Goal: Task Accomplishment & Management: Manage account settings

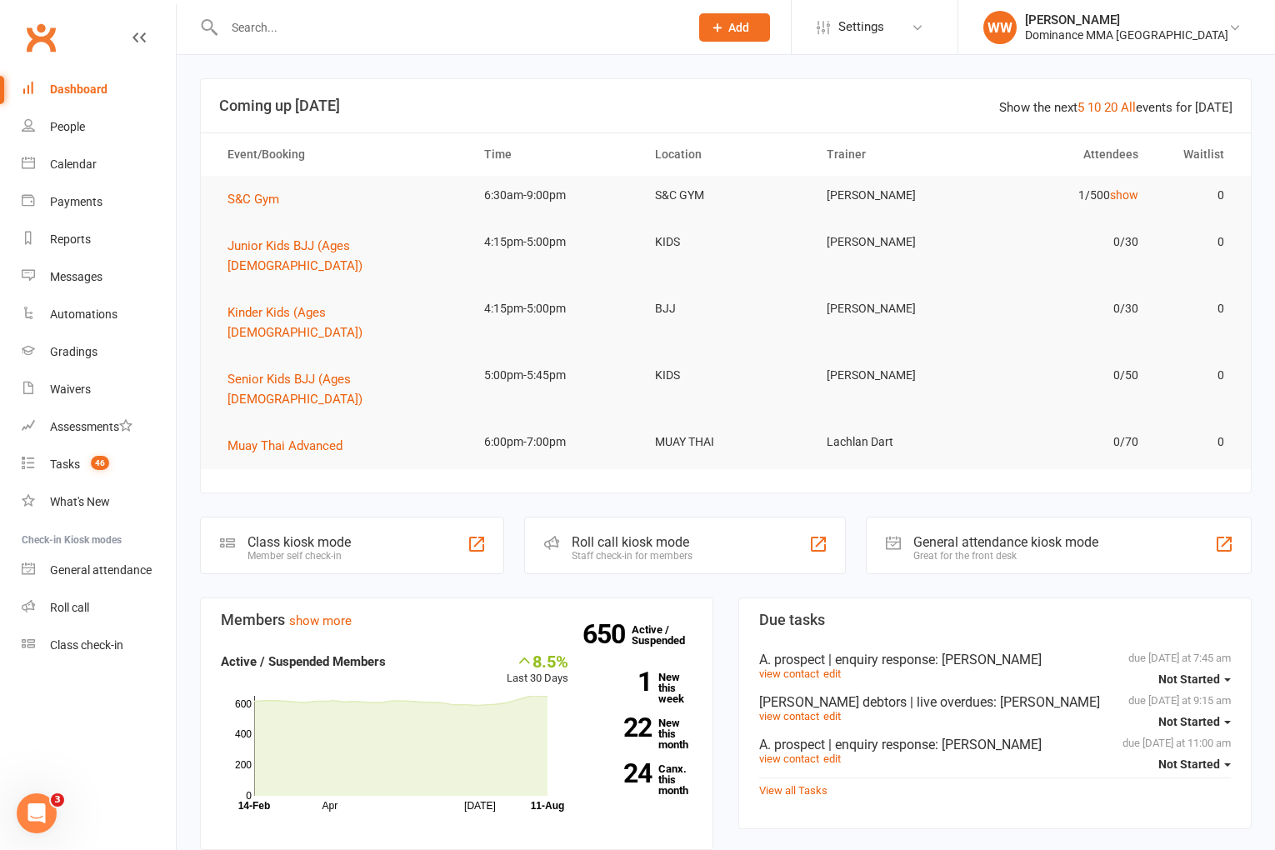
click at [721, 654] on div "Members show more 8.5% Last 30 Days Active / Suspended Members Apr Jul Month 14…" at bounding box center [457, 859] width 538 height 522
click at [669, 718] on link "22 New this month" at bounding box center [642, 734] width 99 height 33
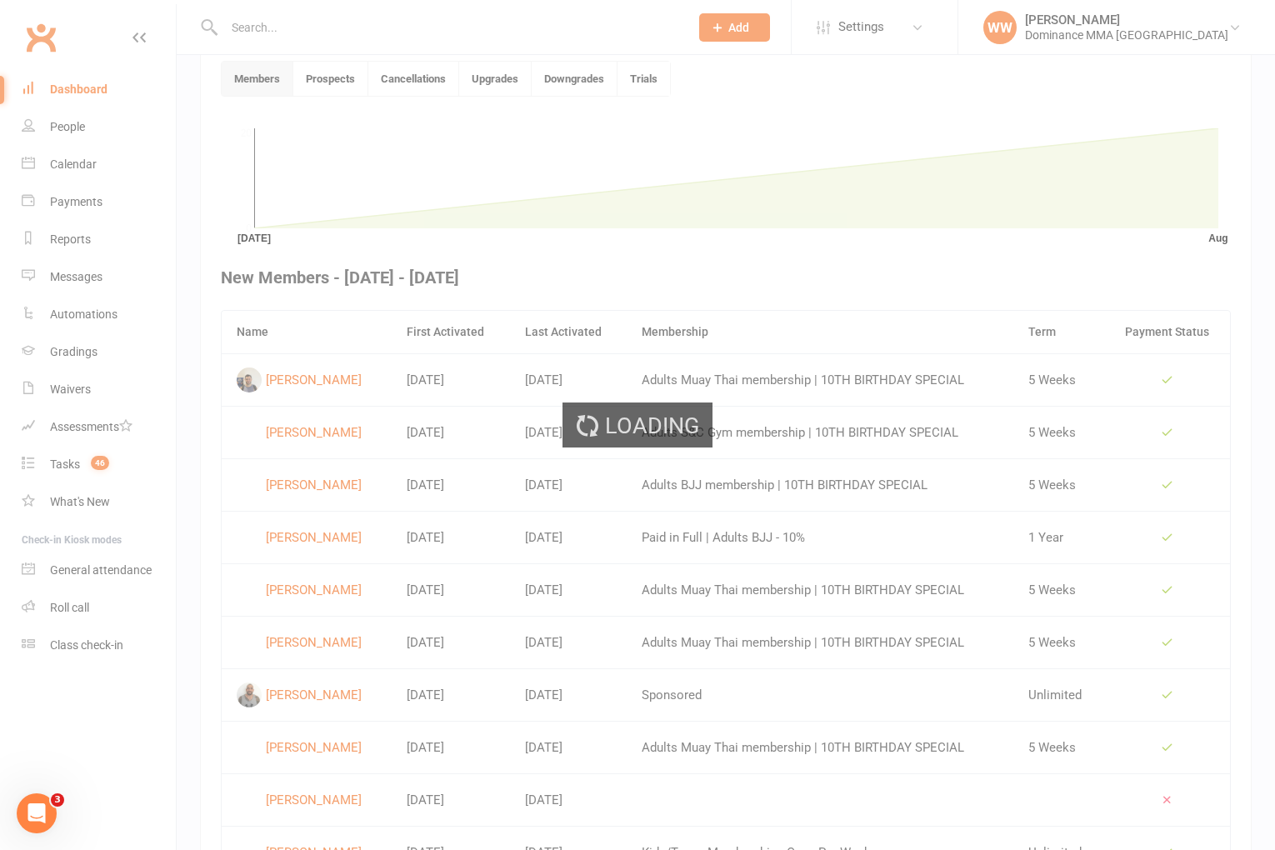
scroll to position [455, 0]
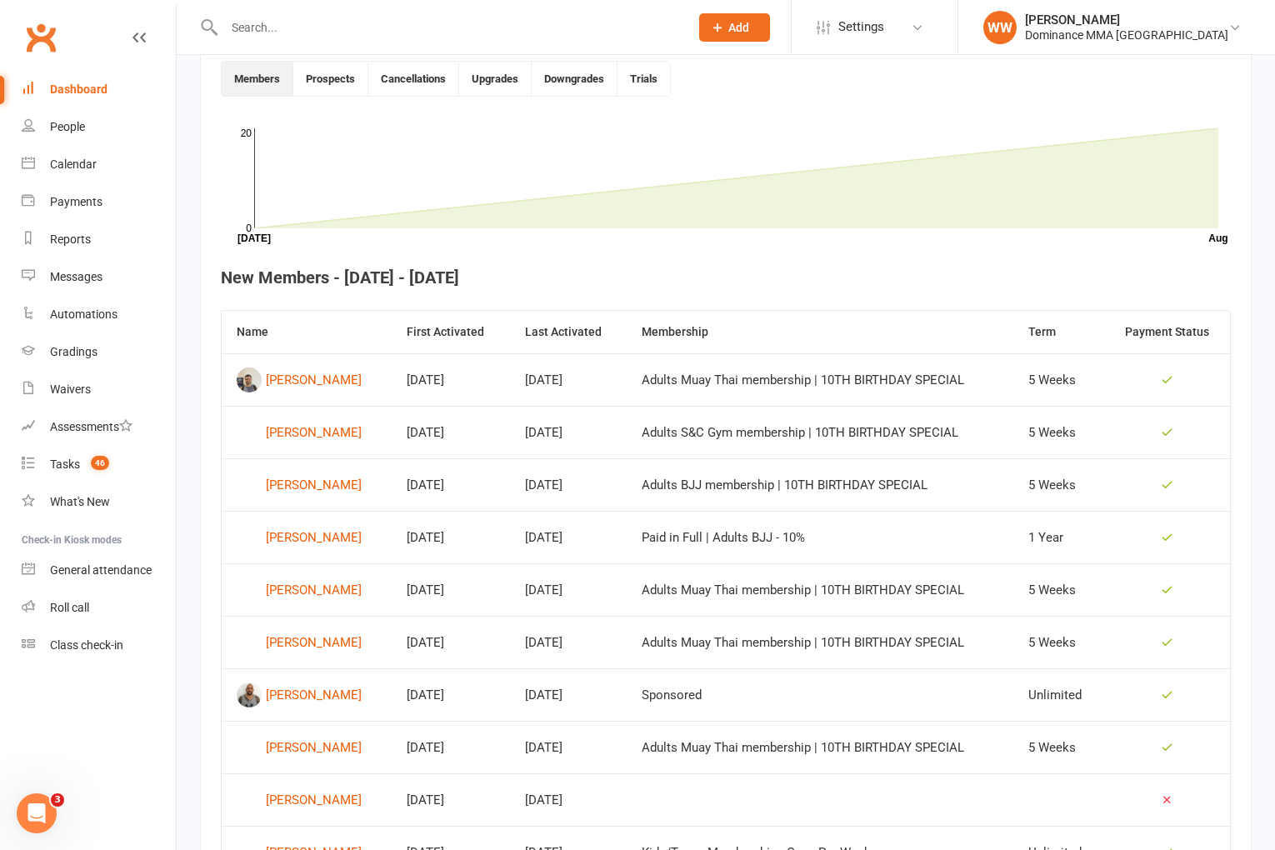
click at [88, 78] on link "Dashboard" at bounding box center [99, 90] width 154 height 38
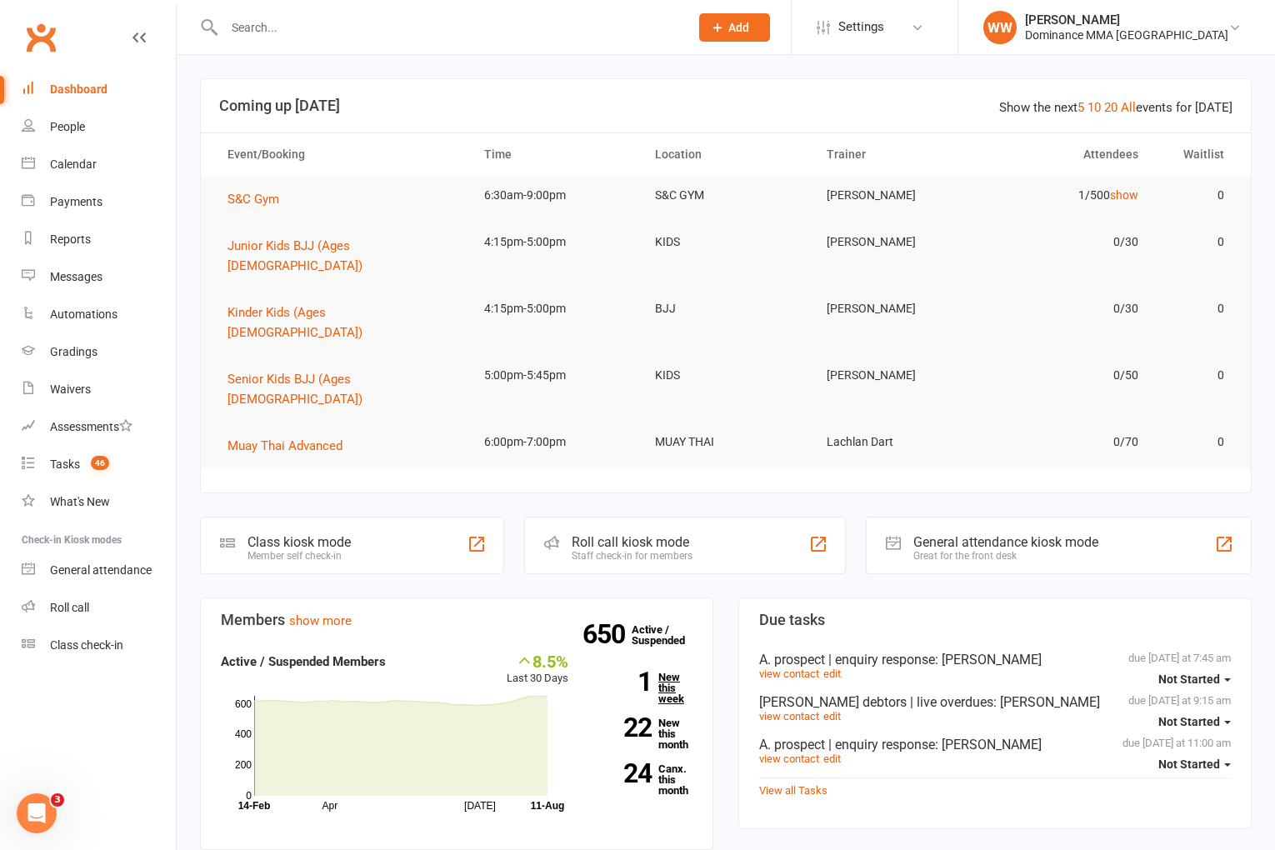
click at [668, 672] on link "1 New this week" at bounding box center [642, 688] width 99 height 33
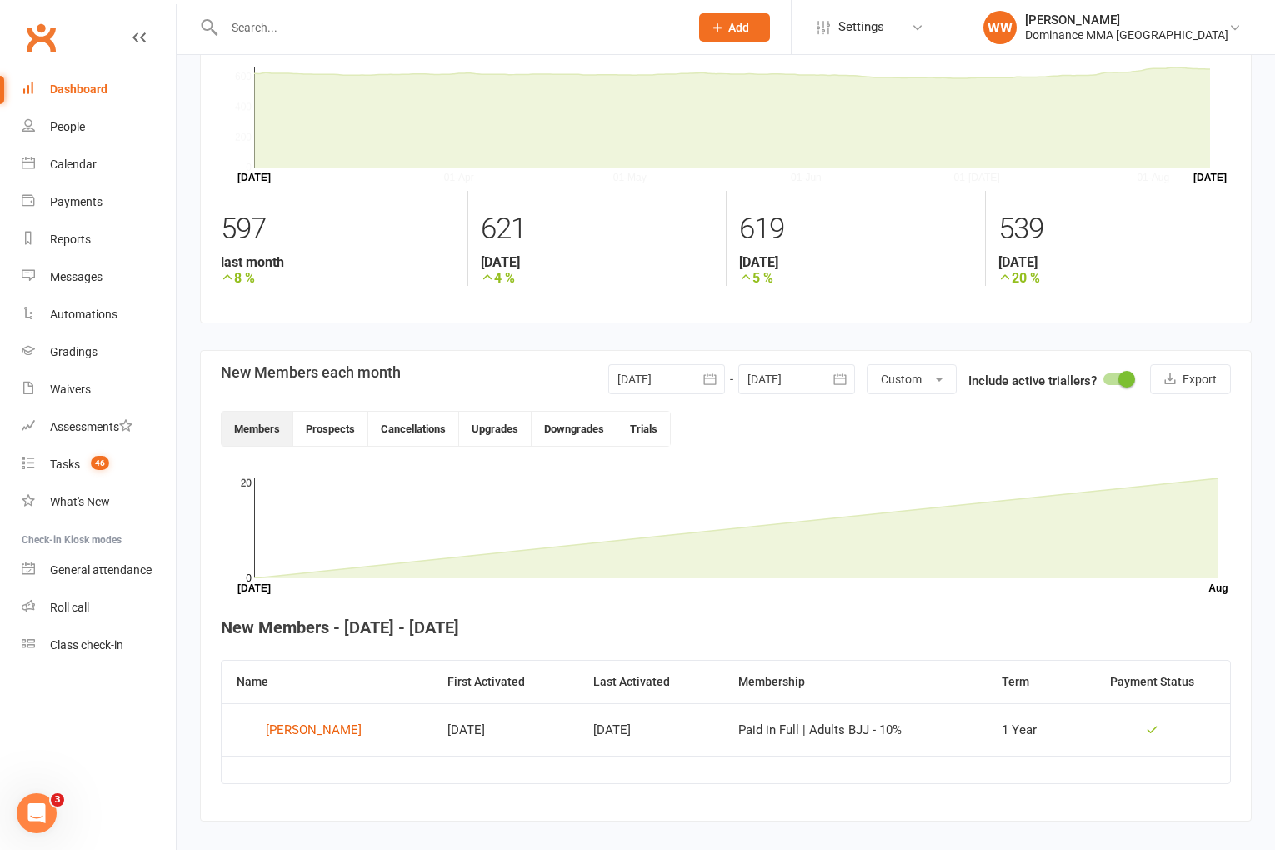
scroll to position [111, 0]
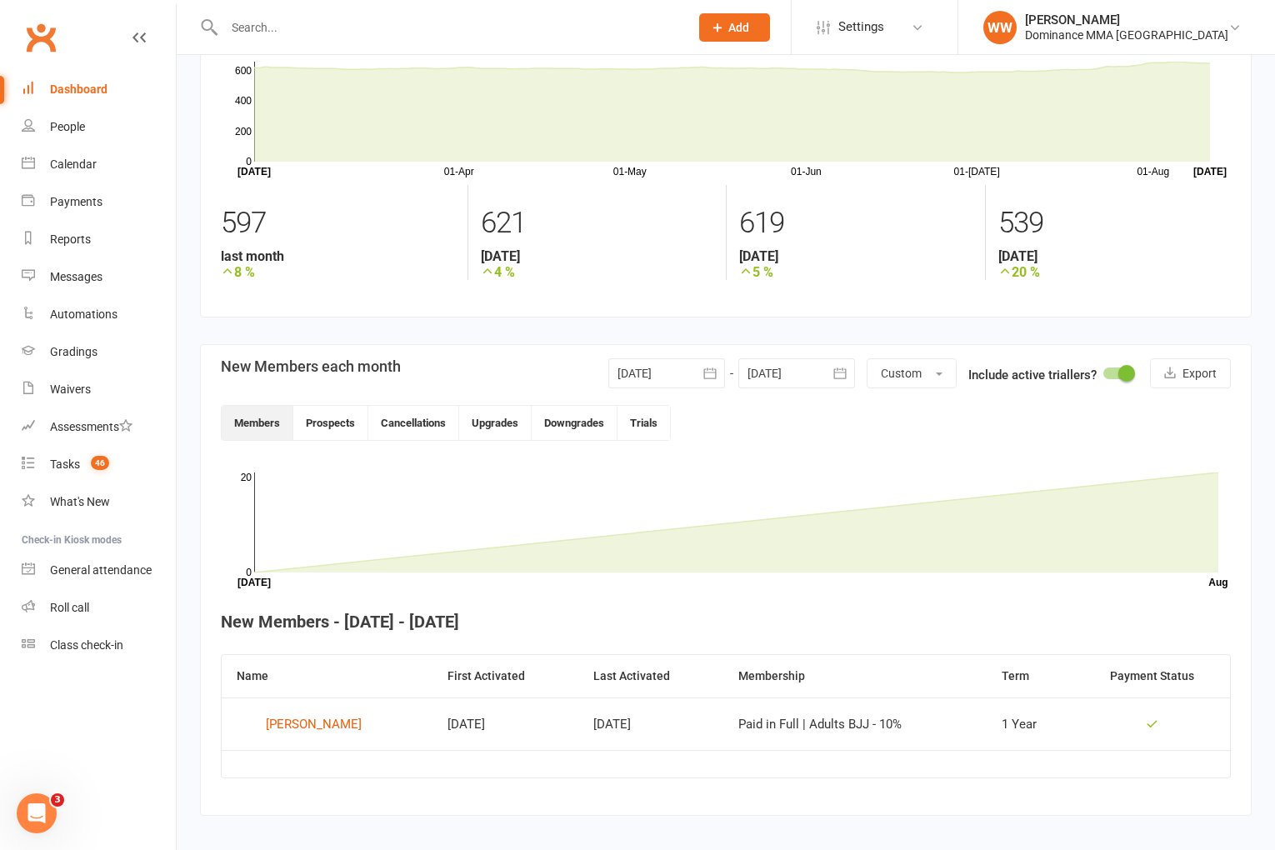
click at [76, 89] on div "Dashboard" at bounding box center [79, 89] width 58 height 13
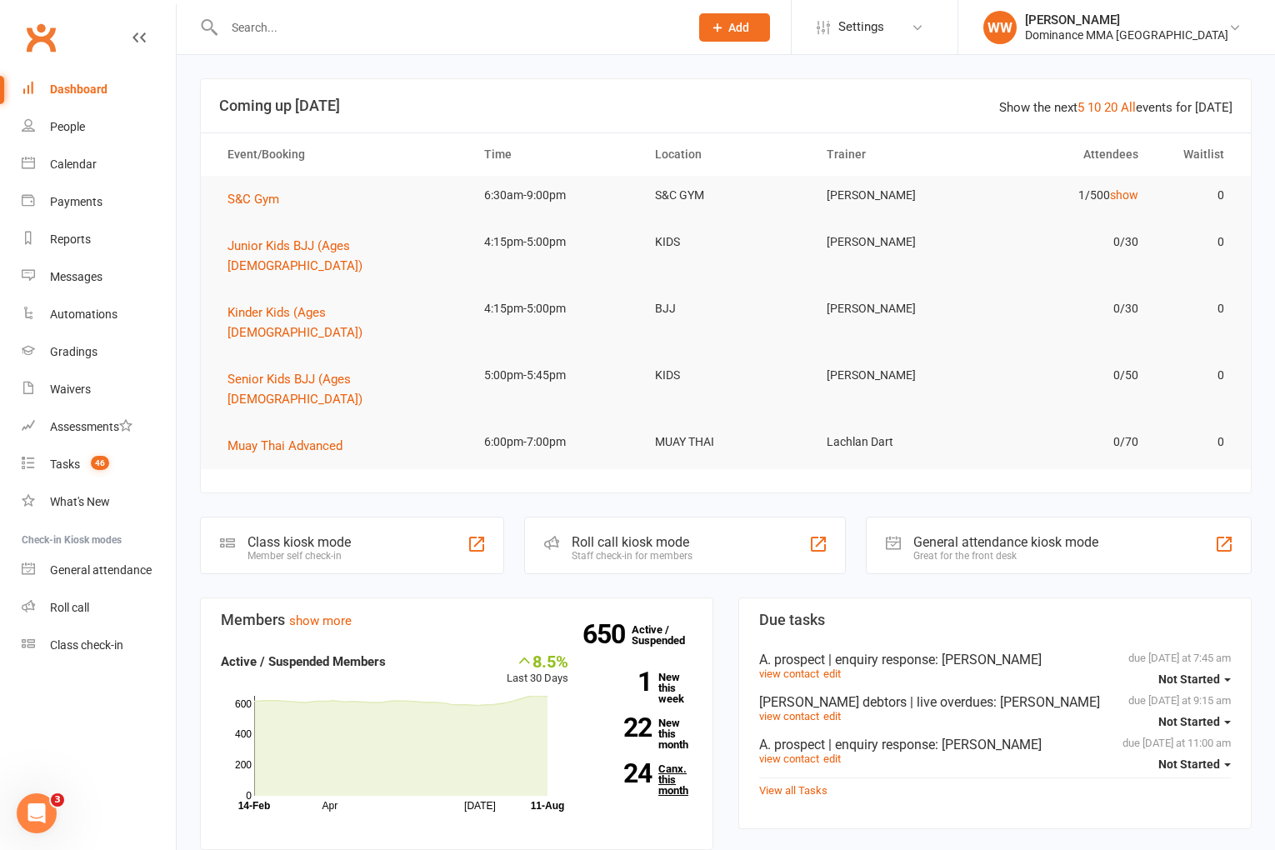
click at [671, 764] on link "24 Canx. this month" at bounding box center [642, 780] width 99 height 33
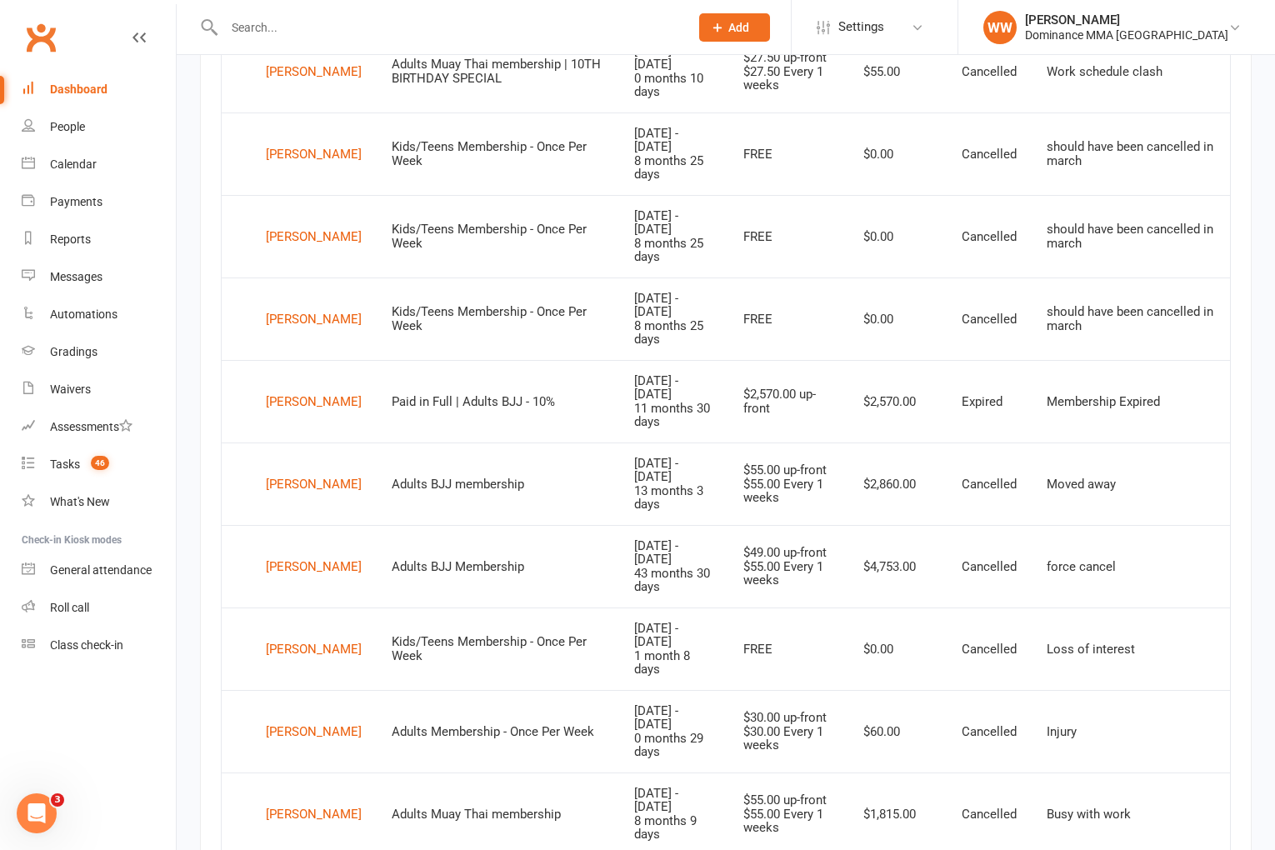
scroll to position [881, 0]
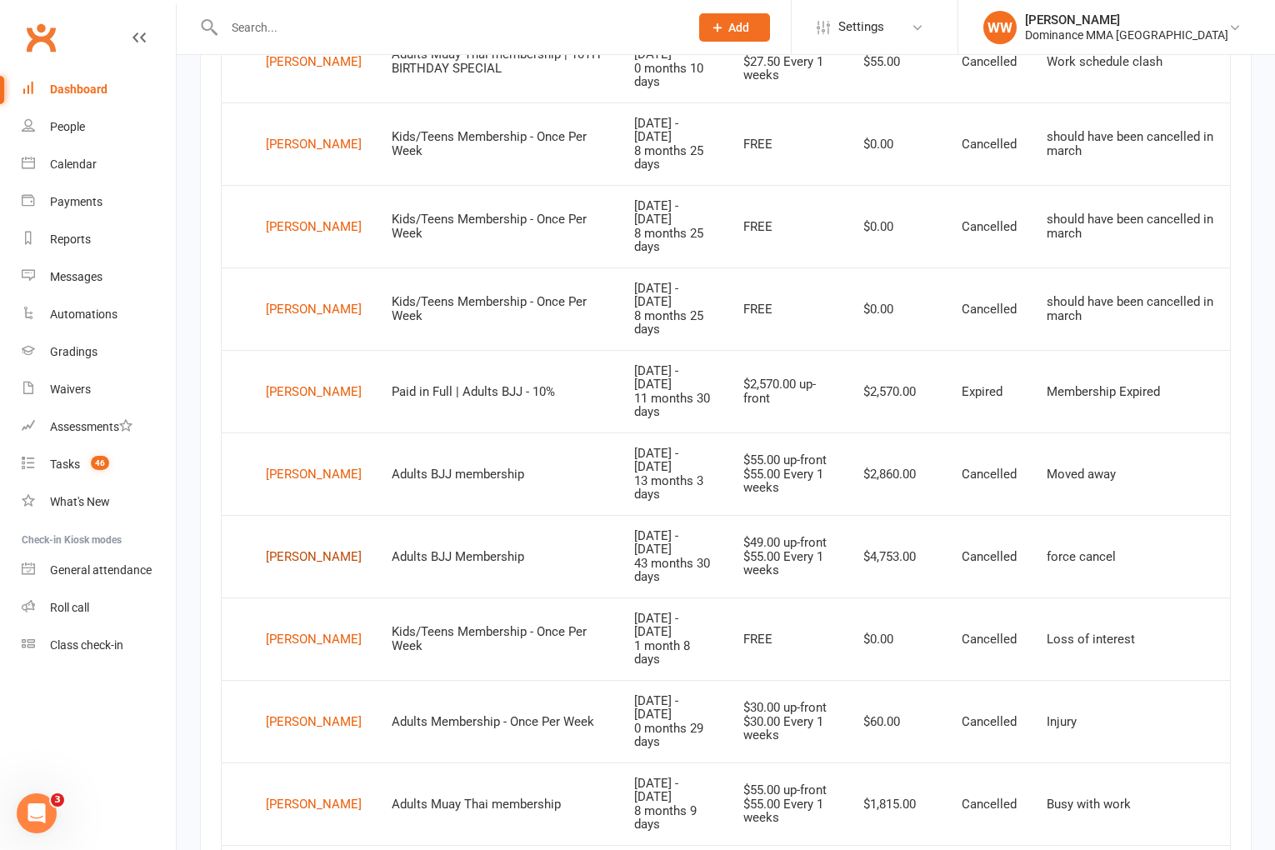
click at [304, 544] on div "Levi Carroll" at bounding box center [314, 556] width 96 height 25
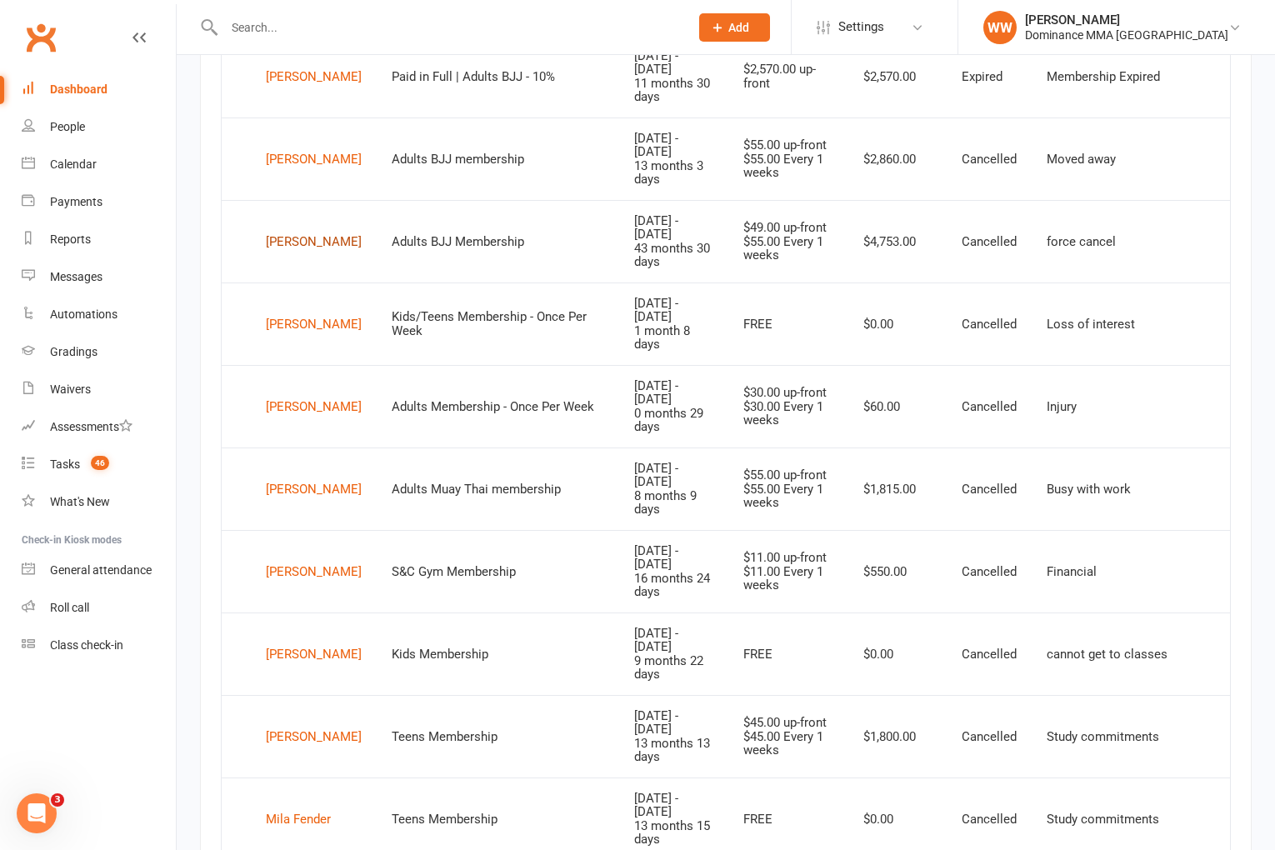
scroll to position [1206, 0]
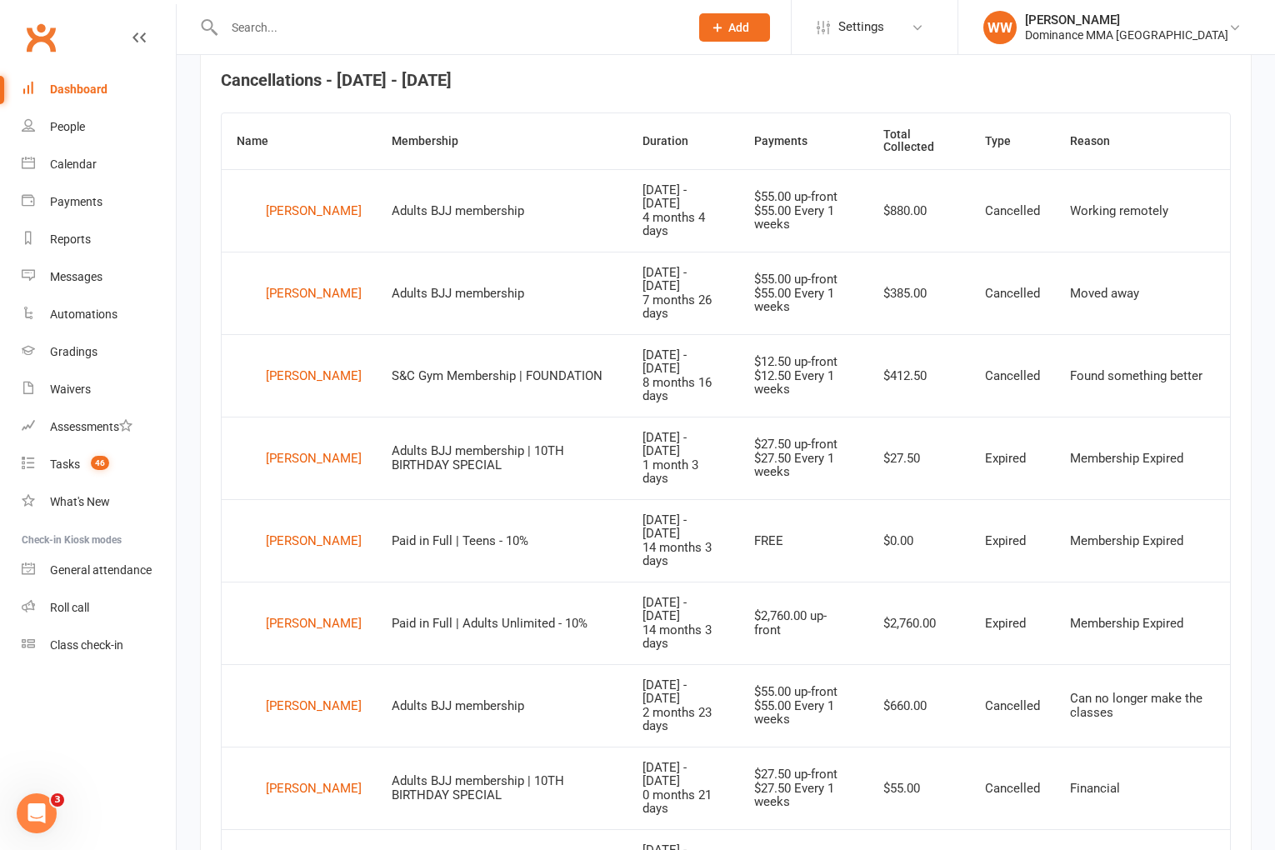
scroll to position [0, 0]
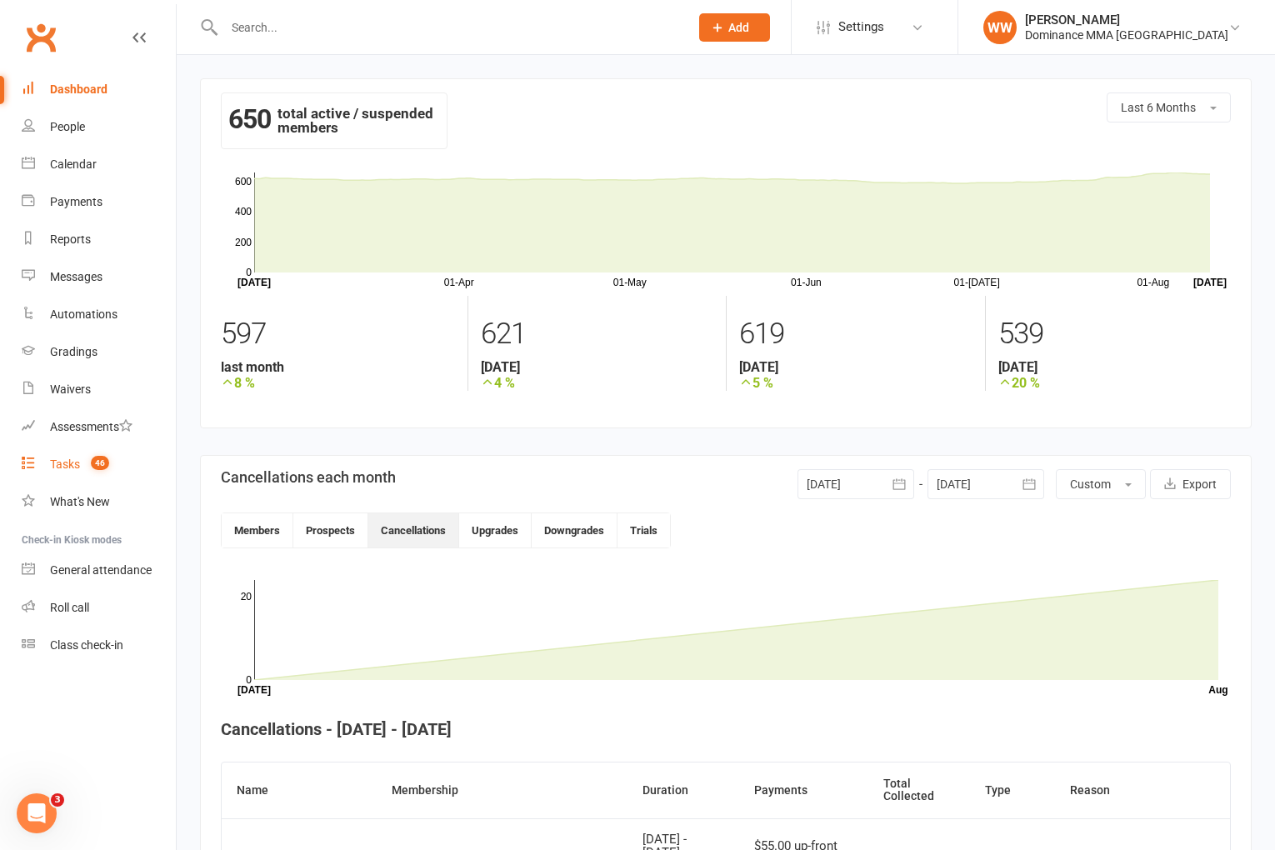
click at [72, 477] on link "Tasks 46" at bounding box center [99, 465] width 154 height 38
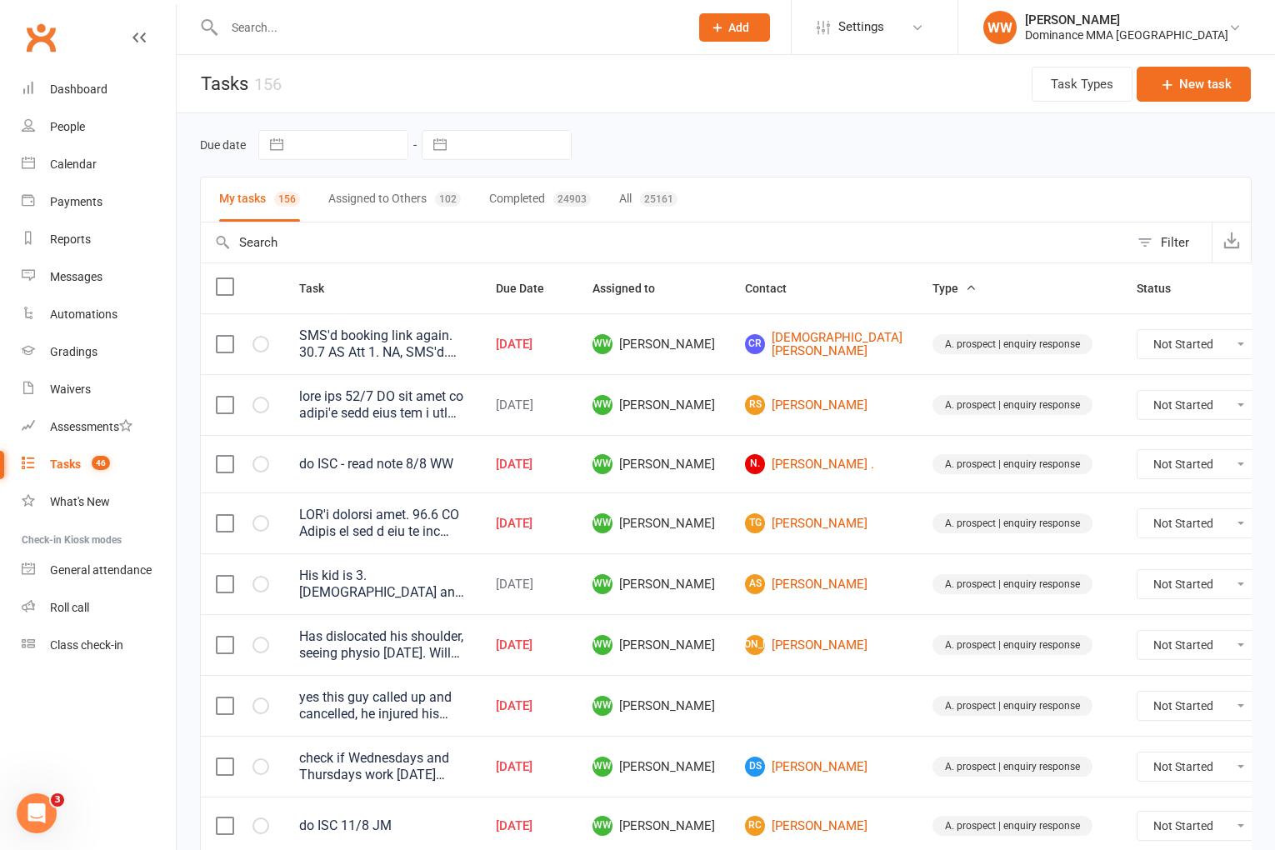
click at [700, 510] on td "WW Will Wesley" at bounding box center [654, 523] width 153 height 61
click at [704, 524] on td "WW Will Wesley" at bounding box center [654, 523] width 153 height 61
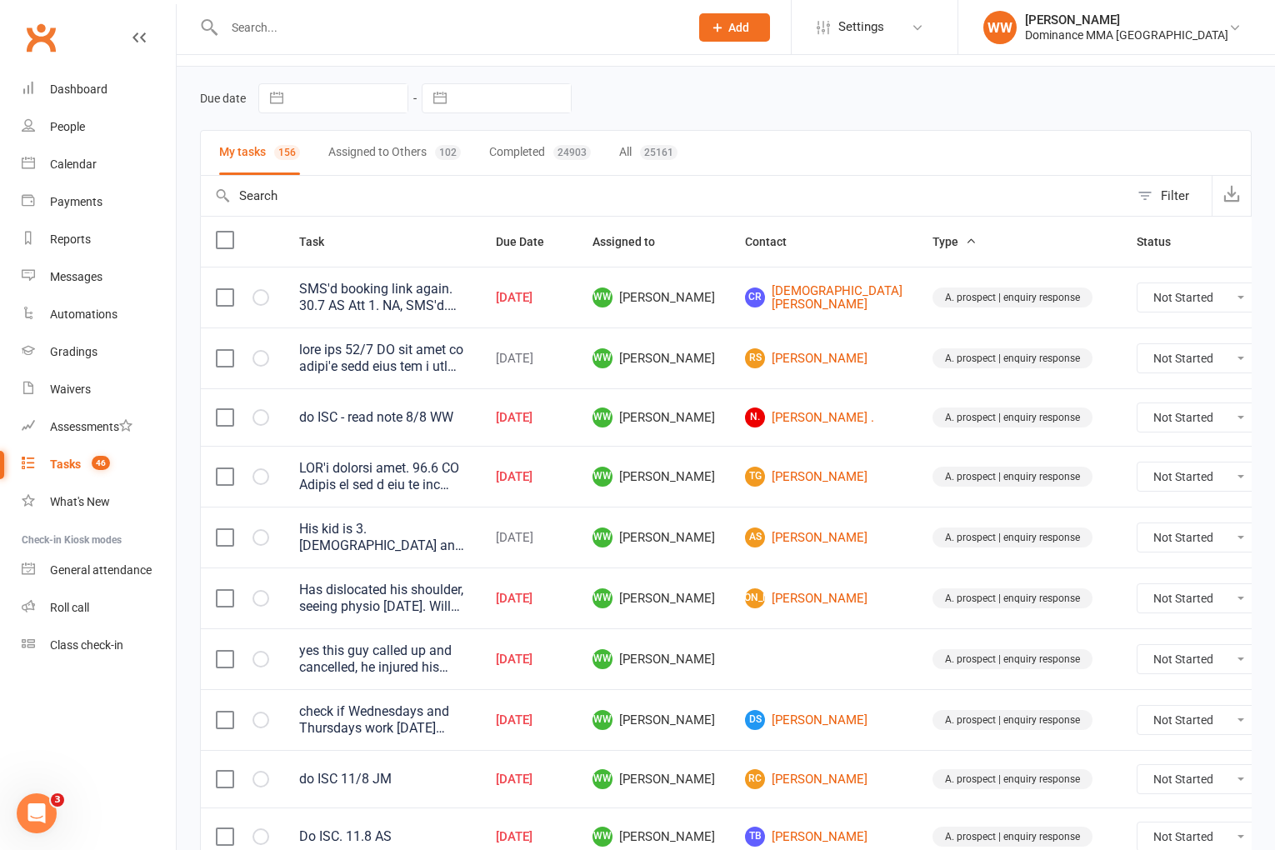
select select "6"
select select "2025"
select select "7"
select select "2025"
select select "8"
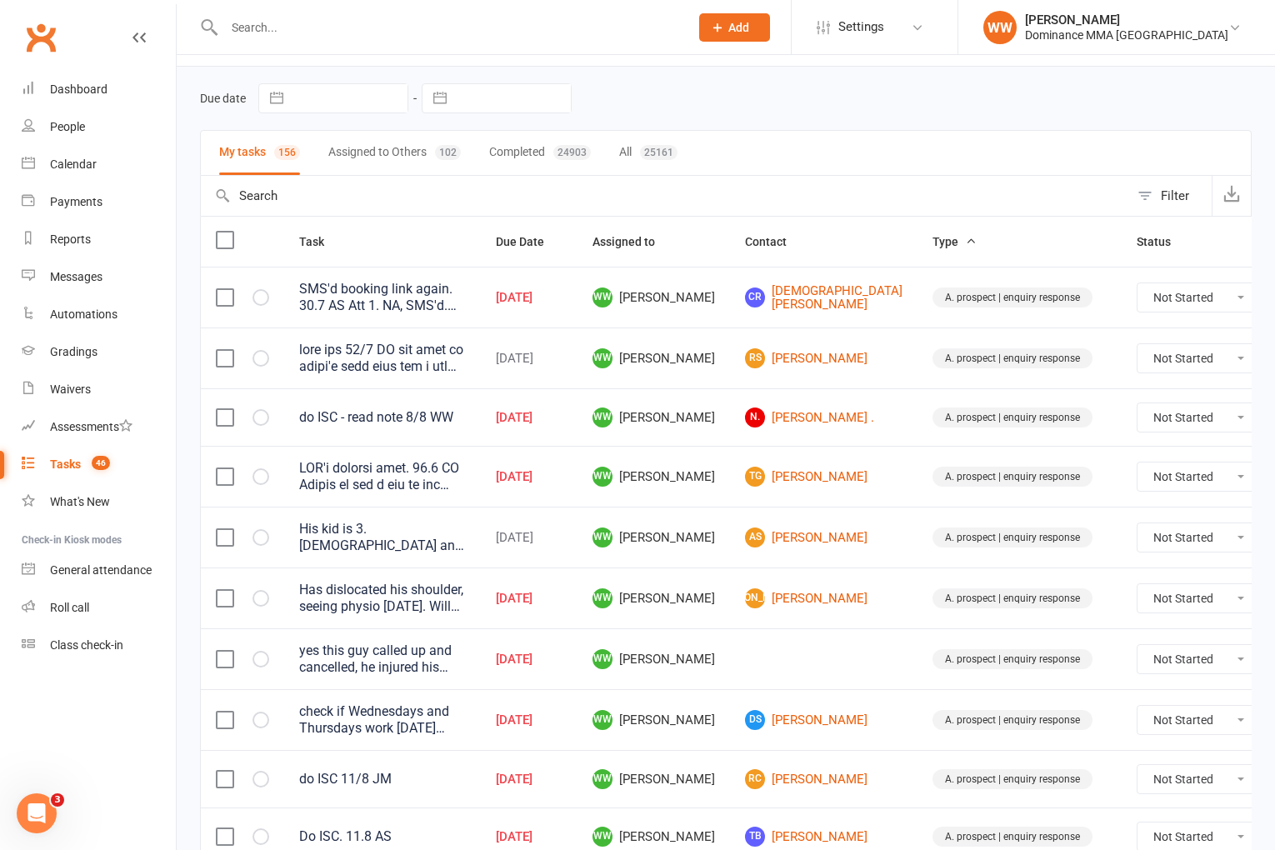
select select "2025"
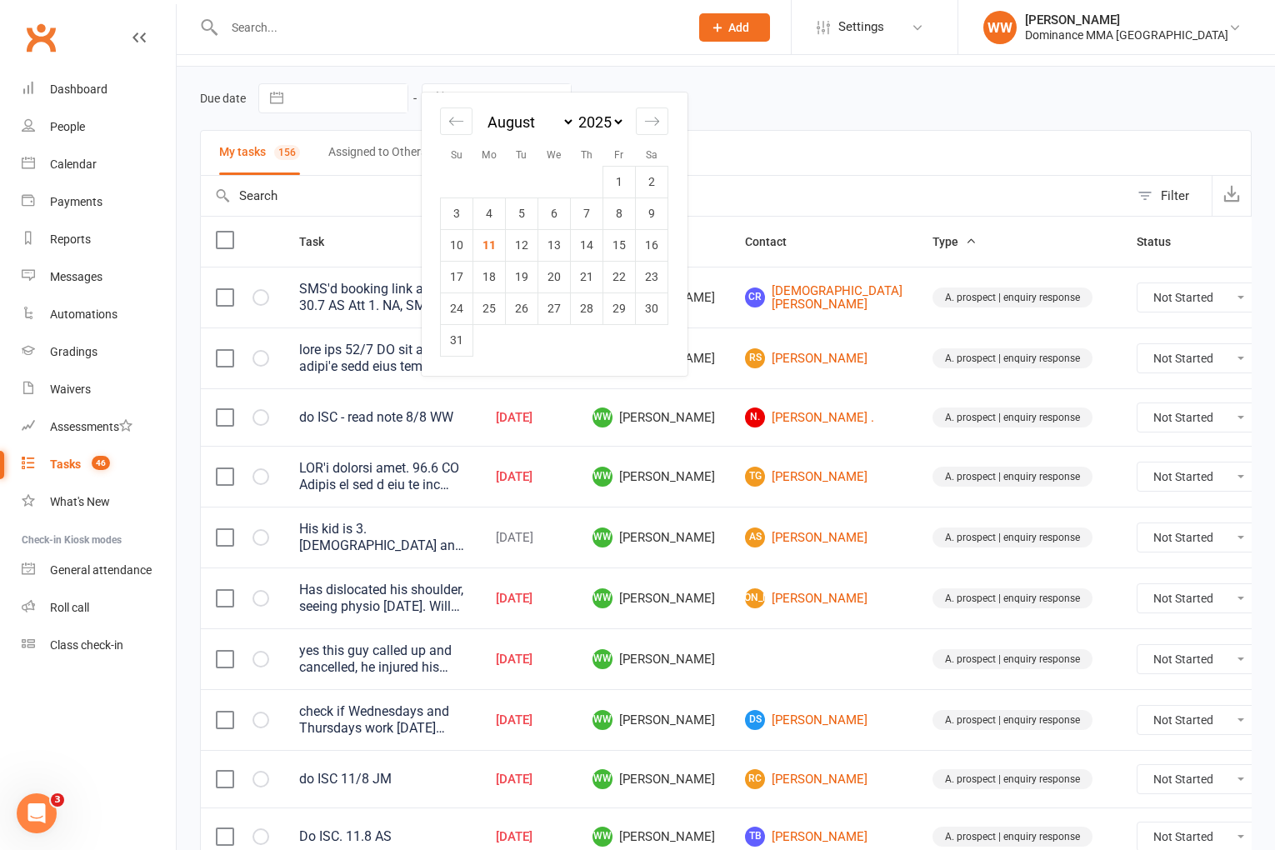
click at [493, 248] on td "11" at bounding box center [489, 245] width 33 height 32
type input "11 Aug 2025"
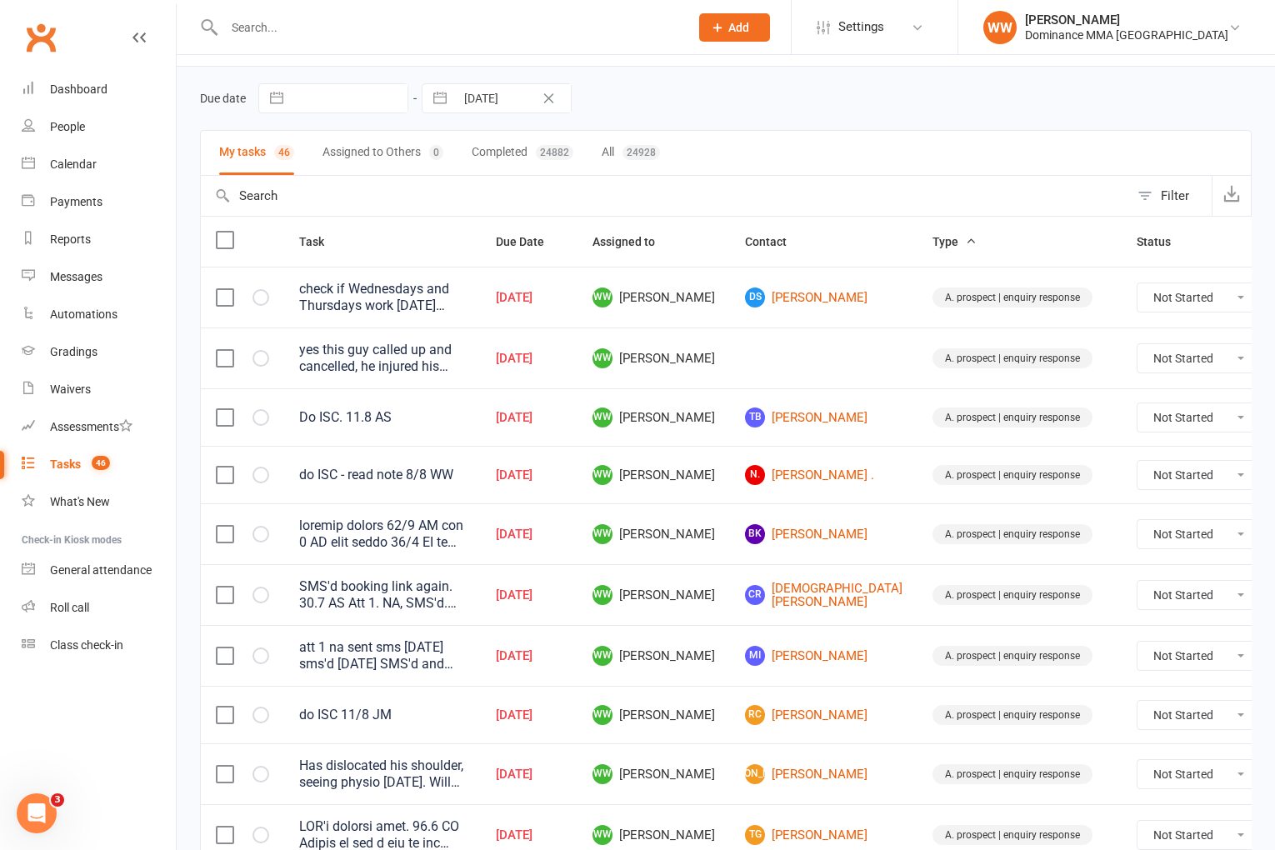
click at [698, 366] on td "WW Will Wesley" at bounding box center [654, 358] width 153 height 61
click at [698, 369] on td "WW Will Wesley" at bounding box center [654, 358] width 153 height 61
click at [449, 359] on div "yes this guy called up and cancelled, he injured his calf, but wants to be back…" at bounding box center [382, 358] width 167 height 33
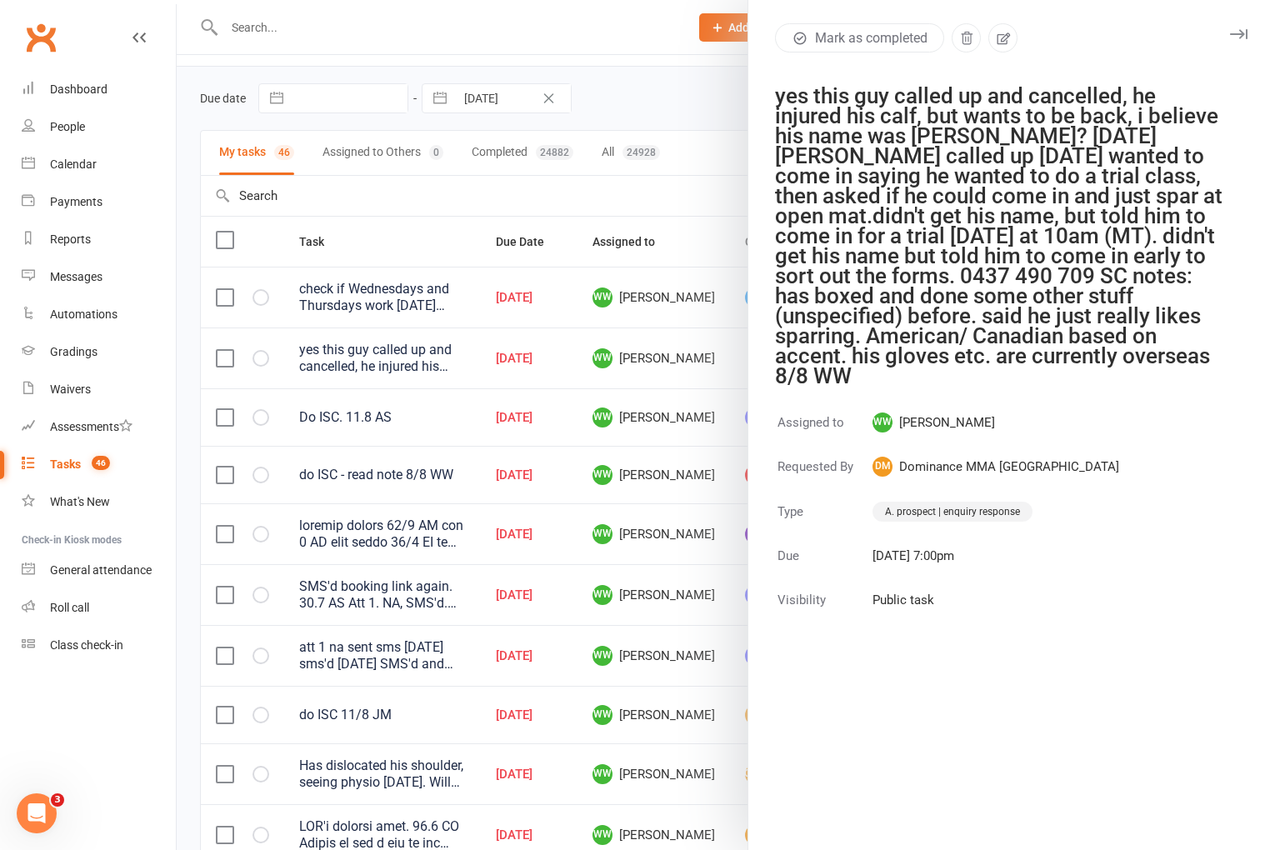
click at [1236, 31] on icon "button" at bounding box center [1239, 34] width 18 height 10
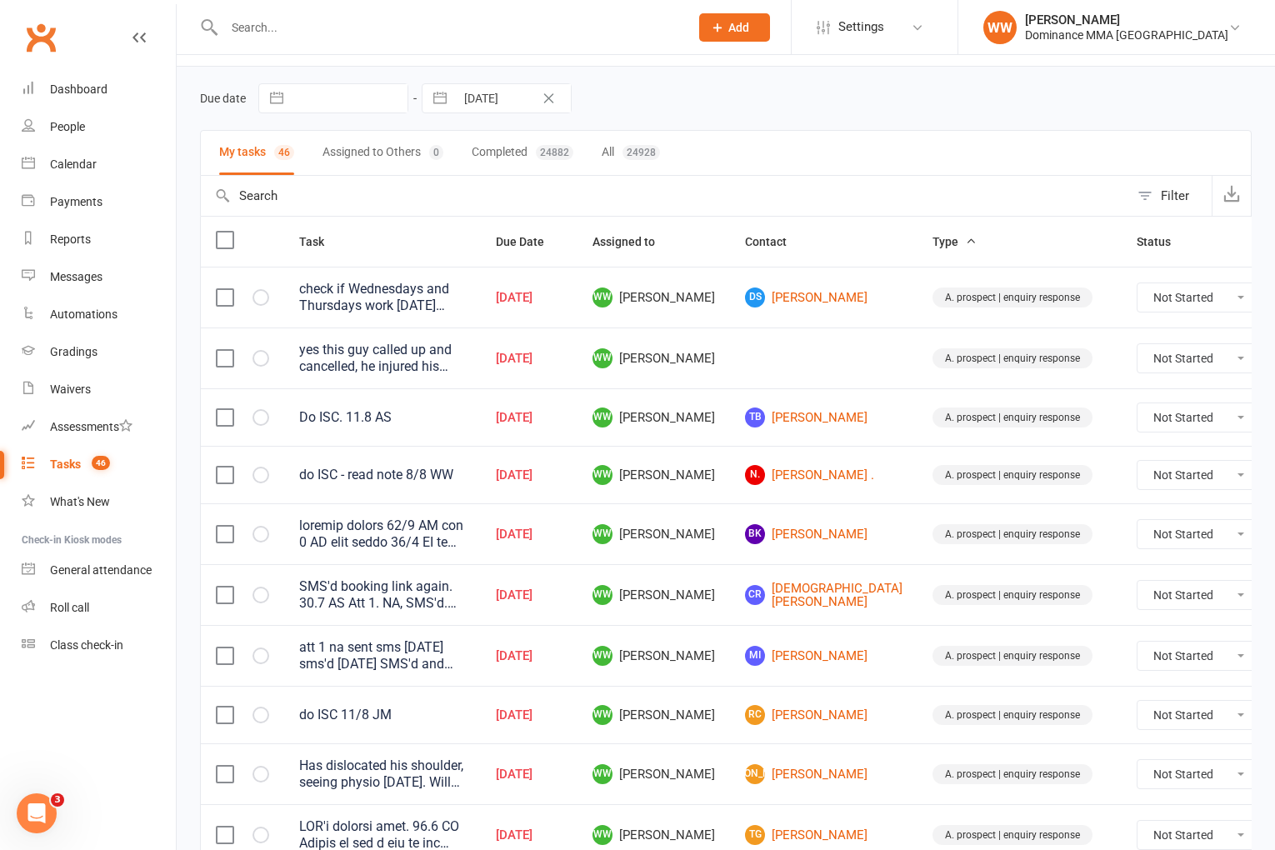
click at [839, 404] on td "TB Tahnee Breeding" at bounding box center [824, 417] width 188 height 58
click at [839, 414] on td "TB Tahnee Breeding" at bounding box center [824, 417] width 188 height 58
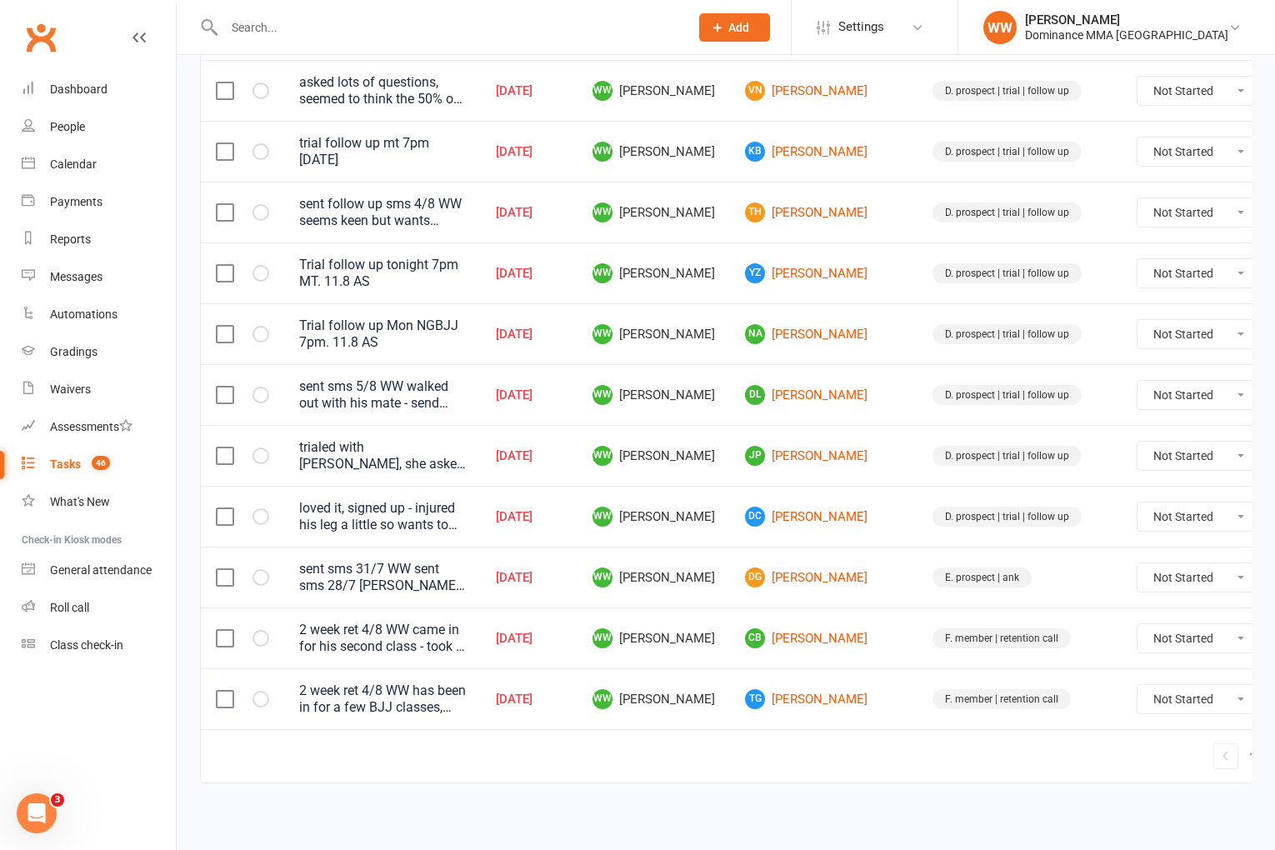
click at [1243, 754] on link "1" at bounding box center [1253, 756] width 20 height 23
click at [1263, 757] on link "2" at bounding box center [1273, 756] width 20 height 23
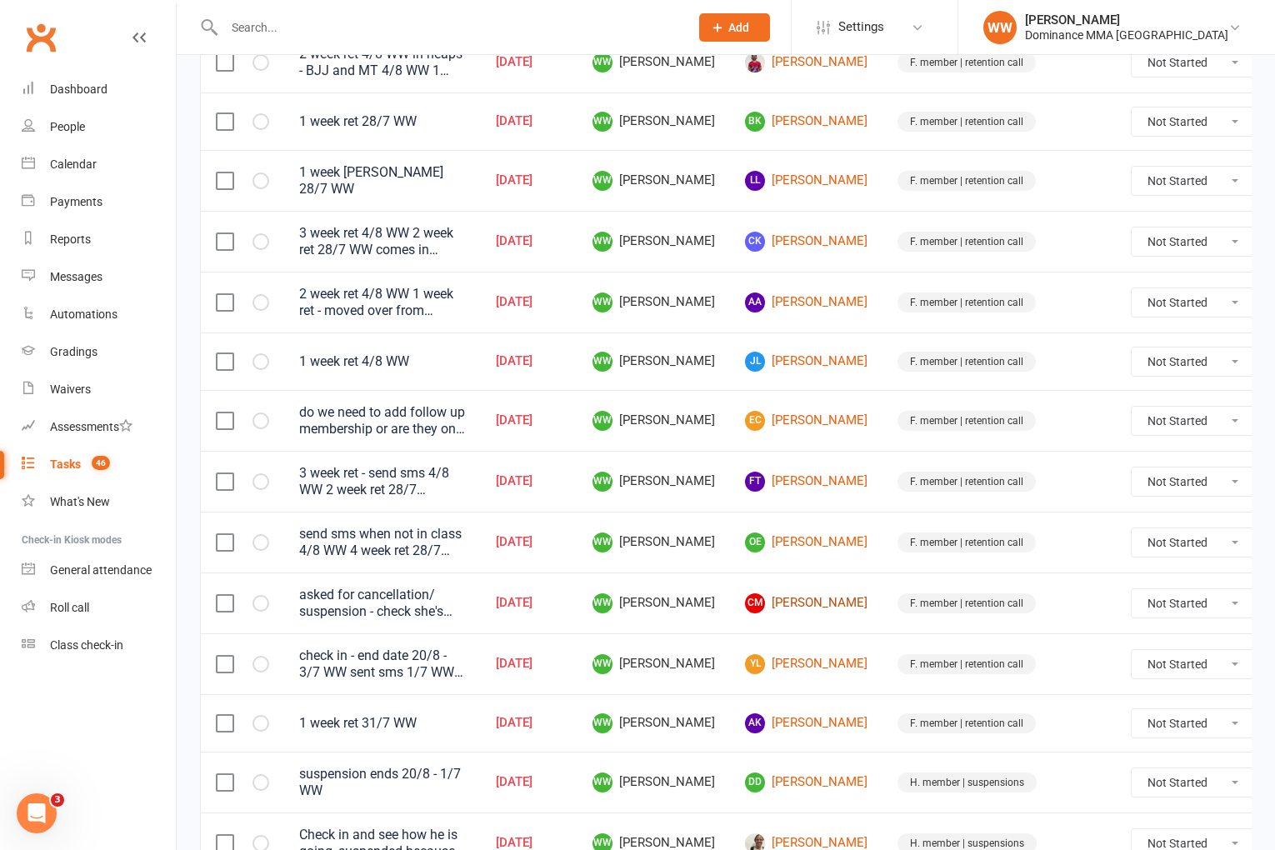
scroll to position [523, 0]
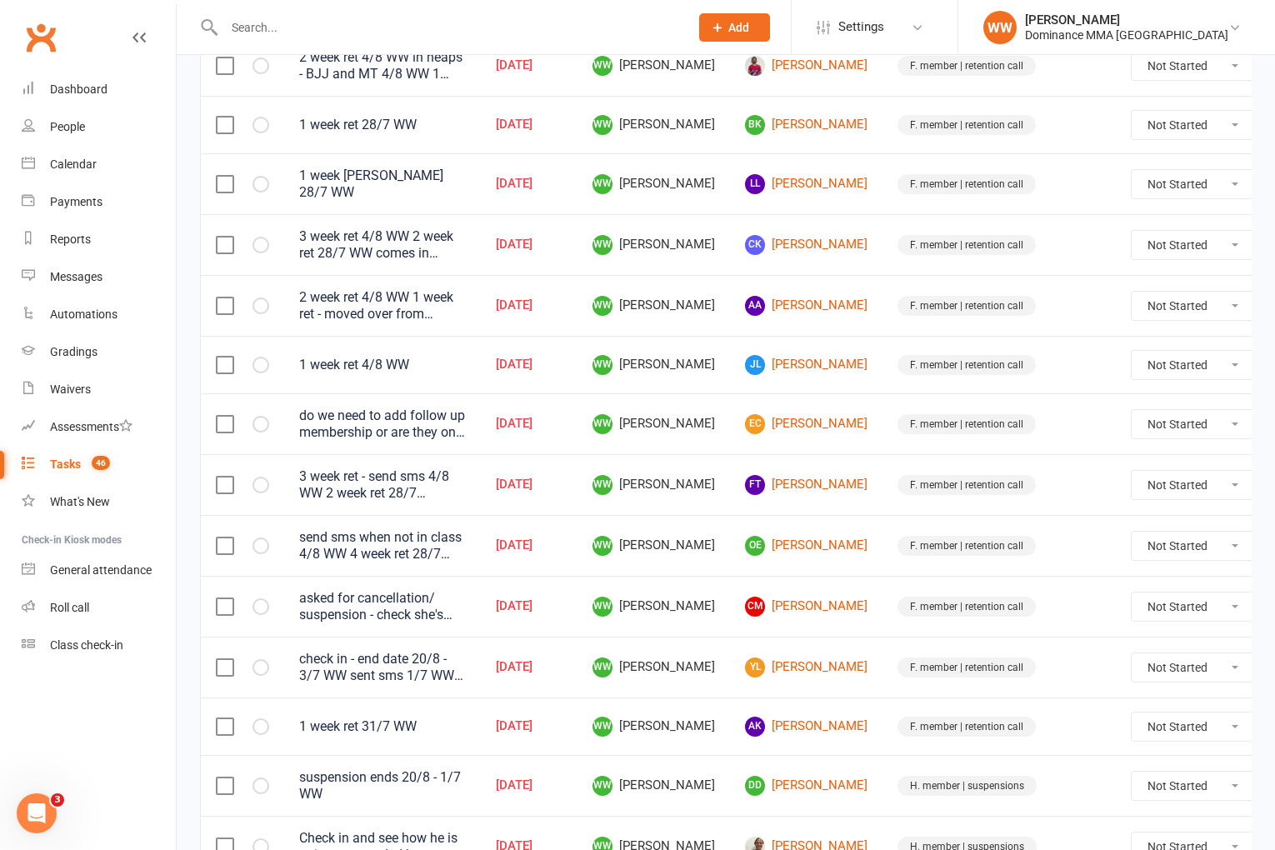
click at [823, 605] on td "CM Cecelia Miles" at bounding box center [806, 606] width 153 height 61
click at [827, 598] on link "CM Cecelia Miles" at bounding box center [806, 607] width 123 height 20
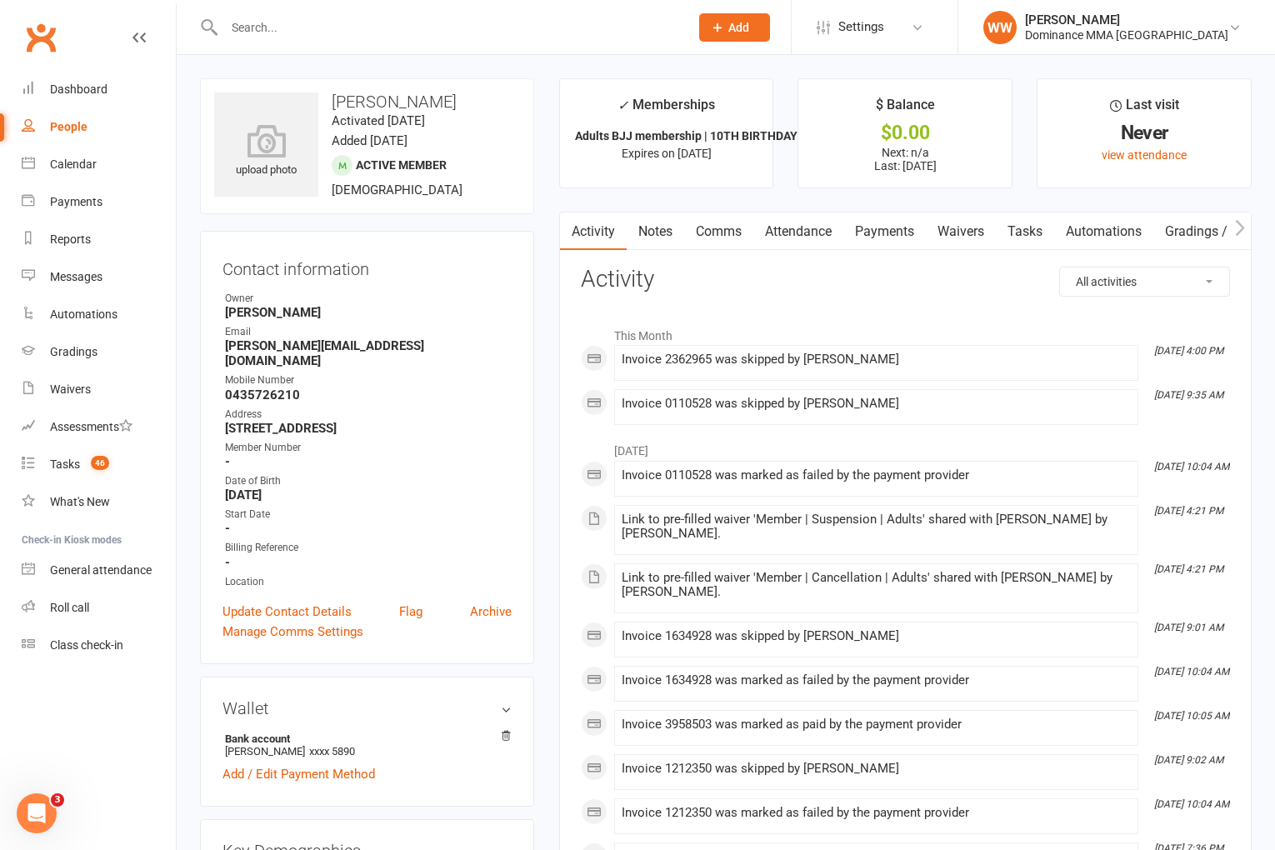
click at [1030, 228] on link "Tasks" at bounding box center [1025, 232] width 58 height 38
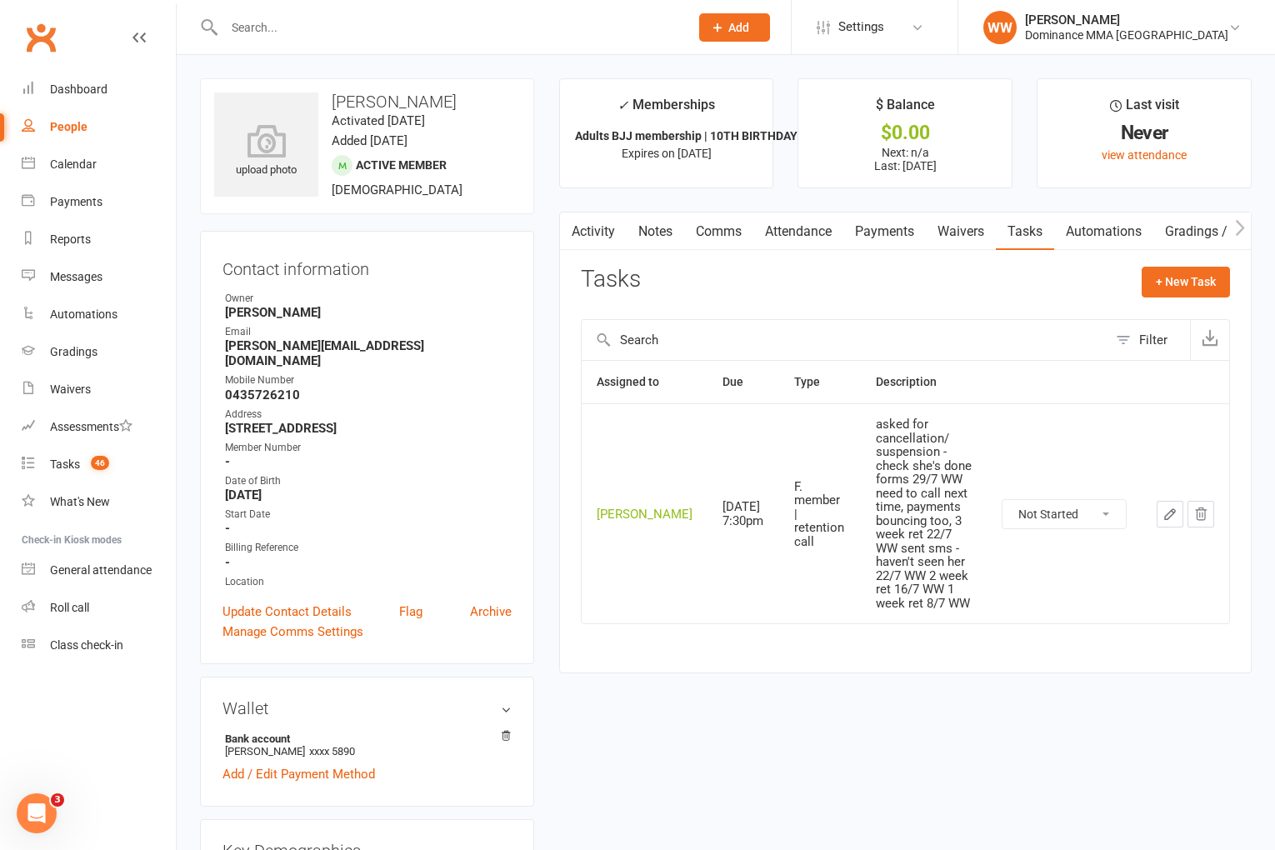
click at [668, 233] on link "Notes" at bounding box center [656, 232] width 58 height 38
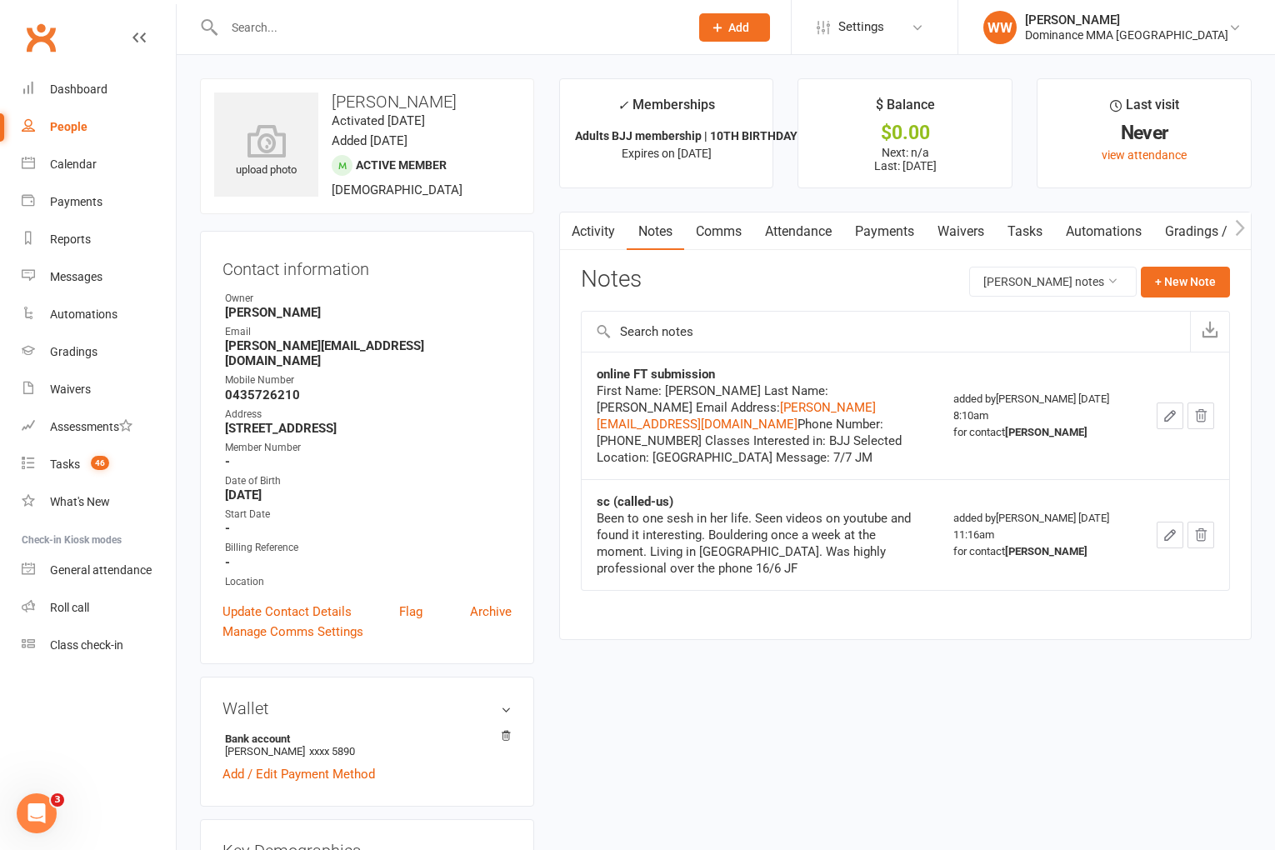
click at [969, 242] on link "Waivers" at bounding box center [961, 232] width 70 height 38
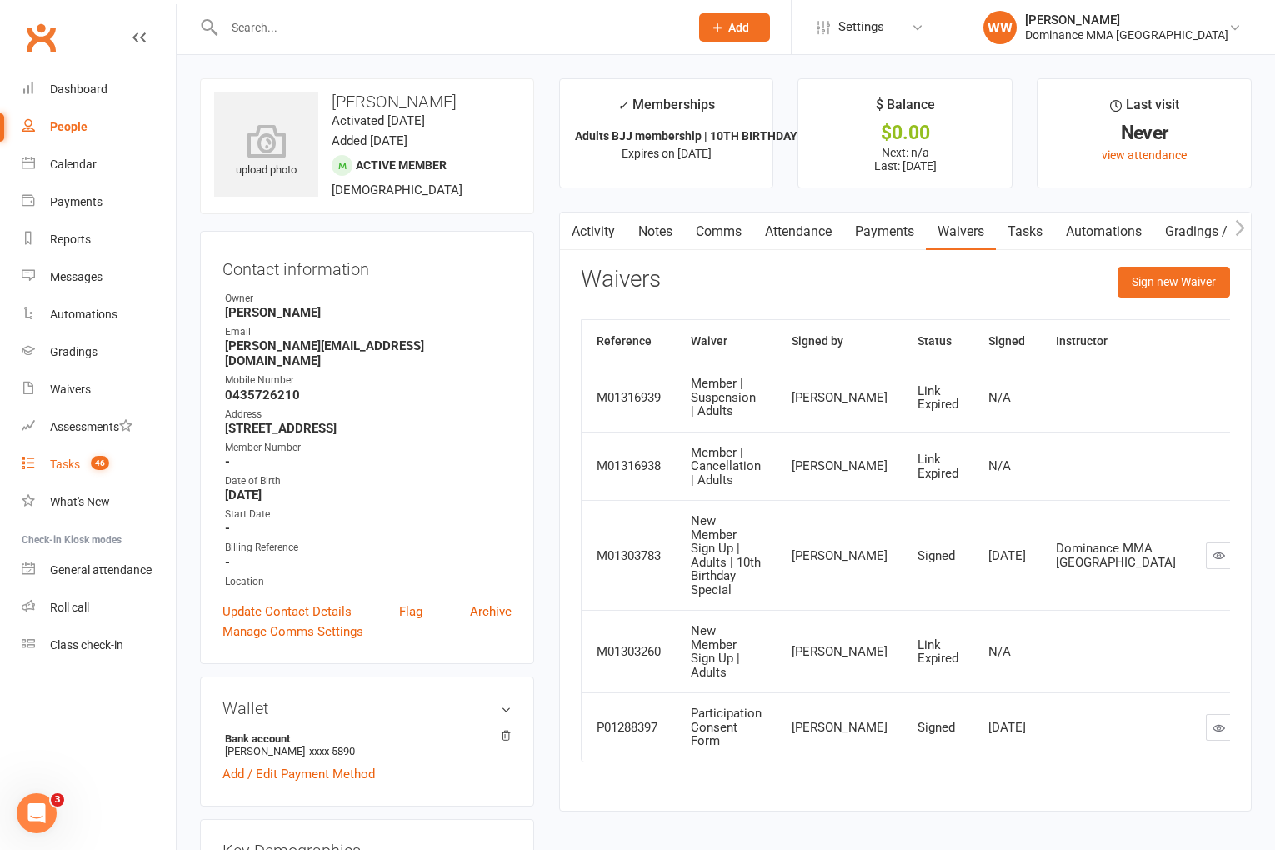
click at [78, 471] on link "Tasks 46" at bounding box center [99, 465] width 154 height 38
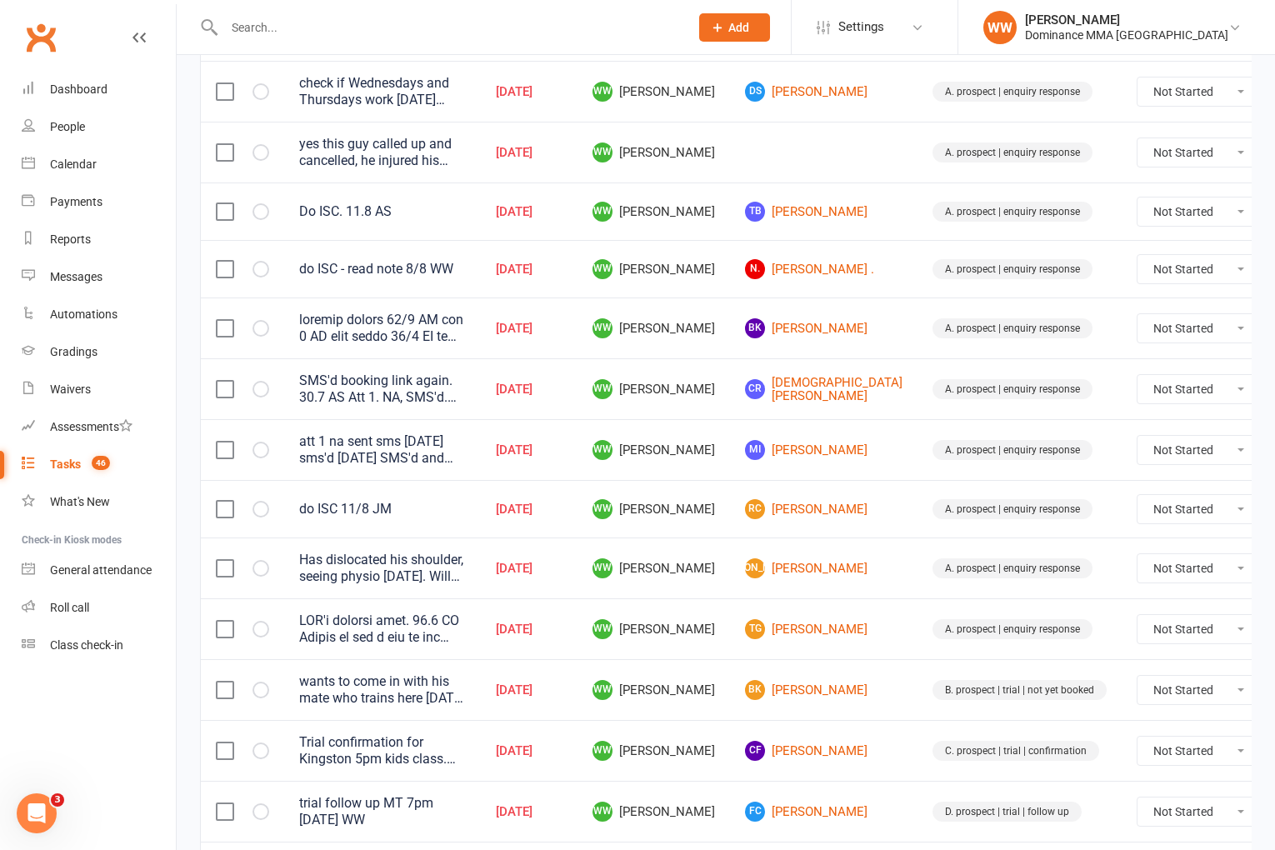
scroll to position [243, 0]
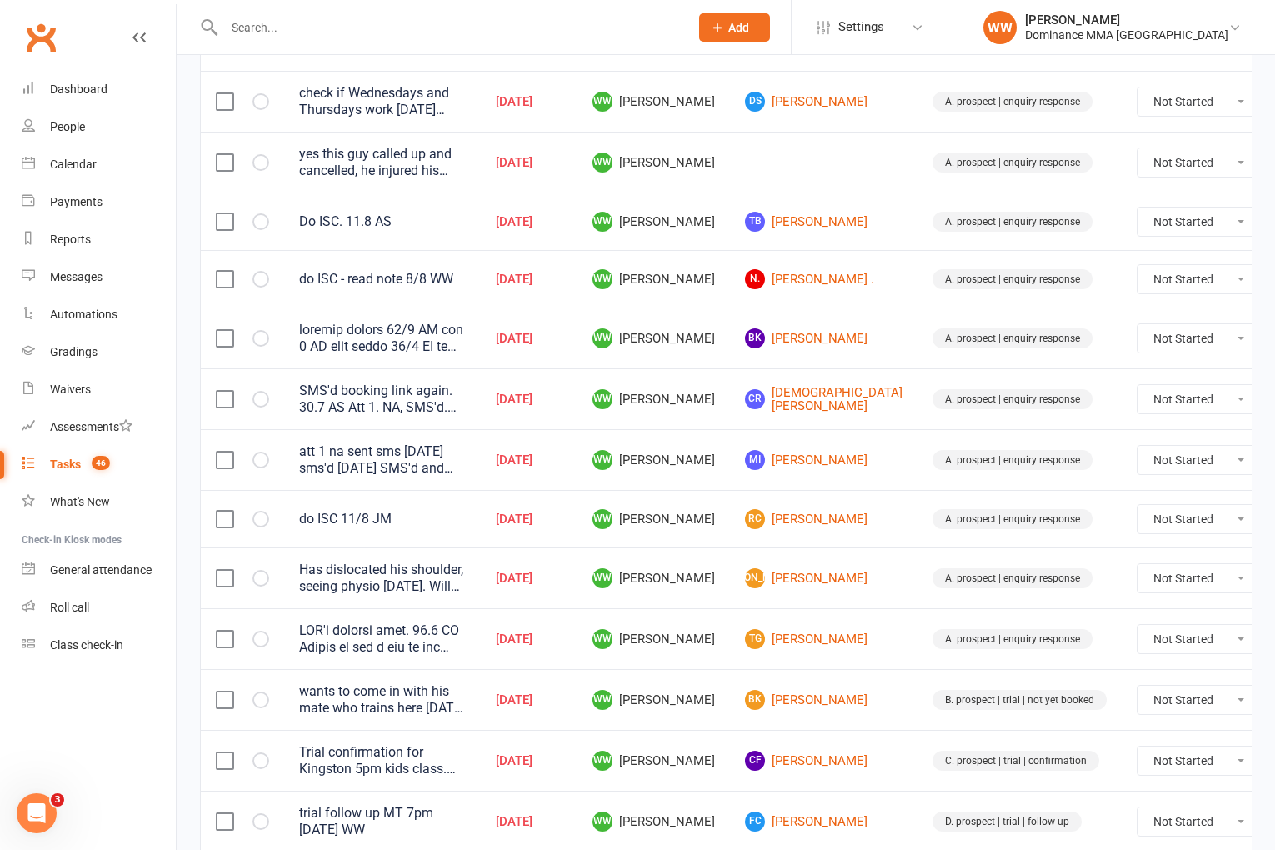
click at [730, 693] on td "BK Burhan KUCUK" at bounding box center [824, 699] width 188 height 61
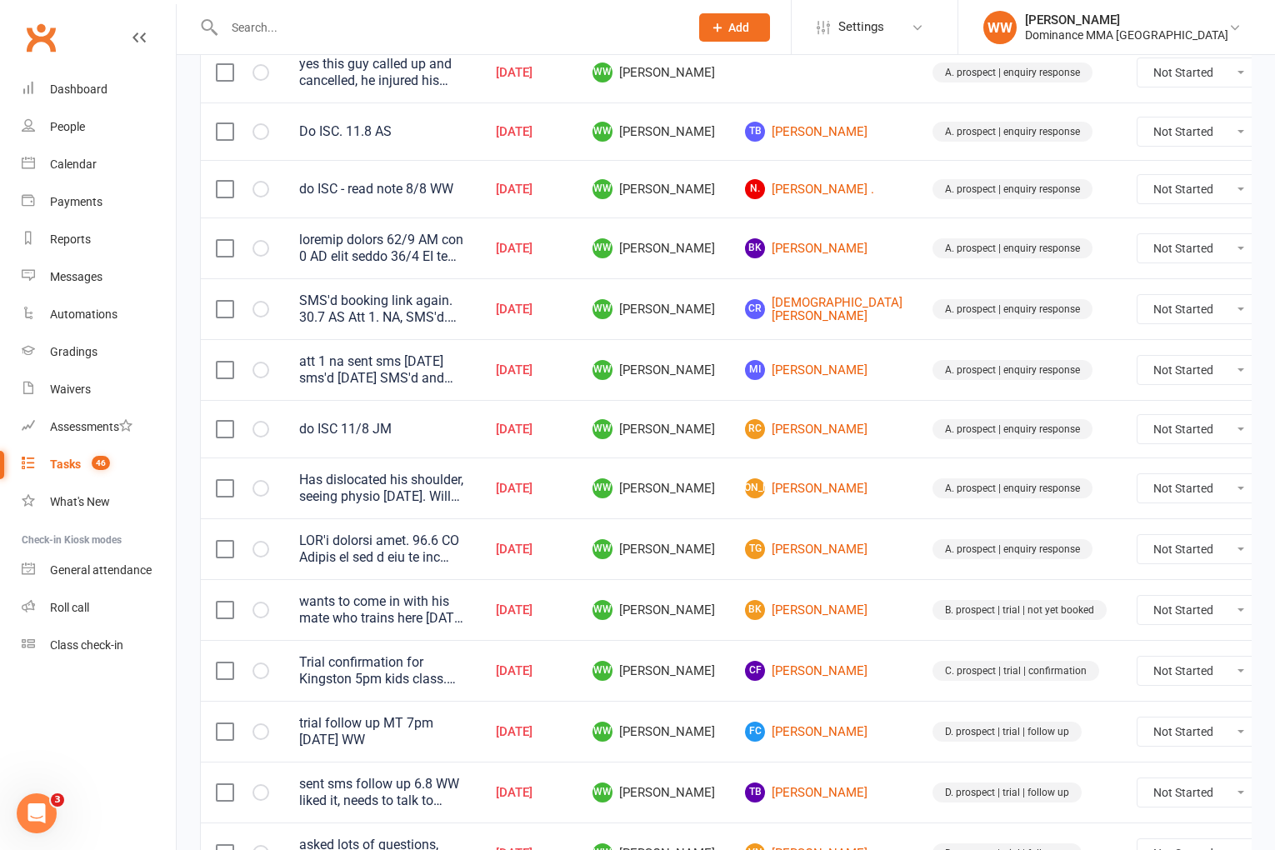
scroll to position [339, 0]
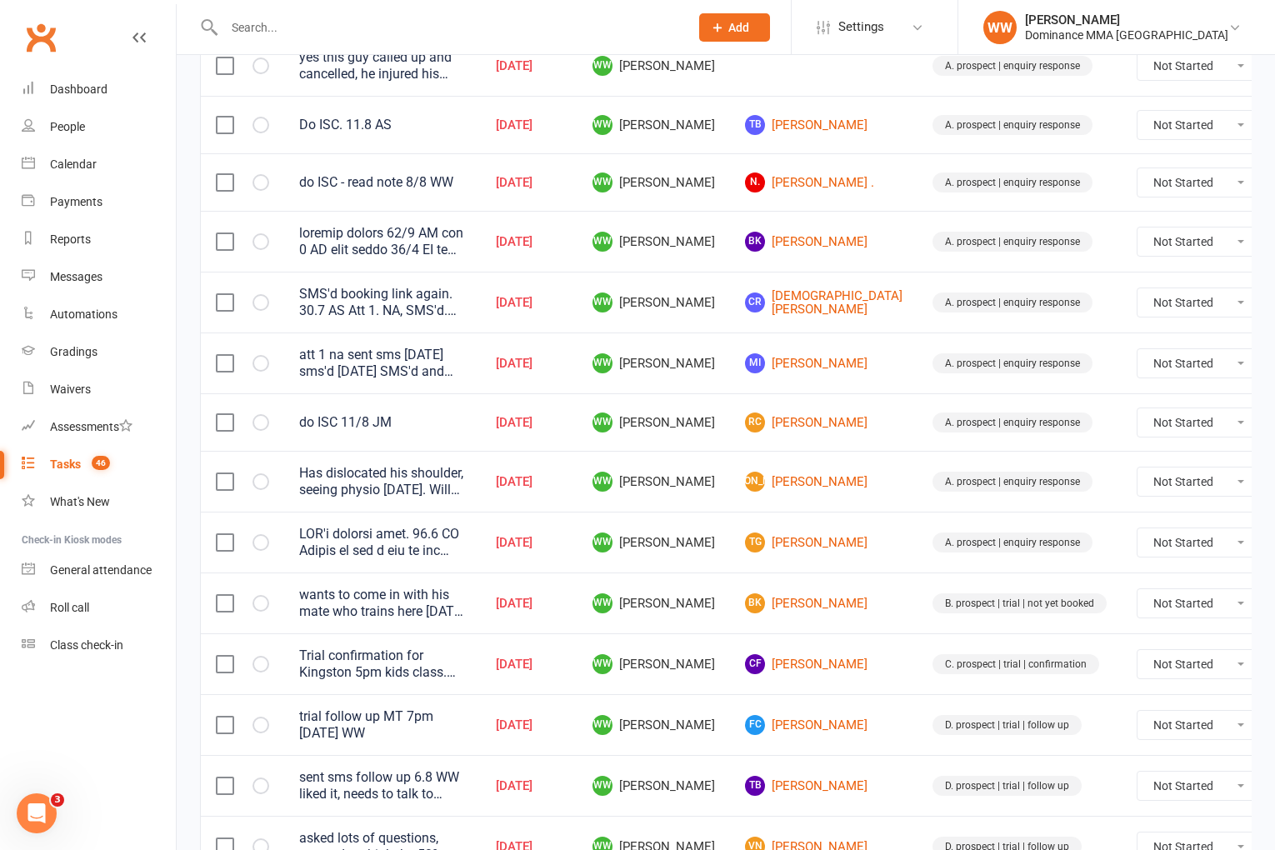
click at [431, 678] on div "Trial confirmation for Kingston 5pm kids class. Also doing 6pm MT. (see notes f…" at bounding box center [382, 664] width 167 height 33
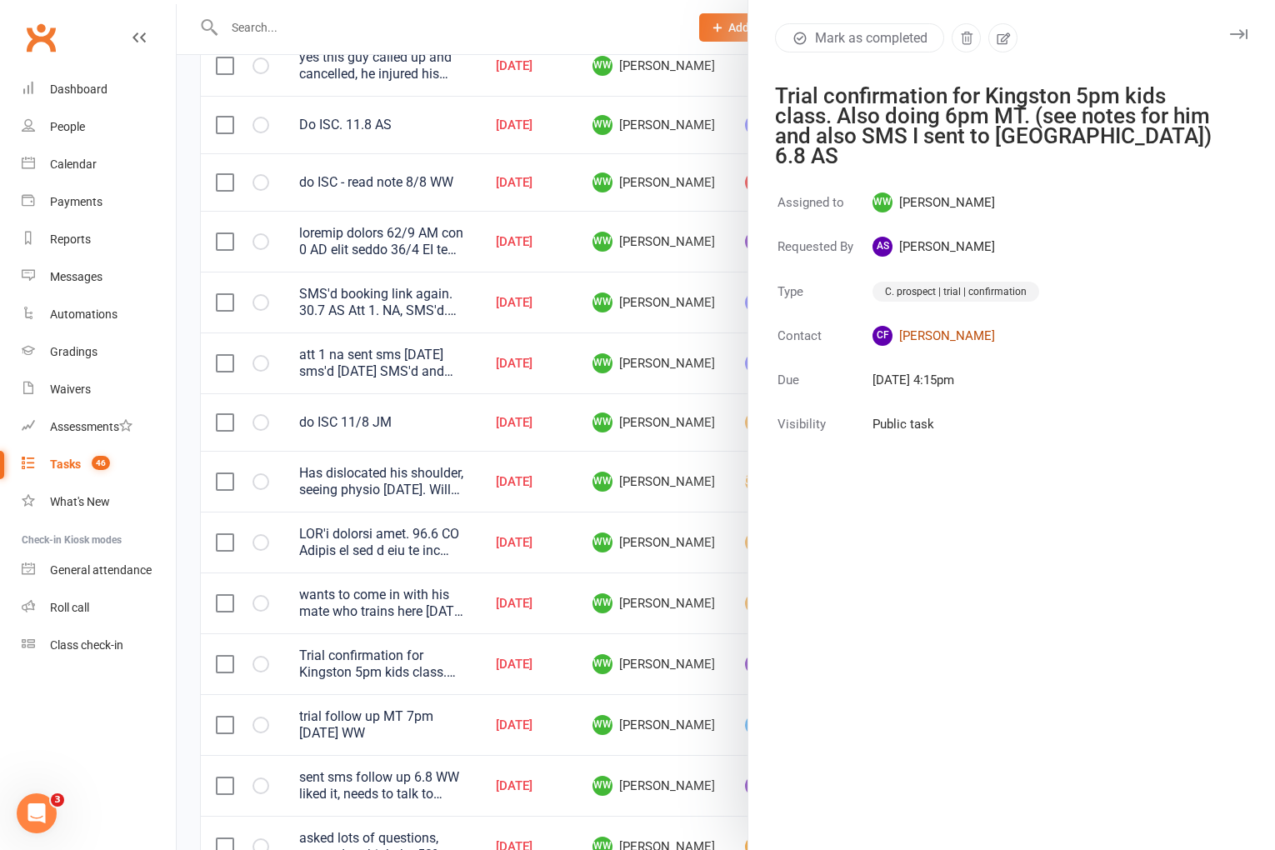
click at [949, 326] on link "CF Corinne Farrow" at bounding box center [956, 336] width 167 height 20
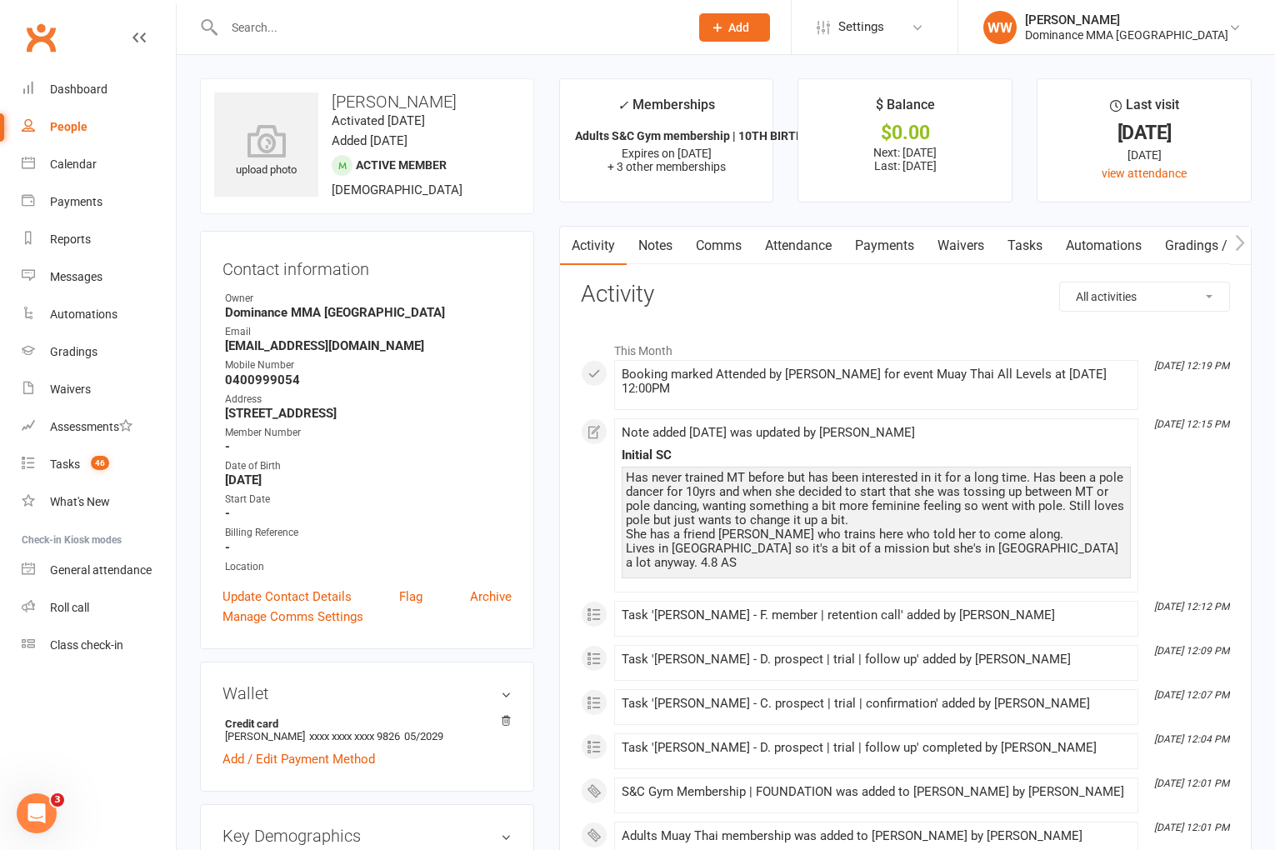
click at [650, 248] on link "Notes" at bounding box center [656, 246] width 58 height 38
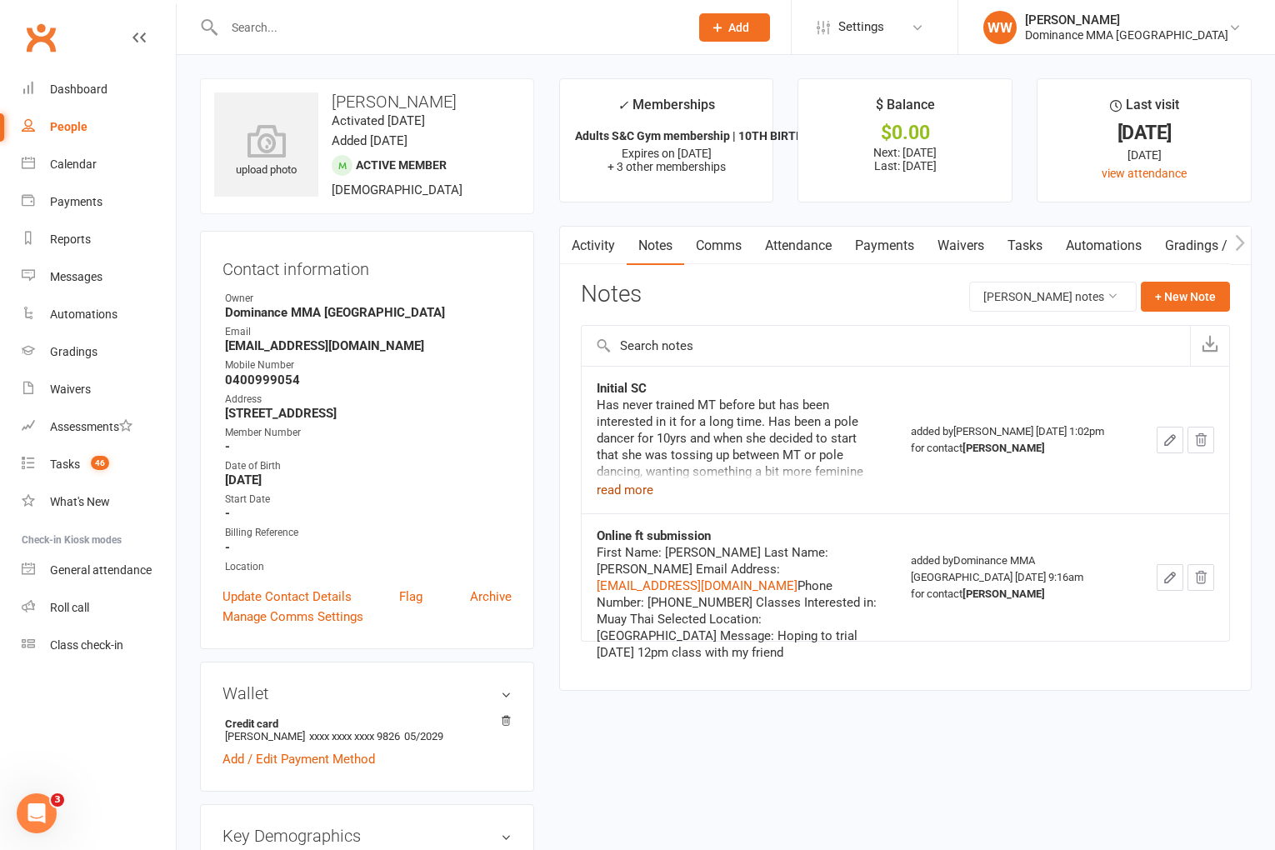
click at [629, 488] on button "read more" at bounding box center [625, 490] width 57 height 20
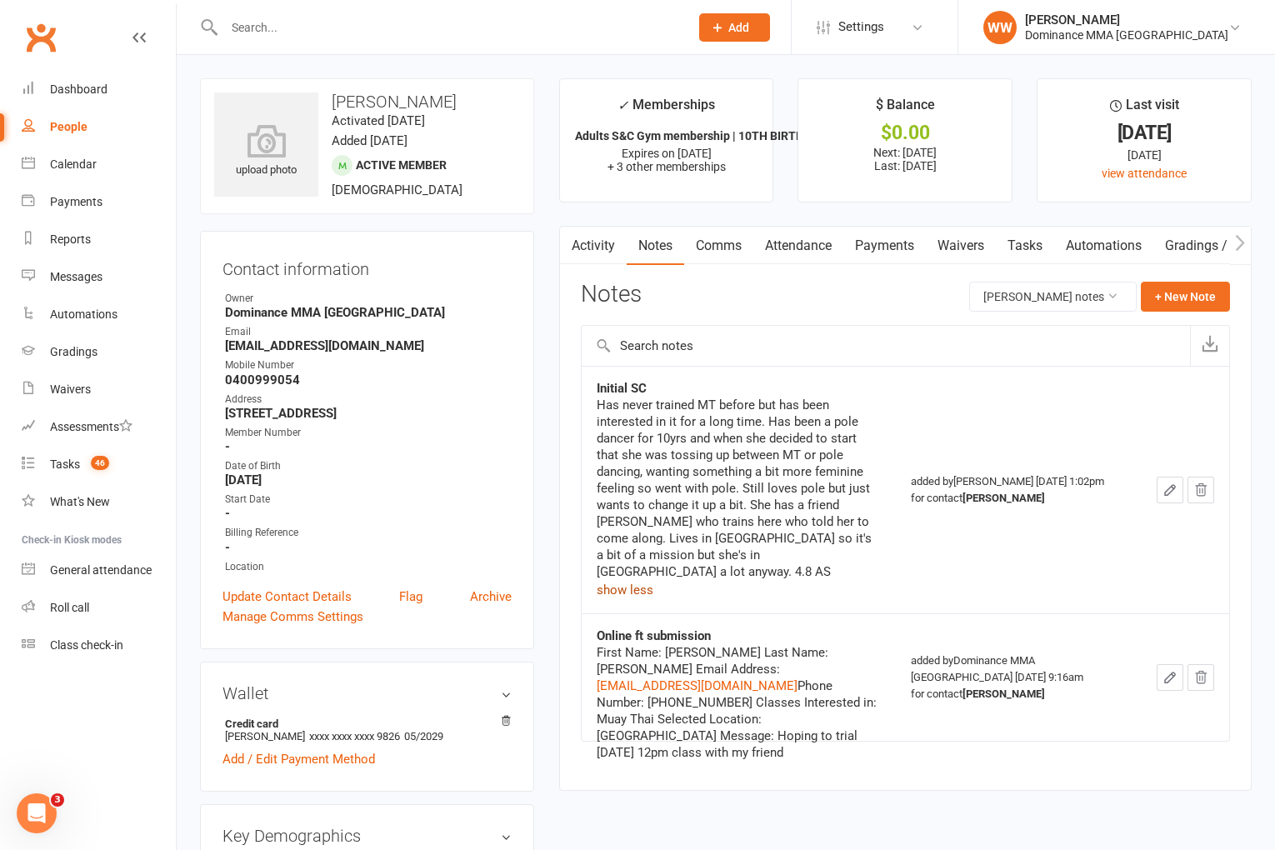
click at [1038, 256] on link "Tasks" at bounding box center [1025, 246] width 58 height 38
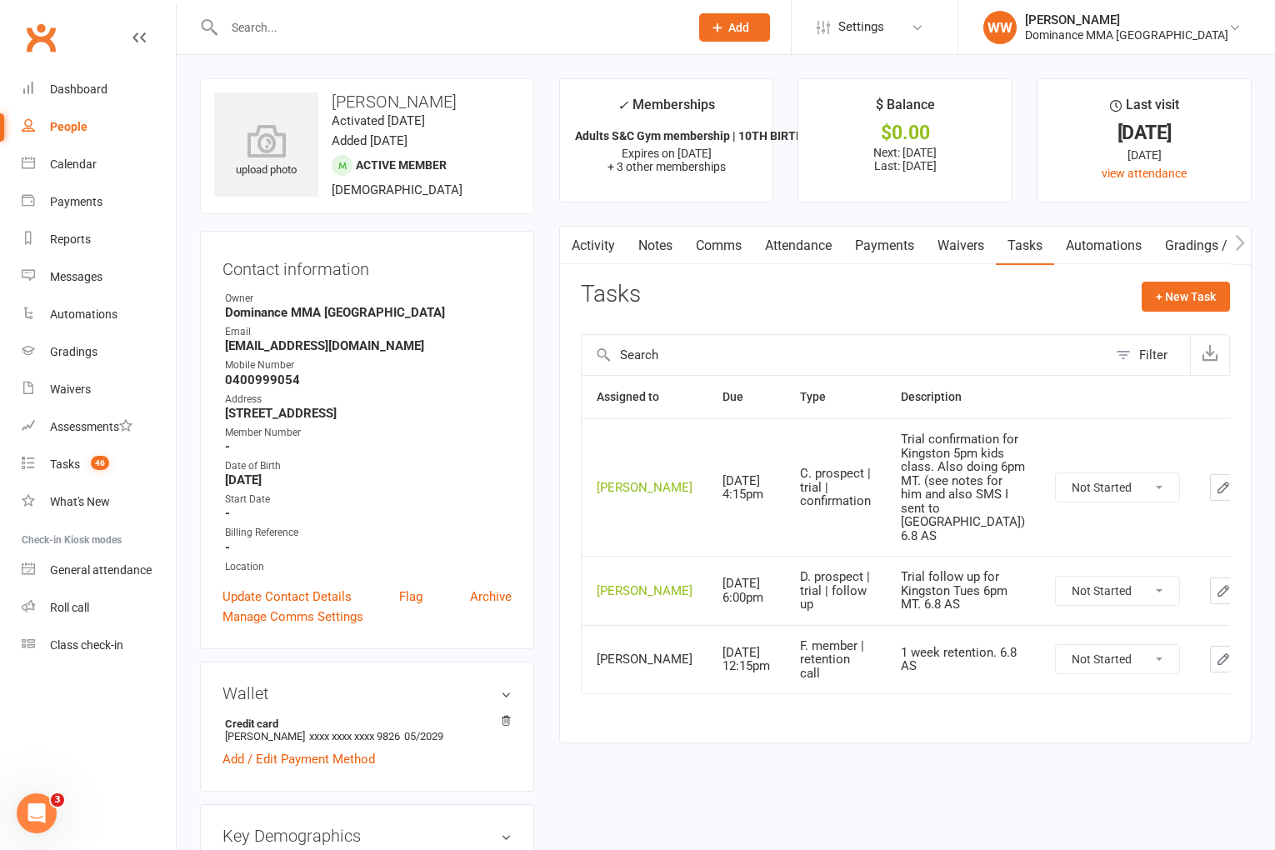
click at [668, 253] on link "Notes" at bounding box center [656, 246] width 58 height 38
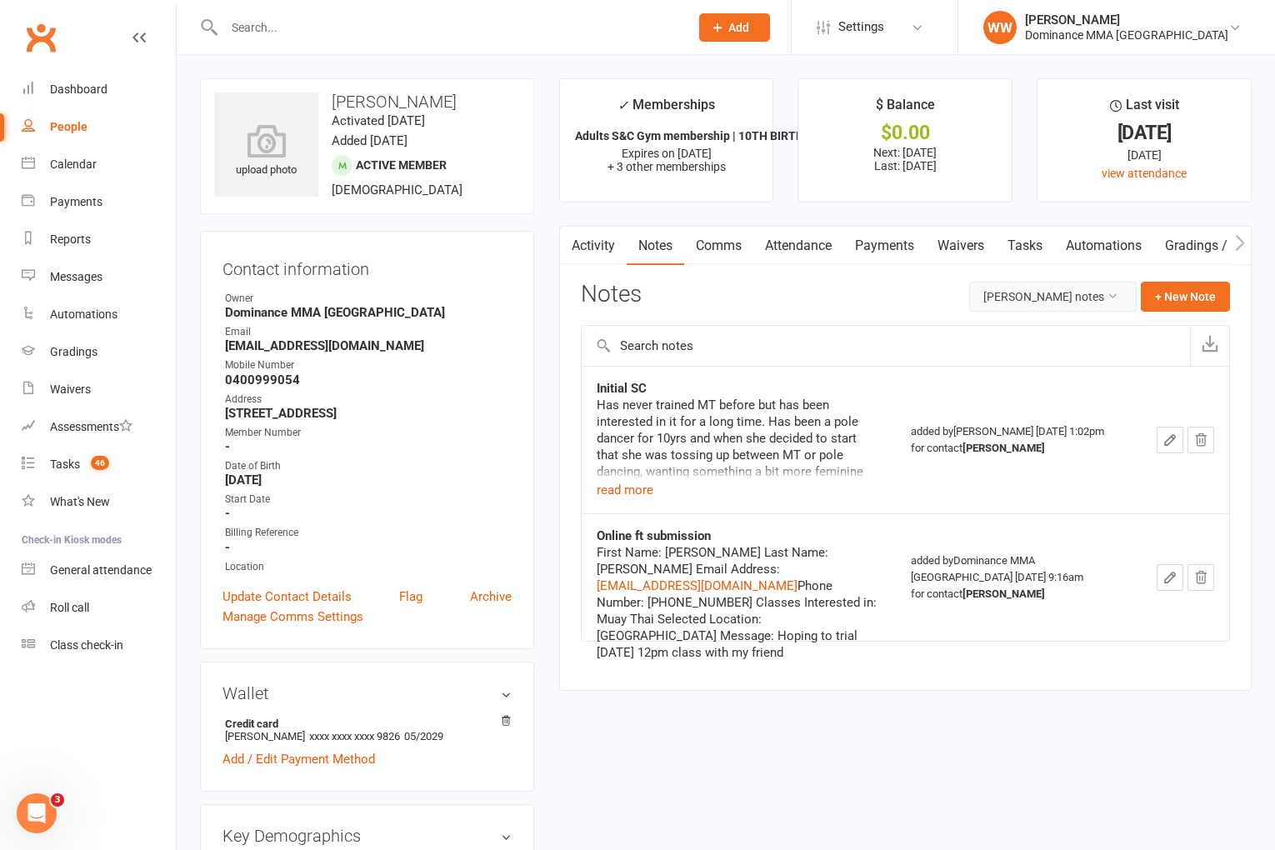
click at [1058, 304] on button "Corinne Farrow's notes" at bounding box center [1053, 297] width 168 height 30
click at [1039, 362] on link "All family notes" at bounding box center [1053, 367] width 165 height 33
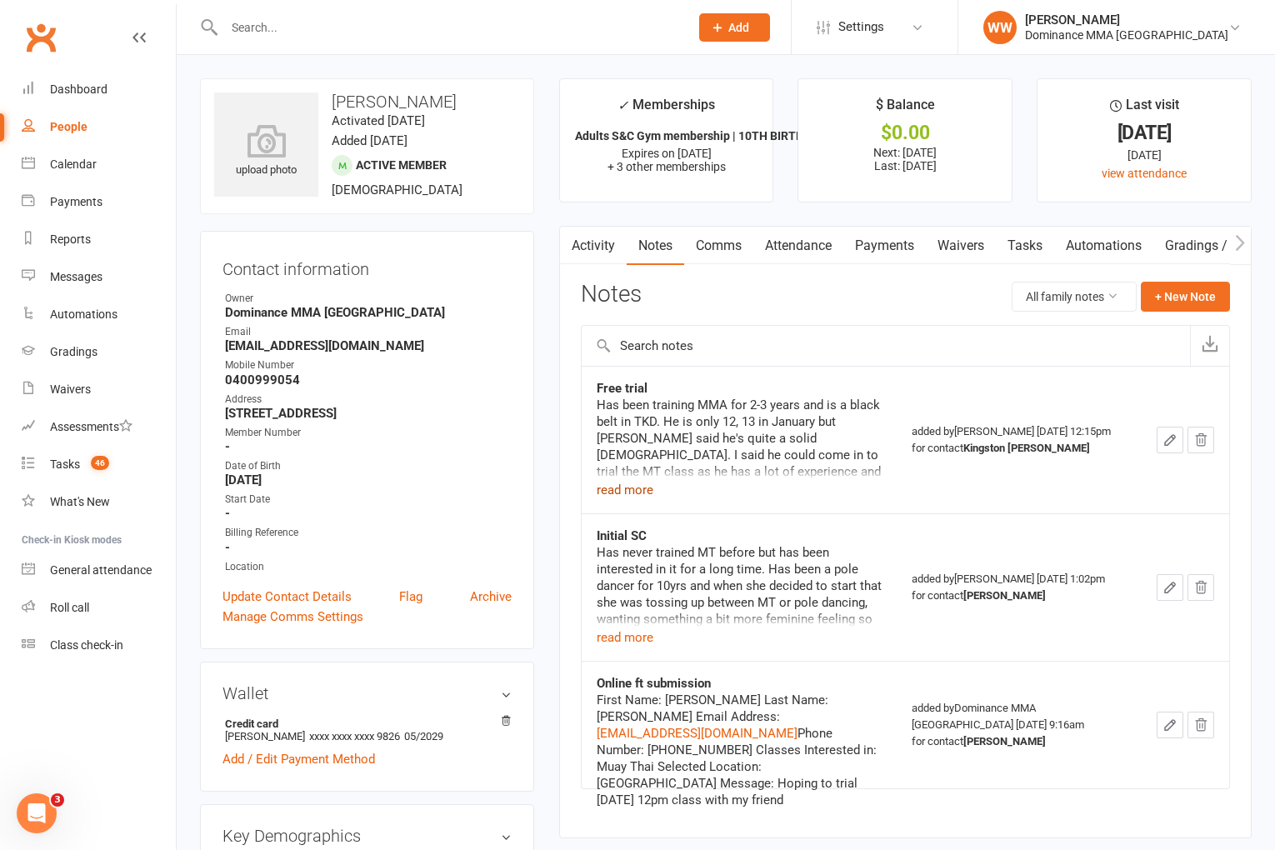
click at [619, 487] on button "read more" at bounding box center [625, 490] width 57 height 20
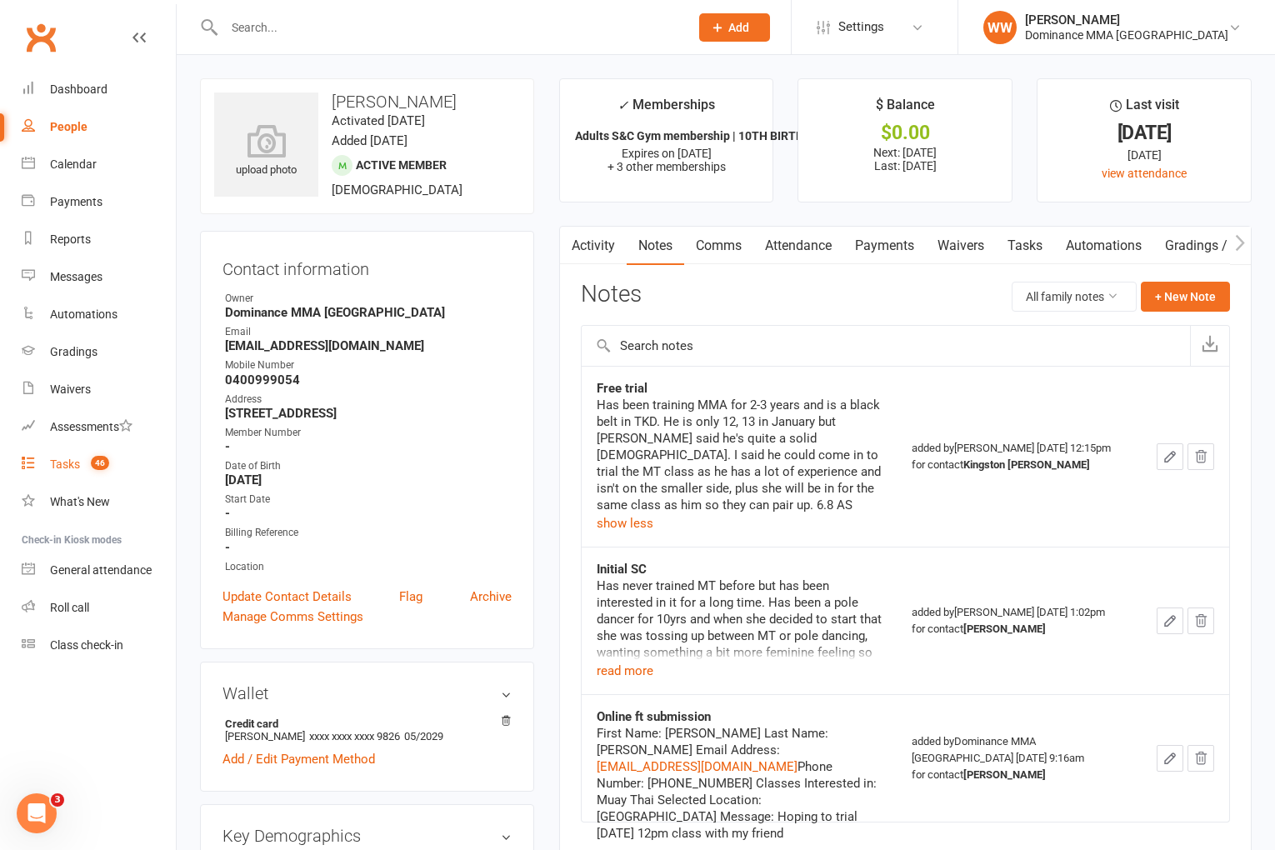
click at [81, 468] on link "Tasks 46" at bounding box center [99, 465] width 154 height 38
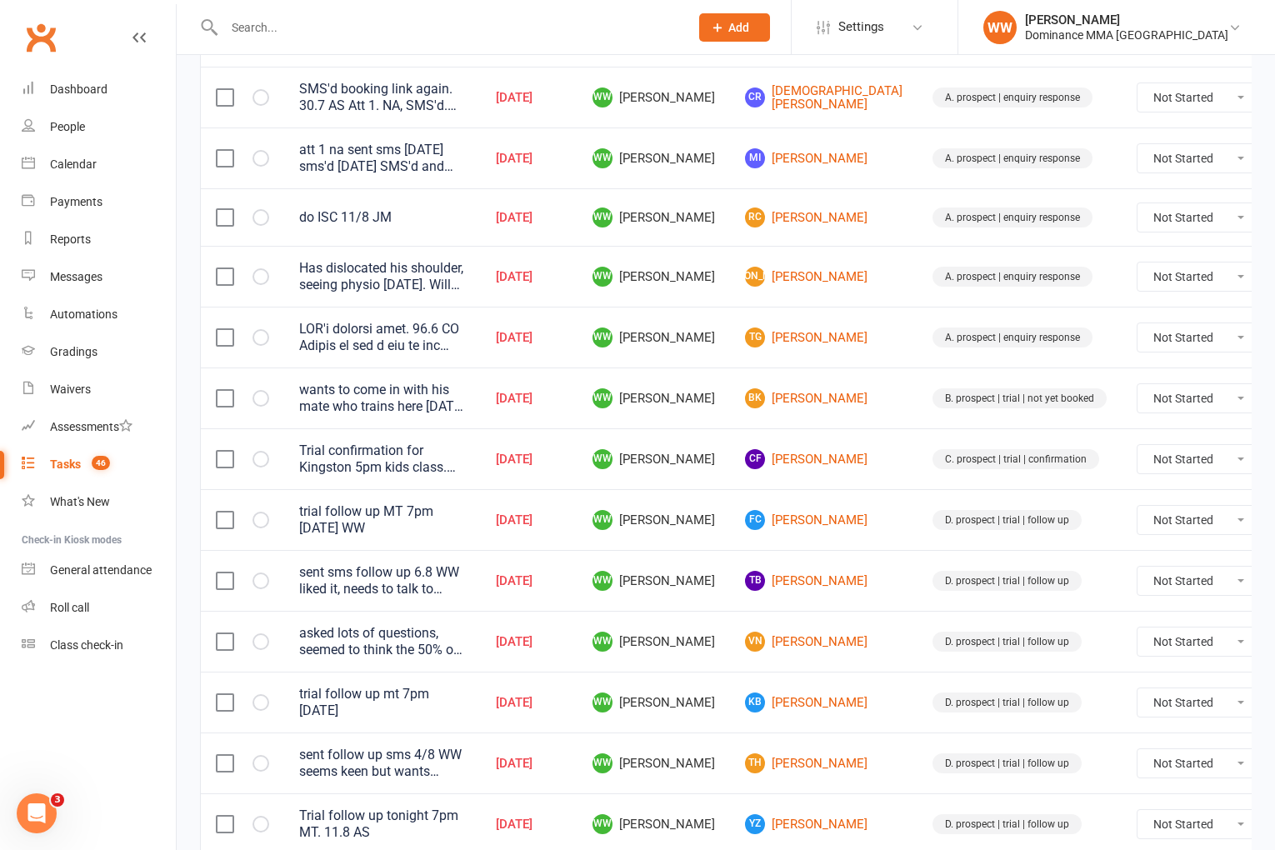
scroll to position [545, 0]
click at [779, 582] on link "TB Tim Best" at bounding box center [824, 580] width 158 height 20
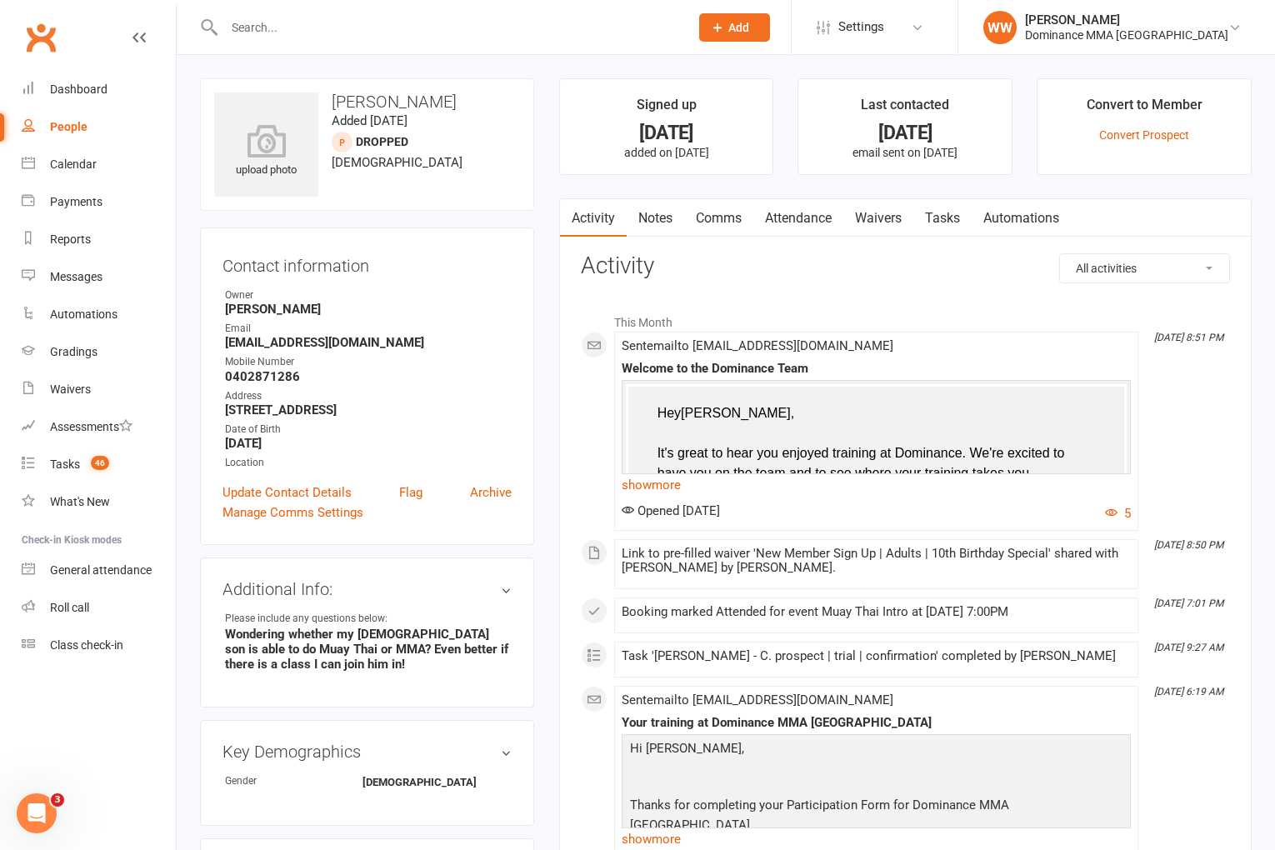
click at [934, 218] on link "Tasks" at bounding box center [943, 218] width 58 height 38
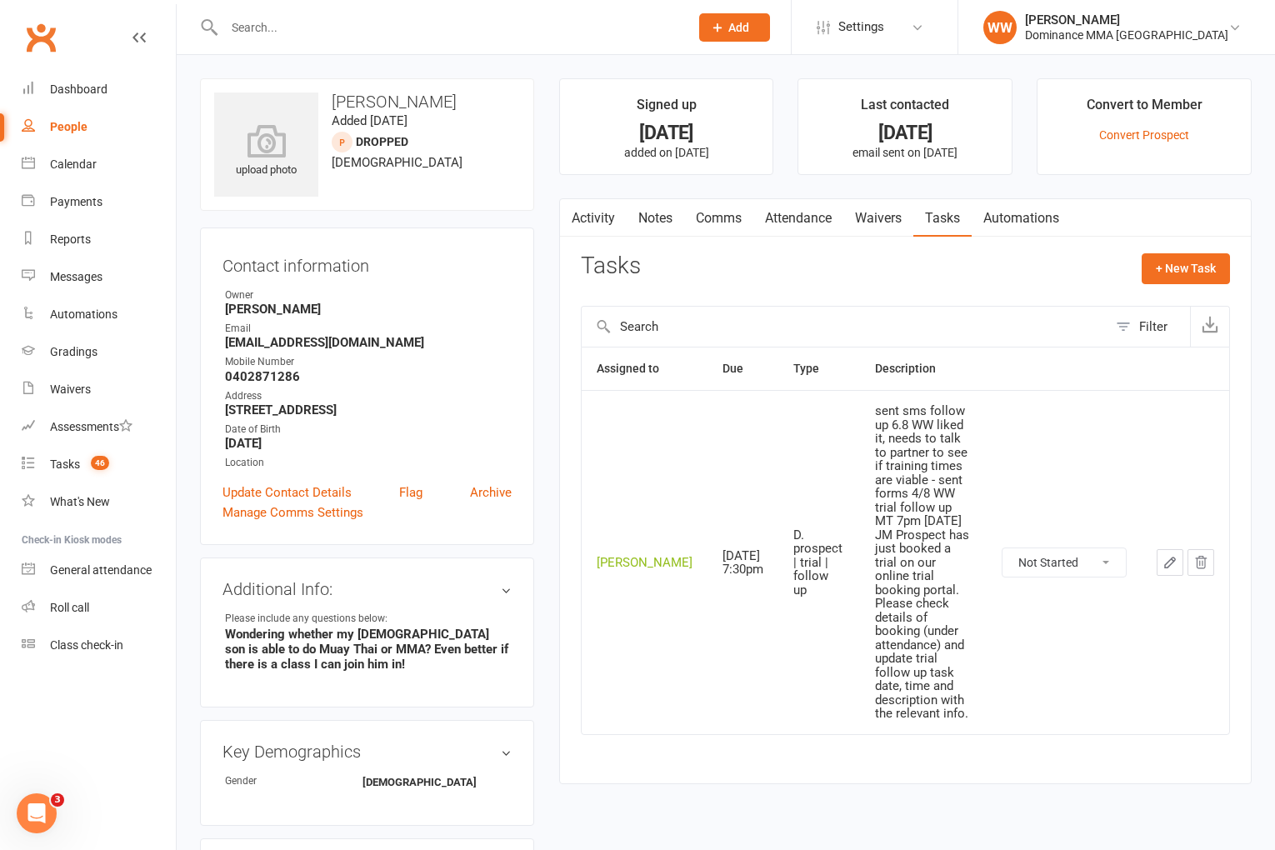
click at [876, 220] on link "Waivers" at bounding box center [879, 218] width 70 height 38
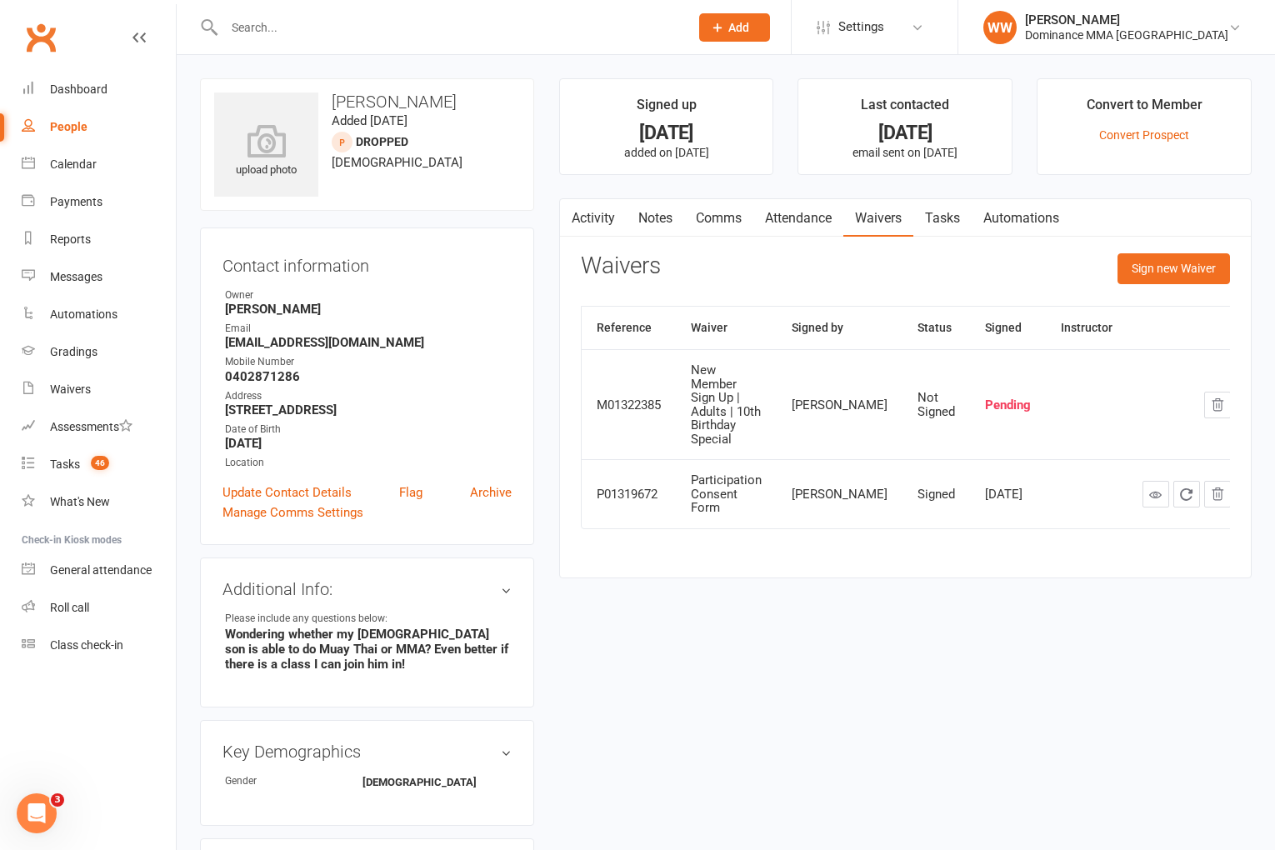
click at [942, 223] on link "Tasks" at bounding box center [943, 218] width 58 height 38
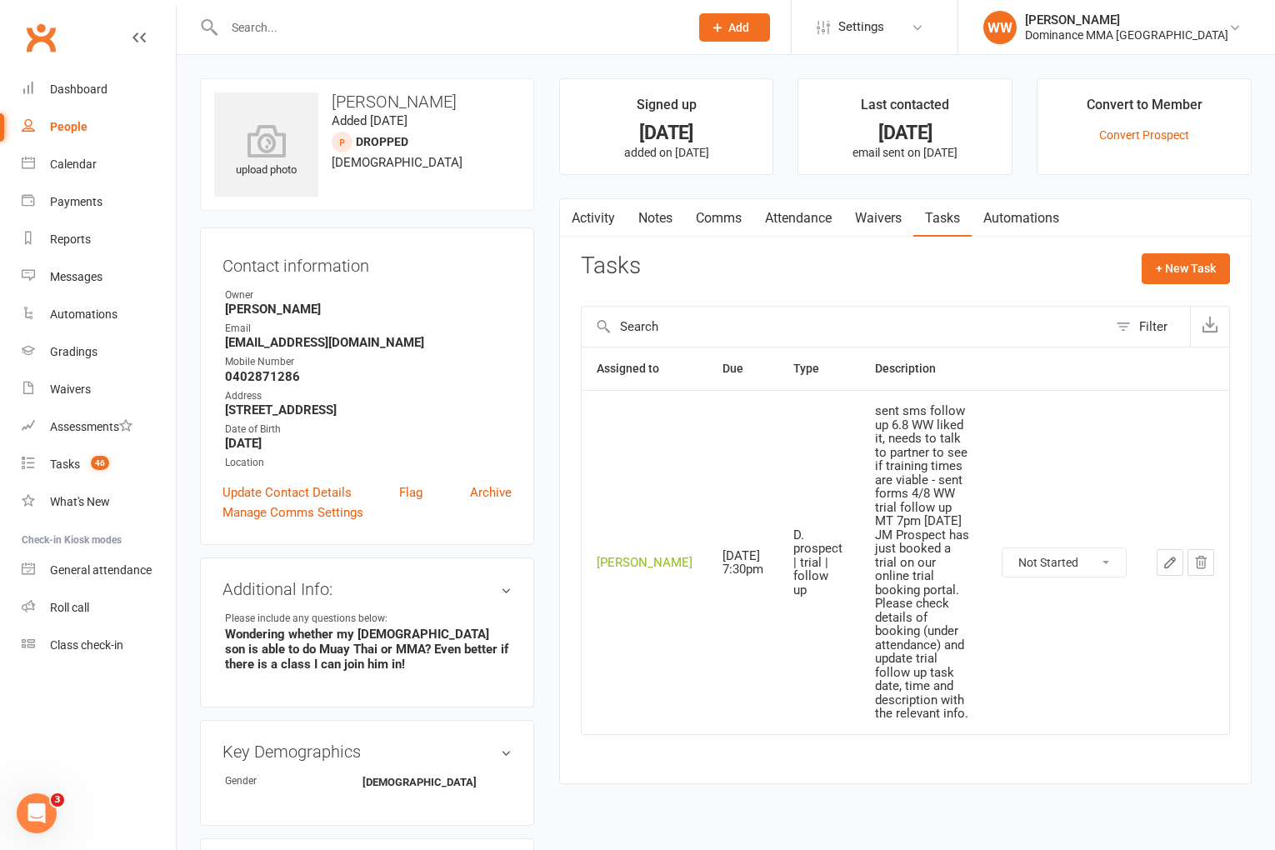
click at [539, 414] on div "upload photo Tim Best Added 24 March, 2025 DROPPED prospect 47 years old Contac…" at bounding box center [367, 767] width 359 height 1379
click at [78, 463] on div "Tasks" at bounding box center [65, 464] width 30 height 13
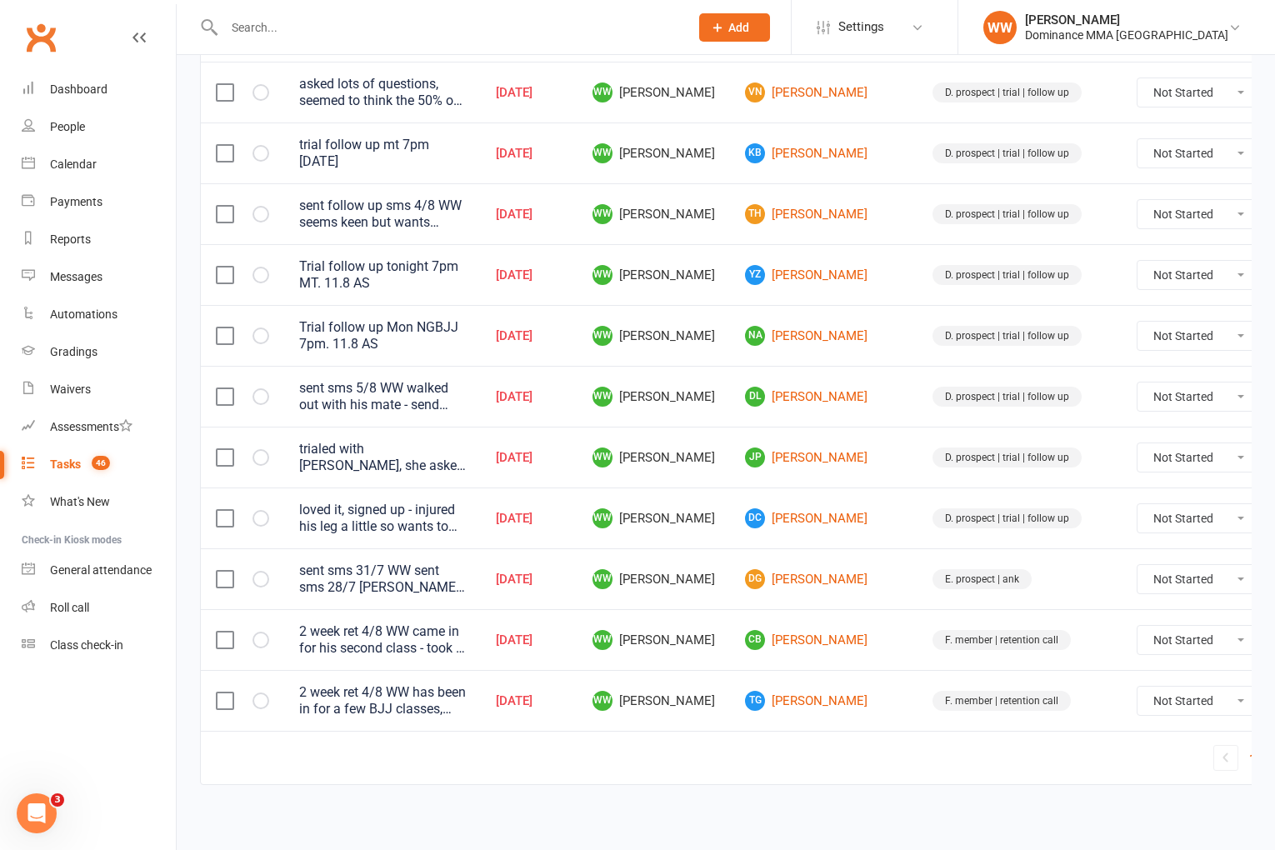
scroll to position [1095, 0]
click at [1263, 759] on link "2" at bounding box center [1273, 756] width 20 height 23
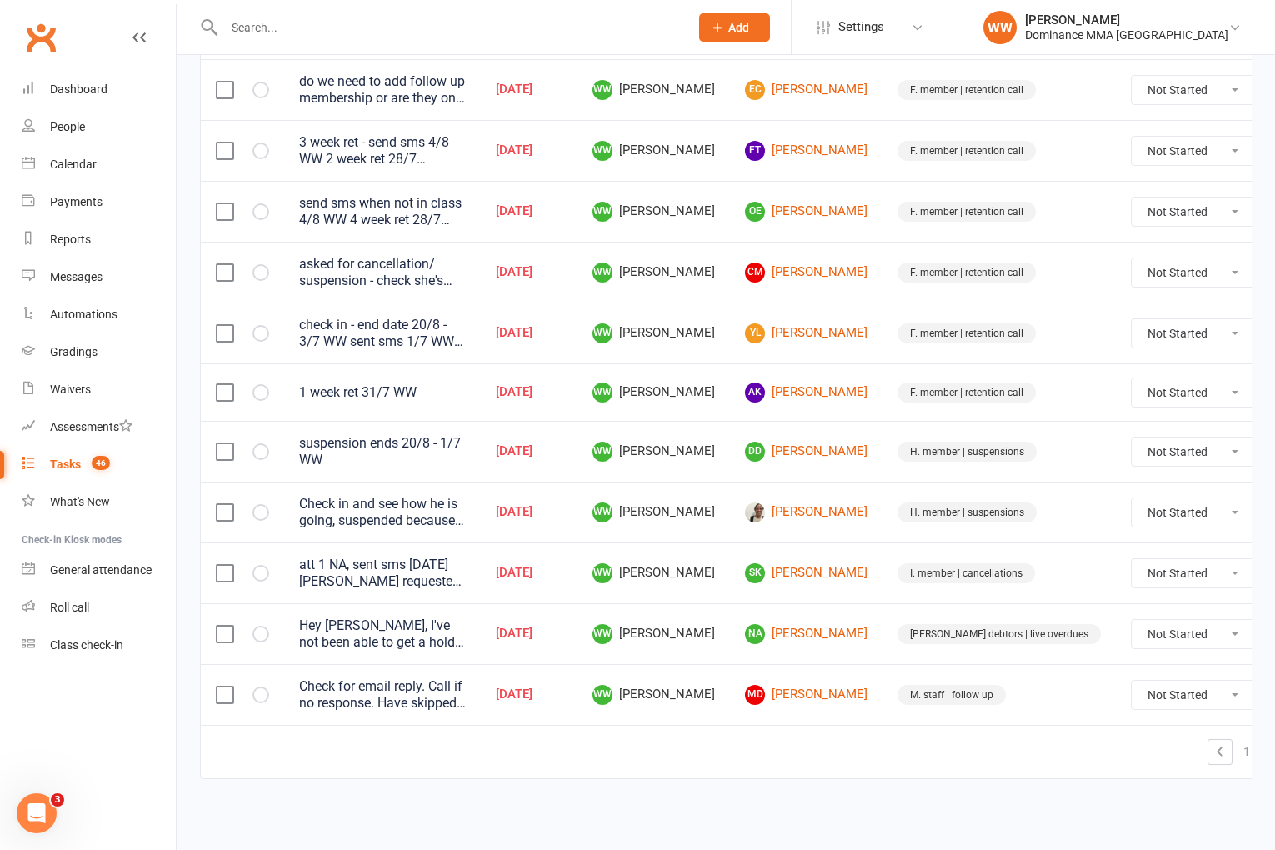
scroll to position [842, 0]
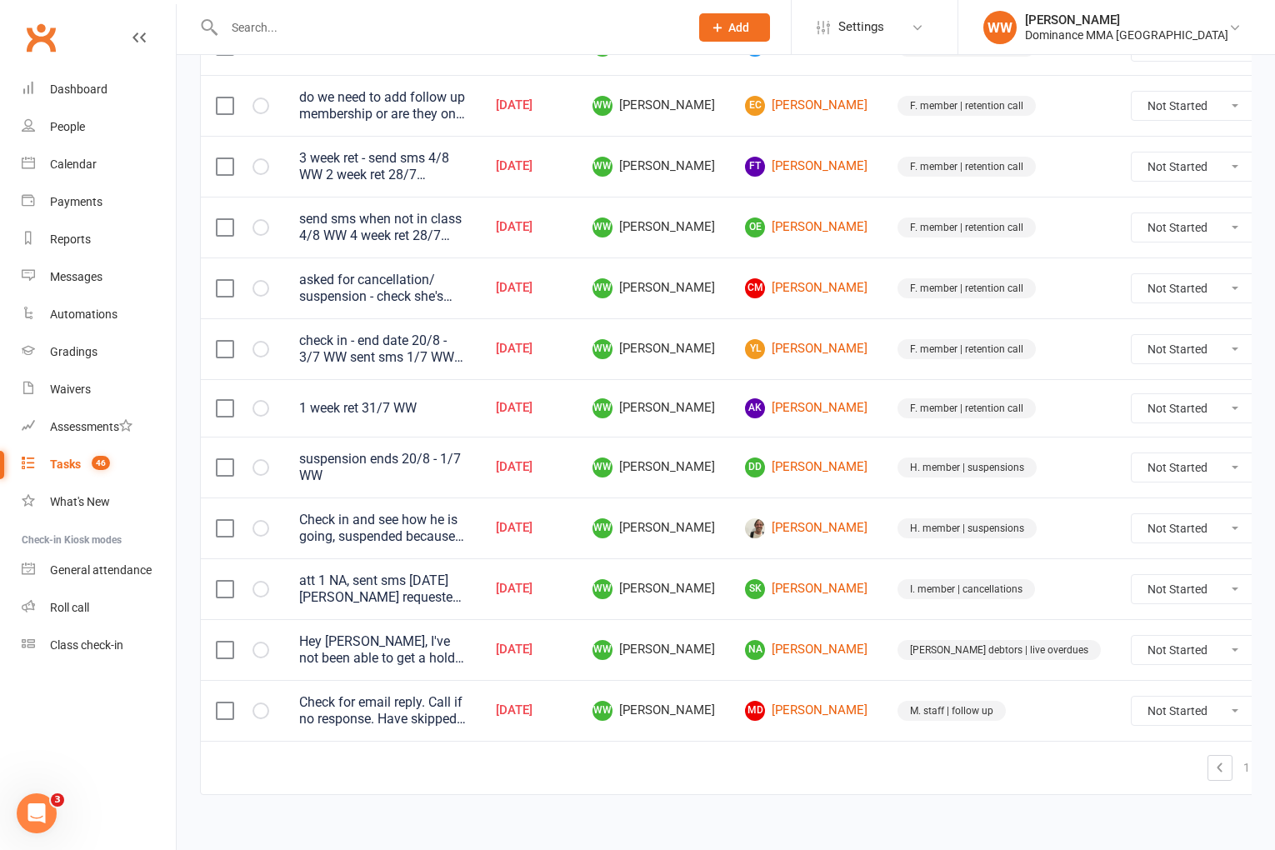
click at [875, 651] on td "NA Najma Ahmed" at bounding box center [806, 649] width 153 height 61
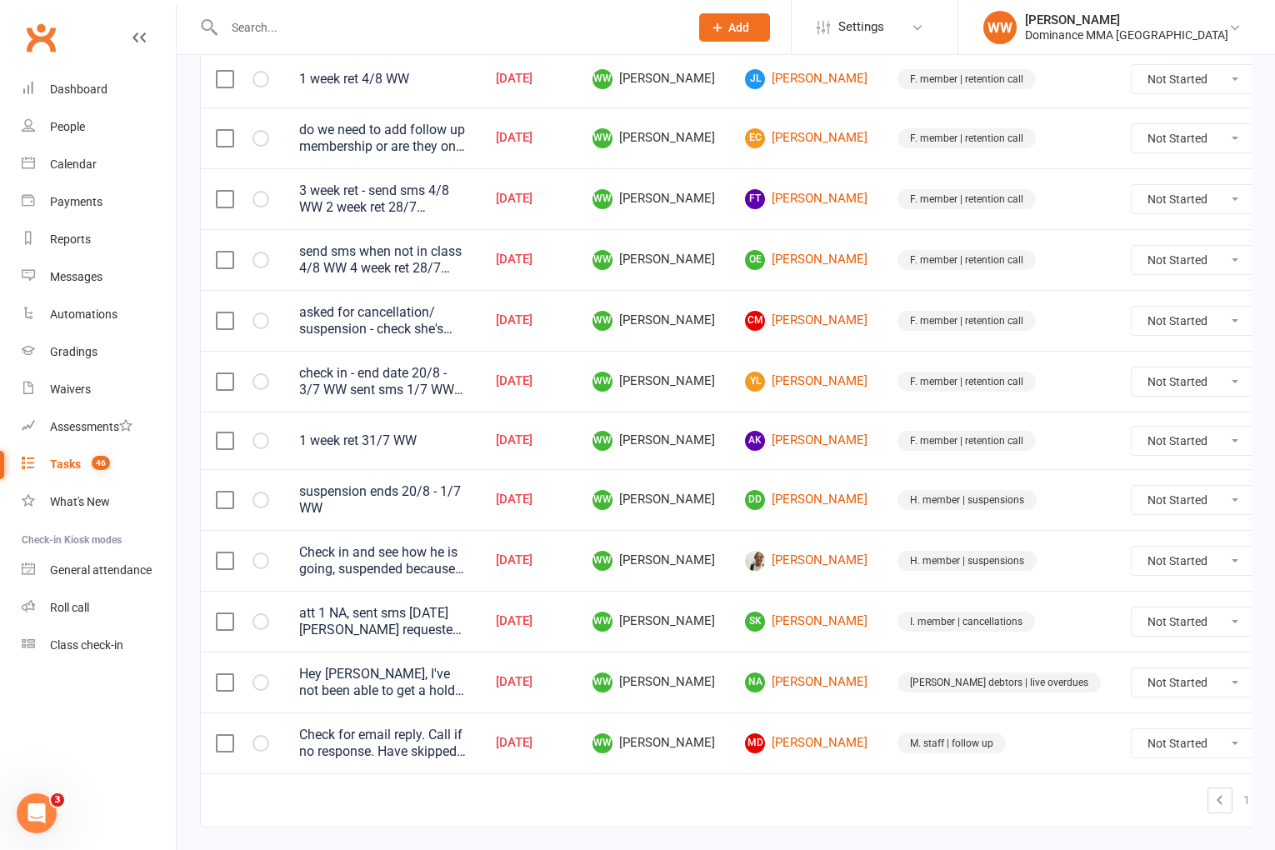
click at [870, 652] on td "NA Najma Ahmed" at bounding box center [806, 682] width 153 height 61
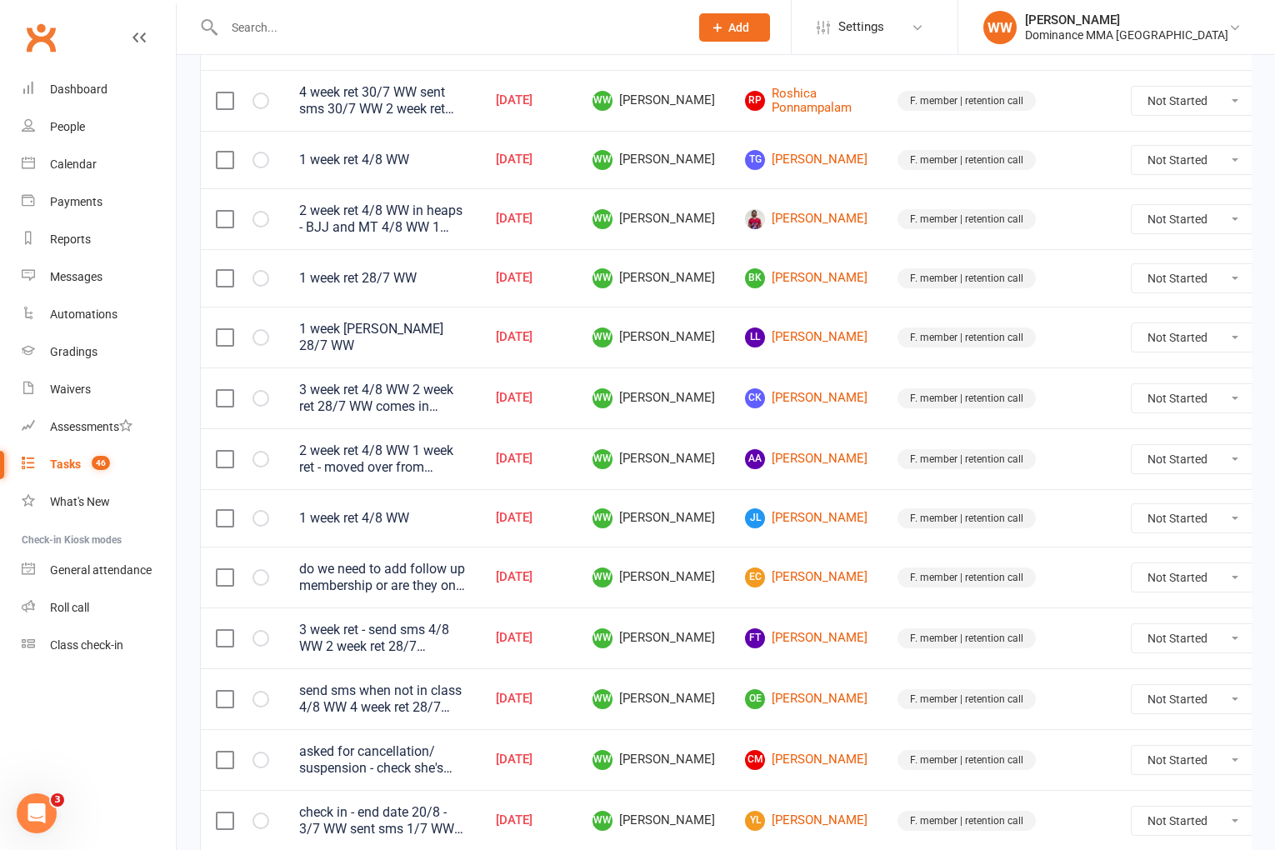
scroll to position [366, 0]
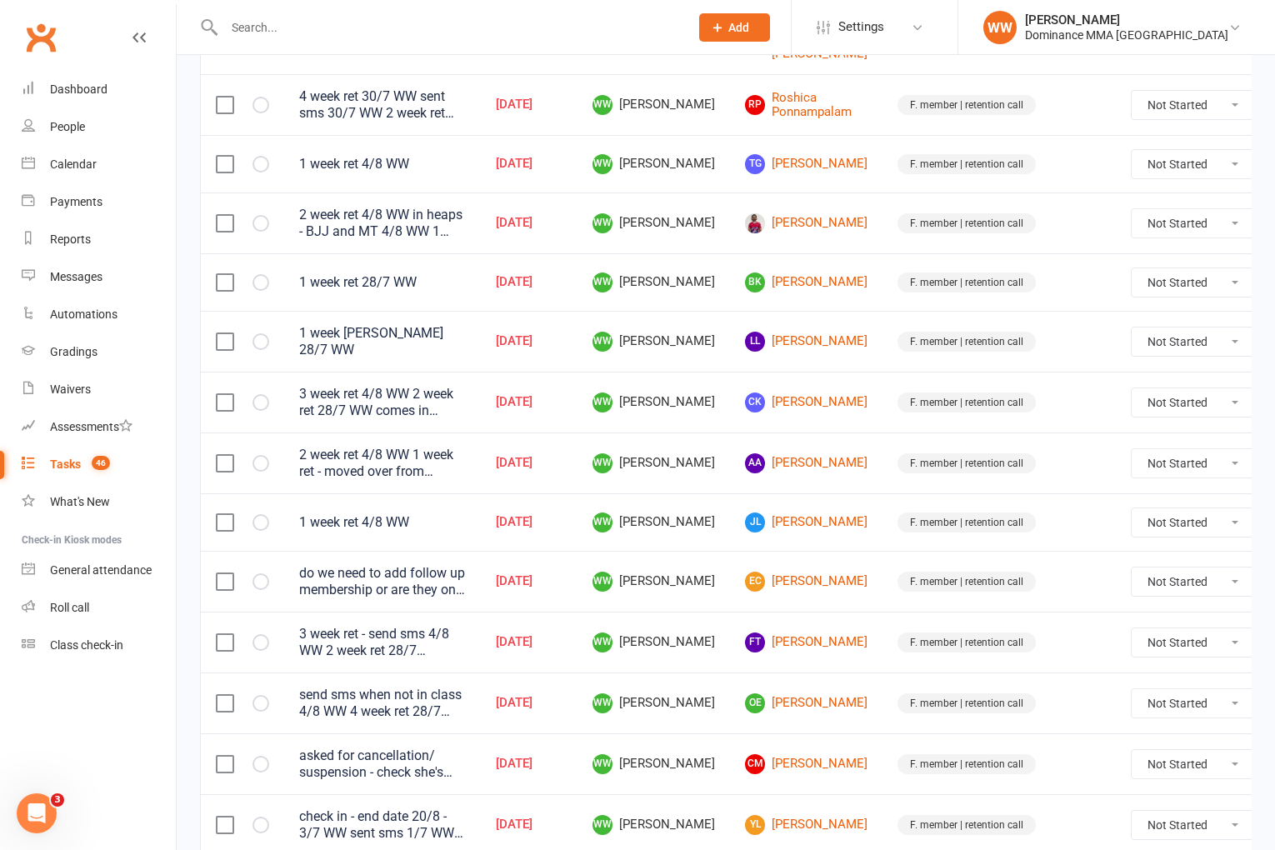
click at [433, 578] on div "do we need to add follow up membership or are they only wanting while cheap? 1 …" at bounding box center [382, 581] width 167 height 33
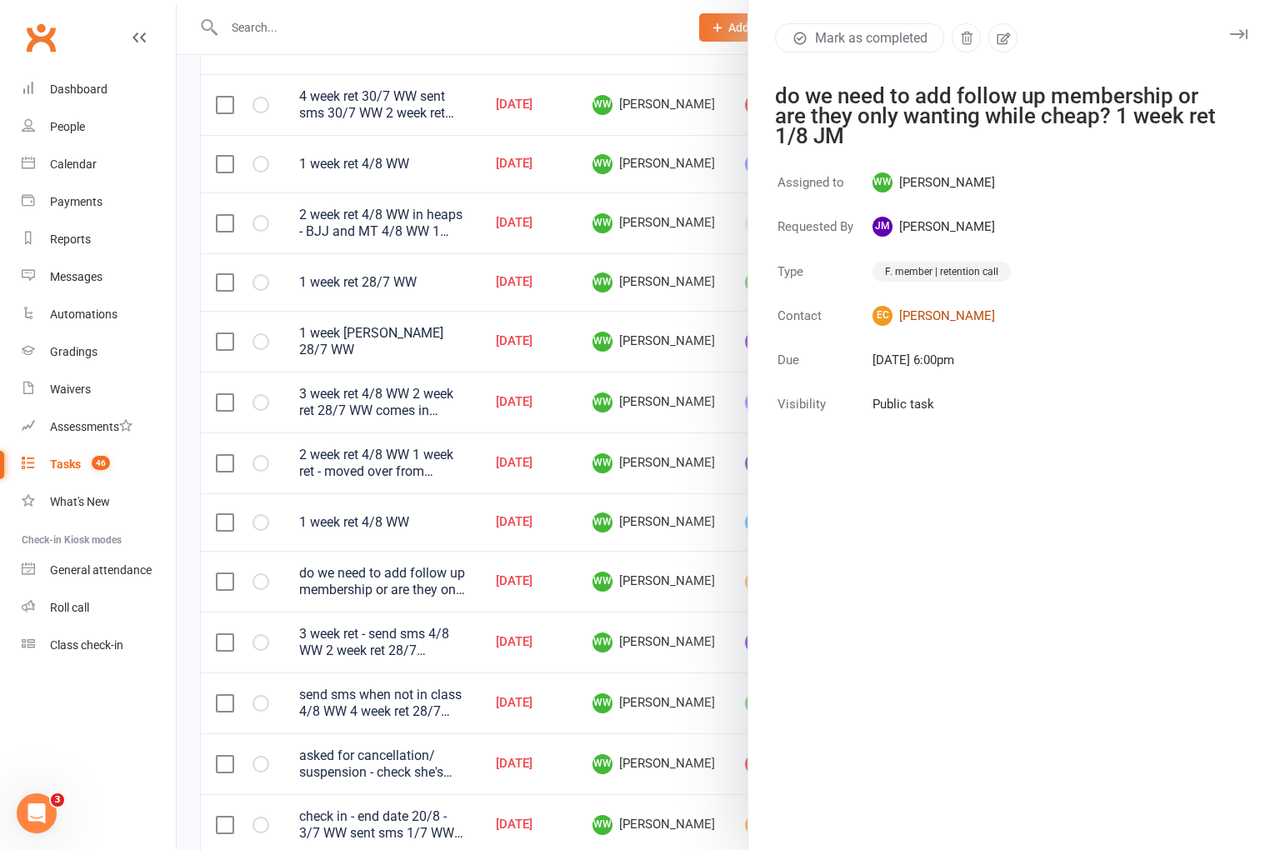
click at [929, 317] on link "EC Ellyssa Cruz" at bounding box center [942, 316] width 138 height 20
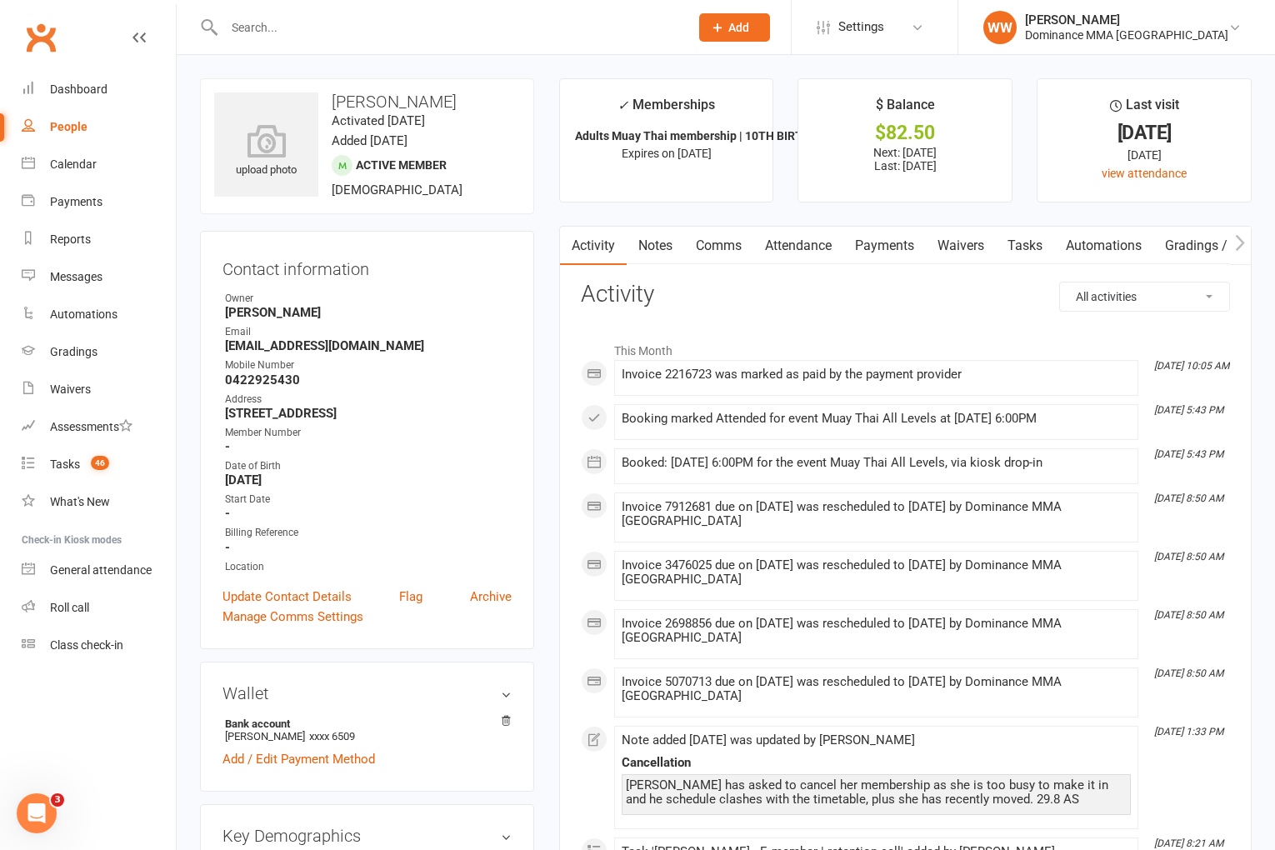
click at [655, 258] on link "Notes" at bounding box center [656, 246] width 58 height 38
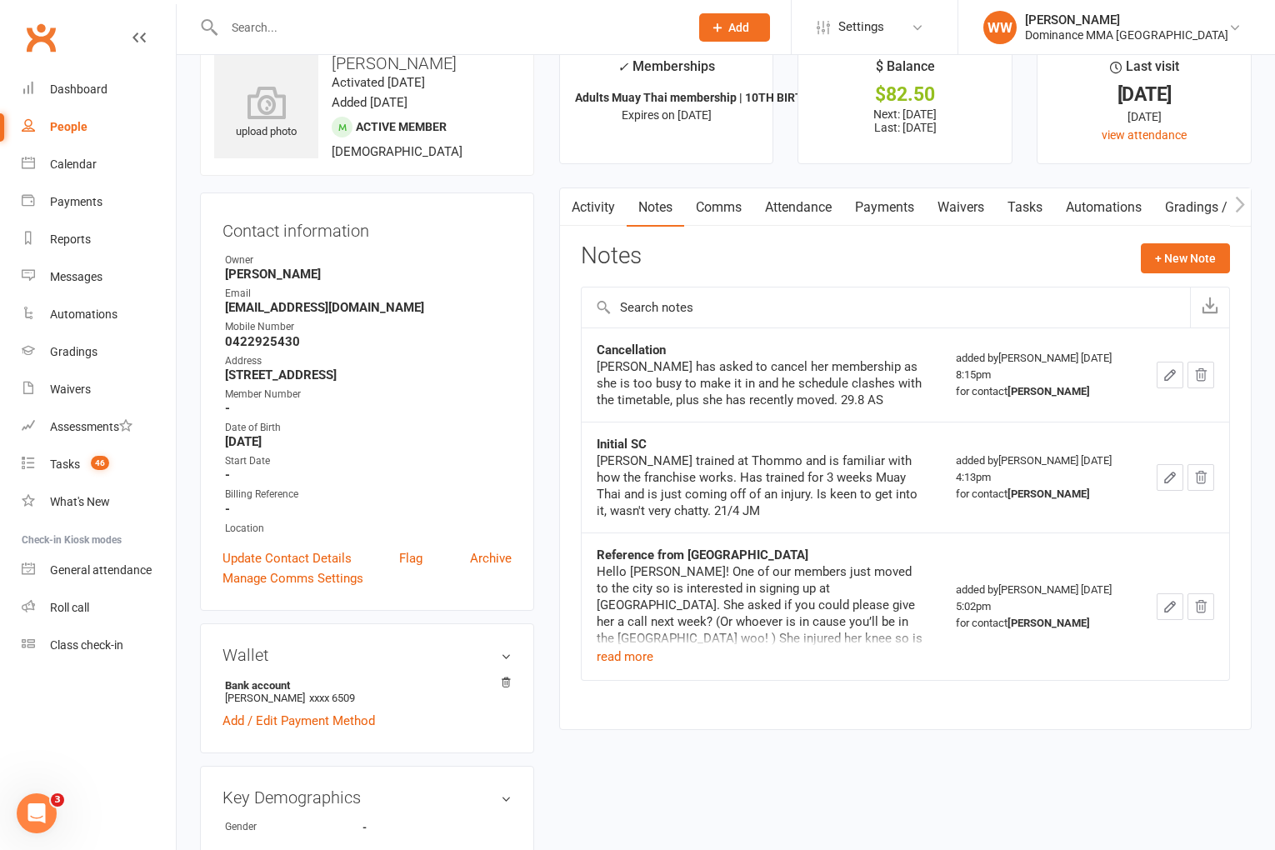
scroll to position [56, 0]
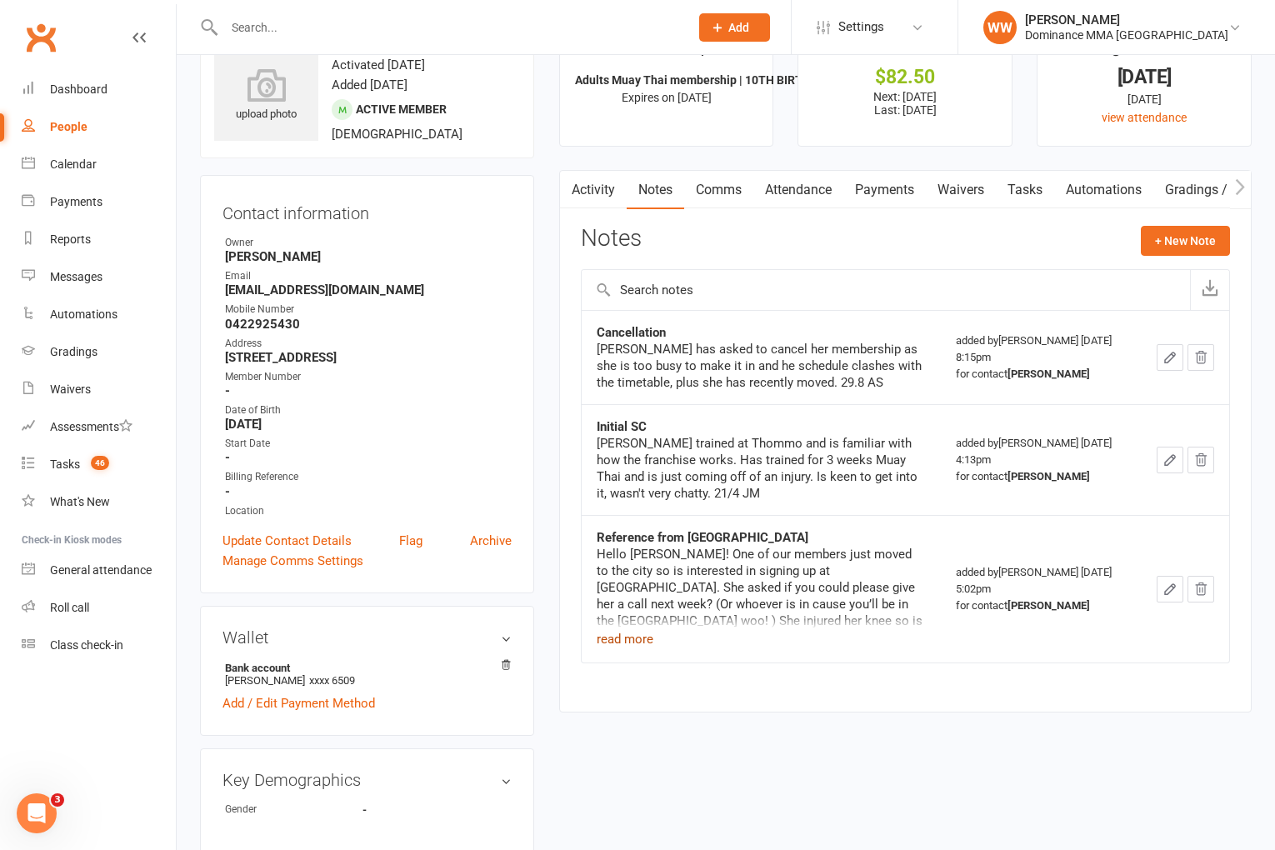
click at [633, 635] on button "read more" at bounding box center [625, 639] width 57 height 20
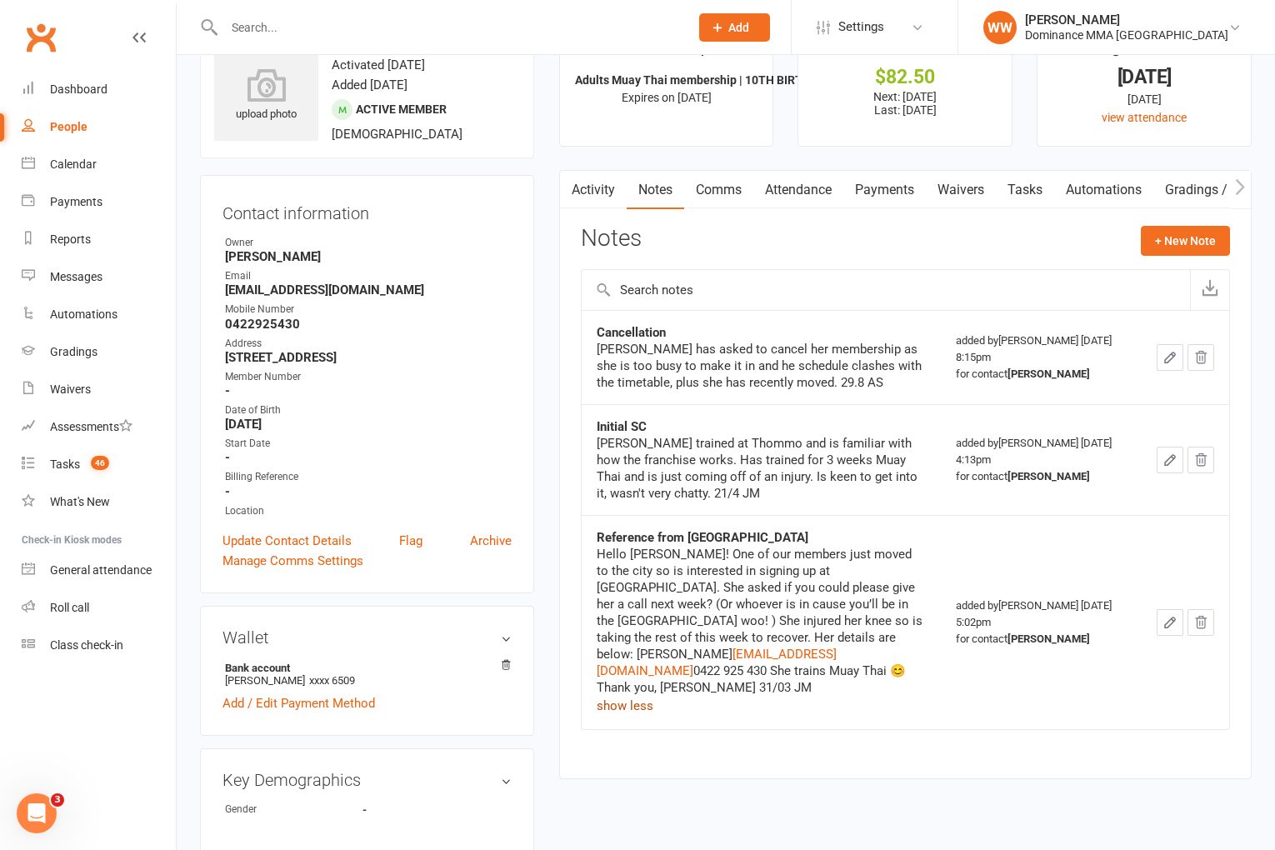
scroll to position [0, 0]
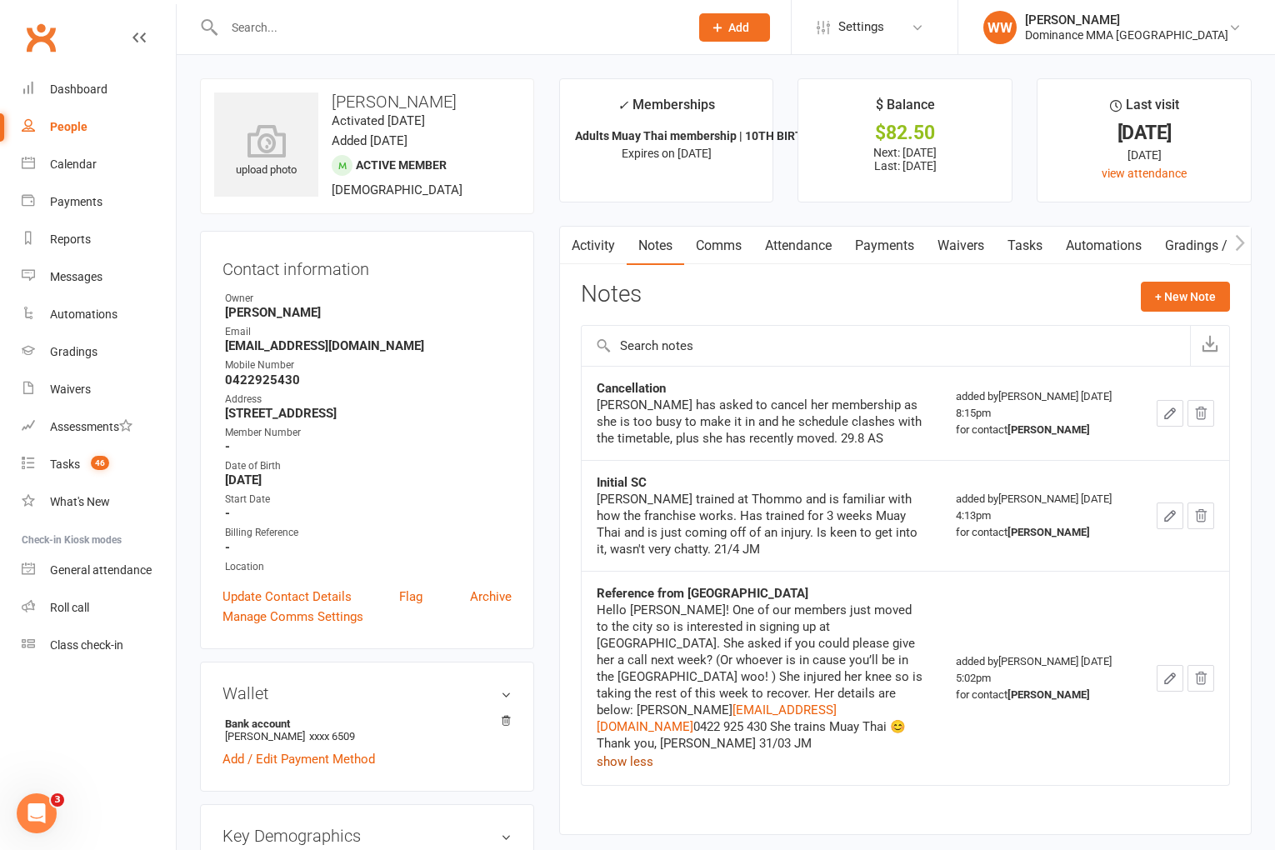
click at [1039, 255] on link "Tasks" at bounding box center [1025, 246] width 58 height 38
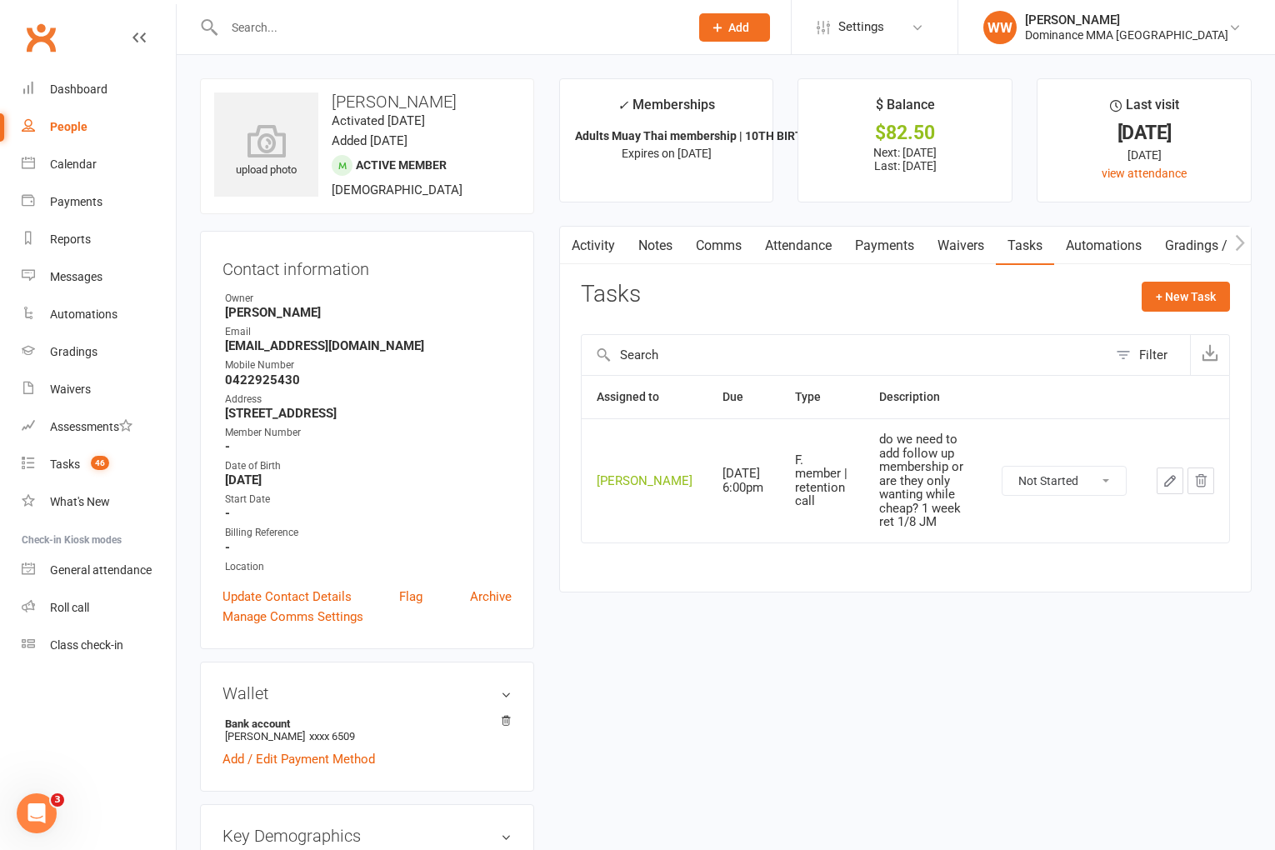
click at [1135, 358] on button "Filter" at bounding box center [1149, 355] width 83 height 40
select select "incomplete"
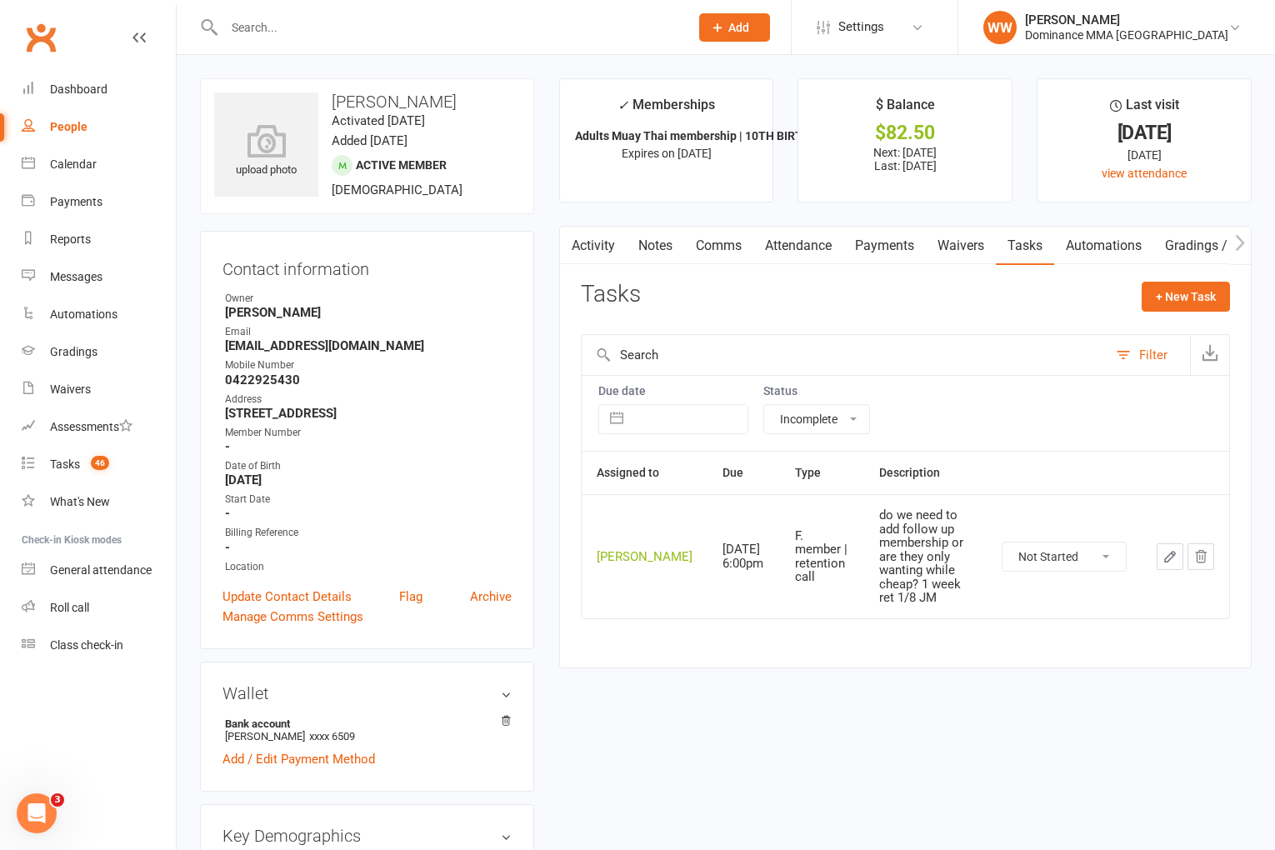
click at [862, 412] on select "All statuses Incomplete Not Started In Progress Waiting Complete" at bounding box center [816, 419] width 105 height 28
select select
select select "finished"
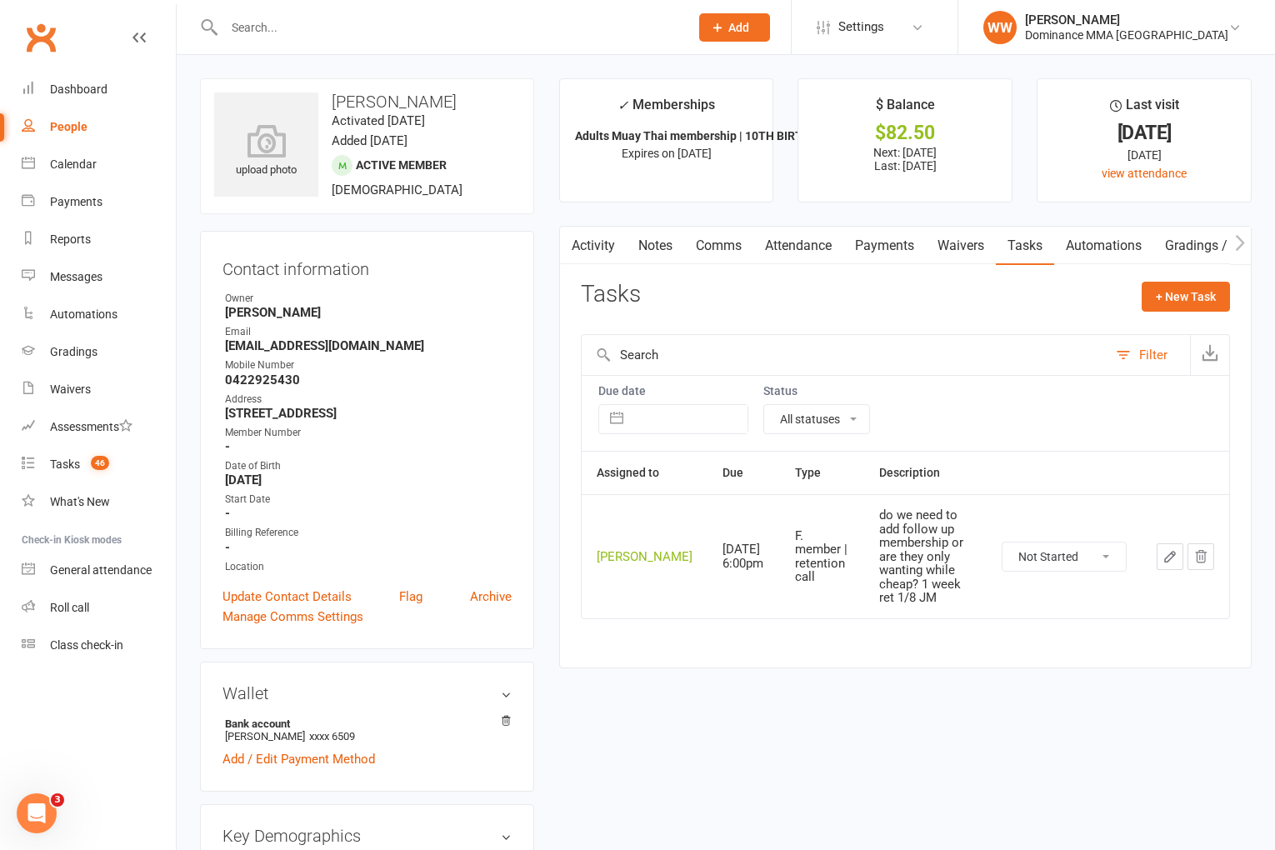
select select "finished"
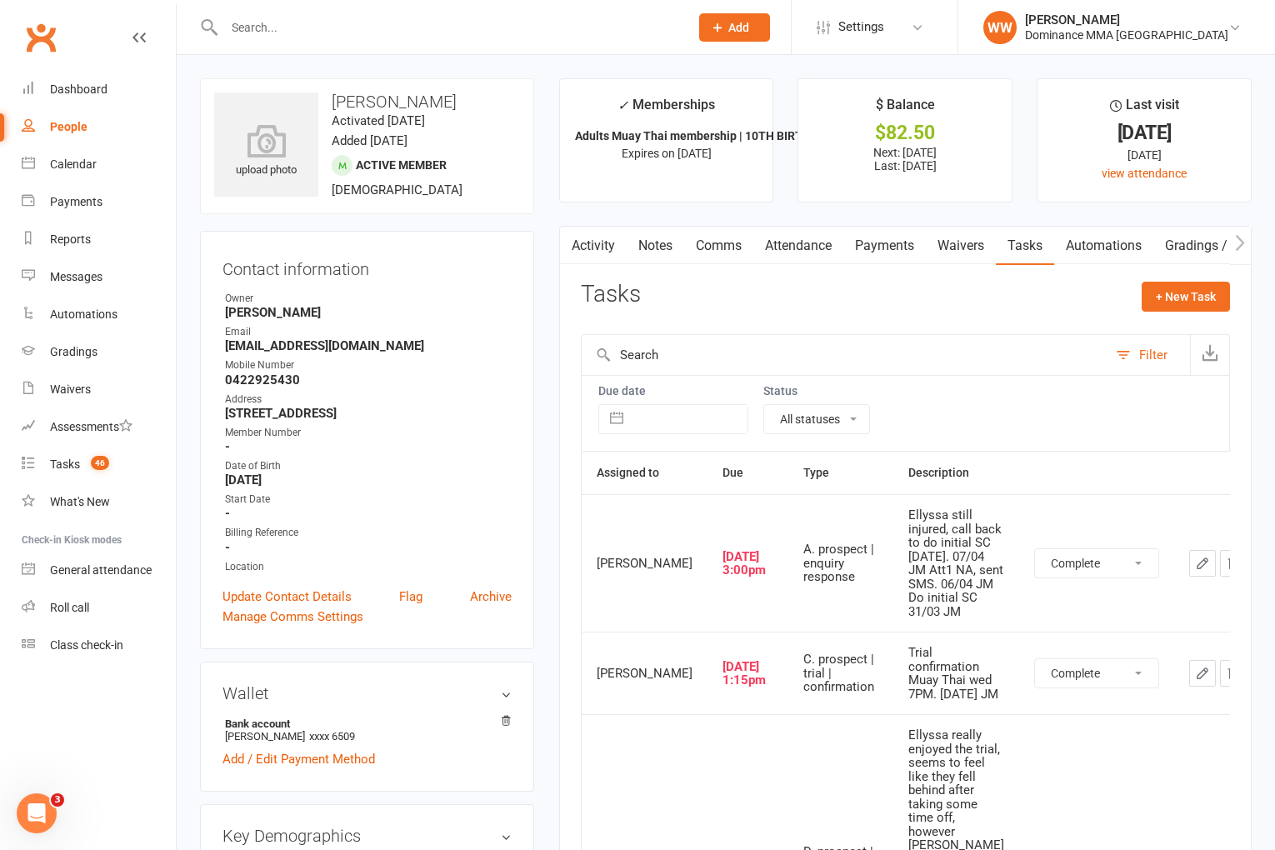
click at [666, 249] on link "Notes" at bounding box center [656, 246] width 58 height 38
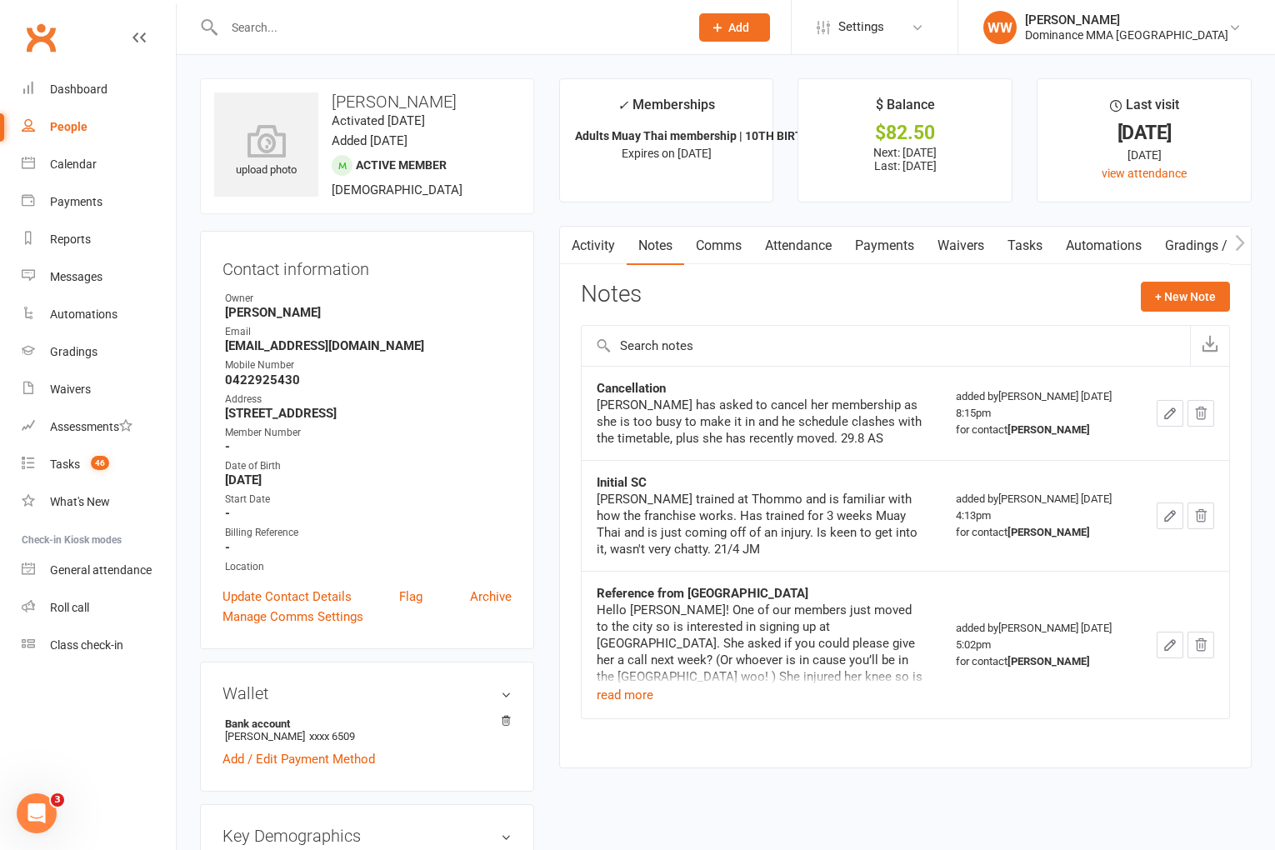
click at [609, 250] on link "Activity" at bounding box center [593, 246] width 67 height 38
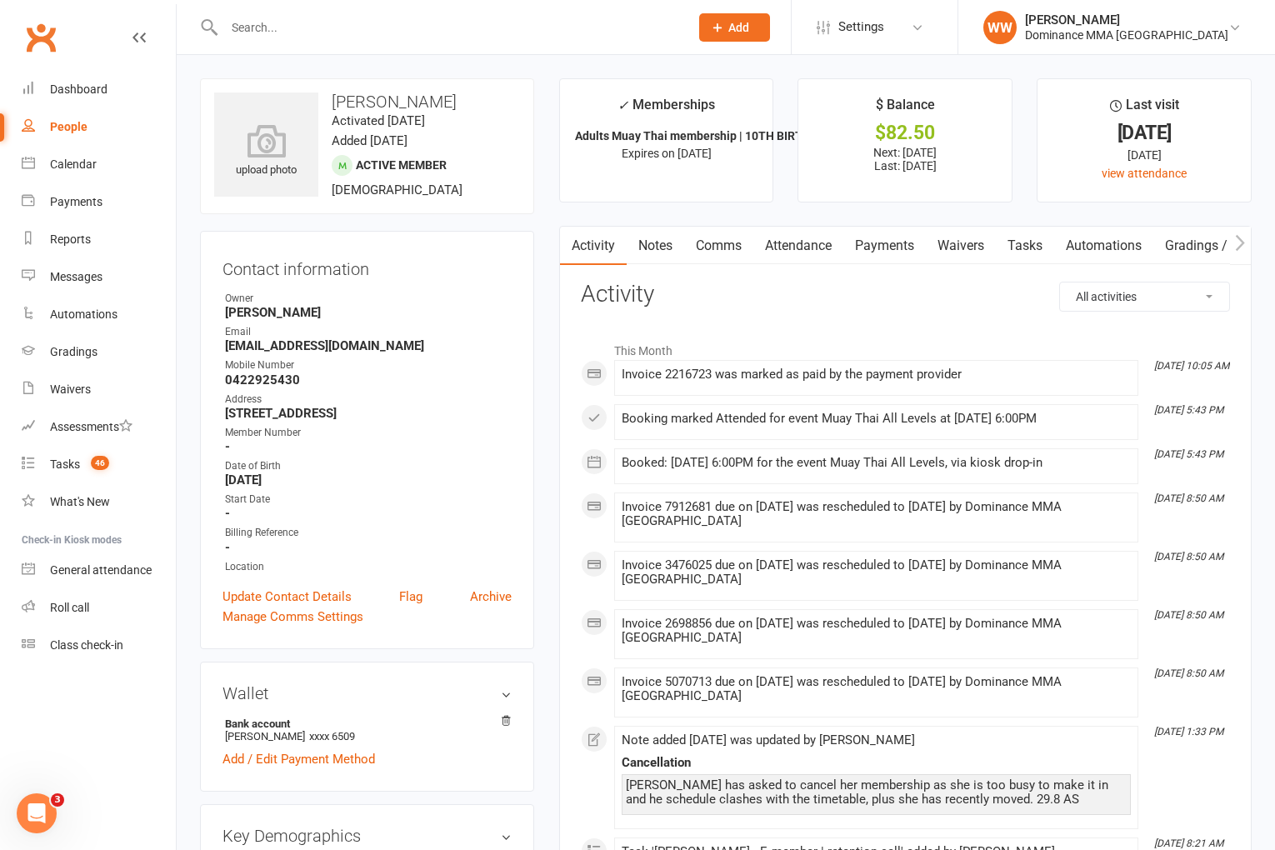
click at [874, 251] on link "Payments" at bounding box center [885, 246] width 83 height 38
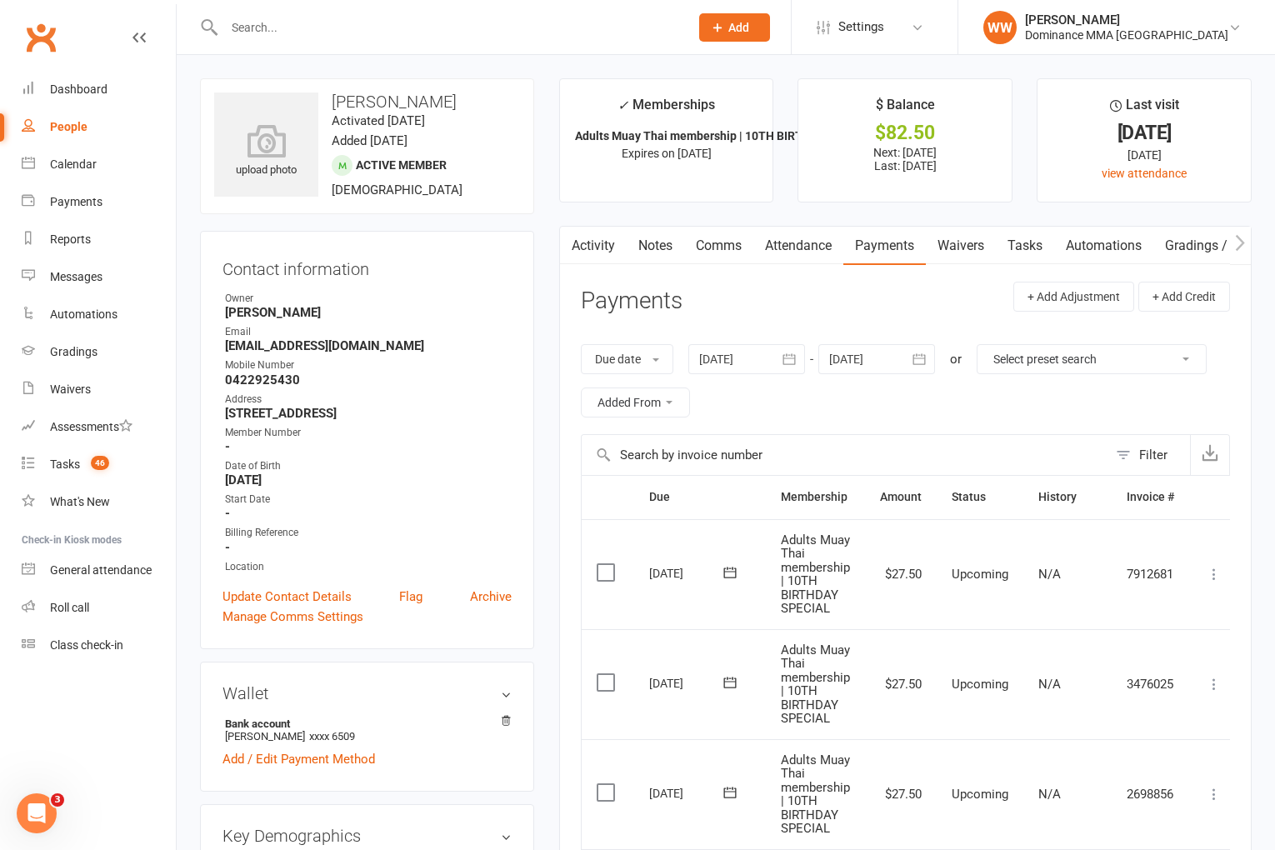
click at [594, 248] on link "Activity" at bounding box center [593, 246] width 67 height 38
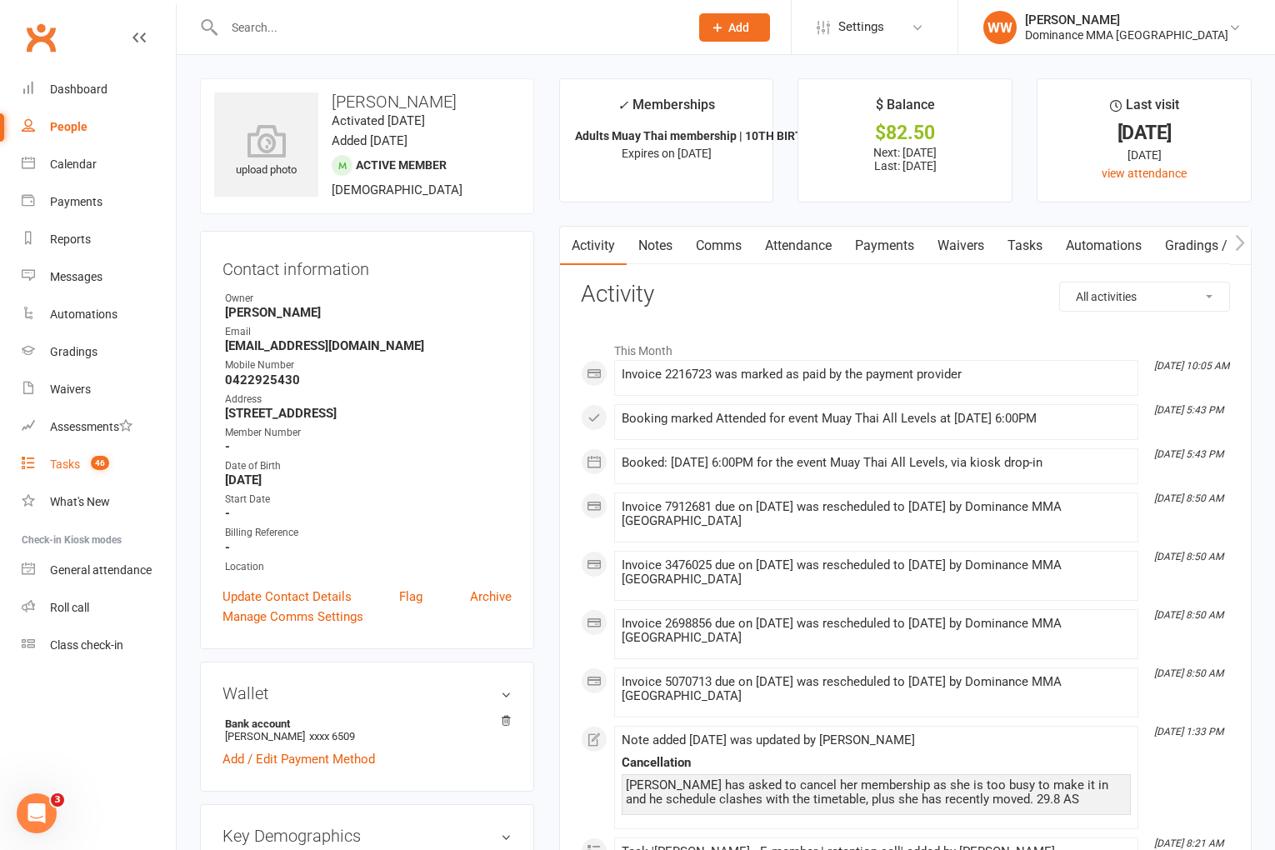
click at [82, 469] on link "Tasks 46" at bounding box center [99, 465] width 154 height 38
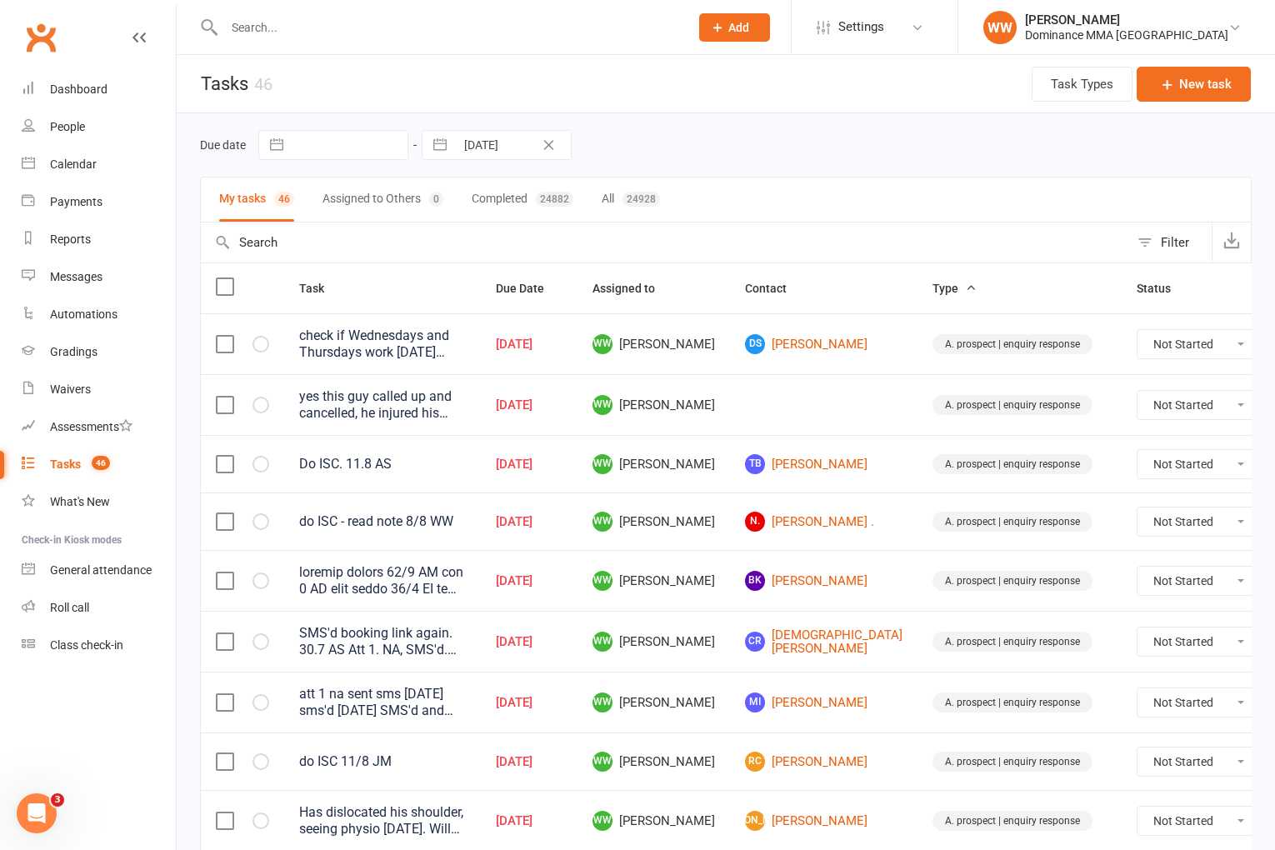
click at [697, 540] on td "WW Will Wesley" at bounding box center [654, 522] width 153 height 58
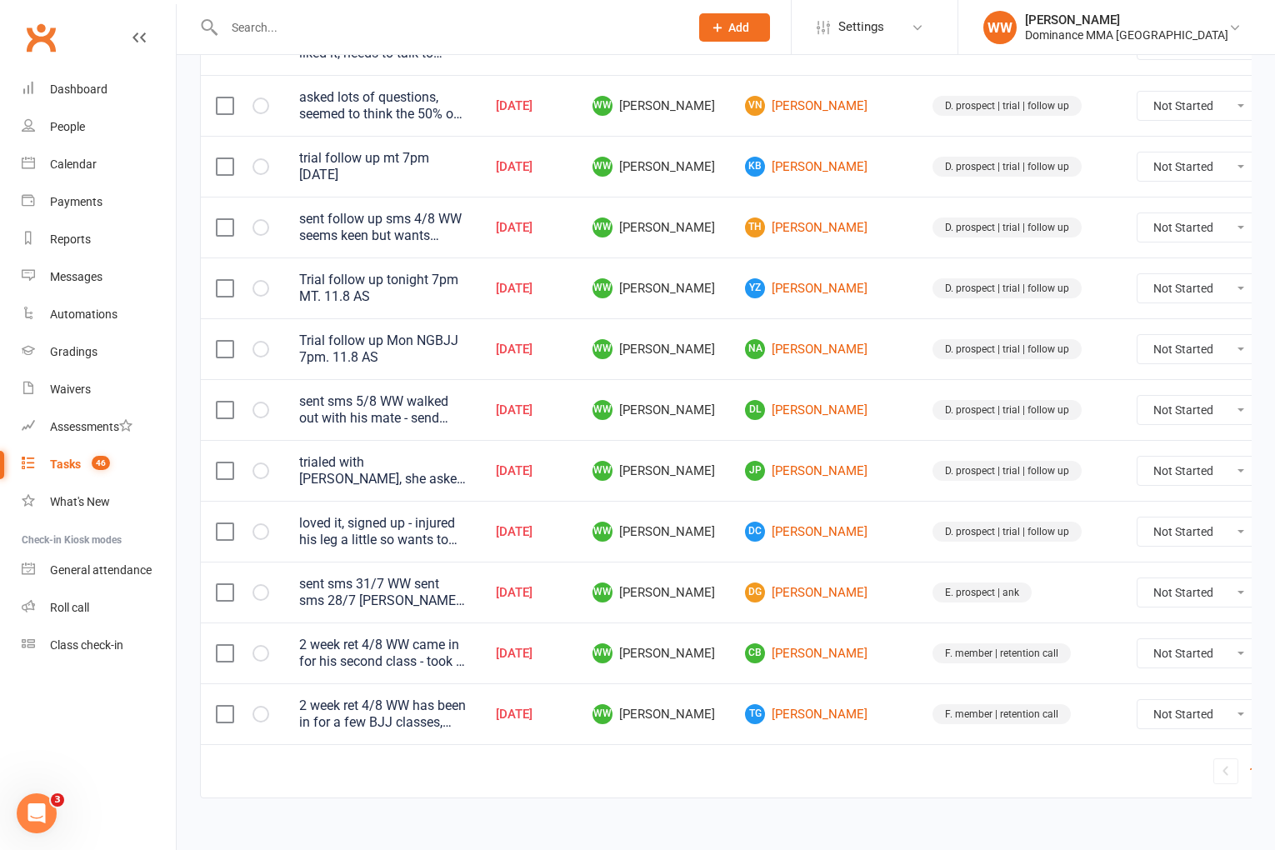
scroll to position [1095, 0]
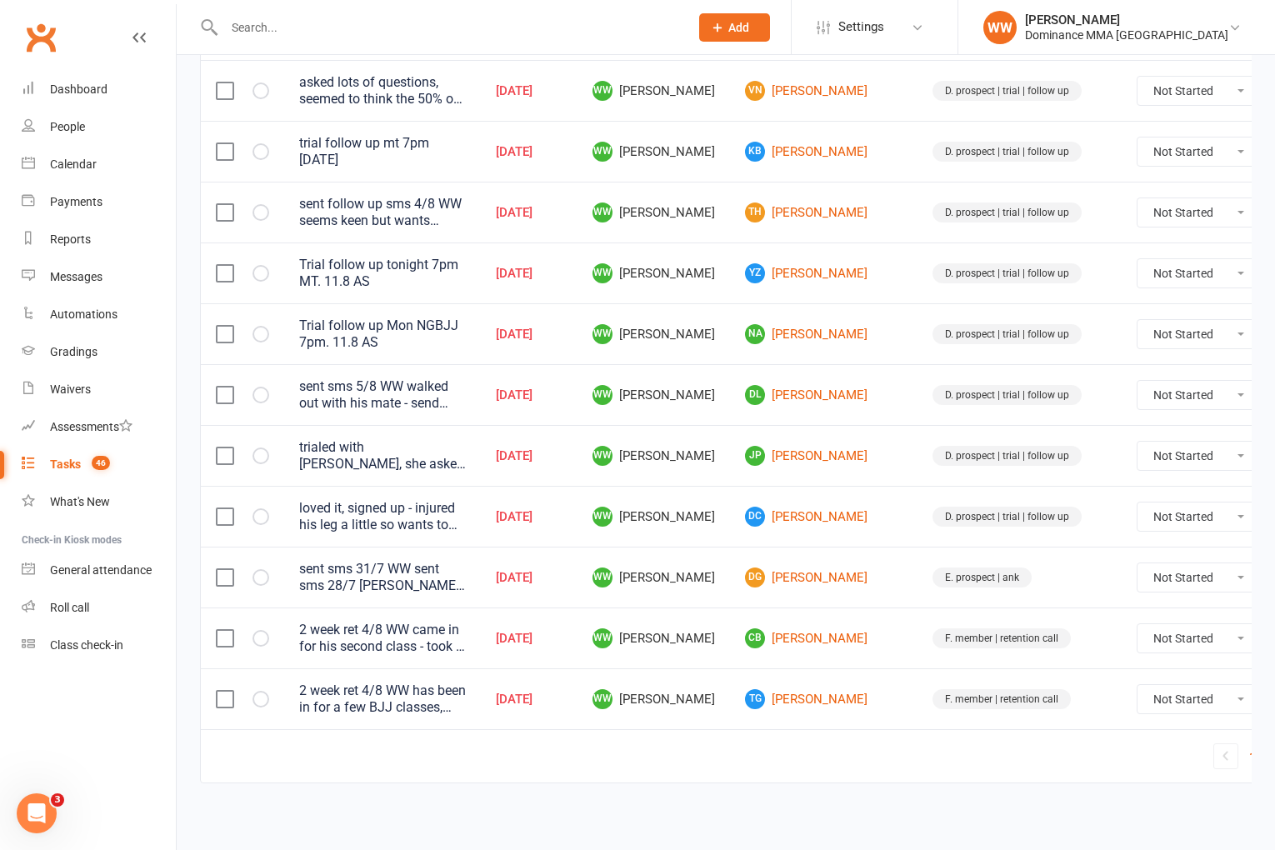
click at [1263, 757] on link "2" at bounding box center [1273, 756] width 20 height 23
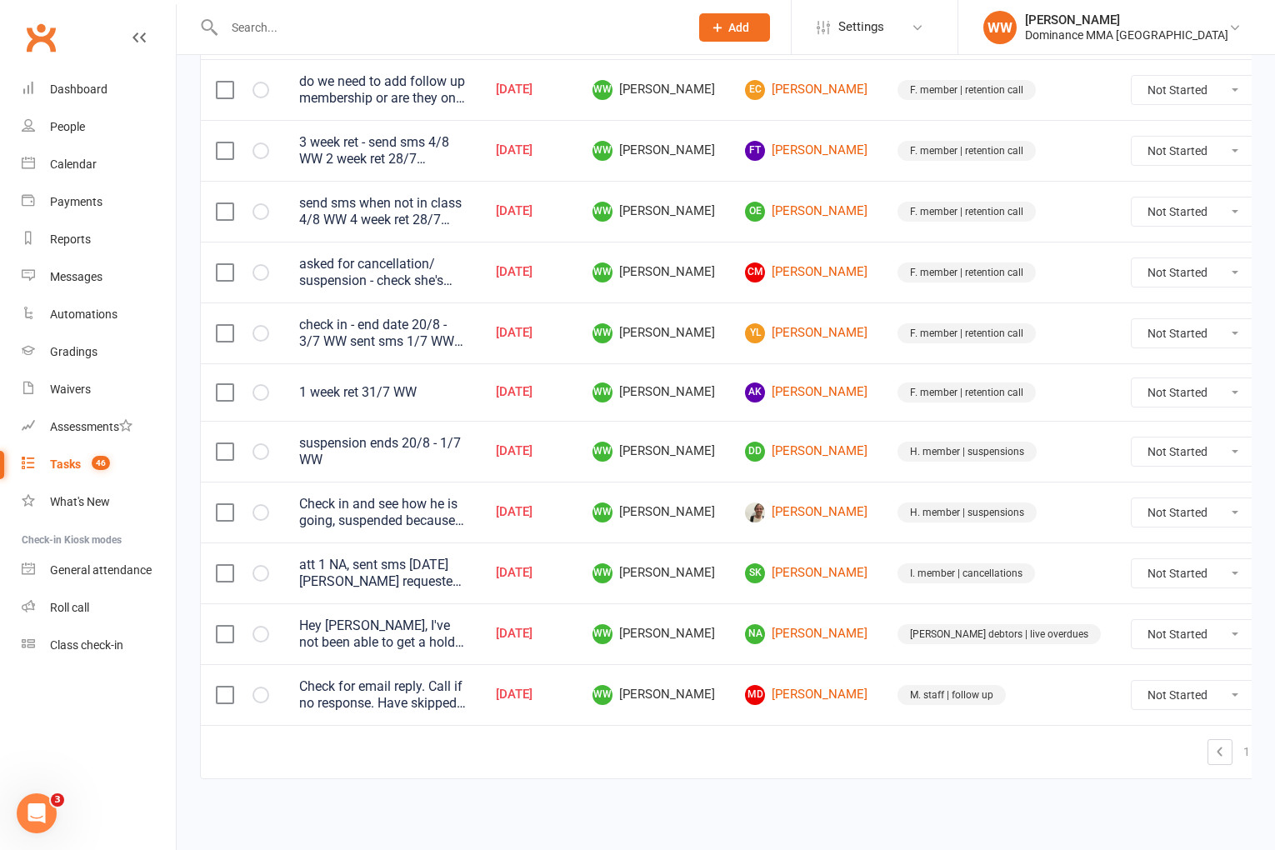
scroll to position [842, 0]
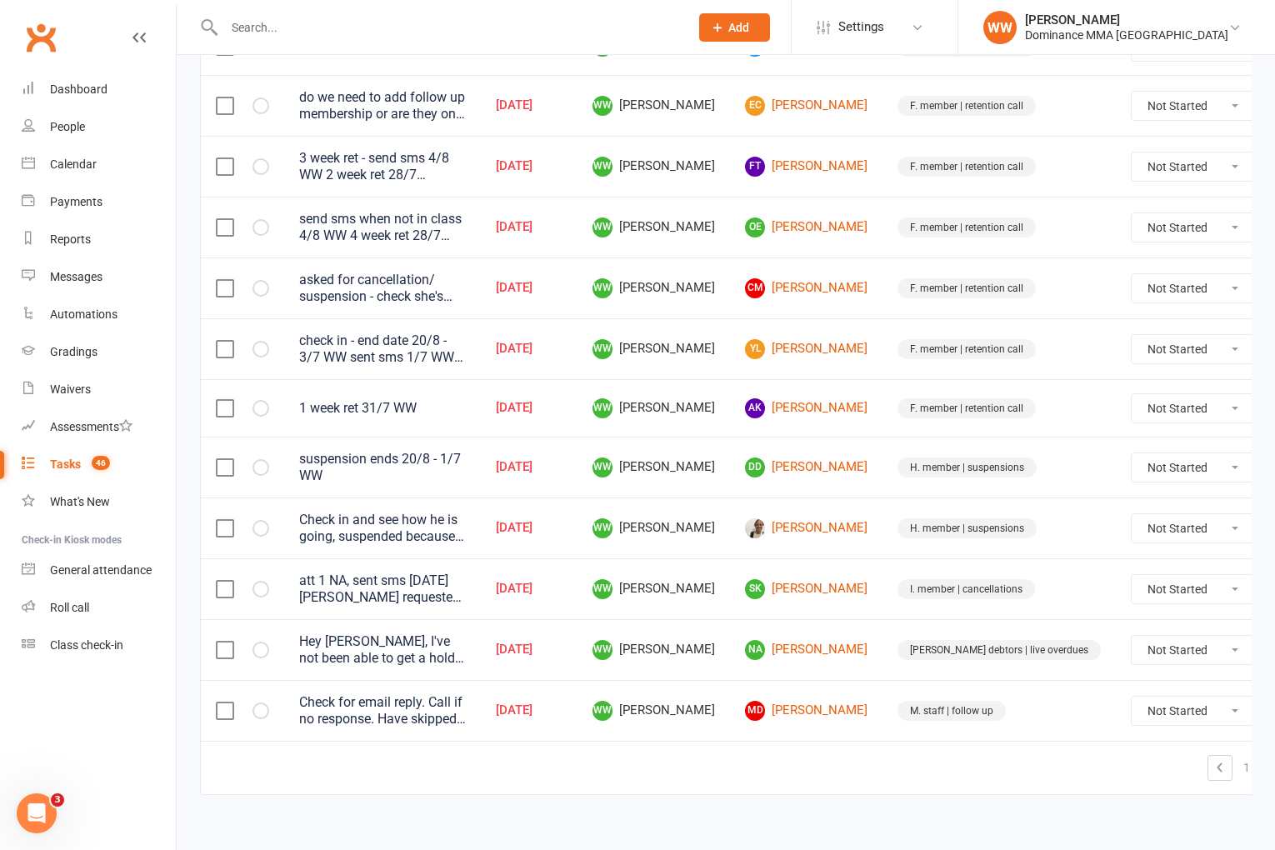
click at [875, 698] on td "MD Marlee Dawson" at bounding box center [806, 710] width 153 height 61
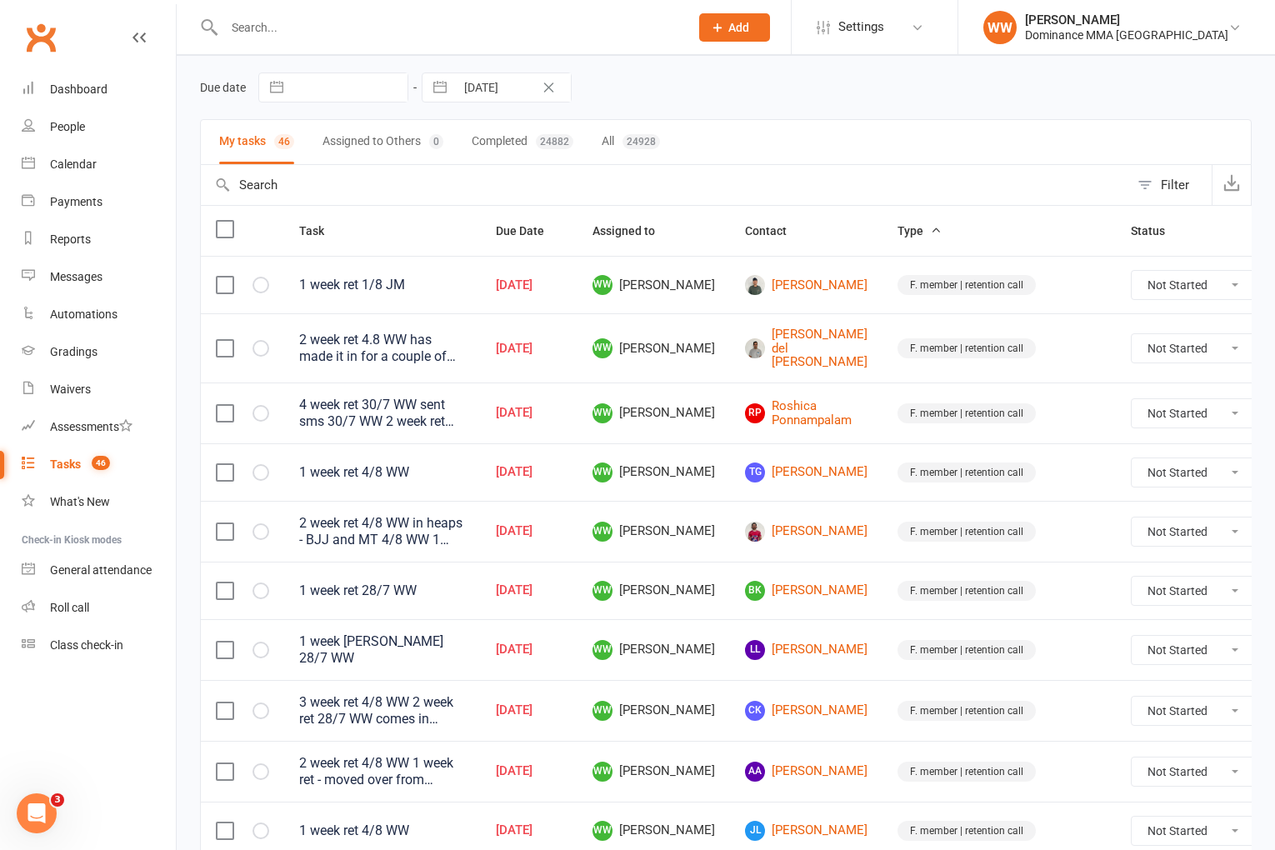
scroll to position [60, 0]
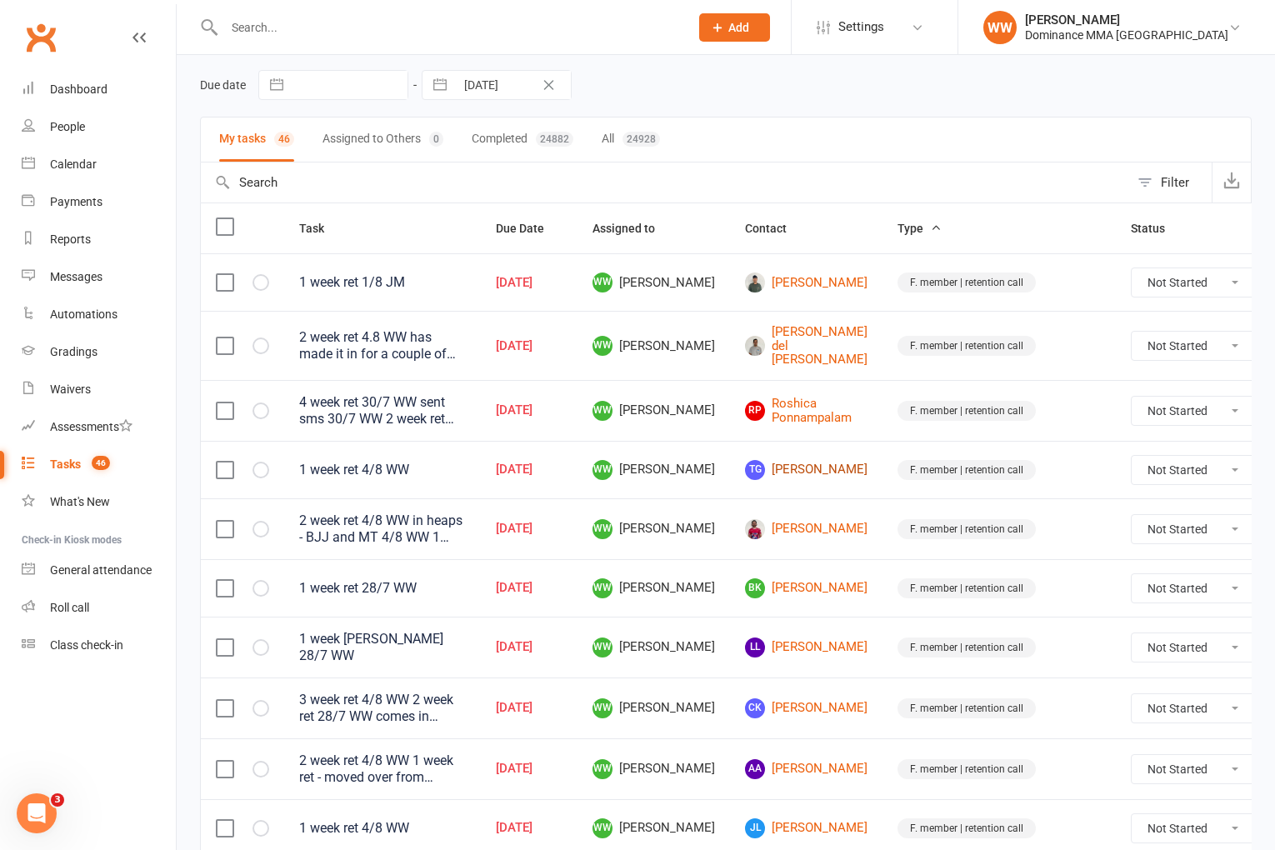
click at [815, 468] on link "TG Theodore Giannopoulos" at bounding box center [806, 470] width 123 height 20
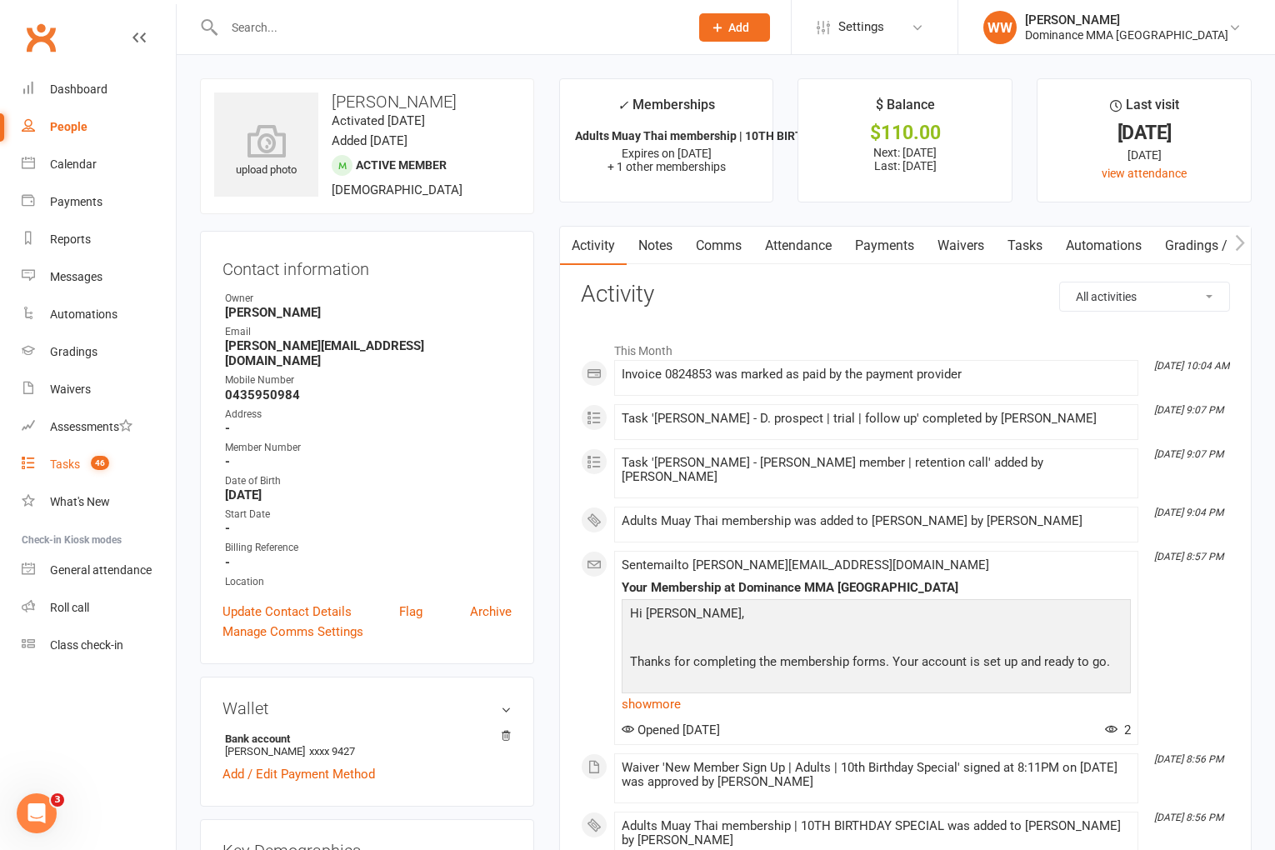
click at [73, 475] on link "Tasks 46" at bounding box center [99, 465] width 154 height 38
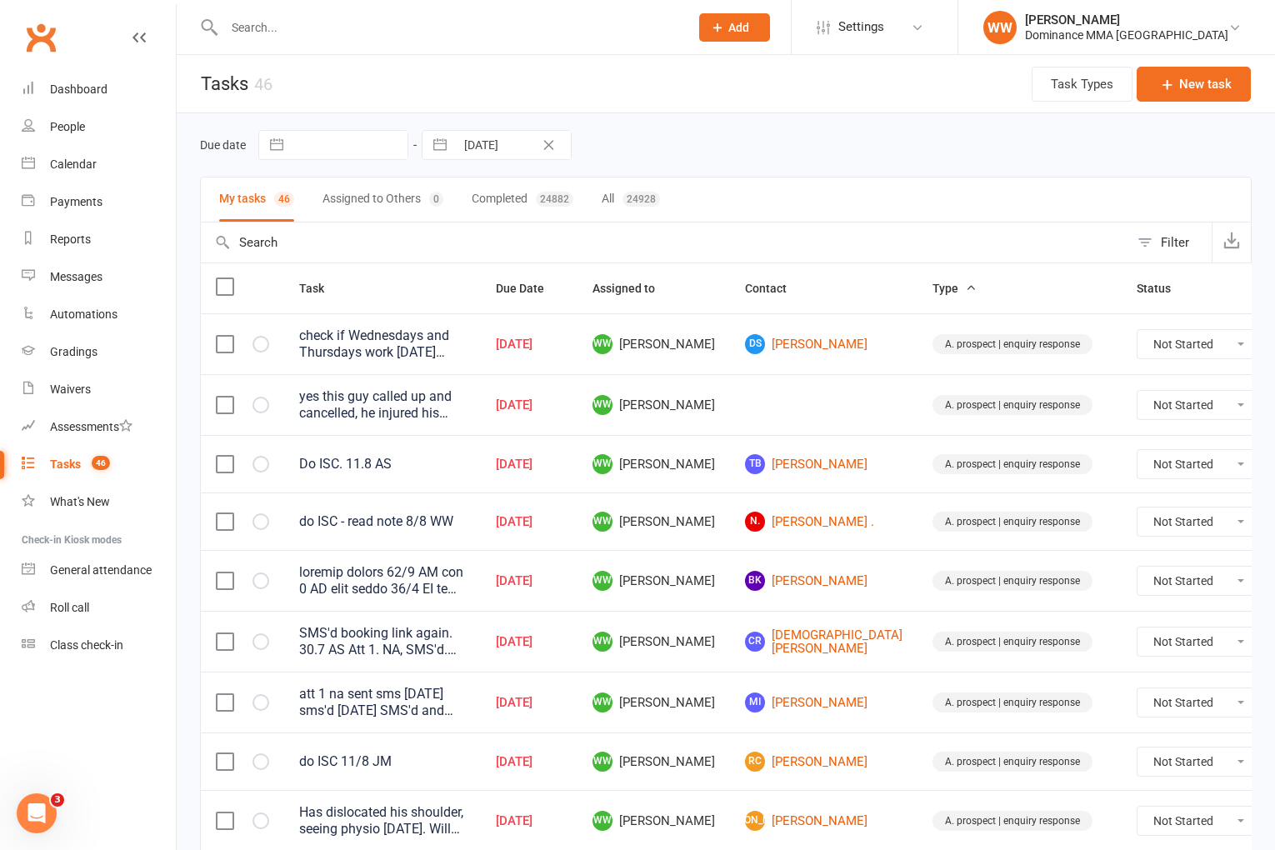
click at [747, 189] on div "My tasks 46 Assigned to Others 0 Completed 24882 All 24928" at bounding box center [726, 200] width 1052 height 46
click at [730, 398] on td at bounding box center [824, 404] width 188 height 61
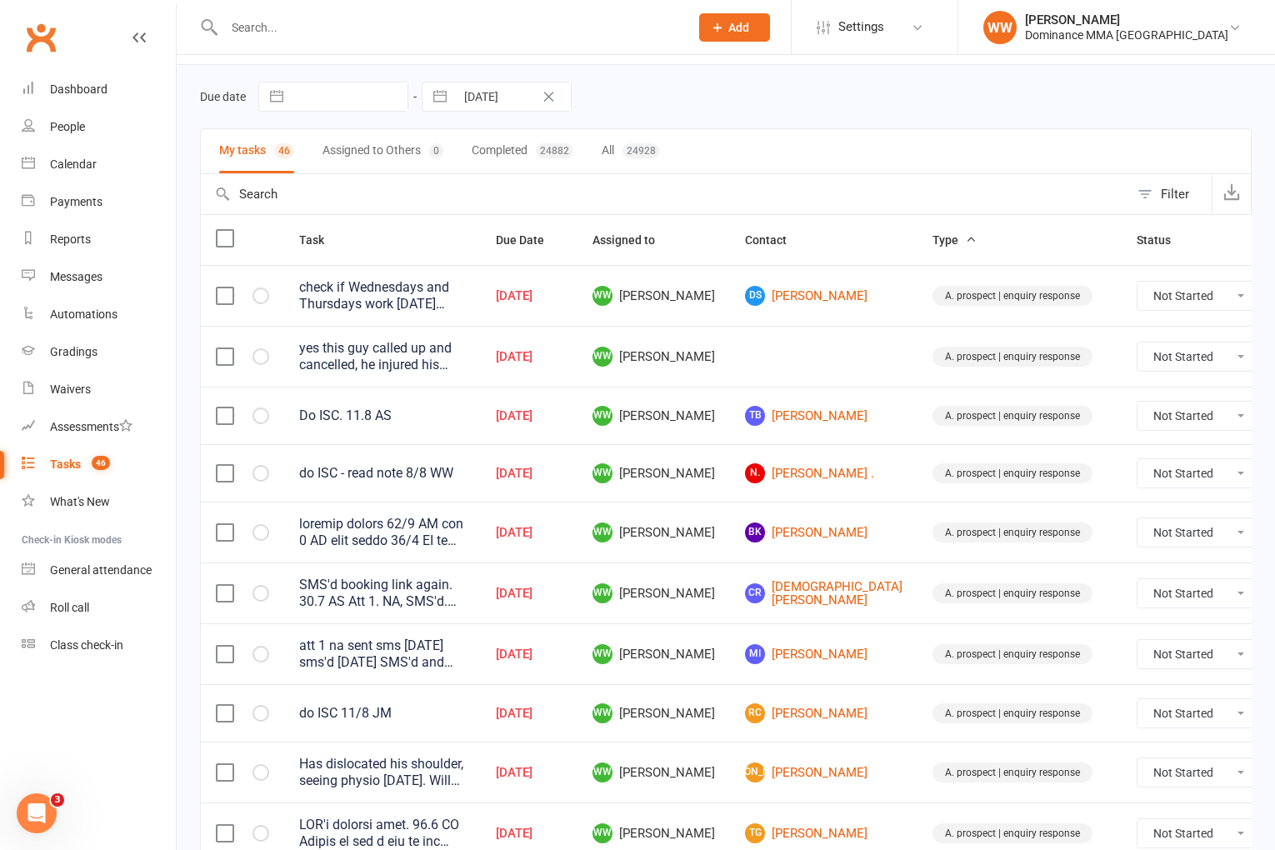
scroll to position [51, 0]
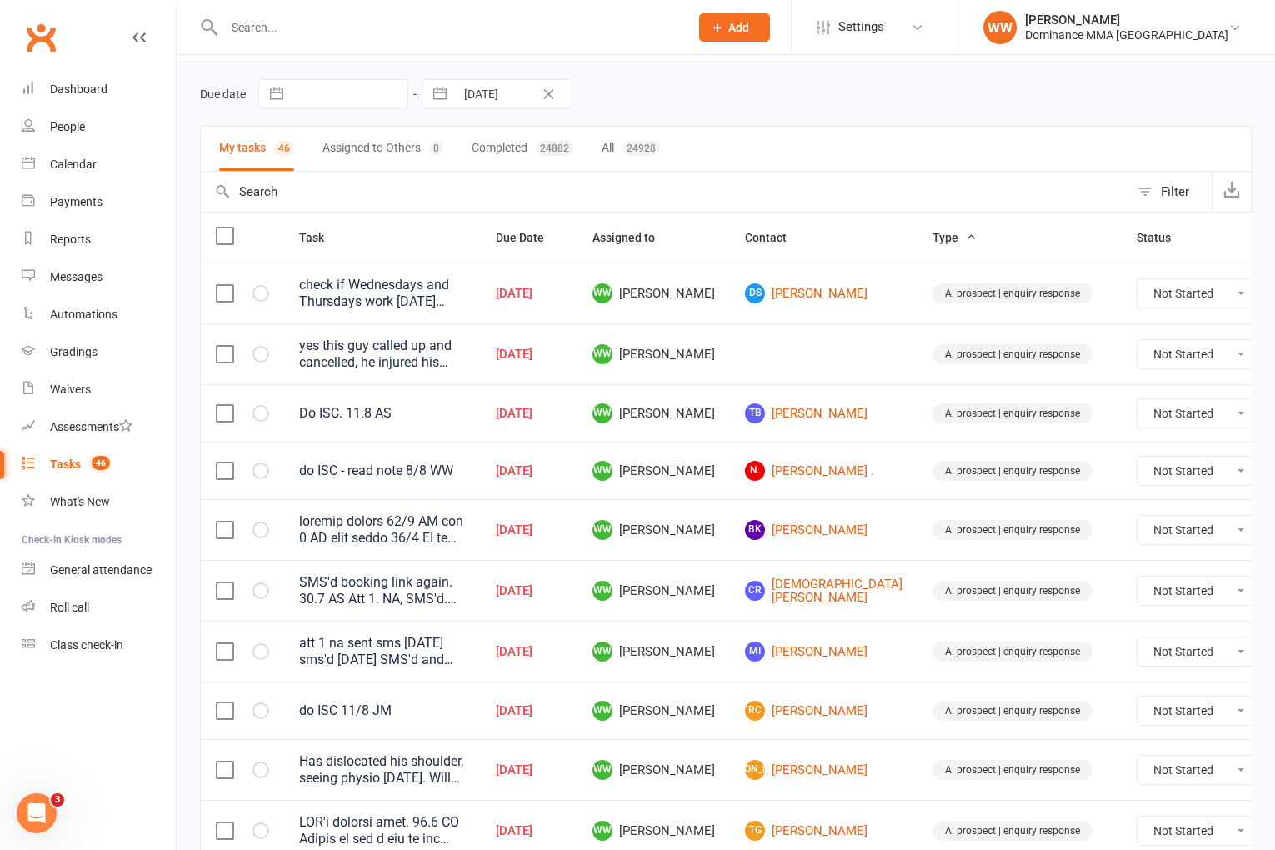
click at [411, 350] on div "yes this guy called up and cancelled, he injured his calf, but wants to be back…" at bounding box center [382, 354] width 167 height 33
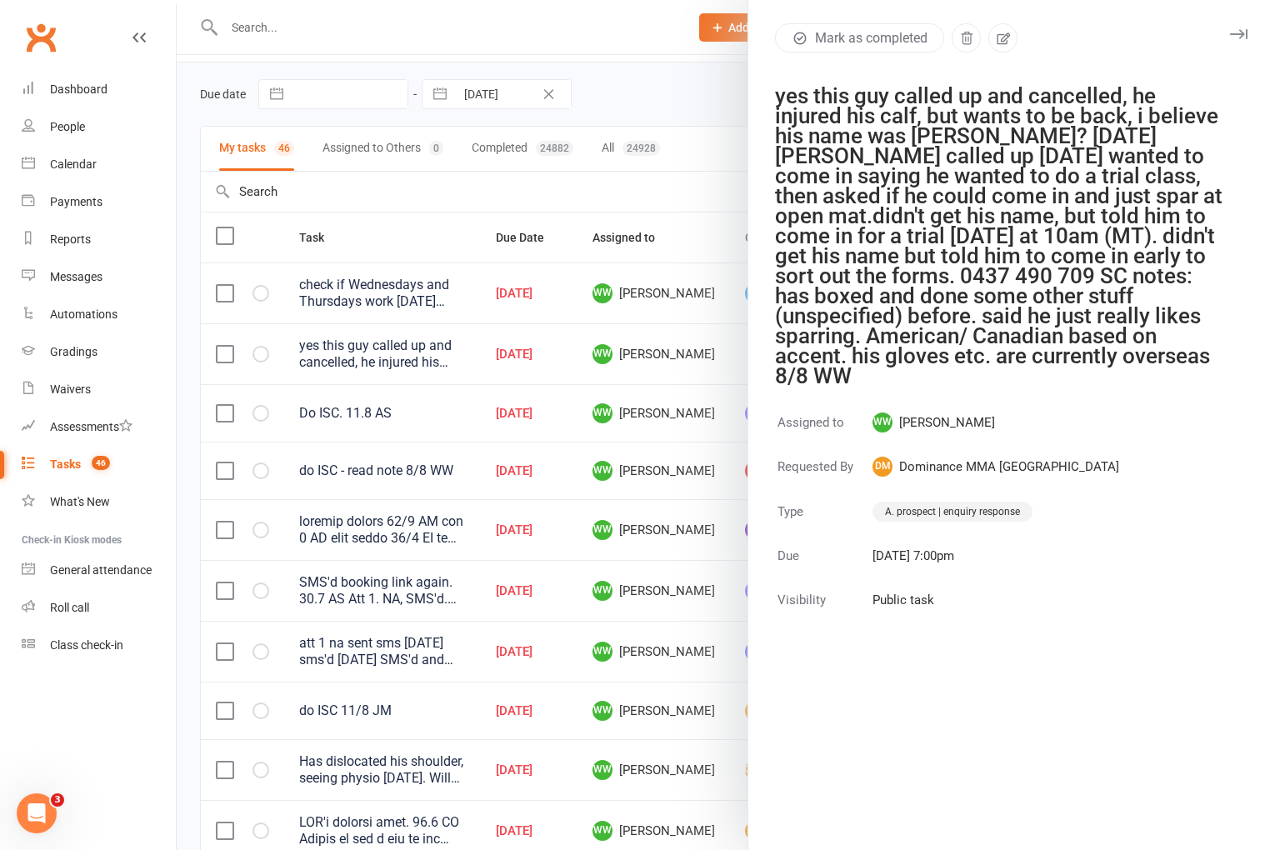
click at [1241, 30] on icon "button" at bounding box center [1239, 34] width 18 height 10
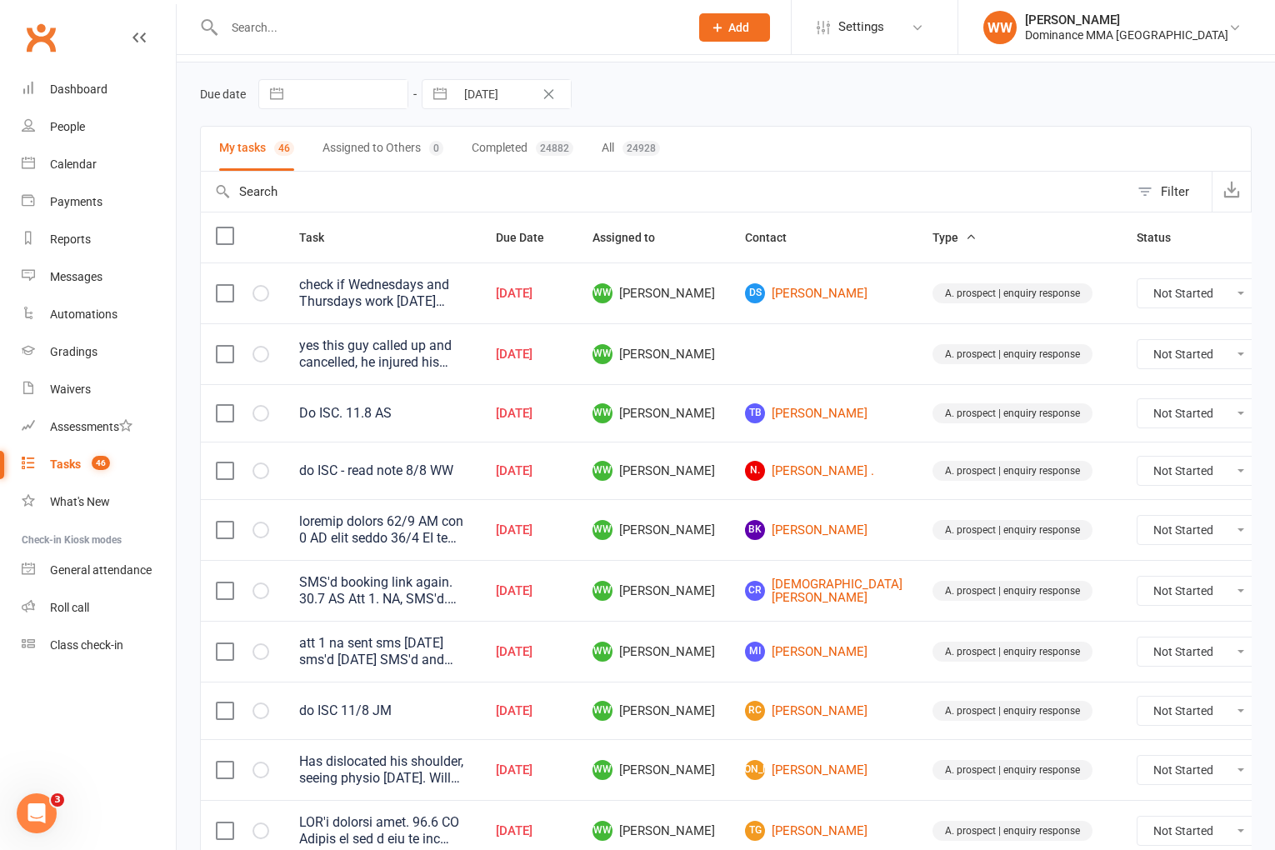
click at [1138, 354] on select "Not Started In Progress Waiting Complete" at bounding box center [1199, 354] width 123 height 28
select select "unstarted"
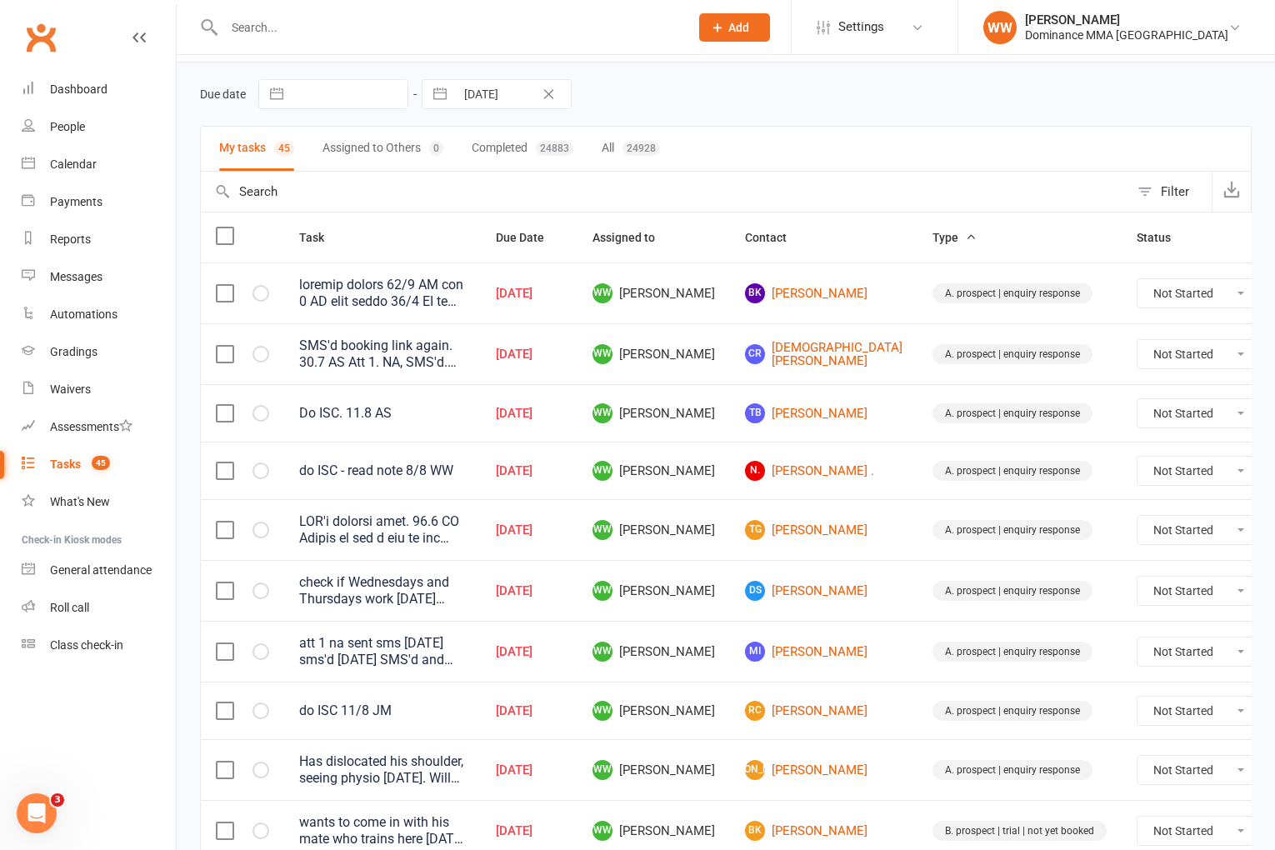
click at [699, 385] on td "WW Will Wesley" at bounding box center [654, 413] width 153 height 58
click at [429, 598] on div "check if Wednesdays and Thursdays work 5/8 SA spoke about availabilities, note …" at bounding box center [382, 590] width 167 height 33
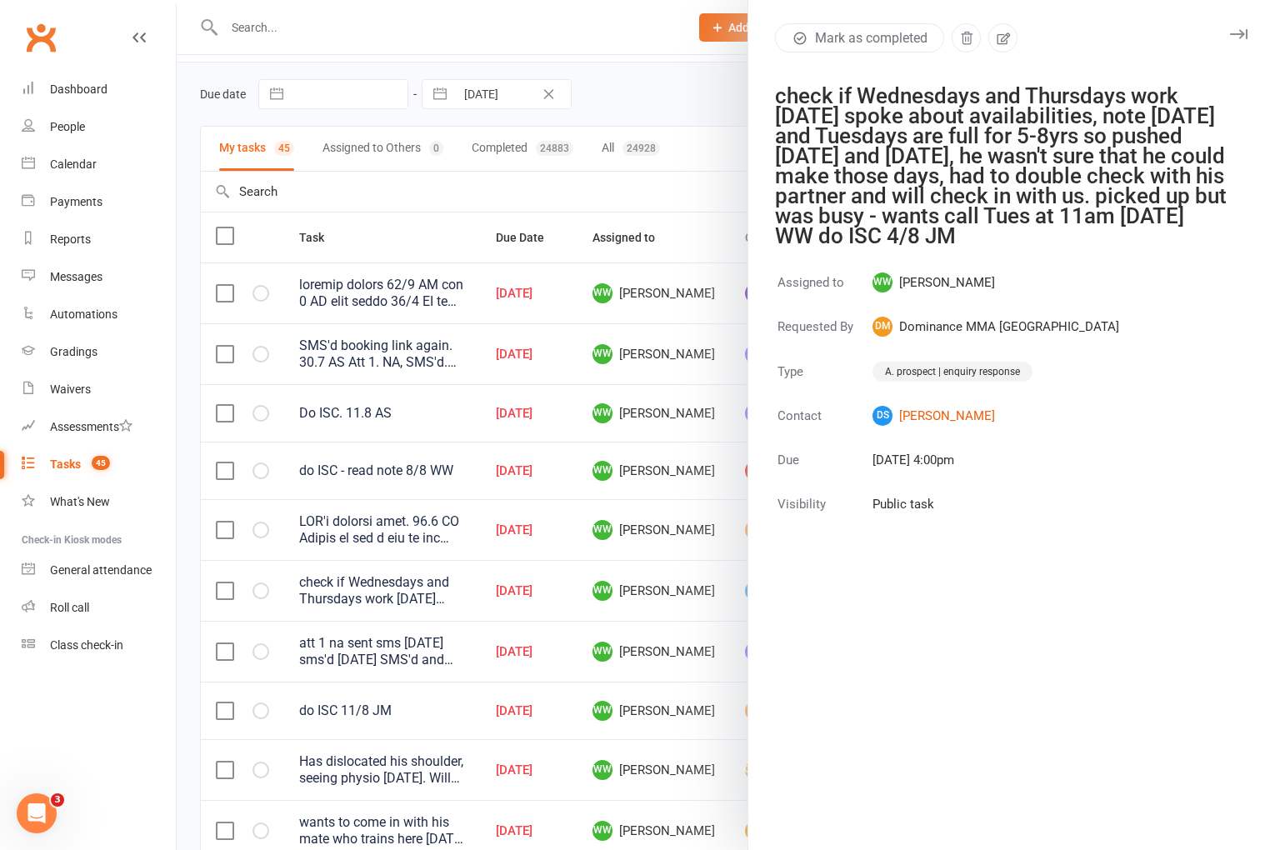
click at [1236, 38] on icon "button" at bounding box center [1239, 34] width 18 height 10
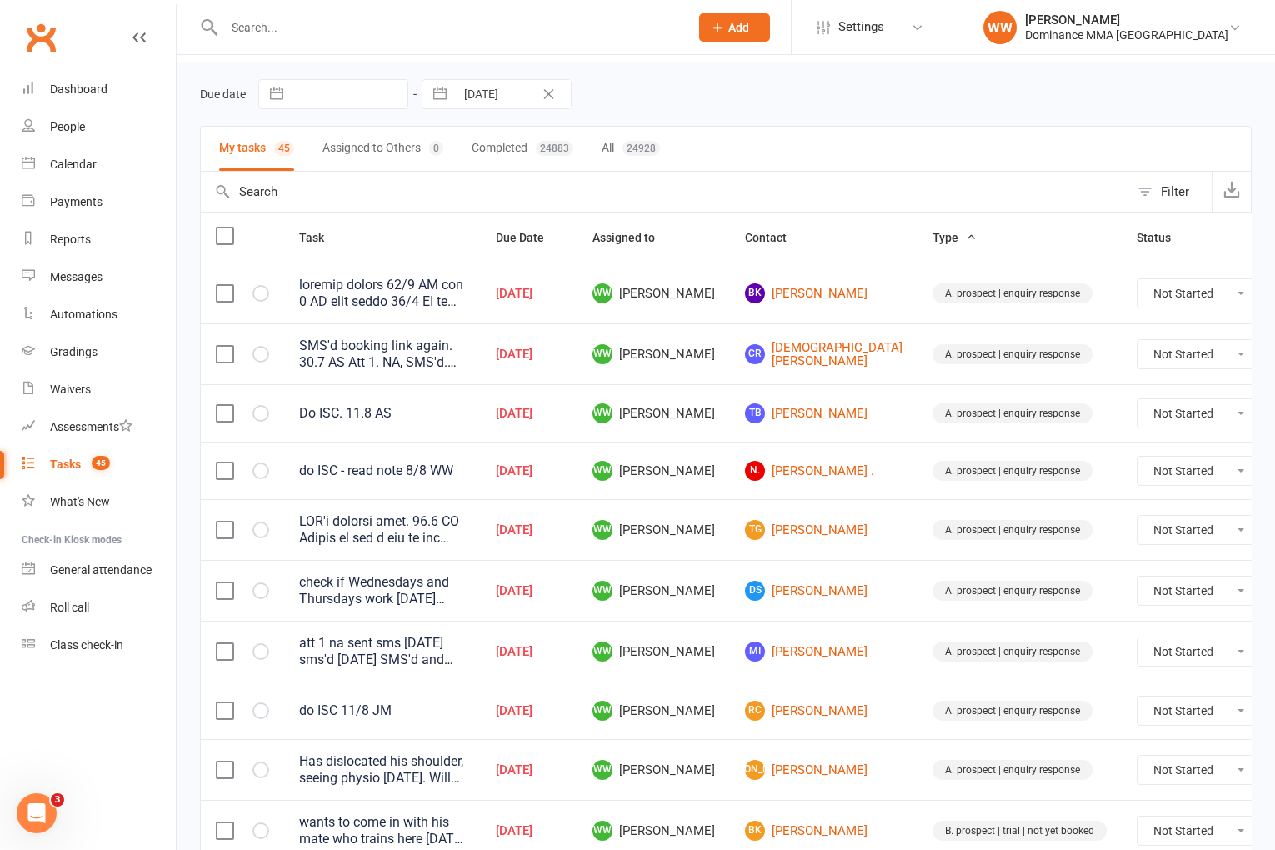
click at [918, 526] on td "A. prospect | enquiry response" at bounding box center [1020, 529] width 204 height 61
click at [918, 556] on td "A. prospect | enquiry response" at bounding box center [1020, 529] width 204 height 61
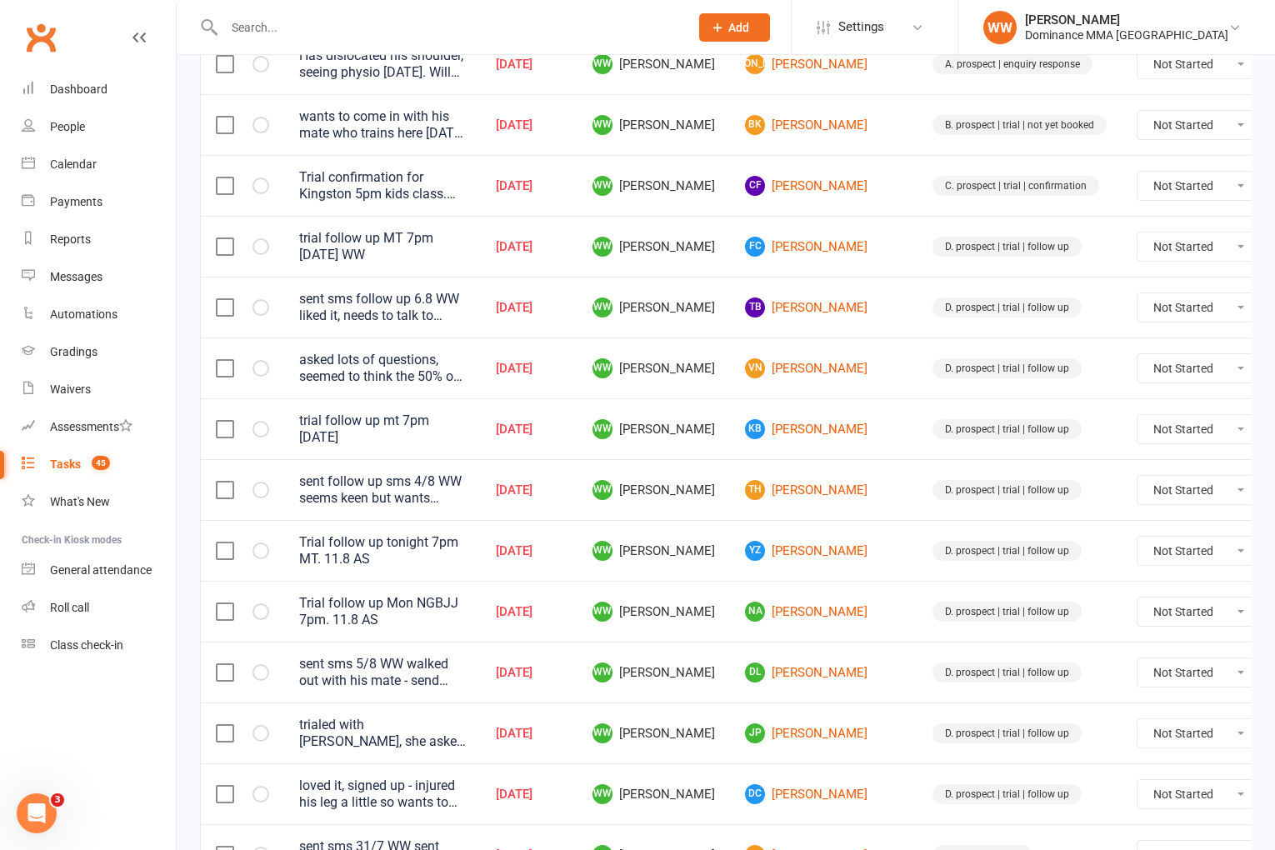
scroll to position [760, 0]
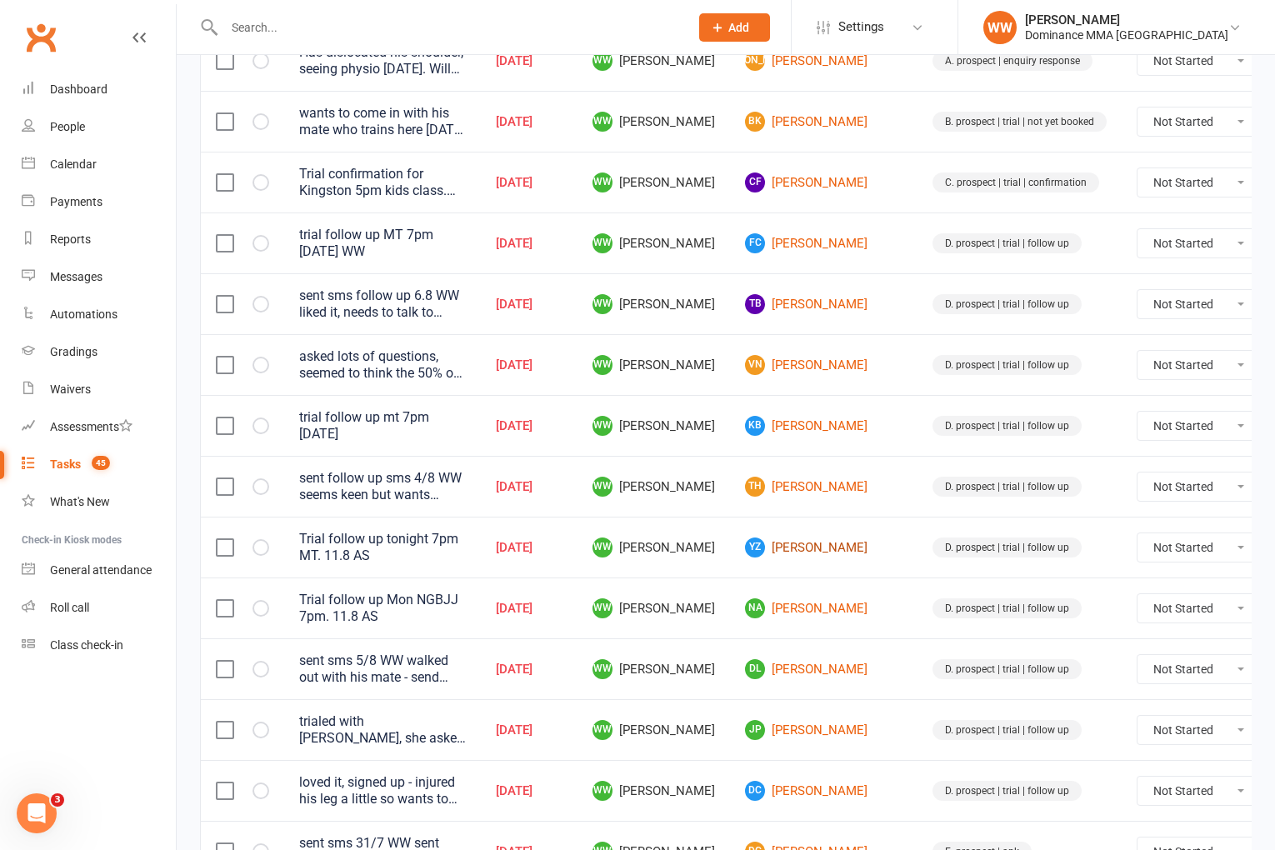
click at [789, 545] on link "YZ YiMing Zhu" at bounding box center [824, 548] width 158 height 20
click at [780, 602] on link "NA Nick Abarno" at bounding box center [824, 608] width 158 height 20
click at [779, 424] on link "KB Krishnan Bhattacharjee" at bounding box center [824, 426] width 158 height 20
click at [775, 240] on link "FC Finn Carey" at bounding box center [824, 243] width 158 height 20
click at [696, 425] on td "WW Will Wesley" at bounding box center [654, 425] width 153 height 61
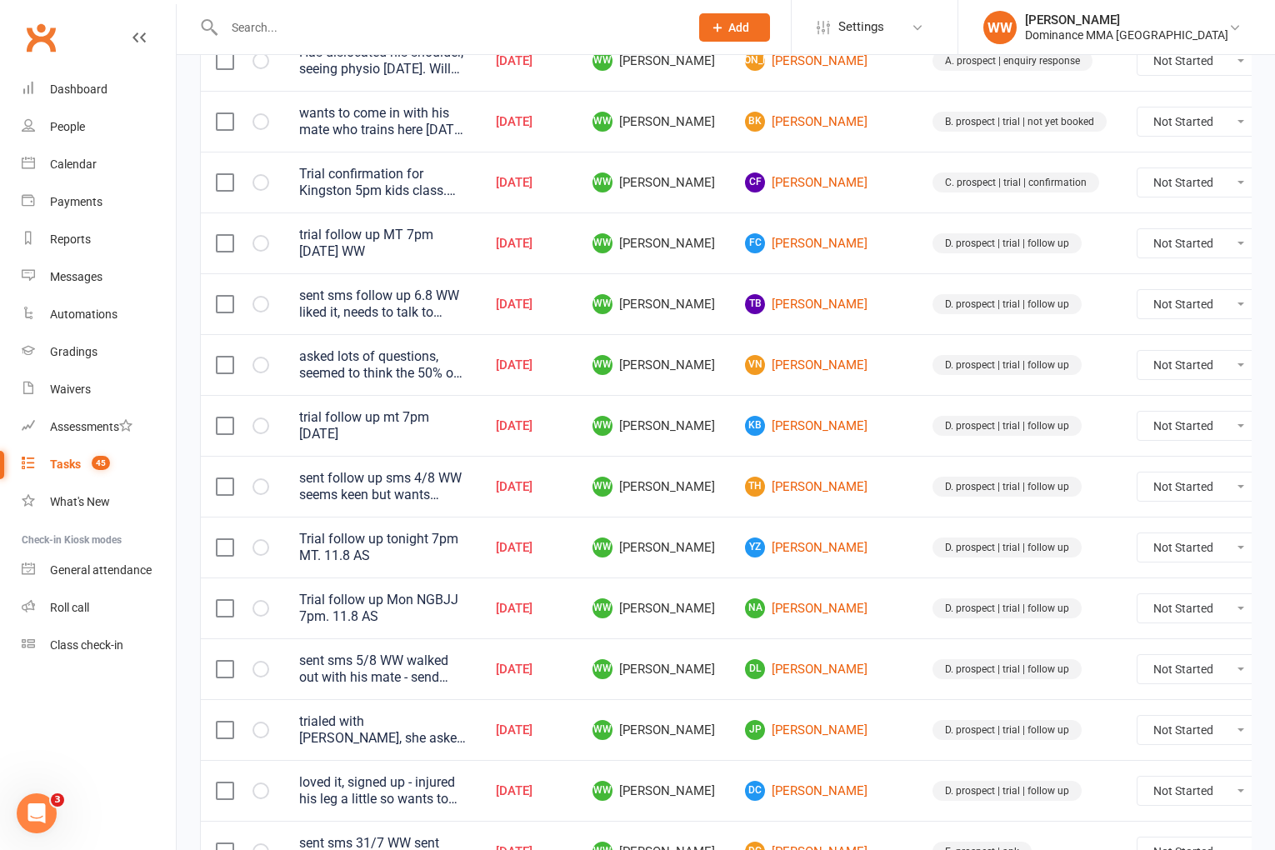
click at [697, 442] on td "WW Will Wesley" at bounding box center [654, 425] width 153 height 61
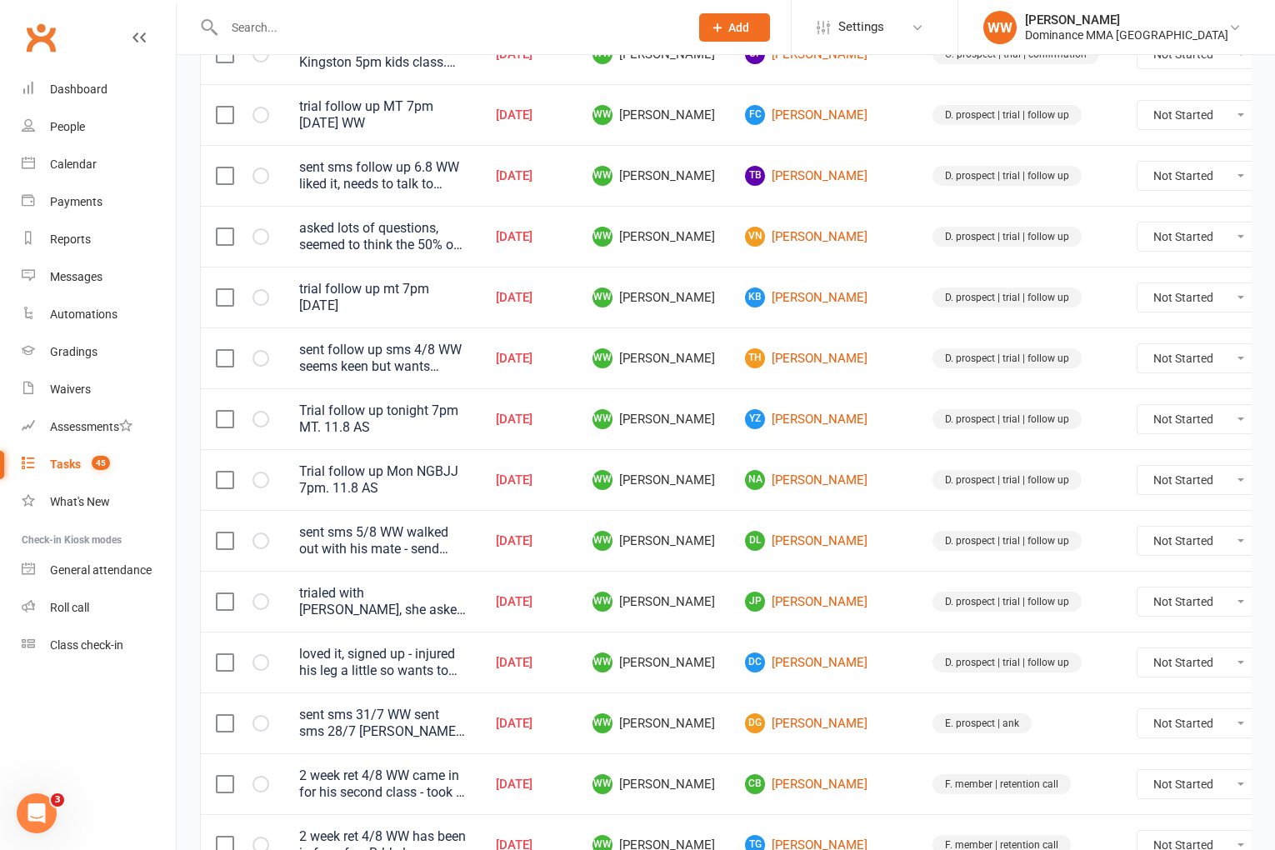
scroll to position [938, 0]
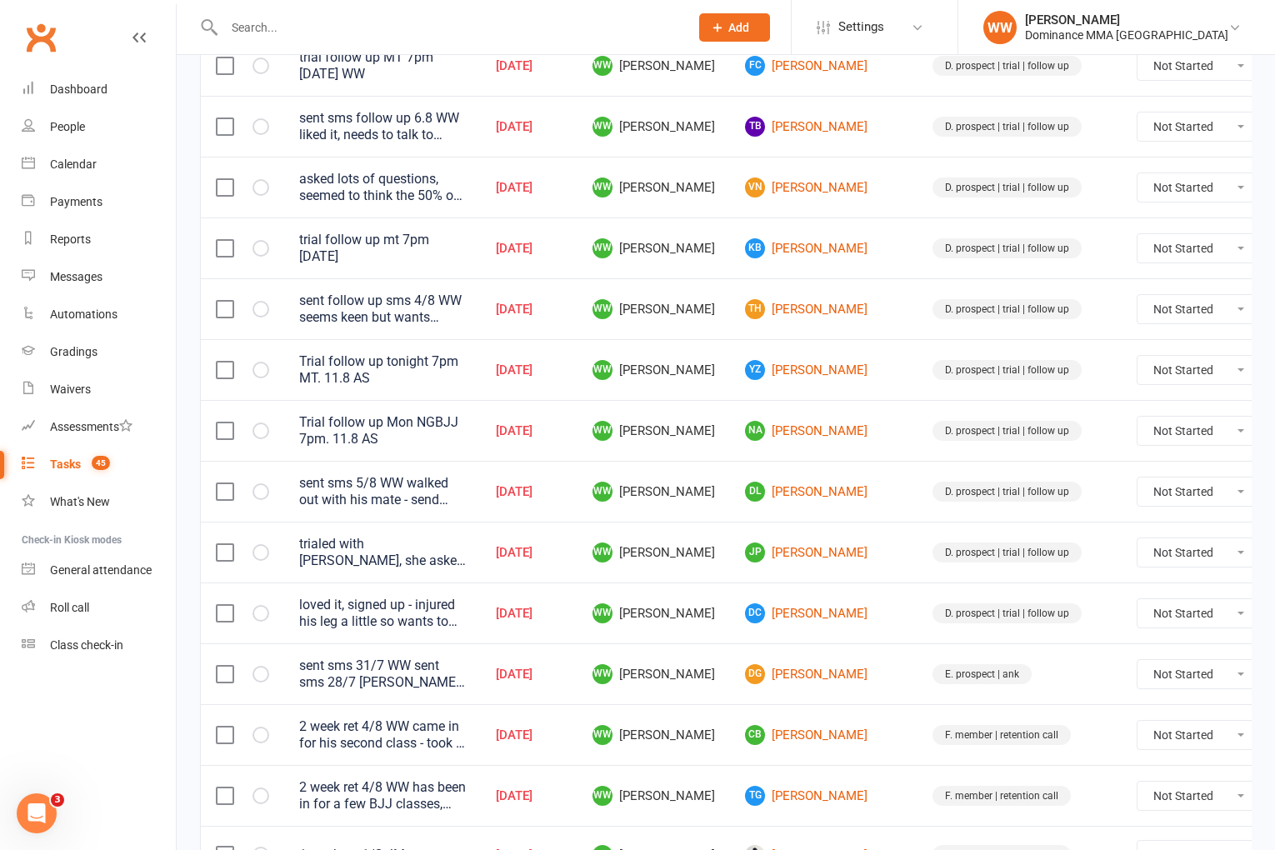
click at [703, 469] on td "WW Will Wesley" at bounding box center [654, 491] width 153 height 61
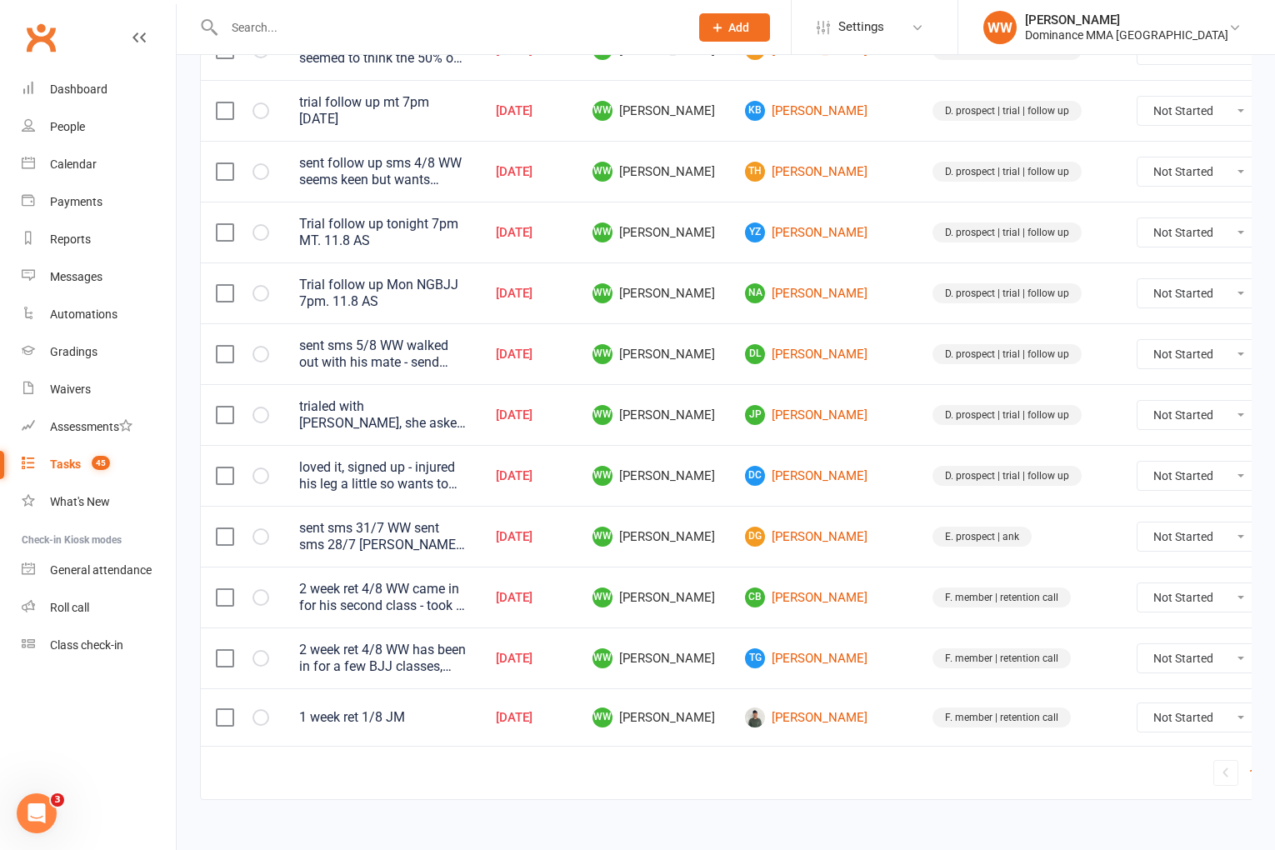
scroll to position [1092, 0]
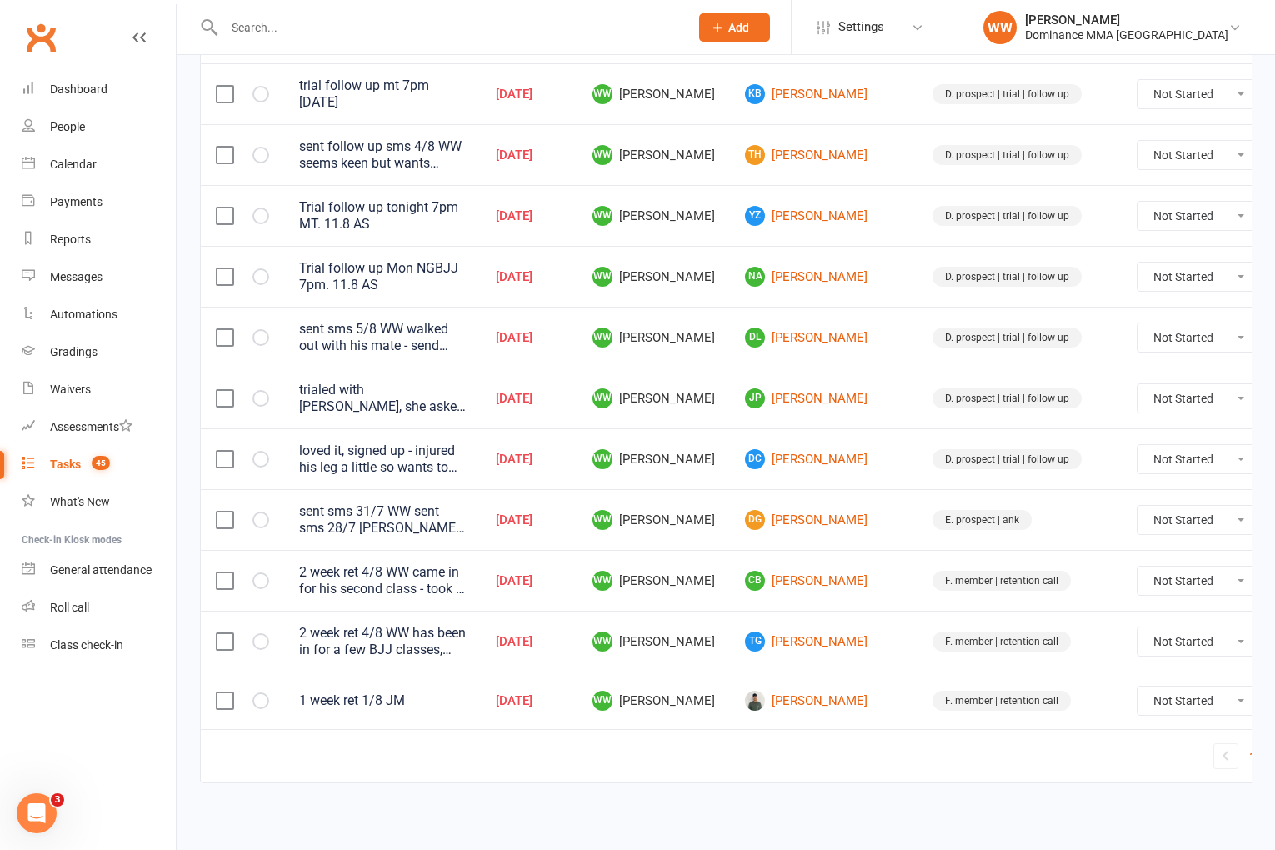
click at [706, 523] on td "WW Will Wesley" at bounding box center [654, 519] width 153 height 61
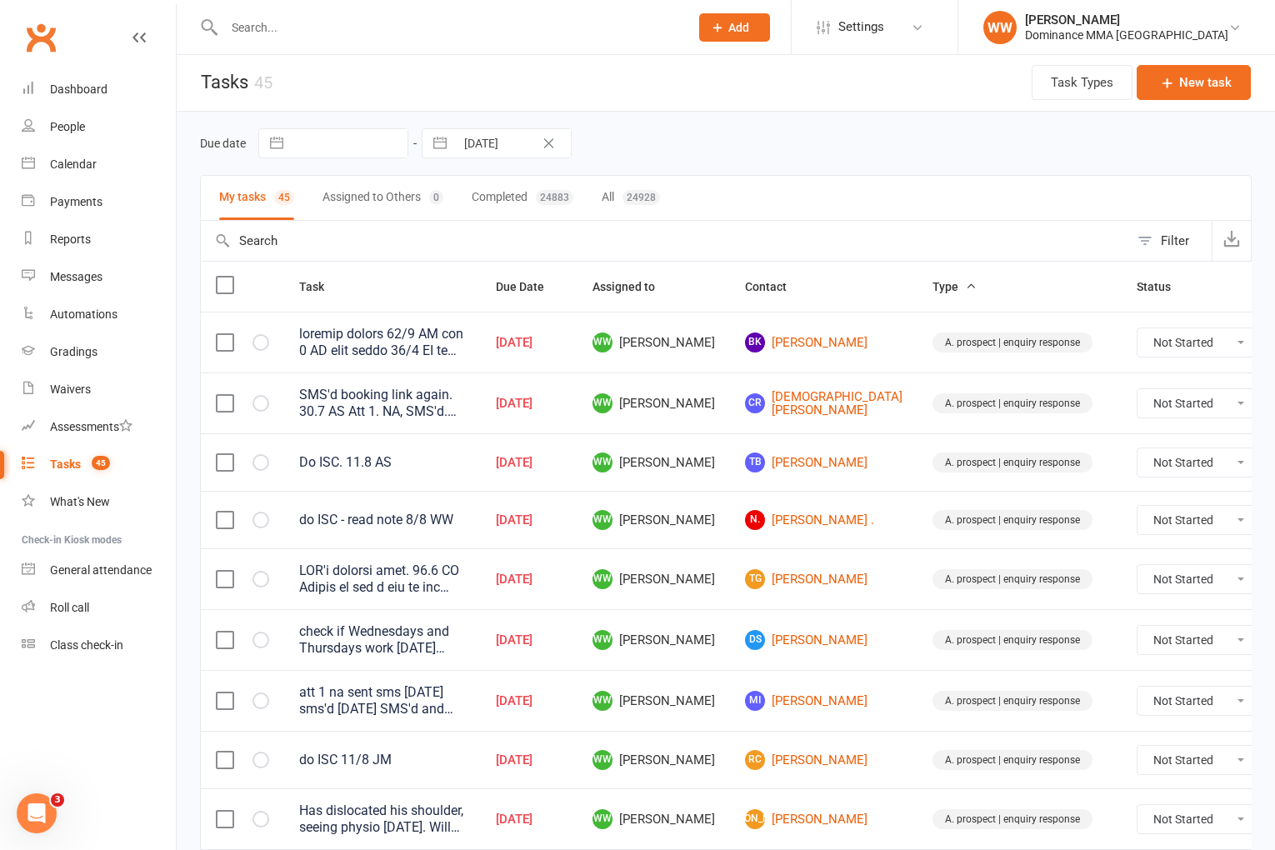
scroll to position [0, 0]
click at [730, 652] on td "DS Dave Stott" at bounding box center [824, 641] width 188 height 61
click at [699, 654] on td "WW Will Wesley" at bounding box center [654, 641] width 153 height 61
click at [695, 664] on td "WW Will Wesley" at bounding box center [654, 641] width 153 height 61
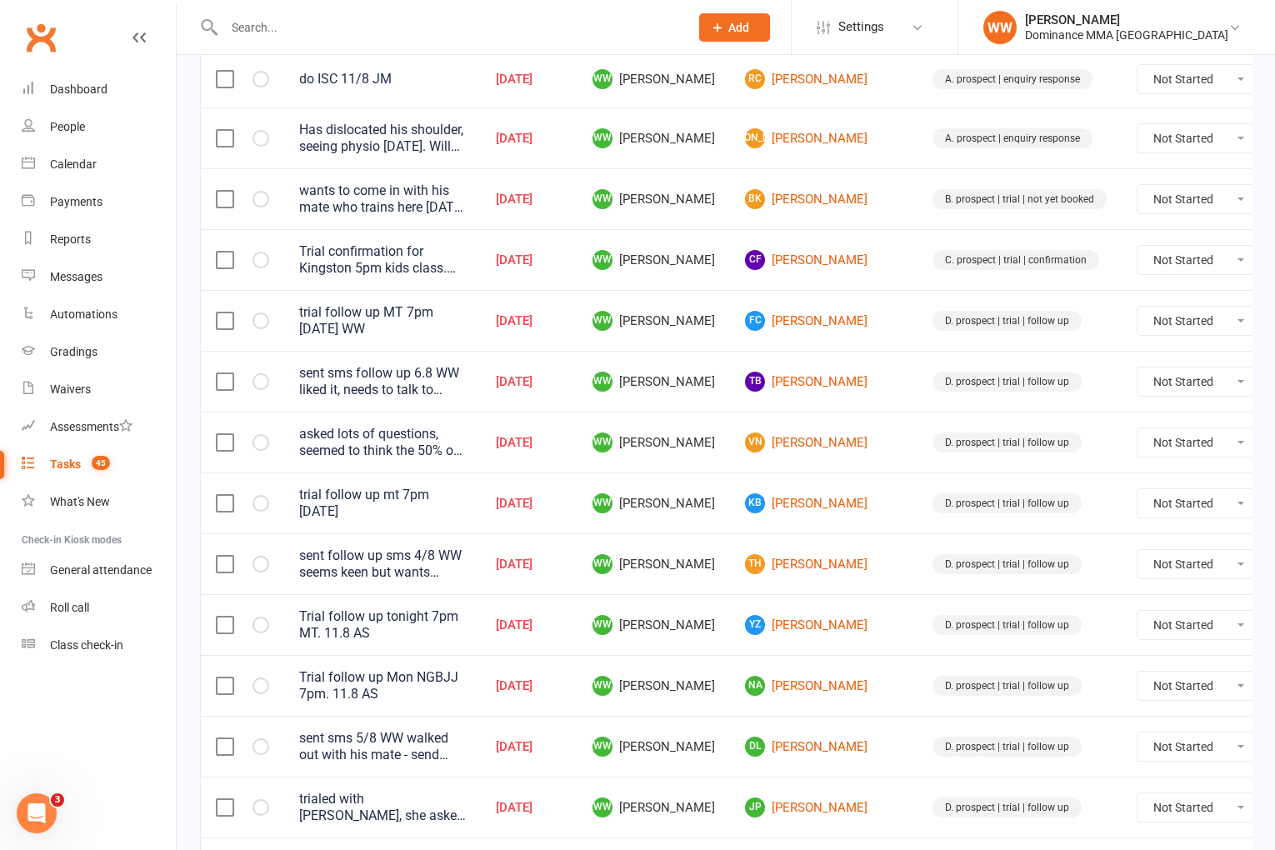
scroll to position [685, 0]
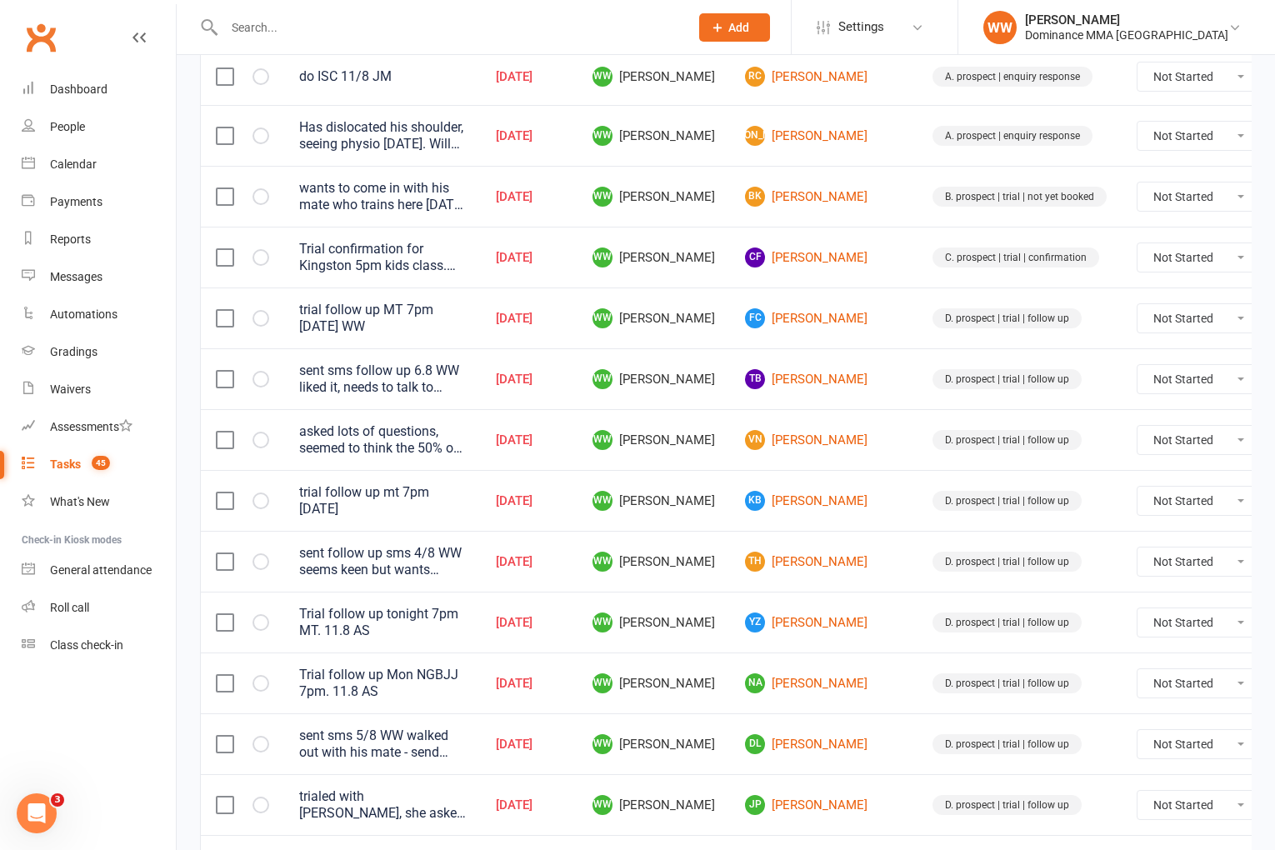
click at [703, 553] on td "WW Will Wesley" at bounding box center [654, 561] width 153 height 61
click at [699, 570] on td "WW Will Wesley" at bounding box center [654, 561] width 153 height 61
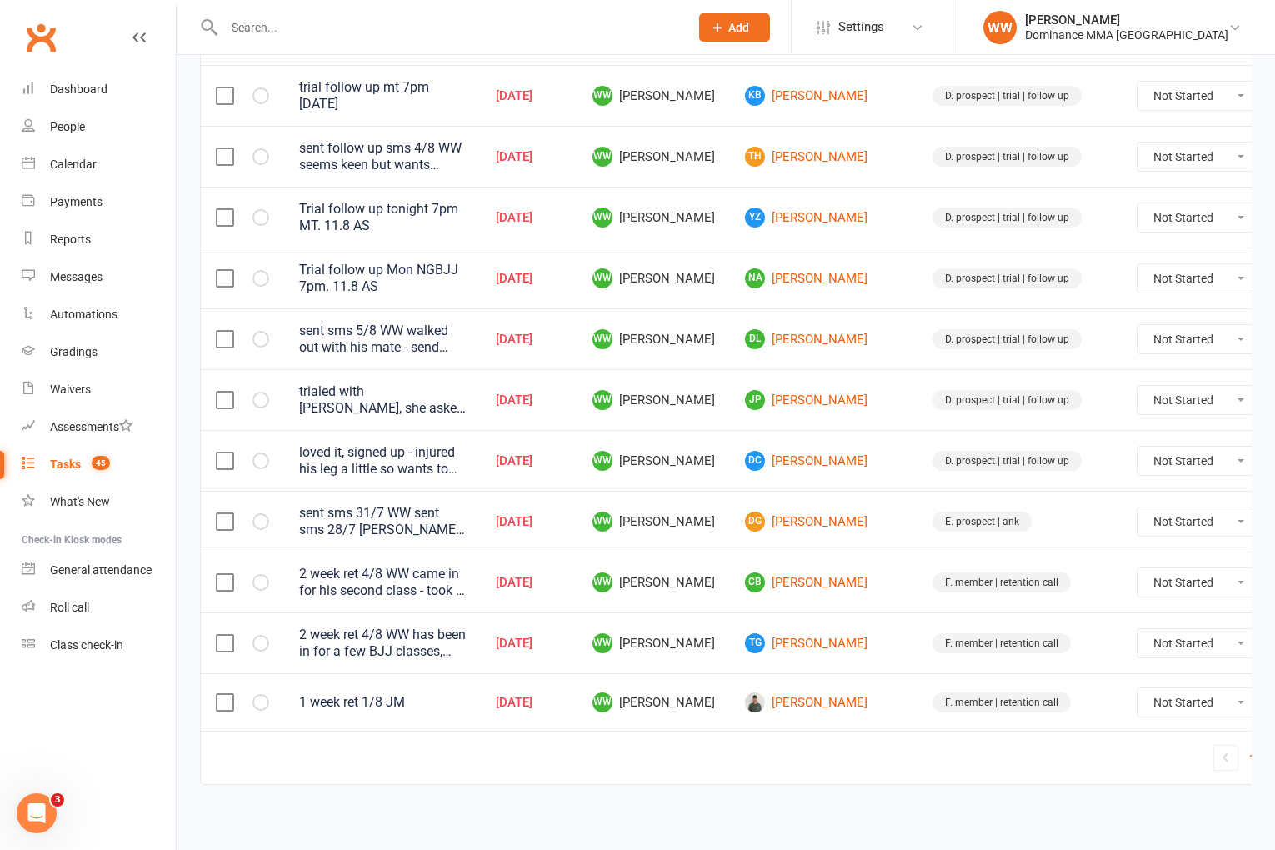
scroll to position [1092, 0]
click at [253, 18] on input "text" at bounding box center [448, 27] width 458 height 23
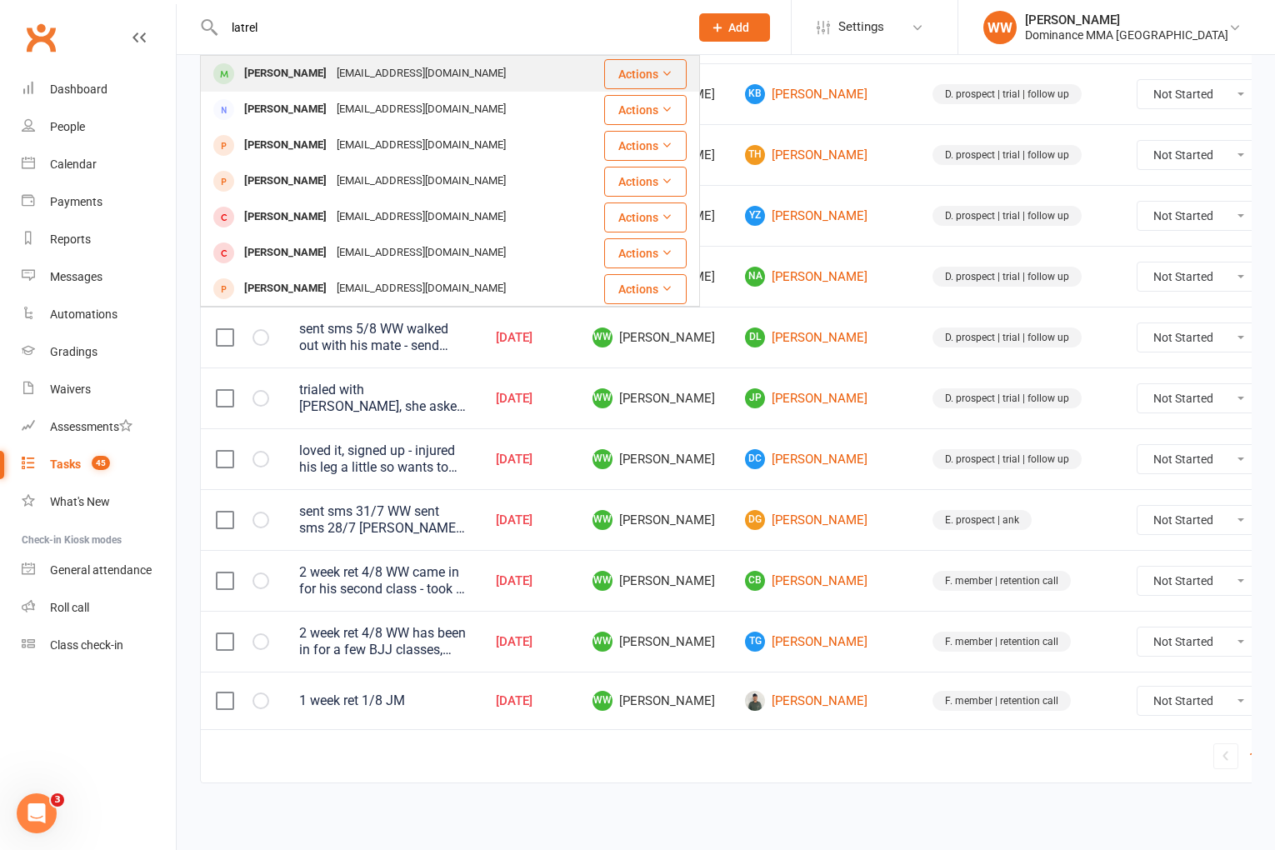
type input "latrel"
click at [332, 70] on div "Latrellrhuta24@gmail.com" at bounding box center [421, 74] width 179 height 24
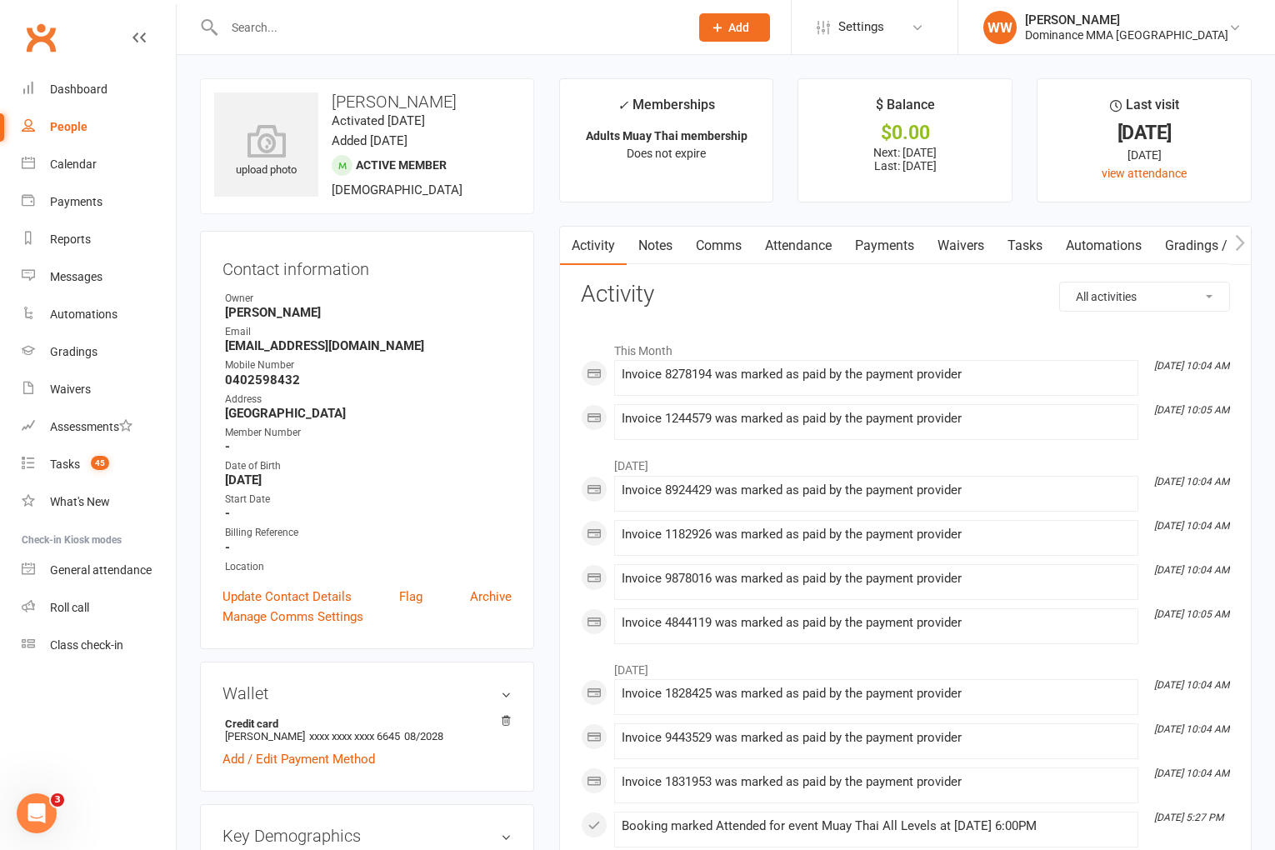
click at [980, 249] on link "Waivers" at bounding box center [961, 246] width 70 height 38
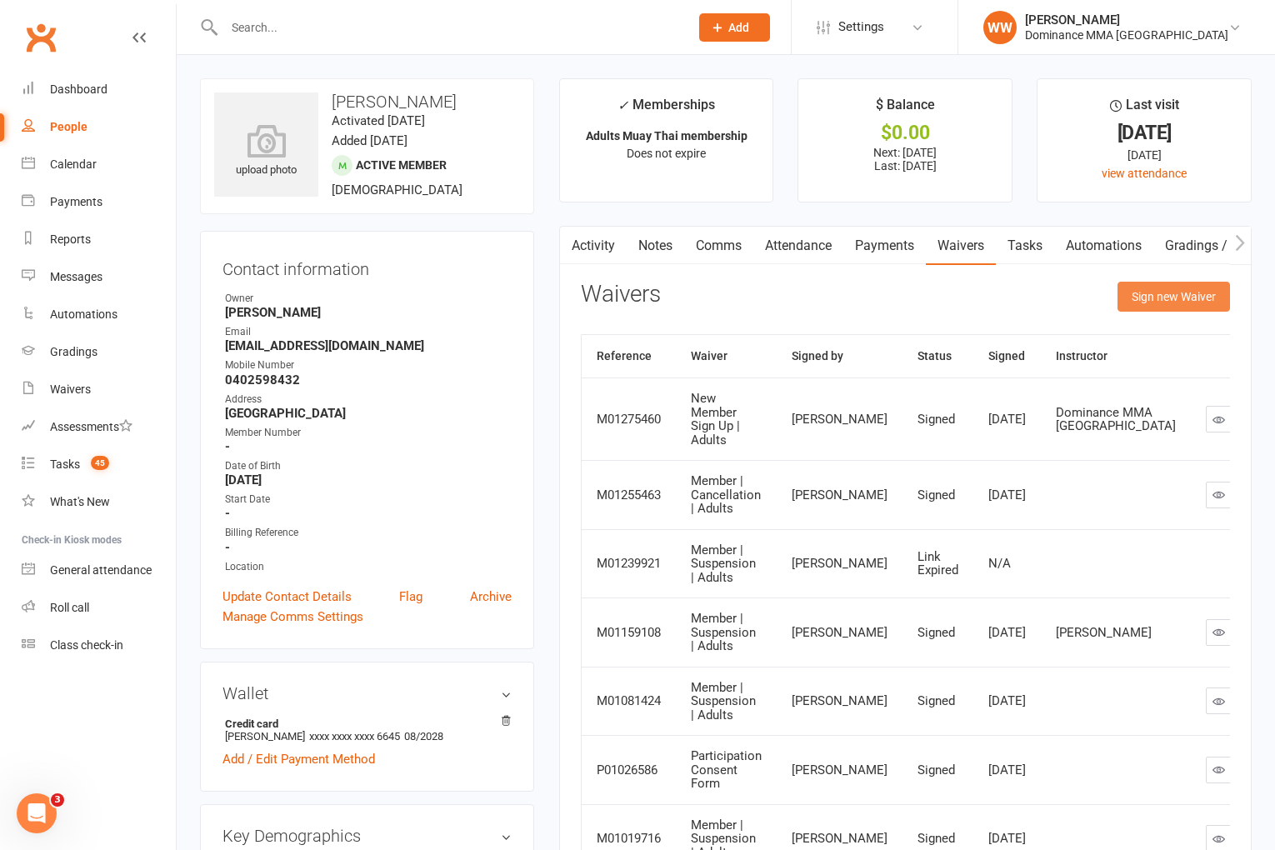
click at [1158, 295] on button "Sign new Waiver" at bounding box center [1174, 297] width 113 height 30
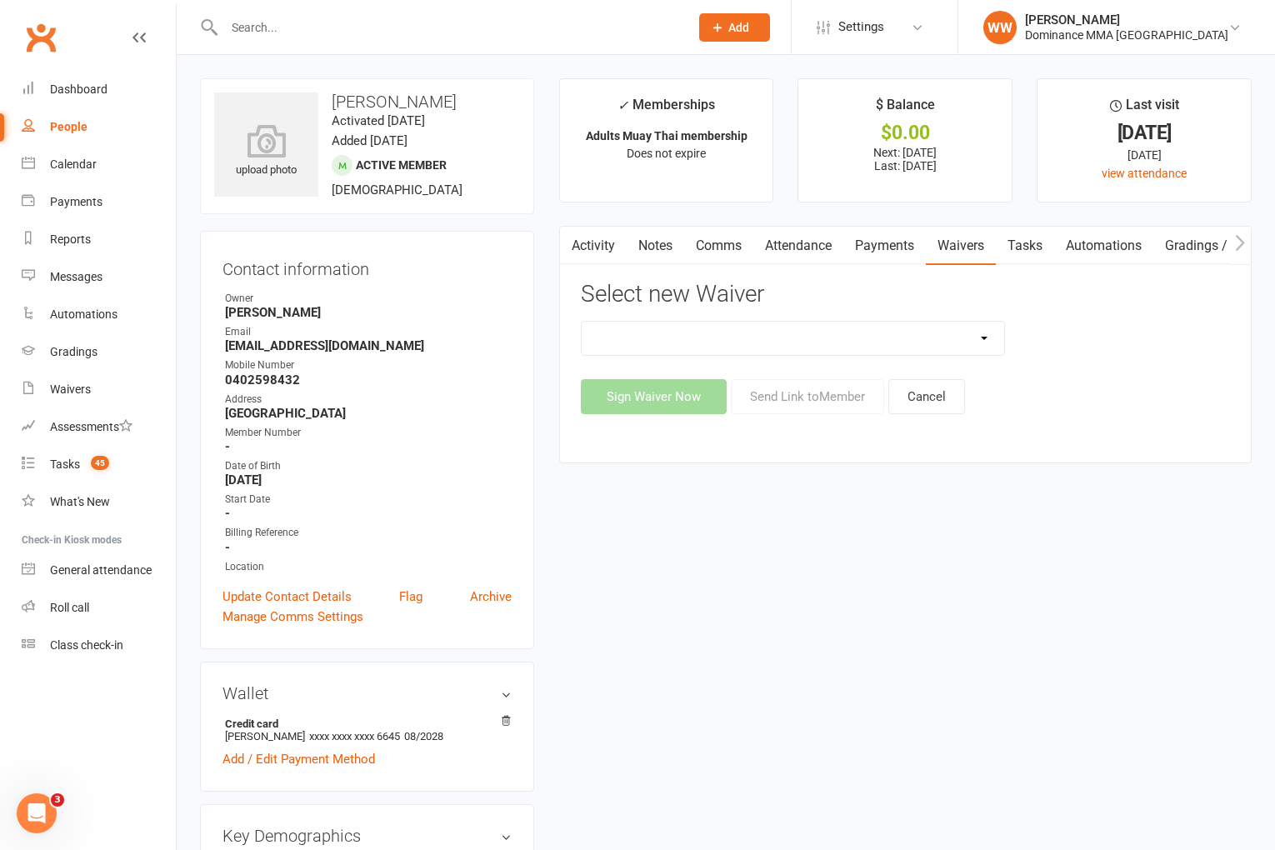
click at [966, 344] on select "Member | Cancellation | Adults Member | Injury Report Form (FOH staff use only)…" at bounding box center [793, 338] width 423 height 33
select select "7287"
click at [823, 389] on button "Send Link to Member" at bounding box center [807, 396] width 153 height 35
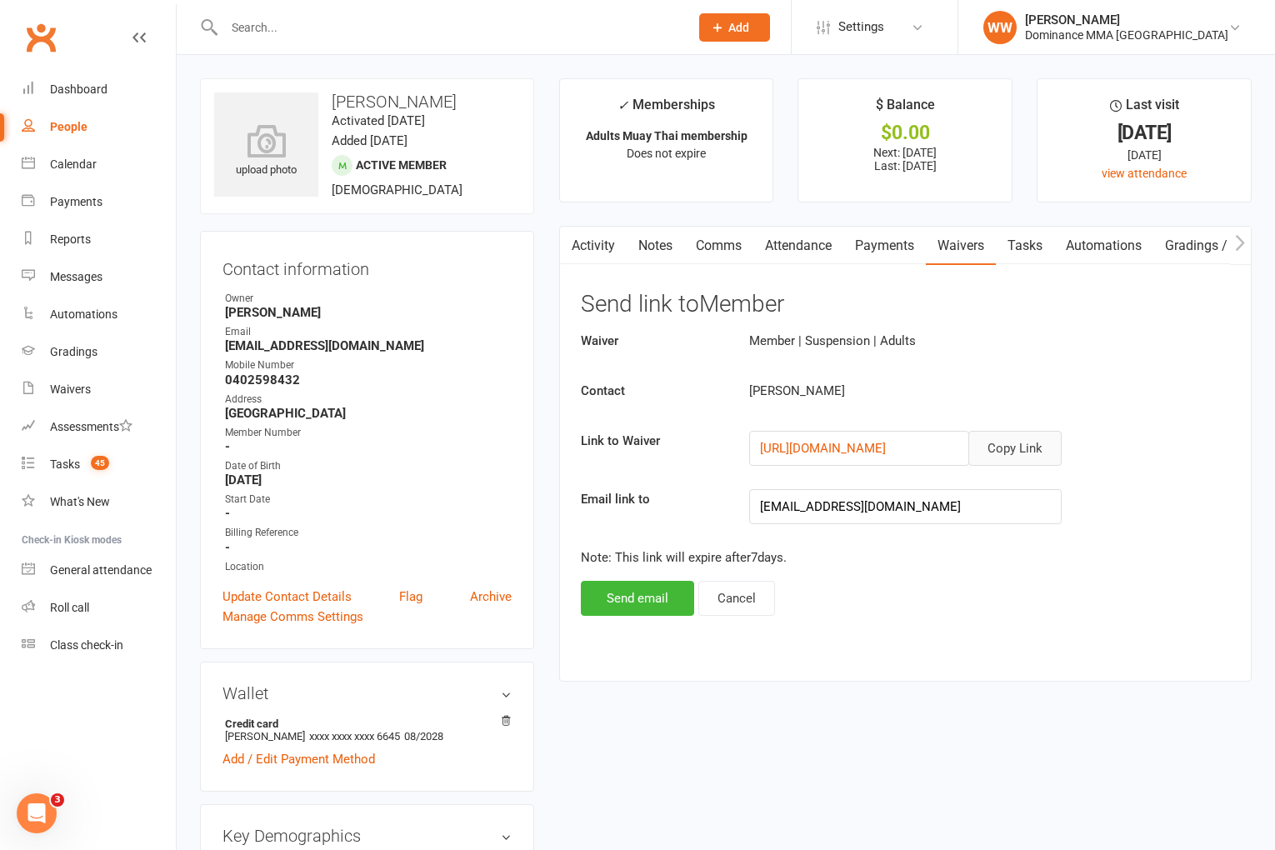
click at [994, 442] on button "Copy Link" at bounding box center [1015, 448] width 93 height 35
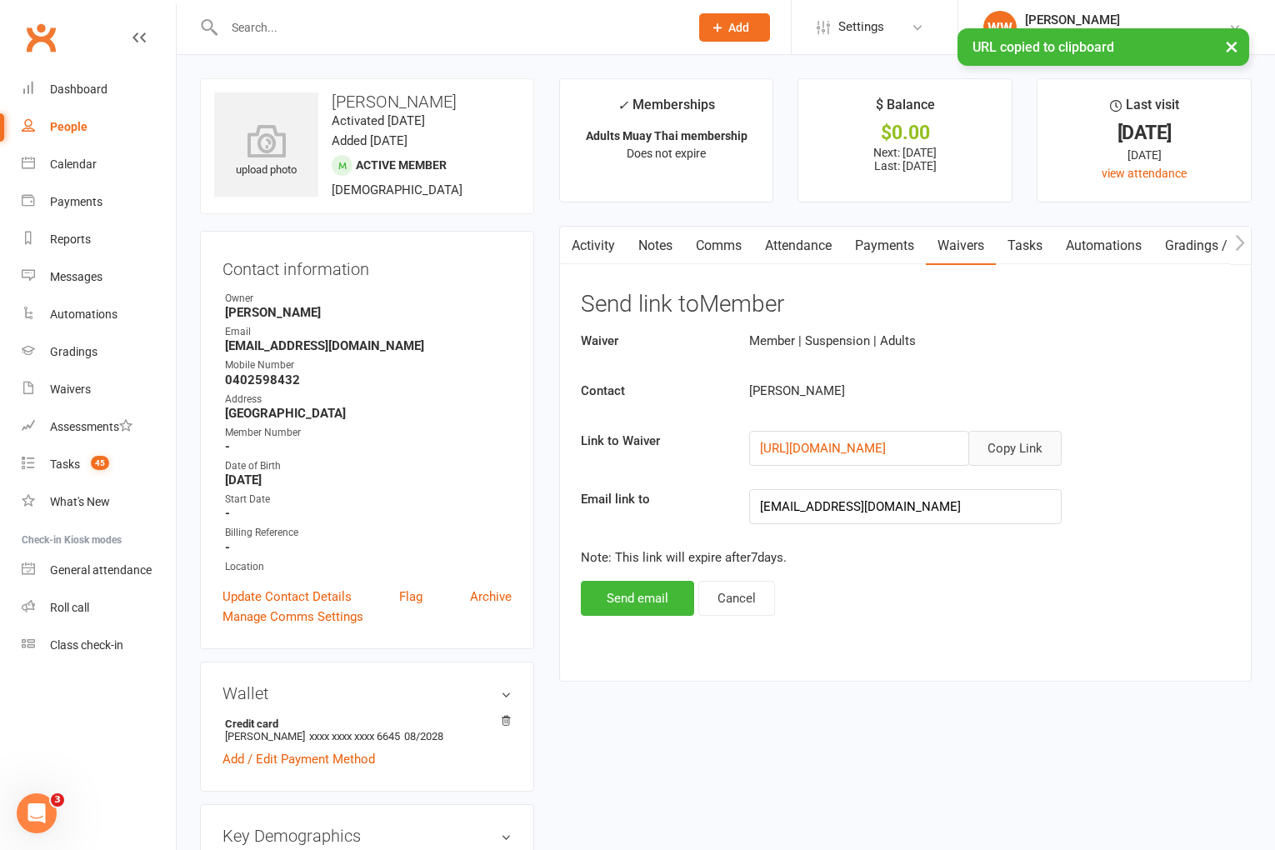
click at [723, 252] on link "Comms" at bounding box center [718, 246] width 69 height 38
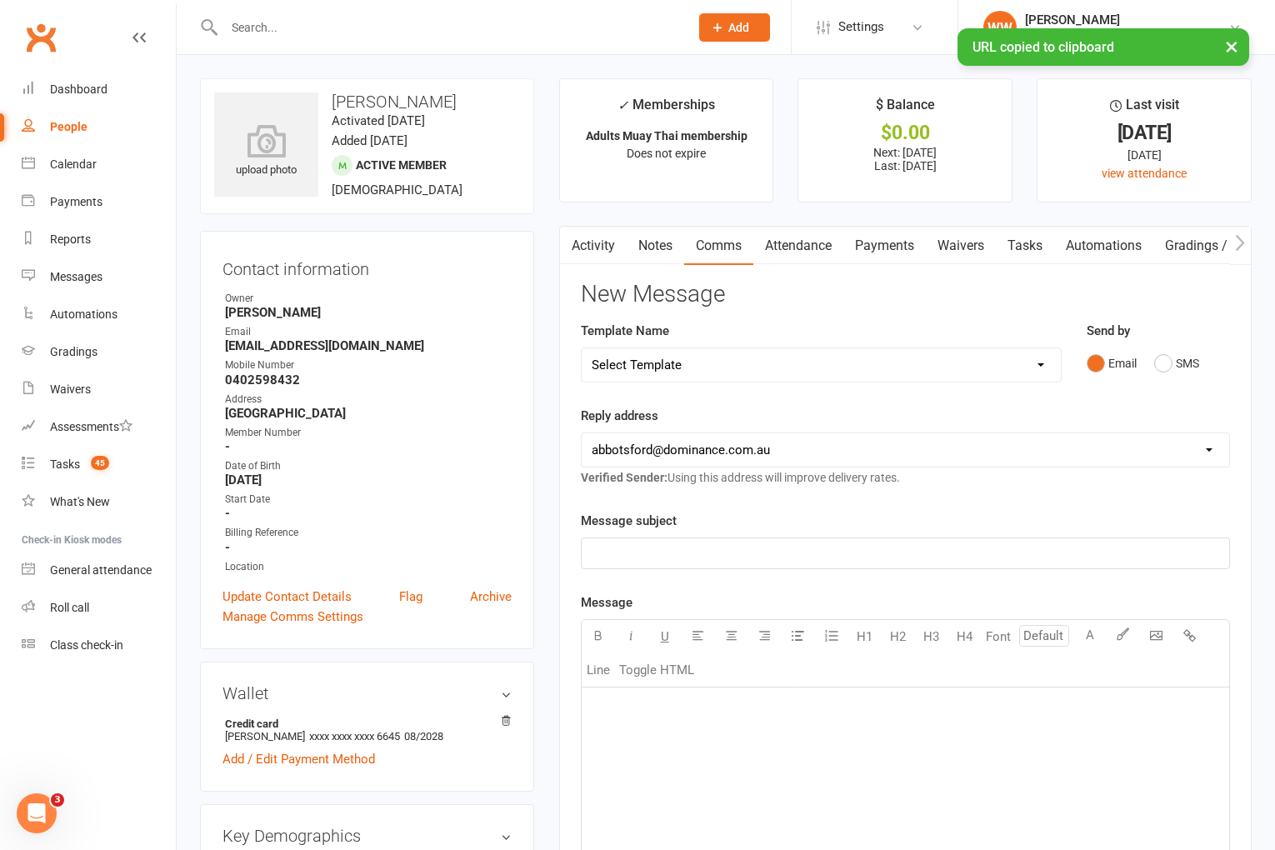
click at [770, 365] on select "Select Template [Email] MARKETING | 10TH BIRTHDAY SPECIAL | CANCELLED MEMBERS […" at bounding box center [821, 364] width 479 height 33
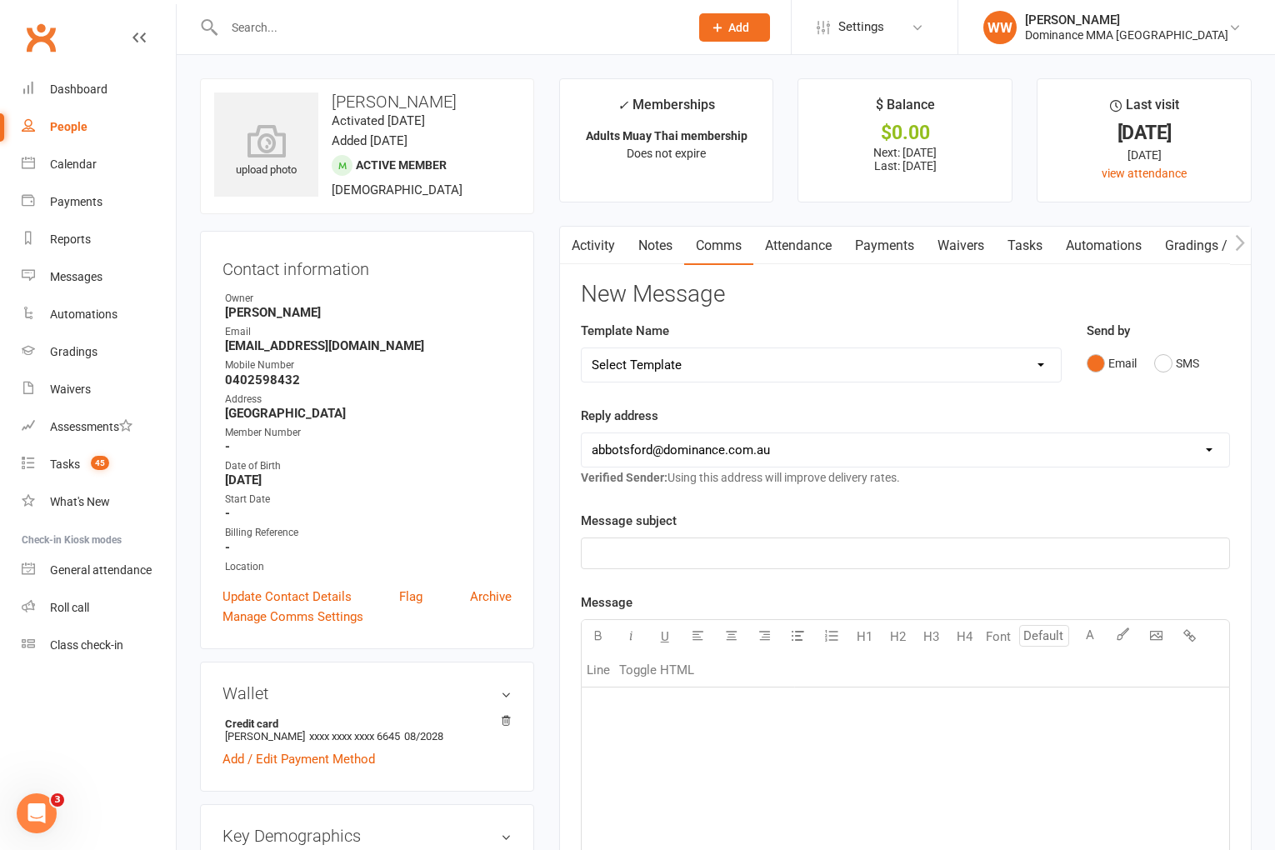
select select "7"
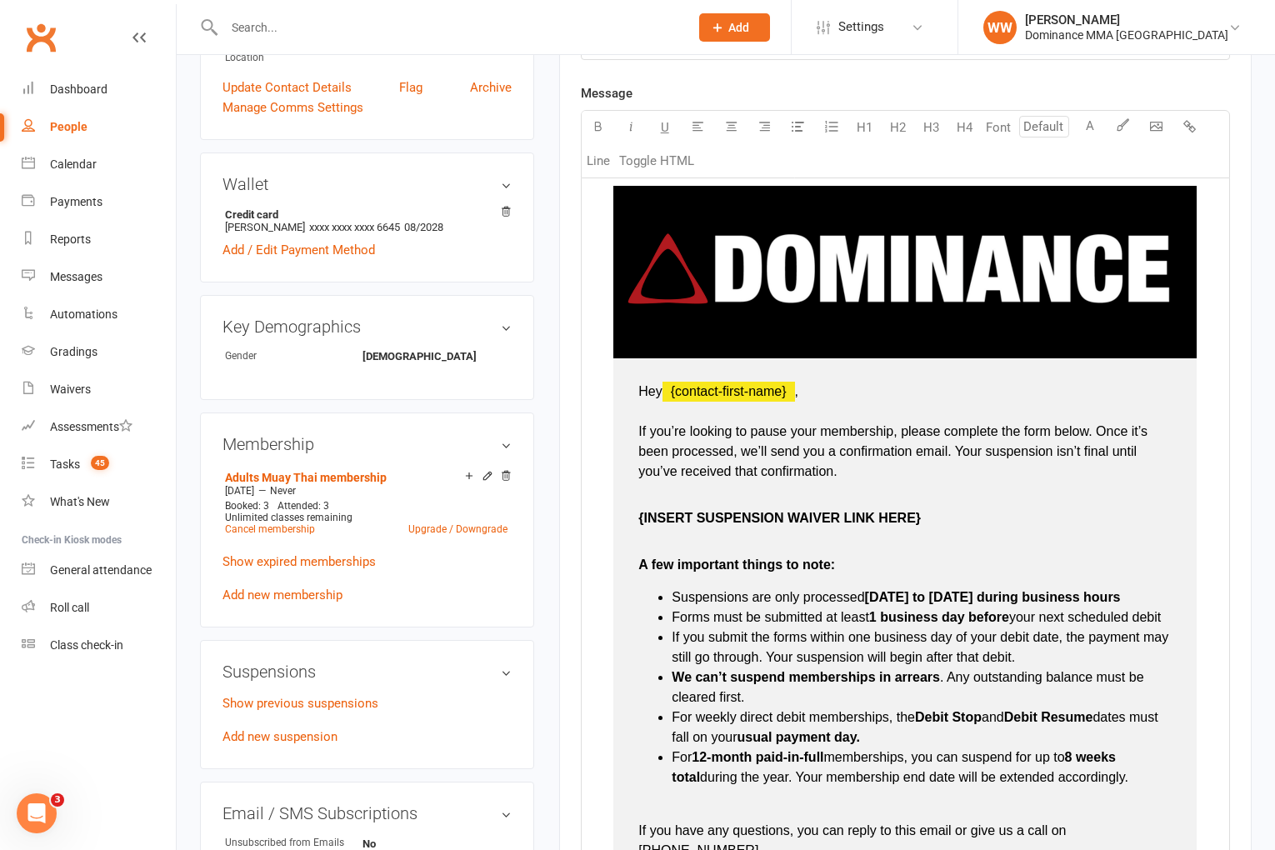
scroll to position [514, 0]
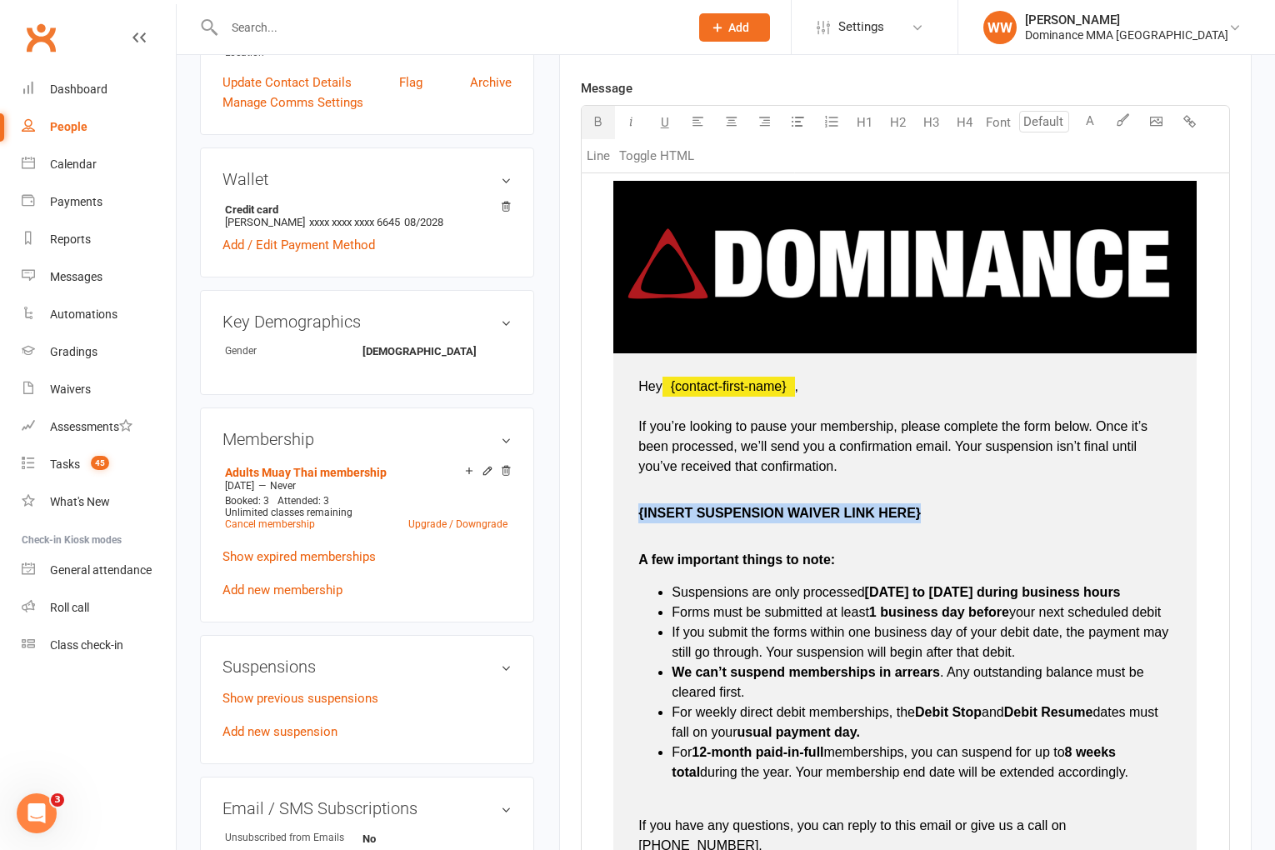
drag, startPoint x: 922, startPoint y: 512, endPoint x: 632, endPoint y: 510, distance: 290.1
click at [632, 510] on td "Hey ﻿ {contact-first-name} , If you’re looking to pause your membership, please…" at bounding box center [904, 649] width 583 height 593
click at [893, 570] on p "A few important things to note:" at bounding box center [904, 550] width 533 height 40
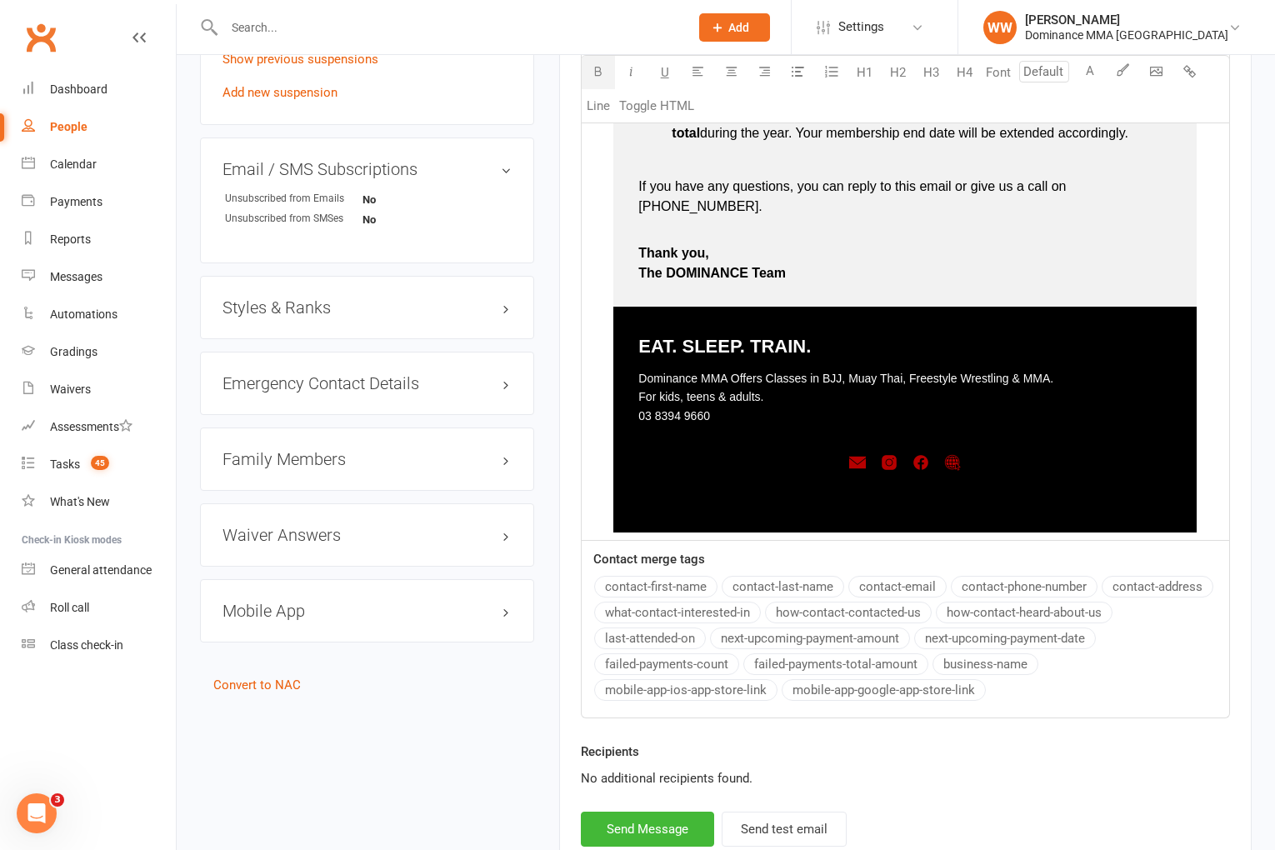
scroll to position [1283, 0]
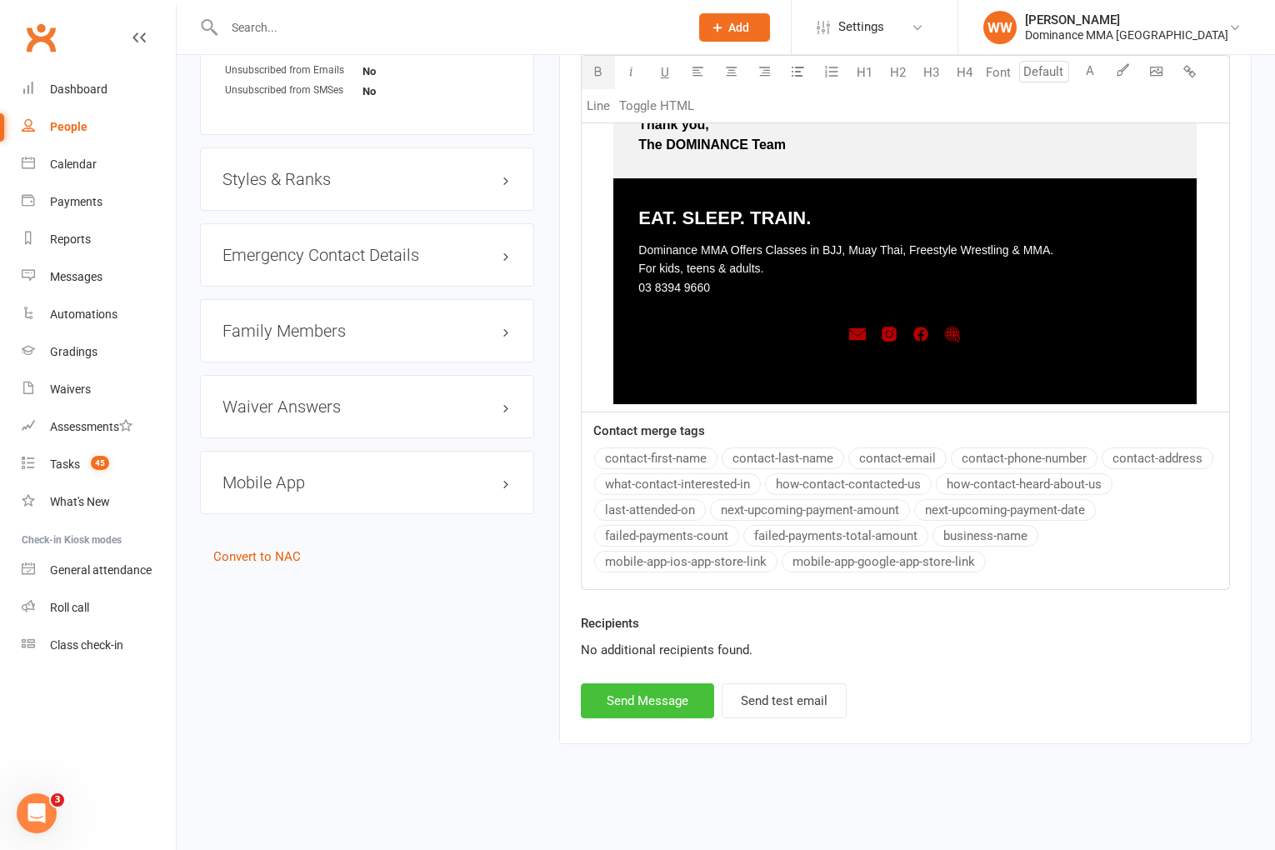
click at [648, 704] on button "Send Message" at bounding box center [647, 700] width 133 height 35
select select
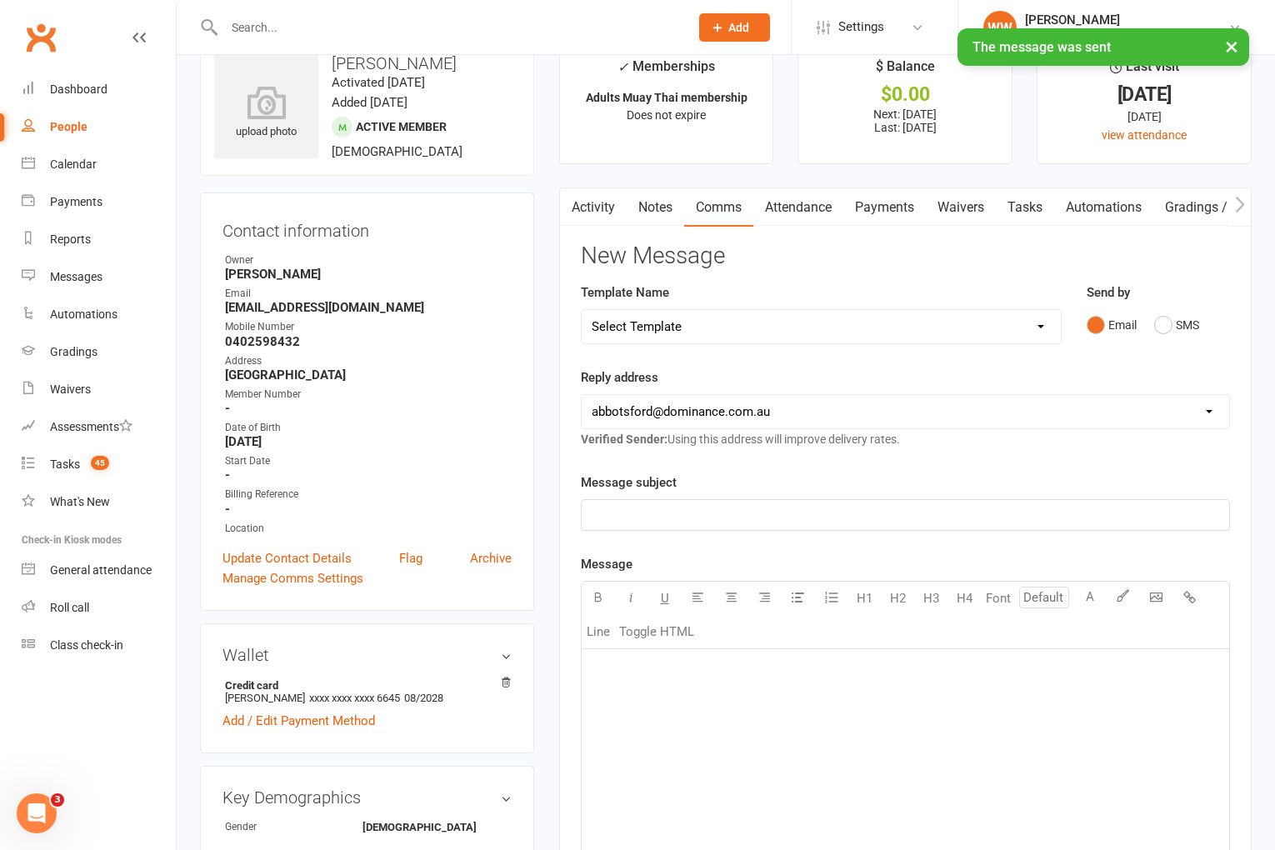
scroll to position [0, 0]
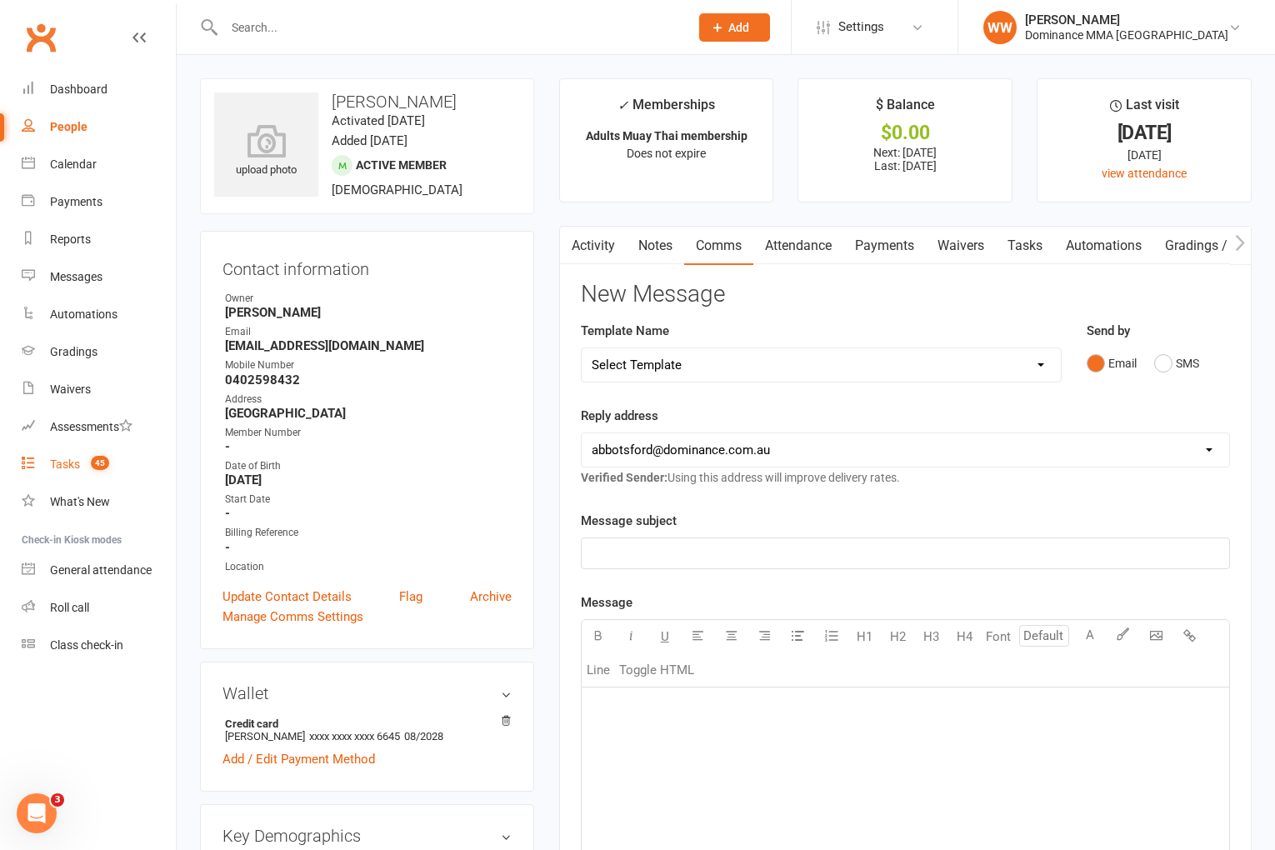
click at [58, 463] on div "Tasks" at bounding box center [65, 464] width 30 height 13
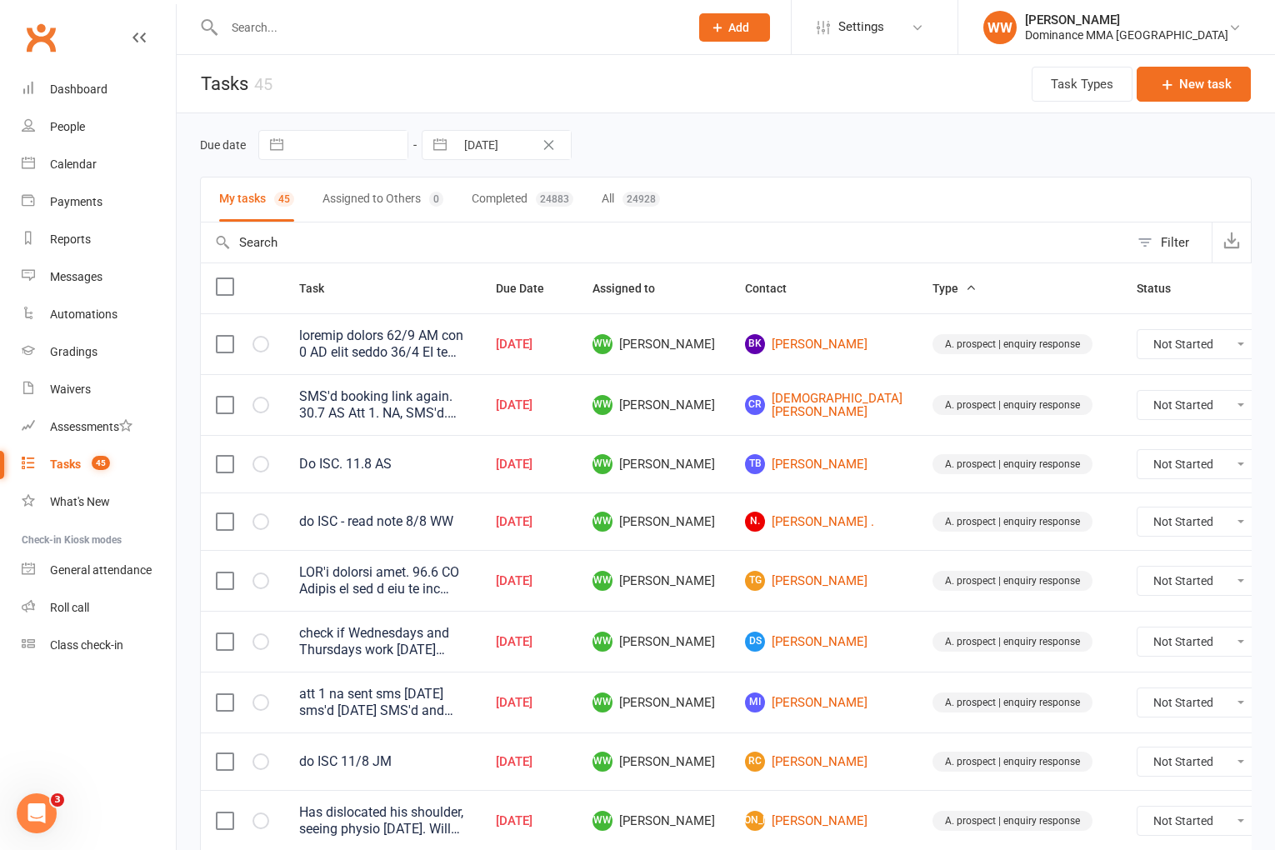
click at [730, 493] on td "N. Naomi ." at bounding box center [824, 522] width 188 height 58
click at [708, 502] on td "WW Will Wesley" at bounding box center [654, 522] width 153 height 58
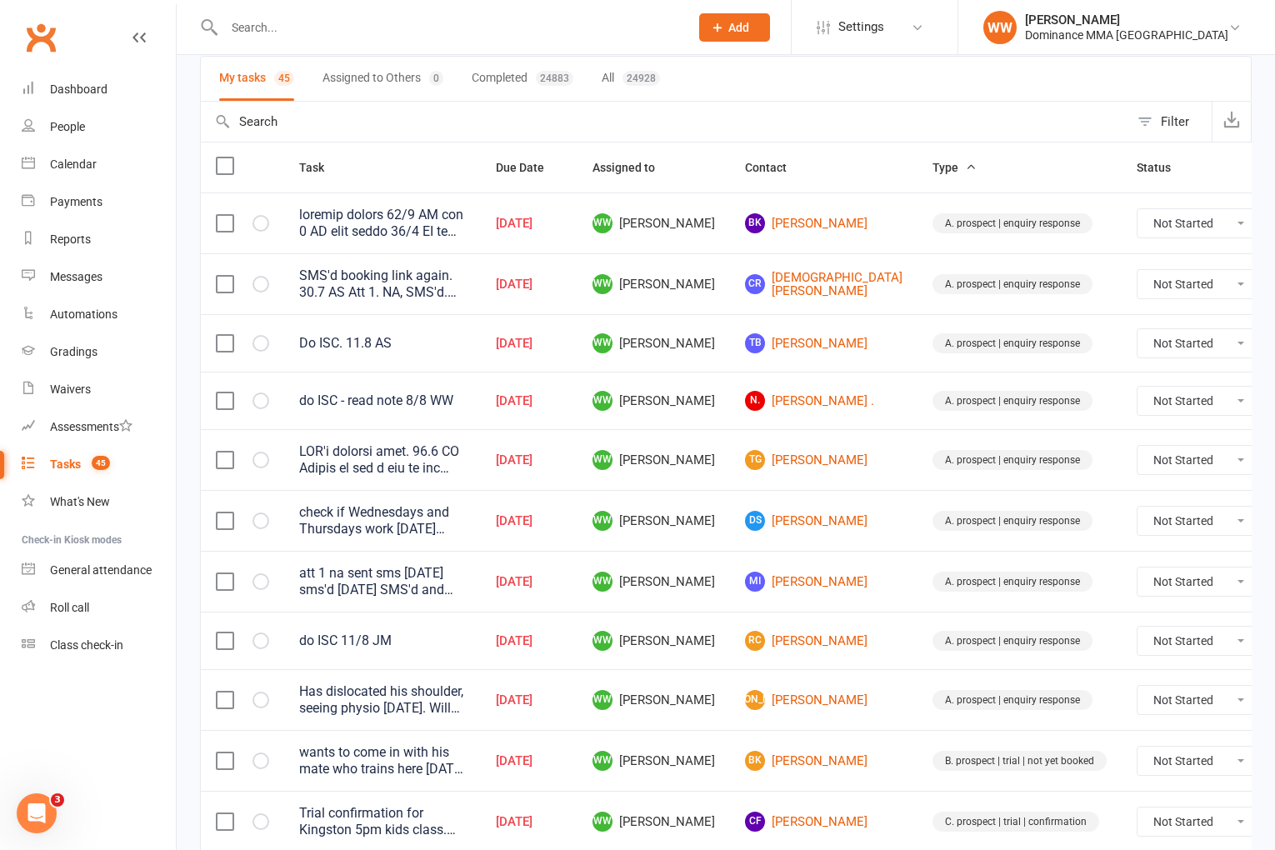
scroll to position [125, 0]
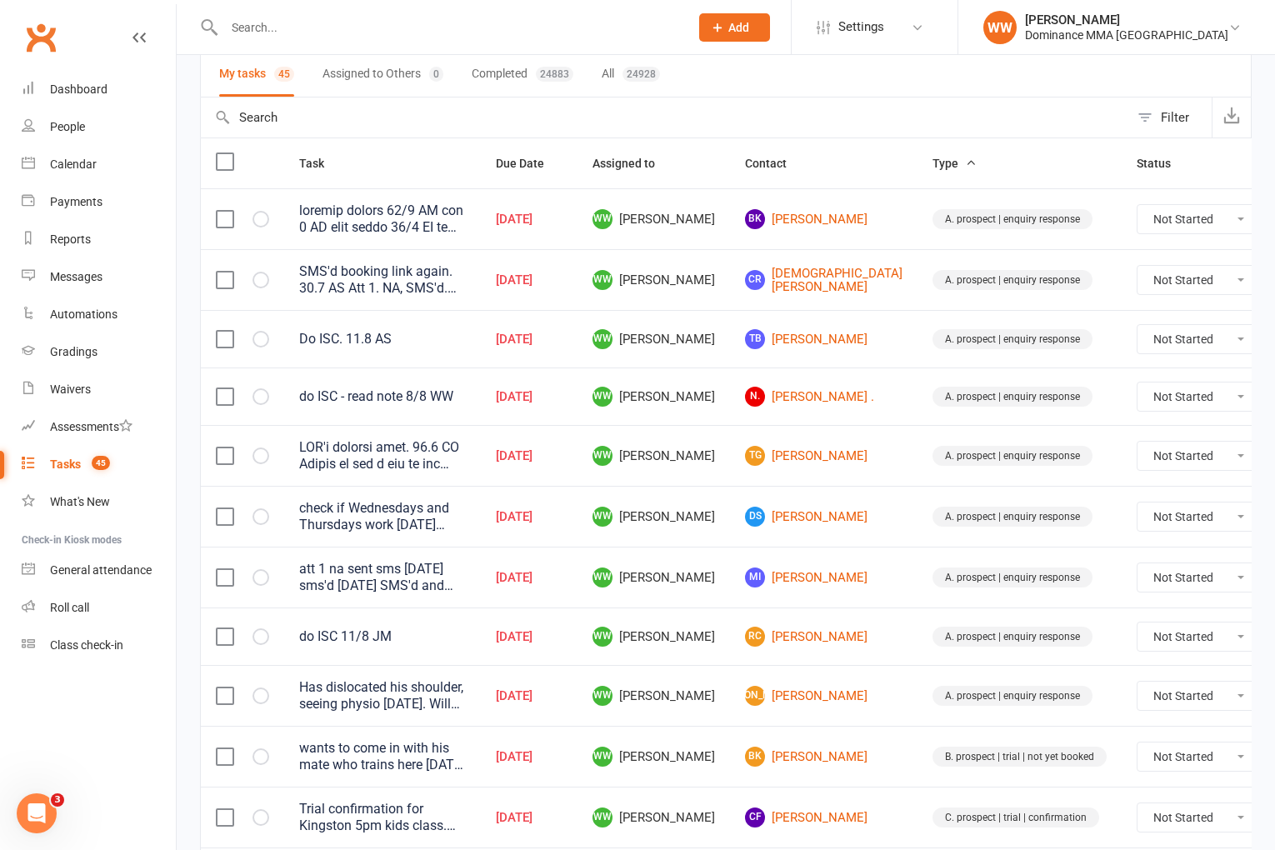
drag, startPoint x: 712, startPoint y: 608, endPoint x: 709, endPoint y: 619, distance: 11.3
click at [730, 608] on td "RC Roy Coughlan" at bounding box center [824, 637] width 188 height 58
click at [706, 623] on td "WW Will Wesley" at bounding box center [654, 637] width 153 height 58
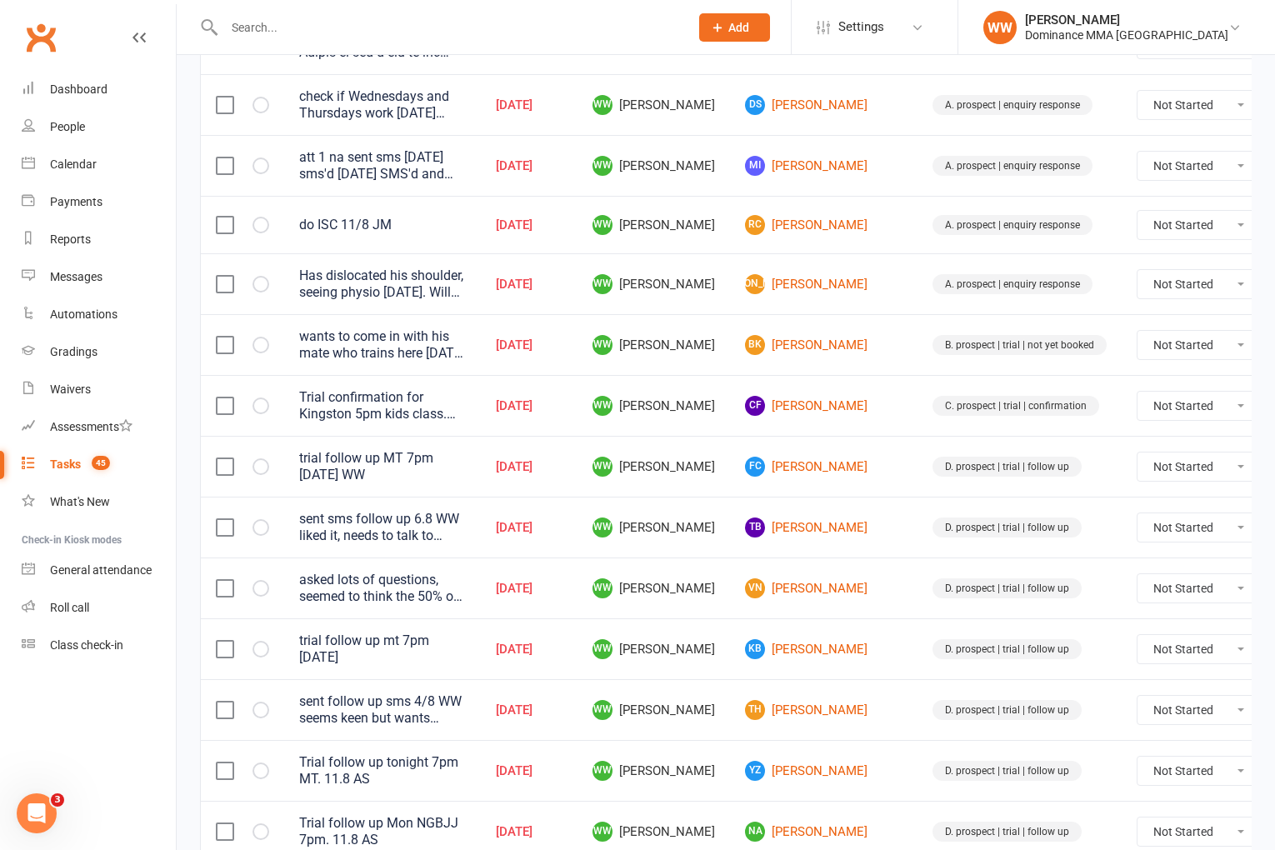
scroll to position [539, 0]
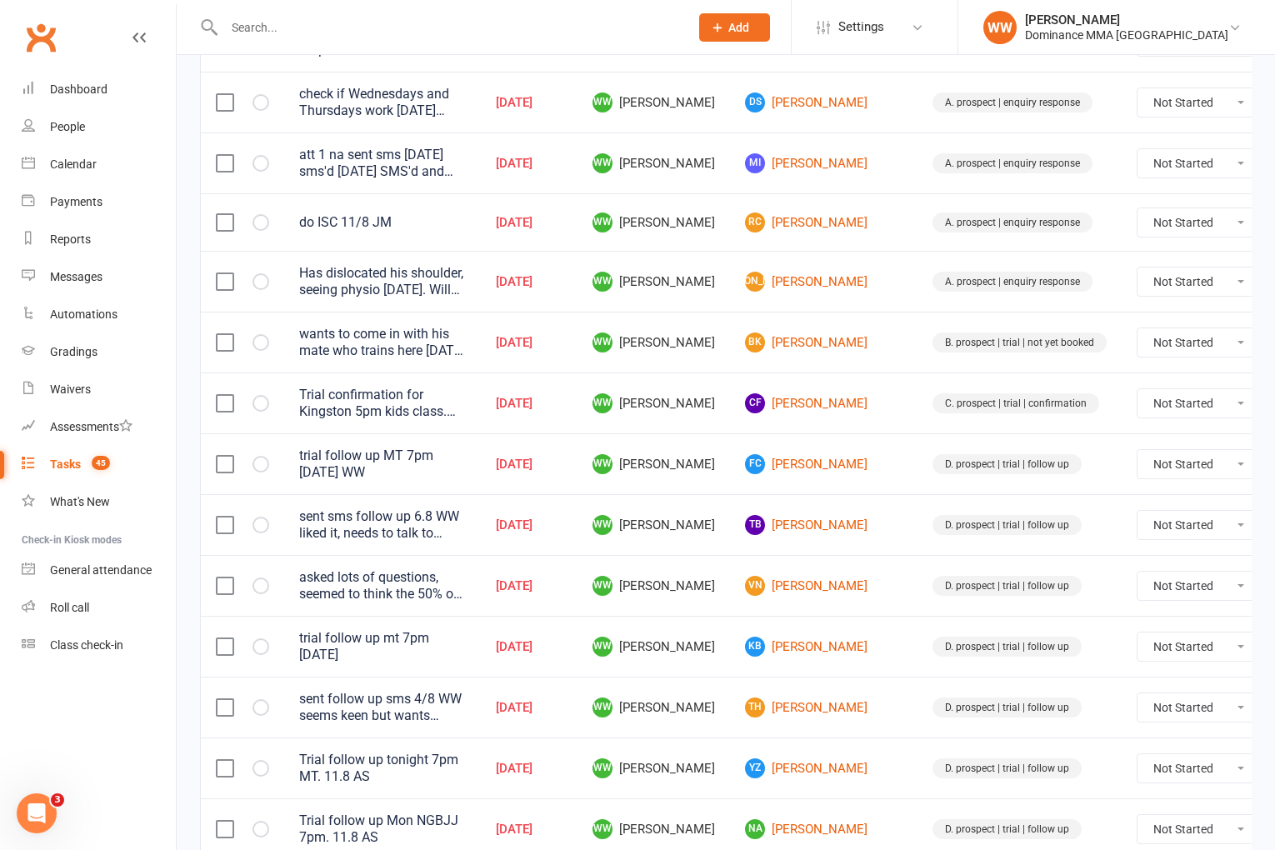
click at [700, 652] on td "WW Will Wesley" at bounding box center [654, 646] width 153 height 61
click at [708, 653] on td "WW Will Wesley" at bounding box center [654, 646] width 153 height 61
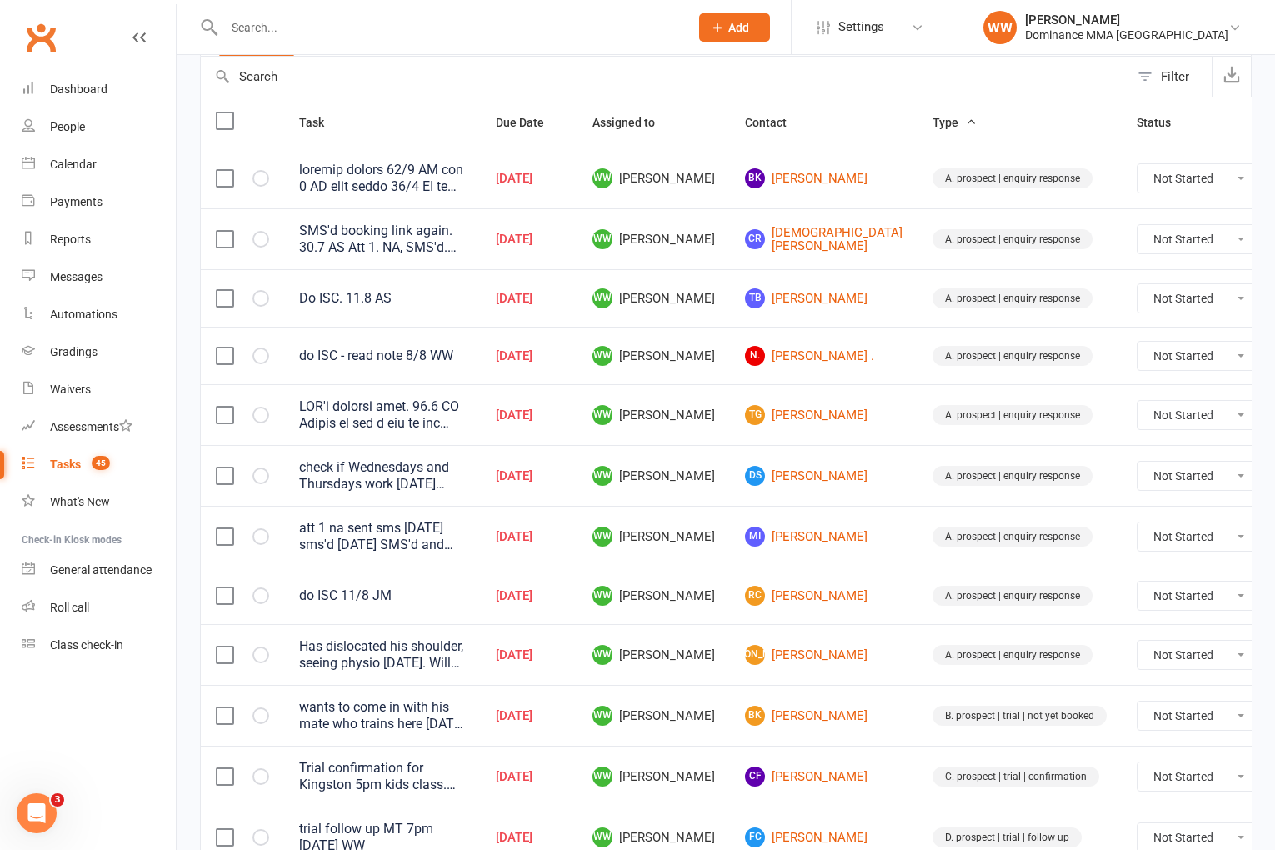
scroll to position [0, 0]
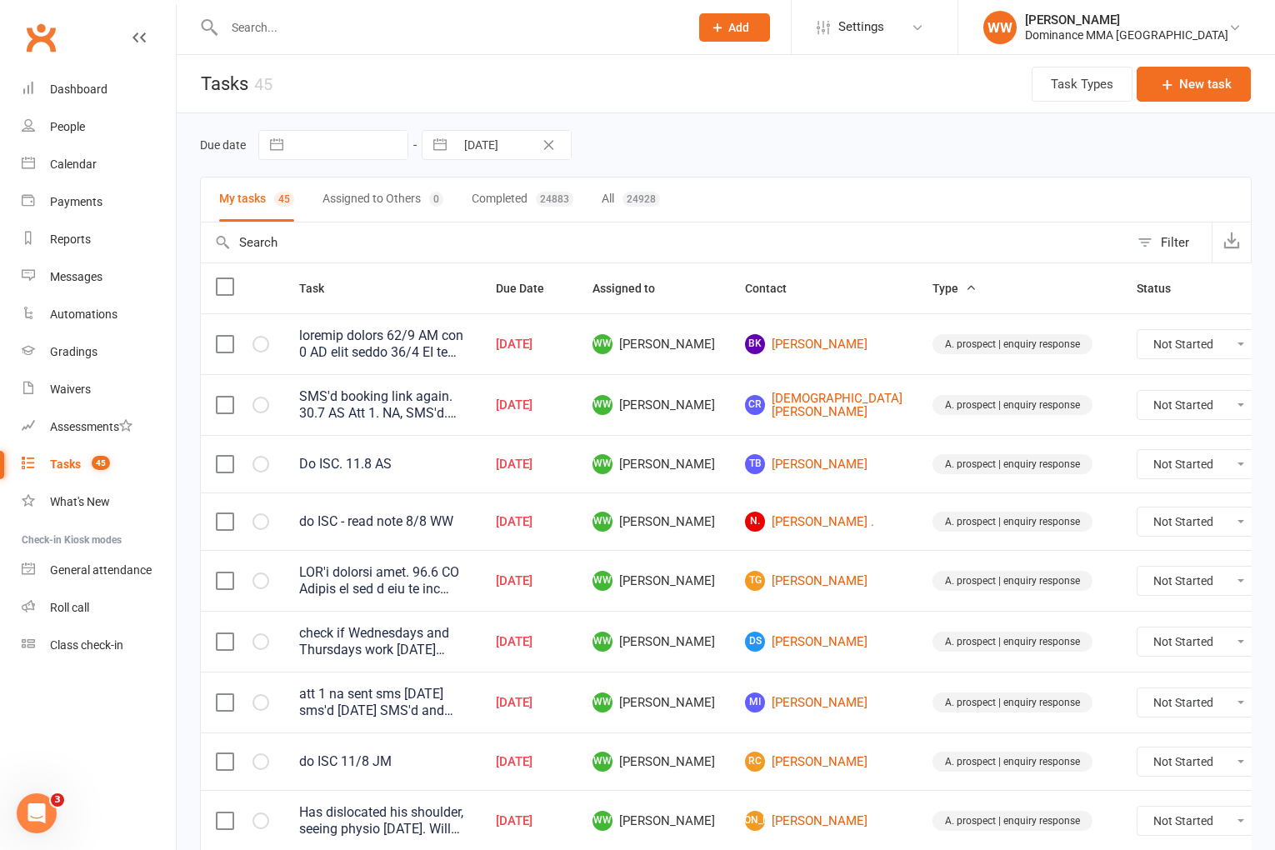
click at [769, 478] on td "TB Tahnee Breeding" at bounding box center [824, 464] width 188 height 58
click at [774, 472] on link "TB Tahnee Breeding" at bounding box center [824, 464] width 158 height 20
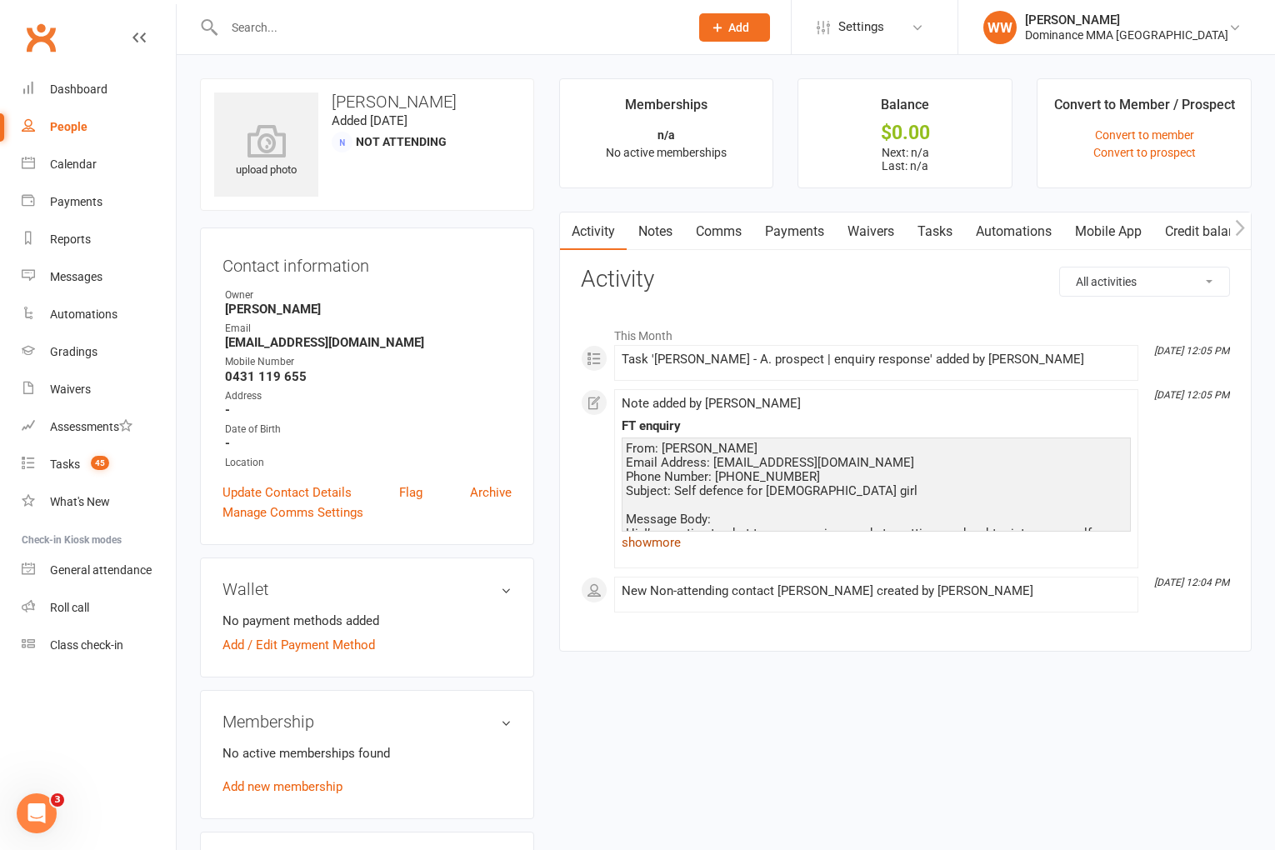
click at [655, 545] on link "show more" at bounding box center [876, 542] width 509 height 23
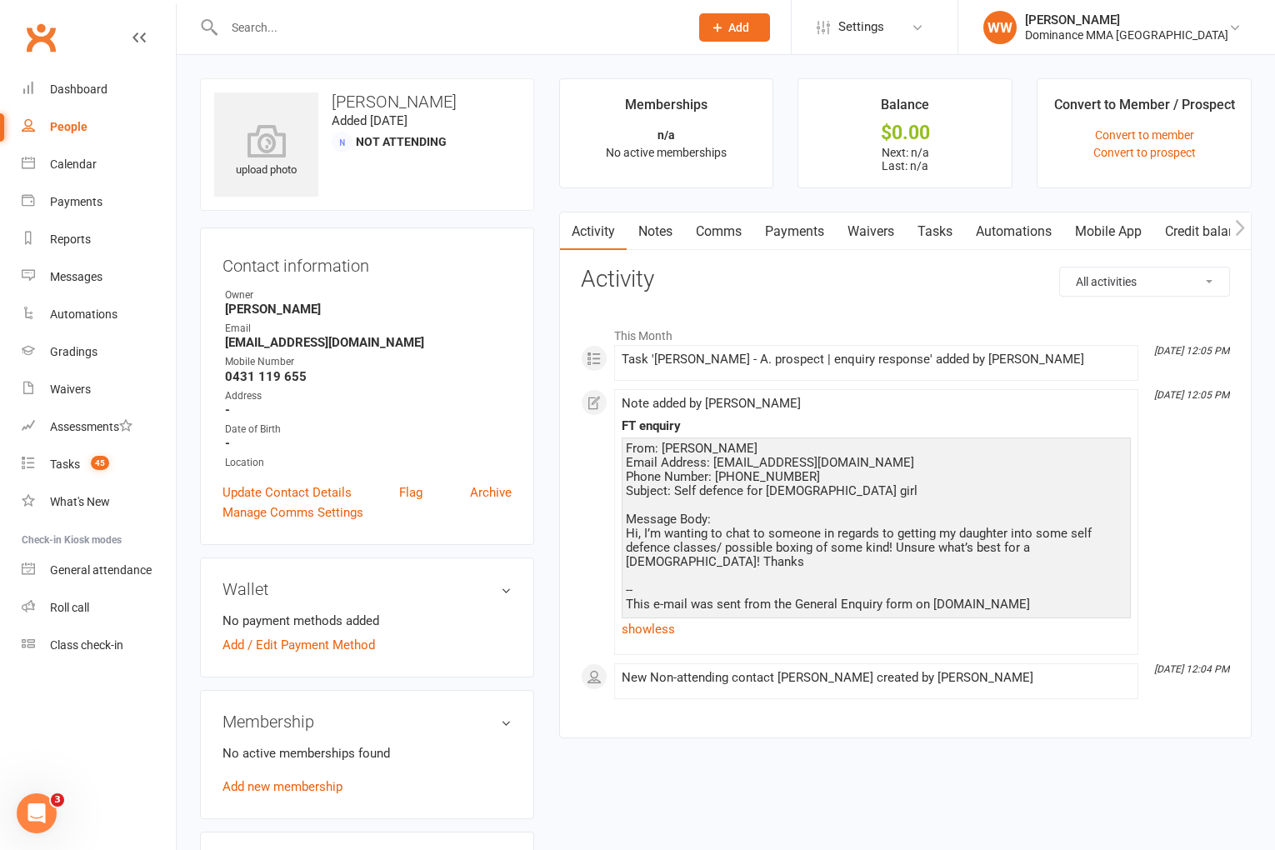
click at [578, 509] on div "Activity Notes Comms Payments Waivers Tasks Automations Mobile App Credit balan…" at bounding box center [905, 476] width 693 height 528
click at [68, 474] on link "Tasks 45" at bounding box center [99, 465] width 154 height 38
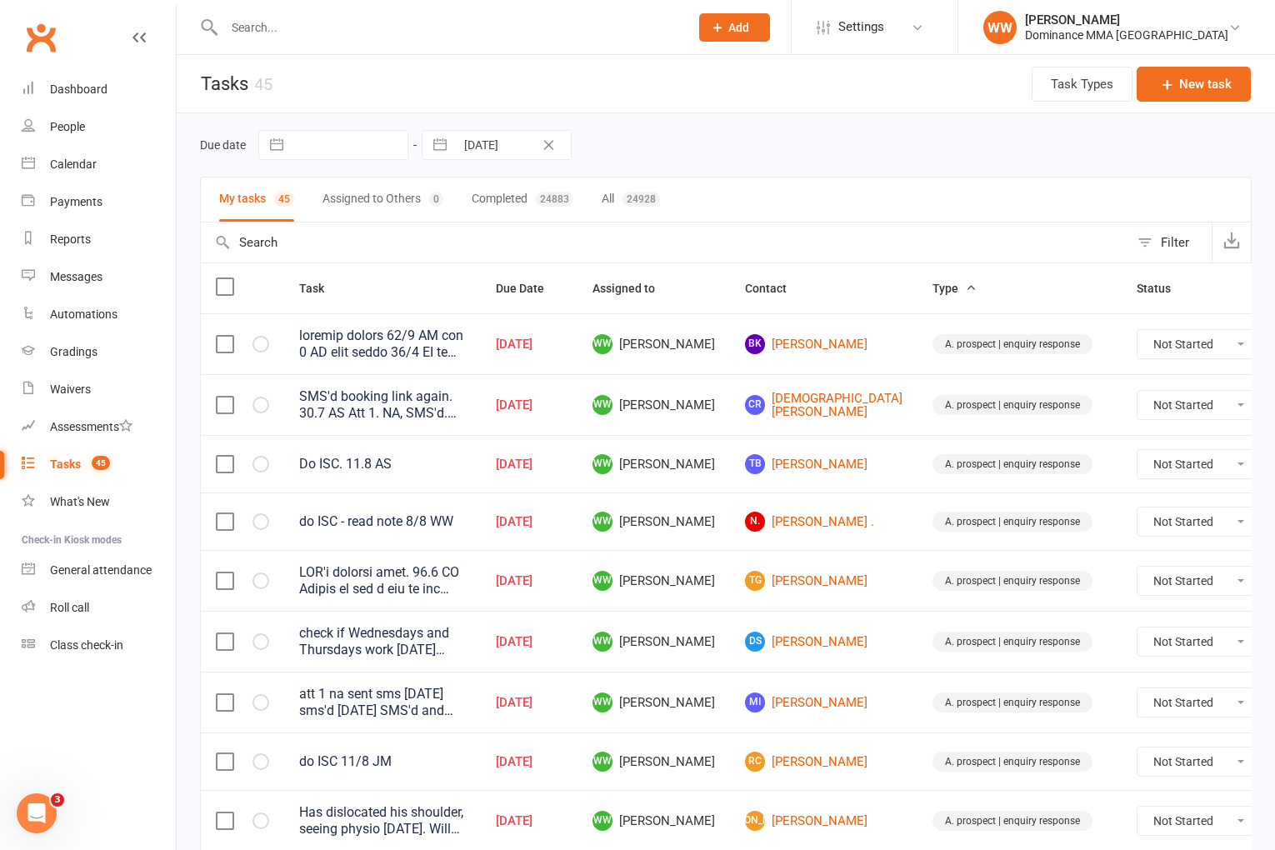
click at [578, 633] on td "Aug 11, 2025" at bounding box center [529, 641] width 97 height 61
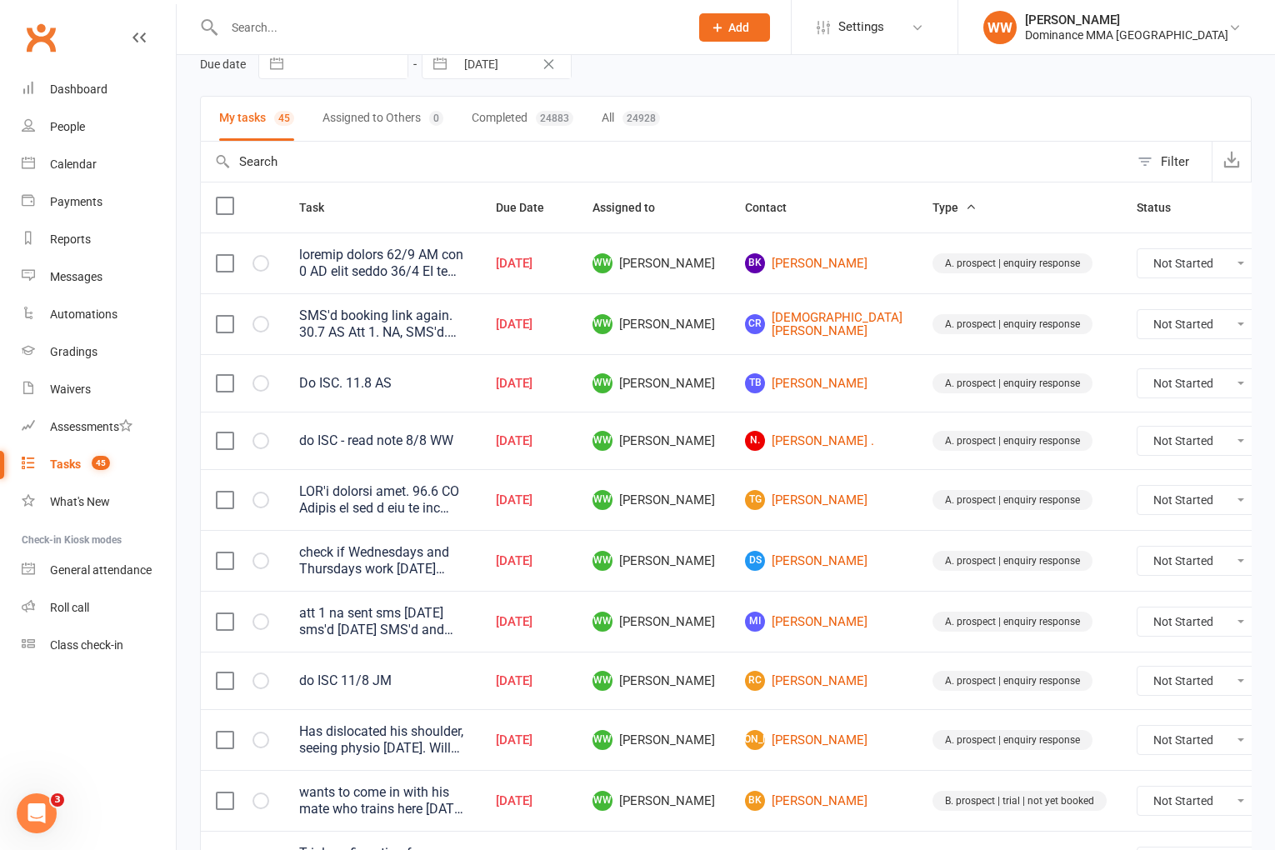
click at [578, 644] on td "Aug 11, 2025" at bounding box center [529, 621] width 97 height 61
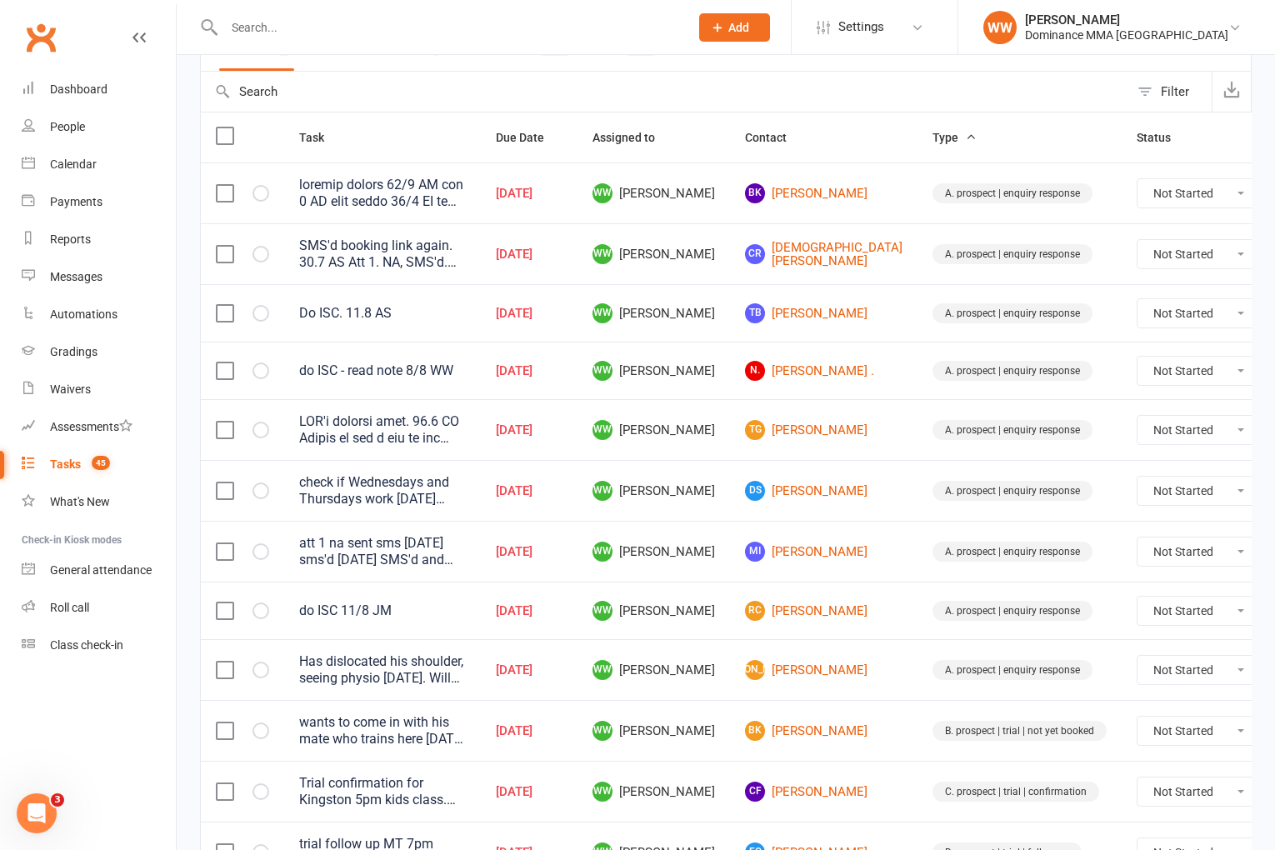
scroll to position [156, 0]
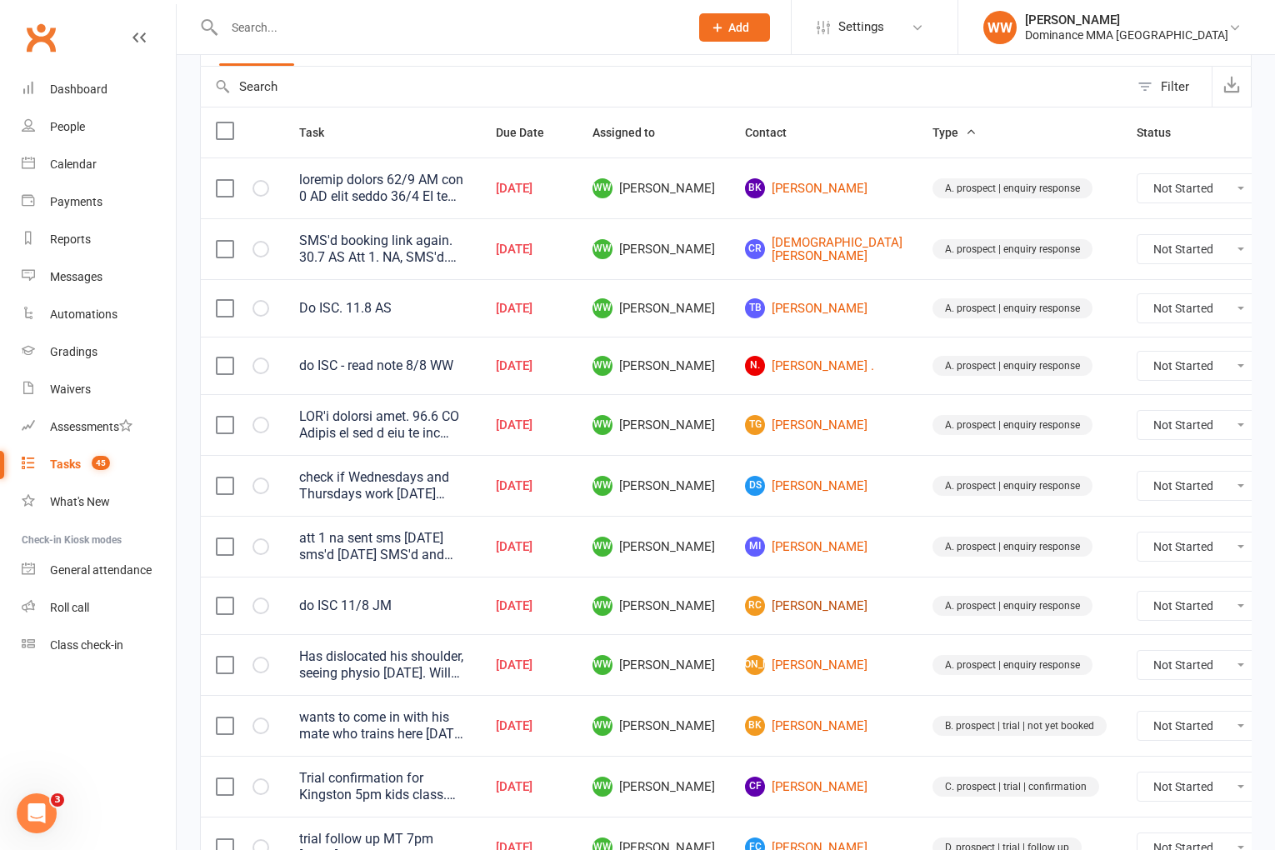
click at [764, 602] on link "RC Roy Coughlan" at bounding box center [824, 606] width 158 height 20
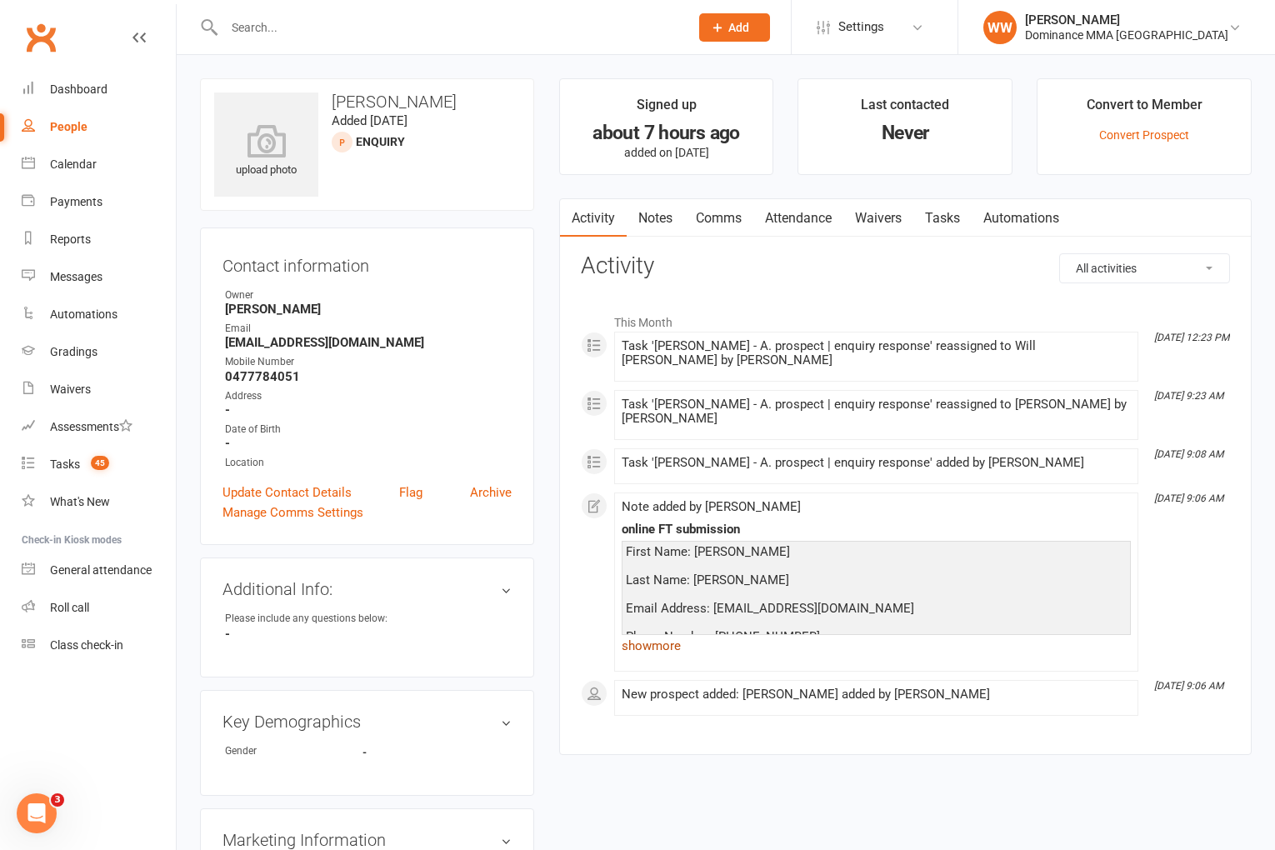
click at [665, 636] on link "show more" at bounding box center [876, 645] width 509 height 23
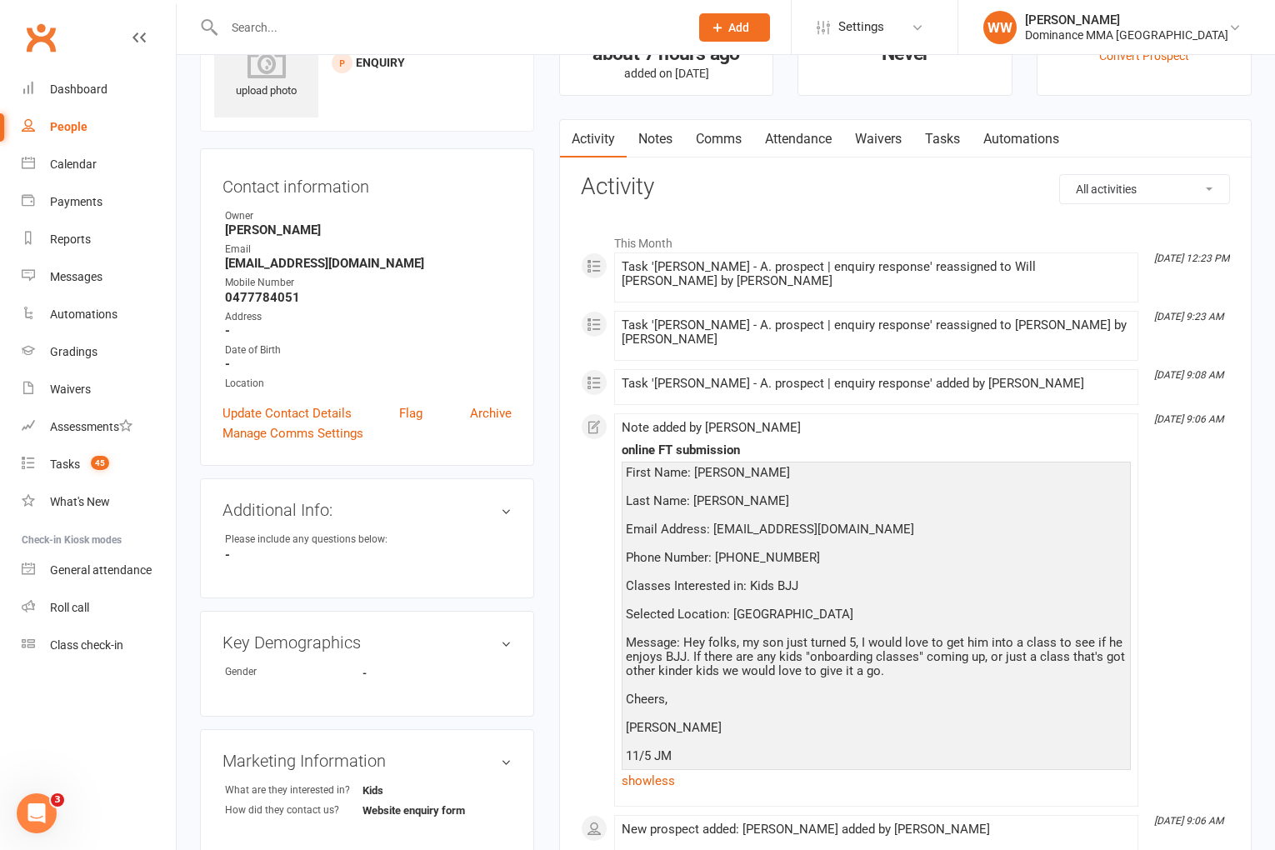
scroll to position [78, 0]
click at [92, 473] on link "Tasks 45" at bounding box center [99, 465] width 154 height 38
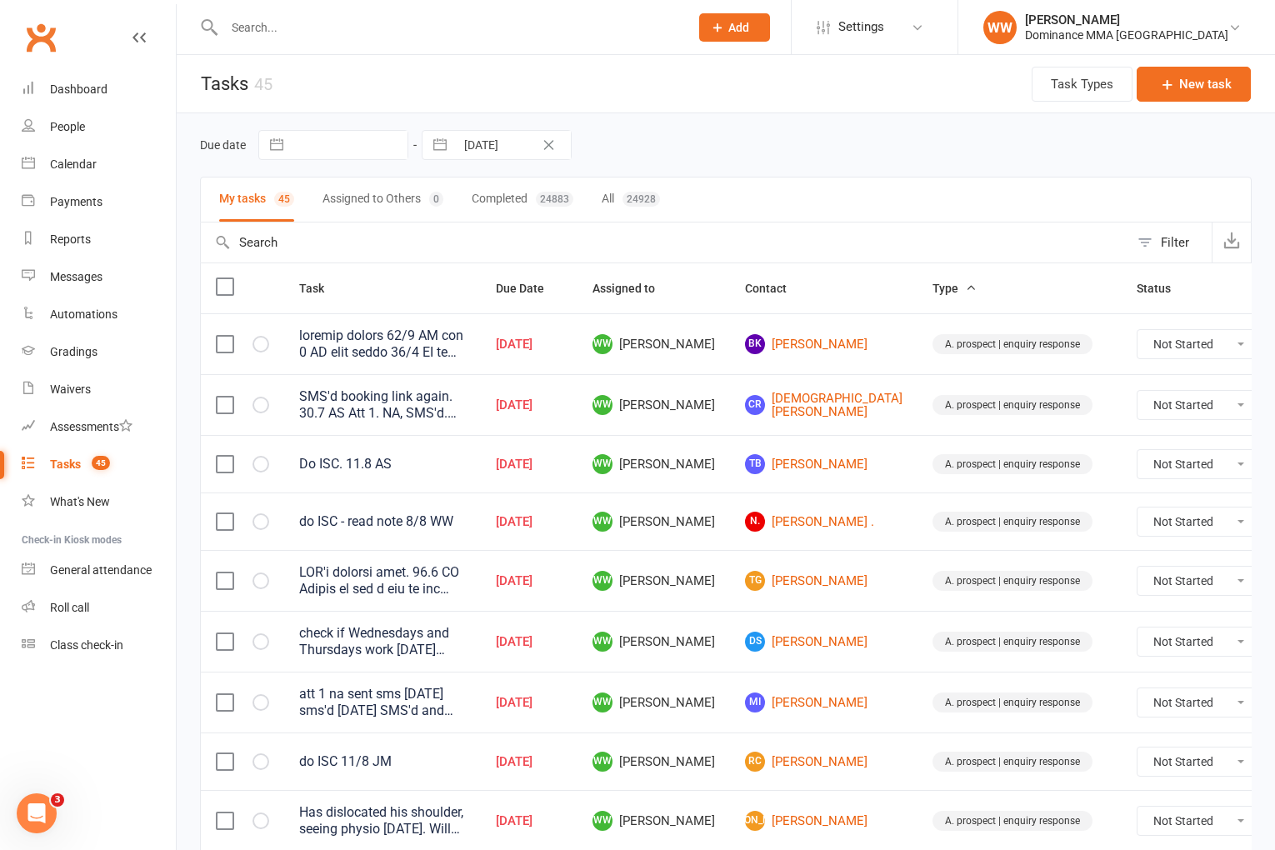
click at [701, 522] on td "WW Will Wesley" at bounding box center [654, 522] width 153 height 58
click at [703, 696] on td "WW Will Wesley" at bounding box center [654, 702] width 153 height 61
click at [701, 703] on td "WW Will Wesley" at bounding box center [654, 702] width 153 height 61
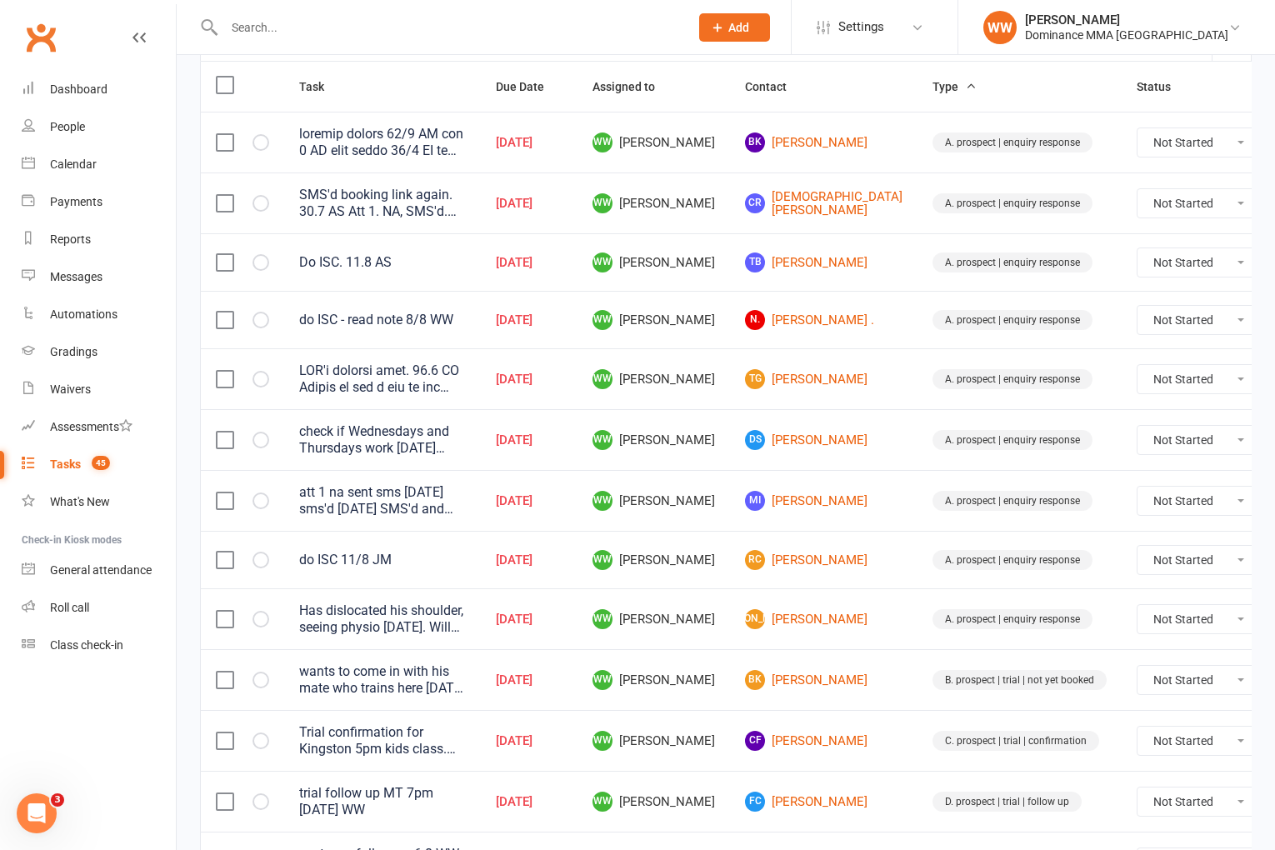
scroll to position [208, 0]
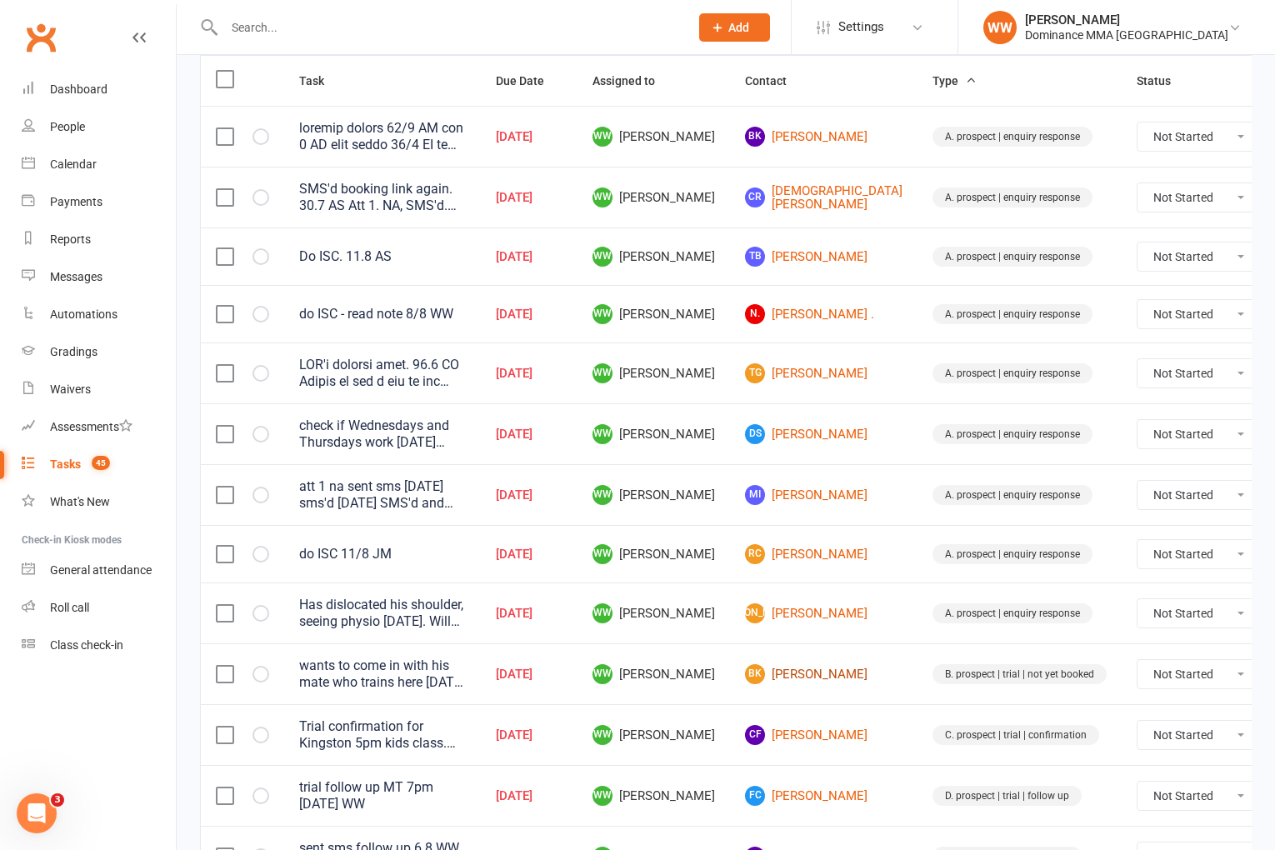
click at [766, 669] on link "BK Burhan KUCUK" at bounding box center [824, 674] width 158 height 20
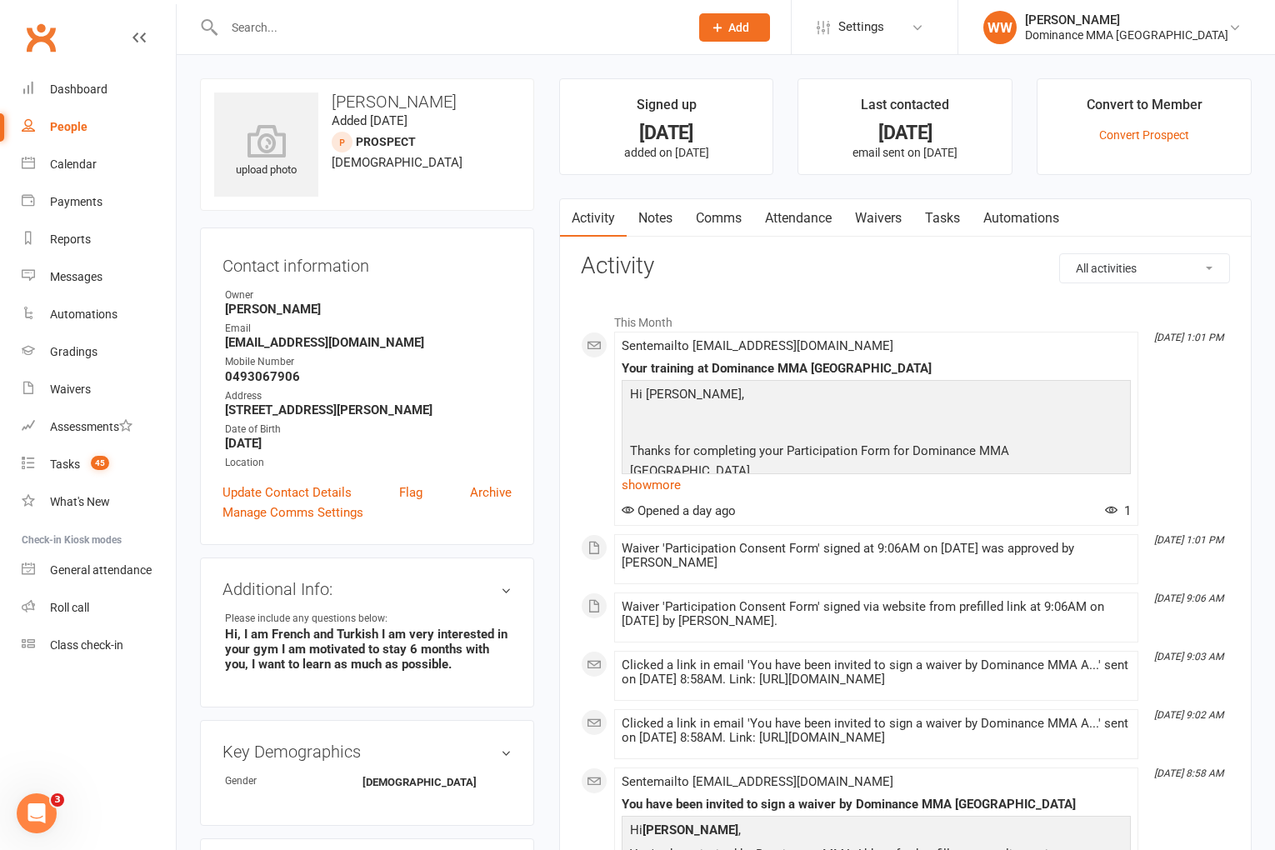
click at [944, 228] on link "Tasks" at bounding box center [943, 218] width 58 height 38
select select "incomplete"
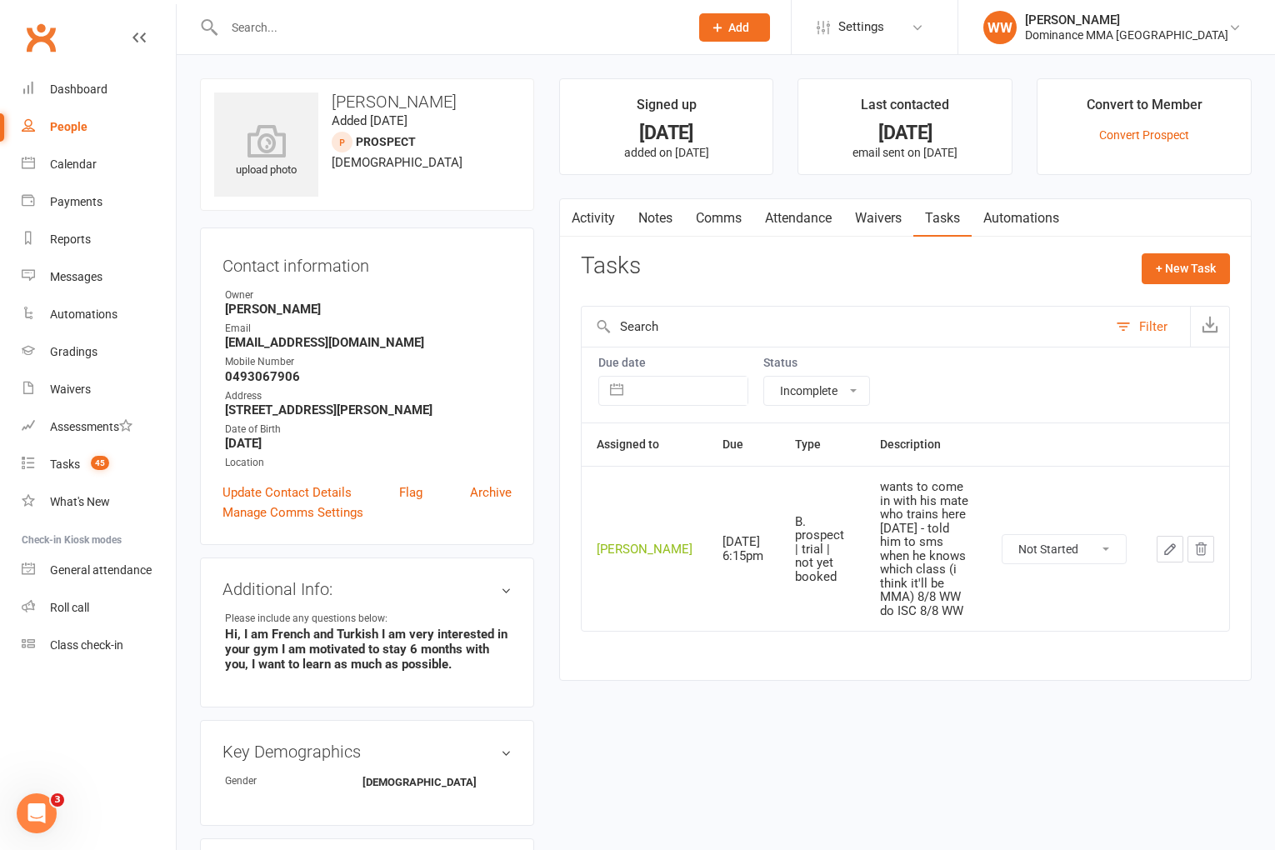
click at [974, 268] on div "Tasks + New Task" at bounding box center [905, 272] width 649 height 39
click at [812, 218] on link "Attendance" at bounding box center [799, 218] width 90 height 38
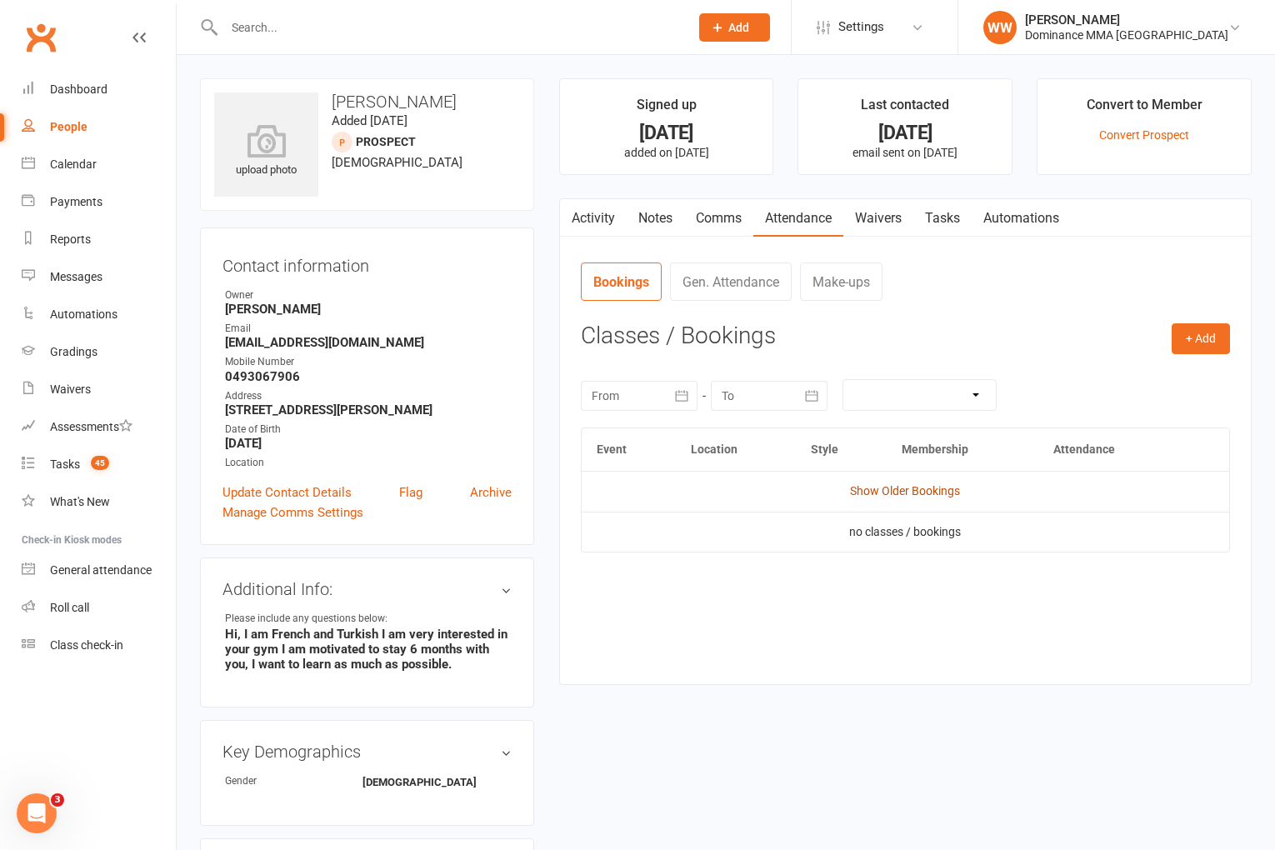
click at [909, 496] on link "Show Older Bookings" at bounding box center [905, 490] width 110 height 13
click at [1195, 333] on button "+ Add" at bounding box center [1201, 338] width 58 height 30
click at [1081, 372] on link "Book Event" at bounding box center [1146, 376] width 165 height 33
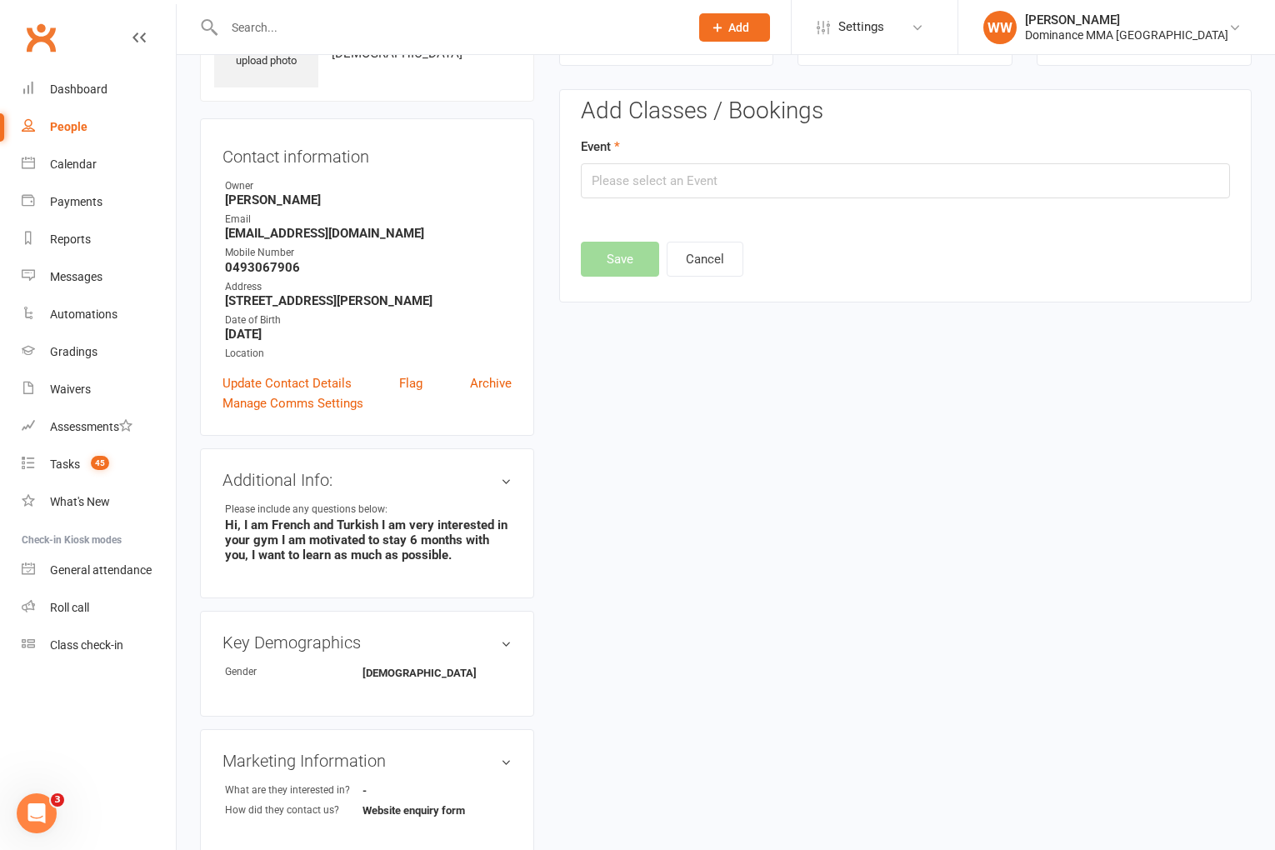
scroll to position [114, 0]
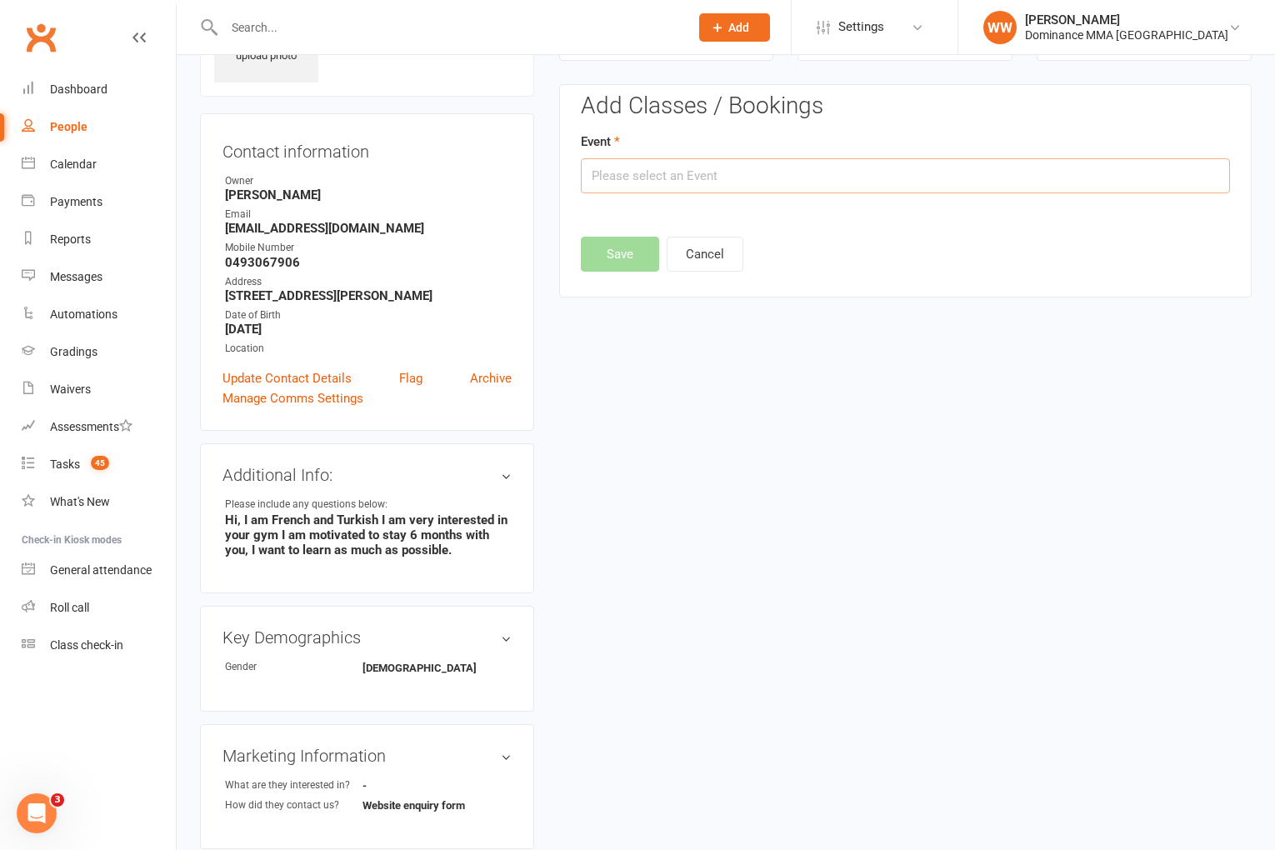
click at [730, 182] on input "text" at bounding box center [905, 175] width 649 height 35
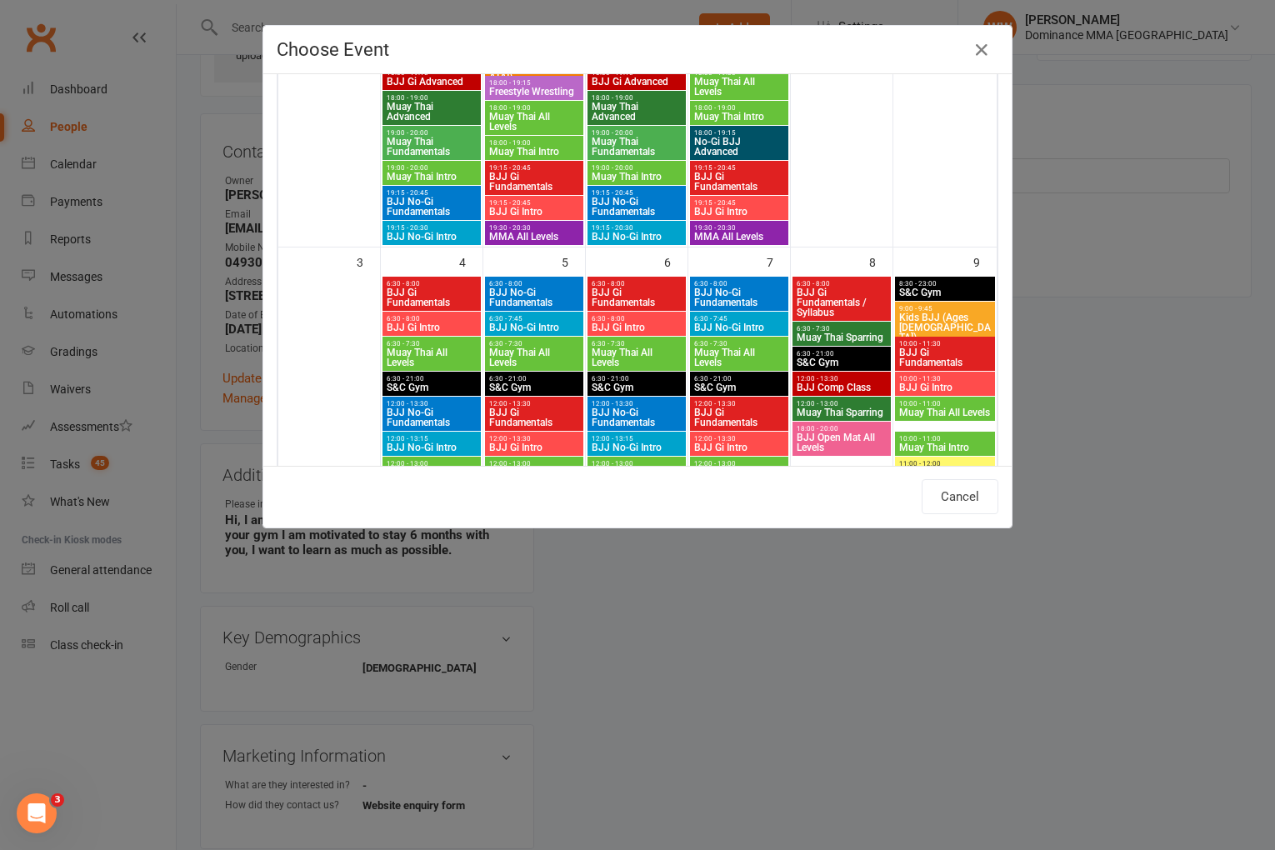
scroll to position [466, 0]
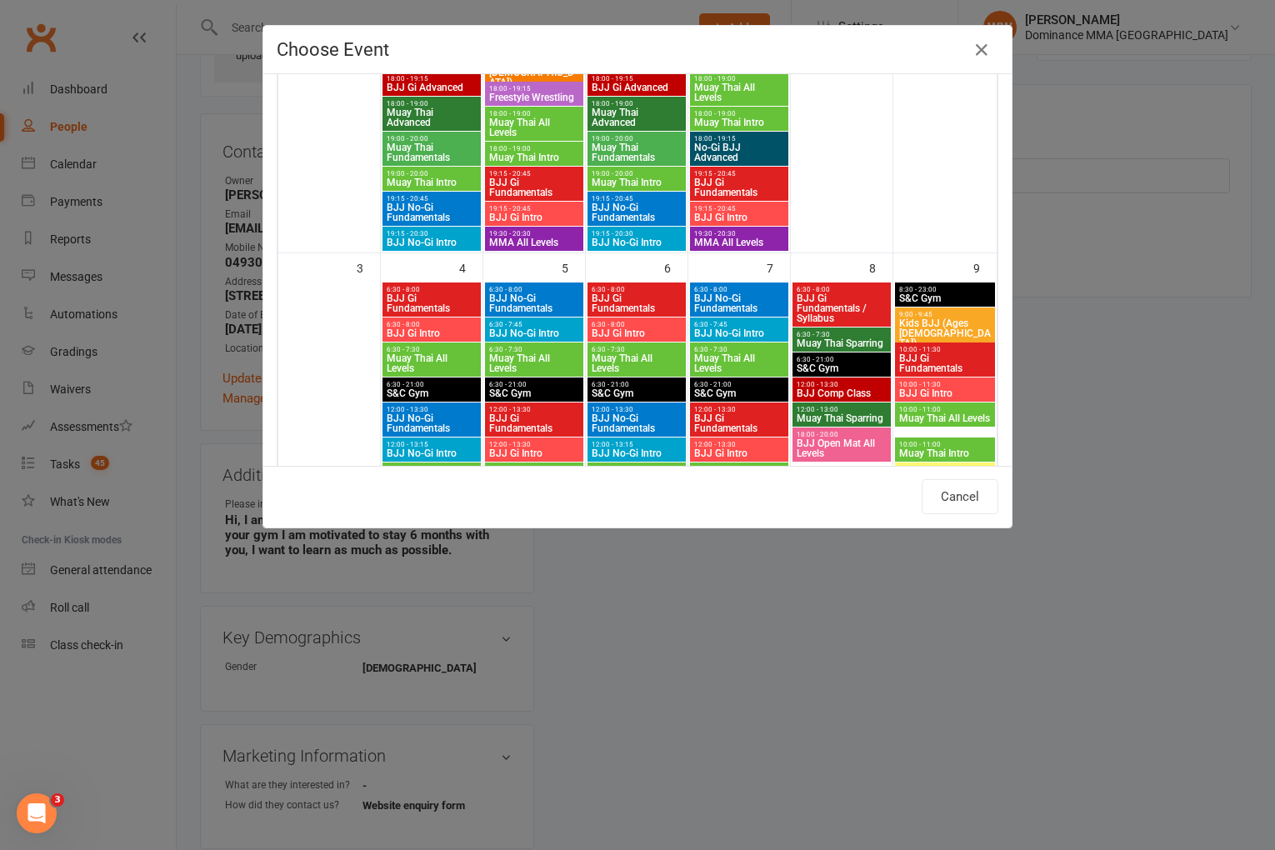
click at [534, 242] on span "MMA All Levels" at bounding box center [534, 243] width 92 height 10
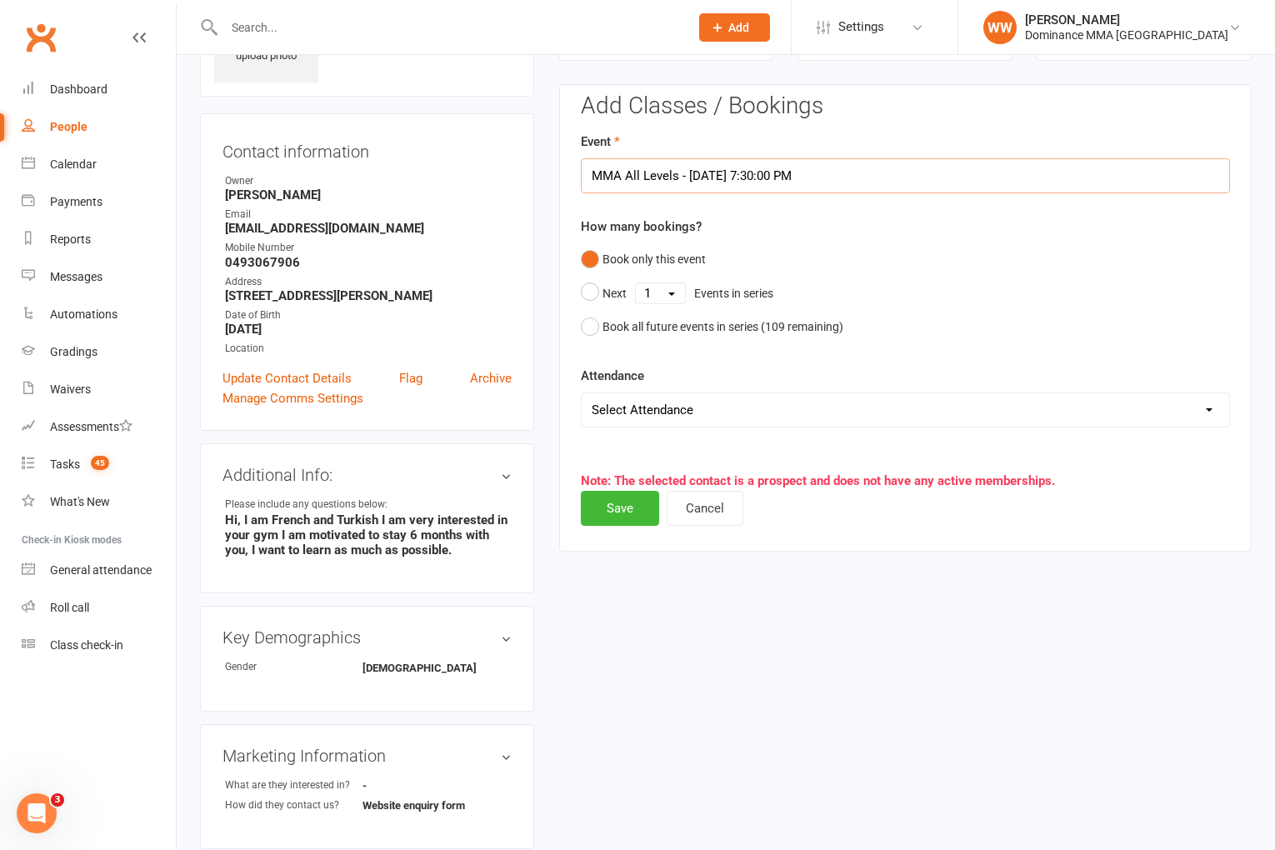
click at [771, 173] on input "MMA All Levels - Jul 29, 2025 7:30:00 PM" at bounding box center [905, 175] width 649 height 35
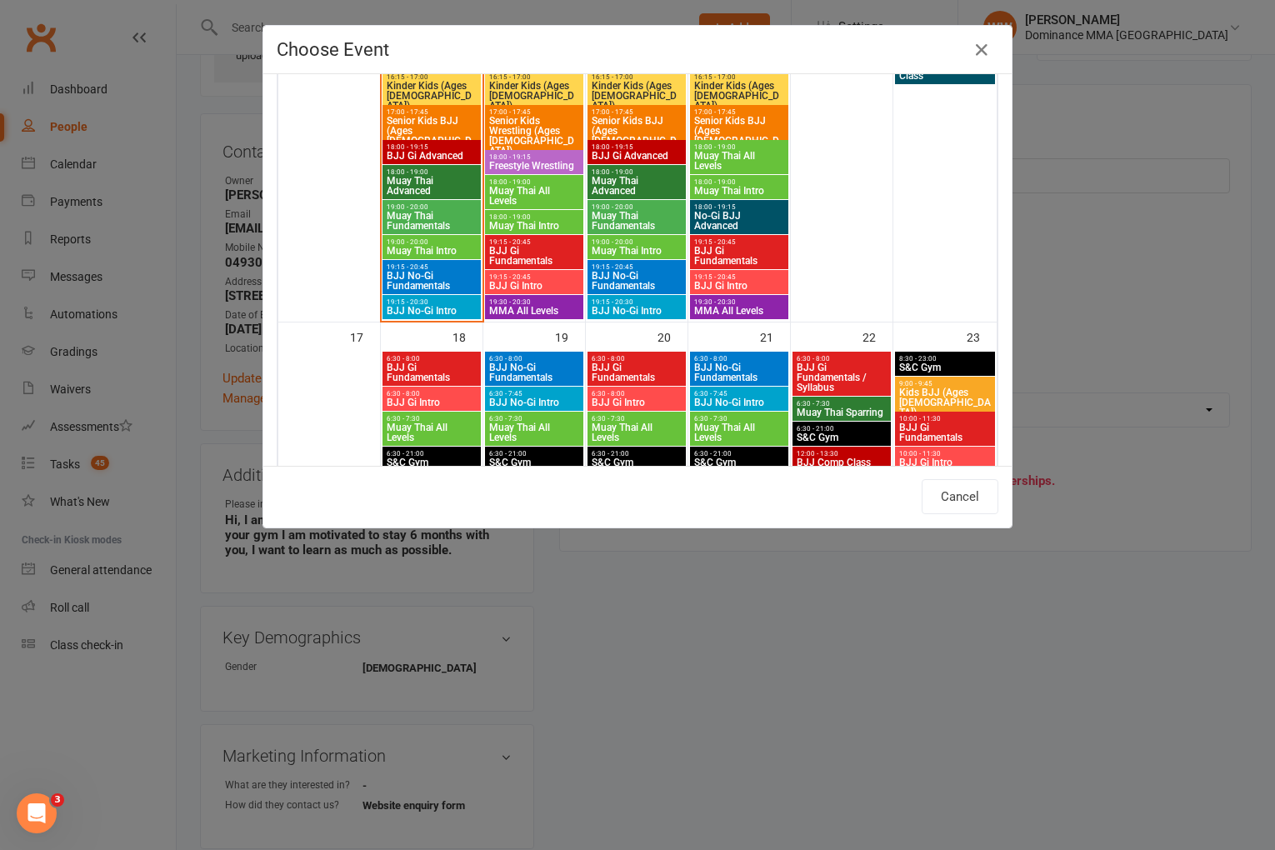
scroll to position [1477, 0]
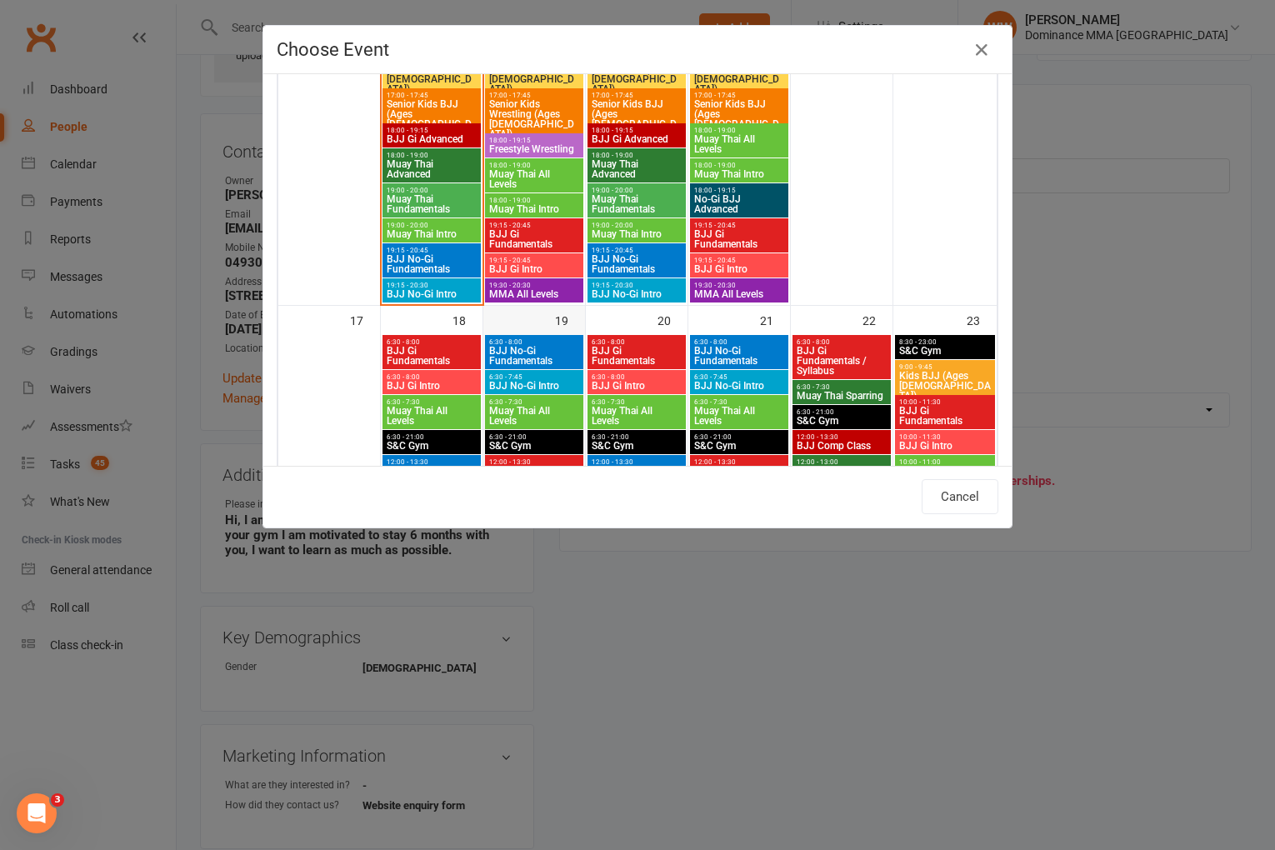
click at [523, 295] on span "MMA All Levels" at bounding box center [534, 294] width 92 height 10
type input "MMA All Levels - Aug 12, 2025 7:30:00 PM"
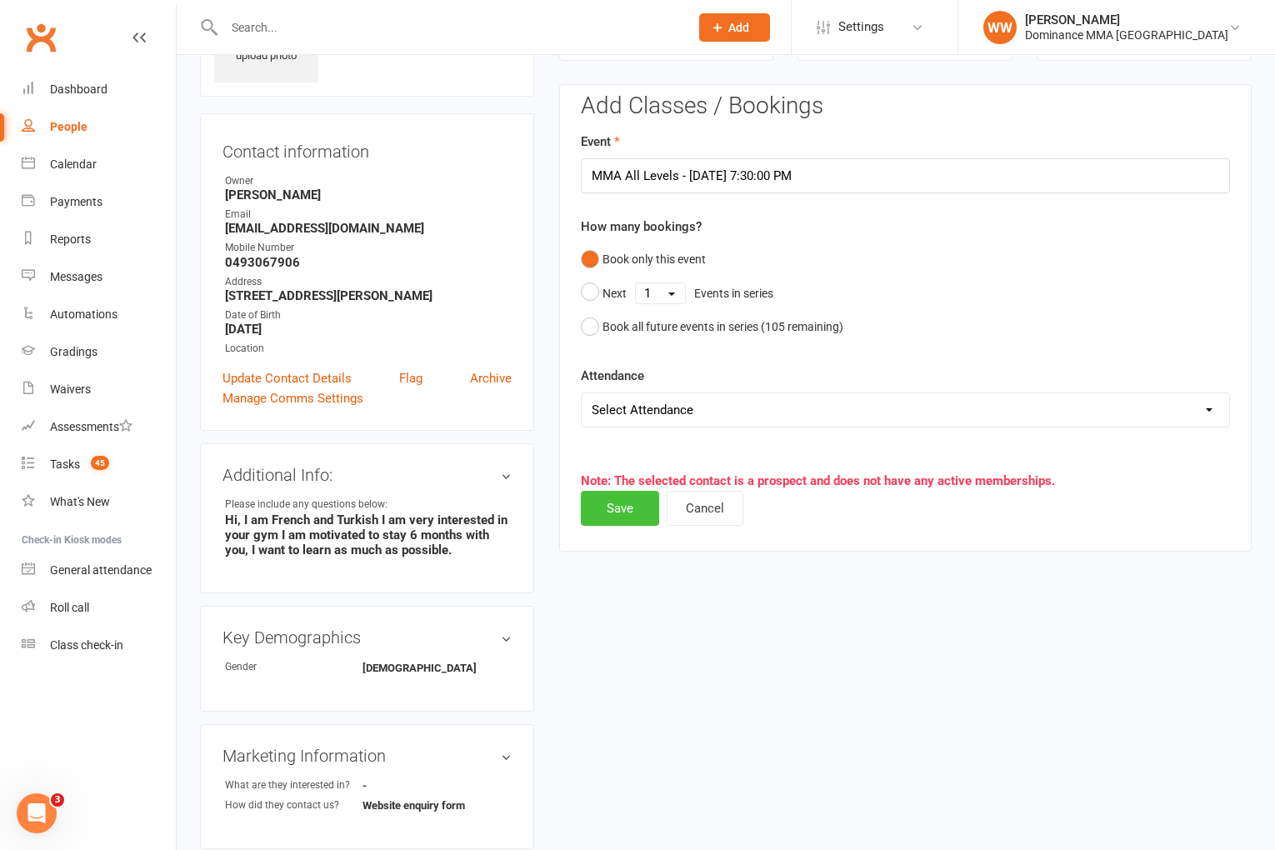
click at [622, 514] on button "Save" at bounding box center [620, 508] width 78 height 35
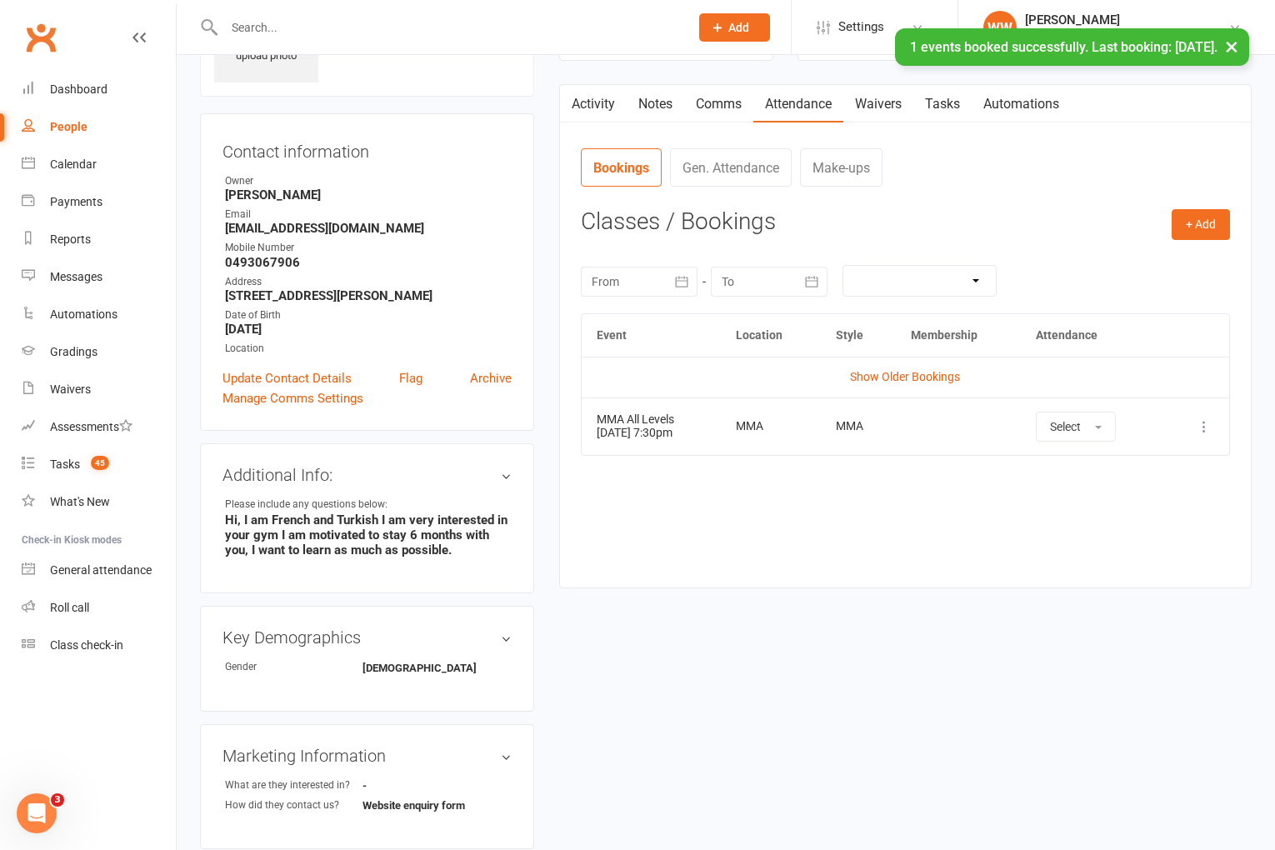
click at [944, 109] on link "Tasks" at bounding box center [943, 104] width 58 height 38
select select "incomplete"
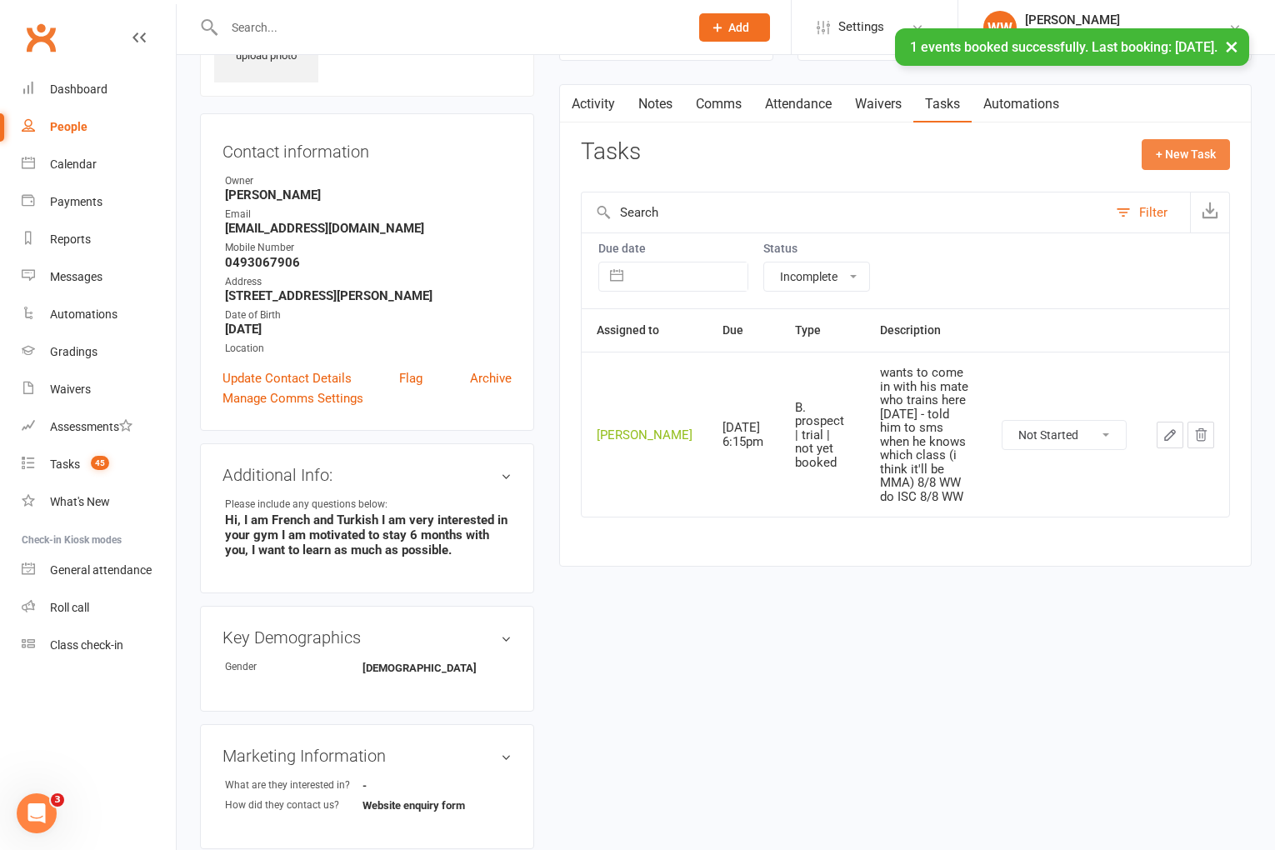
click at [1179, 156] on button "+ New Task" at bounding box center [1186, 154] width 88 height 30
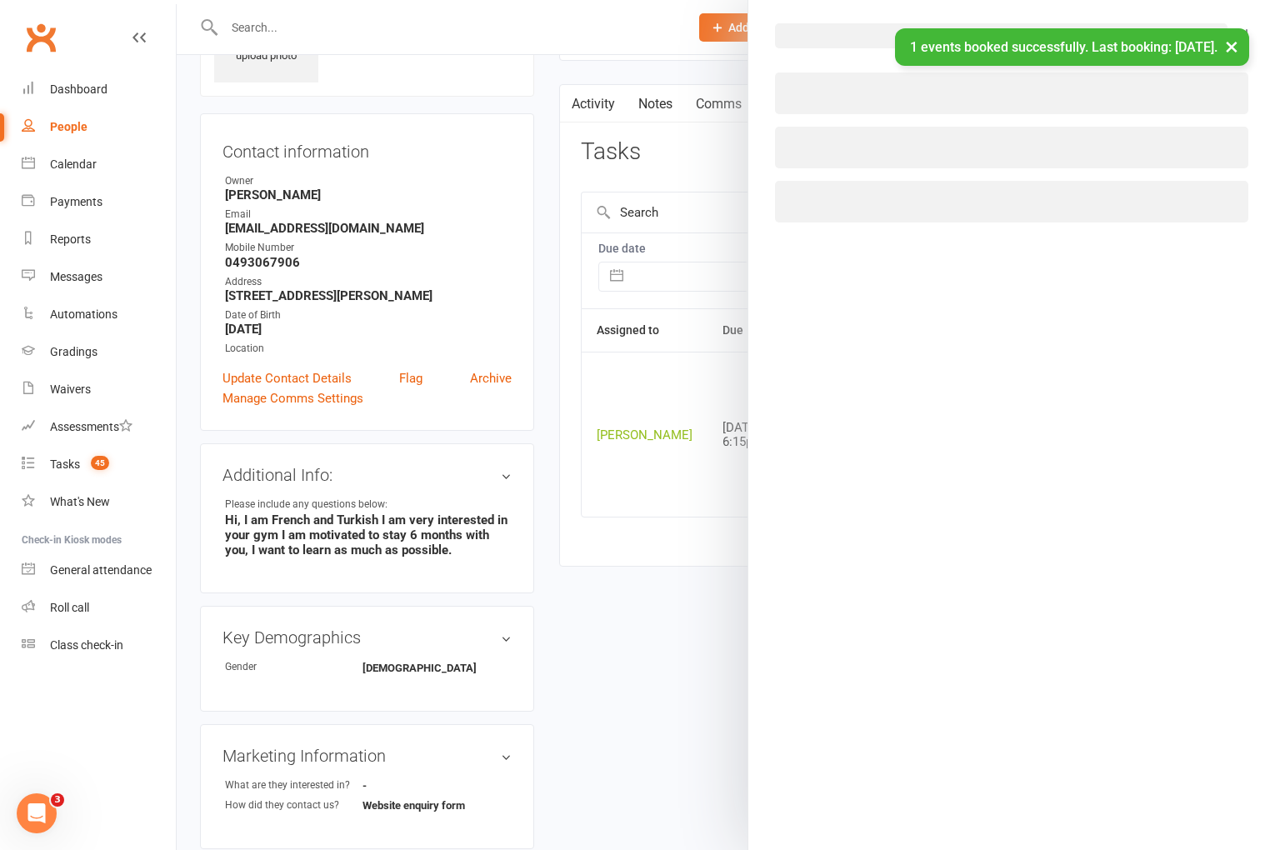
select select "49757"
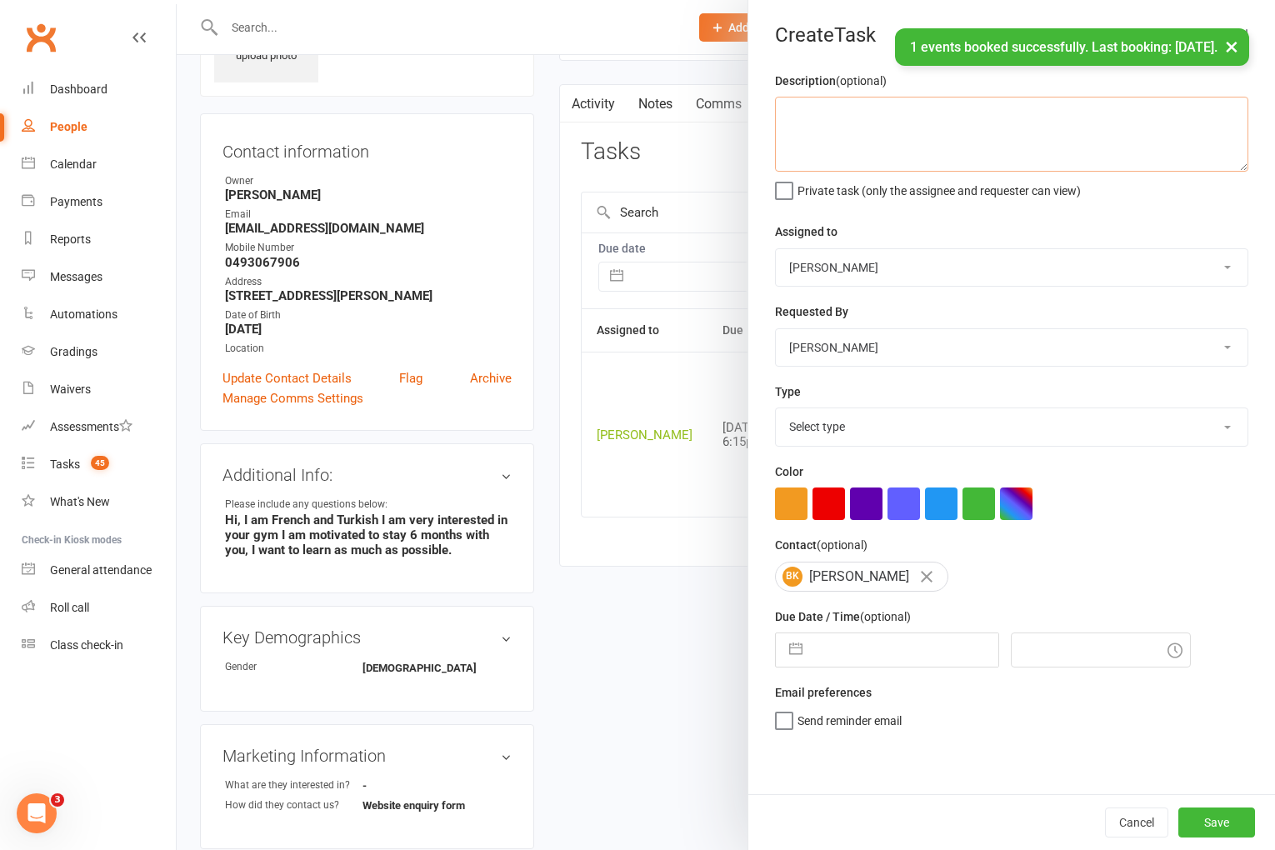
click at [914, 126] on textarea at bounding box center [1011, 134] width 473 height 75
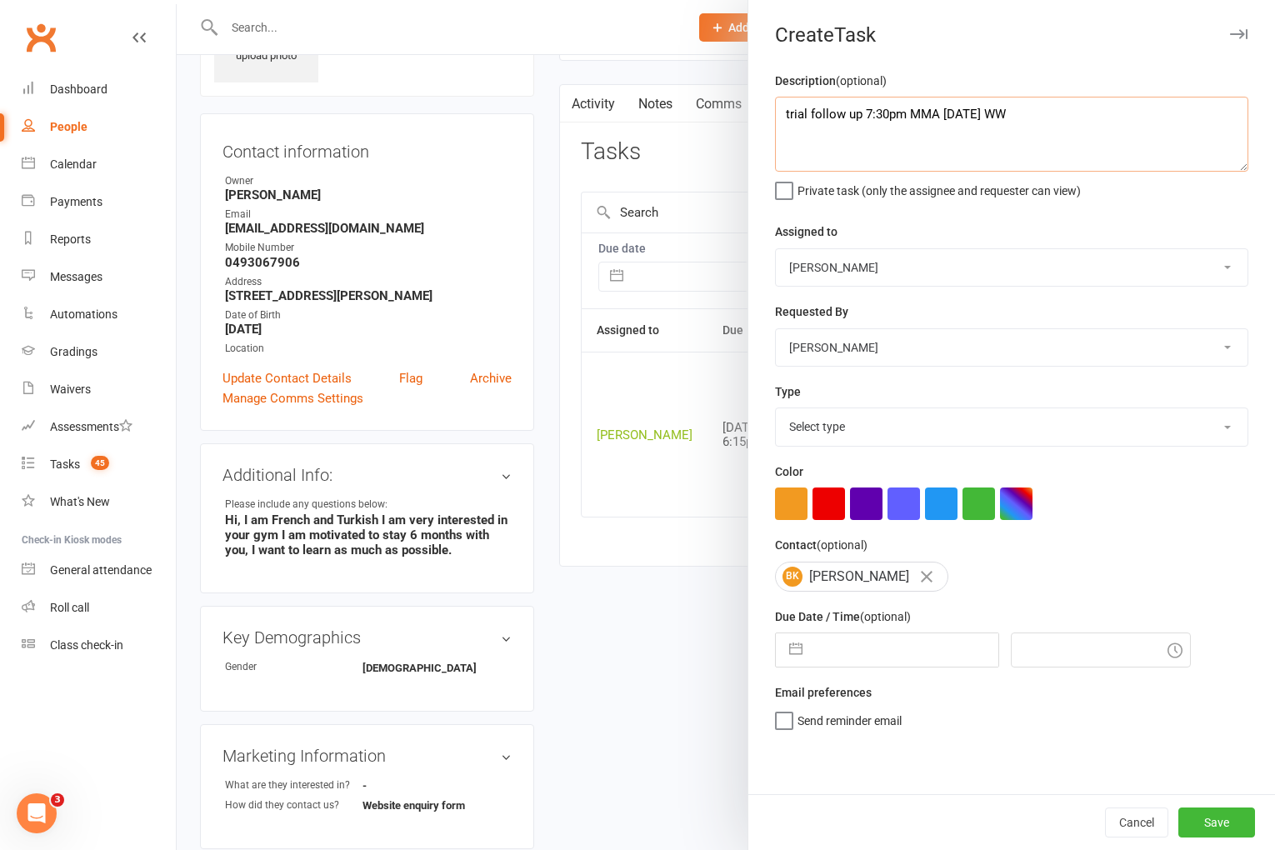
type textarea "trial follow up 7:30pm MMA Tues 11/8 WW"
click at [823, 423] on select "Select type A. prospect | enquiry response B. prospect | trial | not yet booked…" at bounding box center [1012, 426] width 472 height 37
select select "3863"
click at [858, 663] on input "text" at bounding box center [905, 649] width 188 height 33
select select "6"
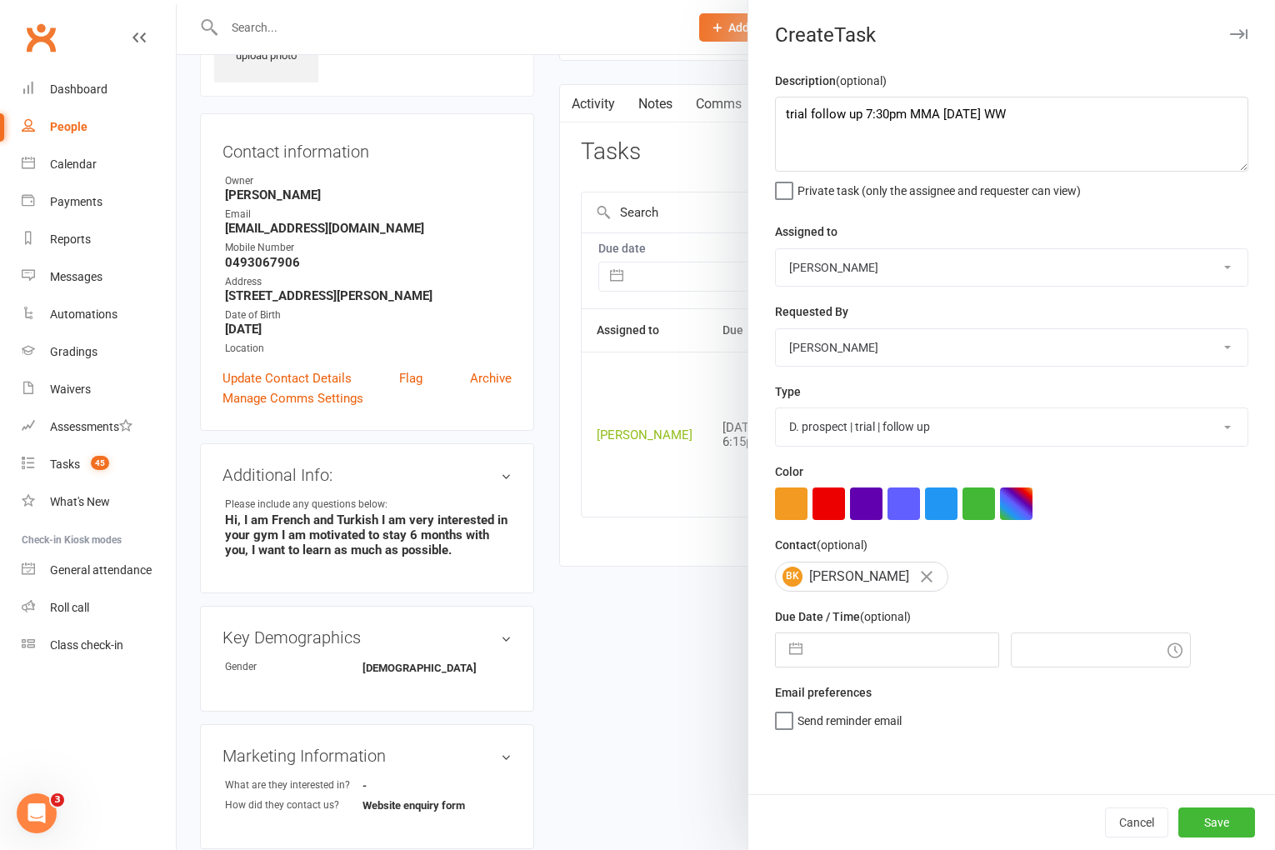
select select "2025"
select select "7"
select select "2025"
select select "8"
select select "2025"
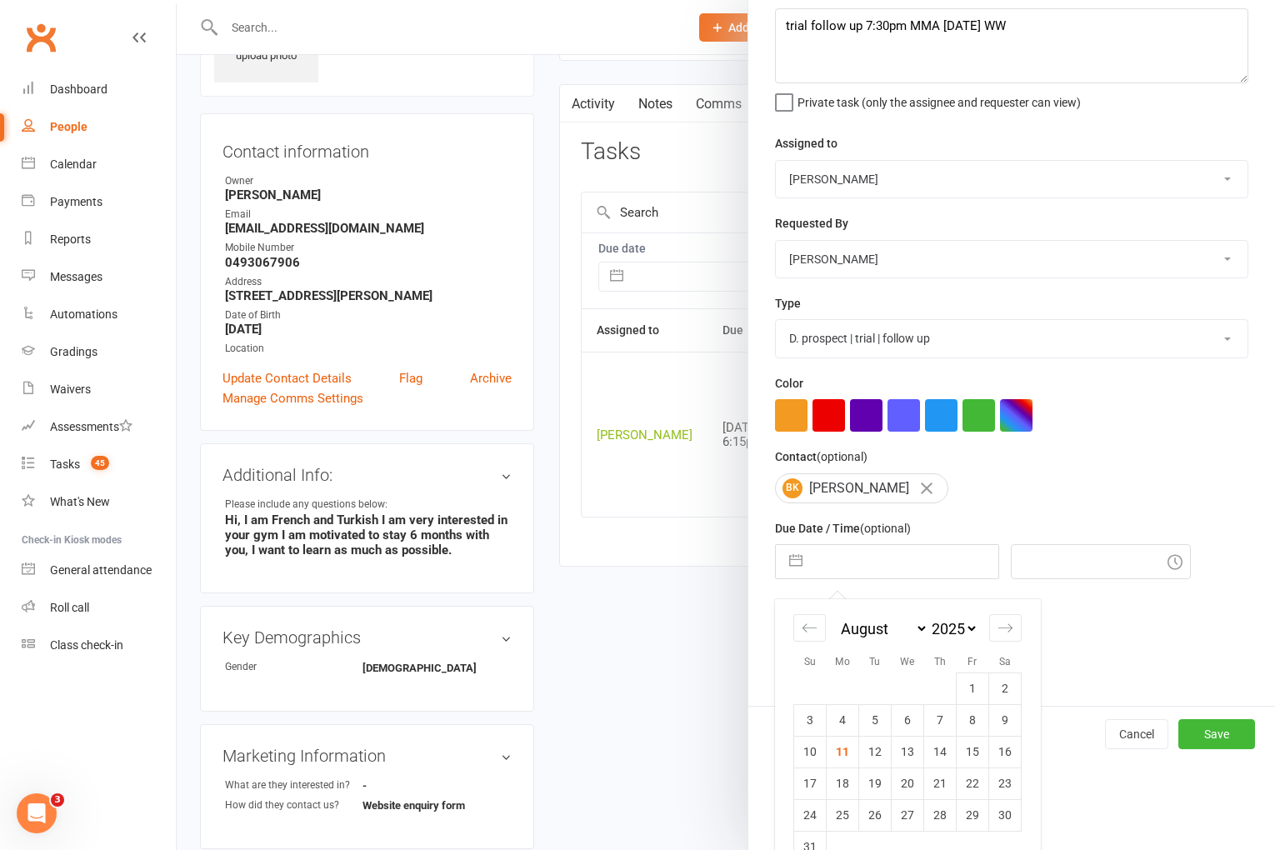
scroll to position [123, 0]
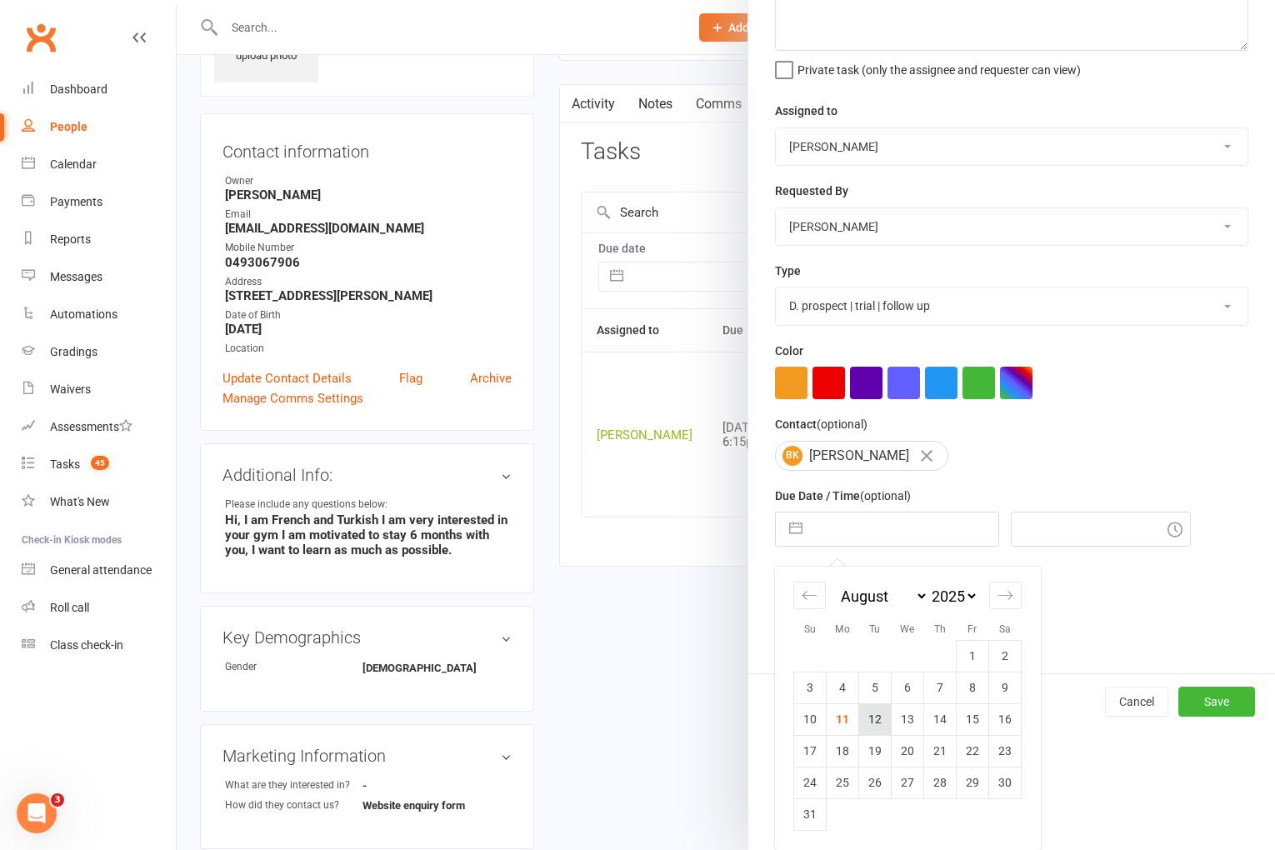
click at [873, 723] on td "12" at bounding box center [875, 720] width 33 height 32
type input "12 Aug 2025"
type input "4:00pm"
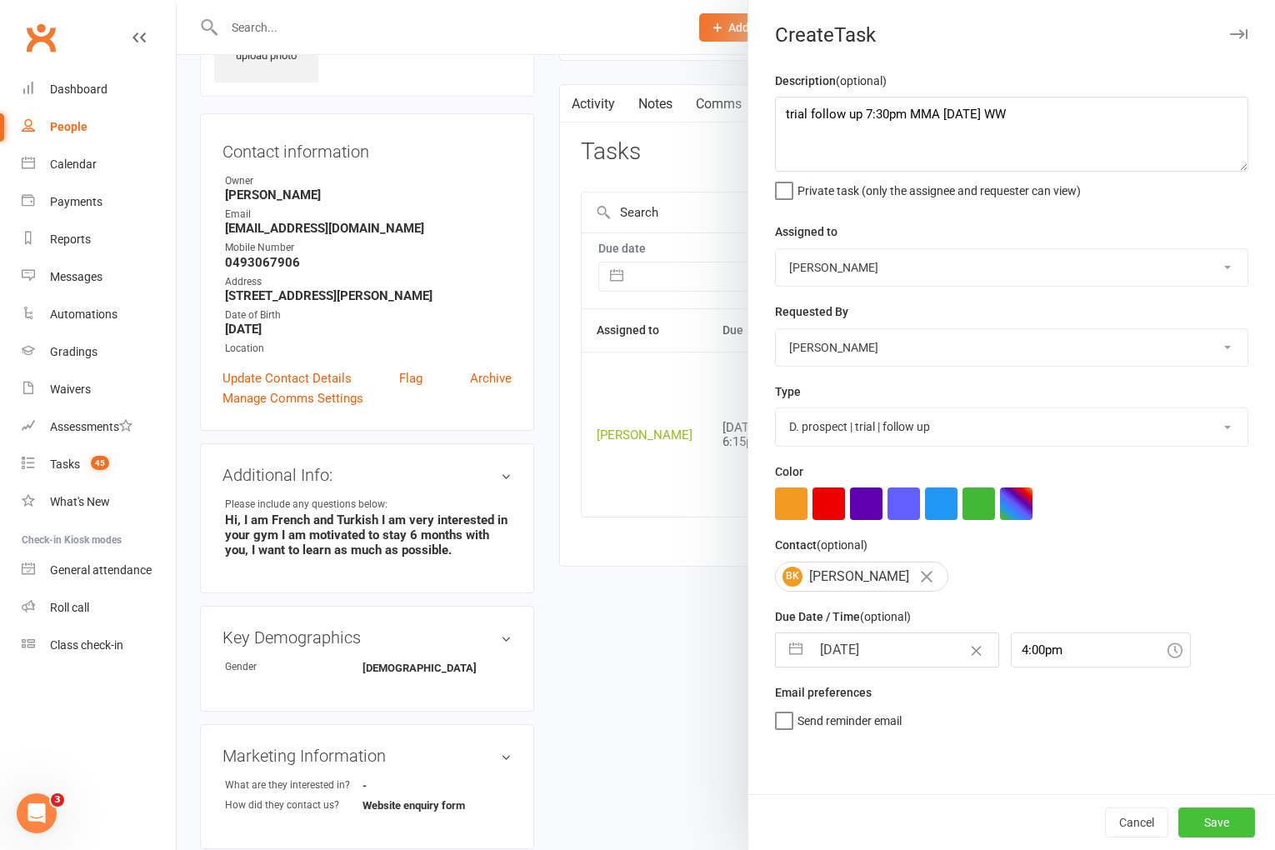
click at [1224, 829] on button "Save" at bounding box center [1217, 823] width 77 height 30
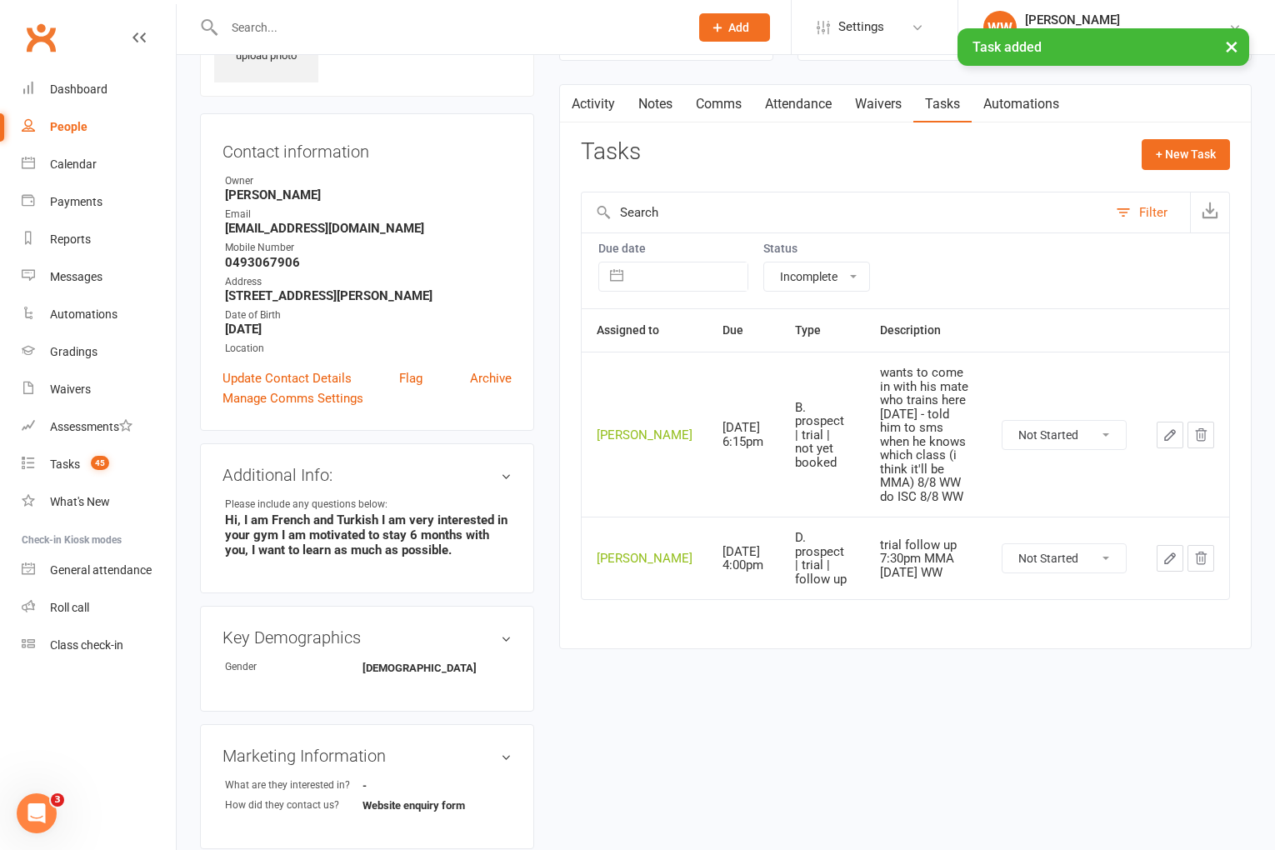
click at [1055, 431] on select "Not Started In Progress Waiting Complete" at bounding box center [1064, 435] width 123 height 28
select select "unstarted"
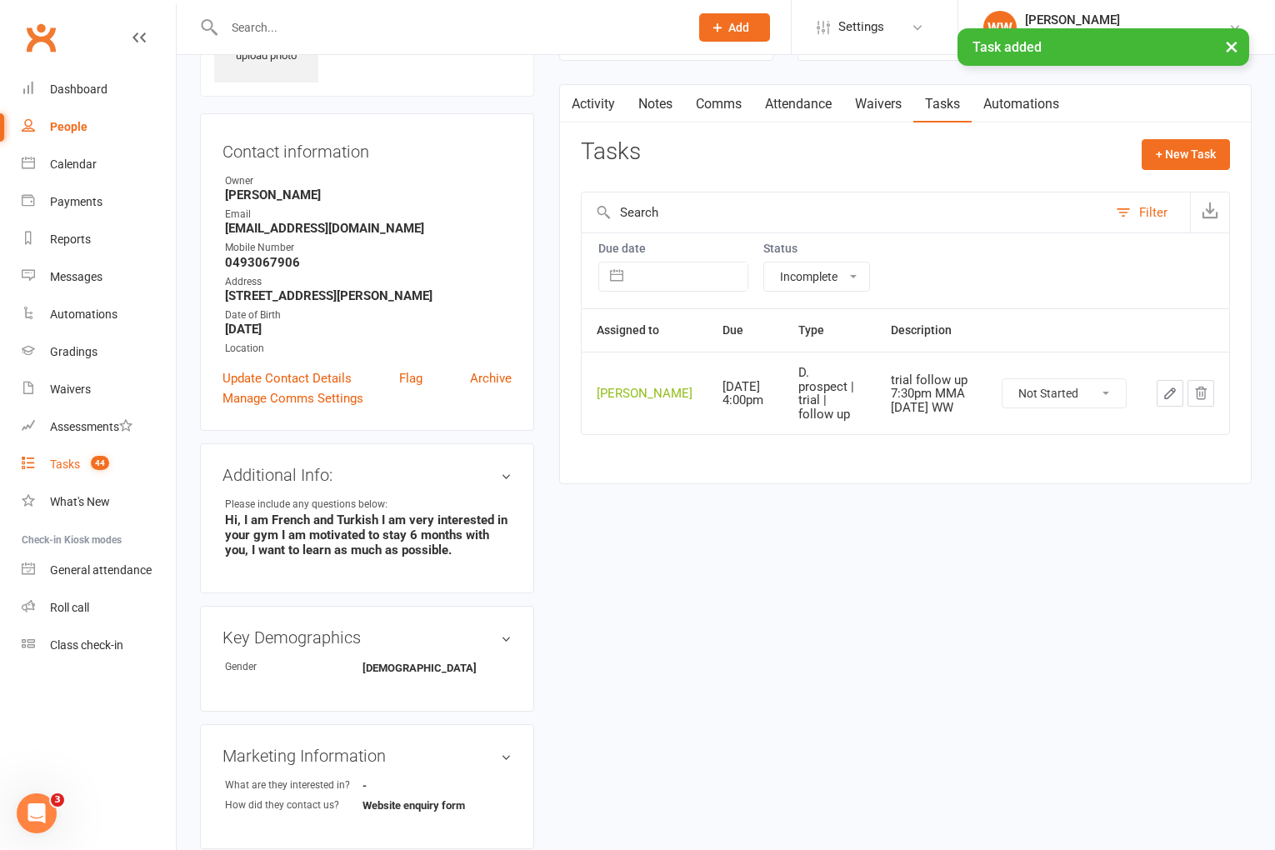
click at [73, 474] on link "Tasks 44" at bounding box center [99, 465] width 154 height 38
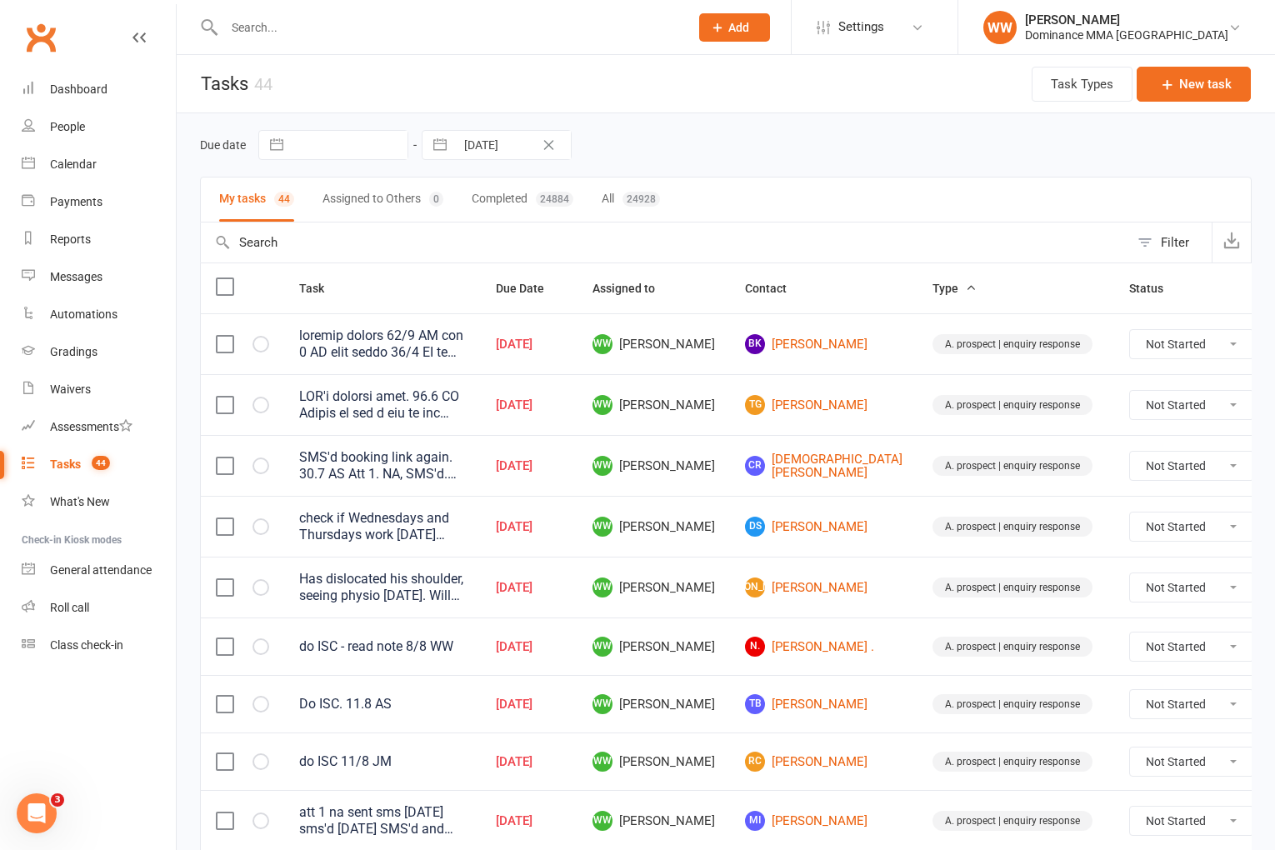
click at [714, 491] on td "WW Will Wesley" at bounding box center [654, 465] width 153 height 61
click at [716, 668] on td "WW Will Wesley" at bounding box center [654, 647] width 153 height 58
click at [730, 673] on td "N. Naomi ." at bounding box center [824, 647] width 188 height 58
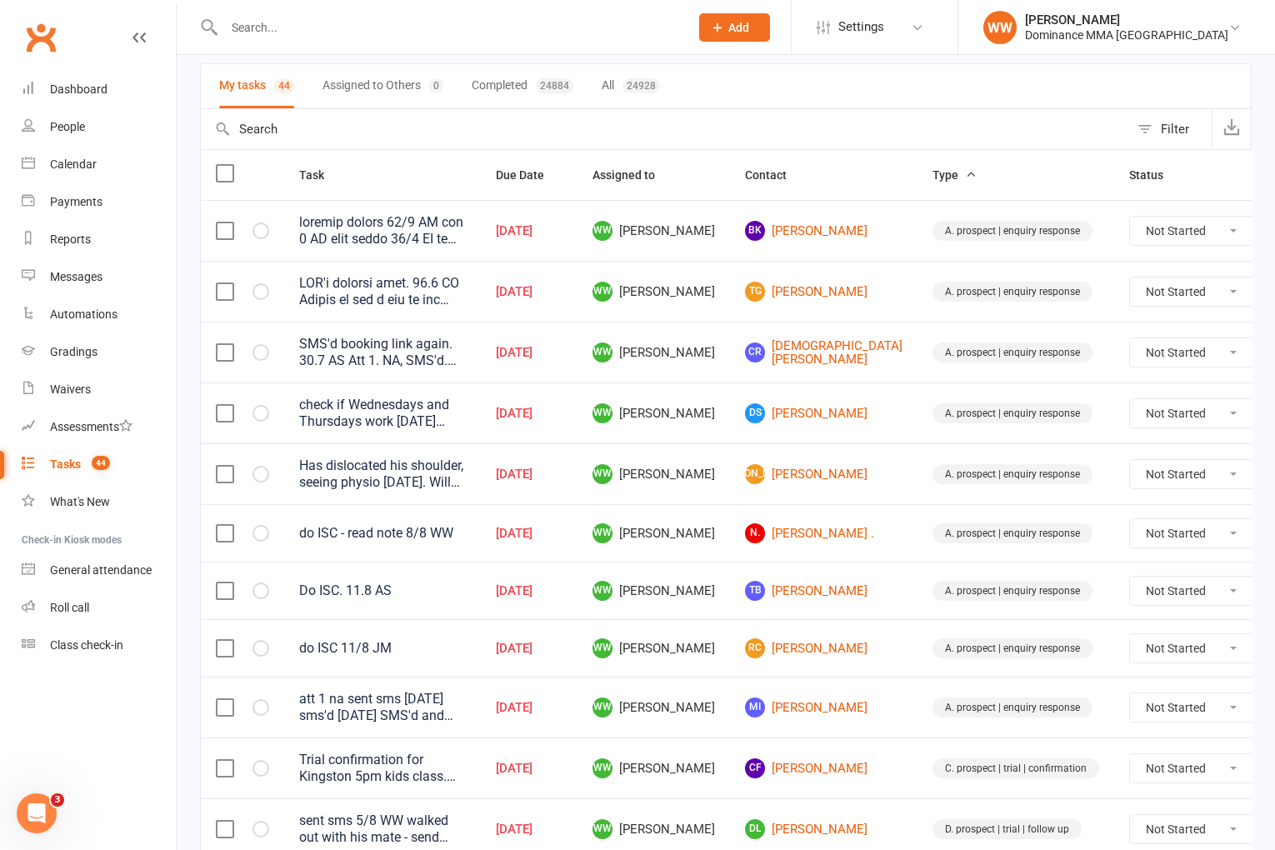
scroll to position [116, 0]
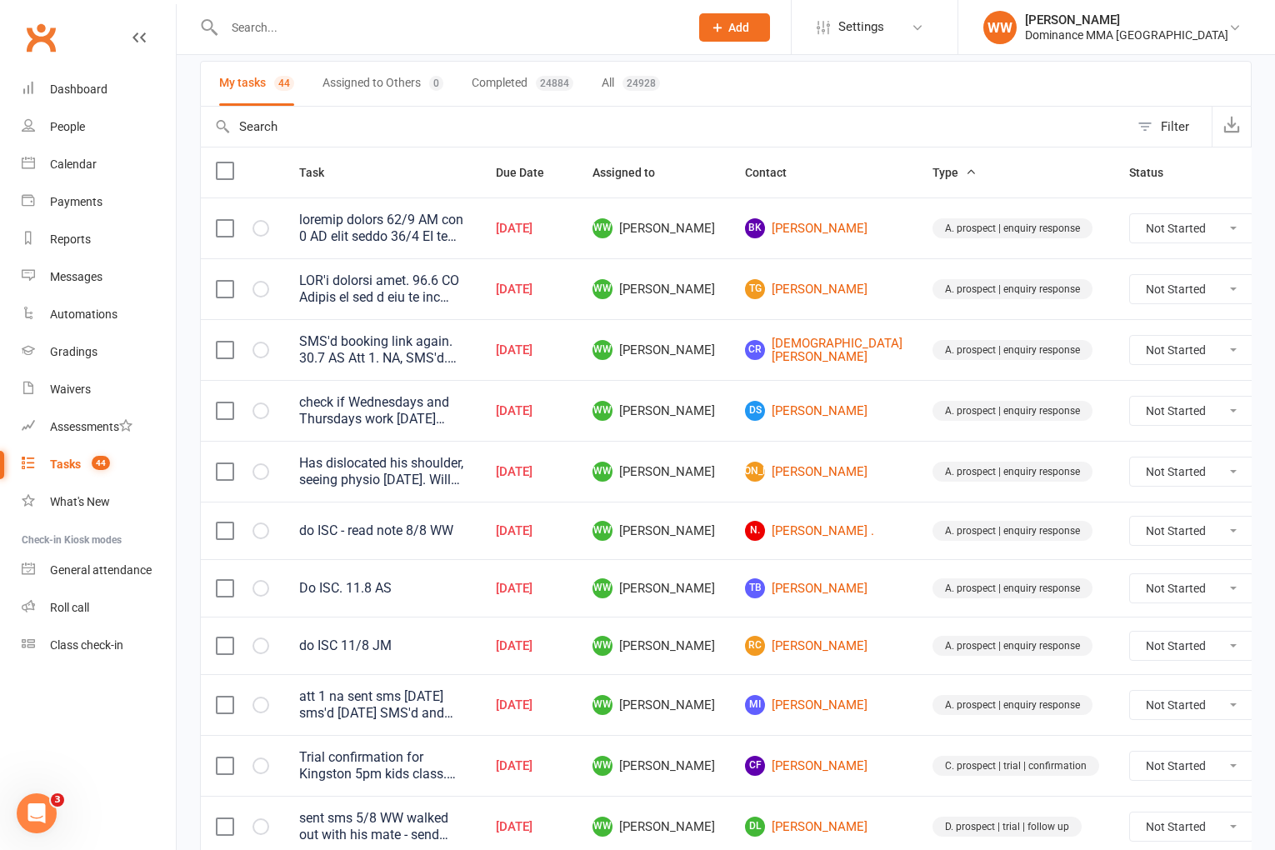
click at [730, 659] on td "RC Roy Coughlan" at bounding box center [824, 646] width 188 height 58
click at [730, 661] on td "RC Roy Coughlan" at bounding box center [824, 646] width 188 height 58
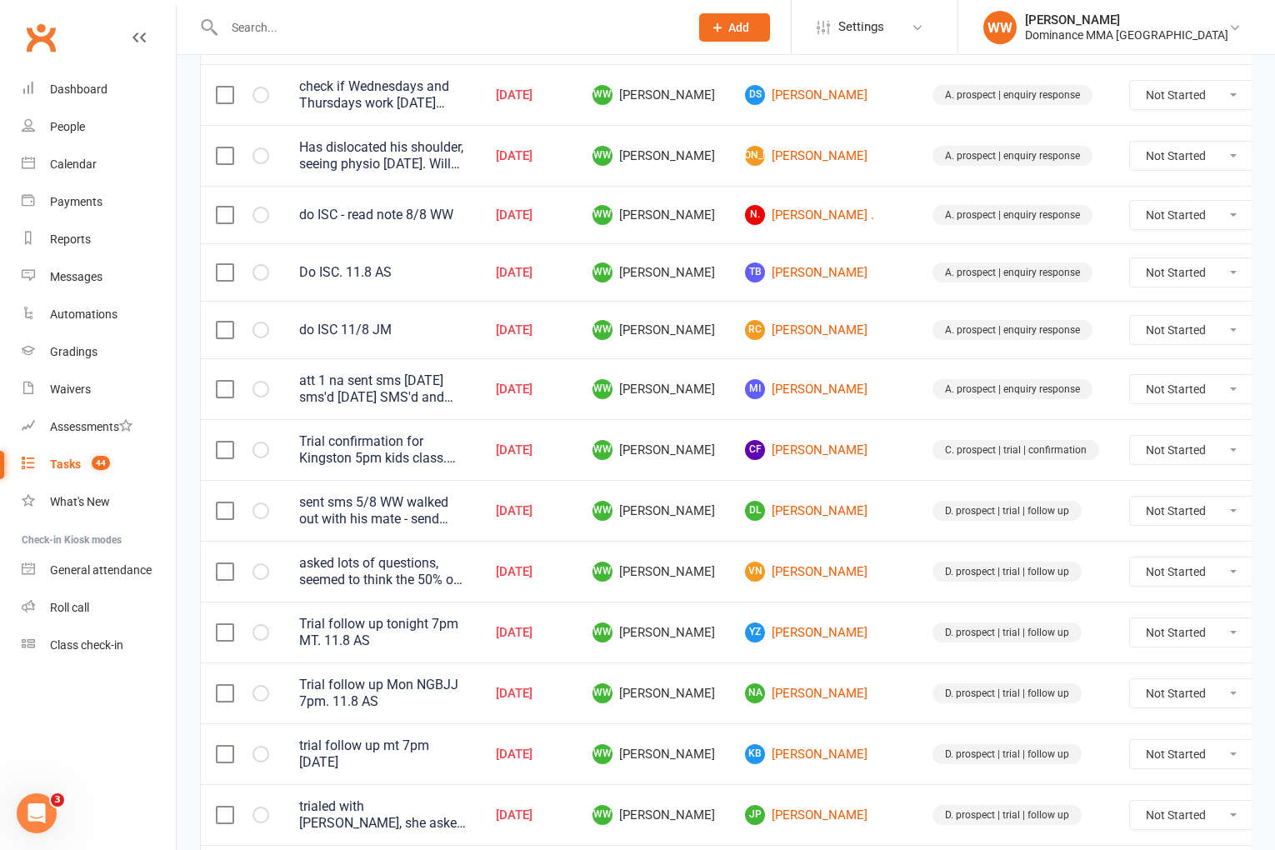
scroll to position [436, 0]
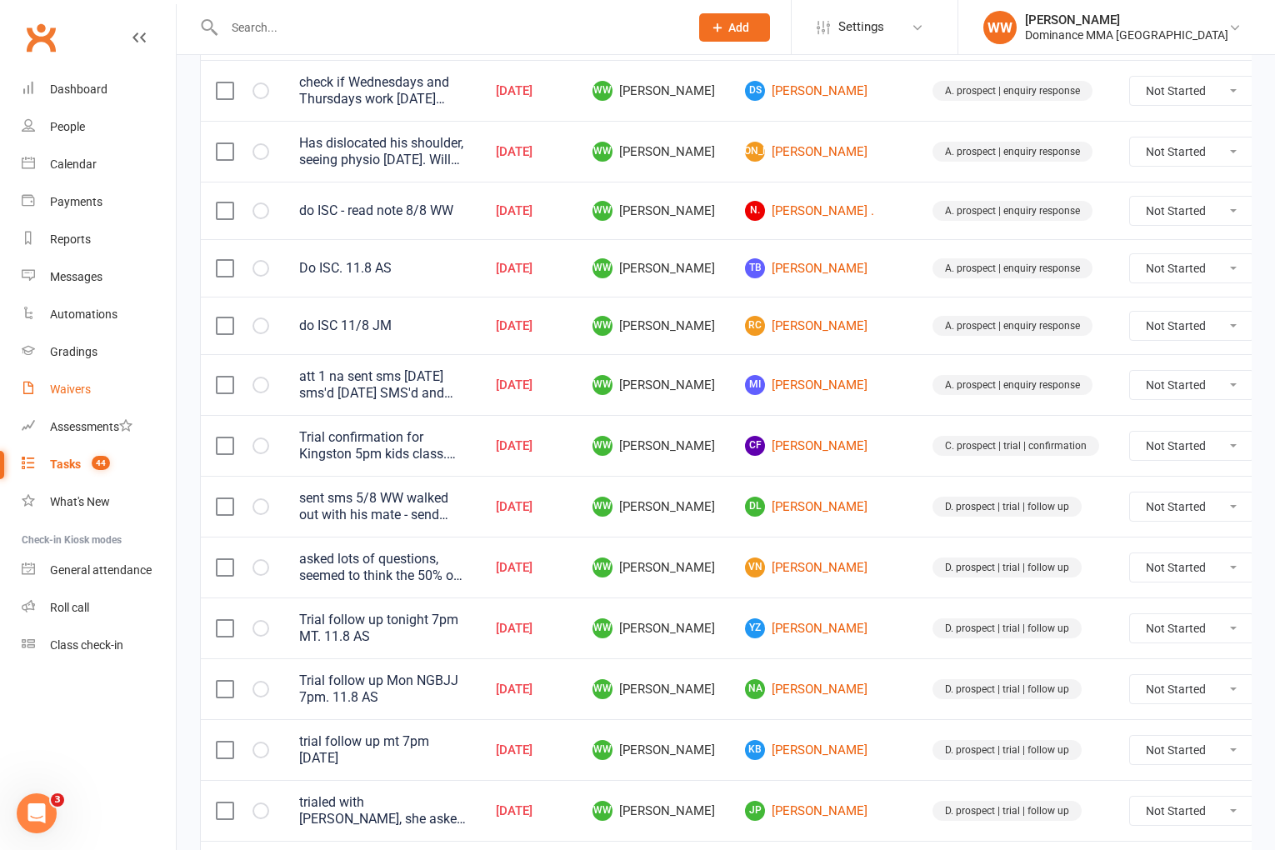
click at [78, 384] on div "Waivers" at bounding box center [70, 389] width 41 height 13
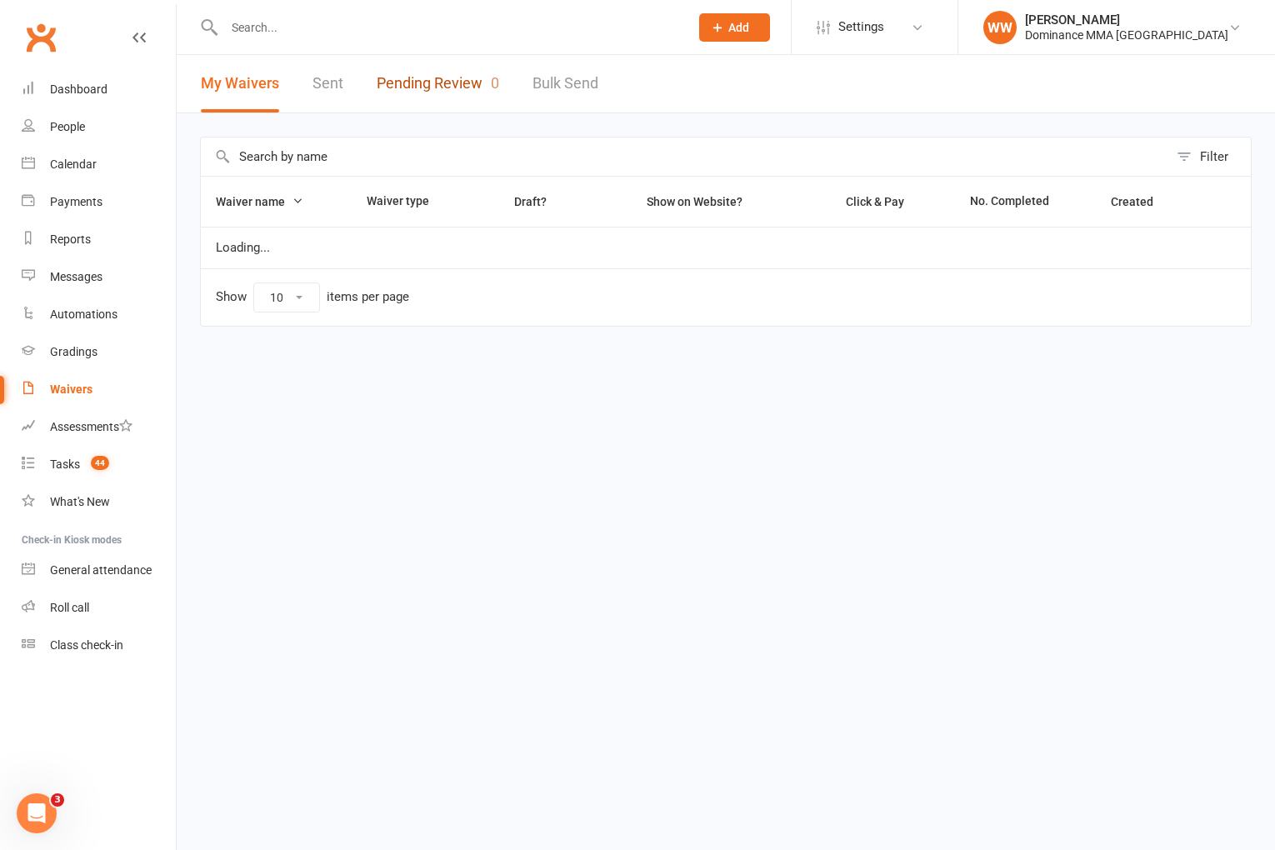
click at [461, 75] on link "Pending Review 0" at bounding box center [438, 84] width 123 height 58
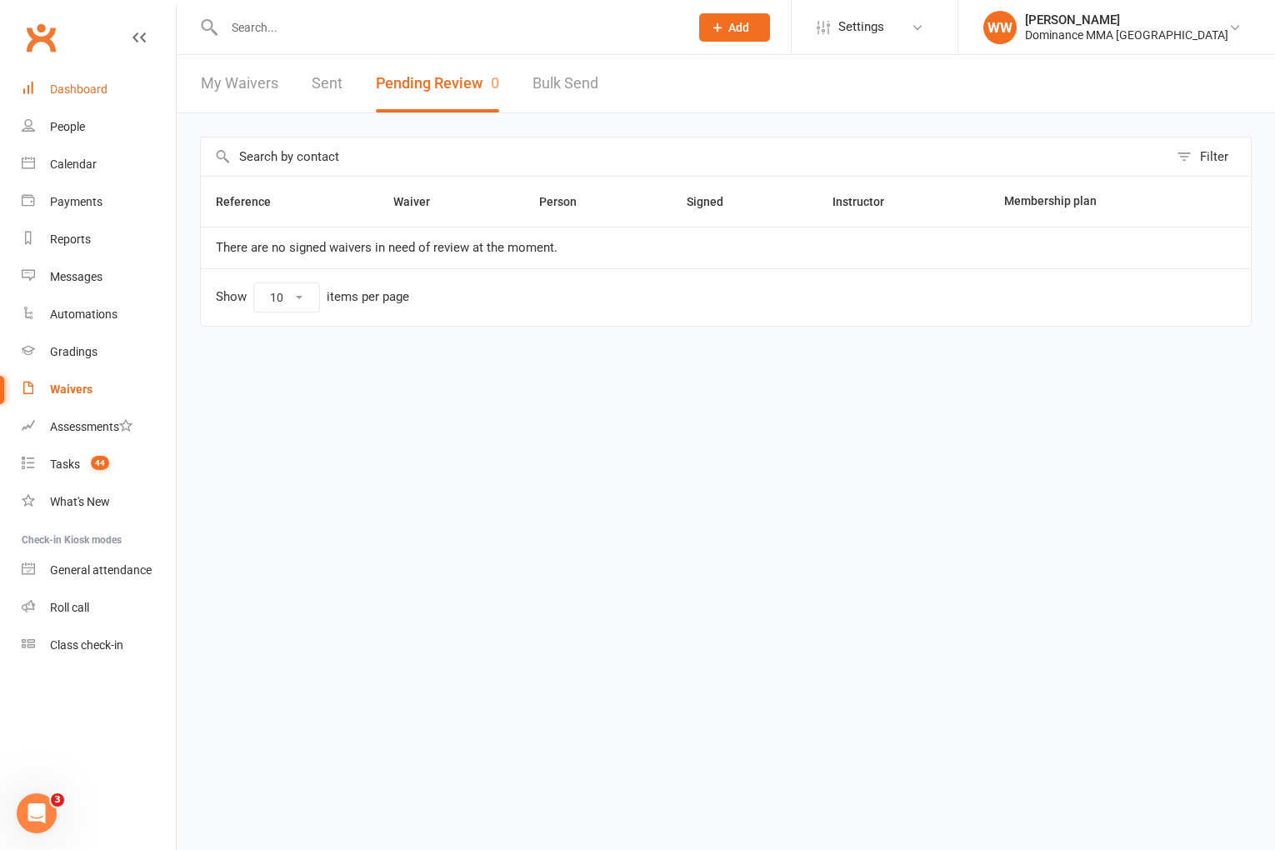
click at [76, 90] on div "Dashboard" at bounding box center [79, 89] width 58 height 13
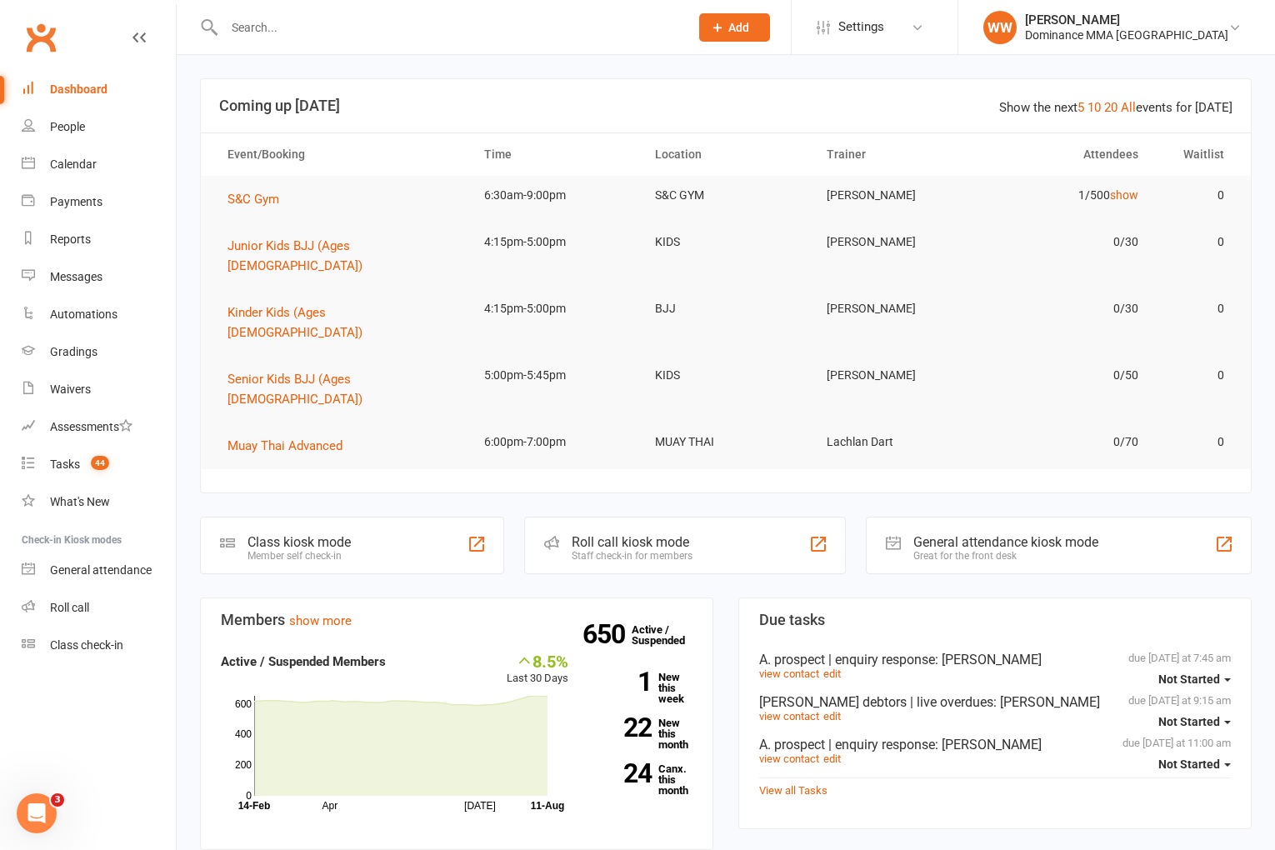
click at [724, 647] on div "Members show more 8.5% Last 30 Days Active / Suspended Members Apr Jul Month 14…" at bounding box center [457, 859] width 538 height 522
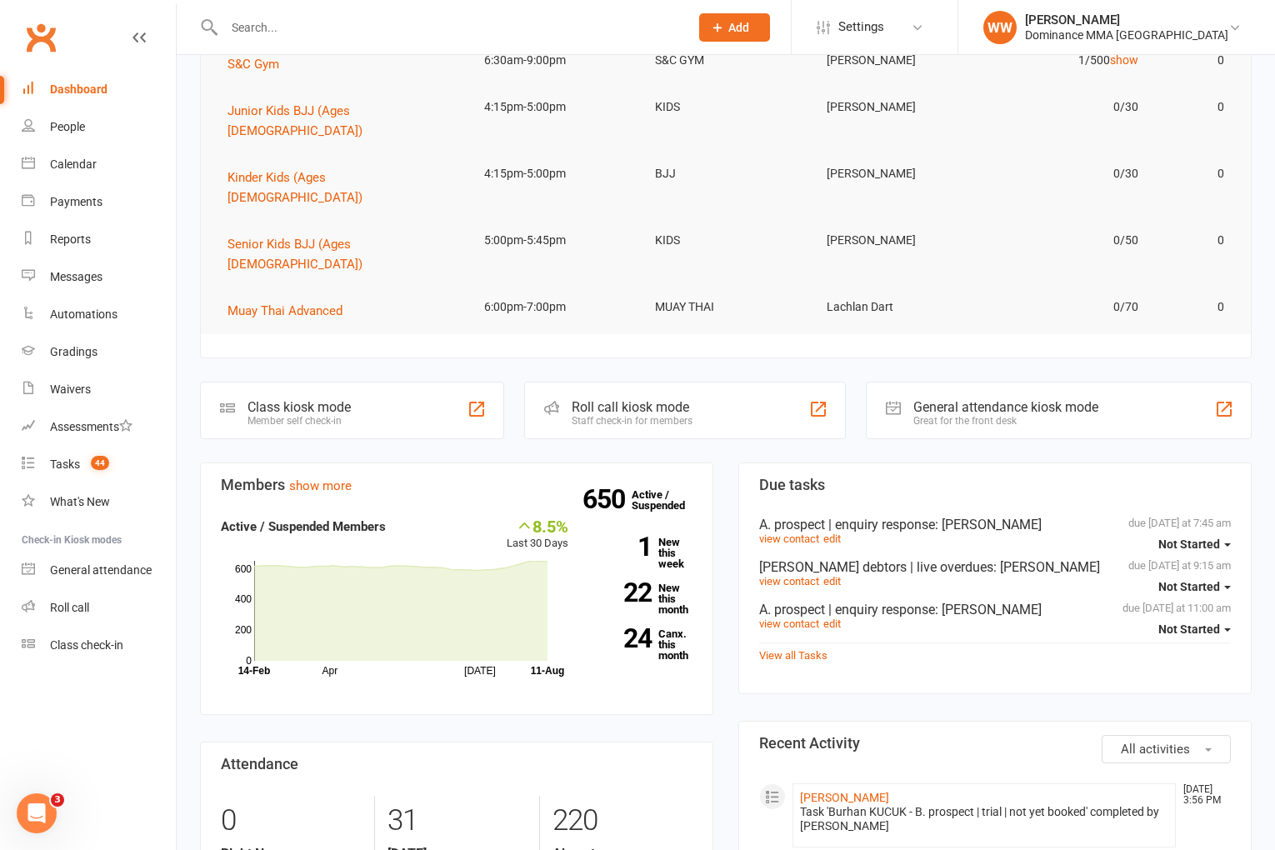
click at [724, 647] on div "Members show more 8.5% Last 30 Days Active / Suspended Members Apr Jul Month 14…" at bounding box center [457, 724] width 538 height 522
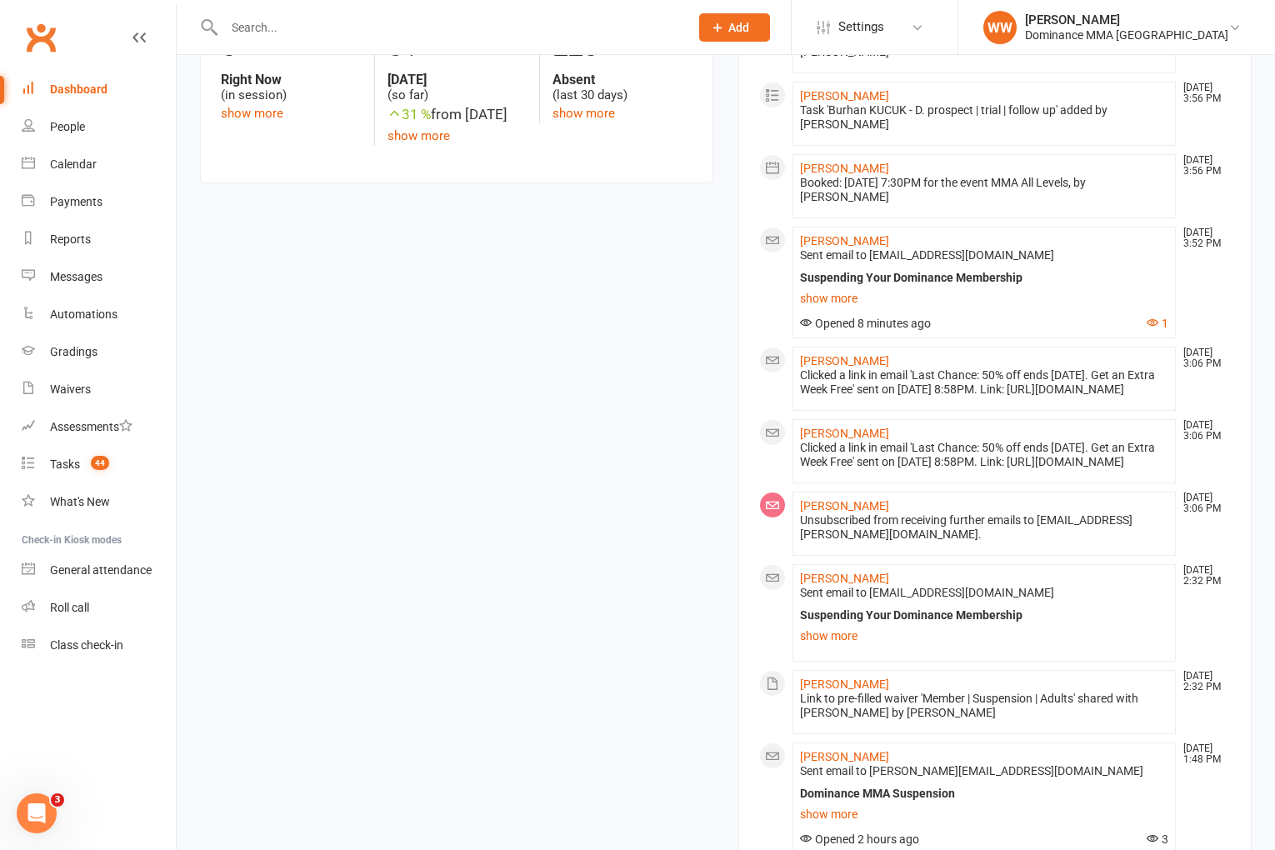
scroll to position [911, 0]
click at [827, 511] on link "Bodhi Bailey" at bounding box center [844, 504] width 89 height 13
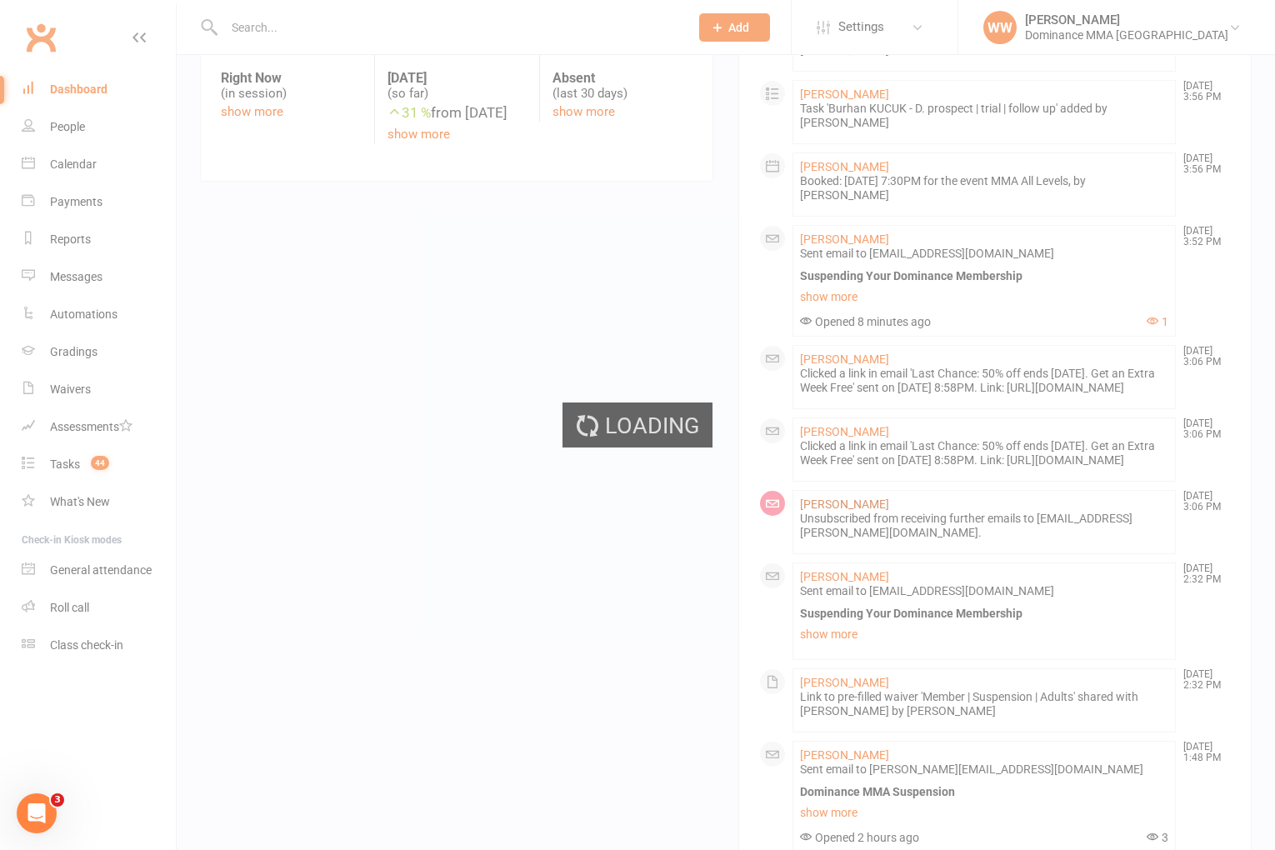
scroll to position [912, 0]
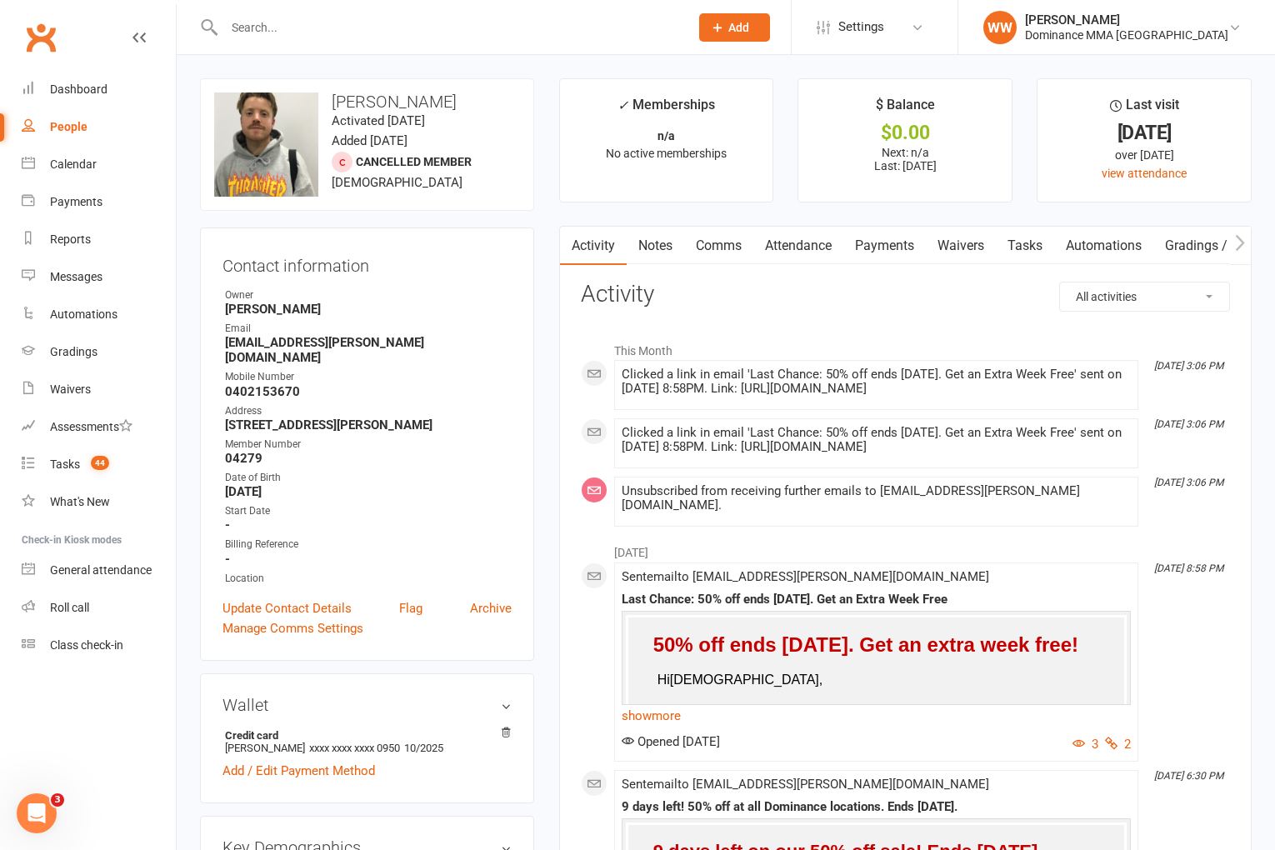
click at [640, 251] on link "Notes" at bounding box center [656, 246] width 58 height 38
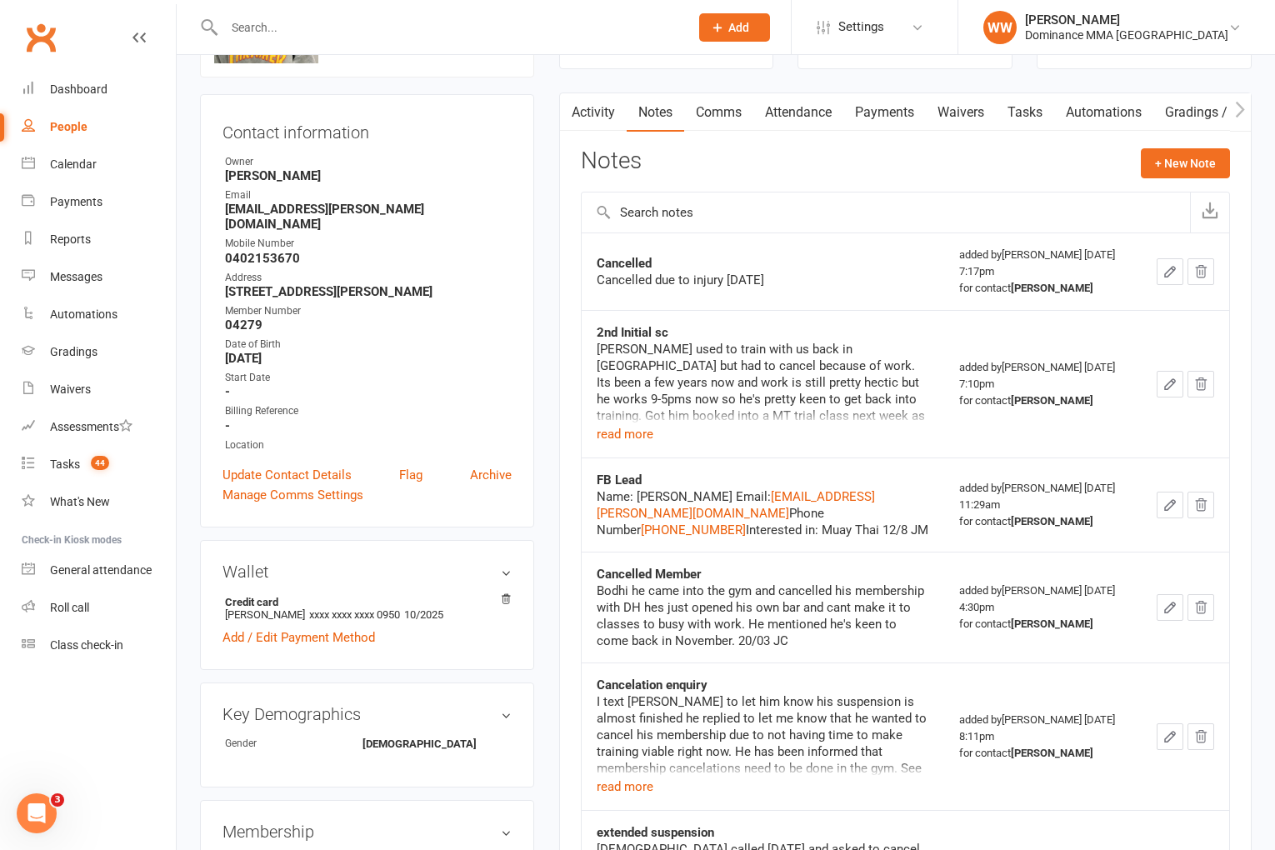
scroll to position [143, 0]
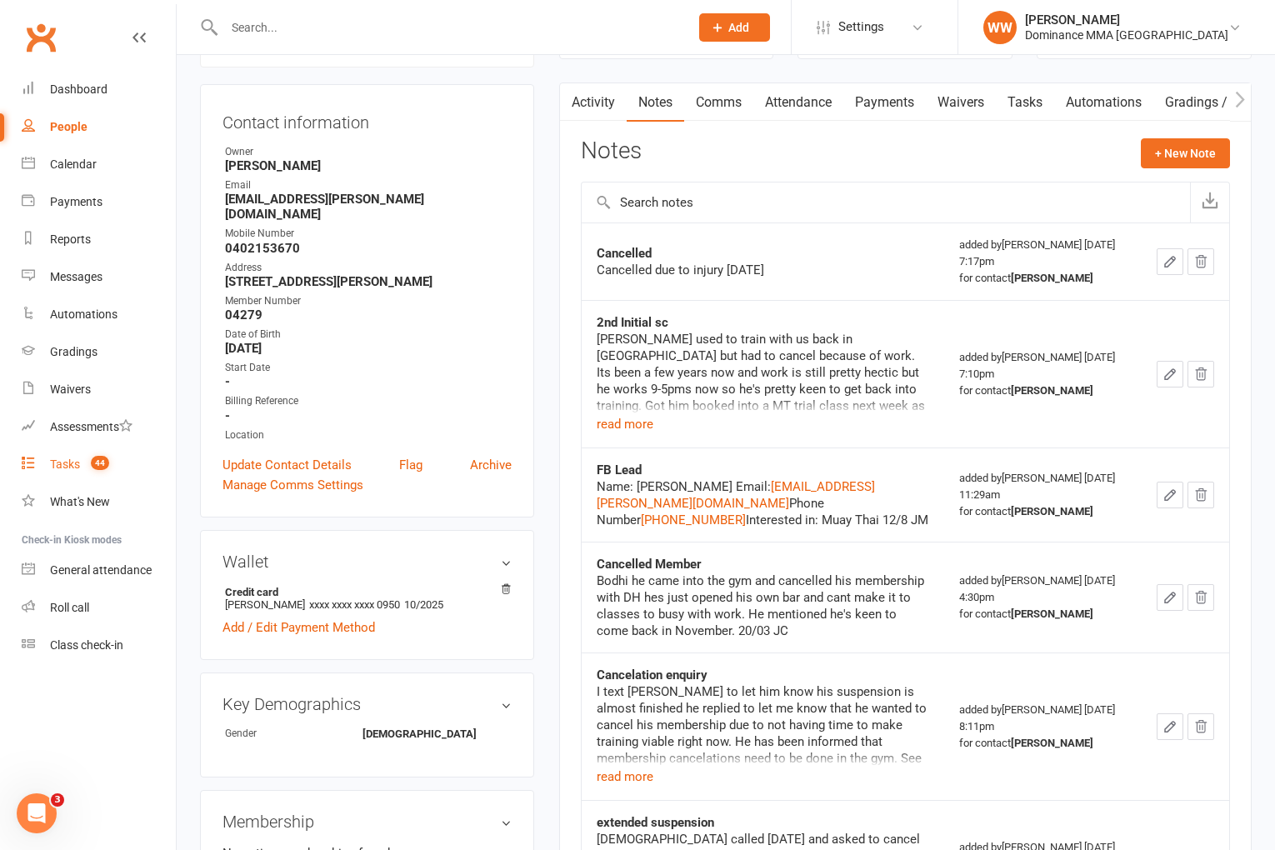
click at [80, 459] on div "Tasks" at bounding box center [65, 464] width 30 height 13
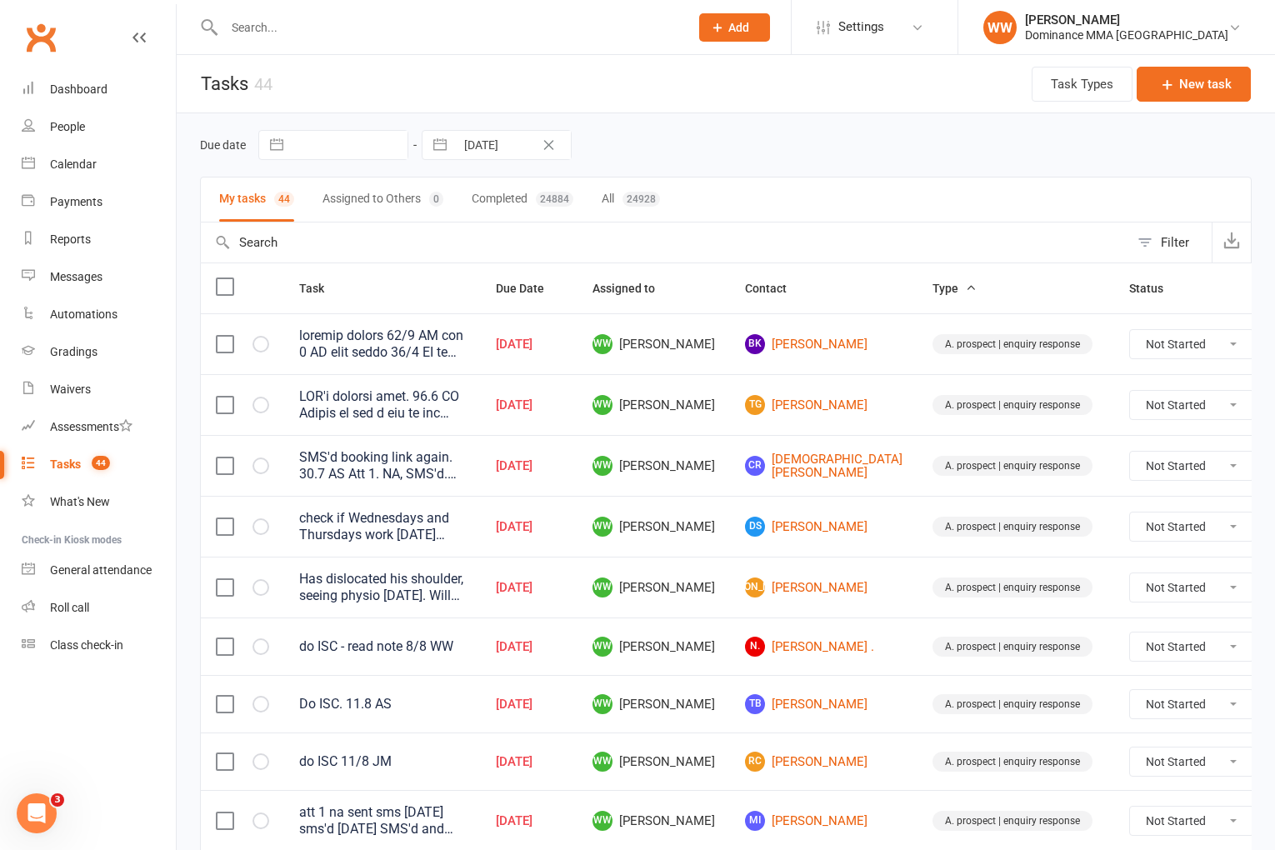
click at [737, 150] on div "Due date Navigate forward to interact with the calendar and select a date. Pres…" at bounding box center [726, 145] width 1052 height 30
click at [739, 152] on div "Due date Navigate forward to interact with the calendar and select a date. Pres…" at bounding box center [726, 145] width 1052 height 30
click at [712, 462] on td "WW Will Wesley" at bounding box center [654, 465] width 153 height 61
click at [712, 468] on td "WW Will Wesley" at bounding box center [654, 465] width 153 height 61
click at [730, 460] on td "CR Christian Ramos" at bounding box center [824, 465] width 188 height 61
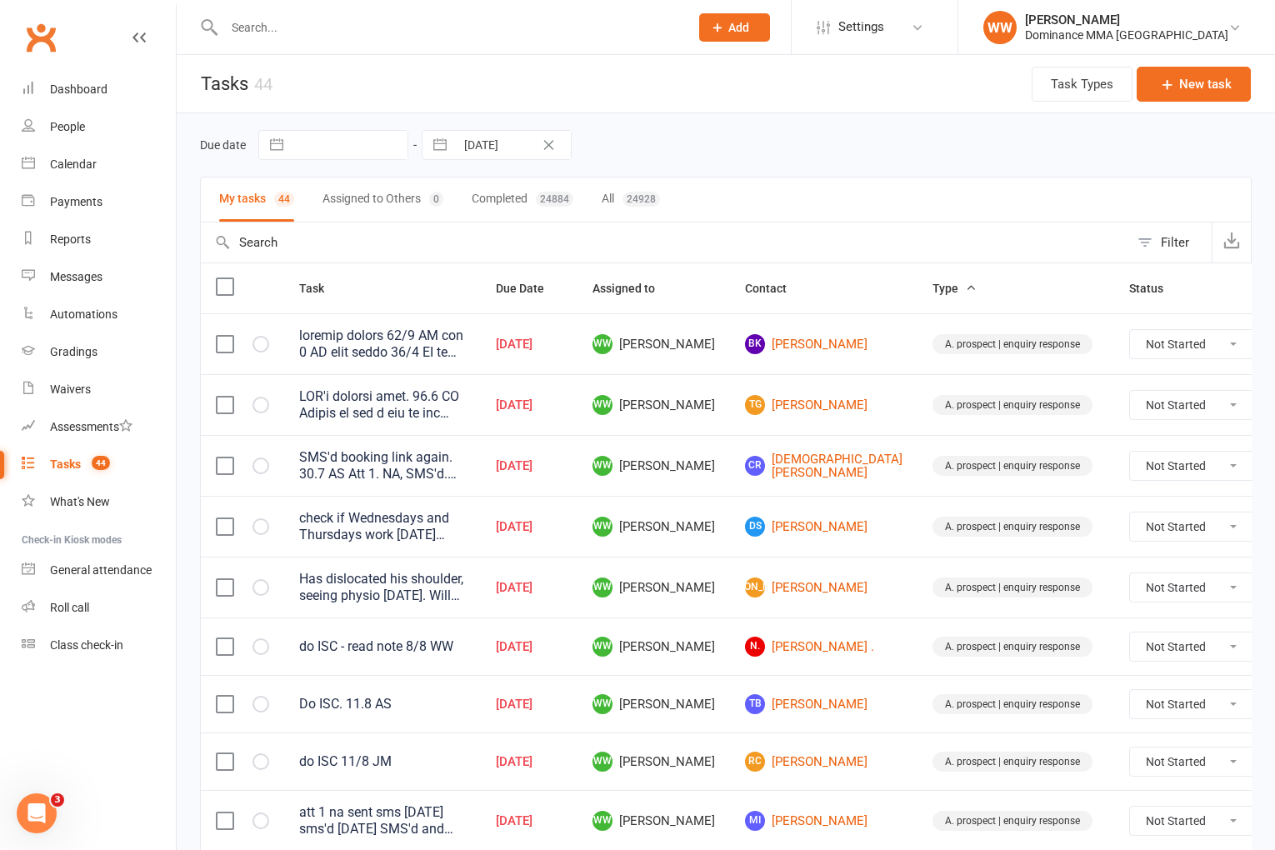
click at [730, 468] on td "CR Christian Ramos" at bounding box center [824, 465] width 188 height 61
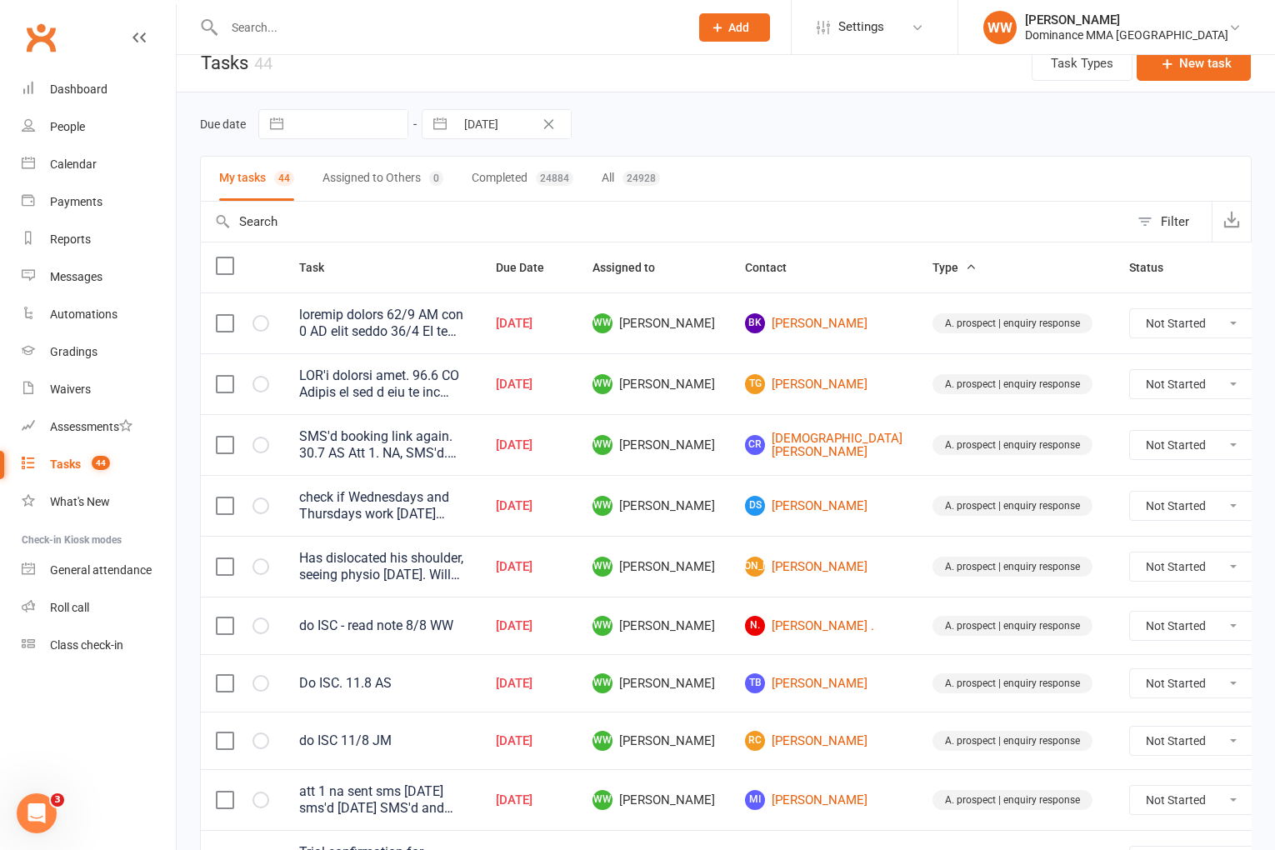
scroll to position [23, 0]
click at [709, 502] on td "WW Will Wesley" at bounding box center [654, 503] width 153 height 61
click at [709, 502] on td "WW Will Wesley" at bounding box center [654, 507] width 153 height 61
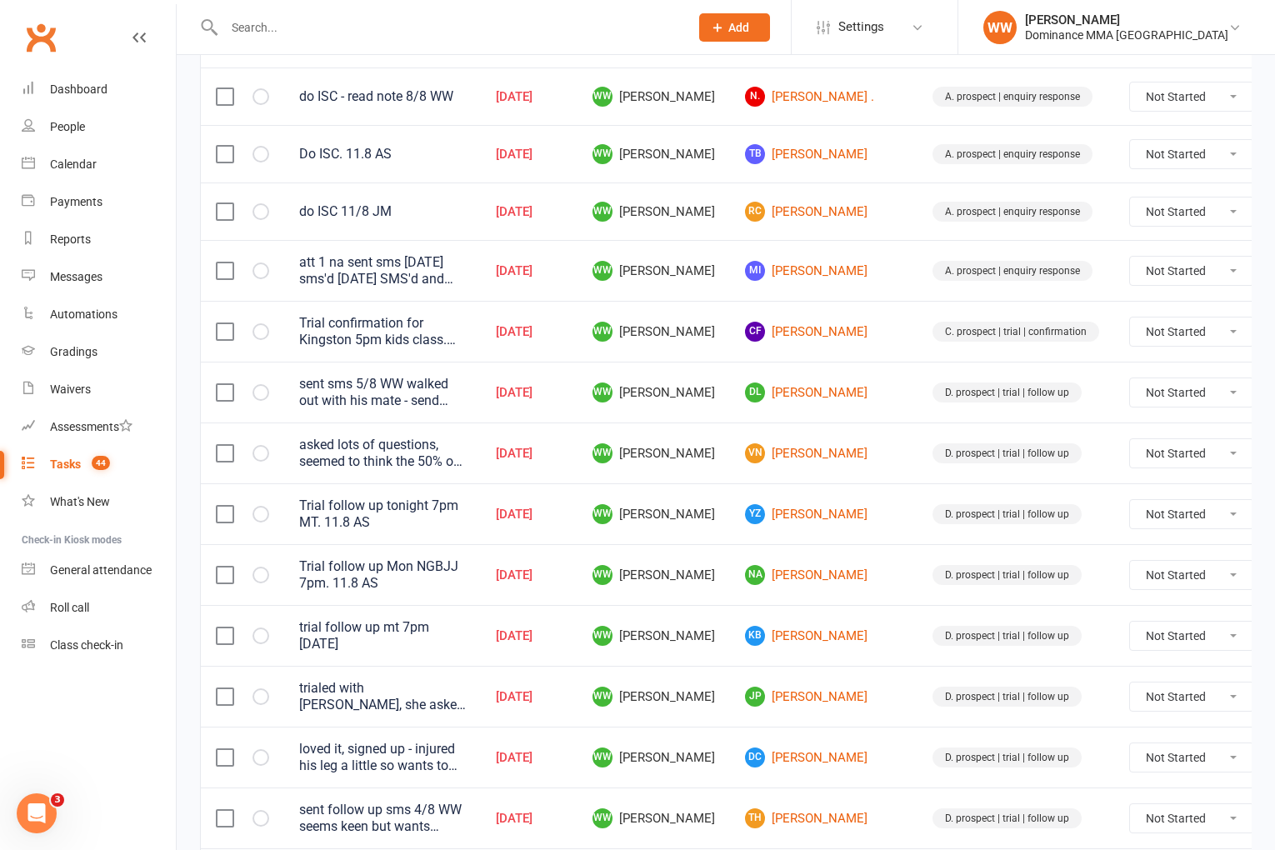
scroll to position [554, 0]
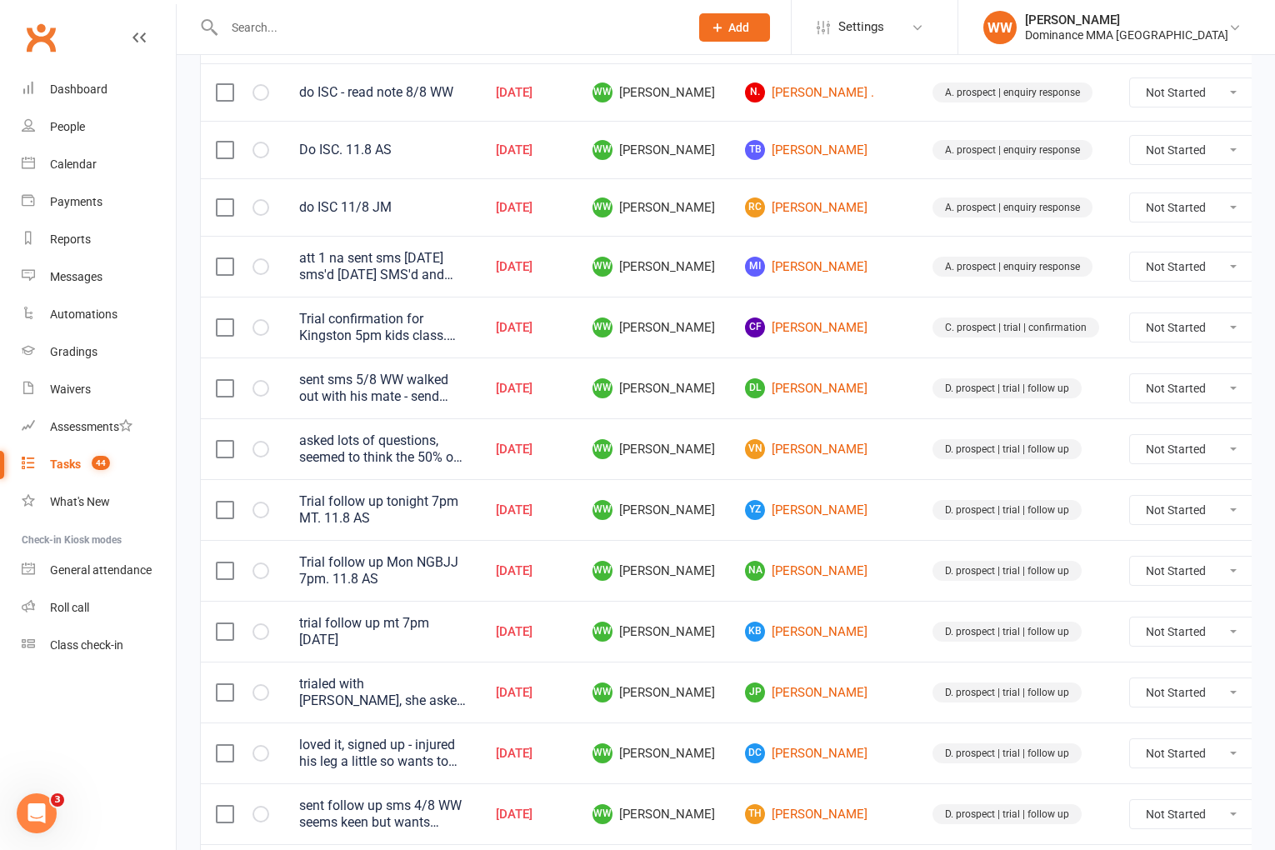
click at [1274, 628] on icon at bounding box center [1294, 631] width 17 height 17
click at [1123, 688] on link "Edit" at bounding box center [1152, 695] width 165 height 33
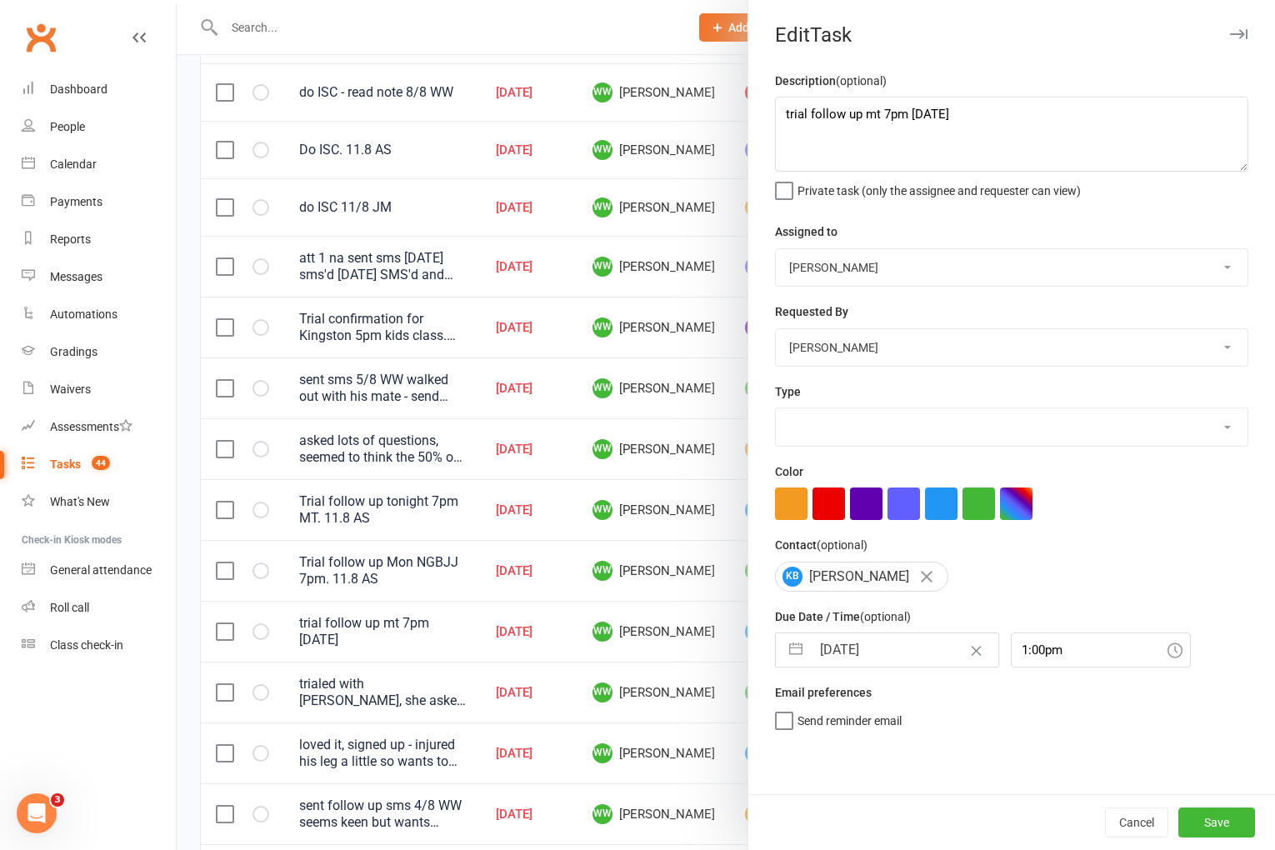
type textarea "trial follow up mt 7pm 9/8 SA"
select select "49757"
select select "12631"
type input "11 Aug 2025"
type input "1:00pm"
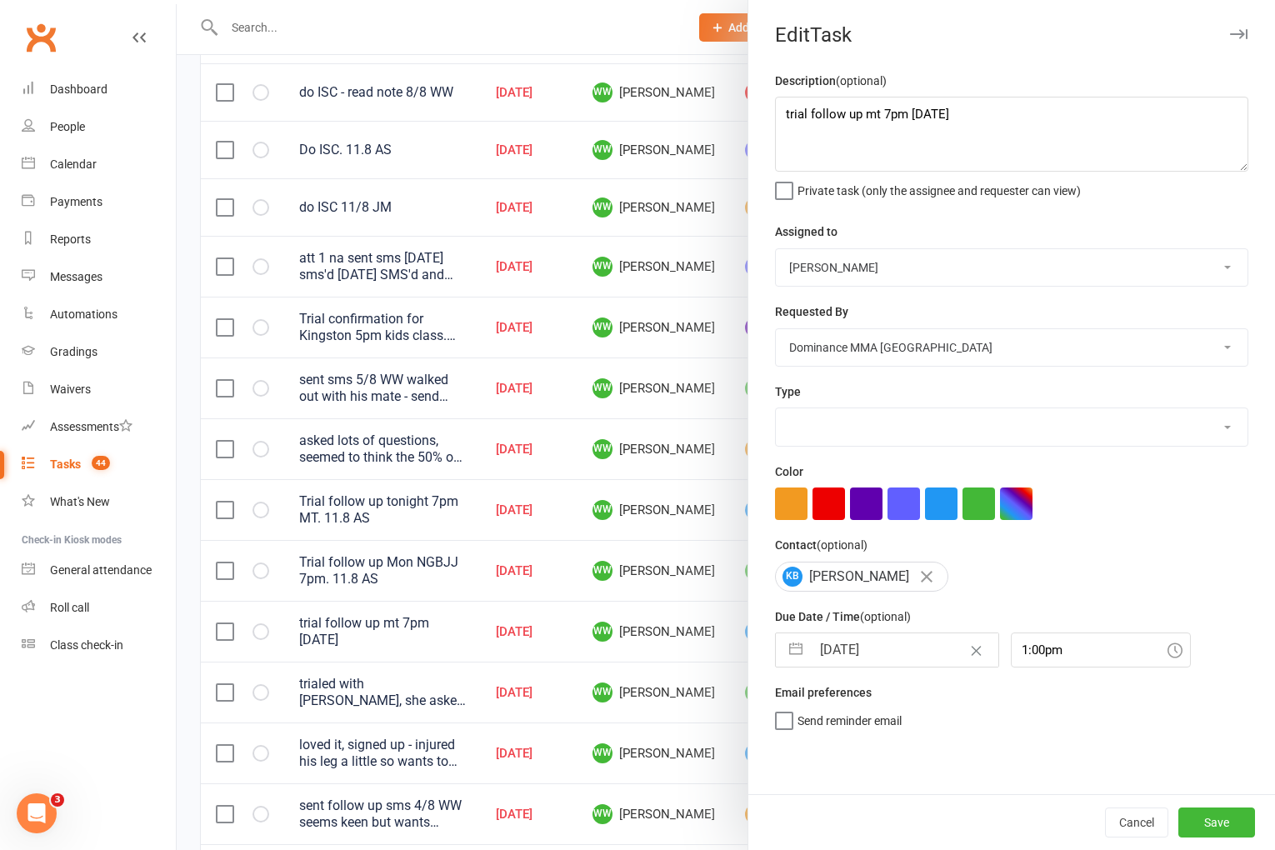
select select "3863"
click at [779, 114] on textarea "trial follow up mt 7pm 9/8 SA" at bounding box center [1011, 134] width 473 height 75
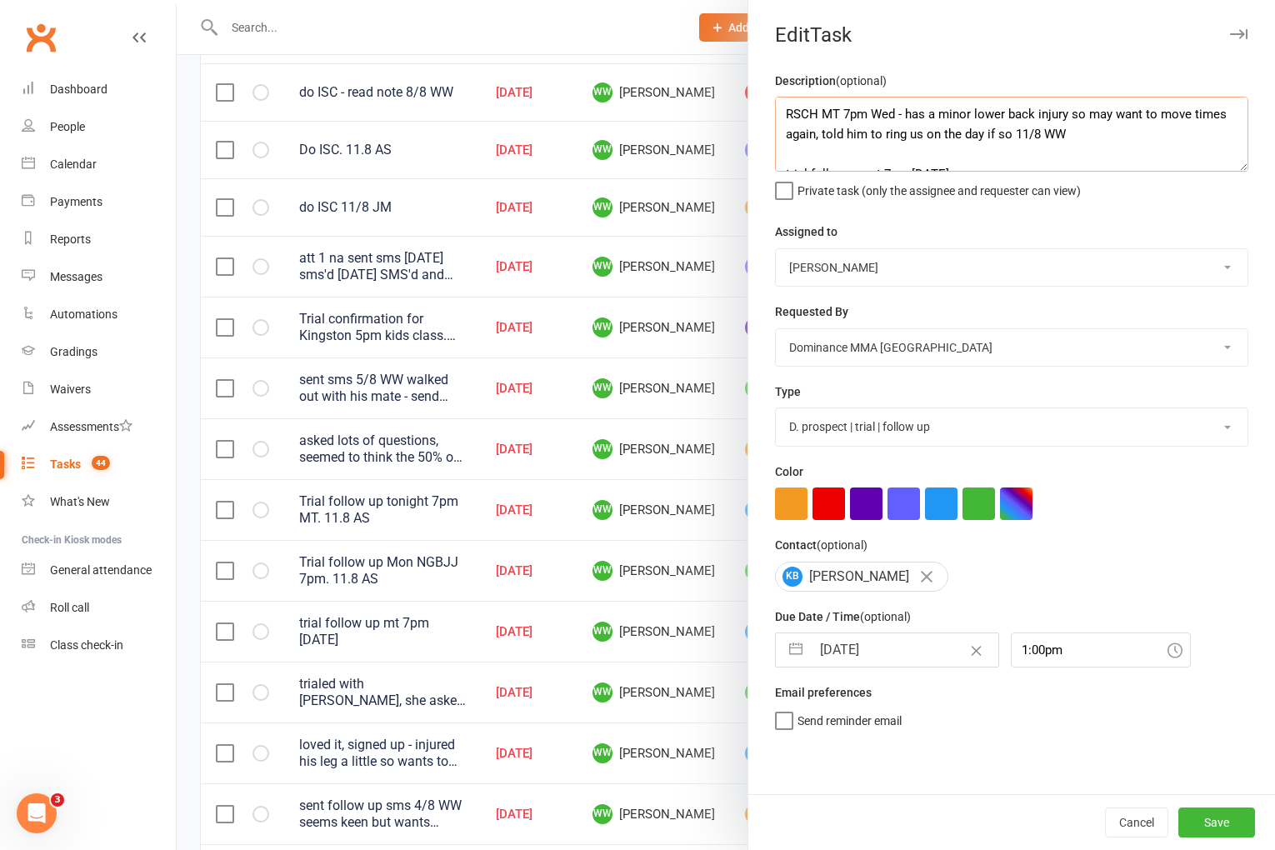
type textarea "RSCH MT 7pm Wed - has a minor lower back injury so may want to move times again…"
click at [877, 658] on input "11 Aug 2025" at bounding box center [905, 649] width 188 height 33
select select "6"
select select "2025"
select select "7"
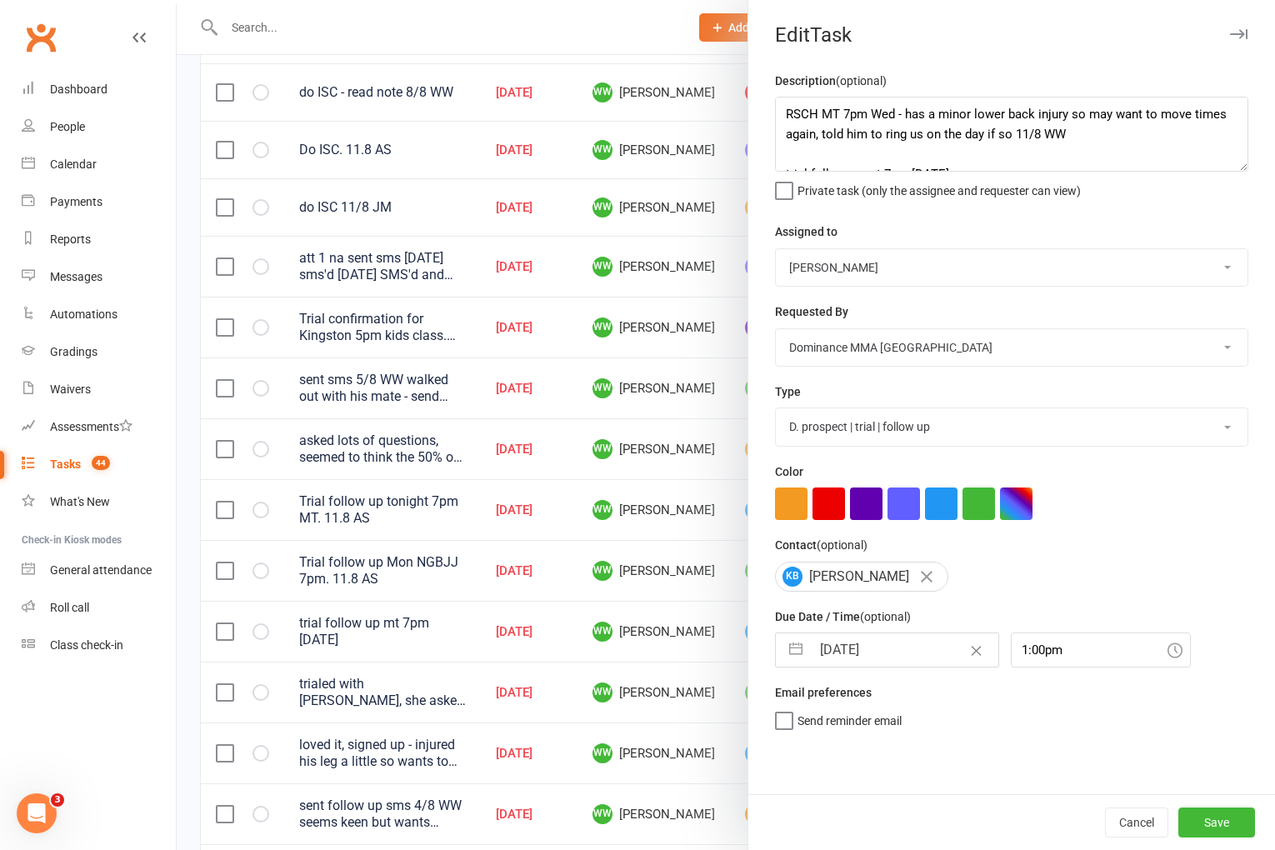
select select "2025"
select select "8"
select select "2025"
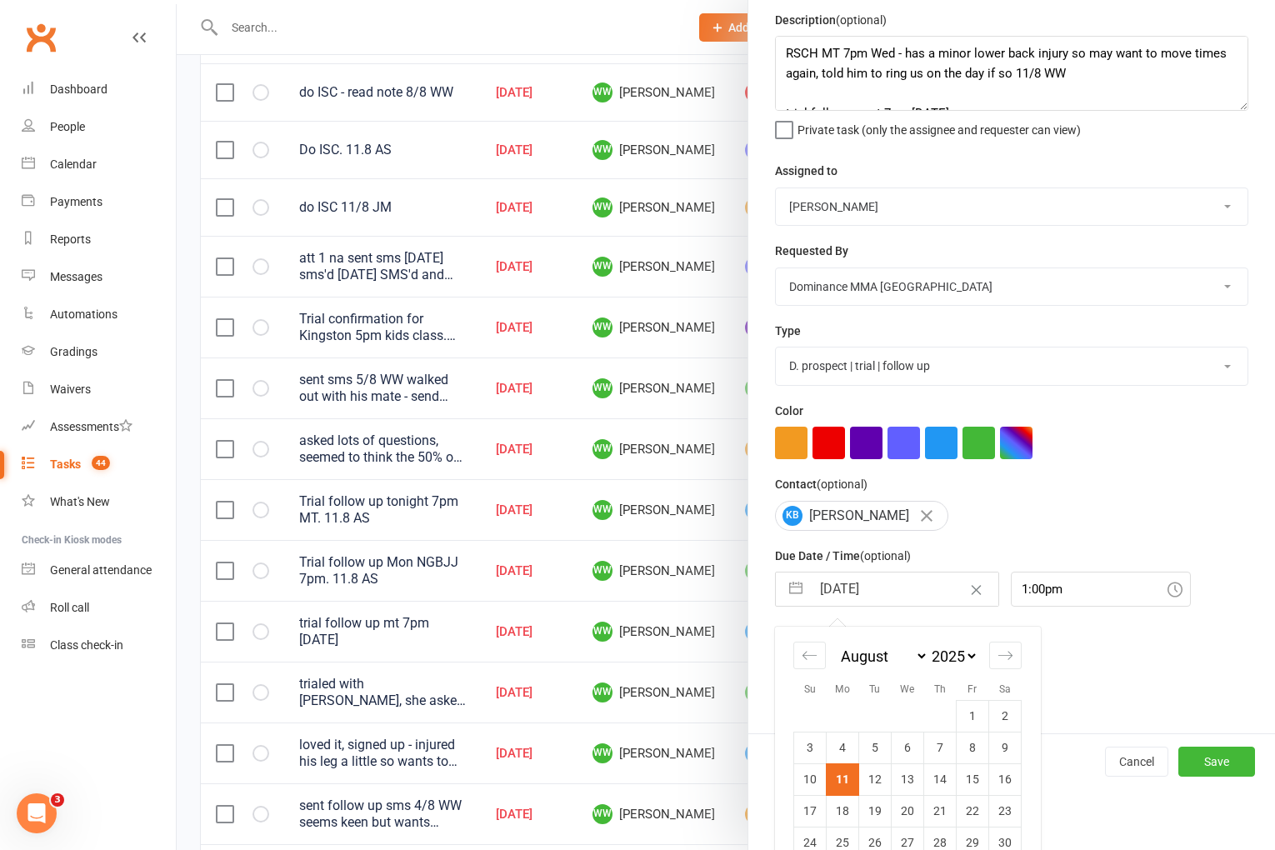
scroll to position [123, 0]
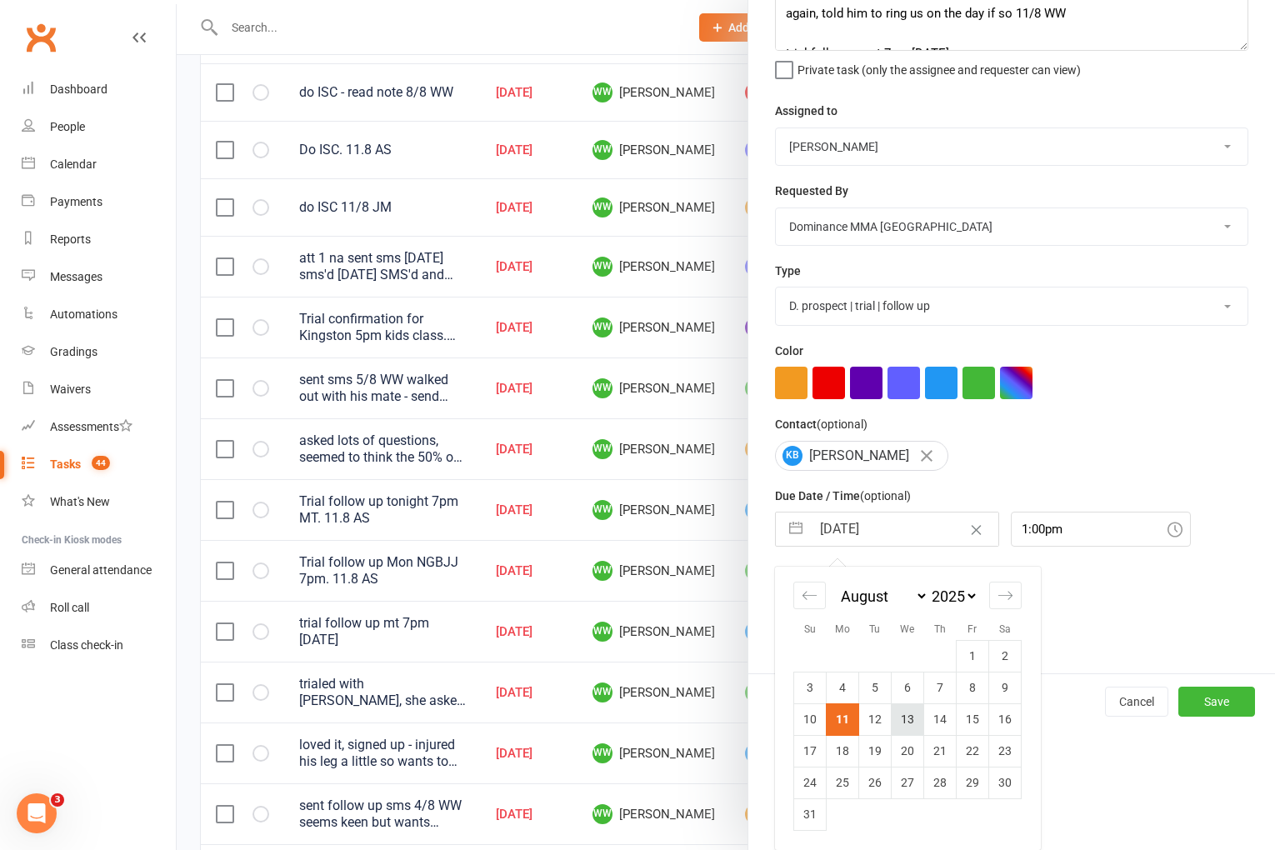
click at [908, 729] on td "13" at bounding box center [908, 720] width 33 height 32
type input "[DATE]"
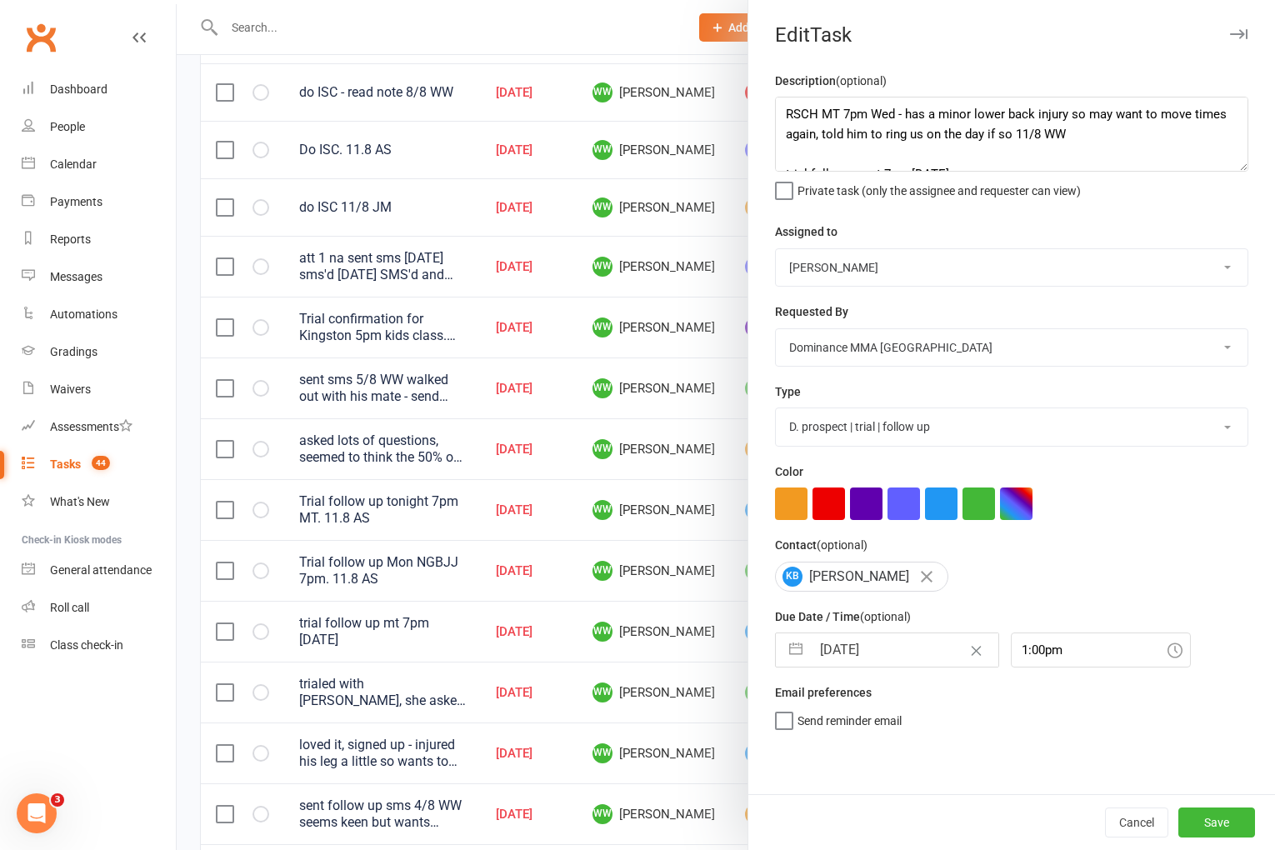
scroll to position [0, 0]
click at [1235, 829] on button "Save" at bounding box center [1217, 823] width 77 height 30
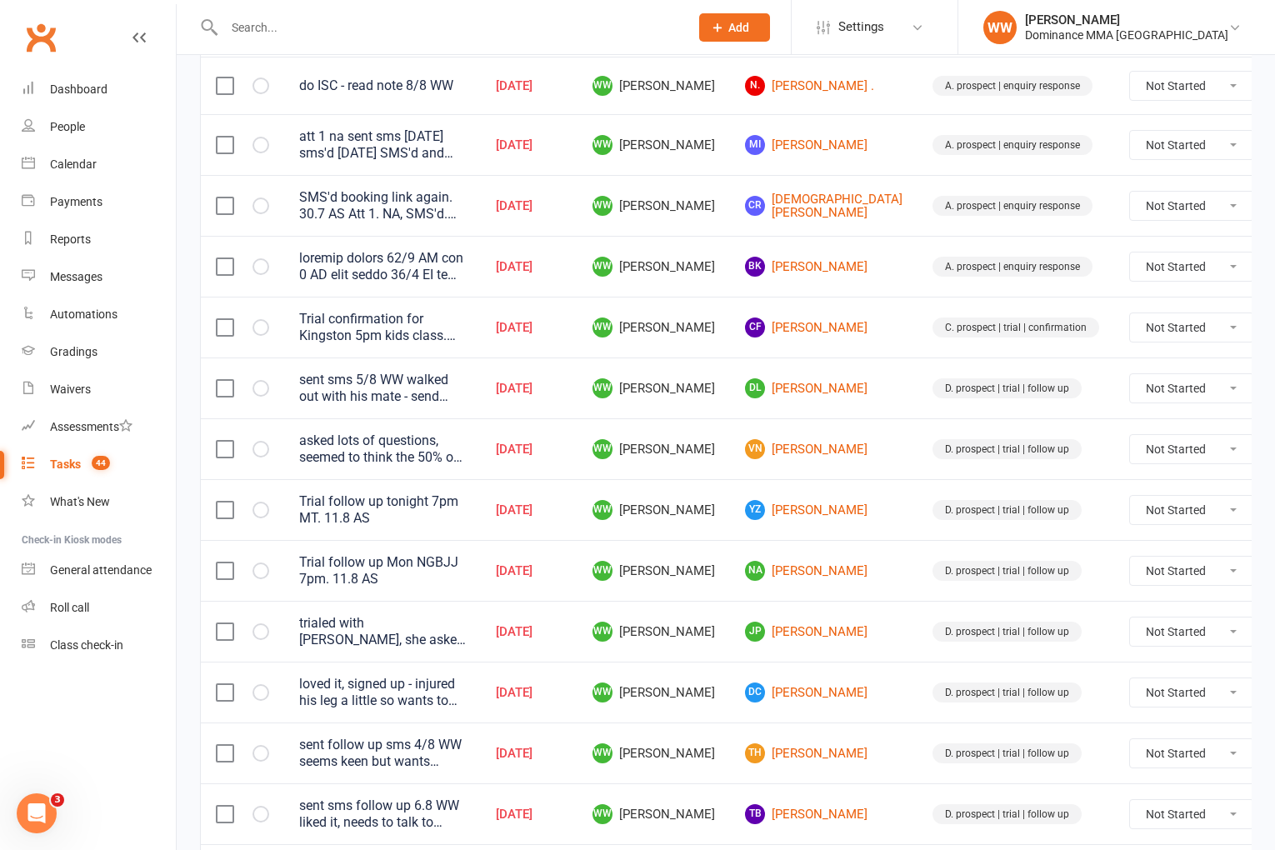
scroll to position [551, 0]
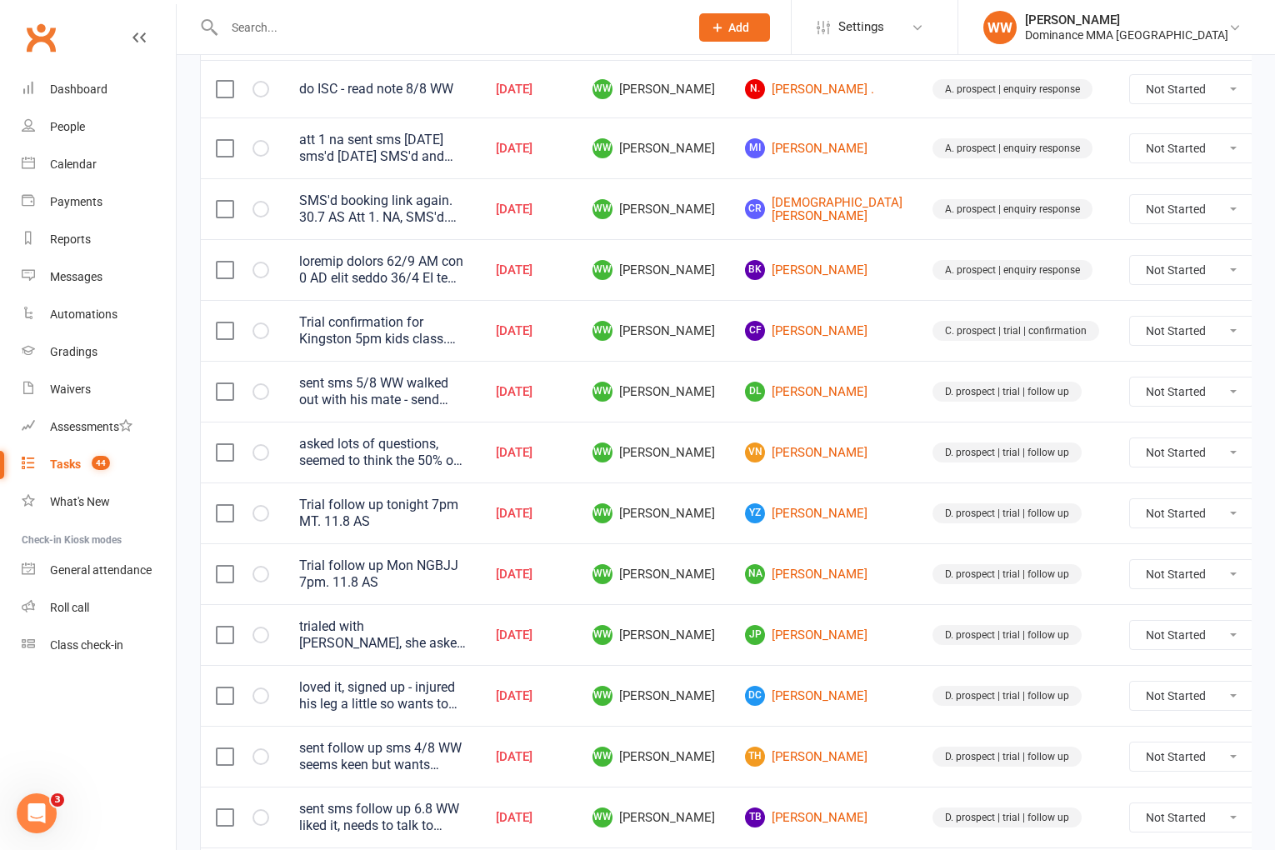
click at [288, 31] on input "text" at bounding box center [448, 27] width 458 height 23
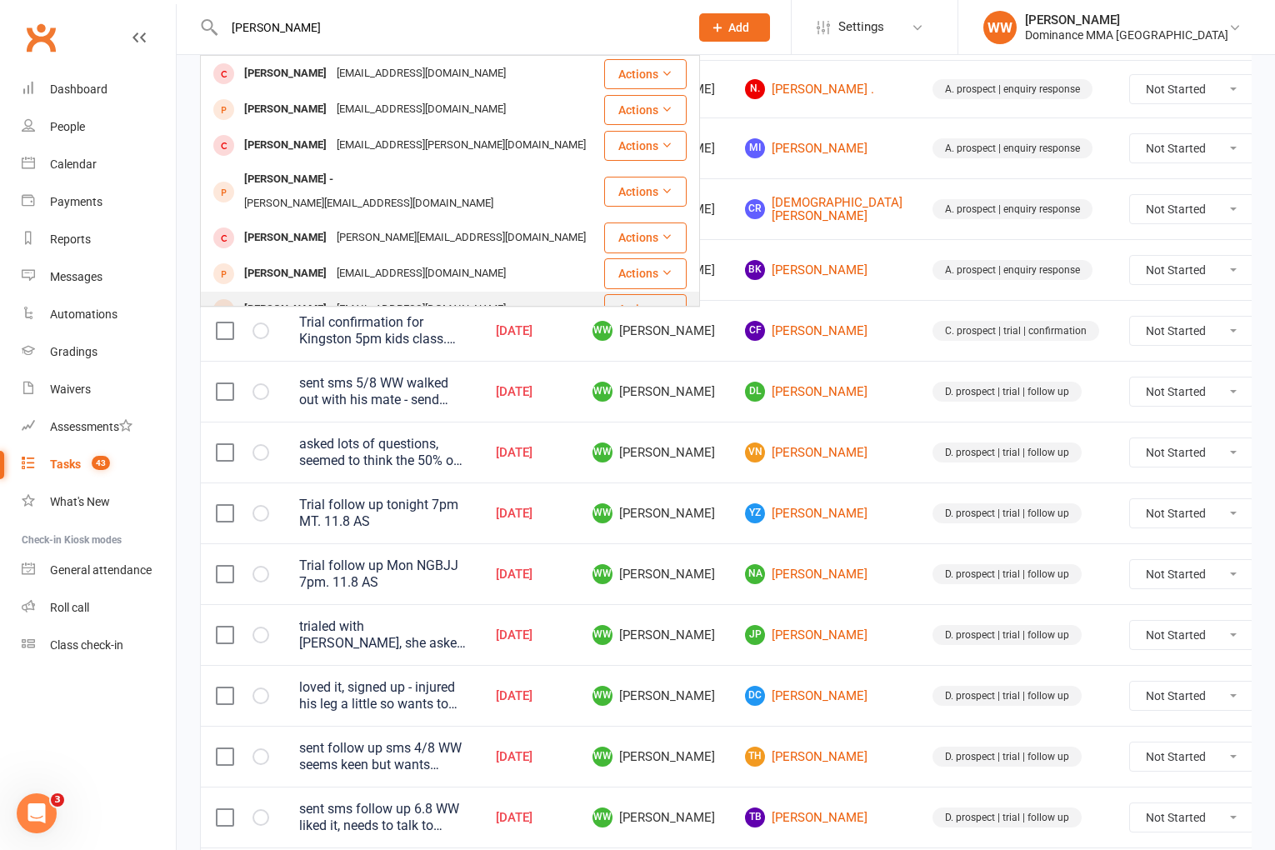
type input "krish"
click at [364, 298] on div "Bhattacharjeekrishnan@gmail.com" at bounding box center [421, 310] width 179 height 24
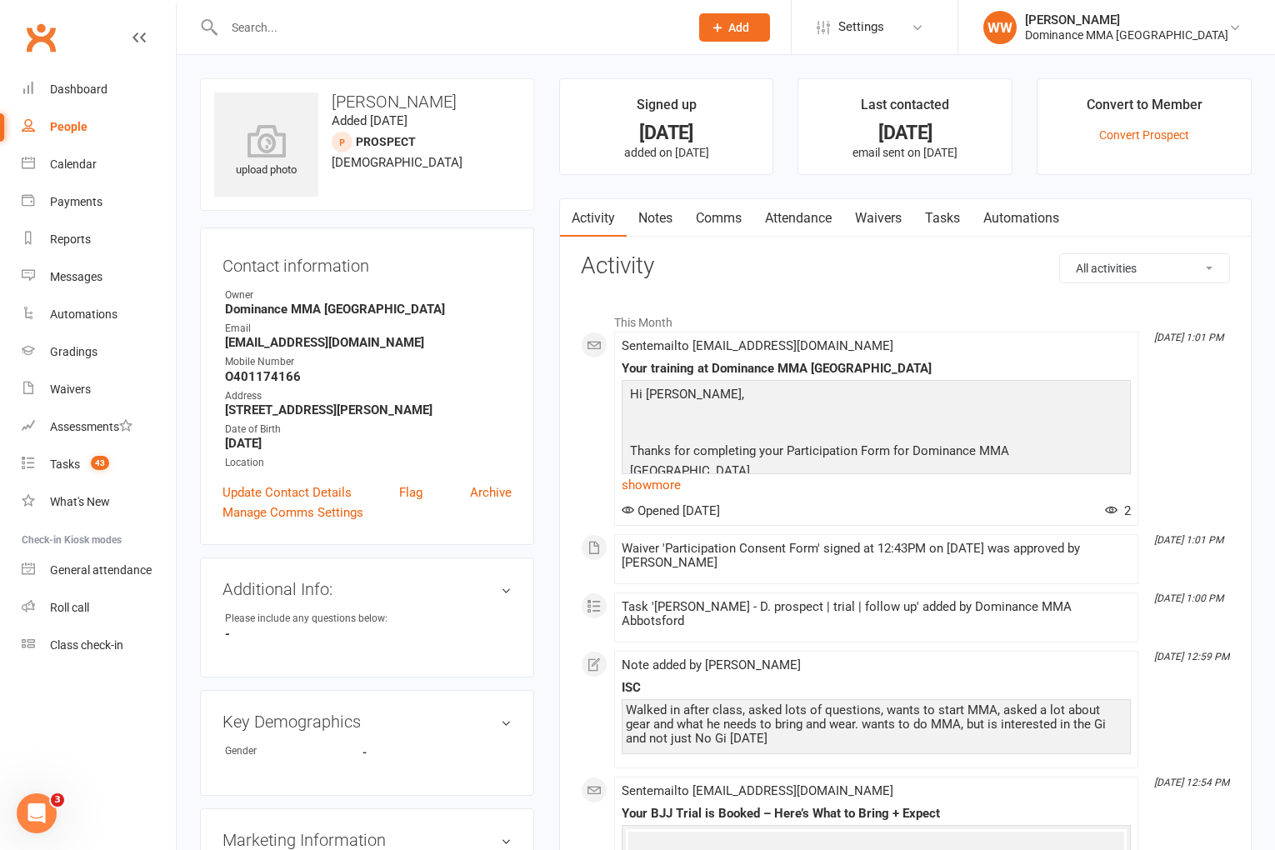
click at [808, 230] on link "Attendance" at bounding box center [799, 218] width 90 height 38
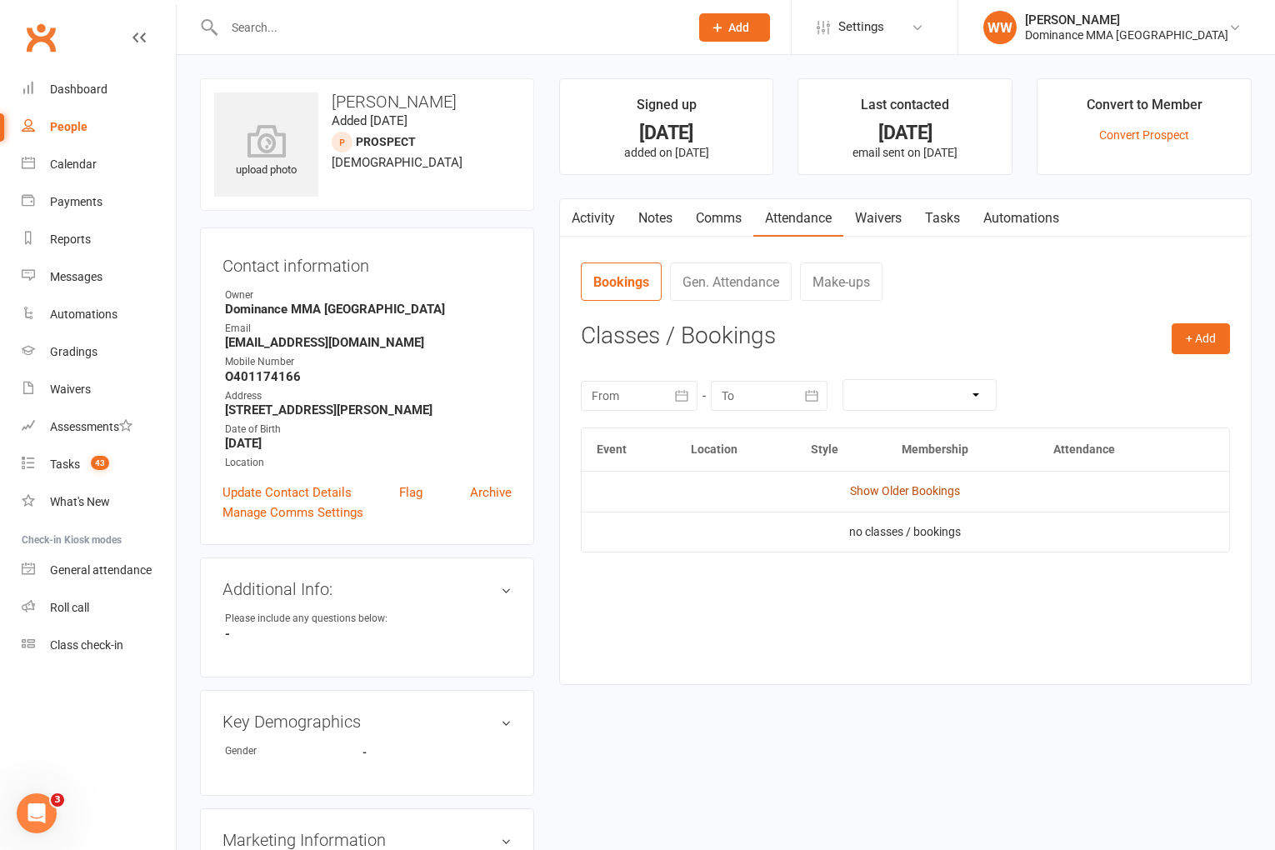
click at [890, 488] on link "Show Older Bookings" at bounding box center [905, 490] width 110 height 13
click at [1201, 342] on button "+ Add" at bounding box center [1201, 338] width 58 height 30
click at [1087, 378] on link "Book Event" at bounding box center [1146, 376] width 165 height 33
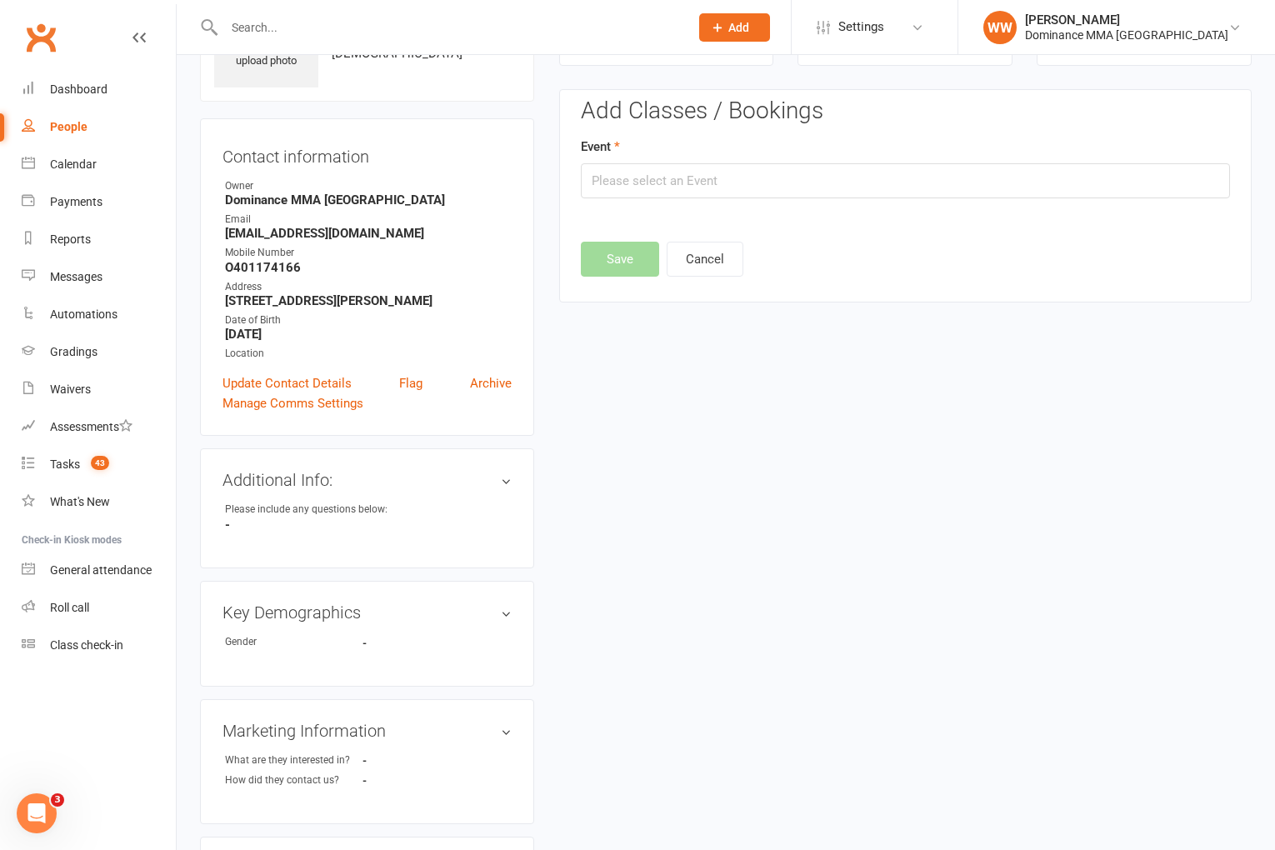
scroll to position [114, 0]
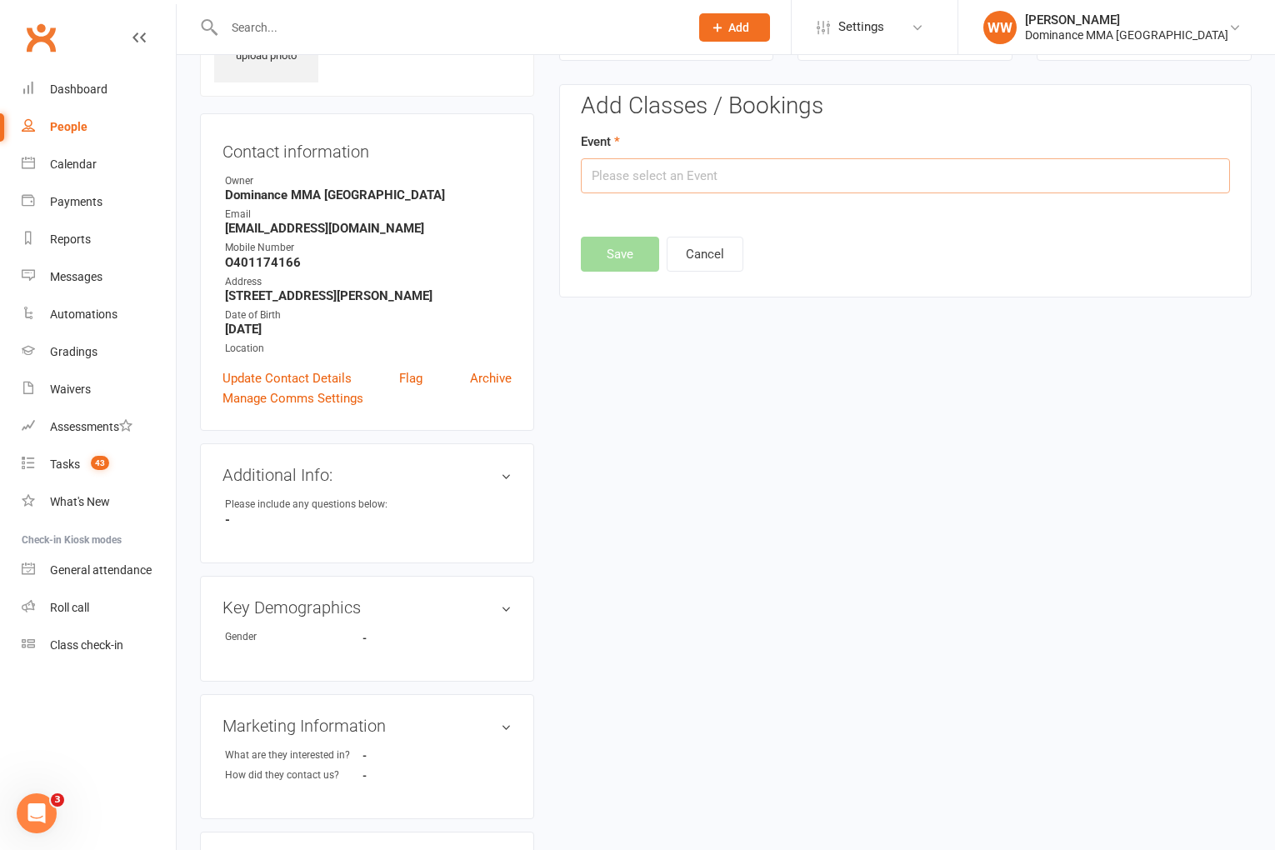
click at [689, 186] on input "text" at bounding box center [905, 175] width 649 height 35
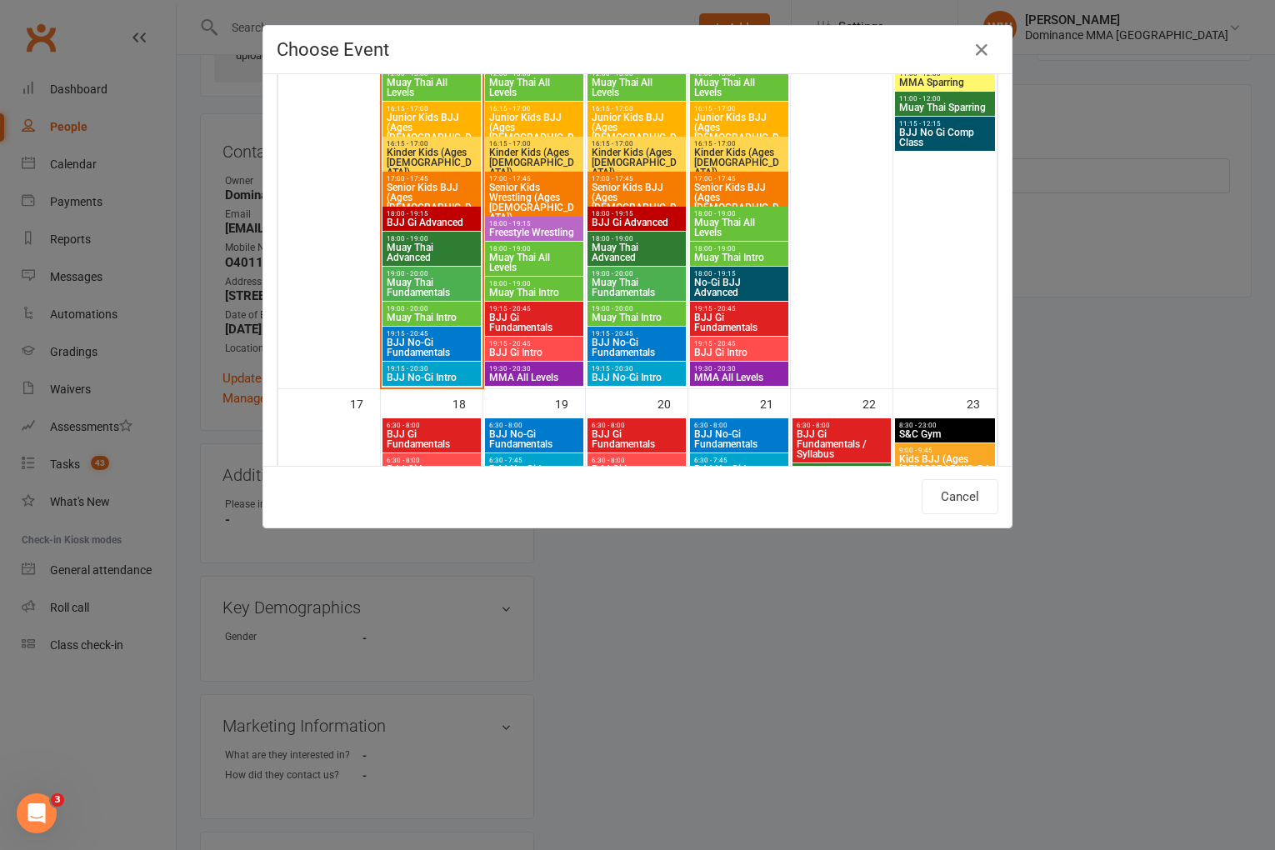
scroll to position [1390, 0]
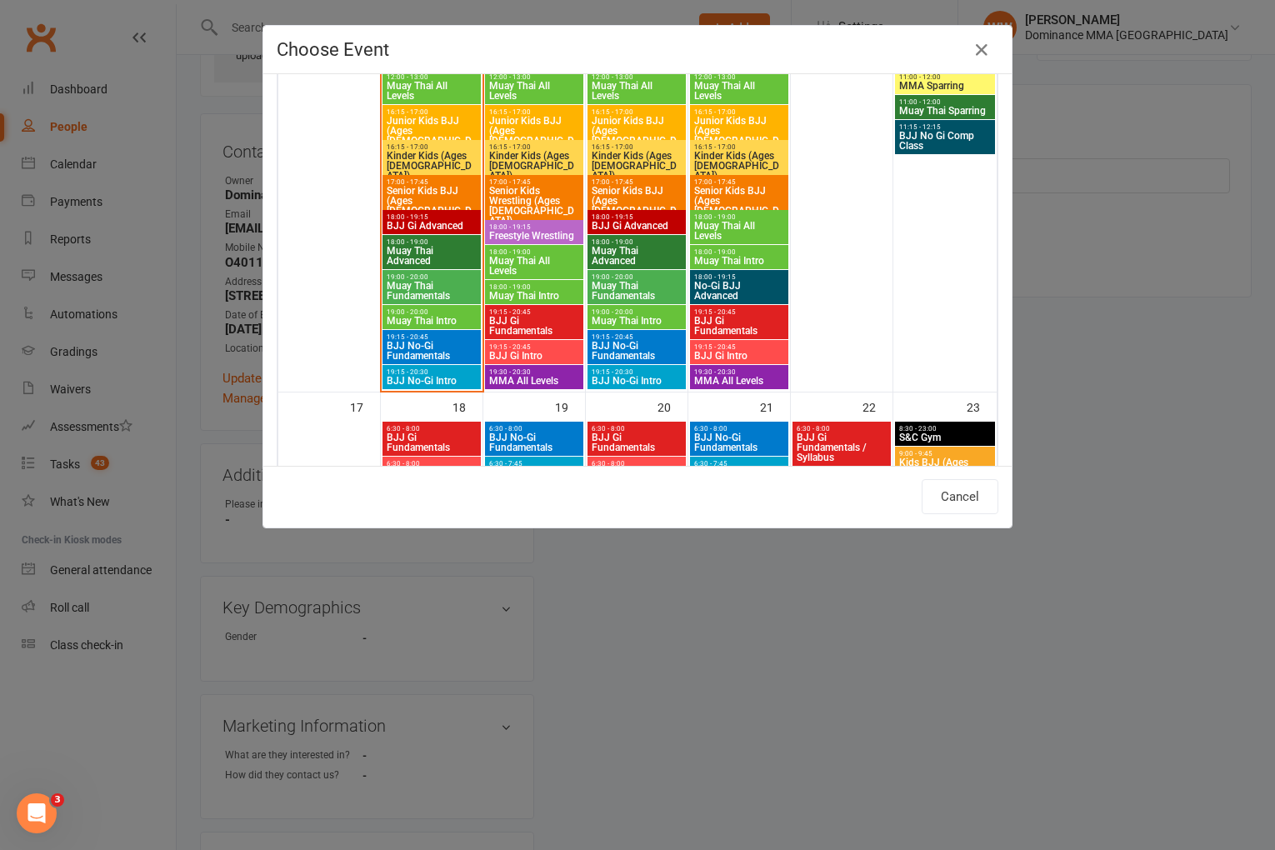
click at [643, 316] on span "Muay Thai Intro" at bounding box center [637, 321] width 92 height 10
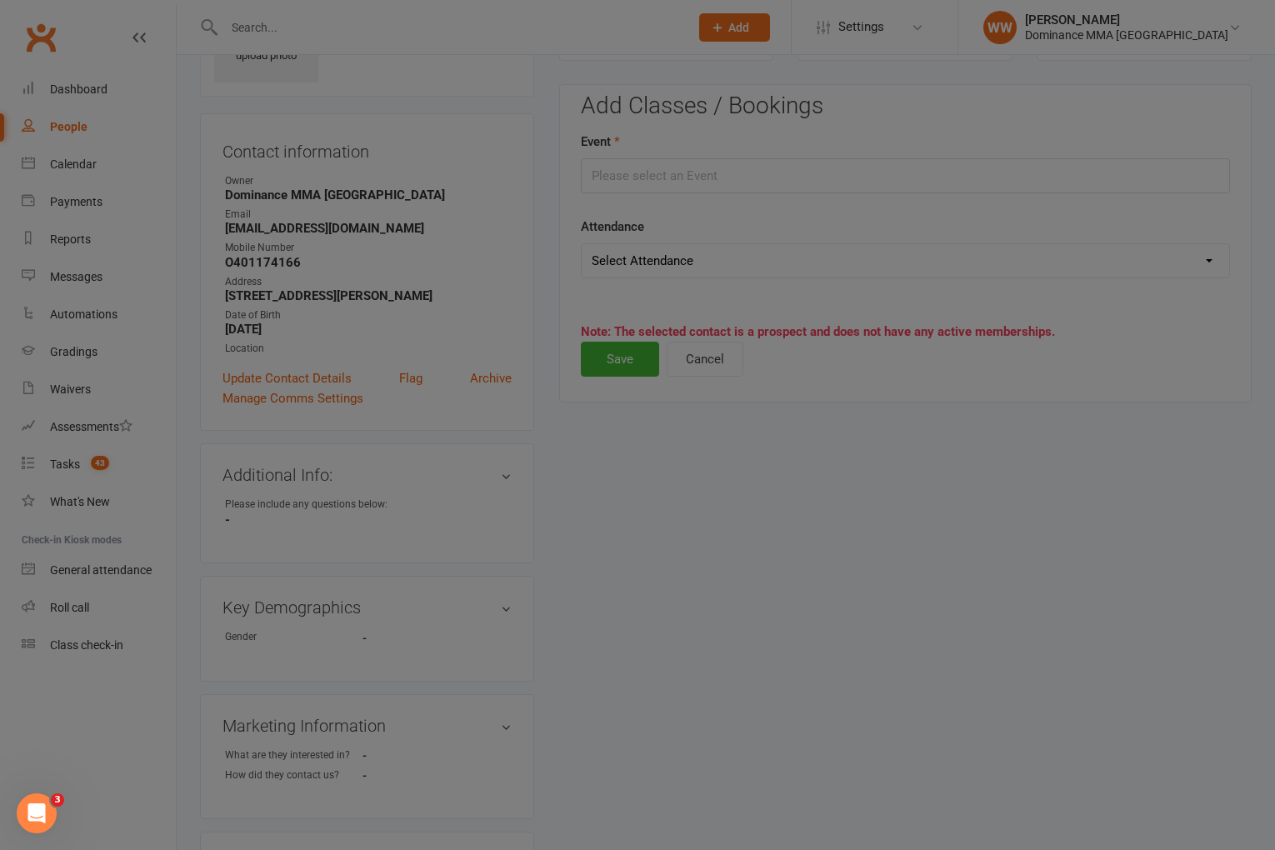
type input "Muay Thai Intro - Aug 13, 2025 7:00:00 PM"
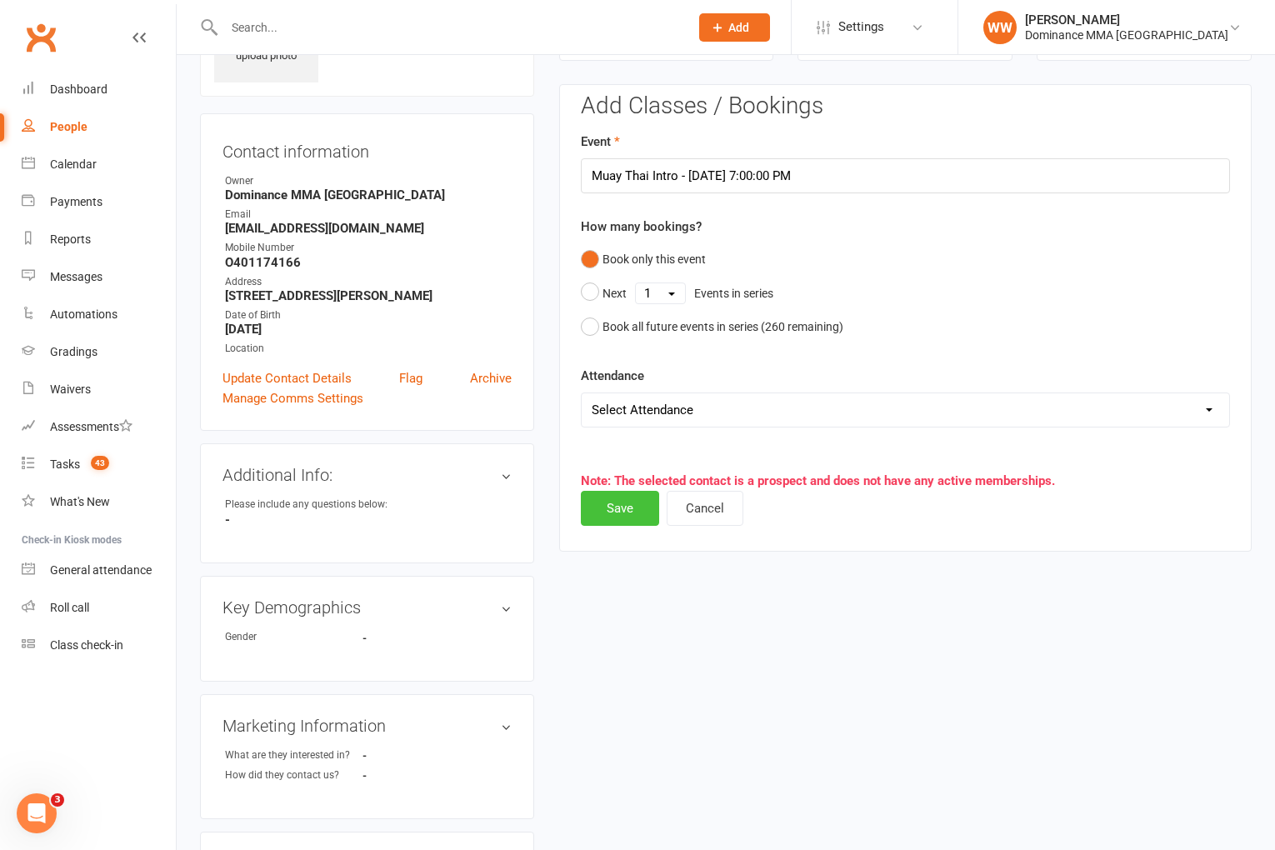
click at [623, 517] on button "Save" at bounding box center [620, 508] width 78 height 35
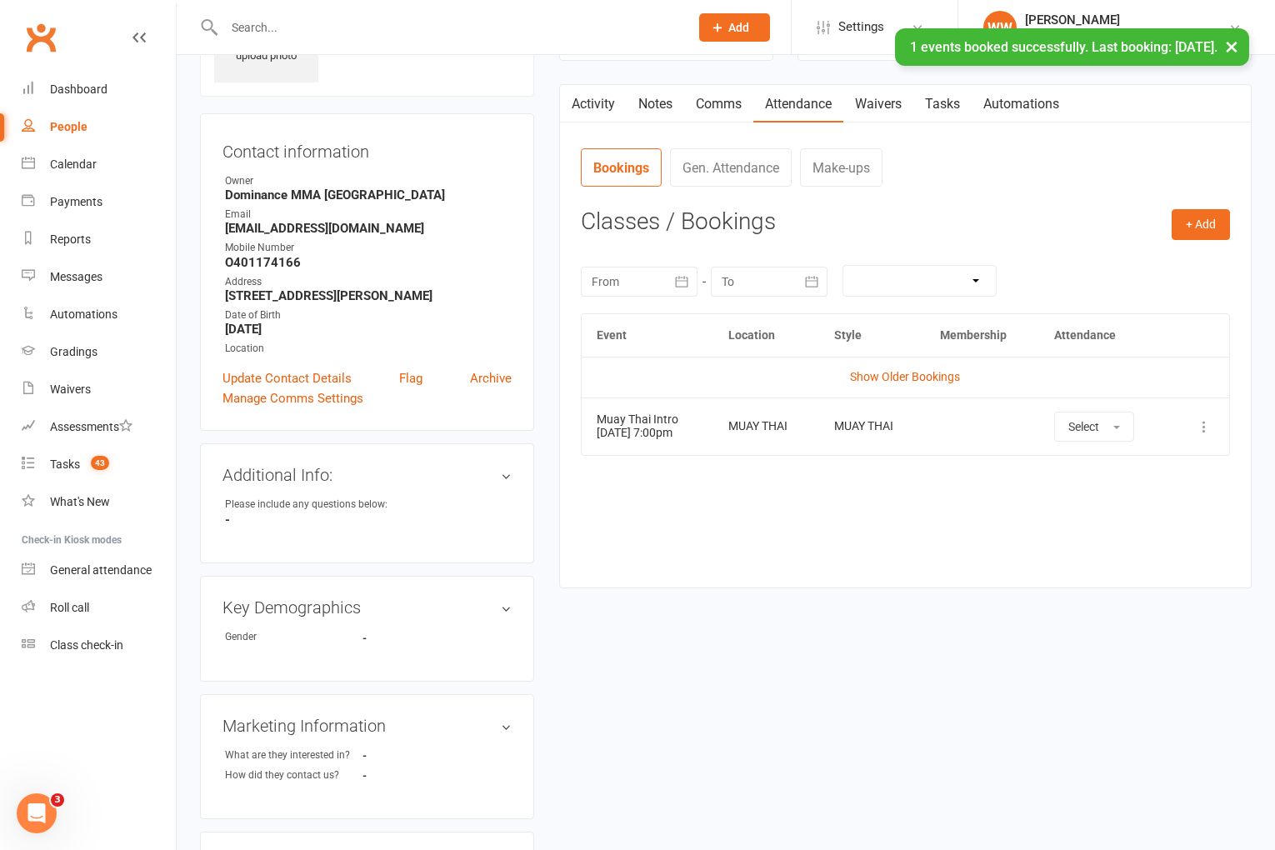
scroll to position [0, 0]
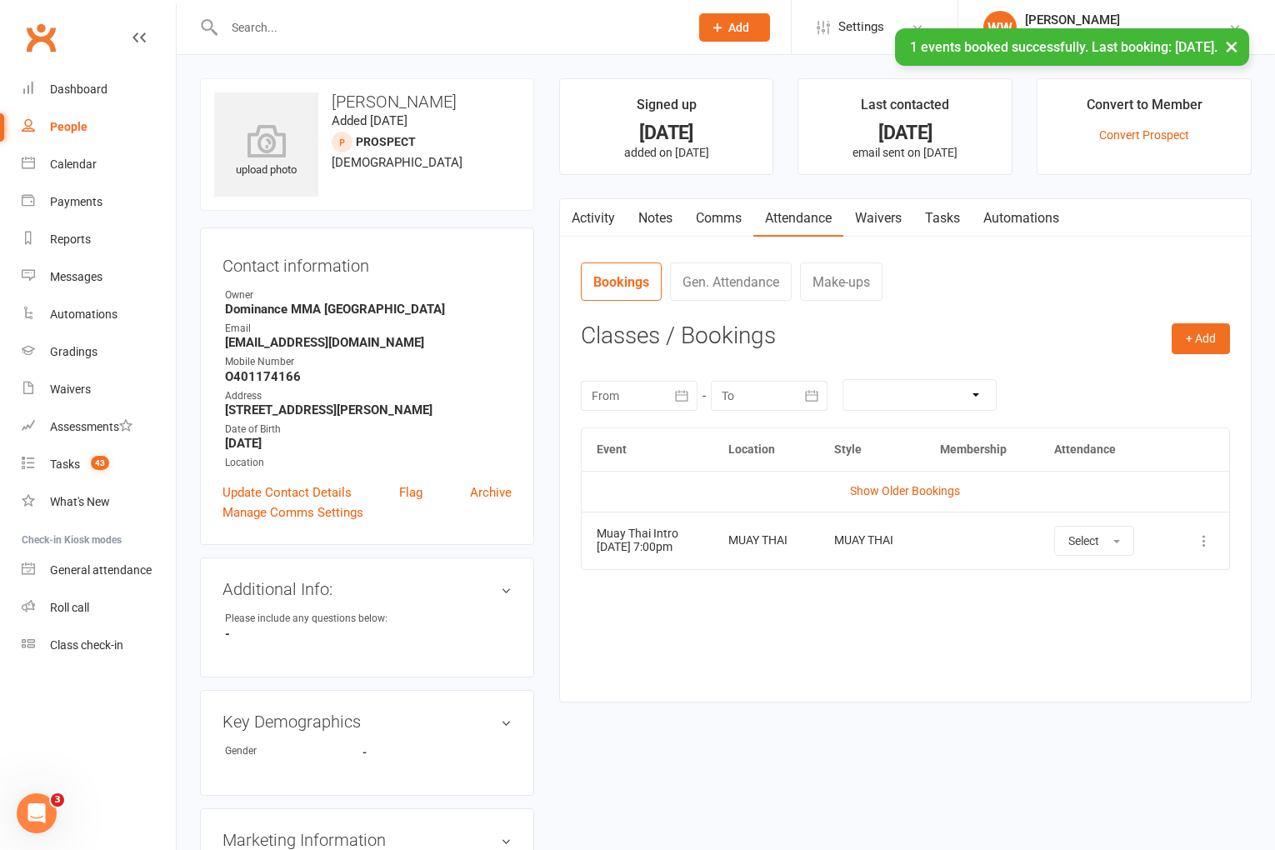
click at [956, 232] on link "Tasks" at bounding box center [943, 218] width 58 height 38
select select "incomplete"
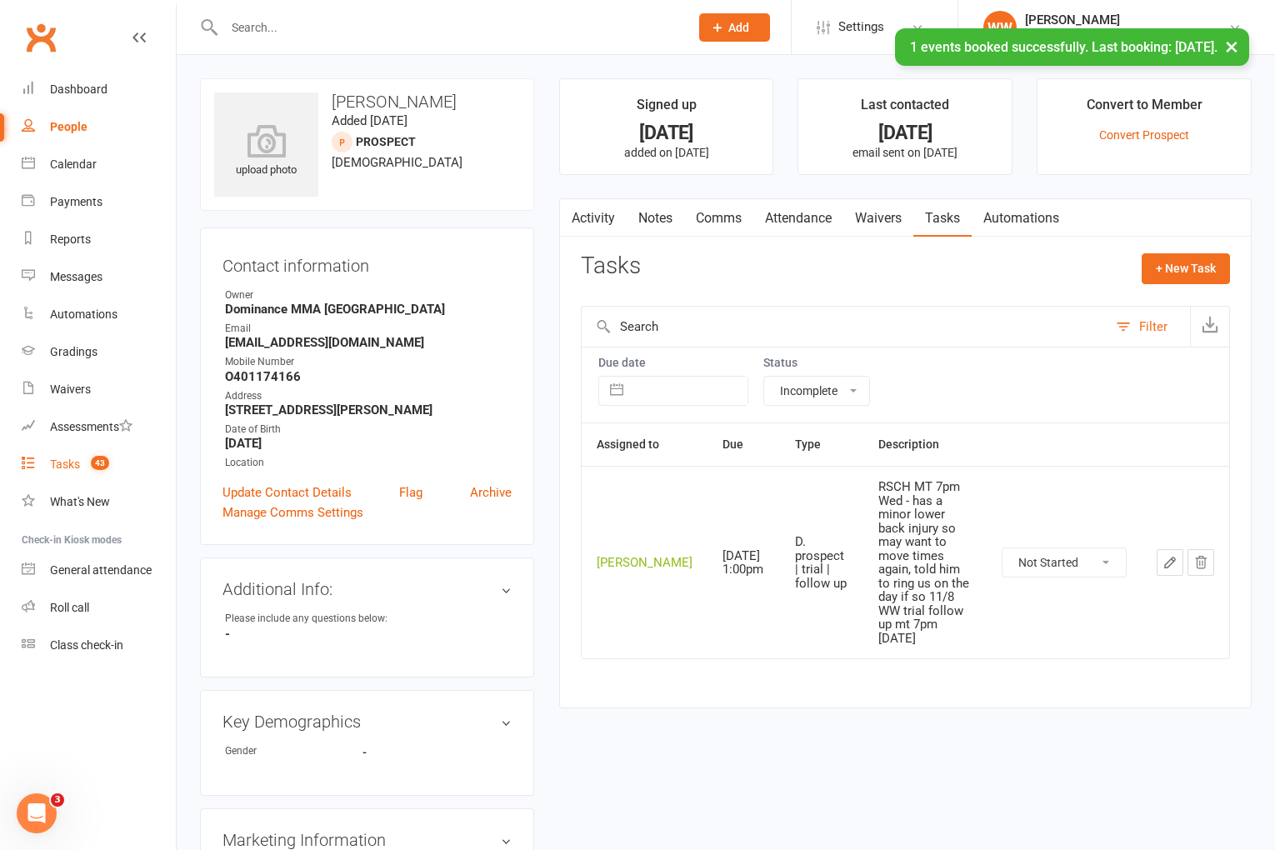
click at [105, 478] on link "Tasks 43" at bounding box center [99, 465] width 154 height 38
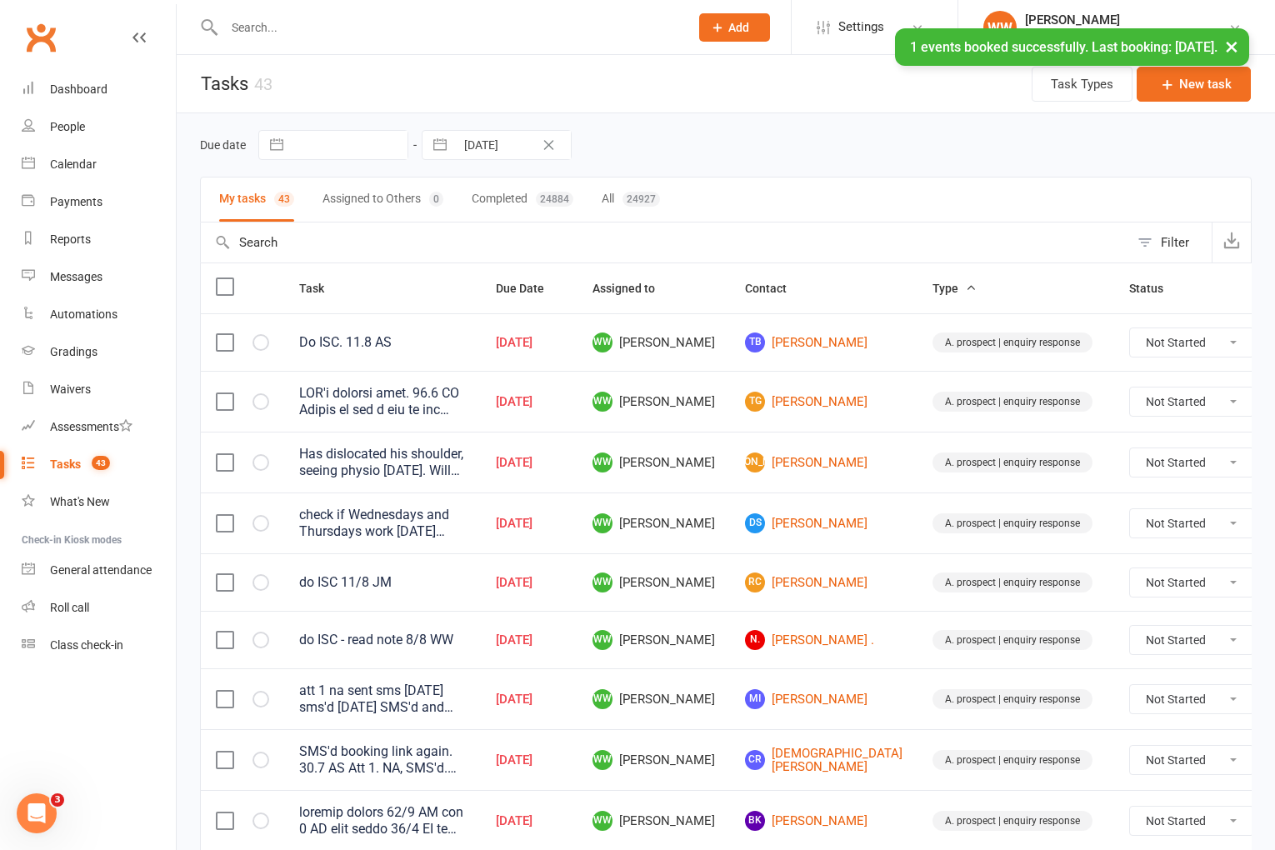
click at [769, 143] on div "Due date Navigate forward to interact with the calendar and select a date. Pres…" at bounding box center [726, 145] width 1052 height 30
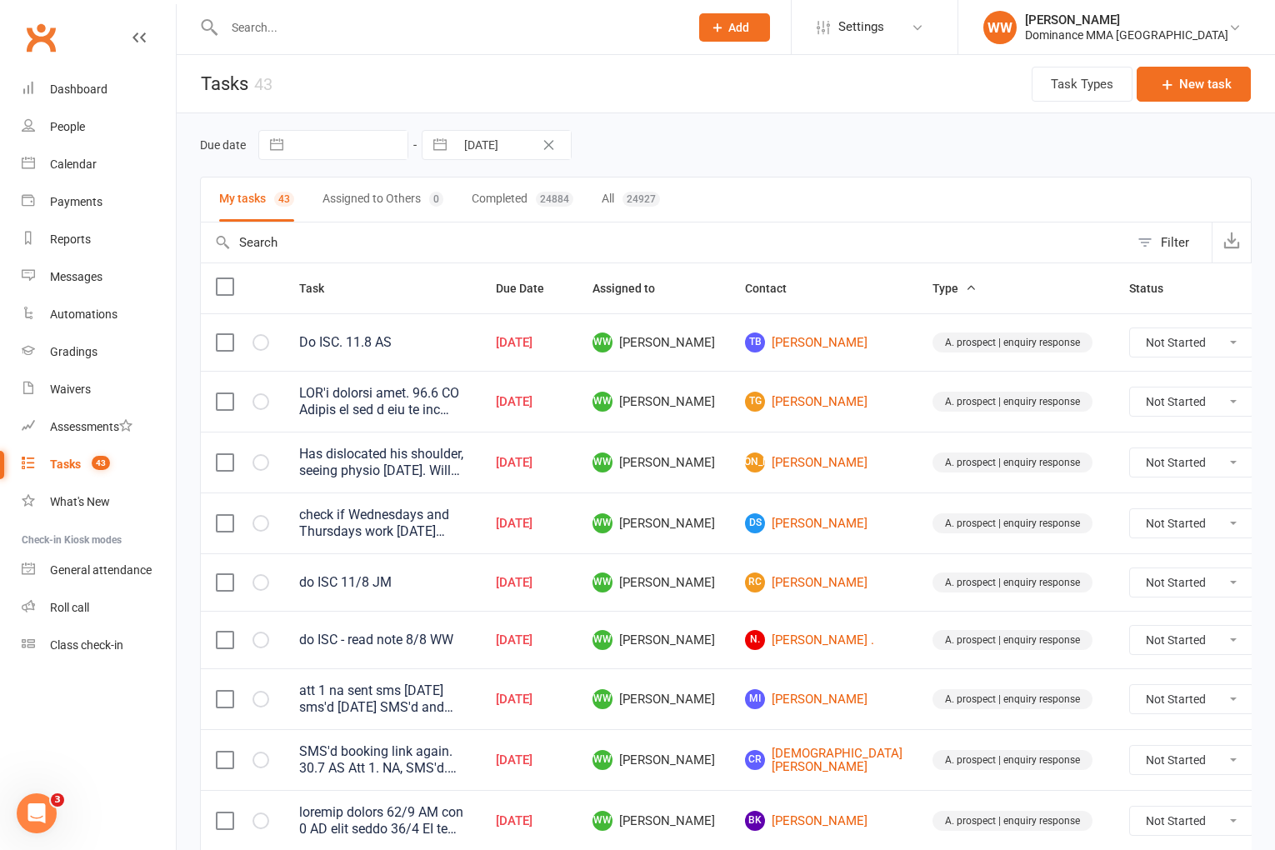
click at [713, 501] on td "WW Will Wesley" at bounding box center [654, 523] width 153 height 61
click at [717, 501] on tr "check if Wednesdays and Thursdays work 5/8 SA spoke about availabilities, note …" at bounding box center [760, 523] width 1119 height 61
click at [710, 586] on td "WW Will Wesley" at bounding box center [654, 582] width 153 height 58
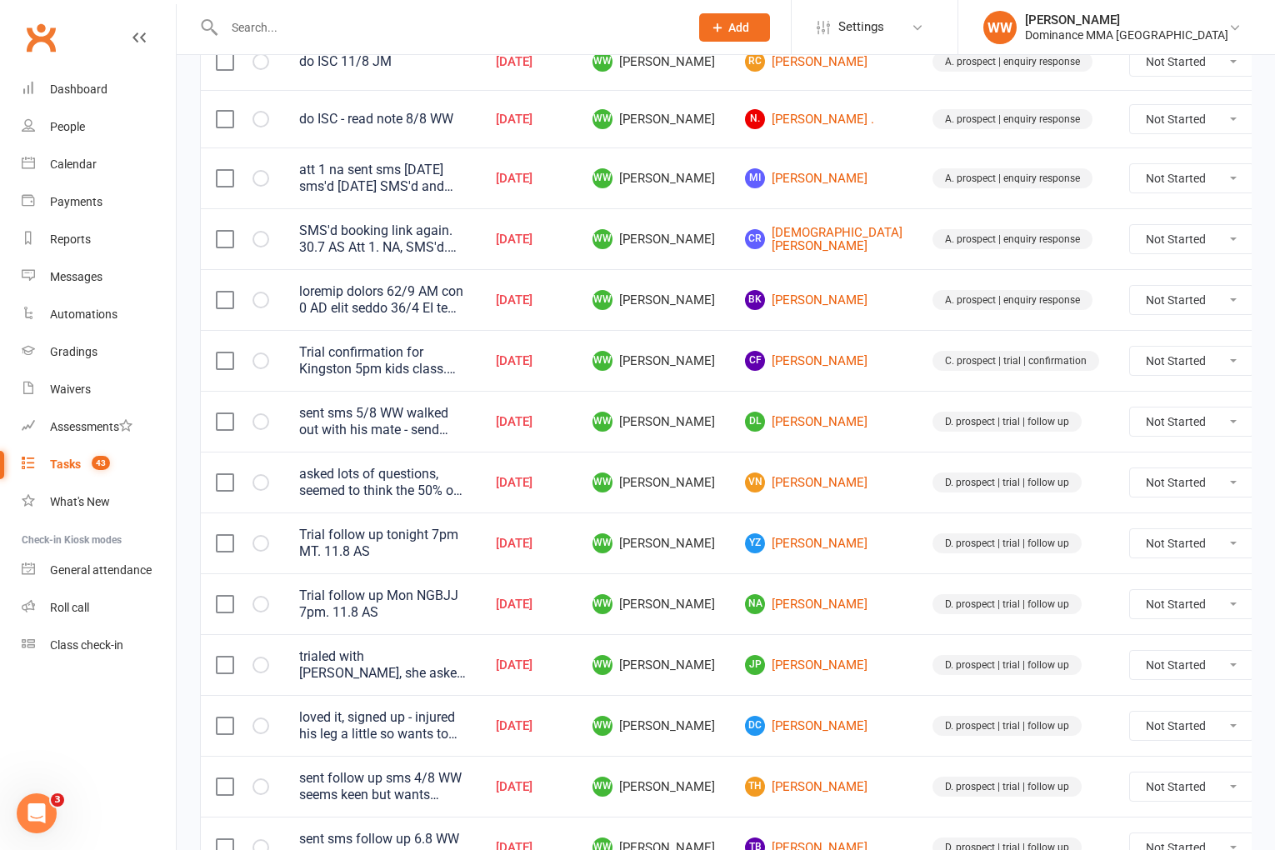
scroll to position [523, 0]
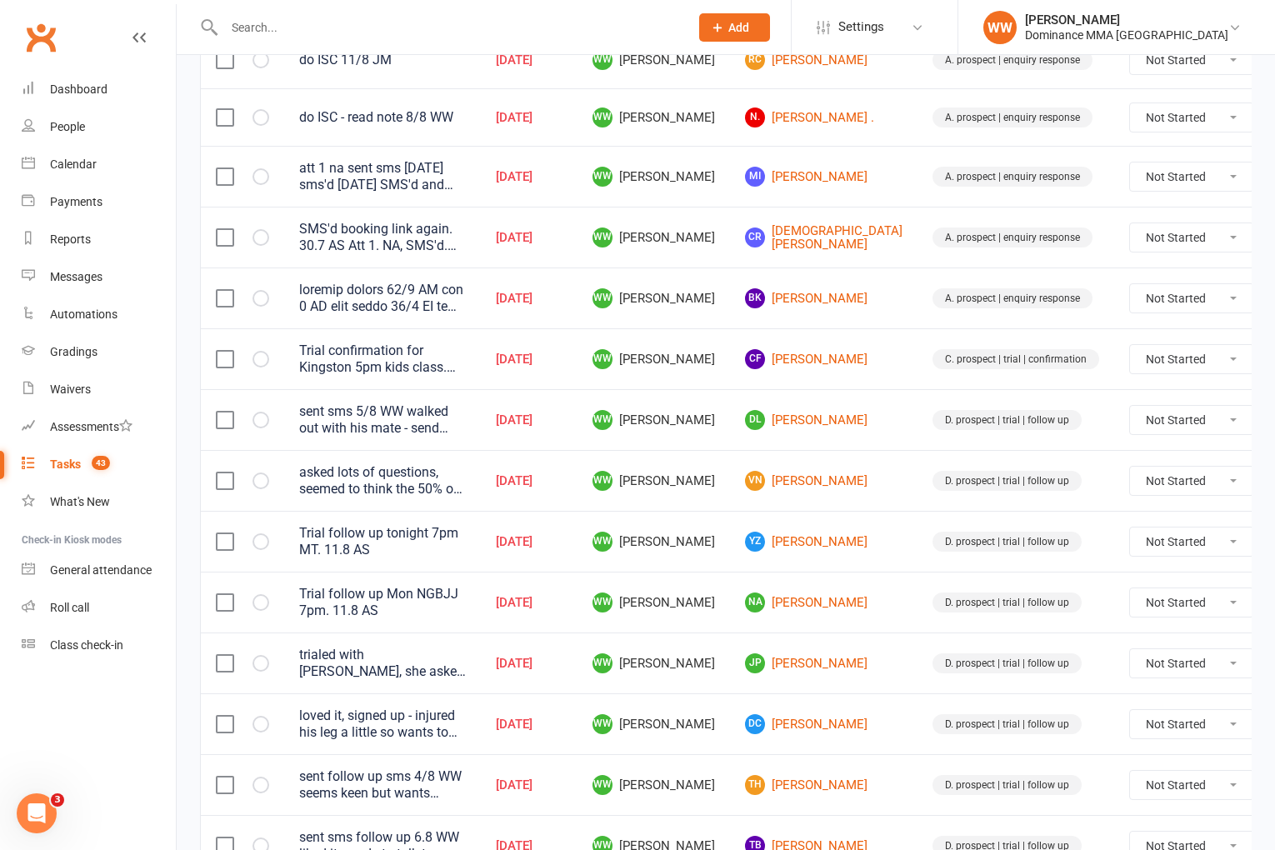
click at [427, 725] on div "loved it, signed up - injured his leg a little so wants to start next week or t…" at bounding box center [382, 724] width 167 height 33
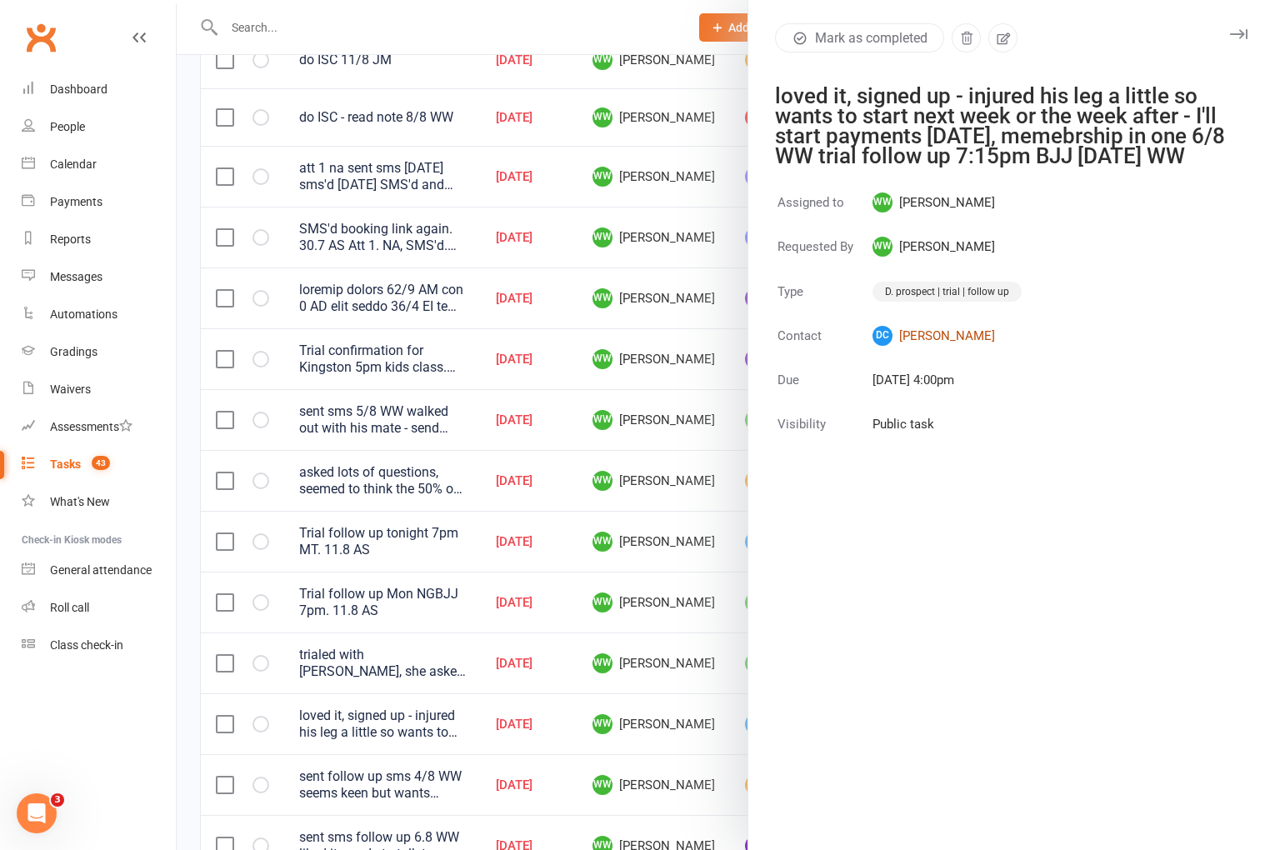
click at [944, 346] on link "DC Dhruv Chaturvedi" at bounding box center [947, 336] width 149 height 20
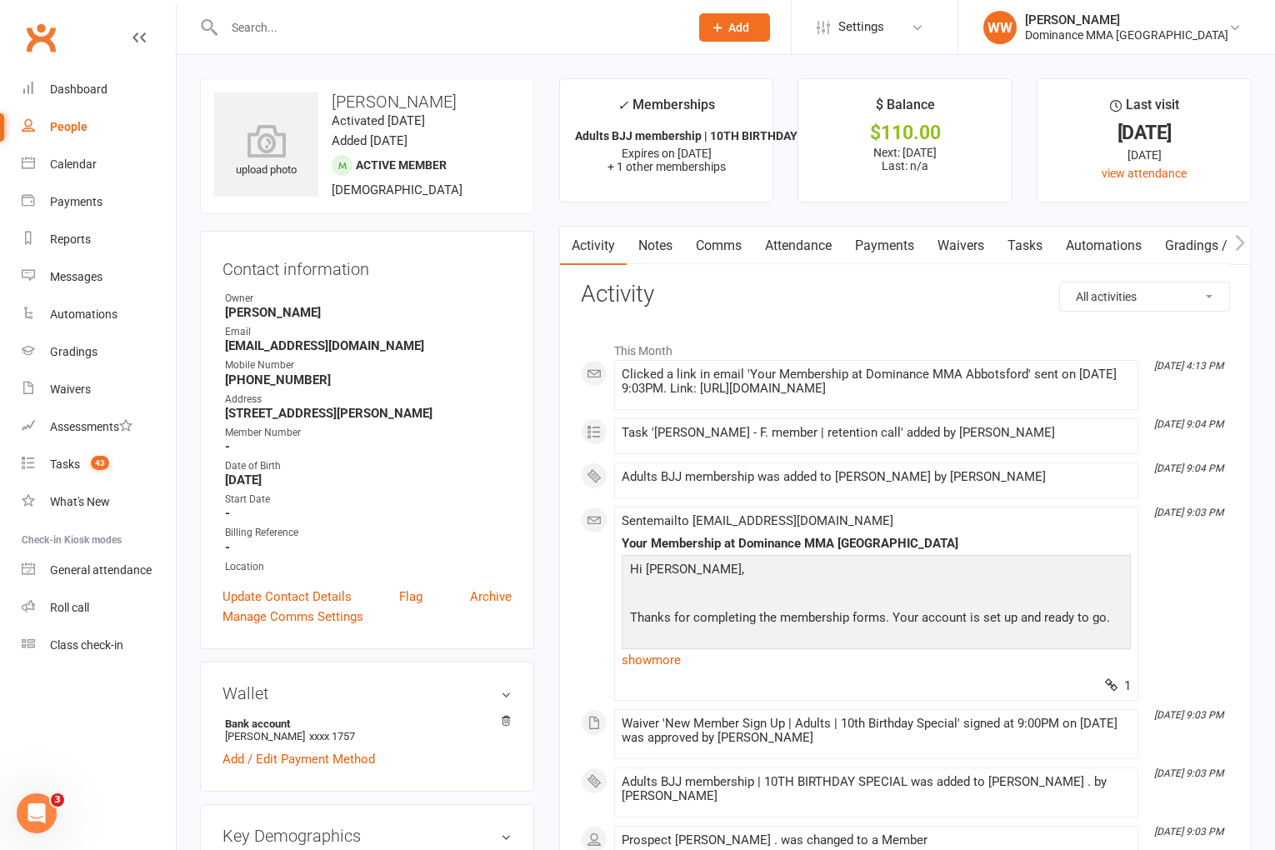
click at [1024, 248] on link "Tasks" at bounding box center [1025, 246] width 58 height 38
select select "incomplete"
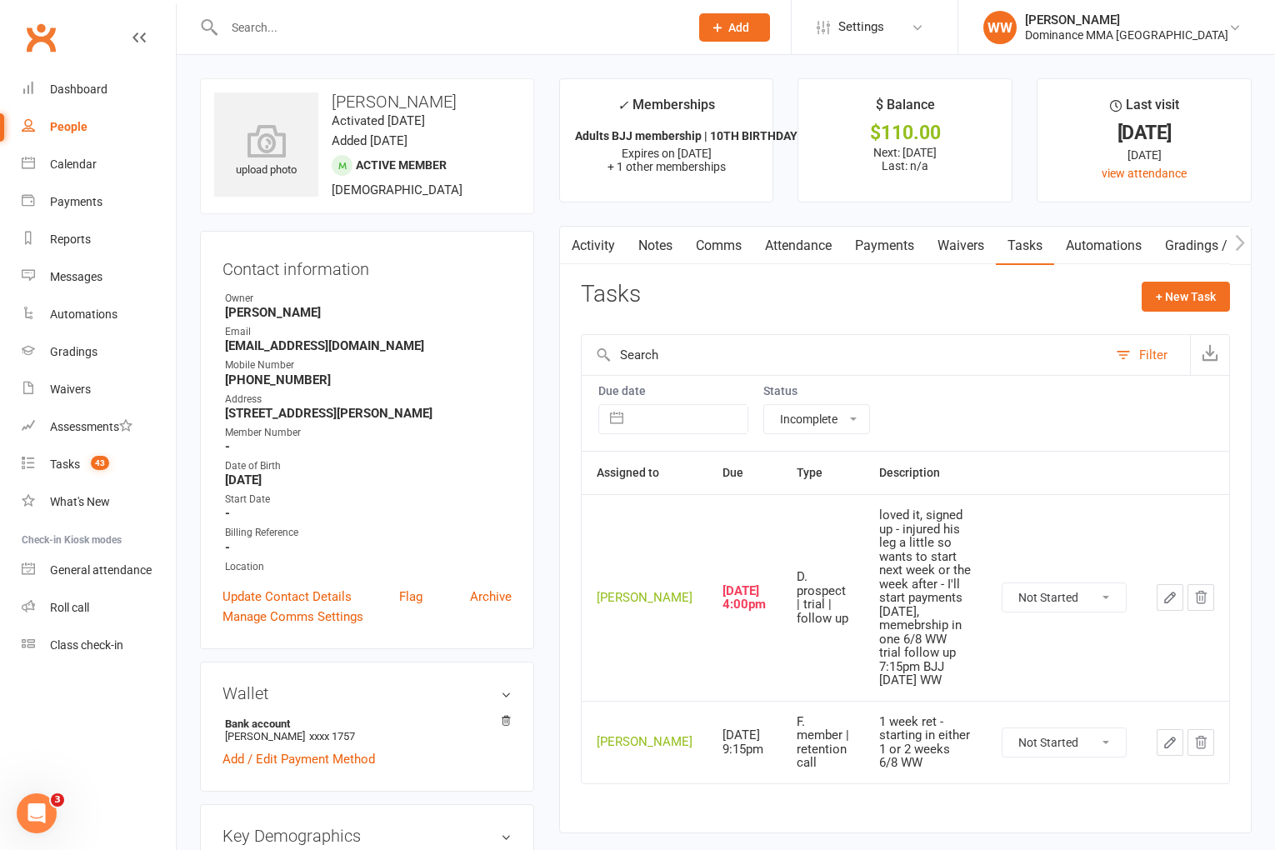
click at [886, 254] on link "Payments" at bounding box center [885, 246] width 83 height 38
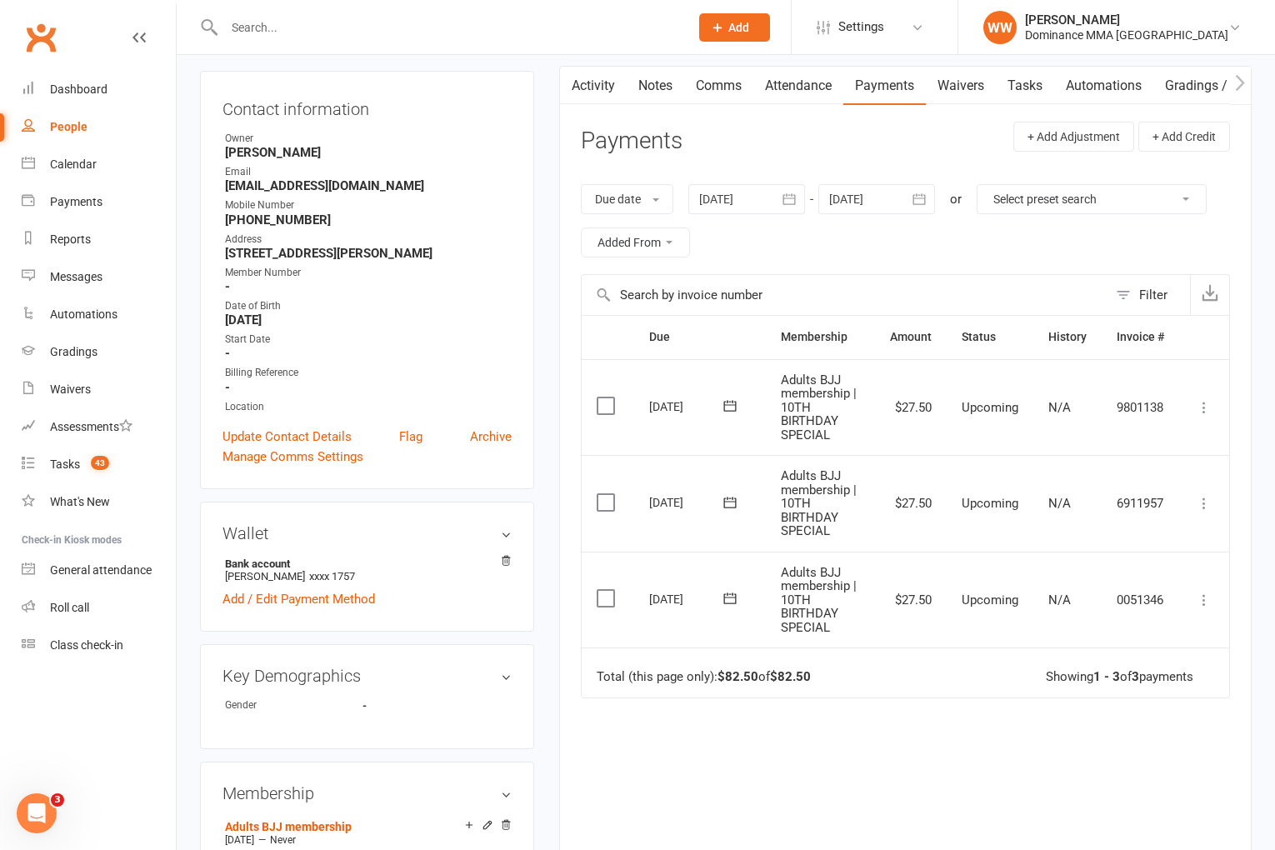
scroll to position [134, 0]
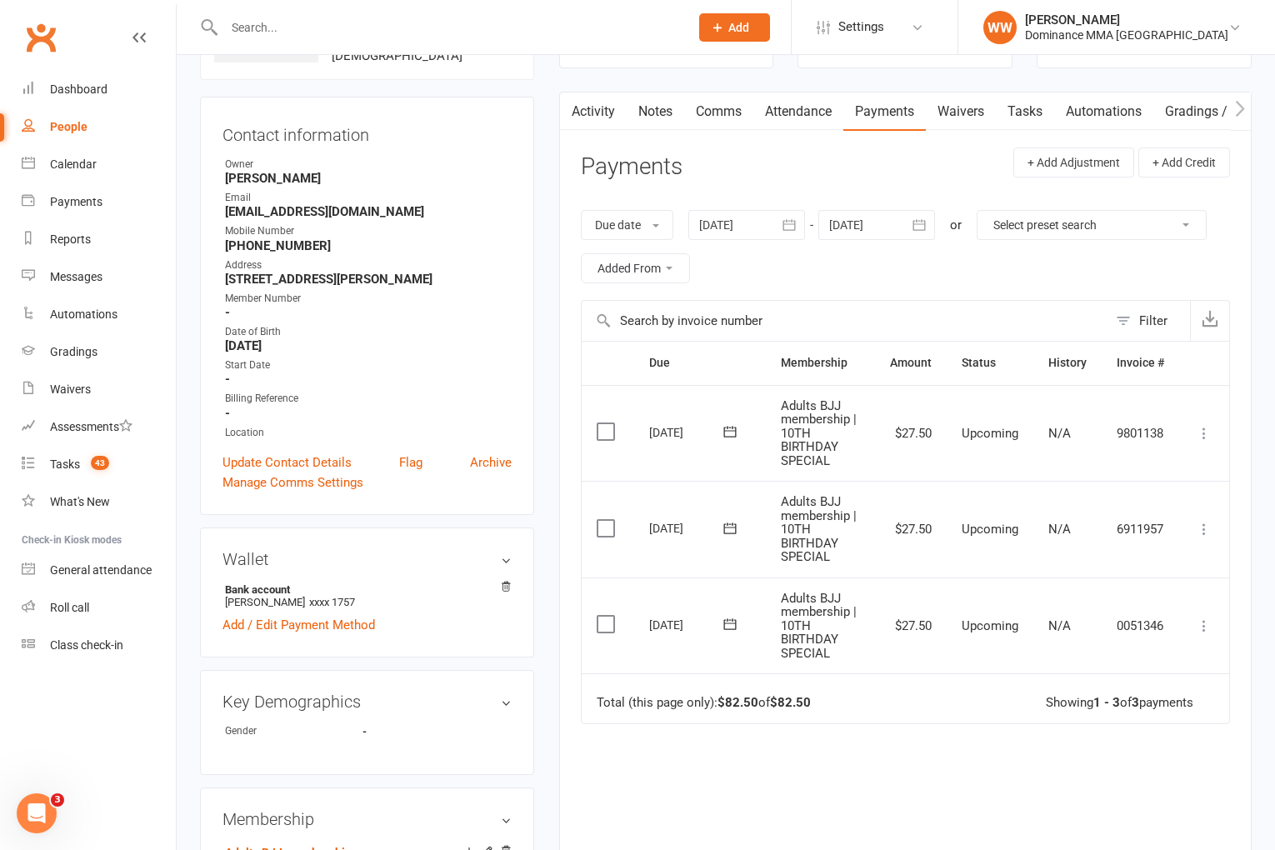
click at [901, 232] on div at bounding box center [877, 225] width 117 height 30
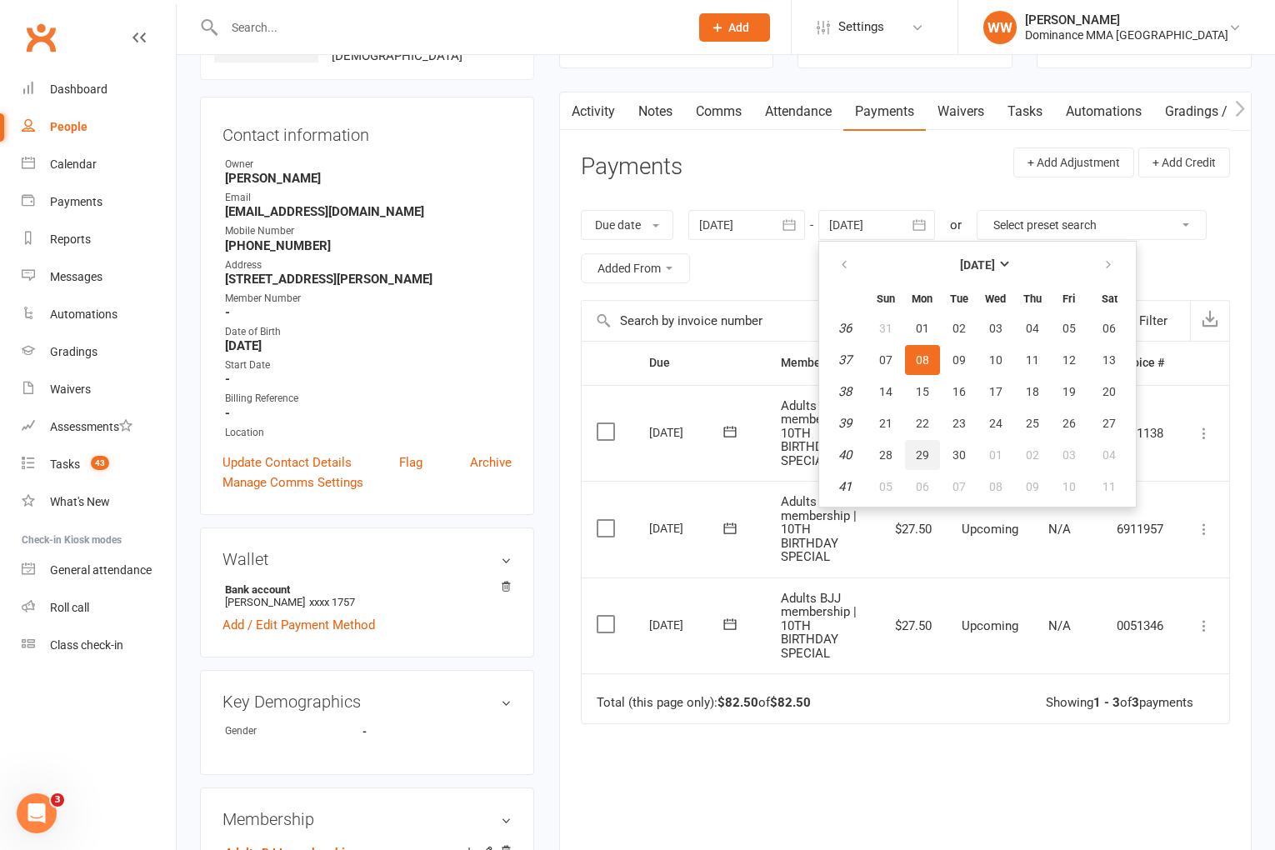
click at [934, 453] on button "29" at bounding box center [922, 455] width 35 height 30
type input "29 Sep 2025"
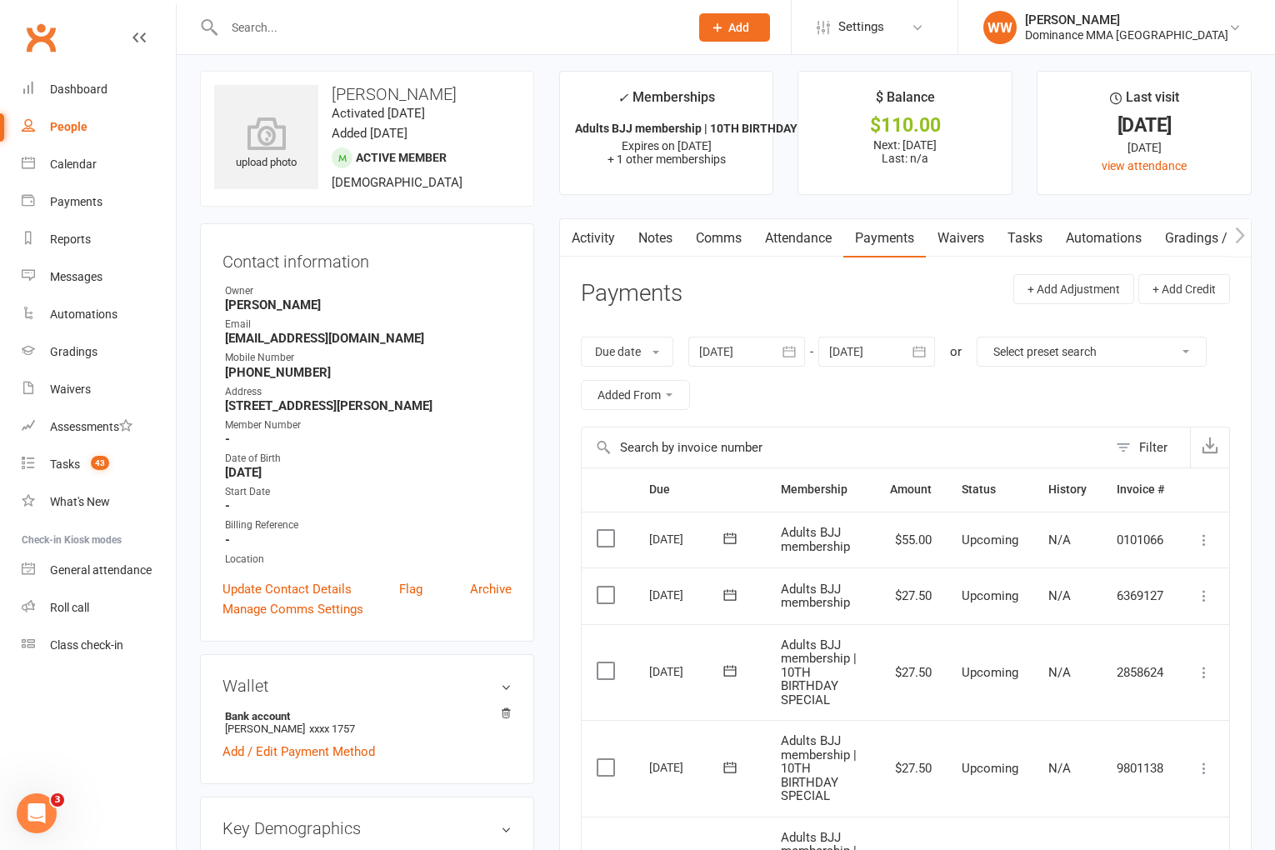
scroll to position [0, 0]
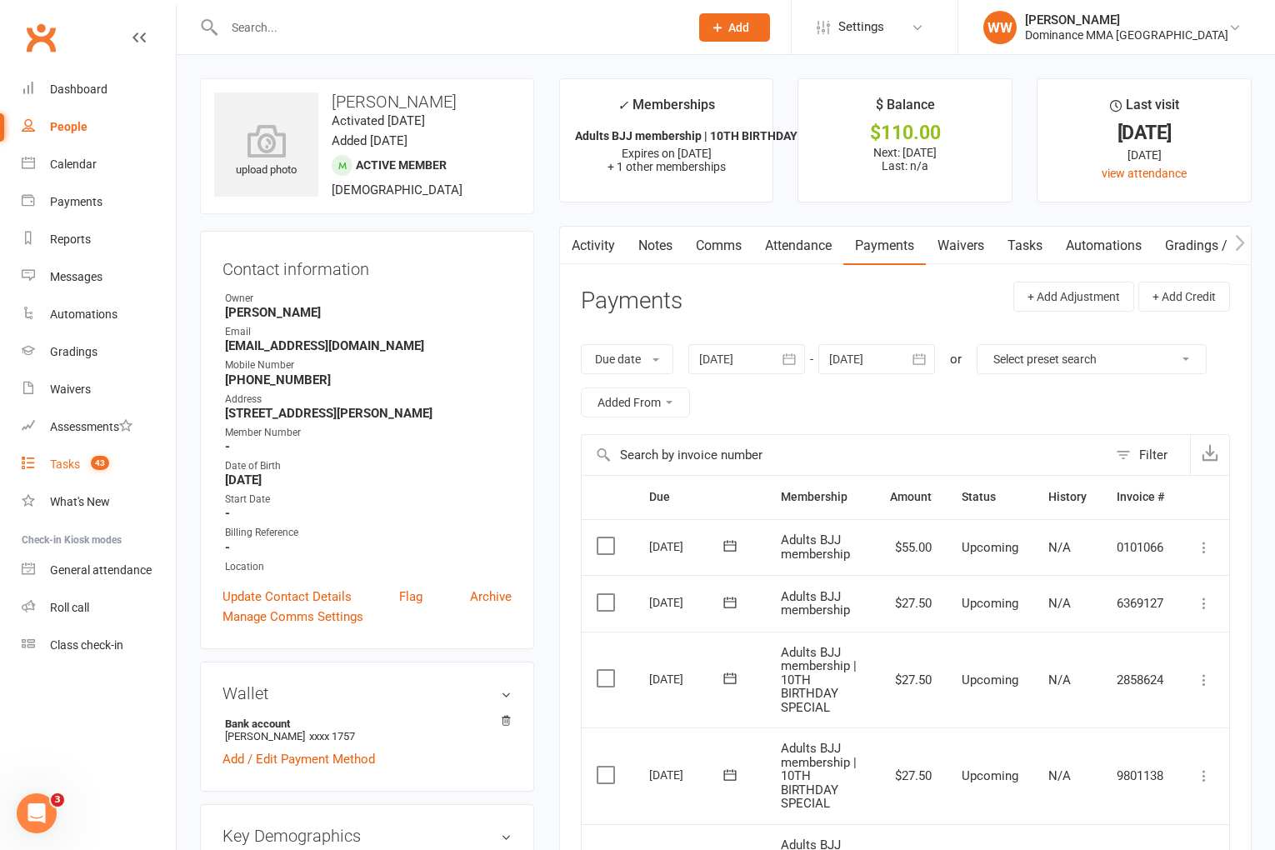
click at [75, 465] on div "Tasks" at bounding box center [65, 464] width 30 height 13
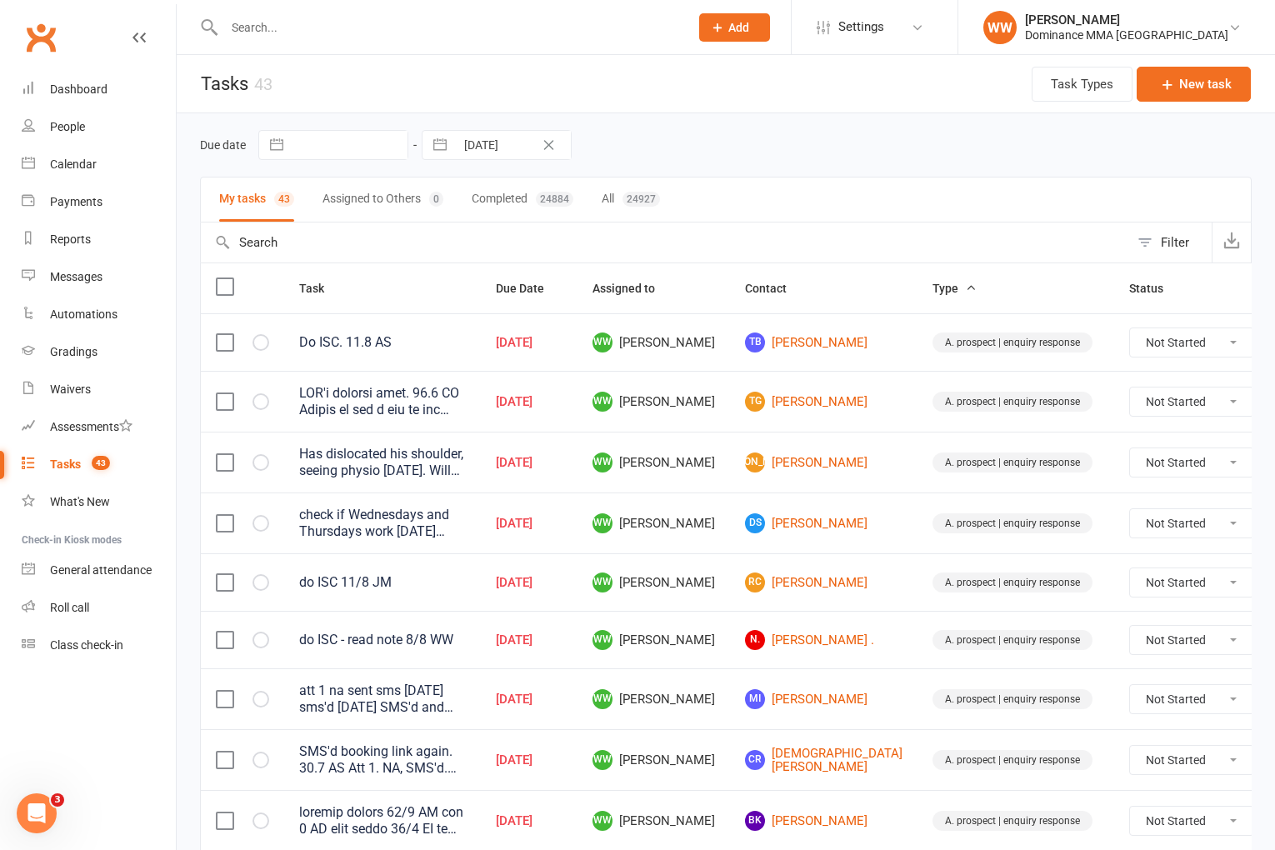
click at [712, 609] on td "WW Will Wesley" at bounding box center [654, 582] width 153 height 58
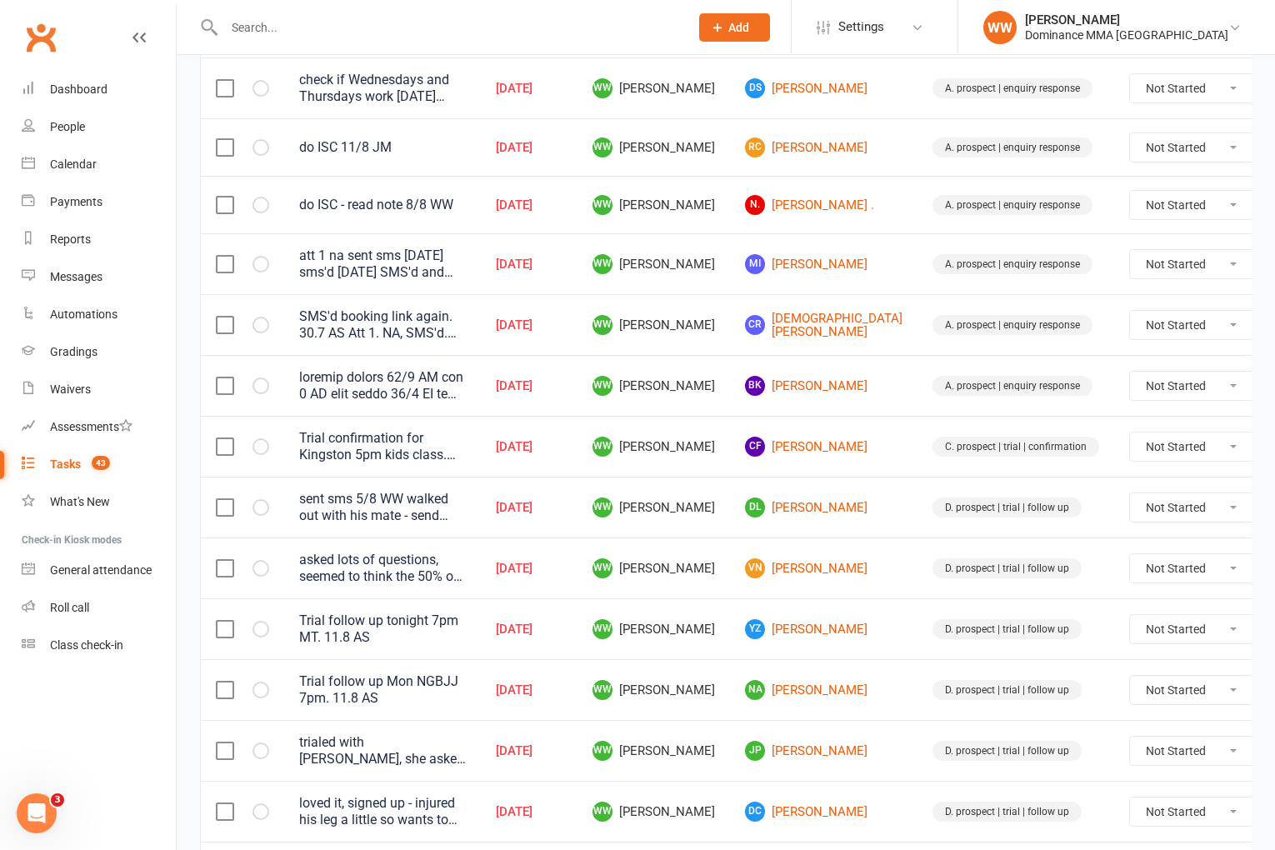
scroll to position [438, 0]
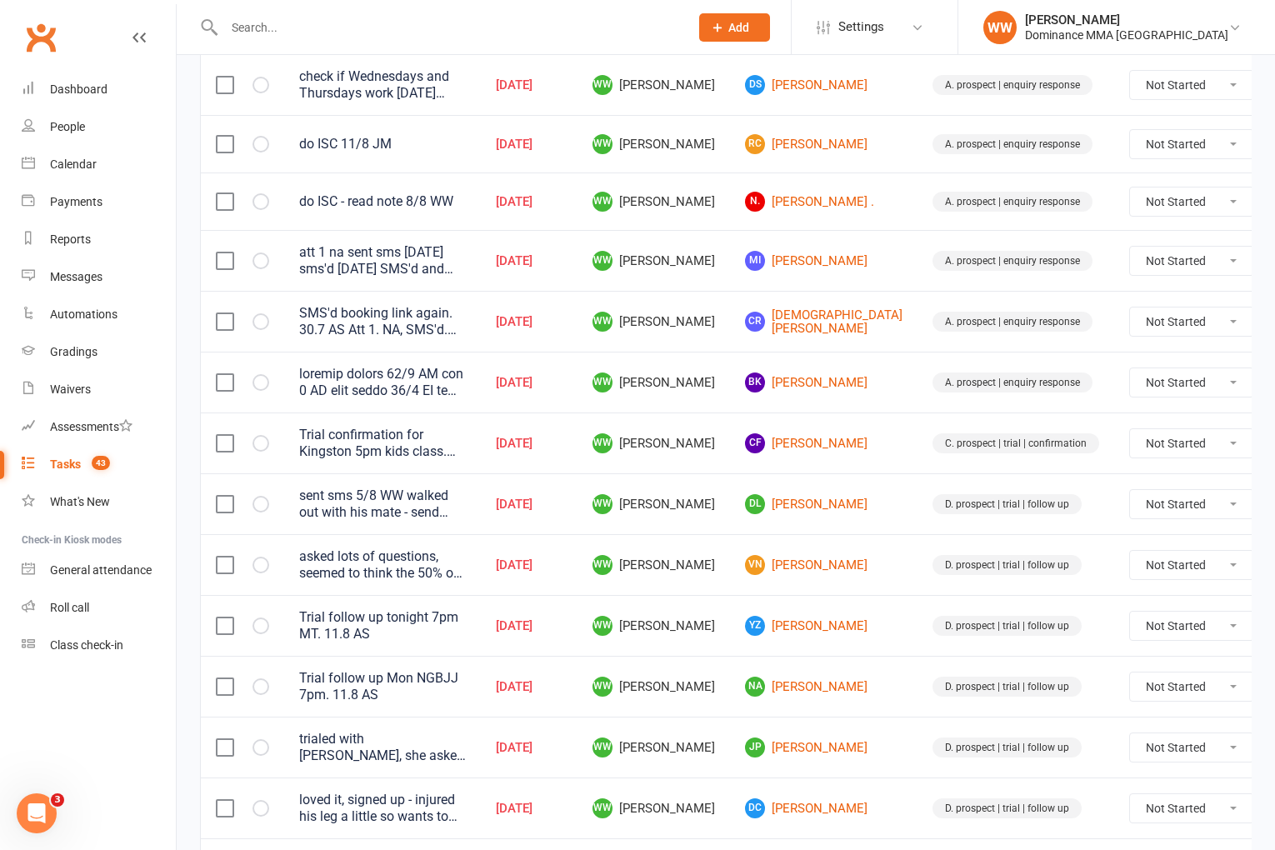
click at [706, 677] on td "WW Will Wesley" at bounding box center [654, 686] width 153 height 61
click at [709, 683] on td "WW Will Wesley" at bounding box center [654, 686] width 153 height 61
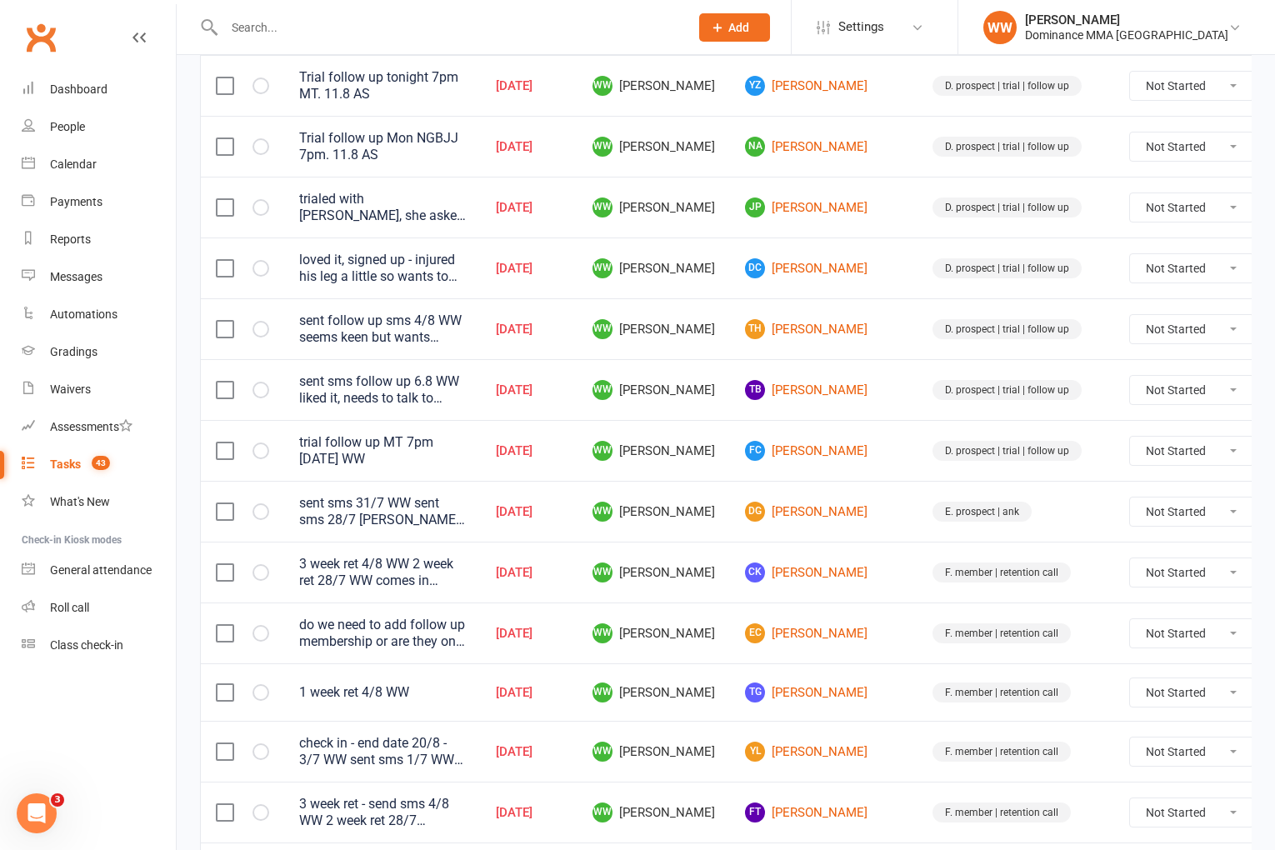
scroll to position [989, 0]
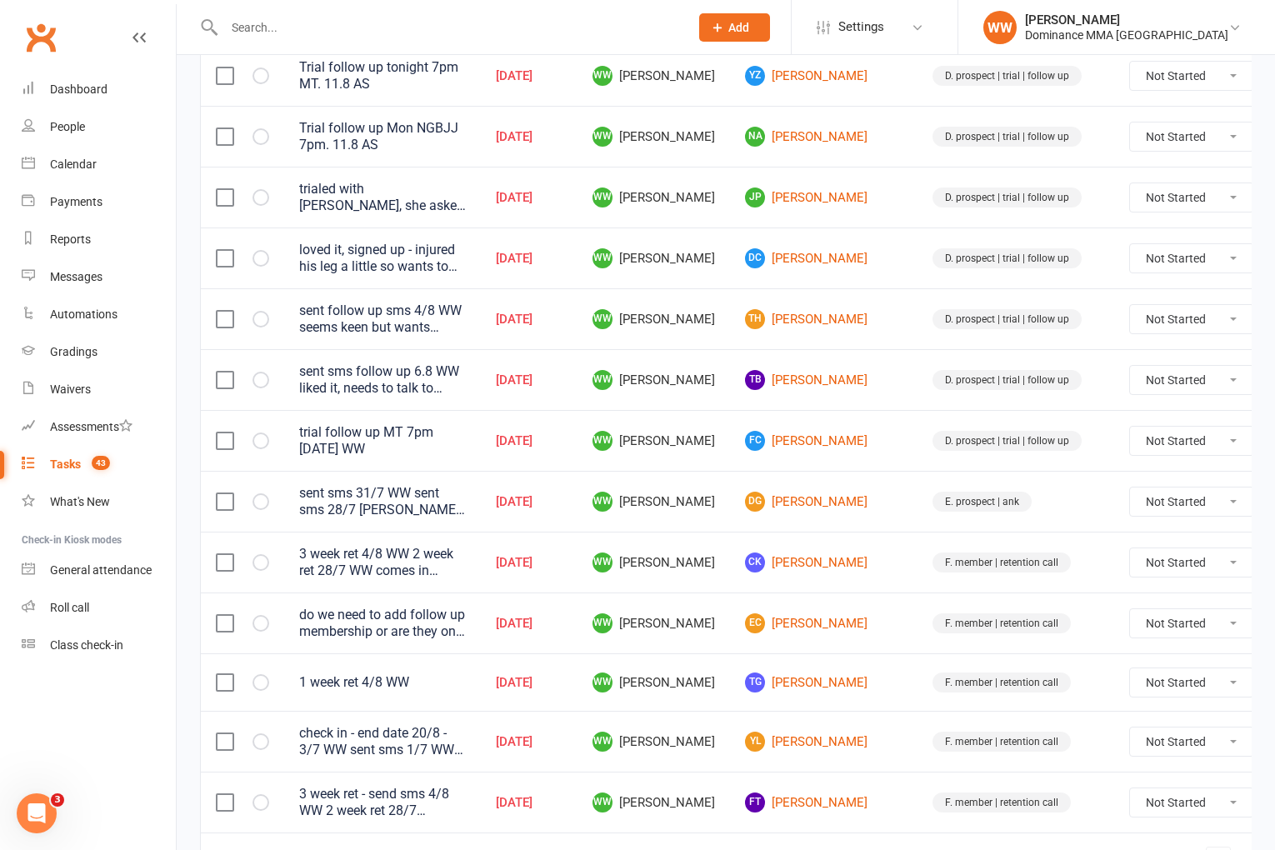
click at [395, 628] on div "do we need to add follow up membership or are they only wanting while cheap? 1 …" at bounding box center [382, 623] width 167 height 33
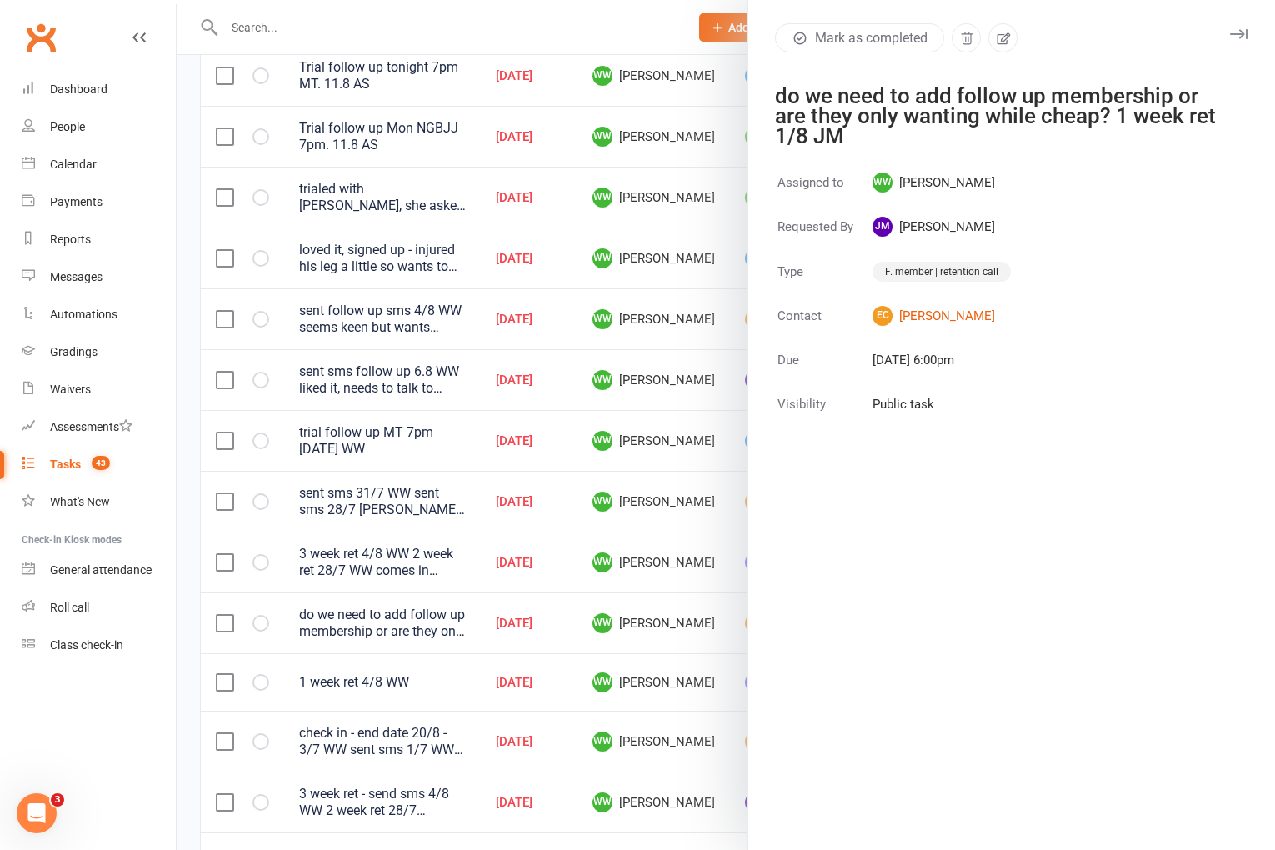
click at [1234, 30] on icon "button" at bounding box center [1239, 34] width 18 height 10
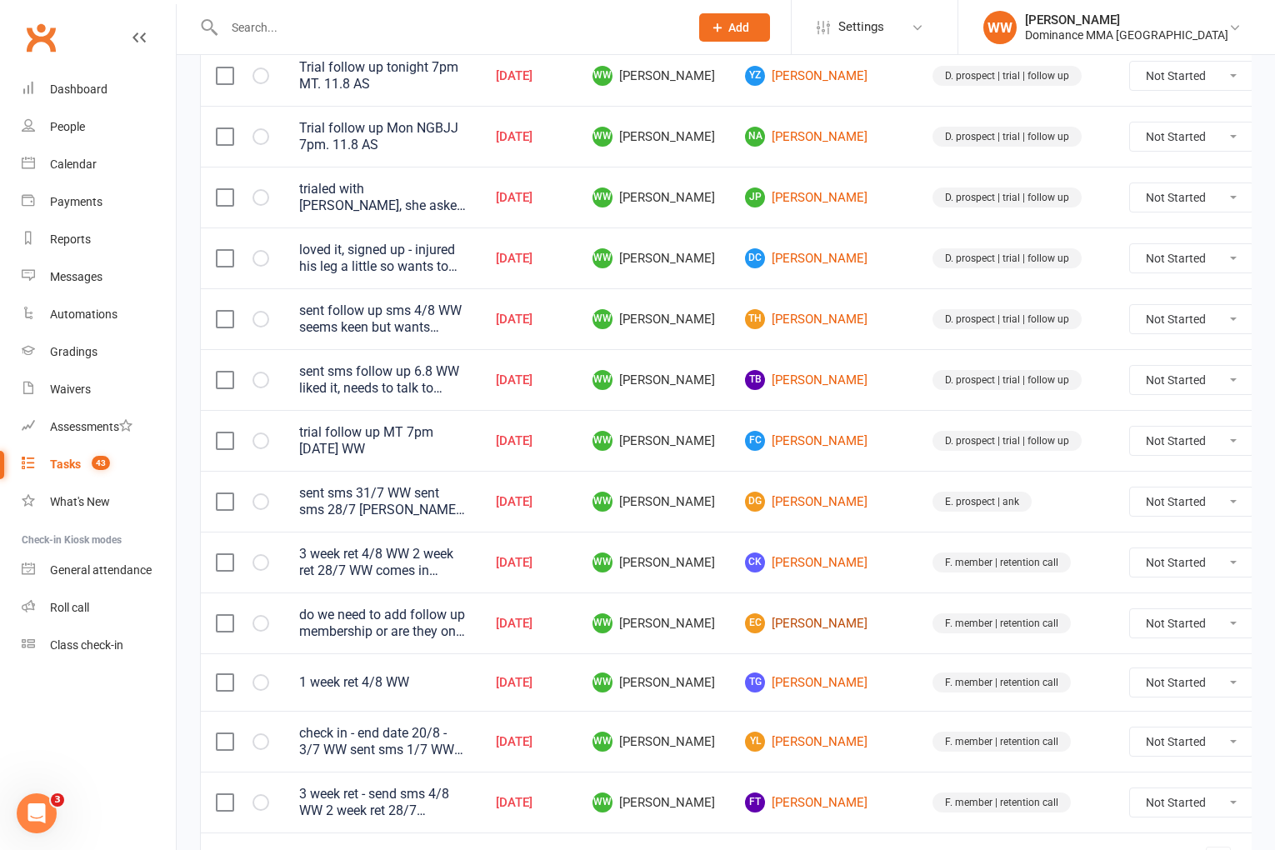
click at [793, 625] on link "EC Ellyssa Cruz" at bounding box center [824, 623] width 158 height 20
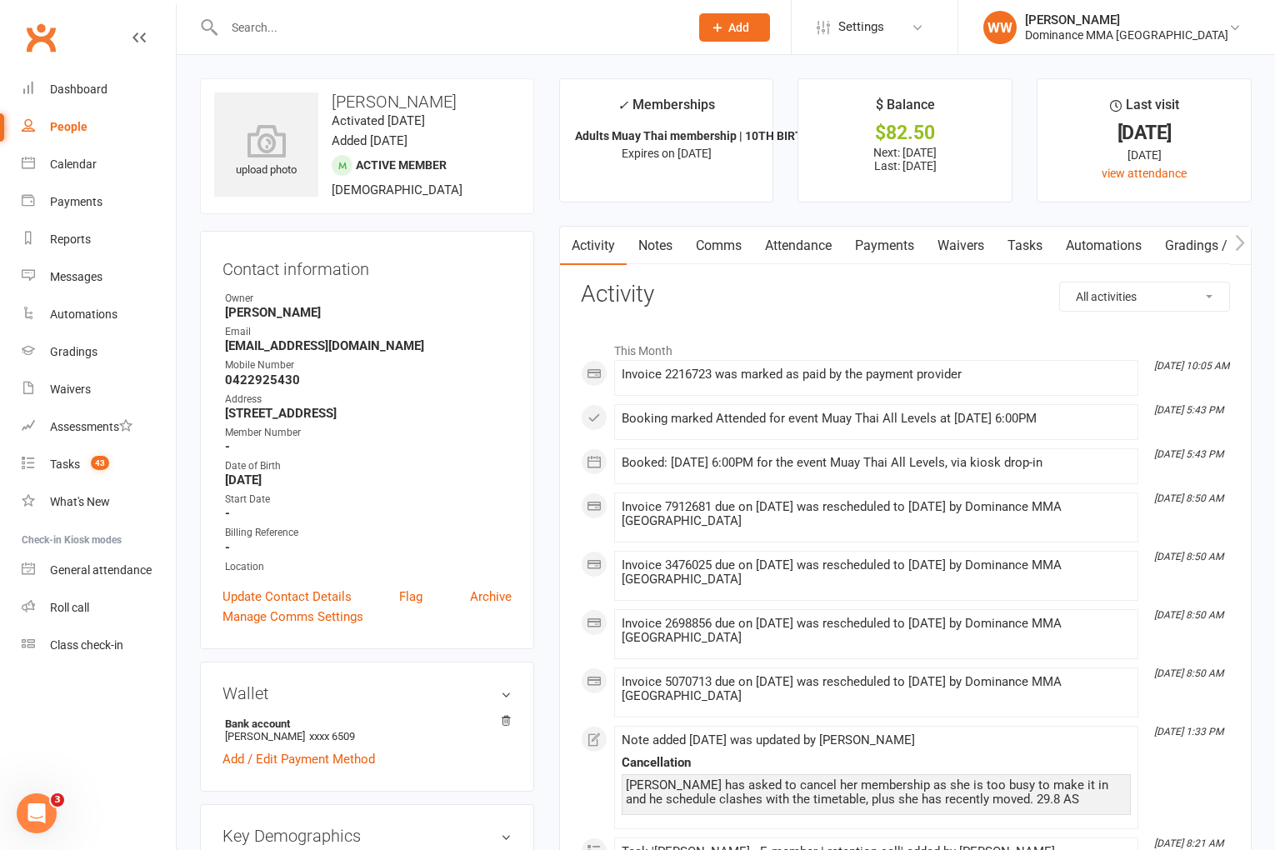
click at [66, 474] on link "Tasks 43" at bounding box center [99, 465] width 154 height 38
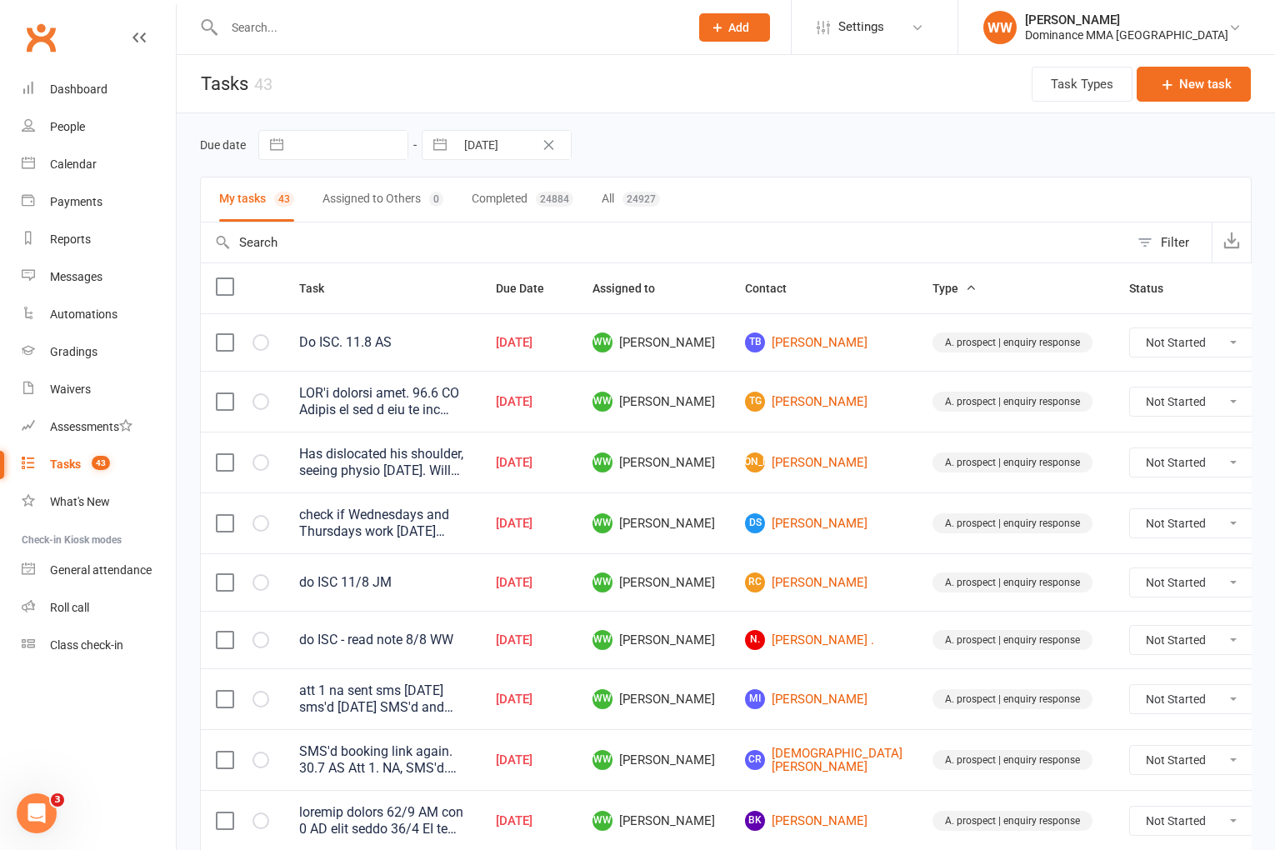
click at [714, 598] on td "WW Will Wesley" at bounding box center [654, 582] width 153 height 58
click at [714, 606] on td "WW Will Wesley" at bounding box center [654, 582] width 153 height 58
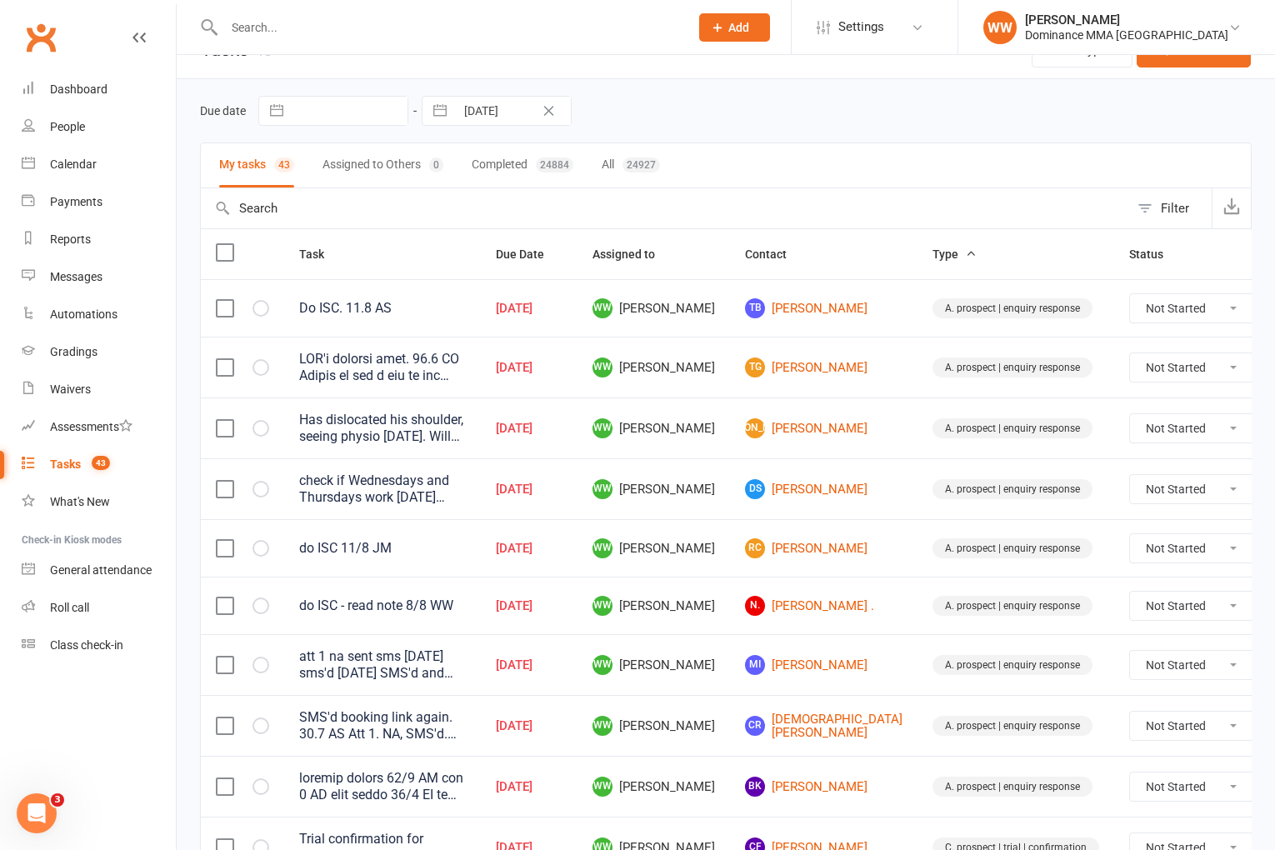
scroll to position [35, 0]
click at [396, 432] on div "Has dislocated his shoulder, seeing physio tomorrow. Will let us know what they…" at bounding box center [382, 427] width 167 height 33
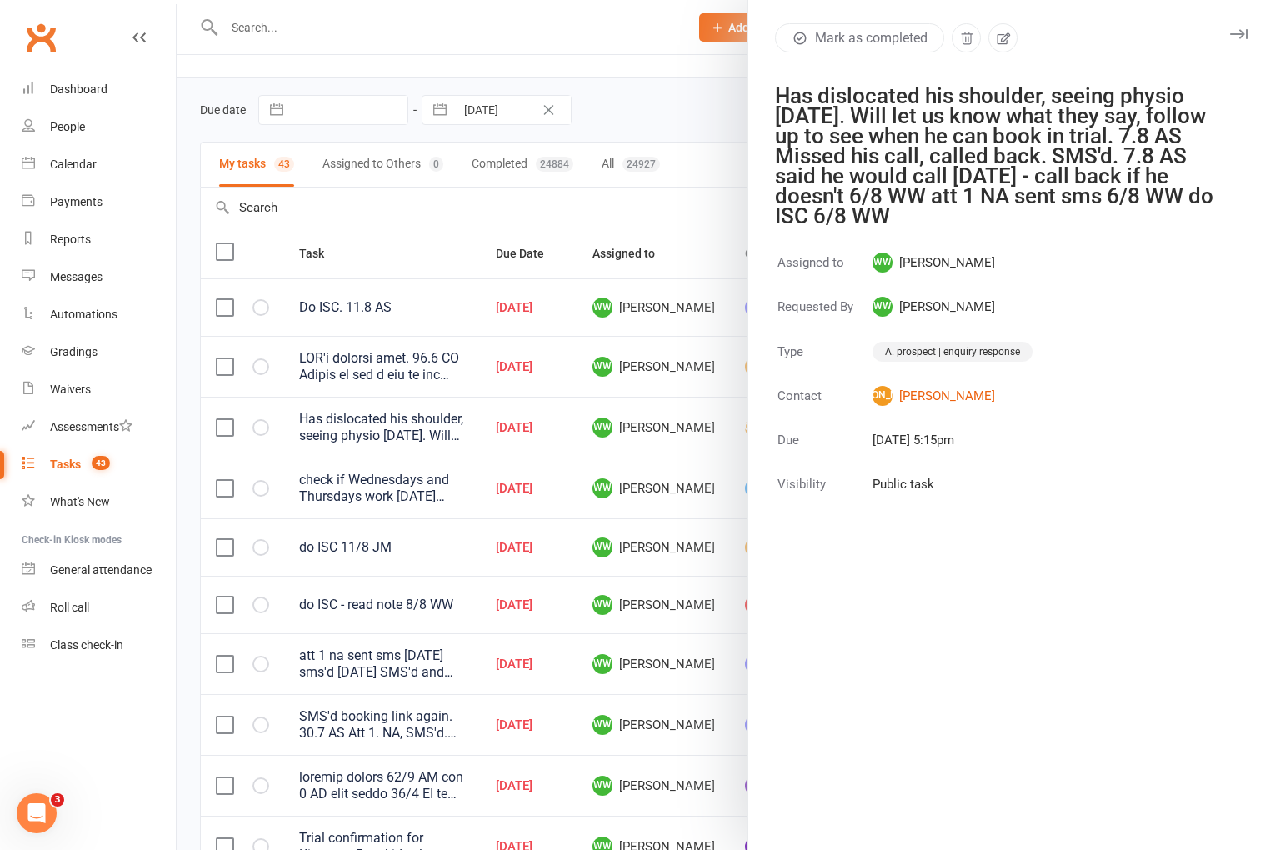
click at [1244, 30] on icon "button" at bounding box center [1239, 34] width 18 height 10
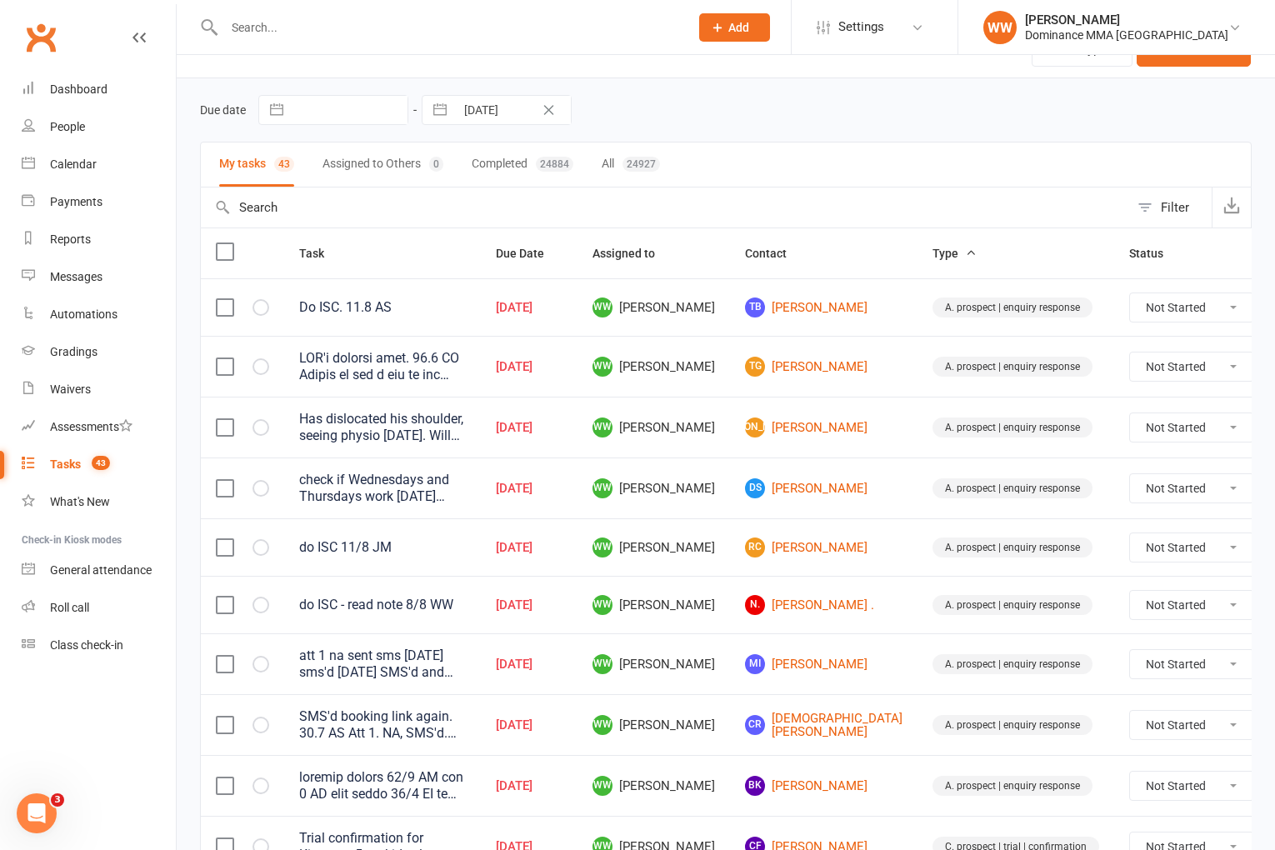
click at [712, 361] on td "WW Will Wesley" at bounding box center [654, 366] width 153 height 61
click at [711, 371] on td "WW Will Wesley" at bounding box center [654, 364] width 153 height 61
click at [608, 464] on td "WW Will Wesley" at bounding box center [654, 486] width 153 height 61
click at [578, 468] on td "Aug 11, 2025" at bounding box center [529, 486] width 97 height 61
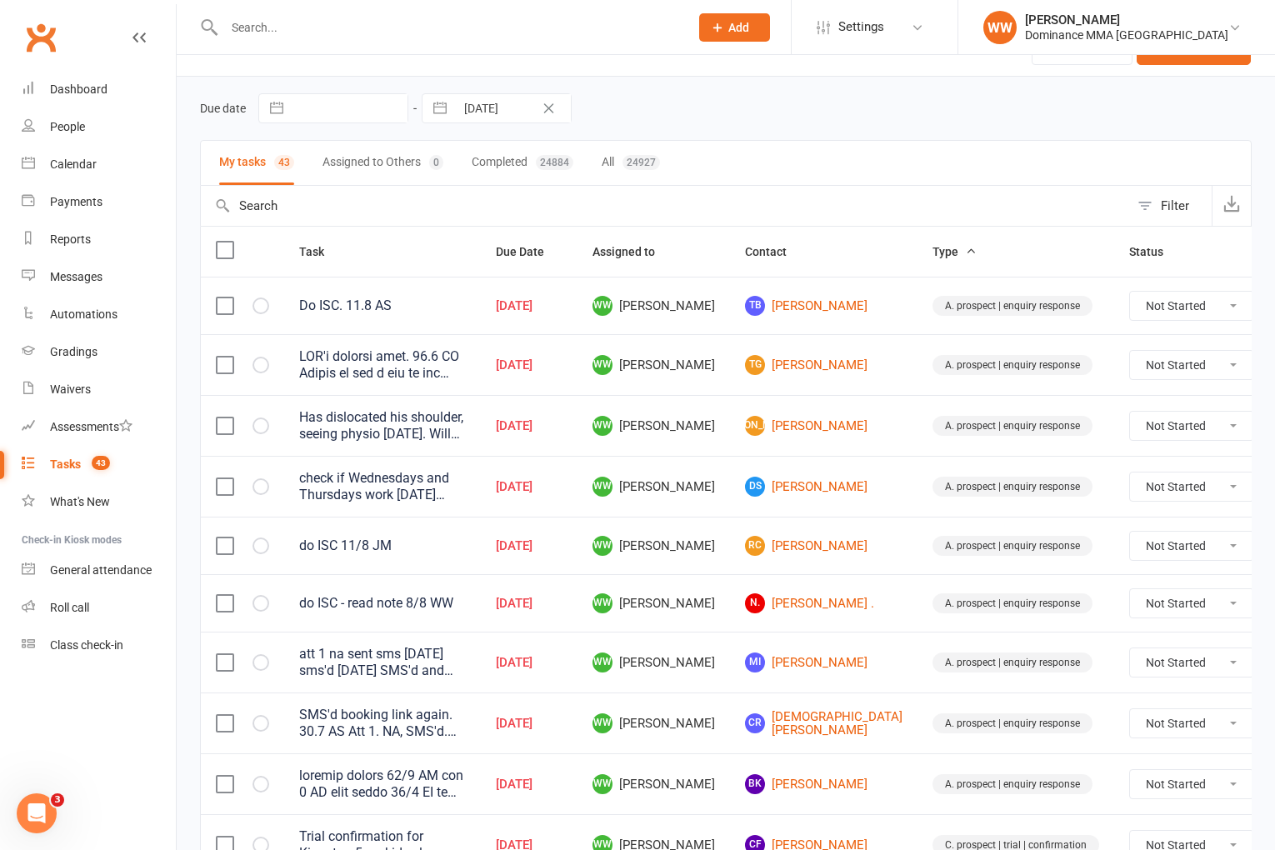
click at [578, 470] on td "Aug 11, 2025" at bounding box center [529, 486] width 97 height 61
click at [578, 493] on td "Aug 11, 2025" at bounding box center [529, 486] width 97 height 61
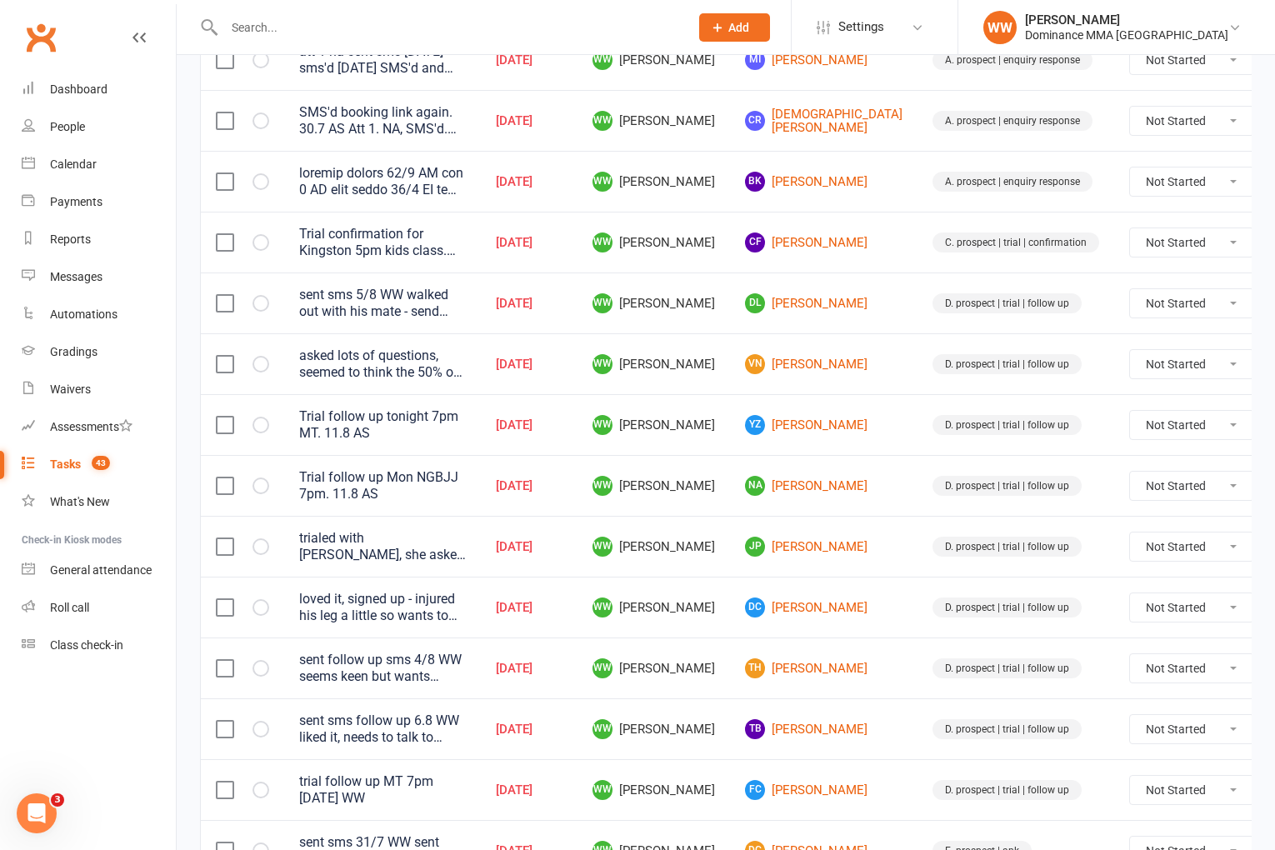
scroll to position [646, 0]
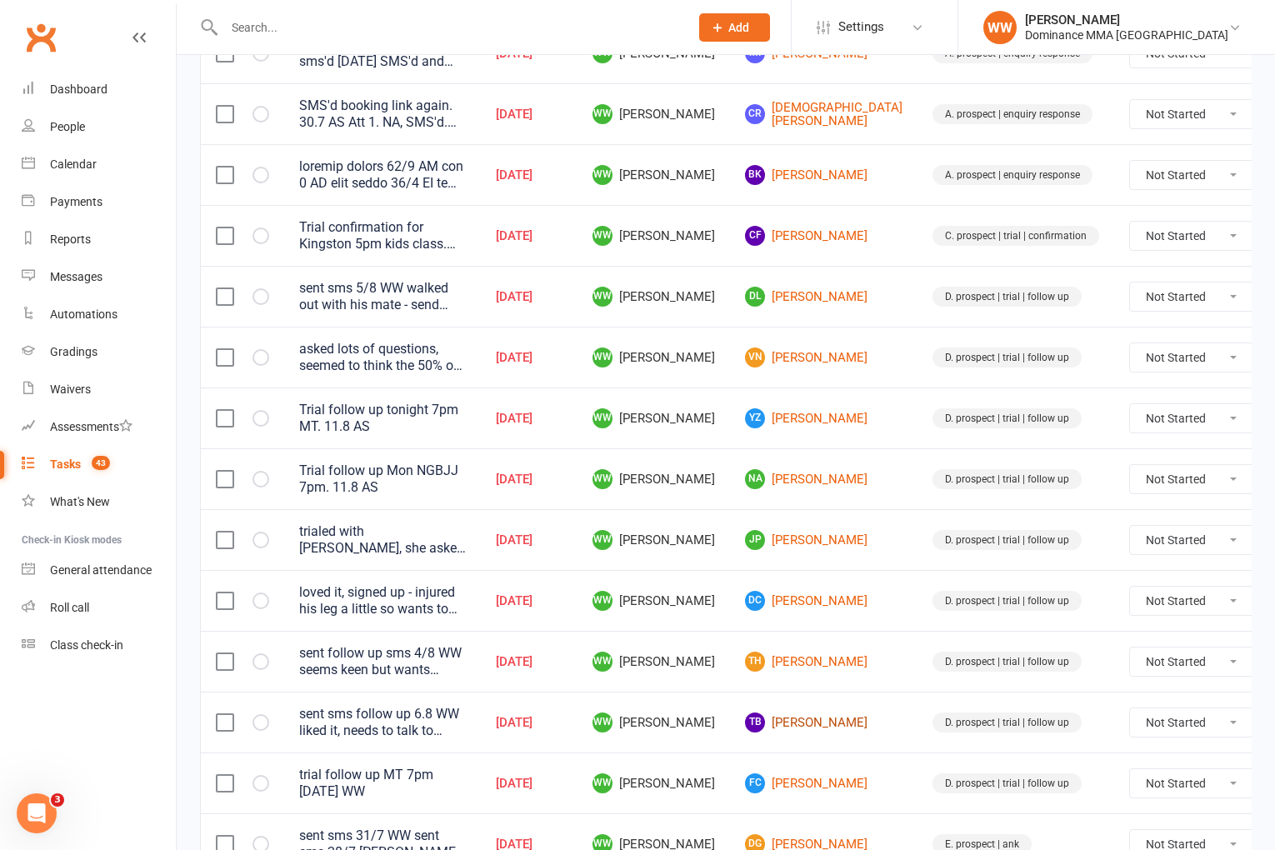
click at [785, 727] on link "TB Tim Best" at bounding box center [824, 723] width 158 height 20
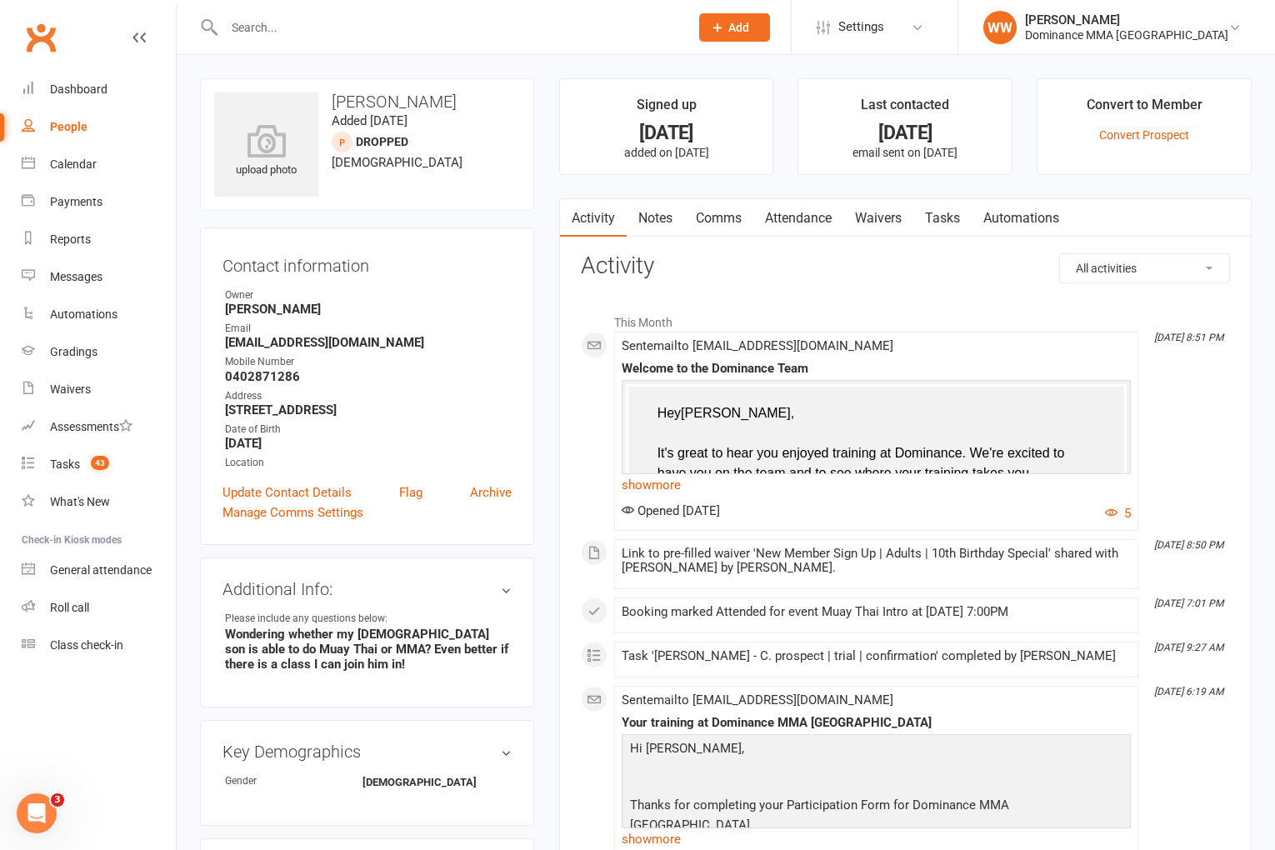
click at [950, 224] on link "Tasks" at bounding box center [943, 218] width 58 height 38
select select "incomplete"
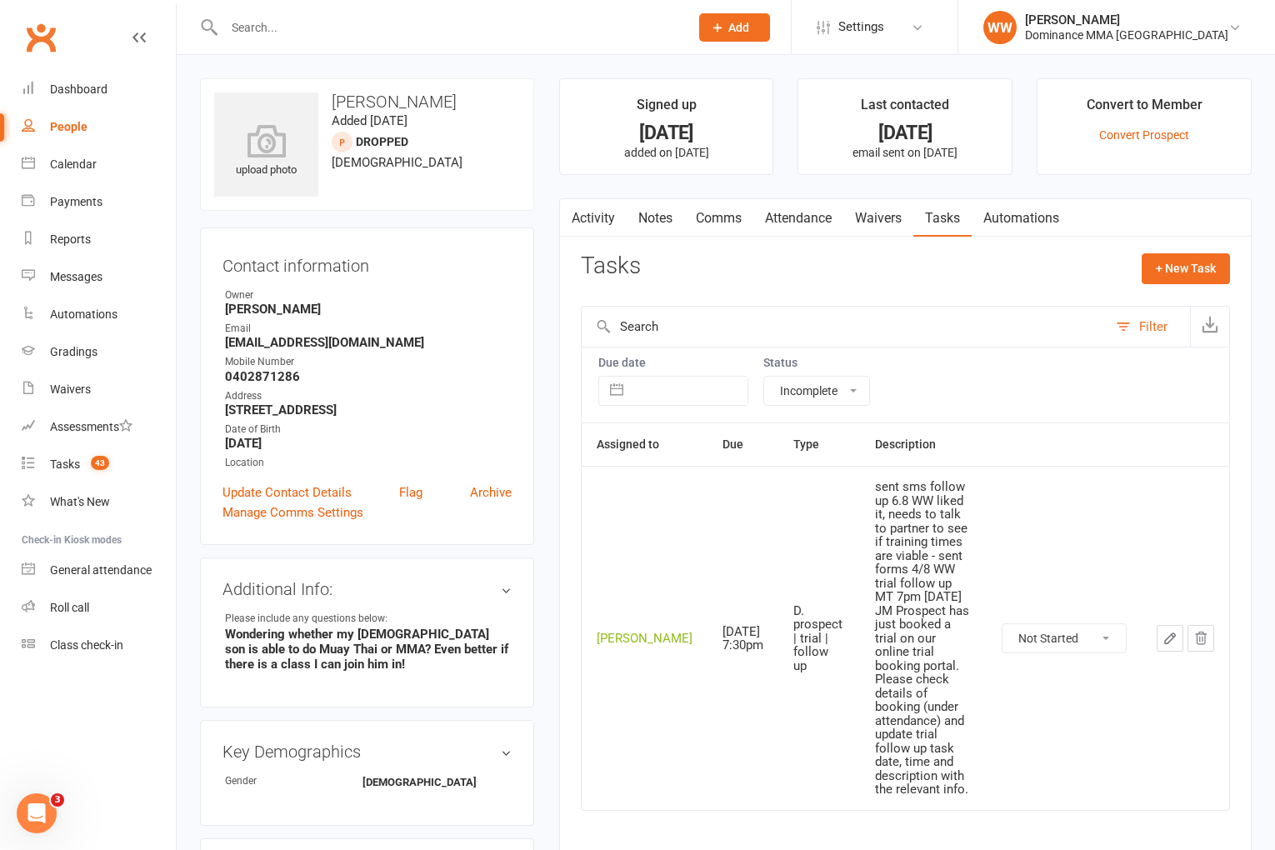
click at [585, 212] on link "Activity" at bounding box center [593, 218] width 67 height 38
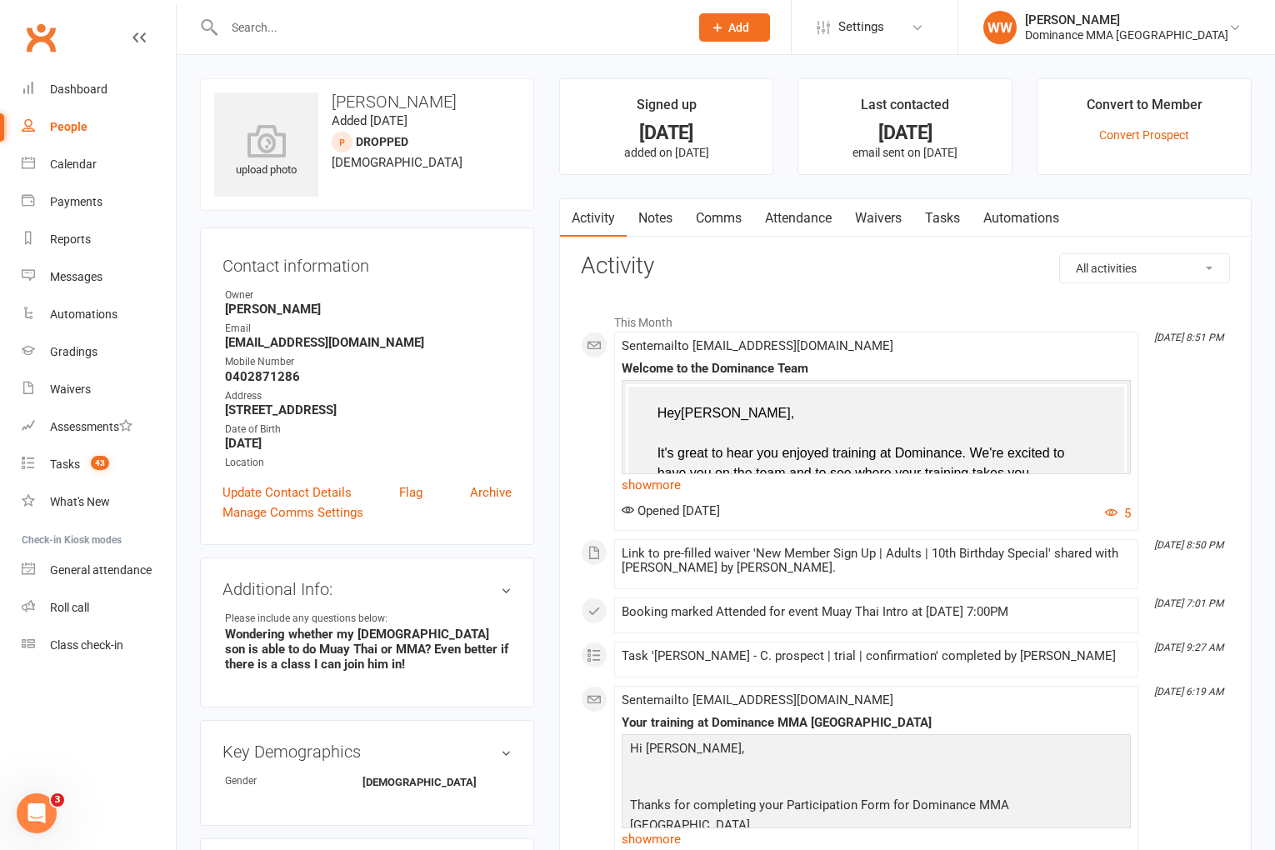
click at [799, 260] on h3 "Activity" at bounding box center [905, 266] width 649 height 26
click at [81, 470] on link "Tasks 43" at bounding box center [99, 465] width 154 height 38
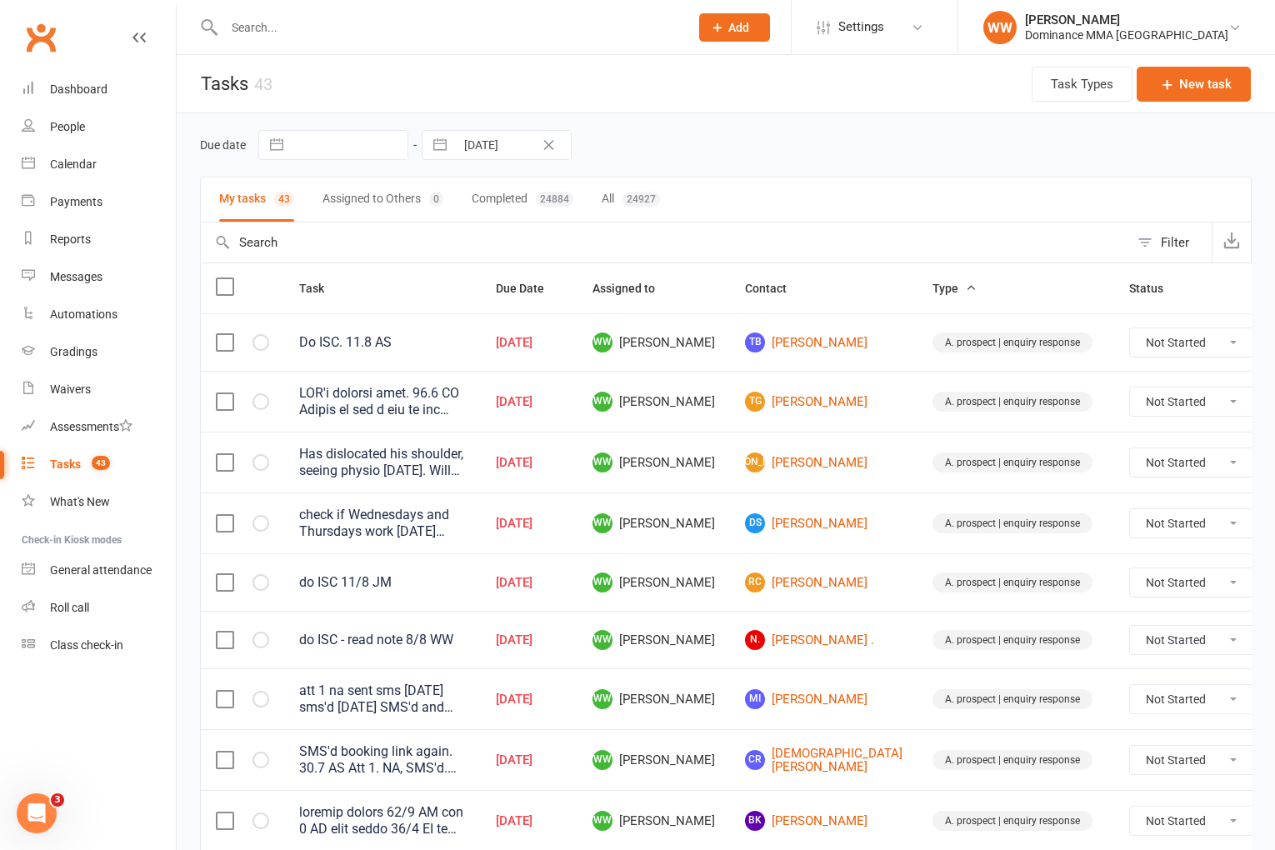
click at [578, 546] on td "Aug 11, 2025" at bounding box center [529, 523] width 97 height 61
click at [578, 571] on td "Aug 11, 2025" at bounding box center [529, 582] width 97 height 58
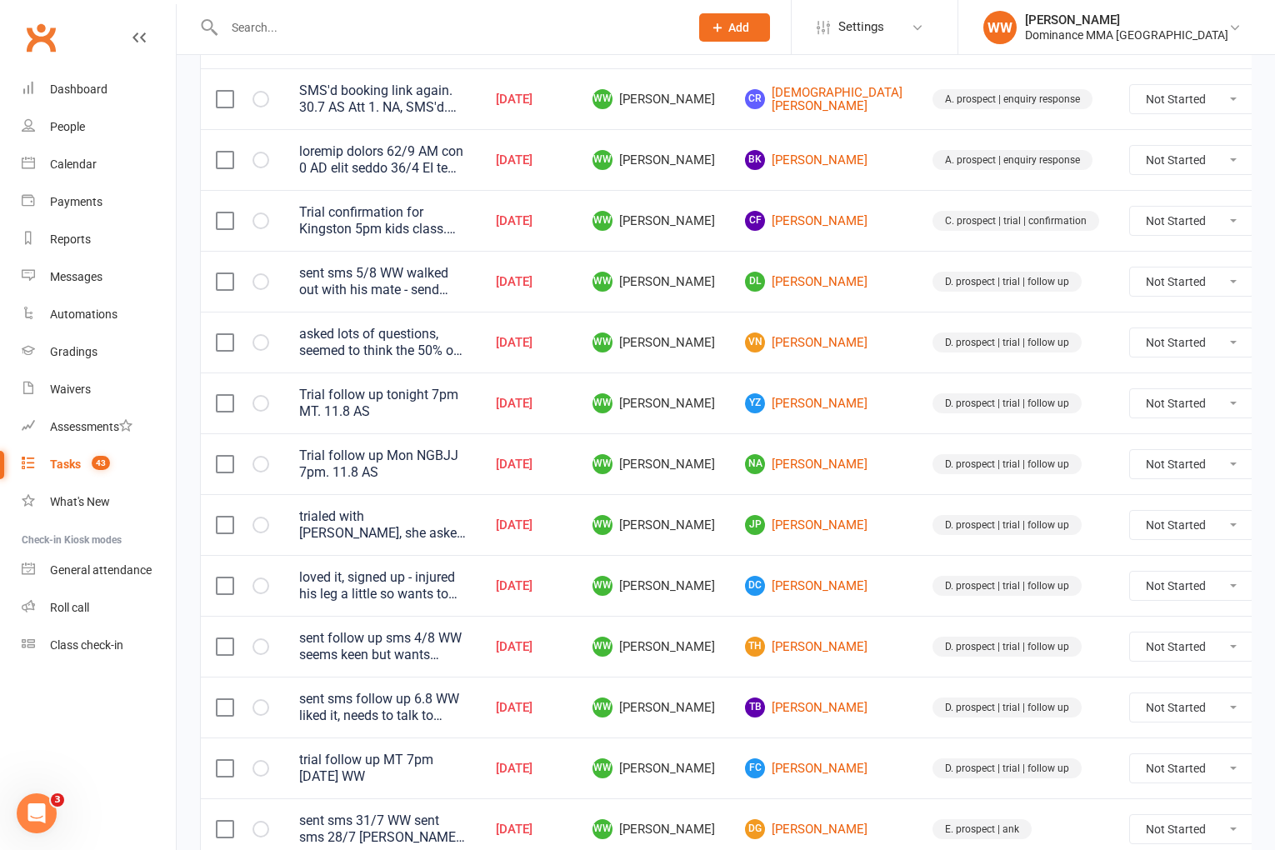
scroll to position [685, 0]
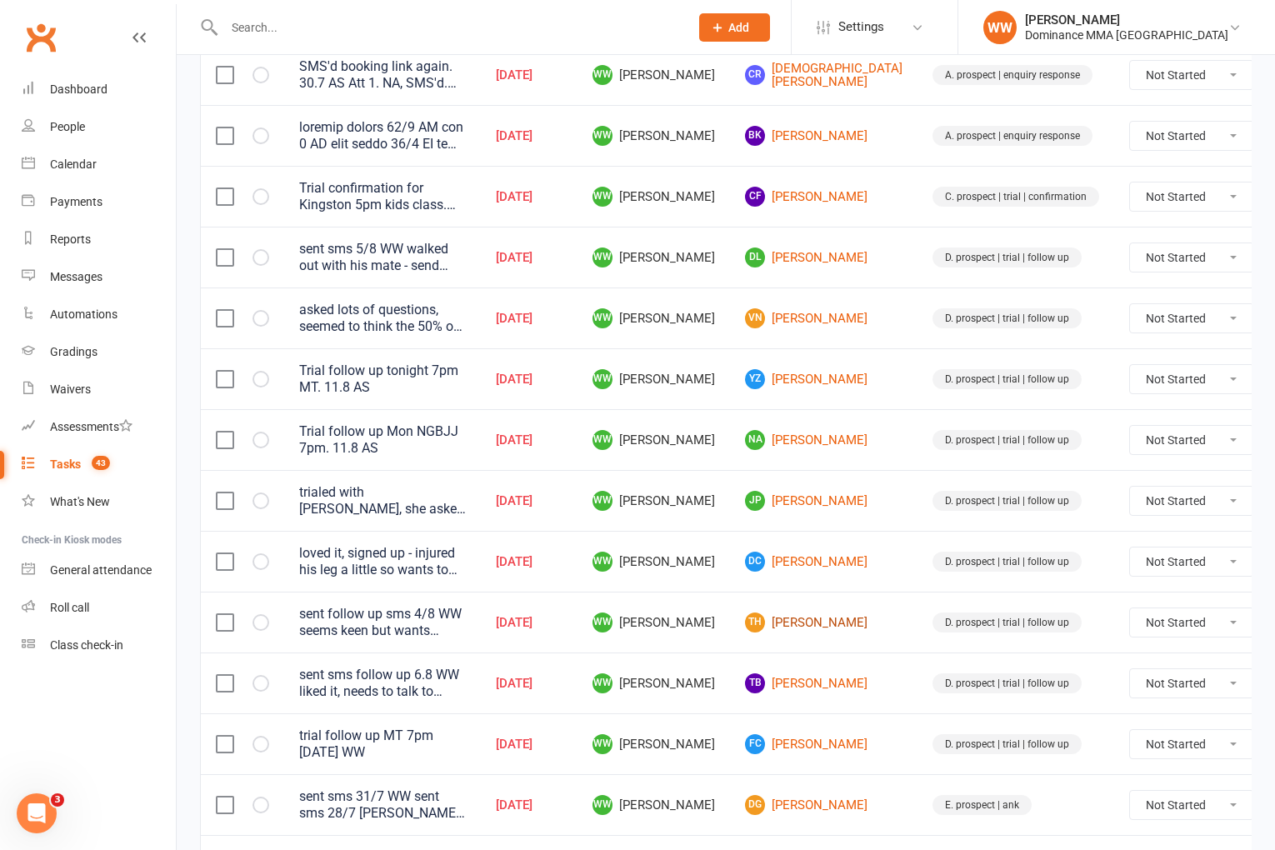
click at [813, 628] on link "TH TIM HORSFORD" at bounding box center [824, 623] width 158 height 20
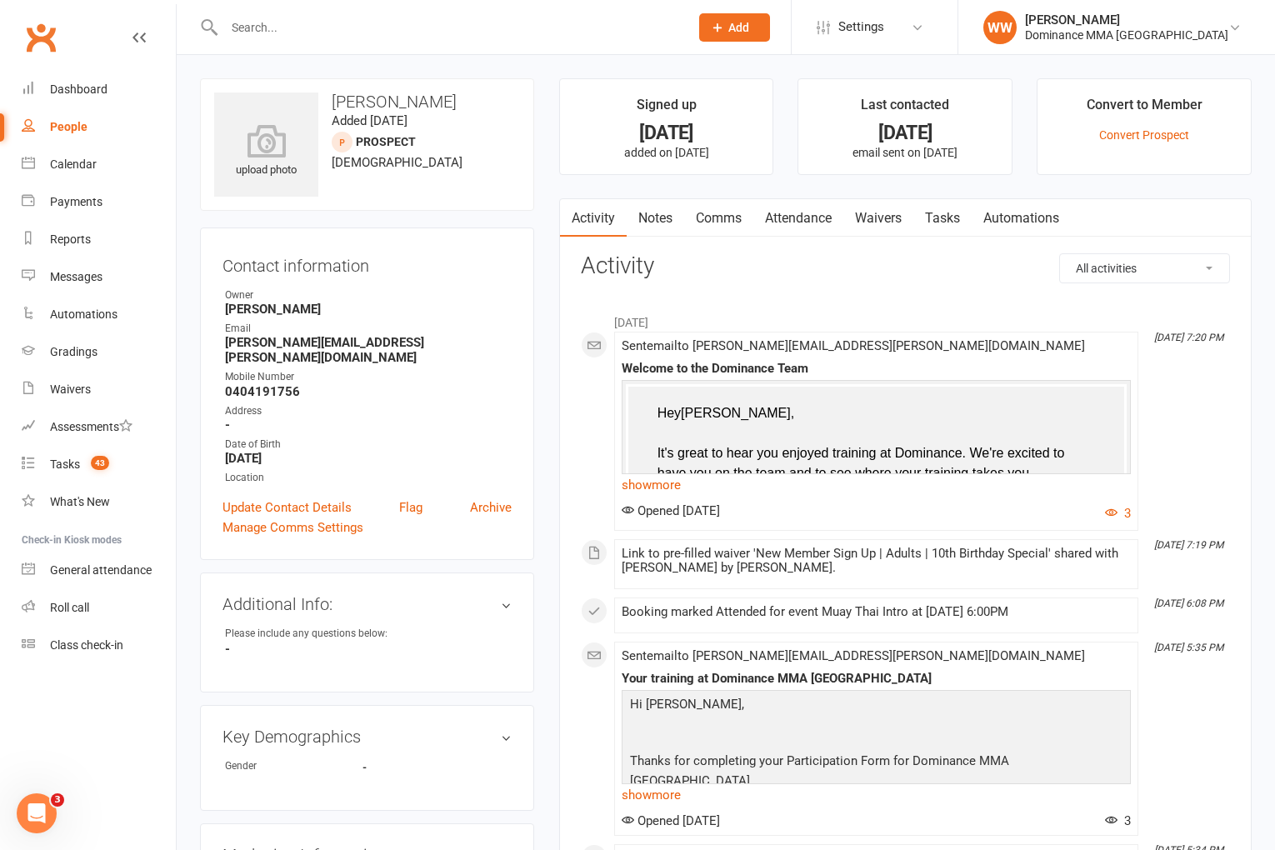
click at [899, 218] on link "Waivers" at bounding box center [879, 218] width 70 height 38
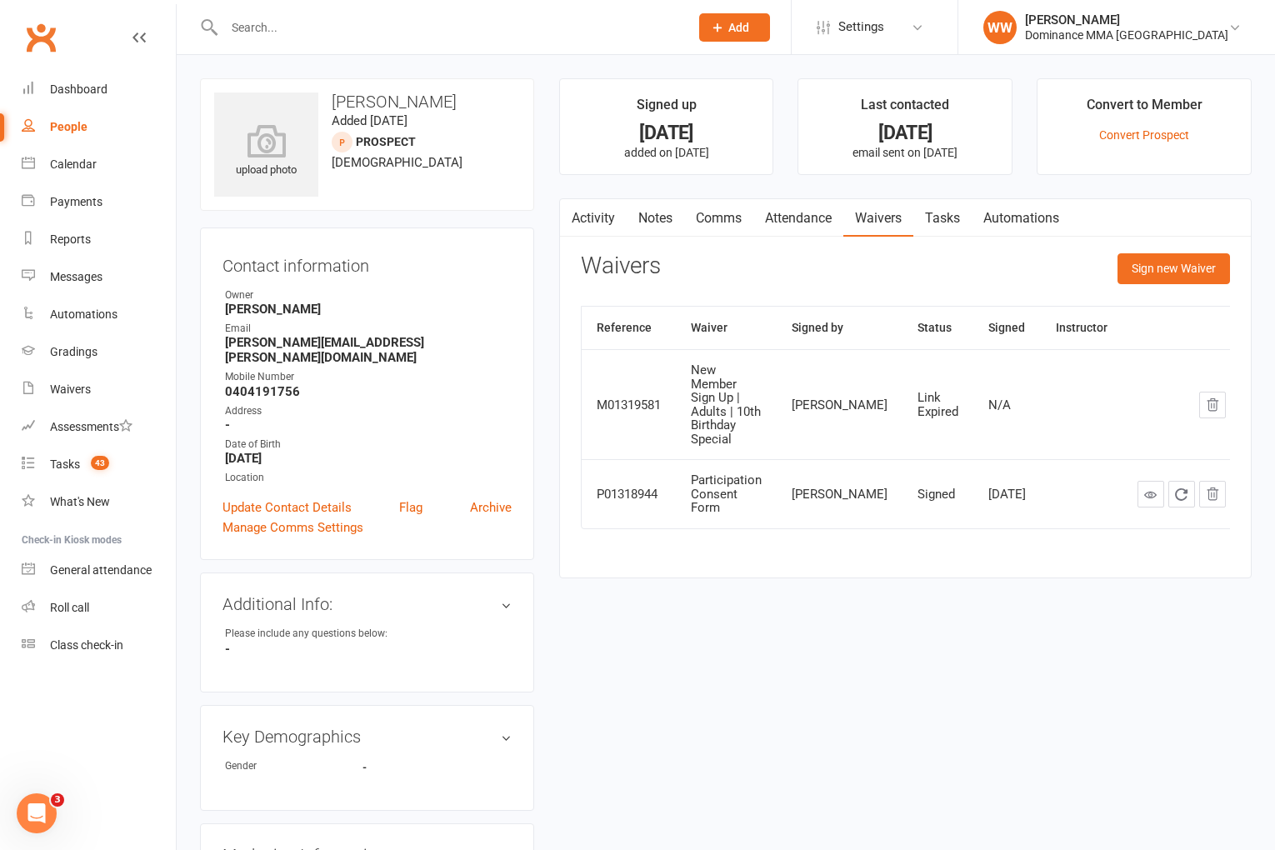
click at [589, 217] on link "Activity" at bounding box center [593, 218] width 67 height 38
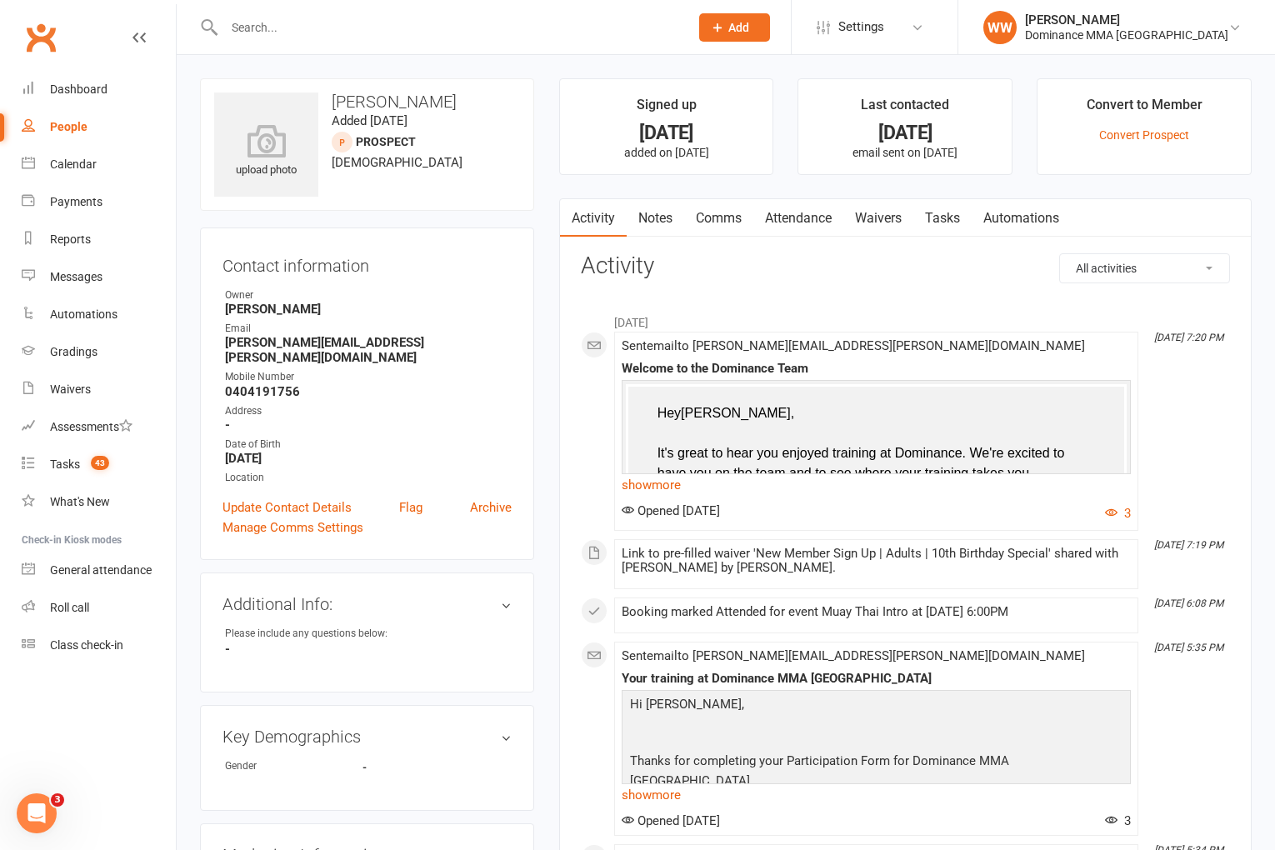
click at [58, 459] on div "Tasks" at bounding box center [65, 464] width 30 height 13
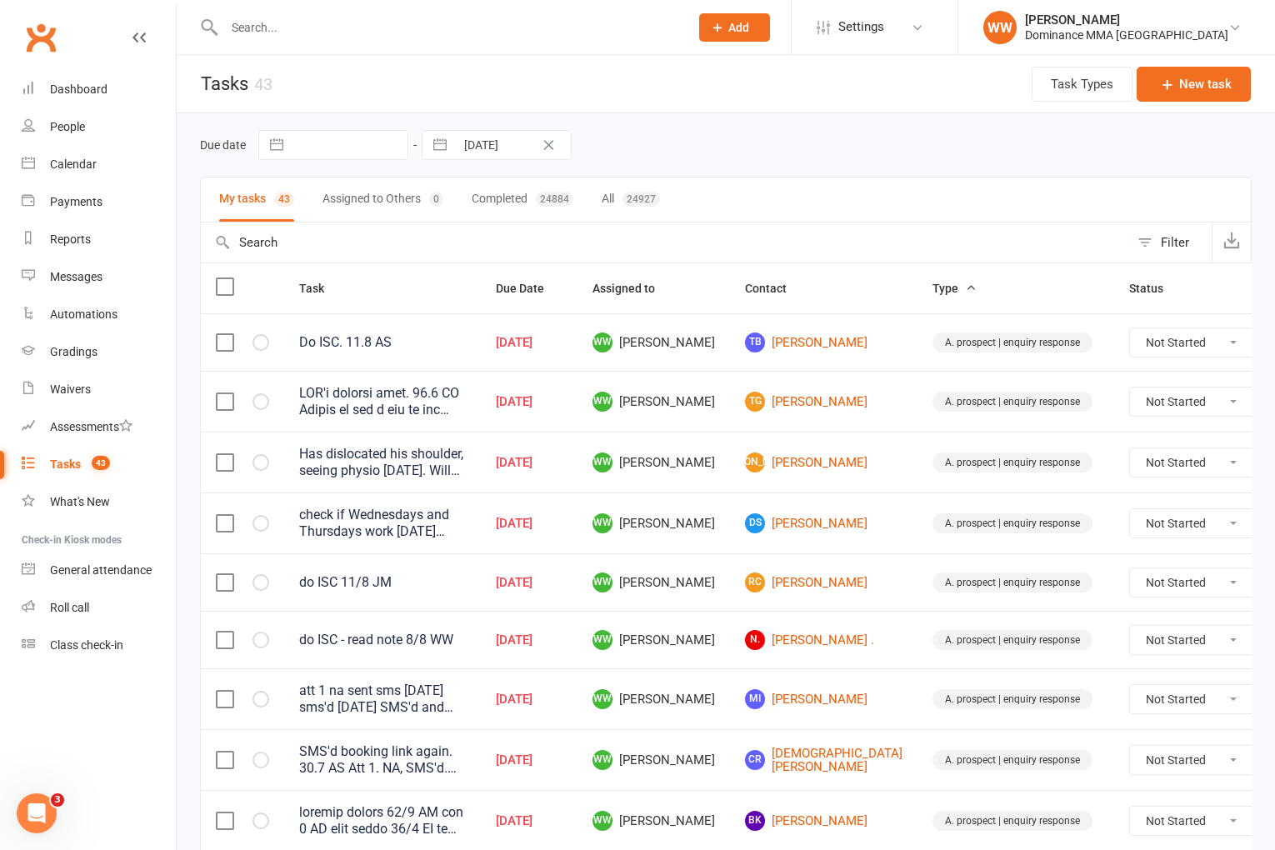
drag, startPoint x: 702, startPoint y: 550, endPoint x: 710, endPoint y: 557, distance: 10.7
click at [702, 550] on td "WW Will Wesley" at bounding box center [654, 523] width 153 height 61
click at [715, 560] on td "WW Will Wesley" at bounding box center [654, 582] width 153 height 58
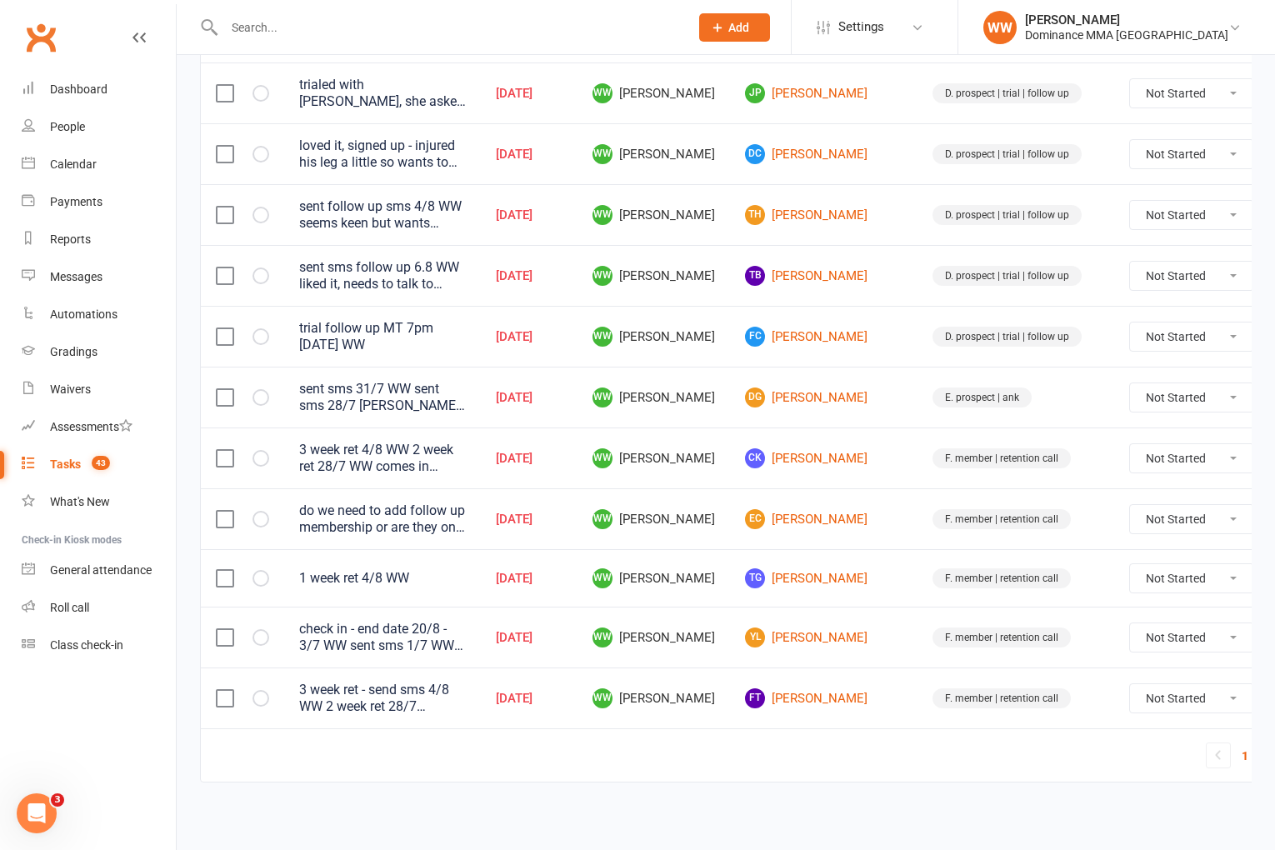
scroll to position [1095, 0]
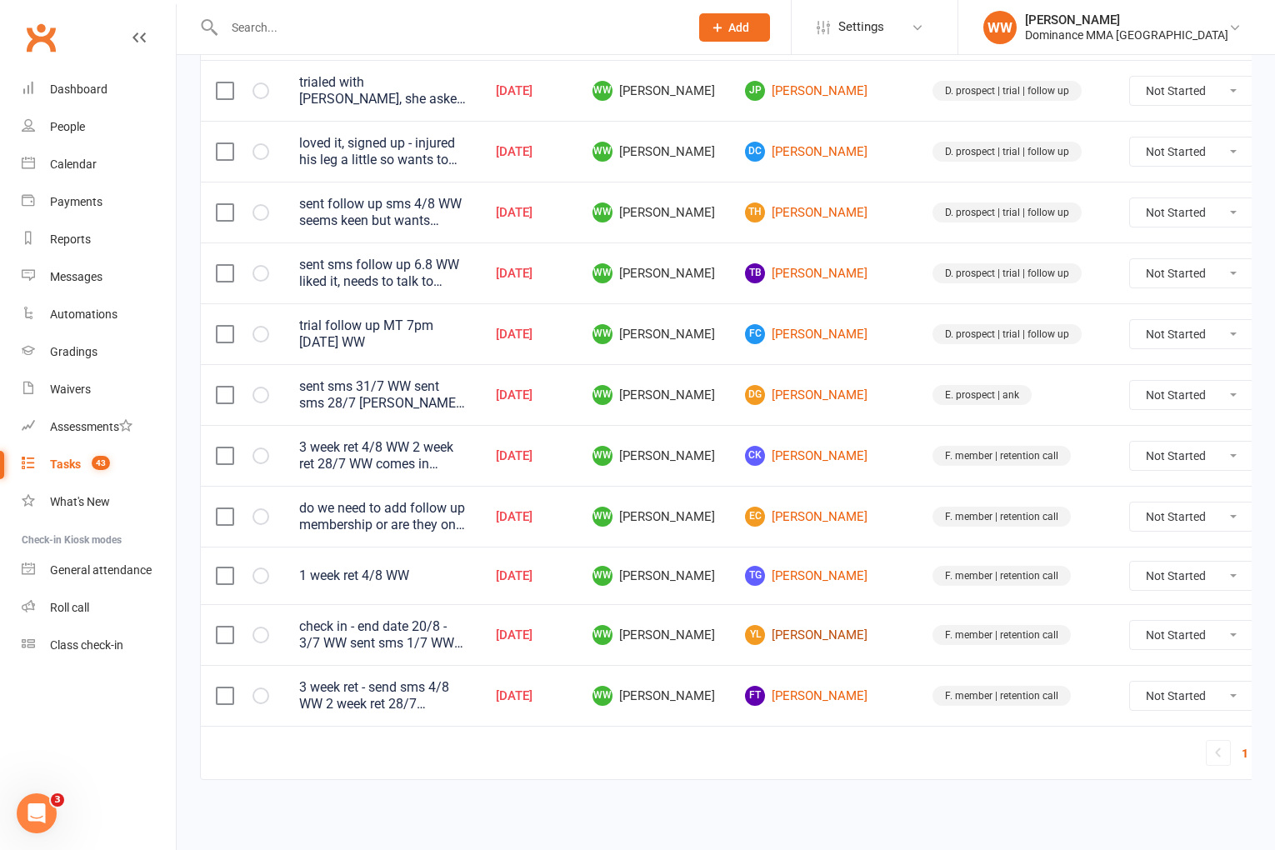
click at [779, 639] on link "YL Yalli Linser" at bounding box center [824, 635] width 158 height 20
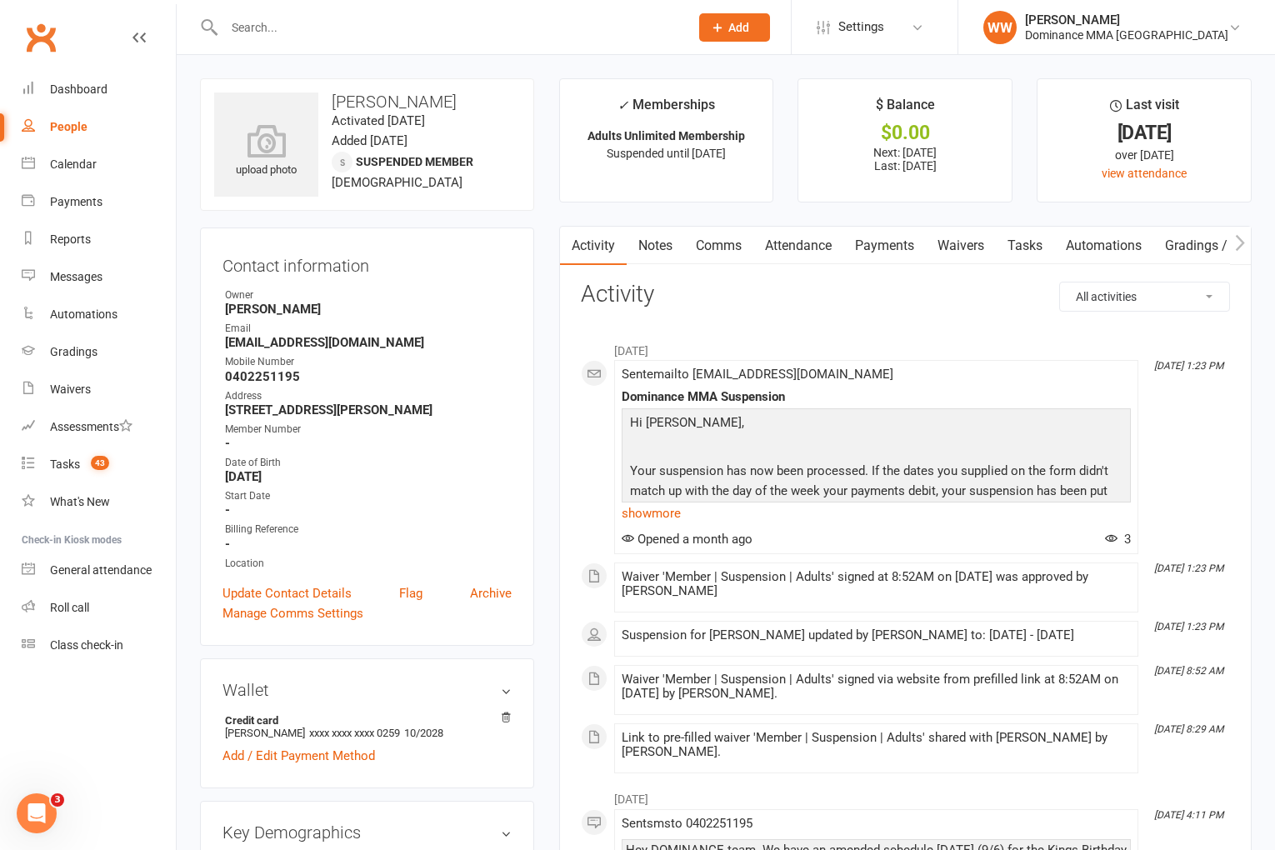
click at [1016, 253] on link "Tasks" at bounding box center [1025, 246] width 58 height 38
select select "incomplete"
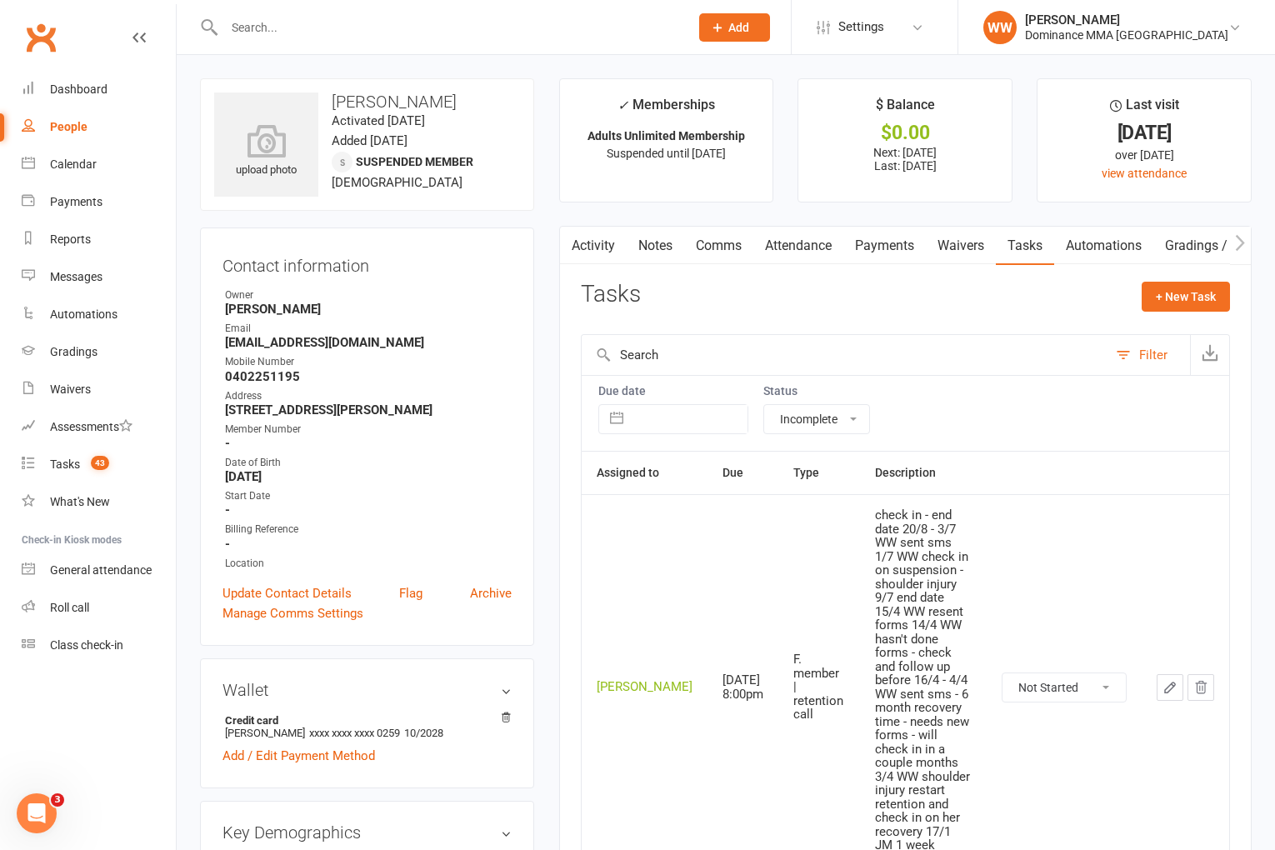
click at [1174, 674] on button "button" at bounding box center [1170, 687] width 27 height 27
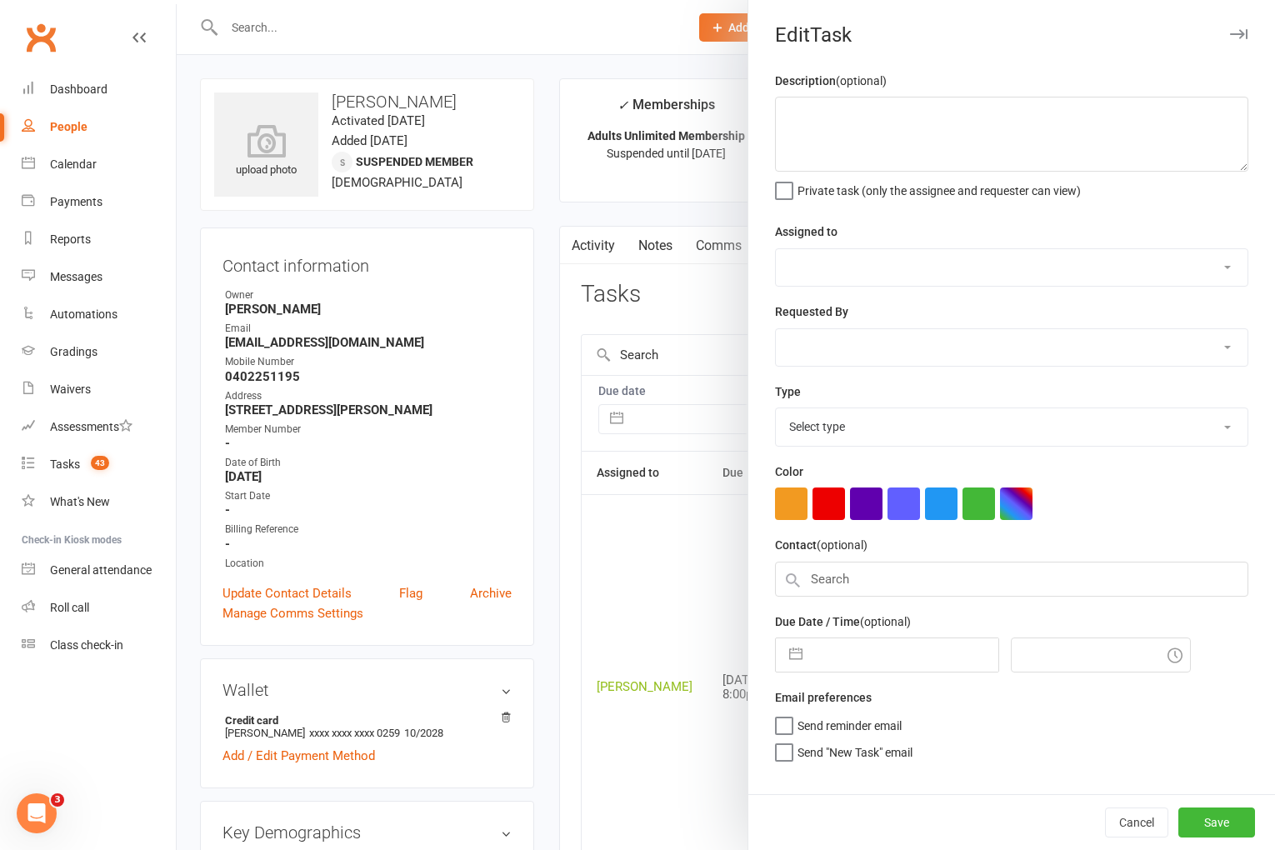
type textarea "check in - end date 20/8 - 3/7 WW sent sms 1/7 WW check in on suspension - shou…"
select select "49757"
type input "11 Aug 2025"
type input "8:00pm"
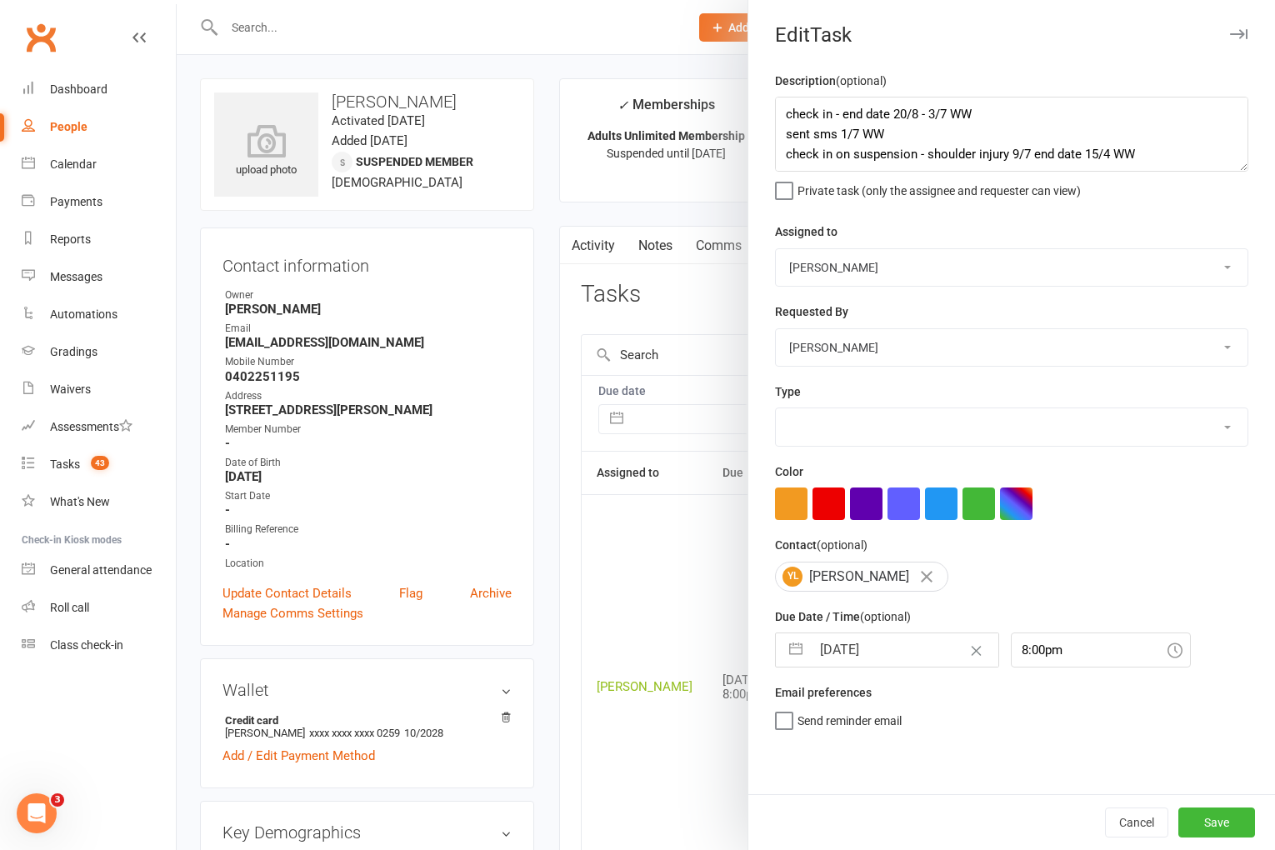
select select "3865"
click at [904, 667] on input "11 Aug 2025" at bounding box center [905, 649] width 188 height 33
select select "6"
select select "2025"
select select "7"
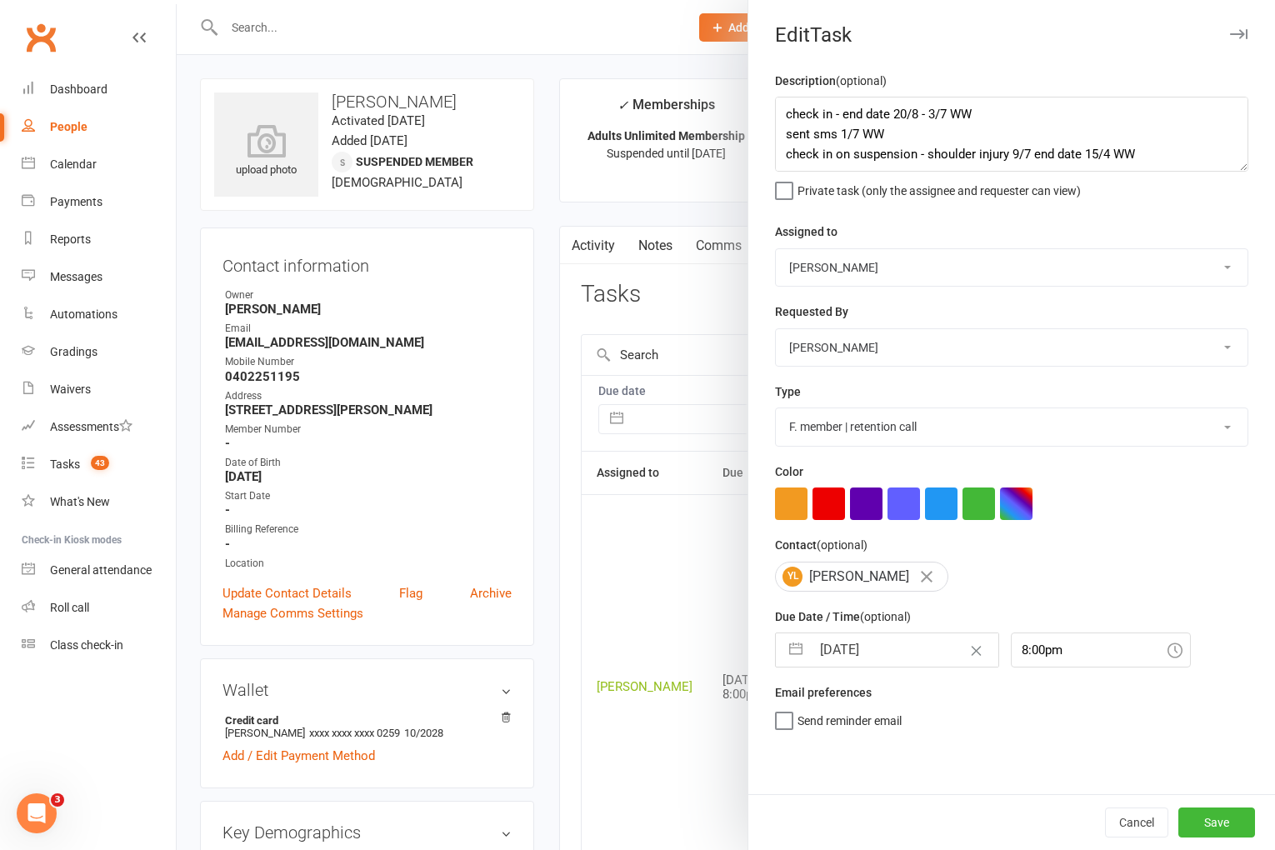
select select "2025"
select select "8"
select select "2025"
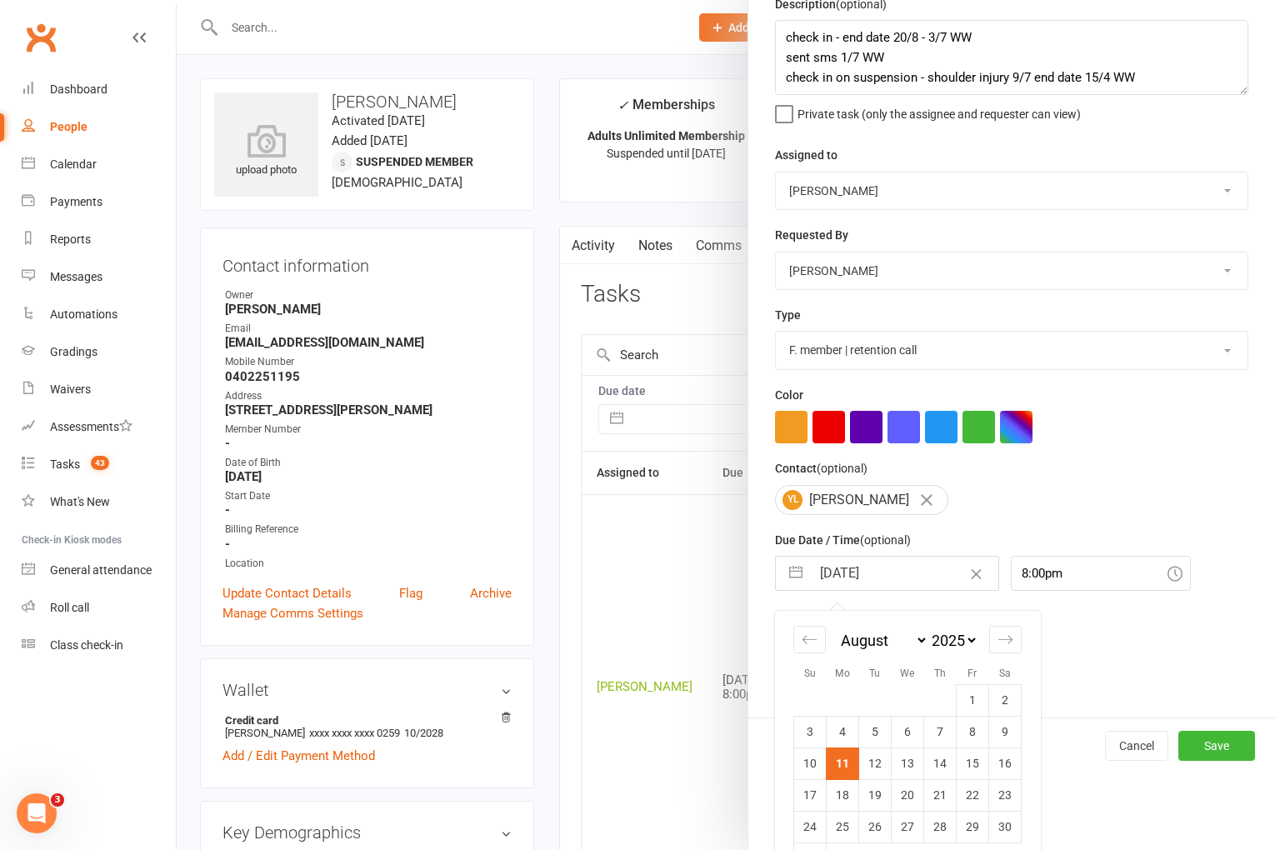
scroll to position [123, 0]
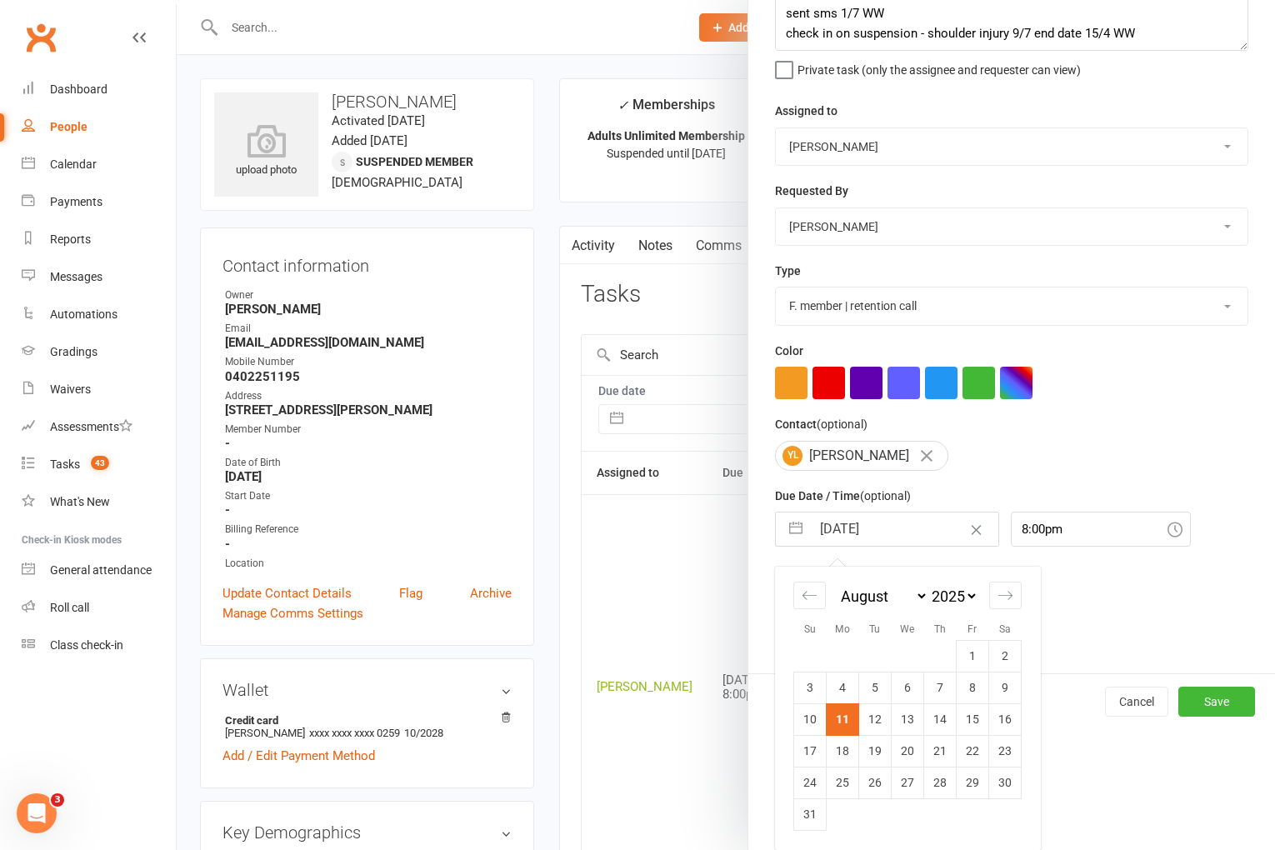
click at [905, 720] on td "13" at bounding box center [908, 720] width 33 height 32
type input "[DATE]"
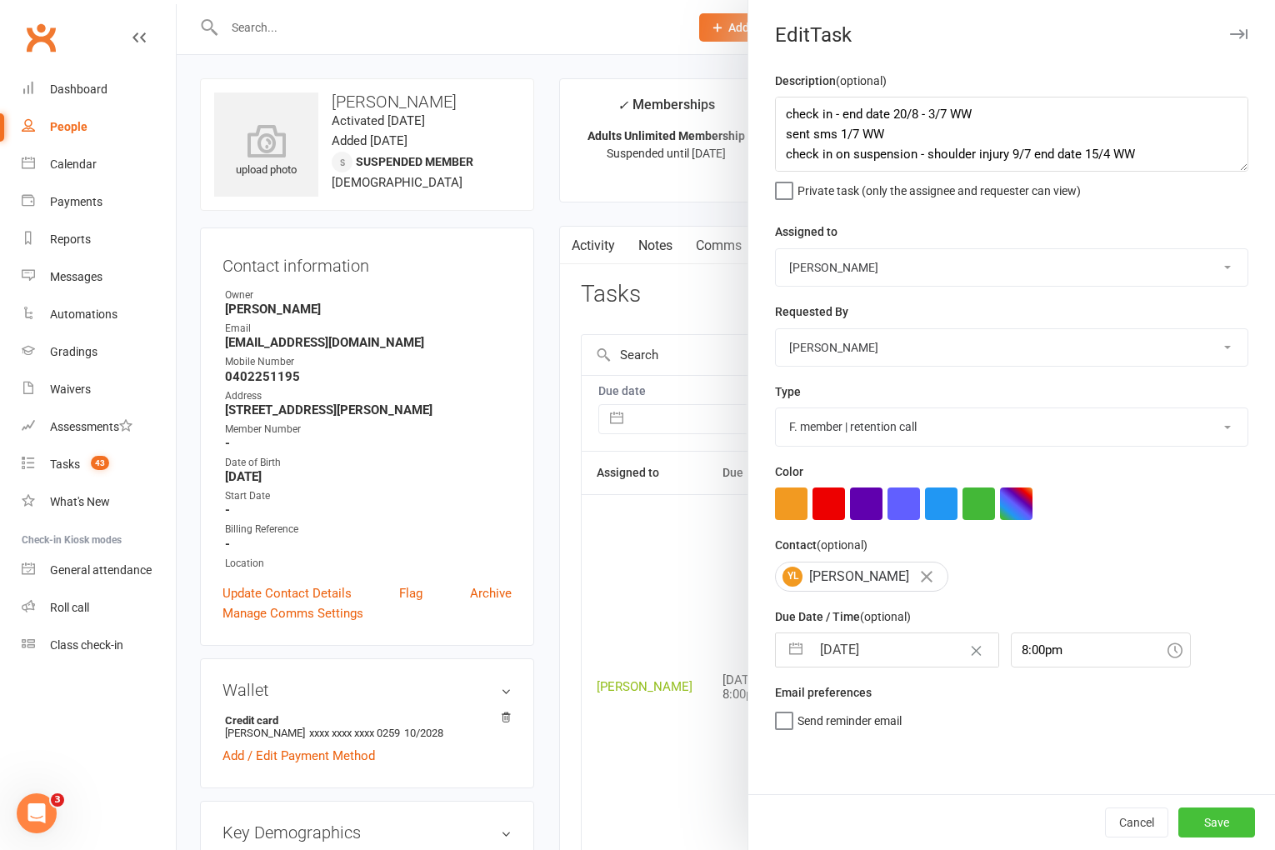
click at [1209, 815] on button "Save" at bounding box center [1217, 823] width 77 height 30
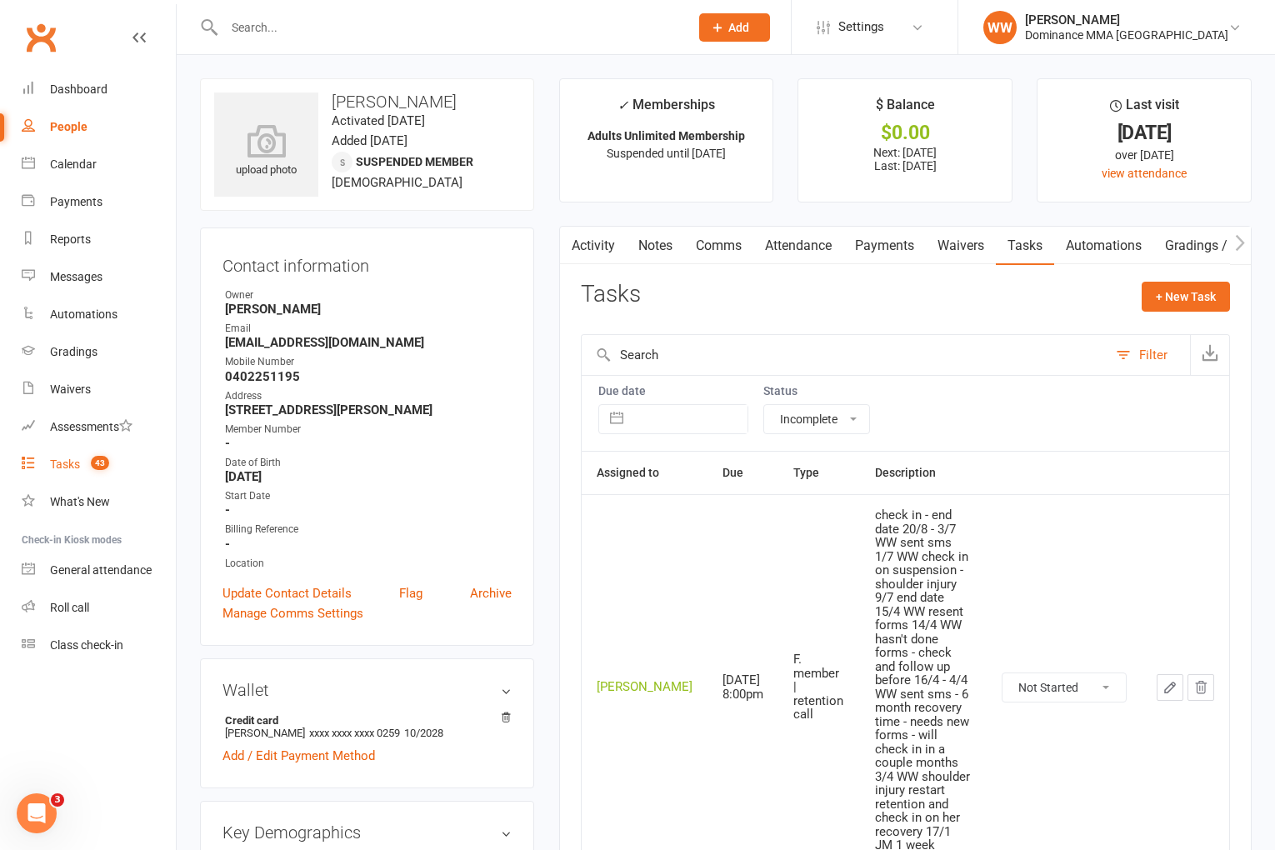
click at [78, 464] on div "Tasks" at bounding box center [65, 464] width 30 height 13
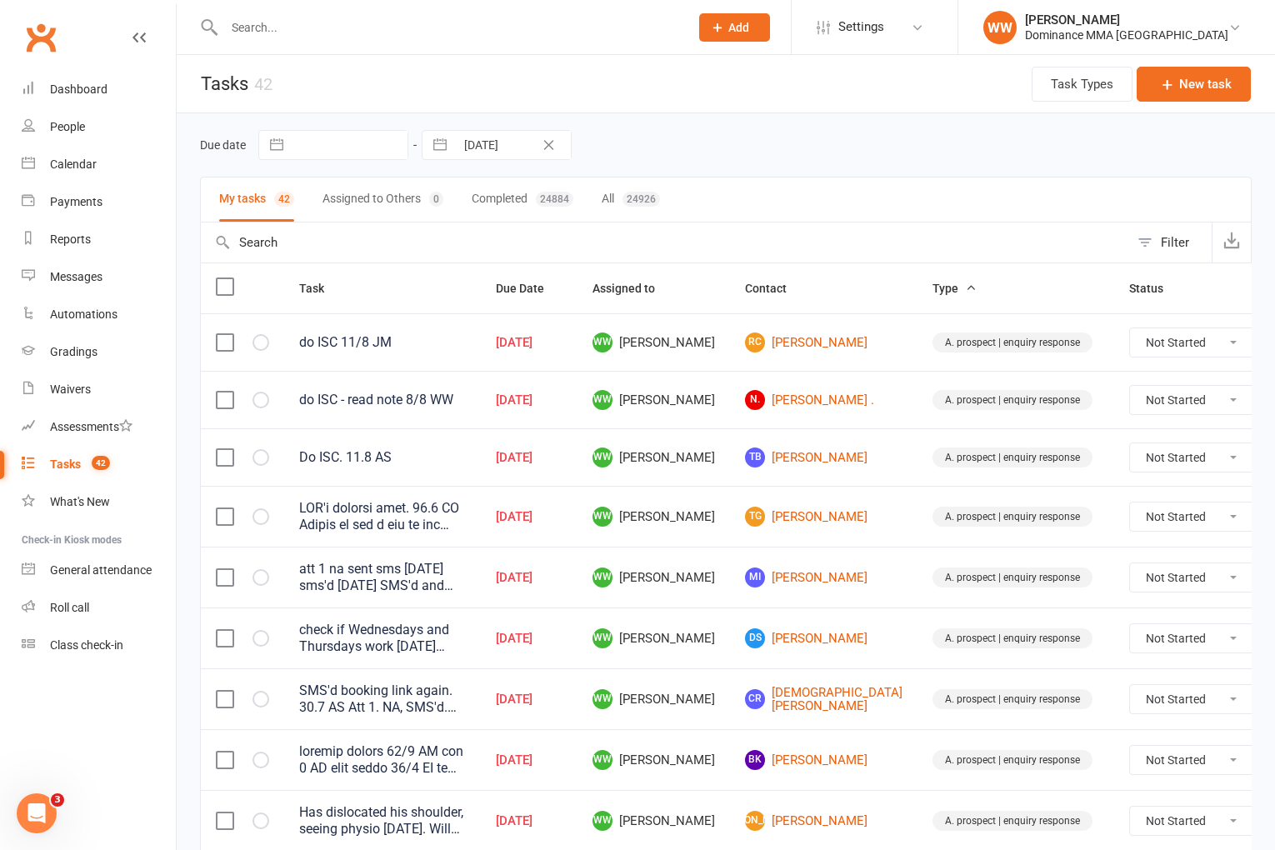
click at [847, 638] on td "DS Dave Stott" at bounding box center [824, 638] width 188 height 61
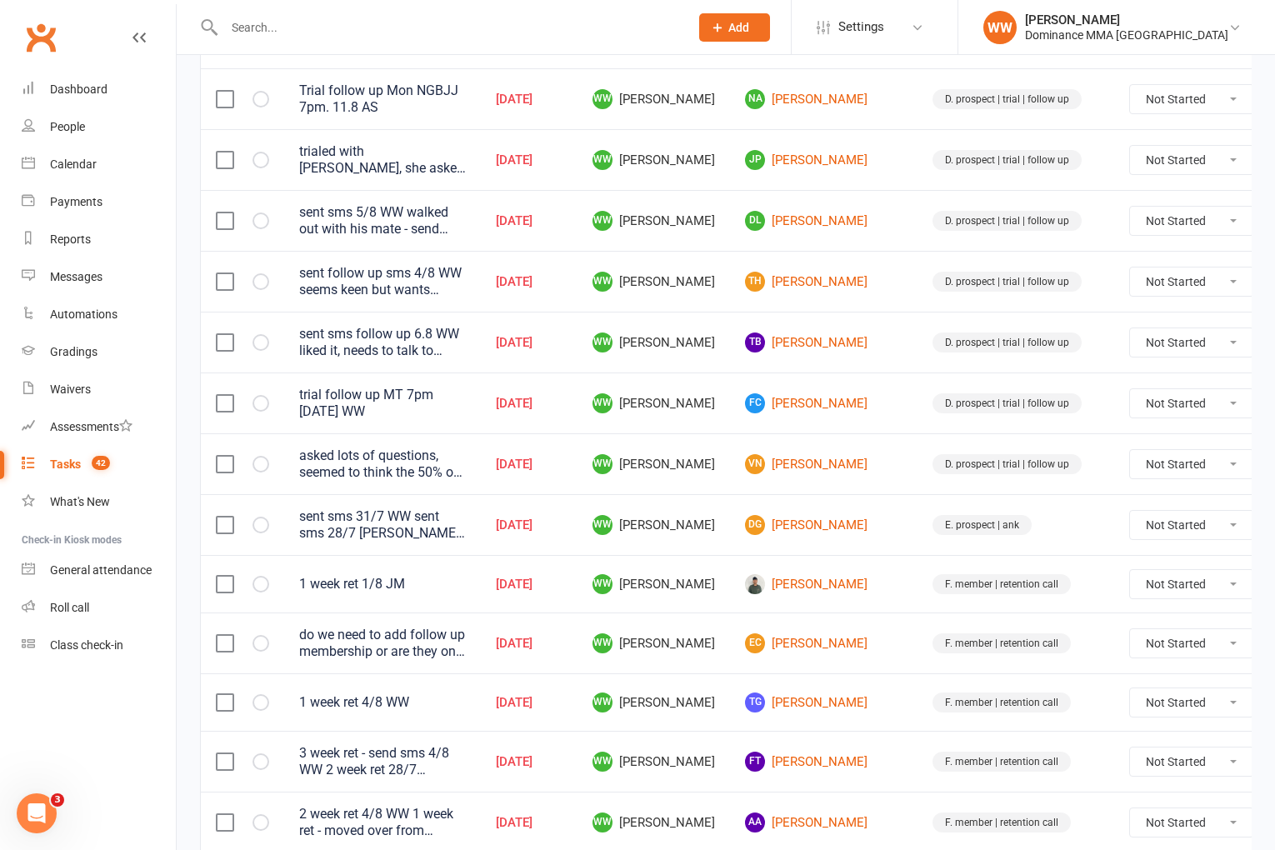
scroll to position [1092, 0]
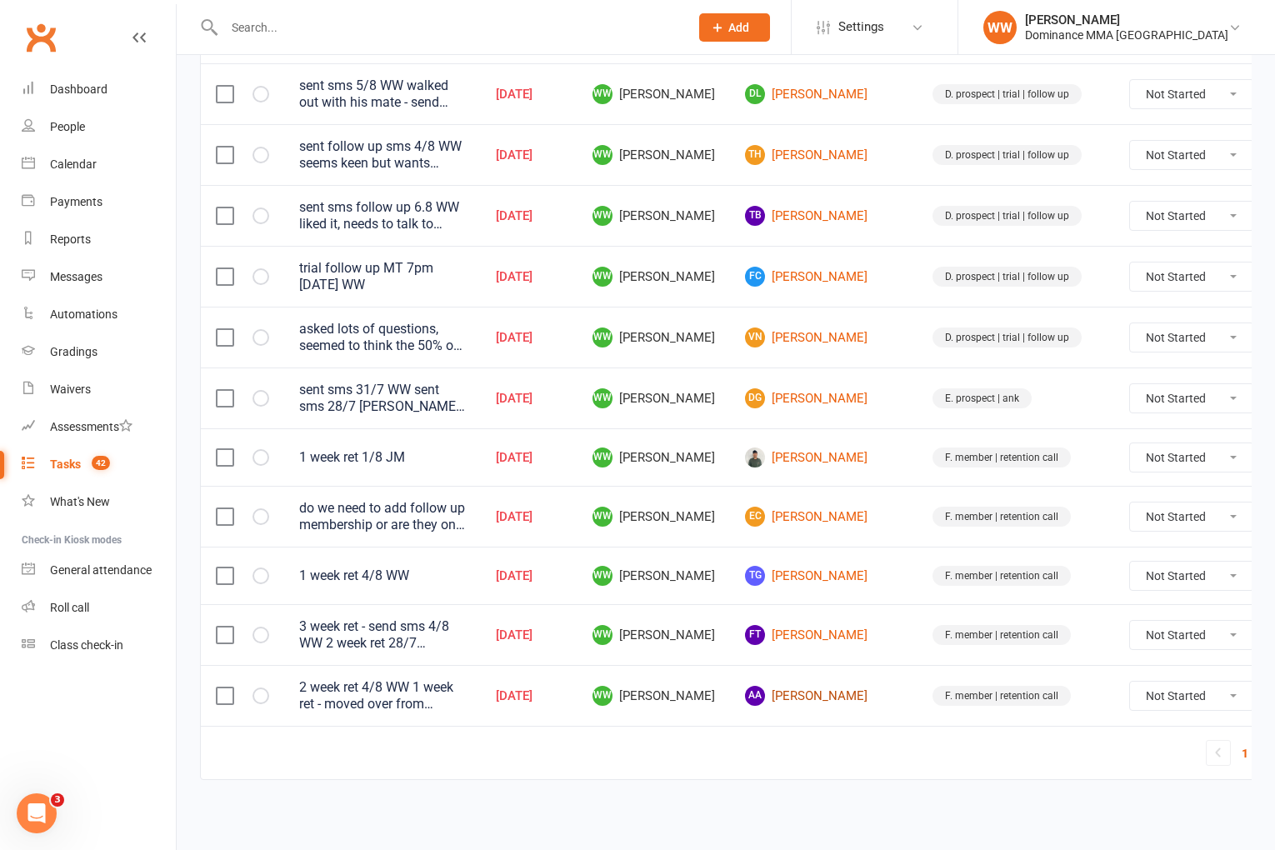
click at [789, 689] on link "AA Angus Ashcroft" at bounding box center [824, 696] width 158 height 20
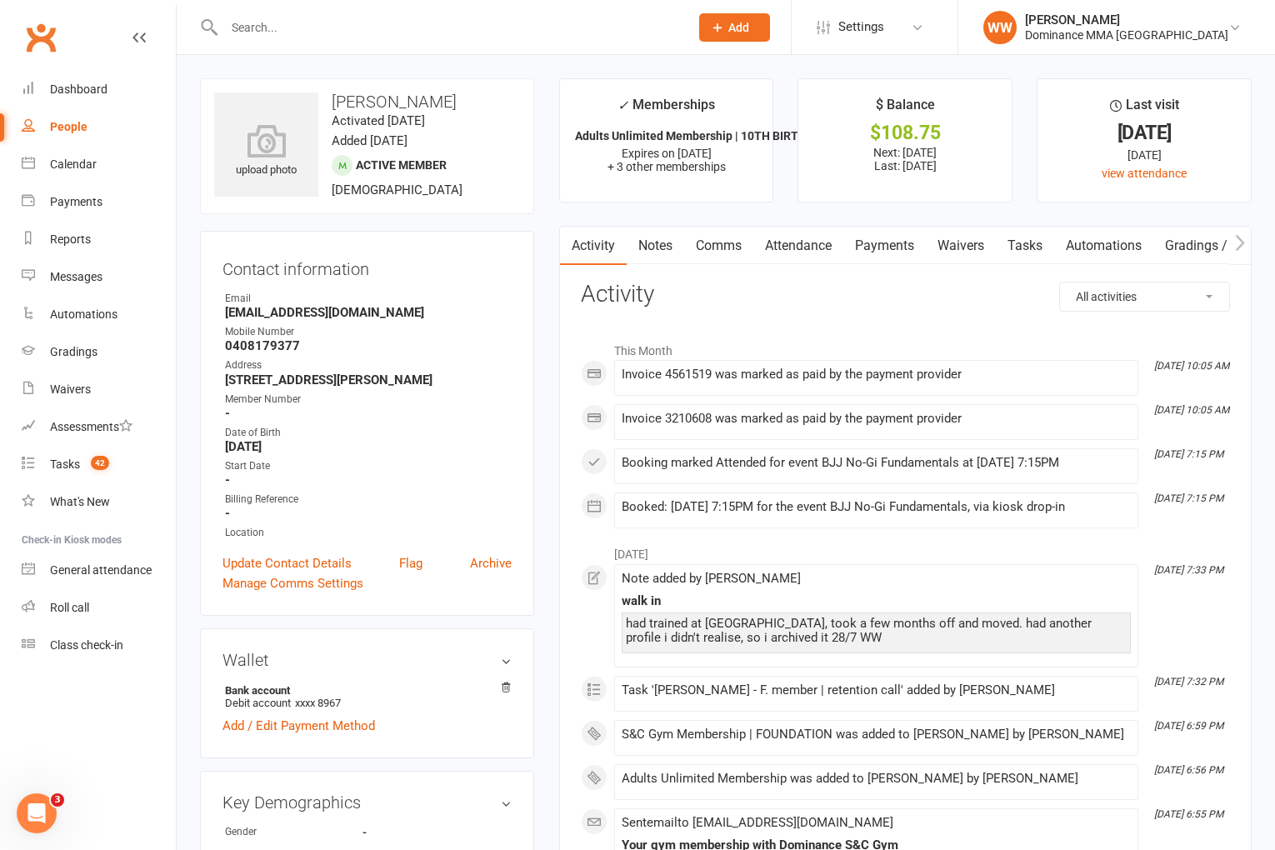
click at [898, 254] on link "Payments" at bounding box center [885, 246] width 83 height 38
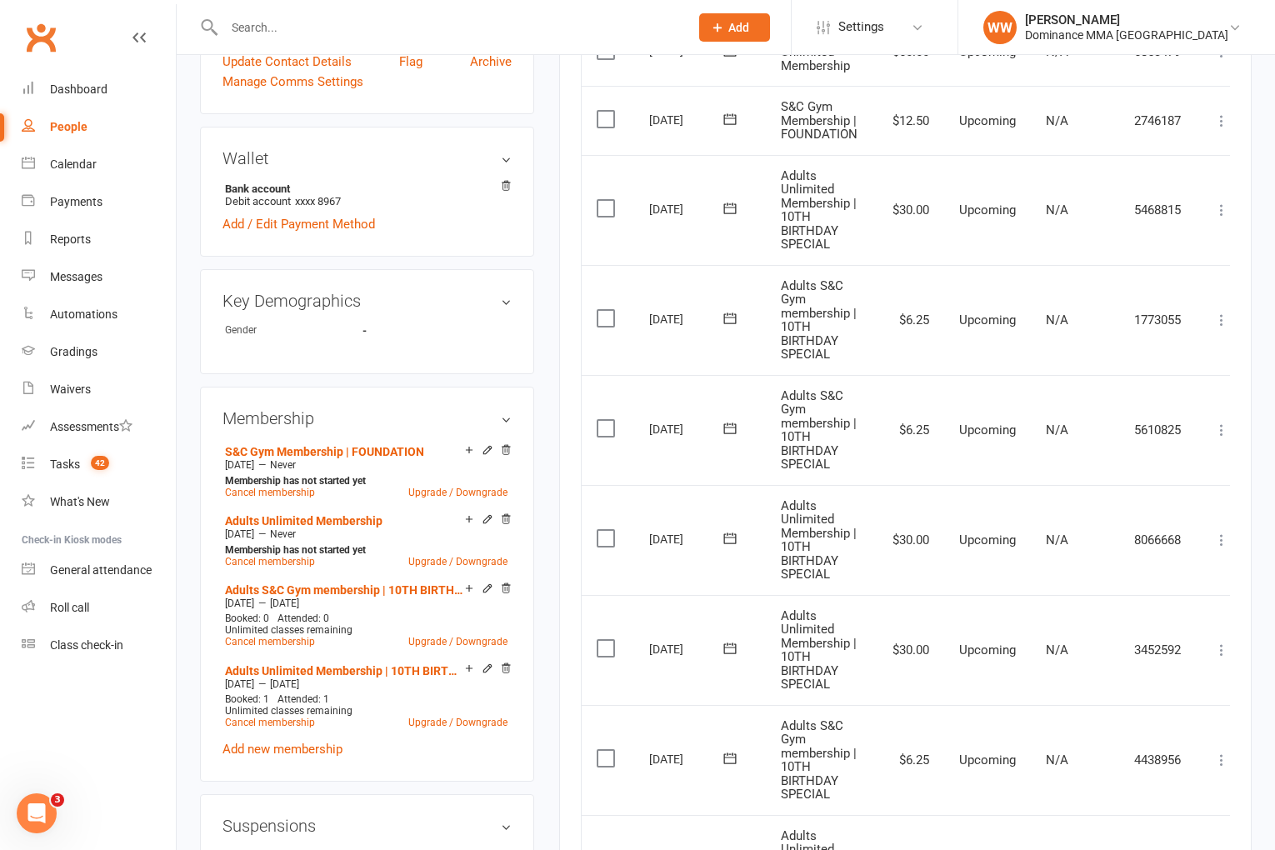
scroll to position [506, 0]
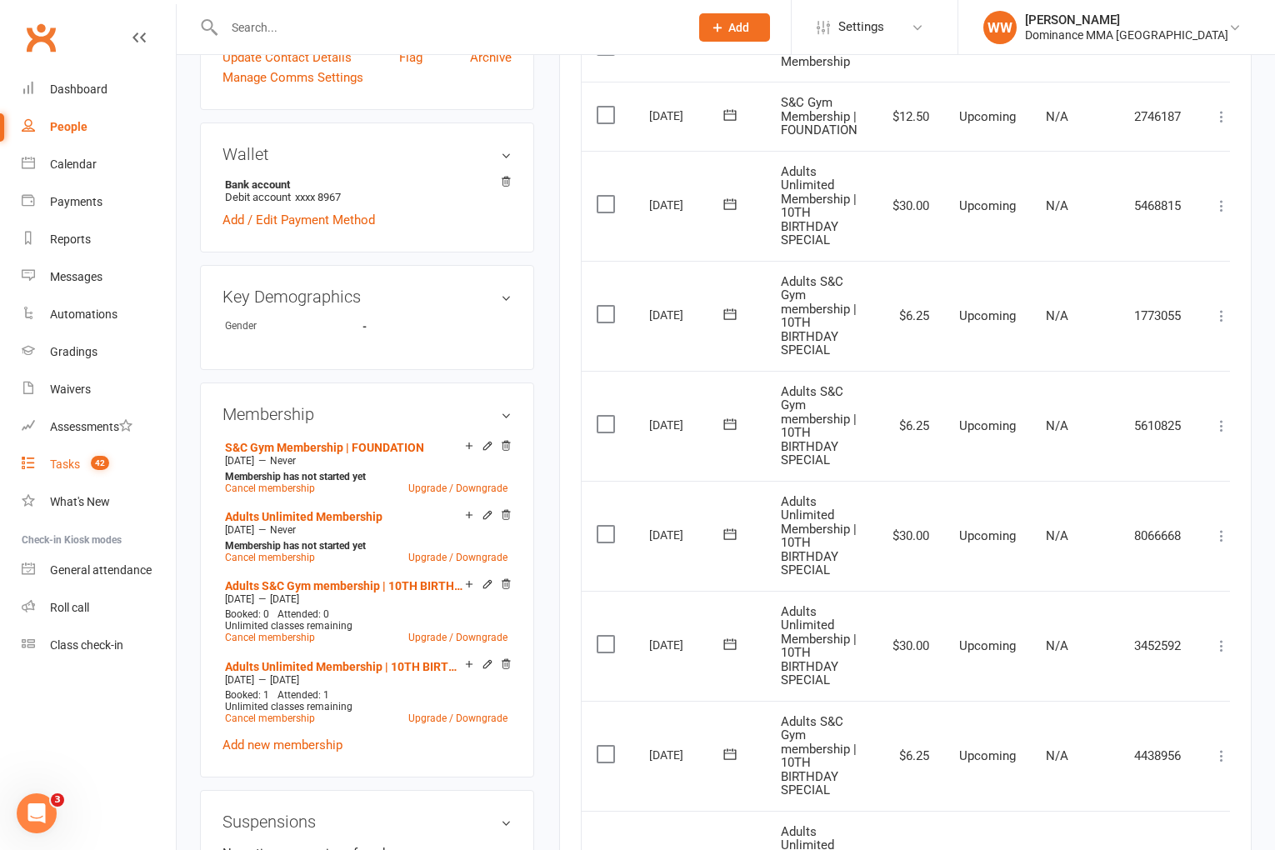
click at [76, 468] on div "Tasks" at bounding box center [65, 464] width 30 height 13
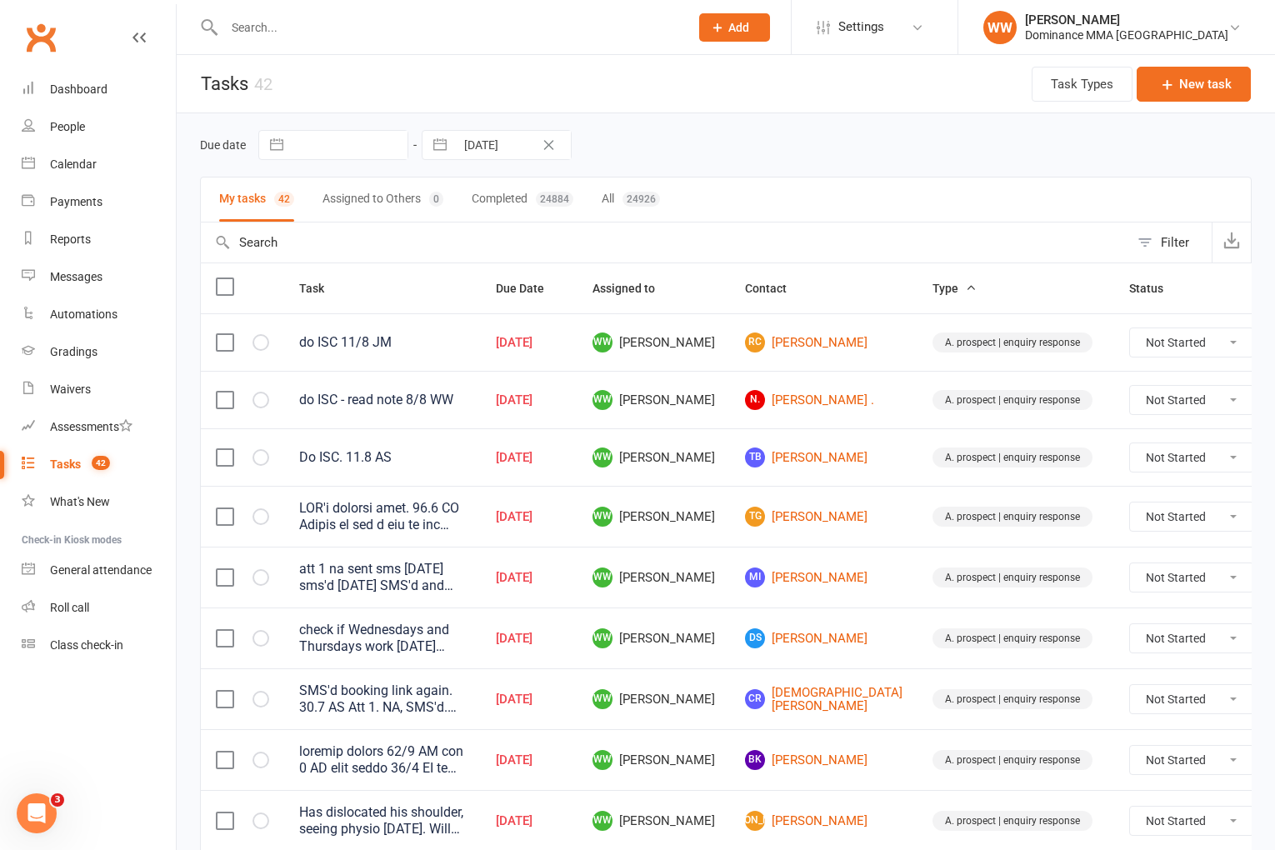
click at [716, 158] on div "Due date Navigate forward to interact with the calendar and select a date. Pres…" at bounding box center [726, 145] width 1052 height 30
click at [88, 93] on div "Dashboard" at bounding box center [79, 89] width 58 height 13
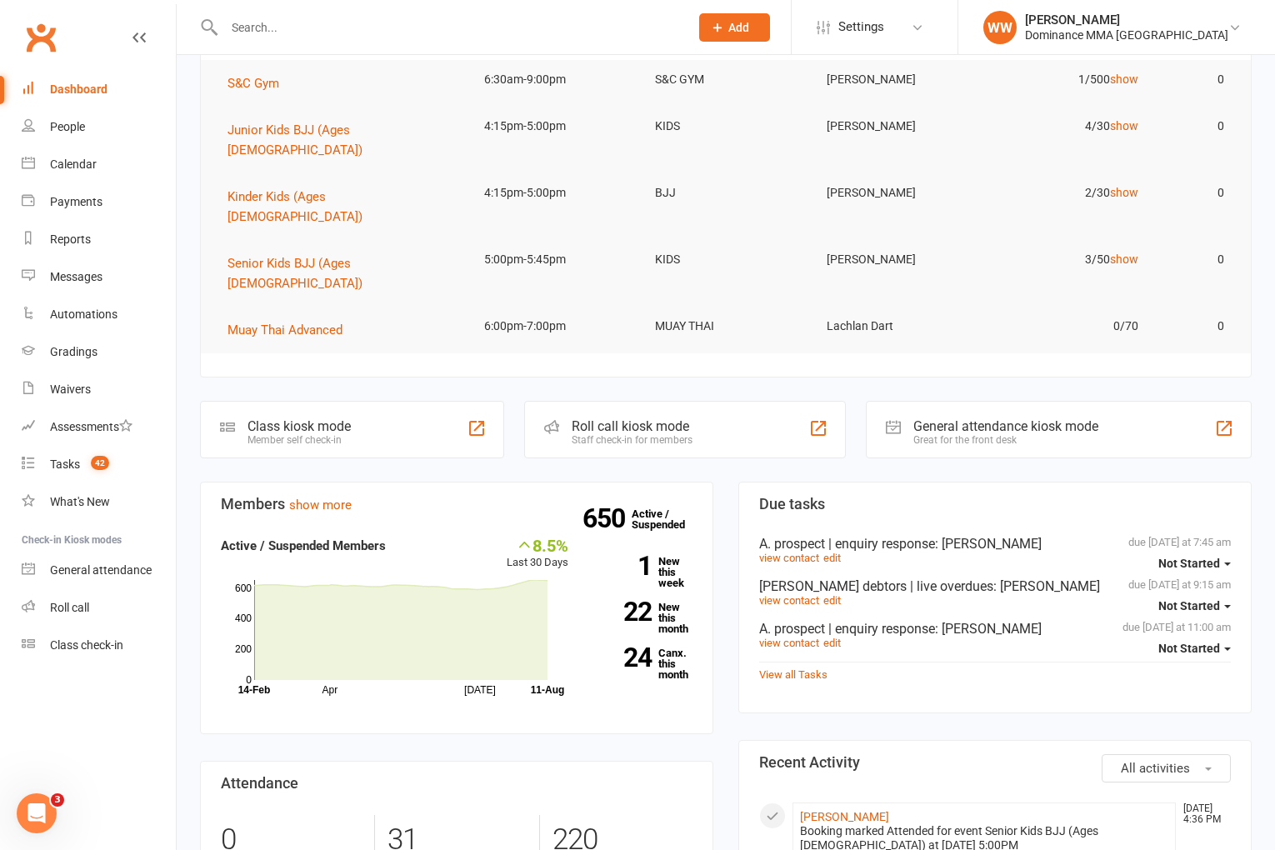
scroll to position [145, 0]
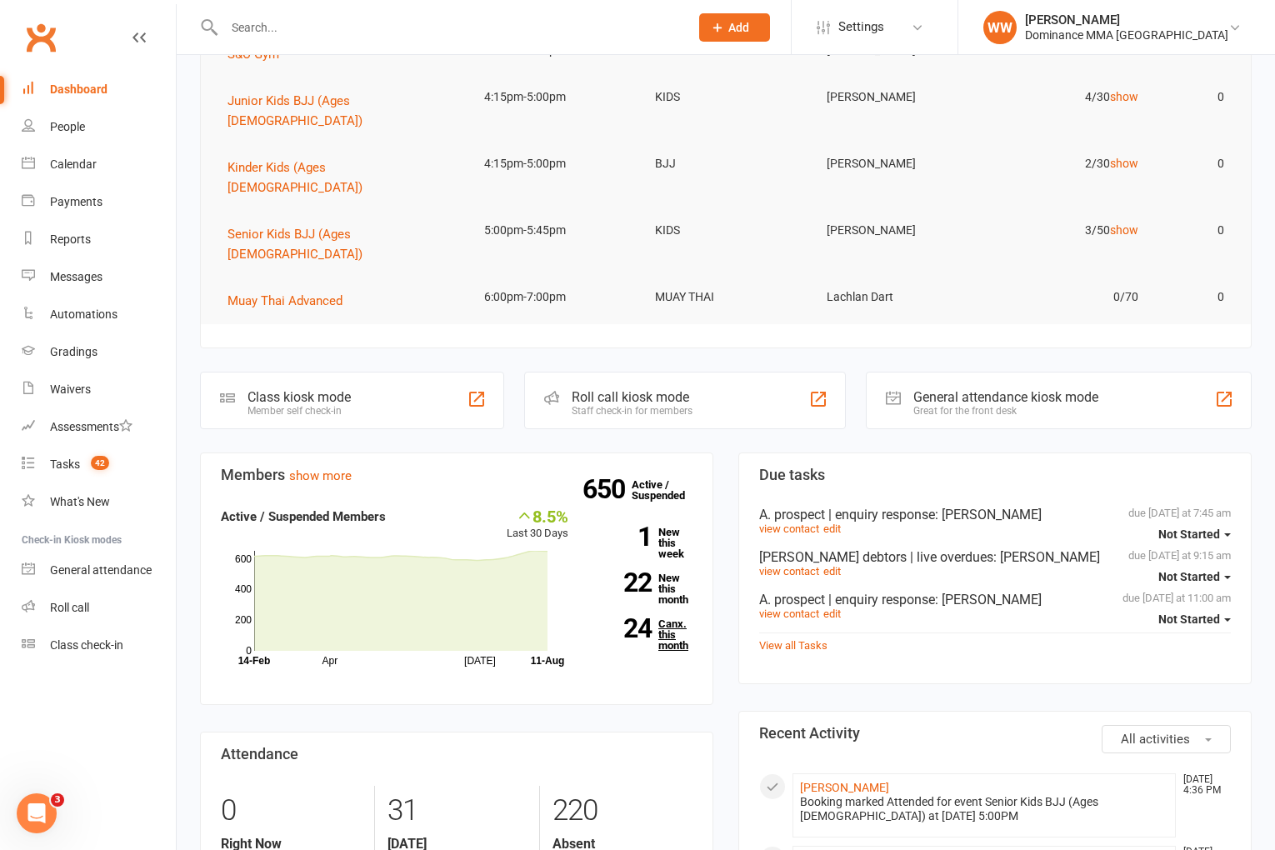
click at [671, 618] on link "24 Canx. this month" at bounding box center [642, 634] width 99 height 33
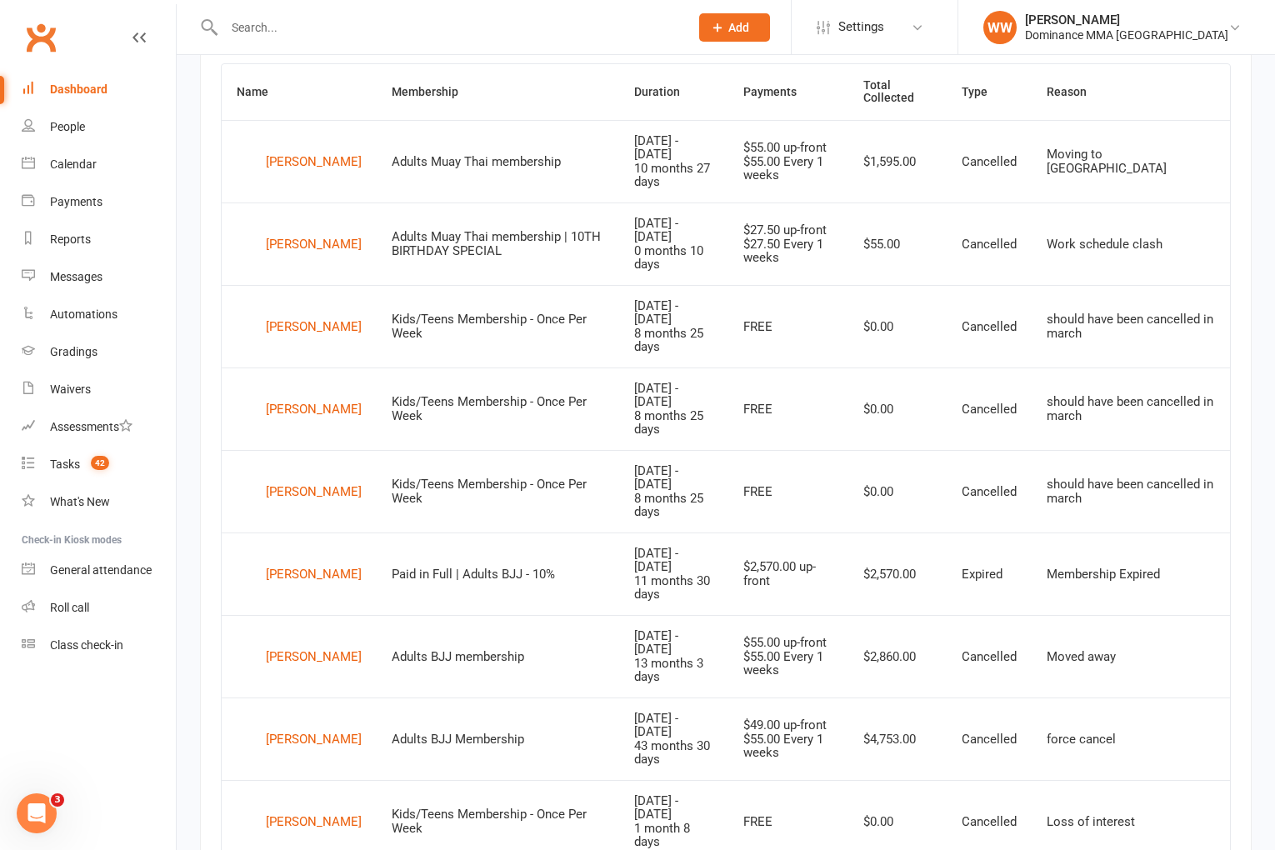
scroll to position [692, 0]
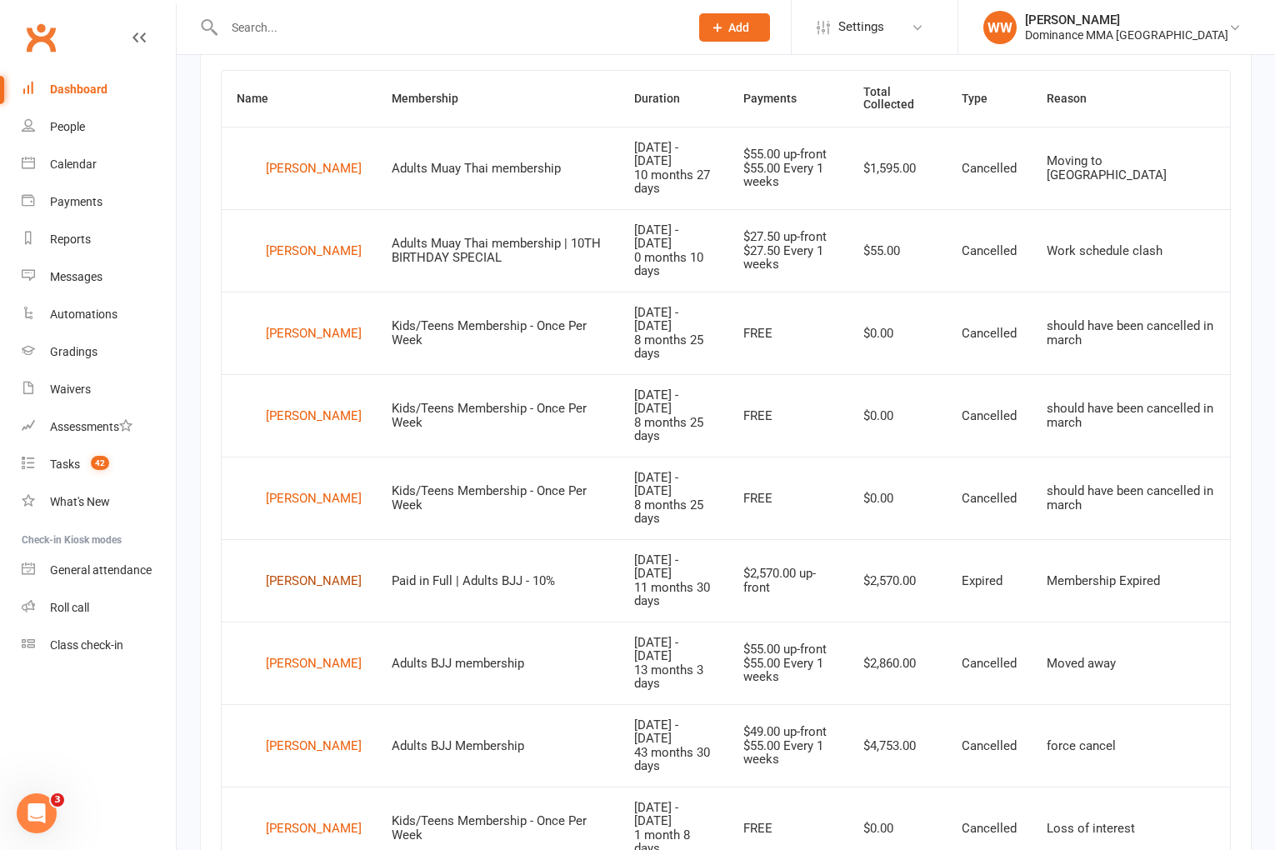
click at [302, 568] on div "Elliot Burne" at bounding box center [314, 580] width 96 height 25
click at [84, 464] on count-badge "42" at bounding box center [96, 464] width 27 height 13
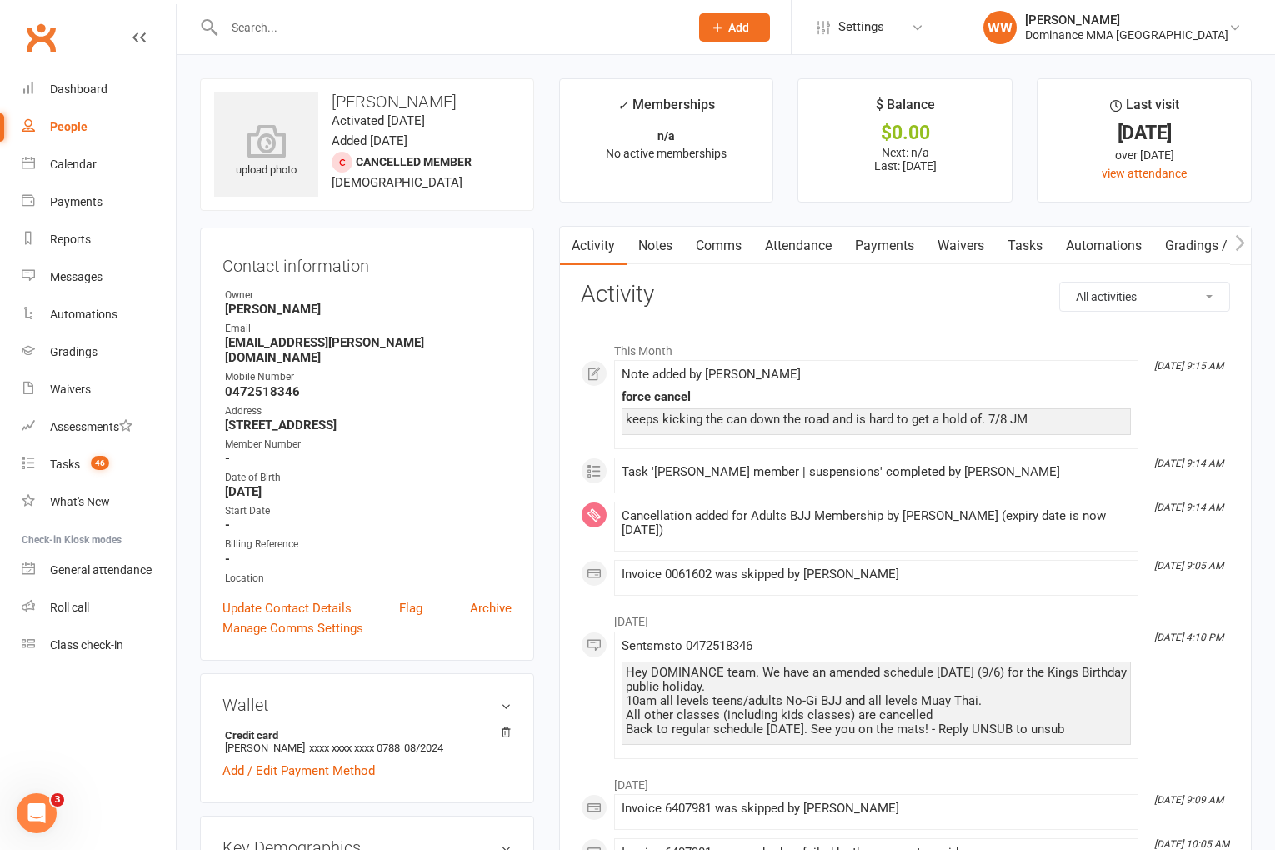
click at [704, 303] on h3 "Activity" at bounding box center [905, 295] width 649 height 26
click at [653, 253] on link "Notes" at bounding box center [656, 246] width 58 height 38
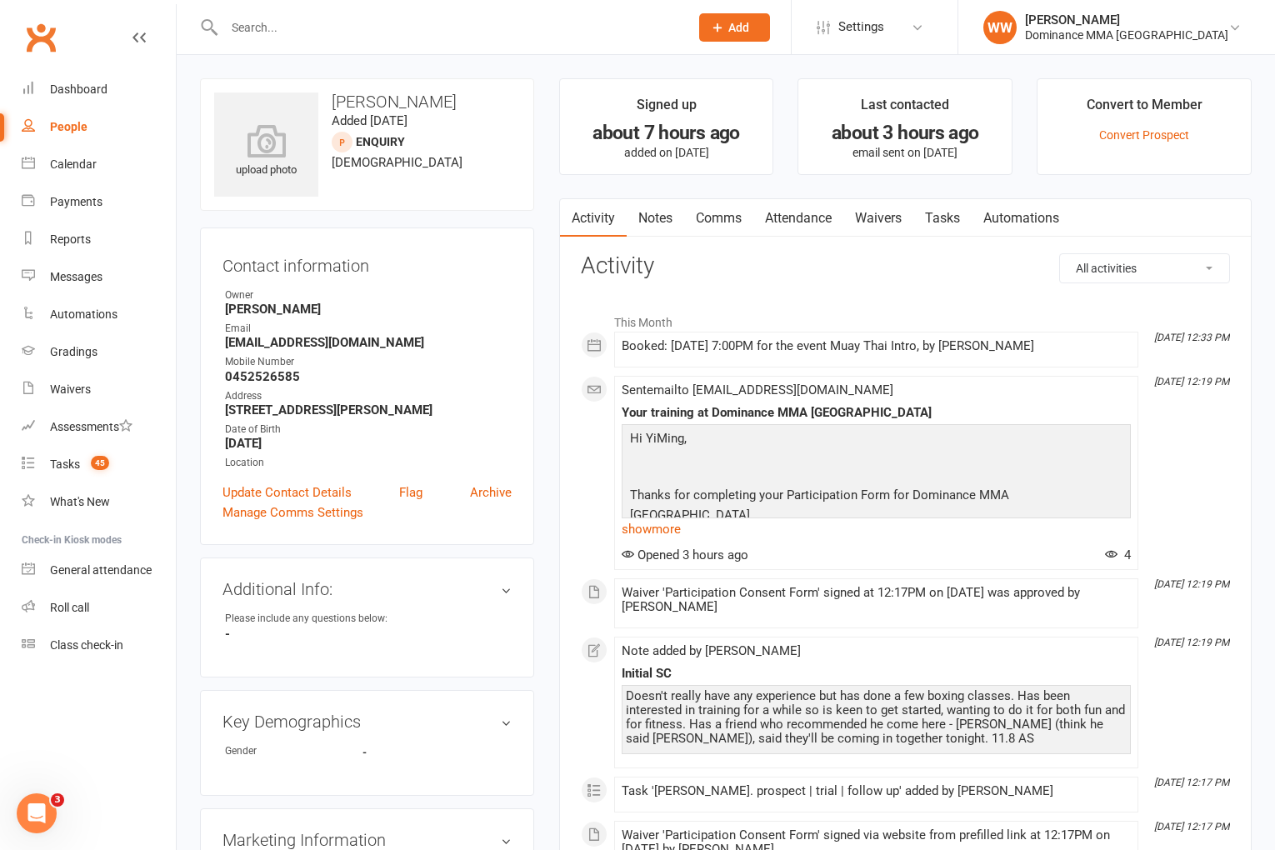
click at [878, 221] on link "Waivers" at bounding box center [879, 218] width 70 height 38
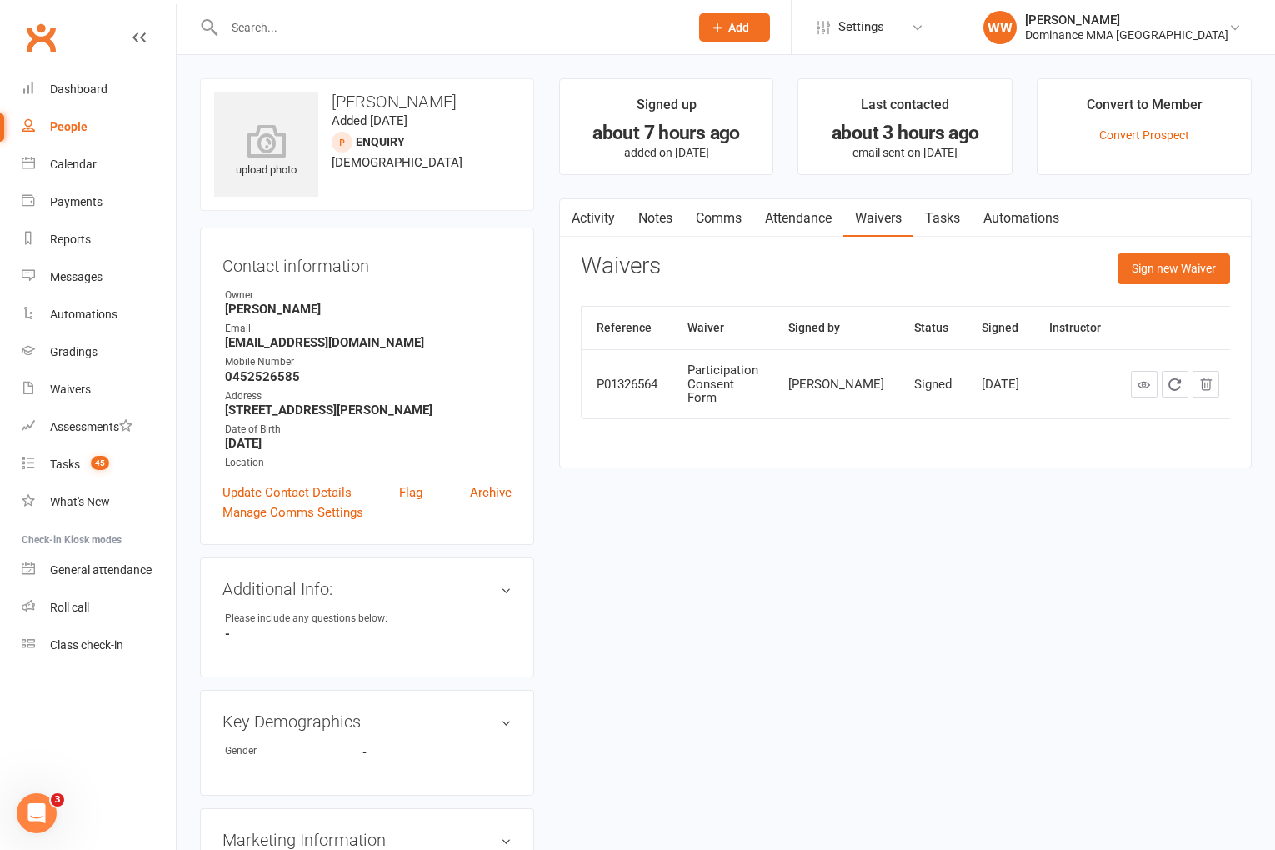
click at [603, 223] on link "Activity" at bounding box center [593, 218] width 67 height 38
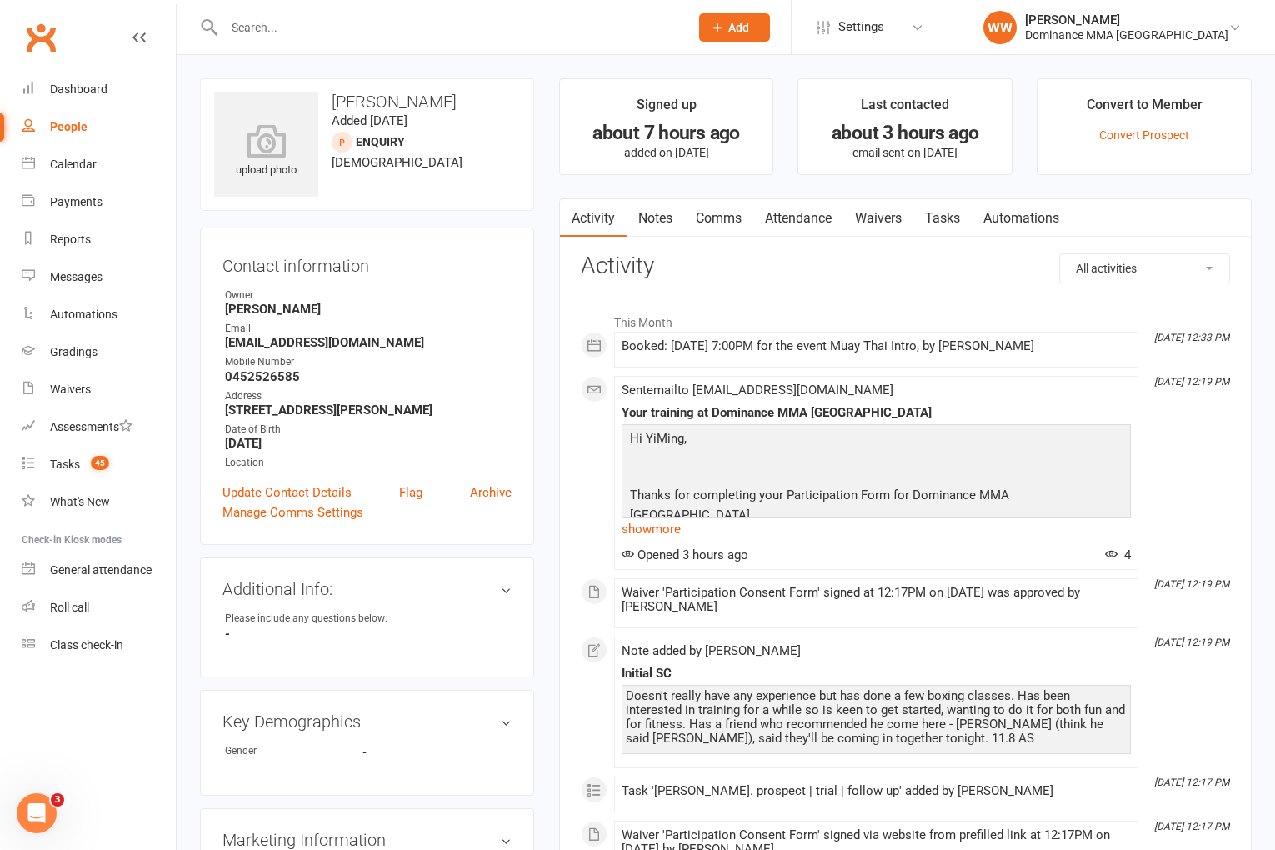
click at [658, 225] on link "Notes" at bounding box center [656, 218] width 58 height 38
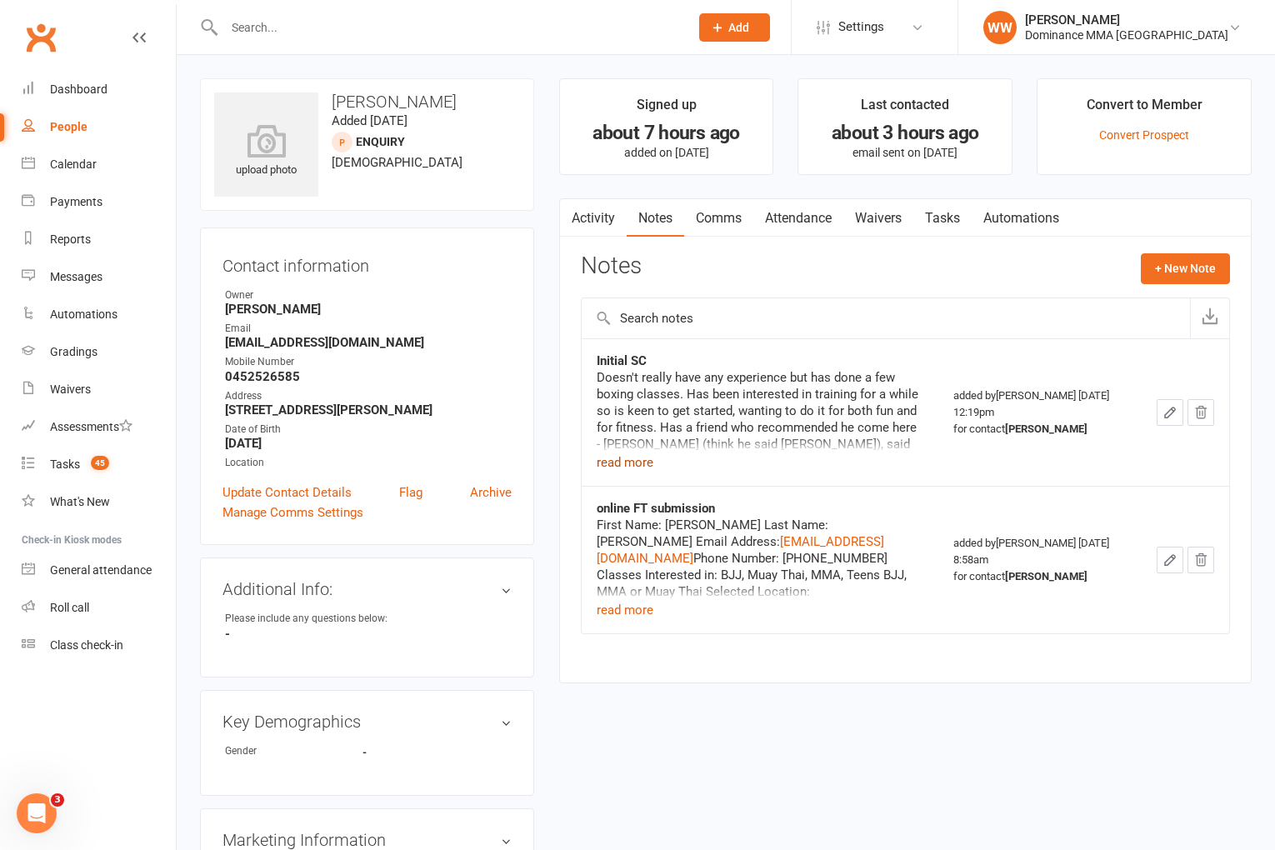
click at [636, 461] on button "read more" at bounding box center [625, 463] width 57 height 20
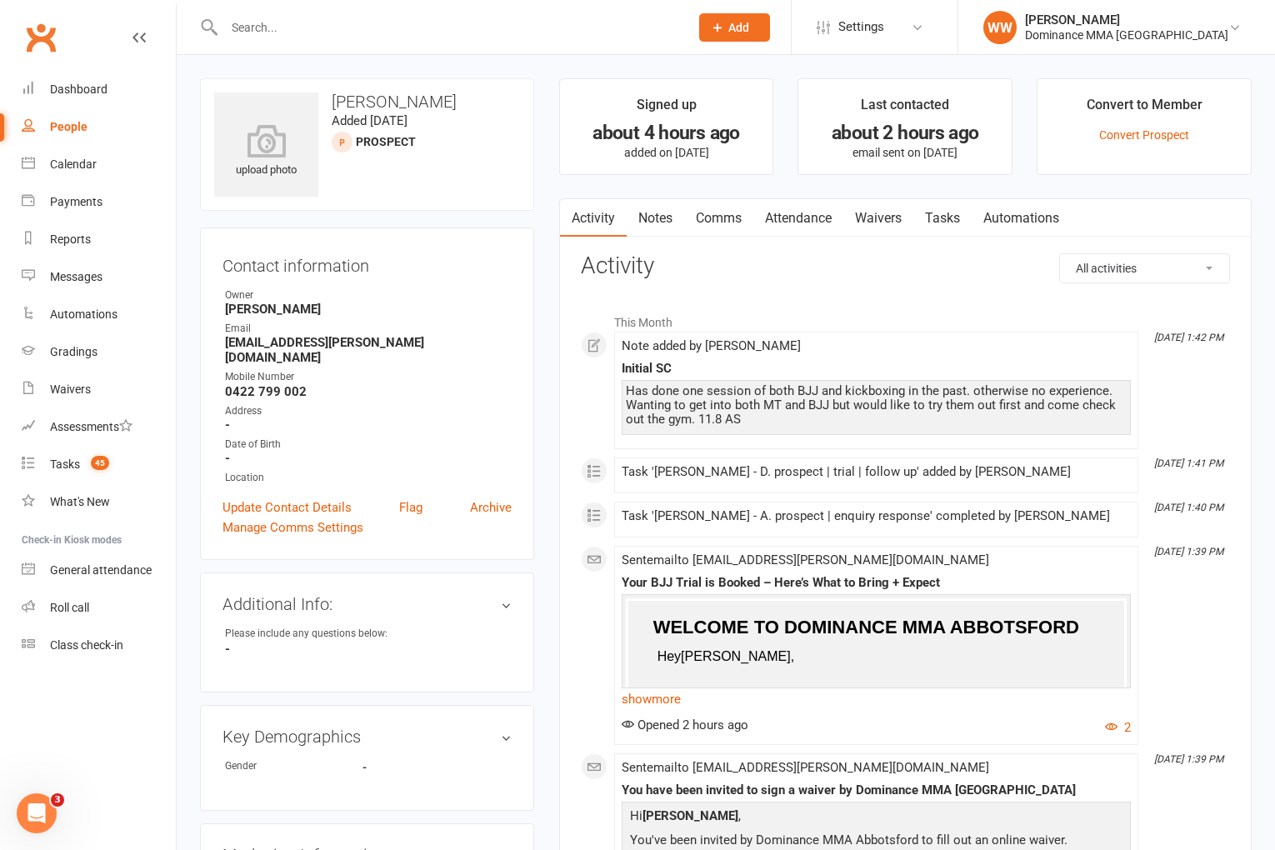
click at [944, 218] on link "Tasks" at bounding box center [943, 218] width 58 height 38
select select "incomplete"
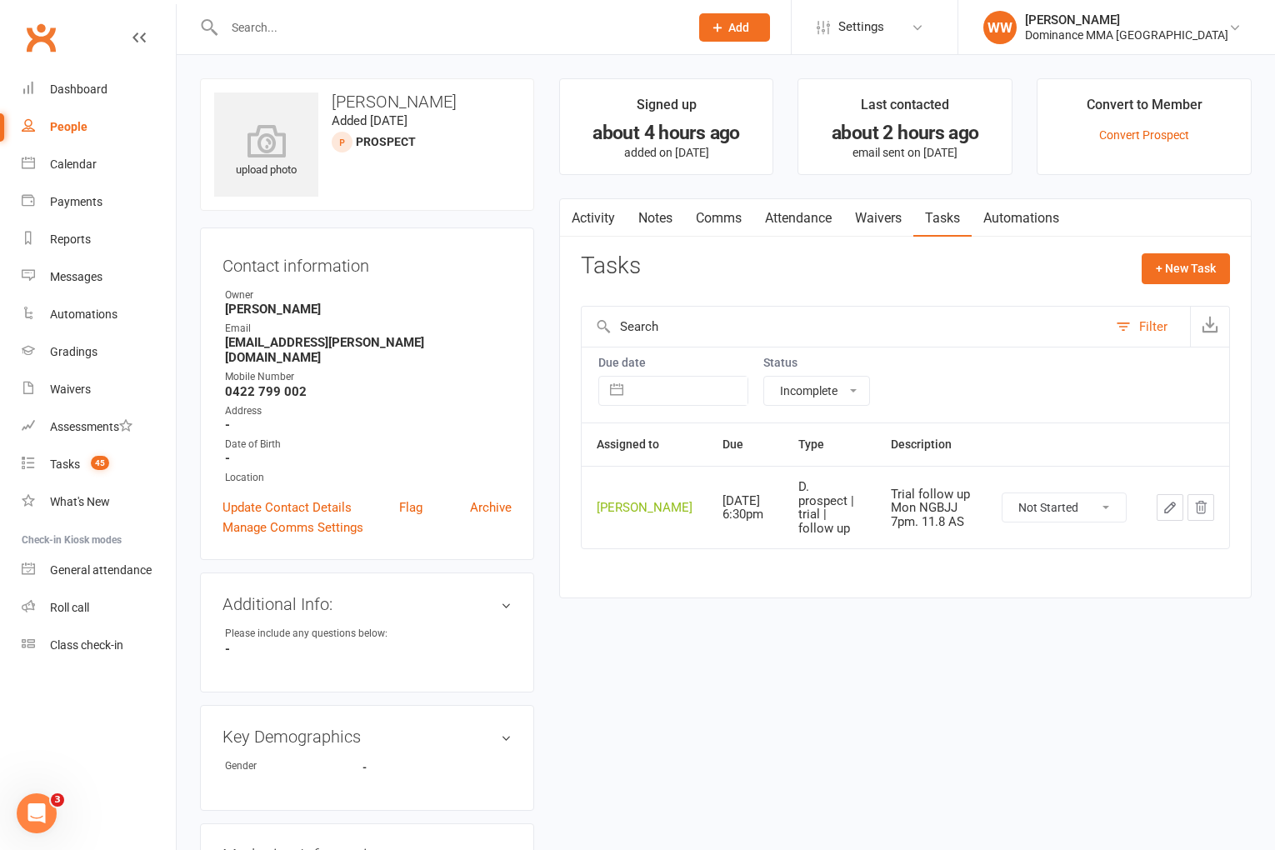
click at [594, 230] on link "Activity" at bounding box center [593, 218] width 67 height 38
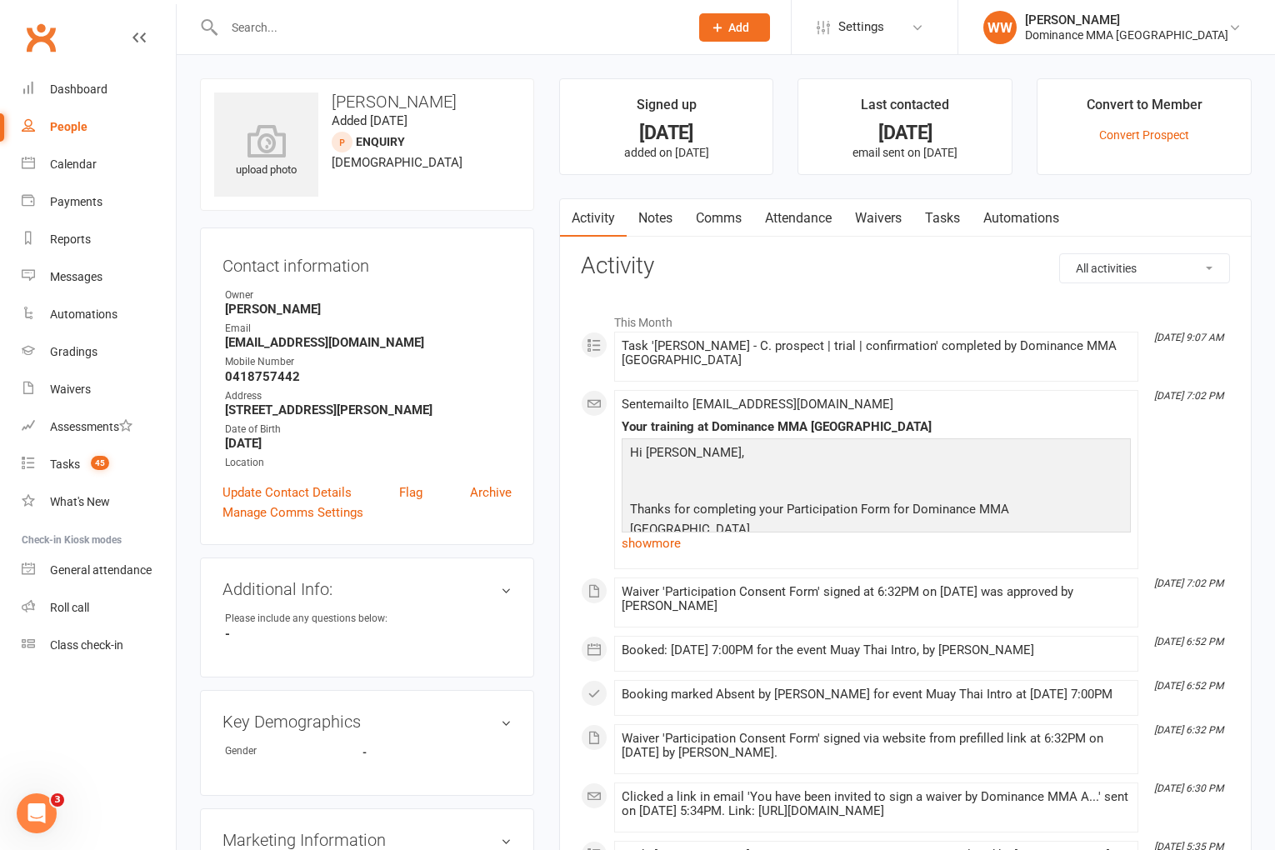
click at [659, 222] on link "Notes" at bounding box center [656, 218] width 58 height 38
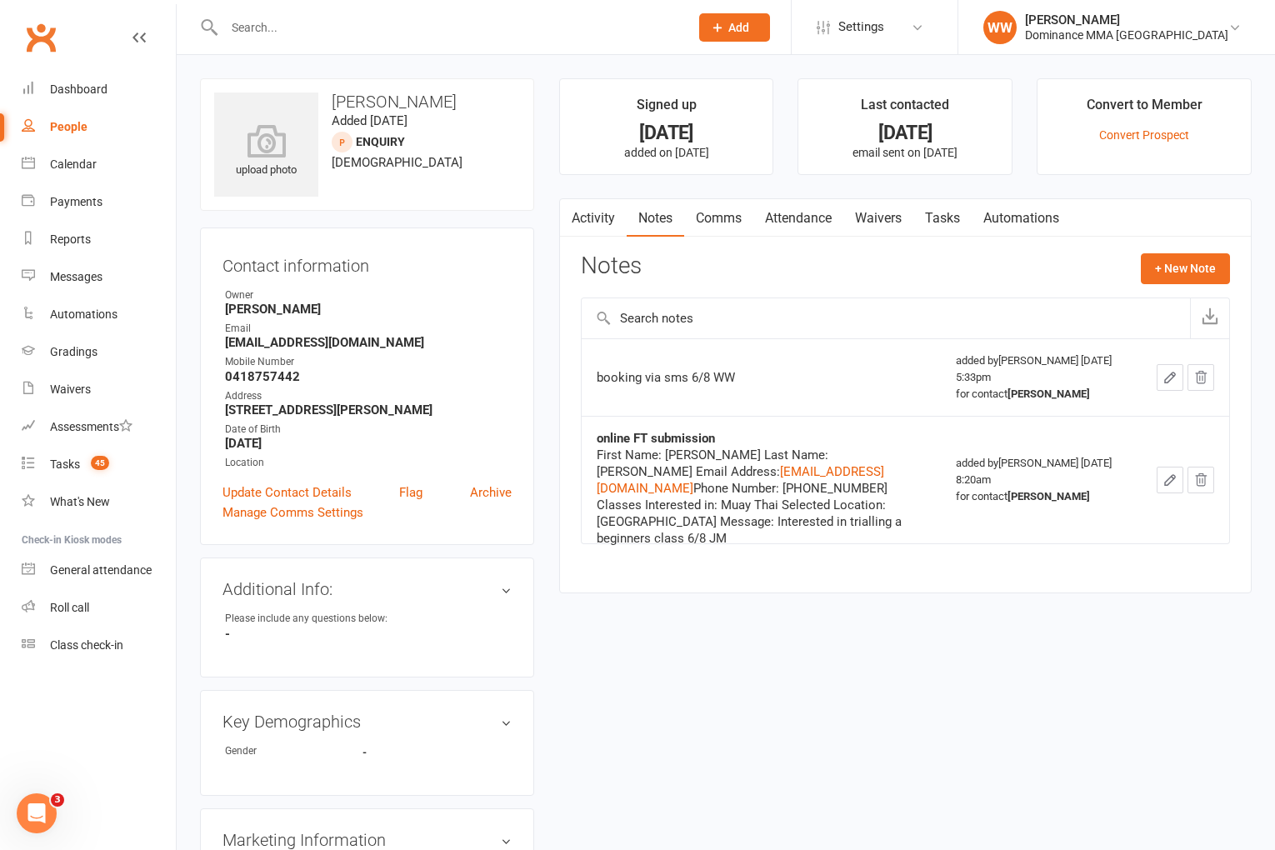
click at [936, 229] on link "Tasks" at bounding box center [943, 218] width 58 height 38
select select "incomplete"
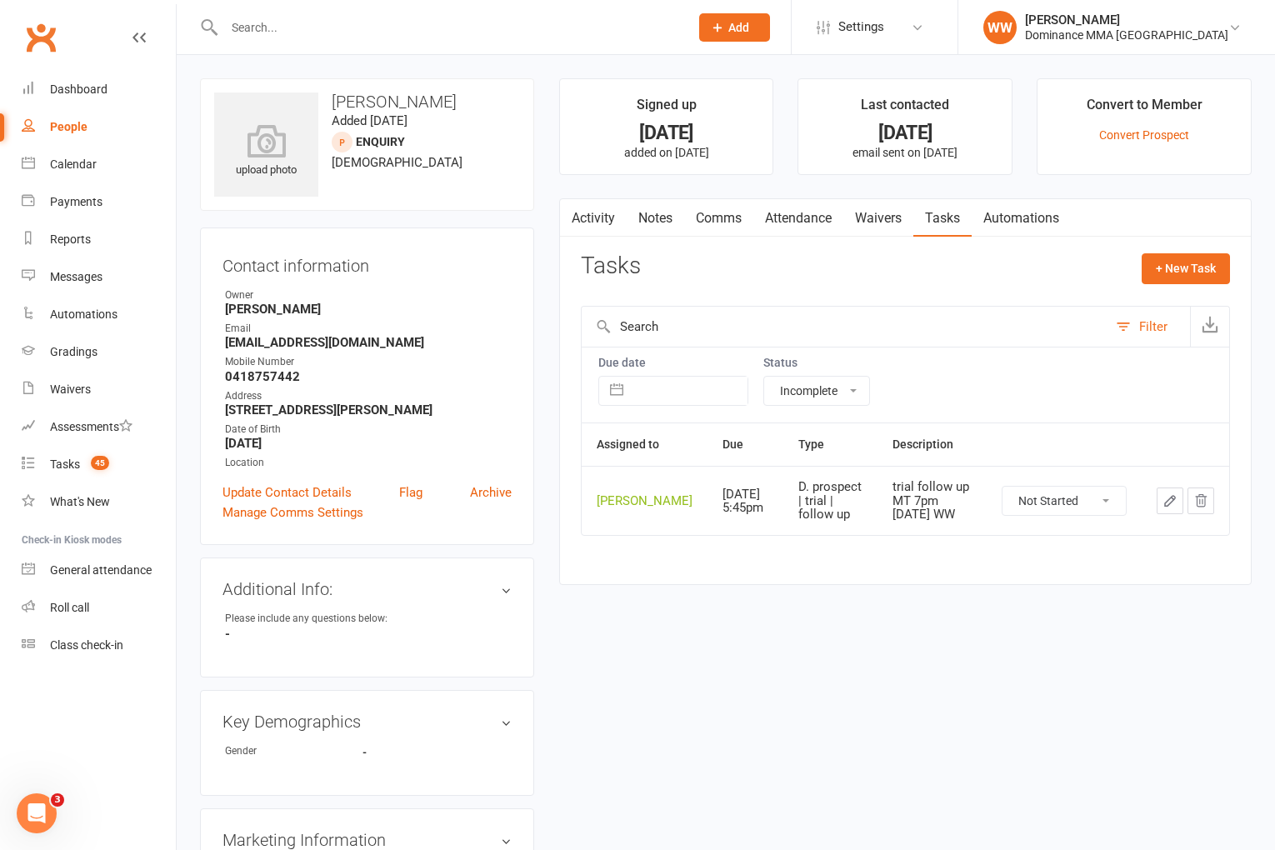
click at [925, 253] on div "Tasks + New Task" at bounding box center [905, 272] width 649 height 39
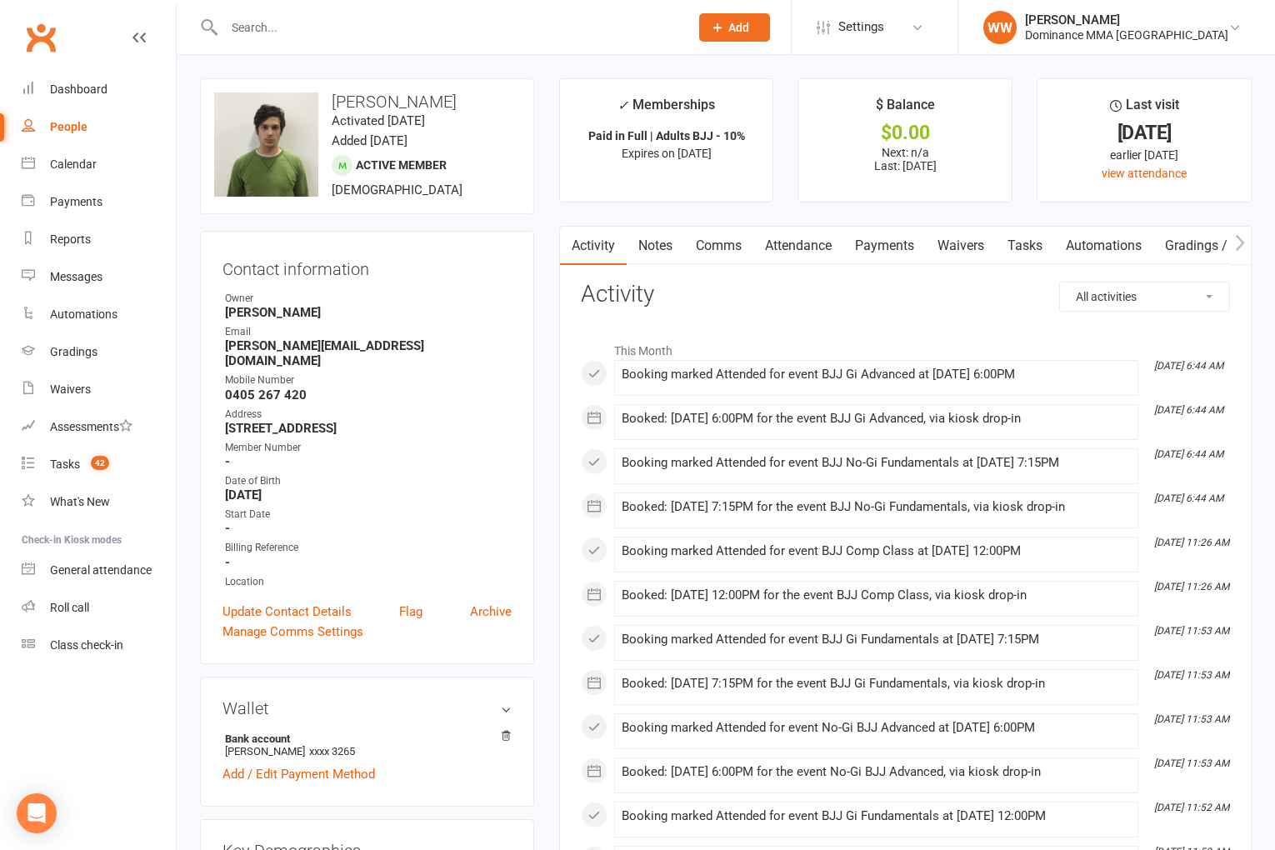
click at [661, 254] on link "Notes" at bounding box center [656, 246] width 58 height 38
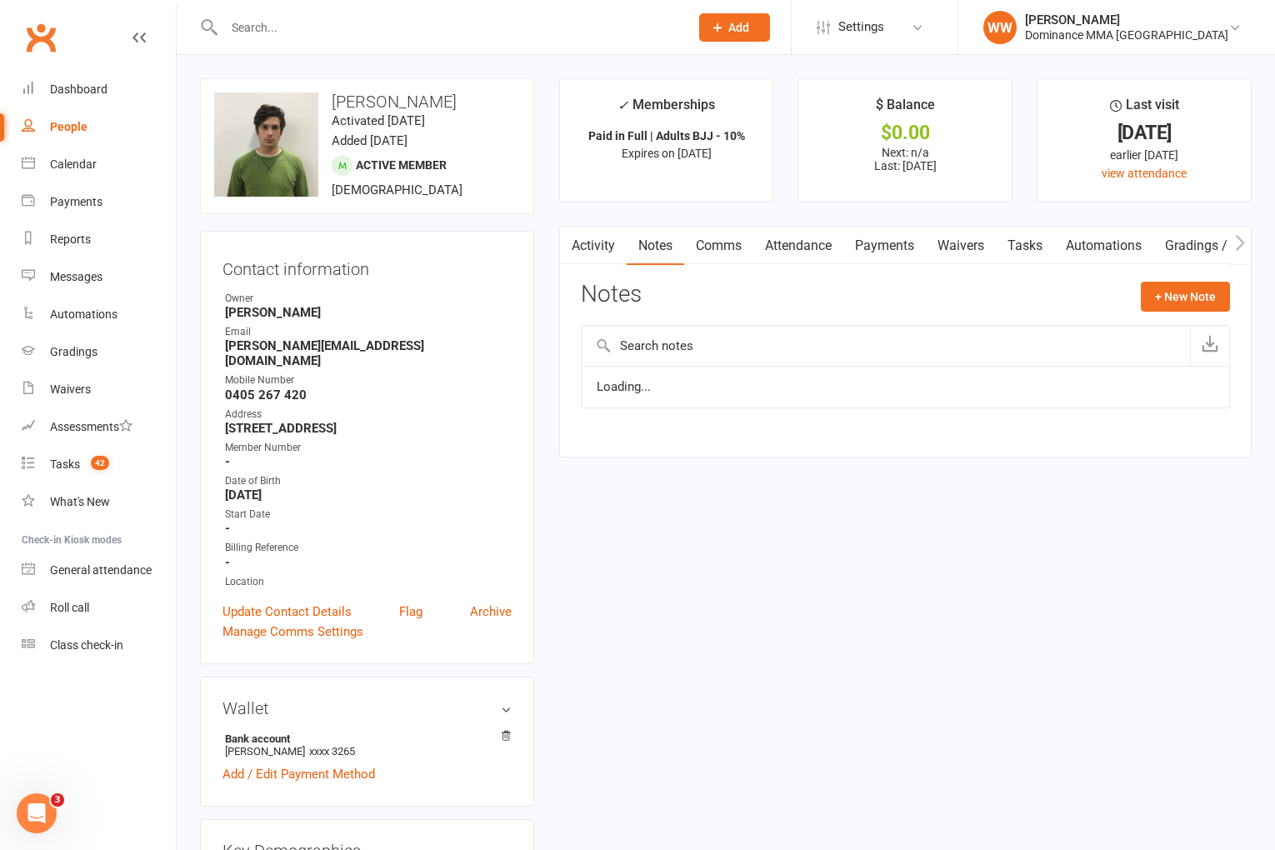
scroll to position [3, 0]
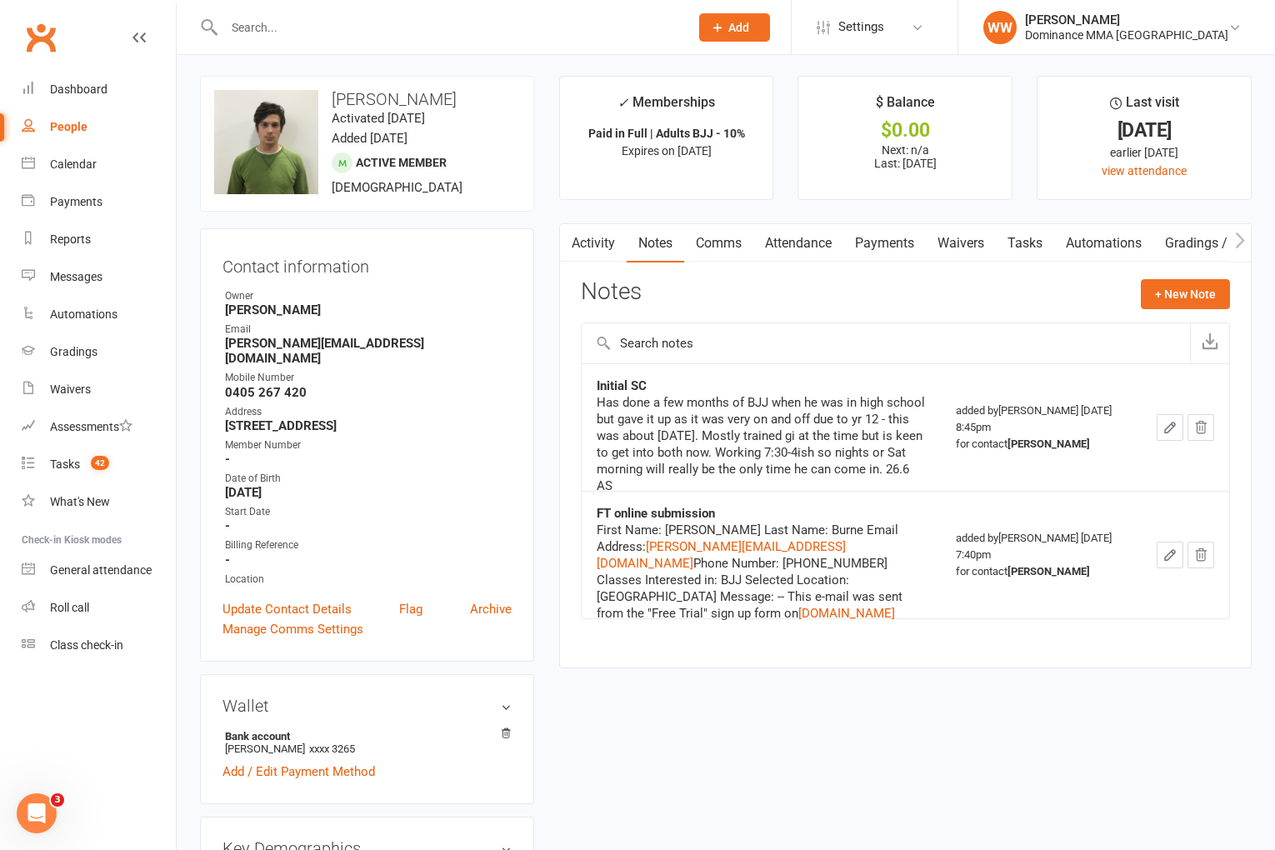
click at [1020, 242] on link "Tasks" at bounding box center [1025, 243] width 58 height 38
select select "incomplete"
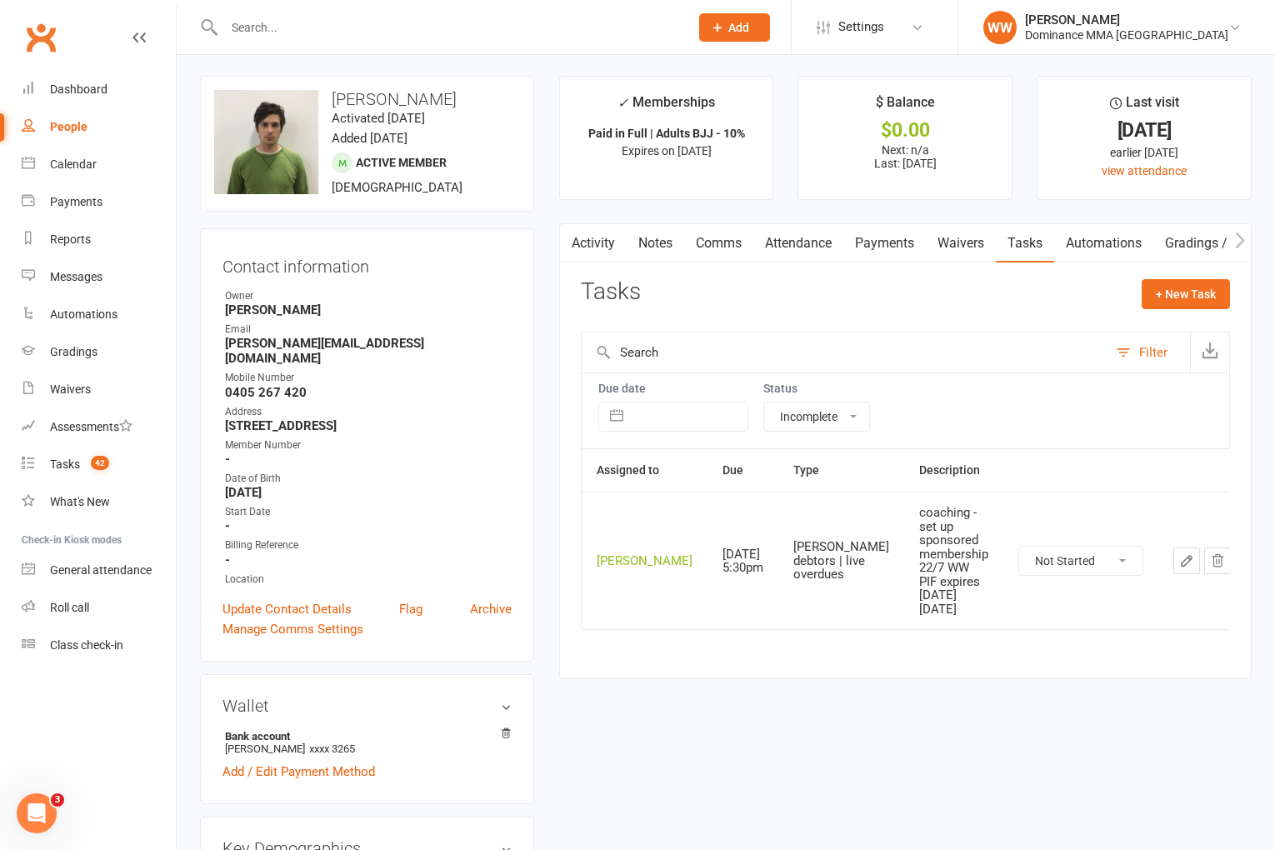
click at [1011, 295] on div "Tasks + New Task" at bounding box center [905, 298] width 649 height 39
click at [1051, 293] on div "Tasks + New Task" at bounding box center [905, 298] width 649 height 39
click at [63, 467] on div "Tasks" at bounding box center [65, 464] width 30 height 13
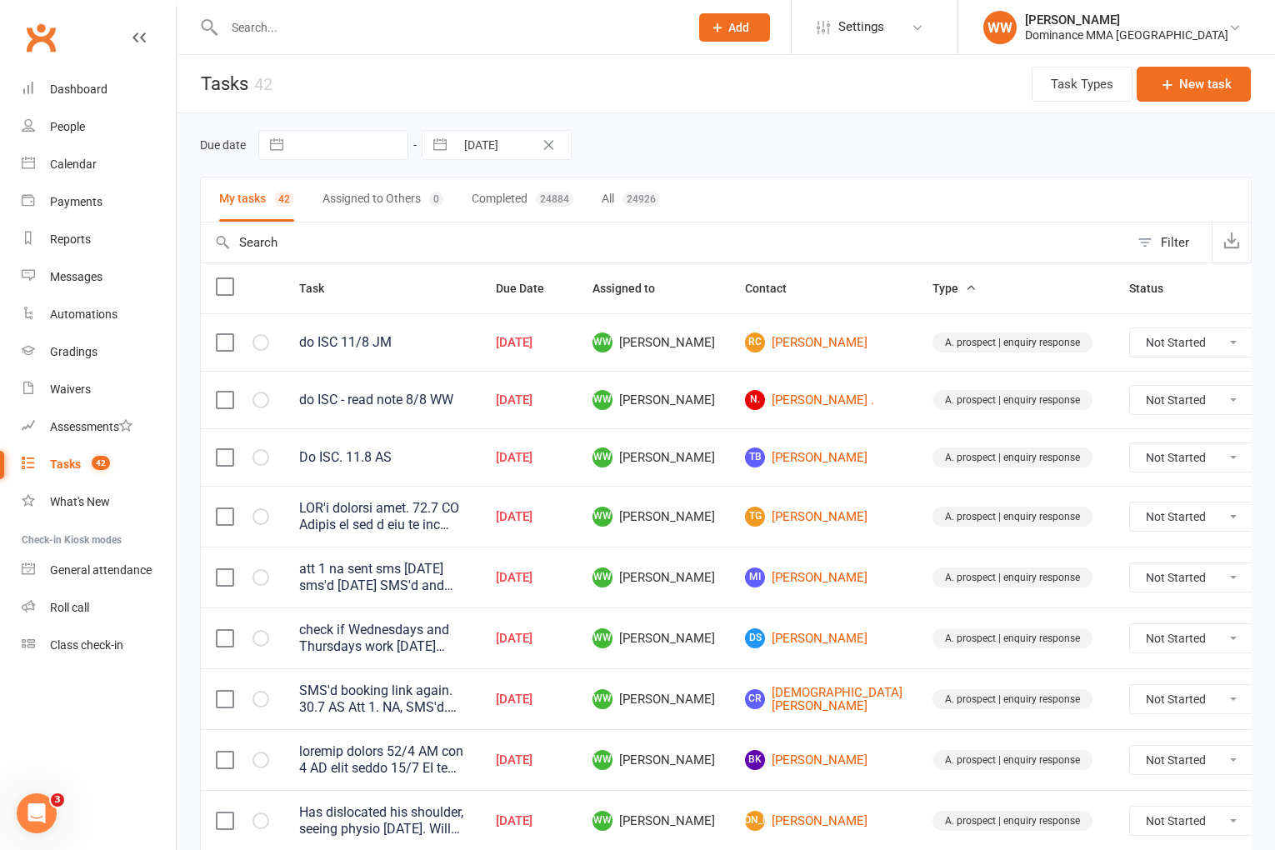
click at [819, 166] on div "Due date Navigate forward to interact with the calendar and select a date. Pres…" at bounding box center [726, 144] width 1052 height 63
drag, startPoint x: 831, startPoint y: 426, endPoint x: 843, endPoint y: 427, distance: 11.7
click at [830, 426] on td "N. Naomi ." at bounding box center [824, 400] width 188 height 58
click at [849, 447] on td "TB Tahnee Breeding" at bounding box center [824, 457] width 188 height 58
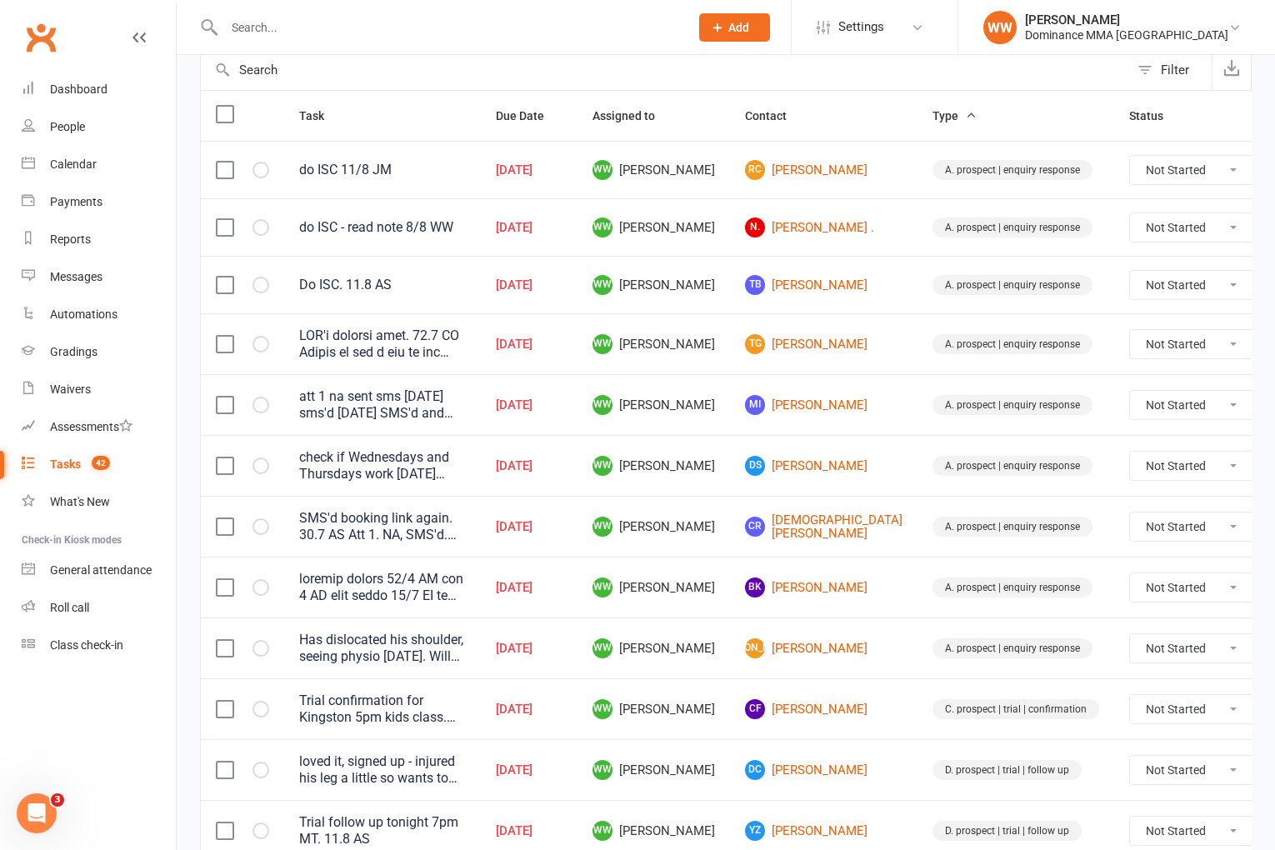
scroll to position [174, 0]
click at [844, 453] on td "DS Dave Stott" at bounding box center [824, 463] width 188 height 61
click at [844, 461] on td "DS Dave Stott" at bounding box center [824, 463] width 188 height 61
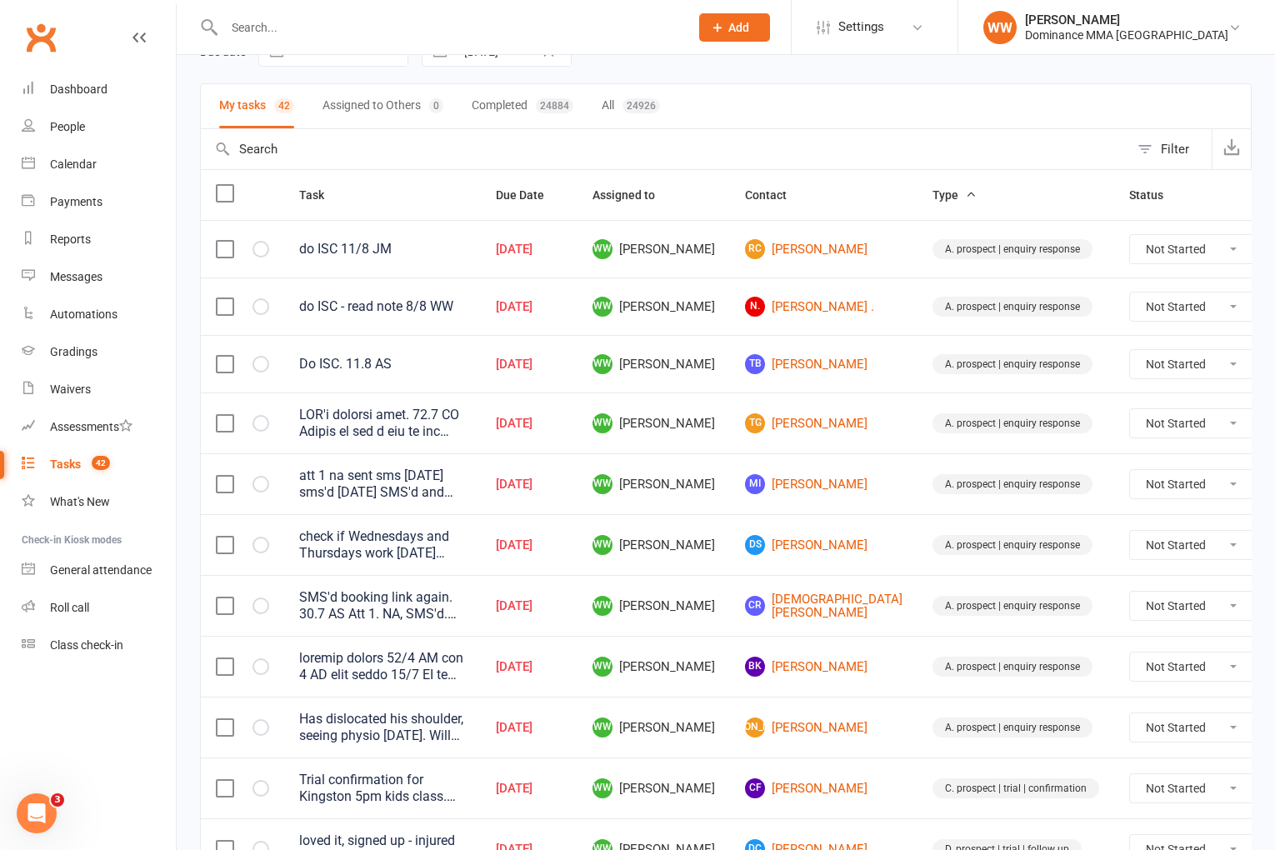
scroll to position [0, 0]
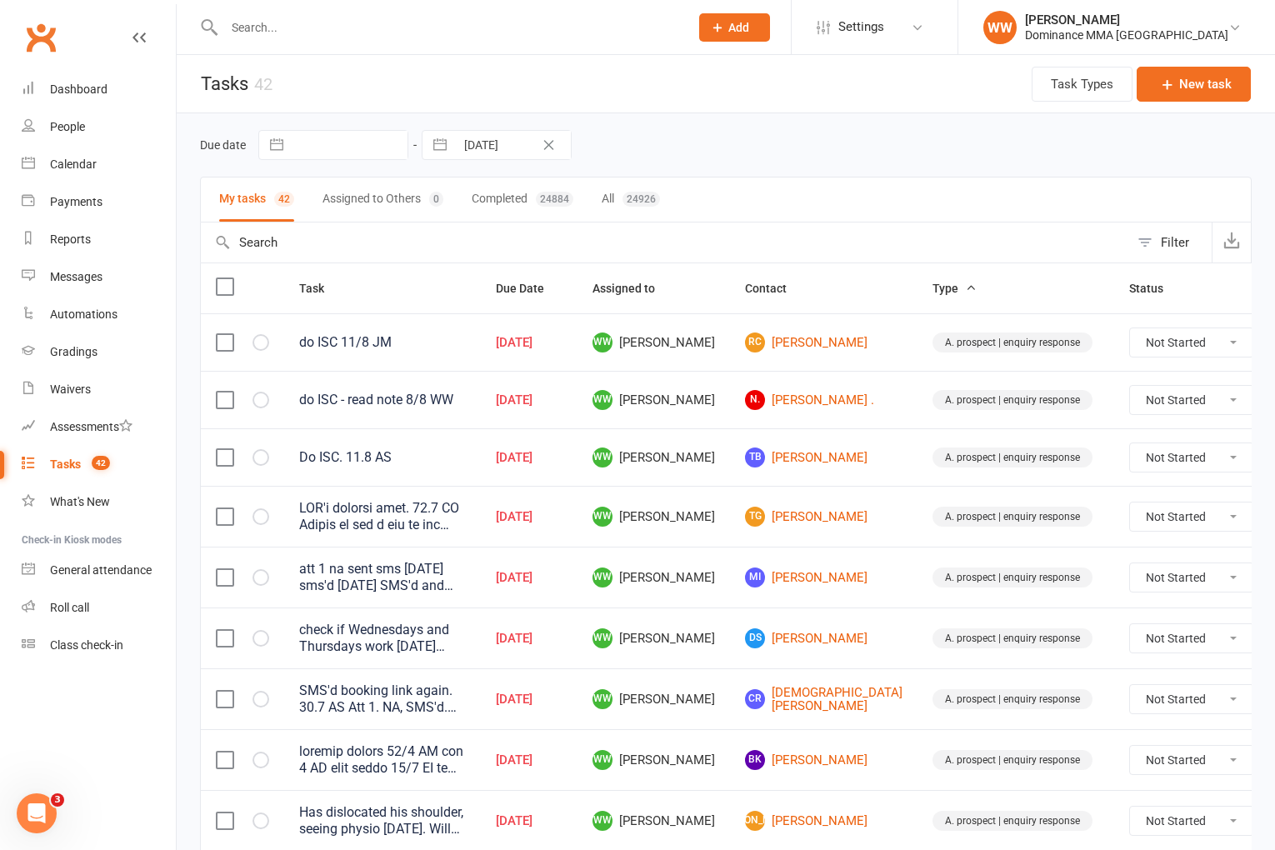
click at [842, 561] on td "MI Mohamed Ibrahim" at bounding box center [824, 577] width 188 height 61
click at [843, 567] on td "MI Mohamed Ibrahim" at bounding box center [824, 577] width 188 height 61
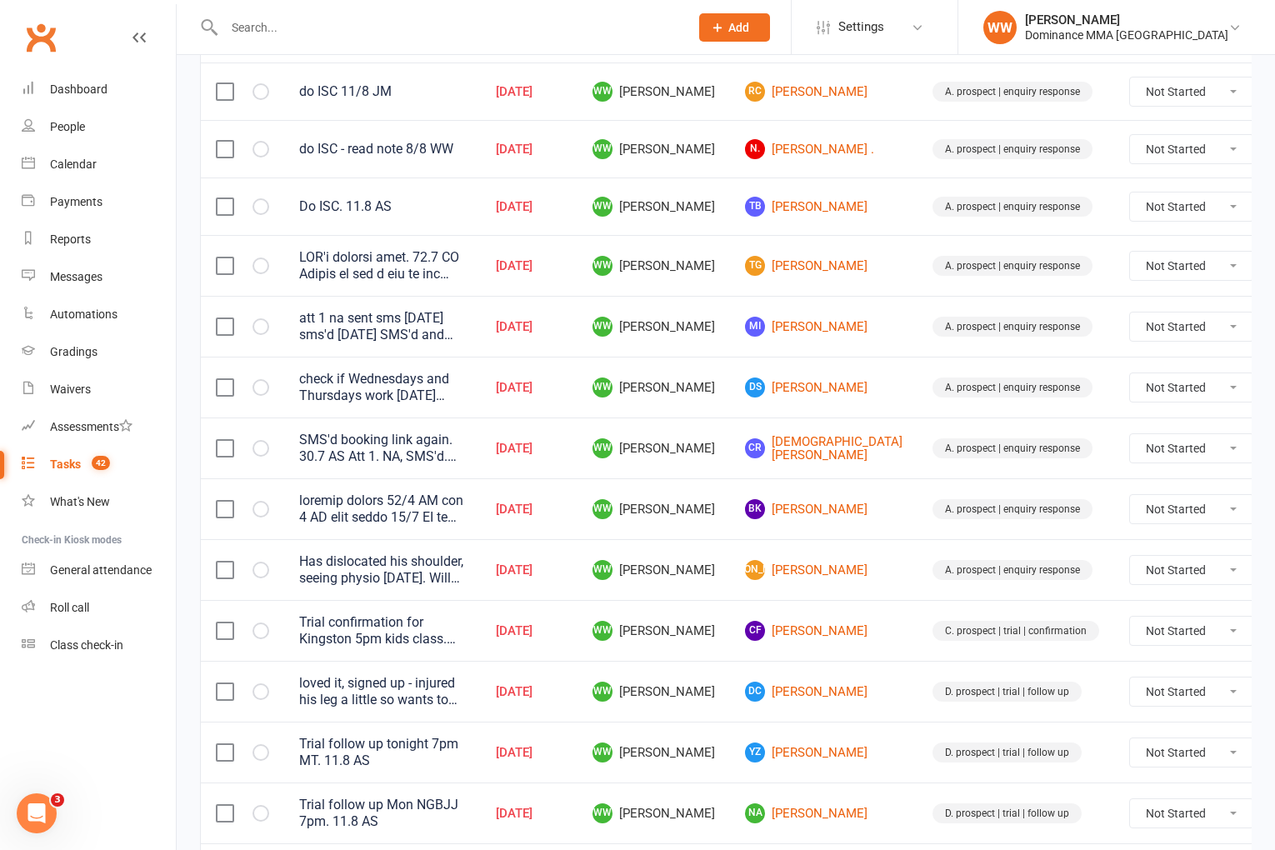
scroll to position [253, 0]
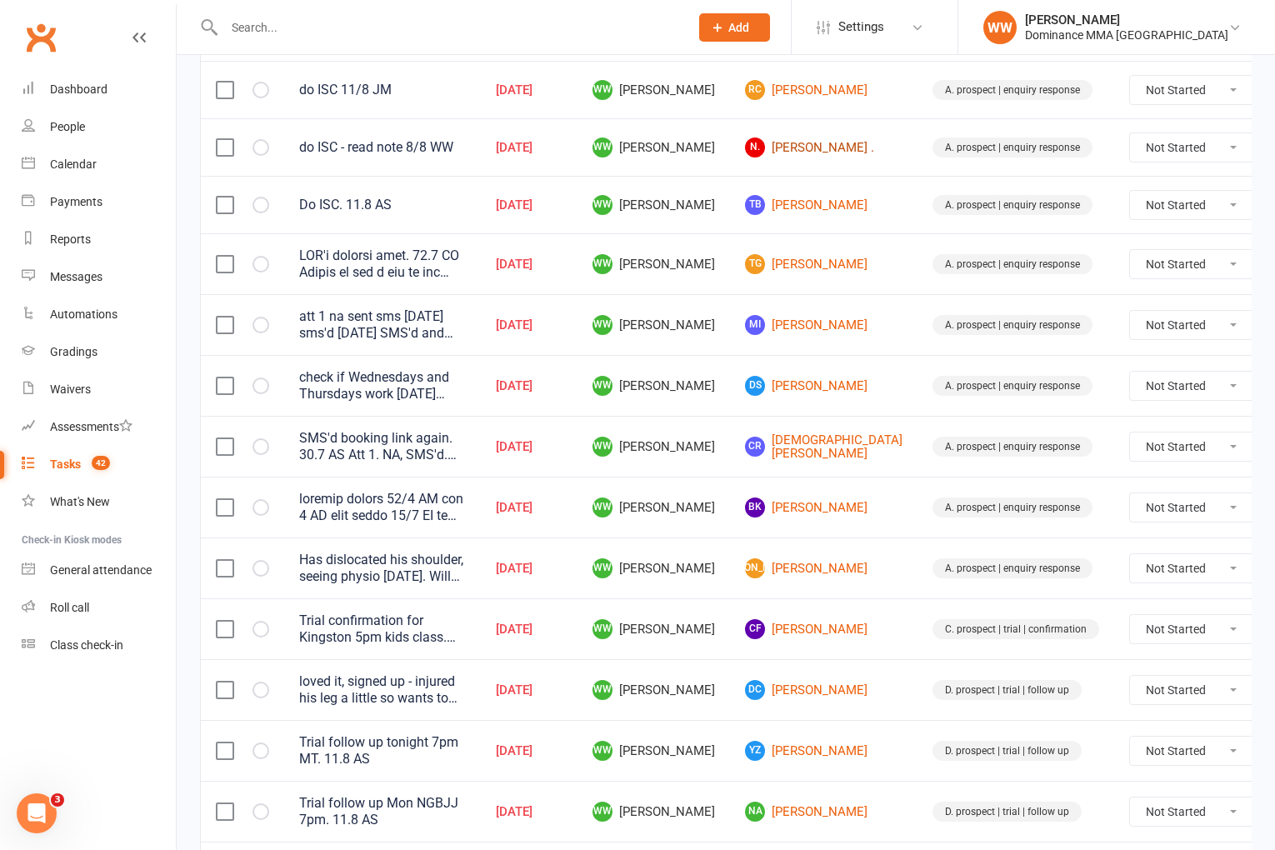
click at [779, 152] on link "N. Naomi ." at bounding box center [824, 148] width 158 height 20
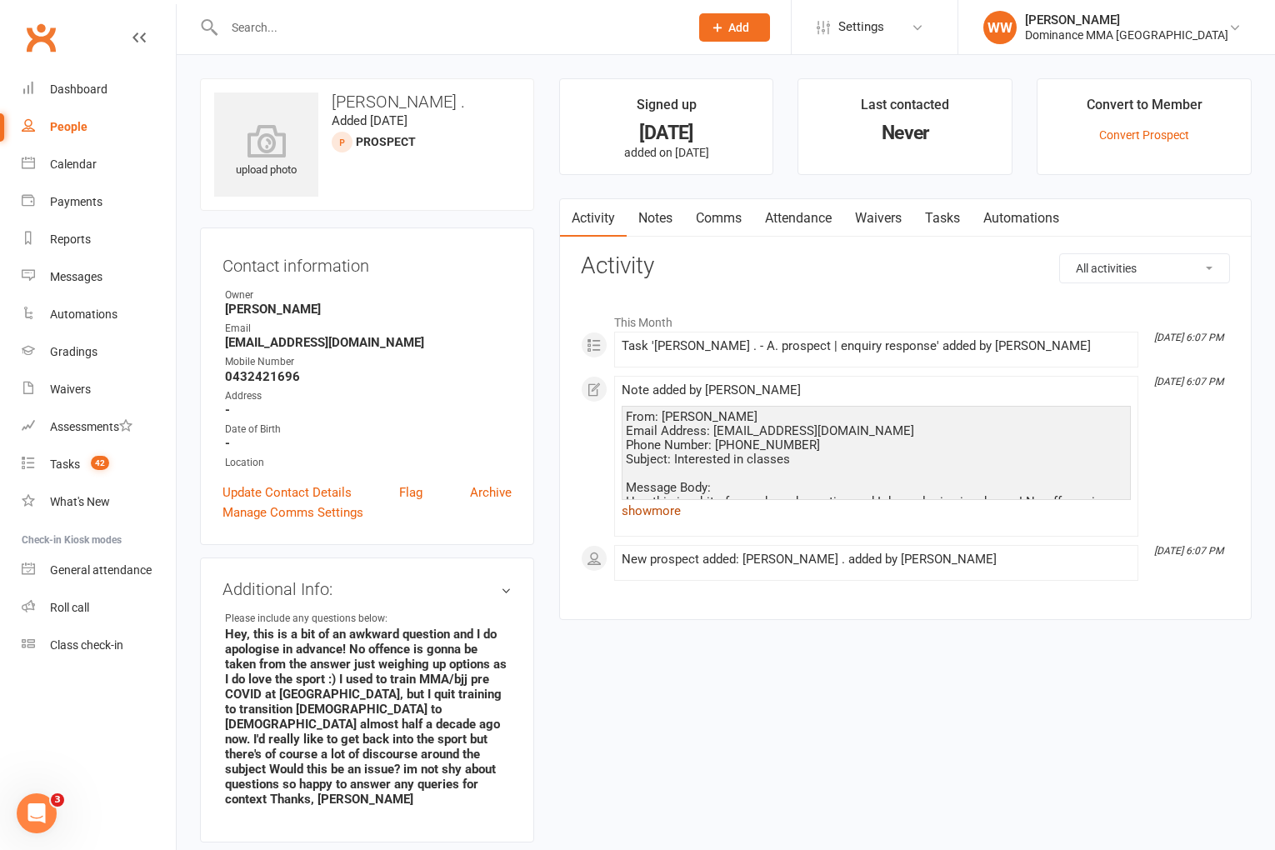
click at [672, 508] on link "show more" at bounding box center [876, 510] width 509 height 23
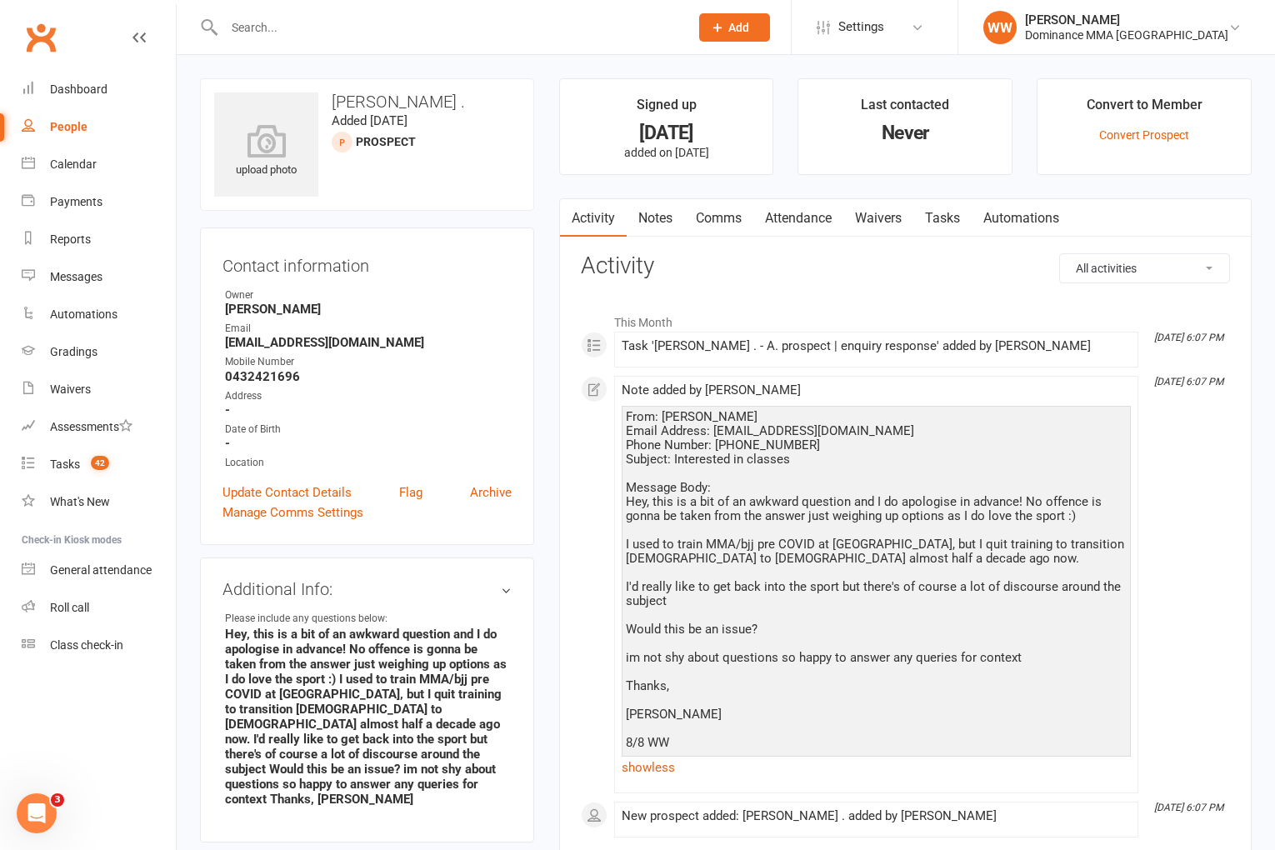
click at [740, 298] on div "This Month Aug 8, 6:07 PM Task 'Naomi . - A. prospect | enquiry response' added…" at bounding box center [905, 572] width 649 height 558
click at [81, 455] on link "Tasks 42" at bounding box center [99, 465] width 154 height 38
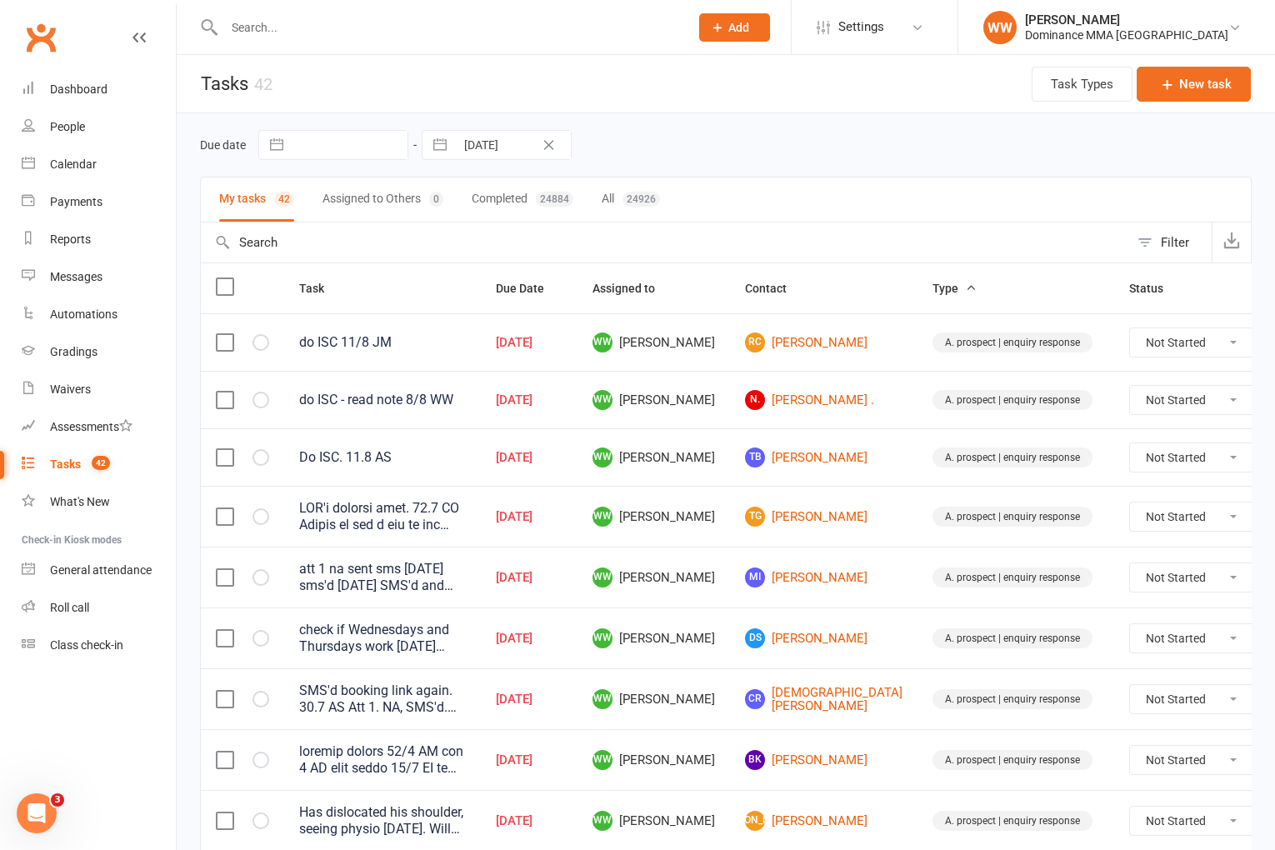
click at [757, 159] on div "Due date Navigate forward to interact with the calendar and select a date. Pres…" at bounding box center [726, 145] width 1052 height 30
click at [766, 158] on div "Due date Navigate forward to interact with the calendar and select a date. Pres…" at bounding box center [726, 145] width 1052 height 30
click at [730, 449] on td "TB Tahnee Breeding" at bounding box center [824, 457] width 188 height 58
click at [709, 455] on td "WW Will Wesley" at bounding box center [654, 457] width 153 height 58
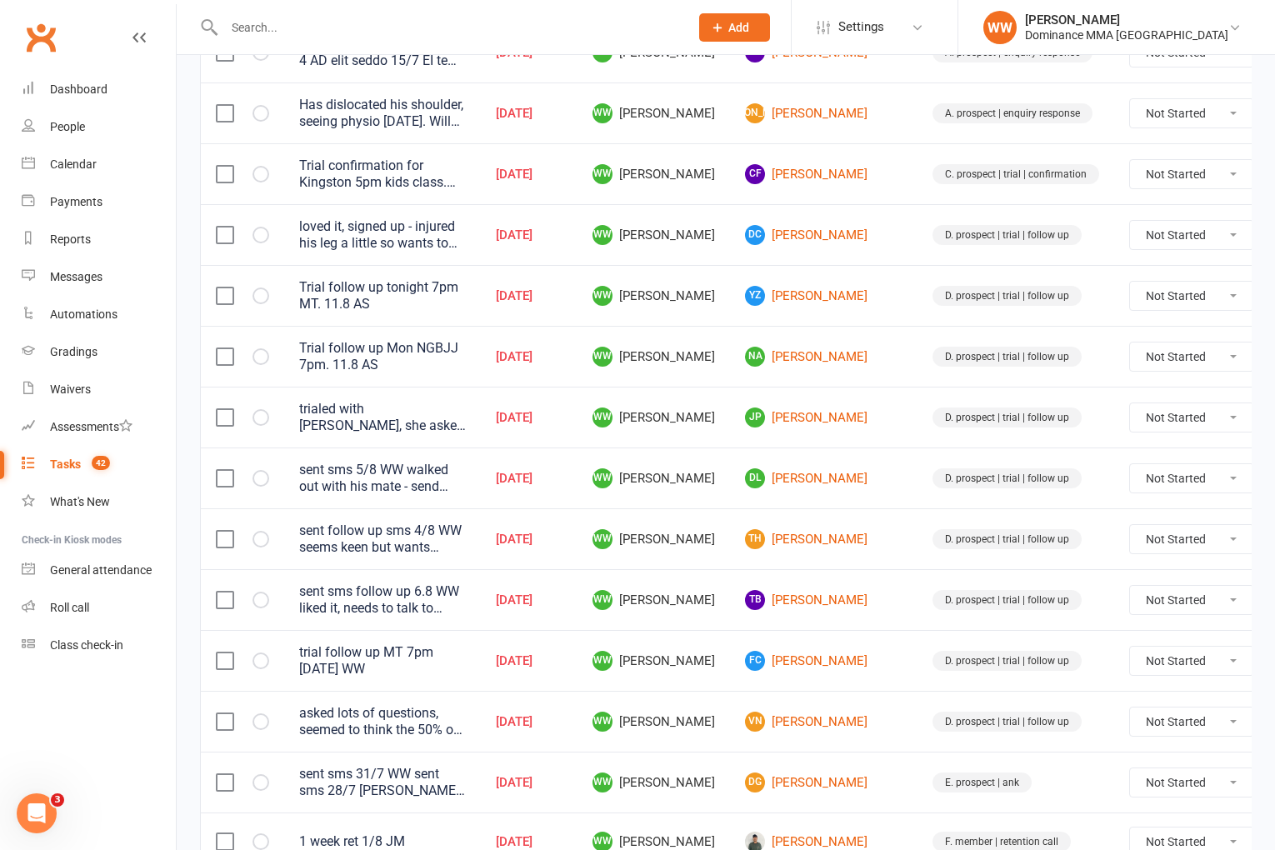
scroll to position [709, 0]
click at [708, 559] on td "WW Will Wesley" at bounding box center [654, 537] width 153 height 61
click at [709, 566] on td "WW Will Wesley" at bounding box center [654, 537] width 153 height 61
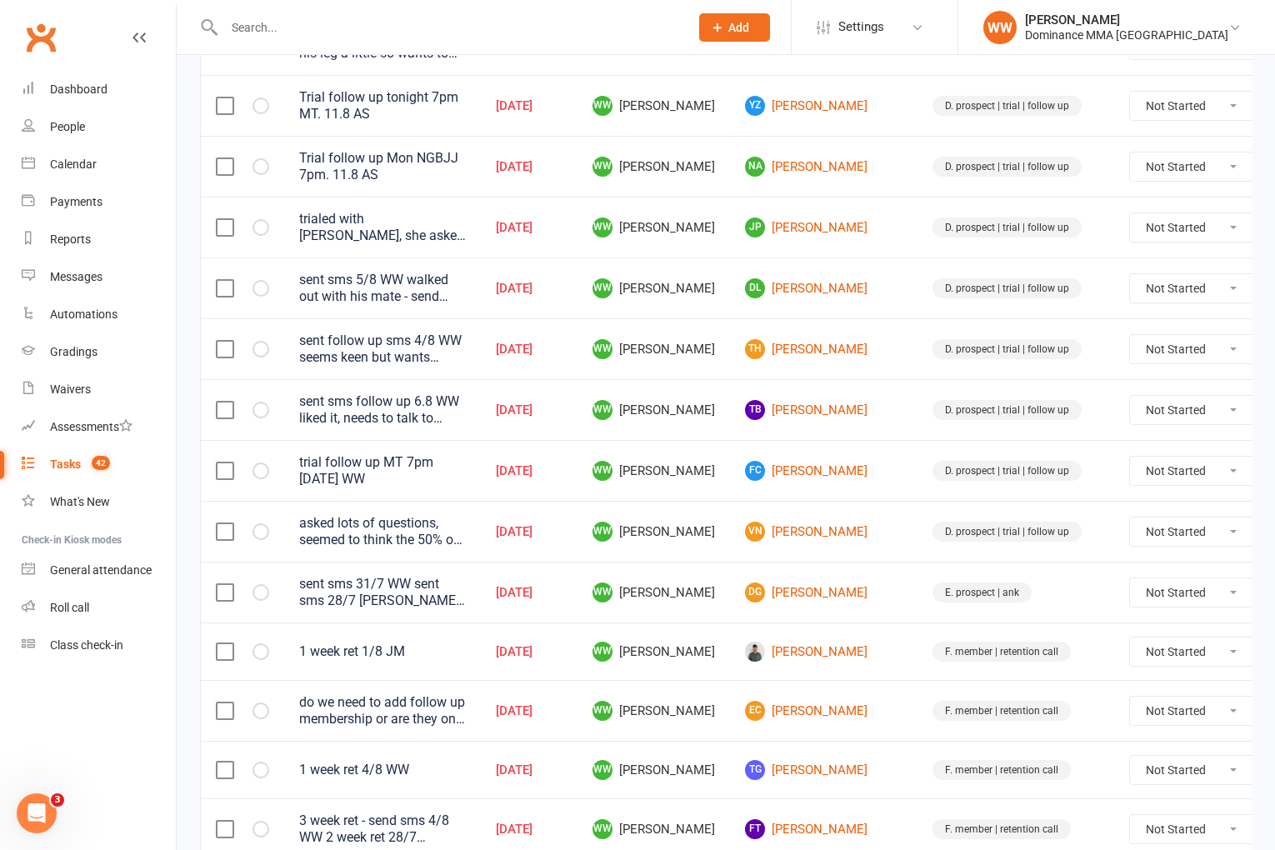
scroll to position [1092, 0]
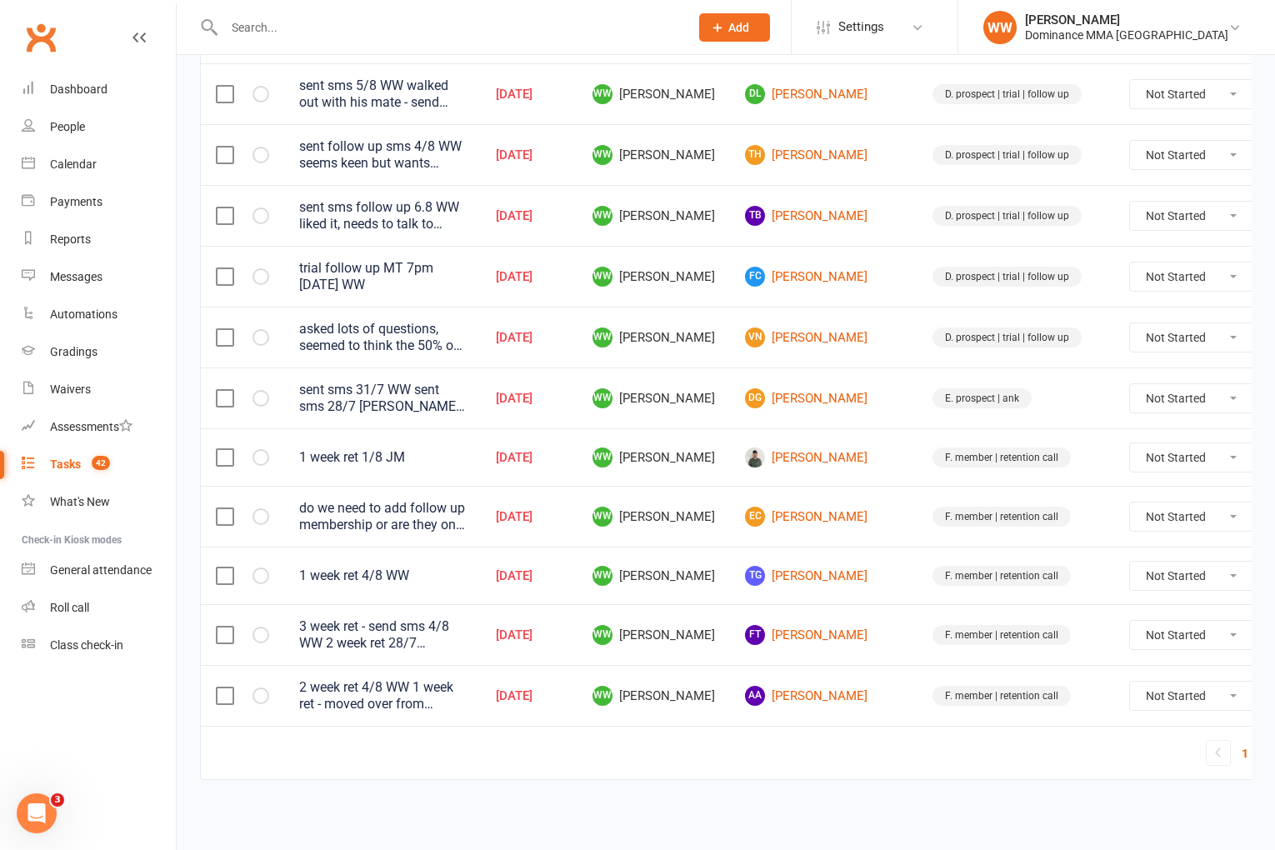
click at [394, 513] on div "do we need to add follow up membership or are they only wanting while cheap? 1 …" at bounding box center [382, 516] width 167 height 33
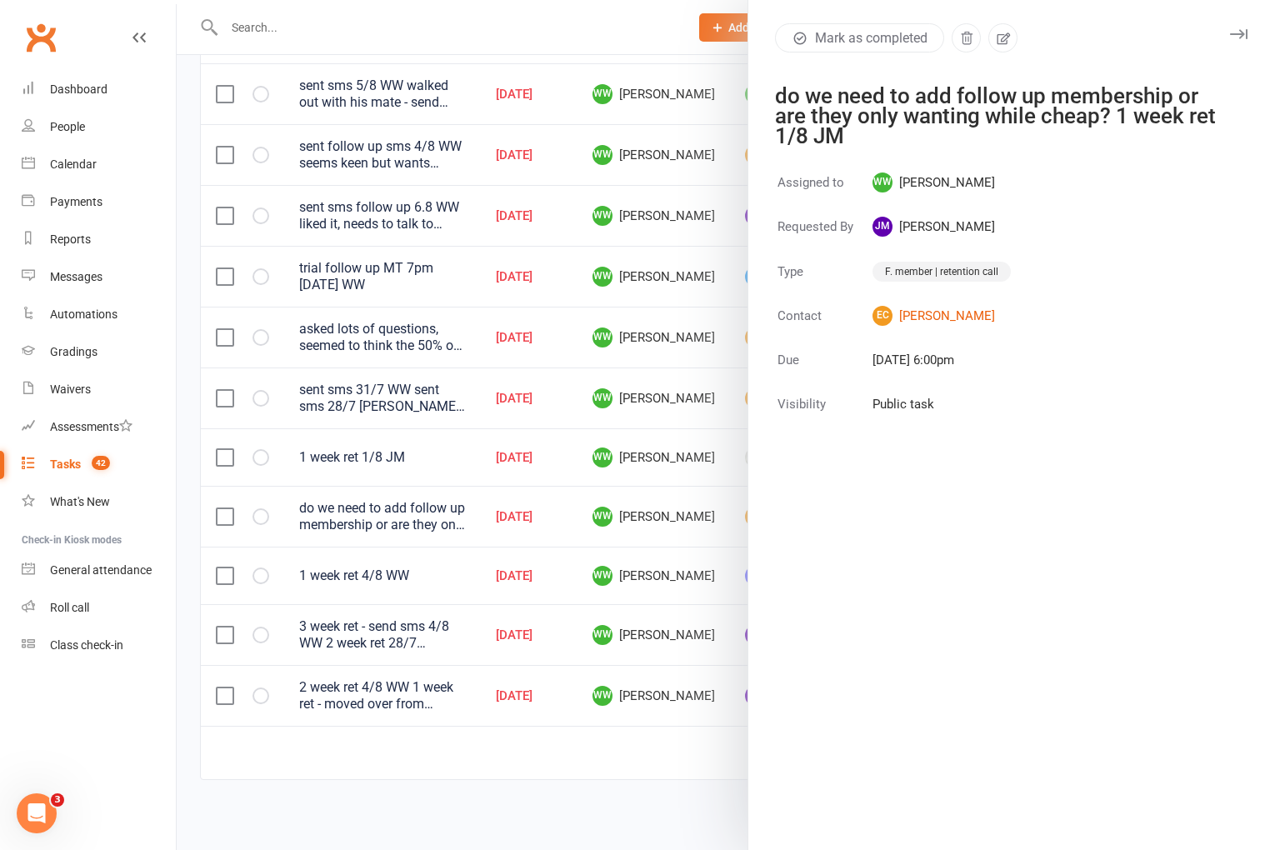
click at [1238, 33] on icon "button" at bounding box center [1239, 34] width 18 height 10
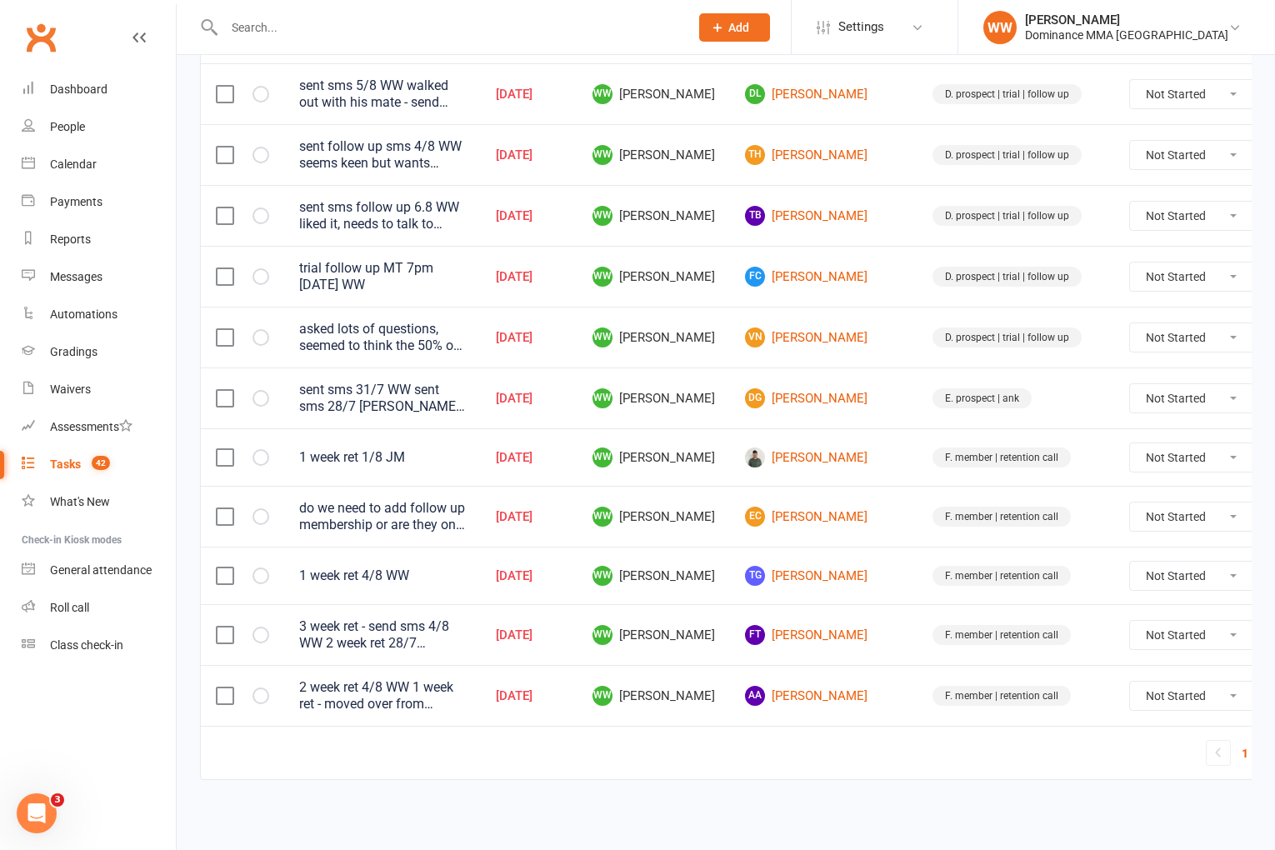
click at [918, 570] on td "F. member | retention call" at bounding box center [1016, 576] width 197 height 58
click at [918, 578] on td "F. member | retention call" at bounding box center [1016, 576] width 197 height 58
click at [806, 520] on link "EC Ellyssa Cruz" at bounding box center [824, 517] width 158 height 20
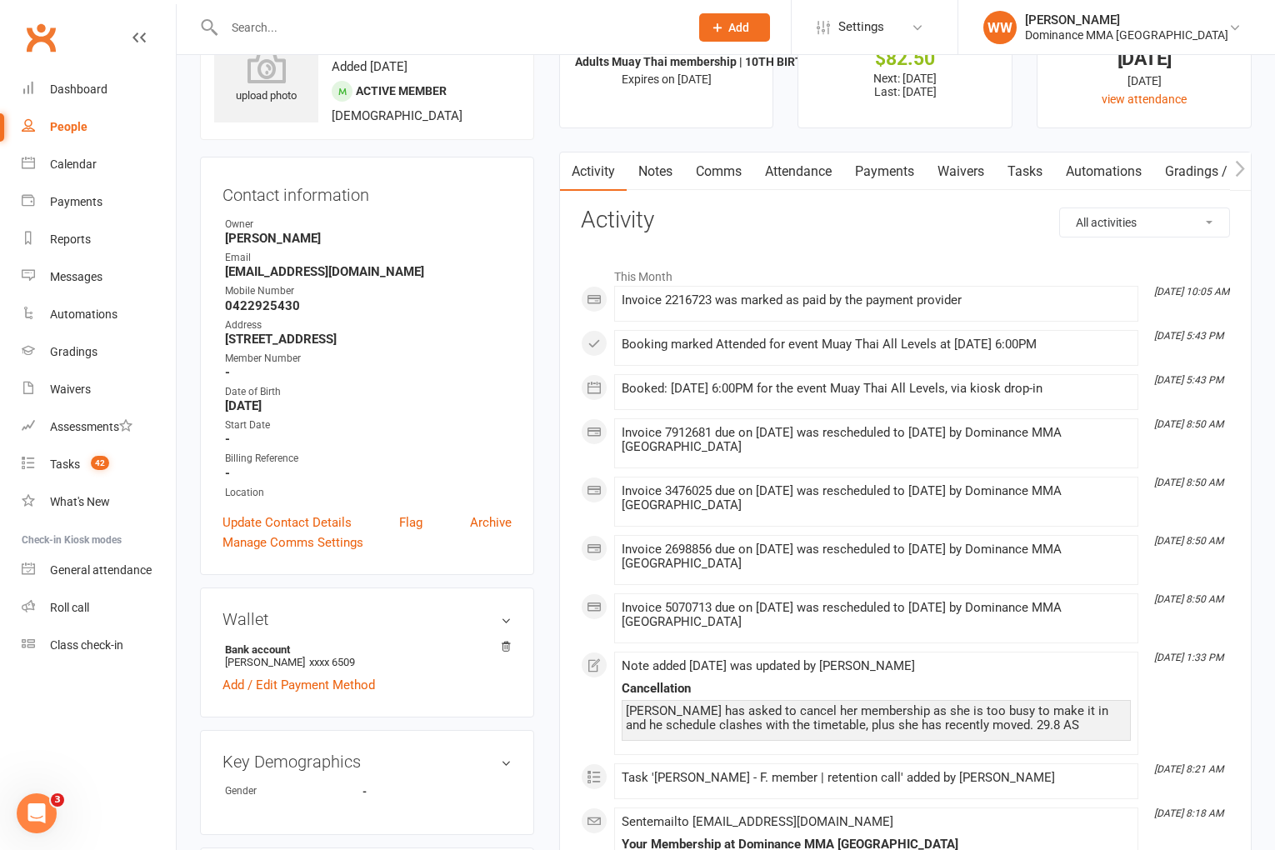
scroll to position [78, 0]
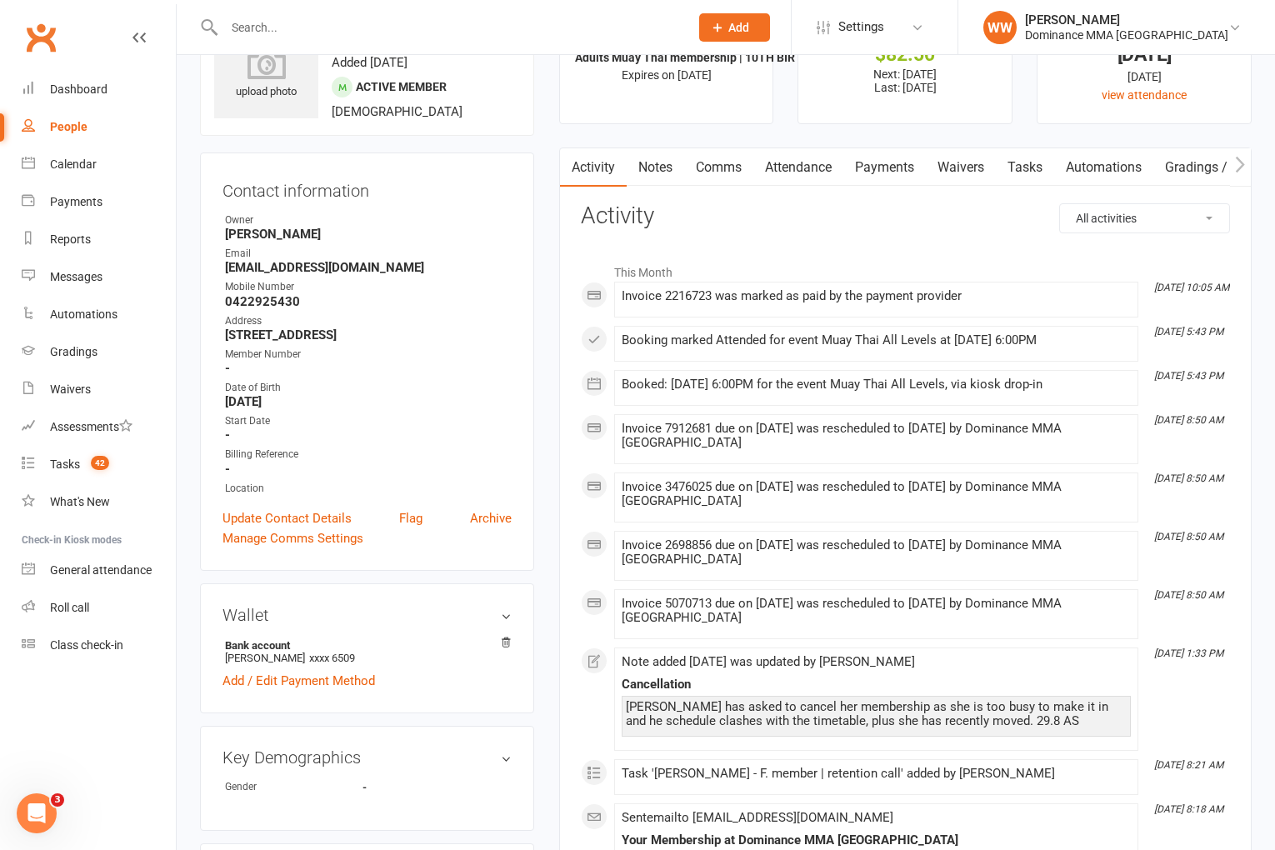
click at [655, 172] on link "Notes" at bounding box center [656, 167] width 58 height 38
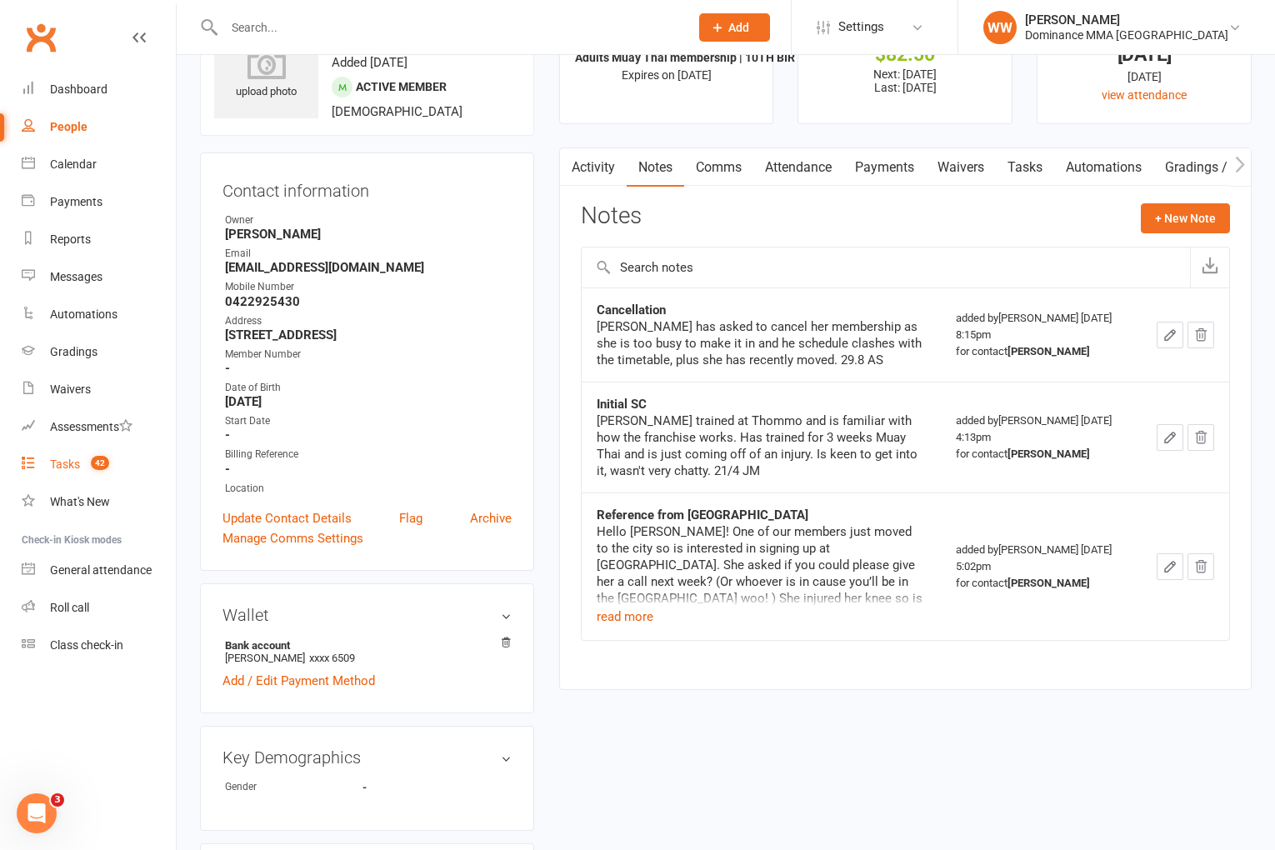
click at [102, 463] on span "42" at bounding box center [100, 463] width 18 height 14
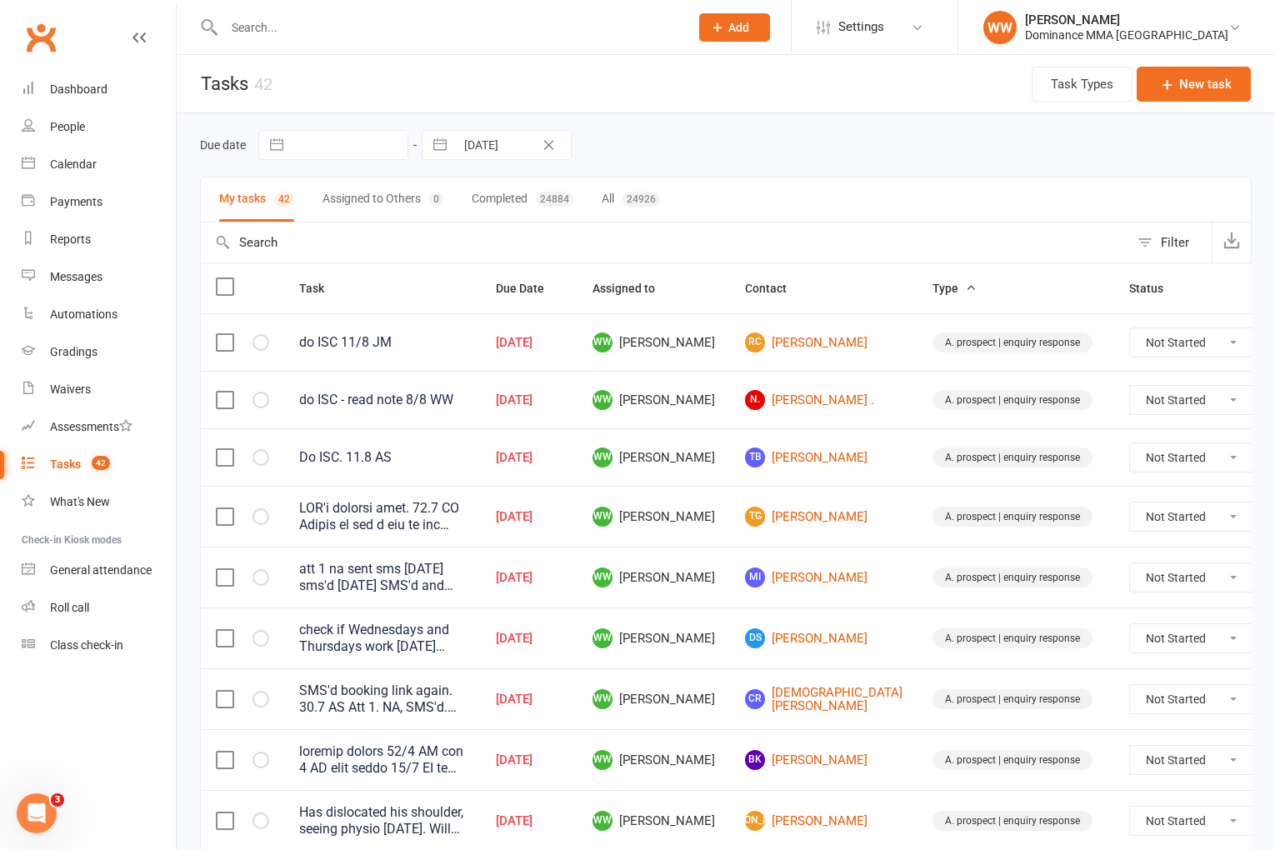
click at [850, 545] on td "TG Tammy Gnaden" at bounding box center [824, 516] width 188 height 61
click at [918, 558] on td "A. prospect | enquiry response" at bounding box center [1016, 577] width 197 height 61
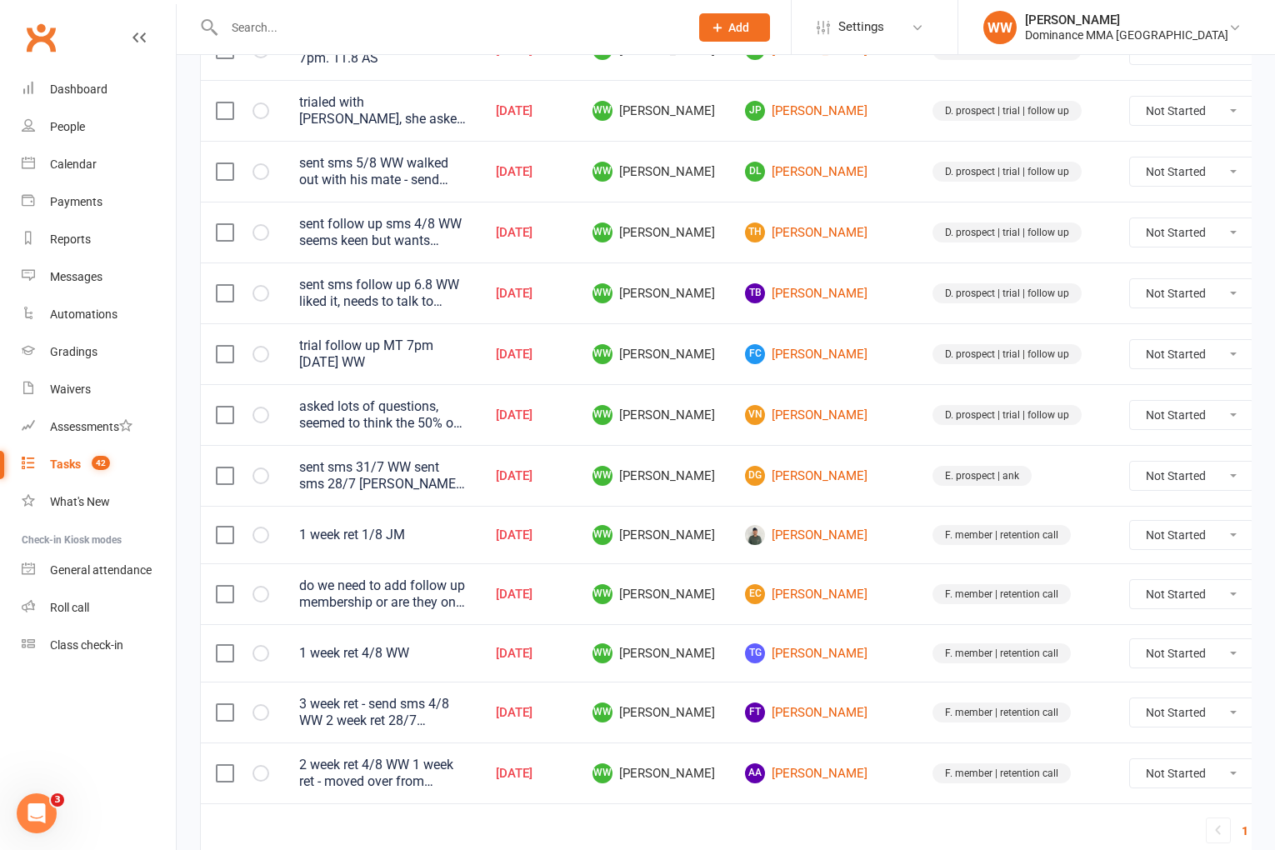
scroll to position [1092, 0]
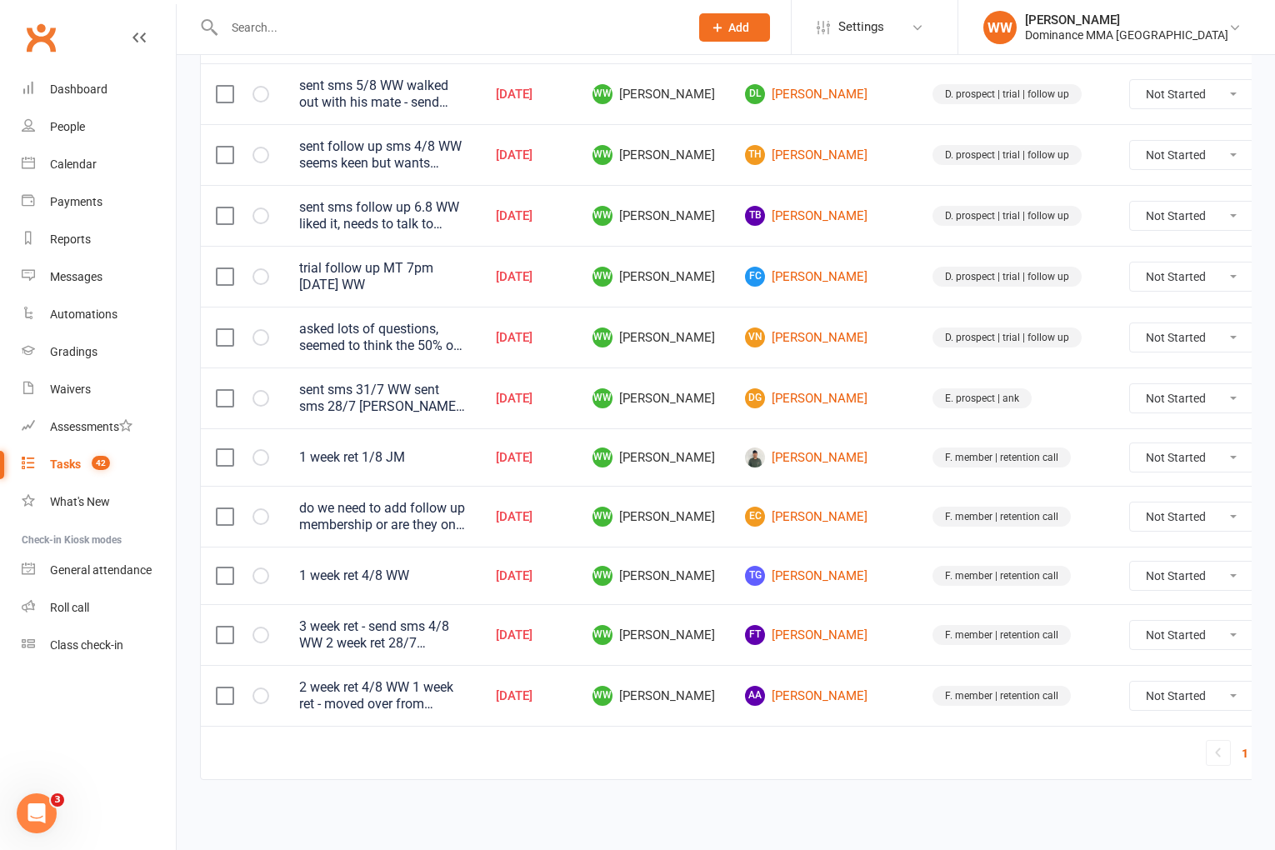
click at [1274, 516] on icon at bounding box center [1294, 516] width 17 height 17
click at [1109, 587] on link "Edit" at bounding box center [1152, 582] width 165 height 33
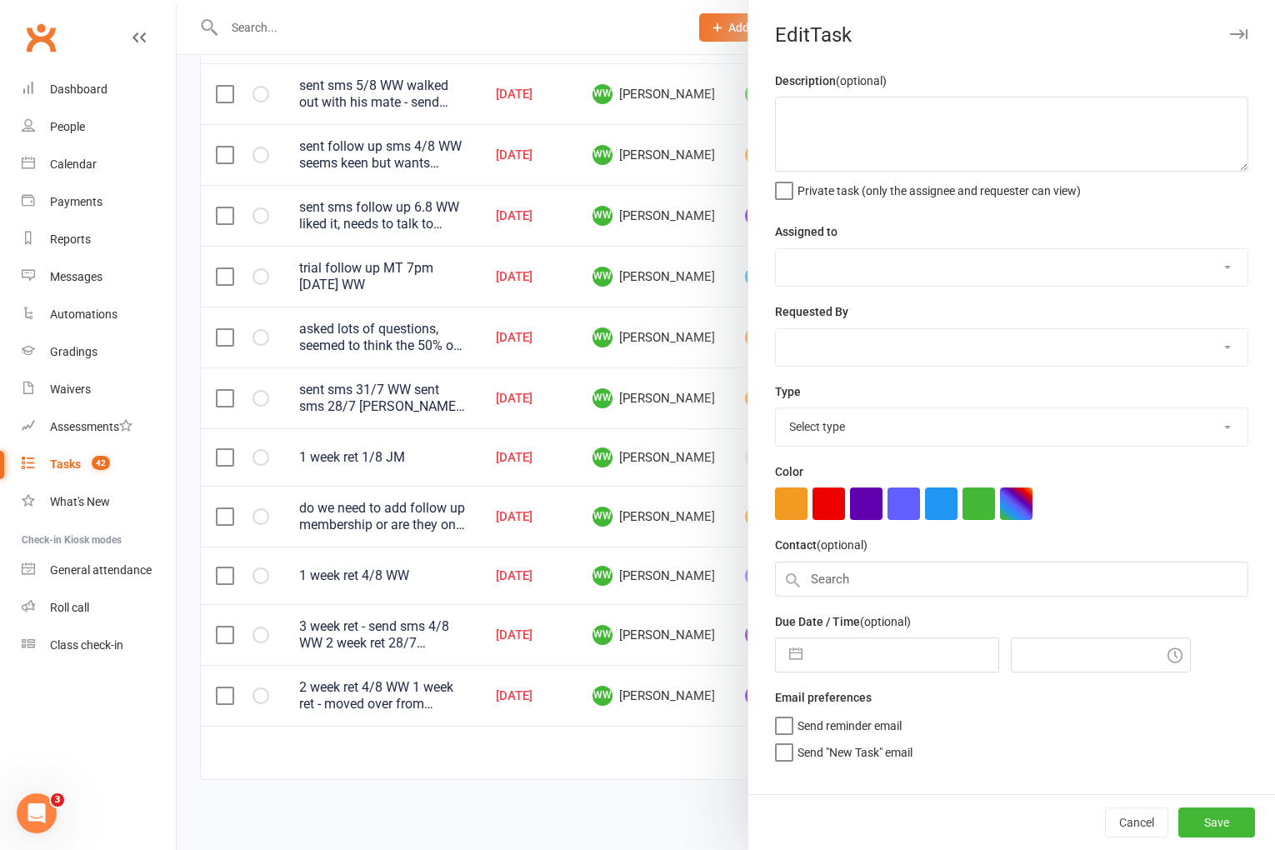
type textarea "do we need to add follow up membership or are they only wanting while cheap? 1 …"
select select "49757"
select select "45422"
select select "3865"
type input "11 Aug 2025"
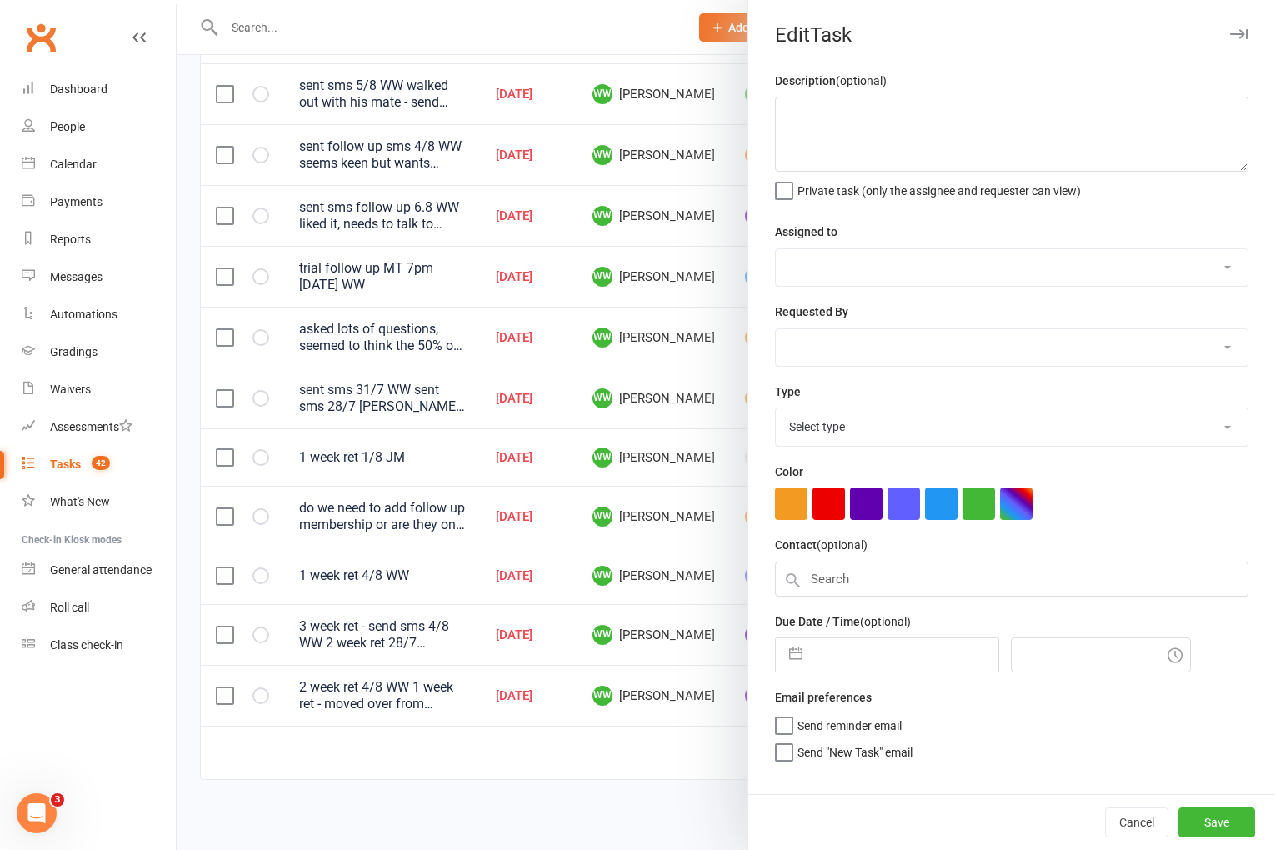
type input "6:00pm"
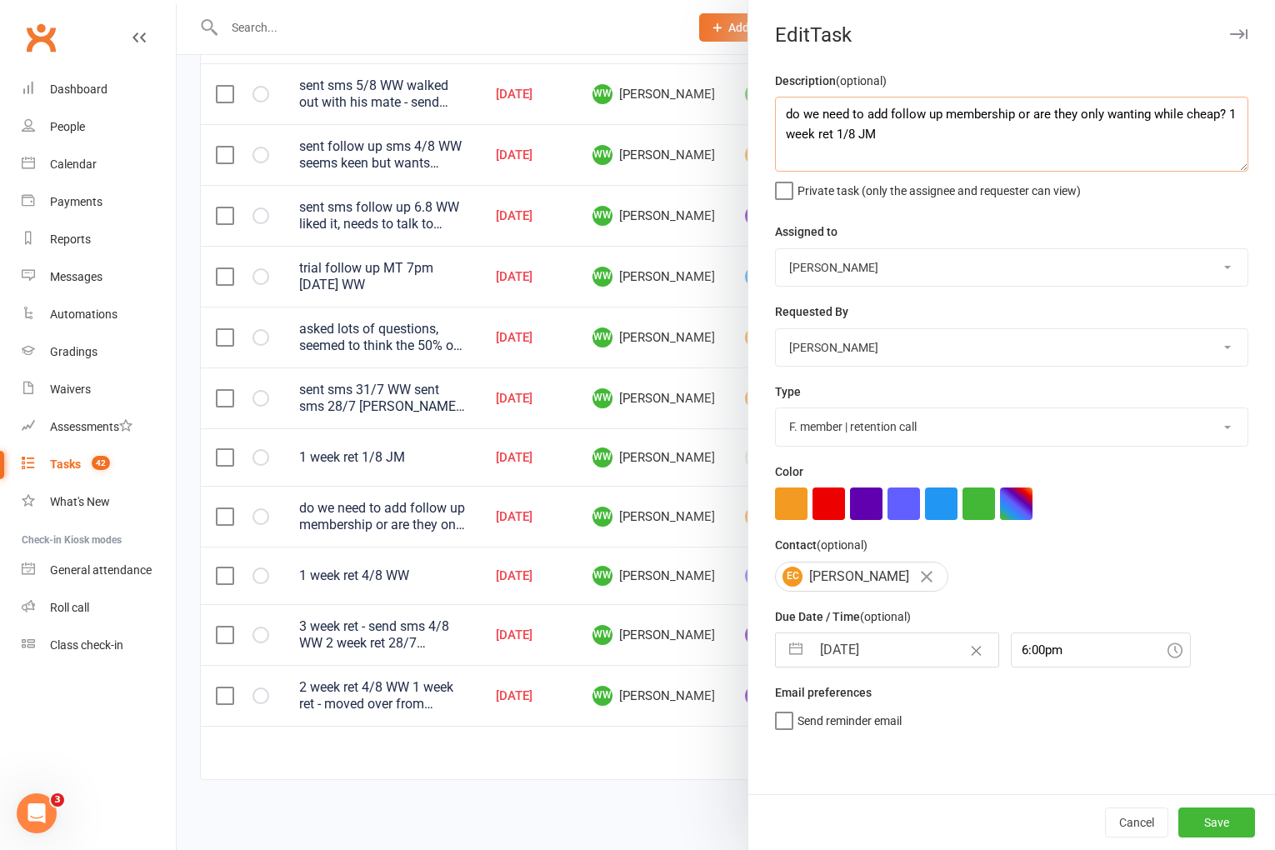
click at [785, 112] on textarea "do we need to add follow up membership or are they only wanting while cheap? 1 …" at bounding box center [1011, 134] width 473 height 75
type textarea "unsure, she didn't mention anything to me. signed the forms from the email then…"
click at [815, 258] on select "Cat Wilson David Hart Lachlan Dart Alish S. Will Wesley Max Viney Dominance MMA…" at bounding box center [1012, 267] width 472 height 37
select select "45422"
click at [861, 658] on input "11 Aug 2025" at bounding box center [905, 649] width 188 height 33
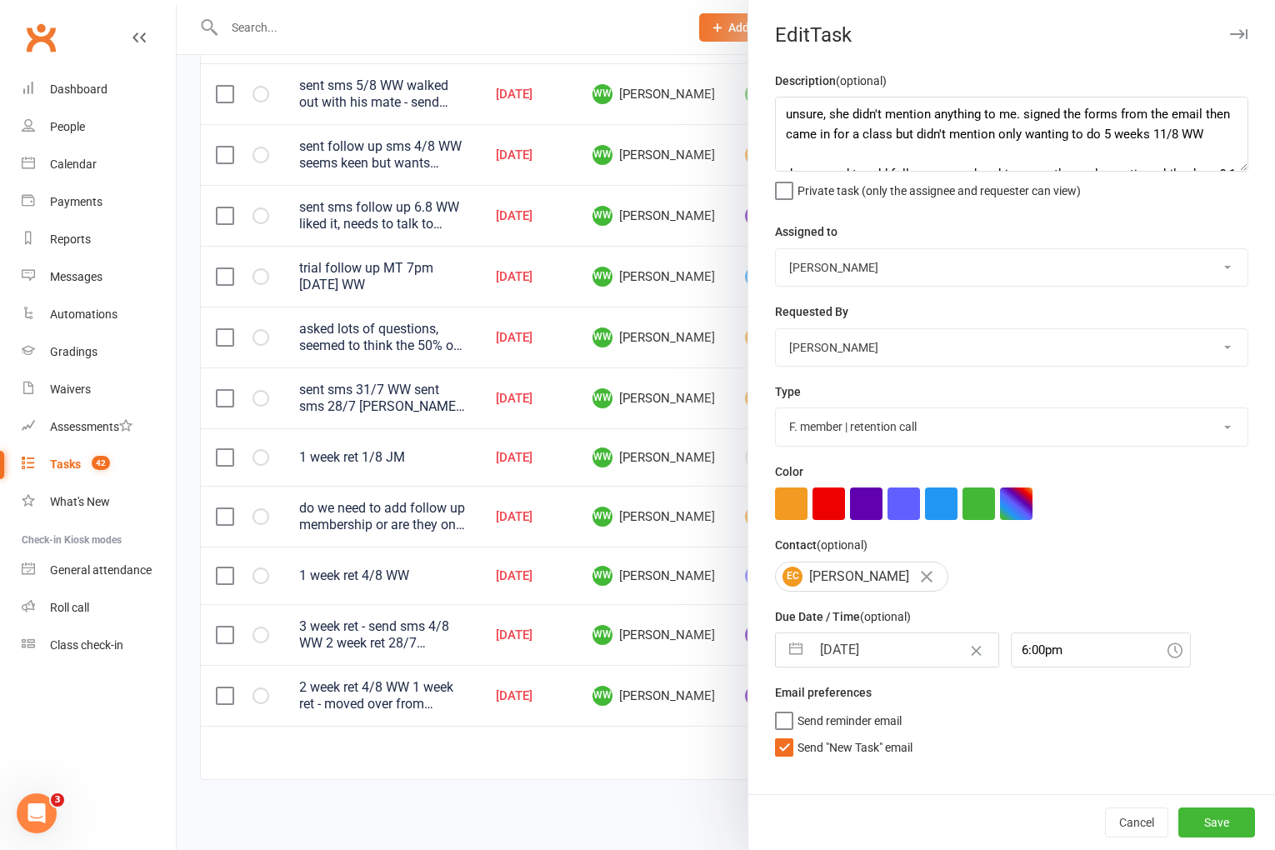
select select "6"
select select "2025"
select select "7"
select select "2025"
select select "8"
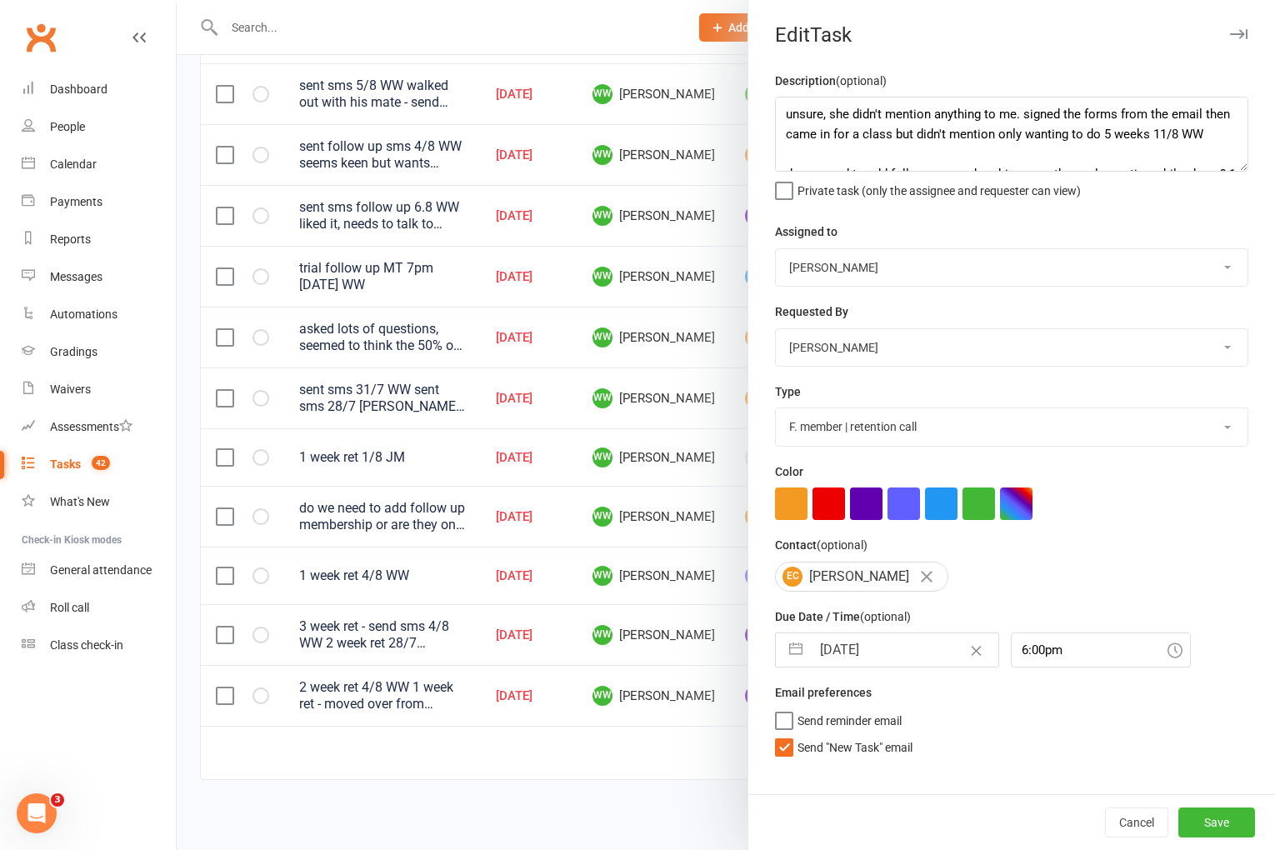
select select "2025"
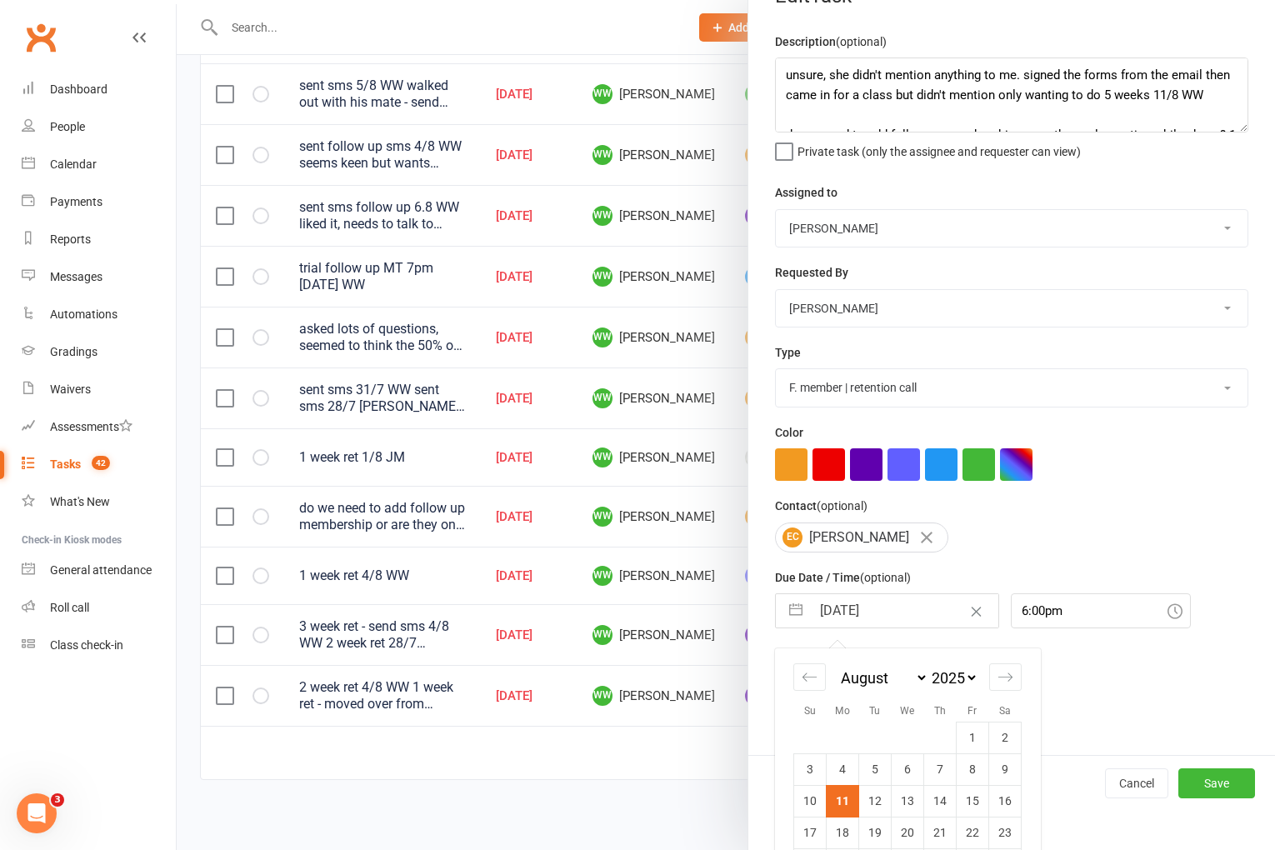
scroll to position [79, 0]
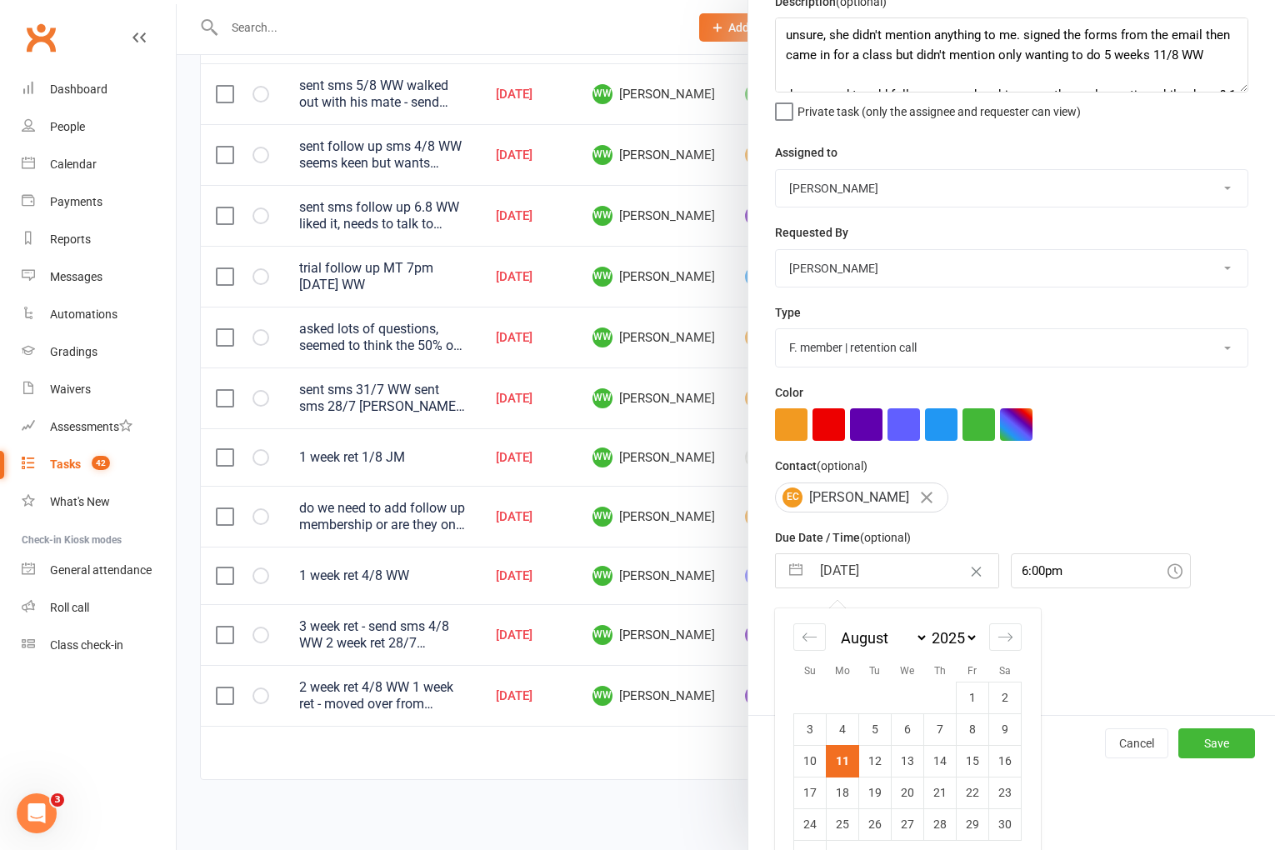
drag, startPoint x: 872, startPoint y: 764, endPoint x: 837, endPoint y: 757, distance: 35.8
click at [872, 764] on td "12" at bounding box center [875, 761] width 33 height 32
type input "12 Aug 2025"
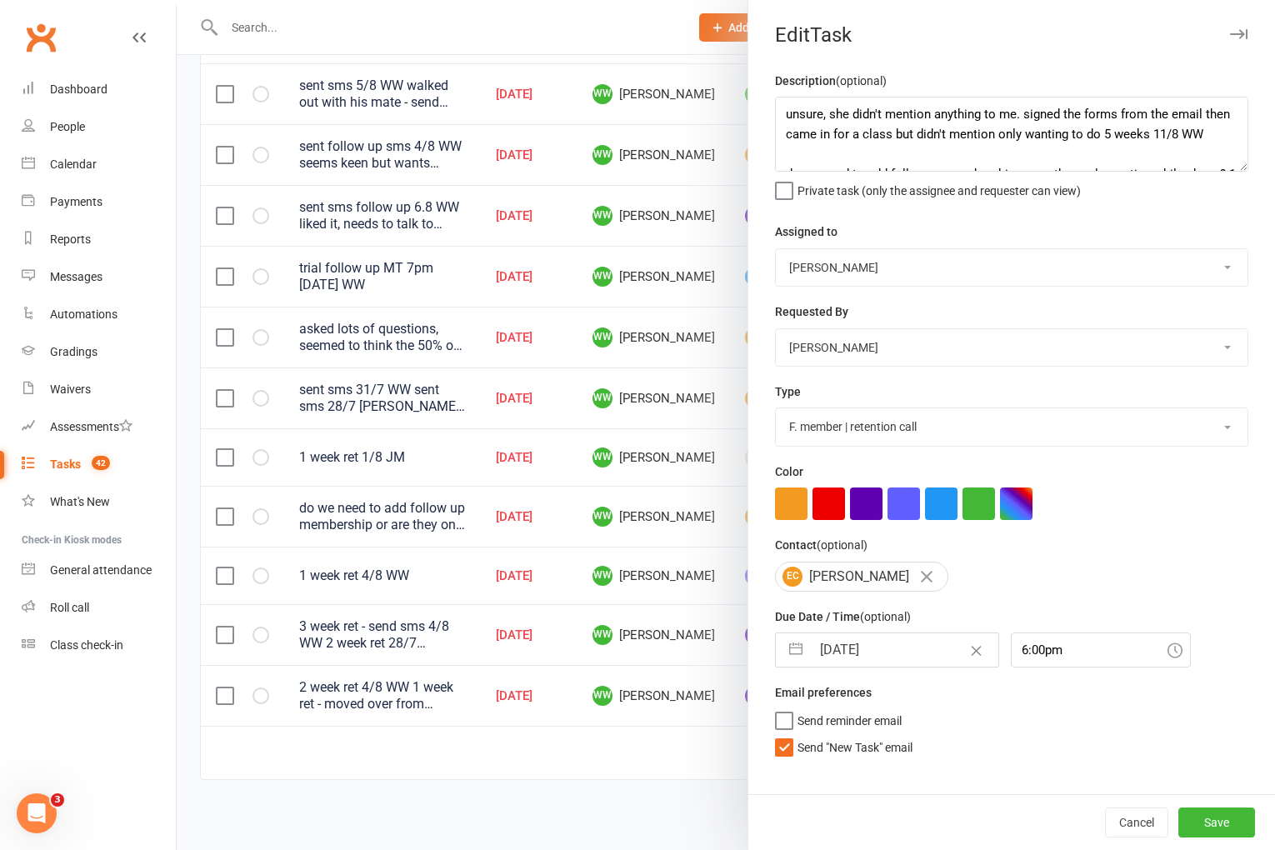
scroll to position [0, 0]
click at [826, 752] on span "Send "New Task" email" at bounding box center [855, 744] width 115 height 19
click at [826, 735] on input "Send "New Task" email" at bounding box center [844, 735] width 138 height 0
click at [1201, 818] on button "Save" at bounding box center [1217, 823] width 77 height 30
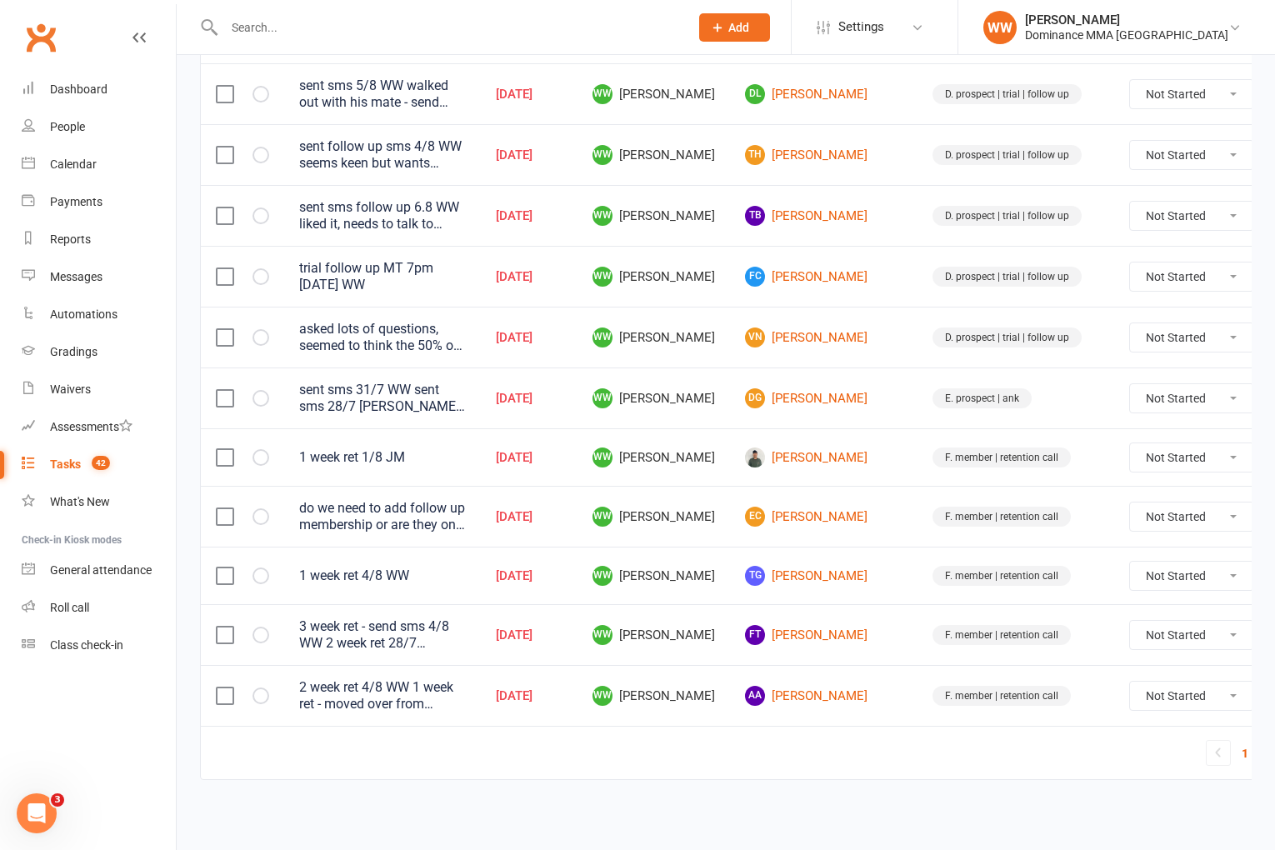
click at [850, 492] on td "EC Ellyssa Cruz" at bounding box center [824, 516] width 188 height 61
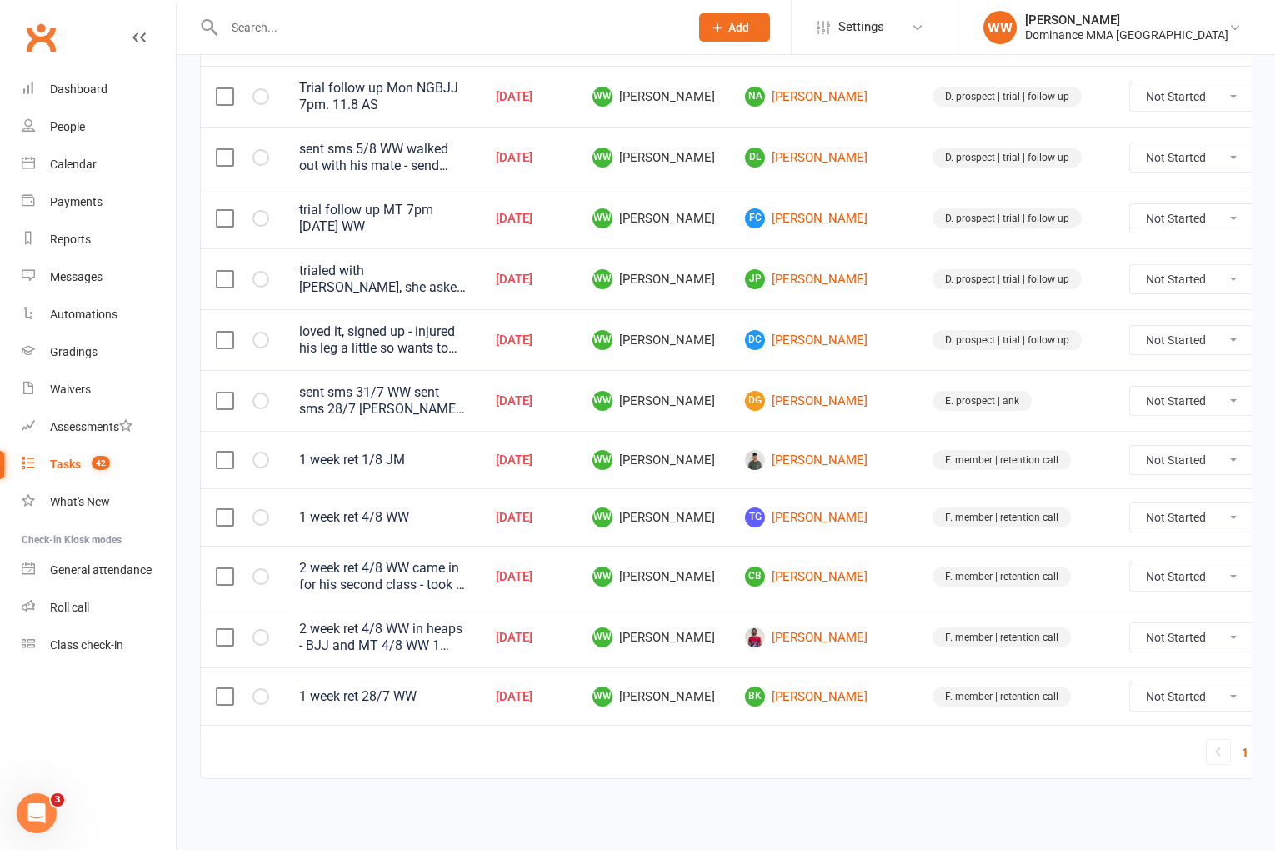
scroll to position [1089, 0]
click at [423, 581] on div "2 week ret 4/8 WW came in for his second class - took a photo and showed him ho…" at bounding box center [382, 577] width 167 height 33
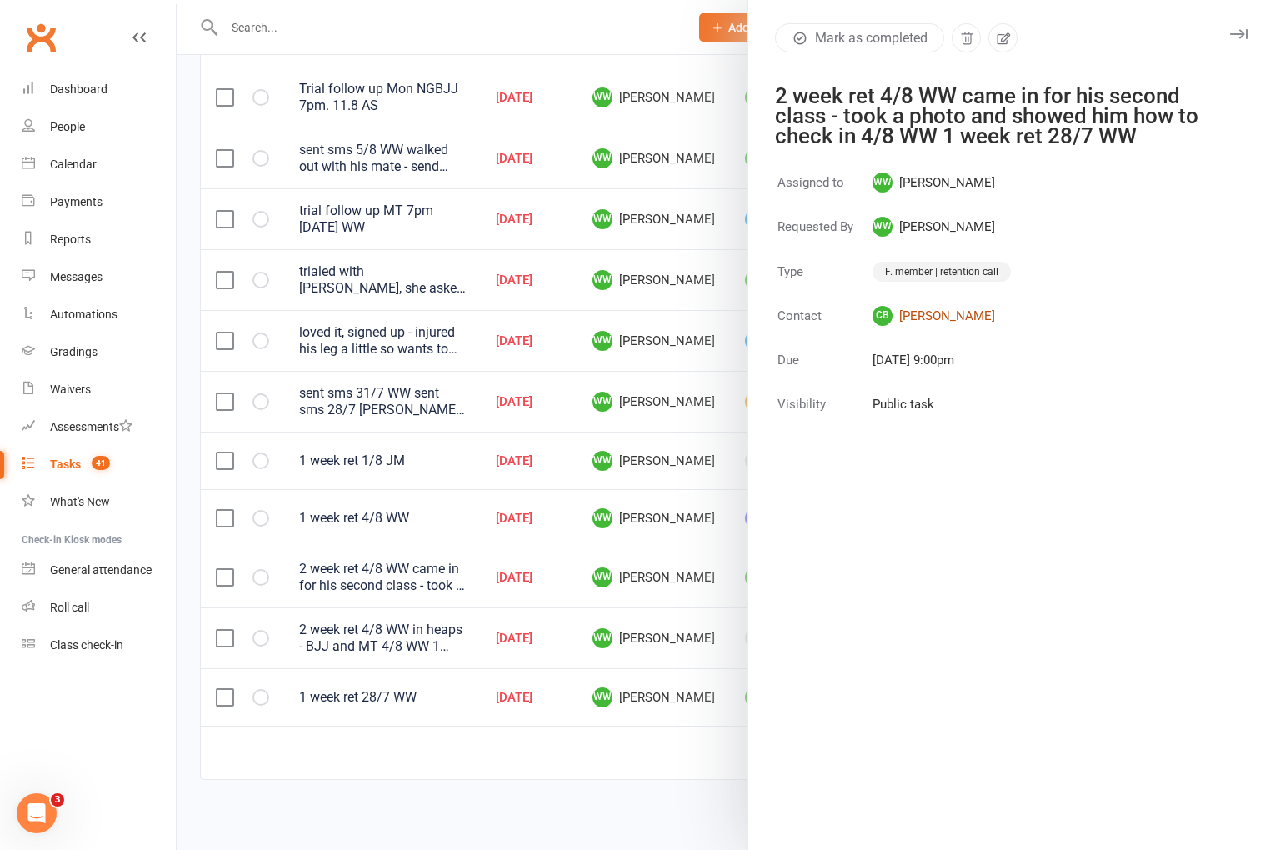
click at [924, 317] on link "CB Callan Bell" at bounding box center [942, 316] width 138 height 20
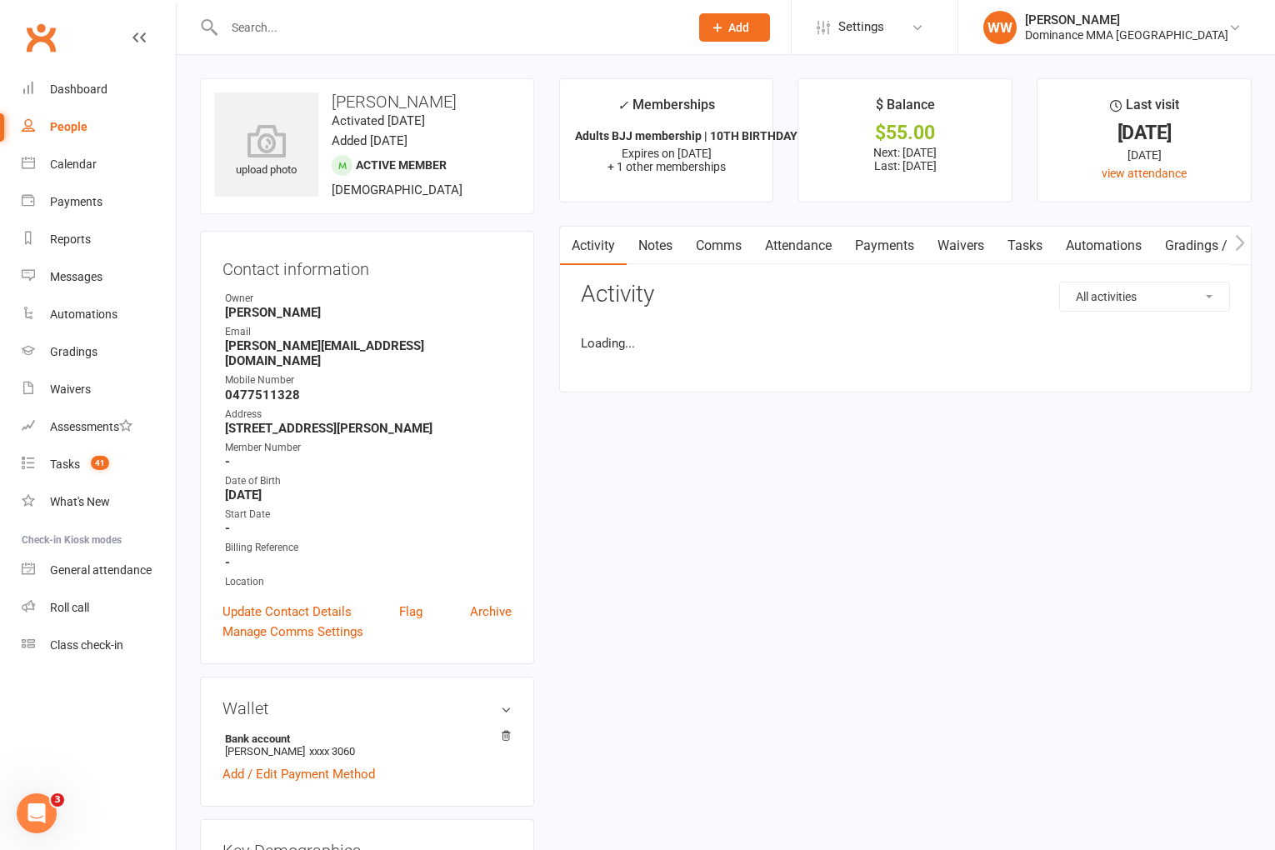
click at [548, 345] on main "✓ Memberships Adults BJJ membership | 10TH BIRTHDAY SPEC... Expires on 31st Aug…" at bounding box center [906, 243] width 718 height 331
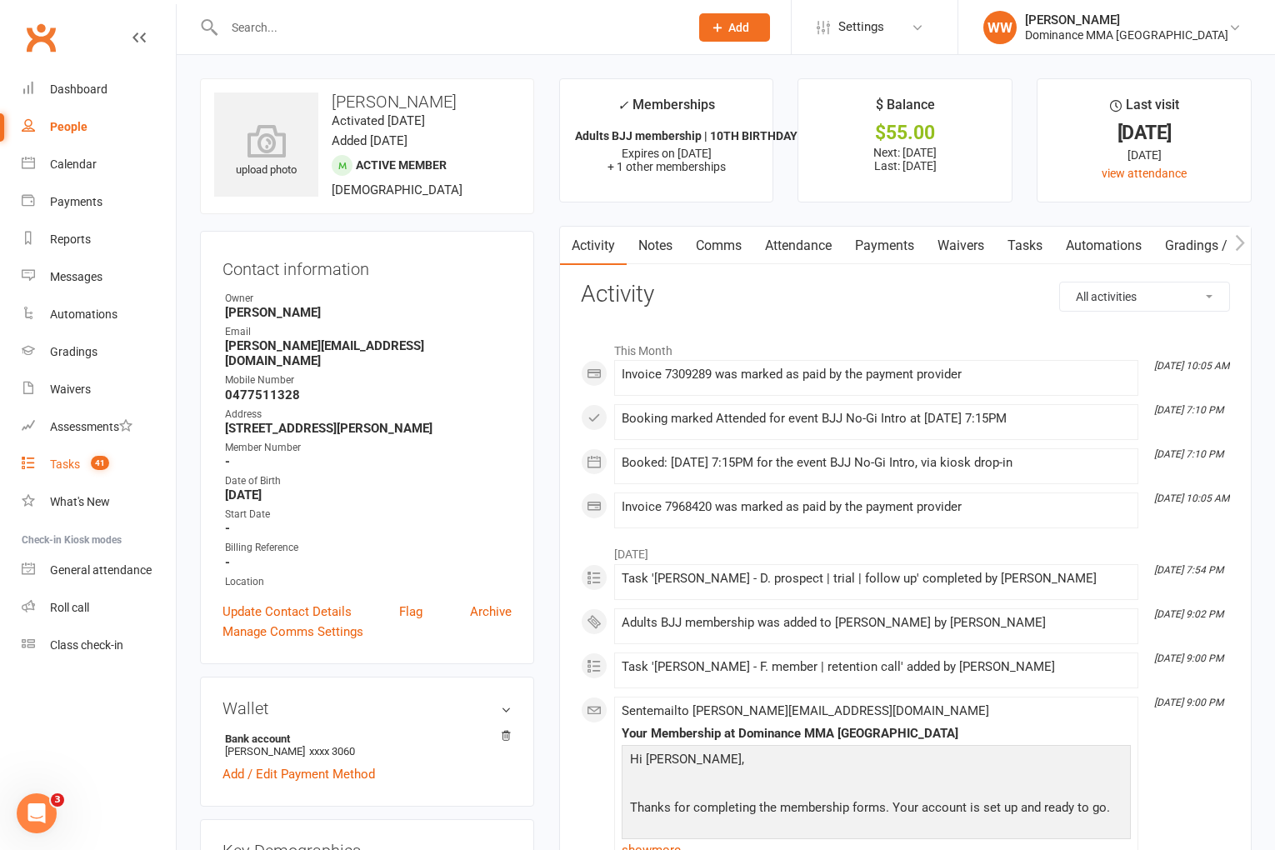
click at [92, 475] on link "Tasks 41" at bounding box center [99, 465] width 154 height 38
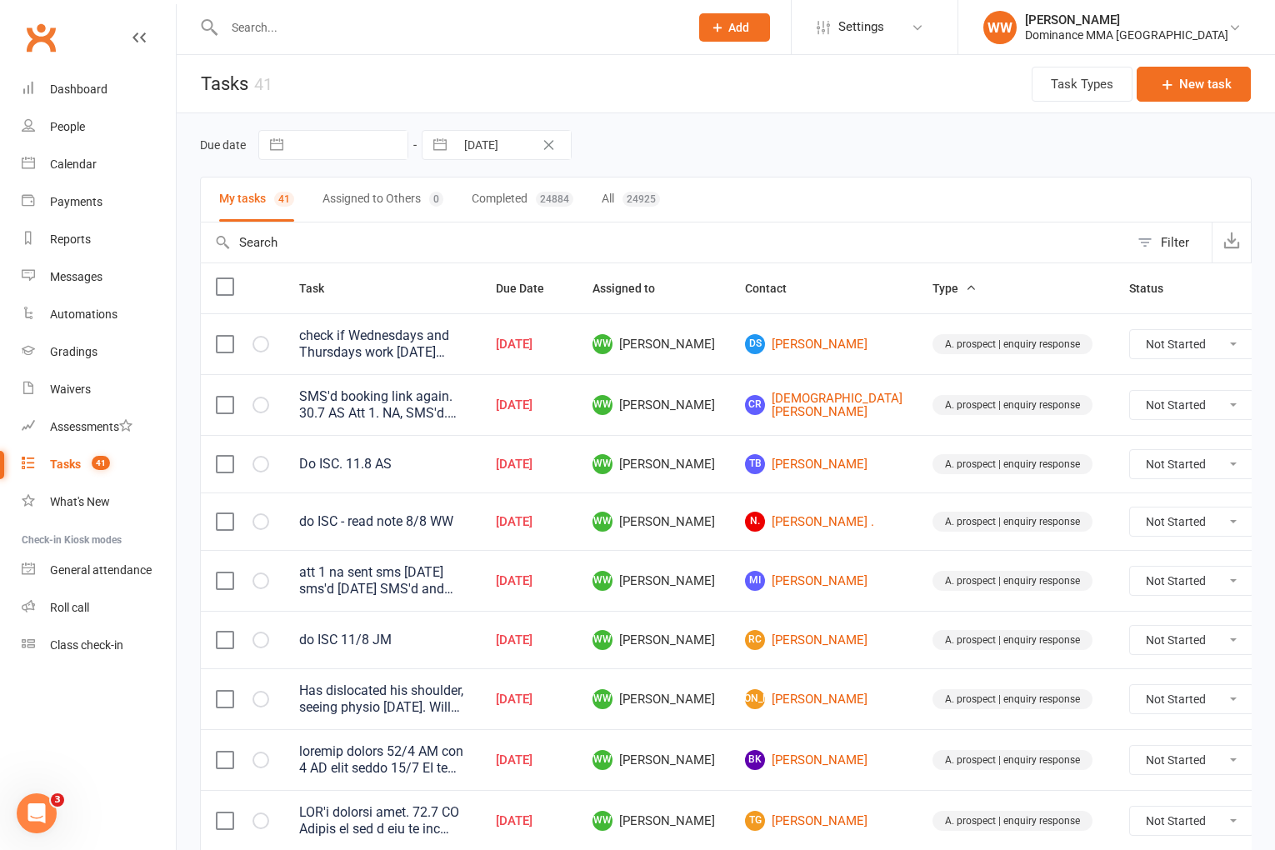
click at [841, 458] on td "TB Tahnee Breeding" at bounding box center [824, 464] width 188 height 58
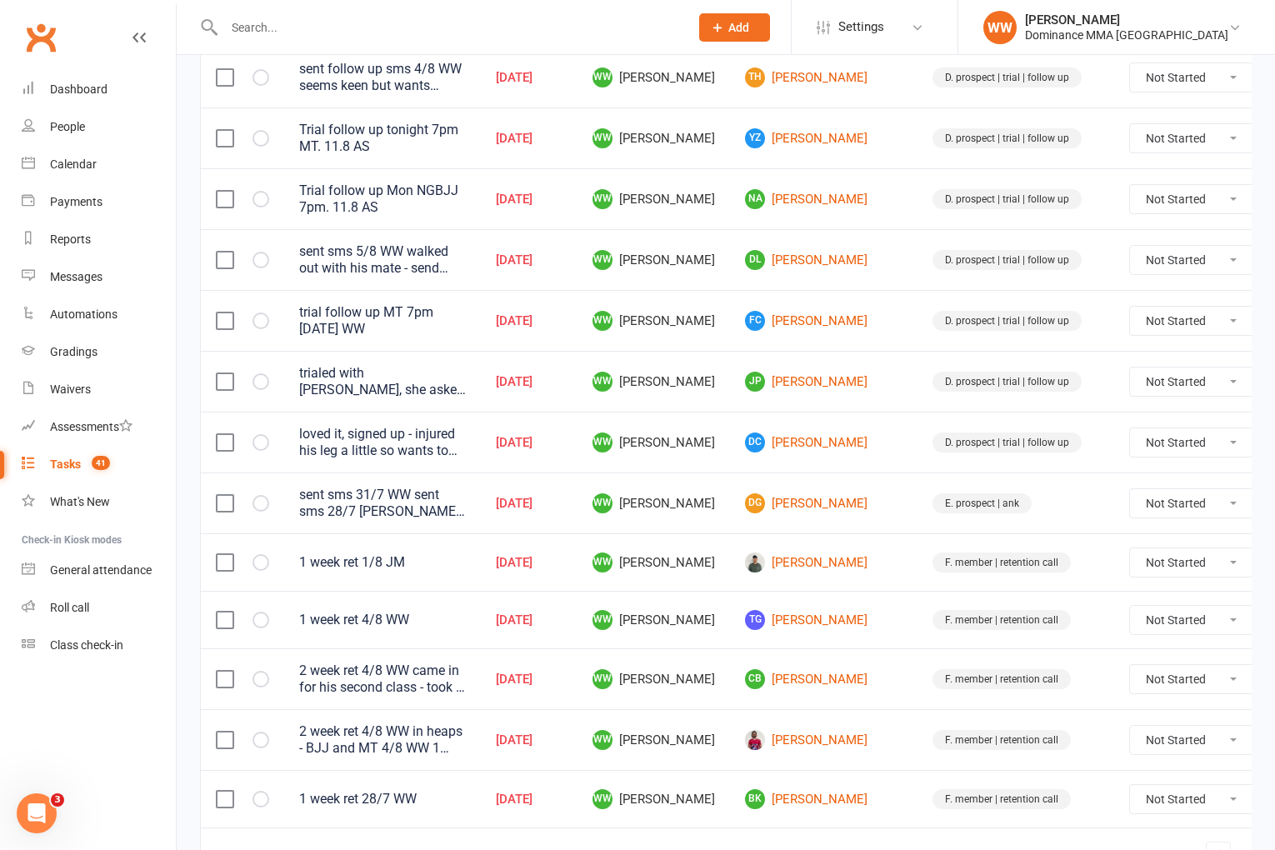
scroll to position [1024, 0]
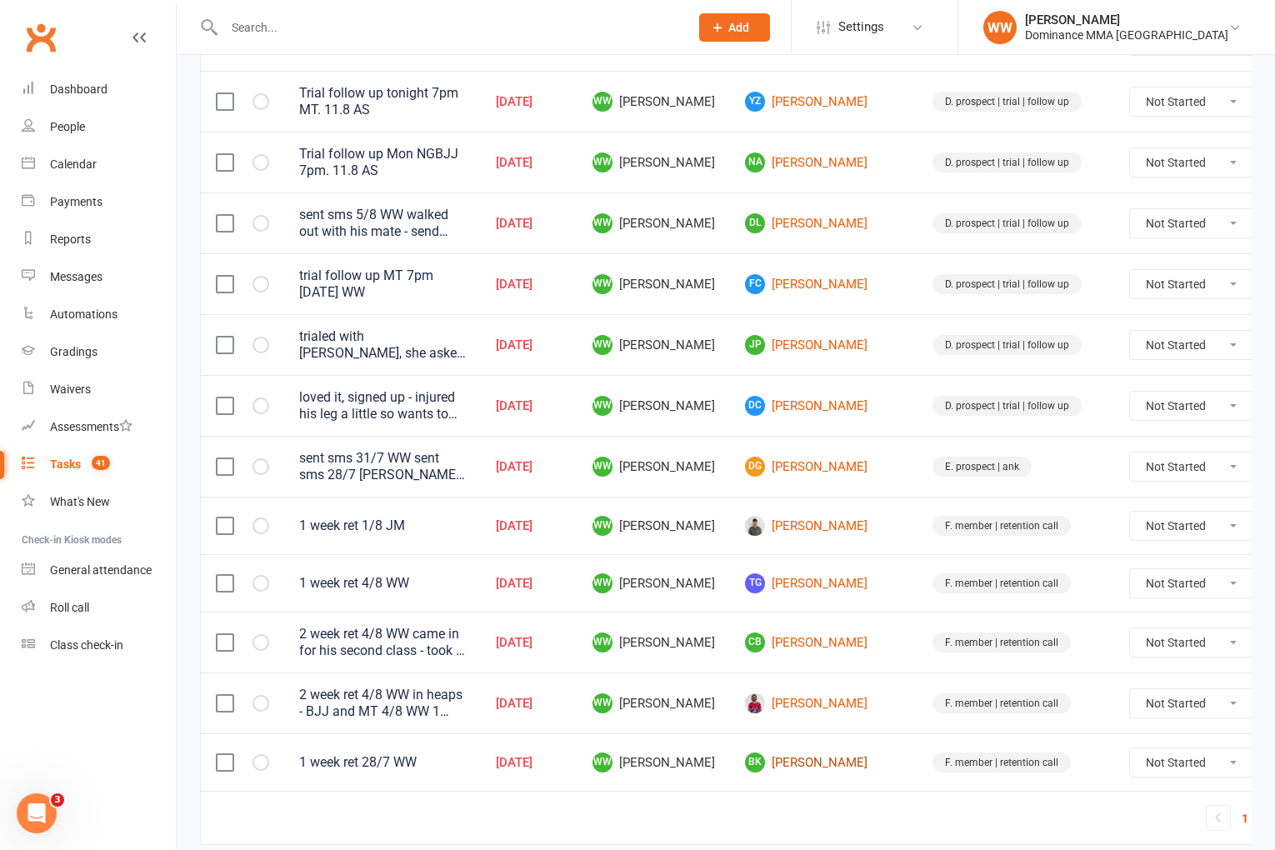
click at [806, 768] on link "BK Brooke Kwai" at bounding box center [824, 763] width 158 height 20
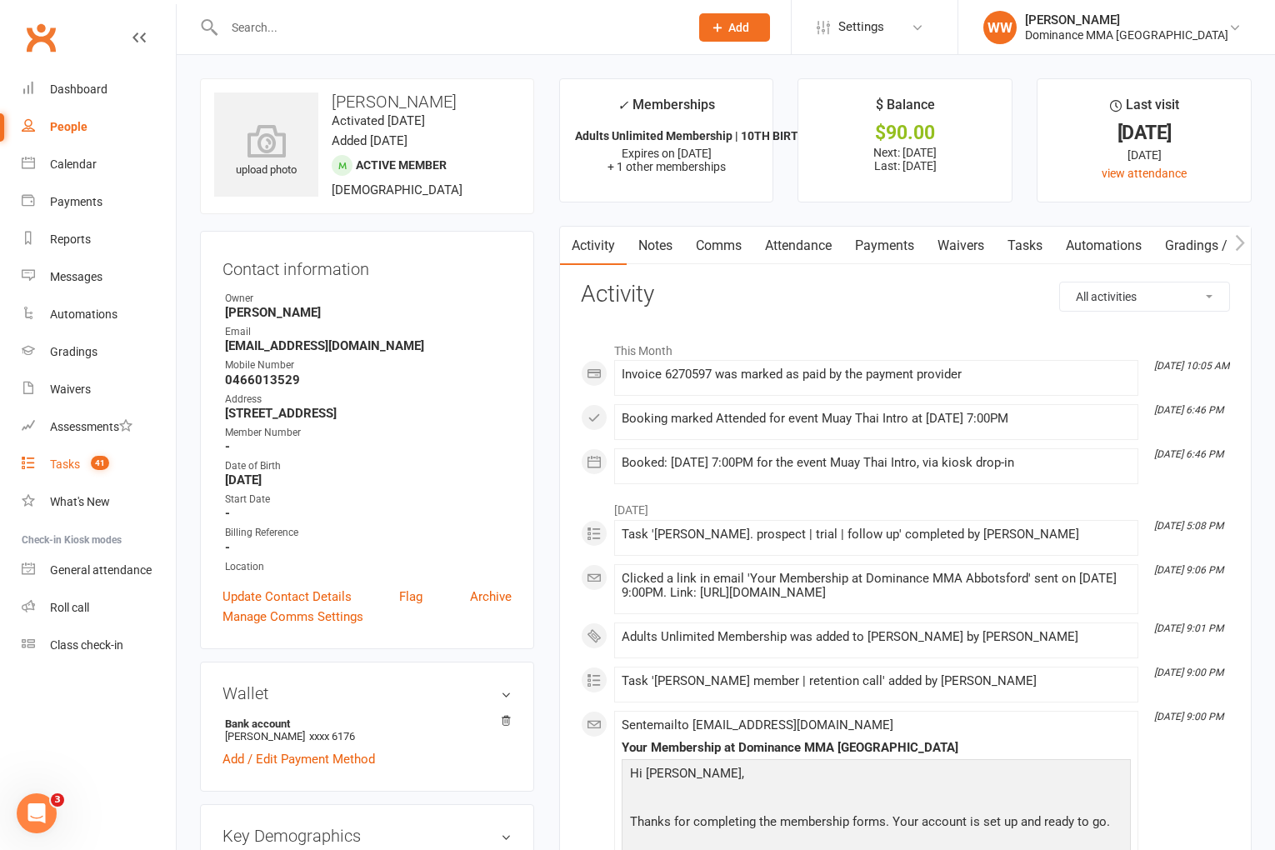
click at [97, 463] on span "41" at bounding box center [100, 463] width 18 height 14
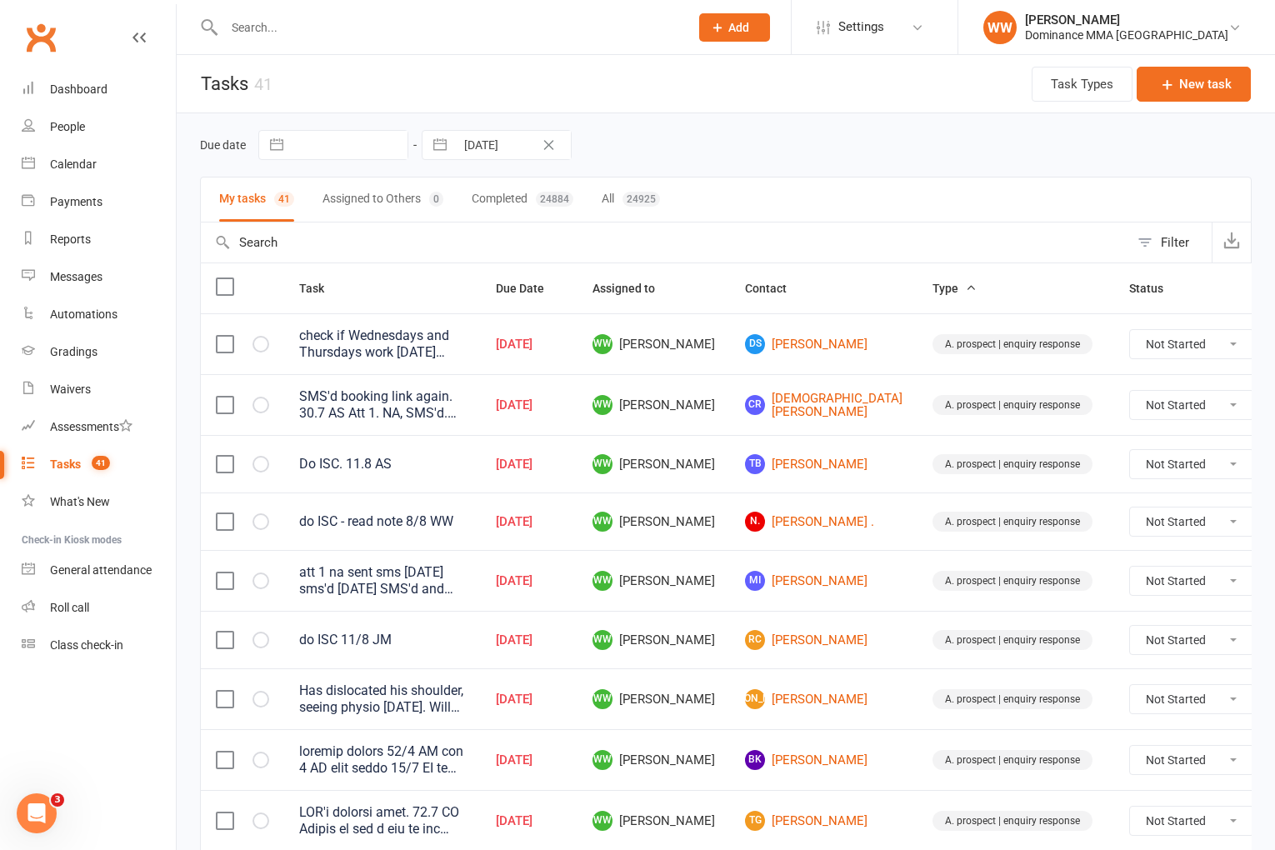
click at [918, 628] on td "A. prospect | enquiry response" at bounding box center [1016, 640] width 197 height 58
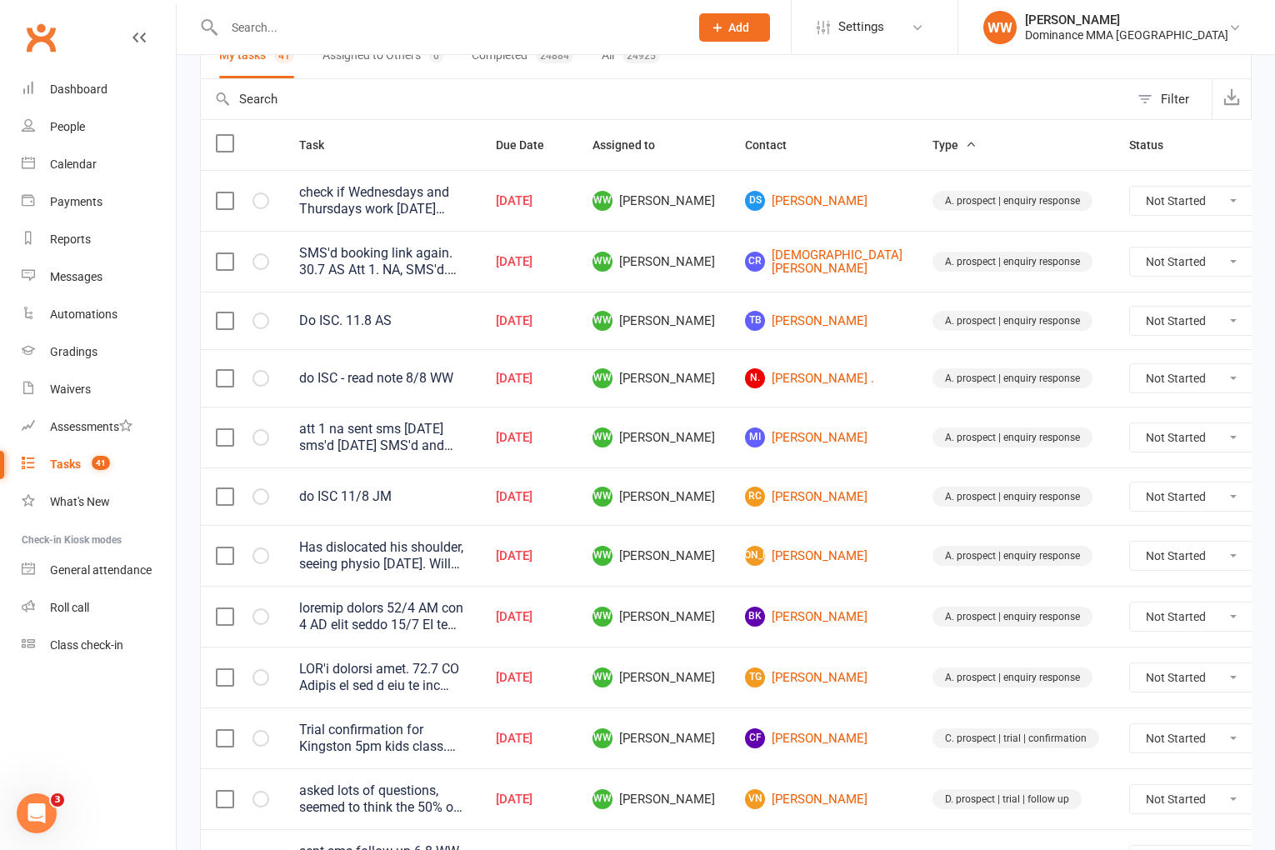
scroll to position [148, 0]
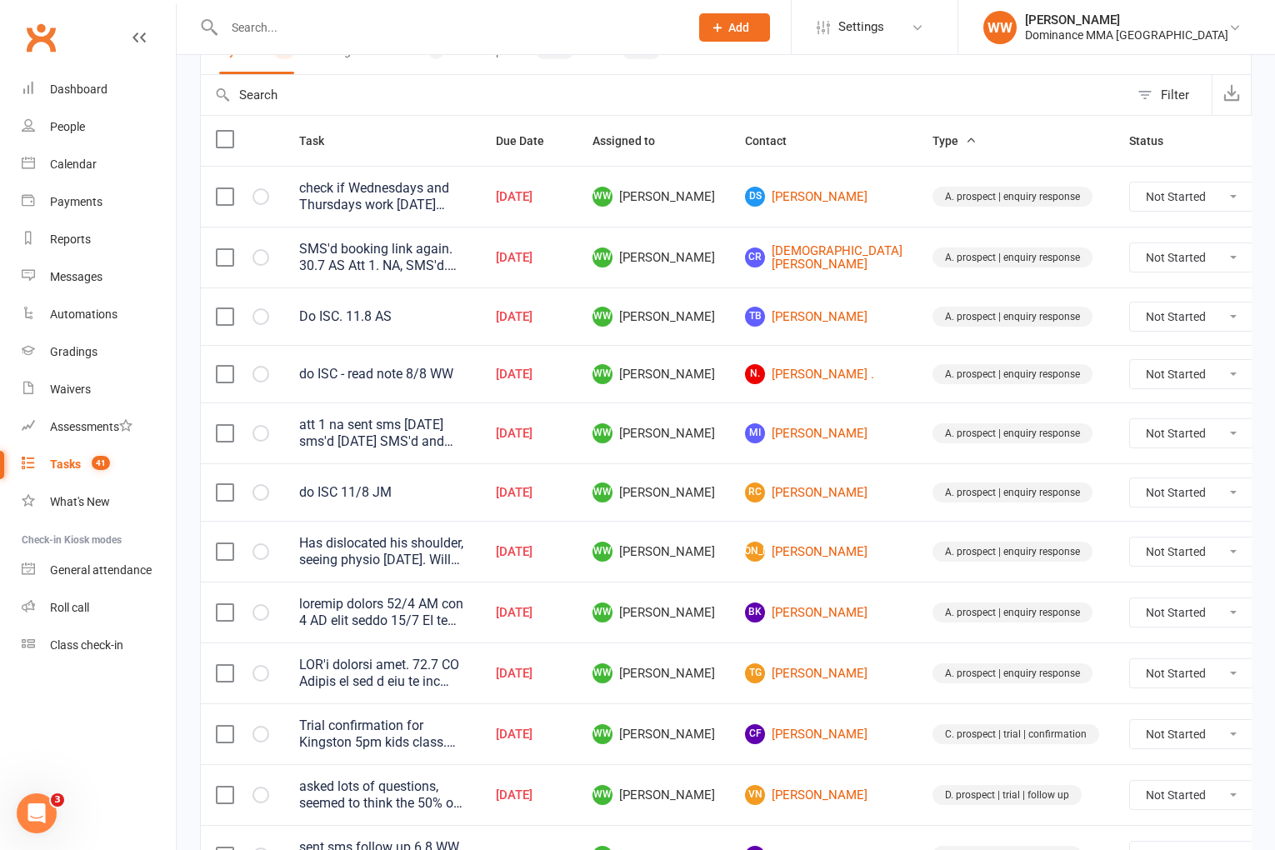
click at [918, 629] on td "A. prospect | enquiry response" at bounding box center [1016, 612] width 197 height 61
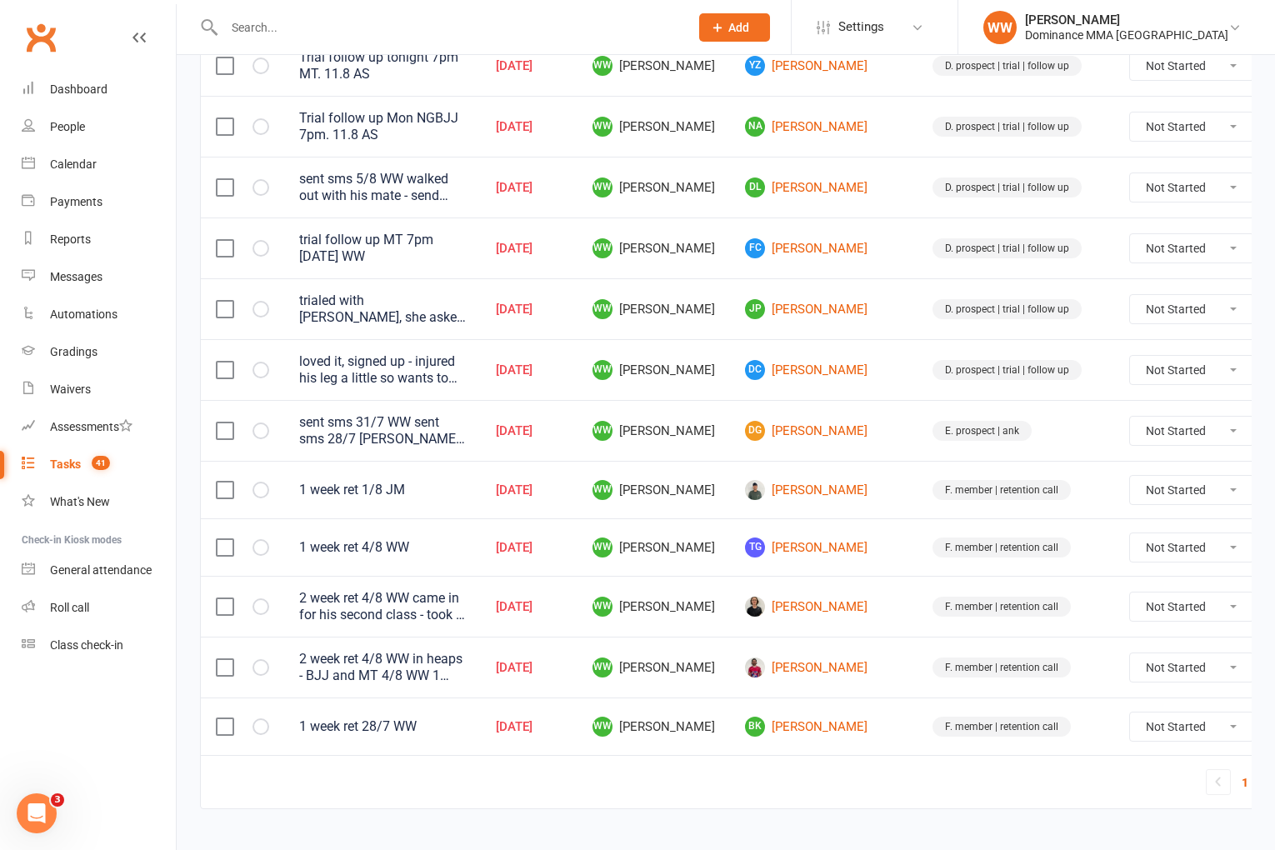
scroll to position [1060, 0]
click at [765, 666] on link "Nathan James" at bounding box center [824, 667] width 158 height 20
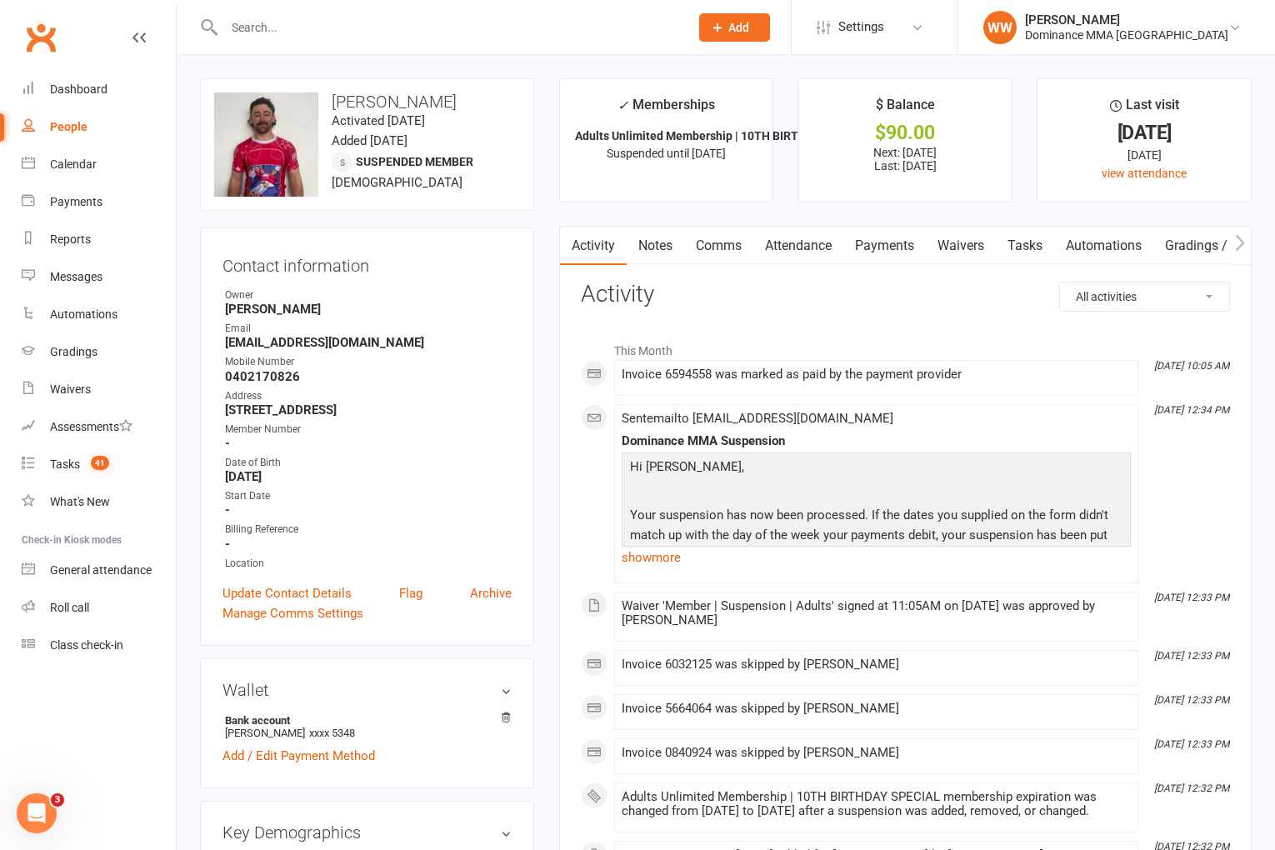
click at [1038, 245] on link "Tasks" at bounding box center [1025, 246] width 58 height 38
select select "incomplete"
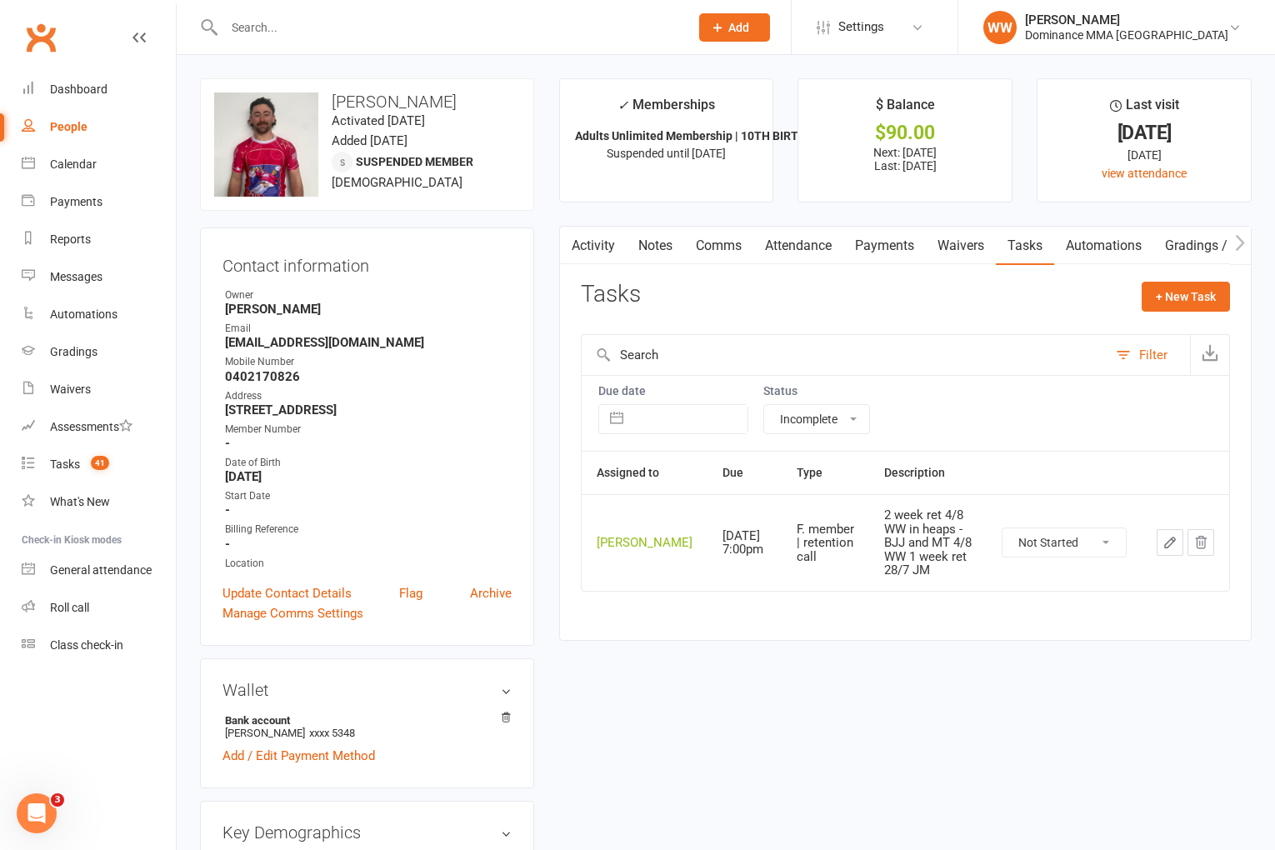
click at [1176, 550] on icon "button" at bounding box center [1170, 542] width 15 height 15
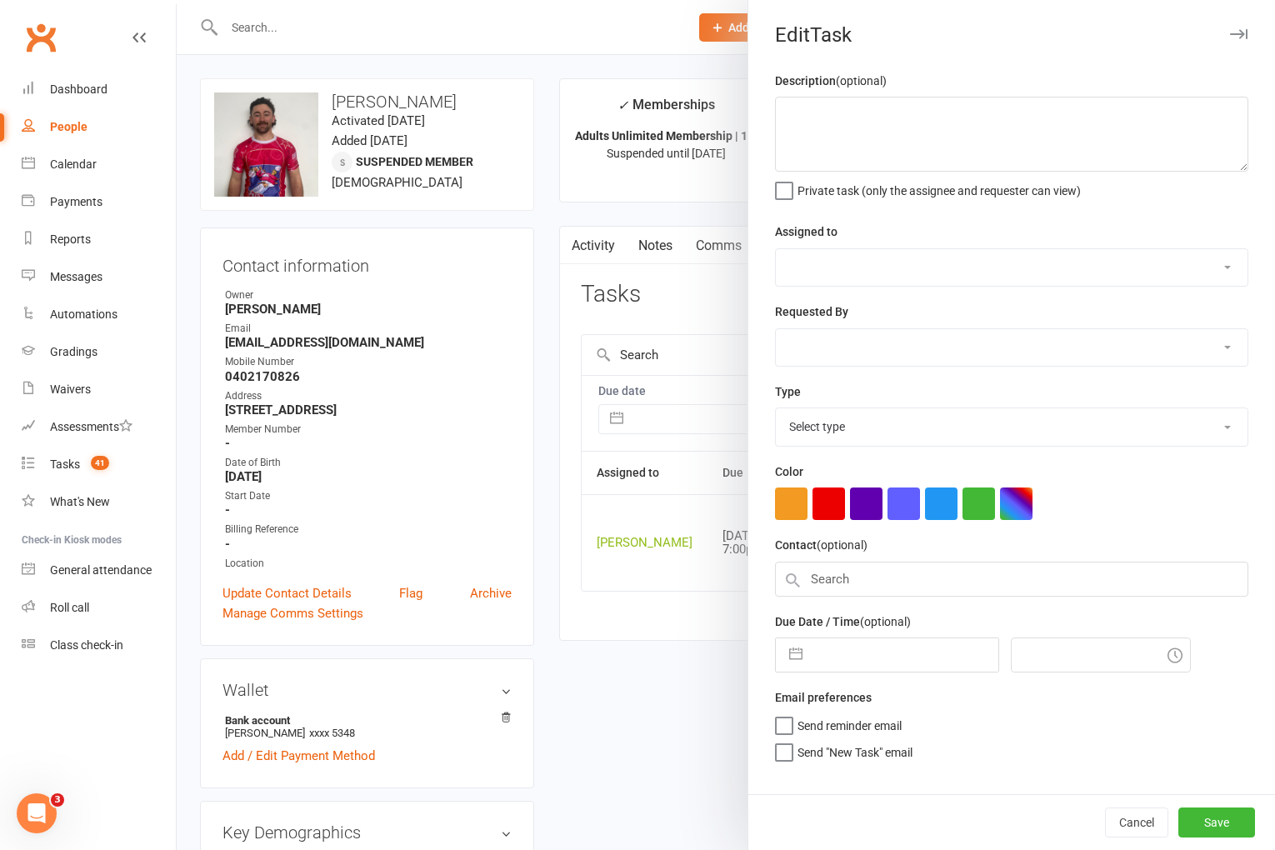
type textarea "2 week ret 4/8 WW in heaps - BJJ and MT 4/8 WW 1 week ret 28/7 JM"
select select "49757"
select select "45422"
type input "11 Aug 2025"
type input "7:00pm"
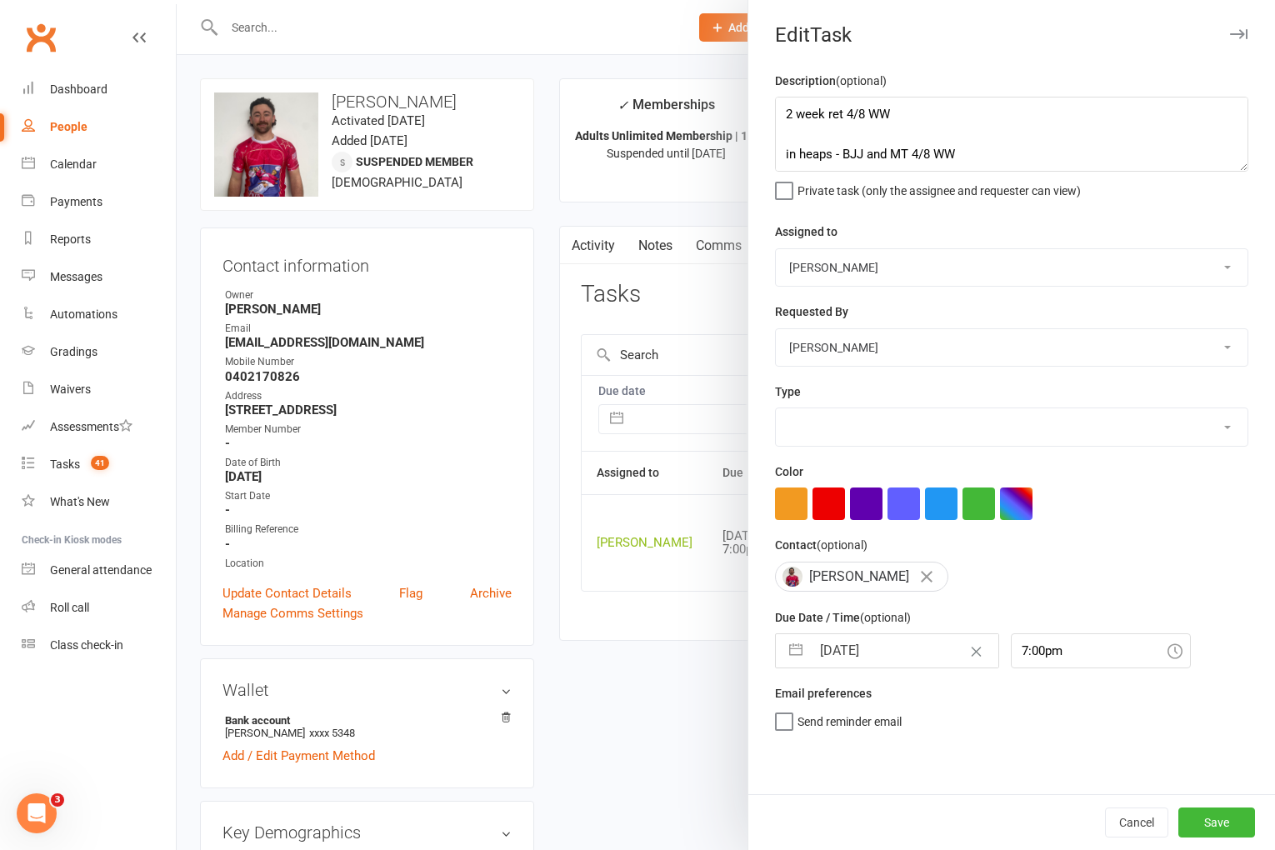
select select "3865"
click at [786, 121] on textarea "2 week ret 4/8 WW in heaps - BJJ and MT 4/8 WW 1 week ret 28/7 JM" at bounding box center [1011, 134] width 473 height 75
click at [1091, 118] on textarea "pushed due to suspension (14/9) - 2 week ret 4/8 WW in heaps - BJJ and MT 4/8 W…" at bounding box center [1011, 134] width 473 height 75
click at [1046, 114] on textarea "pushed due to suspension (14/9) - 2 week ret 4/8 WW in heaps - BJJ and MT 4/8 W…" at bounding box center [1011, 134] width 473 height 75
type textarea "pushed due to suspension (14/9) - 2 week ret 11/8 WW in heaps - BJJ and MT 4/8 …"
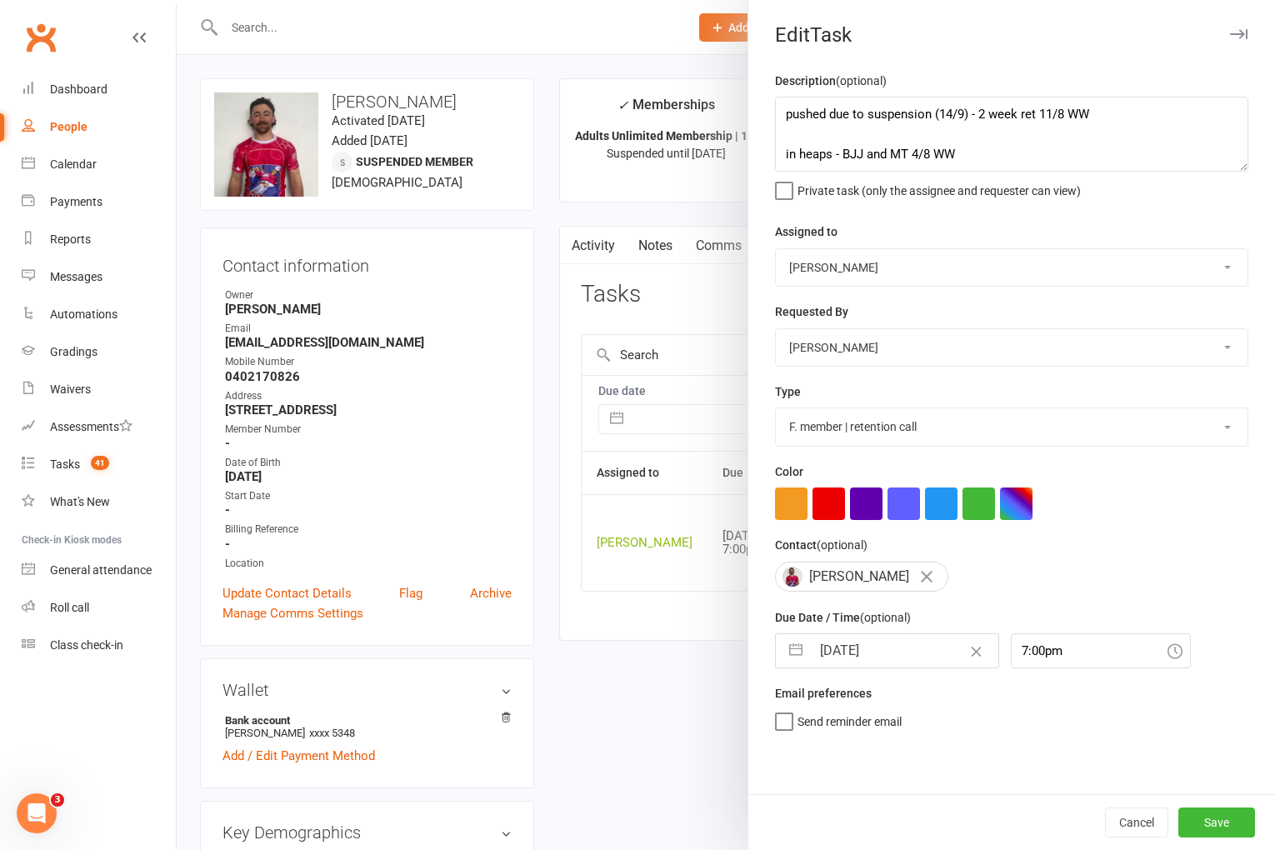
click at [868, 658] on input "11 Aug 2025" at bounding box center [905, 650] width 188 height 33
select select "6"
select select "2025"
select select "7"
select select "2025"
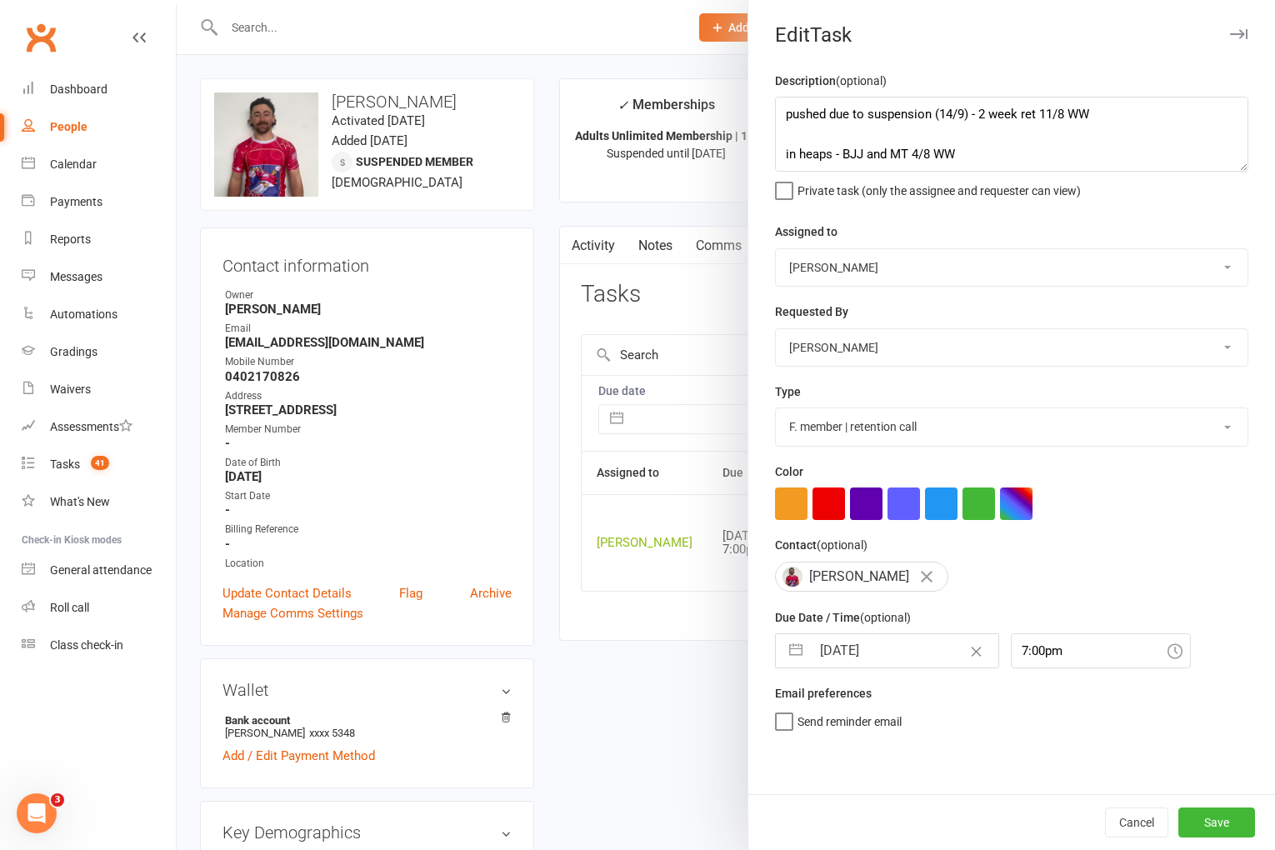
select select "8"
select select "2025"
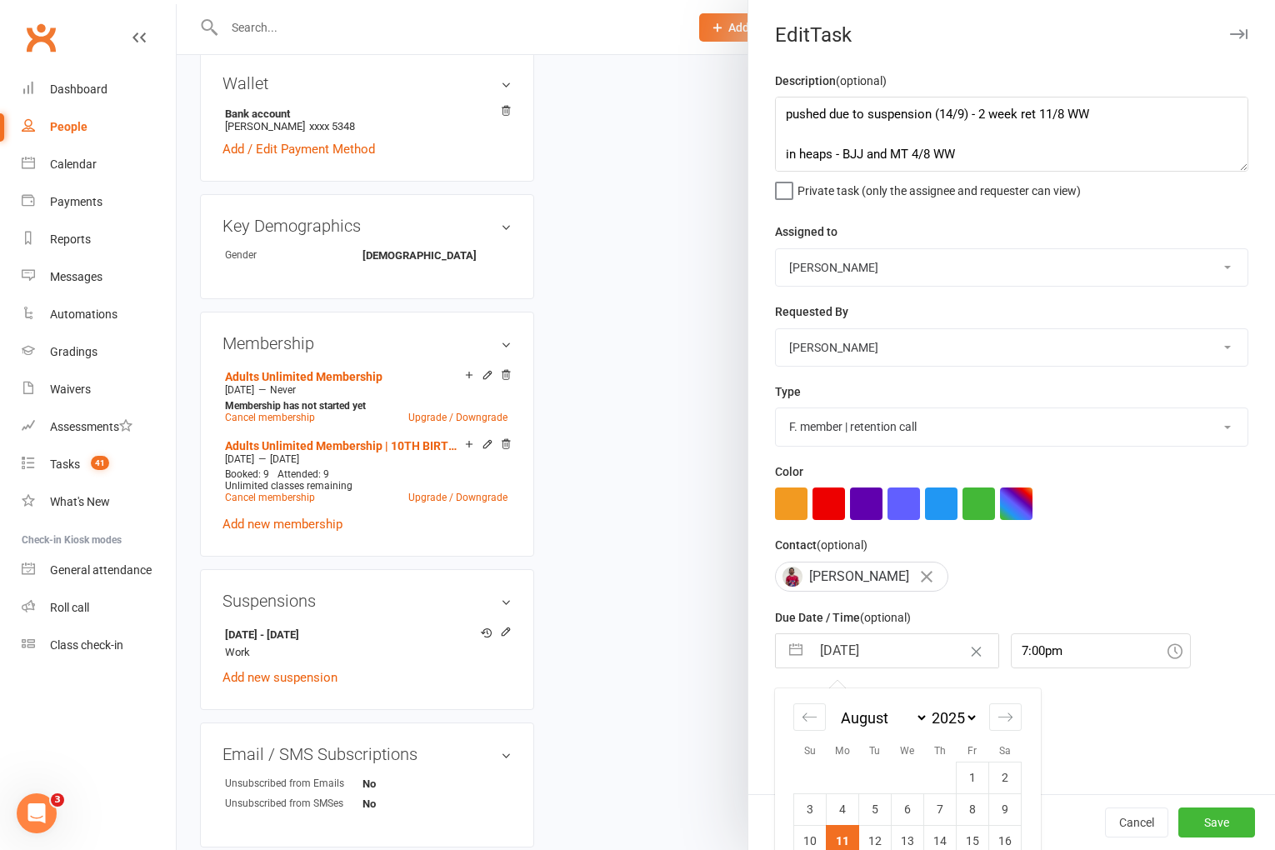
scroll to position [124, 0]
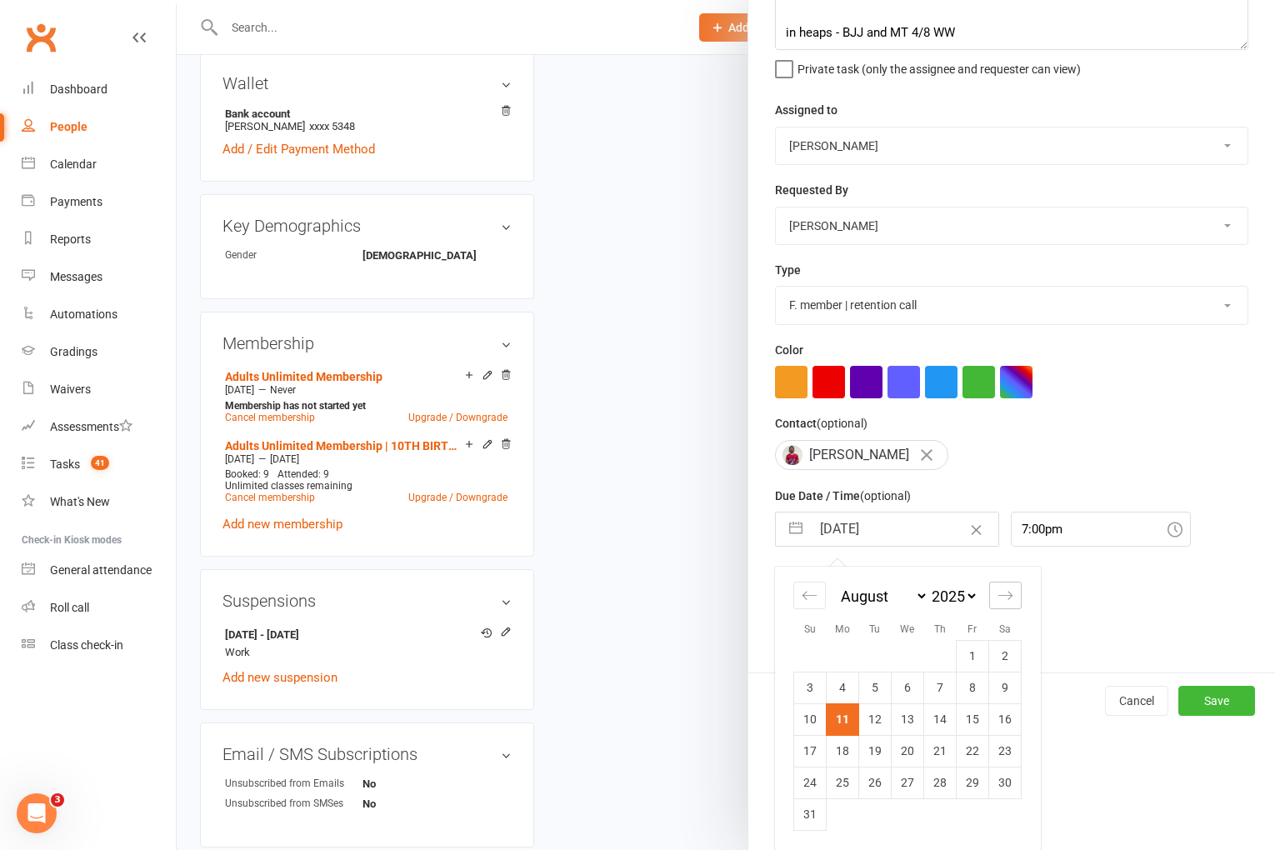
click at [996, 593] on div "Move forward to switch to the next month." at bounding box center [1005, 596] width 33 height 28
select select "9"
select select "2025"
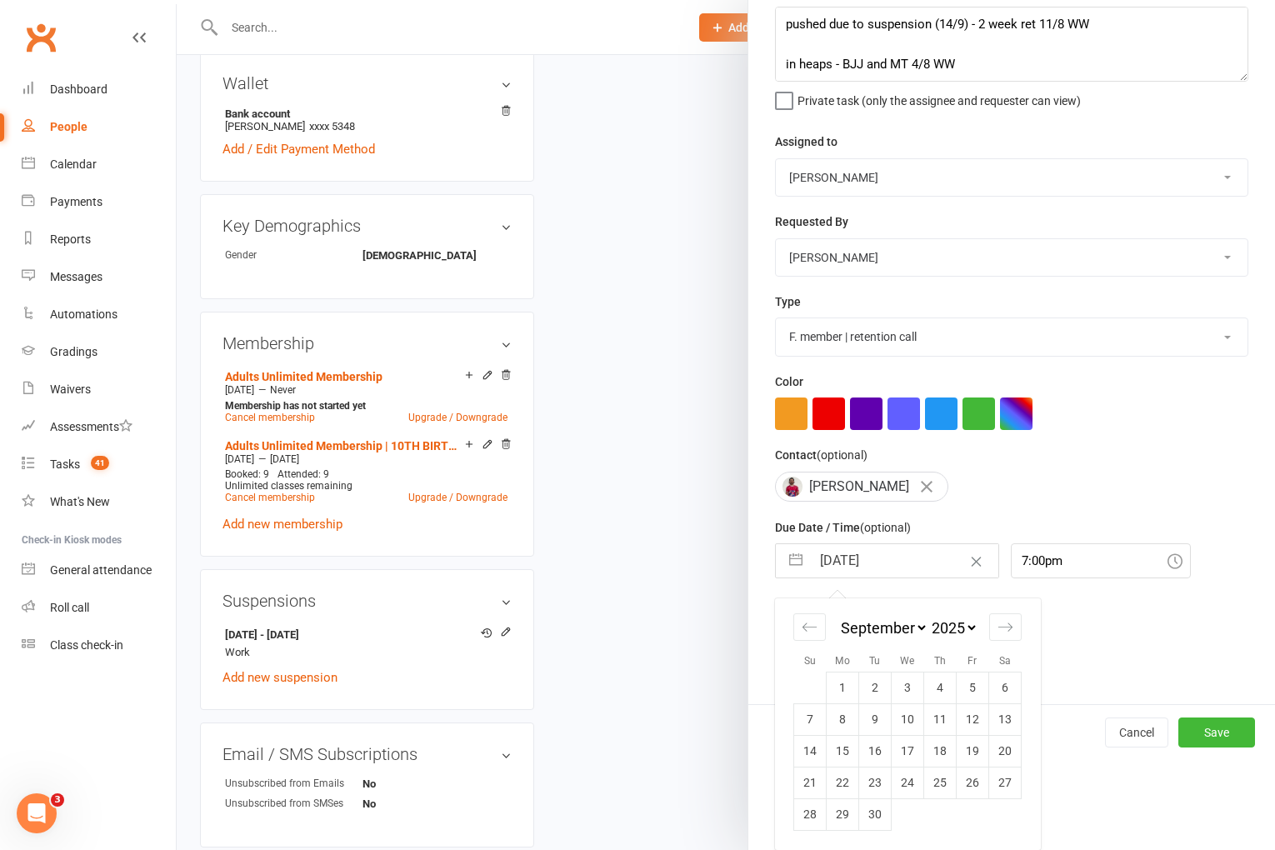
scroll to position [93, 0]
click at [845, 783] on td "22" at bounding box center [843, 783] width 33 height 32
type input "22 Sep 2025"
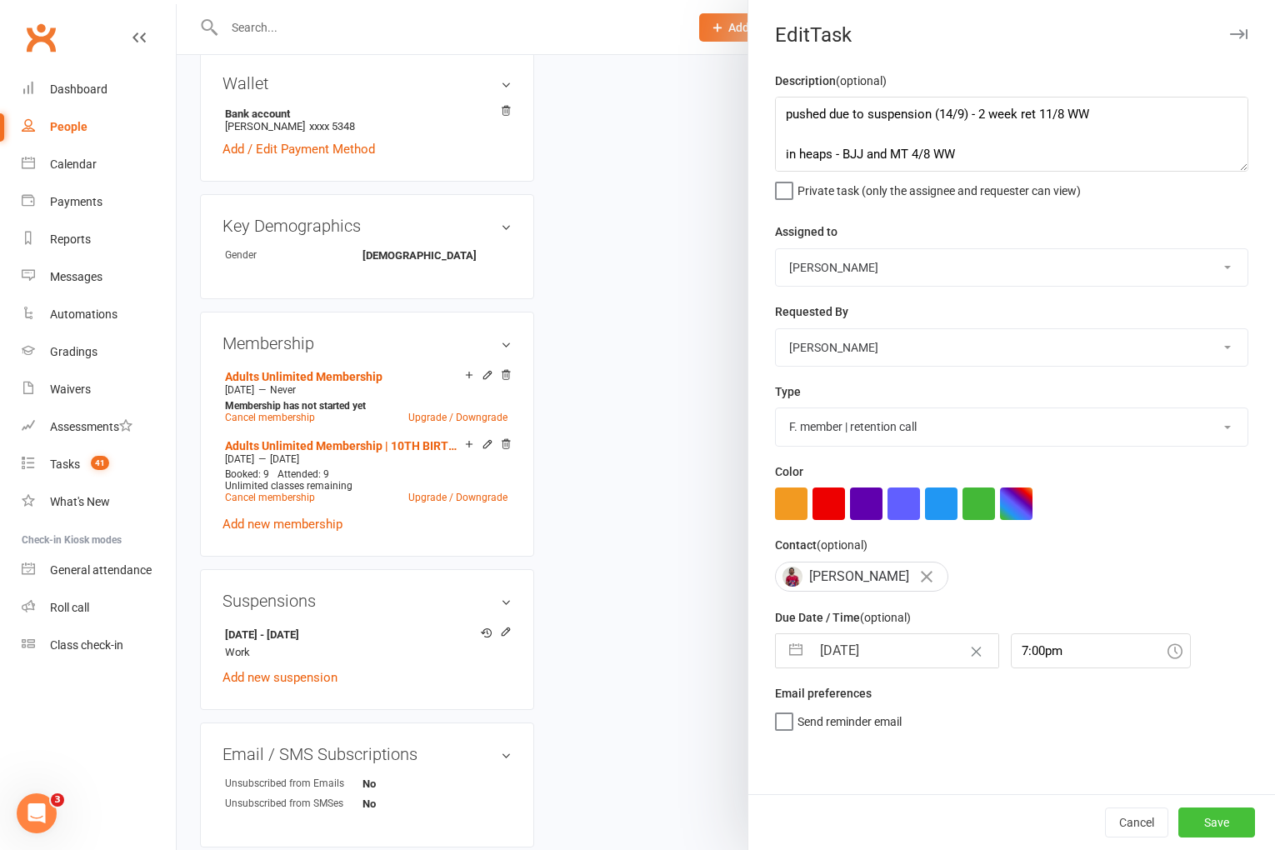
click at [1228, 829] on button "Save" at bounding box center [1217, 823] width 77 height 30
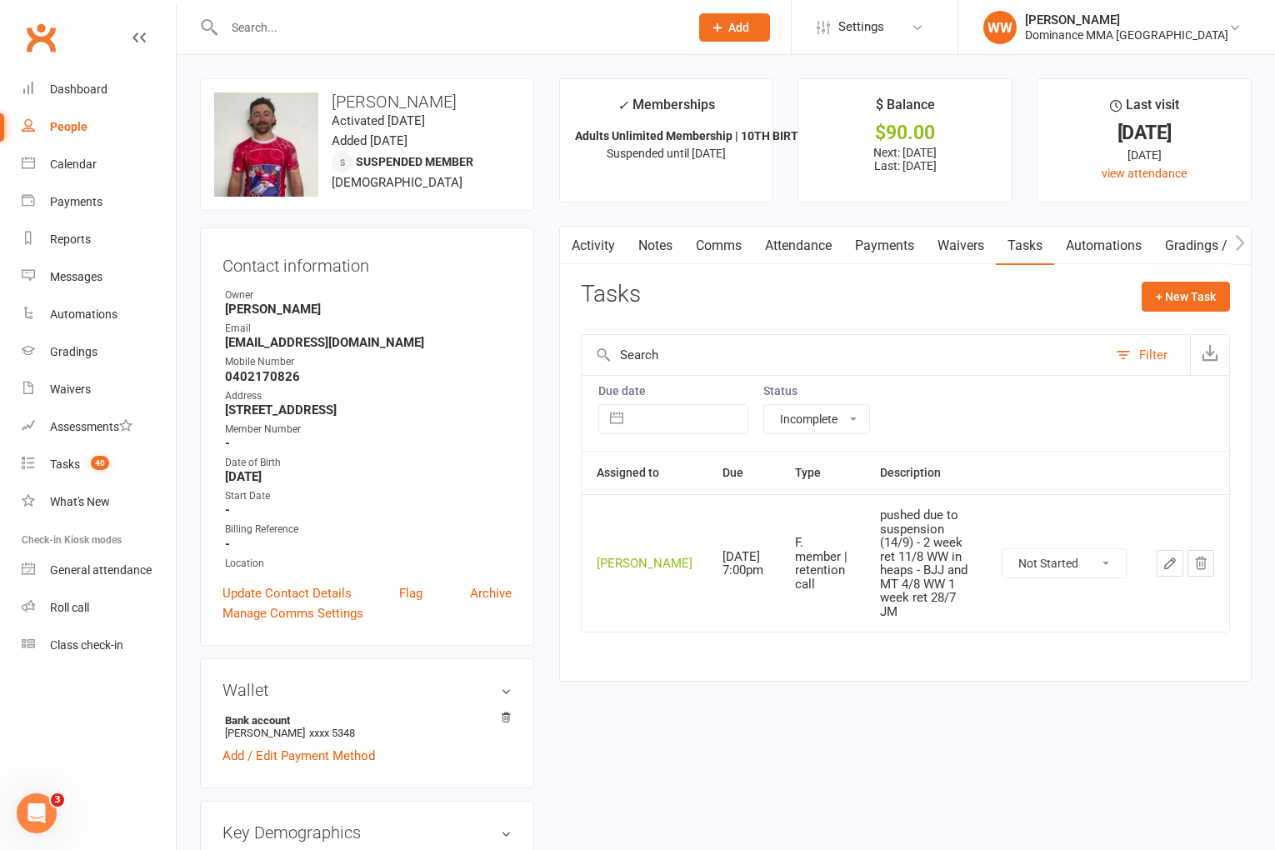
click at [658, 248] on link "Notes" at bounding box center [656, 246] width 58 height 38
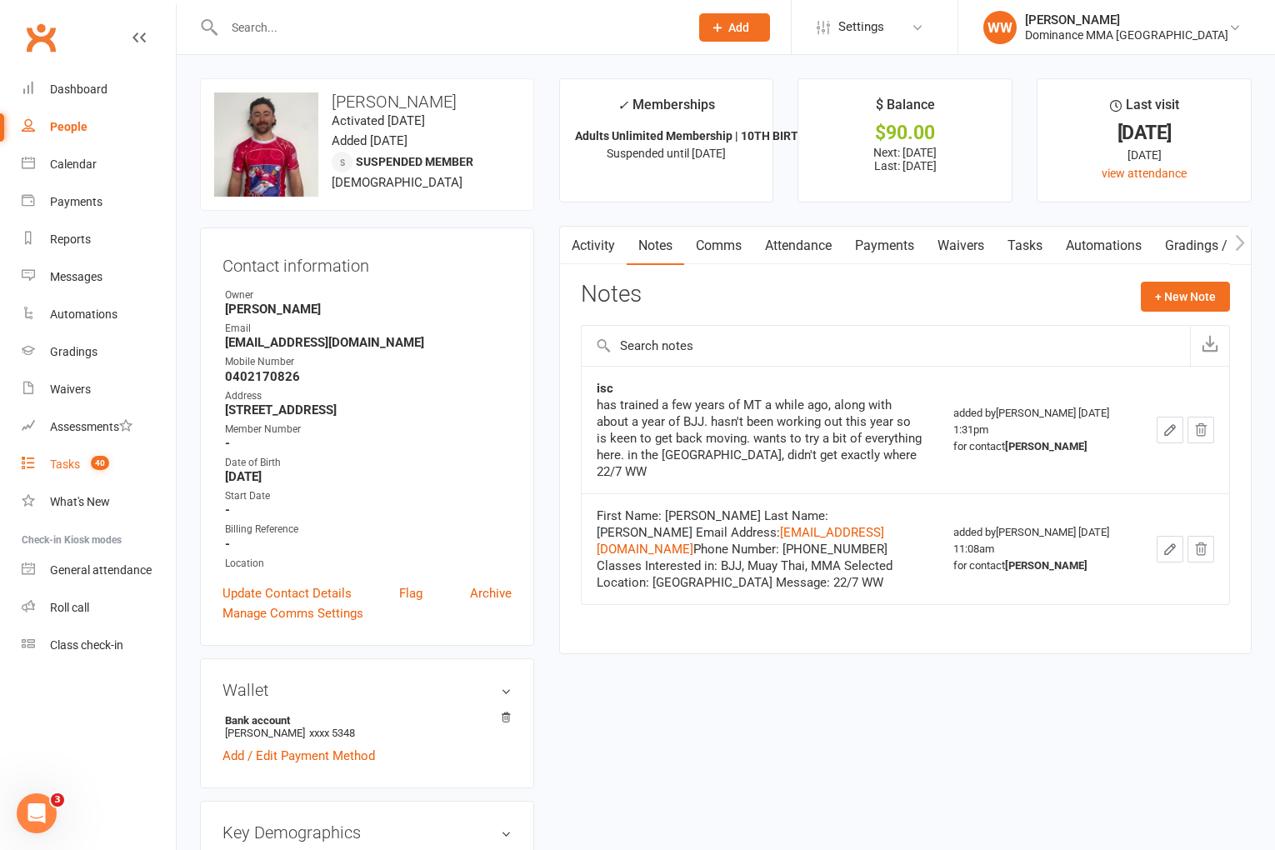
click at [92, 468] on count-badge "40" at bounding box center [96, 464] width 27 height 13
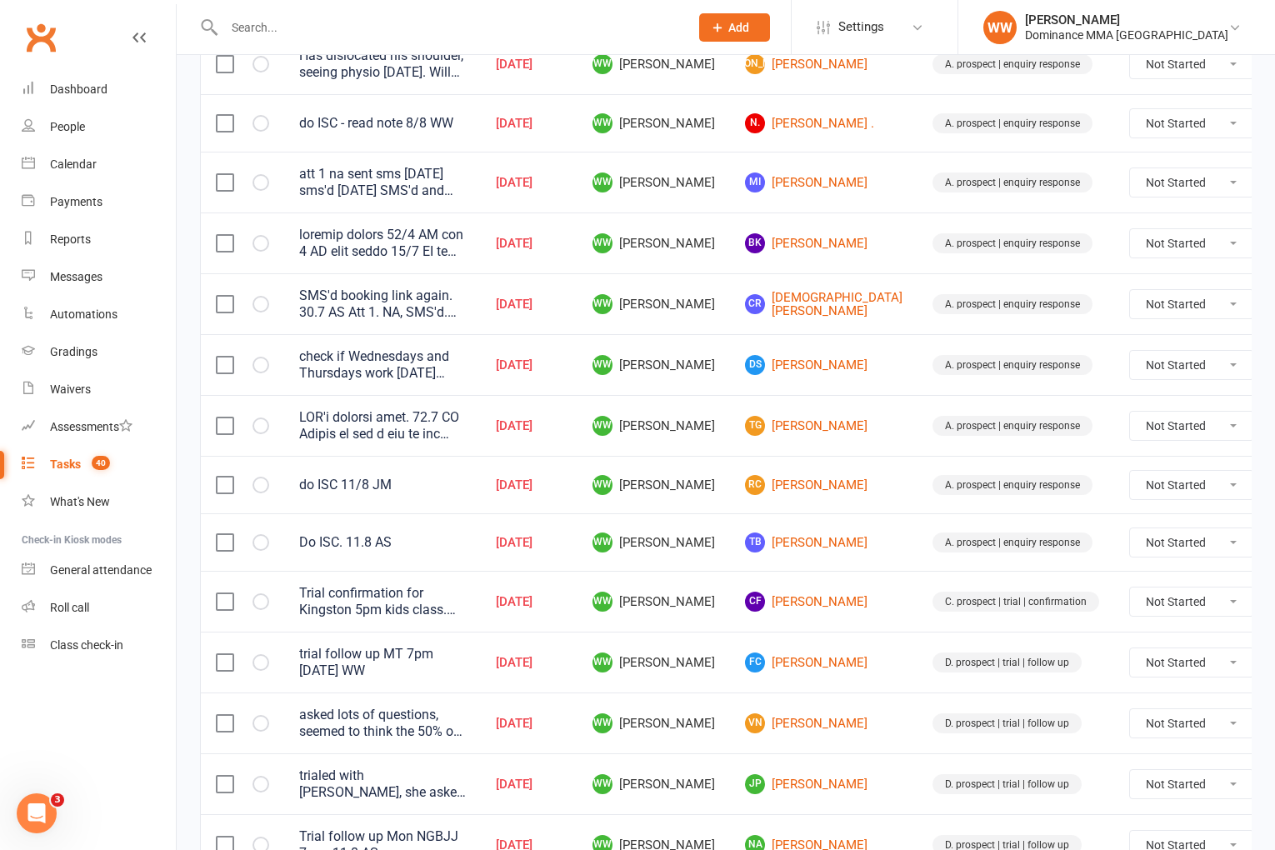
scroll to position [282, 0]
click at [713, 582] on td "WW Will Wesley" at bounding box center [654, 599] width 153 height 61
click at [719, 585] on td "WW Will Wesley" at bounding box center [654, 599] width 153 height 61
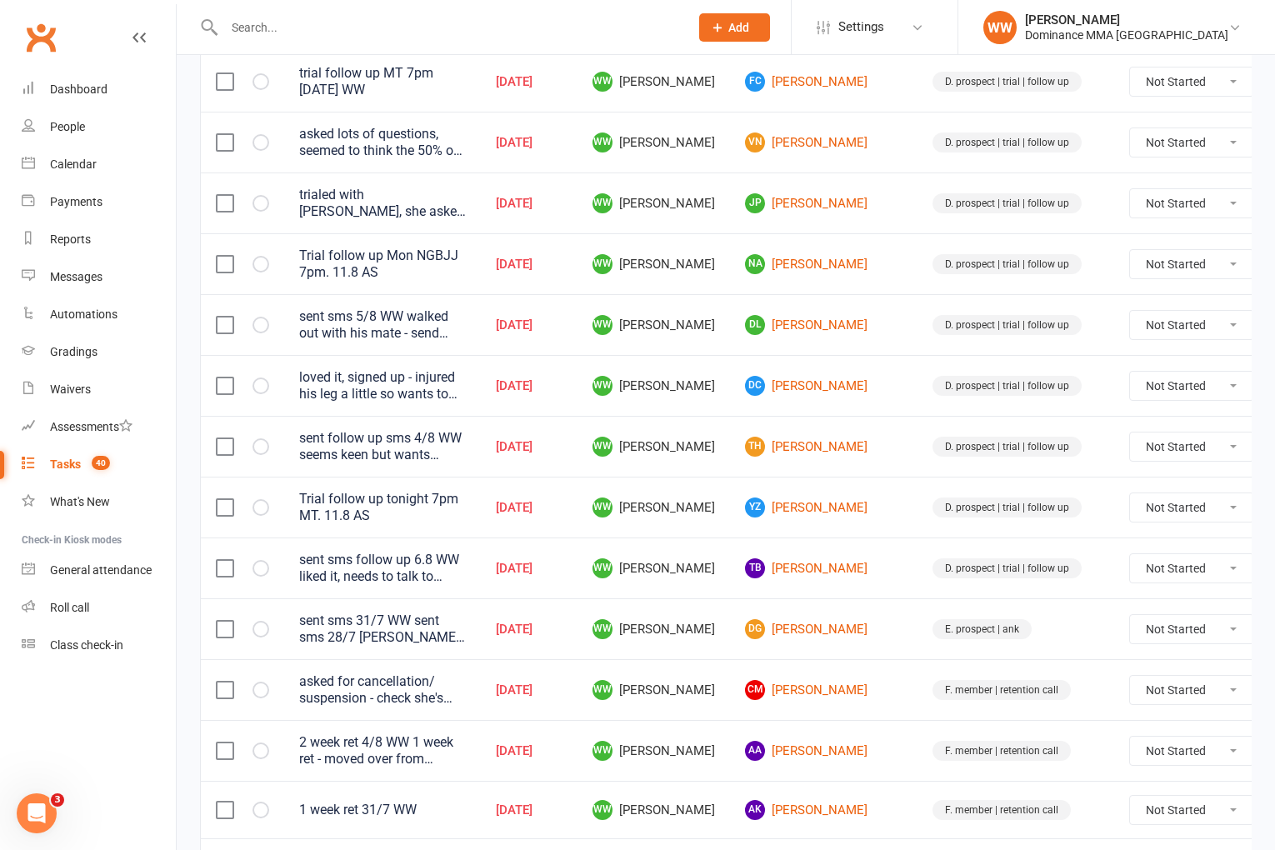
scroll to position [868, 0]
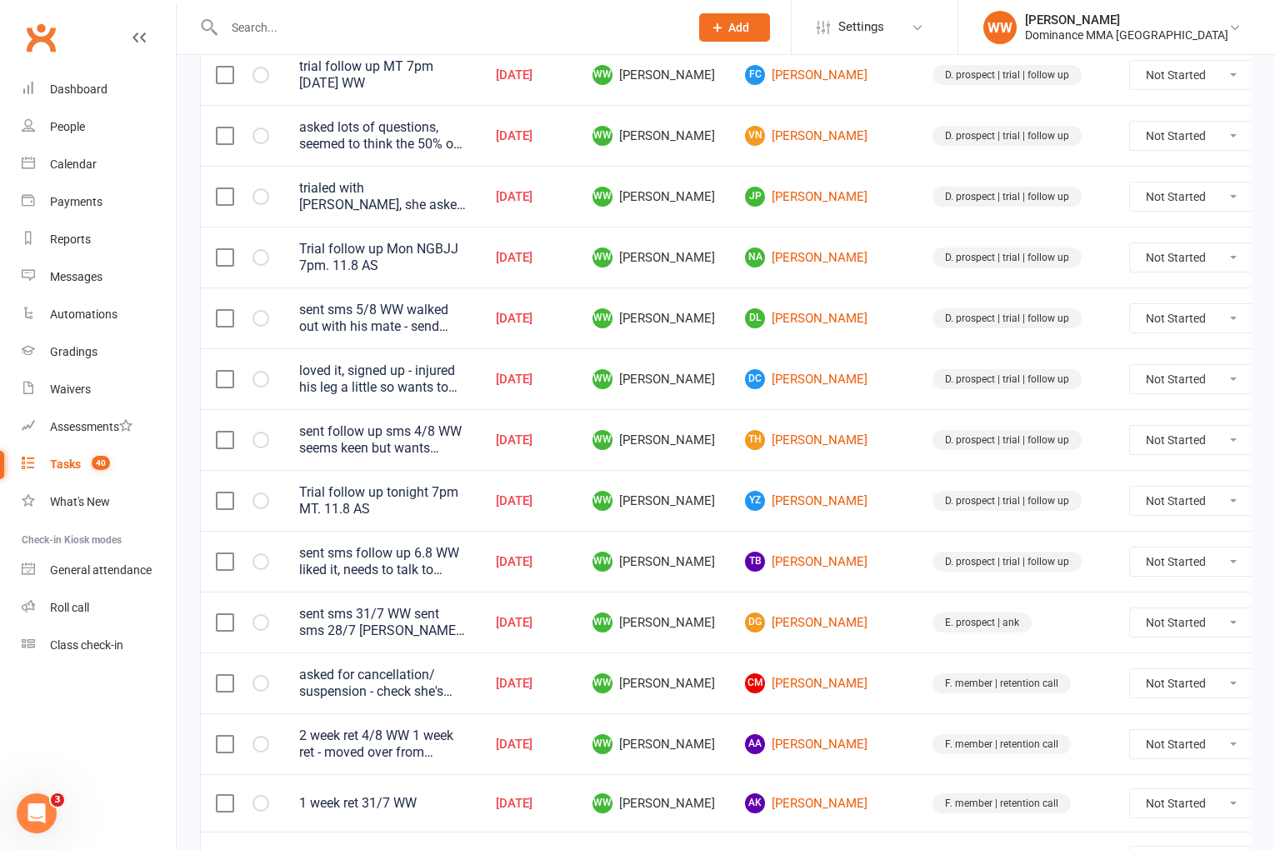
click at [710, 624] on td "WW Will Wesley" at bounding box center [654, 622] width 153 height 61
click at [712, 643] on td "WW Will Wesley" at bounding box center [654, 622] width 153 height 61
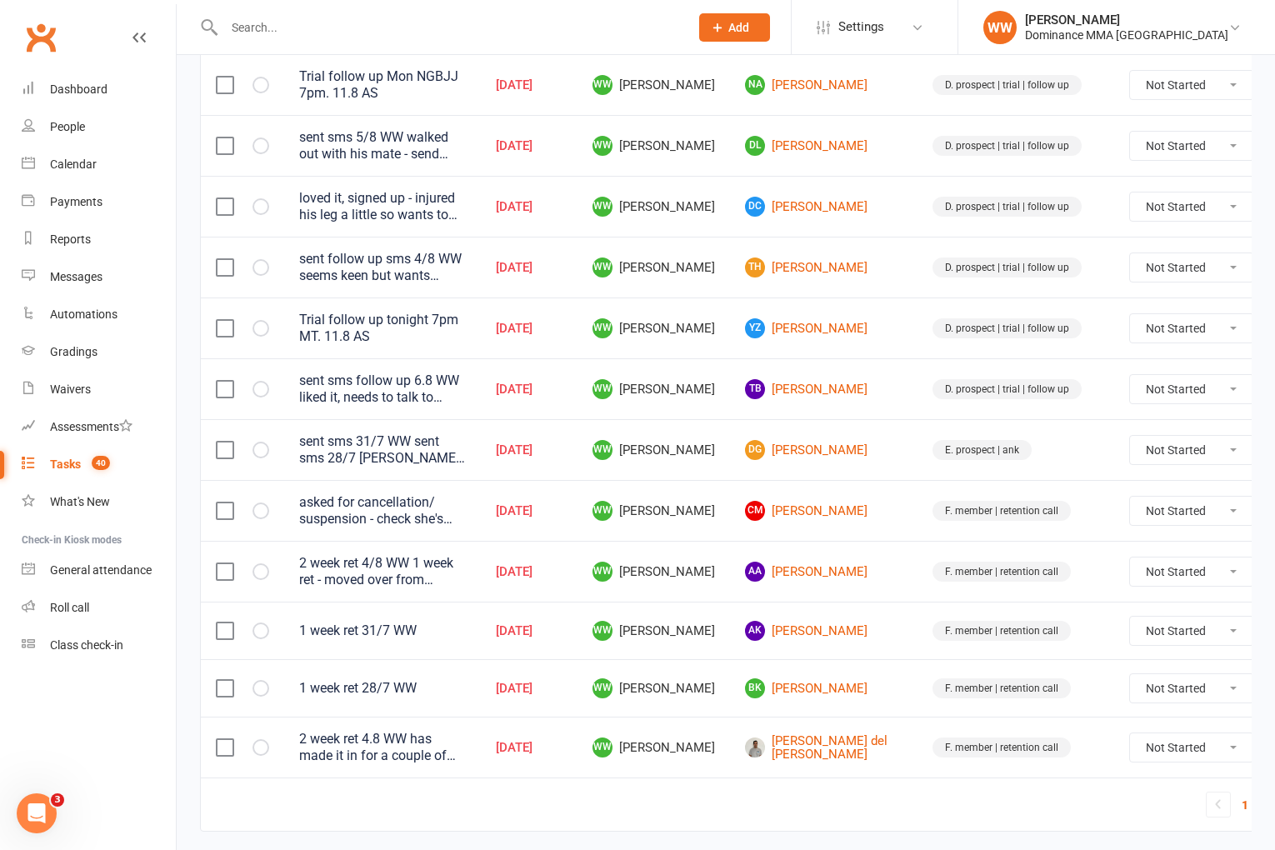
scroll to position [1044, 0]
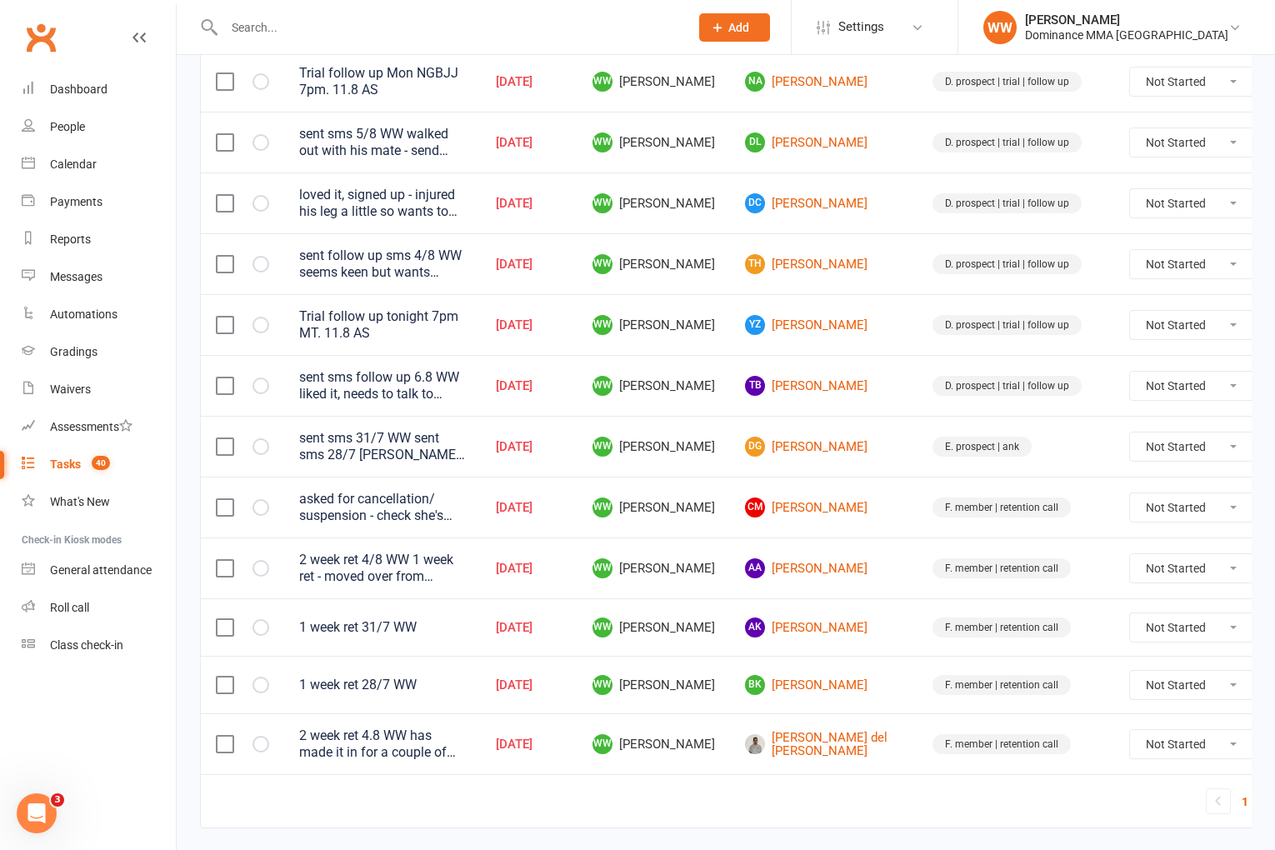
click at [1255, 809] on link "2" at bounding box center [1265, 801] width 20 height 23
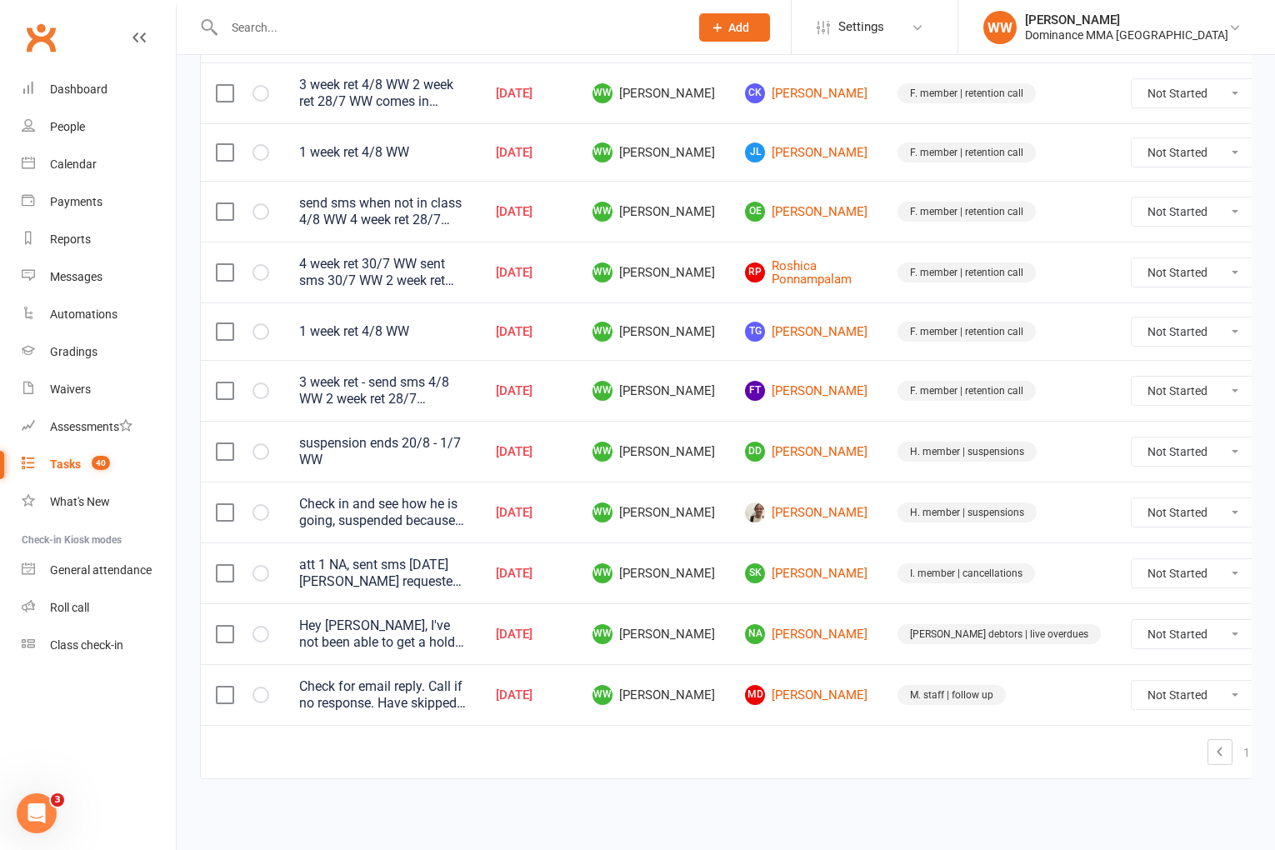
scroll to position [483, 0]
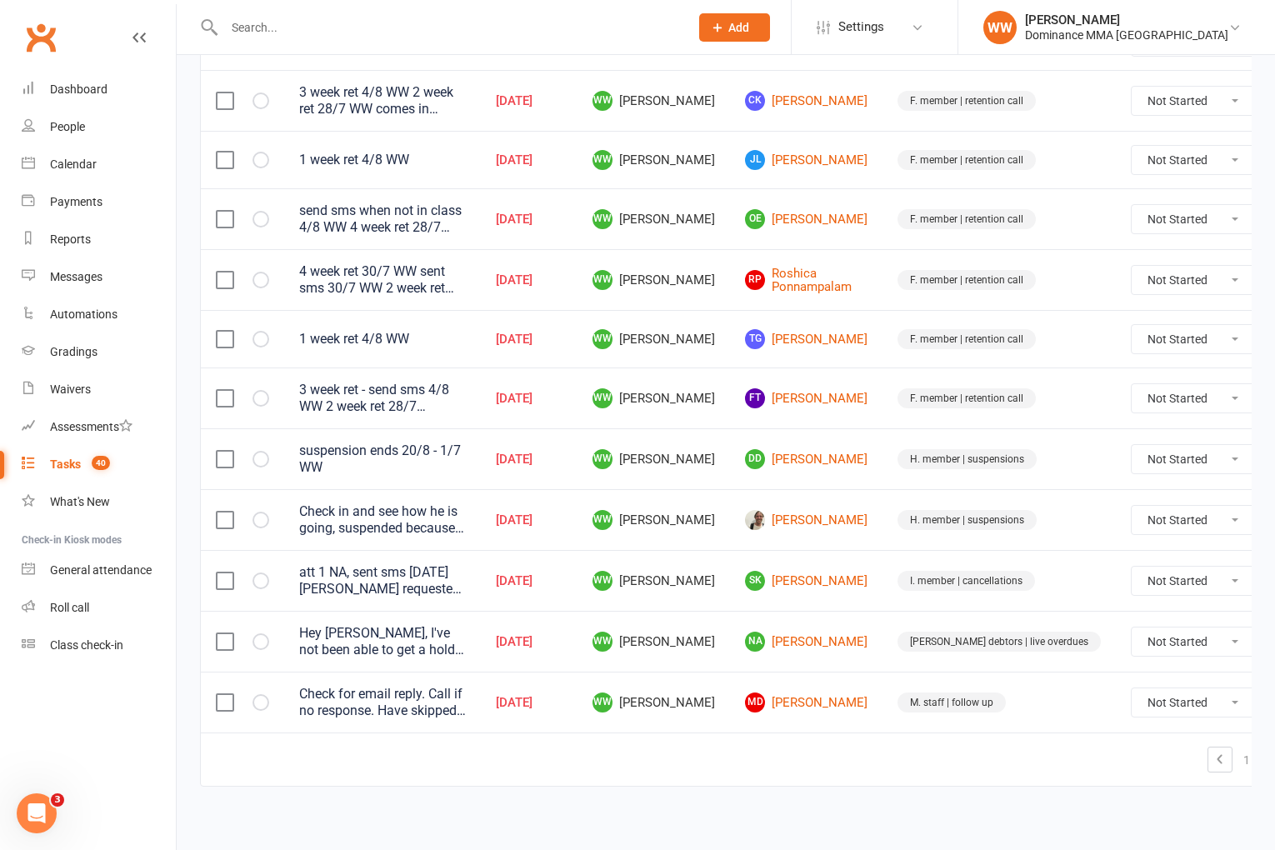
click at [854, 744] on td "1 2" at bounding box center [761, 759] width 1120 height 53
click at [859, 743] on td "1 2" at bounding box center [761, 759] width 1120 height 53
click at [800, 460] on link "DD Dionisi Dimitriou" at bounding box center [806, 459] width 123 height 20
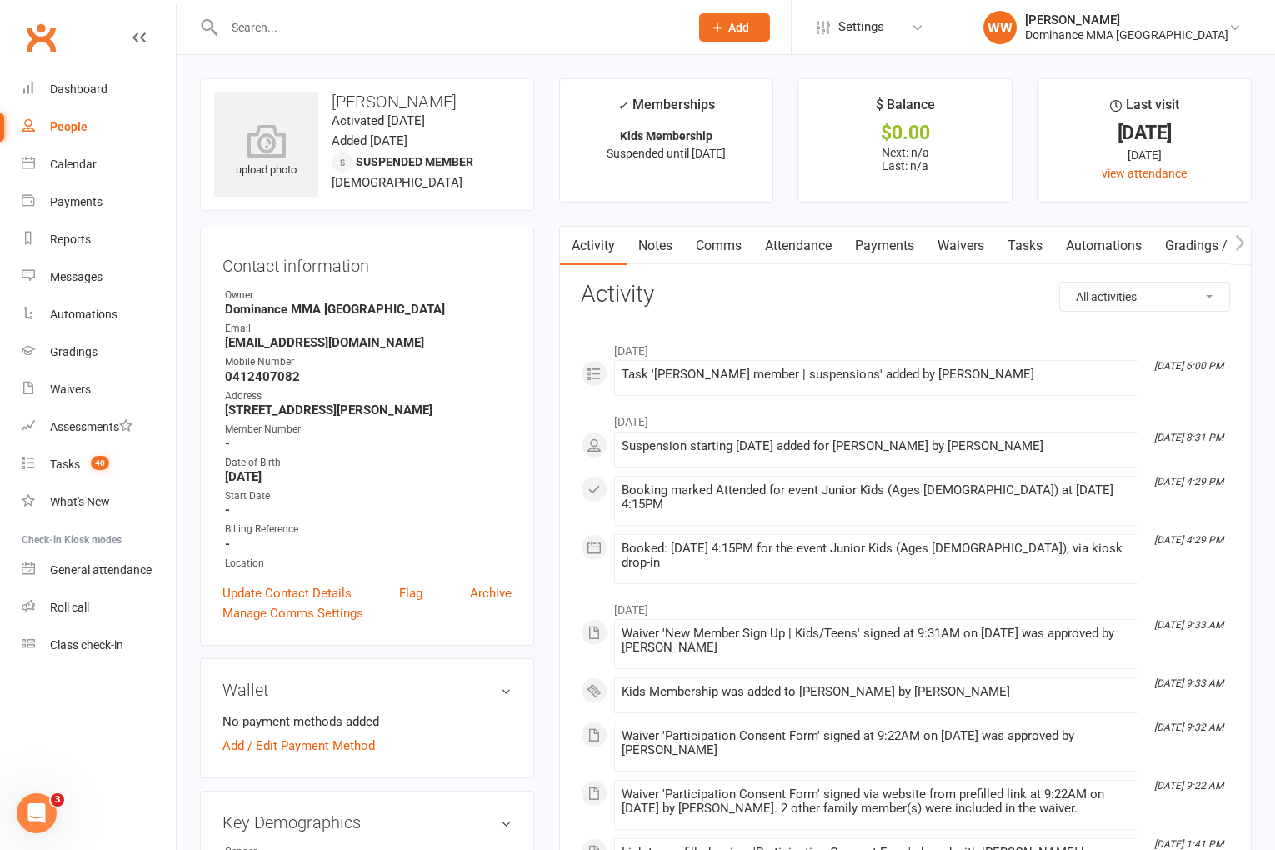
click at [666, 251] on link "Notes" at bounding box center [656, 246] width 58 height 38
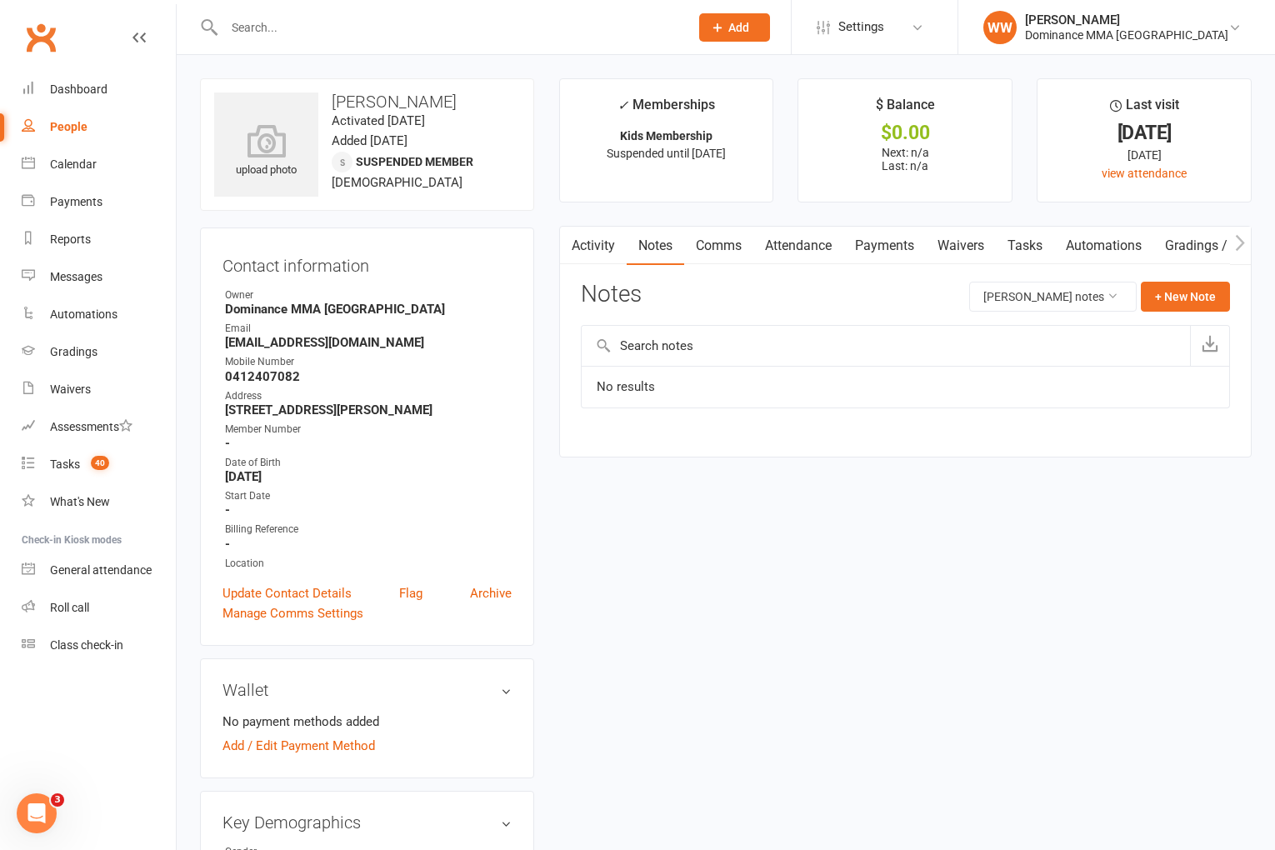
click at [726, 293] on div "Notes Dionisi Dimitriou's notes + New Note" at bounding box center [905, 303] width 649 height 43
click at [1047, 307] on button "Dionisi Dimitriou's notes" at bounding box center [1053, 297] width 168 height 30
click at [1023, 360] on link "All family notes" at bounding box center [1053, 367] width 165 height 33
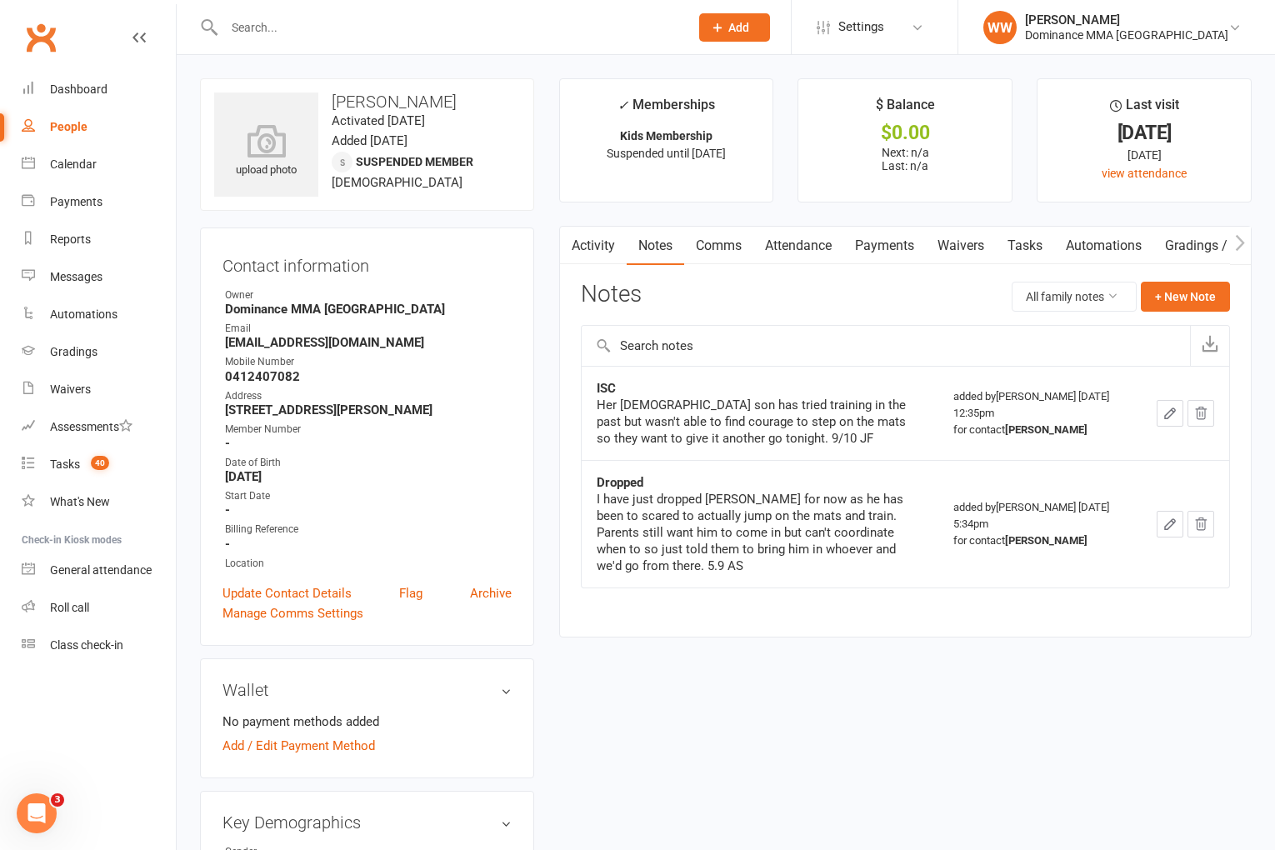
click at [548, 501] on main "✓ Memberships Kids Membership Suspended until 20 Aug 2025 $ Balance $0.00 Next:…" at bounding box center [906, 366] width 718 height 576
click at [547, 518] on main "✓ Memberships Kids Membership Suspended until 20 Aug 2025 $ Balance $0.00 Next:…" at bounding box center [906, 366] width 718 height 576
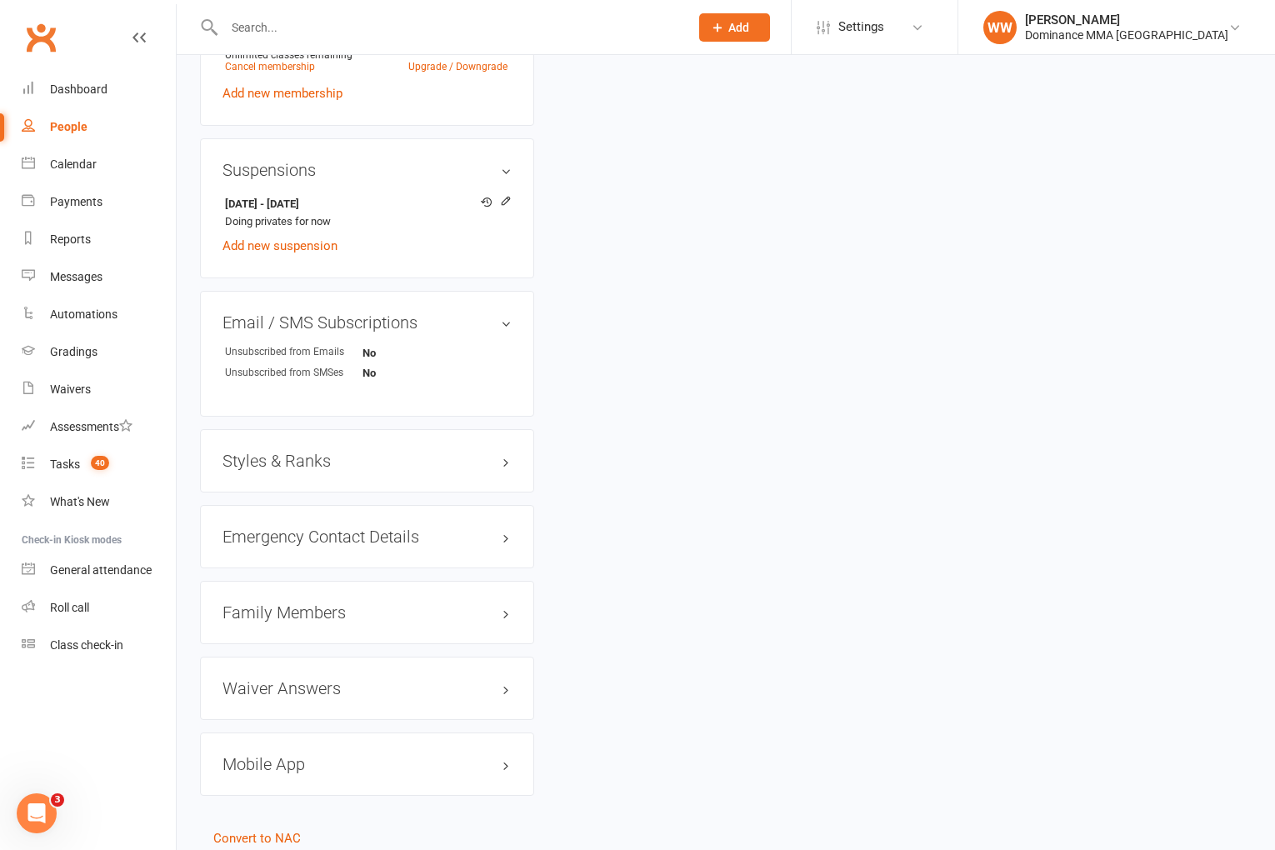
scroll to position [966, 0]
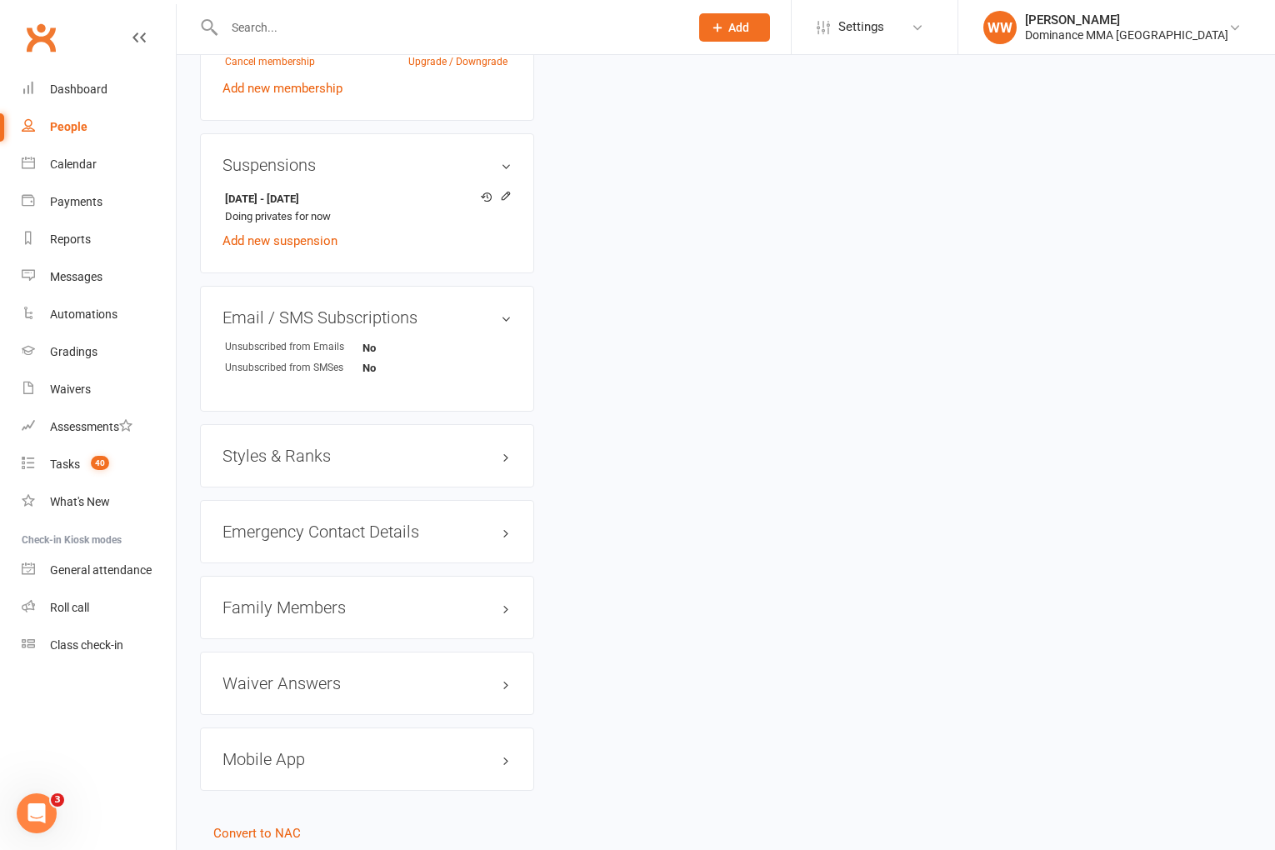
click at [299, 600] on h3 "Family Members" at bounding box center [367, 607] width 289 height 18
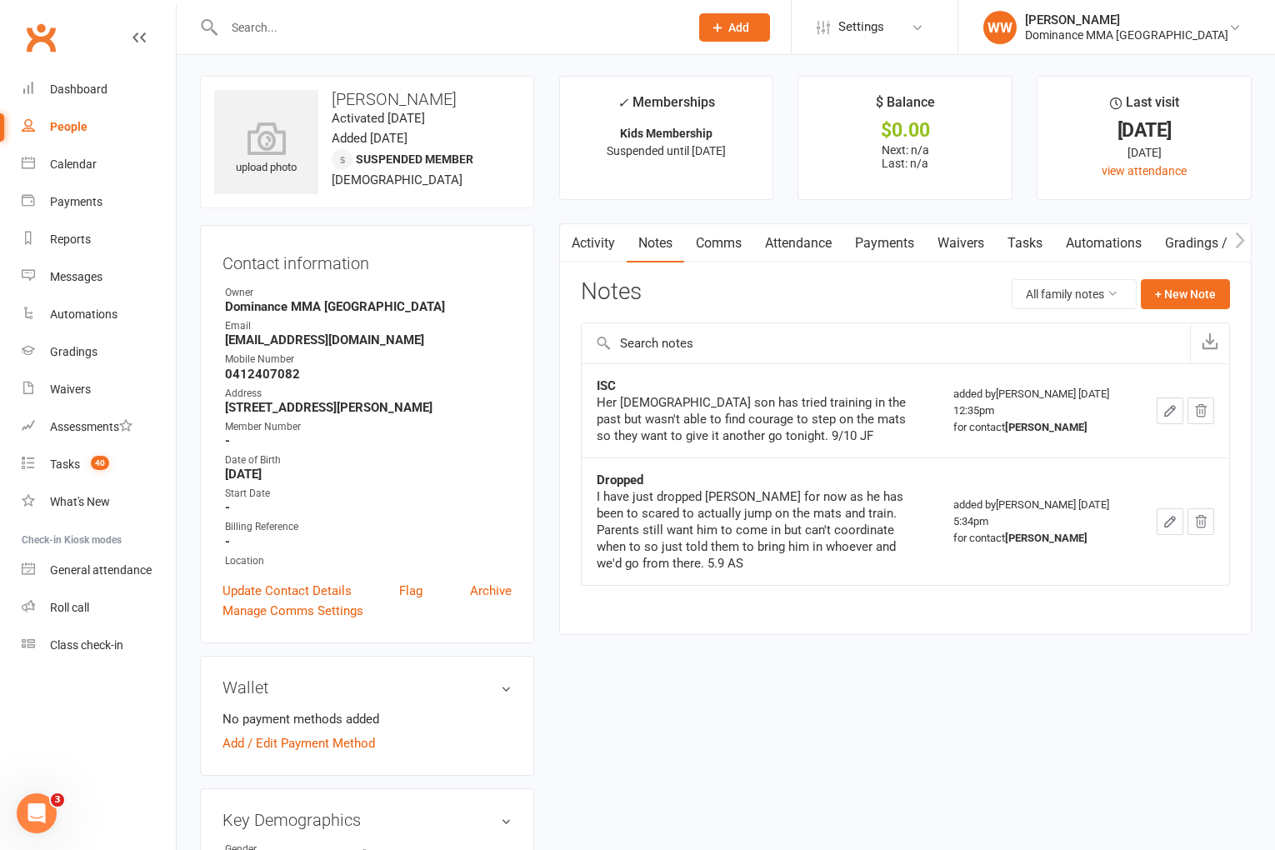
scroll to position [0, 0]
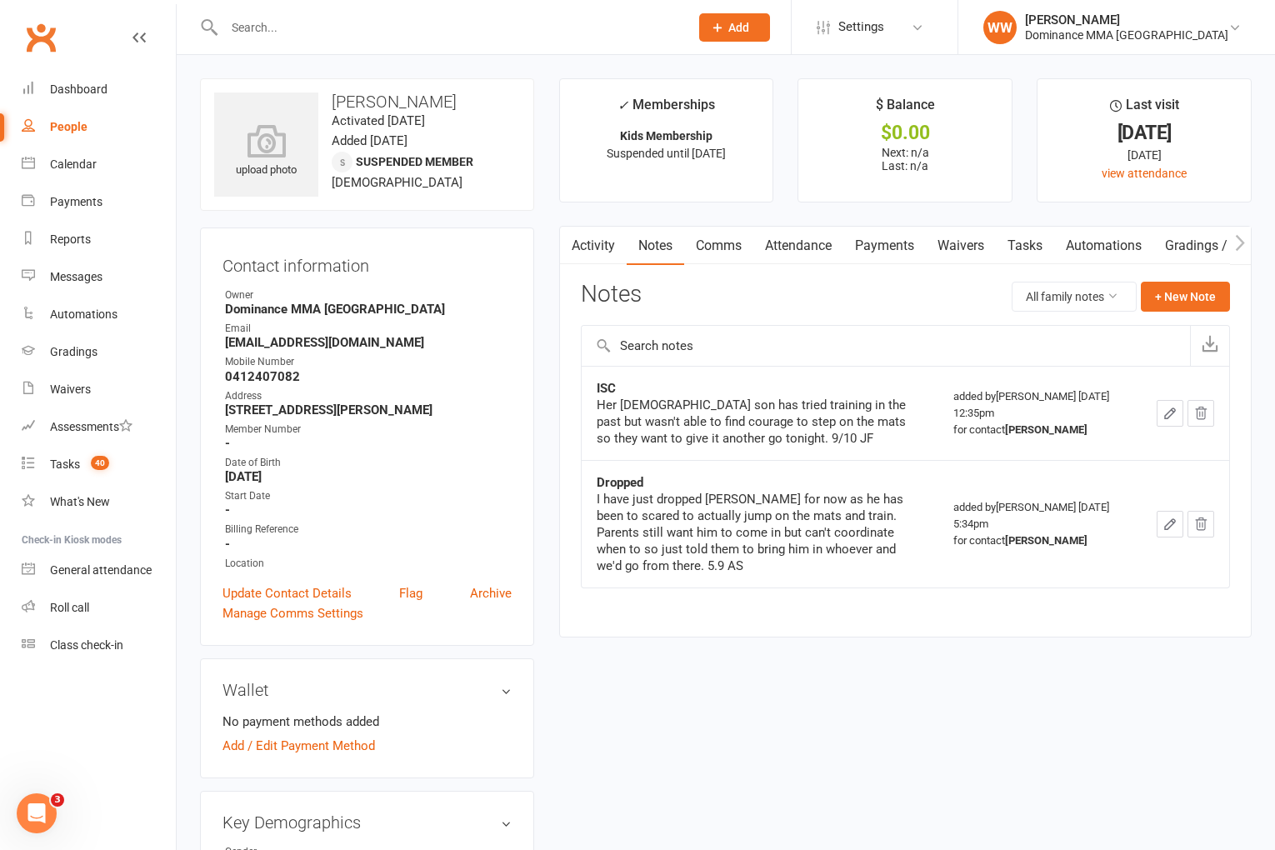
click at [831, 289] on div "Notes All family notes + New Note" at bounding box center [905, 303] width 649 height 43
click at [884, 298] on div "Notes All family notes + New Note" at bounding box center [905, 303] width 649 height 43
click at [1016, 252] on link "Tasks" at bounding box center [1025, 246] width 58 height 38
select select "incomplete"
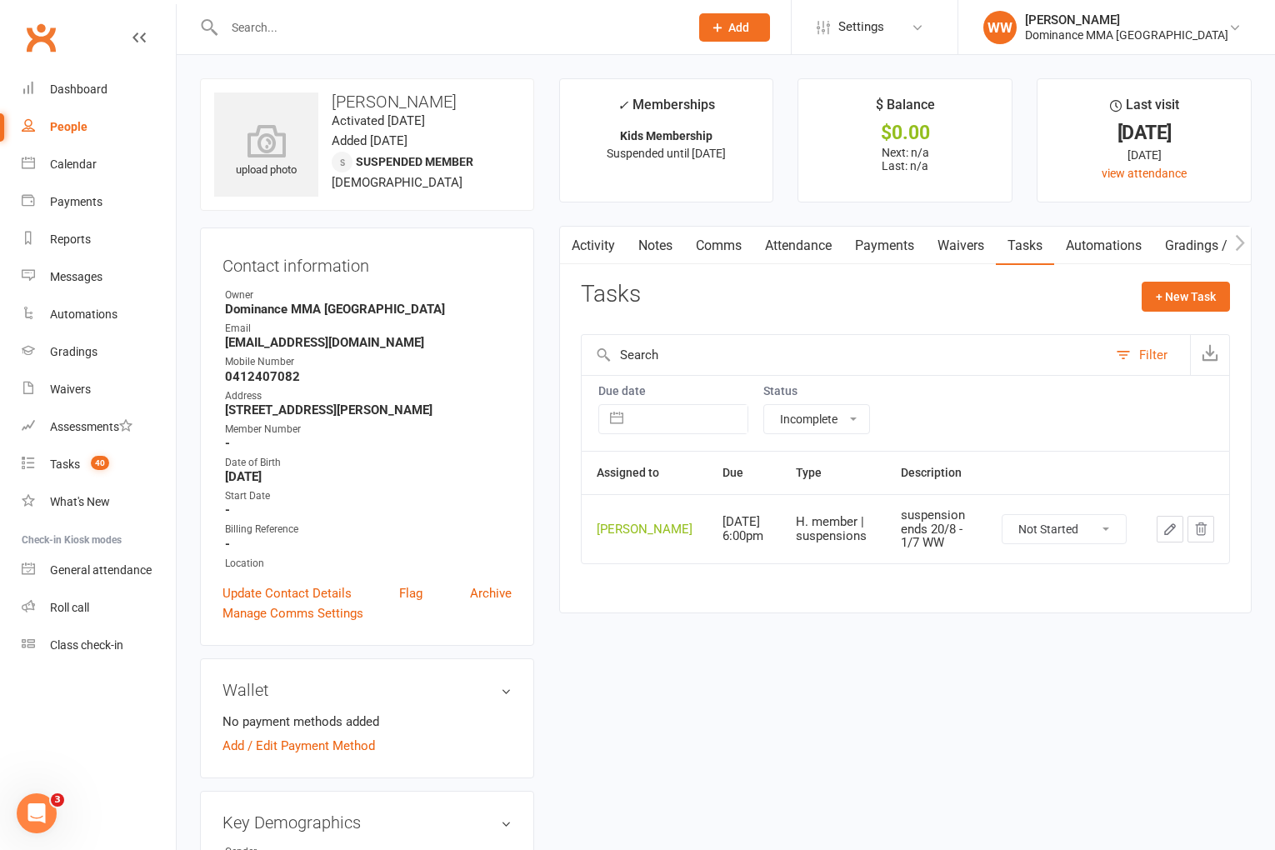
click at [596, 253] on link "Activity" at bounding box center [593, 246] width 67 height 38
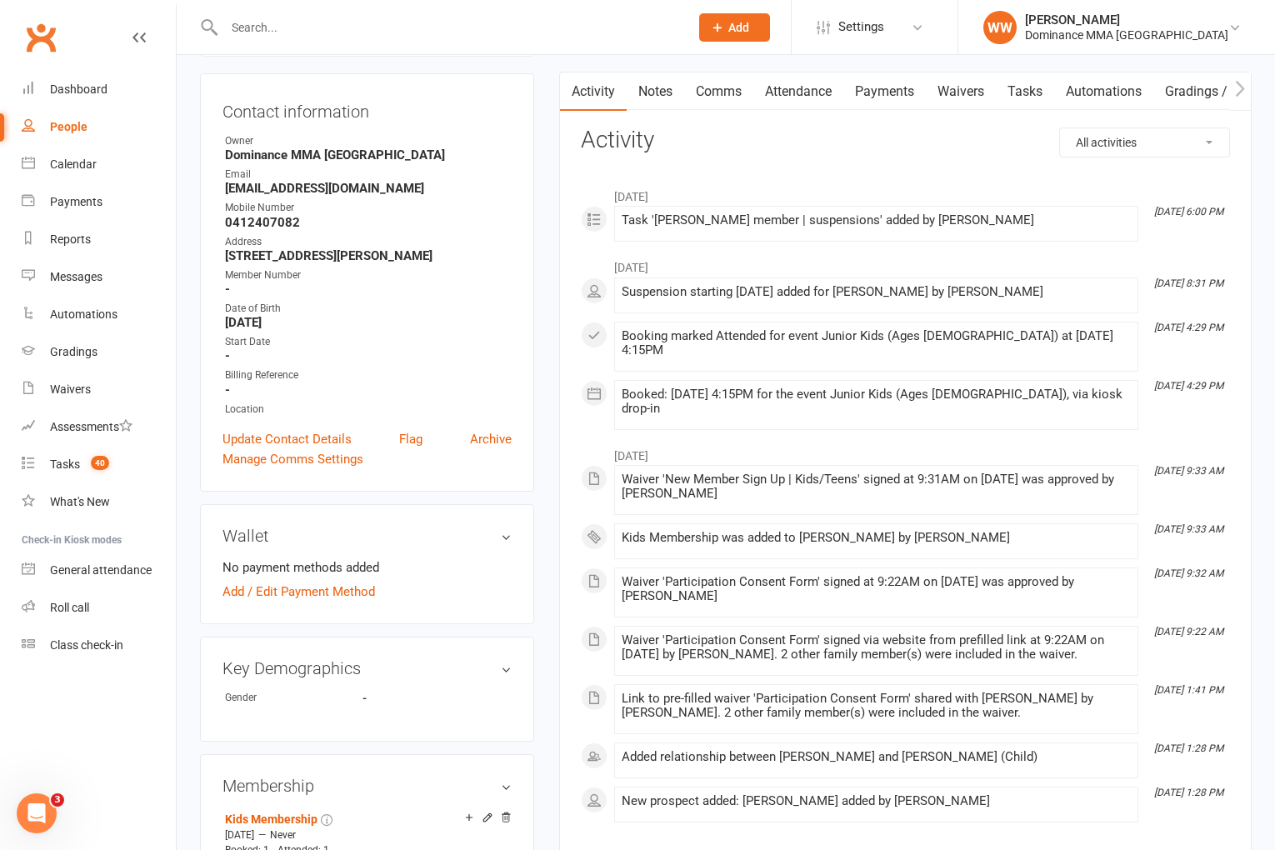
scroll to position [7, 0]
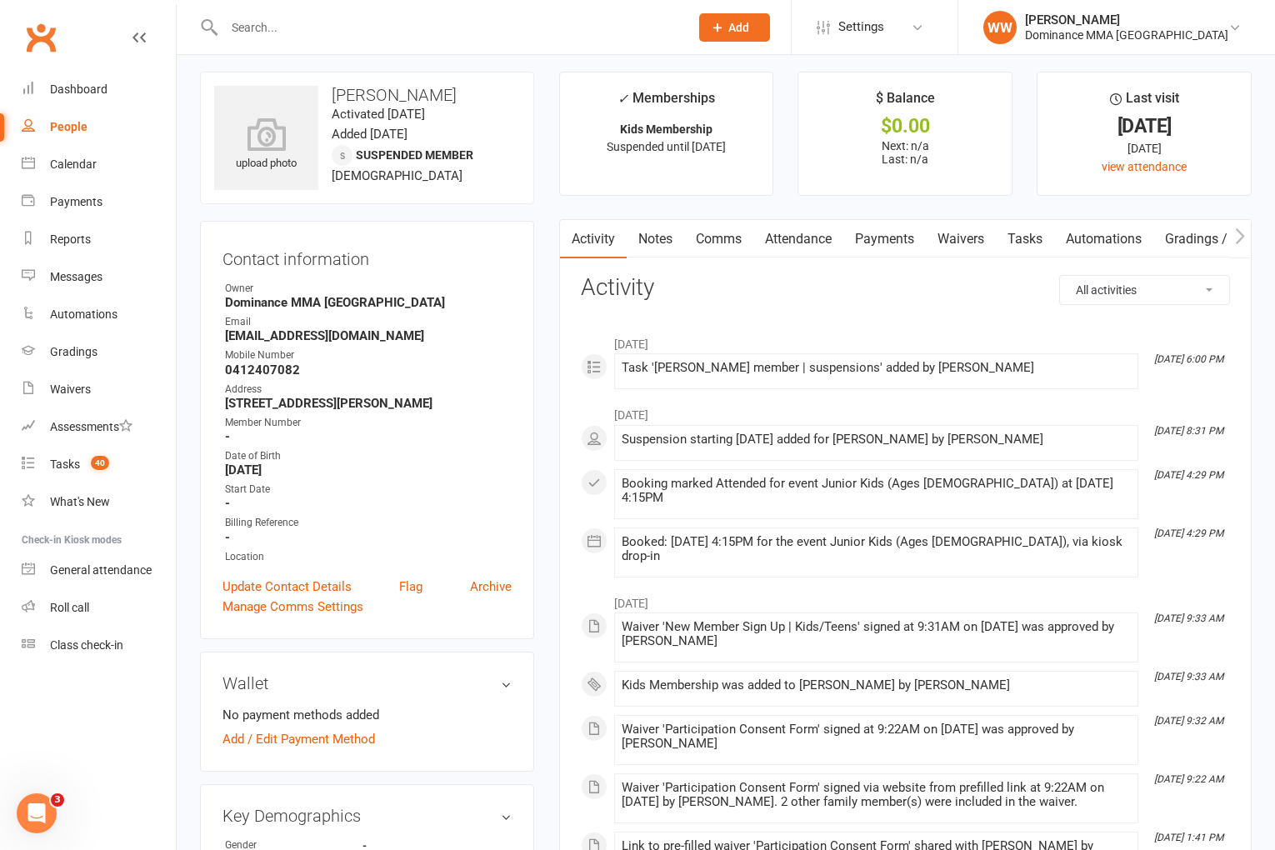
click at [663, 232] on link "Notes" at bounding box center [656, 239] width 58 height 38
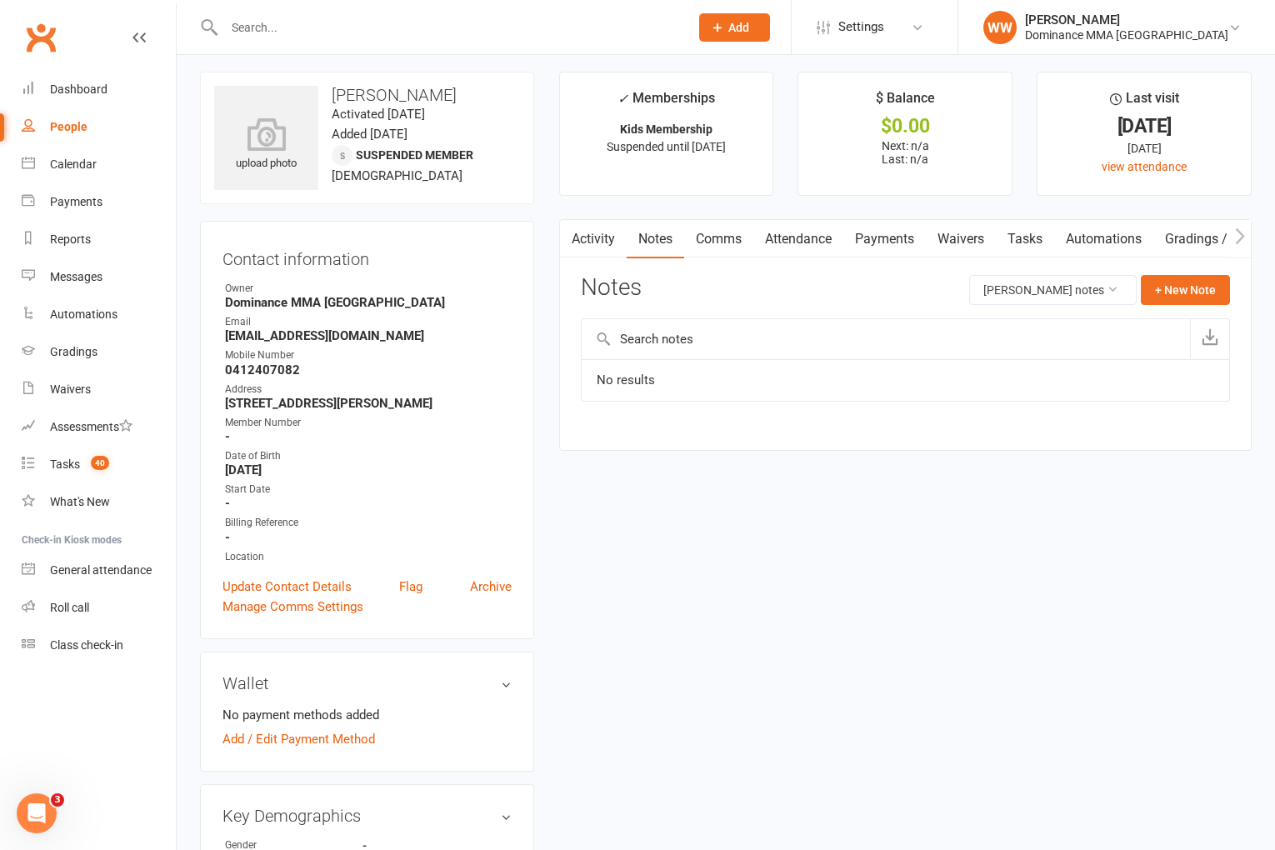
click at [752, 298] on div "Notes Dionisi Dimitriou's notes + New Note" at bounding box center [905, 296] width 649 height 43
click at [877, 248] on link "Payments" at bounding box center [885, 239] width 83 height 38
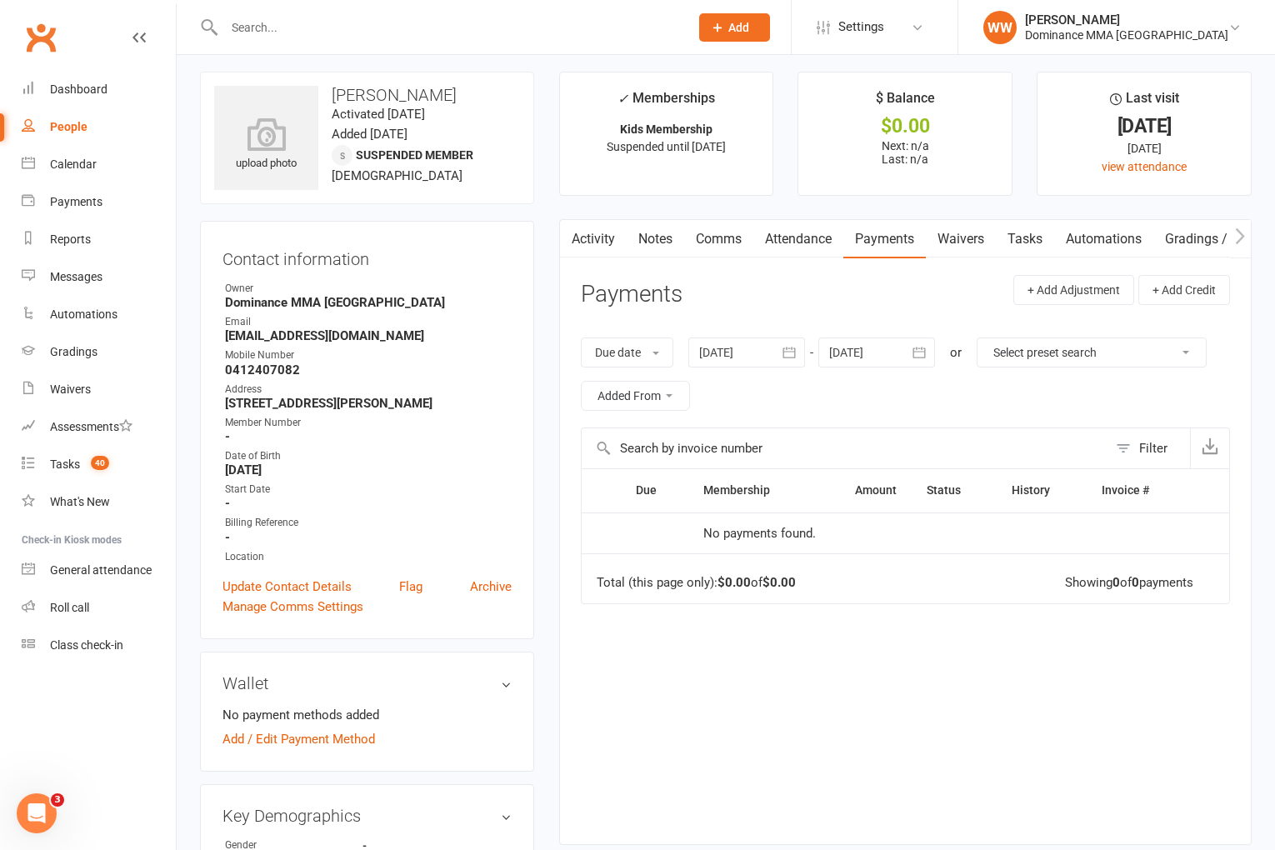
click at [789, 345] on icon "button" at bounding box center [789, 352] width 17 height 17
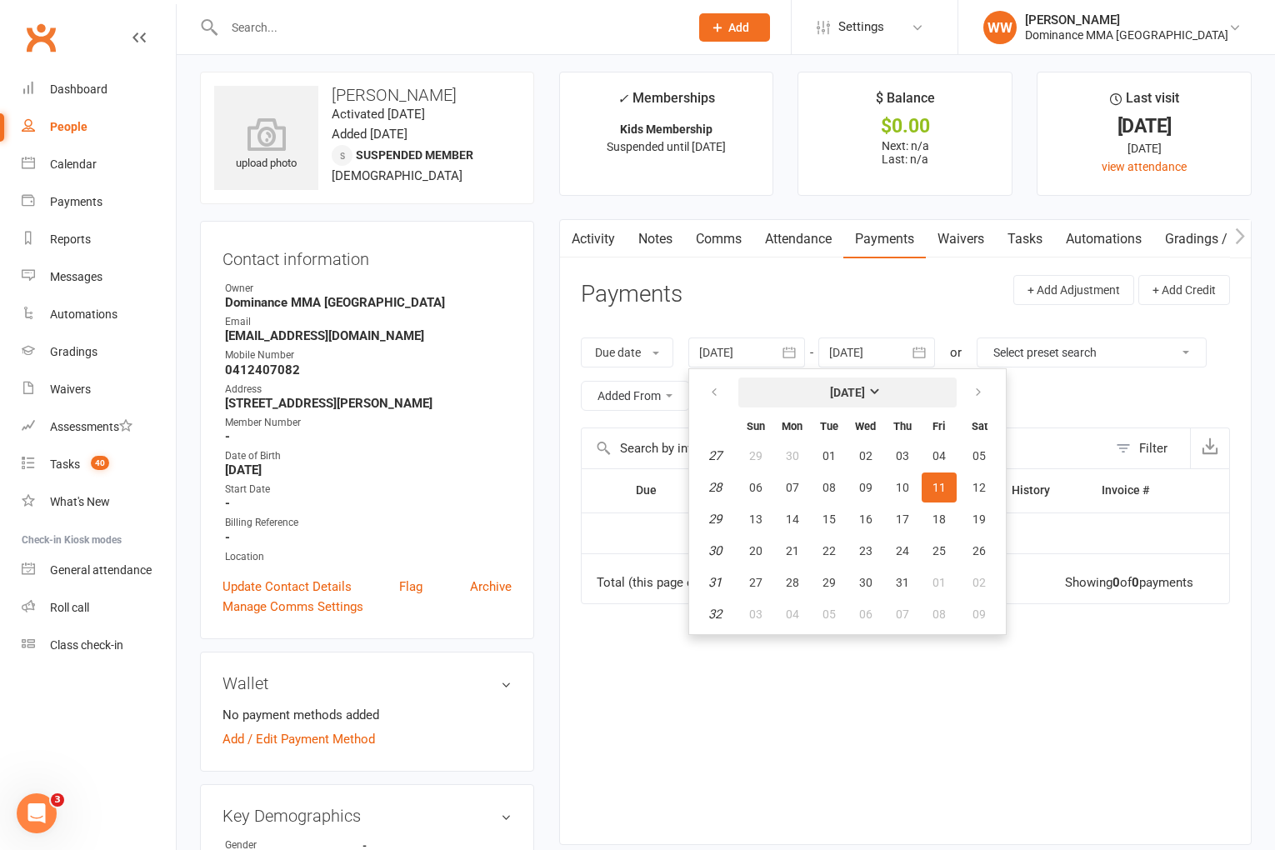
click at [819, 393] on button "[DATE]" at bounding box center [848, 393] width 218 height 30
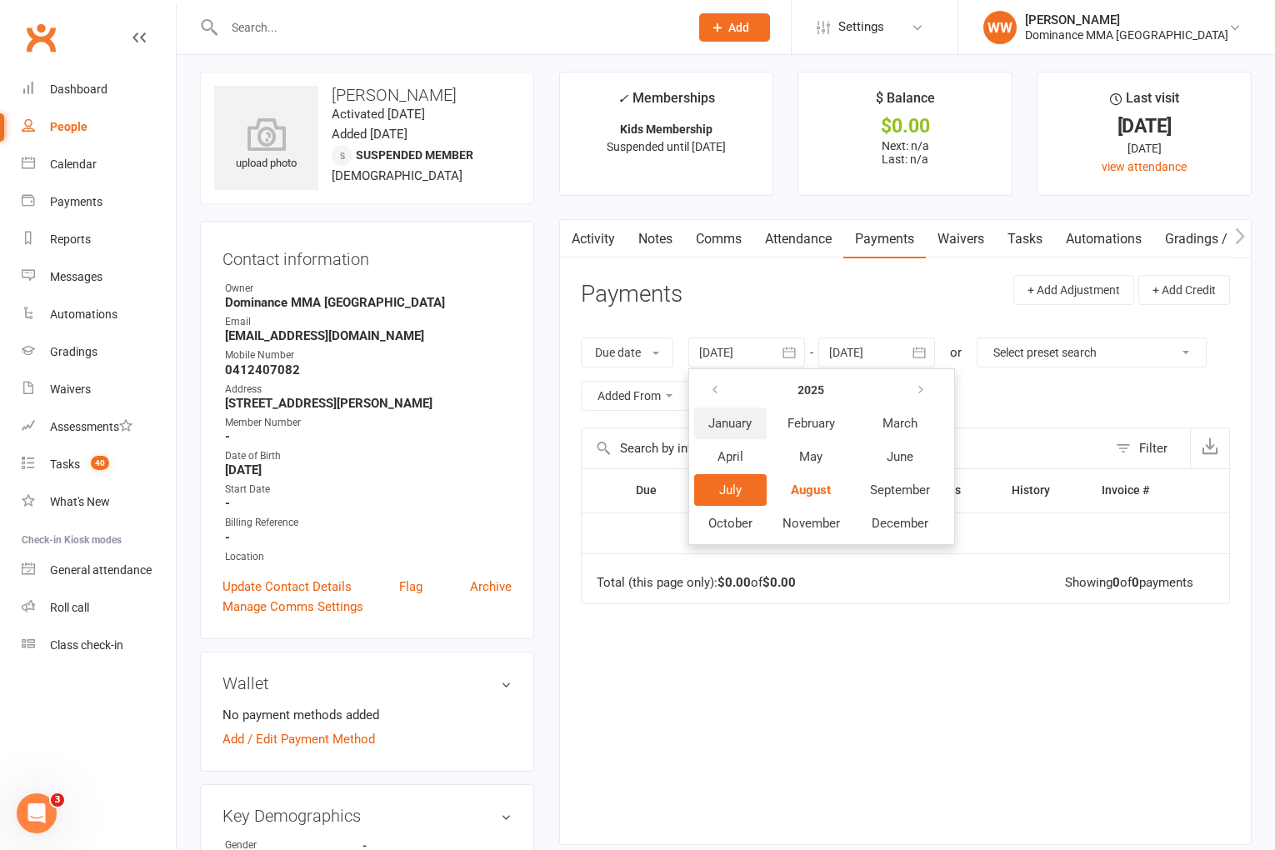
click at [738, 420] on span "January" at bounding box center [730, 423] width 43 height 15
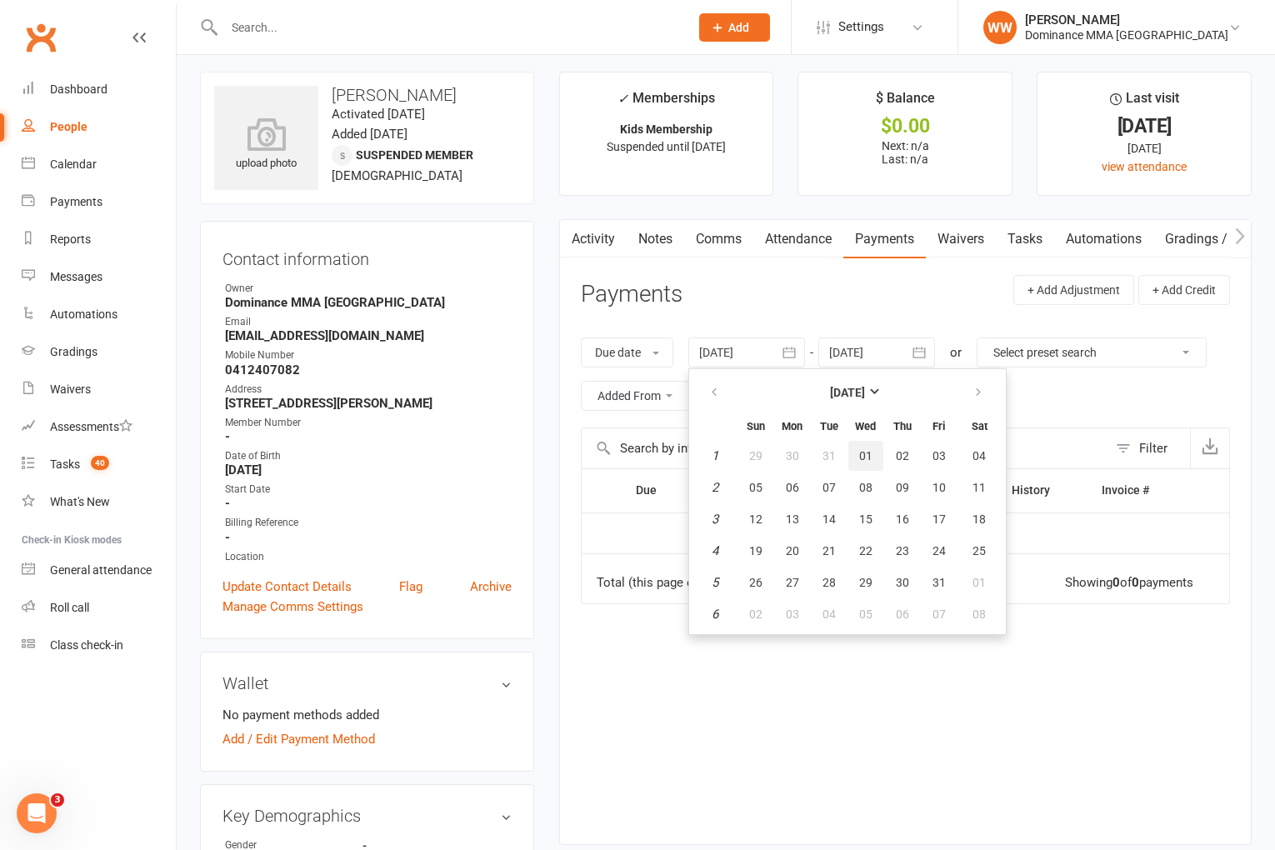
click at [863, 455] on span "01" at bounding box center [865, 455] width 13 height 13
type input "01 Jan 2025"
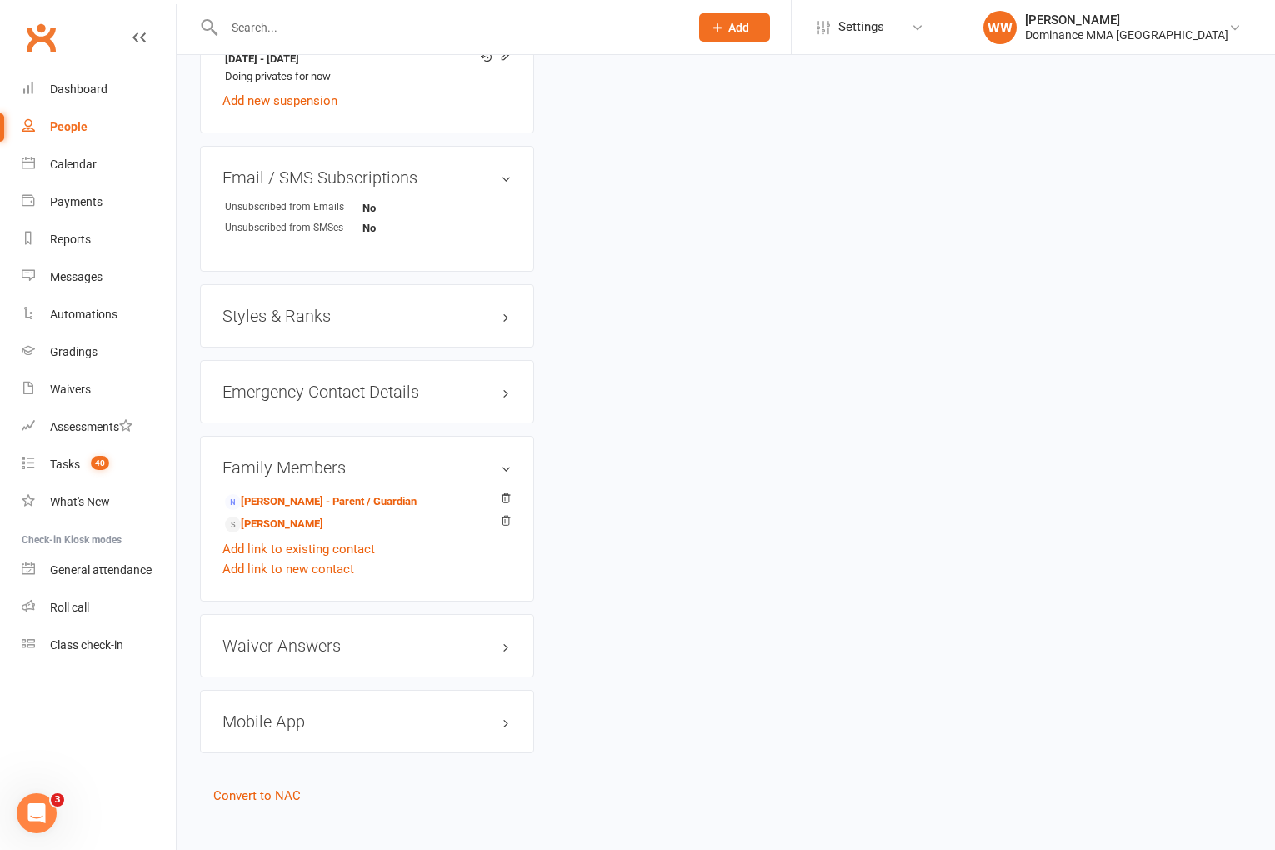
scroll to position [1103, 0]
click at [349, 504] on link "Stavrina Dimitriou - Parent / Guardian" at bounding box center [321, 506] width 192 height 18
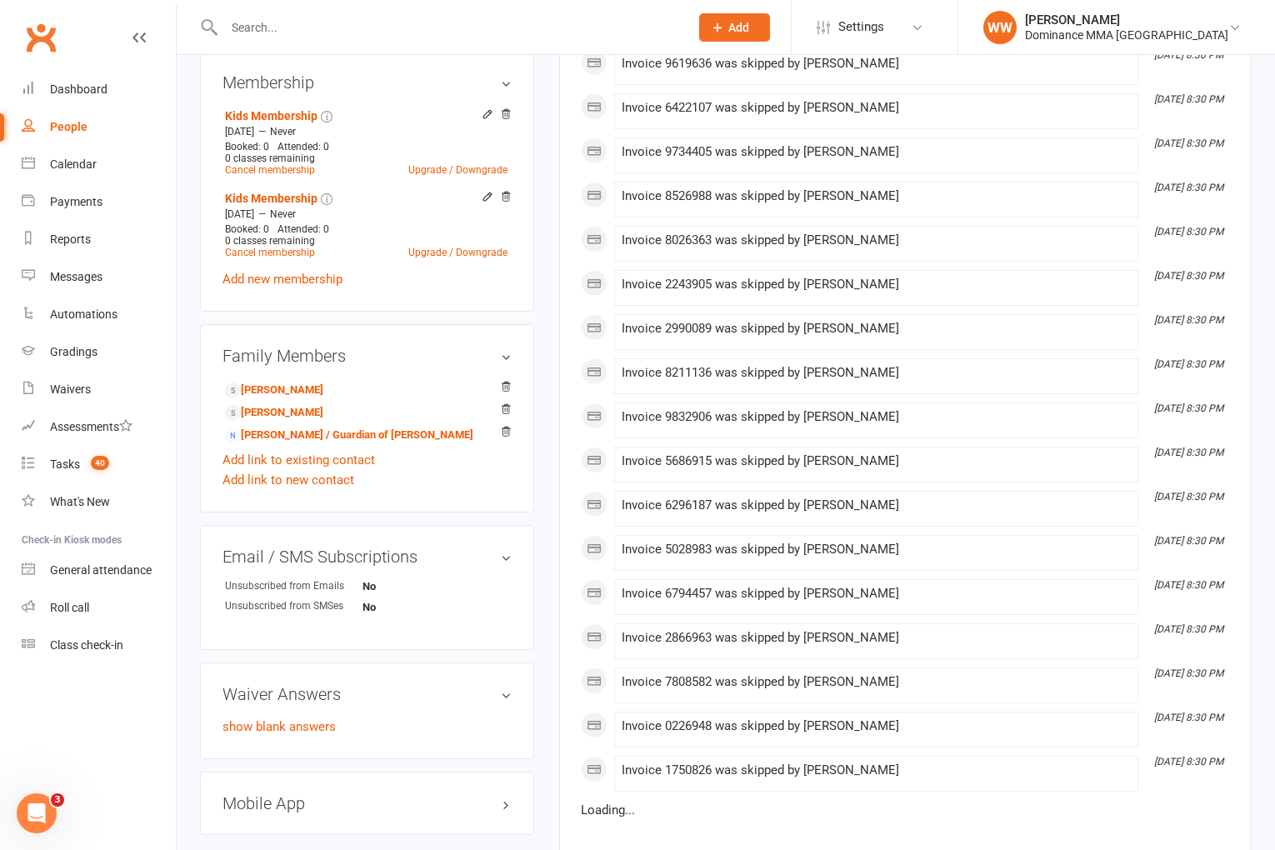
scroll to position [652, 0]
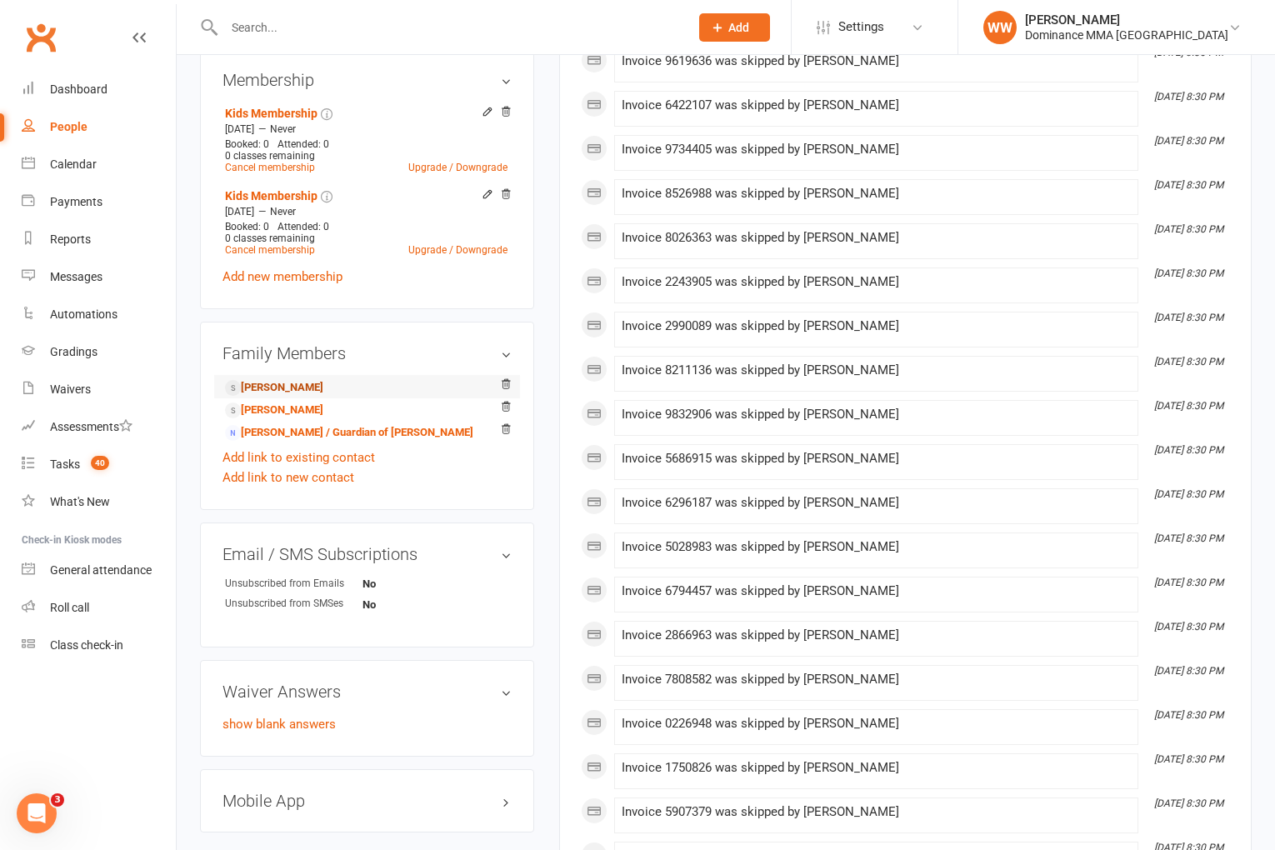
click at [304, 388] on link "Lefteris Dimitriou - Child" at bounding box center [274, 388] width 98 height 18
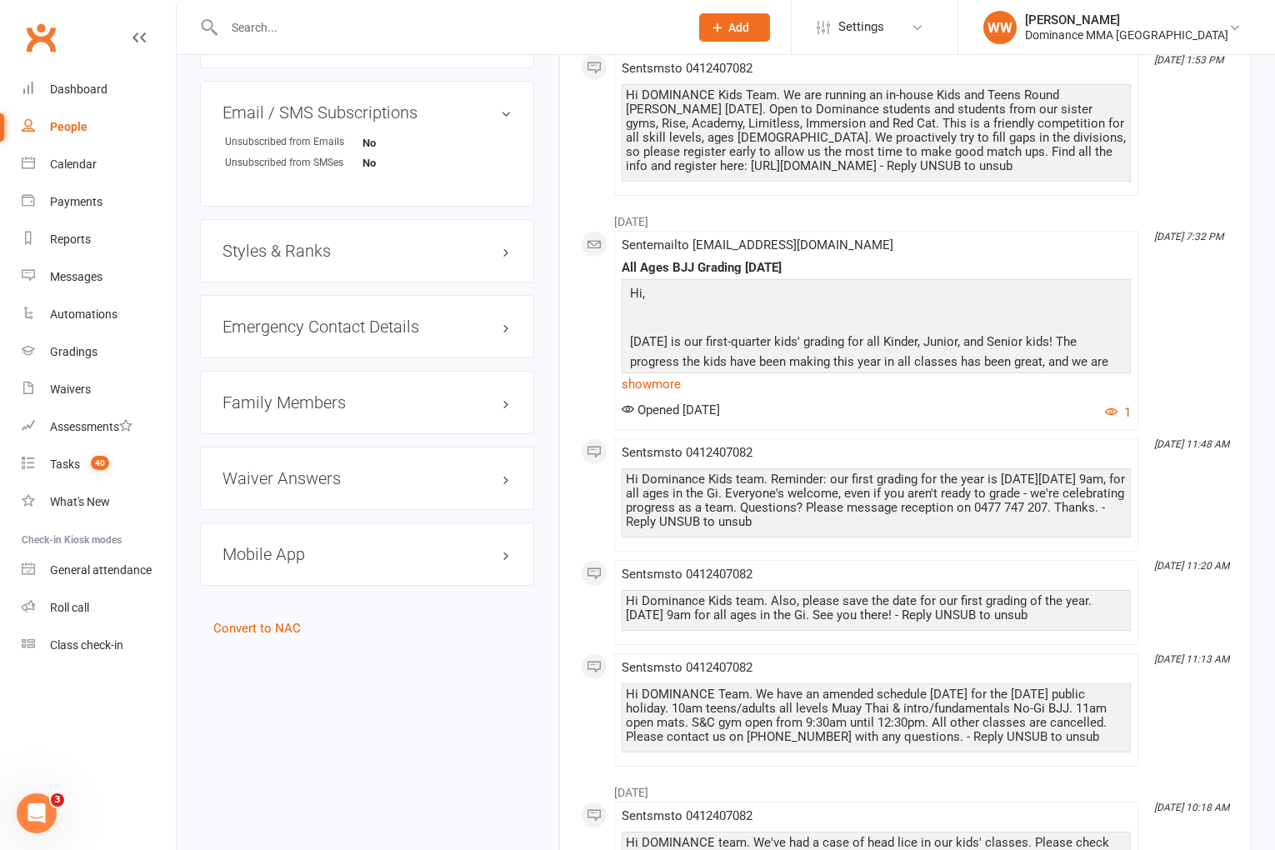
scroll to position [1174, 0]
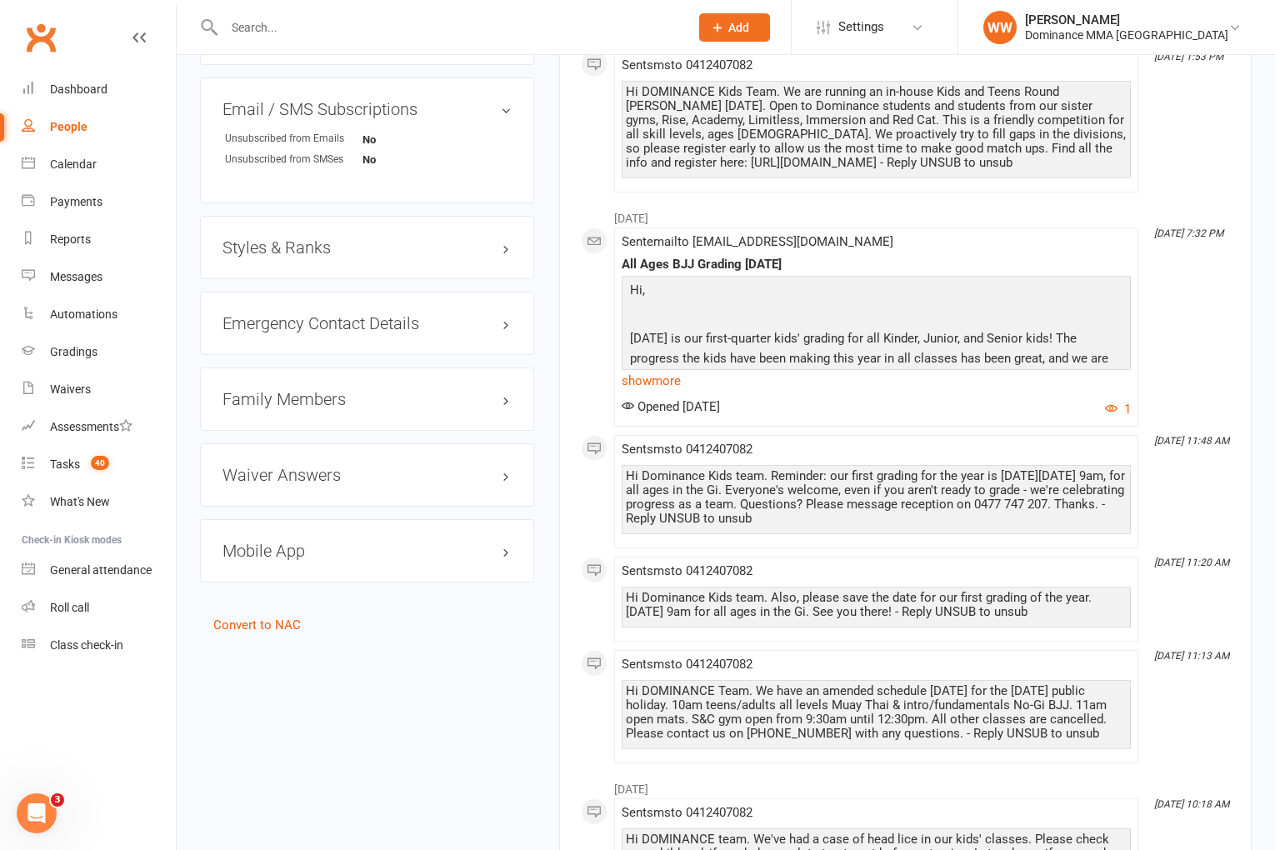
click at [287, 390] on h3 "Family Members" at bounding box center [367, 399] width 289 height 18
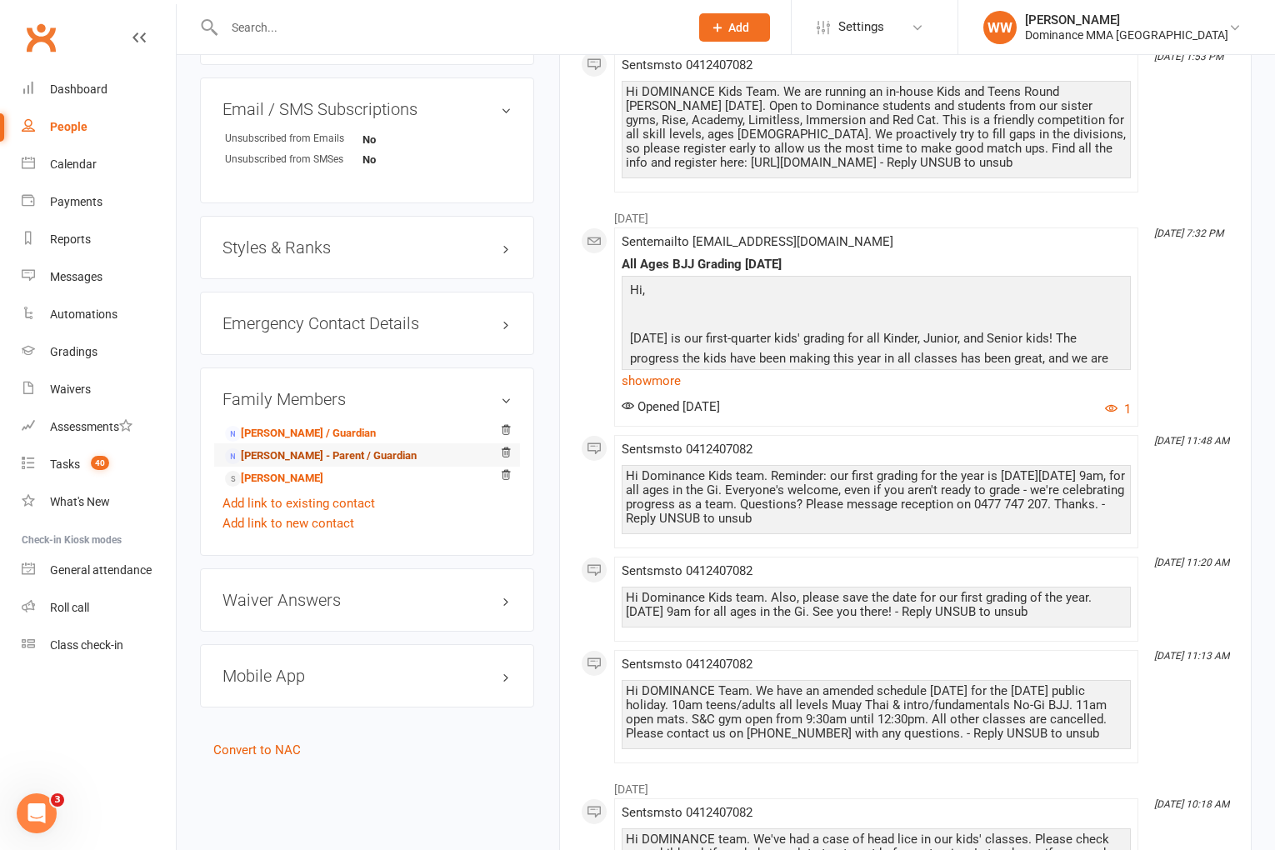
click at [300, 448] on link "Stavrina Dimitriou - Parent / Guardian" at bounding box center [321, 457] width 192 height 18
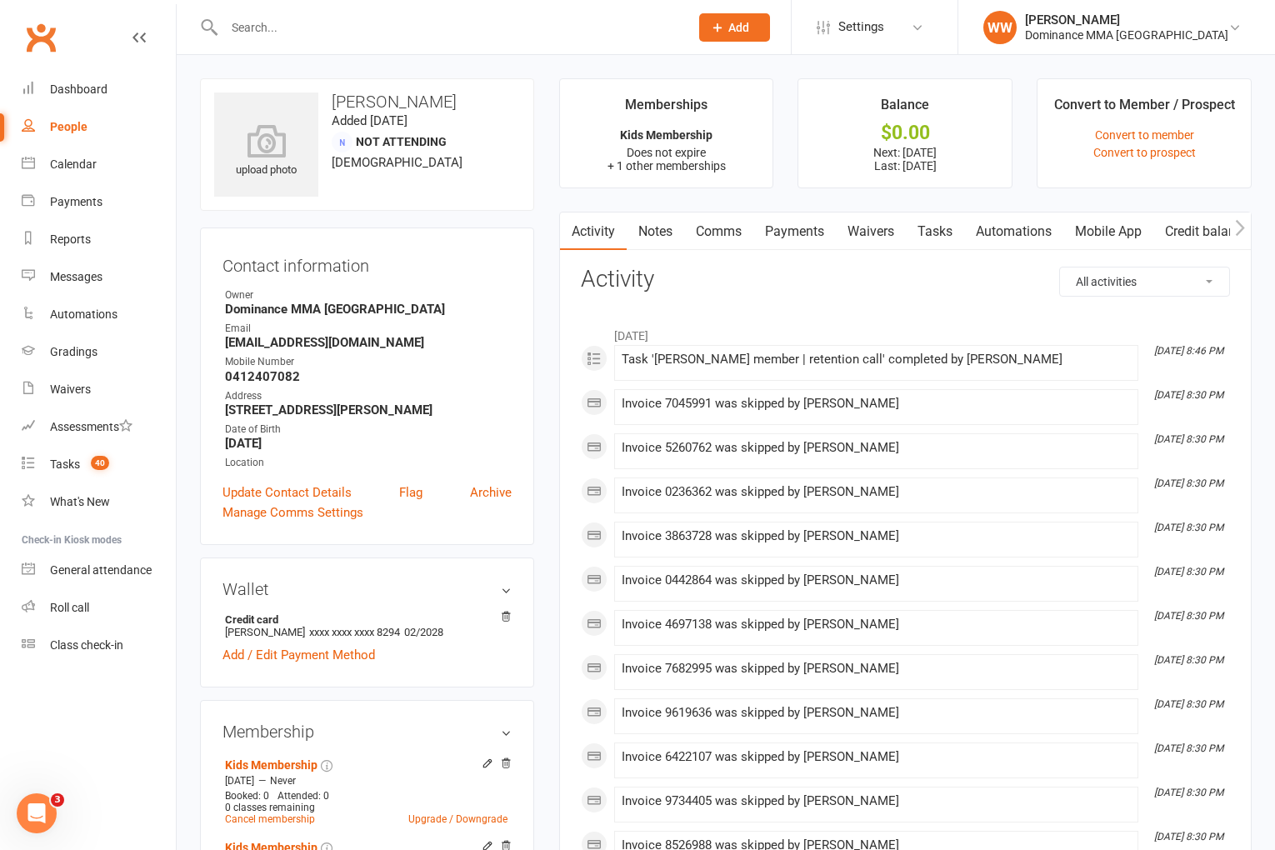
click at [798, 234] on link "Payments" at bounding box center [795, 232] width 83 height 38
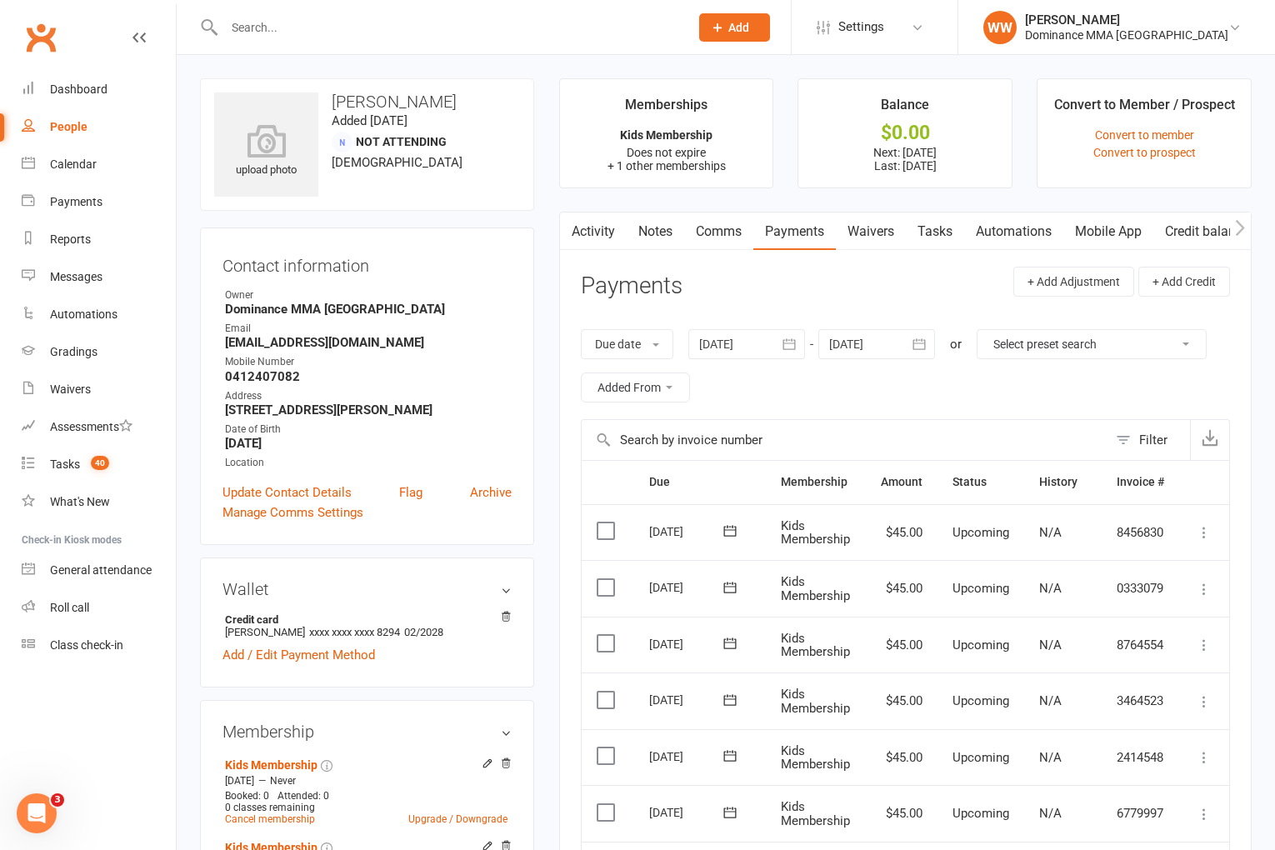
click at [873, 242] on link "Waivers" at bounding box center [871, 232] width 70 height 38
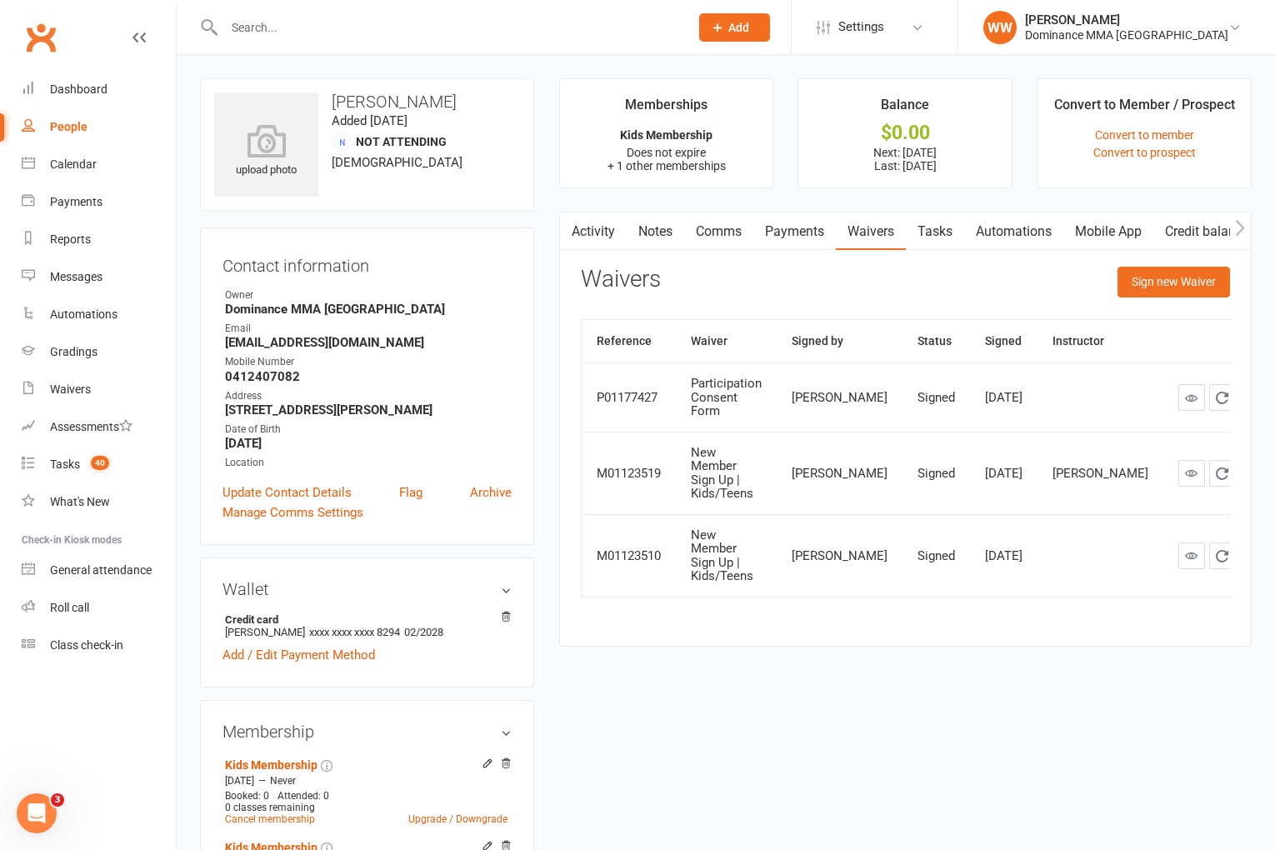
click at [916, 229] on link "Tasks" at bounding box center [935, 232] width 58 height 38
select select "incomplete"
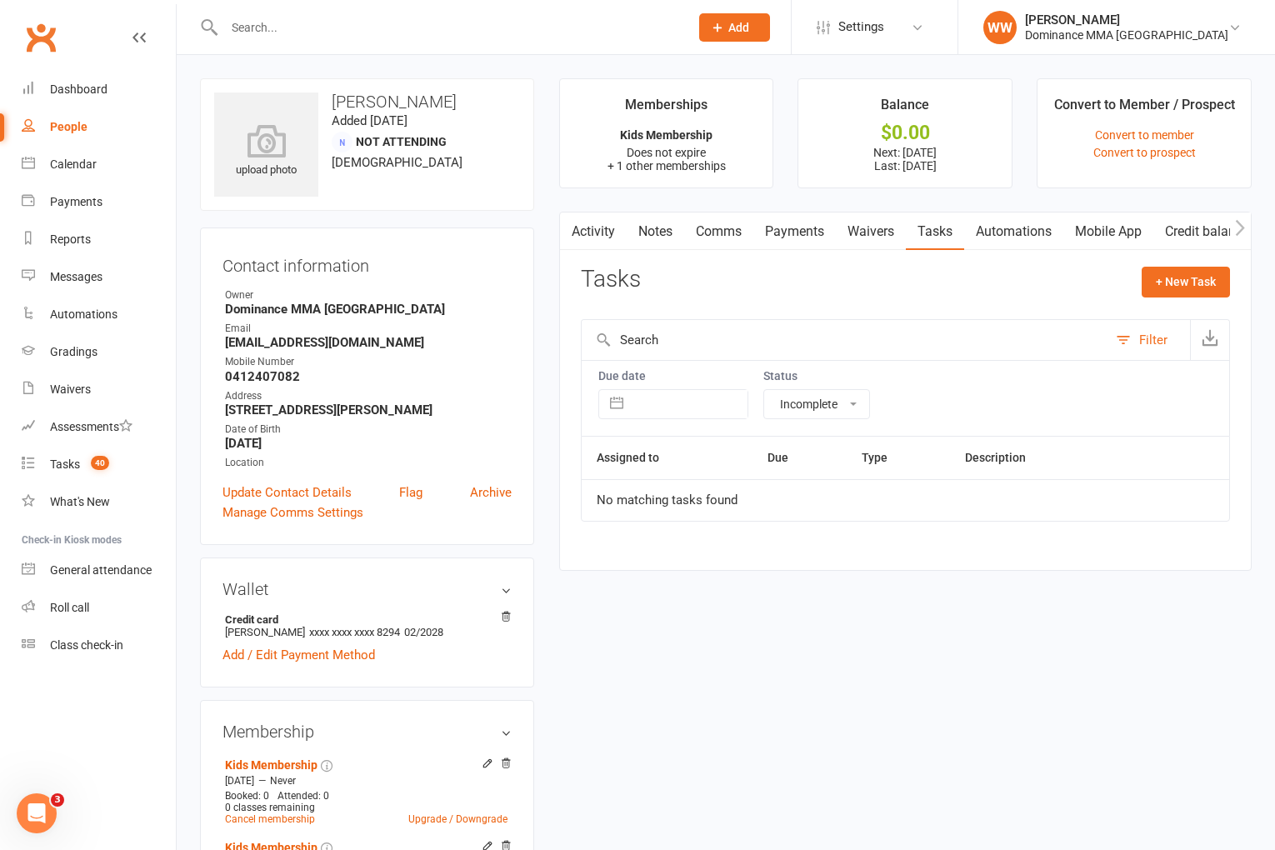
click at [834, 413] on select "All statuses Incomplete Not Started In Progress Waiting Complete" at bounding box center [816, 404] width 105 height 28
select select
select select "finished"
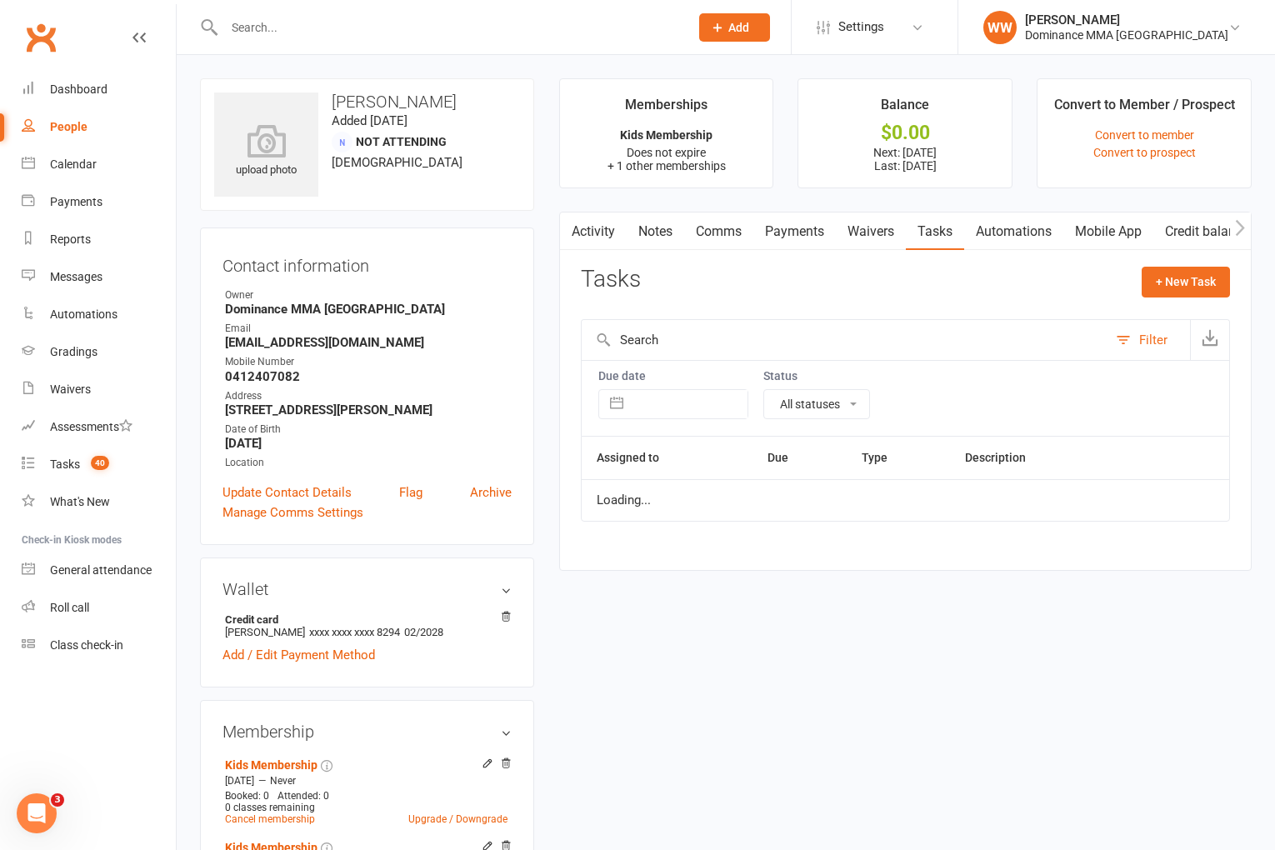
select select "finished"
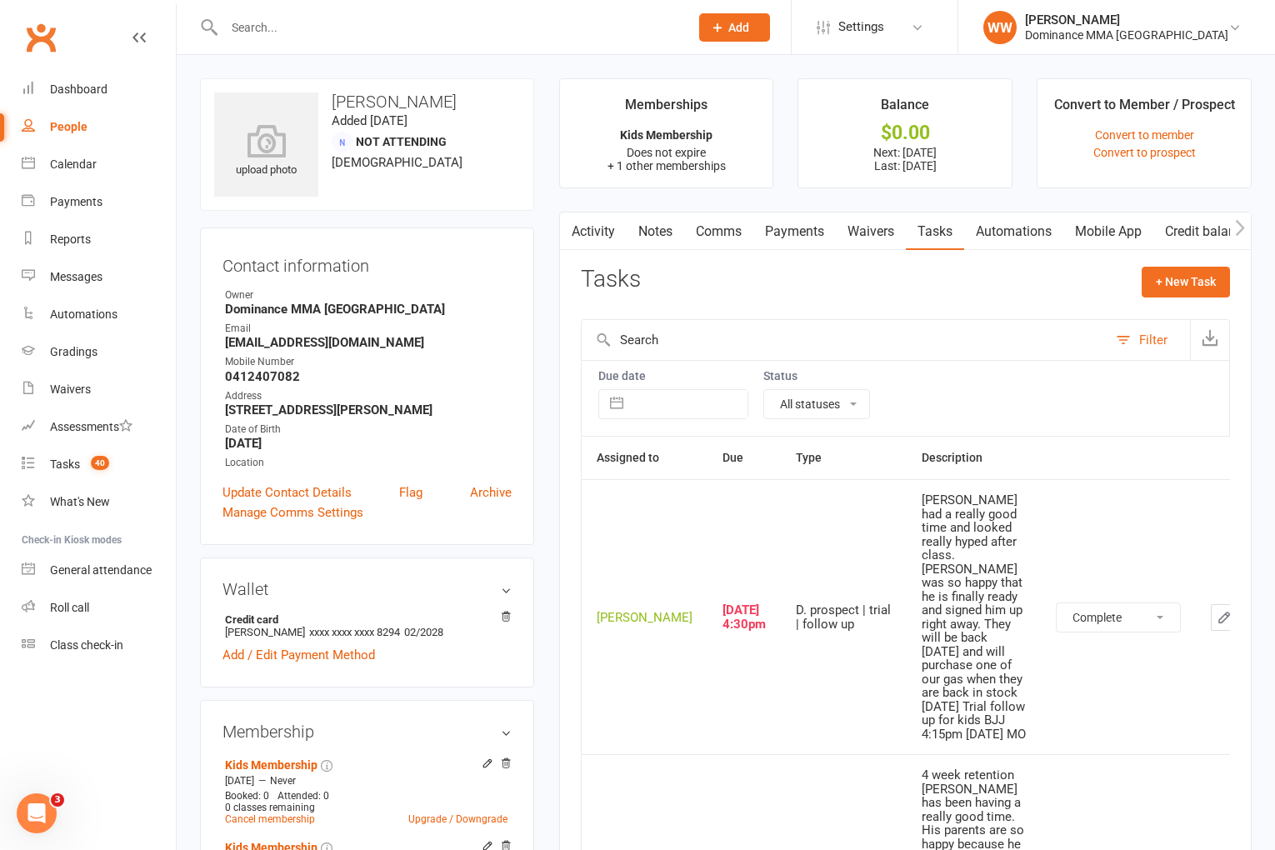
click at [891, 283] on div "Tasks + New Task" at bounding box center [905, 286] width 649 height 39
click at [906, 288] on div "Tasks + New Task" at bounding box center [905, 286] width 649 height 39
click at [980, 376] on div "Due date Navigate forward to interact with the calendar and select a date. Pres…" at bounding box center [905, 398] width 649 height 76
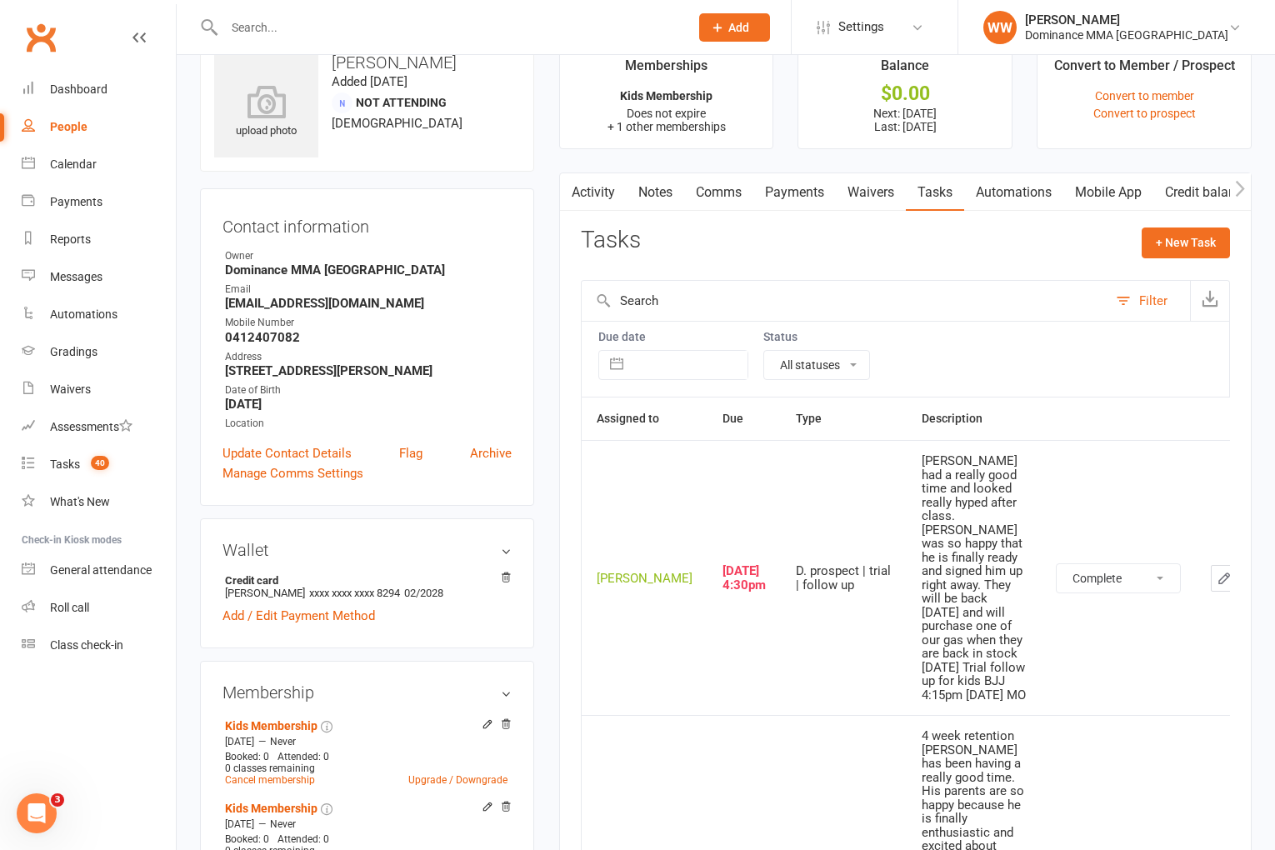
scroll to position [43, 0]
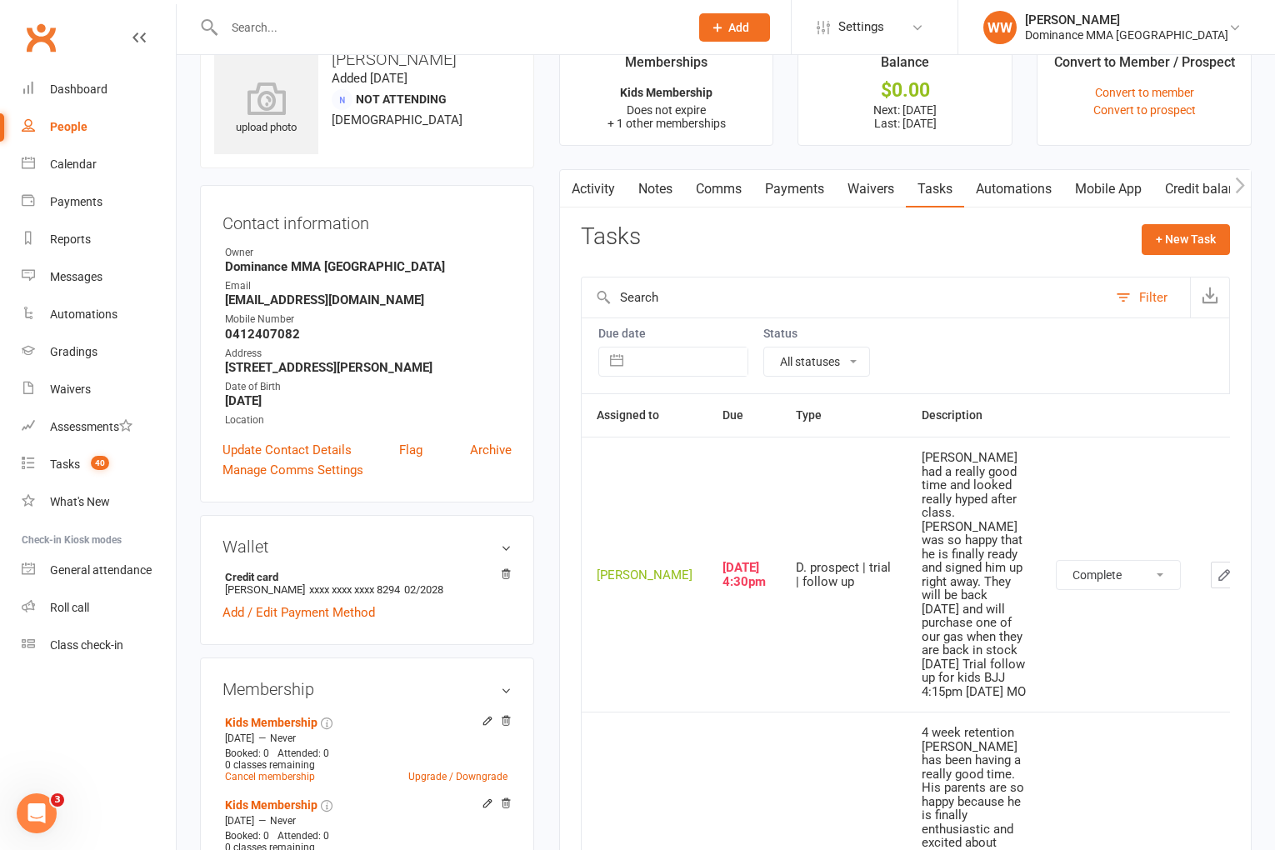
click at [667, 194] on link "Notes" at bounding box center [656, 189] width 58 height 38
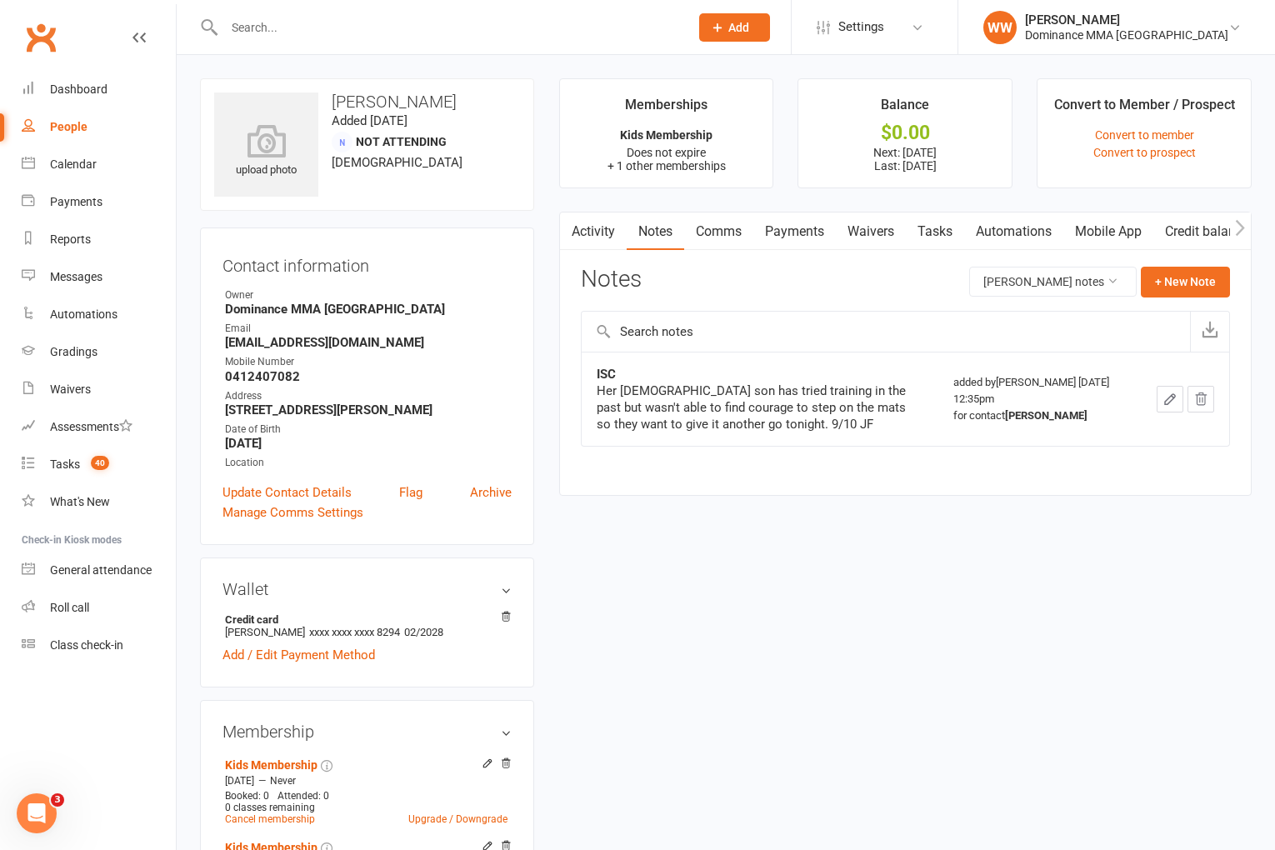
click at [804, 277] on div "Notes Stavrina Dimitriou's notes + New Note" at bounding box center [905, 288] width 649 height 43
click at [813, 276] on div "Notes Stavrina Dimitriou's notes + New Note" at bounding box center [905, 288] width 649 height 43
click at [866, 338] on input "text" at bounding box center [886, 332] width 608 height 40
click at [642, 50] on div at bounding box center [439, 27] width 478 height 54
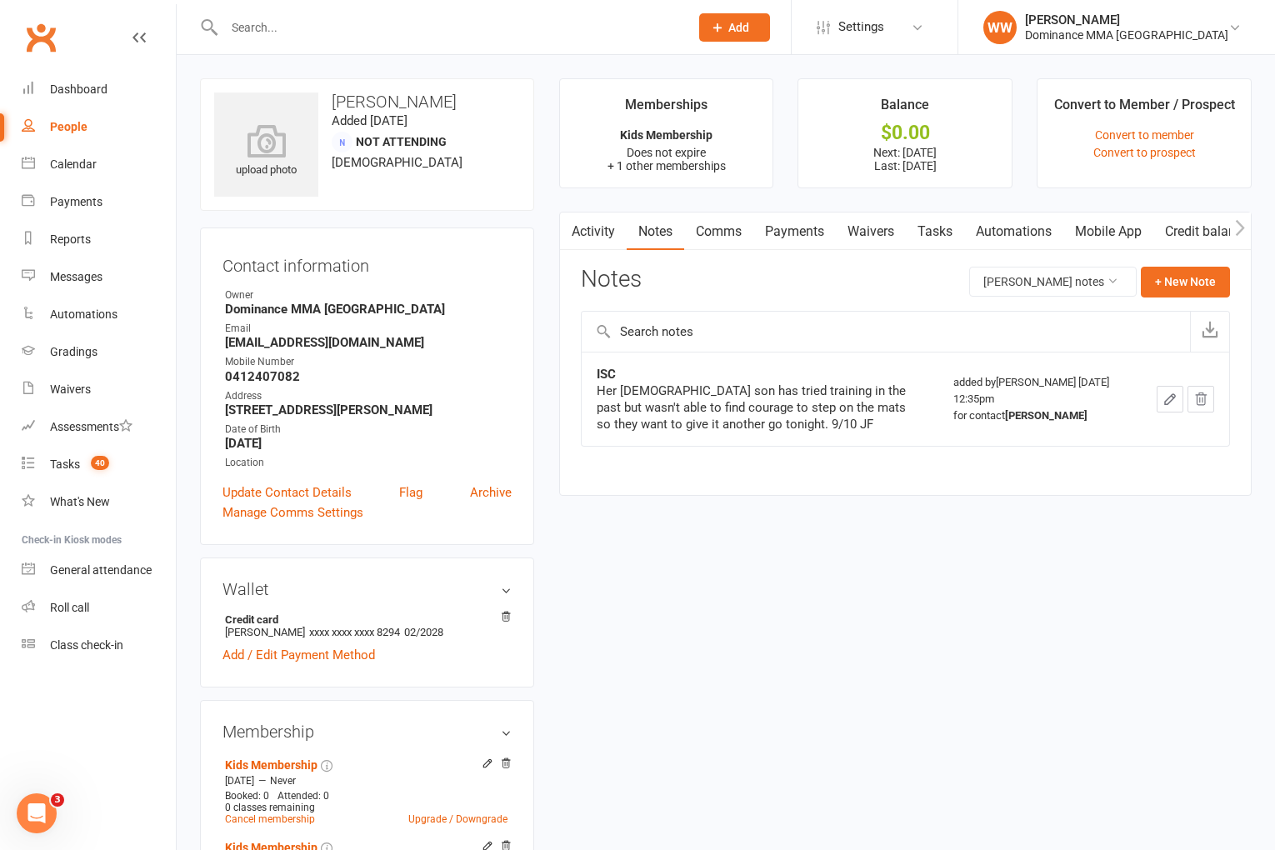
click at [780, 281] on div "Notes Stavrina Dimitriou's notes + New Note" at bounding box center [905, 288] width 649 height 43
click at [785, 283] on div "Notes Stavrina Dimitriou's notes + New Note" at bounding box center [905, 288] width 649 height 43
click at [542, 381] on div "upload photo Stavrina Dimitriou Added 9 October, 2024 Not Attending 40 years ol…" at bounding box center [367, 797] width 359 height 1439
click at [603, 242] on link "Activity" at bounding box center [593, 232] width 67 height 38
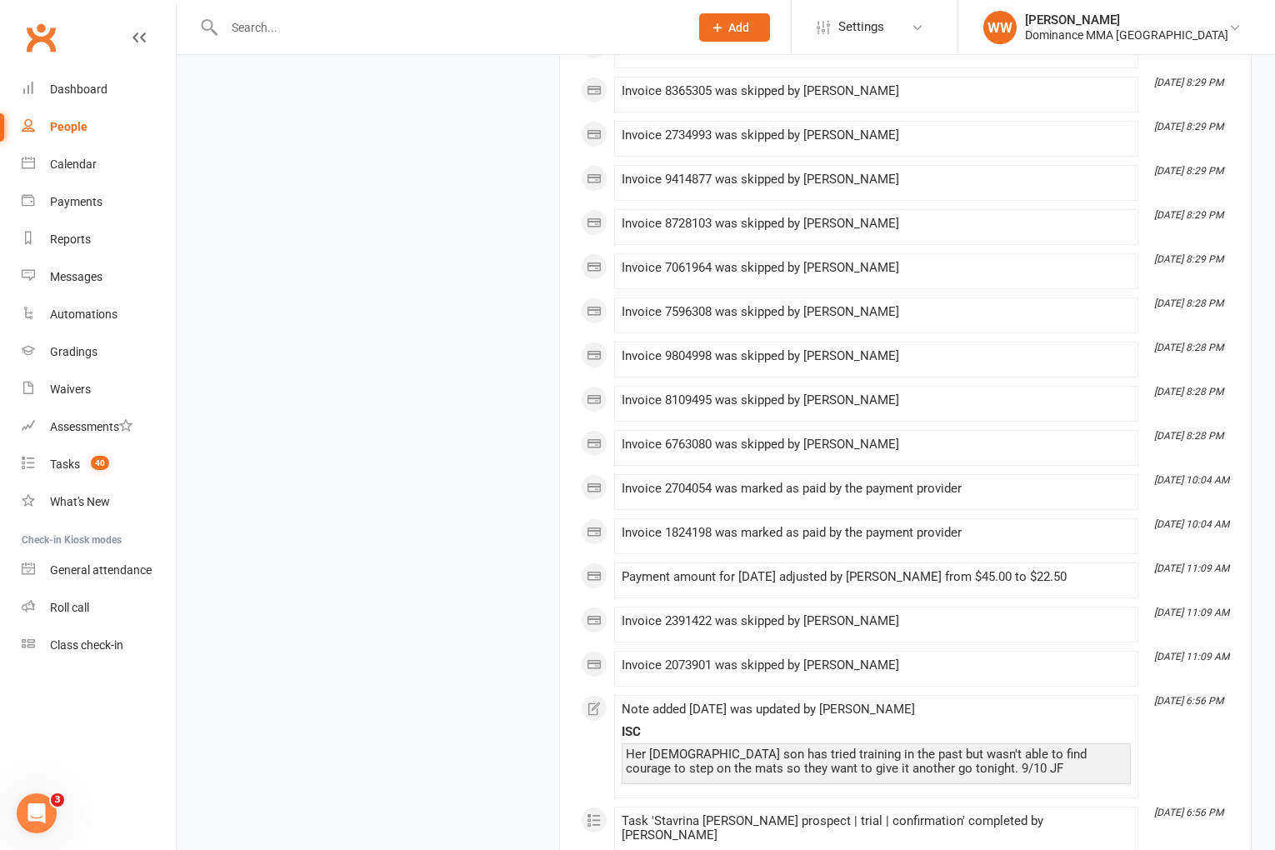
scroll to position [2217, 0]
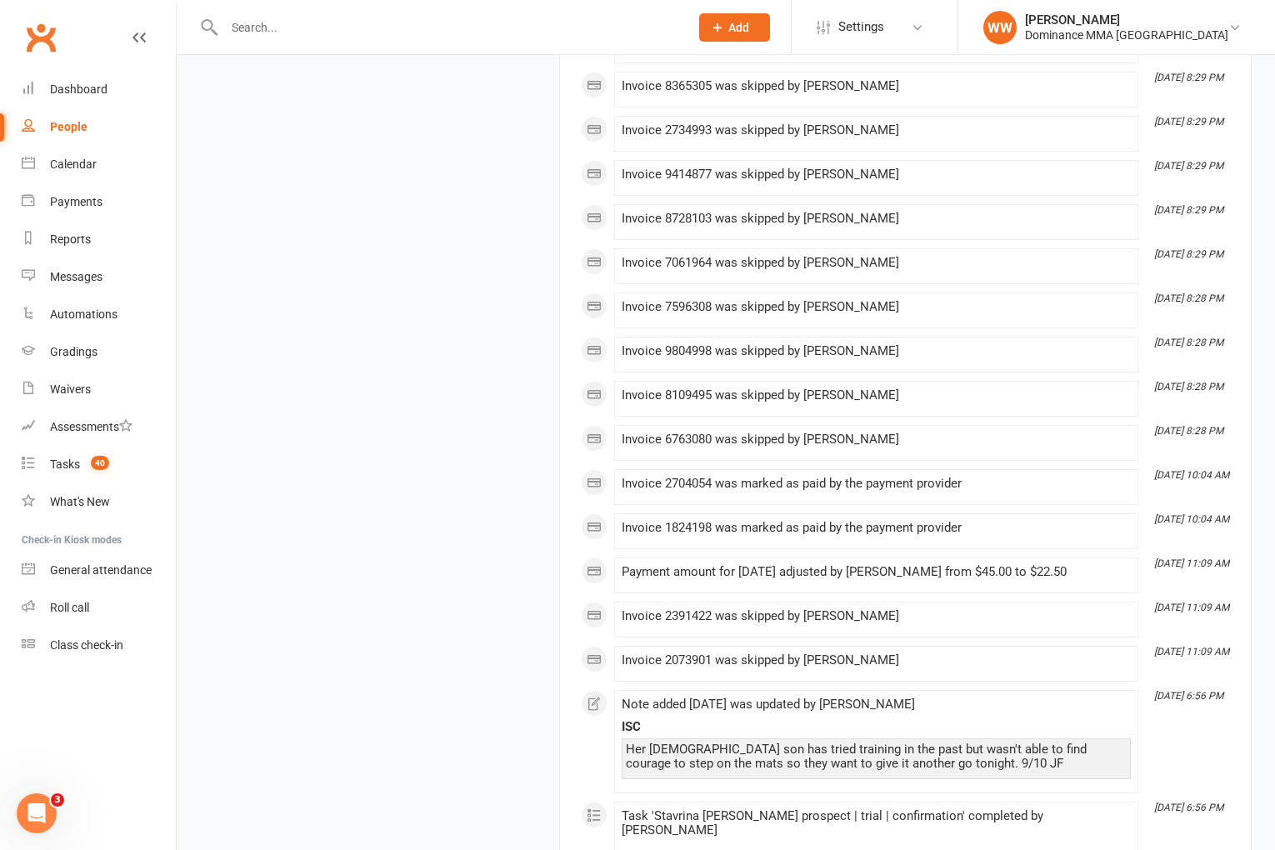
click at [255, 33] on input "text" at bounding box center [448, 27] width 458 height 23
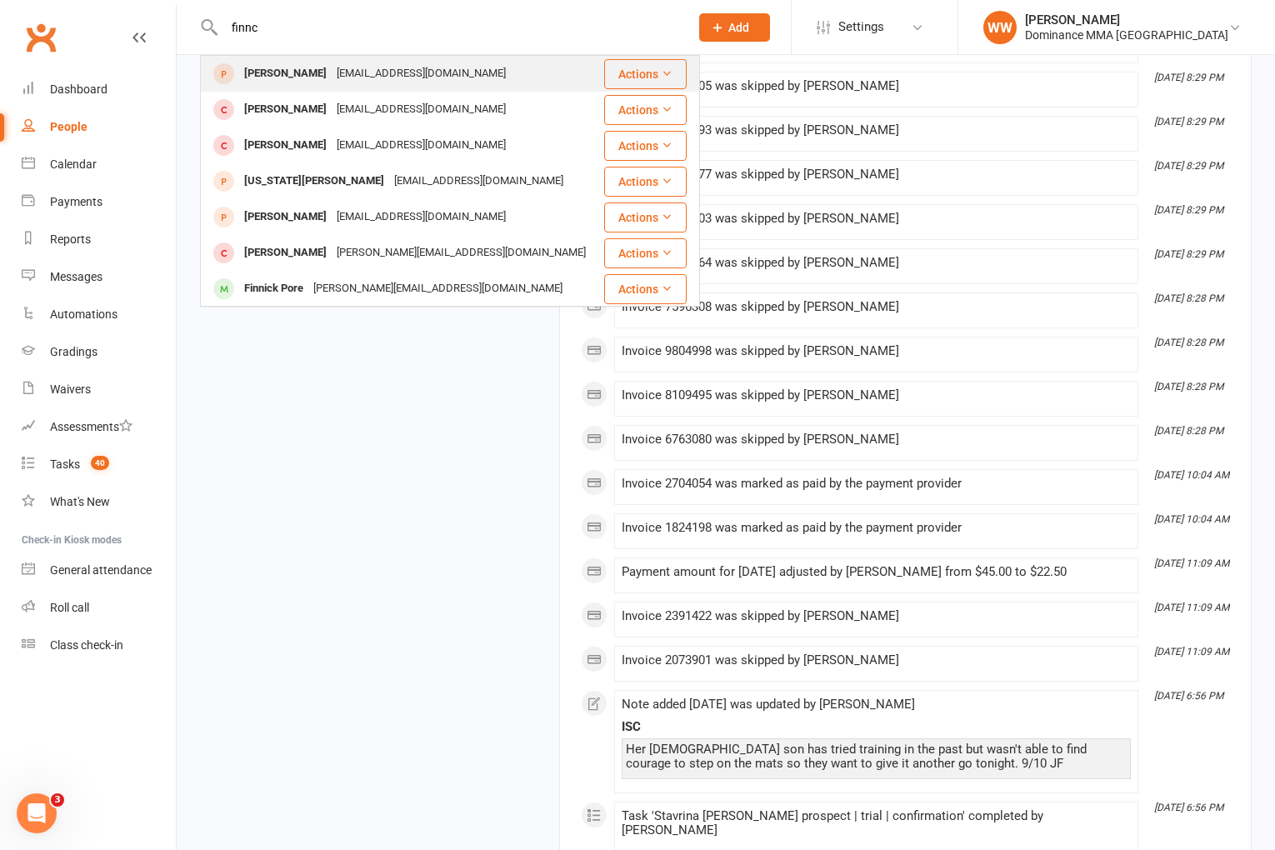
type input "finnc"
click at [351, 72] on div "finncareyaus@gmail.com" at bounding box center [421, 74] width 179 height 24
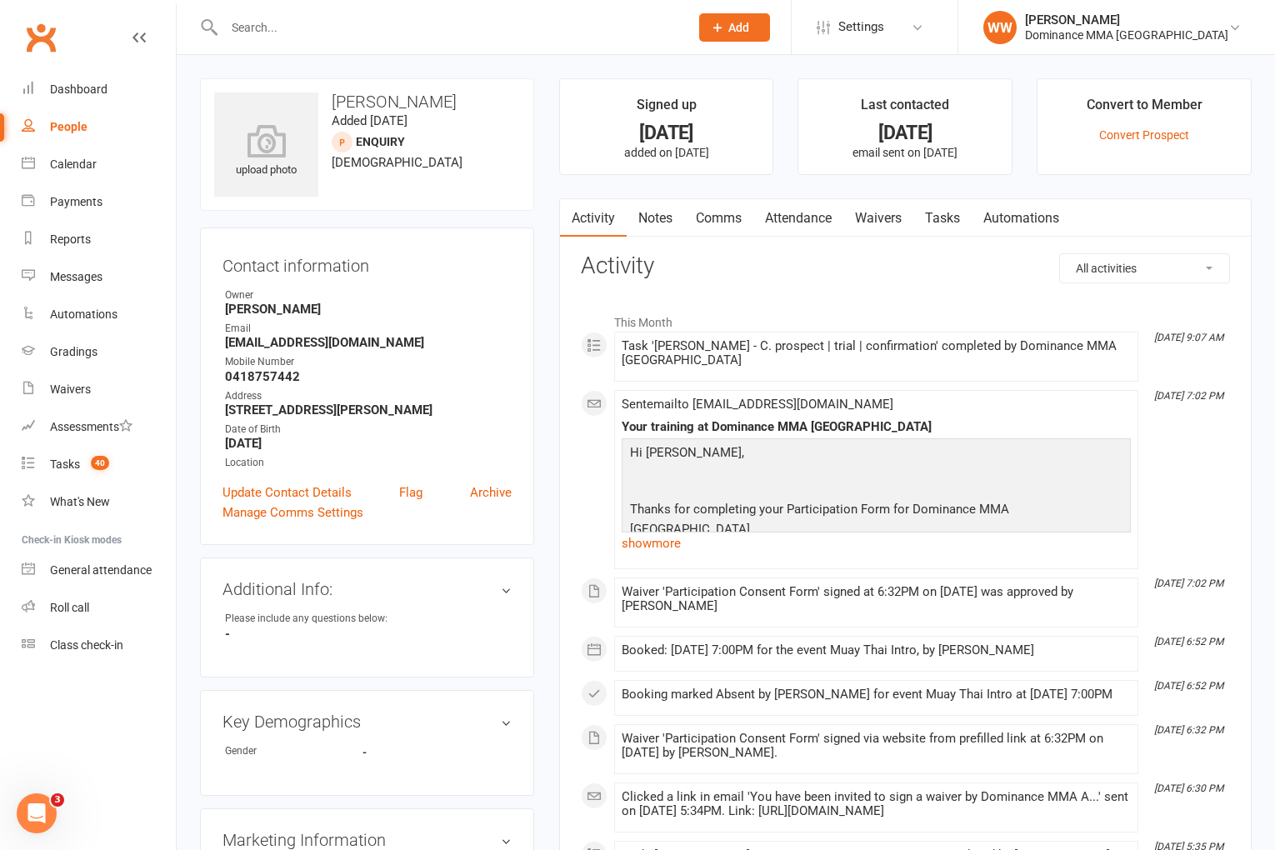
click at [819, 221] on link "Attendance" at bounding box center [799, 218] width 90 height 38
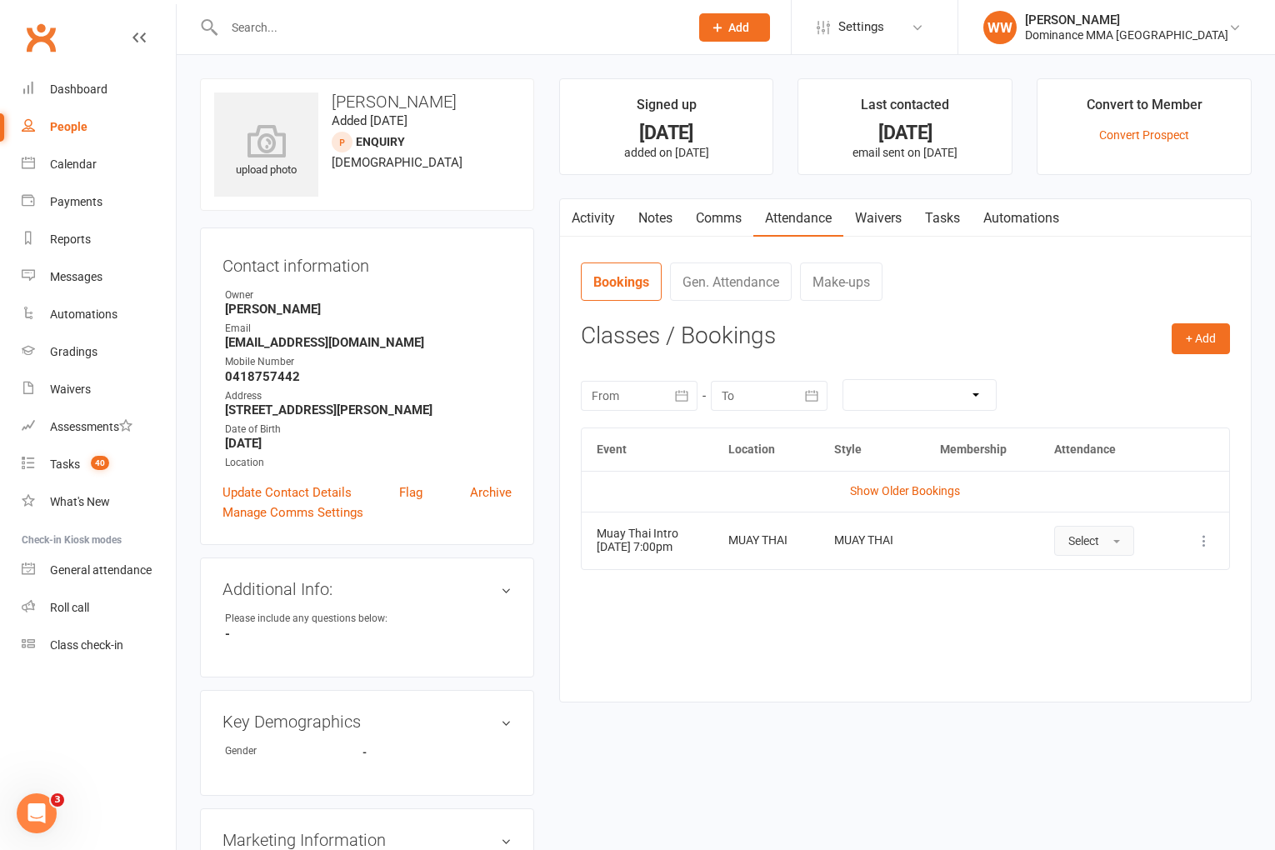
click at [1103, 530] on button "Select" at bounding box center [1094, 541] width 80 height 30
click at [1108, 607] on span "Absent" at bounding box center [1088, 611] width 39 height 15
click at [1196, 332] on button "+ Add" at bounding box center [1201, 338] width 58 height 30
click at [1128, 382] on link "Book Event" at bounding box center [1146, 376] width 165 height 33
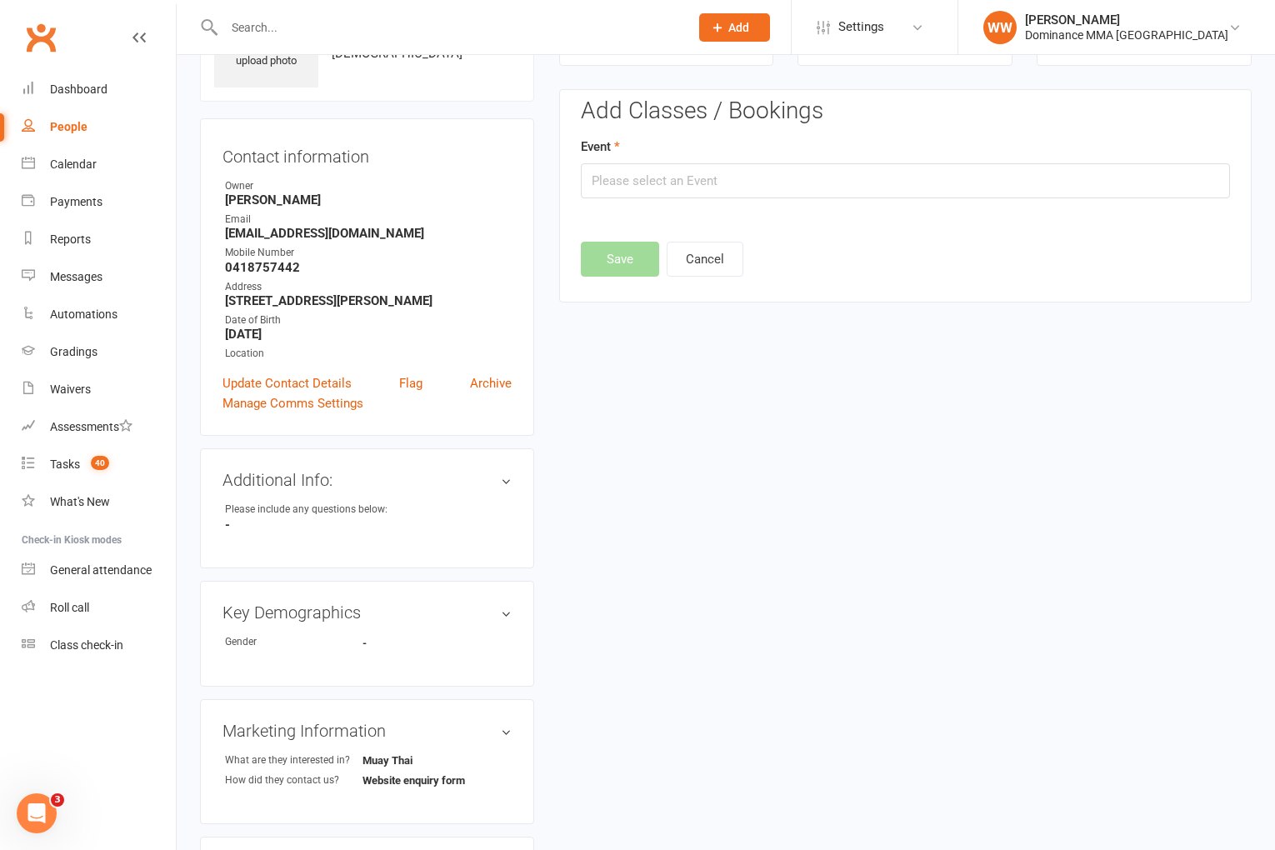
scroll to position [114, 0]
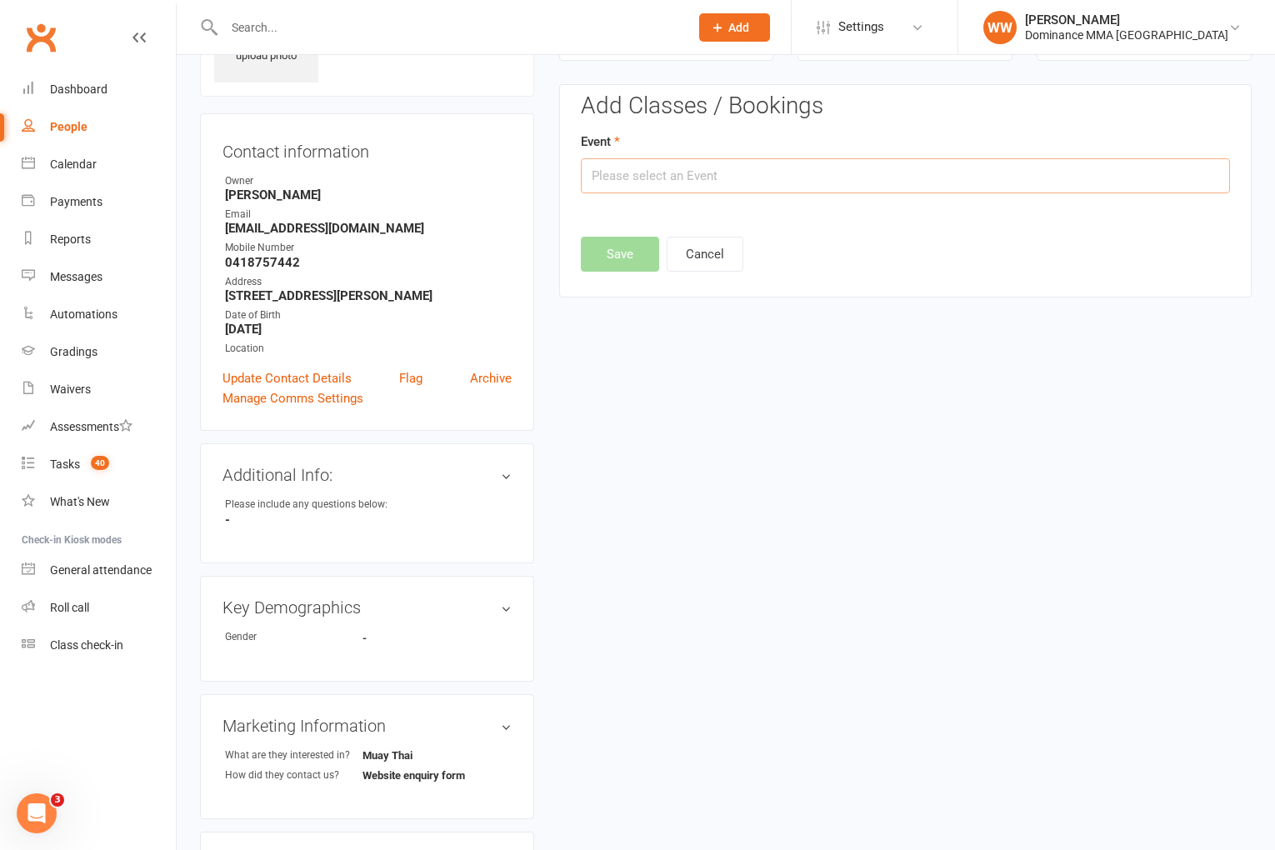
click at [783, 178] on input "text" at bounding box center [905, 175] width 649 height 35
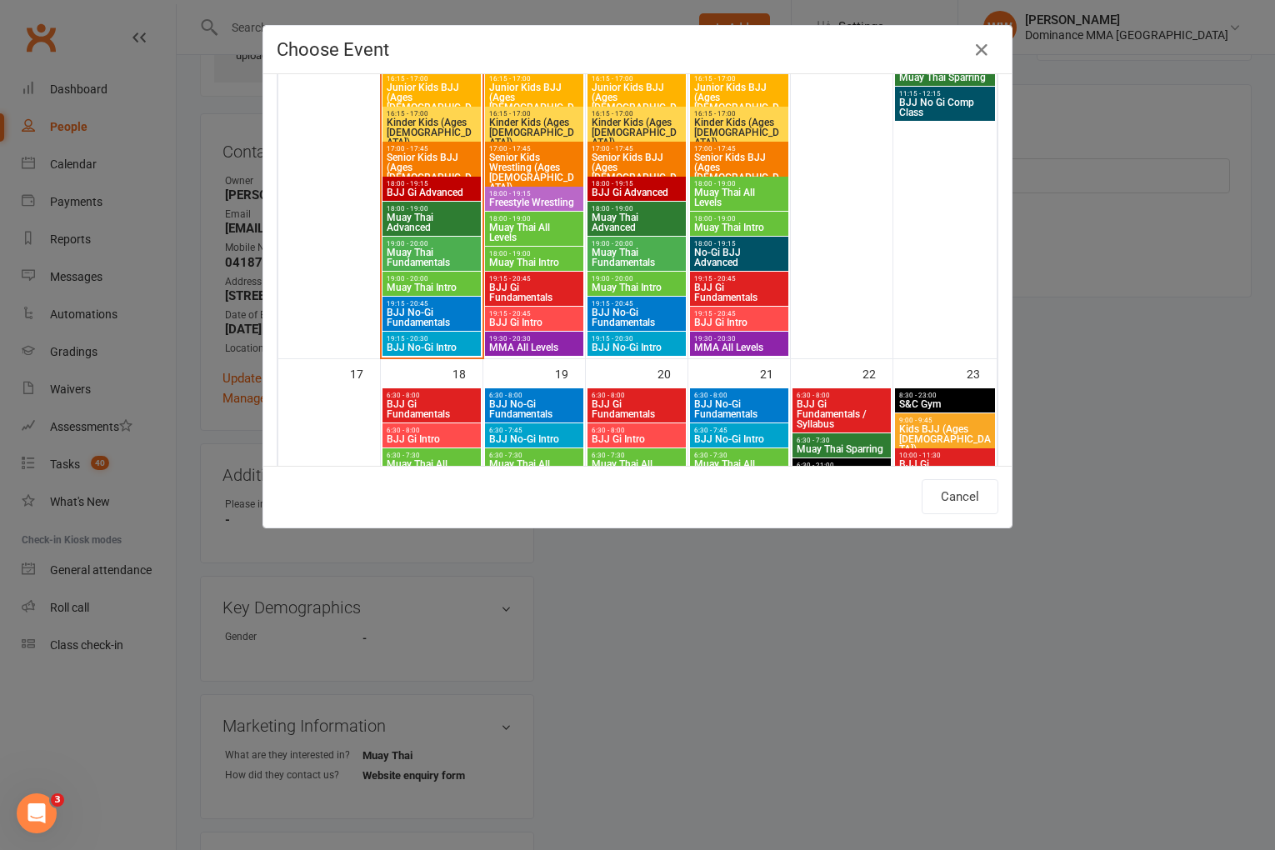
scroll to position [1395, 0]
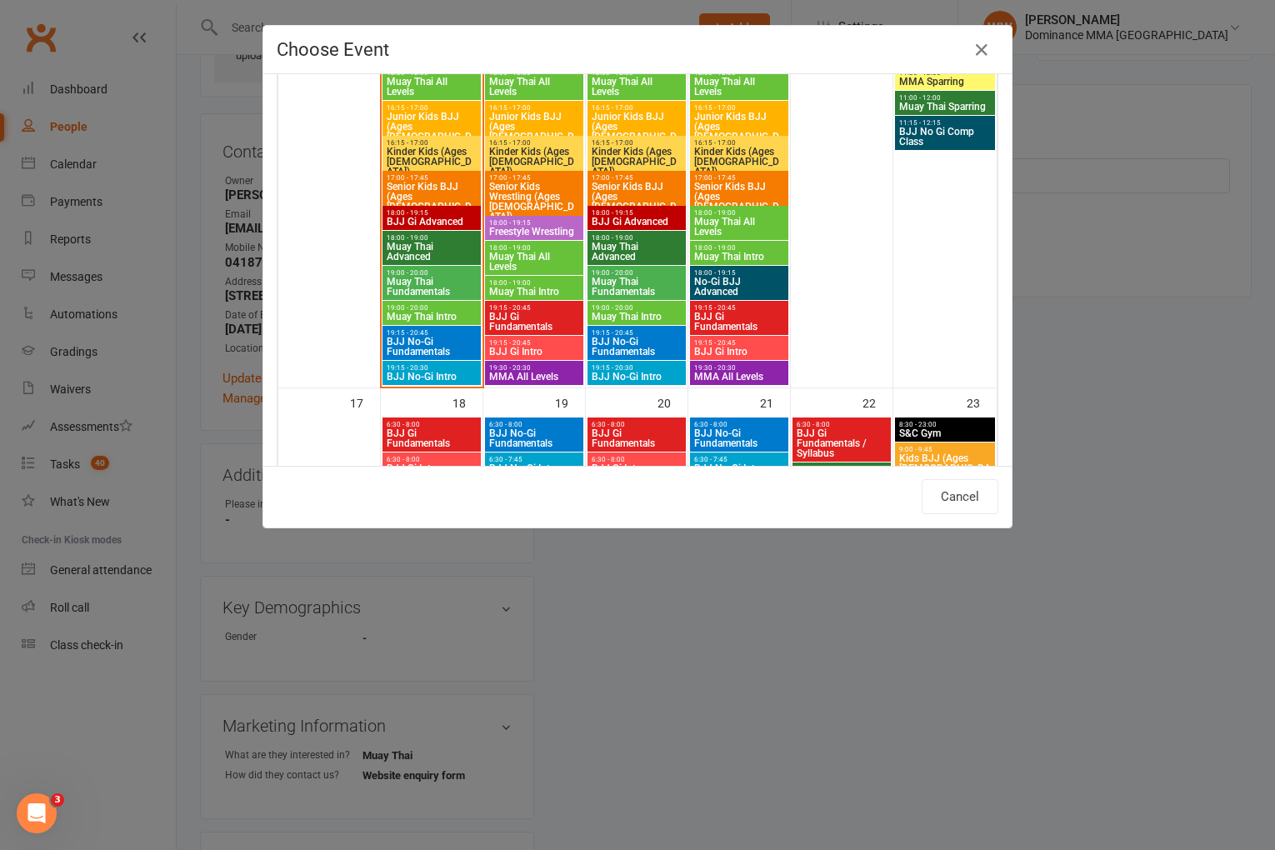
click at [626, 313] on span "Muay Thai Intro" at bounding box center [637, 317] width 92 height 10
type input "Muay Thai Intro - Aug 13, 2025 7:00:00 PM"
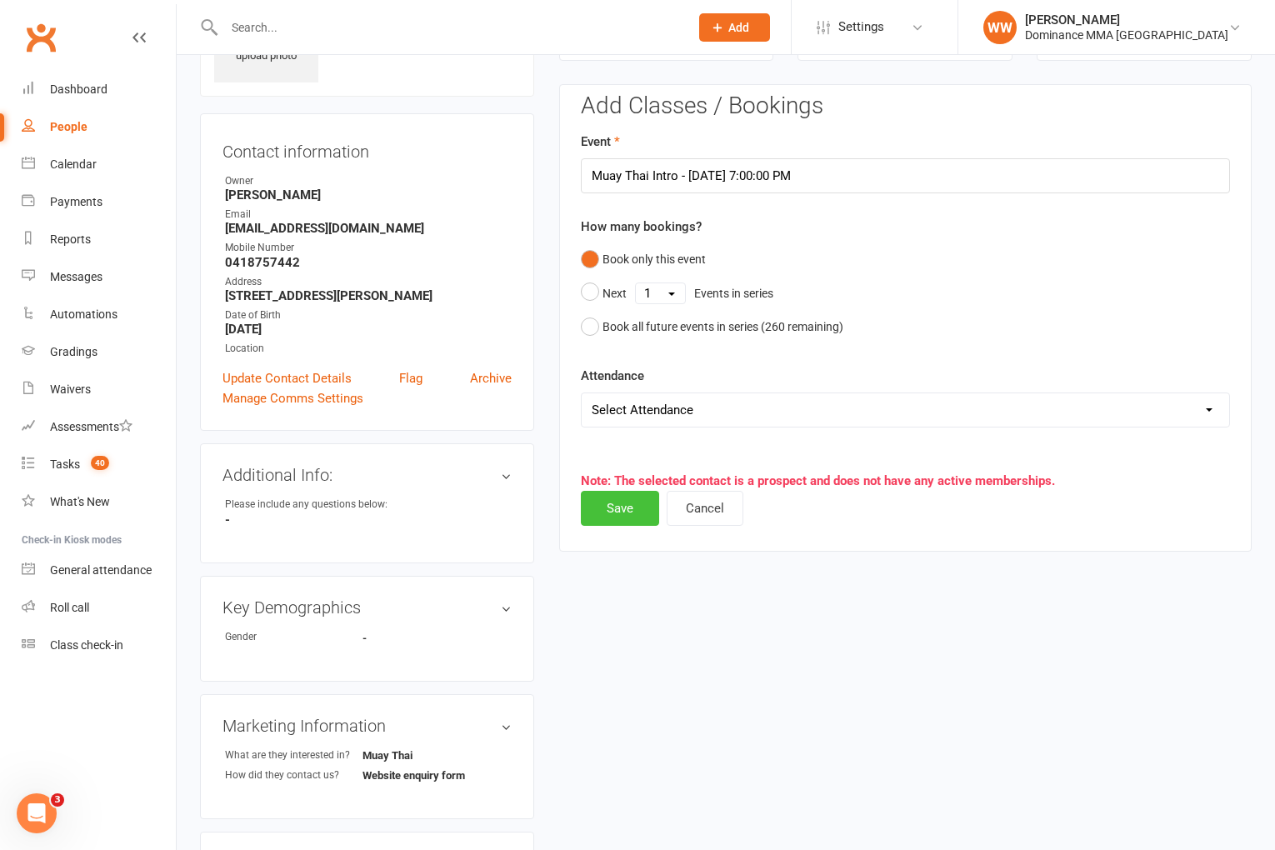
click at [622, 516] on button "Save" at bounding box center [620, 508] width 78 height 35
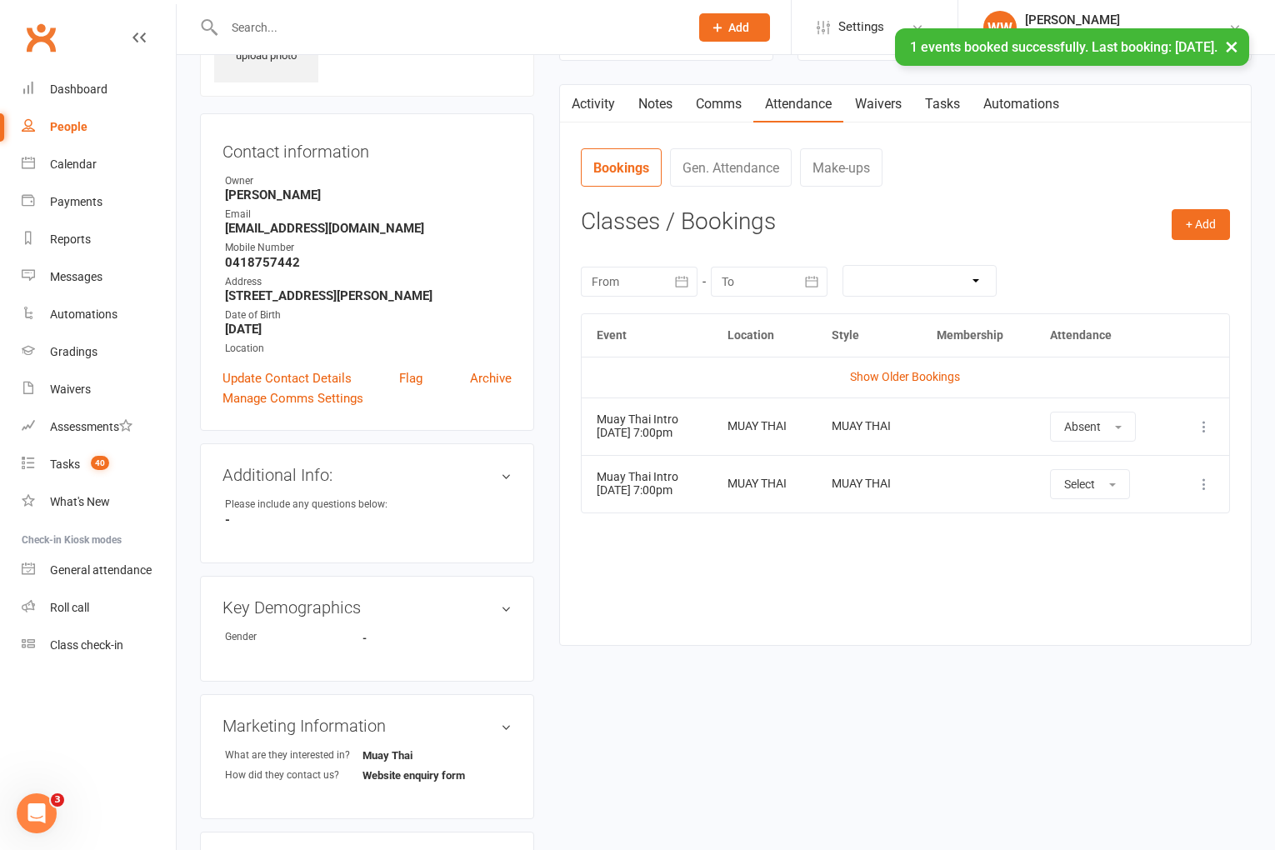
scroll to position [0, 0]
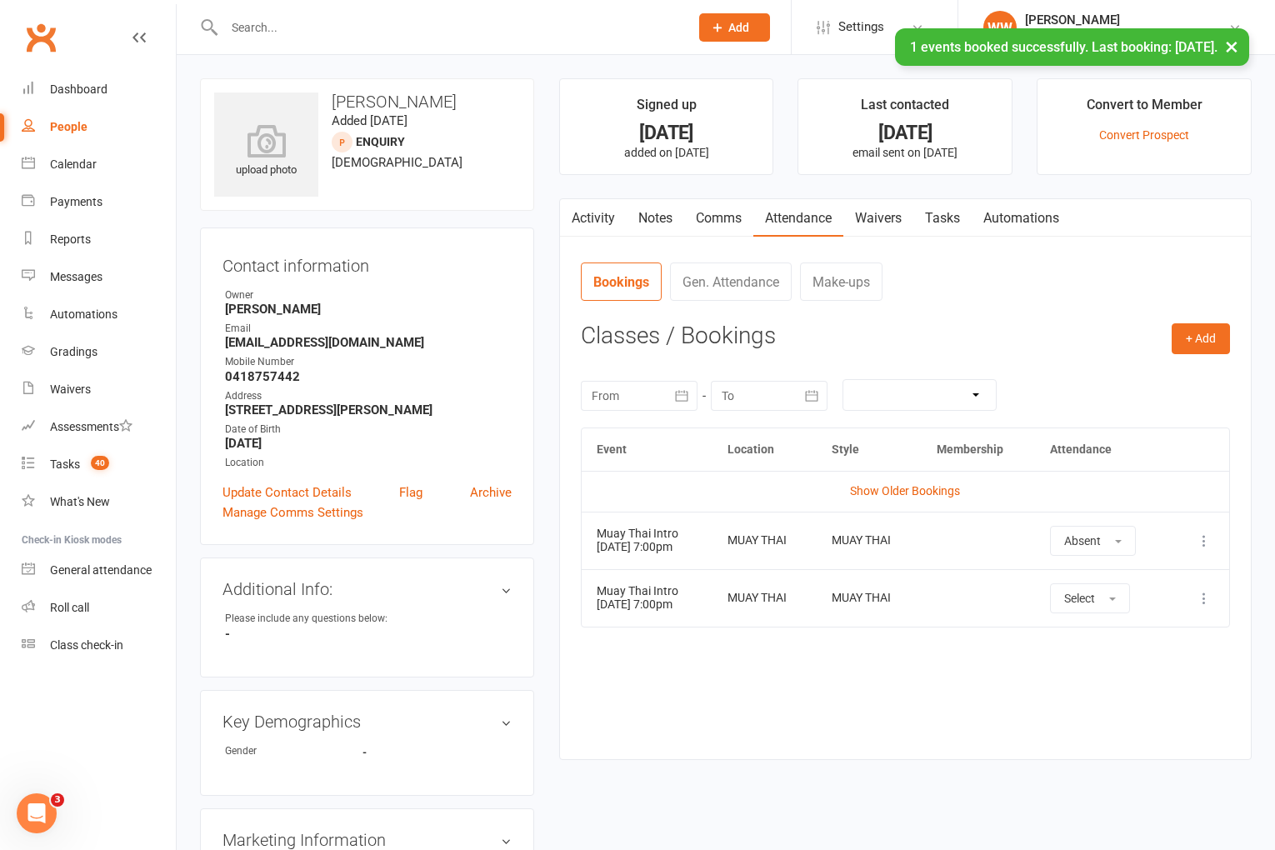
click at [925, 228] on link "Tasks" at bounding box center [943, 218] width 58 height 38
select select "incomplete"
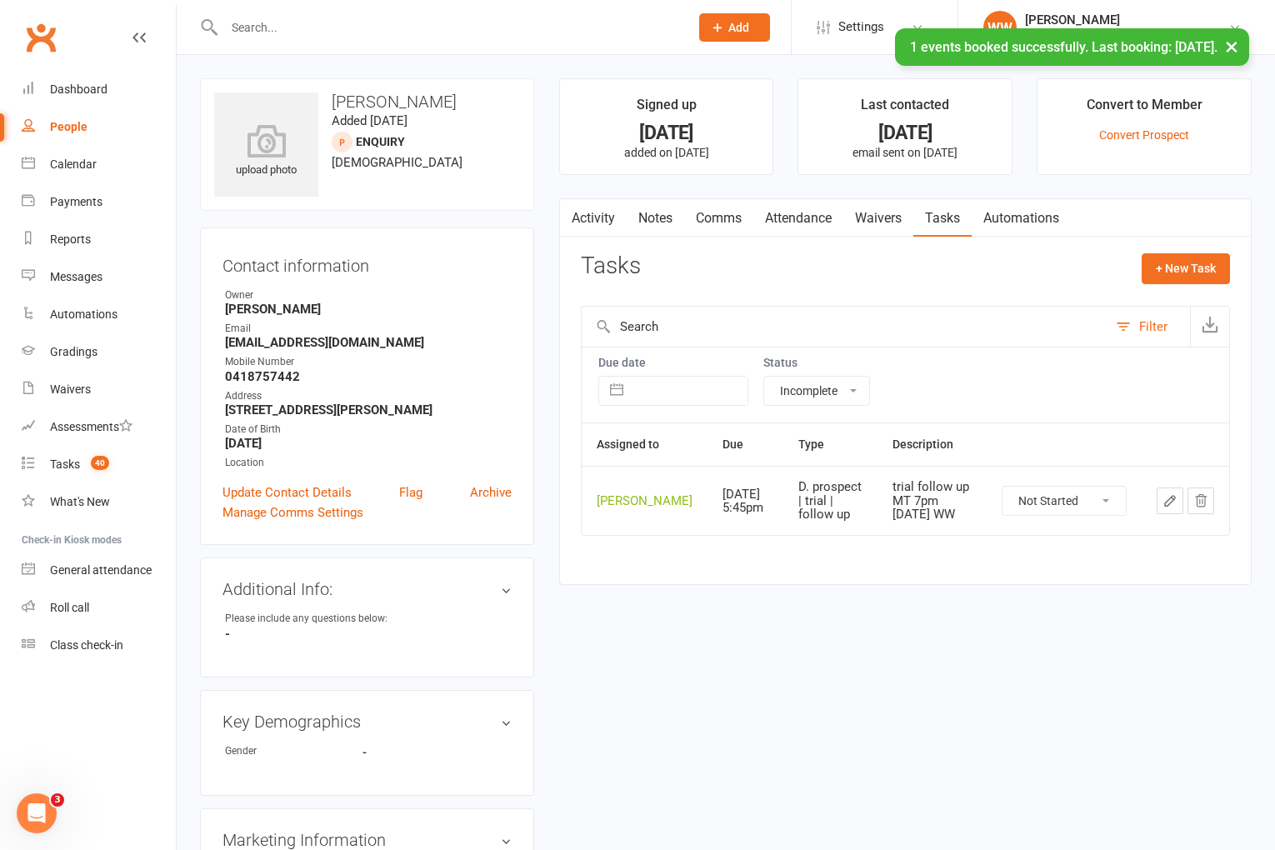
click at [1158, 514] on button "button" at bounding box center [1170, 501] width 27 height 27
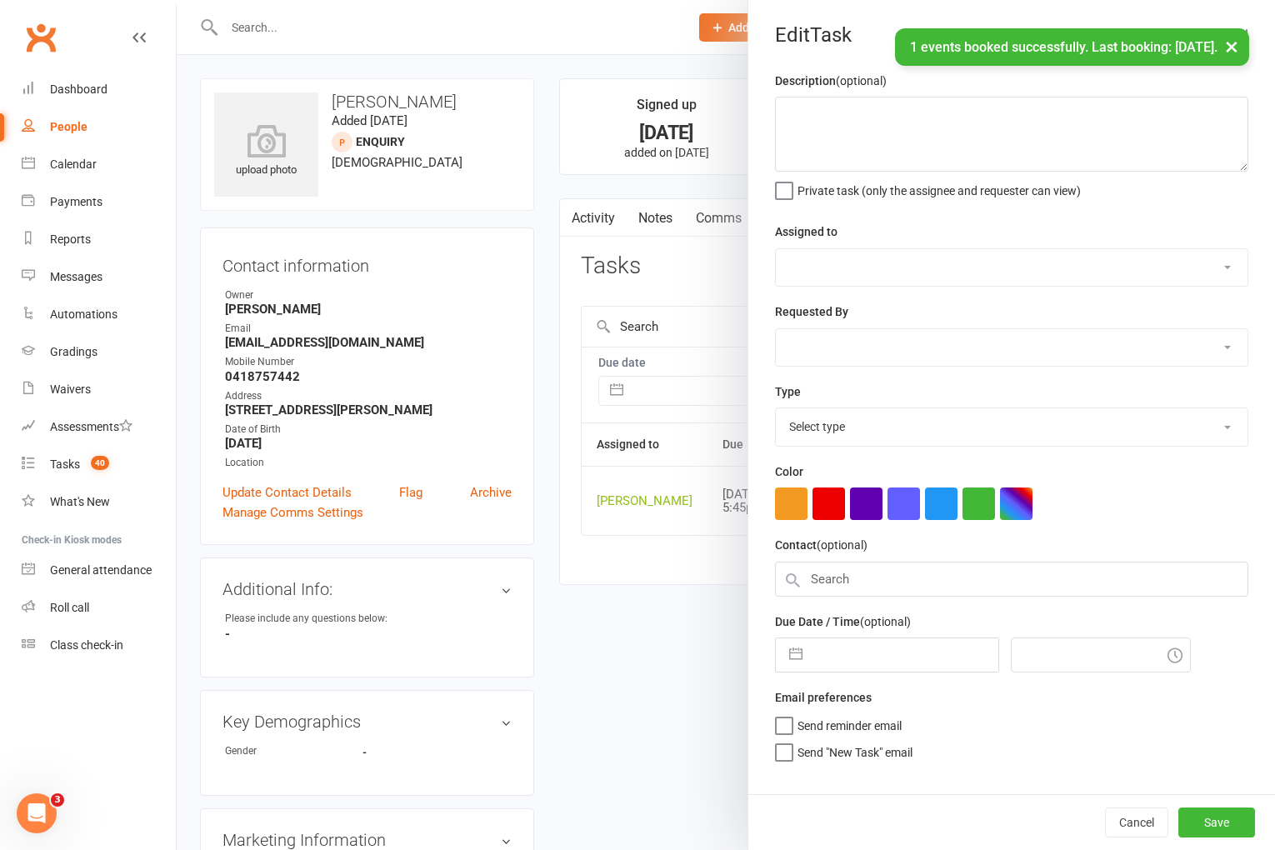
type textarea "trial follow up MT 7pm Mon 6/8 WW"
select select "49757"
type input "11 Aug 2025"
type input "5:45pm"
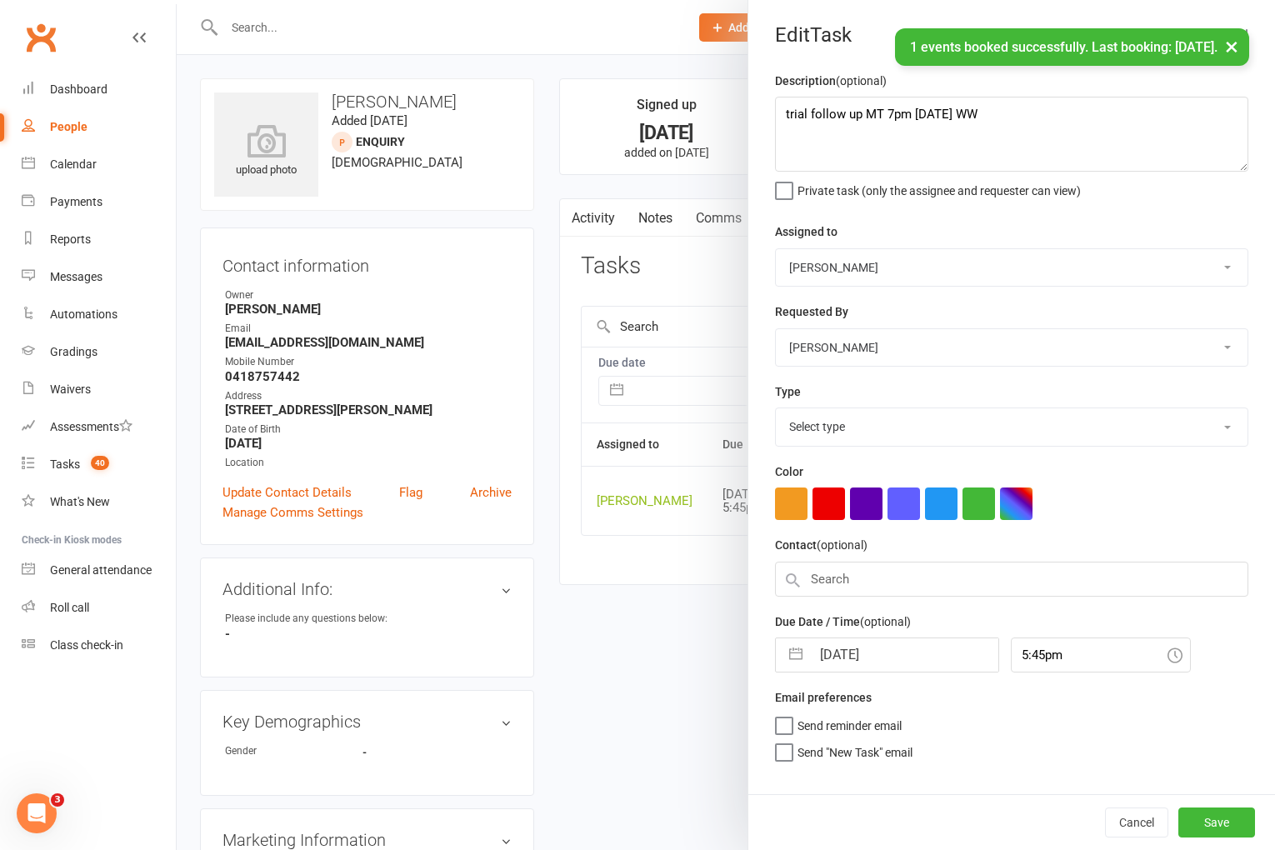
select select "3863"
click at [779, 117] on textarea "trial follow up MT 7pm Mon 6/8 WW" at bounding box center [1011, 134] width 473 height 75
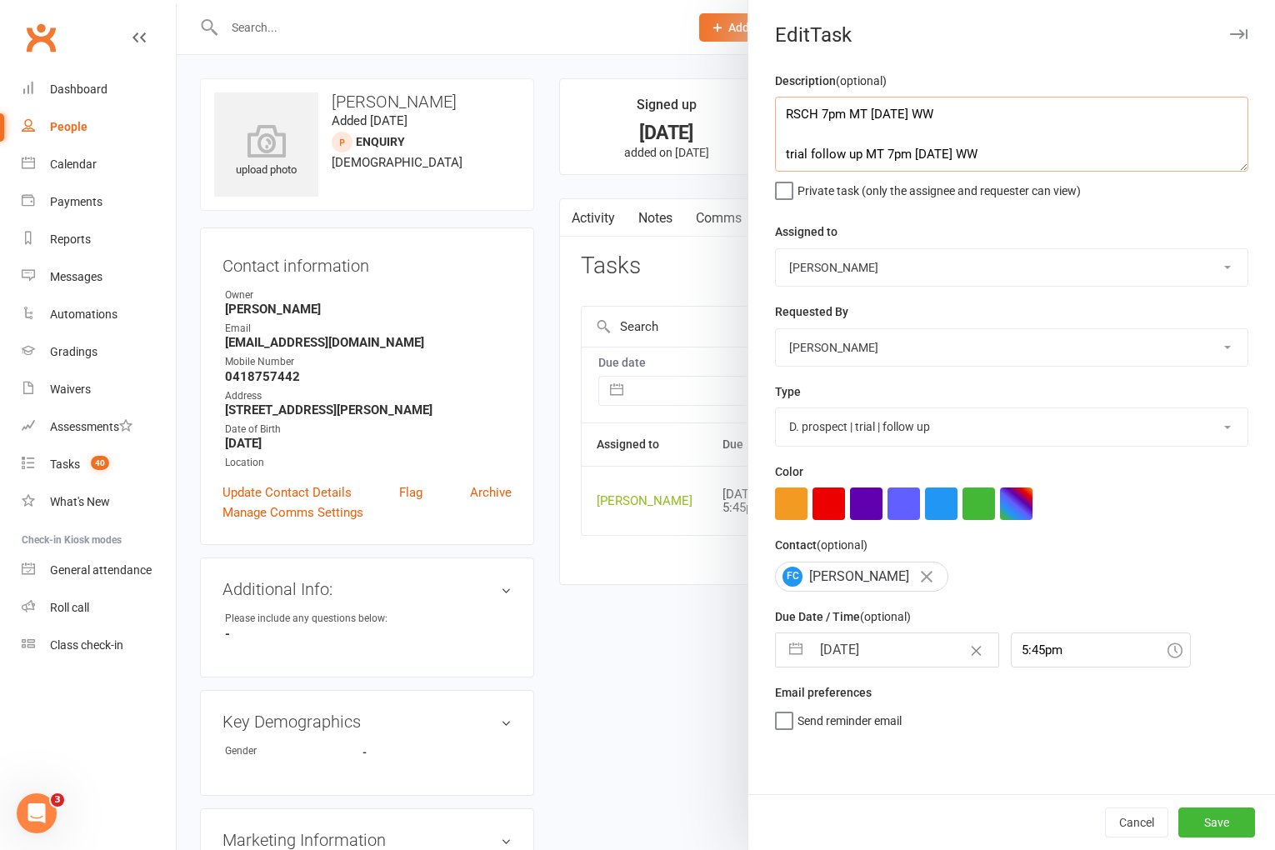
type textarea "RSCH 7pm MT Wed 11/8 WW trial follow up MT 7pm Mon 6/8 WW"
select select "6"
select select "2025"
select select "7"
select select "2025"
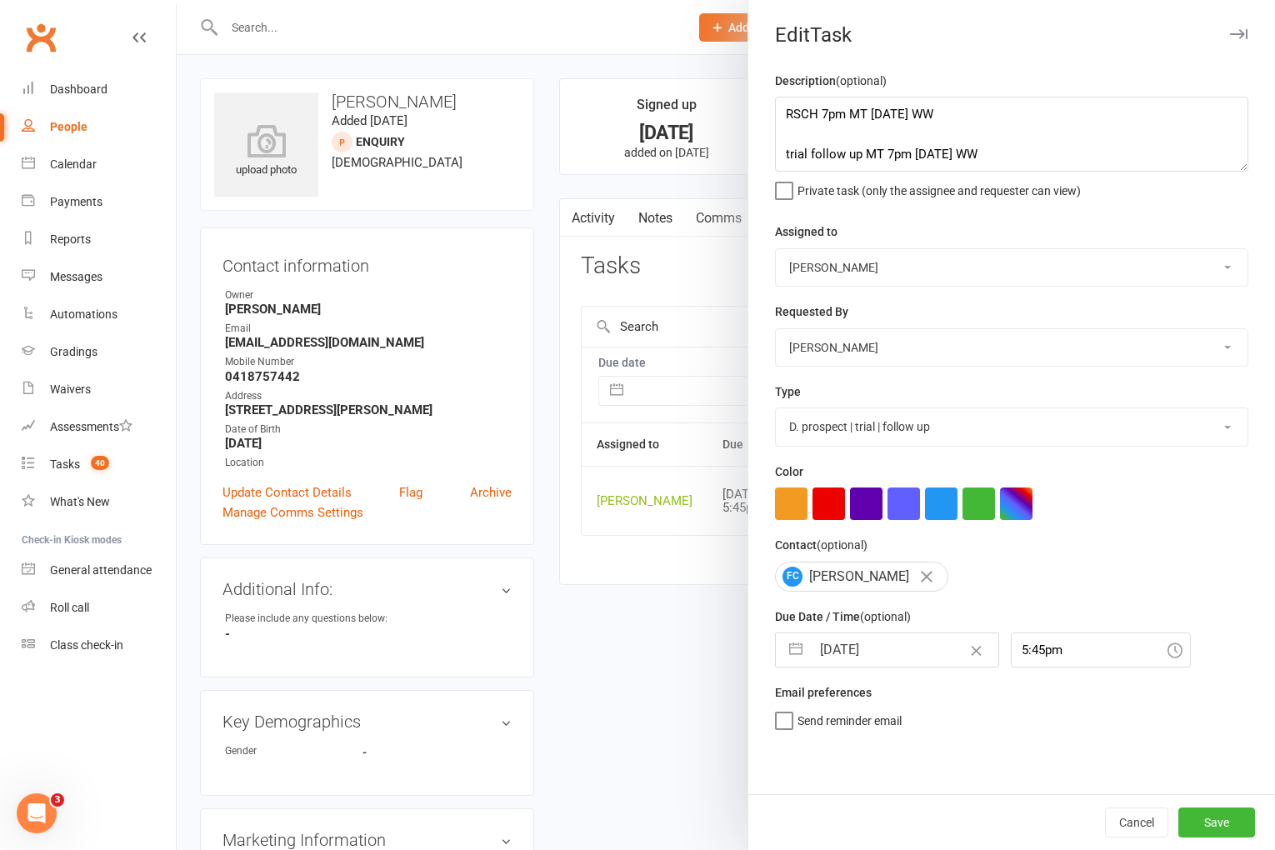
select select "8"
select select "2025"
click at [871, 653] on input "11 Aug 2025" at bounding box center [905, 649] width 188 height 33
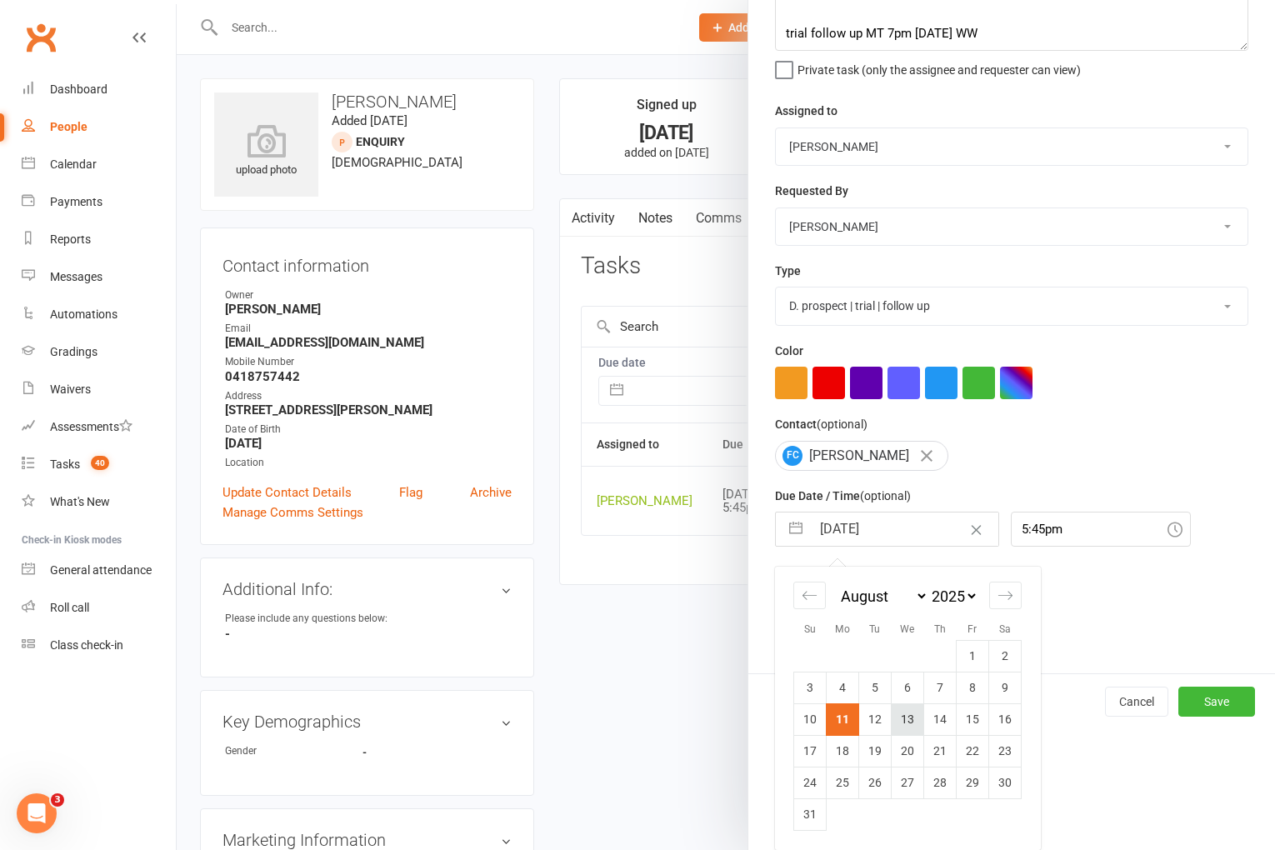
click at [900, 727] on td "13" at bounding box center [908, 720] width 33 height 32
type input "[DATE]"
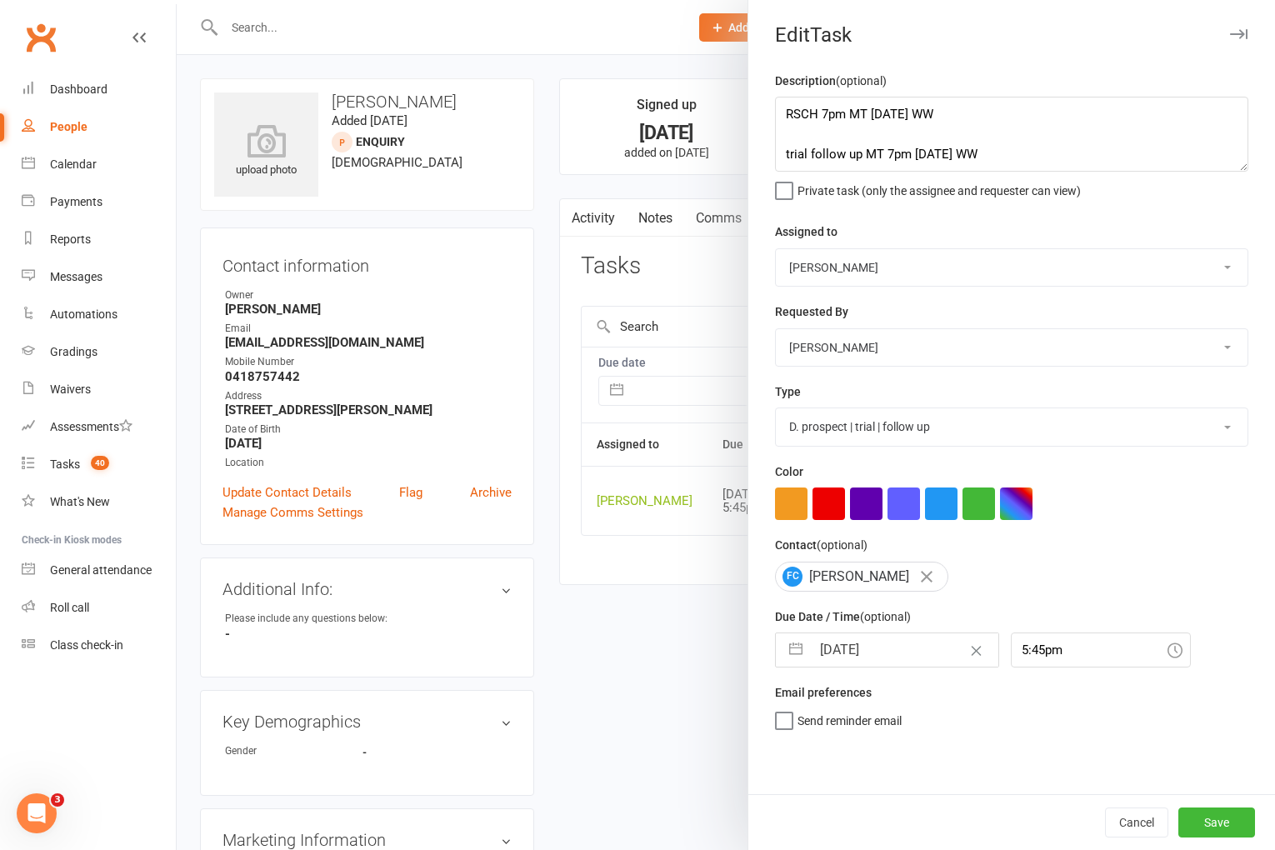
scroll to position [0, 0]
click at [1226, 824] on button "Save" at bounding box center [1217, 823] width 77 height 30
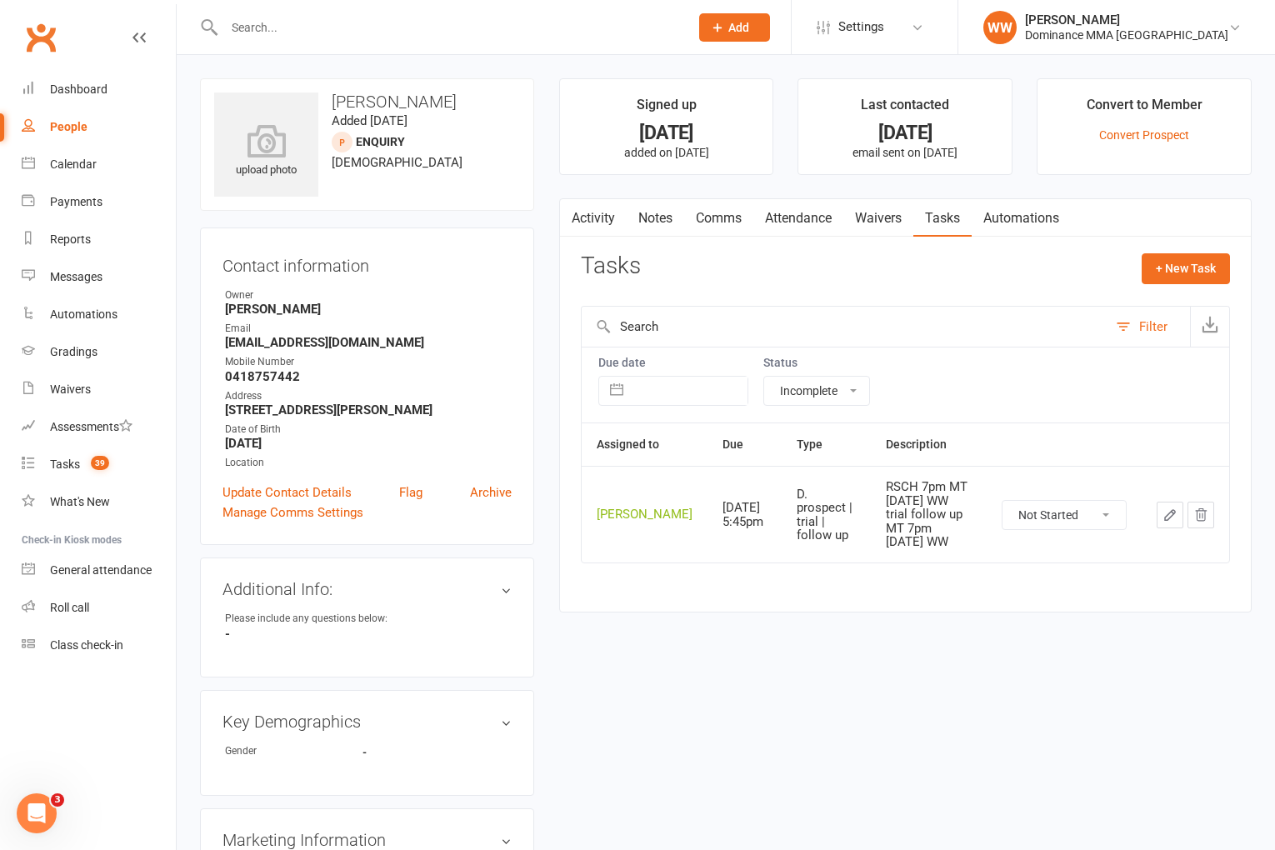
click at [654, 229] on link "Notes" at bounding box center [656, 218] width 58 height 38
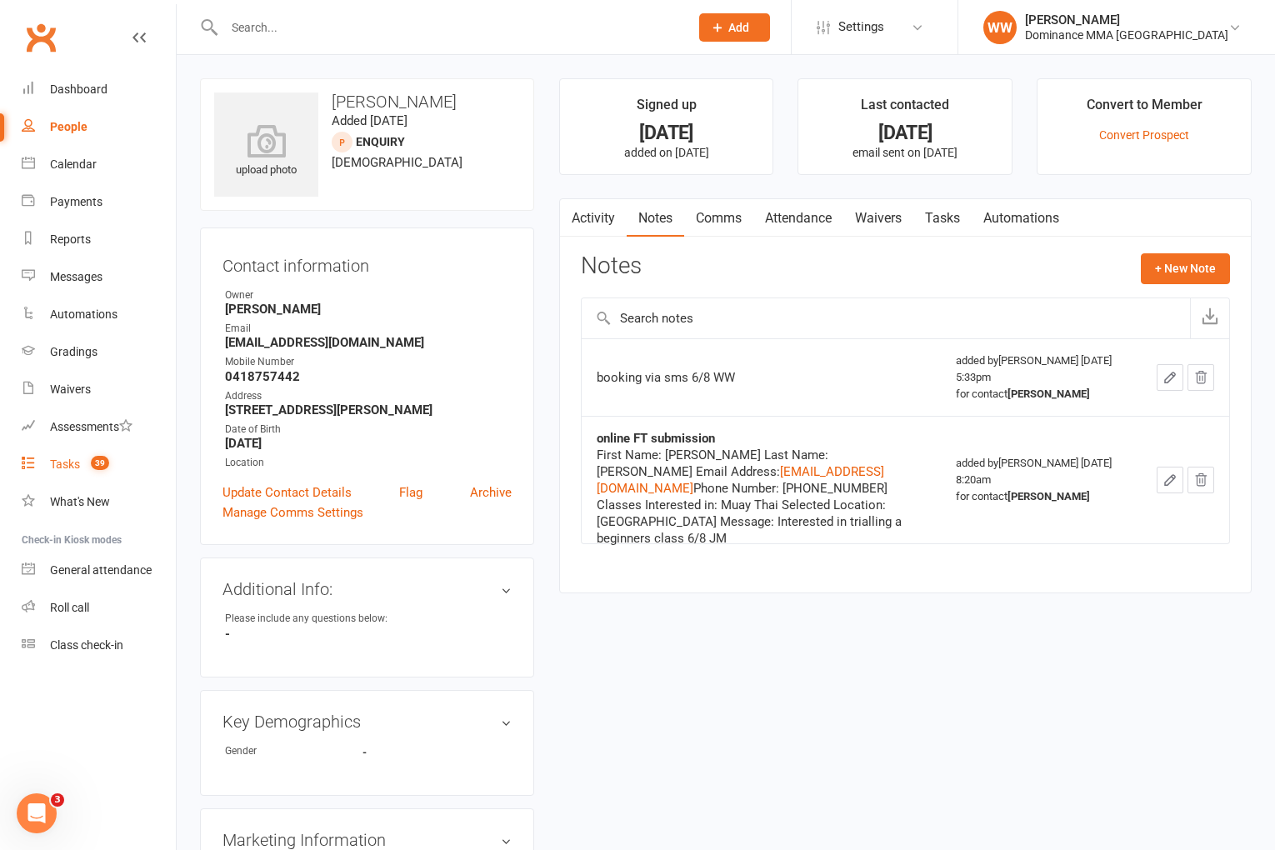
click at [80, 468] on div "Tasks" at bounding box center [65, 464] width 30 height 13
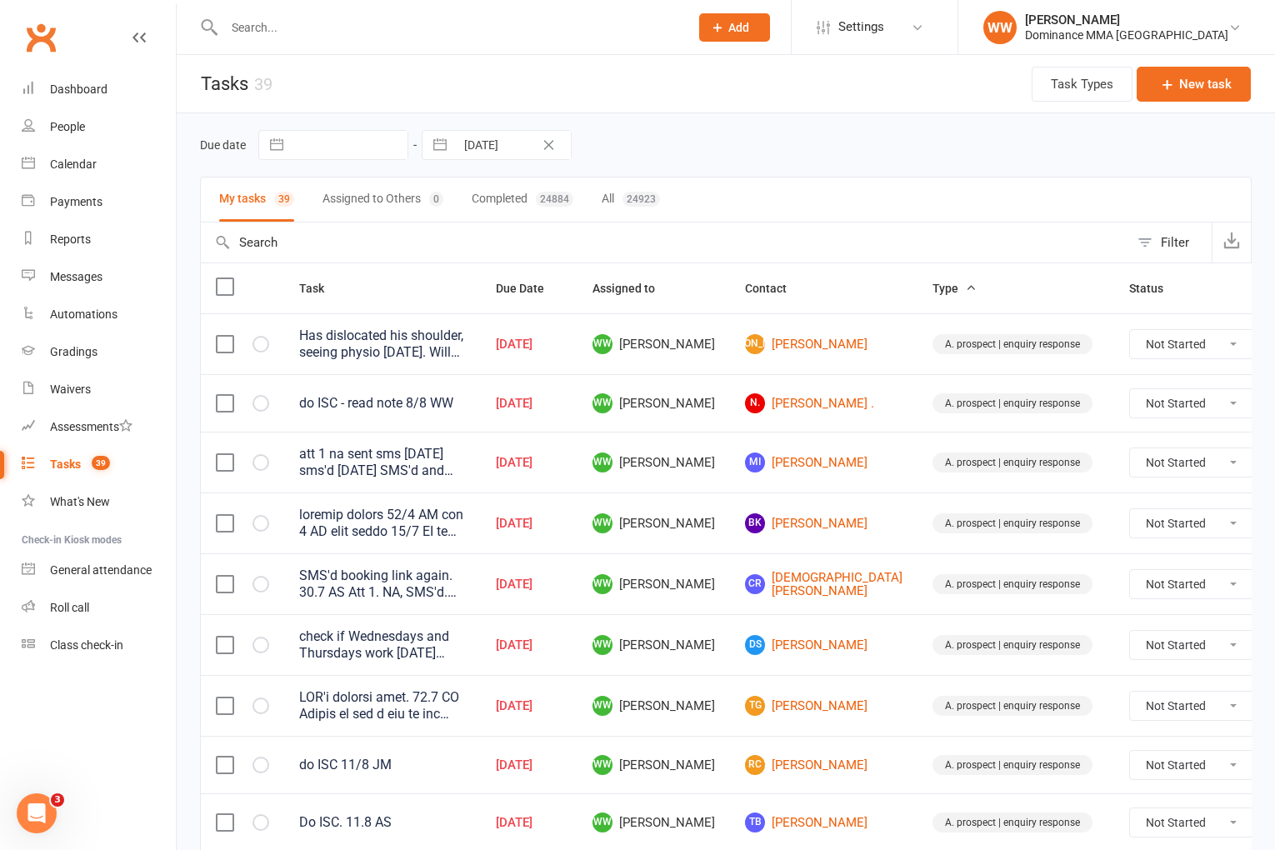
click at [828, 156] on div "Due date Navigate forward to interact with the calendar and select a date. Pres…" at bounding box center [726, 145] width 1052 height 30
click at [720, 543] on td "WW Will Wesley" at bounding box center [654, 523] width 153 height 61
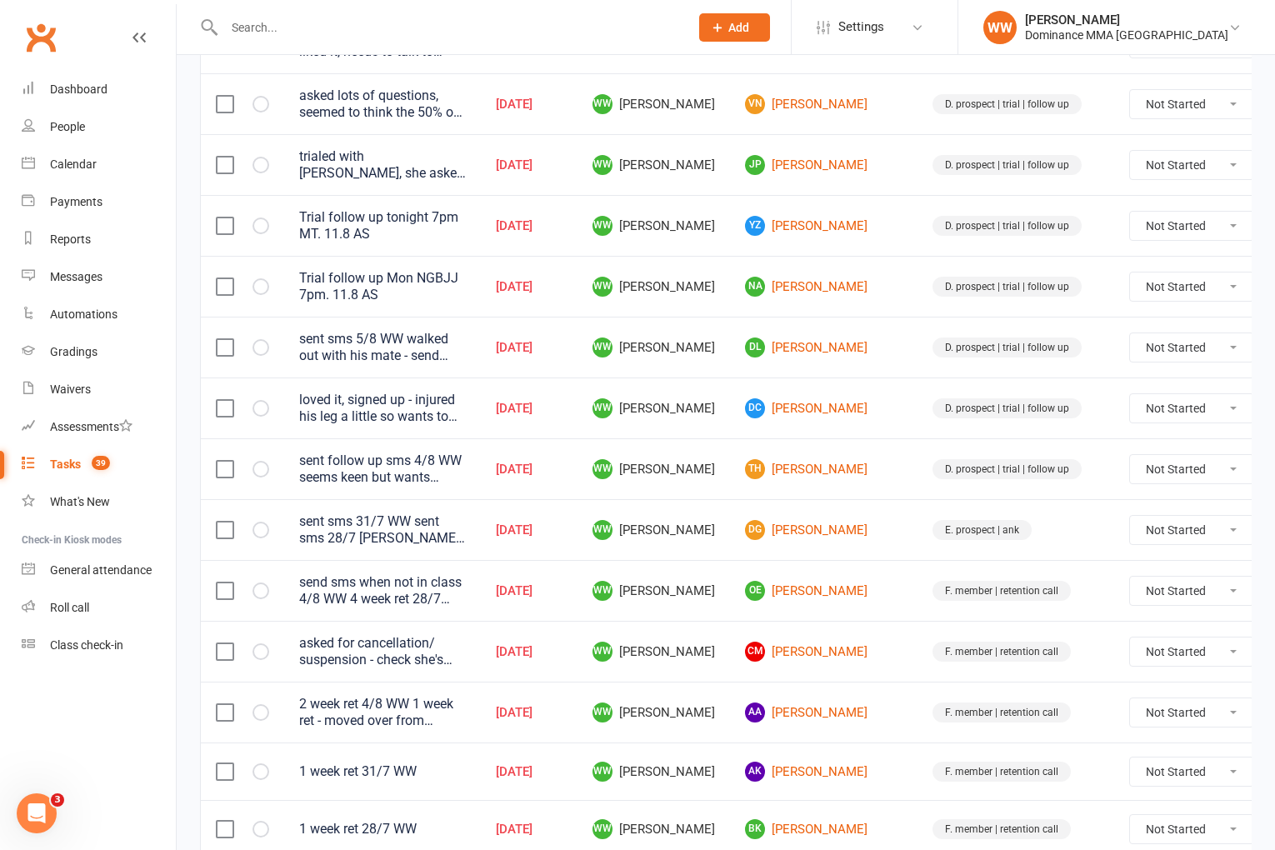
scroll to position [905, 0]
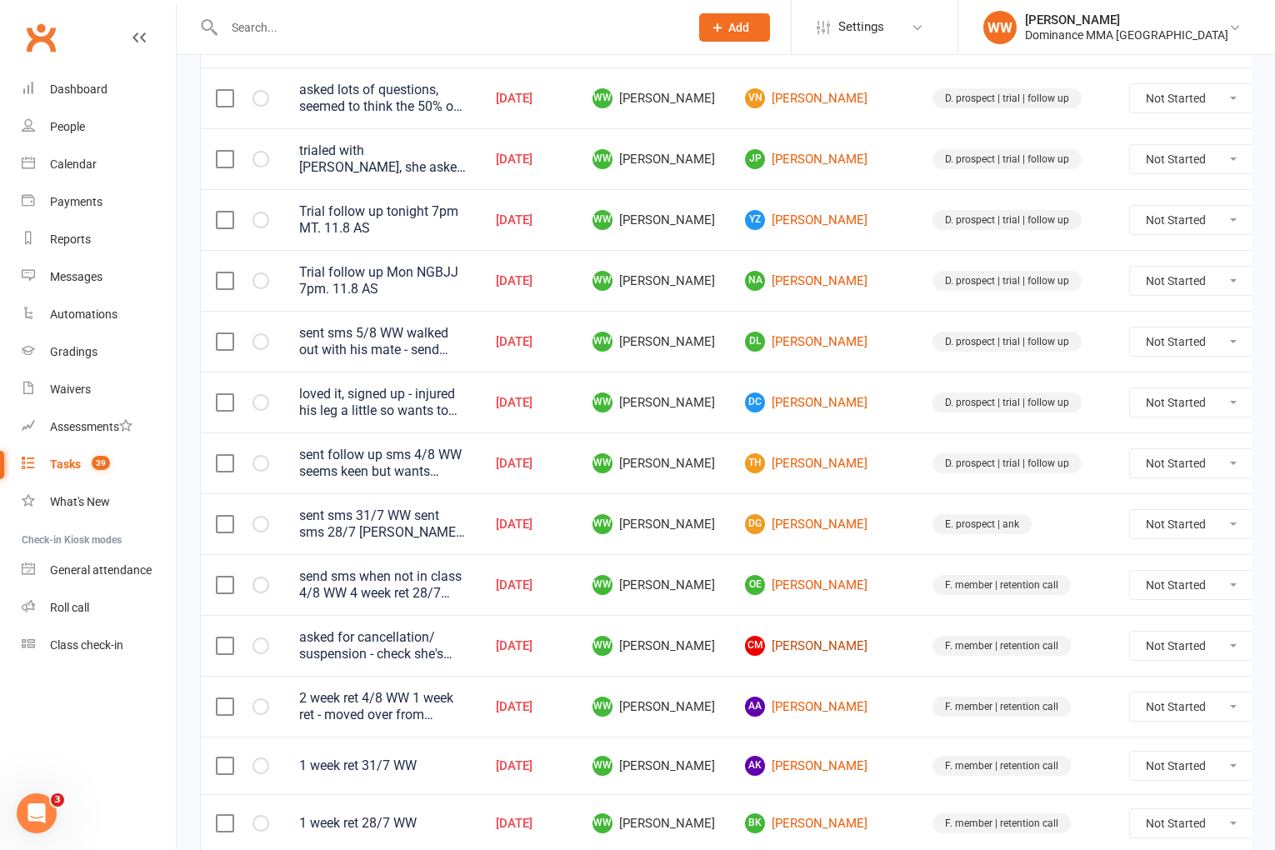
click at [762, 647] on link "CM Cecelia Miles" at bounding box center [824, 646] width 158 height 20
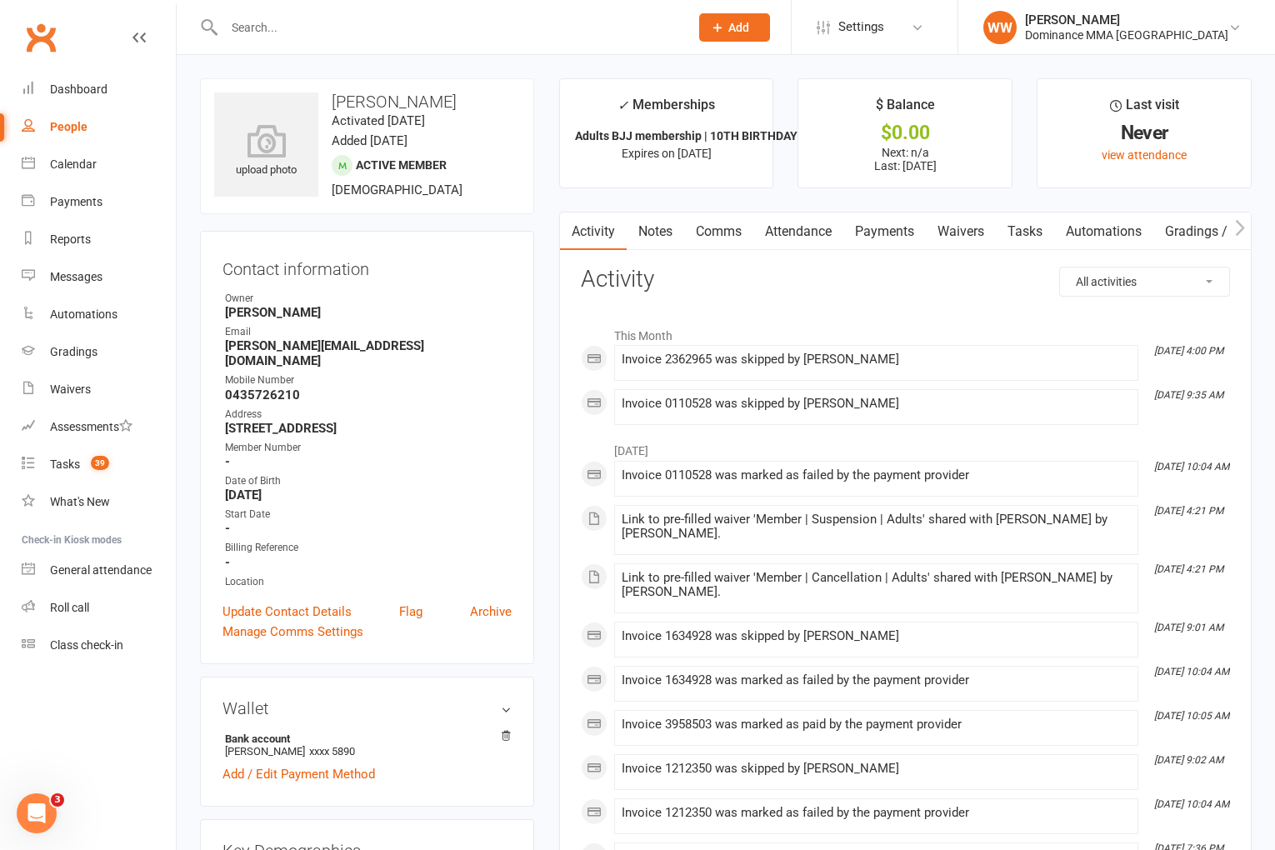
click at [1017, 231] on link "Tasks" at bounding box center [1025, 232] width 58 height 38
select select "incomplete"
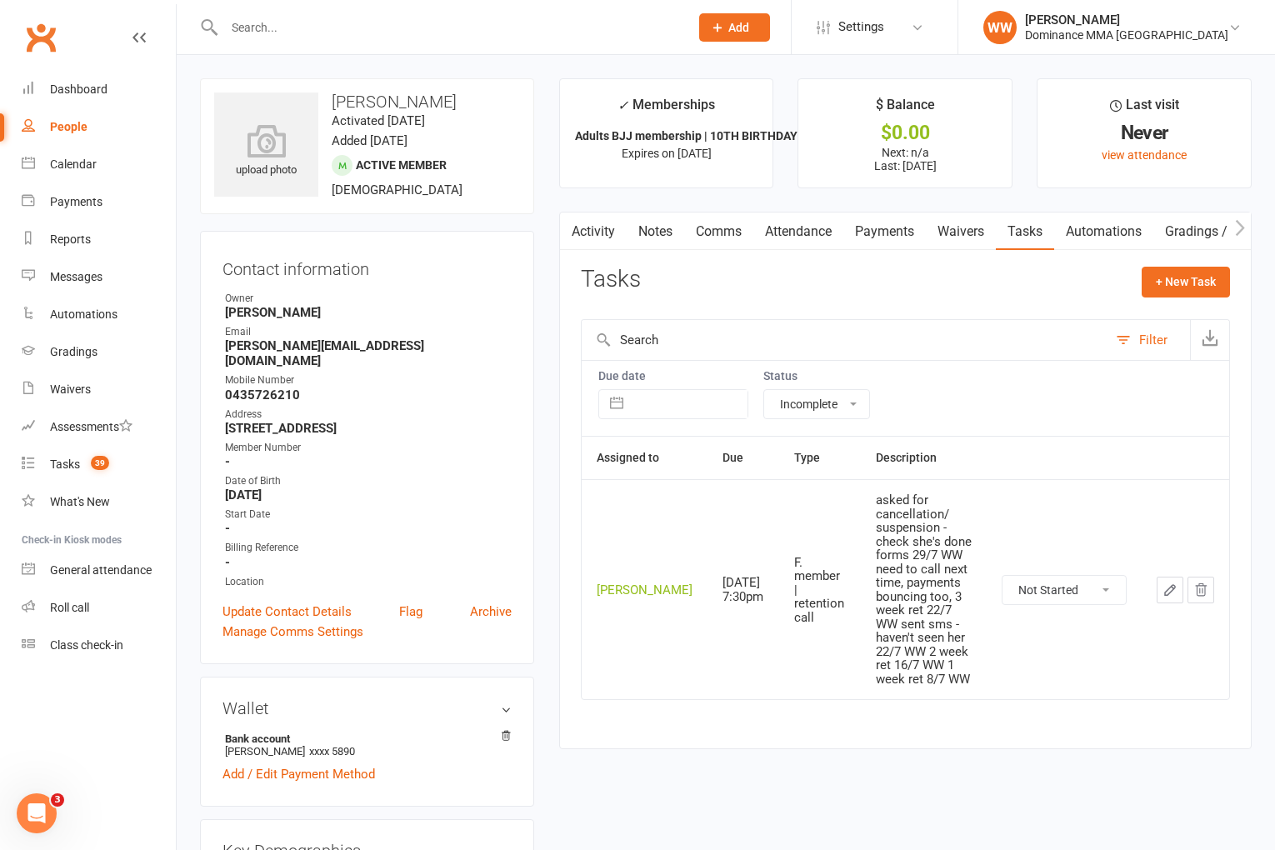
click at [1165, 583] on icon "button" at bounding box center [1170, 590] width 15 height 15
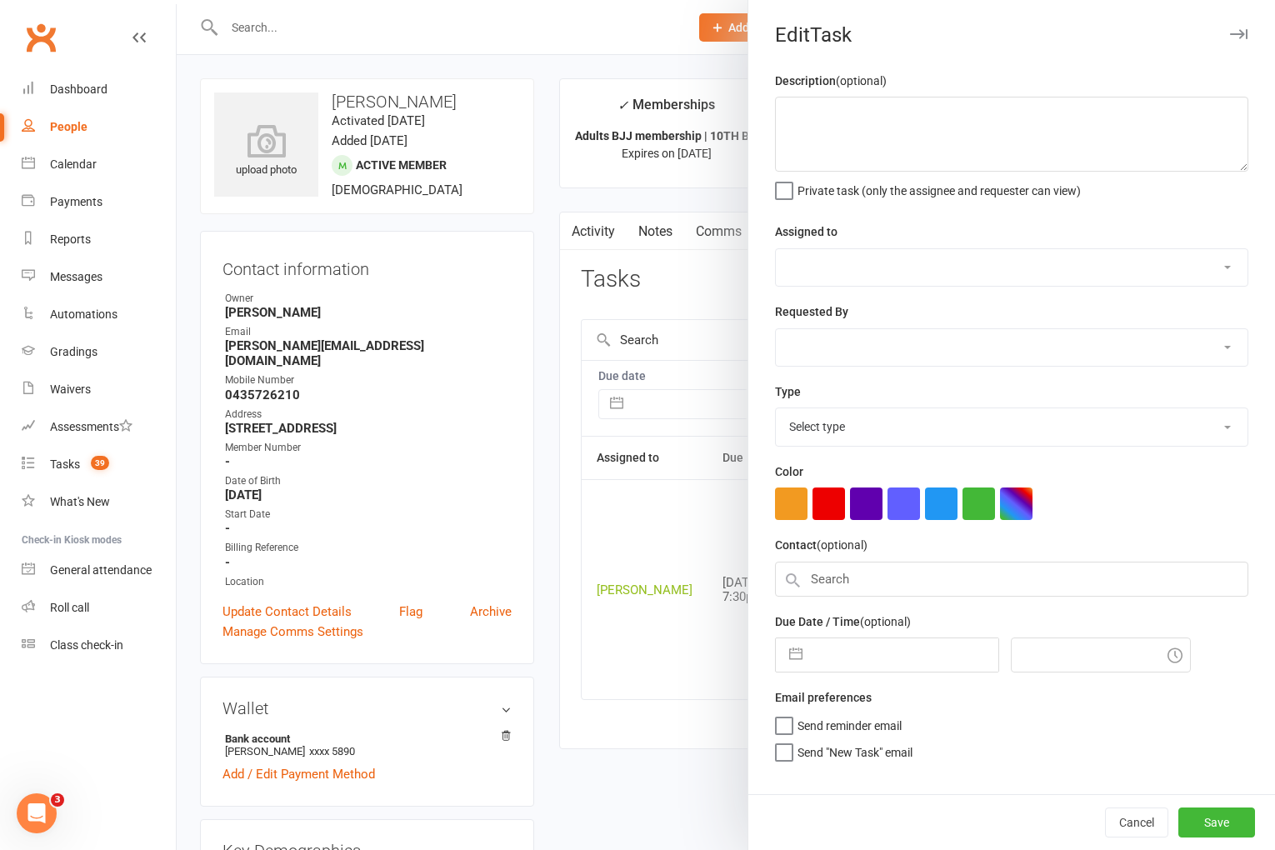
type textarea "asked for cancellation/ suspension - check she's done forms 29/7 WW need to cal…"
select select "49757"
type input "11 Aug 2025"
type input "7:30pm"
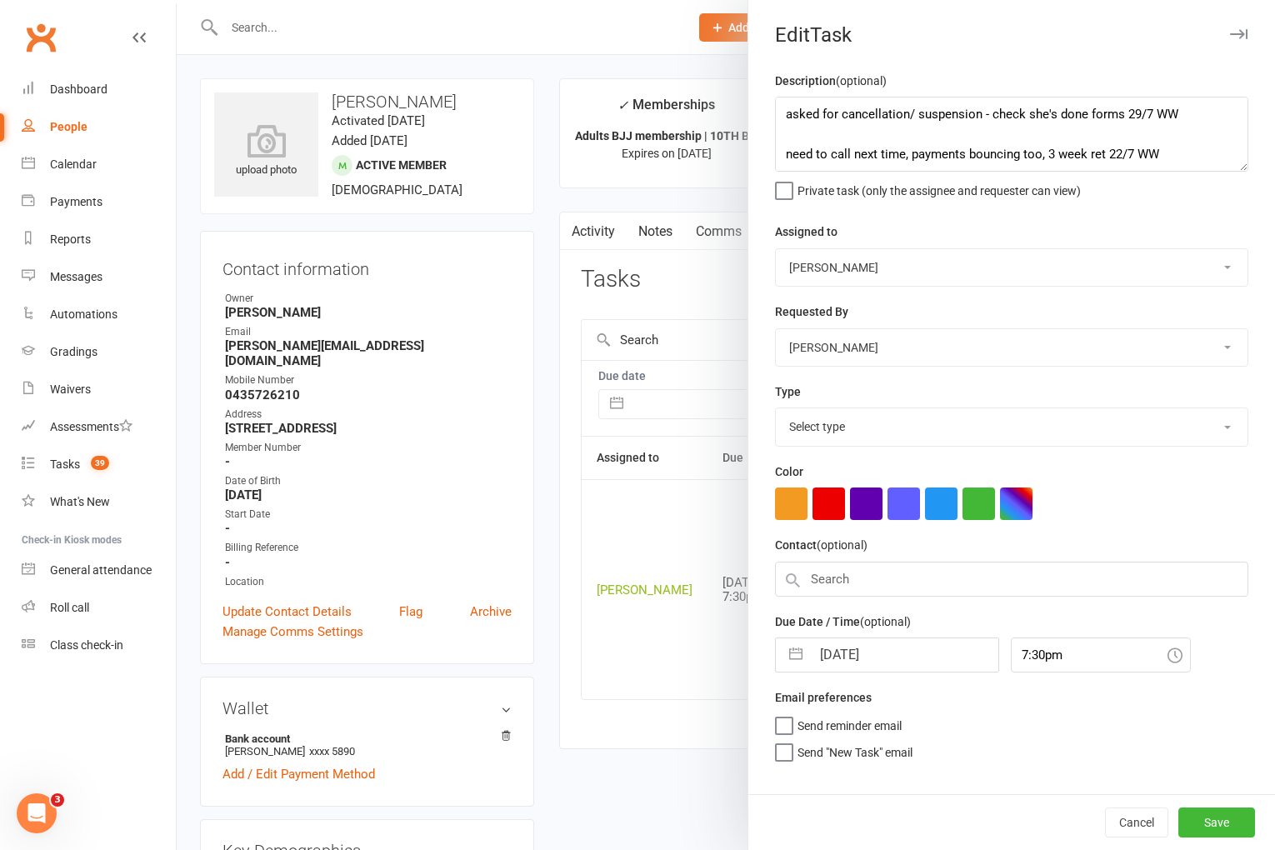
select select "3865"
click at [854, 650] on input "11 Aug 2025" at bounding box center [905, 649] width 188 height 33
select select "6"
select select "2025"
select select "7"
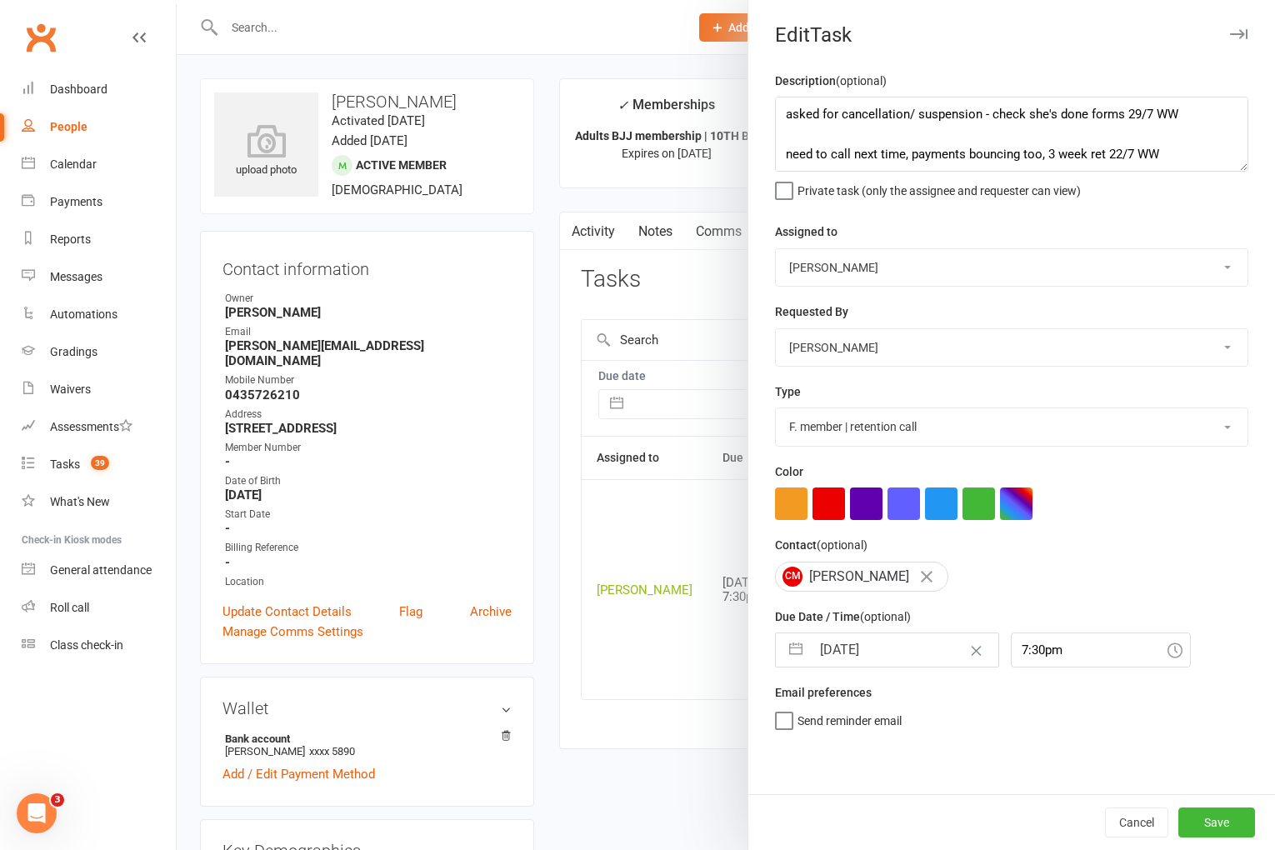
select select "2025"
select select "8"
select select "2025"
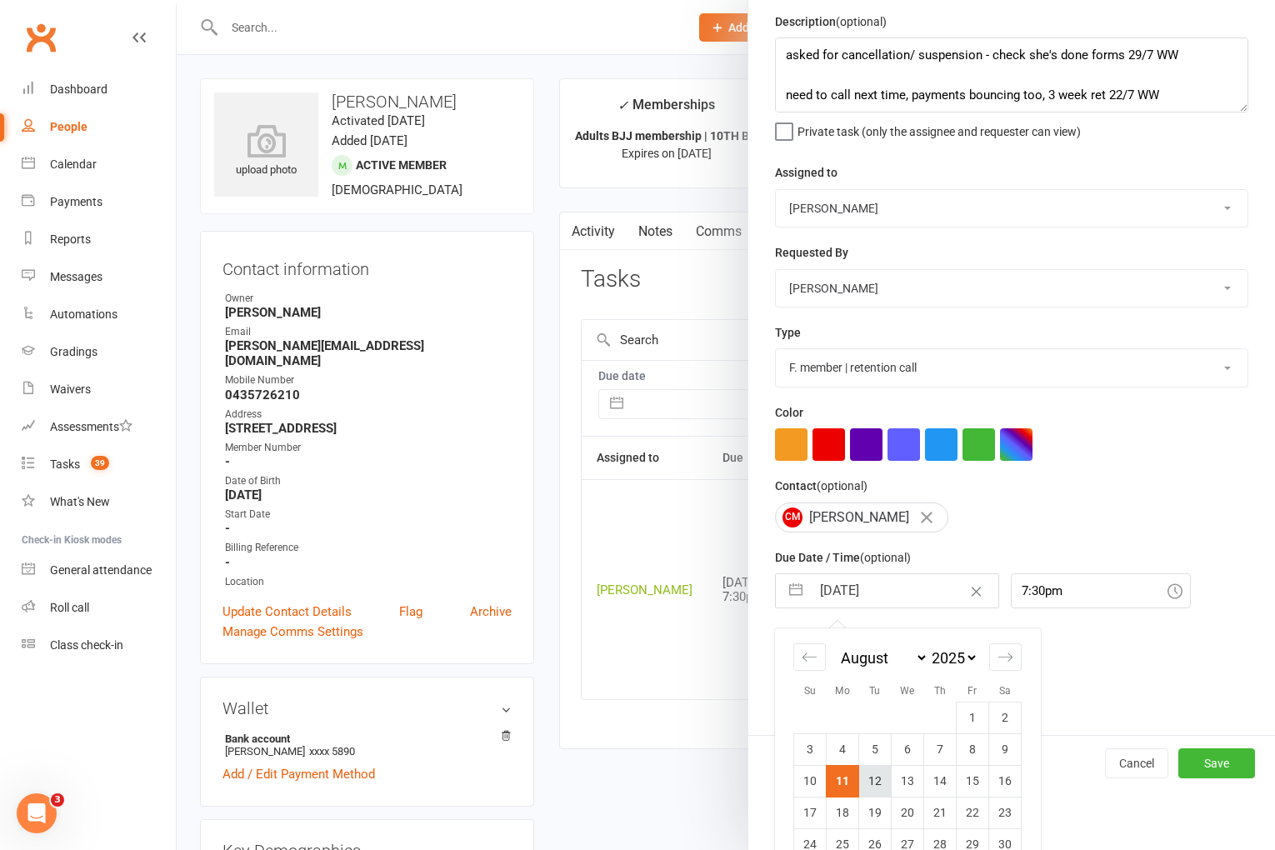
click at [879, 783] on td "12" at bounding box center [875, 781] width 33 height 32
type input "12 Aug 2025"
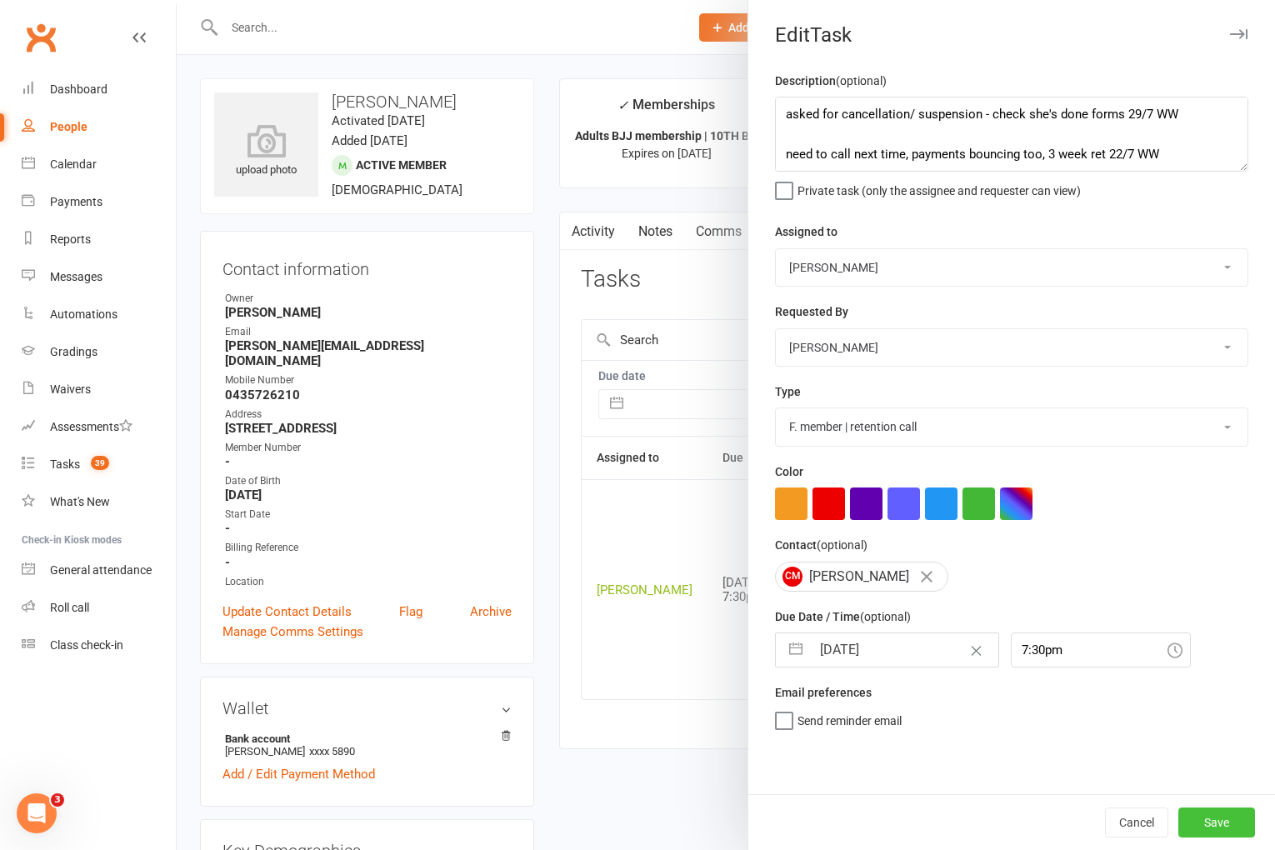
click at [1211, 824] on button "Save" at bounding box center [1217, 823] width 77 height 30
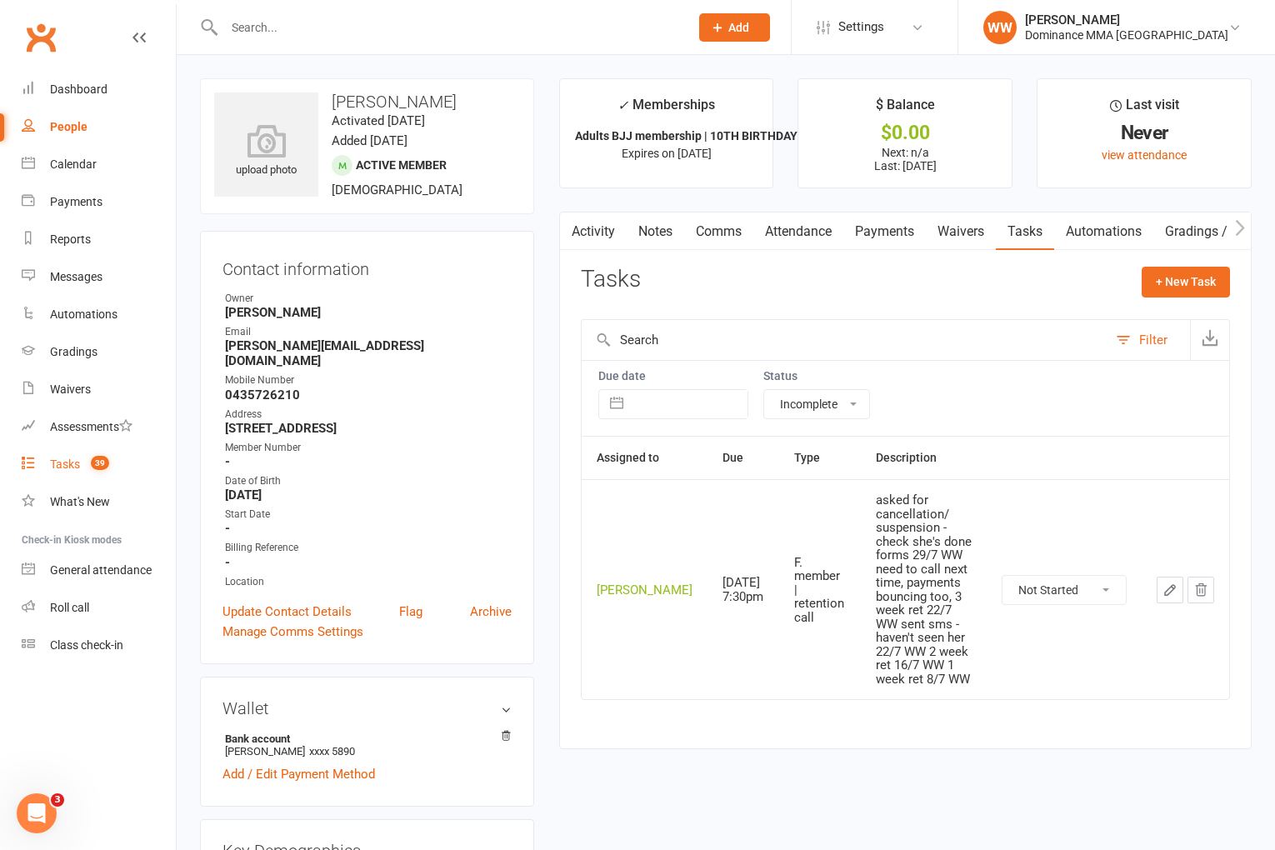
click at [79, 466] on div "Tasks" at bounding box center [65, 464] width 30 height 13
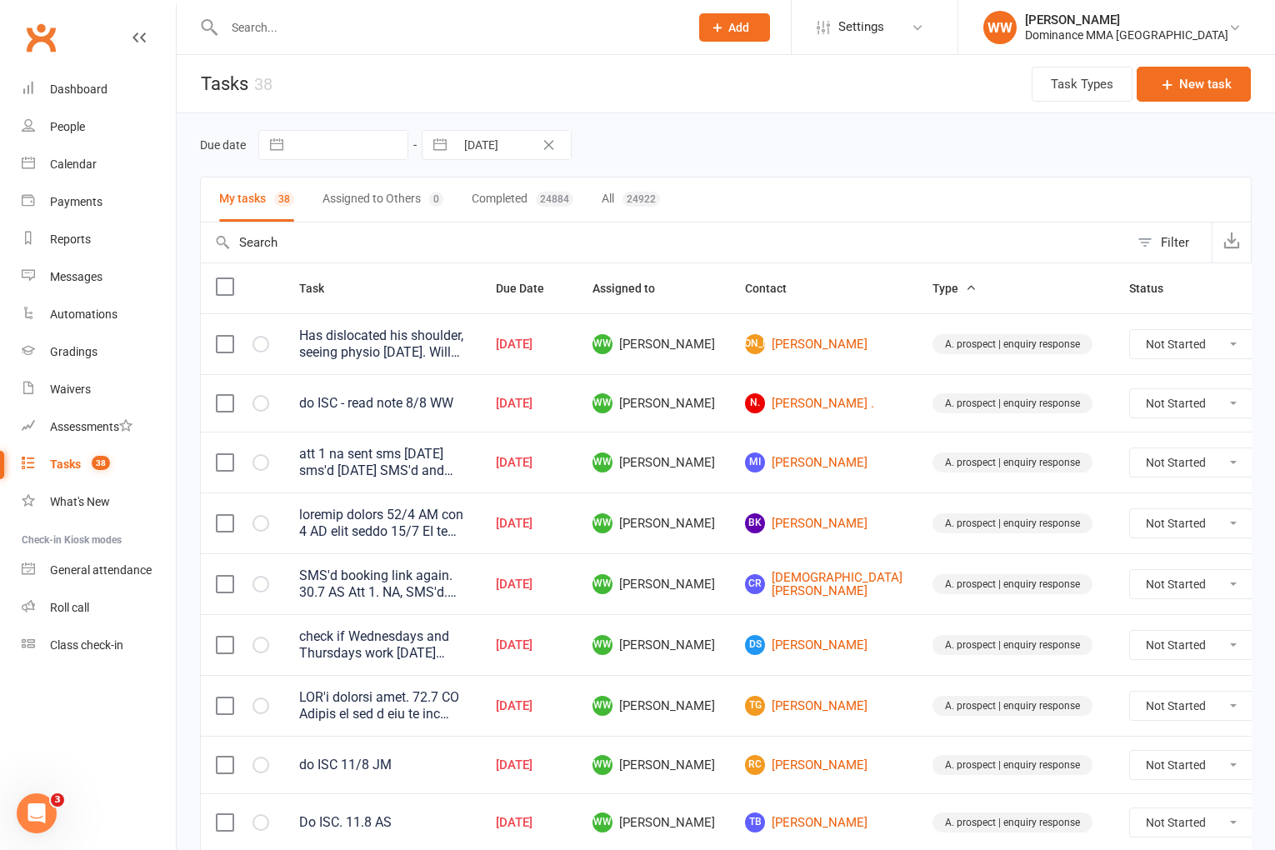
click at [846, 596] on td "CR Christian Ramos" at bounding box center [824, 583] width 188 height 61
click at [918, 615] on td "A. prospect | enquiry response" at bounding box center [1016, 644] width 197 height 61
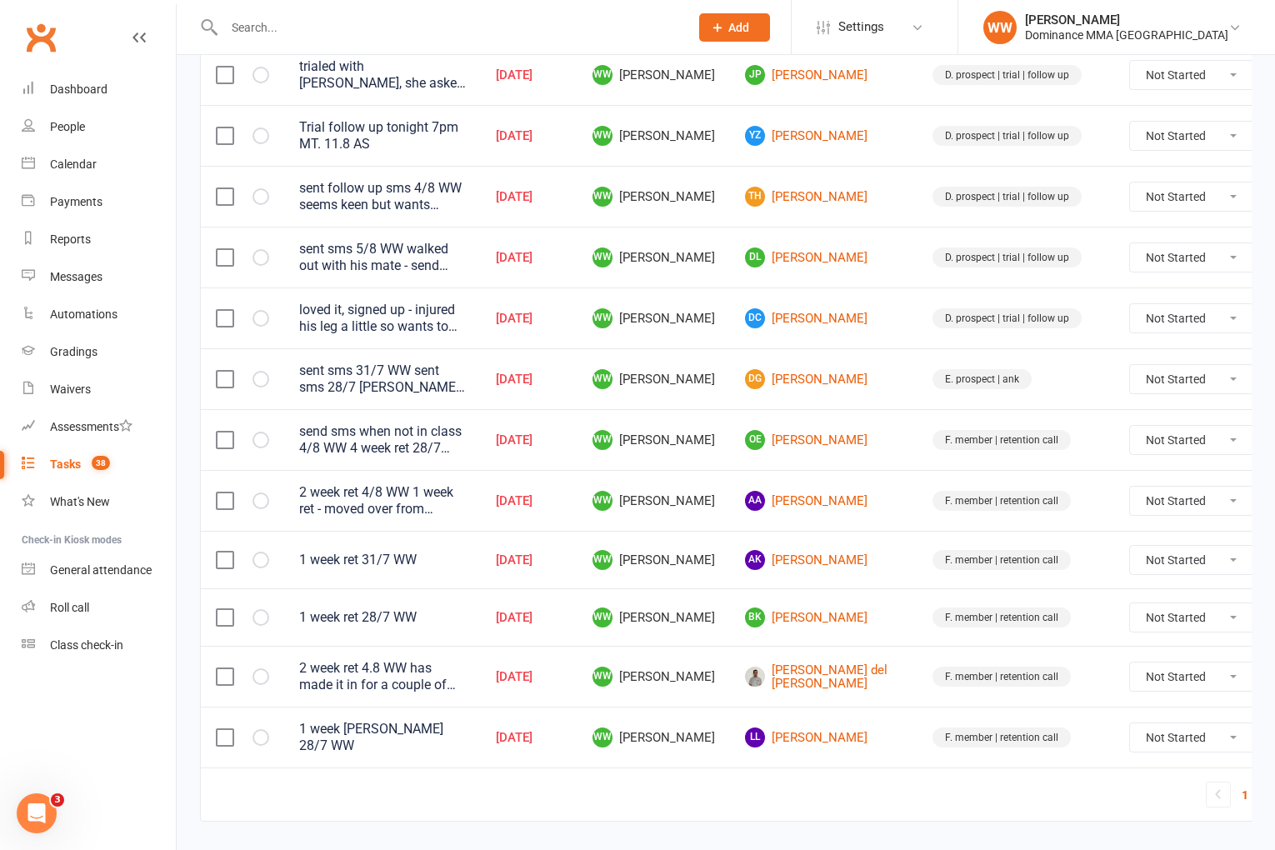
scroll to position [1097, 0]
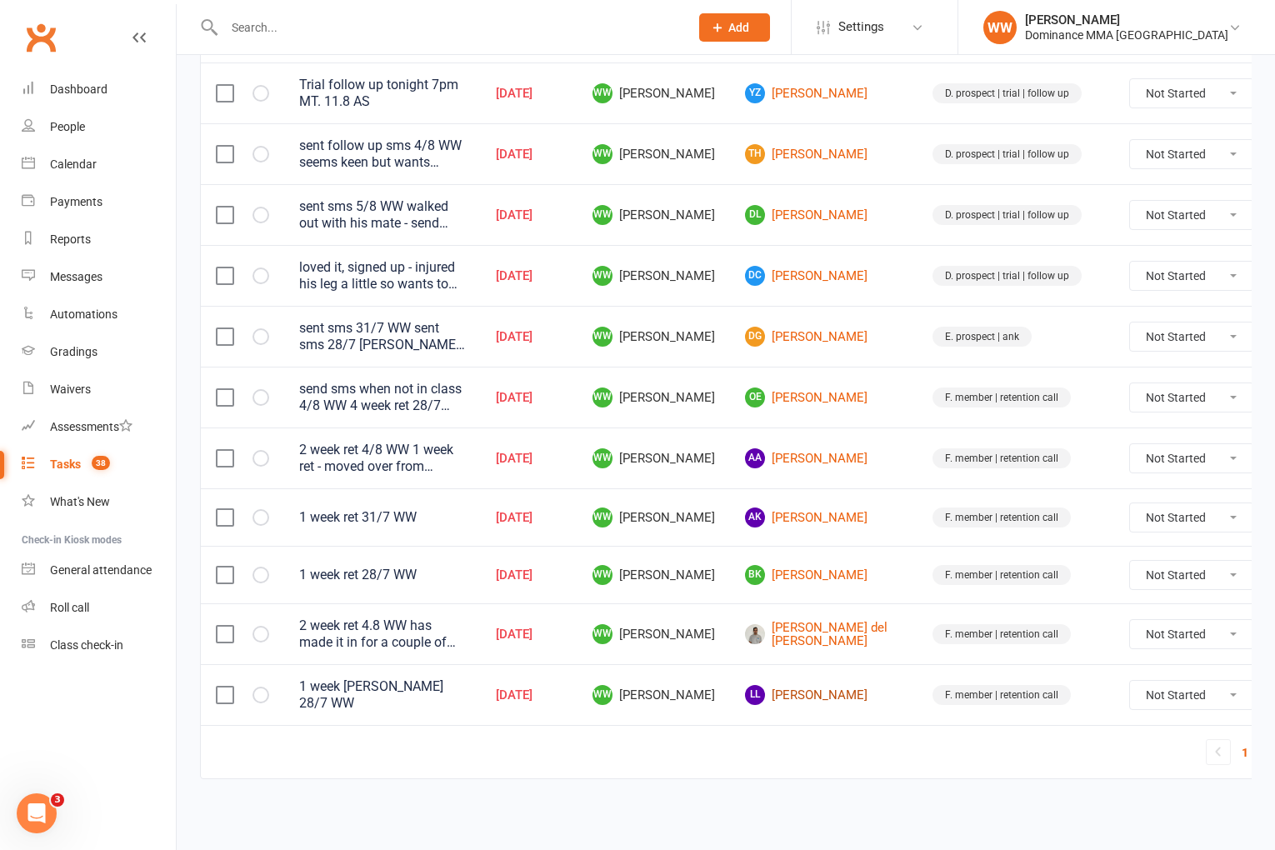
click at [797, 694] on link "LL Louie Lu" at bounding box center [824, 695] width 158 height 20
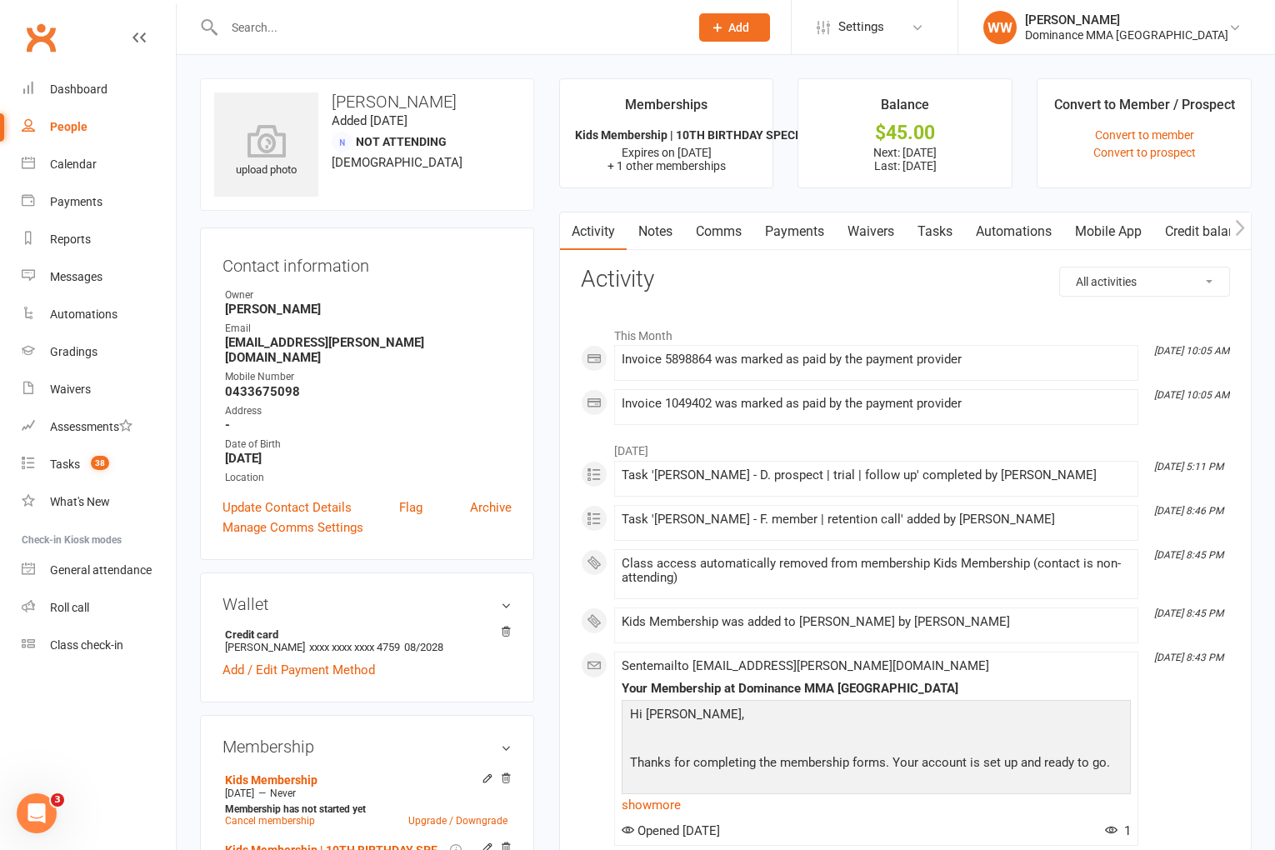
click at [794, 223] on link "Payments" at bounding box center [795, 232] width 83 height 38
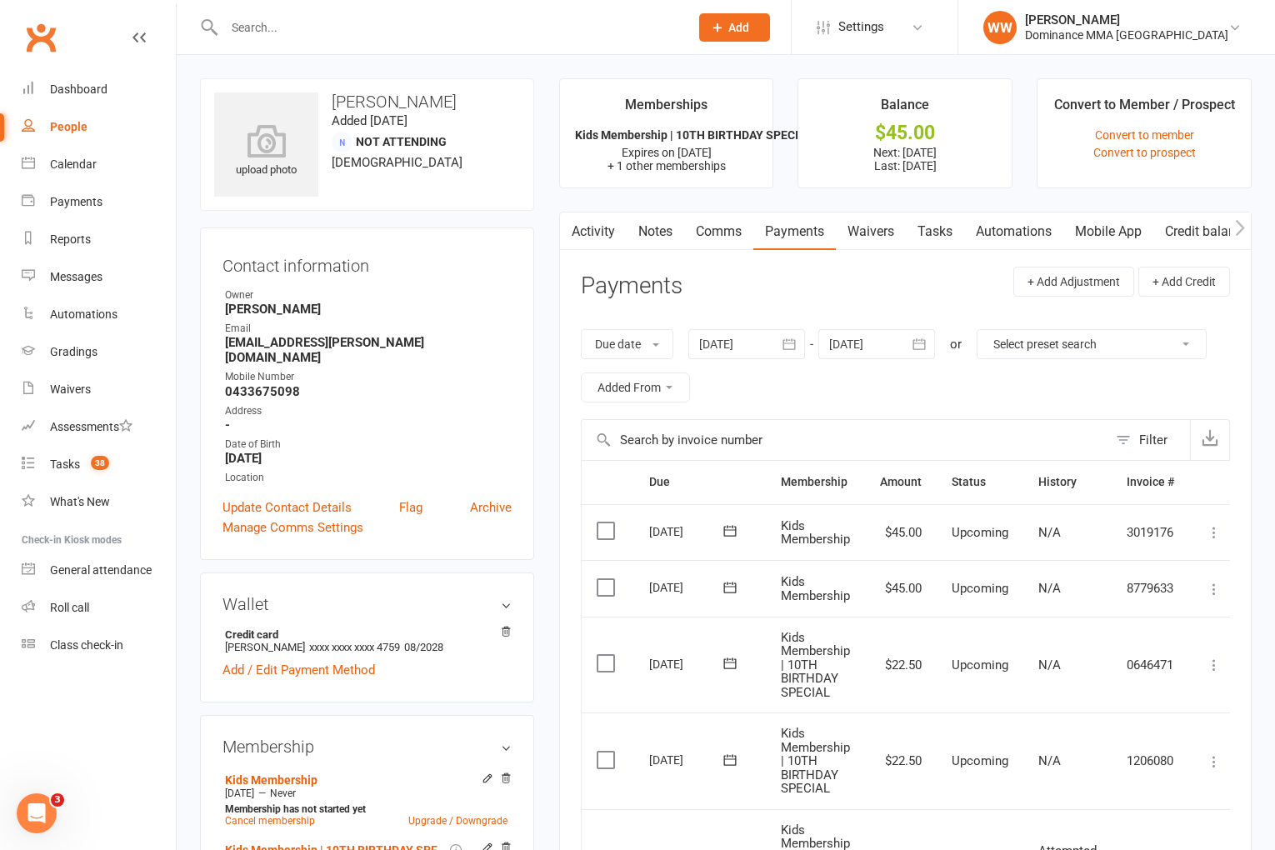
click at [606, 244] on link "Activity" at bounding box center [593, 232] width 67 height 38
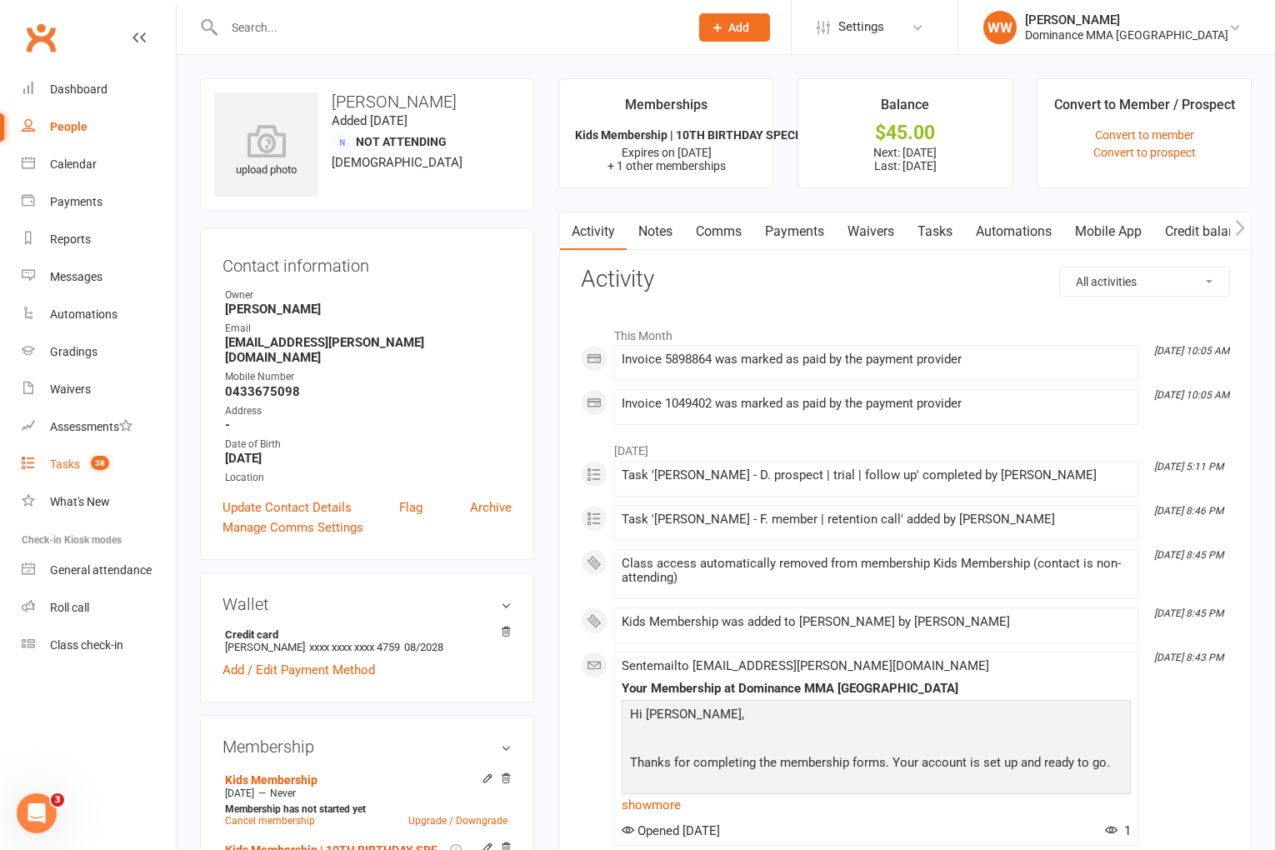
click at [85, 466] on count-badge "38" at bounding box center [96, 464] width 27 height 13
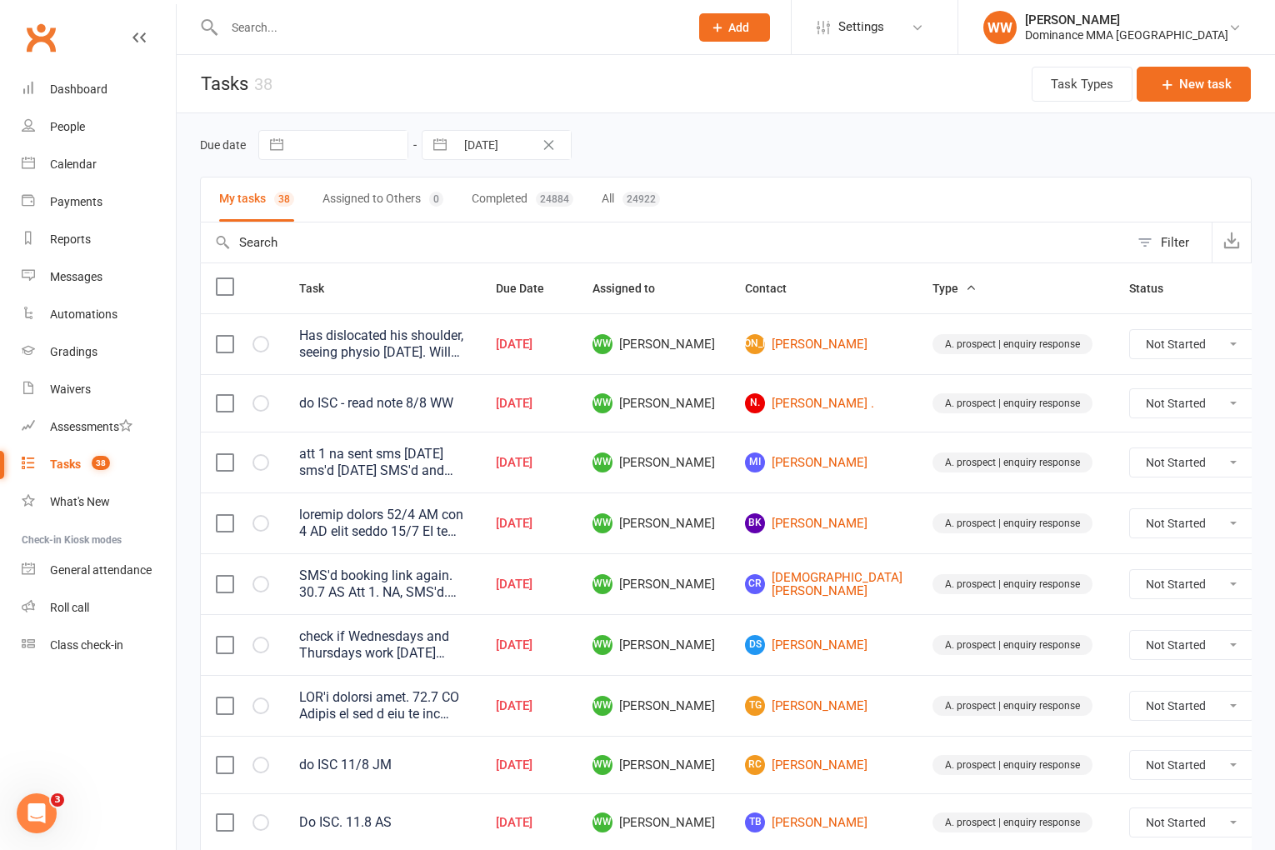
click at [711, 569] on td "WW Will Wesley" at bounding box center [654, 583] width 153 height 61
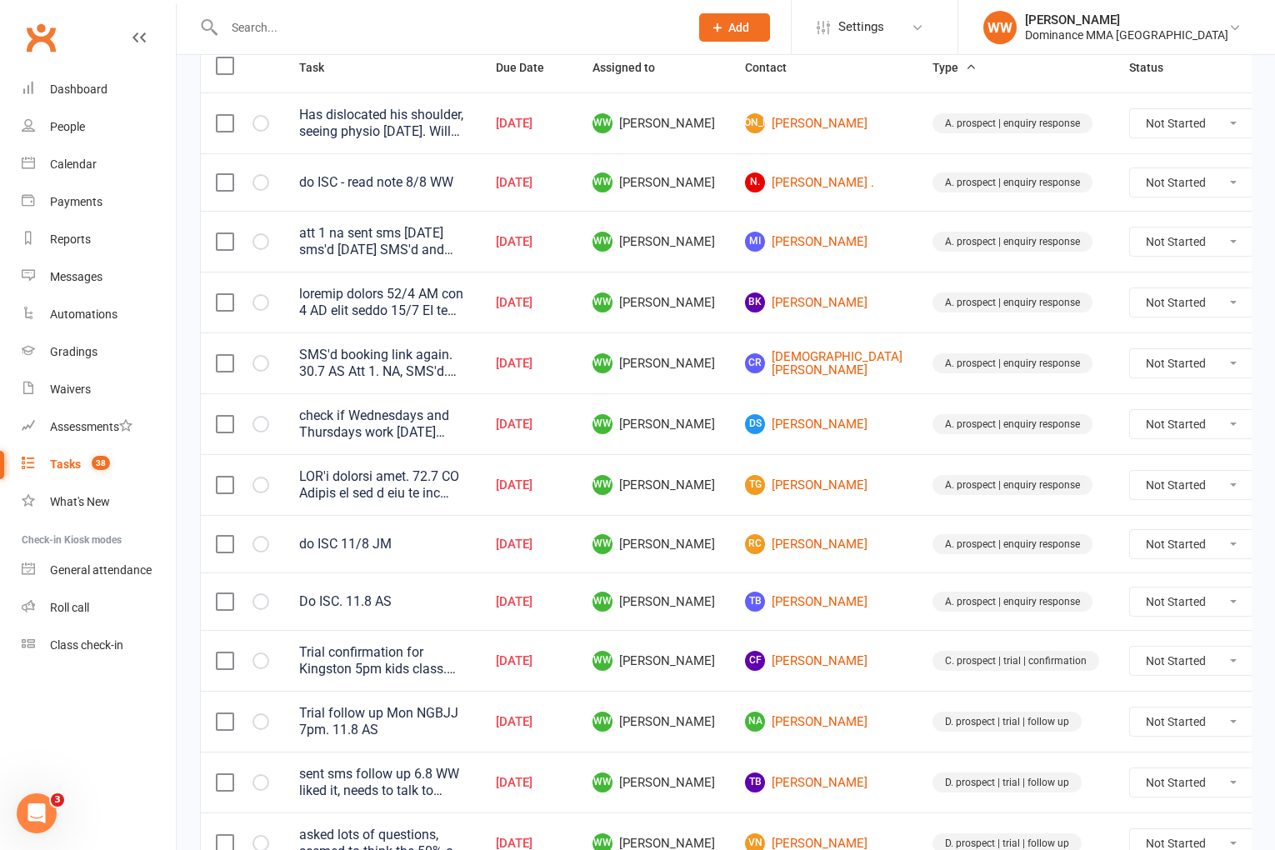
scroll to position [223, 0]
click at [710, 569] on td "WW Will Wesley" at bounding box center [654, 542] width 153 height 58
click at [730, 569] on td "RC Roy Coughlan" at bounding box center [824, 542] width 188 height 58
click at [730, 571] on td "TB Tahnee Breeding" at bounding box center [824, 600] width 188 height 58
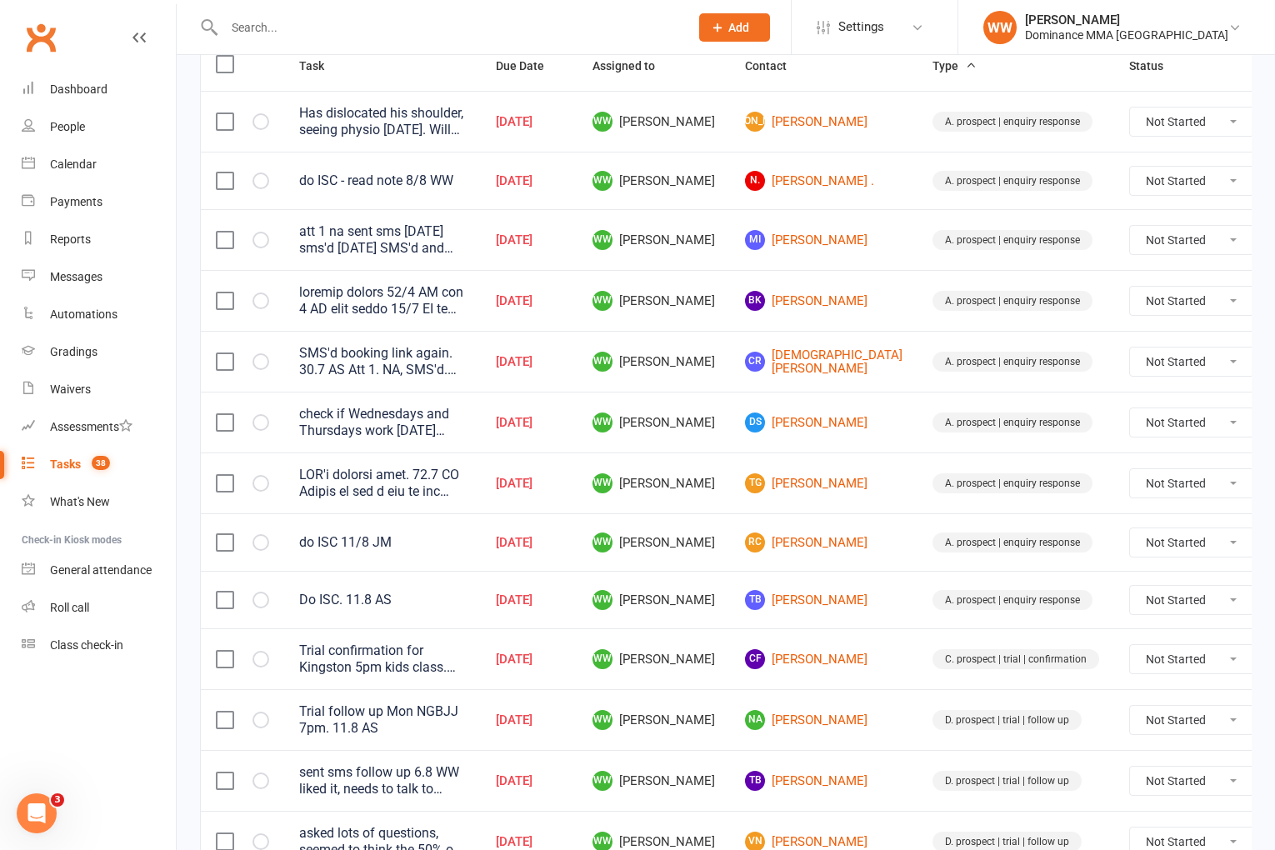
click at [730, 633] on td "CF Corinne Farrow" at bounding box center [824, 658] width 188 height 61
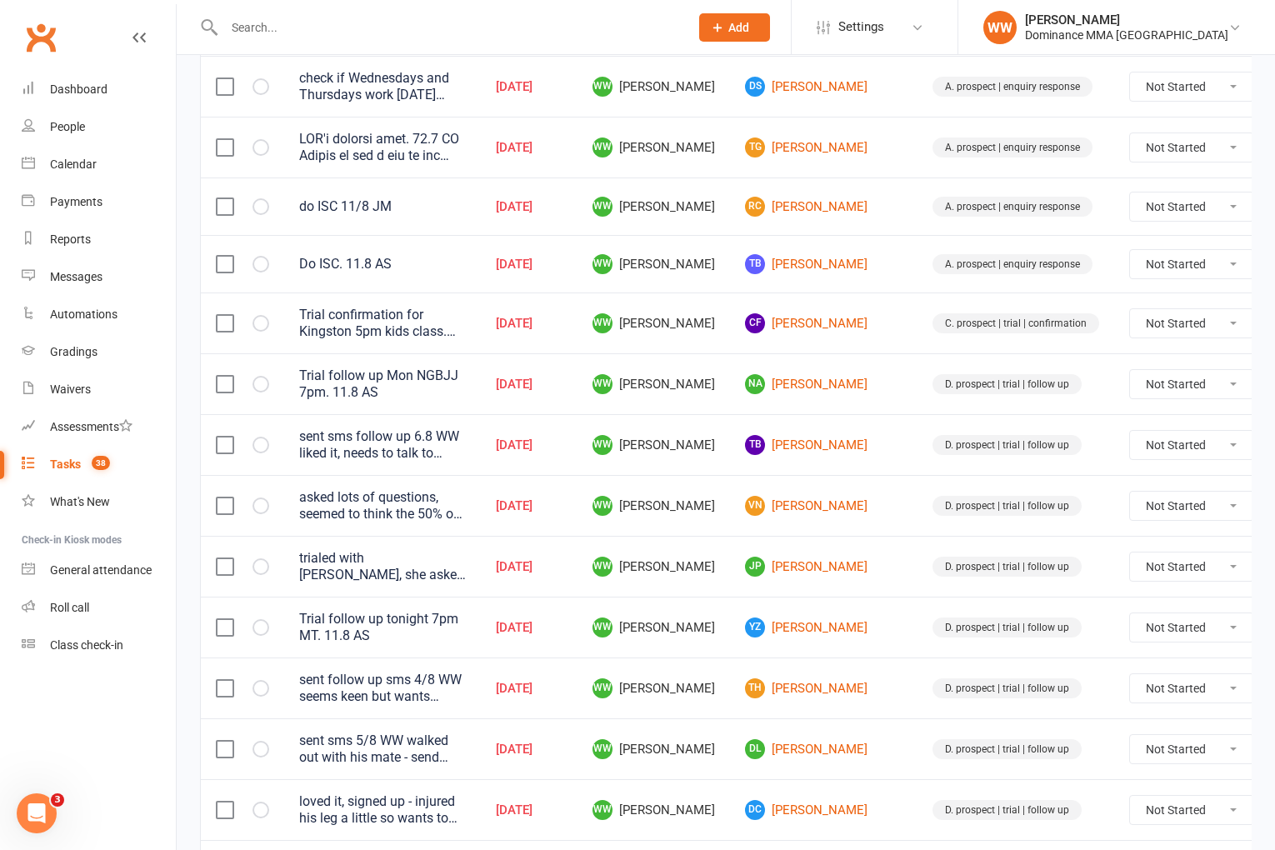
scroll to position [562, 0]
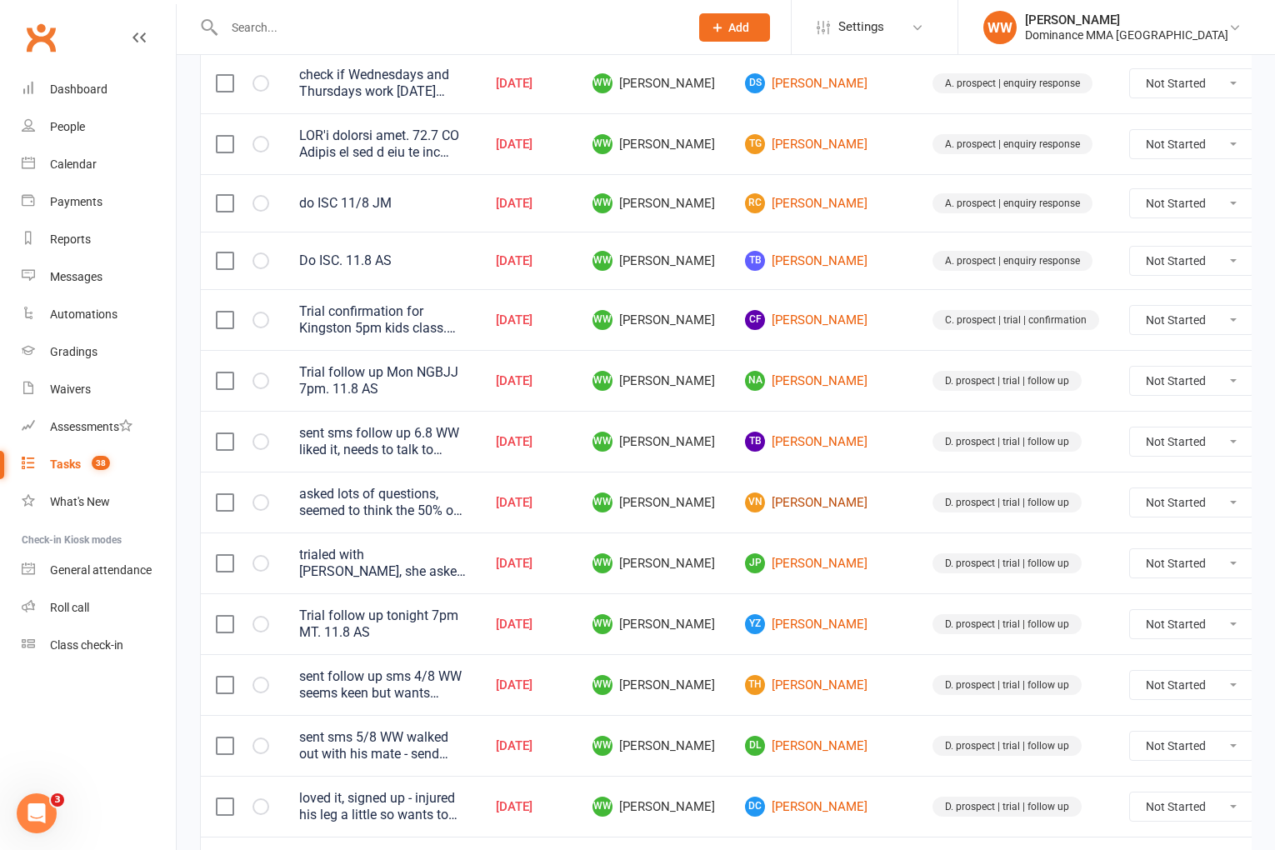
click at [804, 497] on link "VN Vicki Nguyen" at bounding box center [824, 503] width 158 height 20
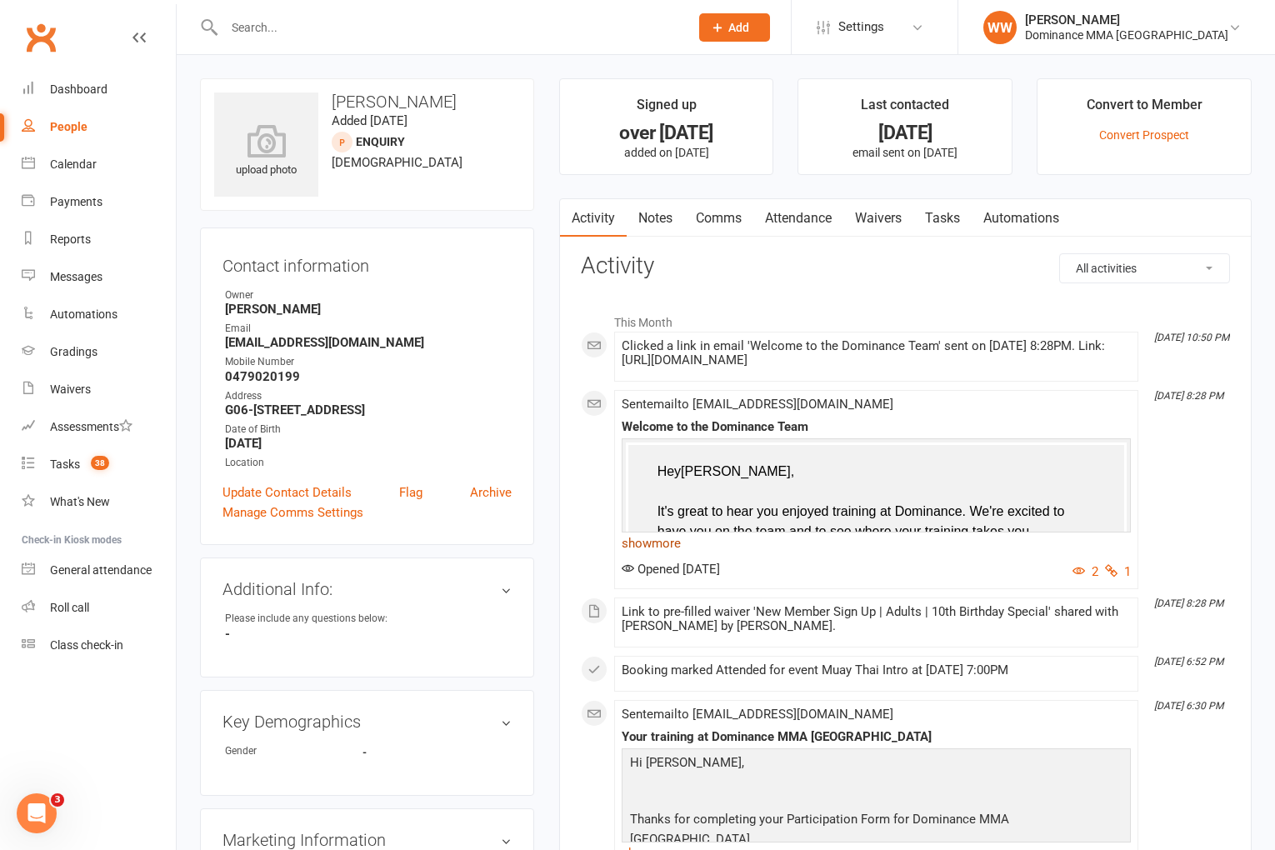
click at [654, 555] on link "show more" at bounding box center [876, 543] width 509 height 23
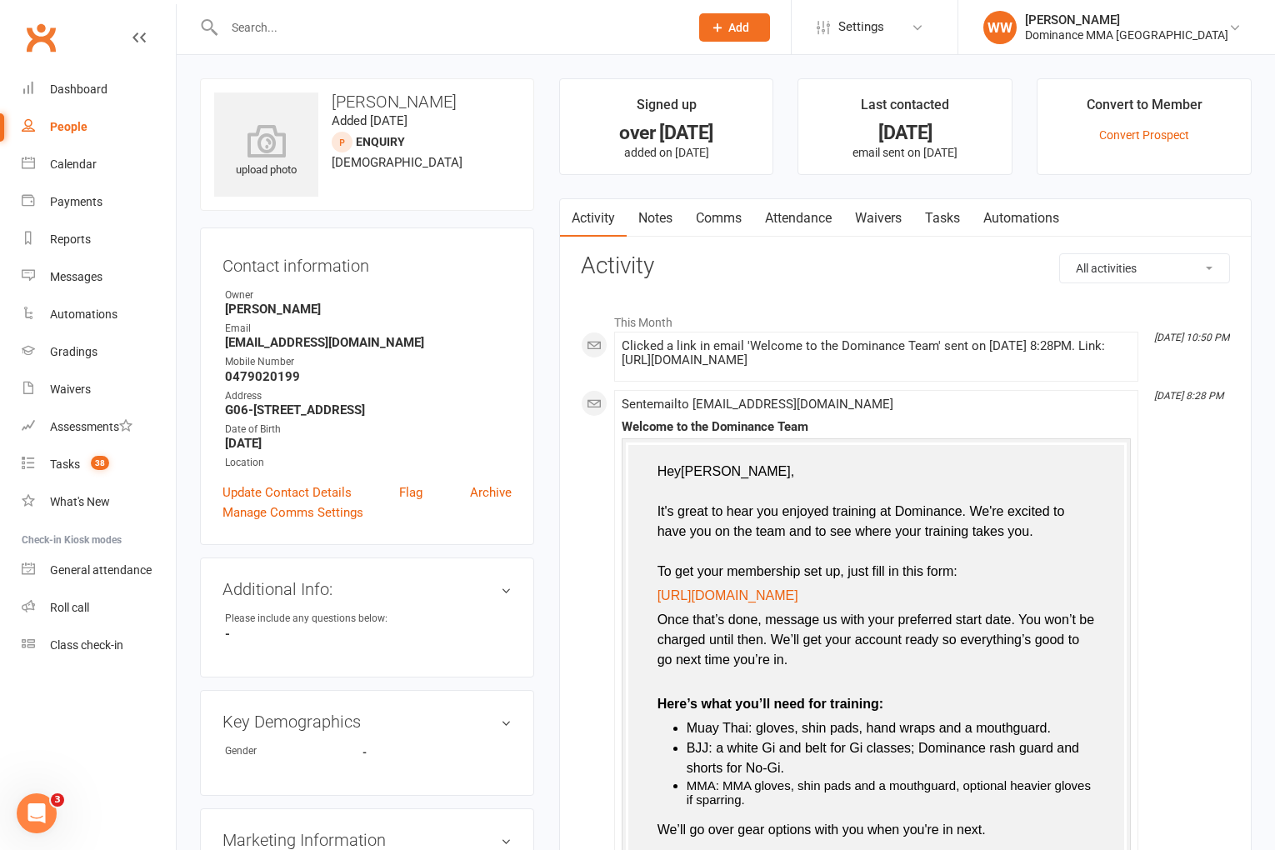
click at [885, 227] on link "Waivers" at bounding box center [879, 218] width 70 height 38
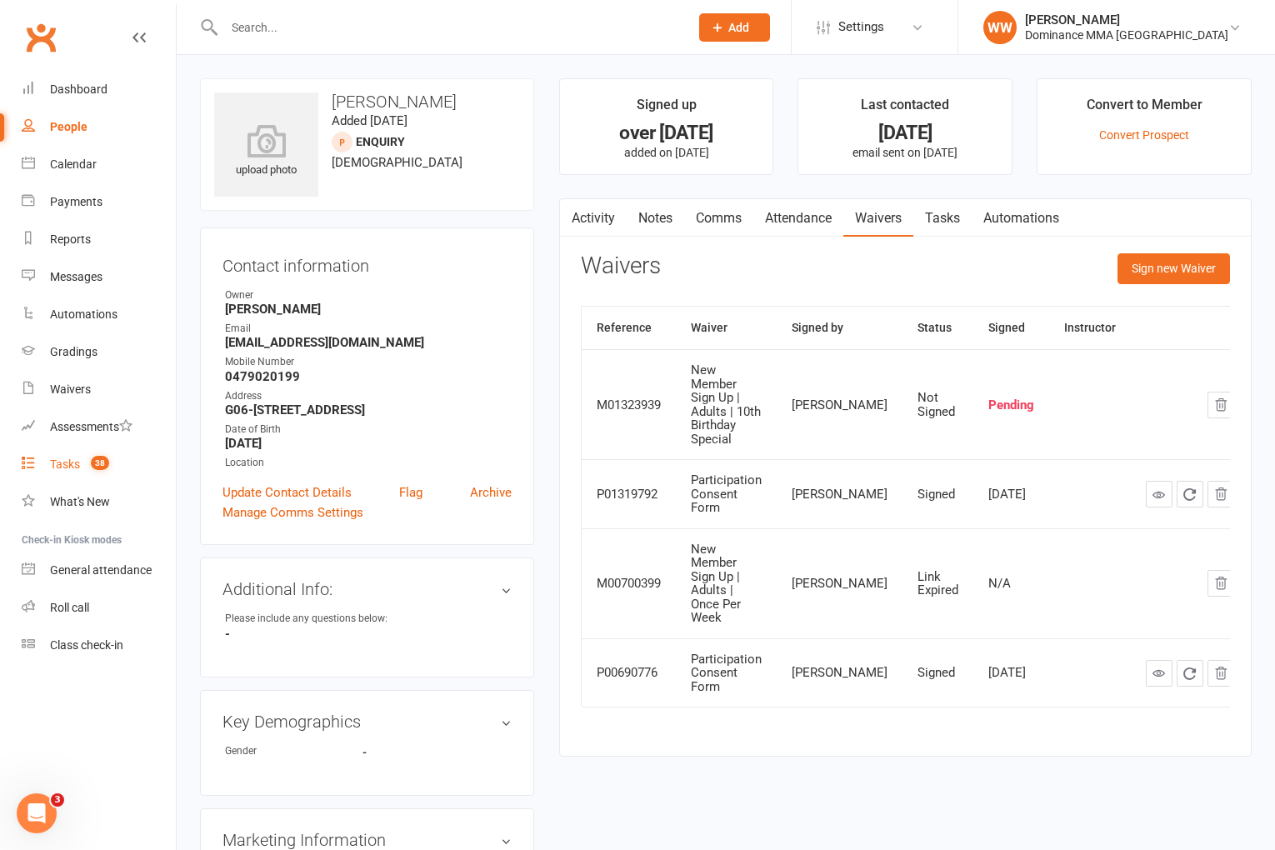
click at [103, 463] on span "38" at bounding box center [100, 463] width 18 height 14
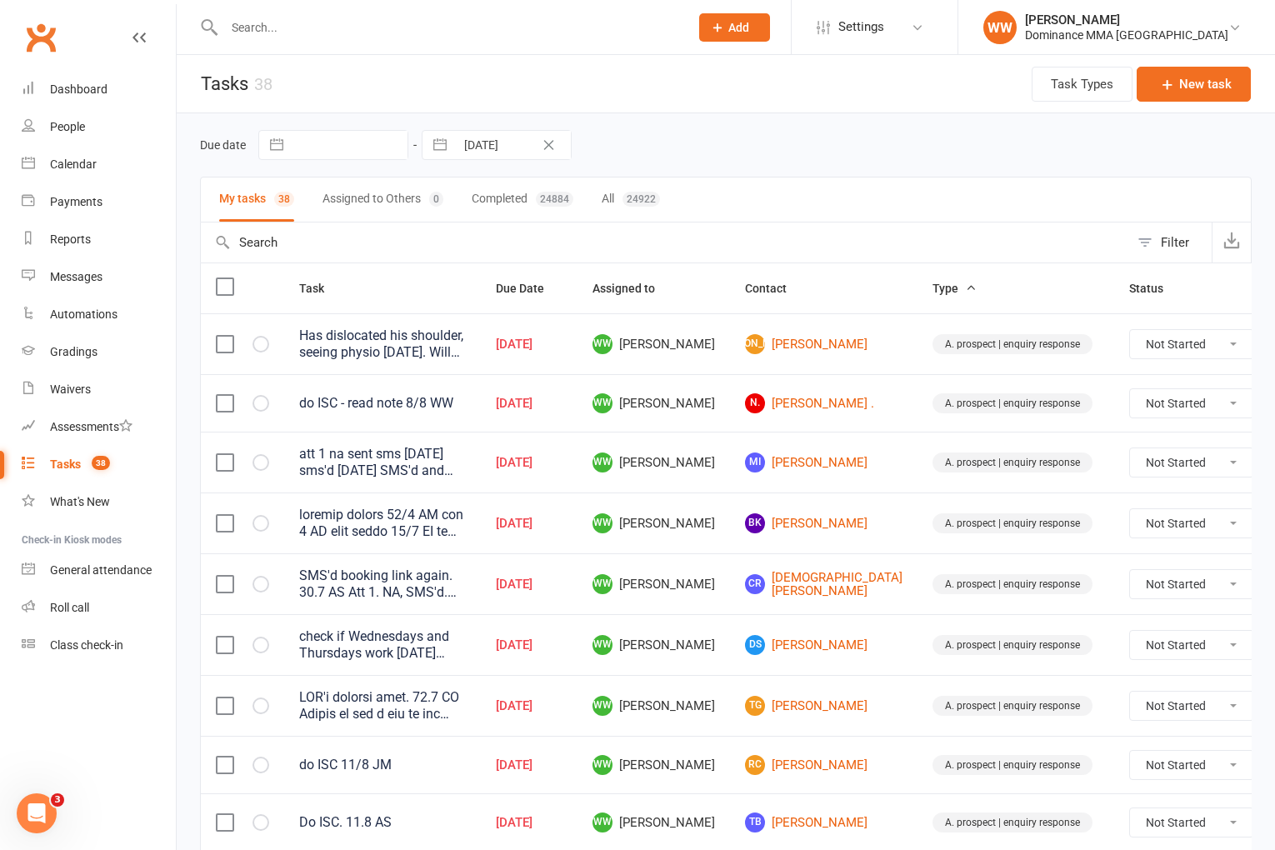
click at [730, 584] on td "CR Christian Ramos" at bounding box center [824, 583] width 188 height 61
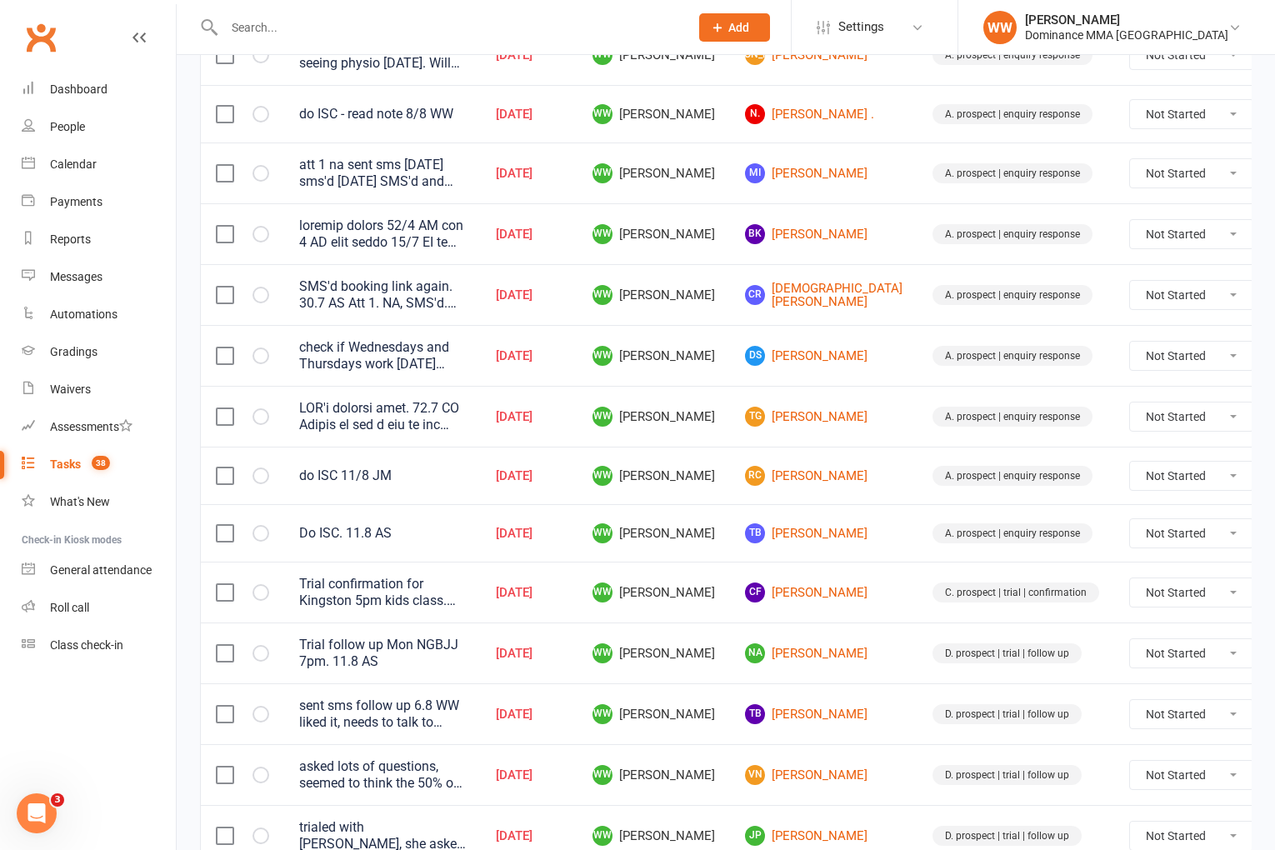
scroll to position [296, 0]
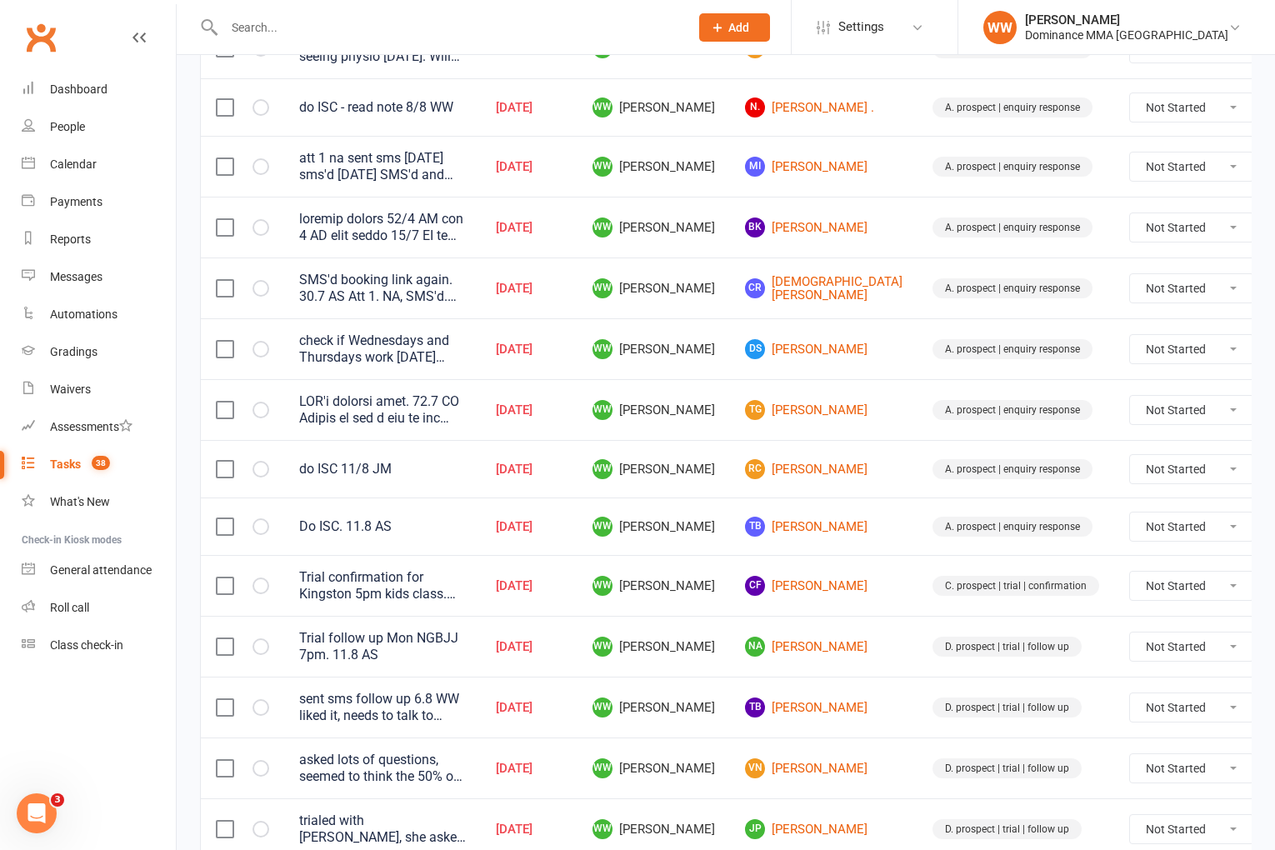
click at [721, 652] on td "WW Will Wesley" at bounding box center [654, 646] width 153 height 61
click at [711, 682] on td "WW Will Wesley" at bounding box center [654, 707] width 153 height 61
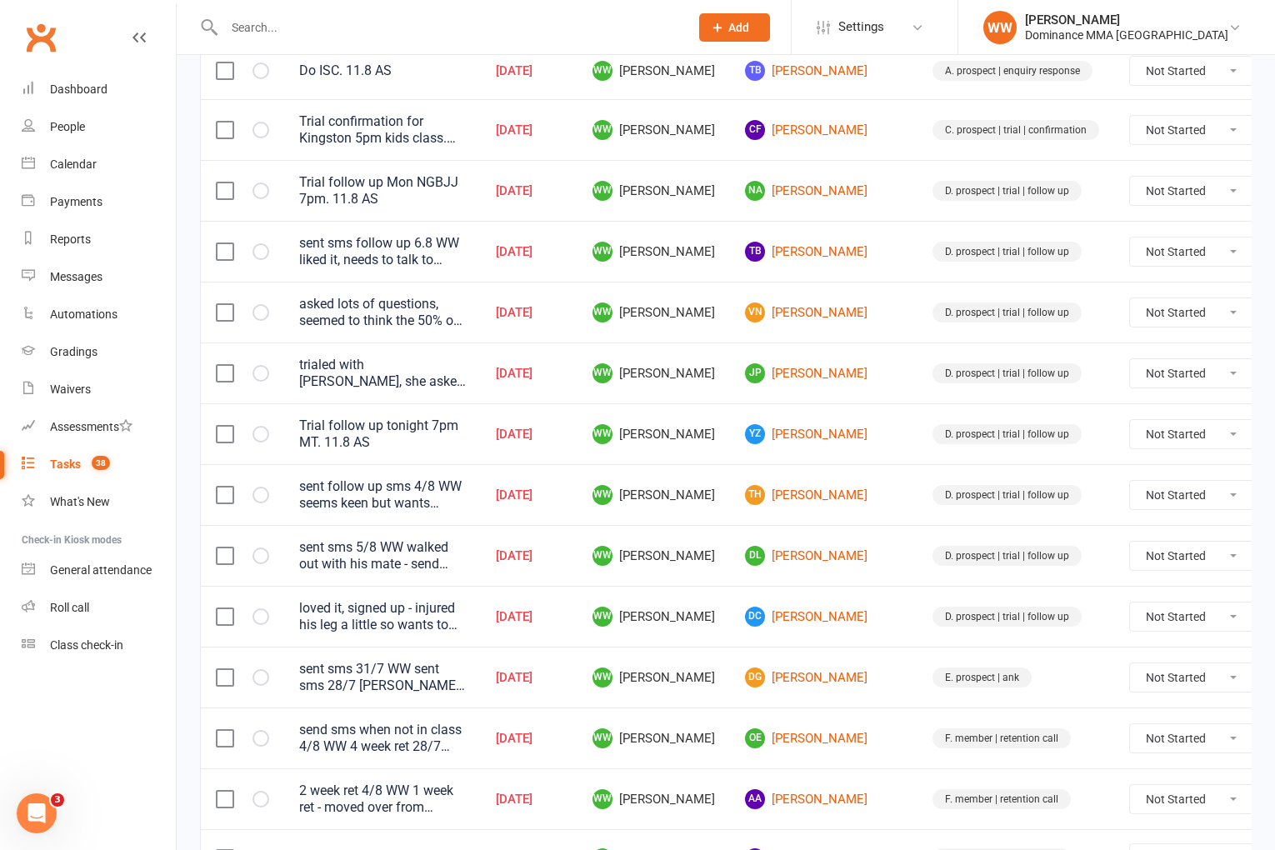
scroll to position [754, 0]
click at [813, 559] on link "DL Dooyeon Lee" at bounding box center [824, 554] width 158 height 20
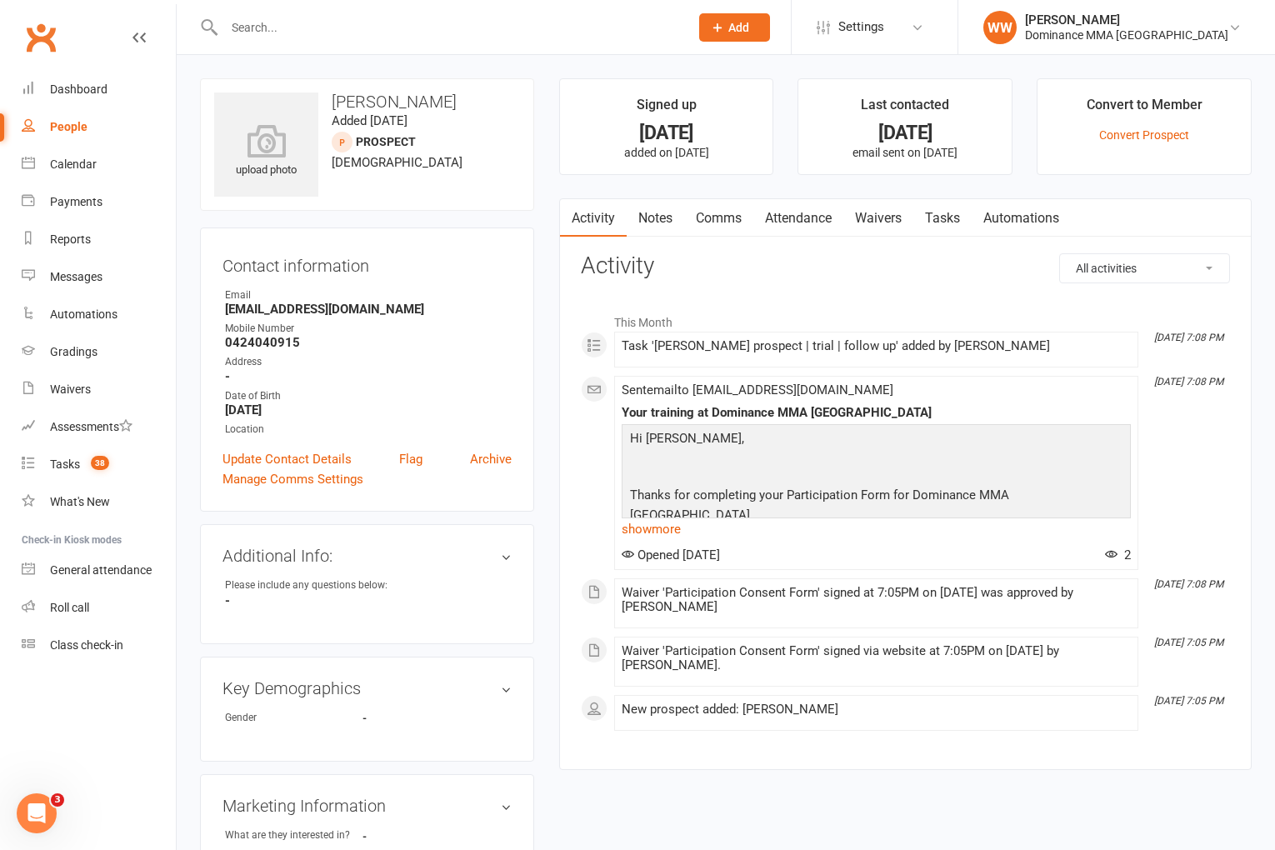
click at [665, 229] on link "Notes" at bounding box center [656, 218] width 58 height 38
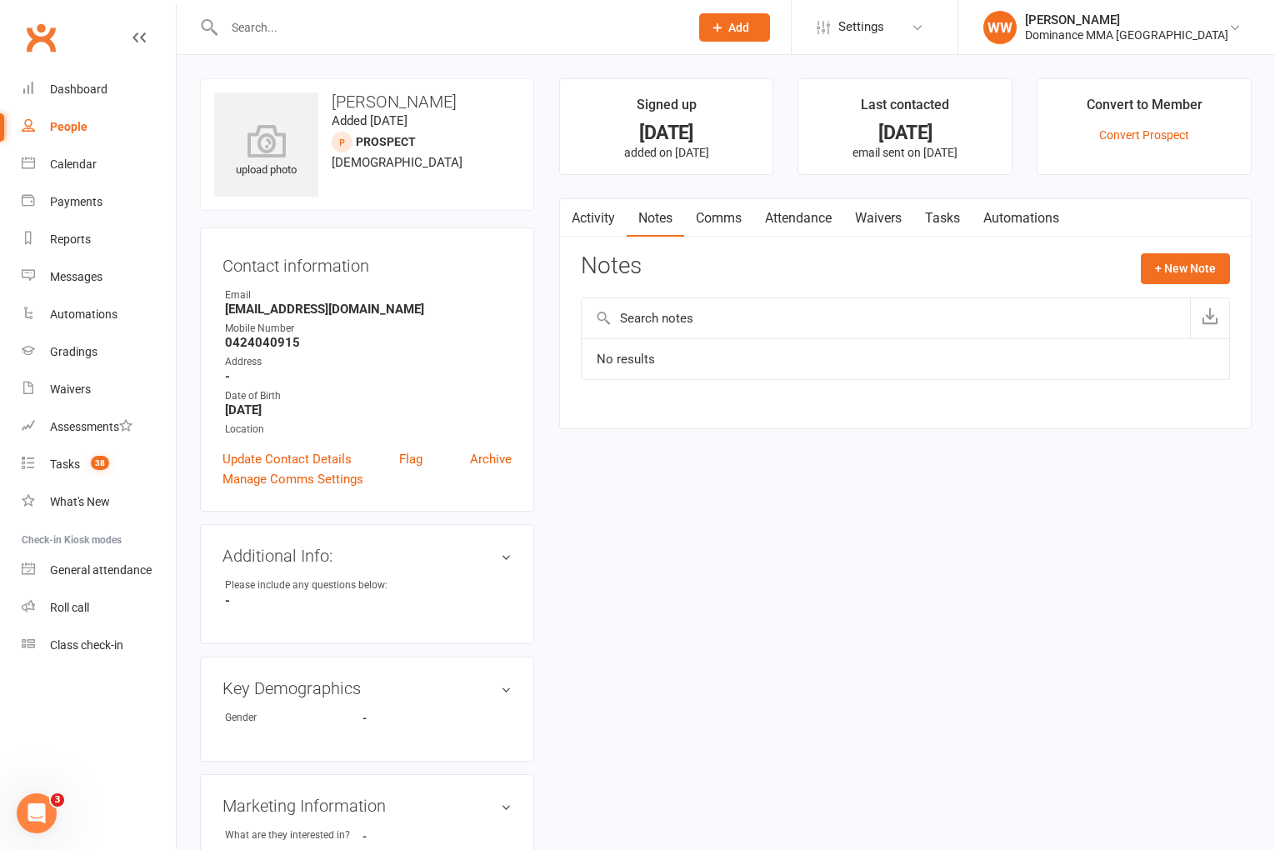
click at [972, 223] on link "Tasks" at bounding box center [943, 218] width 58 height 38
select select "incomplete"
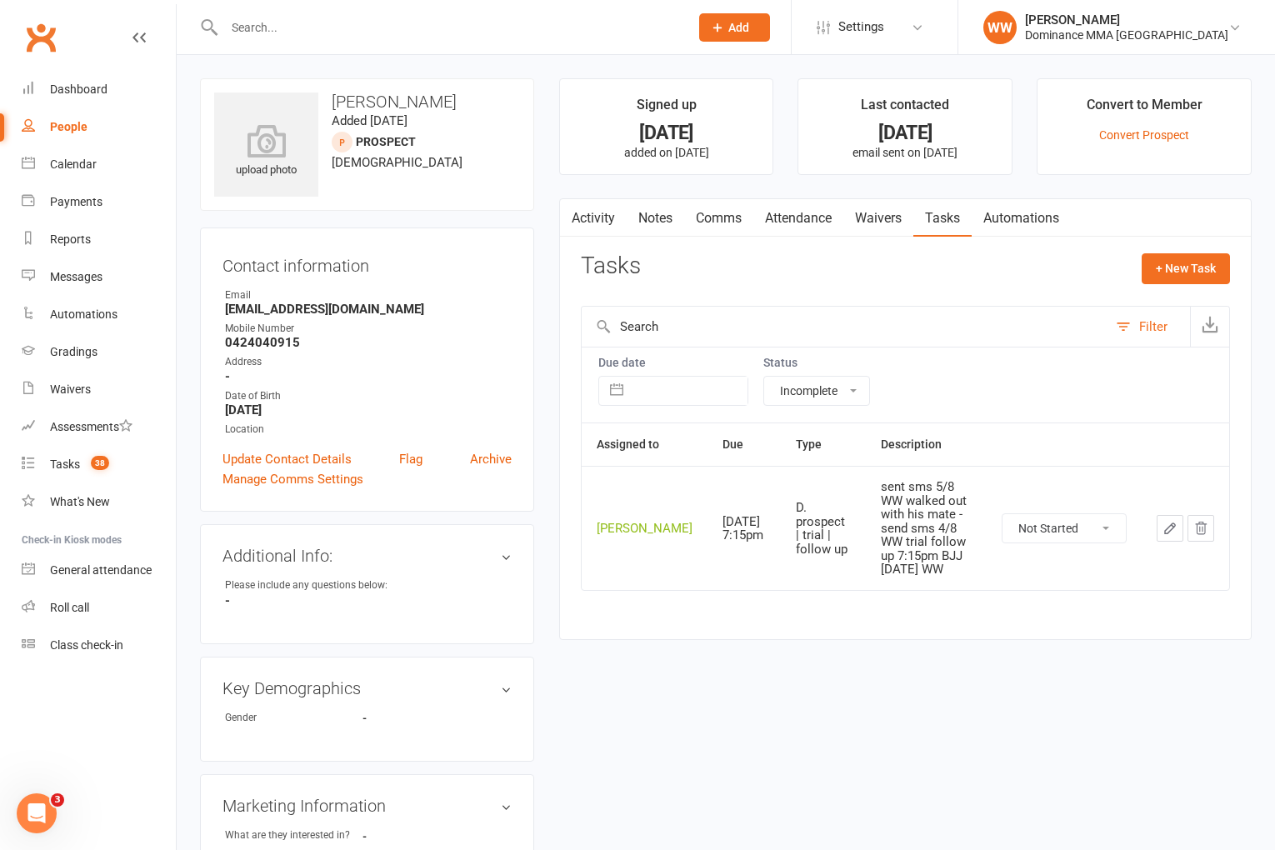
click at [658, 220] on link "Notes" at bounding box center [656, 218] width 58 height 38
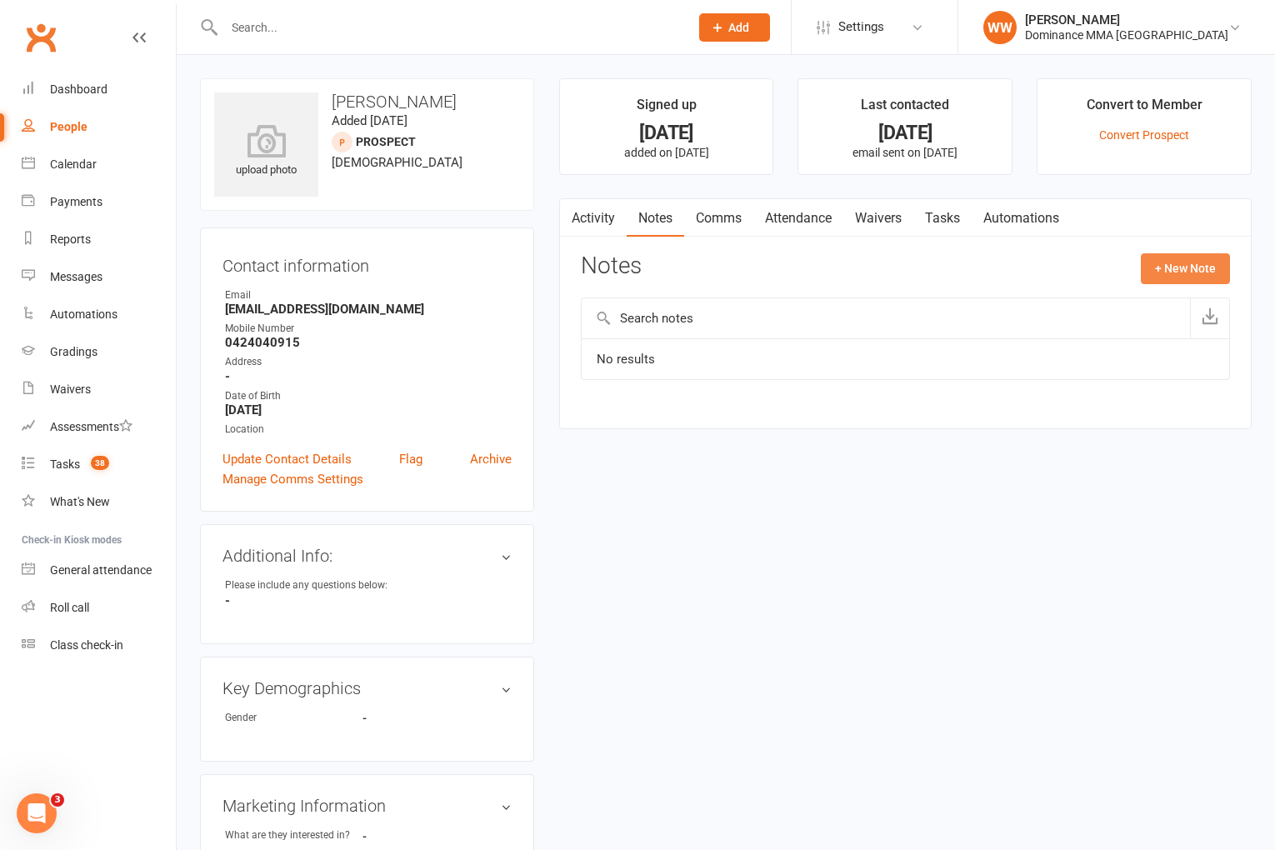
click at [1154, 271] on button "+ New Note" at bounding box center [1185, 268] width 89 height 30
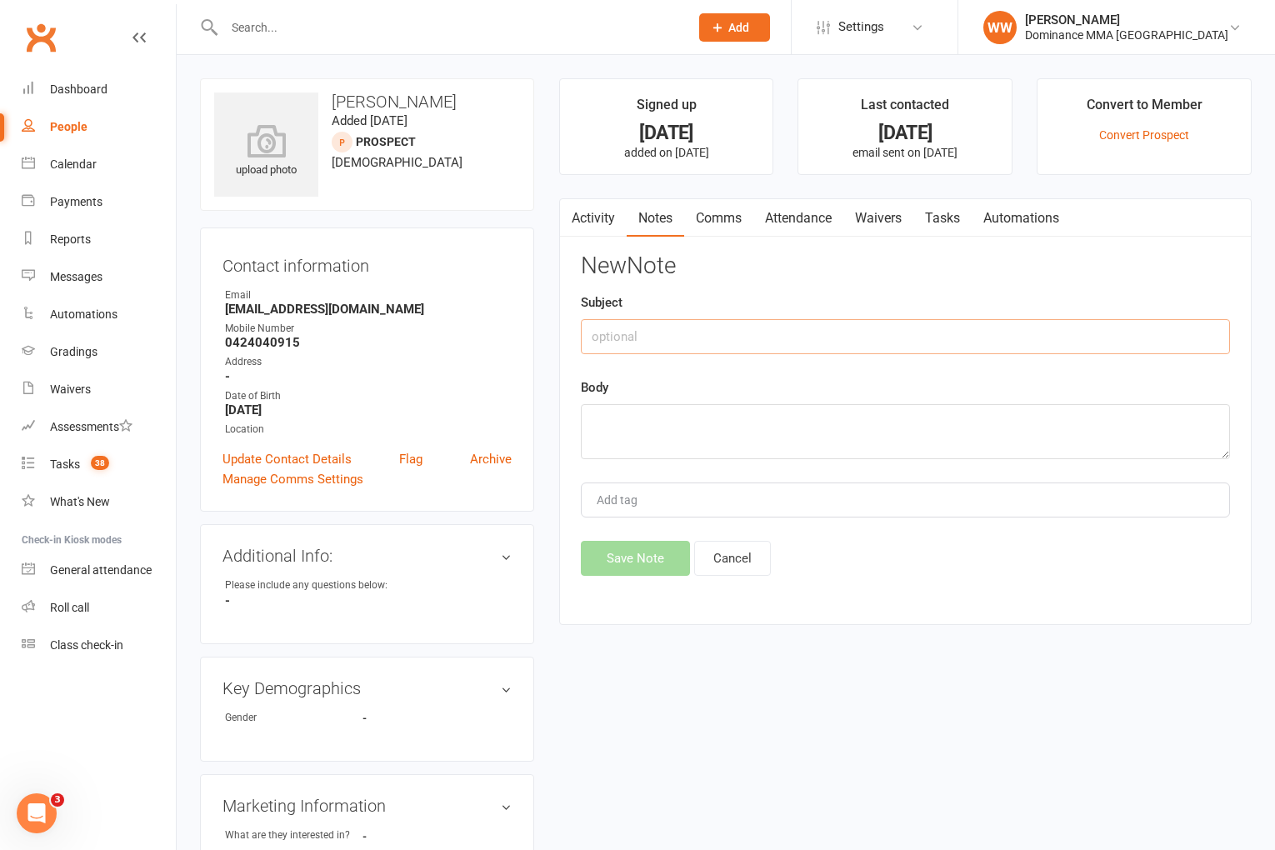
click at [642, 328] on input "text" at bounding box center [905, 336] width 649 height 35
type input "walk in"
click at [634, 418] on textarea at bounding box center [905, 431] width 649 height 55
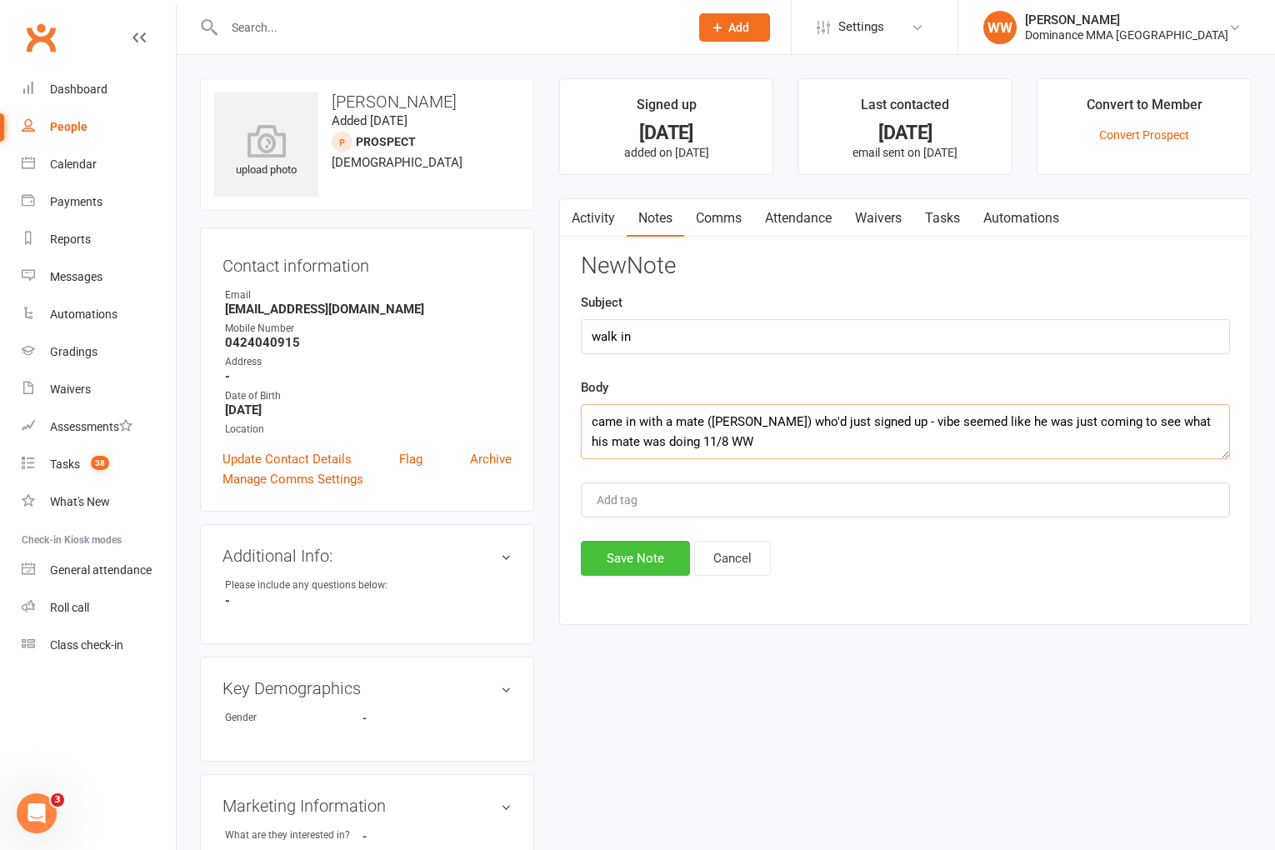
type textarea "came in with a mate (thomas G) who'd just signed up - vibe seemed like he was j…"
click at [644, 550] on button "Save Note" at bounding box center [635, 558] width 109 height 35
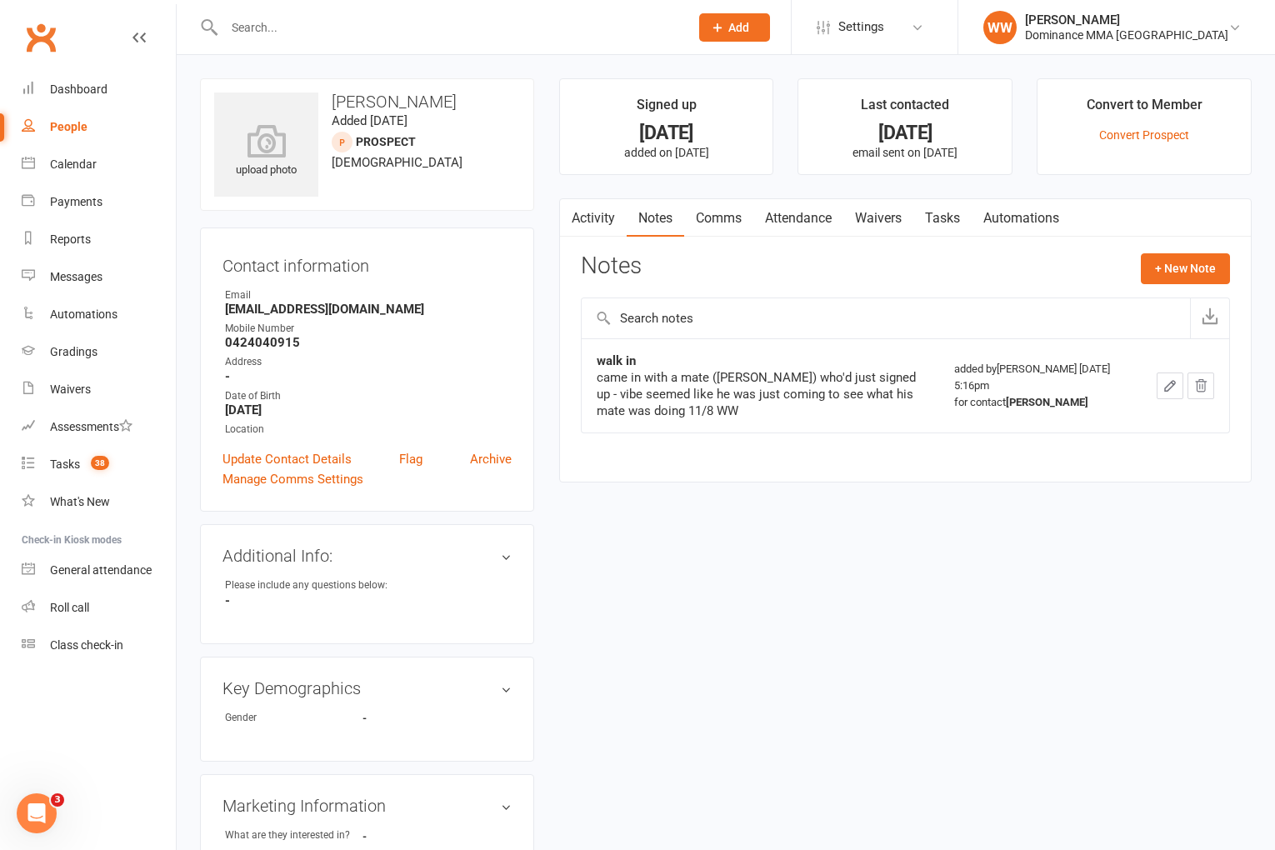
click at [949, 217] on link "Tasks" at bounding box center [943, 218] width 58 height 38
select select "incomplete"
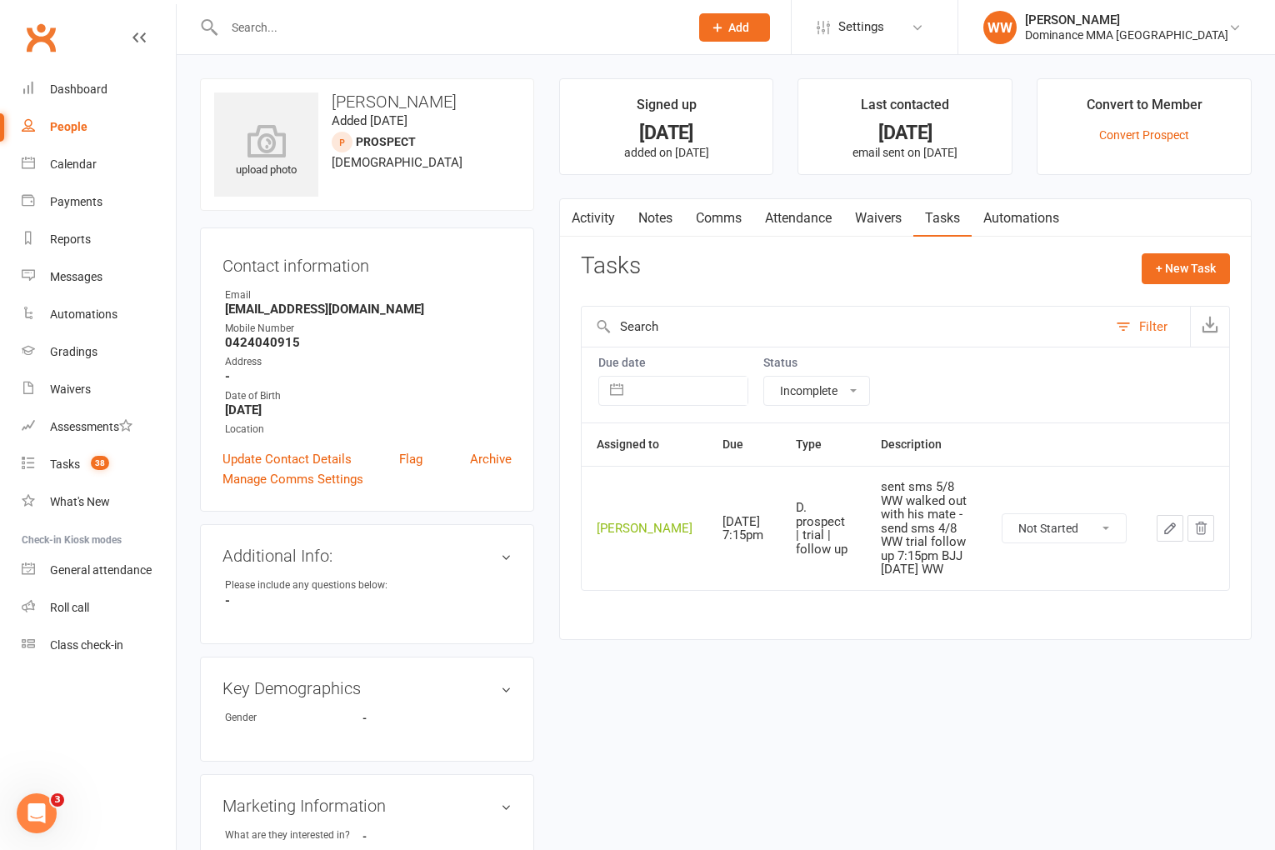
click at [1175, 536] on icon "button" at bounding box center [1170, 528] width 15 height 15
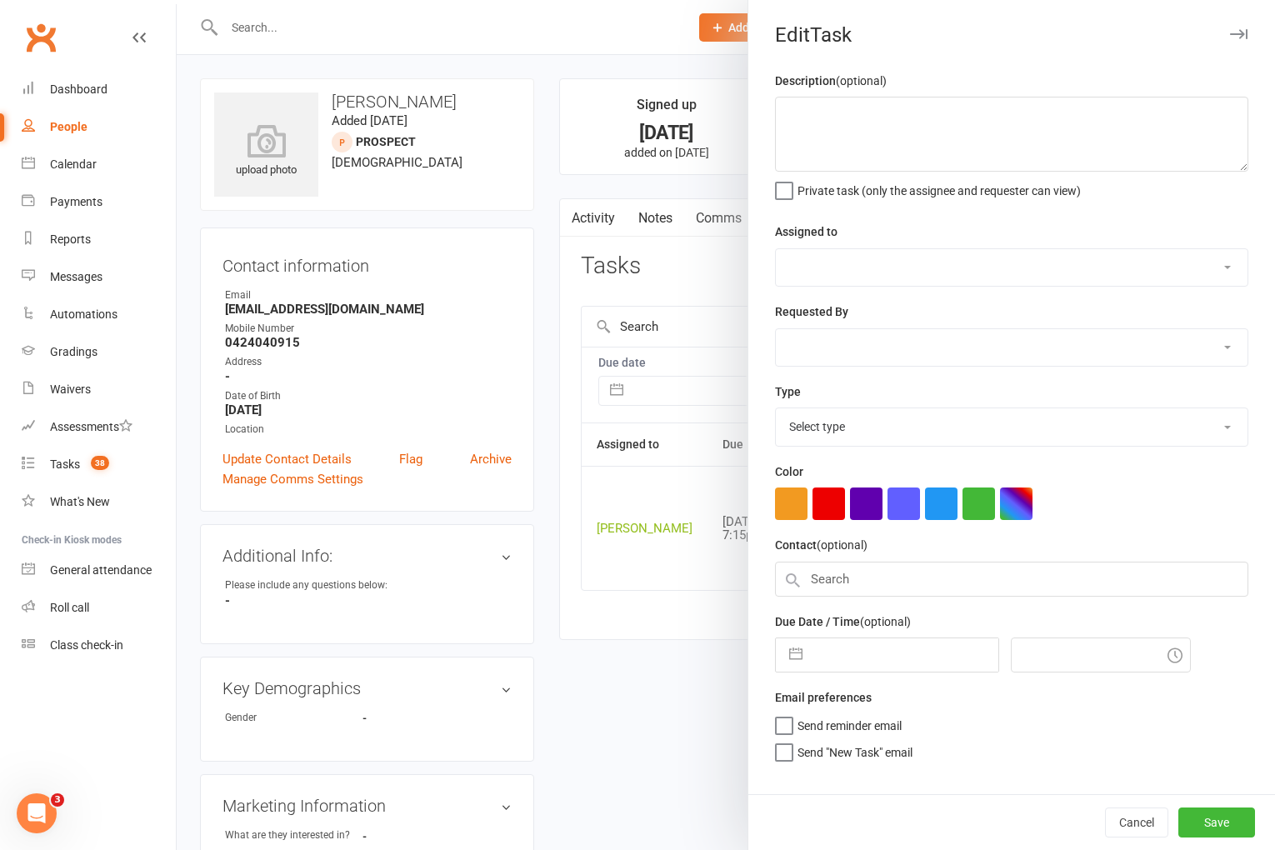
type textarea "sent sms 5/8 WW walked out with his mate - send sms 4/8 WW trial follow up 7:15…"
select select "49757"
type input "11 Aug 2025"
type input "7:15pm"
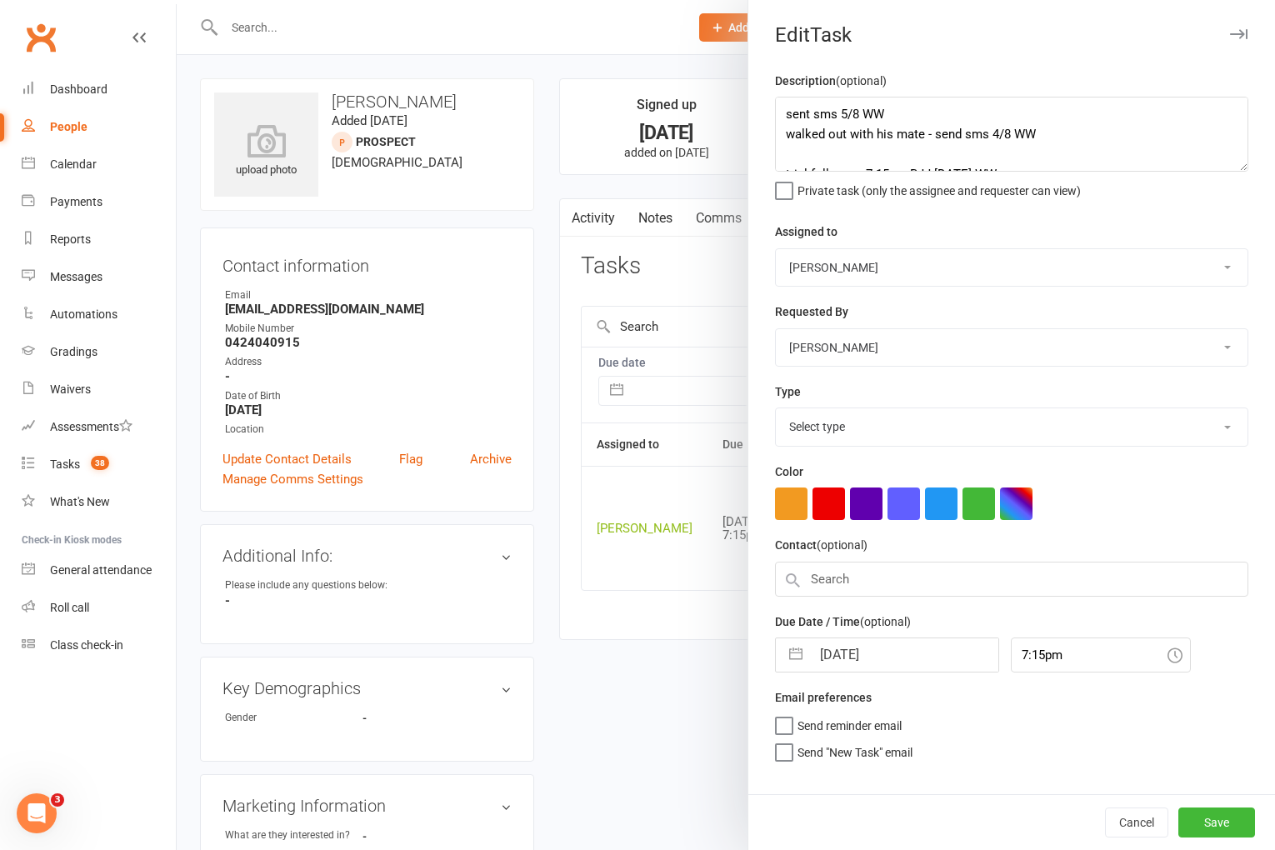
select select "3863"
click at [849, 650] on input "11 Aug 2025" at bounding box center [905, 649] width 188 height 33
select select "6"
select select "2025"
select select "7"
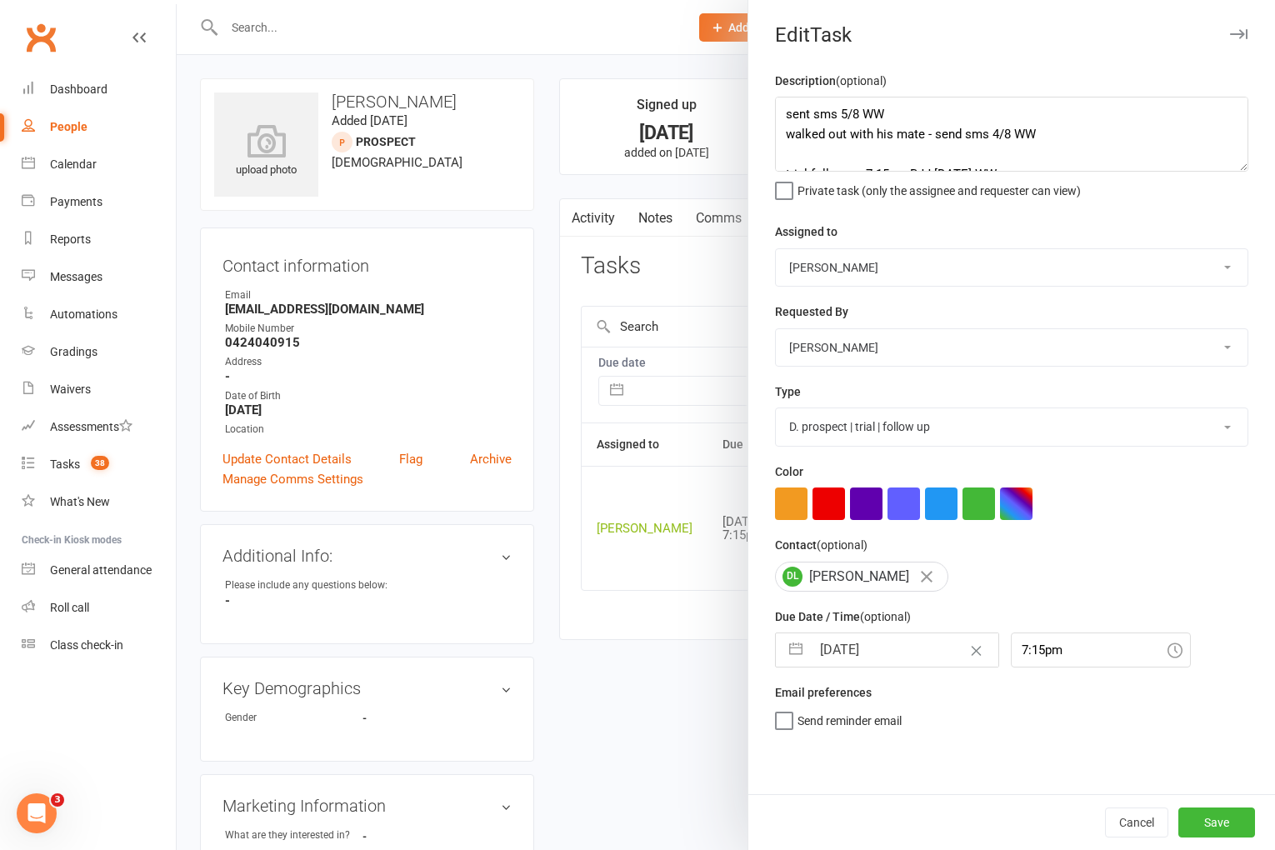
select select "2025"
select select "8"
select select "2025"
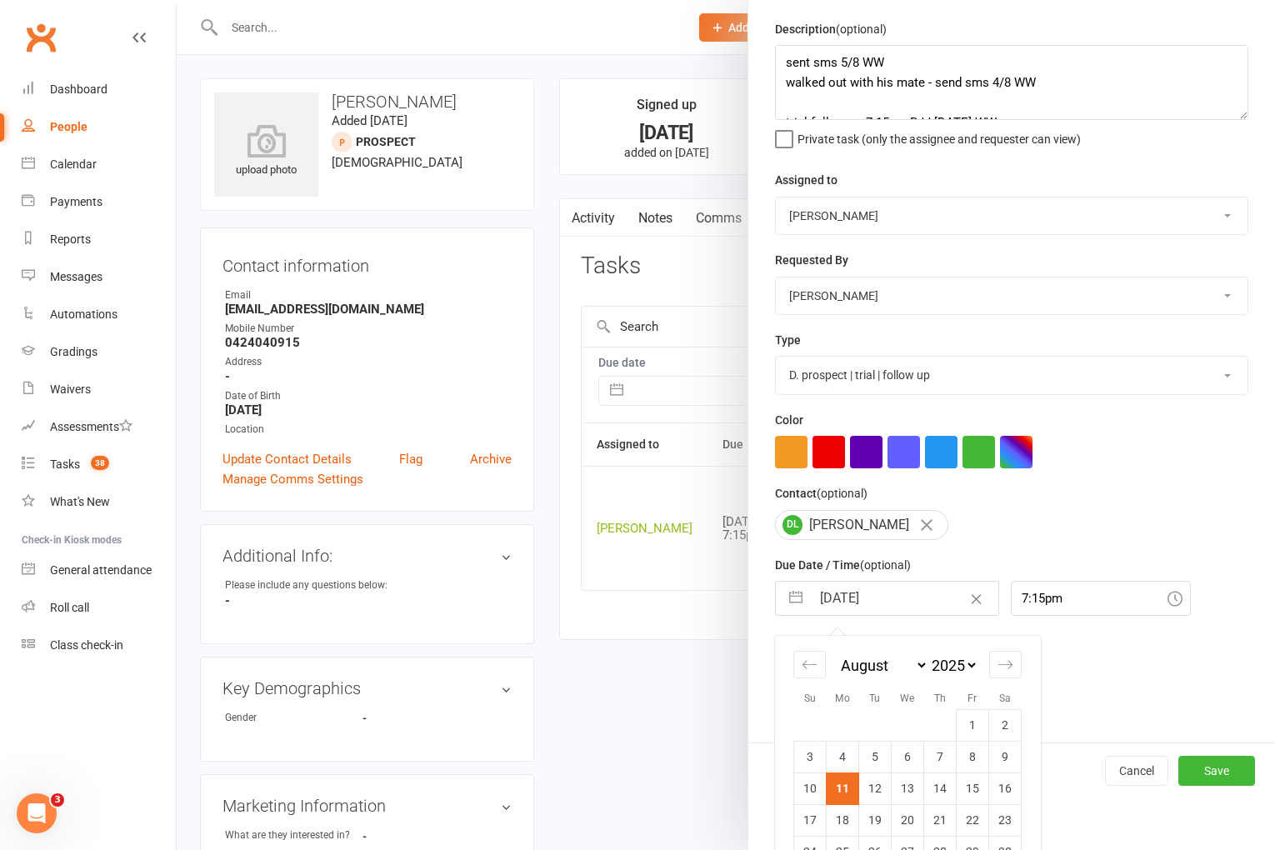
scroll to position [123, 0]
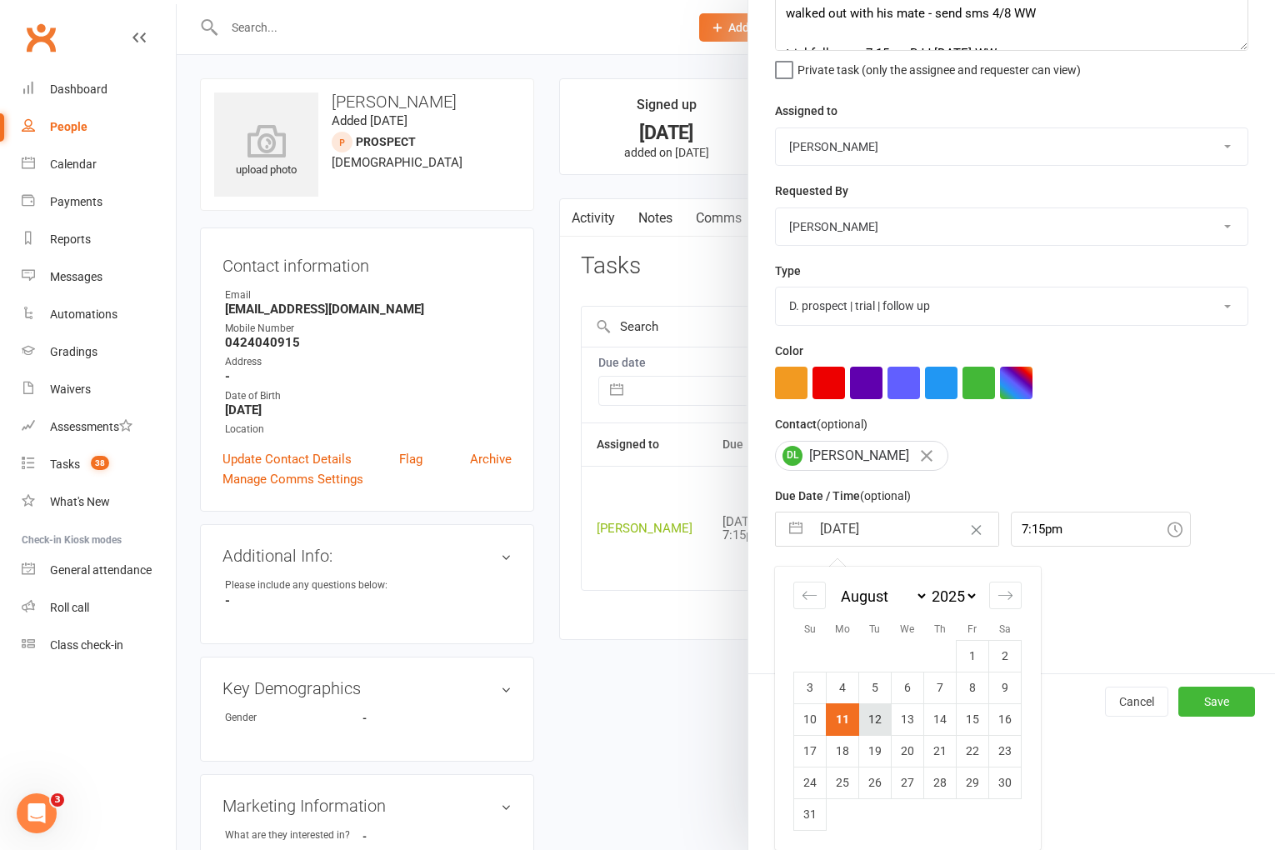
click at [869, 714] on td "12" at bounding box center [875, 720] width 33 height 32
type input "12 Aug 2025"
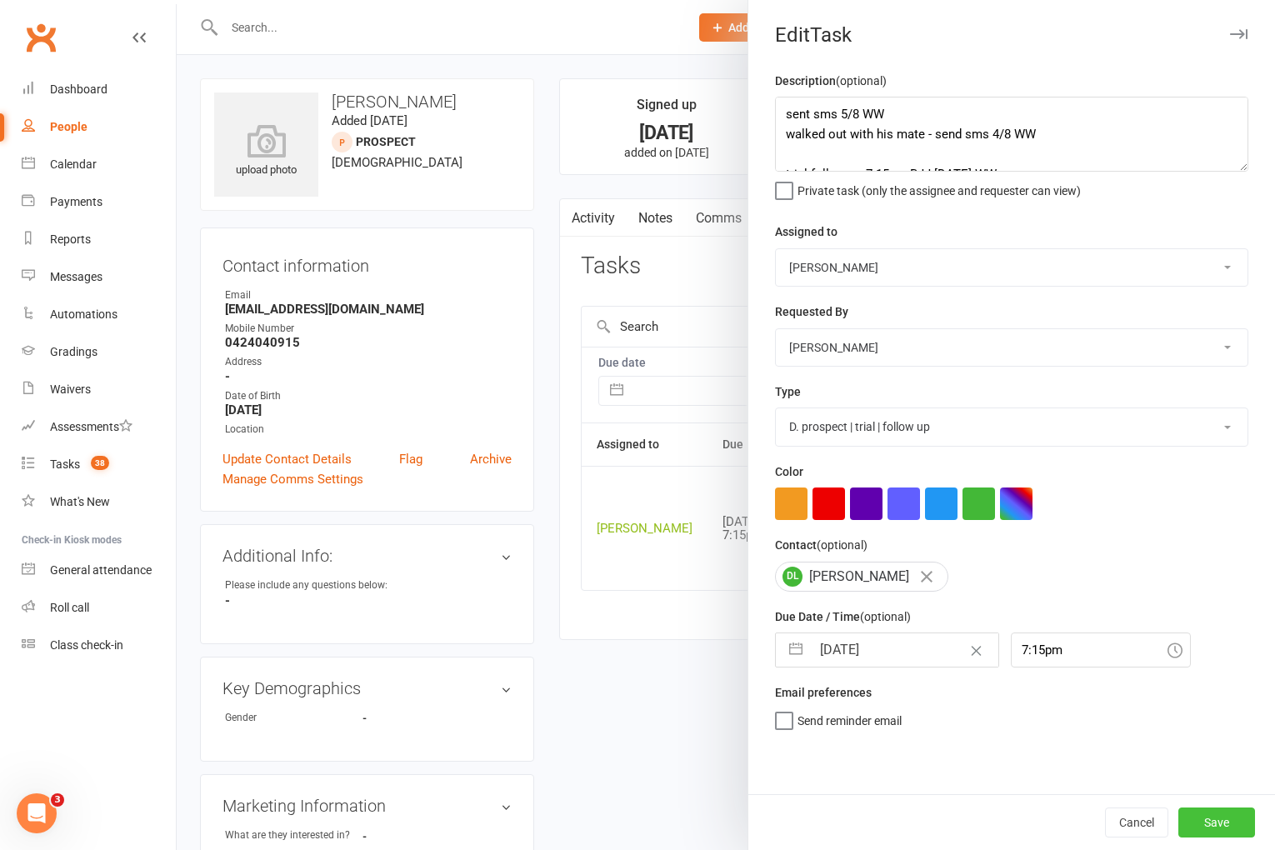
click at [1214, 819] on button "Save" at bounding box center [1217, 823] width 77 height 30
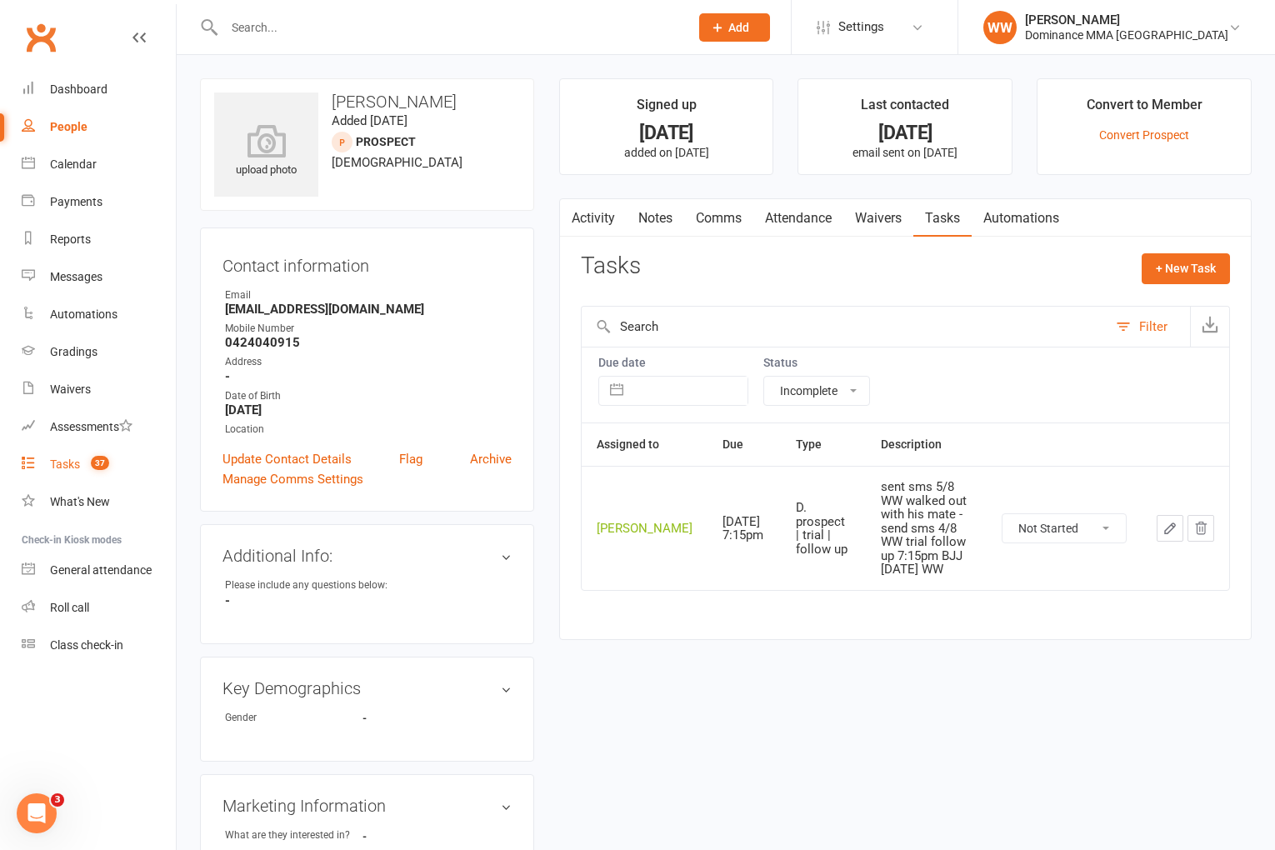
click at [48, 469] on link "Tasks 37" at bounding box center [99, 465] width 154 height 38
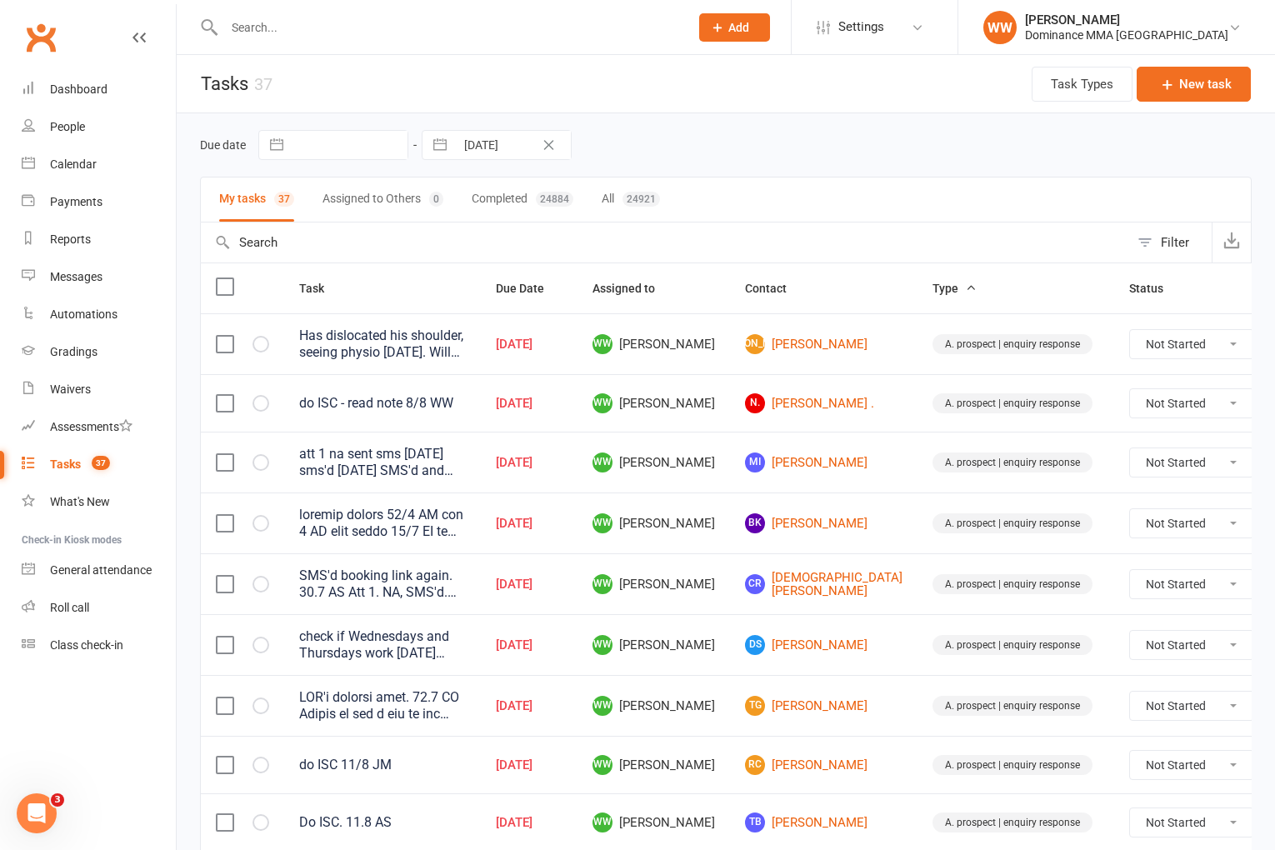
click at [730, 610] on td "CR Christian Ramos" at bounding box center [824, 583] width 188 height 61
click at [730, 629] on td "DS Dave Stott" at bounding box center [824, 644] width 188 height 61
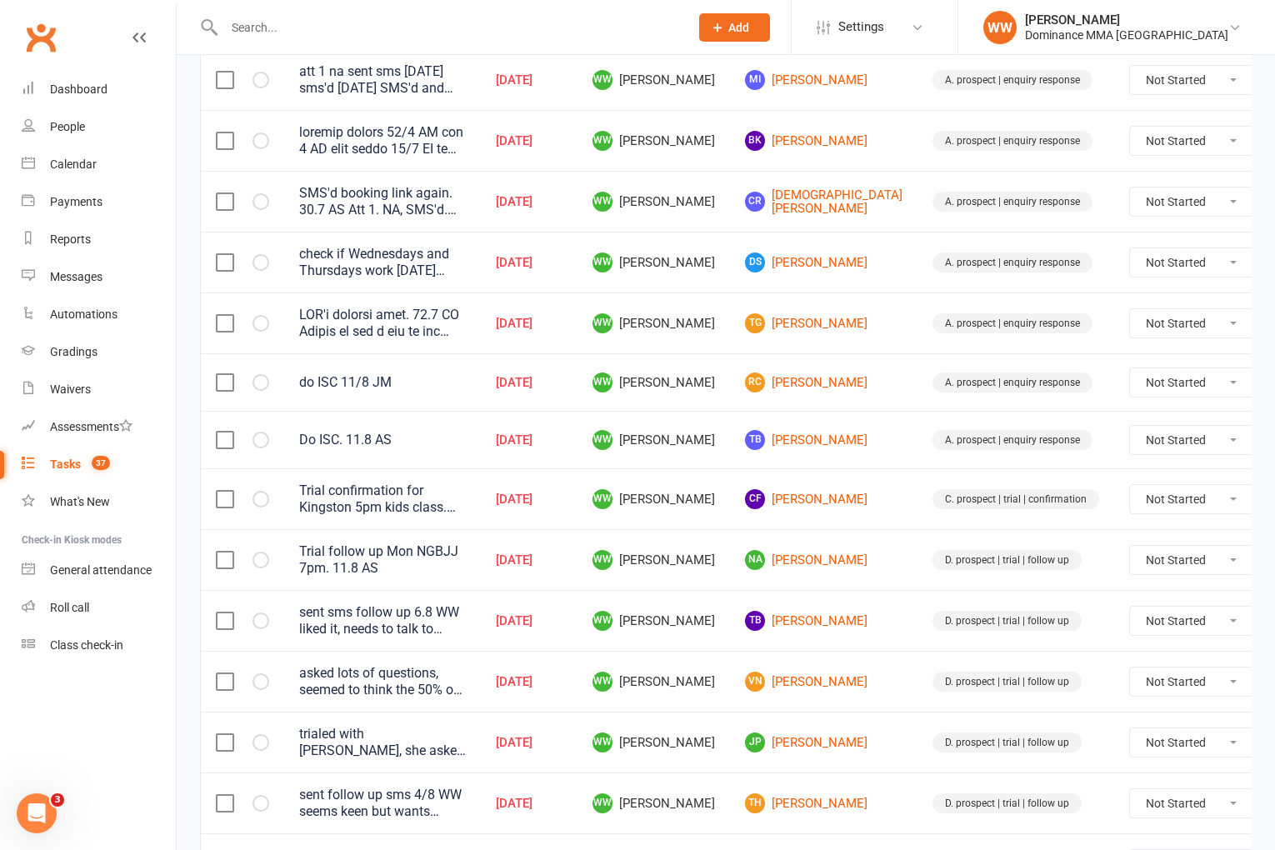
scroll to position [383, 0]
click at [777, 383] on link "RC Roy Coughlan" at bounding box center [824, 382] width 158 height 20
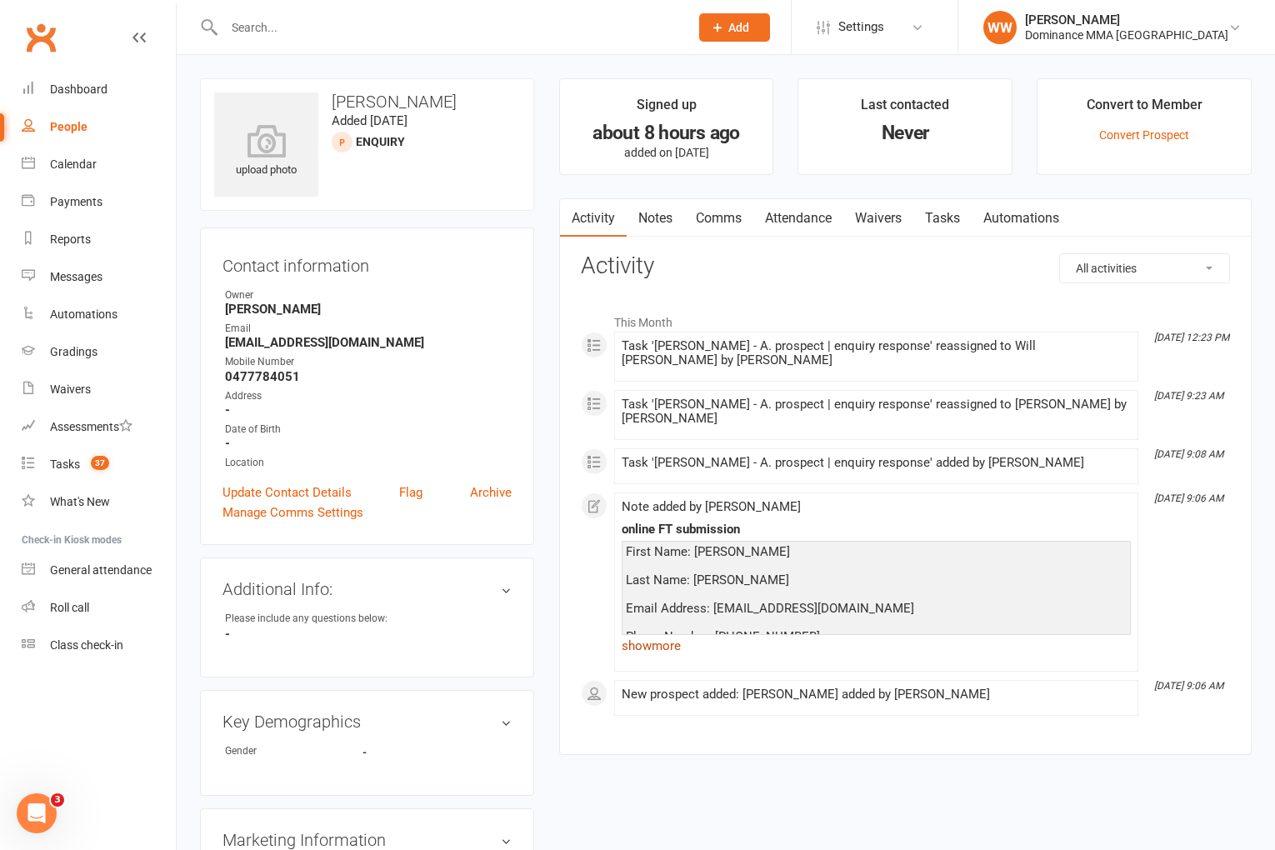
click at [668, 639] on link "show more" at bounding box center [876, 645] width 509 height 23
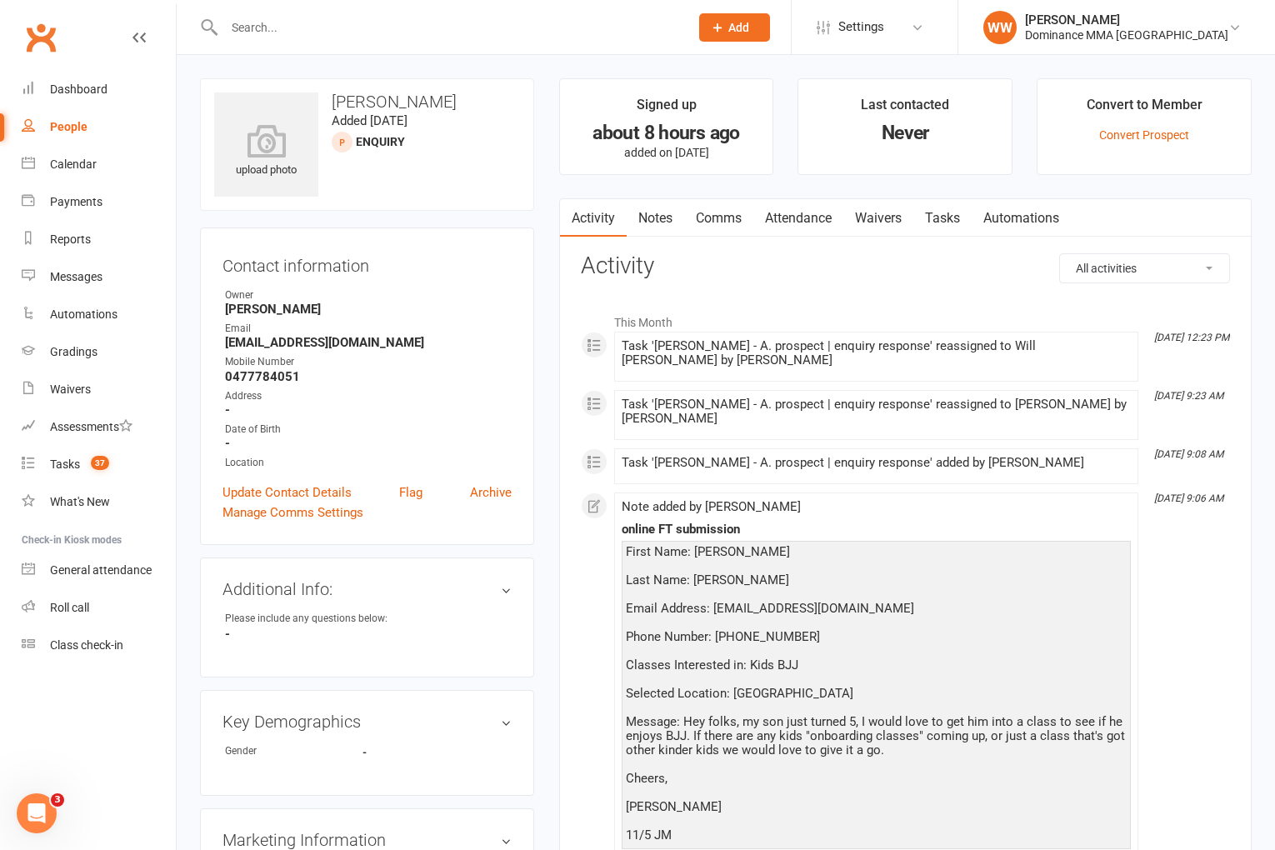
click at [559, 545] on div "Activity Notes Comms Attendance Waivers Tasks Automations All activities Bookin…" at bounding box center [905, 584] width 693 height 772
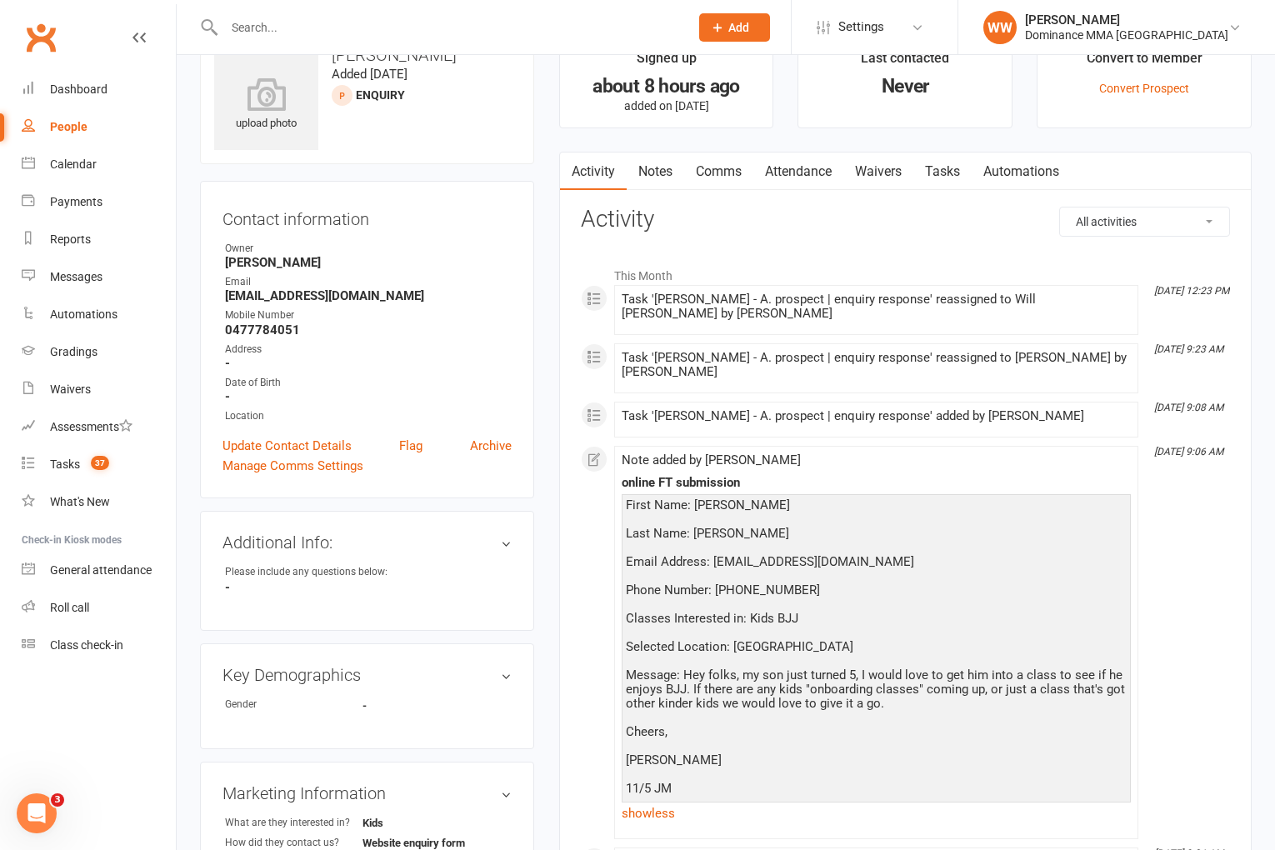
scroll to position [56, 0]
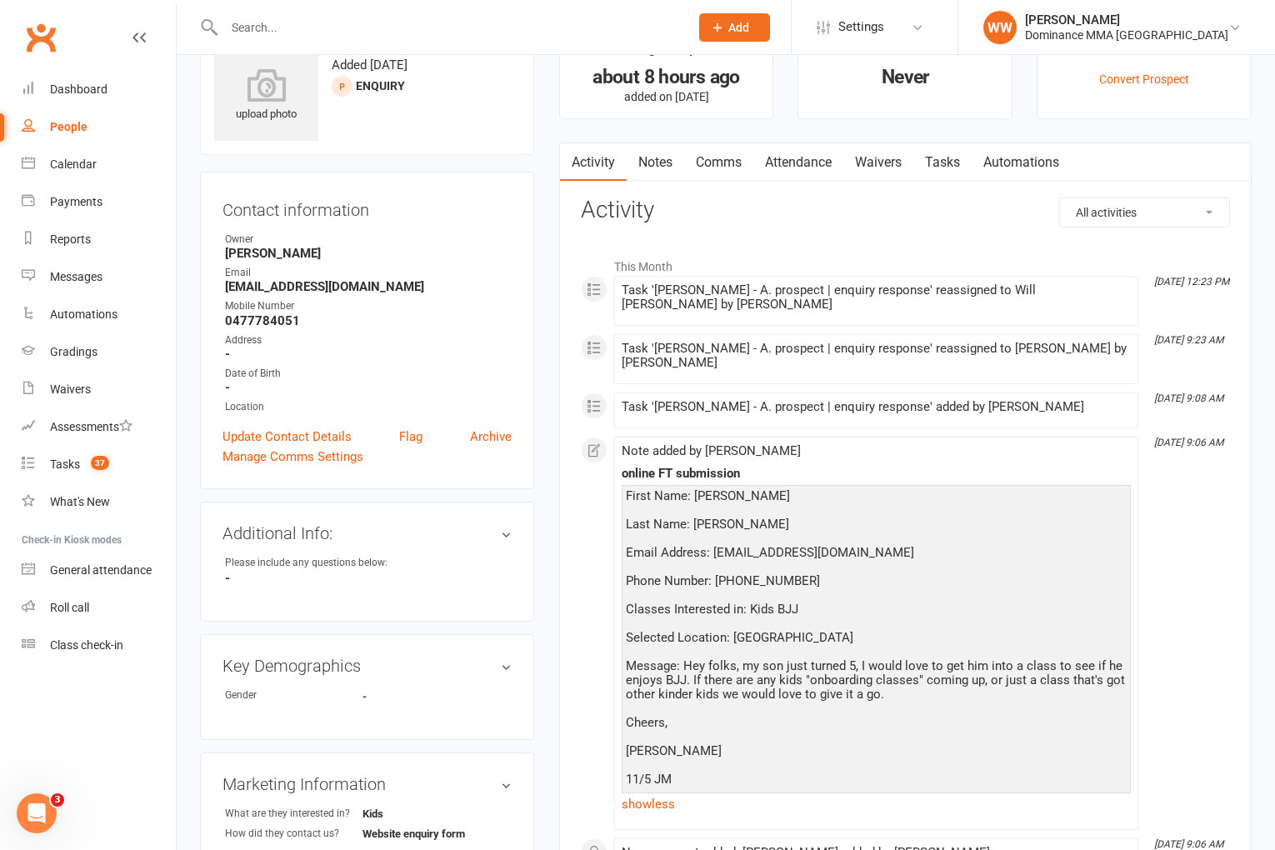
click at [949, 157] on link "Tasks" at bounding box center [943, 162] width 58 height 38
select select "incomplete"
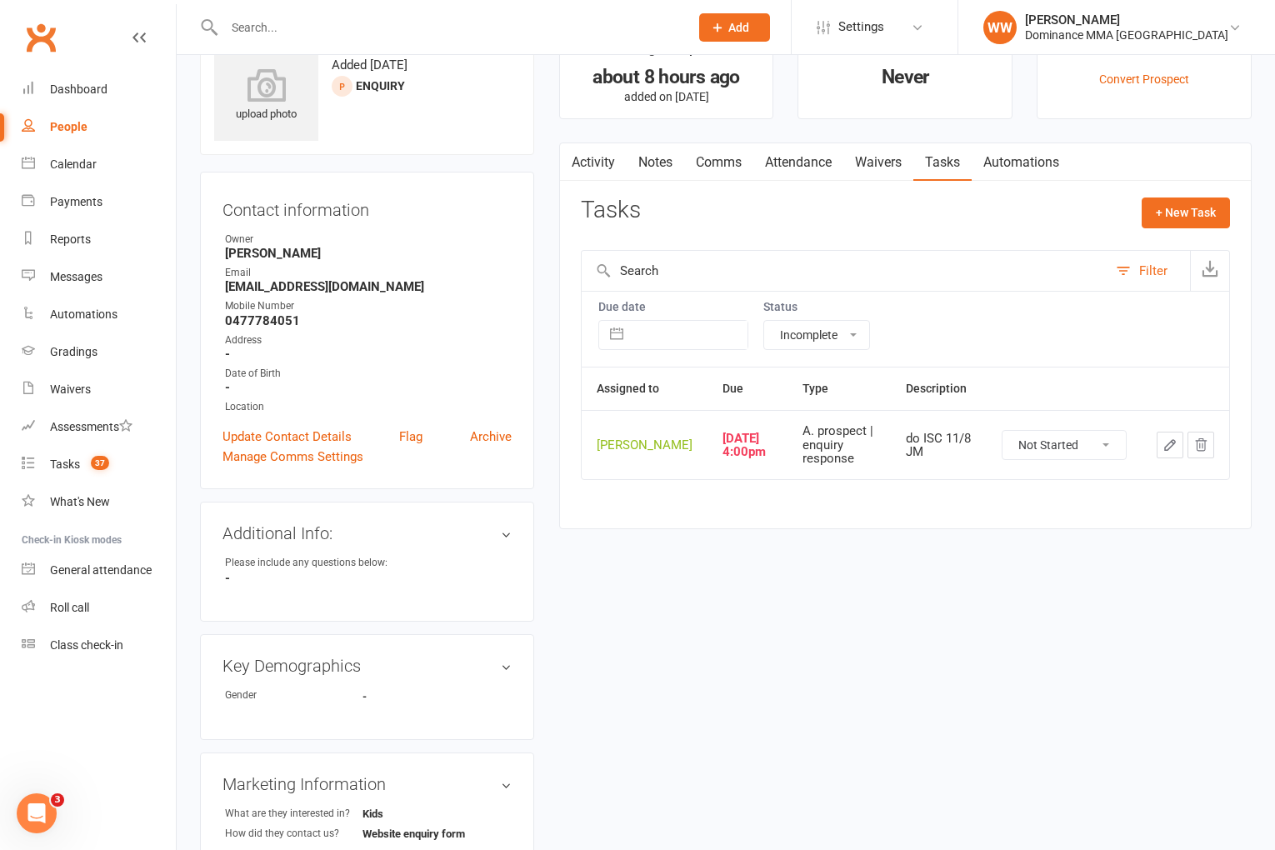
click at [1167, 453] on icon "button" at bounding box center [1170, 445] width 15 height 15
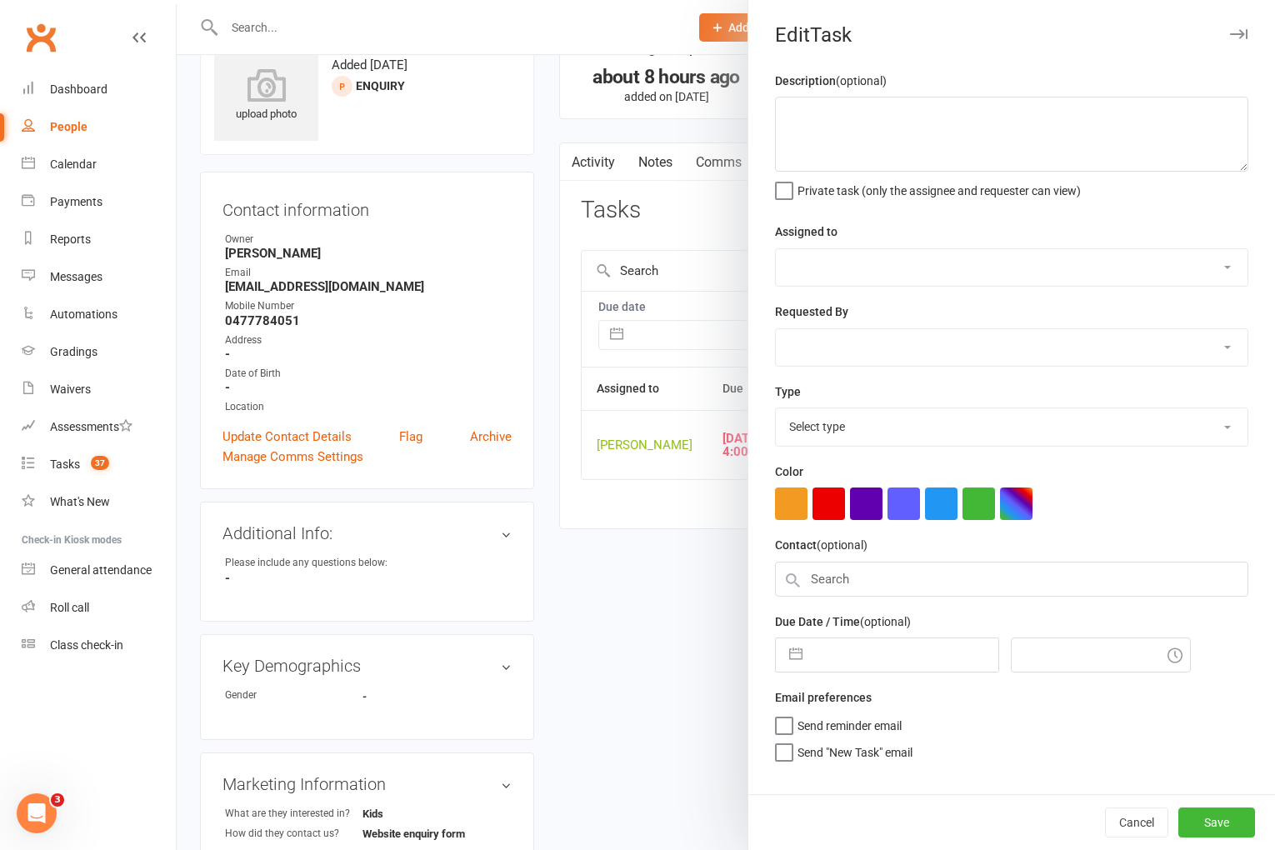
type textarea "do ISC 11/8 JM"
select select "49757"
select select "45422"
type input "11 Aug 2025"
type input "4:00pm"
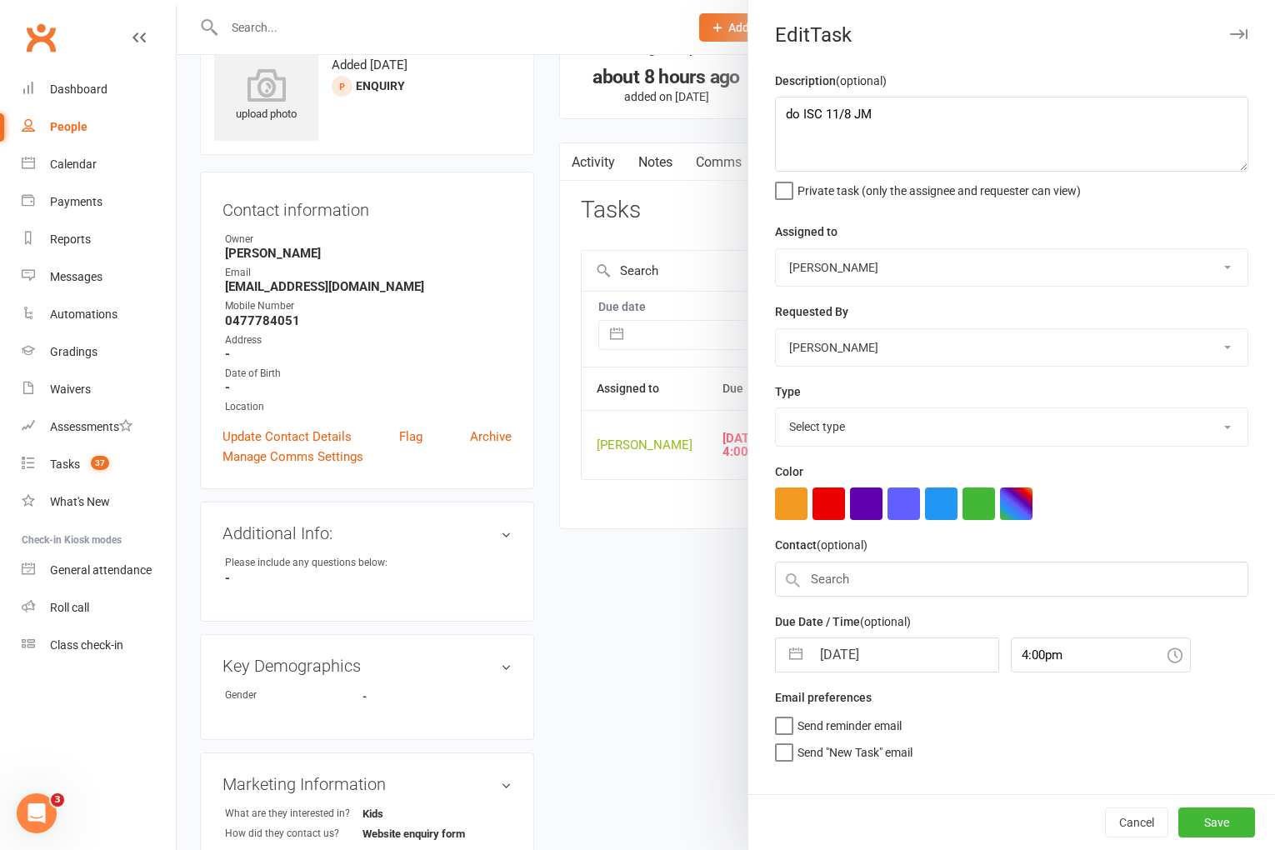
select select "3860"
click at [785, 118] on textarea "do ISC 11/8 JM" at bounding box center [1011, 134] width 473 height 75
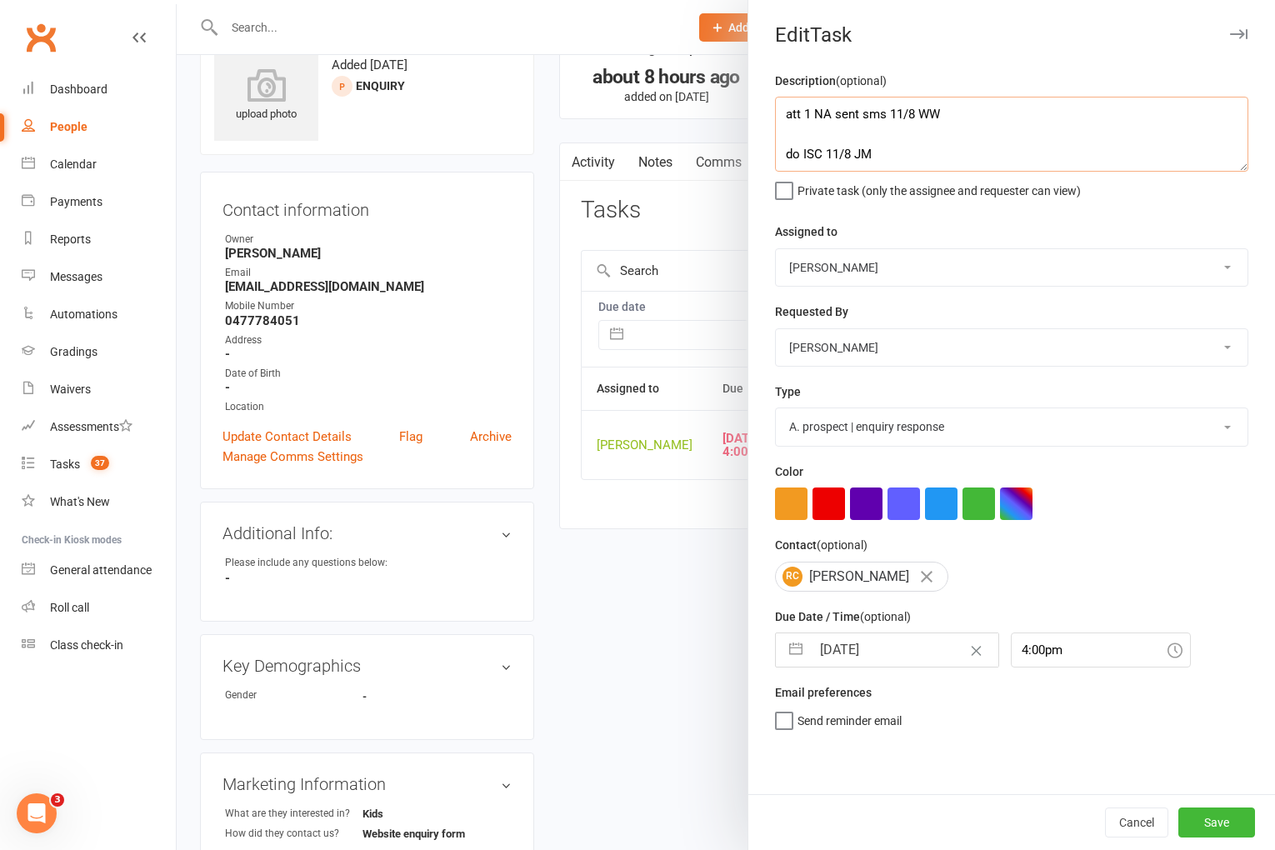
type textarea "att 1 NA sent sms 11/8 WW do ISC 11/8 JM"
click at [877, 650] on input "11 Aug 2025" at bounding box center [905, 649] width 188 height 33
select select "6"
select select "2025"
select select "7"
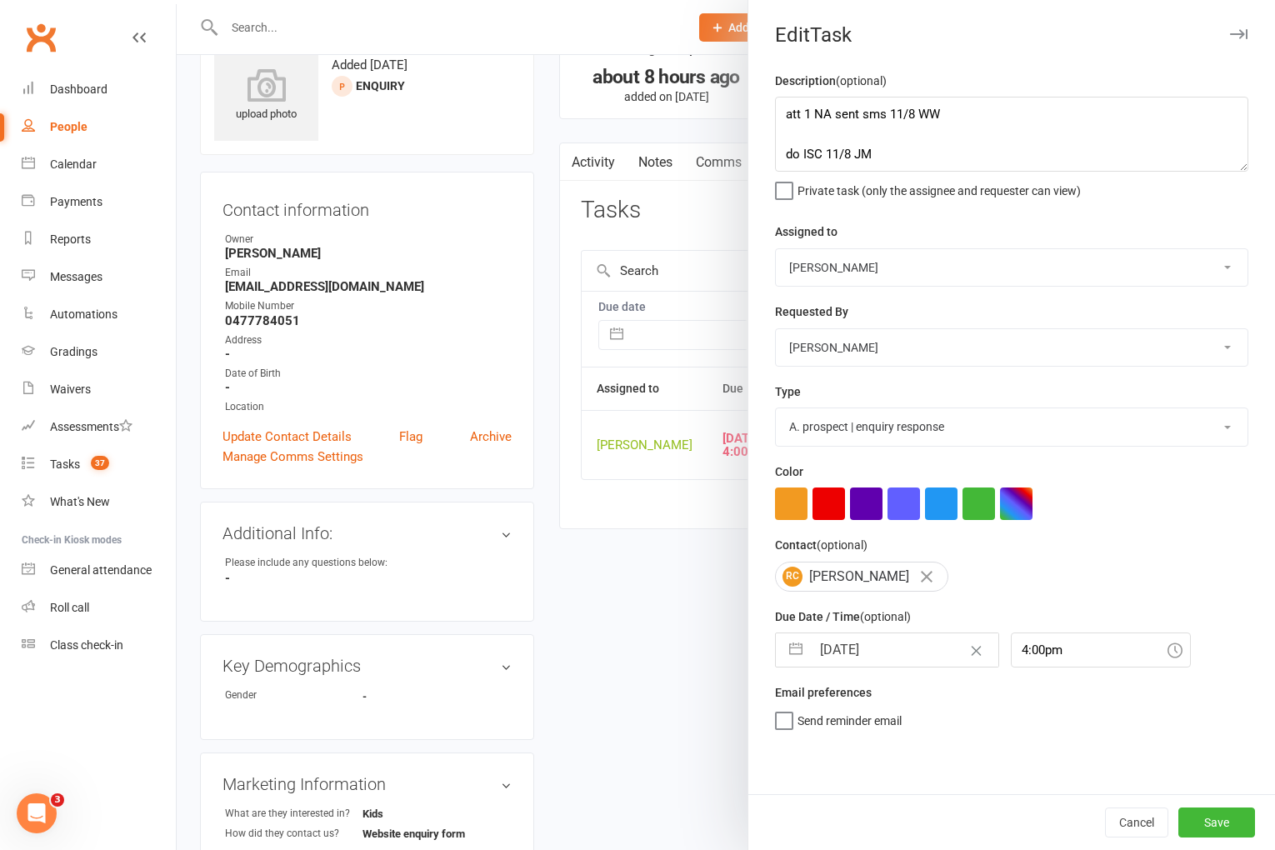
select select "2025"
select select "8"
select select "2025"
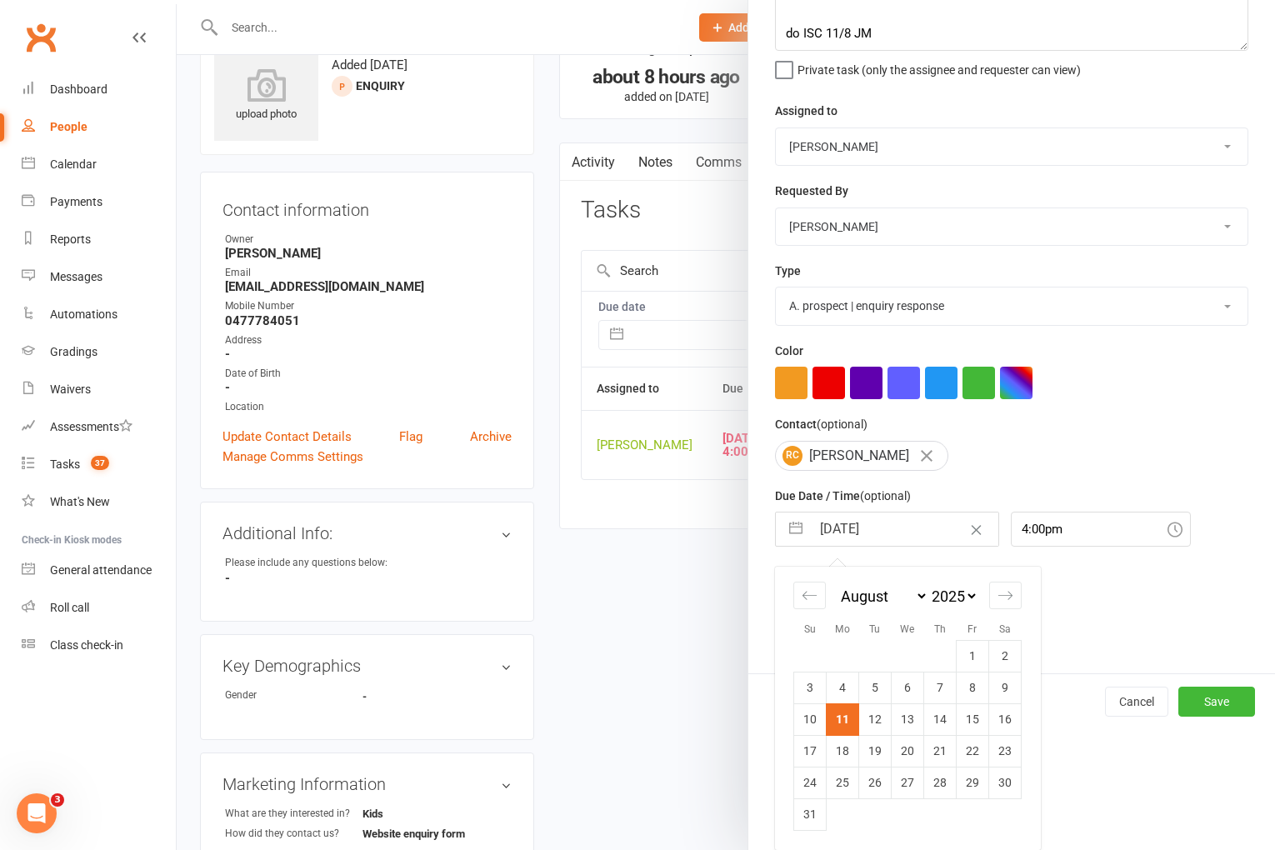
click at [874, 728] on td "12" at bounding box center [875, 720] width 33 height 32
type input "12 Aug 2025"
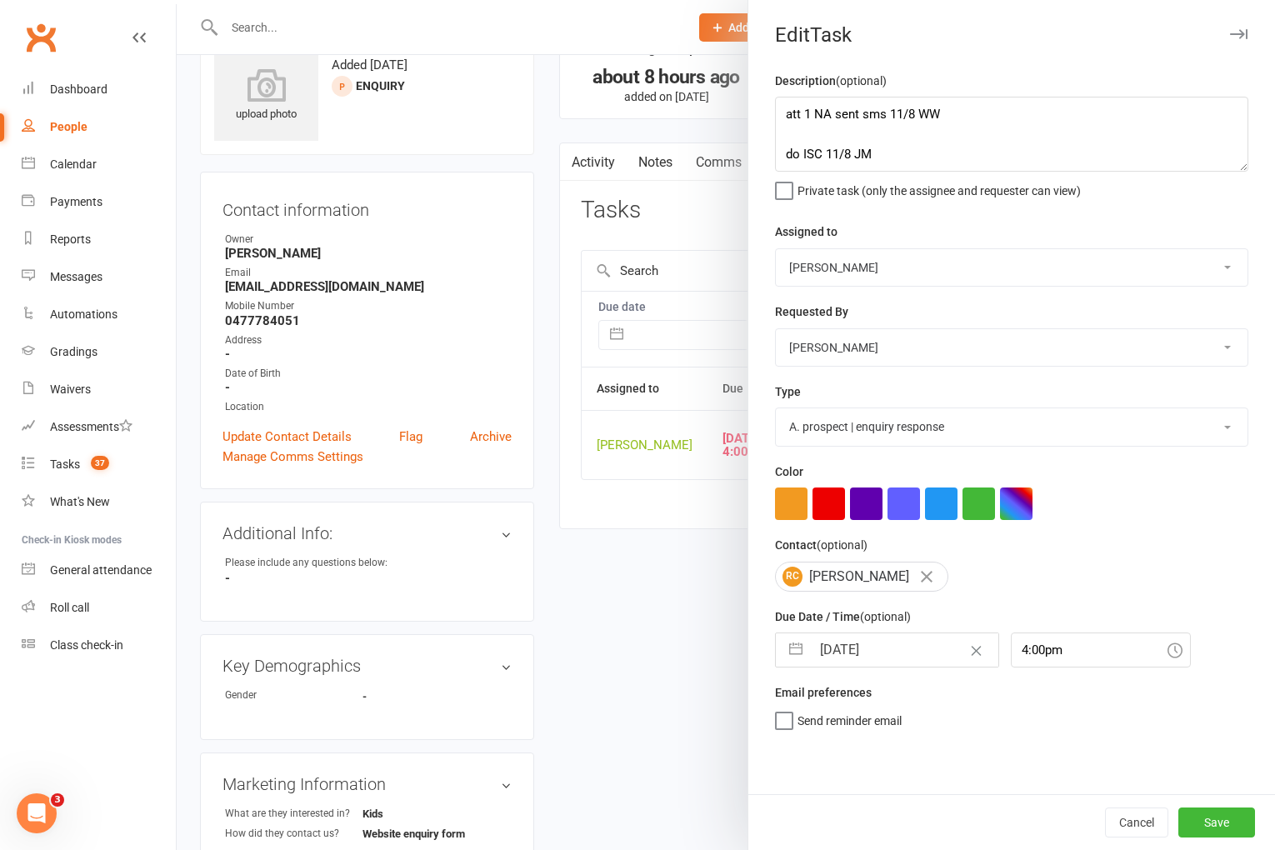
scroll to position [0, 0]
click at [1220, 818] on button "Save" at bounding box center [1217, 823] width 77 height 30
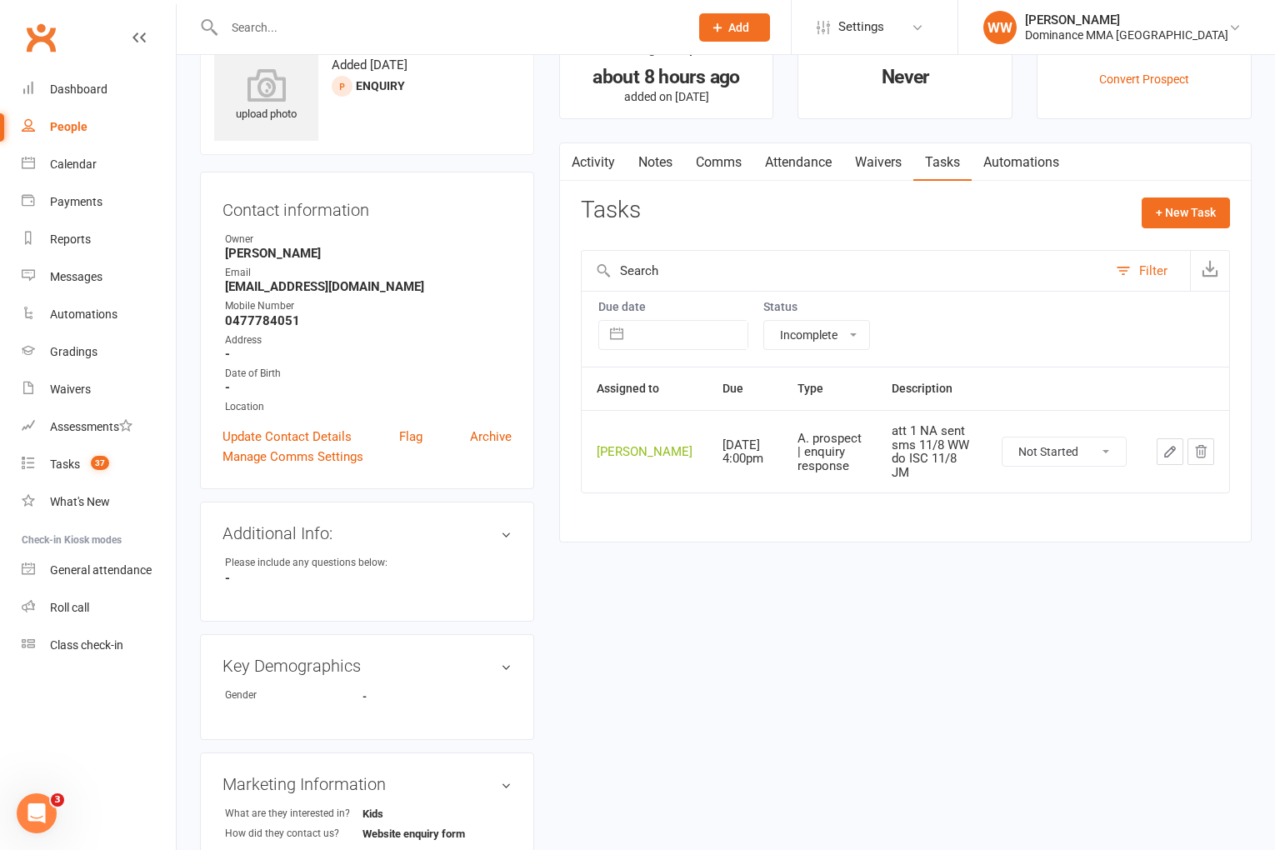
click at [667, 163] on link "Notes" at bounding box center [656, 162] width 58 height 38
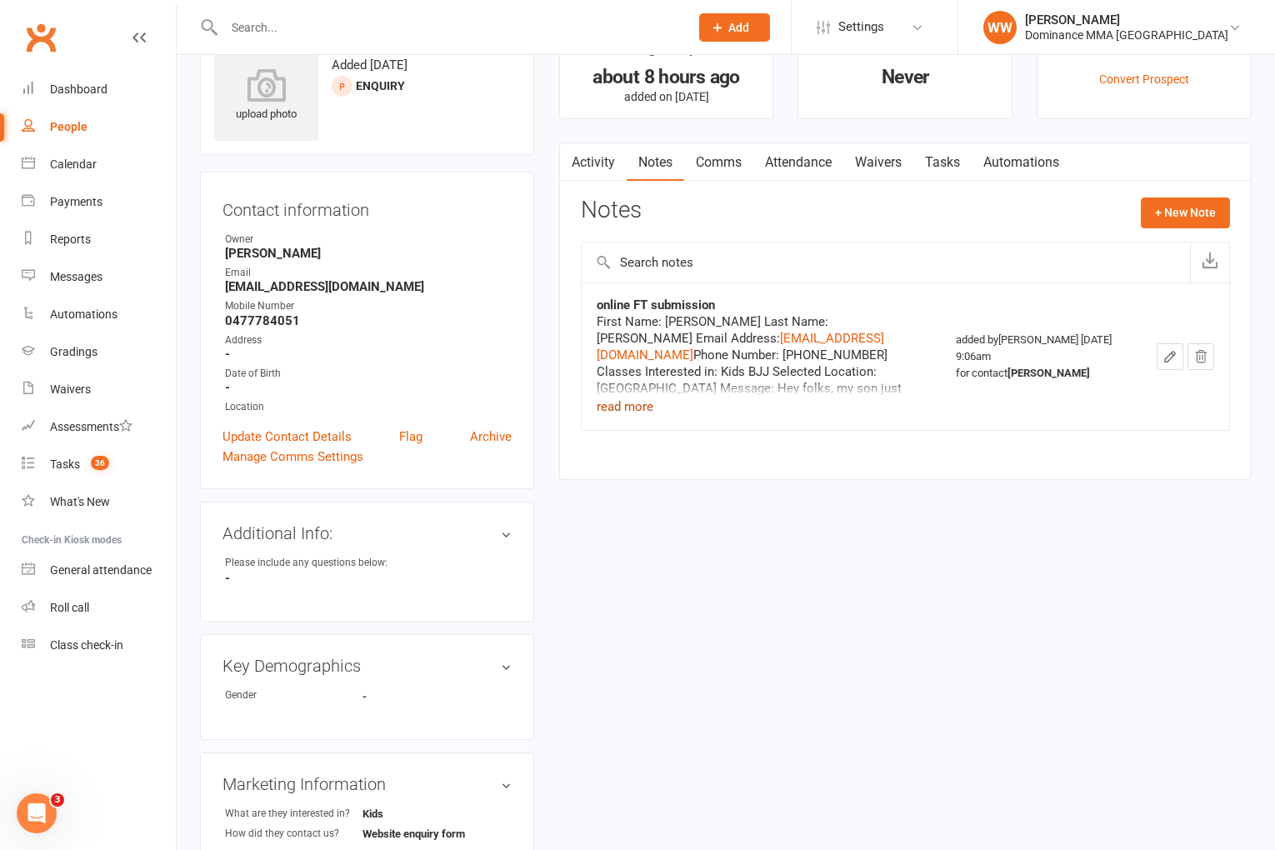
click at [626, 415] on button "read more" at bounding box center [625, 407] width 57 height 20
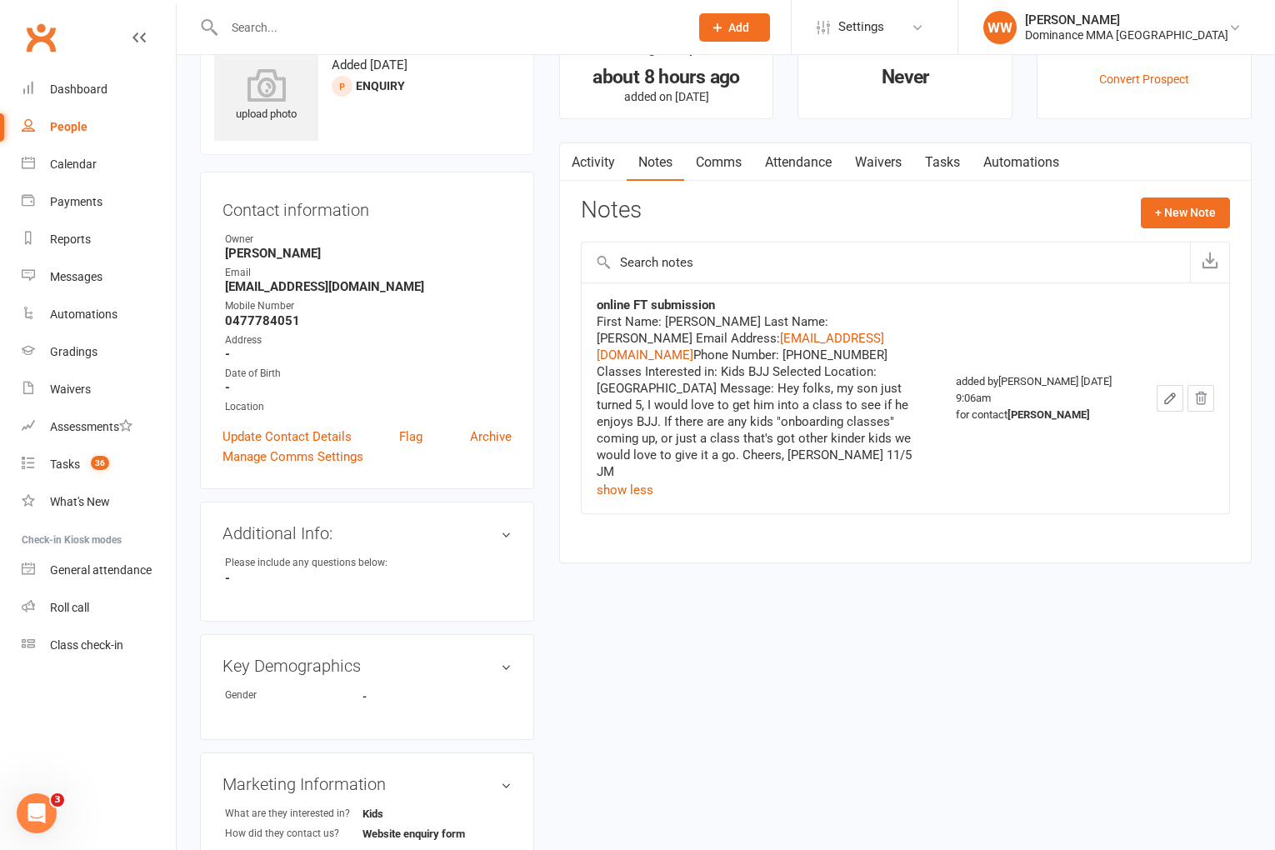
click at [886, 508] on div "Activity Notes Comms Attendance Waivers Tasks Automations Notes + New Note onli…" at bounding box center [905, 353] width 693 height 421
click at [65, 459] on div "Tasks" at bounding box center [65, 464] width 30 height 13
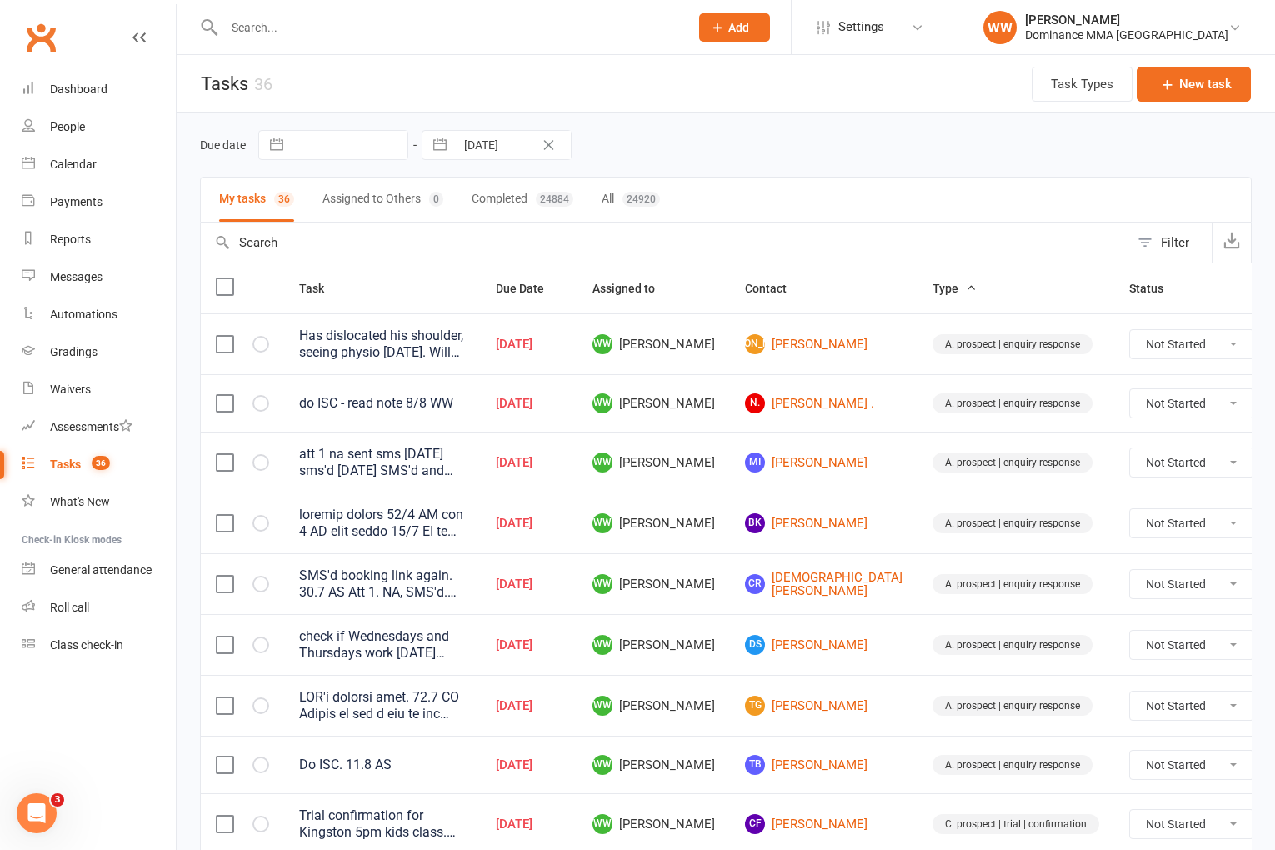
click at [791, 129] on div "Due date Navigate forward to interact with the calendar and select a date. Pres…" at bounding box center [726, 144] width 1052 height 63
click at [793, 130] on div "Due date Navigate forward to interact with the calendar and select a date. Pres…" at bounding box center [726, 144] width 1052 height 63
click at [730, 668] on td "DS Dave Stott" at bounding box center [824, 644] width 188 height 61
click at [730, 676] on td "TG Tammy Gnaden" at bounding box center [824, 705] width 188 height 61
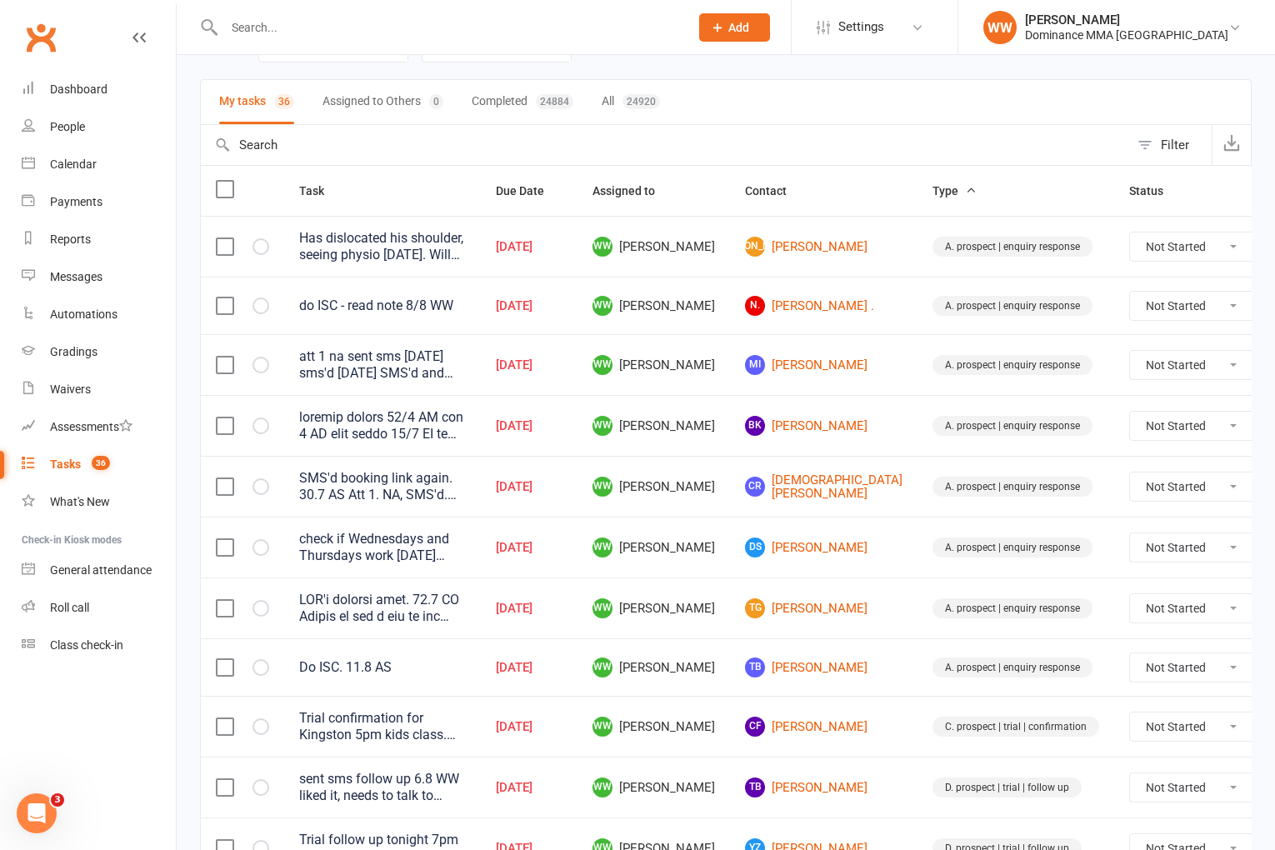
scroll to position [108, 0]
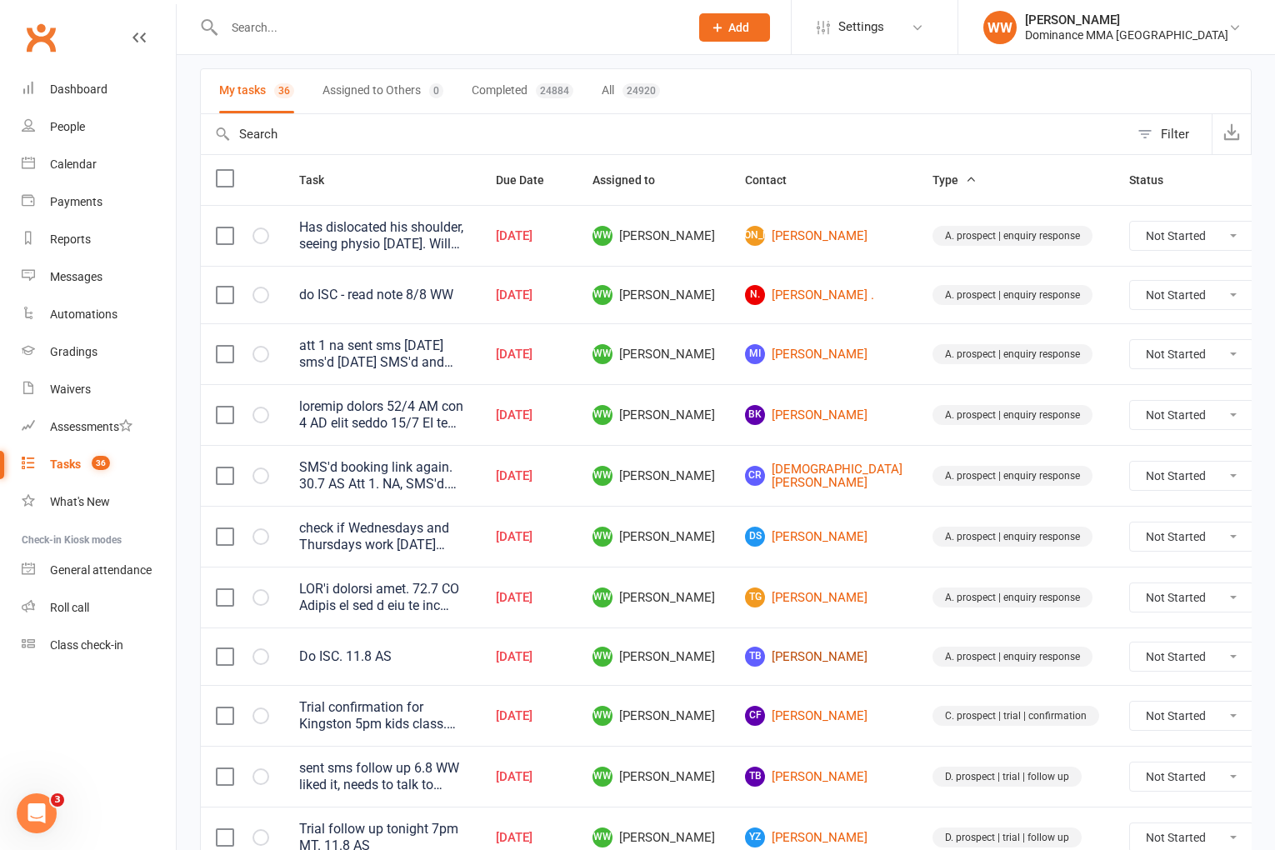
click at [782, 666] on link "TB Tahnee Breeding" at bounding box center [824, 657] width 158 height 20
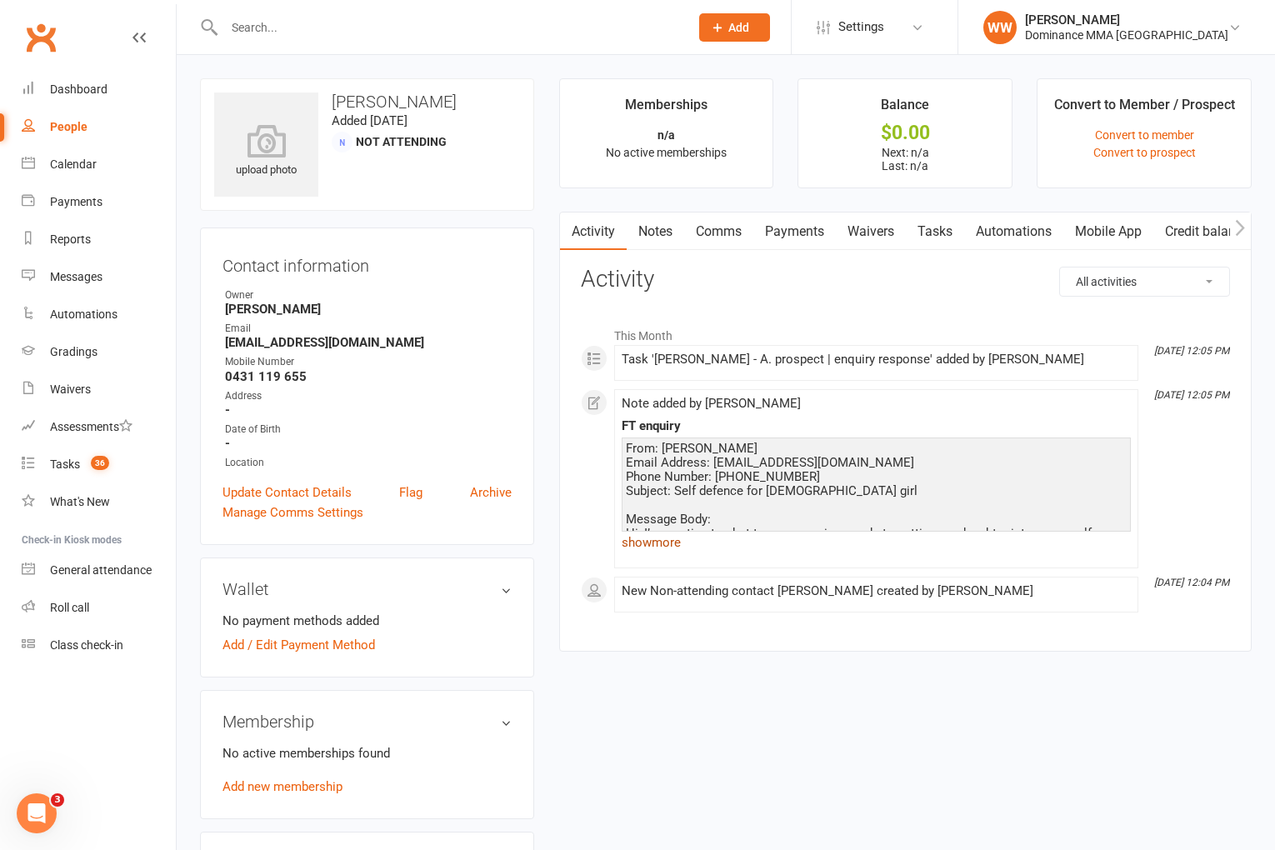
click at [676, 544] on link "show more" at bounding box center [876, 542] width 509 height 23
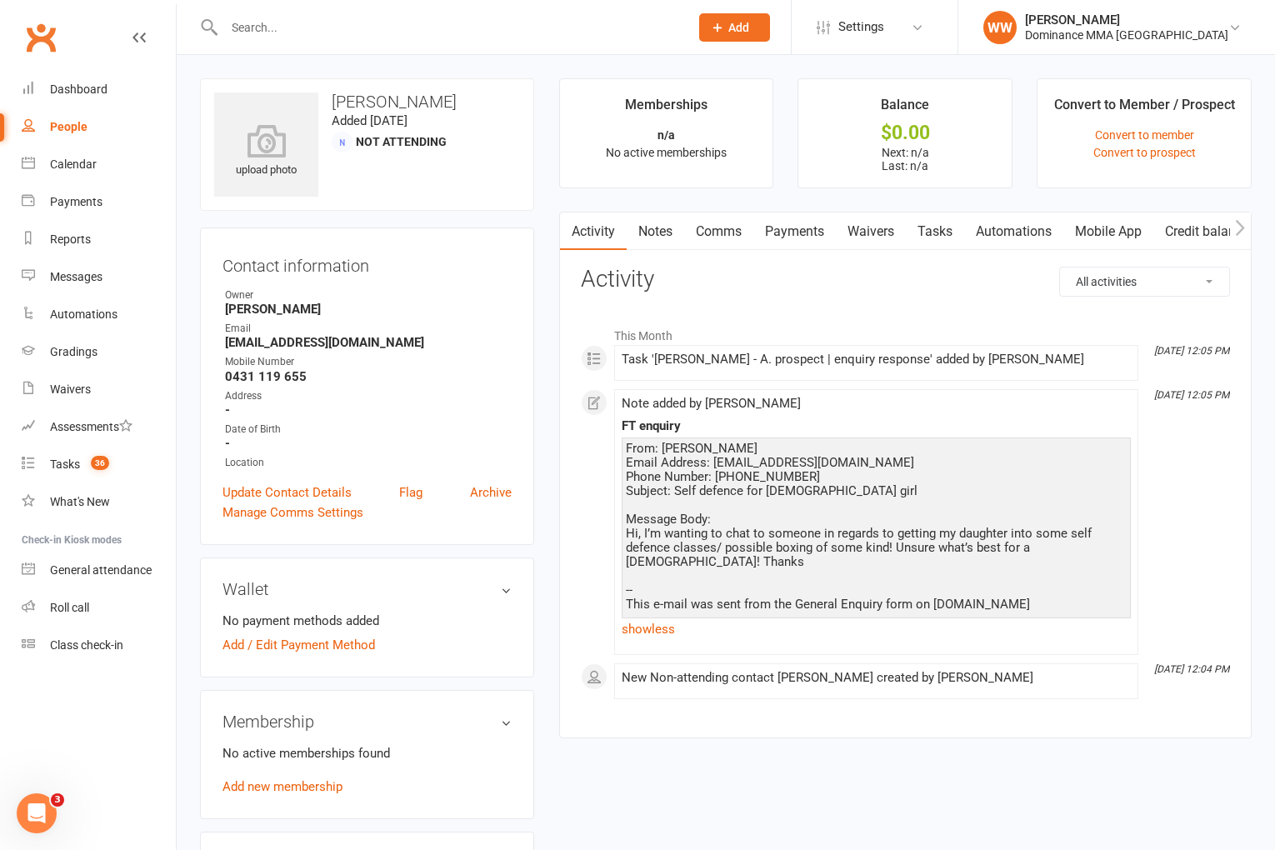
click at [575, 518] on div "Activity Notes Comms Payments Waivers Tasks Automations Mobile App Credit balan…" at bounding box center [905, 476] width 693 height 528
click at [547, 415] on main "Memberships n/a No active memberships Balance $0.00 Next: n/a Last: n/a Convert…" at bounding box center [906, 416] width 718 height 677
click at [957, 232] on link "Tasks" at bounding box center [935, 232] width 58 height 38
select select "incomplete"
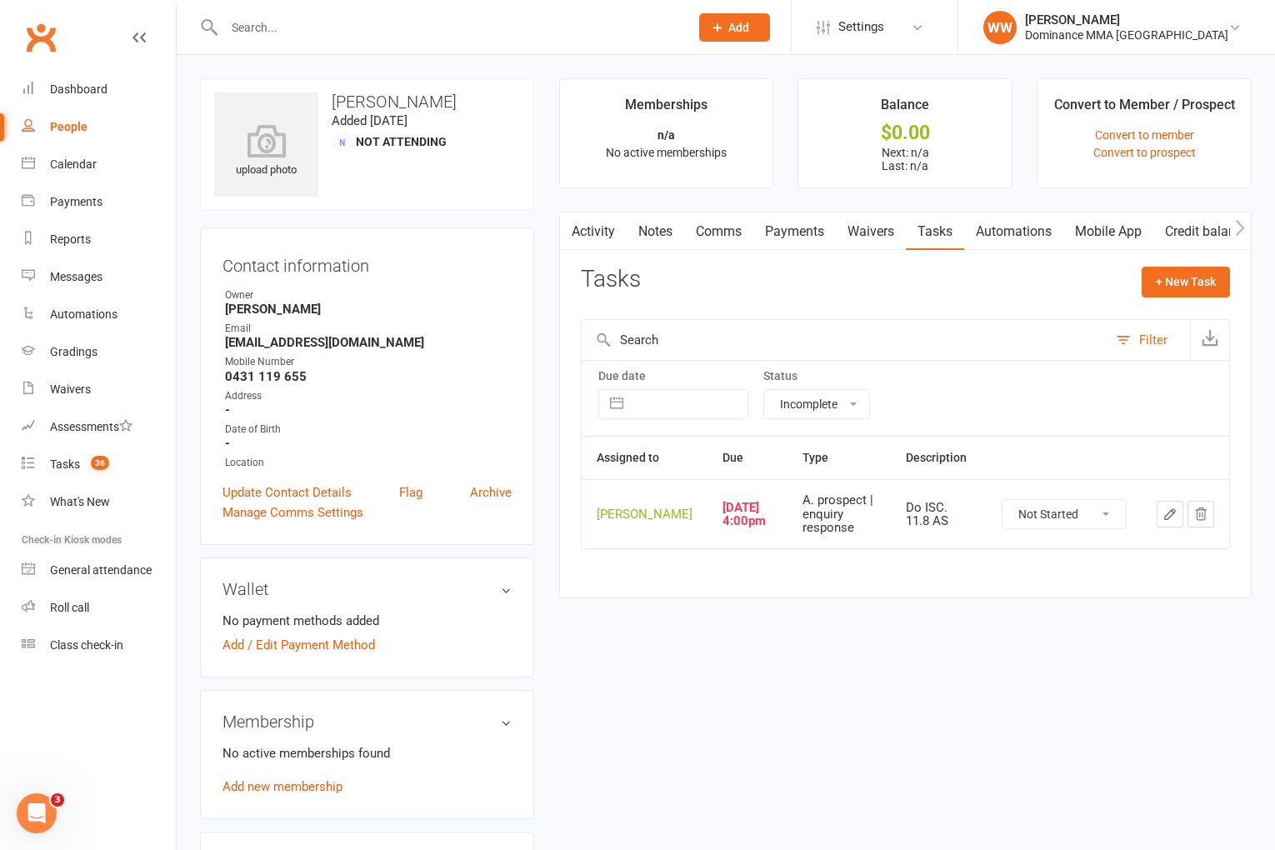
click at [945, 299] on div "Tasks + New Task" at bounding box center [905, 286] width 649 height 39
click at [925, 300] on div "Tasks + New Task" at bounding box center [905, 286] width 649 height 39
click at [928, 298] on div "Tasks + New Task" at bounding box center [905, 286] width 649 height 39
click at [71, 393] on div "Waivers" at bounding box center [70, 389] width 41 height 13
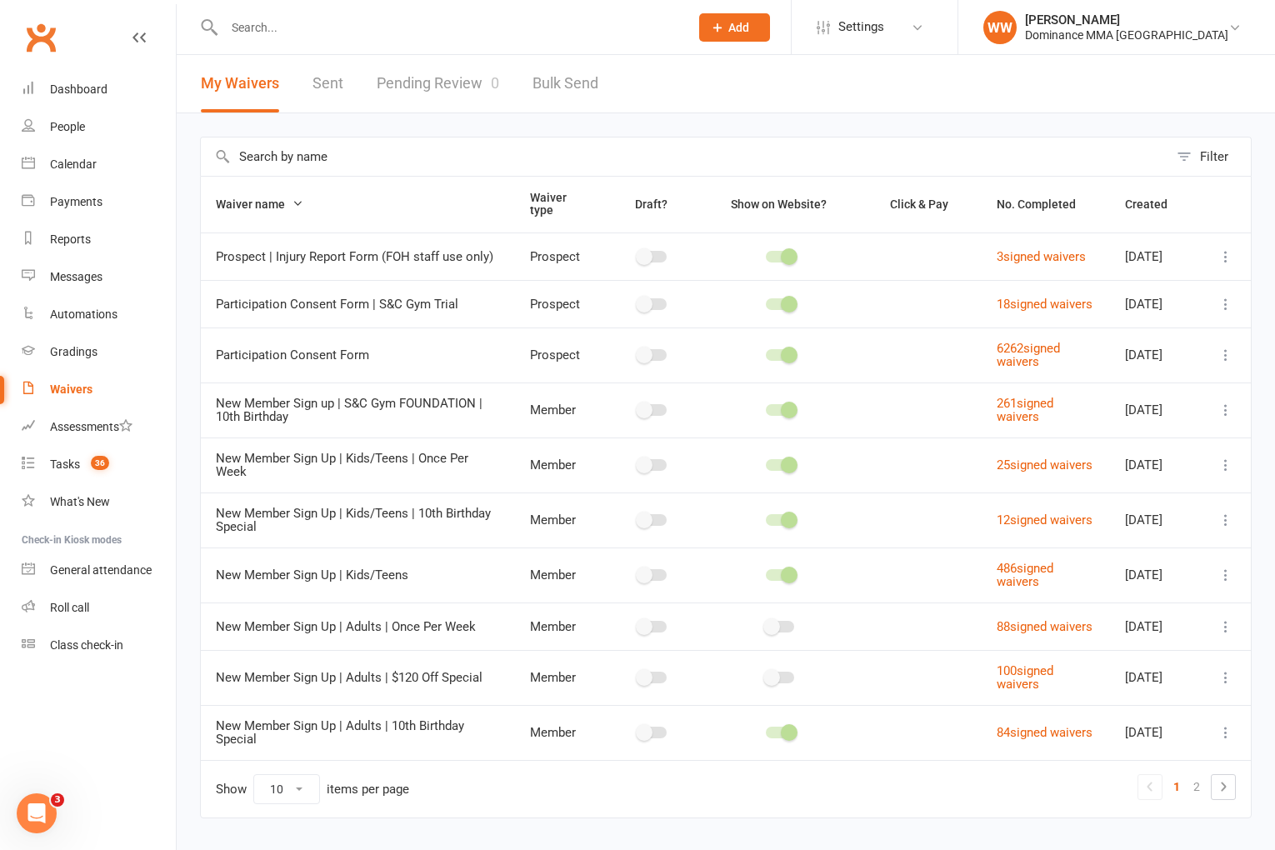
click at [441, 100] on link "Pending Review 0" at bounding box center [438, 84] width 123 height 58
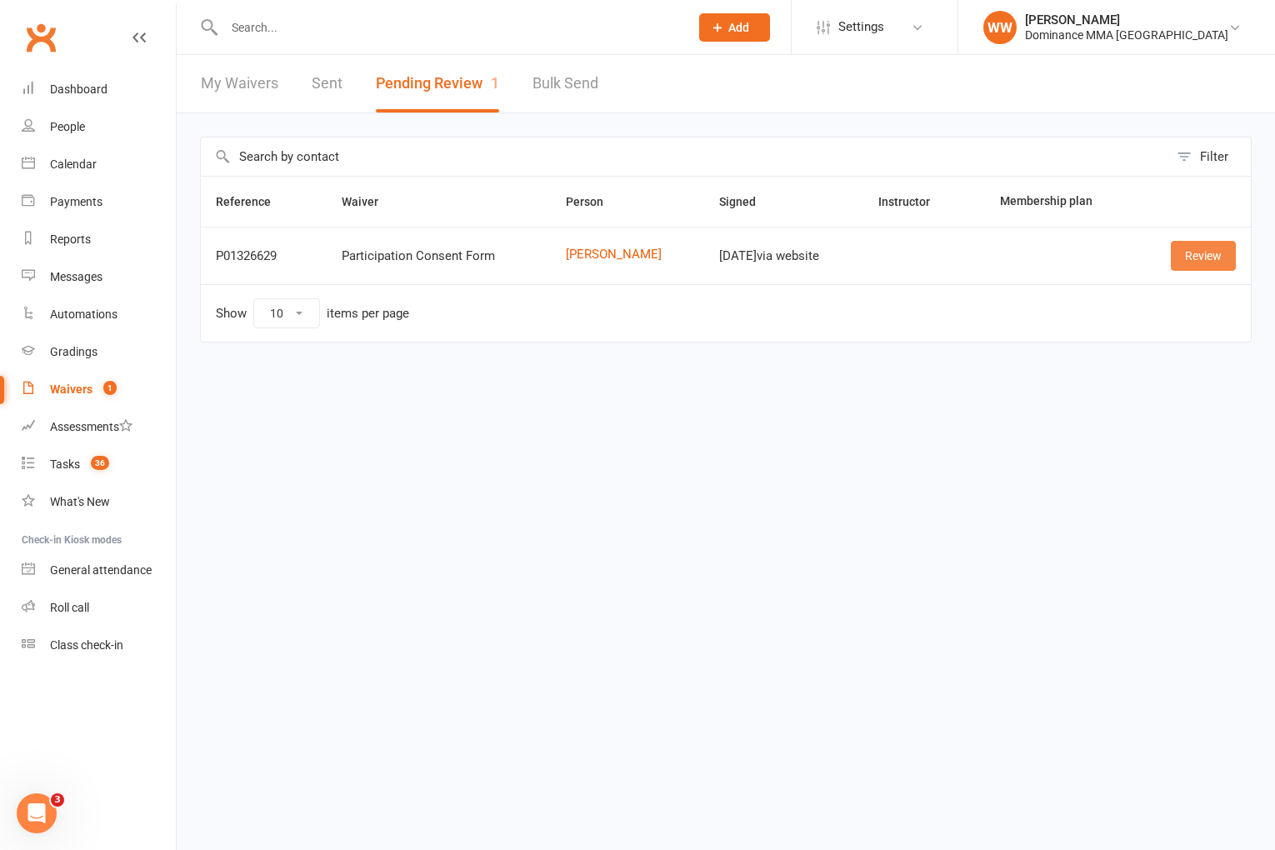
click at [1209, 250] on link "Review" at bounding box center [1203, 256] width 65 height 30
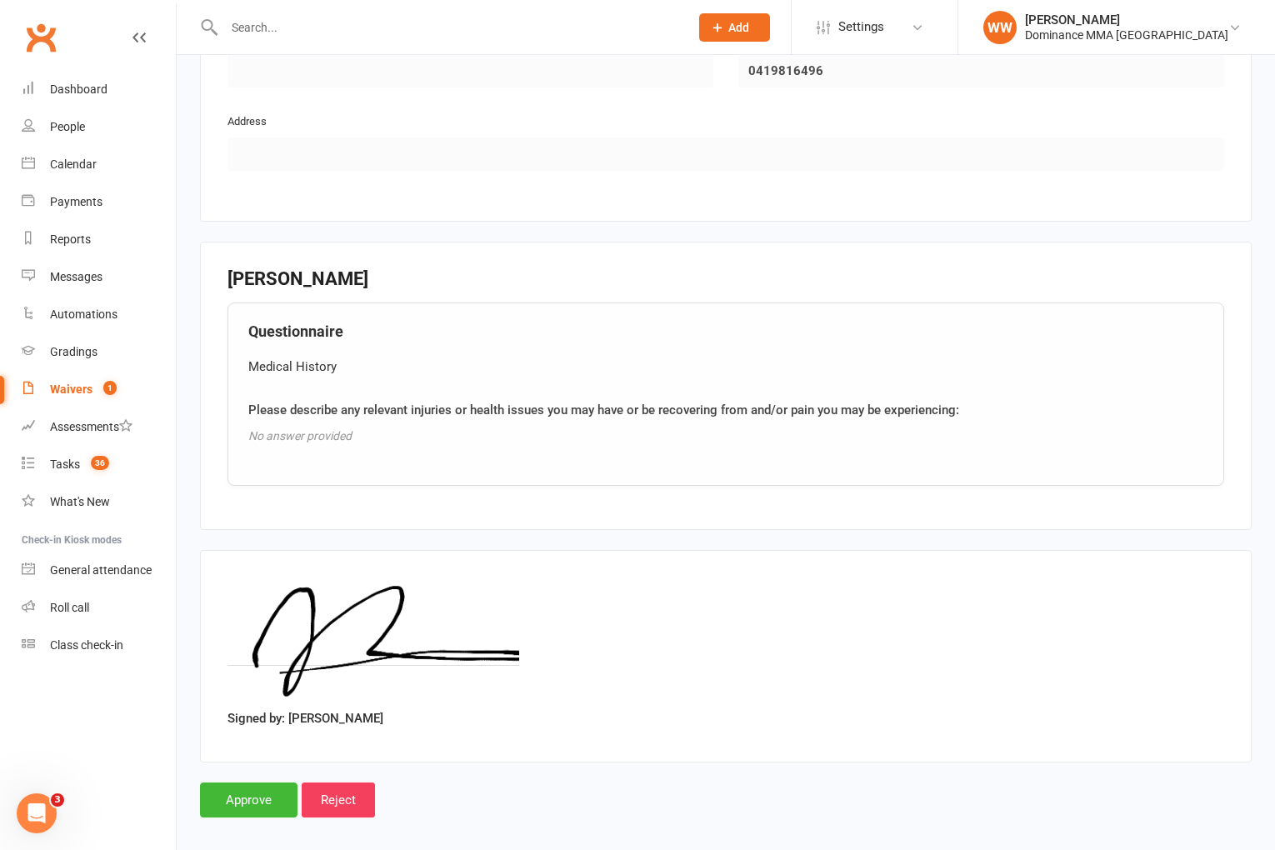
scroll to position [961, 0]
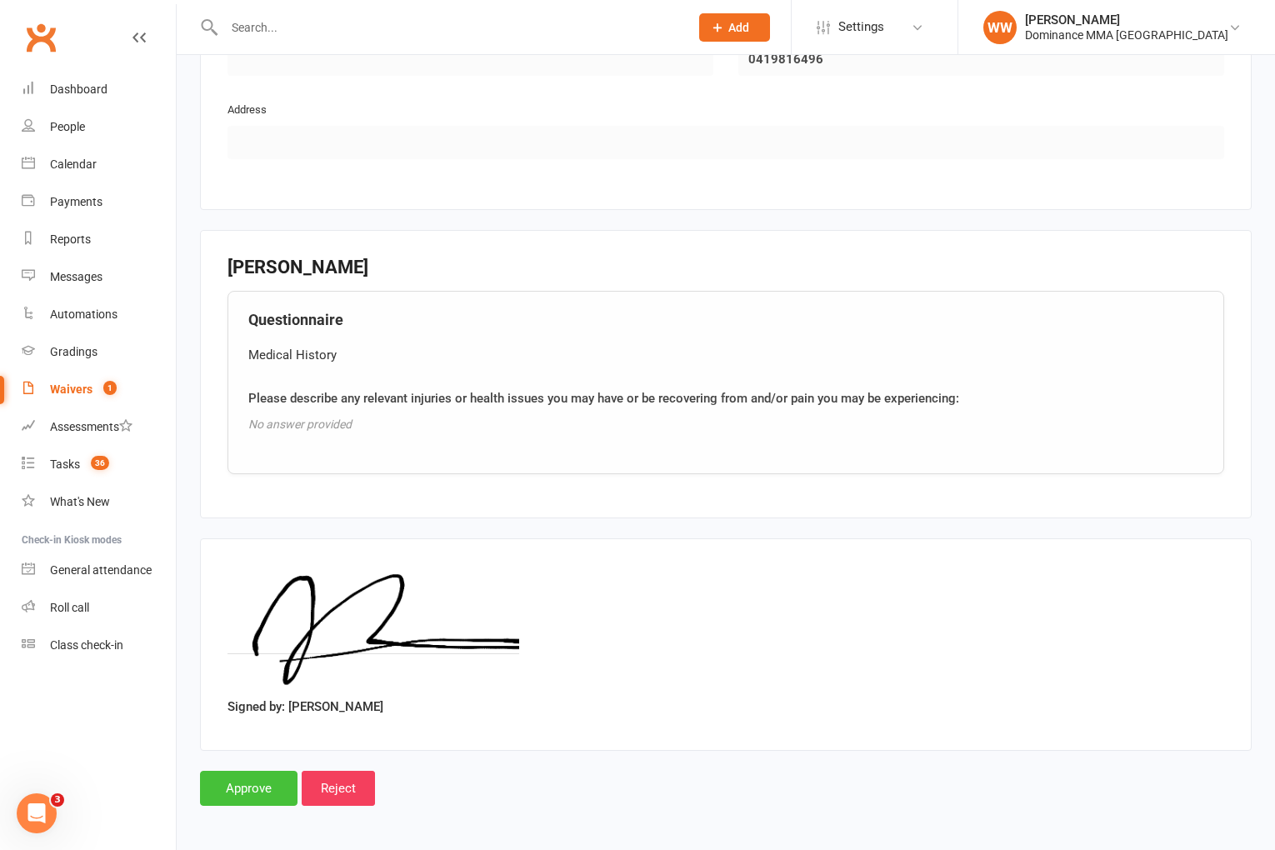
click at [245, 789] on input "Approve" at bounding box center [249, 788] width 98 height 35
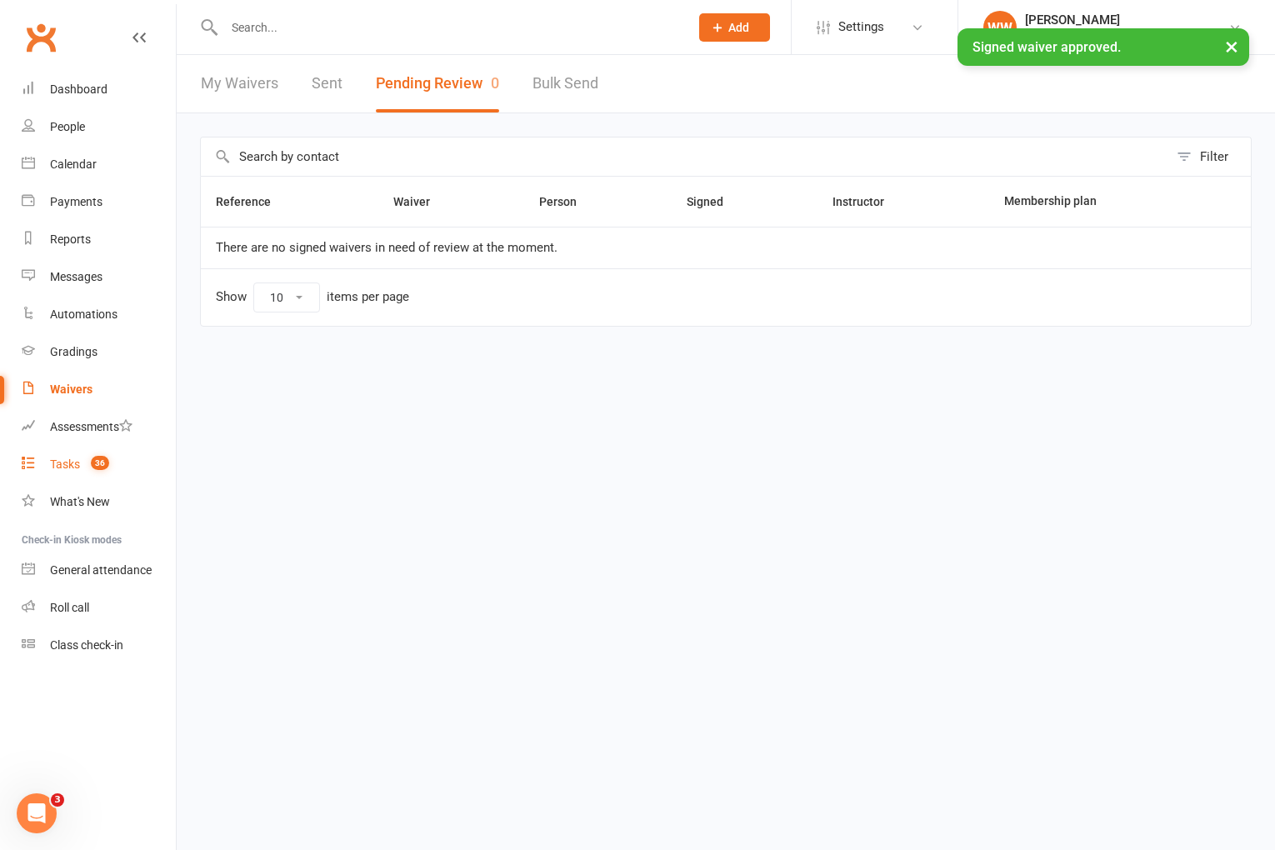
click at [65, 462] on div "Tasks" at bounding box center [65, 464] width 30 height 13
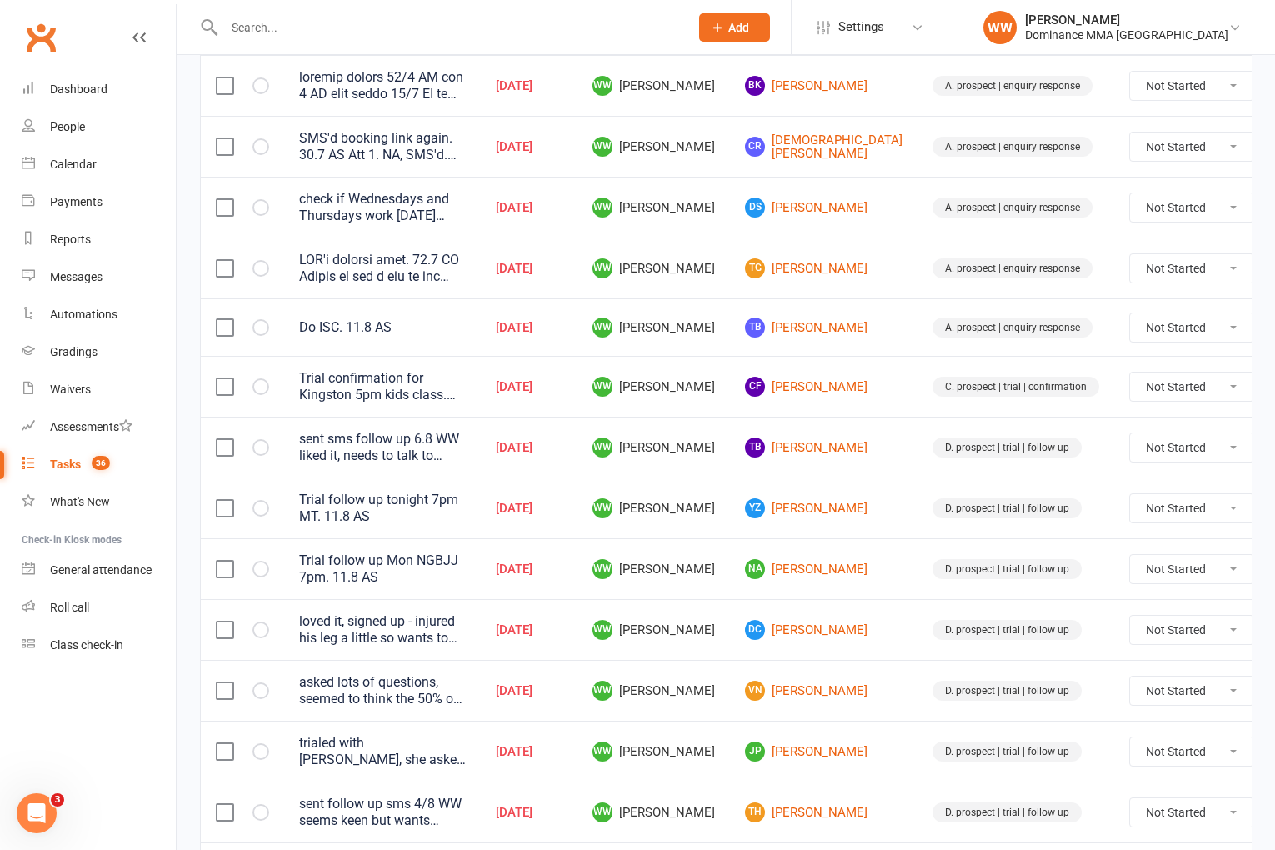
scroll to position [438, 0]
click at [730, 727] on td "JP Josh Pammit" at bounding box center [824, 750] width 188 height 61
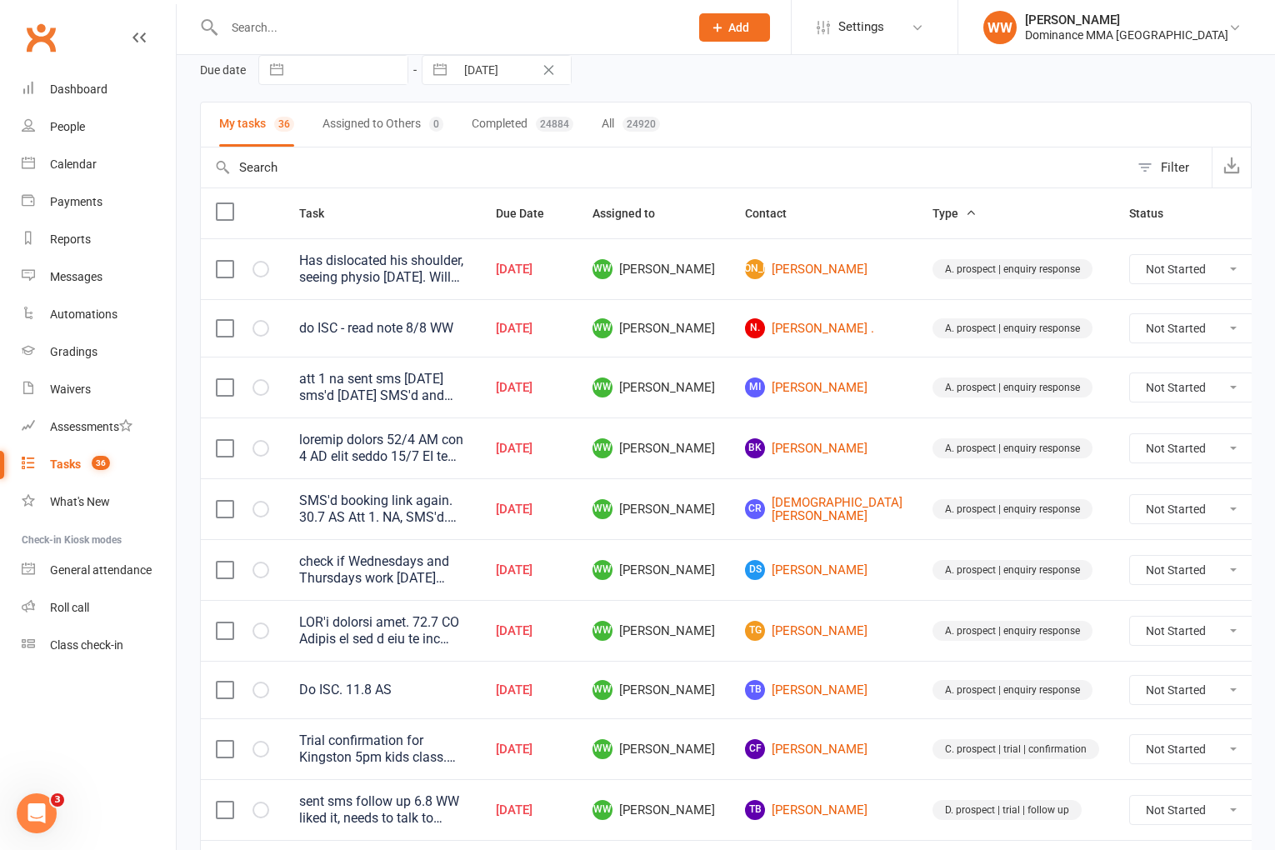
scroll to position [73, 0]
click at [789, 333] on link "N. Naomi ." at bounding box center [824, 330] width 158 height 20
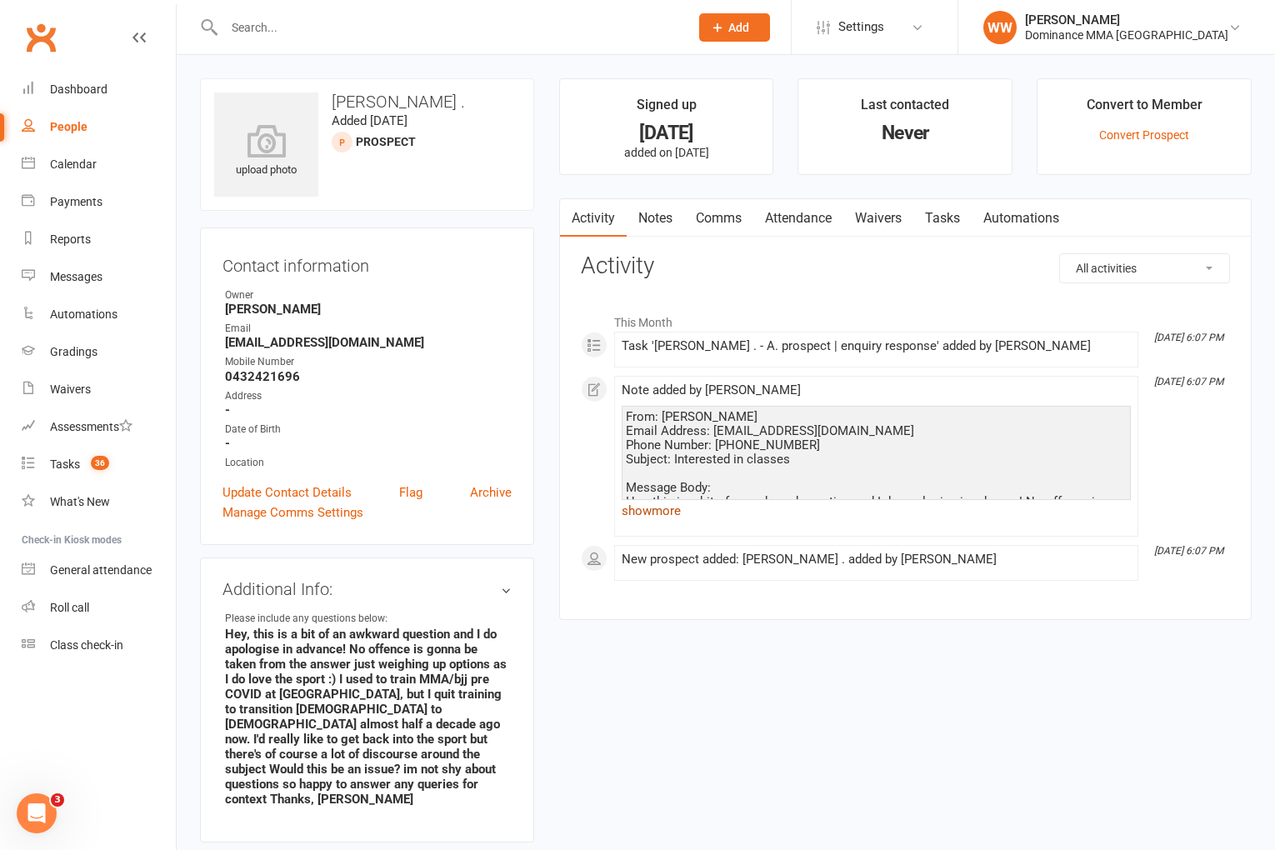
click at [663, 515] on link "show more" at bounding box center [876, 510] width 509 height 23
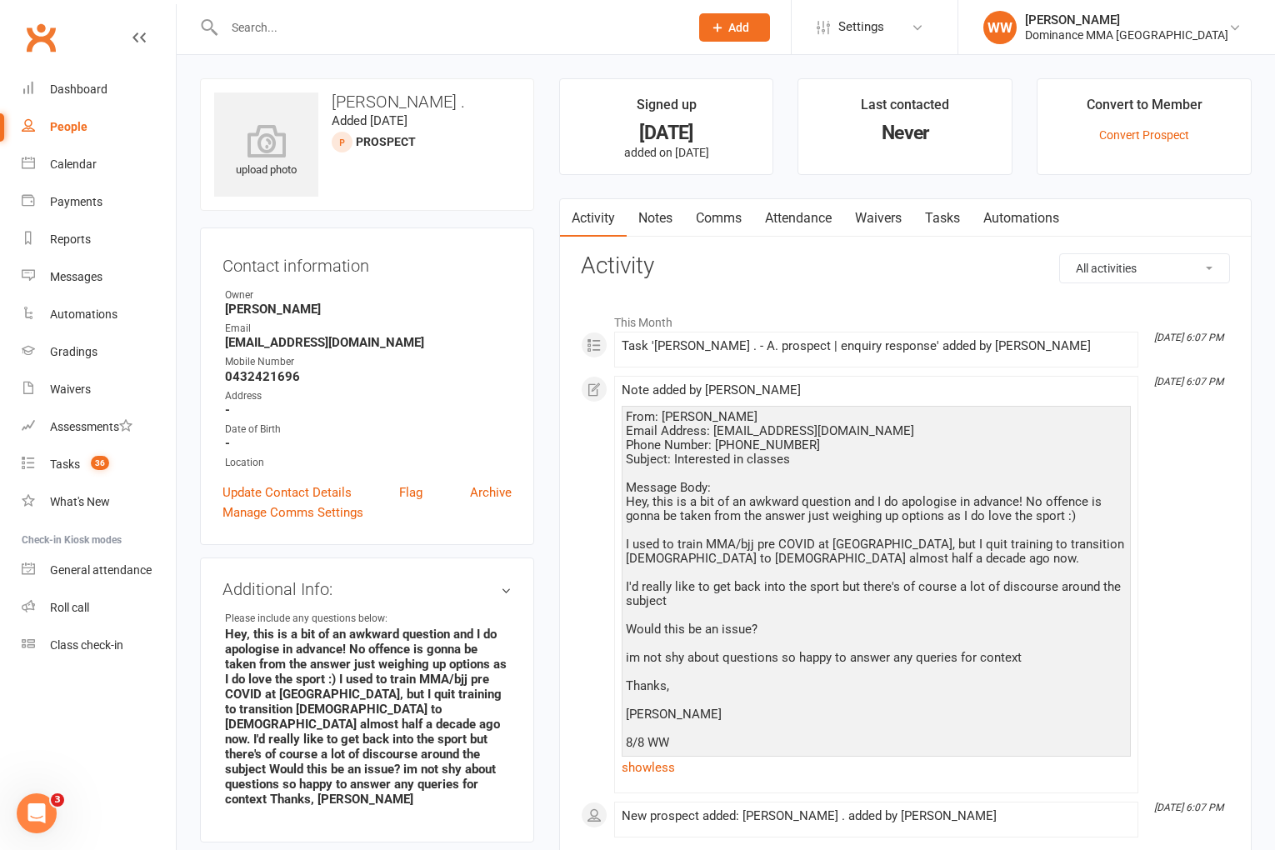
click at [937, 461] on div "From: Naomi Email Address: omitheory@gmail.com Phone Number: 0432421696 Subject…" at bounding box center [876, 580] width 501 height 340
click at [953, 459] on div "From: Naomi Email Address: omitheory@gmail.com Phone Number: 0432421696 Subject…" at bounding box center [876, 580] width 501 height 340
click at [57, 468] on div "Tasks" at bounding box center [65, 464] width 30 height 13
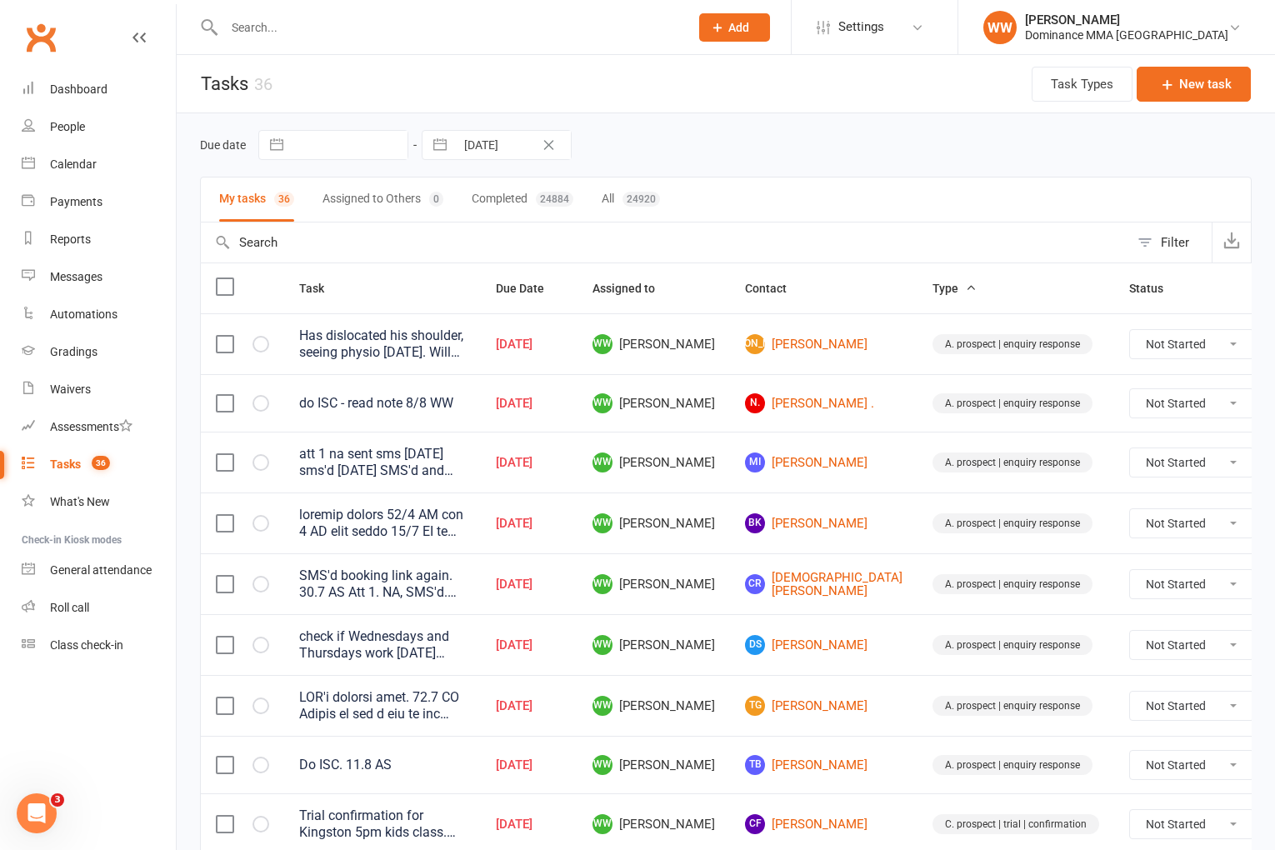
click at [939, 147] on div "Due date Navigate forward to interact with the calendar and select a date. Pres…" at bounding box center [726, 145] width 1052 height 30
click at [956, 147] on div "Due date Navigate forward to interact with the calendar and select a date. Pres…" at bounding box center [726, 145] width 1052 height 30
click at [787, 515] on link "BK Binguish Kumar" at bounding box center [824, 523] width 158 height 20
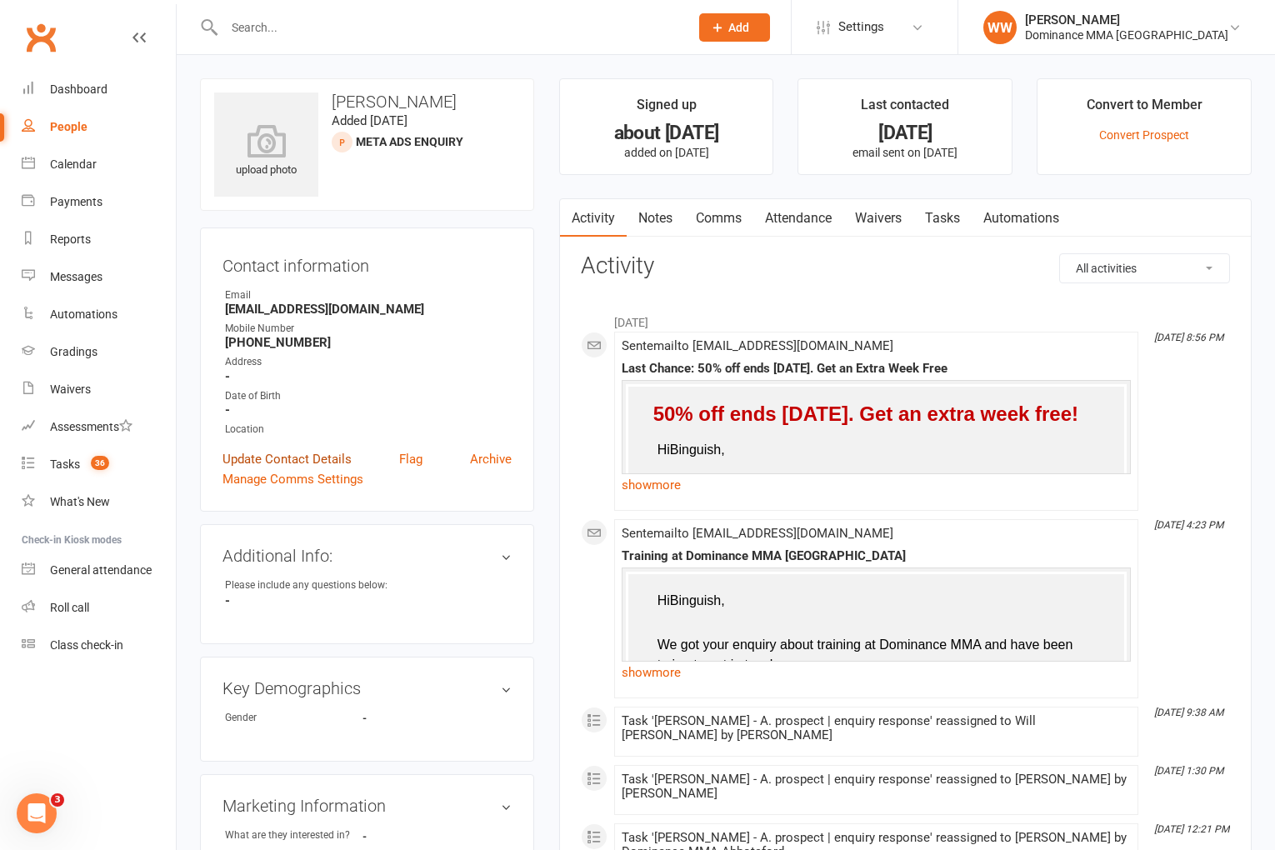
click at [338, 453] on link "Update Contact Details" at bounding box center [287, 459] width 129 height 20
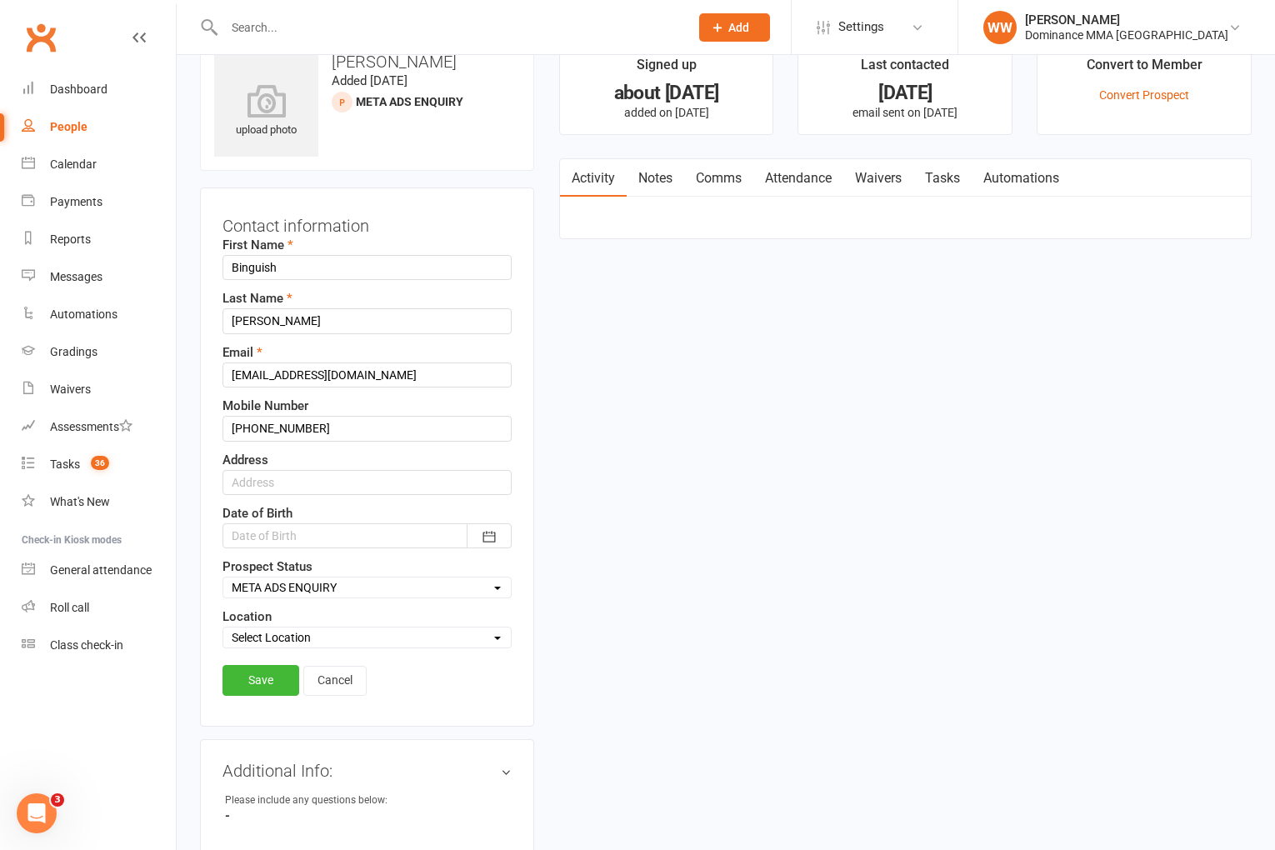
scroll to position [78, 0]
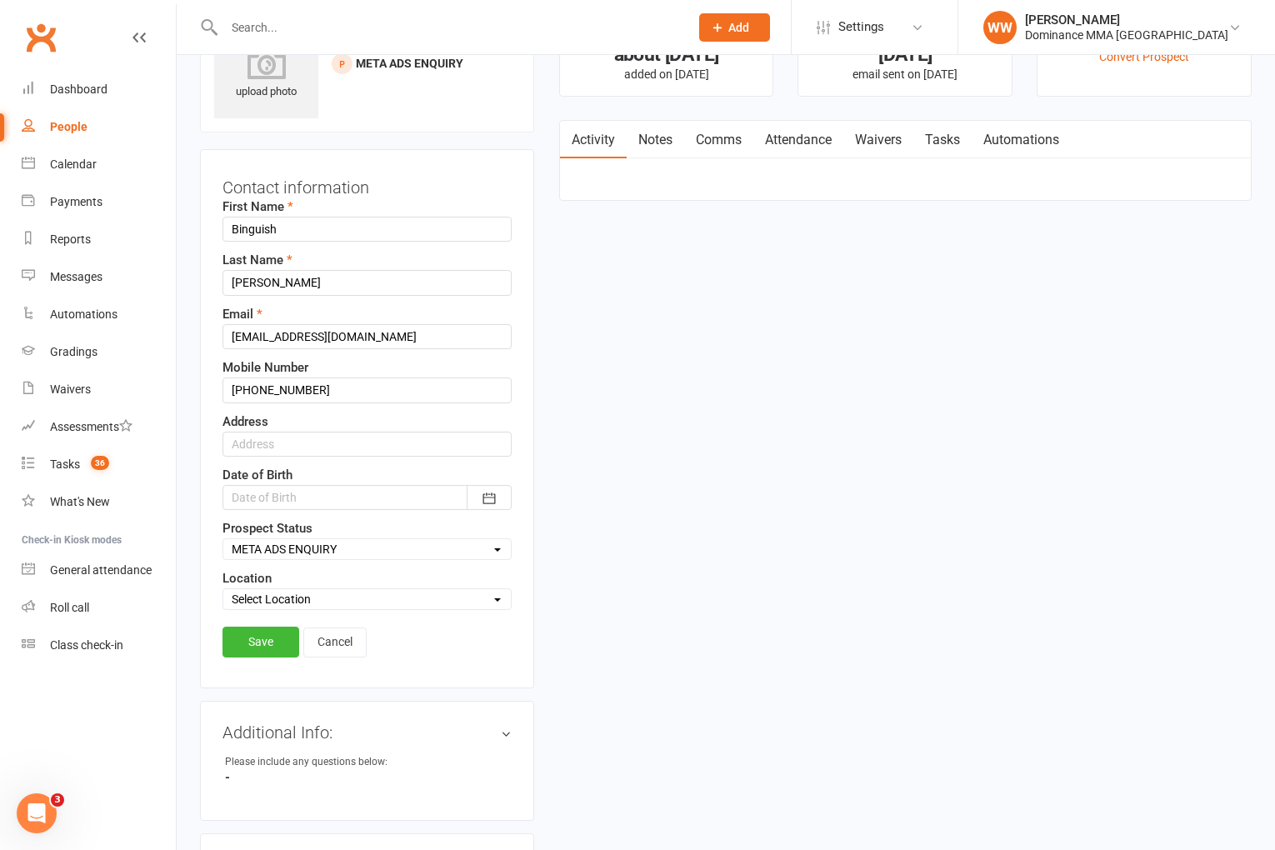
click at [300, 544] on select "Select ENQUIRY GOOGLE ADS ENQUIRY META ADS ENQUIRY DROPPED DROP-IN VISITOR NON-…" at bounding box center [367, 549] width 288 height 18
select select "DROPPED"
click at [268, 644] on link "Save" at bounding box center [261, 642] width 77 height 30
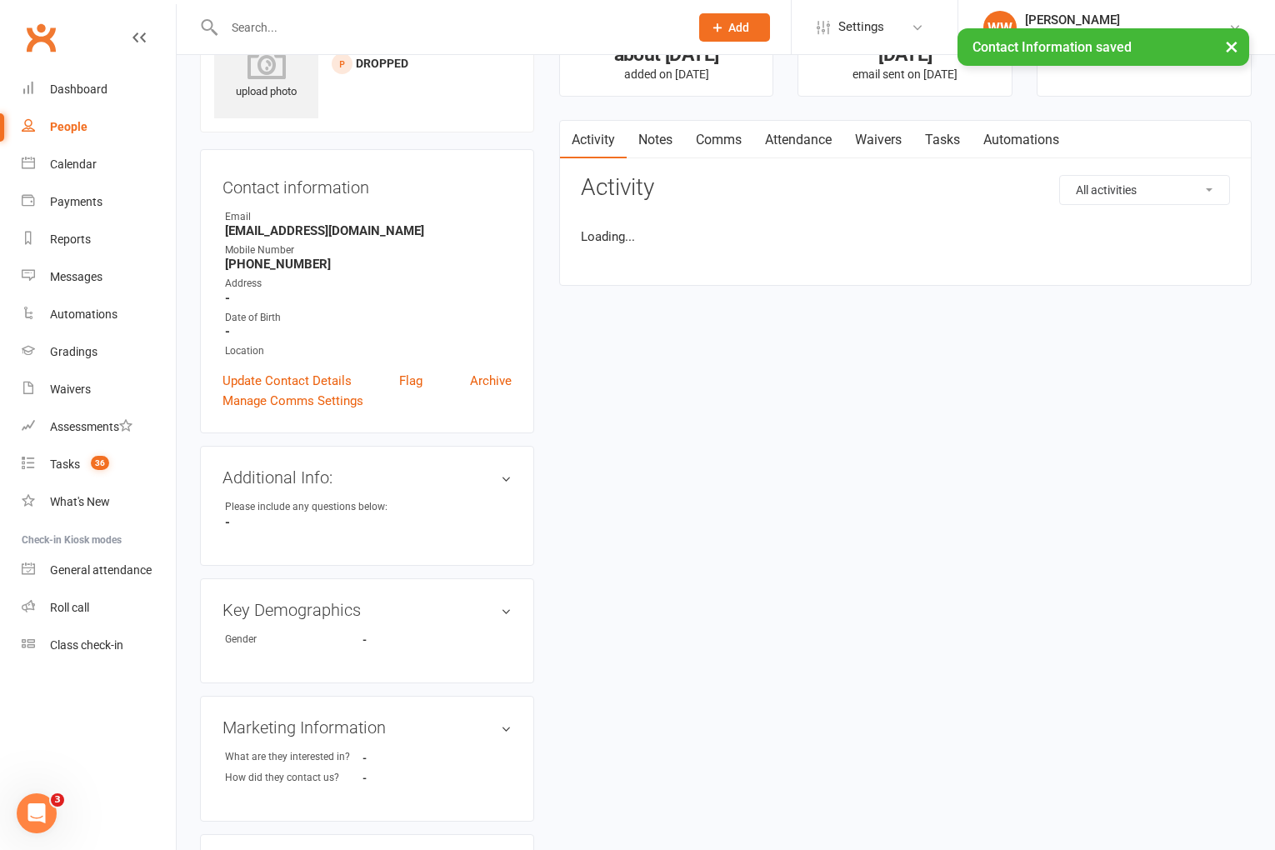
click at [955, 139] on link "Tasks" at bounding box center [943, 140] width 58 height 38
select select "incomplete"
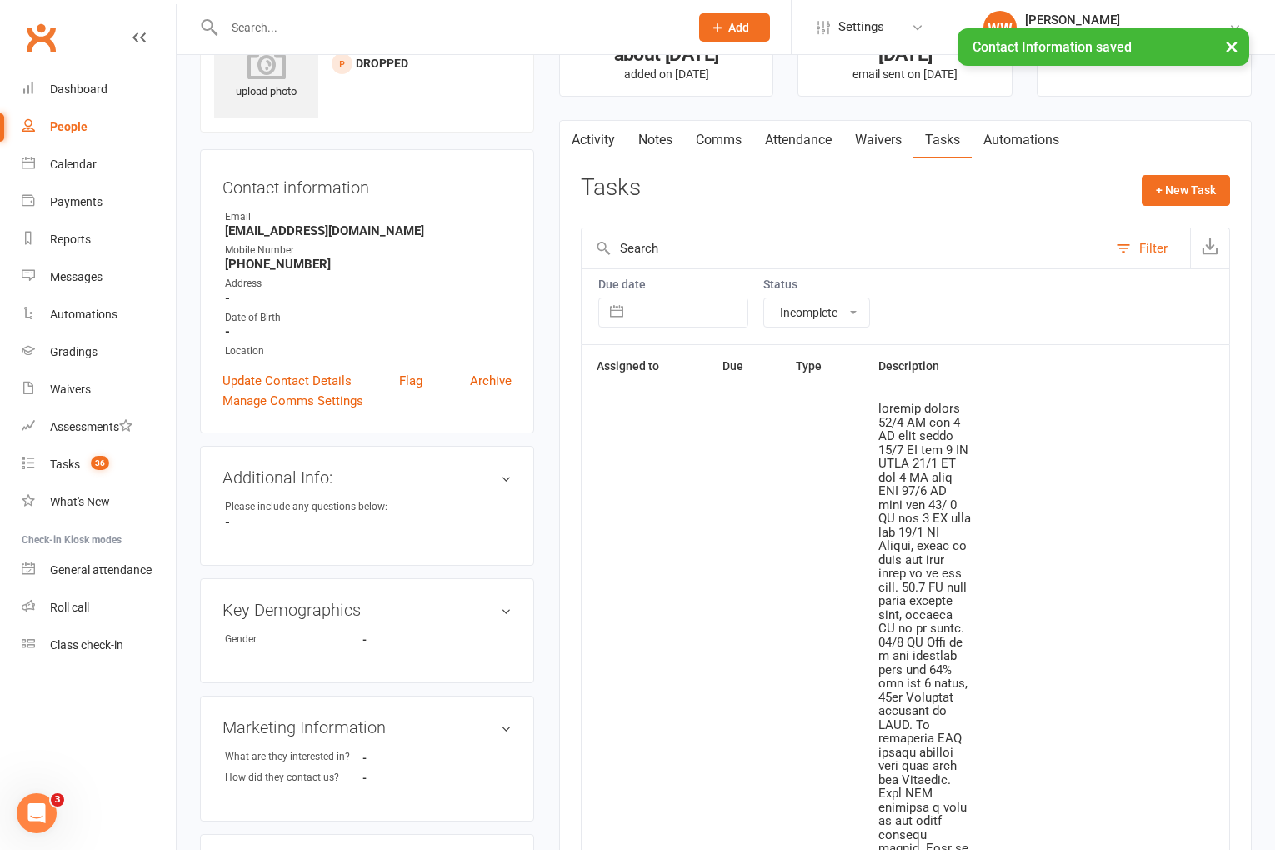
select select "unstarted"
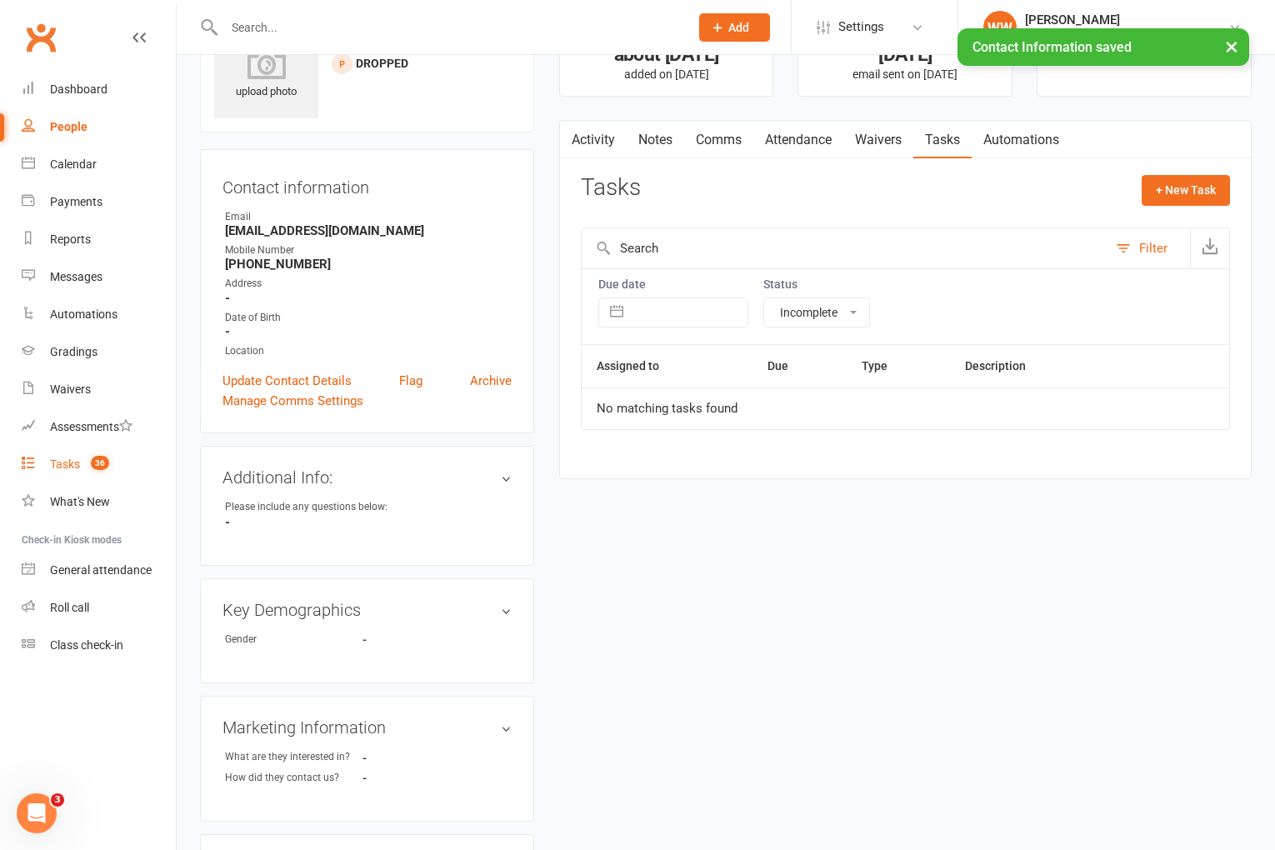
click at [61, 471] on link "Tasks 36" at bounding box center [99, 465] width 154 height 38
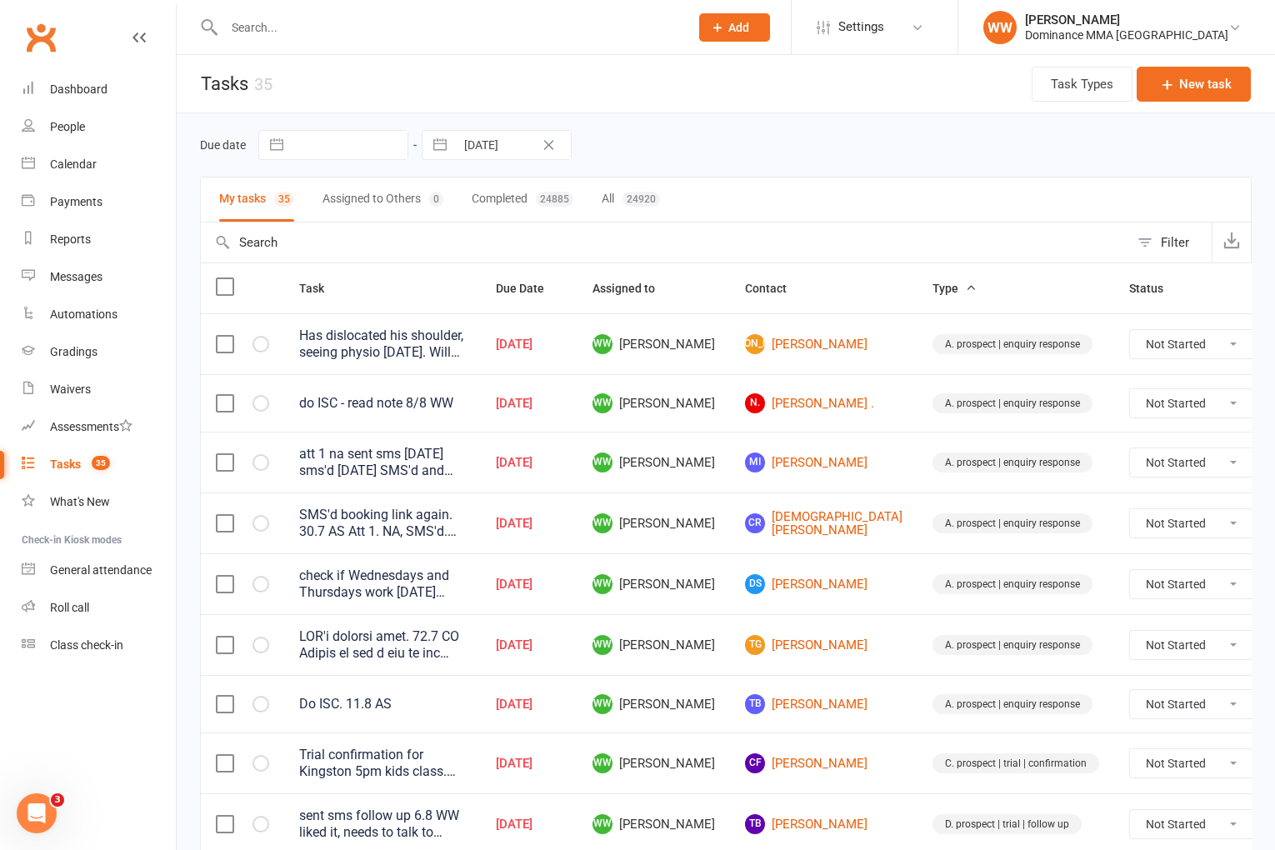
drag, startPoint x: 702, startPoint y: 581, endPoint x: 716, endPoint y: 580, distance: 14.2
click at [703, 581] on span "WW Will Wesley" at bounding box center [654, 584] width 123 height 20
click at [720, 581] on td "WW Will Wesley" at bounding box center [654, 583] width 153 height 61
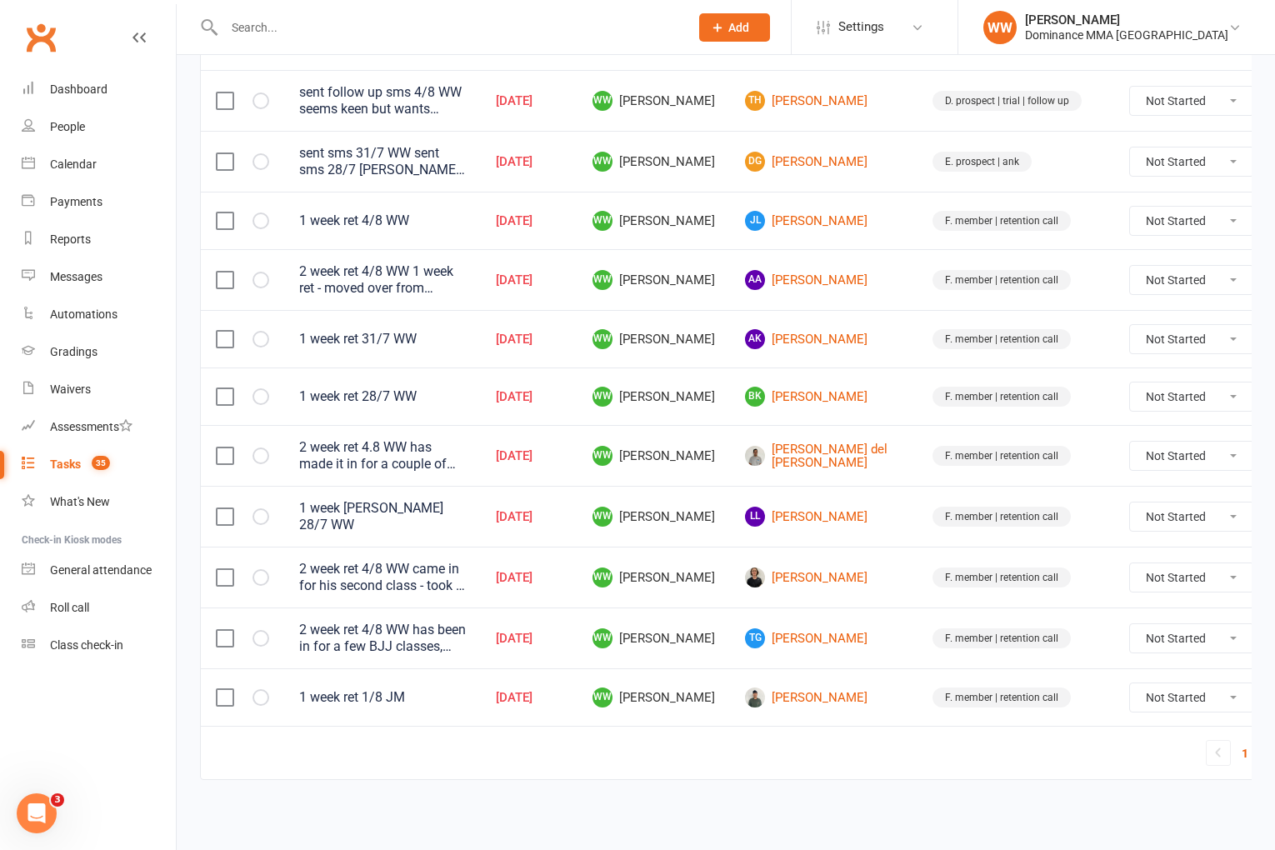
scroll to position [1094, 0]
click at [792, 467] on link "Eduardo Rubio del Castillo" at bounding box center [824, 456] width 158 height 28
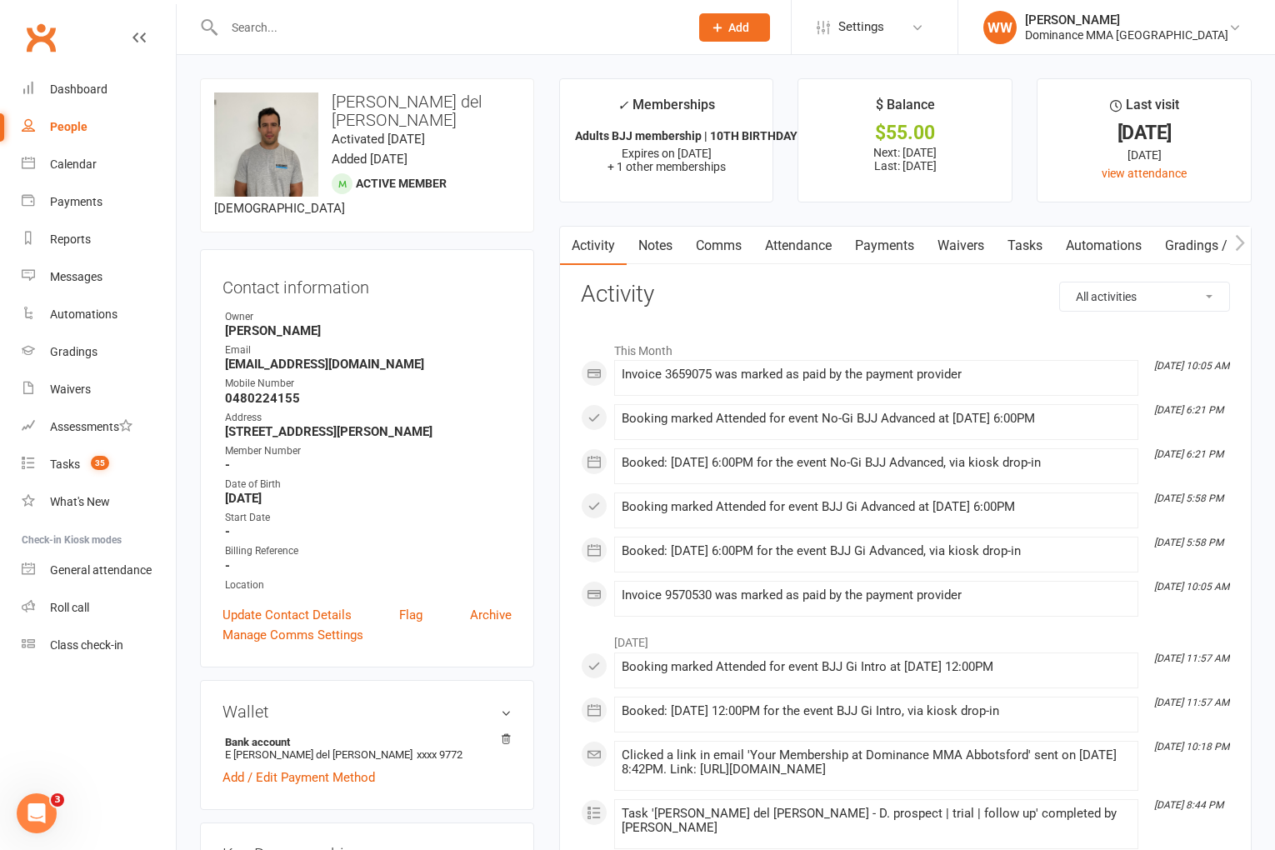
click at [668, 253] on link "Notes" at bounding box center [656, 246] width 58 height 38
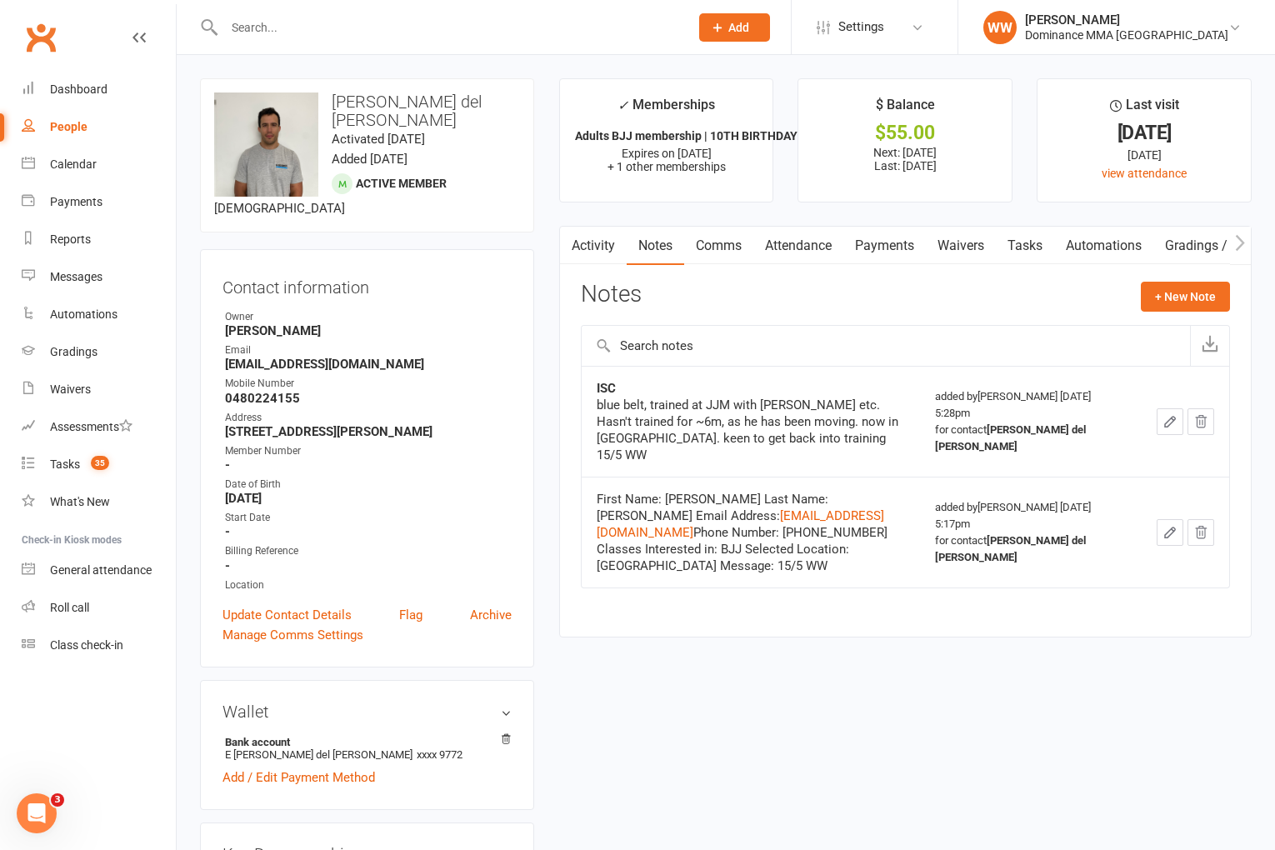
click at [714, 288] on div "Notes + New Note" at bounding box center [905, 303] width 649 height 43
click at [66, 463] on div "Tasks" at bounding box center [65, 464] width 30 height 13
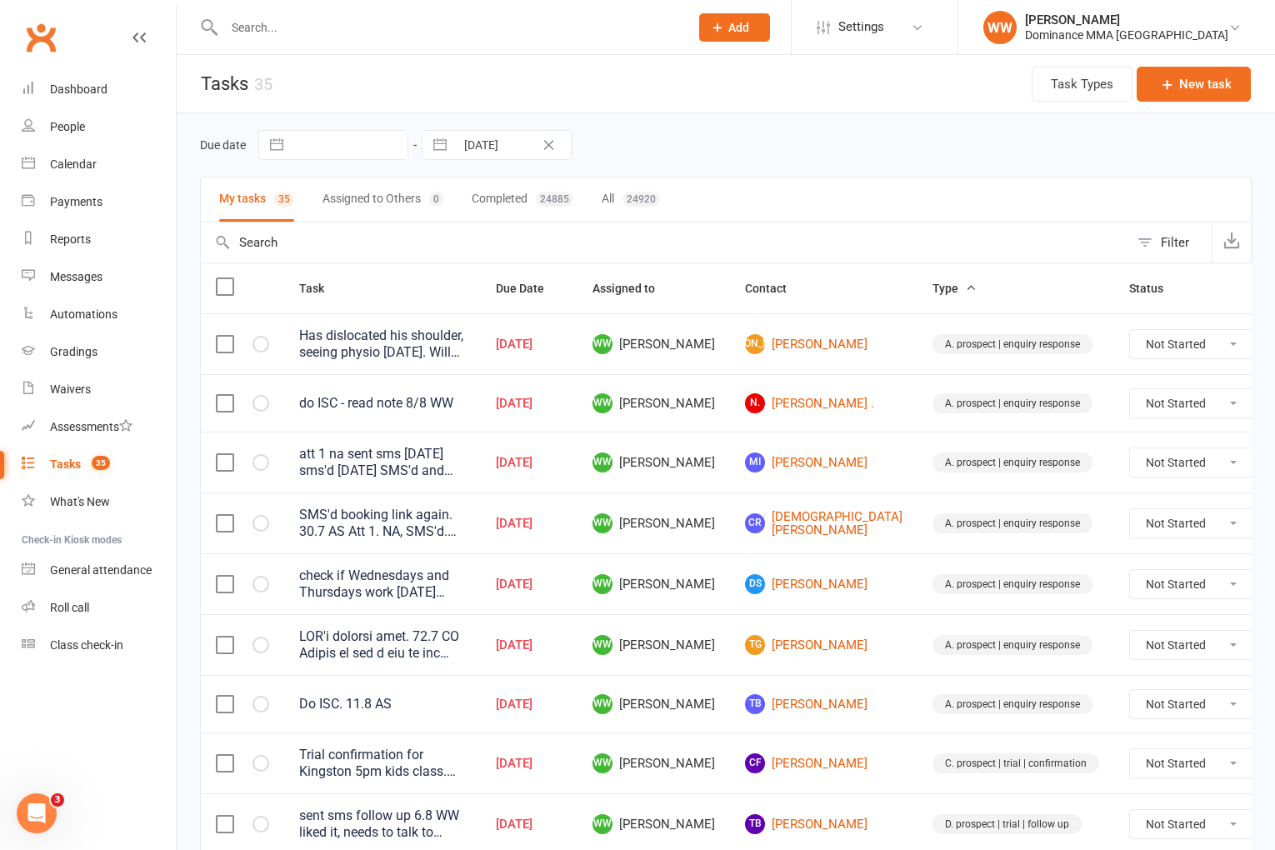
click at [794, 133] on div "Due date Navigate forward to interact with the calendar and select a date. Pres…" at bounding box center [726, 145] width 1052 height 30
click at [715, 443] on td "WW Will Wesley" at bounding box center [654, 462] width 153 height 61
click at [714, 456] on td "WW Will Wesley" at bounding box center [654, 462] width 153 height 61
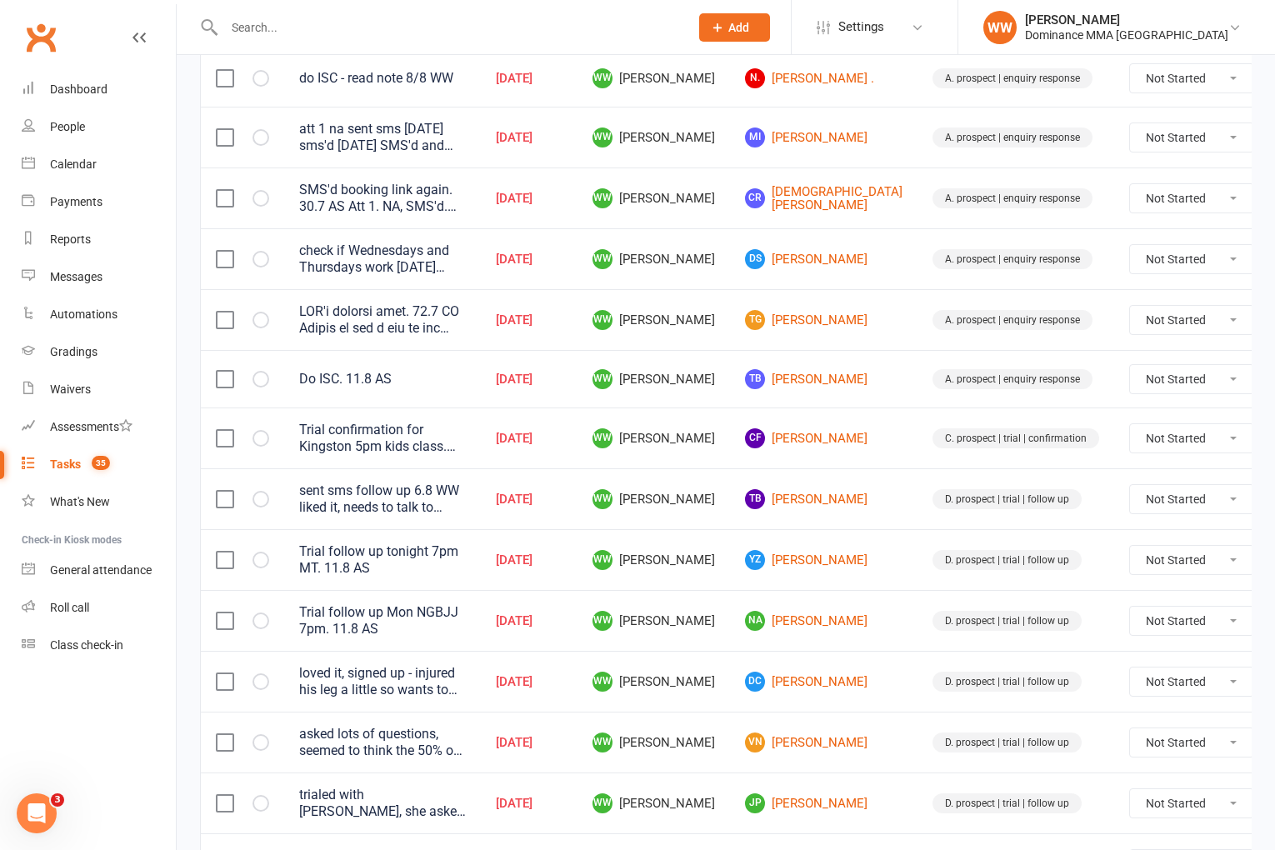
scroll to position [335, 0]
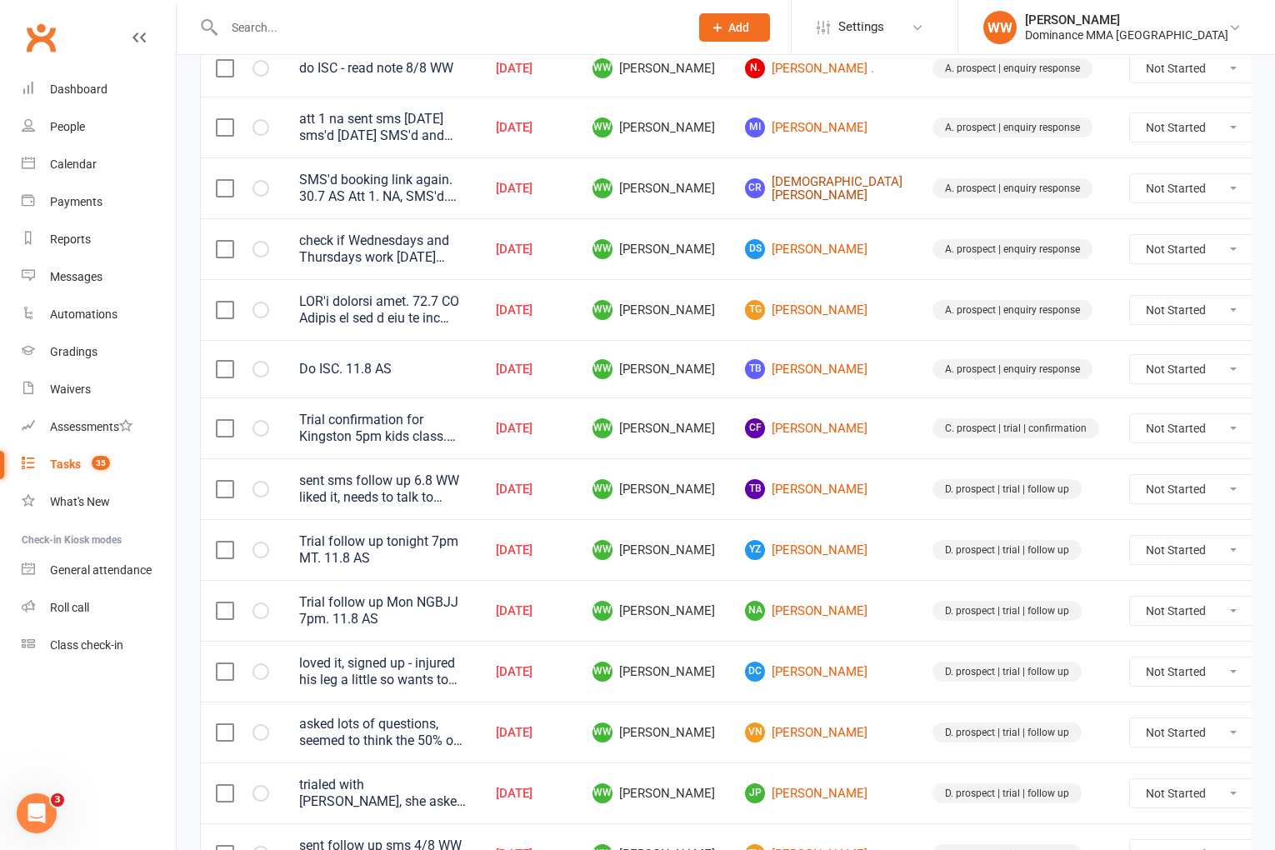
click at [759, 186] on link "CR Christian Ramos" at bounding box center [824, 189] width 158 height 28
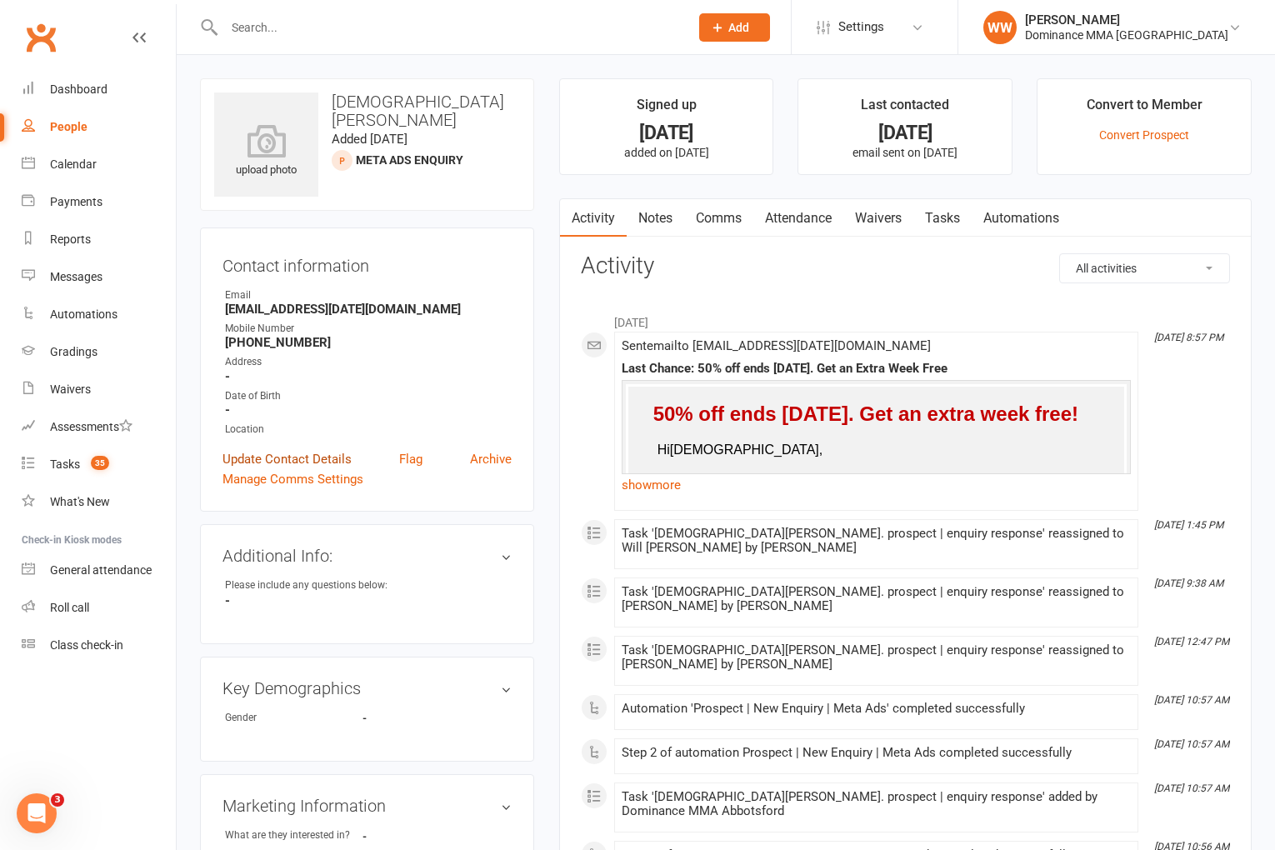
click at [269, 454] on link "Update Contact Details" at bounding box center [287, 459] width 129 height 20
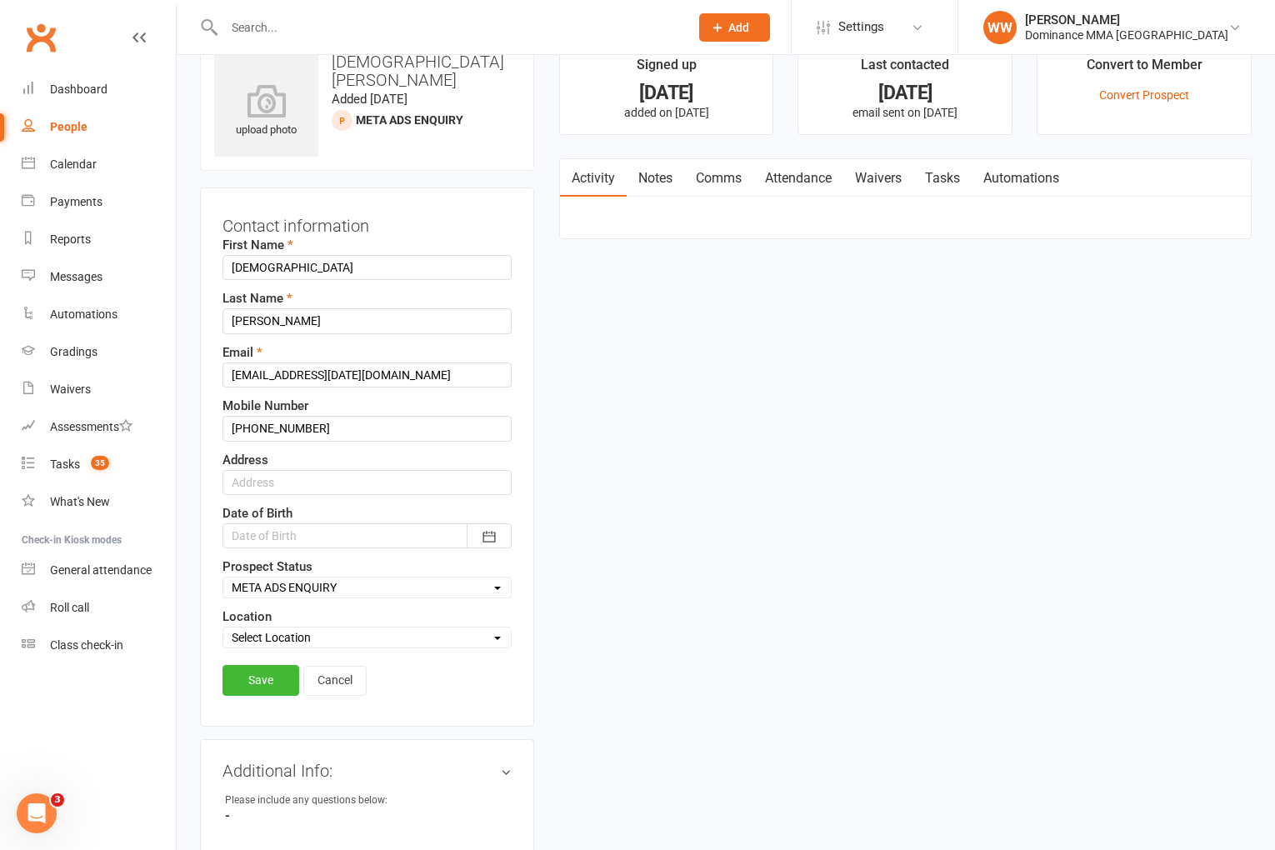
scroll to position [78, 0]
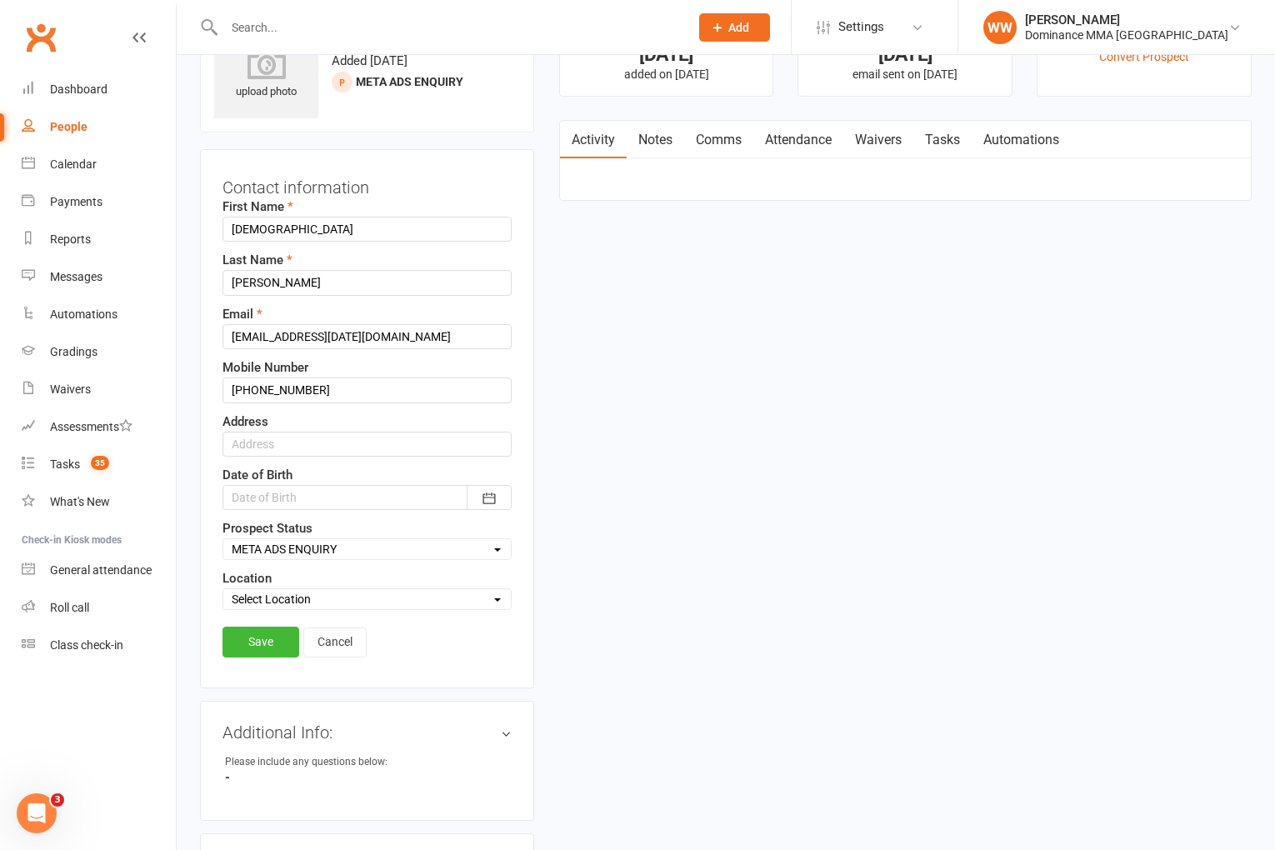
click at [284, 544] on select "Select ENQUIRY GOOGLE ADS ENQUIRY META ADS ENQUIRY DROPPED DROP-IN VISITOR NON-…" at bounding box center [367, 549] width 288 height 18
select select "DROPPED"
click at [272, 637] on link "Save" at bounding box center [261, 642] width 77 height 30
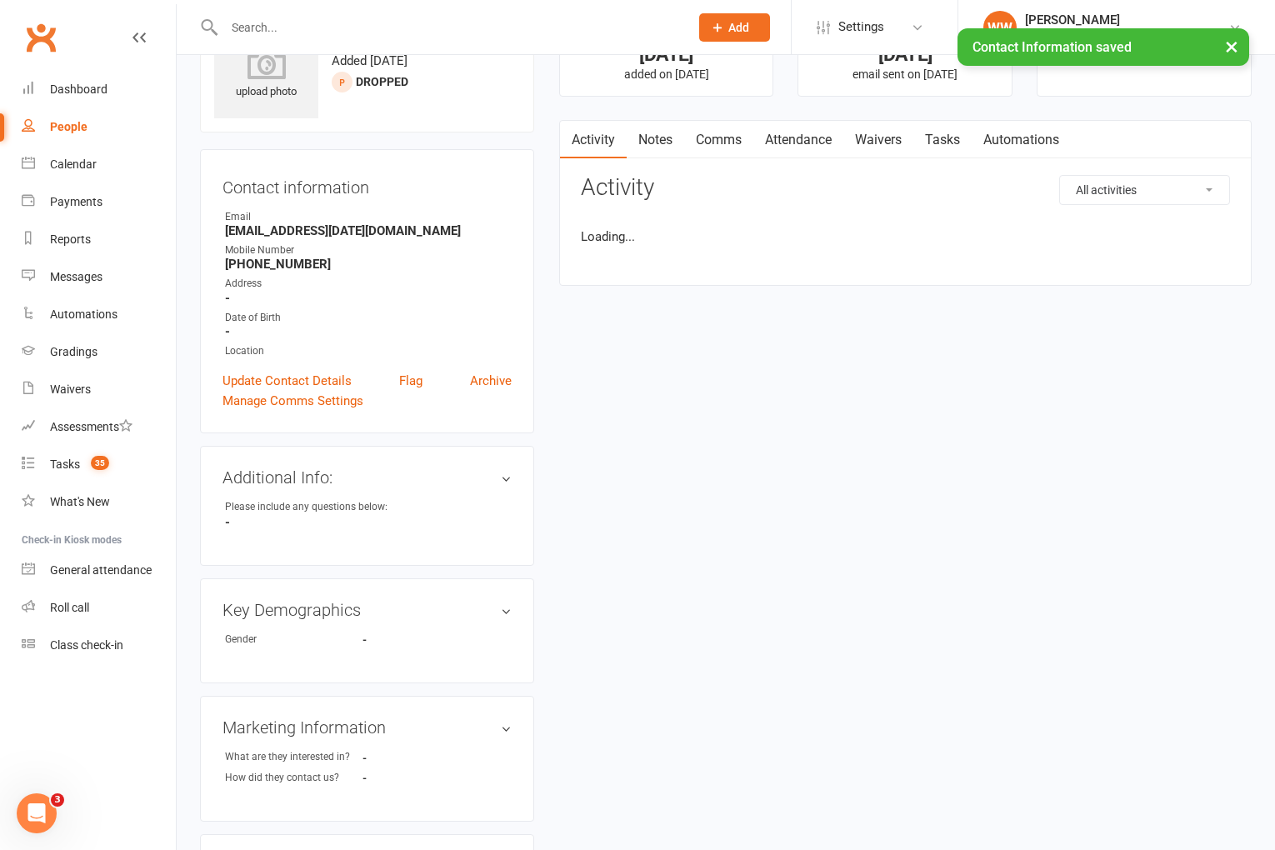
click at [944, 146] on link "Tasks" at bounding box center [943, 140] width 58 height 38
select select "incomplete"
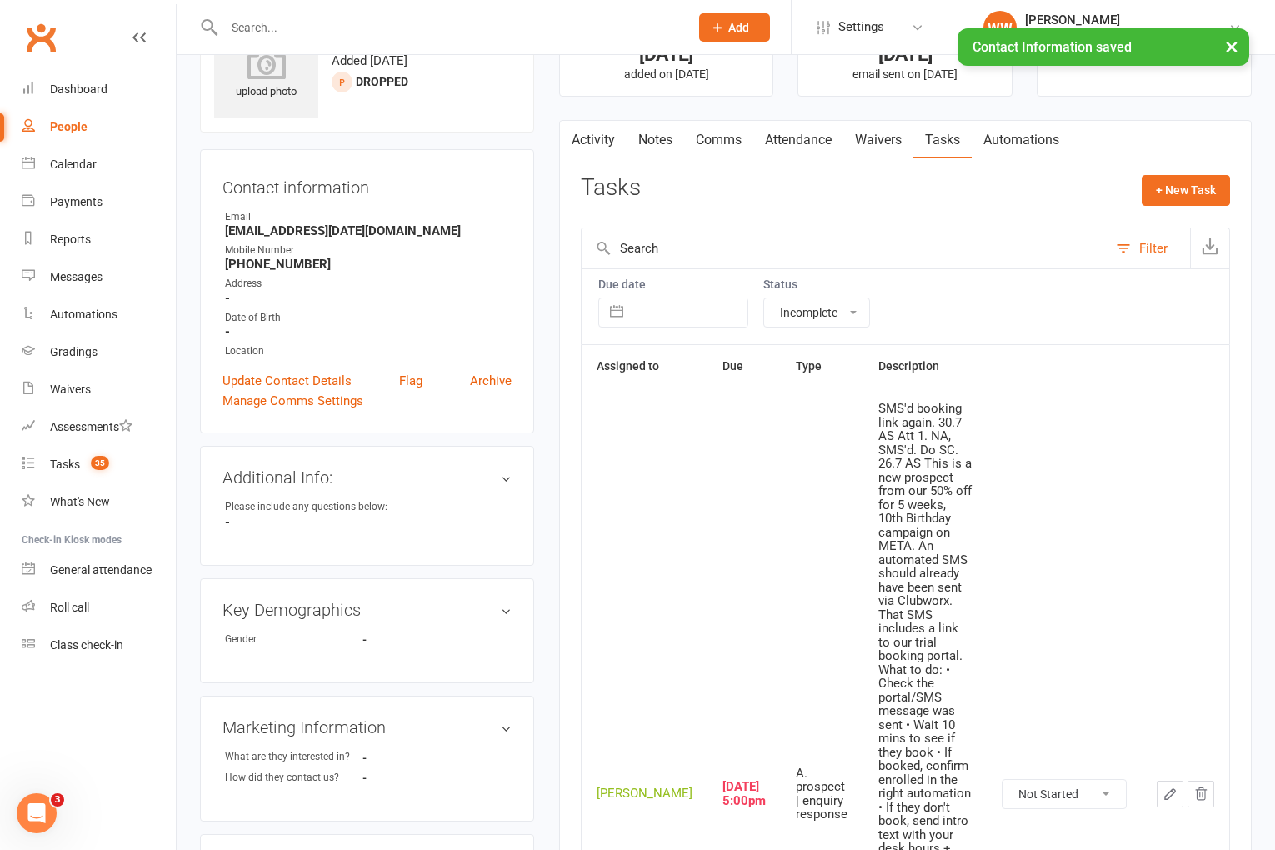
click at [1061, 780] on select "Not Started In Progress Waiting Complete" at bounding box center [1064, 794] width 123 height 28
select select "unstarted"
click at [72, 475] on link "Tasks 35" at bounding box center [99, 465] width 154 height 38
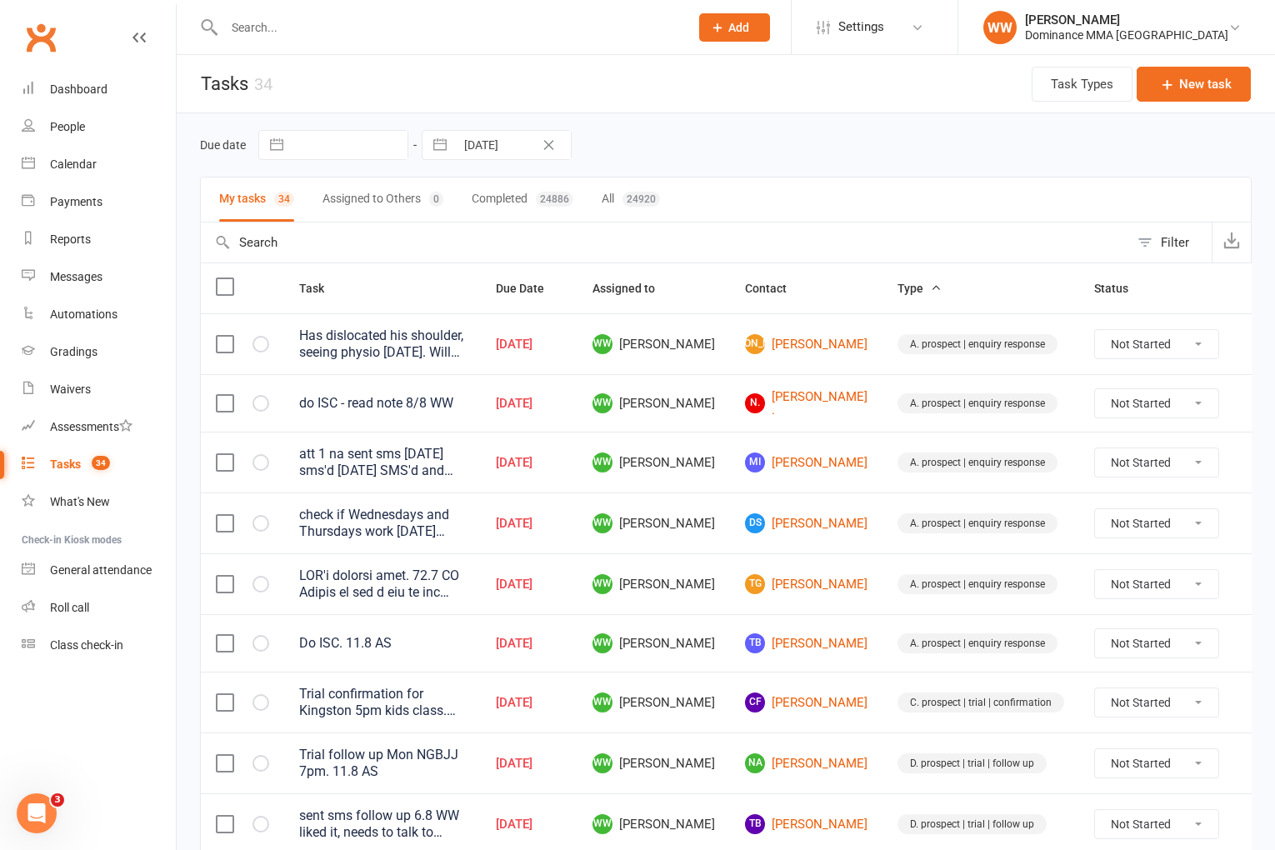
click at [730, 453] on td "MI Mohamed Ibrahim" at bounding box center [806, 462] width 153 height 61
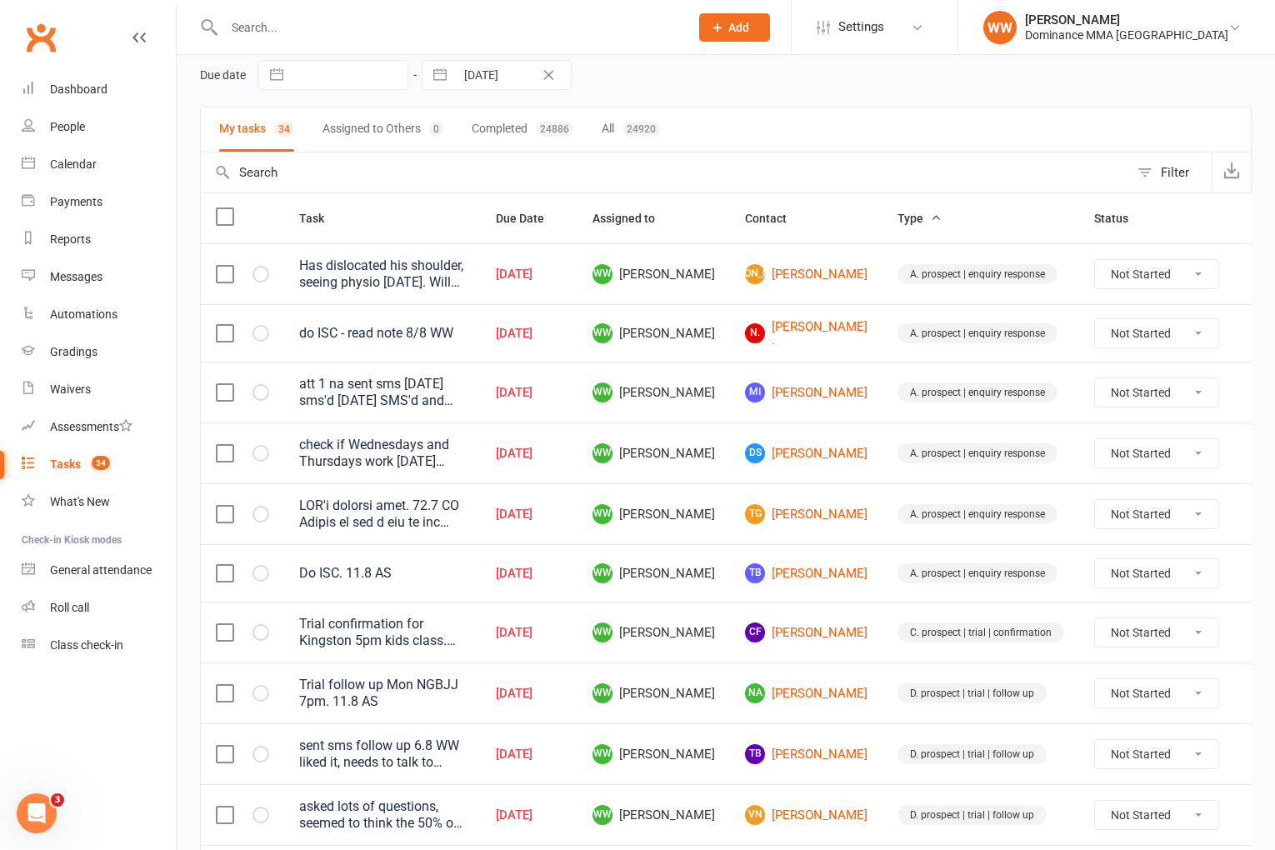
scroll to position [73, 0]
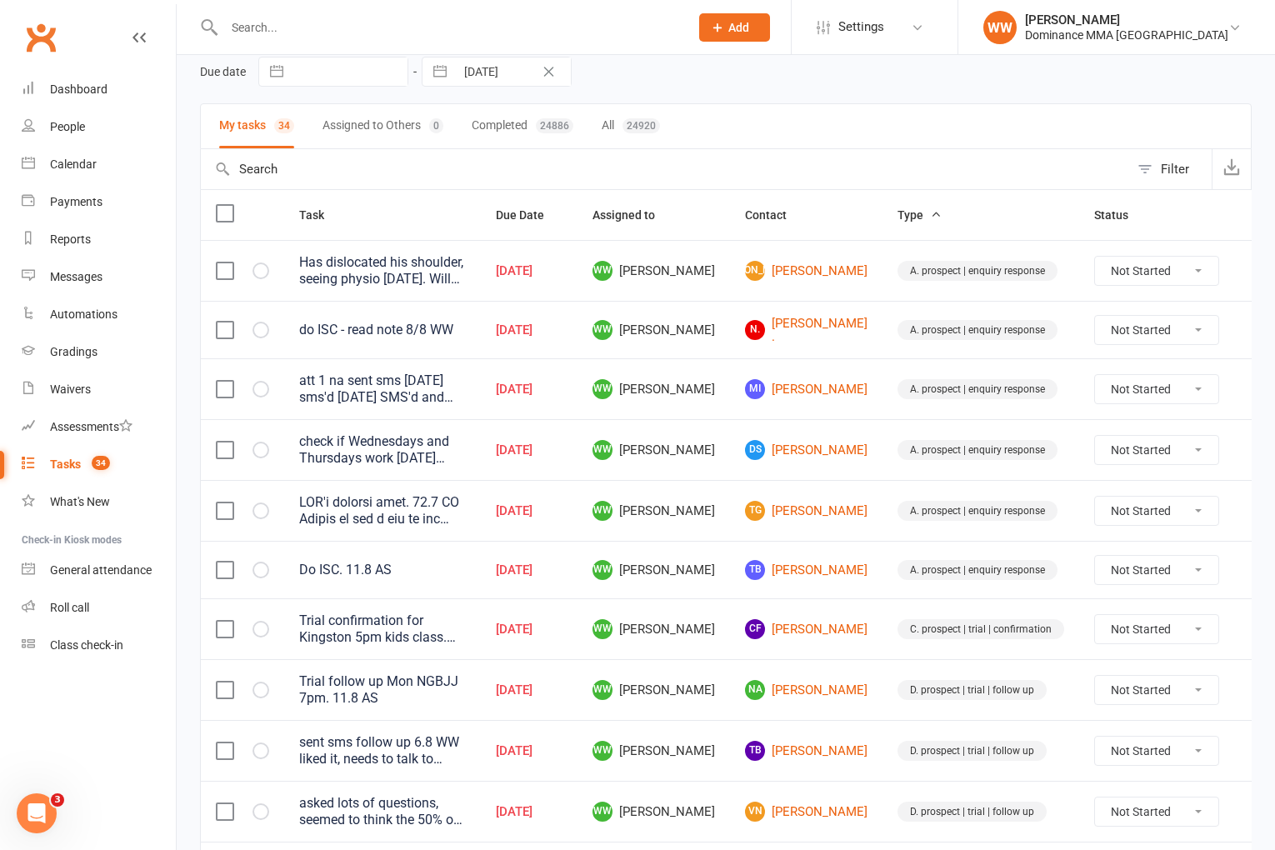
click at [709, 381] on td "WW Will Wesley" at bounding box center [654, 388] width 153 height 61
click at [716, 393] on td "WW Will Wesley" at bounding box center [654, 388] width 153 height 61
click at [720, 508] on td "WW Will Wesley" at bounding box center [654, 510] width 153 height 61
click at [714, 528] on td "WW Will Wesley" at bounding box center [654, 510] width 153 height 61
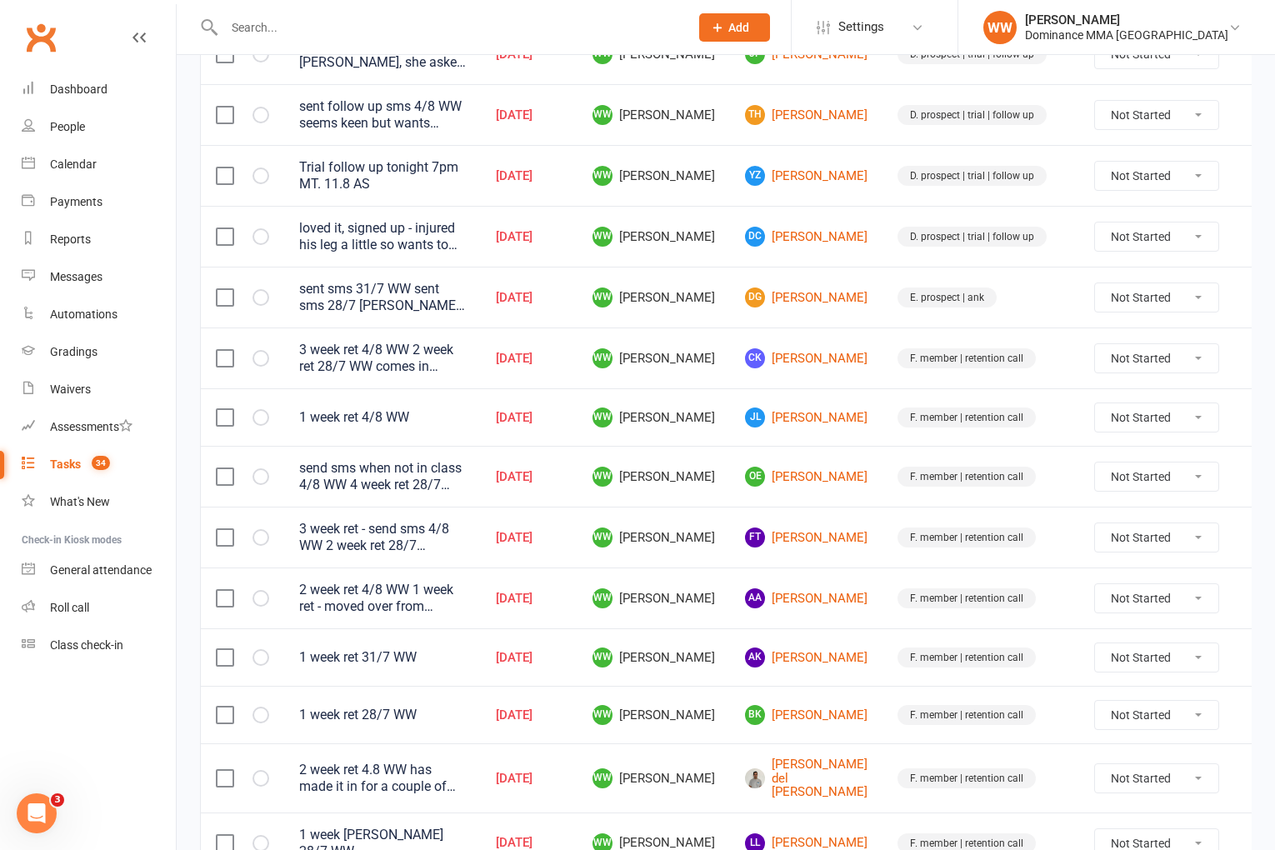
scroll to position [894, 0]
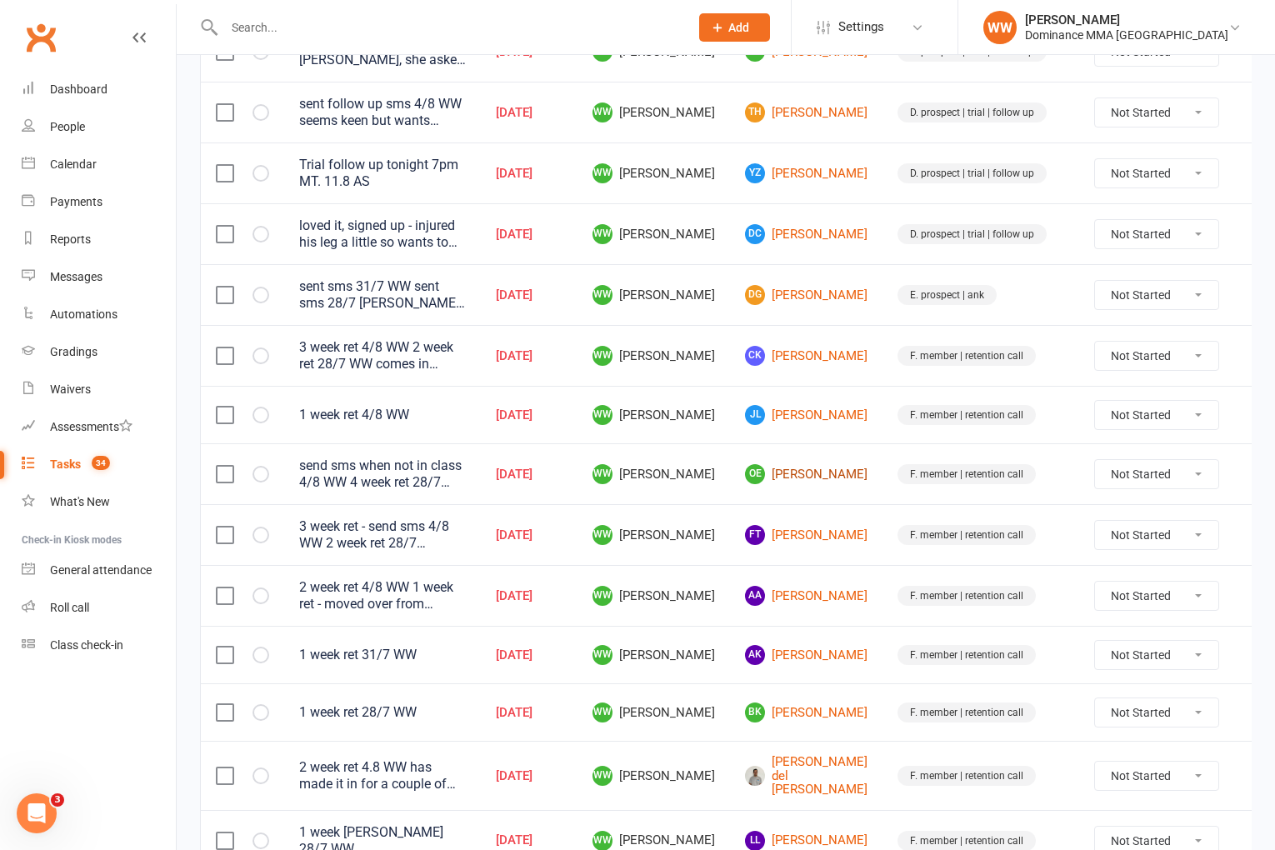
click at [805, 474] on link "OE Oliver Egan" at bounding box center [806, 474] width 123 height 20
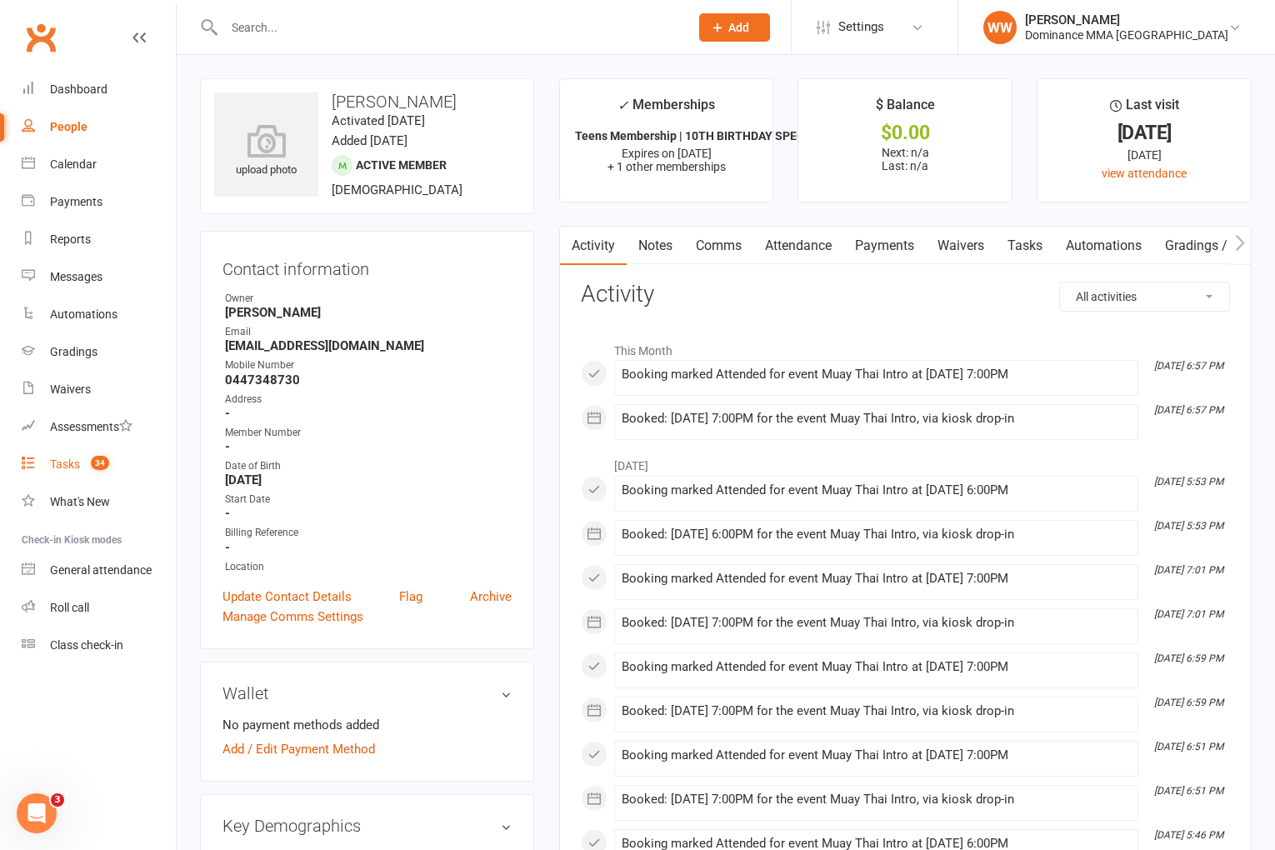
click at [78, 480] on link "Tasks 34" at bounding box center [99, 465] width 154 height 38
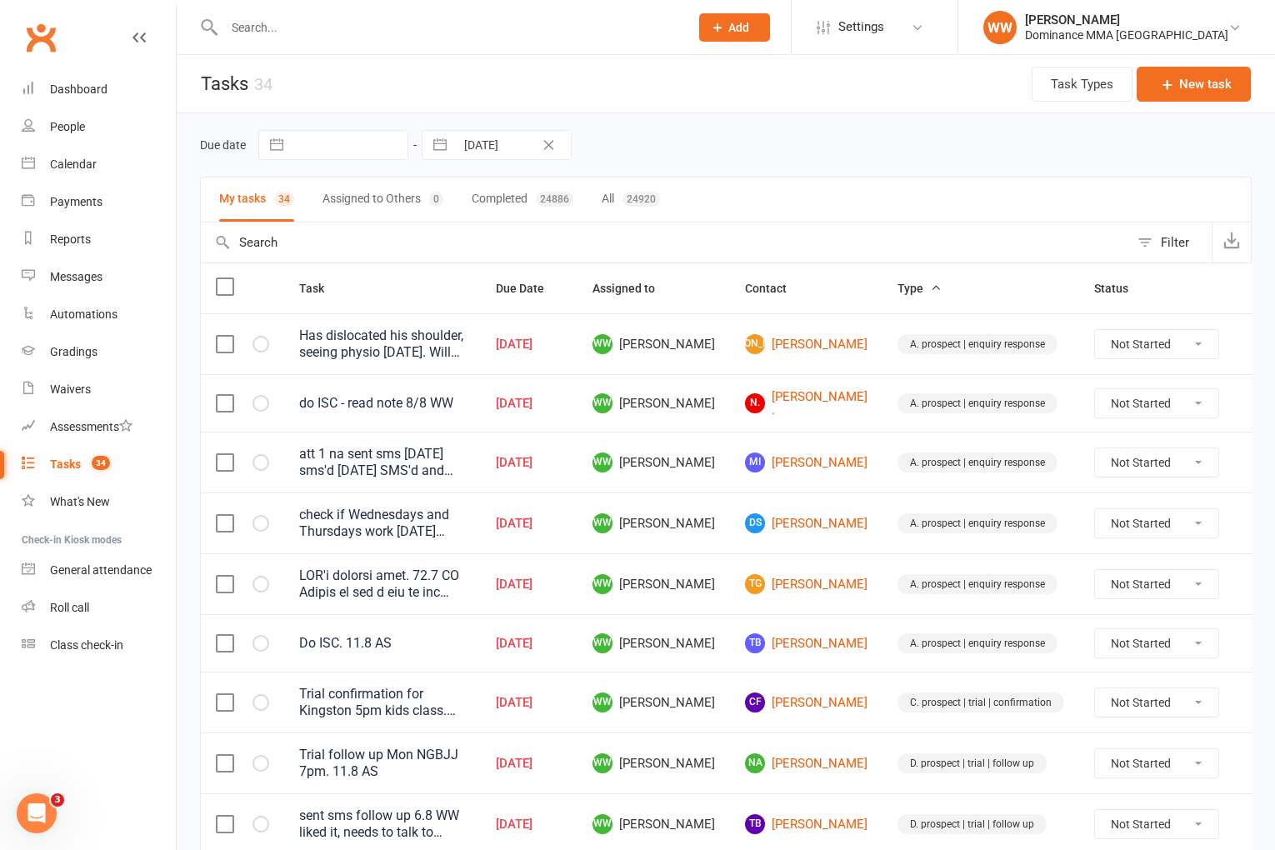
drag, startPoint x: 711, startPoint y: 624, endPoint x: 710, endPoint y: 637, distance: 12.5
click at [711, 624] on td "WW Will Wesley" at bounding box center [654, 643] width 153 height 58
click at [714, 638] on td "WW Will Wesley" at bounding box center [654, 643] width 153 height 58
click at [709, 587] on td "WW Will Wesley" at bounding box center [654, 583] width 153 height 61
click at [709, 588] on td "WW Will Wesley" at bounding box center [654, 583] width 153 height 61
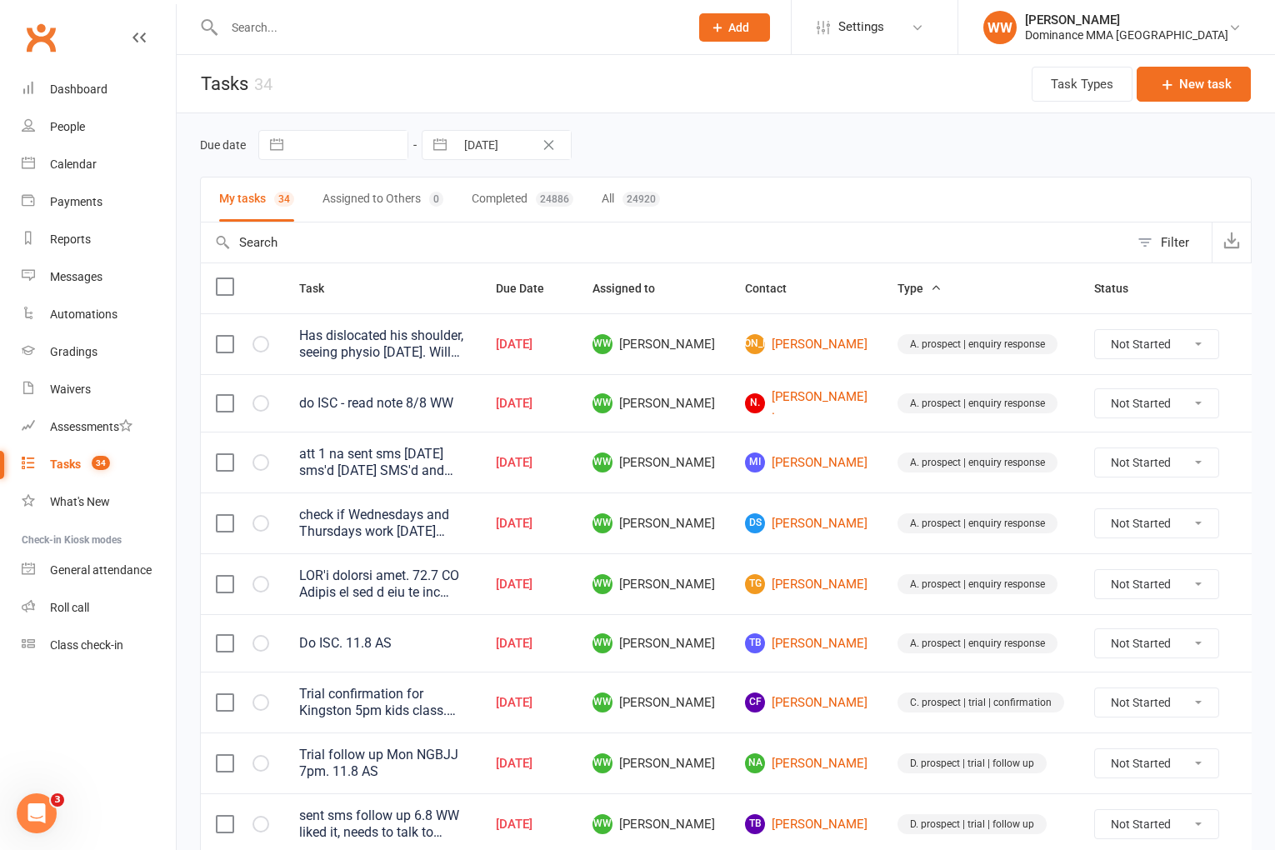
click at [708, 581] on td "WW Will Wesley" at bounding box center [654, 583] width 153 height 61
click at [710, 578] on td "WW Will Wesley" at bounding box center [654, 583] width 153 height 61
click at [714, 583] on td "WW Will Wesley" at bounding box center [654, 583] width 153 height 61
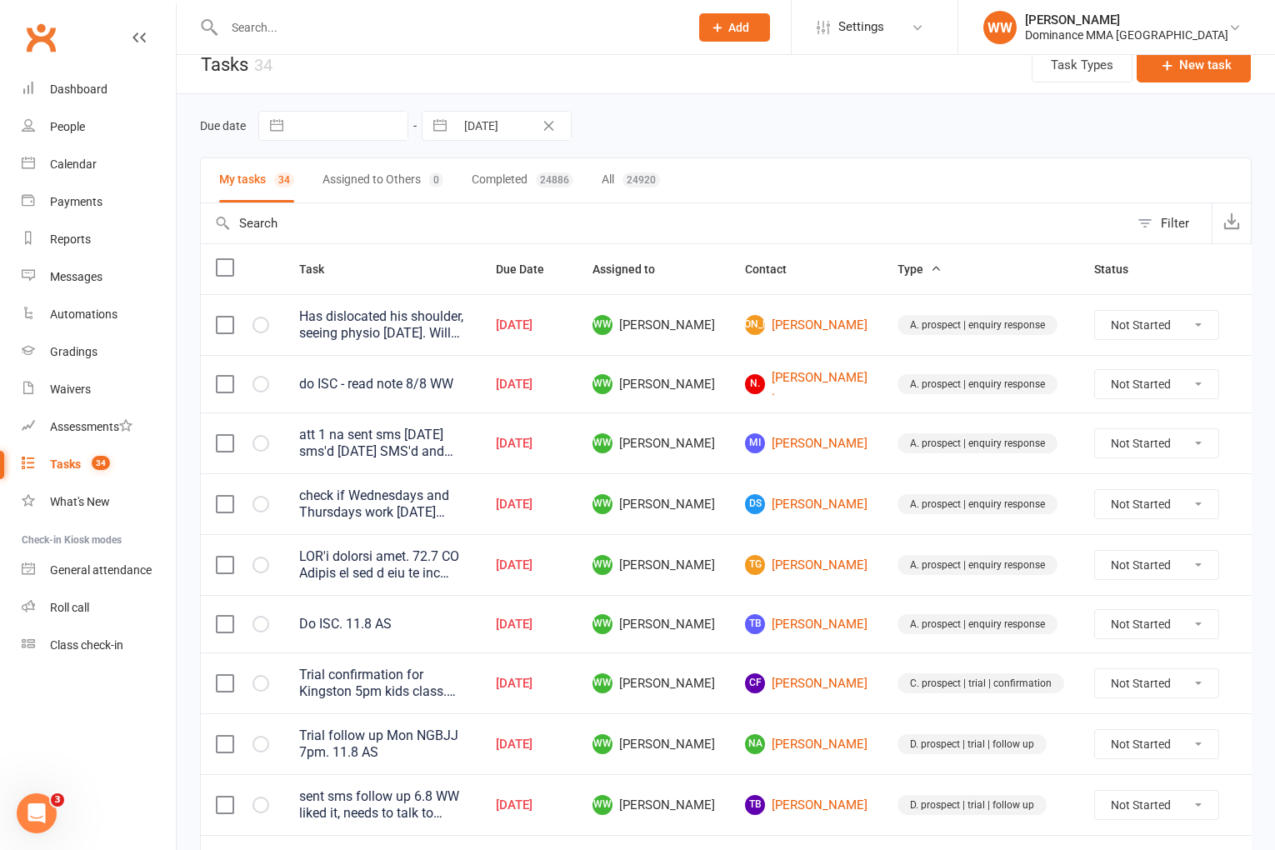
scroll to position [22, 0]
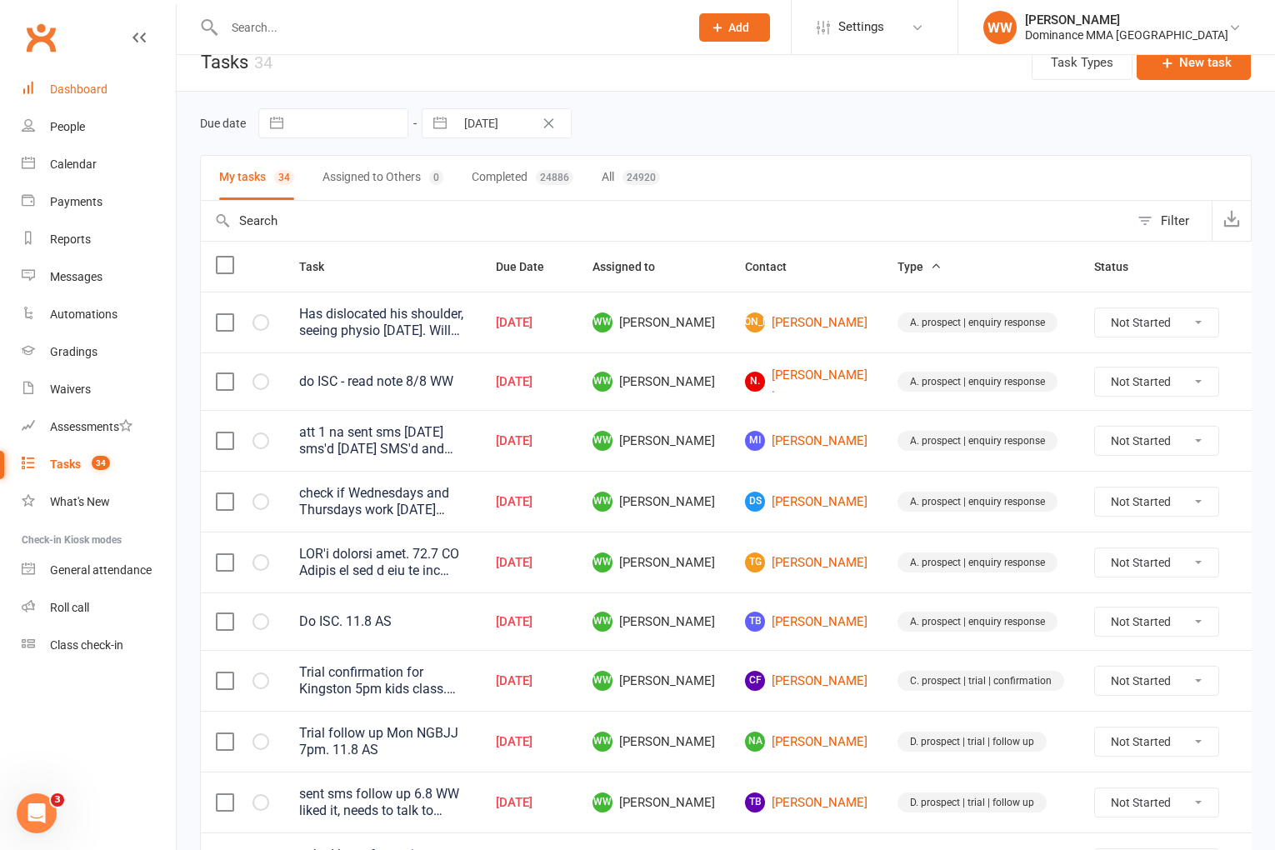
click at [98, 95] on div "Dashboard" at bounding box center [79, 89] width 58 height 13
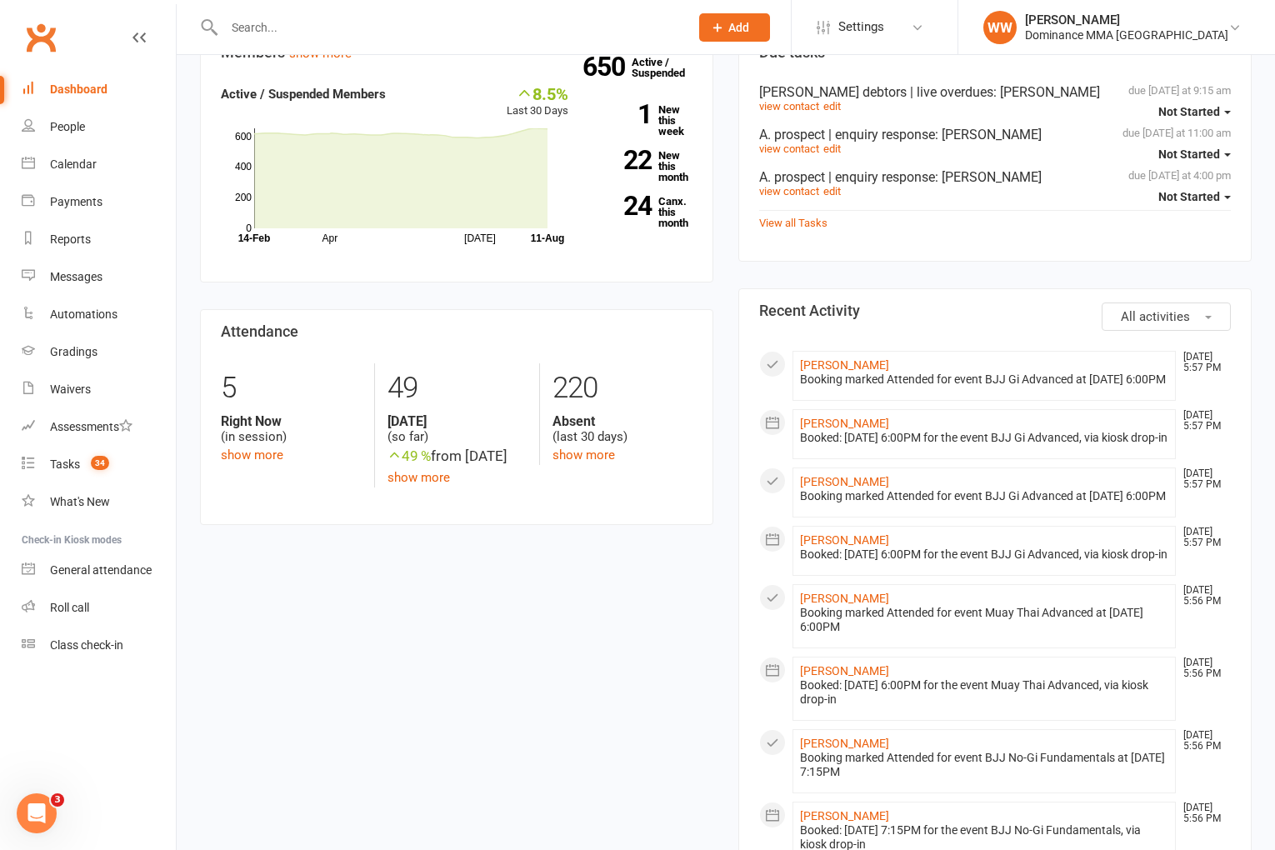
scroll to position [516, 0]
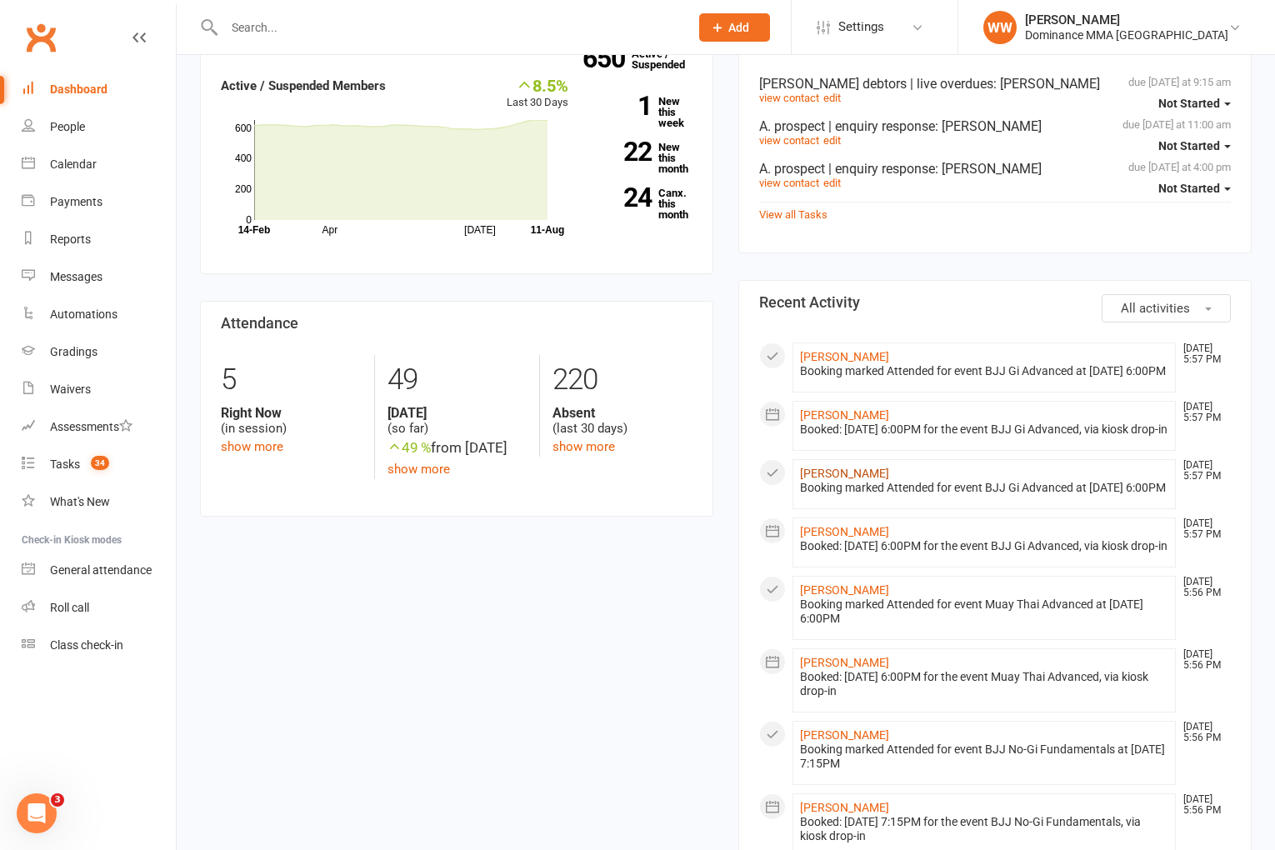
click at [812, 480] on link "Erika Ho" at bounding box center [844, 473] width 89 height 13
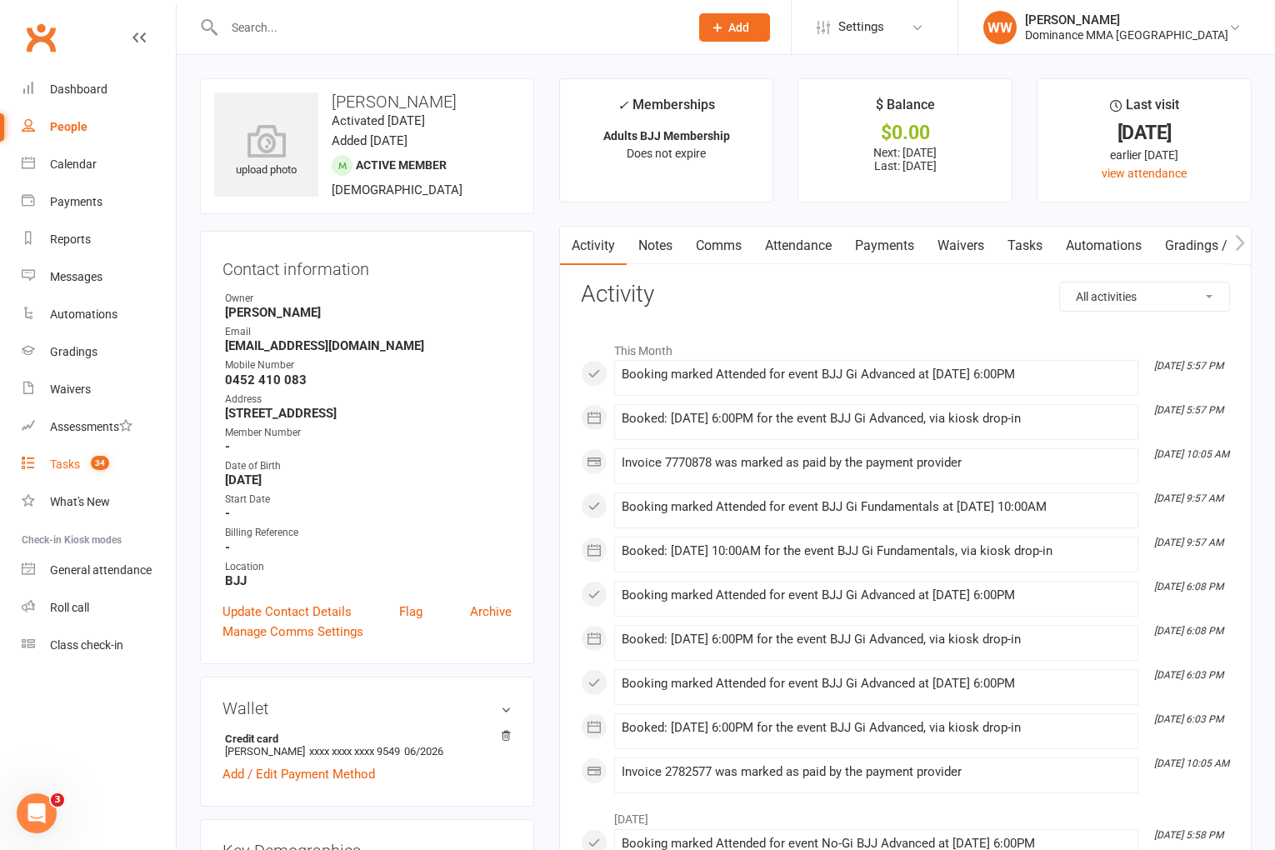
click at [63, 473] on link "Tasks 34" at bounding box center [99, 465] width 154 height 38
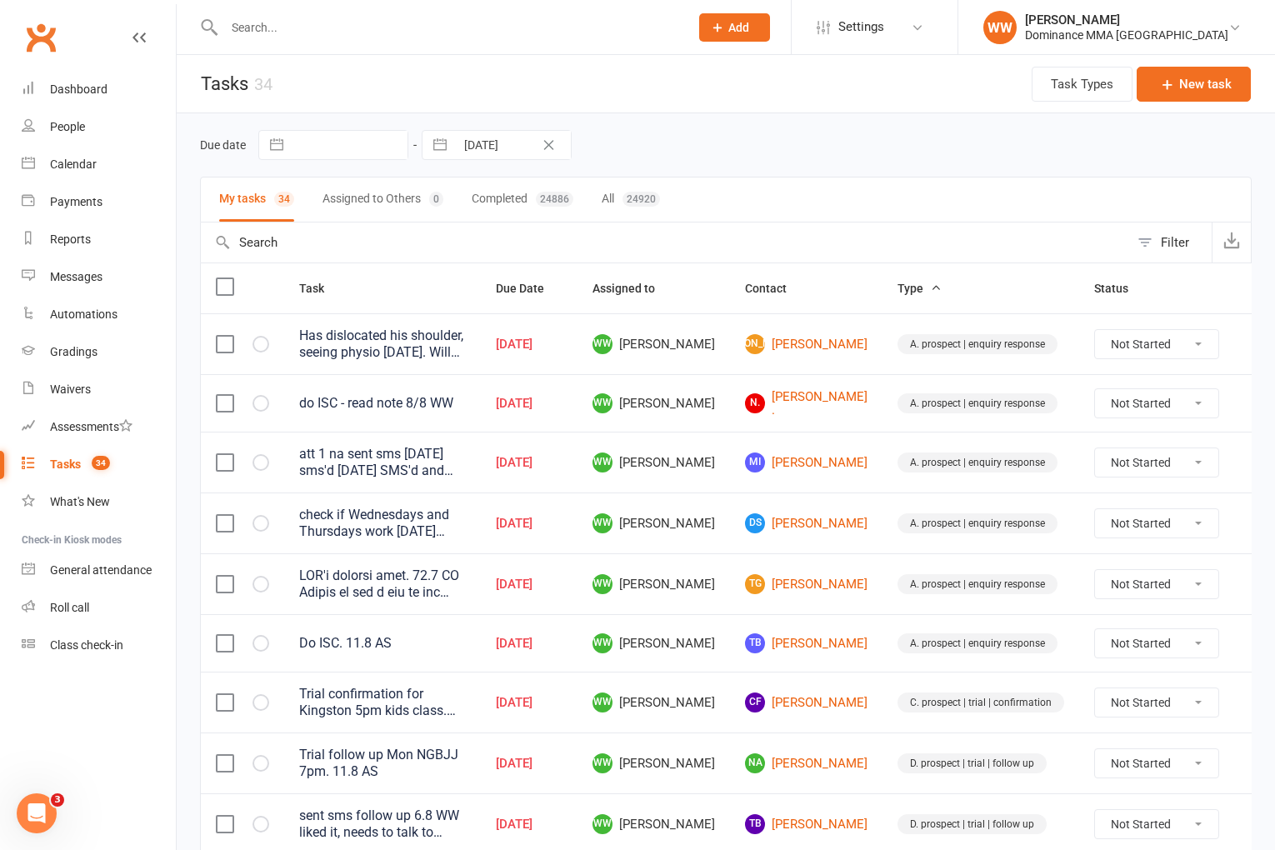
click at [804, 151] on div "Due date Navigate forward to interact with the calendar and select a date. Pres…" at bounding box center [726, 145] width 1052 height 30
drag, startPoint x: 555, startPoint y: 39, endPoint x: 508, endPoint y: 24, distance: 49.8
click at [555, 38] on div at bounding box center [439, 27] width 478 height 54
click at [488, 25] on input "text" at bounding box center [448, 27] width 458 height 23
click at [311, 33] on input "text" at bounding box center [448, 27] width 458 height 23
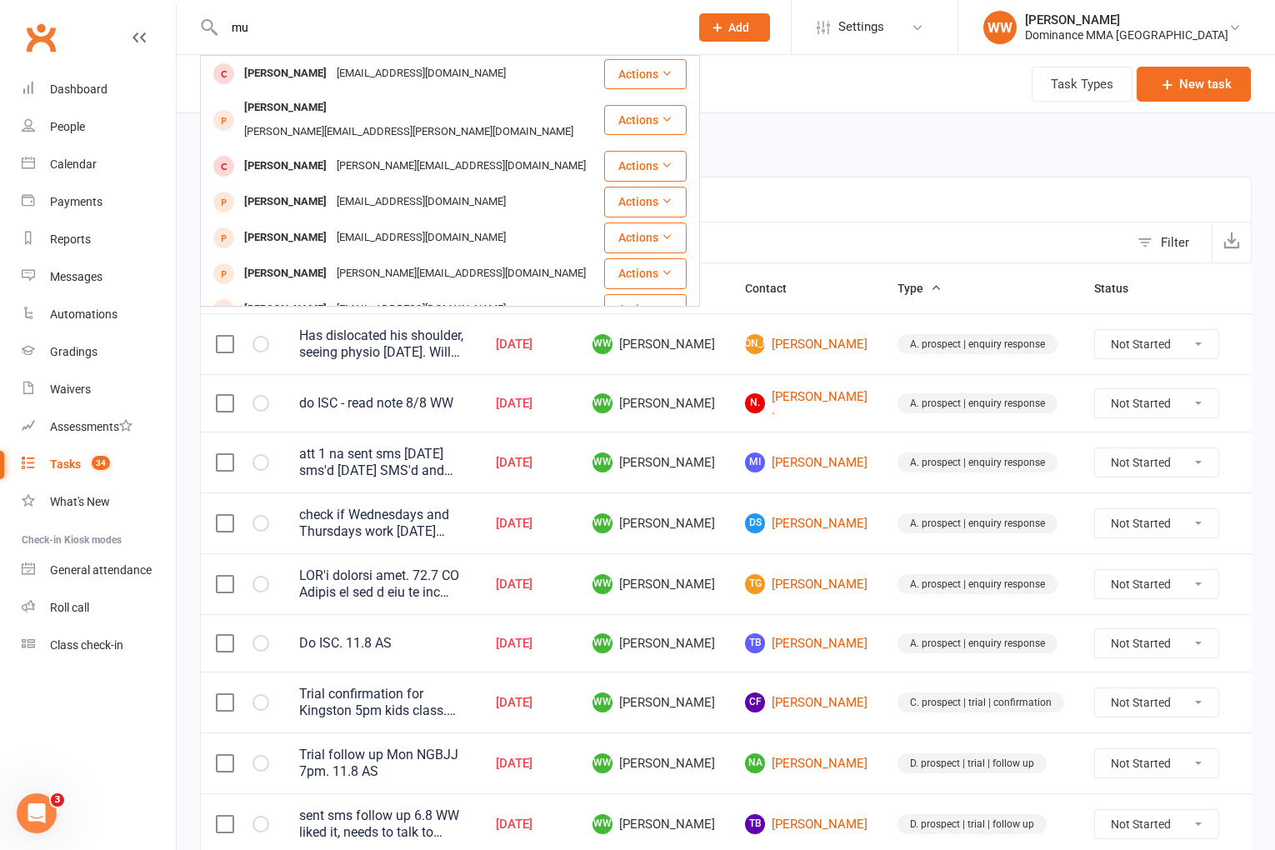
type input "m"
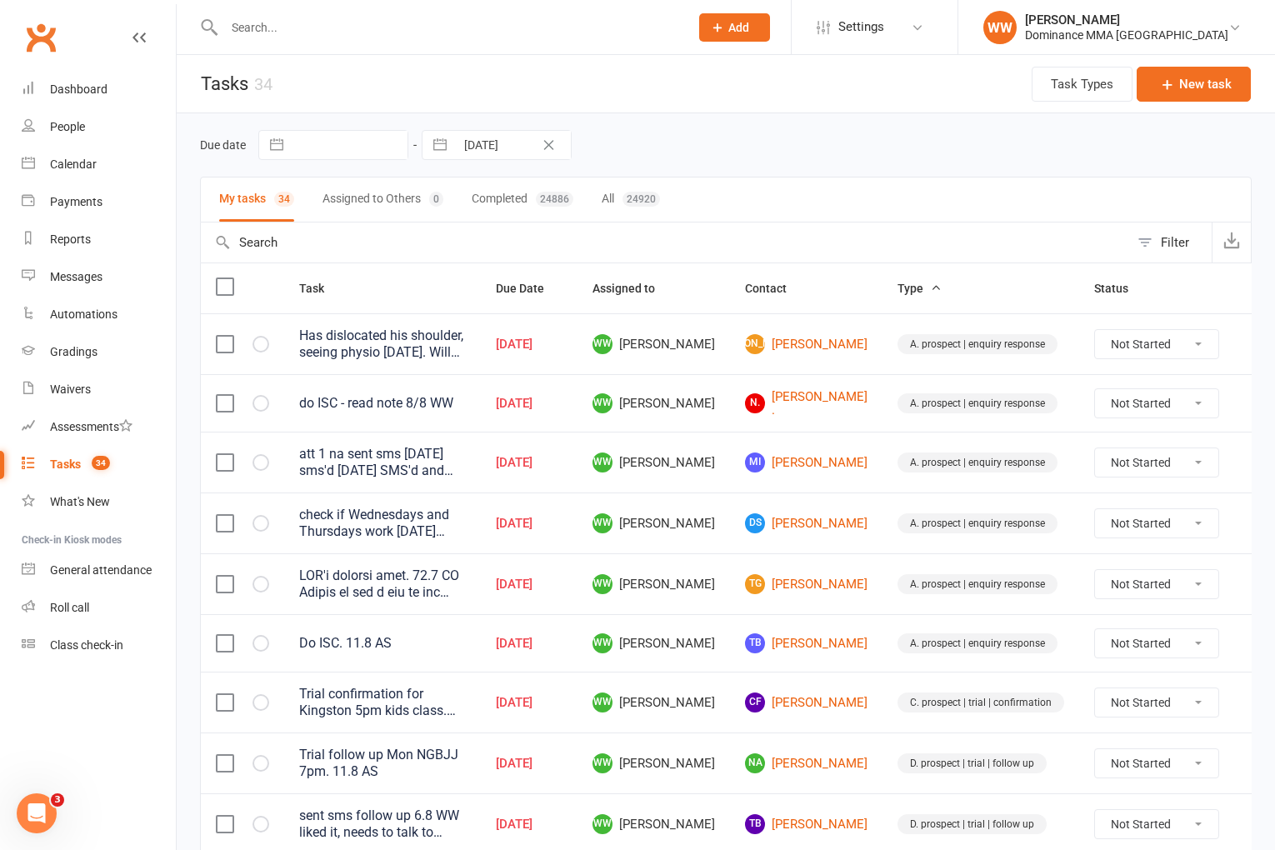
click at [265, 27] on input "text" at bounding box center [448, 27] width 458 height 23
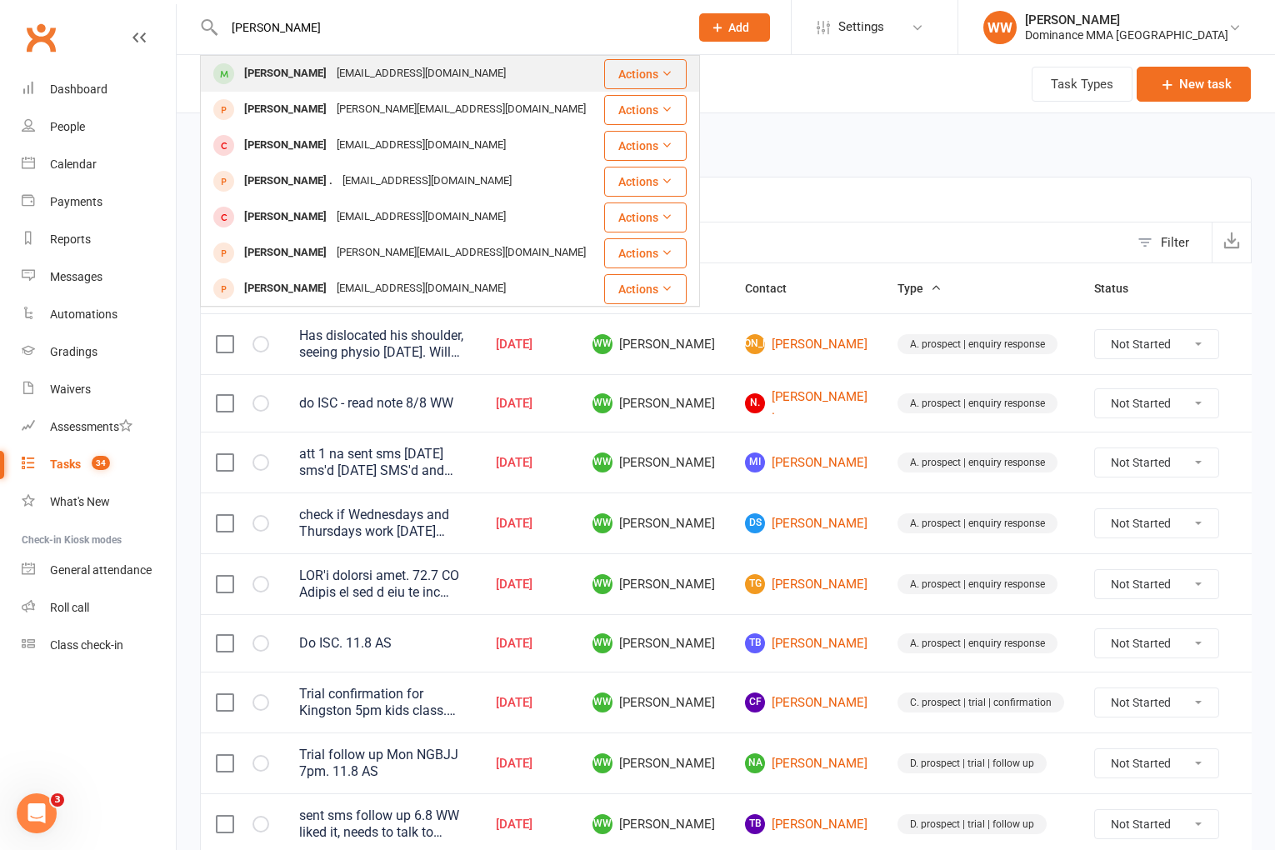
type input "daniel eun"
click at [332, 67] on div "danieleunnn@gmail.com" at bounding box center [421, 74] width 179 height 24
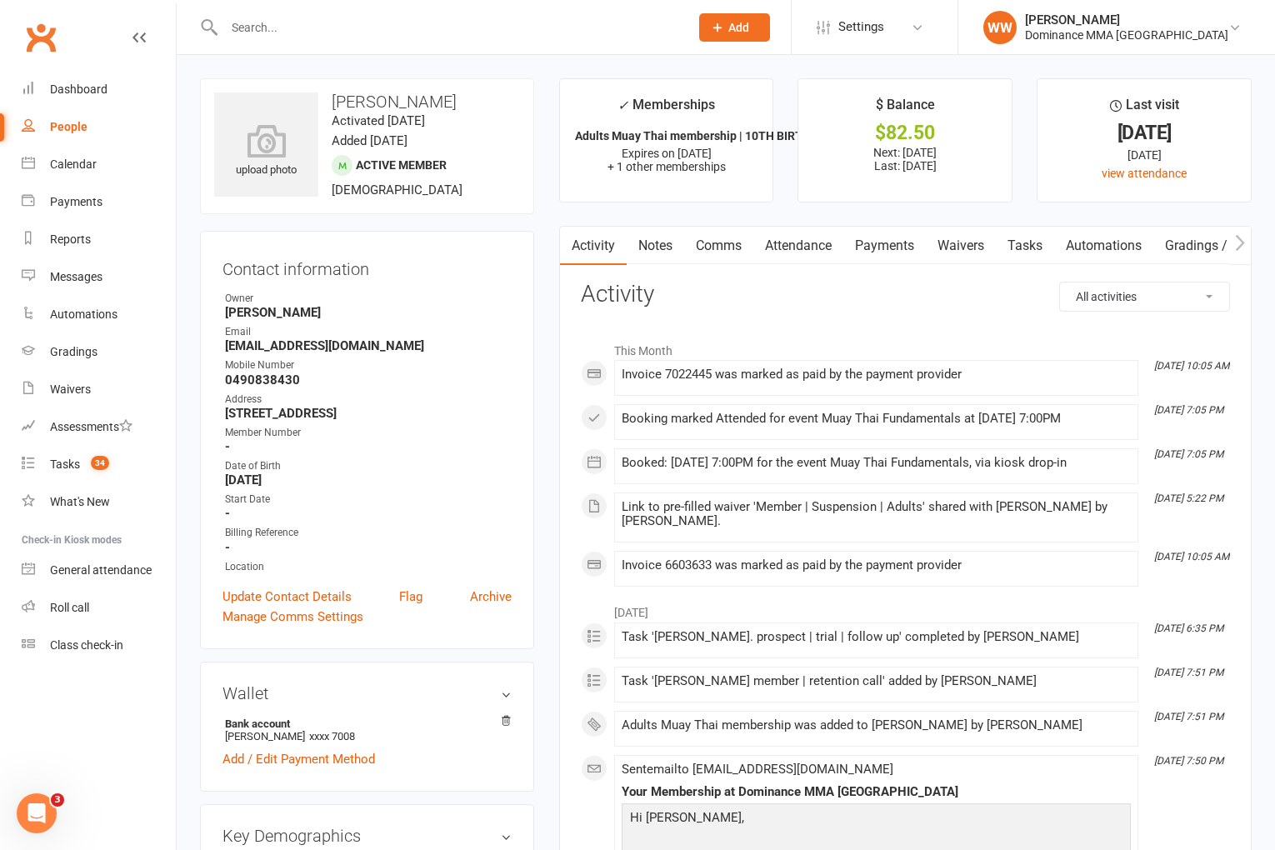
click at [968, 256] on link "Waivers" at bounding box center [961, 246] width 70 height 38
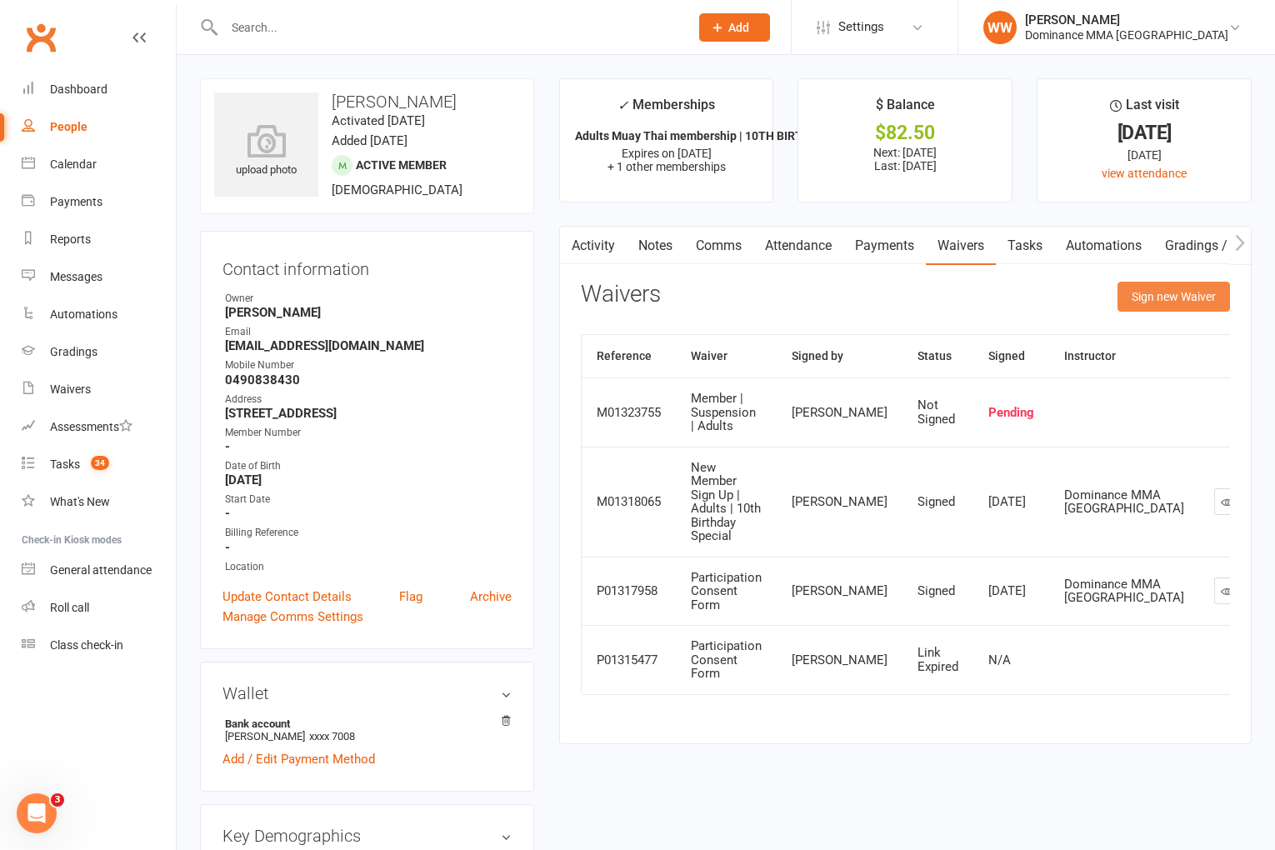
click at [1129, 299] on button "Sign new Waiver" at bounding box center [1174, 297] width 113 height 30
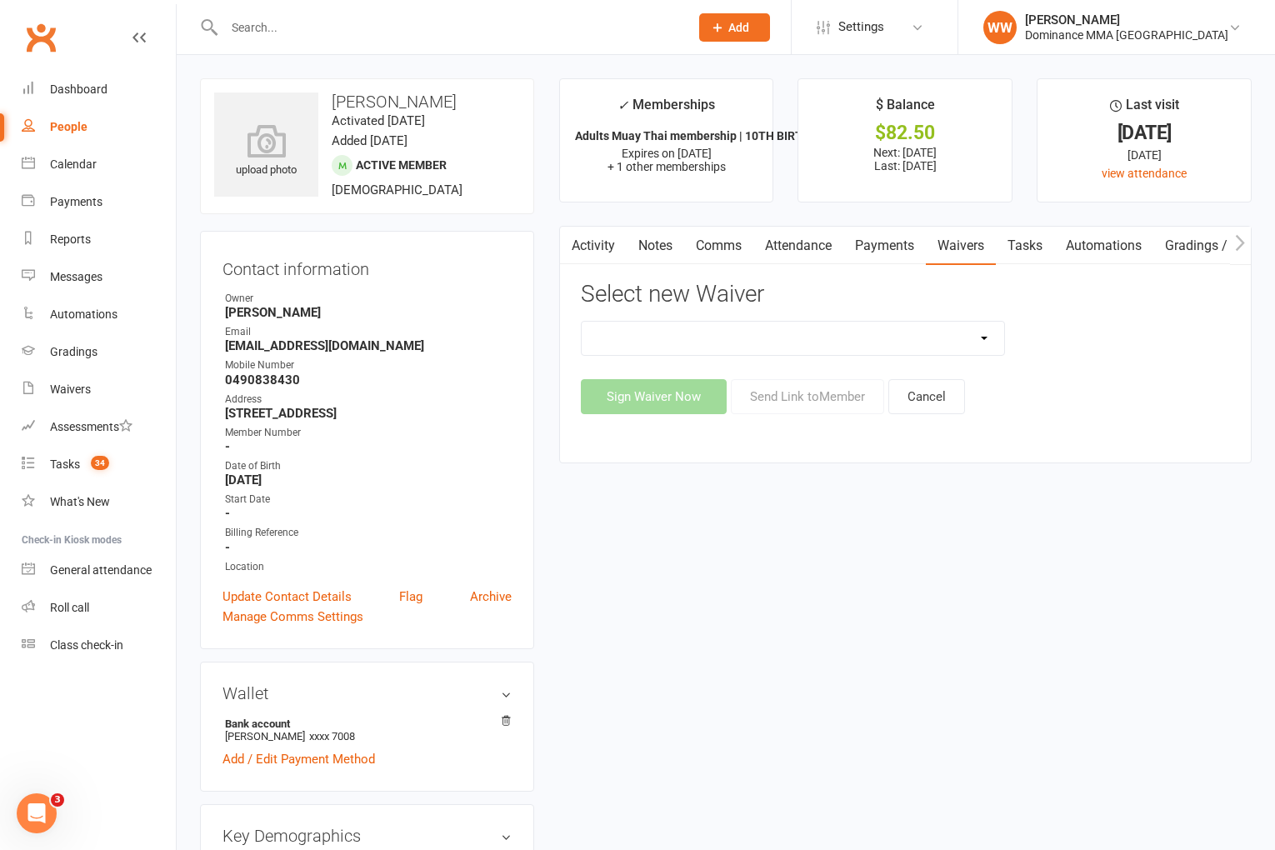
click at [966, 338] on select "Member | Cancellation | Adults Member | Injury Report Form (FOH staff use only)…" at bounding box center [793, 338] width 423 height 33
select select "7288"
click at [798, 403] on button "Send Link to Member" at bounding box center [807, 396] width 153 height 35
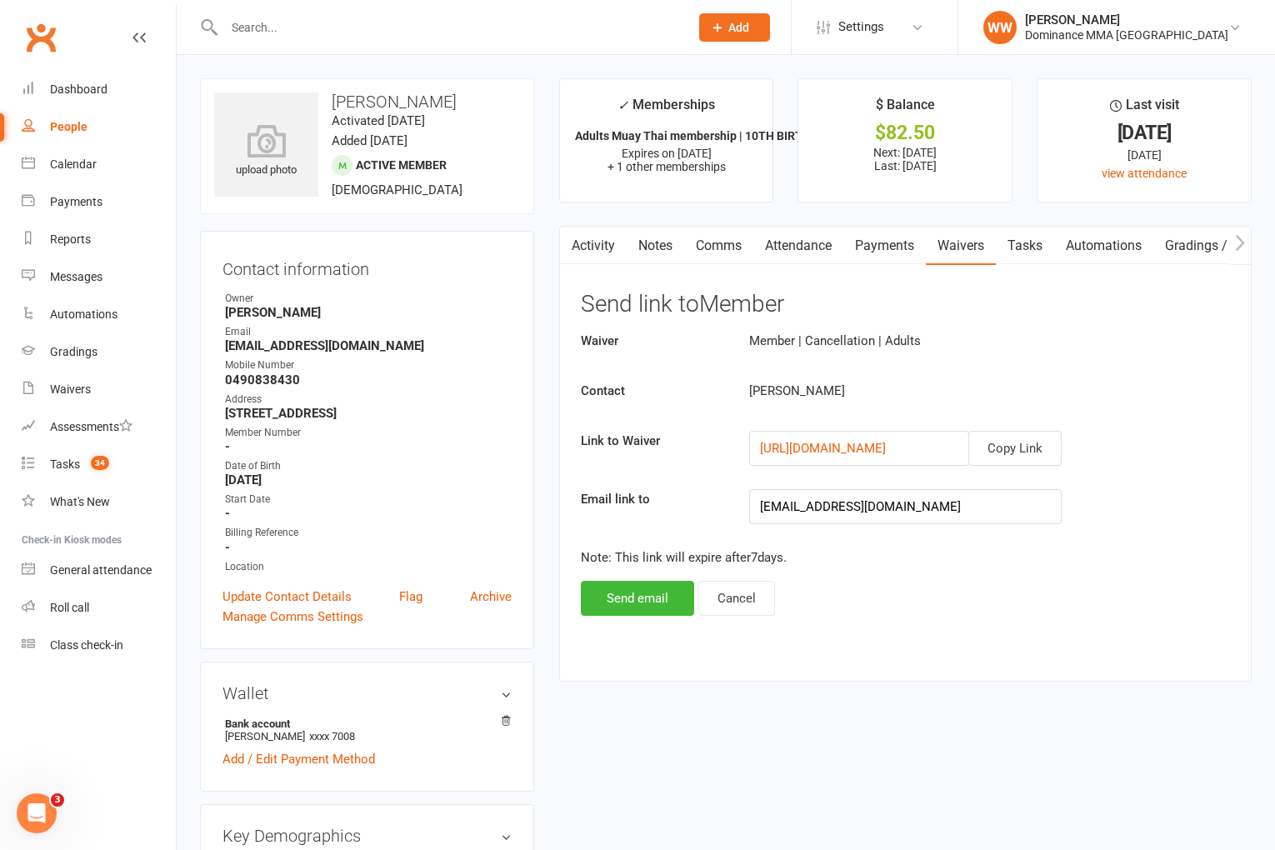
click at [896, 385] on div "Daniel Eun" at bounding box center [933, 391] width 393 height 20
click at [816, 258] on link "Attendance" at bounding box center [799, 246] width 90 height 38
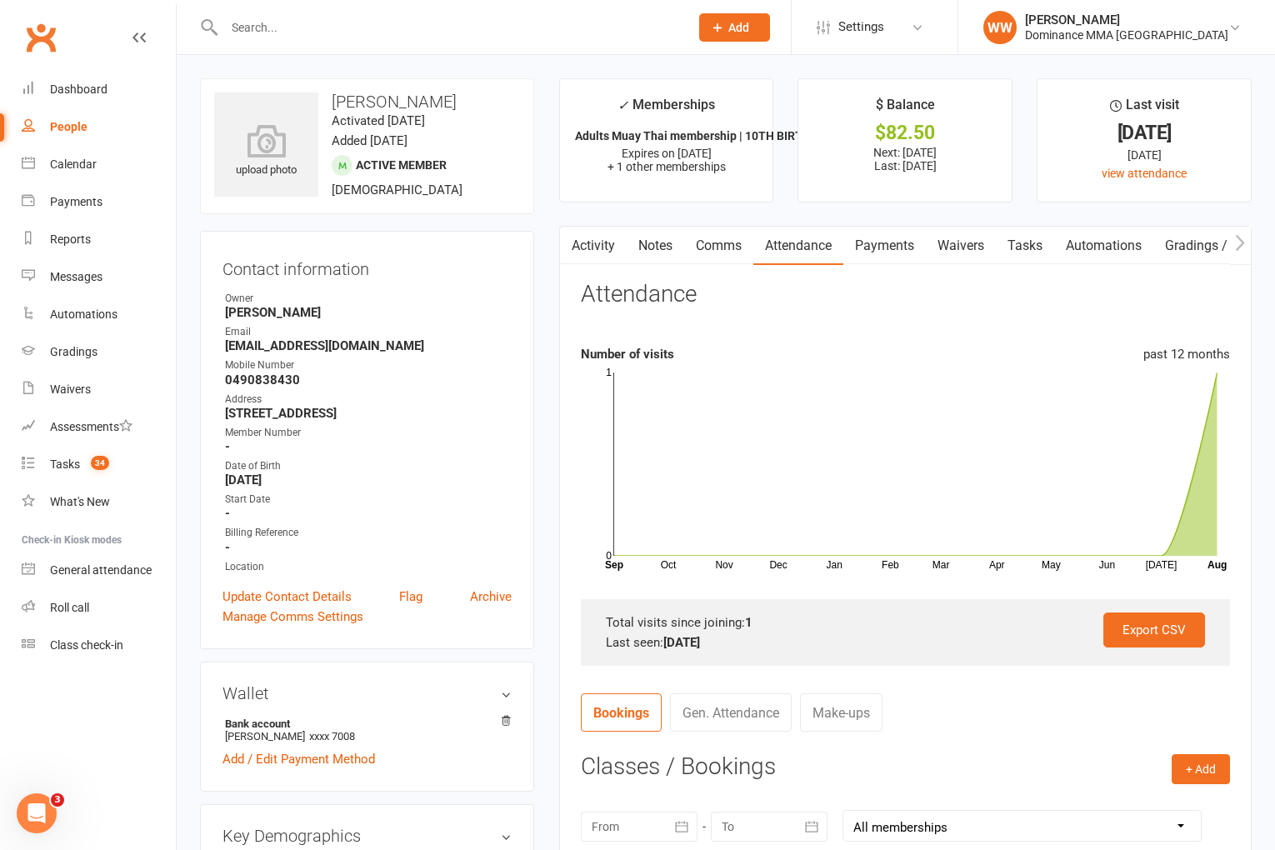
click at [881, 258] on link "Payments" at bounding box center [885, 246] width 83 height 38
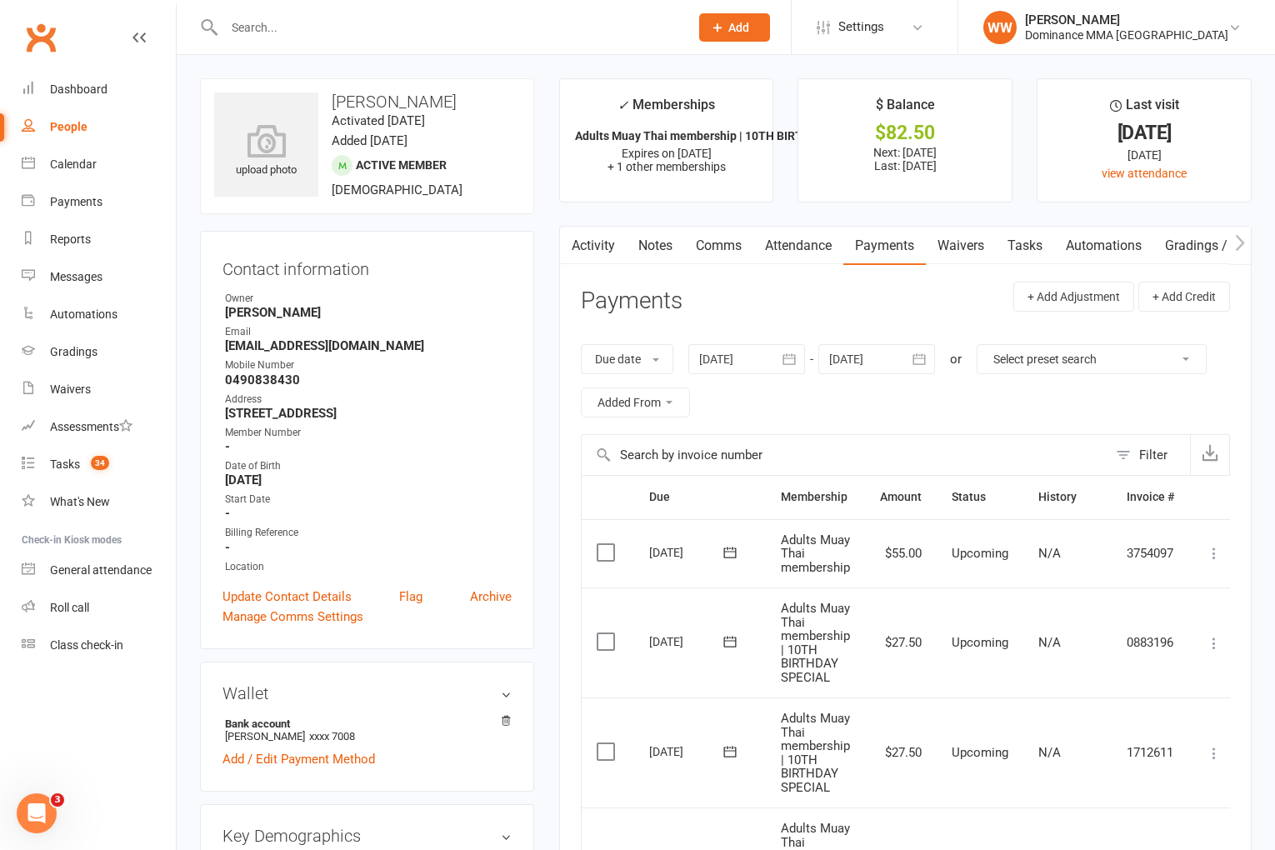
click at [964, 255] on link "Waivers" at bounding box center [961, 246] width 70 height 38
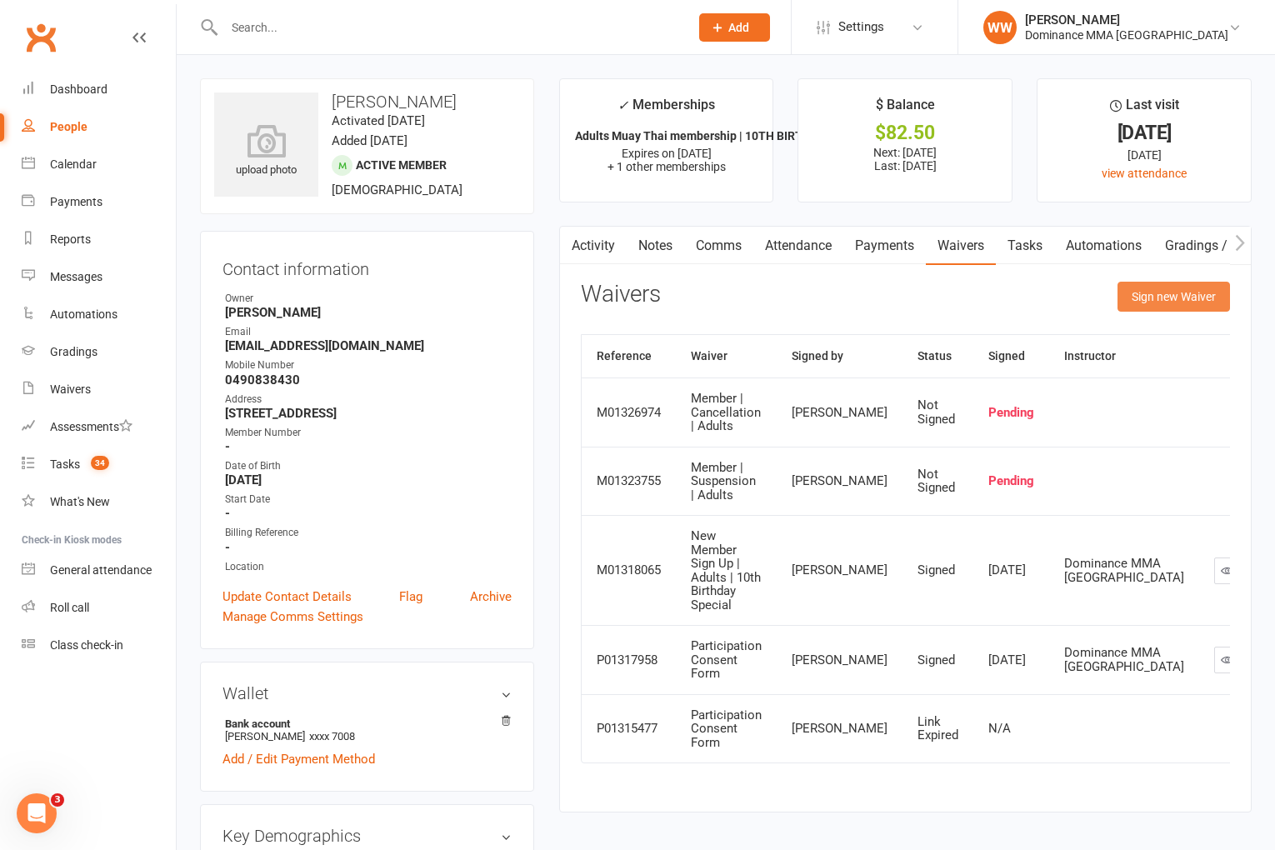
click at [1136, 309] on button "Sign new Waiver" at bounding box center [1174, 297] width 113 height 30
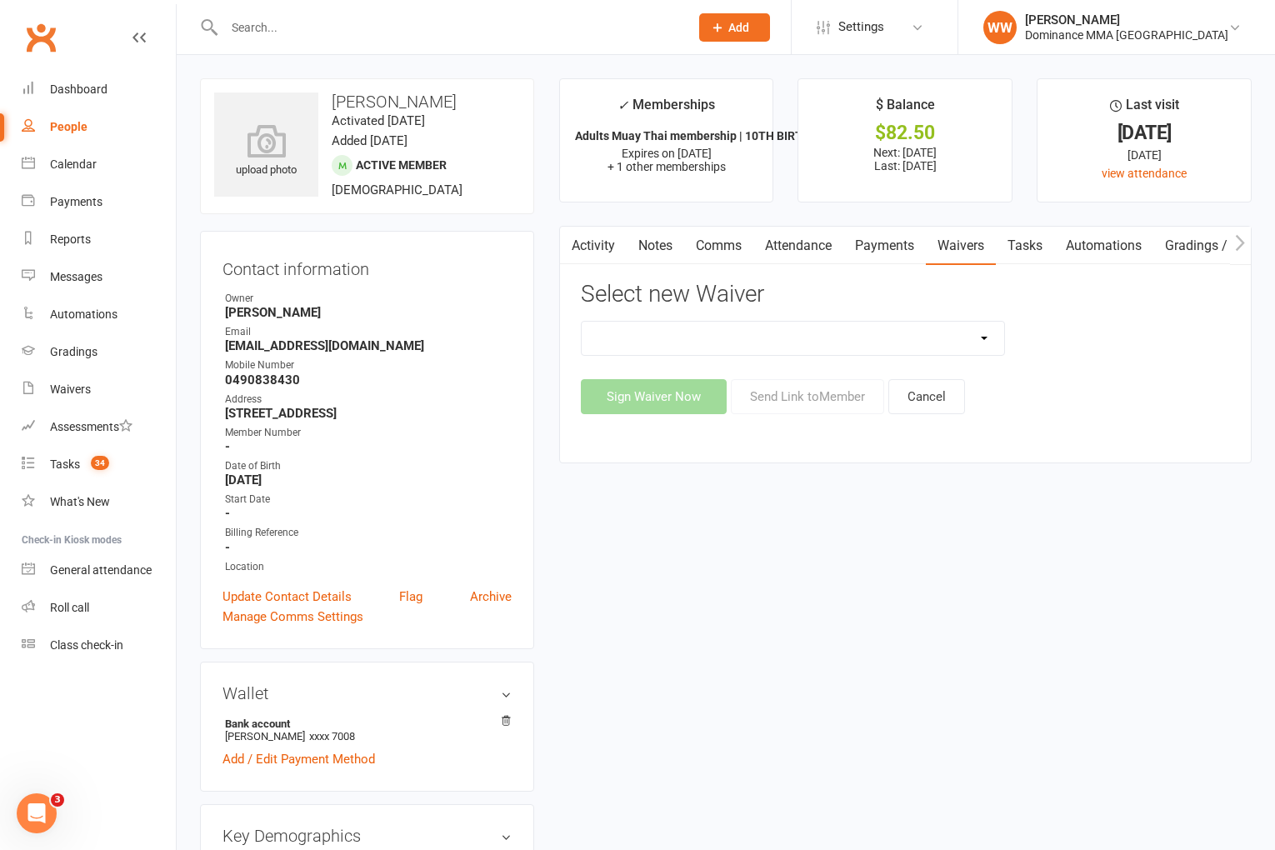
click at [983, 339] on select "Member | Cancellation | Adults Member | Injury Report Form (FOH staff use only)…" at bounding box center [793, 338] width 423 height 33
select select "7288"
click at [823, 400] on button "Send Link to Member" at bounding box center [807, 396] width 153 height 35
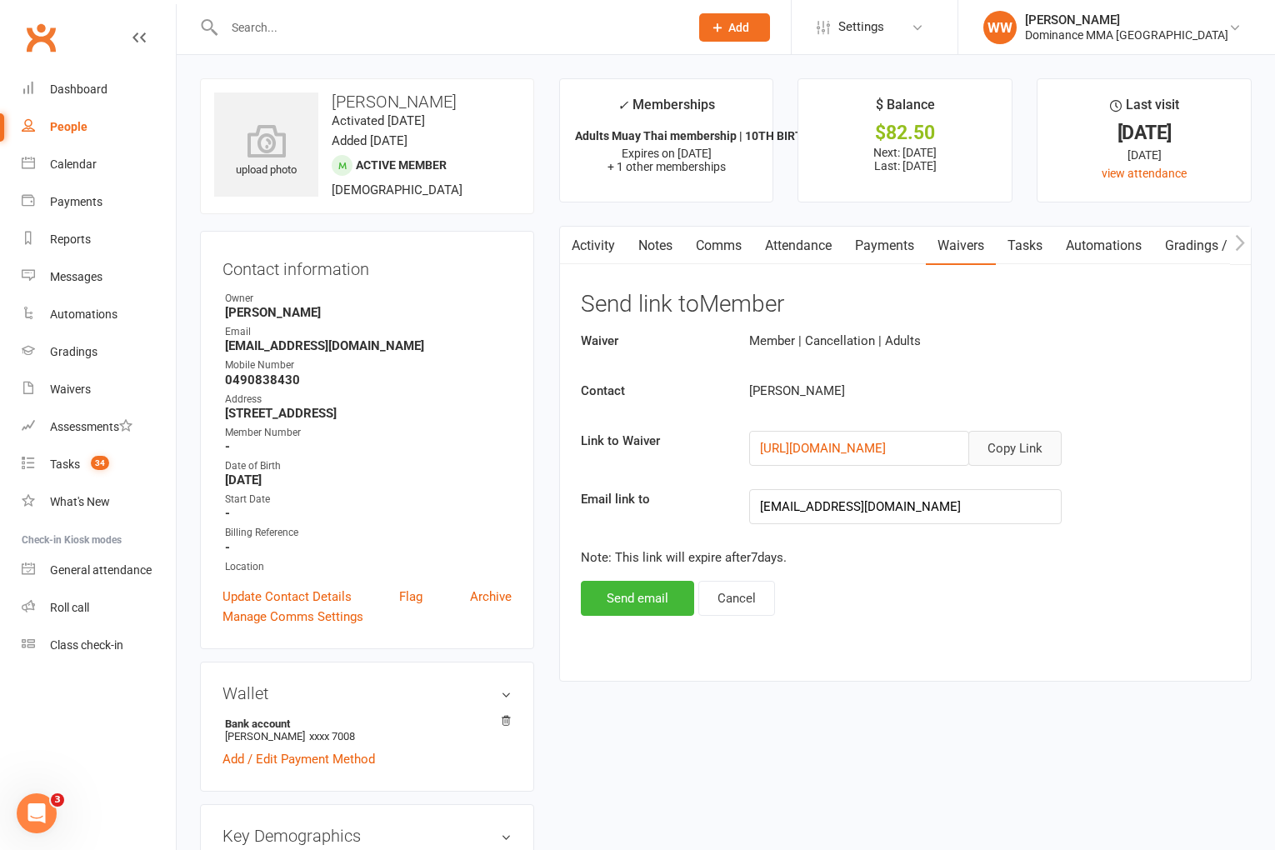
click at [1015, 460] on button "Copy Link" at bounding box center [1015, 448] width 93 height 35
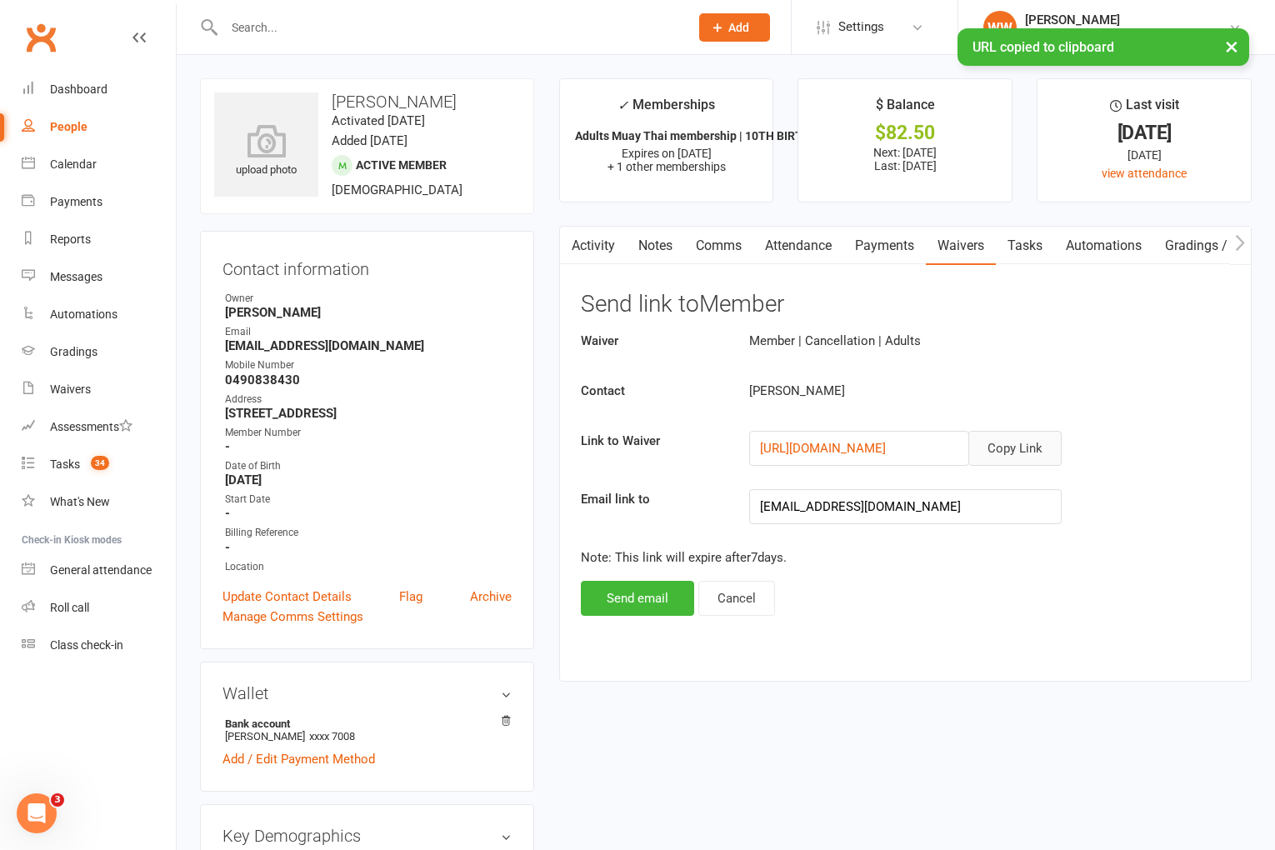
click at [727, 255] on link "Comms" at bounding box center [718, 246] width 69 height 38
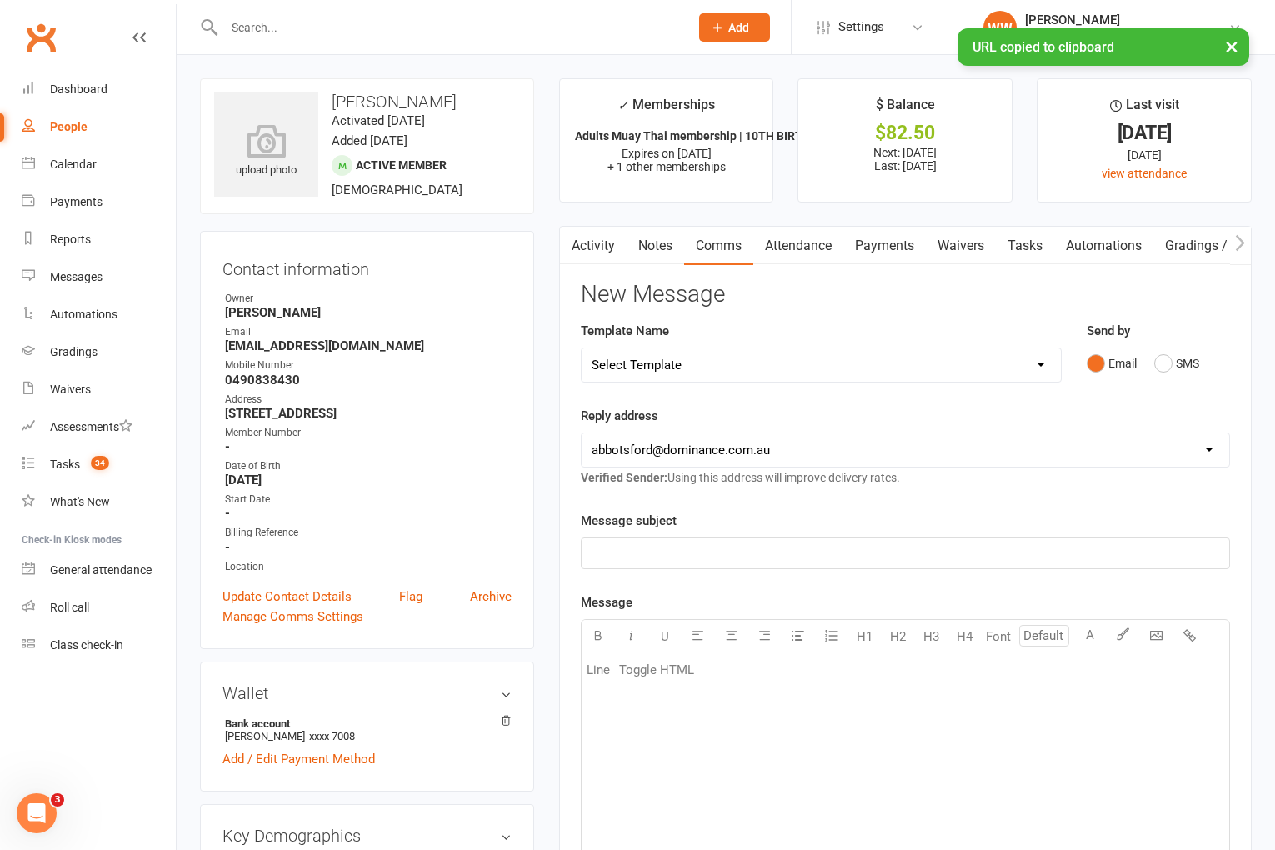
click at [814, 366] on select "Select Template [Email] MARKETING | 10TH BIRTHDAY SPECIAL | CANCELLED MEMBERS […" at bounding box center [821, 364] width 479 height 33
select select "6"
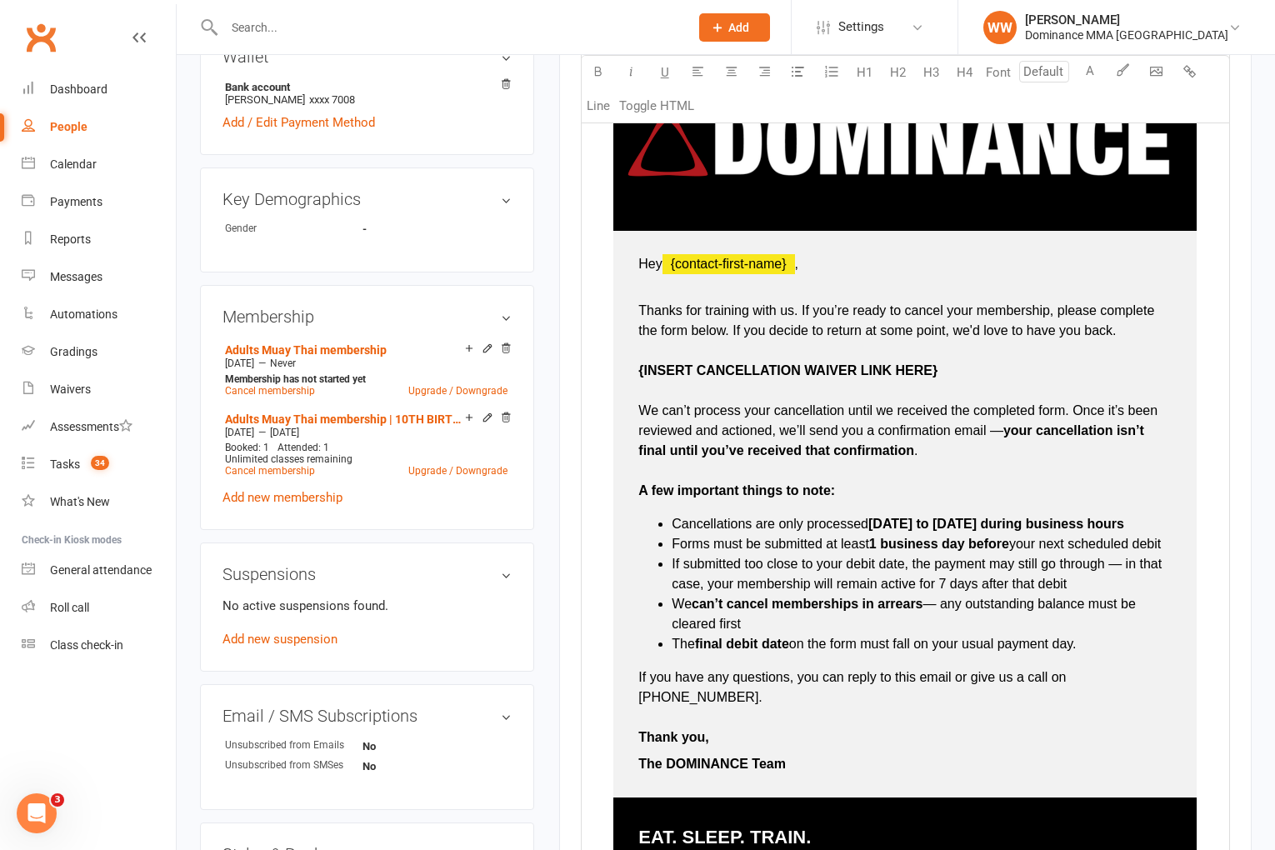
scroll to position [638, 0]
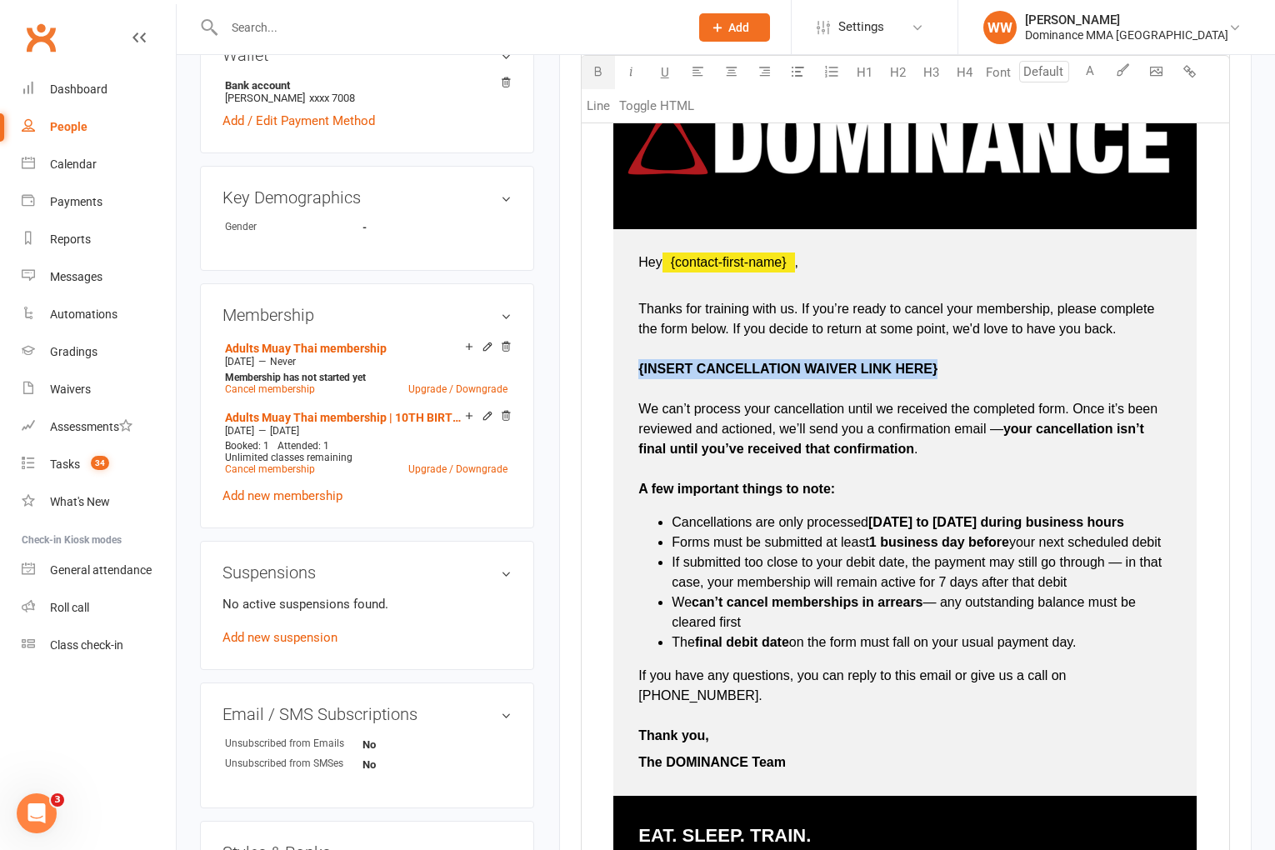
drag, startPoint x: 958, startPoint y: 372, endPoint x: 636, endPoint y: 369, distance: 321.8
click at [637, 369] on td "Hey ﻿ {contact-first-name} , Thanks for training with us. If you’re ready to ca…" at bounding box center [904, 512] width 583 height 567
type input "16"
click at [930, 474] on p "Thanks for training with us. If you’re ready to cancel your membership, please …" at bounding box center [904, 389] width 533 height 220
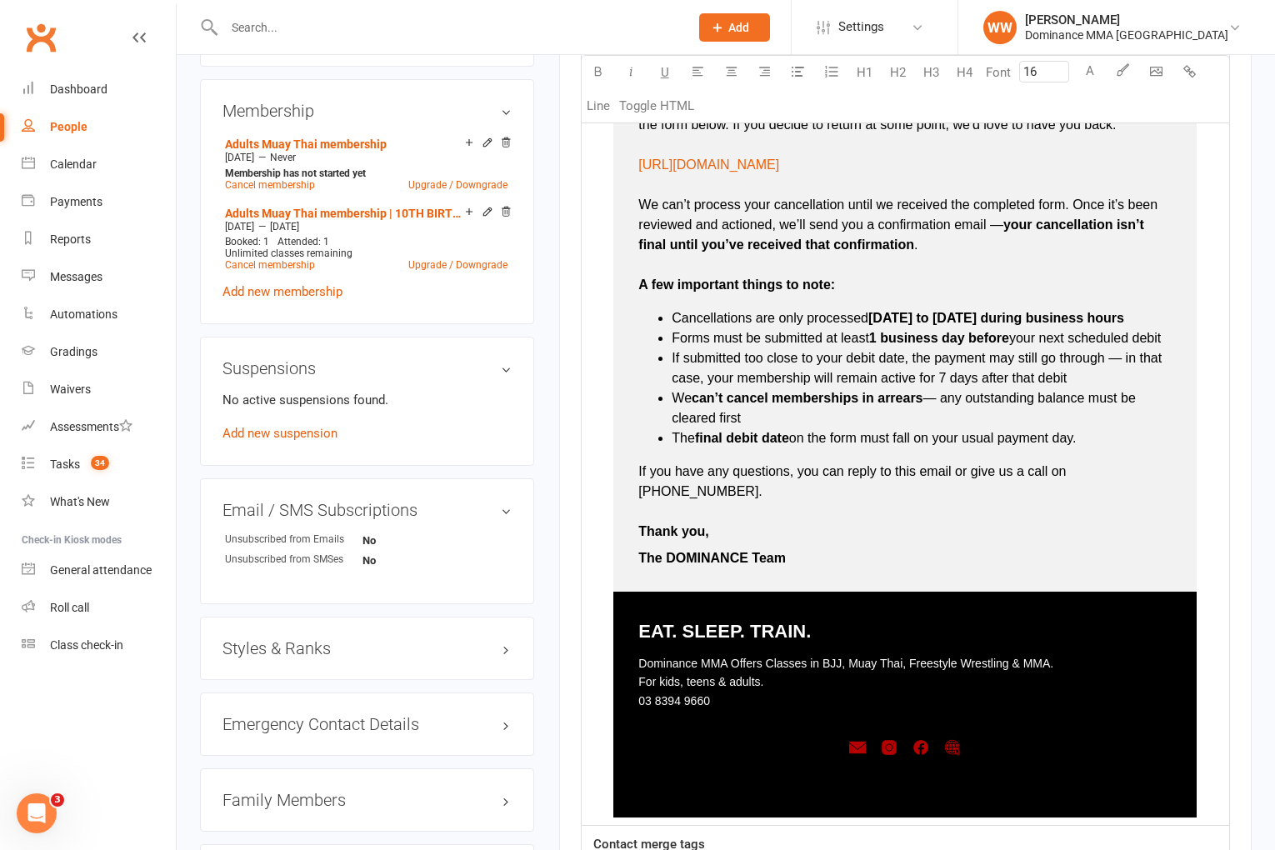
scroll to position [1257, 0]
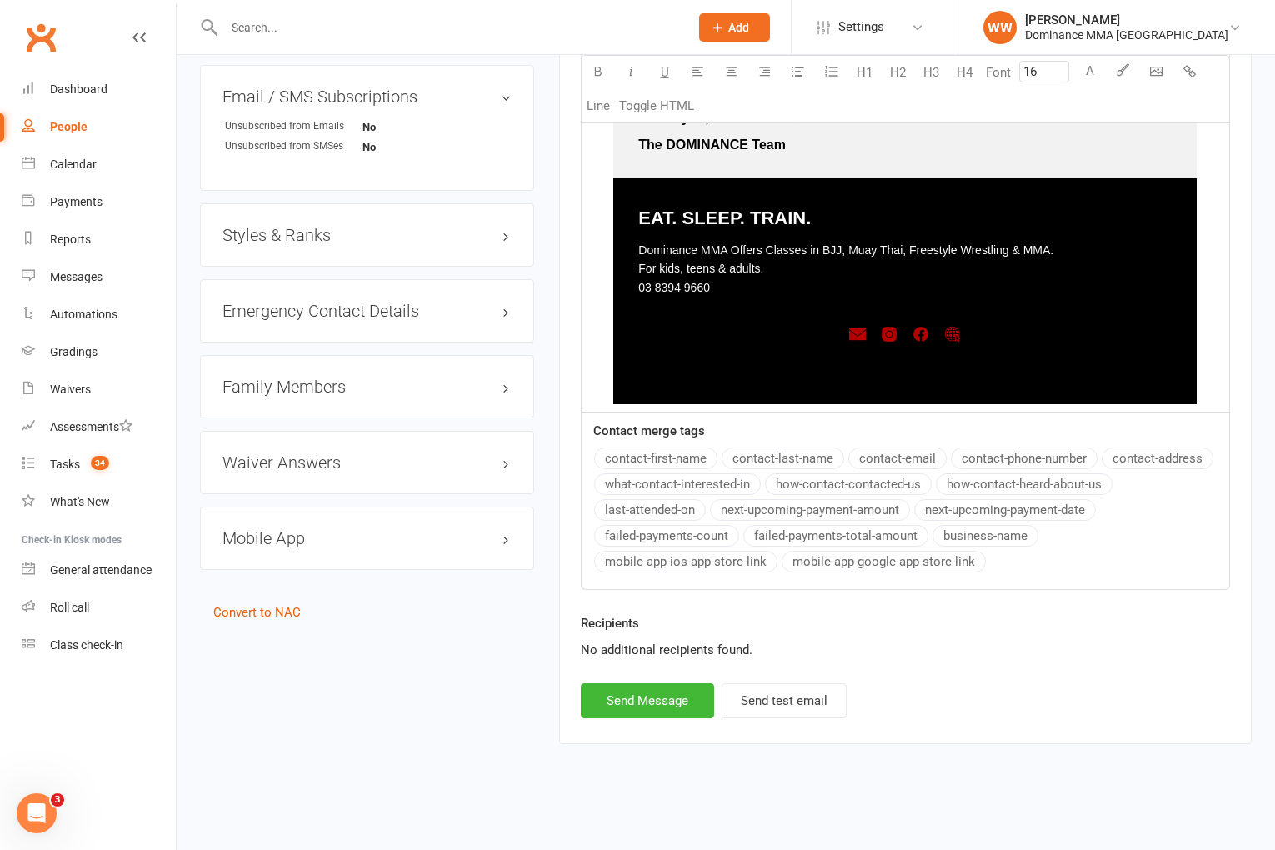
click at [1019, 635] on div "Recipients No additional recipients found." at bounding box center [905, 636] width 649 height 47
click at [682, 693] on button "Send Message" at bounding box center [647, 700] width 133 height 35
select select
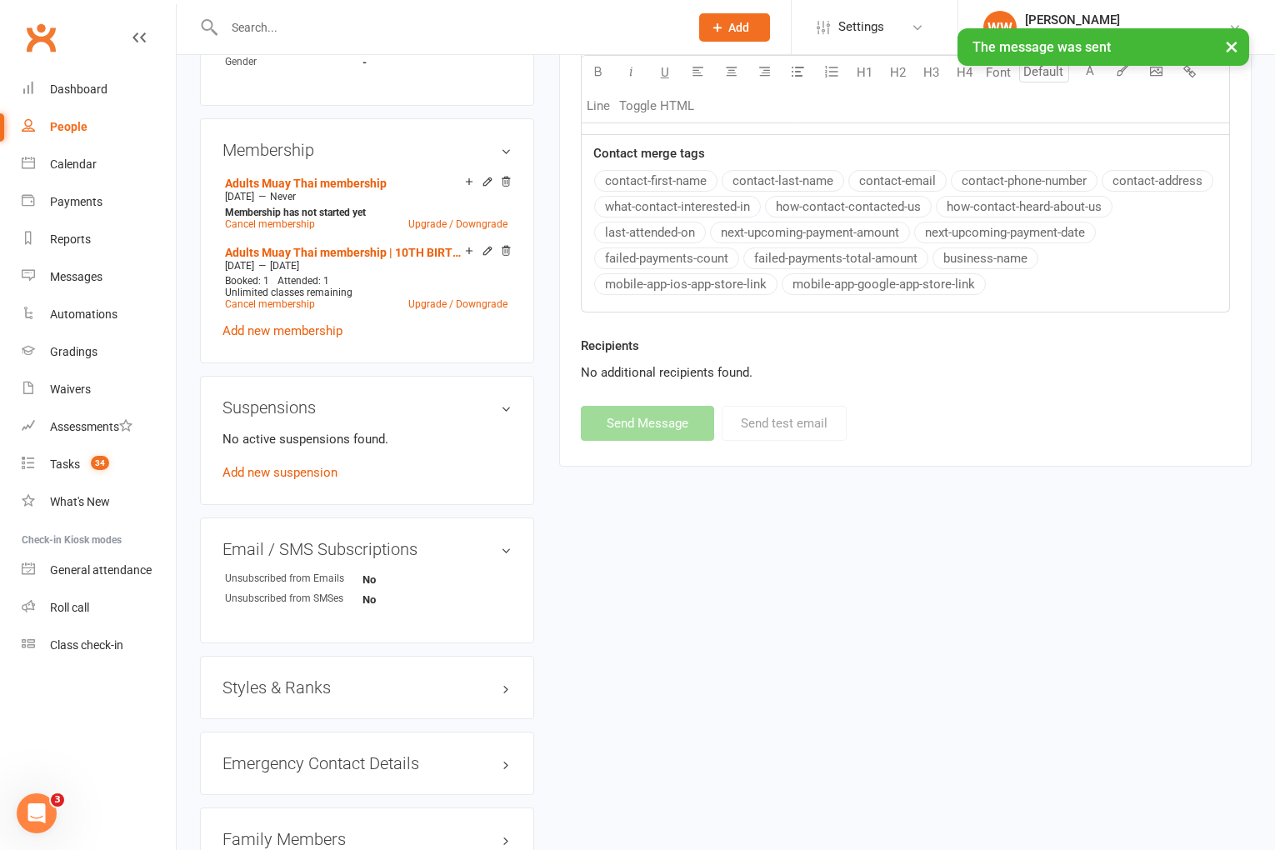
scroll to position [0, 0]
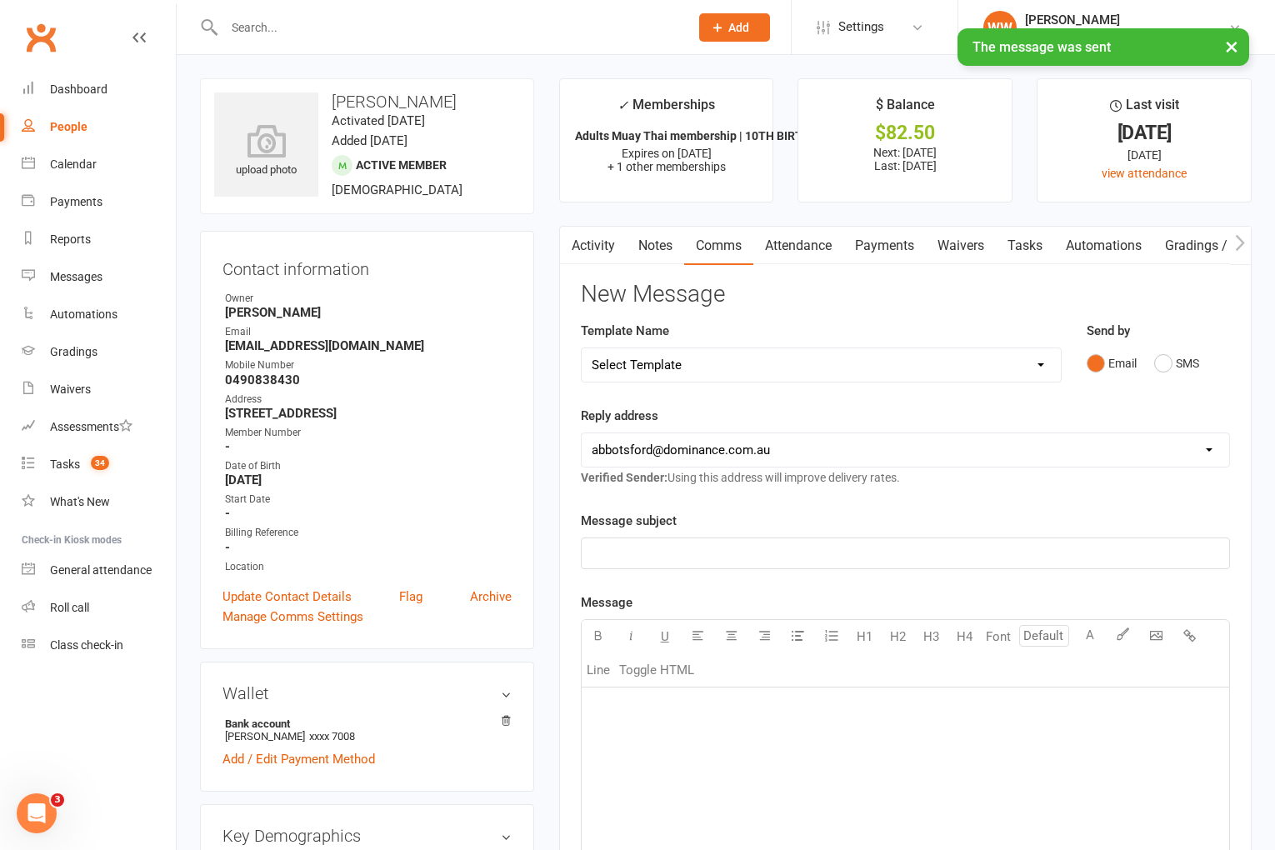
click at [806, 298] on h3 "New Message" at bounding box center [905, 295] width 649 height 26
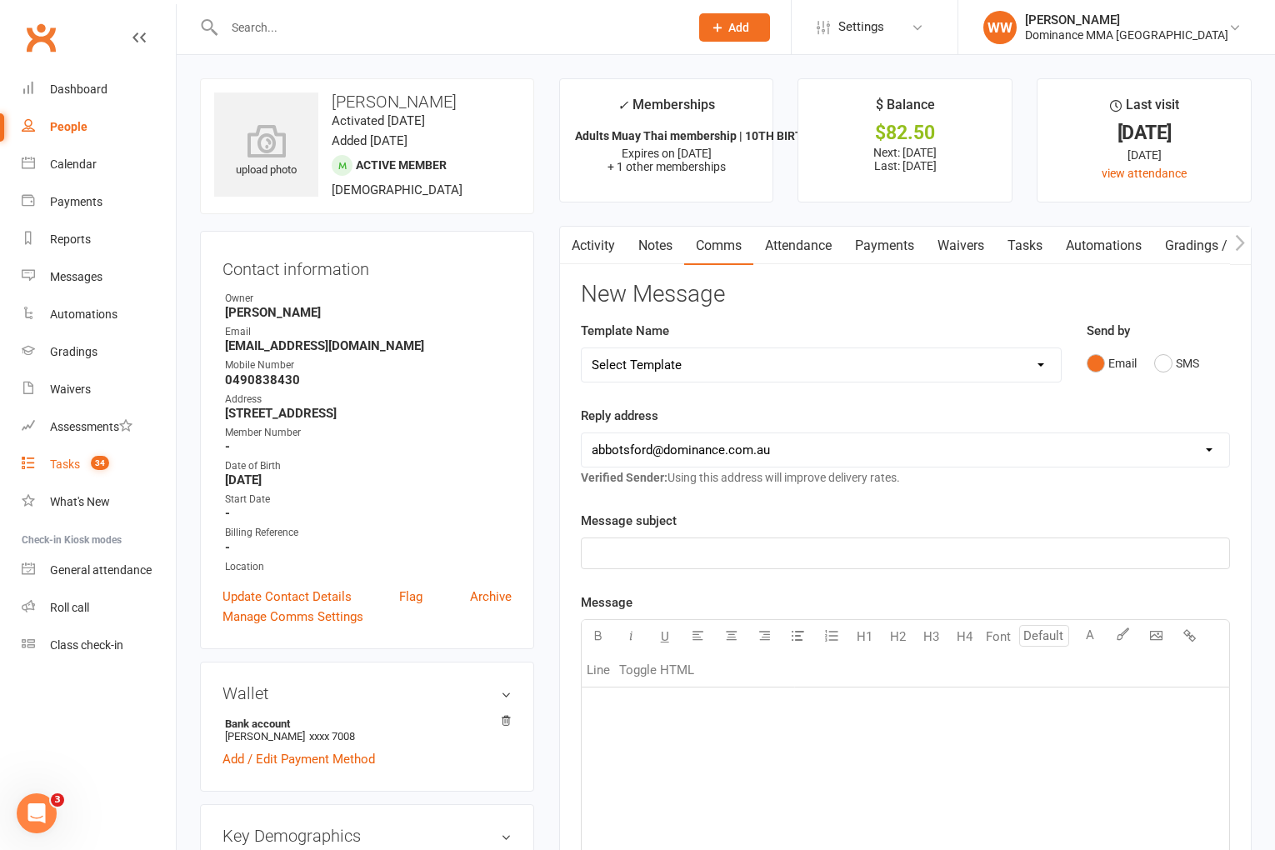
click at [61, 456] on link "Tasks 34" at bounding box center [99, 465] width 154 height 38
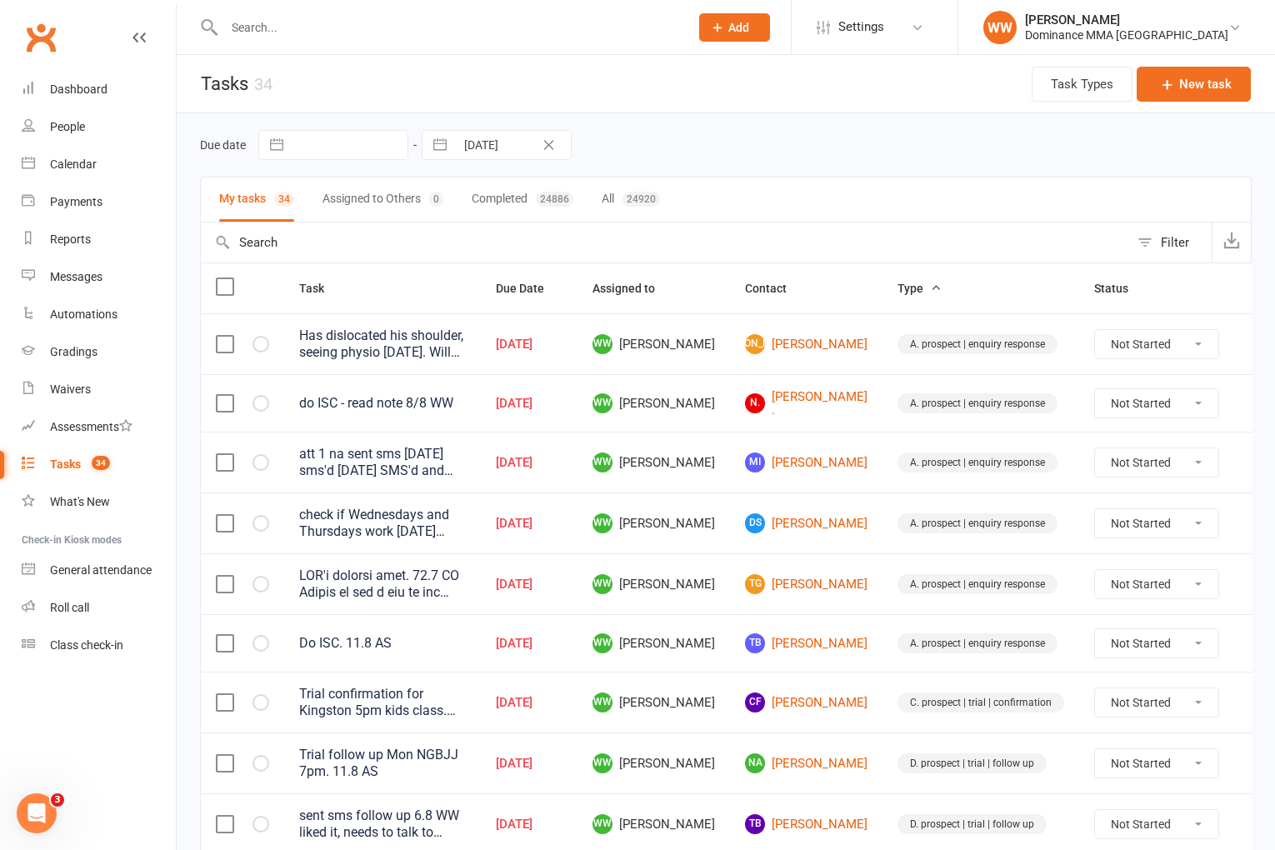
click at [828, 163] on div "Due date Navigate forward to interact with the calendar and select a date. Pres…" at bounding box center [726, 144] width 1052 height 63
click at [826, 155] on div "Due date Navigate forward to interact with the calendar and select a date. Pres…" at bounding box center [726, 145] width 1052 height 30
click at [826, 152] on div "Due date Navigate forward to interact with the calendar and select a date. Pres…" at bounding box center [726, 145] width 1052 height 30
click at [883, 513] on td "A. prospect | enquiry response" at bounding box center [981, 523] width 197 height 61
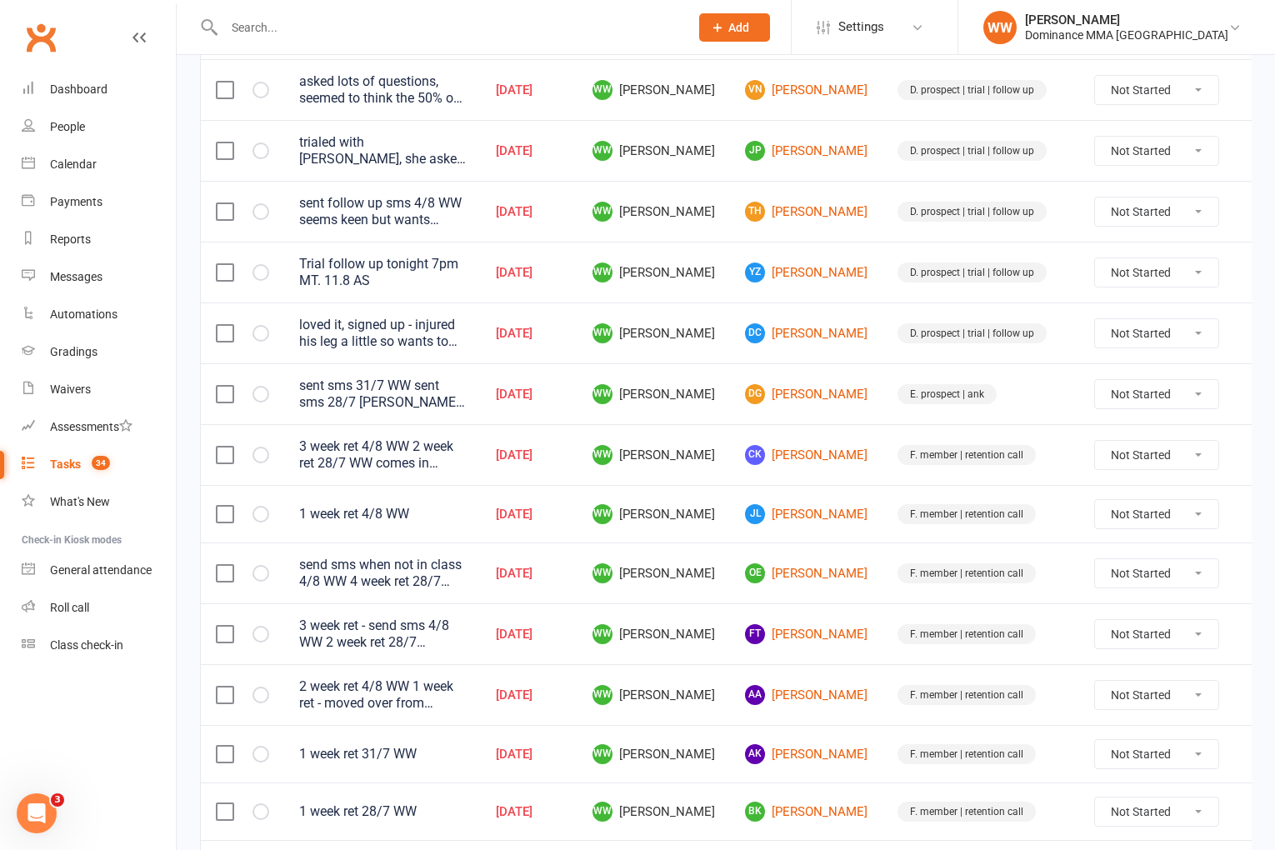
scroll to position [798, 0]
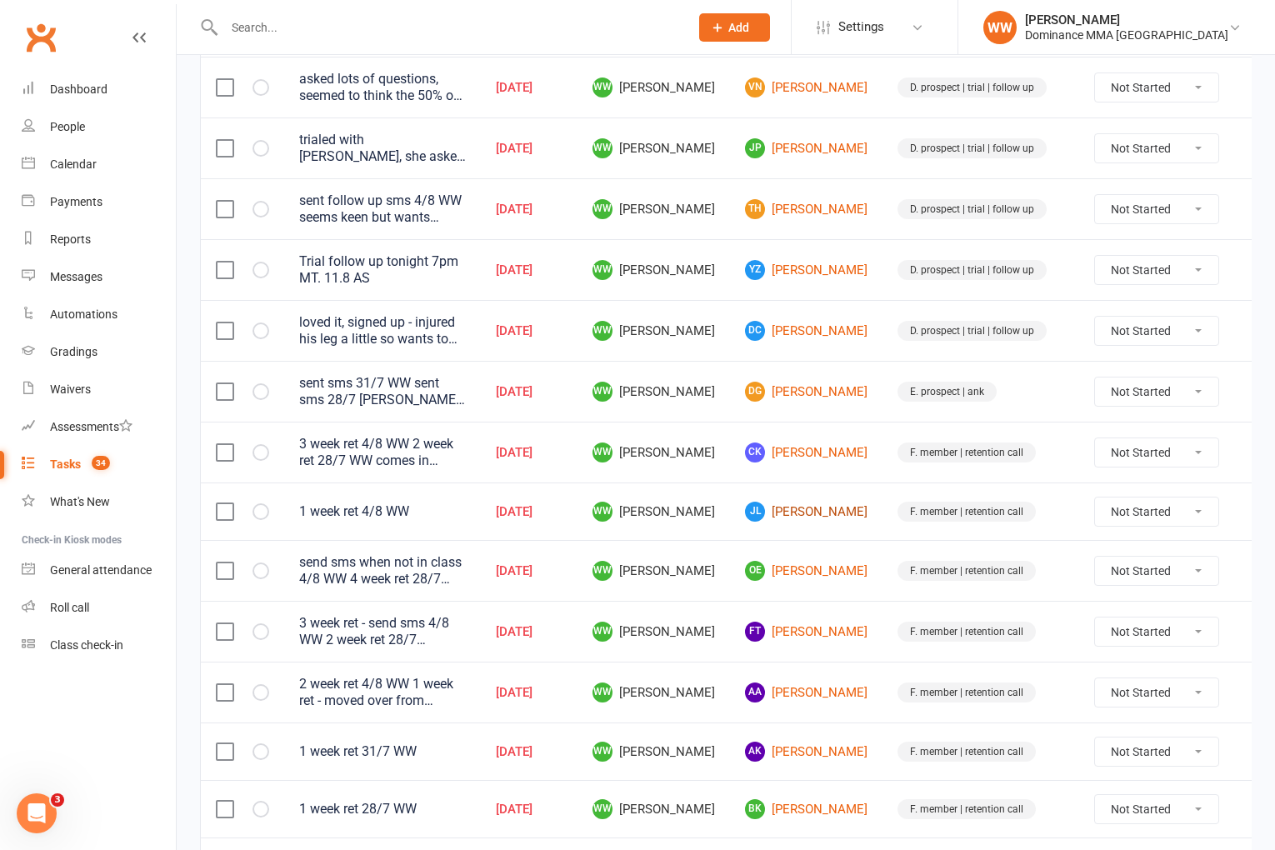
click at [822, 519] on link "JL Jon Litsas" at bounding box center [806, 512] width 123 height 20
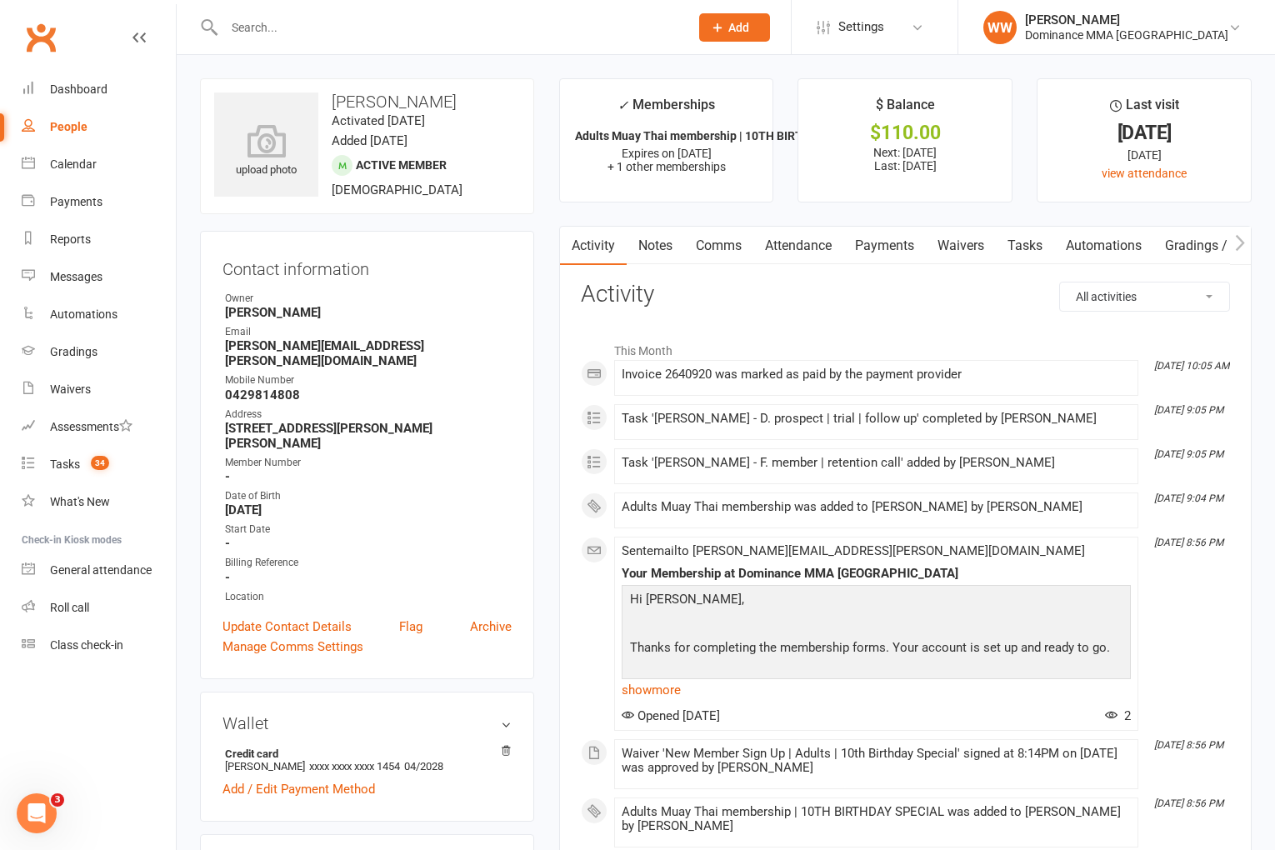
click at [743, 301] on h3 "Activity" at bounding box center [905, 295] width 649 height 26
click at [762, 303] on h3 "Activity" at bounding box center [905, 295] width 649 height 26
click at [654, 253] on link "Notes" at bounding box center [656, 246] width 58 height 38
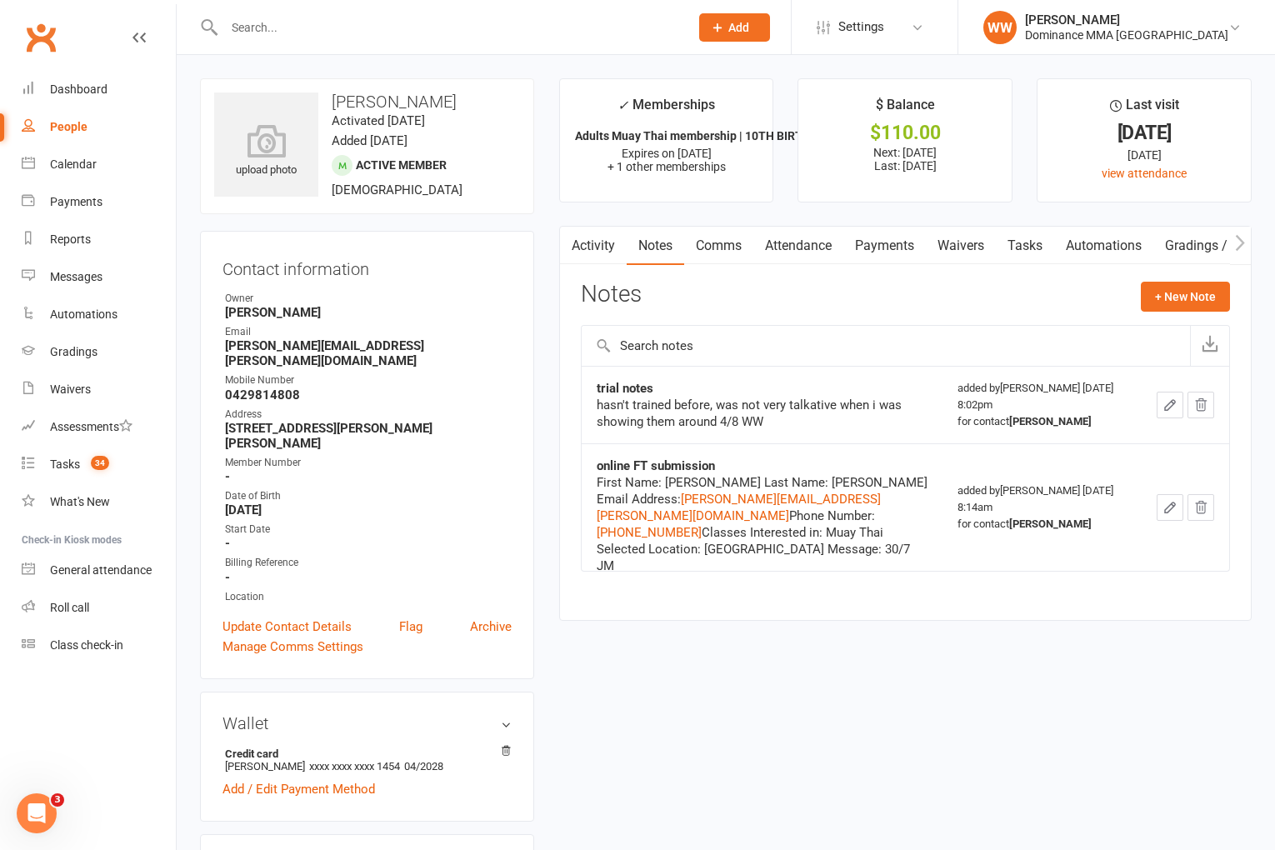
click at [602, 258] on link "Activity" at bounding box center [593, 246] width 67 height 38
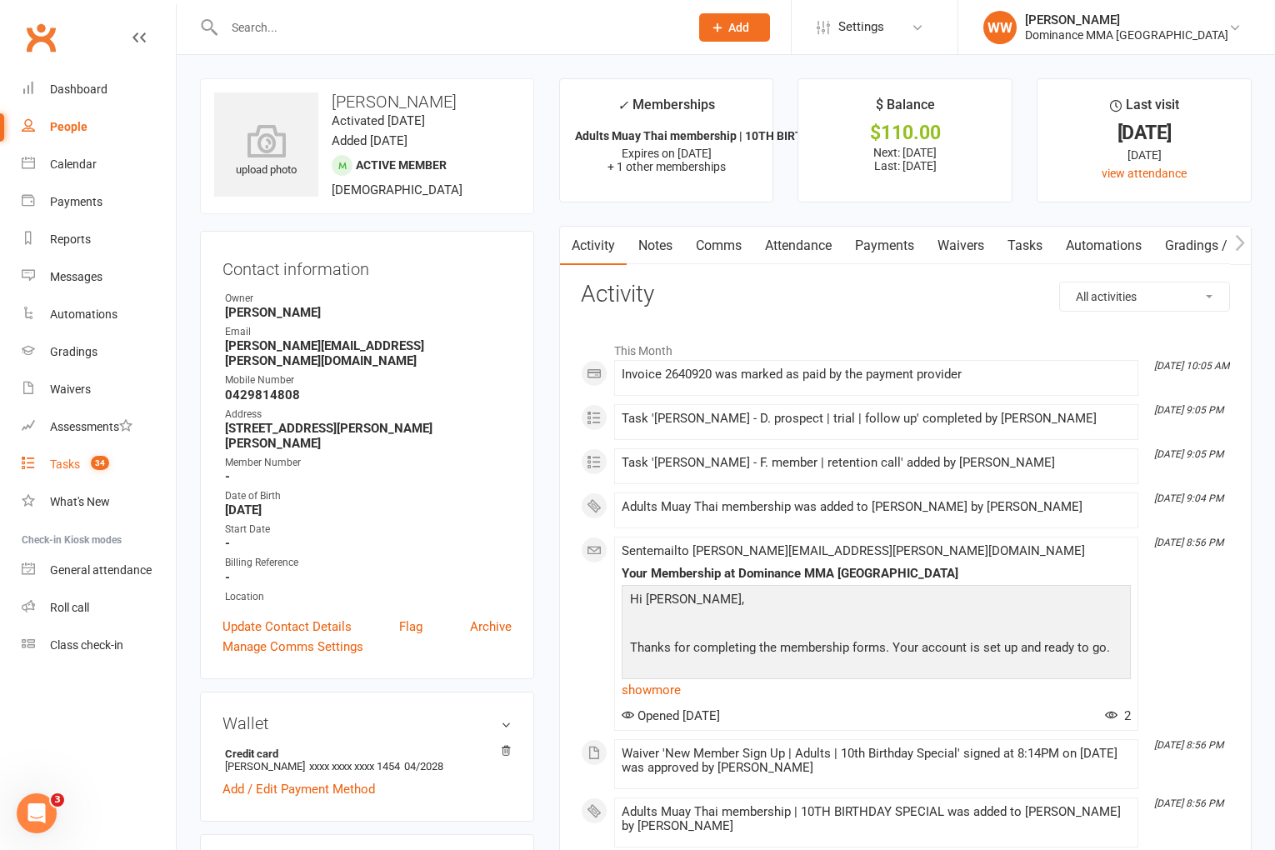
click at [91, 475] on link "Tasks 34" at bounding box center [99, 465] width 154 height 38
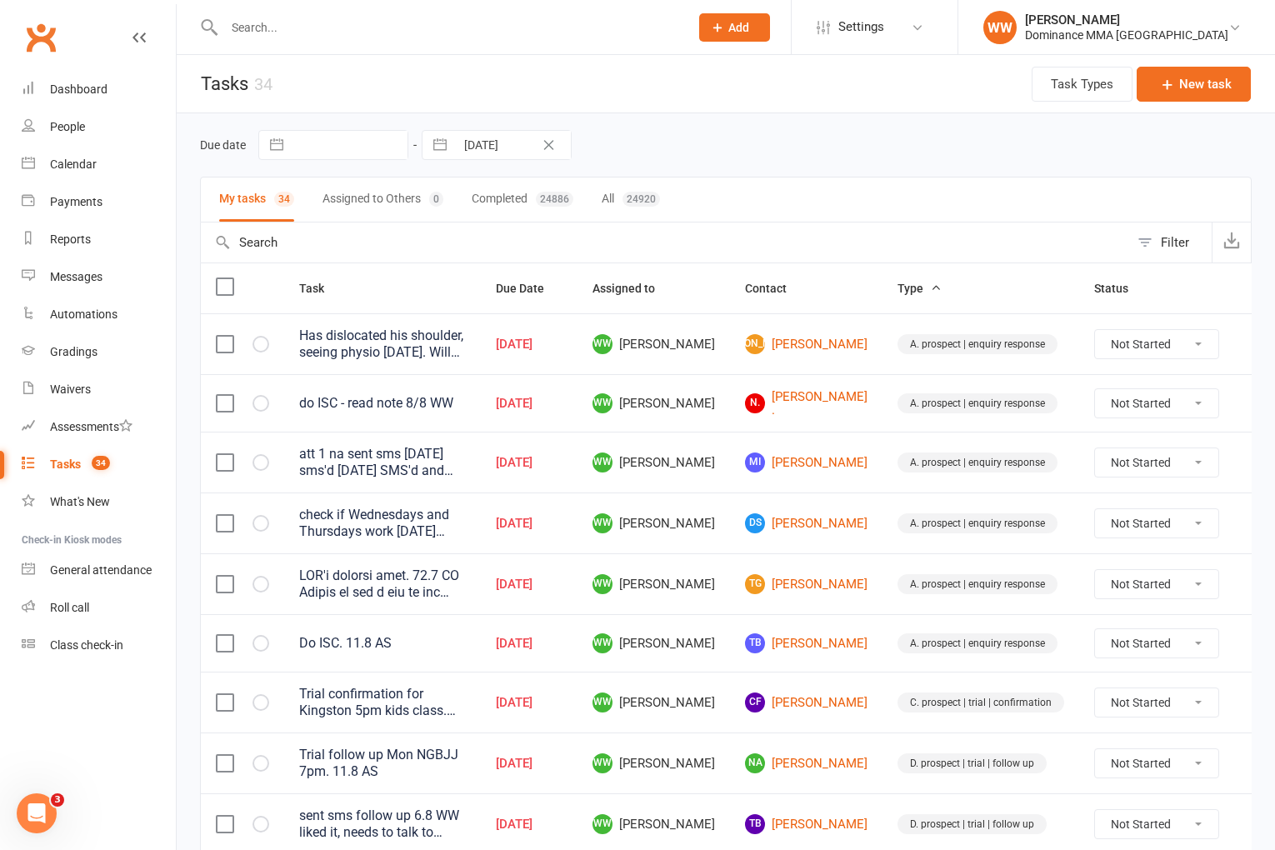
click at [714, 489] on td "WW Will Wesley" at bounding box center [654, 462] width 153 height 61
click at [708, 523] on td "WW Will Wesley" at bounding box center [654, 523] width 153 height 61
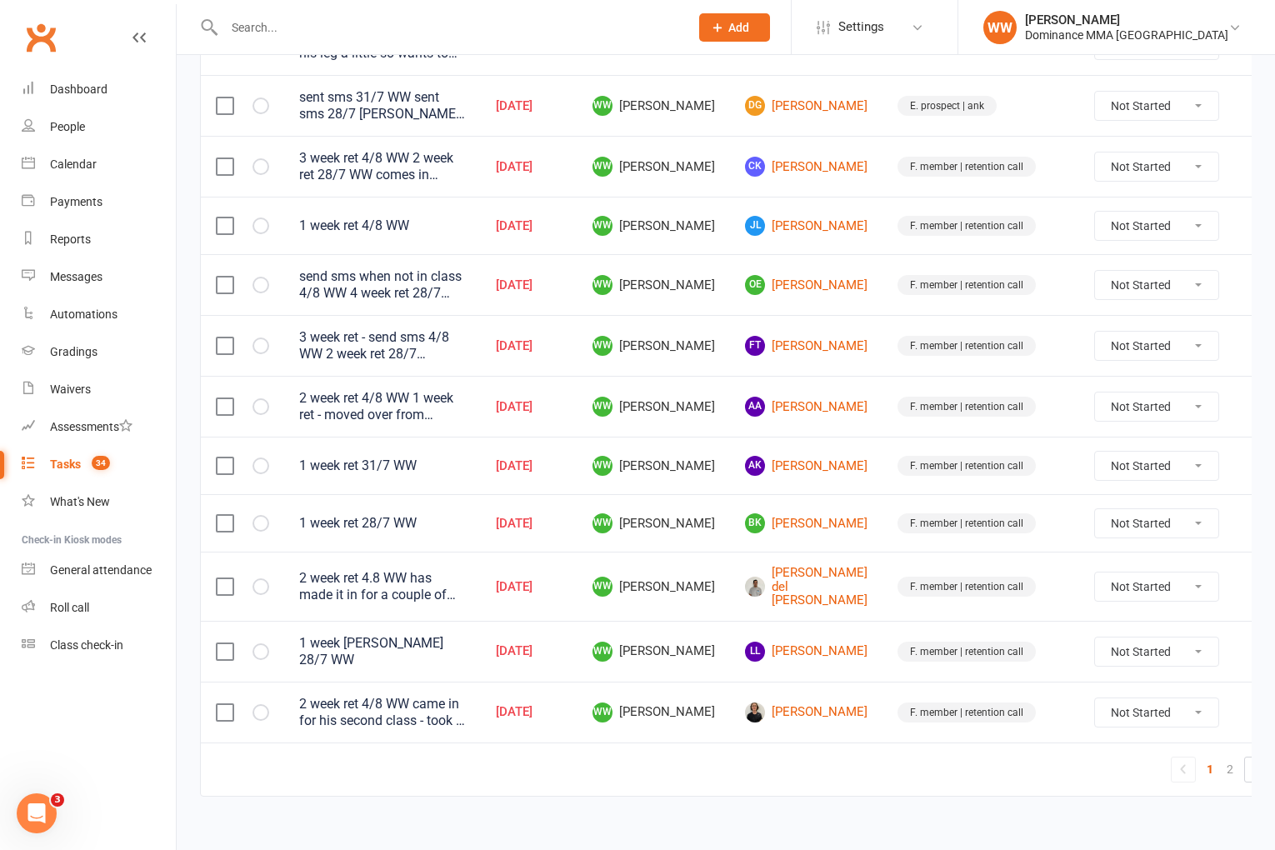
scroll to position [1097, 0]
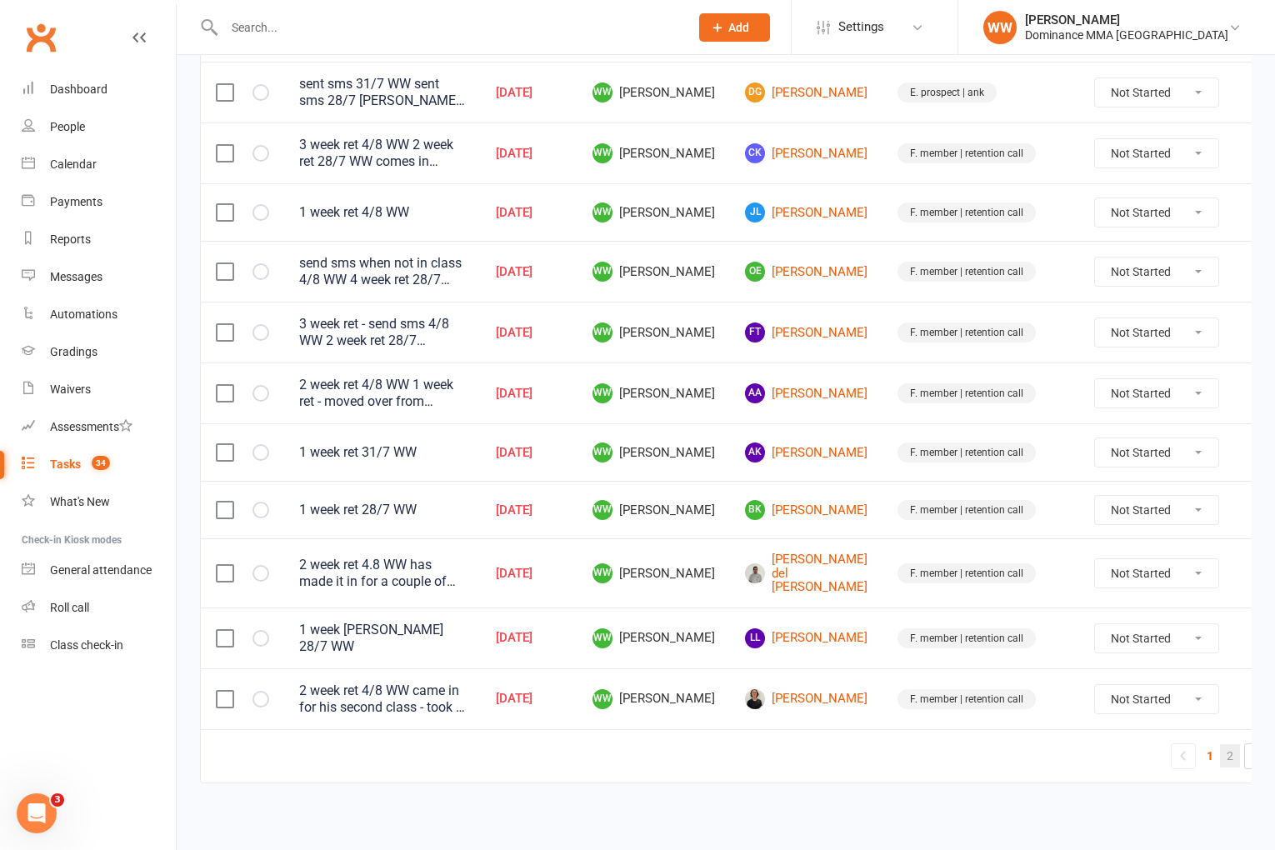
click at [1220, 755] on link "2" at bounding box center [1230, 755] width 20 height 23
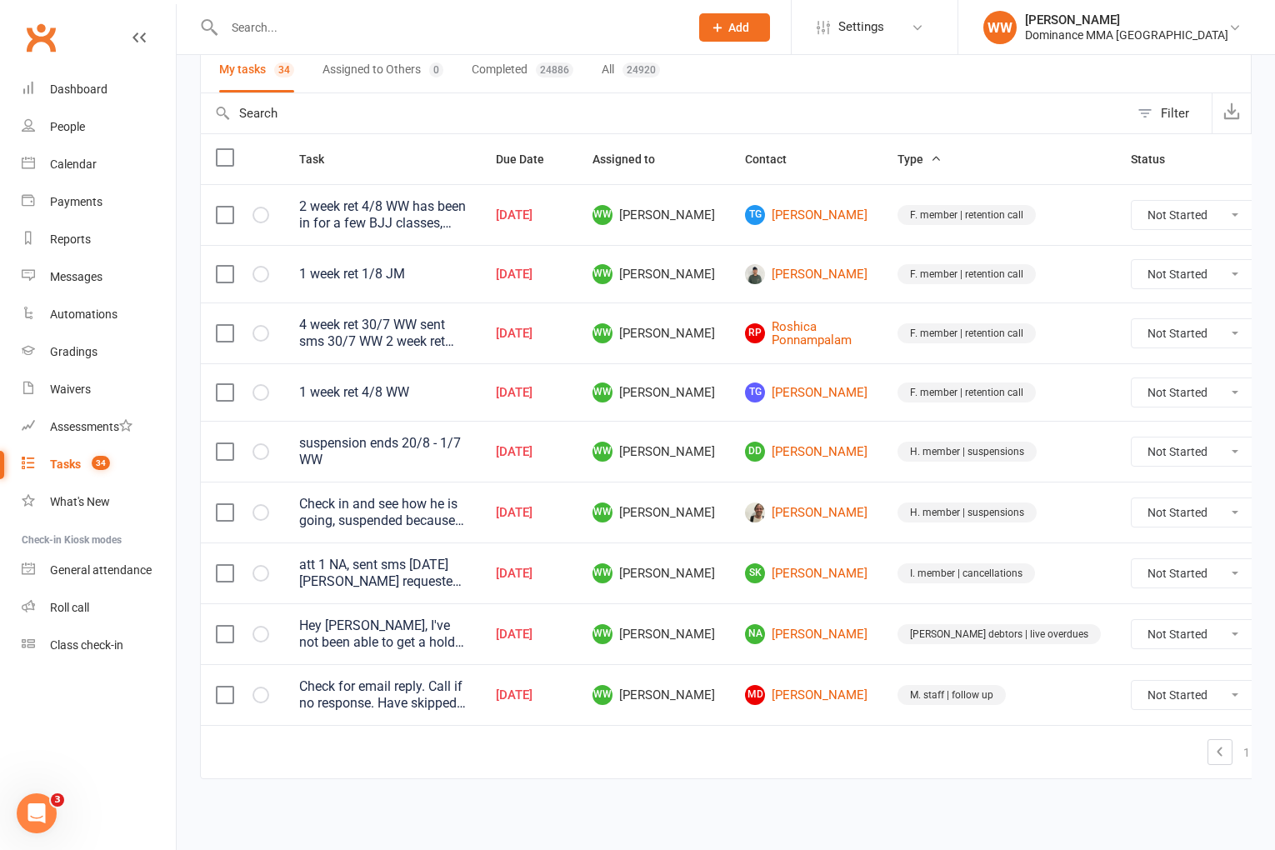
scroll to position [125, 0]
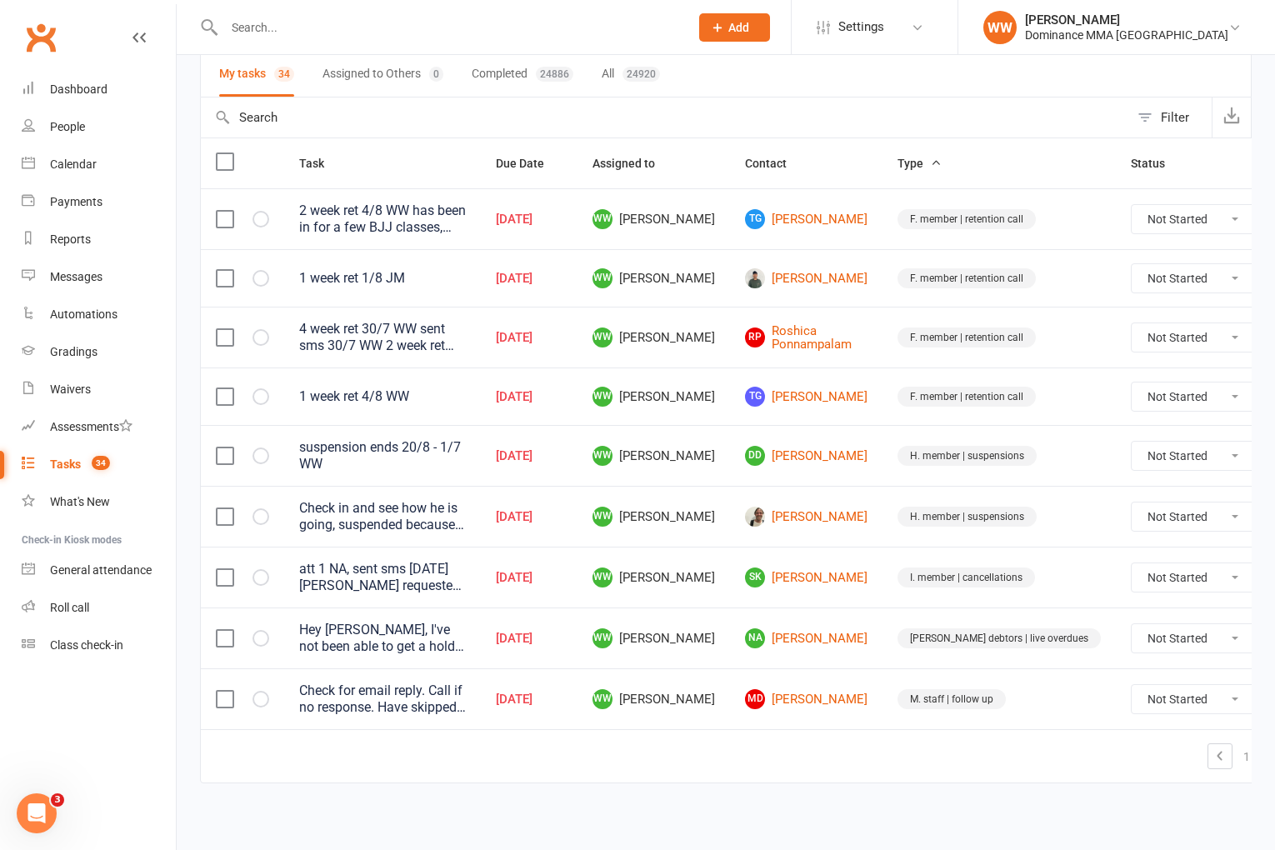
click at [877, 608] on td "NA Najma Ahmed" at bounding box center [806, 638] width 153 height 61
click at [886, 603] on td "I. member | cancellations" at bounding box center [999, 577] width 233 height 61
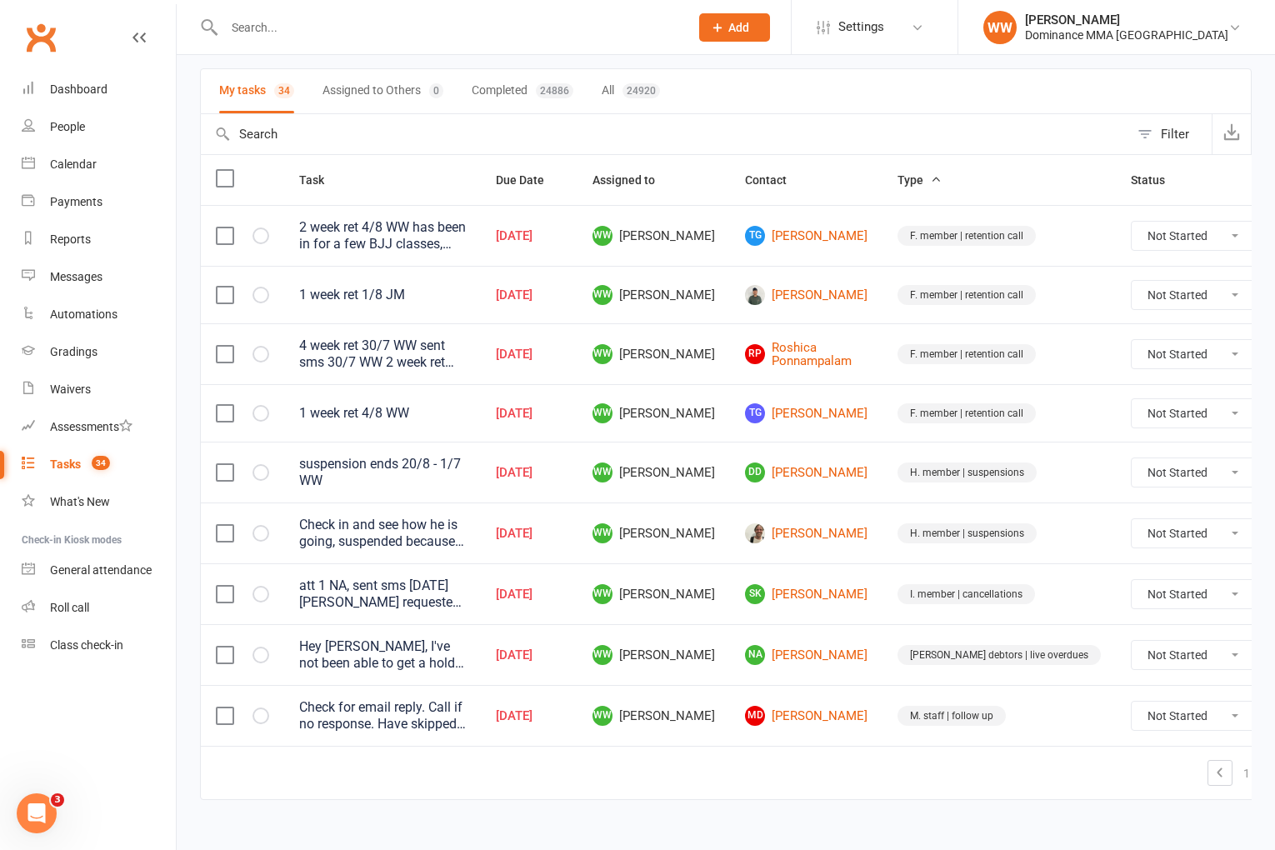
scroll to position [94, 0]
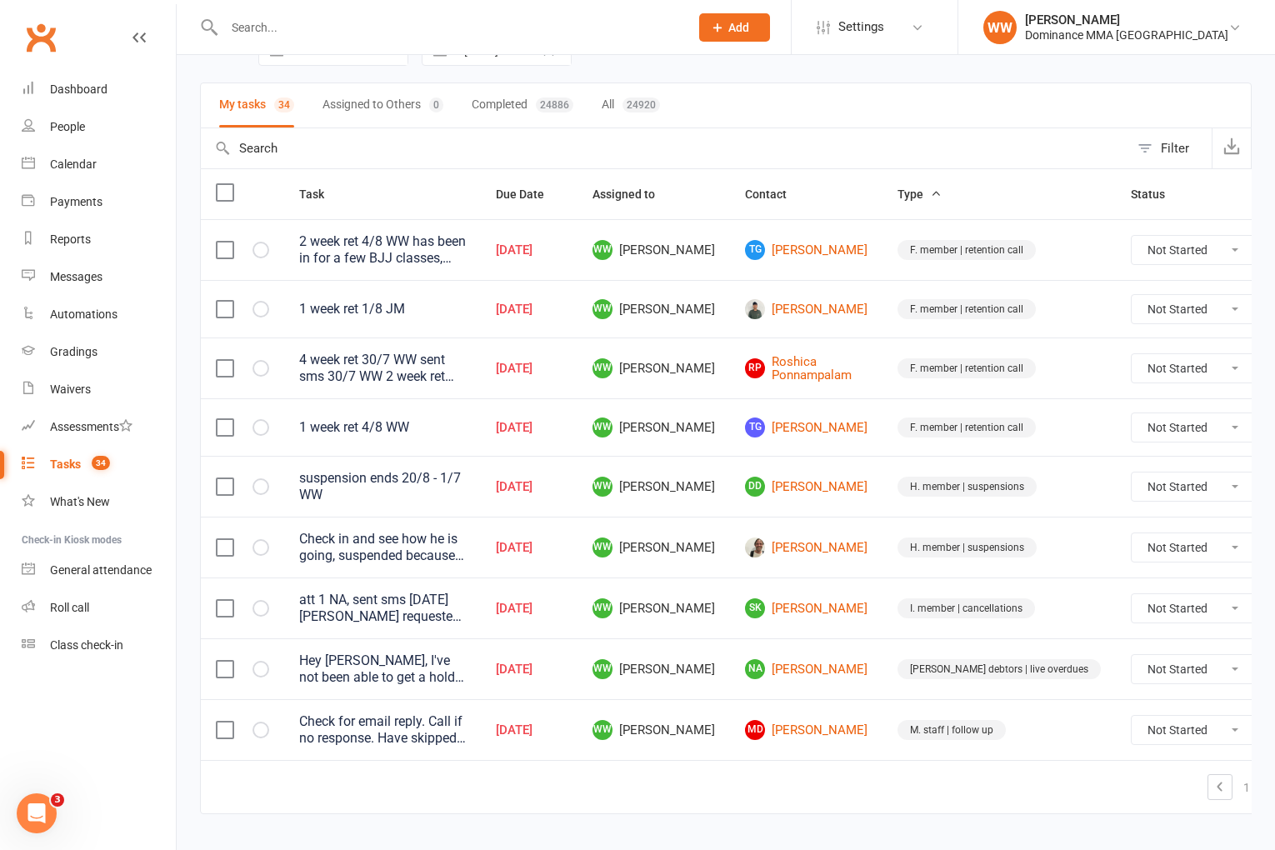
click at [874, 600] on td "SK Sam Kinsman" at bounding box center [806, 608] width 153 height 61
click at [874, 599] on td "SK Sam Kinsman" at bounding box center [806, 608] width 153 height 61
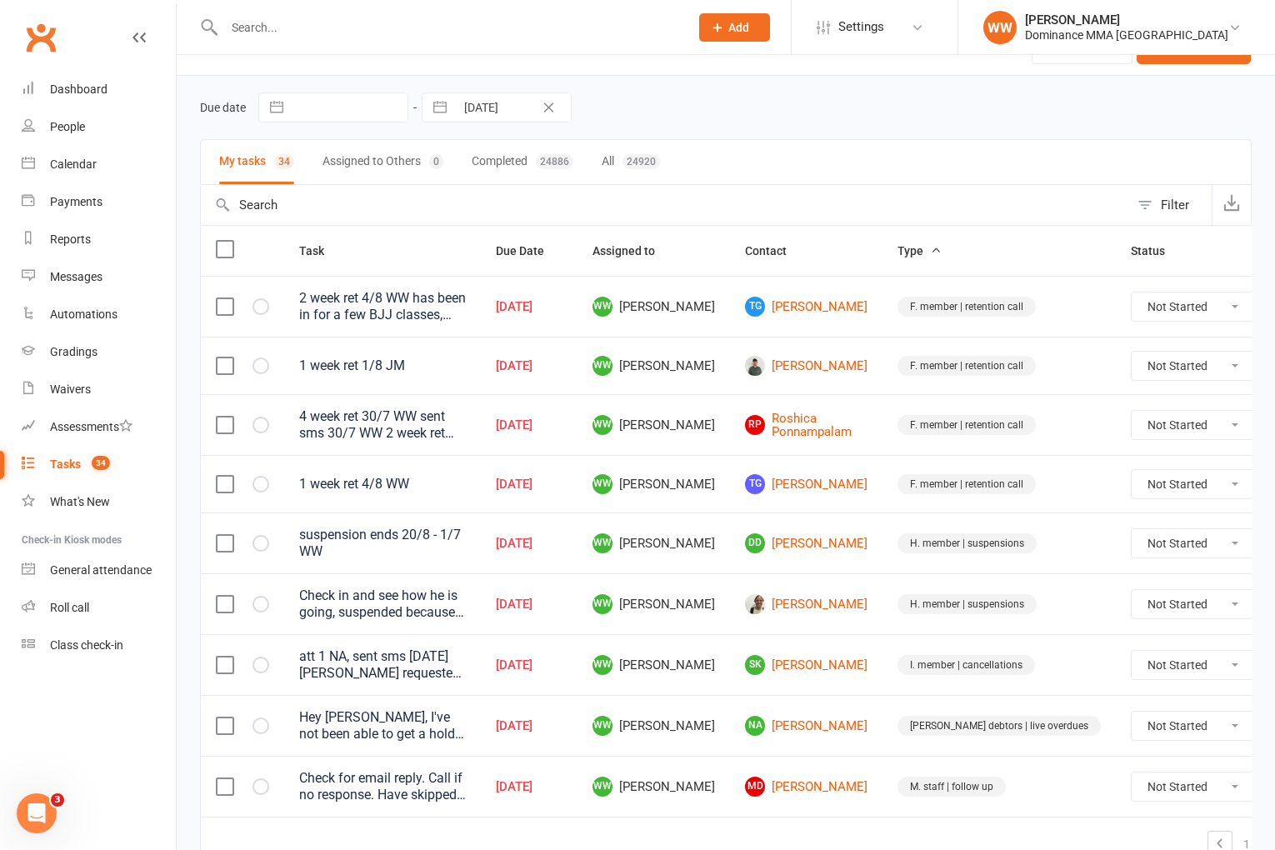
scroll to position [36, 0]
click at [829, 729] on link "NA Najma Ahmed" at bounding box center [806, 728] width 123 height 20
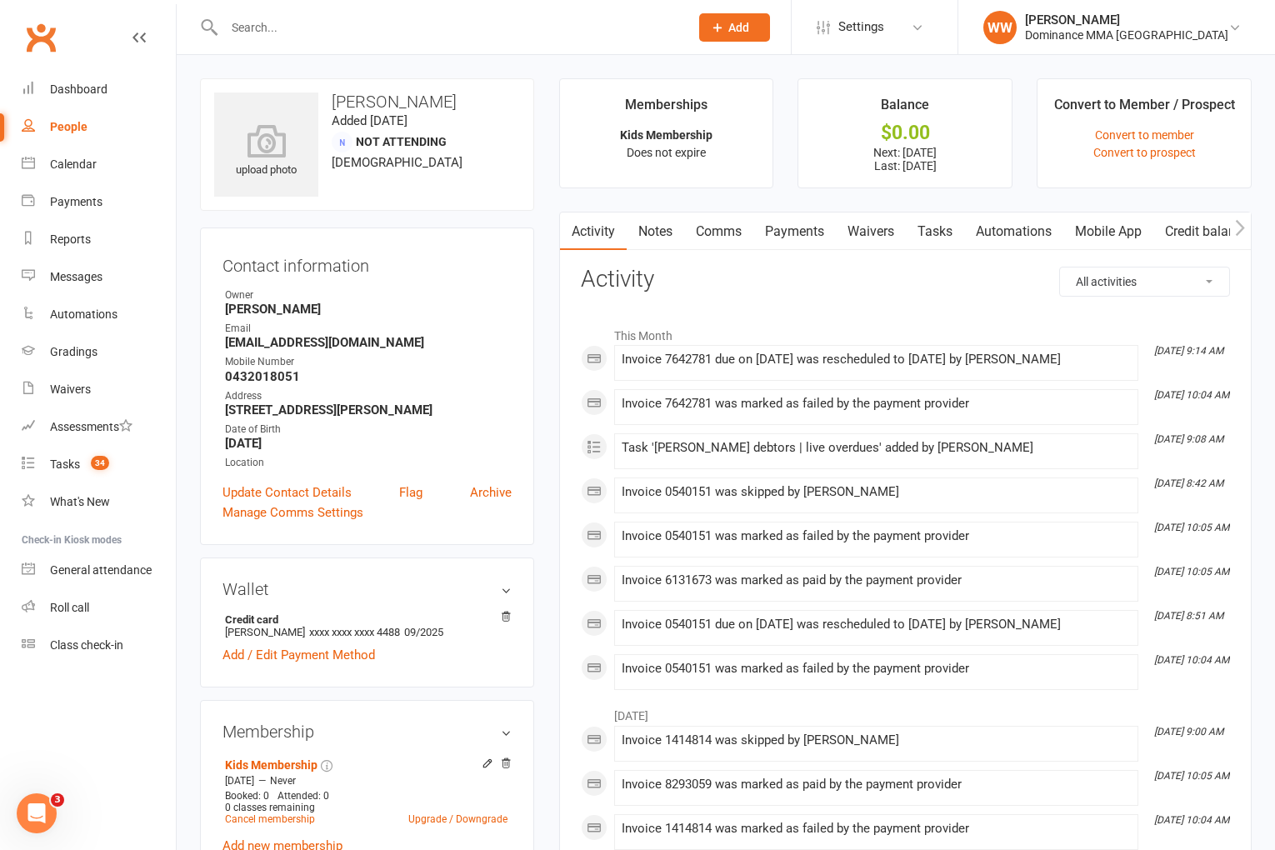
click at [819, 233] on link "Payments" at bounding box center [795, 232] width 83 height 38
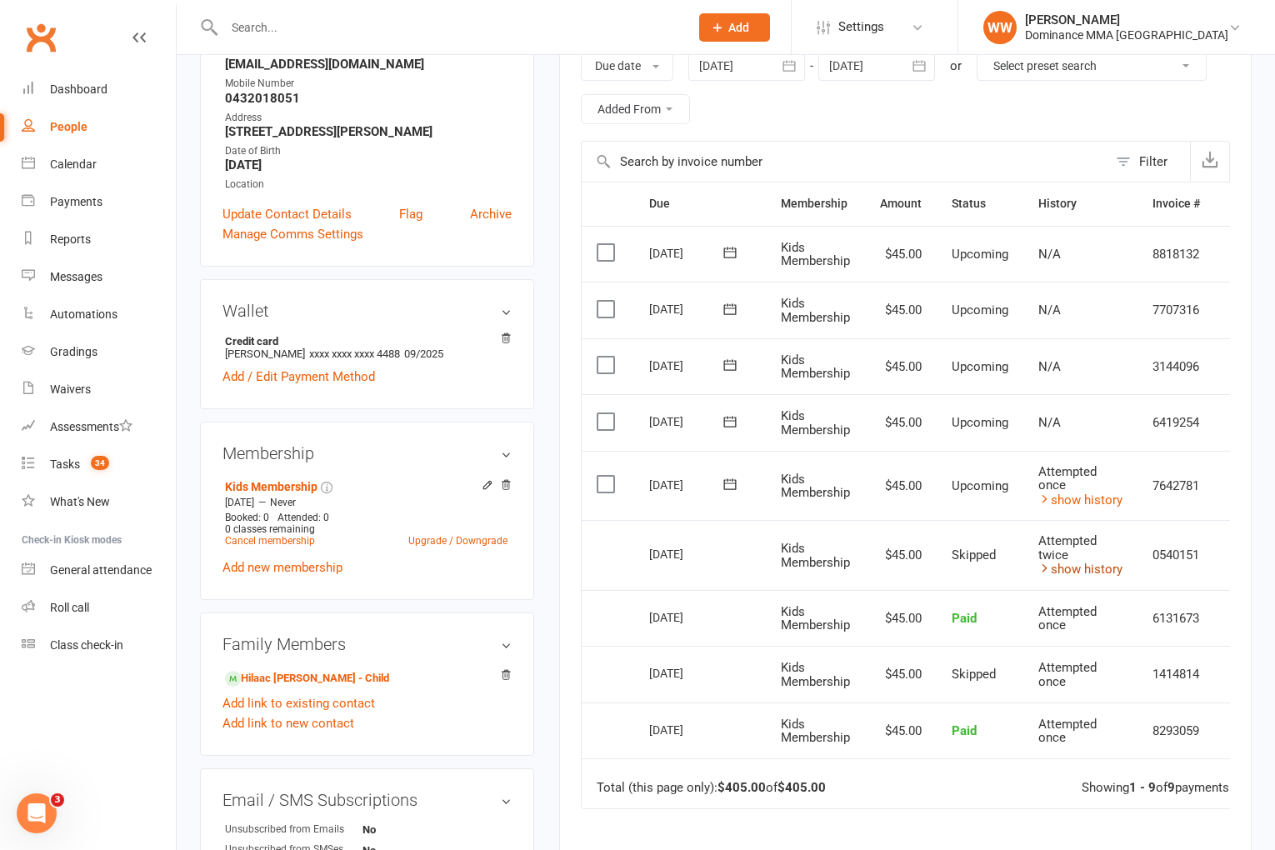
scroll to position [283, 0]
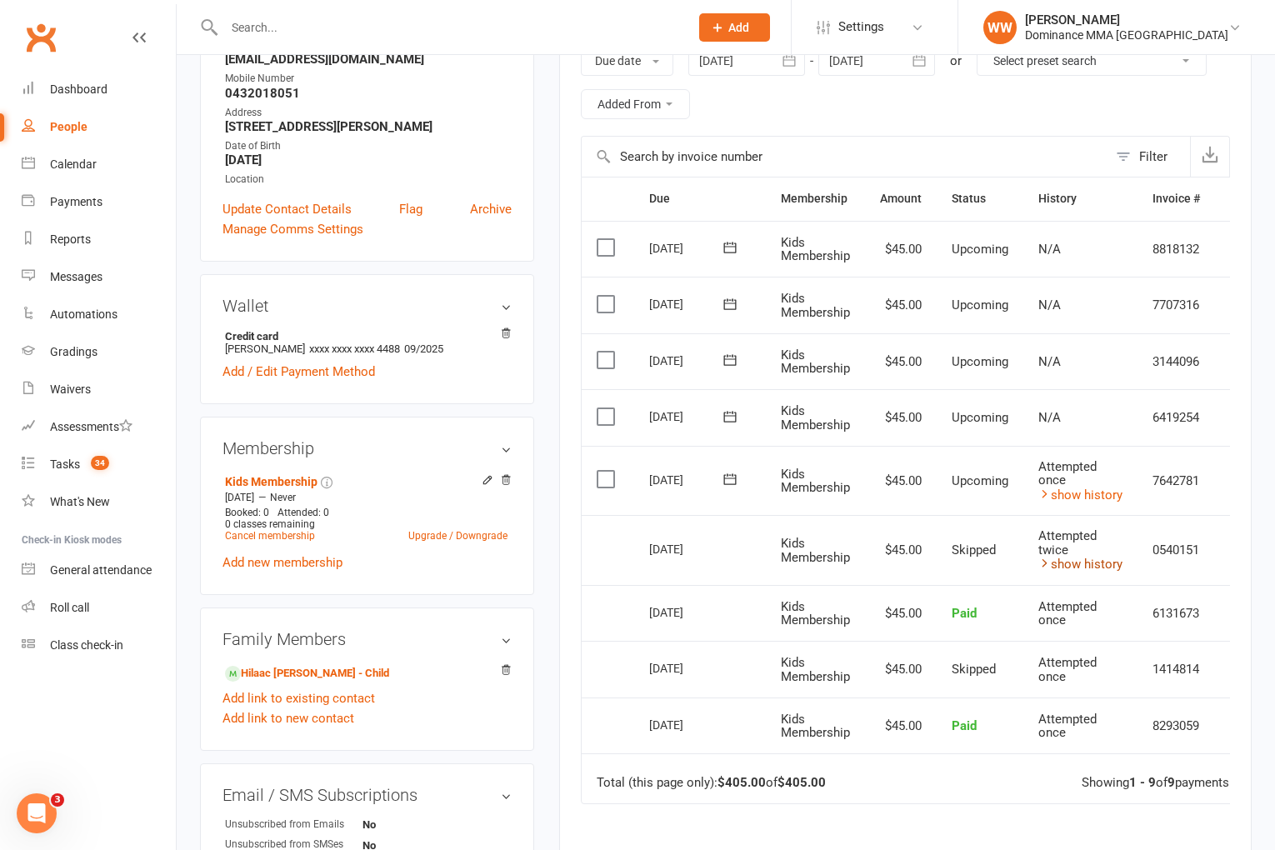
click at [1073, 563] on link "show history" at bounding box center [1081, 564] width 84 height 15
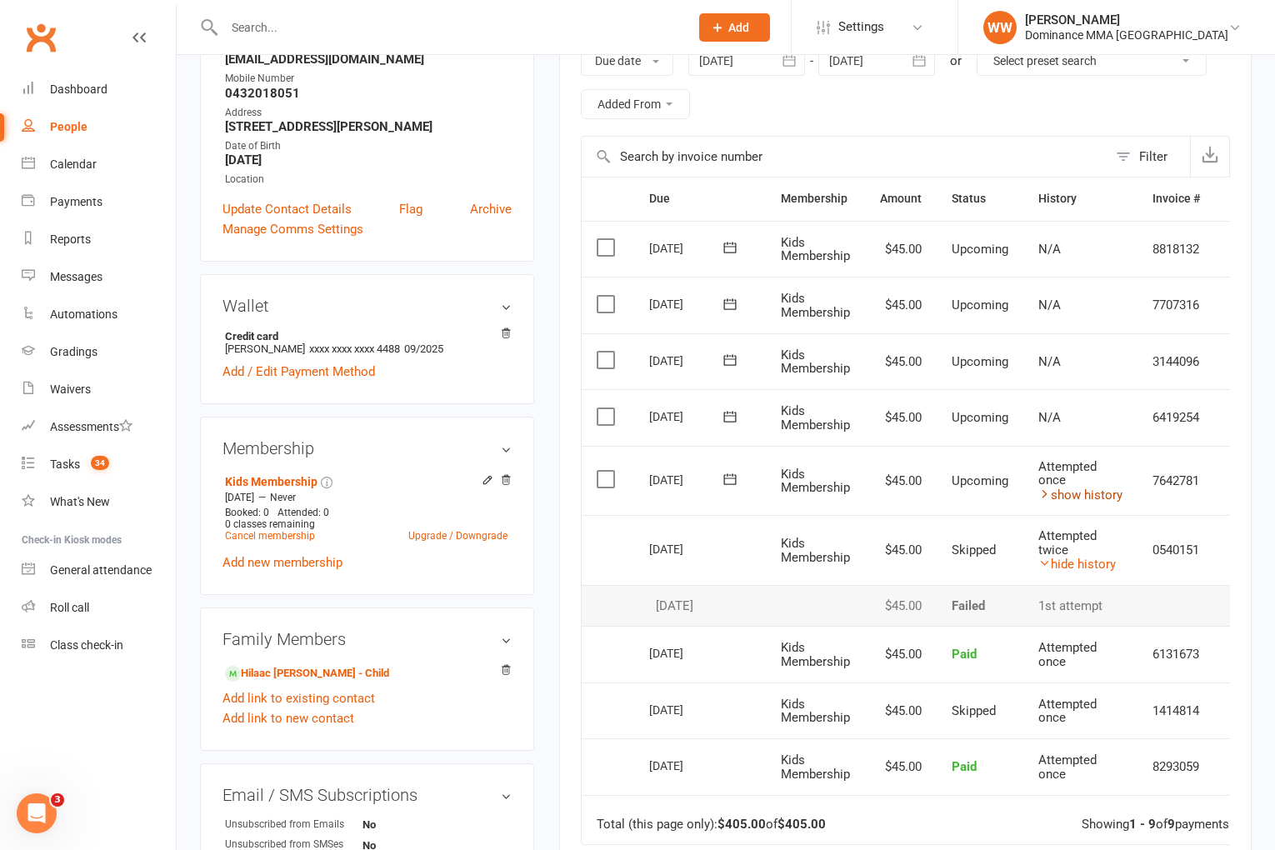
click at [1074, 494] on link "show history" at bounding box center [1081, 495] width 84 height 15
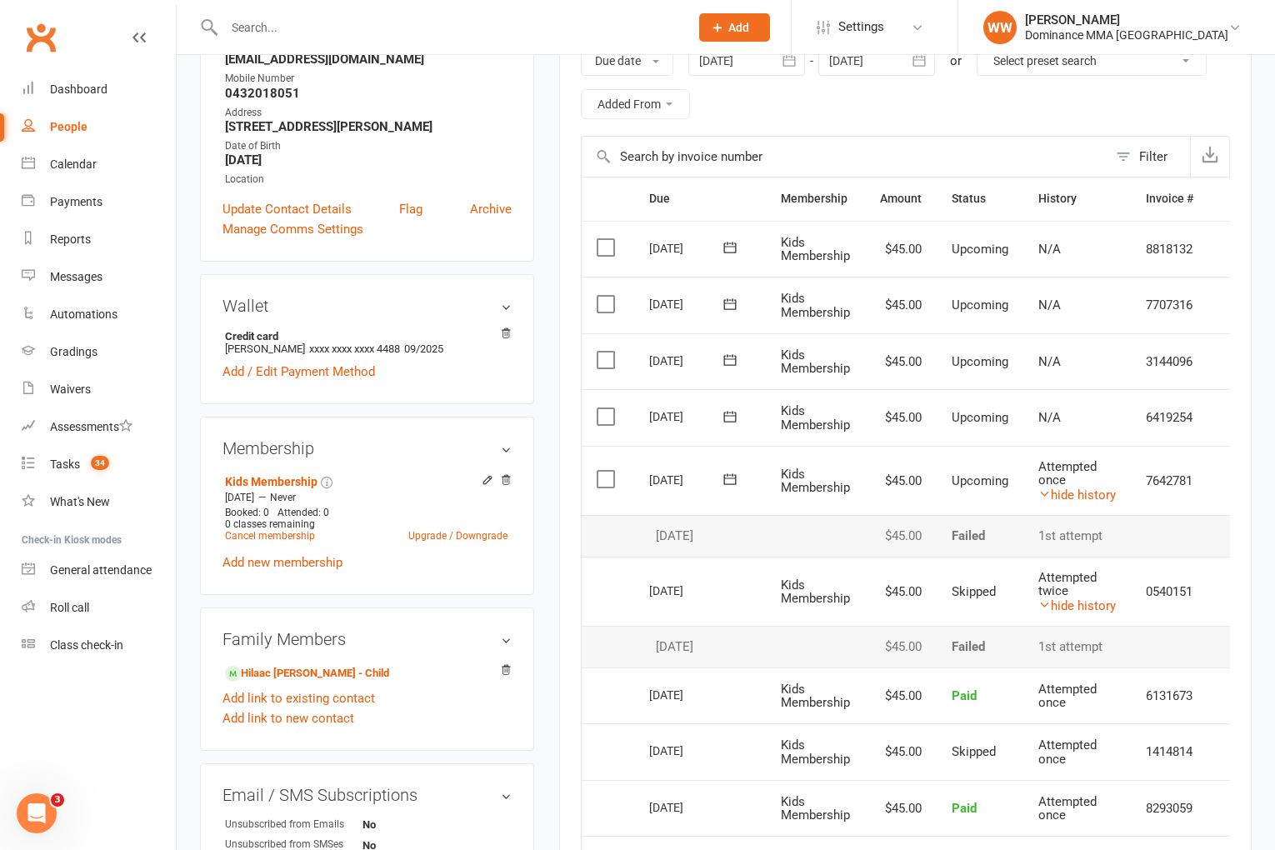
scroll to position [0, 0]
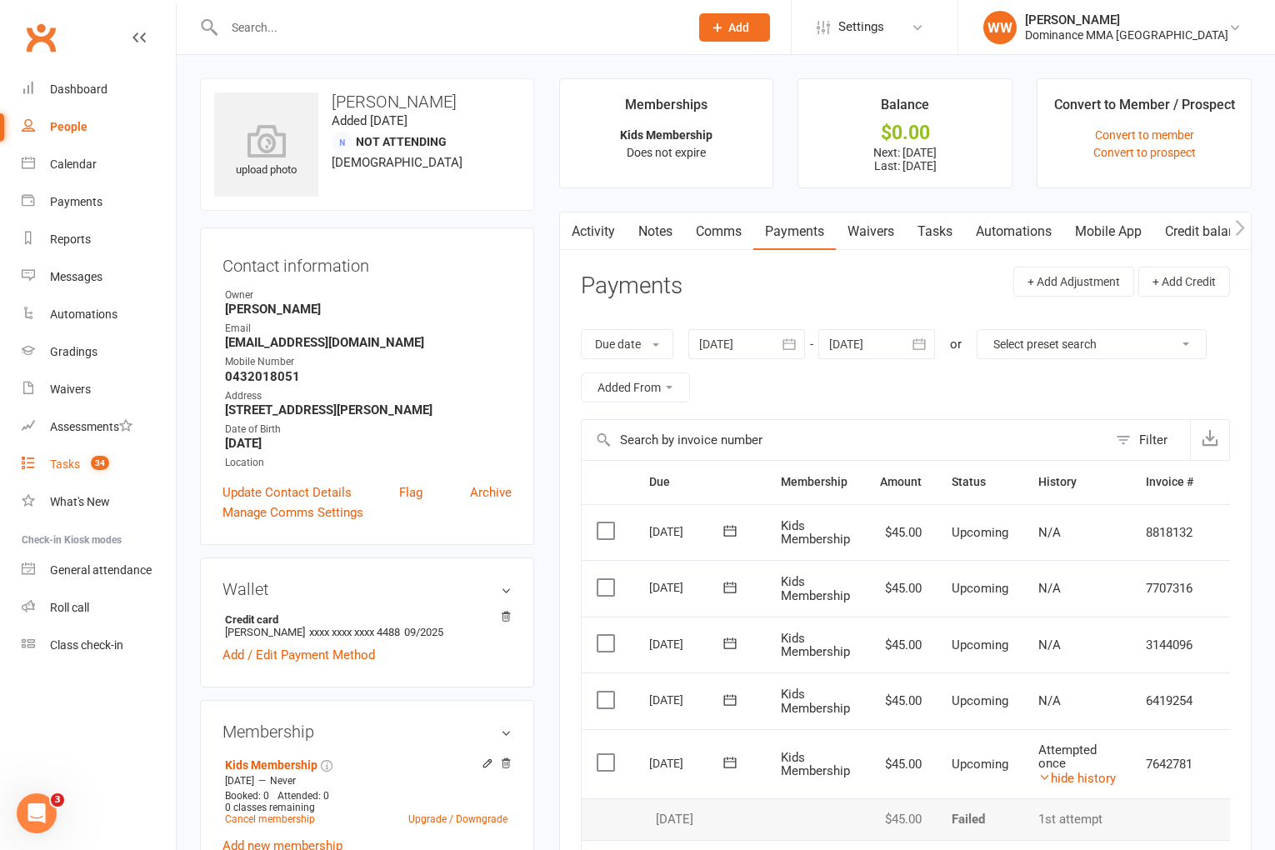
click at [90, 467] on count-badge "34" at bounding box center [96, 464] width 27 height 13
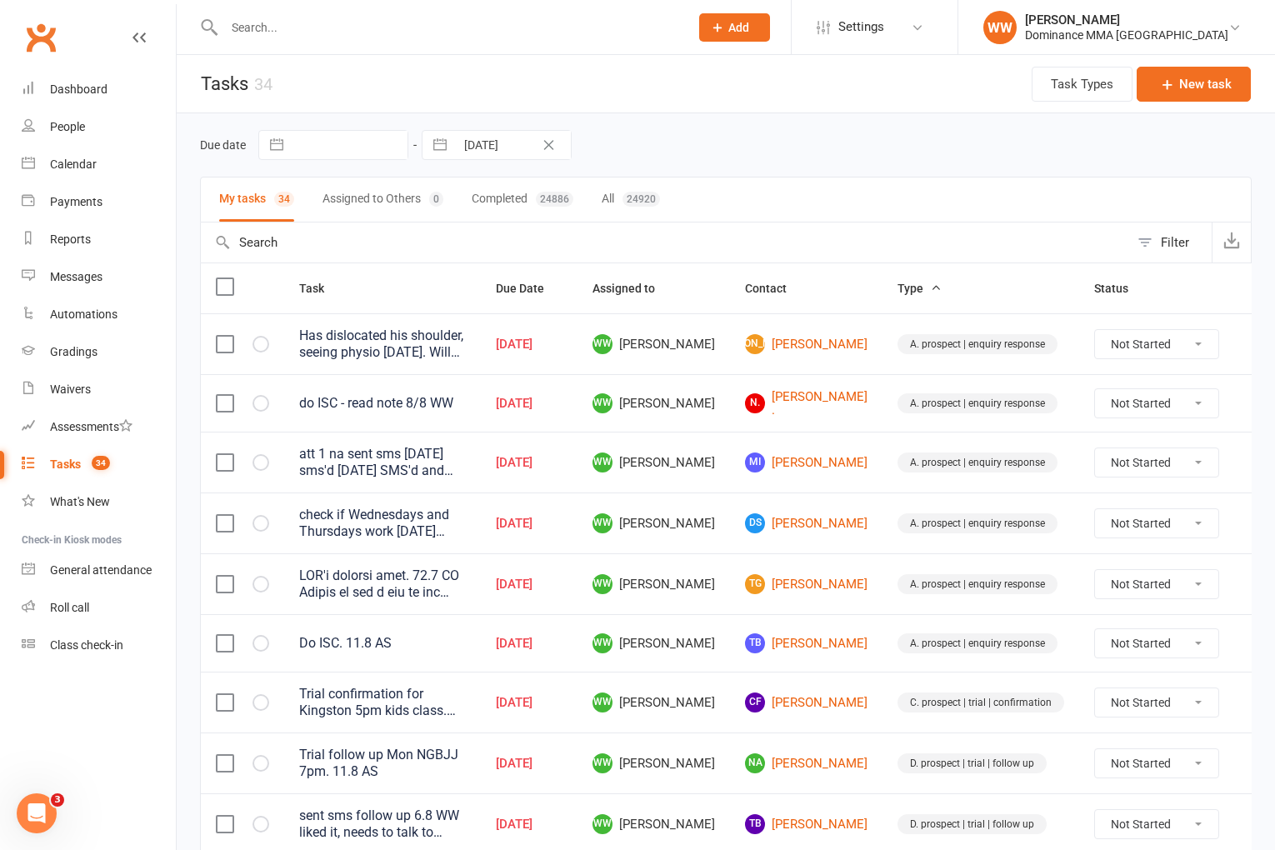
click at [714, 458] on td "WW Will Wesley" at bounding box center [654, 462] width 153 height 61
click at [714, 463] on td "WW Will Wesley" at bounding box center [654, 462] width 153 height 61
click at [730, 370] on td "JO Jonty O'Hara" at bounding box center [806, 343] width 153 height 61
click at [719, 390] on td "WW Will Wesley" at bounding box center [654, 403] width 153 height 58
click at [94, 103] on link "Dashboard" at bounding box center [99, 90] width 154 height 38
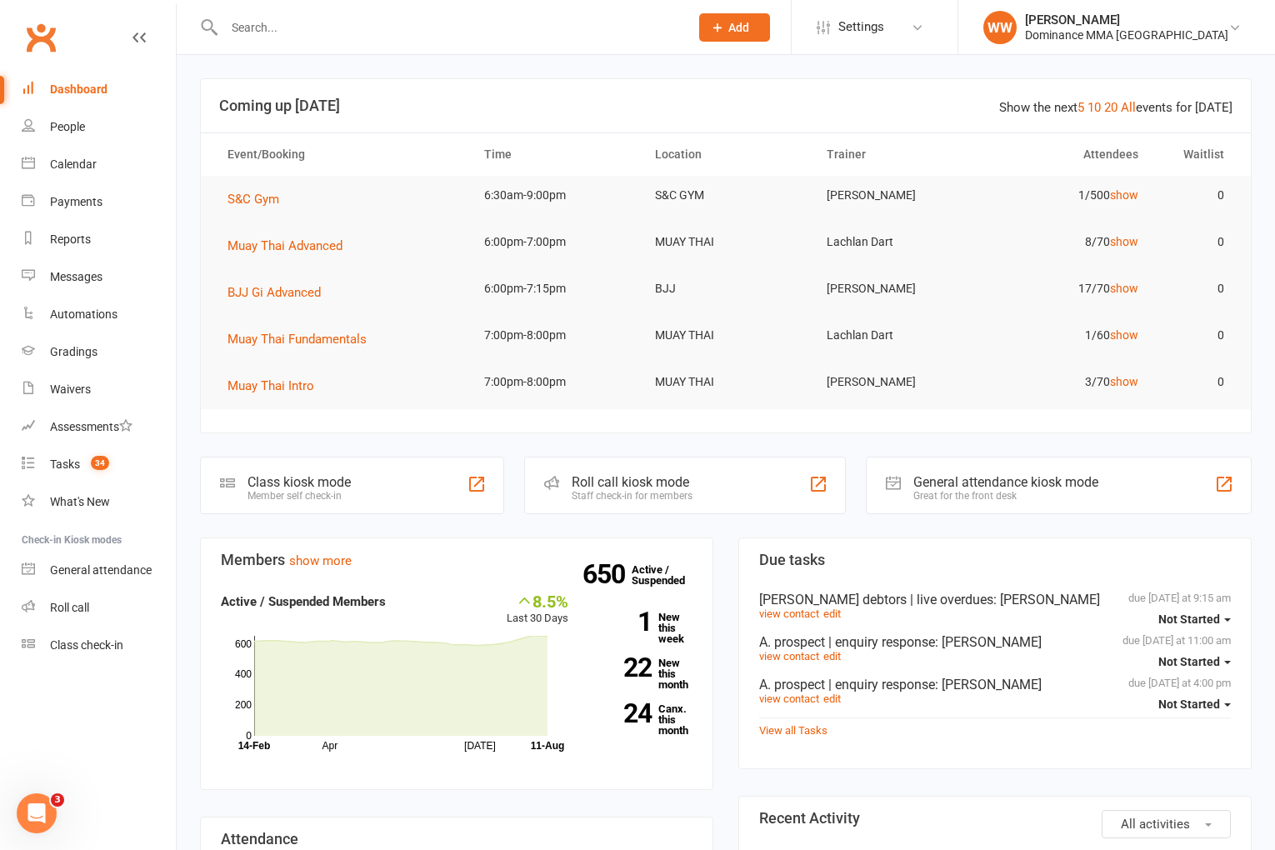
drag, startPoint x: 735, startPoint y: 613, endPoint x: 726, endPoint y: 613, distance: 9.2
click at [670, 679] on link "22 New this month" at bounding box center [642, 674] width 99 height 33
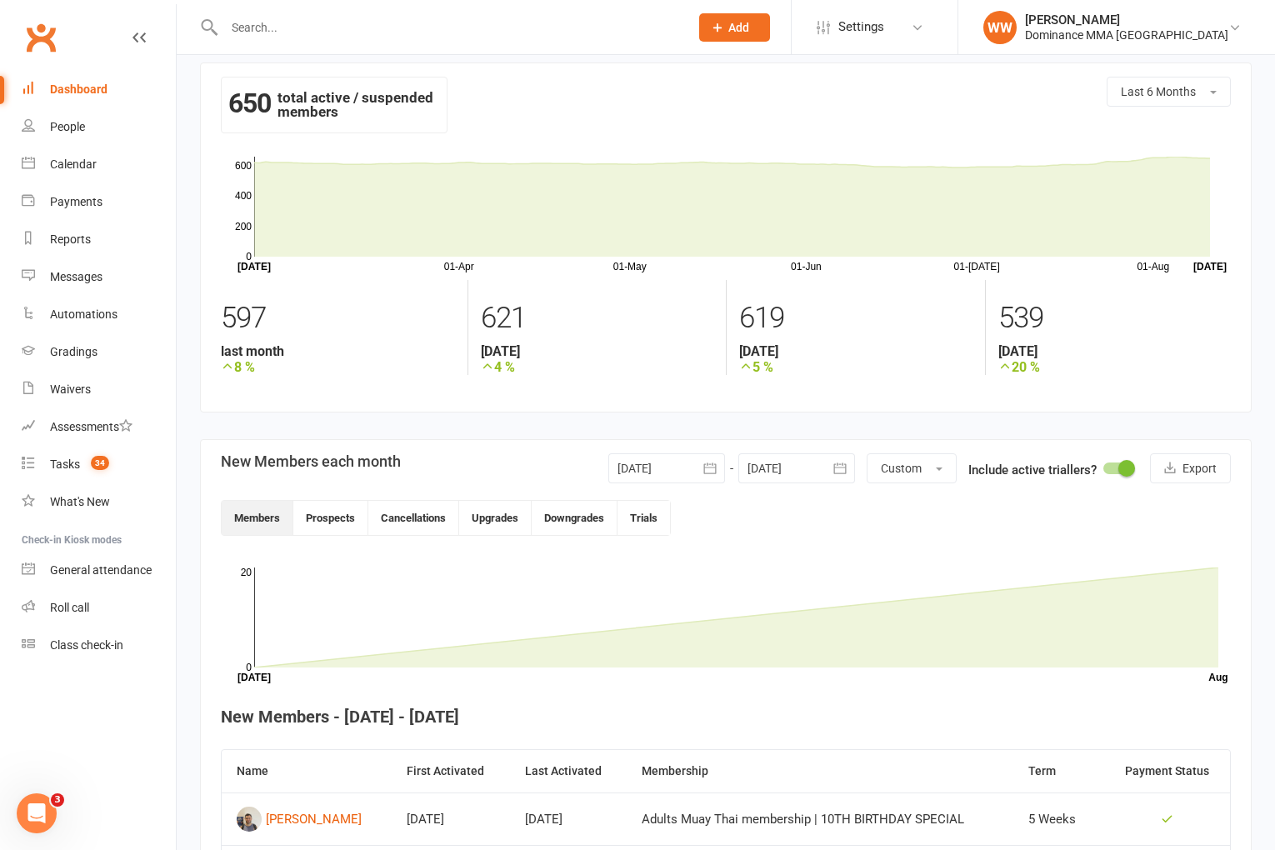
scroll to position [21, 0]
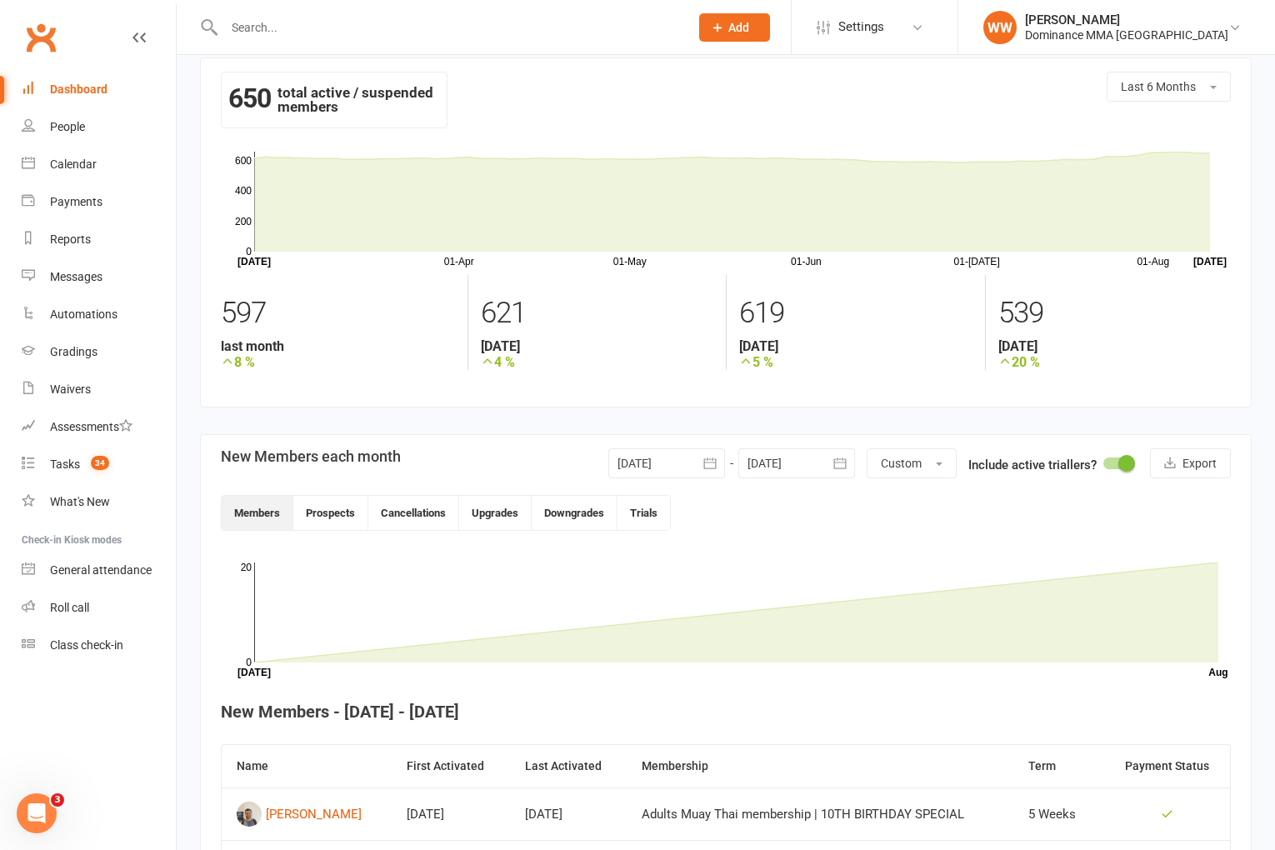
click at [682, 464] on div at bounding box center [666, 463] width 117 height 30
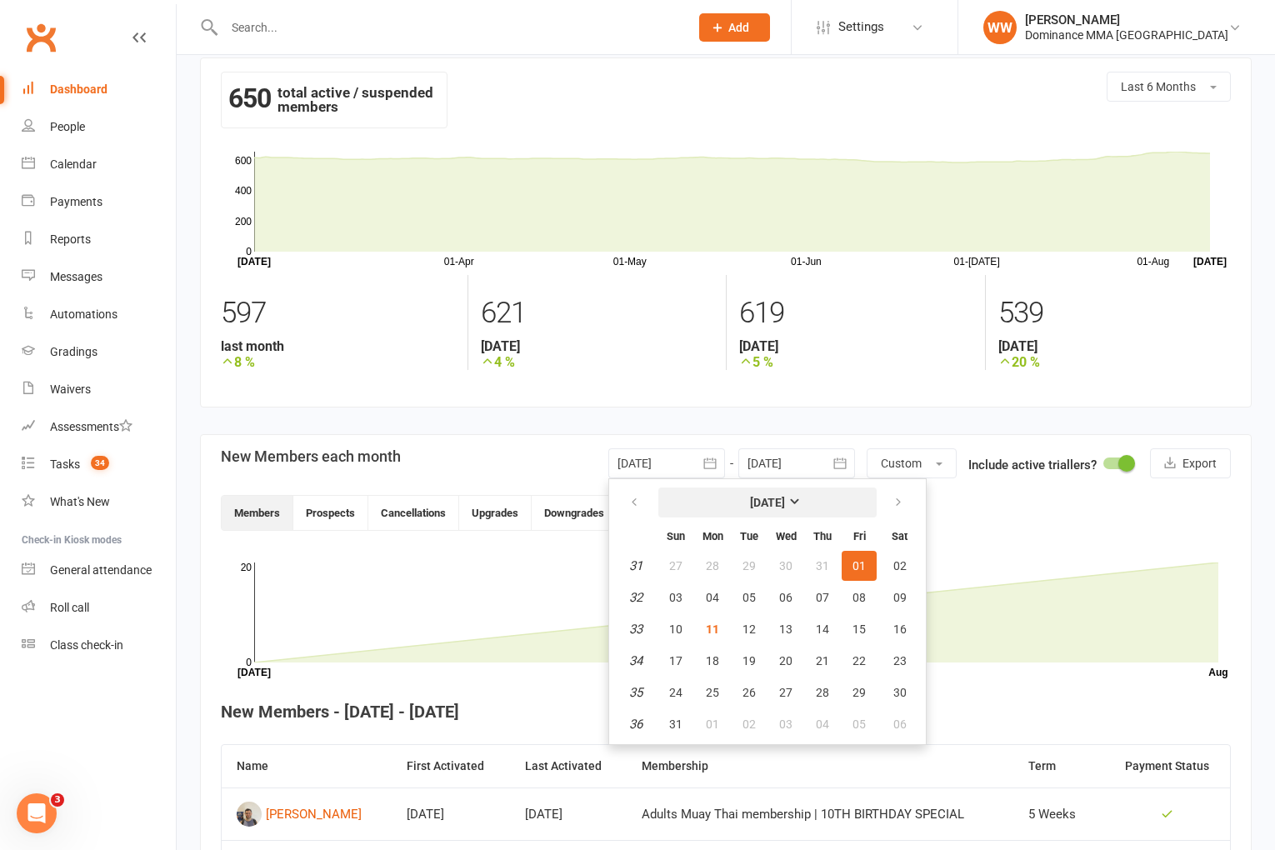
click at [695, 508] on button "[DATE]" at bounding box center [767, 503] width 218 height 30
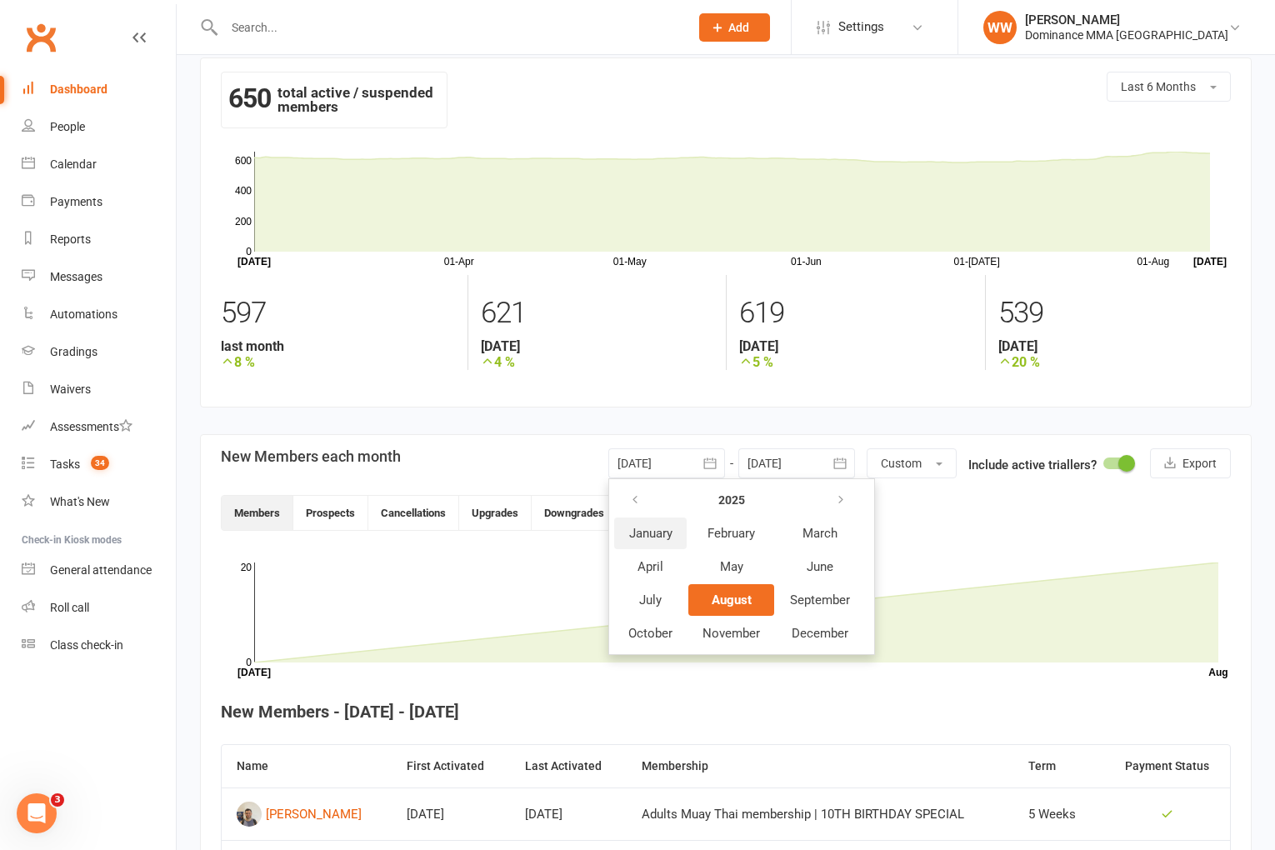
click at [668, 533] on span "January" at bounding box center [650, 533] width 43 height 15
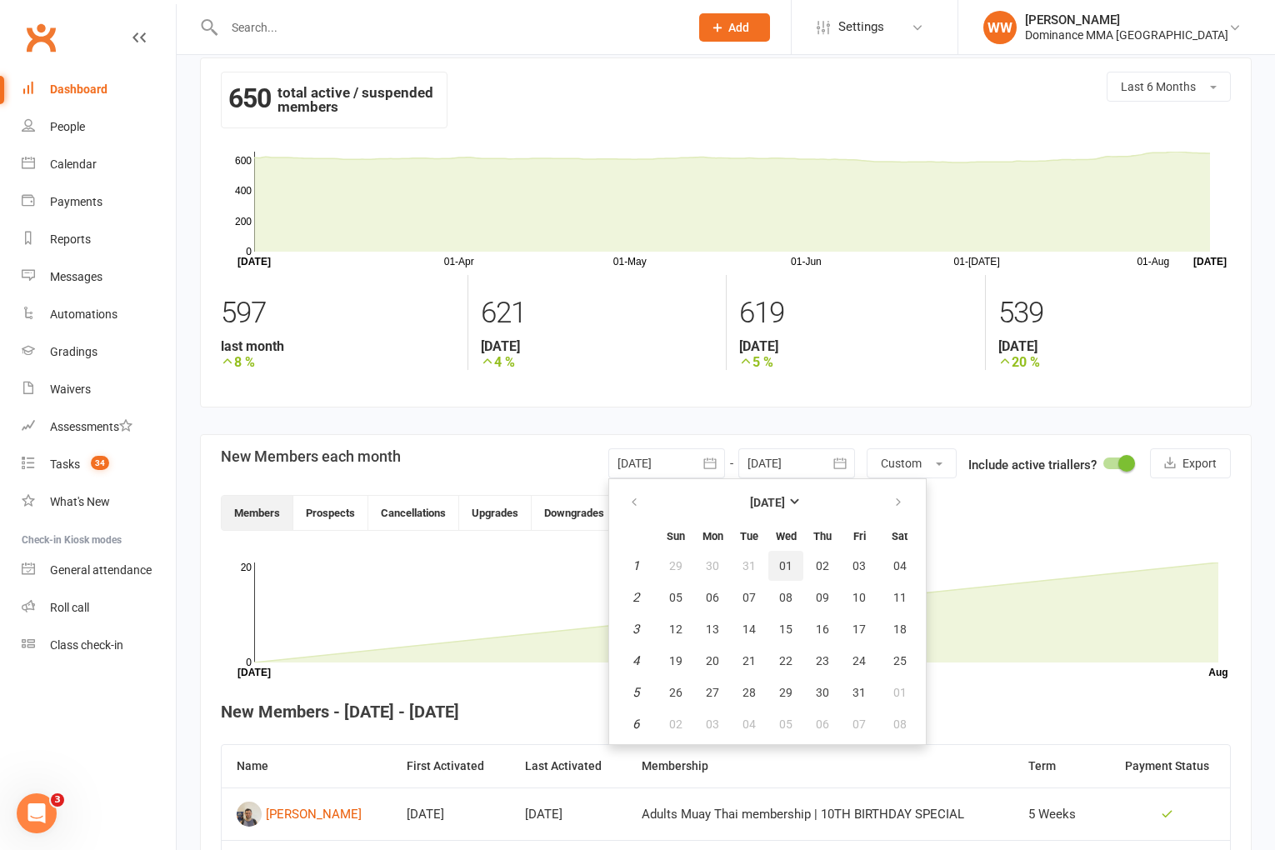
click at [769, 561] on button "01" at bounding box center [786, 566] width 35 height 30
type input "01 Jan 2025"
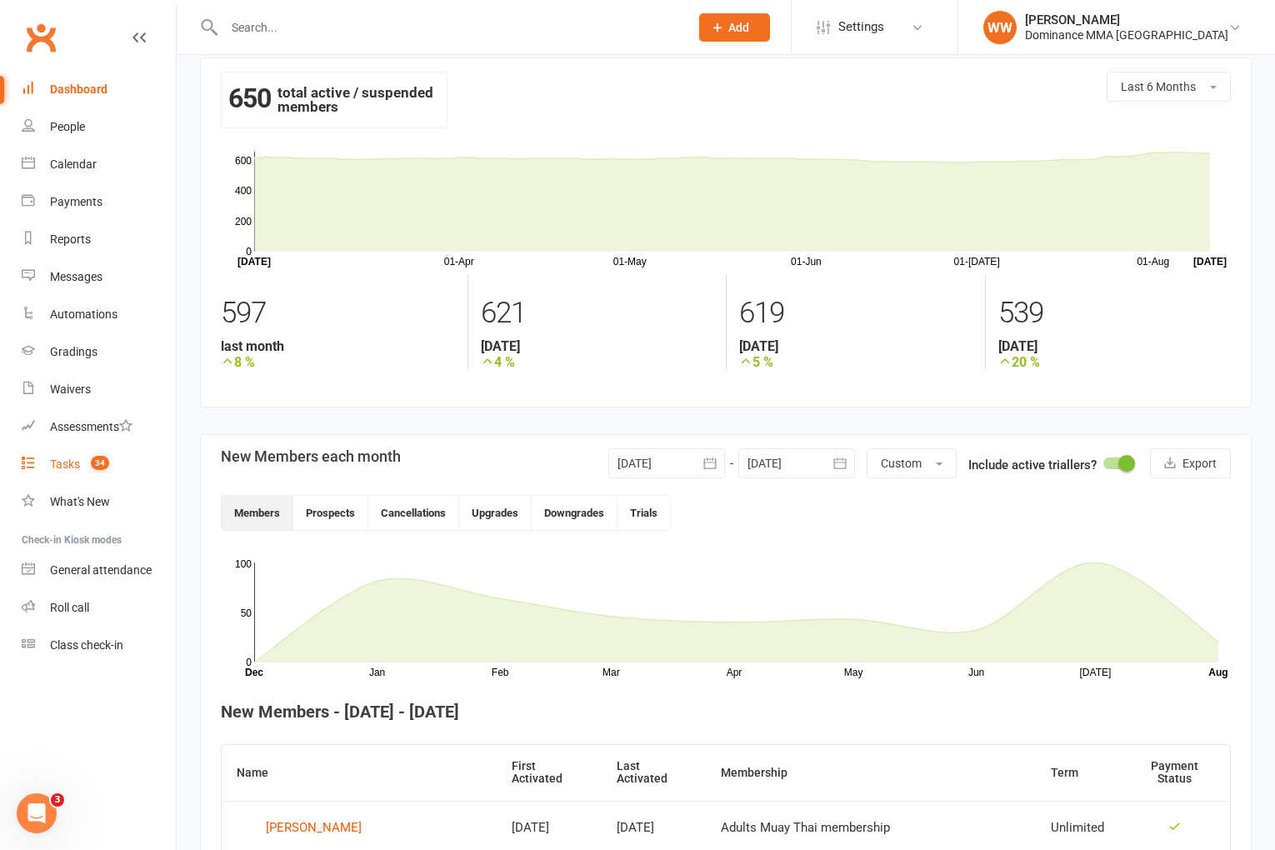
click at [73, 465] on div "Tasks" at bounding box center [65, 464] width 30 height 13
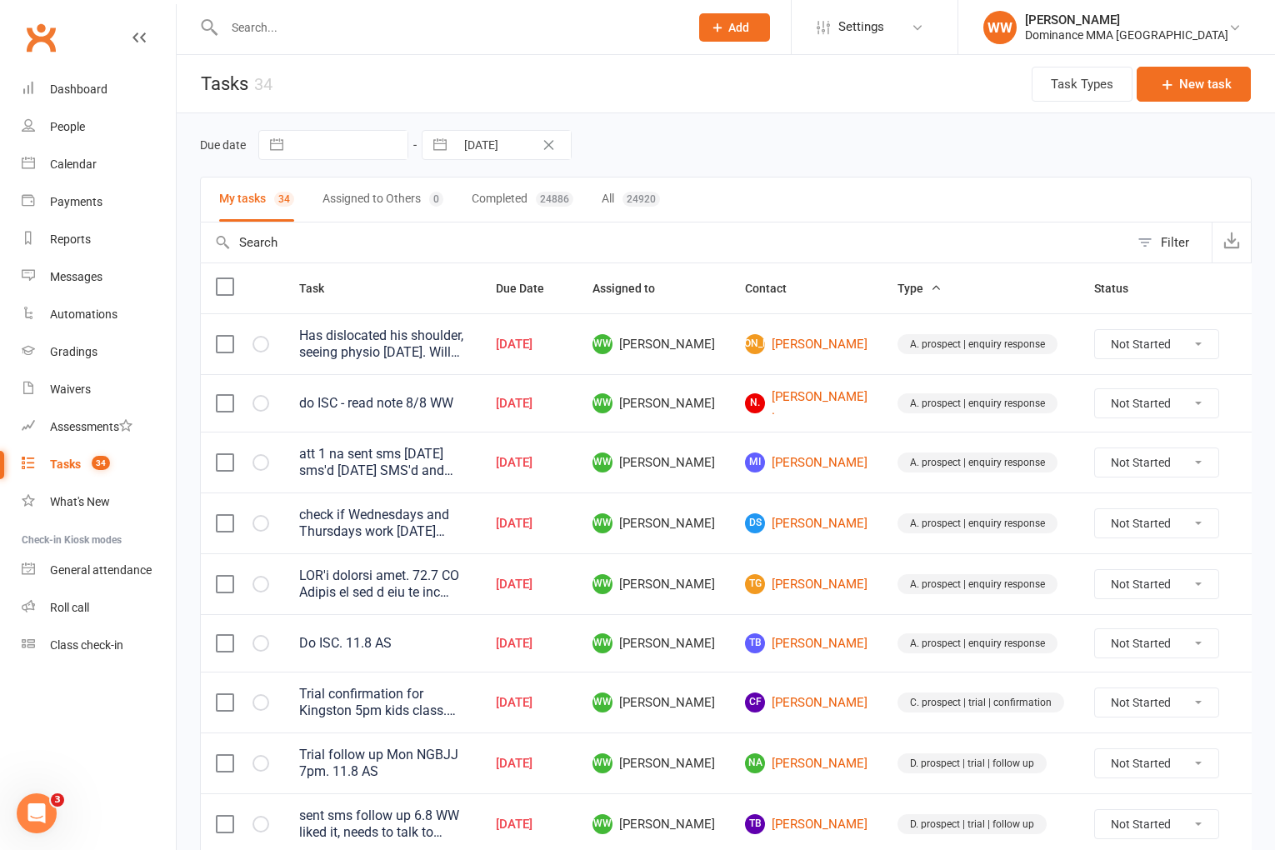
click at [709, 547] on td "WW Will Wesley" at bounding box center [654, 523] width 153 height 61
click at [714, 551] on td "WW Will Wesley" at bounding box center [654, 523] width 153 height 61
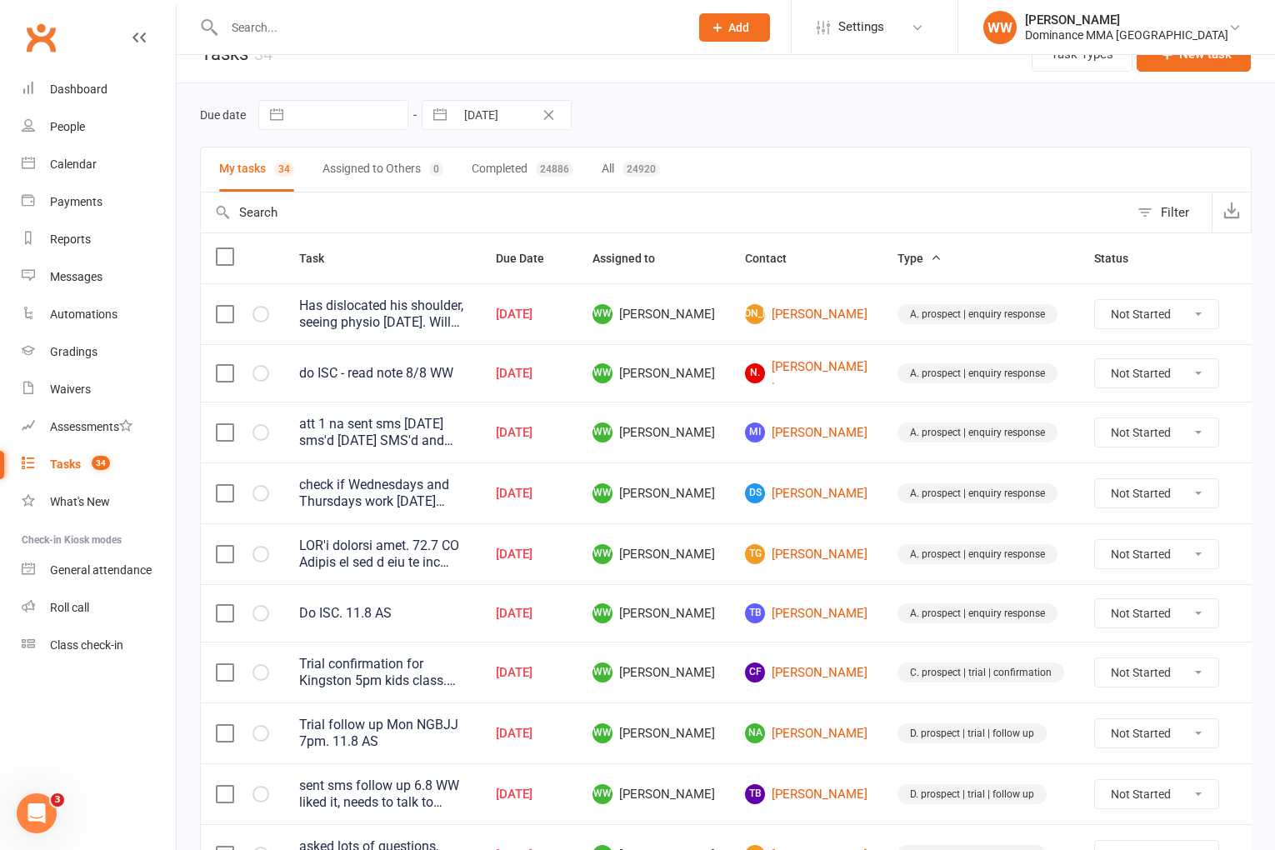
scroll to position [31, 0]
click at [394, 674] on div "Trial confirmation for Kingston 5pm kids class. Also doing 6pm MT. (see notes f…" at bounding box center [382, 671] width 167 height 33
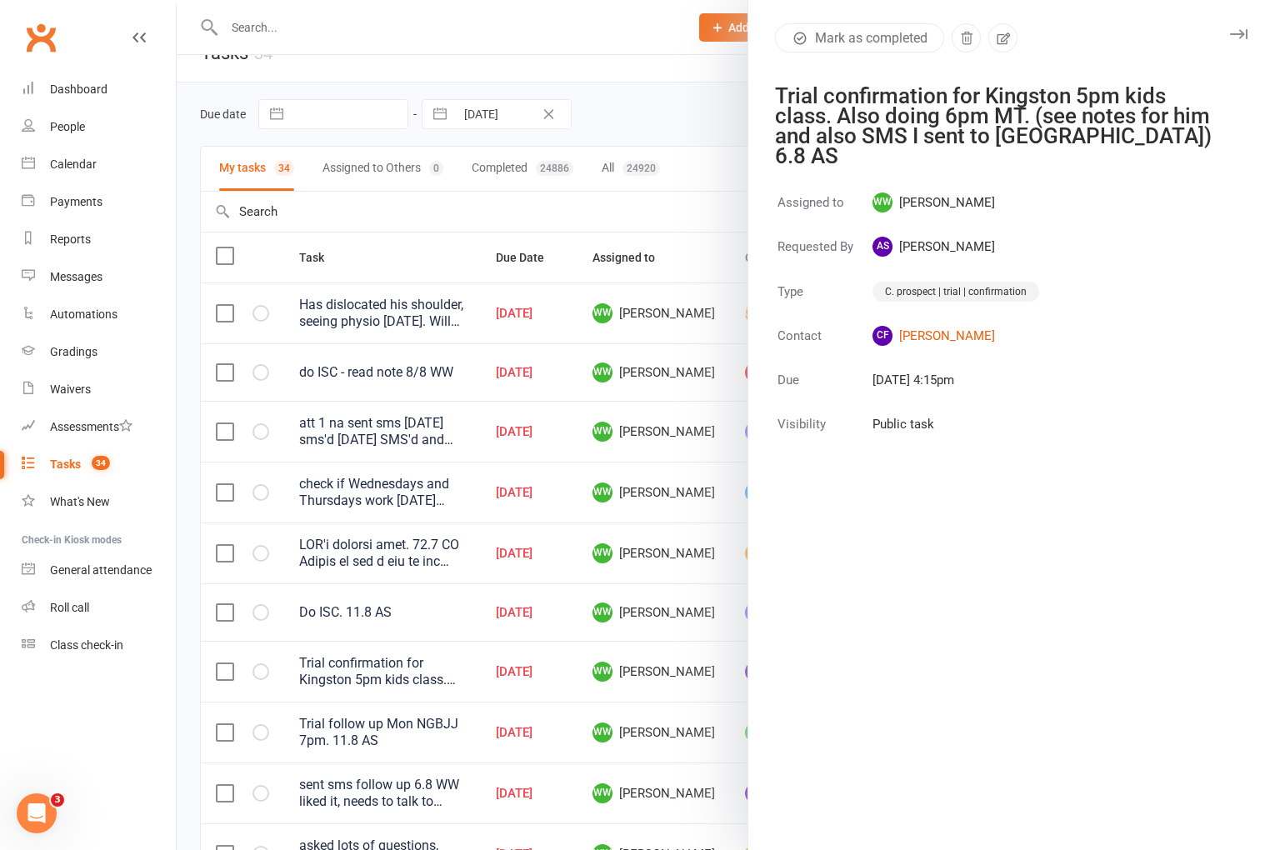
click at [1235, 36] on icon "button" at bounding box center [1239, 34] width 18 height 10
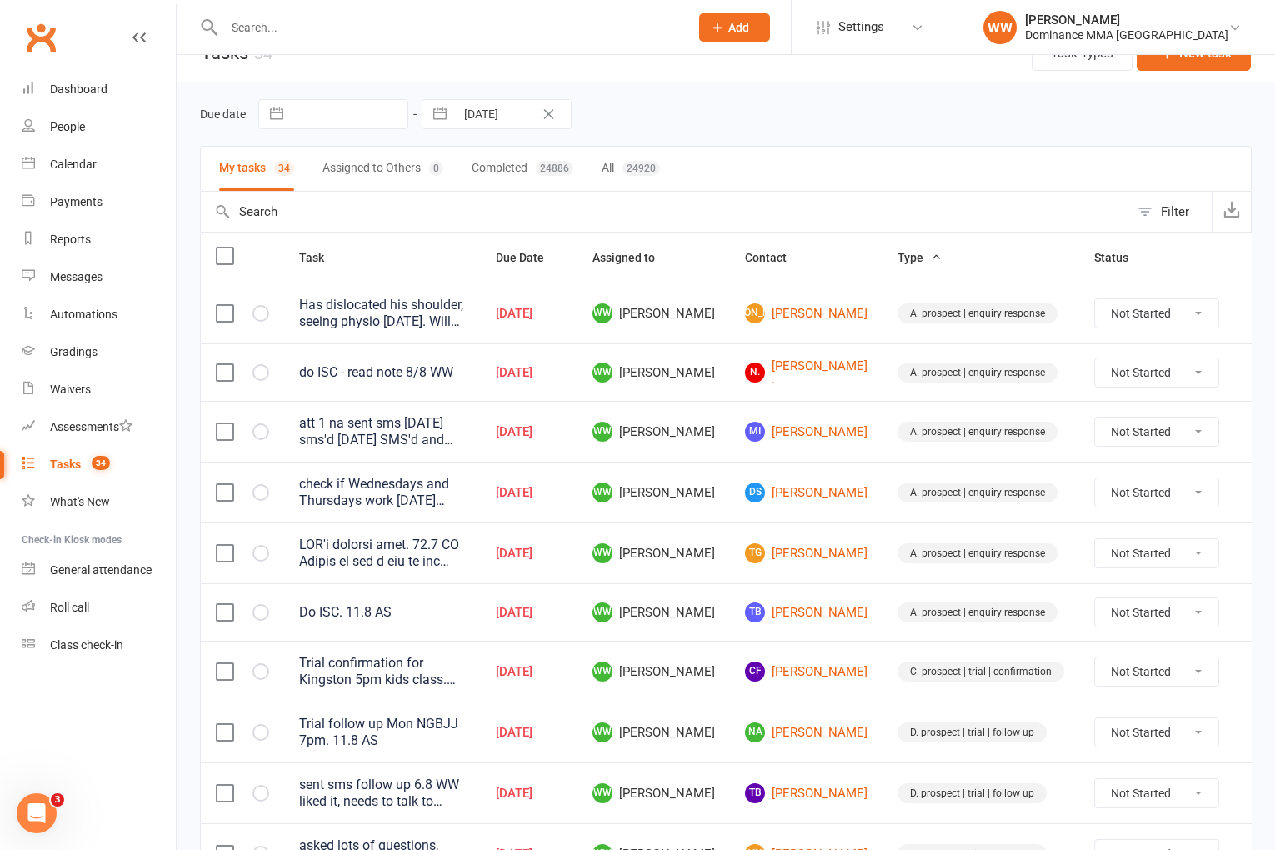
click at [774, 656] on td "CF Corinne Farrow" at bounding box center [806, 671] width 153 height 61
click at [778, 662] on link "CF Corinne Farrow" at bounding box center [806, 672] width 123 height 20
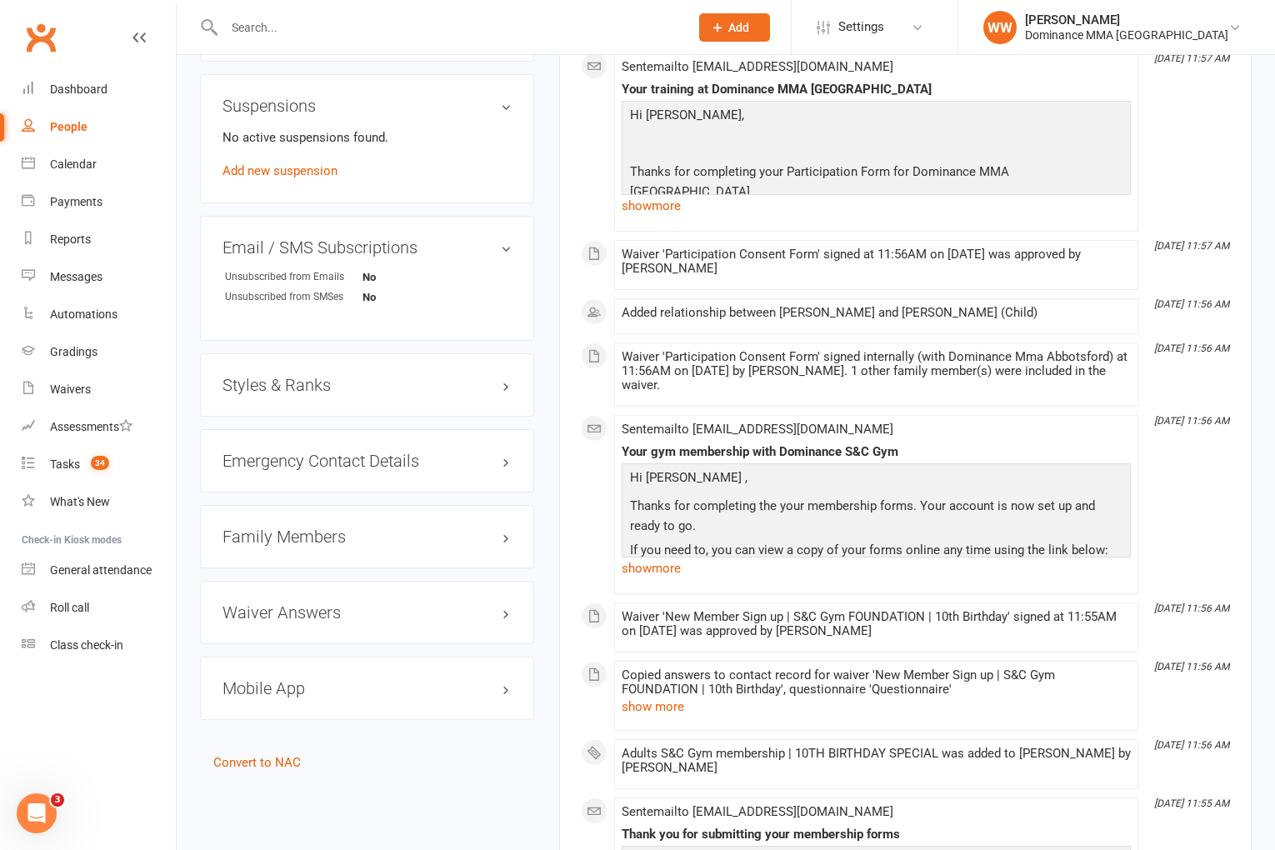
scroll to position [1264, 0]
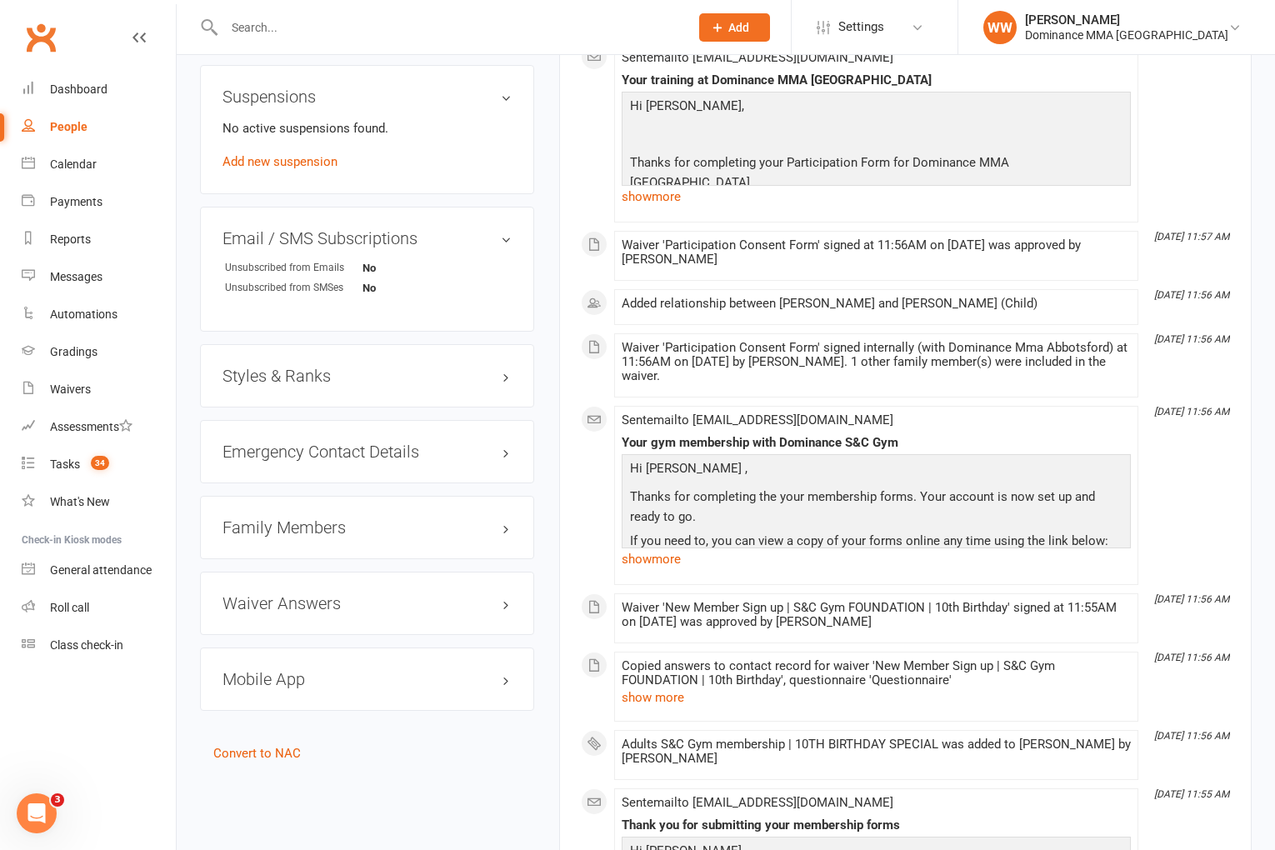
click at [285, 518] on h3 "Family Members" at bounding box center [367, 527] width 289 height 18
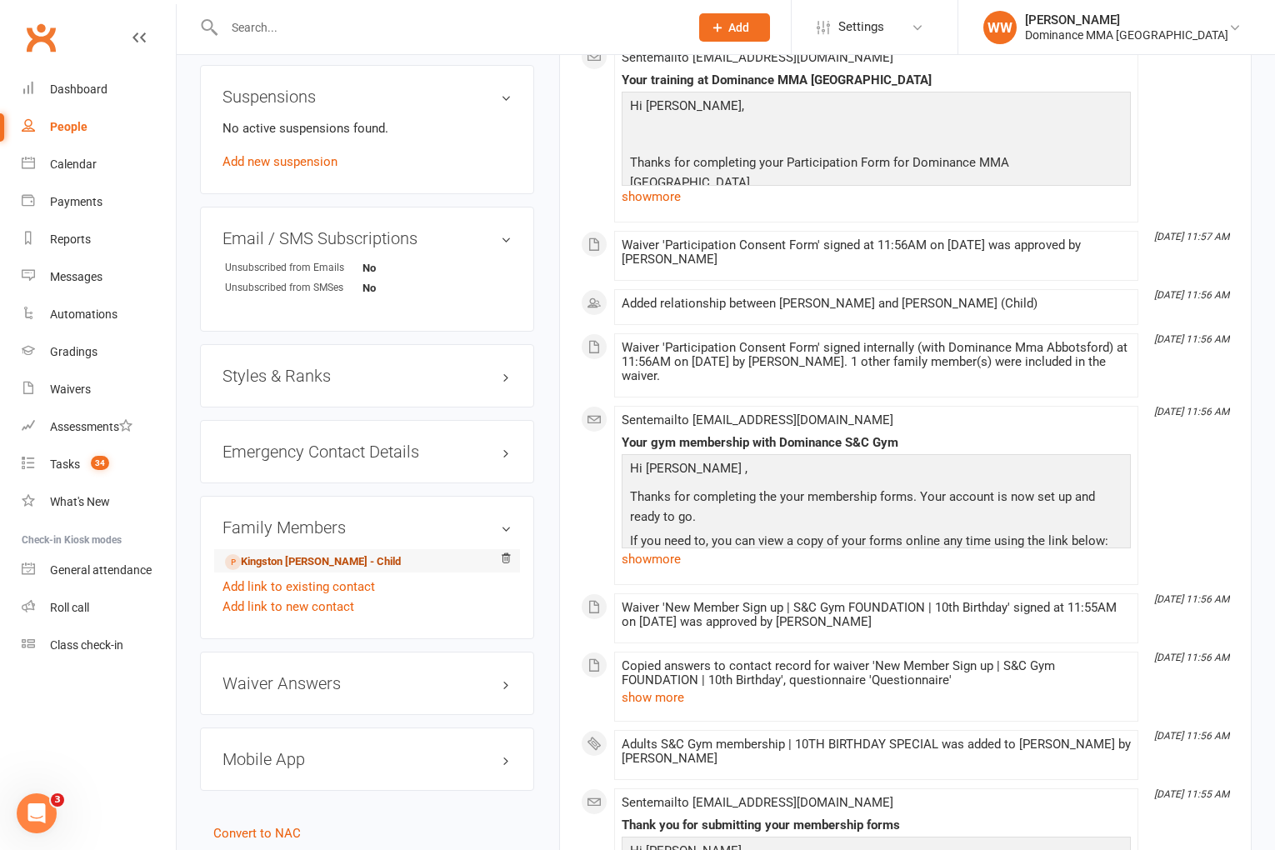
click at [291, 553] on link "Kingston Farrow - Child" at bounding box center [313, 562] width 176 height 18
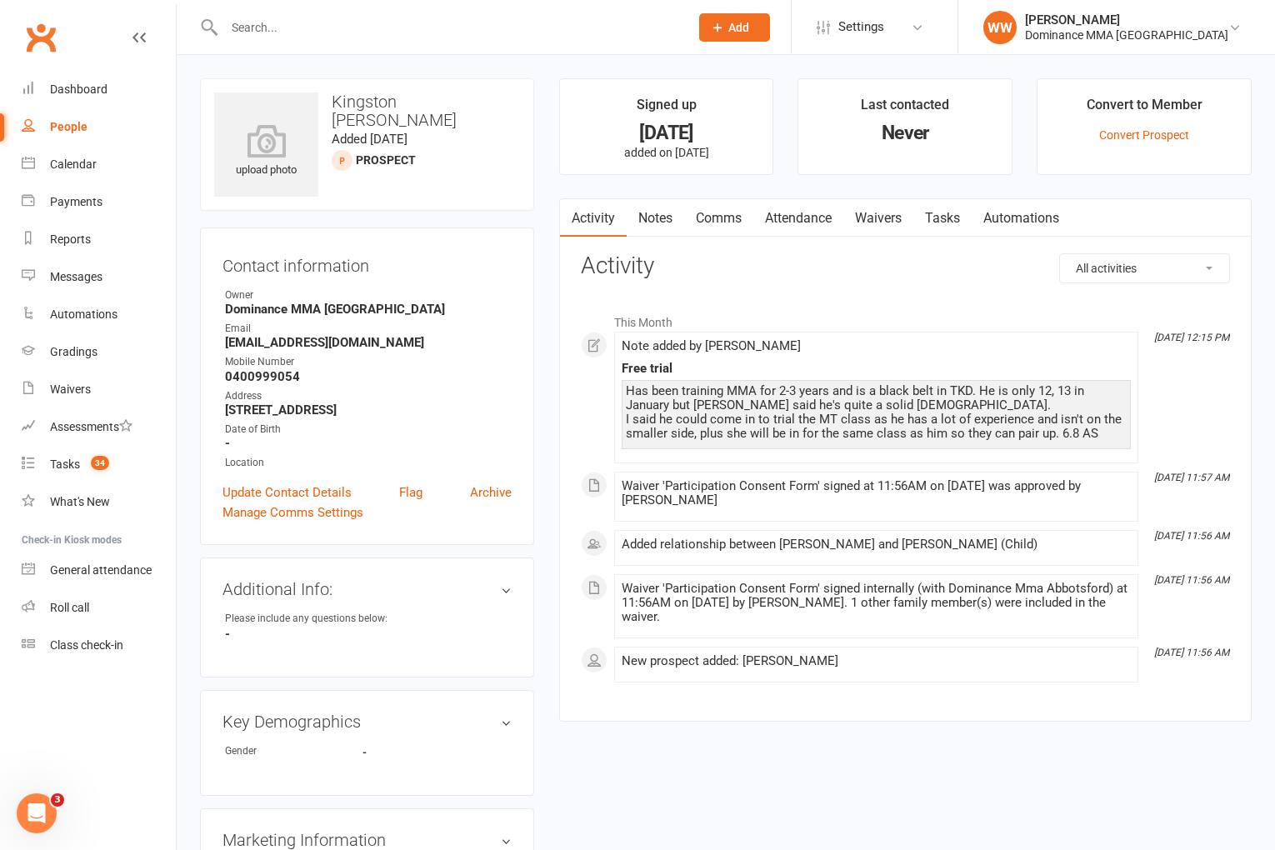
click at [892, 223] on link "Waivers" at bounding box center [879, 218] width 70 height 38
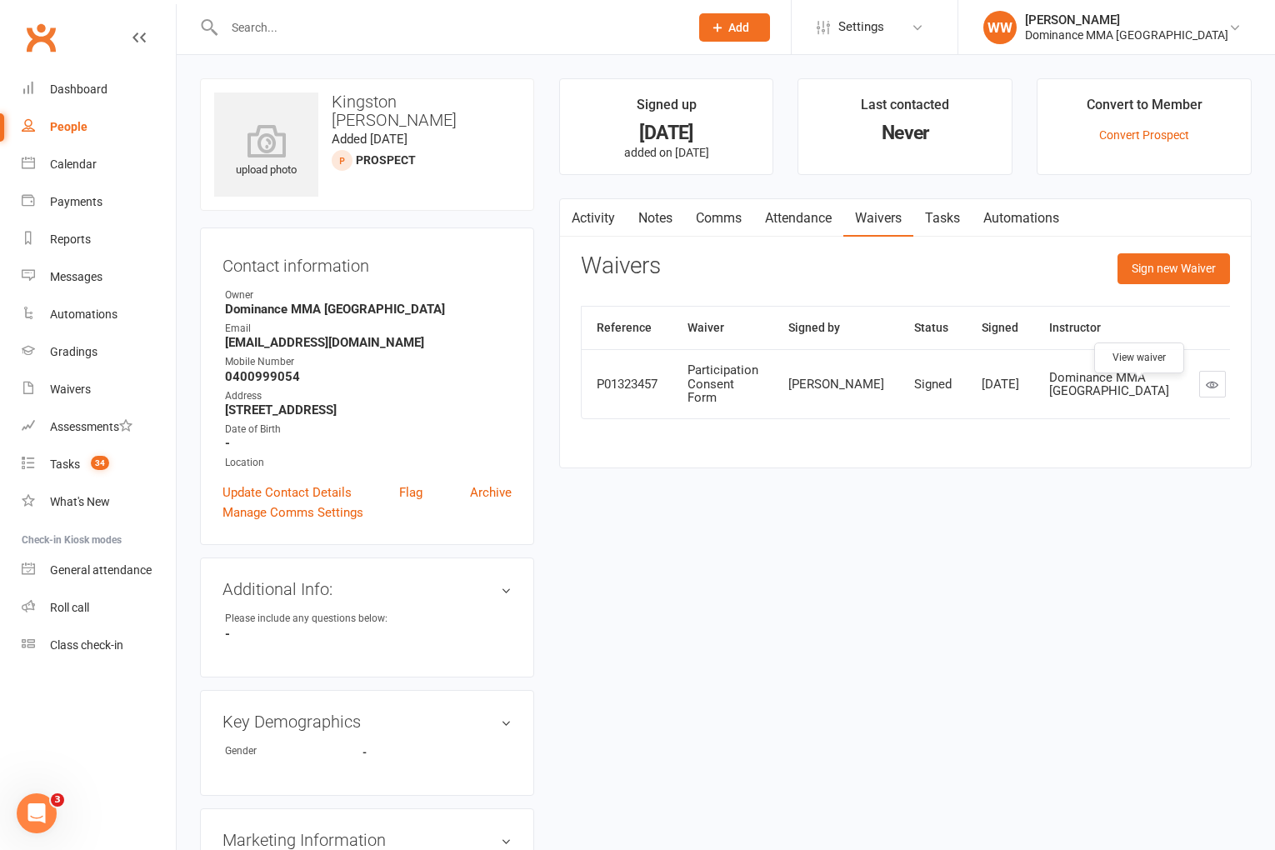
click at [1199, 398] on link at bounding box center [1212, 384] width 27 height 27
click at [962, 218] on link "Tasks" at bounding box center [943, 218] width 58 height 38
select select "incomplete"
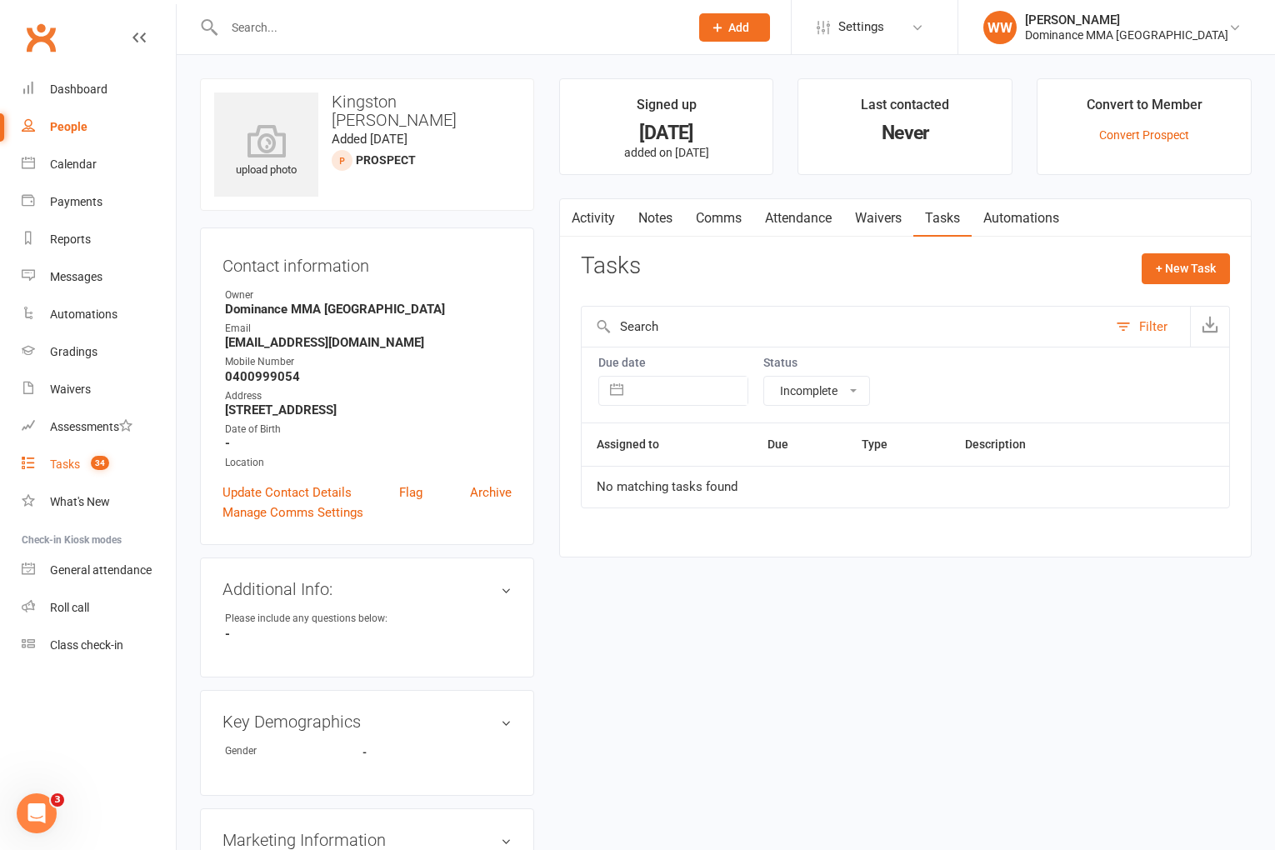
click at [74, 463] on div "Tasks" at bounding box center [65, 464] width 30 height 13
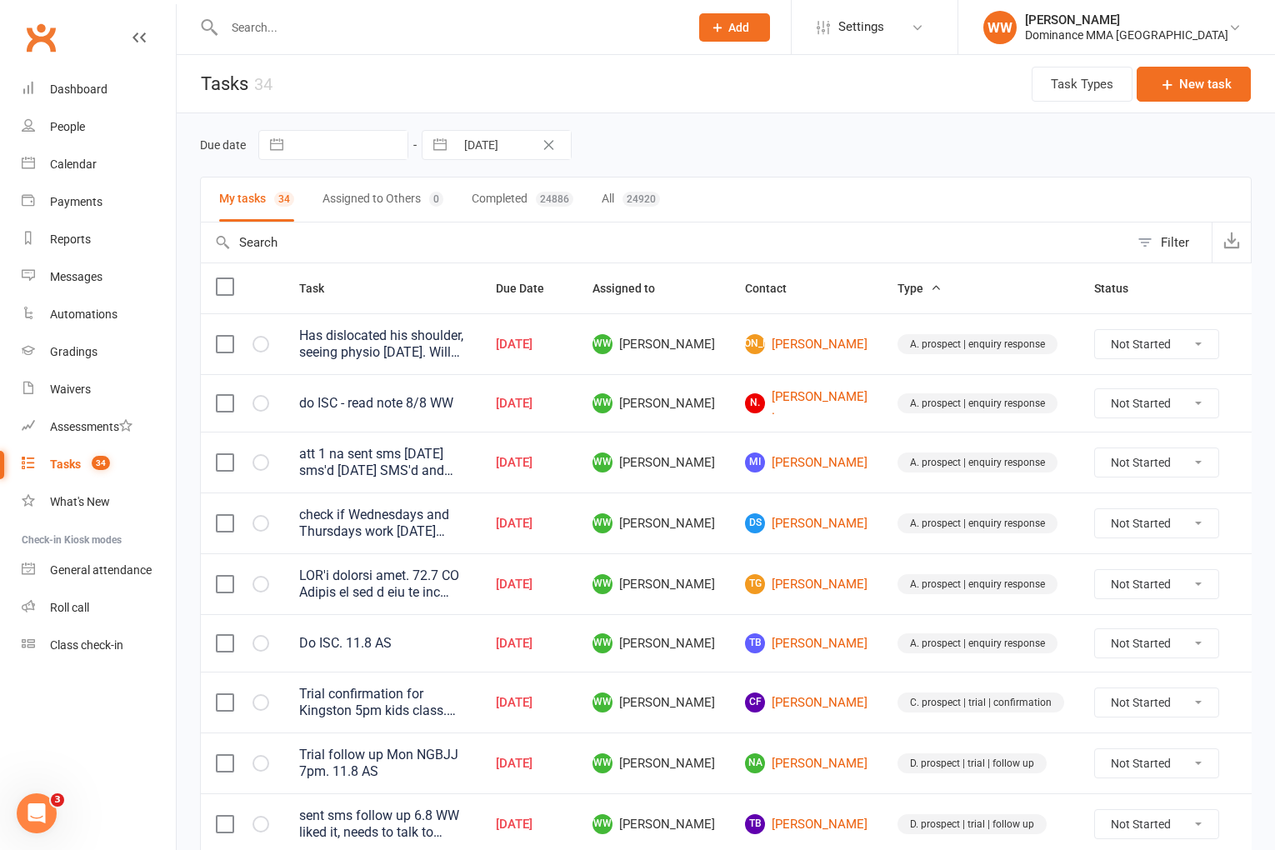
click at [713, 614] on td "WW Will Wesley" at bounding box center [654, 643] width 153 height 58
click at [796, 649] on link "TB Tahnee Breeding" at bounding box center [806, 643] width 123 height 20
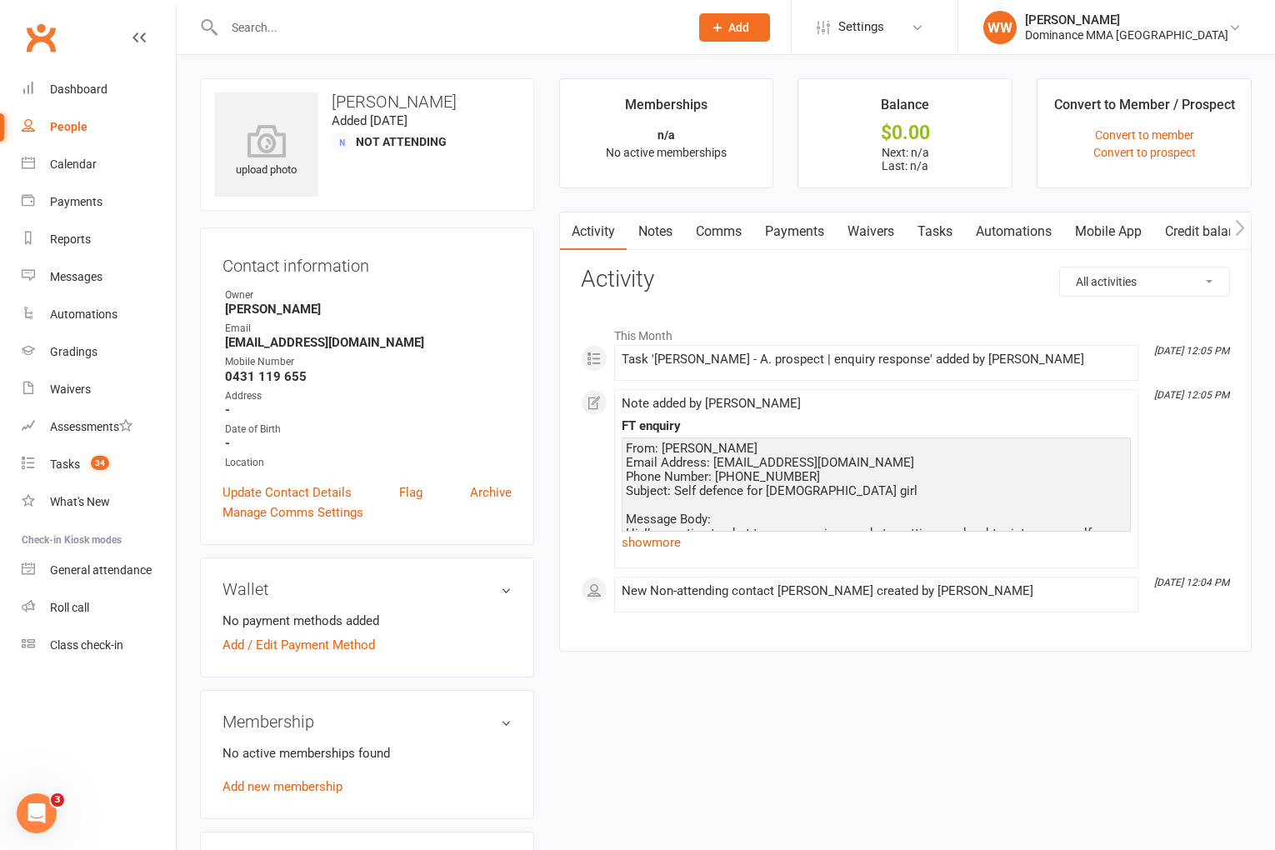
click at [539, 453] on div "upload photo Tahnee Breeding Added 11 August, 2025 Not Attending Contact inform…" at bounding box center [367, 707] width 359 height 1259
click at [557, 453] on main "Memberships n/a No active memberships Balance $0.00 Next: n/a Last: n/a Convert…" at bounding box center [906, 373] width 718 height 590
click at [661, 541] on link "show more" at bounding box center [876, 542] width 509 height 23
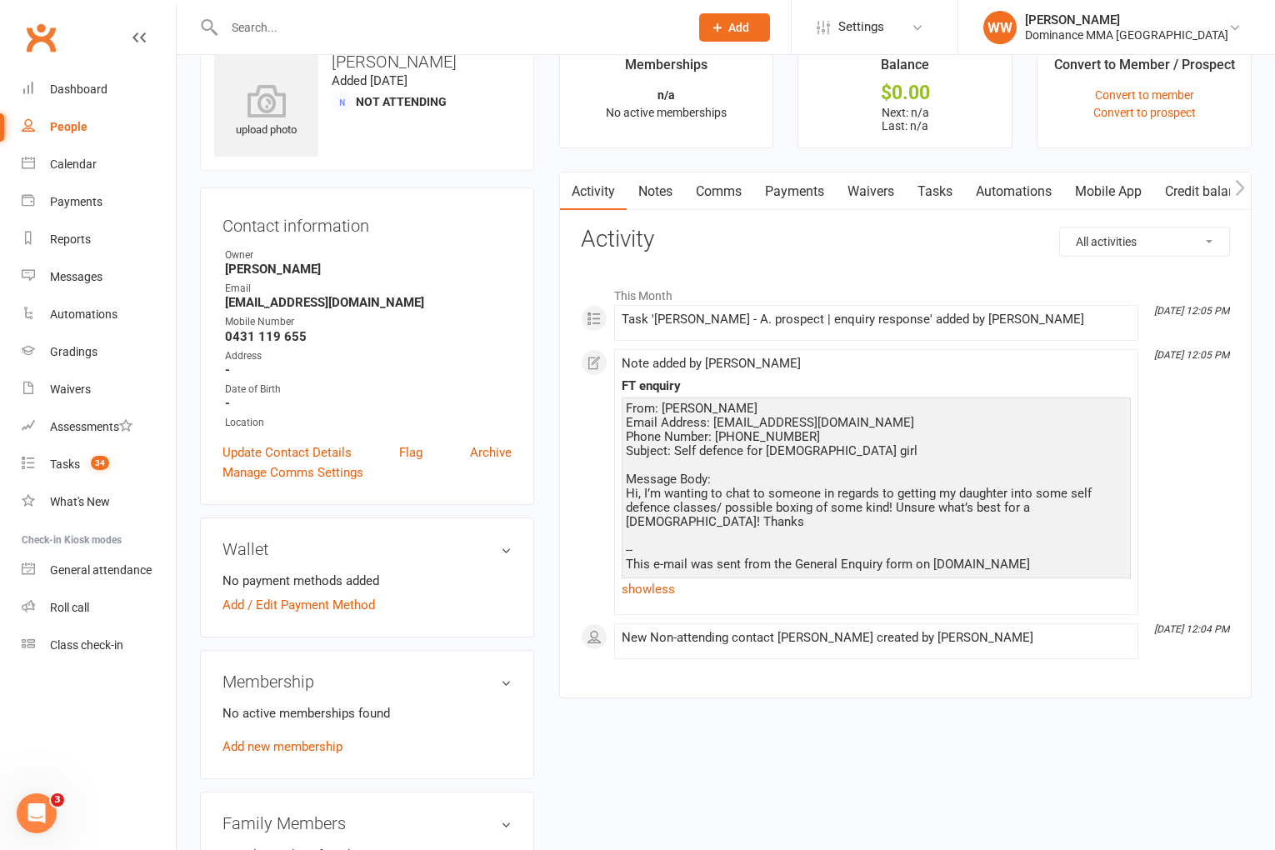
scroll to position [43, 0]
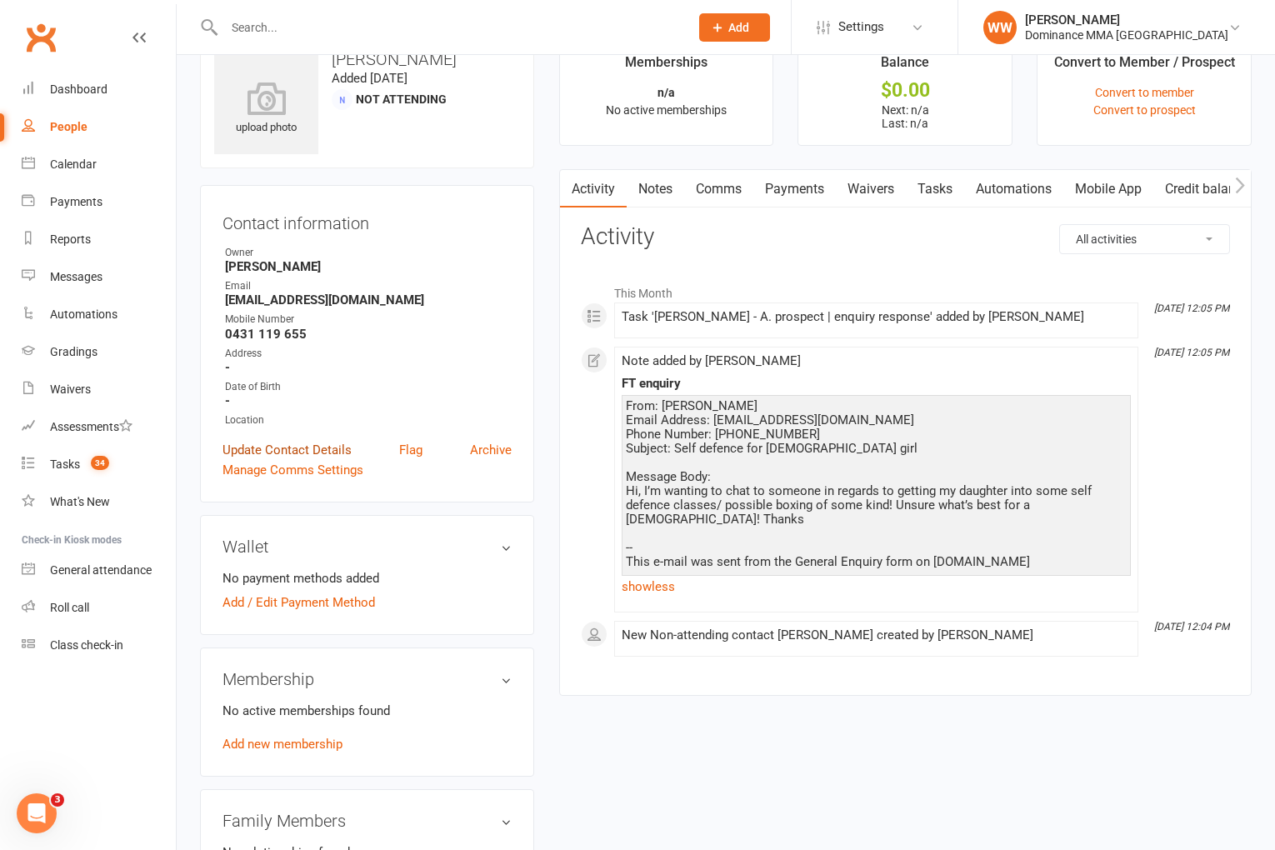
click at [308, 450] on link "Update Contact Details" at bounding box center [287, 450] width 129 height 20
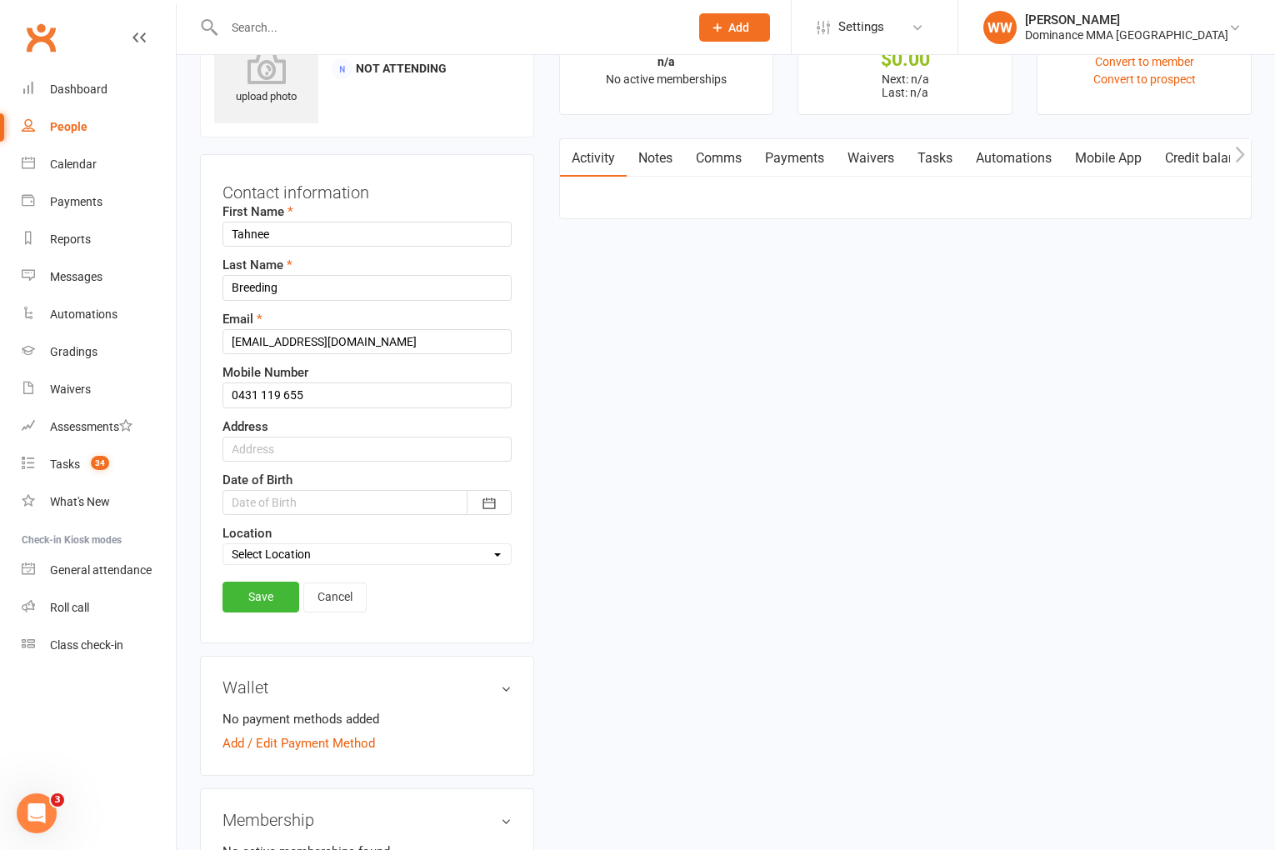
scroll to position [78, 0]
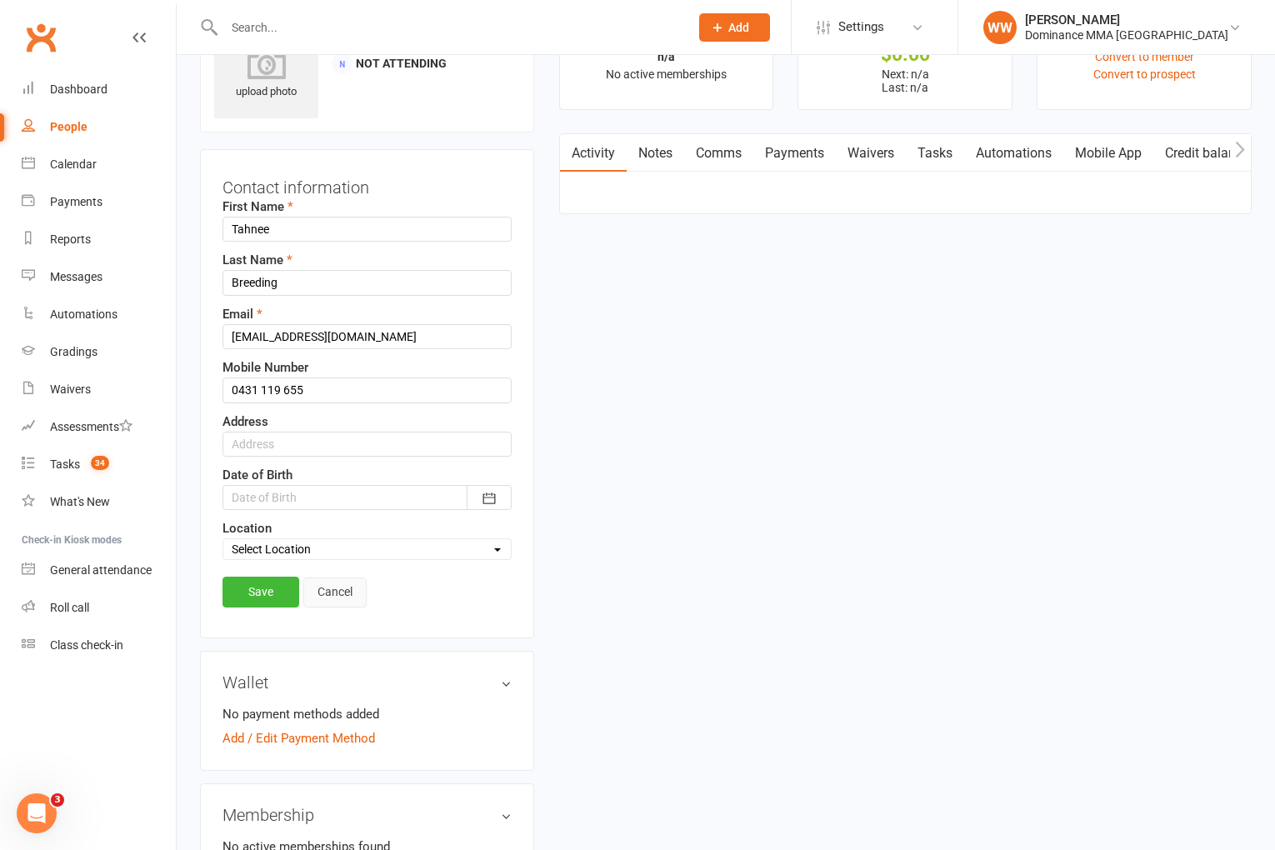
click at [323, 587] on link "Cancel" at bounding box center [334, 593] width 63 height 30
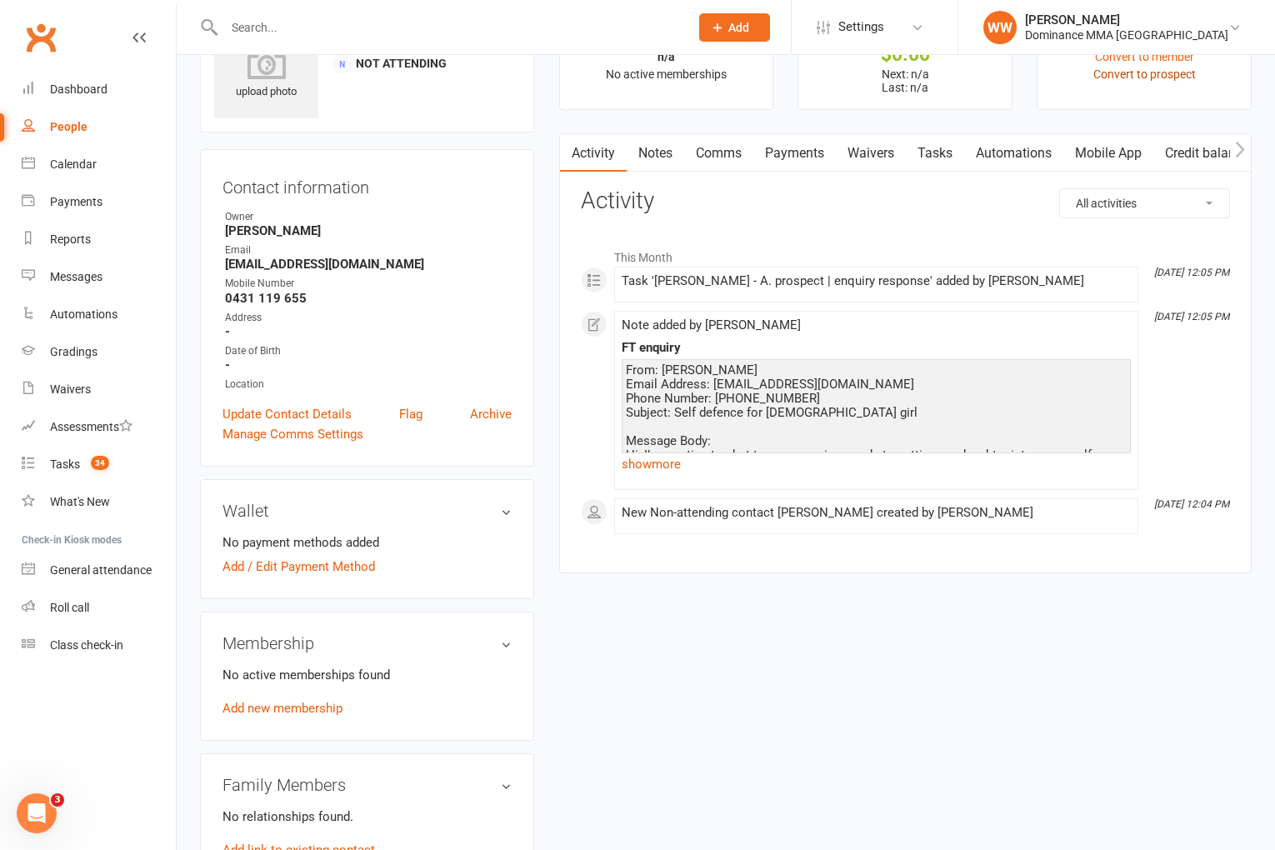
click at [1140, 78] on link "Convert to prospect" at bounding box center [1145, 74] width 103 height 13
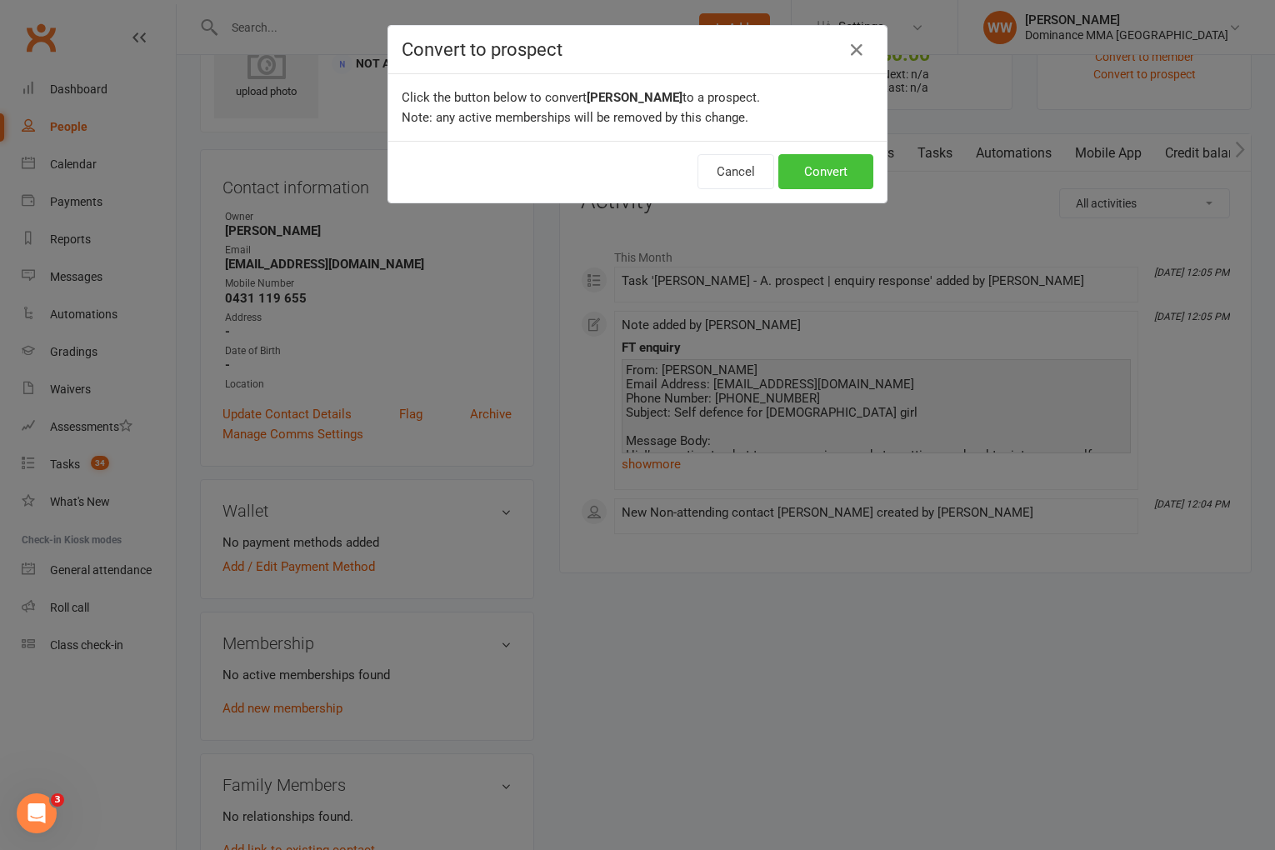
click at [836, 178] on button "Convert" at bounding box center [826, 171] width 95 height 35
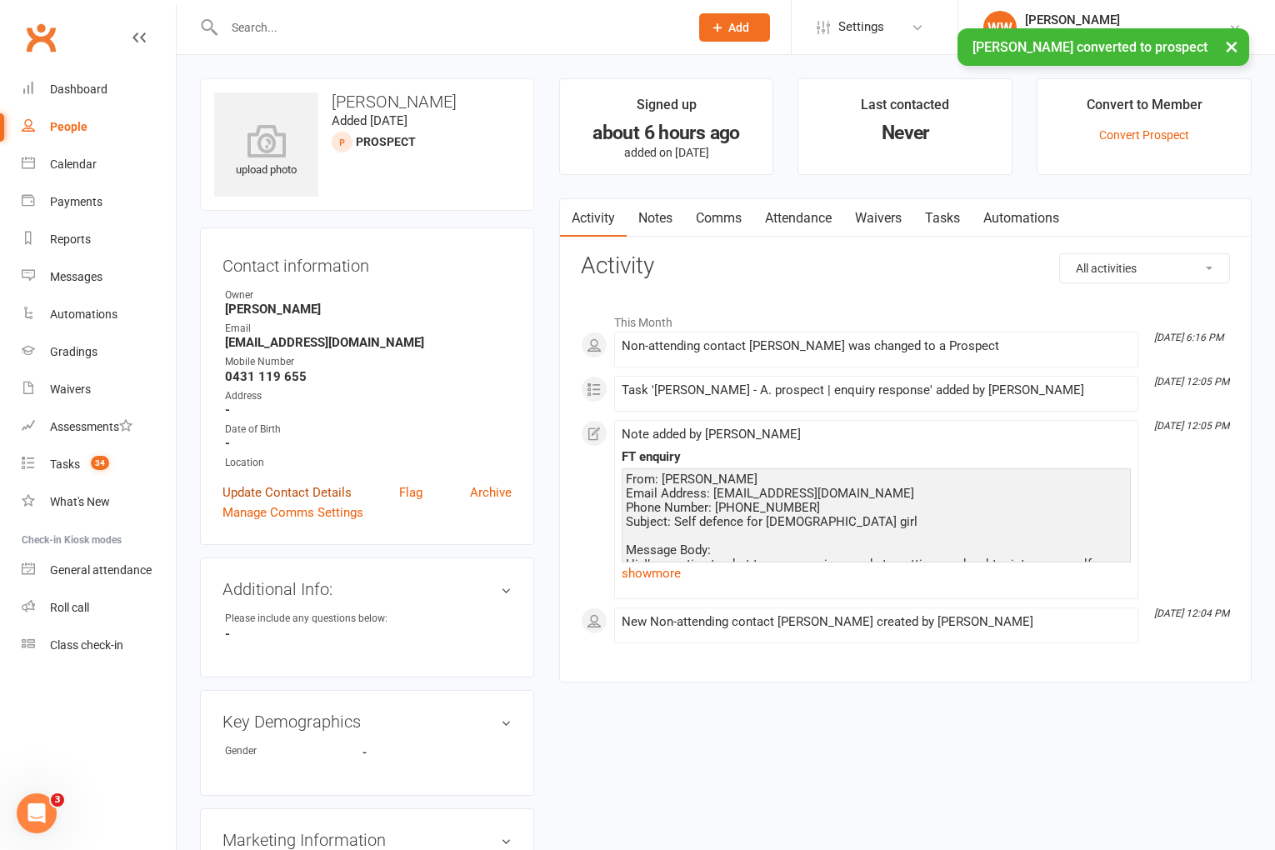
click at [290, 493] on link "Update Contact Details" at bounding box center [287, 493] width 129 height 20
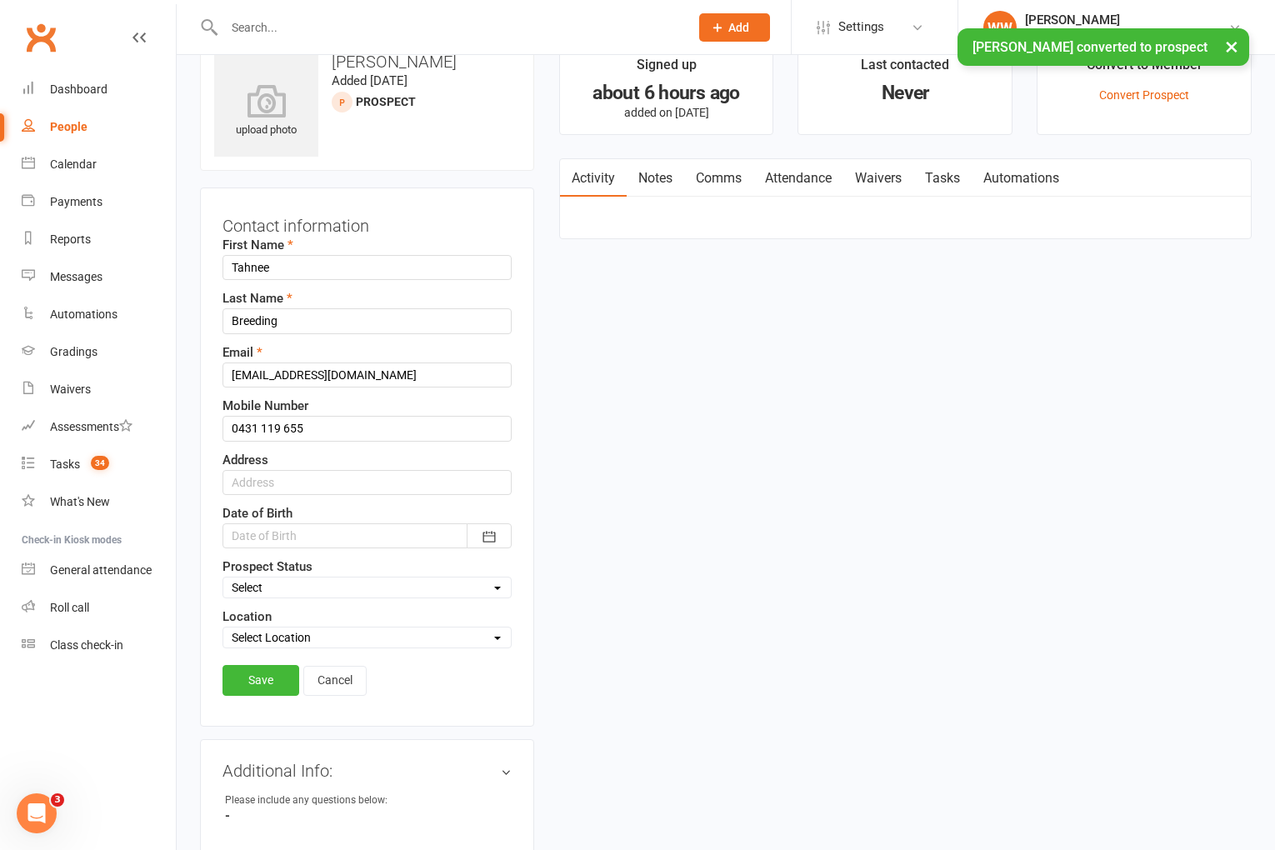
scroll to position [78, 0]
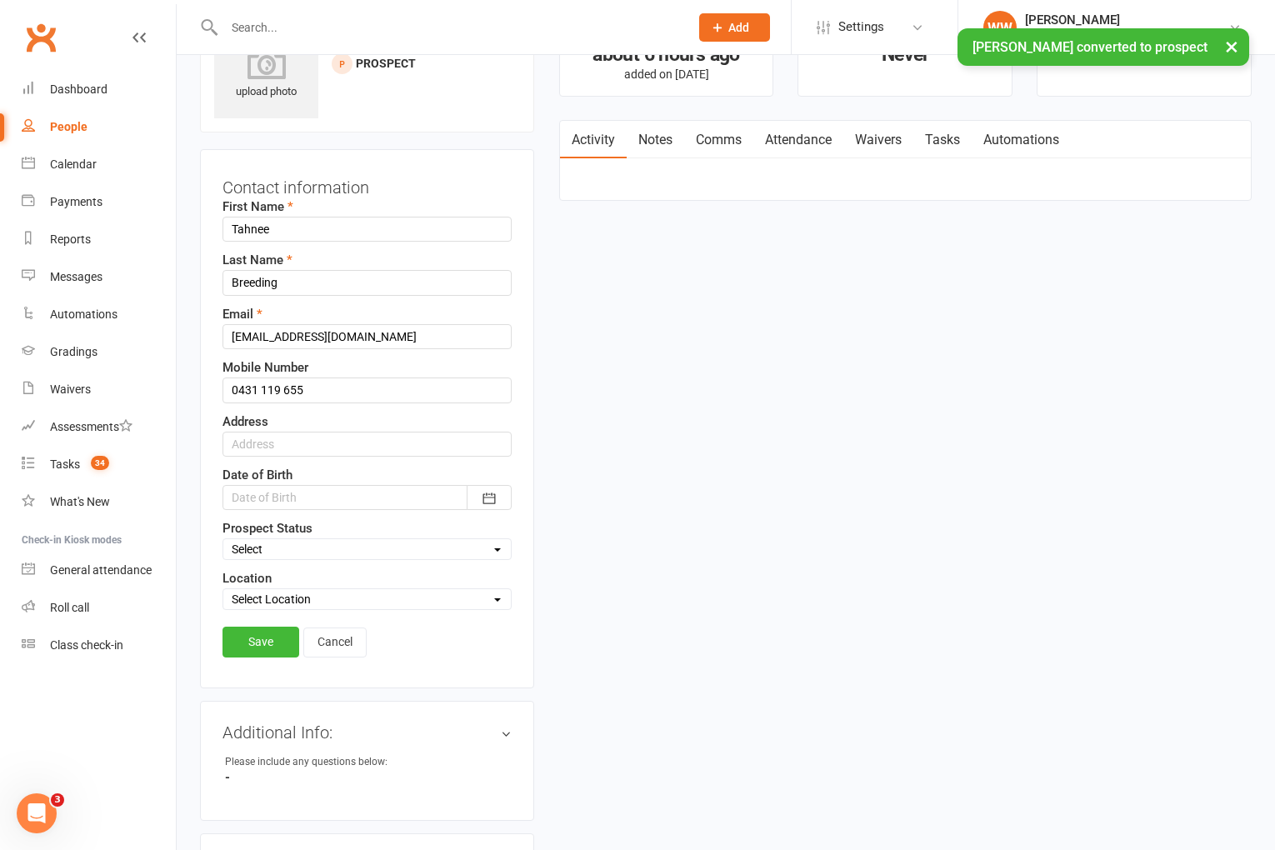
click at [260, 556] on select "Select ENQUIRY GOOGLE ADS ENQUIRY META ADS ENQUIRY DROPPED DROP-IN VISITOR NON-…" at bounding box center [367, 549] width 288 height 18
select select "DROPPED"
click at [267, 644] on link "Save" at bounding box center [261, 642] width 77 height 30
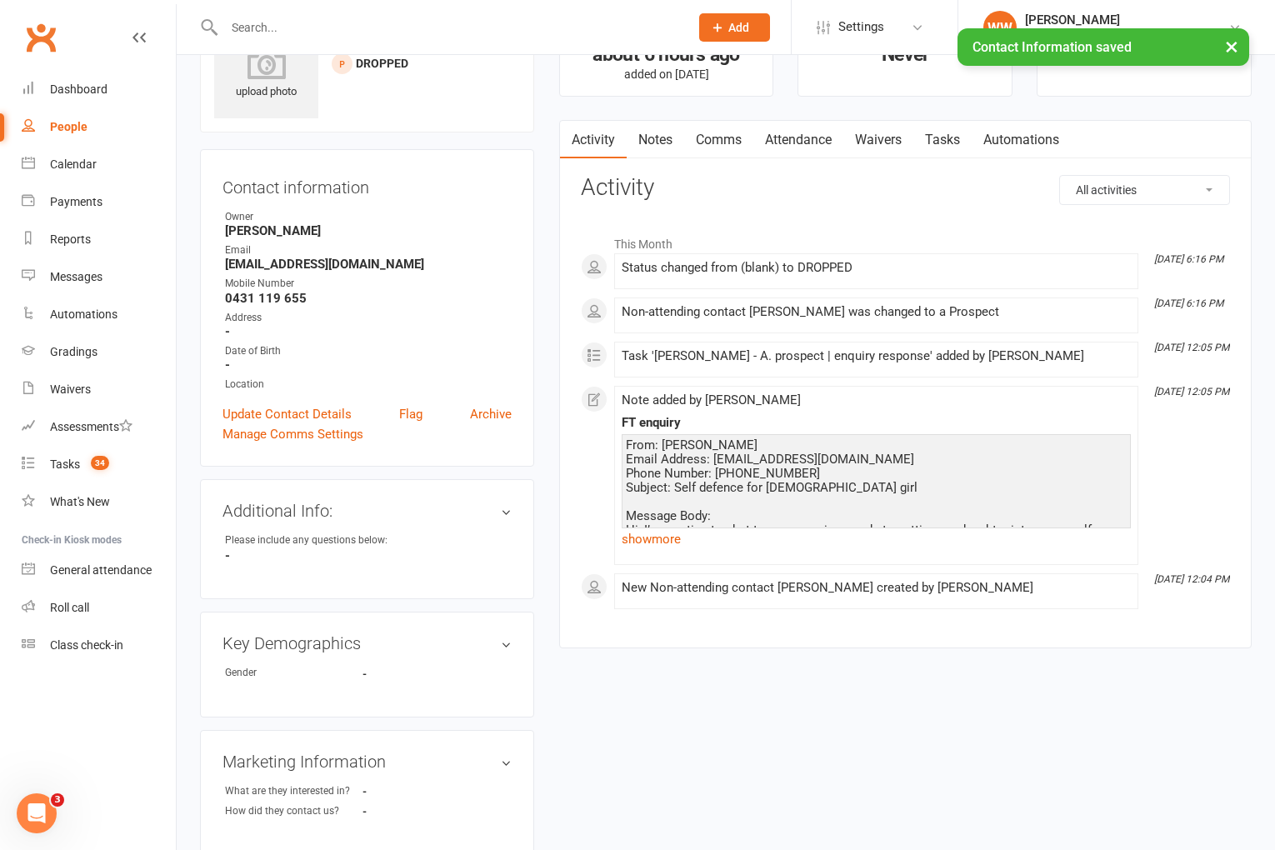
click at [653, 140] on link "Notes" at bounding box center [656, 140] width 58 height 38
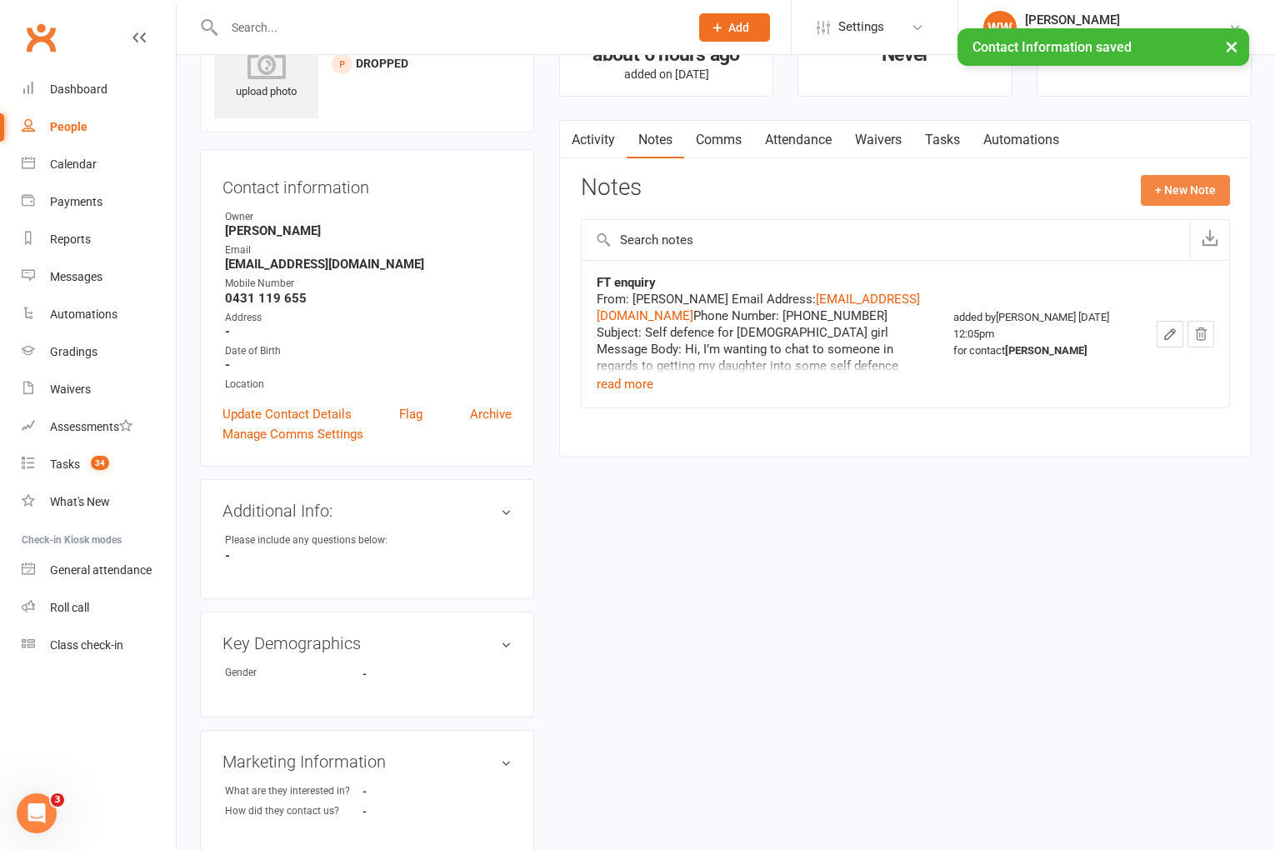
click at [1169, 183] on button "+ New Note" at bounding box center [1185, 190] width 89 height 30
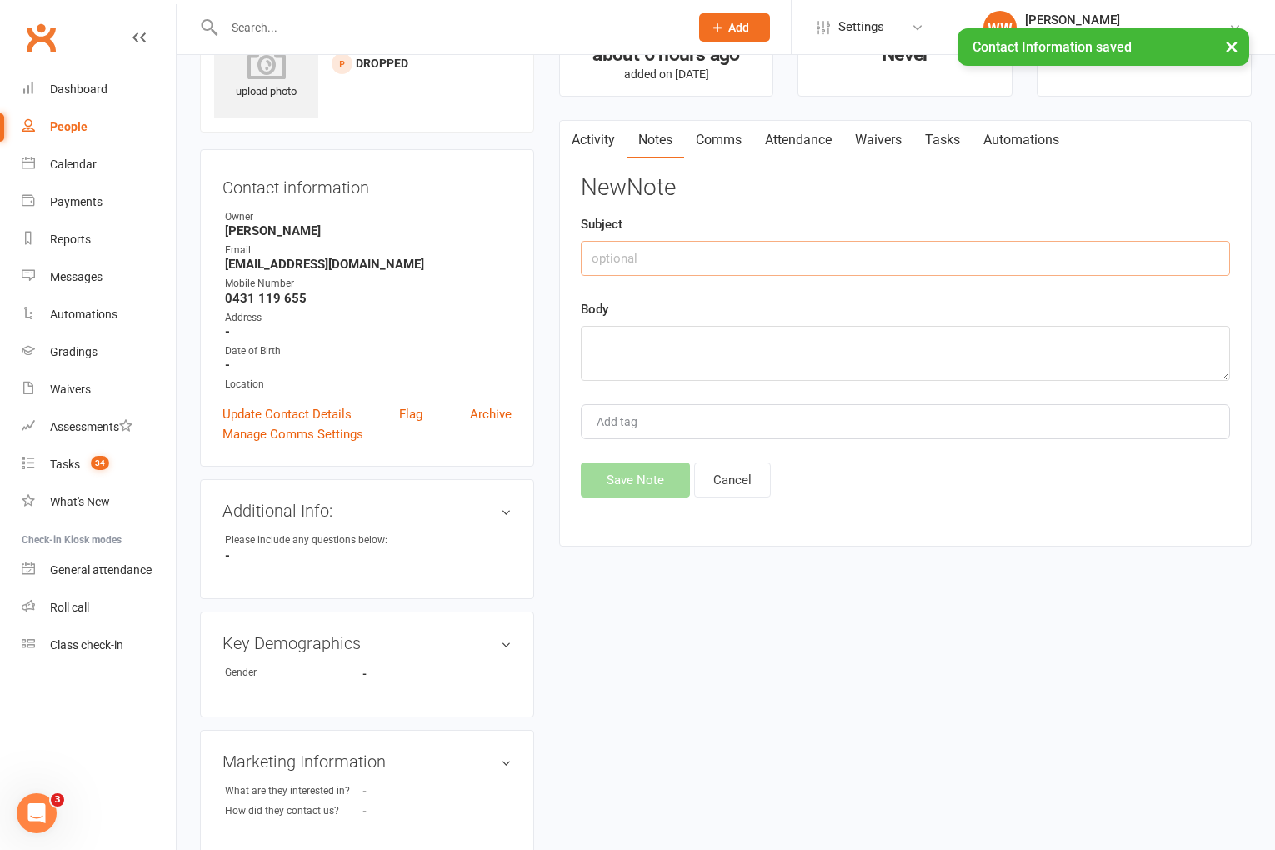
click at [623, 259] on input "text" at bounding box center [905, 258] width 649 height 35
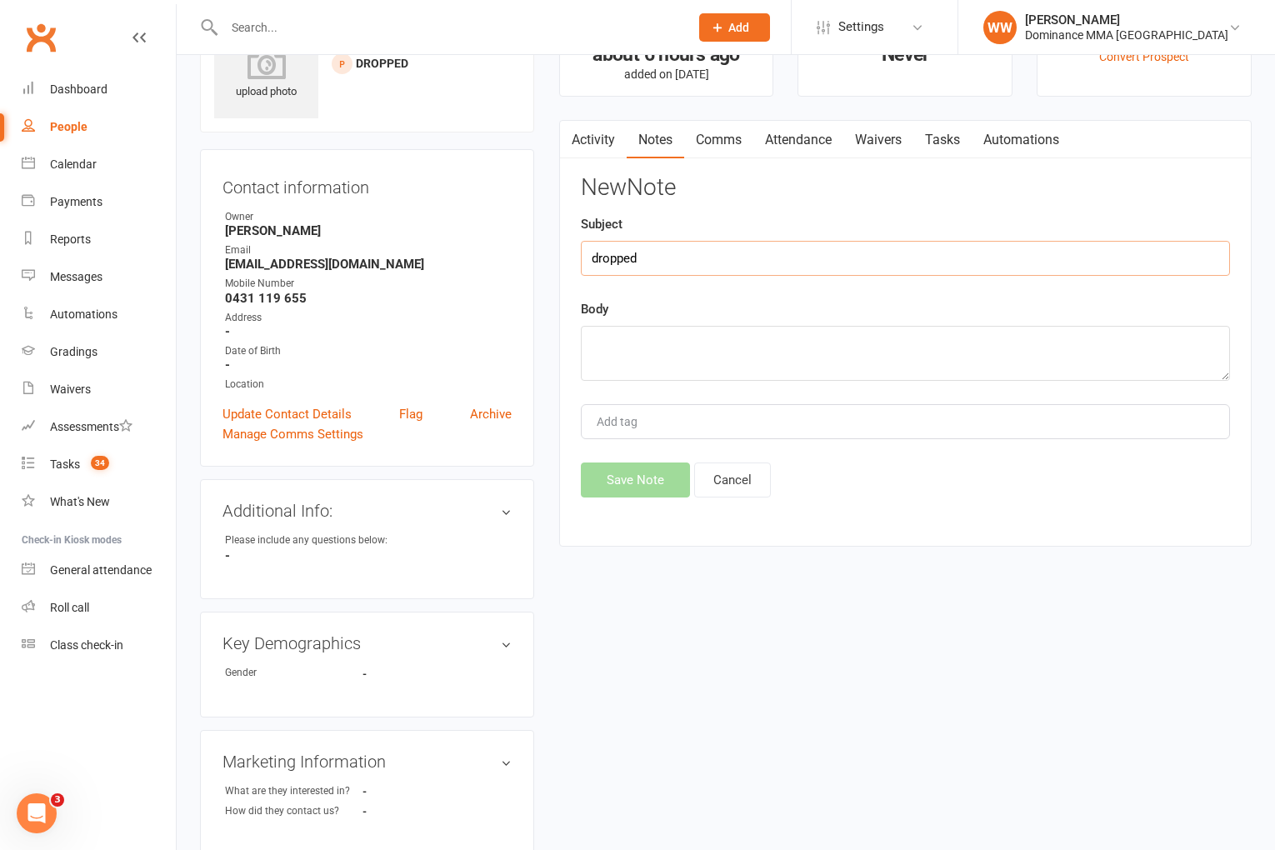
type input "dropped"
click at [642, 319] on div "Body" at bounding box center [905, 340] width 649 height 82
click at [640, 337] on textarea at bounding box center [905, 353] width 649 height 55
type textarea "wants boxing 11/8 WW"
click at [625, 477] on button "Save Note" at bounding box center [635, 480] width 109 height 35
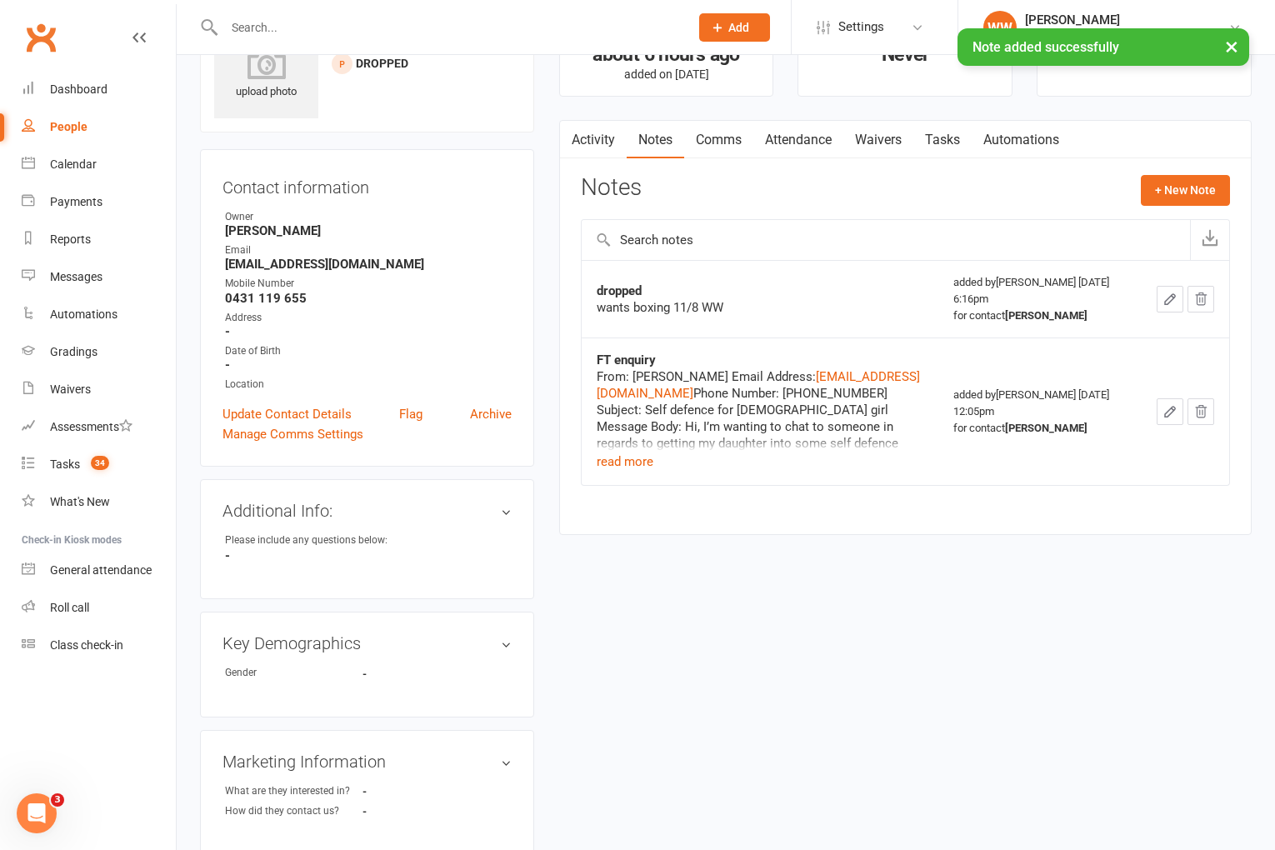
click at [937, 138] on link "Tasks" at bounding box center [943, 140] width 58 height 38
select select "incomplete"
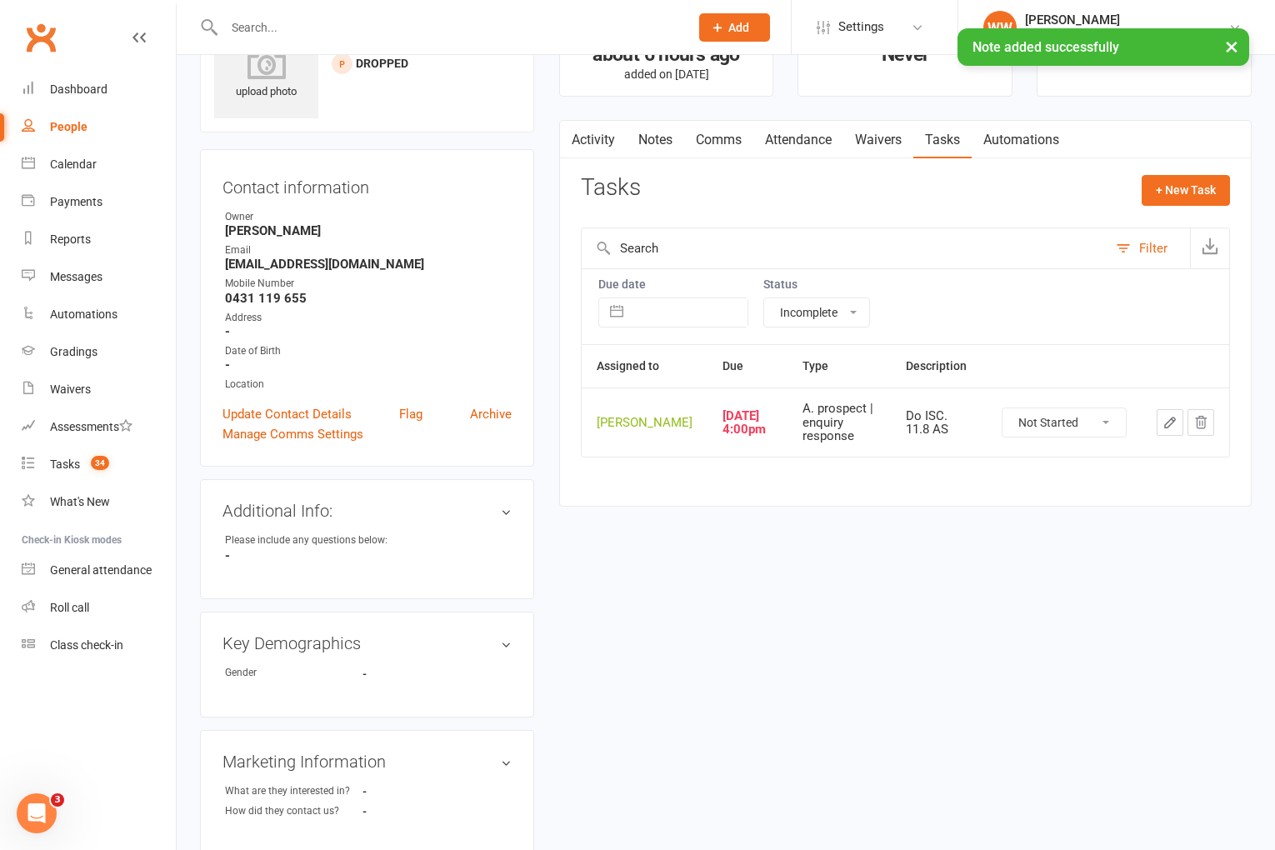
click at [1077, 436] on select "Not Started In Progress Waiting Complete" at bounding box center [1064, 422] width 123 height 28
select select "unstarted"
click at [944, 200] on div "Tasks + New Task" at bounding box center [905, 194] width 649 height 39
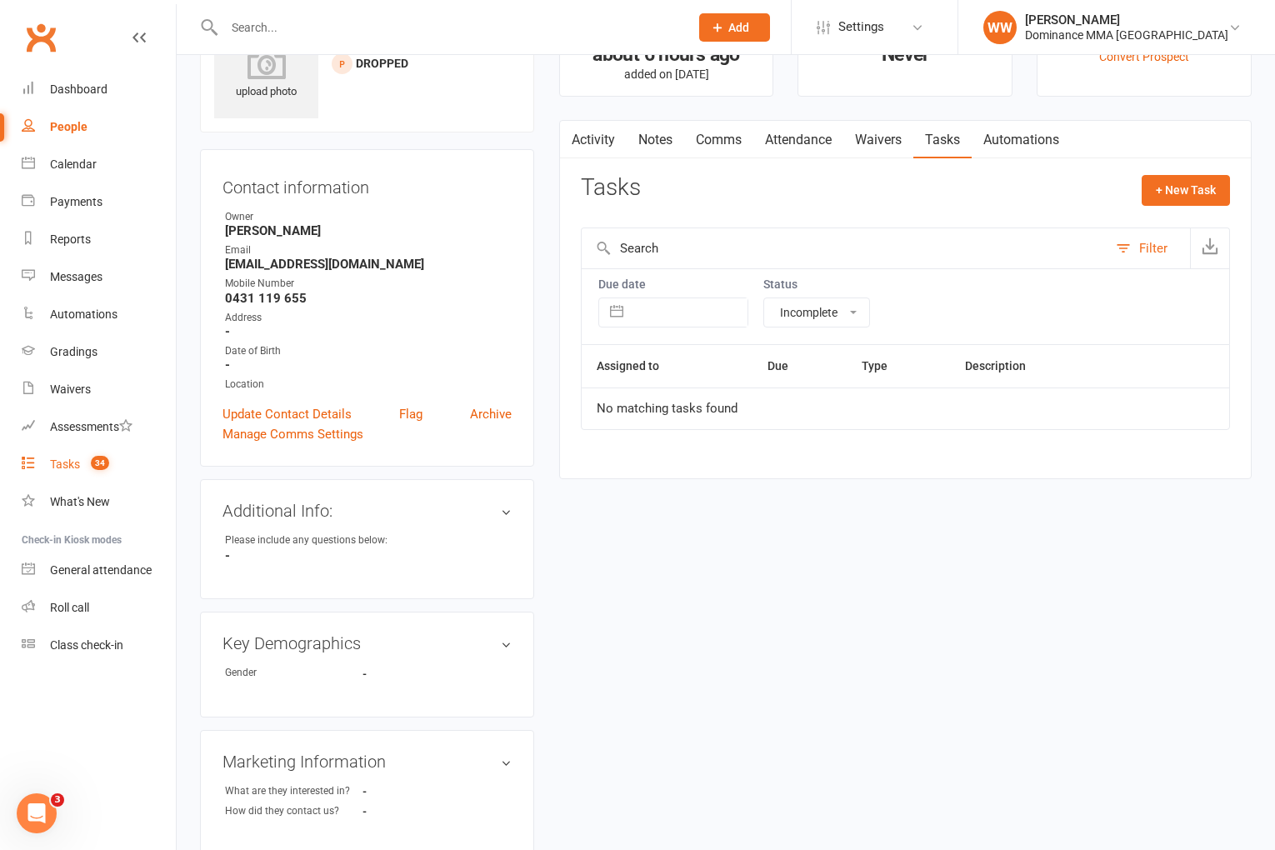
click at [78, 460] on div "Tasks" at bounding box center [65, 464] width 30 height 13
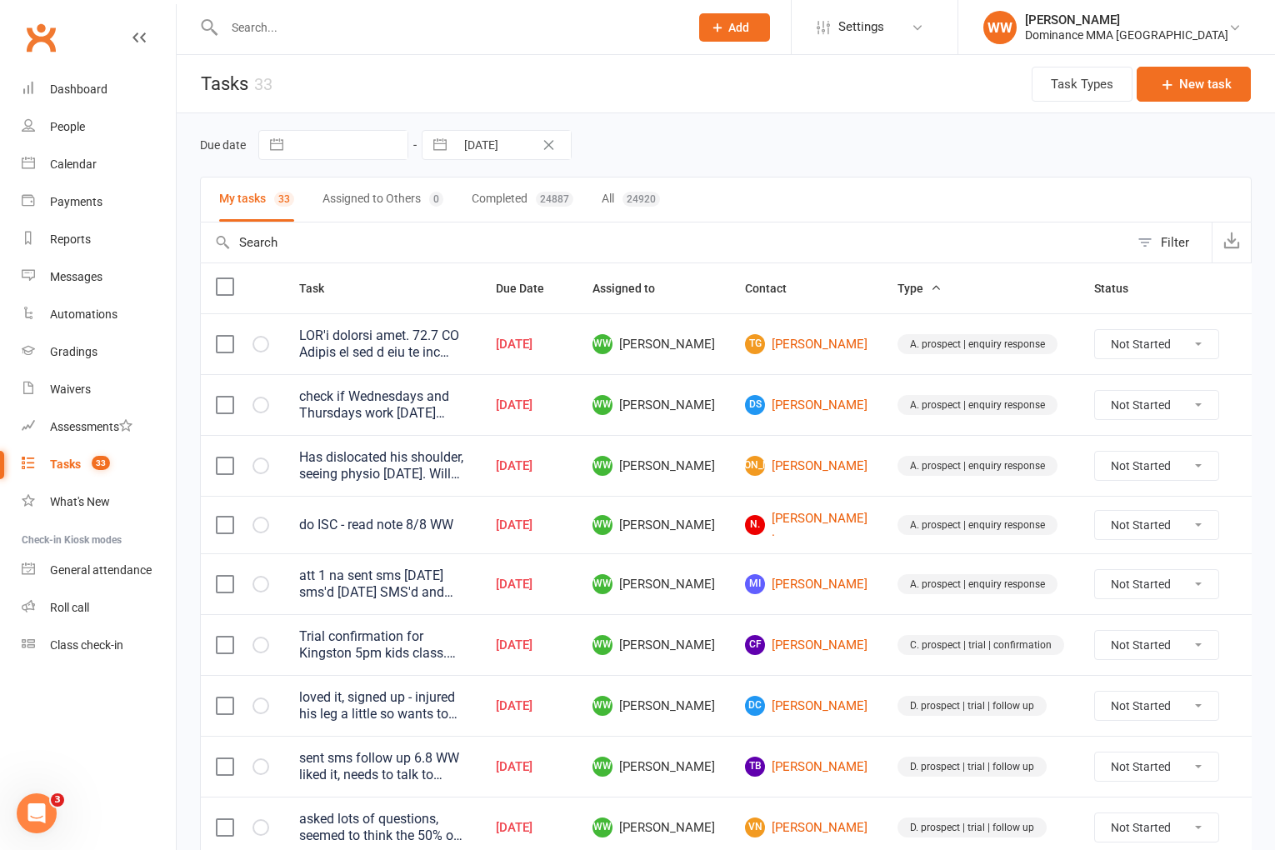
click at [781, 169] on div "Due date Navigate forward to interact with the calendar and select a date. Pres…" at bounding box center [726, 144] width 1052 height 63
click at [762, 529] on link "N. Naomi ." at bounding box center [806, 526] width 123 height 28
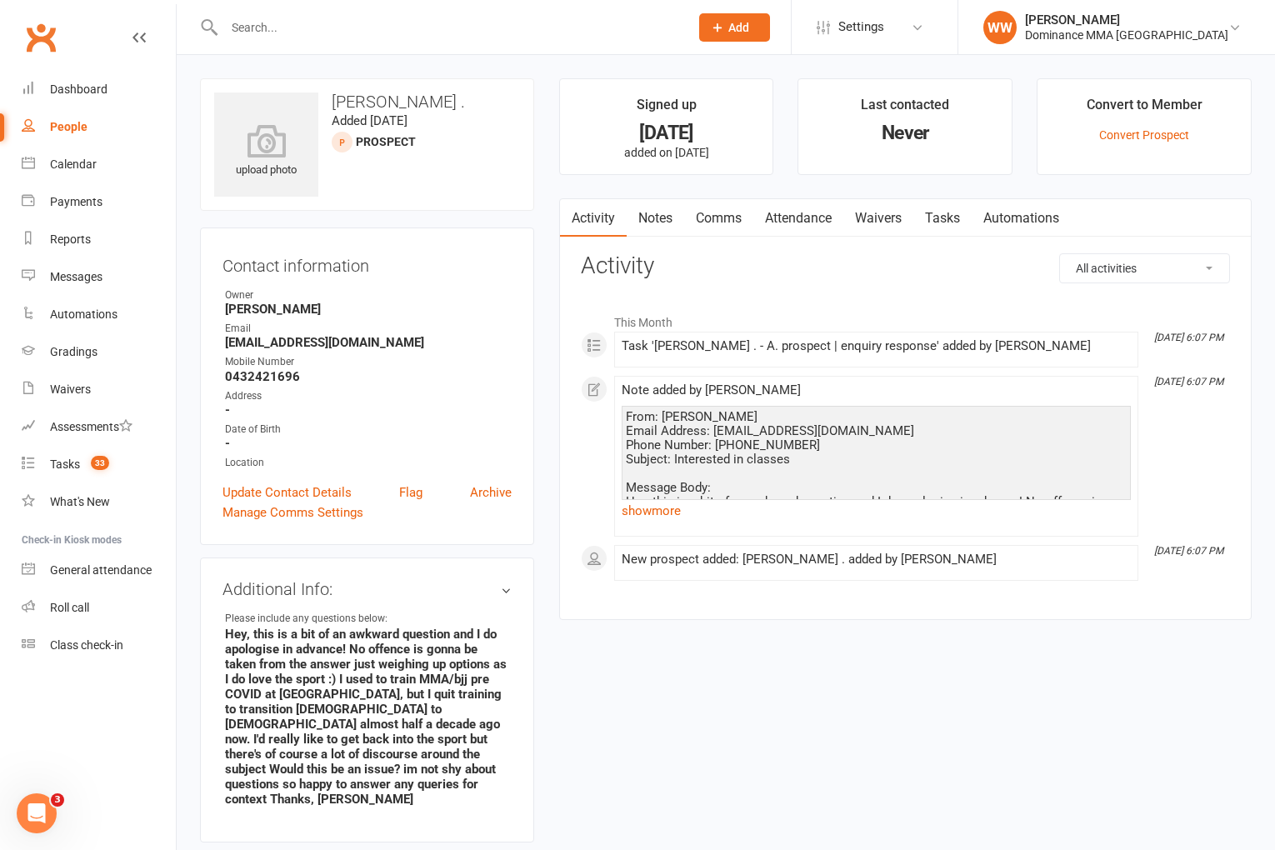
click at [792, 185] on main "Signed up 3 days ago added on 8 Aug 2025 Last contacted Never Convert to Member…" at bounding box center [906, 357] width 718 height 558
drag, startPoint x: 664, startPoint y: 518, endPoint x: 602, endPoint y: 502, distance: 64.7
click at [664, 518] on link "show more" at bounding box center [876, 510] width 509 height 23
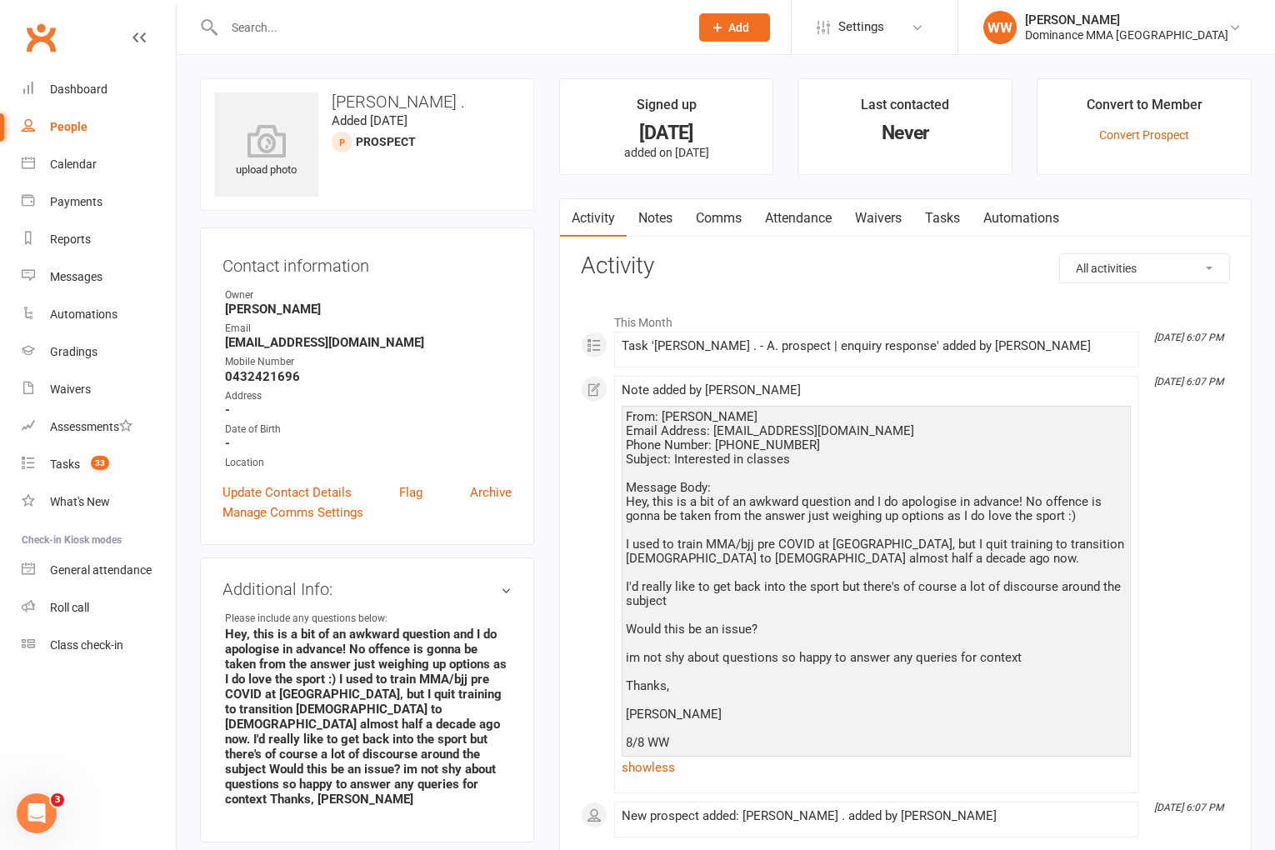
click at [562, 472] on div "Activity Notes Comms Attendance Waivers Tasks Automations All activities Bookin…" at bounding box center [905, 537] width 693 height 679
click at [563, 462] on div "Activity Notes Comms Attendance Waivers Tasks Automations All activities Bookin…" at bounding box center [905, 537] width 693 height 679
click at [918, 273] on h3 "Activity" at bounding box center [905, 266] width 649 height 26
click at [939, 265] on h3 "Activity" at bounding box center [905, 266] width 649 height 26
click at [968, 265] on h3 "Activity" at bounding box center [905, 266] width 649 height 26
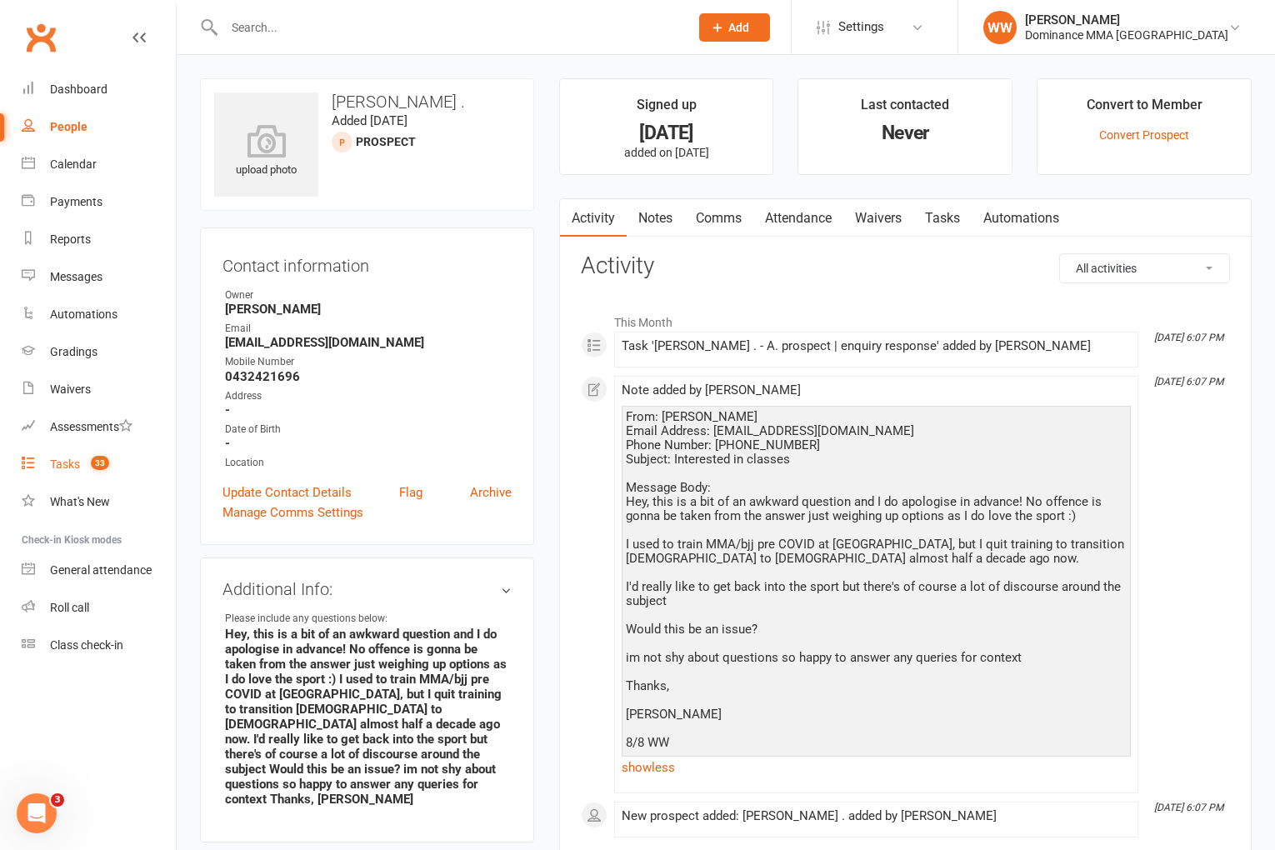
click at [70, 466] on div "Tasks" at bounding box center [65, 464] width 30 height 13
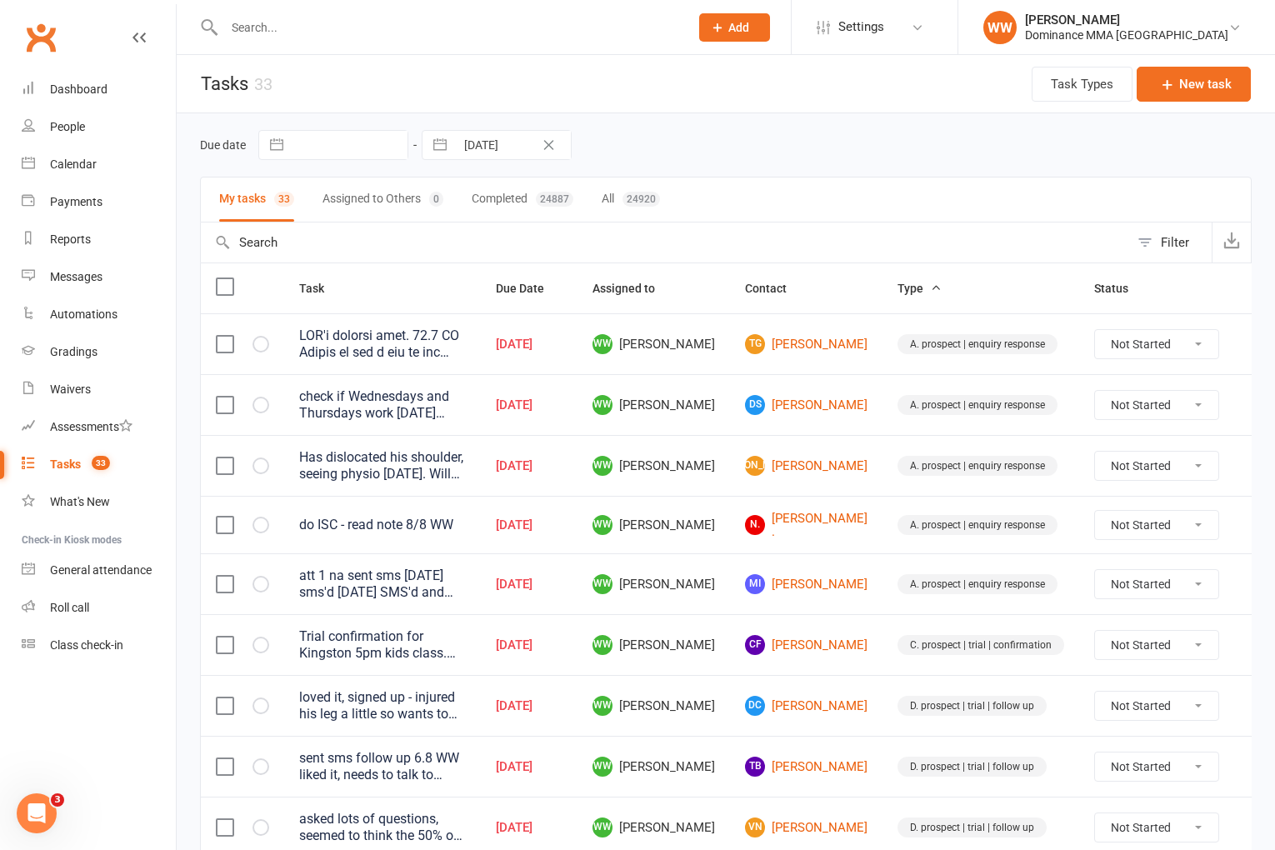
click at [714, 168] on div "Due date Navigate forward to interact with the calendar and select a date. Pres…" at bounding box center [726, 144] width 1052 height 63
click at [711, 382] on td "WW Will Wesley" at bounding box center [654, 404] width 153 height 61
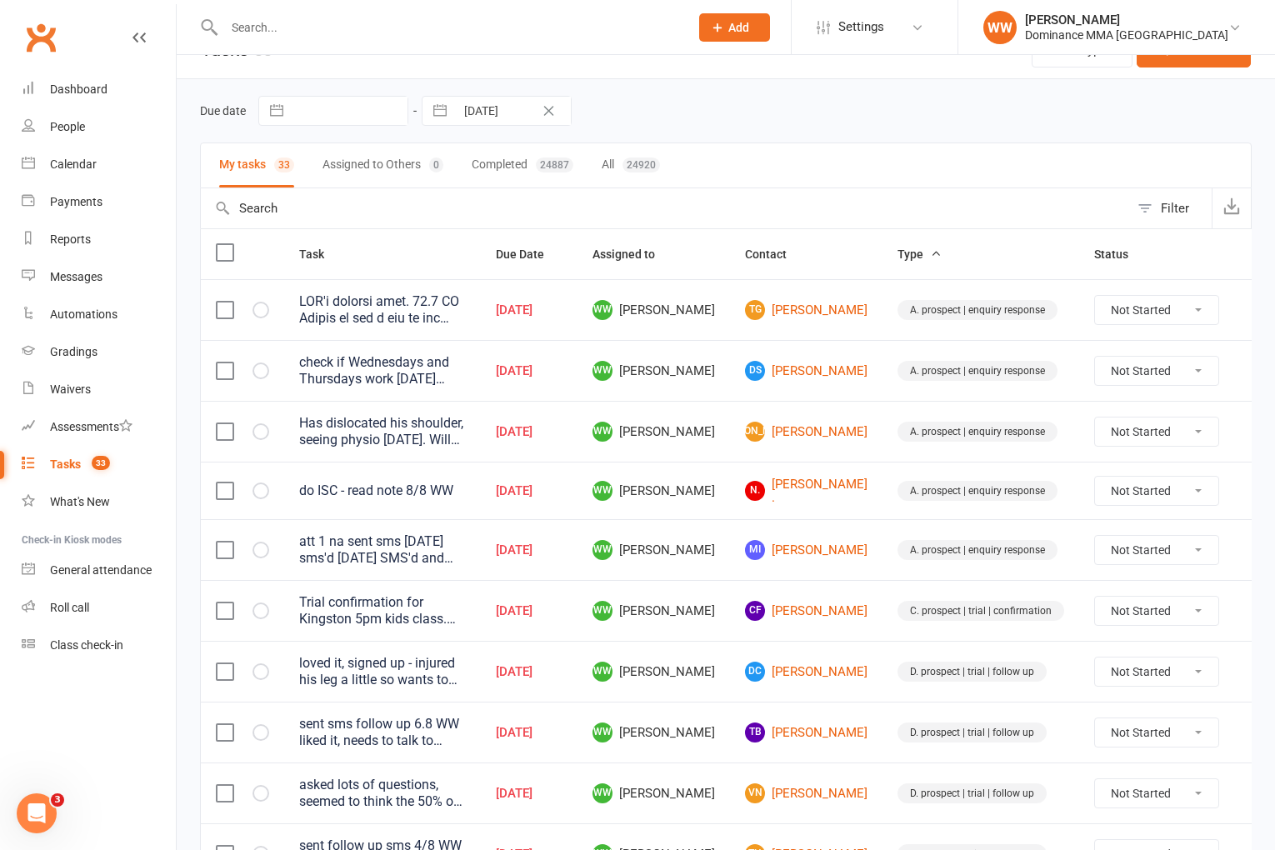
click at [712, 383] on td "WW Will Wesley" at bounding box center [654, 370] width 153 height 61
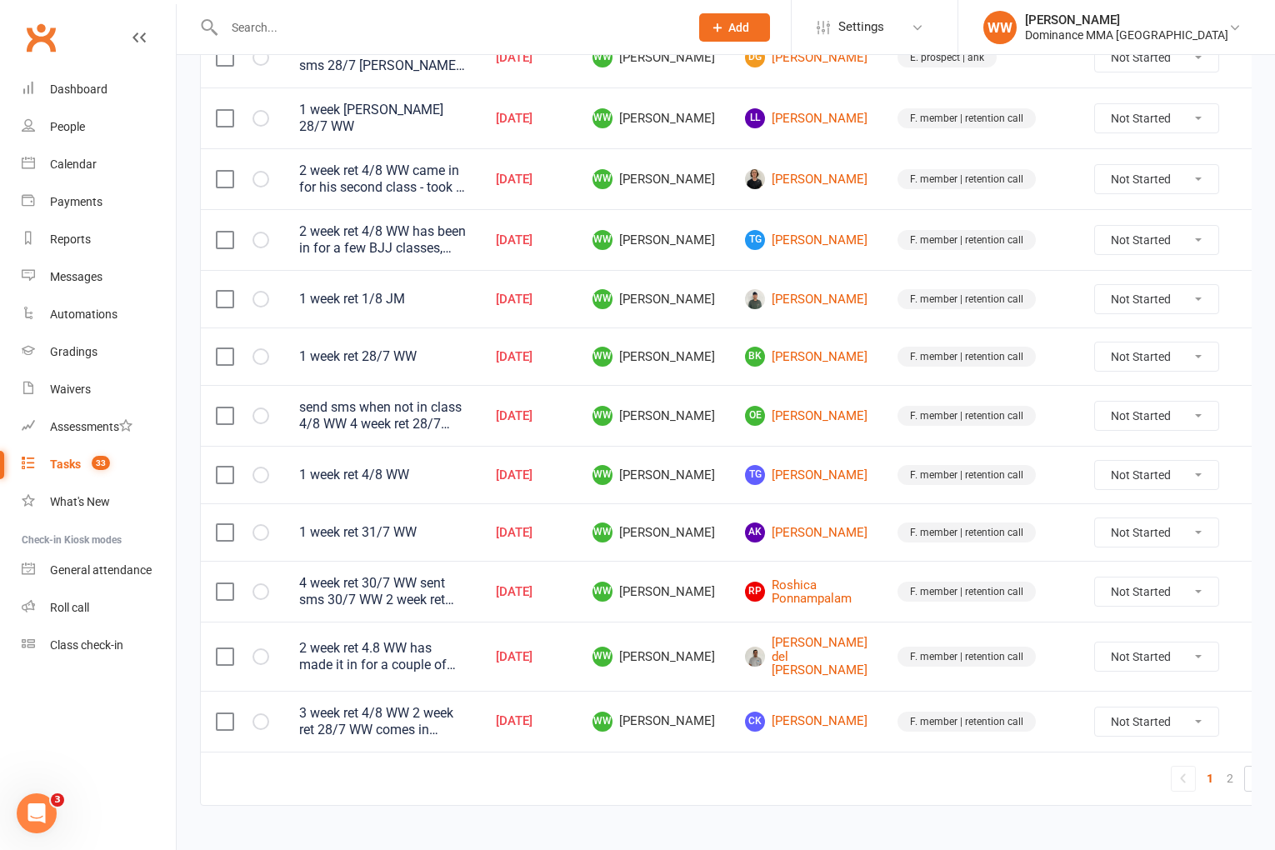
scroll to position [1089, 0]
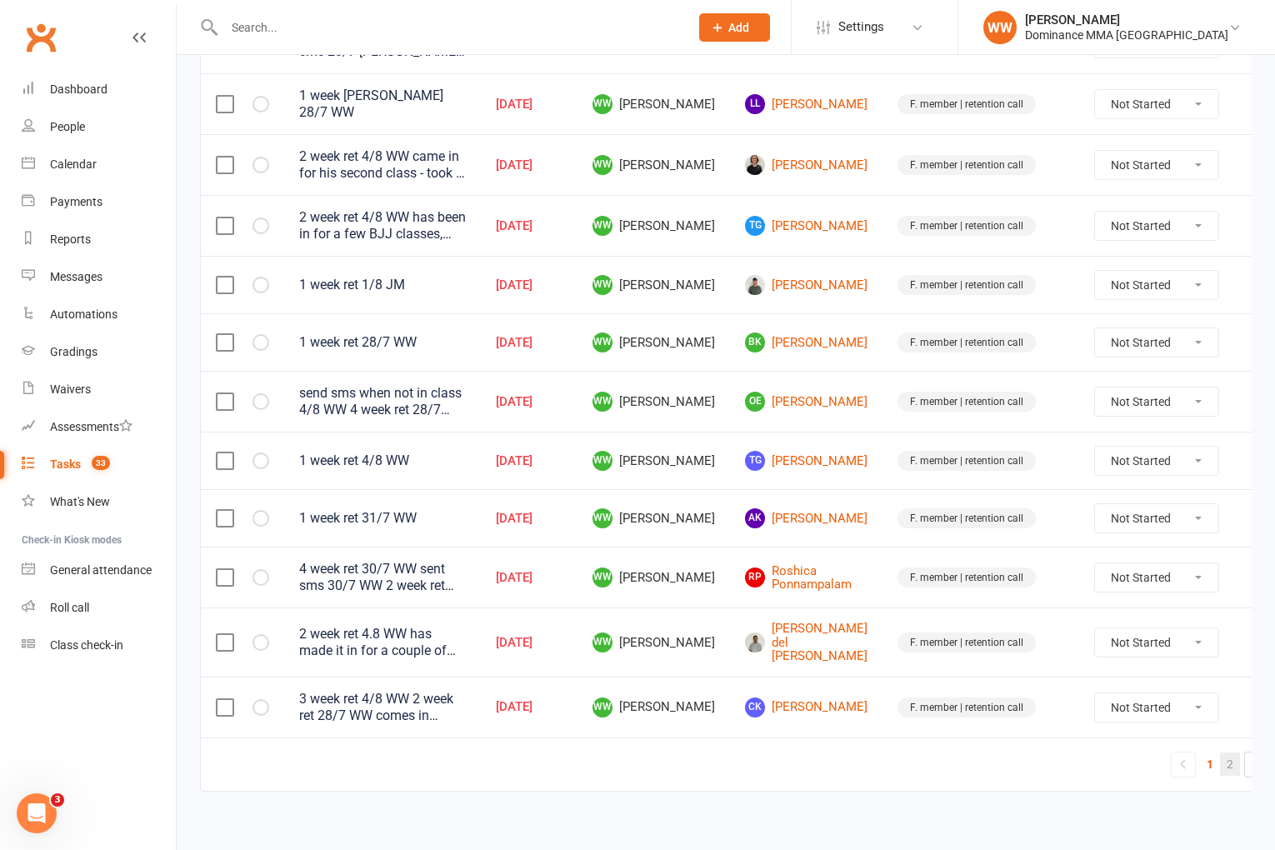
click at [1220, 760] on link "2" at bounding box center [1230, 764] width 20 height 23
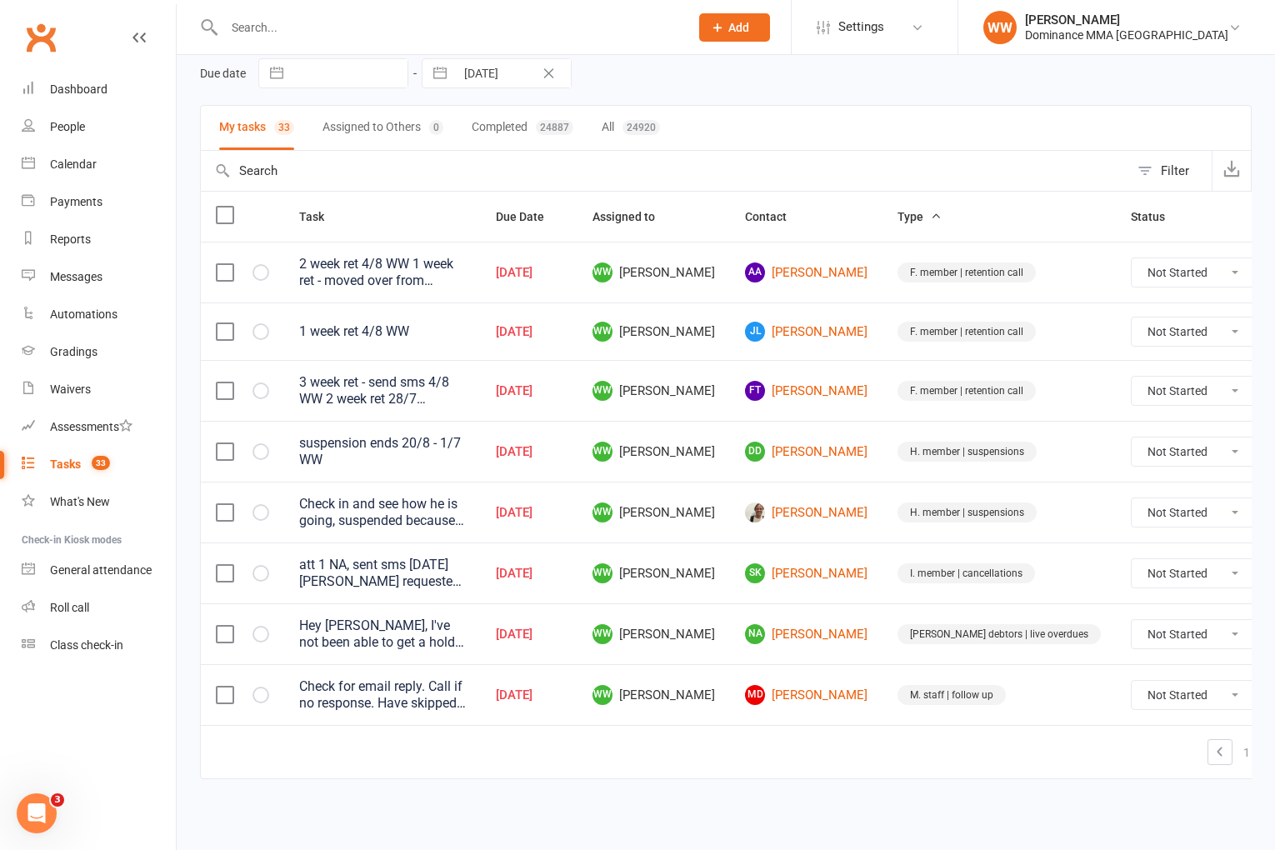
scroll to position [68, 0]
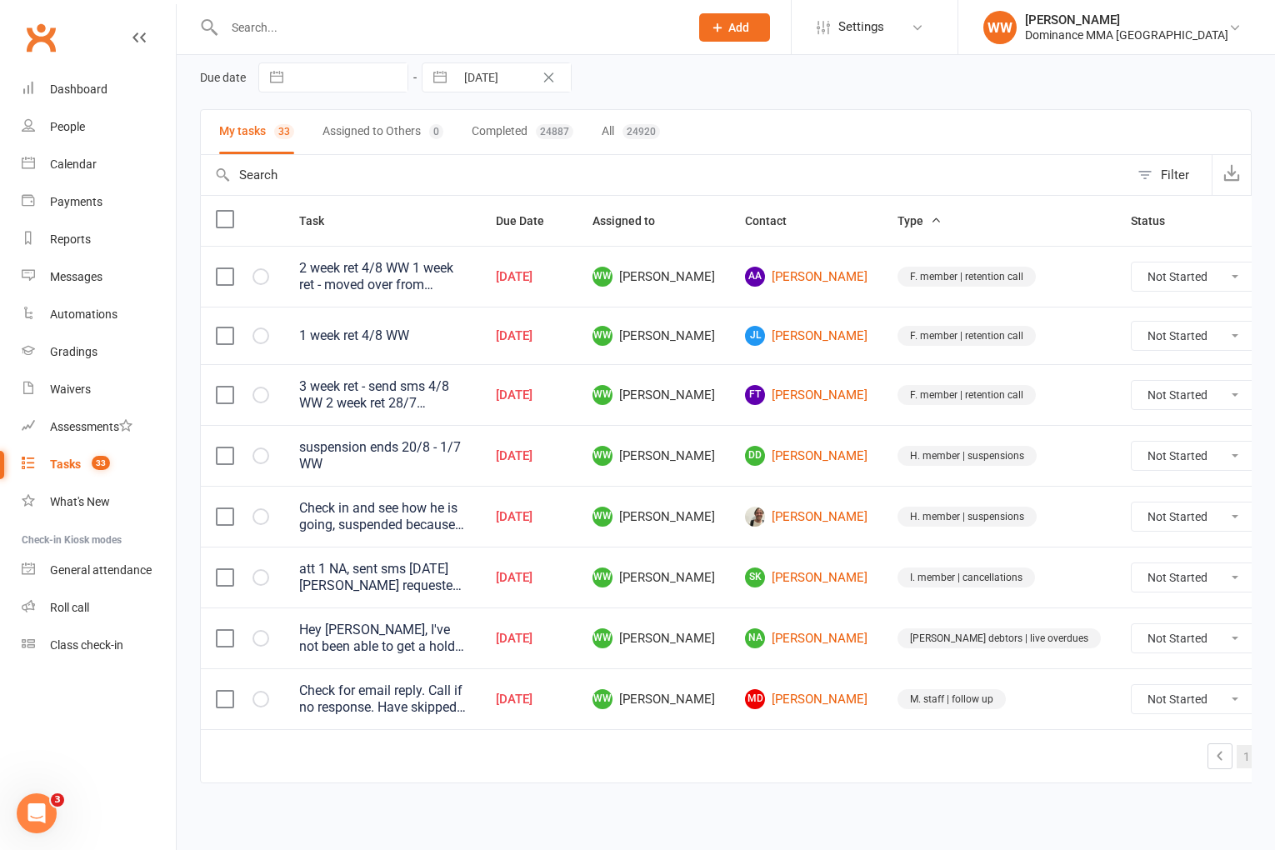
click at [1237, 754] on link "1" at bounding box center [1247, 756] width 20 height 23
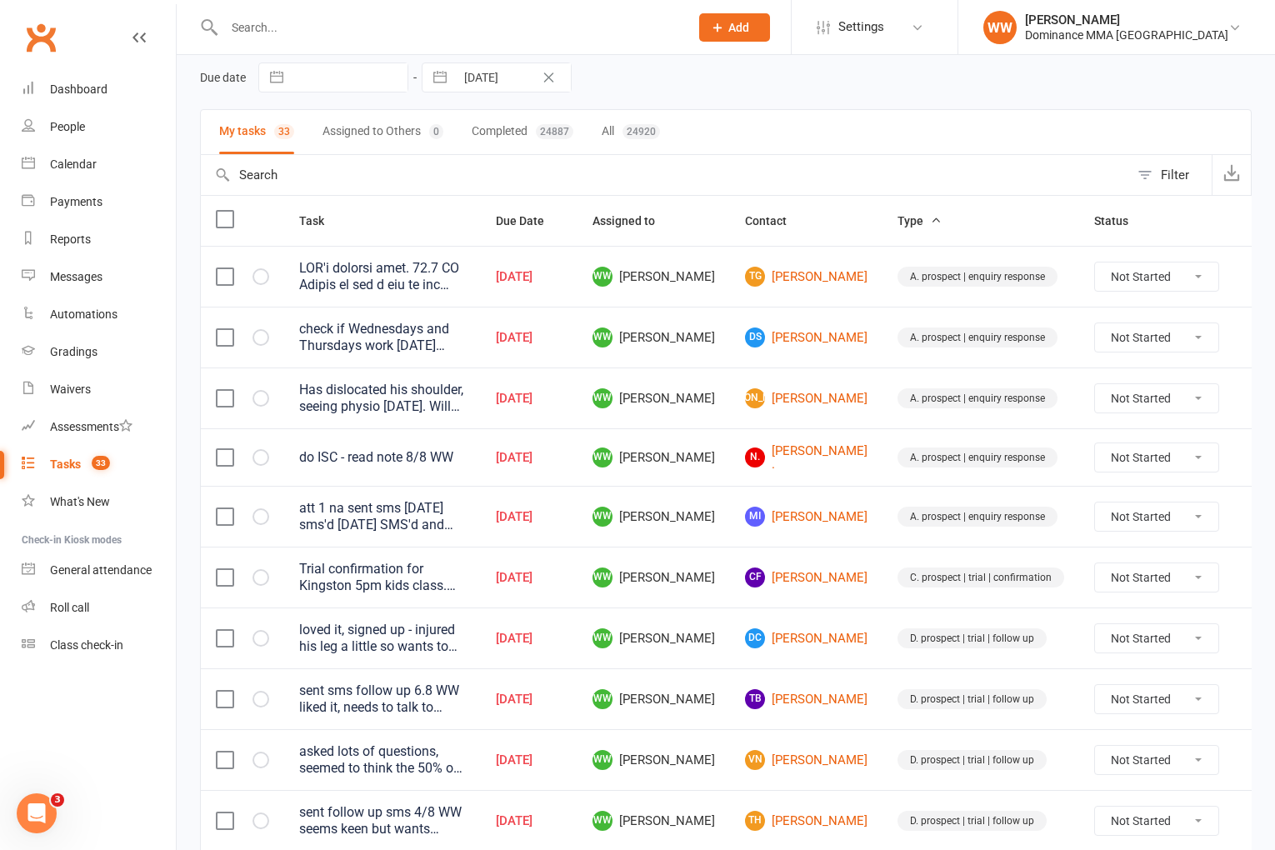
scroll to position [1089, 0]
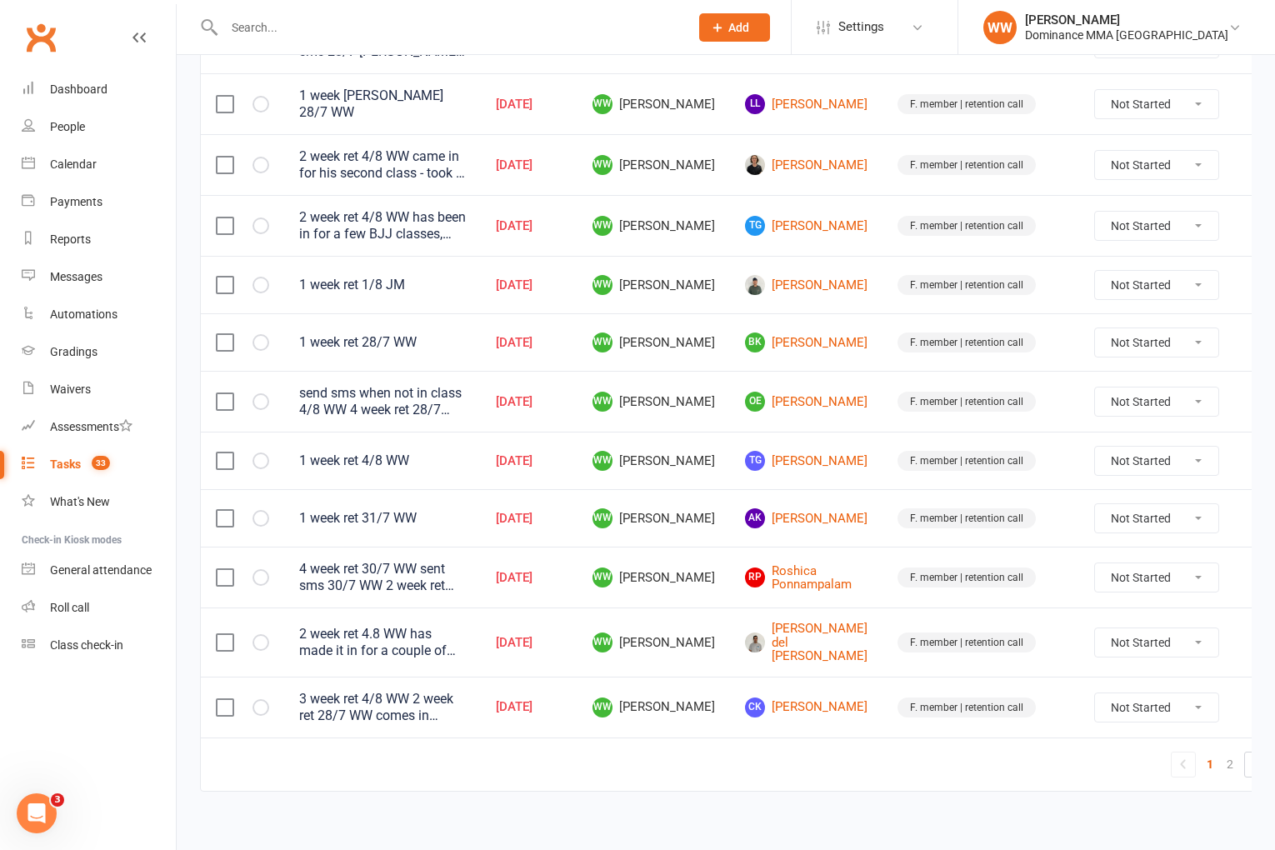
click at [883, 433] on td "F. member | retention call" at bounding box center [981, 461] width 197 height 58
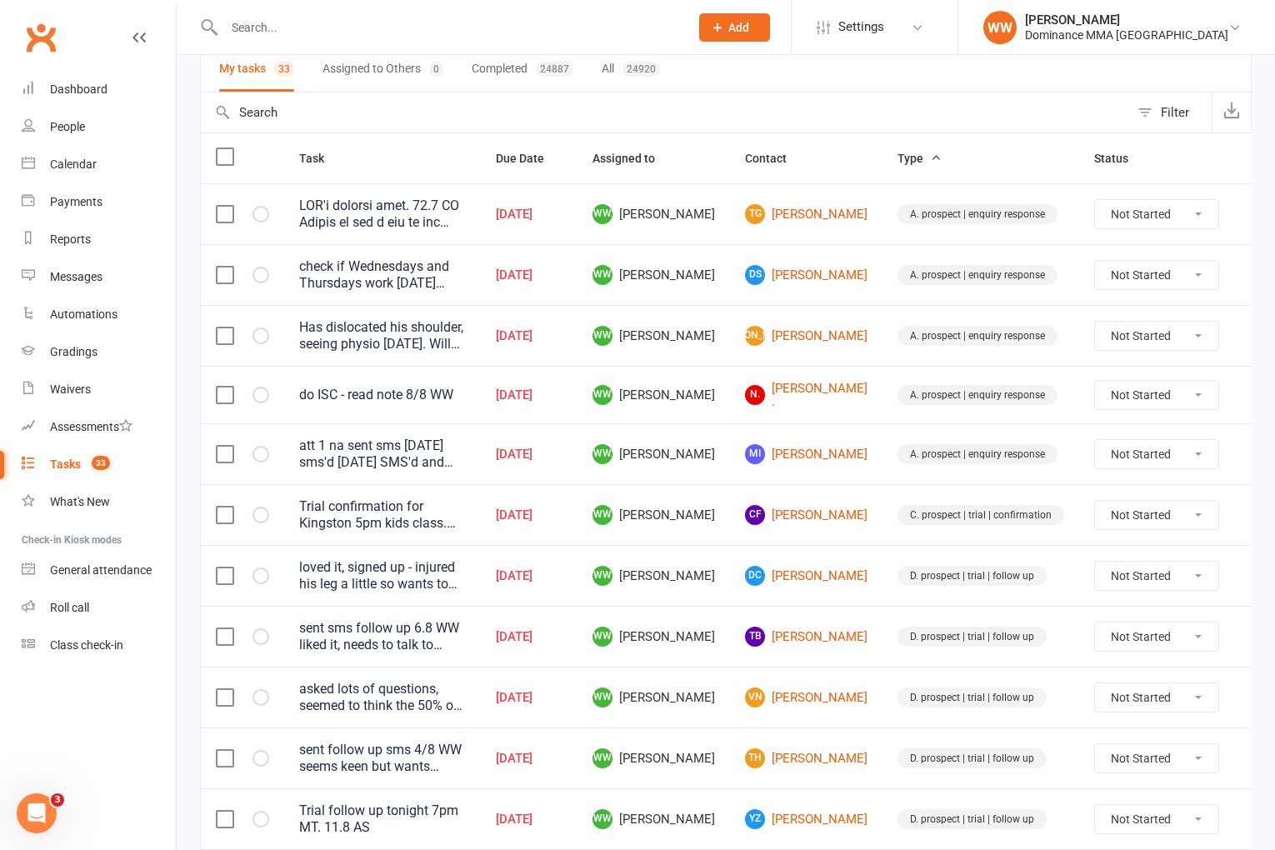
scroll to position [0, 0]
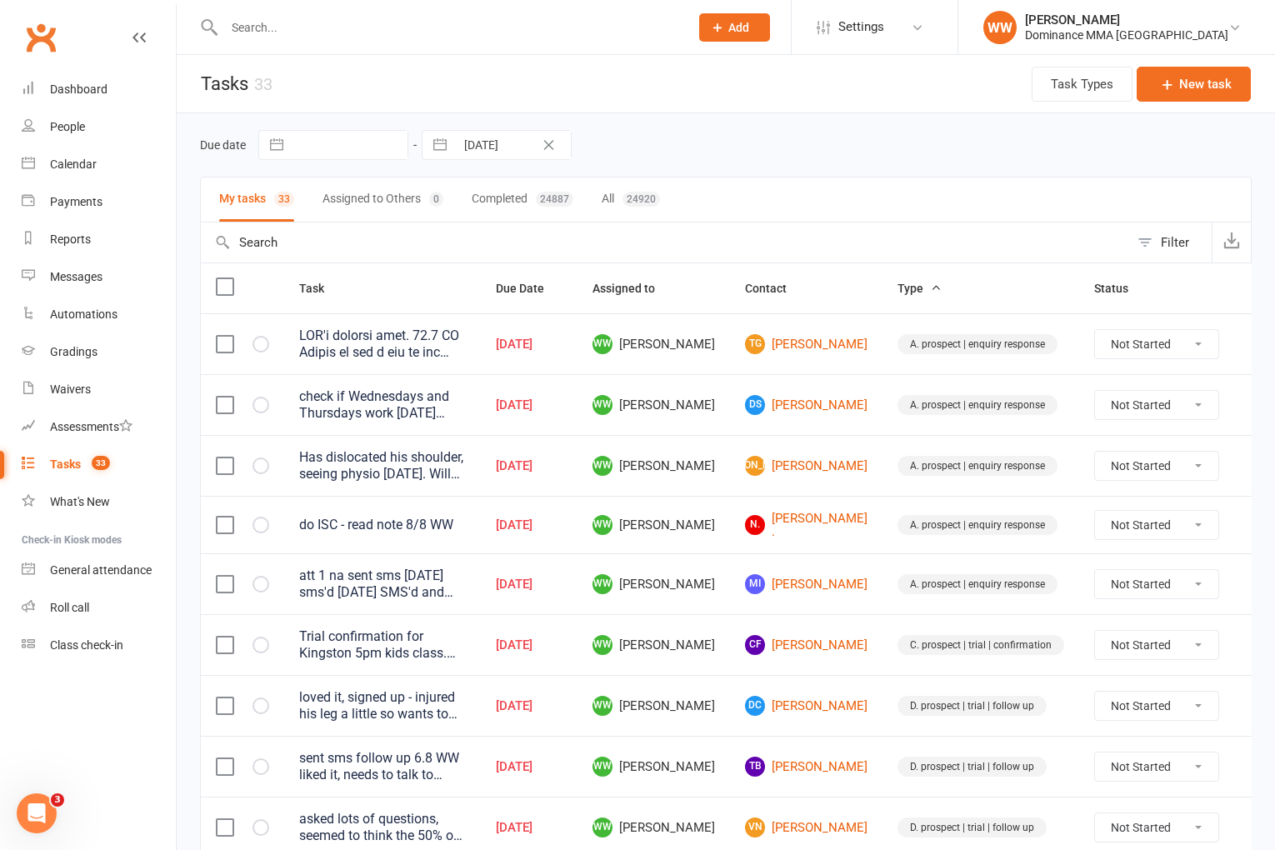
click at [888, 164] on div "Due date Navigate forward to interact with the calendar and select a date. Pres…" at bounding box center [726, 144] width 1052 height 63
click at [779, 528] on link "N. Naomi ." at bounding box center [806, 526] width 123 height 28
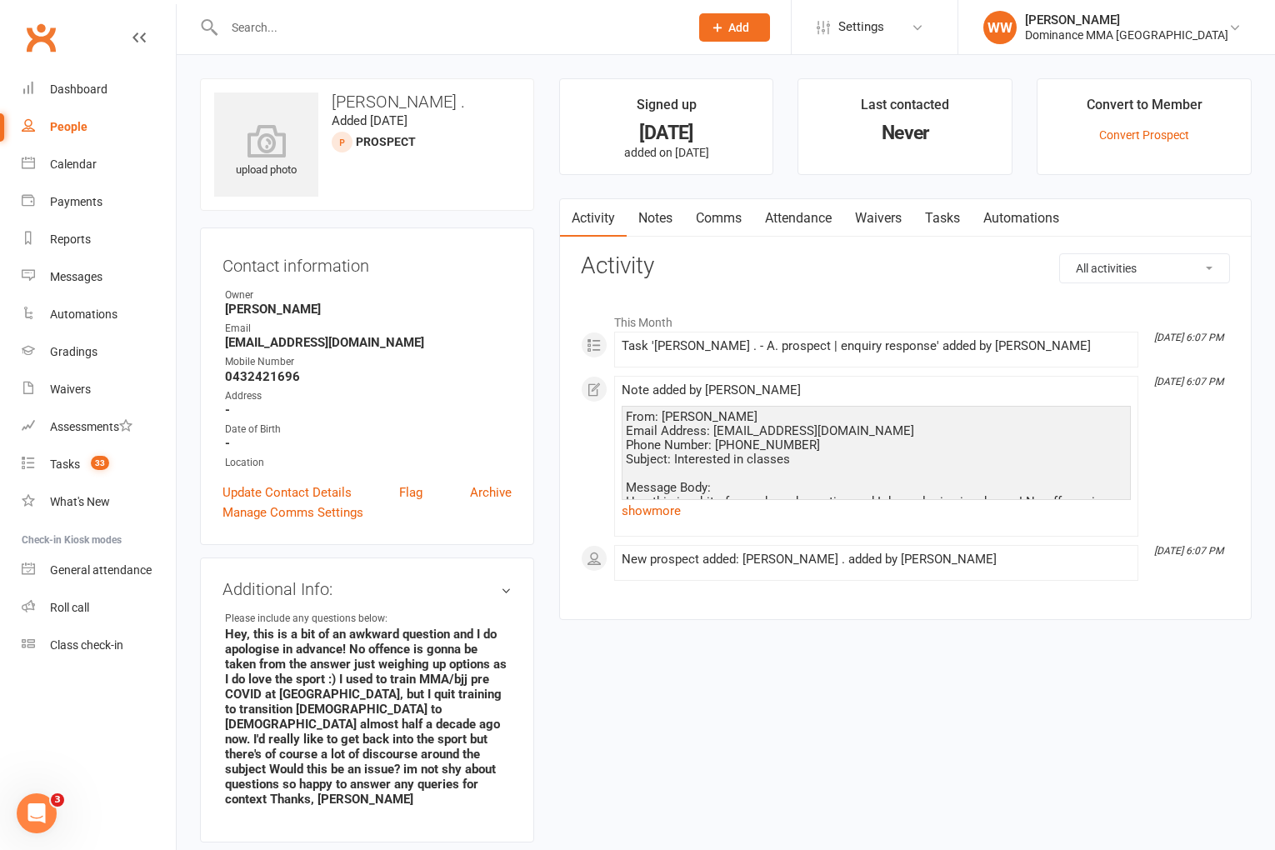
click at [665, 510] on link "show more" at bounding box center [876, 510] width 509 height 23
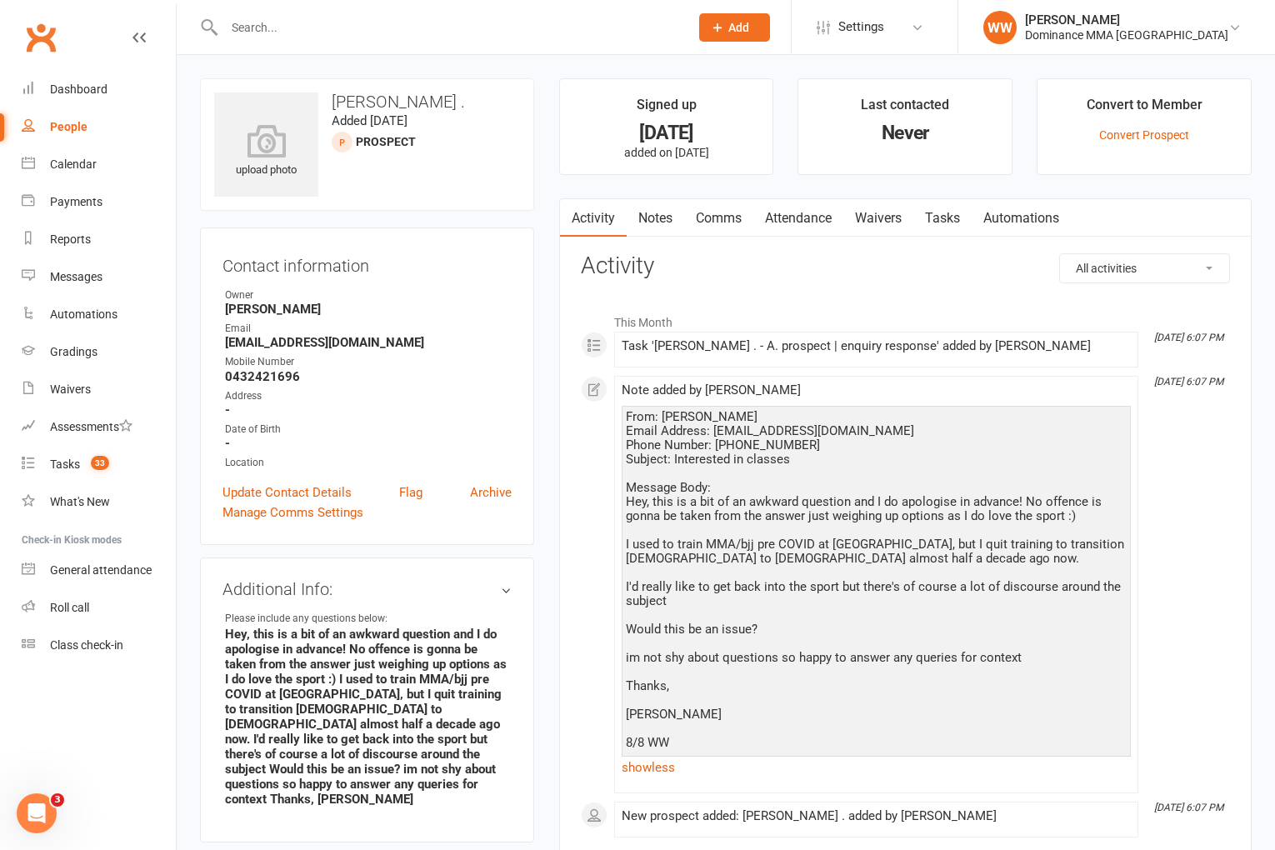
click at [571, 446] on div "Activity Notes Comms Attendance Waivers Tasks Automations All activities Bookin…" at bounding box center [905, 537] width 693 height 679
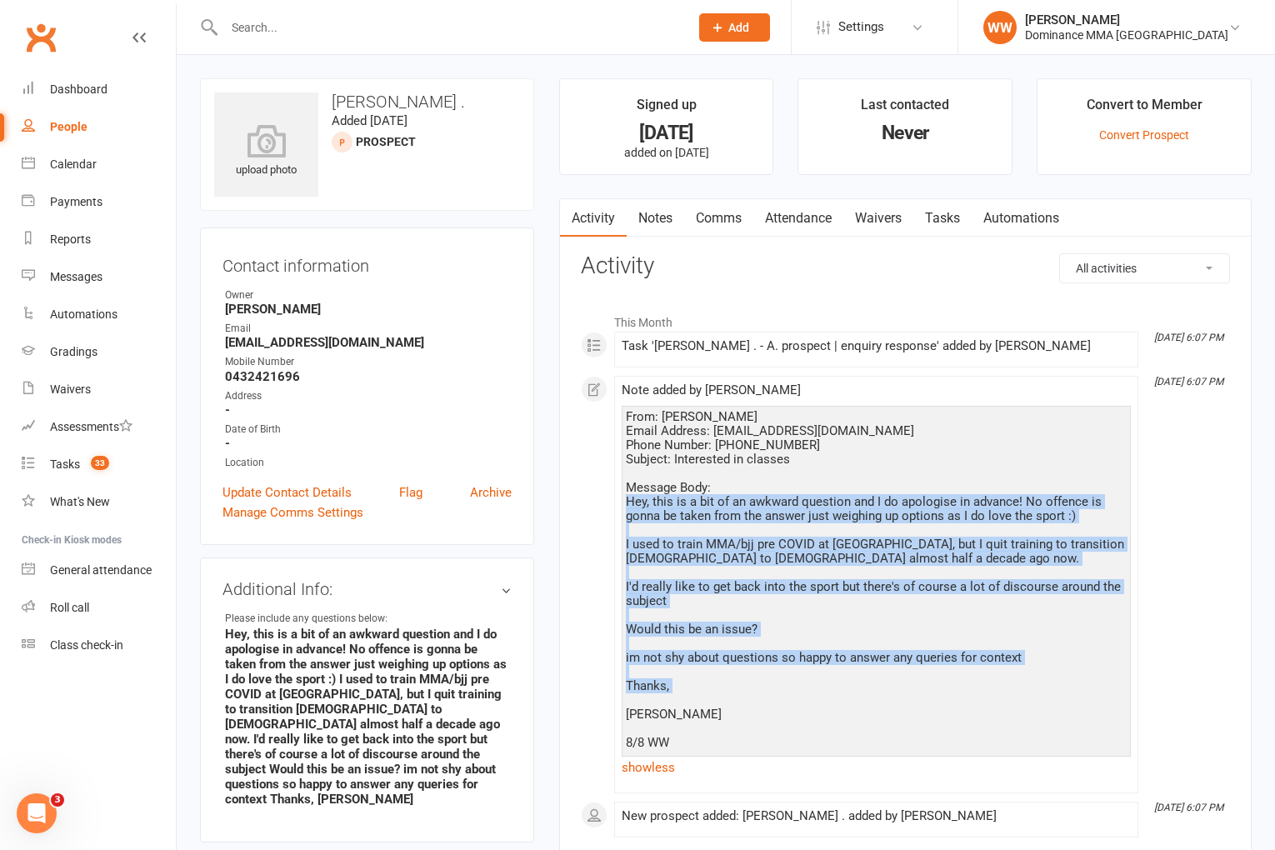
drag, startPoint x: 628, startPoint y: 503, endPoint x: 674, endPoint y: 696, distance: 198.1
click at [674, 696] on div "From: Naomi Email Address: omitheory@gmail.com Phone Number: 0432421696 Subject…" at bounding box center [876, 580] width 501 height 340
copy div "Hey, this is a bit of an awkward question and I do apologise in advance! No off…"
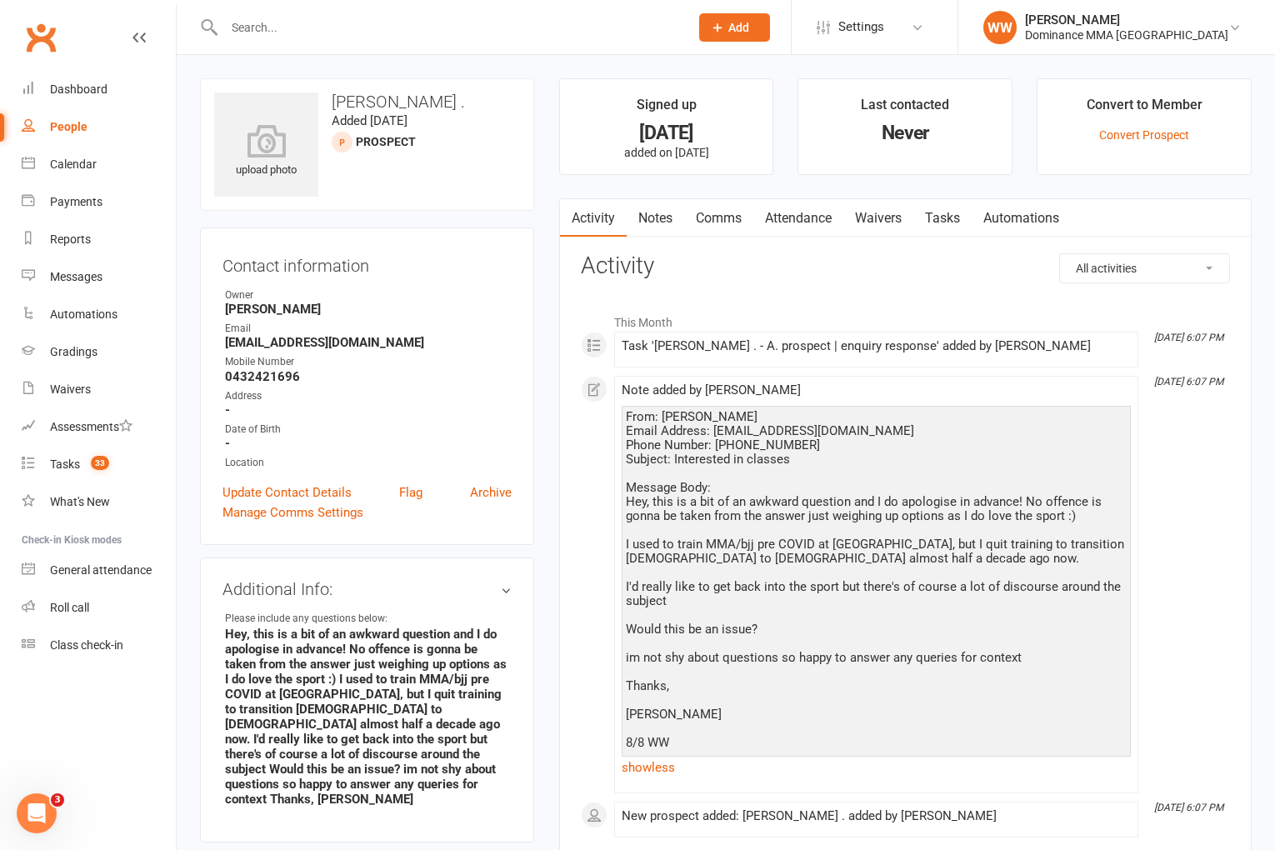
click at [898, 455] on div "From: Naomi Email Address: omitheory@gmail.com Phone Number: 0432421696 Subject…" at bounding box center [876, 580] width 501 height 340
click at [63, 469] on div "Tasks" at bounding box center [65, 464] width 30 height 13
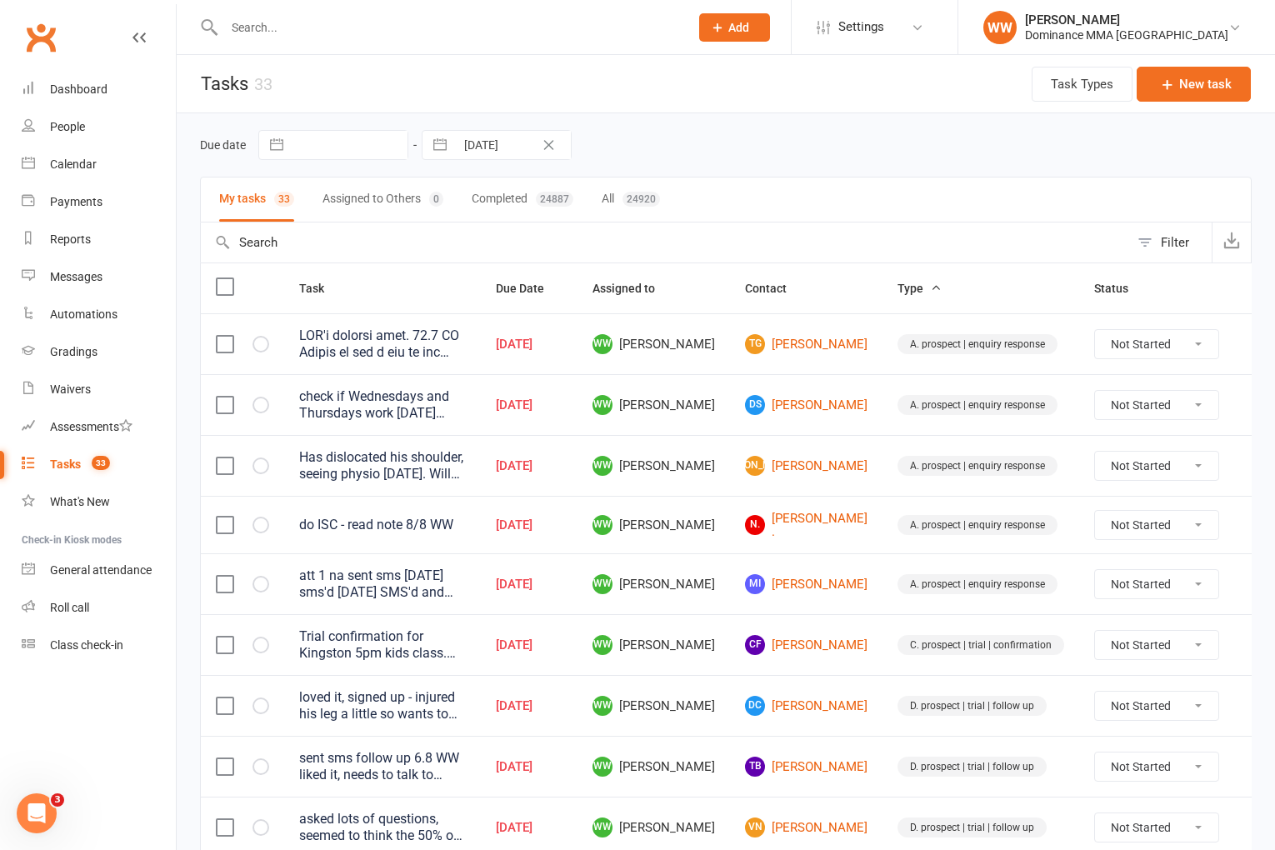
click at [710, 475] on td "WW Will Wesley" at bounding box center [654, 465] width 153 height 61
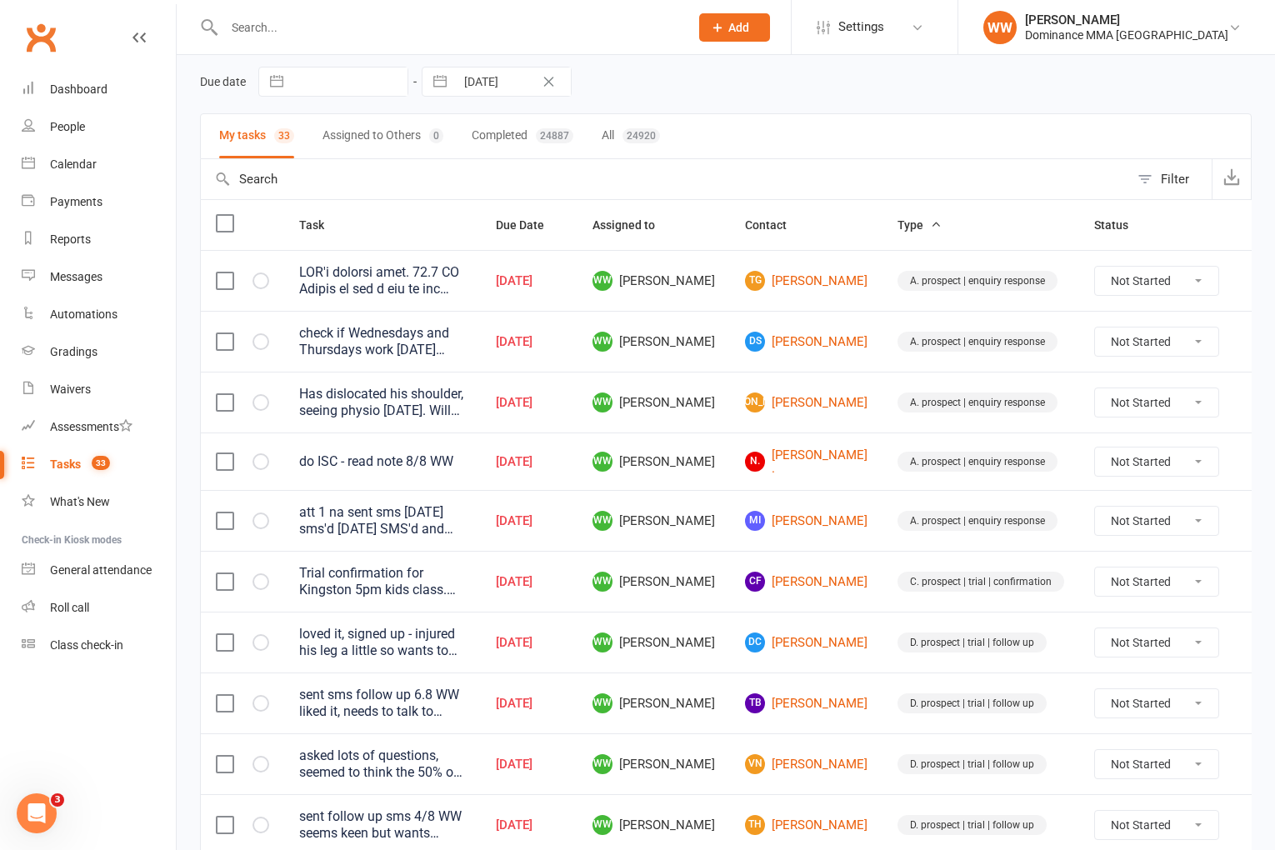
scroll to position [78, 0]
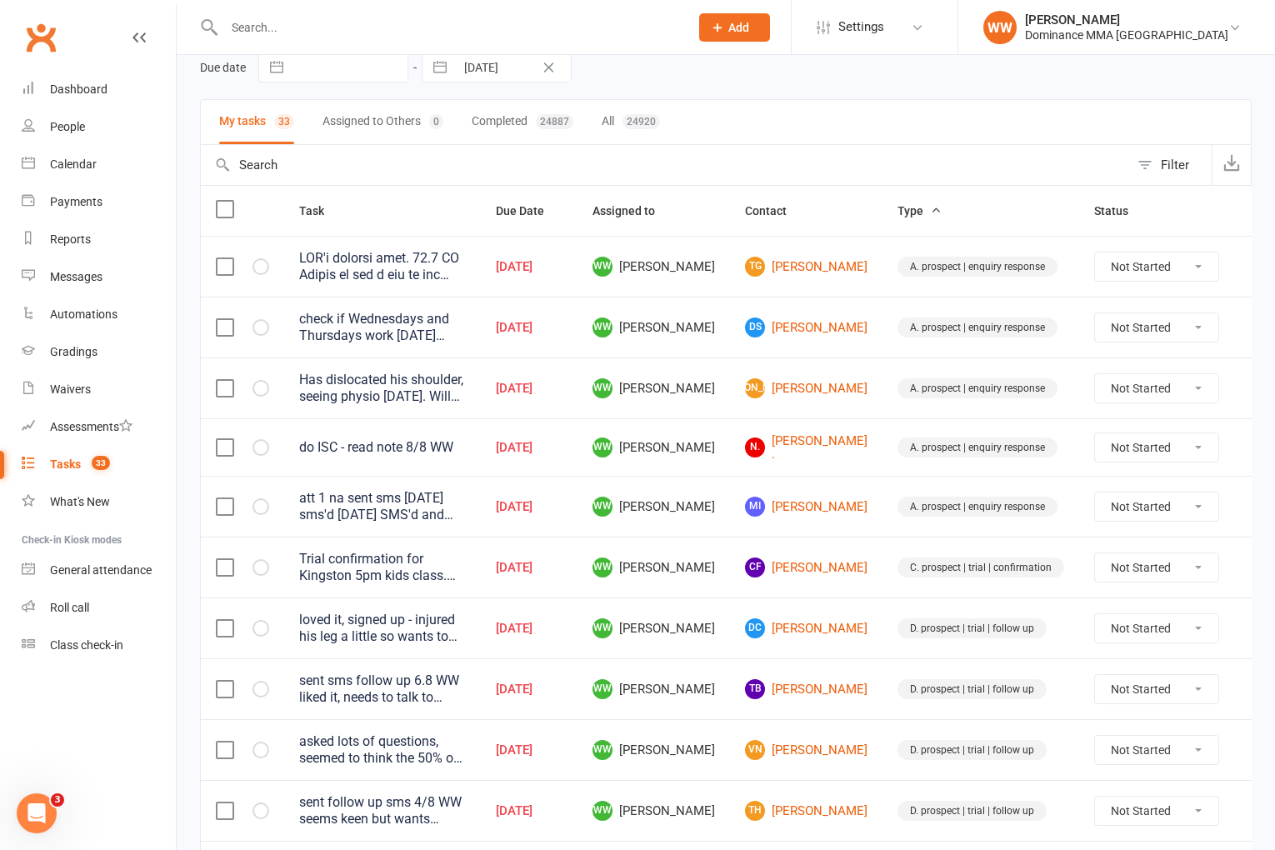
click at [1251, 386] on icon at bounding box center [1259, 388] width 17 height 17
click at [1079, 458] on link "Edit" at bounding box center [1152, 454] width 165 height 33
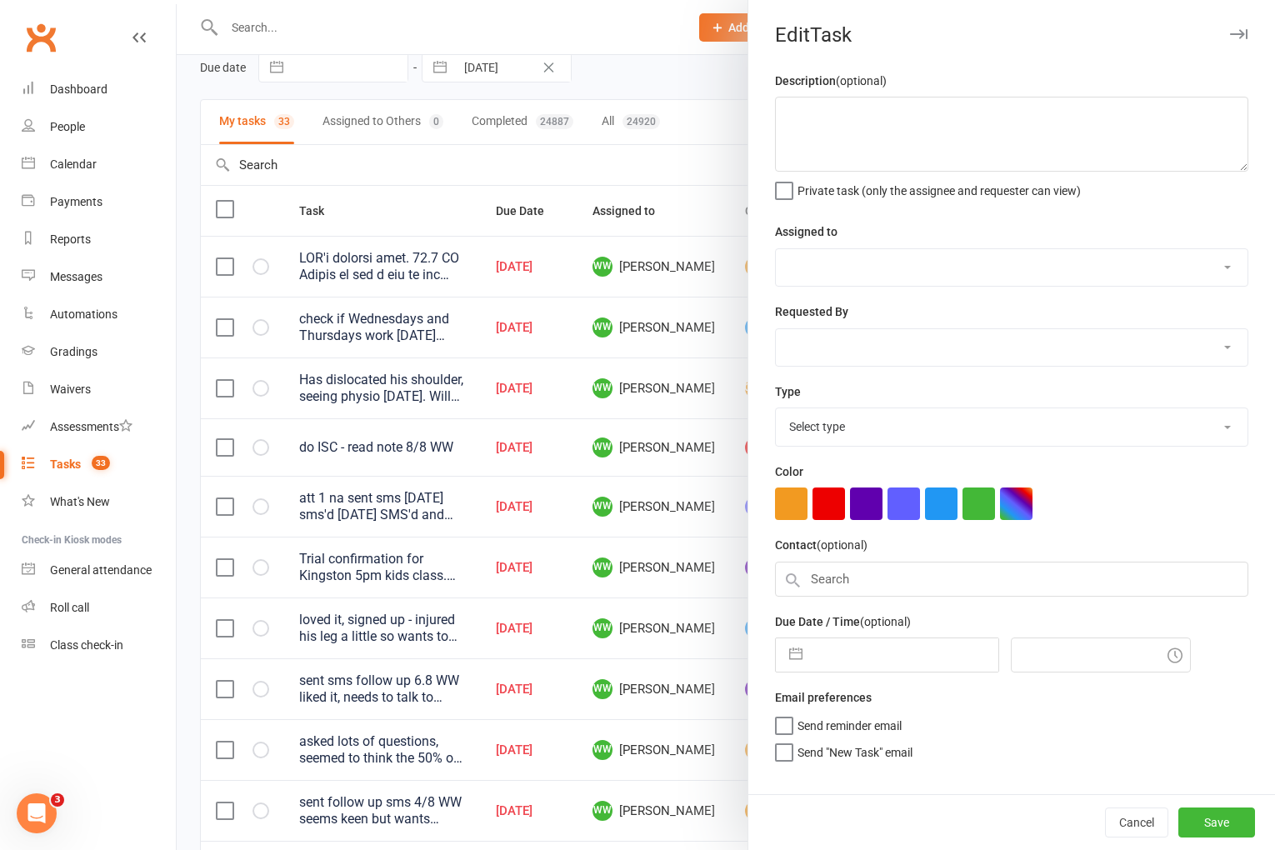
type textarea "Has dislocated his shoulder, seeing physio tomorrow. Will let us know what they…"
select select "49757"
type input "11 Aug 2025"
type input "5:15pm"
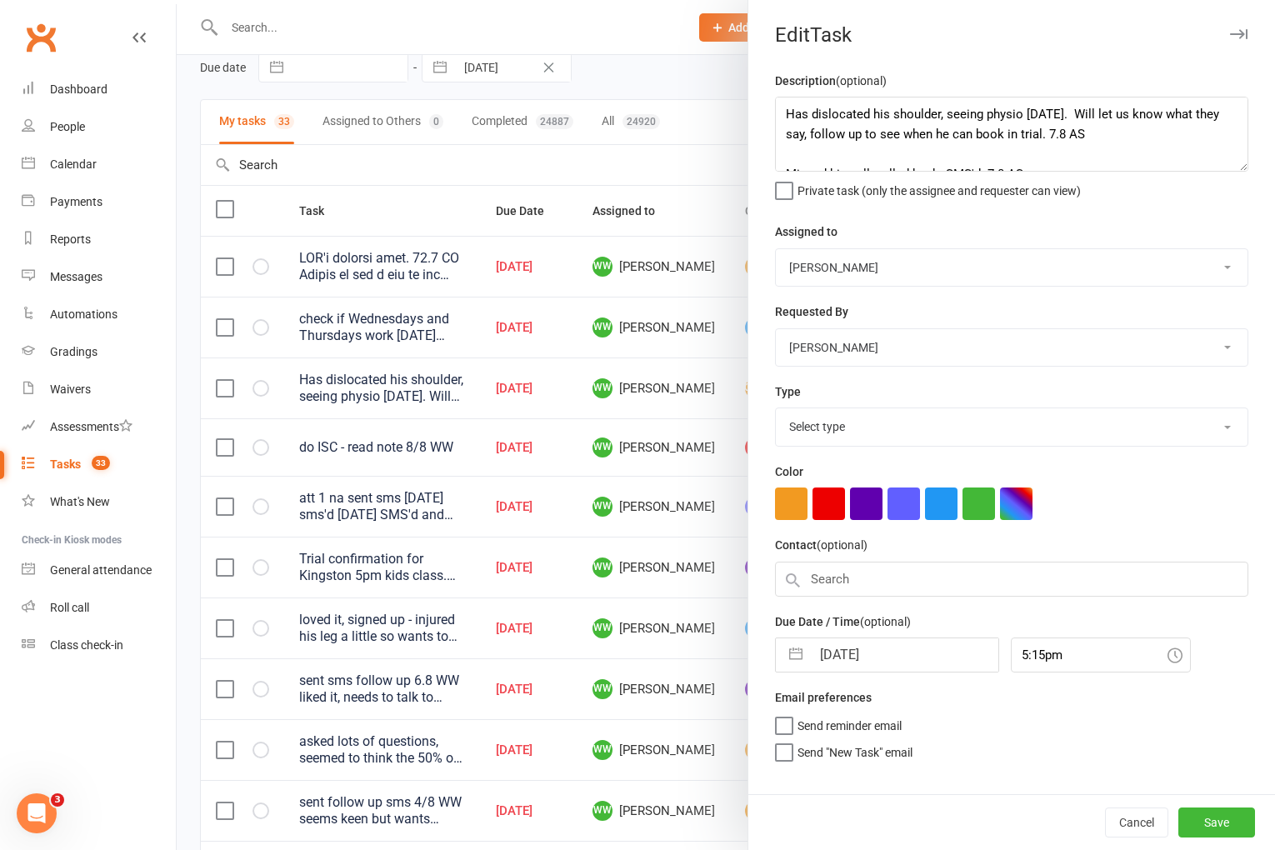
select select "3860"
click at [781, 114] on textarea "Has dislocated his shoulder, seeing physio tomorrow. Will let us know what they…" at bounding box center [1011, 134] width 473 height 75
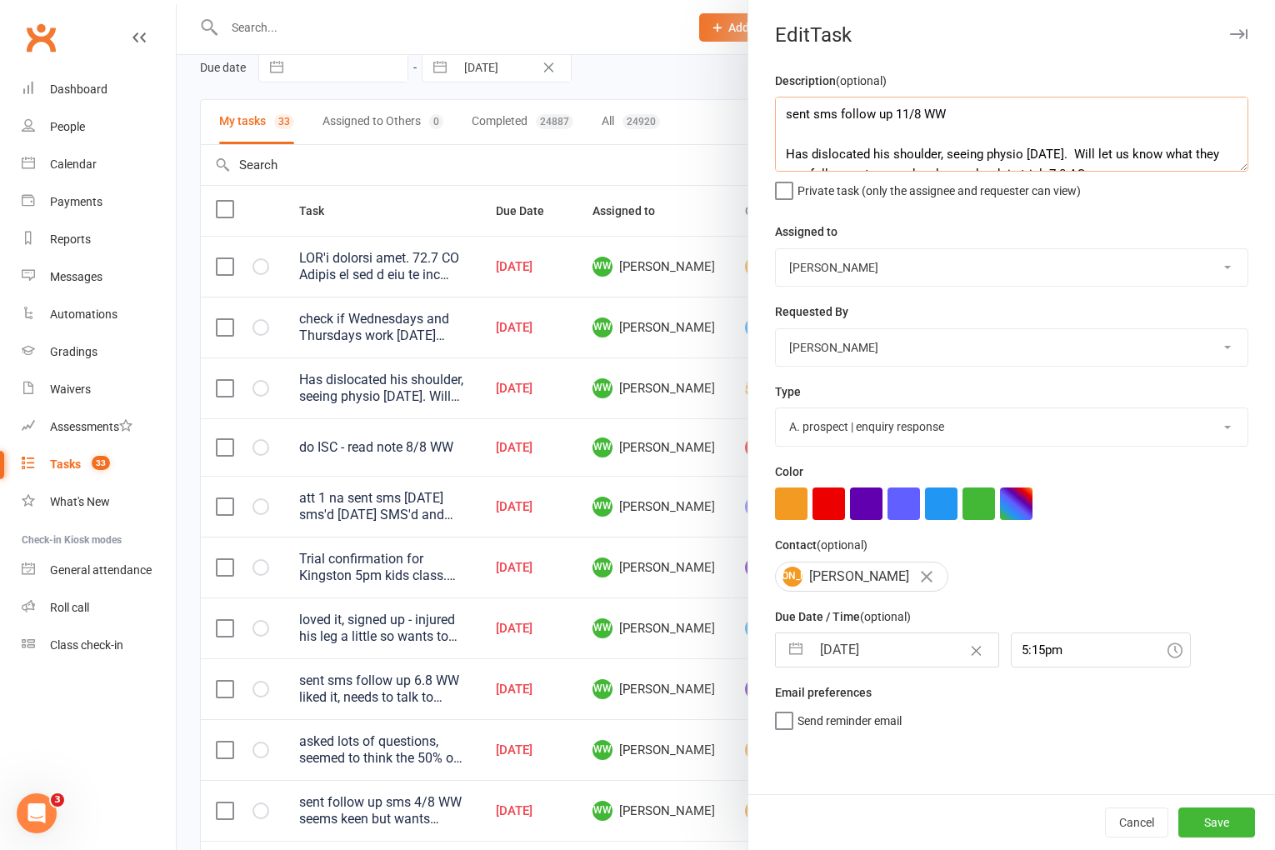
type textarea "sent sms follow up 11/8 WW Has dislocated his shoulder, seeing physio tomorrow.…"
select select "6"
select select "2025"
select select "7"
select select "2025"
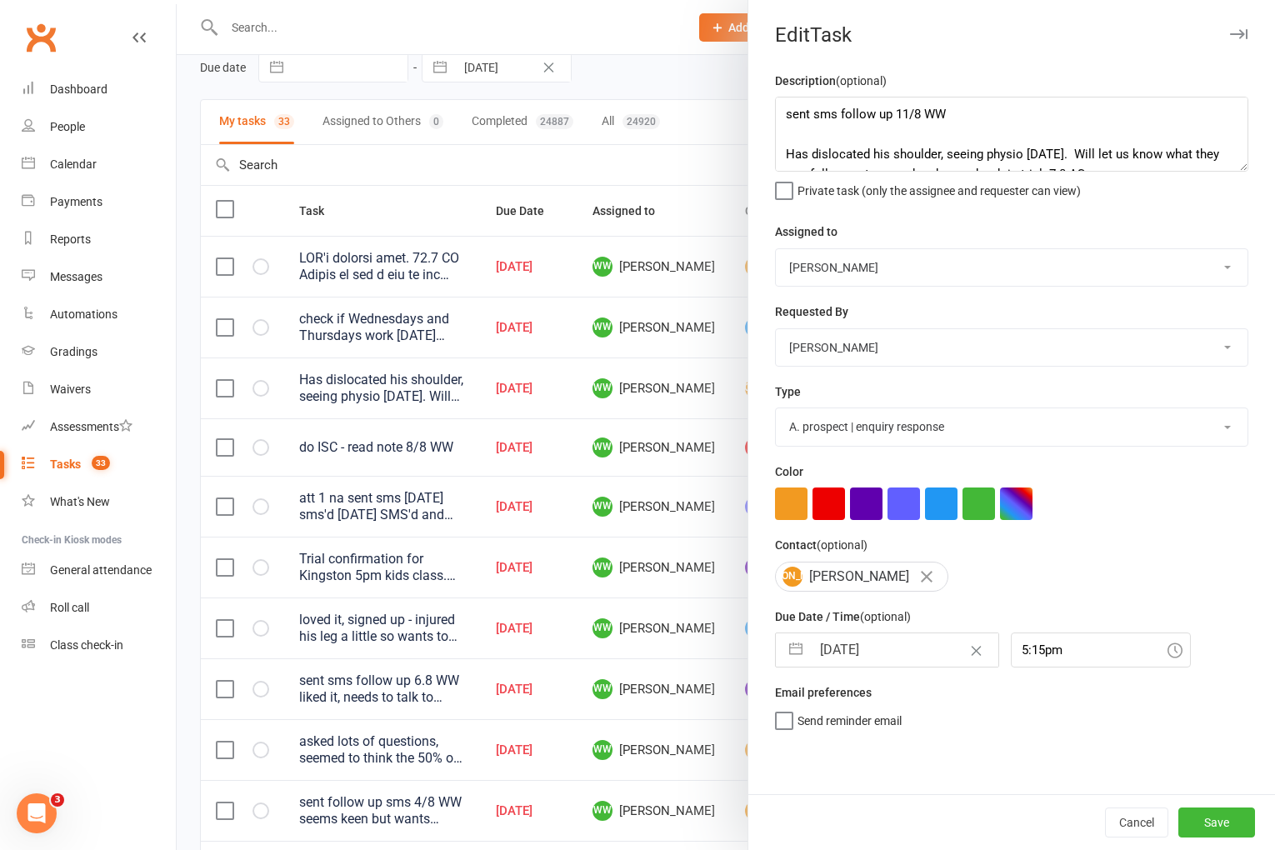
select select "8"
select select "2025"
click at [867, 638] on input "11 Aug 2025" at bounding box center [905, 649] width 188 height 33
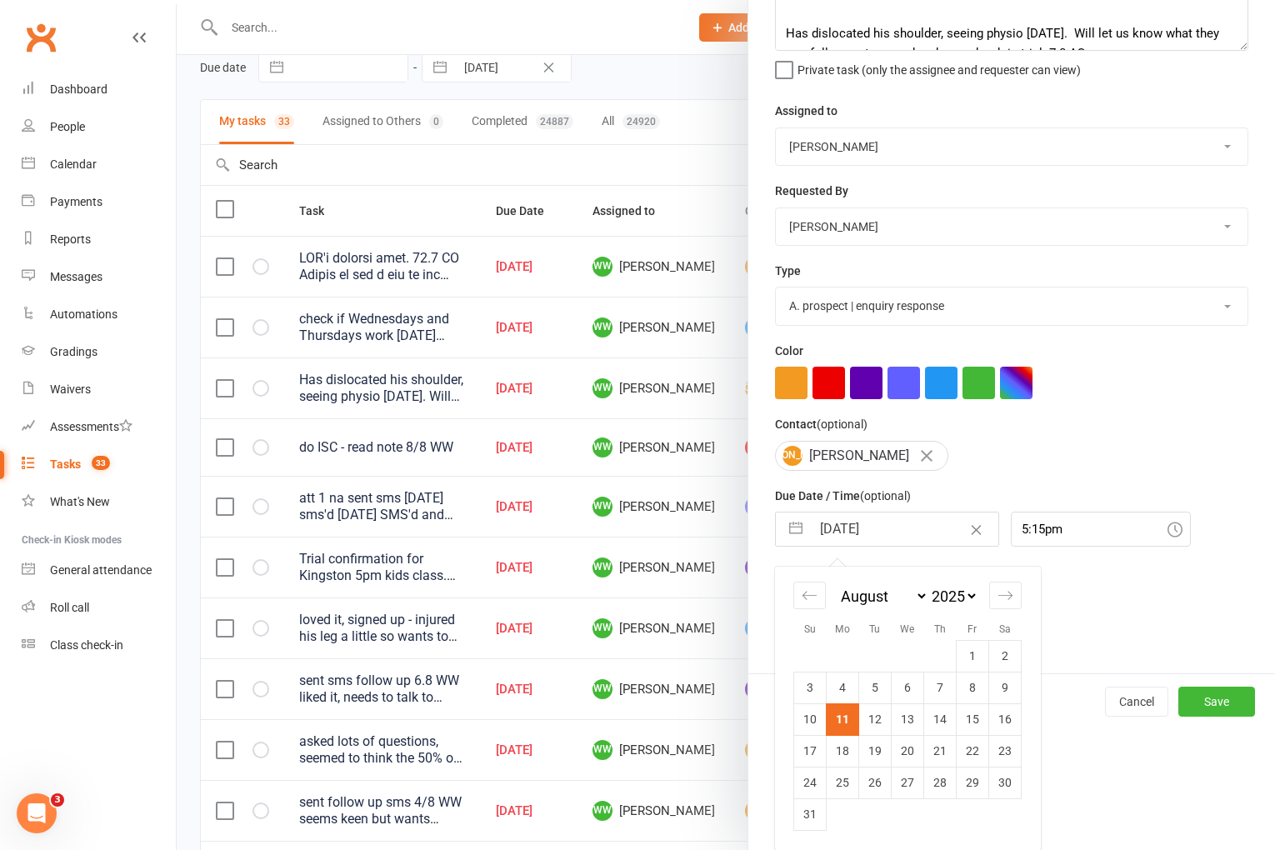
drag, startPoint x: 952, startPoint y: 724, endPoint x: 961, endPoint y: 725, distance: 9.3
click at [952, 724] on td "14" at bounding box center [940, 720] width 33 height 32
type input "[DATE]"
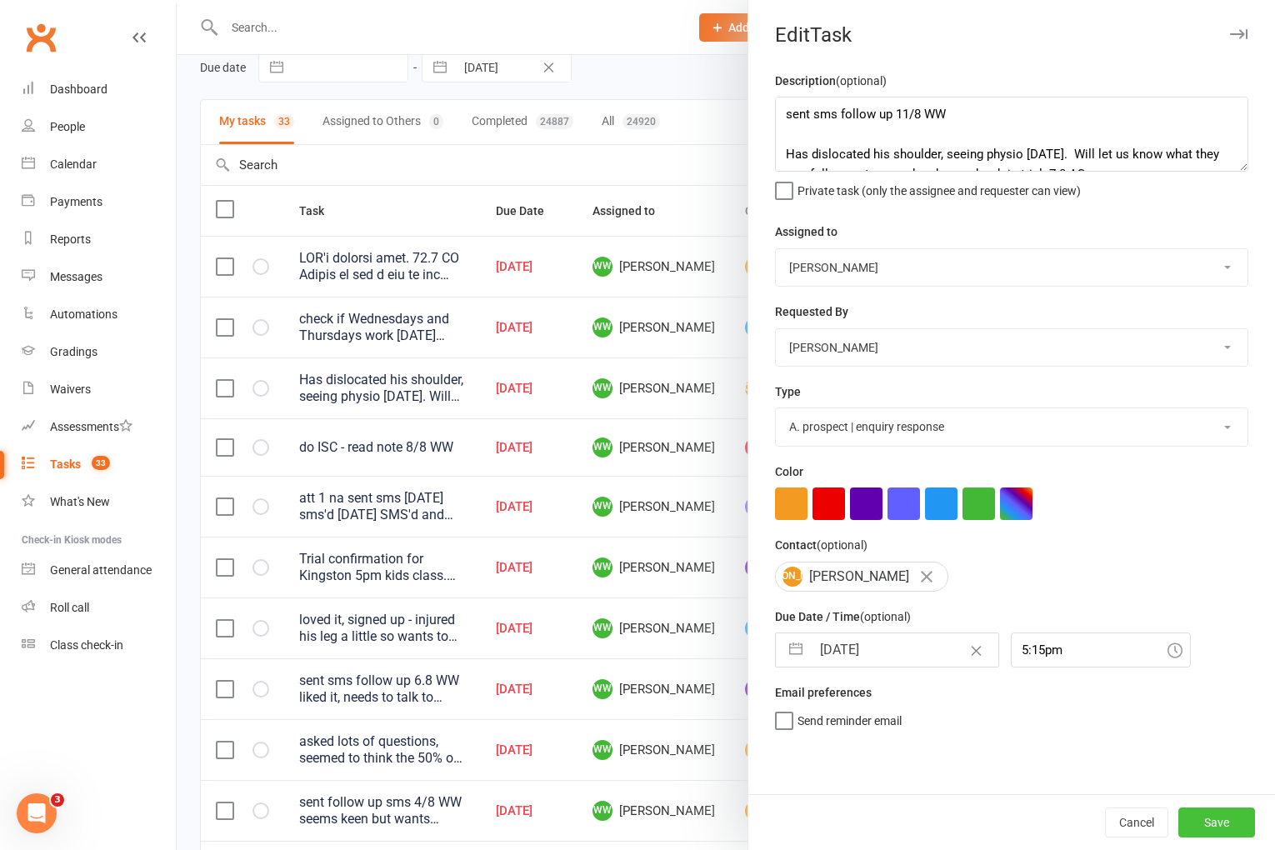
click at [1233, 833] on button "Save" at bounding box center [1217, 823] width 77 height 30
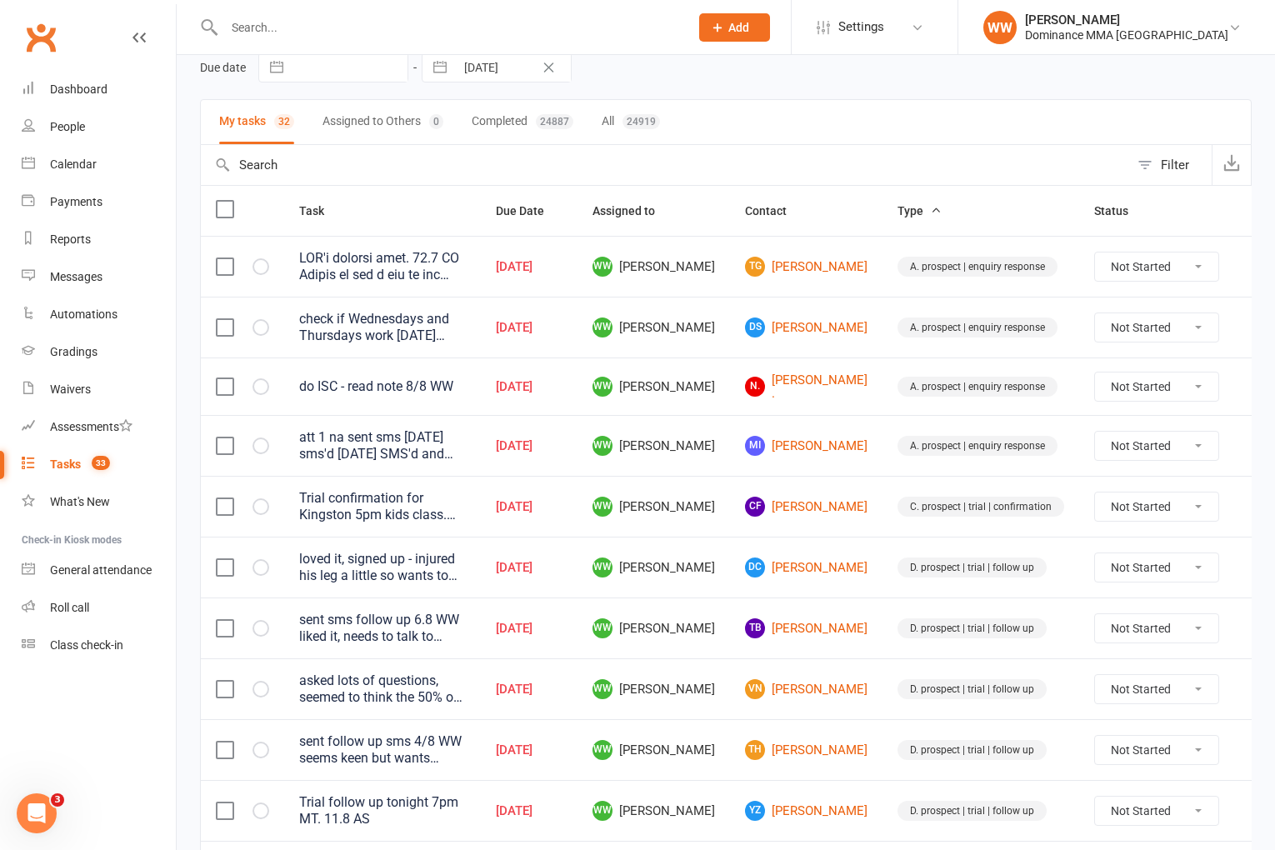
click at [883, 607] on td "D. prospect | trial | follow up" at bounding box center [981, 628] width 197 height 61
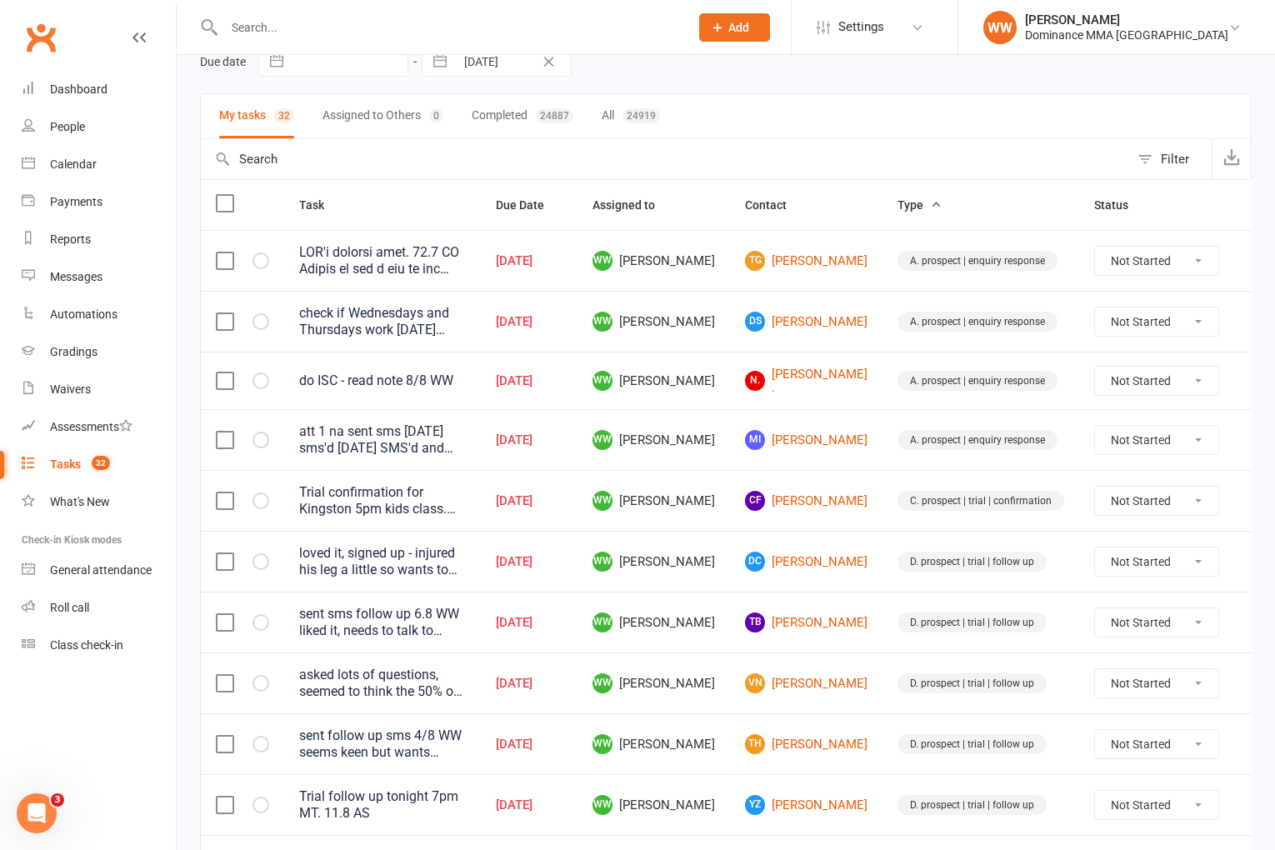
click at [883, 606] on td "D. prospect | trial | follow up" at bounding box center [981, 622] width 197 height 61
click at [780, 622] on link "TB Tim Best" at bounding box center [806, 623] width 123 height 20
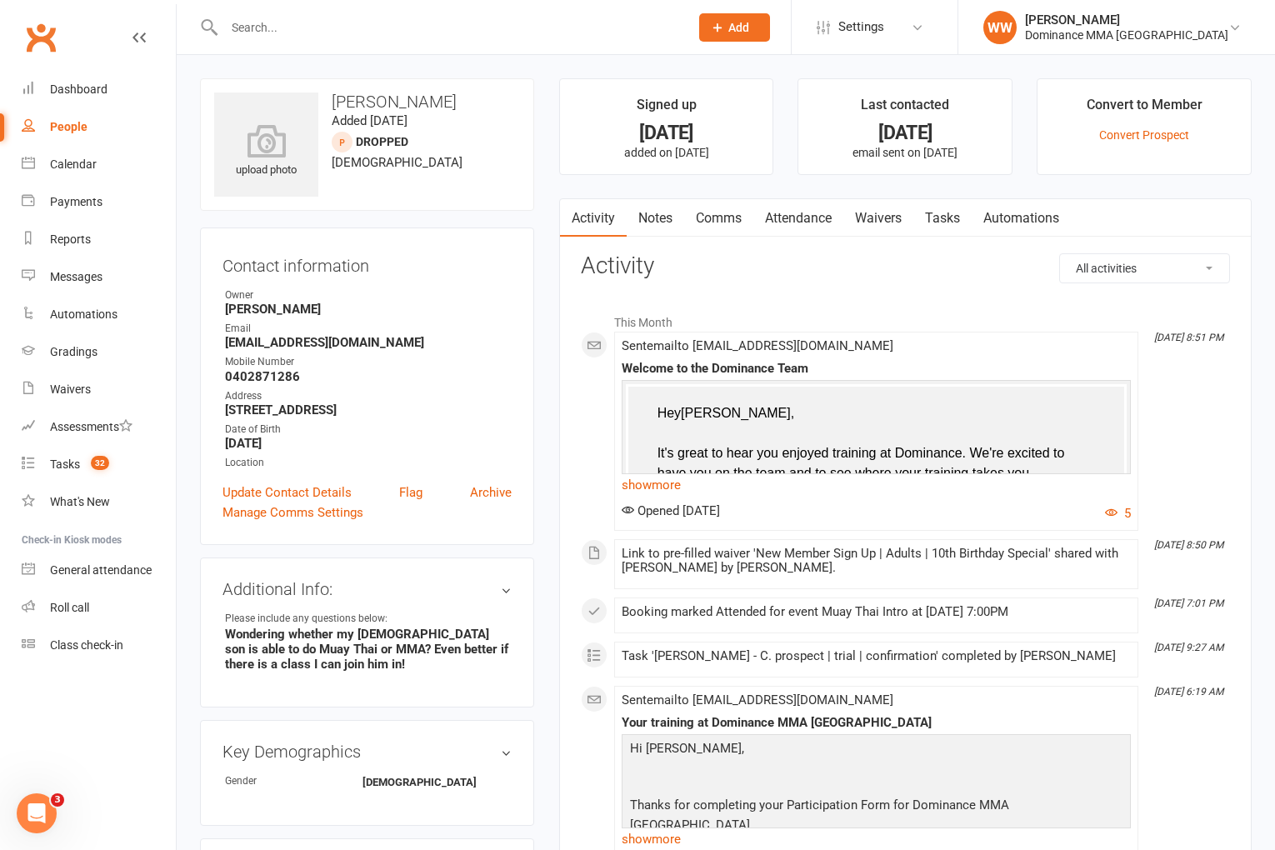
click at [884, 228] on link "Waivers" at bounding box center [879, 218] width 70 height 38
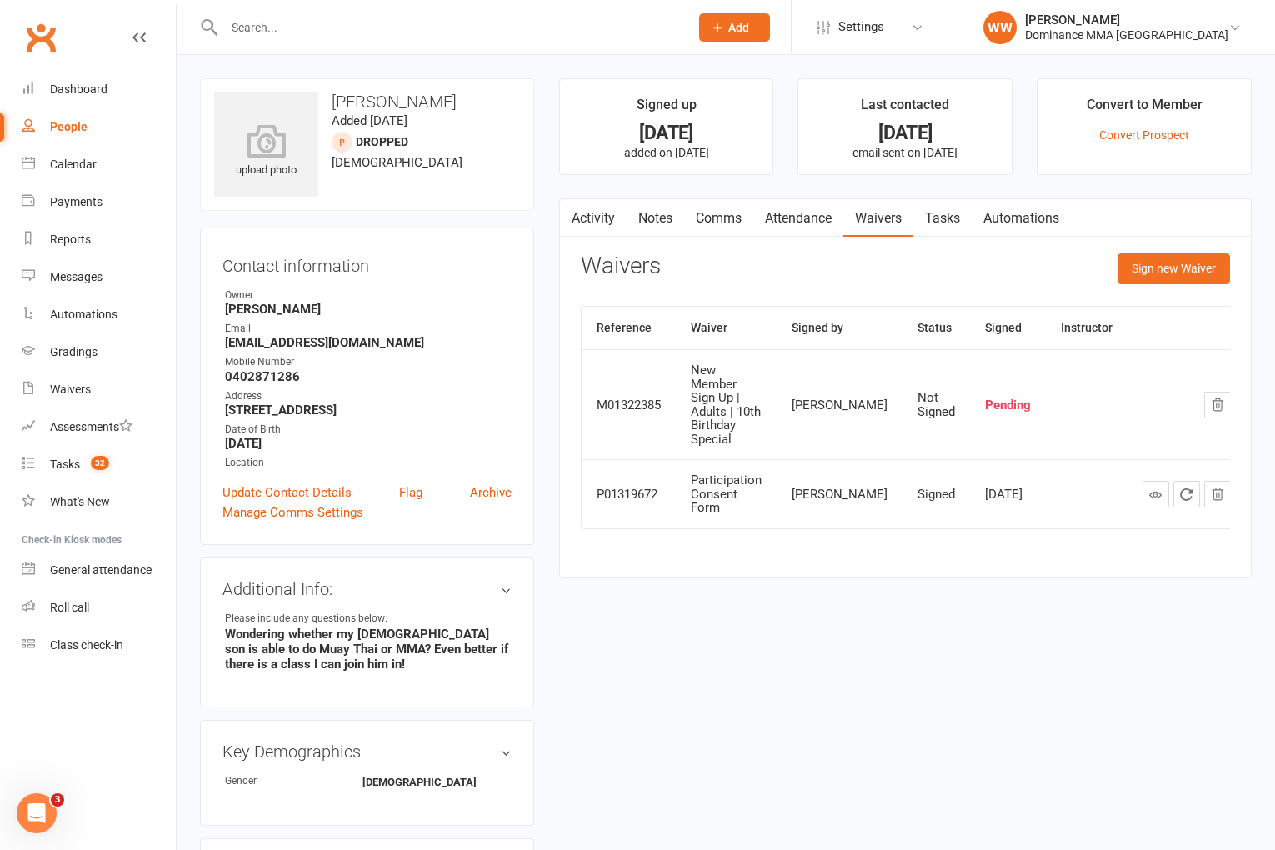
click at [939, 221] on link "Tasks" at bounding box center [943, 218] width 58 height 38
select select "incomplete"
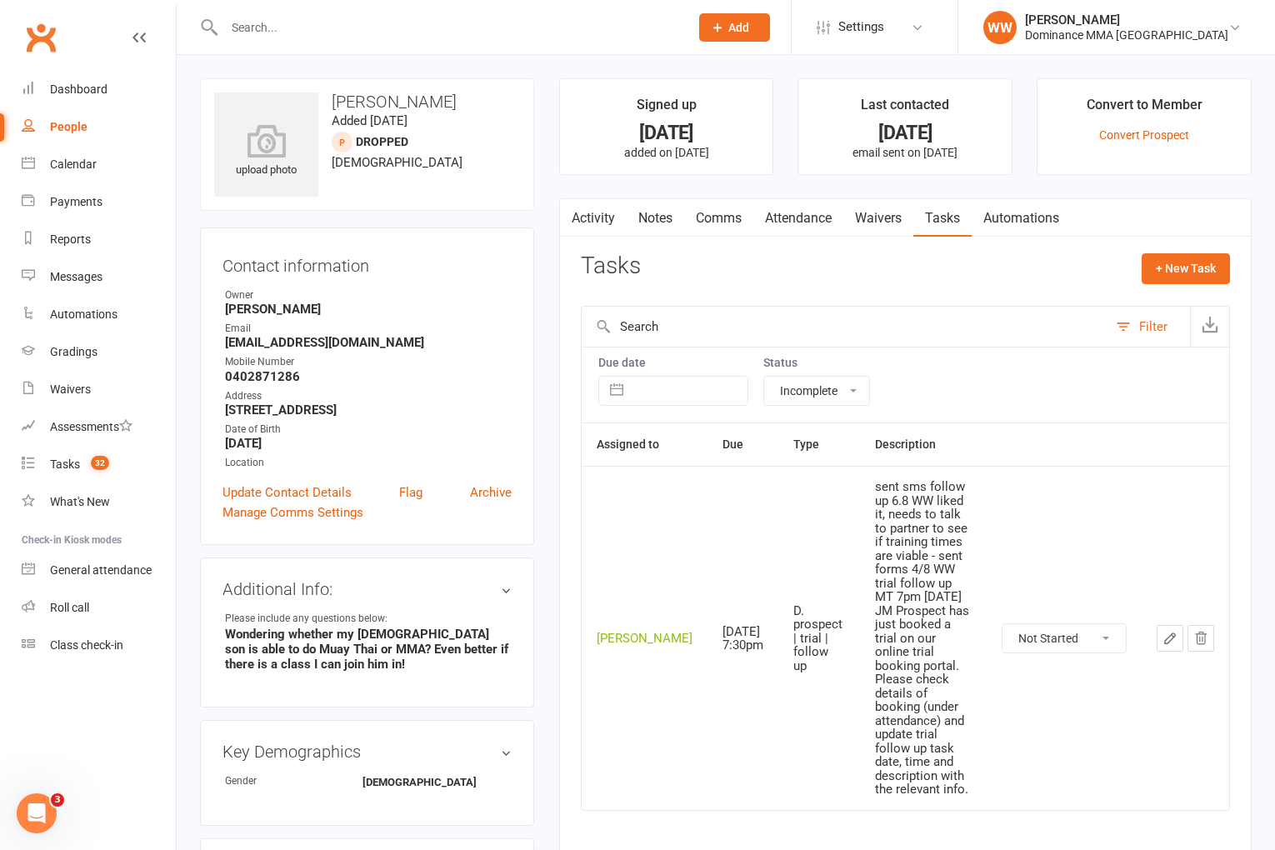
click at [600, 229] on link "Activity" at bounding box center [593, 218] width 67 height 38
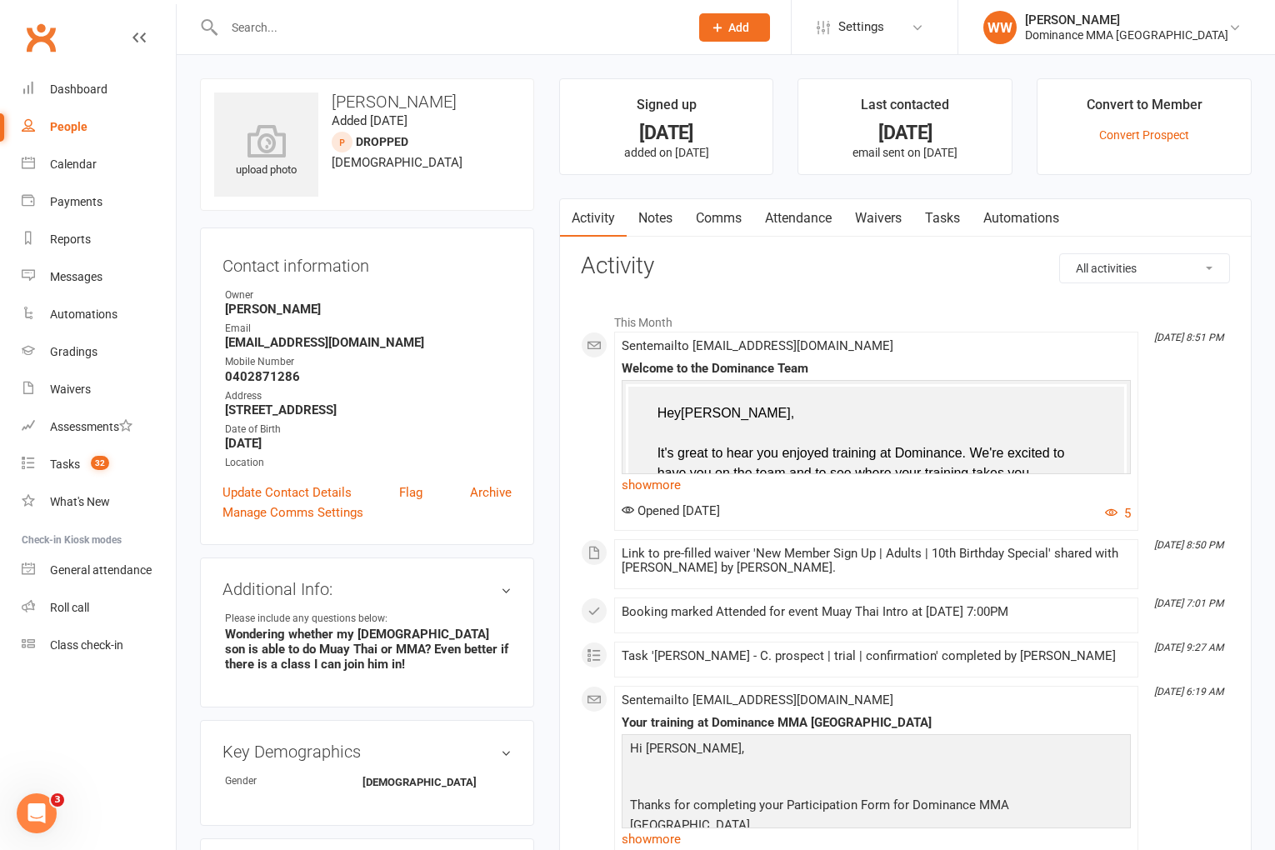
click at [663, 487] on link "show more" at bounding box center [876, 484] width 509 height 23
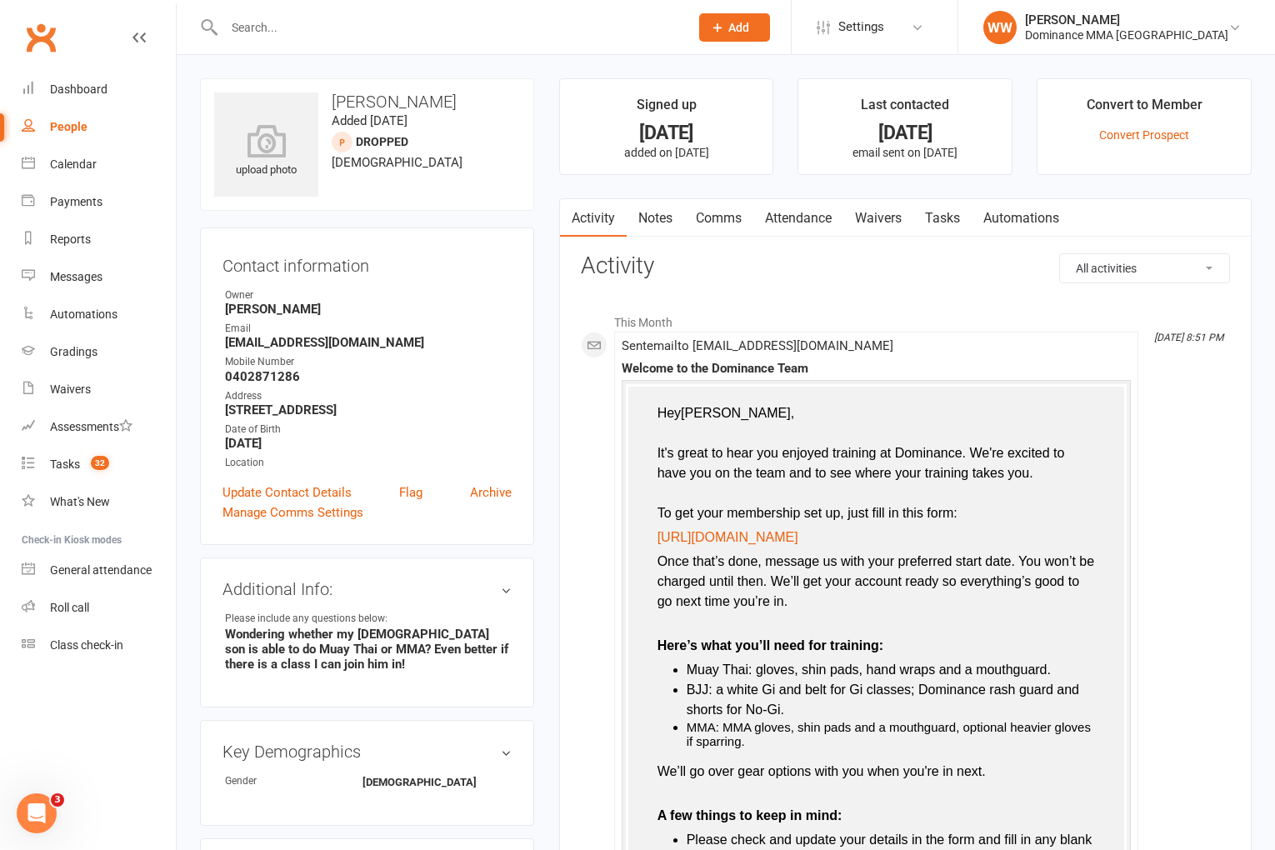
click at [889, 226] on link "Waivers" at bounding box center [879, 218] width 70 height 38
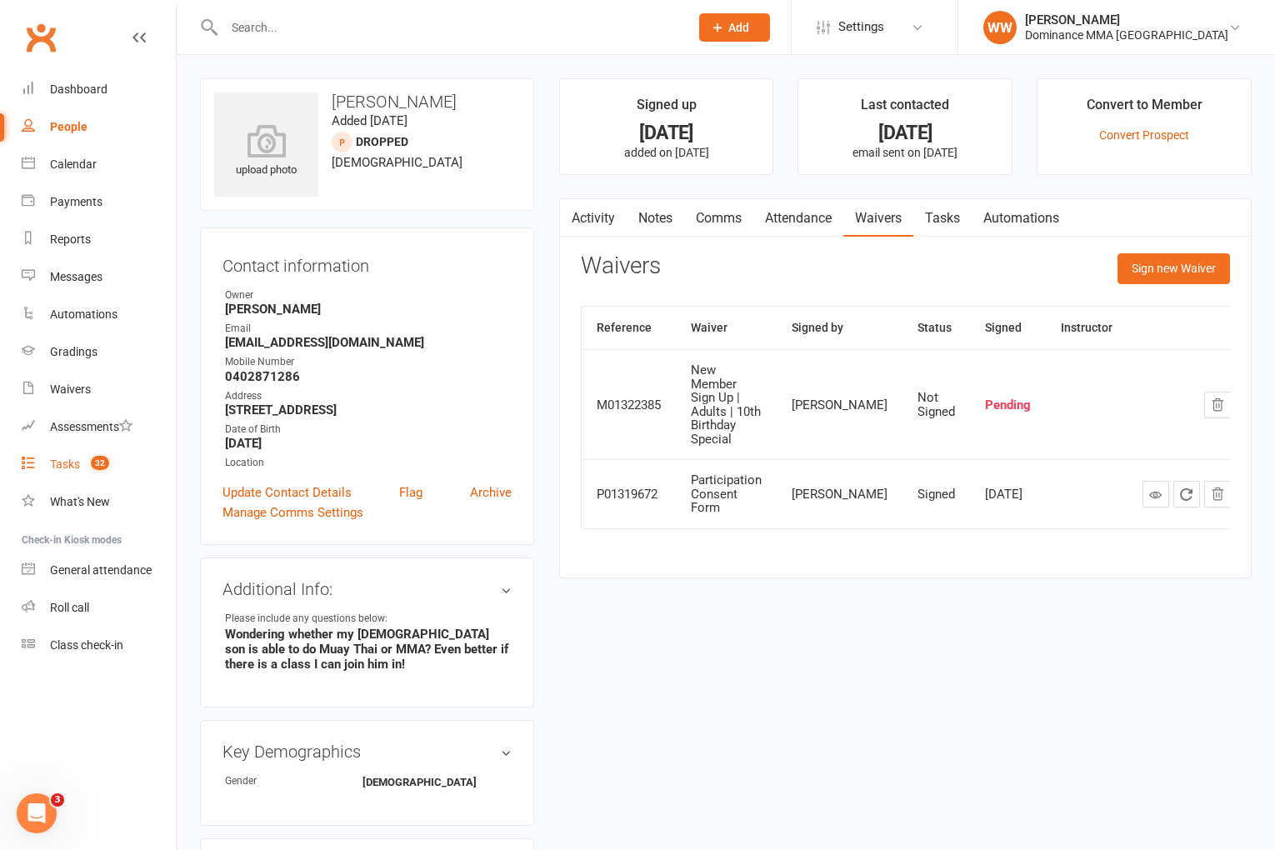
click at [75, 465] on div "Tasks" at bounding box center [65, 464] width 30 height 13
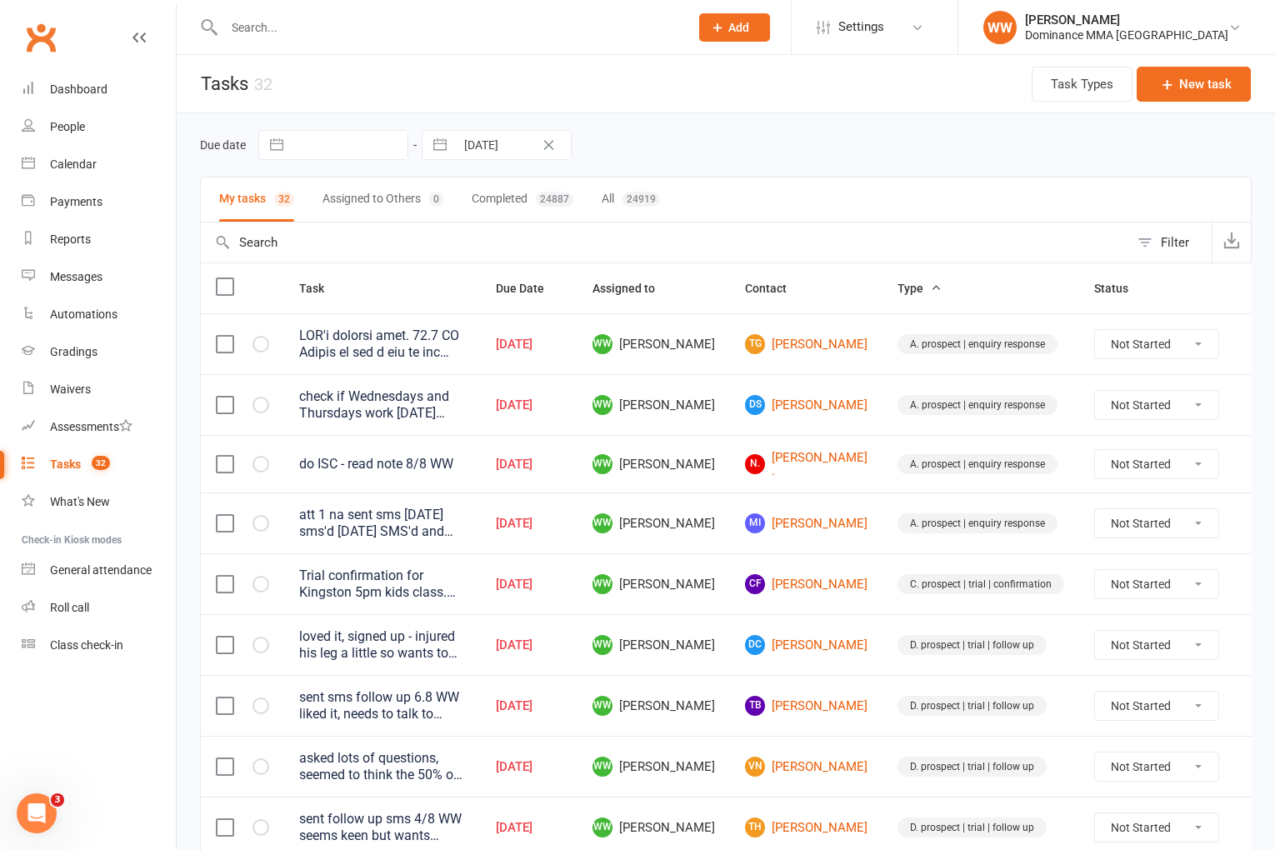
click at [840, 614] on td "DC Dhruv Chaturvedi" at bounding box center [806, 644] width 153 height 61
click at [779, 407] on link "DS Dave Stott" at bounding box center [806, 405] width 123 height 20
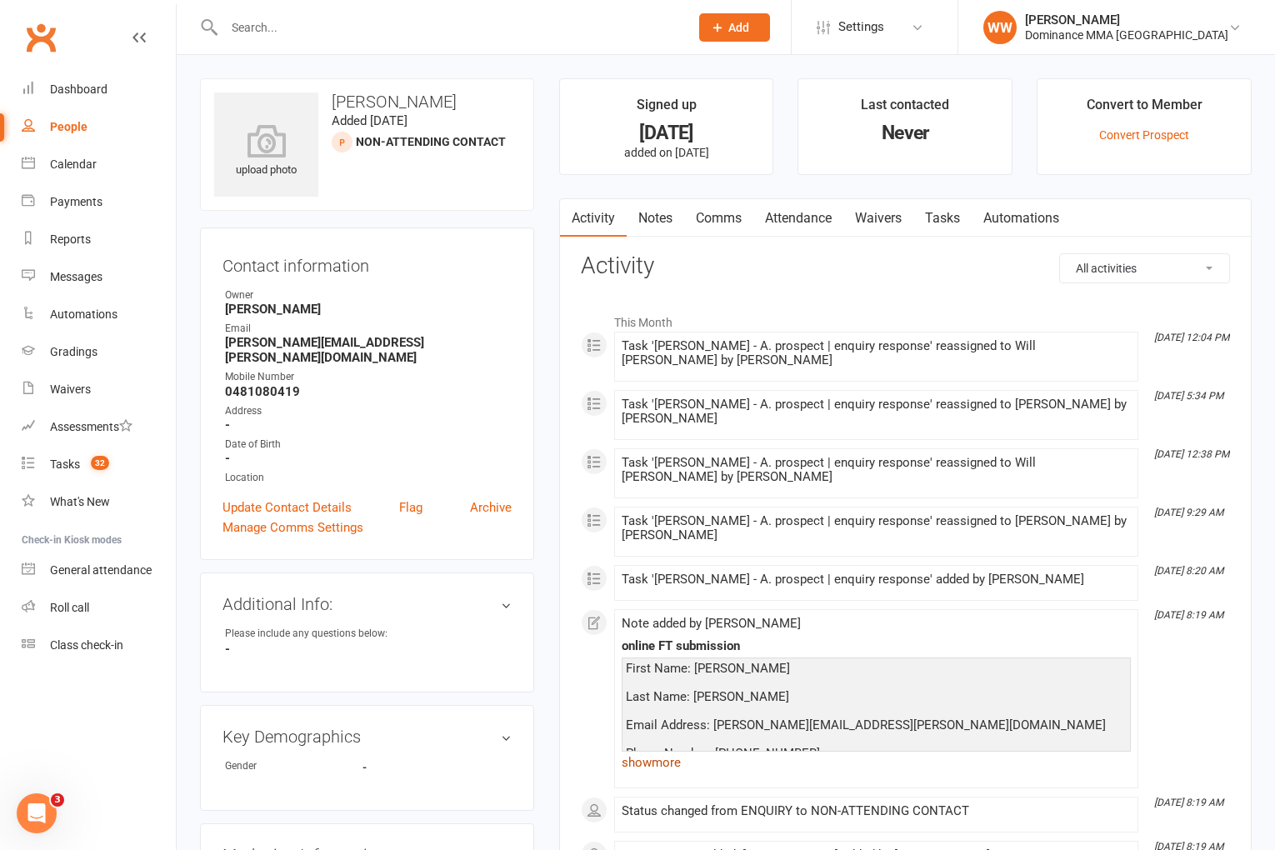
click at [653, 751] on link "show more" at bounding box center [876, 762] width 509 height 23
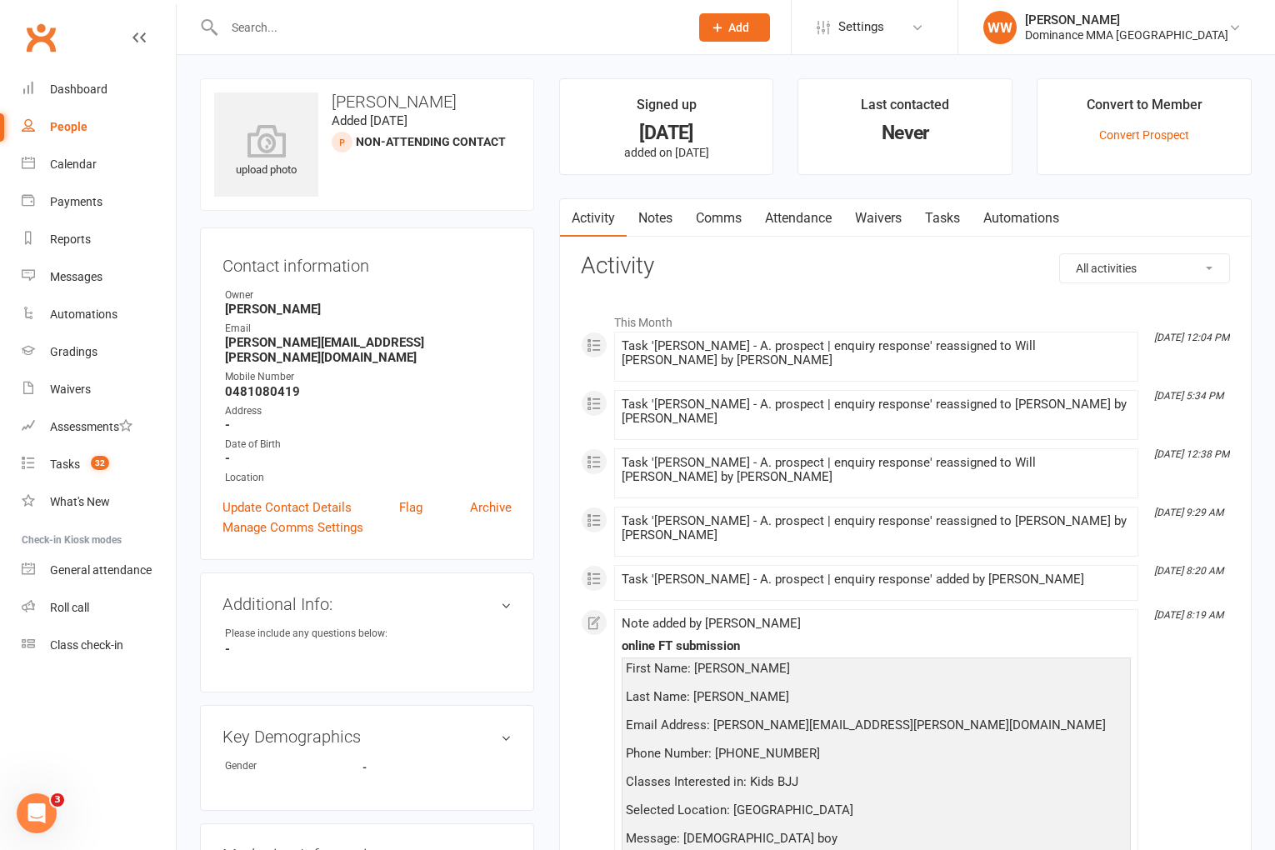
click at [954, 222] on link "Tasks" at bounding box center [943, 218] width 58 height 38
select select "incomplete"
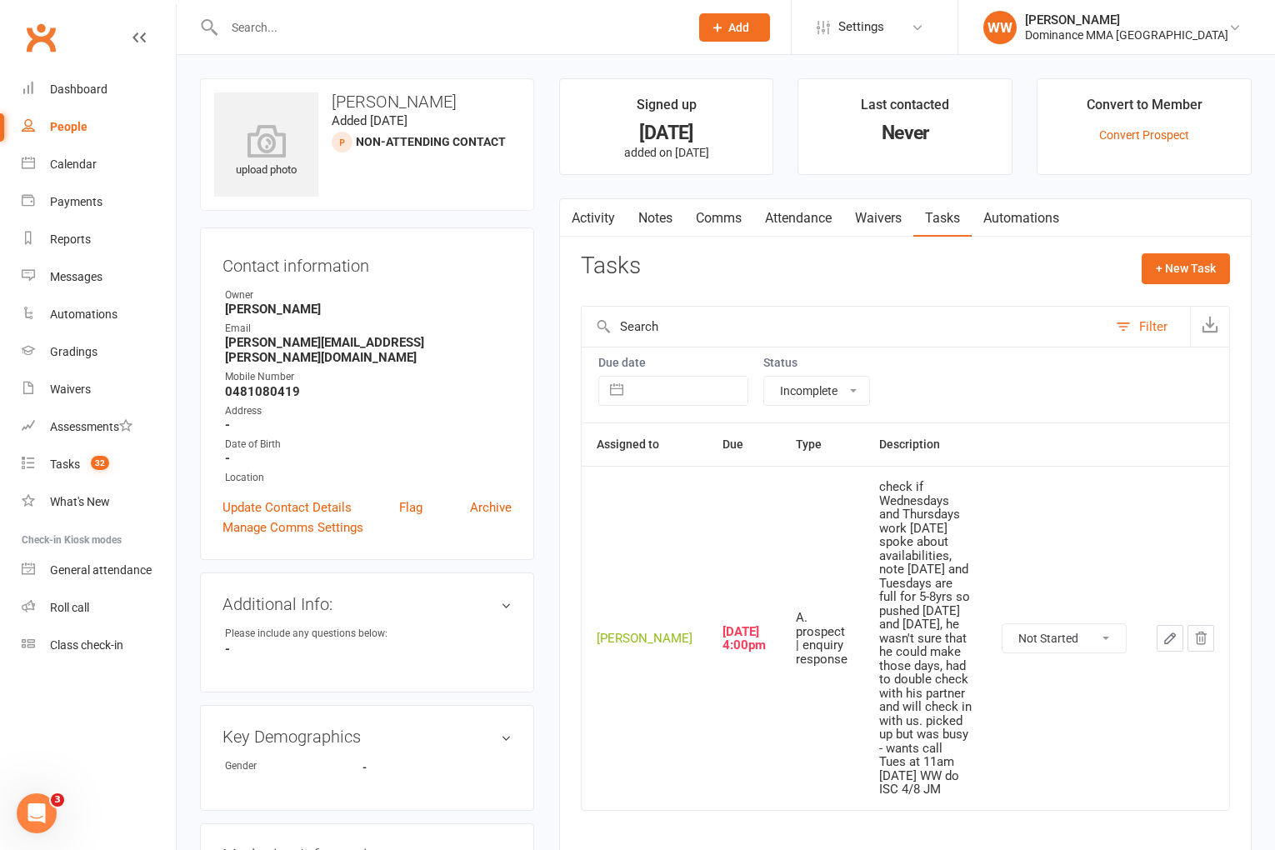
click at [1164, 631] on icon "button" at bounding box center [1170, 638] width 15 height 15
type textarea "check if Wednesdays and Thursdays work 5/8 SA spoke about availabilities, note …"
select select "49757"
select select "12631"
type input "11 Aug 2025"
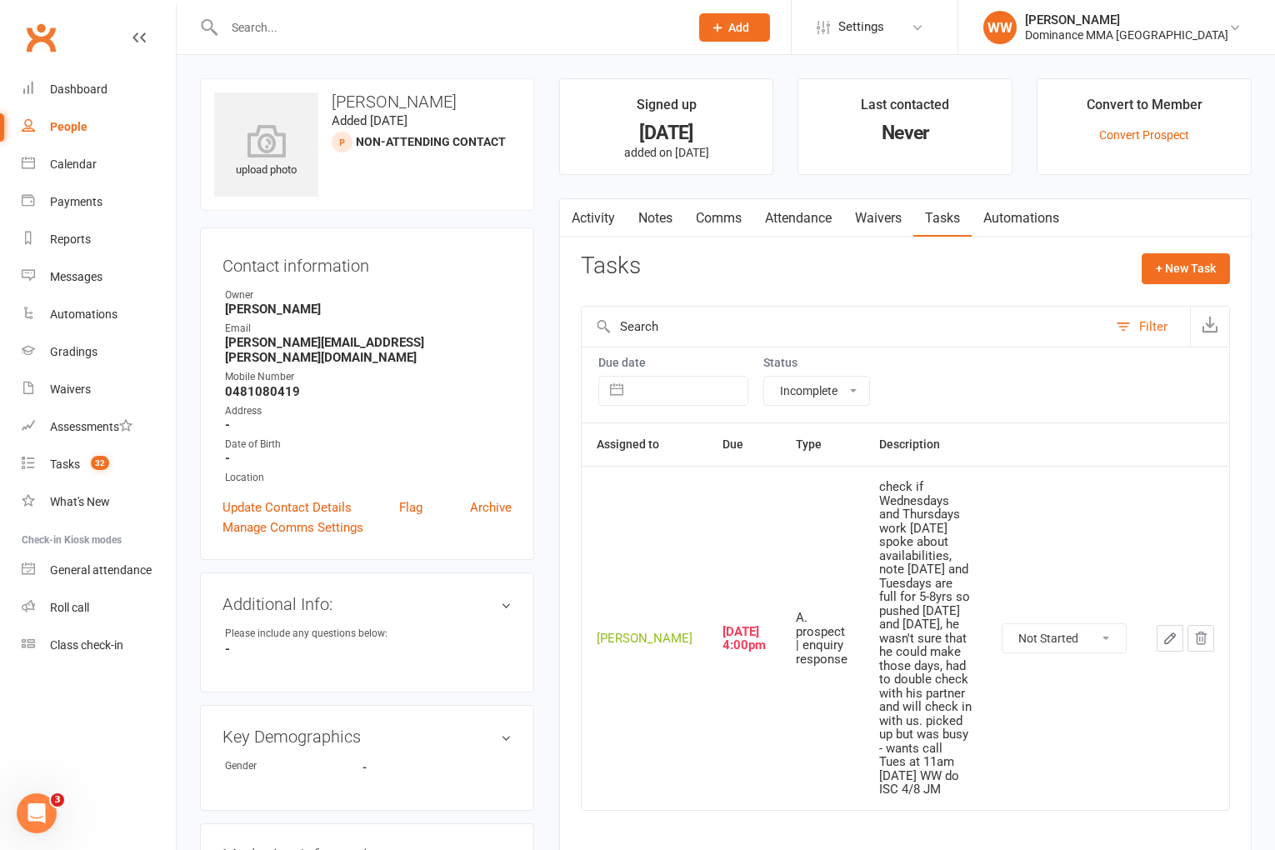
type input "4:00pm"
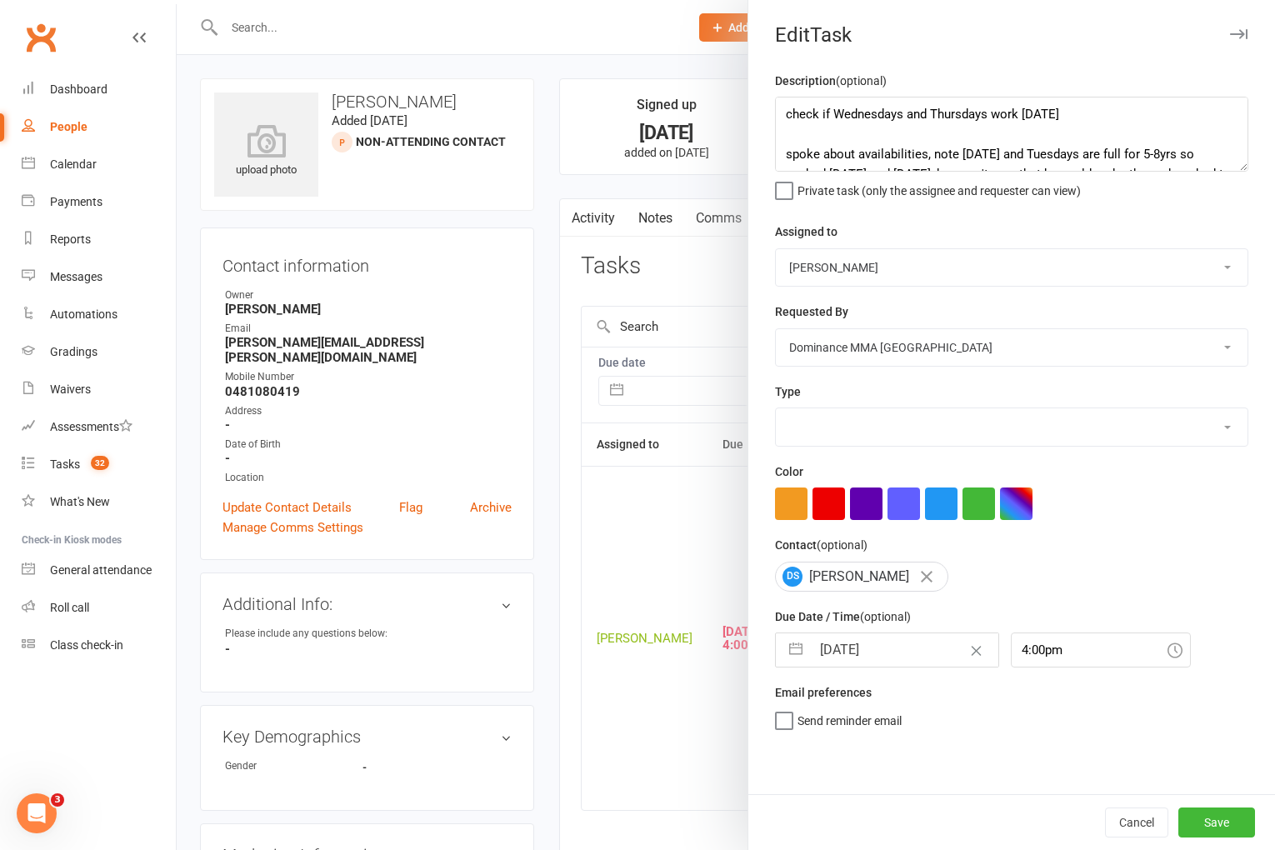
select select "3860"
click at [910, 646] on input "11 Aug 2025" at bounding box center [905, 649] width 188 height 33
select select "6"
select select "2025"
select select "7"
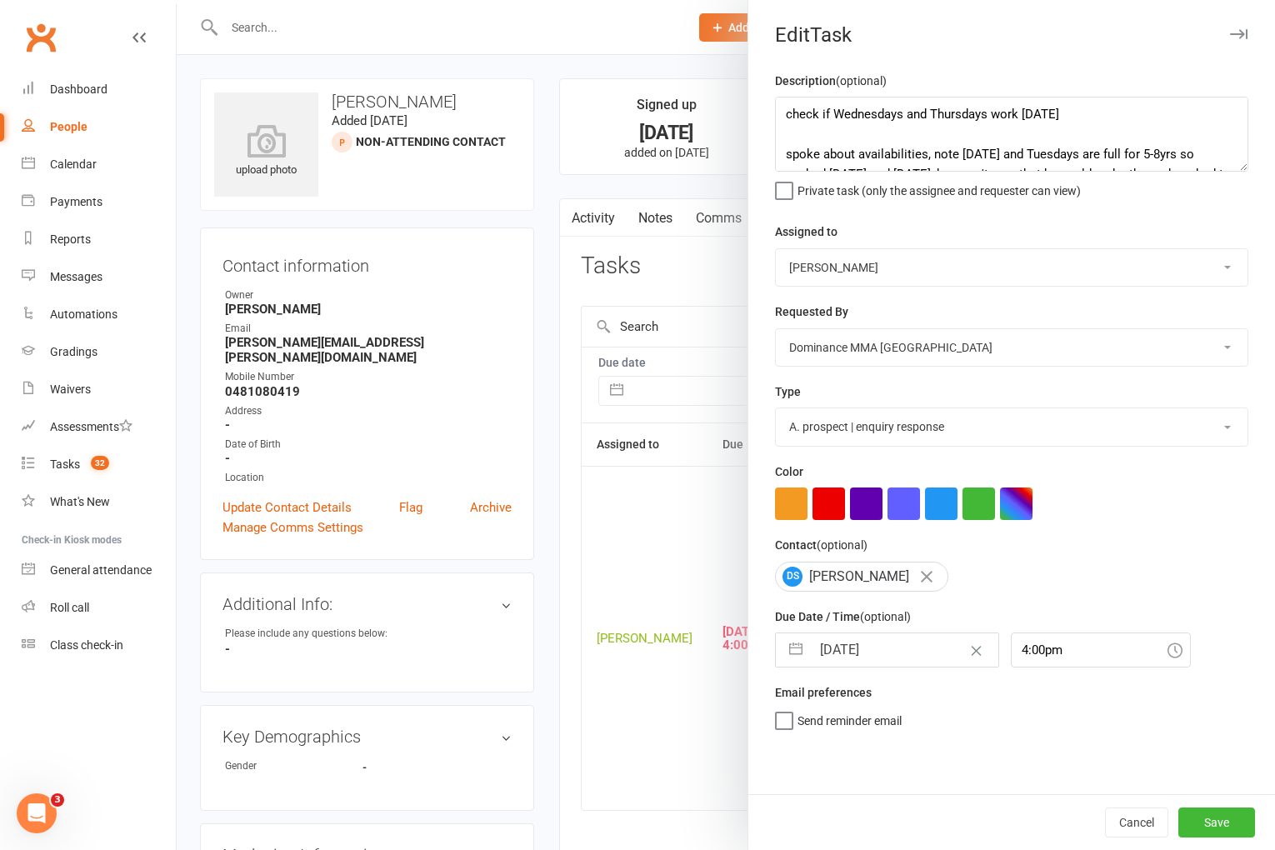
select select "2025"
select select "8"
select select "2025"
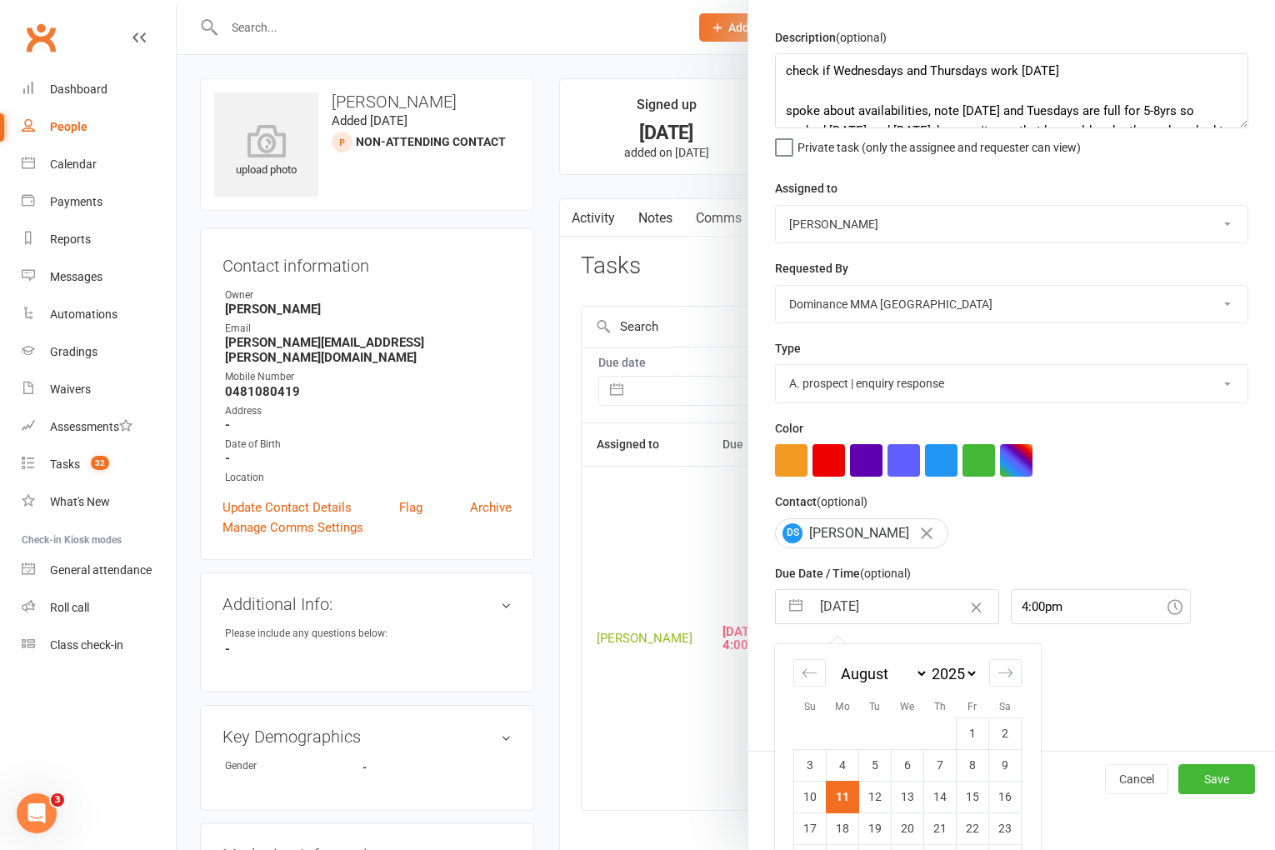
scroll to position [73, 0]
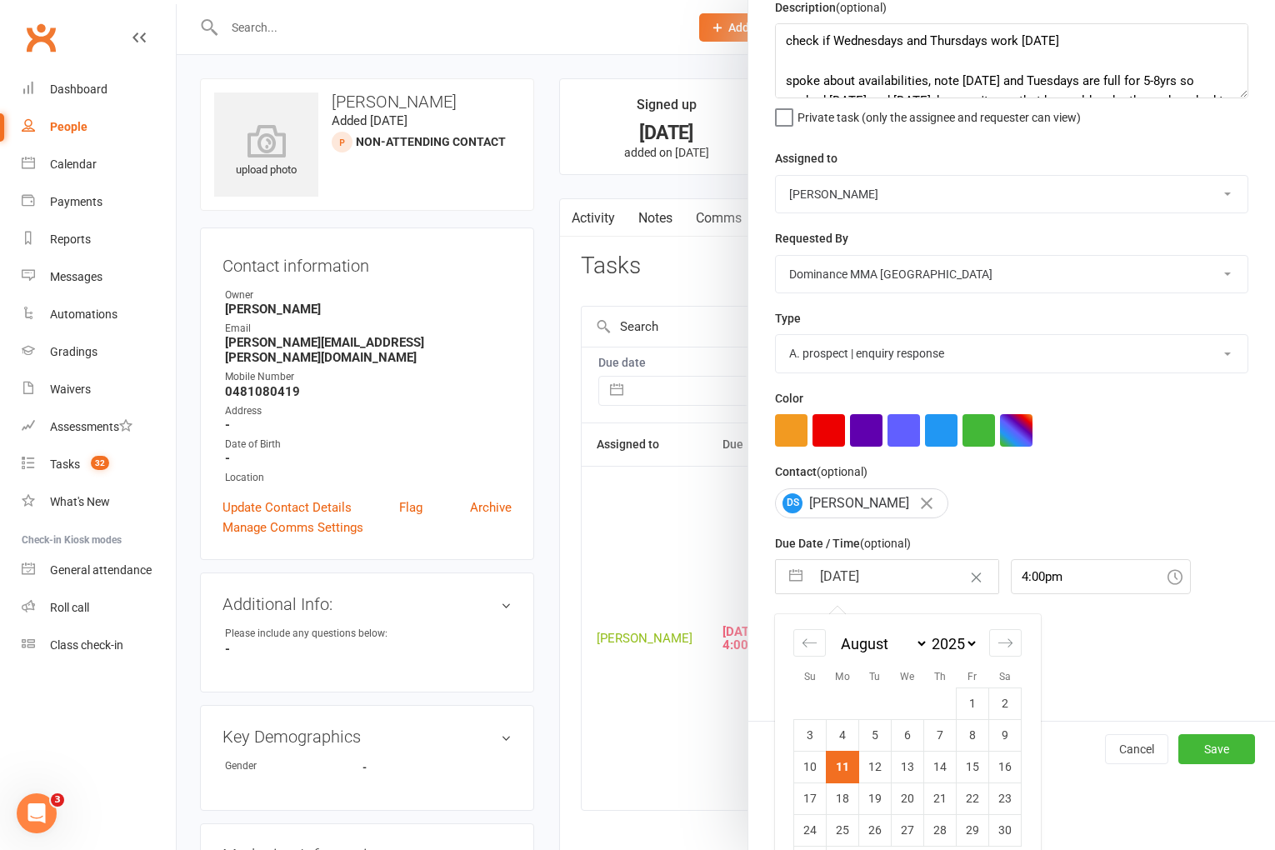
drag, startPoint x: 878, startPoint y: 770, endPoint x: 893, endPoint y: 774, distance: 15.6
click at [879, 770] on td "12" at bounding box center [875, 767] width 33 height 32
type input "12 Aug 2025"
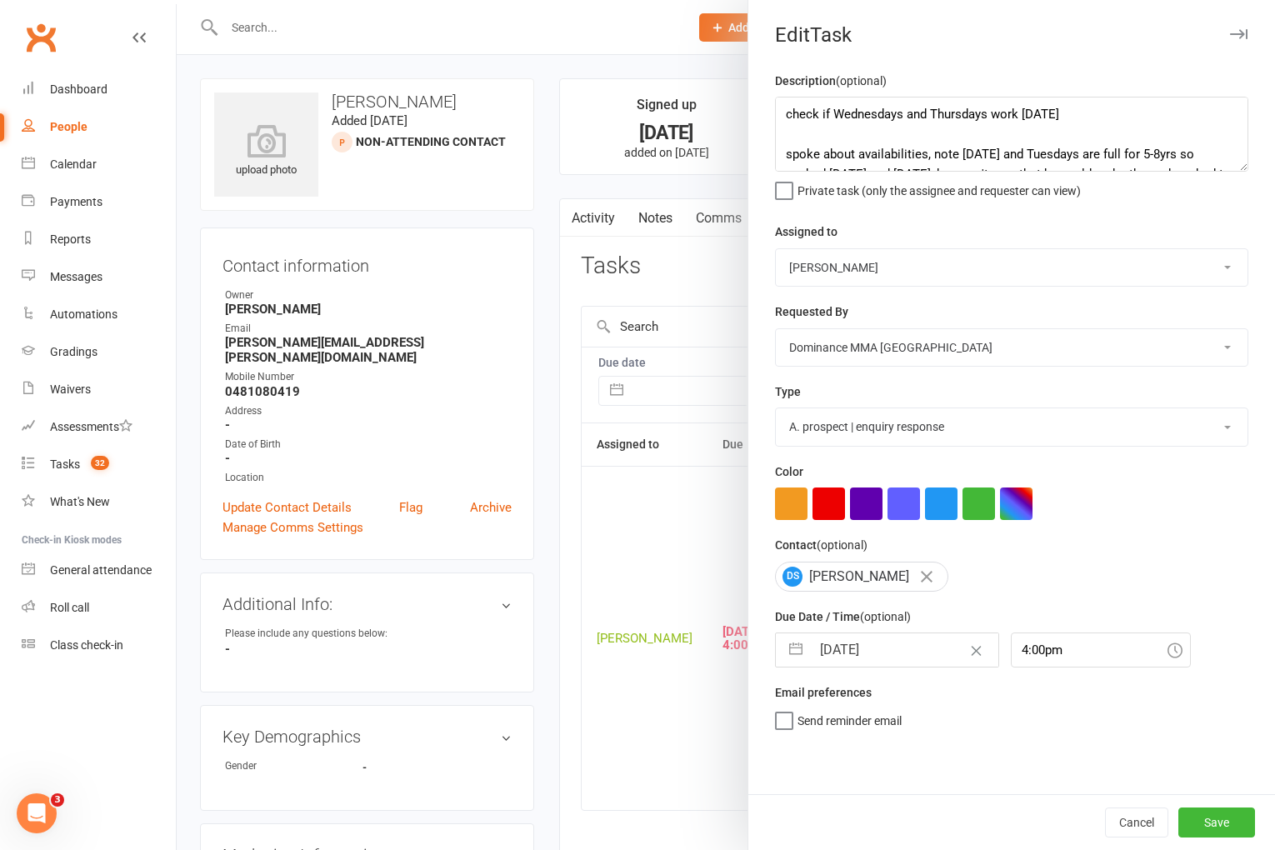
scroll to position [0, 0]
click at [1214, 829] on button "Save" at bounding box center [1217, 823] width 77 height 30
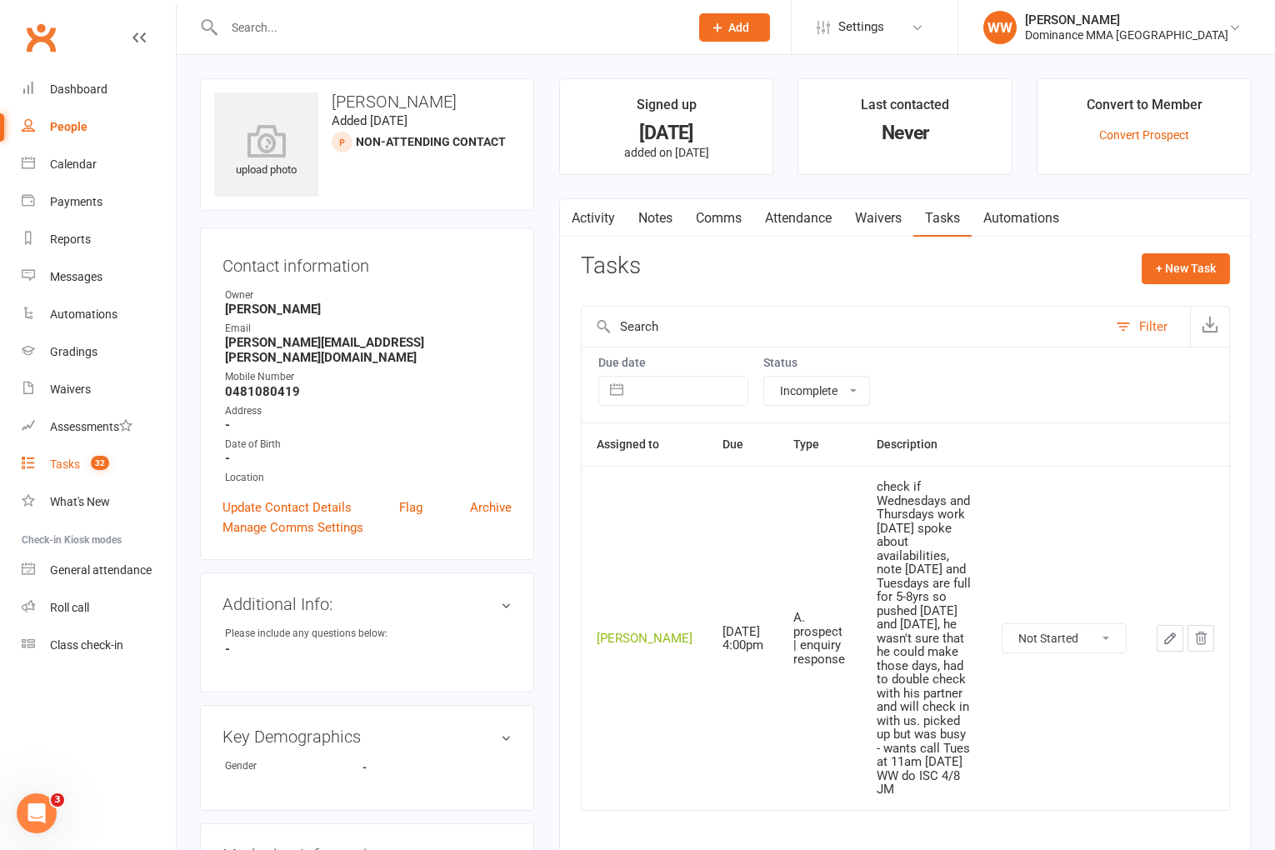
click at [58, 461] on div "Tasks" at bounding box center [65, 464] width 30 height 13
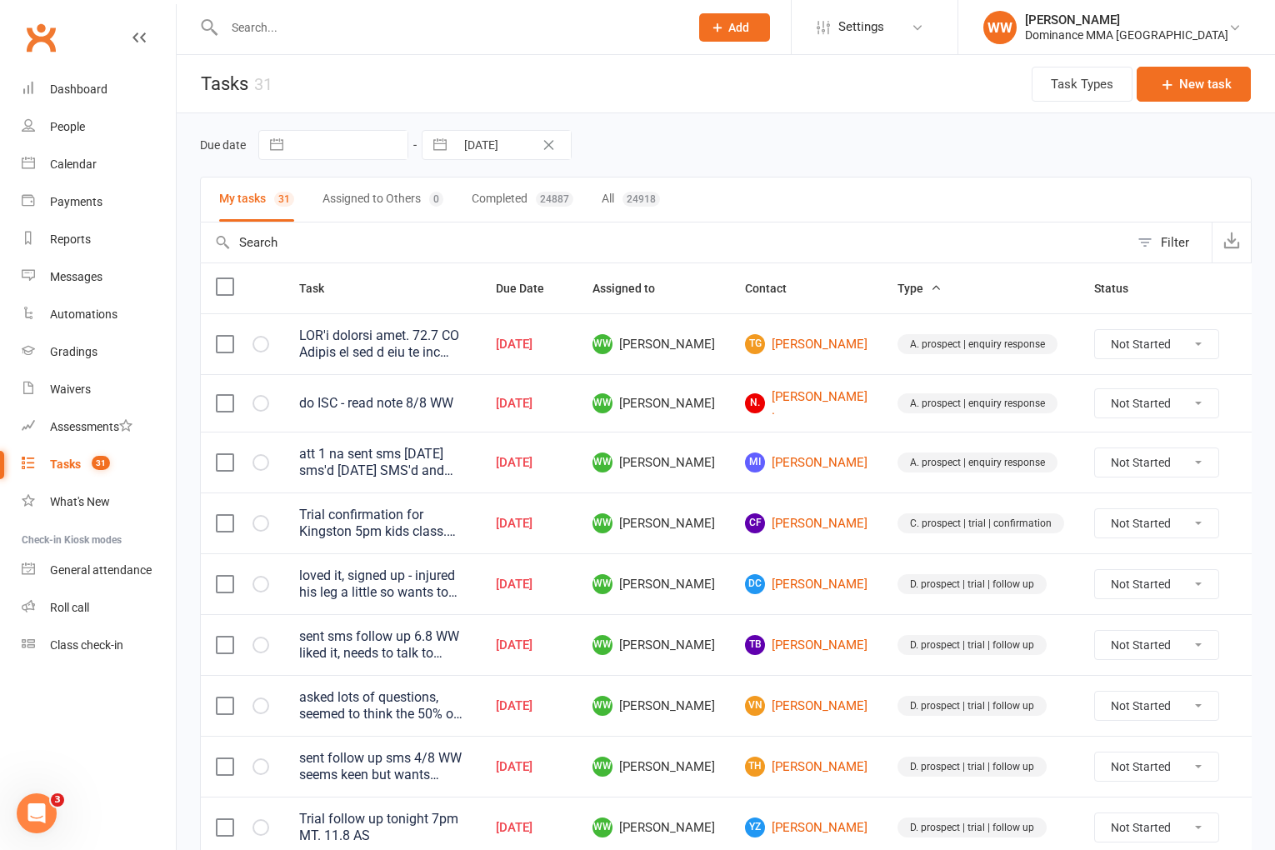
click at [849, 521] on td "CF Corinne Farrow" at bounding box center [806, 523] width 153 height 61
click at [830, 140] on div "Due date Navigate forward to interact with the calendar and select a date. Pres…" at bounding box center [726, 145] width 1052 height 30
click at [883, 440] on td "A. prospect | enquiry response" at bounding box center [981, 462] width 197 height 61
click at [835, 459] on link "MI Mohamed Ibrahim" at bounding box center [806, 463] width 123 height 20
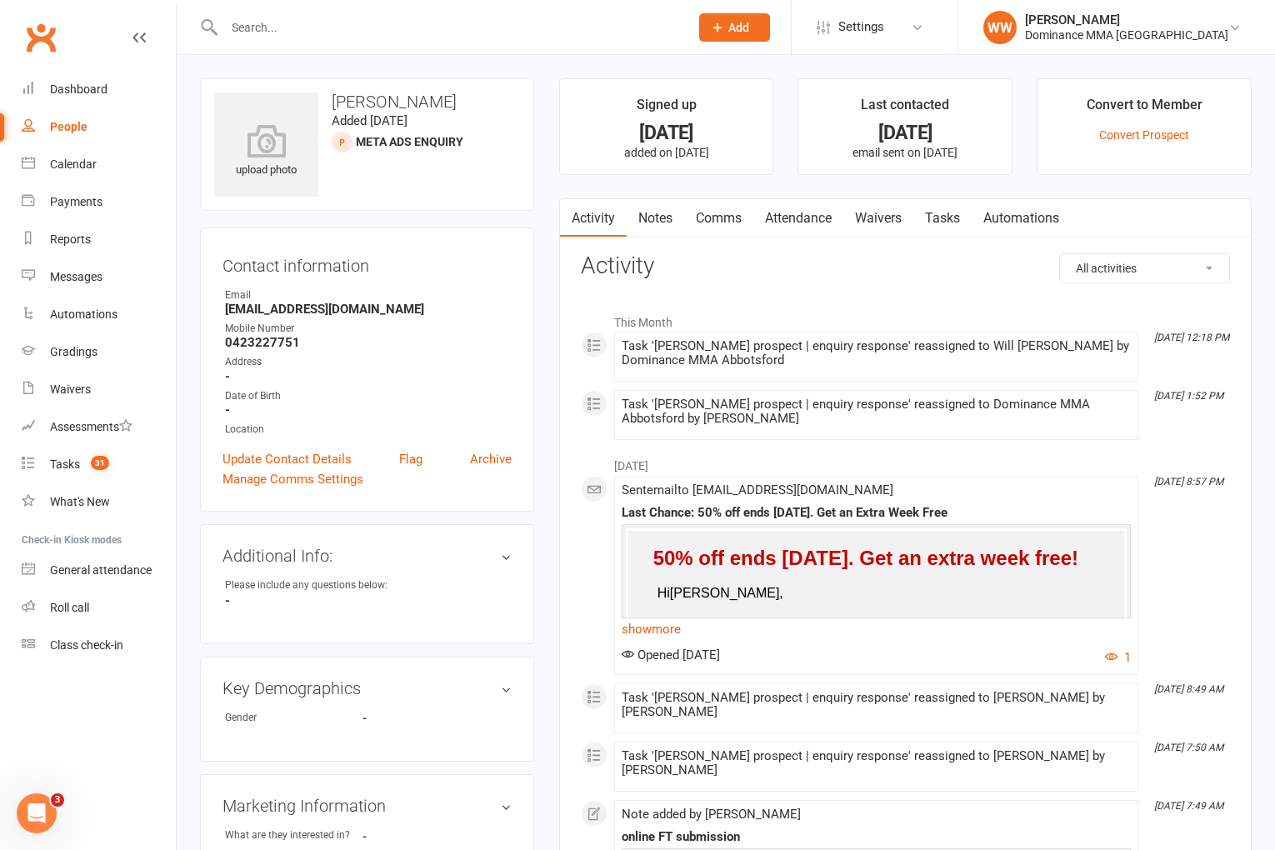
click at [856, 450] on li "[DATE]" at bounding box center [905, 461] width 649 height 27
click at [834, 452] on li "[DATE]" at bounding box center [905, 461] width 649 height 27
click at [963, 220] on link "Tasks" at bounding box center [943, 218] width 58 height 38
select select "incomplete"
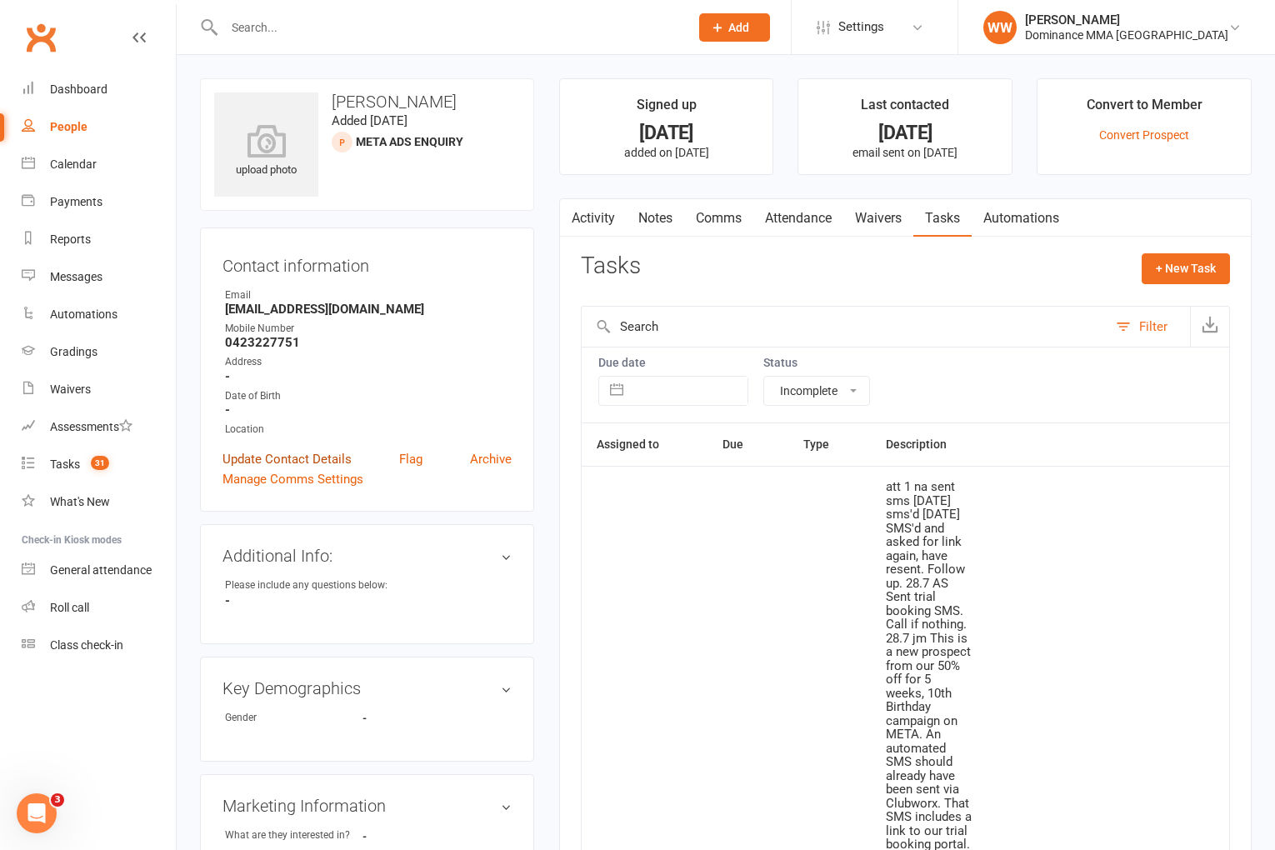
click at [295, 449] on link "Update Contact Details" at bounding box center [287, 459] width 129 height 20
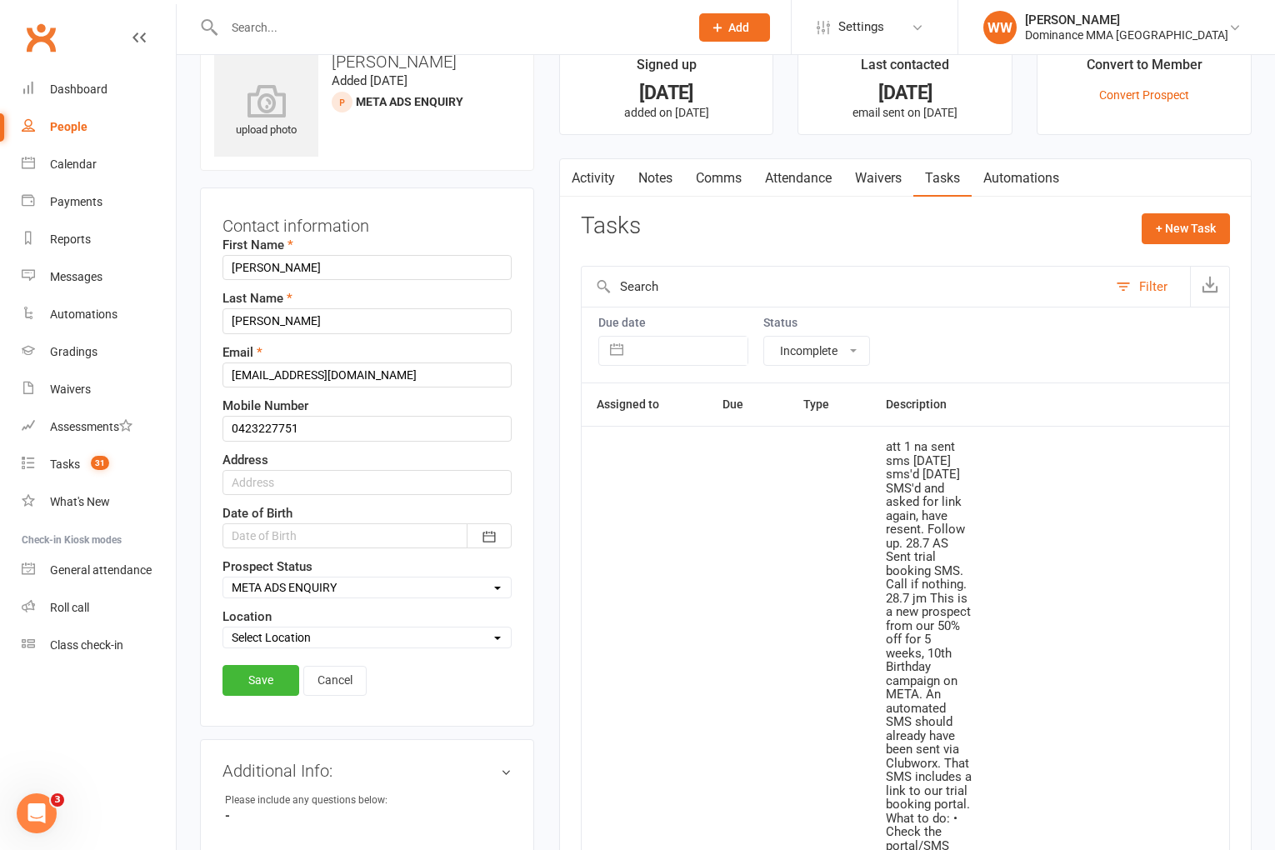
scroll to position [78, 0]
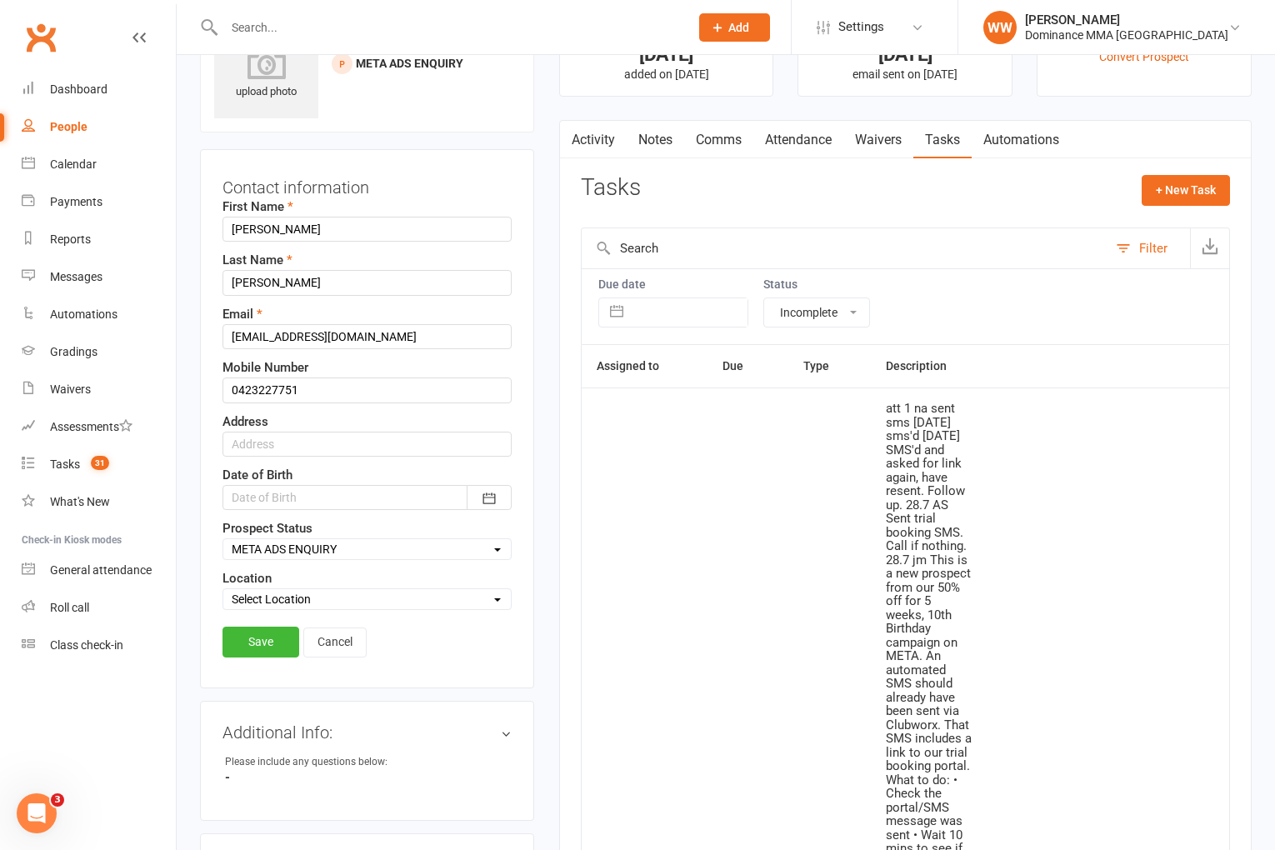
click at [265, 544] on select "Select ENQUIRY GOOGLE ADS ENQUIRY META ADS ENQUIRY DROPPED DROP-IN VISITOR NON-…" at bounding box center [367, 549] width 288 height 18
select select "DROPPED"
click at [270, 645] on link "Save" at bounding box center [261, 642] width 77 height 30
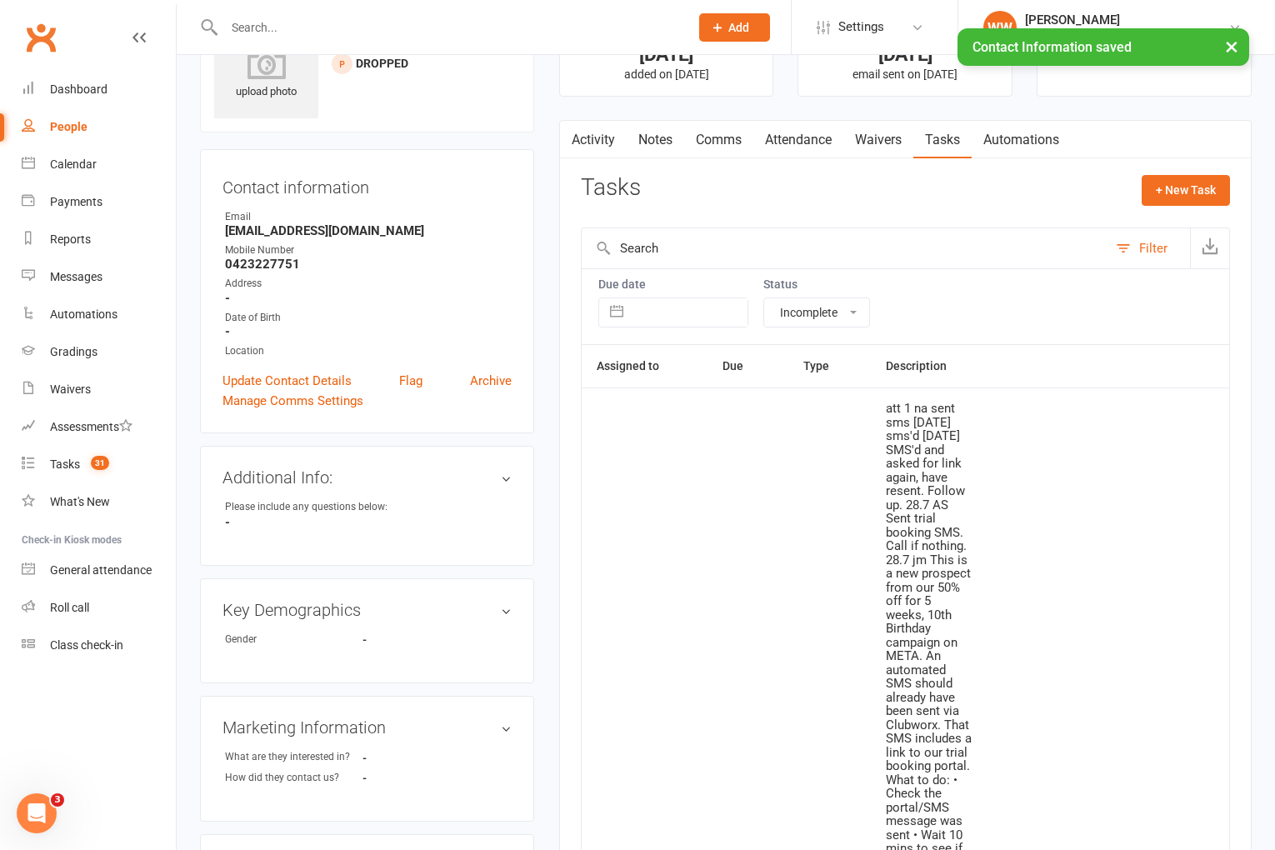
click at [688, 193] on div "Tasks + New Task" at bounding box center [905, 194] width 649 height 39
click at [665, 151] on link "Notes" at bounding box center [656, 140] width 58 height 38
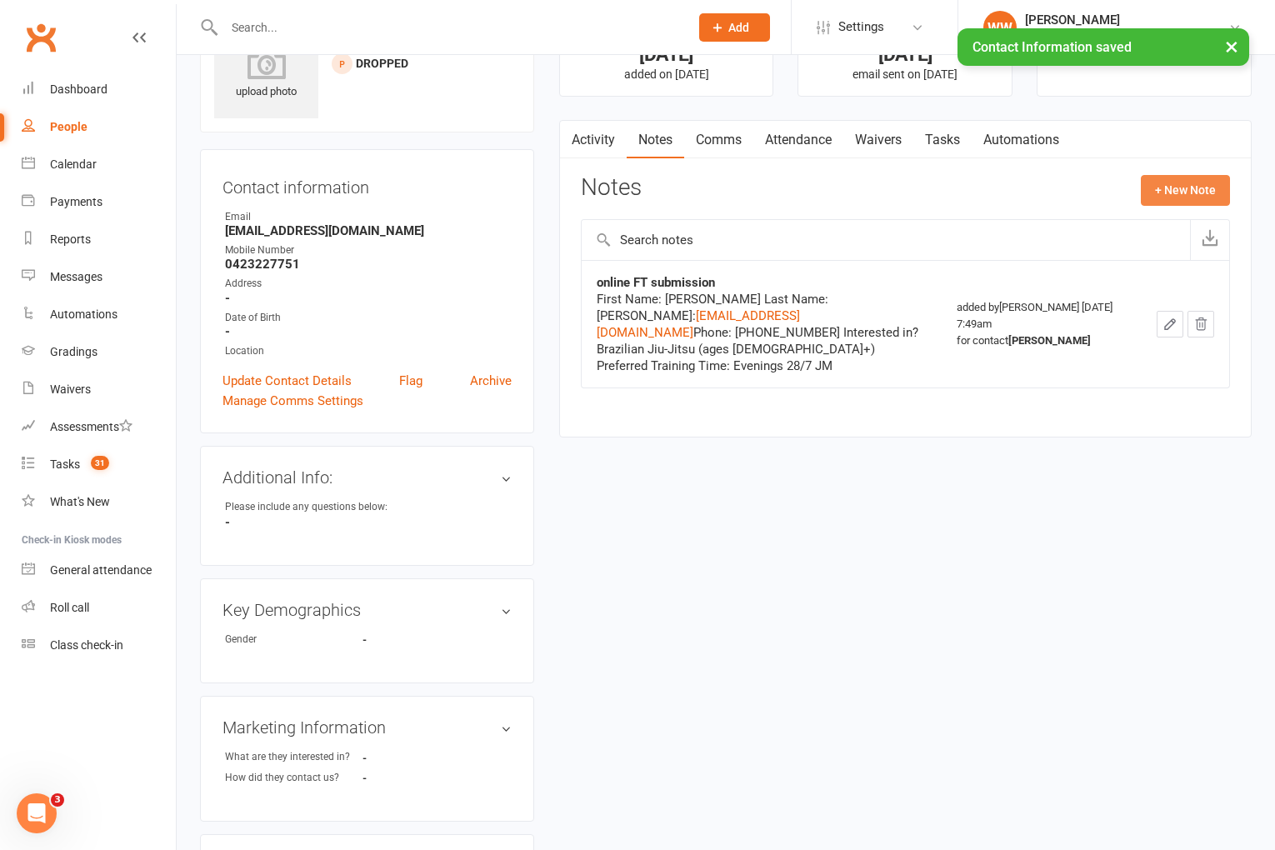
click at [1168, 201] on button "+ New Note" at bounding box center [1185, 190] width 89 height 30
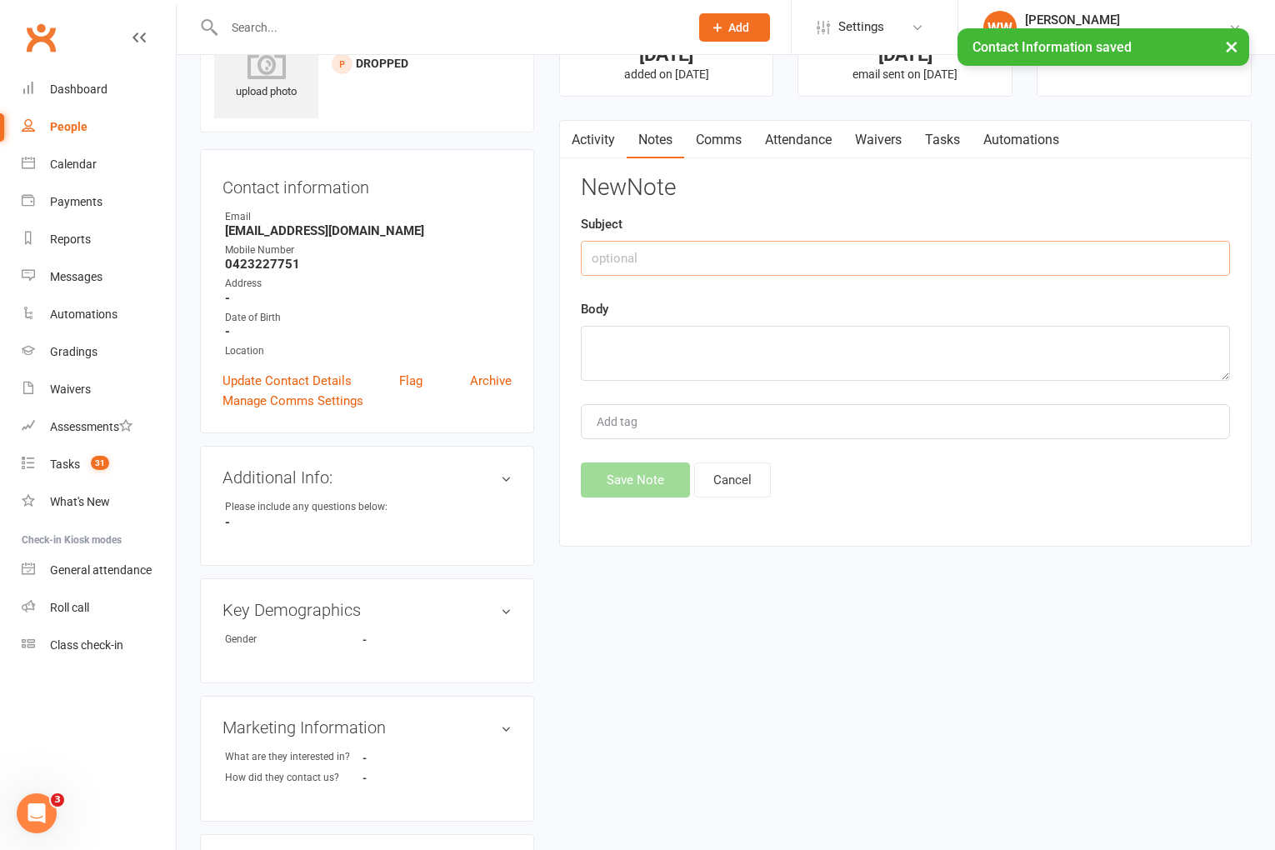
click at [719, 256] on input "text" at bounding box center [905, 258] width 649 height 35
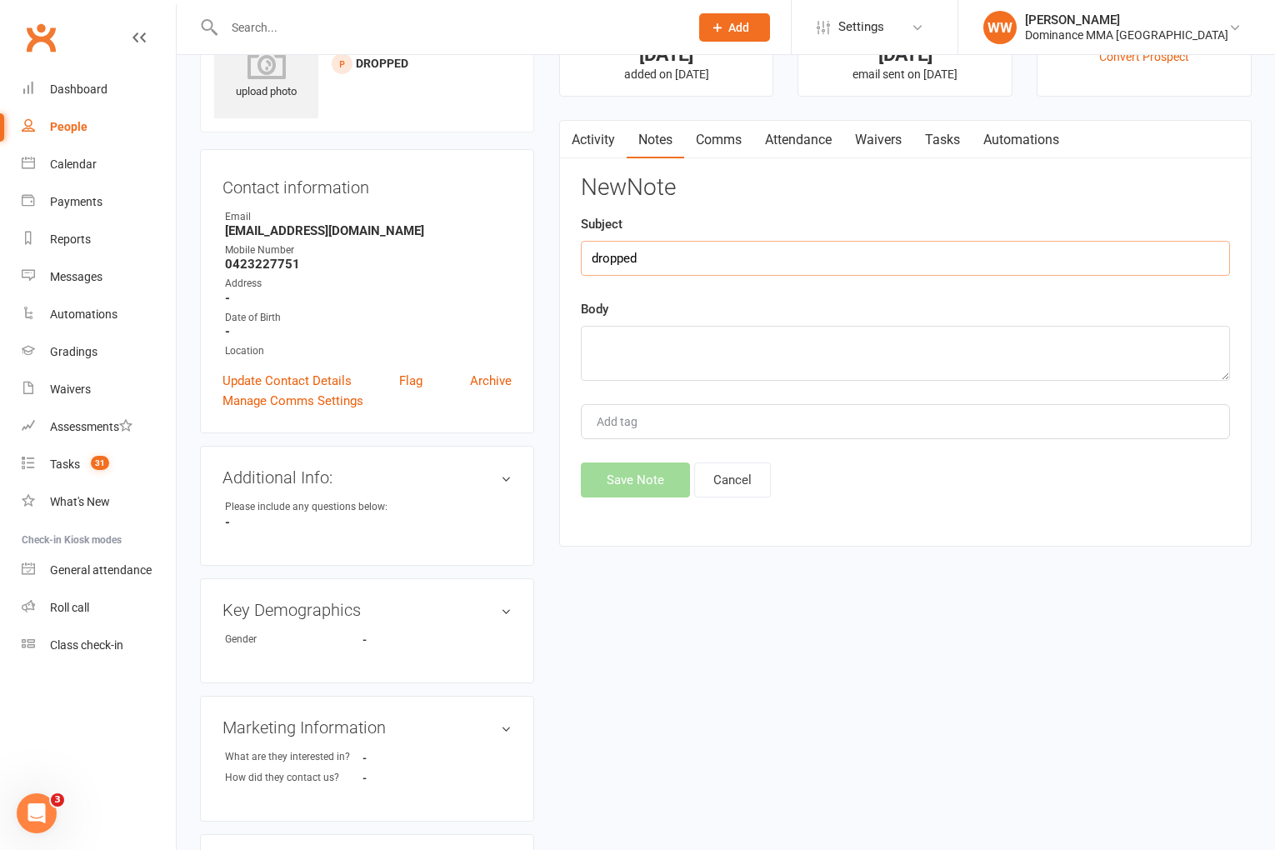
type input "dropped"
click at [681, 352] on textarea at bounding box center [905, 353] width 649 height 55
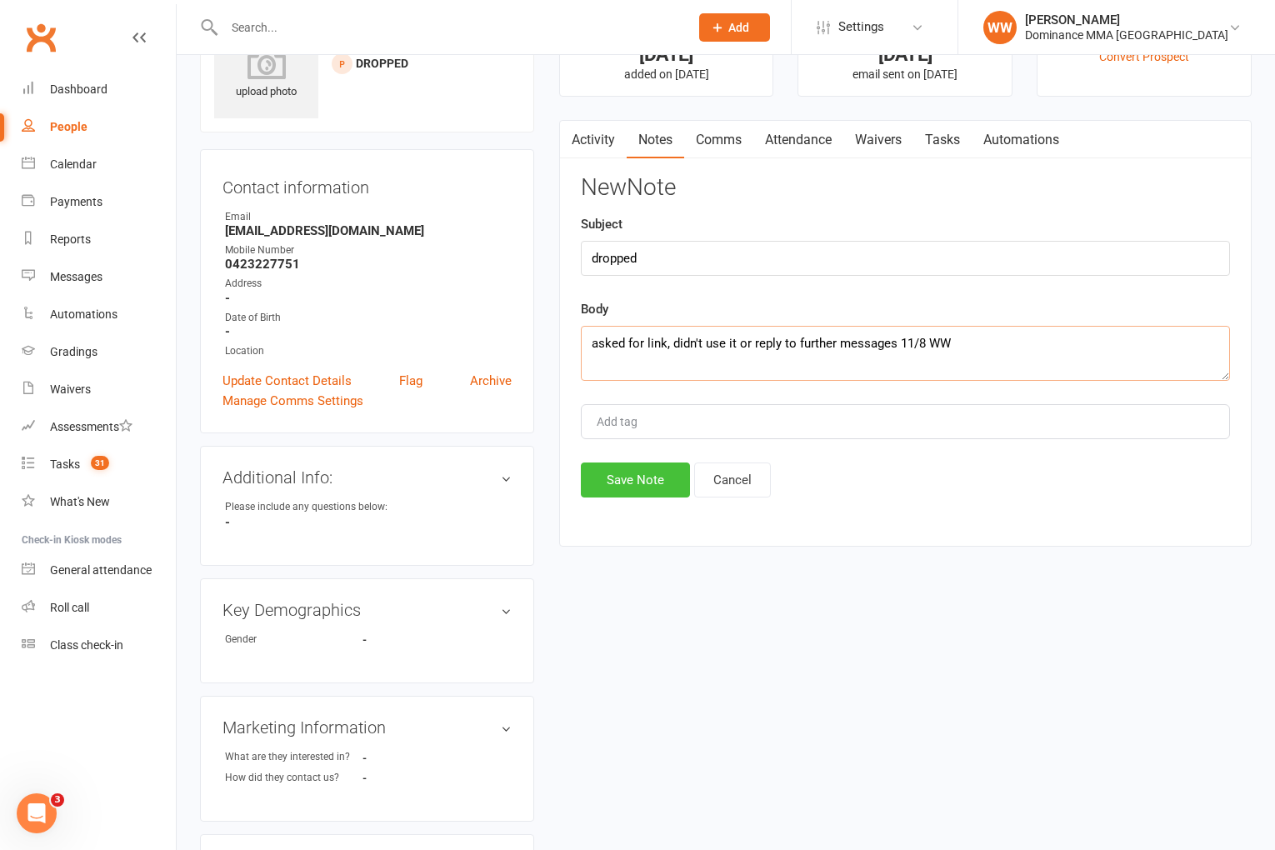
type textarea "asked for link, didn't use it or reply to further messages 11/8 WW"
click at [656, 482] on button "Save Note" at bounding box center [635, 480] width 109 height 35
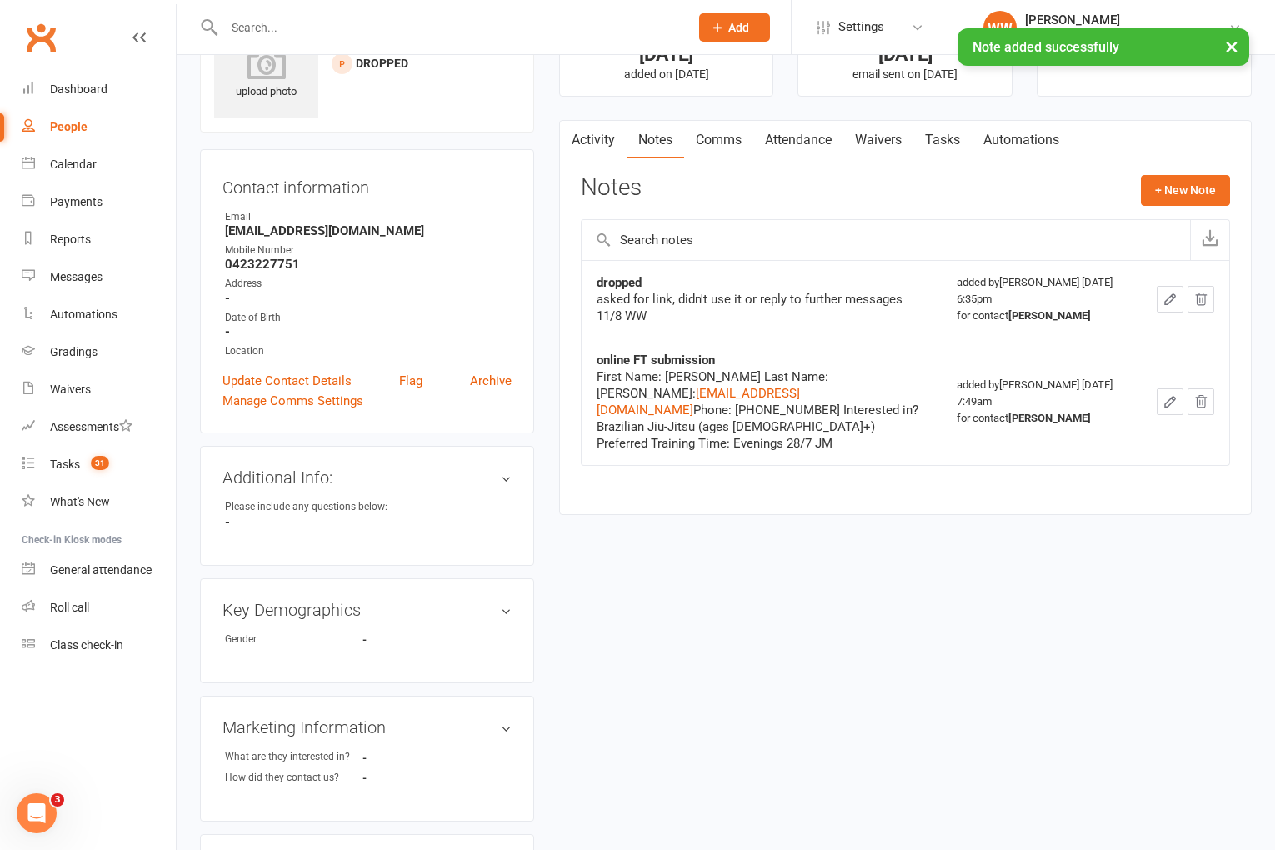
click at [944, 132] on link "Tasks" at bounding box center [943, 140] width 58 height 38
select select "incomplete"
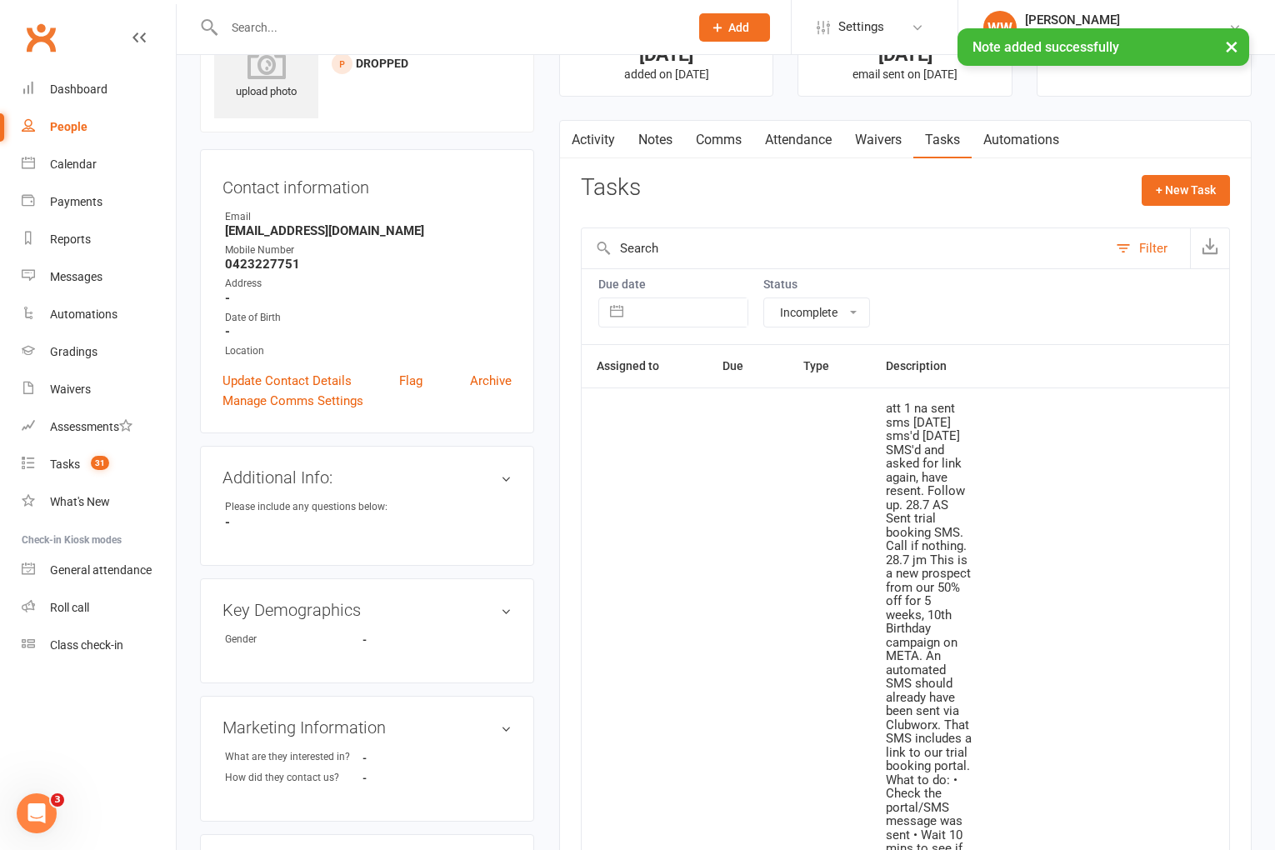
select select "unstarted"
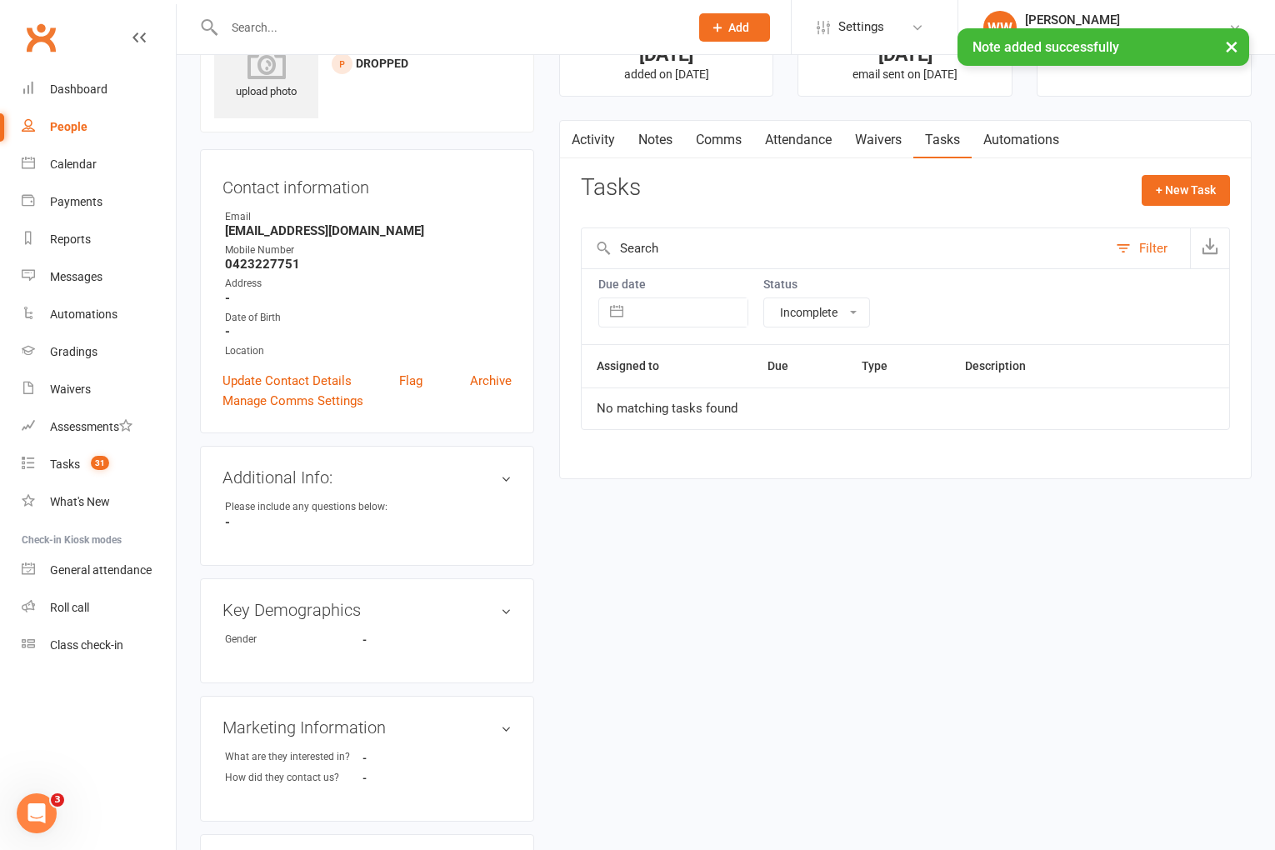
click at [1000, 200] on div "Tasks + New Task" at bounding box center [905, 194] width 649 height 39
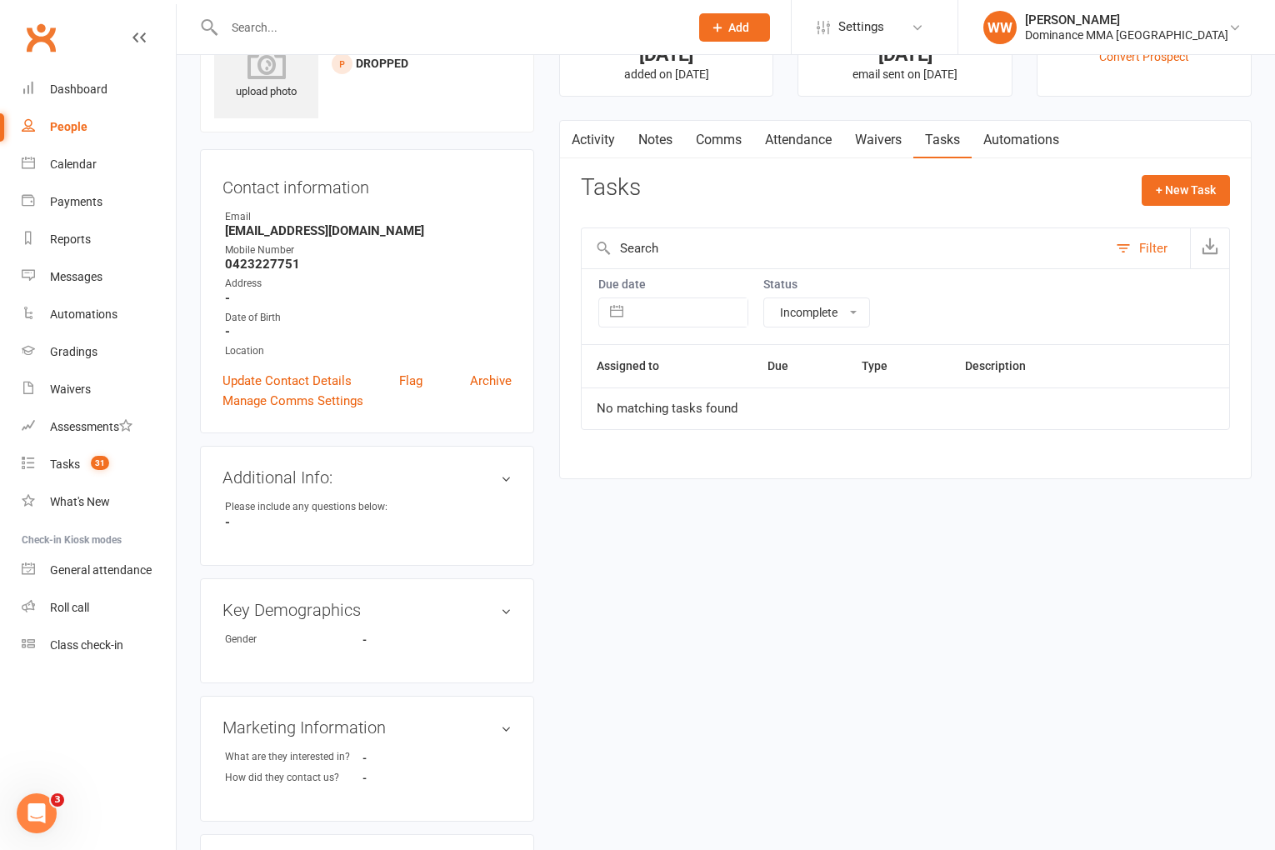
click at [999, 203] on div "Tasks + New Task" at bounding box center [905, 194] width 649 height 39
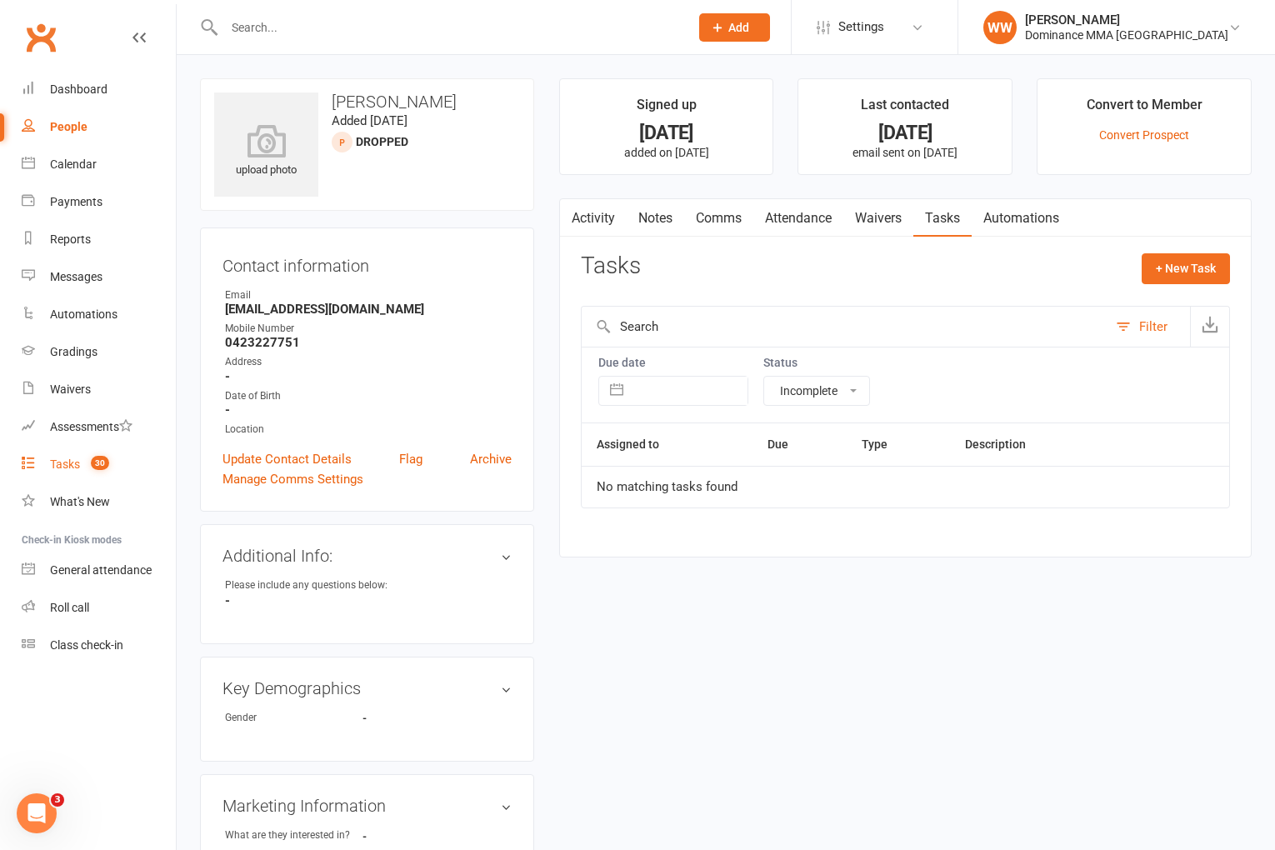
click at [65, 468] on div "Tasks" at bounding box center [65, 464] width 30 height 13
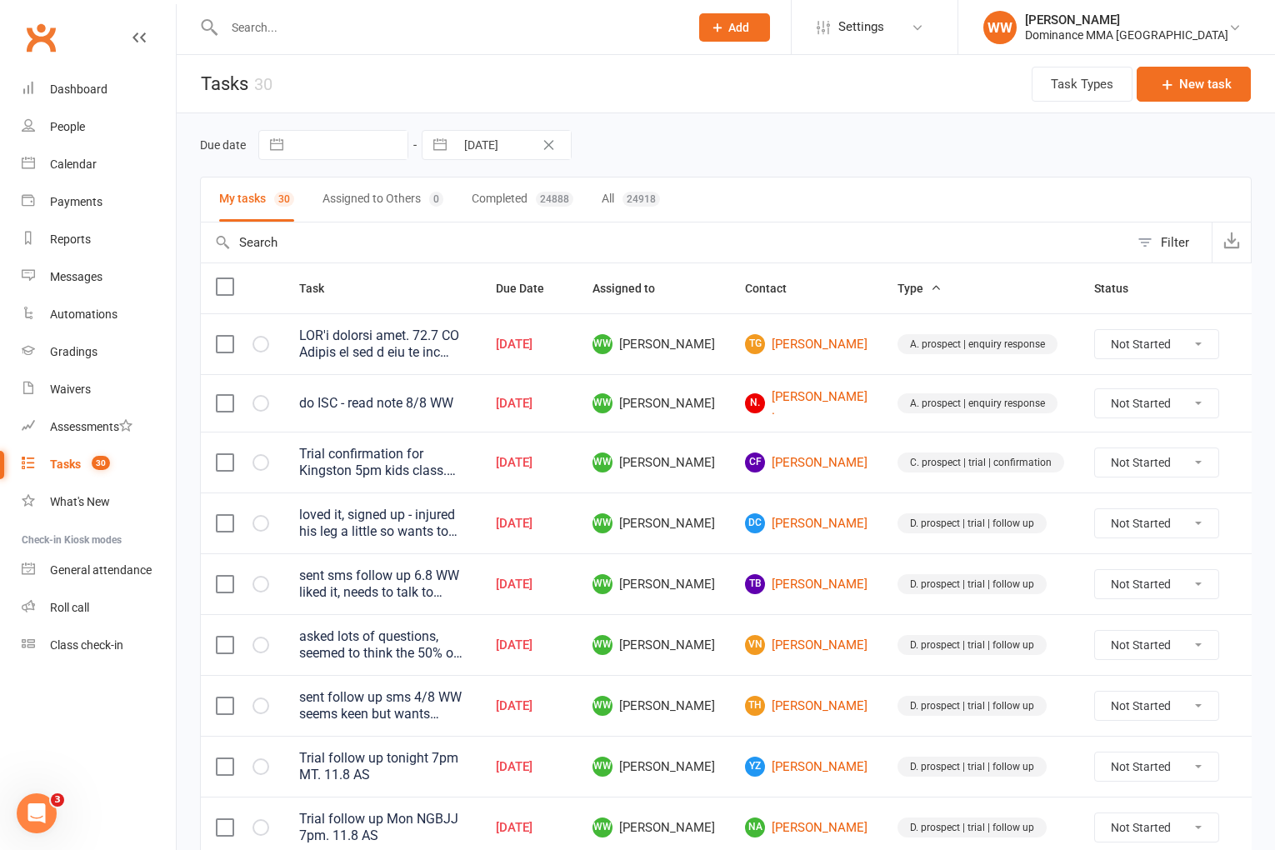
click at [730, 417] on td "N. Naomi ." at bounding box center [806, 403] width 153 height 58
click at [704, 442] on td "WW Will Wesley" at bounding box center [654, 462] width 153 height 61
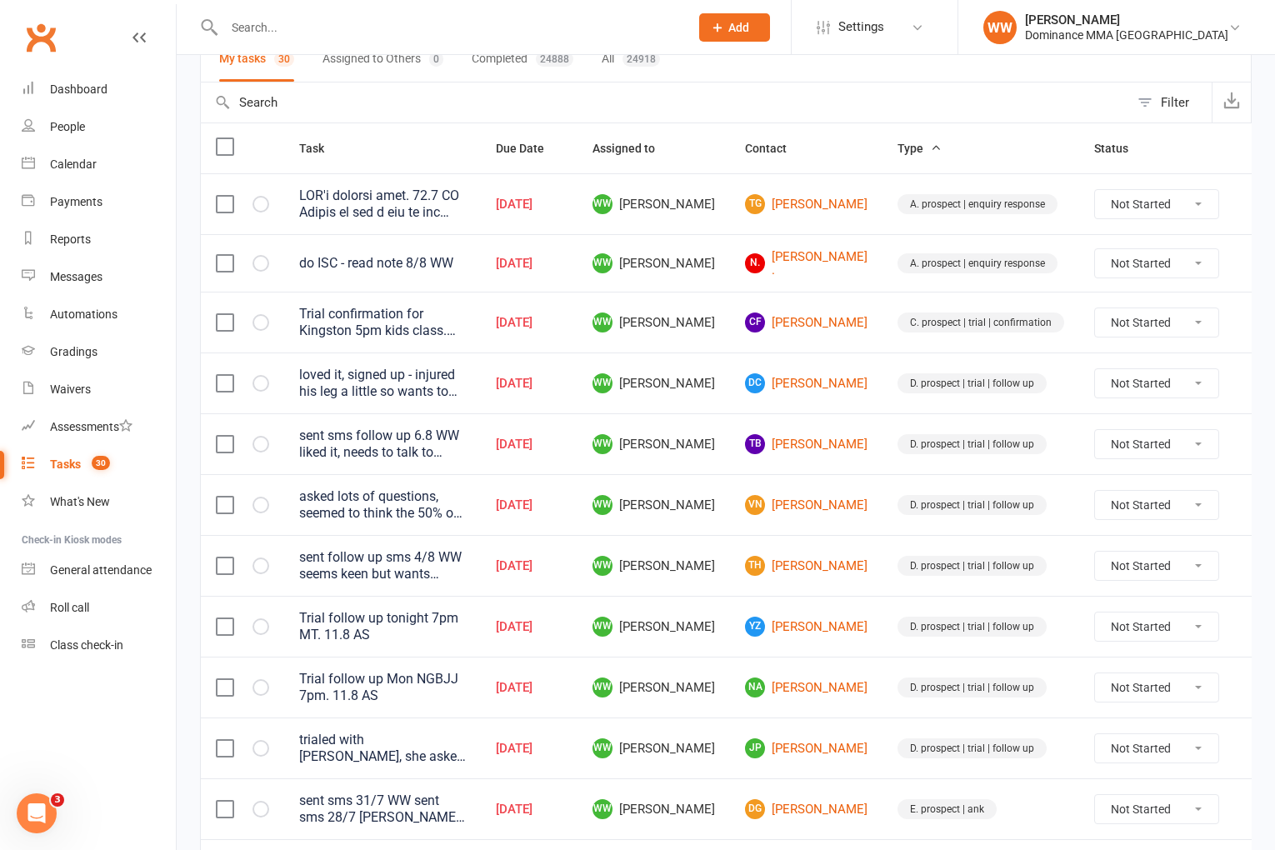
scroll to position [144, 0]
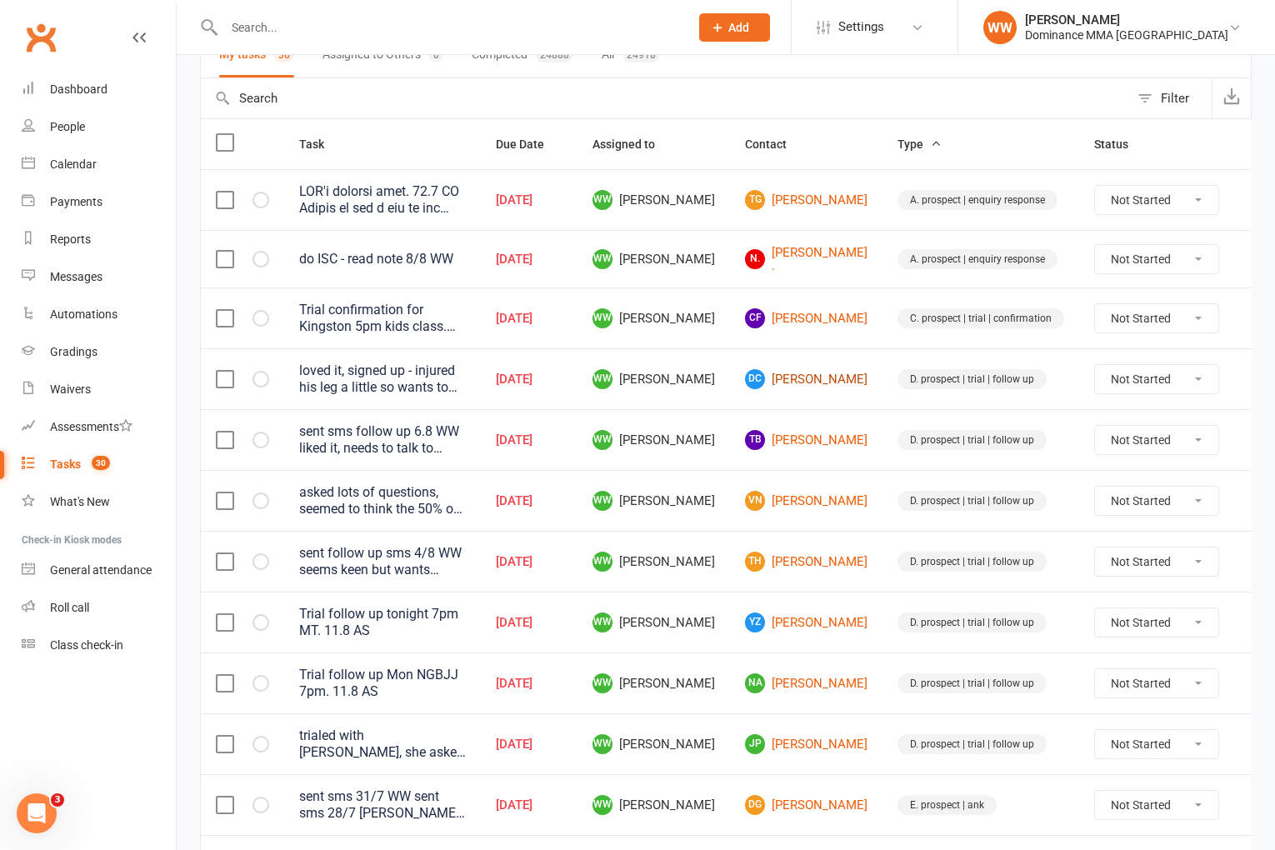
click at [791, 387] on link "DC Dhruv Chaturvedi" at bounding box center [806, 379] width 123 height 20
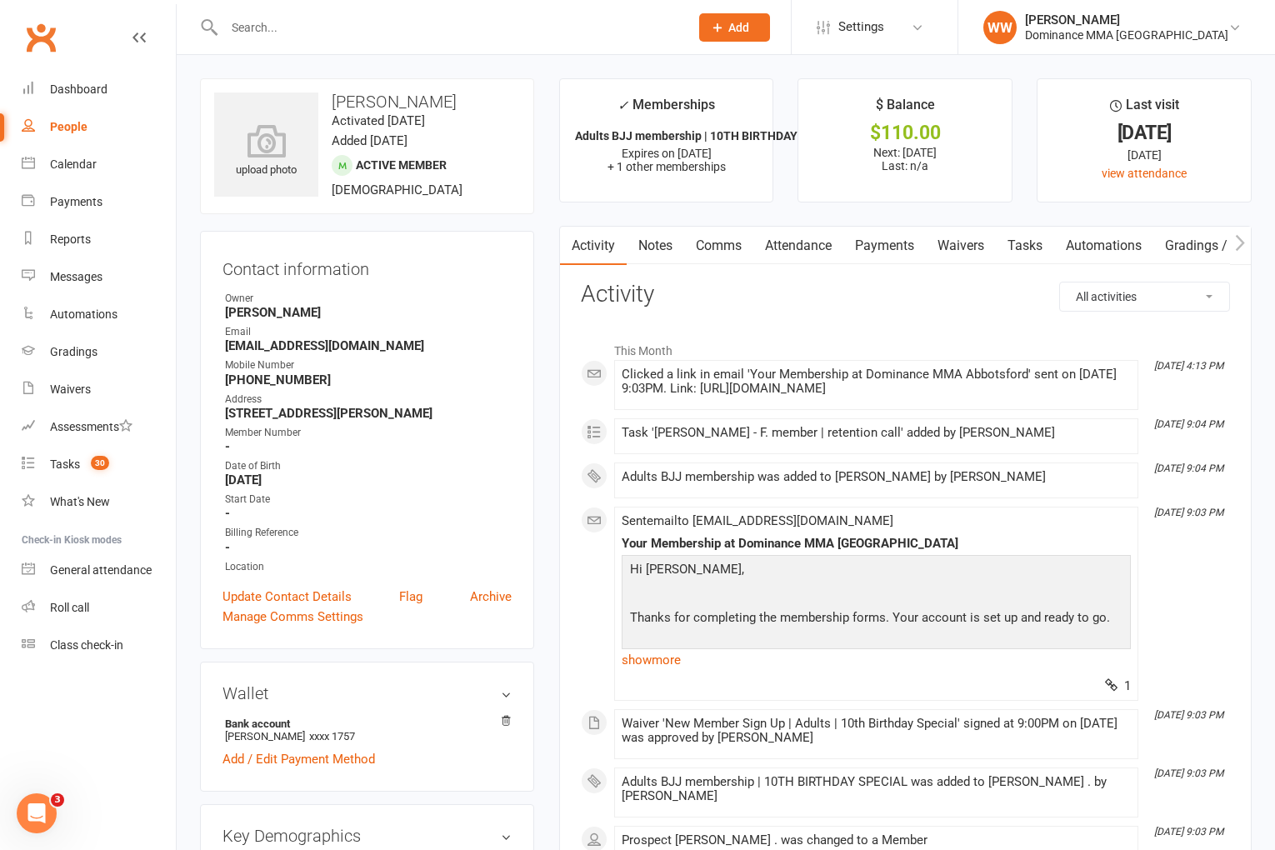
click at [1025, 247] on link "Tasks" at bounding box center [1025, 246] width 58 height 38
select select "incomplete"
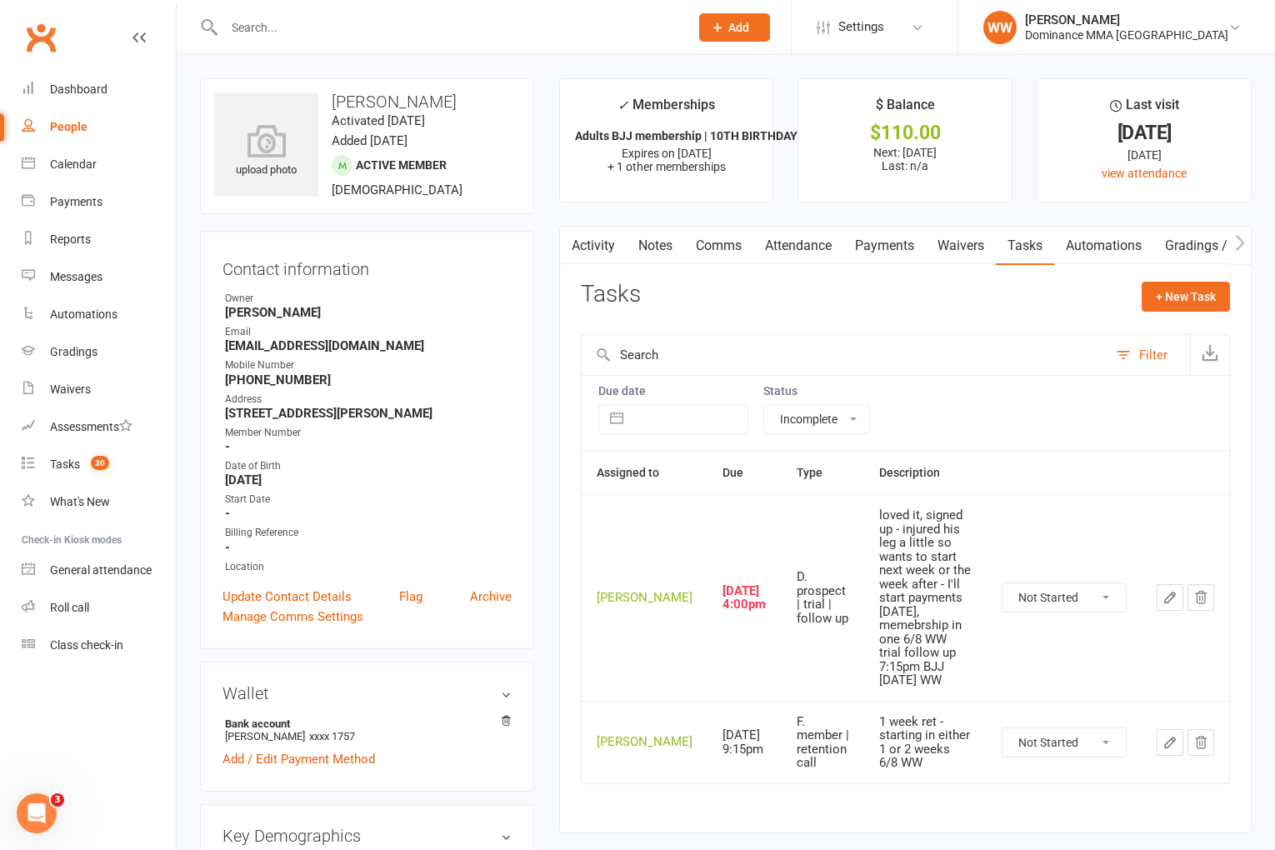
click at [1061, 595] on select "Not Started In Progress Waiting Complete" at bounding box center [1064, 597] width 123 height 28
select select "unstarted"
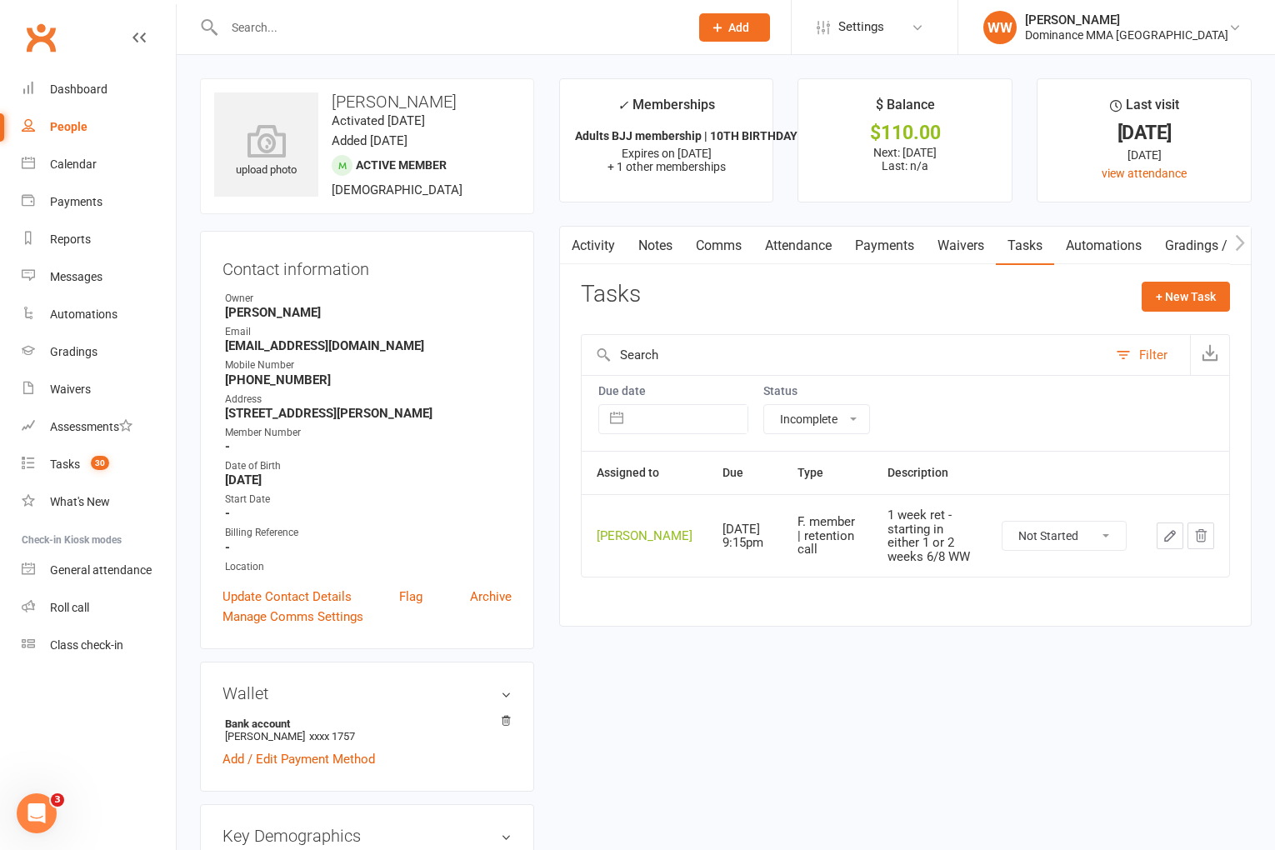
click at [952, 312] on div "Tasks + New Task" at bounding box center [905, 301] width 649 height 39
click at [956, 309] on div "Tasks + New Task" at bounding box center [905, 301] width 649 height 39
click at [72, 464] on div "Tasks" at bounding box center [65, 464] width 30 height 13
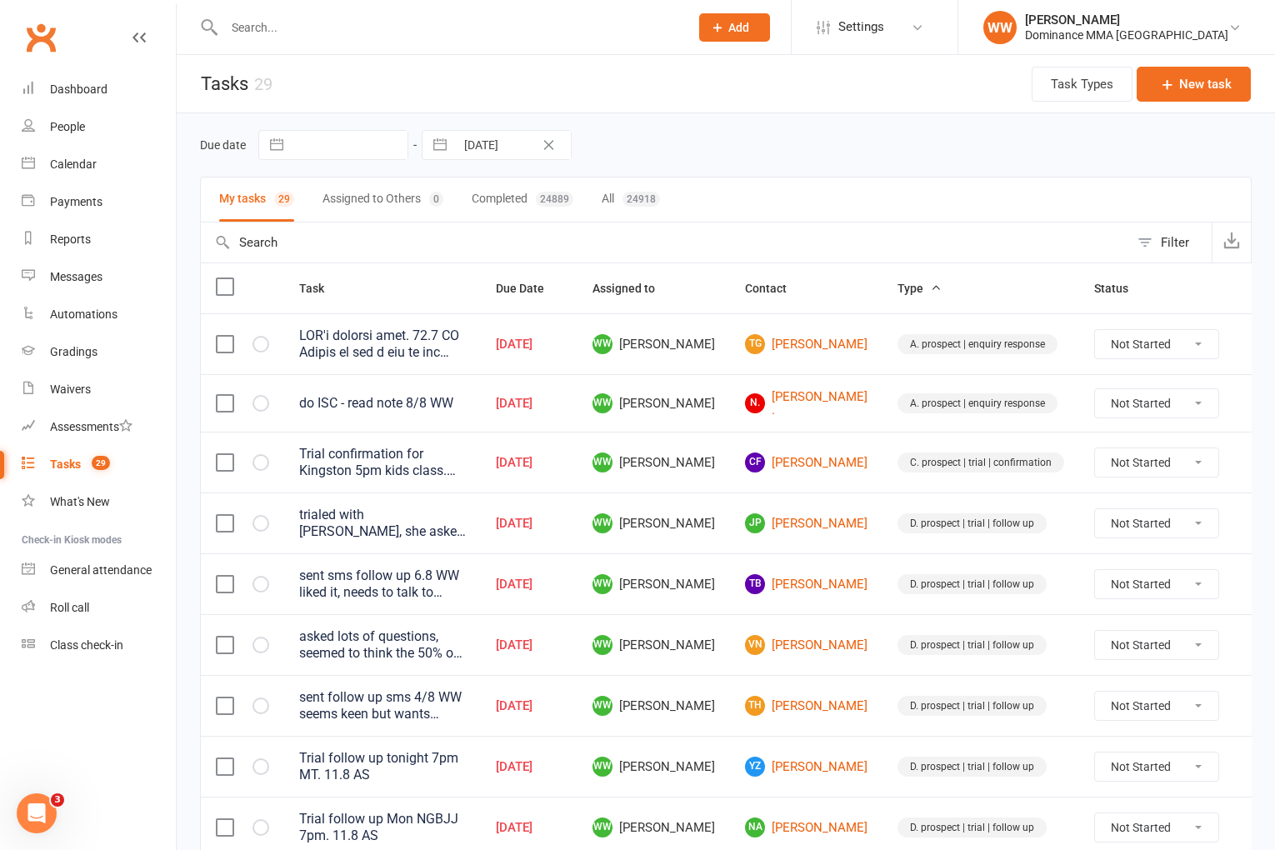
click at [707, 555] on td "WW Will Wesley" at bounding box center [654, 583] width 153 height 61
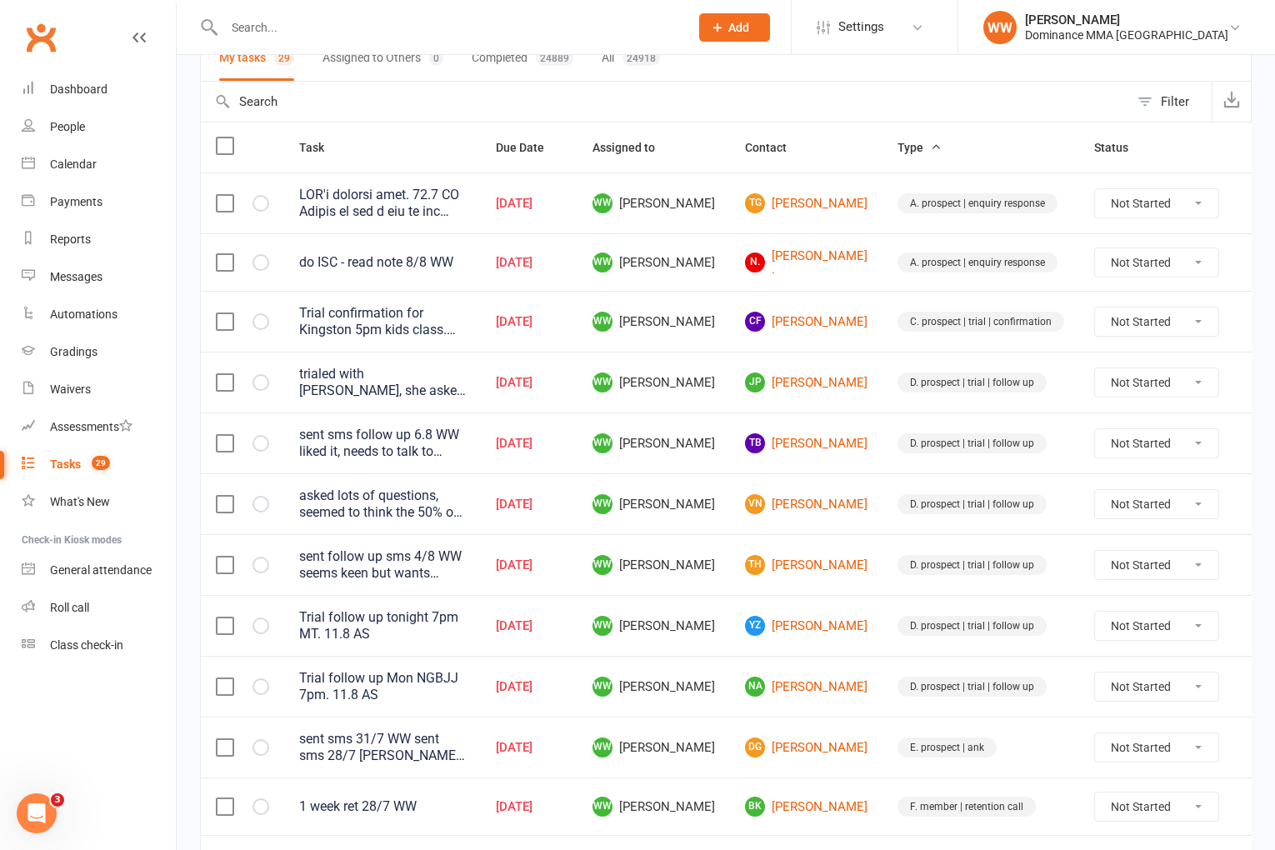
scroll to position [136, 0]
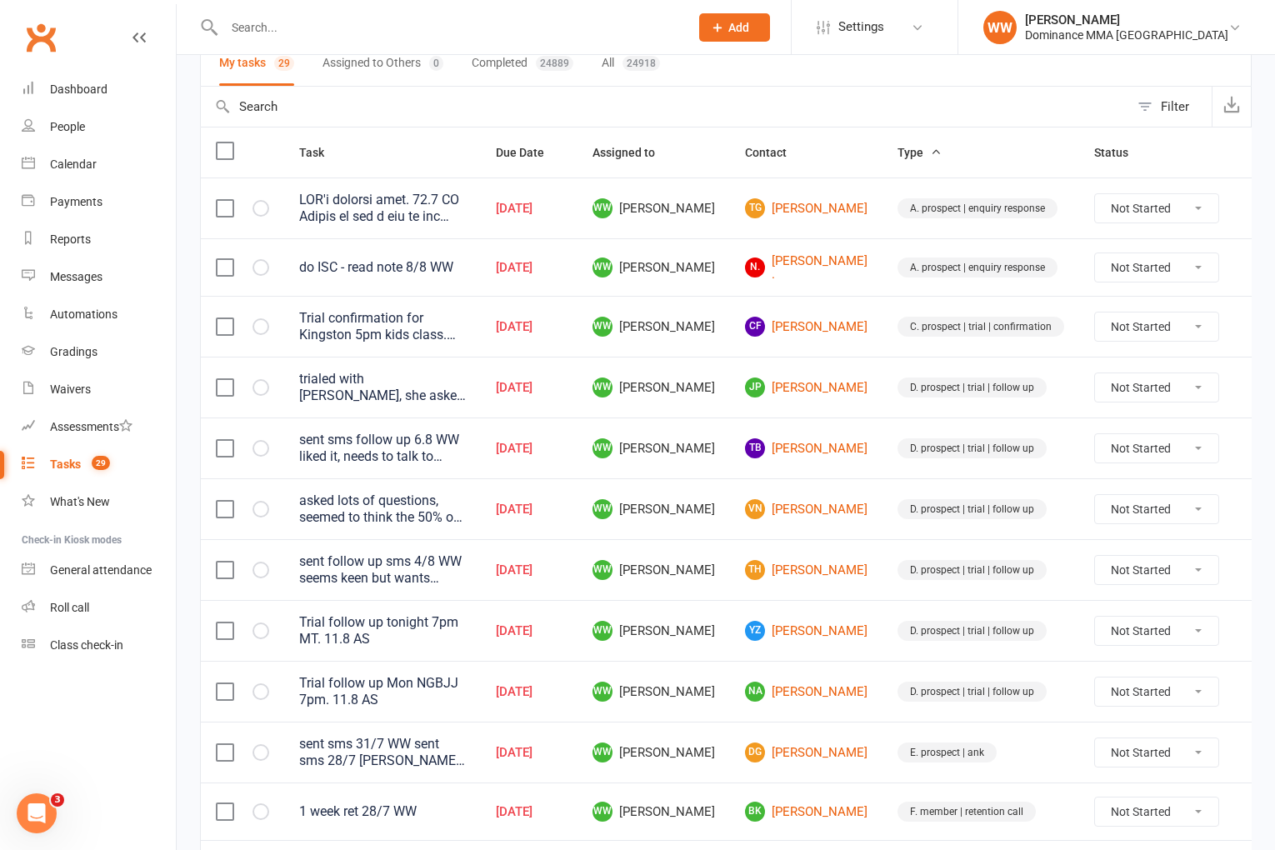
click at [704, 572] on td "WW Will Wesley" at bounding box center [654, 569] width 153 height 61
click at [710, 572] on td "WW Will Wesley" at bounding box center [654, 569] width 153 height 61
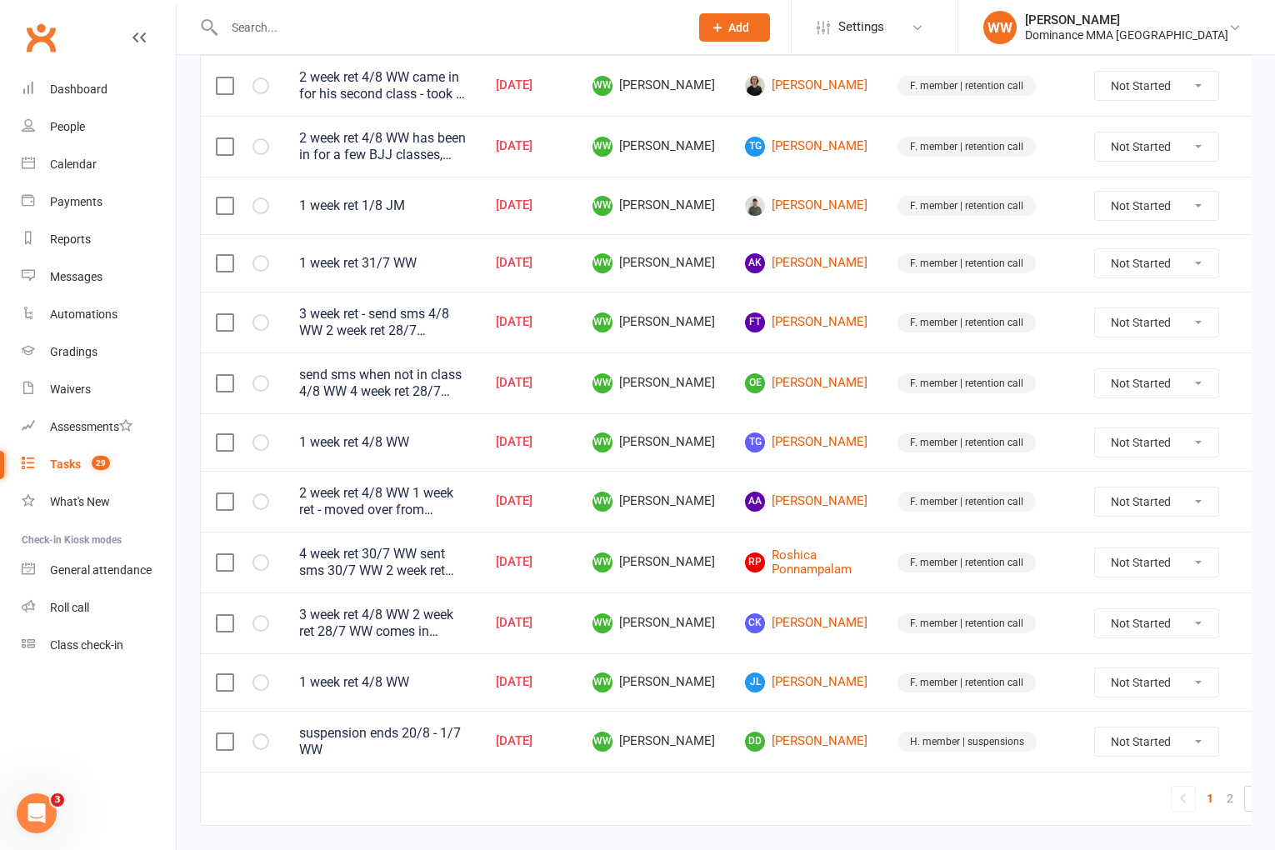
scroll to position [1082, 0]
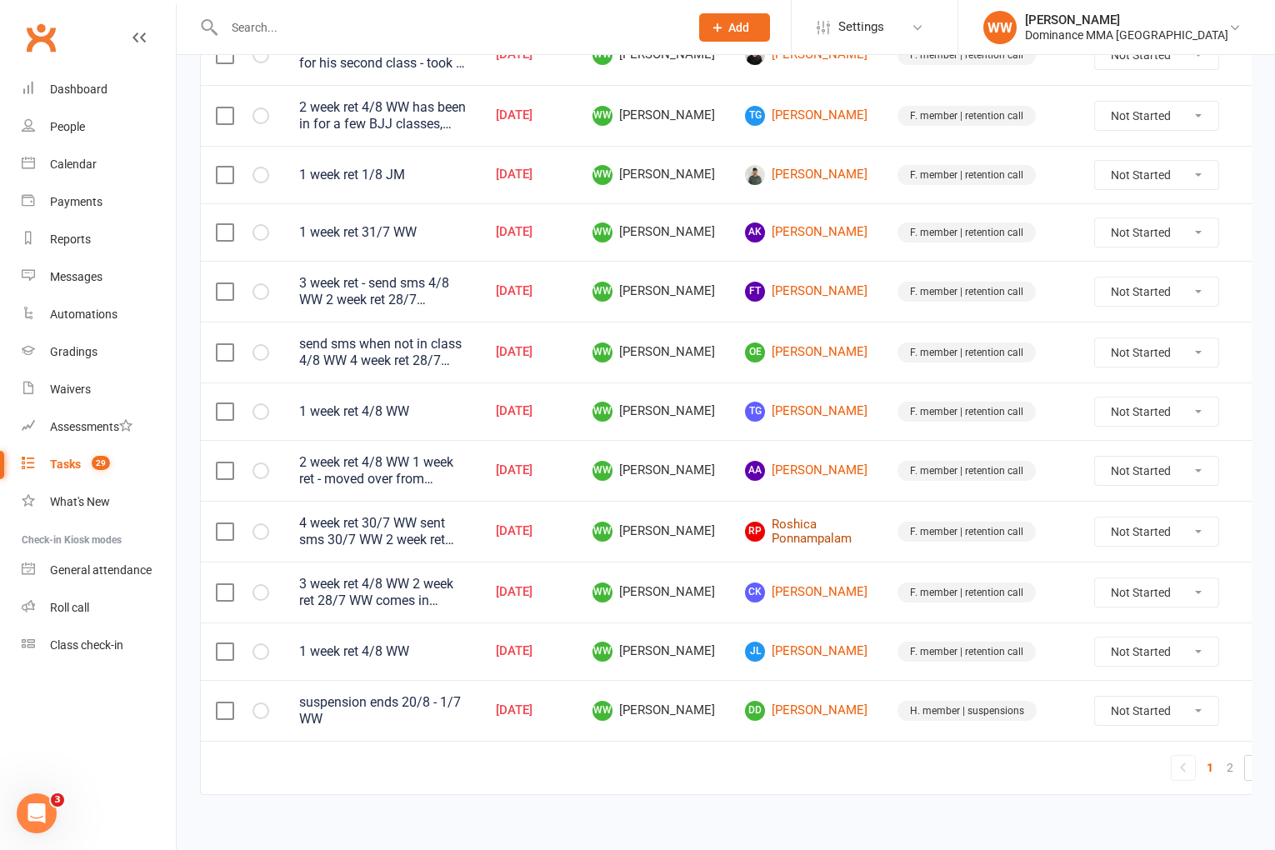
click at [771, 523] on link "RP Roshica Ponnampalam" at bounding box center [806, 532] width 123 height 28
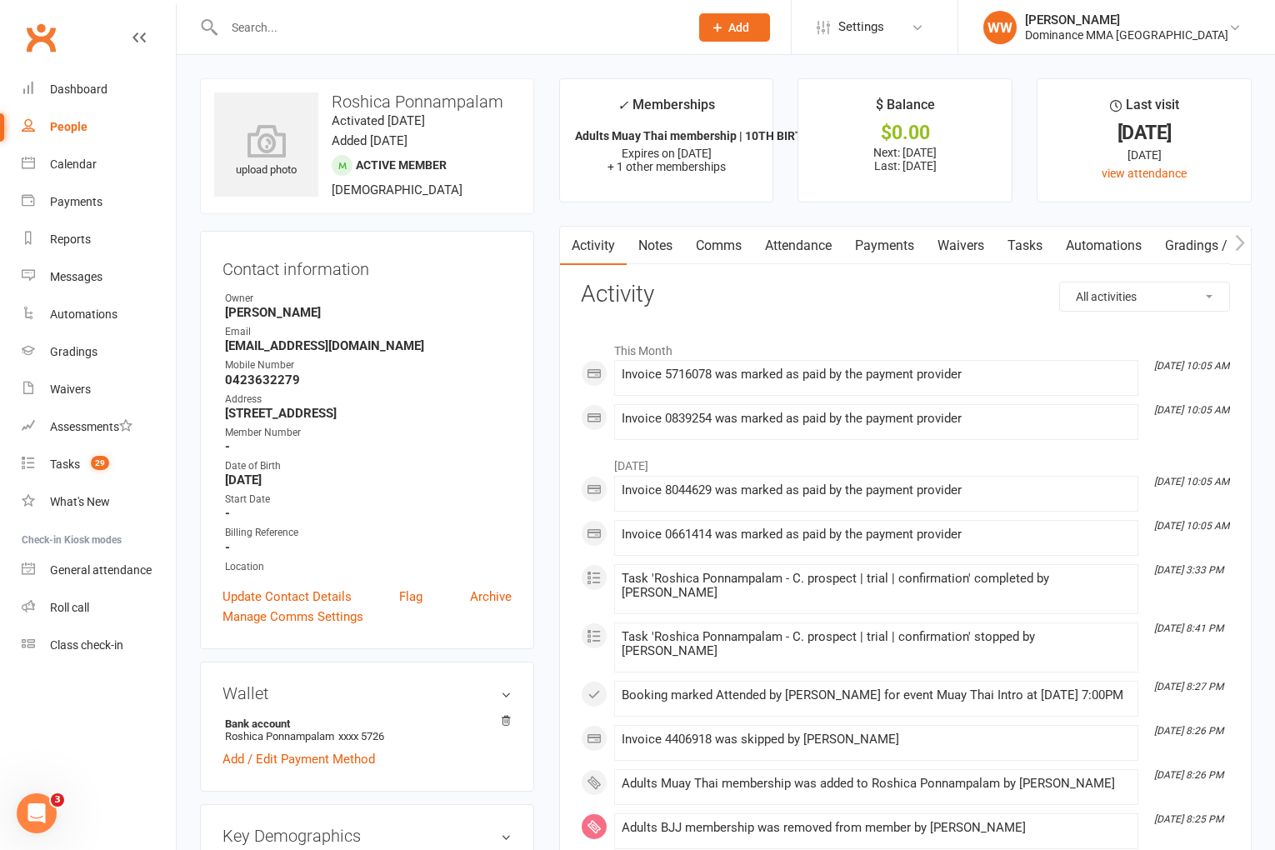
click at [868, 247] on link "Payments" at bounding box center [885, 246] width 83 height 38
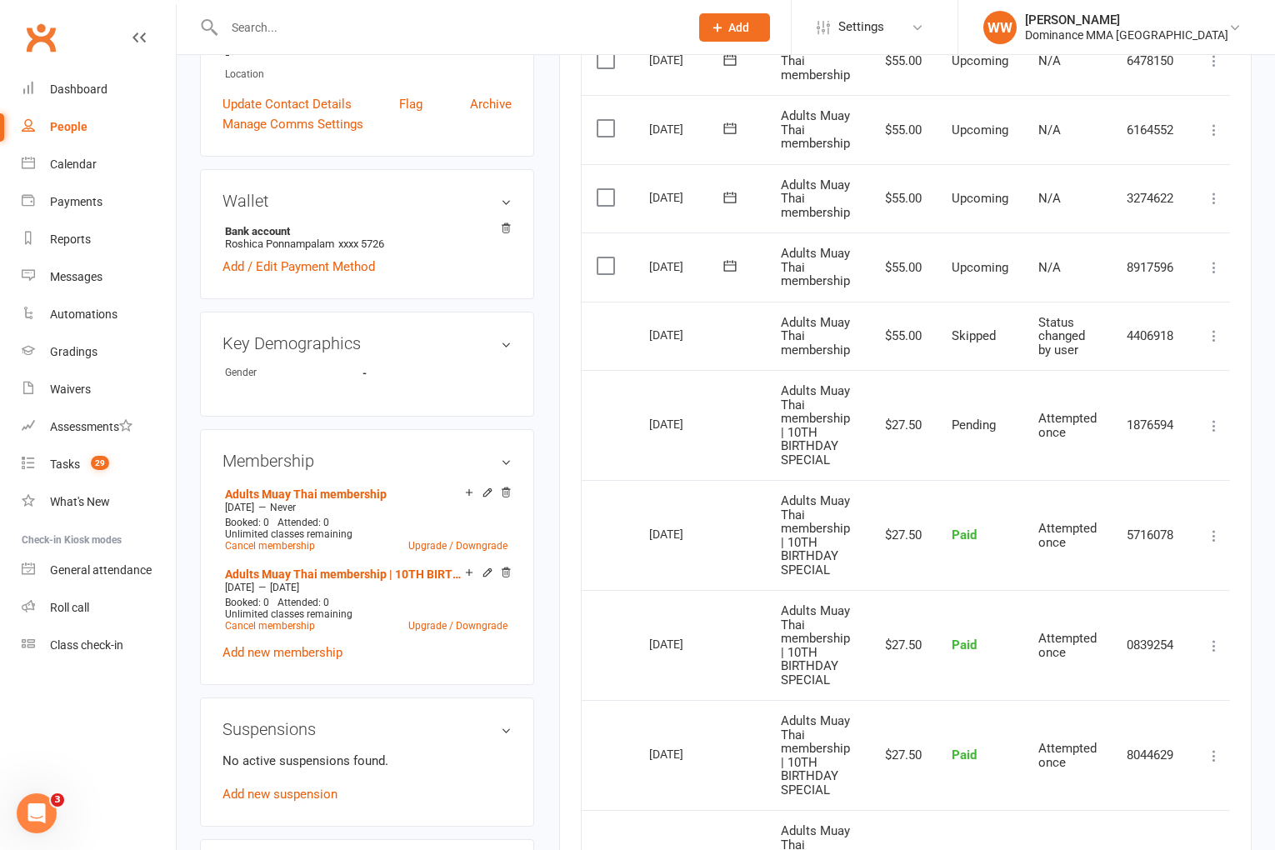
scroll to position [494, 0]
click at [62, 470] on div "Tasks" at bounding box center [65, 464] width 30 height 13
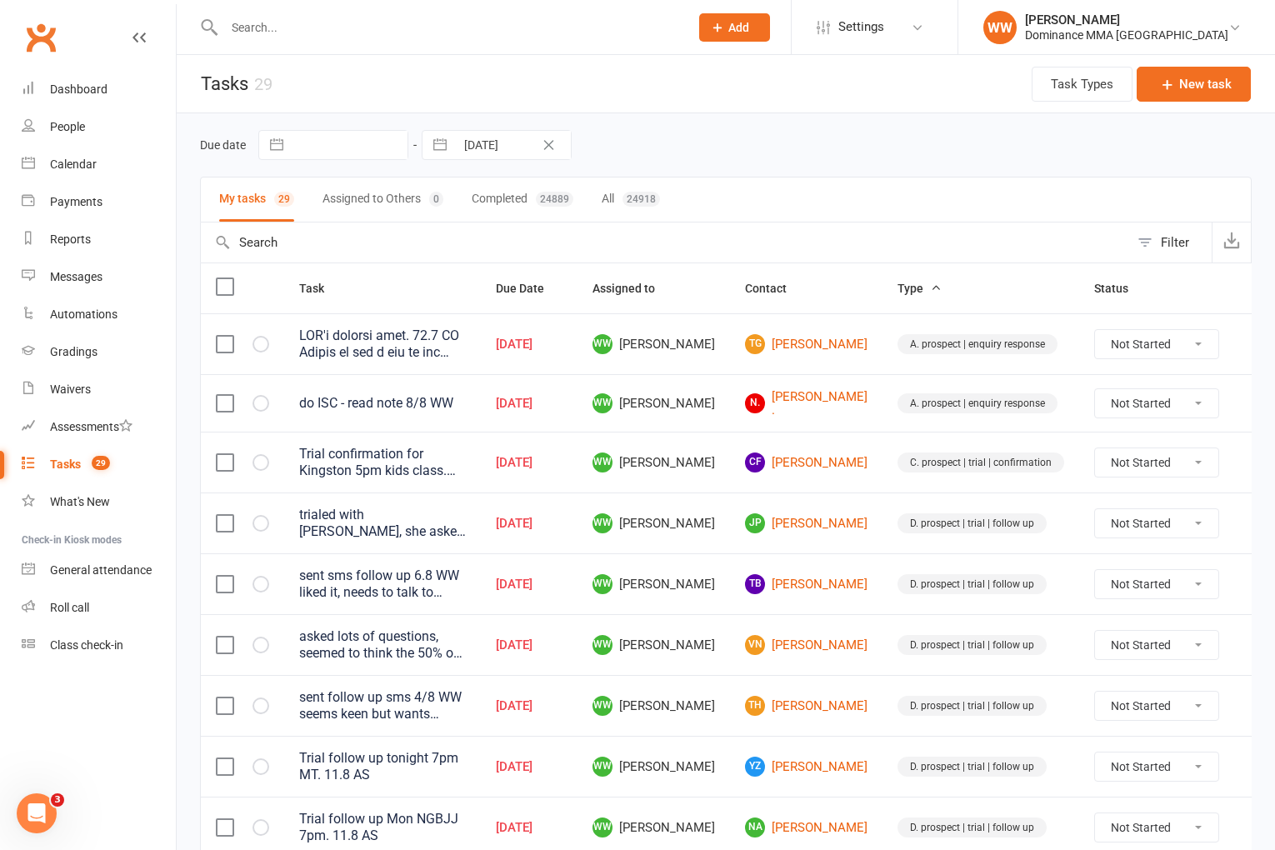
click at [578, 540] on td "Aug 11, 2025" at bounding box center [529, 523] width 97 height 61
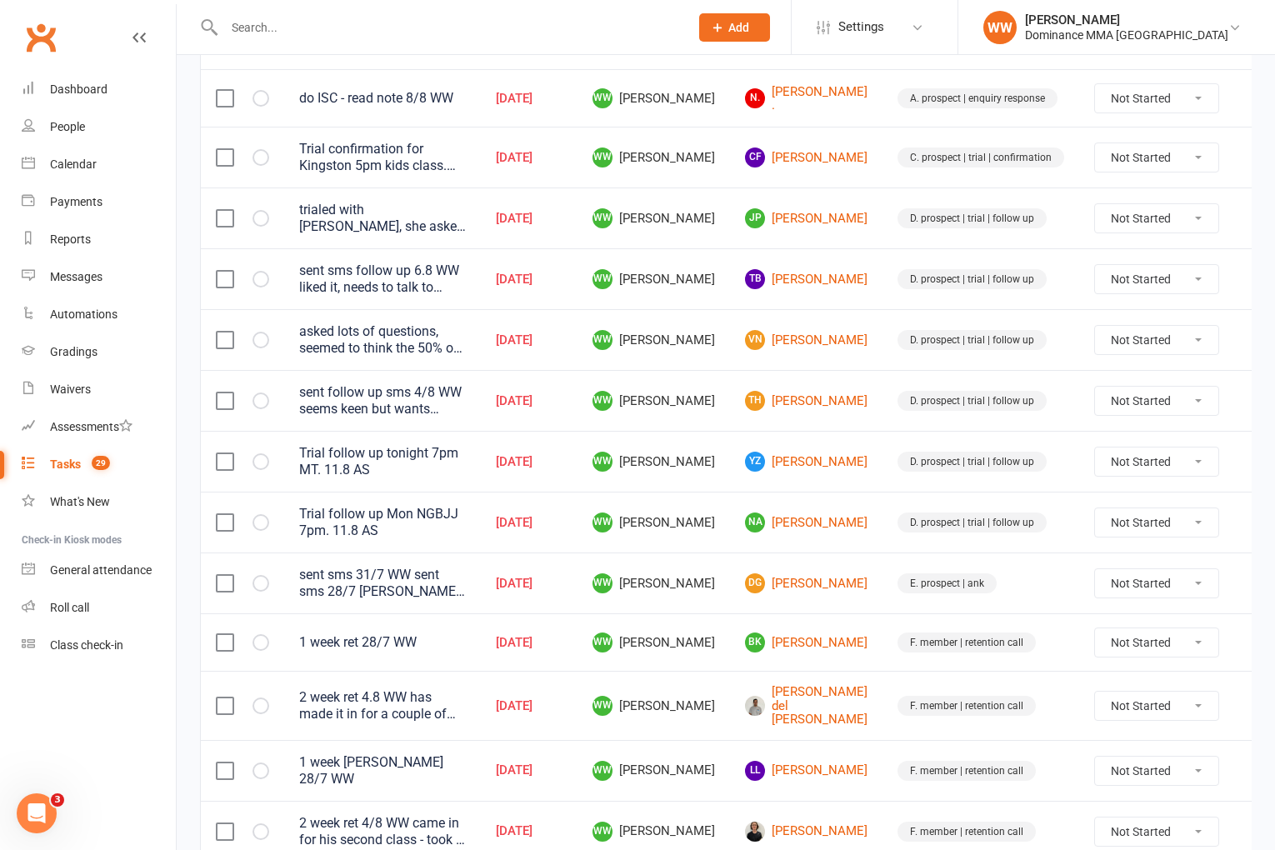
scroll to position [306, 0]
click at [772, 410] on link "TH TIM HORSFORD" at bounding box center [806, 400] width 123 height 20
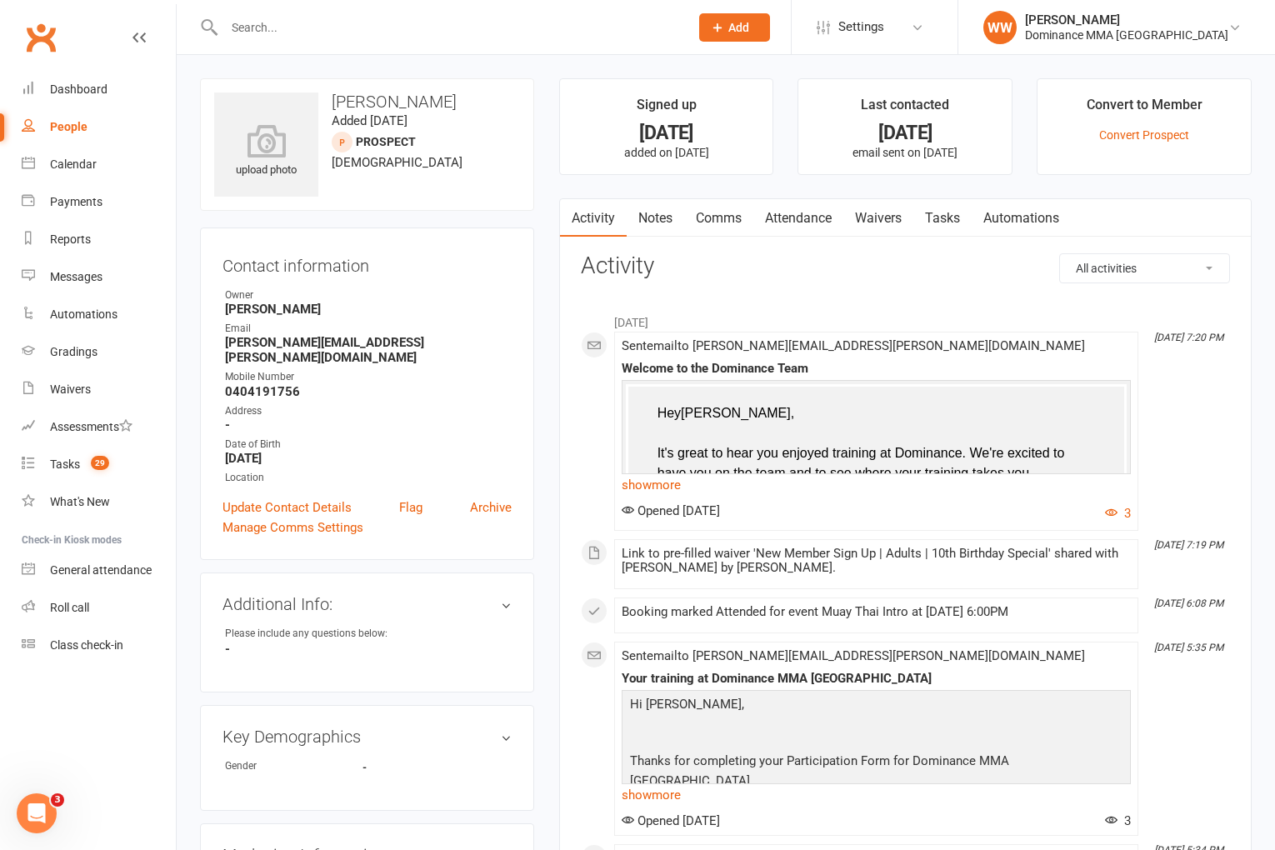
click at [949, 228] on link "Tasks" at bounding box center [943, 218] width 58 height 38
select select "incomplete"
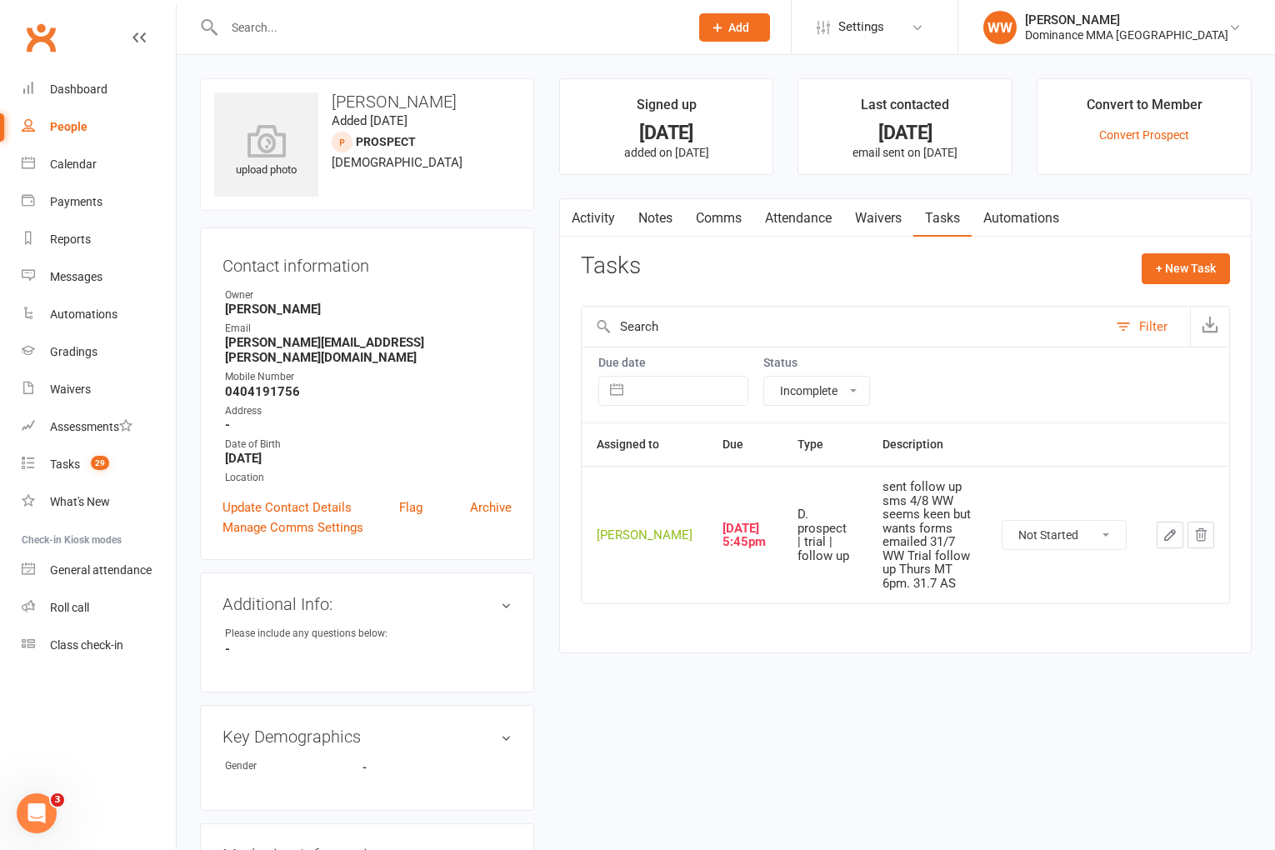
click at [928, 277] on div "Tasks + New Task" at bounding box center [905, 272] width 649 height 39
click at [643, 227] on link "Notes" at bounding box center [656, 218] width 58 height 38
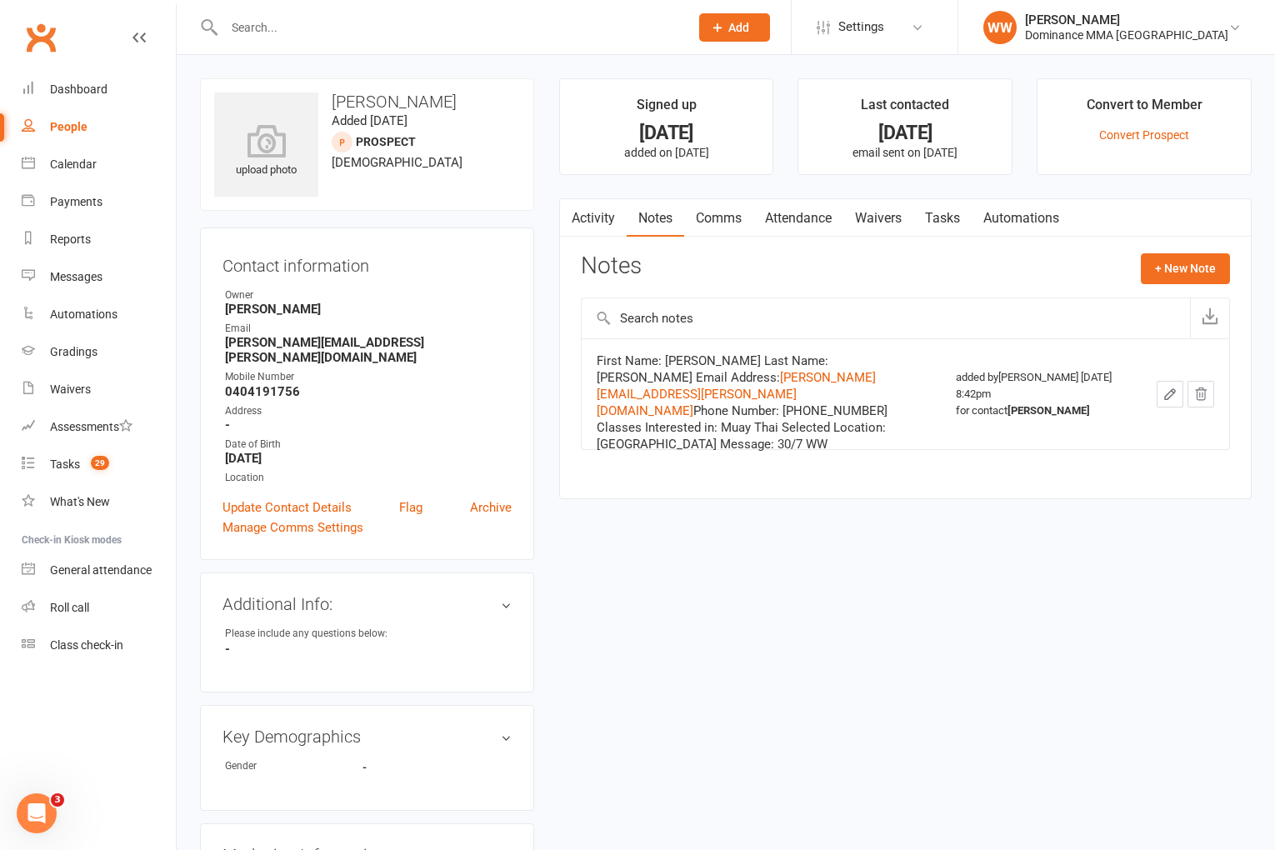
click at [603, 228] on link "Activity" at bounding box center [593, 218] width 67 height 38
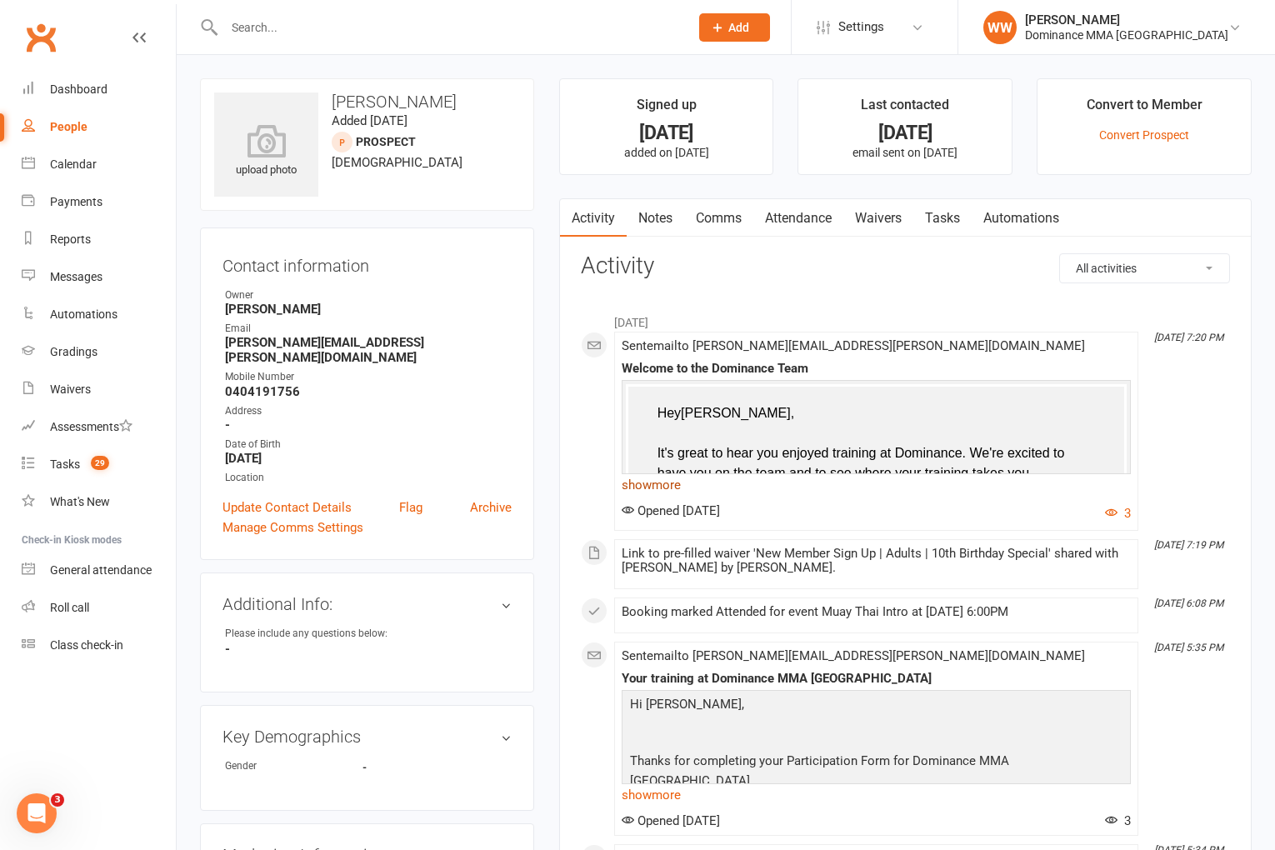
click at [653, 484] on link "show more" at bounding box center [876, 484] width 509 height 23
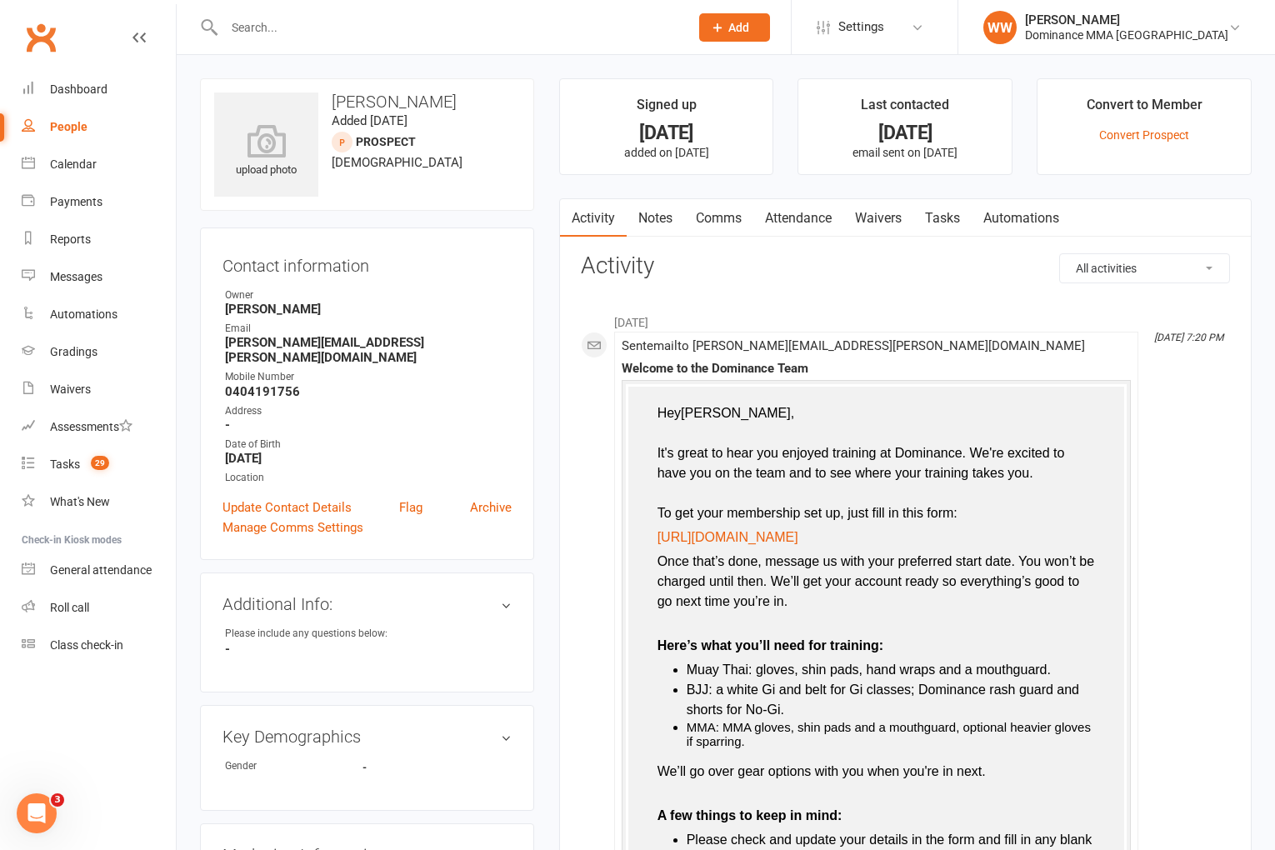
click at [948, 223] on link "Tasks" at bounding box center [943, 218] width 58 height 38
select select "incomplete"
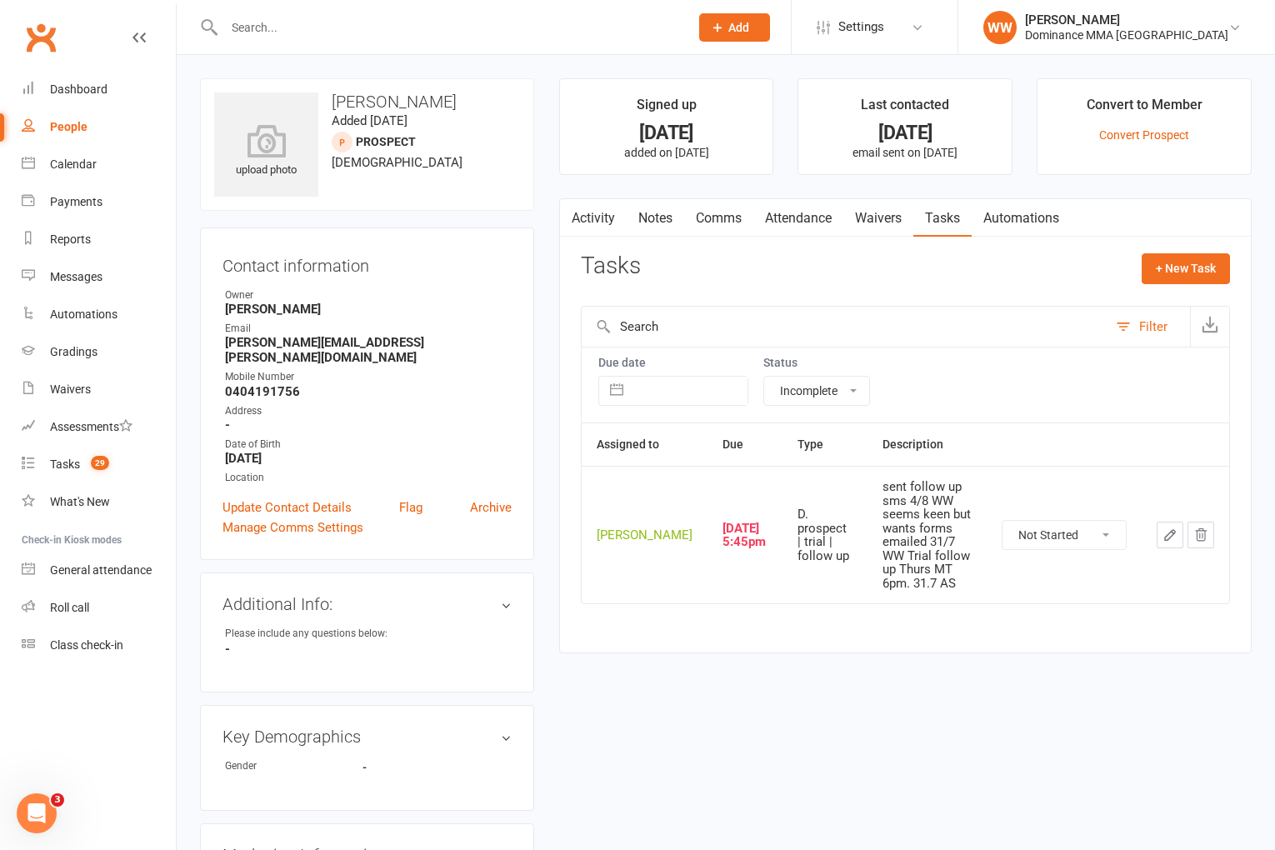
click at [1160, 534] on button "button" at bounding box center [1170, 535] width 27 height 27
select select "49757"
select select "50862"
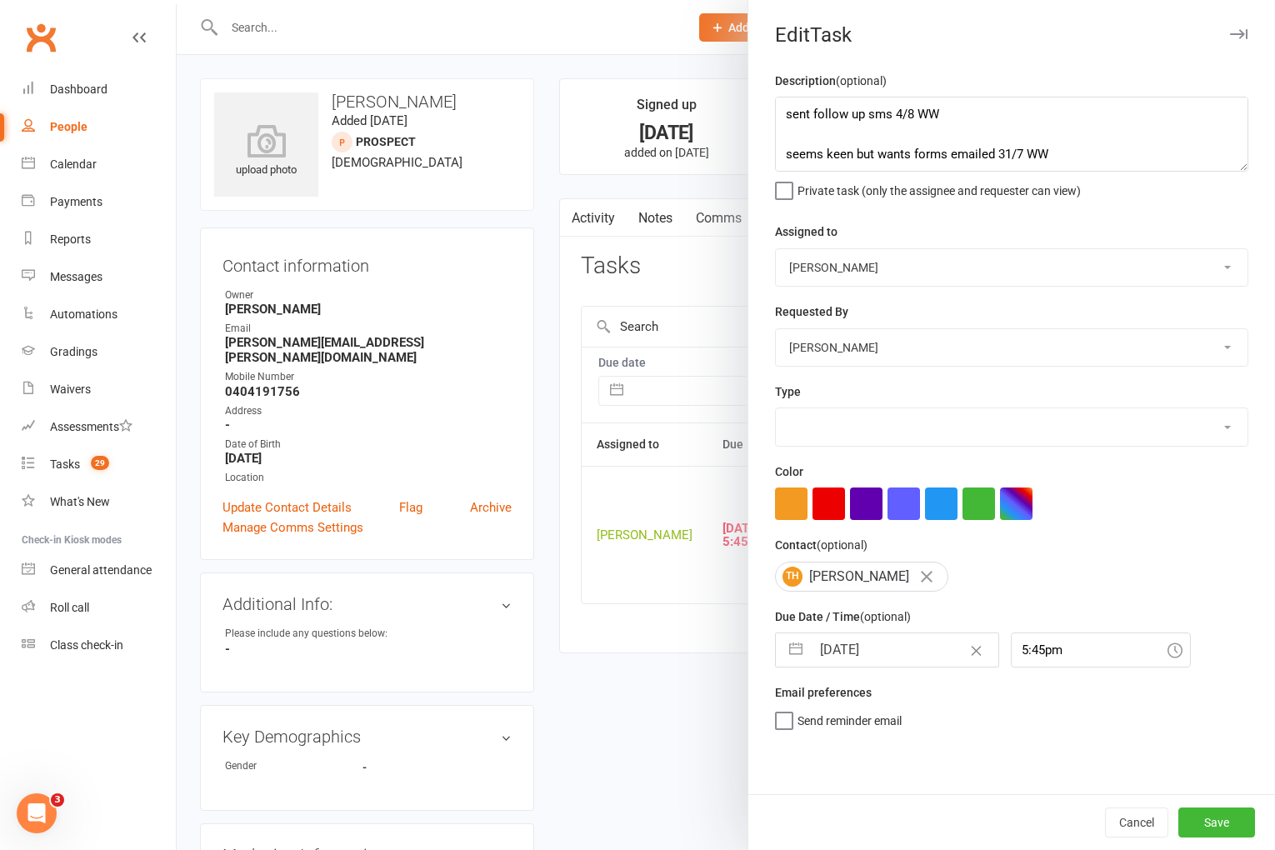
select select "3863"
click at [906, 640] on input "11 Aug 2025" at bounding box center [905, 649] width 188 height 33
select select "6"
select select "2025"
select select "7"
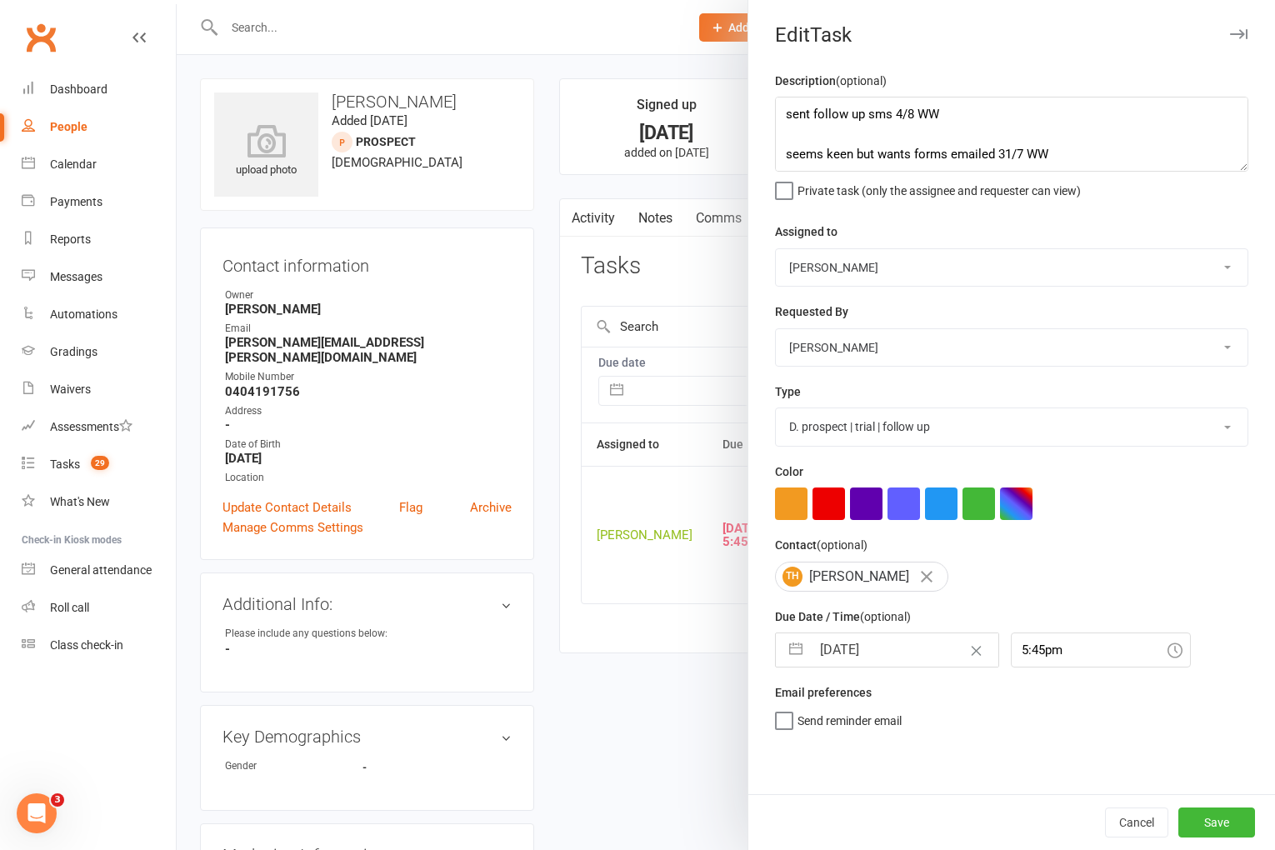
select select "2025"
select select "8"
select select "2025"
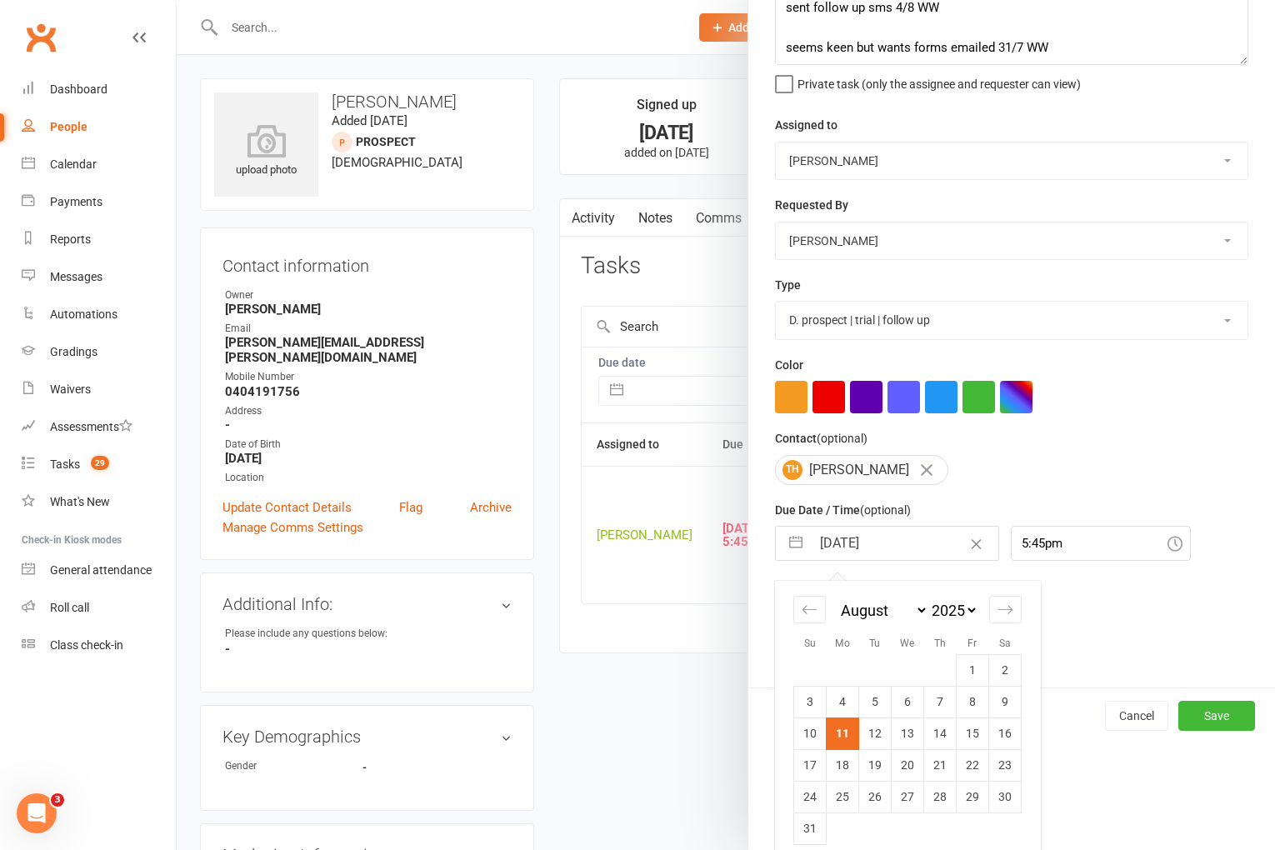
scroll to position [123, 0]
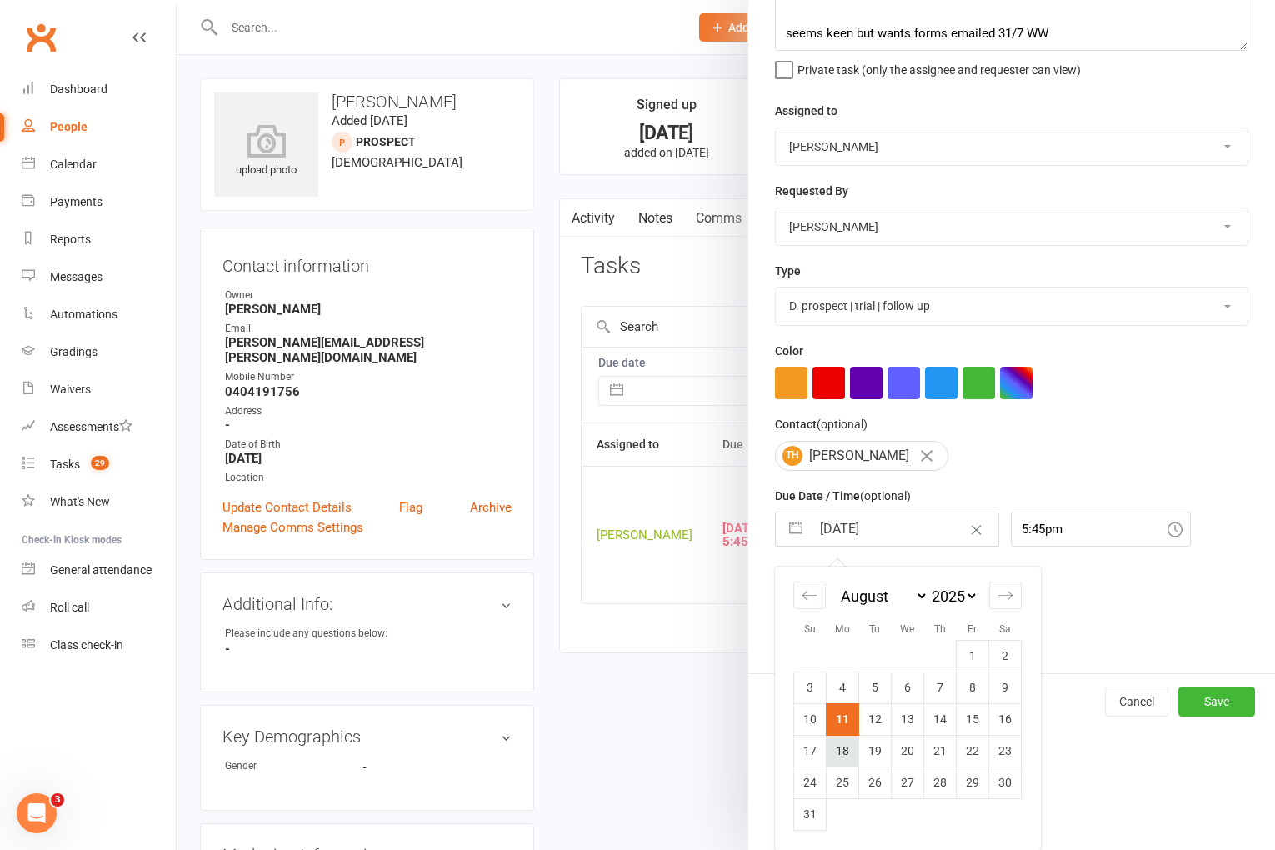
click at [848, 754] on td "18" at bounding box center [843, 751] width 33 height 32
type input "18 Aug 2025"
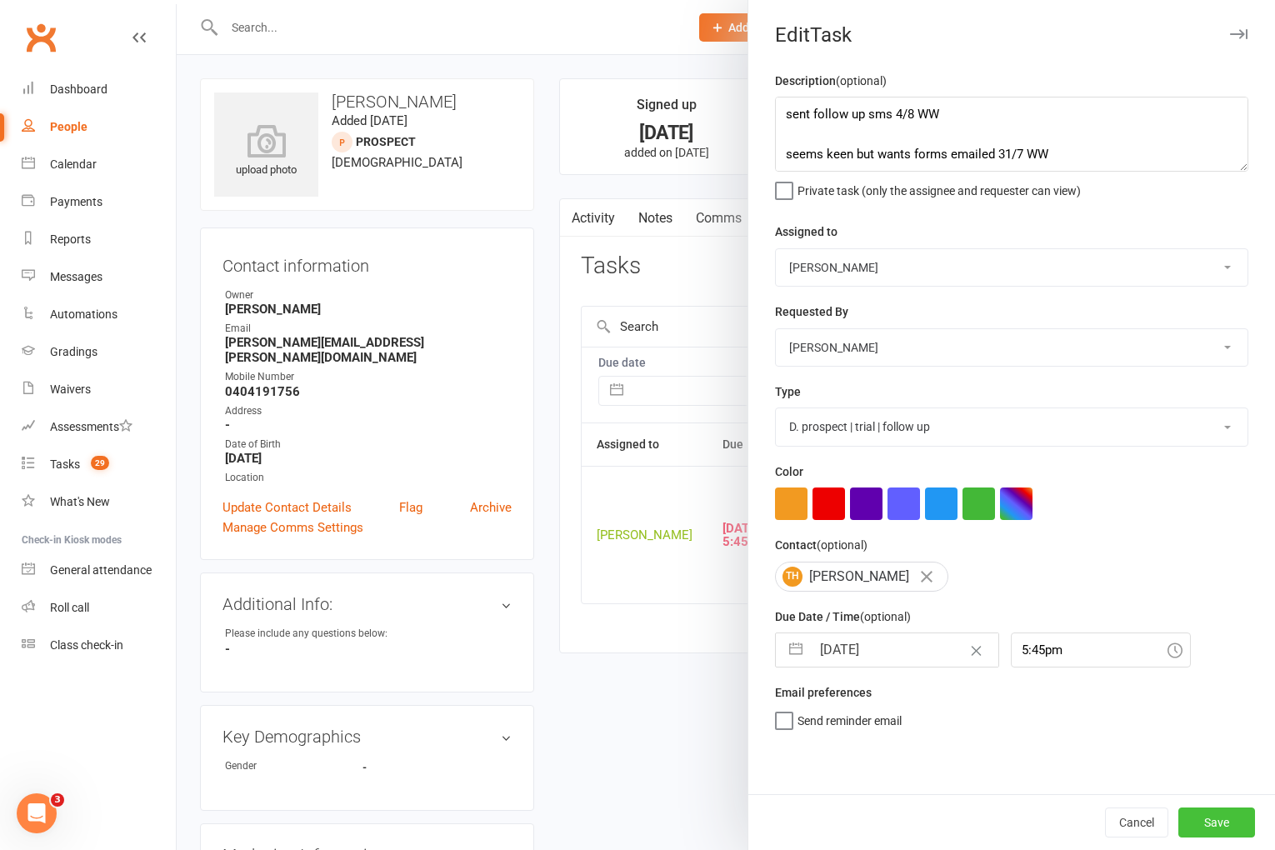
click at [1228, 813] on button "Save" at bounding box center [1217, 823] width 77 height 30
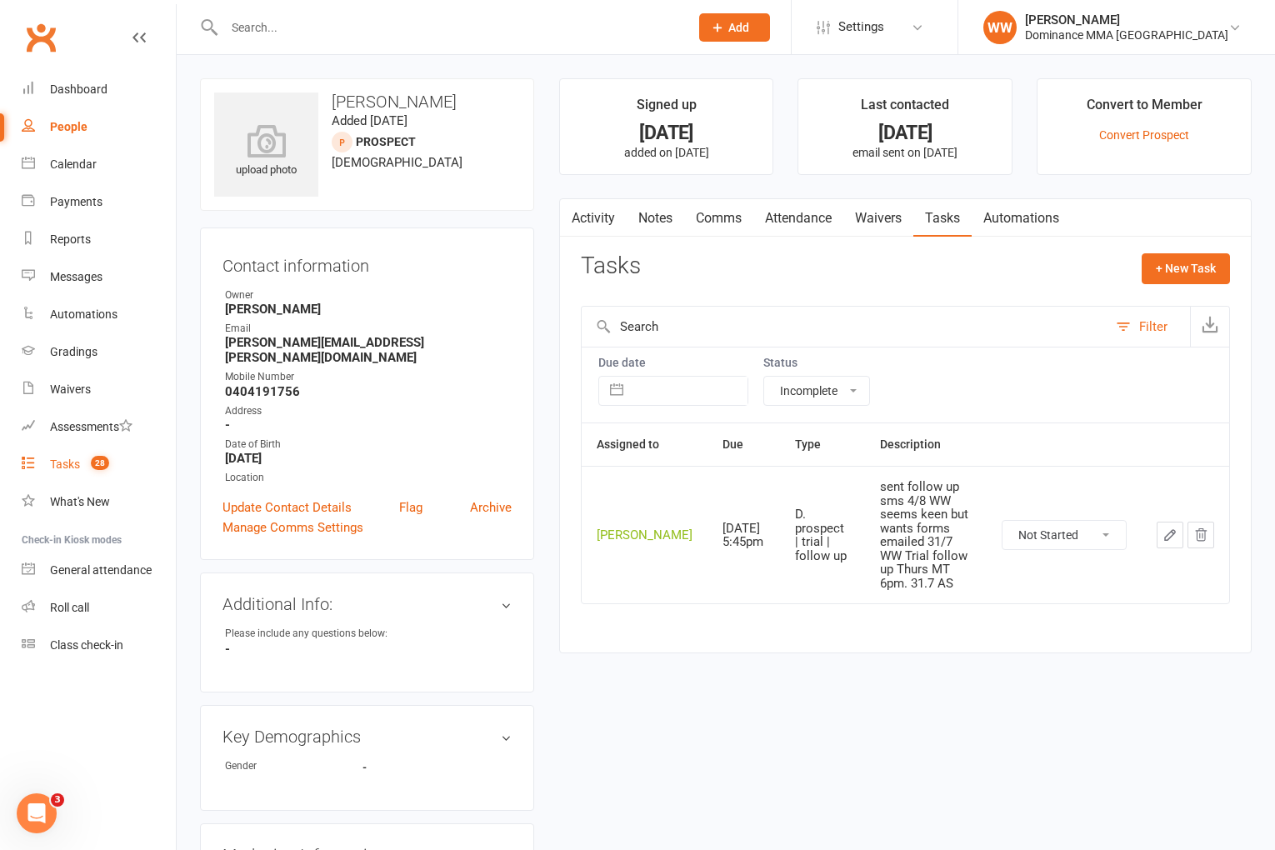
click at [70, 467] on div "Tasks" at bounding box center [65, 464] width 30 height 13
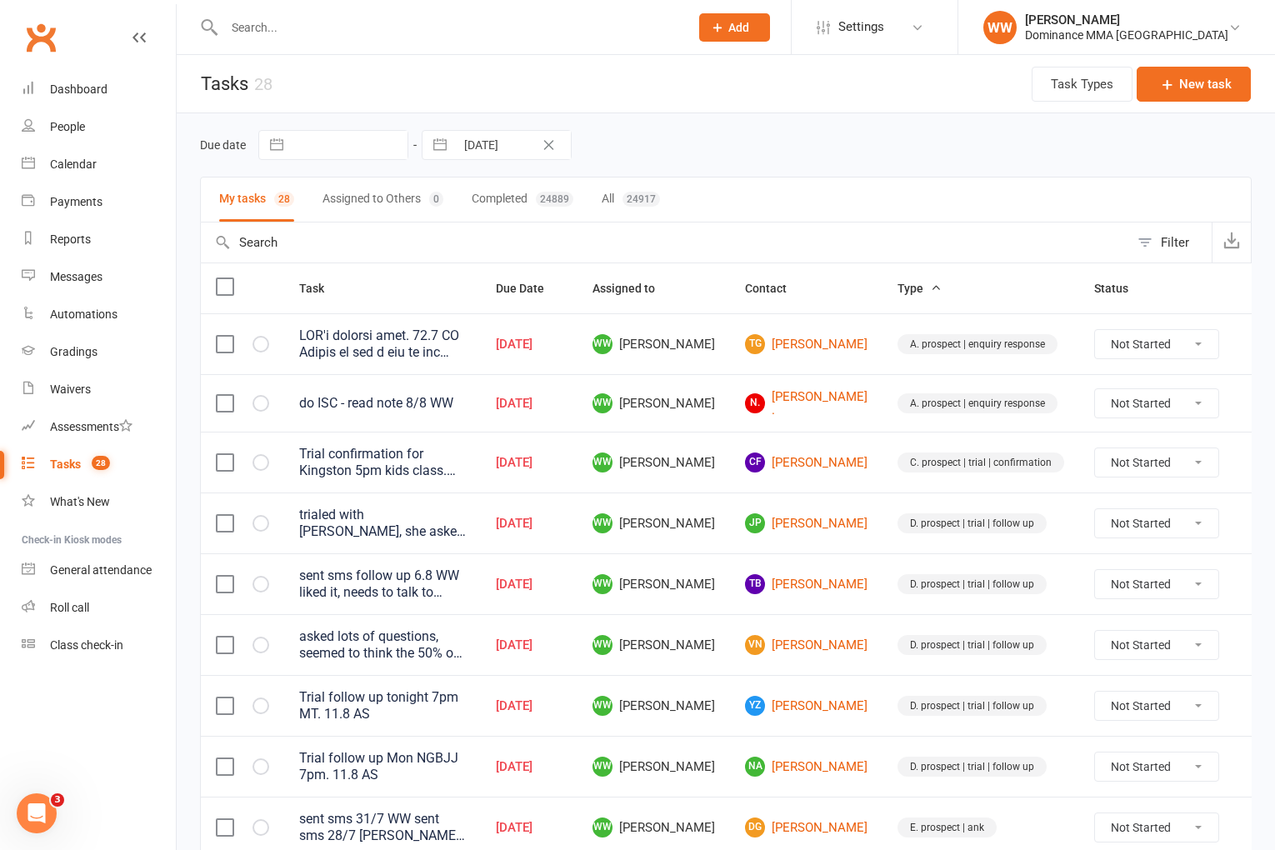
click at [883, 553] on td "D. prospect | trial | follow up" at bounding box center [981, 583] width 197 height 61
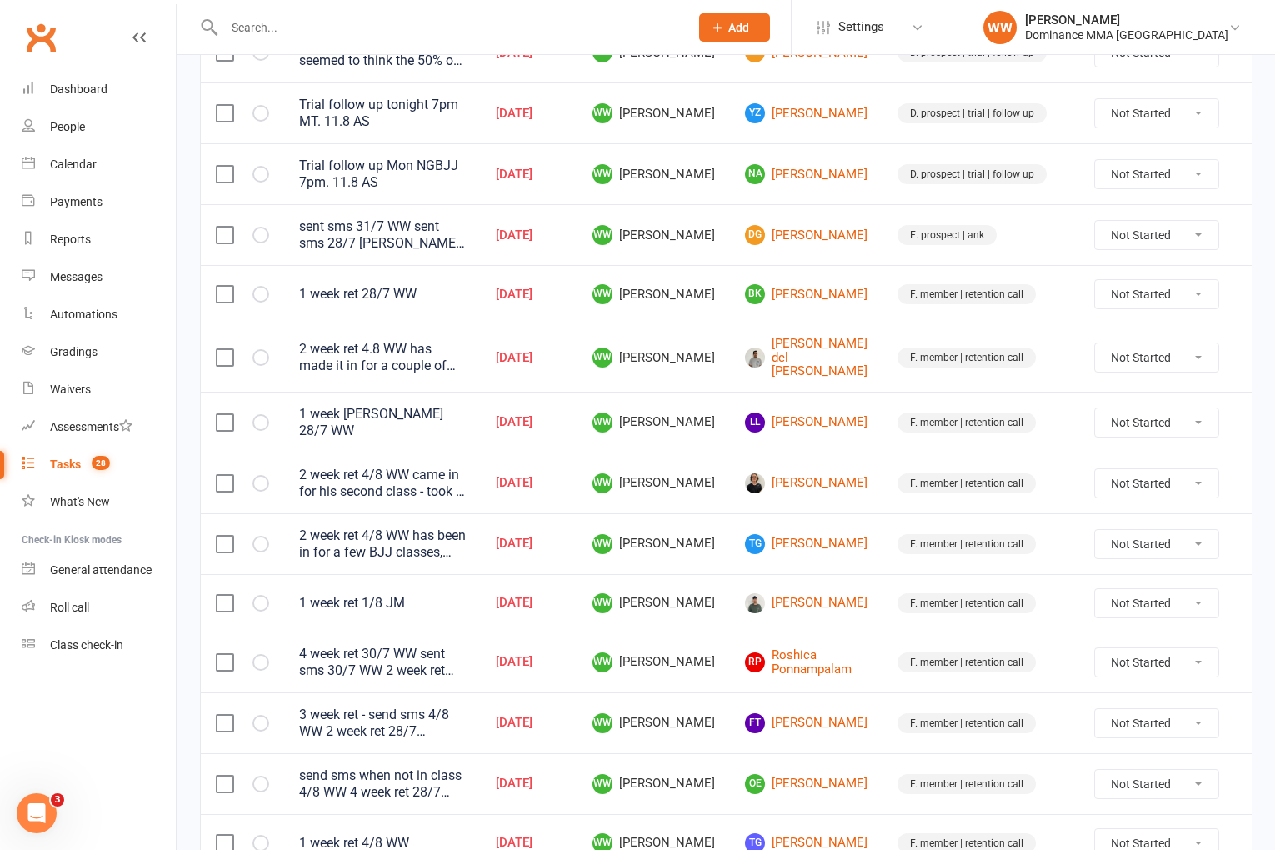
scroll to position [596, 0]
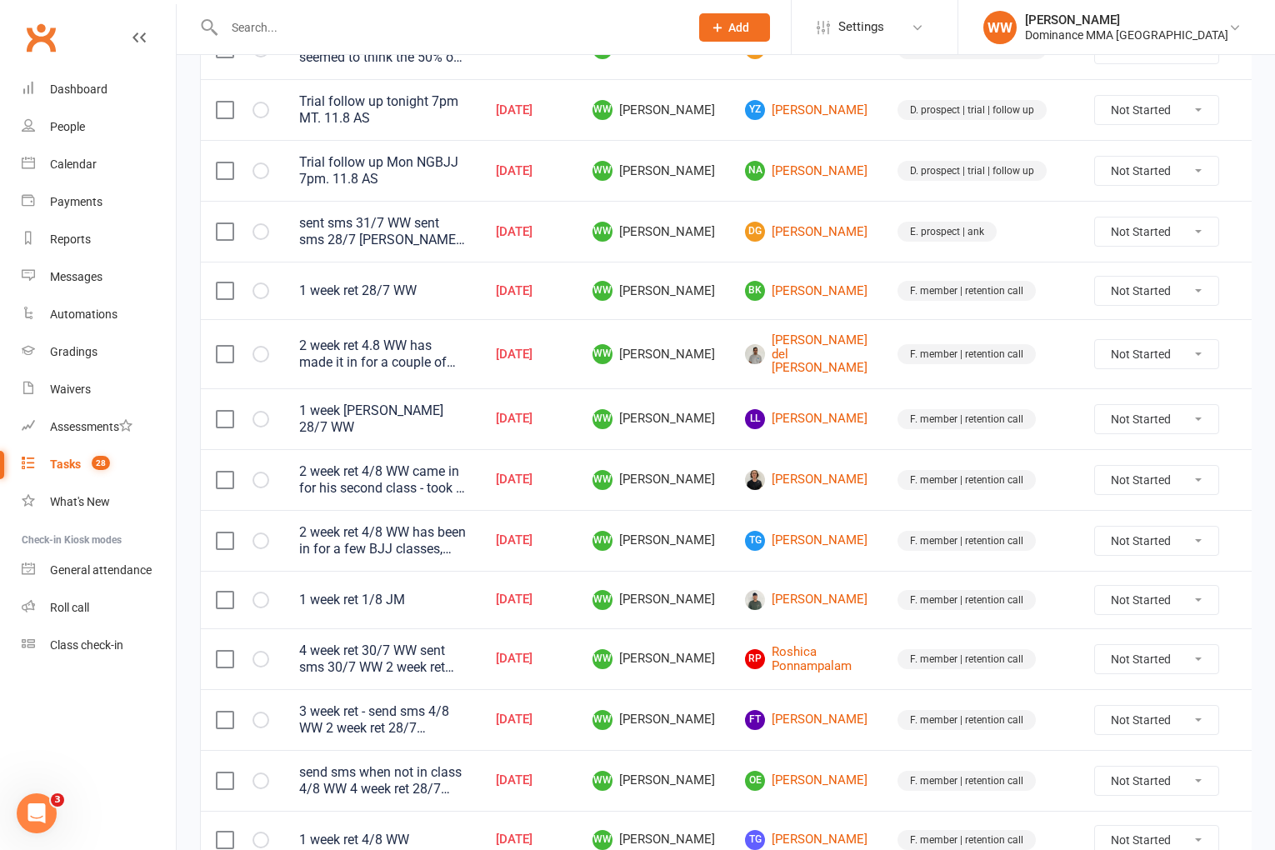
click at [288, 30] on input "text" at bounding box center [448, 27] width 458 height 23
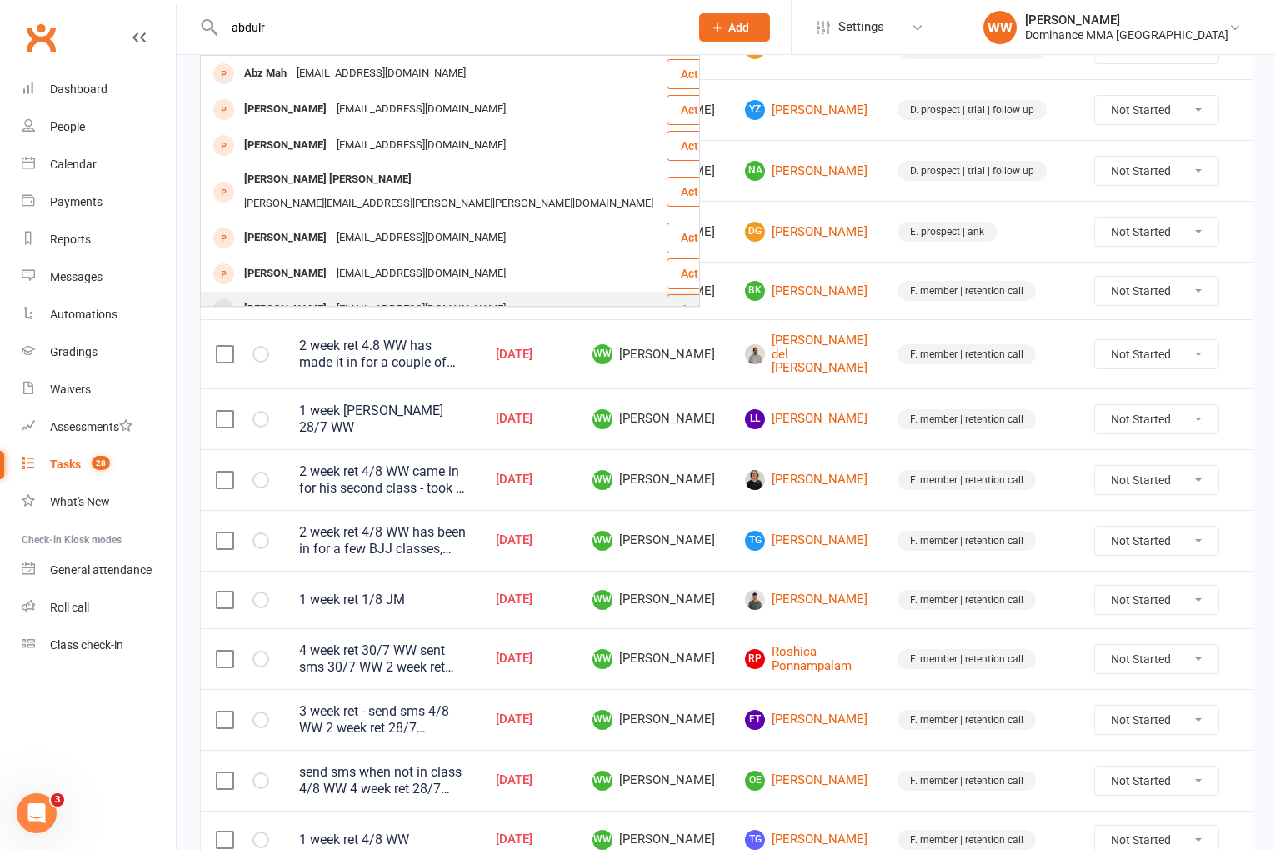
type input "abdulr"
click at [443, 298] on div "abdulthegoatrahman@gmail.com" at bounding box center [421, 310] width 179 height 24
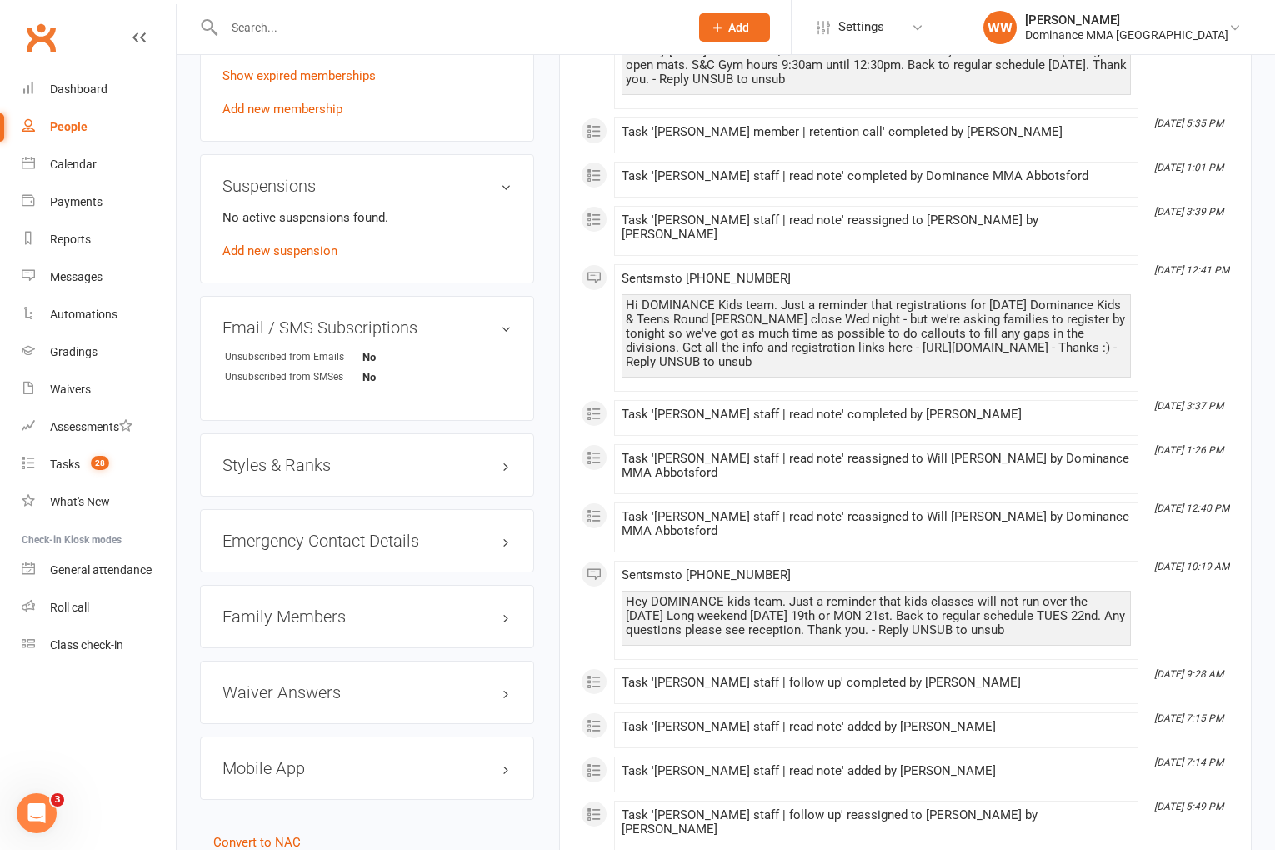
scroll to position [1024, 0]
click at [325, 625] on h3 "Family Members" at bounding box center [367, 616] width 289 height 18
click at [313, 653] on link "Sadio Odomow - Parent / Guardian" at bounding box center [321, 651] width 192 height 18
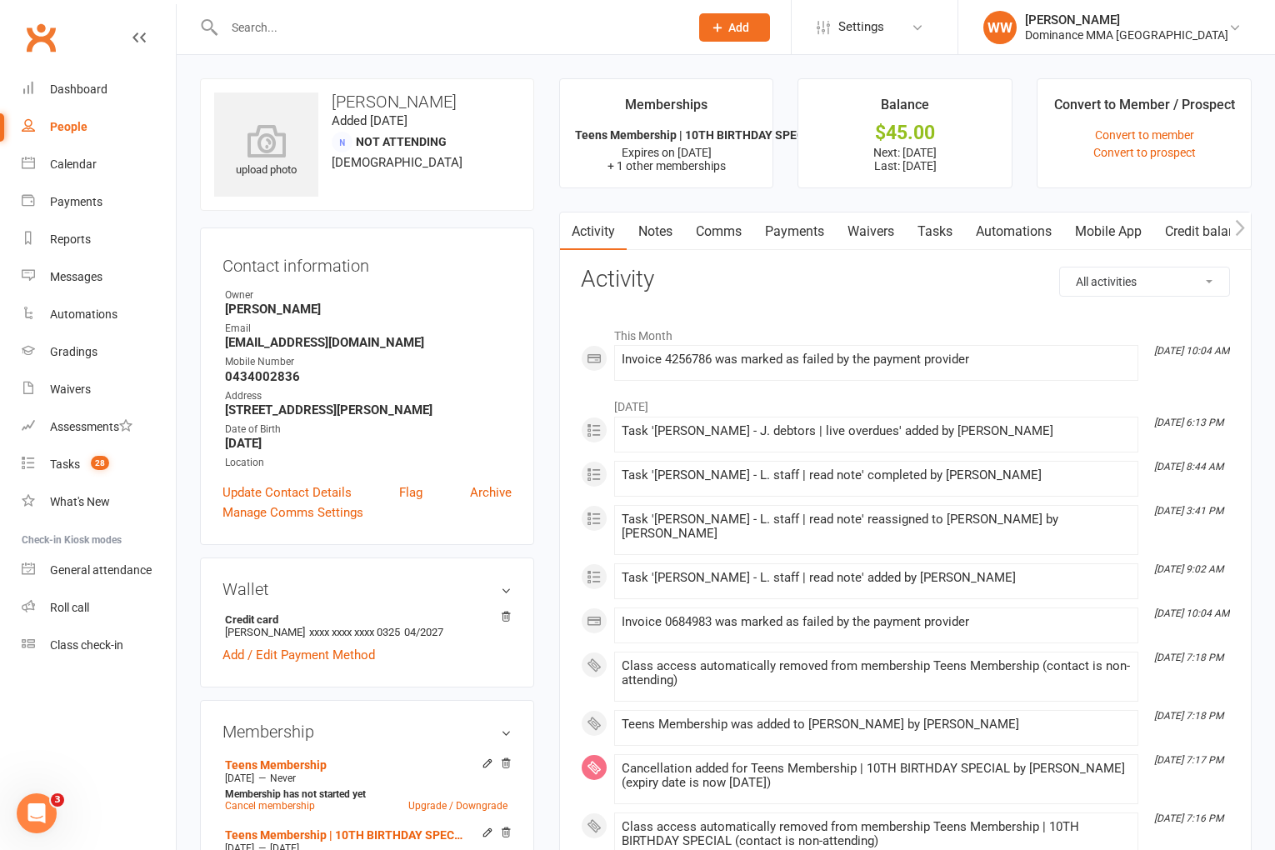
click at [780, 233] on link "Payments" at bounding box center [795, 232] width 83 height 38
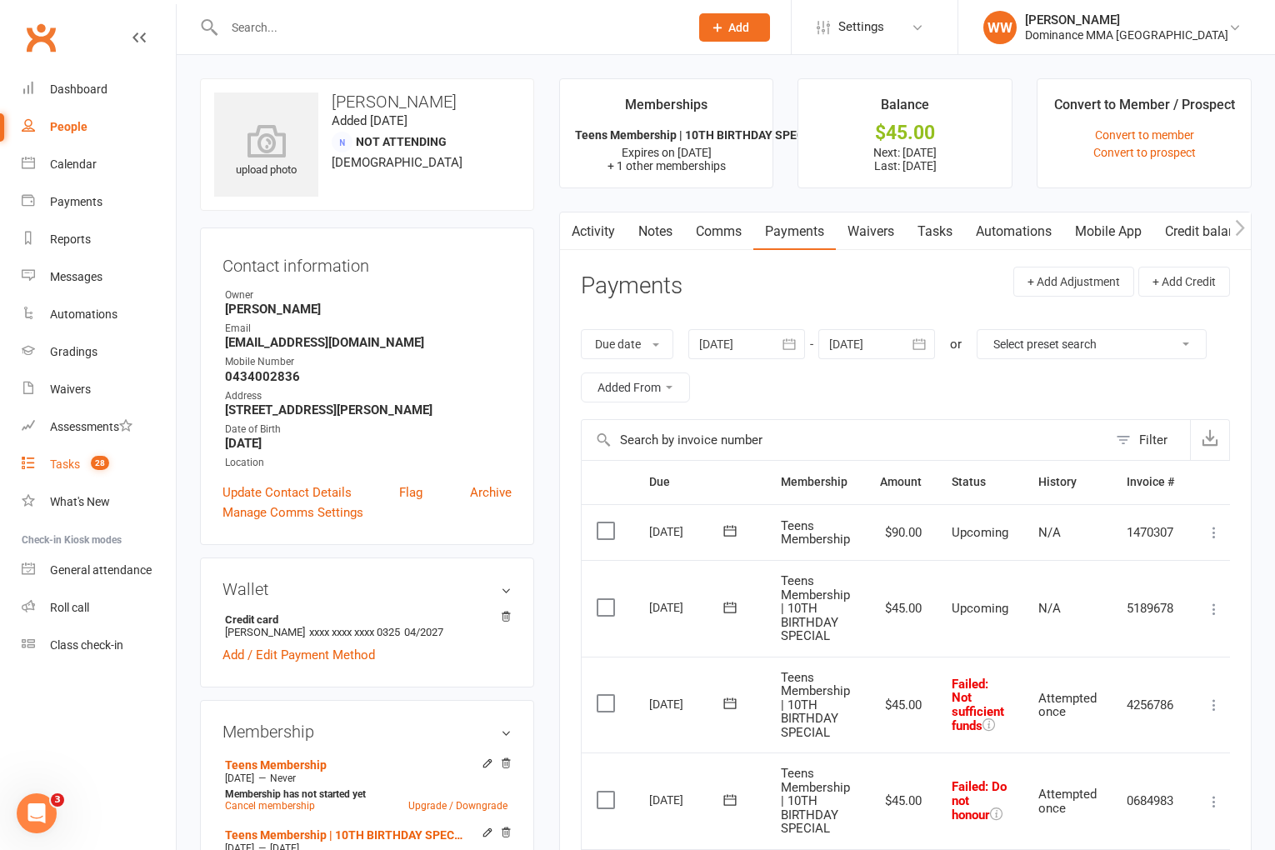
click at [70, 468] on div "Tasks" at bounding box center [65, 464] width 30 height 13
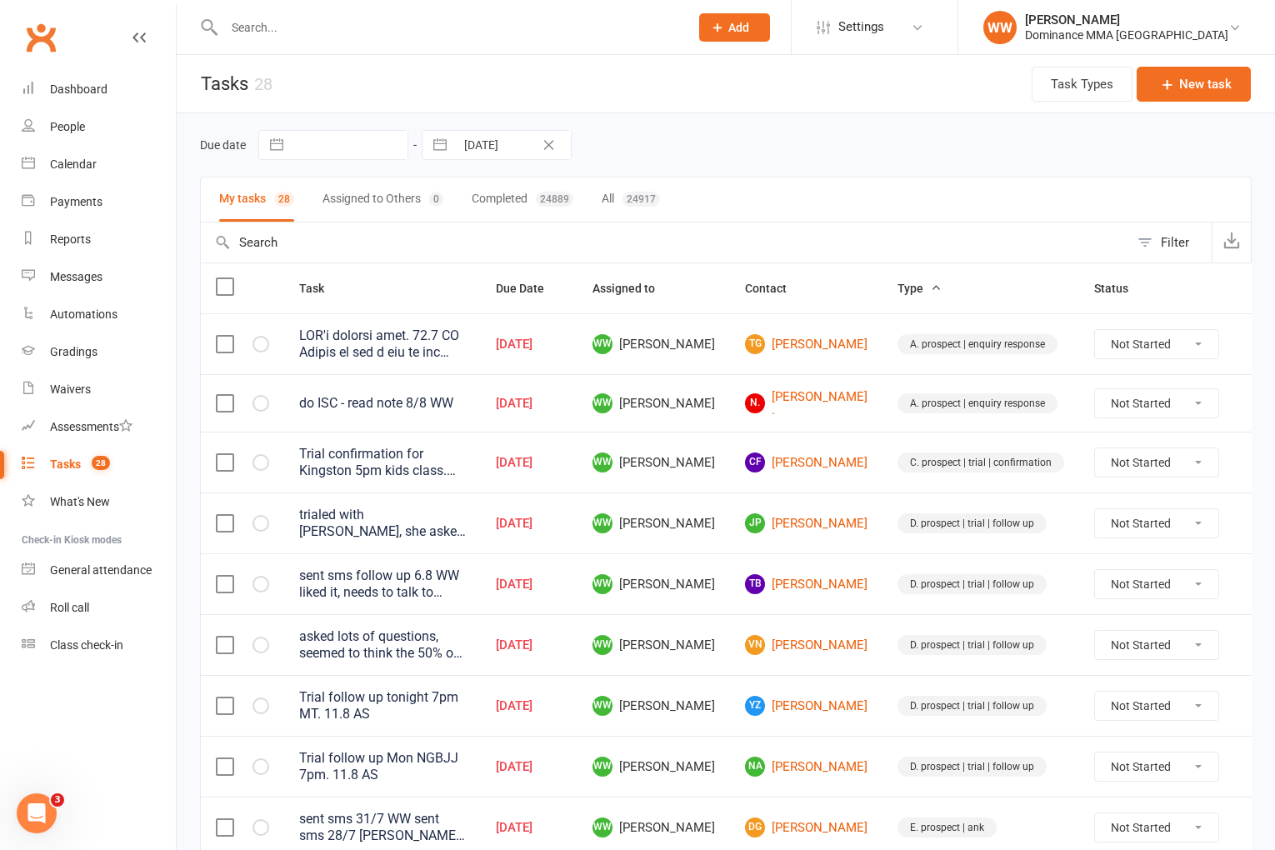
click at [846, 528] on td "JP Josh Pammit" at bounding box center [806, 523] width 153 height 61
click at [849, 543] on td "JP Josh Pammit" at bounding box center [806, 523] width 153 height 61
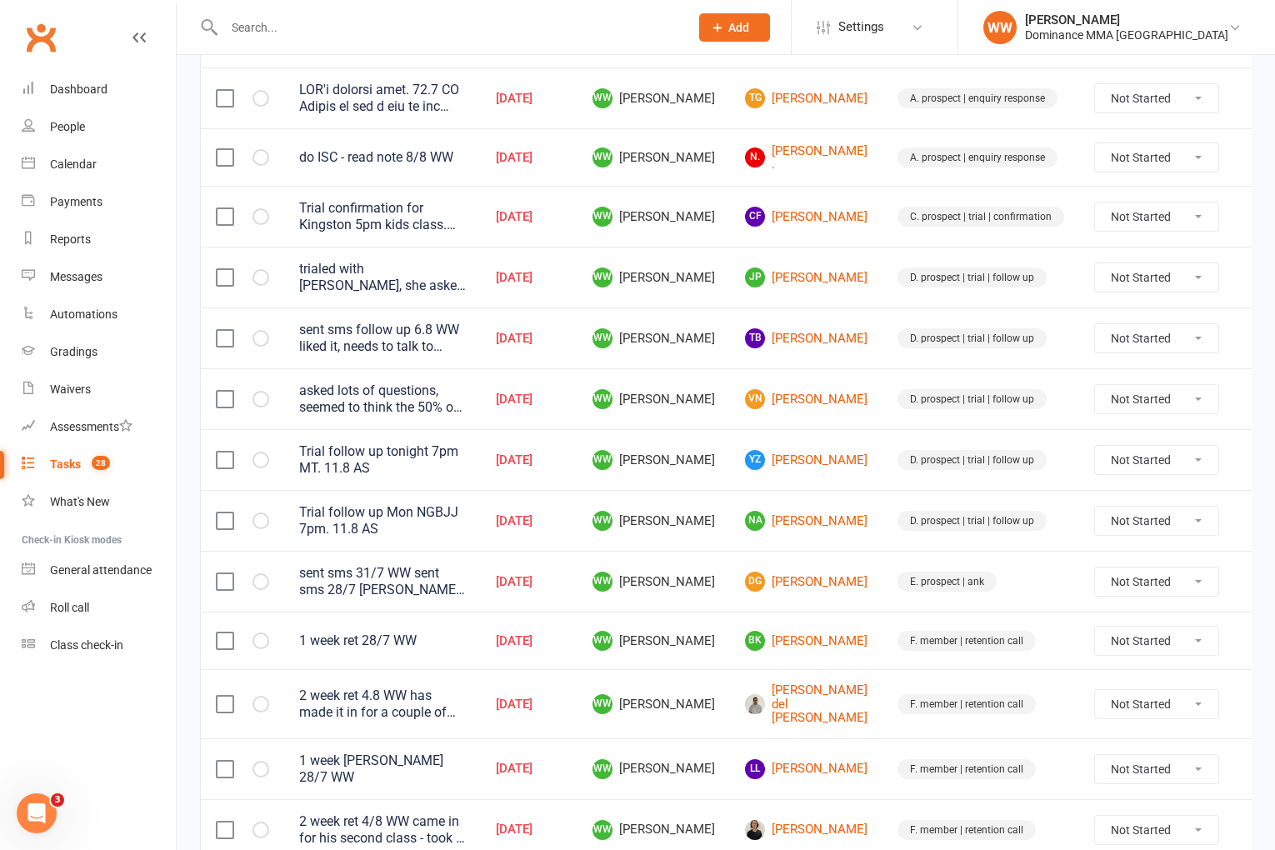
scroll to position [259, 0]
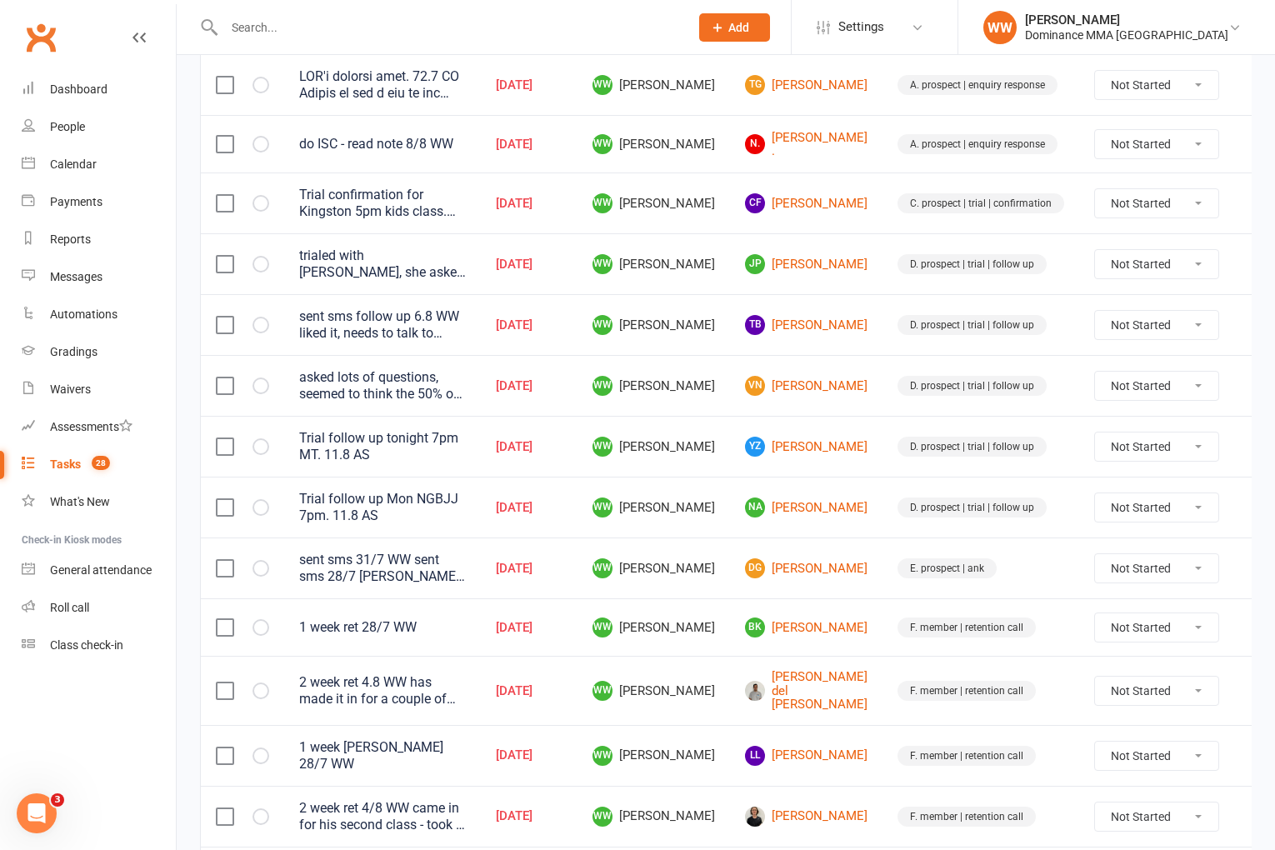
click at [848, 554] on td "DG Daniel Grozdanoski" at bounding box center [806, 568] width 153 height 61
click at [849, 565] on td "DG Daniel Grozdanoski" at bounding box center [806, 568] width 153 height 61
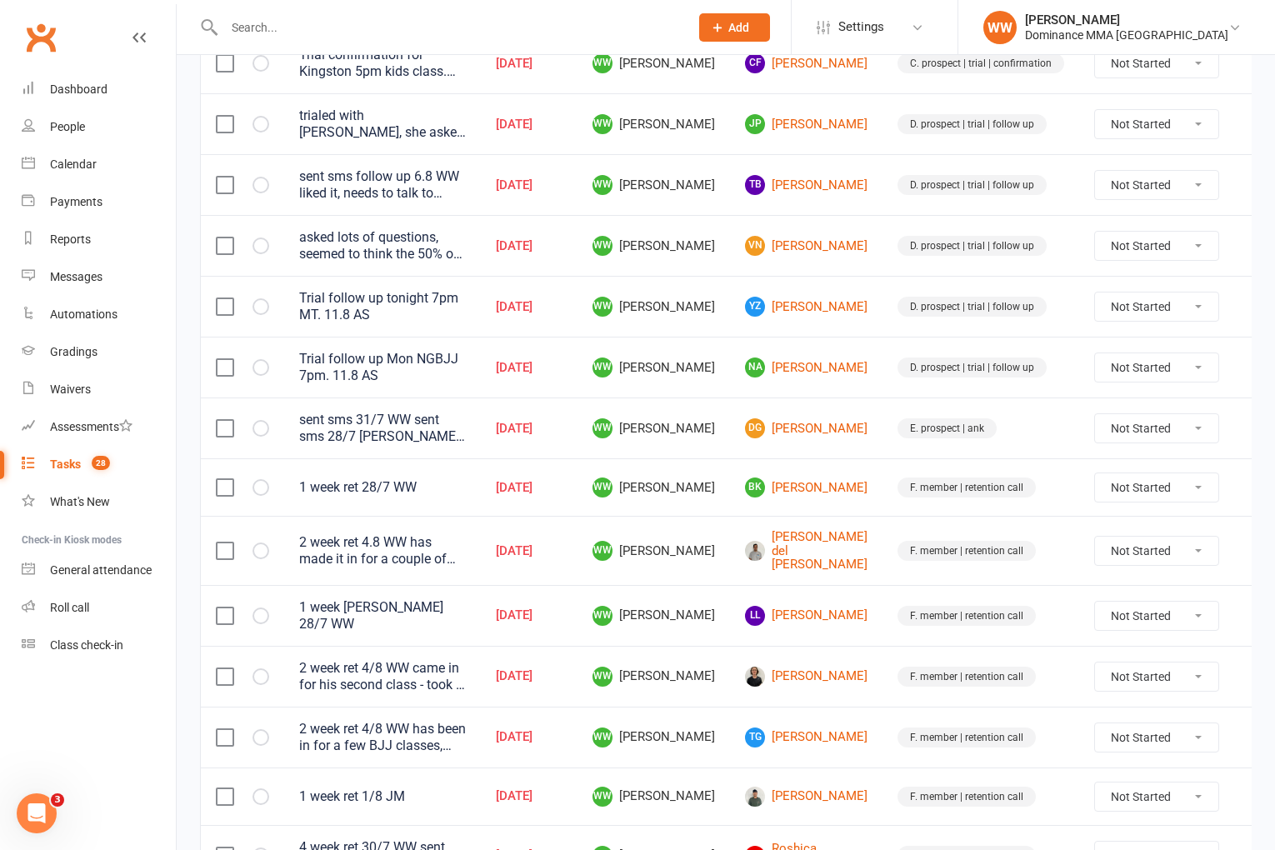
scroll to position [412, 0]
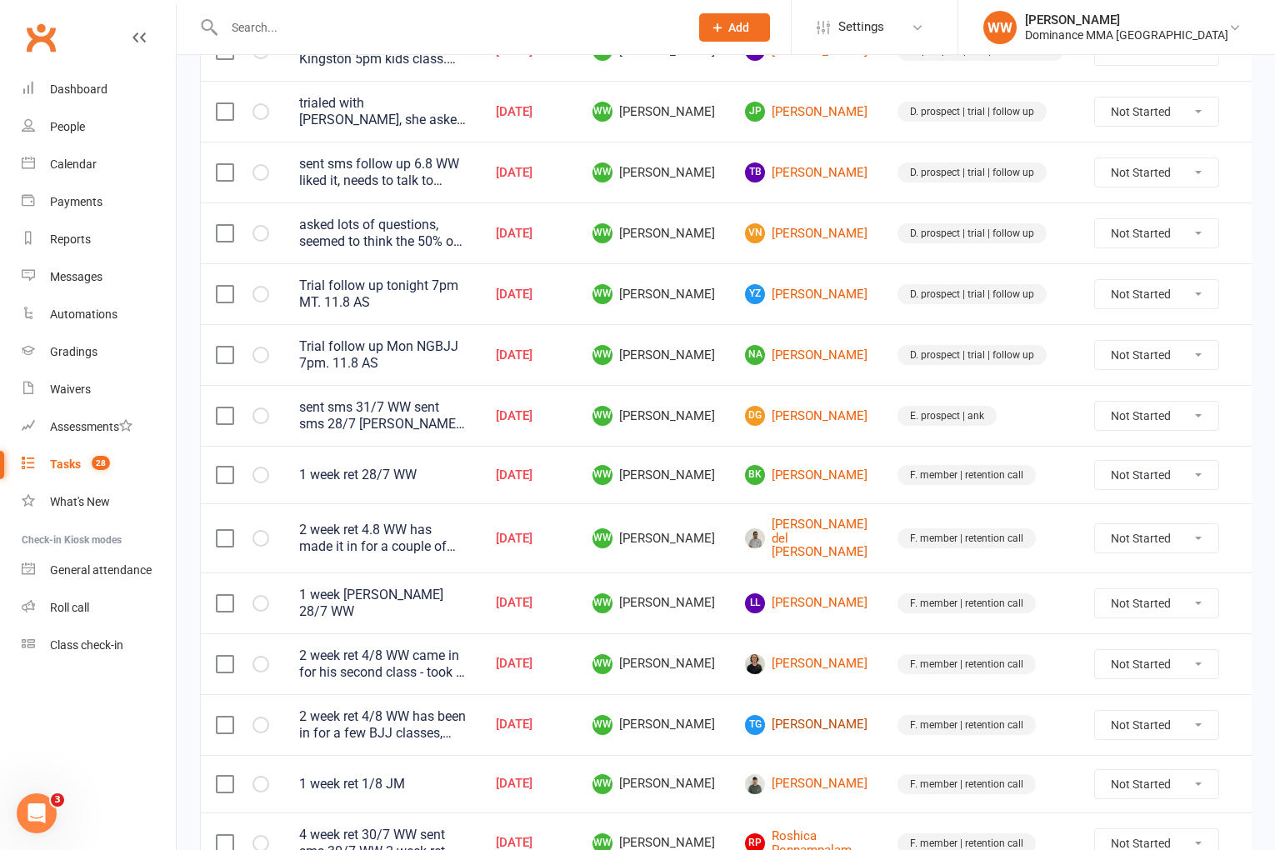
click at [798, 715] on link "TG Thomas Gan" at bounding box center [806, 725] width 123 height 20
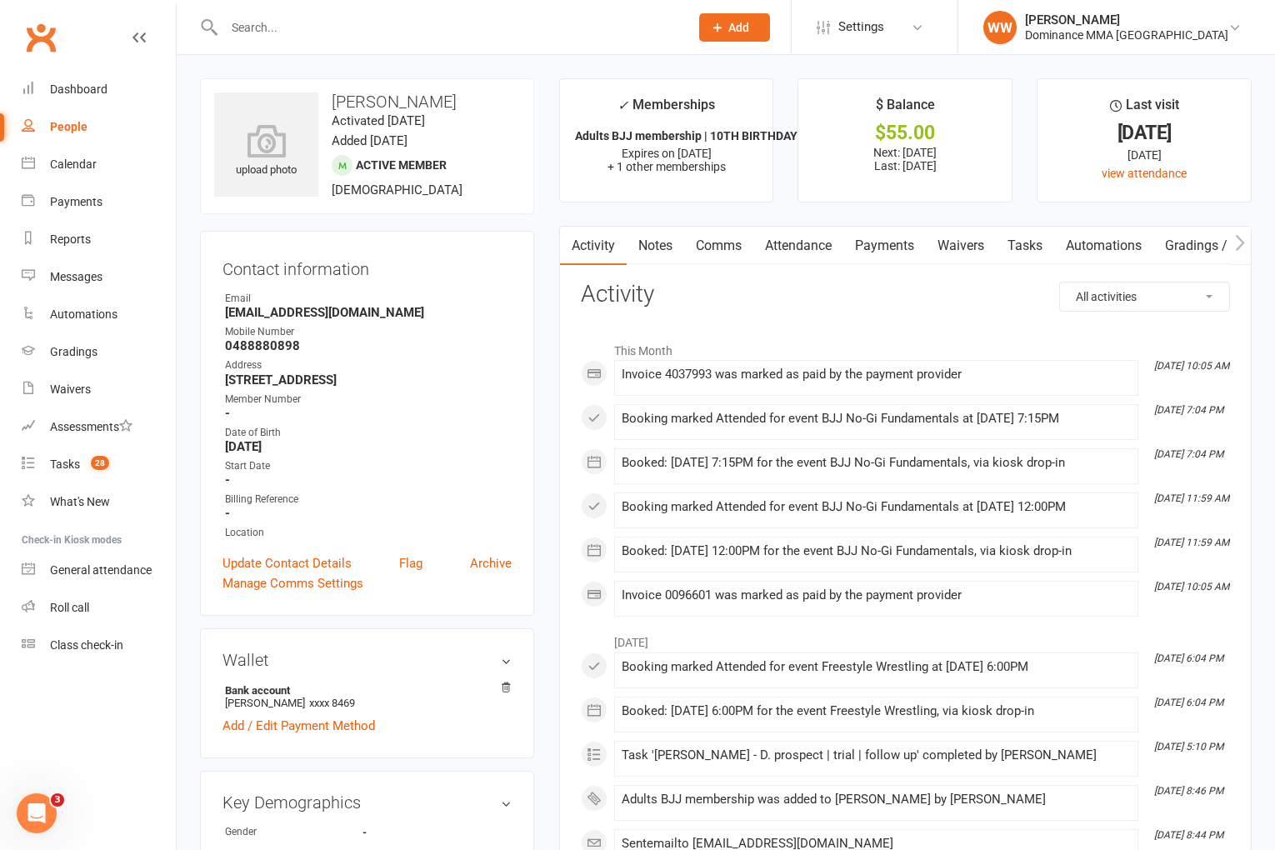
click at [814, 253] on link "Attendance" at bounding box center [799, 246] width 90 height 38
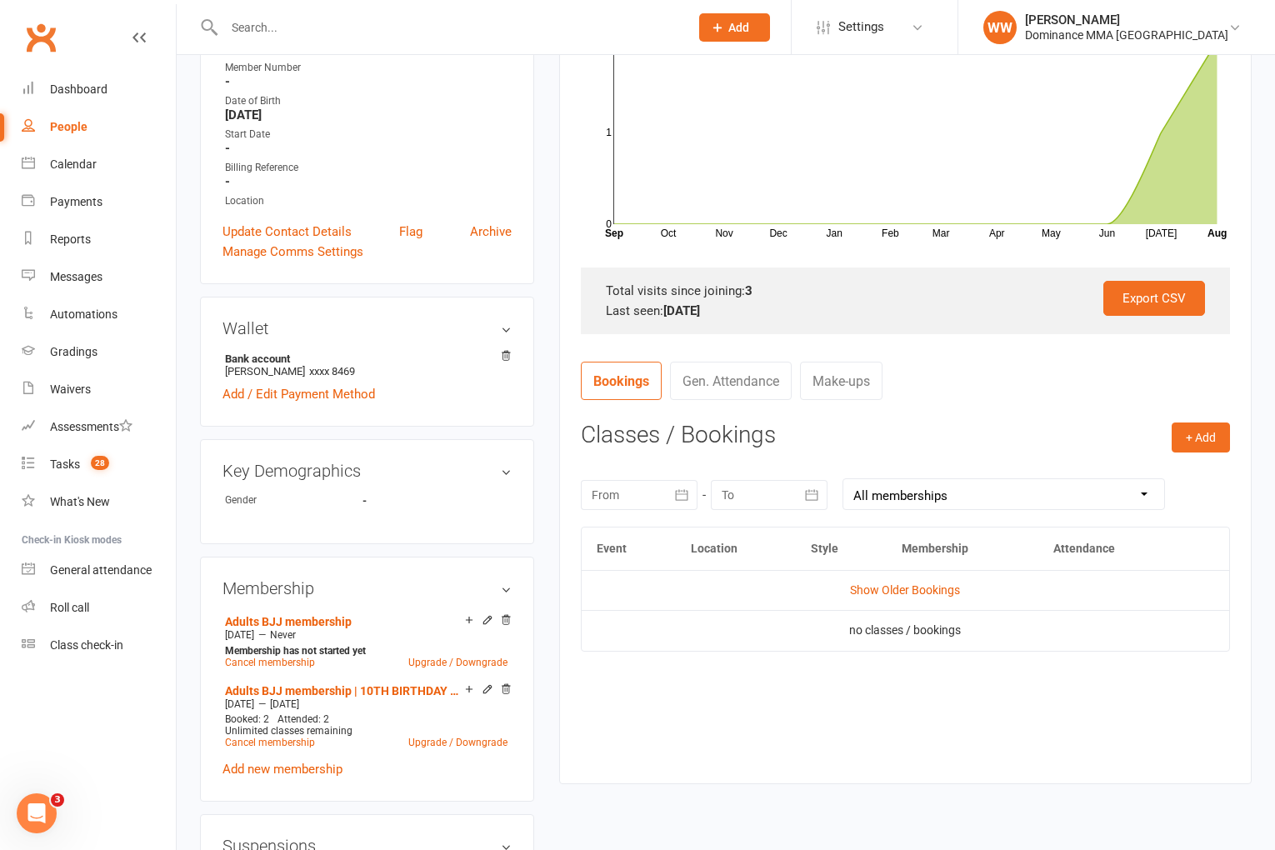
scroll to position [334, 0]
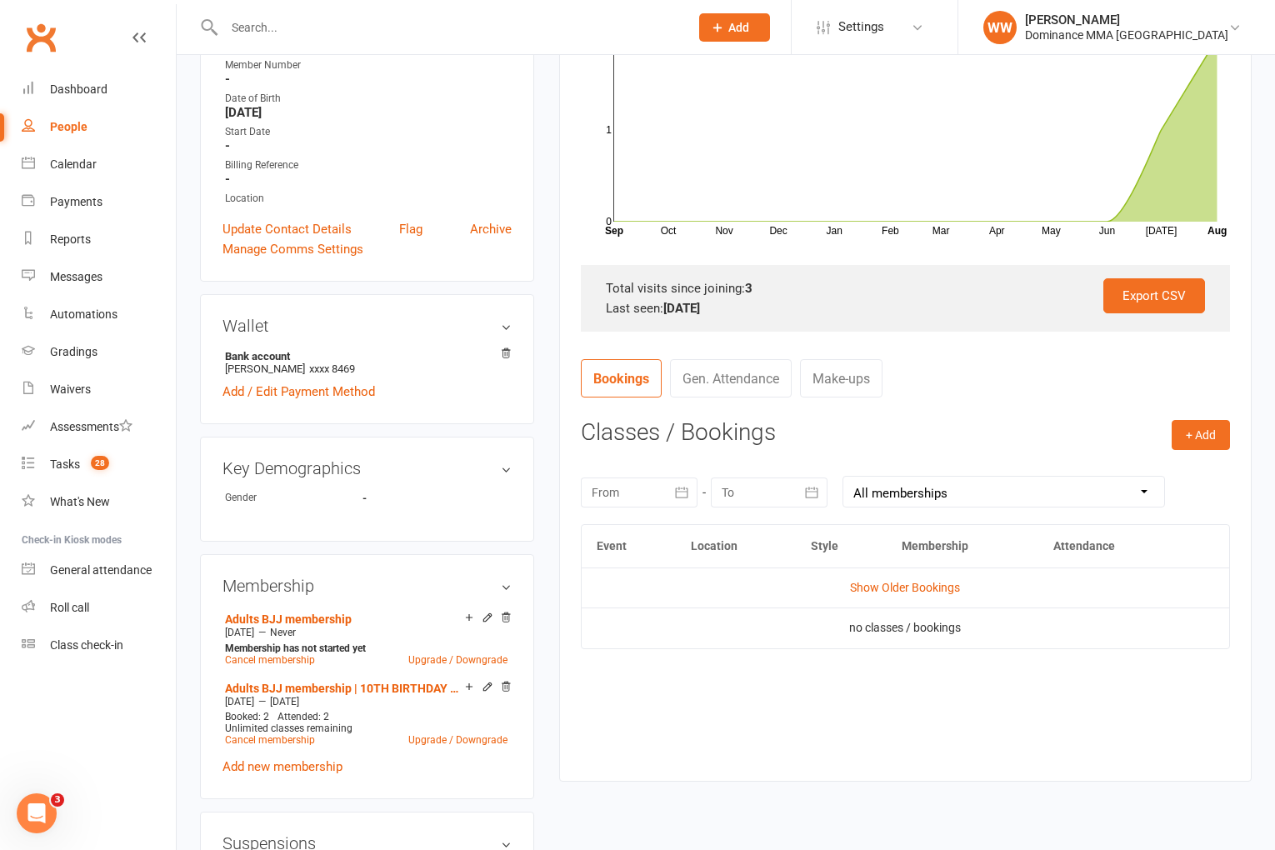
click at [928, 578] on td "Show Older Bookings" at bounding box center [906, 588] width 648 height 40
click at [926, 591] on link "Show Older Bookings" at bounding box center [905, 587] width 110 height 13
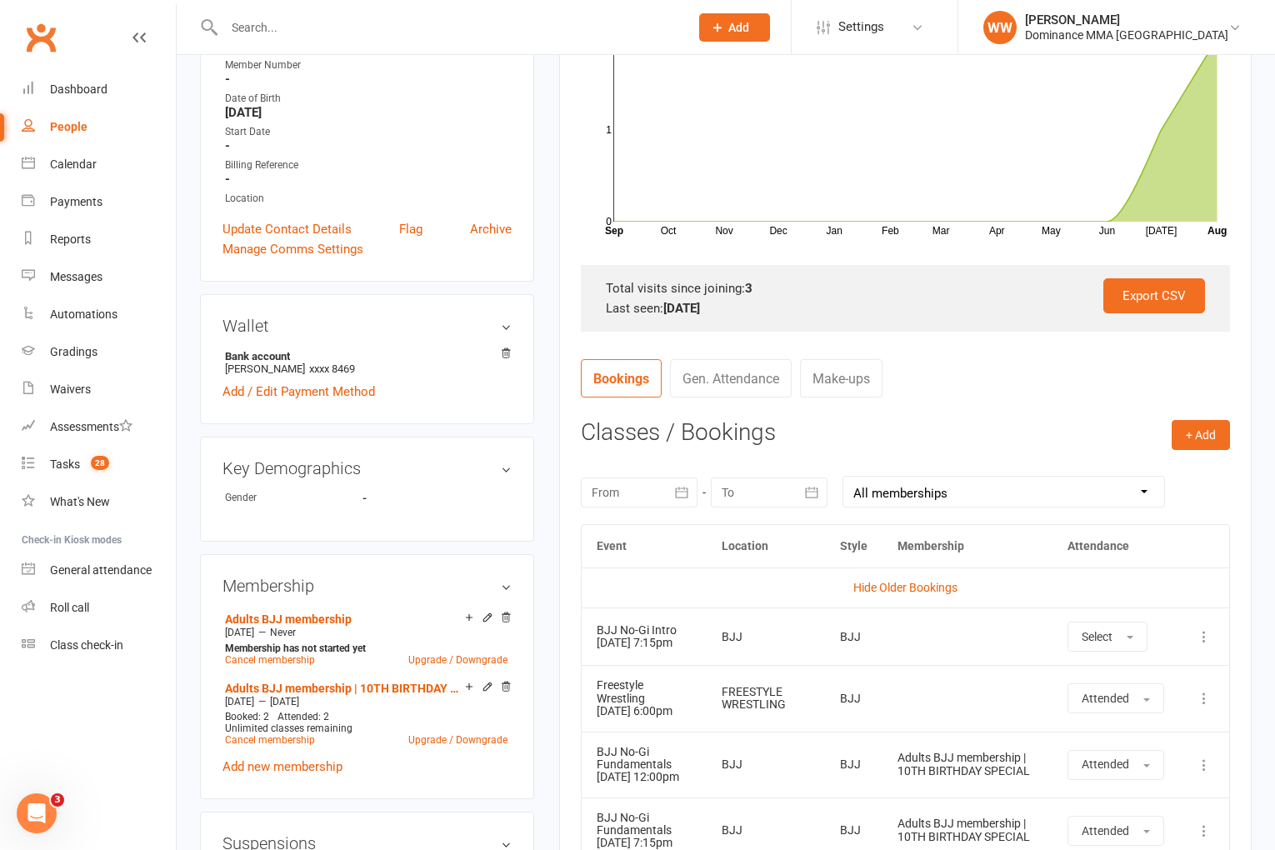
click at [966, 407] on nav "Bookings Gen. Attendance Make-ups" at bounding box center [905, 384] width 649 height 50
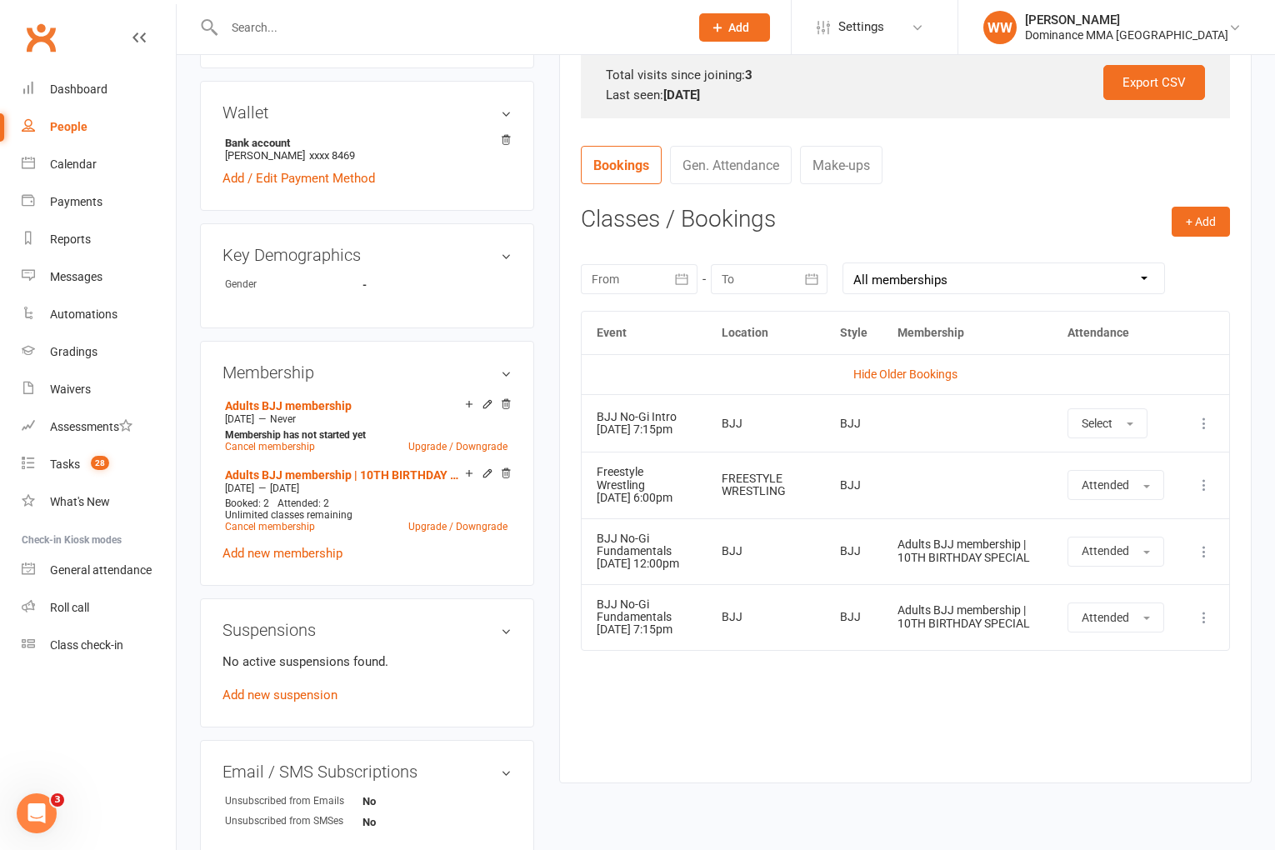
scroll to position [550, 0]
click at [929, 281] on select "All memberships From other Members Adults BJJ membership Adults BJJ membership …" at bounding box center [1004, 276] width 321 height 30
select select "1"
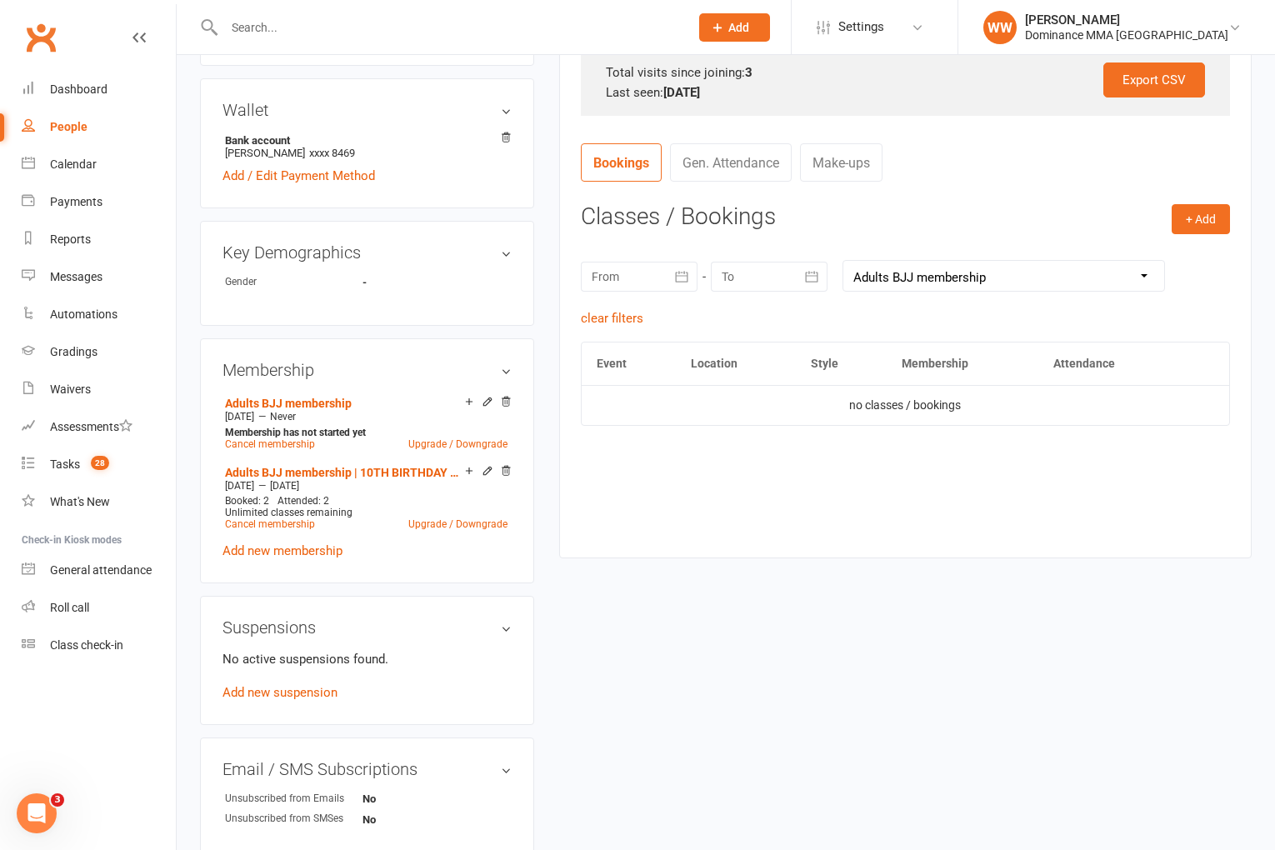
click at [872, 276] on select "All memberships From other Members Adults BJJ membership Adults BJJ membership …" at bounding box center [1004, 276] width 321 height 30
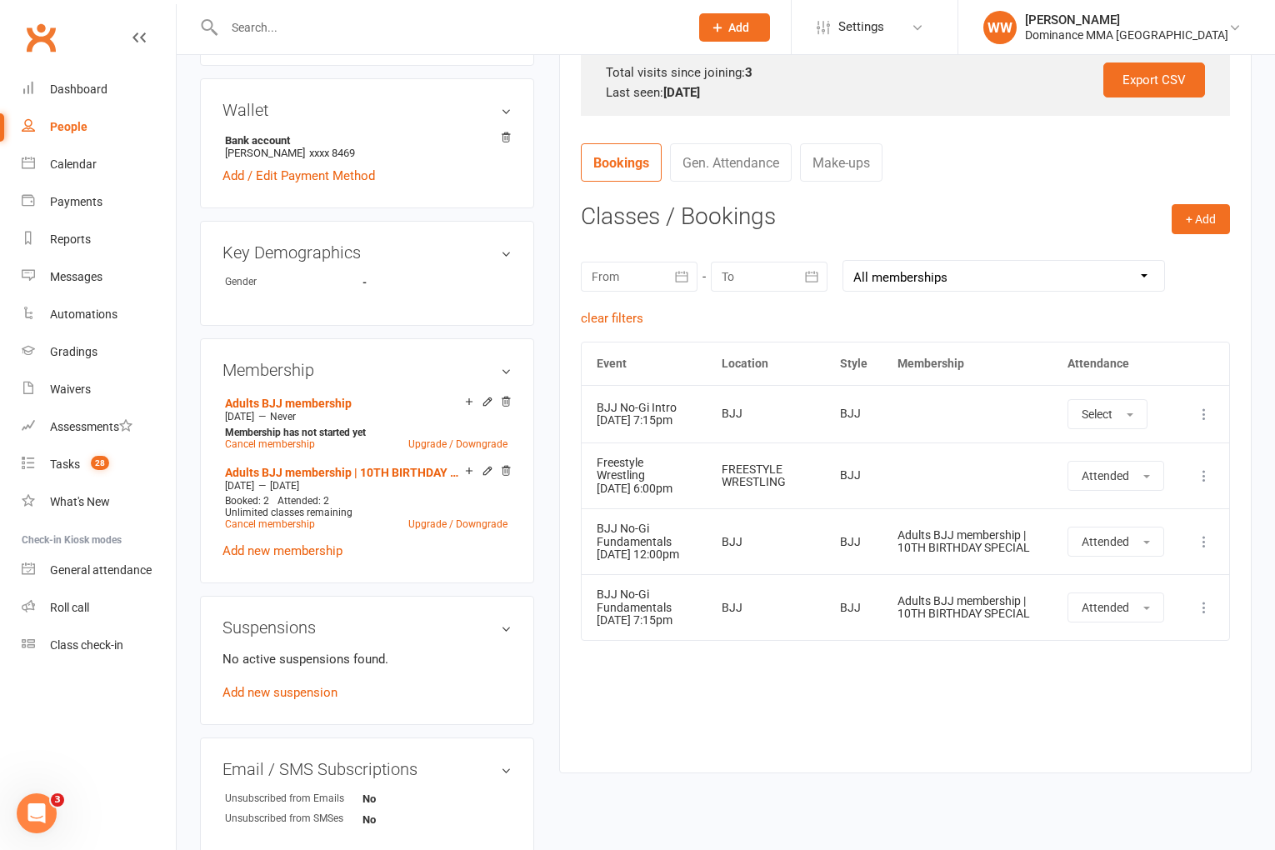
click at [925, 287] on select "All memberships From other Members Adults BJJ membership Adults BJJ membership …" at bounding box center [1004, 276] width 321 height 30
select select "0"
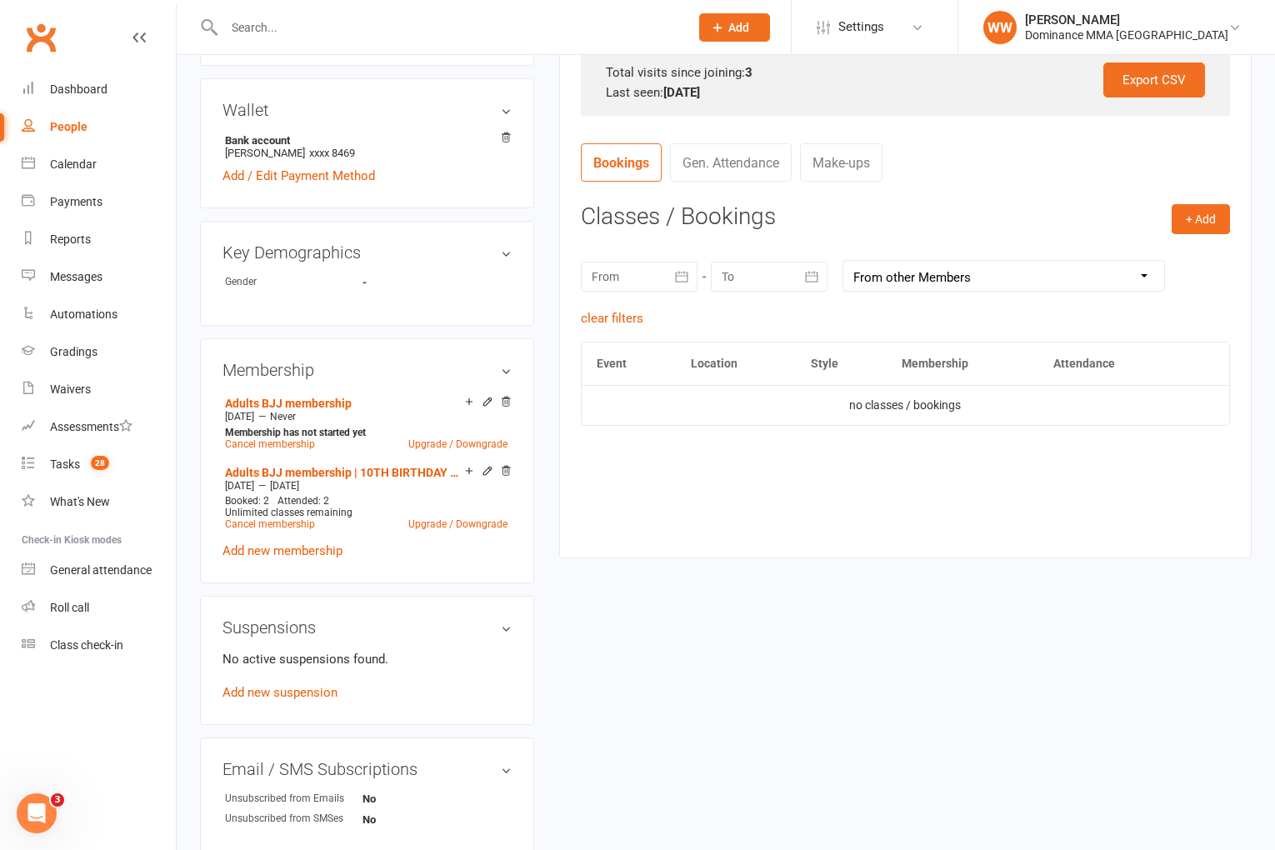
click at [921, 279] on select "All memberships From other Members Adults BJJ membership Adults BJJ membership …" at bounding box center [1004, 276] width 321 height 30
select select
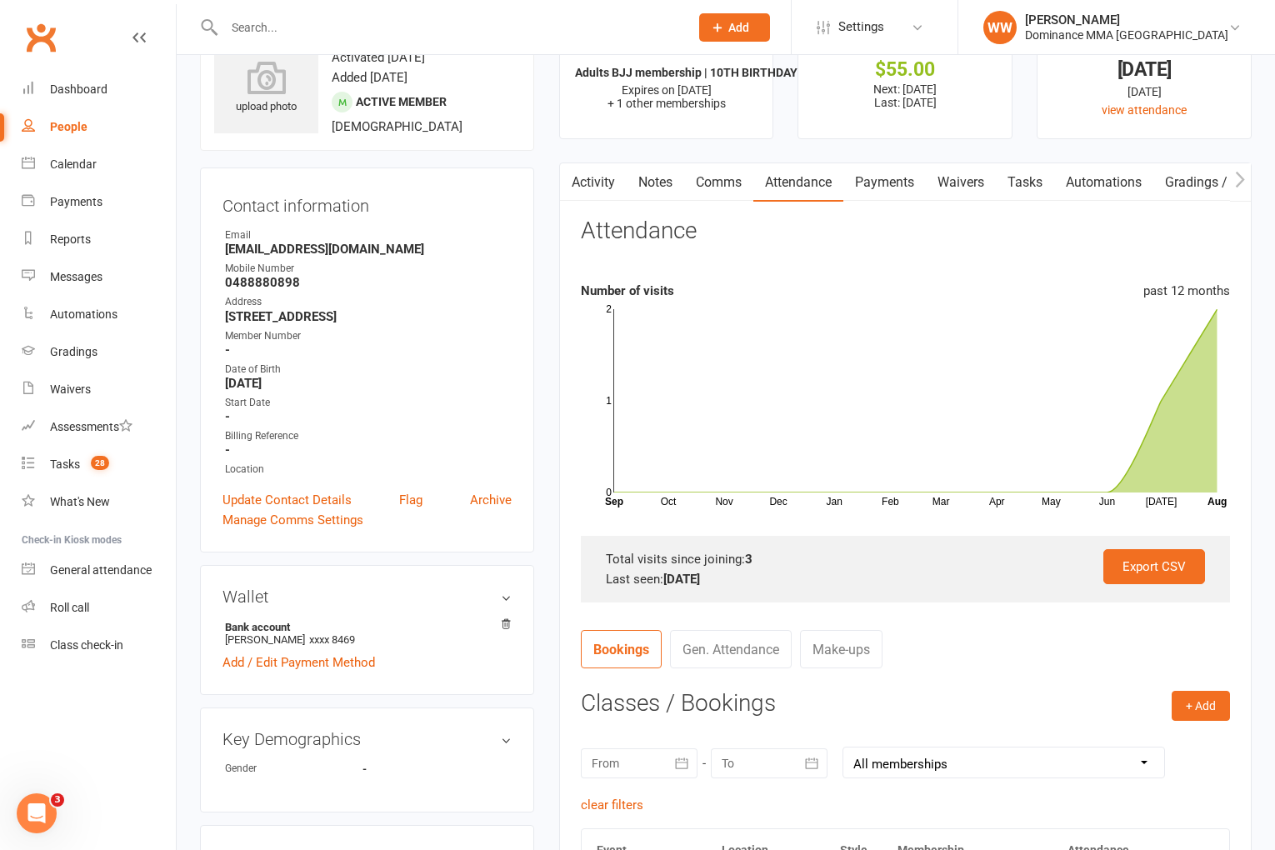
scroll to position [0, 0]
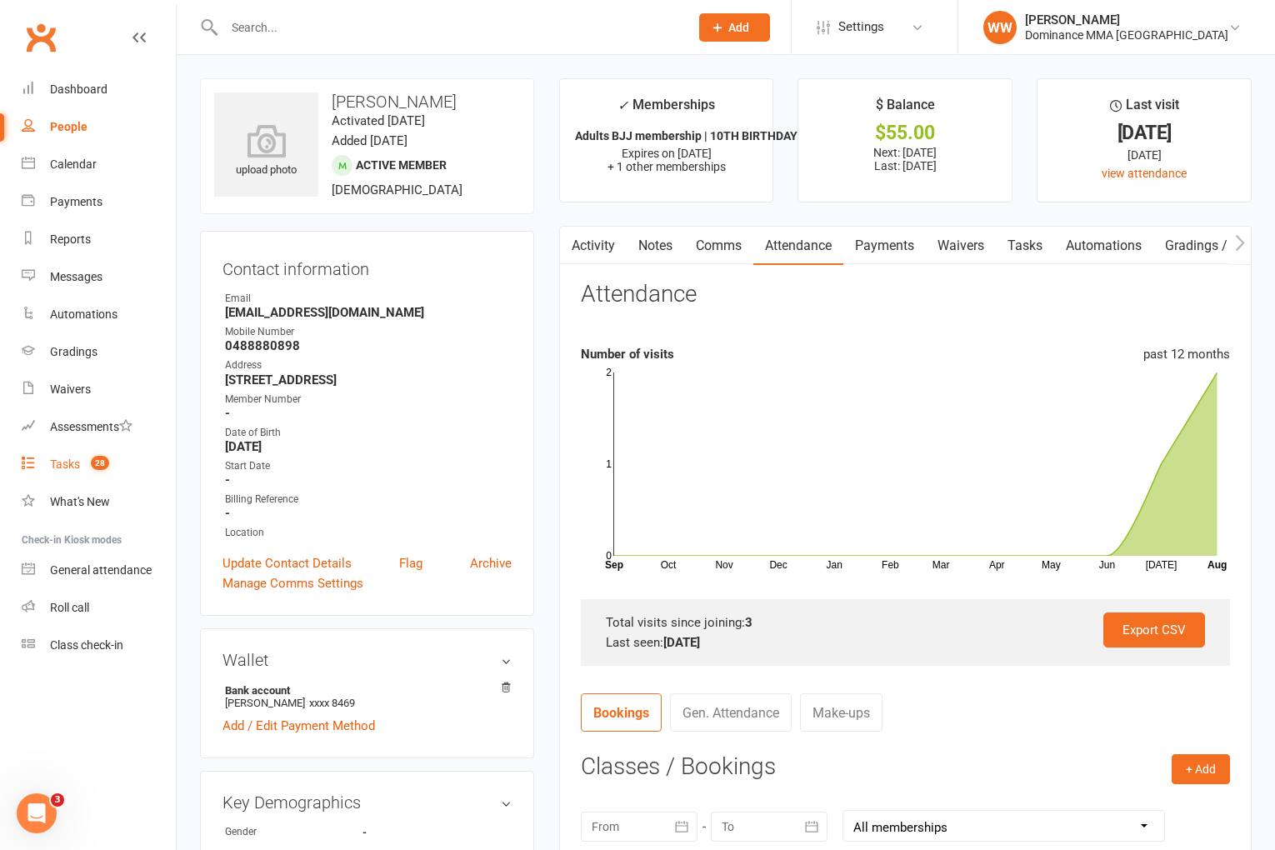
click at [81, 460] on link "Tasks 28" at bounding box center [99, 465] width 154 height 38
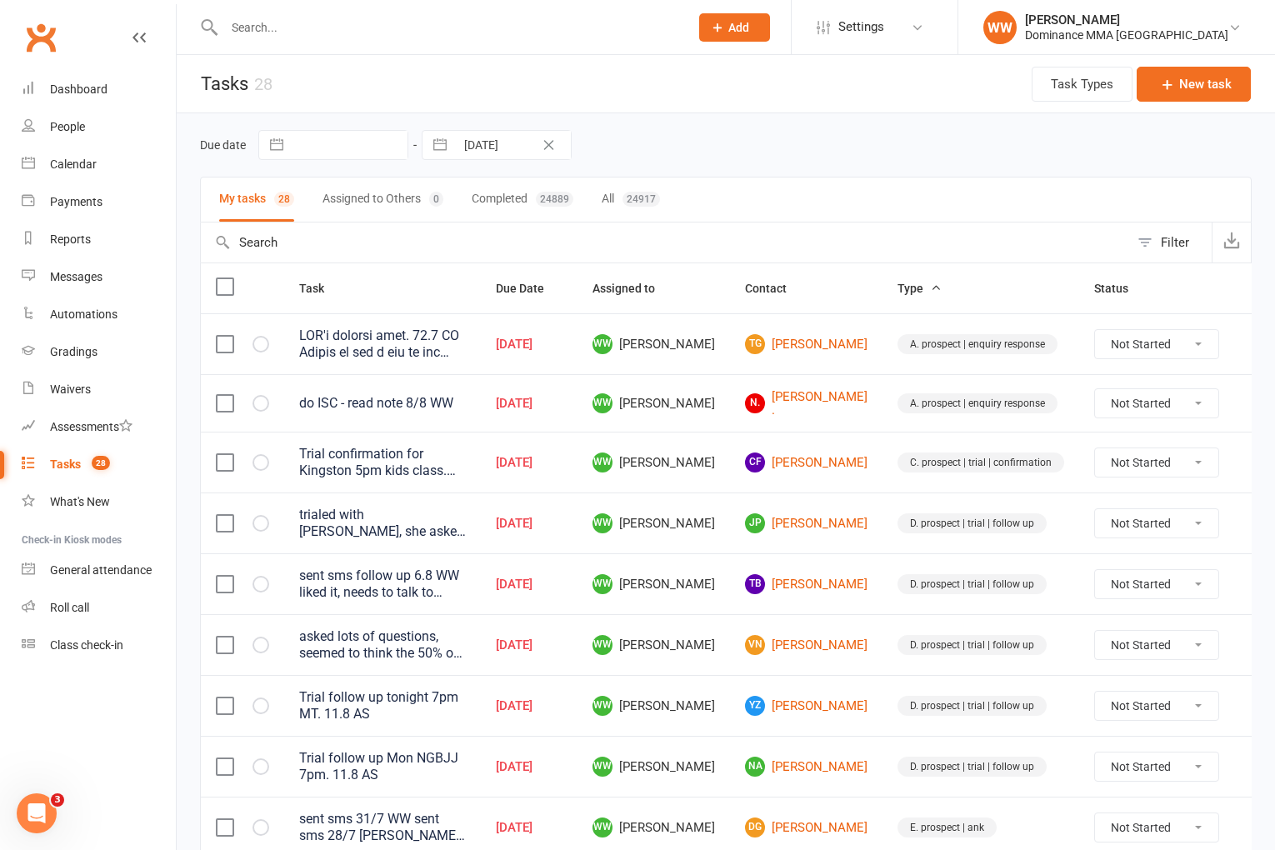
click at [293, 31] on input "text" at bounding box center [448, 27] width 458 height 23
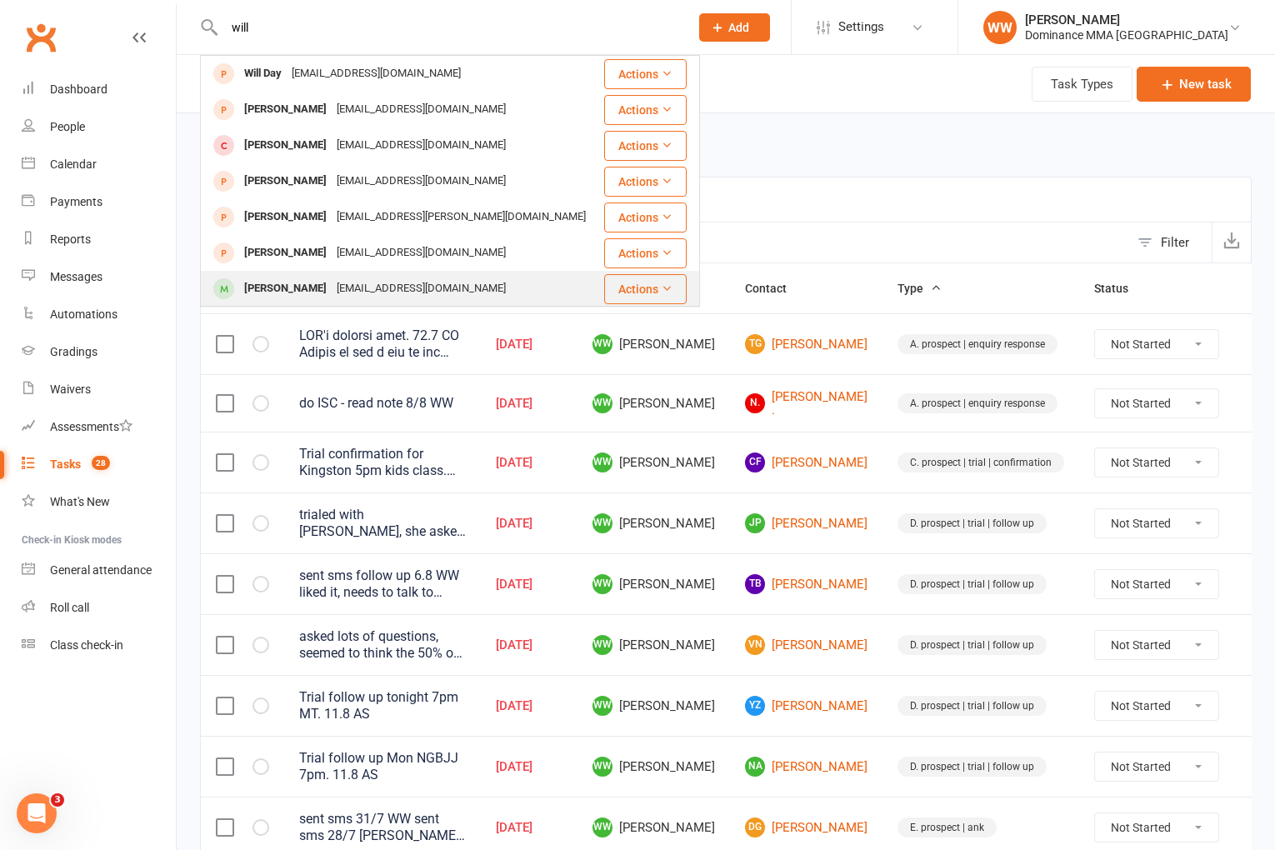
type input "will"
click at [368, 285] on div "willjwesley@gmail.com" at bounding box center [421, 289] width 179 height 24
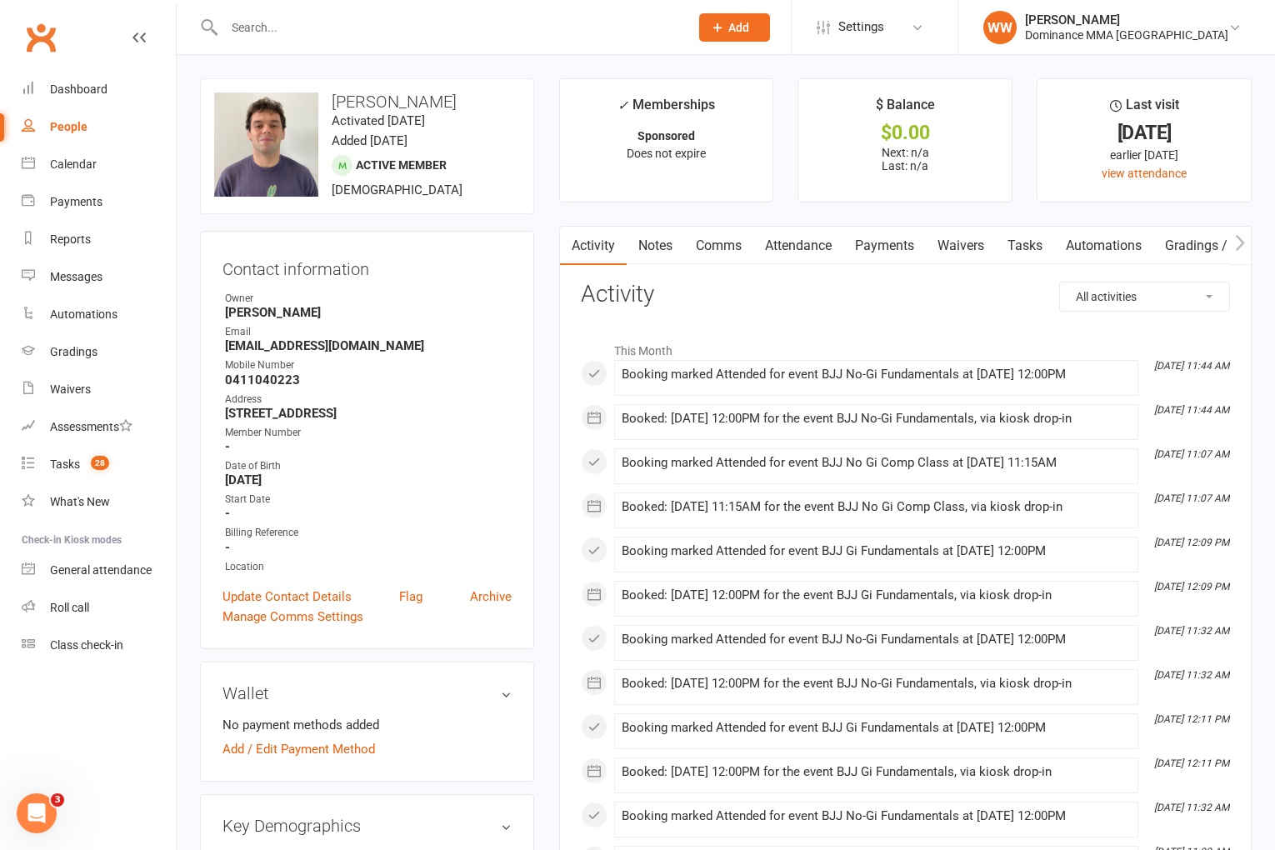
click at [789, 256] on link "Attendance" at bounding box center [799, 246] width 90 height 38
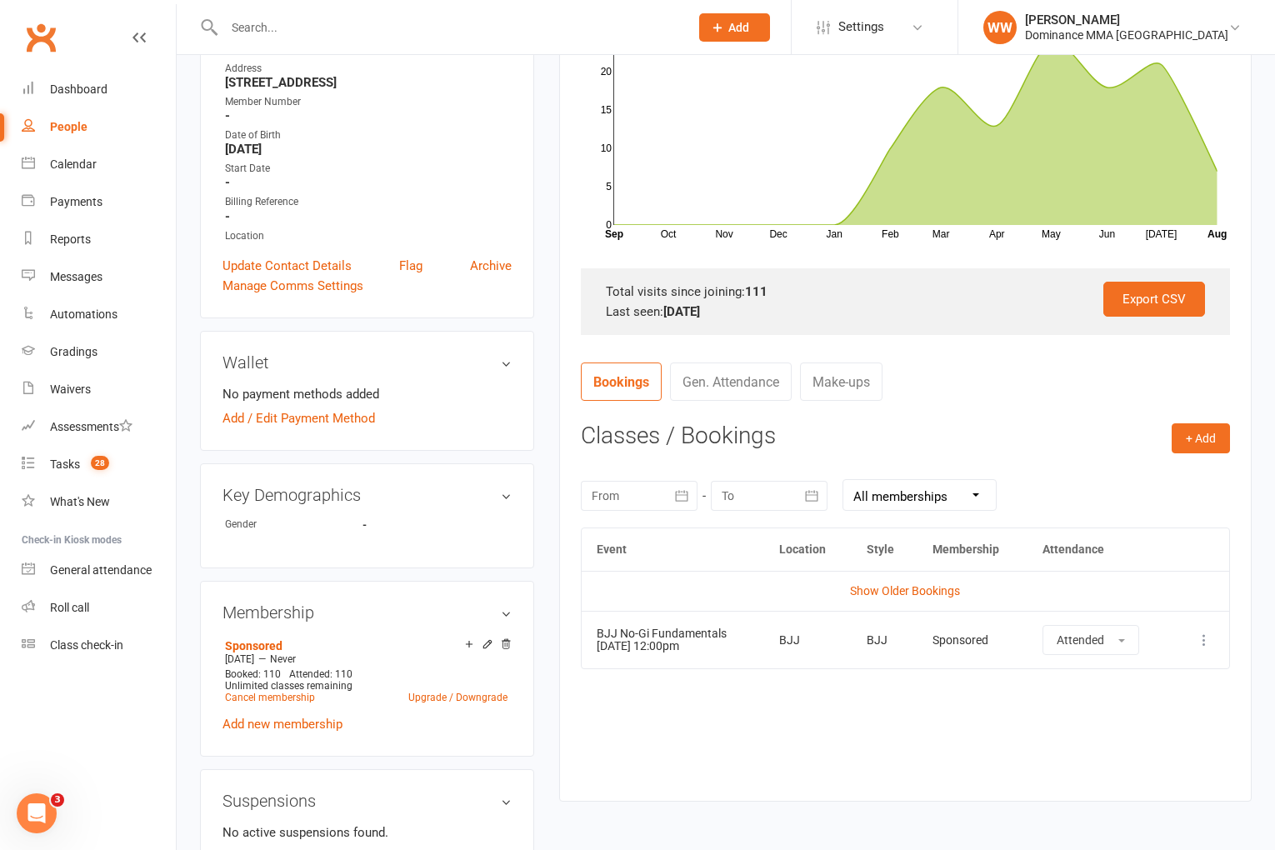
scroll to position [338, 0]
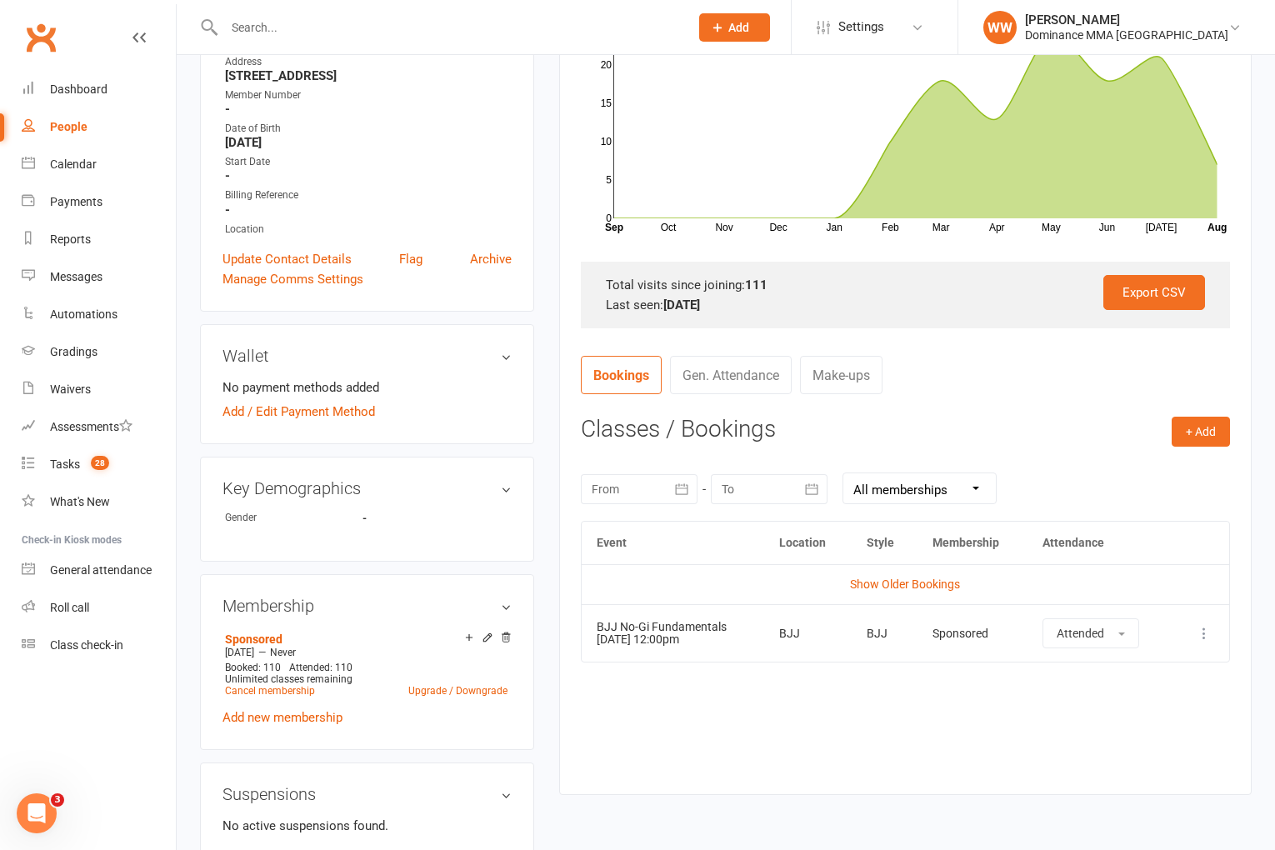
click at [717, 378] on link "Gen. Attendance" at bounding box center [731, 375] width 122 height 38
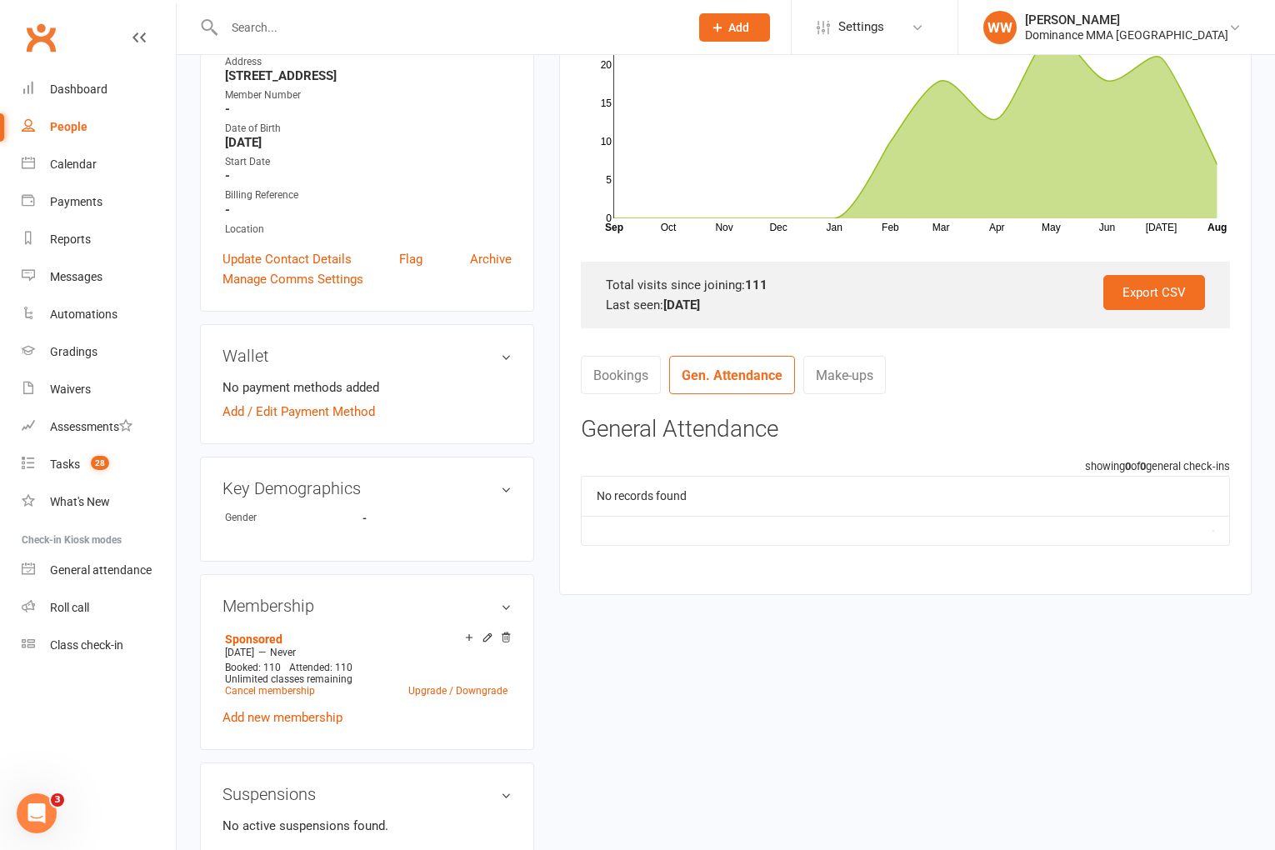
click at [852, 376] on link "Make-ups" at bounding box center [845, 375] width 83 height 38
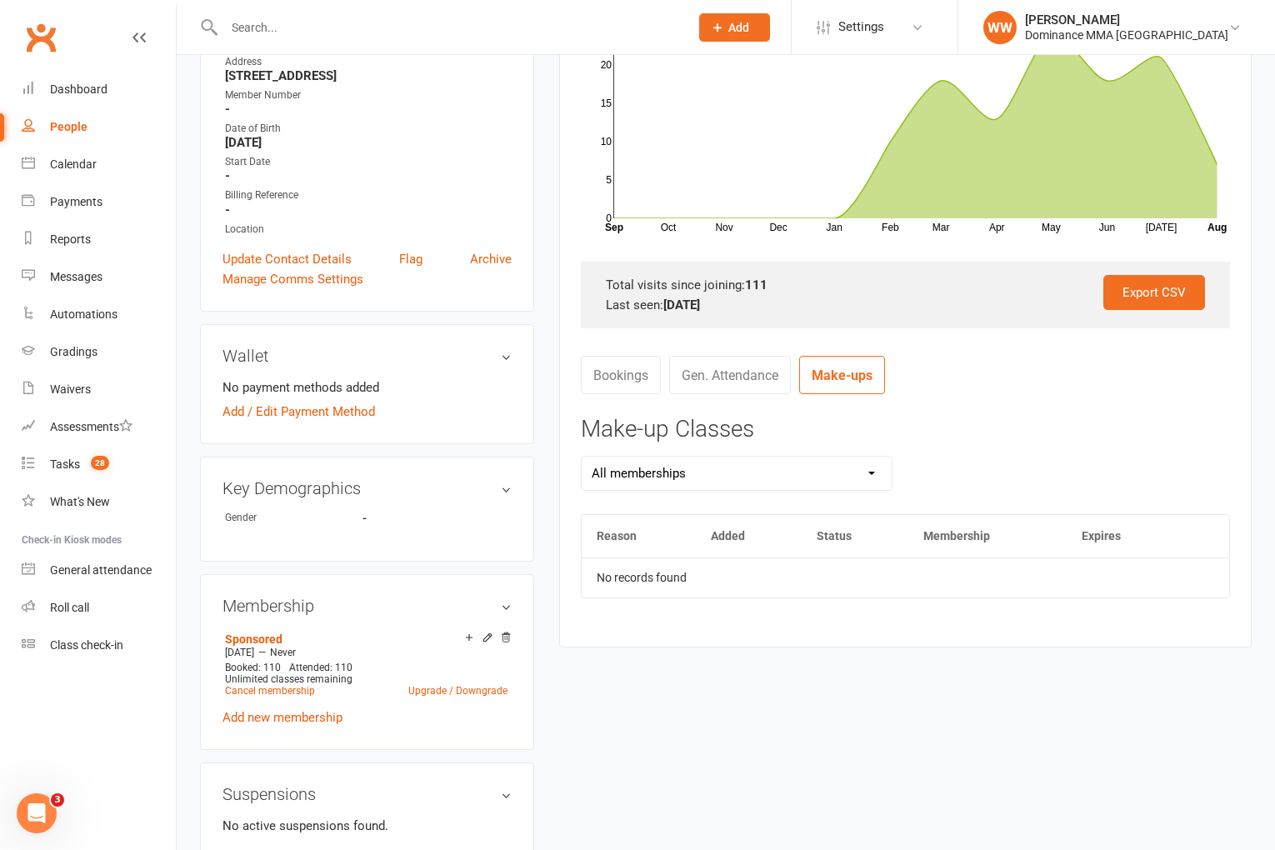
click at [712, 478] on select "All memberships Sponsored" at bounding box center [737, 473] width 311 height 33
click at [643, 386] on link "Bookings" at bounding box center [621, 375] width 80 height 38
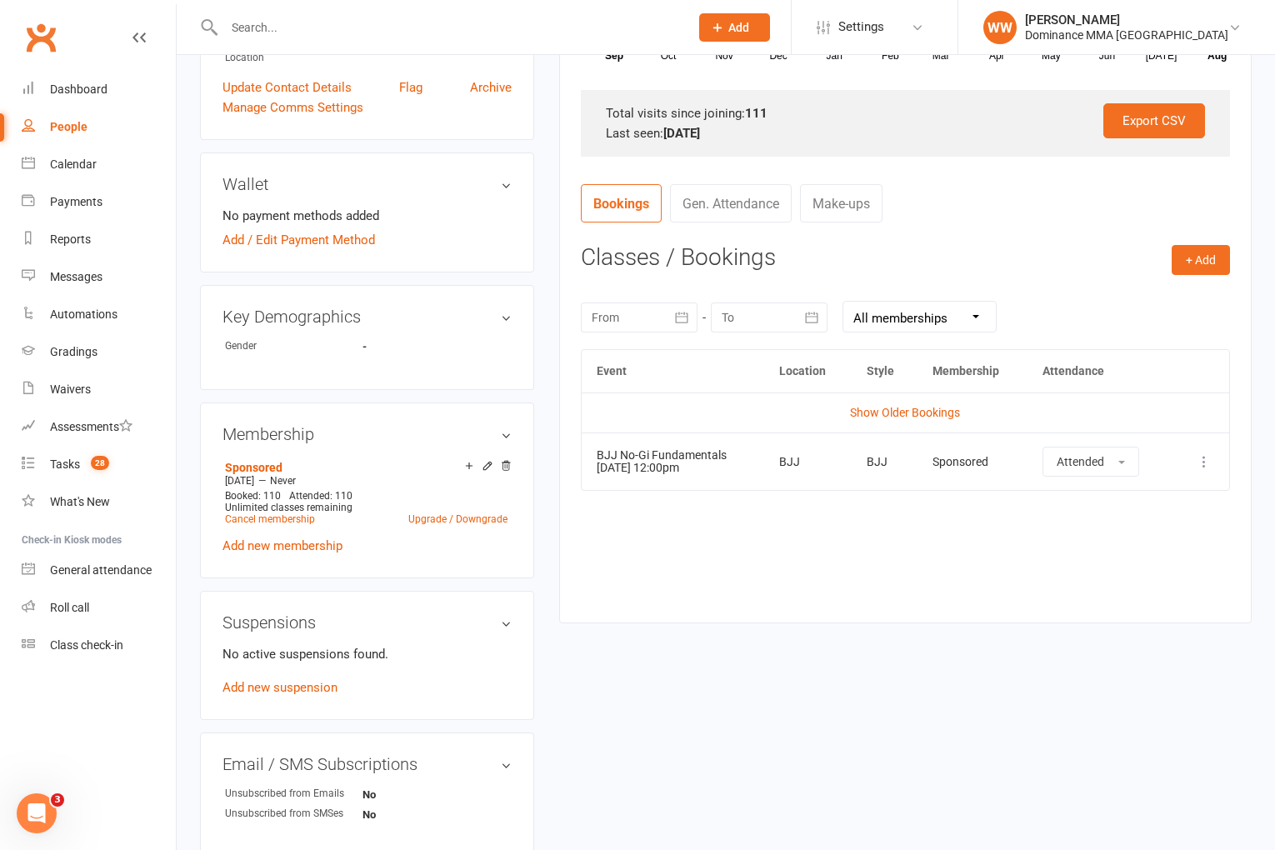
scroll to position [505, 0]
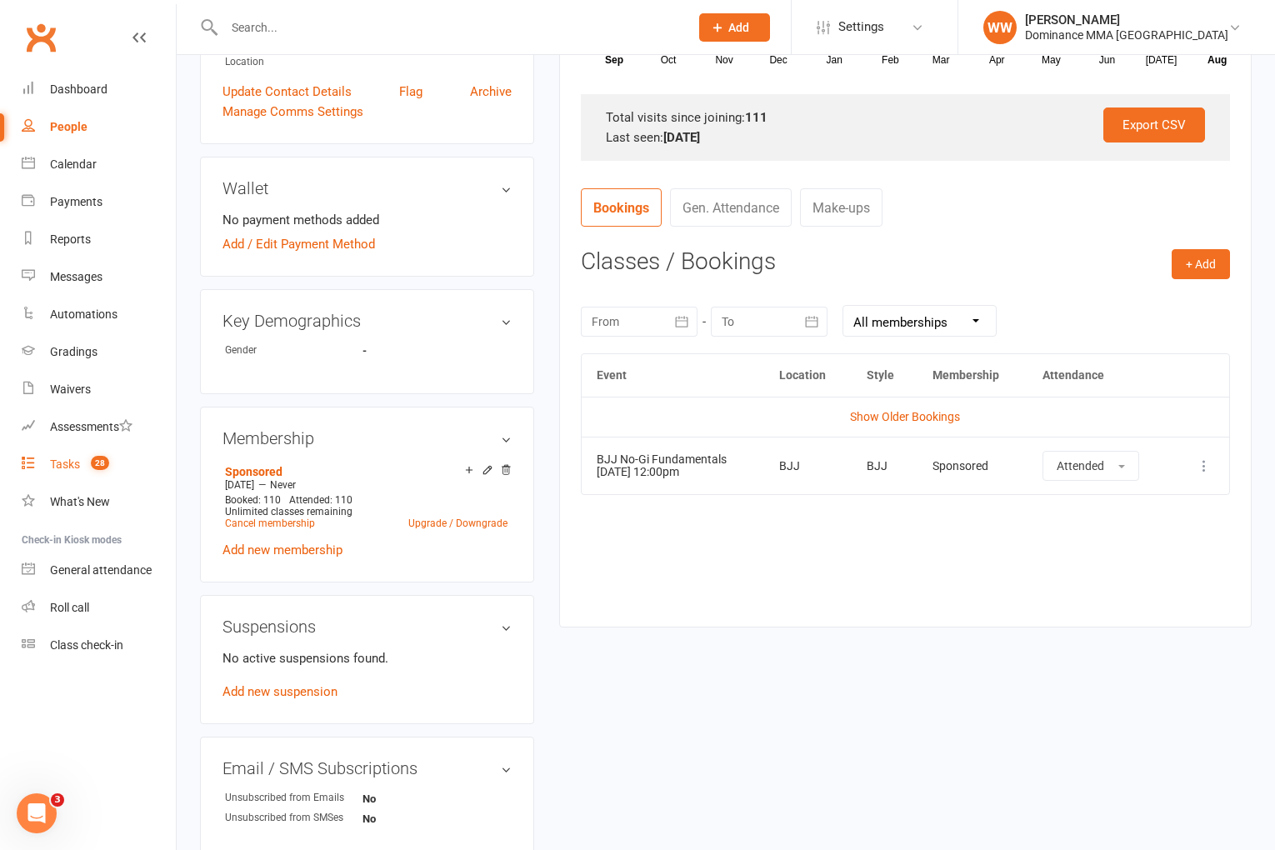
click at [79, 462] on div "Tasks" at bounding box center [65, 464] width 30 height 13
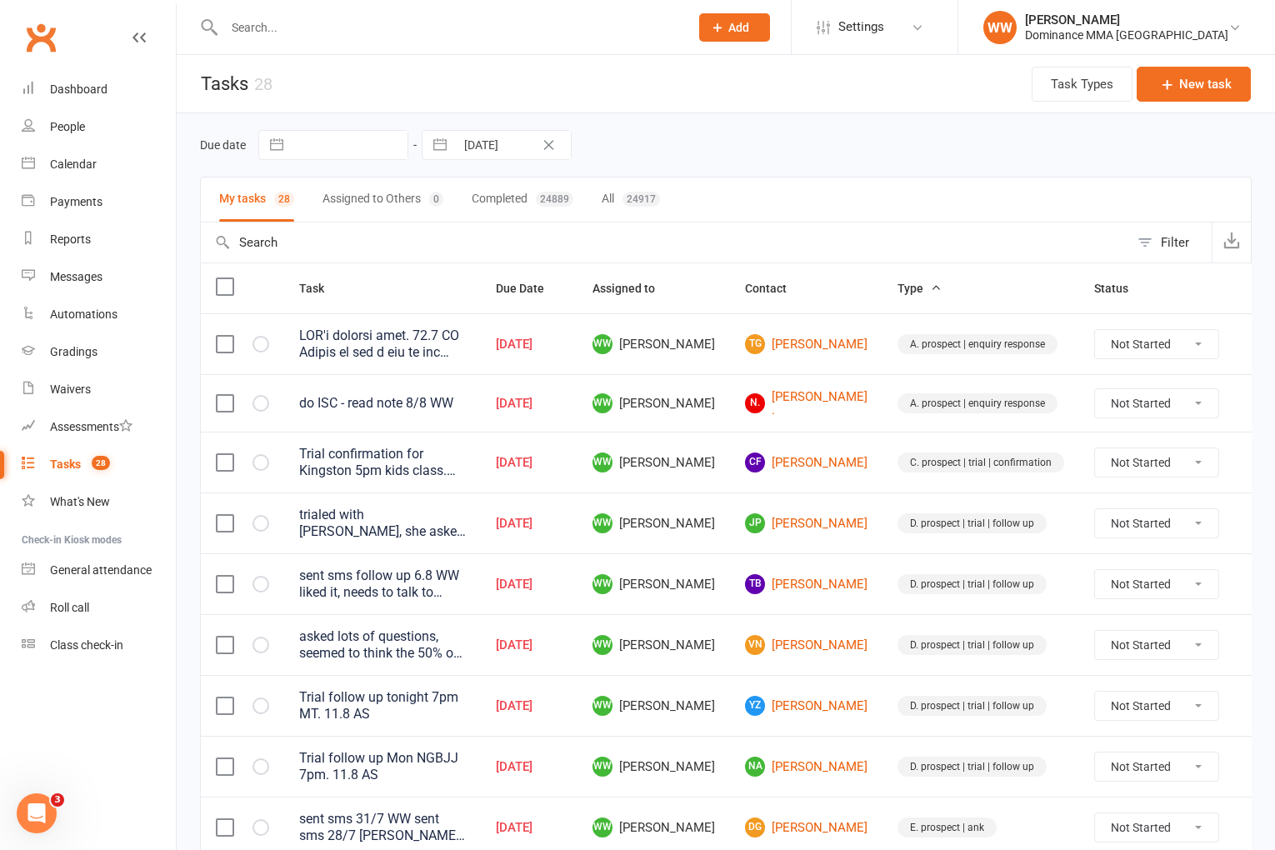
click at [730, 588] on td "TB Tim Best" at bounding box center [806, 583] width 153 height 61
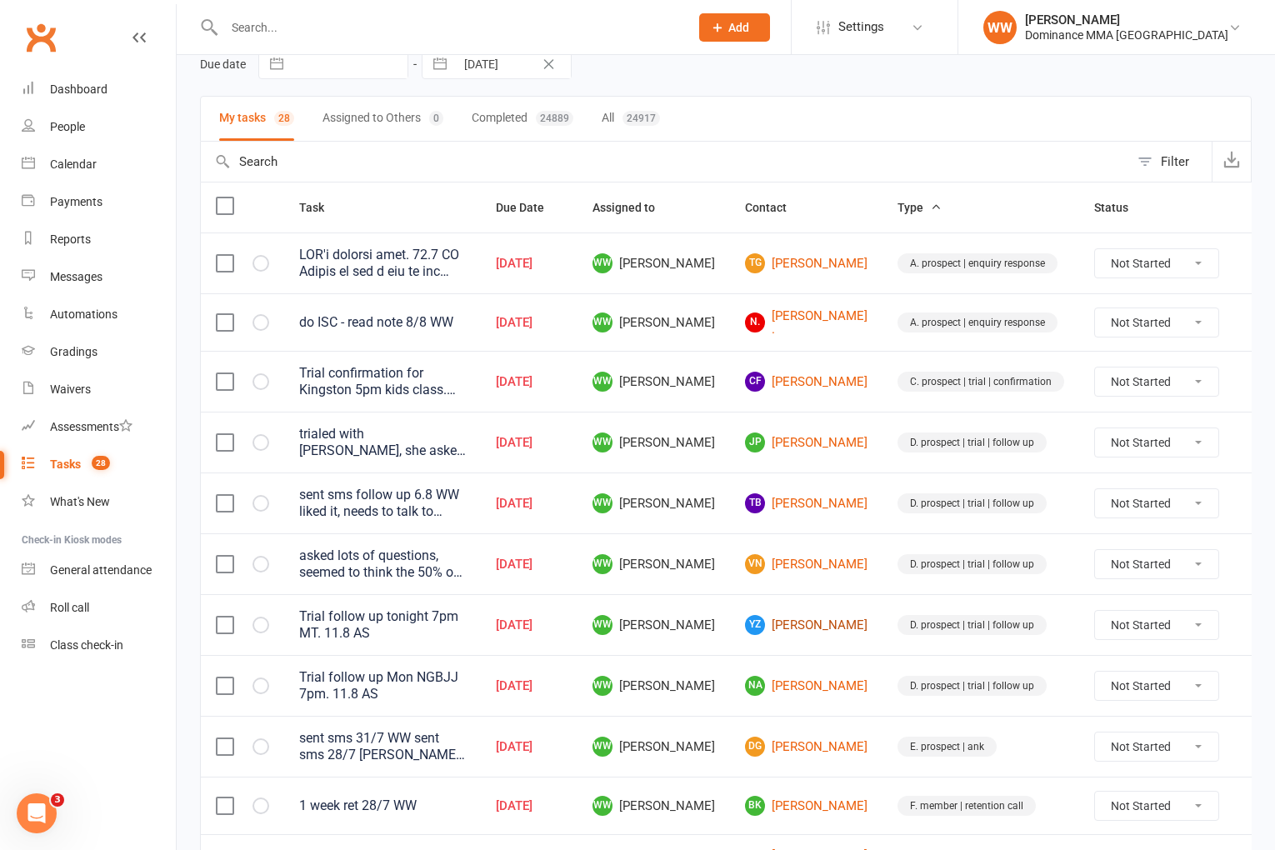
scroll to position [85, 0]
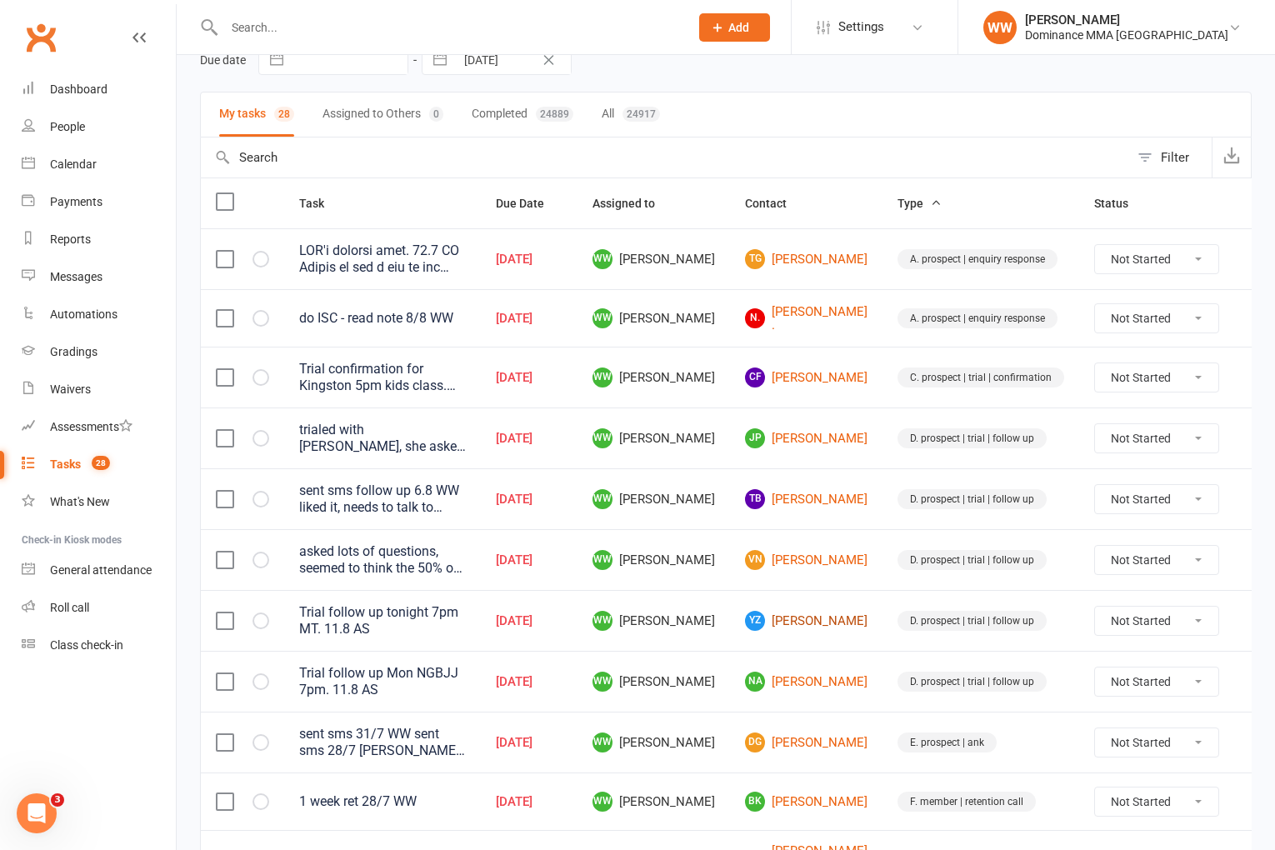
click at [775, 618] on link "YZ YiMing Zhu" at bounding box center [806, 621] width 123 height 20
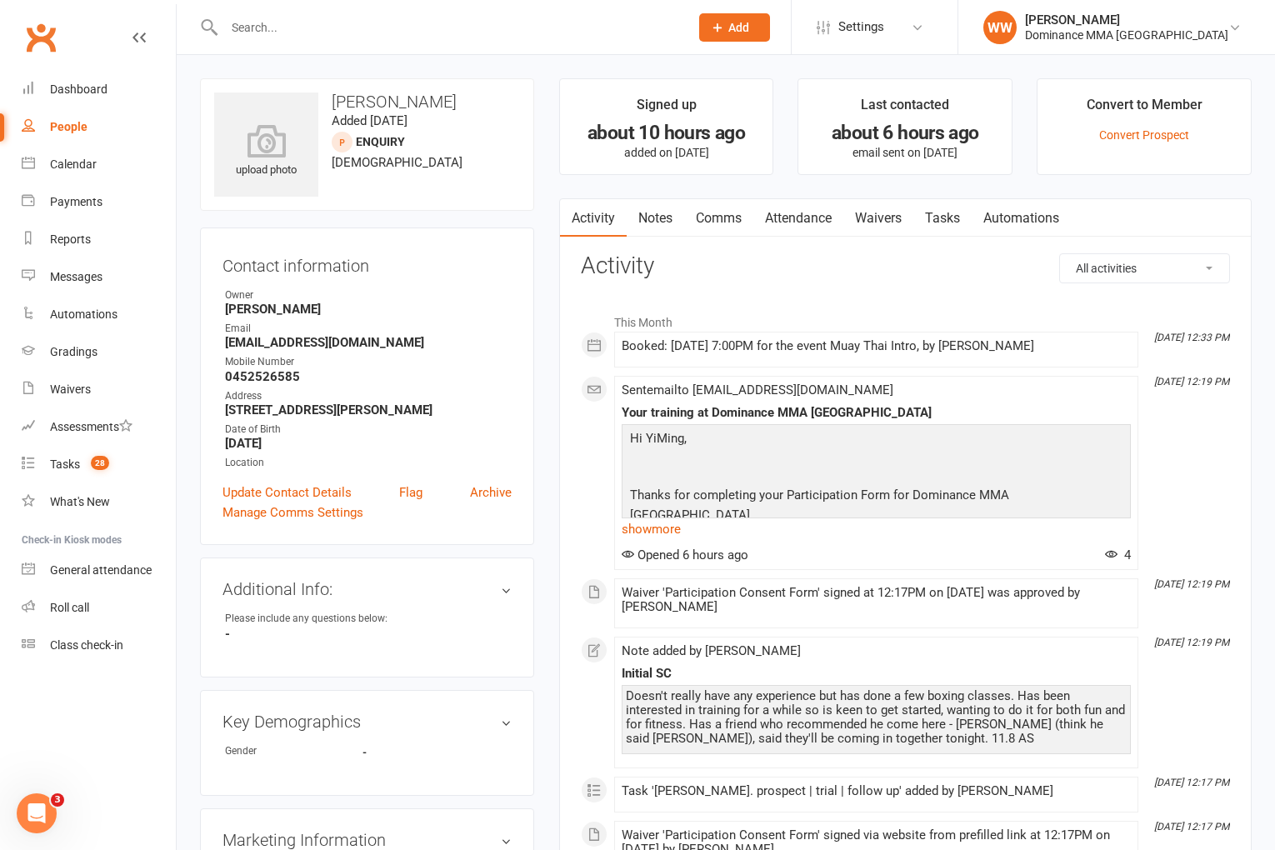
click at [648, 219] on link "Notes" at bounding box center [656, 218] width 58 height 38
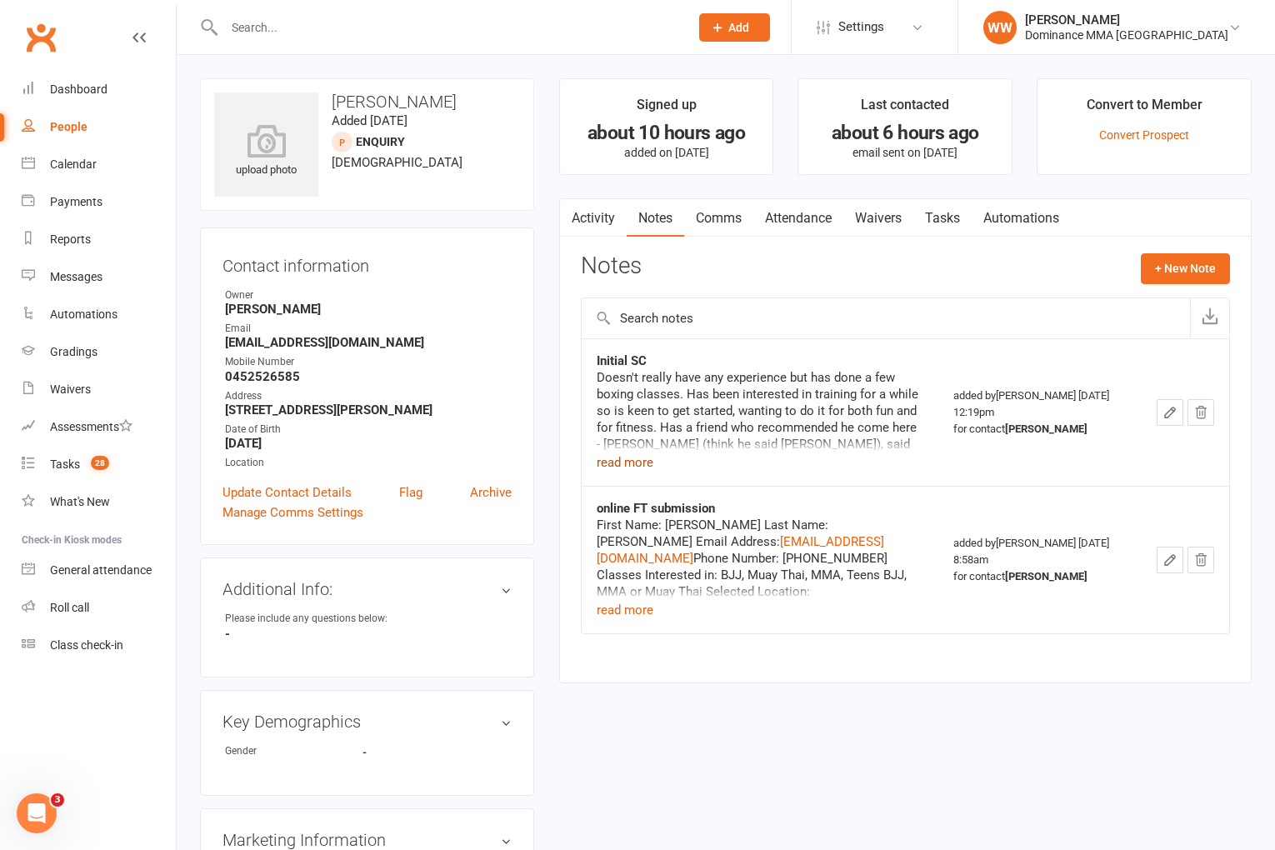
click at [638, 462] on button "read more" at bounding box center [625, 463] width 57 height 20
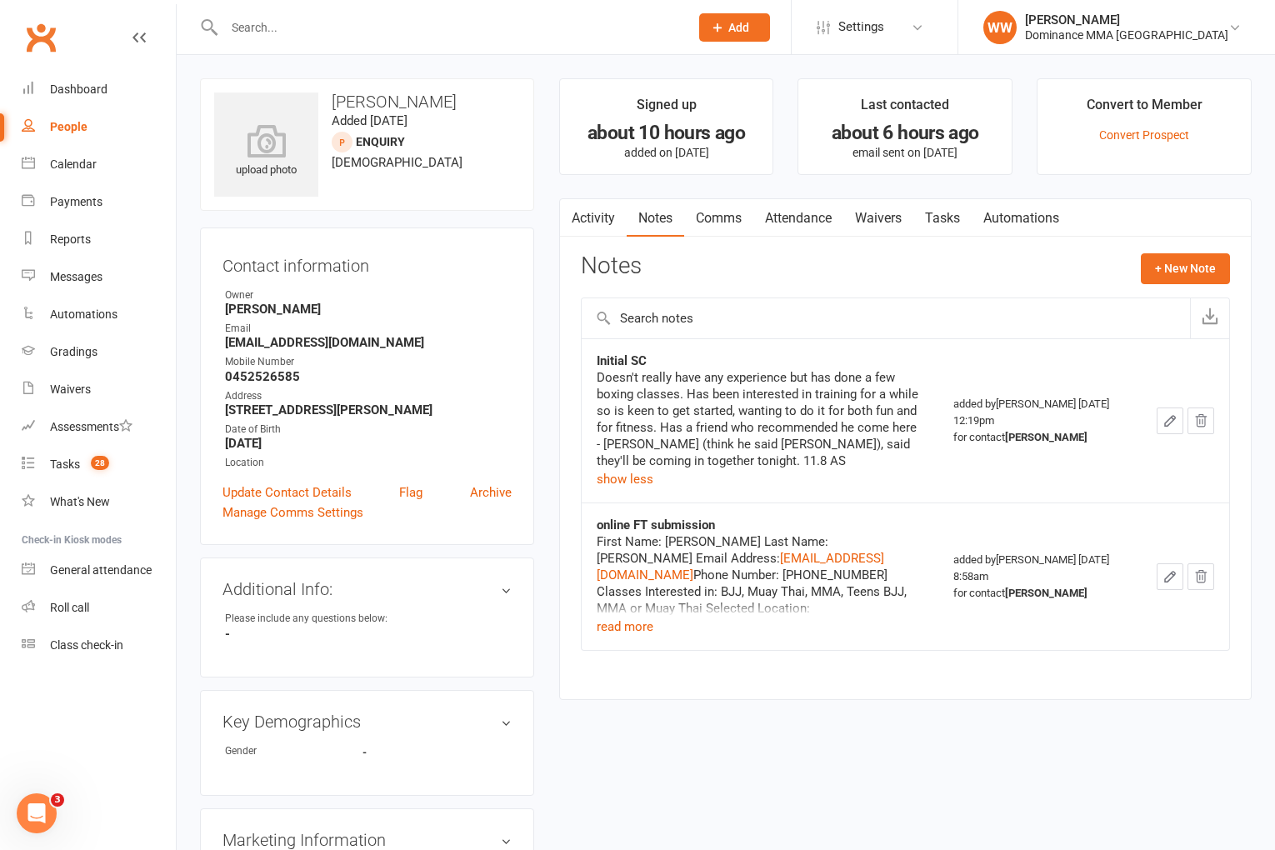
click at [585, 444] on td "Initial SC Doesn't really have any experience but has done a few boxing classes…" at bounding box center [760, 420] width 357 height 164
click at [624, 625] on button "read more" at bounding box center [625, 627] width 57 height 20
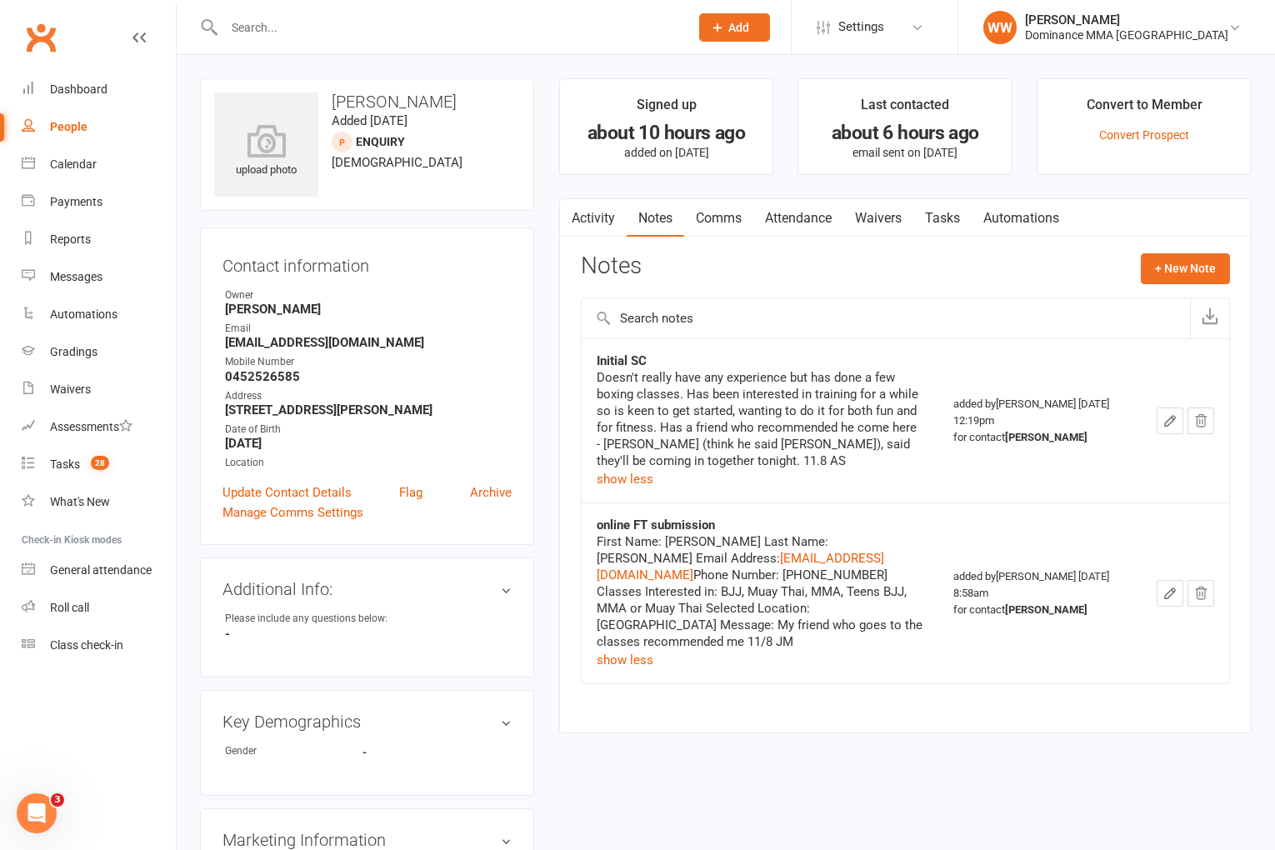
click at [577, 593] on div "Activity Notes Comms Attendance Waivers Tasks Automations Notes + New Note Init…" at bounding box center [905, 465] width 693 height 535
click at [298, 33] on input "text" at bounding box center [448, 27] width 458 height 23
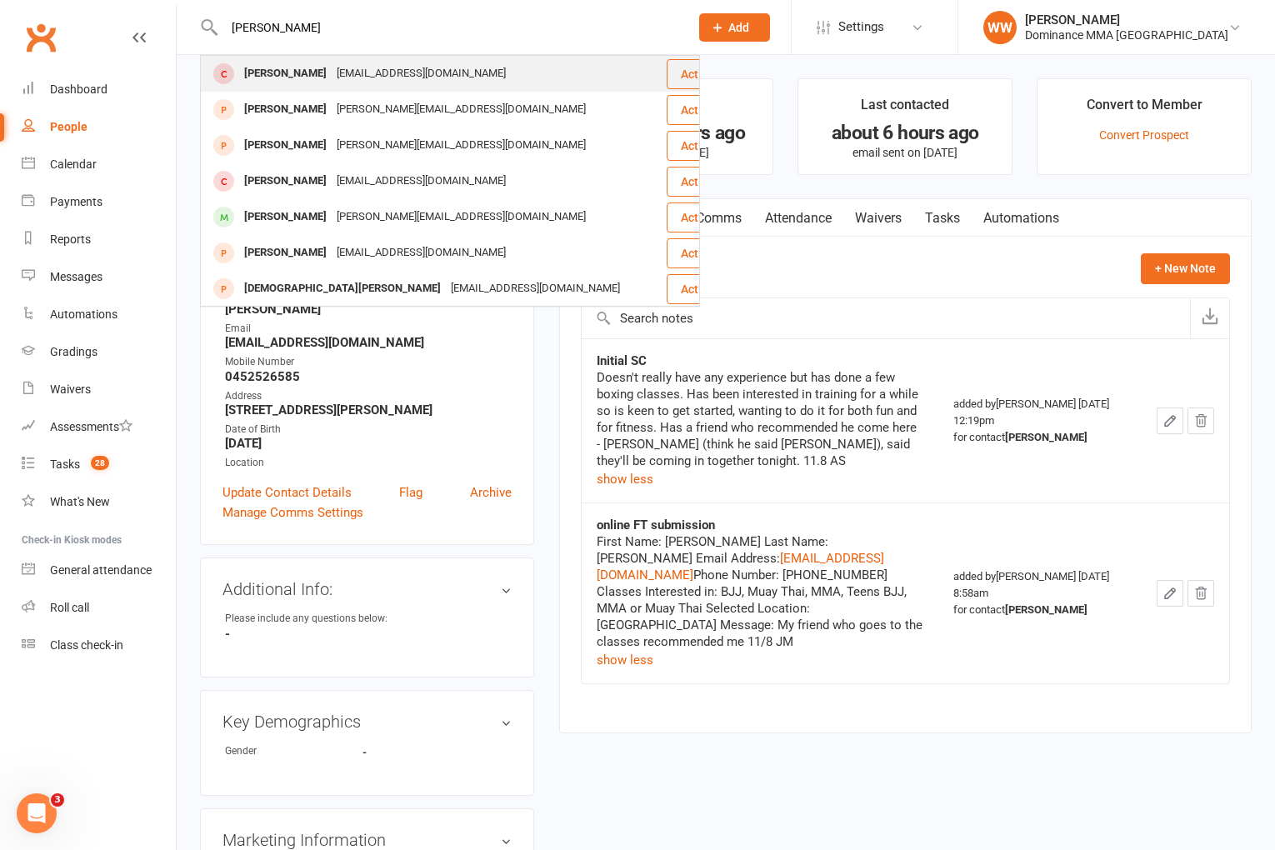
type input "chris horne"
click at [376, 78] on div "chorne1984@hotmail.com" at bounding box center [421, 74] width 179 height 24
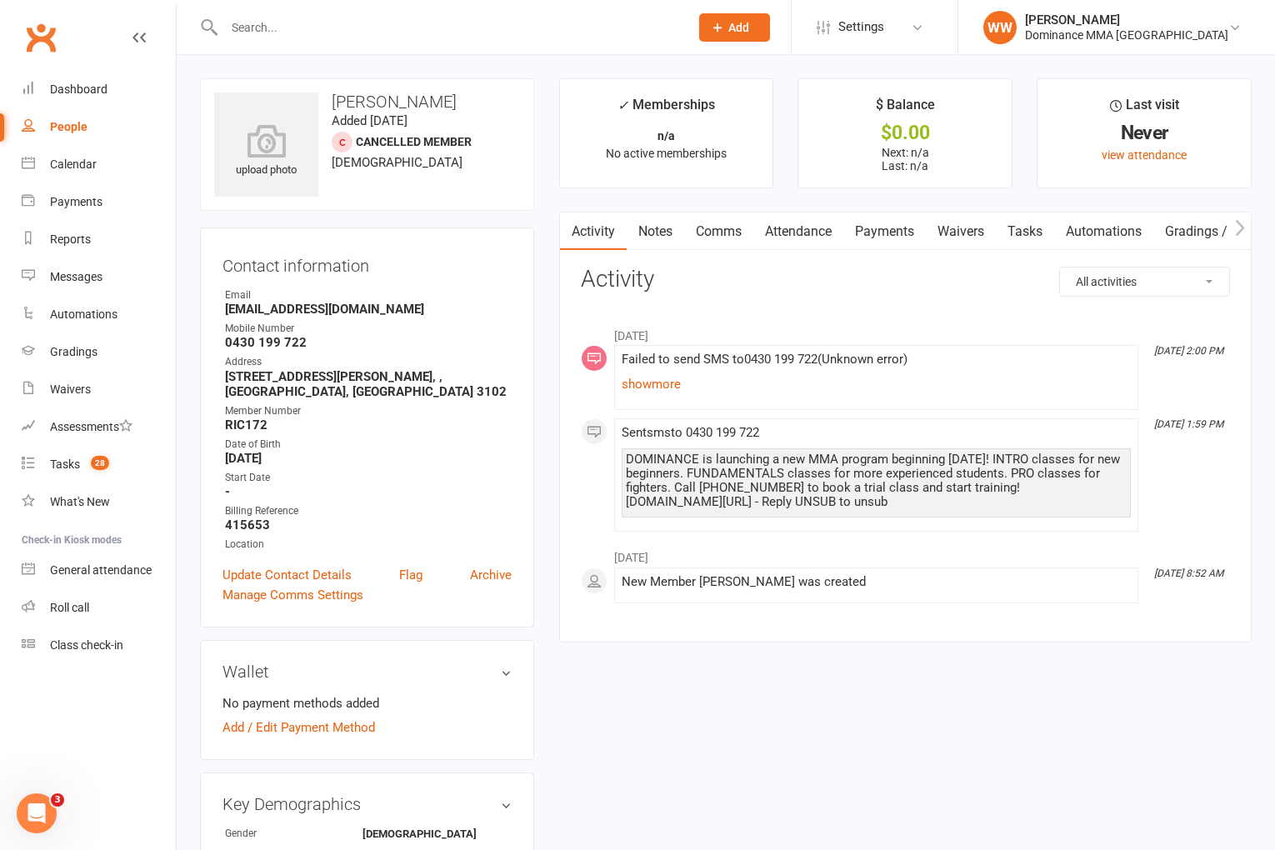
click at [660, 234] on link "Notes" at bounding box center [656, 232] width 58 height 38
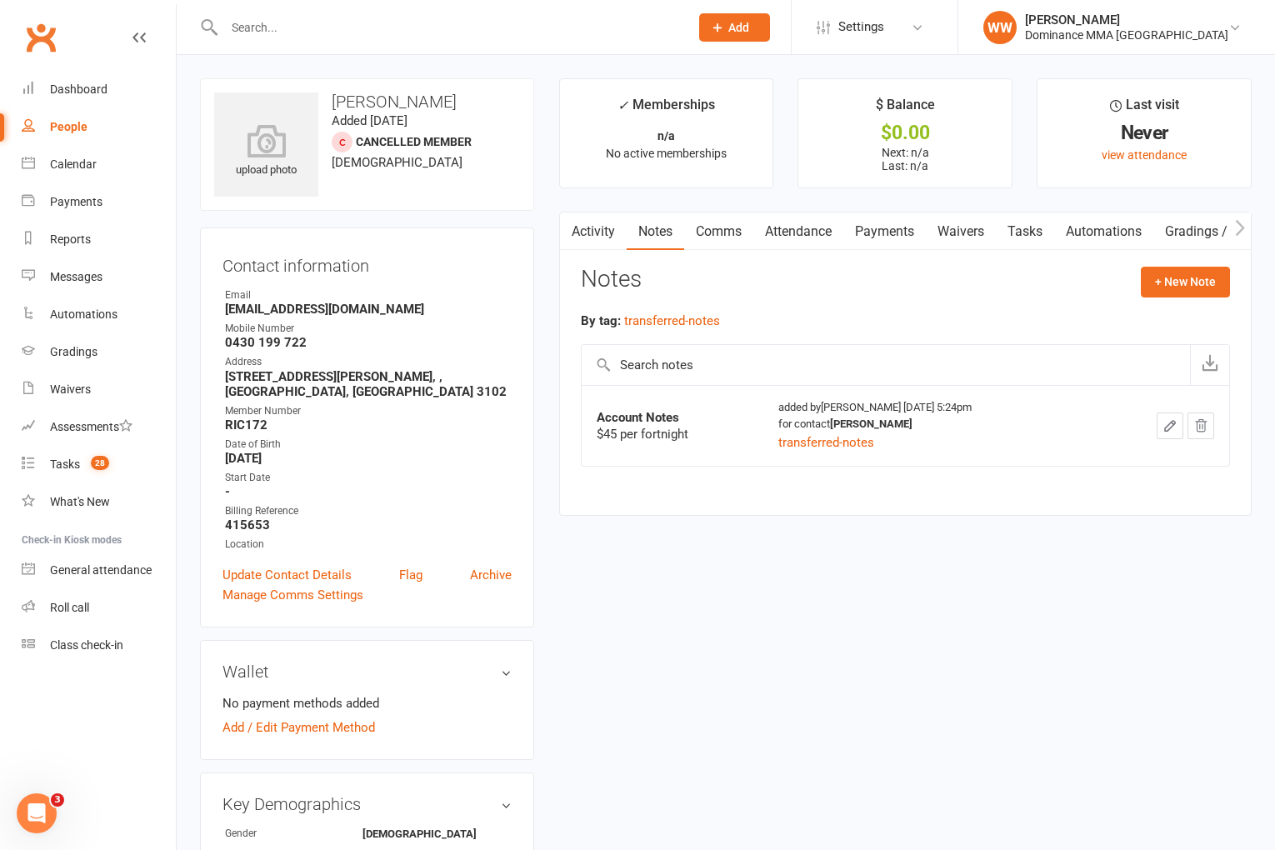
click at [597, 233] on link "Activity" at bounding box center [593, 232] width 67 height 38
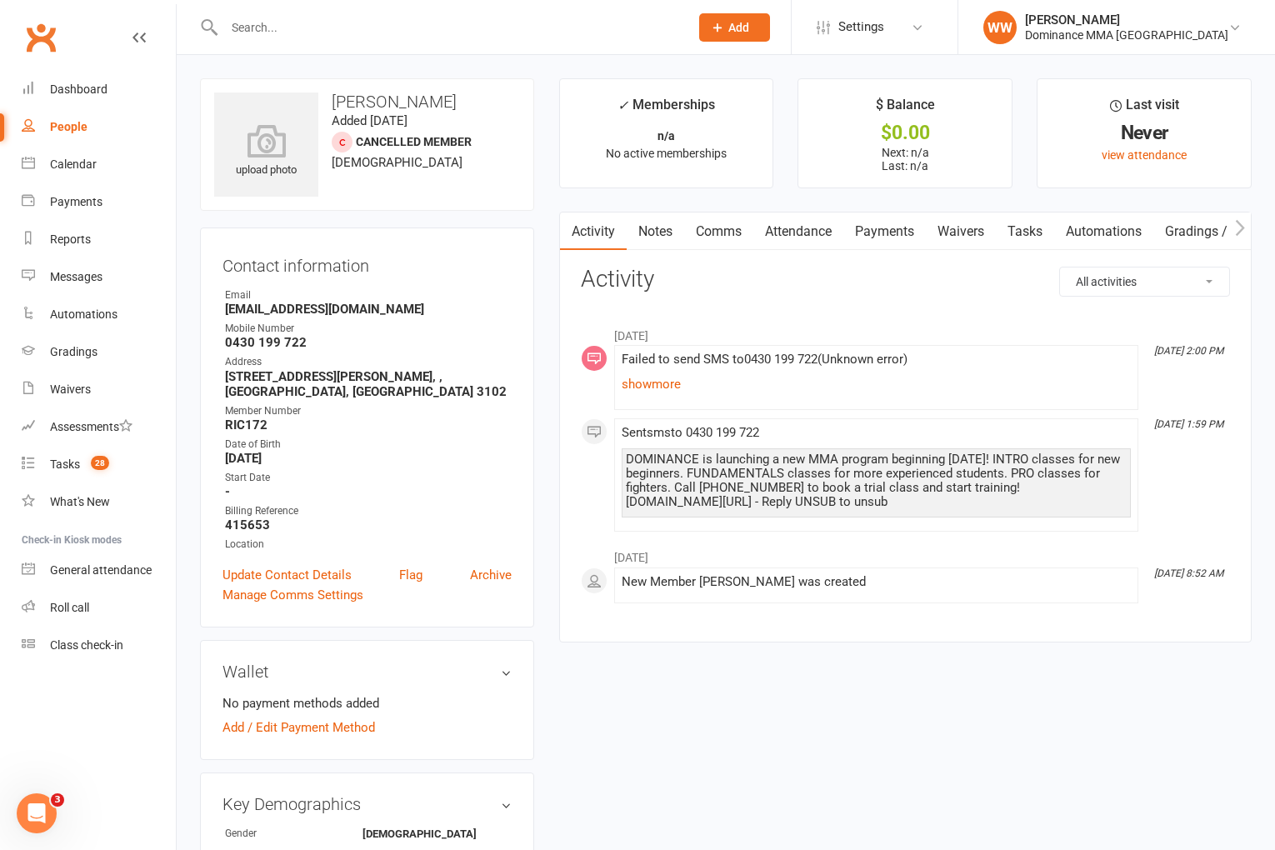
click at [554, 312] on main "✓ Memberships n/a No active memberships $ Balance $0.00 Next: n/a Last: n/a Las…" at bounding box center [906, 368] width 718 height 581
click at [551, 317] on main "✓ Memberships n/a No active memberships $ Balance $0.00 Next: n/a Last: n/a Las…" at bounding box center [906, 368] width 718 height 581
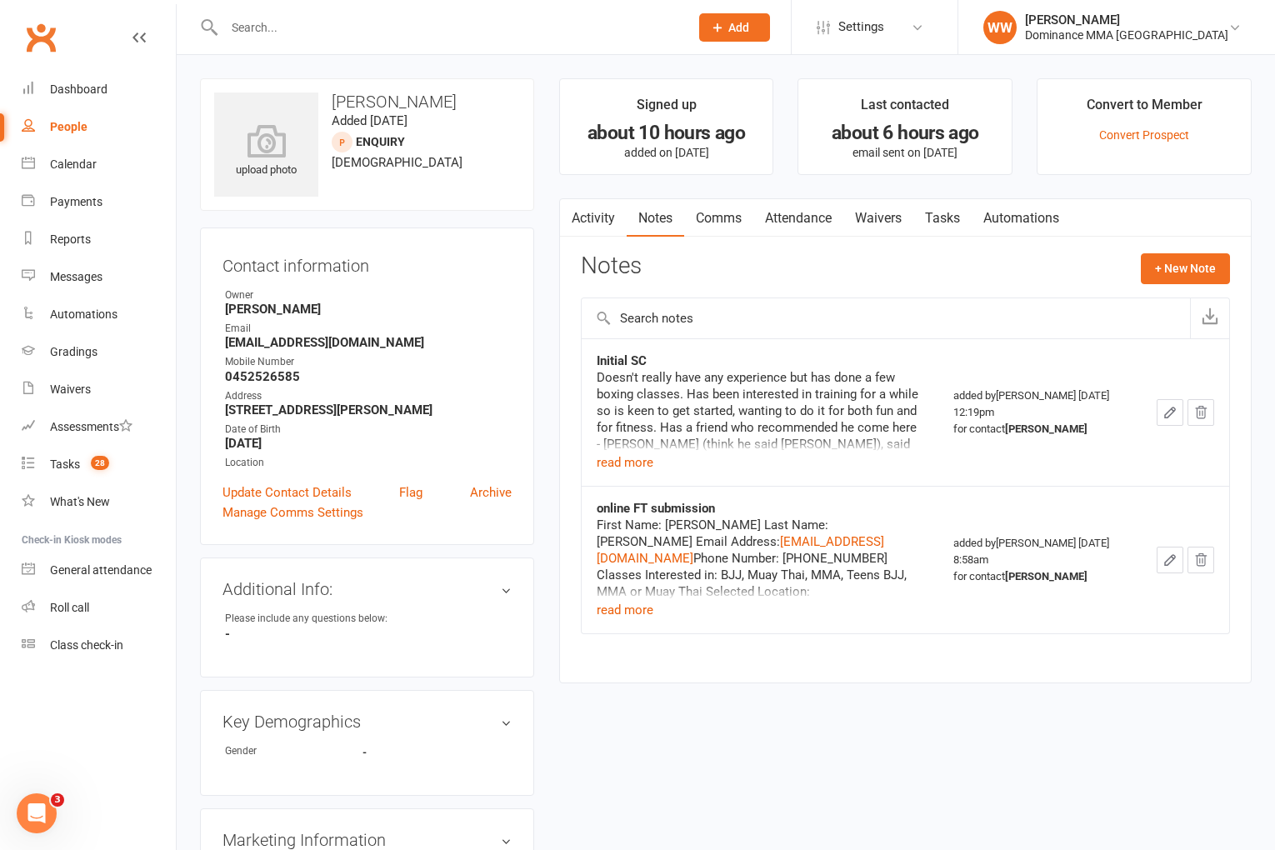
click at [543, 389] on div "upload photo YiMing Zhu Added 11 August, 2025 ENQUIRY prospect 20 years old Con…" at bounding box center [367, 752] width 359 height 1349
click at [939, 221] on link "Tasks" at bounding box center [943, 218] width 58 height 38
select select "incomplete"
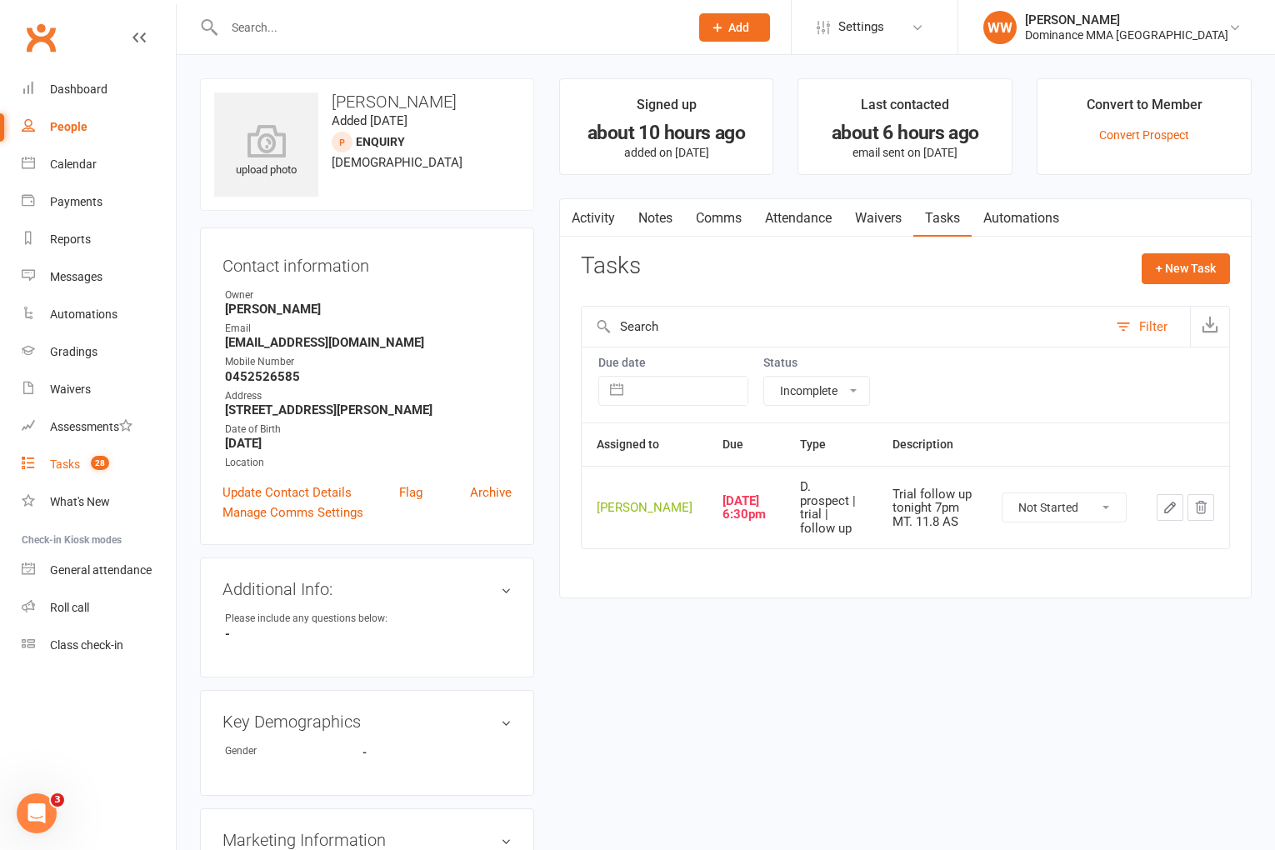
click at [52, 469] on div "Tasks" at bounding box center [65, 464] width 30 height 13
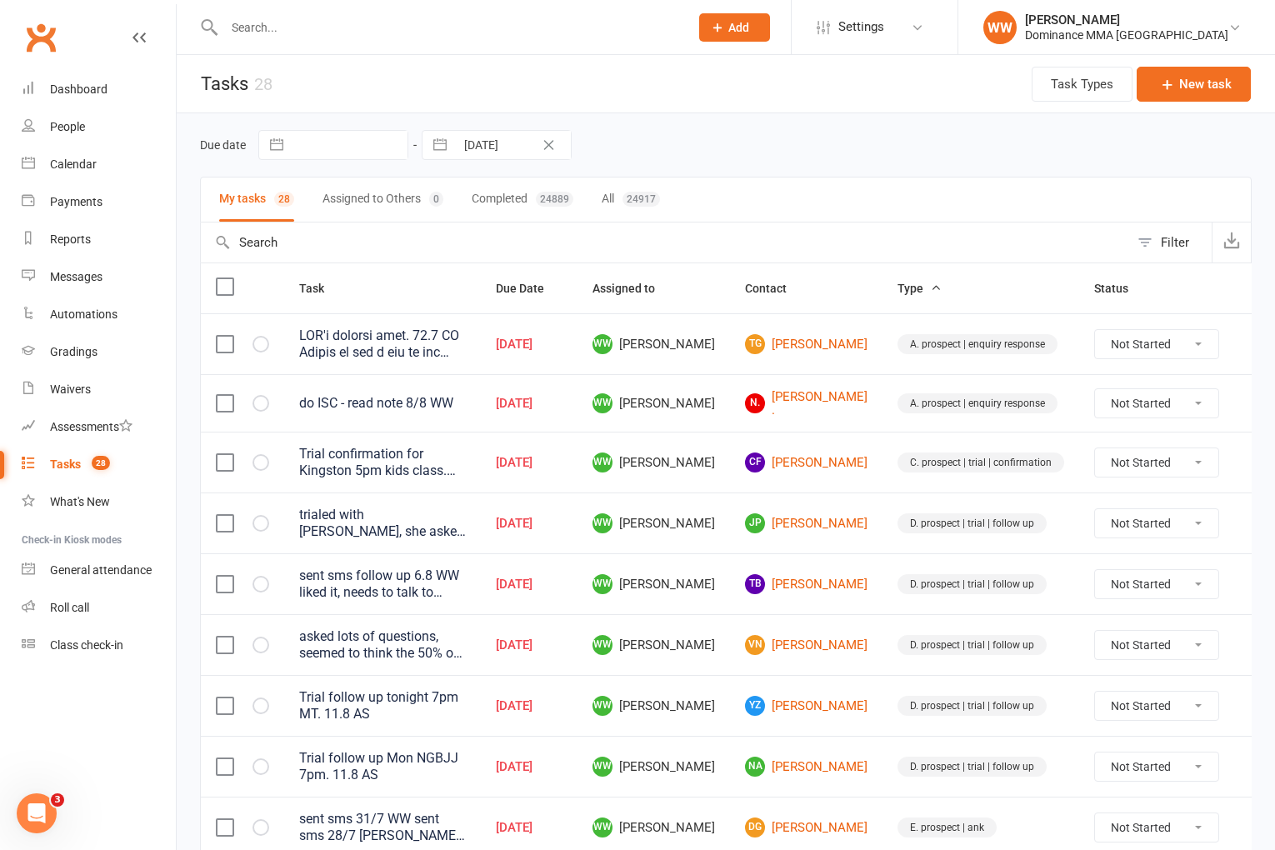
click at [699, 617] on td "WW Will Wesley" at bounding box center [654, 644] width 153 height 61
click at [704, 623] on td "WW Will Wesley" at bounding box center [654, 644] width 153 height 61
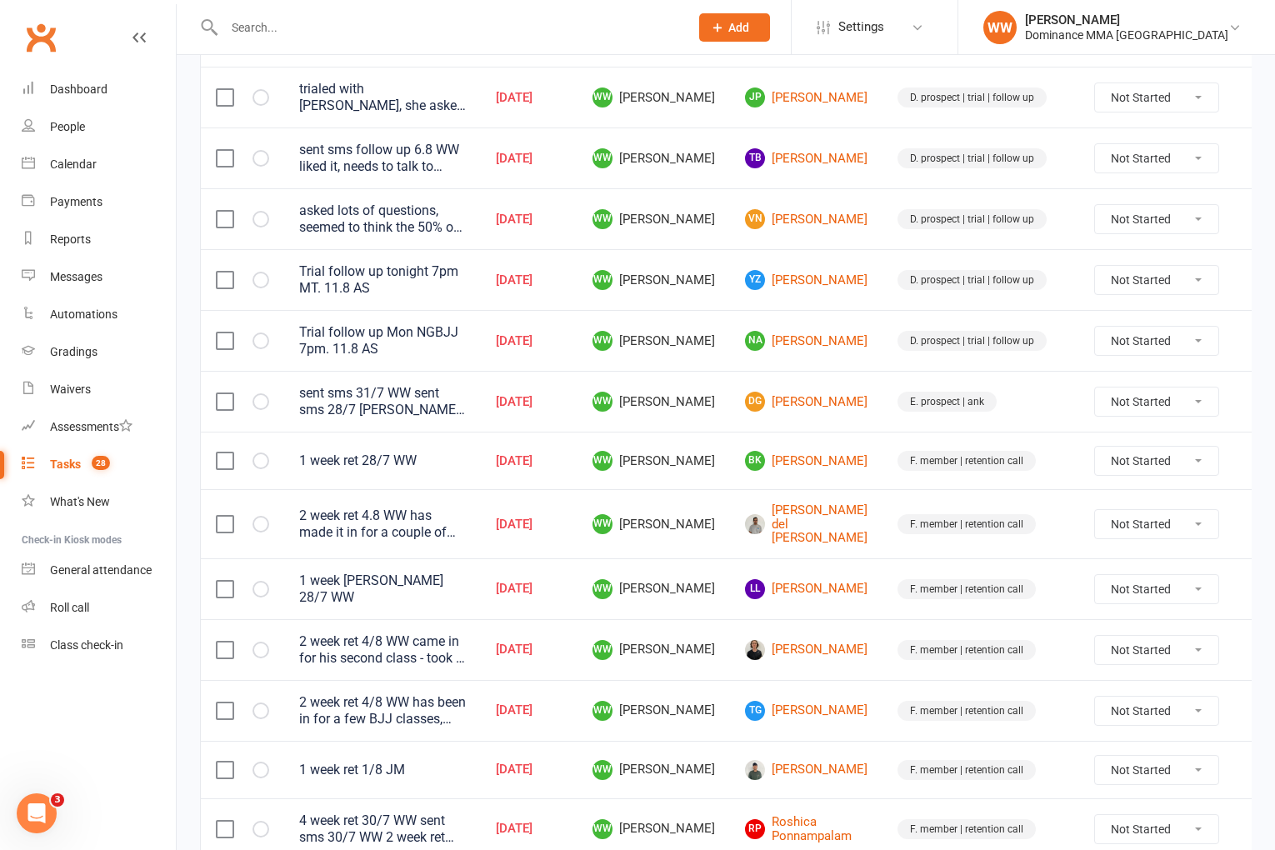
scroll to position [437, 0]
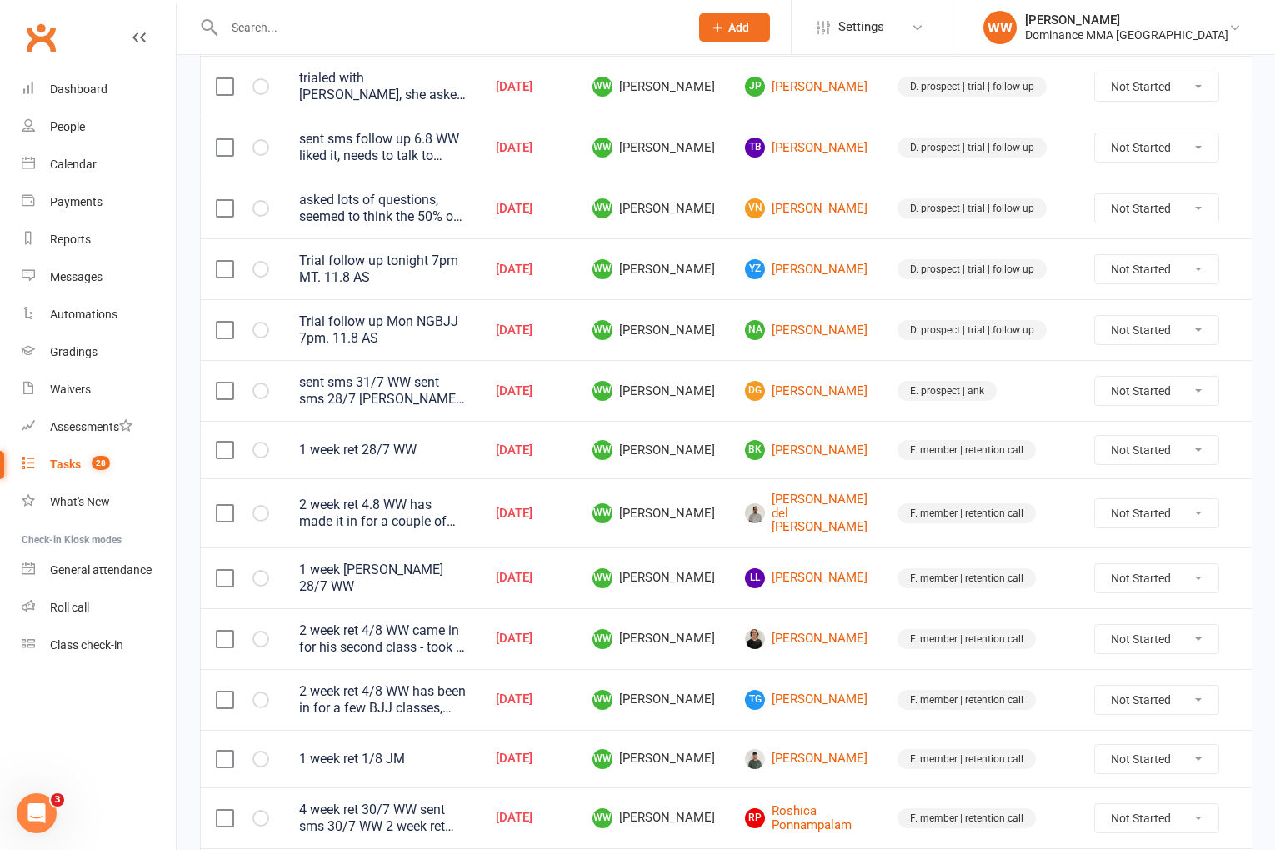
click at [302, 24] on input "text" at bounding box center [448, 27] width 458 height 23
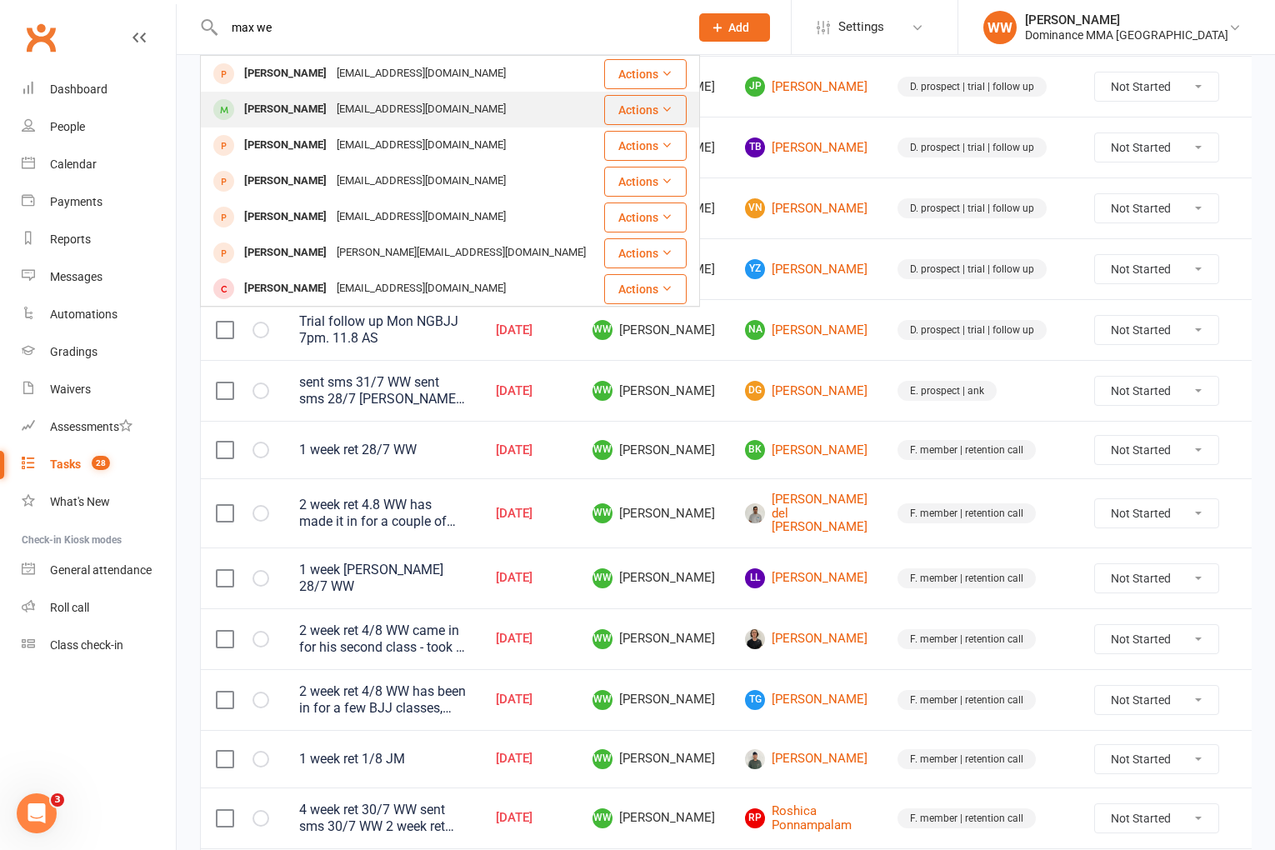
type input "max we"
click at [356, 113] on div "maxwenn74@gmail.com" at bounding box center [421, 110] width 179 height 24
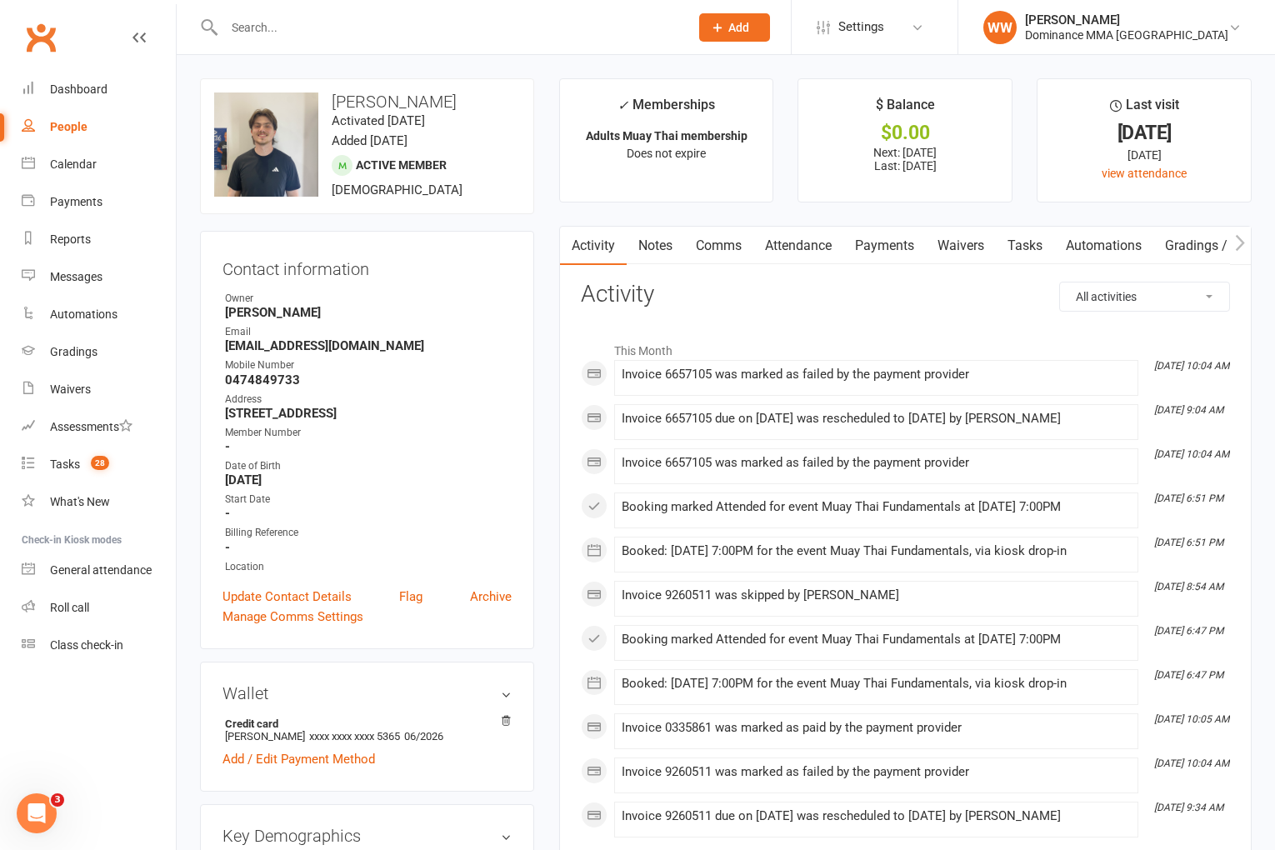
click at [885, 244] on link "Payments" at bounding box center [885, 246] width 83 height 38
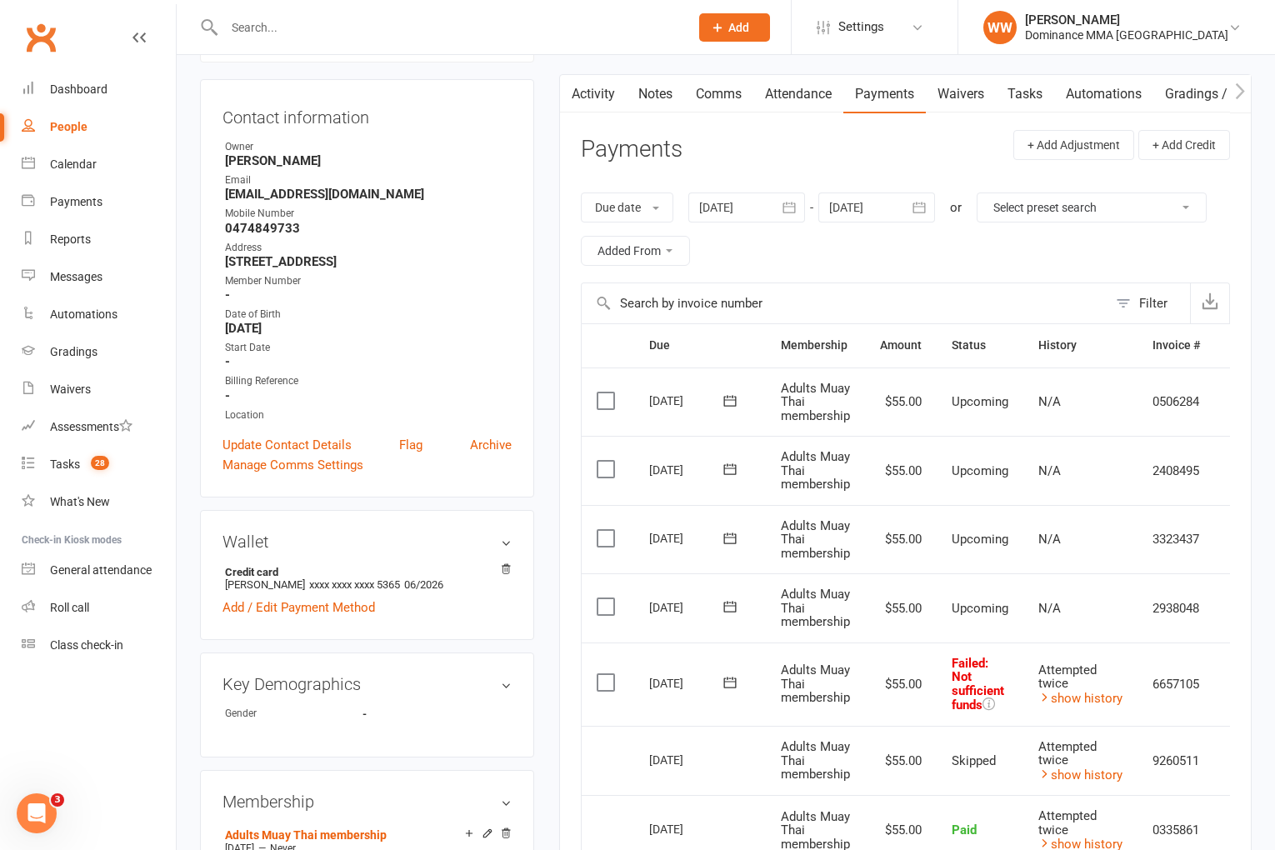
scroll to position [154, 0]
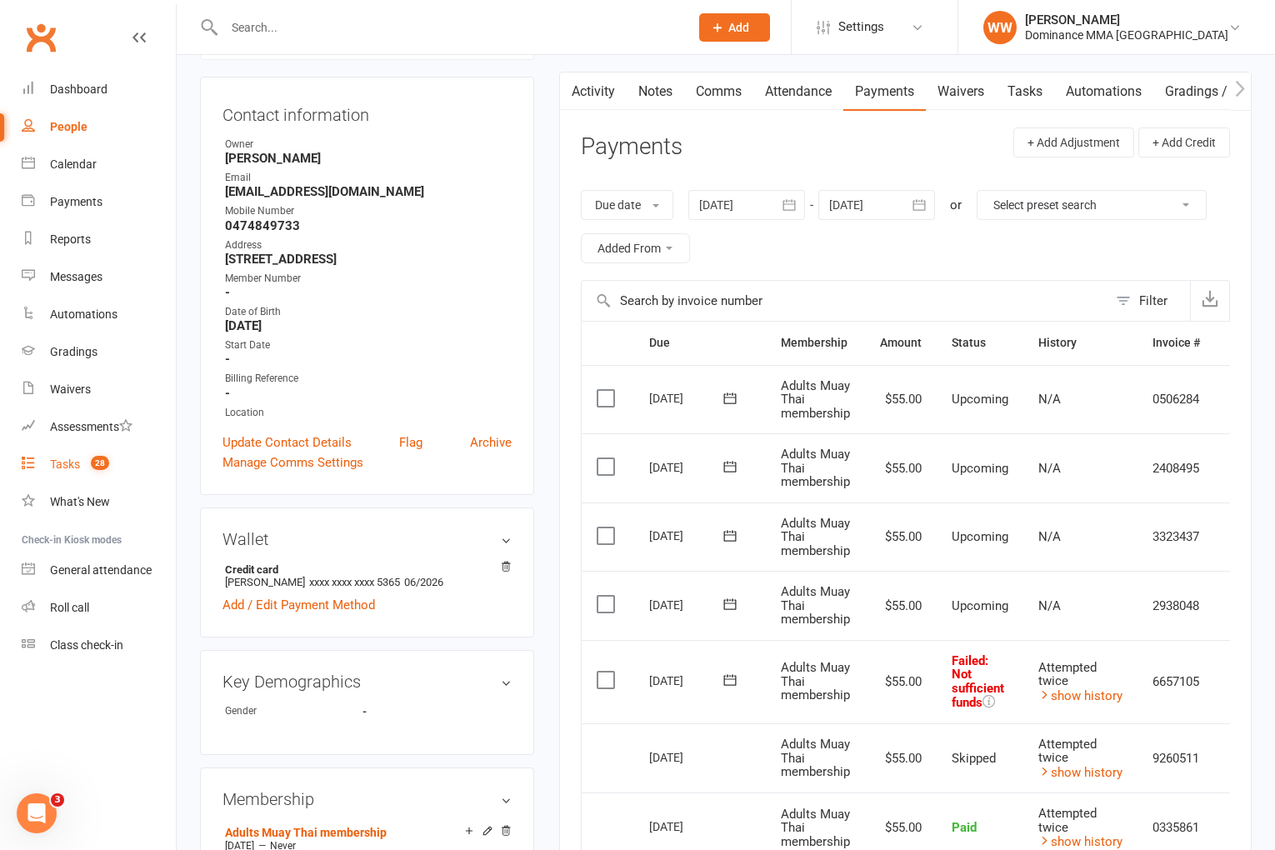
click at [93, 466] on span "28" at bounding box center [100, 463] width 18 height 14
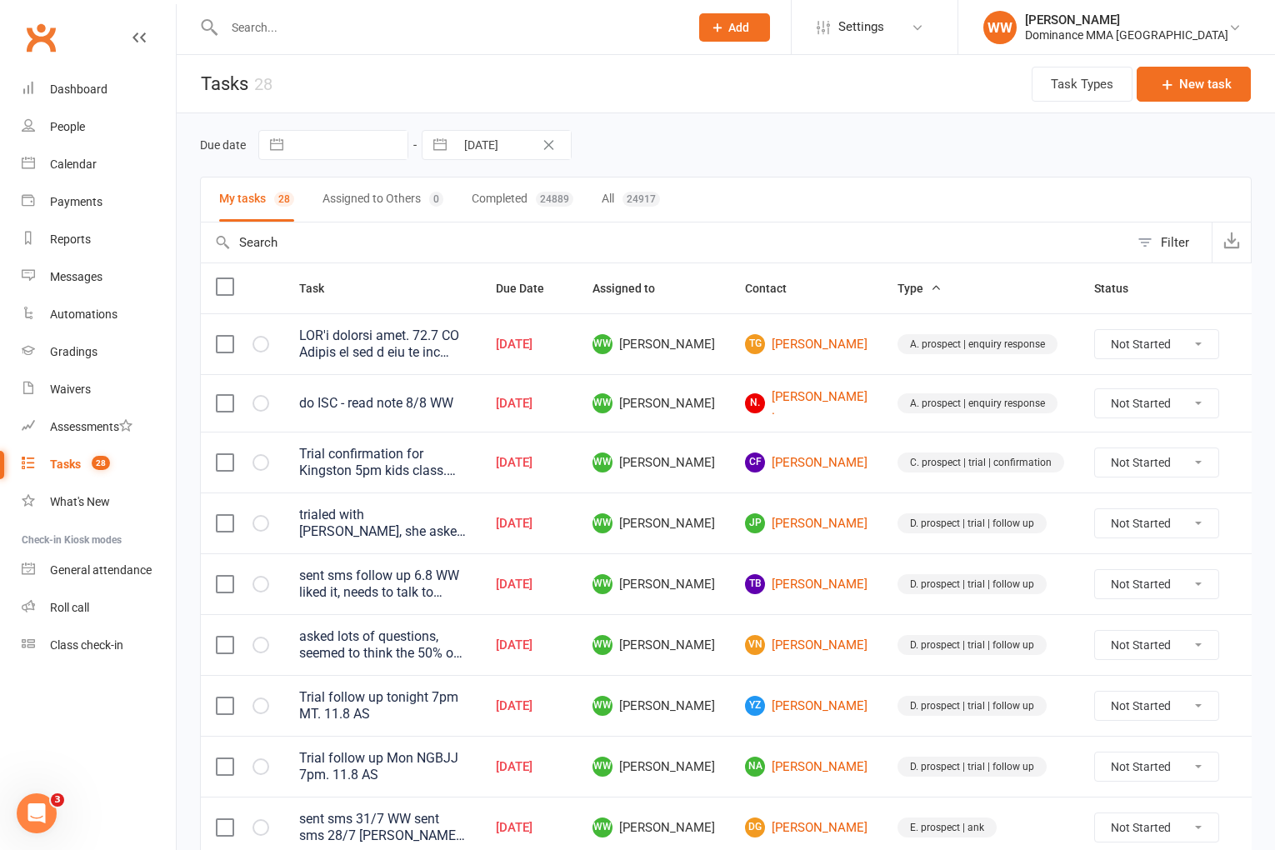
click at [728, 139] on div "Due date Navigate forward to interact with the calendar and select a date. Pres…" at bounding box center [726, 145] width 1052 height 30
click at [712, 140] on div "Due date Navigate forward to interact with the calendar and select a date. Pres…" at bounding box center [726, 145] width 1052 height 30
click at [115, 95] on link "Dashboard" at bounding box center [99, 90] width 154 height 38
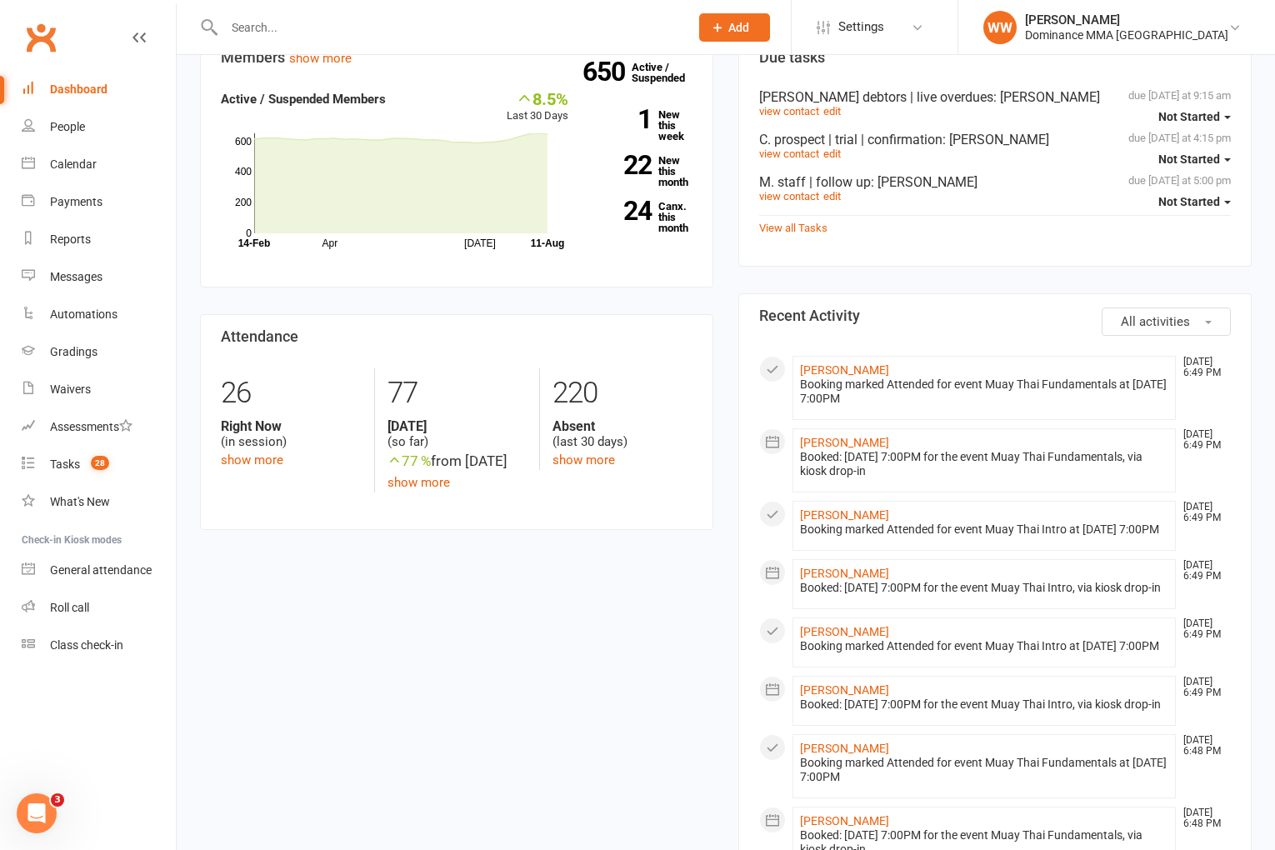
scroll to position [509, 0]
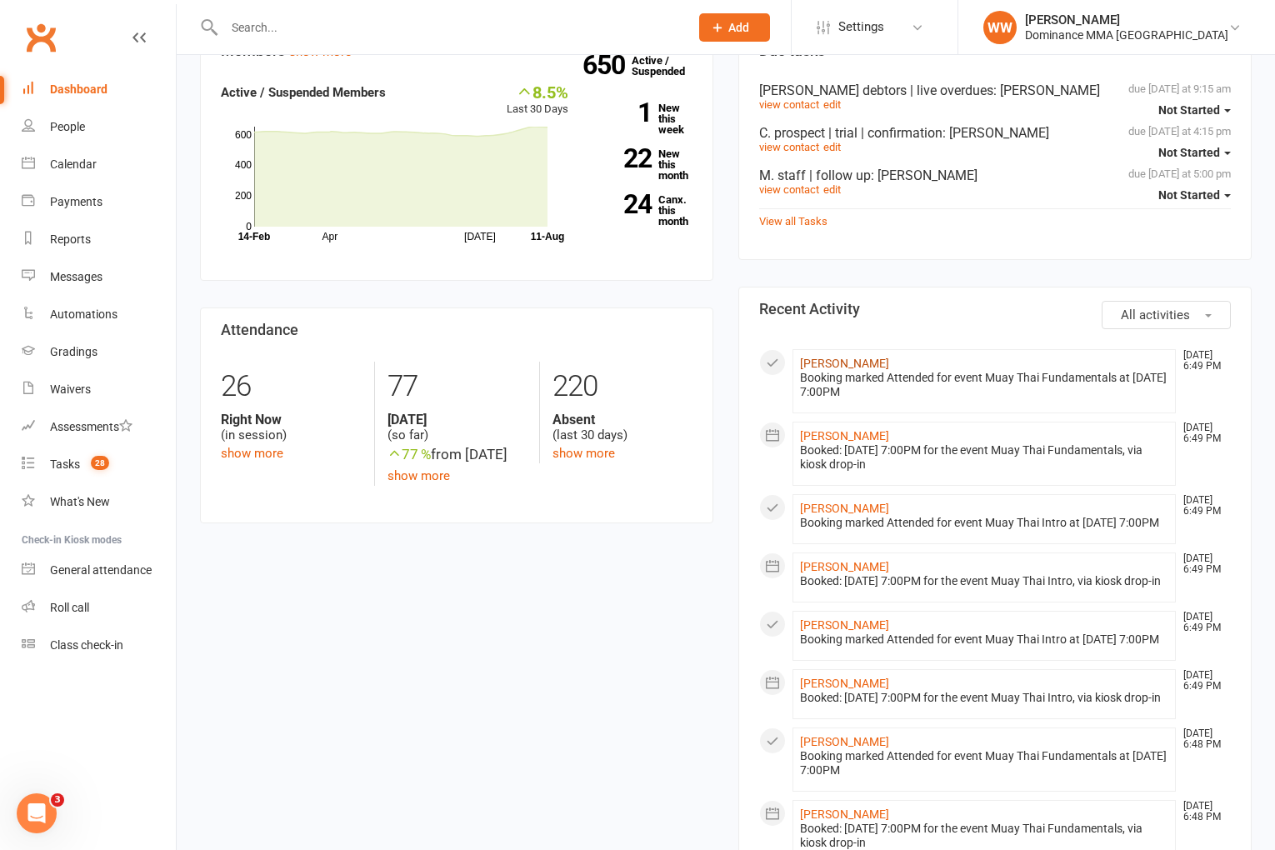
click at [831, 368] on link "Elias Gustavsson" at bounding box center [844, 363] width 89 height 13
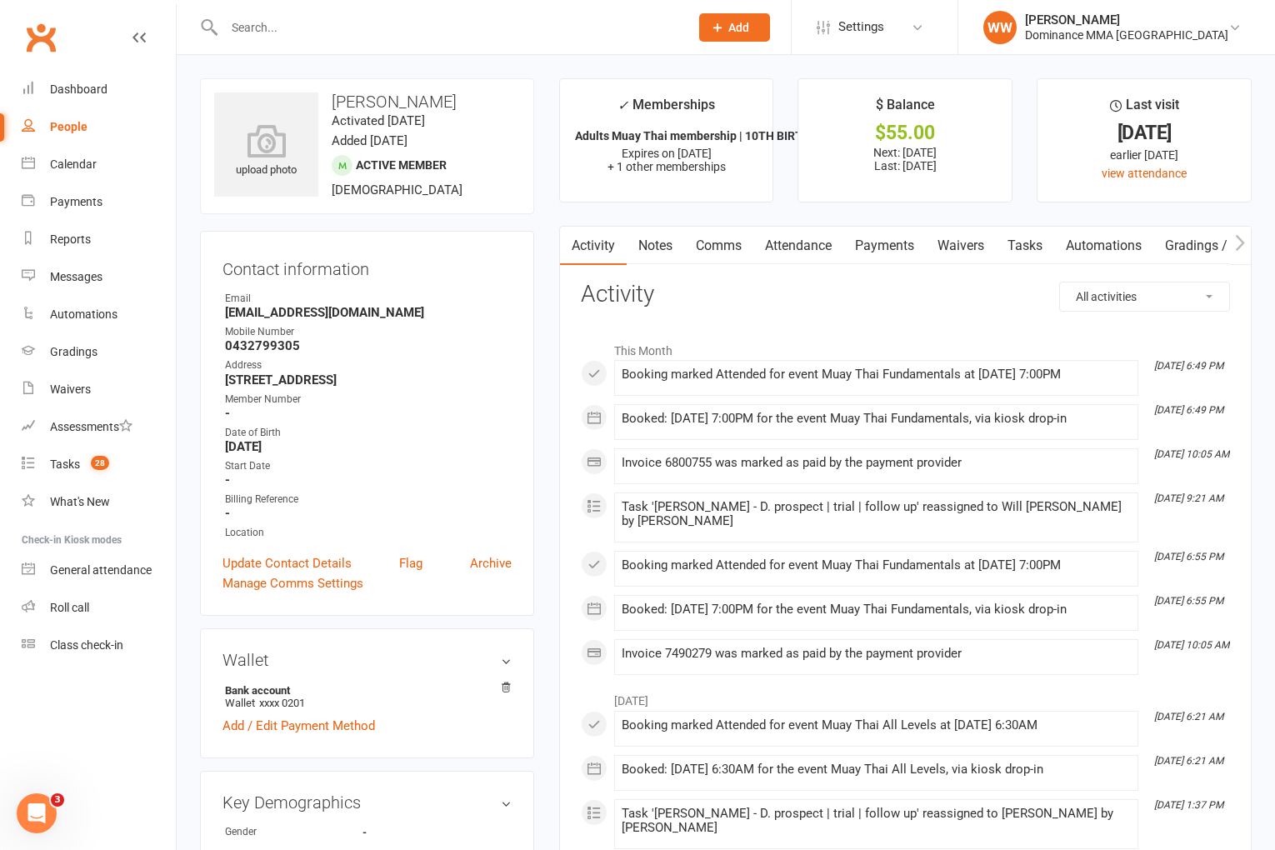
click at [1015, 248] on link "Tasks" at bounding box center [1025, 246] width 58 height 38
select select "incomplete"
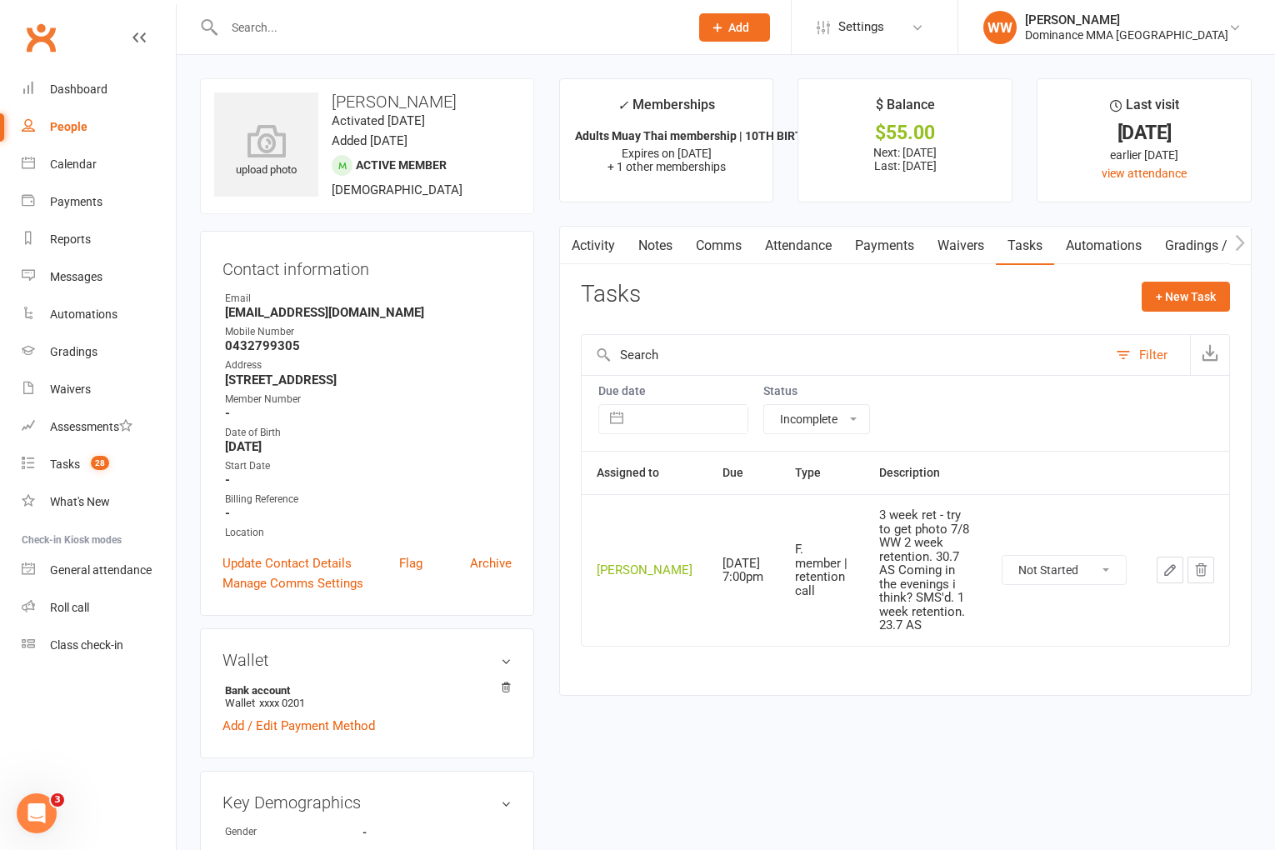
click at [784, 303] on div "Tasks + New Task" at bounding box center [905, 301] width 649 height 39
drag, startPoint x: 809, startPoint y: 301, endPoint x: 793, endPoint y: 302, distance: 16.7
click at [809, 301] on div "Tasks + New Task" at bounding box center [905, 301] width 649 height 39
click at [86, 463] on count-badge "28" at bounding box center [96, 464] width 27 height 13
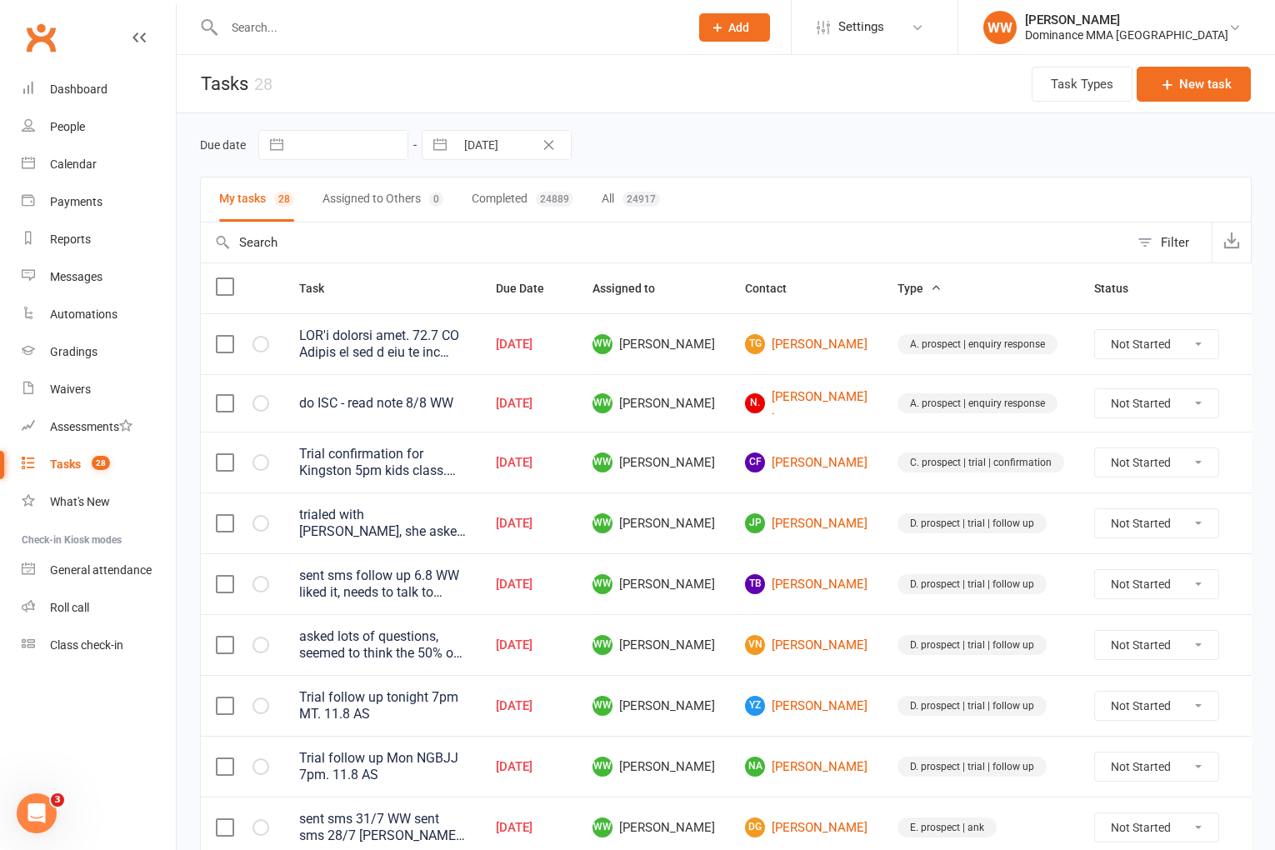
click at [843, 170] on div "Due date Navigate forward to interact with the calendar and select a date. Pres…" at bounding box center [726, 144] width 1052 height 63
click at [89, 80] on link "Dashboard" at bounding box center [99, 90] width 154 height 38
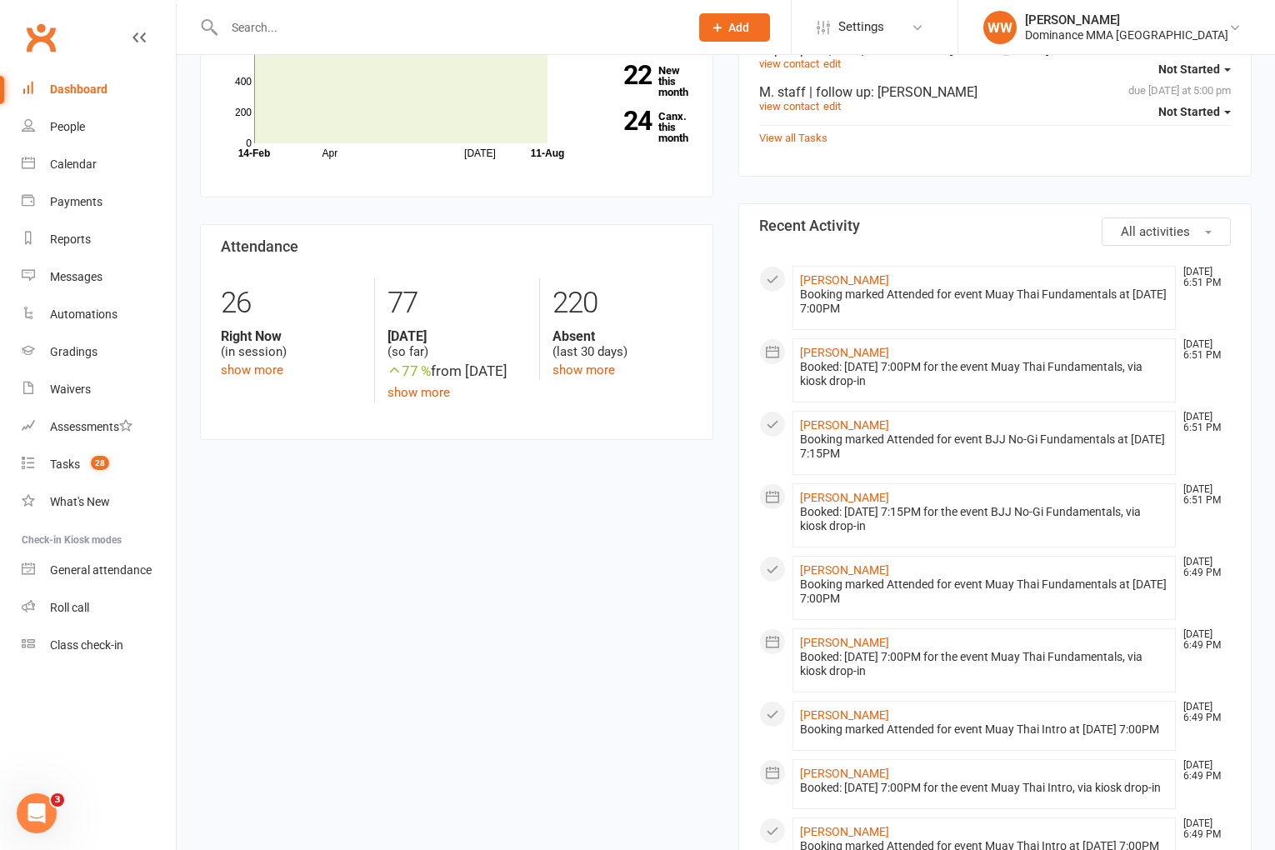
scroll to position [600, 0]
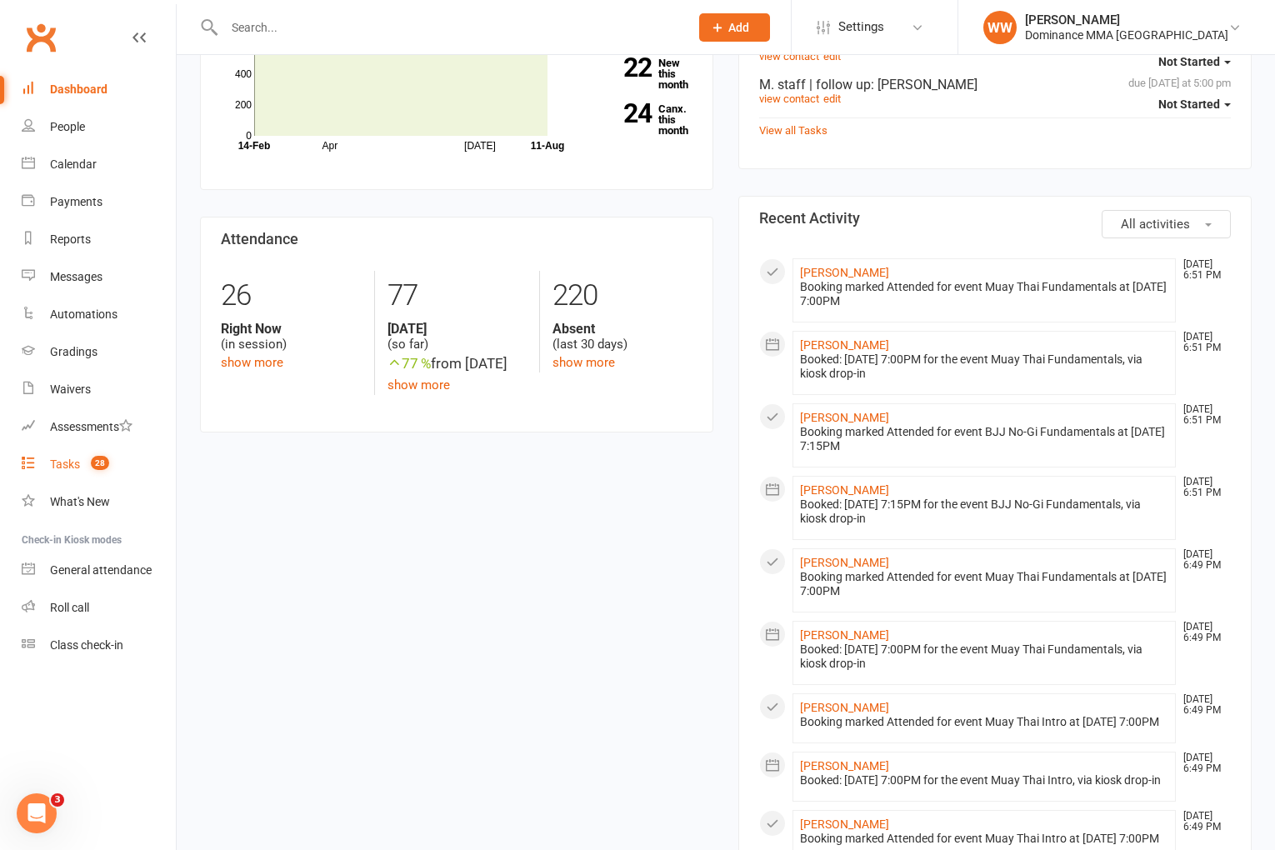
click at [117, 461] on link "Tasks 28" at bounding box center [99, 465] width 154 height 38
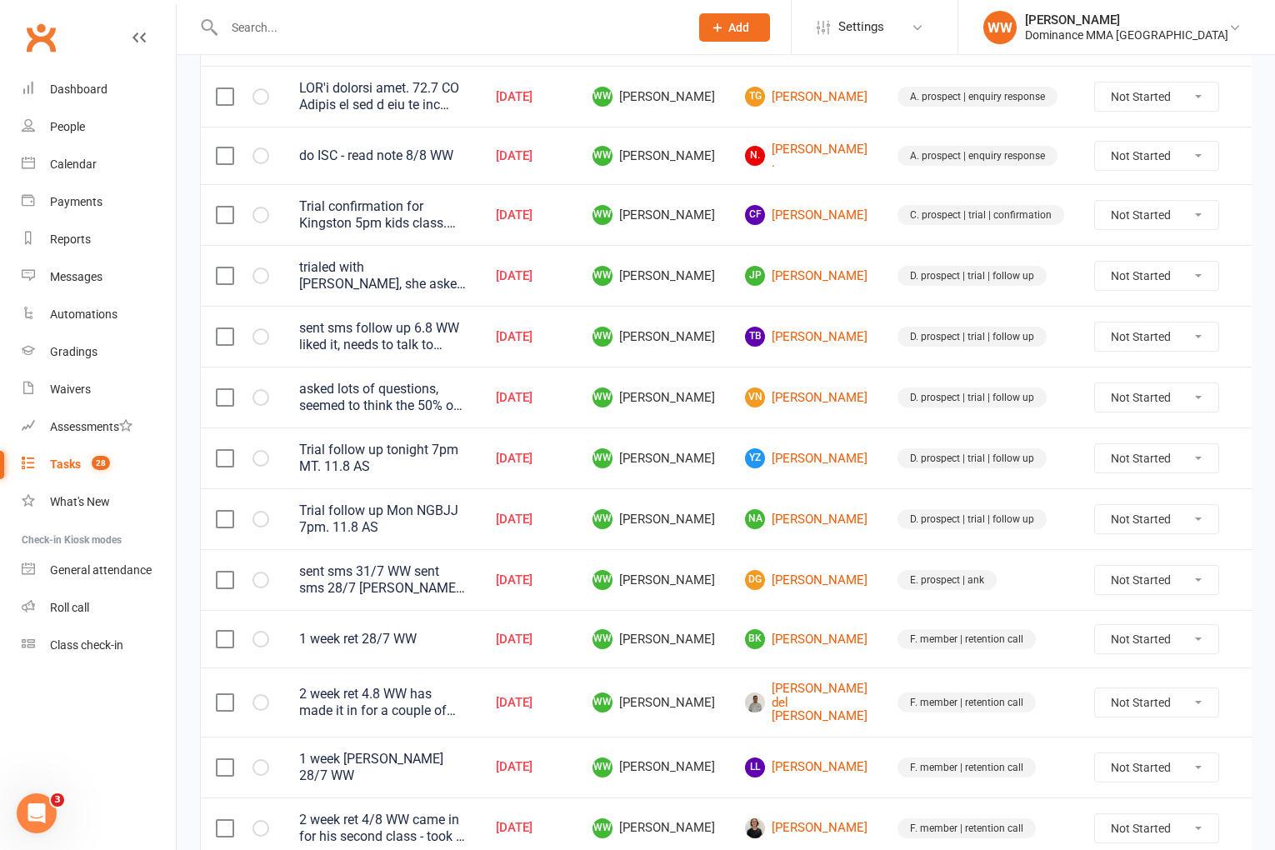
scroll to position [248, 0]
click at [809, 455] on link "YZ YiMing Zhu" at bounding box center [806, 458] width 123 height 20
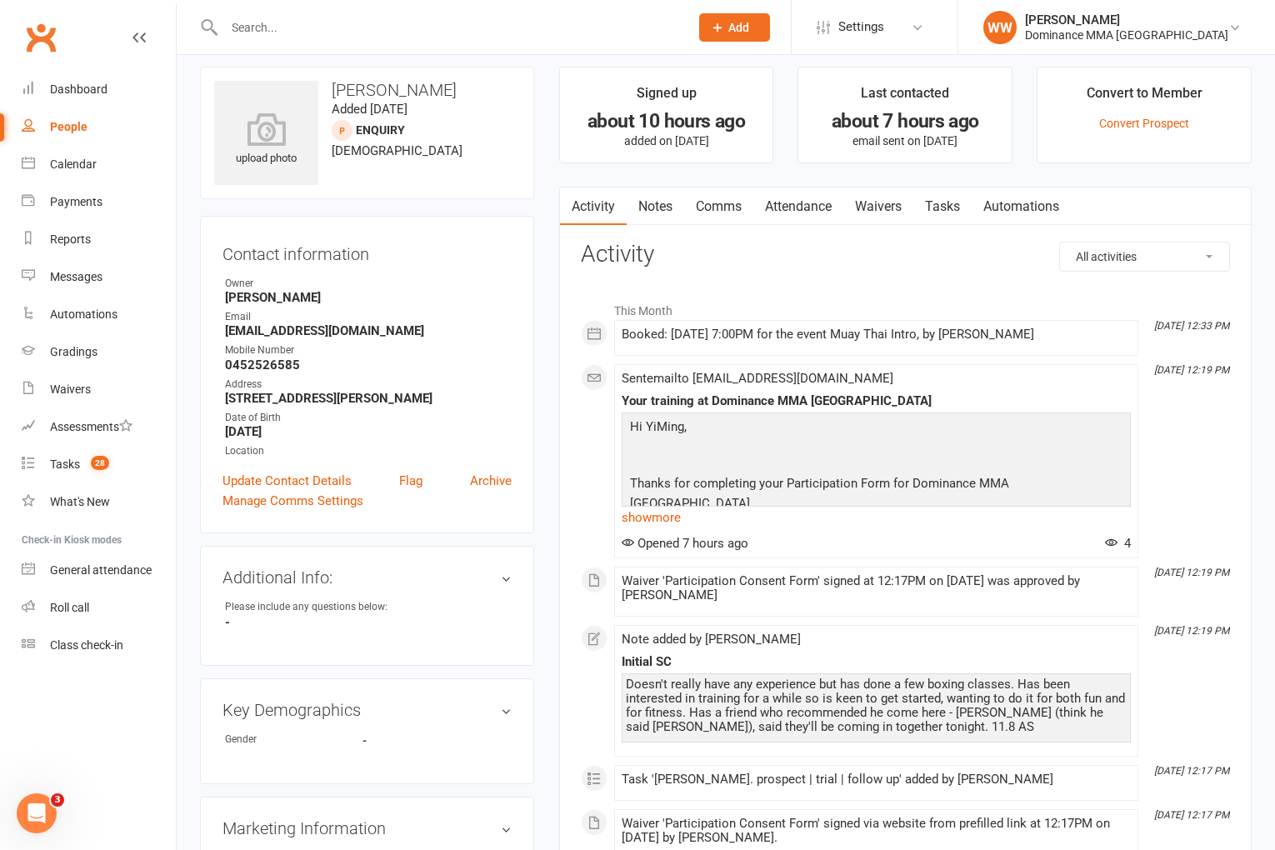
scroll to position [17, 0]
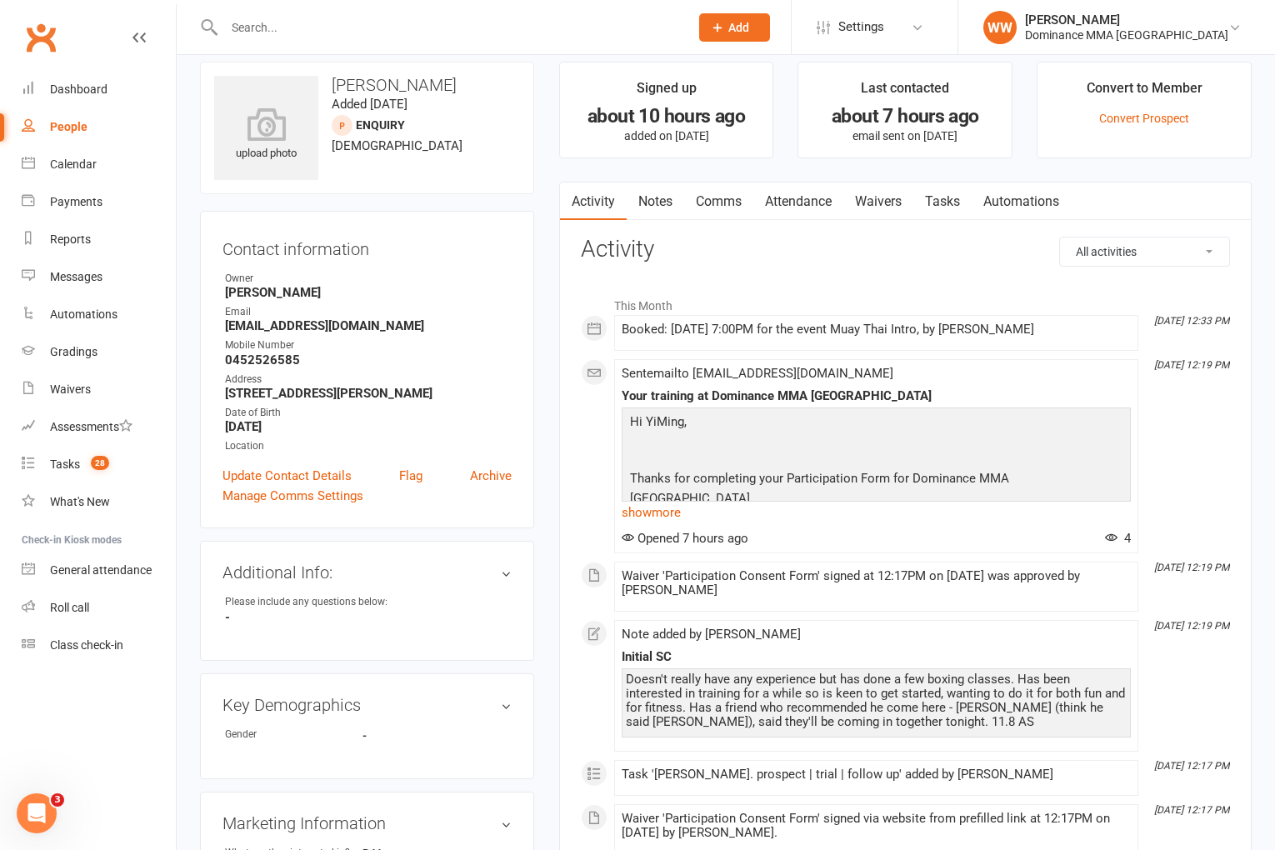
click at [657, 198] on link "Notes" at bounding box center [656, 202] width 58 height 38
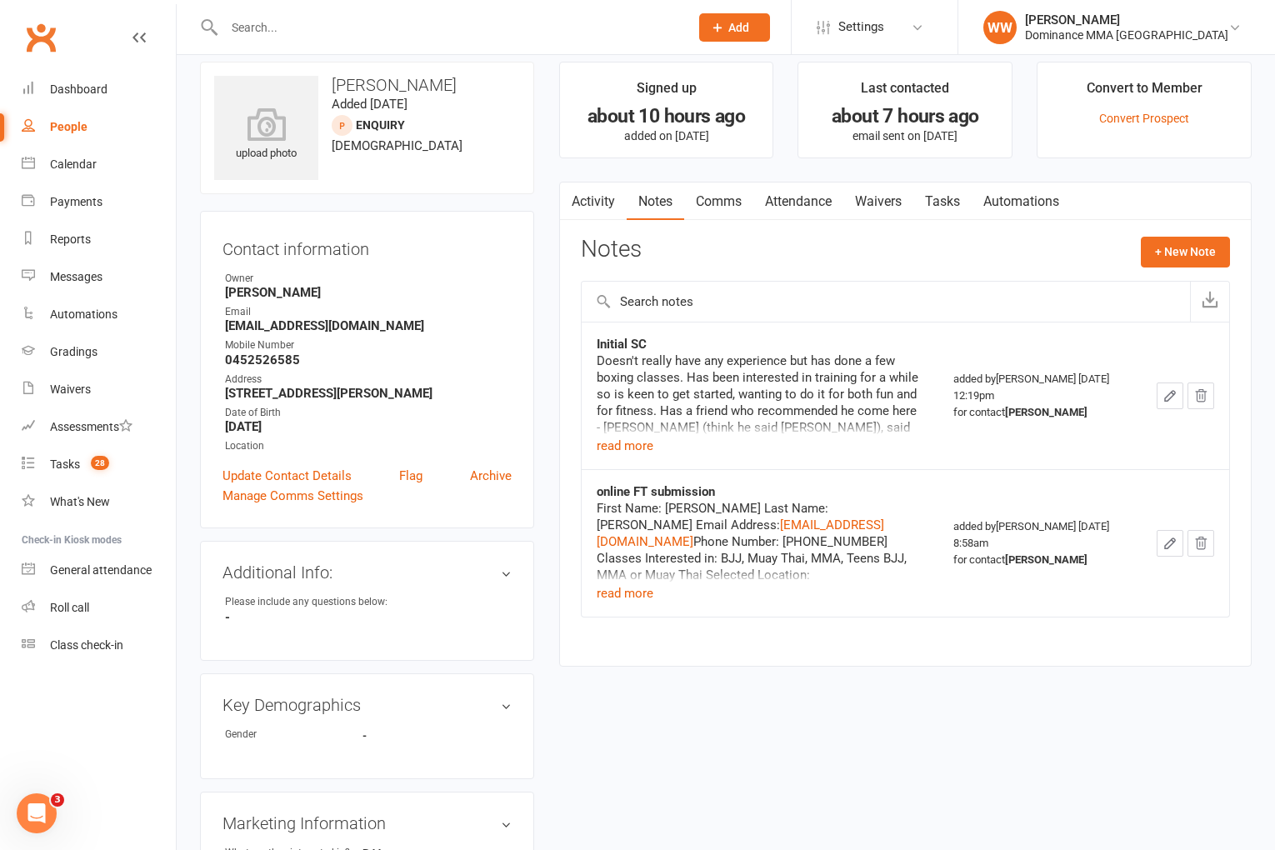
click at [1172, 396] on icon "button" at bounding box center [1170, 396] width 10 height 10
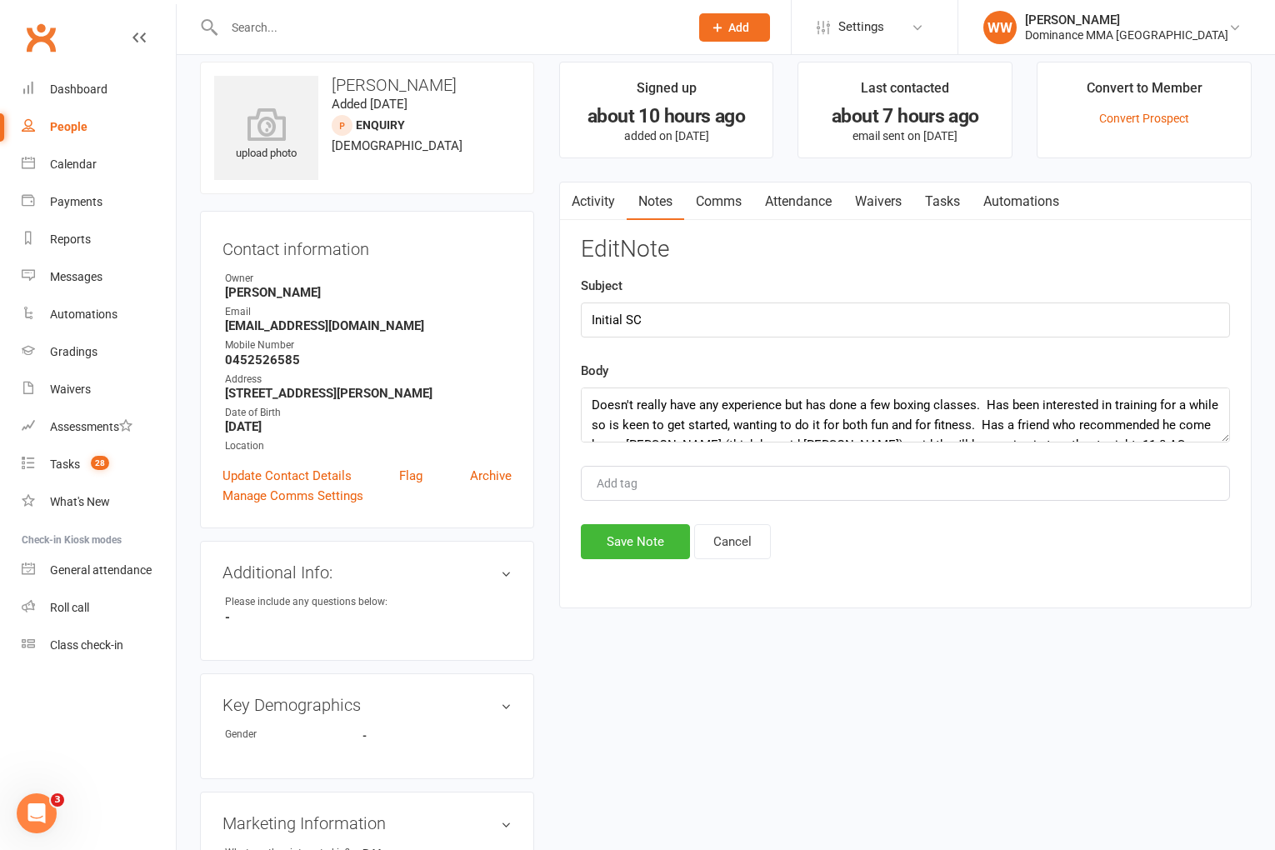
scroll to position [20, 0]
click at [810, 428] on textarea "Doesn't really have any experience but has done a few boxing classes. Has been …" at bounding box center [905, 415] width 649 height 55
click at [913, 423] on textarea "Doesn't really have any experience but has done a few boxing classes. Has been …" at bounding box center [905, 415] width 649 height 55
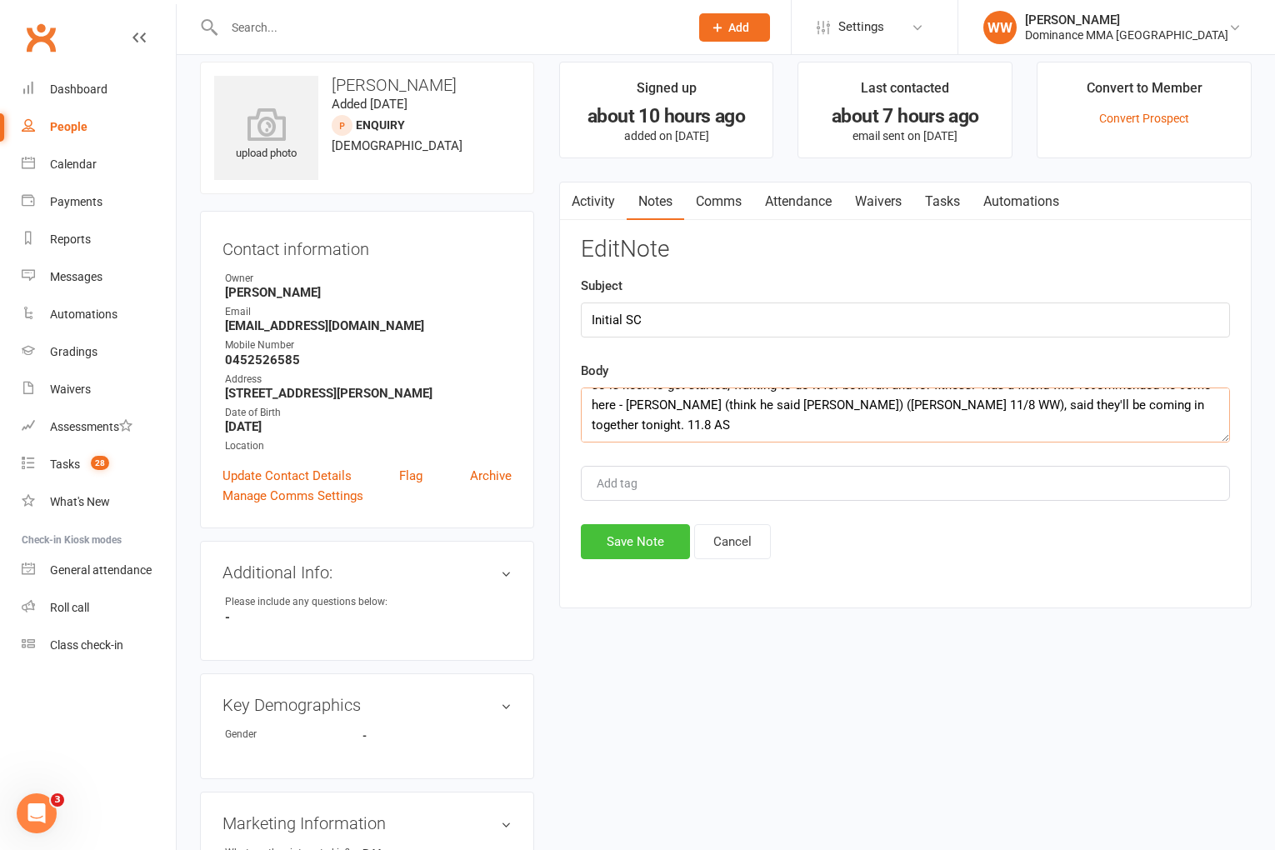
type textarea "Doesn't really have any experience but has done a few boxing classes. Has been …"
click at [661, 535] on button "Save Note" at bounding box center [635, 541] width 109 height 35
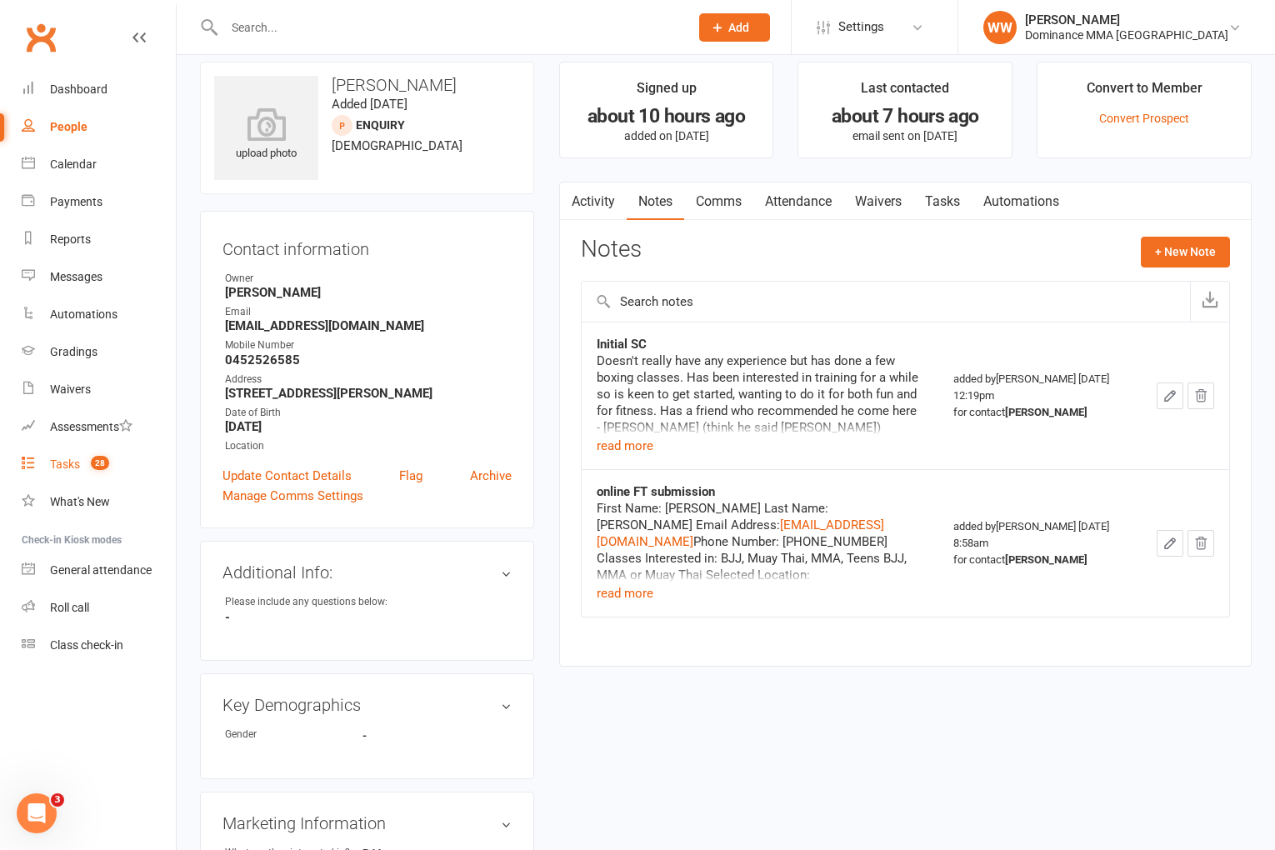
click at [53, 470] on div "Tasks" at bounding box center [65, 464] width 30 height 13
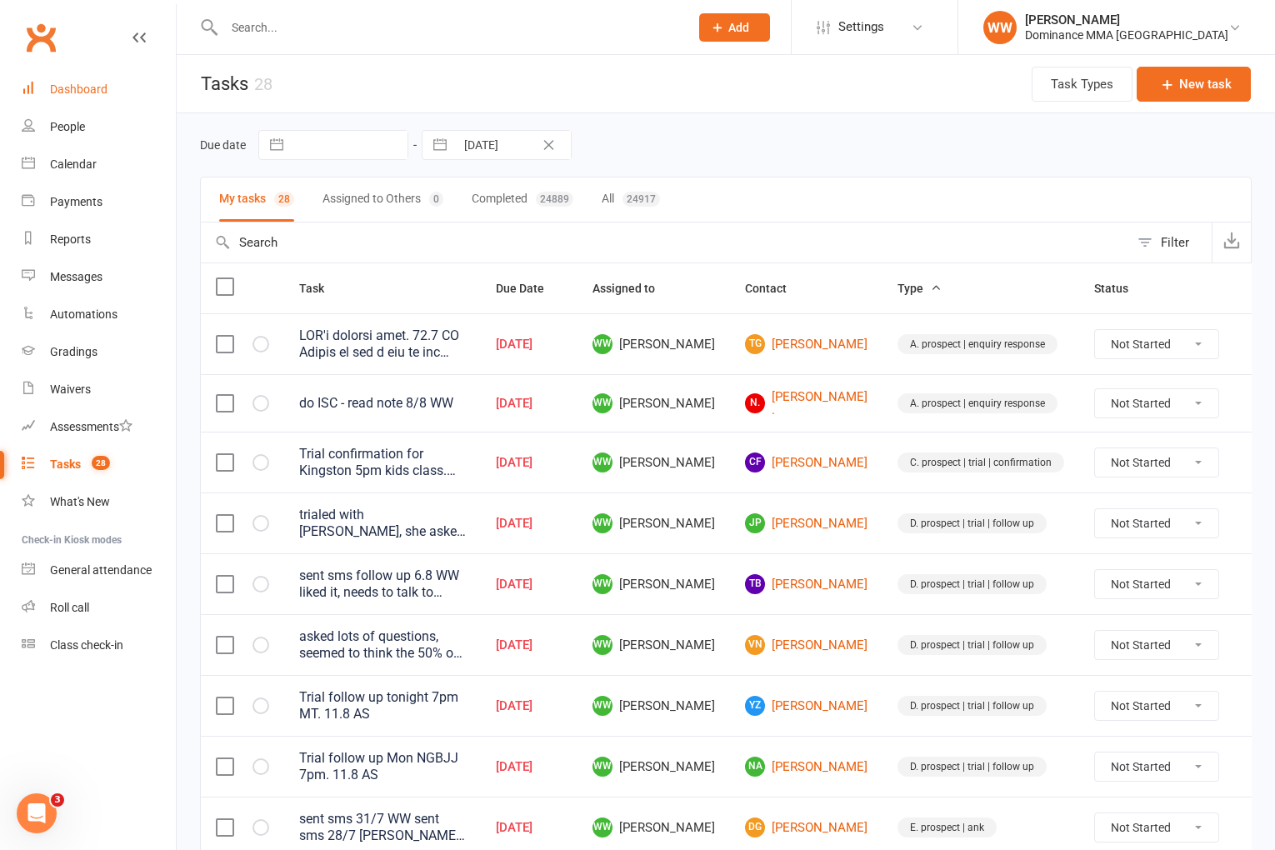
click at [85, 89] on div "Dashboard" at bounding box center [79, 89] width 58 height 13
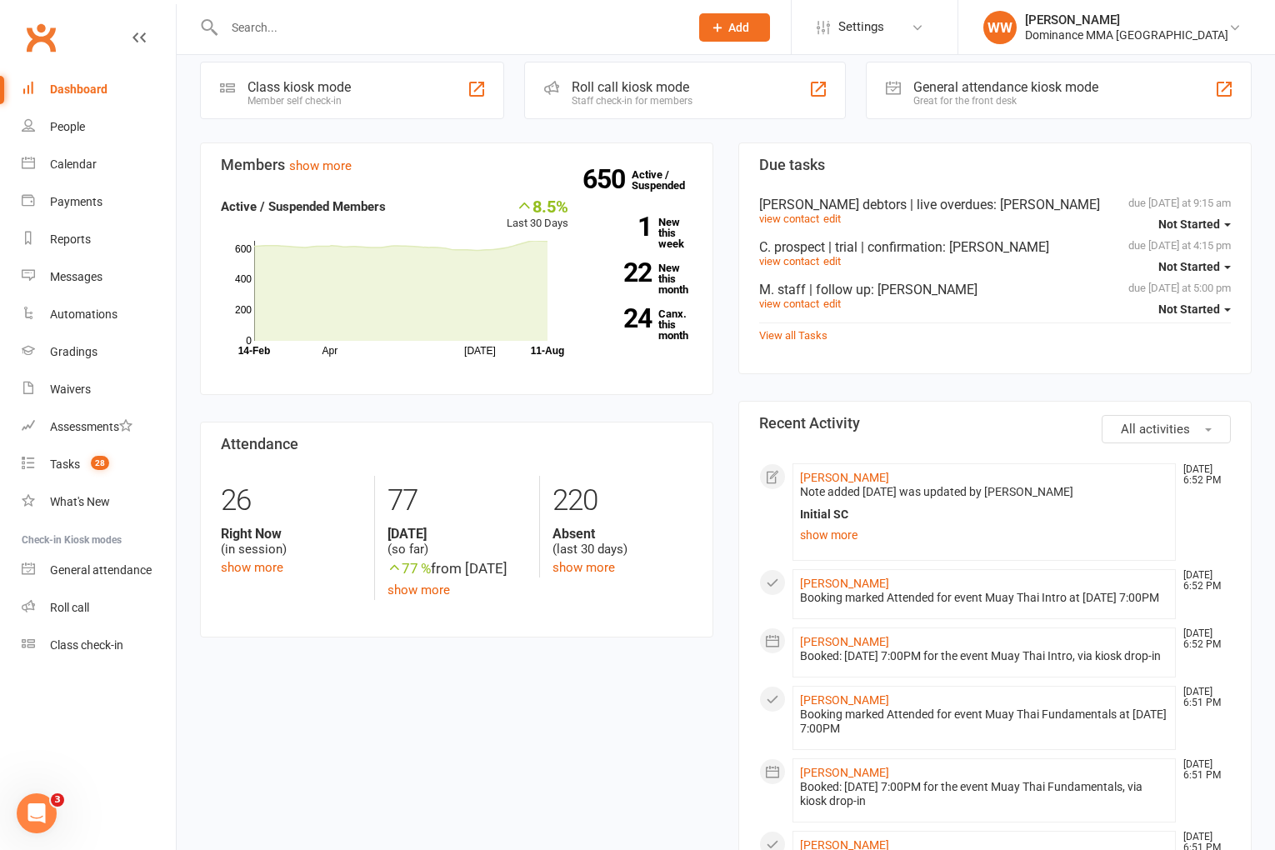
scroll to position [396, 0]
click at [814, 648] on link "Gene Sams" at bounding box center [844, 640] width 89 height 13
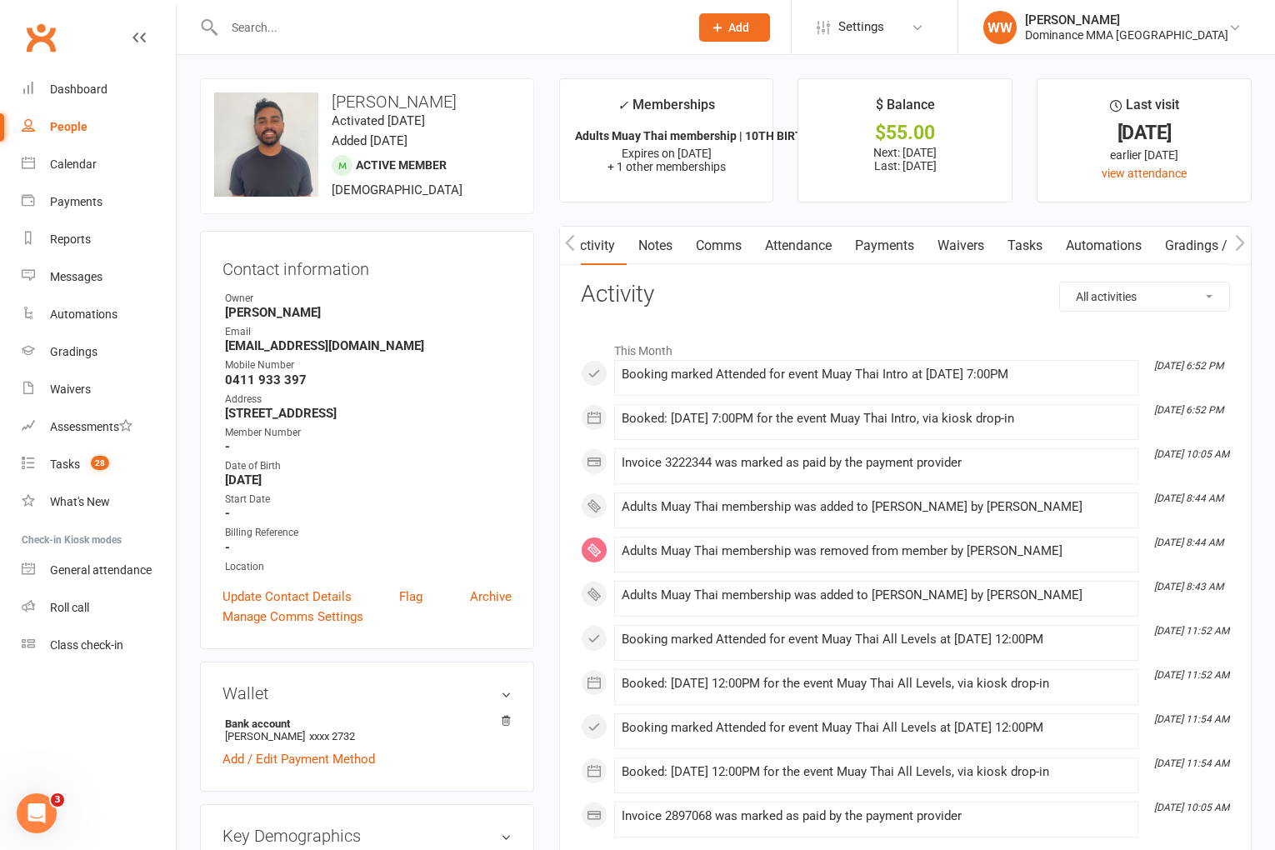
click at [668, 246] on link "Notes" at bounding box center [656, 246] width 58 height 38
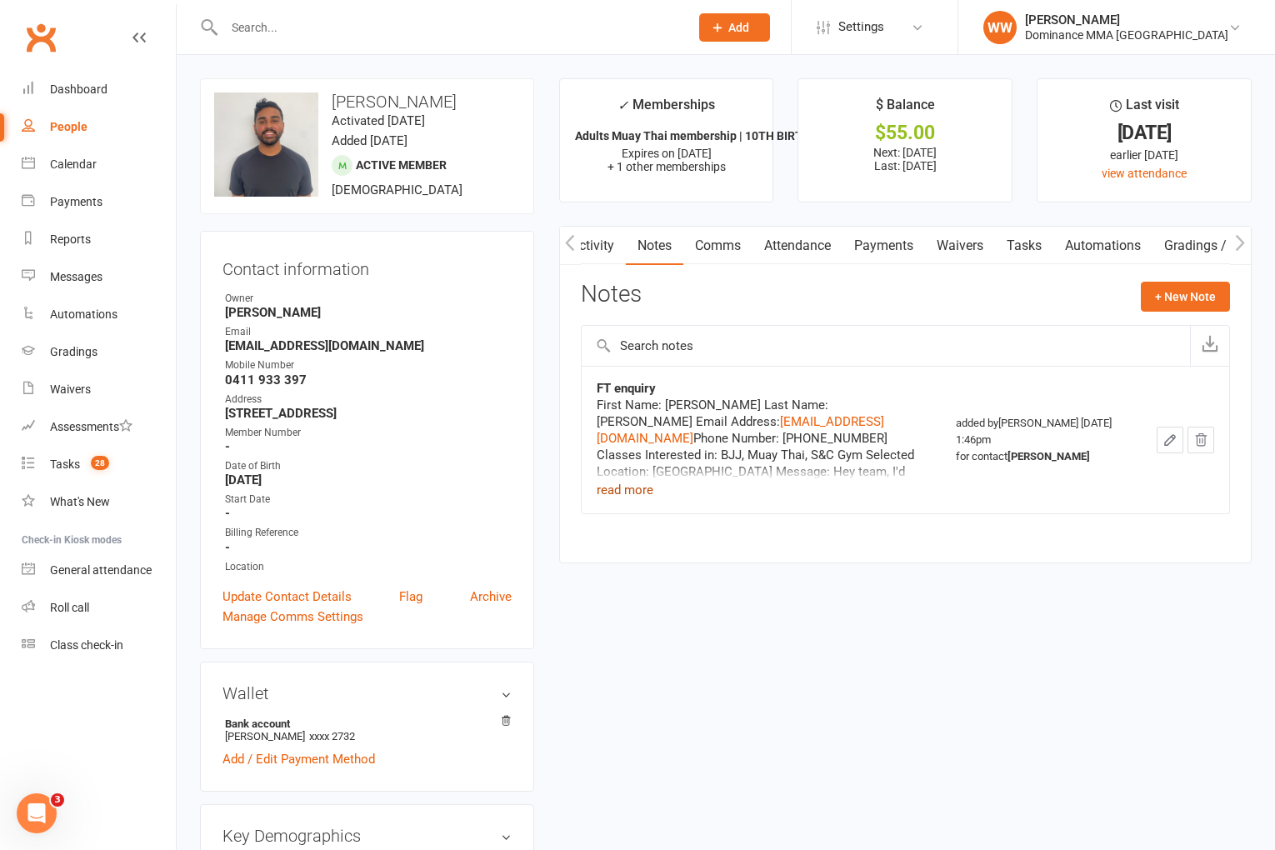
click at [644, 489] on button "read more" at bounding box center [625, 490] width 57 height 20
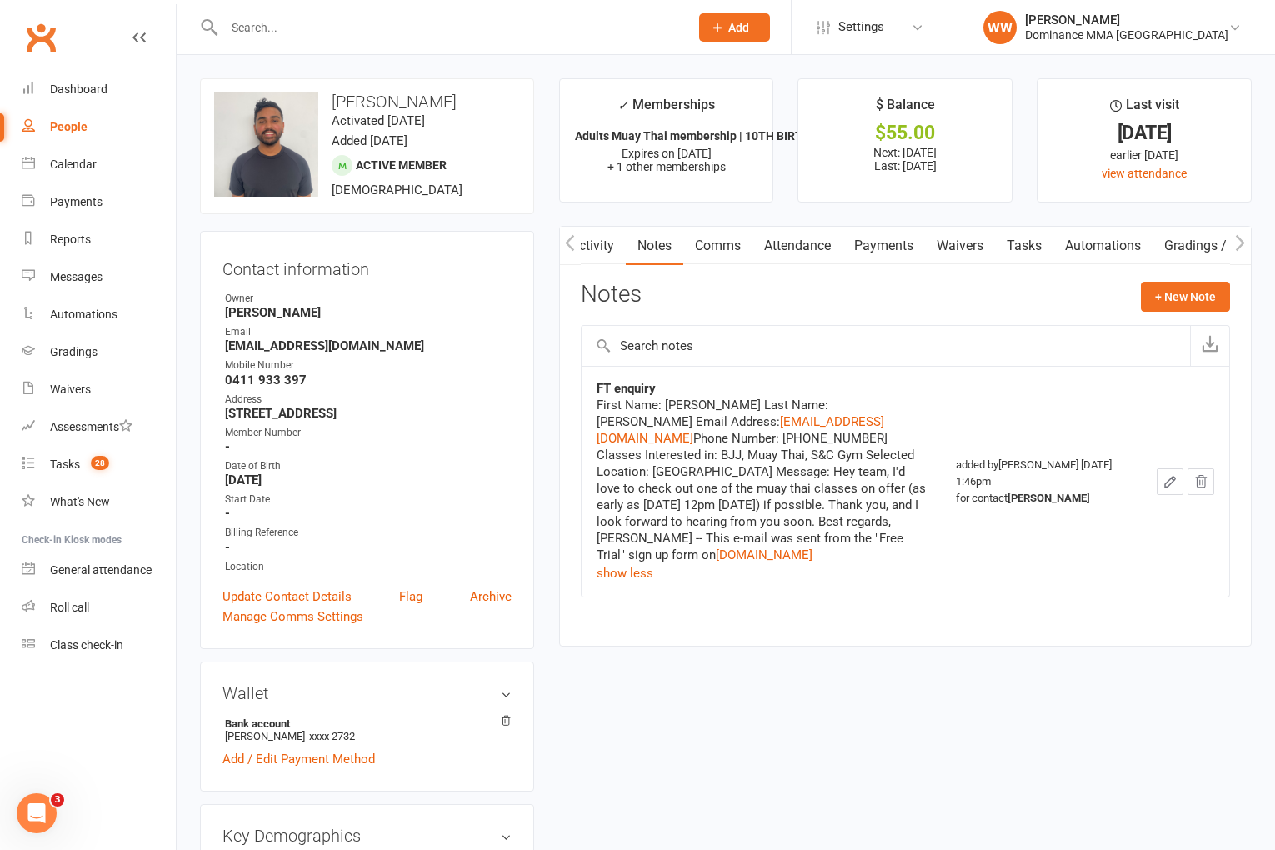
click at [581, 478] on table "FT enquiry First Name: Gene Last Name: Sams Email Address: gsams75@gmail.com Ph…" at bounding box center [905, 482] width 649 height 232
click at [573, 478] on div "Activity Notes Comms Attendance Payments Waivers Tasks Automations Gradings / P…" at bounding box center [905, 436] width 693 height 421
click at [118, 95] on link "Dashboard" at bounding box center [99, 90] width 154 height 38
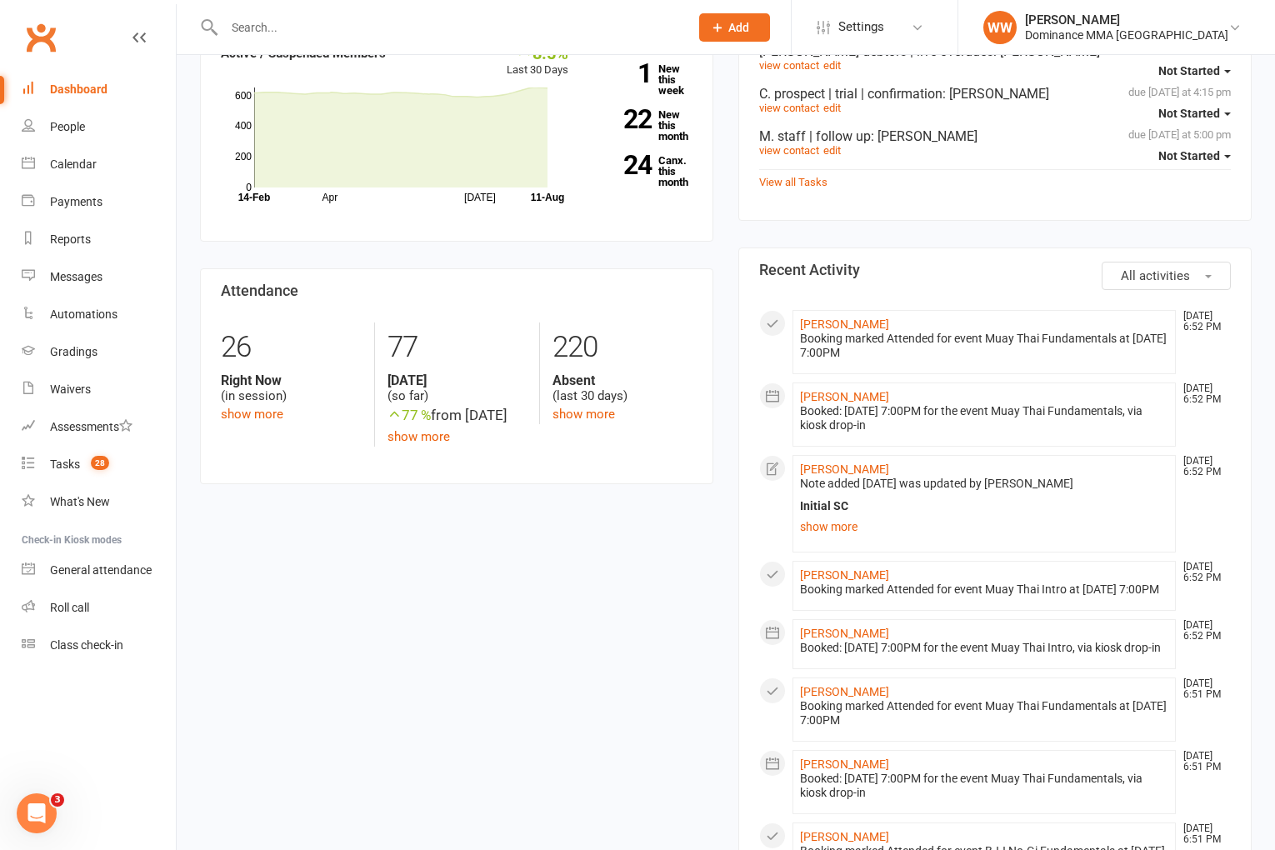
scroll to position [547, 0]
click at [824, 406] on div "Booked: 11 Aug 2025 at 7:00PM for the event Muay Thai Fundamentals, via kiosk d…" at bounding box center [984, 420] width 368 height 28
click at [827, 401] on link "cooper hadley" at bounding box center [844, 398] width 89 height 13
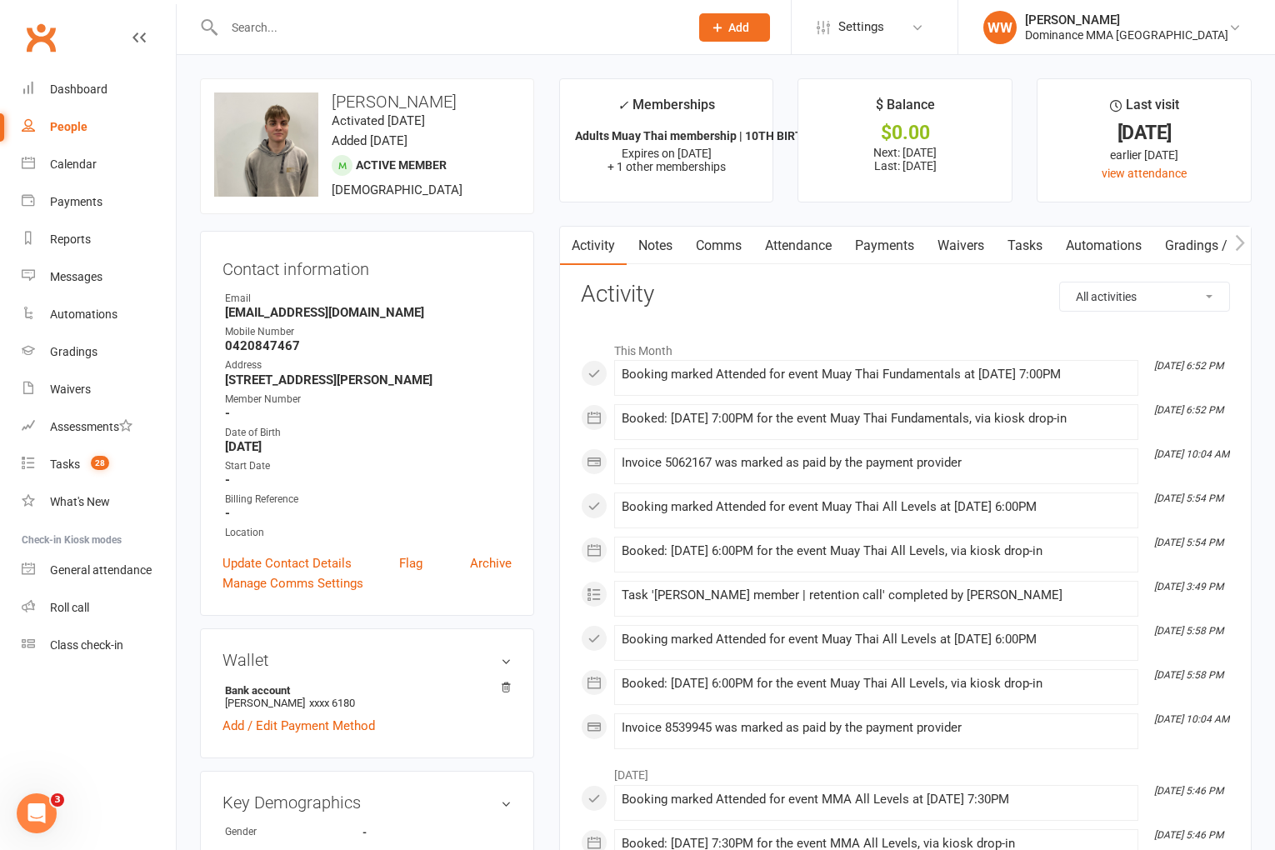
click at [1032, 250] on link "Tasks" at bounding box center [1025, 246] width 58 height 38
select select "incomplete"
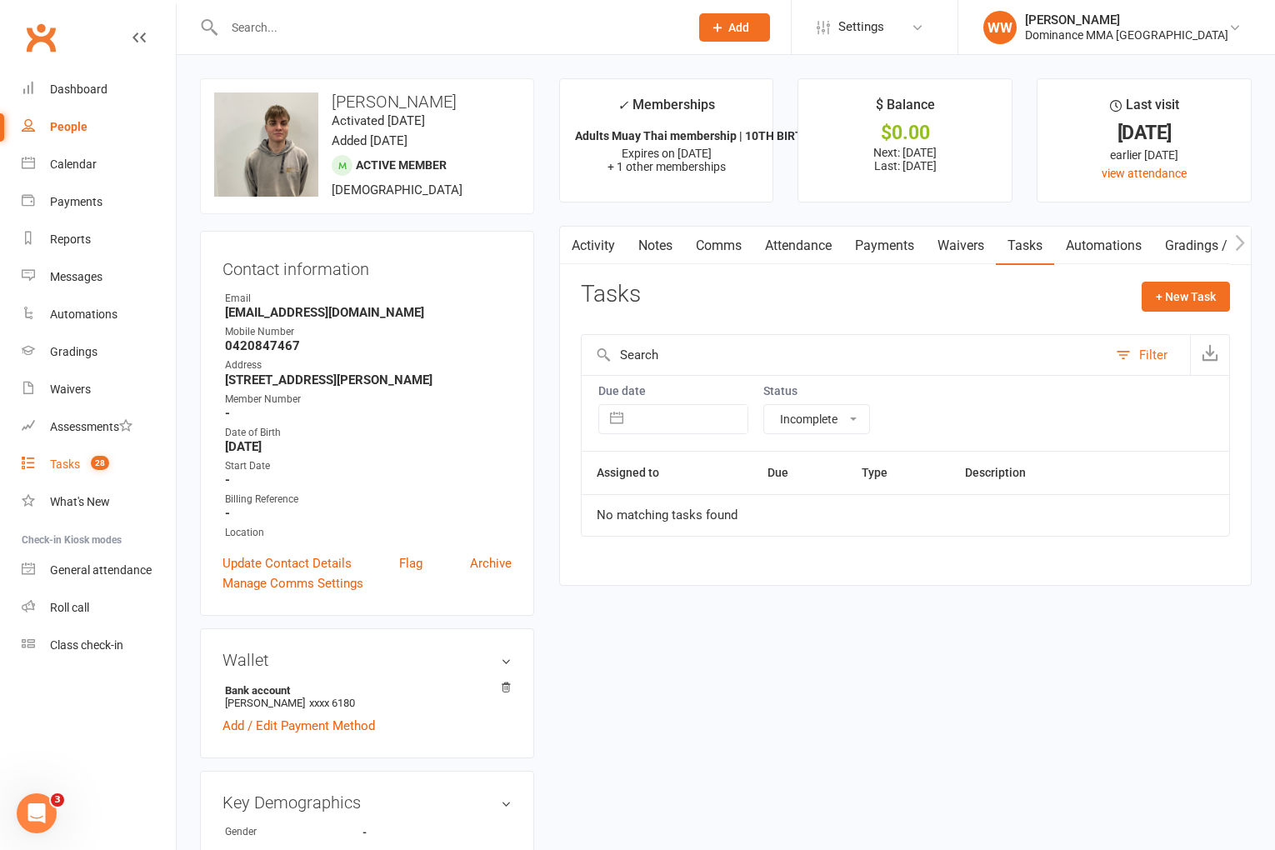
click at [94, 458] on span "28" at bounding box center [100, 463] width 18 height 14
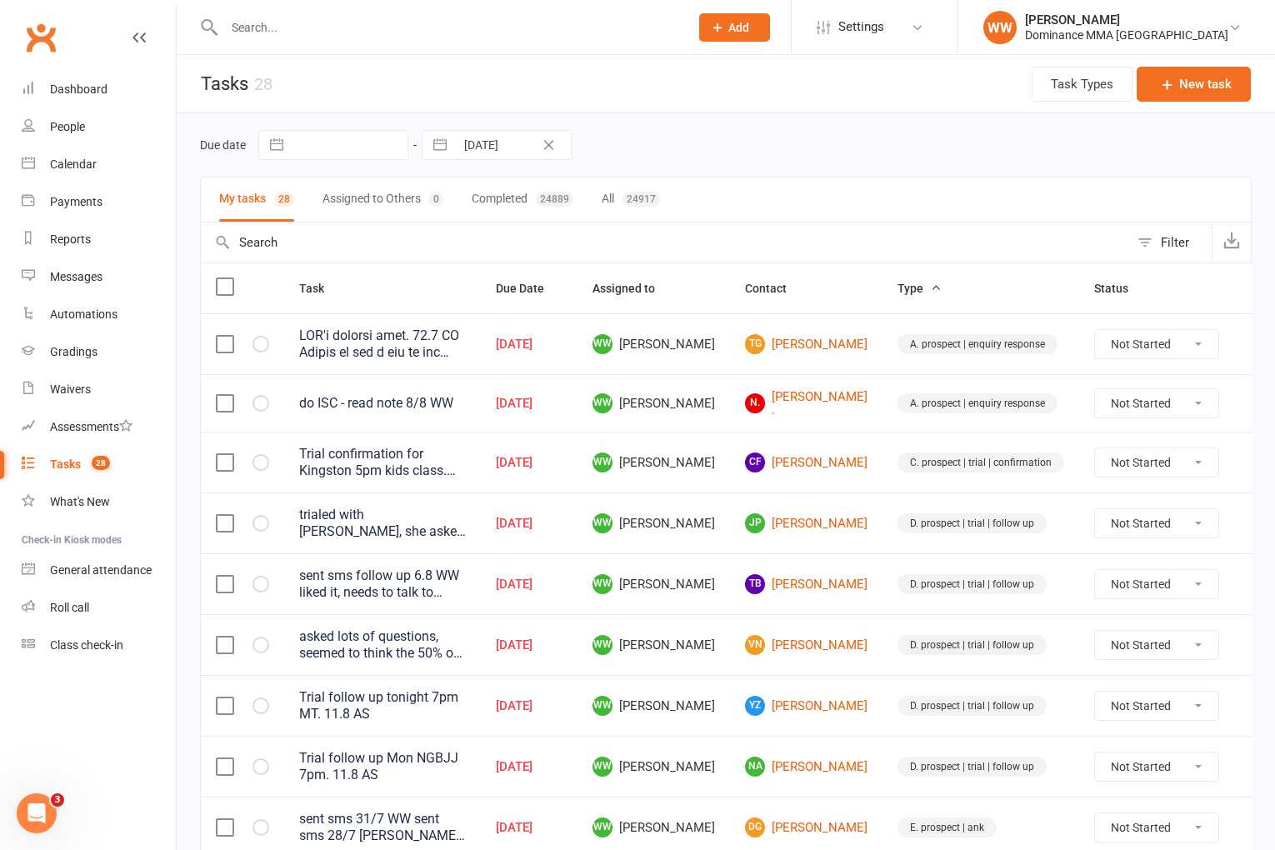
drag, startPoint x: 683, startPoint y: 518, endPoint x: 694, endPoint y: 530, distance: 16.5
click at [685, 520] on span "WW Will Wesley" at bounding box center [654, 523] width 123 height 20
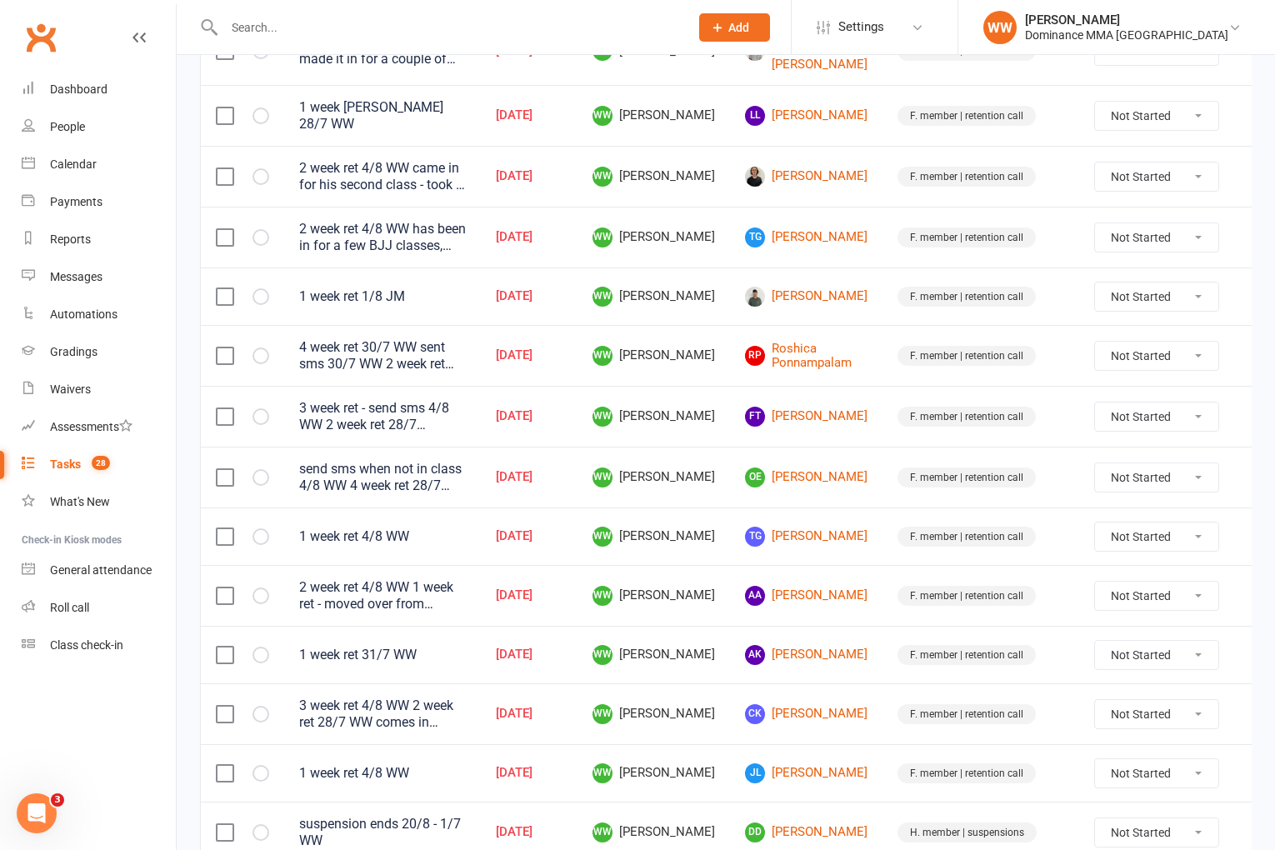
scroll to position [925, 0]
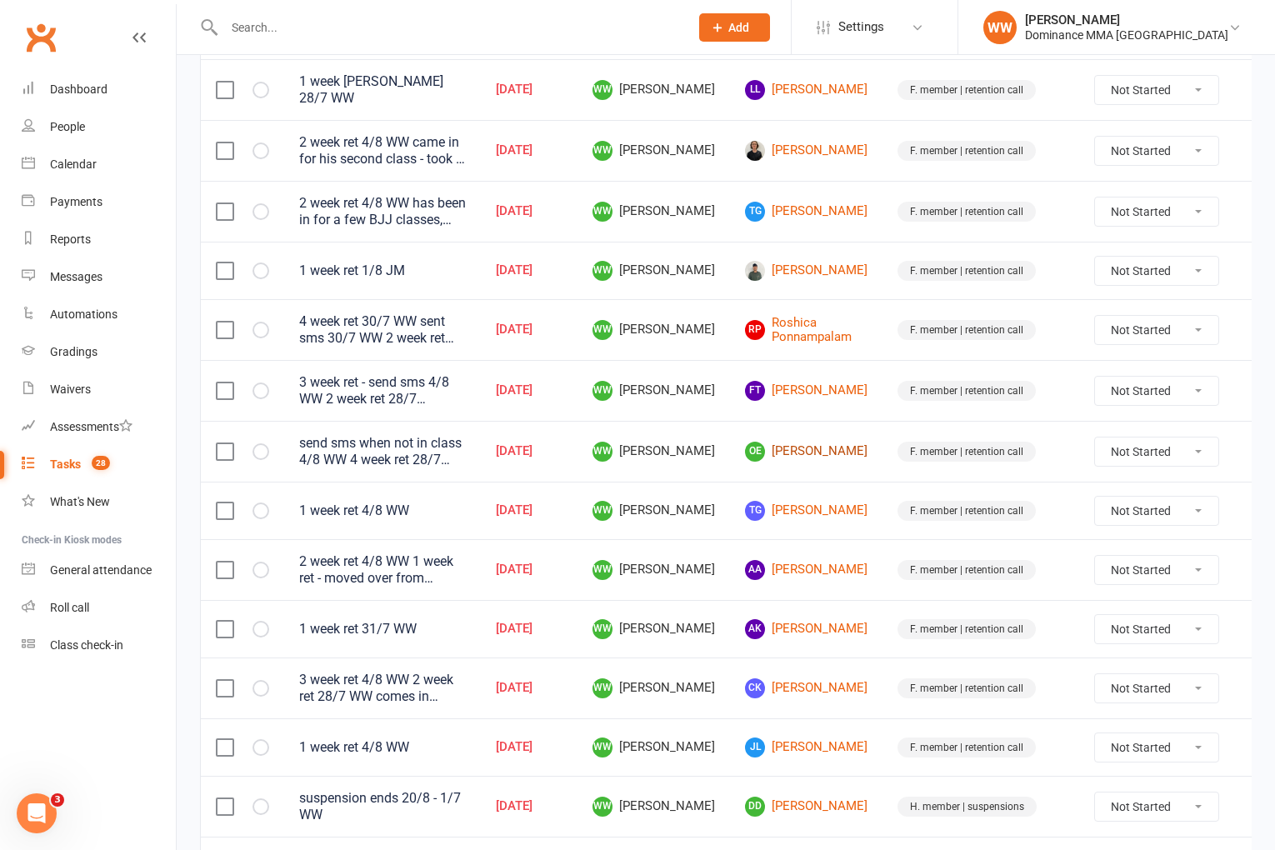
click at [776, 442] on link "OE Oliver Egan" at bounding box center [806, 452] width 123 height 20
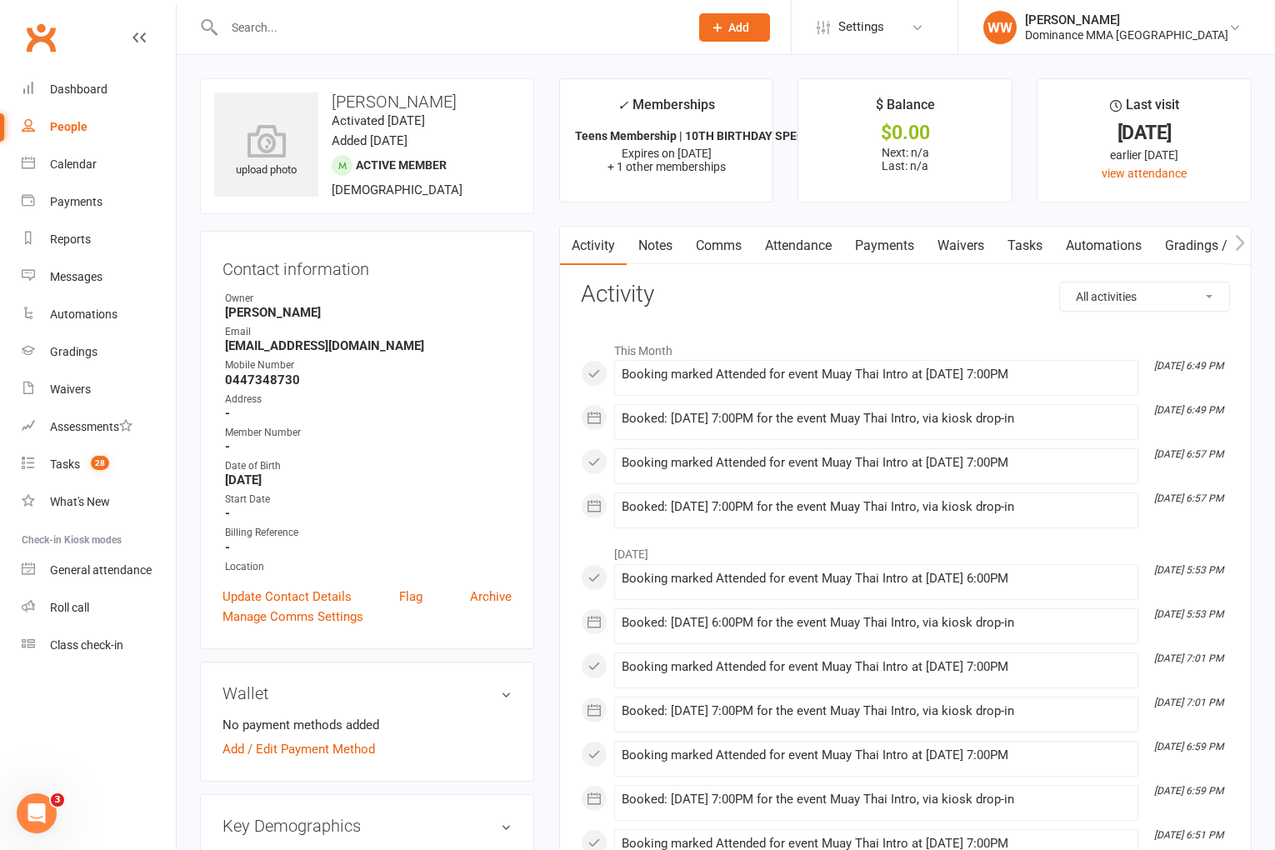
click at [834, 255] on link "Attendance" at bounding box center [799, 246] width 90 height 38
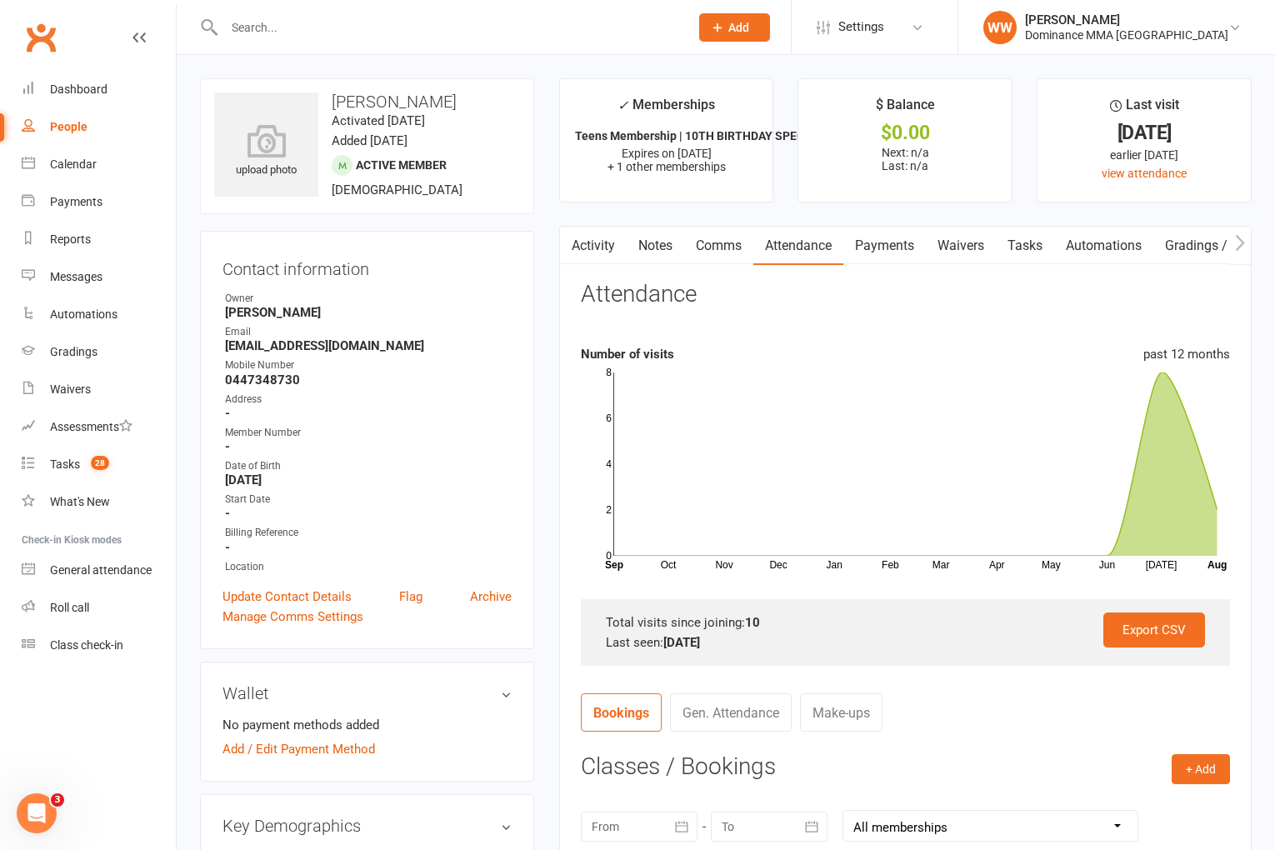
click at [589, 244] on link "Activity" at bounding box center [593, 246] width 67 height 38
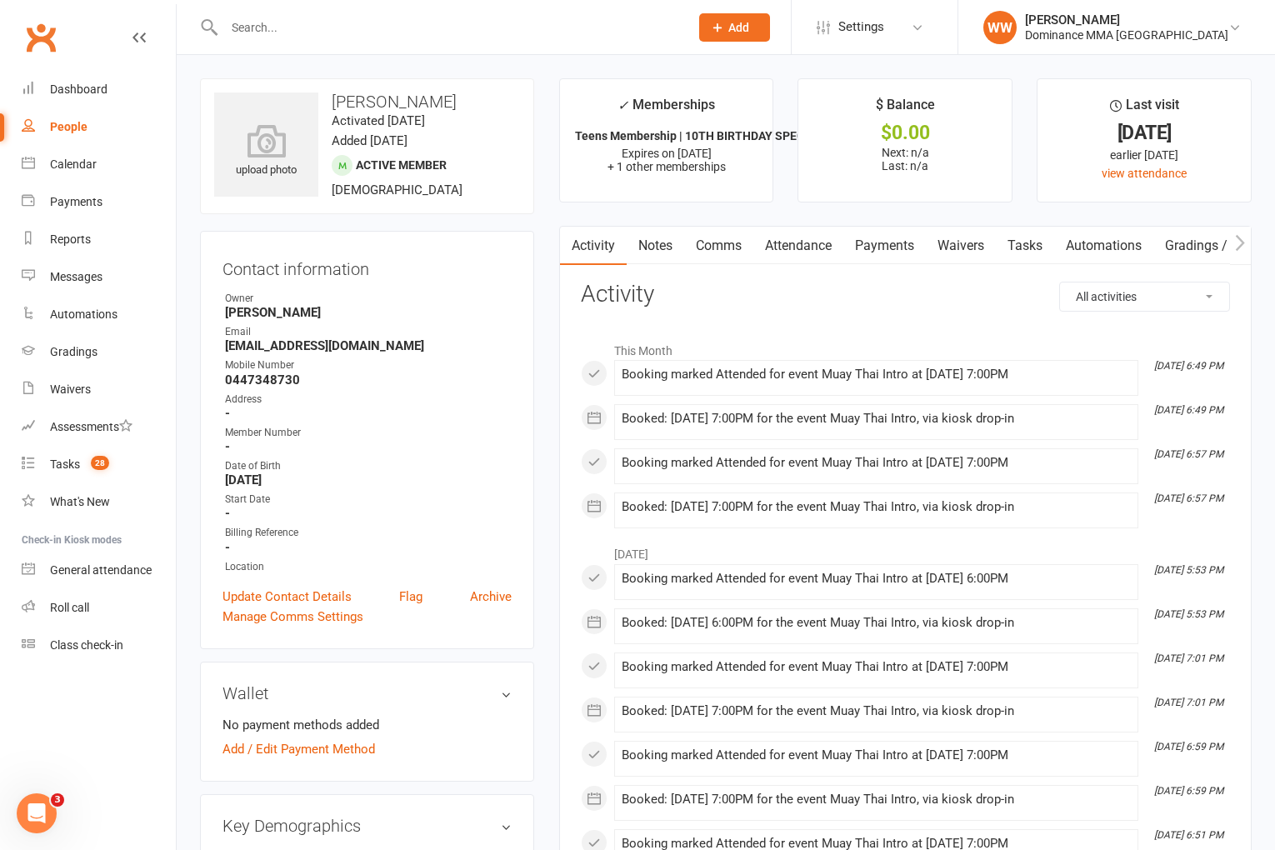
drag, startPoint x: 774, startPoint y: 316, endPoint x: 790, endPoint y: 307, distance: 19.0
click at [988, 299] on h3 "Activity" at bounding box center [905, 295] width 649 height 26
click at [798, 240] on link "Attendance" at bounding box center [799, 246] width 90 height 38
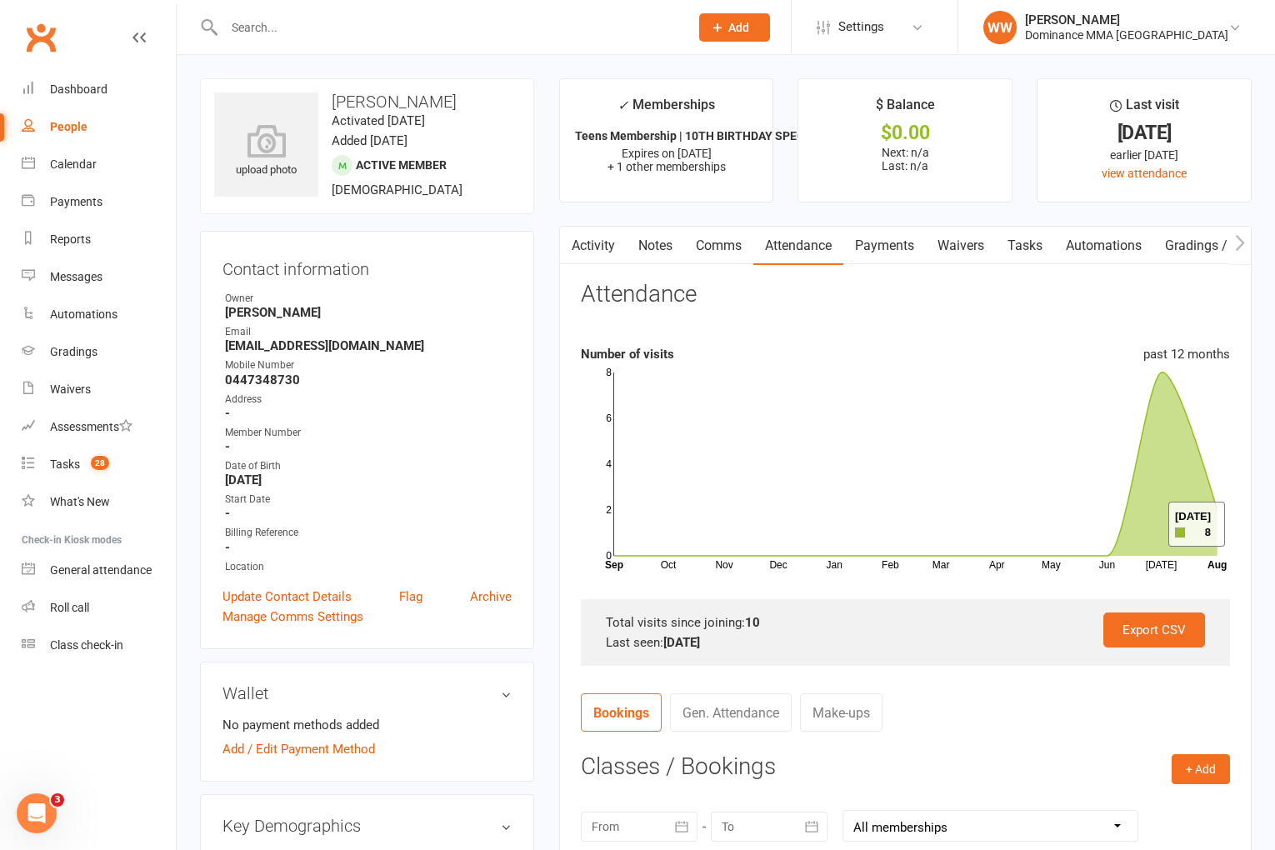
click at [904, 297] on div "Attendance" at bounding box center [905, 301] width 649 height 39
click at [1034, 255] on link "Tasks" at bounding box center [1025, 246] width 58 height 38
select select "incomplete"
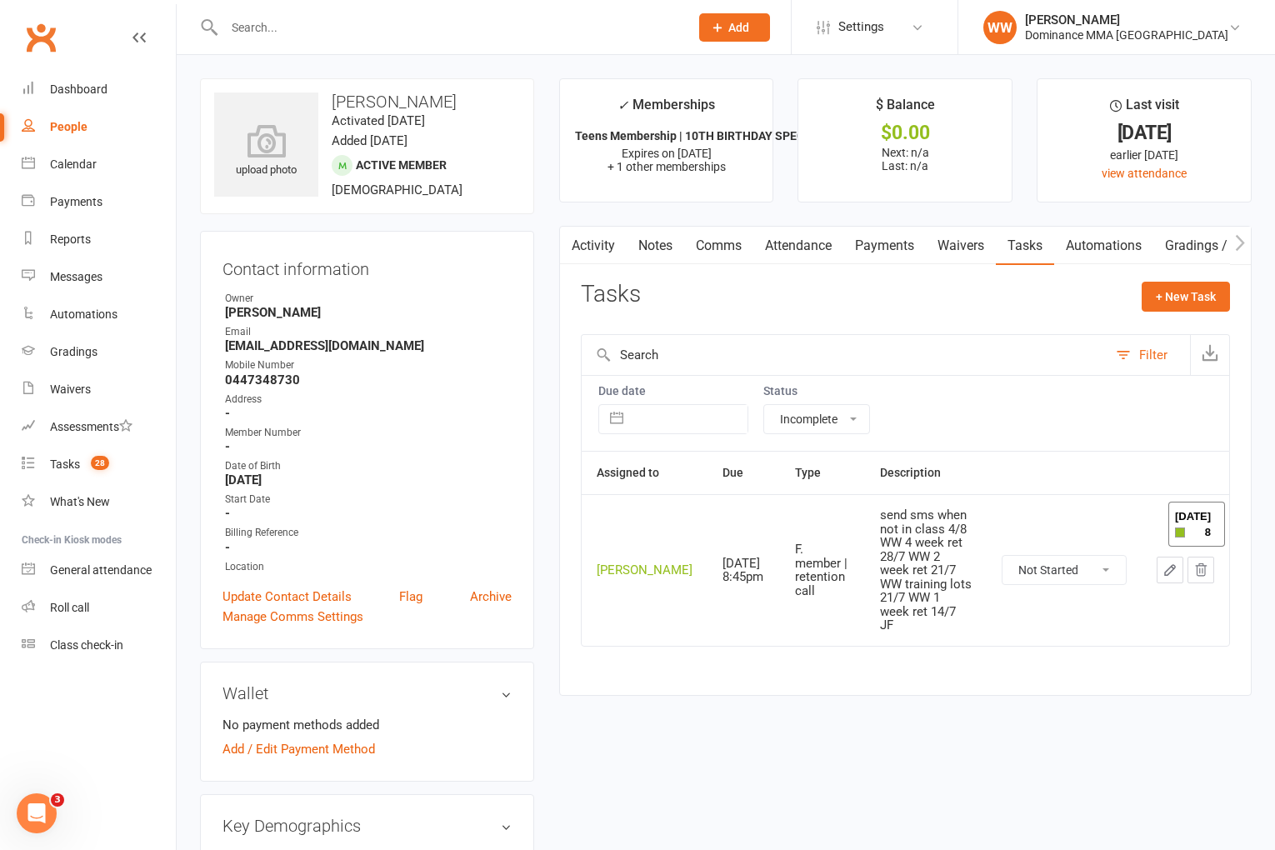
click at [984, 296] on div "Tasks + New Task" at bounding box center [905, 301] width 649 height 39
click at [79, 461] on div "Tasks" at bounding box center [65, 464] width 30 height 13
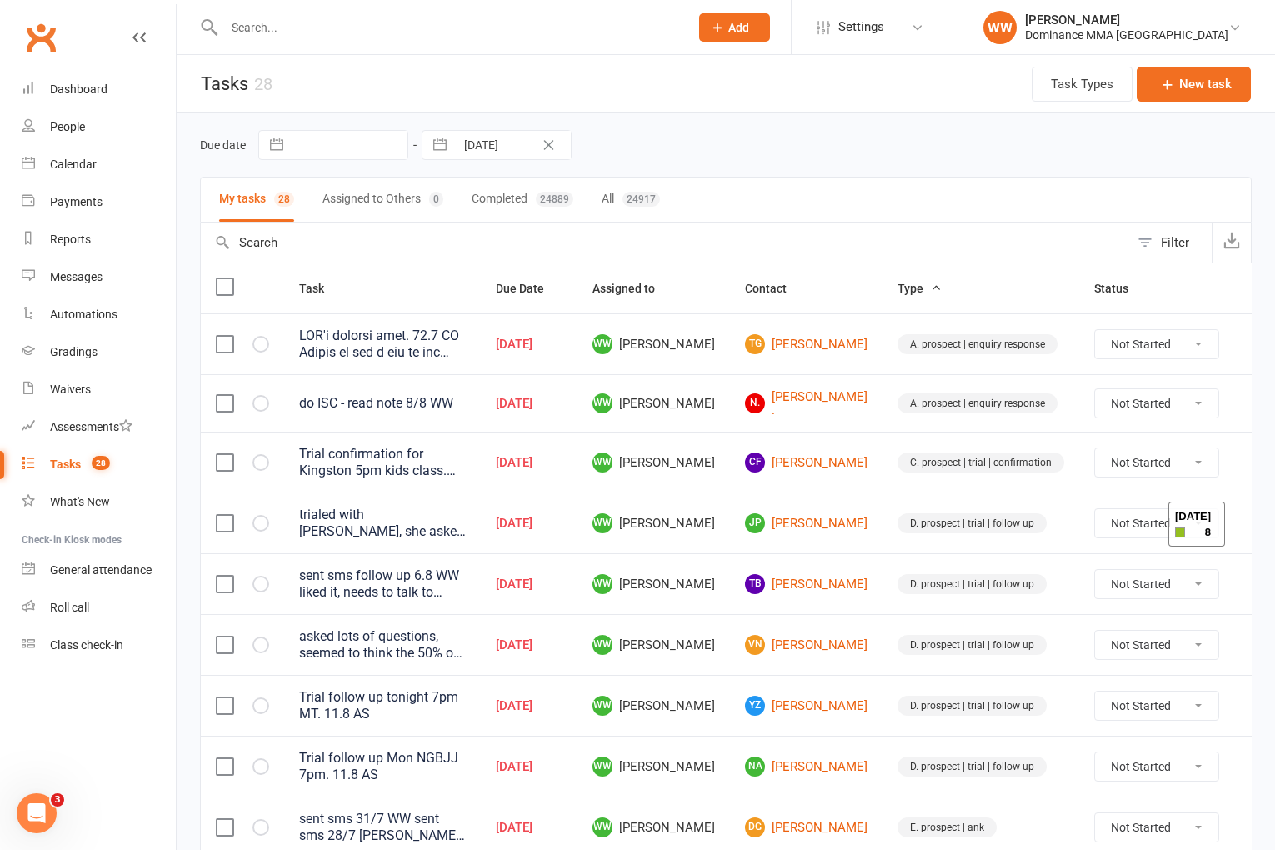
click at [802, 149] on div "Due date Navigate forward to interact with the calendar and select a date. Pres…" at bounding box center [726, 145] width 1052 height 30
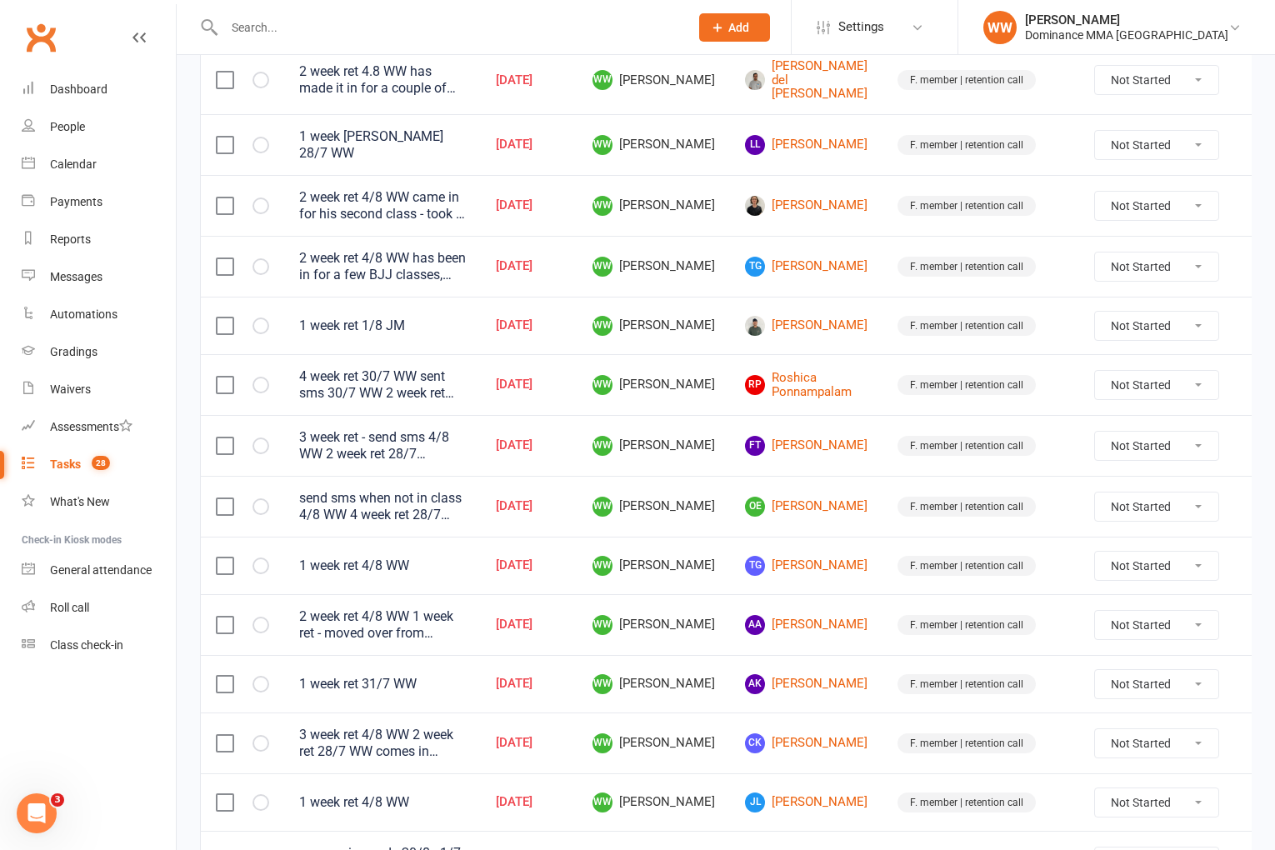
scroll to position [1082, 0]
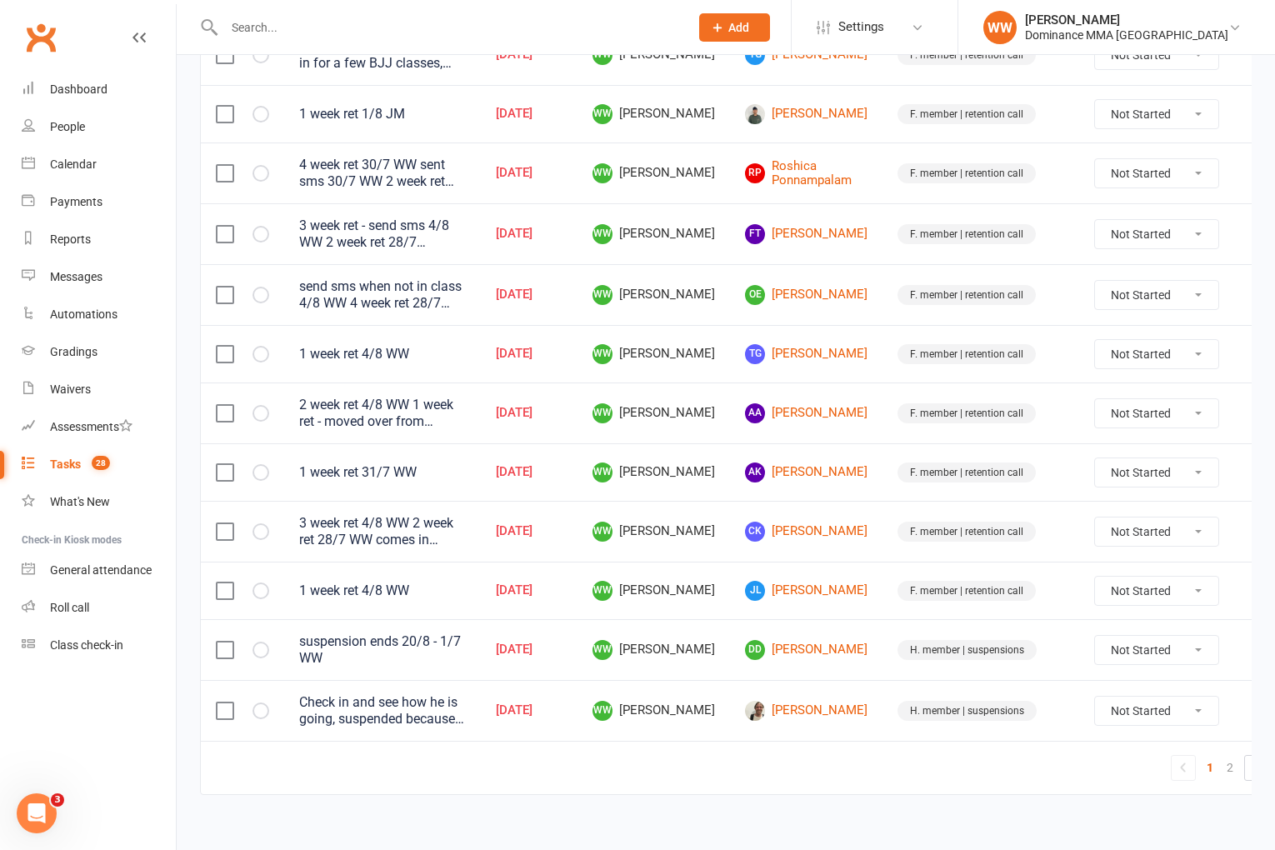
click at [846, 543] on td "CK Chloe Kim" at bounding box center [806, 531] width 153 height 61
click at [846, 544] on td "CK Chloe Kim" at bounding box center [806, 531] width 153 height 61
click at [1220, 756] on link "2" at bounding box center [1230, 767] width 20 height 23
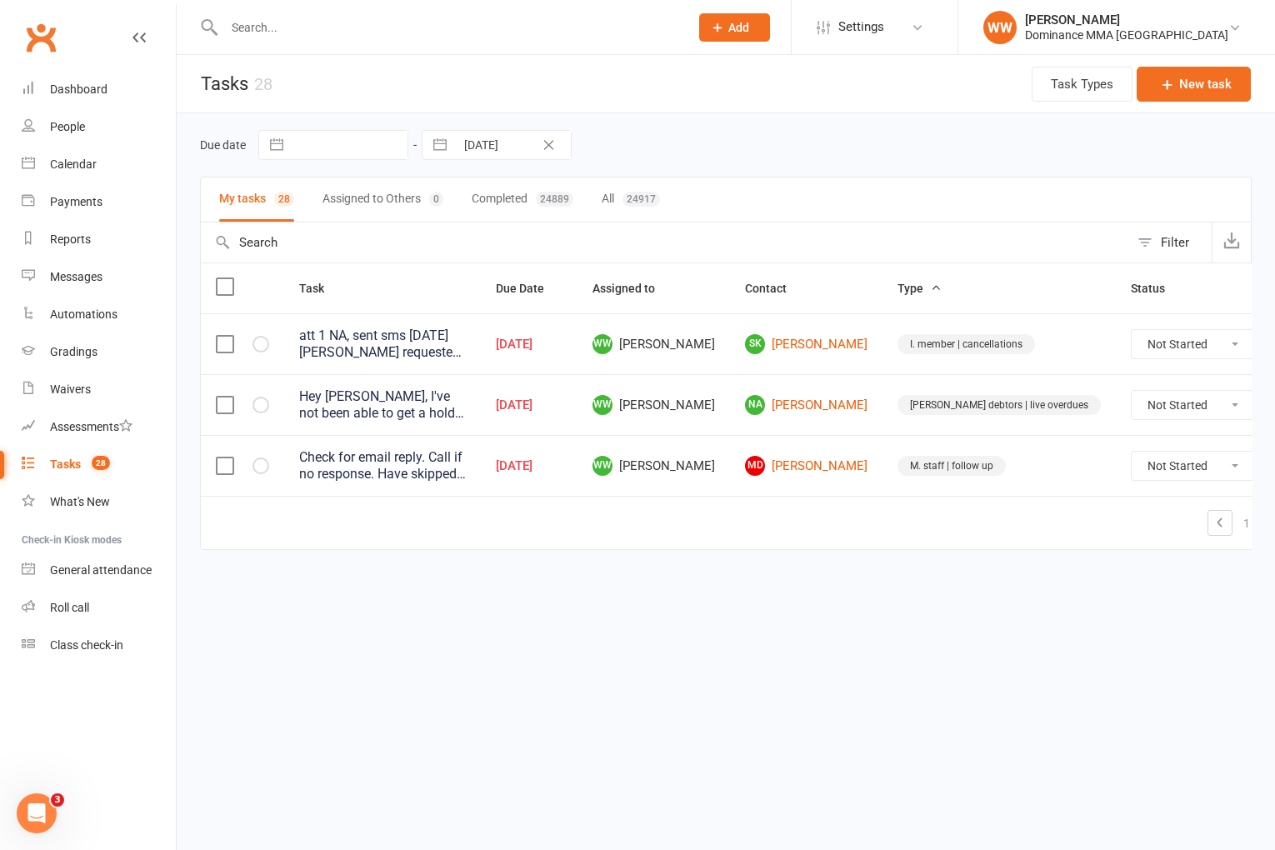
scroll to position [0, 0]
click at [73, 103] on link "Dashboard" at bounding box center [99, 90] width 154 height 38
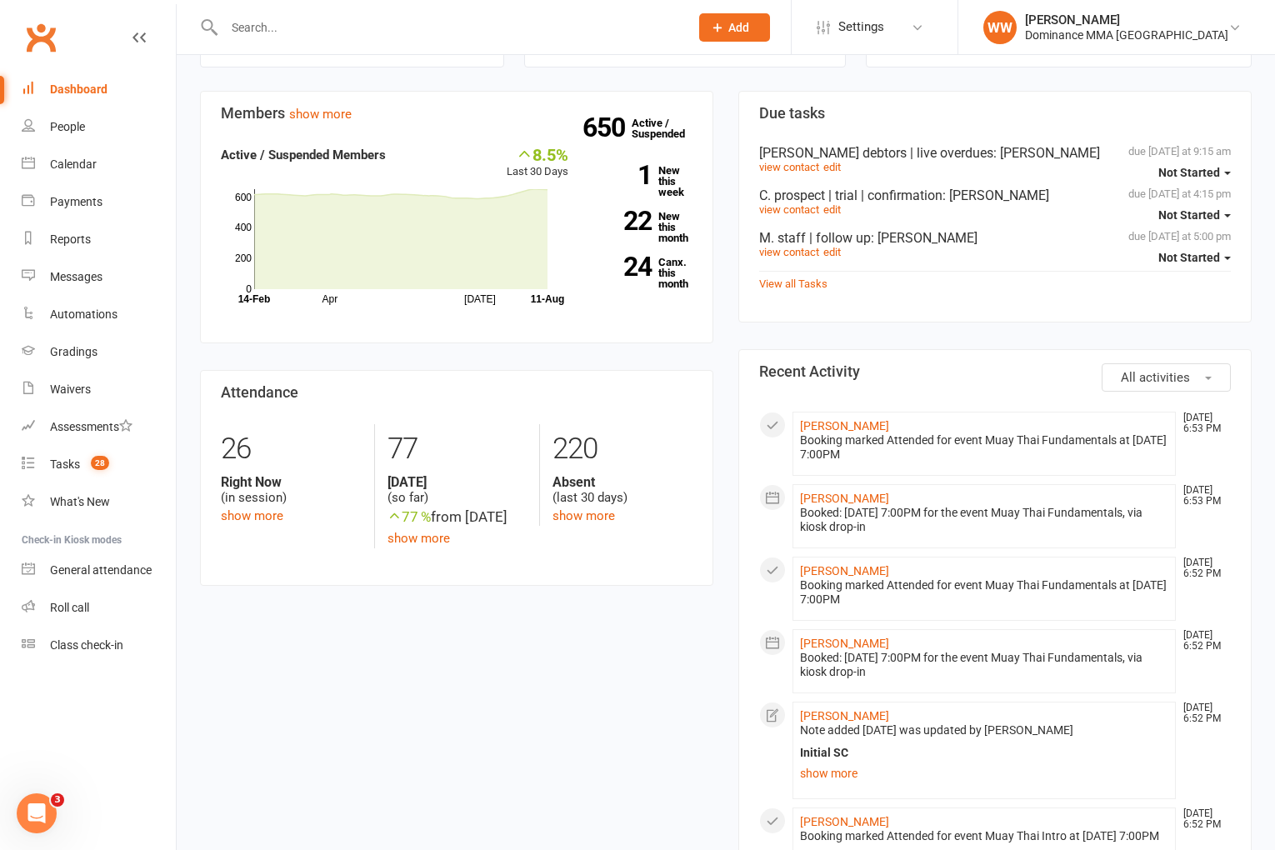
scroll to position [451, 0]
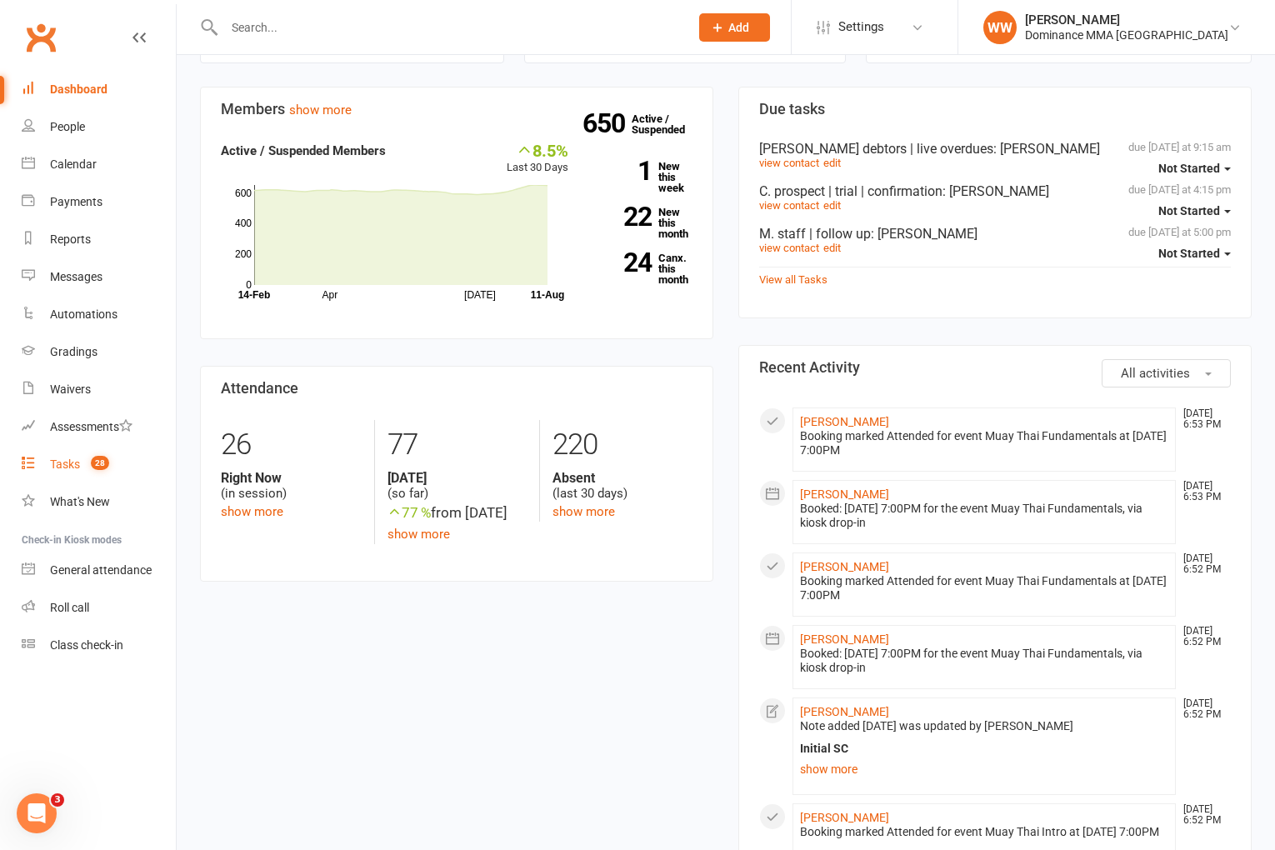
click at [70, 467] on div "Tasks" at bounding box center [65, 464] width 30 height 13
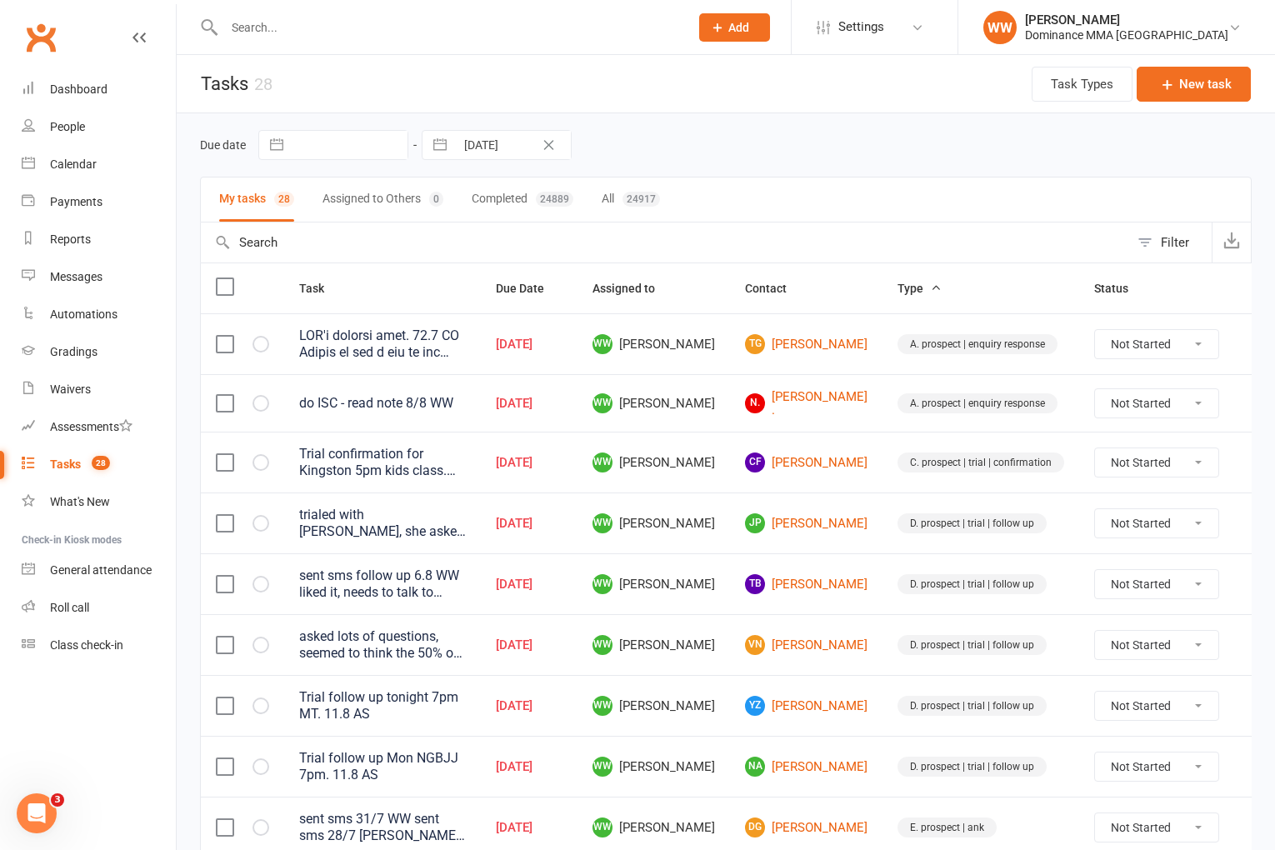
click at [856, 168] on div "Due date Navigate forward to interact with the calendar and select a date. Pres…" at bounding box center [726, 144] width 1052 height 63
click at [834, 391] on td "N. Naomi ." at bounding box center [806, 403] width 153 height 58
click at [834, 396] on link "N. Naomi ." at bounding box center [806, 404] width 123 height 28
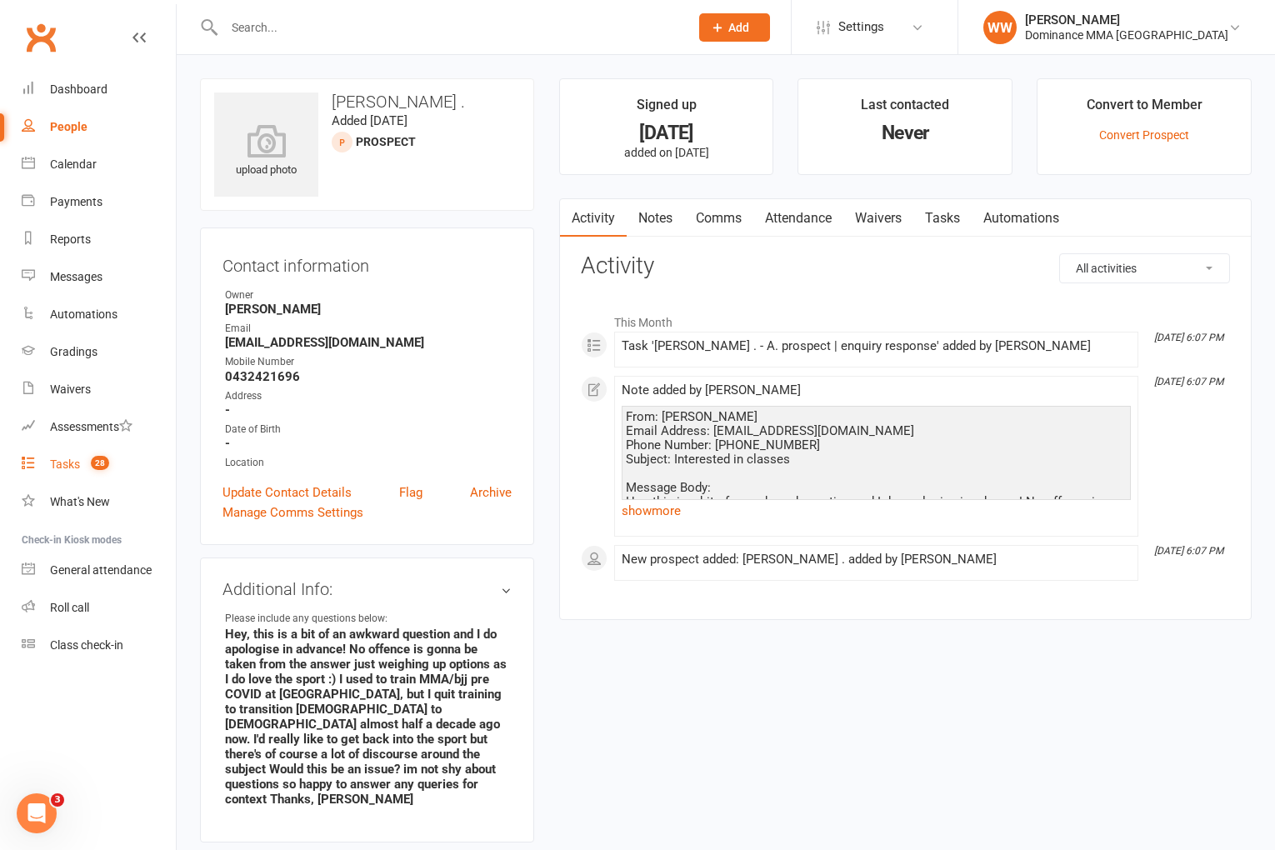
click at [67, 462] on div "Tasks" at bounding box center [65, 464] width 30 height 13
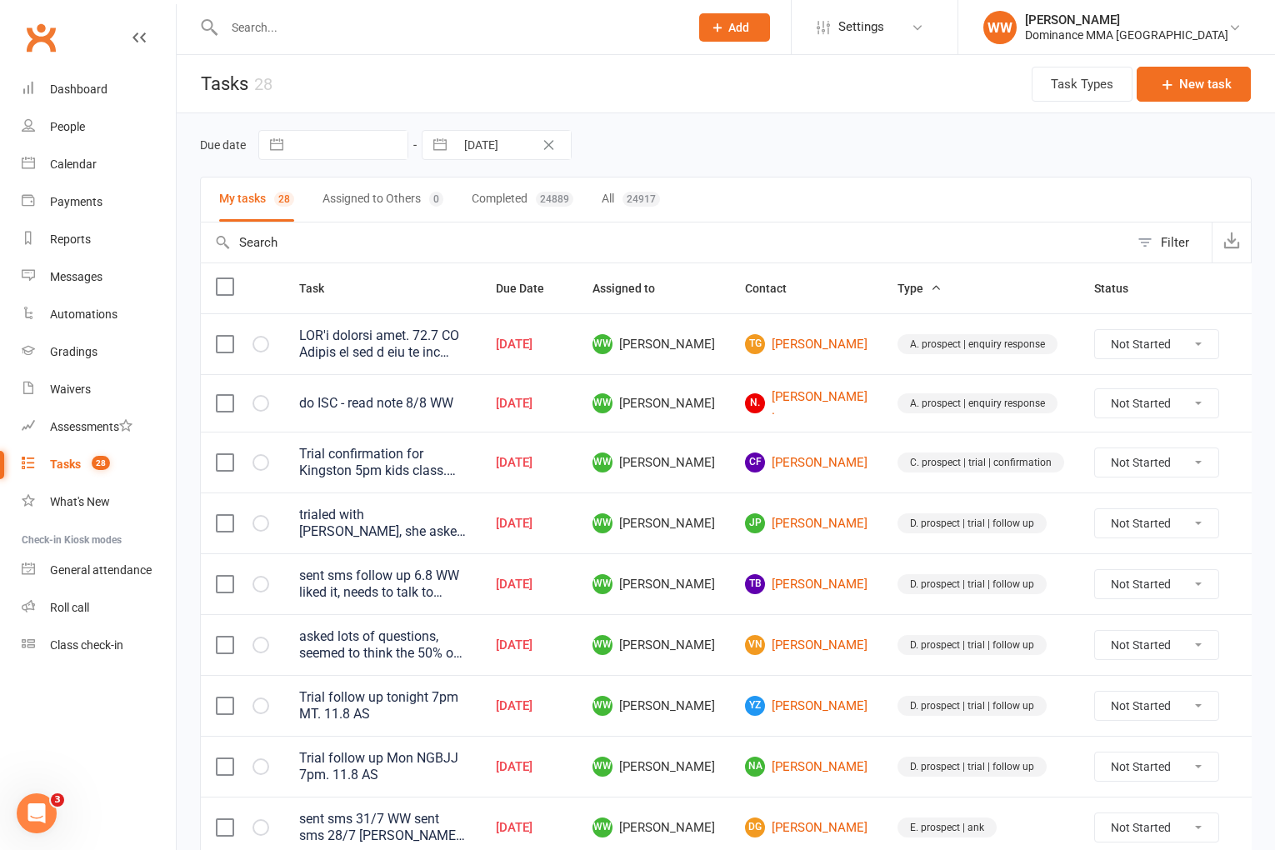
click at [850, 490] on td "CF Corinne Farrow" at bounding box center [806, 462] width 153 height 61
click at [849, 499] on td "JP Josh Pammit" at bounding box center [806, 523] width 153 height 61
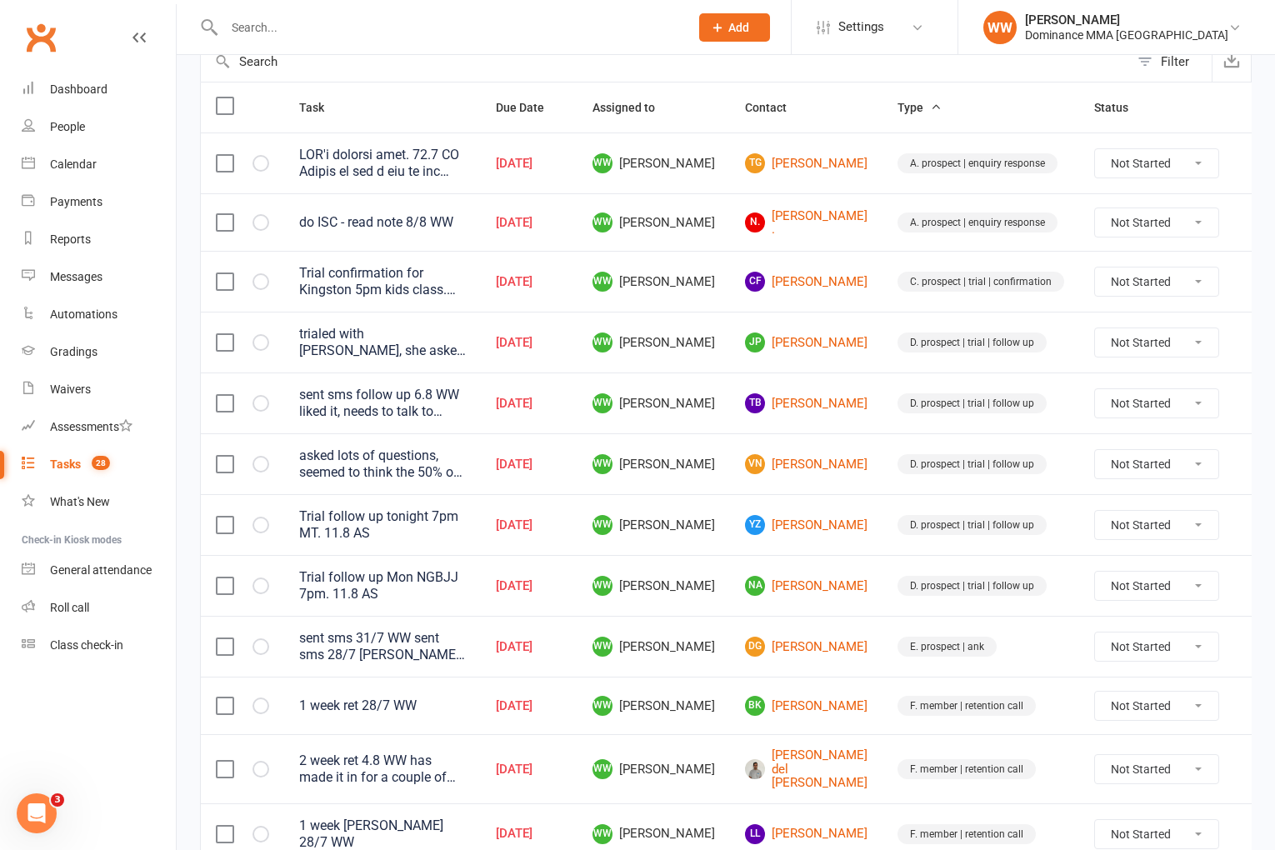
scroll to position [188, 0]
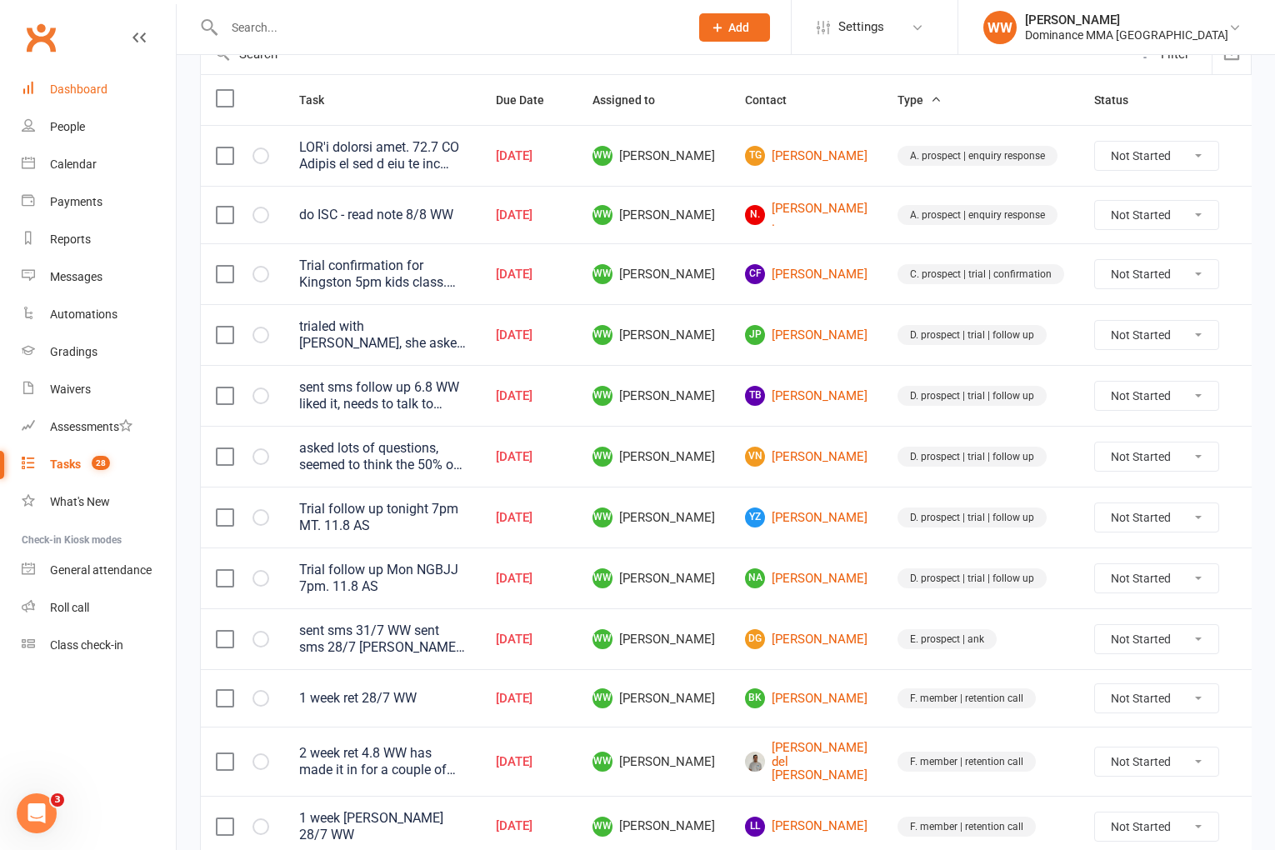
click at [66, 81] on link "Dashboard" at bounding box center [99, 90] width 154 height 38
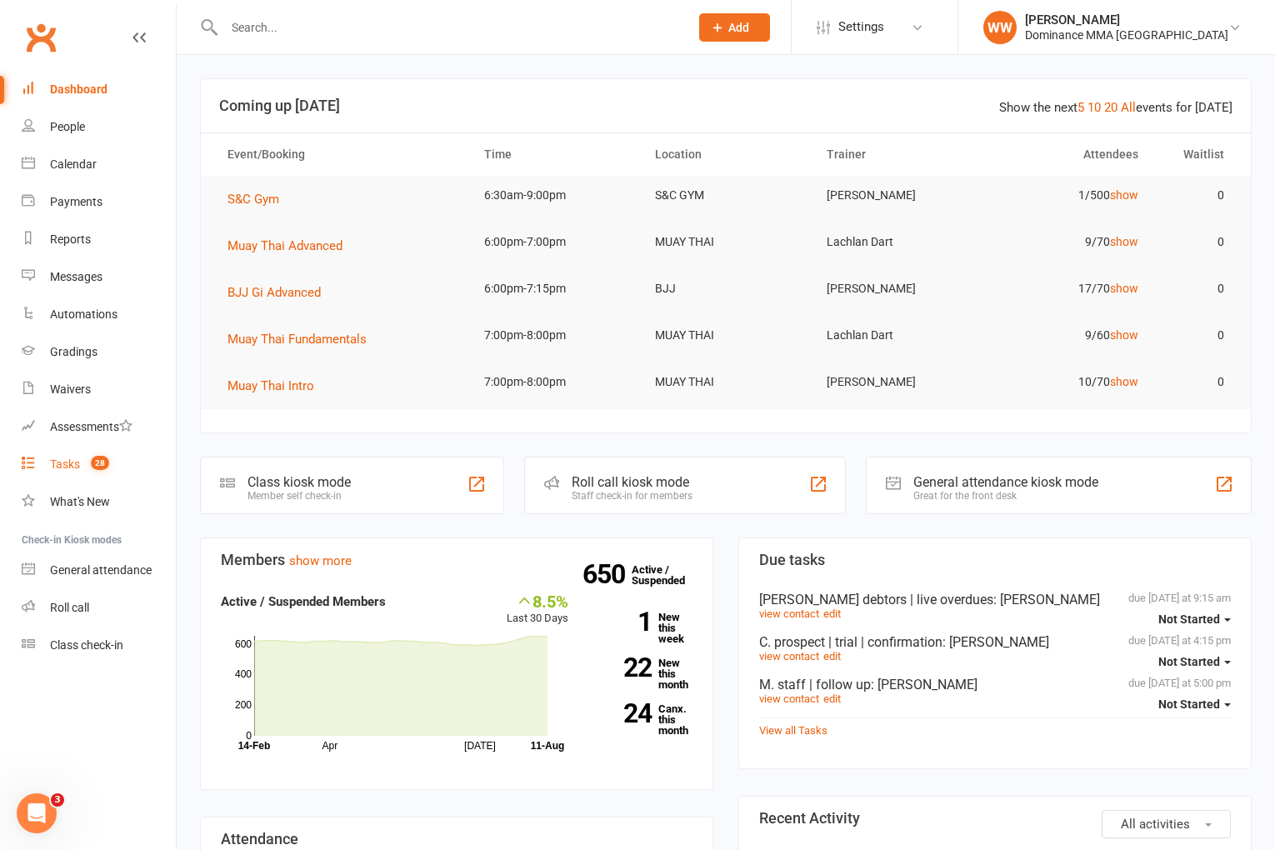
click at [70, 462] on div "Tasks" at bounding box center [65, 464] width 30 height 13
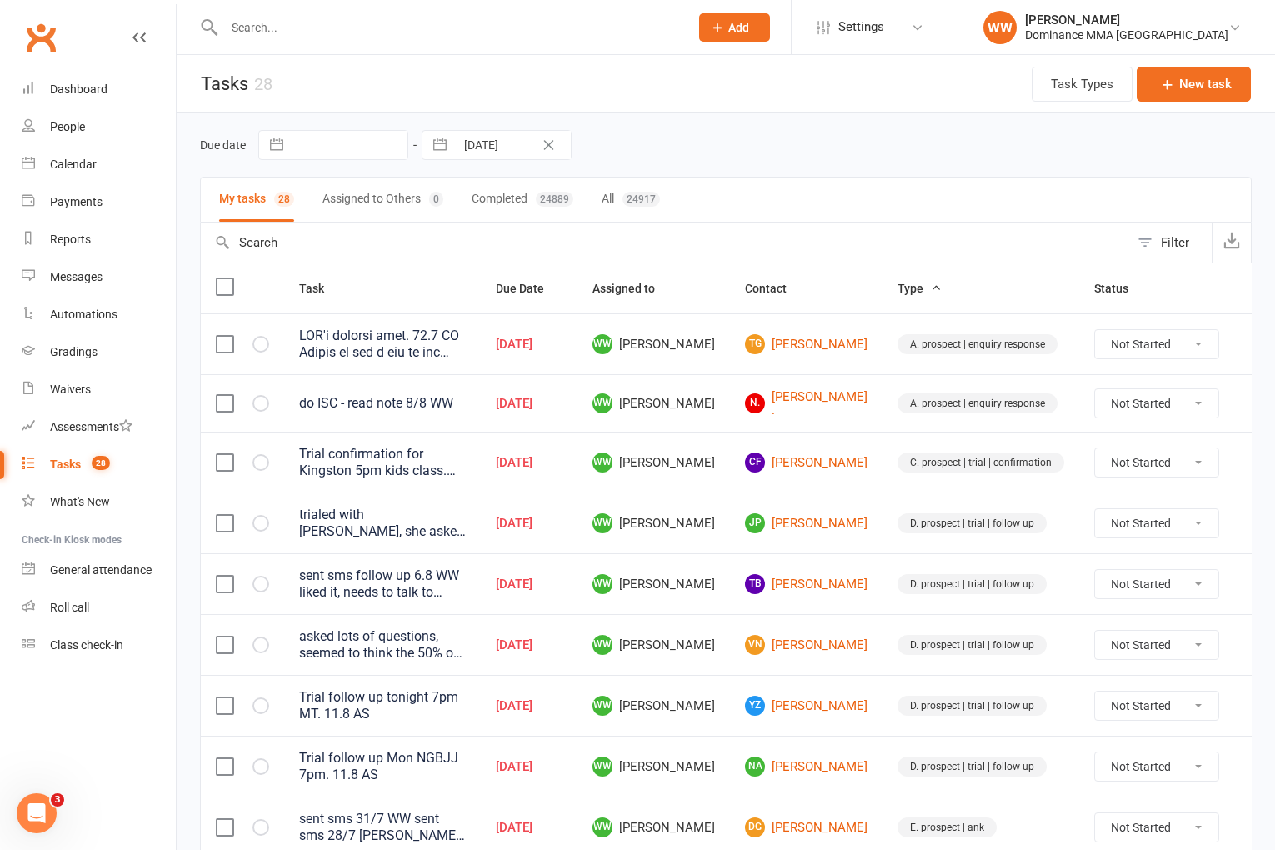
click at [704, 502] on td "WW Will Wesley" at bounding box center [654, 523] width 153 height 61
click at [707, 515] on td "WW Will Wesley" at bounding box center [654, 523] width 153 height 61
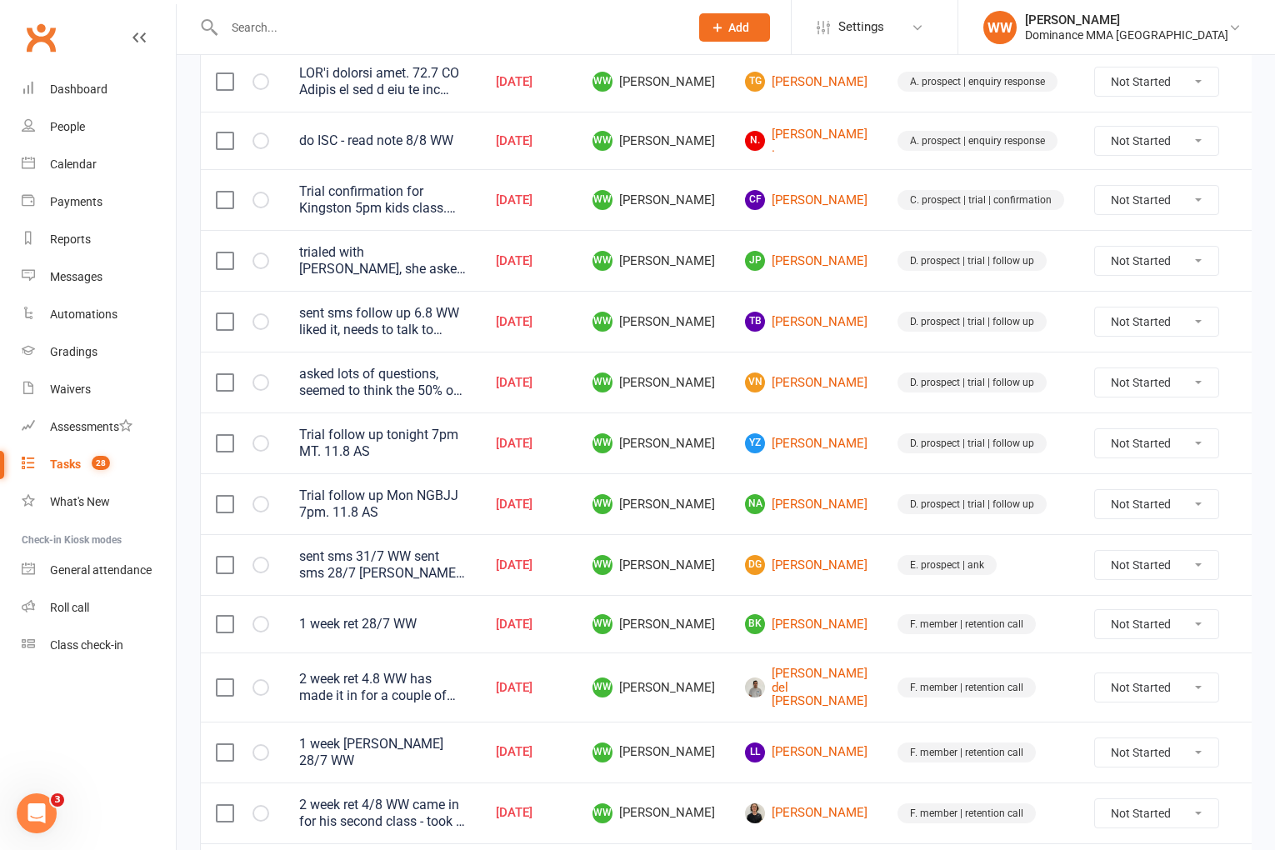
scroll to position [268, 0]
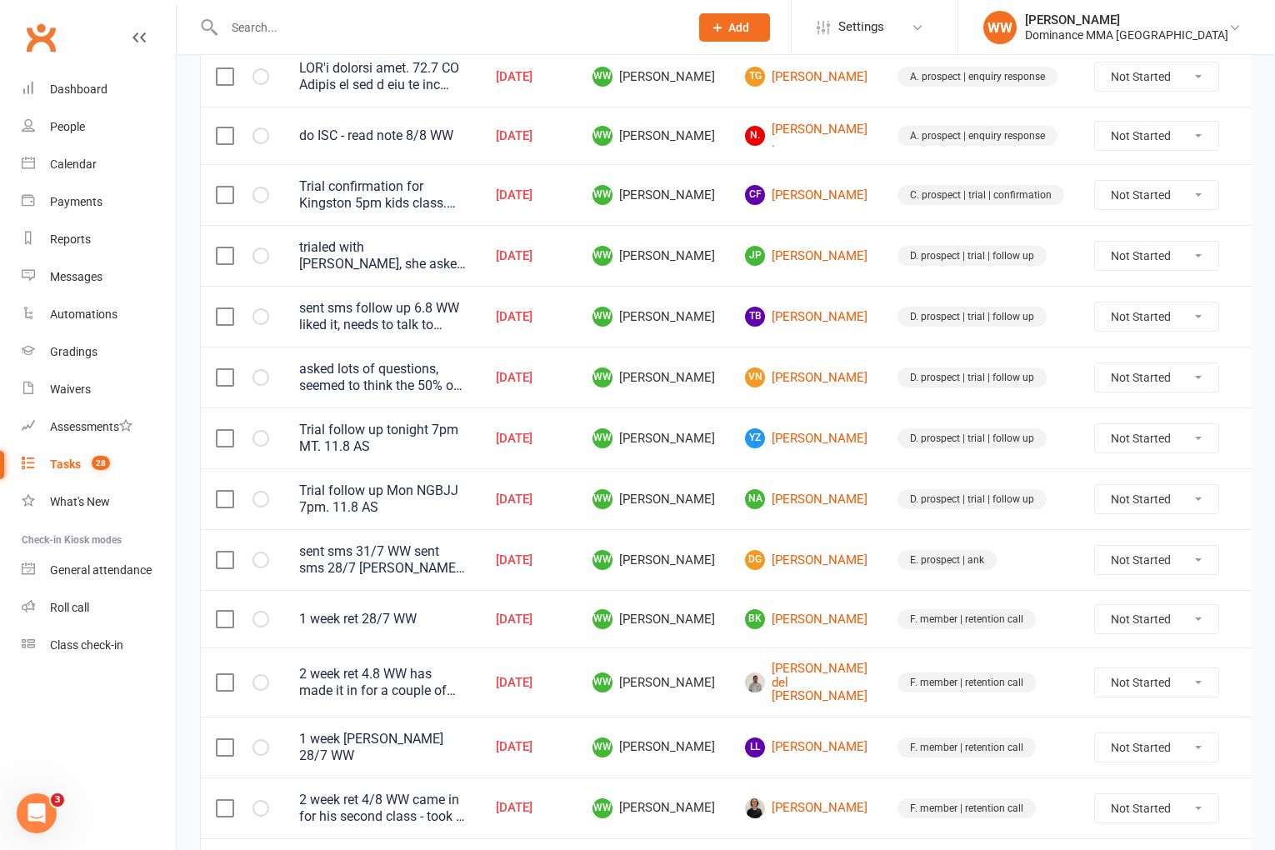
click at [713, 520] on tr "Trial follow up Mon NGBJJ 7pm. 11.8 AS Aug 11, 2025 WW Will Wesley NA Nick Abar…" at bounding box center [743, 498] width 1084 height 61
click at [709, 523] on td "WW Will Wesley" at bounding box center [654, 498] width 153 height 61
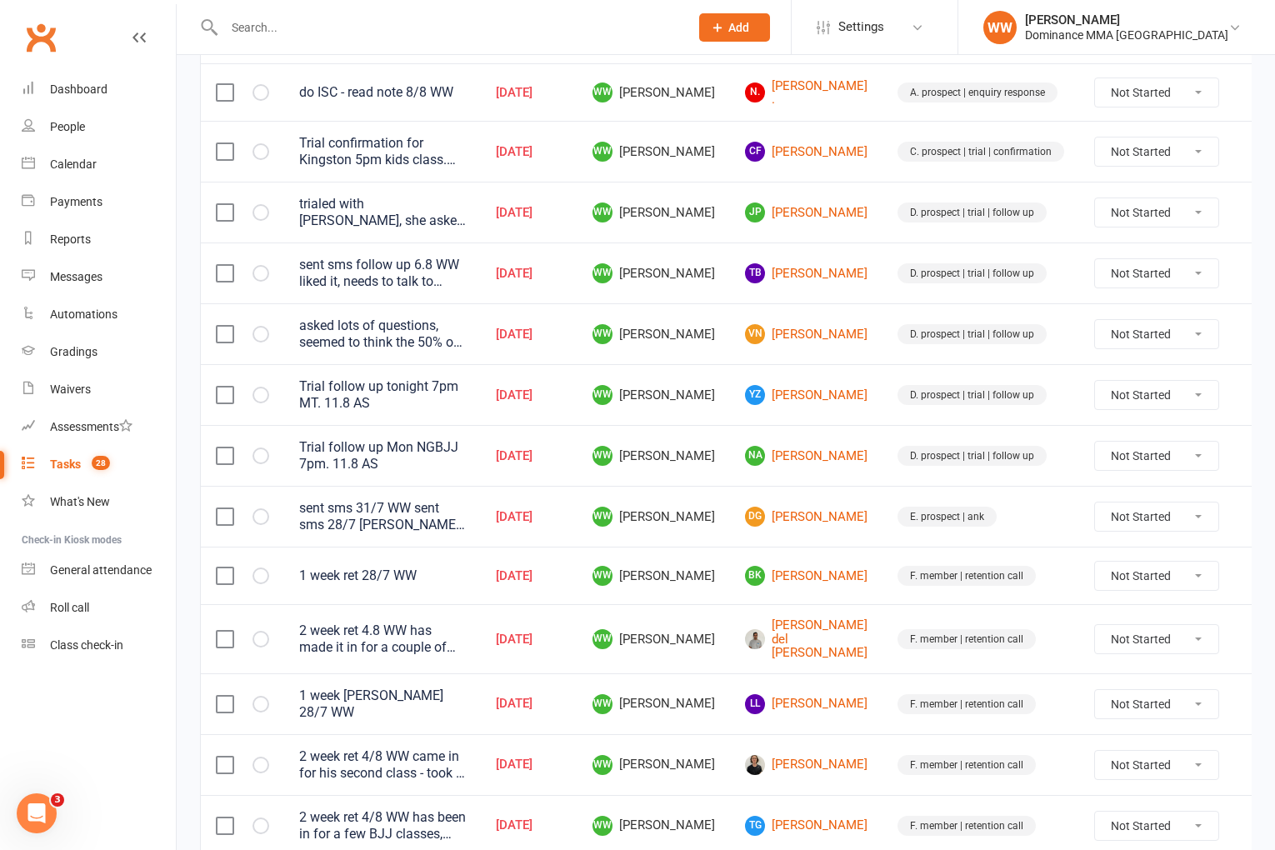
scroll to position [329, 0]
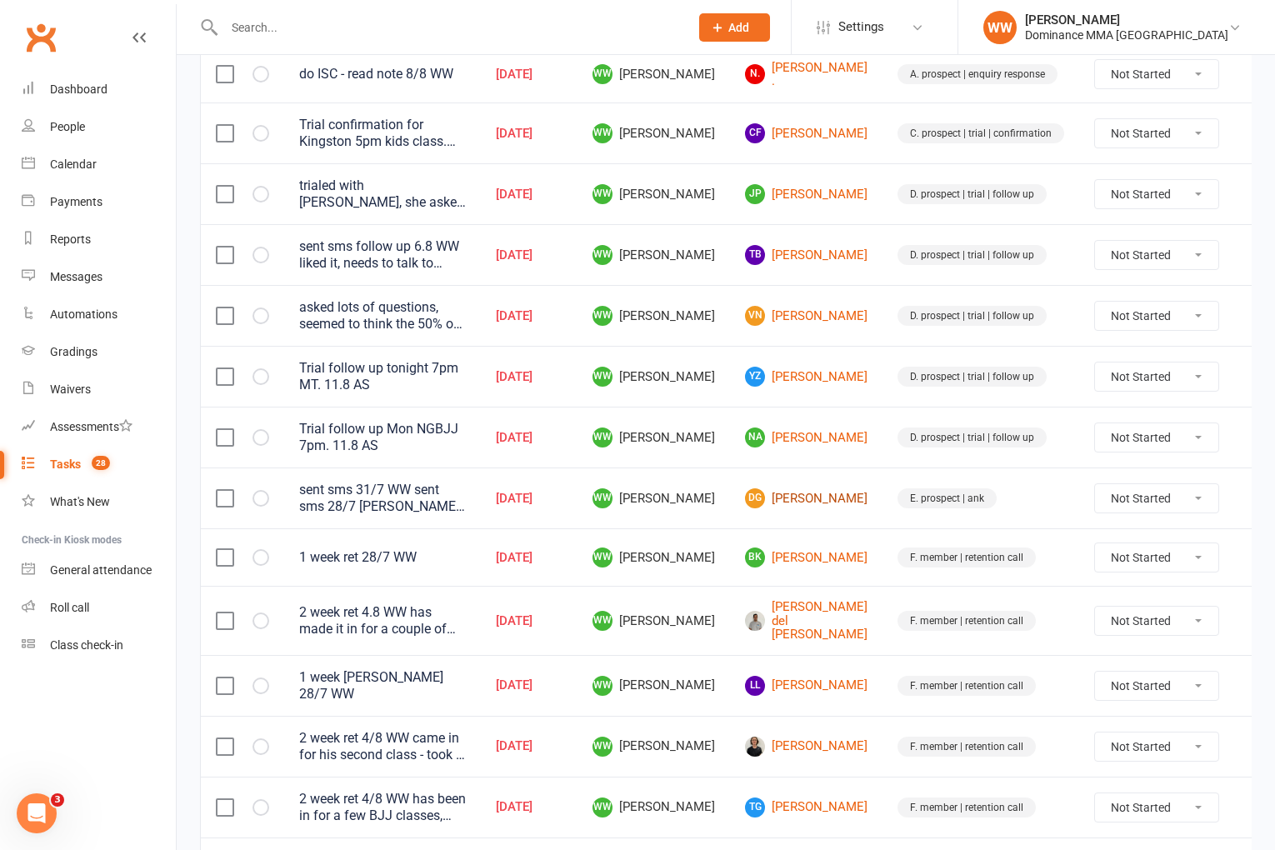
click at [787, 503] on link "DG Daniel Grozdanoski" at bounding box center [806, 498] width 123 height 20
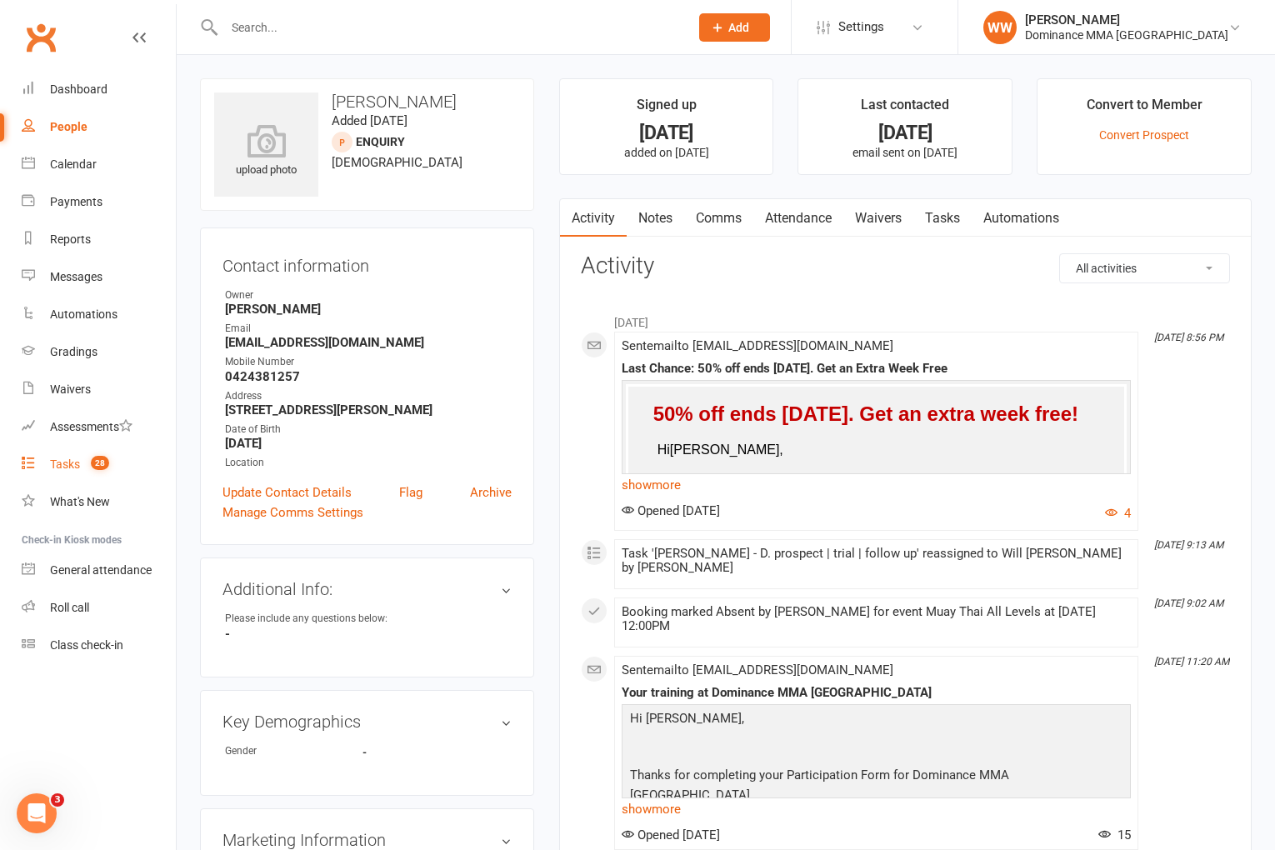
click at [51, 468] on div "Tasks" at bounding box center [65, 464] width 30 height 13
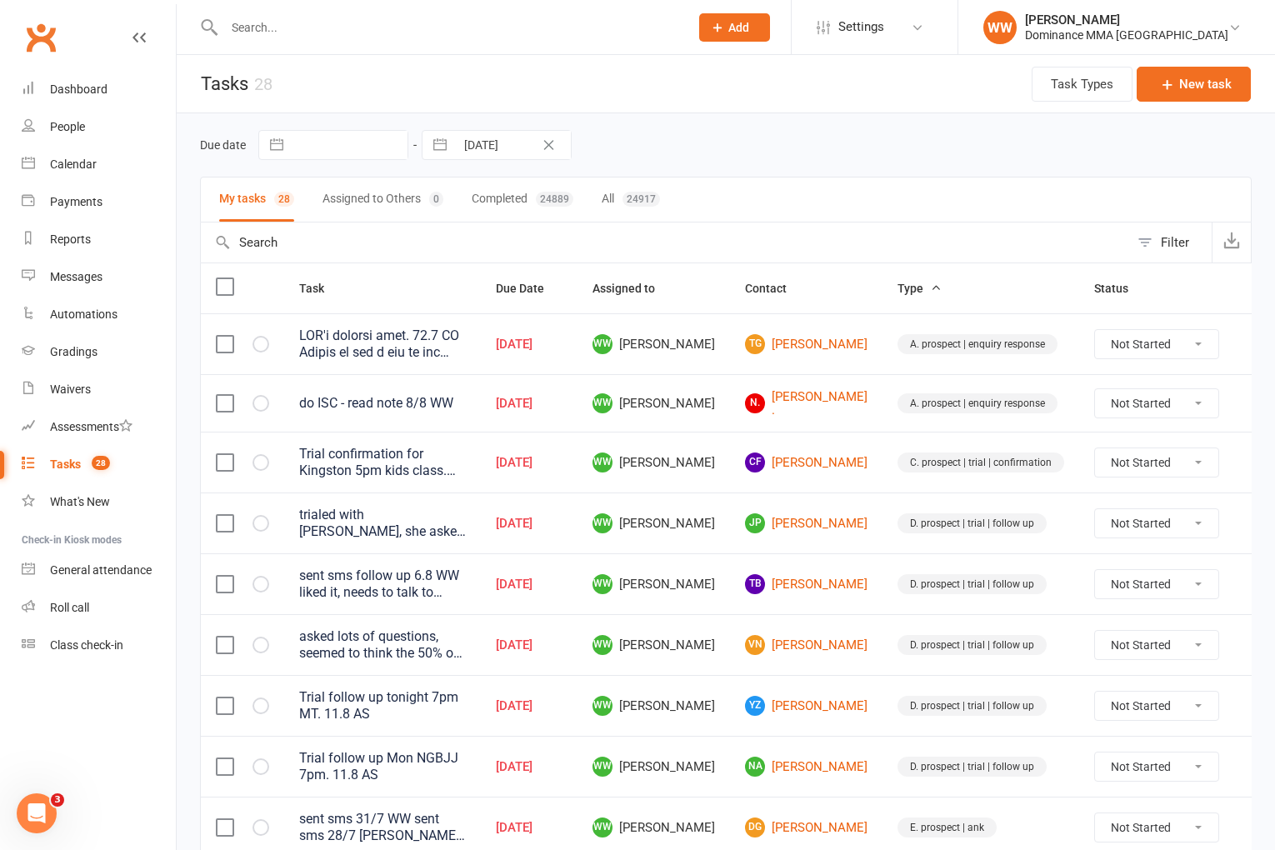
click at [730, 538] on td "JP Josh Pammit" at bounding box center [806, 523] width 153 height 61
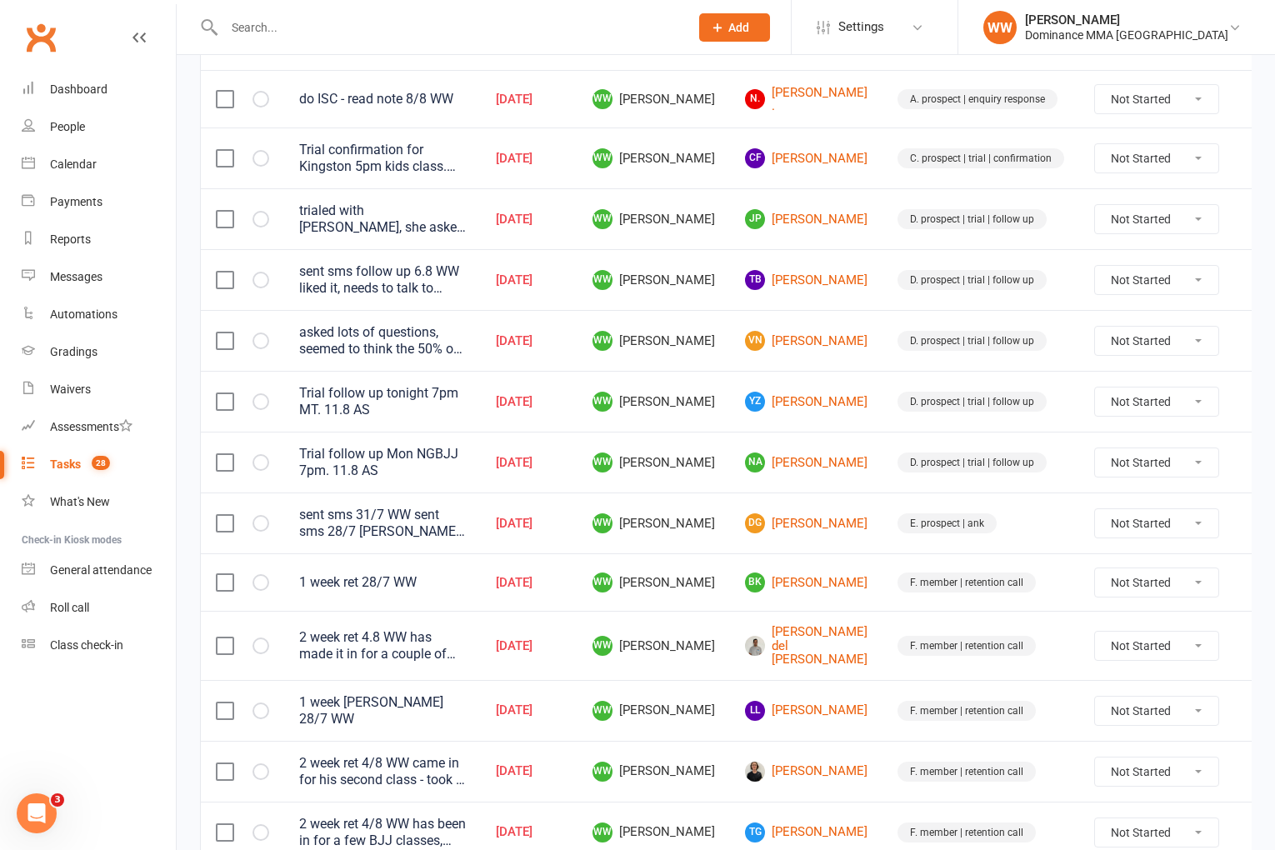
scroll to position [310, 0]
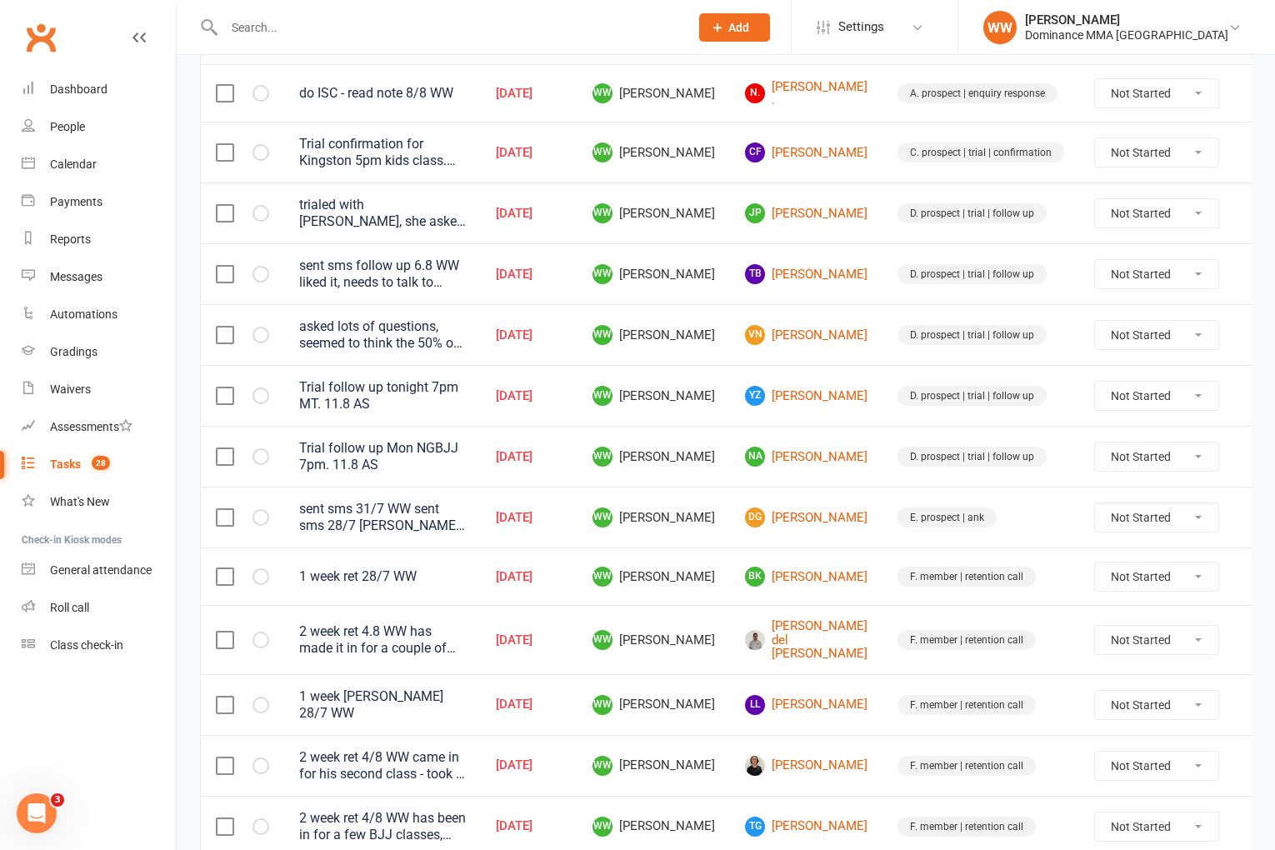
click at [703, 577] on td "WW Will Wesley" at bounding box center [654, 577] width 153 height 58
click at [705, 577] on td "WW Will Wesley" at bounding box center [654, 577] width 153 height 58
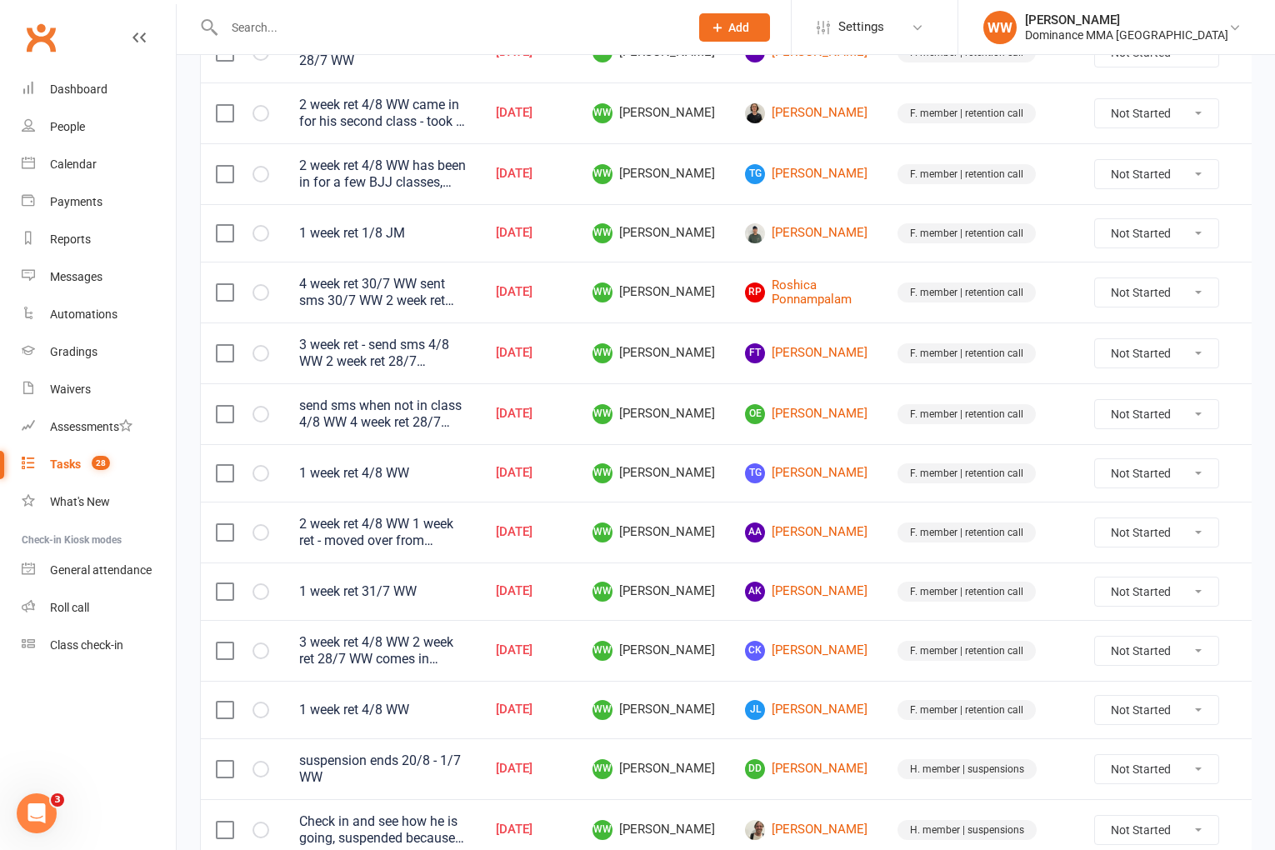
scroll to position [973, 0]
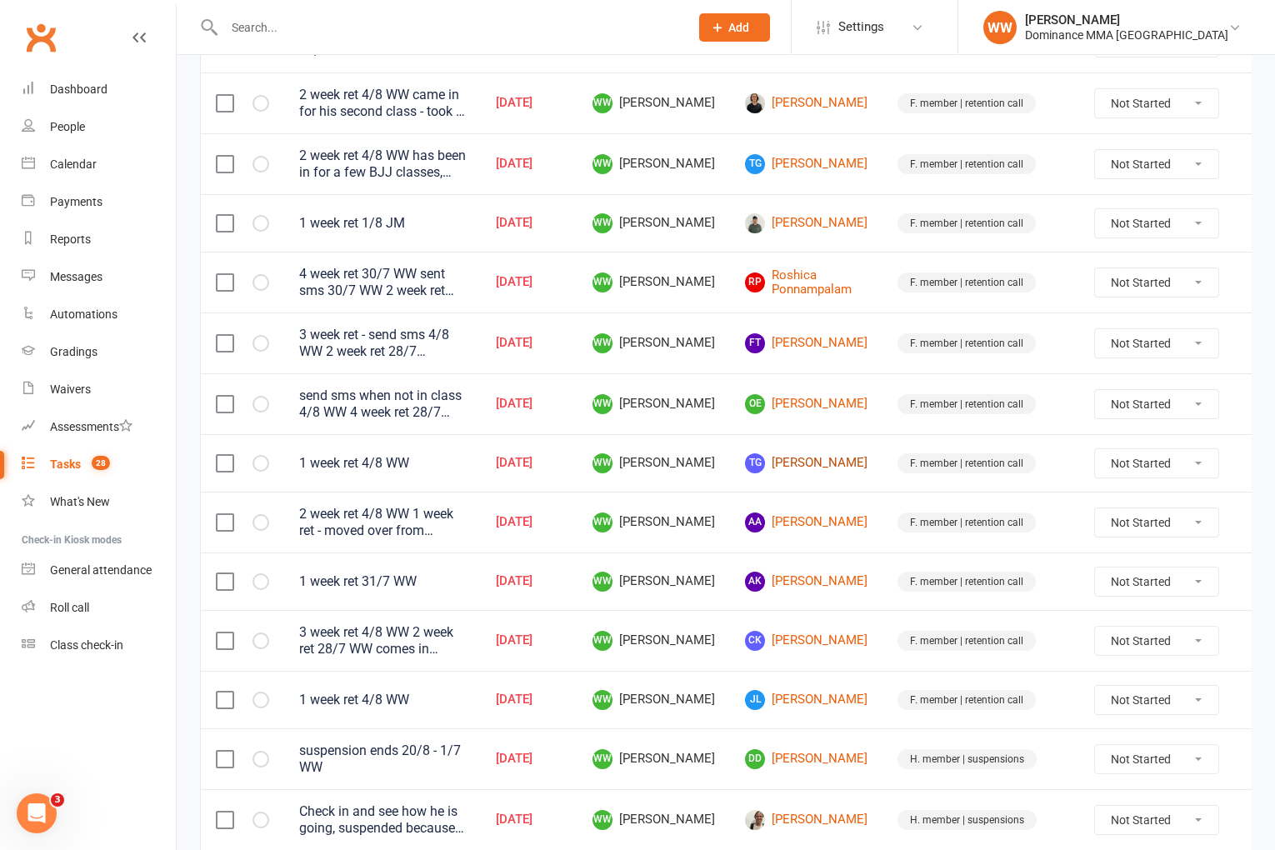
click at [781, 453] on link "TG Theodore Giannopoulos" at bounding box center [806, 463] width 123 height 20
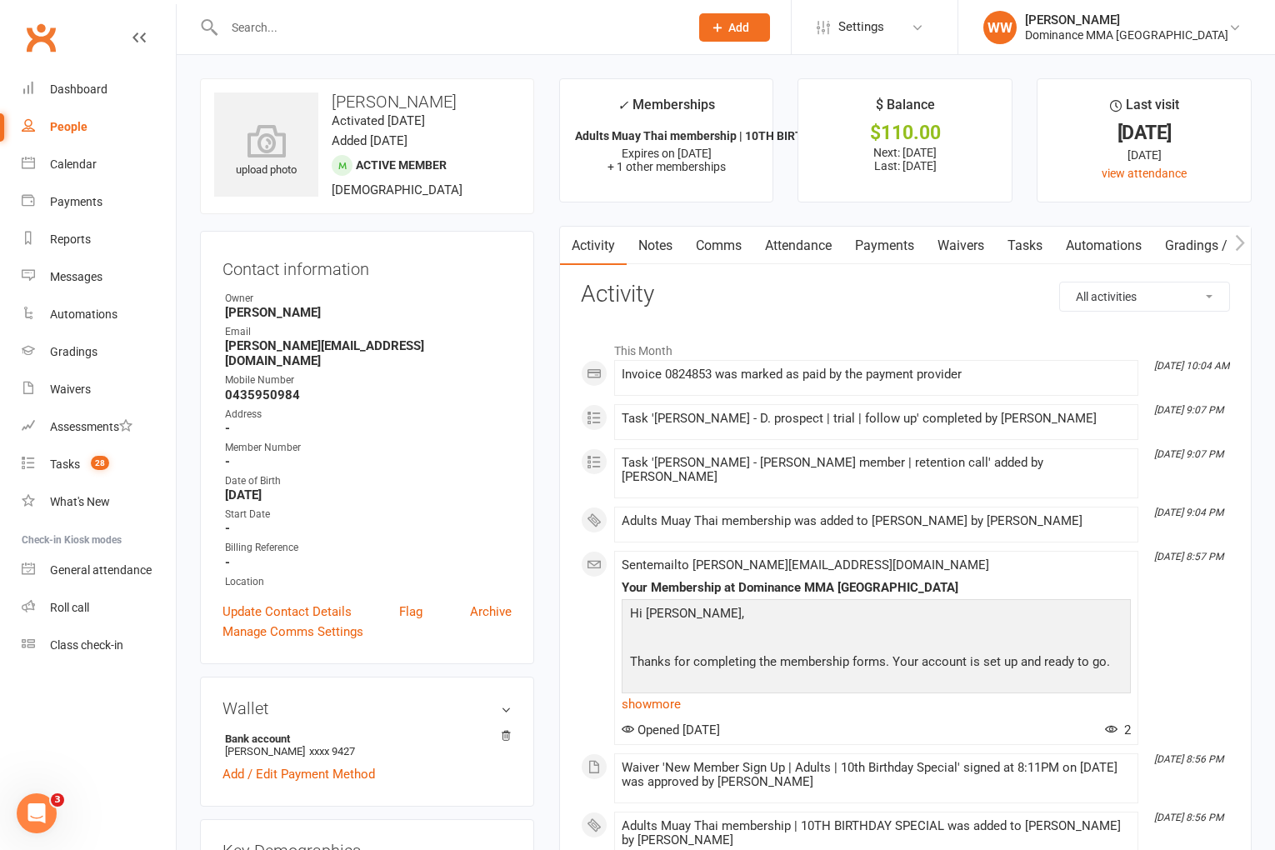
click at [1022, 255] on link "Tasks" at bounding box center [1025, 246] width 58 height 38
select select "incomplete"
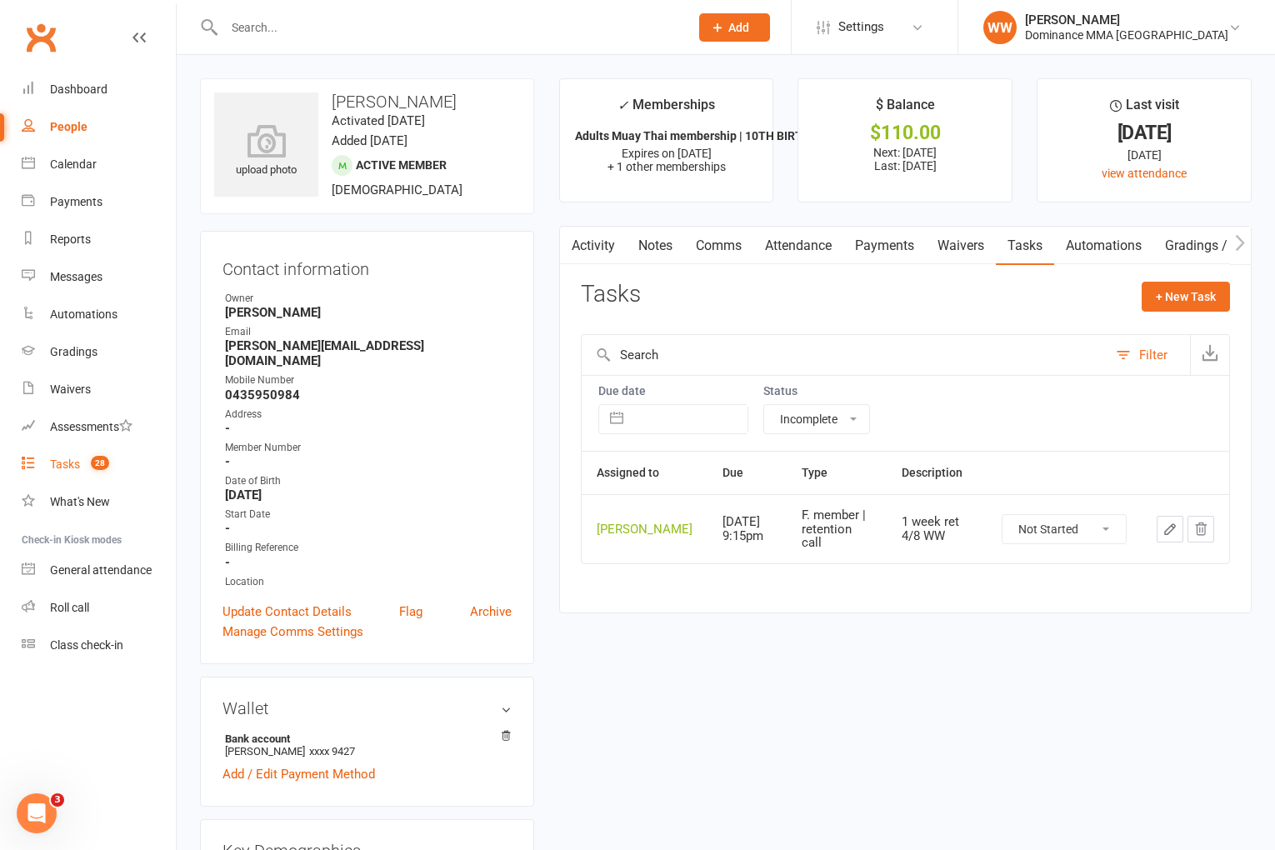
drag, startPoint x: 103, startPoint y: 466, endPoint x: 118, endPoint y: 463, distance: 15.2
click at [103, 466] on span "28" at bounding box center [100, 463] width 18 height 14
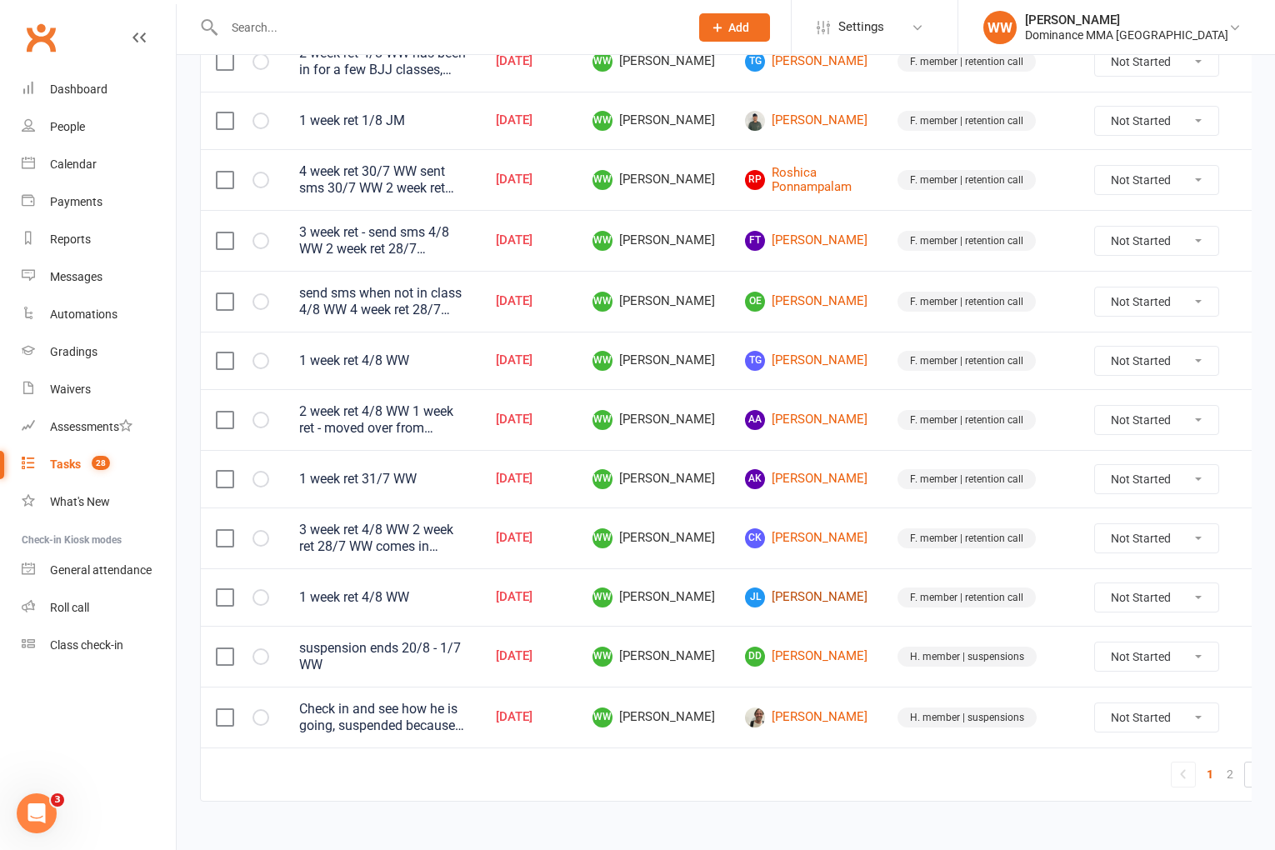
scroll to position [1073, 0]
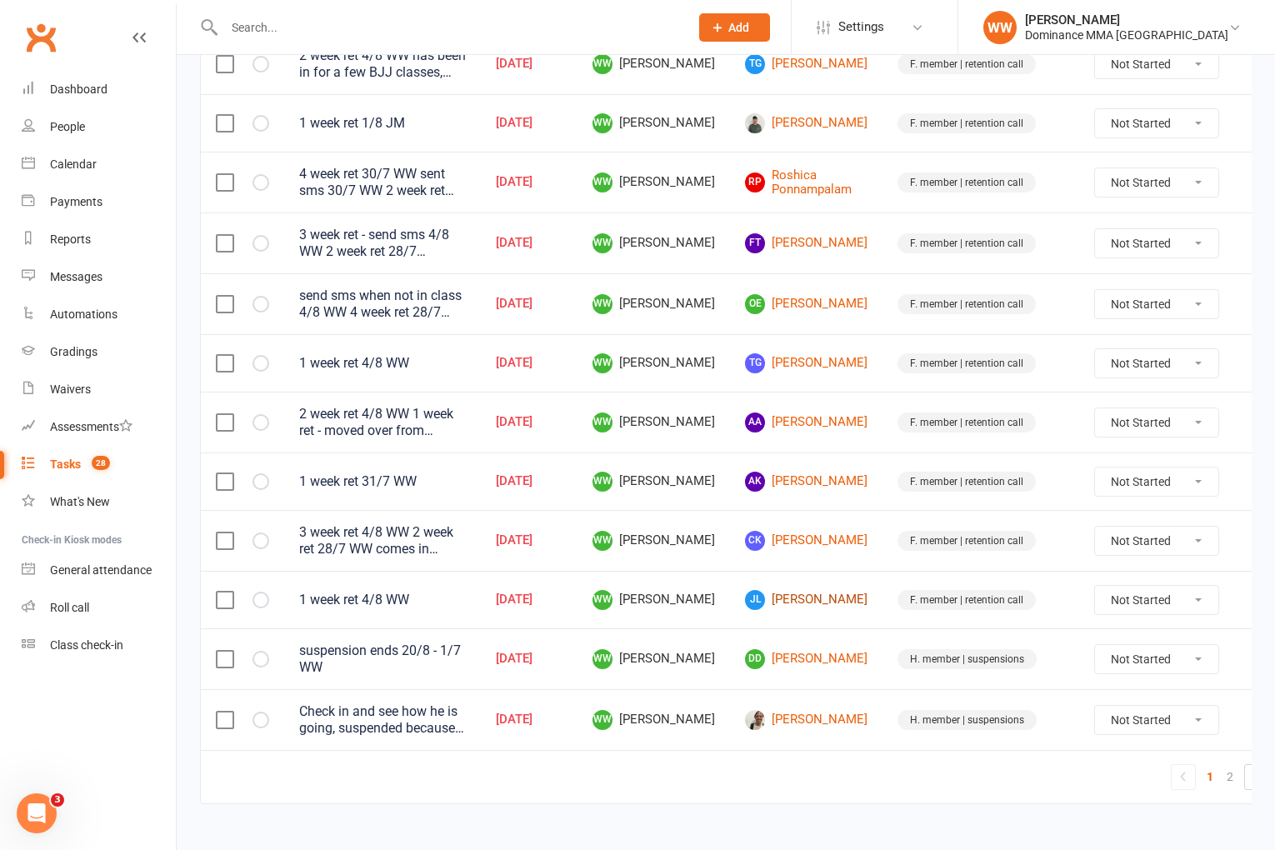
click at [779, 590] on link "JL Jon Litsas" at bounding box center [806, 600] width 123 height 20
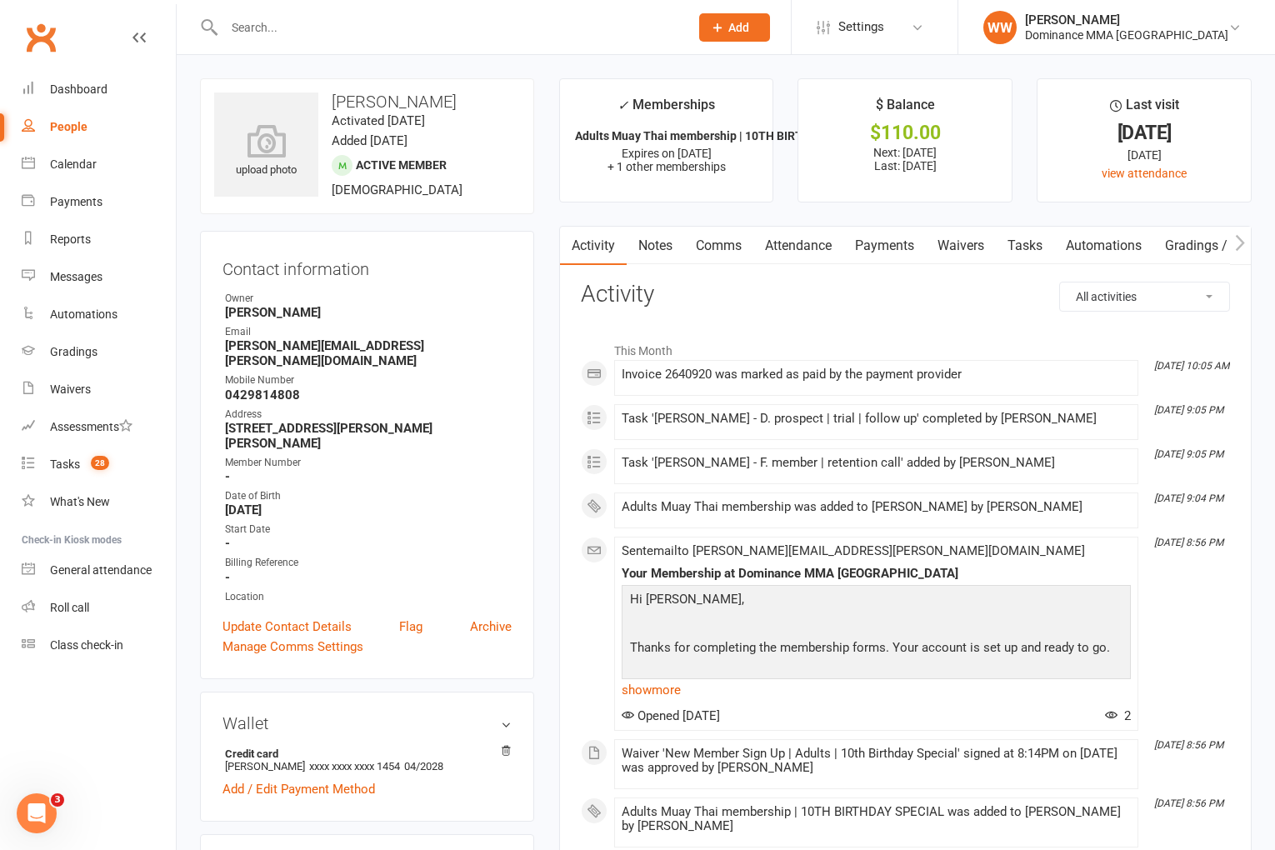
click at [874, 248] on link "Payments" at bounding box center [885, 246] width 83 height 38
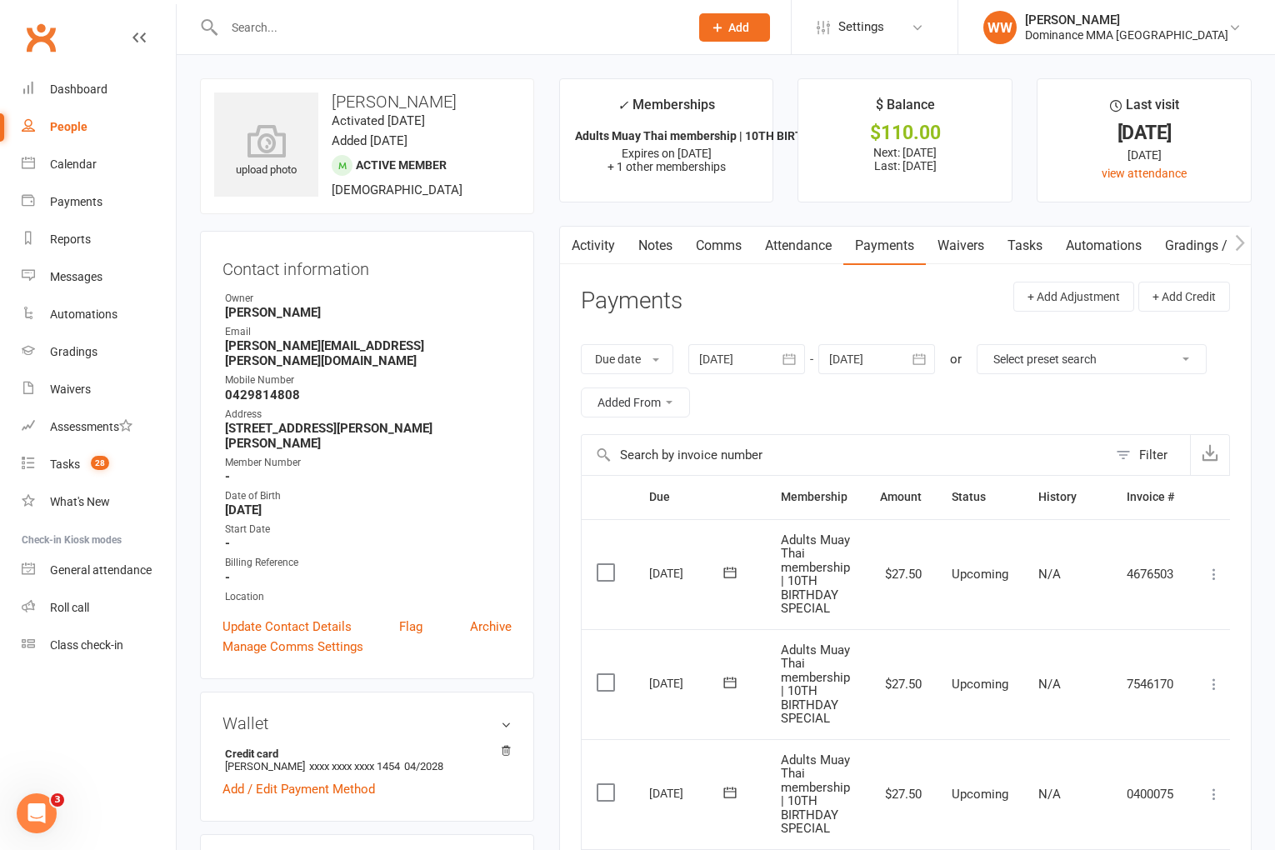
click at [1027, 250] on link "Tasks" at bounding box center [1025, 246] width 58 height 38
select select "incomplete"
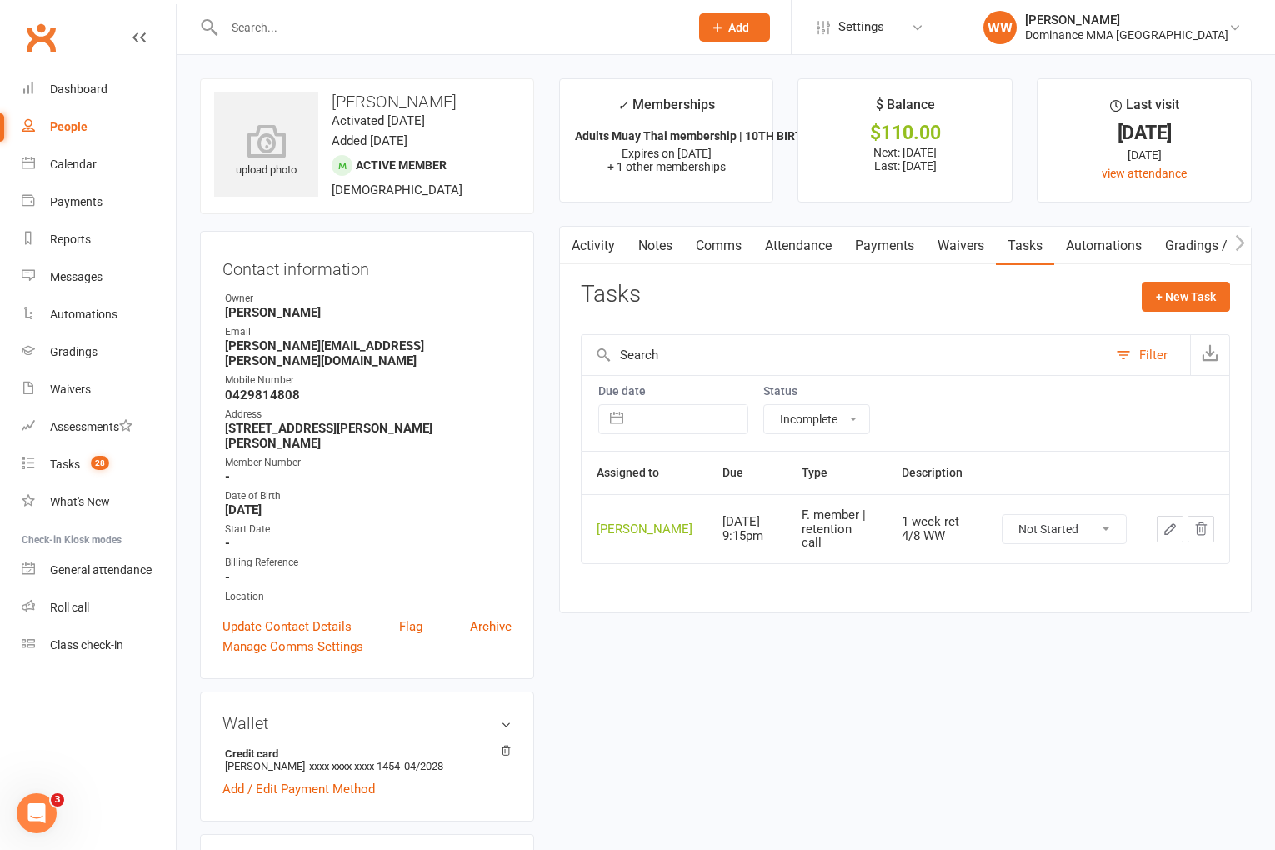
click at [943, 310] on div "Tasks + New Task" at bounding box center [905, 301] width 649 height 39
click at [942, 310] on div "Tasks + New Task" at bounding box center [905, 301] width 649 height 39
click at [98, 460] on span "28" at bounding box center [100, 463] width 18 height 14
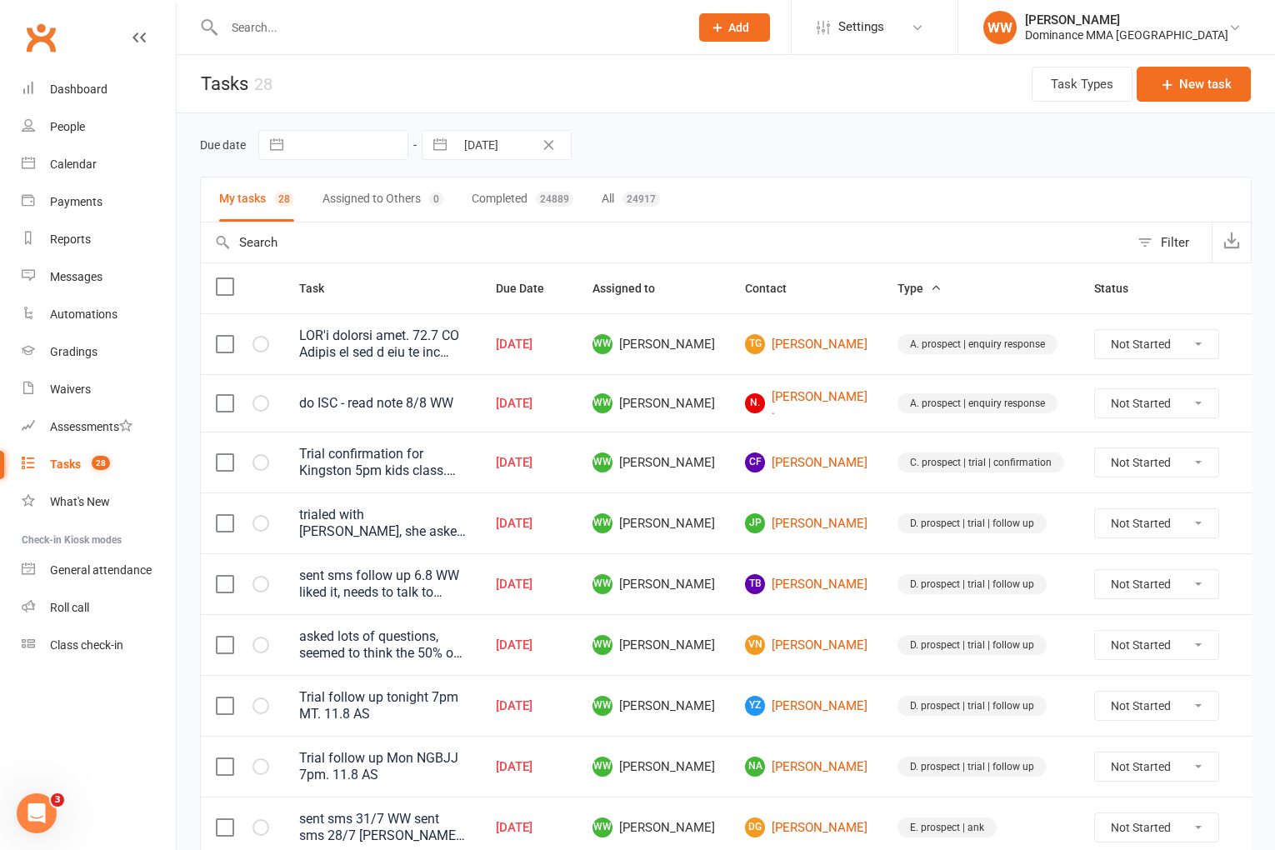
click at [832, 163] on div "Due date Navigate forward to interact with the calendar and select a date. Pres…" at bounding box center [726, 144] width 1052 height 63
click at [836, 161] on div "Due date Navigate forward to interact with the calendar and select a date. Pres…" at bounding box center [726, 144] width 1052 height 63
click at [827, 443] on td "CF Corinne Farrow" at bounding box center [806, 462] width 153 height 61
click at [849, 481] on tr "Trial confirmation for Kingston 5pm kids class. Also doing 6pm MT. (see notes f…" at bounding box center [743, 462] width 1084 height 61
click at [849, 481] on td "CF Corinne Farrow" at bounding box center [806, 462] width 153 height 61
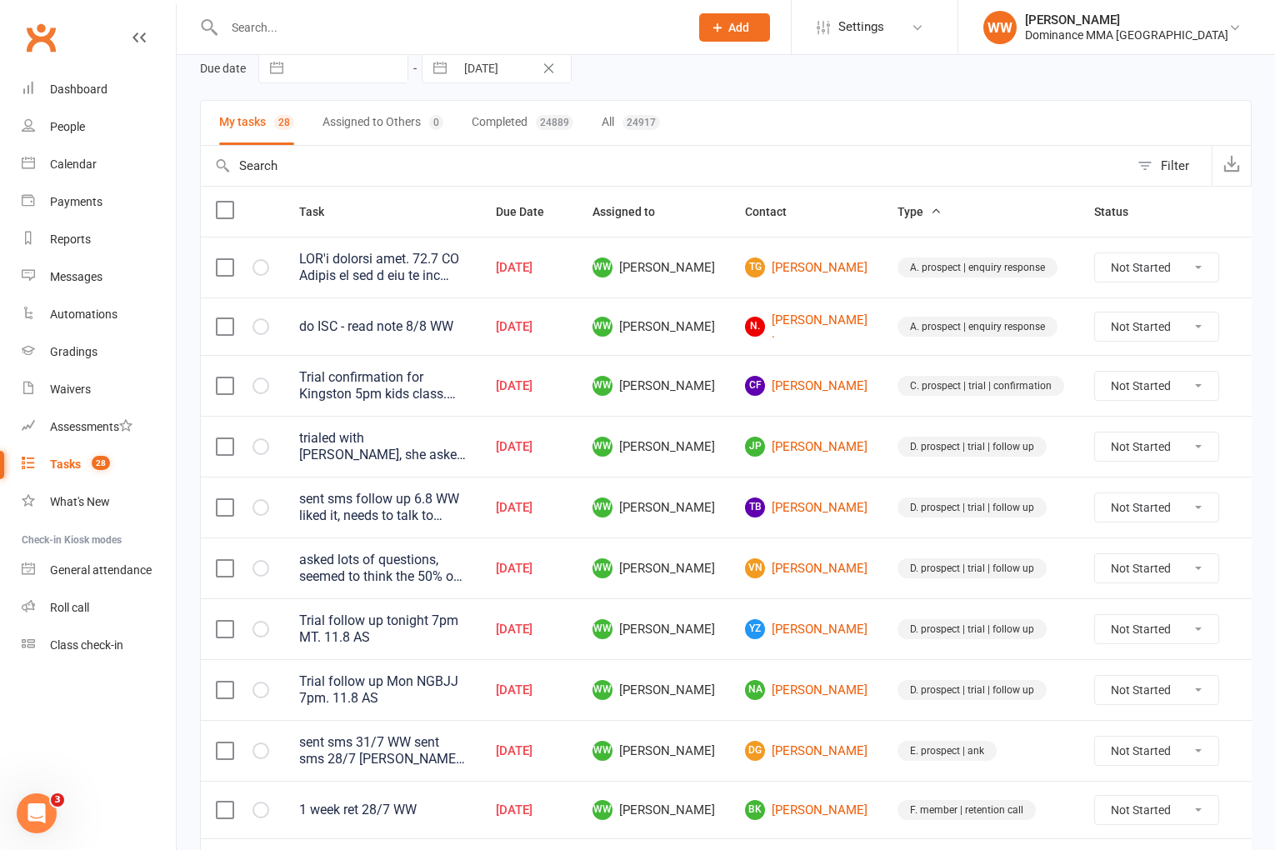
scroll to position [105, 0]
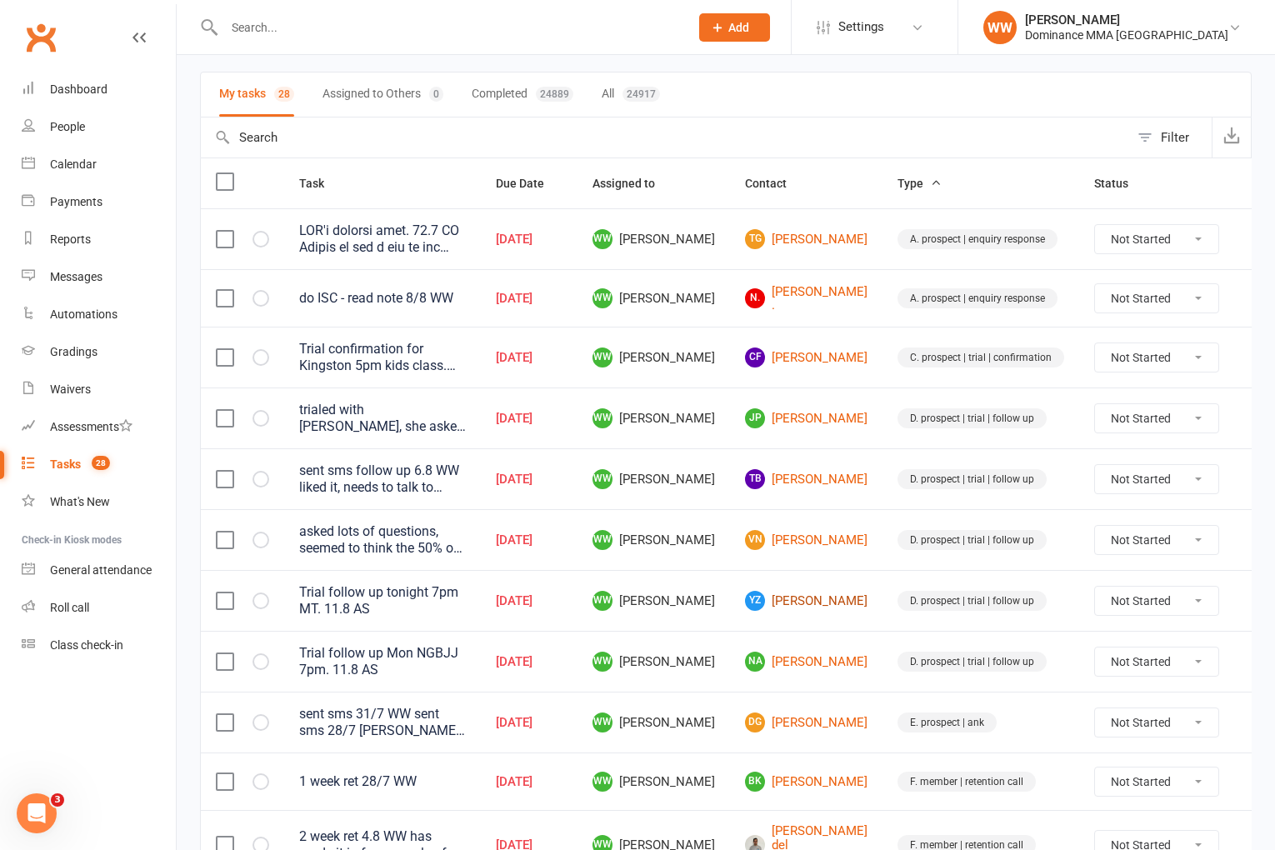
click at [835, 597] on link "YZ YiMing Zhu" at bounding box center [806, 601] width 123 height 20
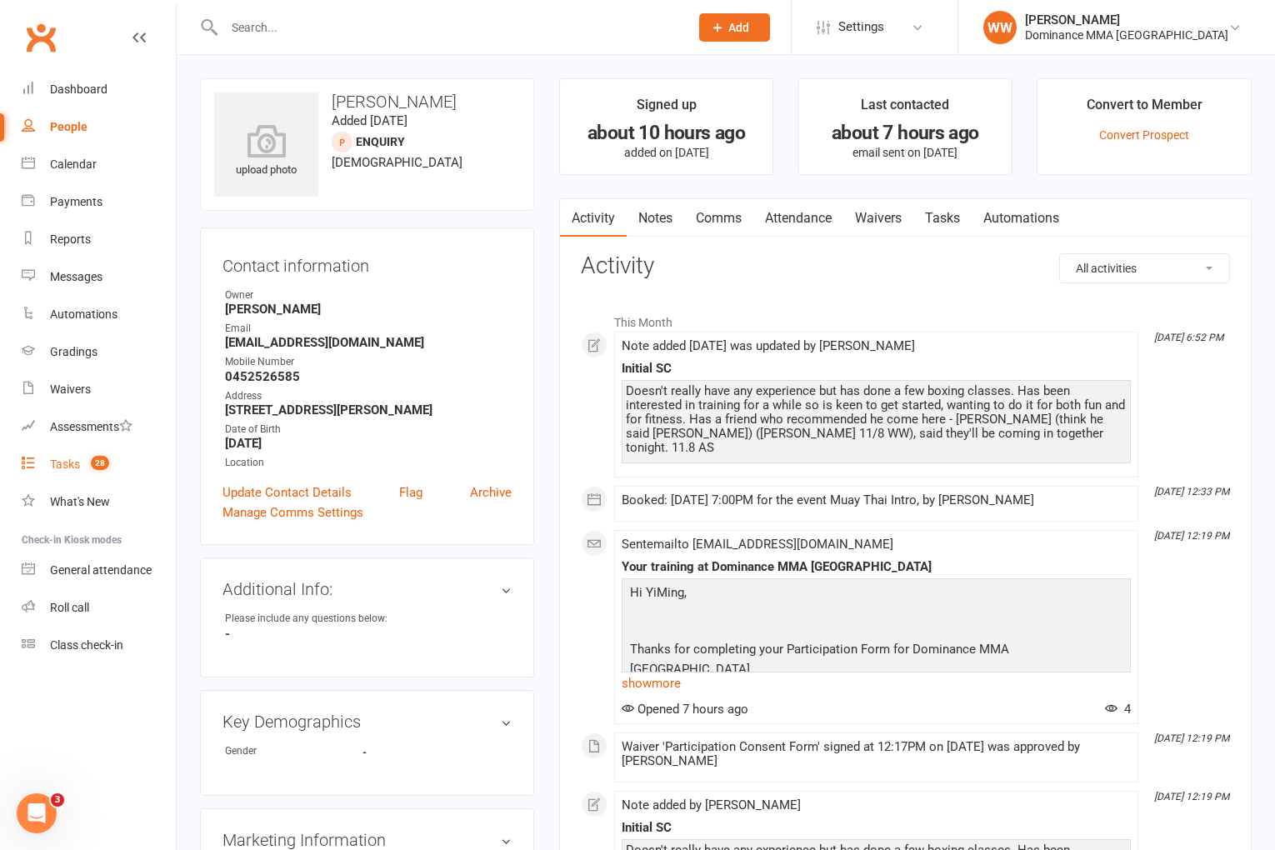
click at [70, 468] on div "Tasks" at bounding box center [65, 464] width 30 height 13
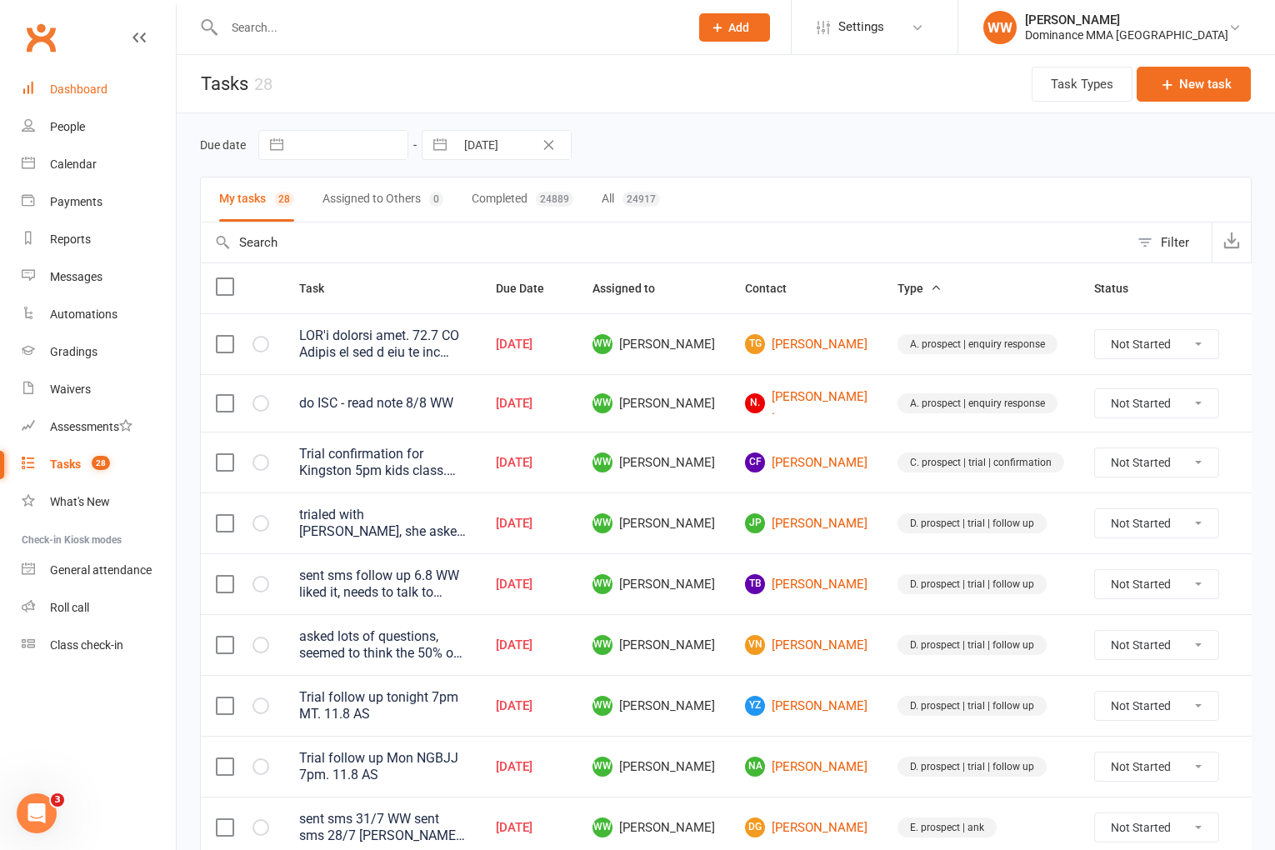
click at [90, 90] on div "Dashboard" at bounding box center [79, 89] width 58 height 13
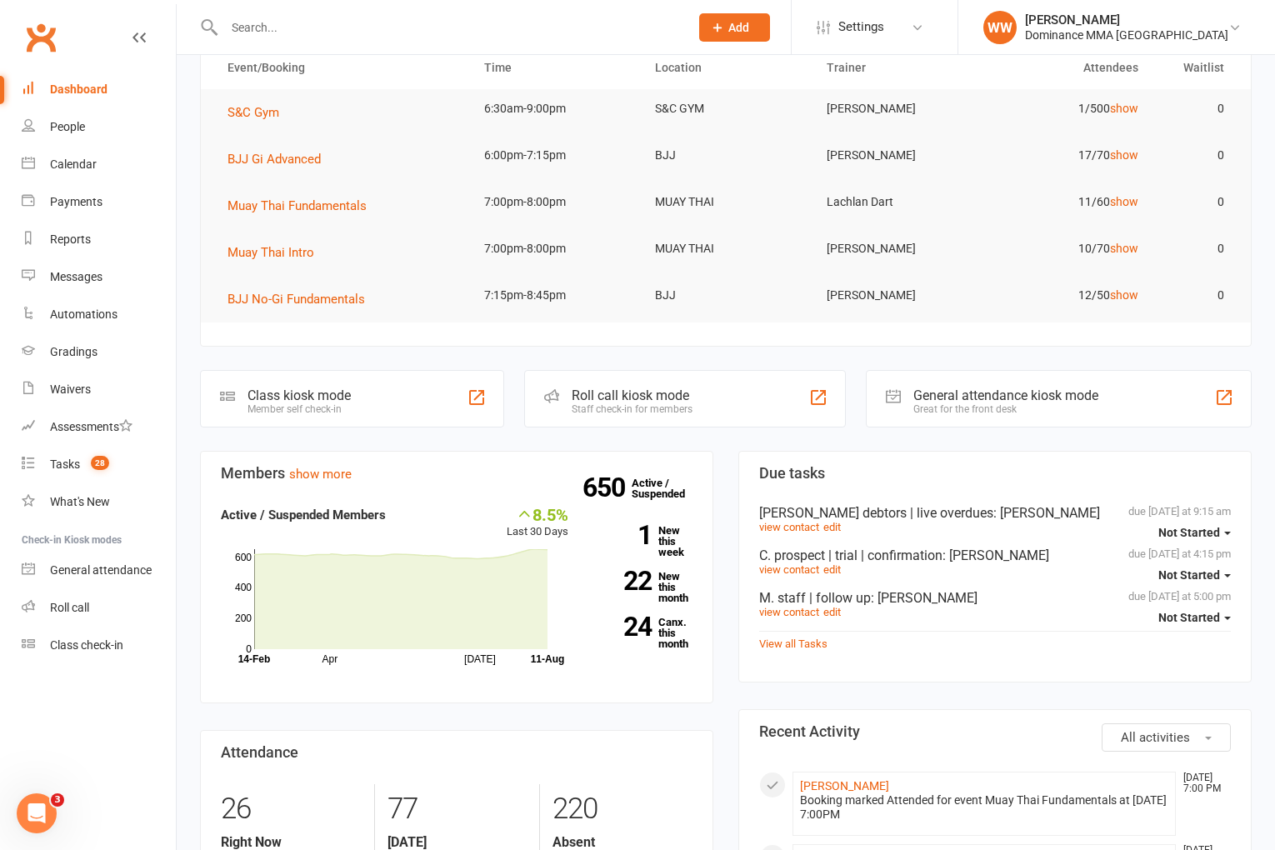
scroll to position [94, 0]
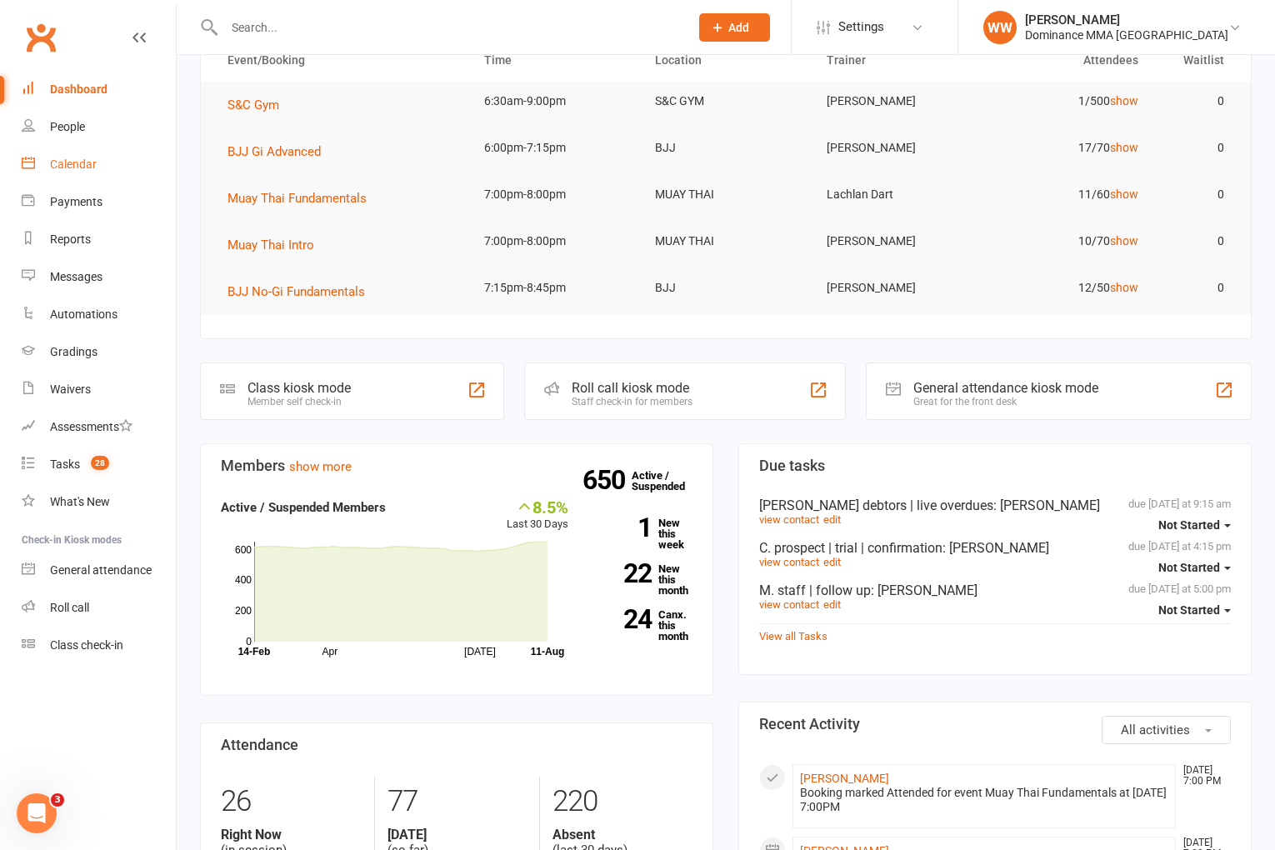
click at [96, 158] on link "Calendar" at bounding box center [99, 165] width 154 height 38
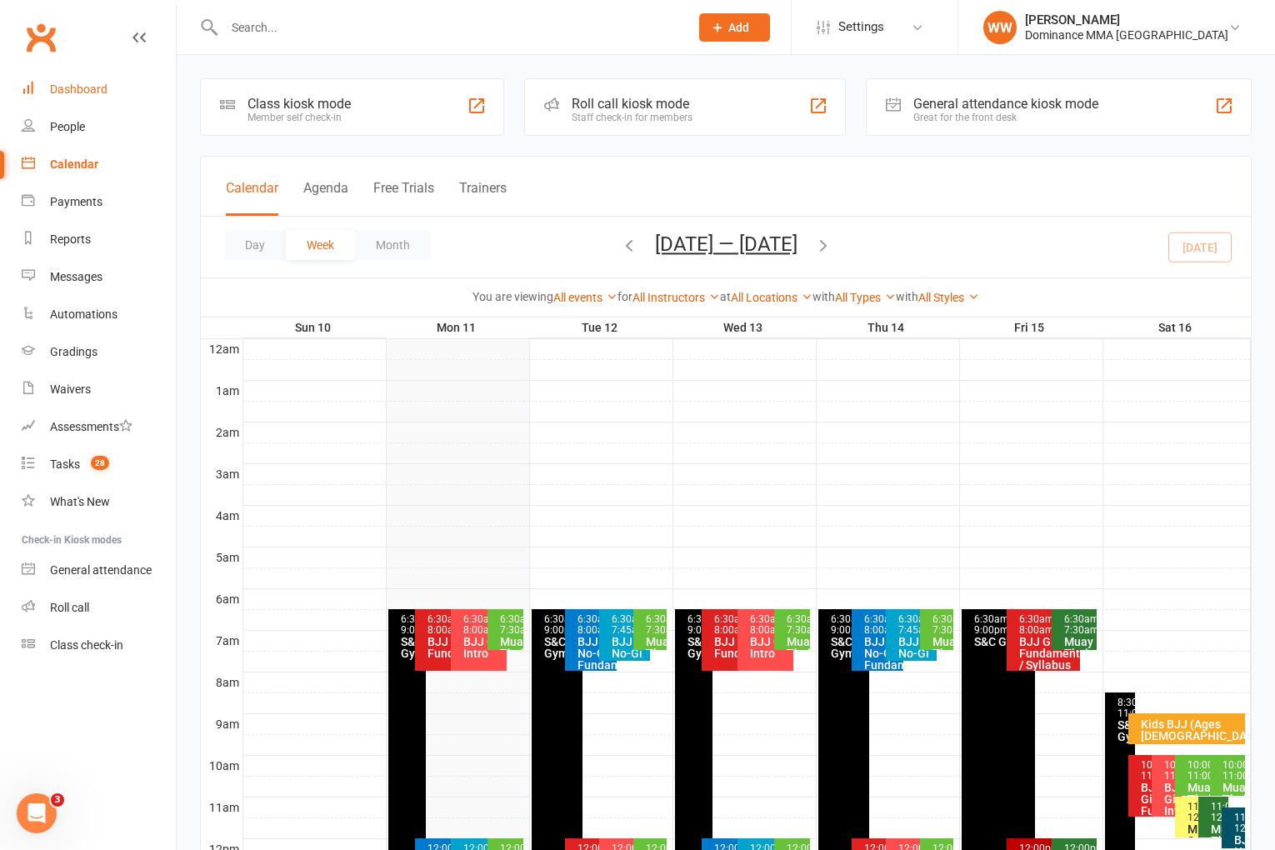
click at [88, 101] on link "Dashboard" at bounding box center [99, 90] width 154 height 38
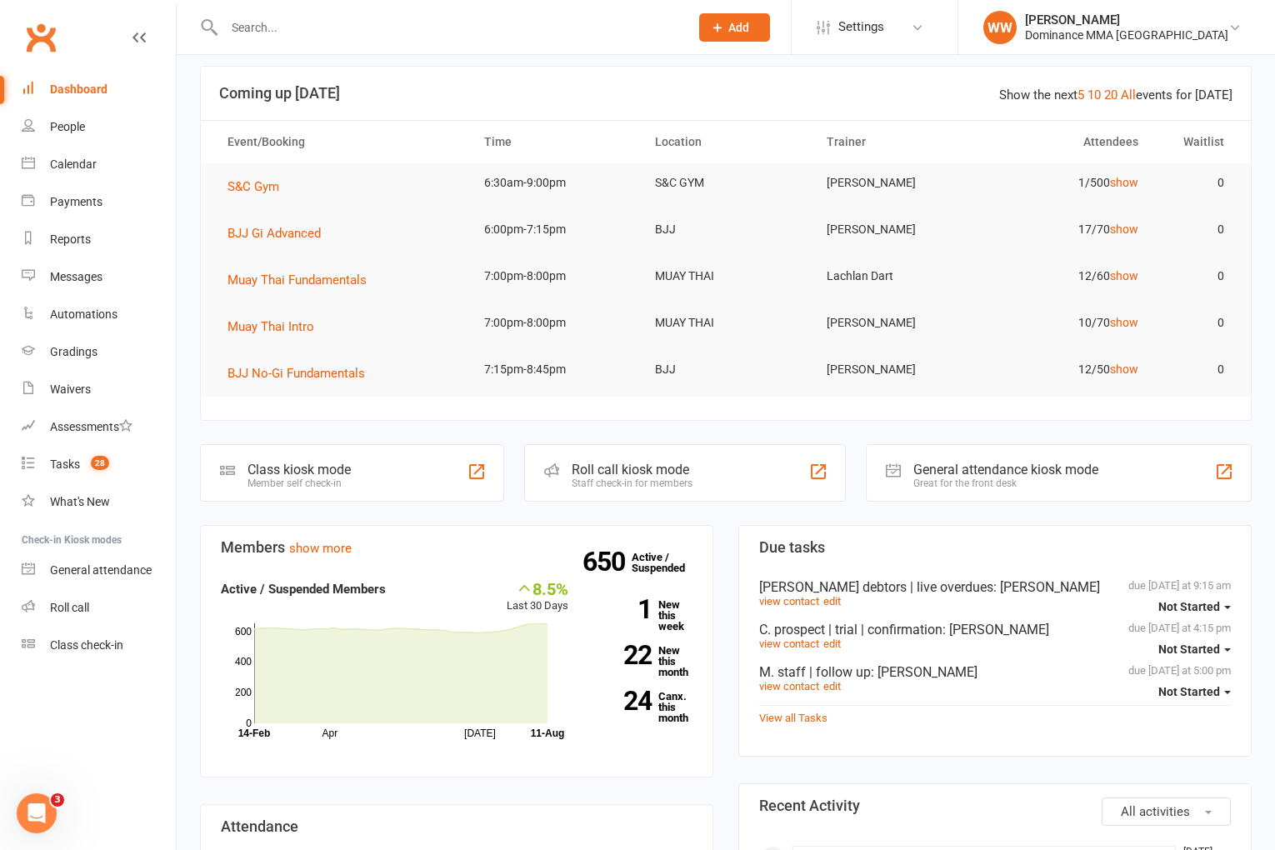
click at [79, 163] on div "Calendar" at bounding box center [73, 164] width 47 height 13
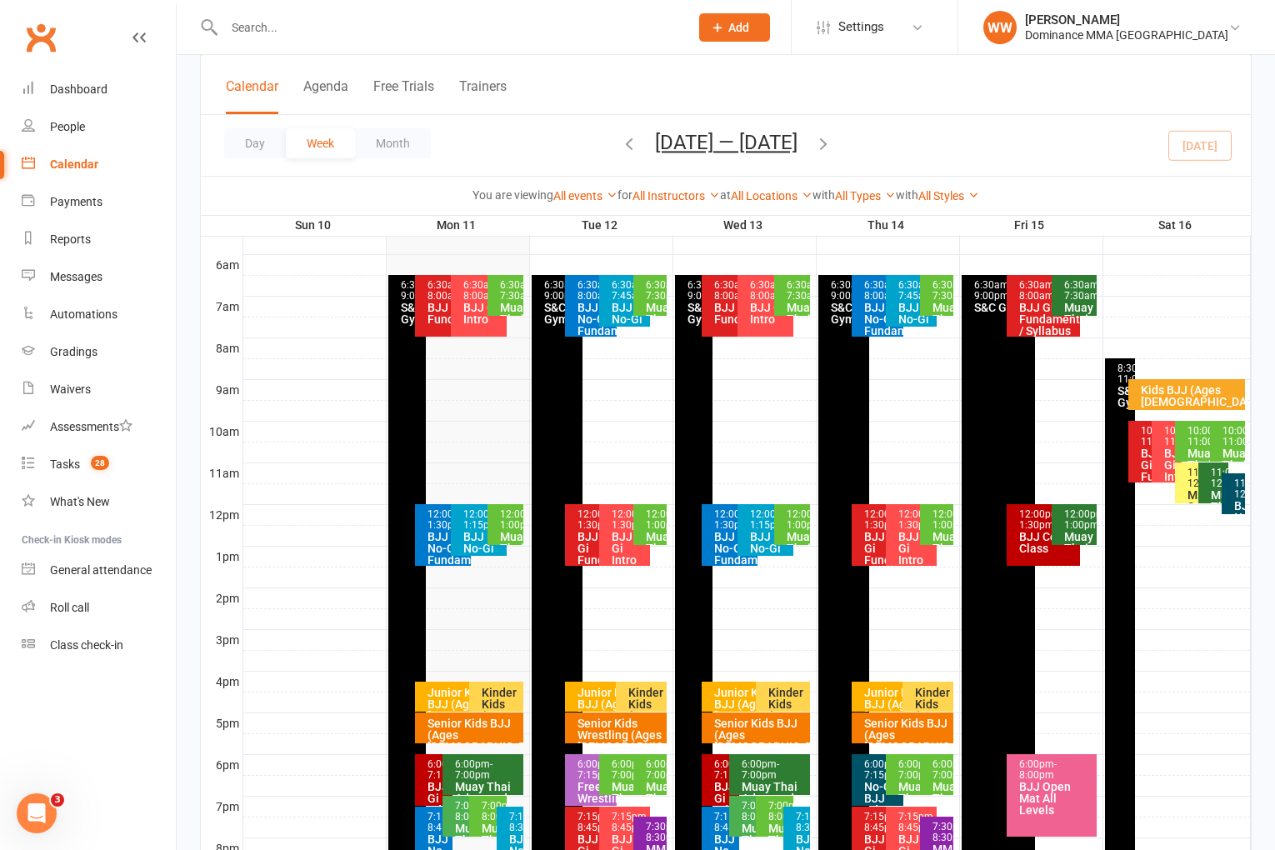
scroll to position [354, 0]
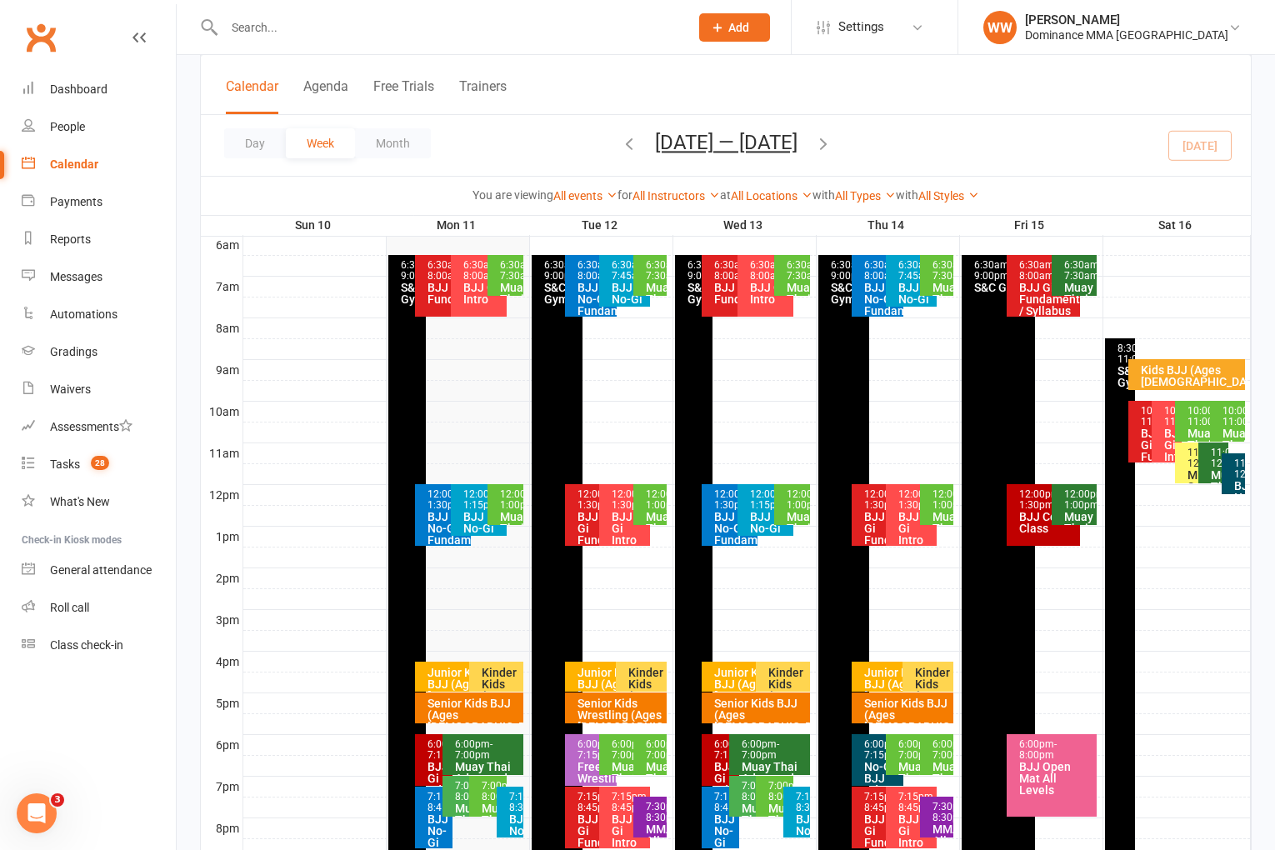
click at [431, 771] on div "BJJ Gi Advanced" at bounding box center [438, 778] width 23 height 35
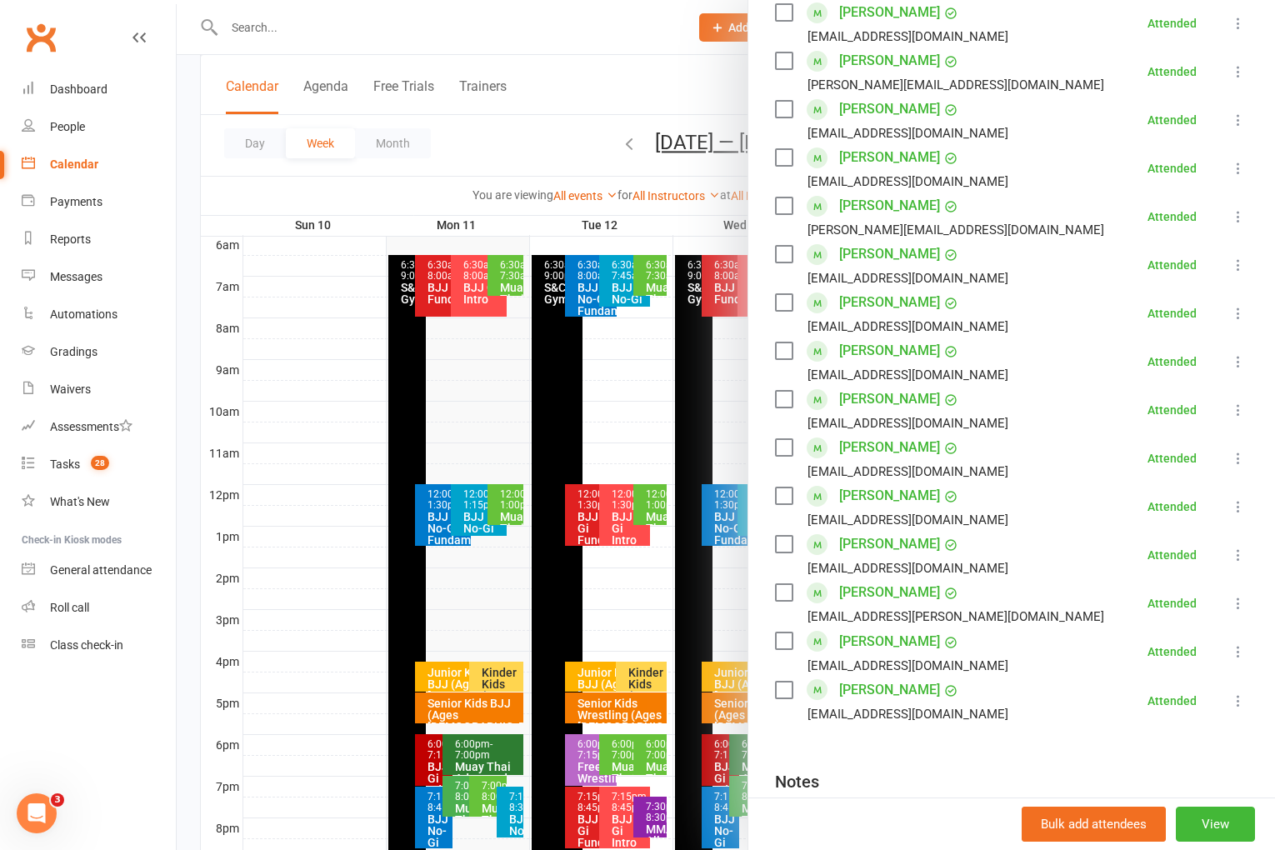
scroll to position [405, 0]
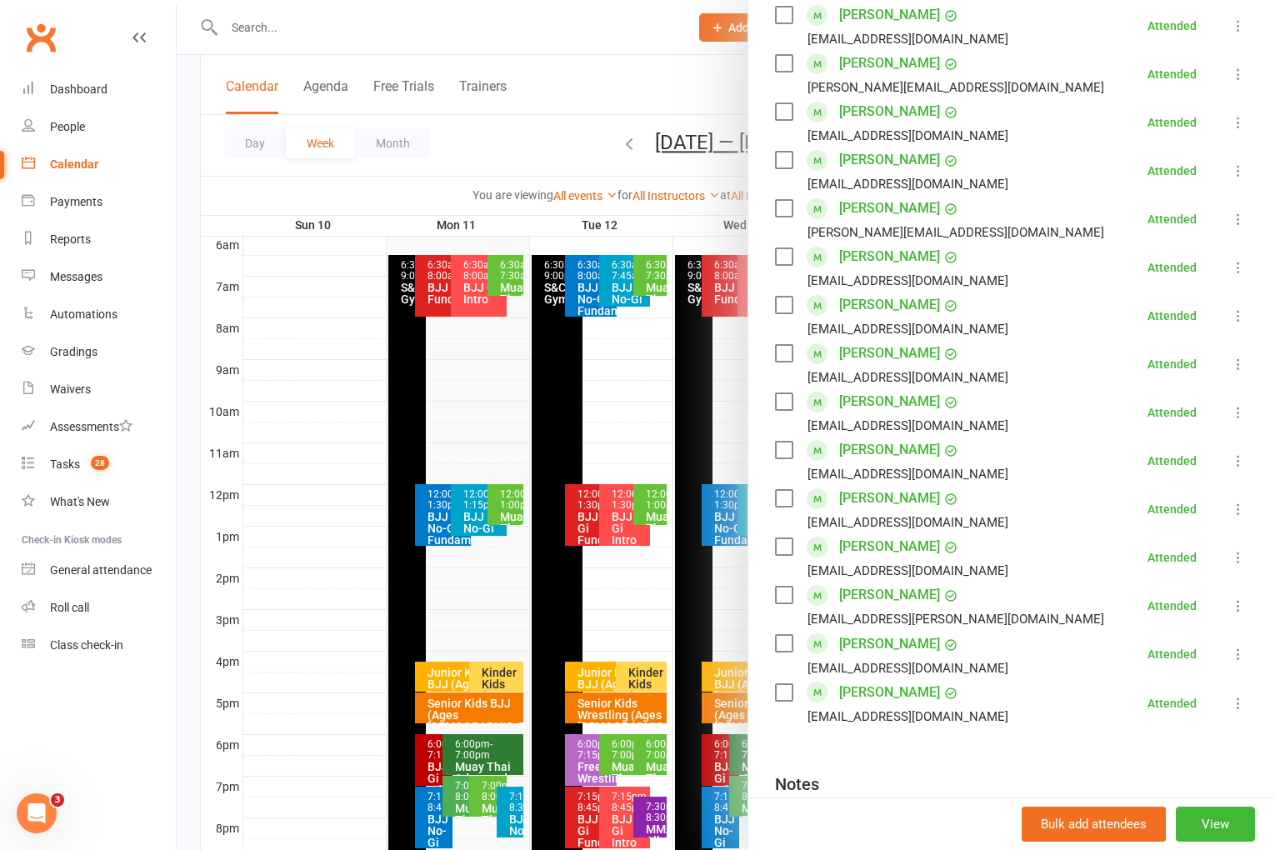
click at [879, 307] on link "Abdul Hoblos" at bounding box center [889, 305] width 101 height 27
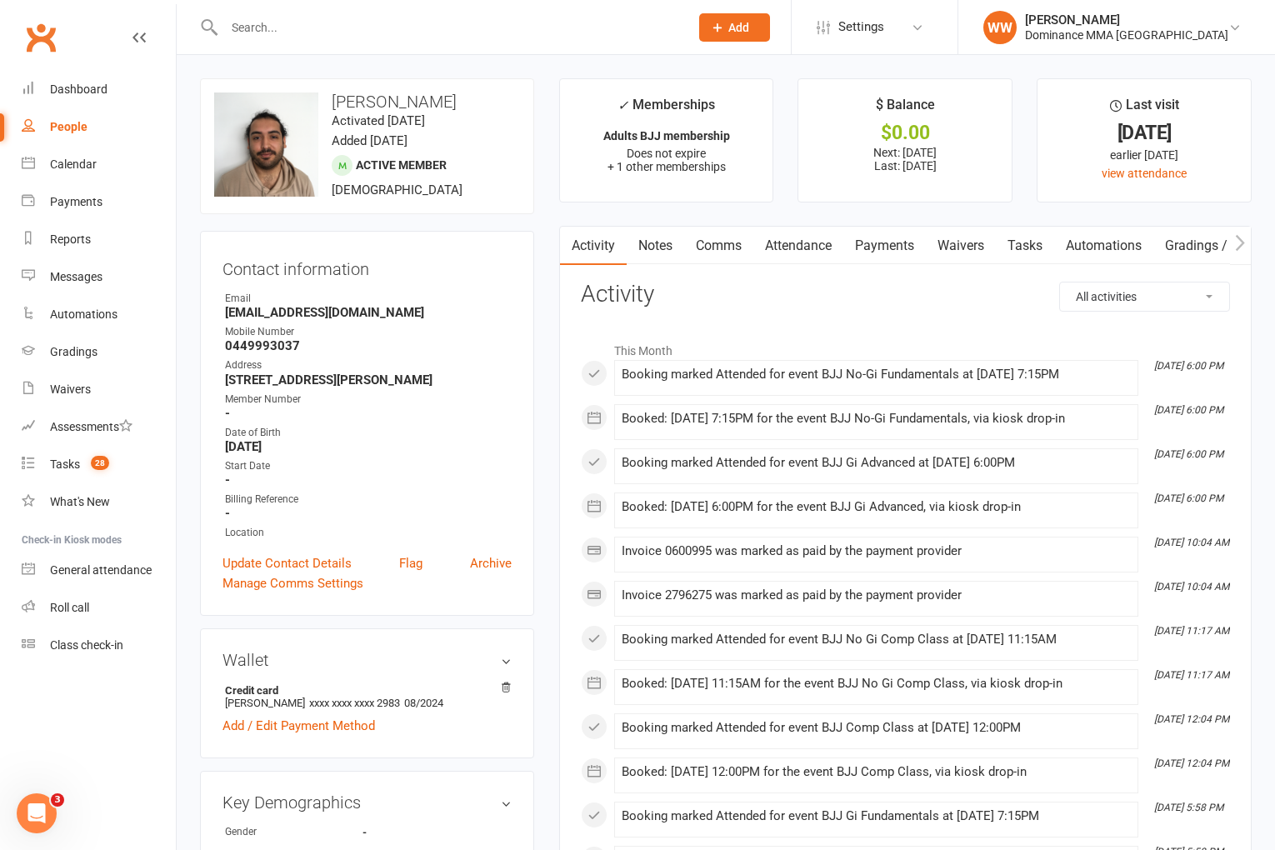
click at [862, 298] on h3 "Activity" at bounding box center [905, 295] width 649 height 26
click at [868, 303] on h3 "Activity" at bounding box center [905, 295] width 649 height 26
click at [81, 468] on link "Tasks 28" at bounding box center [99, 465] width 154 height 38
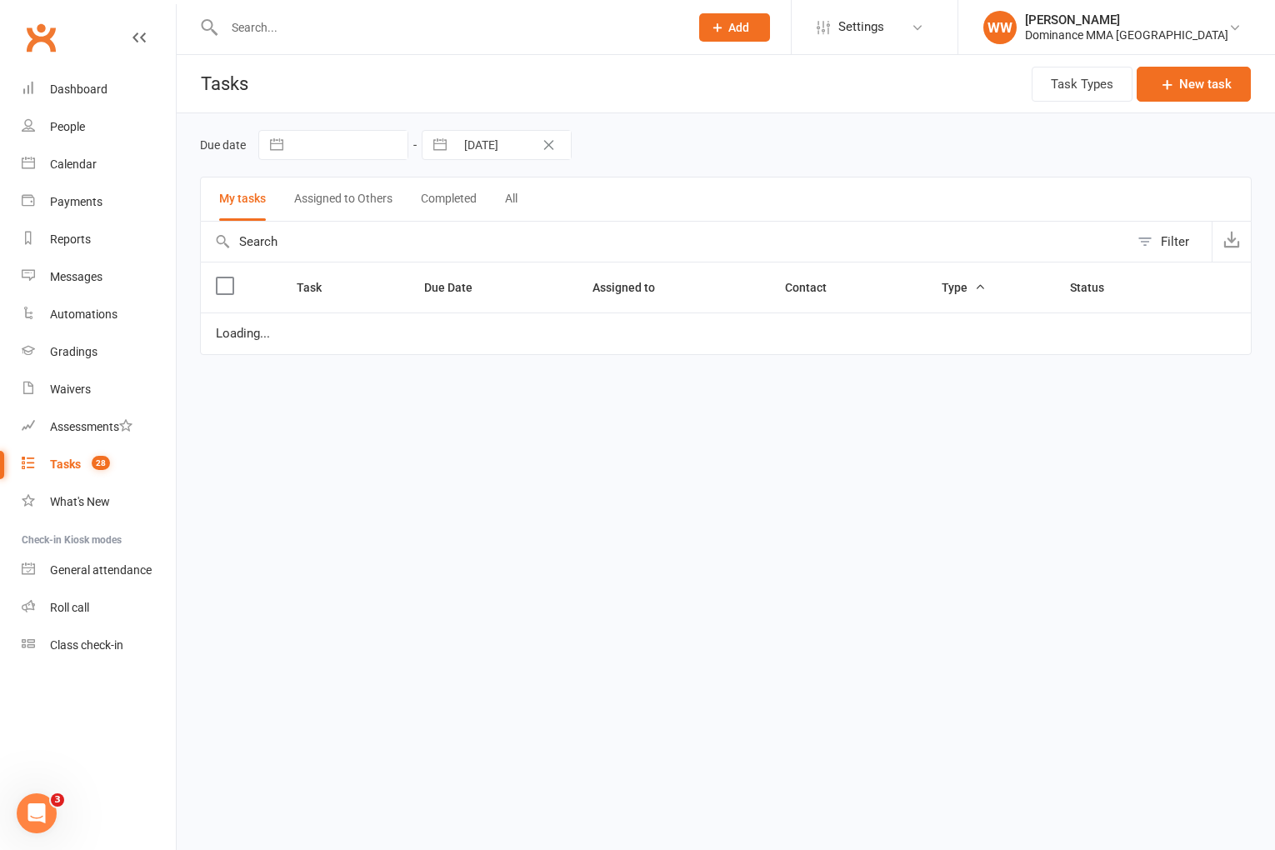
click at [734, 157] on div "Due date Navigate forward to interact with the calendar and select a date. Pres…" at bounding box center [726, 145] width 1052 height 30
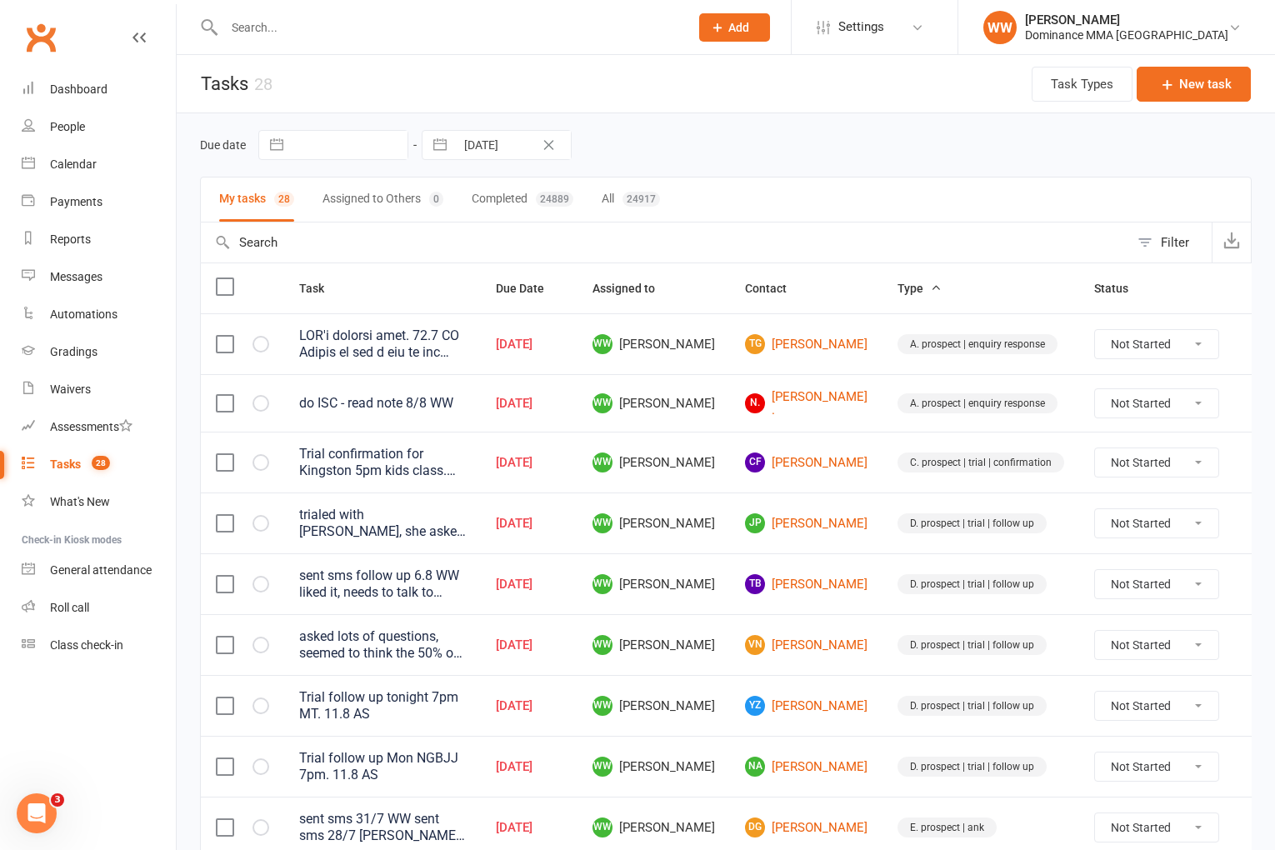
click at [756, 154] on div "Due date Navigate forward to interact with the calendar and select a date. Pres…" at bounding box center [726, 145] width 1052 height 30
click at [309, 34] on input "text" at bounding box center [448, 27] width 458 height 23
click at [381, 21] on input "text" at bounding box center [448, 27] width 458 height 23
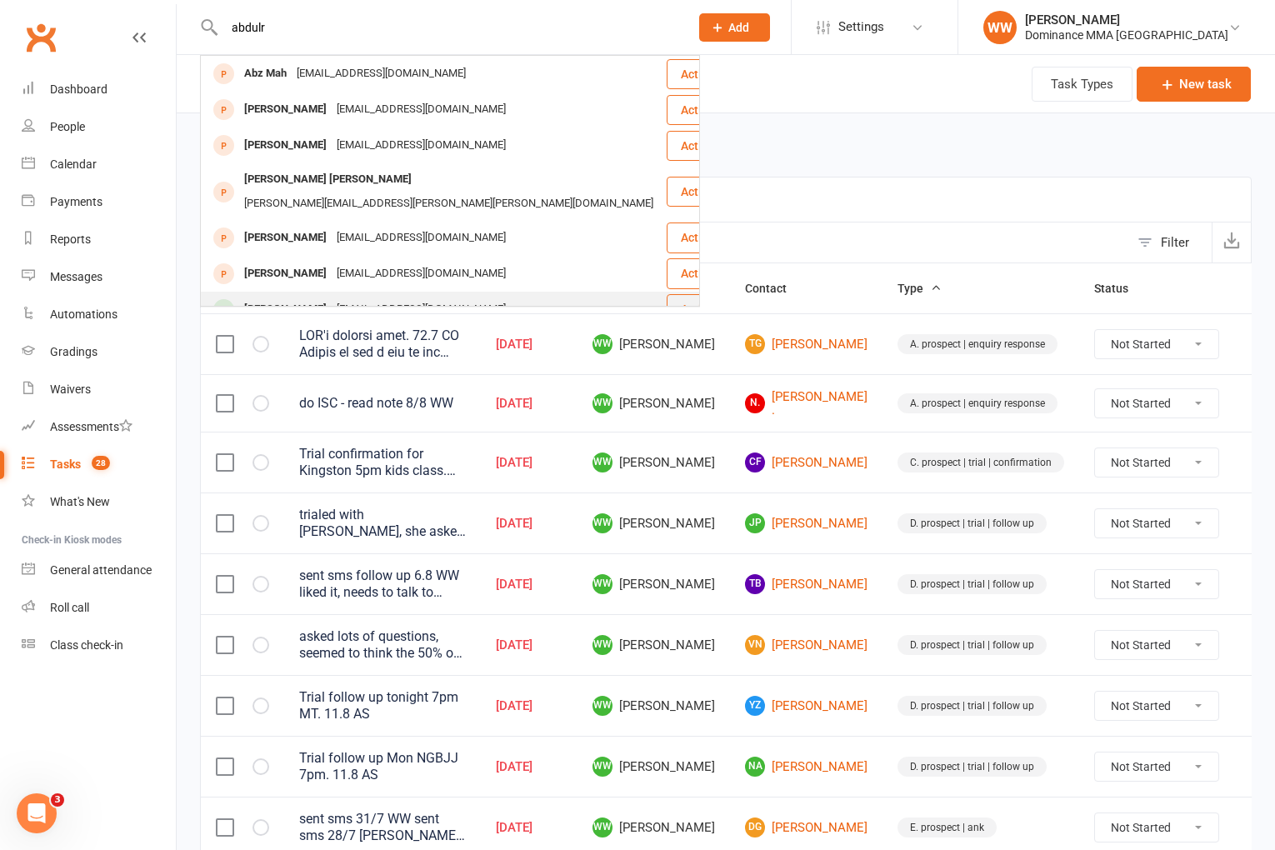
type input "abdulr"
click at [436, 298] on div "abdulthegoatrahman@gmail.com" at bounding box center [421, 310] width 179 height 24
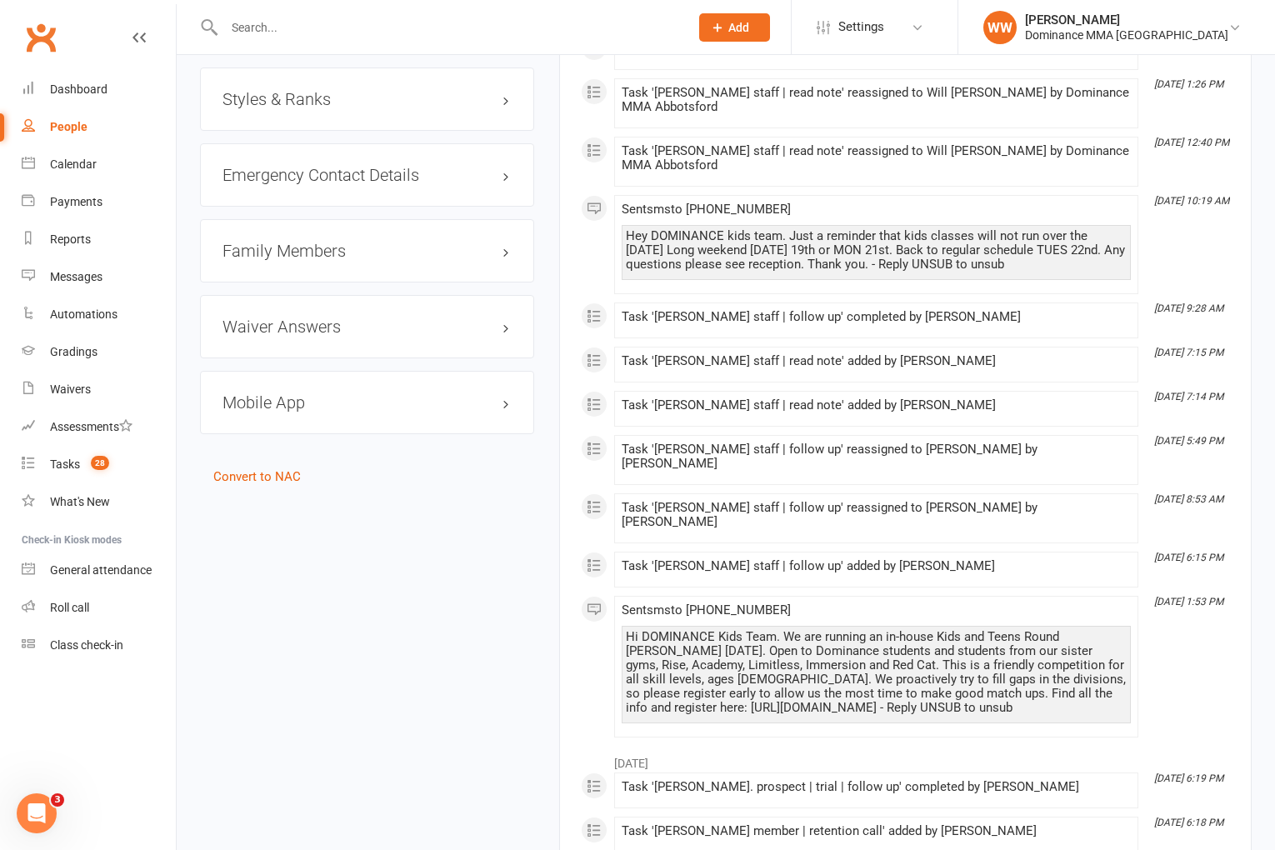
scroll to position [1400, 0]
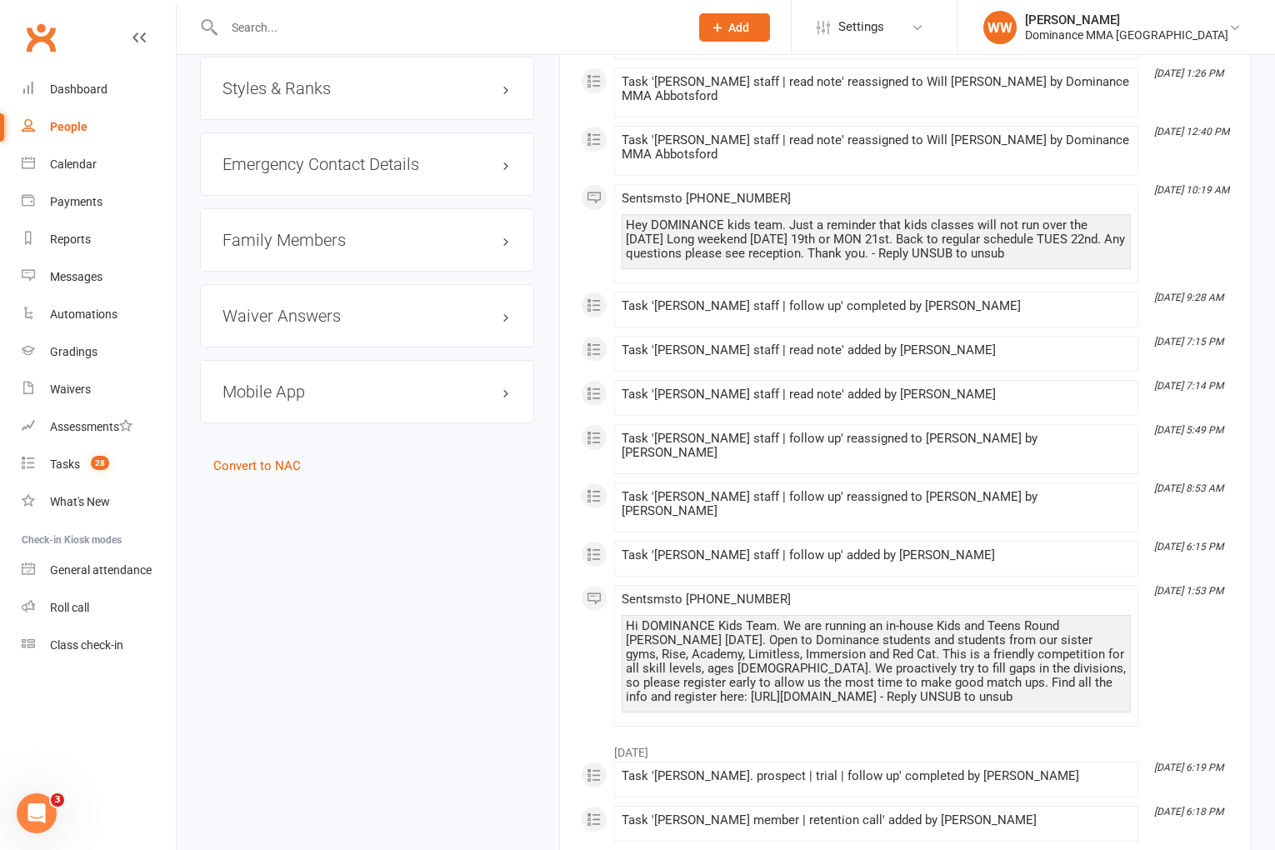
click at [283, 249] on h3 "Family Members" at bounding box center [367, 240] width 289 height 18
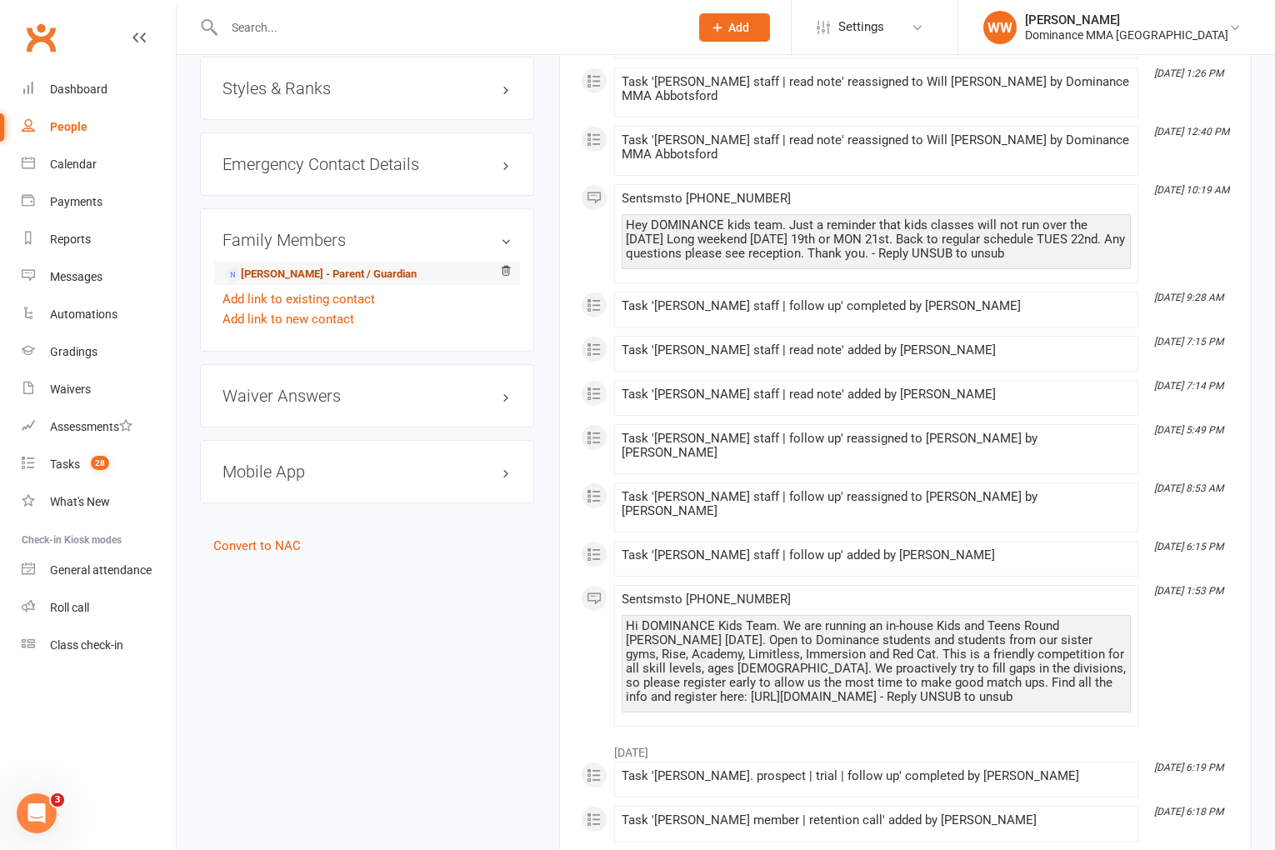
click at [291, 283] on link "Sadio Odomow - Parent / Guardian" at bounding box center [321, 275] width 192 height 18
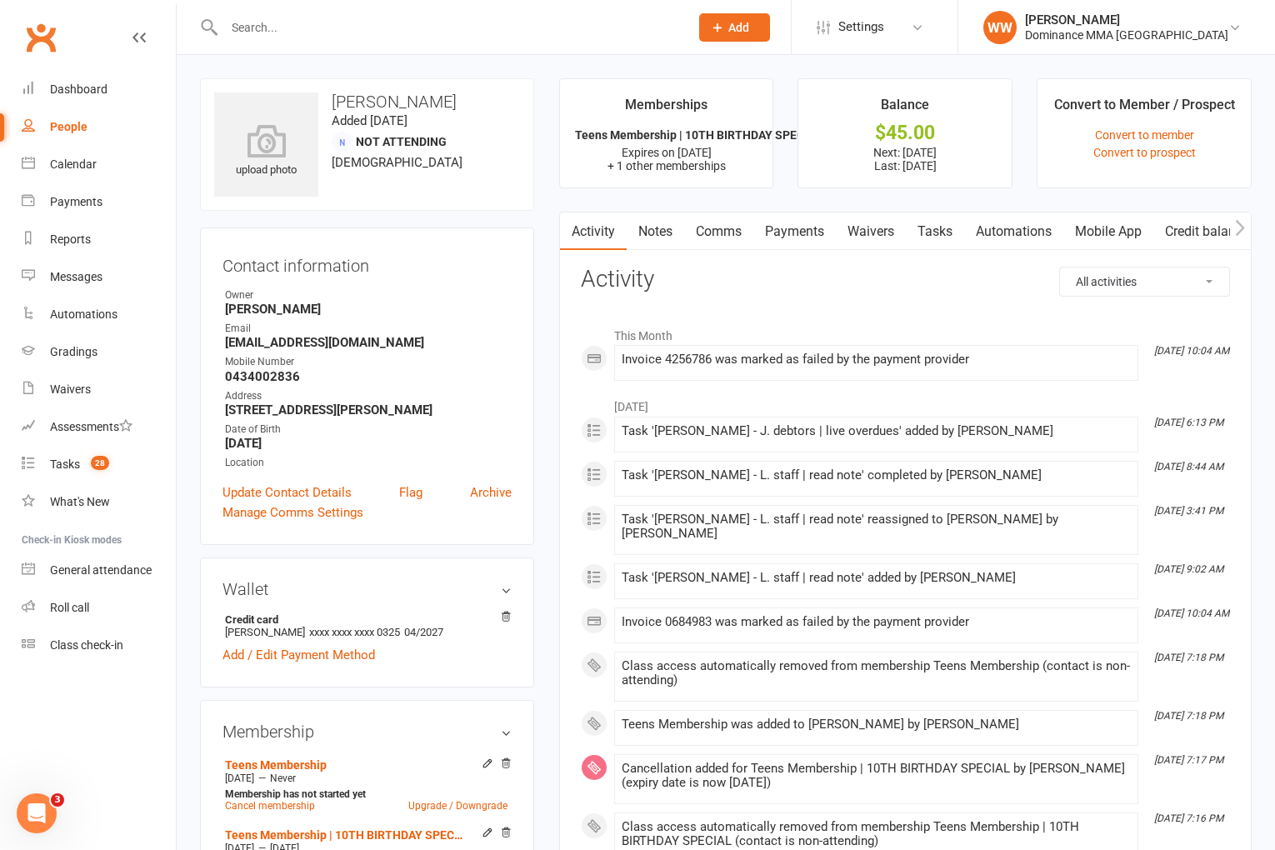
click at [543, 298] on div "upload photo Sadio Odomow Added 20 January, 2025 Not Attending 37 years old Con…" at bounding box center [367, 787] width 359 height 1418
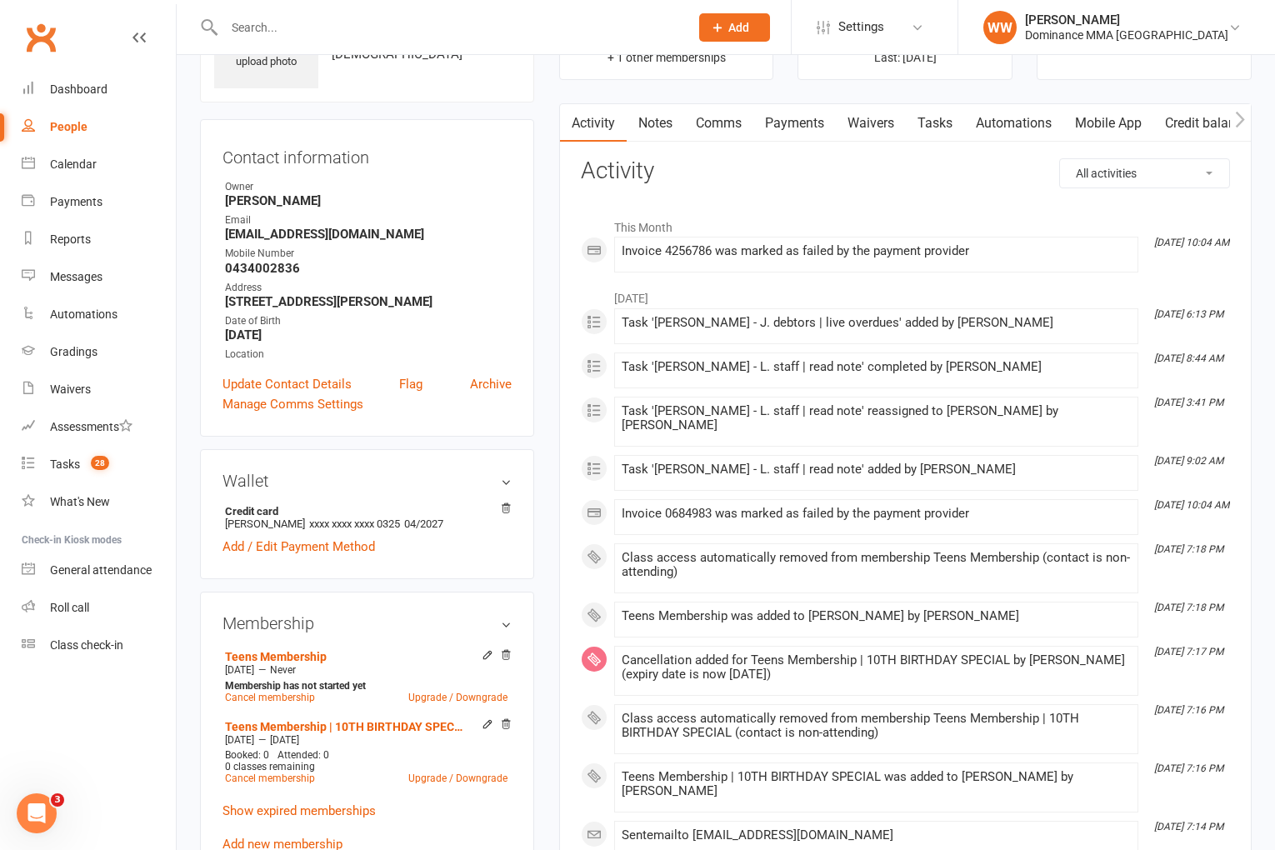
scroll to position [110, 0]
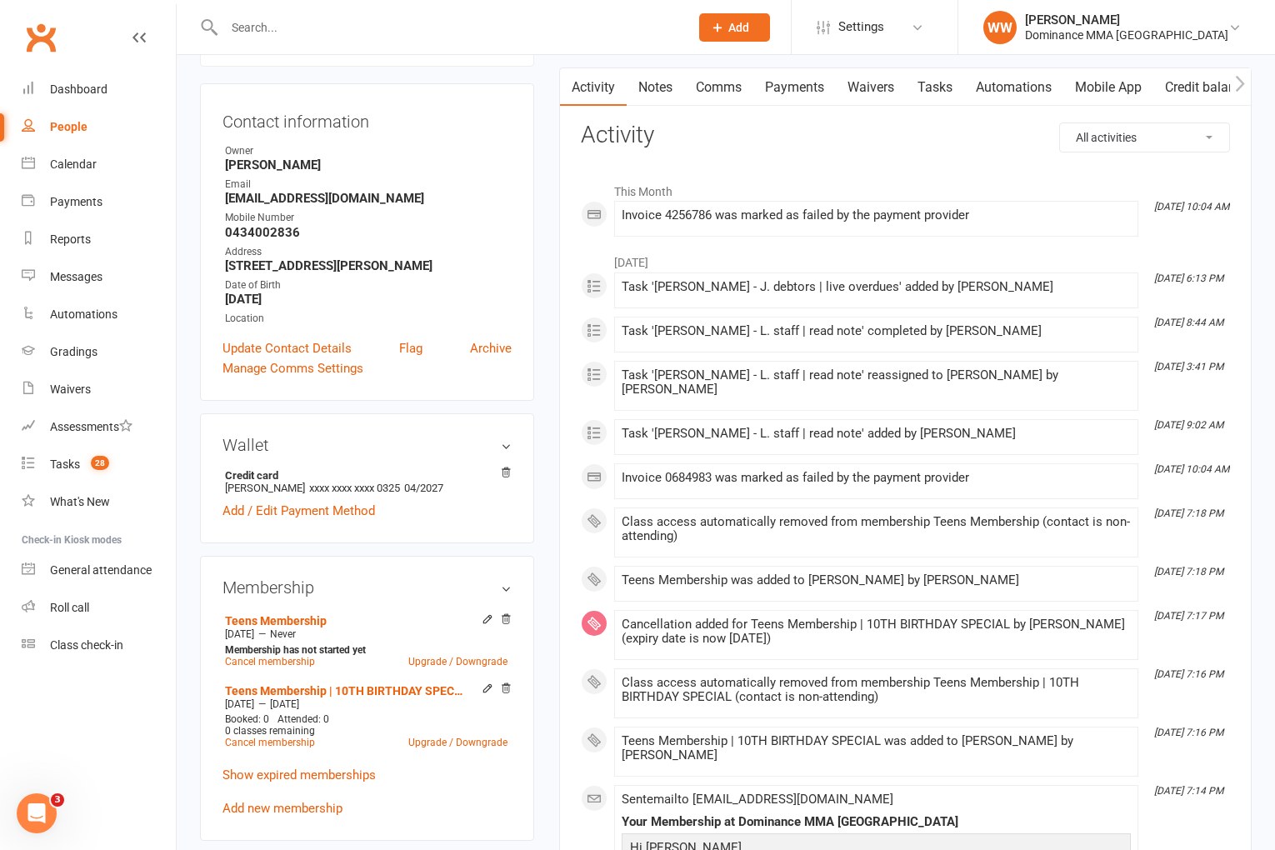
scroll to position [146, 0]
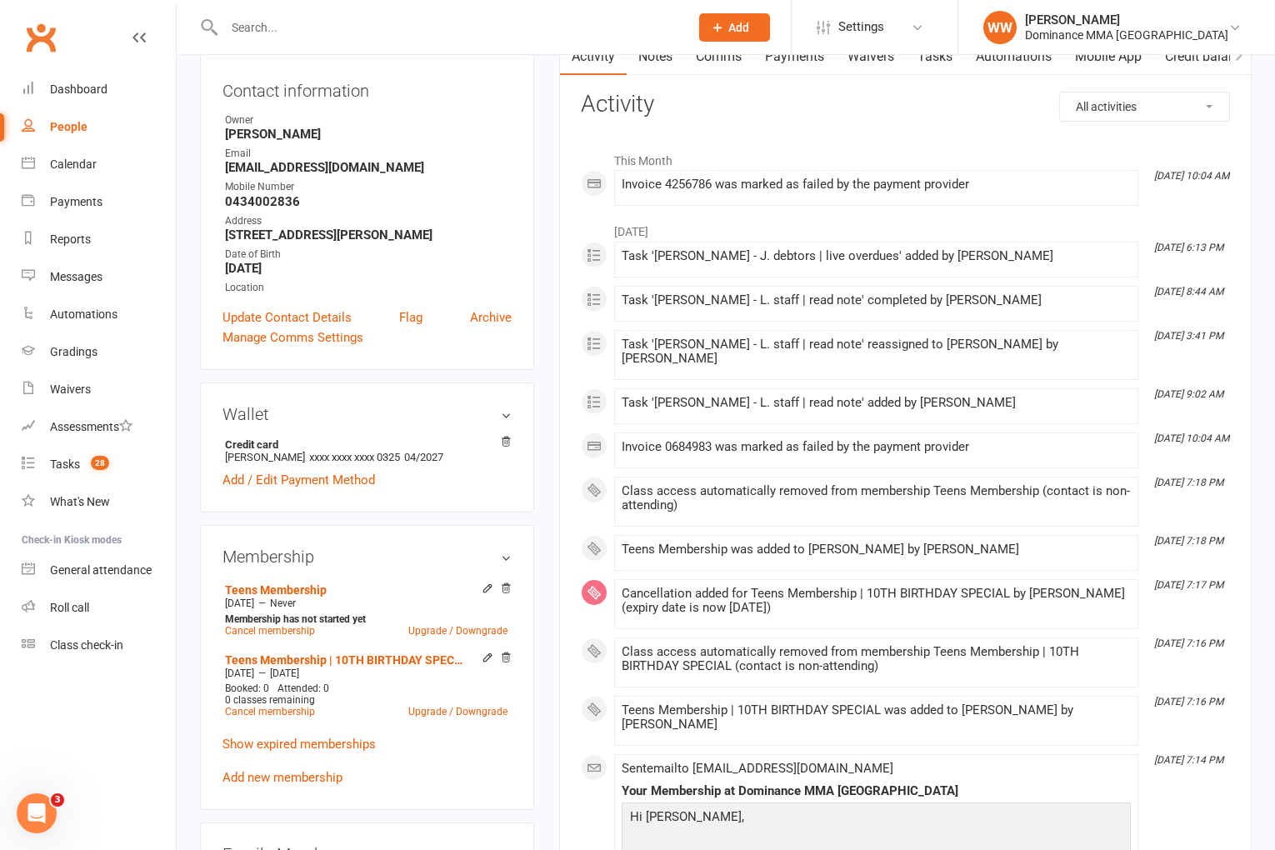
scroll to position [220, 0]
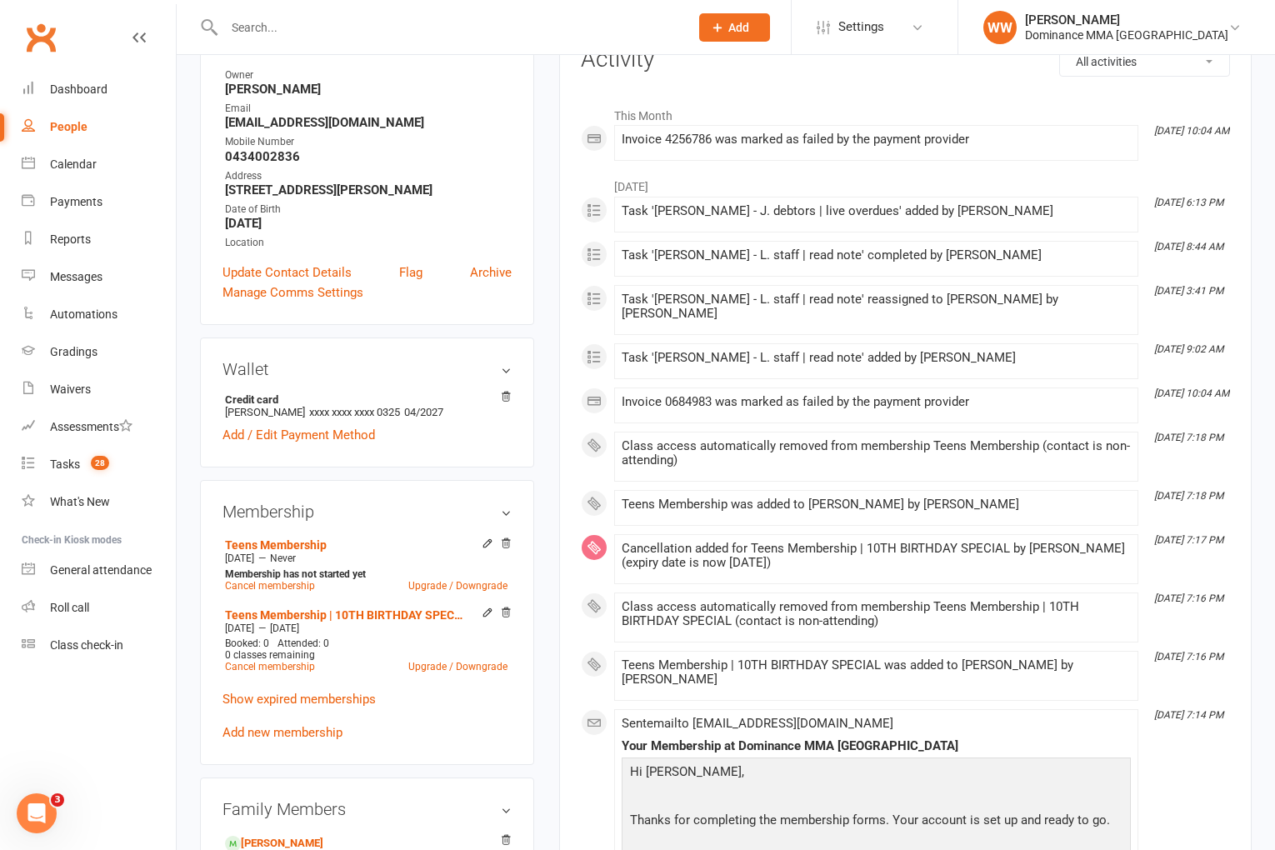
click at [548, 303] on main "Memberships Teens Membership | 10TH BIRTHDAY SPECIAL Expires on 31st August, 20…" at bounding box center [906, 808] width 718 height 1901
click at [331, 445] on link "Add / Edit Payment Method" at bounding box center [299, 435] width 153 height 20
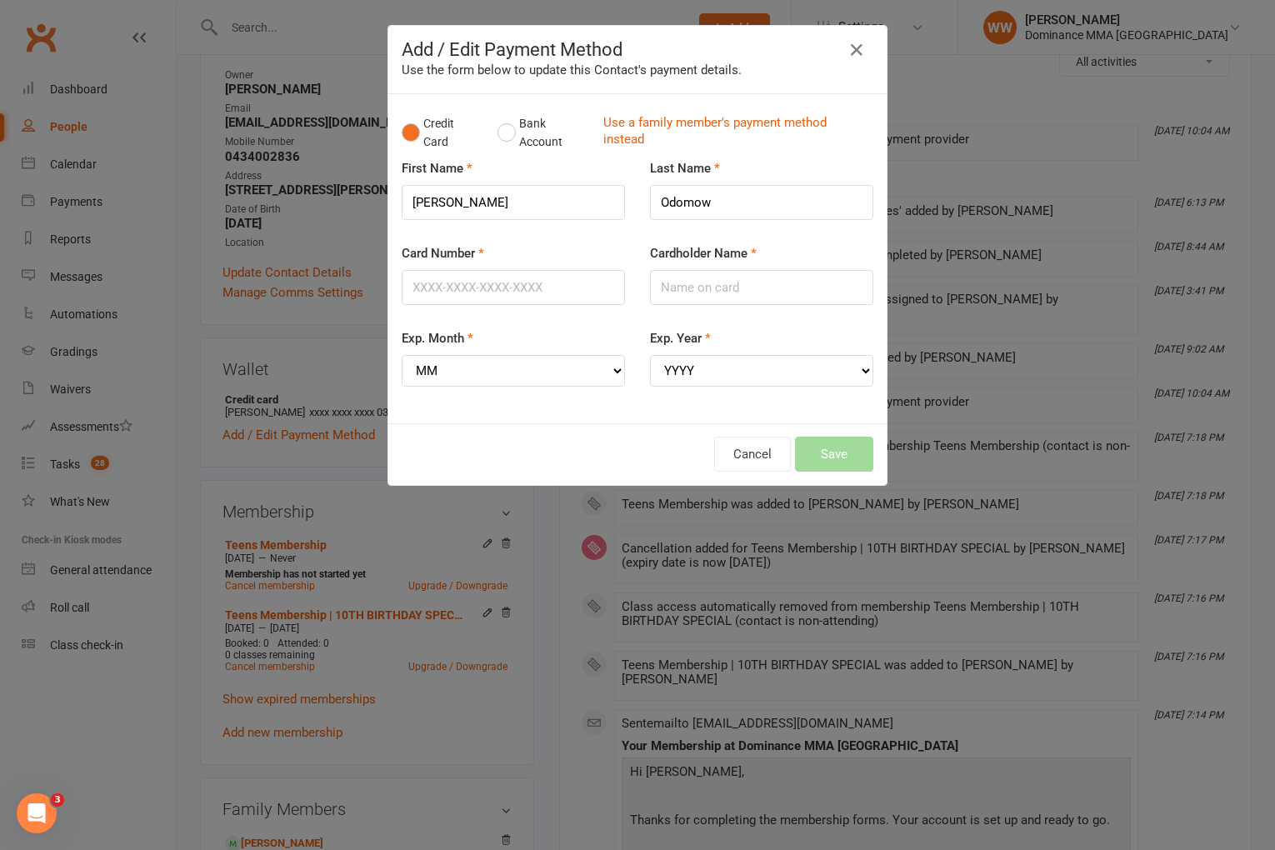
click at [605, 320] on div "Card Number" at bounding box center [513, 285] width 248 height 85
click at [510, 283] on input "Card Number" at bounding box center [513, 287] width 223 height 35
type input "5217293023460693"
click at [528, 364] on select "MM 01 02 03 04 05 06 07 08 09 10 11 12" at bounding box center [513, 371] width 223 height 32
select select "08"
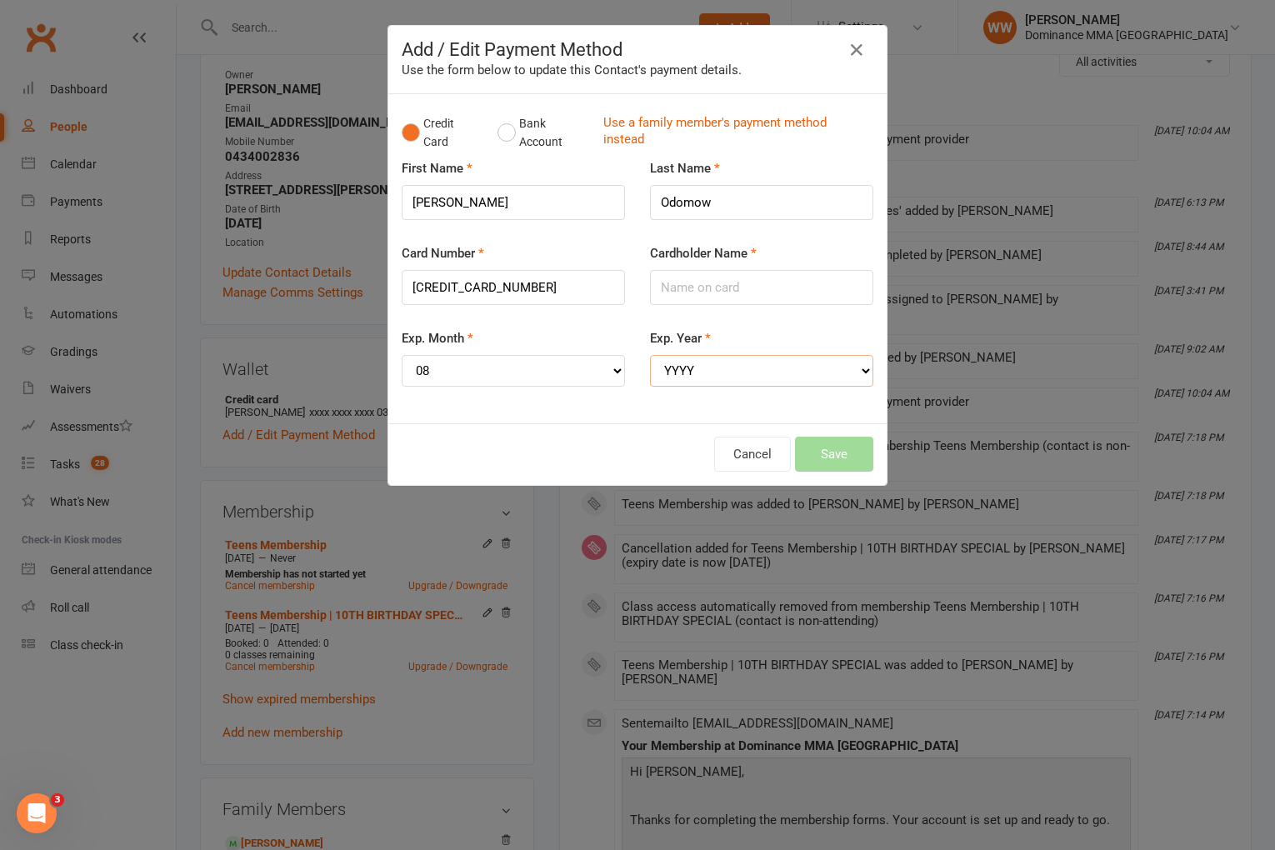
click at [699, 368] on select "YYYY 2025 2026 2027 2028 2029 2030 2031 2032 2033 2034" at bounding box center [761, 371] width 223 height 32
click at [691, 288] on input "Cardholder Name" at bounding box center [761, 287] width 223 height 35
click at [829, 455] on button "Save" at bounding box center [834, 454] width 78 height 35
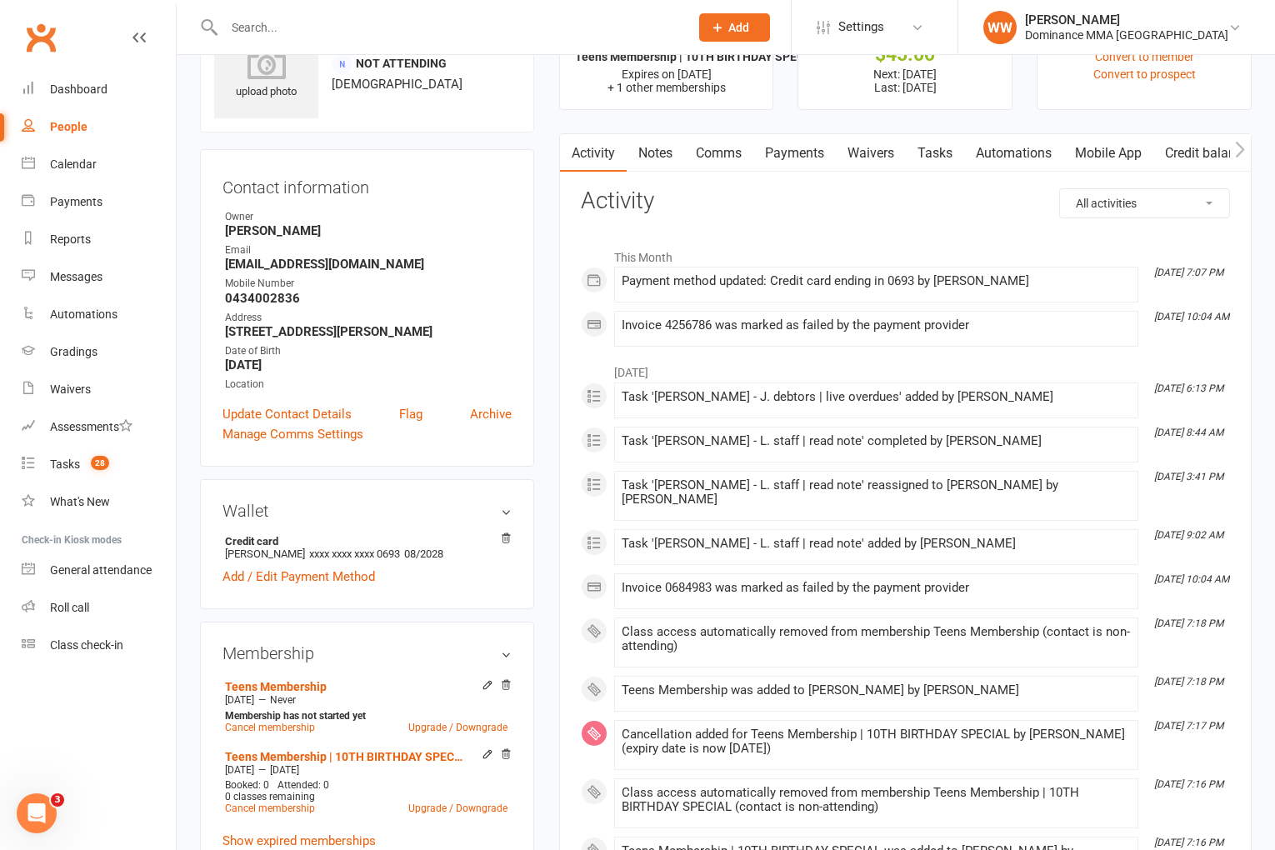
scroll to position [0, 0]
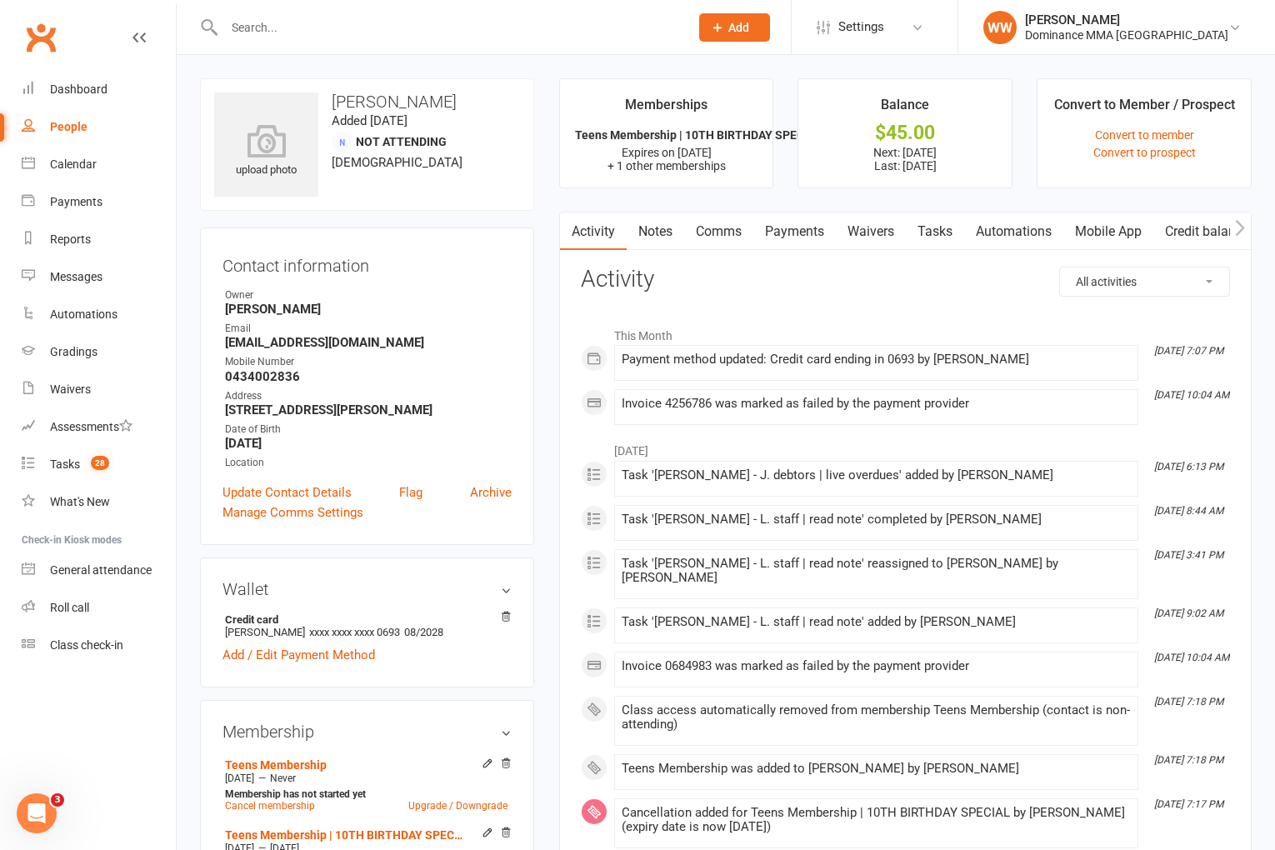
click at [805, 237] on link "Payments" at bounding box center [795, 232] width 83 height 38
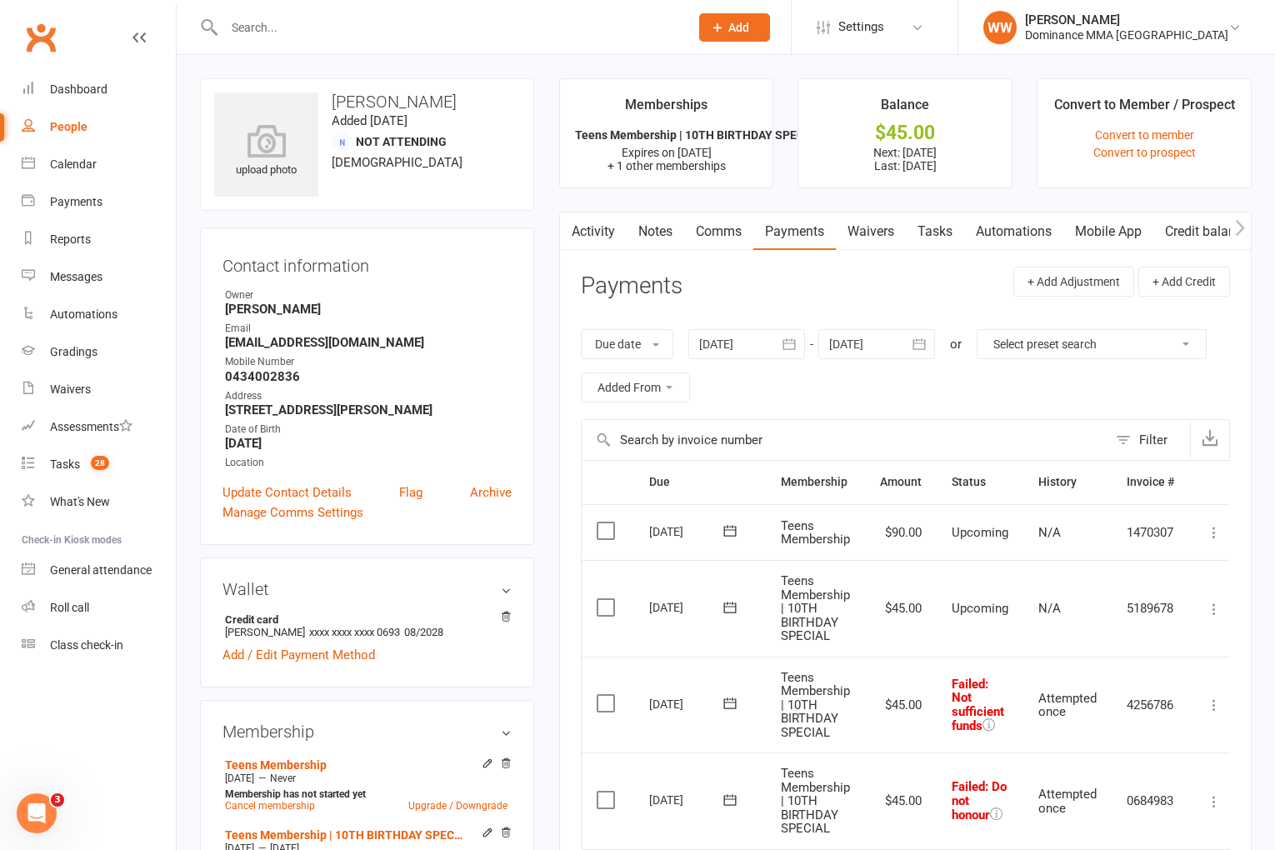
click at [1219, 709] on icon at bounding box center [1214, 705] width 17 height 17
click at [1128, 774] on link "Mark as Paid (POS)" at bounding box center [1141, 770] width 165 height 33
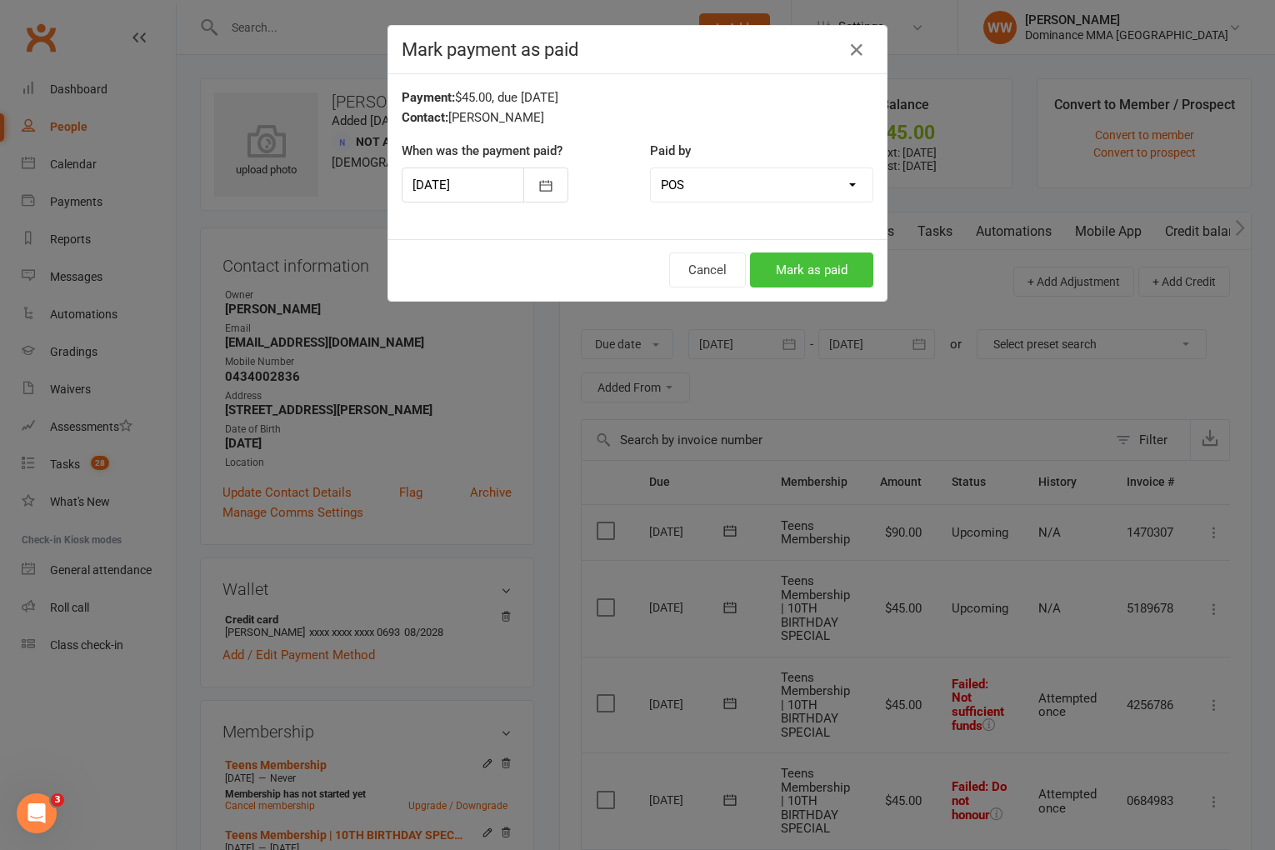
click at [816, 277] on button "Mark as paid" at bounding box center [811, 270] width 123 height 35
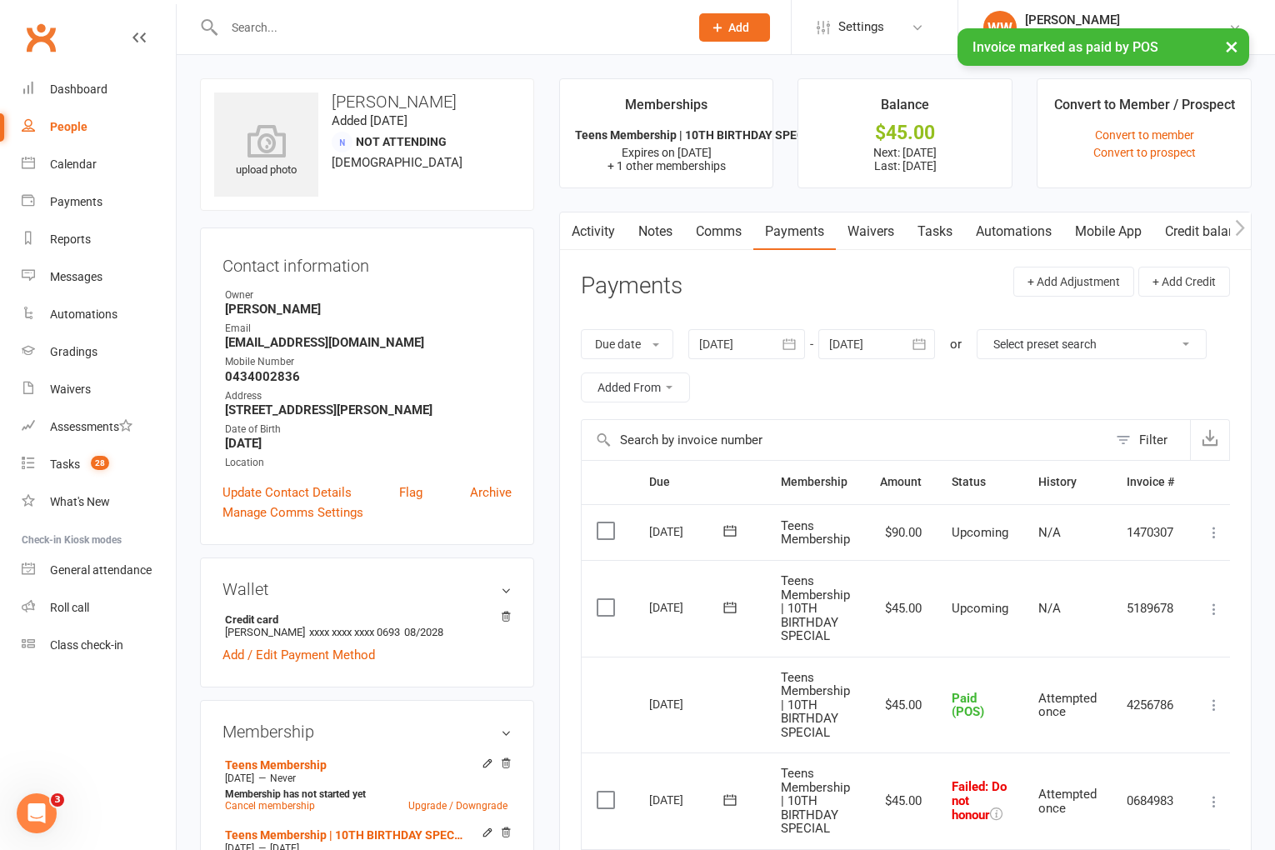
click at [945, 233] on link "Tasks" at bounding box center [935, 232] width 58 height 38
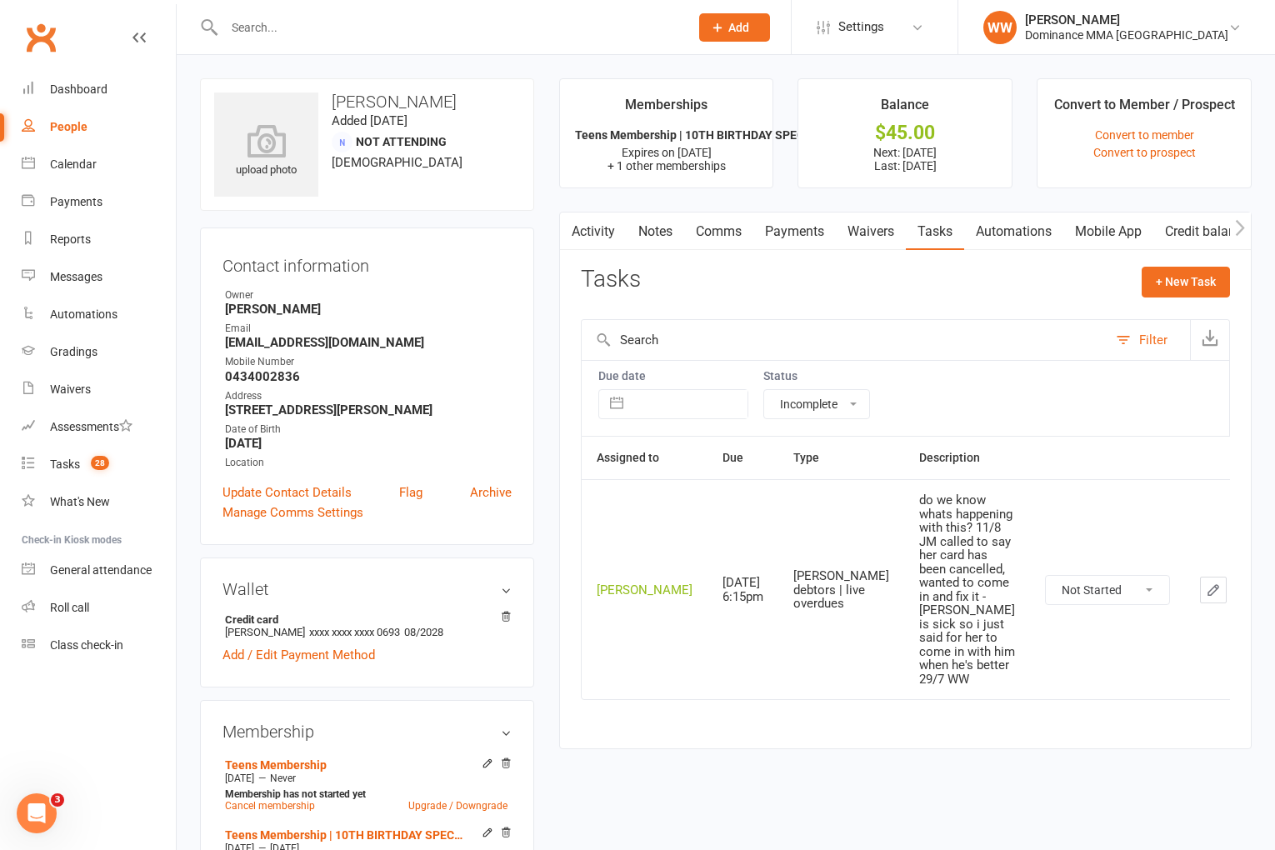
click at [1209, 585] on icon "button" at bounding box center [1214, 590] width 10 height 10
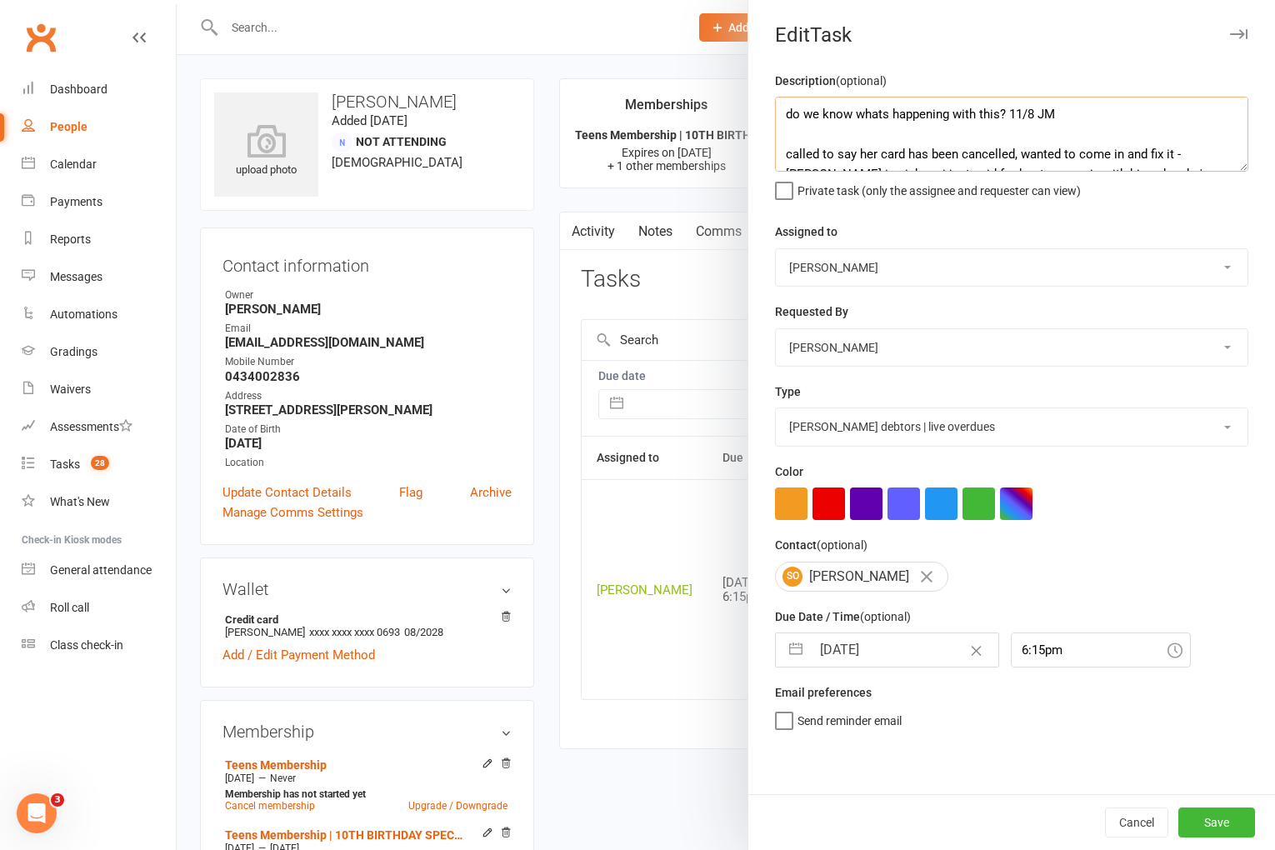
click at [784, 118] on textarea "do we know whats happening with this? 11/8 JM called to say her card has been c…" at bounding box center [1011, 134] width 473 height 75
click at [886, 266] on select "Cat Wilson David Hart Lachlan Dart Alish S. Will Wesley Max Viney Dominance MMA…" at bounding box center [1012, 267] width 472 height 37
click at [849, 754] on span "Send "New Task" email" at bounding box center [855, 744] width 115 height 19
click at [849, 735] on input "Send "New Task" email" at bounding box center [844, 735] width 138 height 0
click at [1228, 825] on button "Save" at bounding box center [1217, 823] width 77 height 30
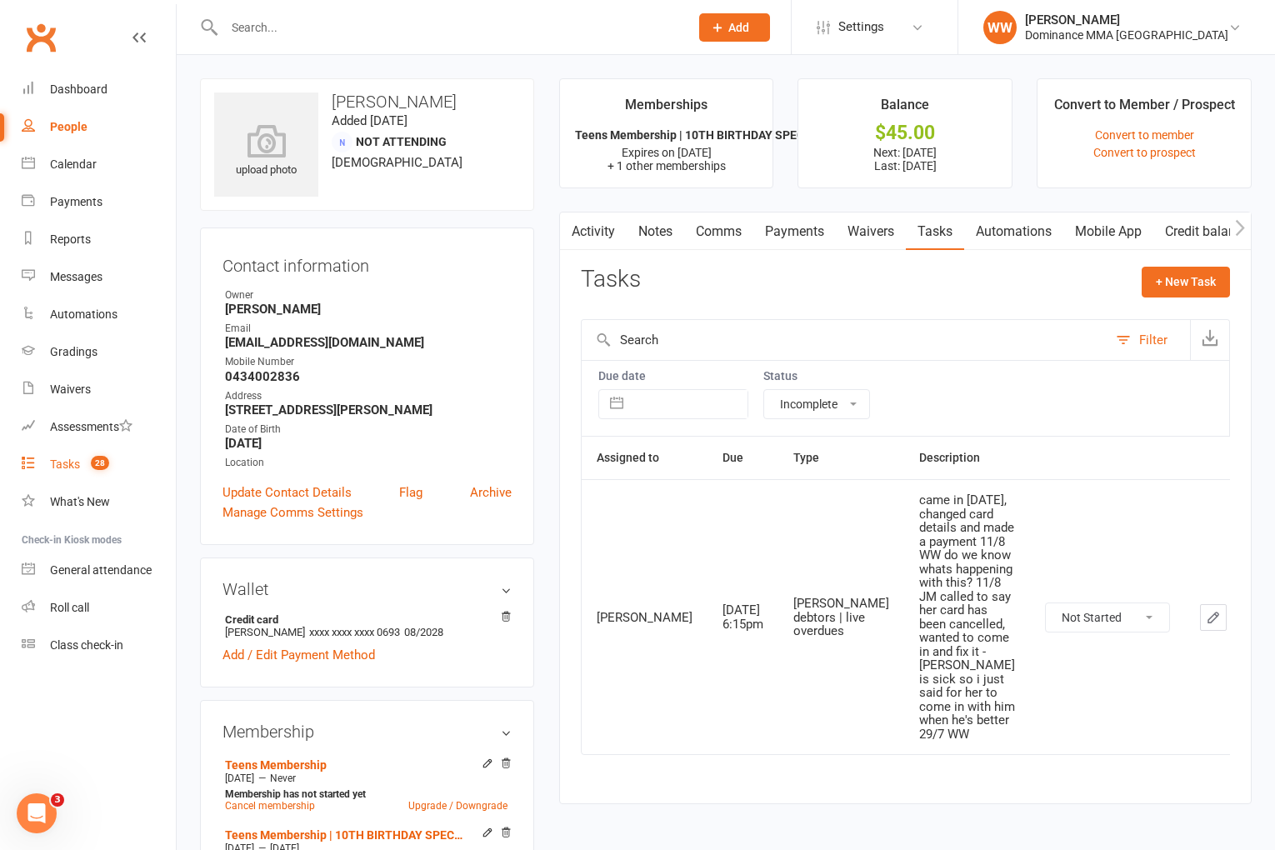
click at [55, 462] on div "Tasks" at bounding box center [65, 464] width 30 height 13
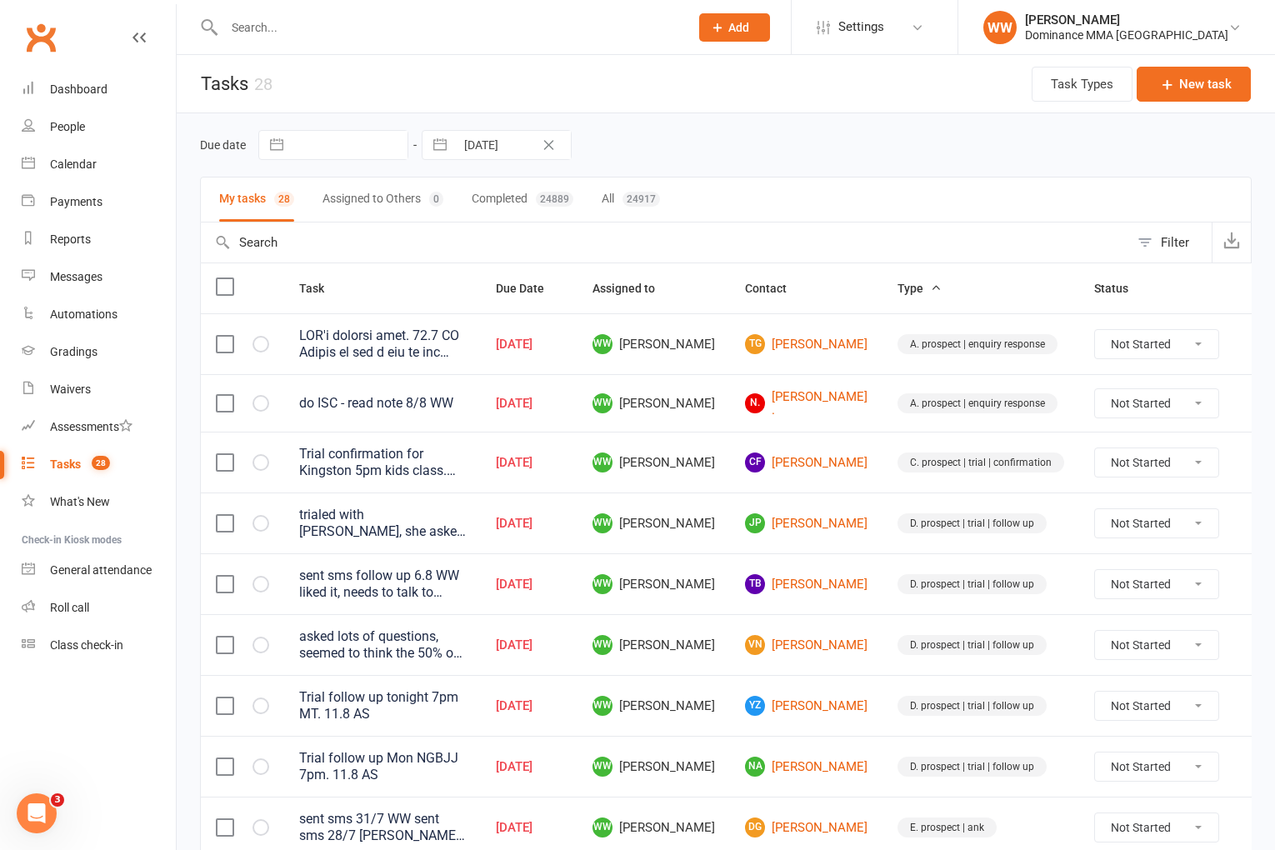
click at [834, 378] on td "N. Naomi ." at bounding box center [806, 403] width 153 height 58
click at [834, 400] on link "N. Naomi ." at bounding box center [806, 404] width 123 height 28
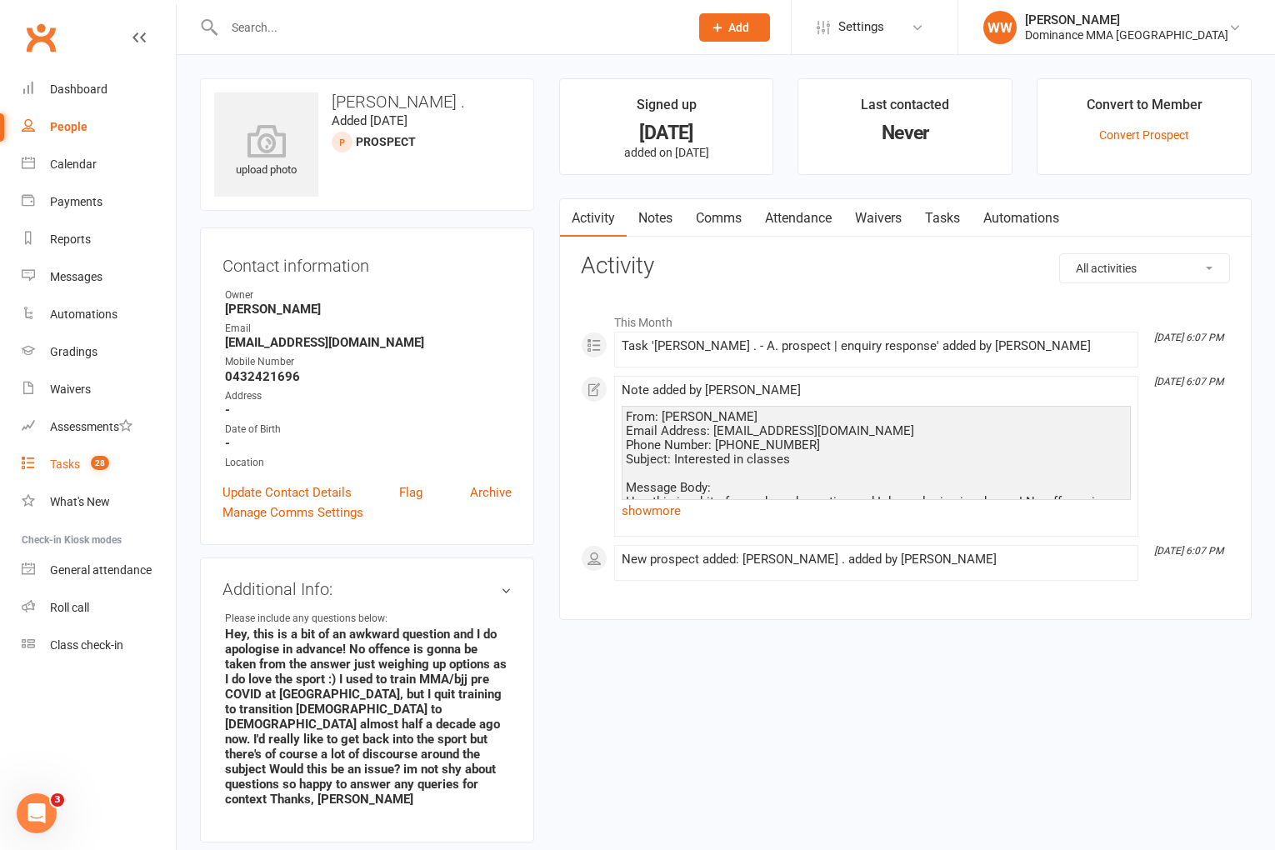
click at [89, 471] on count-badge "28" at bounding box center [96, 464] width 27 height 13
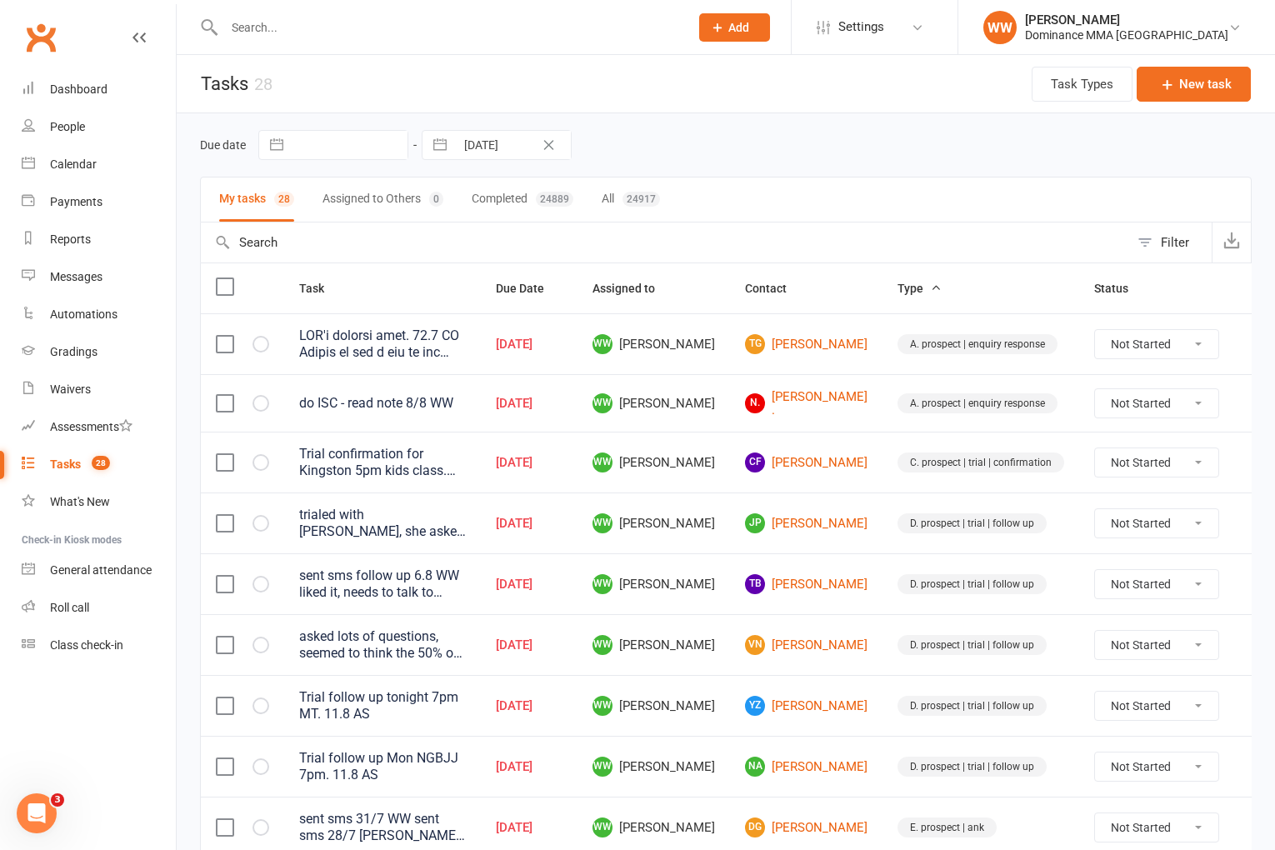
click at [828, 180] on div "My tasks 28 Assigned to Others 0 Completed 24889 All 24917" at bounding box center [726, 200] width 1052 height 46
click at [850, 182] on div "My tasks 28 Assigned to Others 0 Completed 24889 All 24917" at bounding box center [726, 200] width 1052 height 46
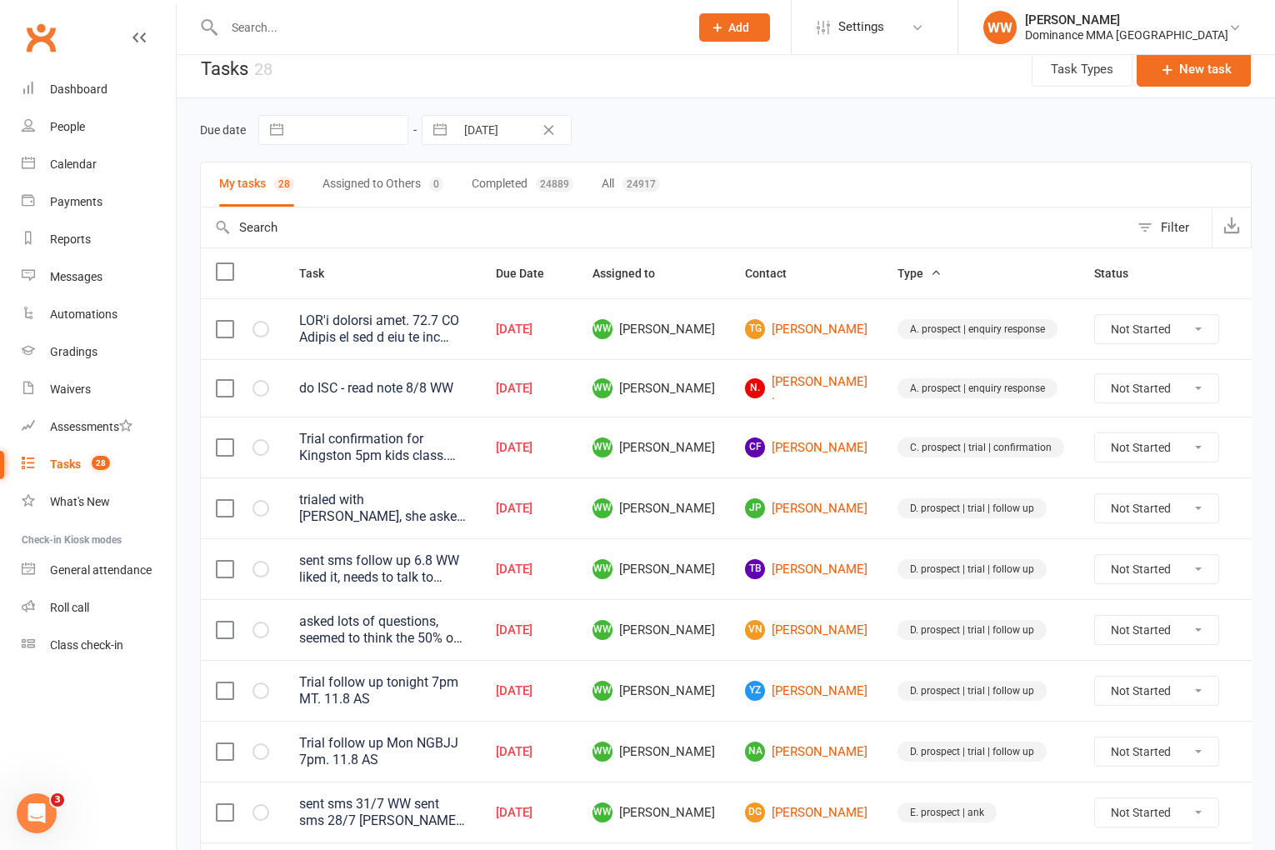
scroll to position [23, 0]
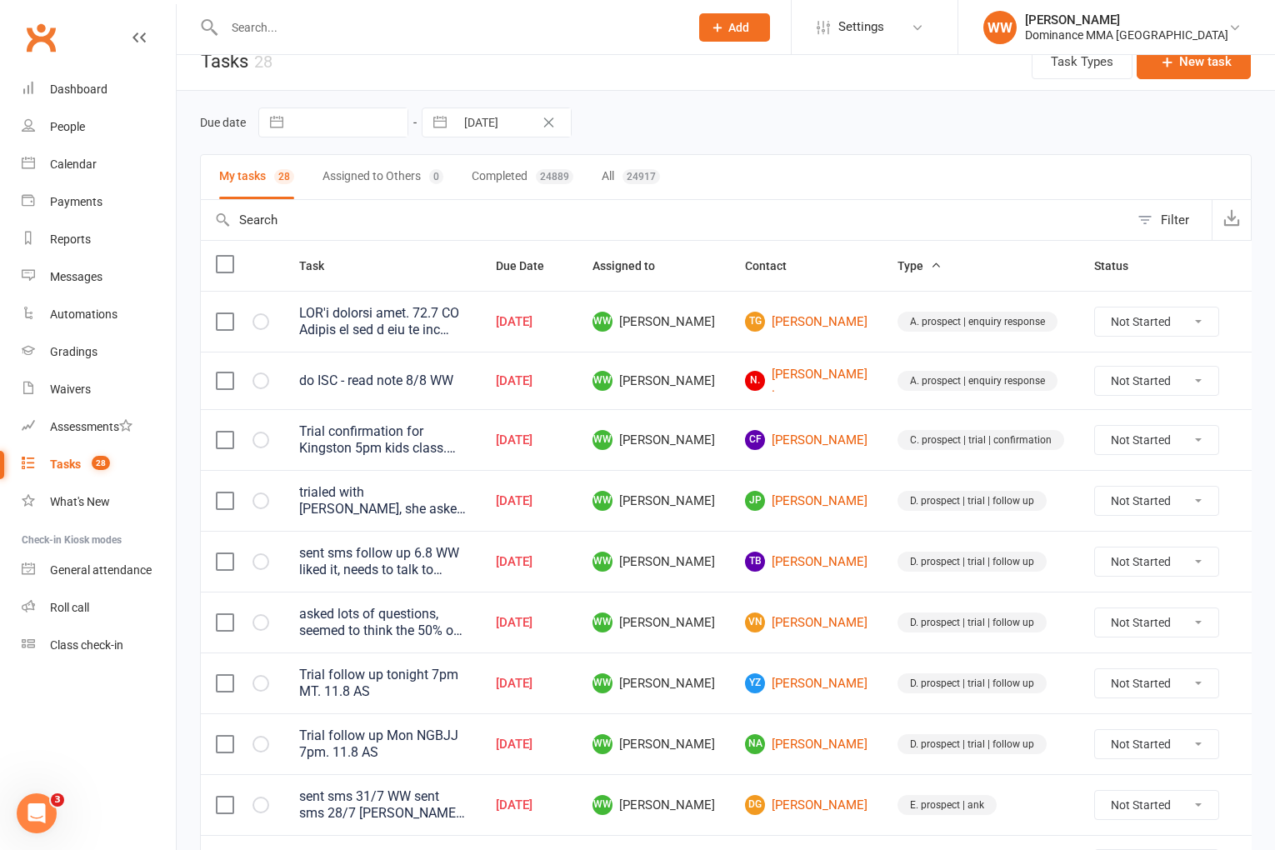
click at [337, 29] on input "text" at bounding box center [448, 27] width 458 height 23
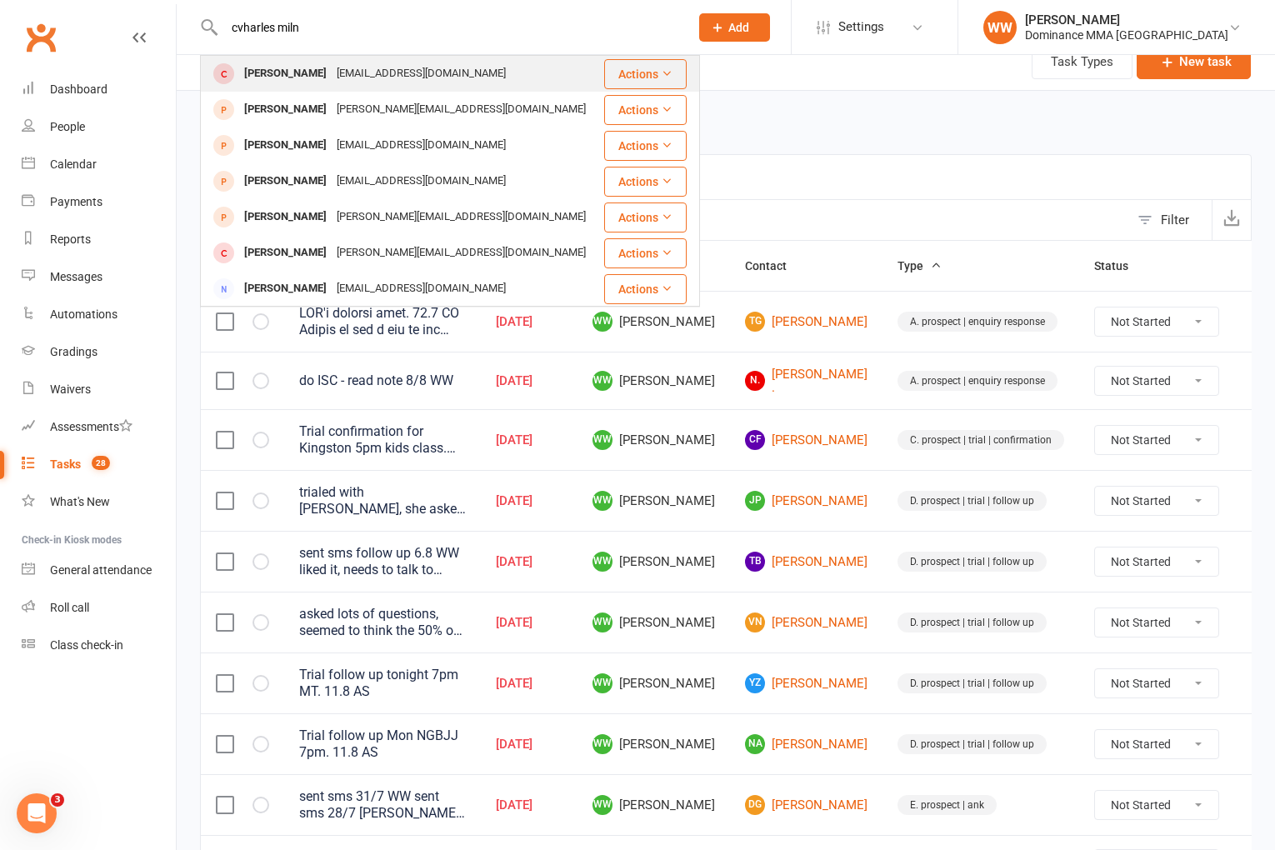
click at [388, 71] on div "charlesmilne94@gmail.com" at bounding box center [421, 74] width 179 height 24
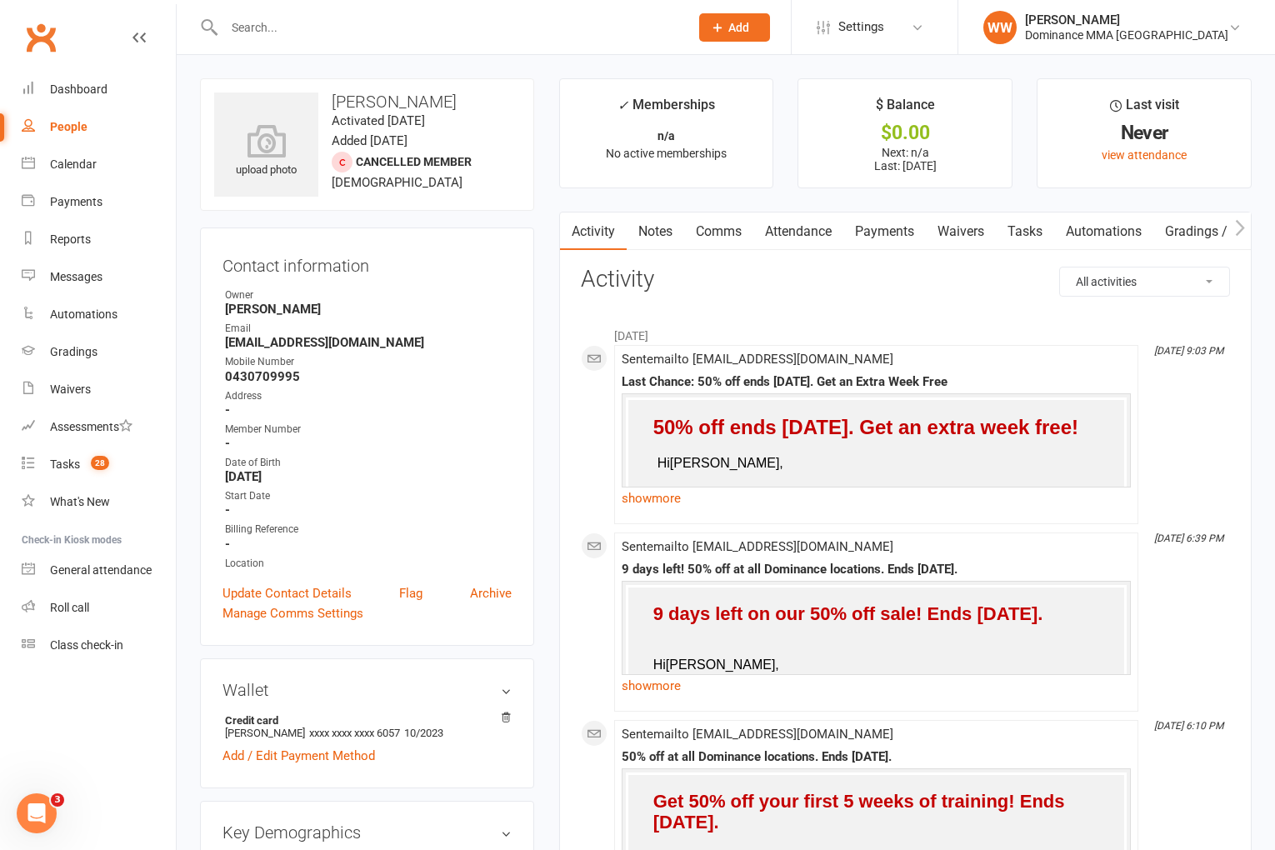
click at [651, 241] on link "Notes" at bounding box center [656, 232] width 58 height 38
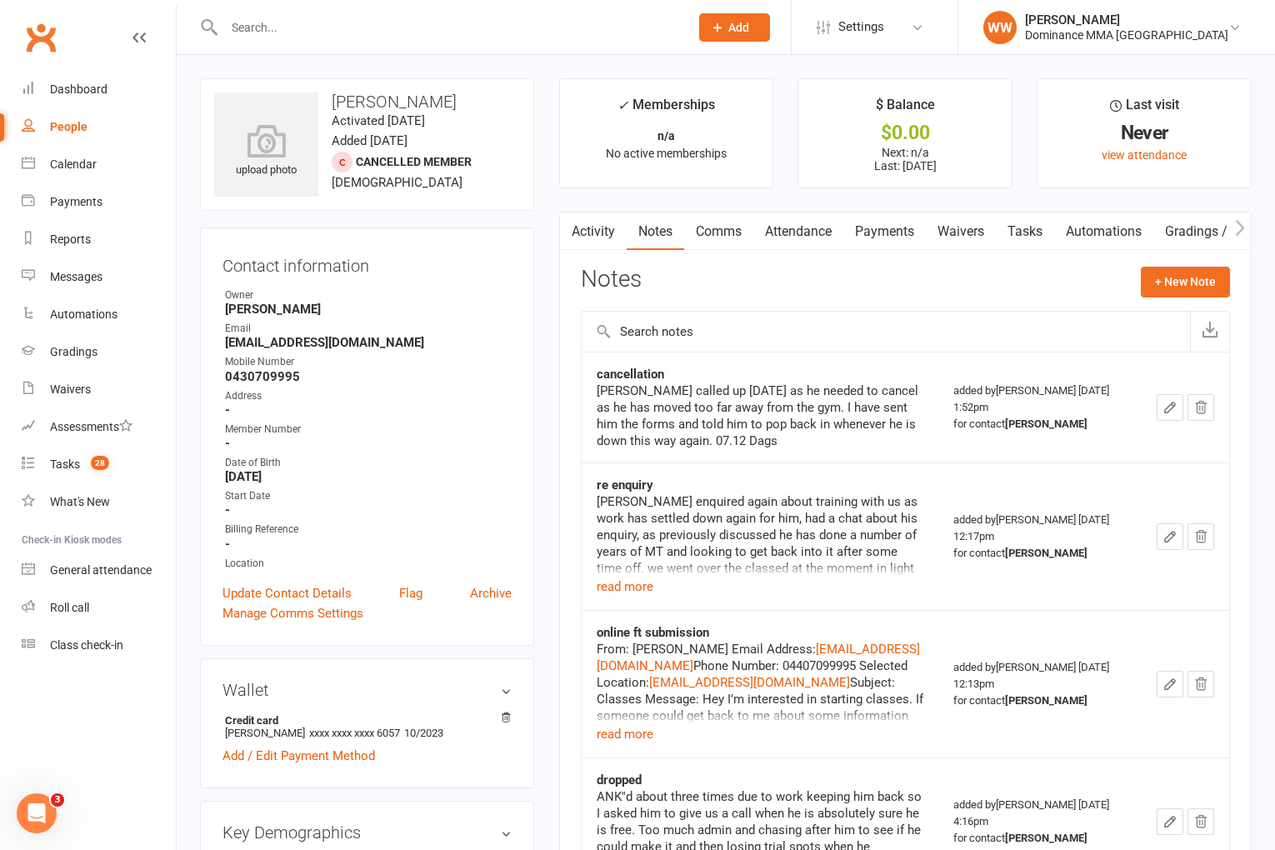
click at [693, 273] on div "Notes + New Note" at bounding box center [905, 288] width 649 height 43
click at [604, 234] on link "Activity" at bounding box center [593, 232] width 67 height 38
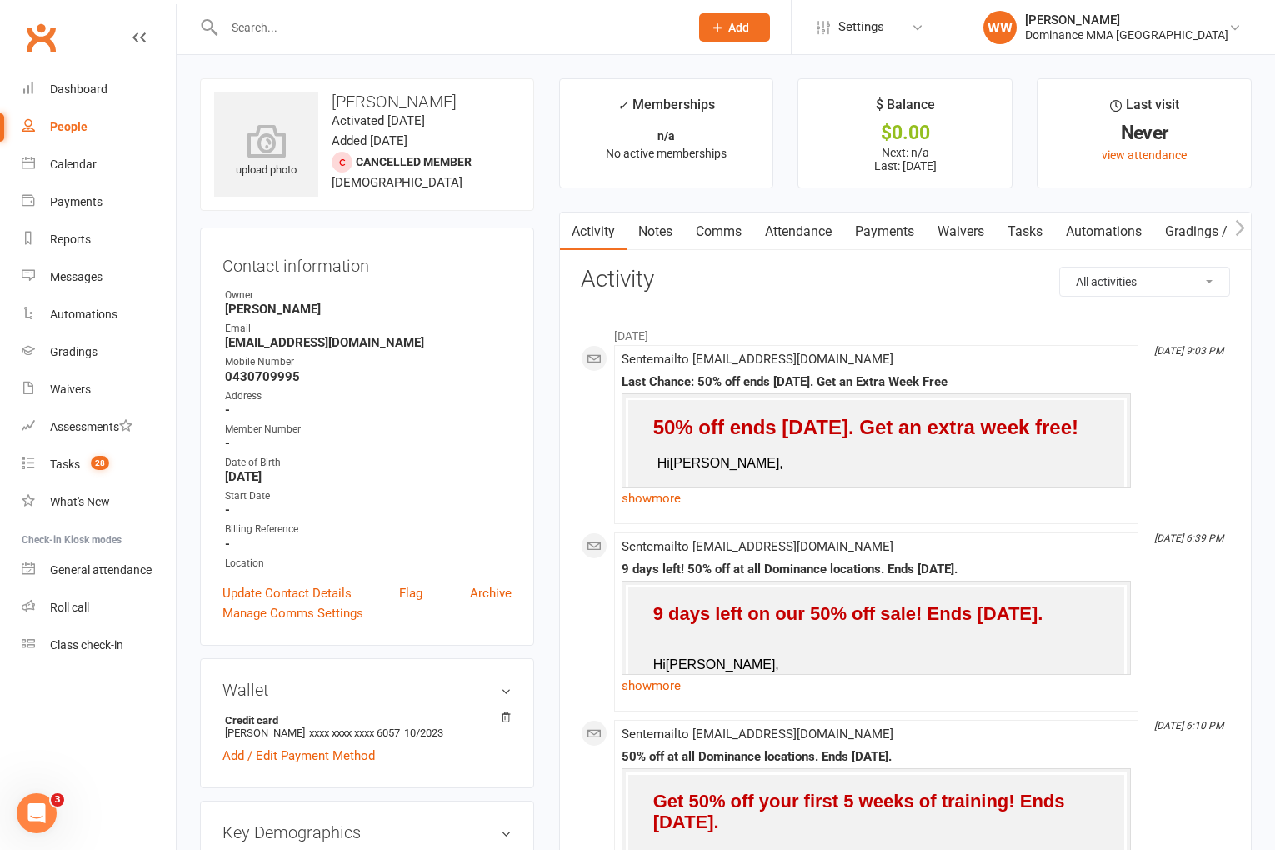
click at [972, 239] on link "Waivers" at bounding box center [961, 232] width 70 height 38
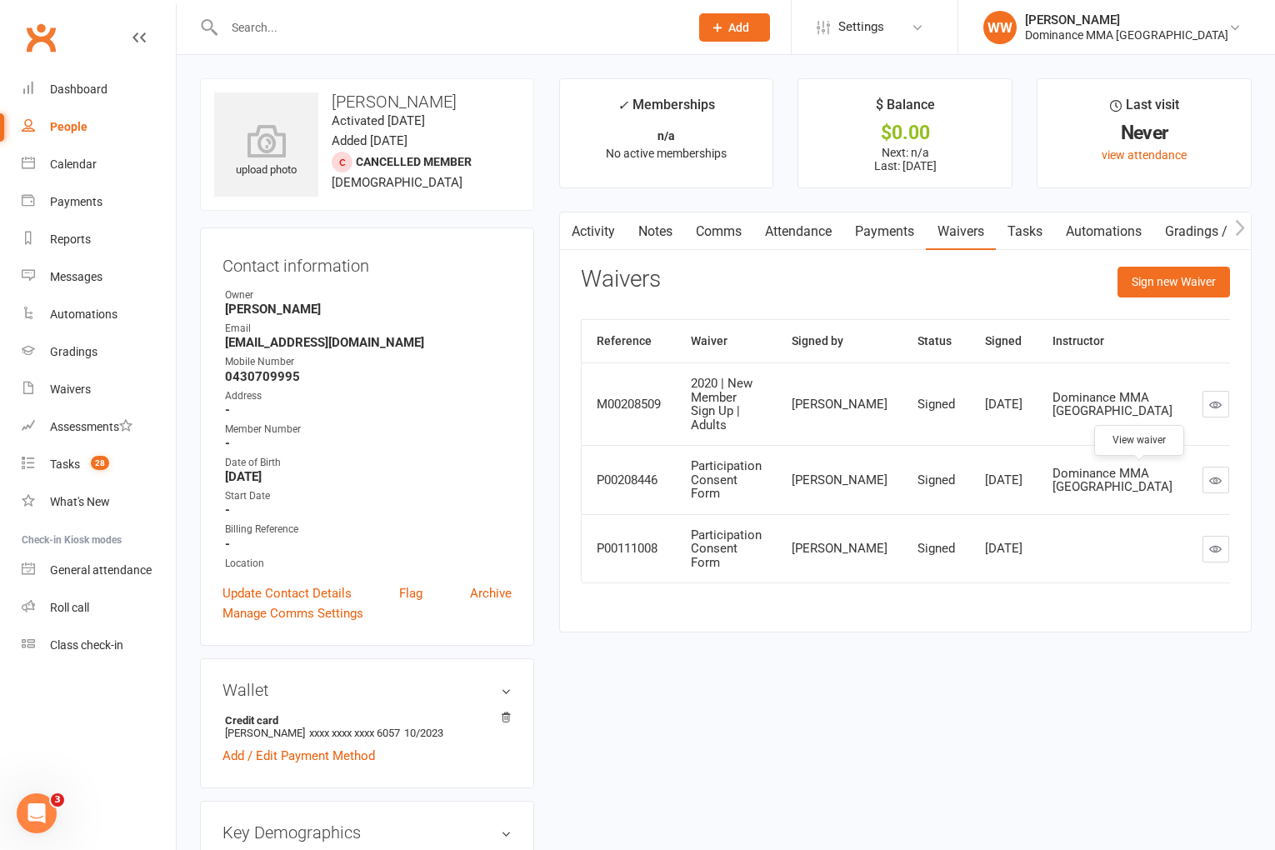
click at [1209, 480] on icon at bounding box center [1215, 480] width 13 height 13
click at [548, 351] on main "✓ Memberships n/a No active memberships $ Balance $0.00 Next: n/a Last: 8 Dec 2…" at bounding box center [906, 363] width 718 height 571
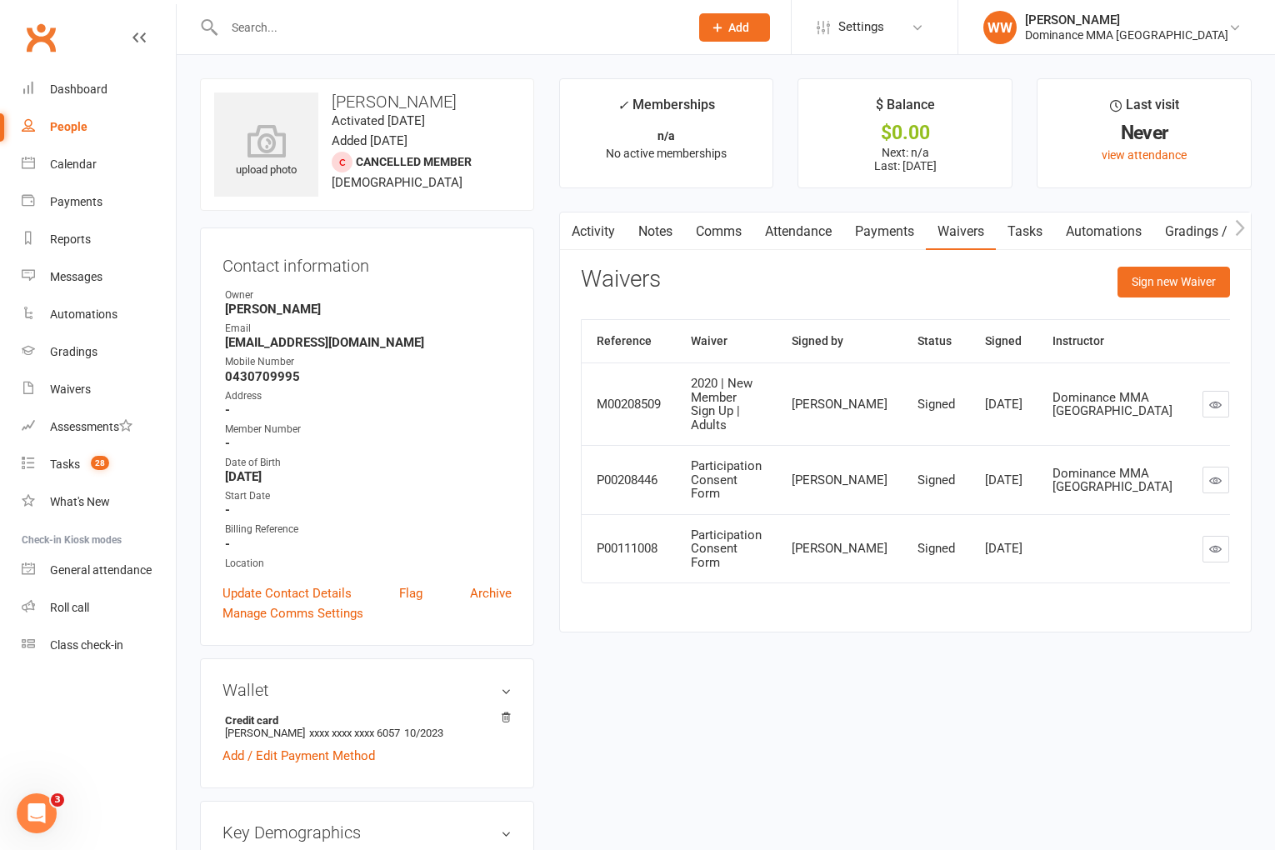
click at [1032, 217] on link "Tasks" at bounding box center [1025, 232] width 58 height 38
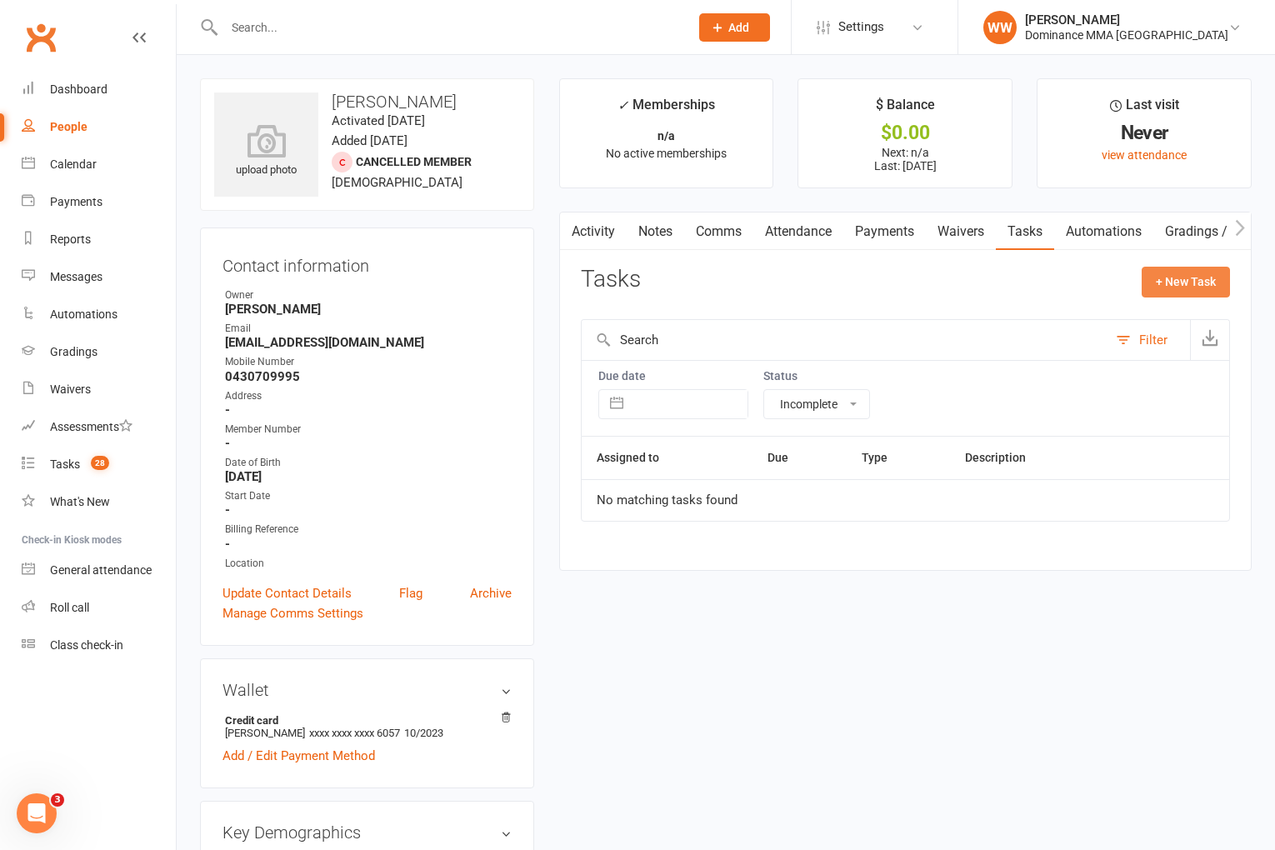
click at [1152, 285] on button "+ New Task" at bounding box center [1186, 282] width 88 height 30
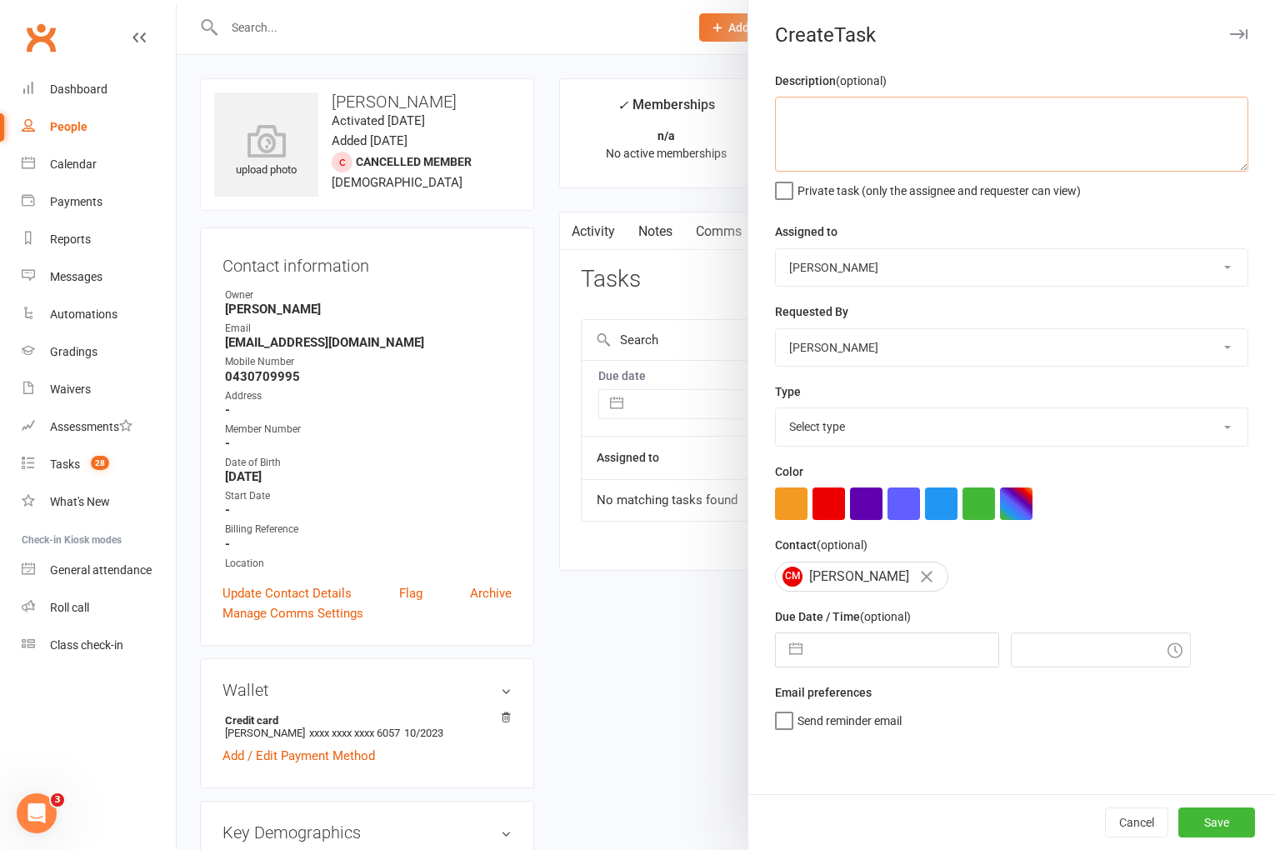
click at [852, 123] on textarea at bounding box center [1011, 134] width 473 height 75
drag, startPoint x: 1046, startPoint y: 115, endPoint x: 751, endPoint y: 110, distance: 295.1
click at [751, 110] on div "Description (optional) trial confirmation 7pm MT Wed 11/8 WW Private task (only…" at bounding box center [1012, 433] width 527 height 724
click at [890, 433] on select "Select type A. prospect | enquiry response B. prospect | trial | not yet booked…" at bounding box center [1012, 426] width 472 height 37
click at [962, 114] on textarea "trial confirmation 7pm MT Wed 11/8 WW" at bounding box center [1011, 134] width 473 height 75
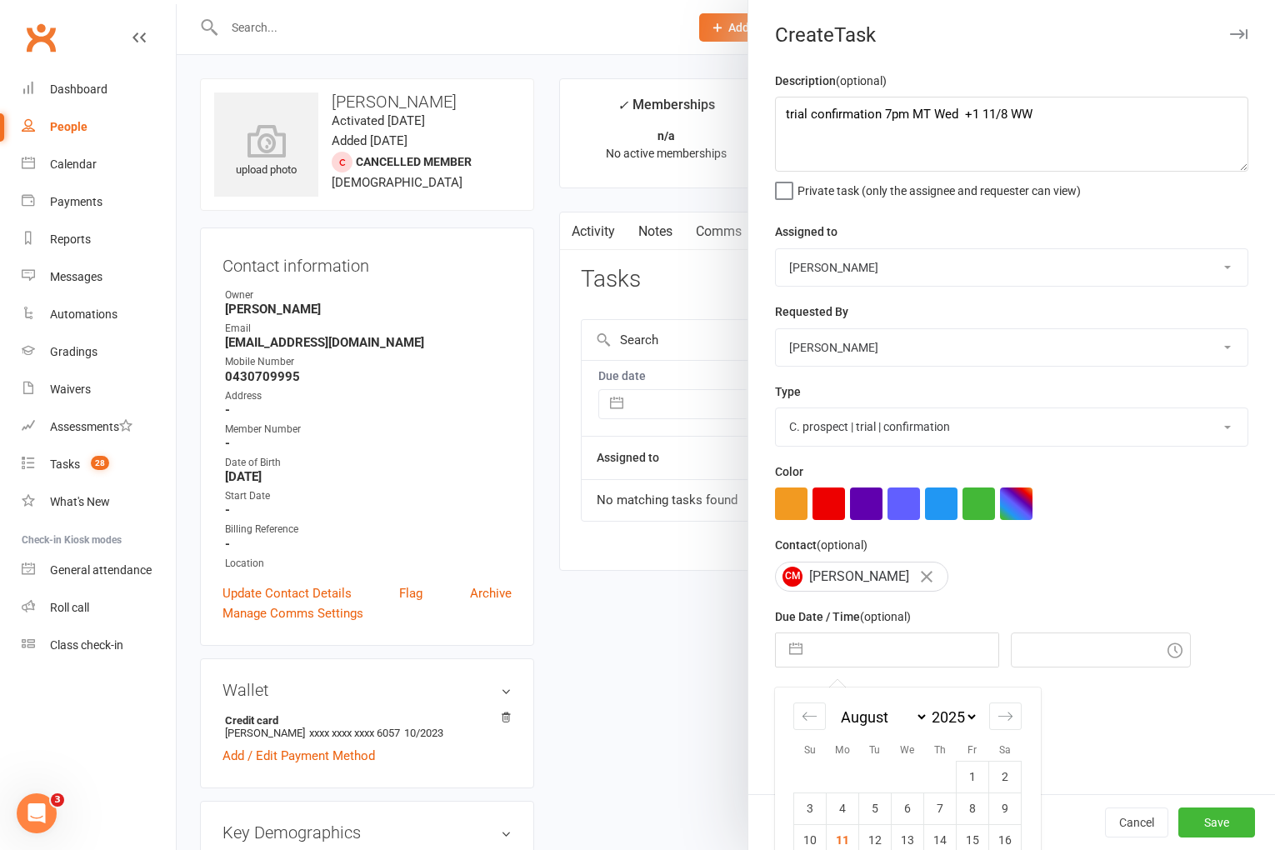
click at [868, 664] on input "text" at bounding box center [905, 649] width 188 height 33
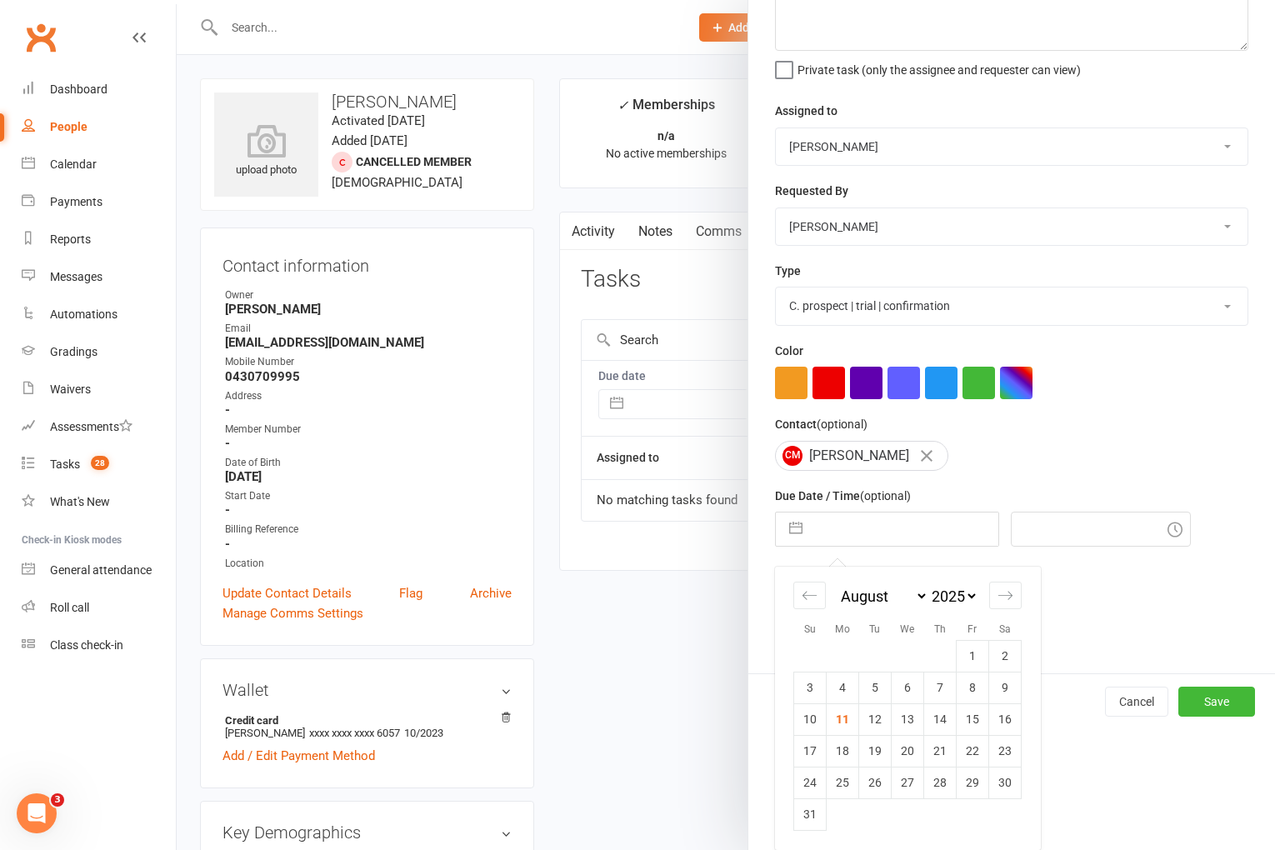
click at [868, 719] on td "12" at bounding box center [875, 720] width 33 height 32
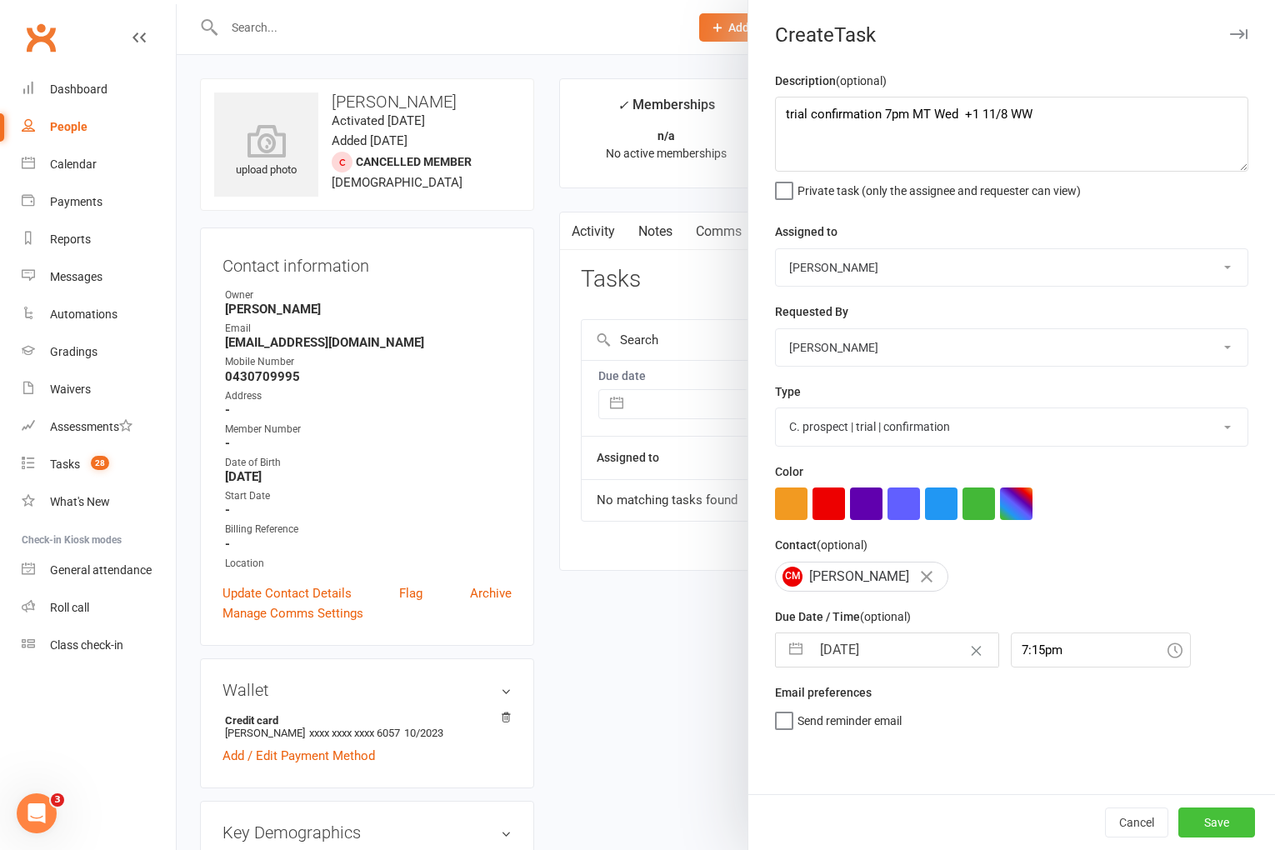
click at [1218, 824] on button "Save" at bounding box center [1217, 823] width 77 height 30
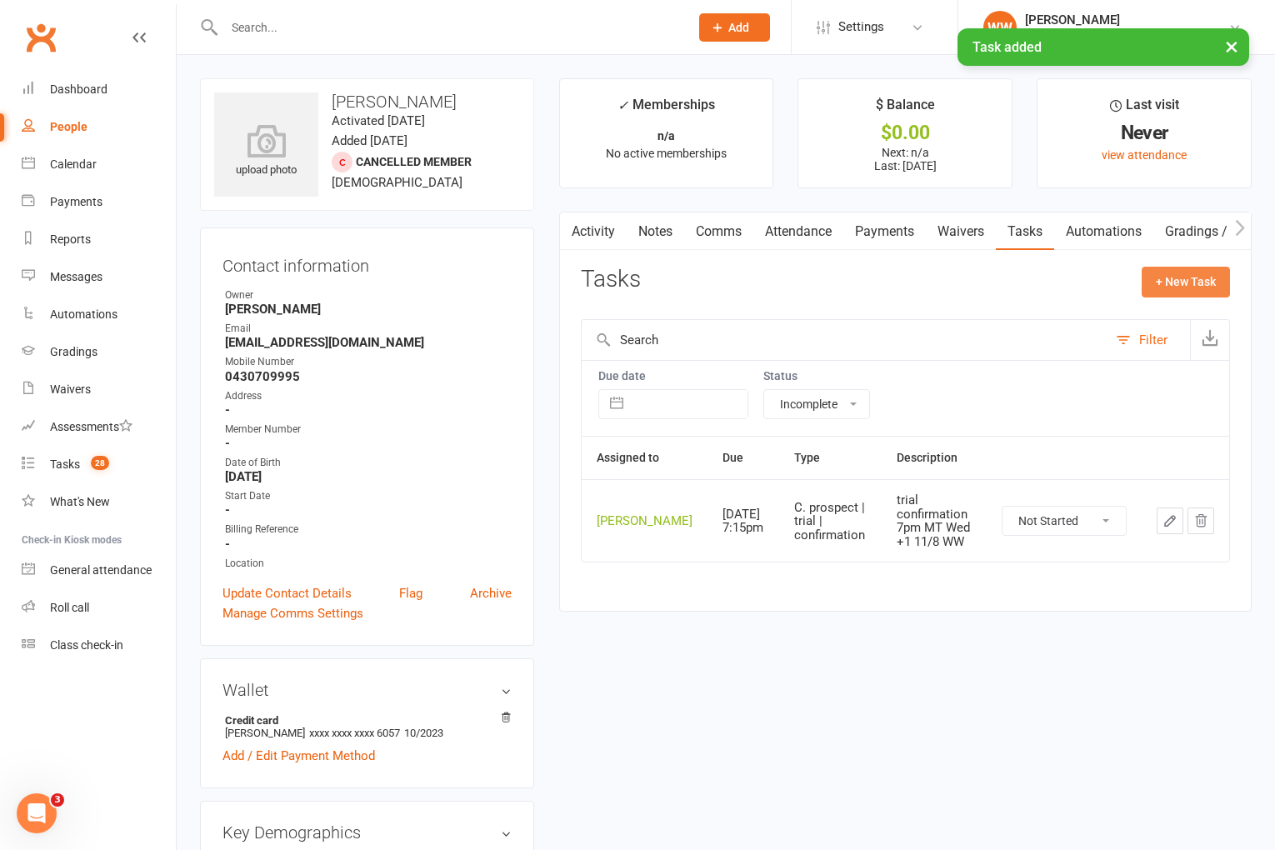
click at [1156, 292] on button "+ New Task" at bounding box center [1186, 282] width 88 height 30
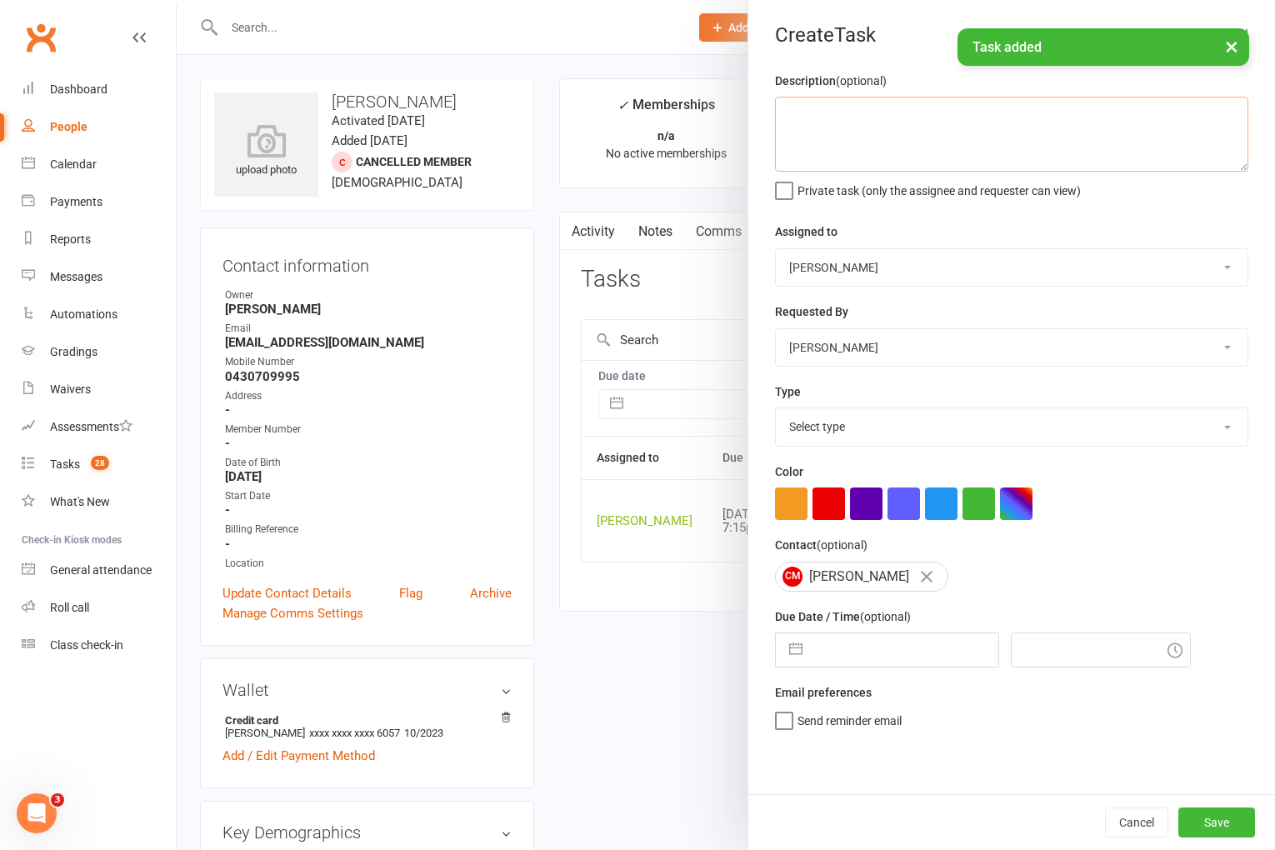
click at [930, 119] on textarea at bounding box center [1011, 134] width 473 height 75
paste textarea "trial confirmation 7pm MT Wed 11/8 WW"
click at [854, 112] on textarea "trial confirmation 7pm MT Wed 11/8 WW" at bounding box center [1011, 134] width 473 height 75
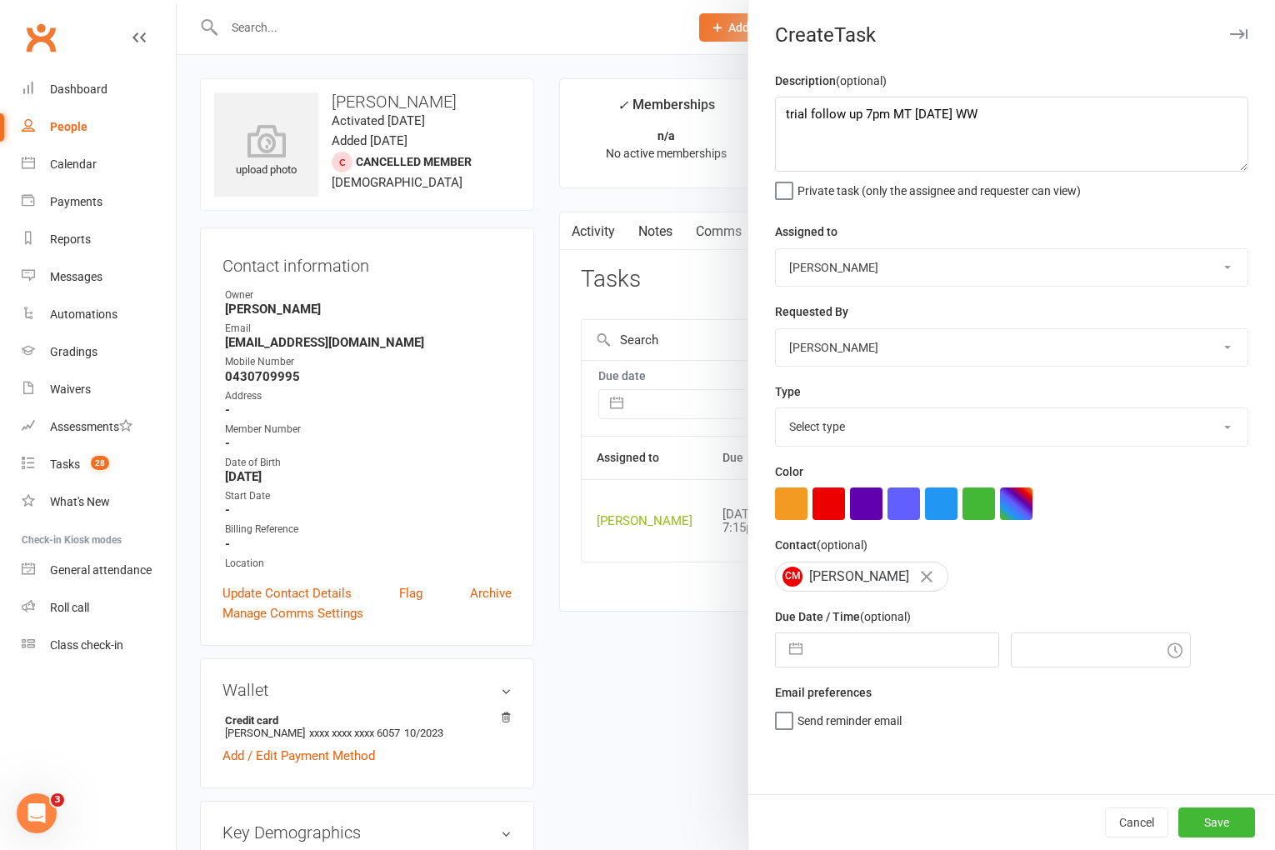
click at [894, 419] on select "Select type A. prospect | enquiry response B. prospect | trial | not yet booked…" at bounding box center [1012, 426] width 472 height 37
click at [874, 657] on input "text" at bounding box center [905, 649] width 188 height 33
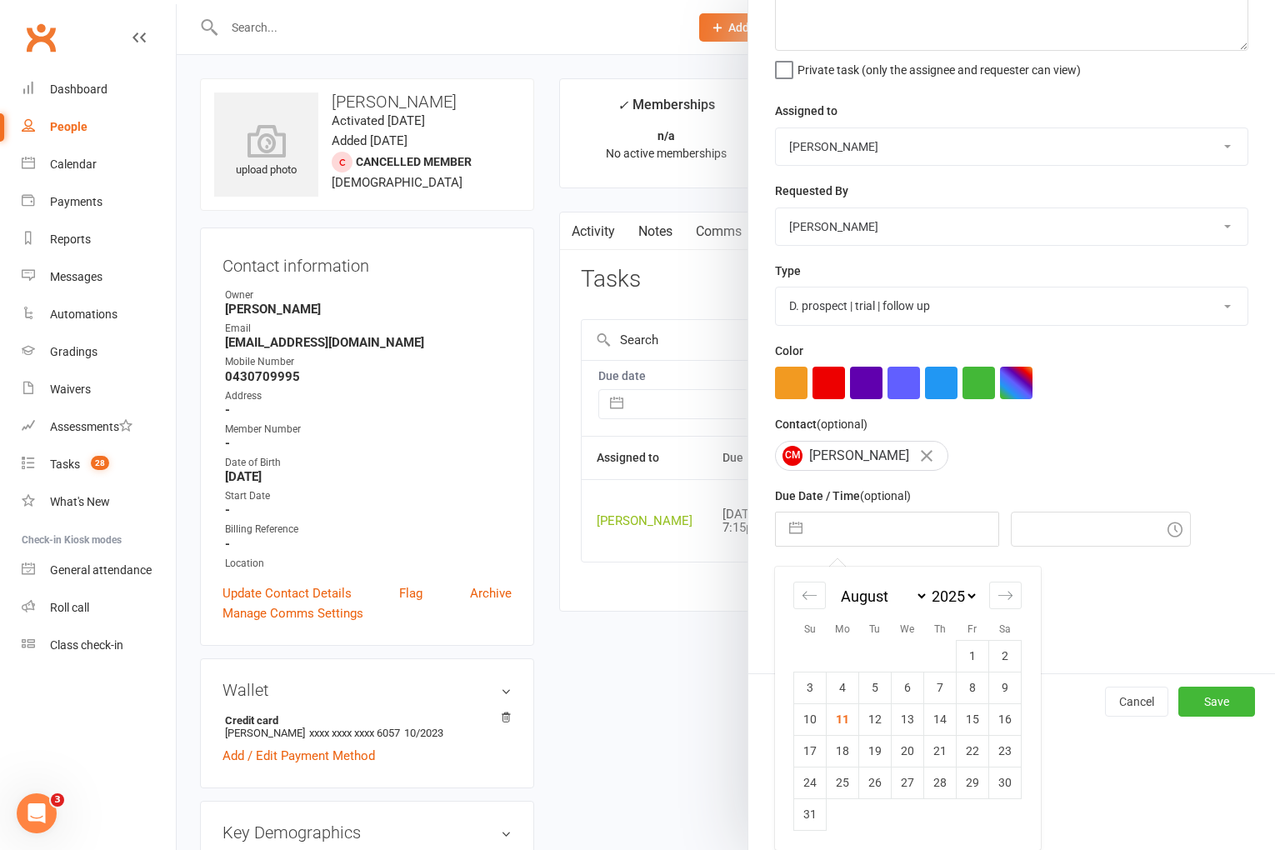
click at [914, 718] on td "13" at bounding box center [908, 720] width 33 height 32
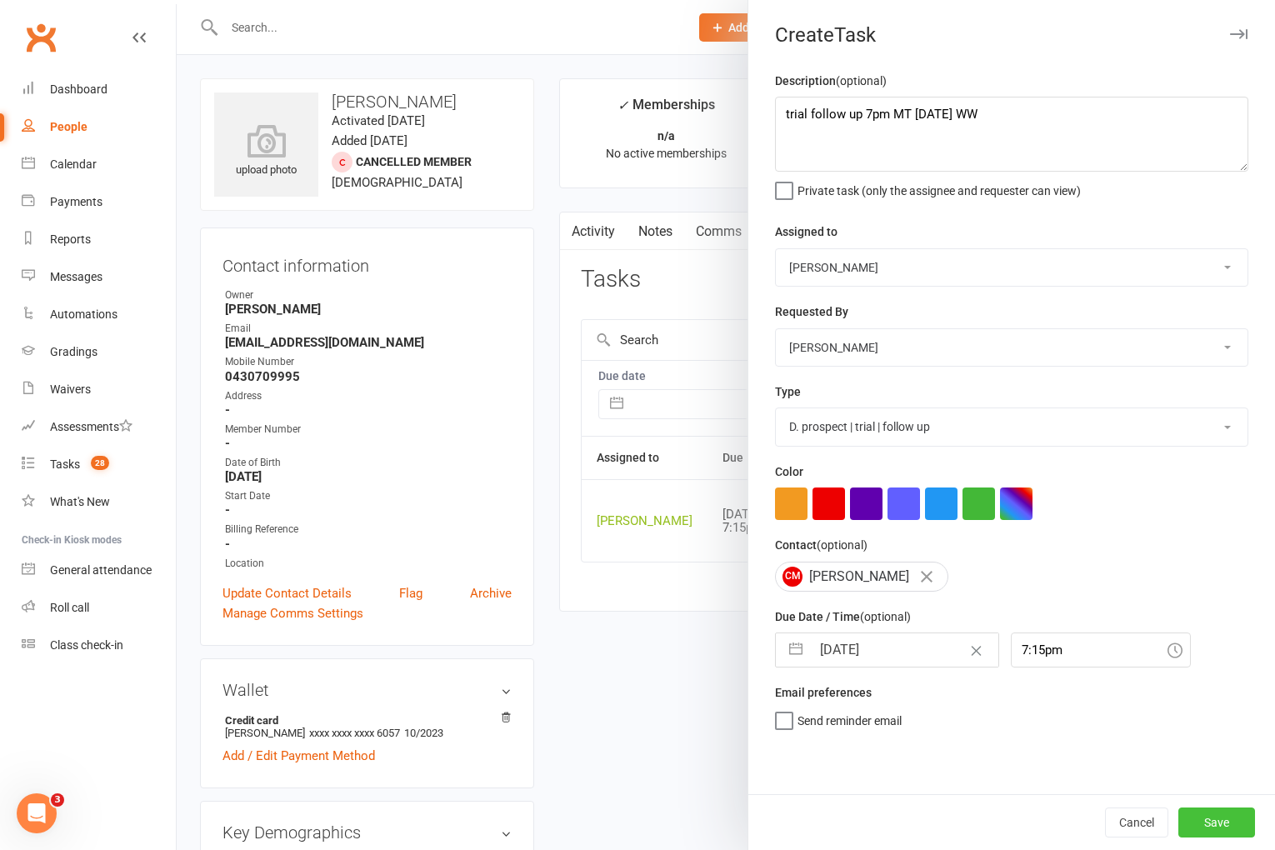
click at [1209, 813] on button "Save" at bounding box center [1217, 823] width 77 height 30
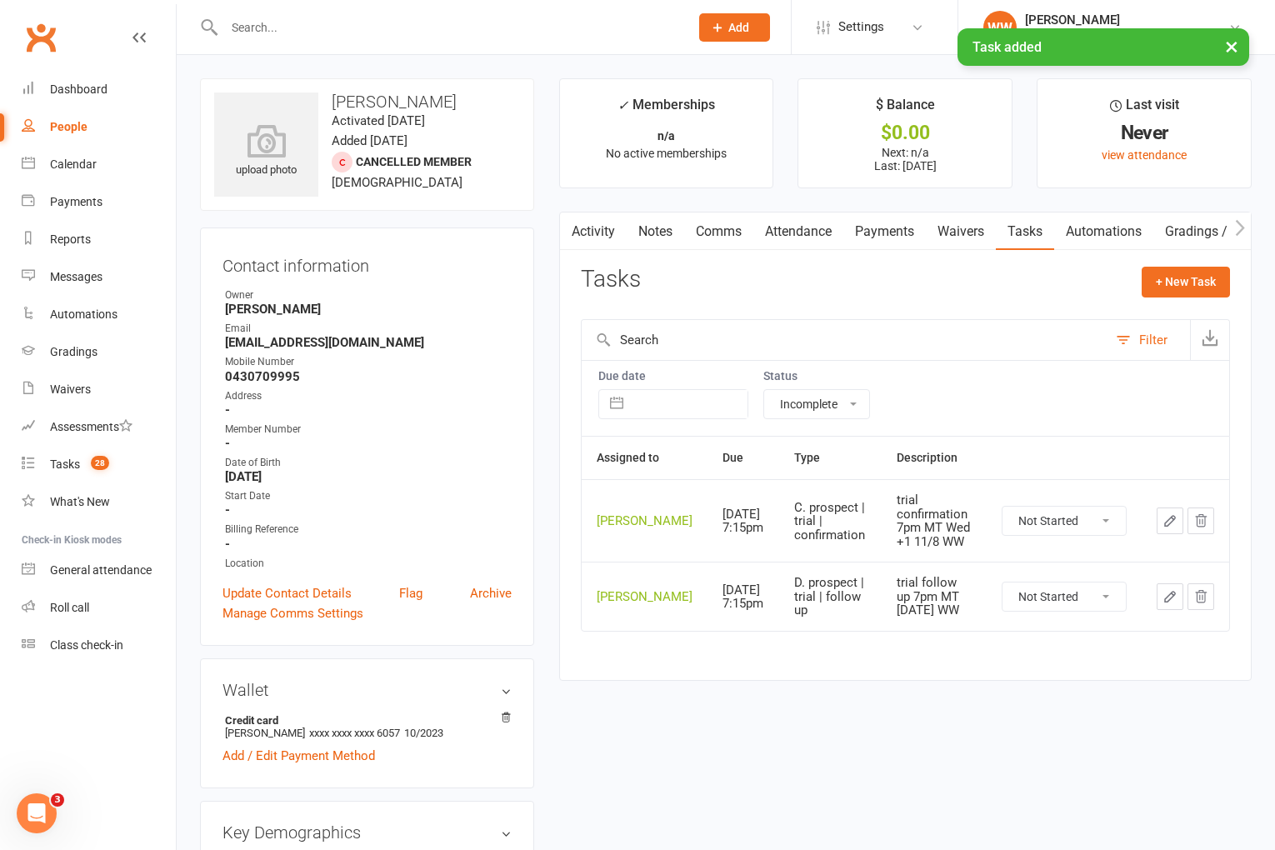
click at [971, 261] on div "Activity Notes Comms Attendance Payments Waivers Tasks Automations Gradings / P…" at bounding box center [905, 446] width 693 height 469
click at [975, 261] on div "Activity Notes Comms Attendance Payments Waivers Tasks Automations Gradings / P…" at bounding box center [905, 446] width 693 height 469
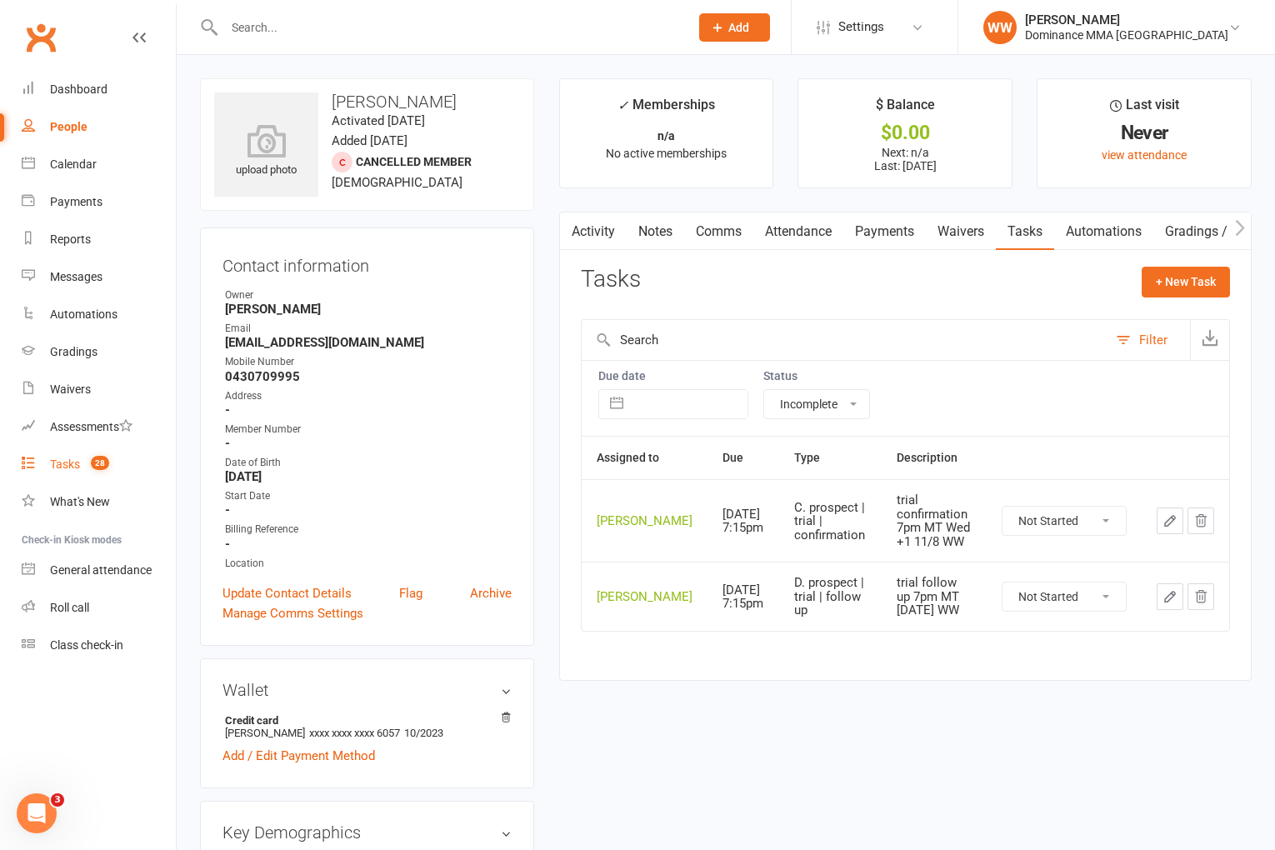
click at [80, 468] on link "Tasks 28" at bounding box center [99, 465] width 154 height 38
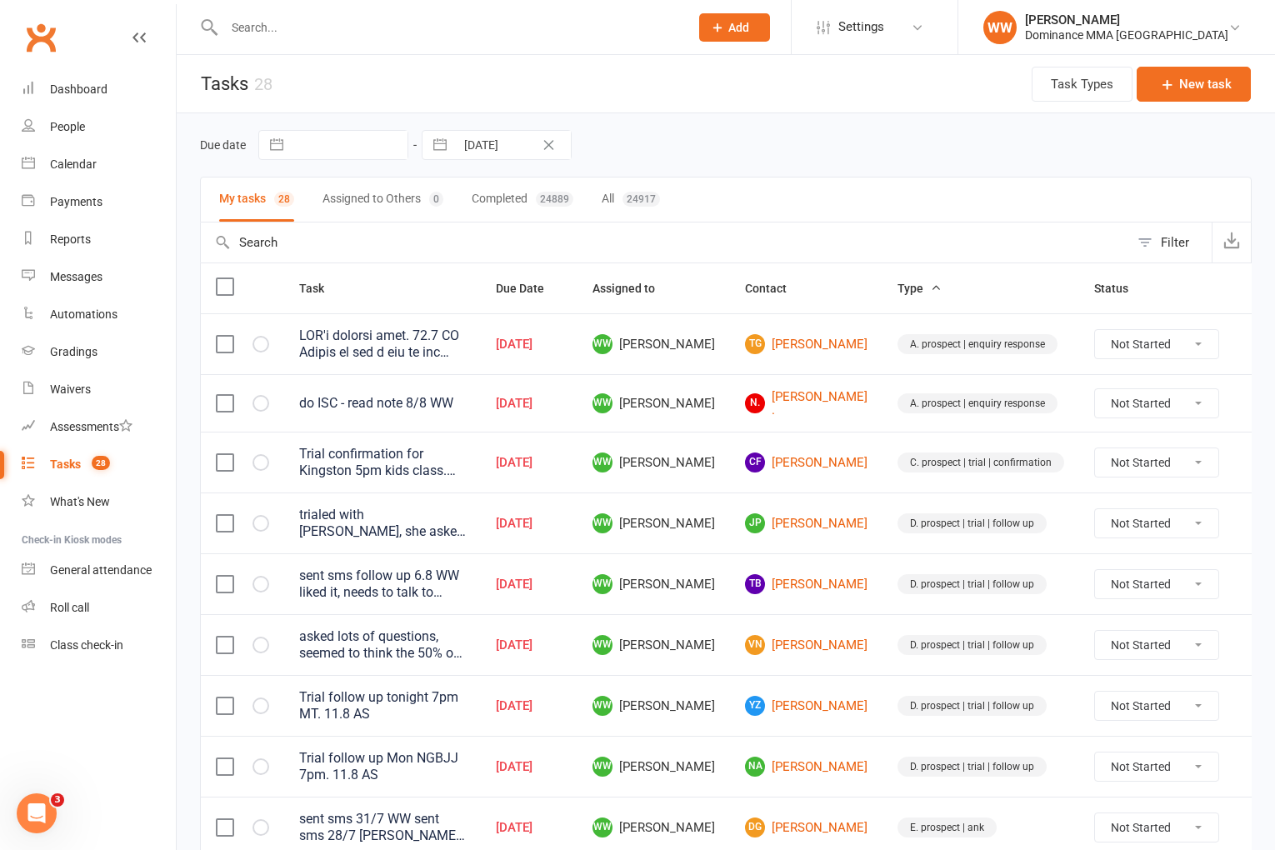
click at [710, 567] on td "WW Will Wesley" at bounding box center [654, 583] width 153 height 61
click at [705, 577] on td "WW Will Wesley" at bounding box center [654, 583] width 153 height 61
click at [84, 90] on div "Dashboard" at bounding box center [79, 89] width 58 height 13
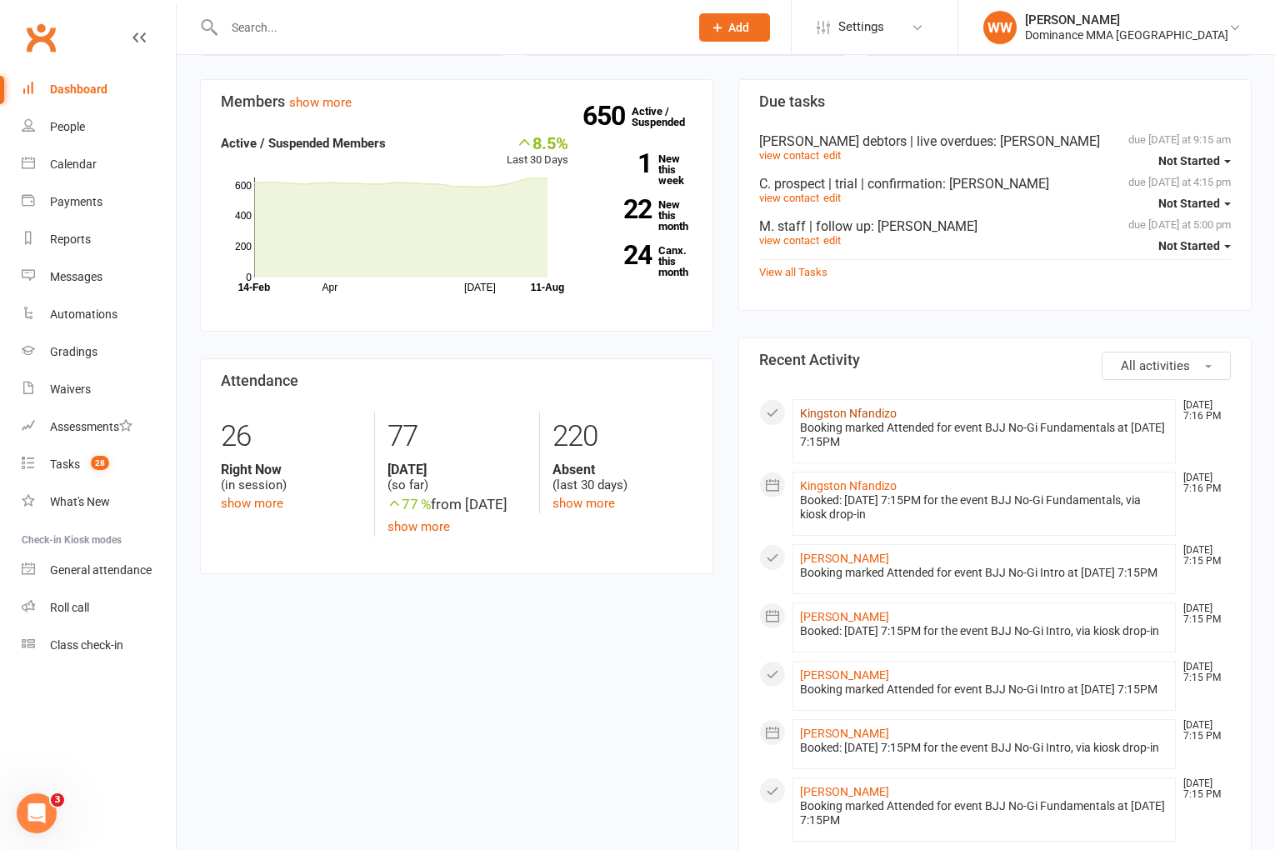
scroll to position [465, 0]
click at [844, 408] on link "Kingston Nfandizo" at bounding box center [848, 414] width 97 height 13
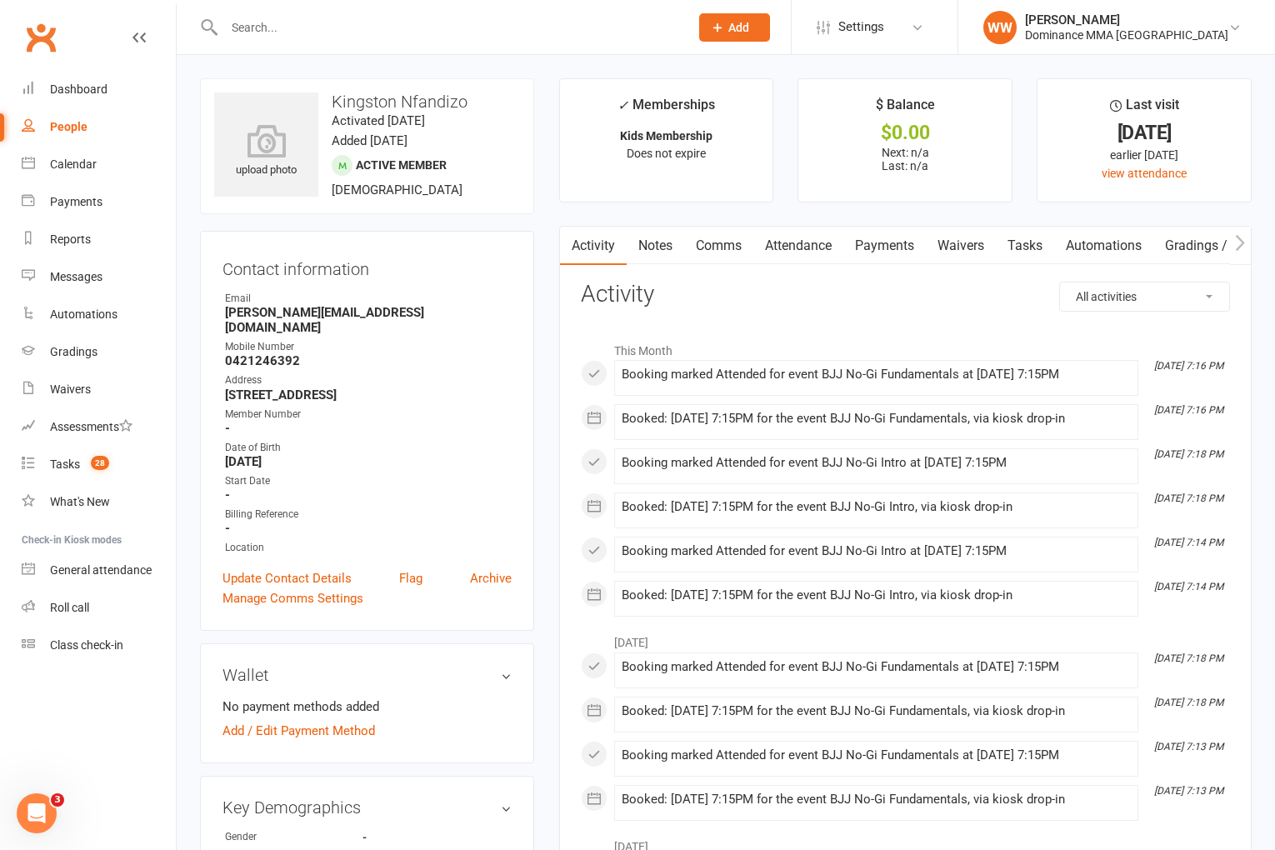
click at [658, 259] on link "Notes" at bounding box center [656, 246] width 58 height 38
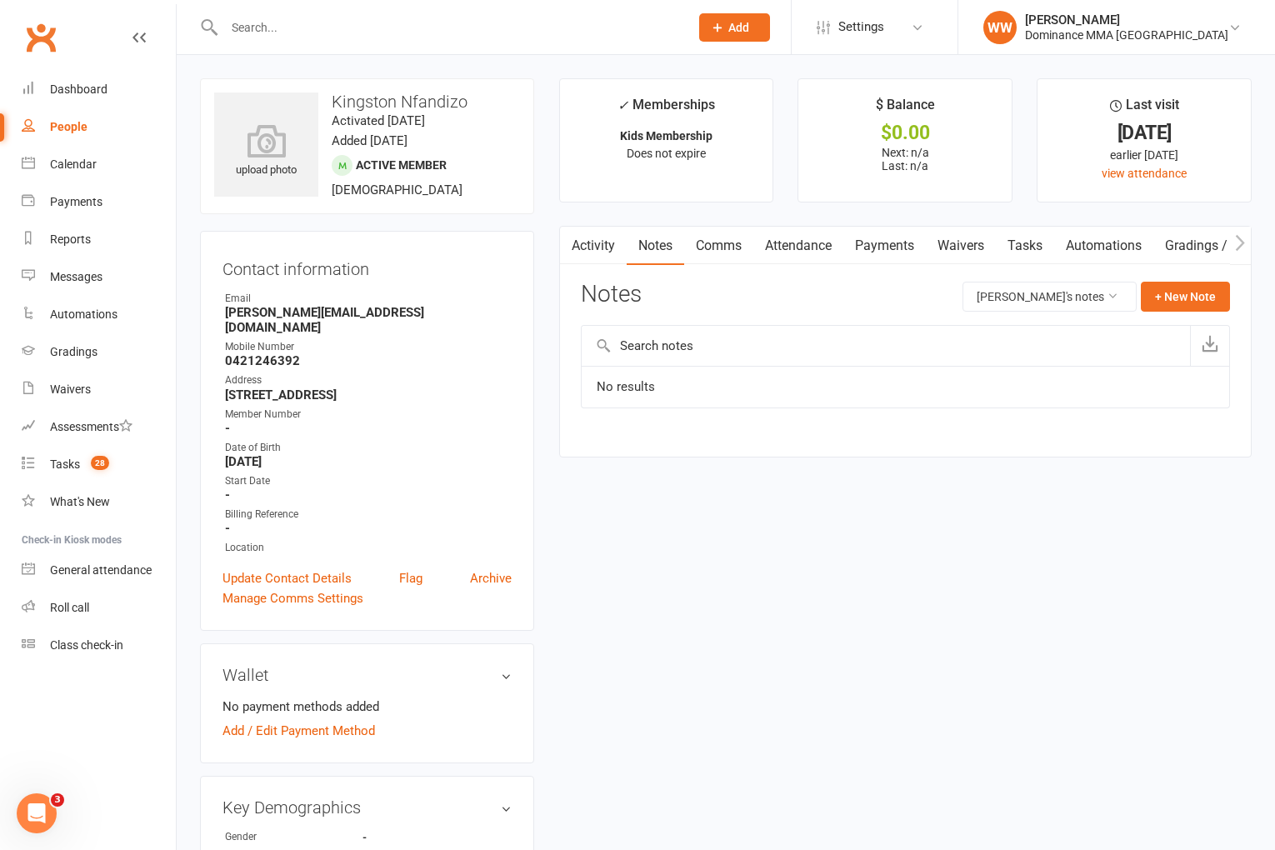
click at [748, 296] on div "Notes Kingston Nfandizo's notes + New Note" at bounding box center [905, 303] width 649 height 43
click at [964, 300] on button "Kingston Nfandizo's notes" at bounding box center [1050, 297] width 174 height 30
click at [994, 367] on link "All family notes" at bounding box center [1053, 367] width 166 height 33
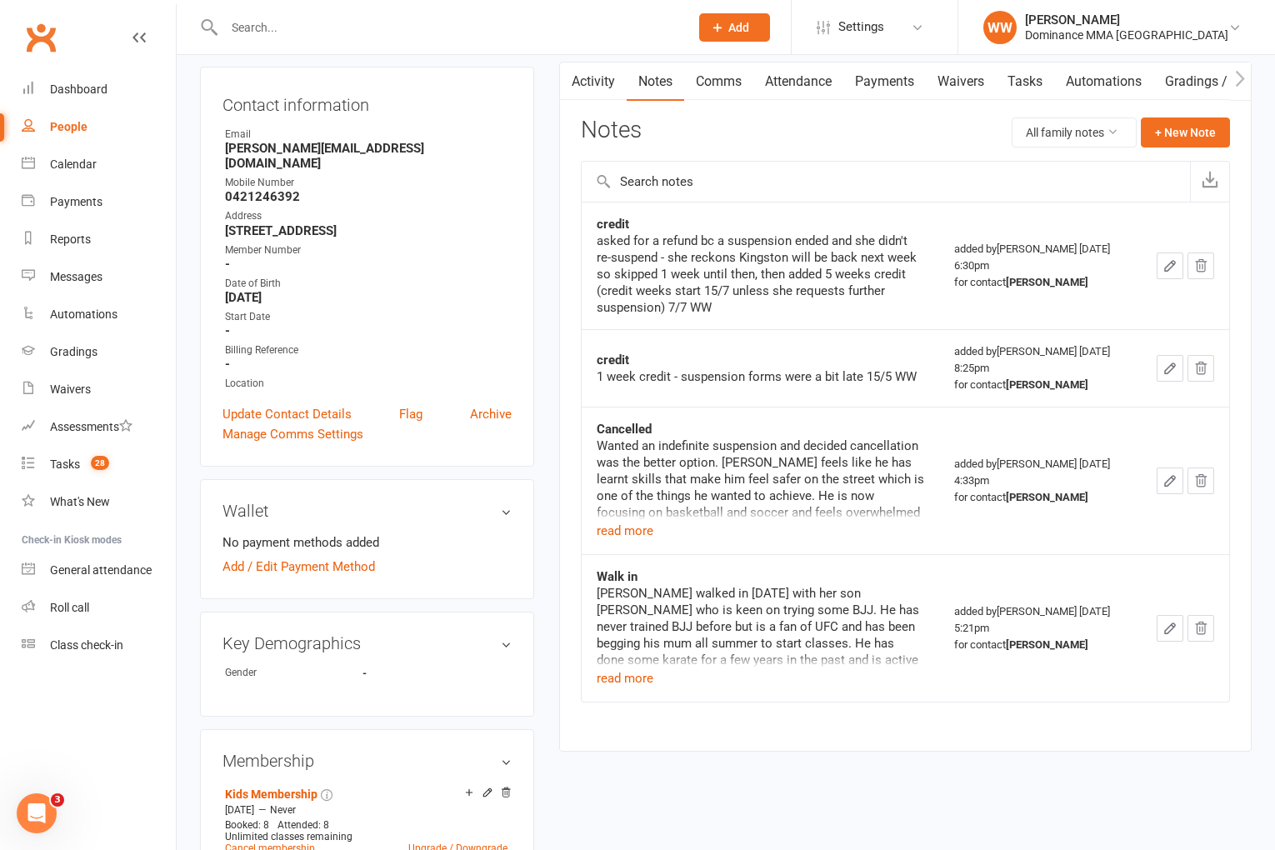
scroll to position [166, 0]
click at [642, 532] on button "read more" at bounding box center [625, 529] width 57 height 20
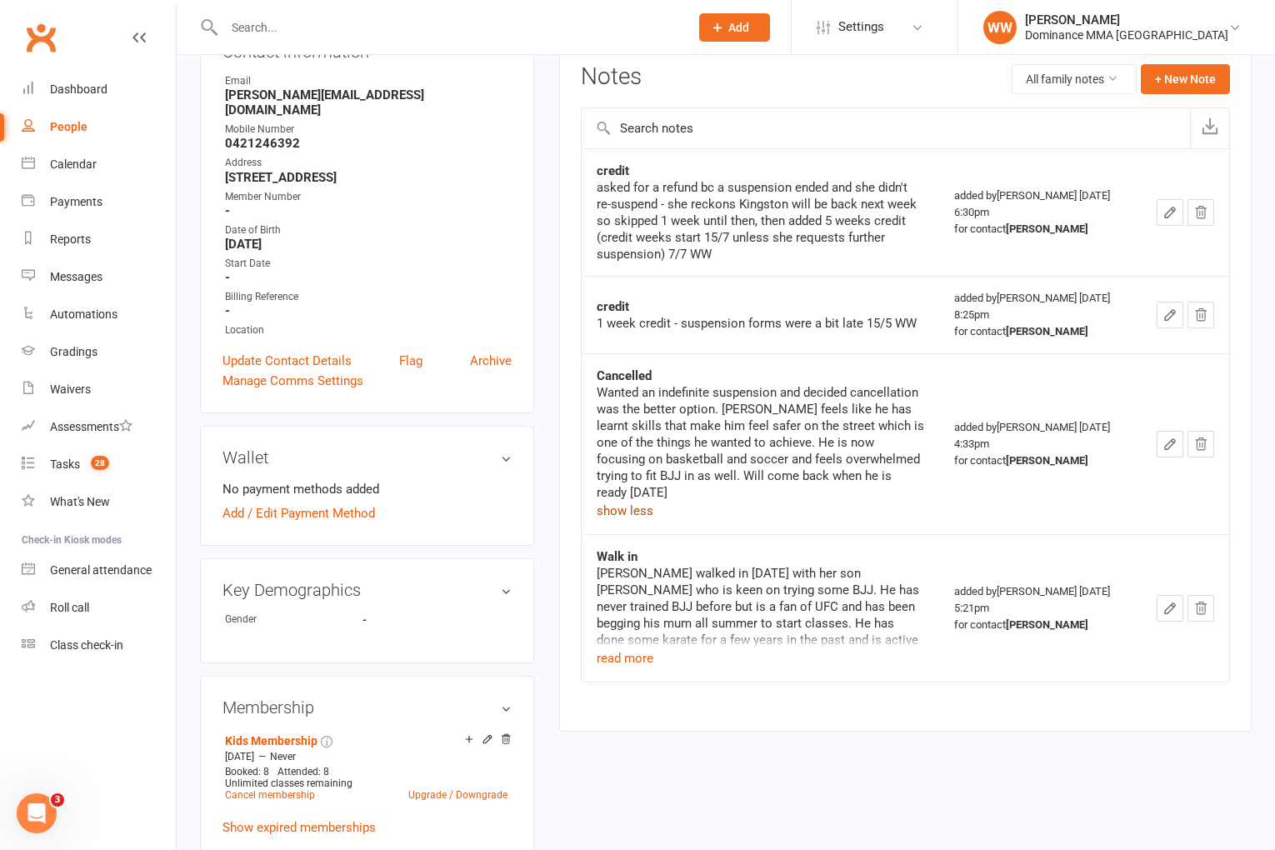
scroll to position [244, 0]
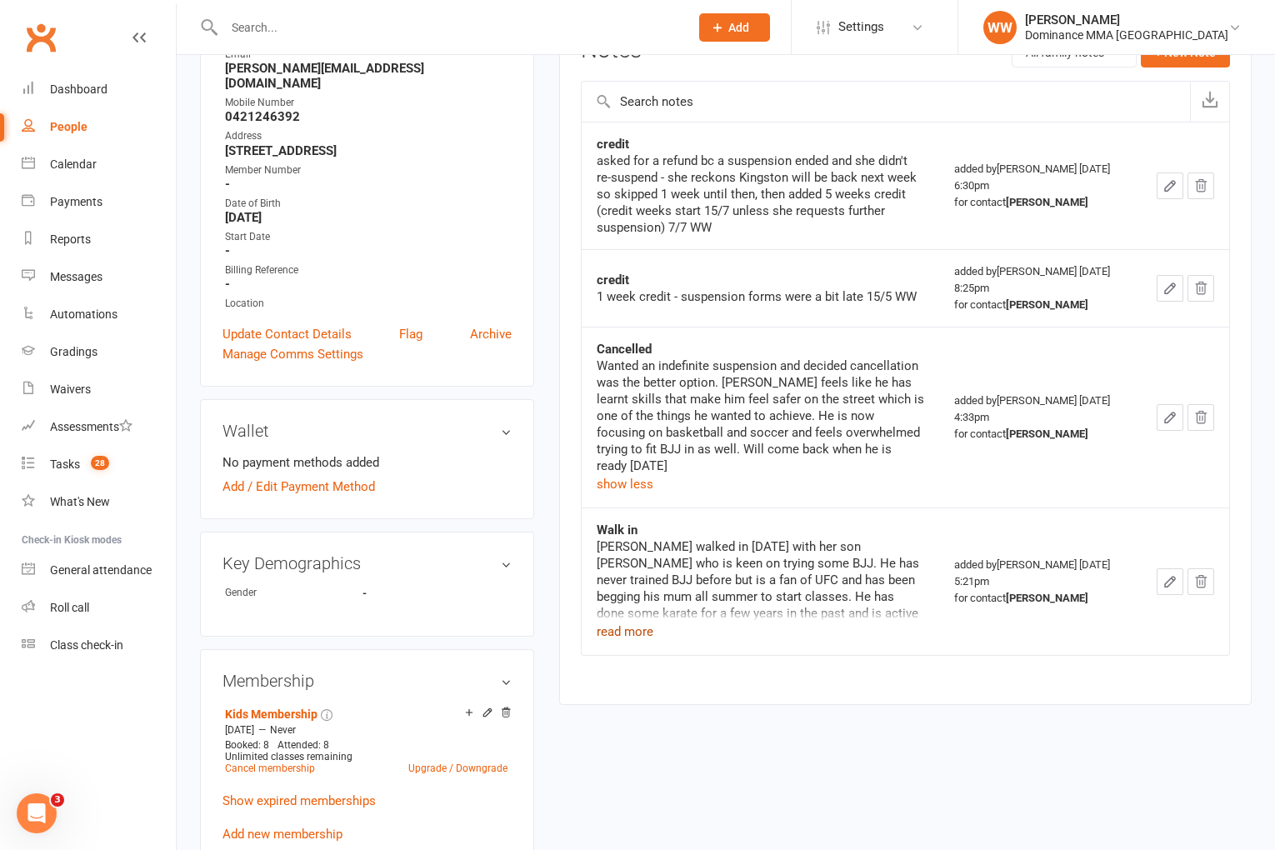
click at [633, 630] on button "read more" at bounding box center [625, 632] width 57 height 20
click at [587, 610] on td "Walk in Suzanne walked in today with her son Kingston who is keen on trying som…" at bounding box center [761, 590] width 358 height 164
click at [576, 599] on div "Activity Notes Comms Attendance Payments Waivers Tasks Automations Gradings / P…" at bounding box center [905, 352] width 693 height 740
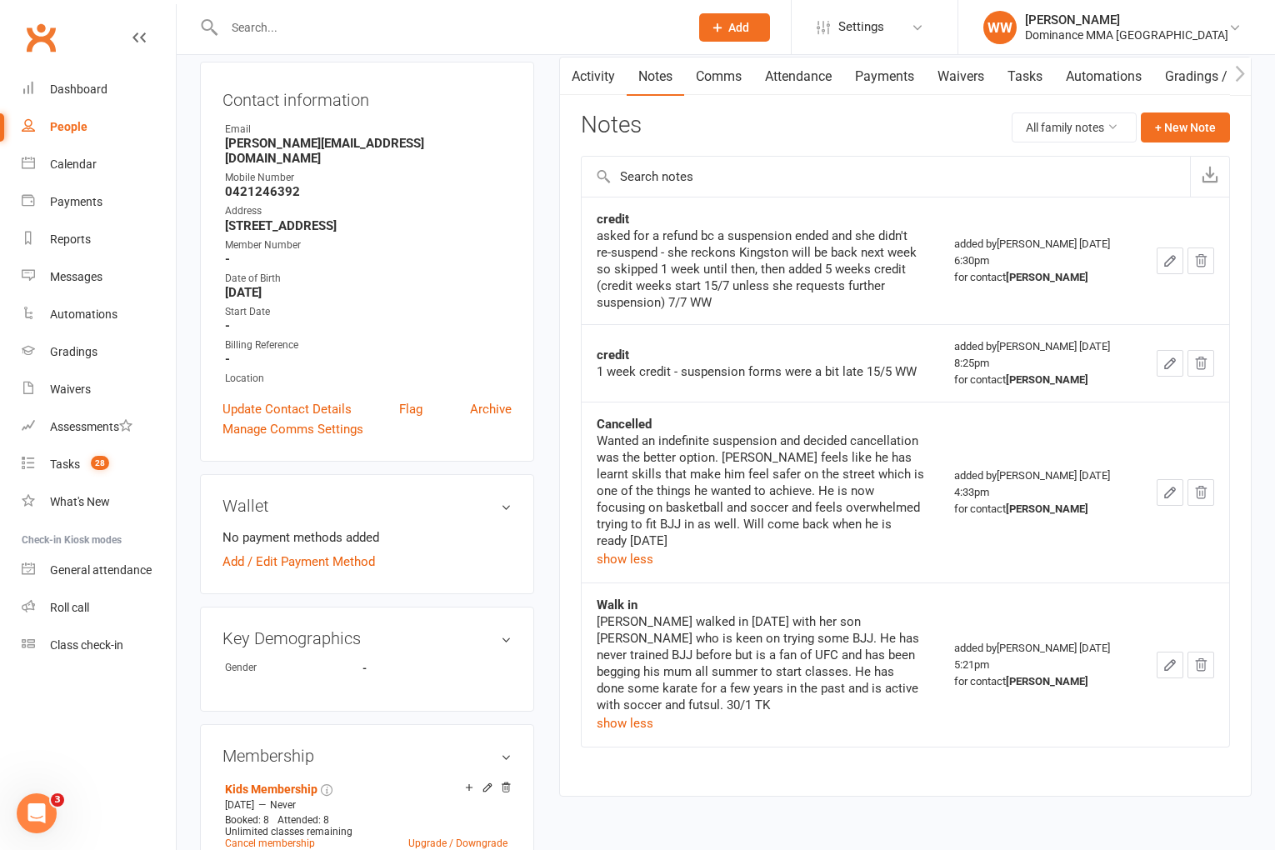
scroll to position [0, 0]
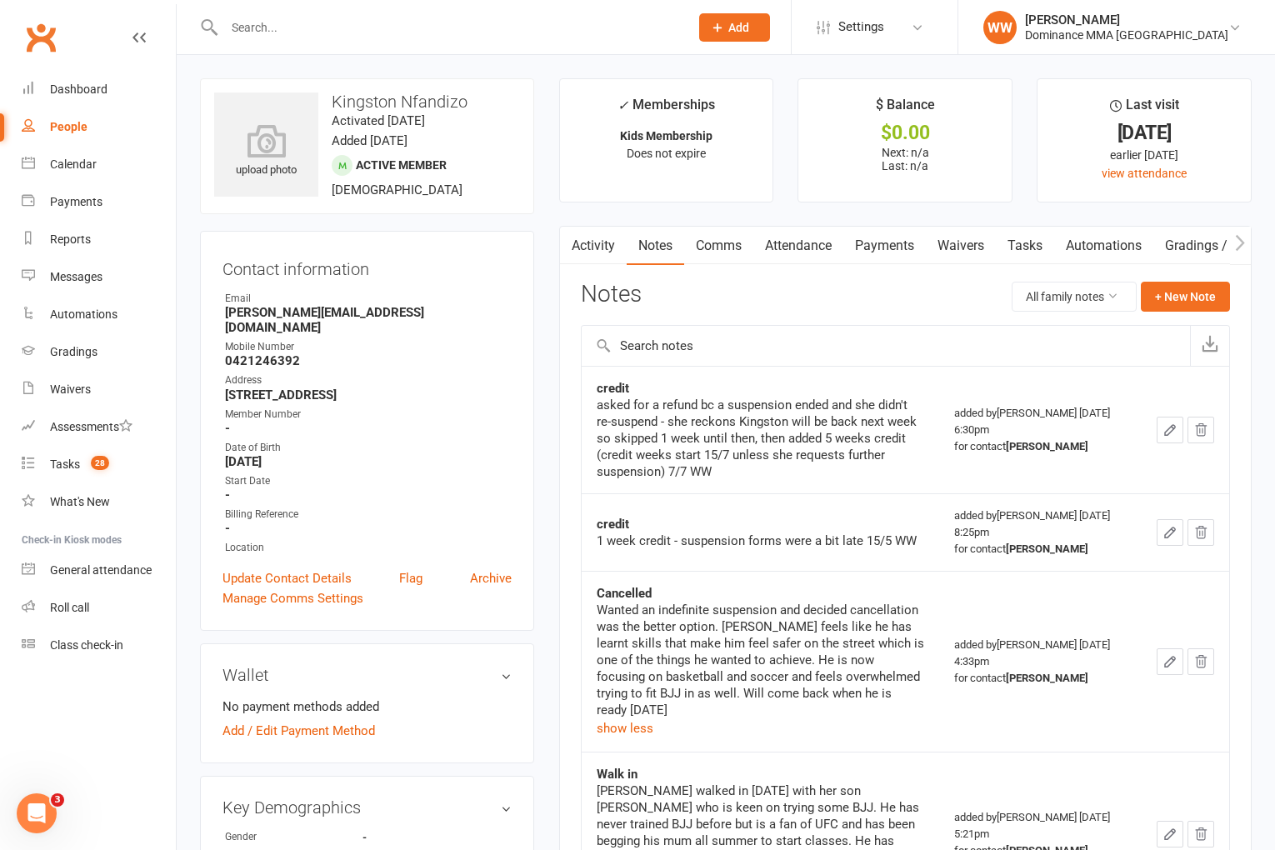
click at [593, 248] on link "Activity" at bounding box center [593, 246] width 67 height 38
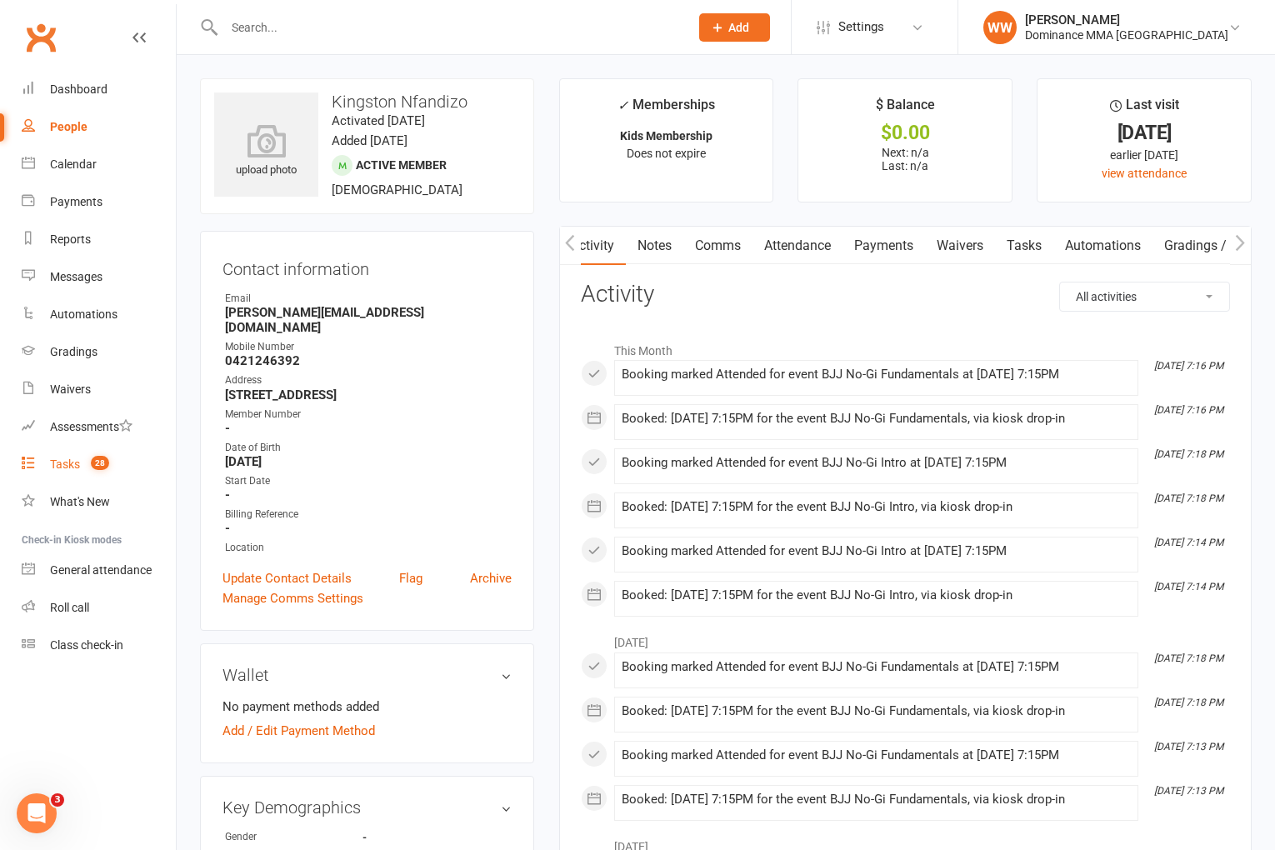
click at [102, 460] on span "28" at bounding box center [100, 463] width 18 height 14
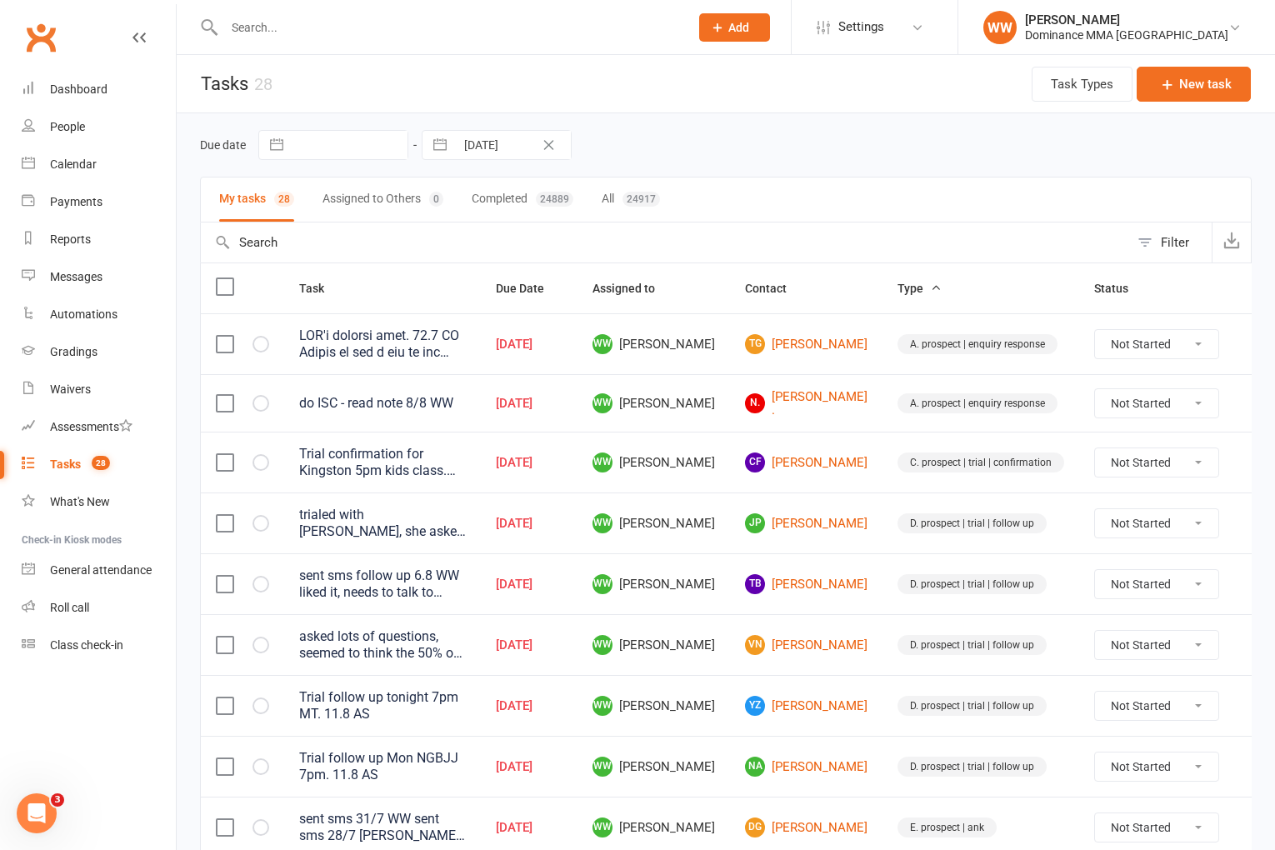
click at [698, 439] on td "WW Will Wesley" at bounding box center [654, 462] width 153 height 61
click at [698, 455] on span "WW Will Wesley" at bounding box center [654, 463] width 123 height 20
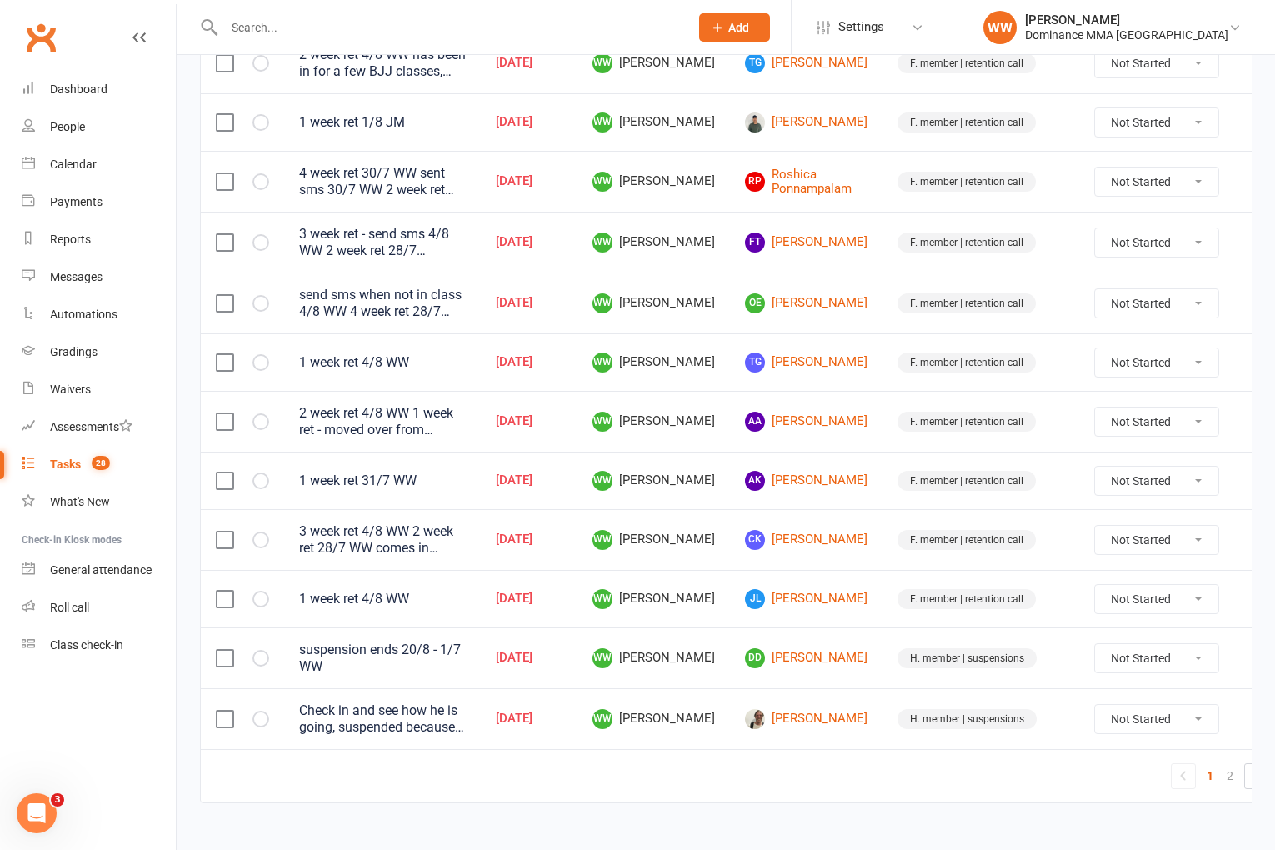
scroll to position [1082, 0]
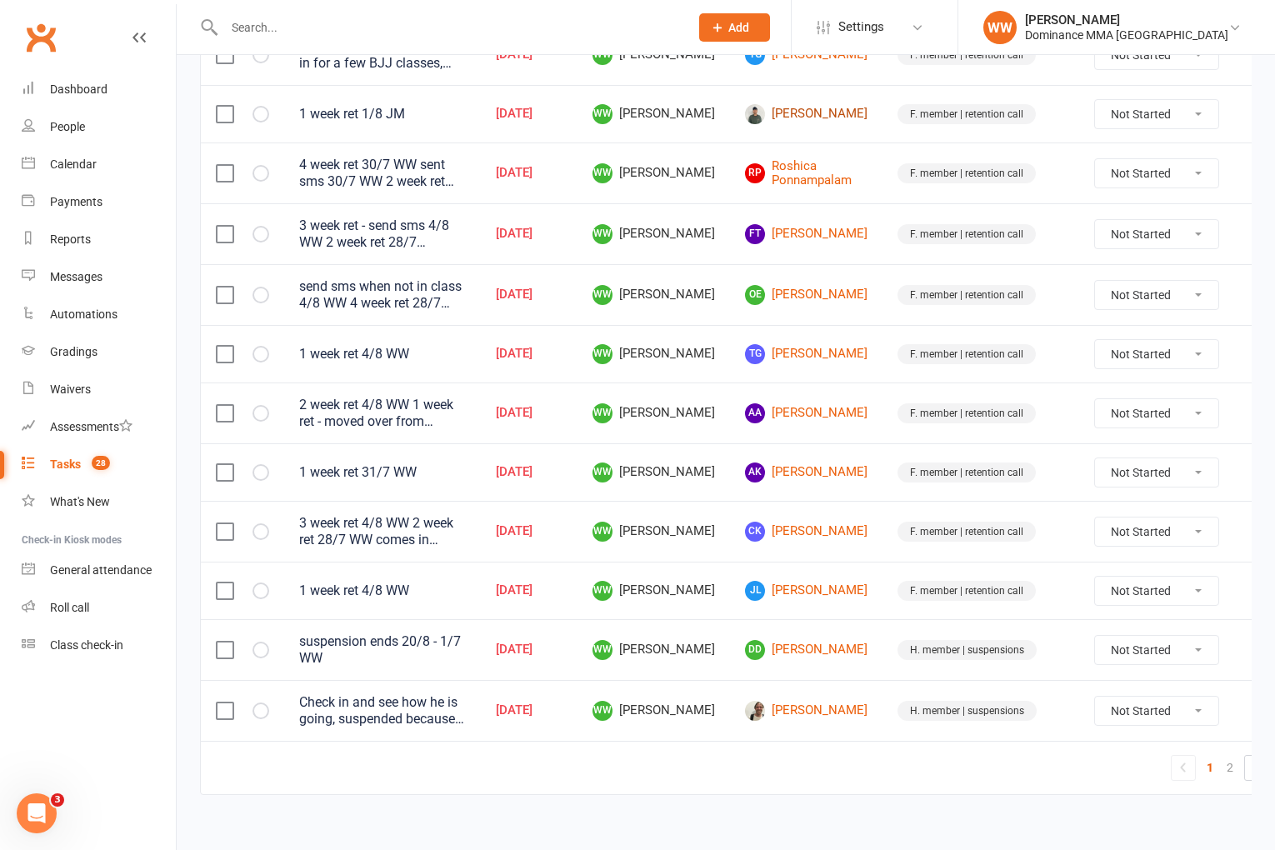
click at [799, 104] on link "Samuel Wang" at bounding box center [806, 114] width 123 height 20
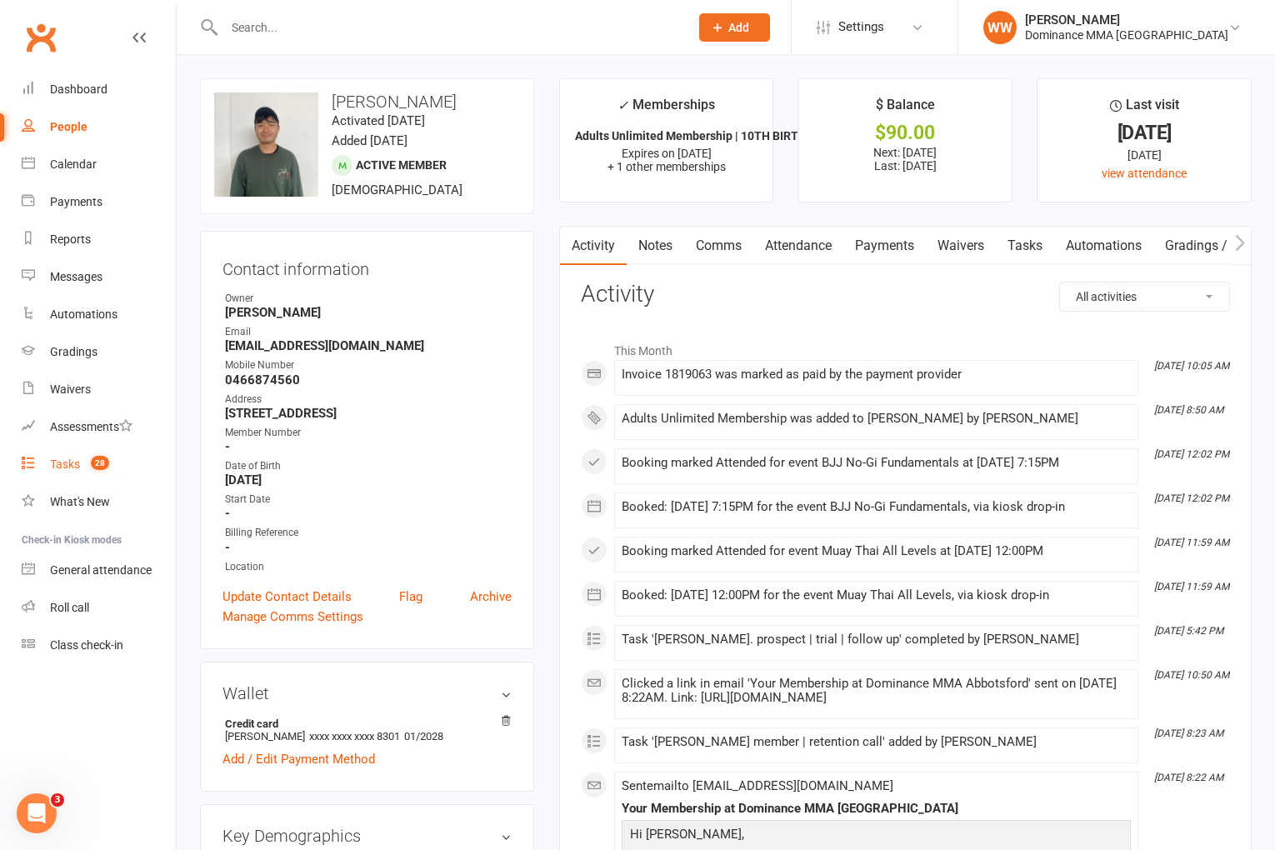
click at [63, 473] on link "Tasks 28" at bounding box center [99, 465] width 154 height 38
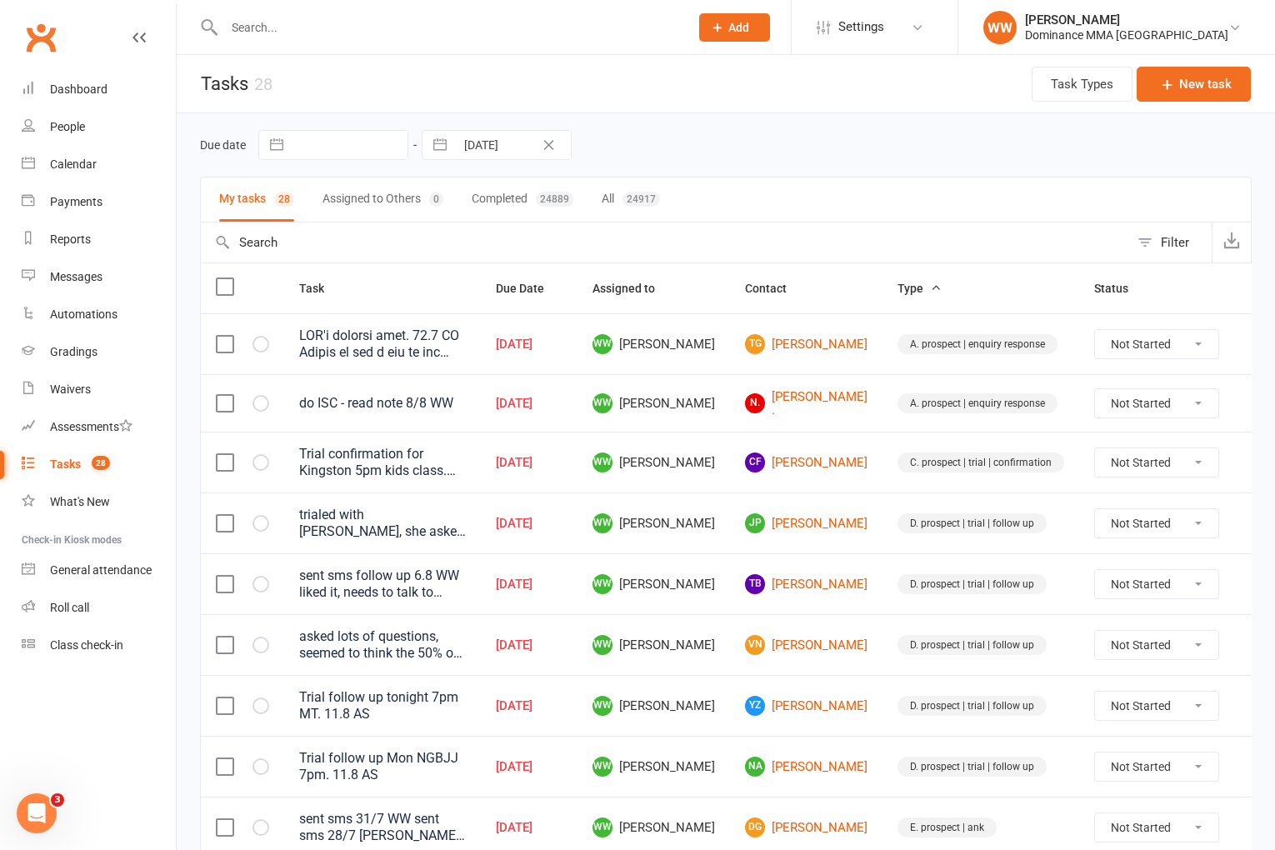
click at [710, 511] on td "WW Will Wesley" at bounding box center [654, 523] width 153 height 61
click at [707, 518] on td "WW Will Wesley" at bounding box center [654, 523] width 153 height 61
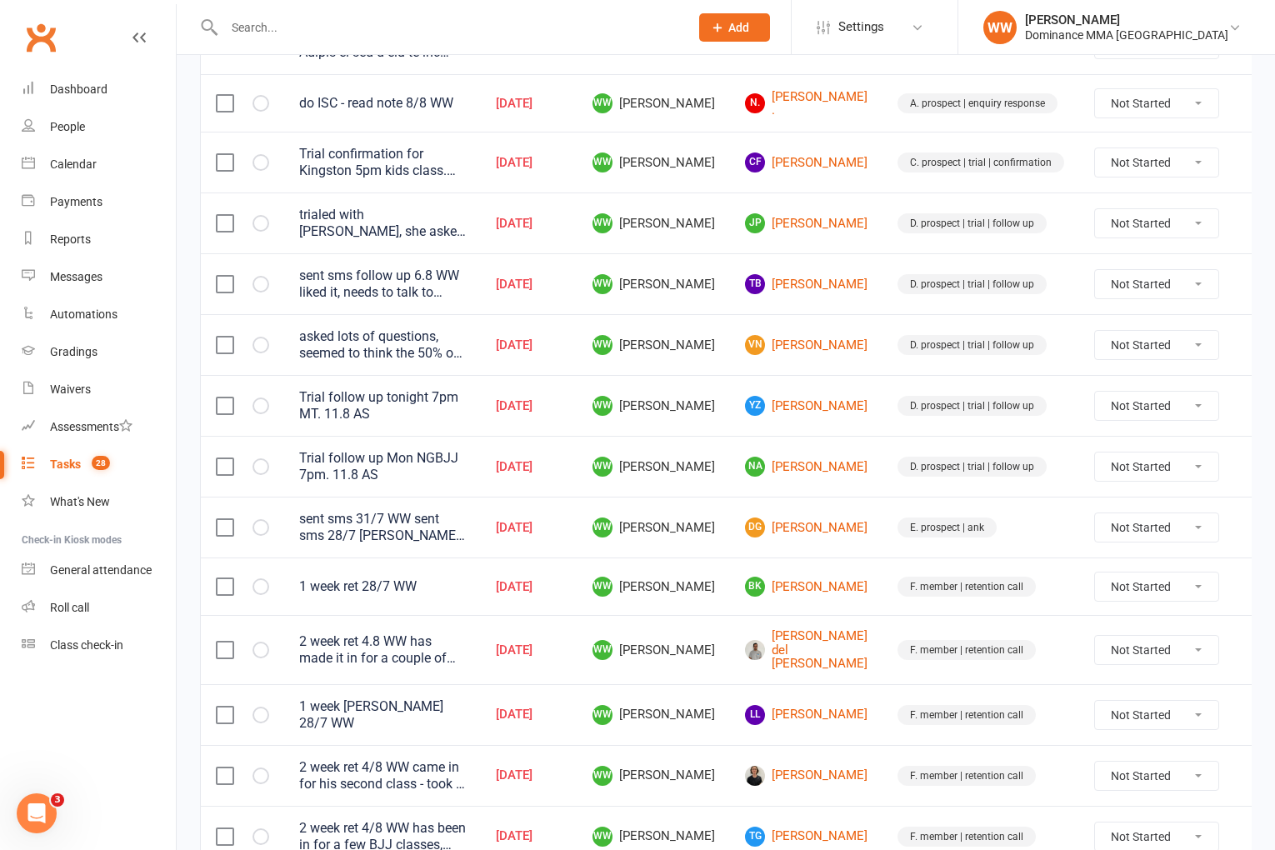
scroll to position [305, 0]
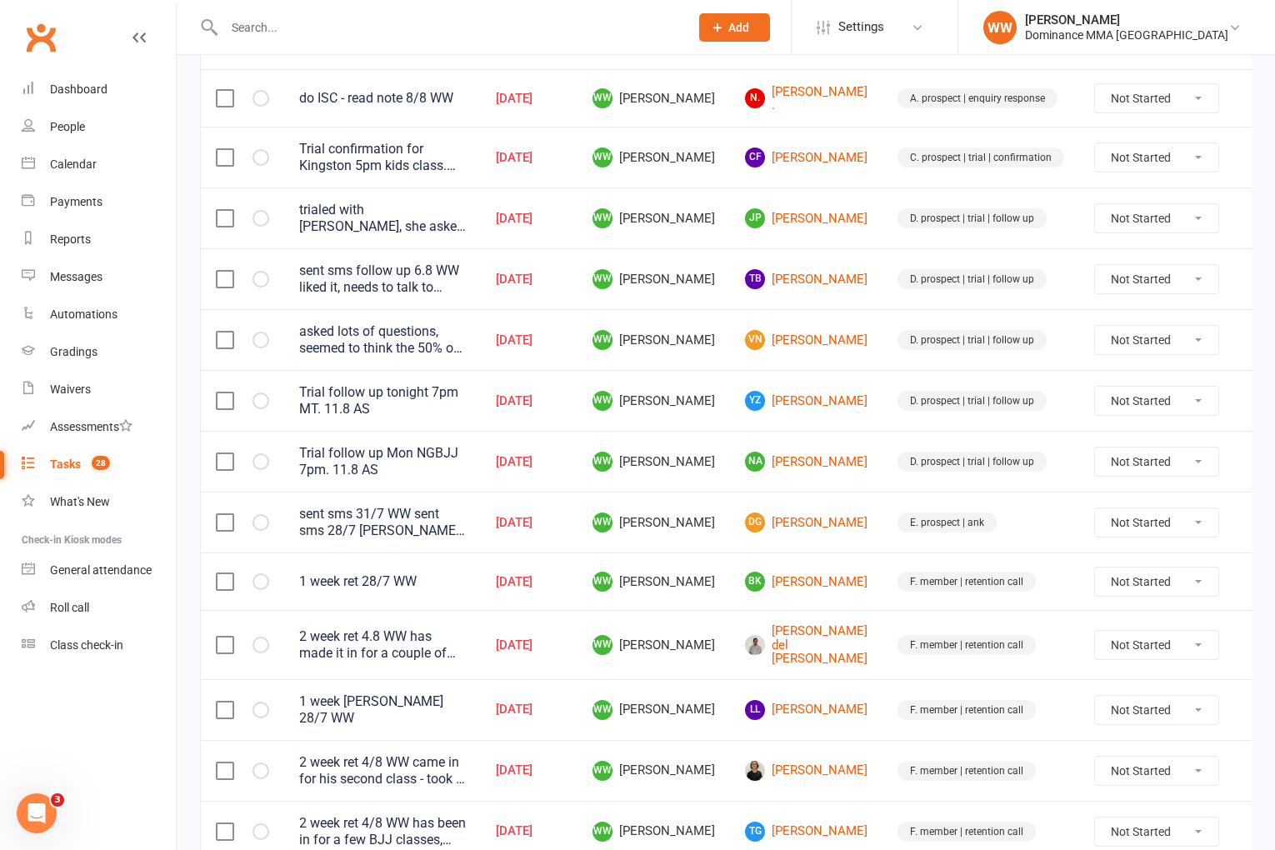
click at [705, 583] on td "WW Will Wesley" at bounding box center [654, 582] width 153 height 58
click at [704, 553] on td "WW Will Wesley" at bounding box center [654, 582] width 153 height 58
click at [706, 549] on td "WW Will Wesley" at bounding box center [654, 522] width 153 height 61
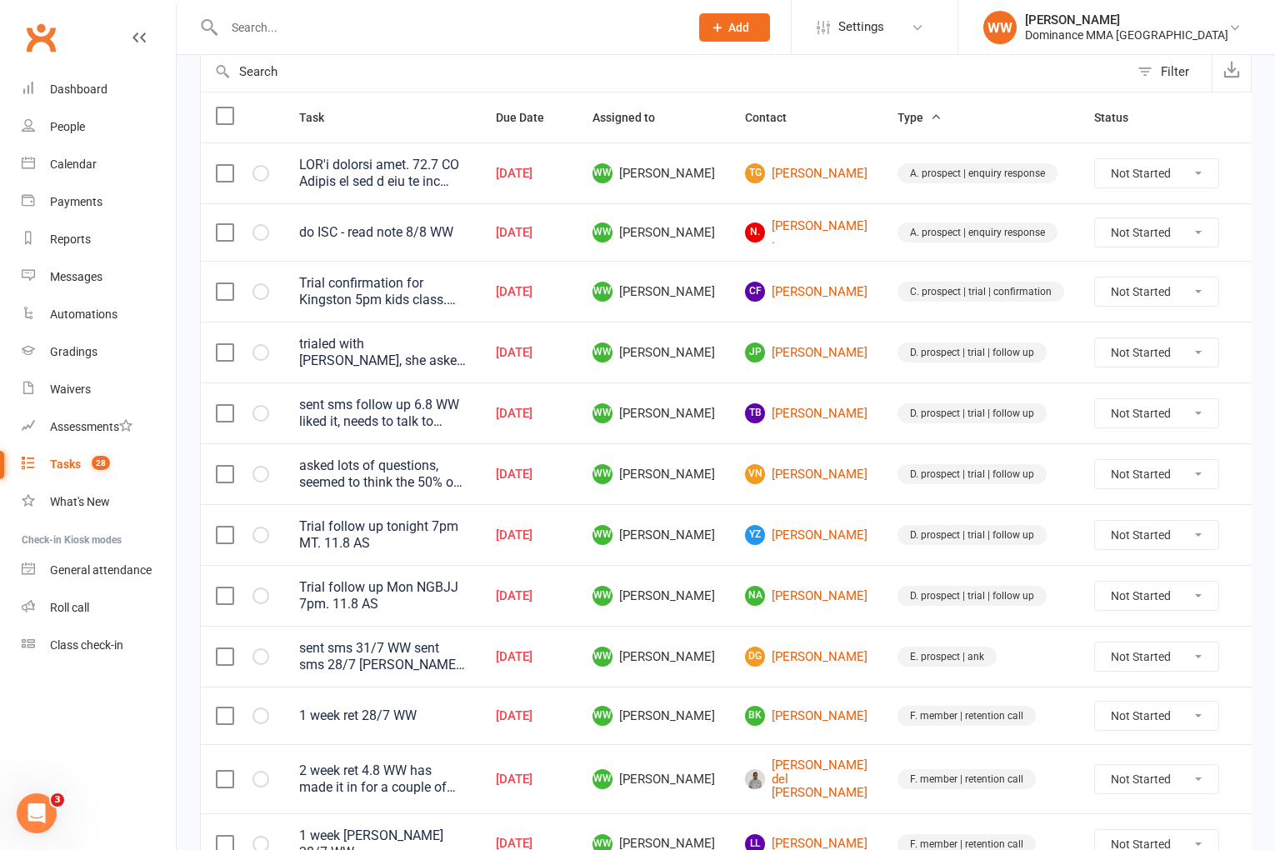
scroll to position [172, 0]
click at [710, 511] on td "WW Will Wesley" at bounding box center [654, 533] width 153 height 61
click at [705, 498] on td "WW Will Wesley" at bounding box center [654, 473] width 153 height 61
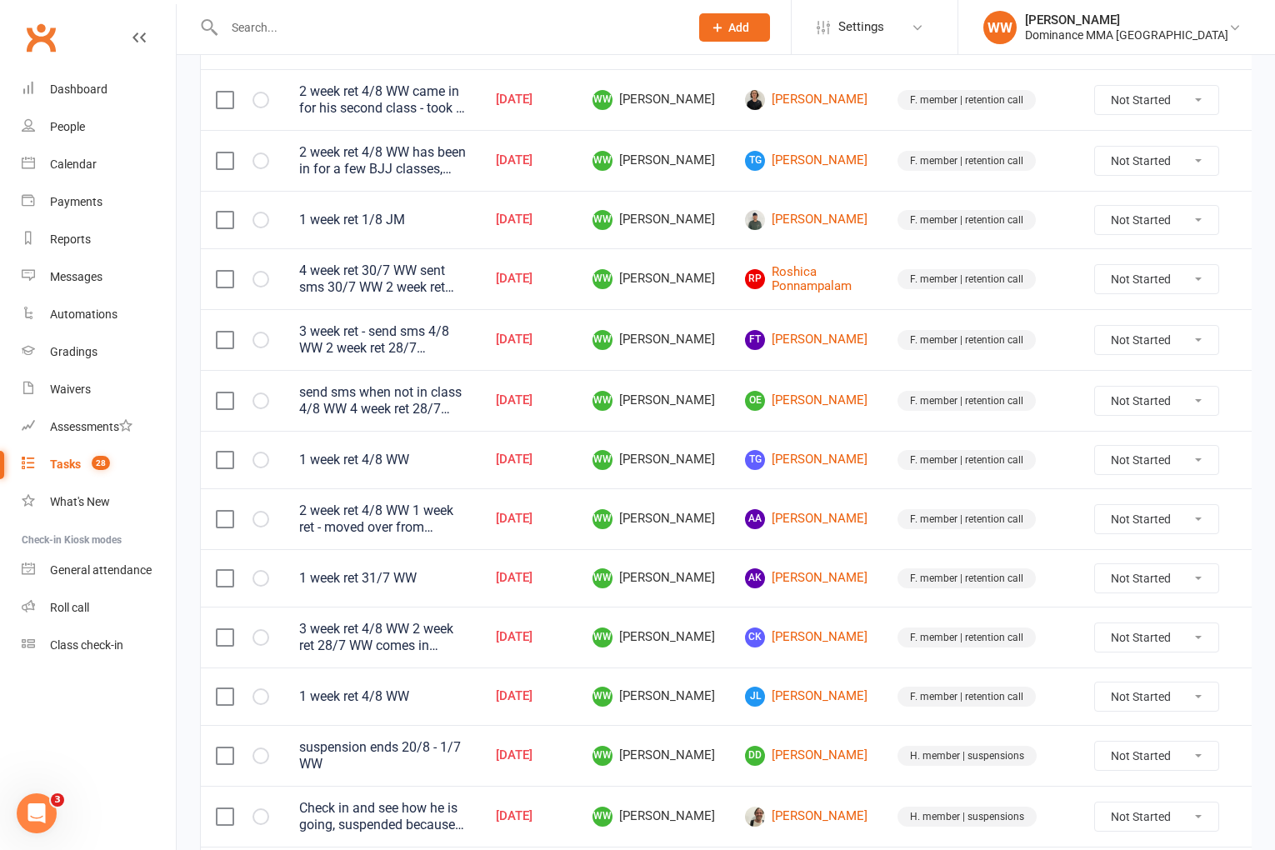
scroll to position [1082, 0]
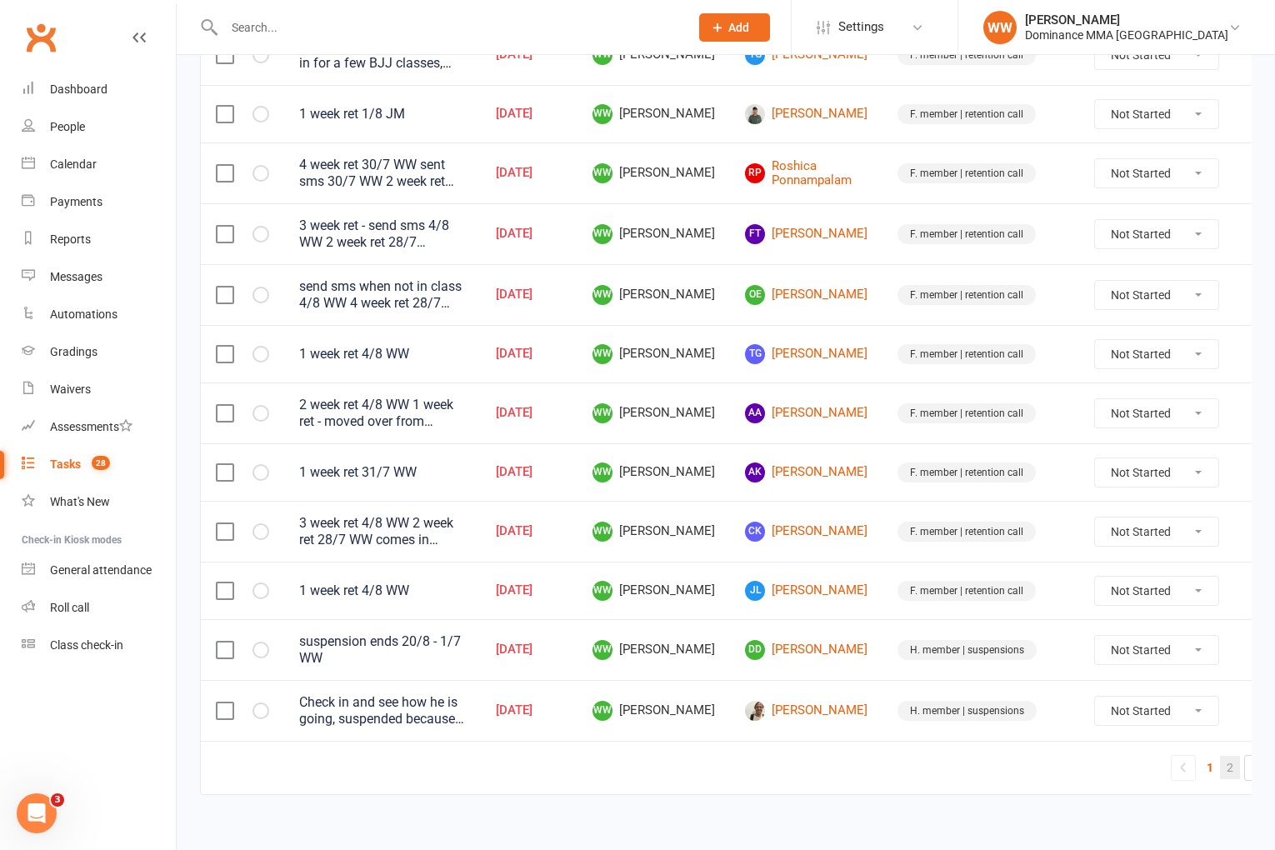
click at [1220, 756] on link "2" at bounding box center [1230, 767] width 20 height 23
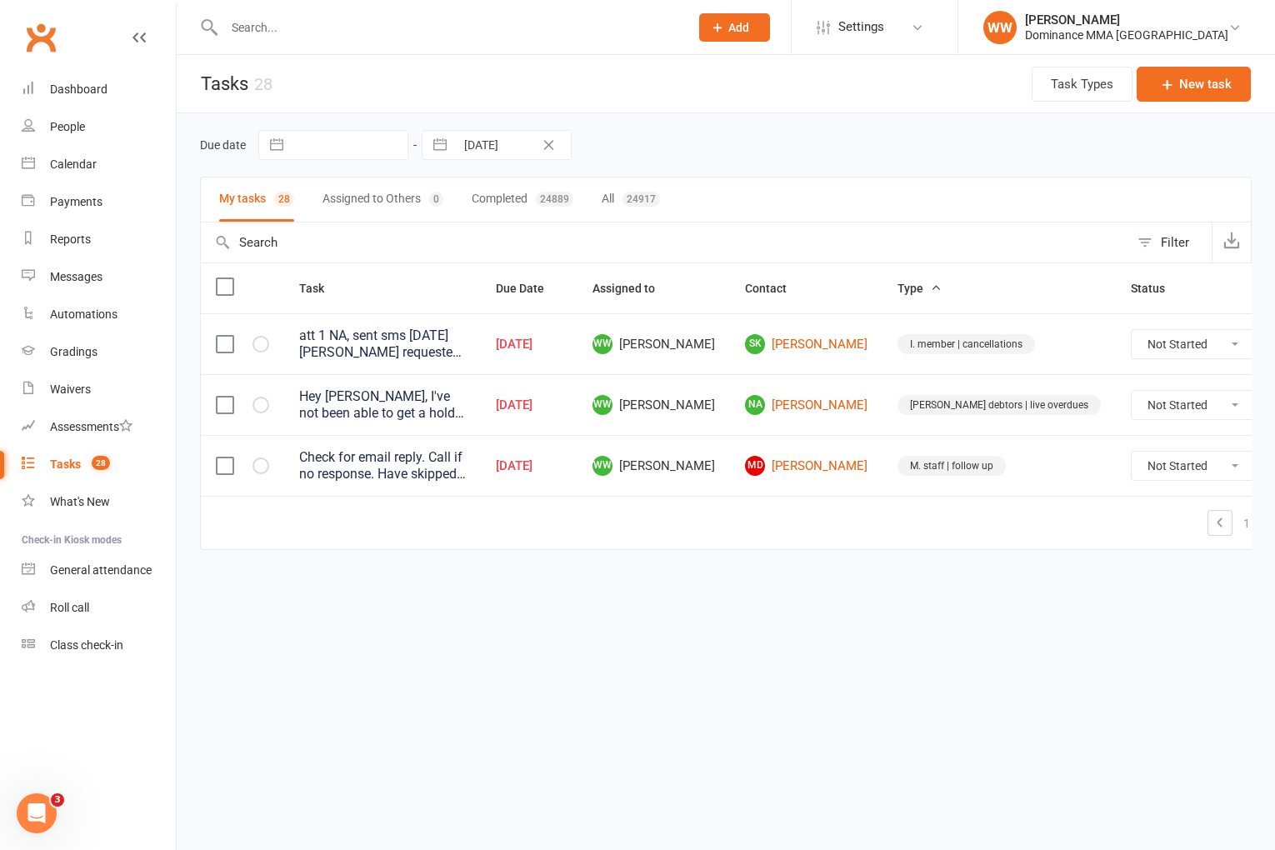
click at [1274, 409] on icon at bounding box center [1296, 405] width 17 height 17
click at [1133, 469] on link "Edit" at bounding box center [1152, 470] width 165 height 33
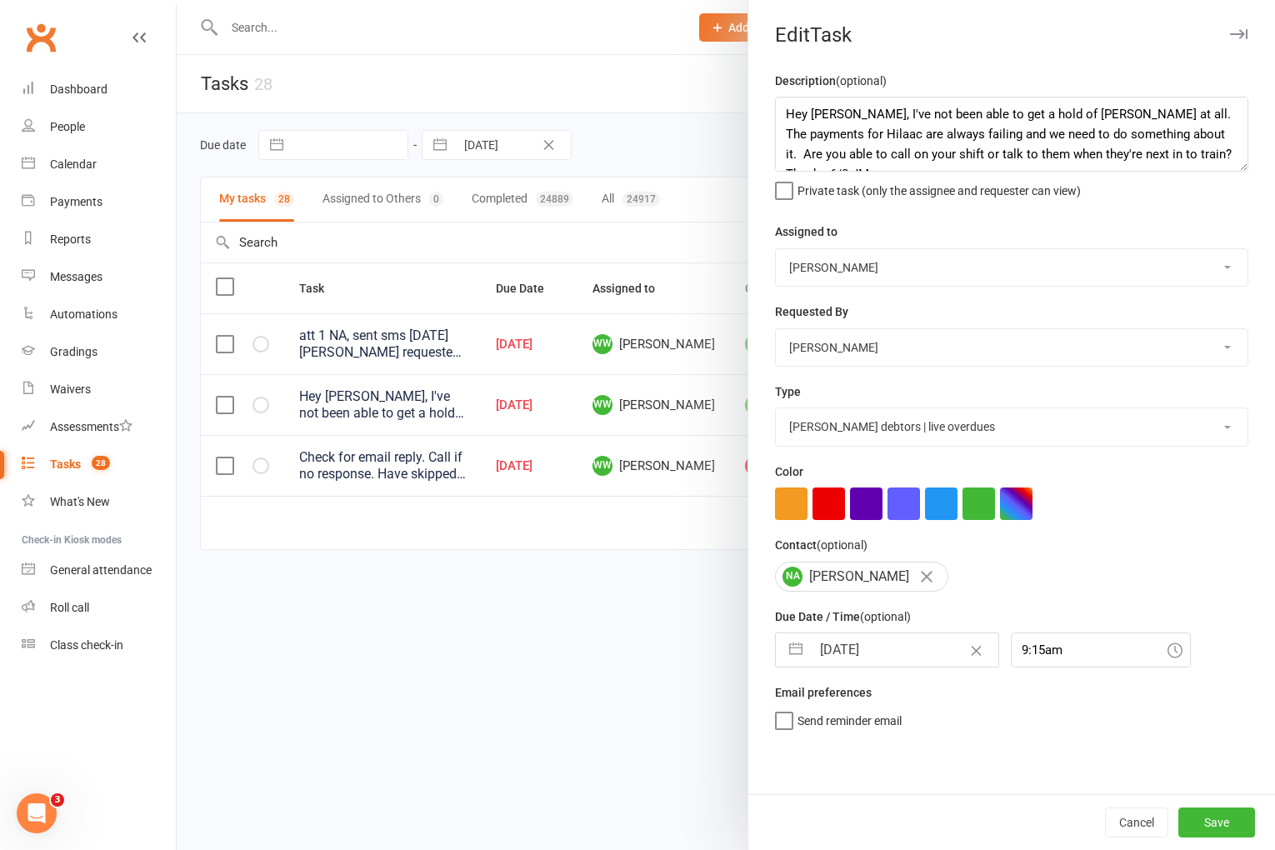
click at [842, 652] on input "11 Aug 2025" at bounding box center [905, 649] width 188 height 33
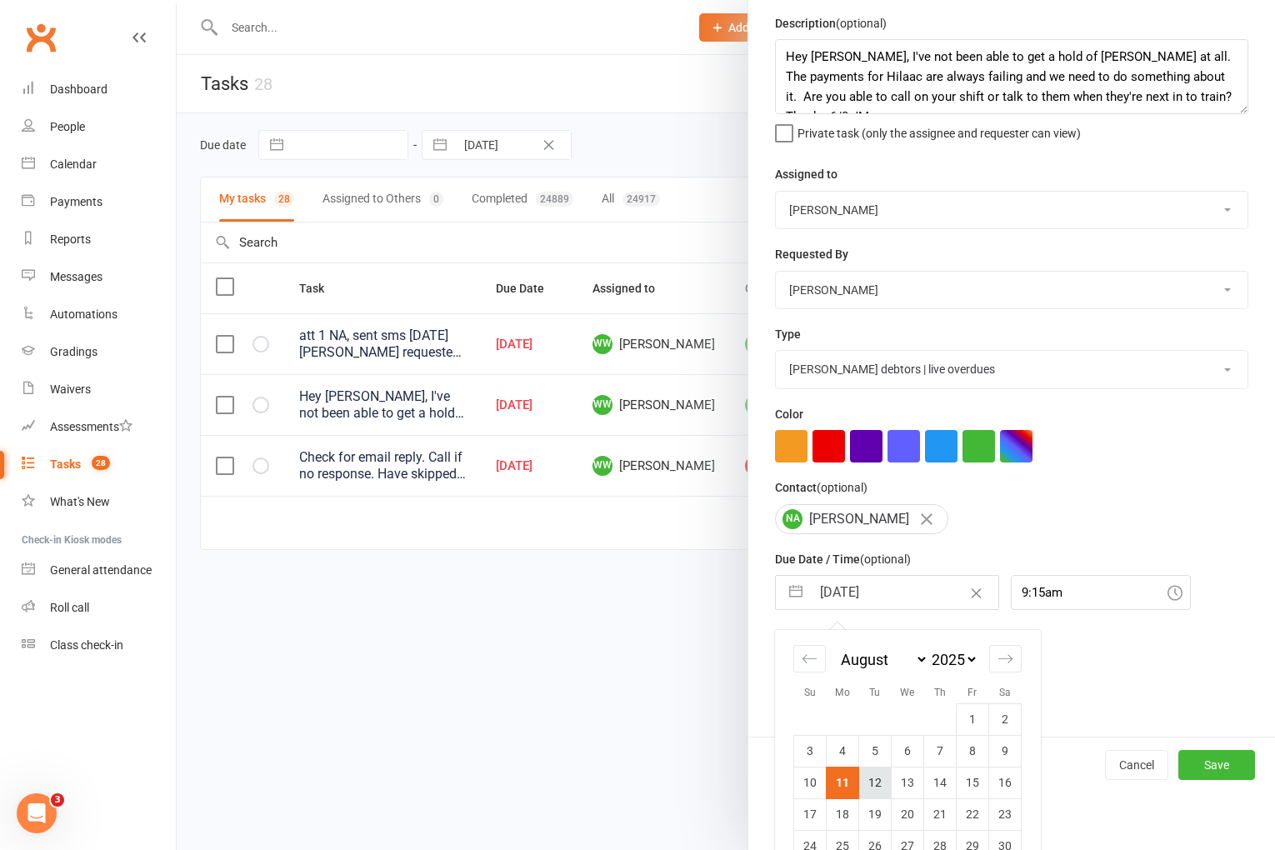
click at [867, 783] on td "12" at bounding box center [875, 783] width 33 height 32
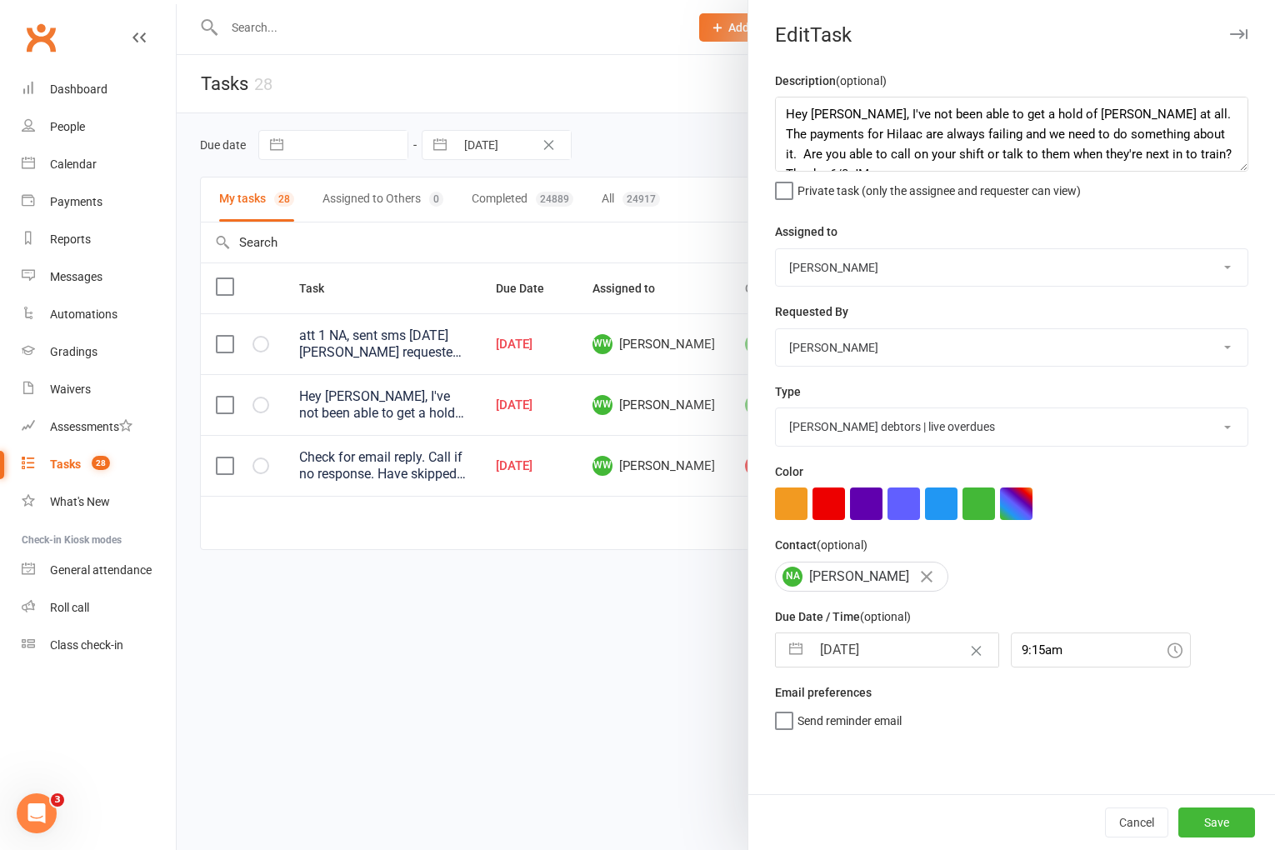
scroll to position [0, 0]
click at [1229, 826] on button "Save" at bounding box center [1217, 823] width 77 height 30
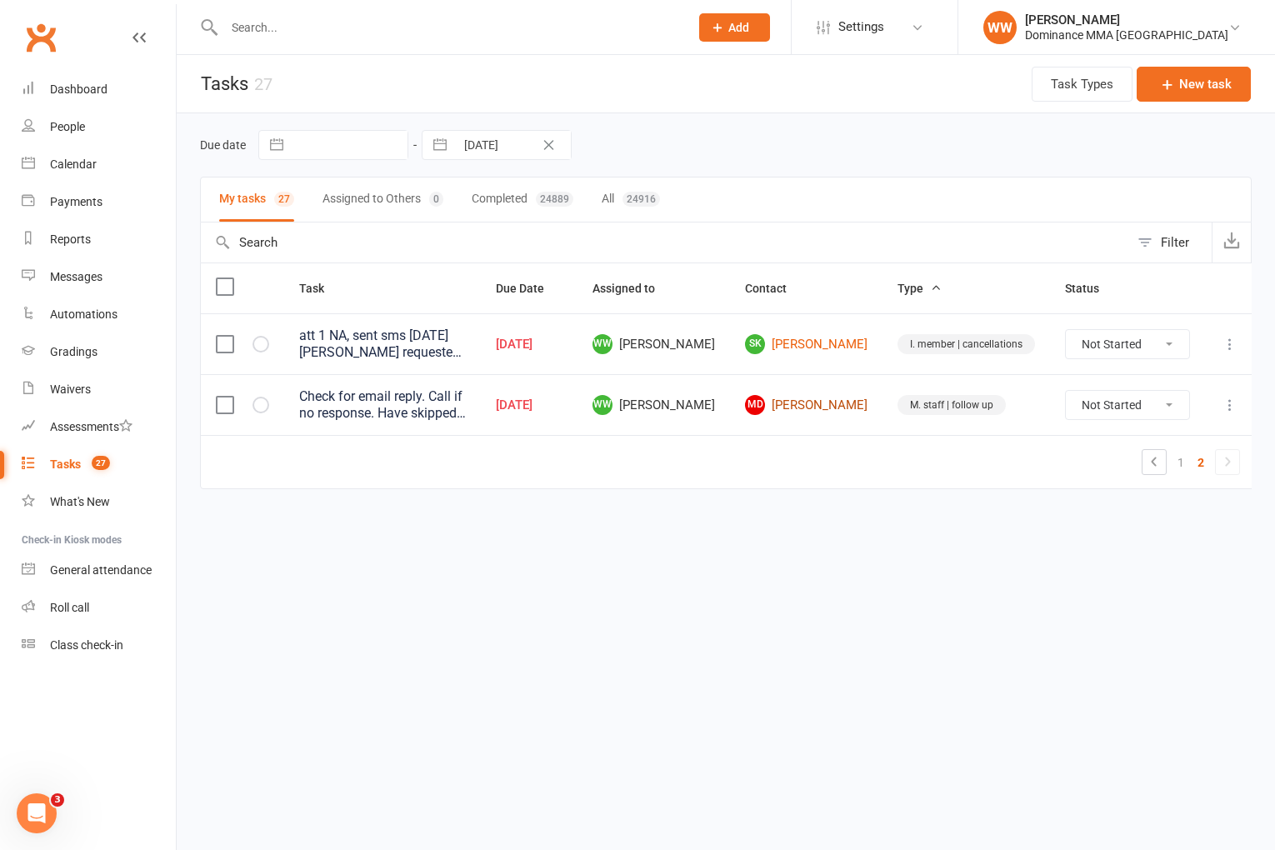
click at [834, 409] on link "MD Marlee Dawson" at bounding box center [806, 405] width 123 height 20
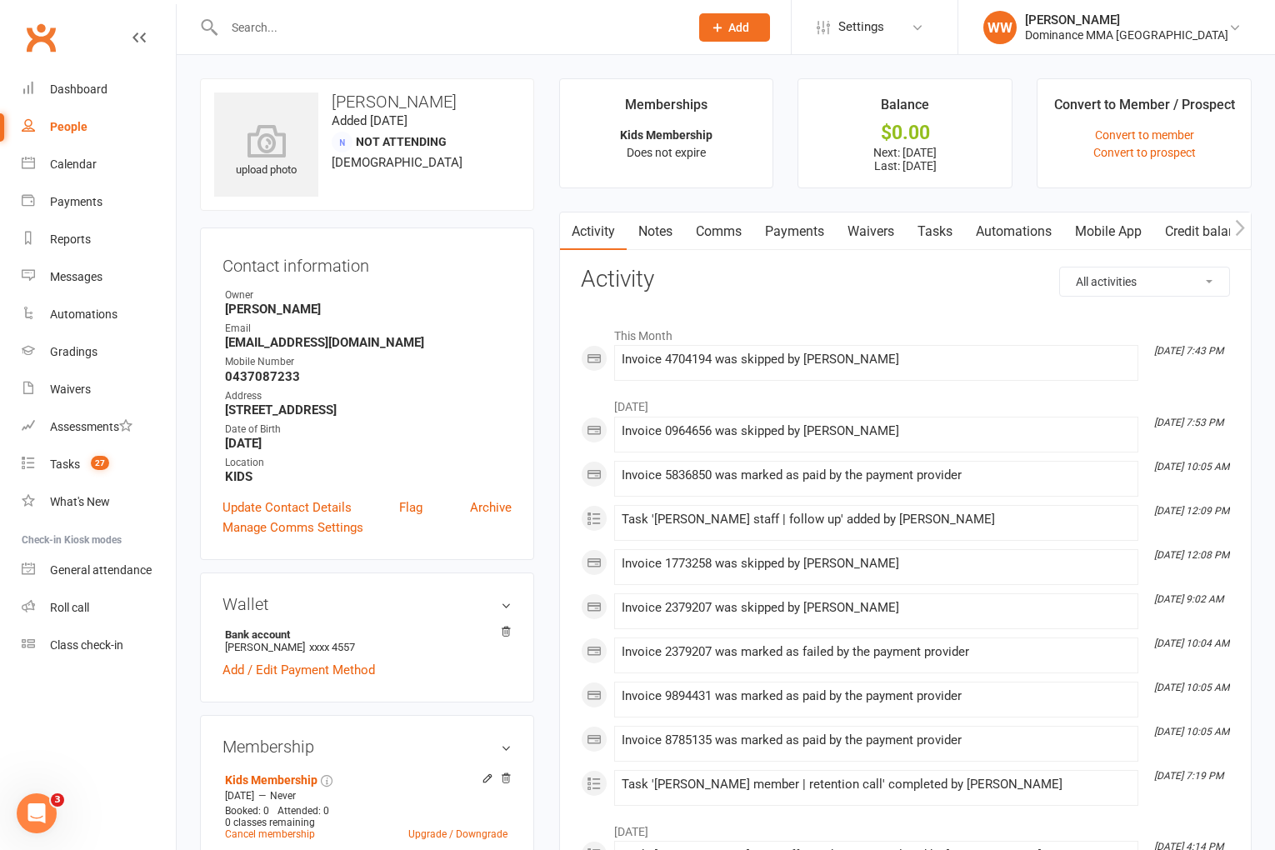
drag, startPoint x: 864, startPoint y: 233, endPoint x: 814, endPoint y: 228, distance: 50.2
click at [864, 233] on link "Waivers" at bounding box center [871, 232] width 70 height 38
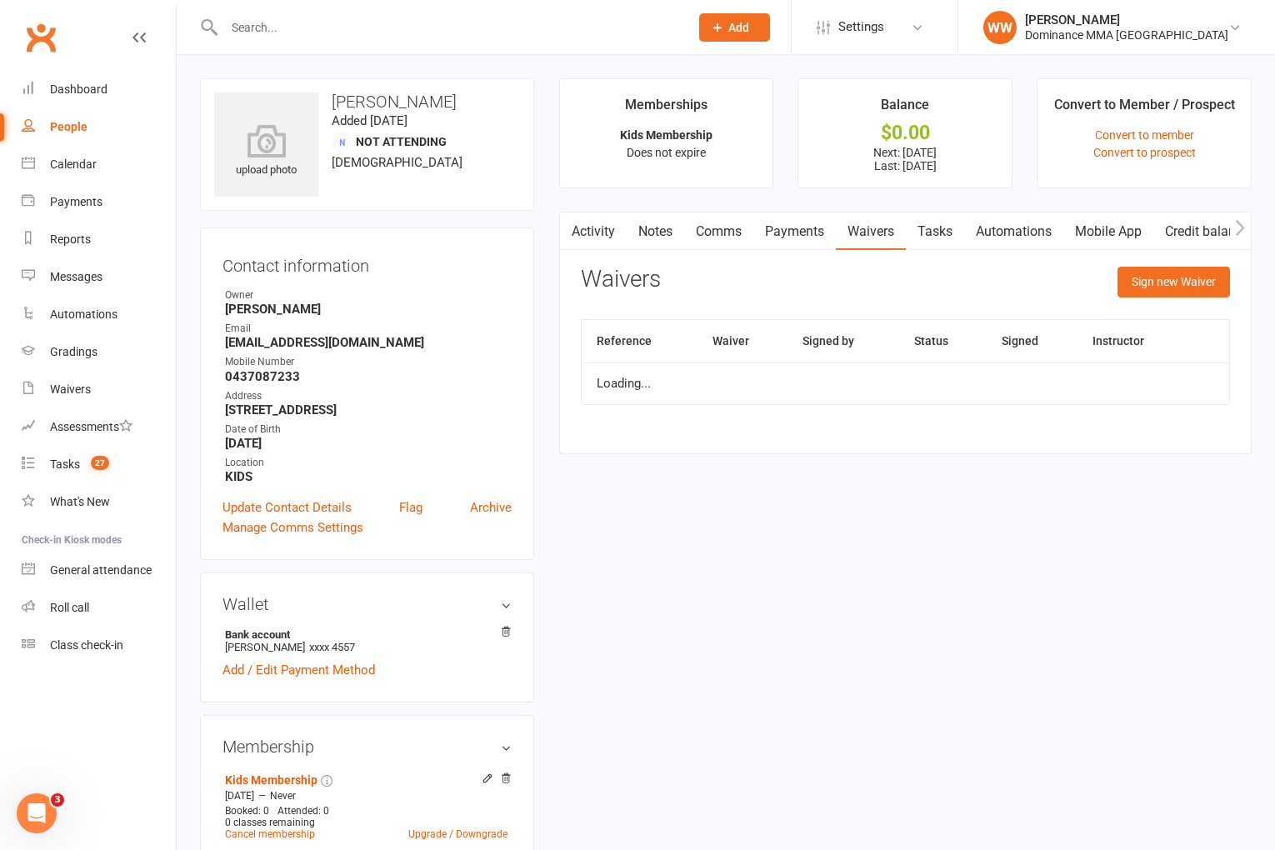
click at [801, 228] on link "Payments" at bounding box center [795, 232] width 83 height 38
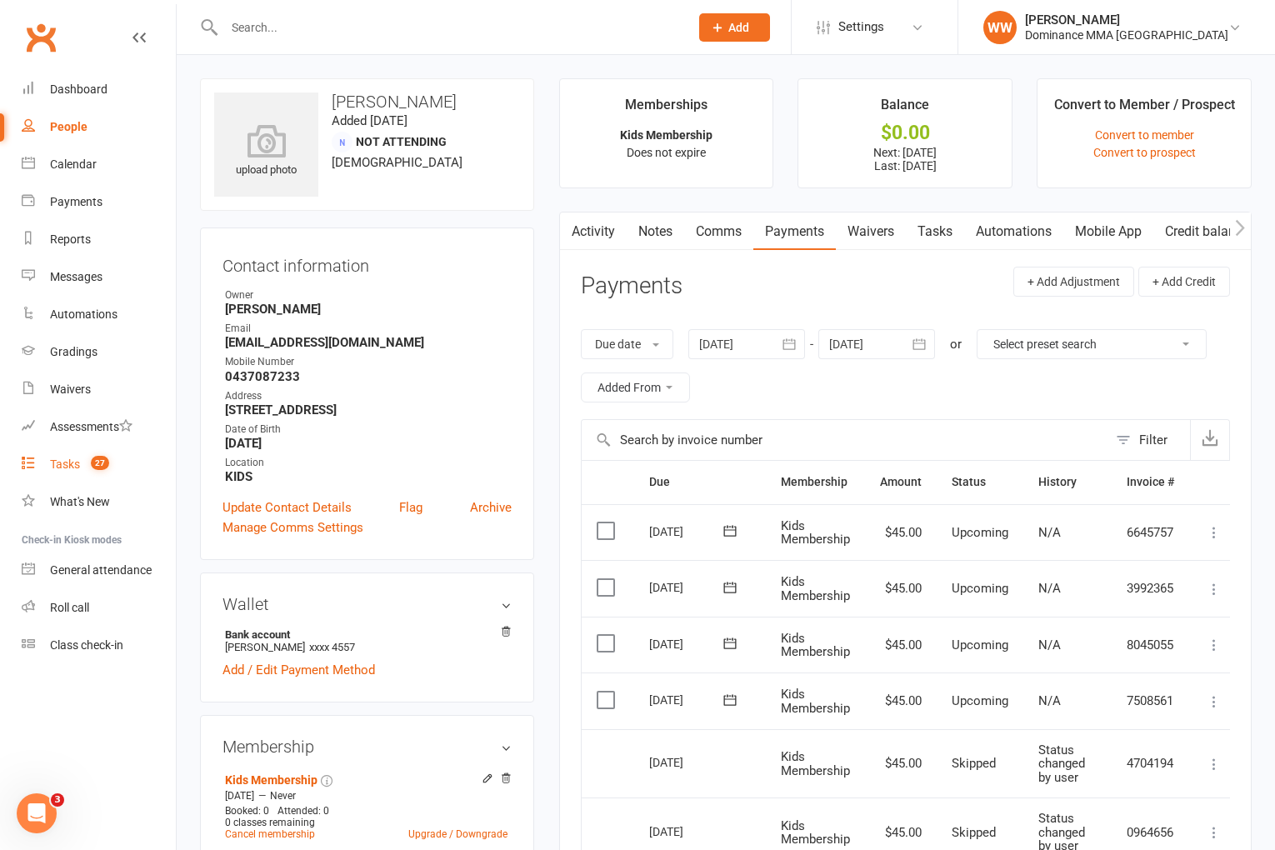
click at [80, 456] on link "Tasks 27" at bounding box center [99, 465] width 154 height 38
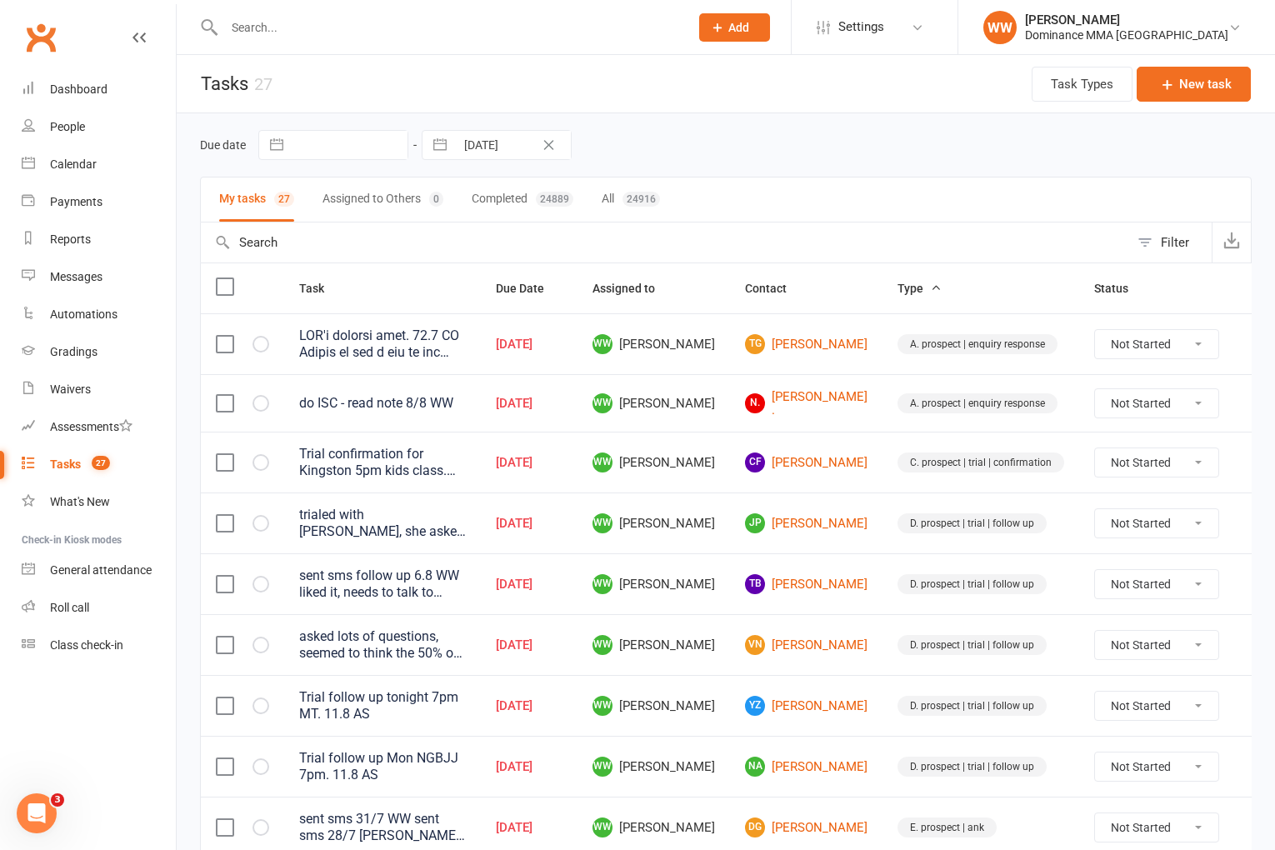
click at [578, 500] on td "Aug 11, 2025" at bounding box center [529, 523] width 97 height 61
click at [578, 522] on td "Aug 11, 2025" at bounding box center [529, 523] width 97 height 61
click at [1251, 402] on icon at bounding box center [1259, 403] width 17 height 17
click at [1122, 467] on link "Edit" at bounding box center [1152, 469] width 165 height 33
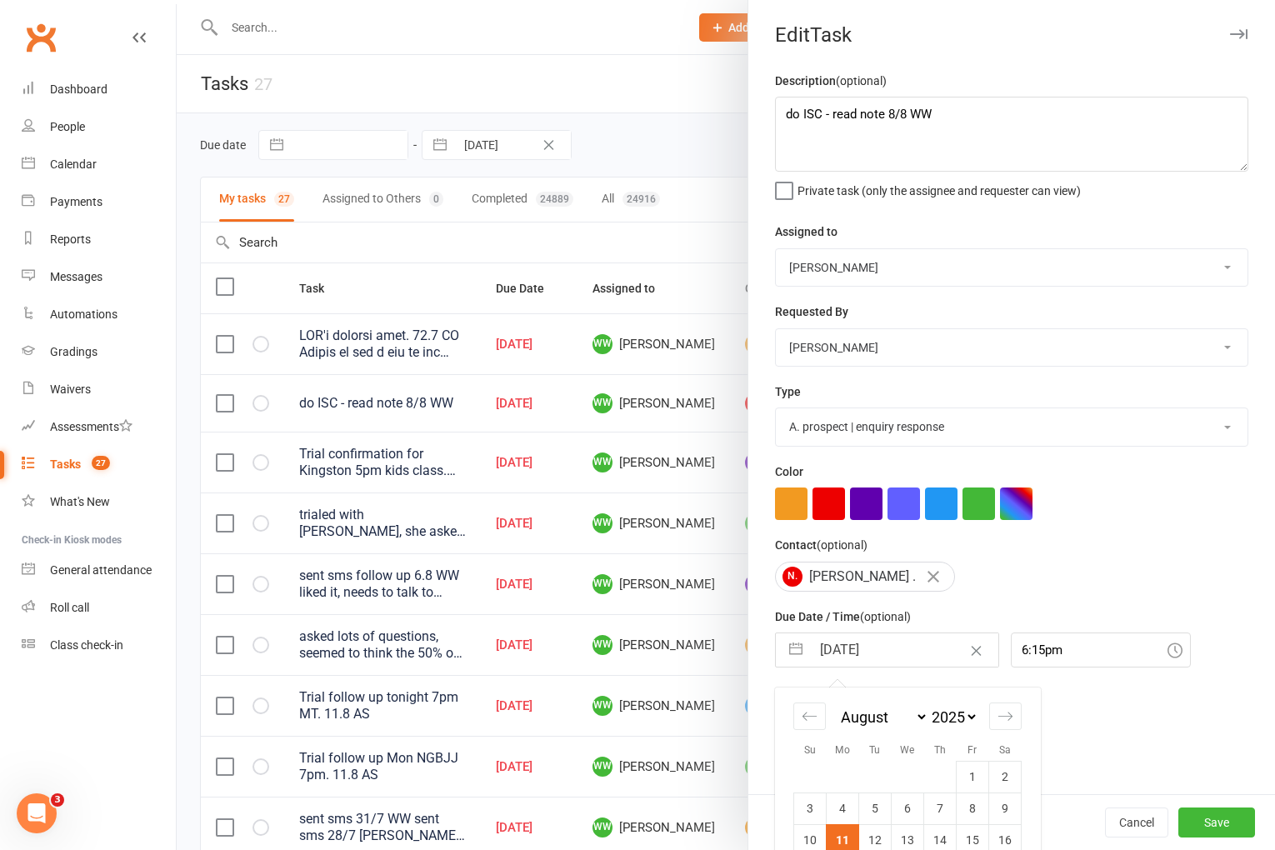
click at [875, 647] on input "11 Aug 2025" at bounding box center [905, 649] width 188 height 33
click at [868, 846] on td "12" at bounding box center [875, 840] width 33 height 32
click at [865, 263] on select "Cat Wilson David Hart Lachlan Dart Alish S. Will Wesley Max Viney Dominance MMA…" at bounding box center [1012, 267] width 472 height 37
drag, startPoint x: 892, startPoint y: 756, endPoint x: 904, endPoint y: 759, distance: 11.9
click at [892, 754] on span "Send "New Task" email" at bounding box center [855, 744] width 115 height 19
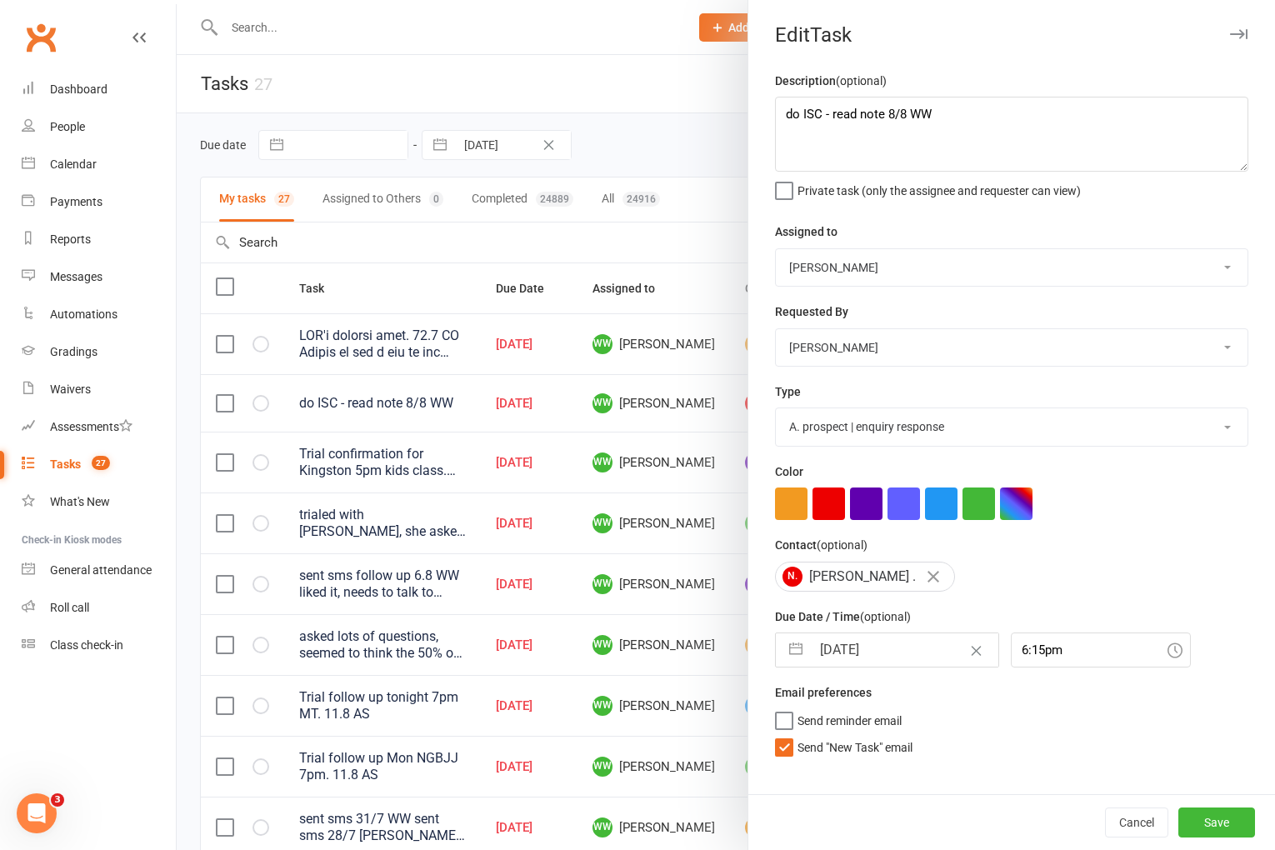
click at [892, 735] on input "Send "New Task" email" at bounding box center [844, 735] width 138 height 0
click at [1191, 827] on button "Save" at bounding box center [1217, 823] width 77 height 30
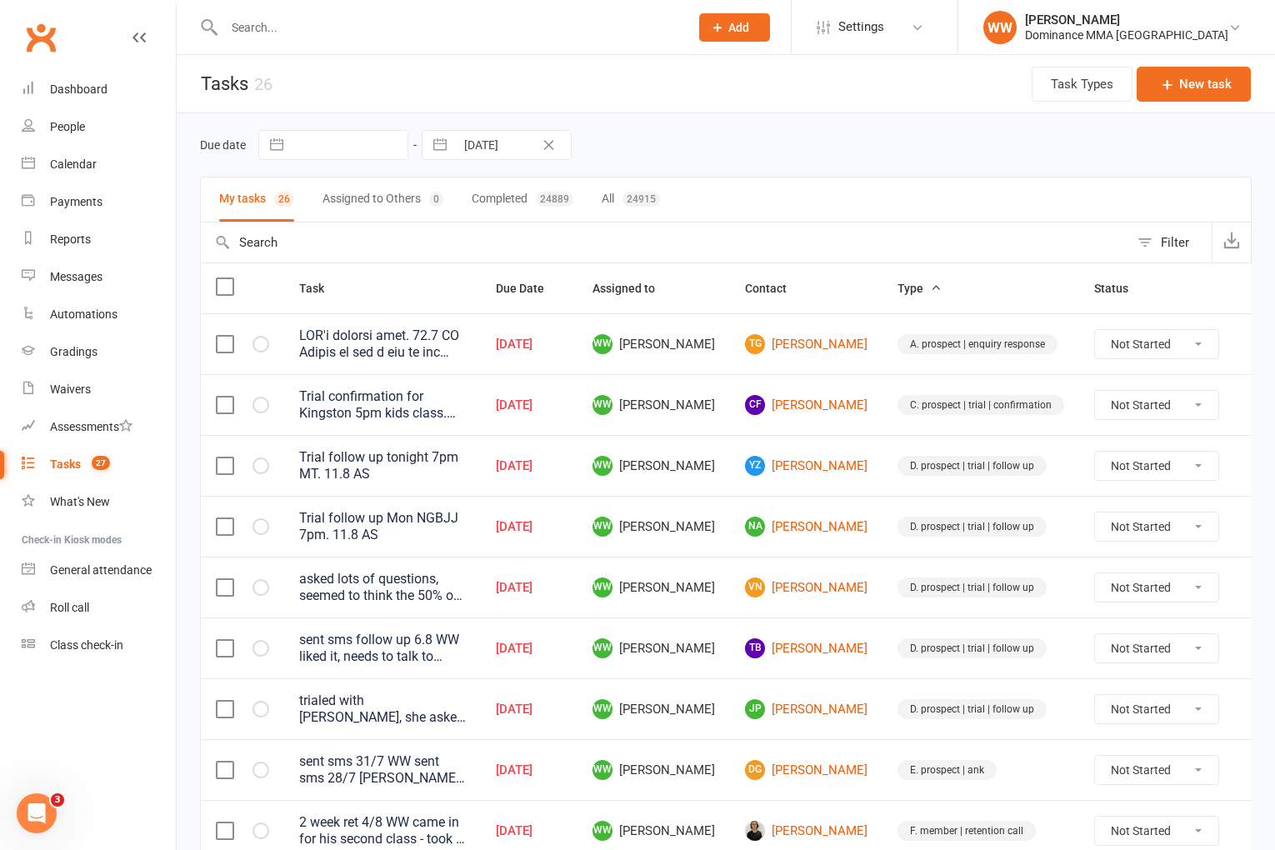
click at [845, 578] on td "VN Vicki Nguyen" at bounding box center [806, 587] width 153 height 61
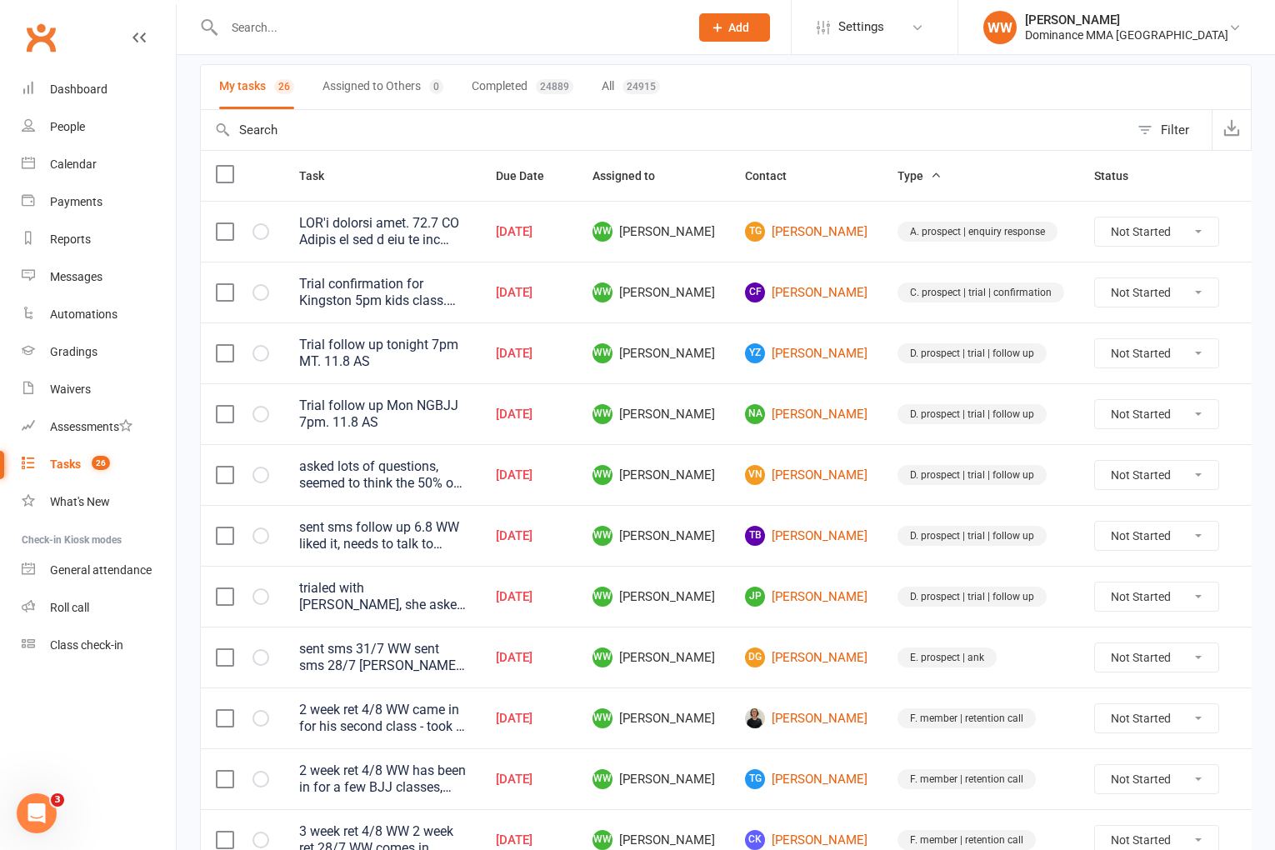
scroll to position [115, 0]
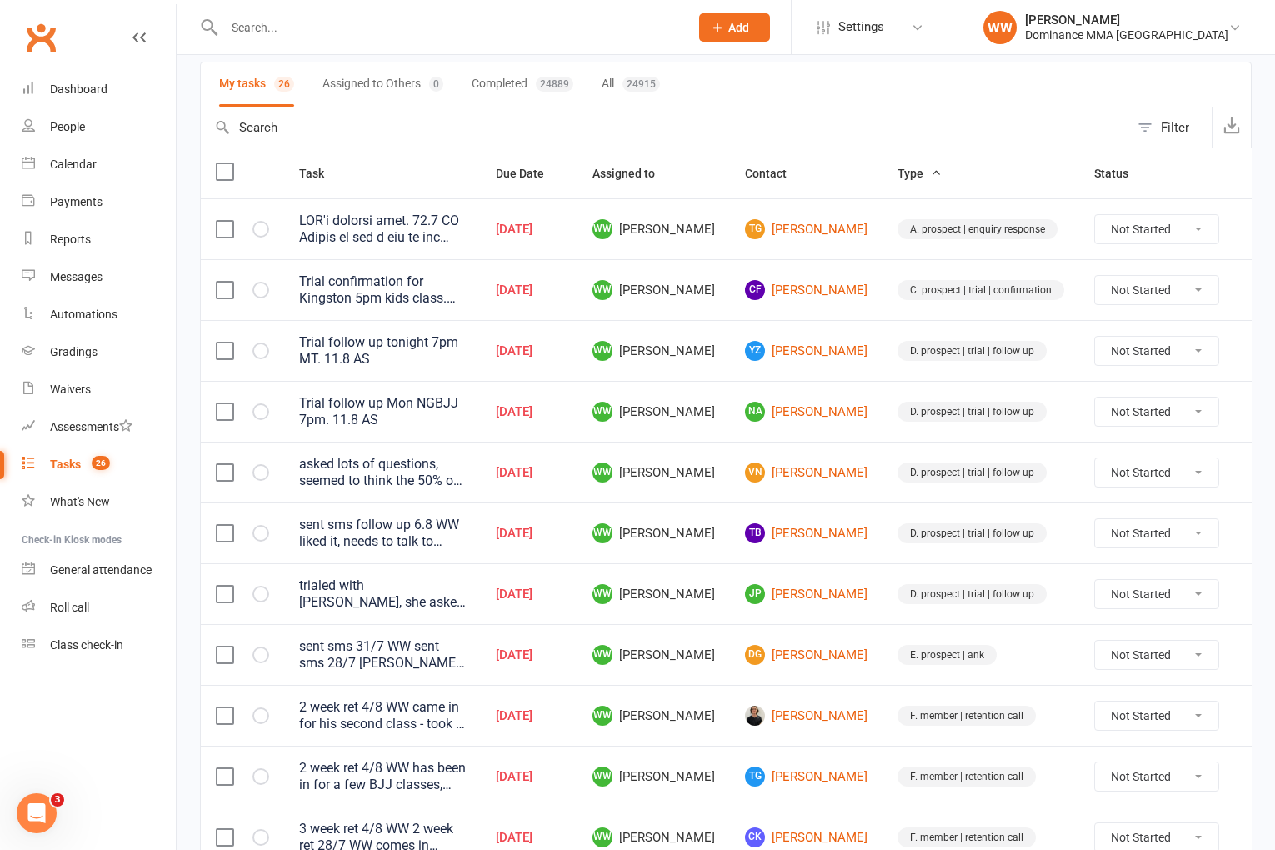
click at [847, 541] on td "TB Tim Best" at bounding box center [806, 533] width 153 height 61
click at [848, 510] on td "TB Tim Best" at bounding box center [806, 533] width 153 height 61
click at [840, 507] on td "TB Tim Best" at bounding box center [806, 533] width 153 height 61
click at [843, 507] on td "TB Tim Best" at bounding box center [806, 533] width 153 height 61
click at [309, 33] on input "text" at bounding box center [448, 27] width 458 height 23
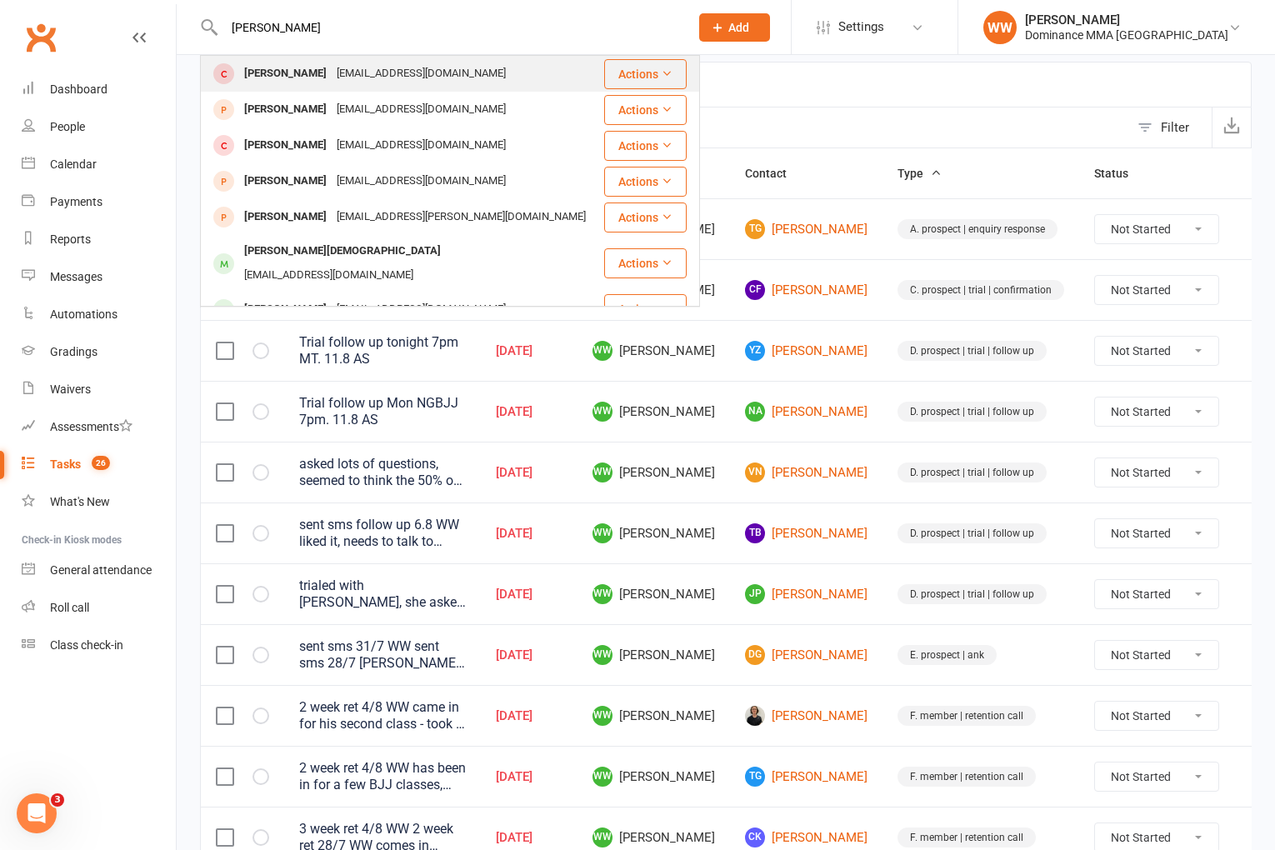
click at [337, 70] on div "kalconordad@gmail.com" at bounding box center [421, 74] width 179 height 24
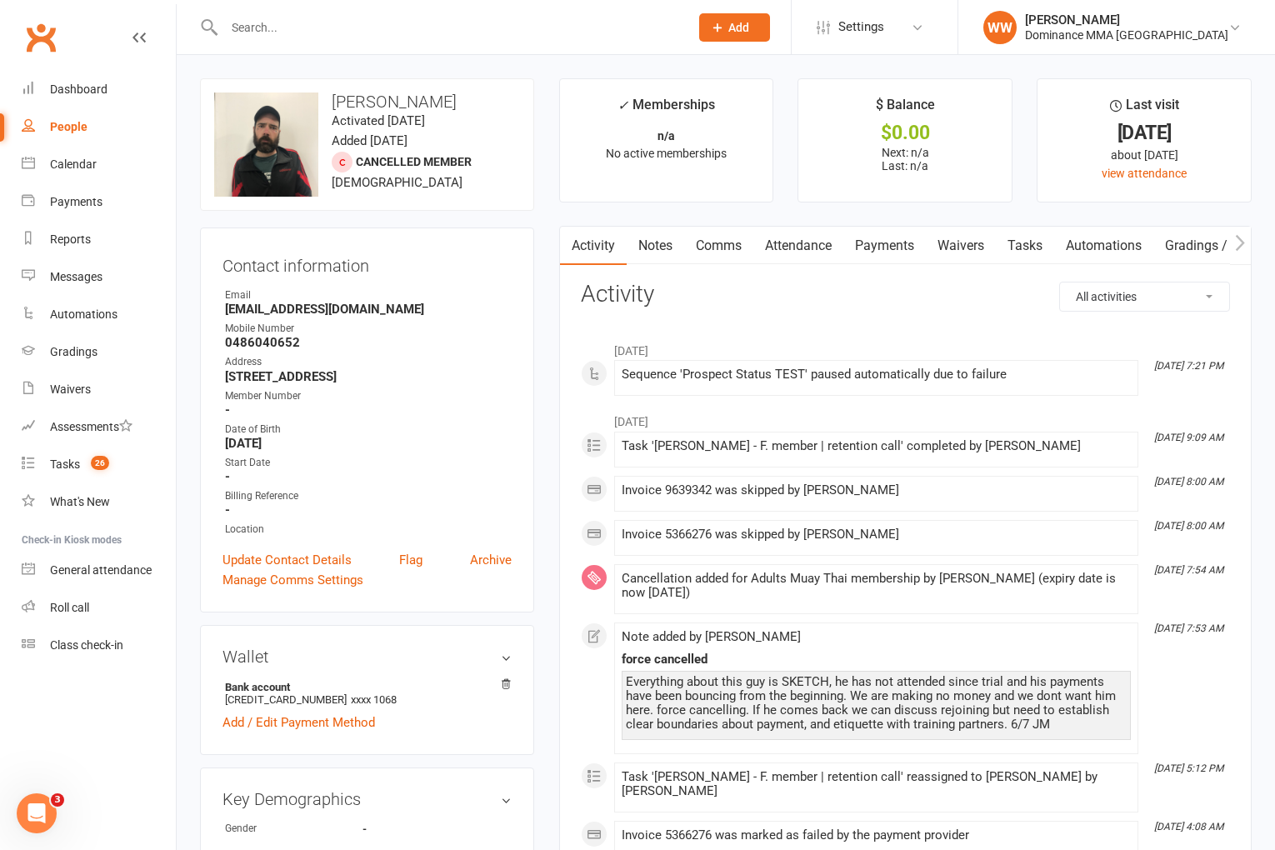
click at [809, 297] on h3 "Activity" at bounding box center [905, 295] width 649 height 26
click at [655, 250] on link "Notes" at bounding box center [656, 246] width 58 height 38
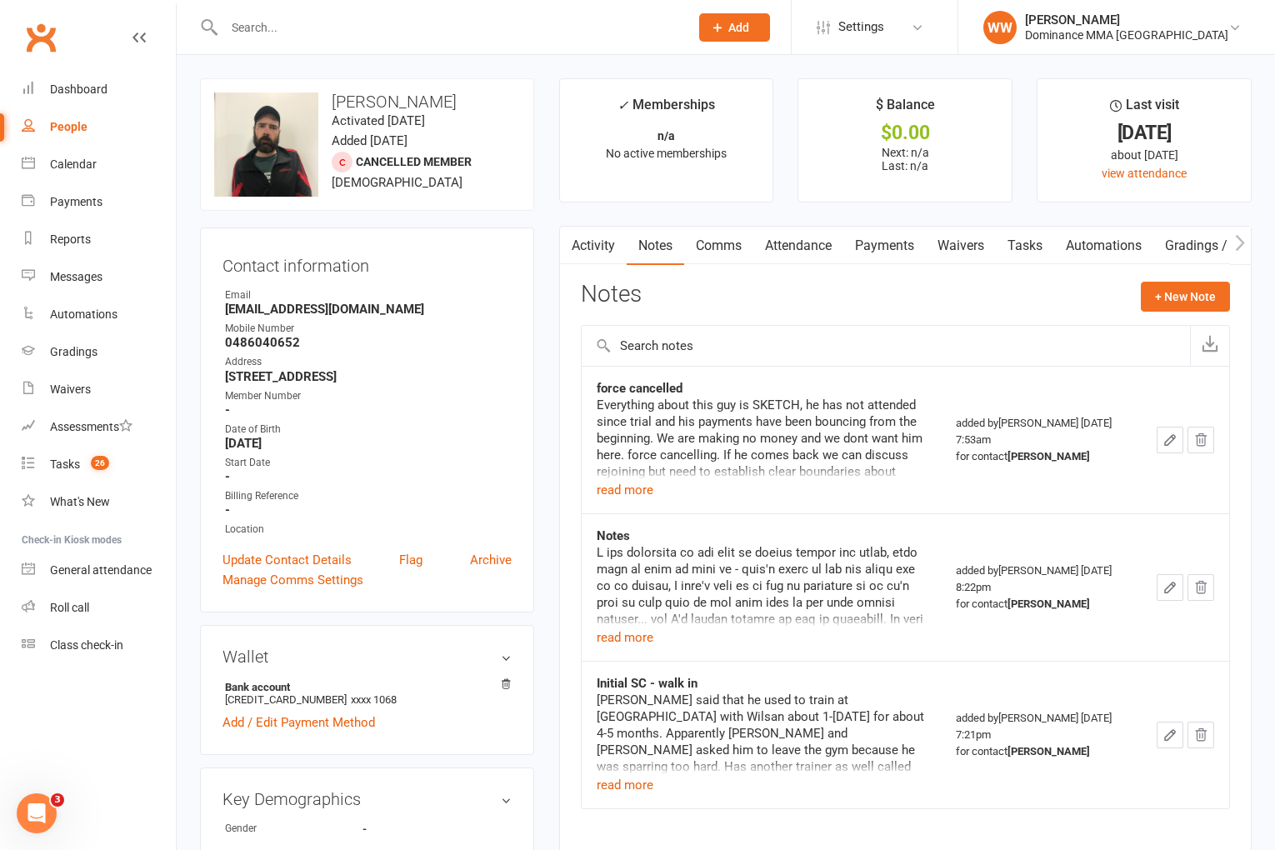
click at [767, 312] on div "Notes + New Note" at bounding box center [905, 303] width 649 height 43
click at [825, 305] on div "Notes + New Note" at bounding box center [905, 303] width 649 height 43
click at [613, 489] on button "read more" at bounding box center [625, 490] width 57 height 20
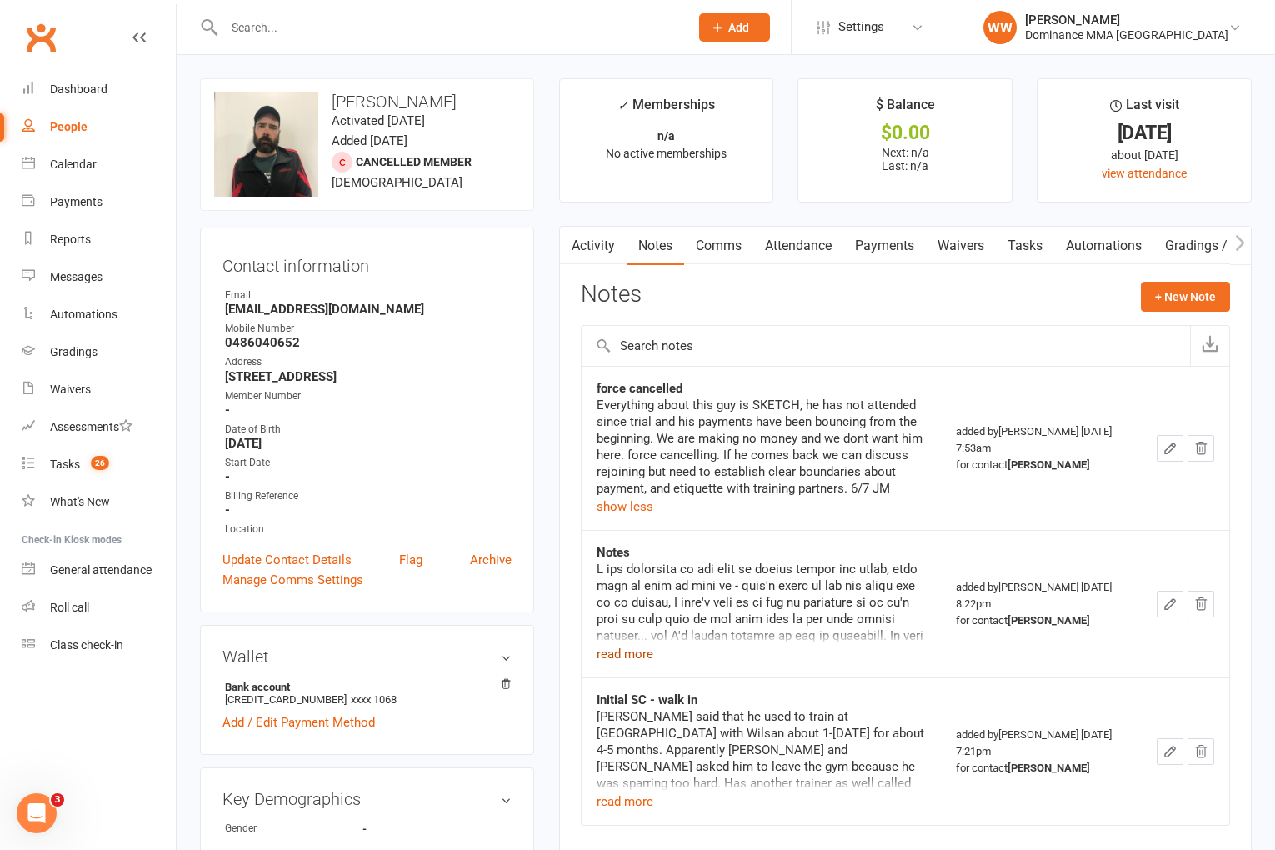
click at [615, 655] on button "read more" at bounding box center [625, 654] width 57 height 20
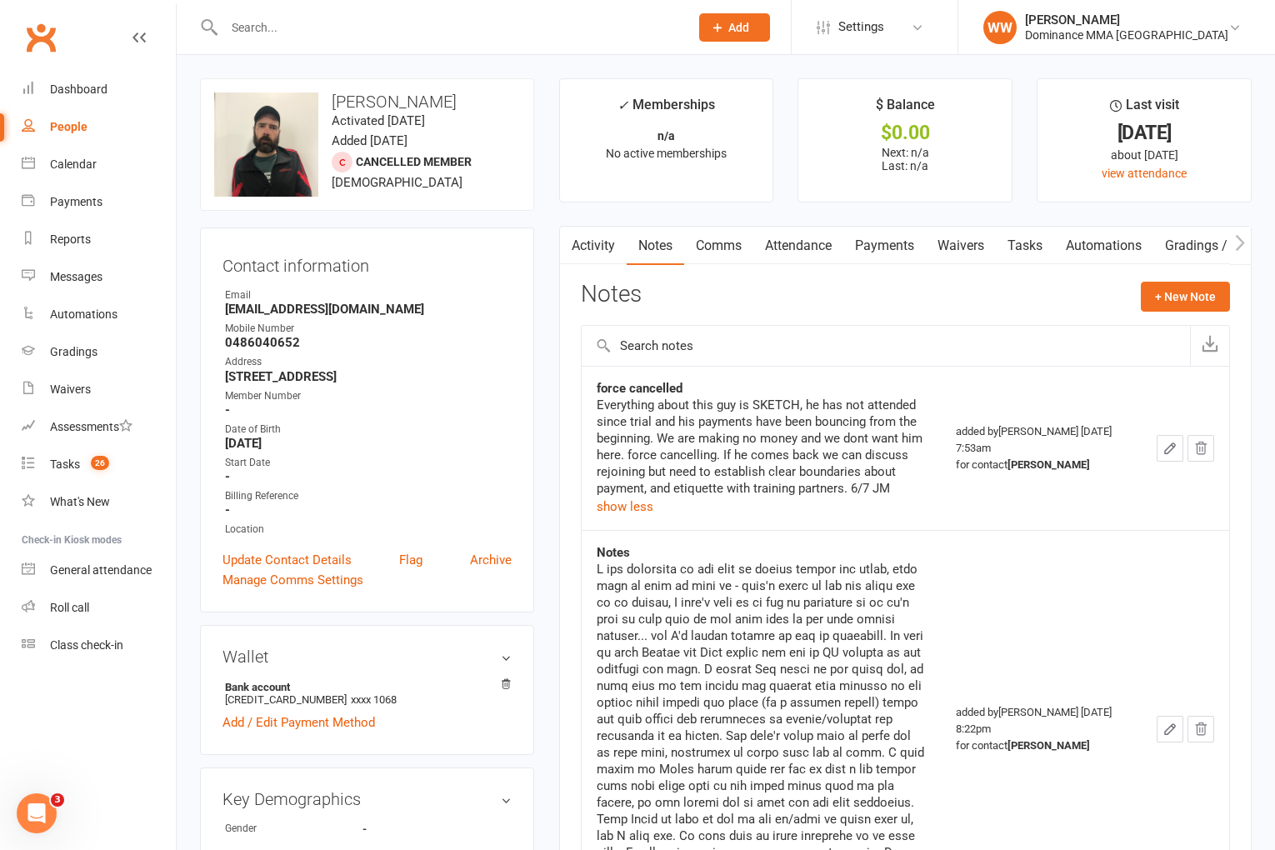
click at [883, 368] on td "force cancelled Everything about this guy is SKETCH, he has not attended since …" at bounding box center [761, 448] width 359 height 164
click at [851, 297] on div "Notes + New Note" at bounding box center [905, 303] width 649 height 43
click at [858, 297] on div "Notes + New Note" at bounding box center [905, 303] width 649 height 43
click at [811, 248] on link "Attendance" at bounding box center [799, 245] width 90 height 38
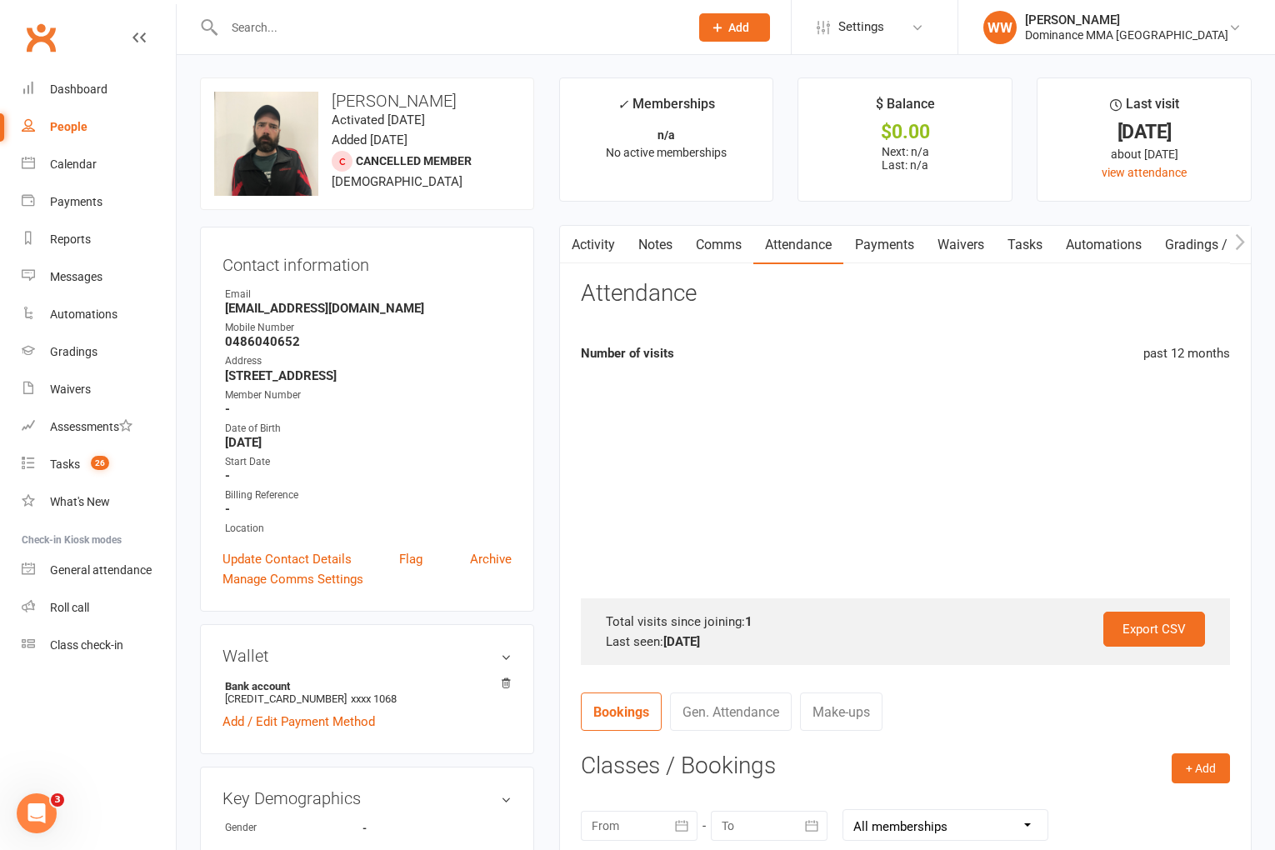
click at [894, 249] on link "Payments" at bounding box center [885, 245] width 83 height 38
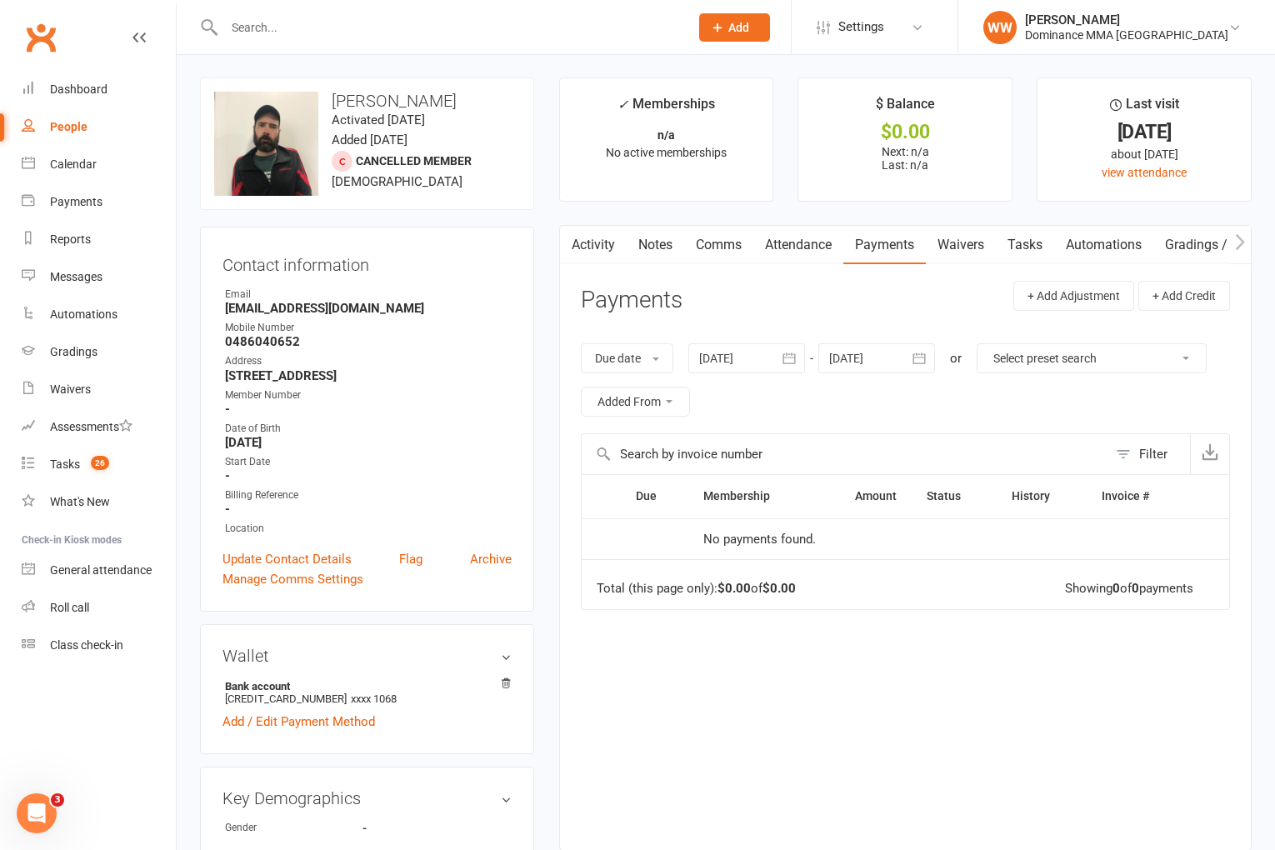
click at [595, 244] on link "Activity" at bounding box center [593, 245] width 67 height 38
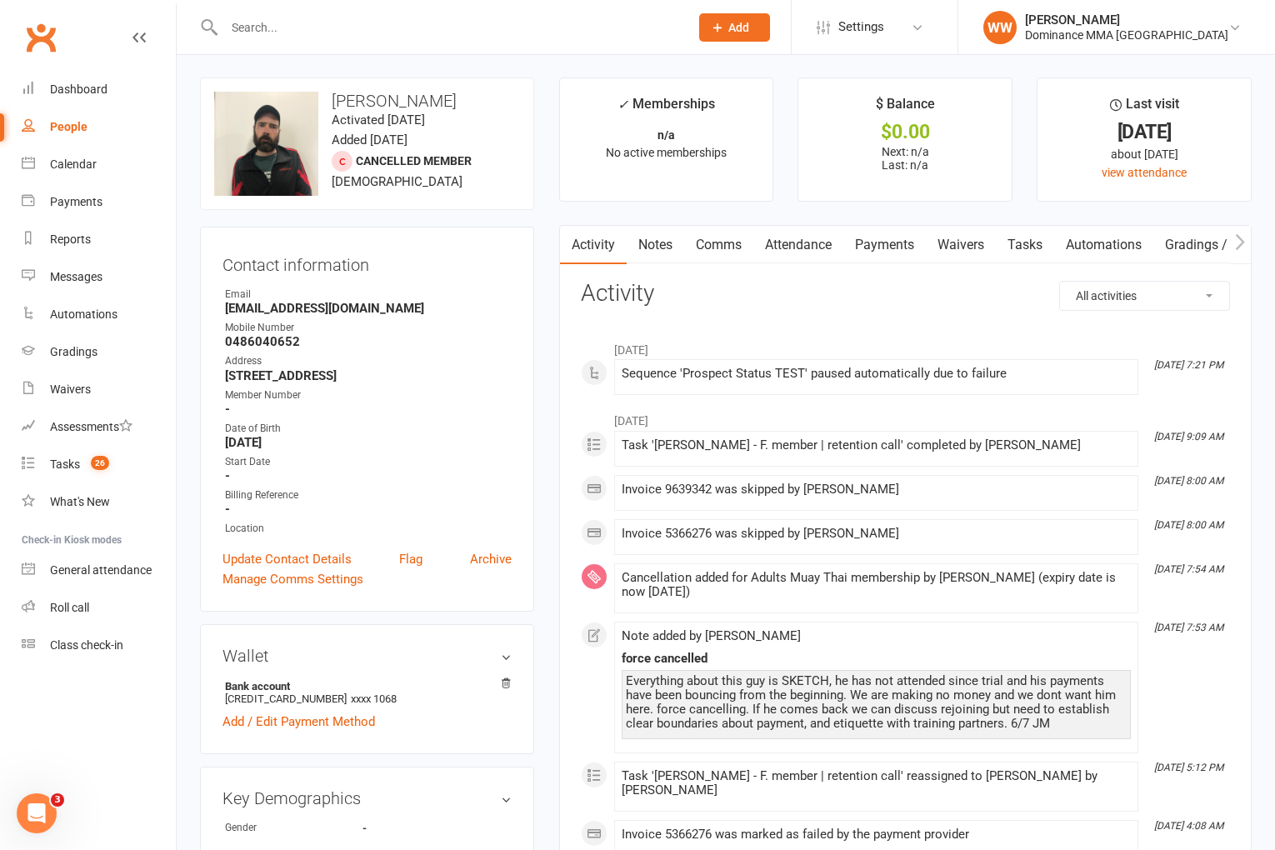
click at [891, 301] on h3 "Activity" at bounding box center [905, 294] width 649 height 26
click at [902, 302] on h3 "Activity" at bounding box center [905, 294] width 649 height 26
click at [661, 258] on link "Notes" at bounding box center [656, 245] width 58 height 38
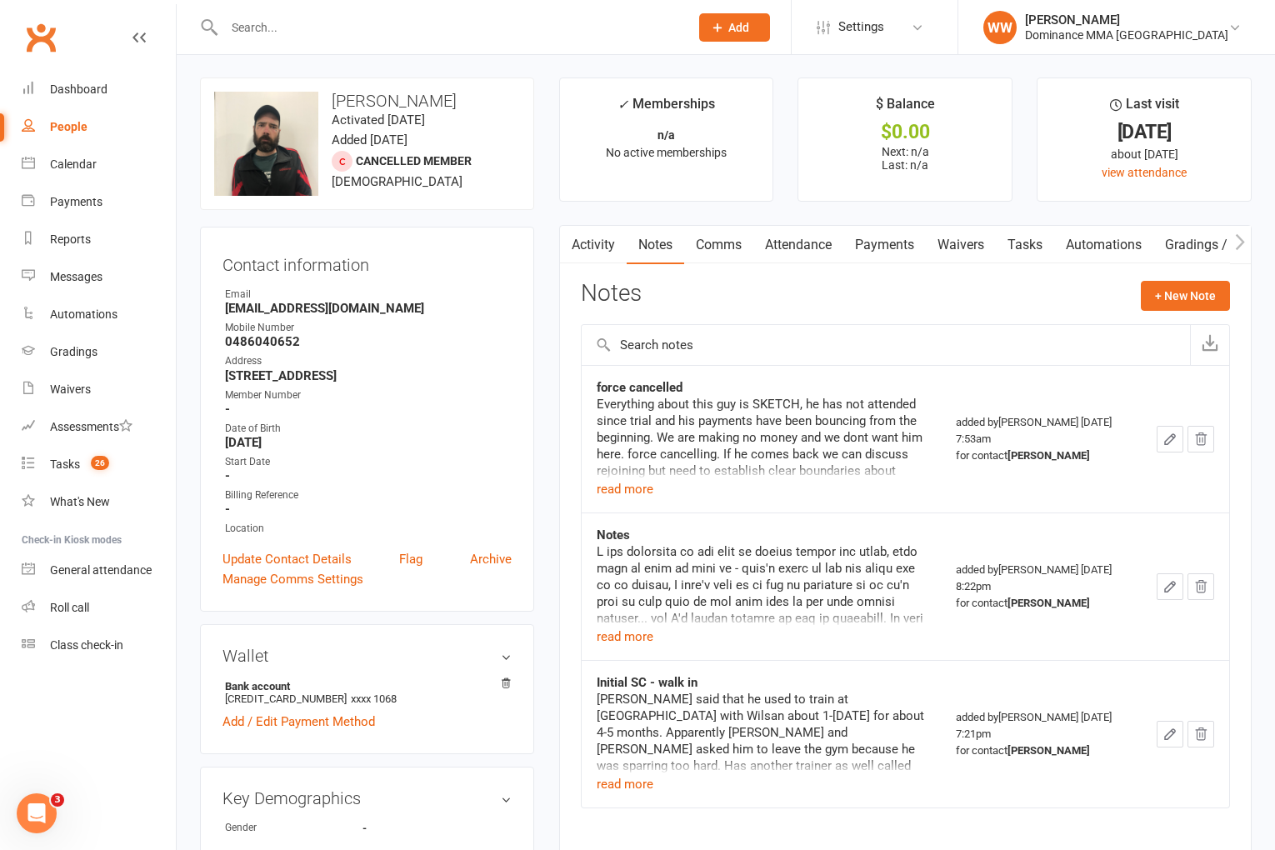
click at [795, 298] on div "Notes + New Note" at bounding box center [905, 302] width 649 height 43
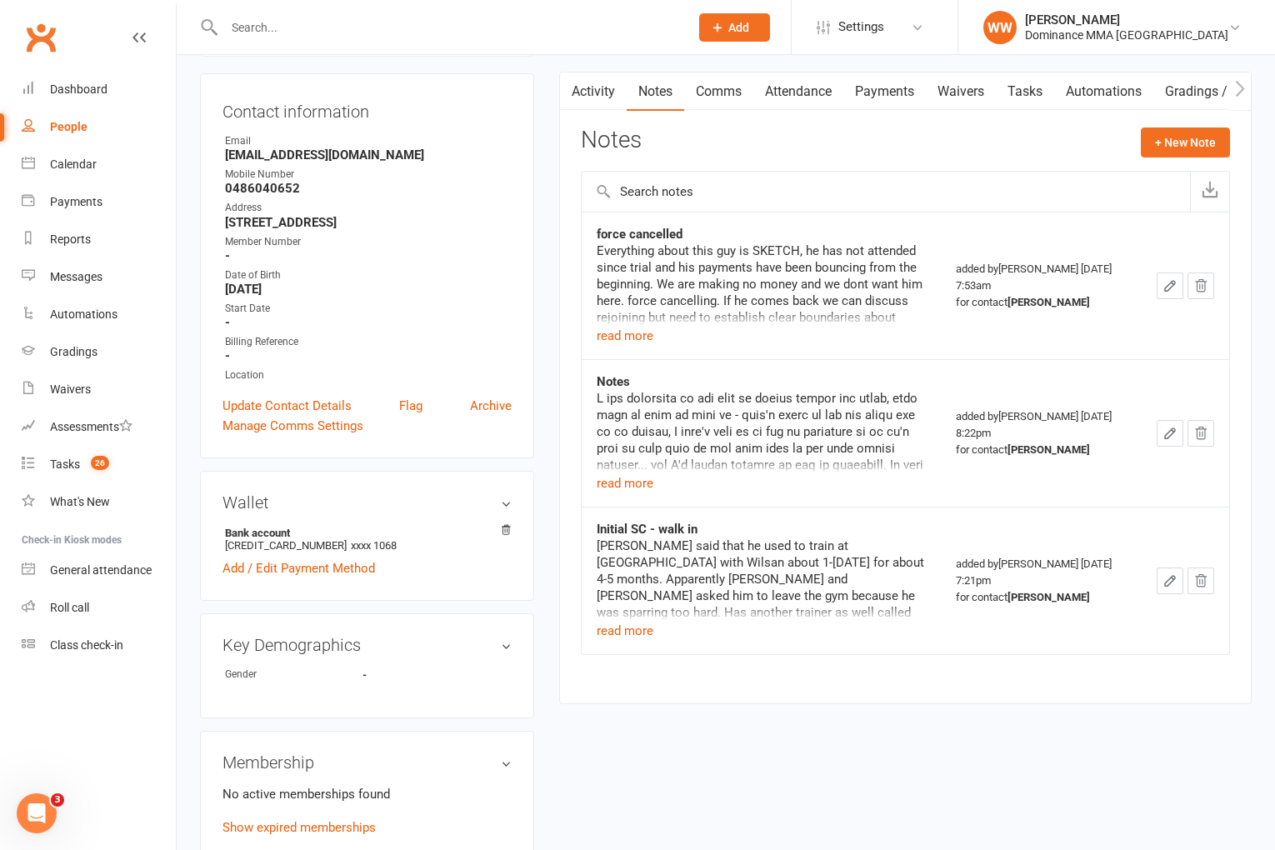
scroll to position [155, 0]
click at [623, 632] on button "read more" at bounding box center [625, 630] width 57 height 20
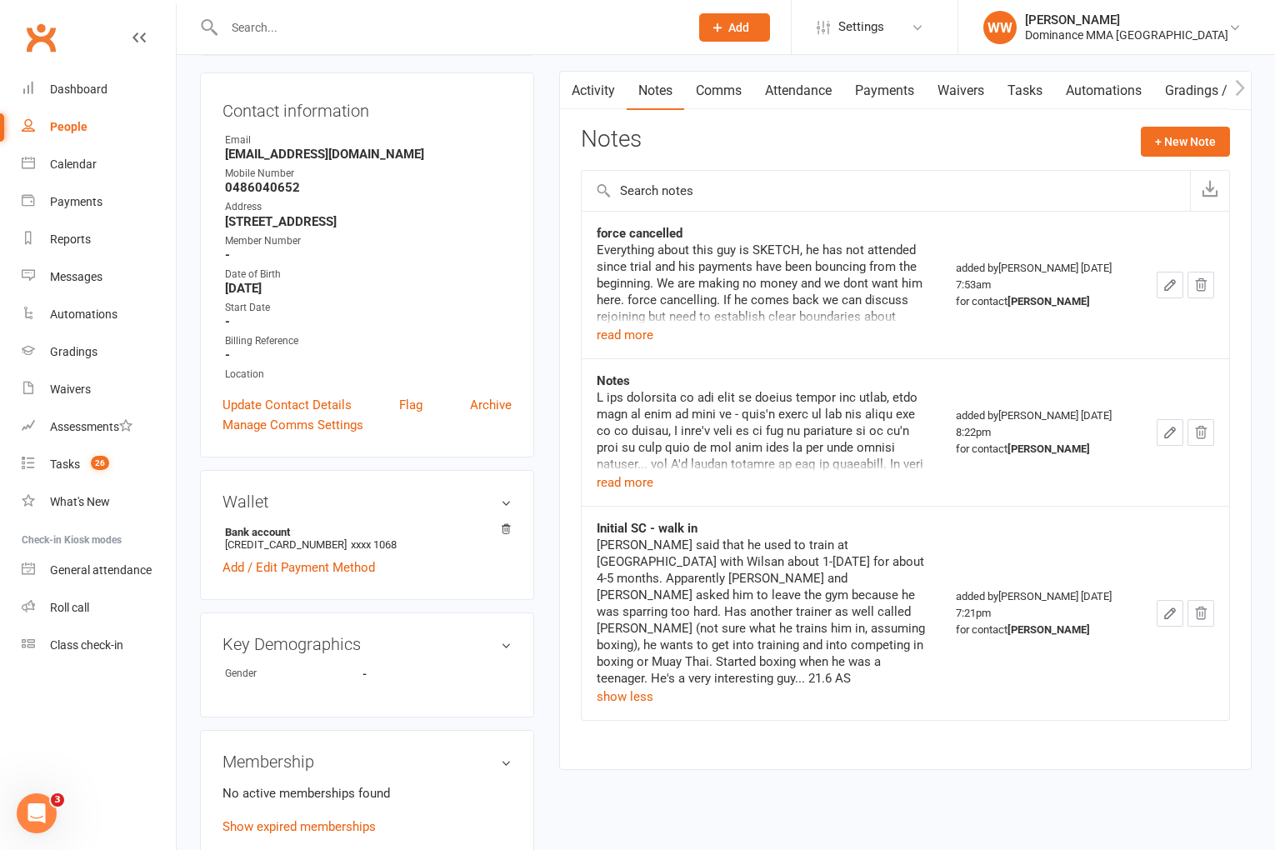
click at [939, 522] on td "Initial SC - walk in Kallan said that he used to train at Thomastown with Wilsa…" at bounding box center [761, 613] width 359 height 214
click at [936, 525] on td "Initial SC - walk in Kallan said that he used to train at Thomastown with Wilsa…" at bounding box center [761, 613] width 359 height 214
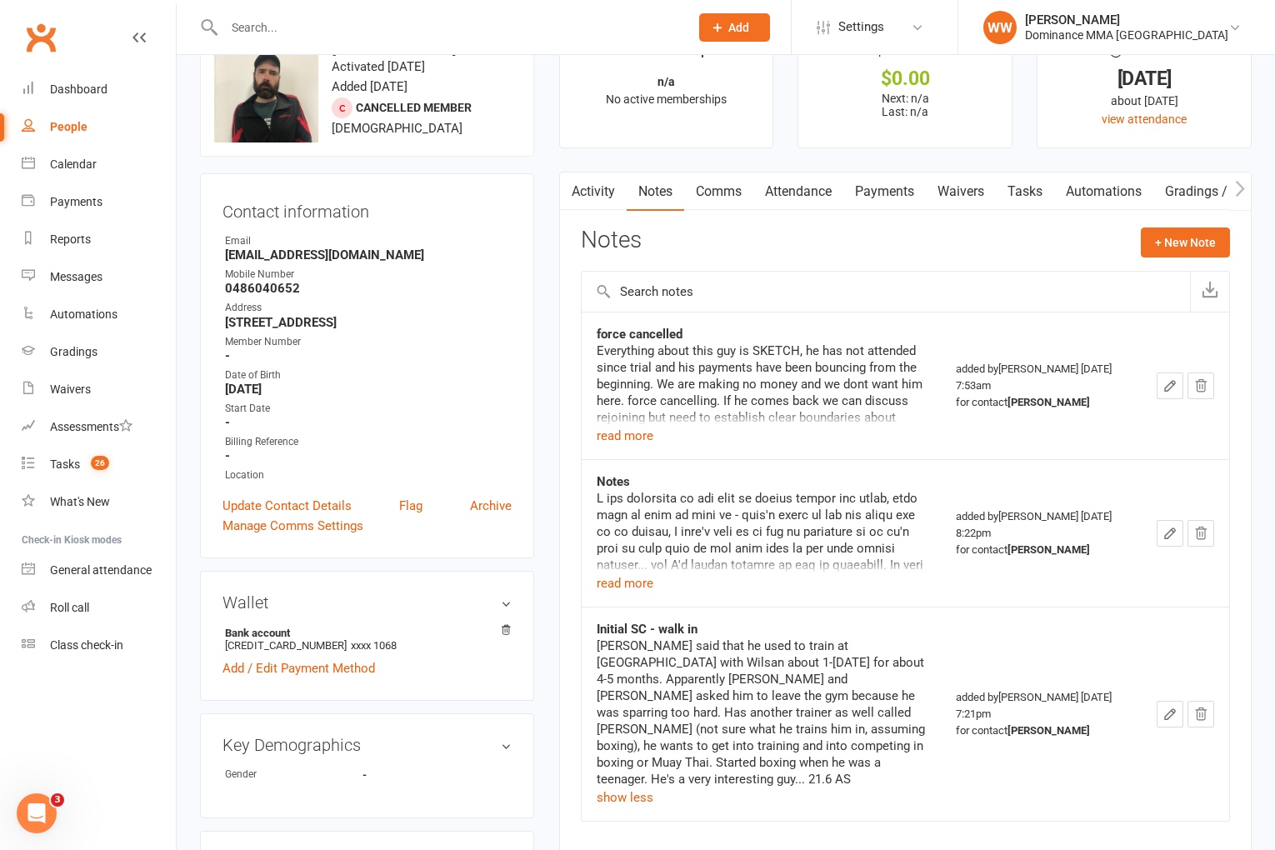
scroll to position [0, 0]
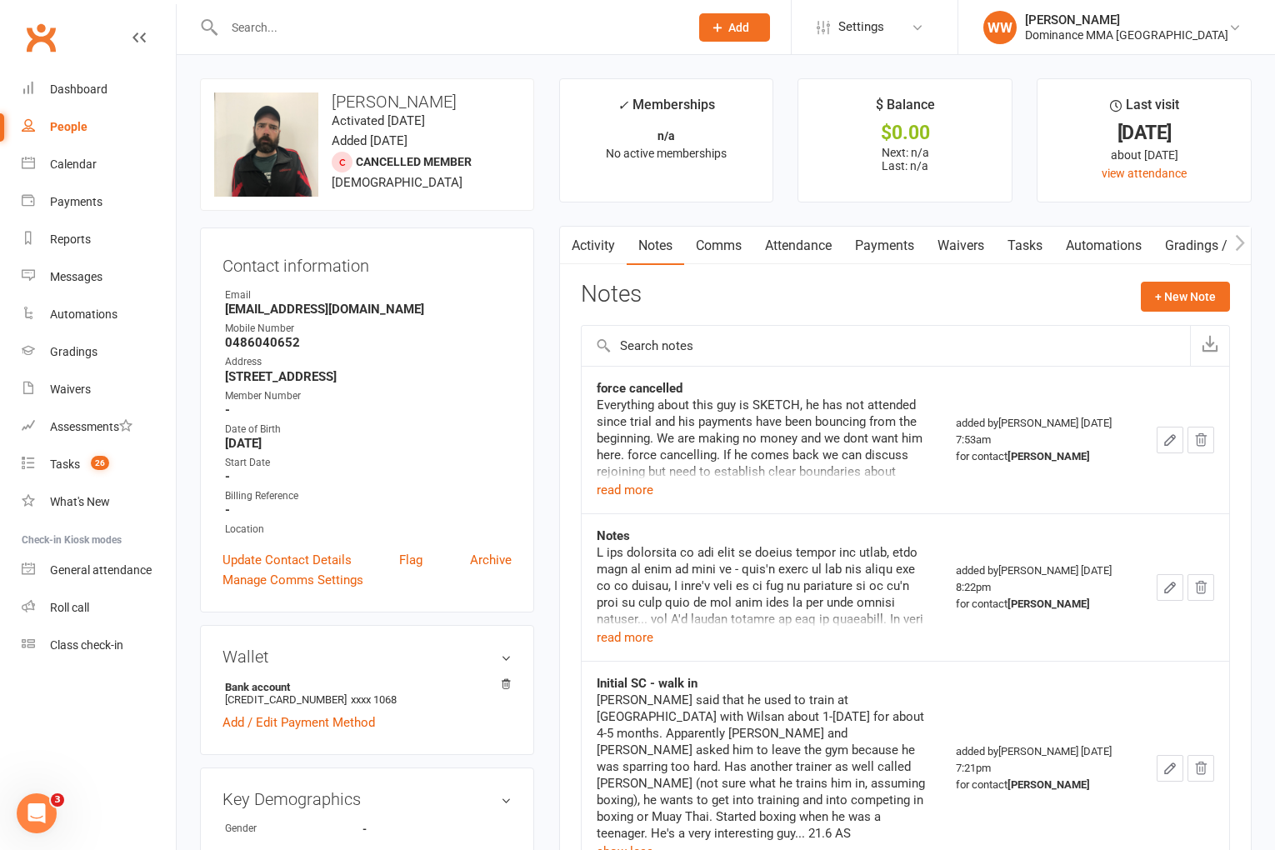
click at [952, 306] on div "Notes + New Note" at bounding box center [905, 303] width 649 height 43
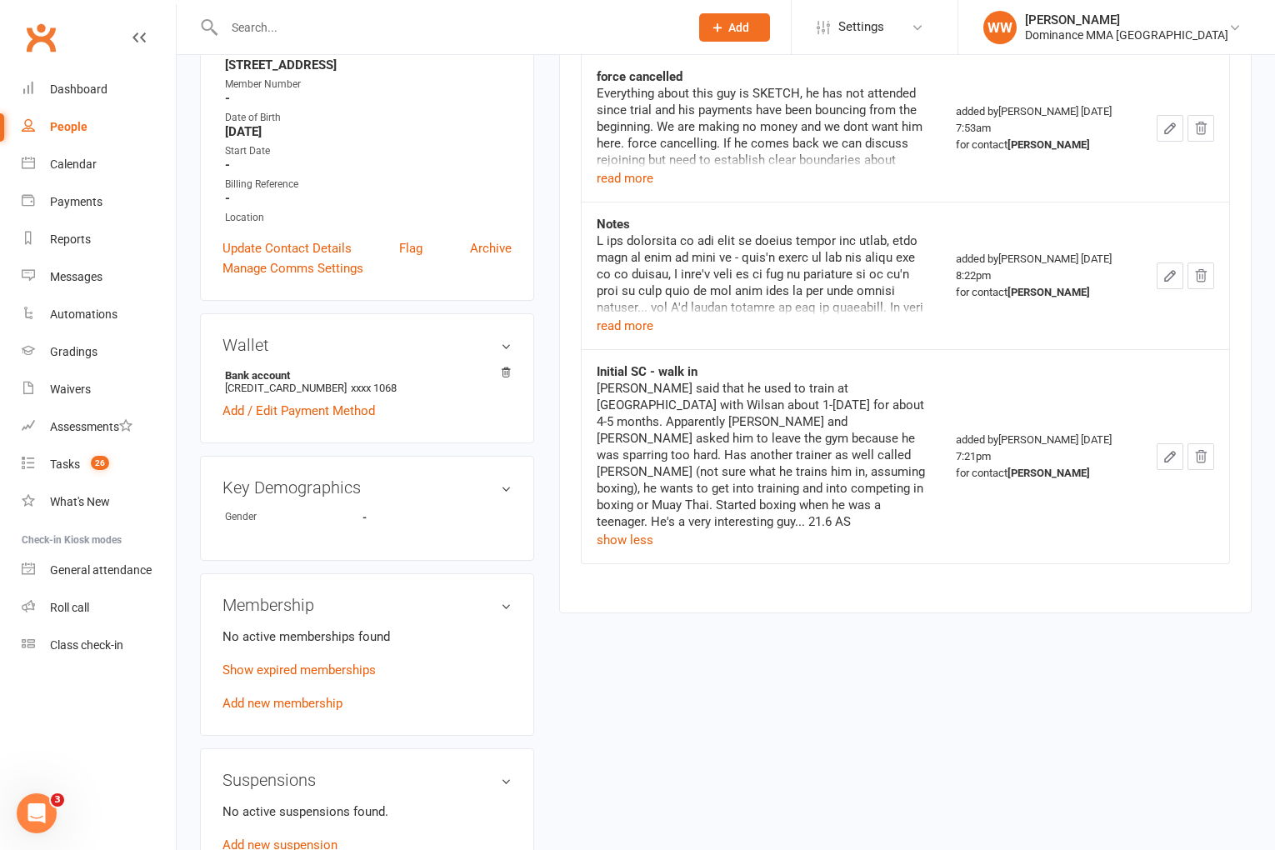
scroll to position [308, 0]
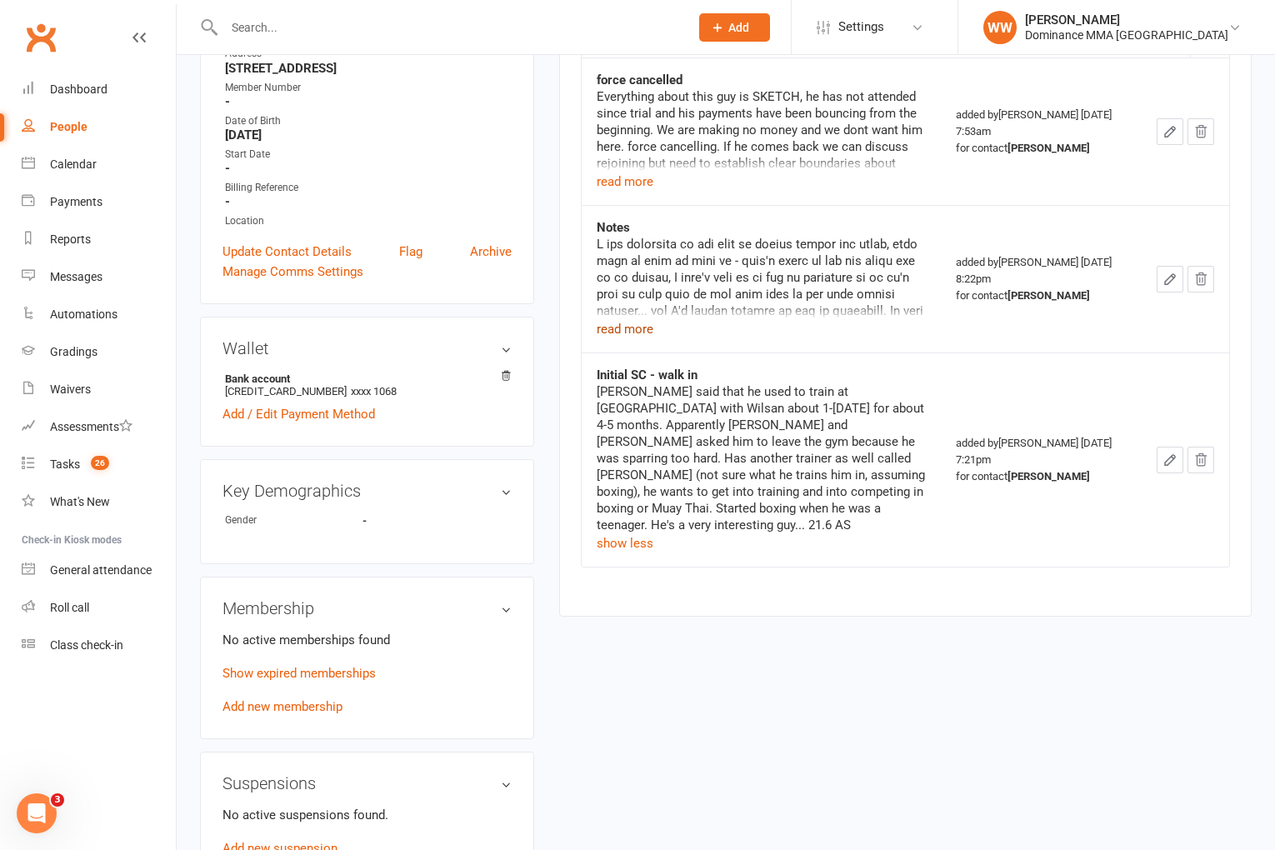
click at [638, 331] on button "read more" at bounding box center [625, 329] width 57 height 20
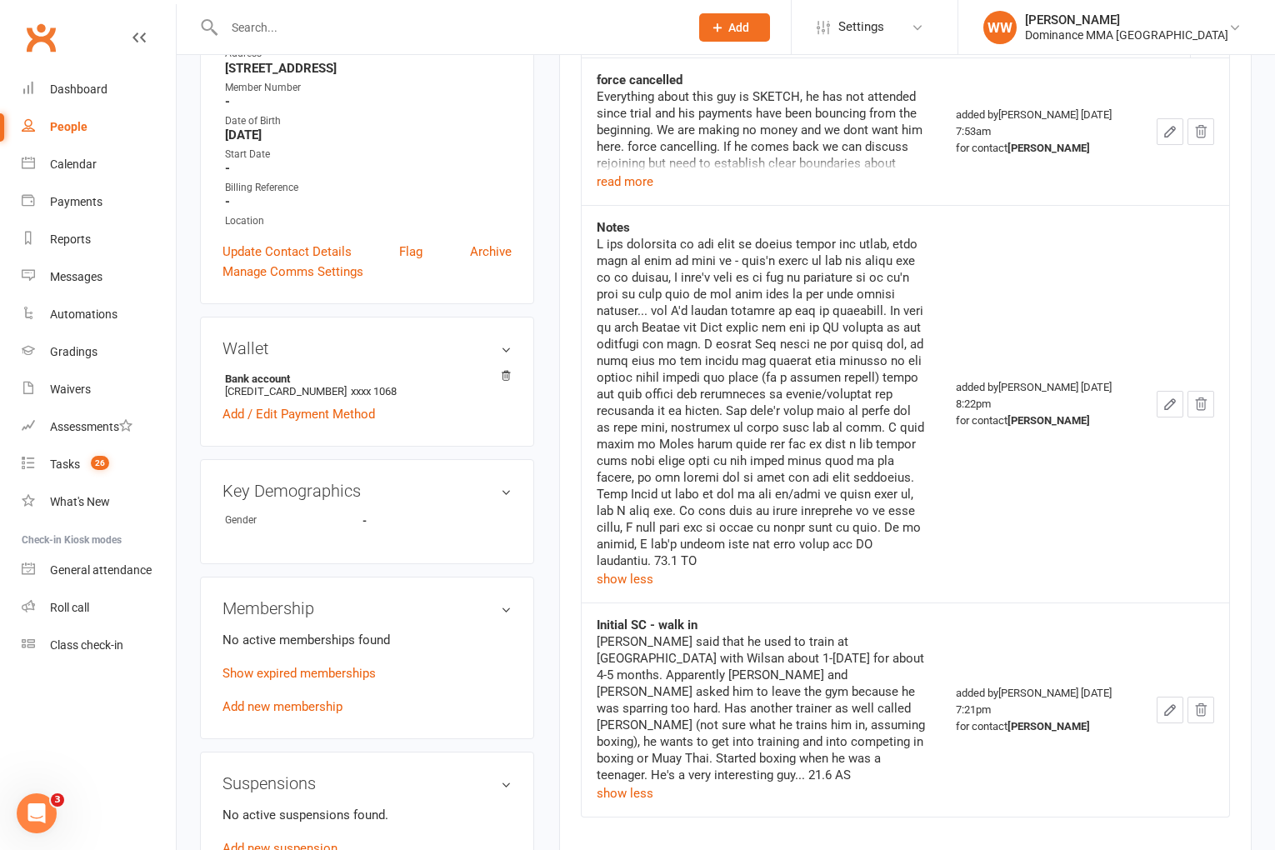
click at [949, 368] on td "added by Alish Smith Jun 22, 2022 8:22pm for contact Kallan Jordan" at bounding box center [1041, 404] width 201 height 398
click at [943, 373] on td "added by Alish Smith Jun 22, 2022 8:22pm for contact Kallan Jordan" at bounding box center [1041, 404] width 201 height 398
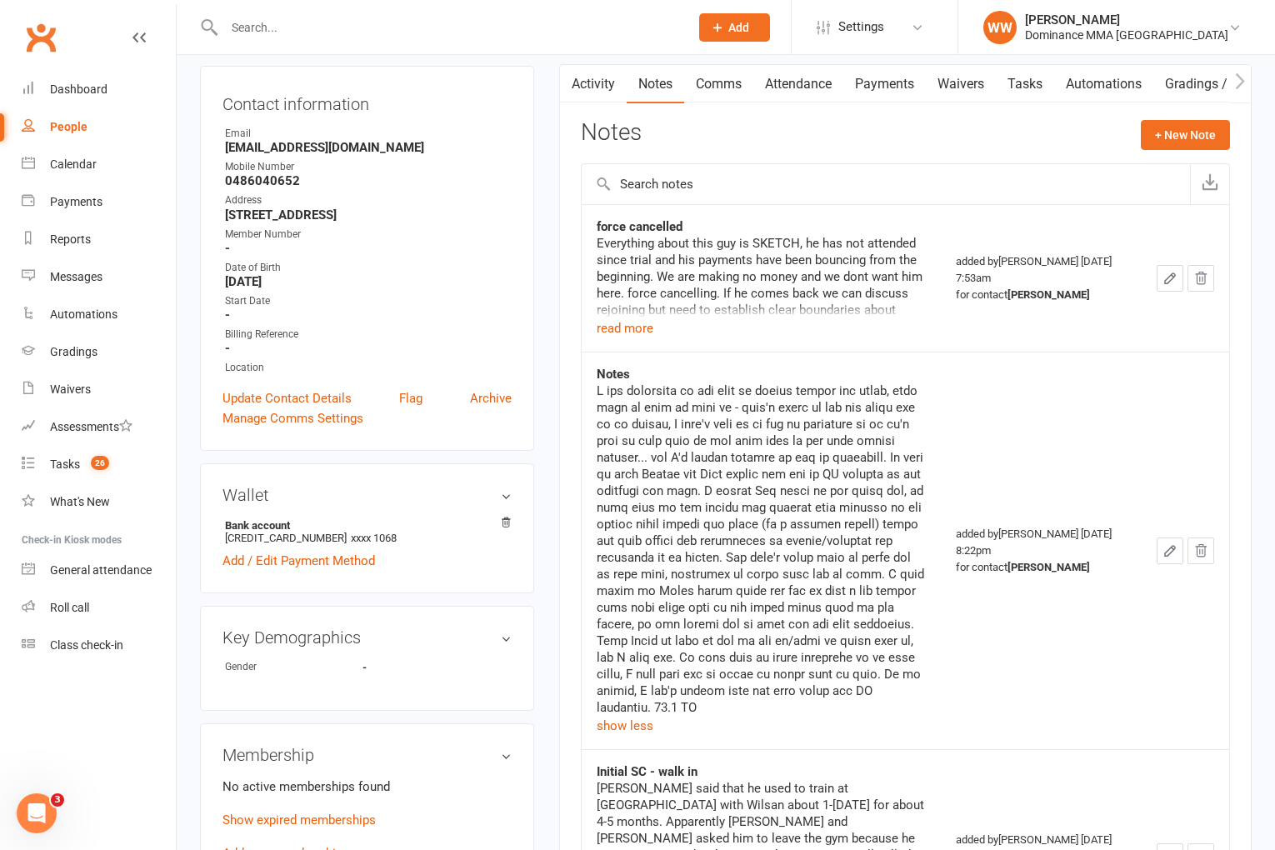
scroll to position [144, 0]
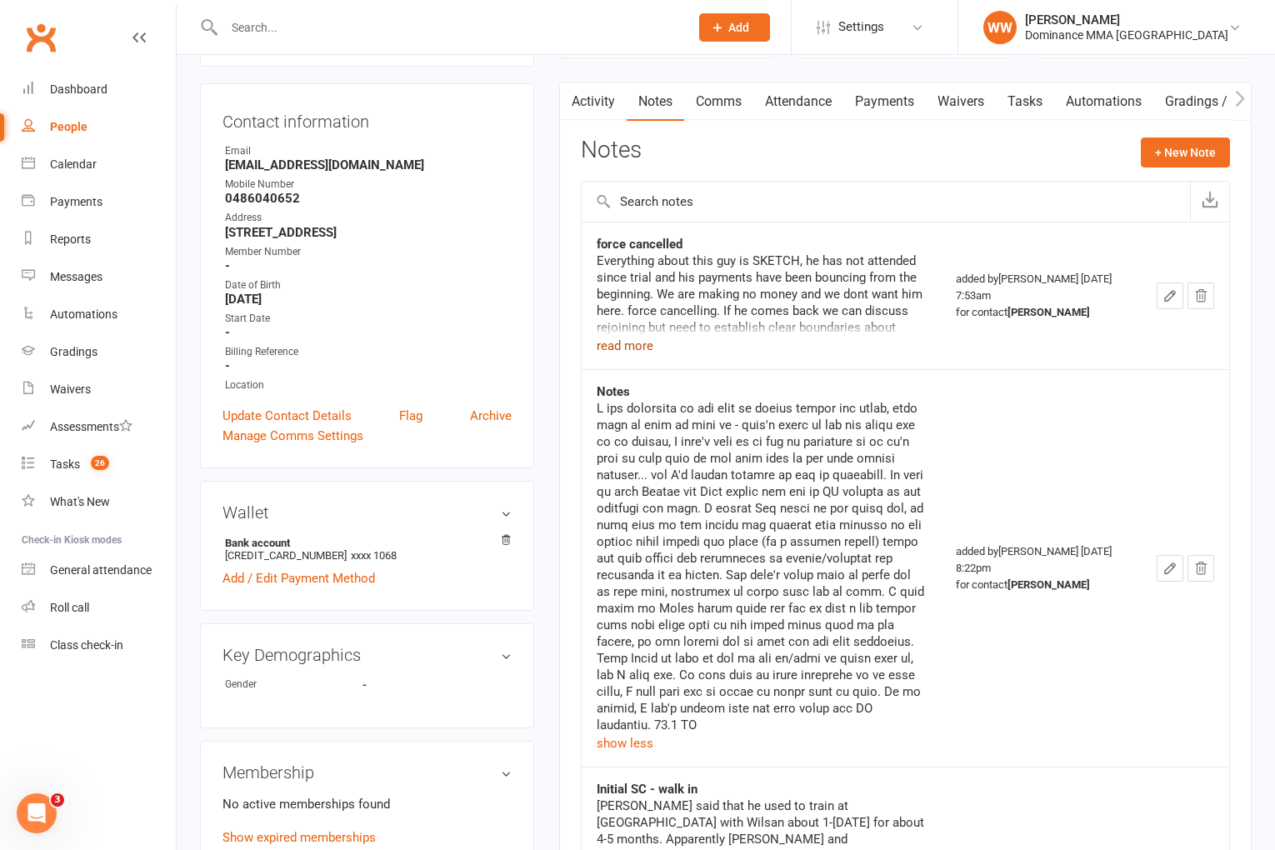
click at [648, 341] on button "read more" at bounding box center [625, 346] width 57 height 20
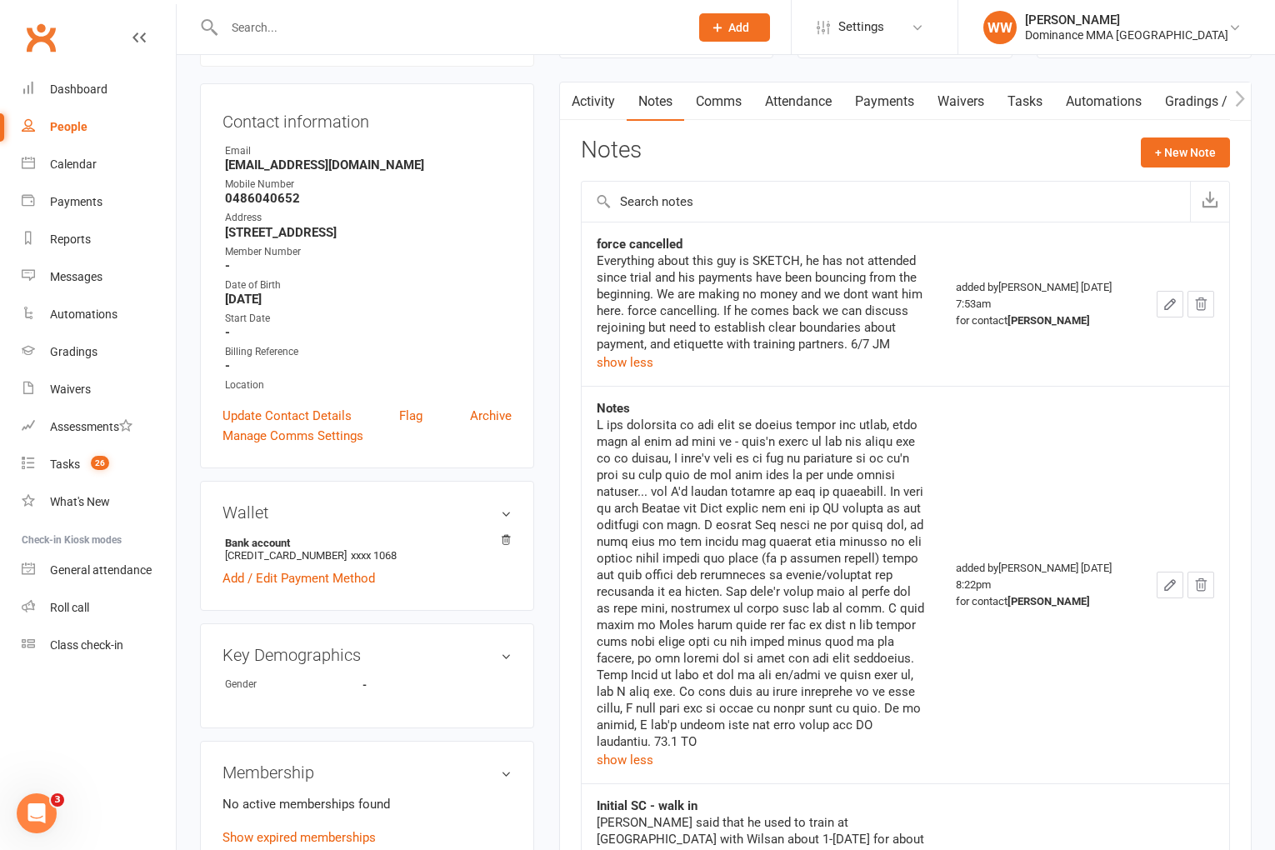
click at [927, 305] on td "force cancelled Everything about this guy is SKETCH, he has not attended since …" at bounding box center [761, 304] width 359 height 164
click at [934, 307] on td "force cancelled Everything about this guy is SKETCH, he has not attended since …" at bounding box center [761, 304] width 359 height 164
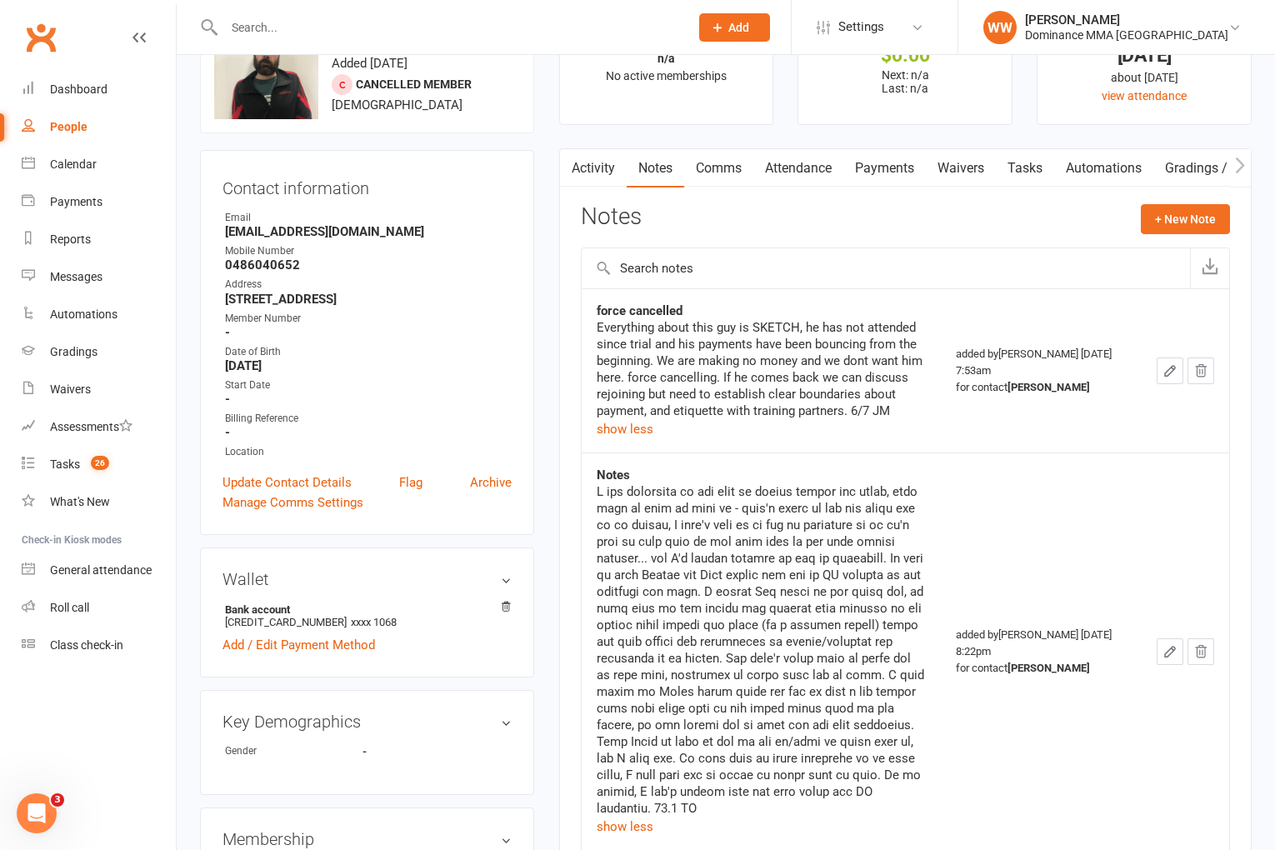
scroll to position [0, 0]
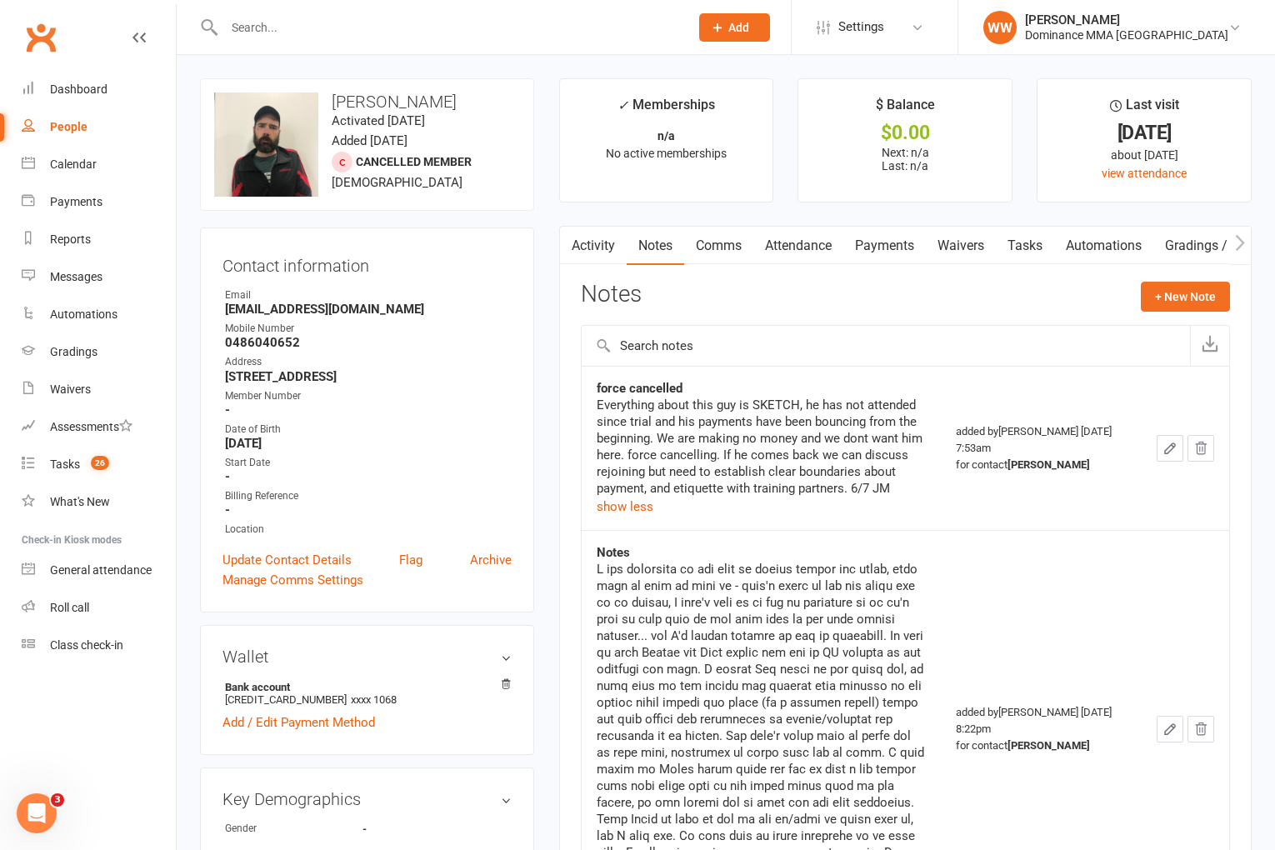
click at [1024, 255] on link "Tasks" at bounding box center [1025, 246] width 58 height 38
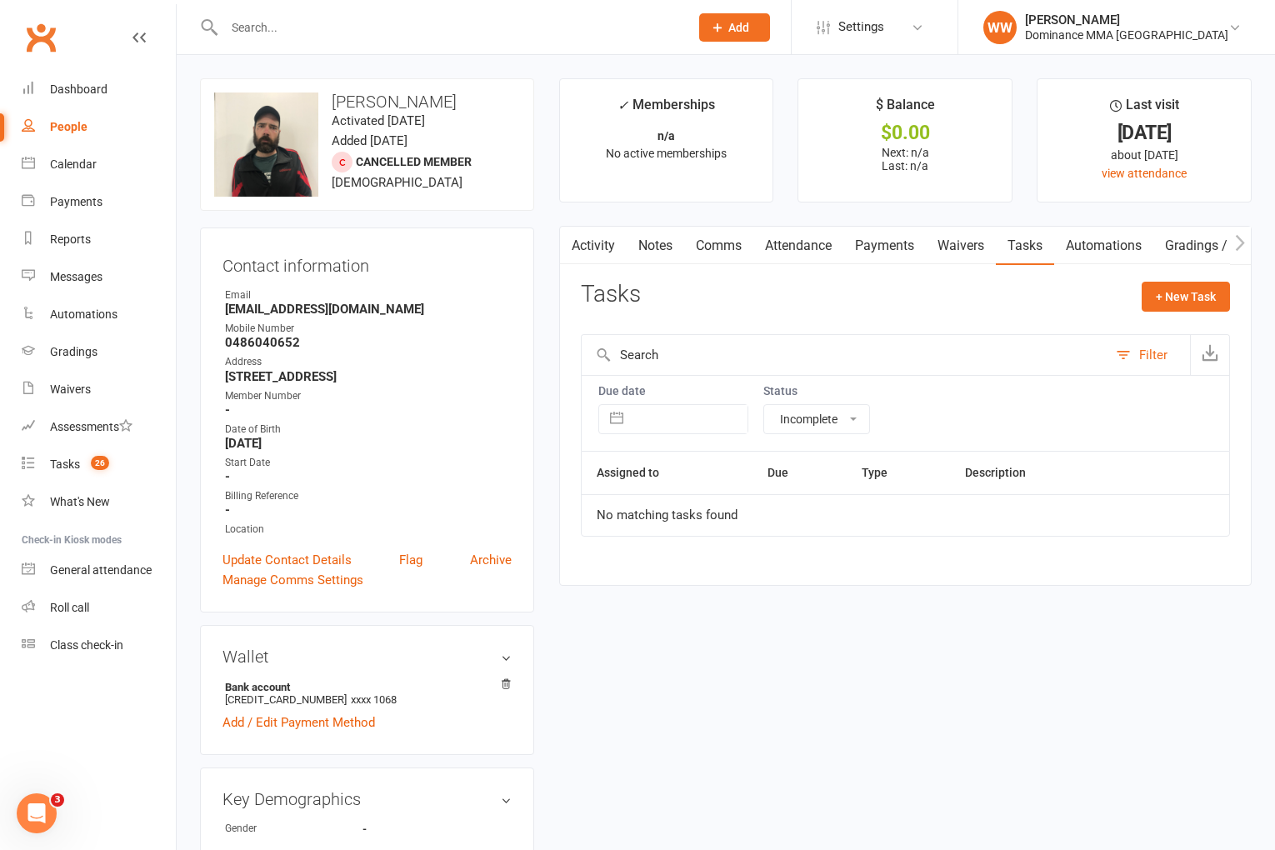
click at [609, 250] on link "Activity" at bounding box center [593, 246] width 67 height 38
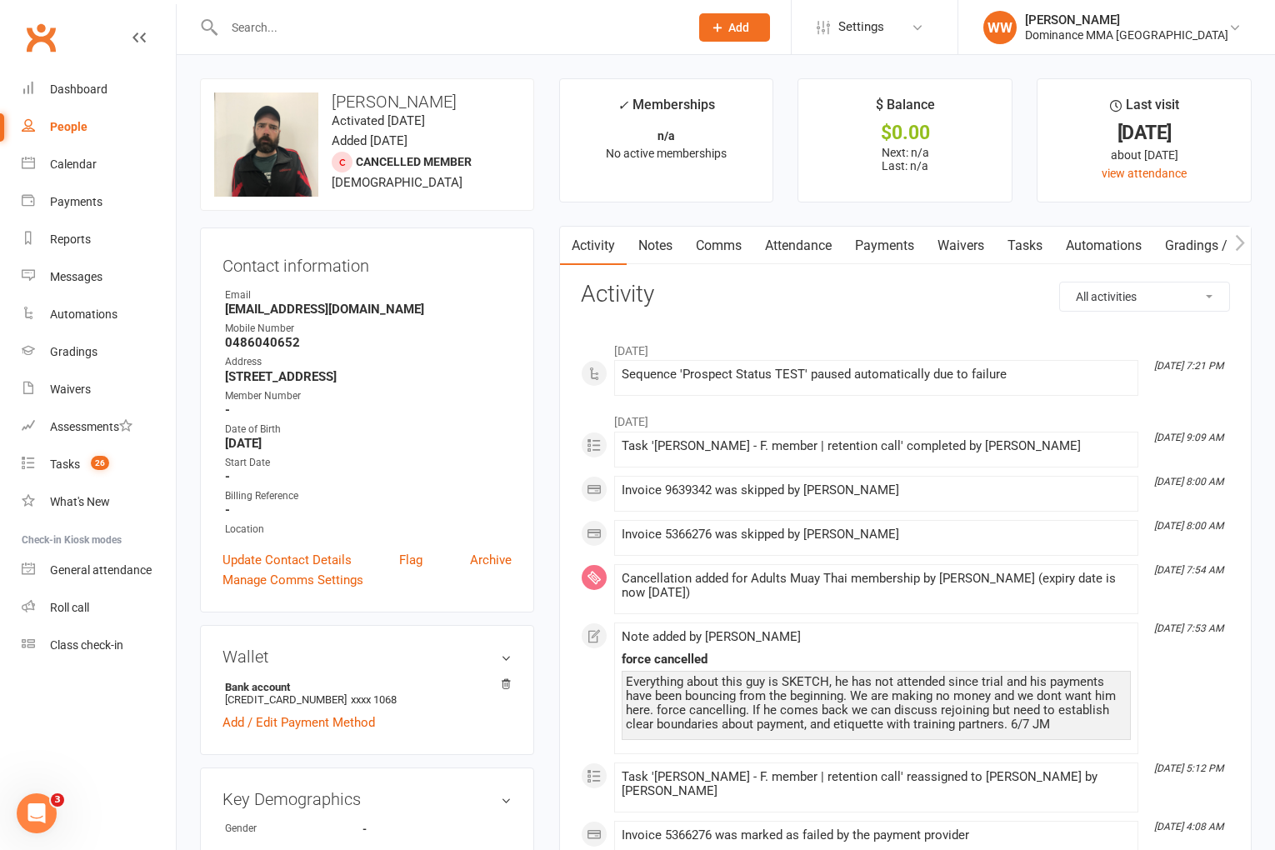
click at [761, 303] on h3 "Activity" at bounding box center [905, 295] width 649 height 26
click at [799, 303] on h3 "Activity" at bounding box center [905, 295] width 649 height 26
click at [698, 297] on h3 "Activity" at bounding box center [905, 295] width 649 height 26
click at [735, 293] on h3 "Activity" at bounding box center [905, 295] width 649 height 26
click at [634, 240] on link "Notes" at bounding box center [656, 246] width 58 height 38
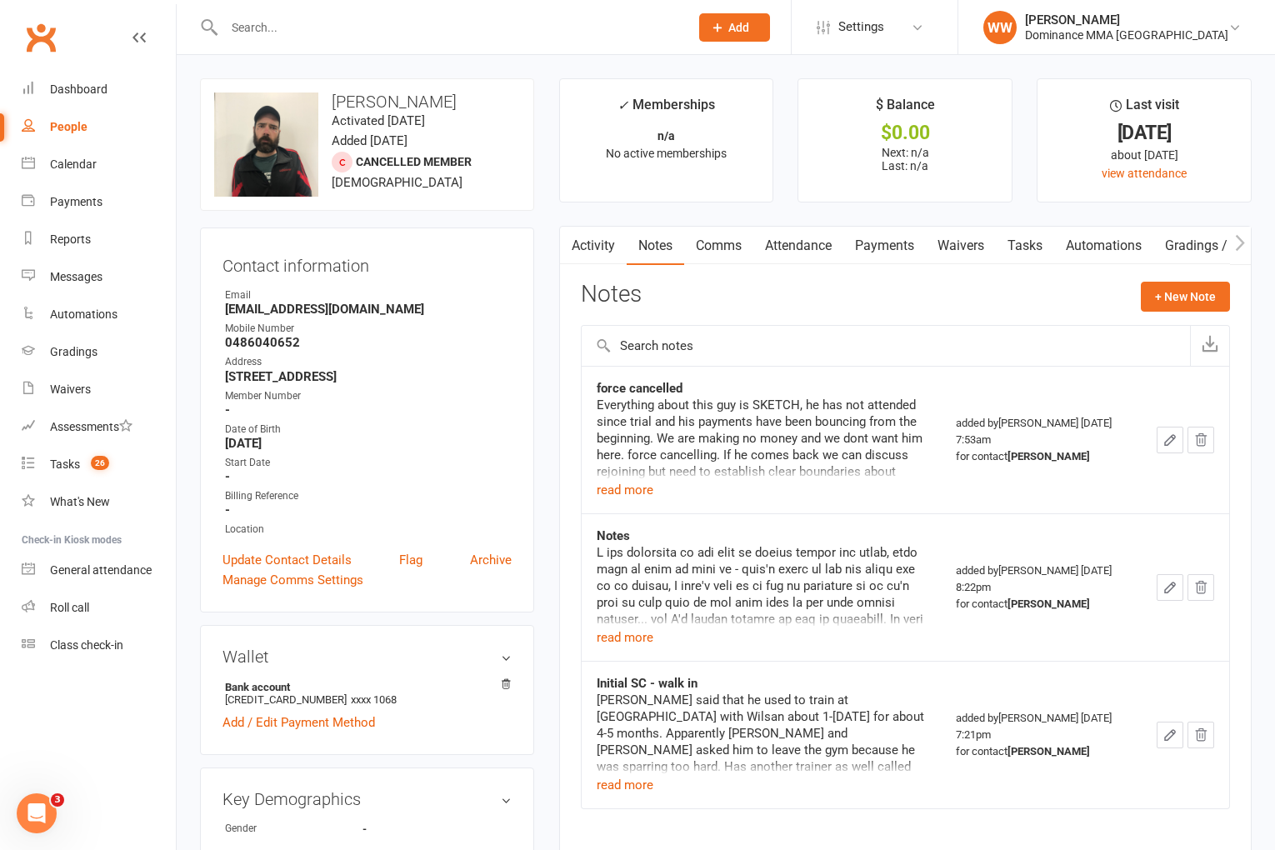
click at [760, 306] on div "Notes + New Note" at bounding box center [905, 303] width 649 height 43
click at [759, 301] on div "Notes + New Note" at bounding box center [905, 303] width 649 height 43
click at [88, 460] on count-badge "26" at bounding box center [96, 464] width 27 height 13
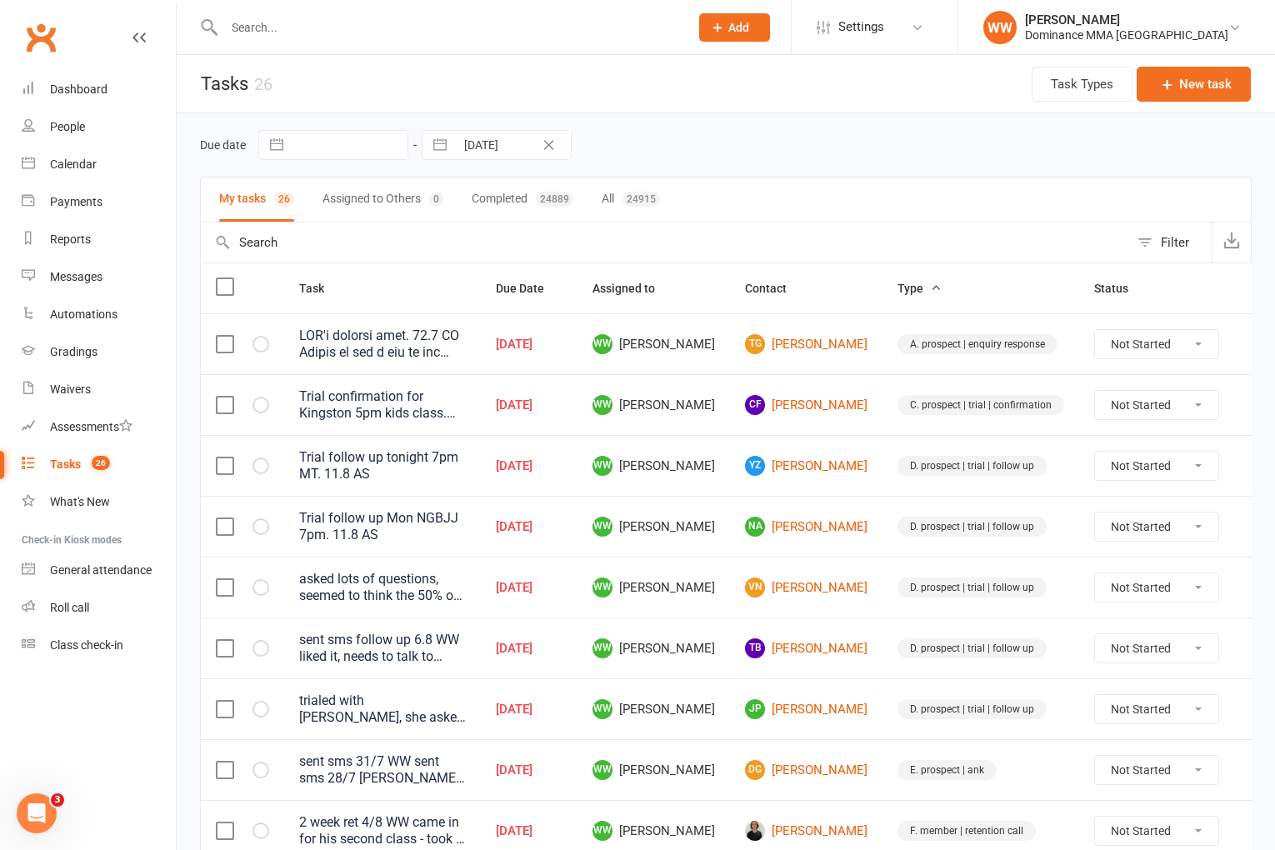
click at [274, 31] on input "text" at bounding box center [448, 27] width 458 height 23
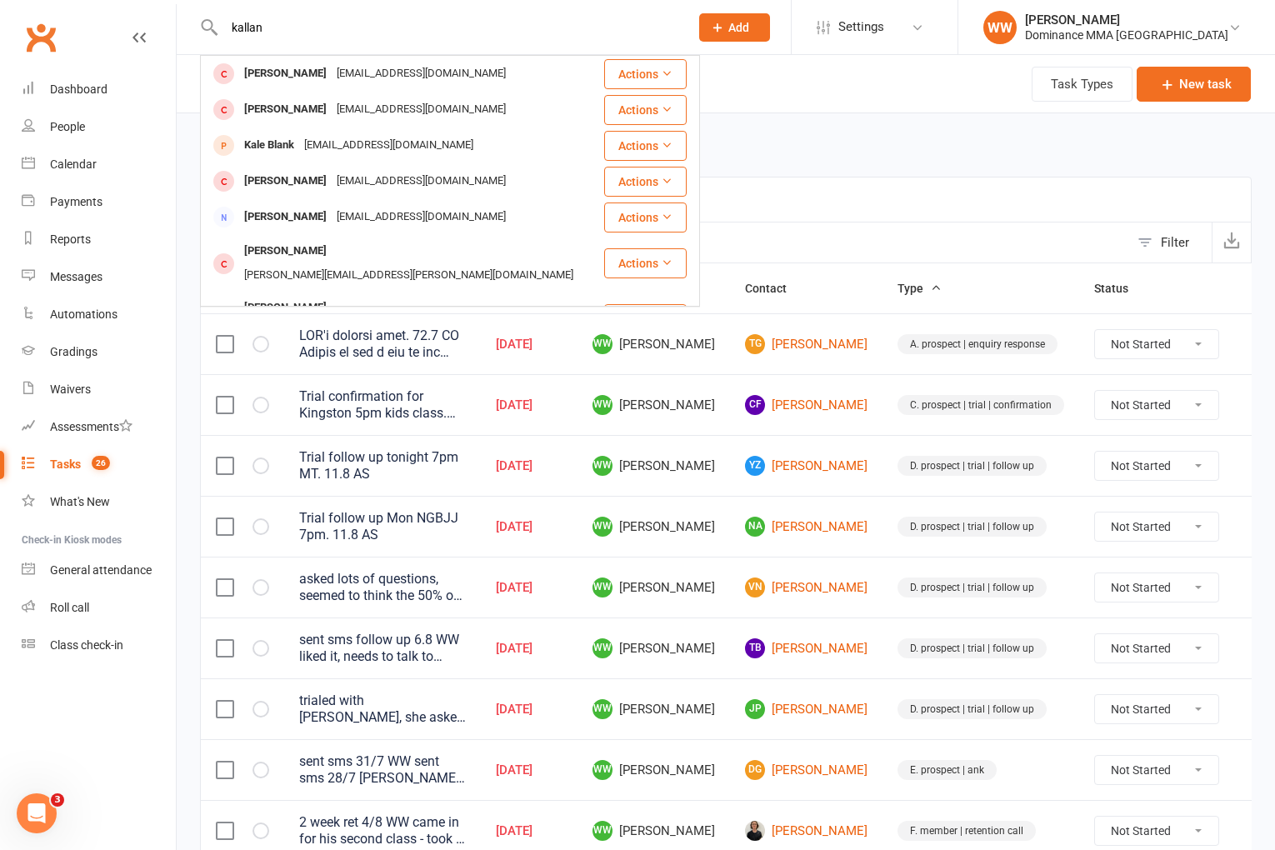
click at [332, 69] on div "kalconordad@gmail.com" at bounding box center [421, 74] width 179 height 24
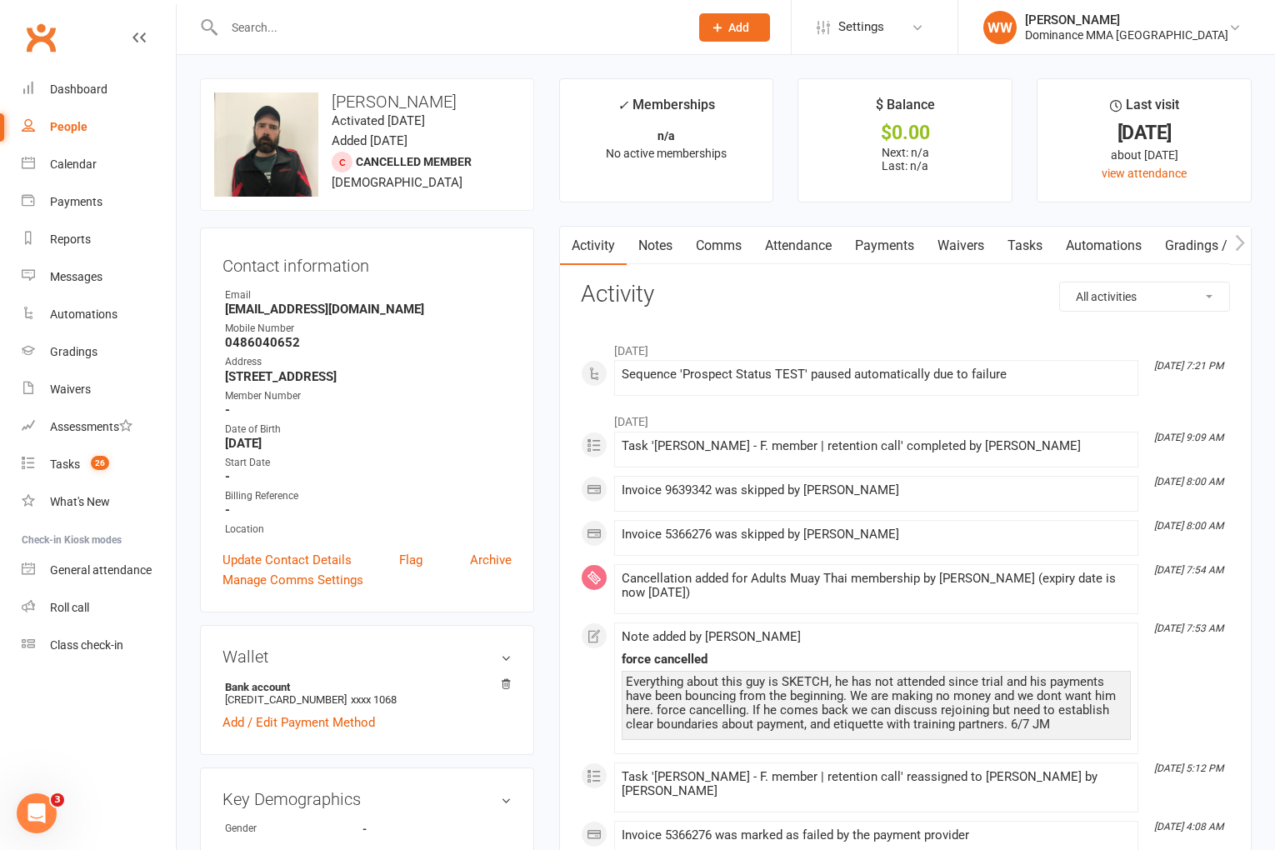
click at [980, 247] on link "Waivers" at bounding box center [961, 246] width 70 height 38
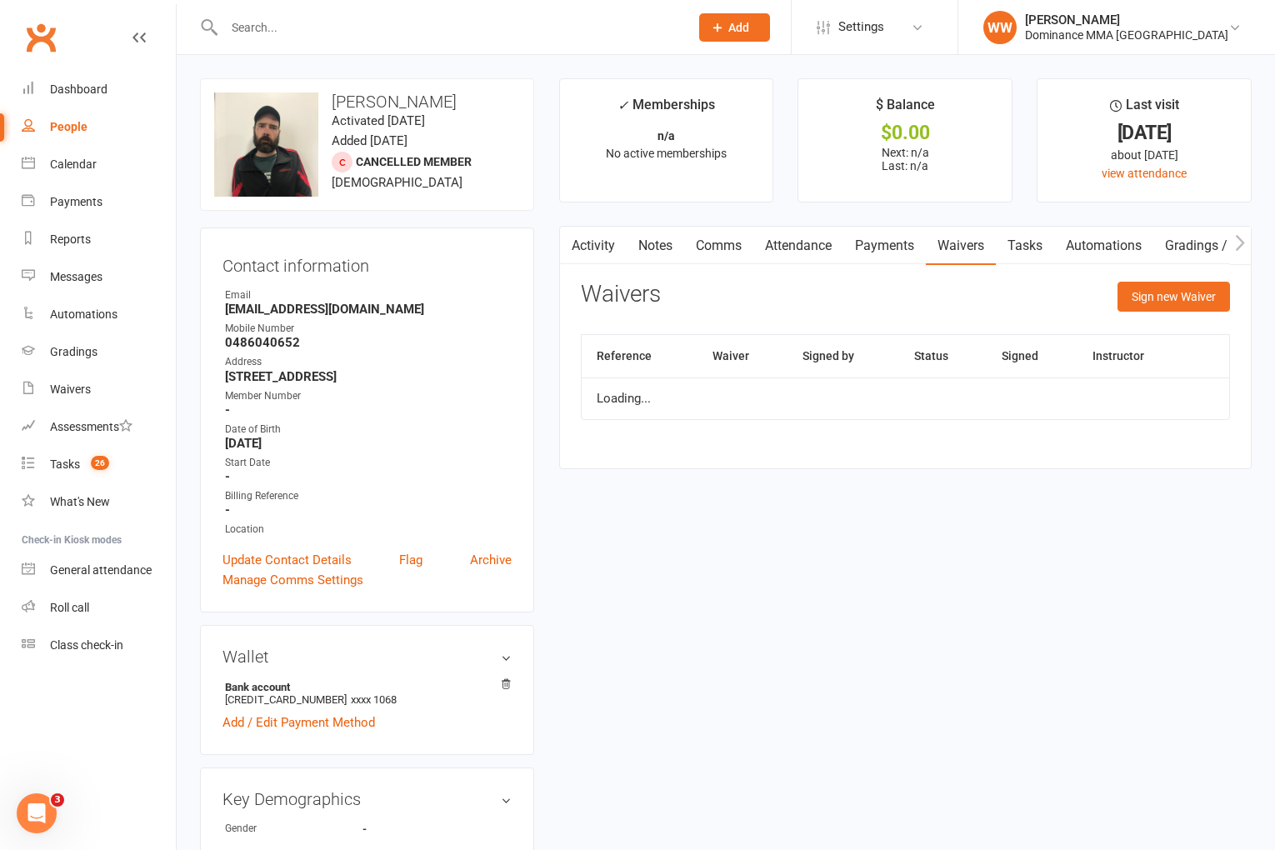
click at [1019, 248] on link "Tasks" at bounding box center [1025, 246] width 58 height 38
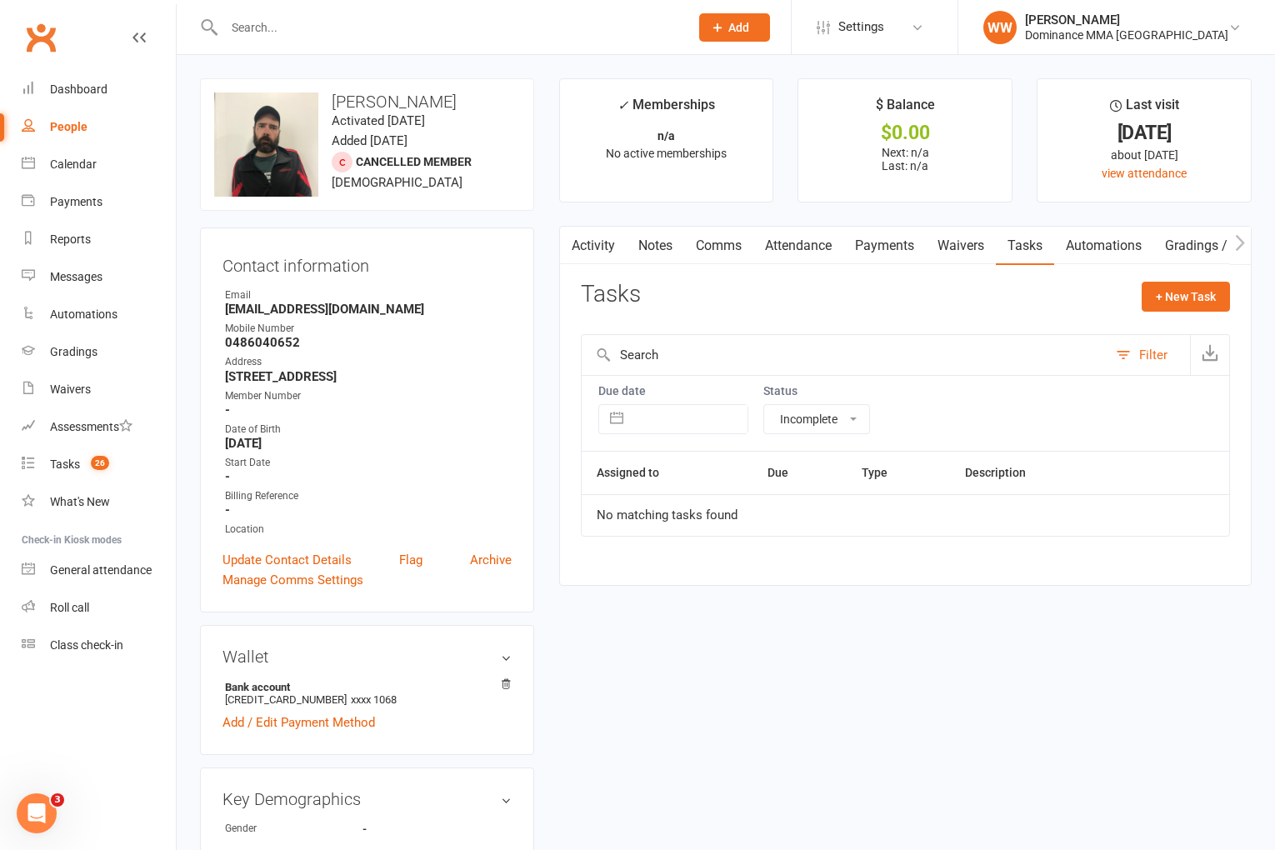
click at [863, 250] on link "Payments" at bounding box center [885, 246] width 83 height 38
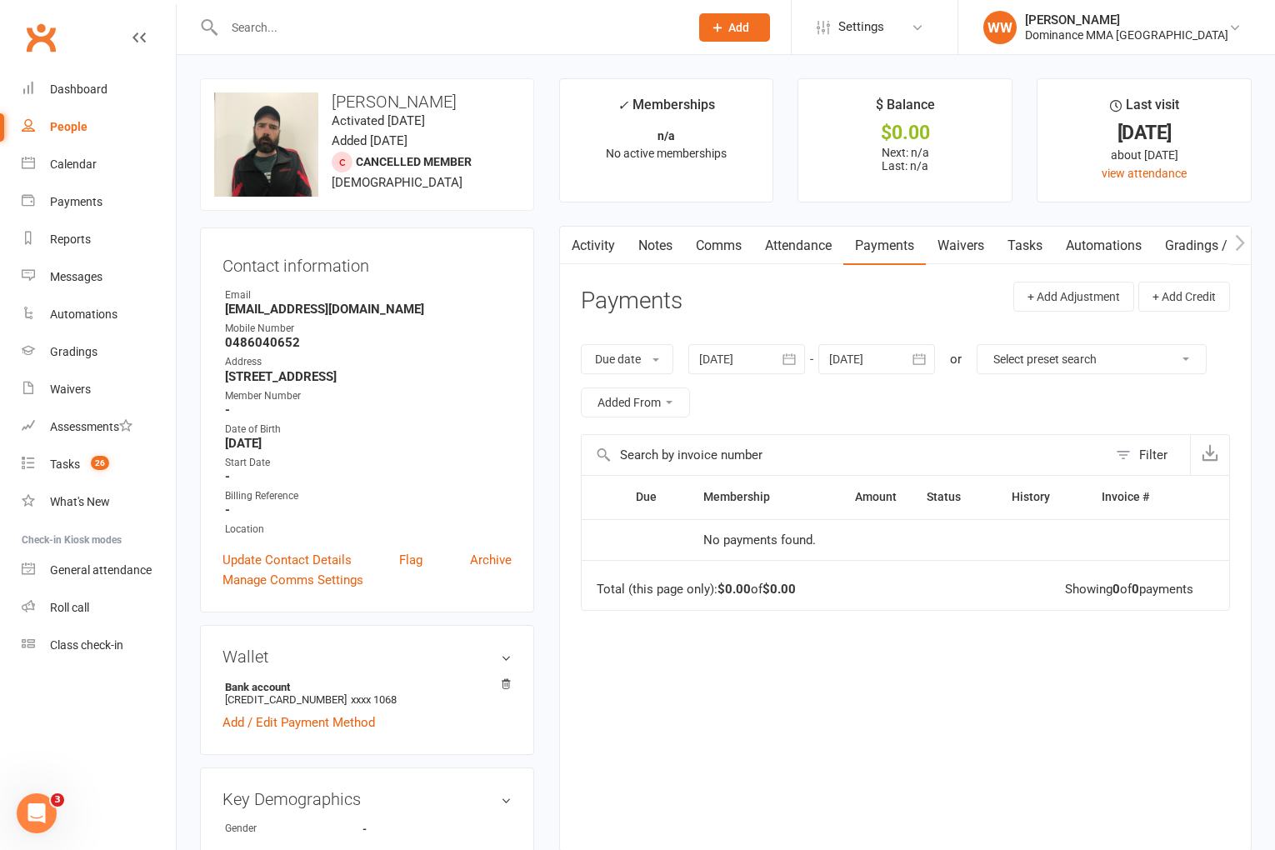
click at [964, 247] on link "Waivers" at bounding box center [961, 246] width 70 height 38
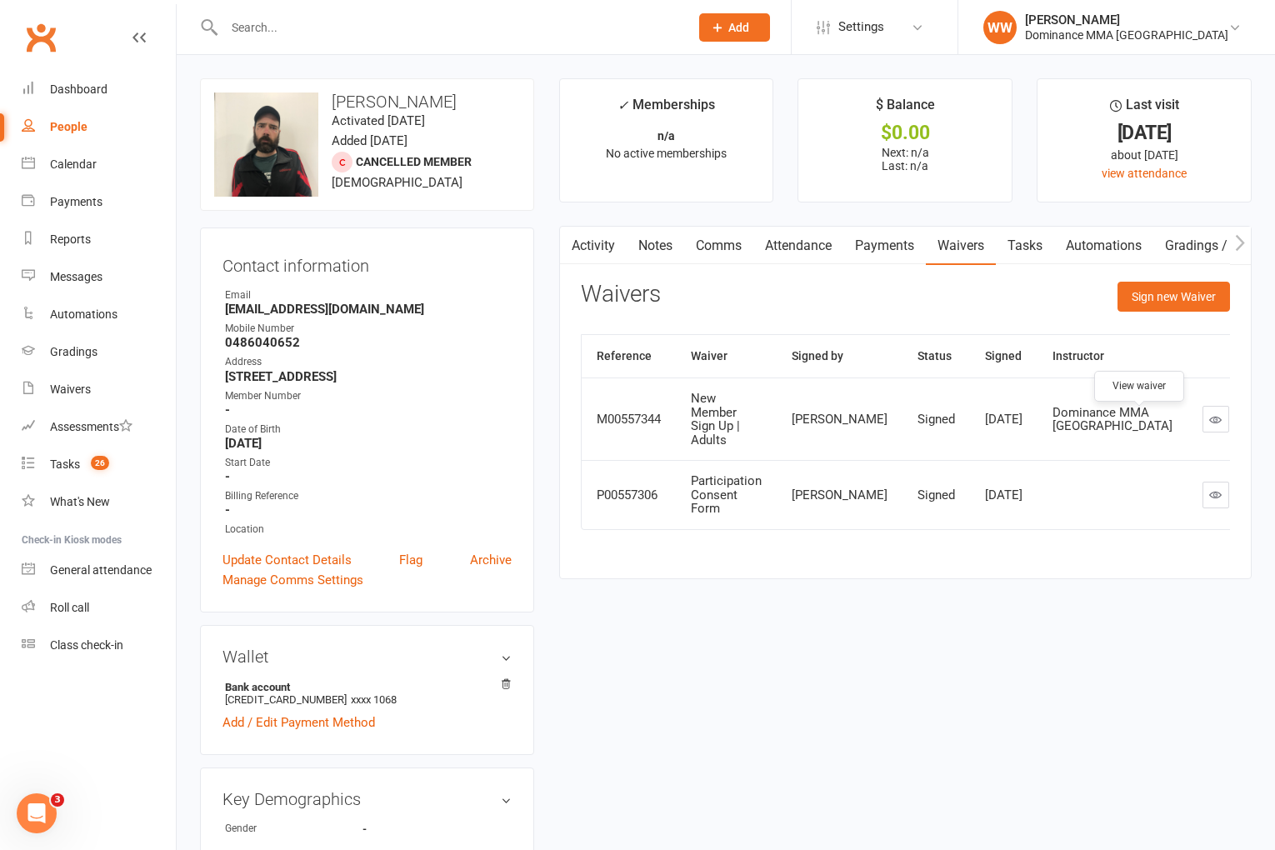
click at [1203, 432] on link at bounding box center [1216, 419] width 27 height 27
click at [1203, 498] on link at bounding box center [1216, 495] width 27 height 27
click at [62, 473] on link "Tasks 26" at bounding box center [99, 465] width 154 height 38
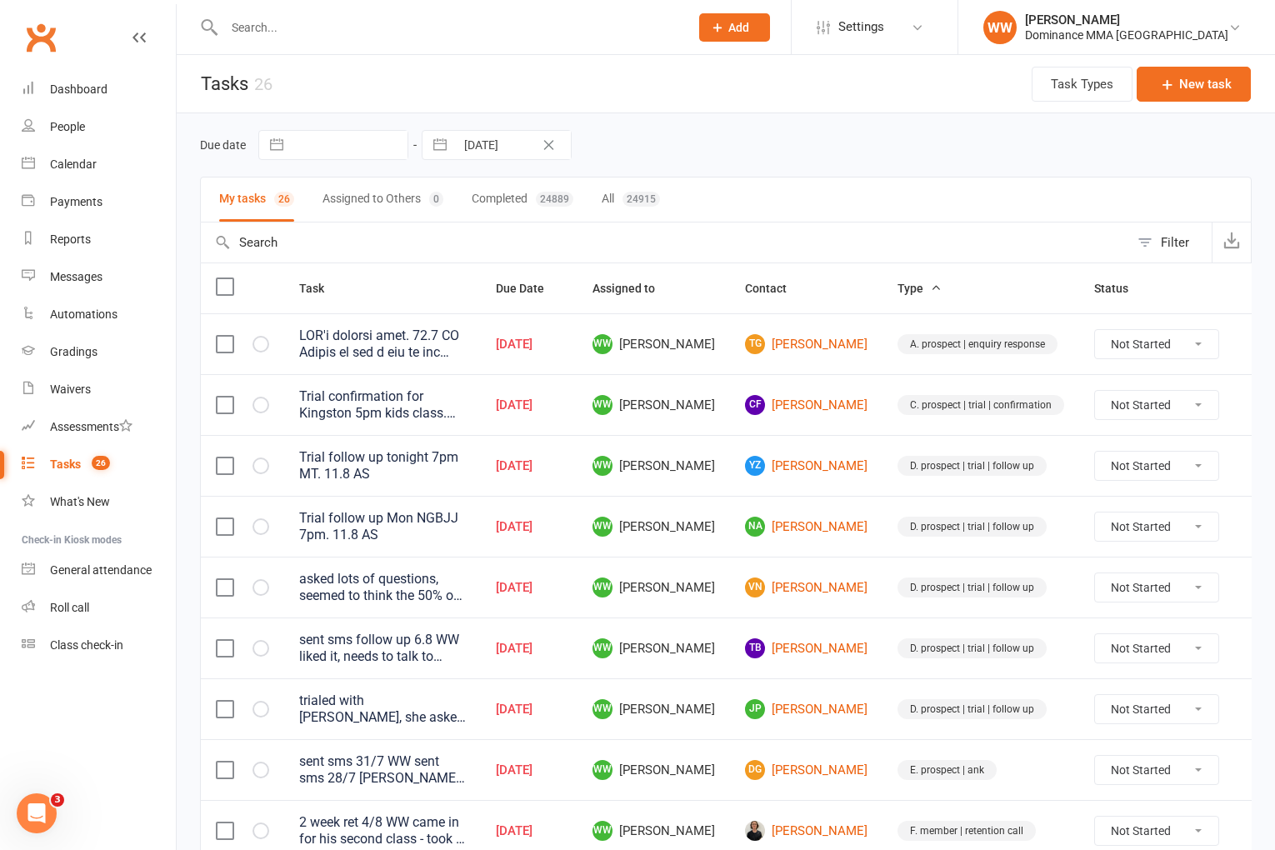
click at [794, 140] on div "Due date Navigate forward to interact with the calendar and select a date. Pres…" at bounding box center [726, 145] width 1052 height 30
click at [704, 451] on td "WW Will Wesley" at bounding box center [654, 465] width 153 height 61
click at [702, 454] on td "WW Will Wesley" at bounding box center [654, 465] width 153 height 61
click at [697, 632] on td "WW Will Wesley" at bounding box center [654, 648] width 153 height 61
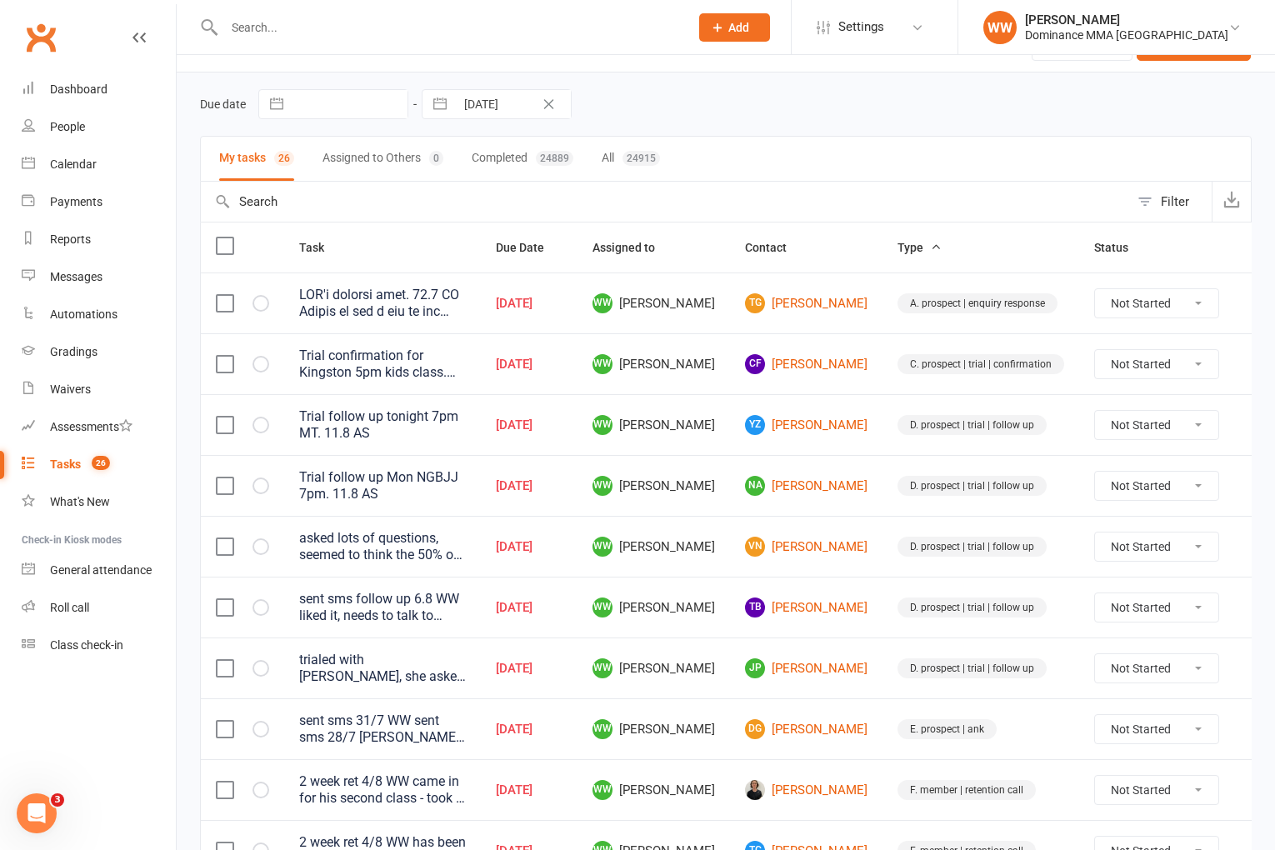
scroll to position [80, 0]
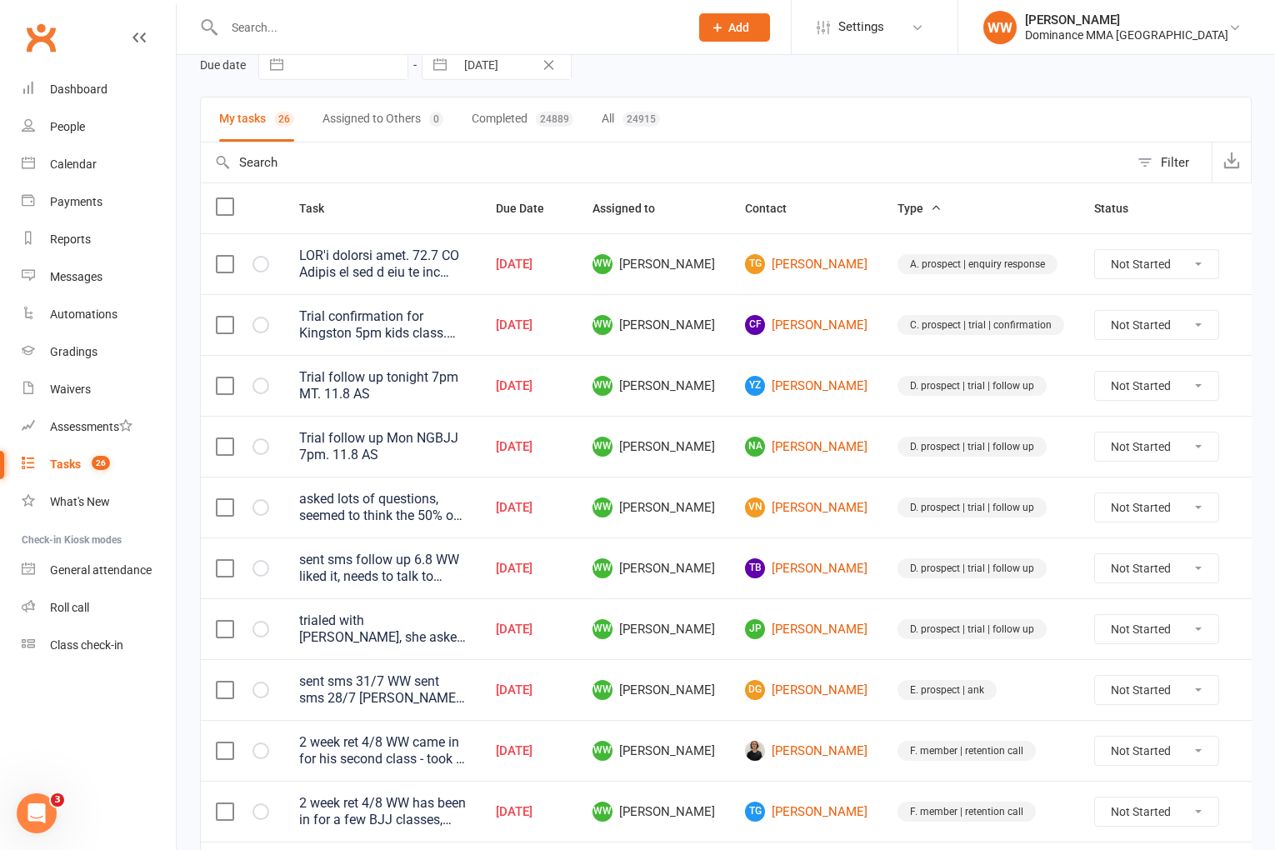
click at [707, 628] on td "WW Will Wesley" at bounding box center [654, 628] width 153 height 61
click at [701, 618] on td "WW Will Wesley" at bounding box center [654, 628] width 153 height 61
click at [83, 379] on link "Waivers" at bounding box center [99, 390] width 154 height 38
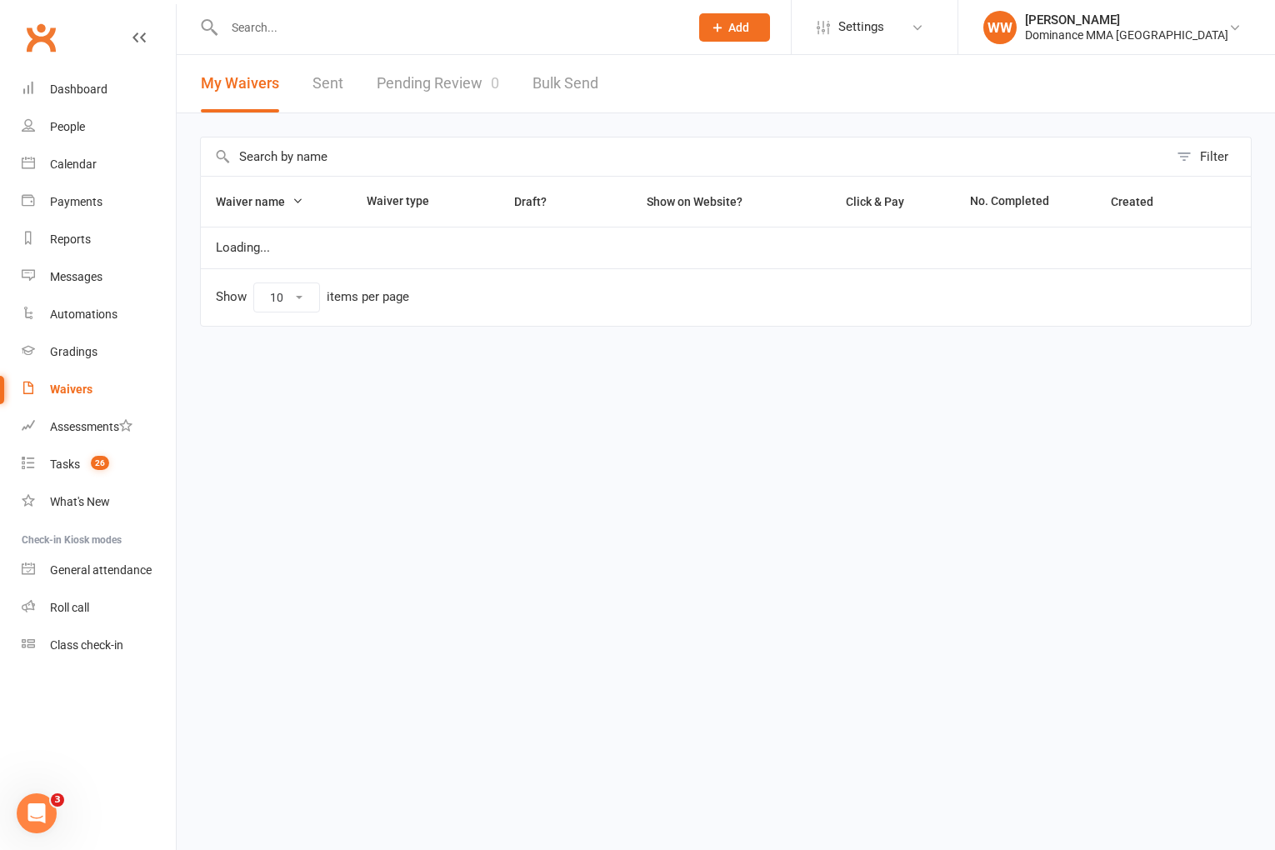
click at [444, 80] on link "Pending Review 0" at bounding box center [438, 84] width 123 height 58
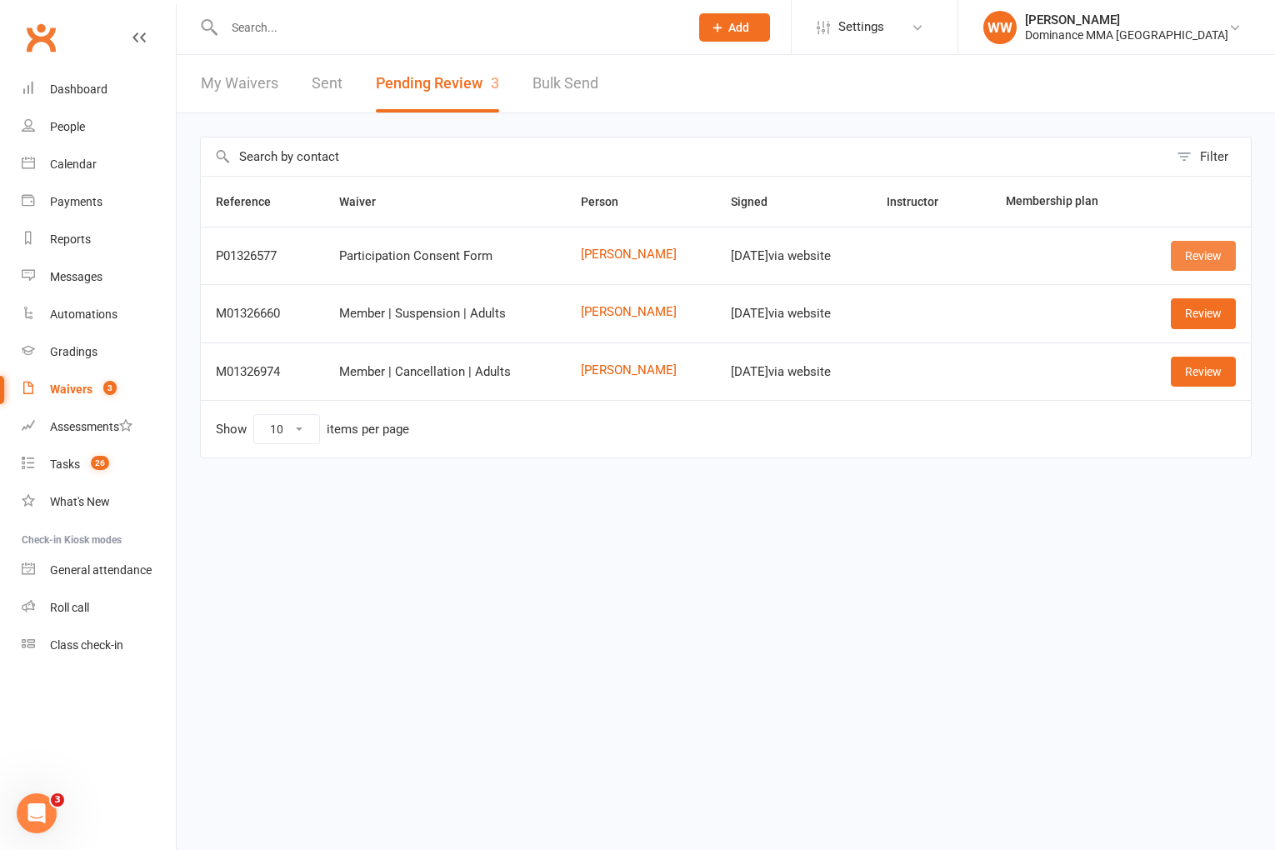
click at [1194, 253] on link "Review" at bounding box center [1203, 256] width 65 height 30
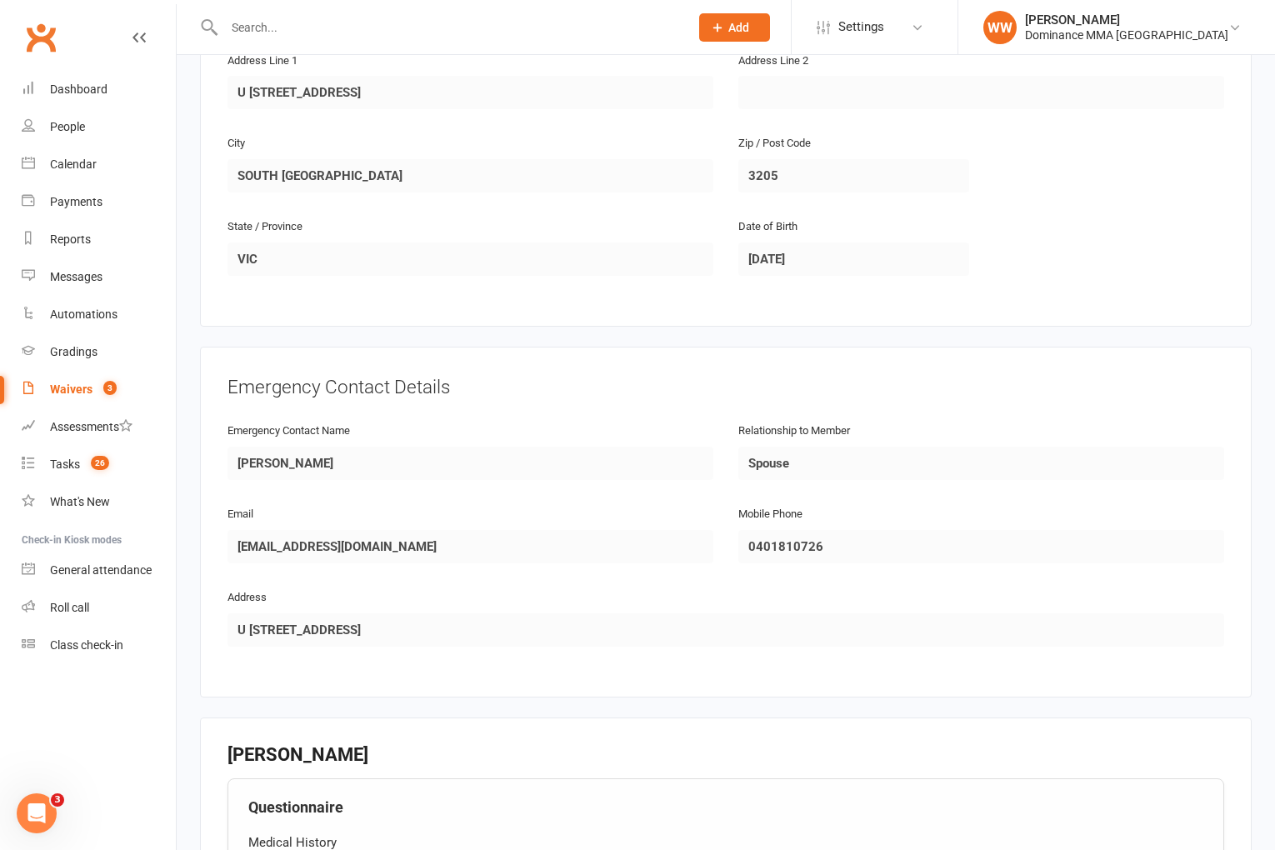
scroll to position [961, 0]
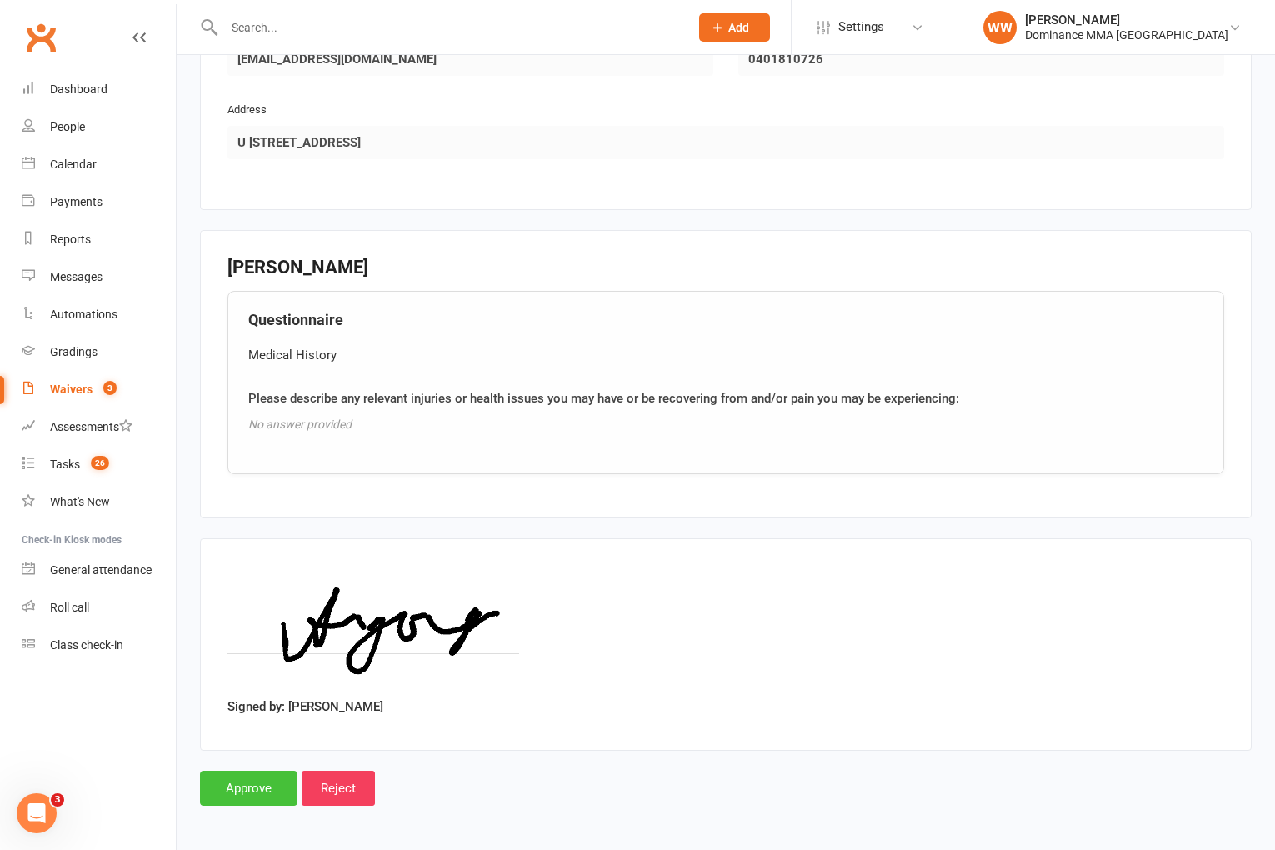
click at [234, 783] on input "Approve" at bounding box center [249, 788] width 98 height 35
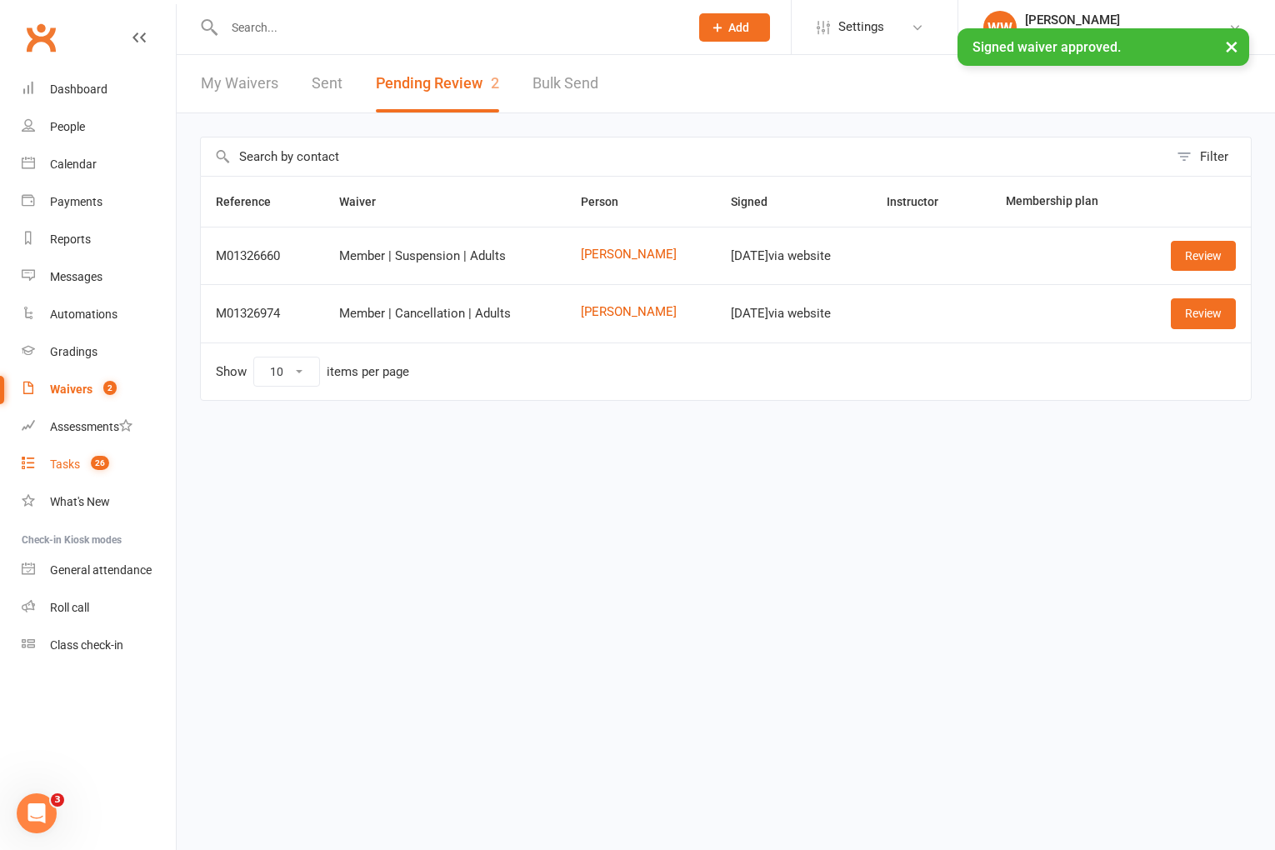
click at [61, 468] on div "Tasks" at bounding box center [65, 464] width 30 height 13
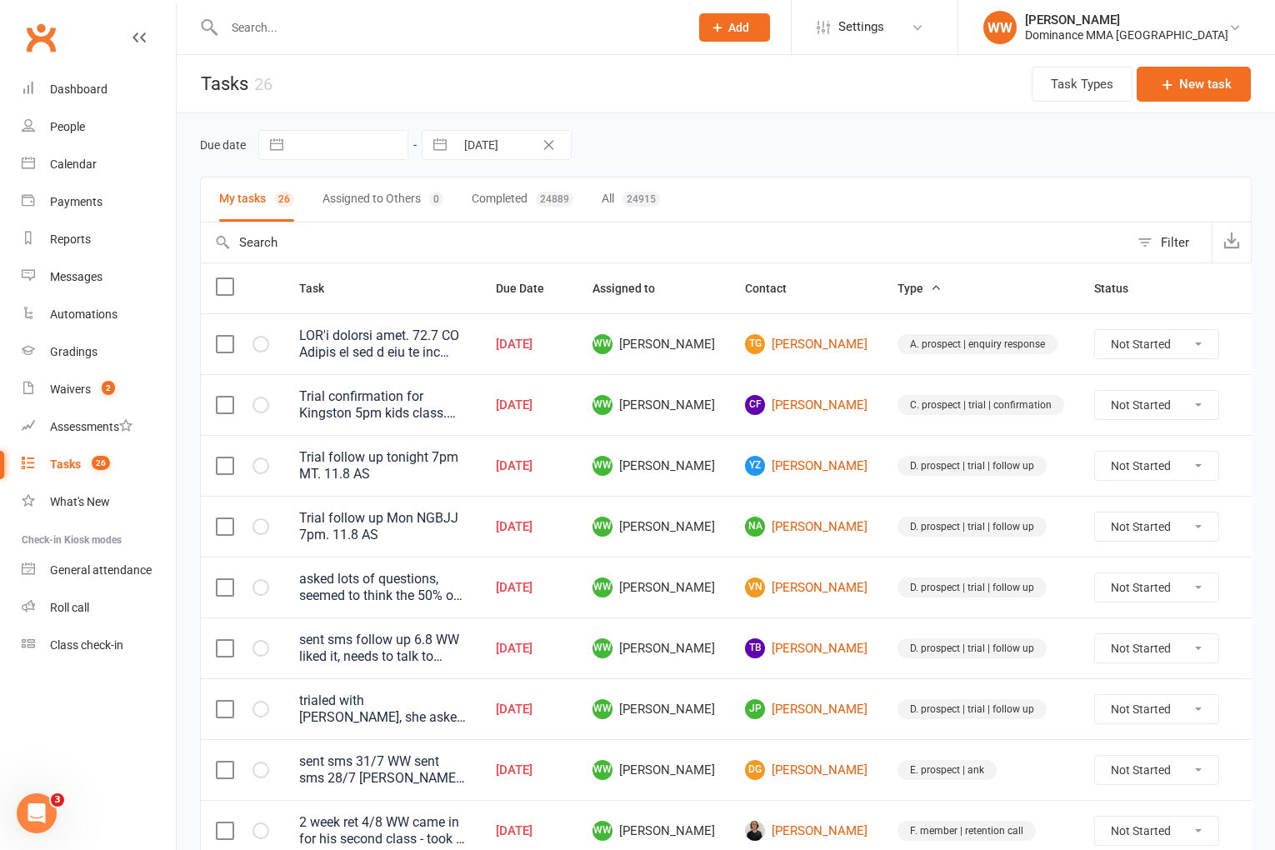
click at [784, 152] on div "Due date Navigate forward to interact with the calendar and select a date. Pres…" at bounding box center [726, 145] width 1052 height 30
click at [706, 422] on td "WW Will Wesley" at bounding box center [654, 404] width 153 height 61
click at [706, 433] on td "WW Will Wesley" at bounding box center [654, 404] width 153 height 61
click at [709, 433] on td "WW Will Wesley" at bounding box center [654, 404] width 153 height 61
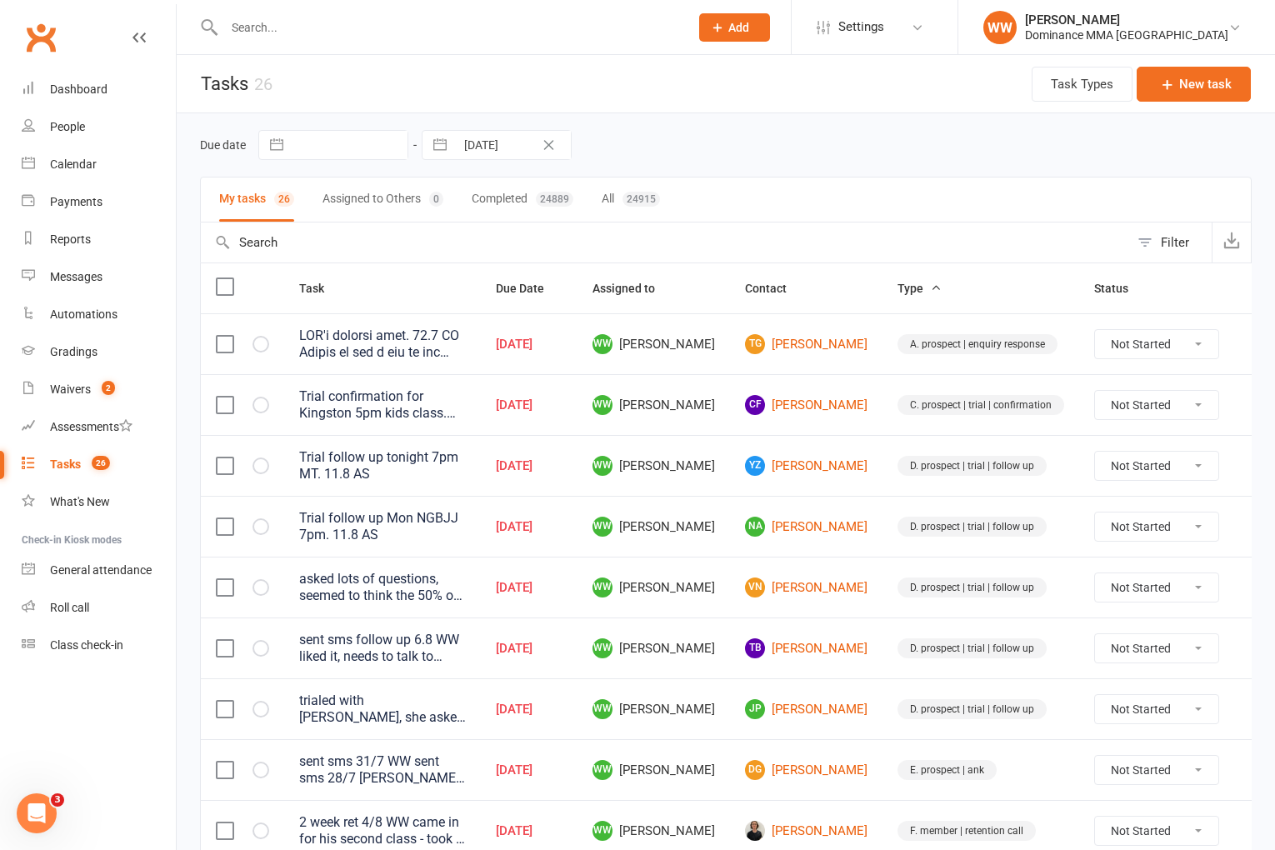
click at [712, 516] on td "WW Will Wesley" at bounding box center [654, 526] width 153 height 61
click at [705, 523] on td "WW Will Wesley" at bounding box center [654, 526] width 153 height 61
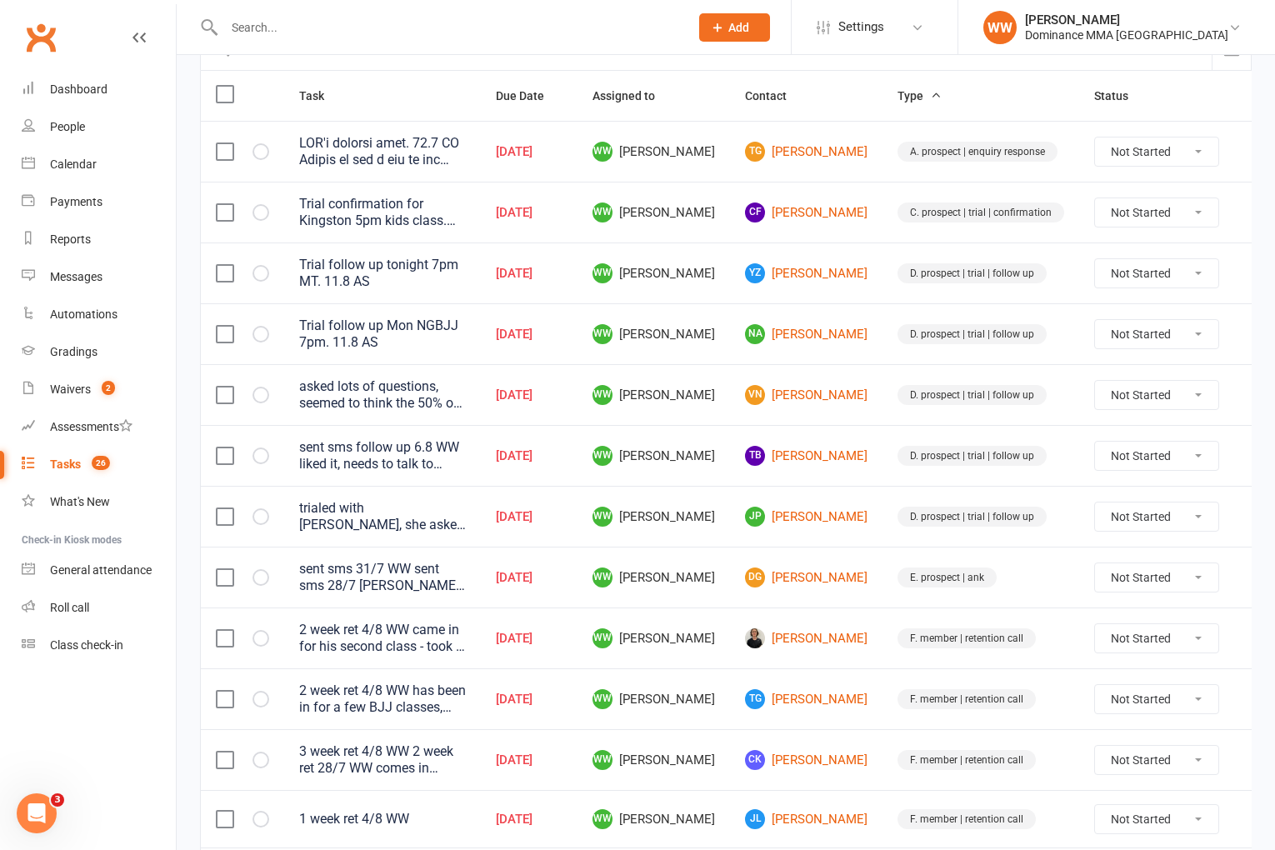
scroll to position [192, 0]
click at [730, 531] on td "JP Josh Pammit" at bounding box center [806, 517] width 153 height 61
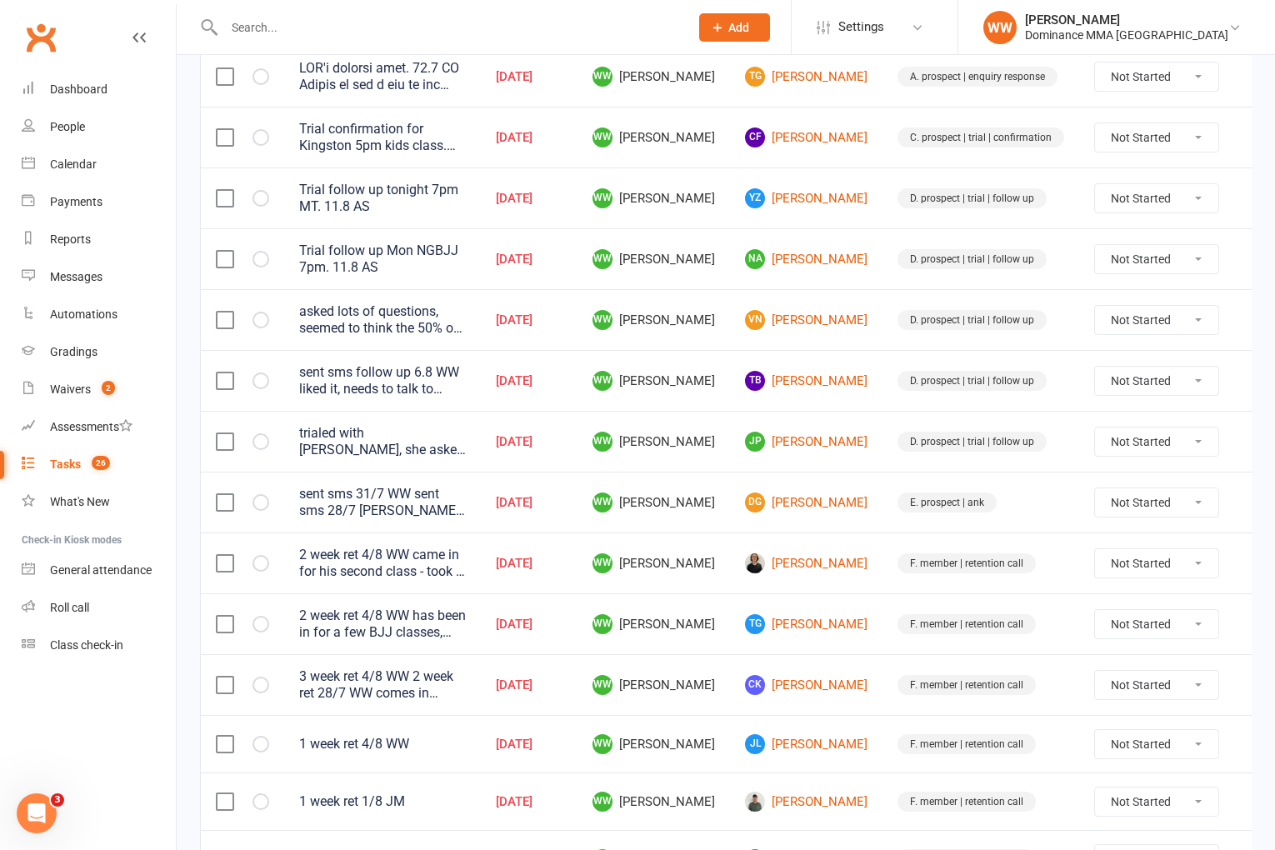
scroll to position [276, 0]
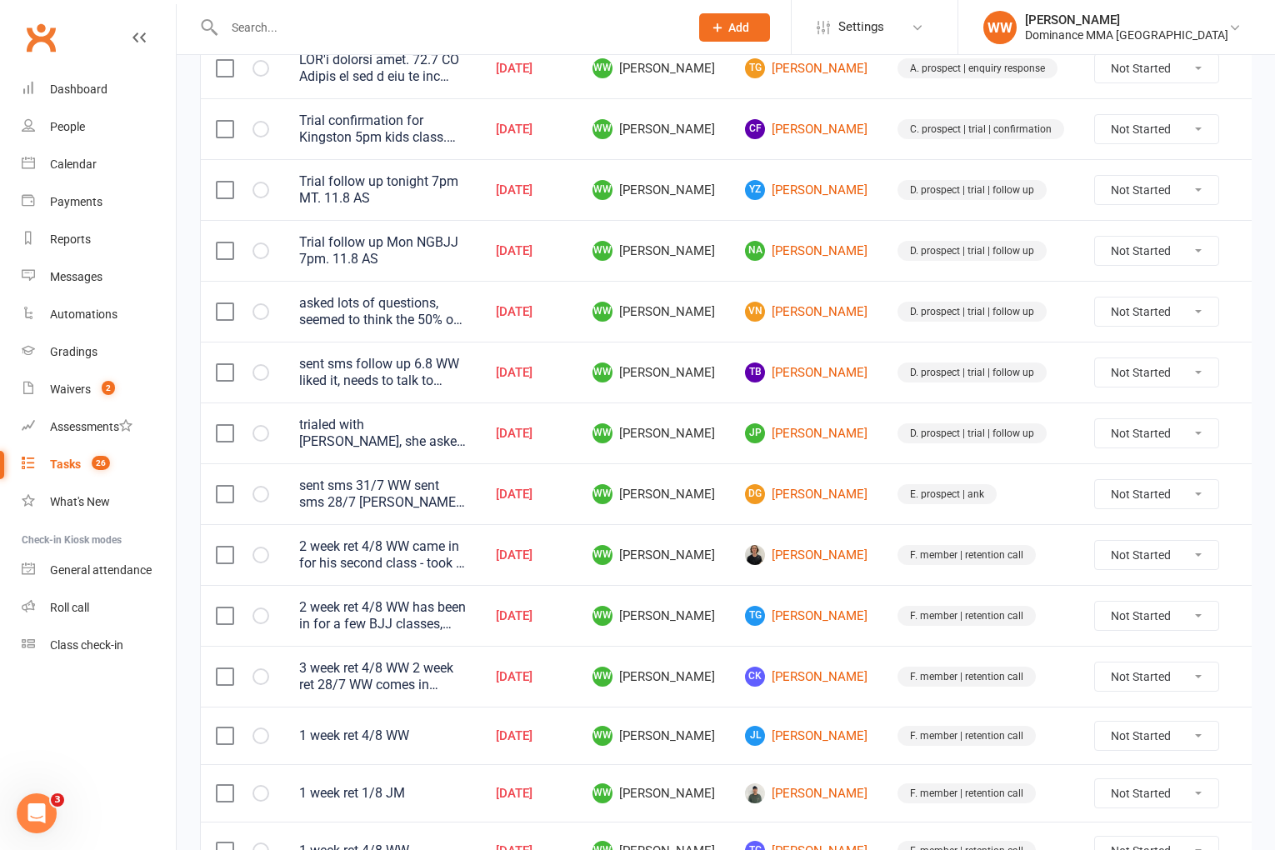
click at [1251, 739] on icon at bounding box center [1259, 736] width 17 height 17
click at [1126, 798] on link "Edit" at bounding box center [1152, 801] width 165 height 33
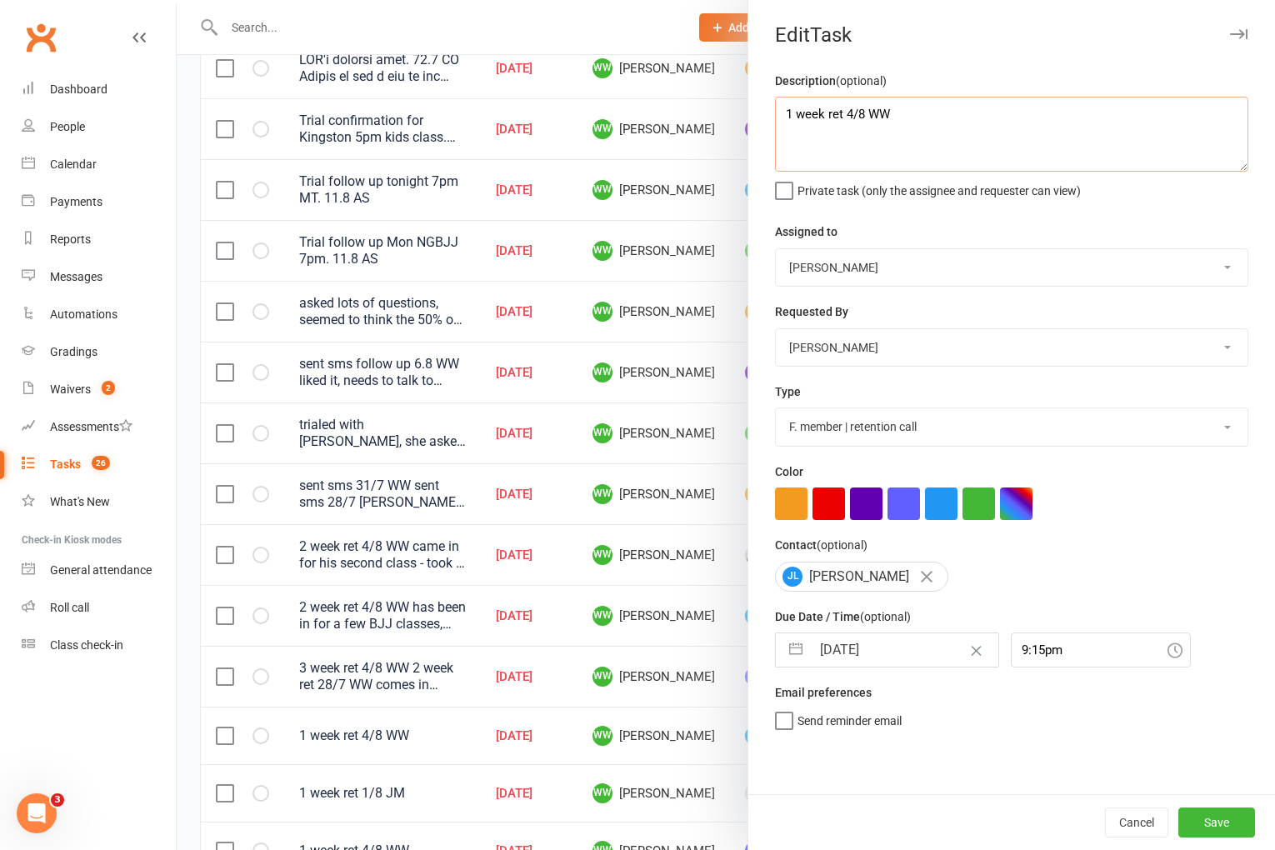
click at [784, 118] on textarea "1 week ret 4/8 WW" at bounding box center [1011, 134] width 473 height 75
drag, startPoint x: 907, startPoint y: 113, endPoint x: 771, endPoint y: 108, distance: 136.0
click at [771, 108] on div "Description (optional) 2 week ret 11/8 WW 1 week ret 4/8 WW Private task (only …" at bounding box center [1012, 433] width 527 height 724
click at [874, 649] on input "11 Aug 2025" at bounding box center [905, 649] width 188 height 33
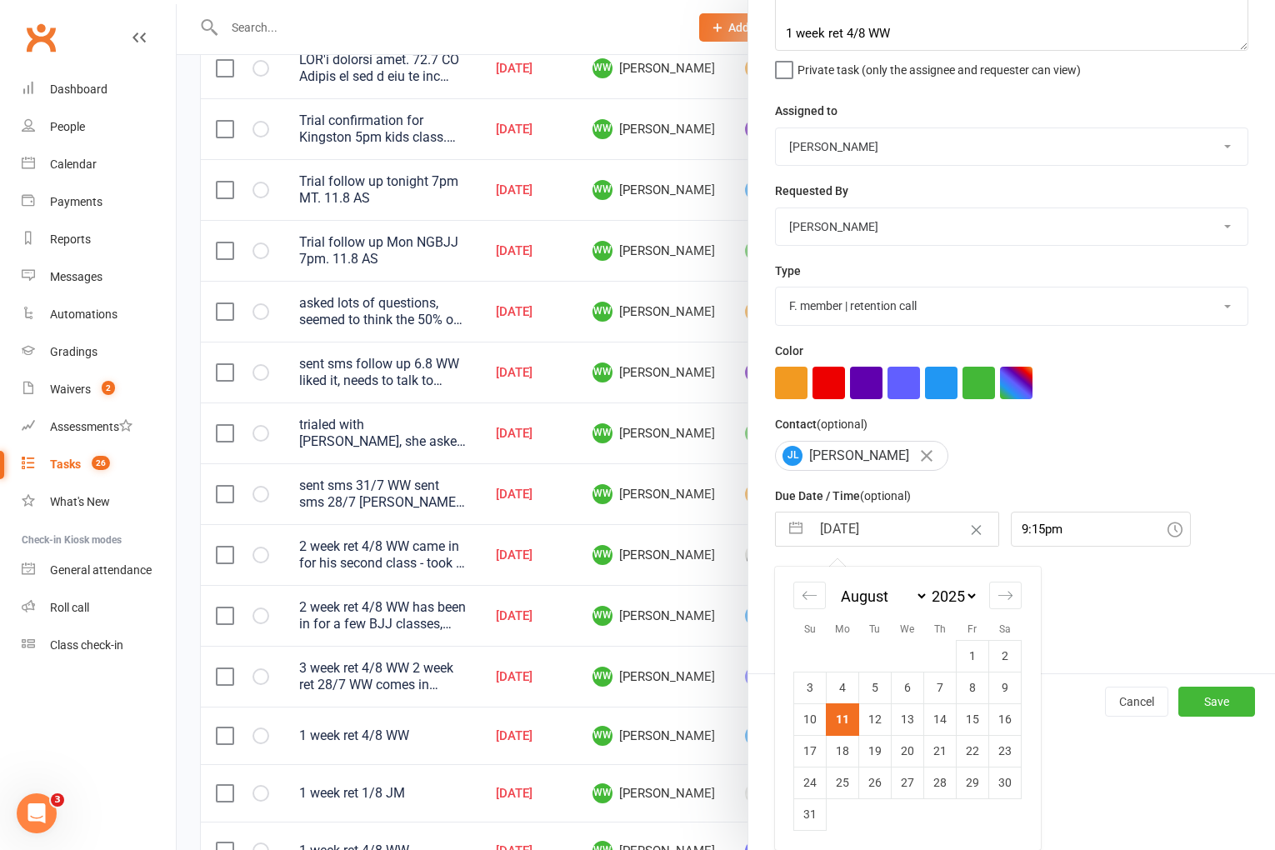
drag, startPoint x: 848, startPoint y: 739, endPoint x: 861, endPoint y: 742, distance: 13.7
click at [848, 739] on td "18" at bounding box center [843, 751] width 33 height 32
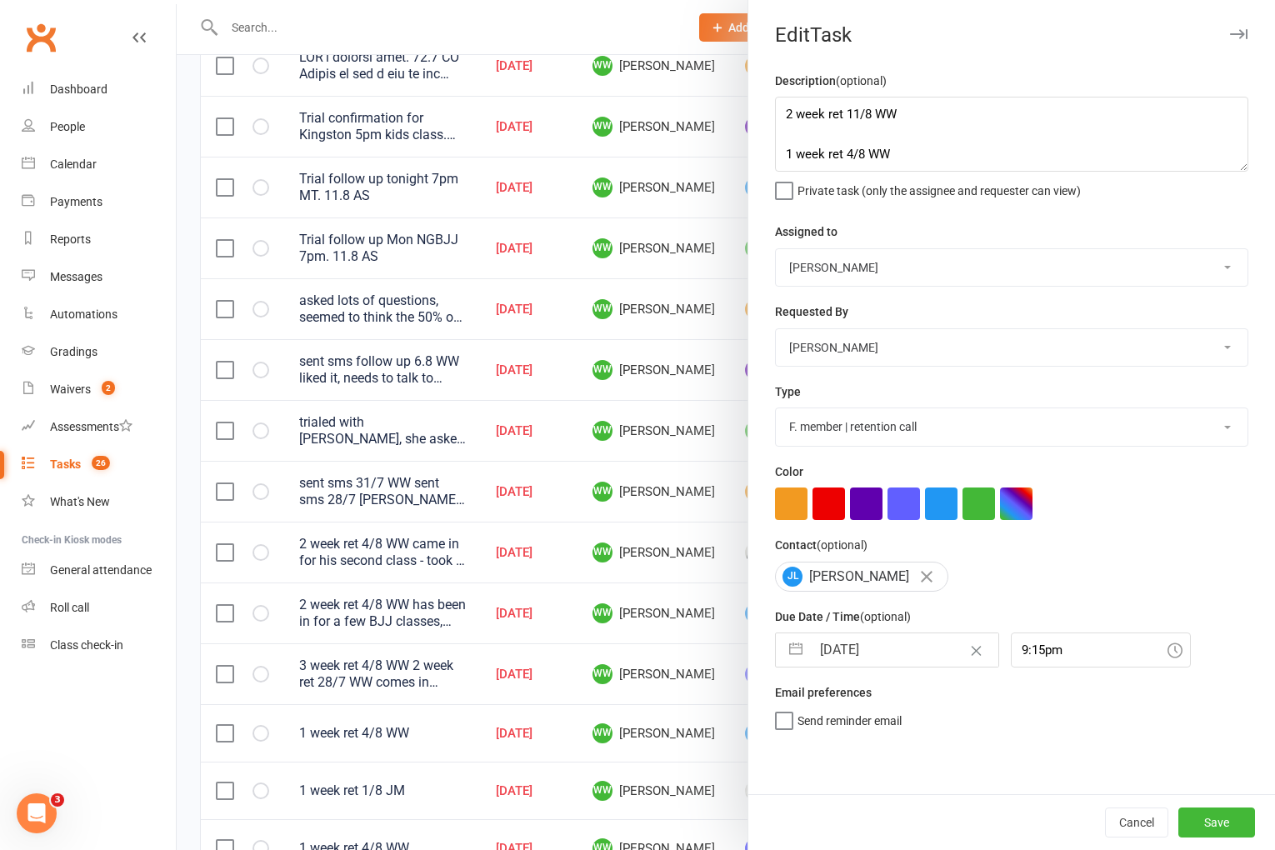
scroll to position [0, 0]
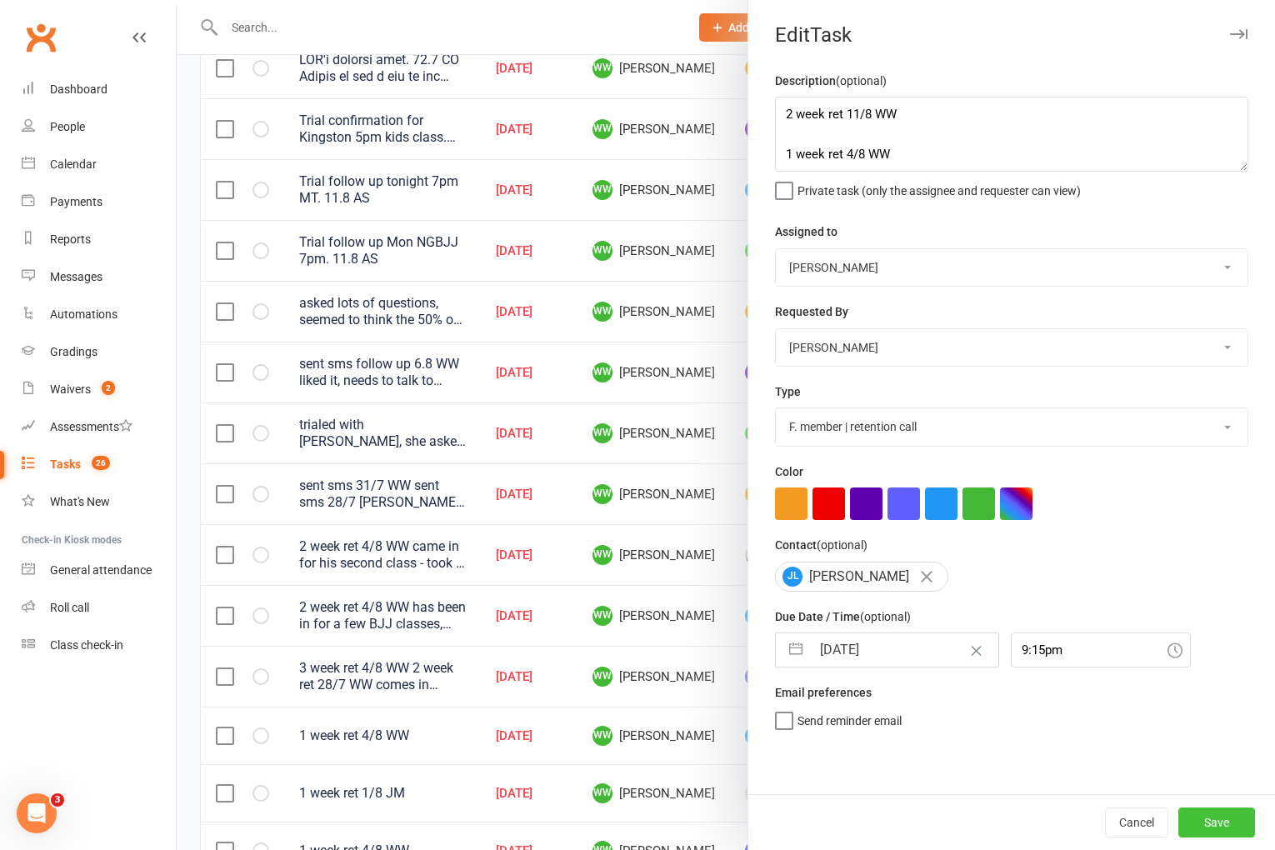
click at [1216, 815] on button "Save" at bounding box center [1217, 823] width 77 height 30
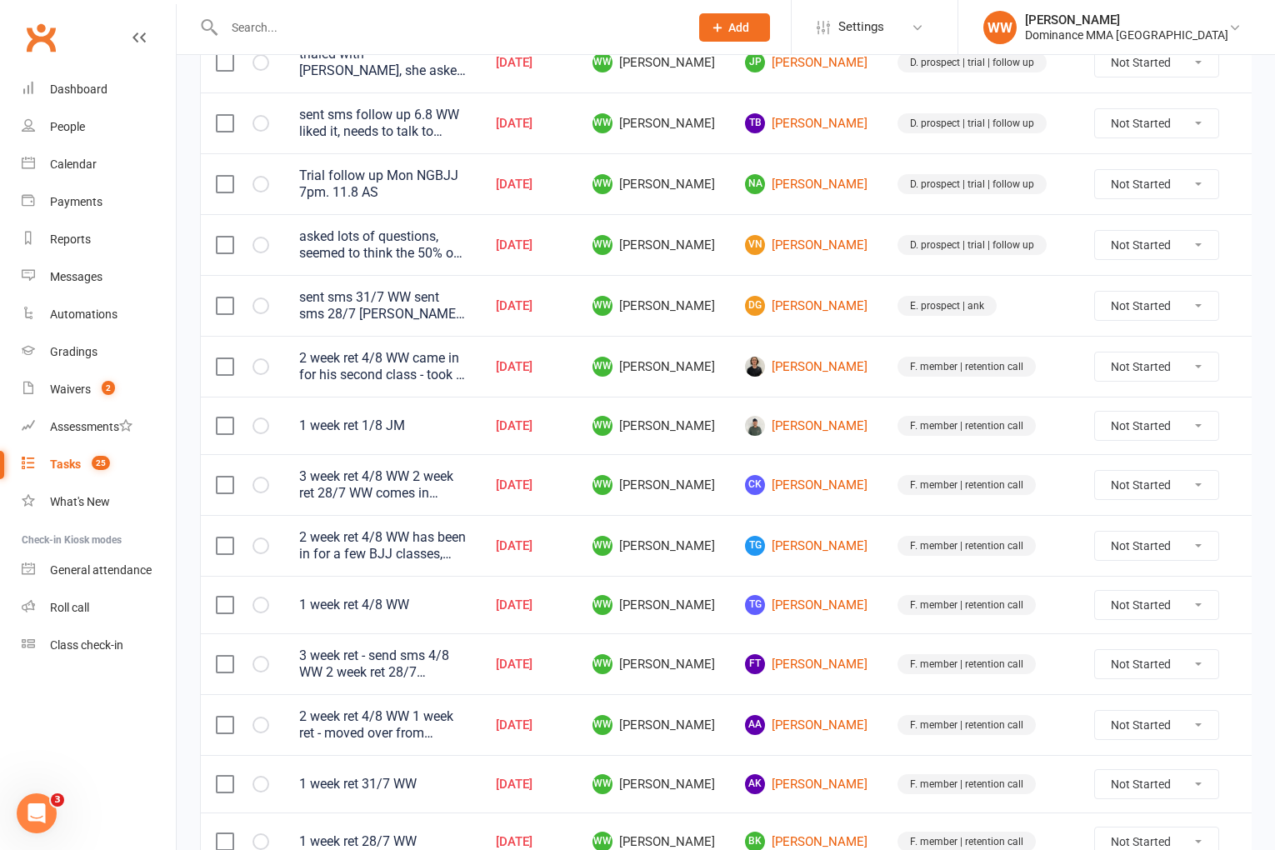
scroll to position [479, 0]
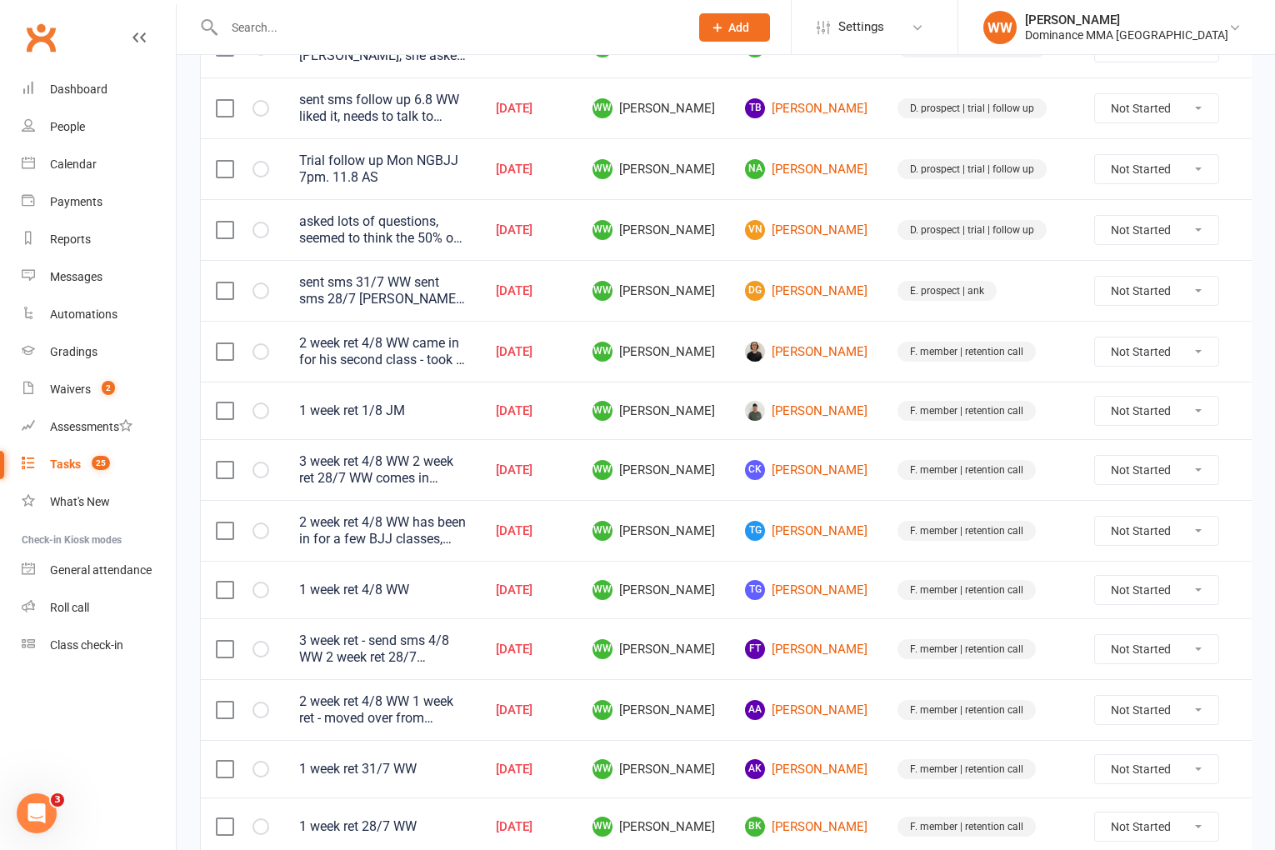
click at [1251, 593] on icon at bounding box center [1259, 590] width 17 height 17
click at [1110, 652] on link "Edit" at bounding box center [1152, 655] width 165 height 33
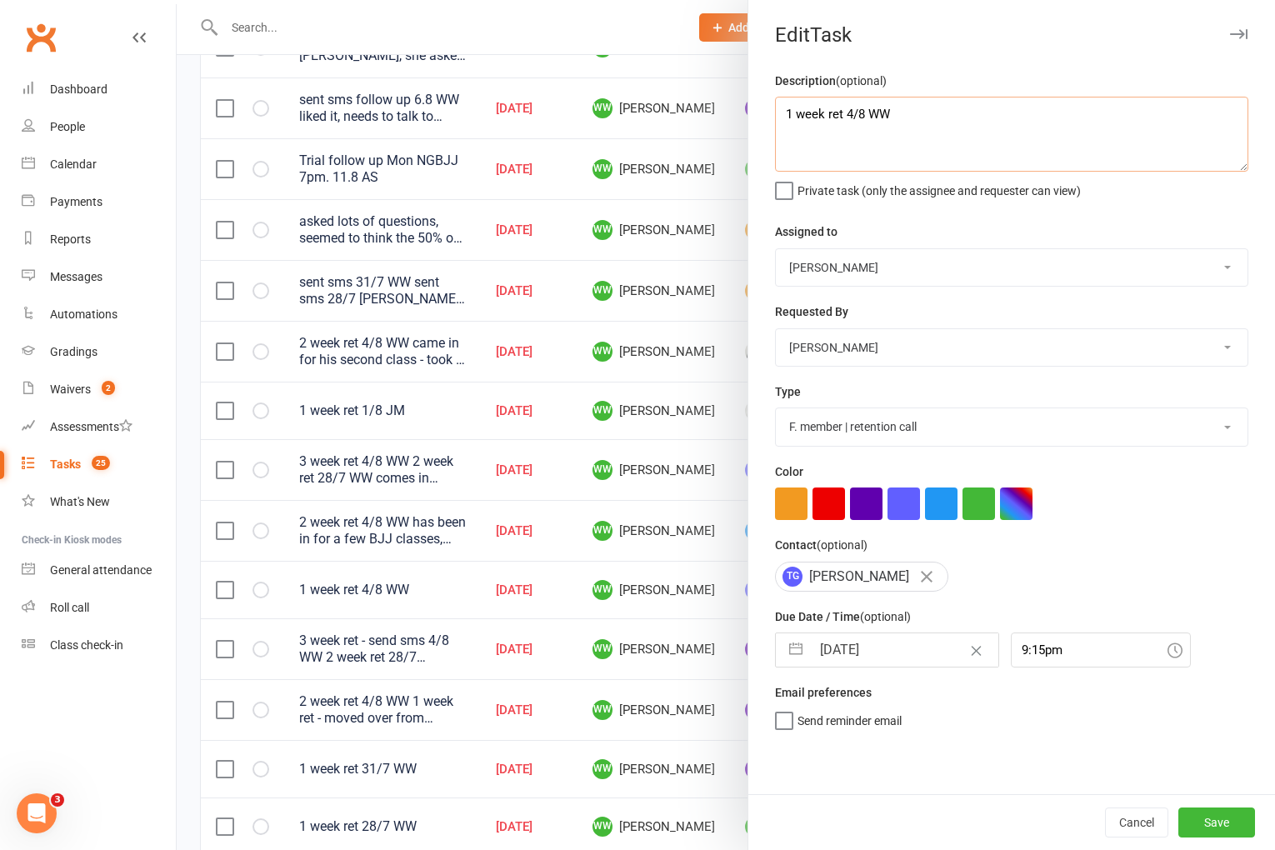
click at [783, 113] on textarea "1 week ret 4/8 WW" at bounding box center [1011, 134] width 473 height 75
paste textarea "2 week ret 11/8 WW"
click at [858, 646] on input "11 Aug 2025" at bounding box center [905, 649] width 188 height 33
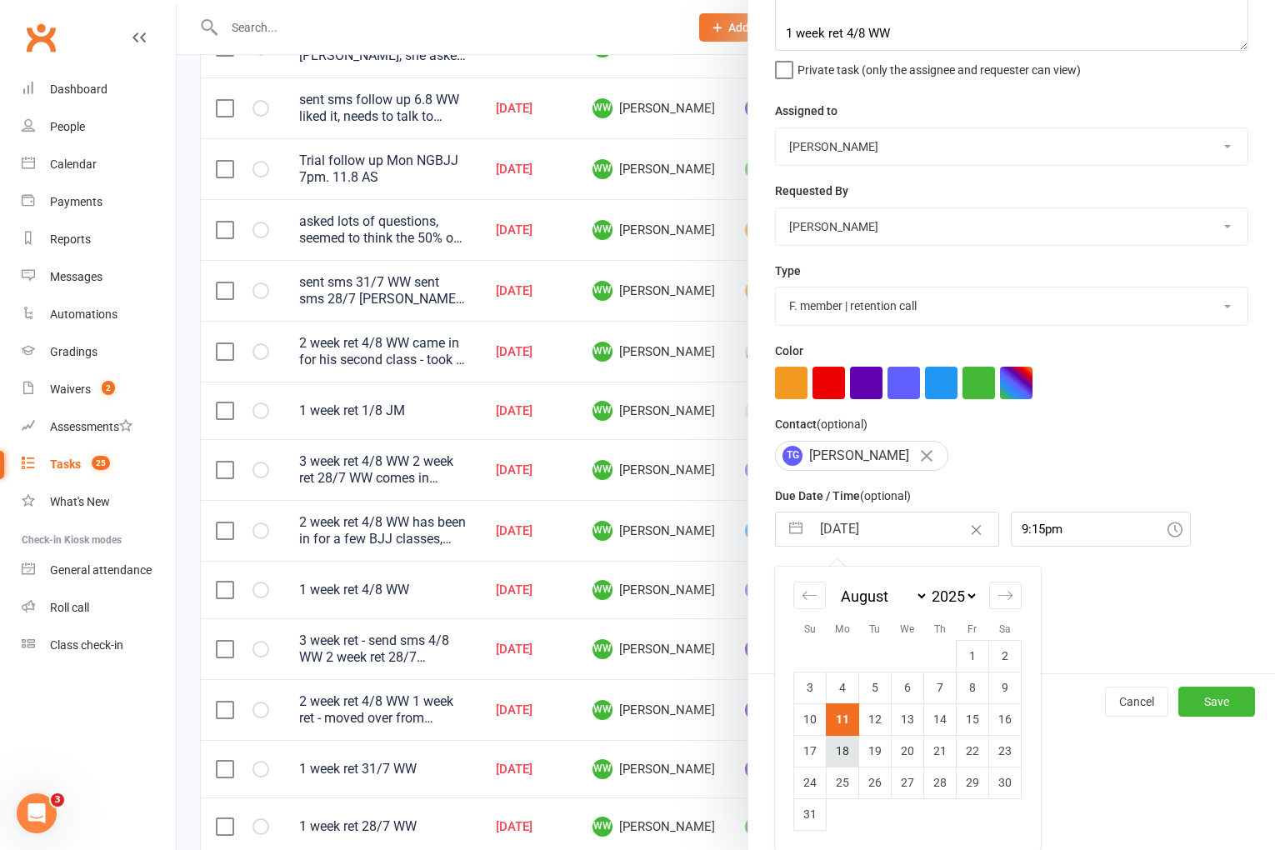
click at [840, 759] on td "18" at bounding box center [843, 751] width 33 height 32
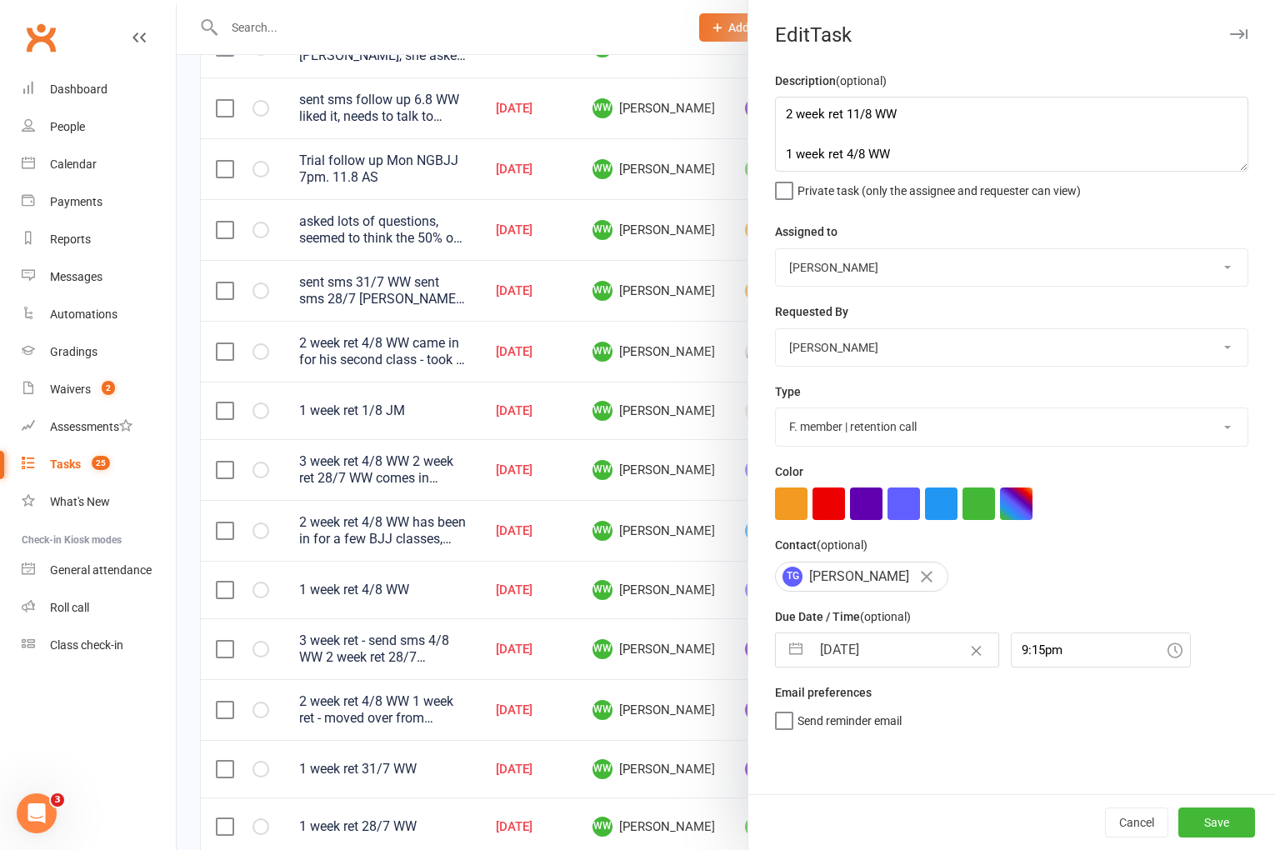
scroll to position [0, 0]
click at [1210, 826] on button "Save" at bounding box center [1217, 823] width 77 height 30
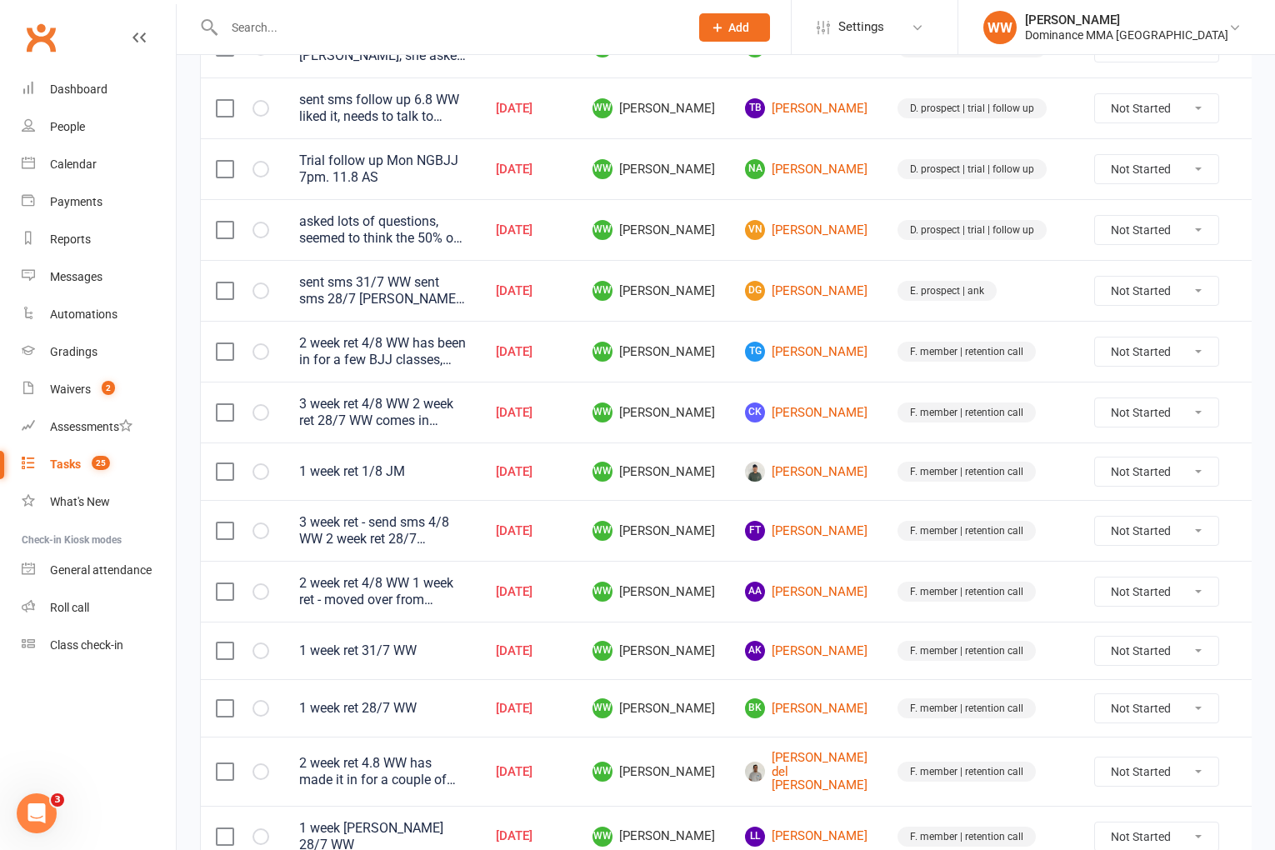
click at [883, 555] on td "F. member | retention call" at bounding box center [981, 530] width 197 height 61
click at [850, 543] on td "Ft Franca tripodi" at bounding box center [806, 530] width 153 height 61
click at [883, 539] on td "F. member | retention call" at bounding box center [981, 530] width 197 height 61
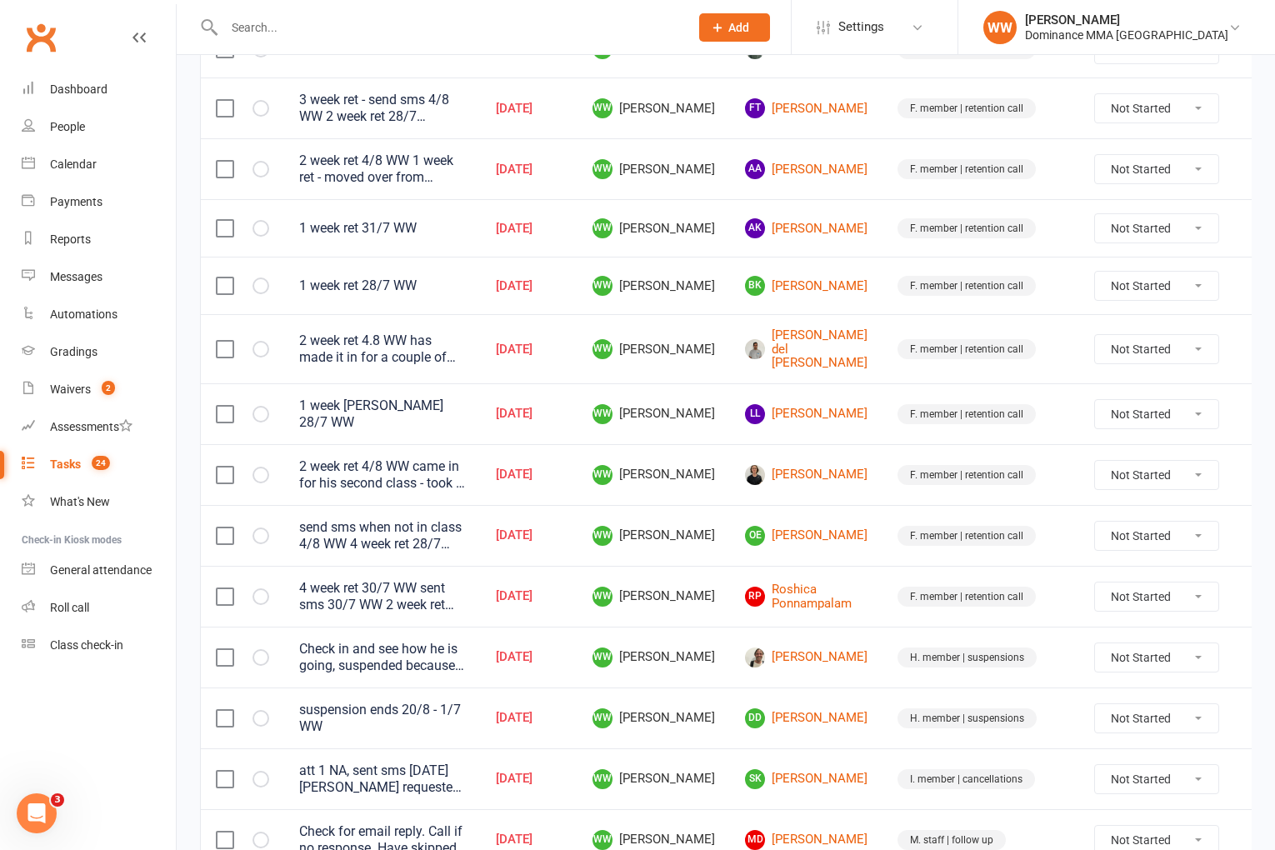
scroll to position [903, 0]
click at [1119, 586] on select "Not Started In Progress Waiting Complete" at bounding box center [1156, 596] width 123 height 28
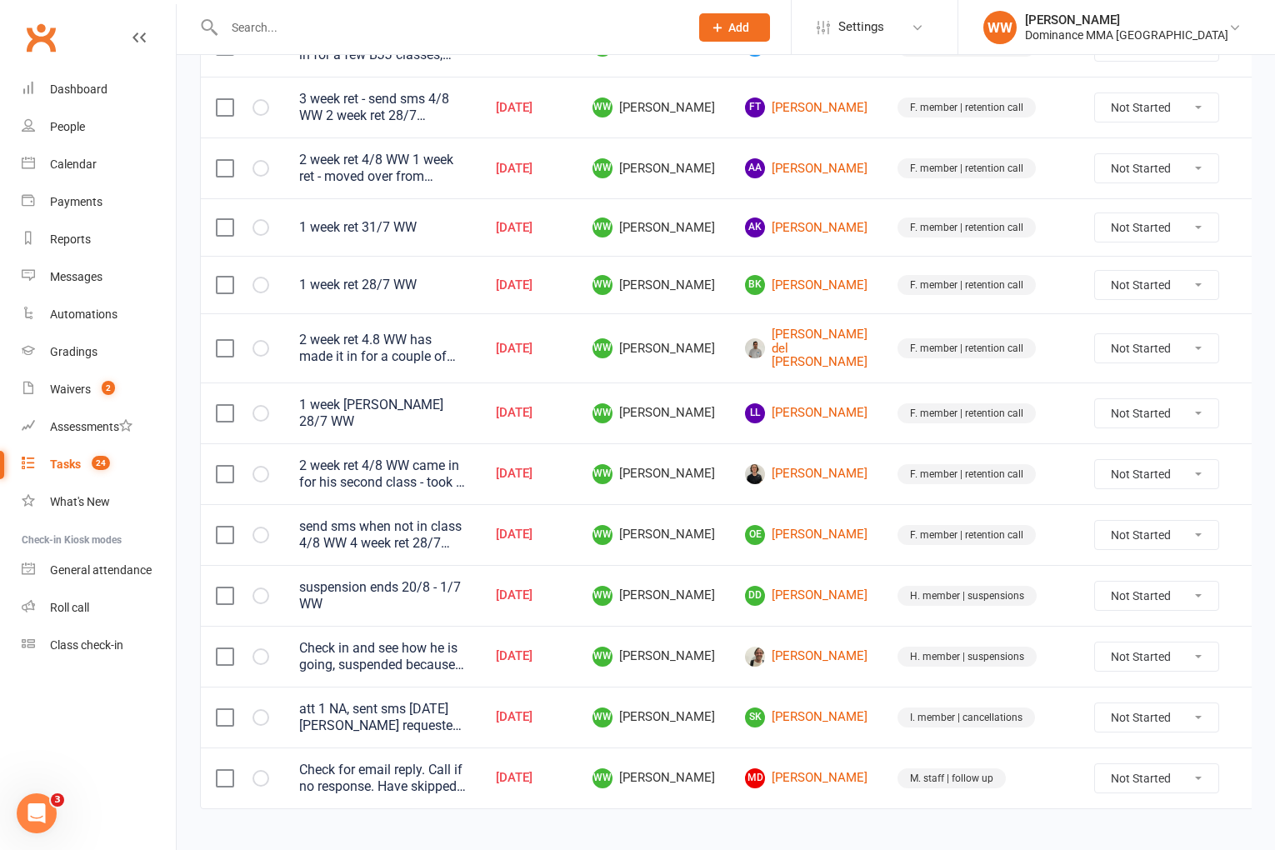
scroll to position [899, 0]
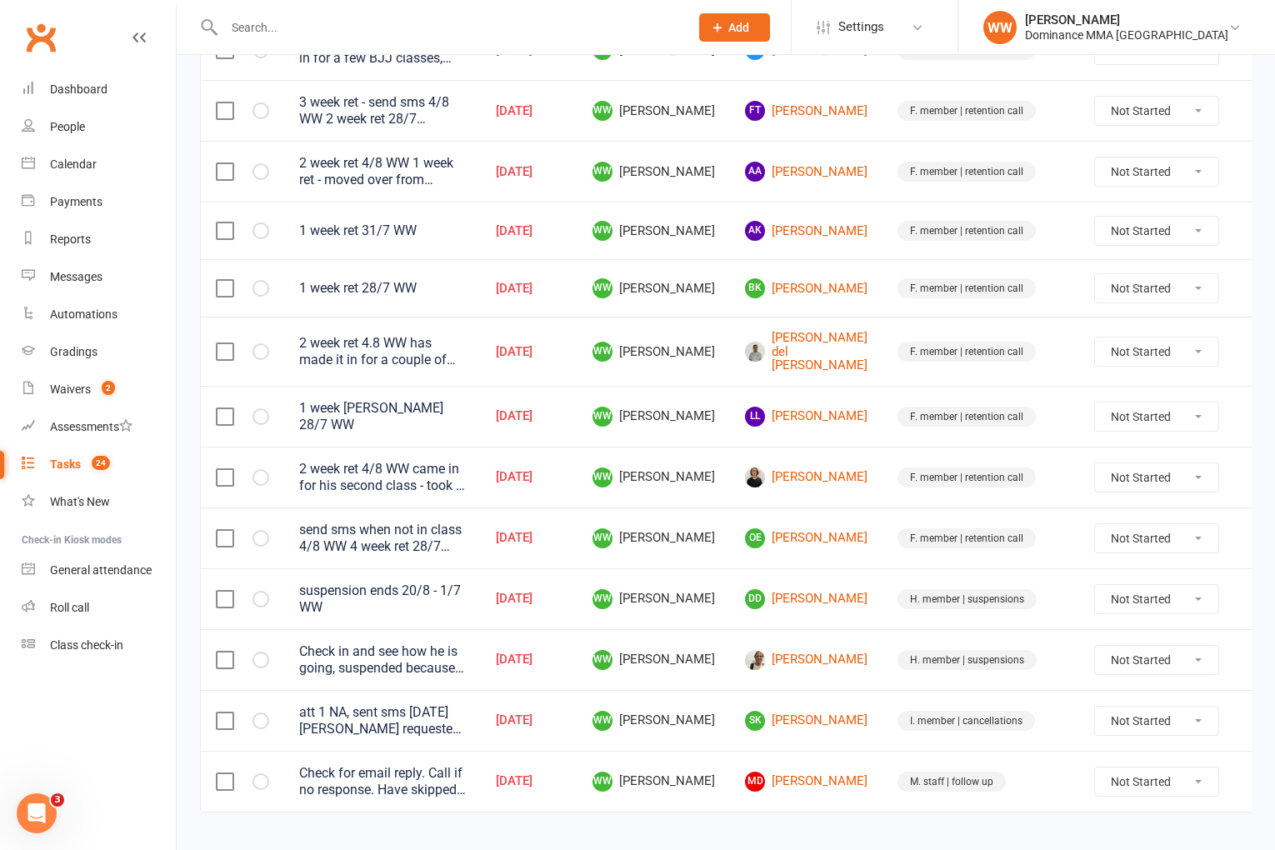
click at [883, 568] on td "H. member | suspensions" at bounding box center [981, 598] width 197 height 61
click at [883, 556] on td "F. member | retention call" at bounding box center [981, 538] width 197 height 61
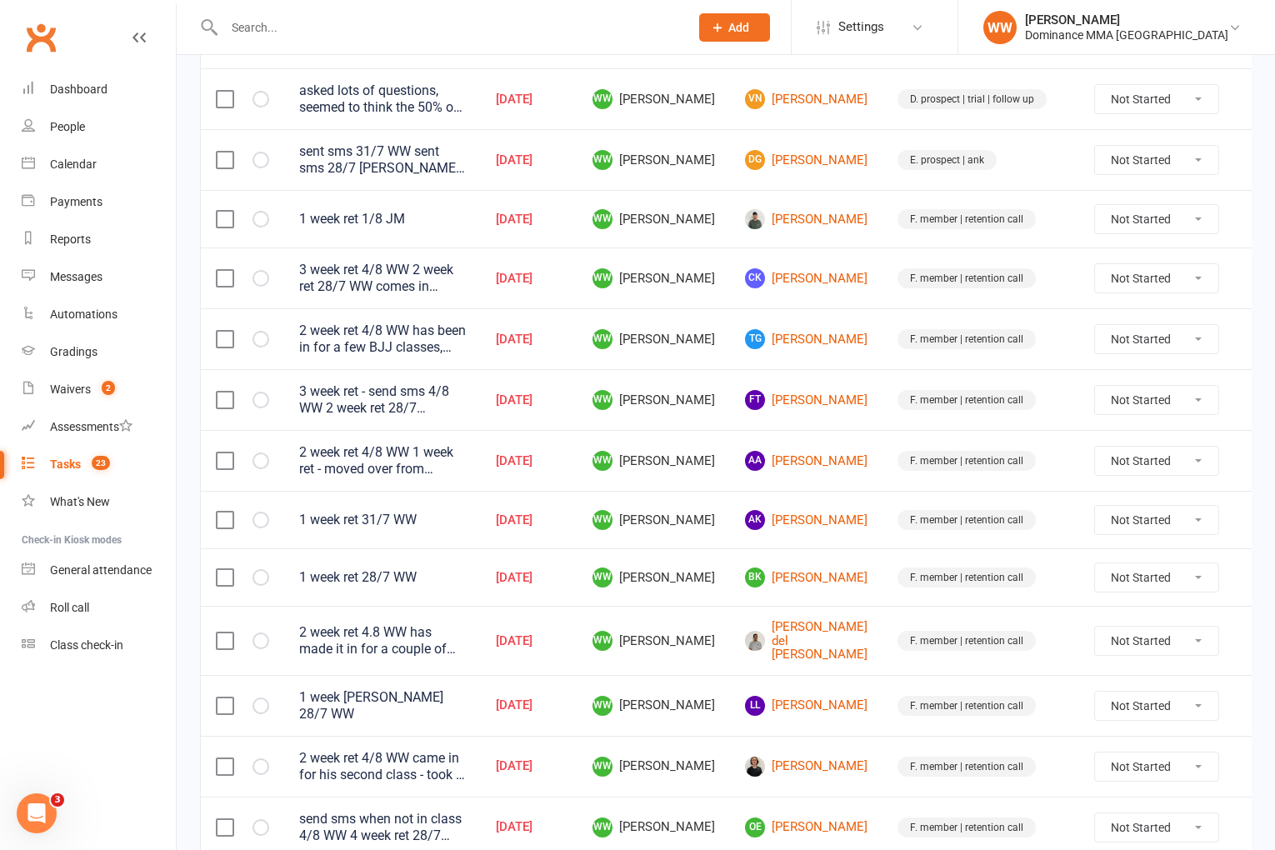
scroll to position [584, 0]
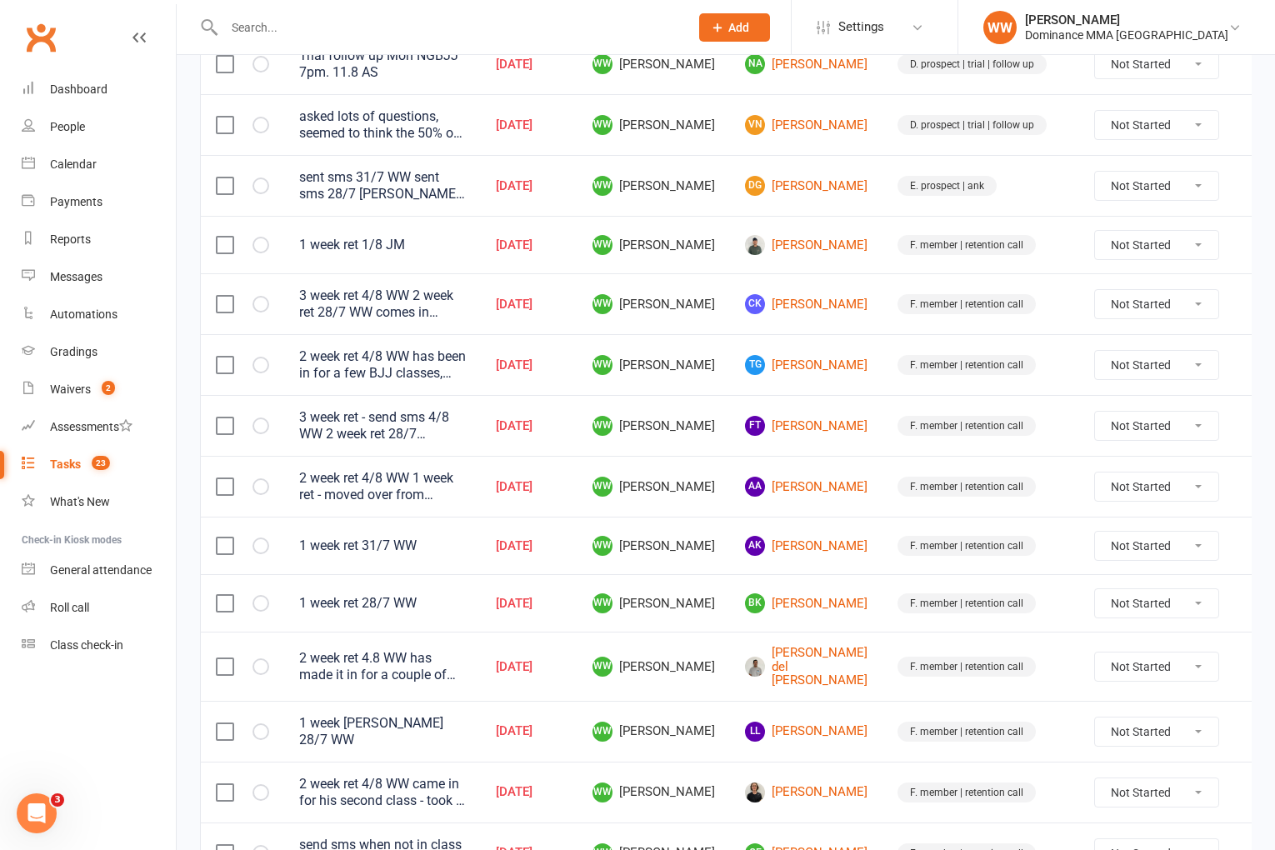
click at [312, 23] on input "text" at bounding box center [448, 27] width 458 height 23
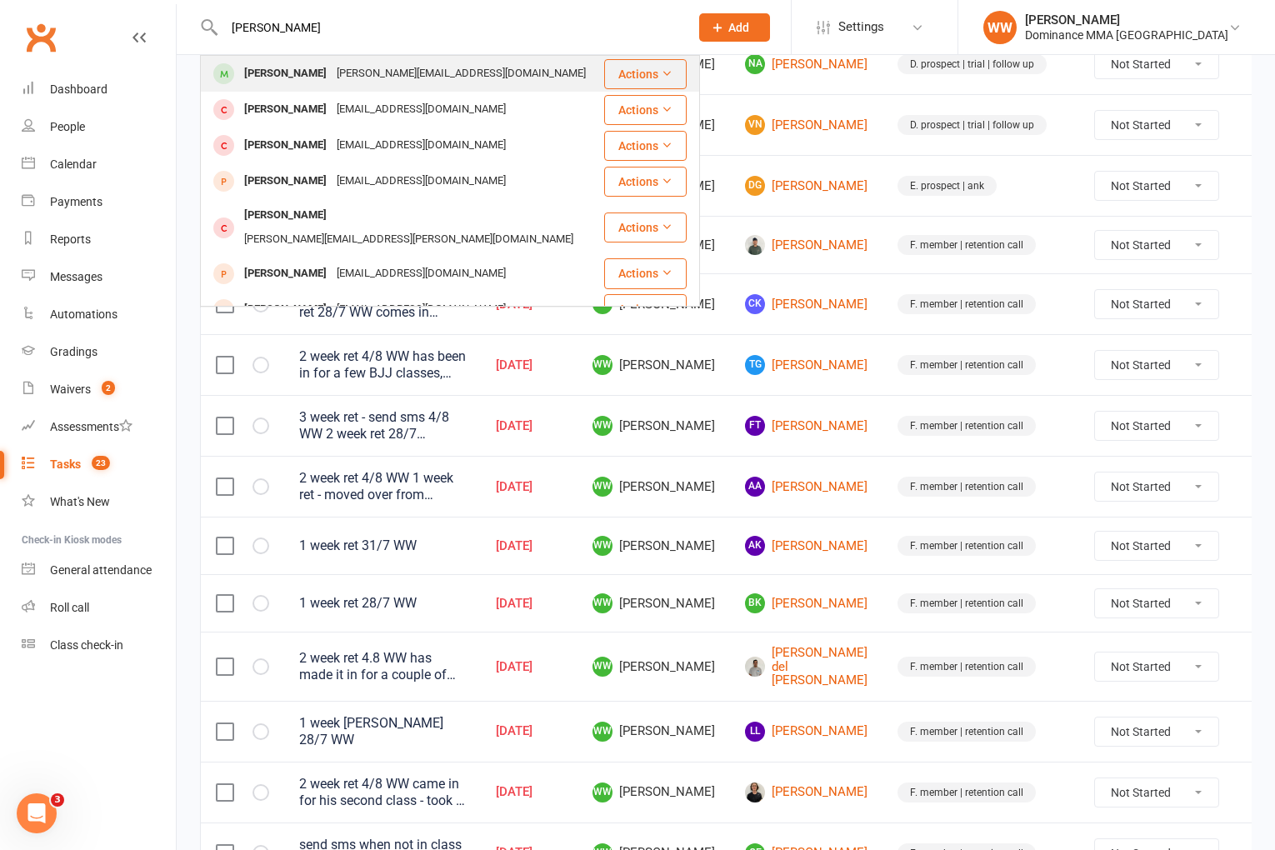
click at [332, 76] on div "Theodore Giannopoulos" at bounding box center [285, 74] width 93 height 24
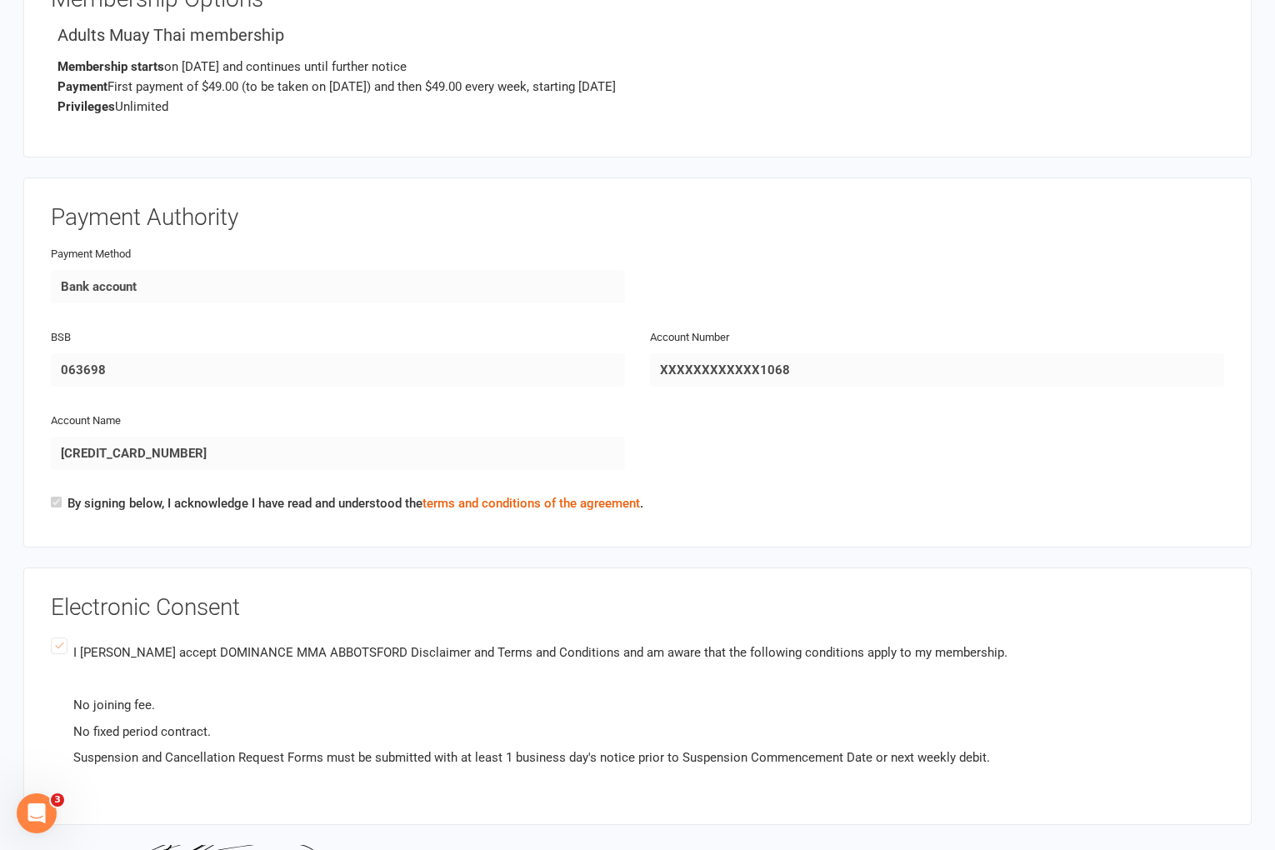
scroll to position [1438, 0]
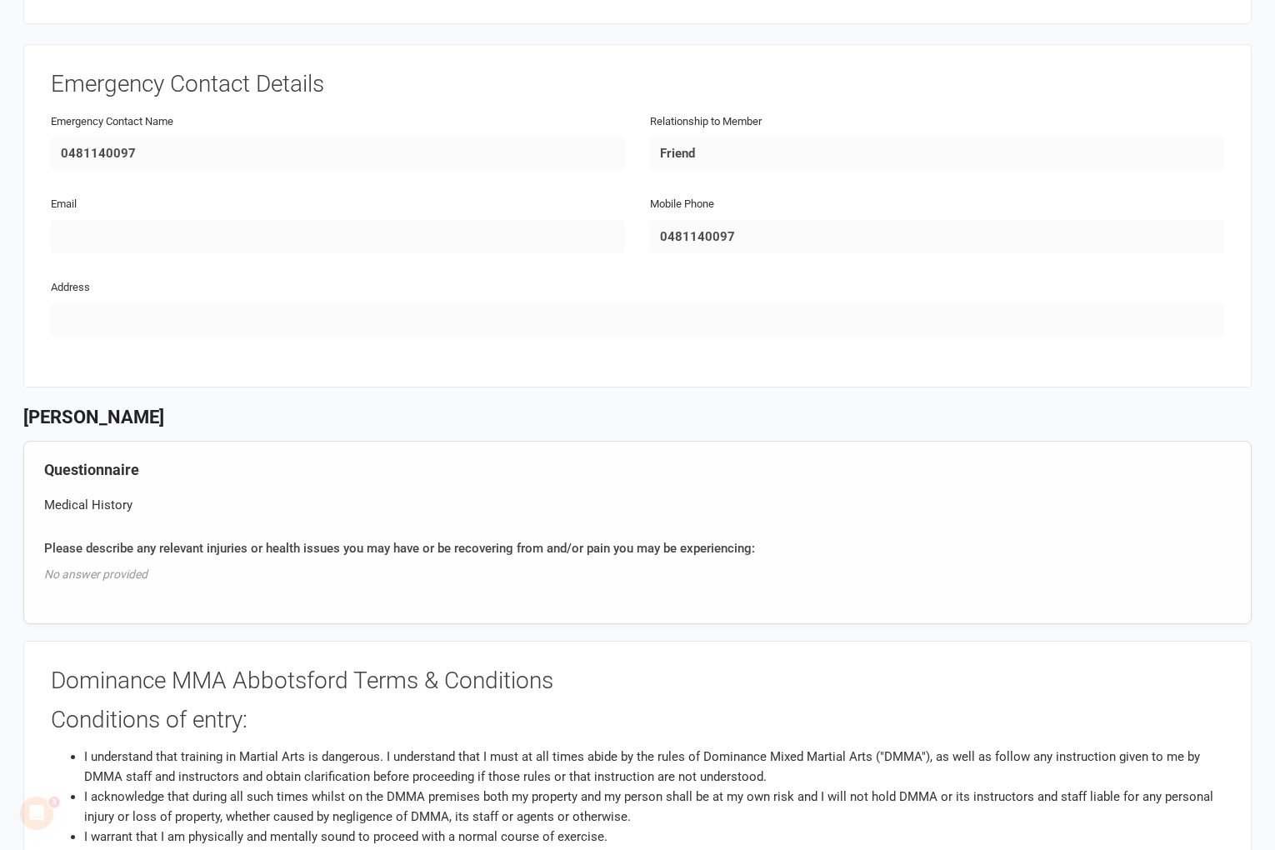
scroll to position [665, 0]
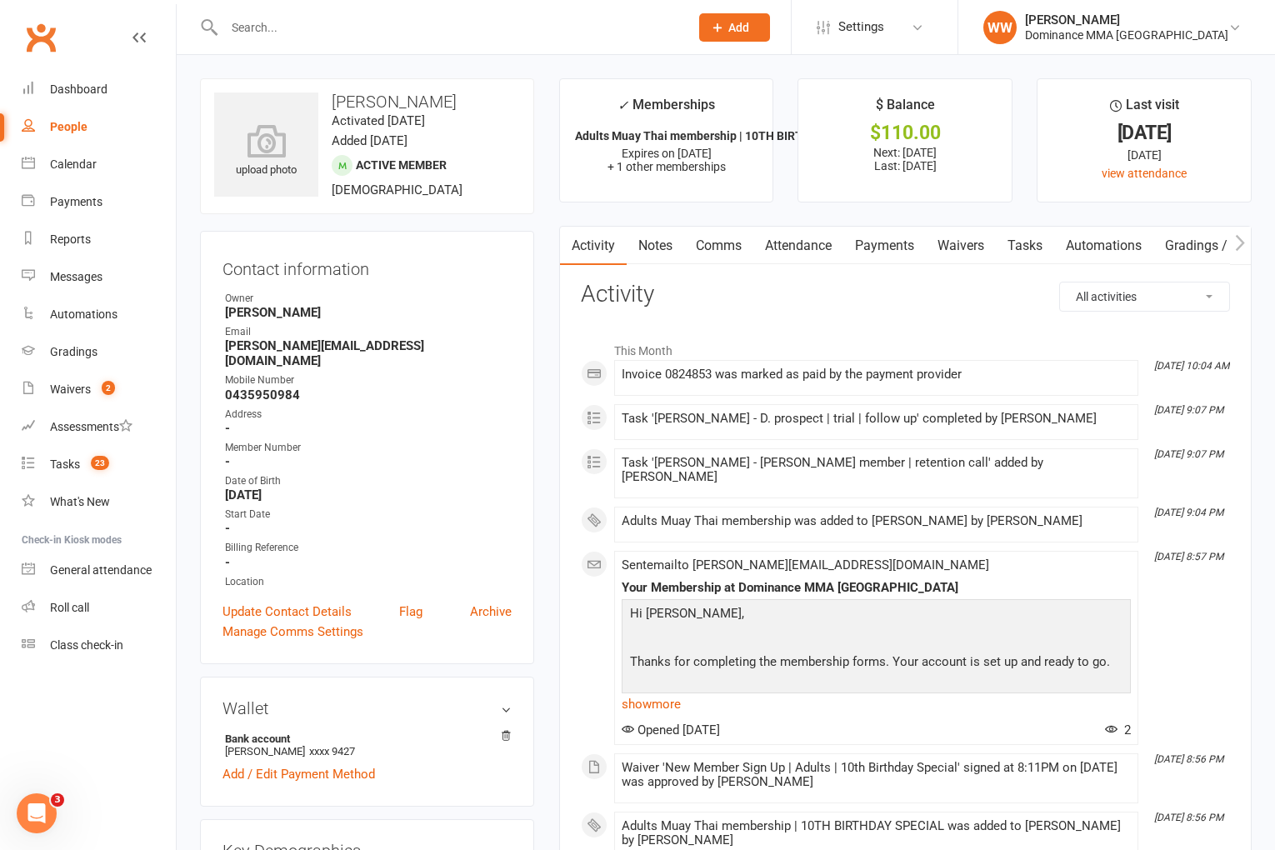
click at [1015, 242] on link "Tasks" at bounding box center [1025, 246] width 58 height 38
select select "incomplete"
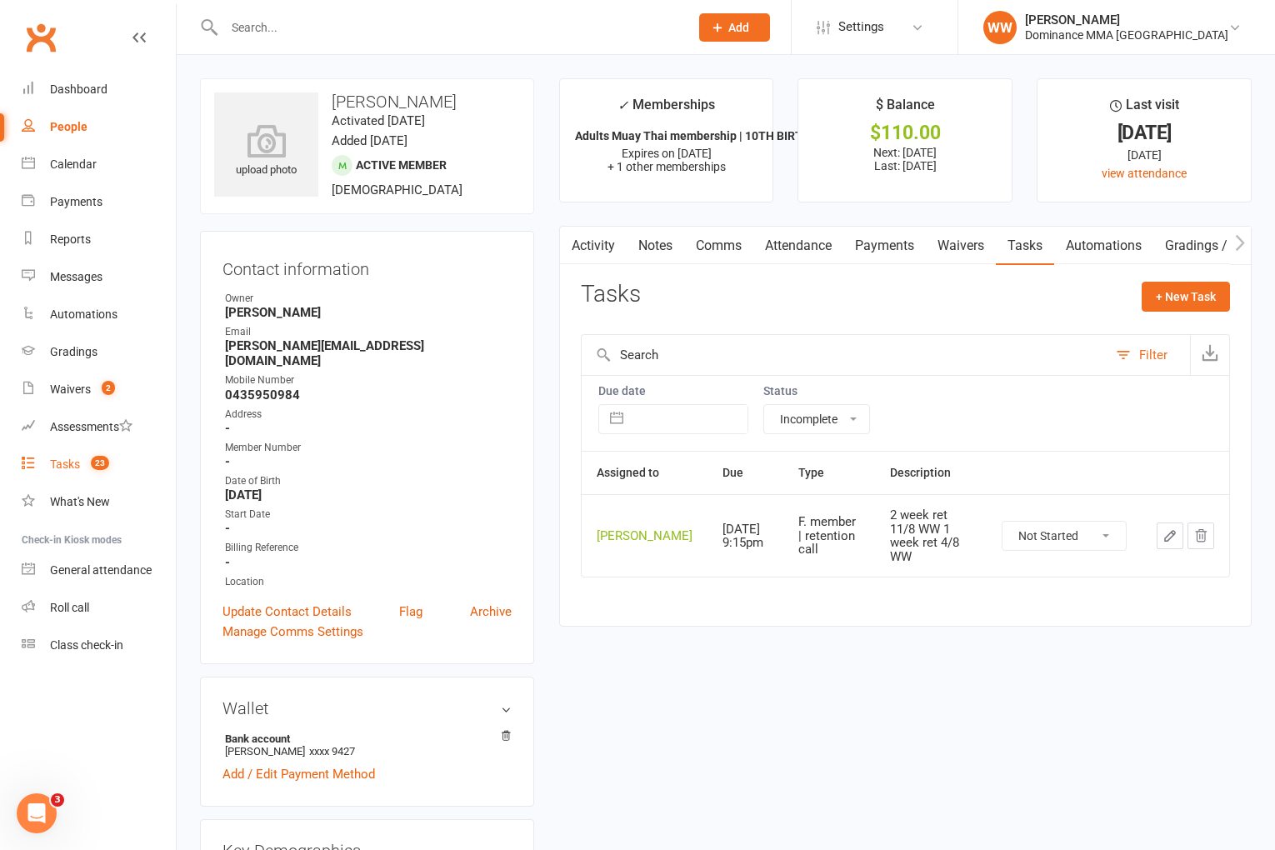
click at [96, 463] on span "23" at bounding box center [100, 463] width 18 height 14
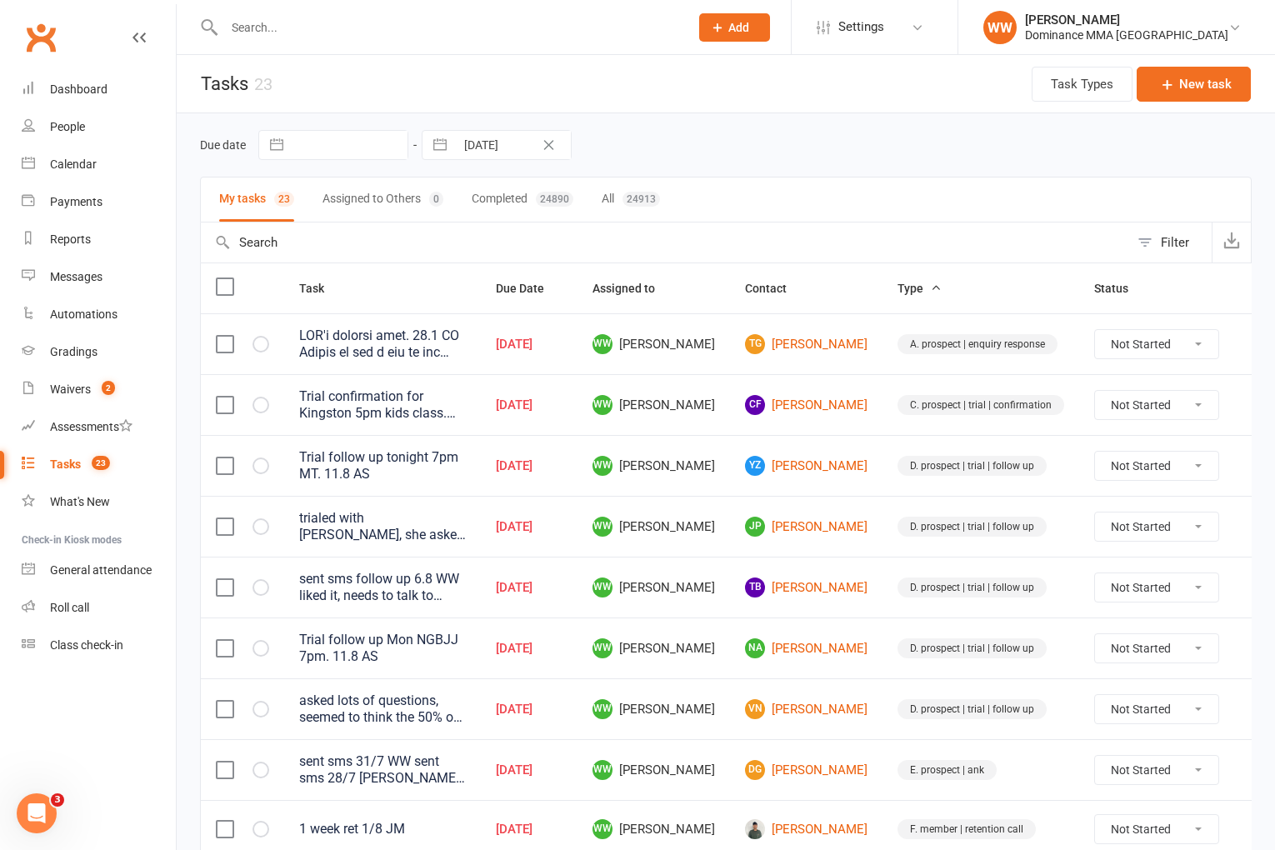
click at [850, 573] on td "TB Tim Best" at bounding box center [806, 587] width 153 height 61
click at [849, 586] on td "TB Tim Best" at bounding box center [806, 587] width 153 height 61
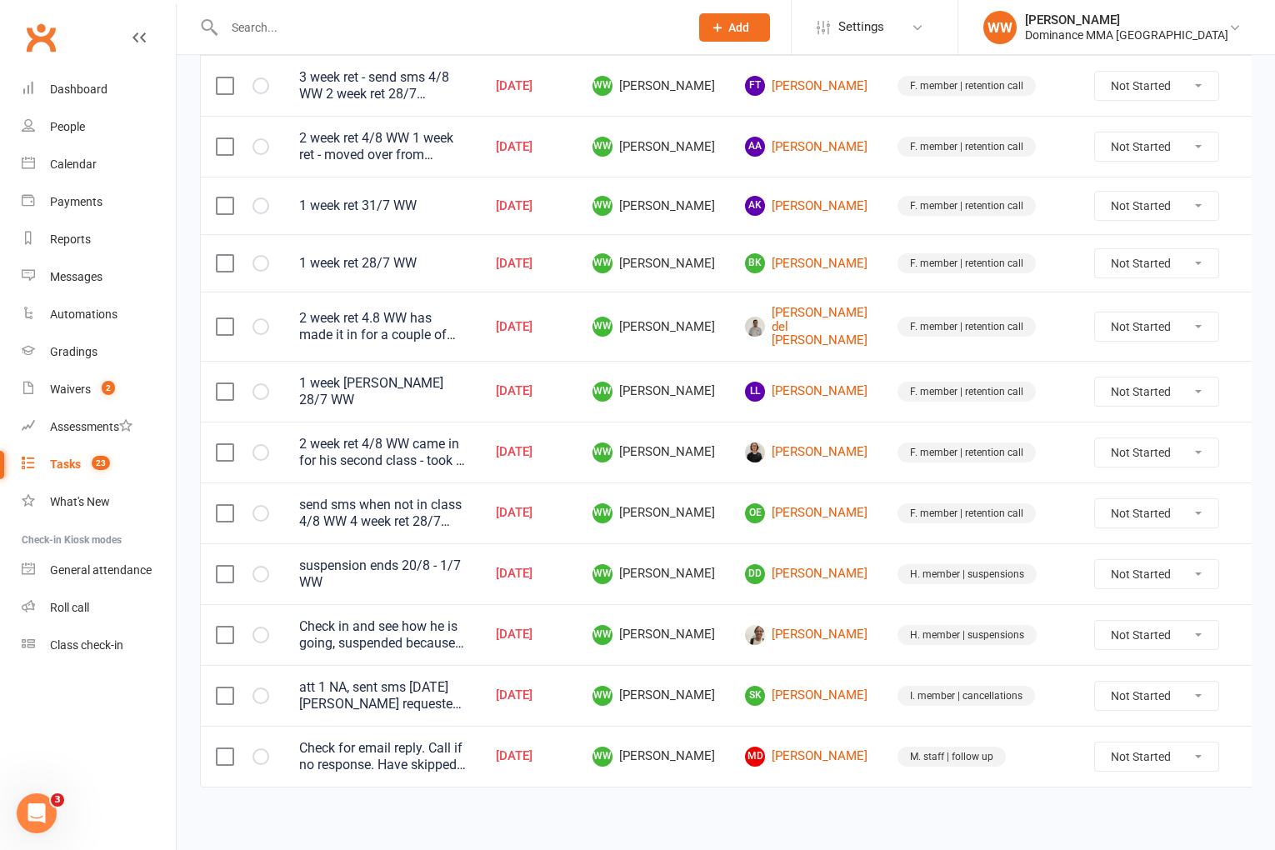
scroll to position [925, 0]
click at [817, 515] on link "OE Oliver Egan" at bounding box center [806, 513] width 123 height 20
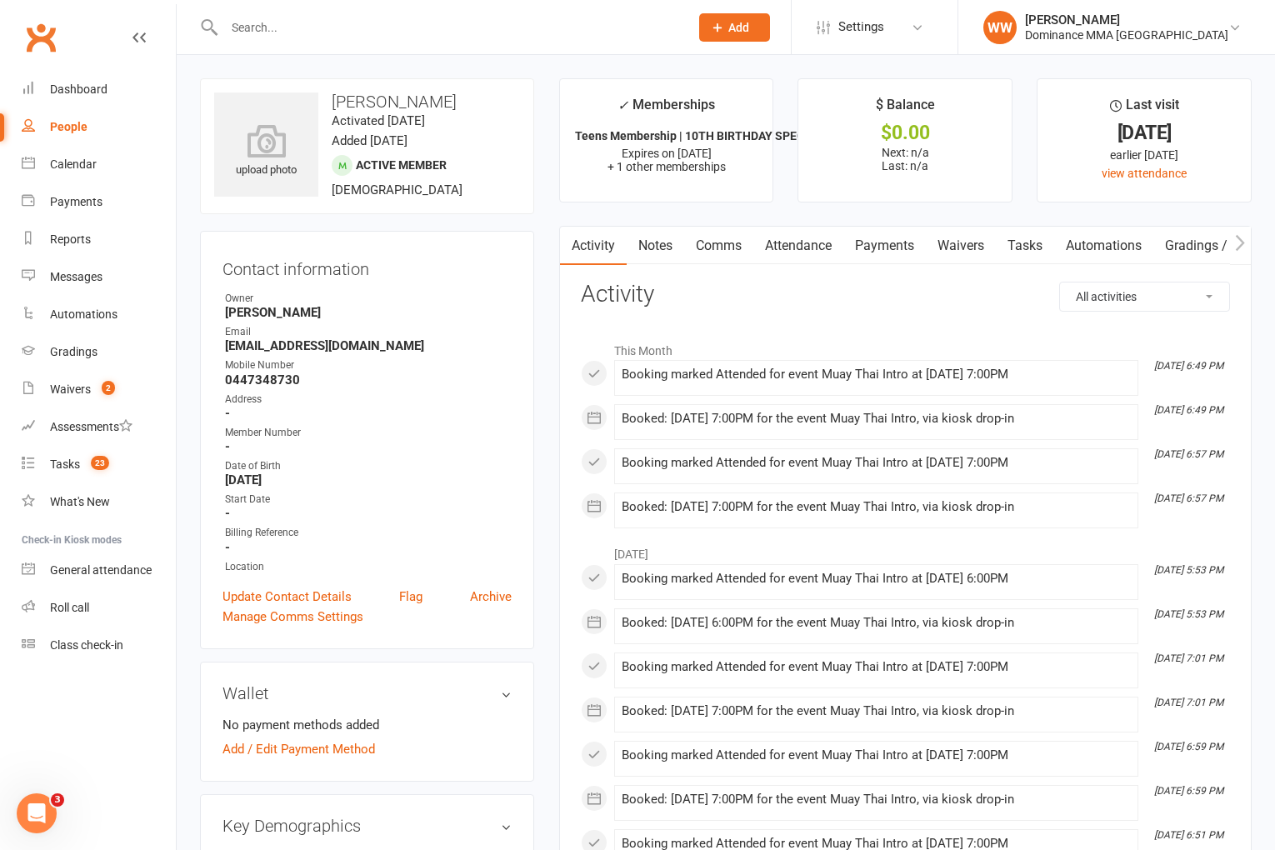
click at [1035, 249] on link "Tasks" at bounding box center [1025, 246] width 58 height 38
select select "incomplete"
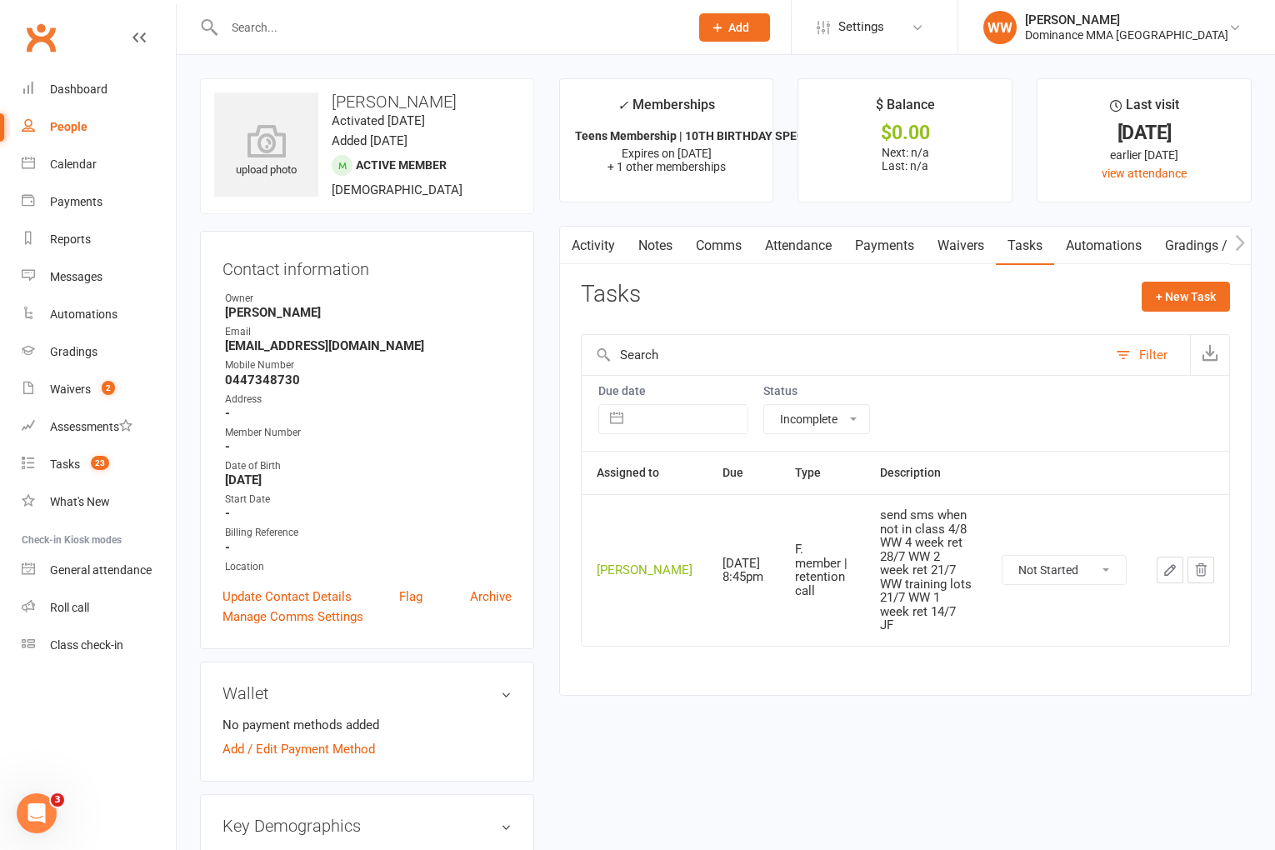
click at [1068, 567] on select "Not Started In Progress Waiting Complete" at bounding box center [1064, 570] width 123 height 28
select select "unstarted"
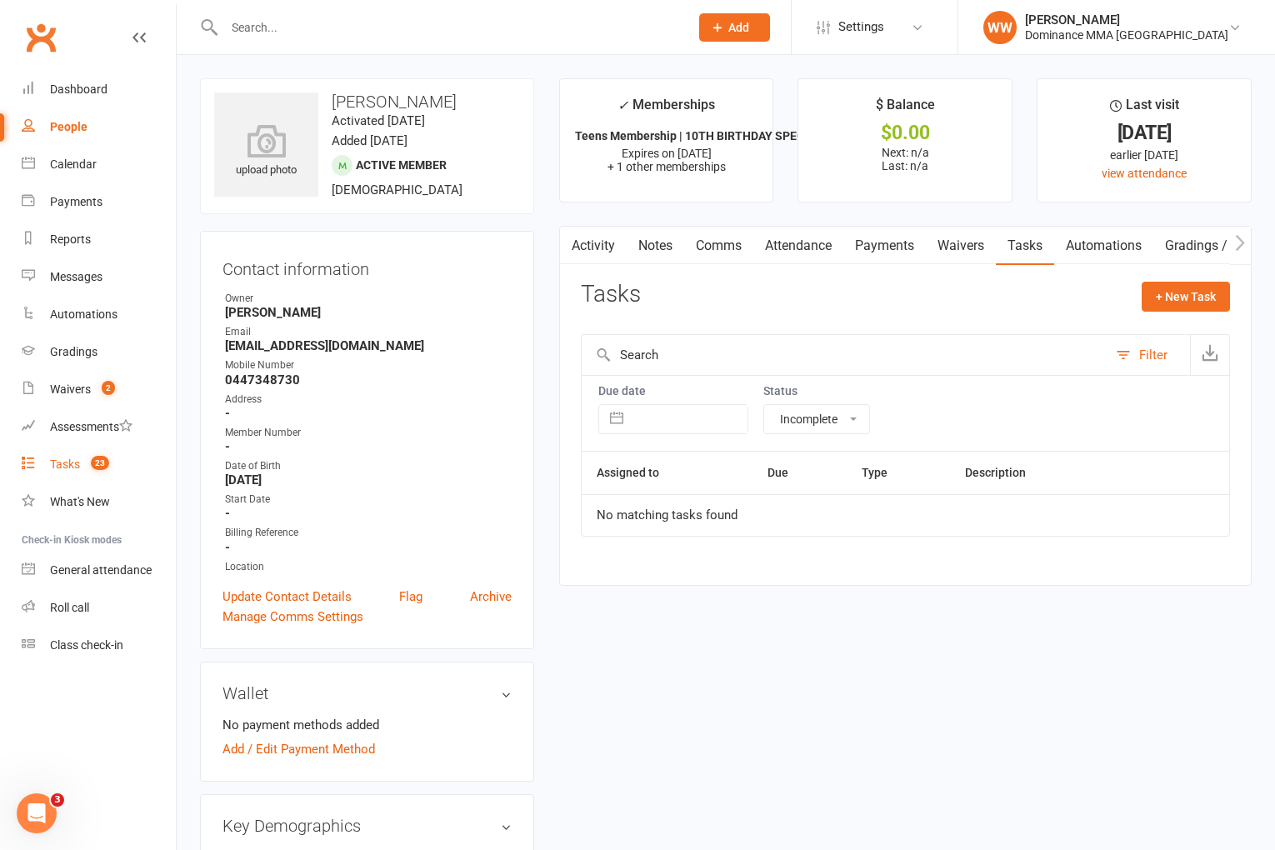
click at [65, 468] on div "Tasks" at bounding box center [65, 464] width 30 height 13
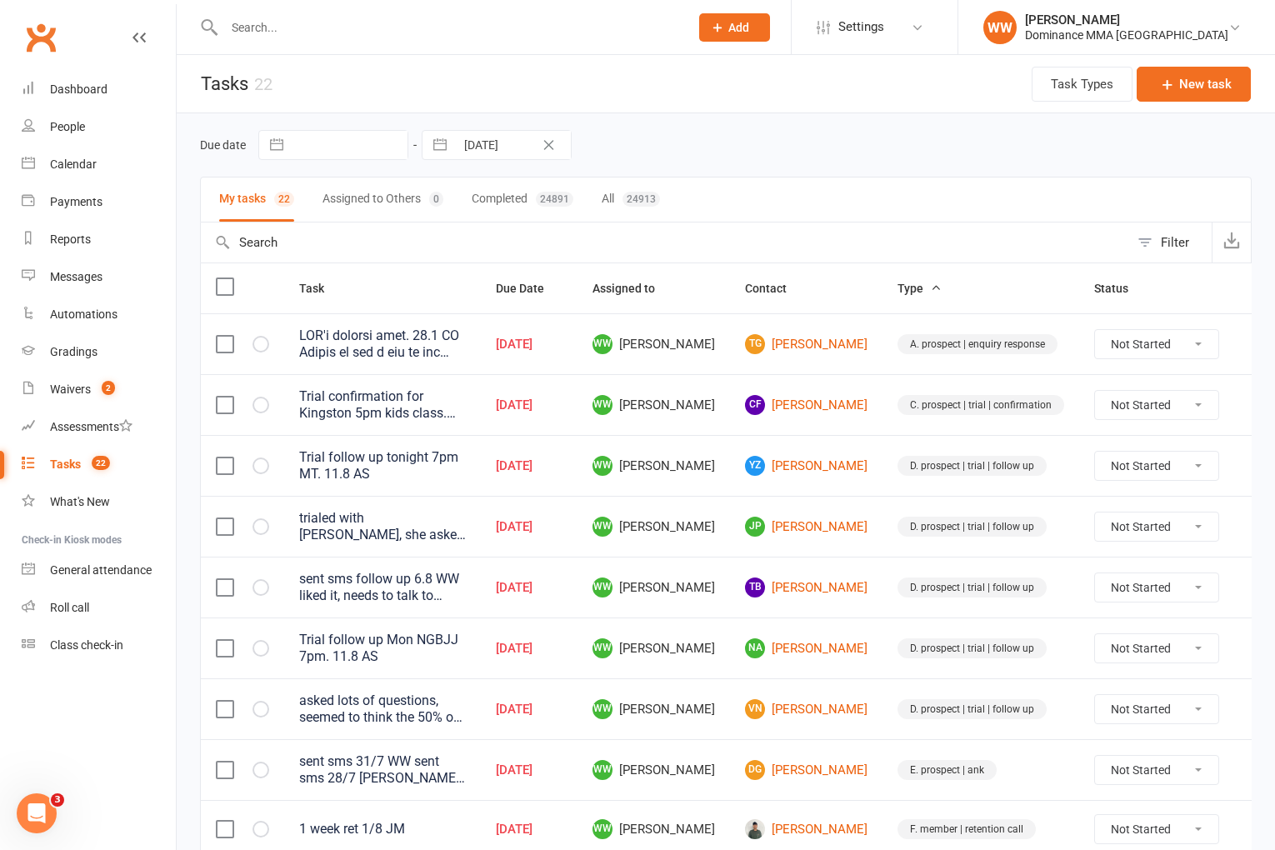
click at [848, 528] on td "JP Josh Pammit" at bounding box center [806, 526] width 153 height 61
click at [849, 528] on td "JP Josh Pammit" at bounding box center [806, 526] width 153 height 61
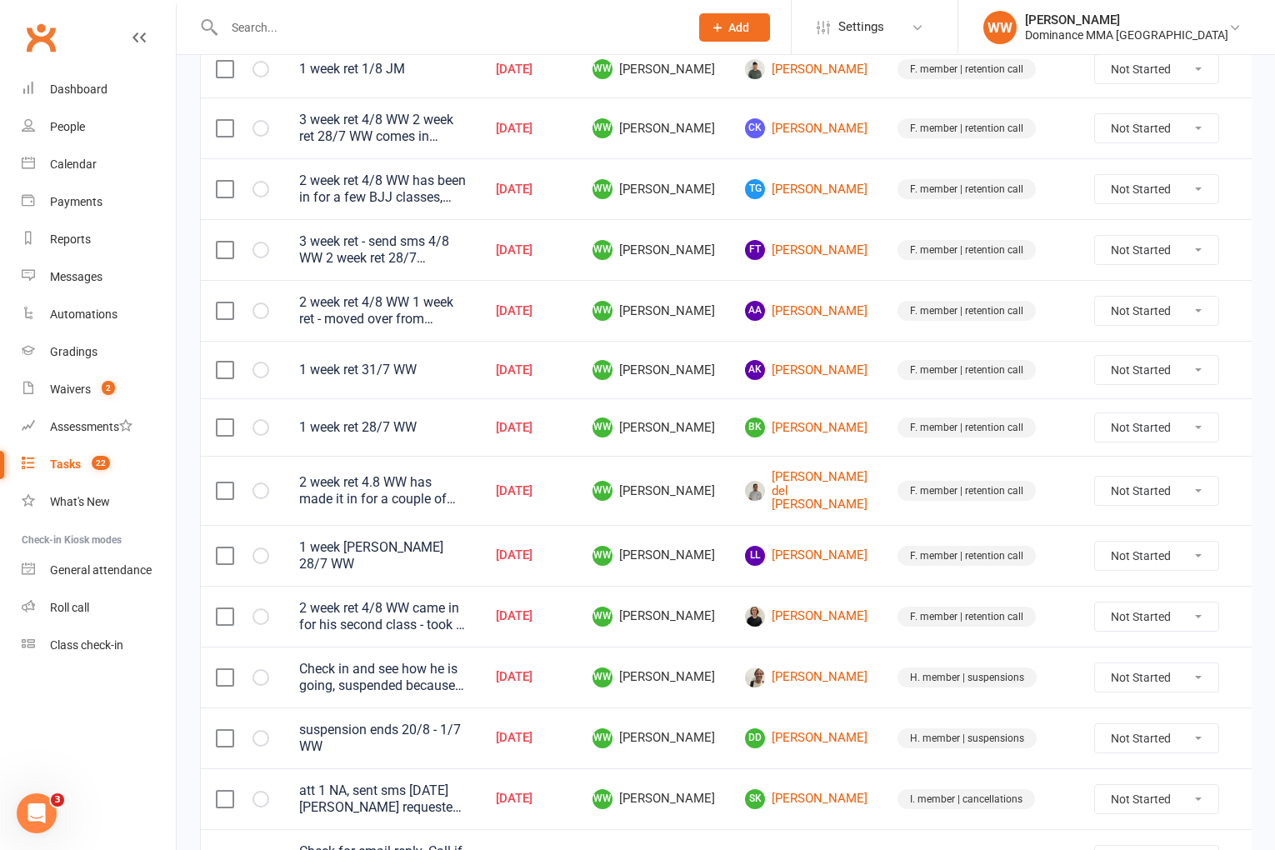
scroll to position [864, 0]
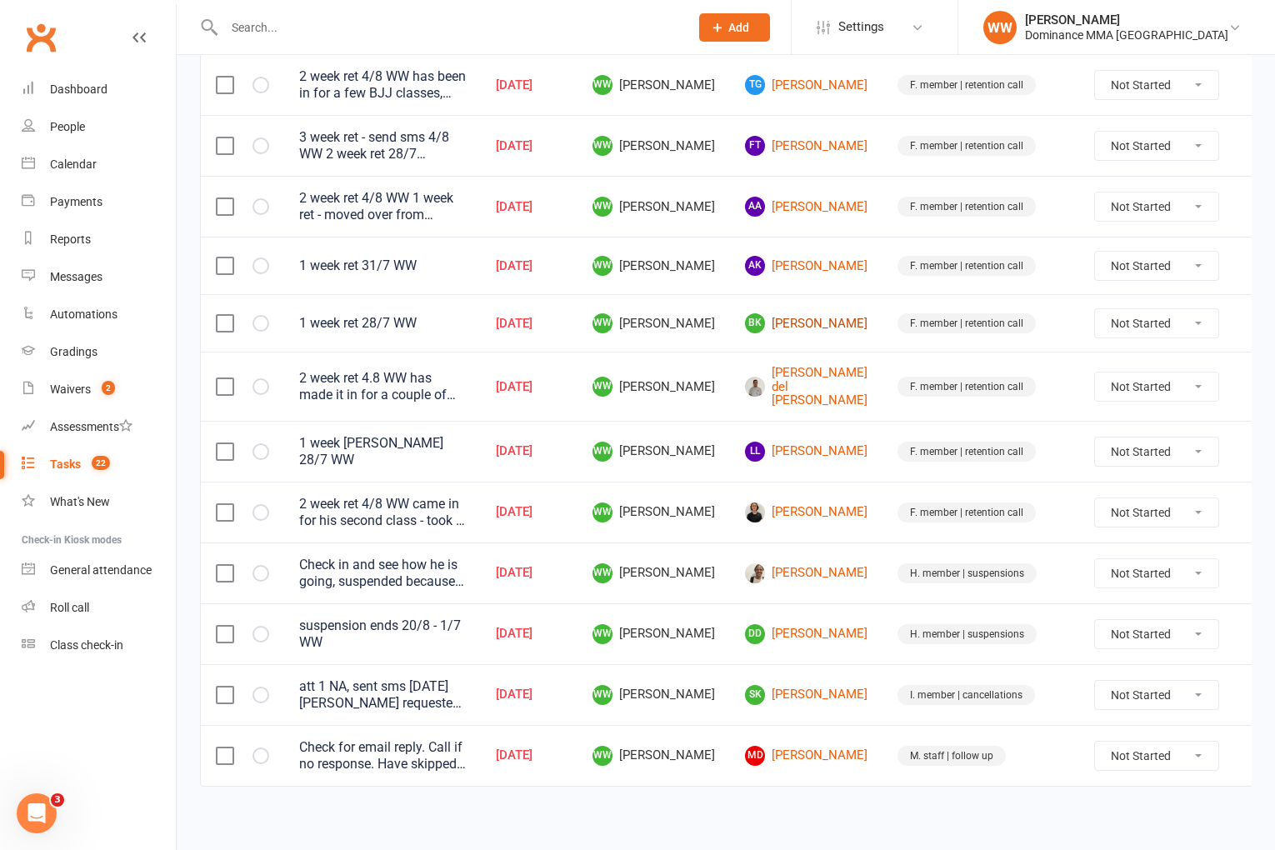
click at [816, 318] on link "BK Brooke Kwai" at bounding box center [806, 323] width 123 height 20
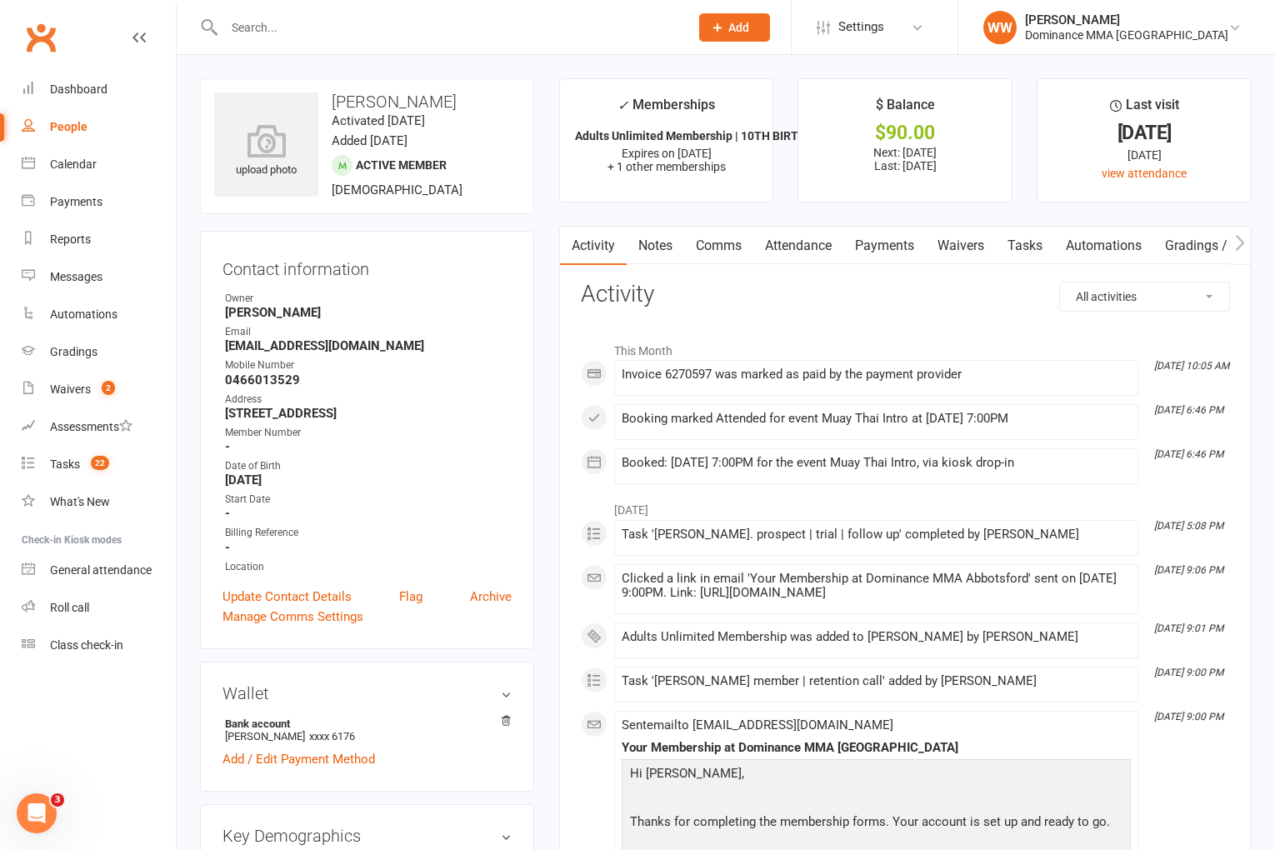
click at [1033, 252] on link "Tasks" at bounding box center [1025, 246] width 58 height 38
select select "incomplete"
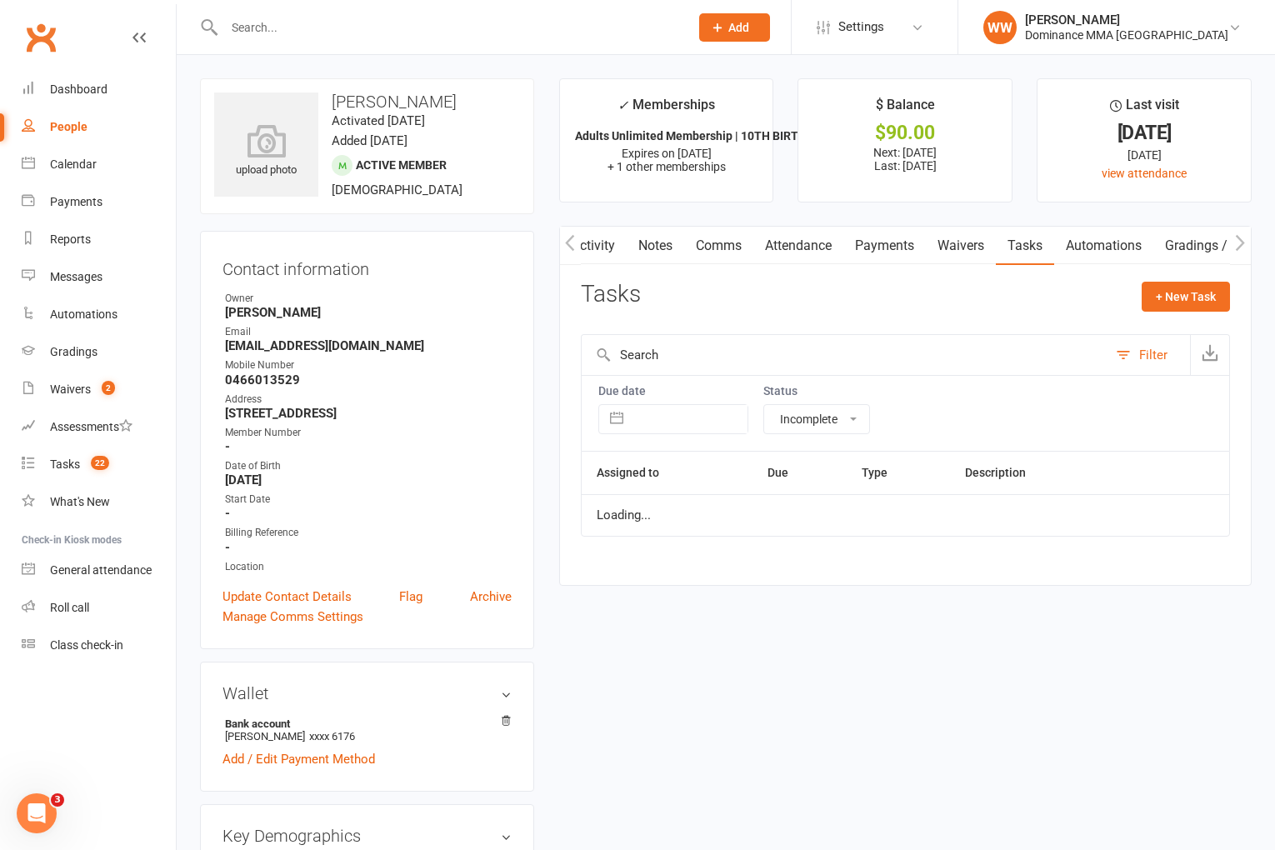
scroll to position [0, 1]
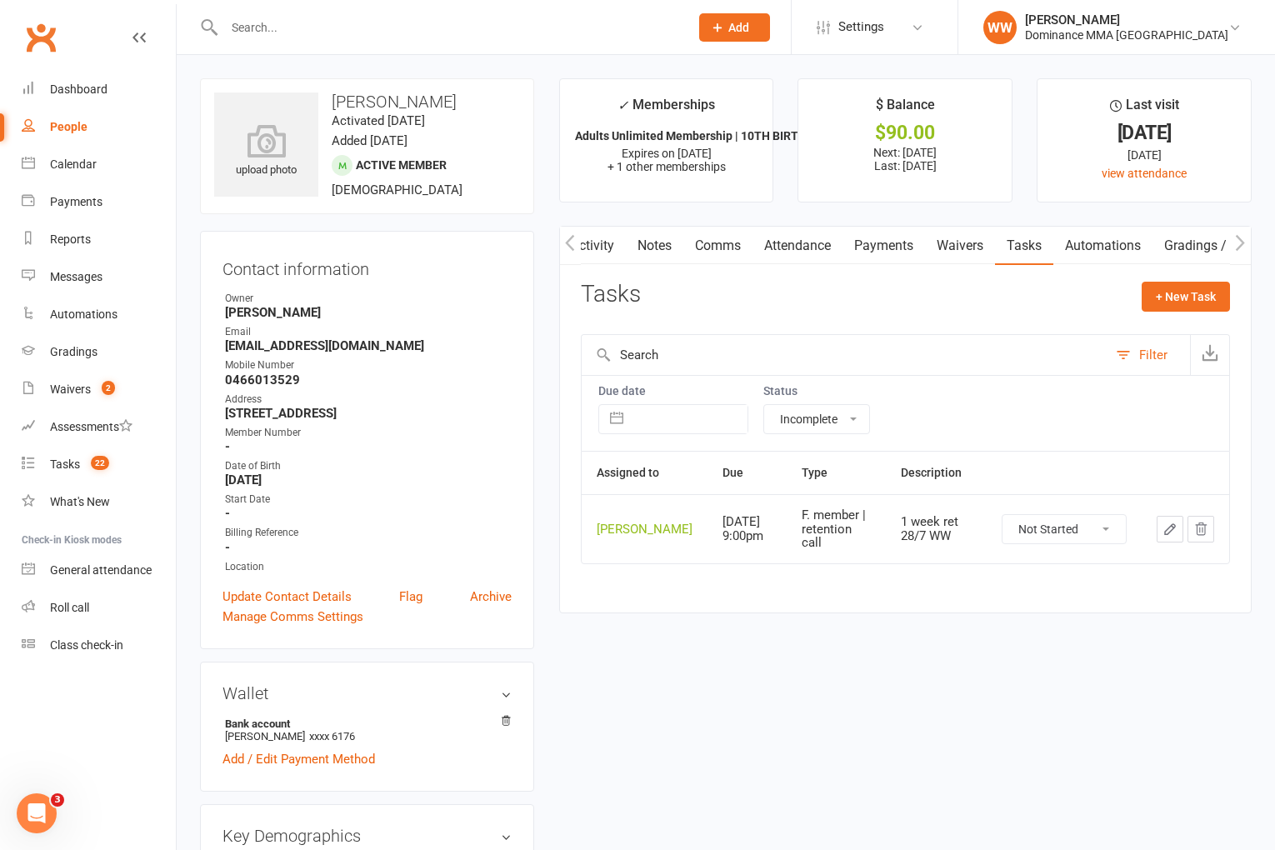
click at [1164, 537] on icon "button" at bounding box center [1170, 529] width 15 height 15
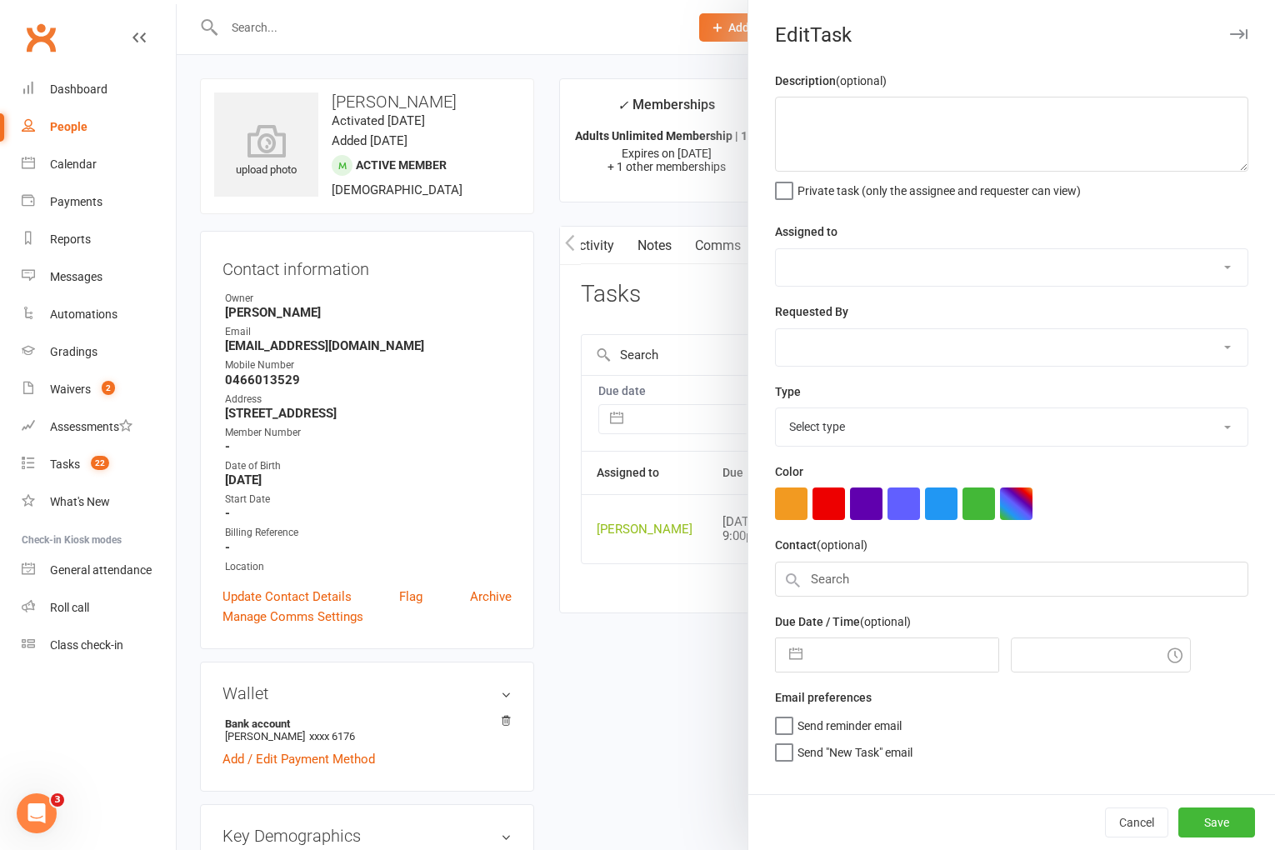
type textarea "1 week ret 28/7 WW"
select select "49757"
type input "11 Aug 2025"
type input "9:00pm"
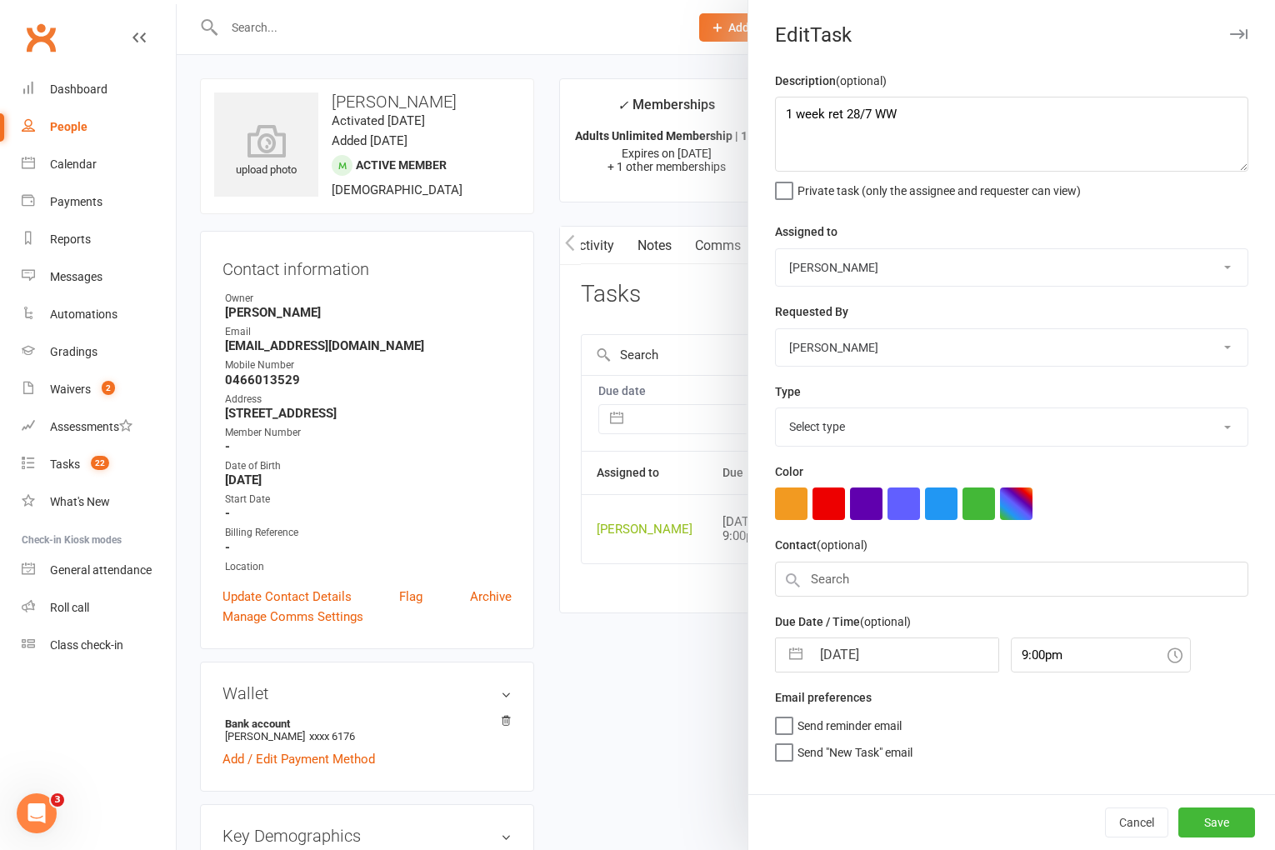
select select "3865"
click at [854, 647] on input "11 Aug 2025" at bounding box center [905, 649] width 188 height 33
select select "6"
select select "2025"
select select "7"
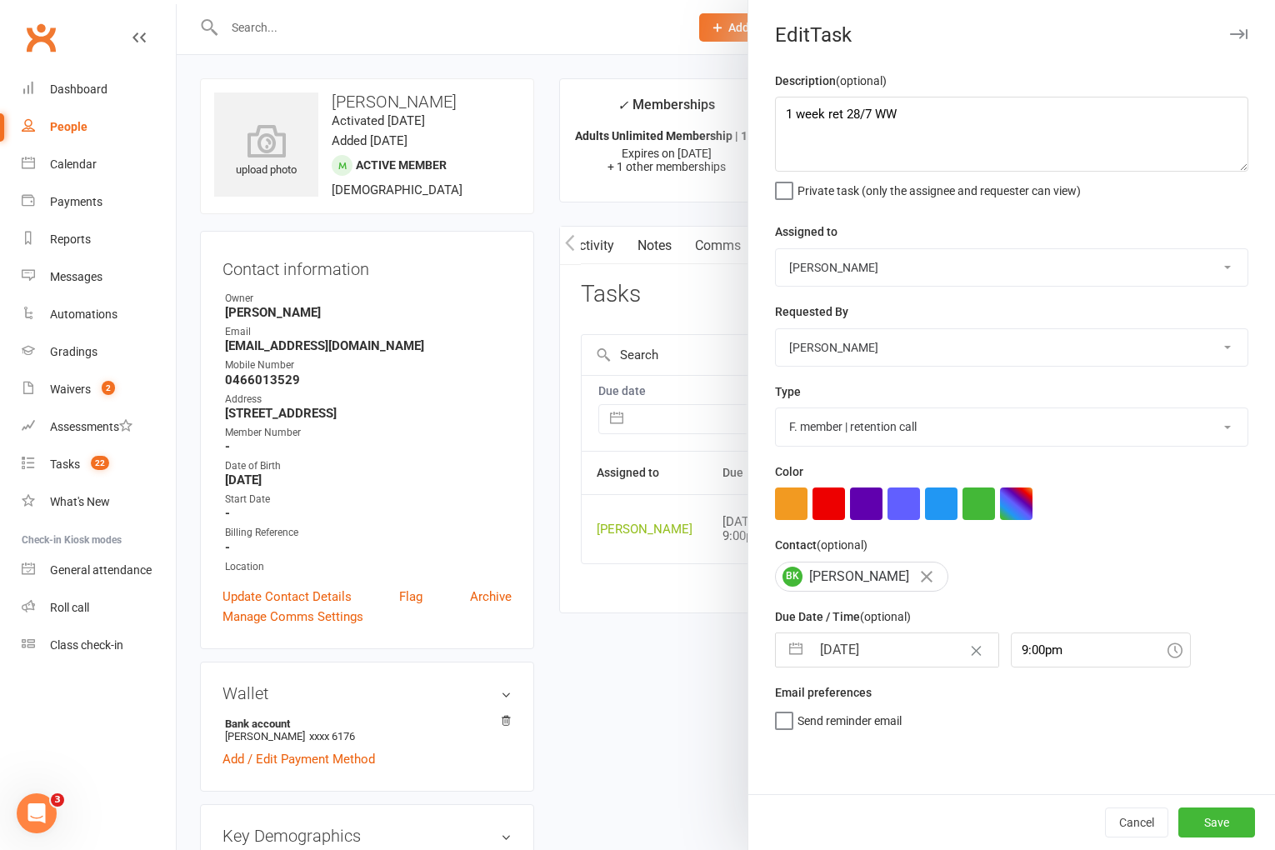
select select "2025"
select select "8"
select select "2025"
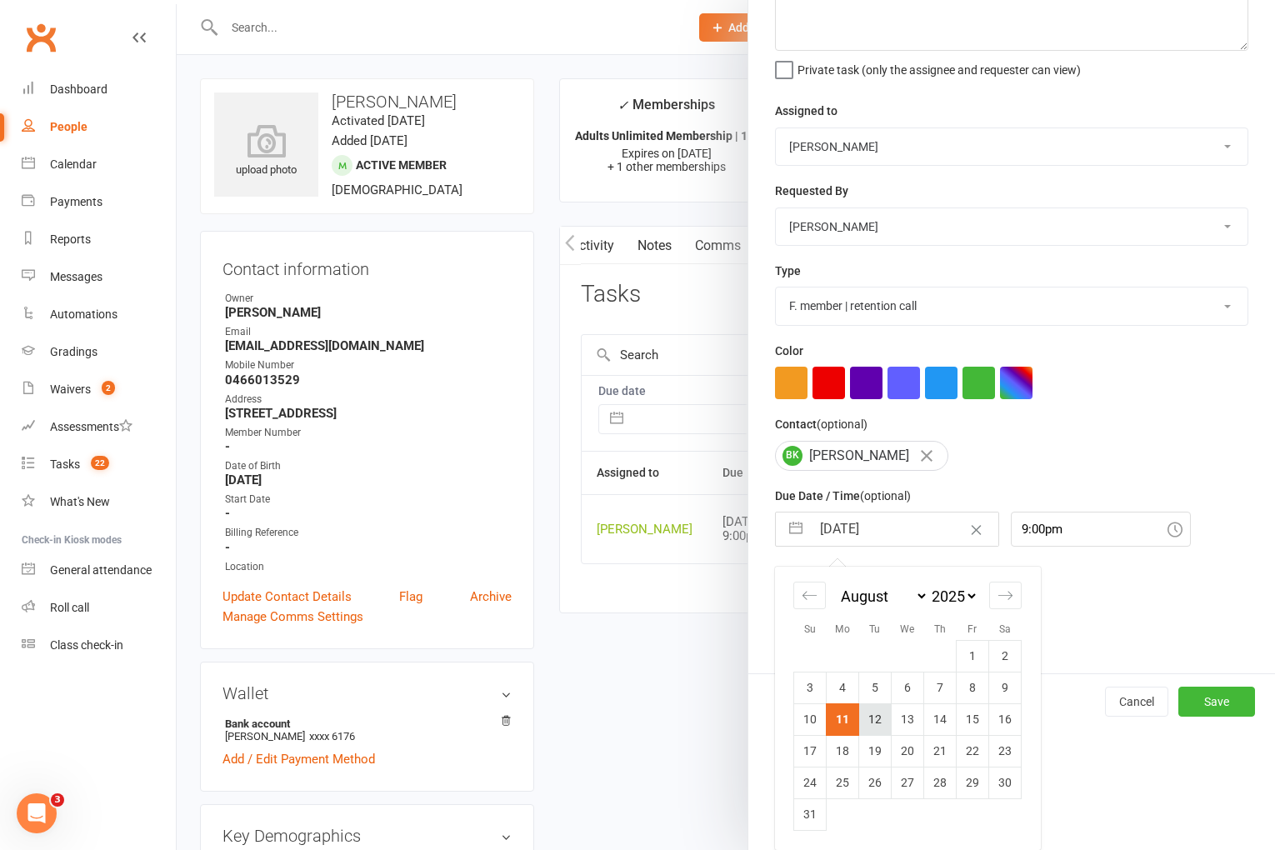
click at [873, 723] on td "12" at bounding box center [875, 720] width 33 height 32
type input "12 Aug 2025"
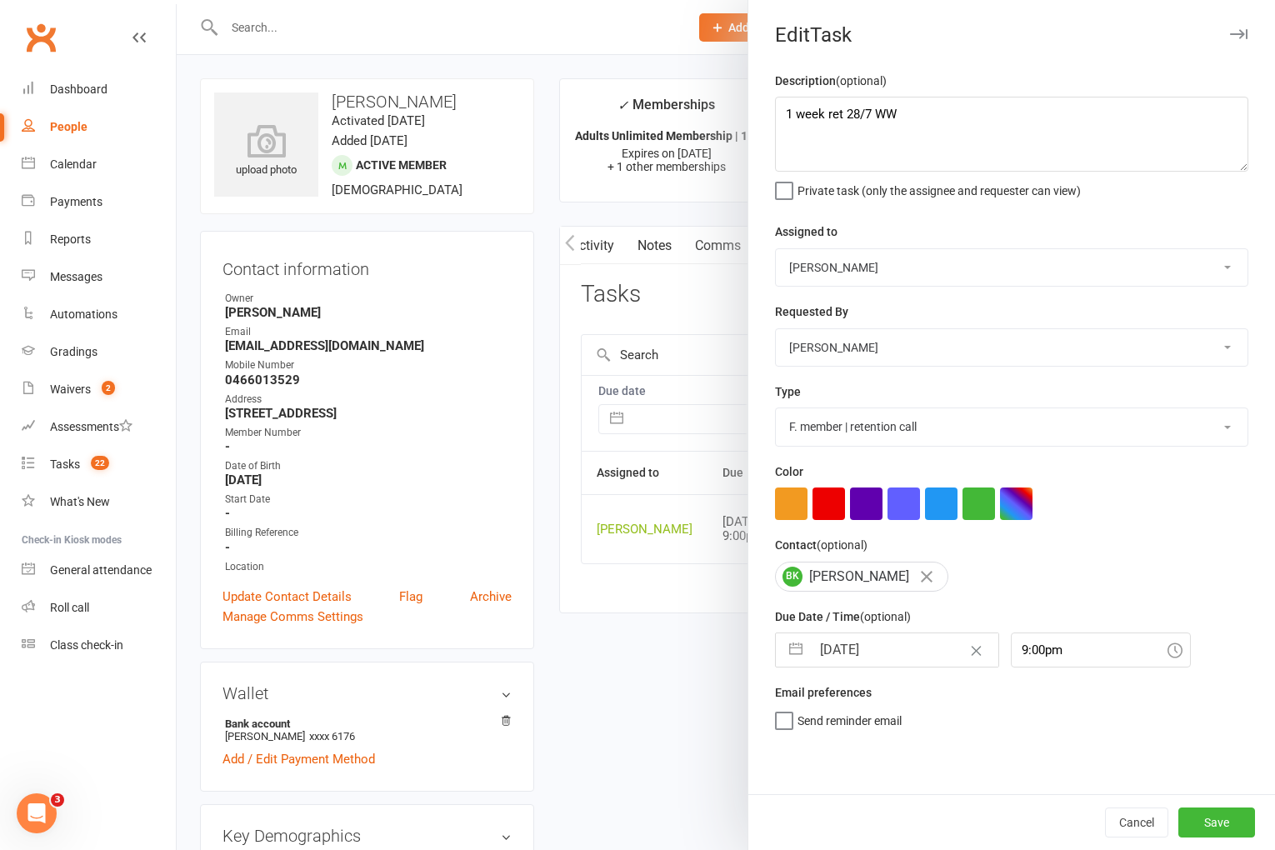
scroll to position [0, 0]
click at [1205, 814] on button "Save" at bounding box center [1217, 823] width 77 height 30
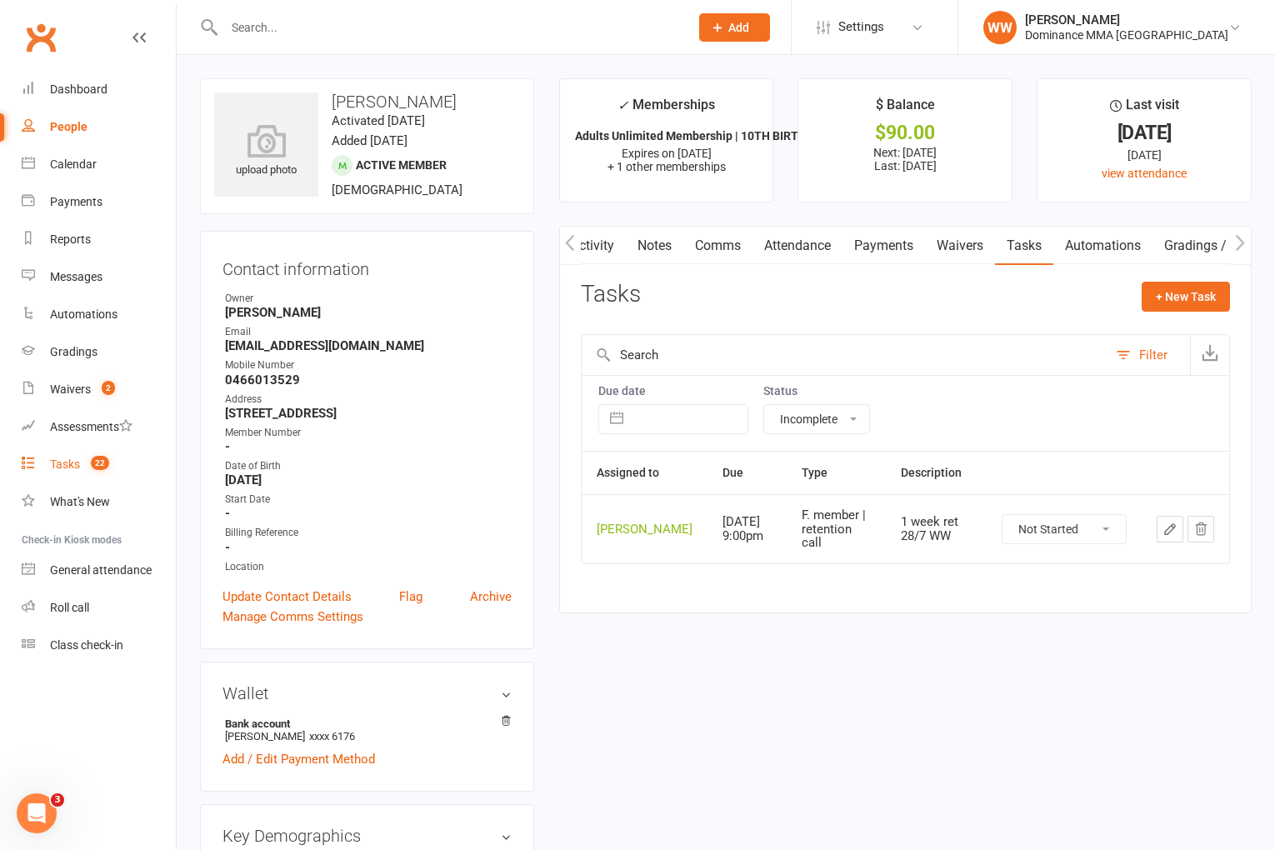
click at [53, 454] on link "Tasks 22" at bounding box center [99, 465] width 154 height 38
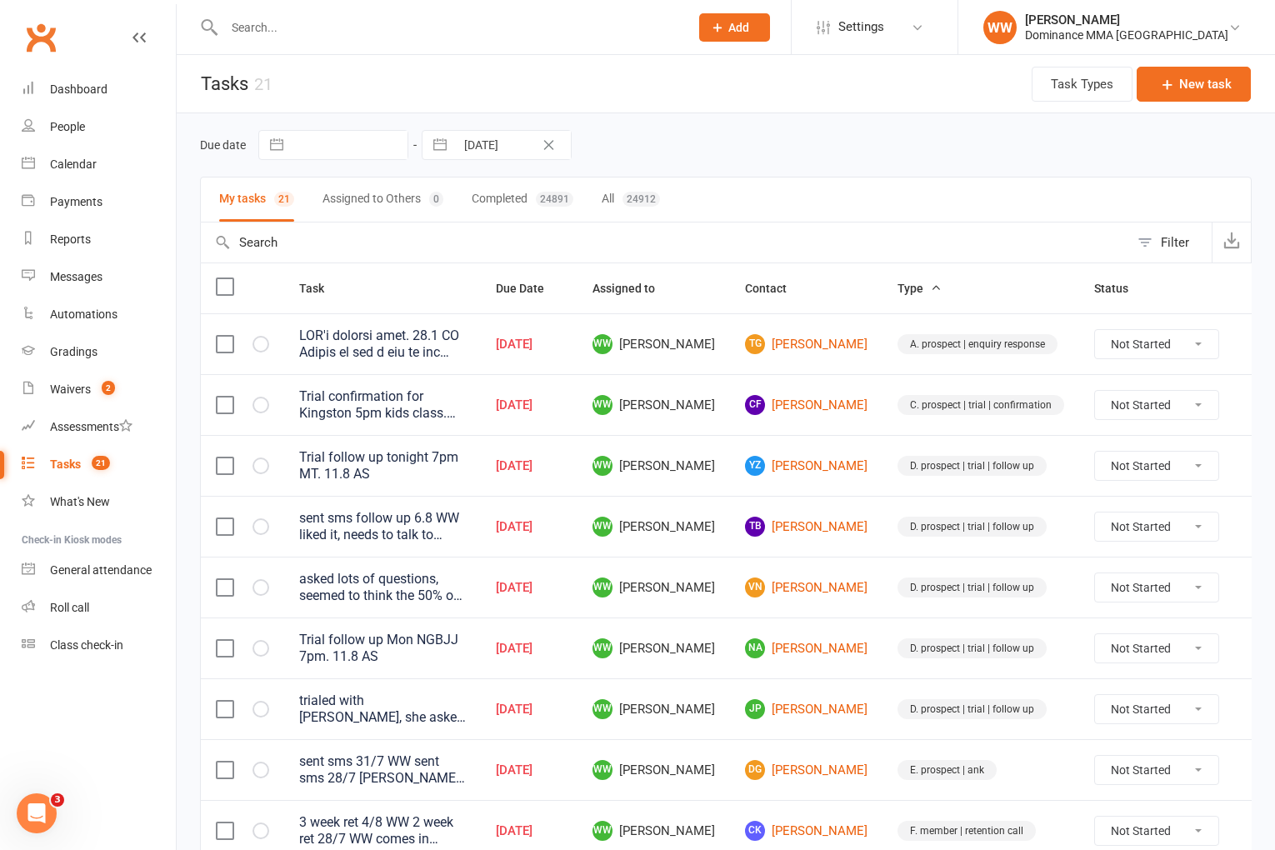
click at [714, 503] on td "WW Will Wesley" at bounding box center [654, 526] width 153 height 61
click at [716, 509] on td "WW Will Wesley" at bounding box center [654, 526] width 153 height 61
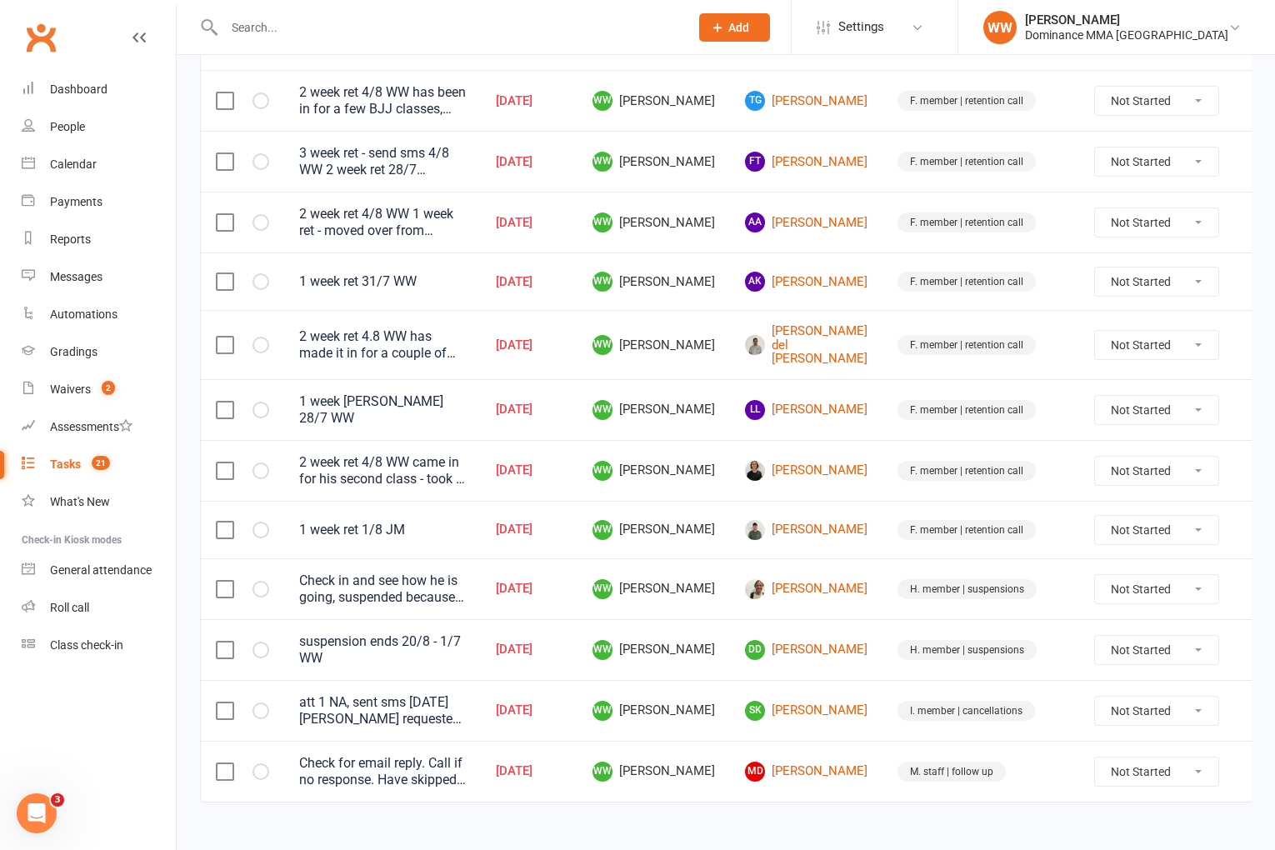
scroll to position [807, 0]
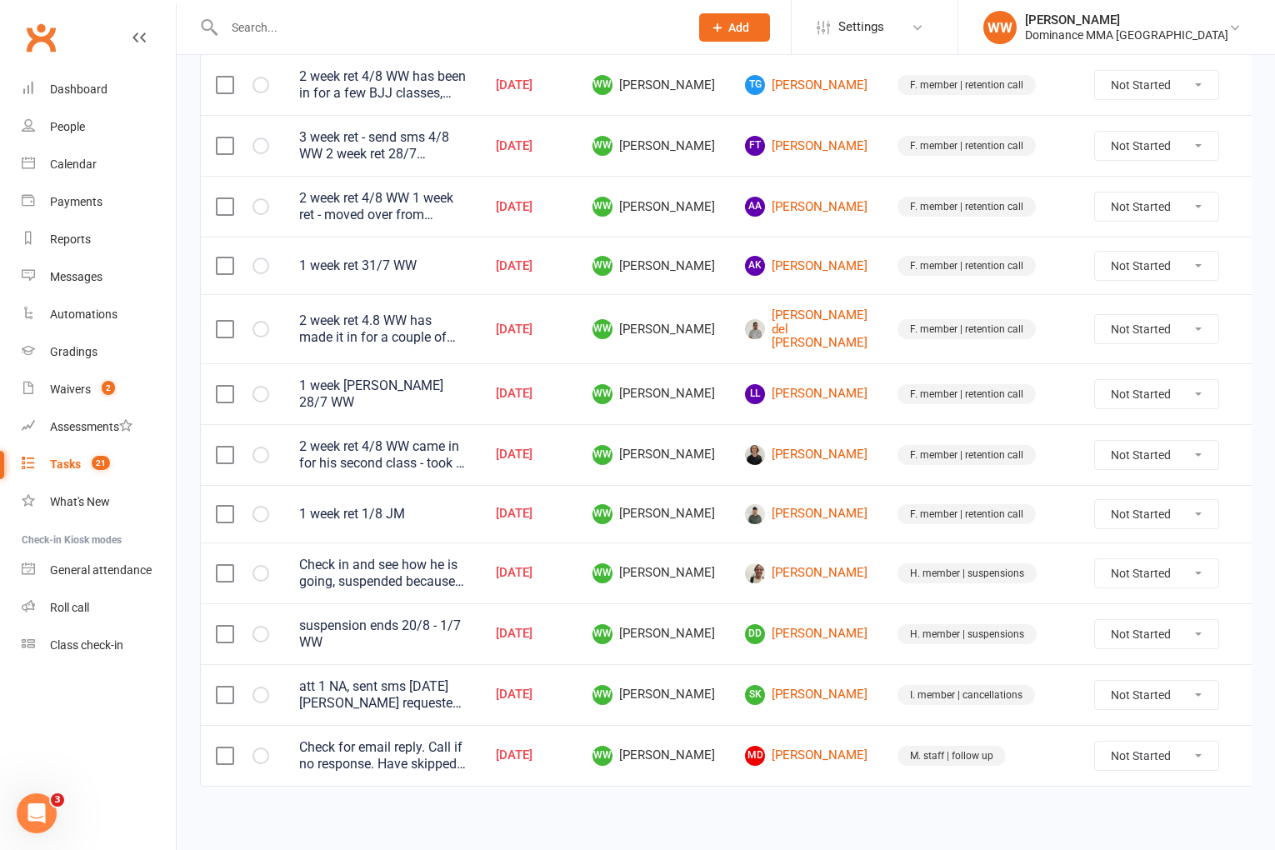
click at [1251, 629] on icon at bounding box center [1259, 634] width 17 height 17
click at [1109, 697] on link "Edit" at bounding box center [1152, 694] width 165 height 33
type textarea "suspension ends 20/8 - 1/7 WW"
select select "49757"
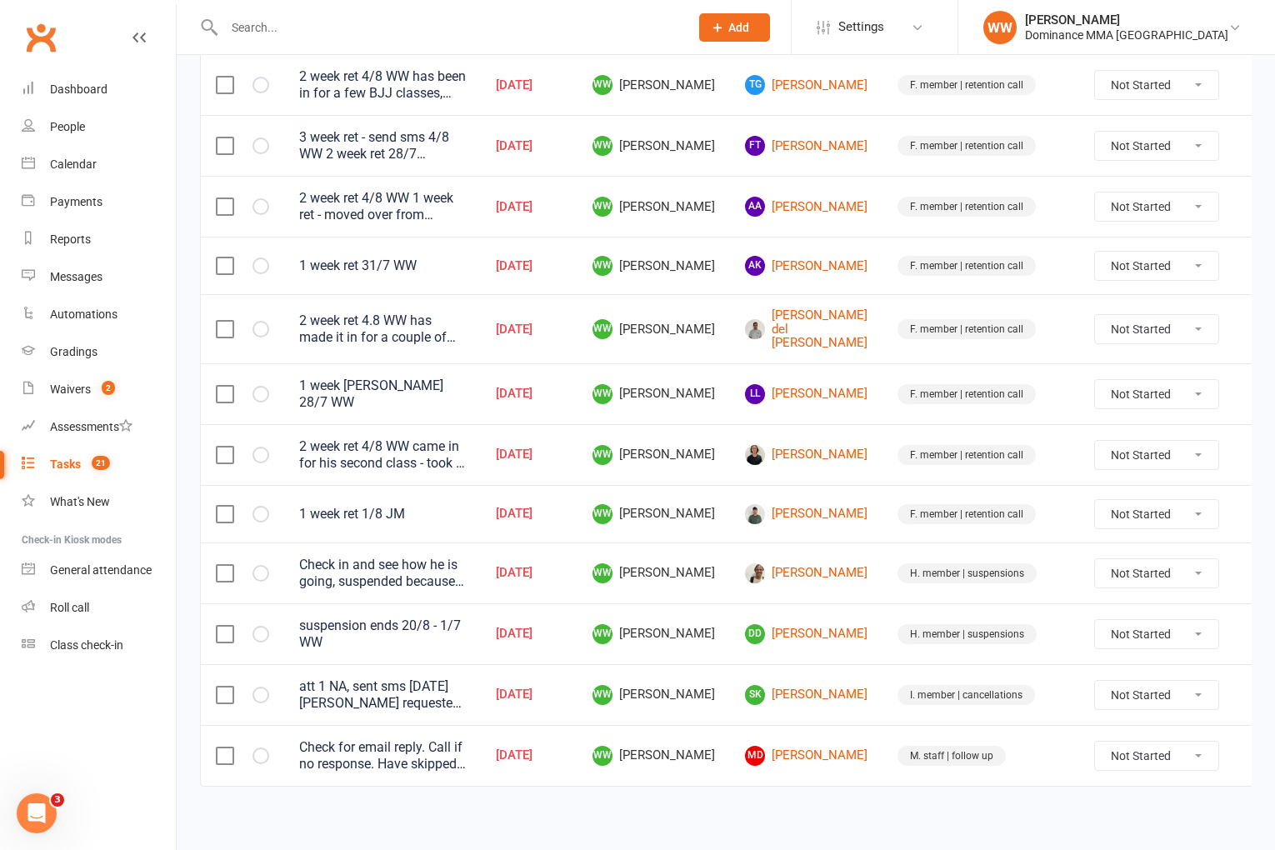
type input "11 Aug 2025"
type input "6:00pm"
select select "3867"
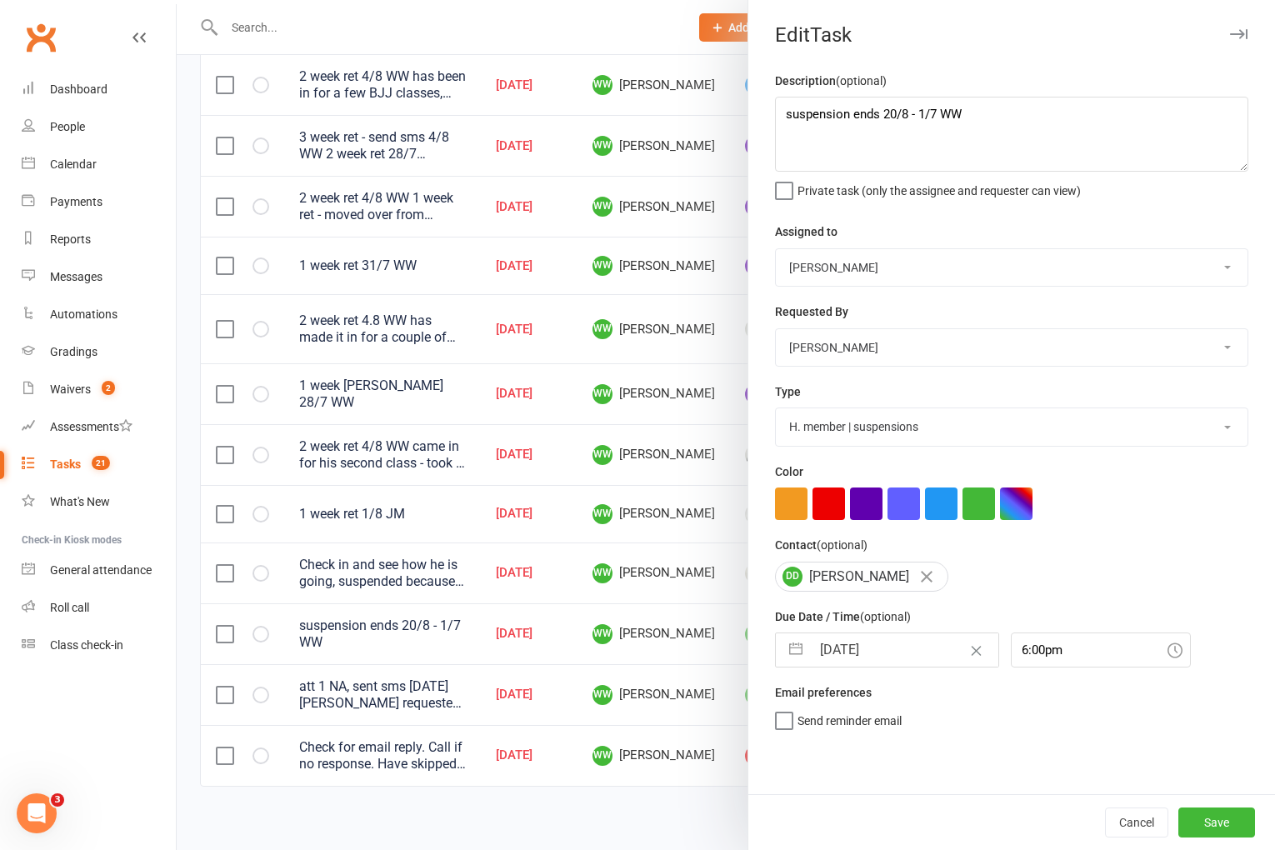
click at [858, 667] on input "11 Aug 2025" at bounding box center [905, 649] width 188 height 33
select select "6"
select select "2025"
select select "7"
select select "2025"
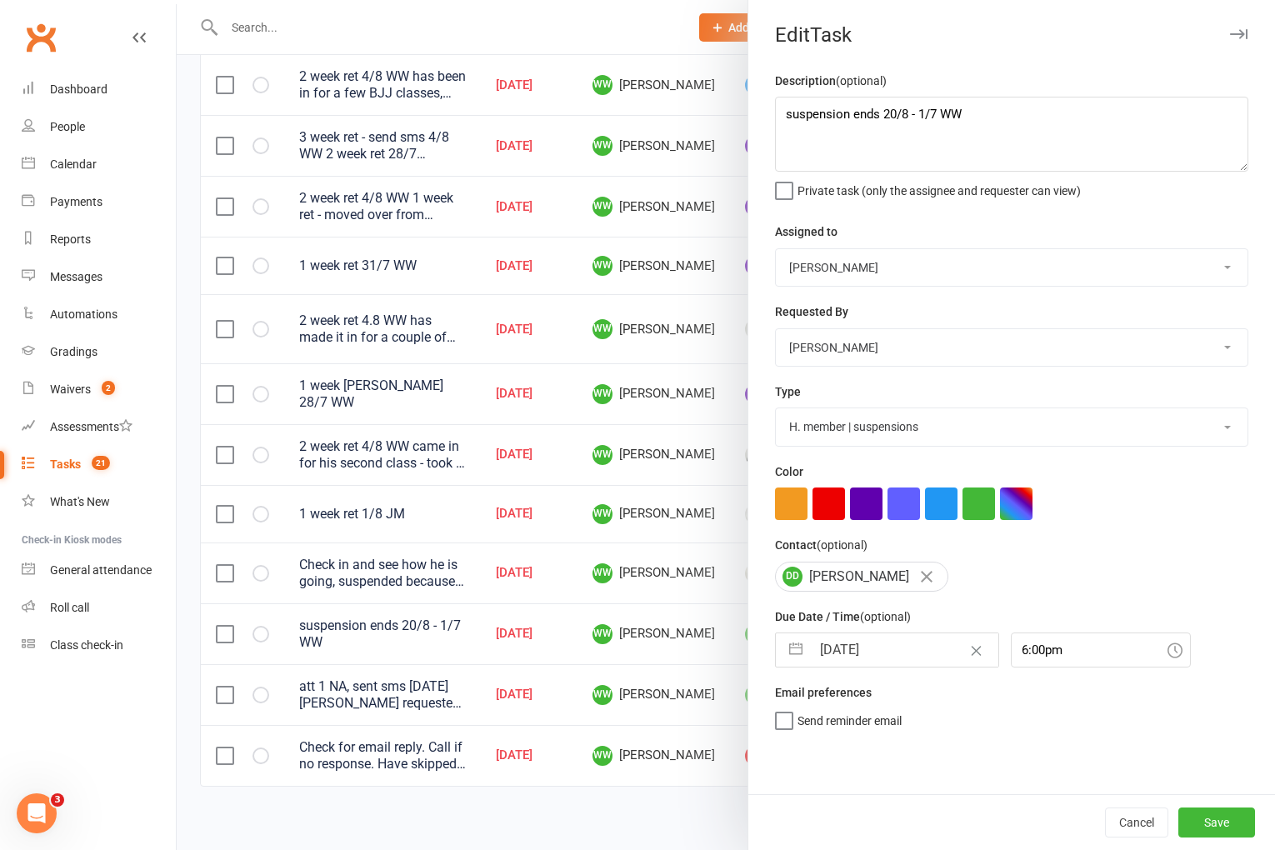
select select "8"
select select "2025"
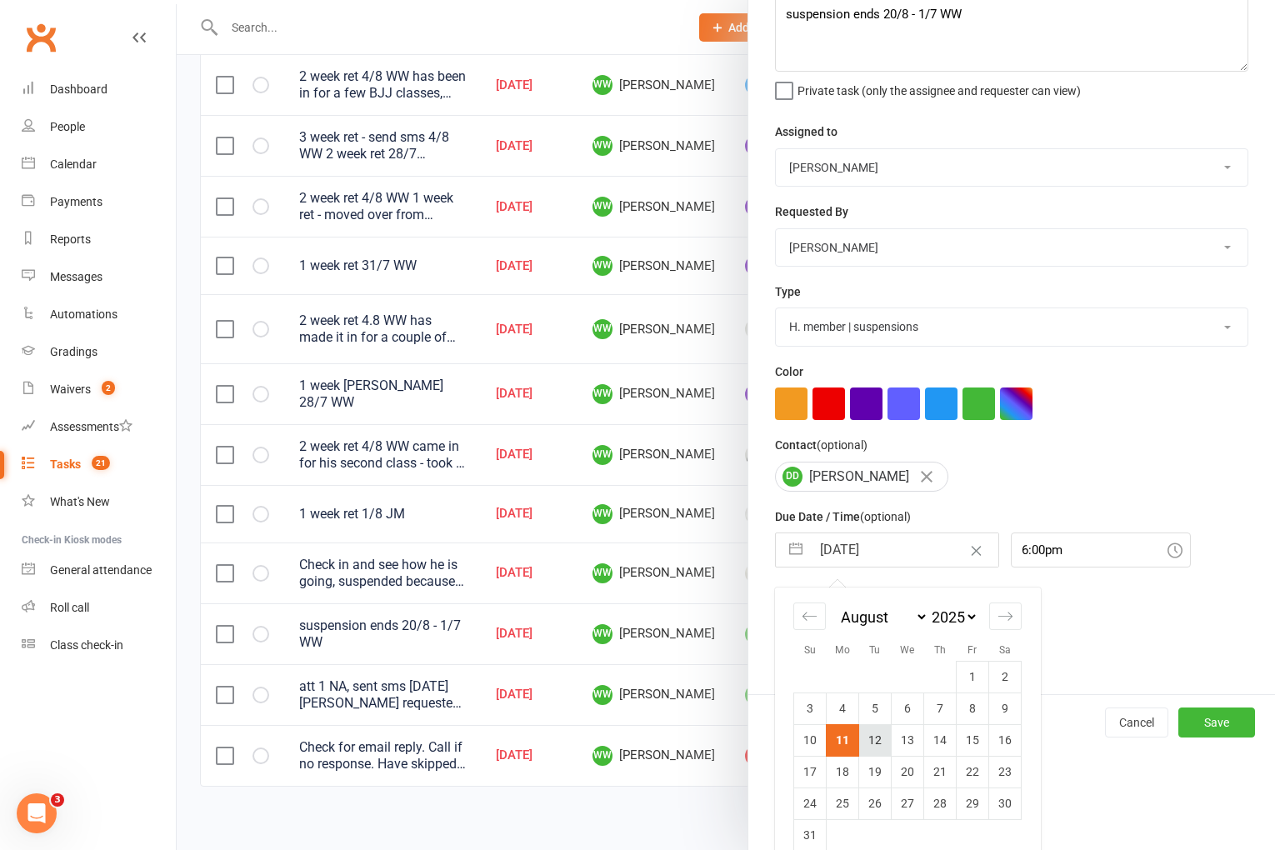
scroll to position [118, 0]
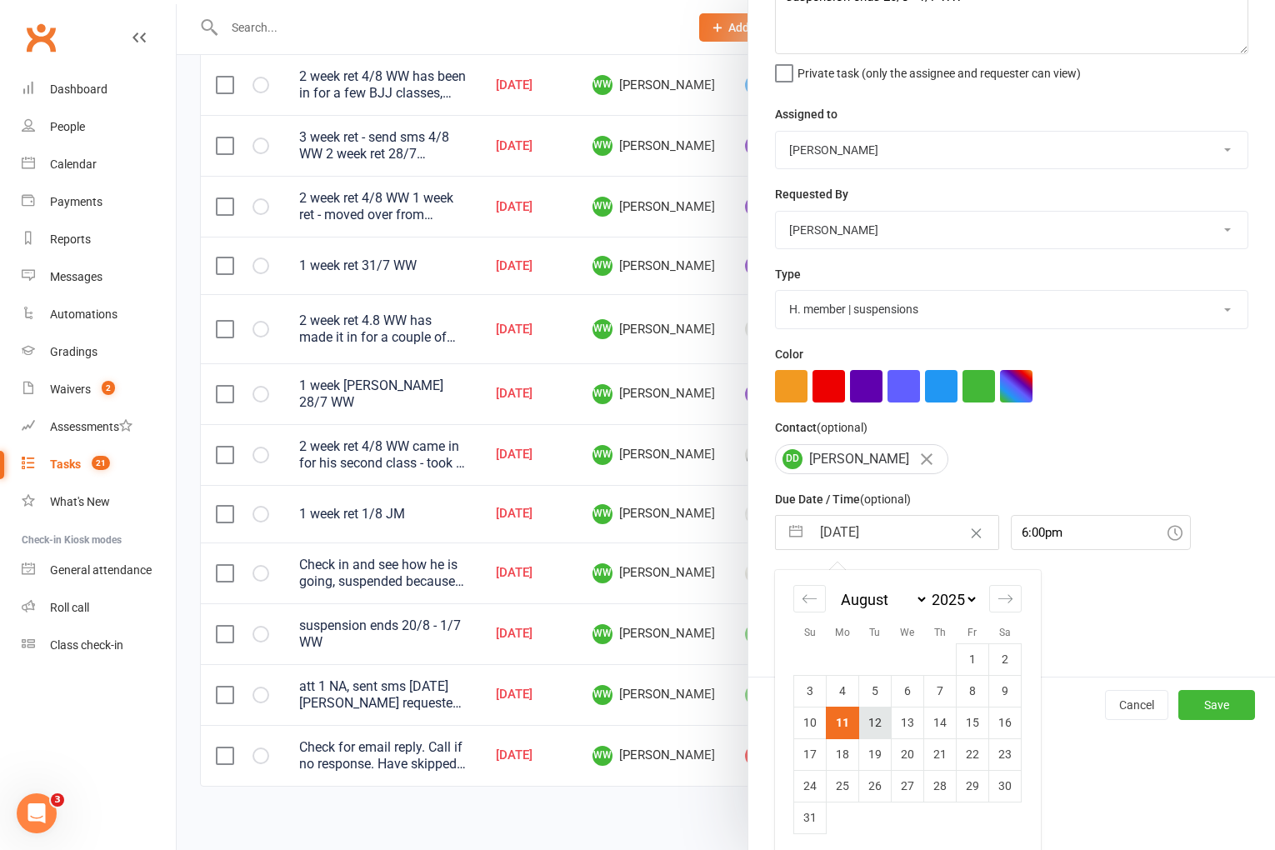
click at [884, 736] on td "12" at bounding box center [875, 723] width 33 height 32
type input "12 Aug 2025"
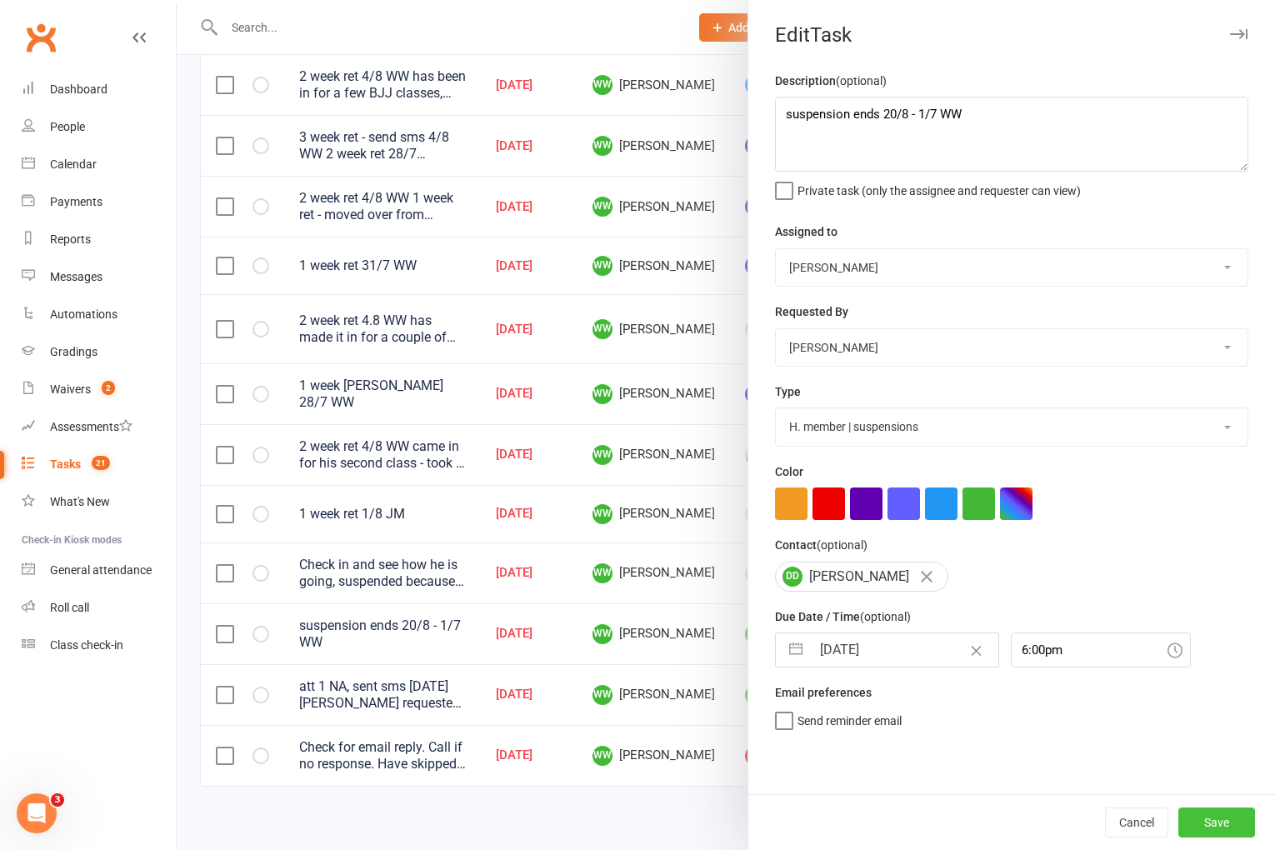
click at [1236, 819] on button "Save" at bounding box center [1217, 823] width 77 height 30
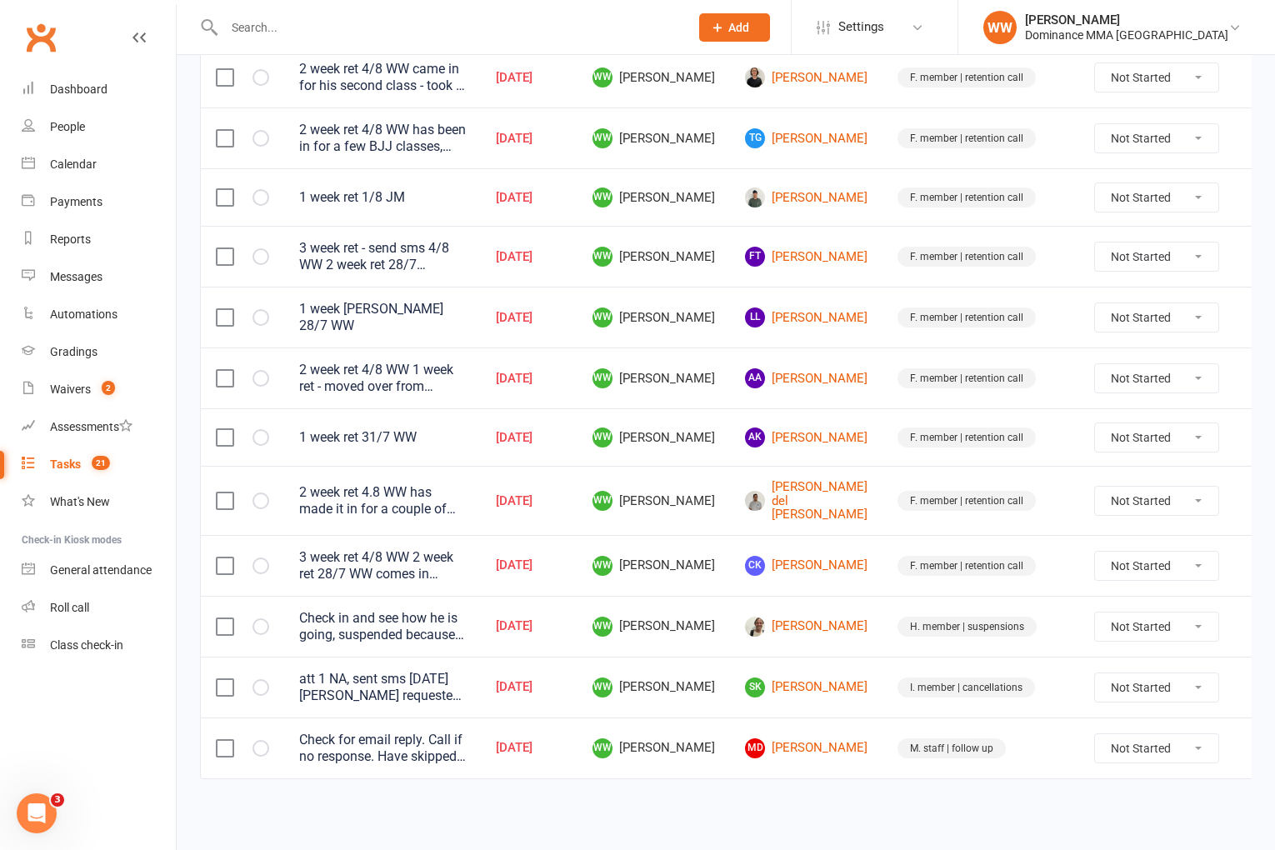
scroll to position [749, 0]
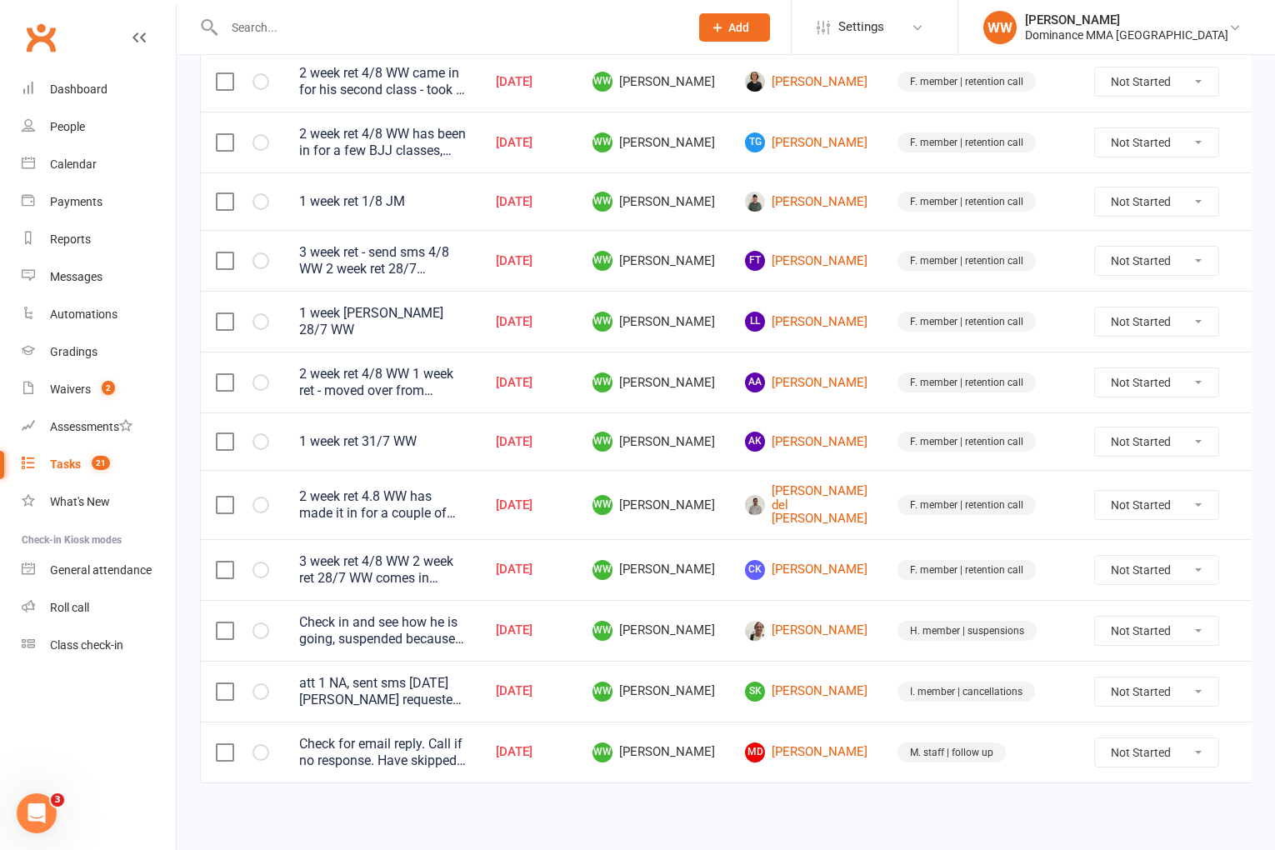
click at [845, 722] on td "MD Marlee Dawson" at bounding box center [806, 752] width 153 height 61
click at [883, 704] on td "I. member | cancellations" at bounding box center [981, 691] width 197 height 61
click at [849, 667] on td "SK Sam Kinsman" at bounding box center [806, 691] width 153 height 61
click at [794, 743] on link "MD Marlee Dawson" at bounding box center [806, 753] width 123 height 20
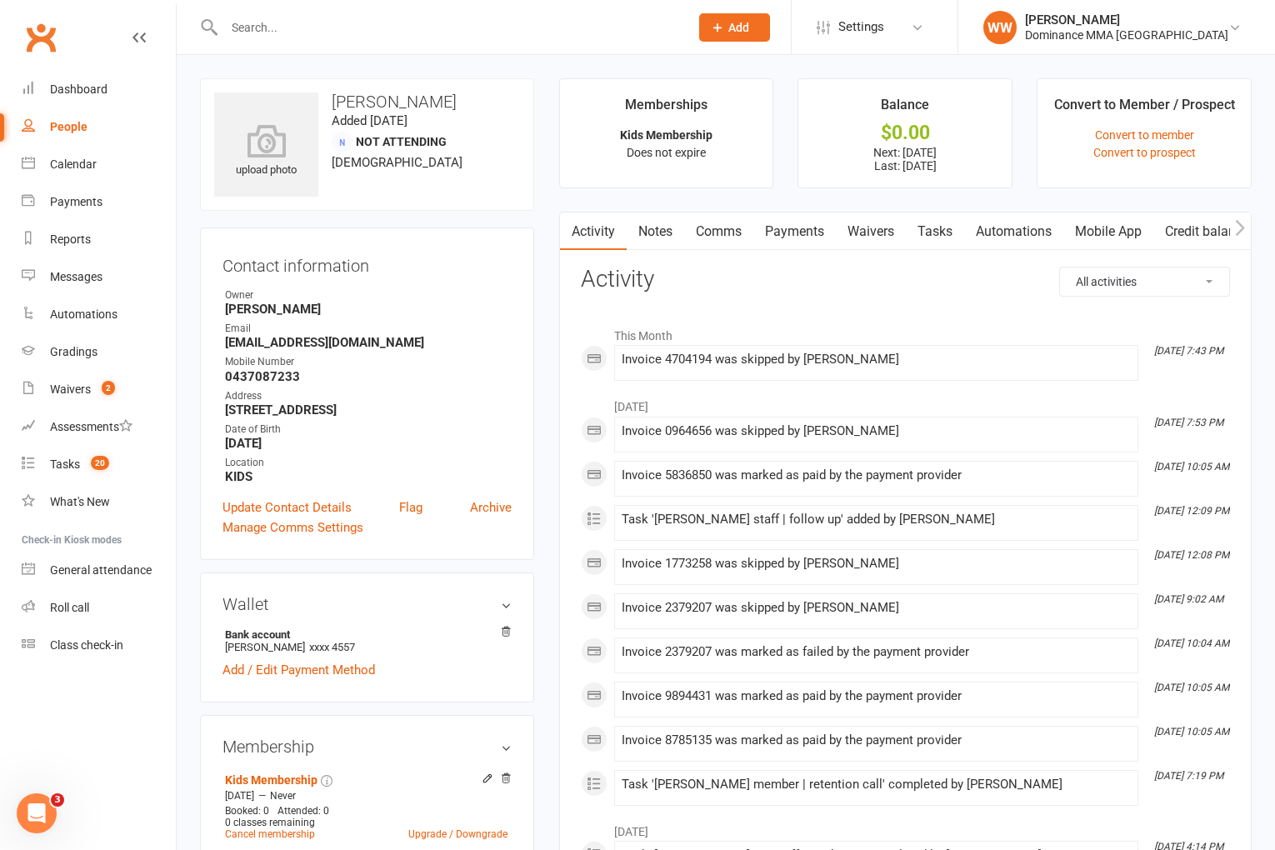
click at [829, 233] on link "Payments" at bounding box center [795, 232] width 83 height 38
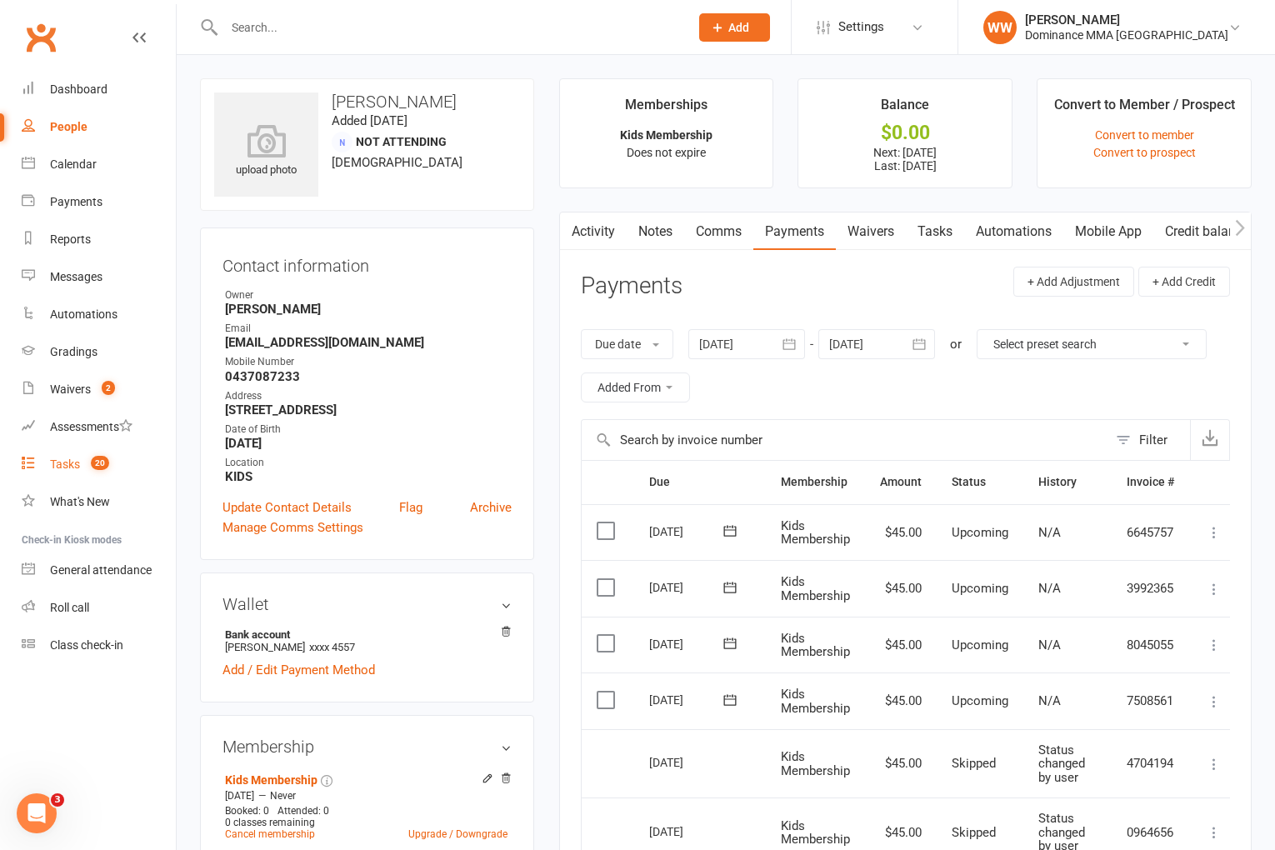
click at [71, 453] on link "Tasks 20" at bounding box center [99, 465] width 154 height 38
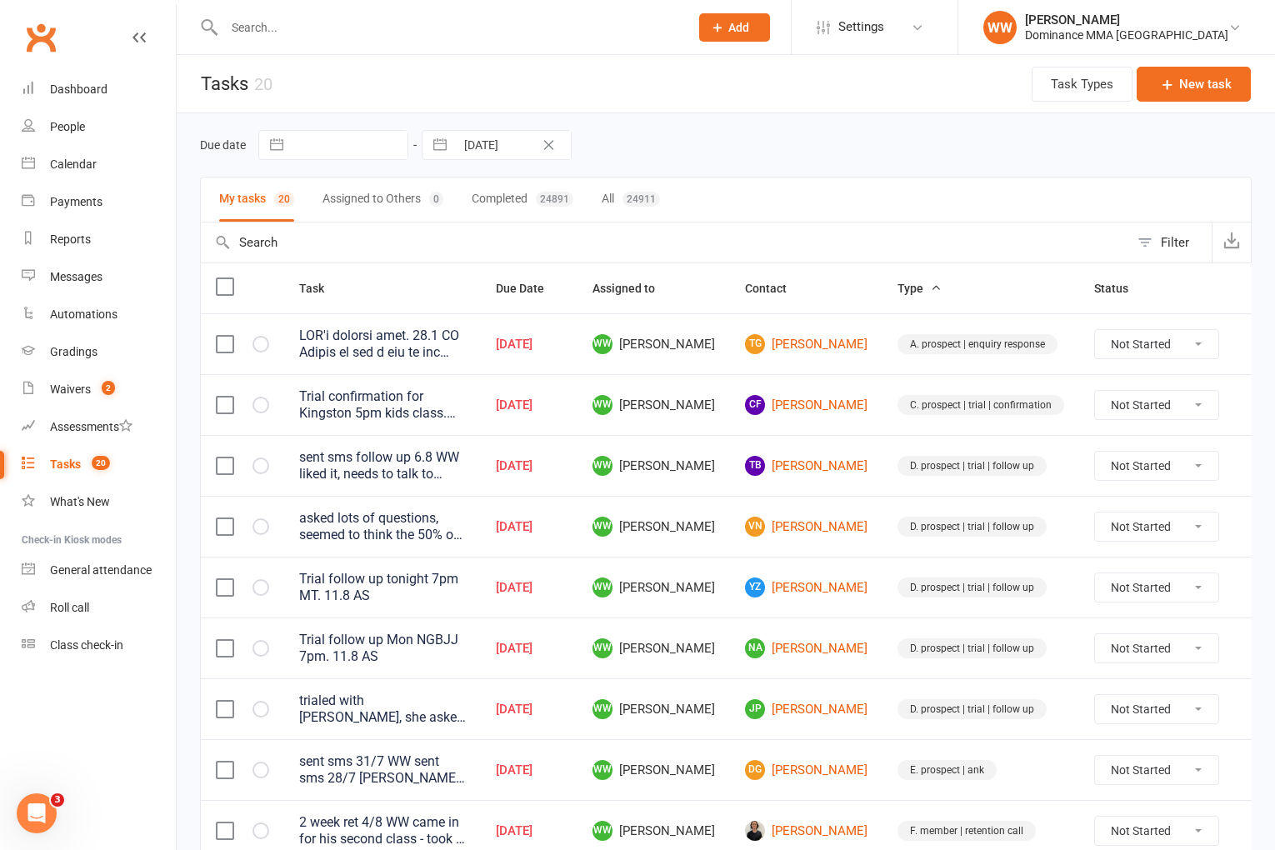
click at [719, 601] on td "WW Will Wesley" at bounding box center [654, 587] width 153 height 61
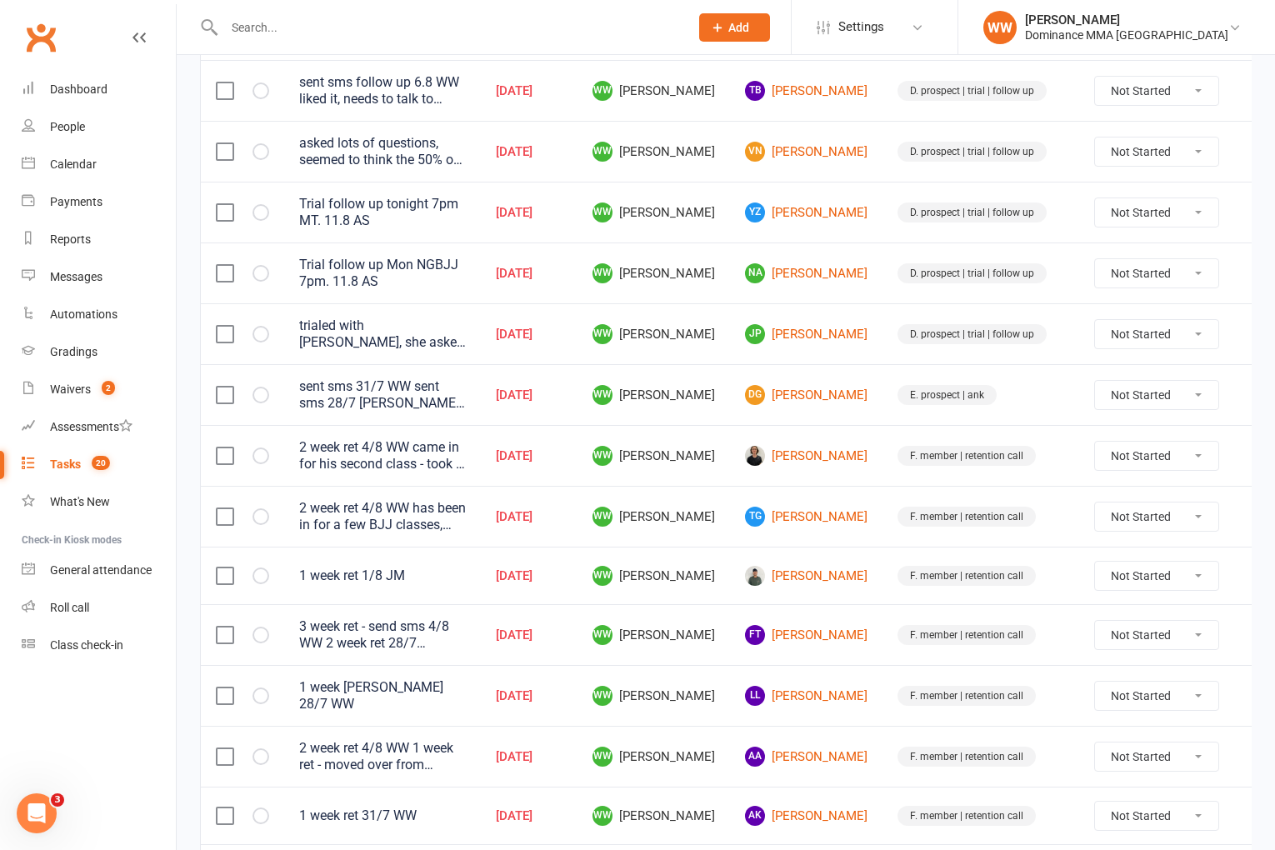
scroll to position [749, 0]
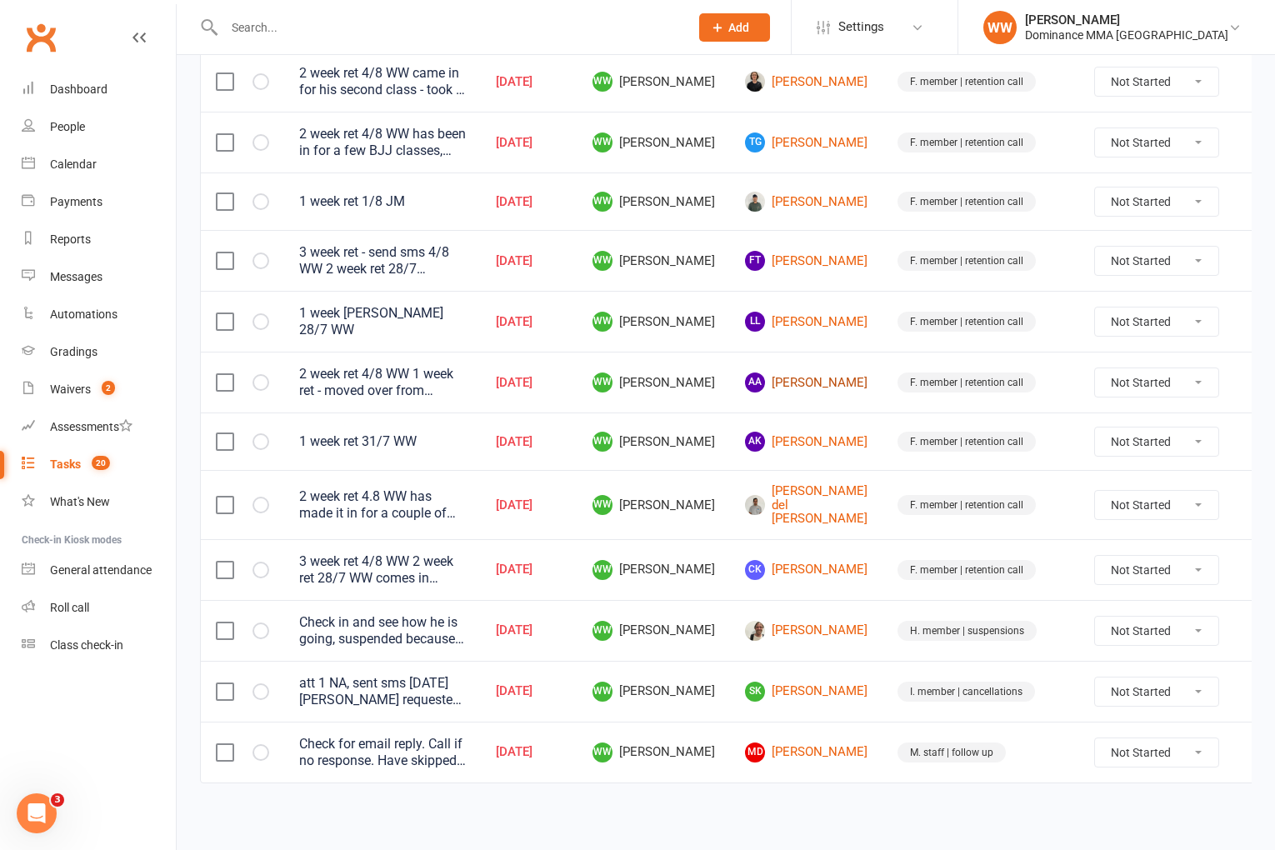
click at [778, 383] on link "AA Angus Ashcroft" at bounding box center [806, 383] width 123 height 20
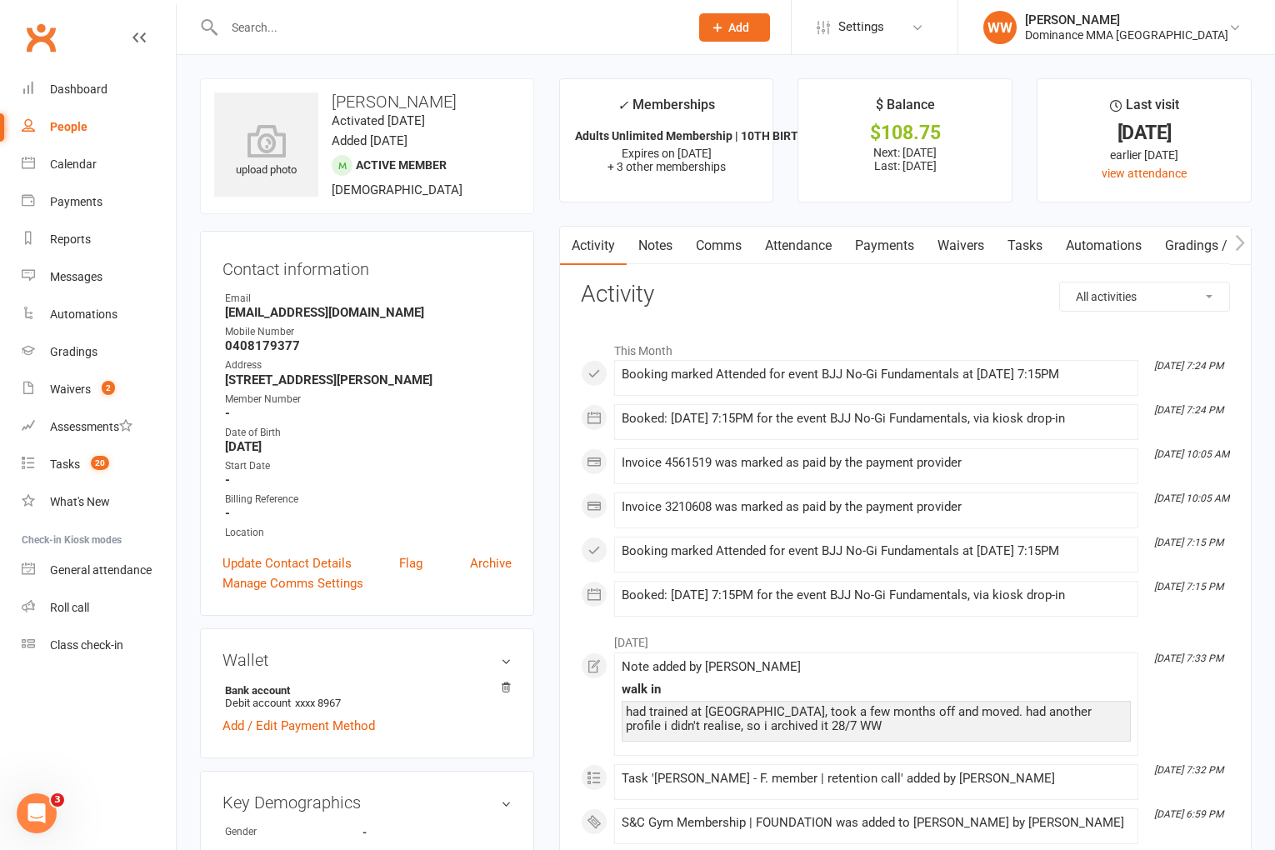
click at [810, 254] on link "Attendance" at bounding box center [799, 246] width 90 height 38
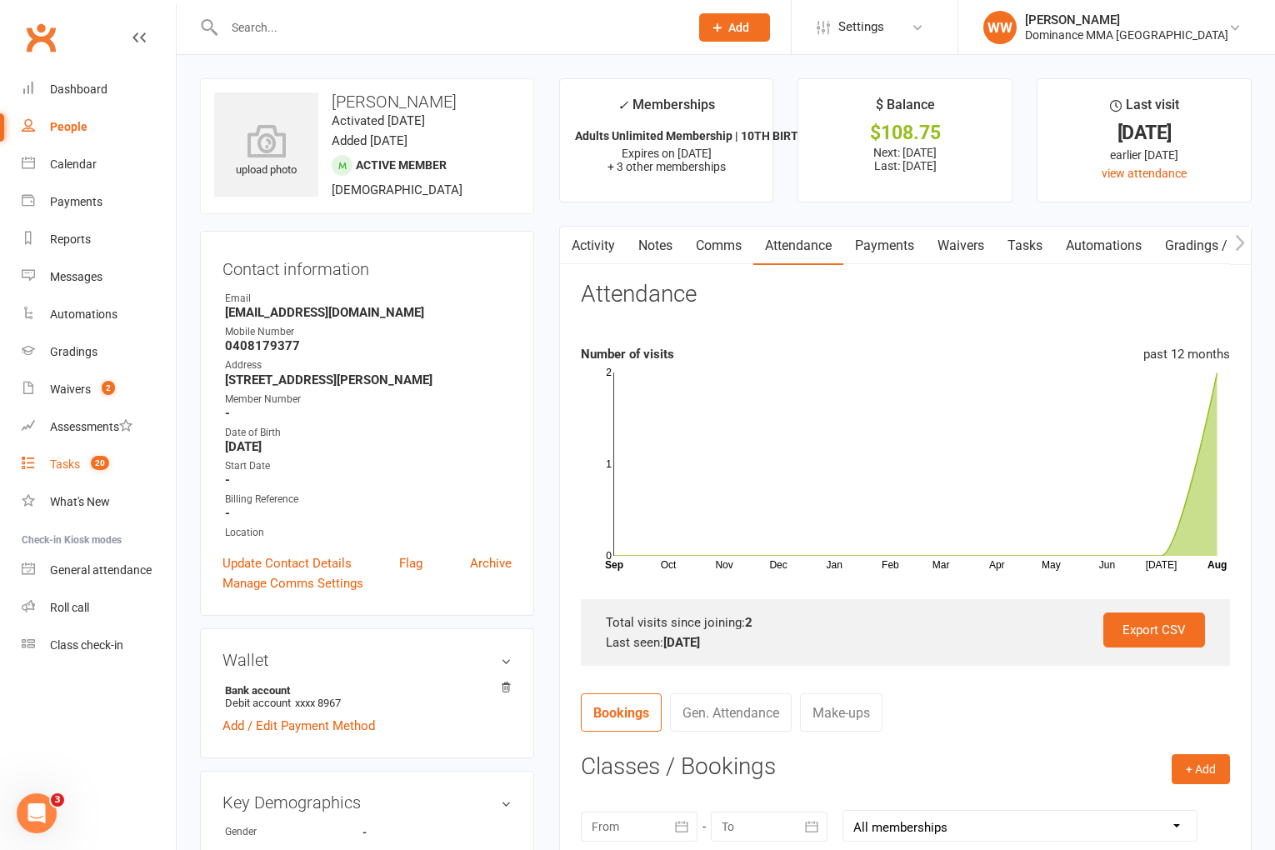
click at [54, 460] on div "Tasks" at bounding box center [65, 464] width 30 height 13
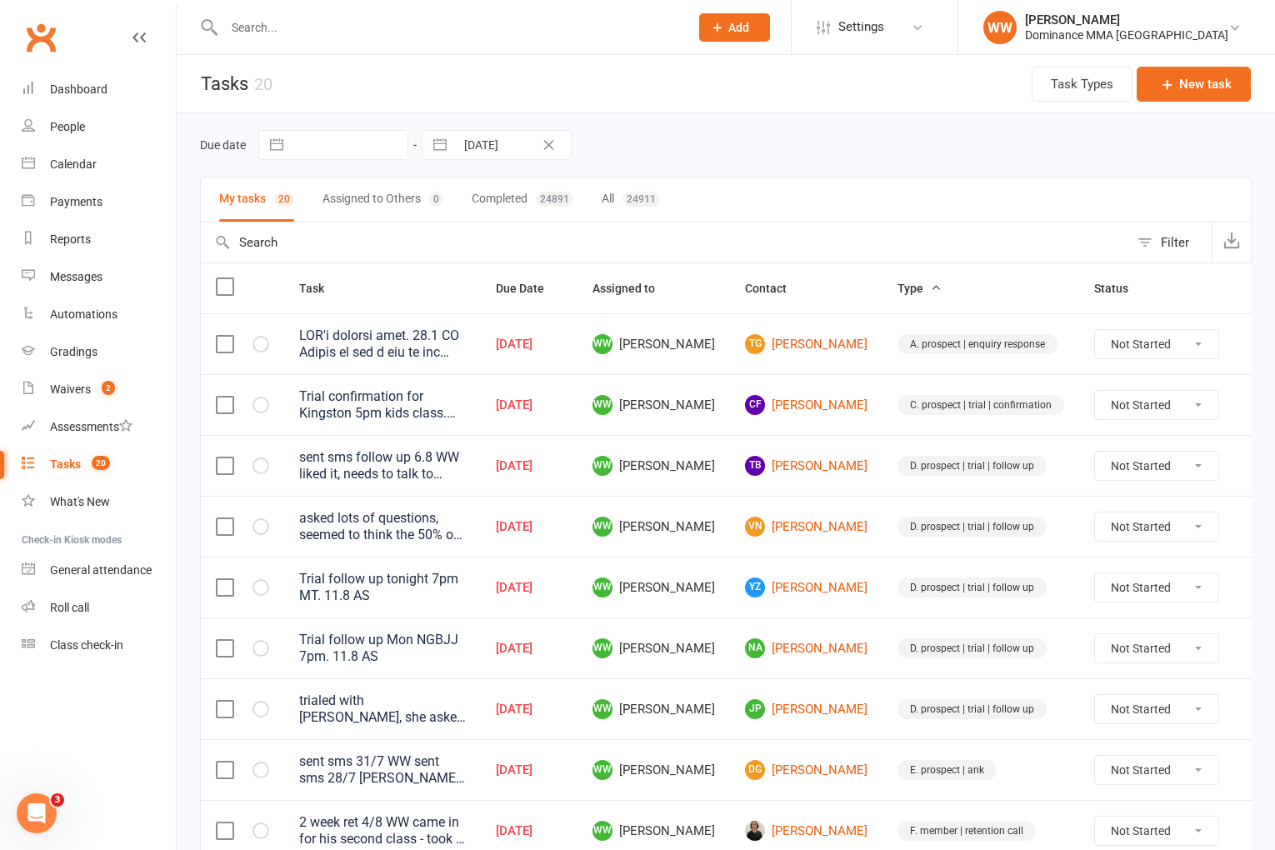
click at [729, 161] on div "Due date Navigate forward to interact with the calendar and select a date. Pres…" at bounding box center [726, 144] width 1052 height 63
click at [737, 157] on div "Due date Navigate forward to interact with the calendar and select a date. Pres…" at bounding box center [726, 145] width 1052 height 30
drag, startPoint x: 744, startPoint y: 153, endPoint x: 759, endPoint y: 159, distance: 15.7
click at [745, 153] on div "Due date Navigate forward to interact with the calendar and select a date. Pres…" at bounding box center [726, 145] width 1052 height 30
click at [757, 156] on div "Due date Navigate forward to interact with the calendar and select a date. Pres…" at bounding box center [726, 145] width 1052 height 30
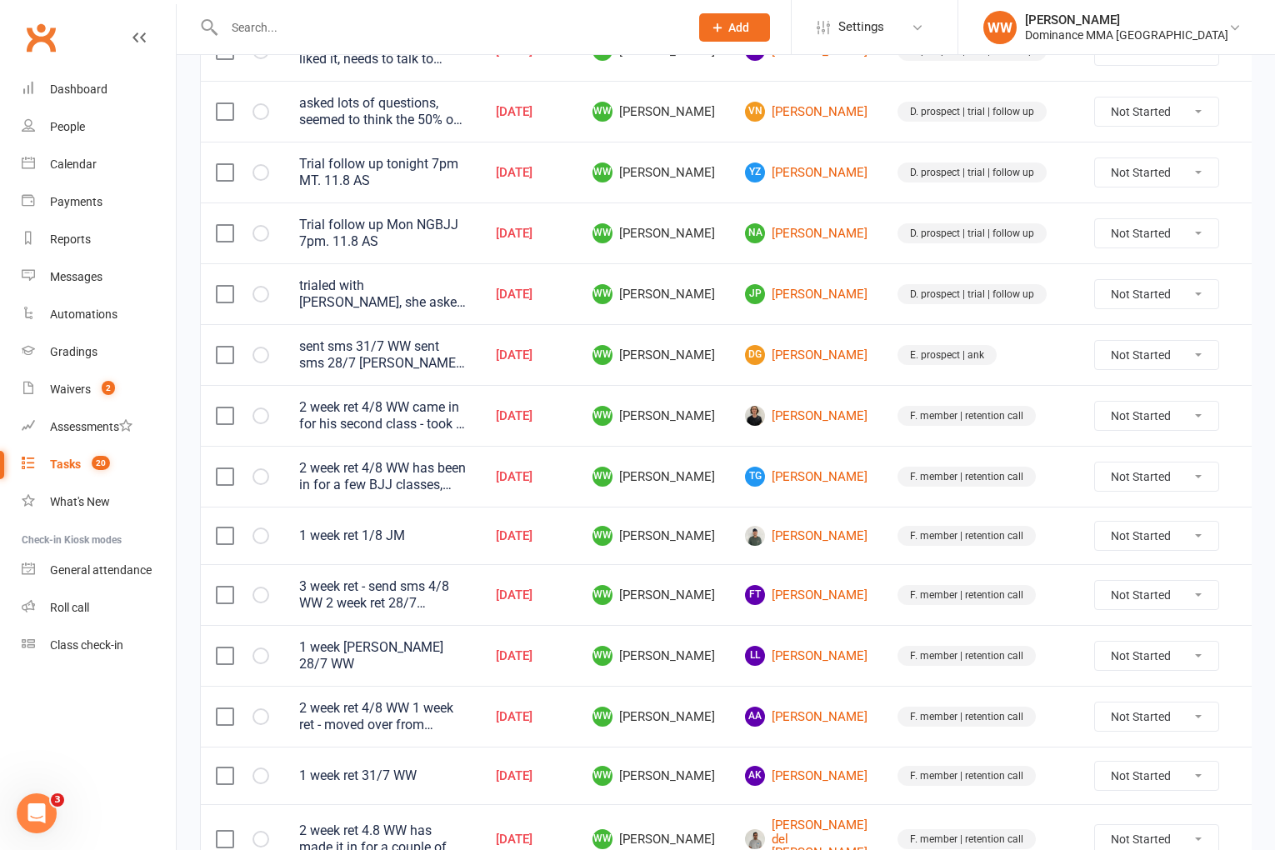
scroll to position [418, 0]
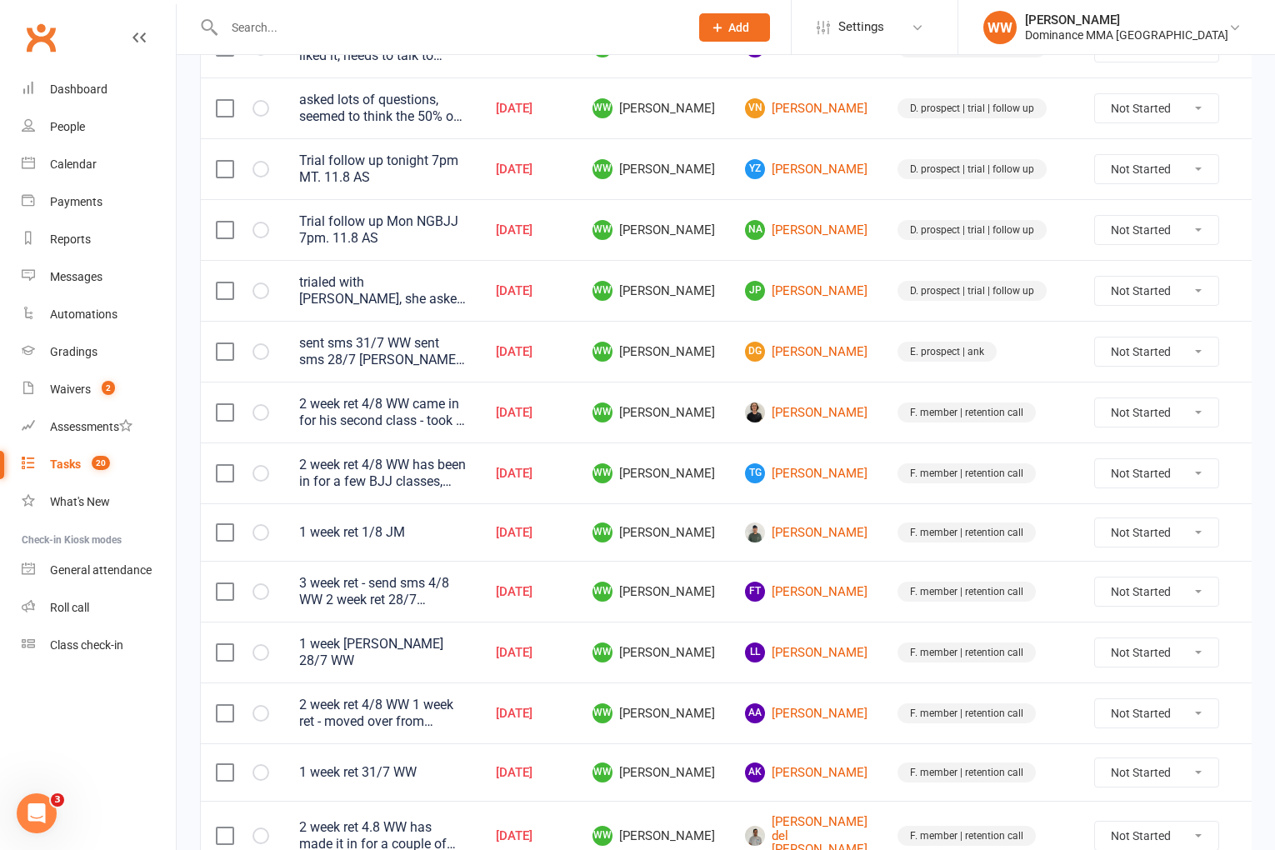
click at [1251, 356] on icon at bounding box center [1259, 351] width 17 height 17
click at [1111, 424] on link "Edit" at bounding box center [1152, 417] width 165 height 33
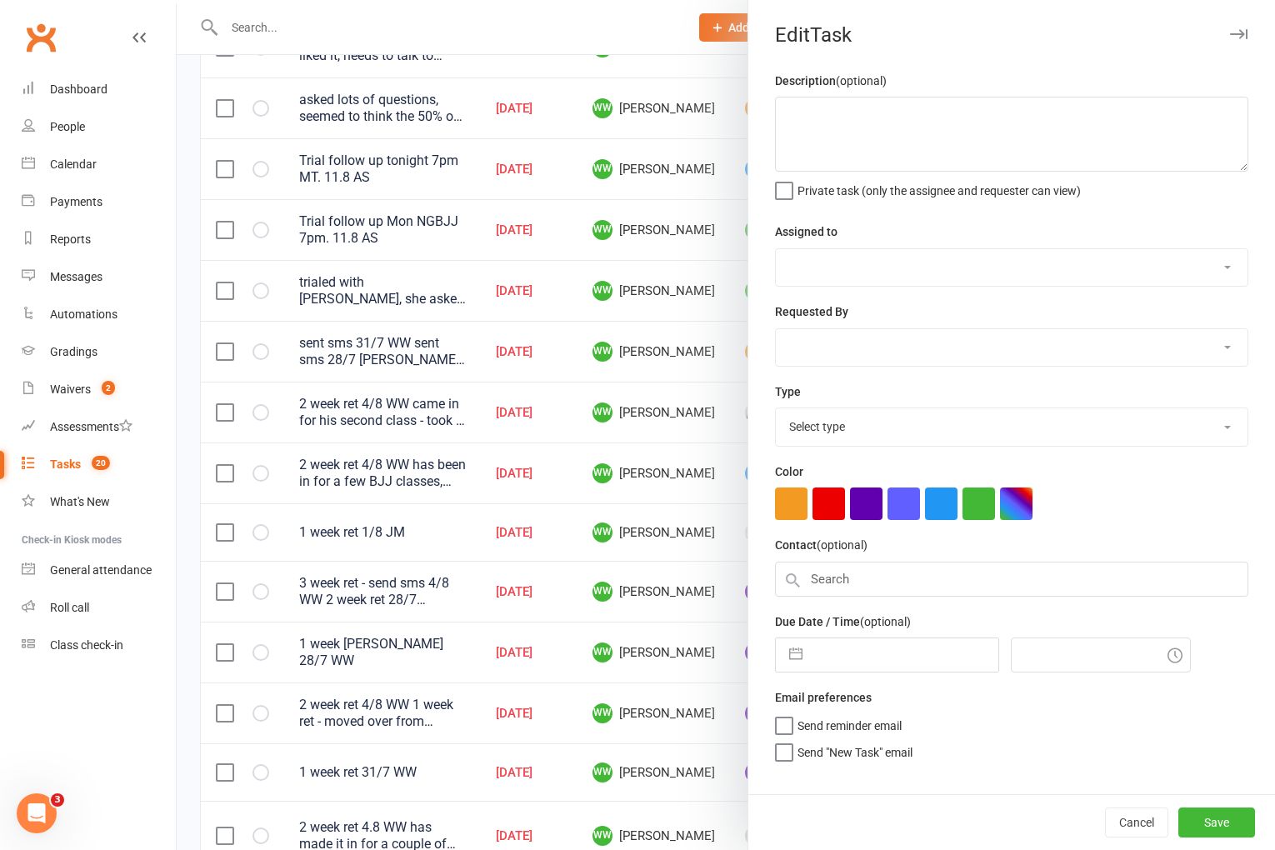
type textarea "sent sms 31/7 WW sent sms 28/7 WW ANK'd. Didn't know he was meant to be in. Sen…"
select select "49757"
type input "11 Aug 2025"
type input "5:30pm"
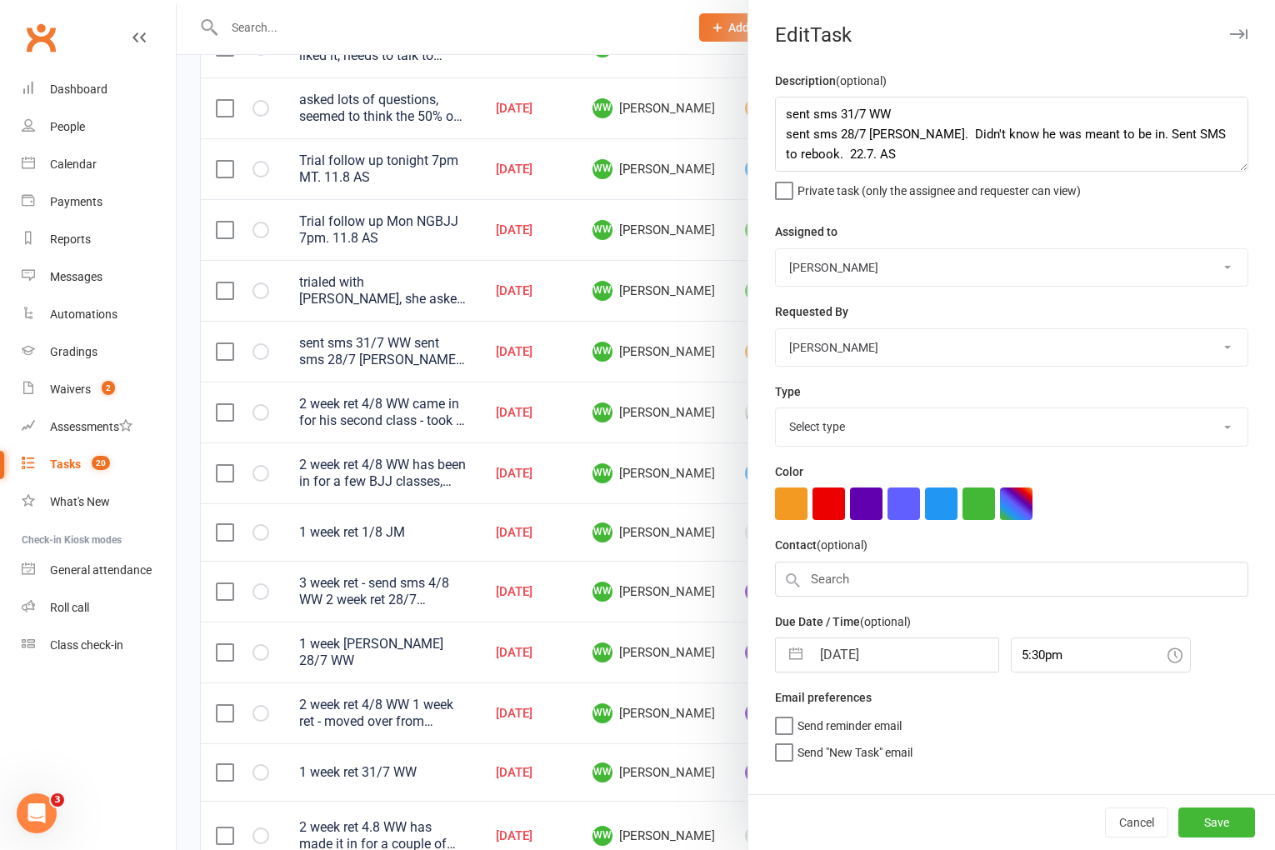
select select "3864"
click at [829, 657] on input "11 Aug 2025" at bounding box center [905, 649] width 188 height 33
select select "6"
select select "2025"
select select "7"
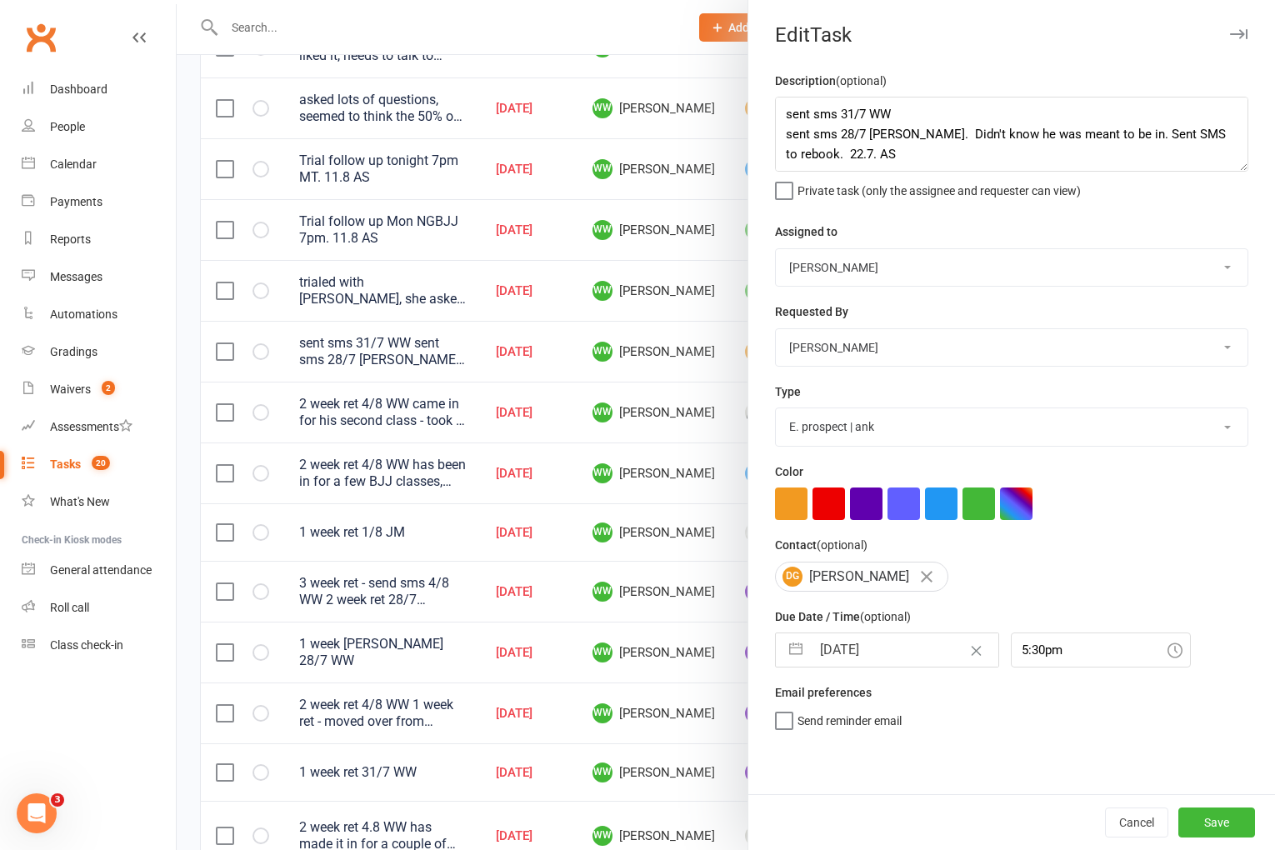
select select "2025"
select select "8"
select select "2025"
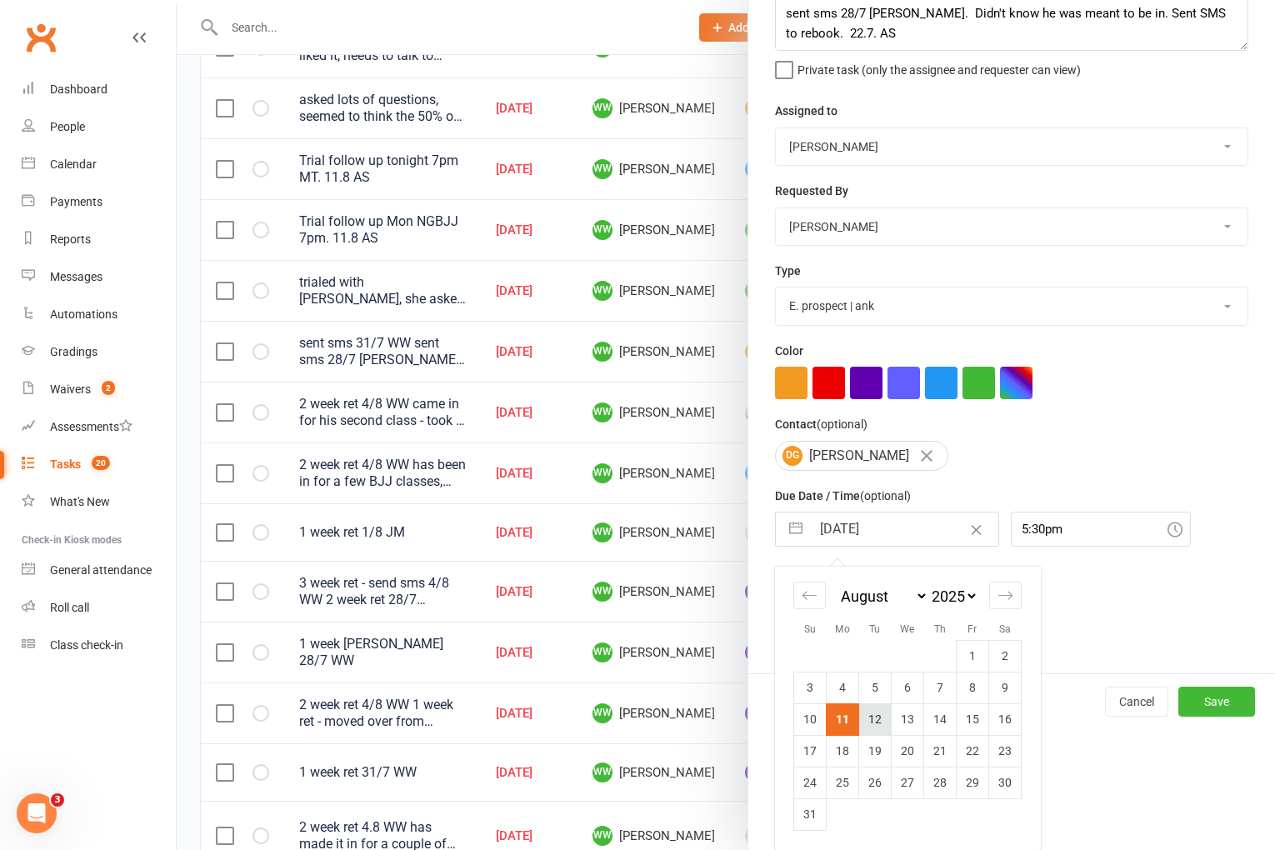
click at [874, 726] on td "12" at bounding box center [875, 720] width 33 height 32
type input "12 Aug 2025"
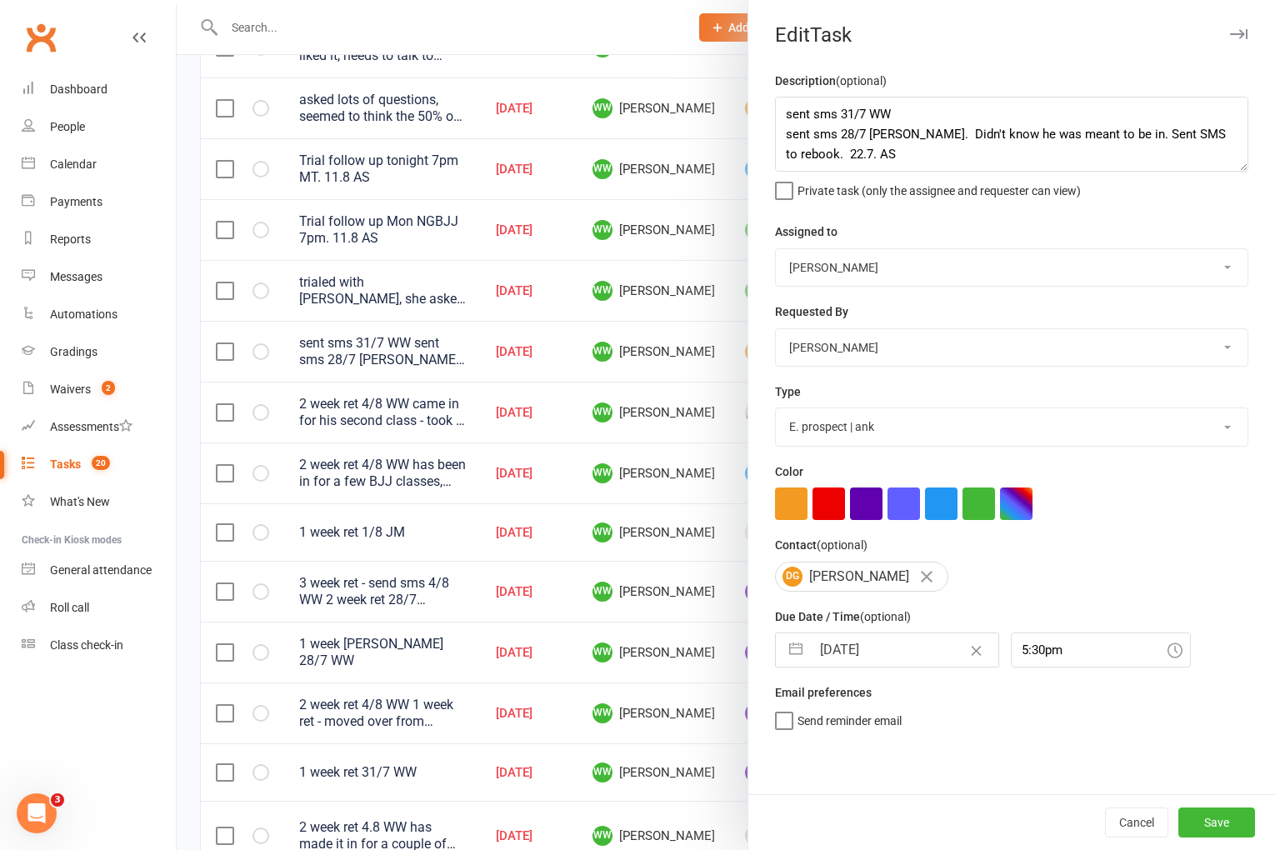
scroll to position [0, 0]
click at [1219, 816] on button "Save" at bounding box center [1217, 823] width 77 height 30
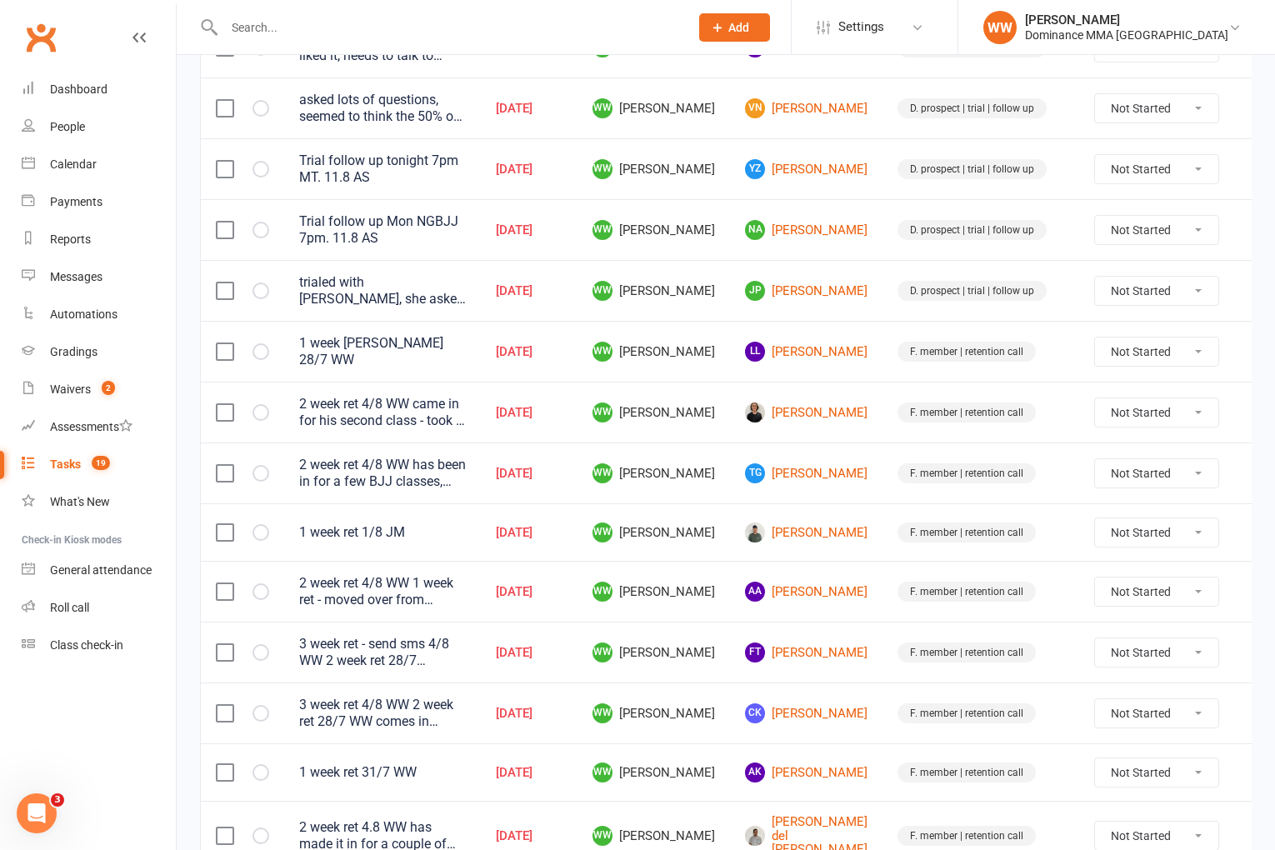
click at [1251, 405] on icon at bounding box center [1259, 412] width 17 height 17
click at [1022, 404] on td "F. member | retention call" at bounding box center [981, 412] width 197 height 61
click at [780, 405] on link "Callan Bell" at bounding box center [806, 413] width 123 height 20
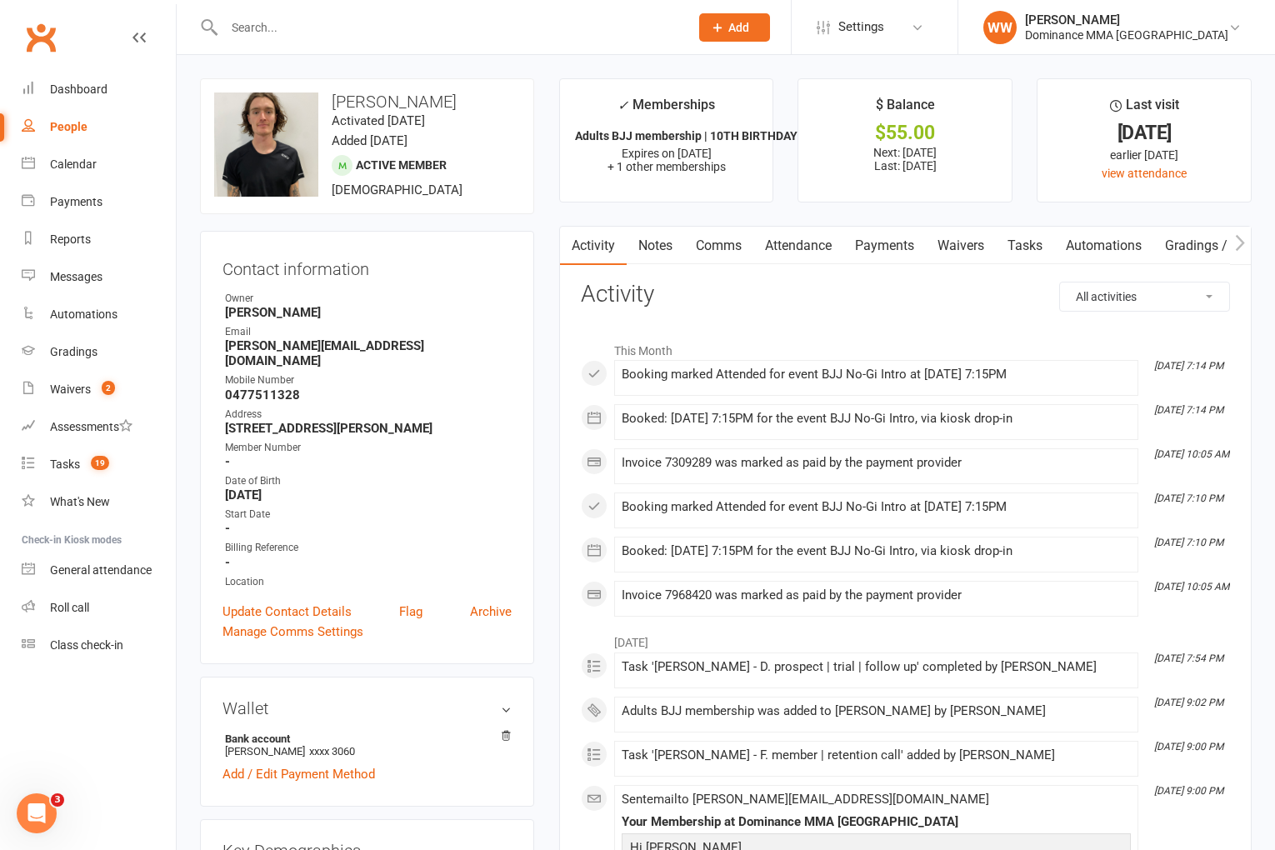
click at [794, 244] on link "Attendance" at bounding box center [799, 246] width 90 height 38
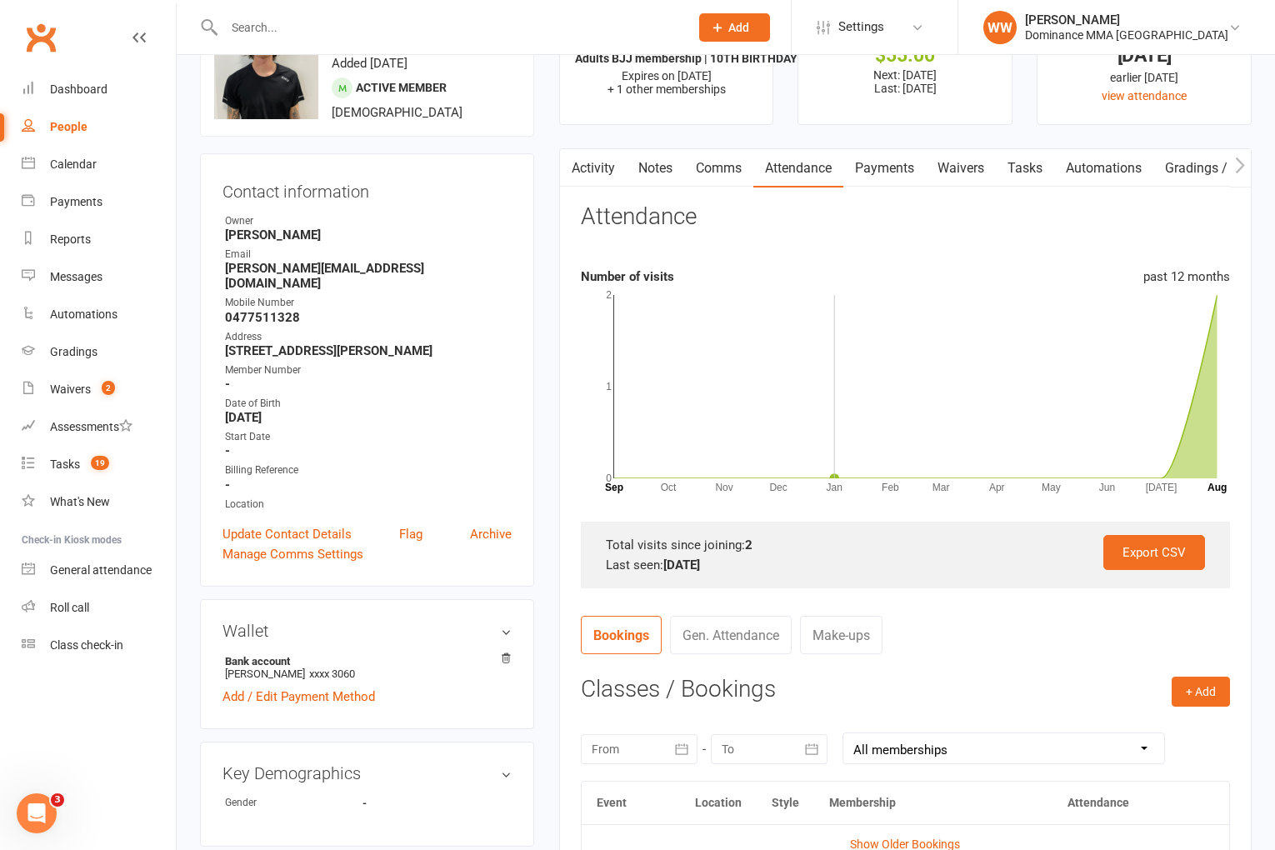
scroll to position [84, 0]
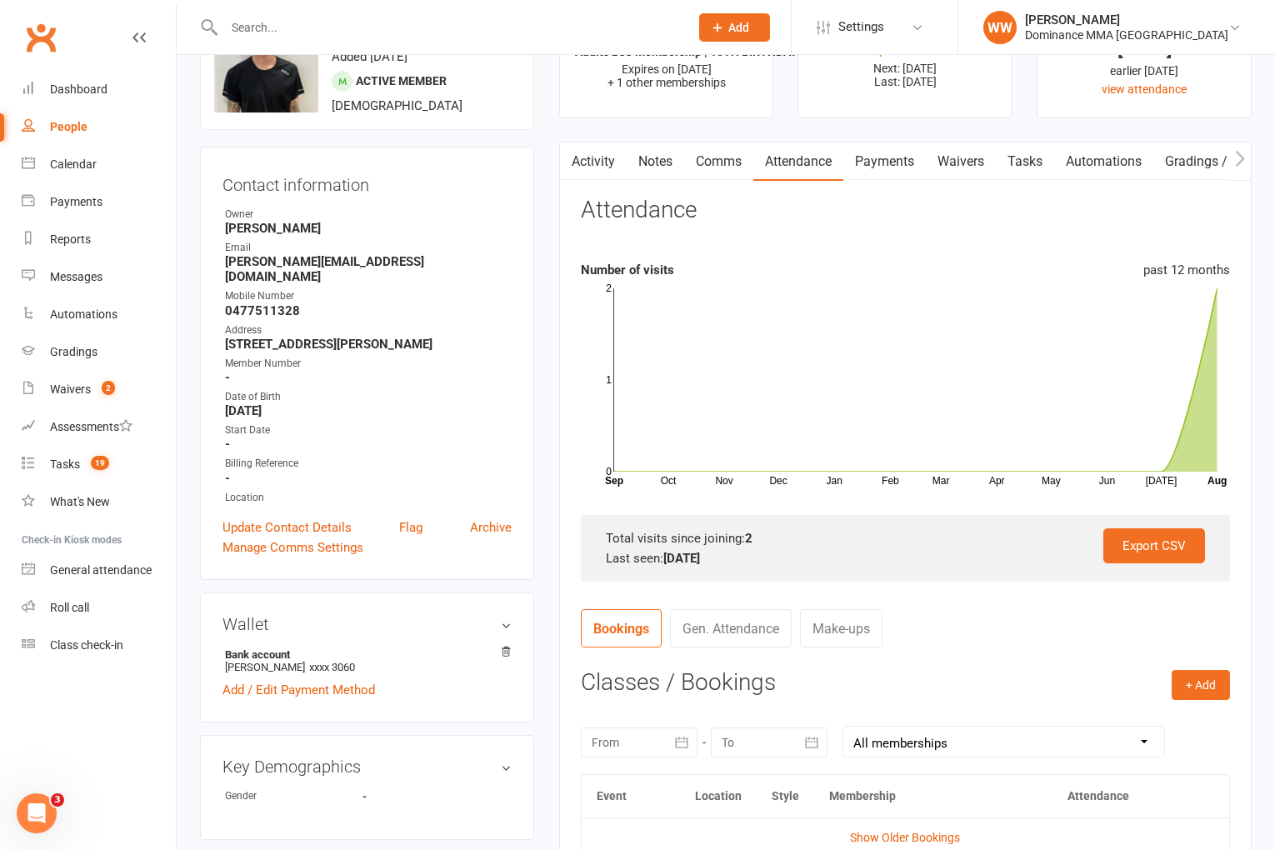
click at [593, 169] on link "Activity" at bounding box center [593, 162] width 67 height 38
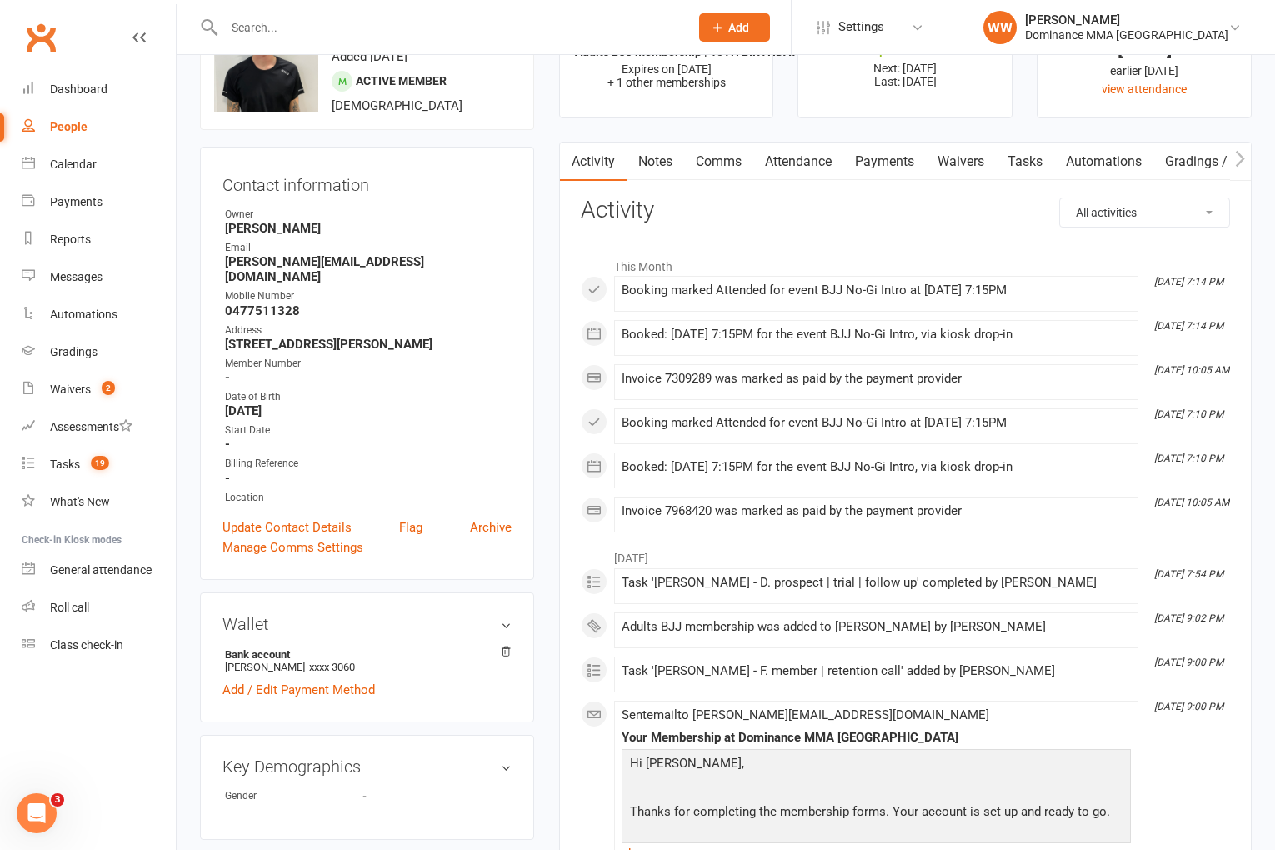
scroll to position [88, 0]
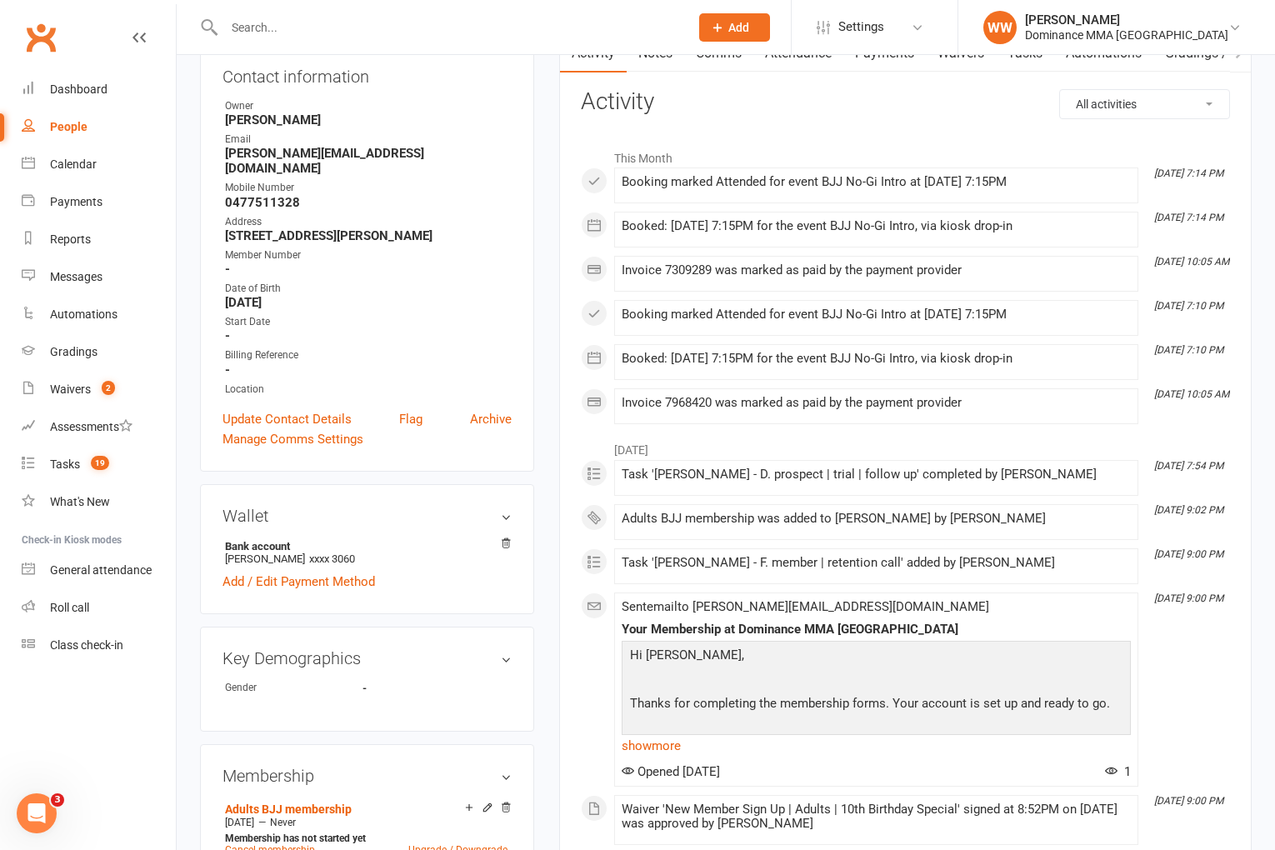
scroll to position [0, 0]
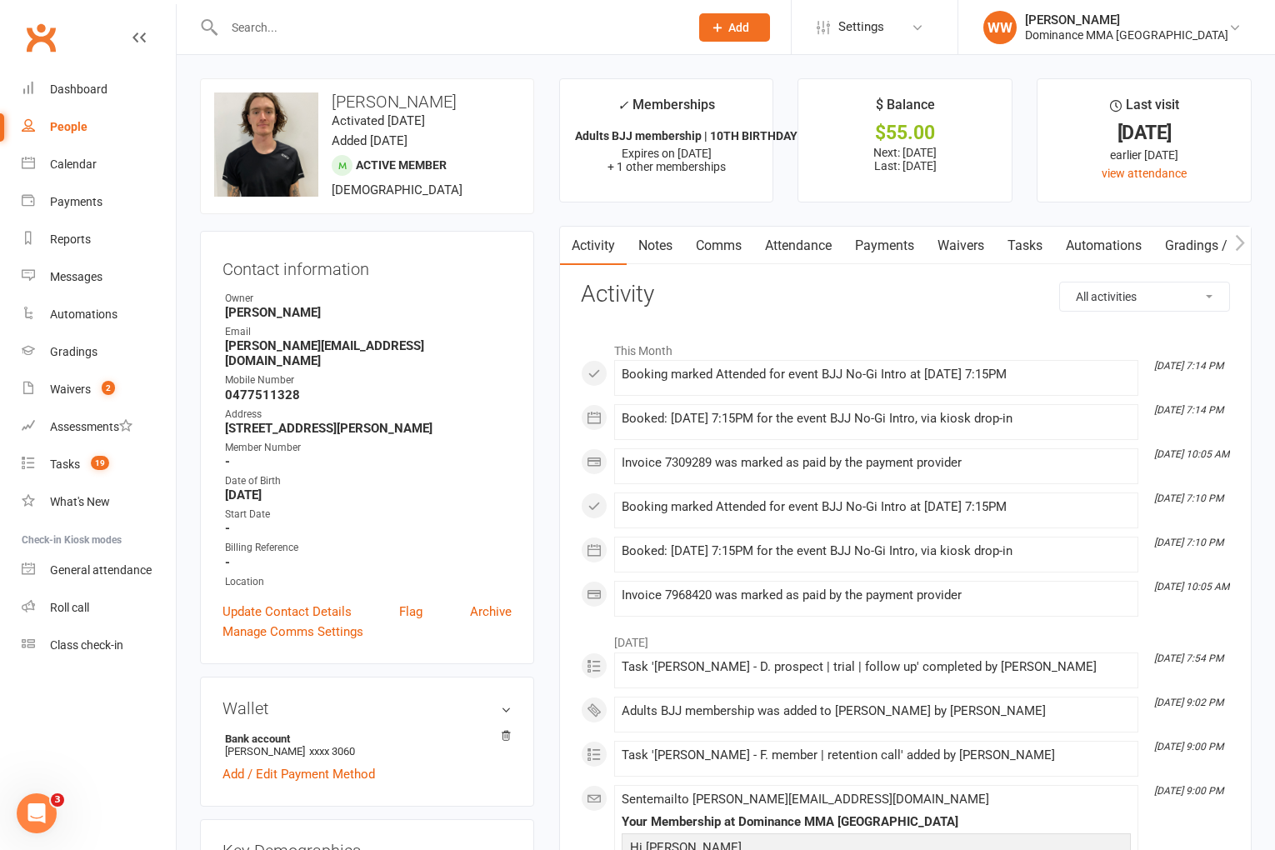
click at [1014, 258] on link "Tasks" at bounding box center [1025, 246] width 58 height 38
select select "incomplete"
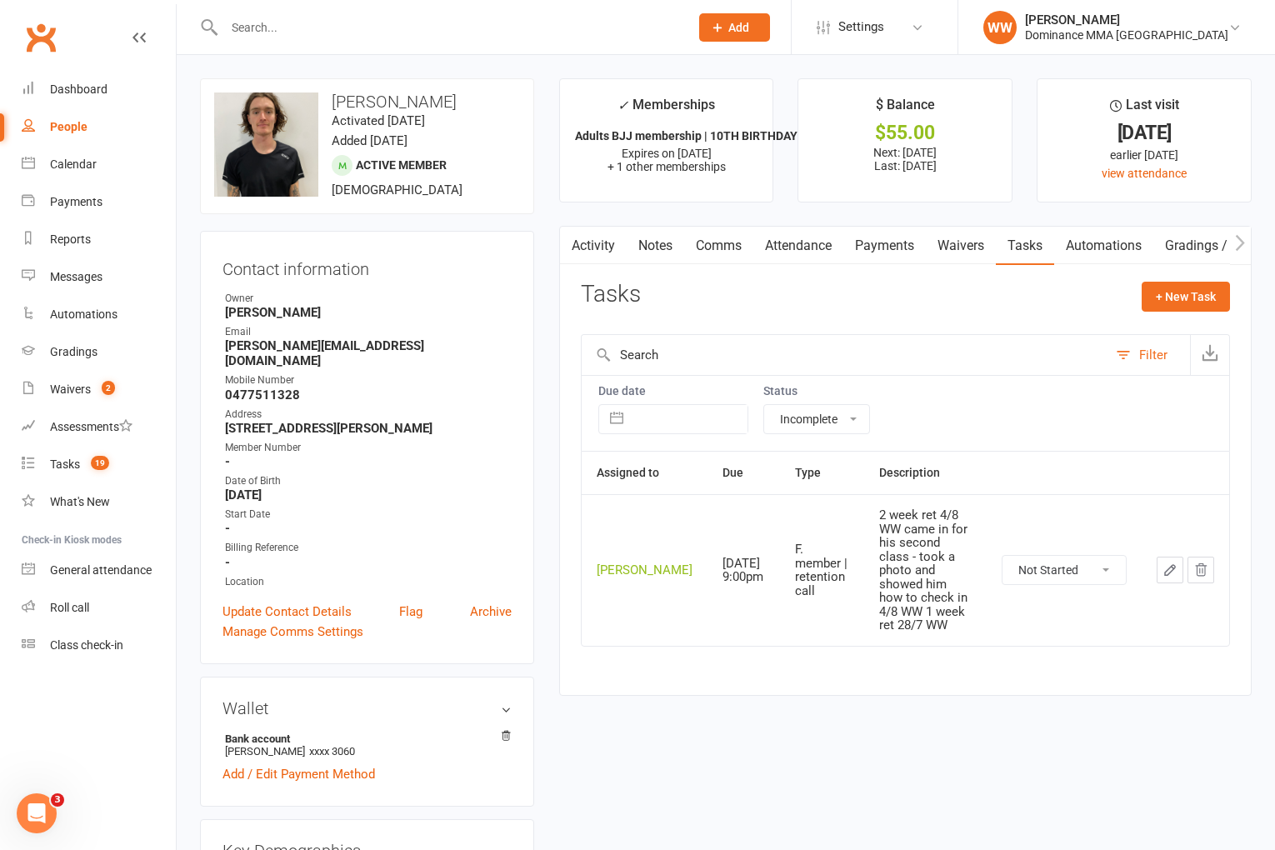
click at [1160, 560] on button "button" at bounding box center [1170, 570] width 27 height 27
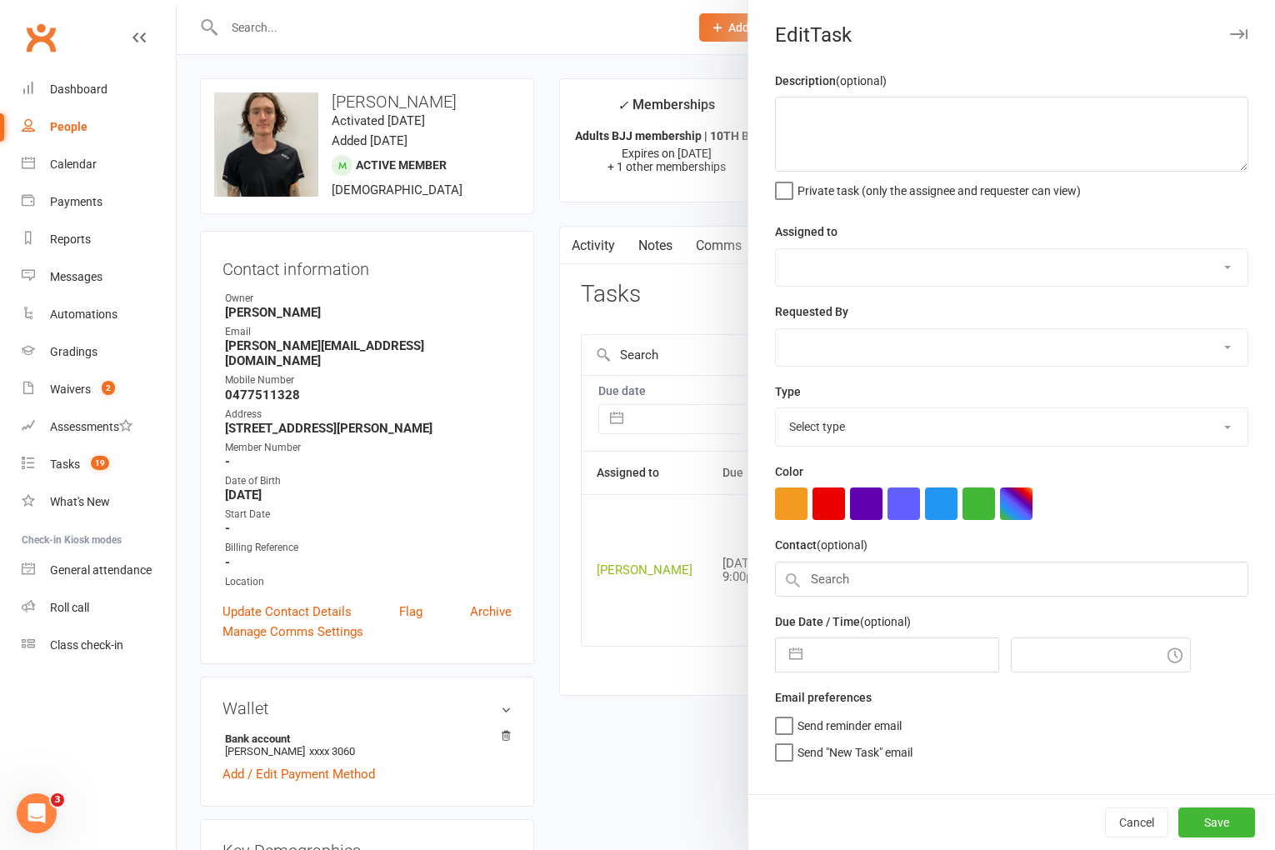
type textarea "2 week ret 4/8 WW came in for his second class - took a photo and showed him ho…"
select select "49757"
type input "11 Aug 2025"
type input "9:00pm"
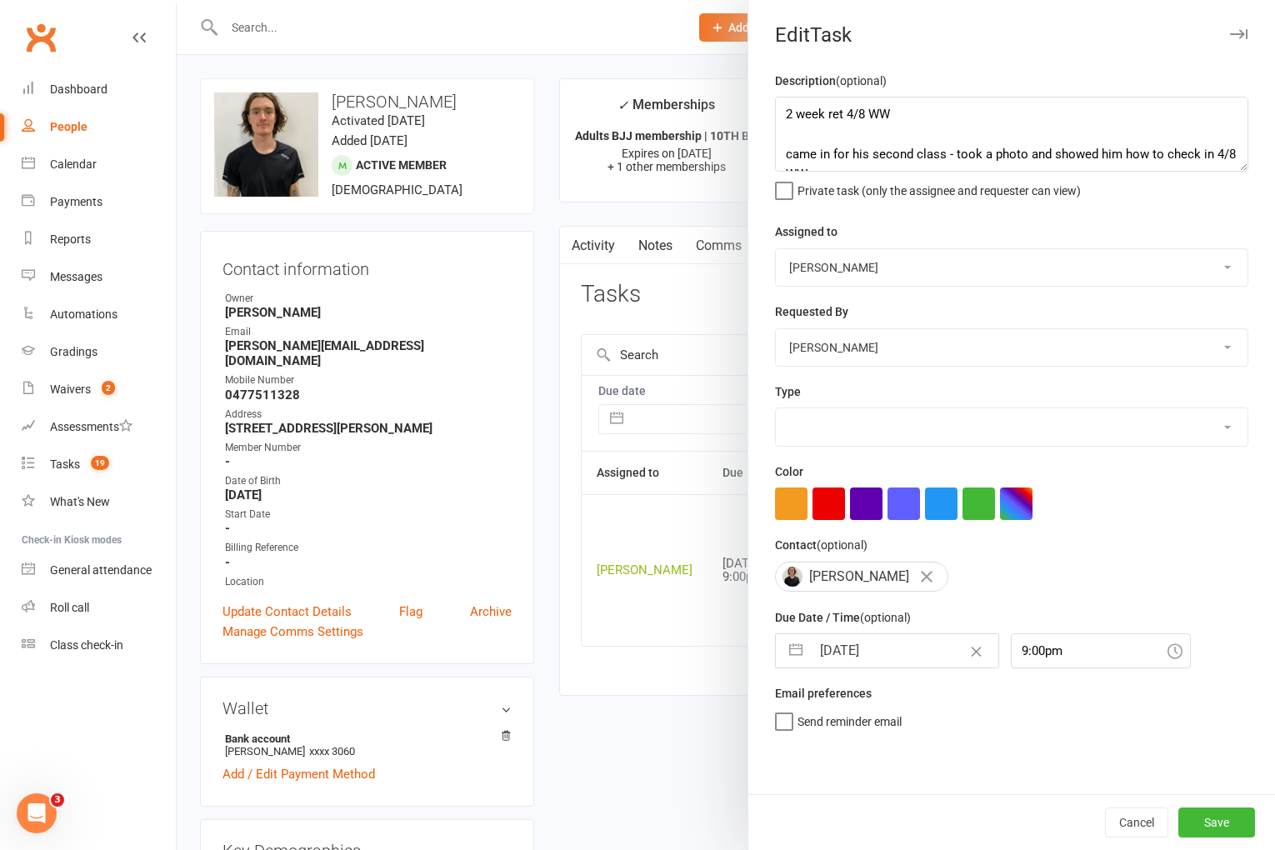
select select "3865"
click at [779, 112] on textarea "2 week ret 4/8 WW came in for his second class - took a photo and showed him ho…" at bounding box center [1011, 134] width 473 height 75
type textarea "send sms 2 week ret 4/8 WW came in for his second class - took a photo and show…"
click at [852, 668] on div "11 Aug 2025 Navigate forward to interact with the calendar and select a date. P…" at bounding box center [887, 650] width 224 height 35
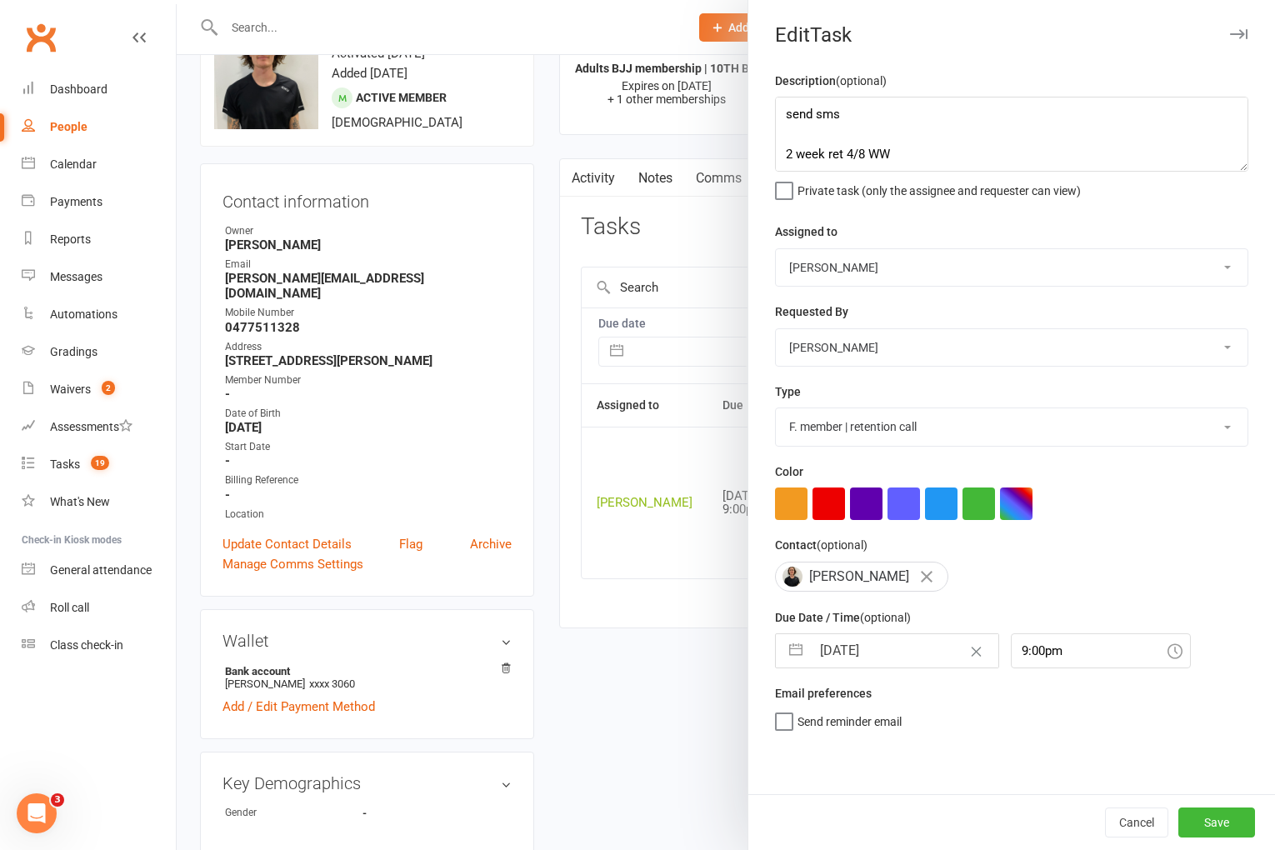
scroll to position [93, 0]
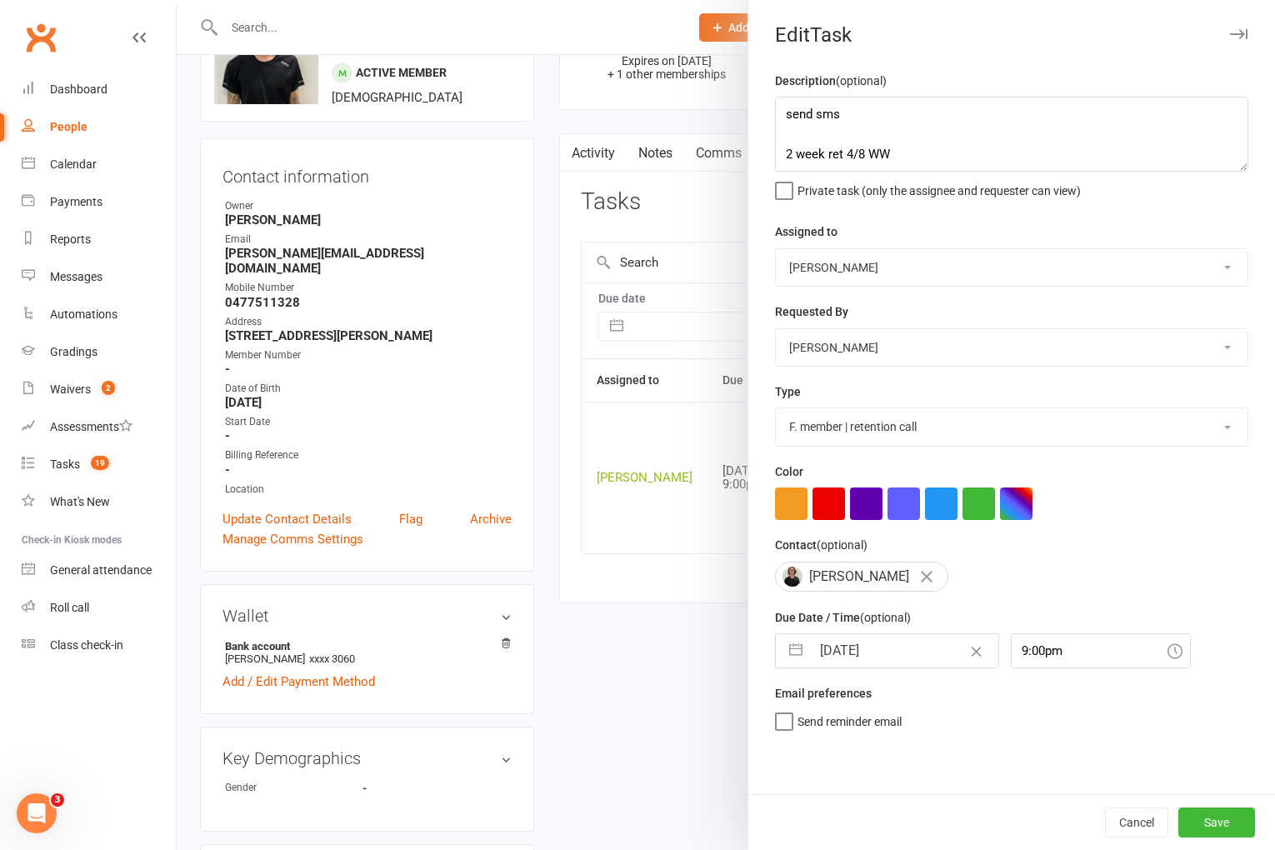
click at [859, 657] on input "11 Aug 2025" at bounding box center [905, 650] width 188 height 33
select select "6"
select select "2025"
select select "7"
select select "2025"
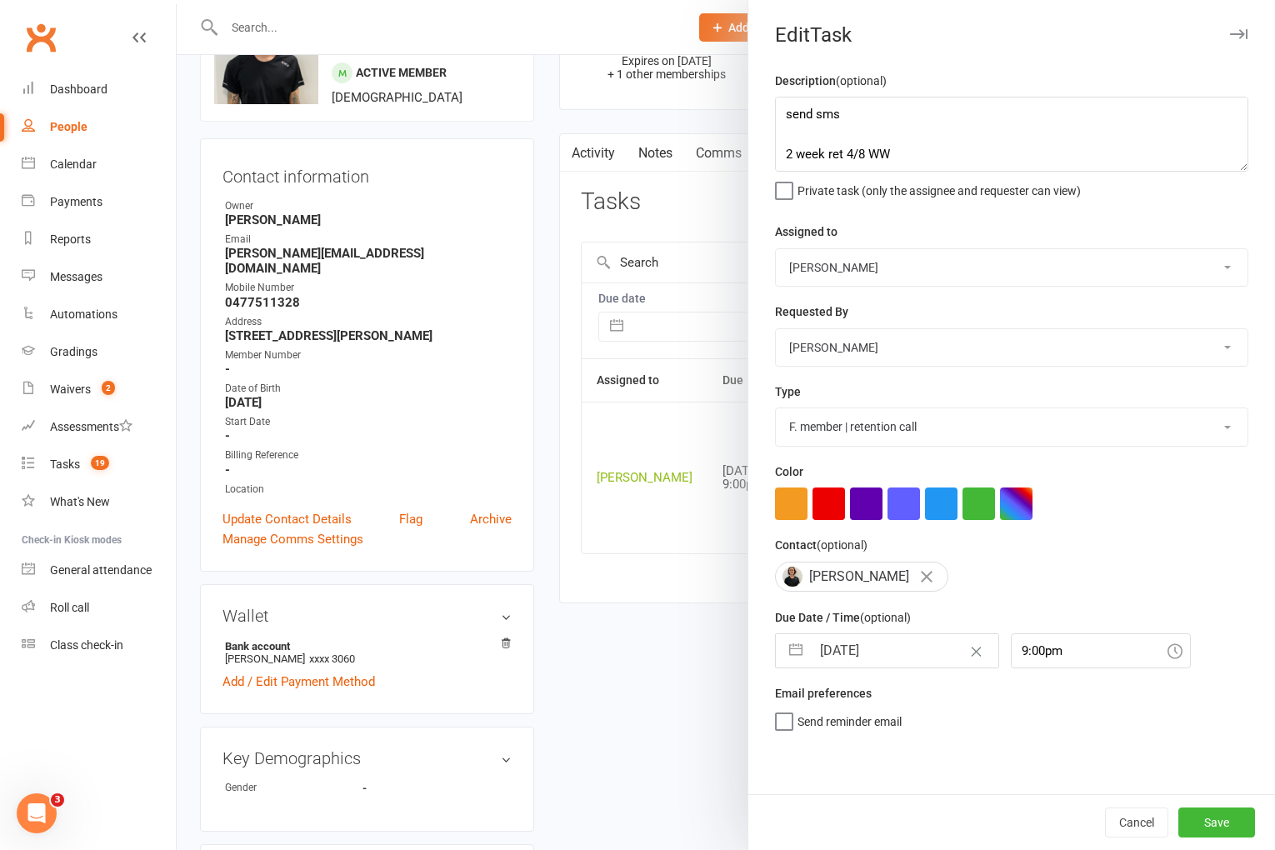
select select "8"
select select "2025"
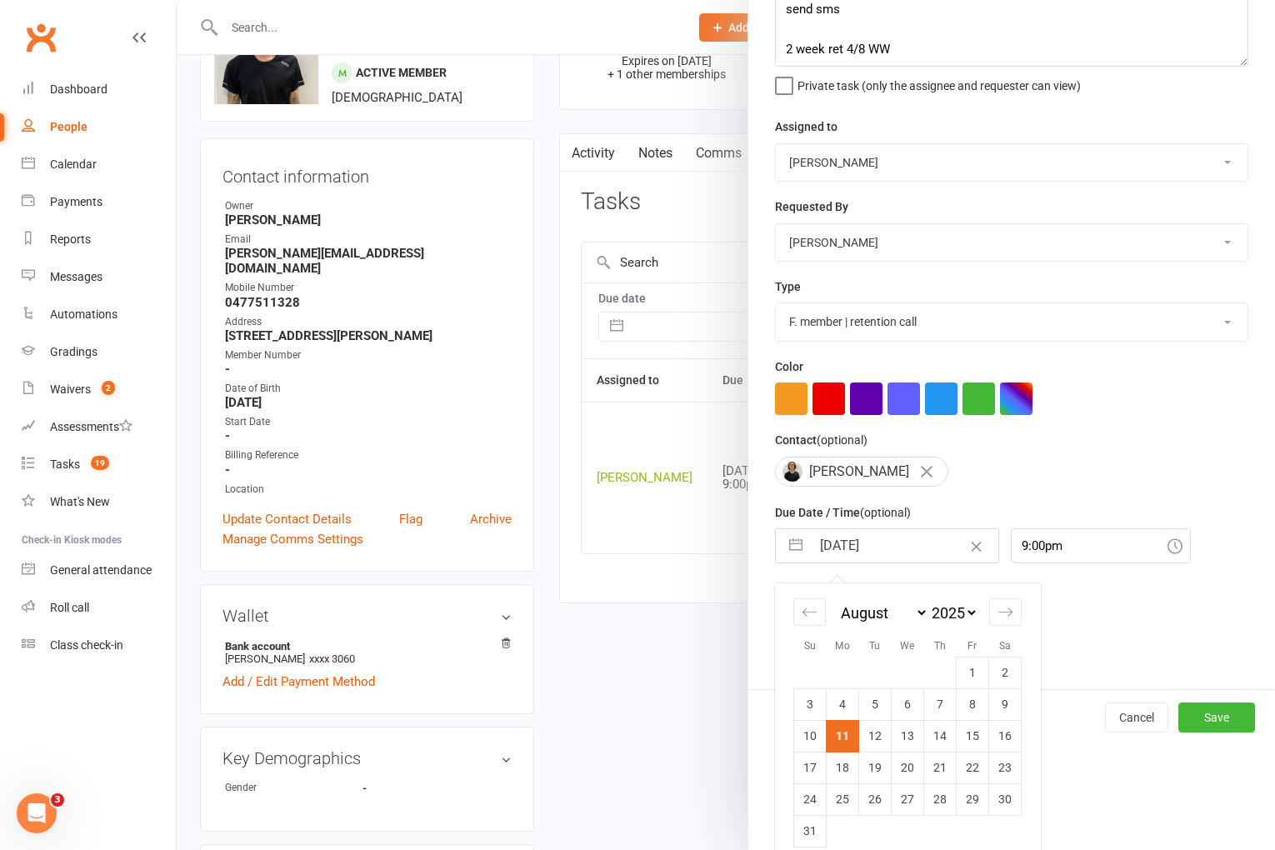
scroll to position [124, 0]
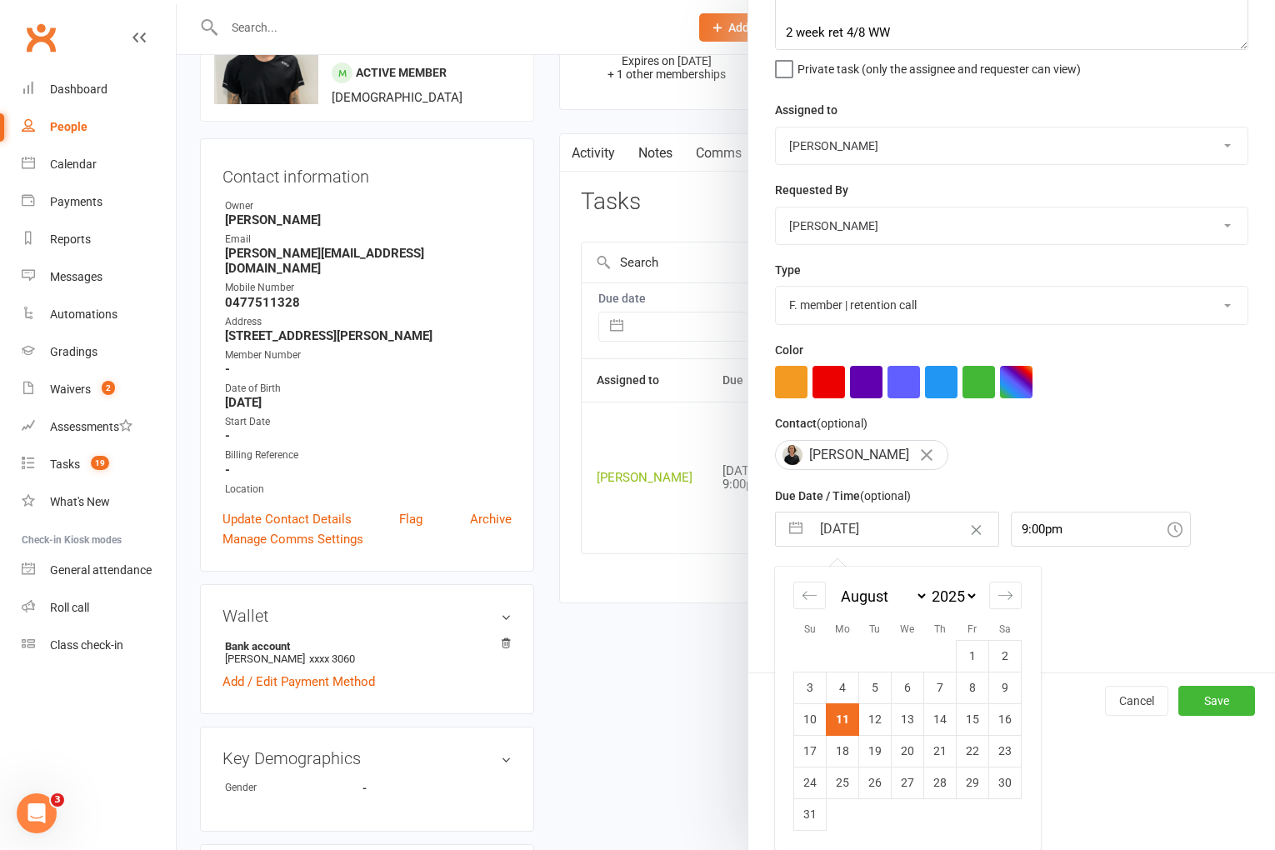
click at [866, 720] on td "12" at bounding box center [875, 720] width 33 height 32
type input "12 Aug 2025"
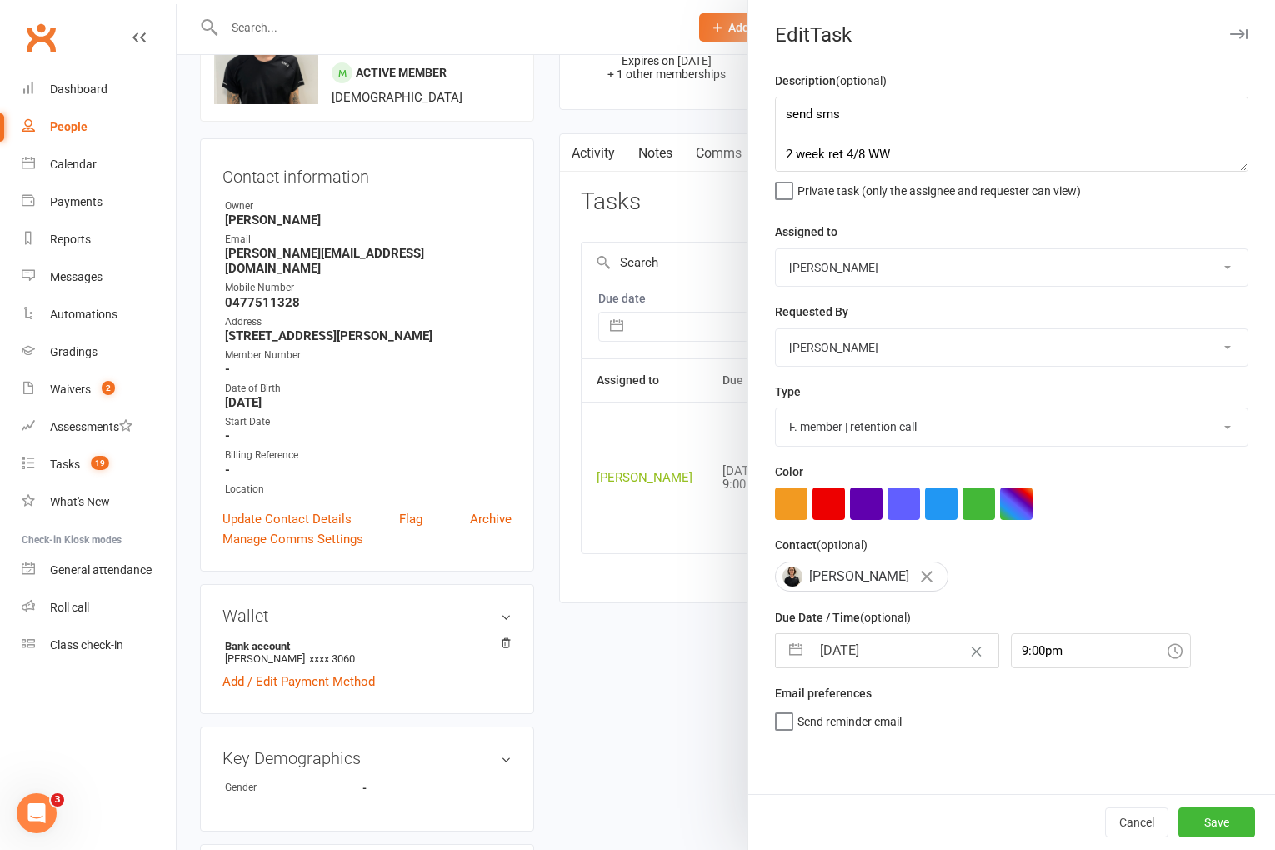
scroll to position [0, 0]
drag, startPoint x: 1229, startPoint y: 813, endPoint x: 1023, endPoint y: 809, distance: 205.9
click at [1229, 813] on button "Save" at bounding box center [1217, 823] width 77 height 30
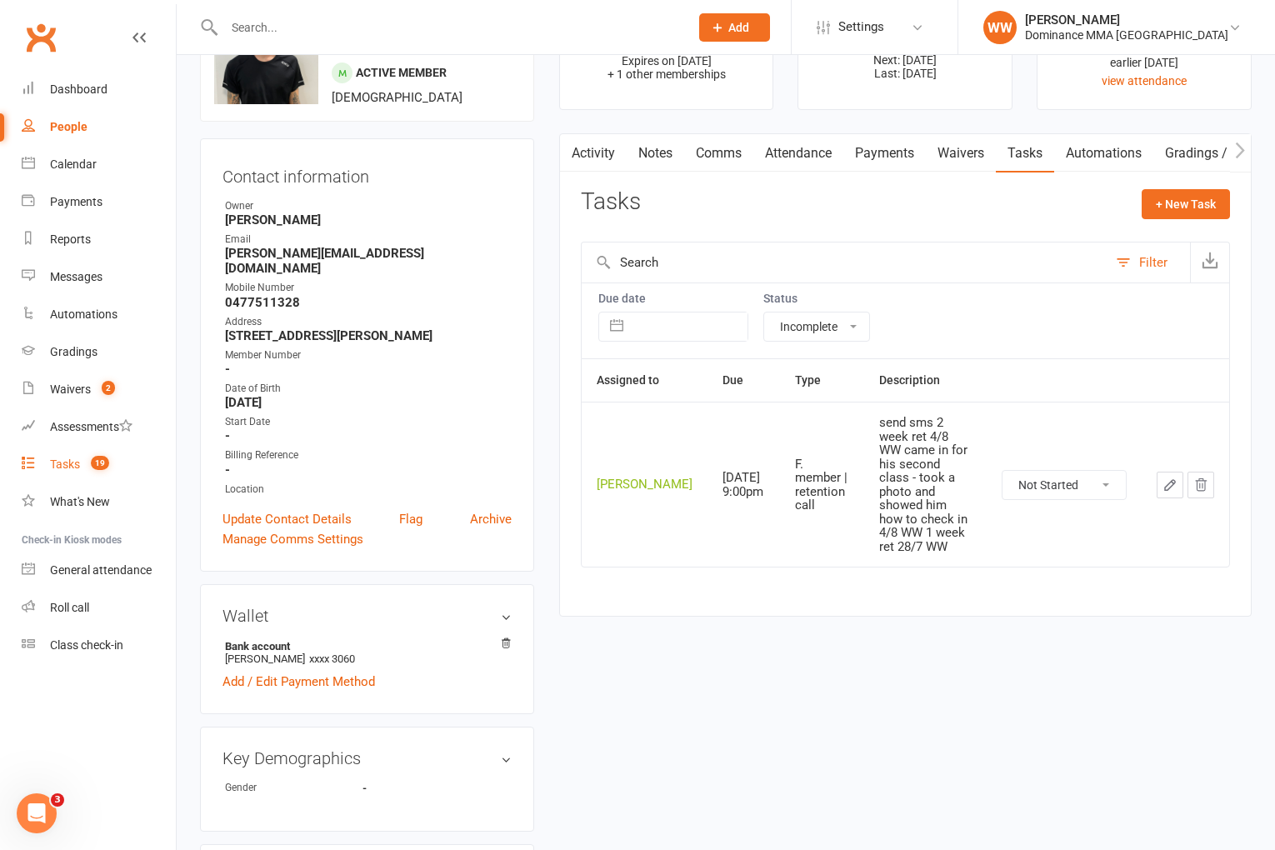
click at [68, 463] on div "Tasks" at bounding box center [65, 464] width 30 height 13
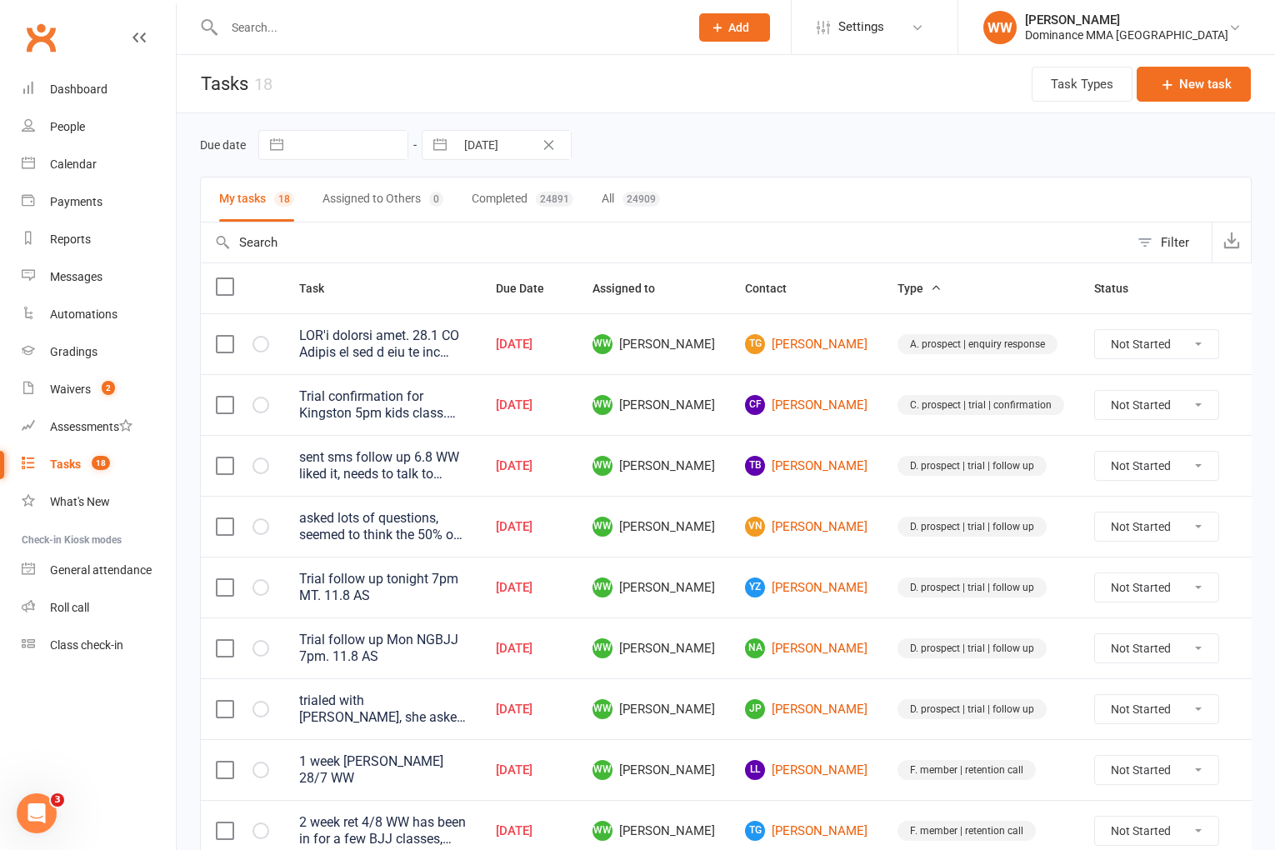
click at [730, 582] on td "WW Will Wesley" at bounding box center [654, 587] width 153 height 61
click at [730, 589] on td "WW Will Wesley" at bounding box center [654, 587] width 153 height 61
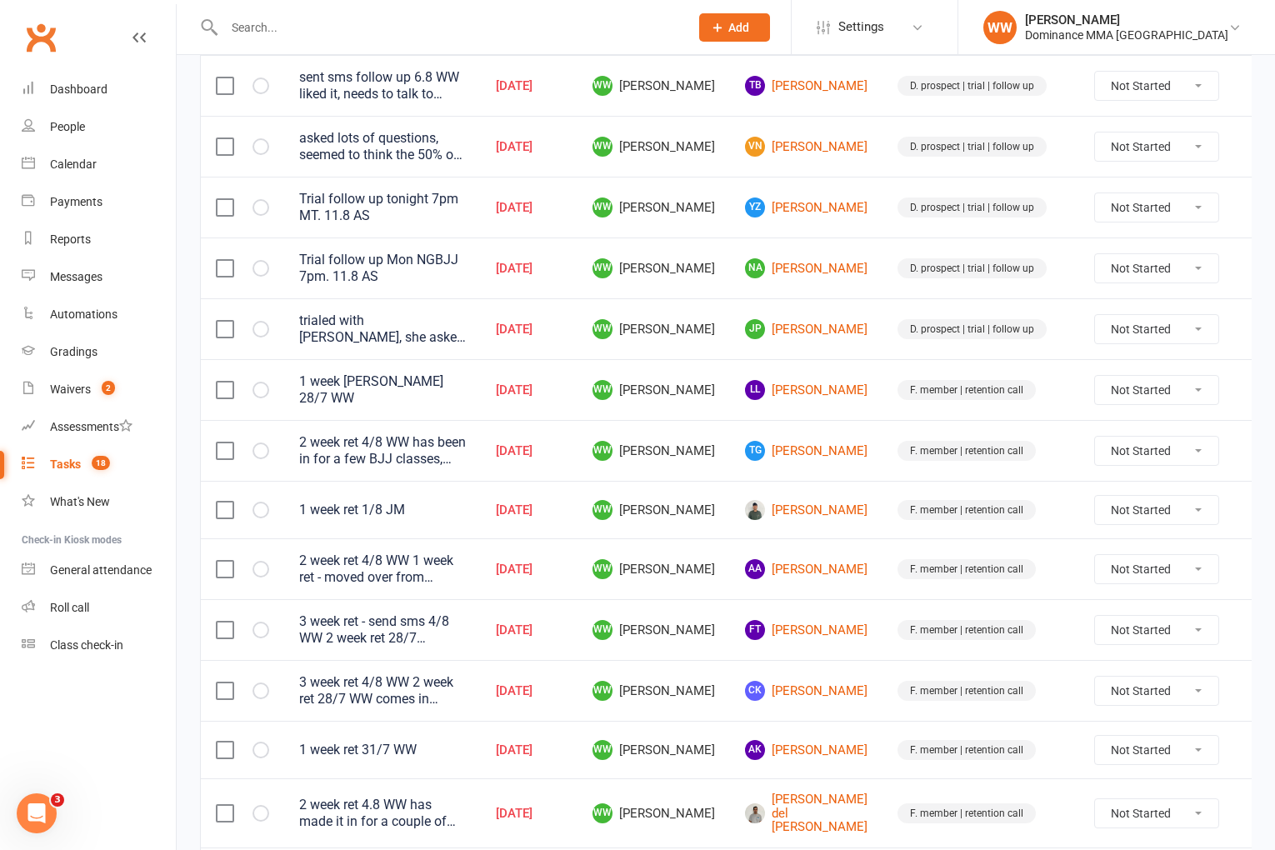
scroll to position [392, 0]
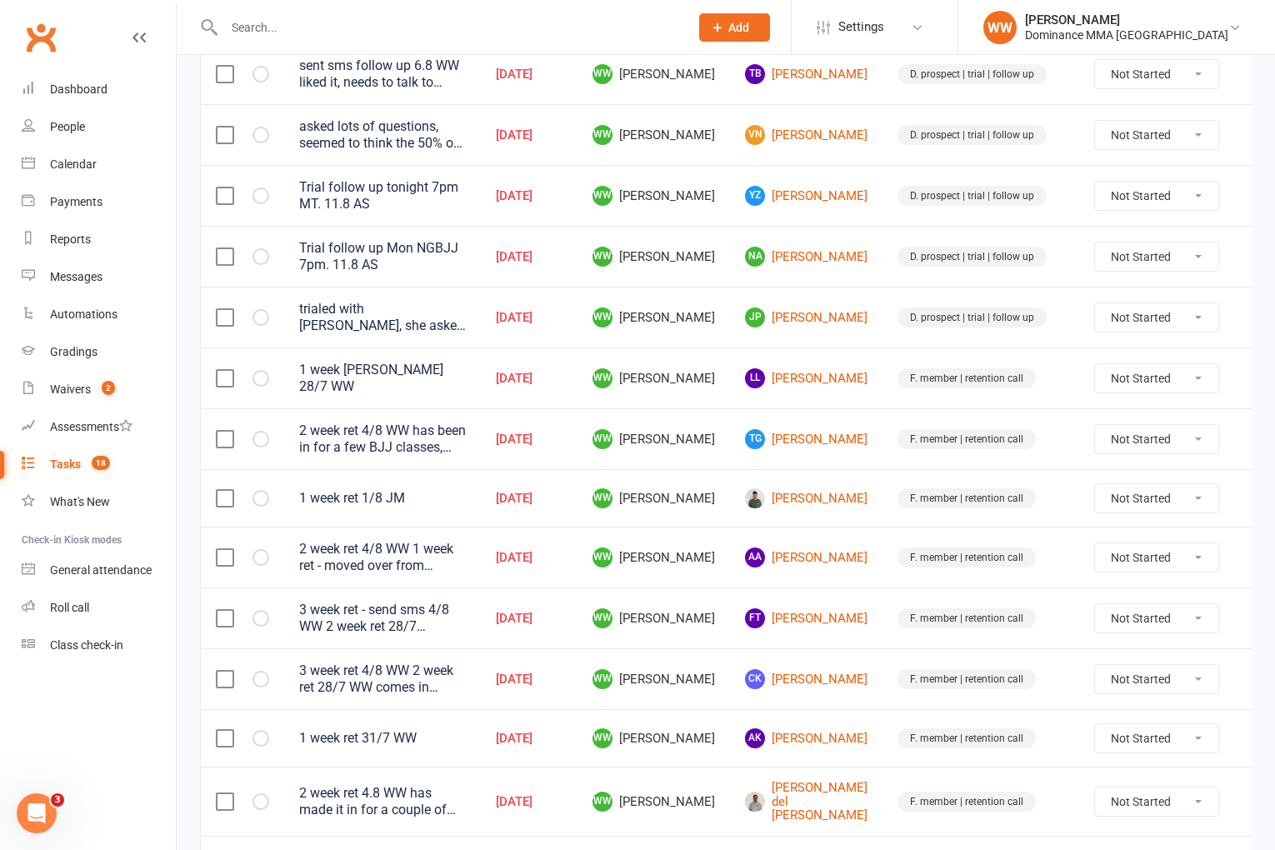
click at [1251, 438] on icon at bounding box center [1259, 439] width 17 height 17
click at [1118, 503] on link "Edit" at bounding box center [1152, 501] width 165 height 33
type textarea "2 week ret 4/8 WW has been in for a few BJJ classes, said he's getting his ass …"
select select "49757"
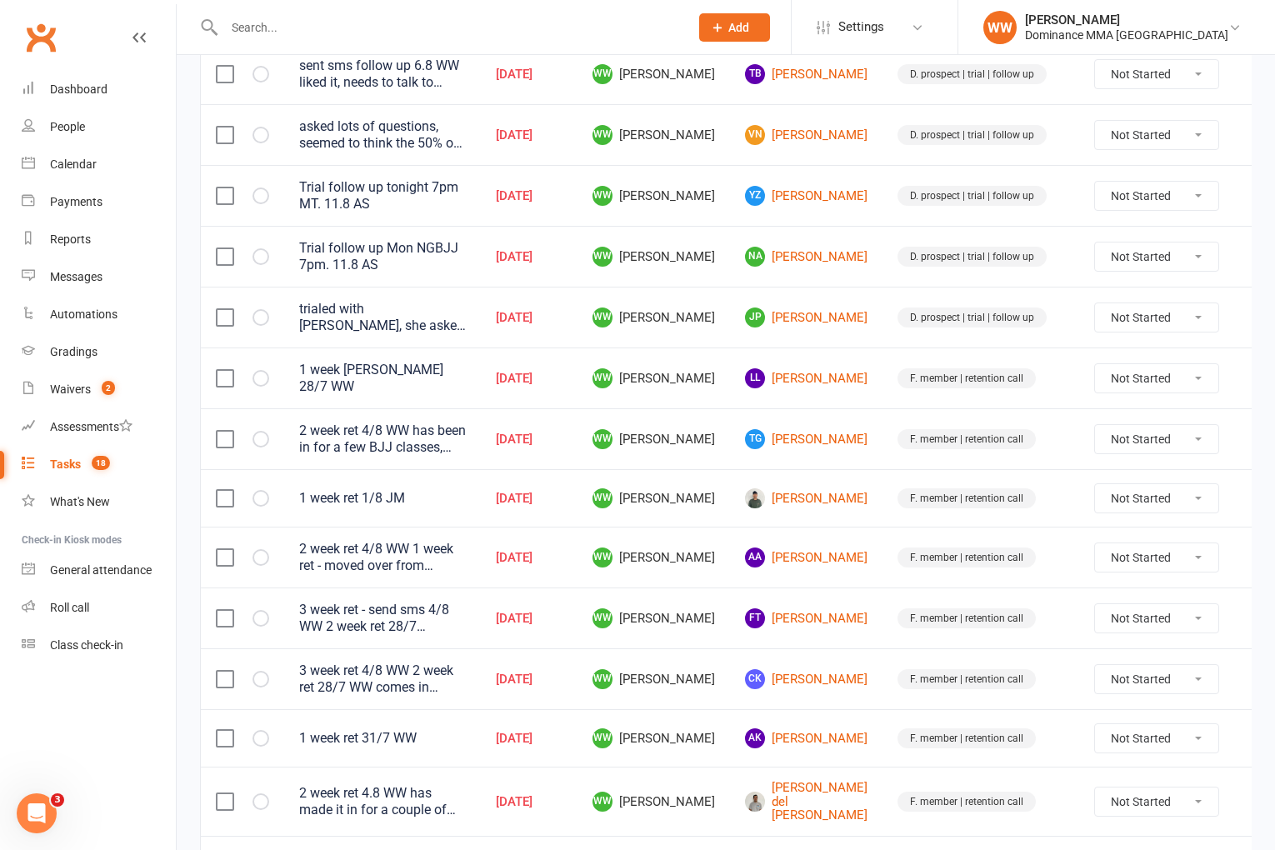
type input "11 Aug 2025"
type input "8:30pm"
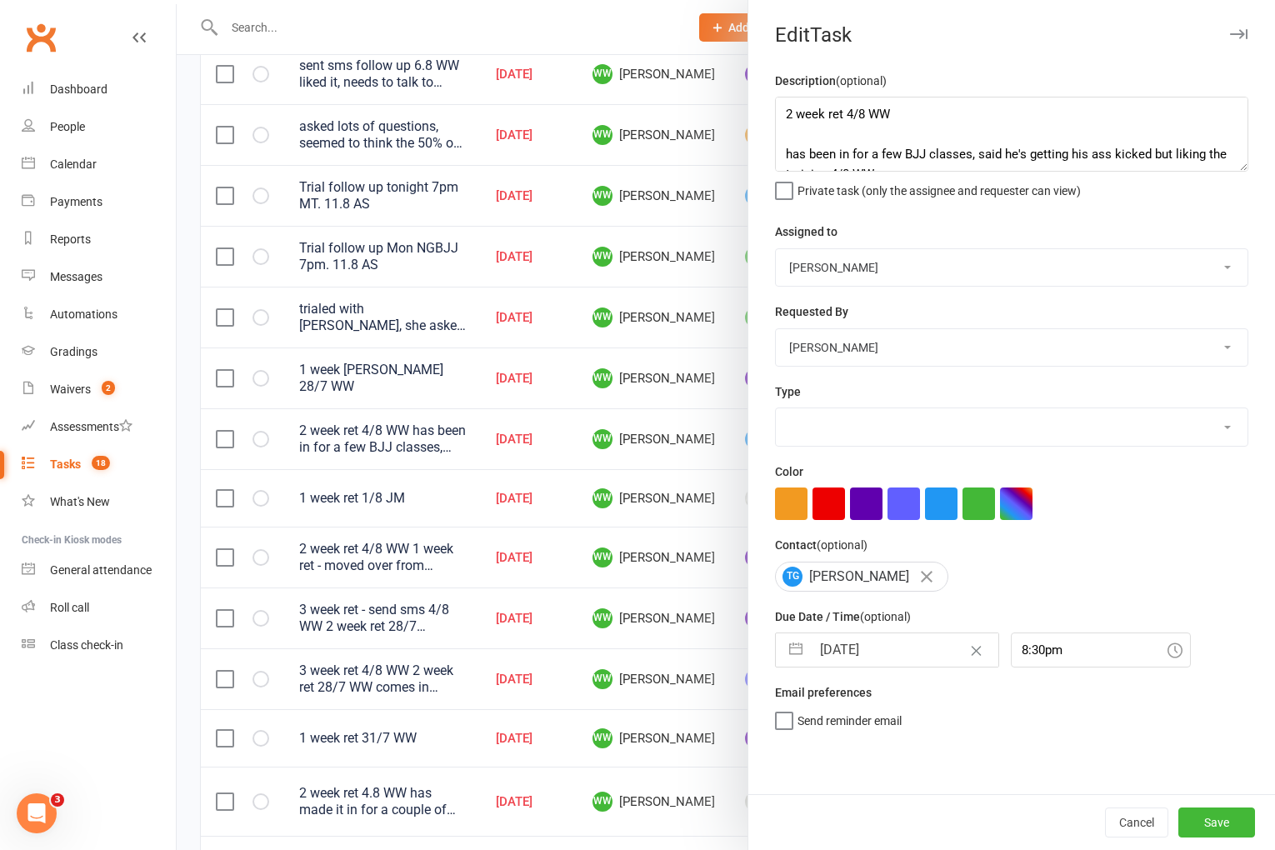
select select "3865"
click at [785, 114] on textarea "2 week ret 4/8 WW has been in for a few BJJ classes, said he's getting his ass …" at bounding box center [1011, 134] width 473 height 75
type textarea "3 week ret. - send sms 11/8 WW 2 week ret 4/8 WW has been in for a few BJJ clas…"
click at [876, 663] on input "11 Aug 2025" at bounding box center [905, 649] width 188 height 33
select select "6"
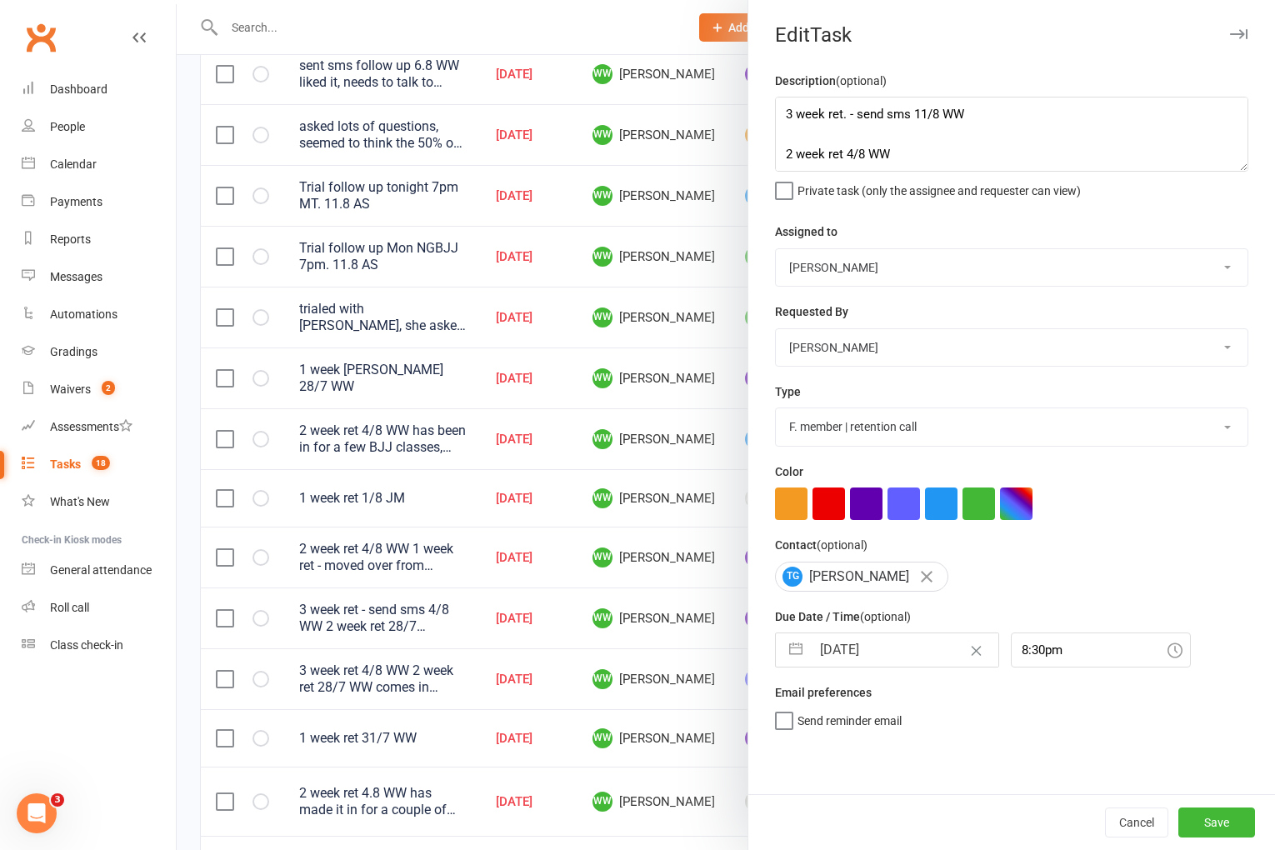
select select "2025"
select select "7"
select select "2025"
select select "8"
select select "2025"
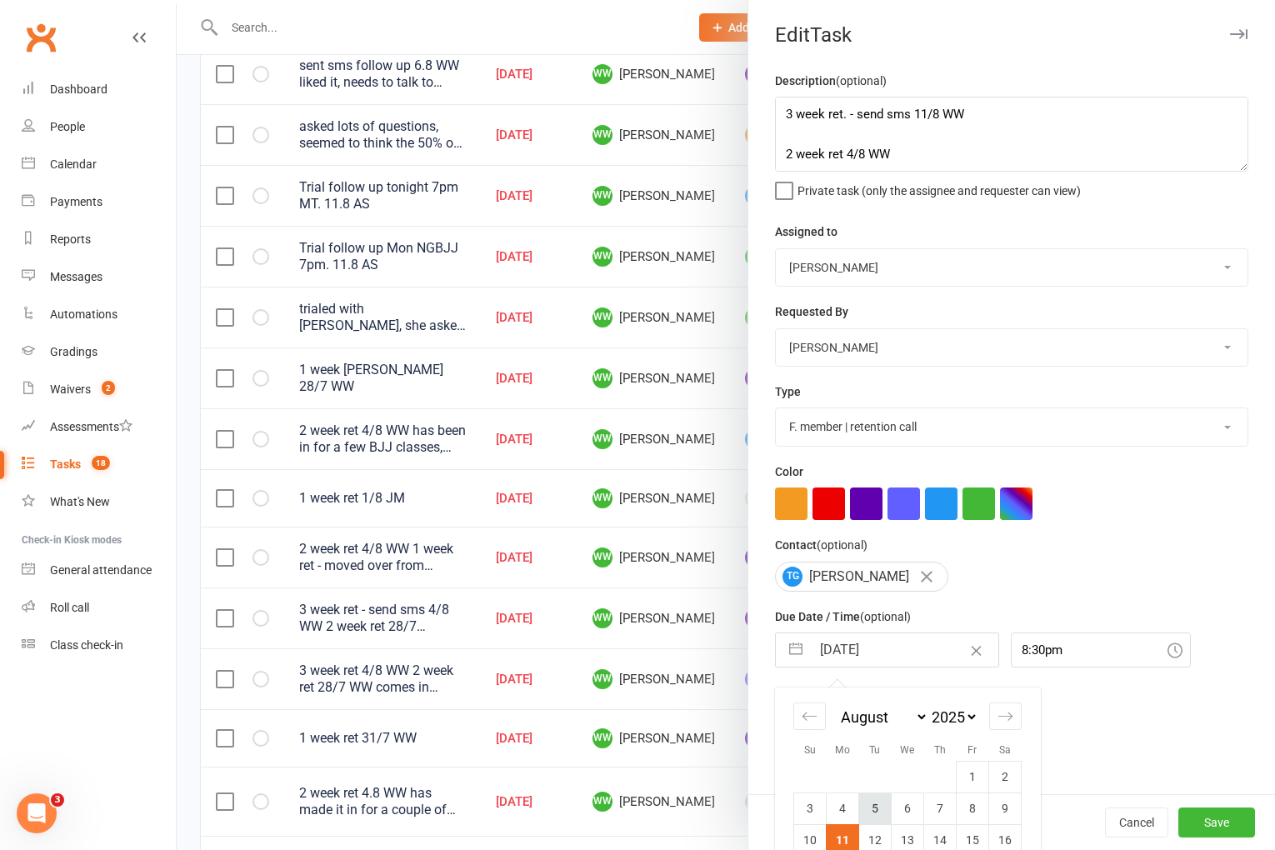
scroll to position [123, 0]
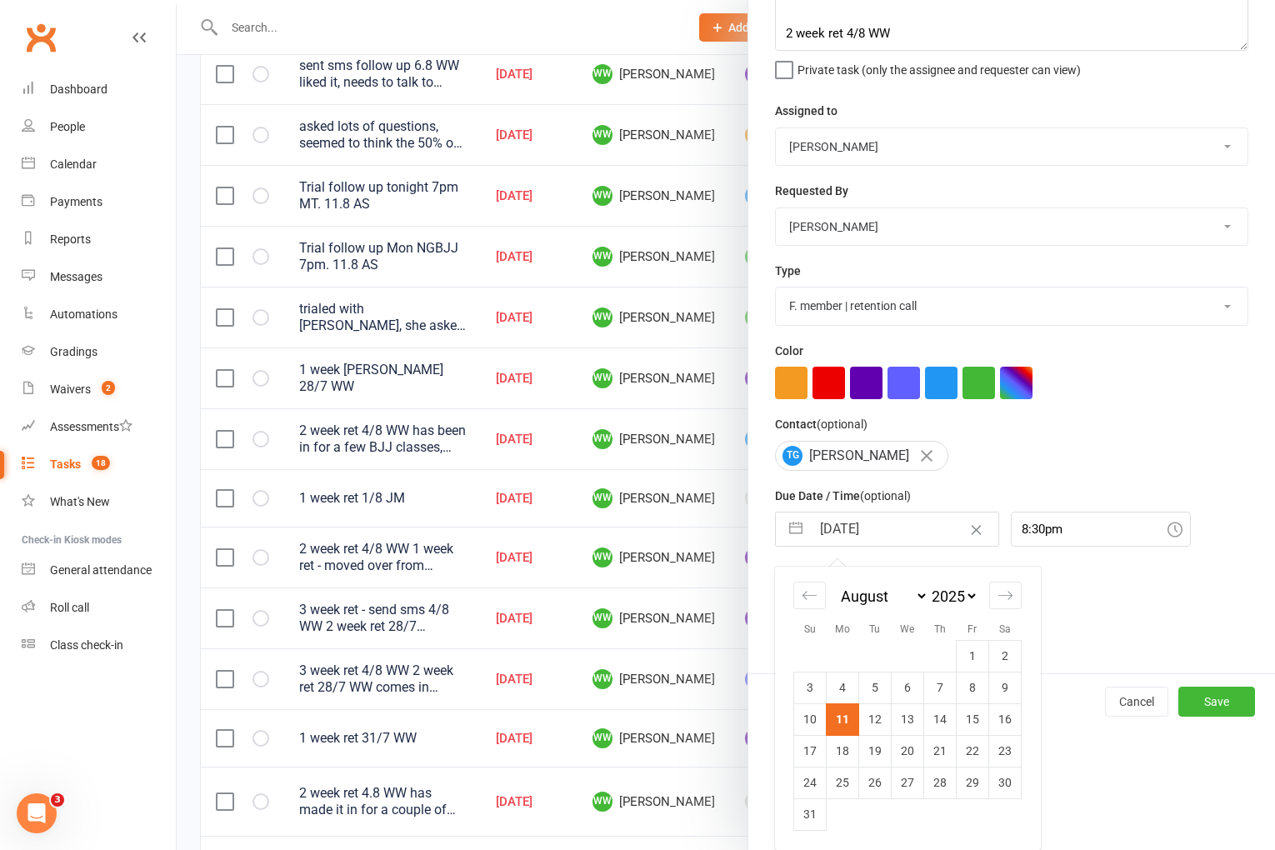
drag, startPoint x: 845, startPoint y: 755, endPoint x: 983, endPoint y: 789, distance: 141.5
click at [845, 755] on td "18" at bounding box center [843, 751] width 33 height 32
type input "18 Aug 2025"
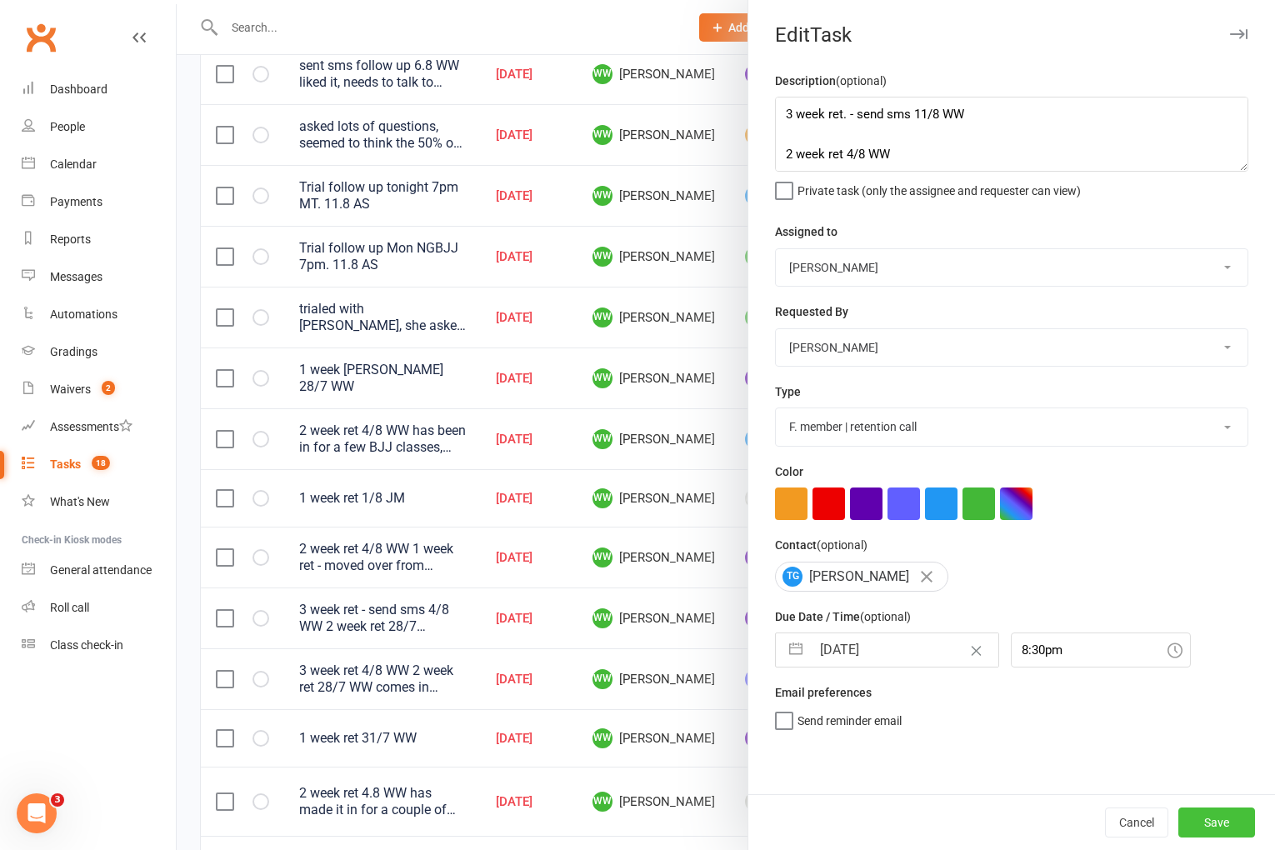
click at [1201, 824] on button "Save" at bounding box center [1217, 823] width 77 height 30
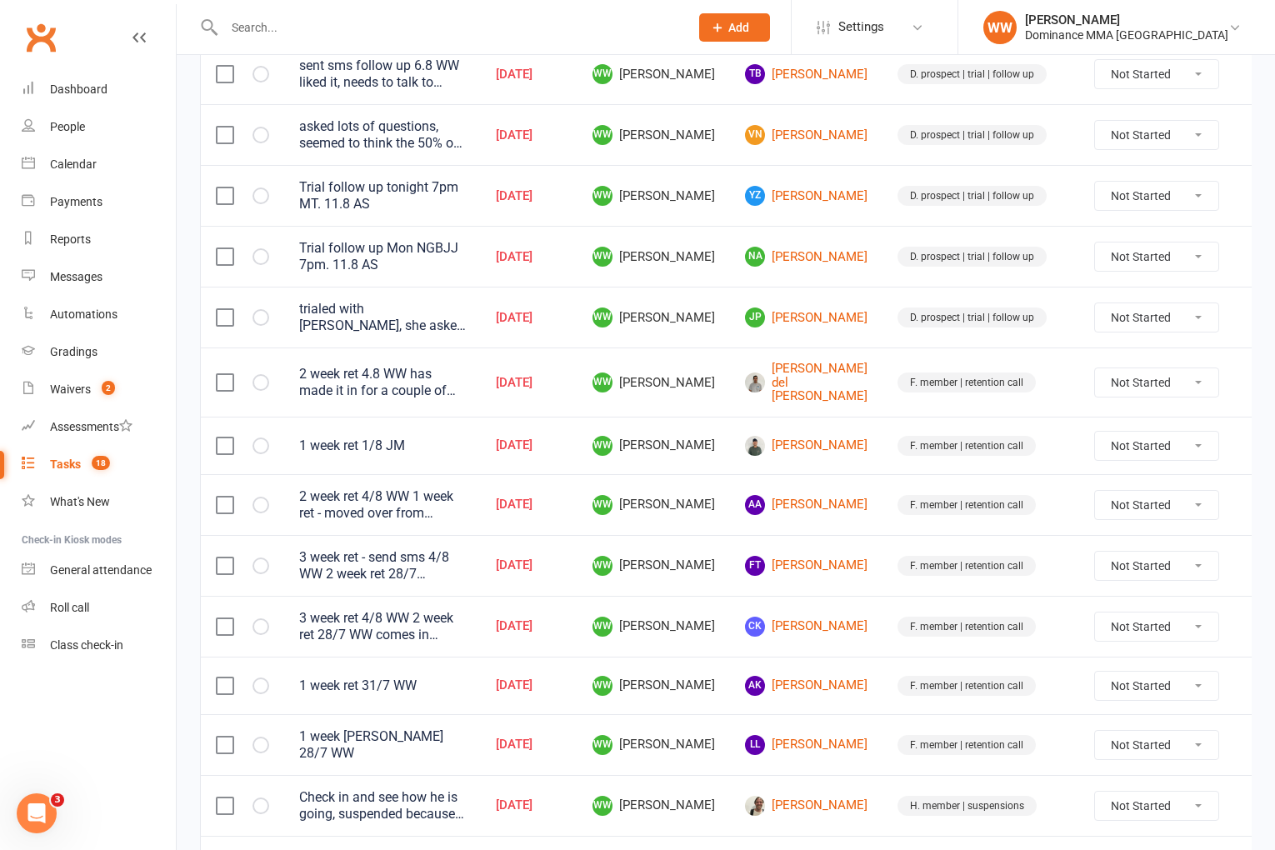
click at [883, 599] on td "F. member | retention call" at bounding box center [981, 626] width 197 height 61
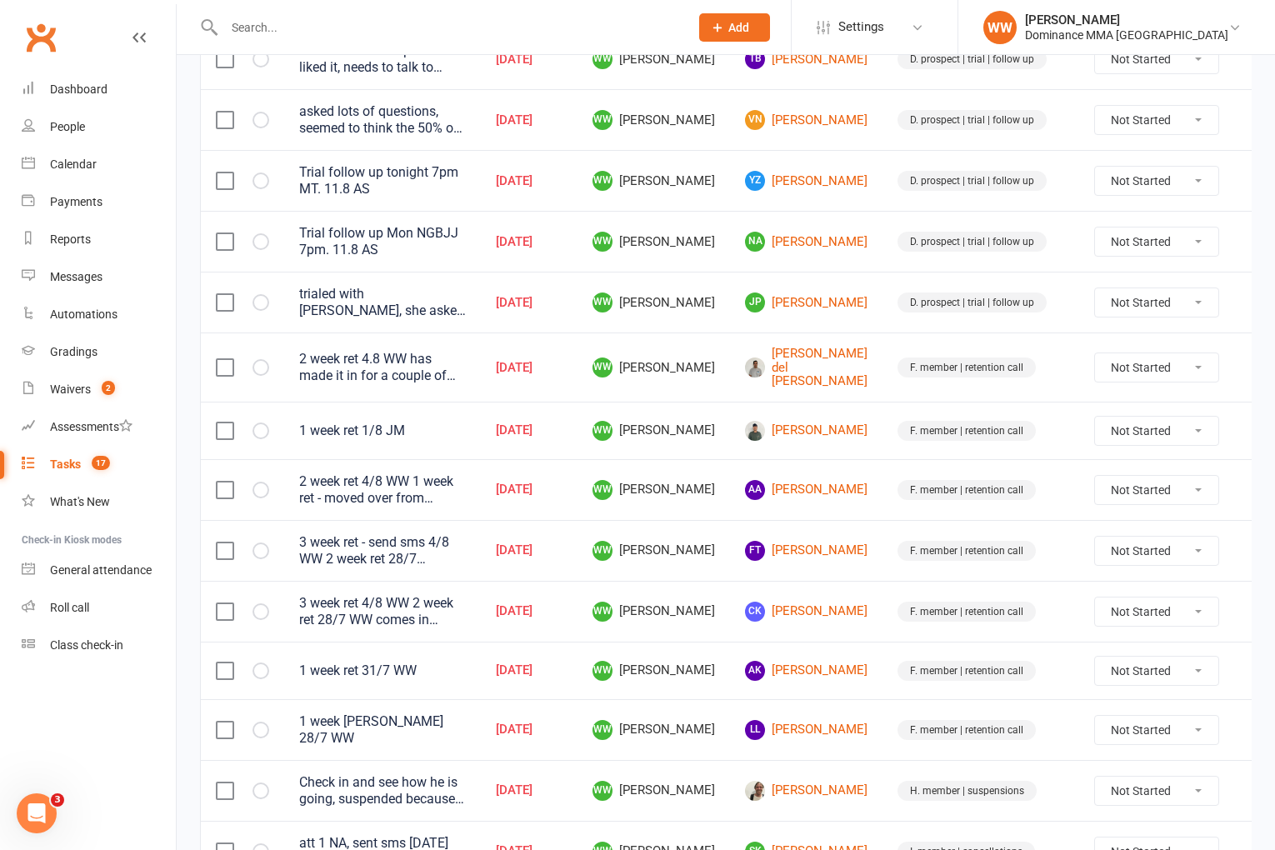
scroll to position [416, 0]
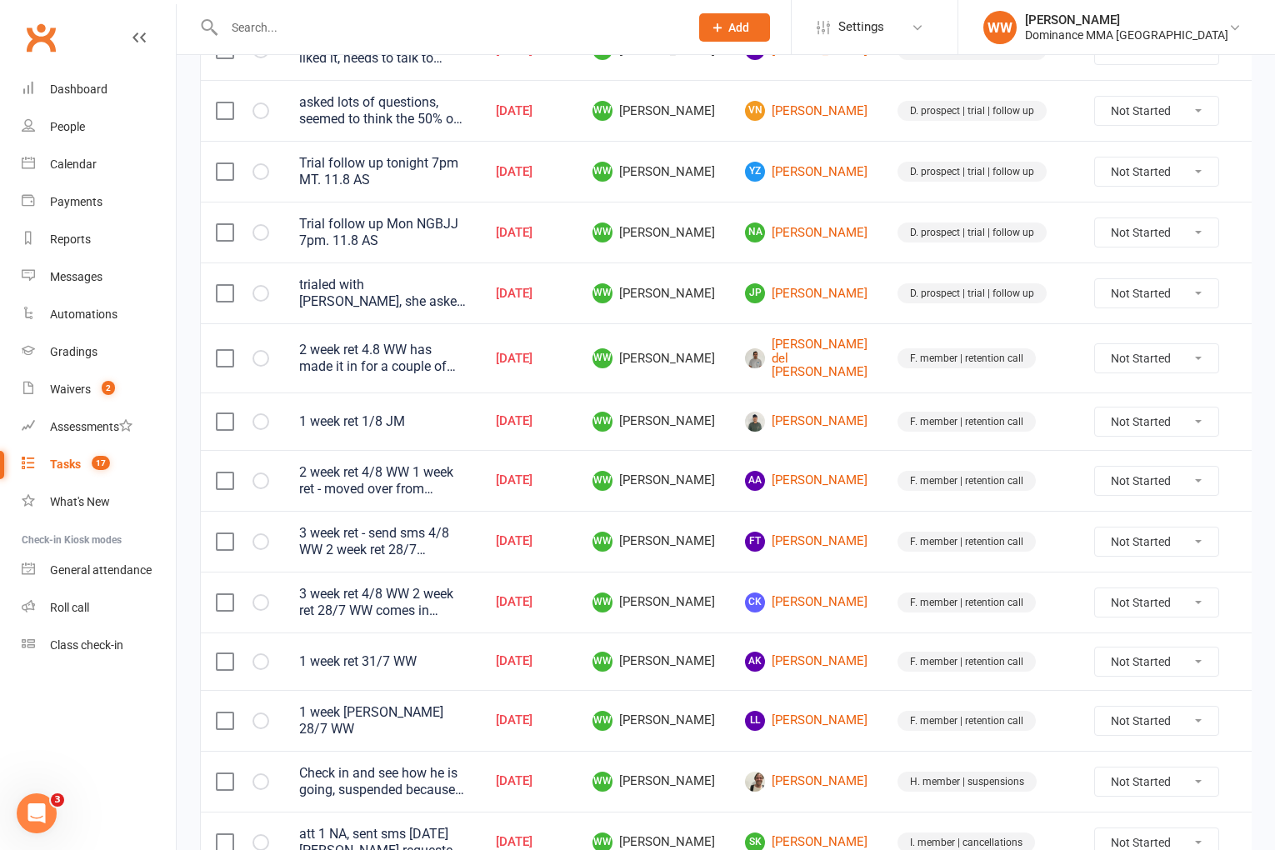
click at [1251, 541] on icon at bounding box center [1259, 541] width 17 height 17
click at [1123, 607] on link "Edit" at bounding box center [1152, 607] width 165 height 33
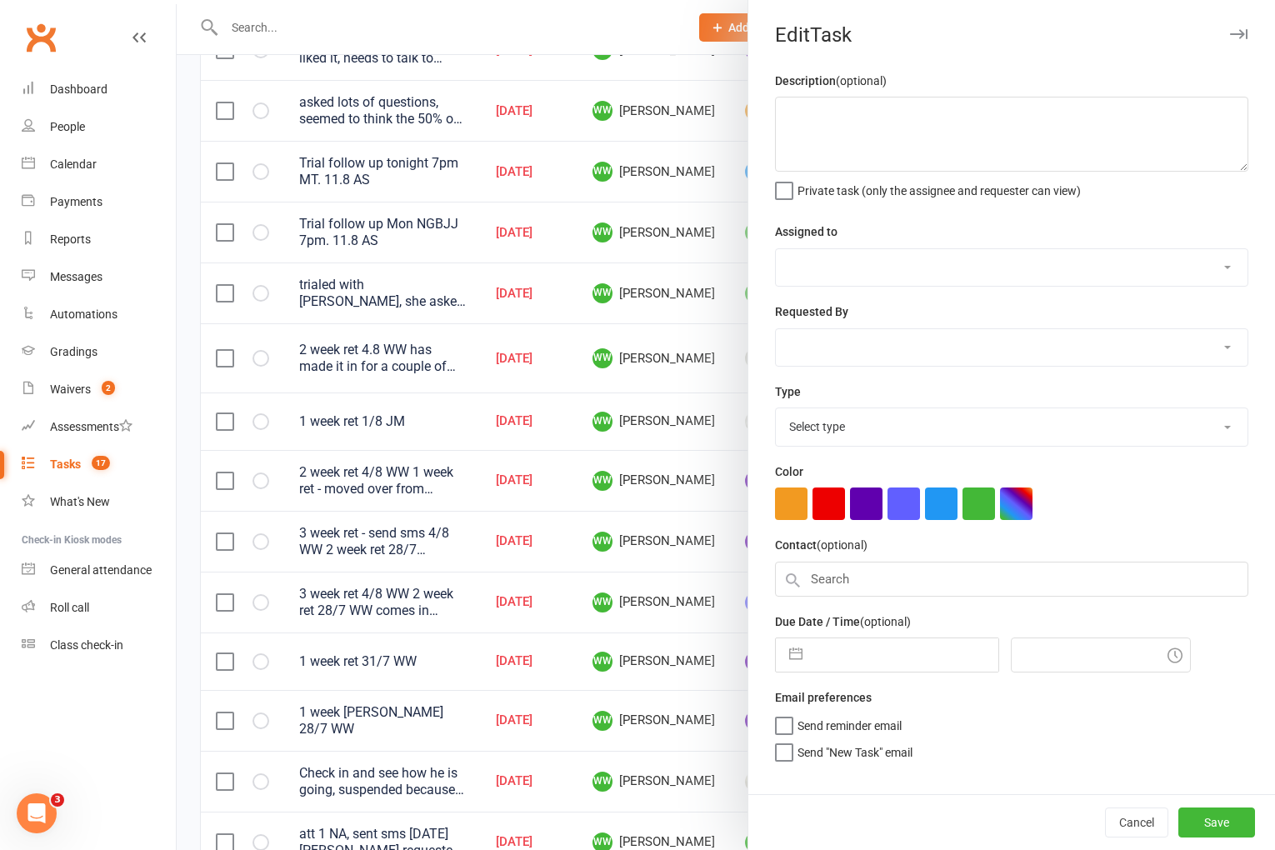
type textarea "3 week ret - send sms 4/8 WW 2 week ret 28/7 WW luke is in a lot, quiet but see…"
select select "49757"
select select "50862"
type input "11 Aug 2025"
type input "7:15pm"
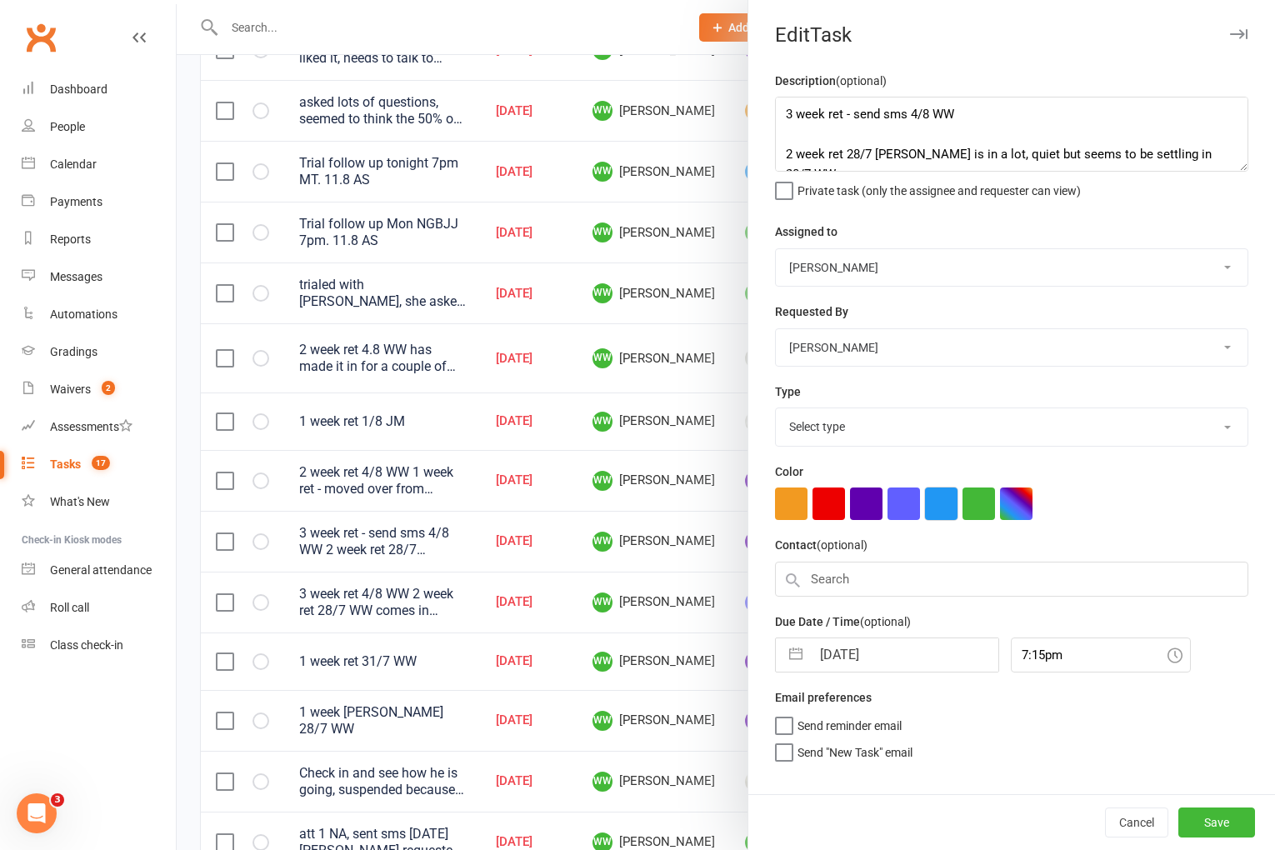
select select "3865"
click at [788, 115] on textarea "3 week ret - send sms 4/8 WW 2 week ret 28/7 WW luke is in a lot, quiet but see…" at bounding box center [1011, 134] width 473 height 75
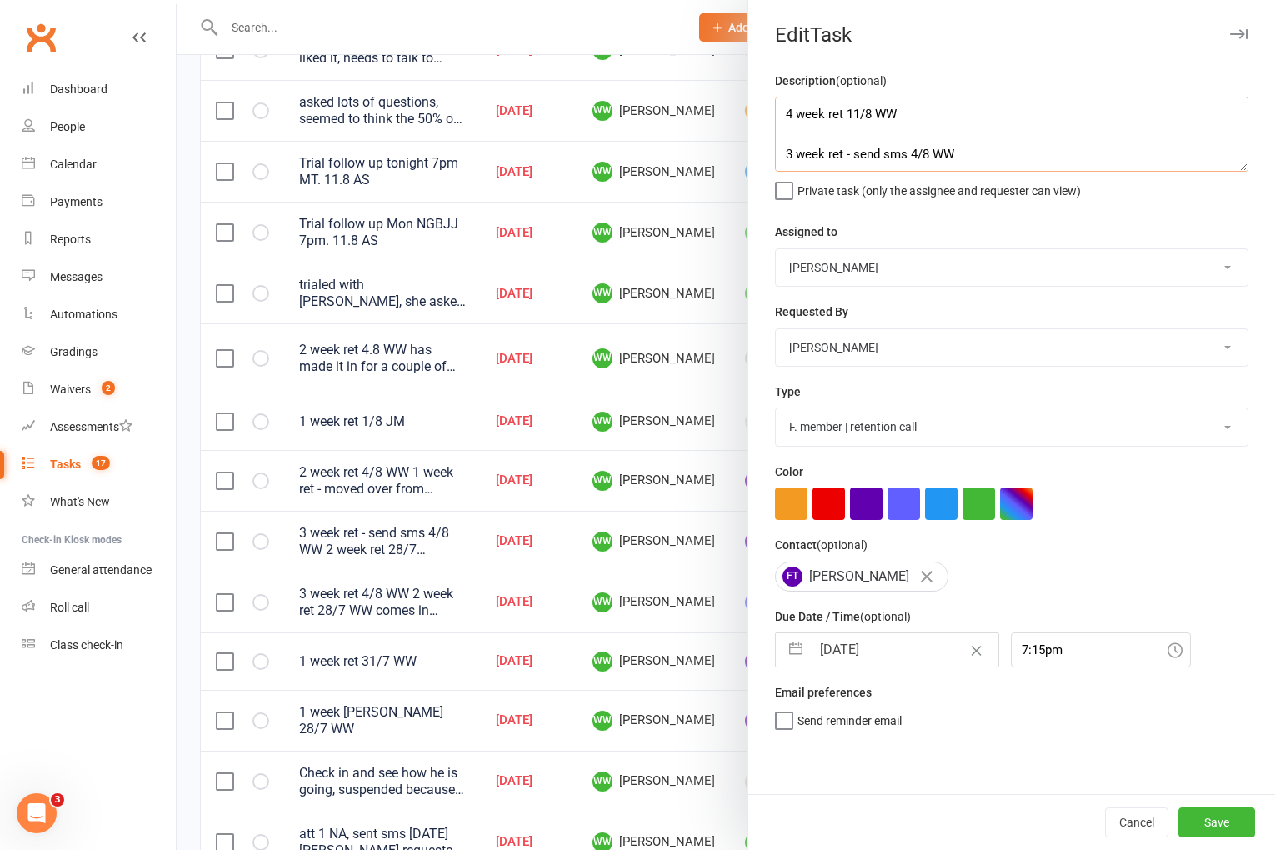
type textarea "4 week ret 11/8 WW 3 week ret - send sms 4/8 WW 2 week ret 28/7 WW luke is in a…"
click at [875, 634] on div "Due Date / Time (optional) 11 Aug 2025 Navigate forward to interact with the ca…" at bounding box center [1011, 637] width 473 height 61
click at [873, 648] on input "11 Aug 2025" at bounding box center [905, 649] width 188 height 33
select select "6"
select select "2025"
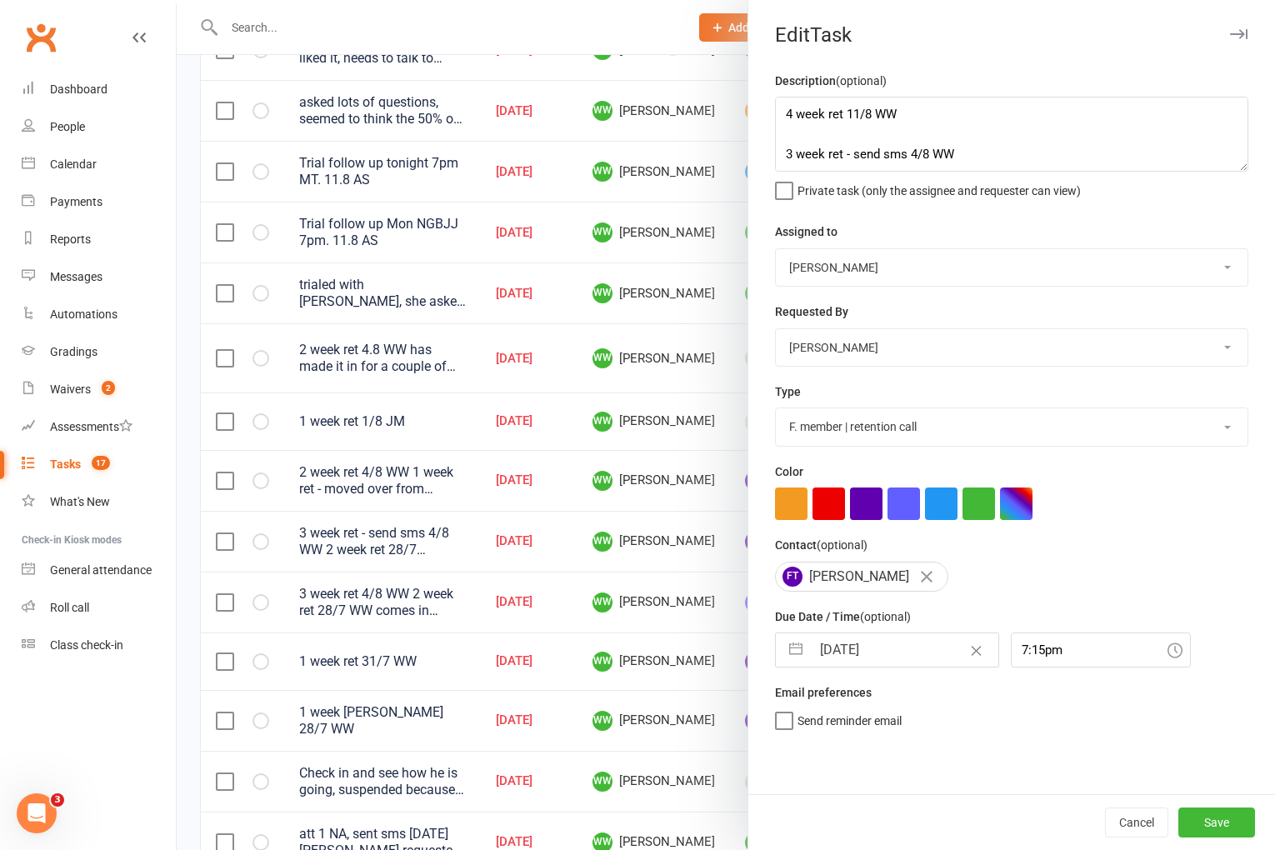
select select "7"
select select "2025"
select select "8"
select select "2025"
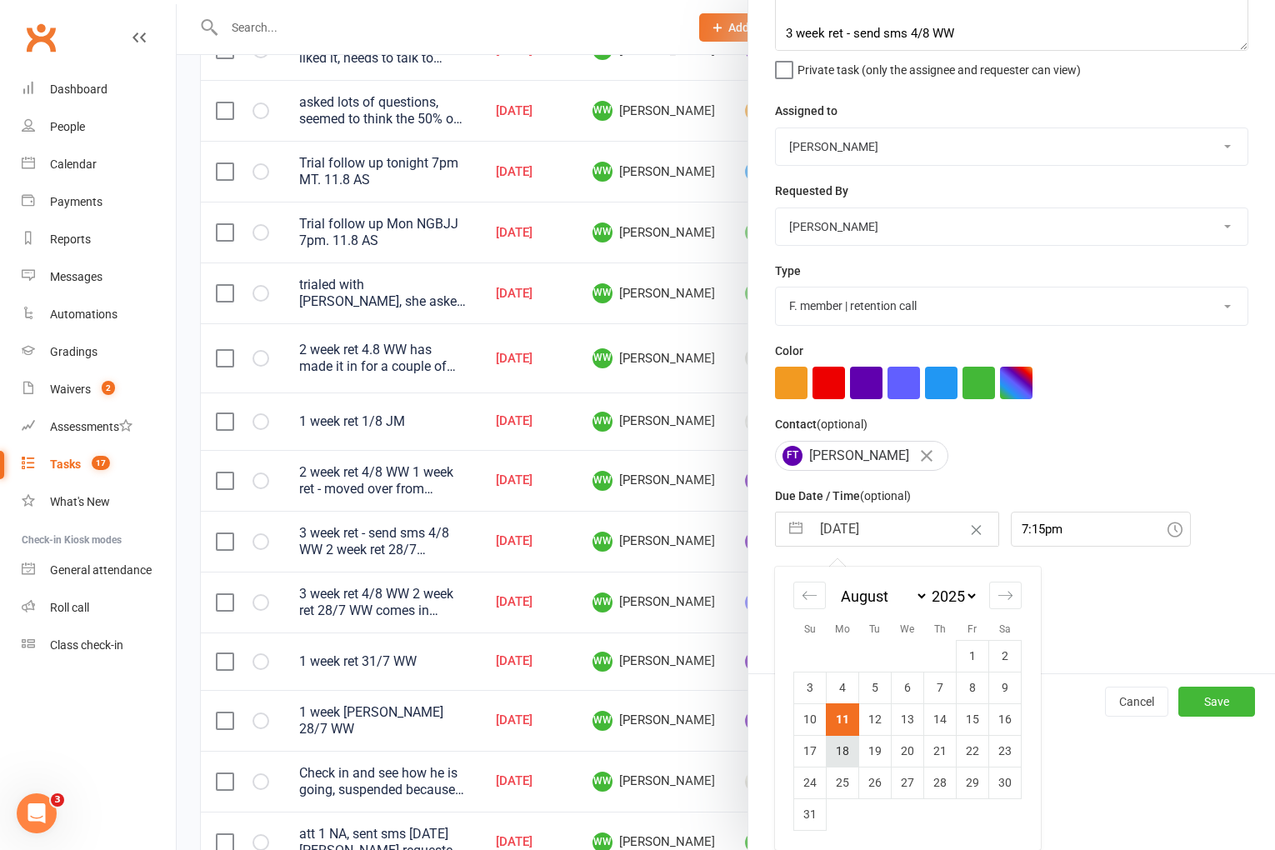
click at [839, 751] on td "18" at bounding box center [843, 751] width 33 height 32
type input "18 Aug 2025"
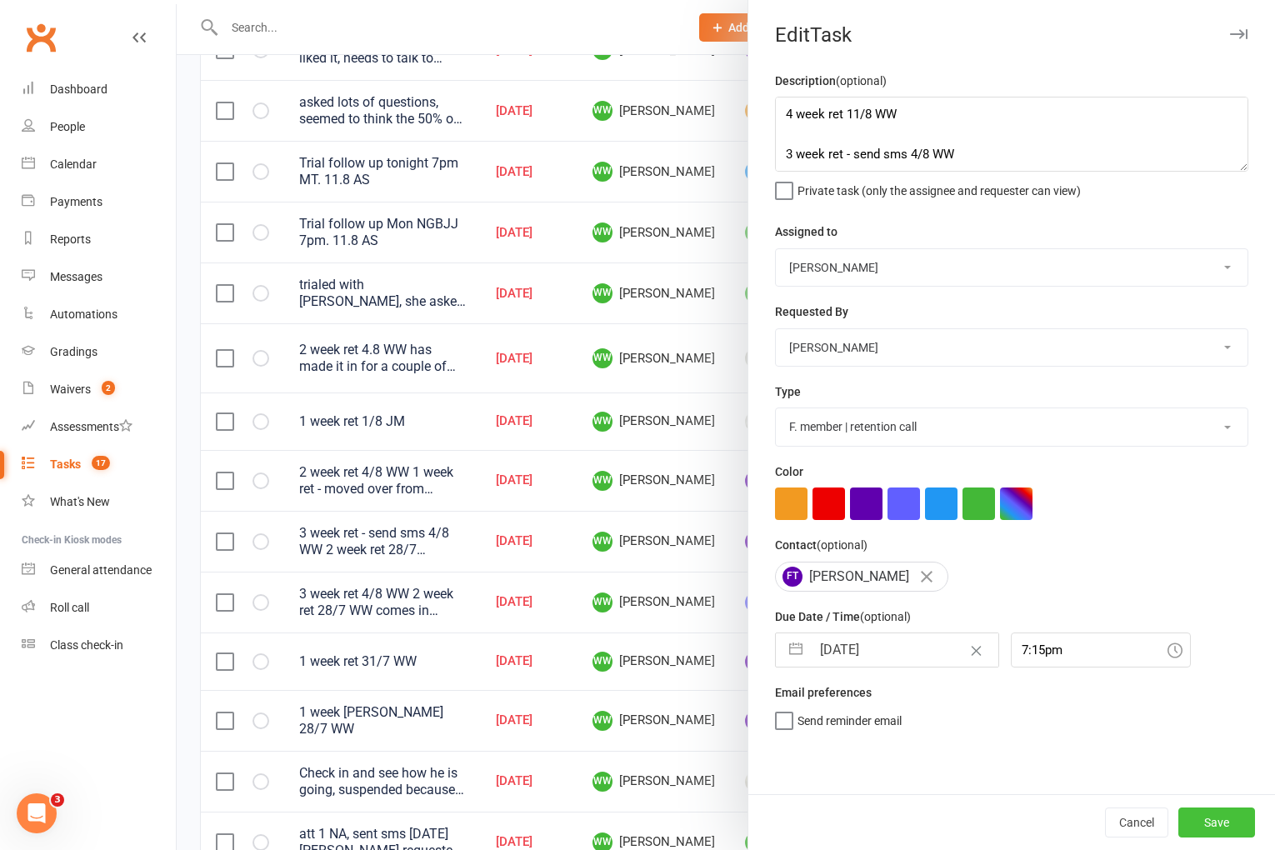
click at [1197, 827] on button "Save" at bounding box center [1217, 823] width 77 height 30
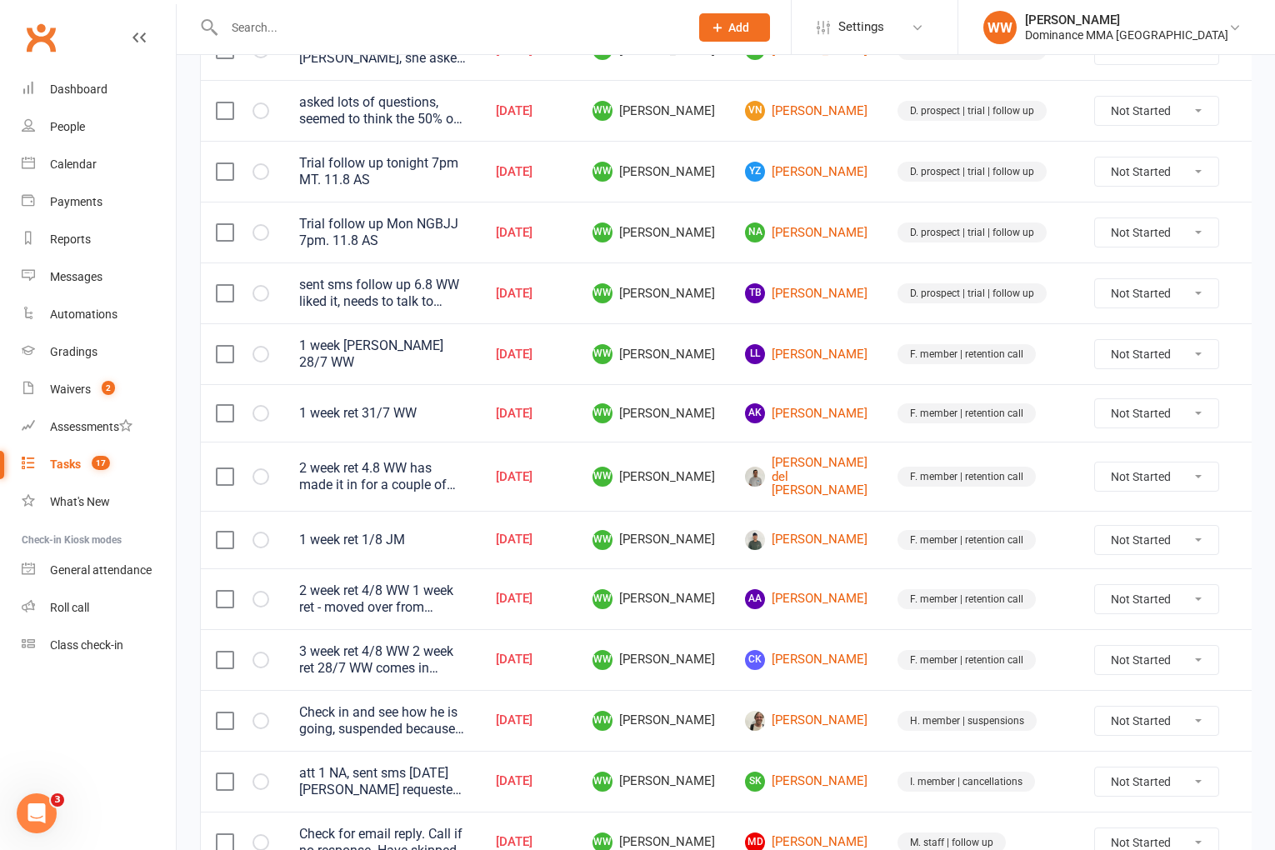
click at [883, 667] on td "F. member | retention call" at bounding box center [981, 659] width 197 height 61
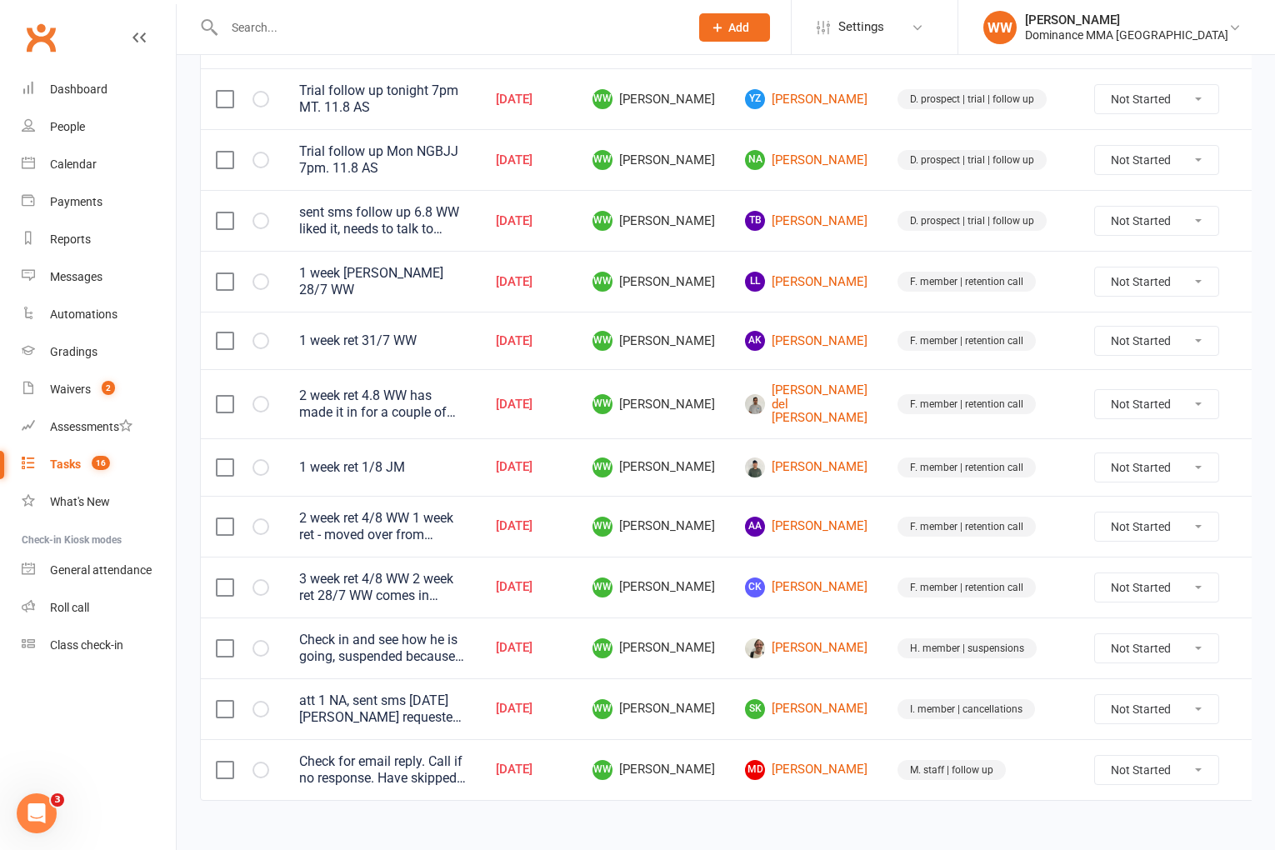
scroll to position [502, 0]
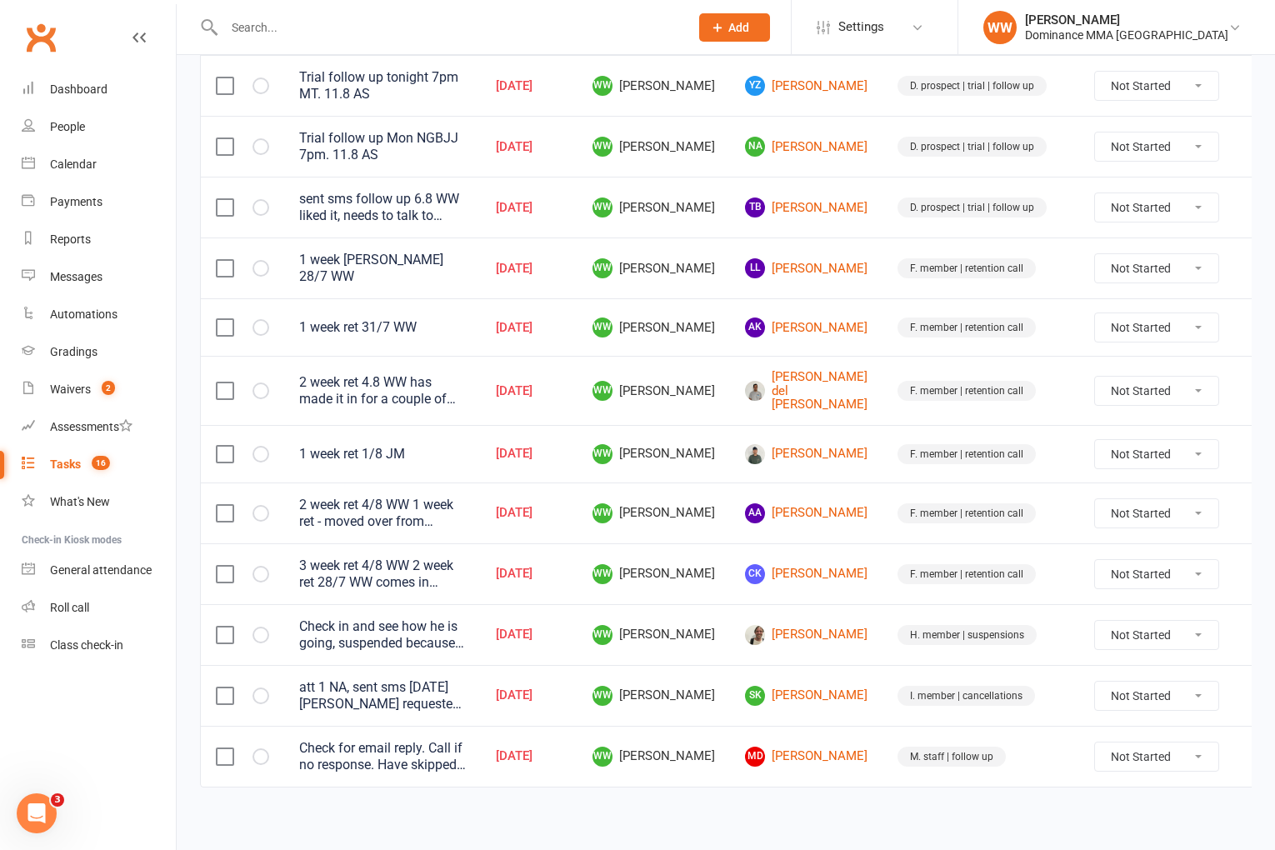
click at [1251, 570] on icon at bounding box center [1259, 574] width 17 height 17
click at [1091, 633] on link "Edit" at bounding box center [1152, 636] width 165 height 33
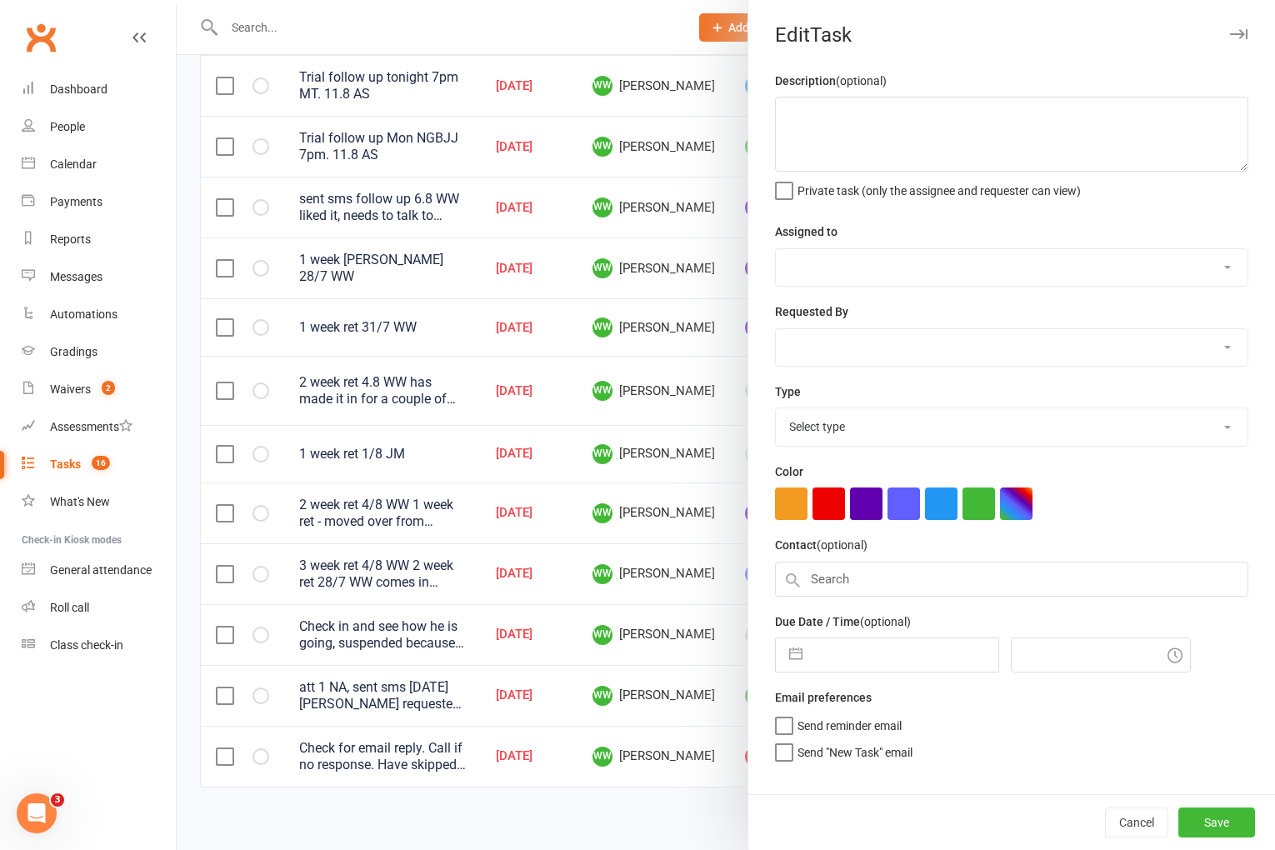
type textarea "3 week ret 4/8 WW 2 week ret 28/7 WW comes in alot, but doesn't check in or tal…"
select select "49757"
select select "50862"
type input "11 Aug 2025"
type input "6:30pm"
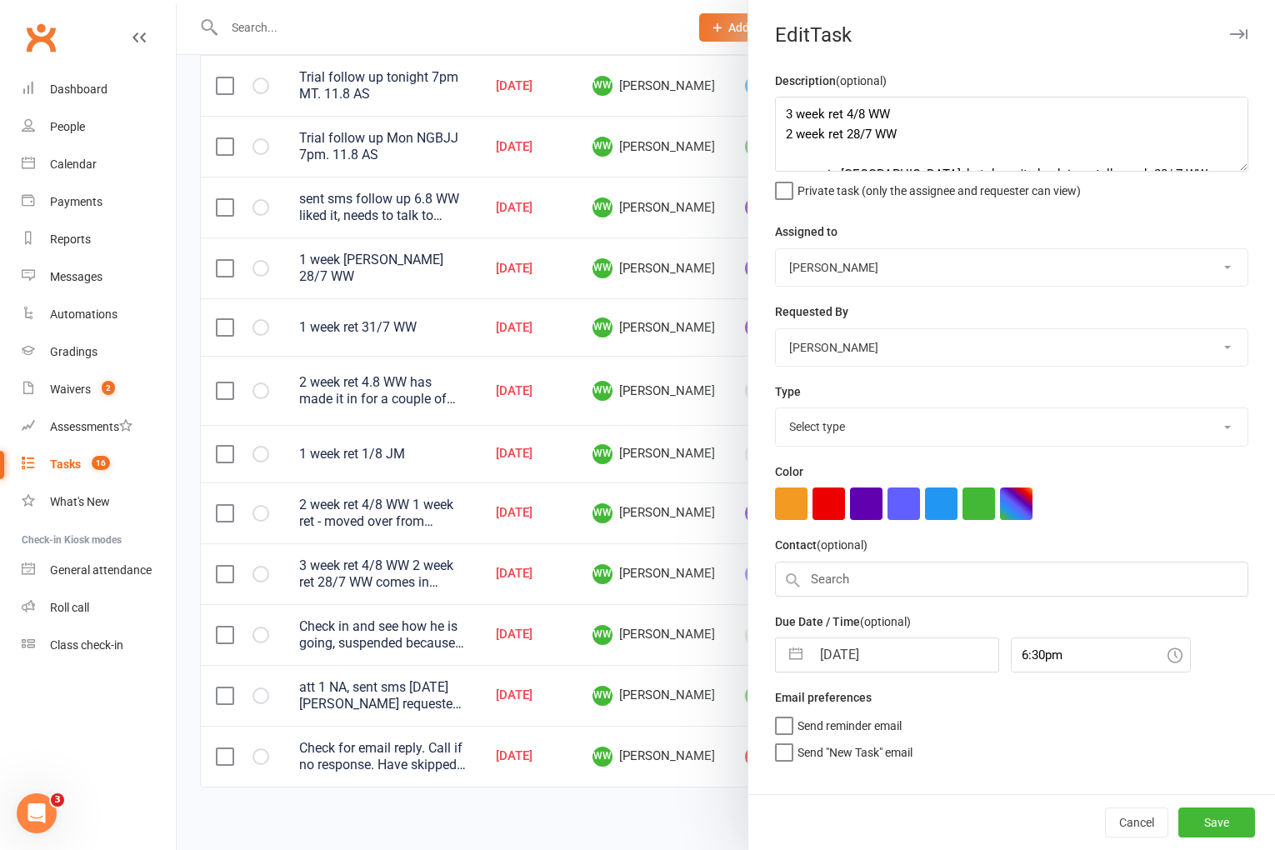
select select "3865"
click at [782, 114] on textarea "3 week ret 4/8 WW 2 week ret 28/7 WW comes in alot, but doesn't check in or tal…" at bounding box center [1011, 134] width 473 height 75
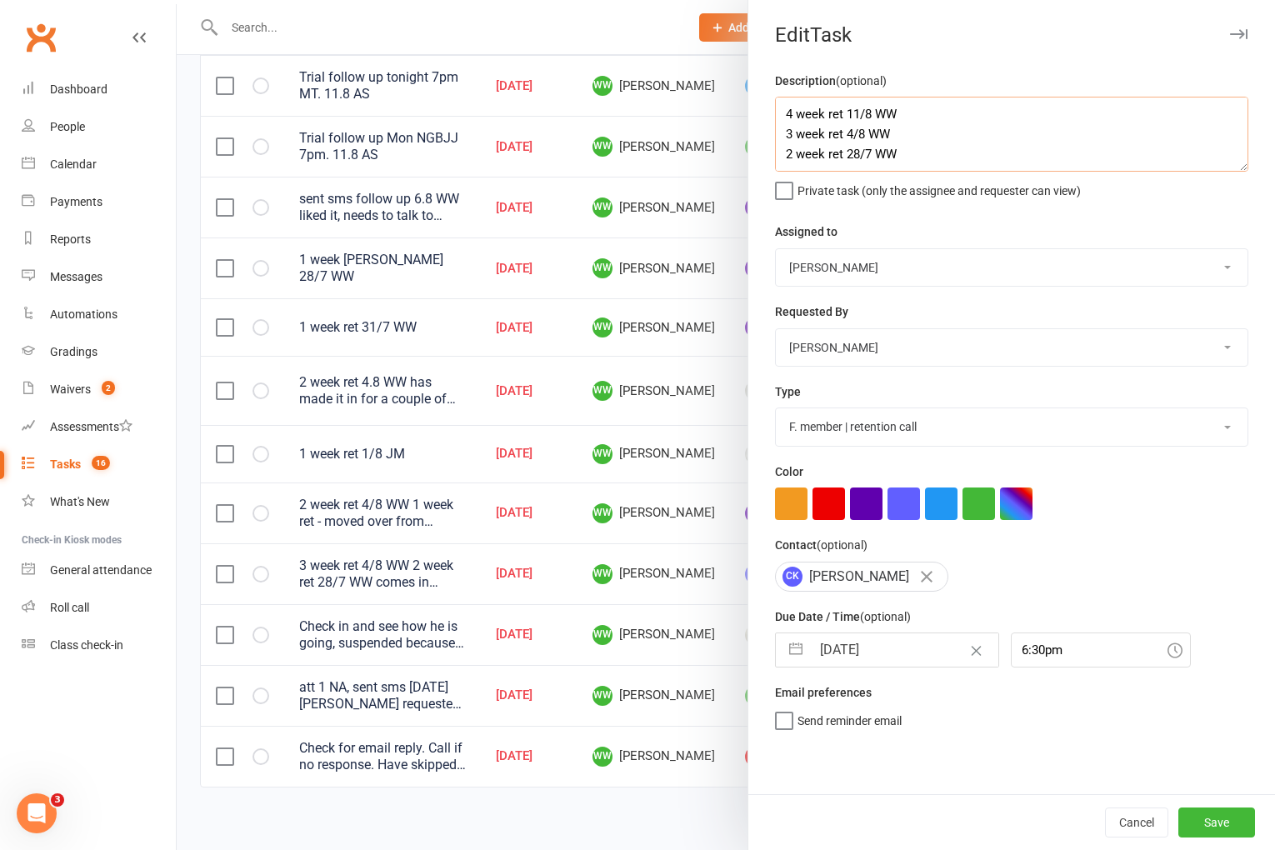
type textarea "4 week ret 11/8 WW 3 week ret 4/8 WW 2 week ret 28/7 WW comes in alot, but does…"
click at [867, 653] on input "11 Aug 2025" at bounding box center [905, 649] width 188 height 33
select select "6"
select select "2025"
select select "7"
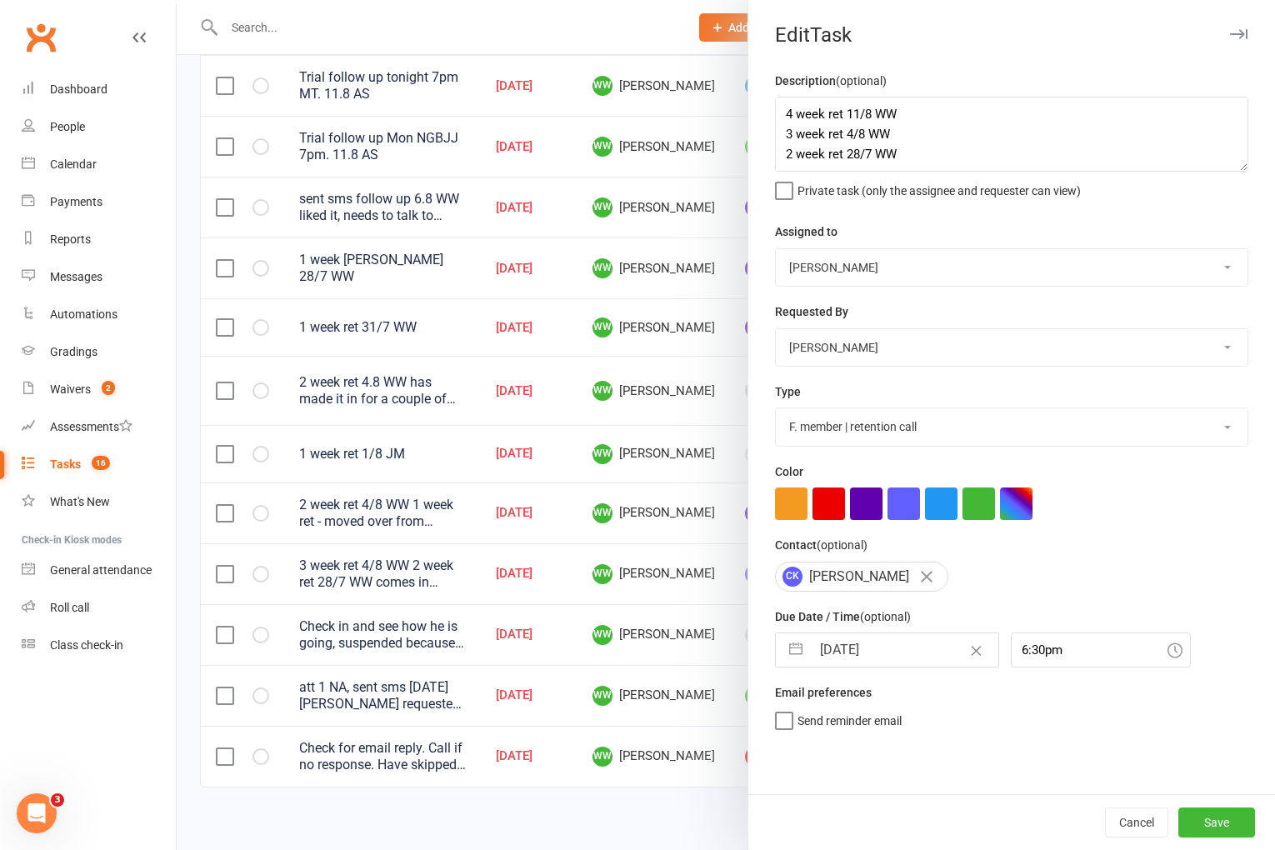
select select "2025"
select select "8"
select select "2025"
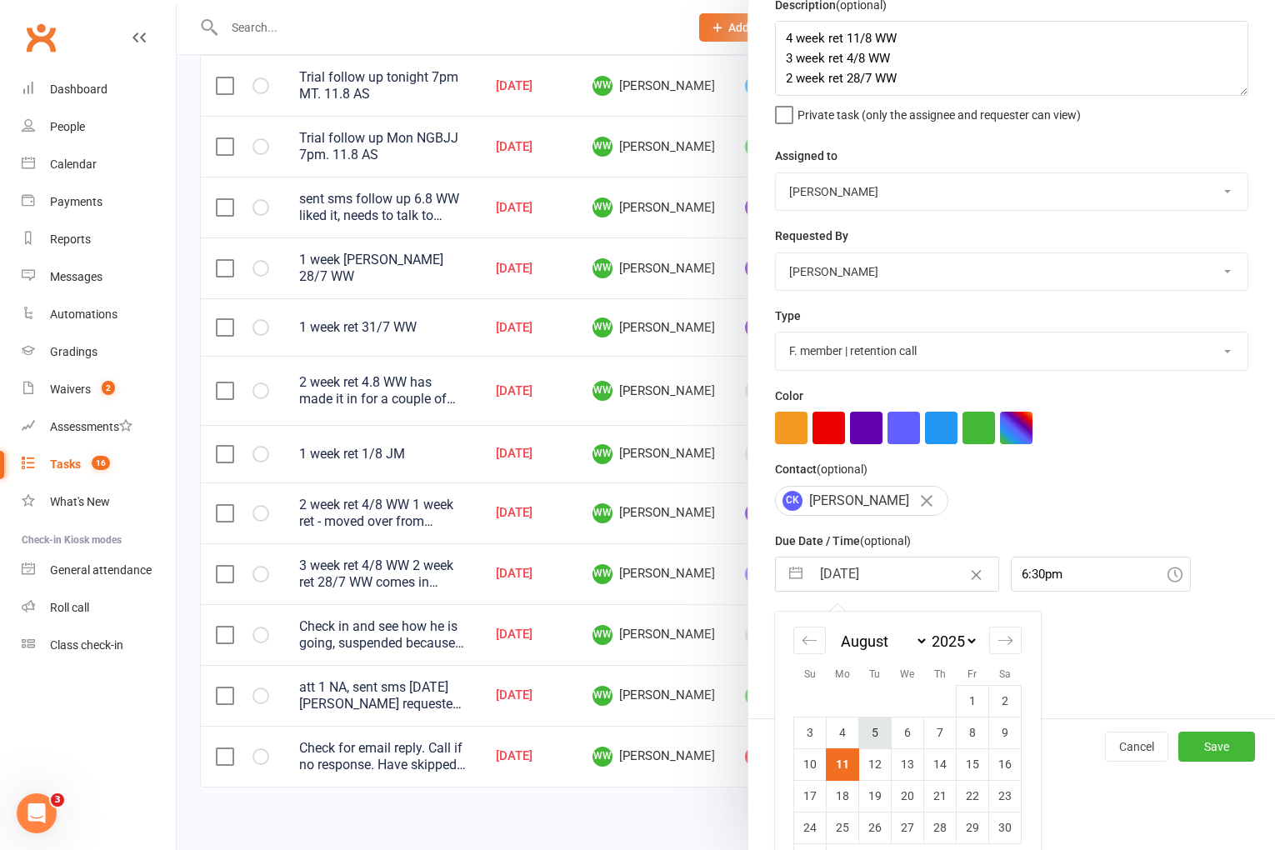
scroll to position [123, 0]
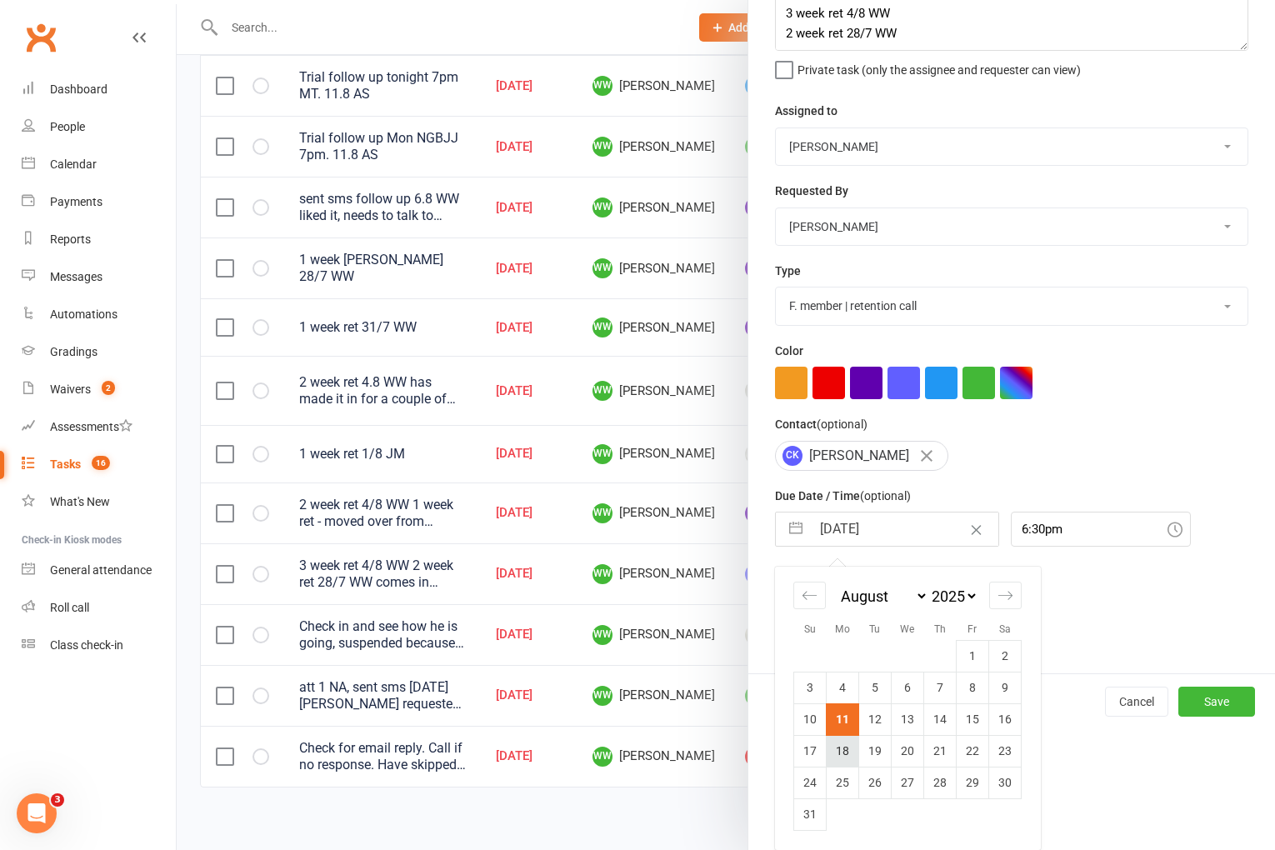
click at [844, 747] on td "18" at bounding box center [843, 751] width 33 height 32
type input "18 Aug 2025"
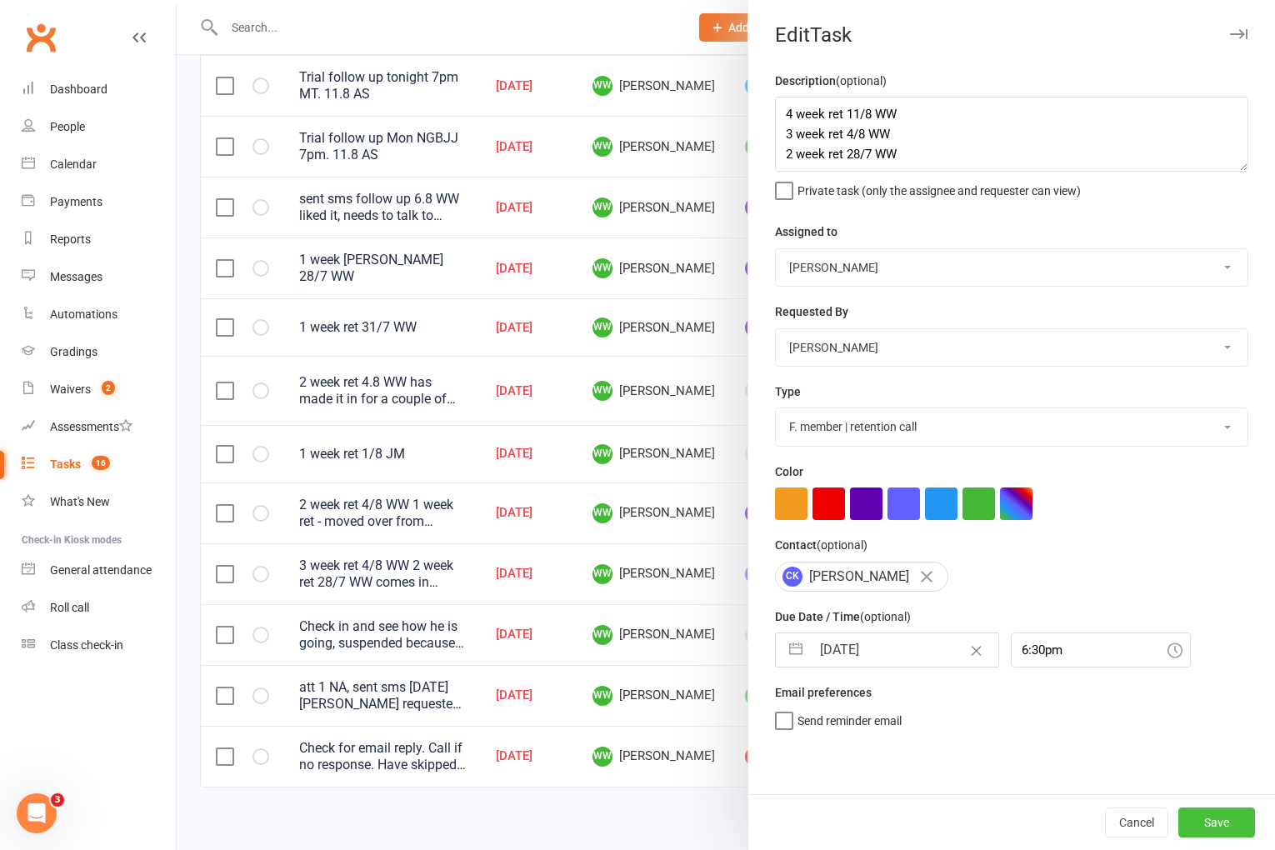
click at [1190, 823] on button "Save" at bounding box center [1217, 823] width 77 height 30
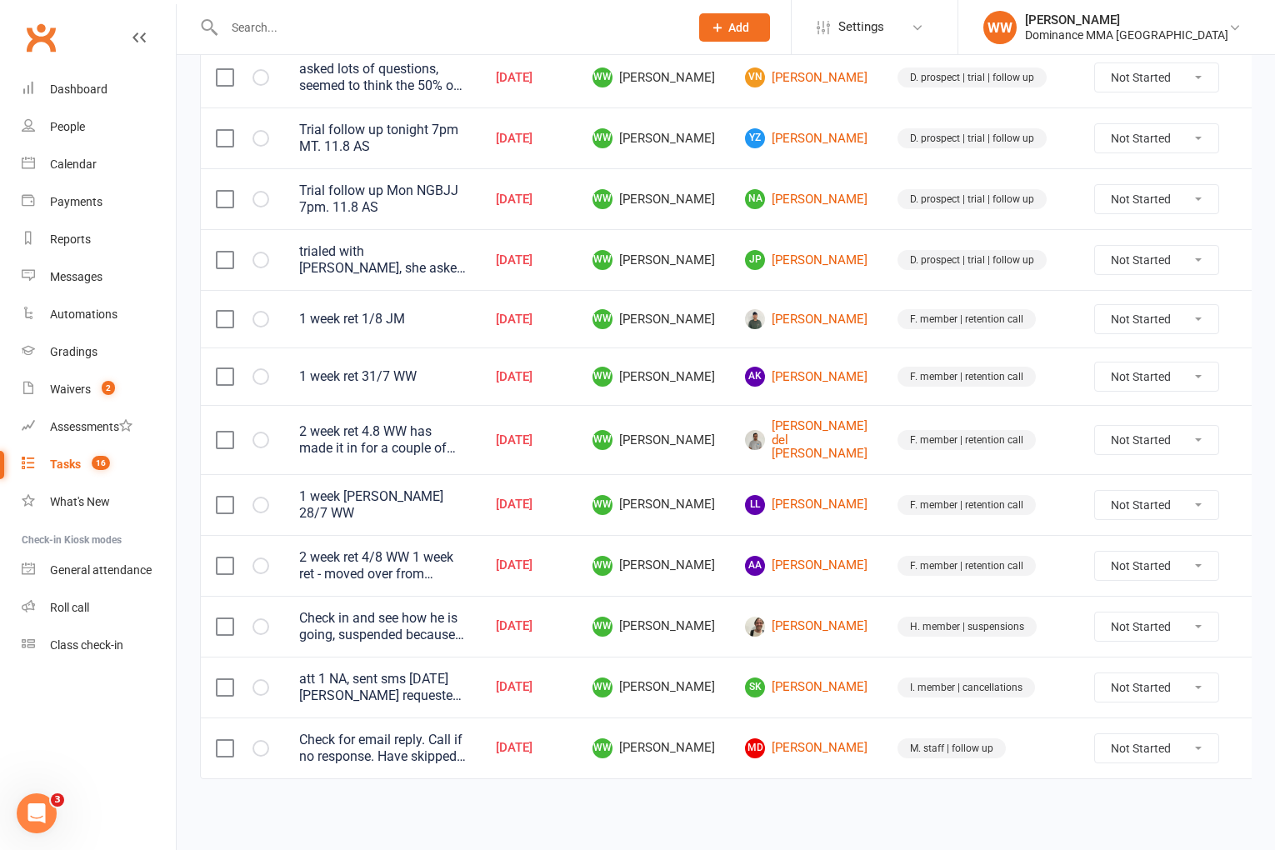
scroll to position [445, 0]
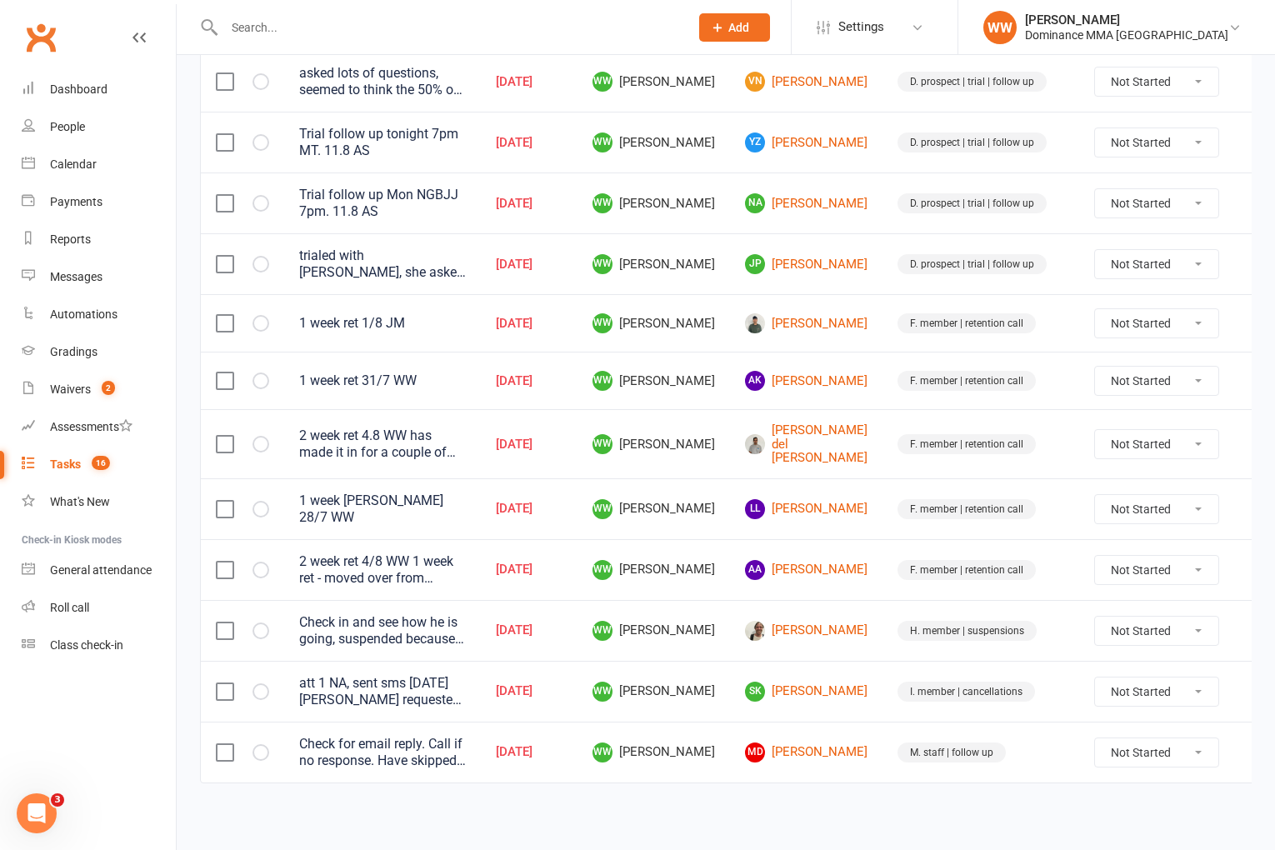
click at [849, 646] on td "James Campbell" at bounding box center [806, 630] width 153 height 61
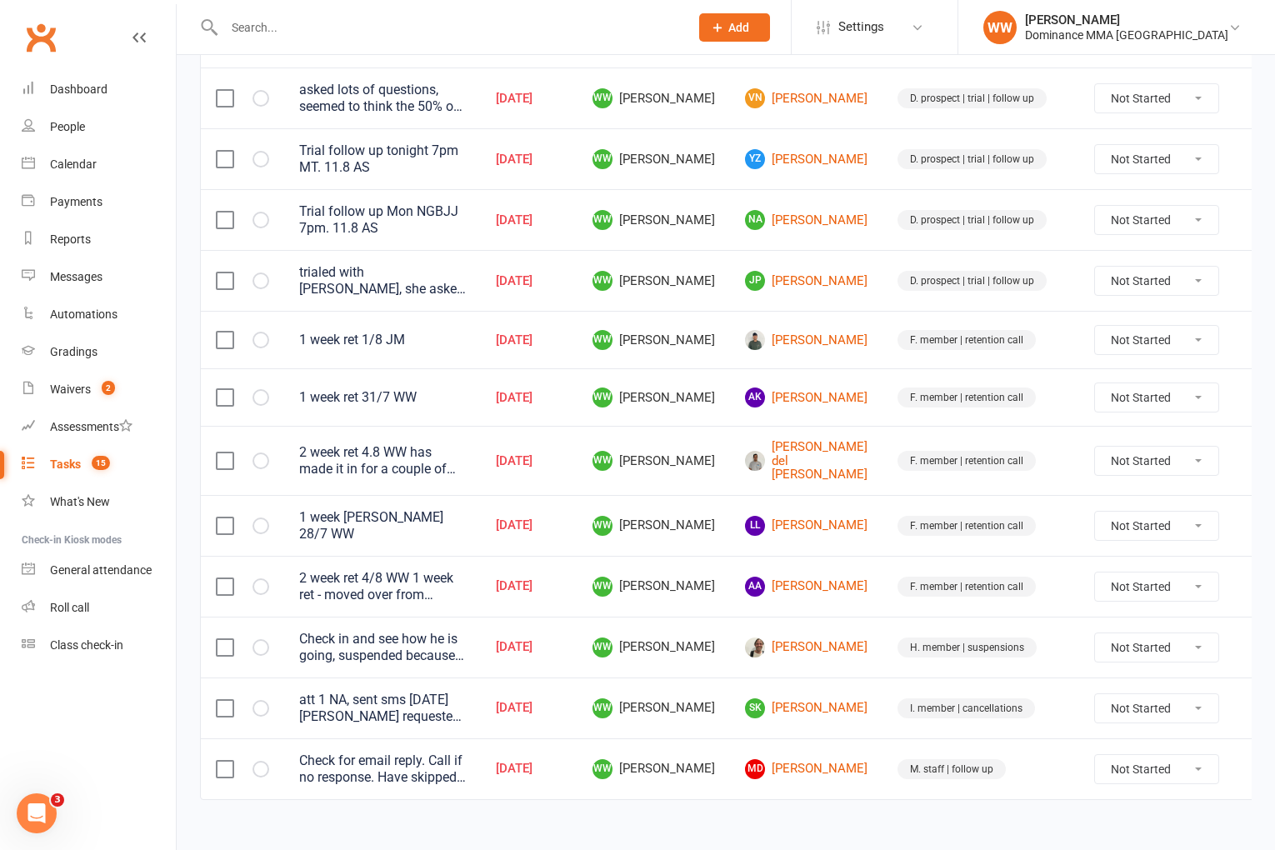
scroll to position [424, 0]
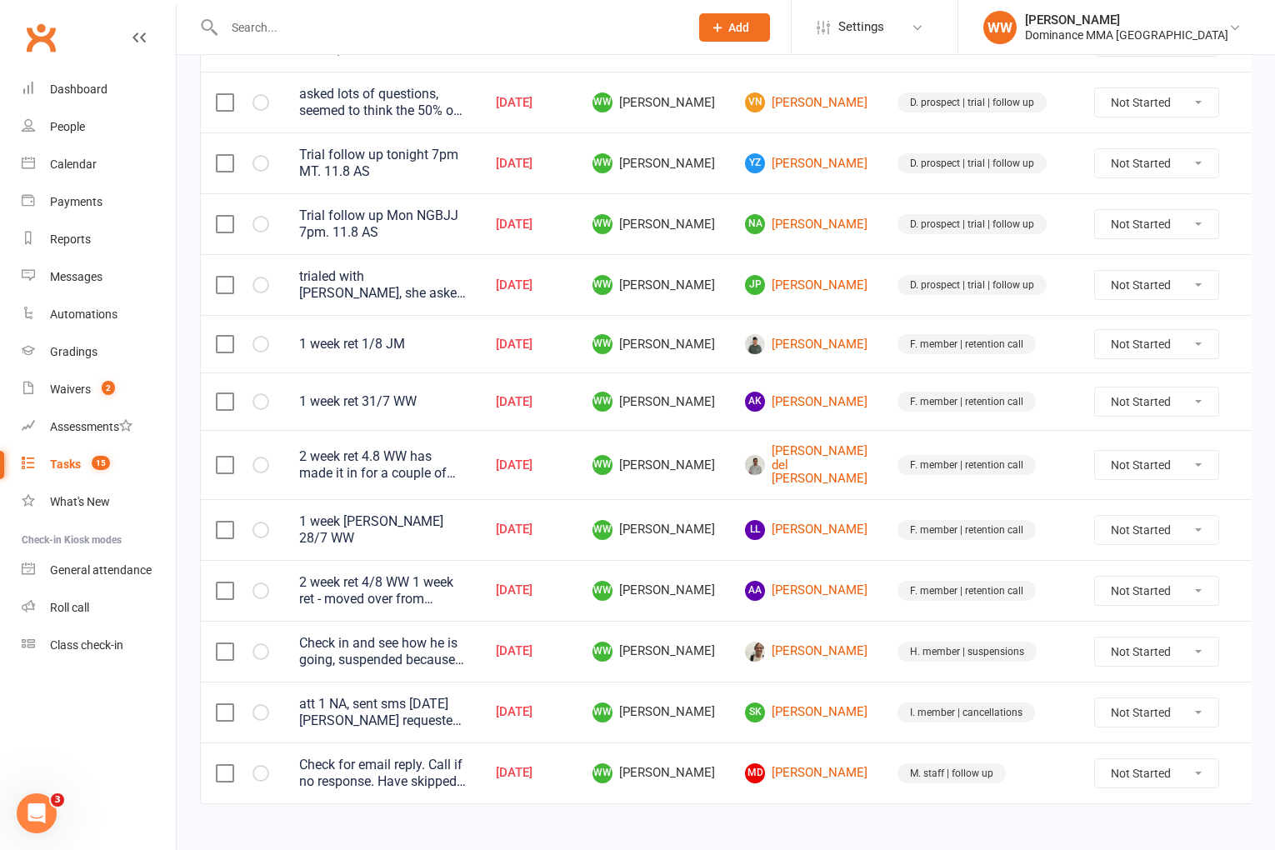
click at [1251, 649] on icon at bounding box center [1259, 651] width 17 height 17
click at [1139, 707] on link "Edit" at bounding box center [1152, 714] width 165 height 33
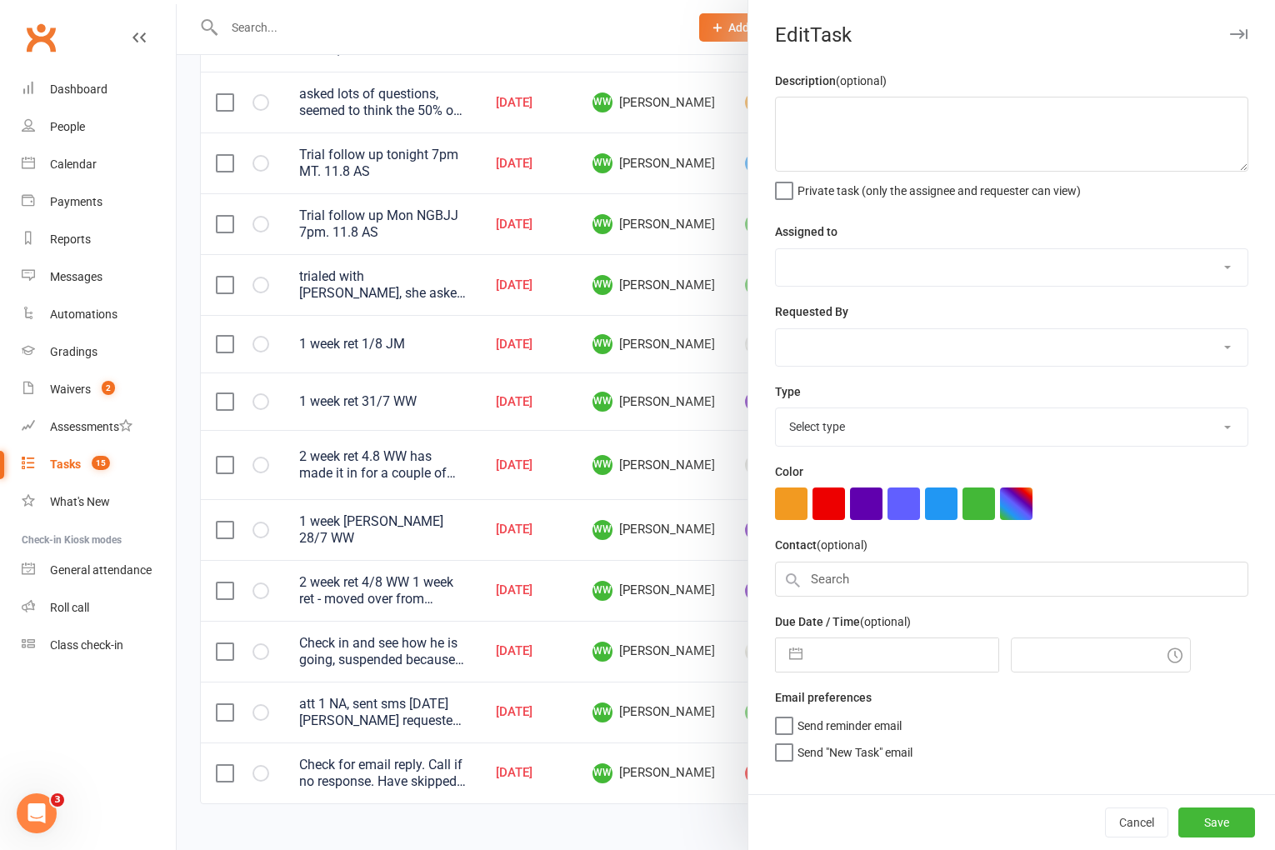
type textarea "Check in and see how he is going, suspended because of multiple deaths in the f…"
select select "49757"
type input "11 Aug 2025"
type input "8:15pm"
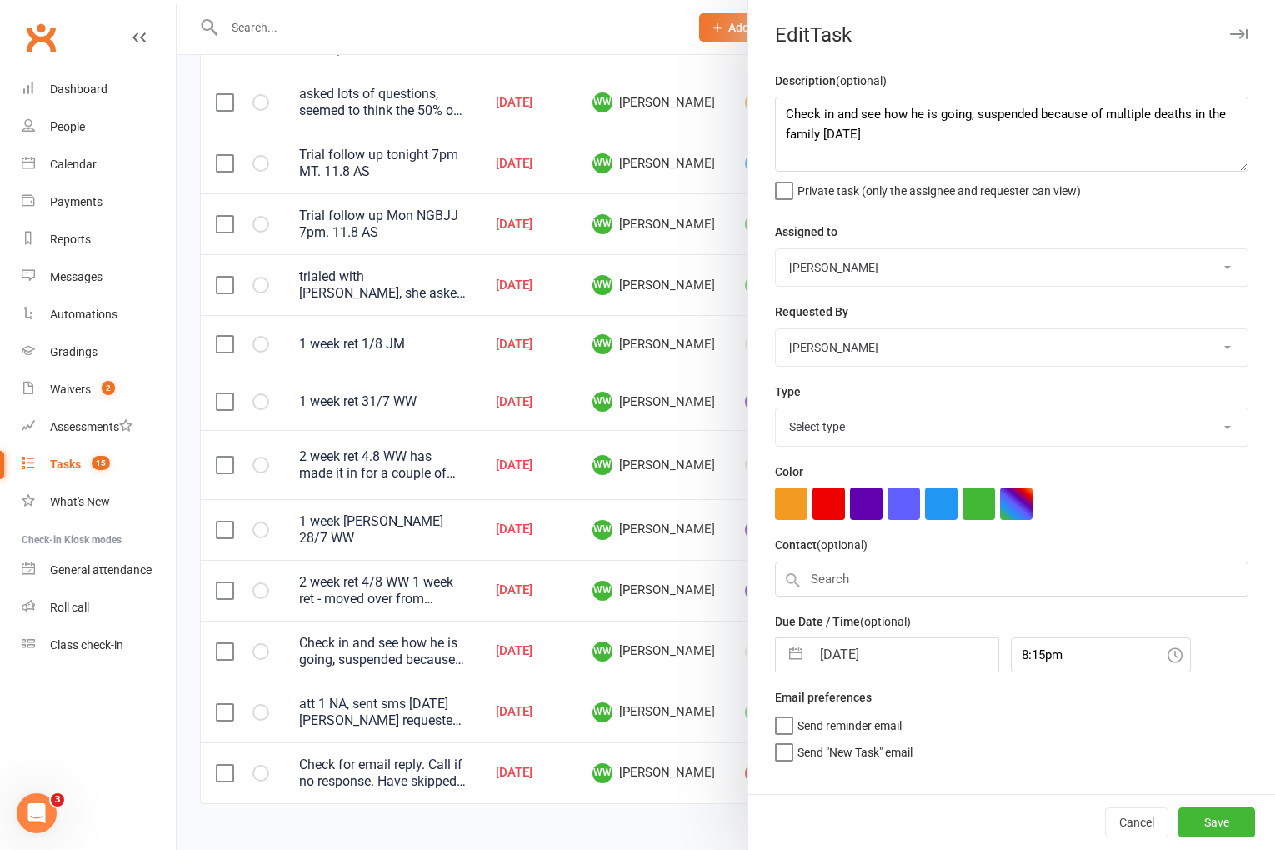
select select "3867"
select select "6"
select select "2025"
select select "7"
select select "2025"
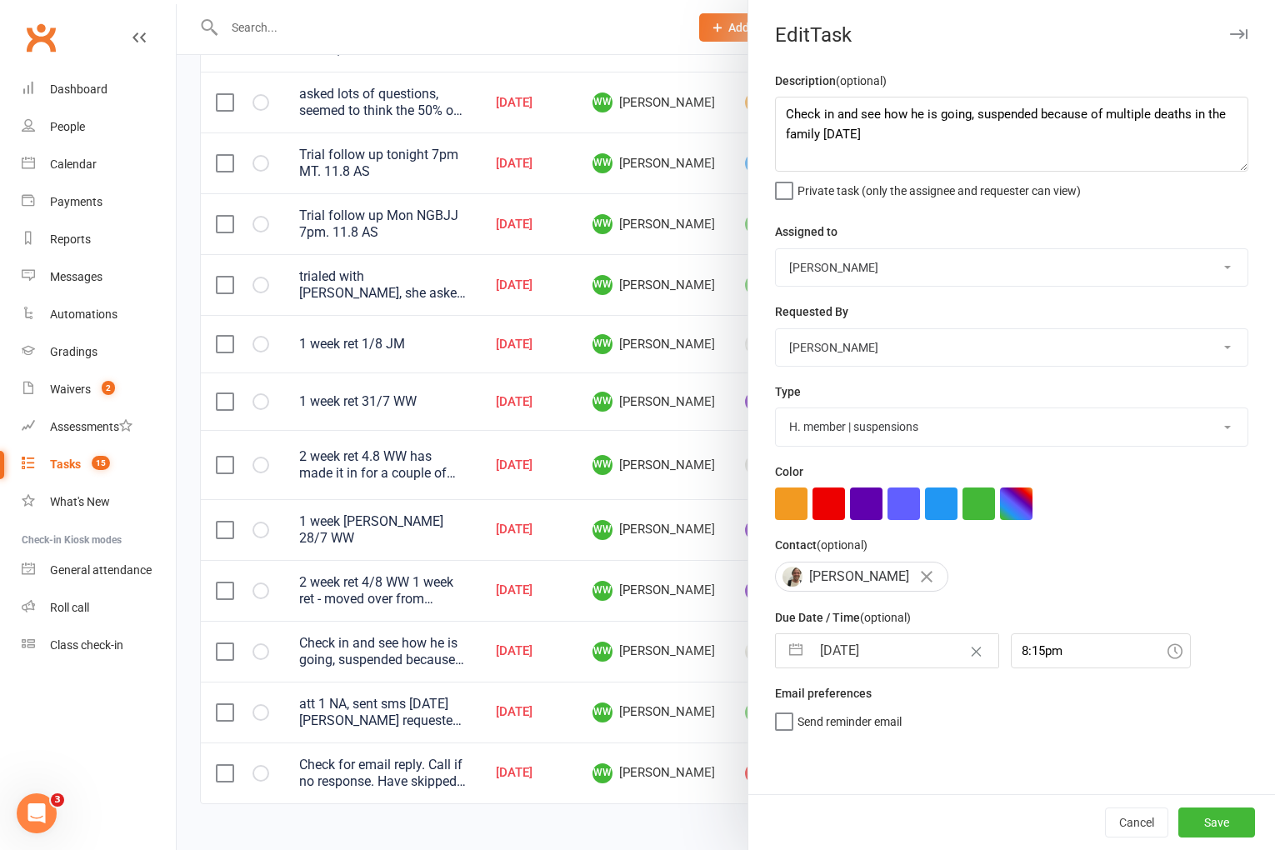
select select "8"
select select "2025"
click at [863, 655] on input "11 Aug 2025" at bounding box center [905, 650] width 188 height 33
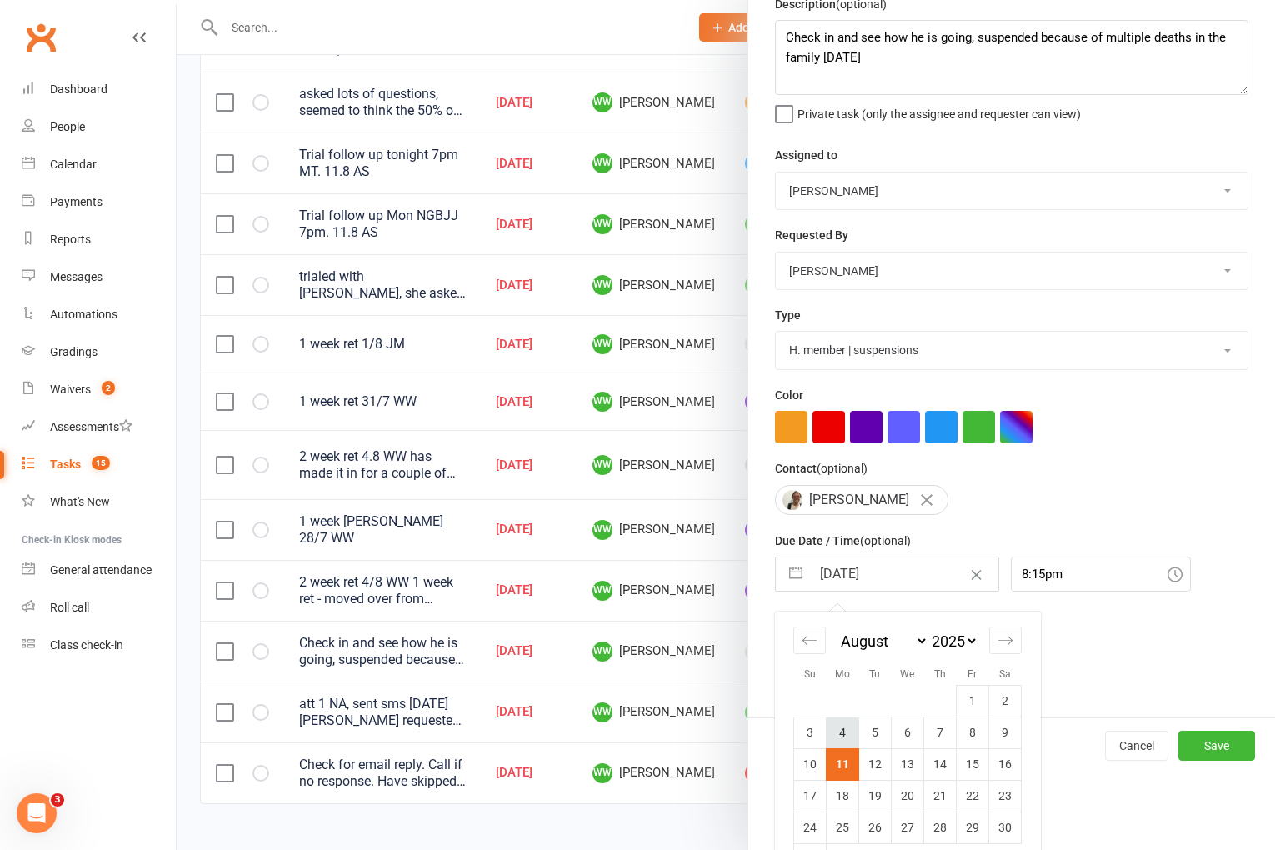
scroll to position [81, 0]
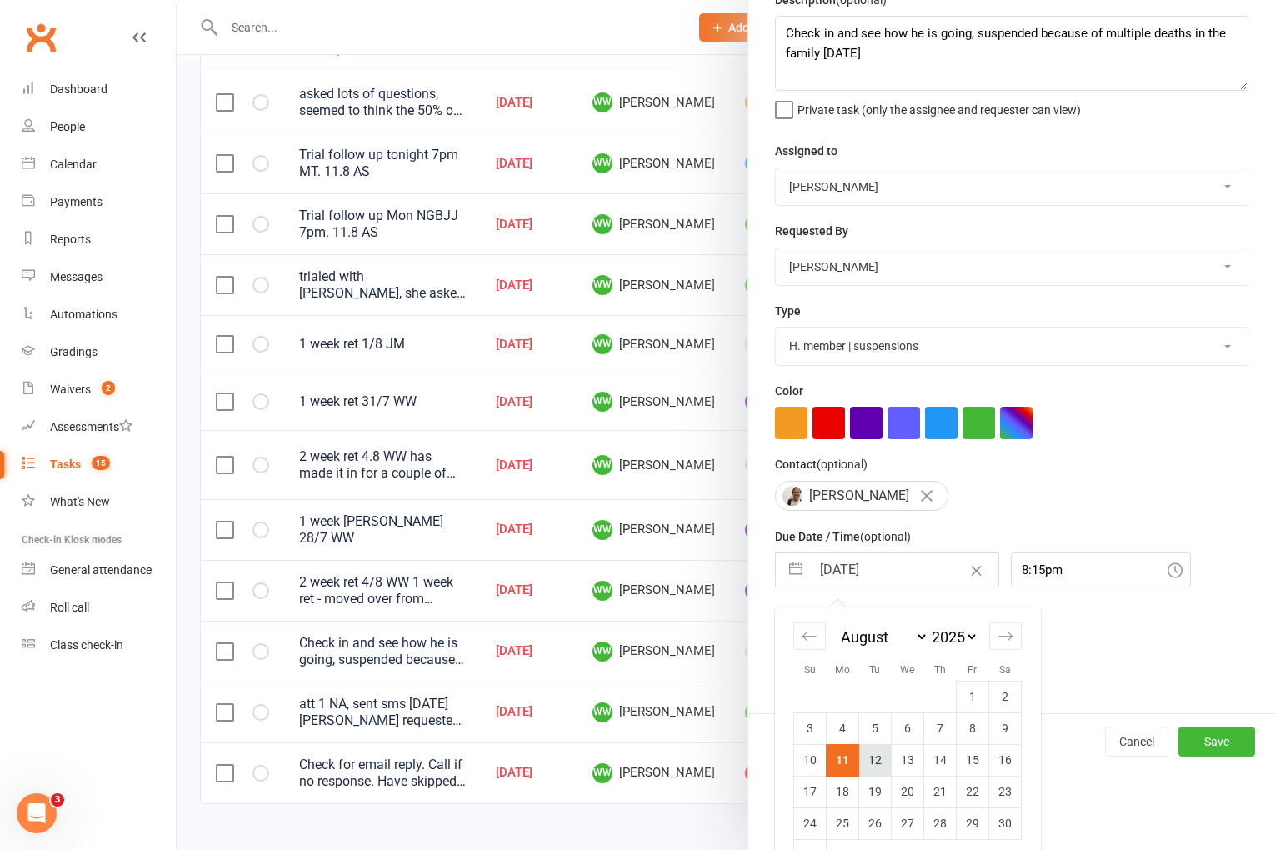
click at [873, 753] on td "12" at bounding box center [875, 760] width 33 height 32
type input "12 Aug 2025"
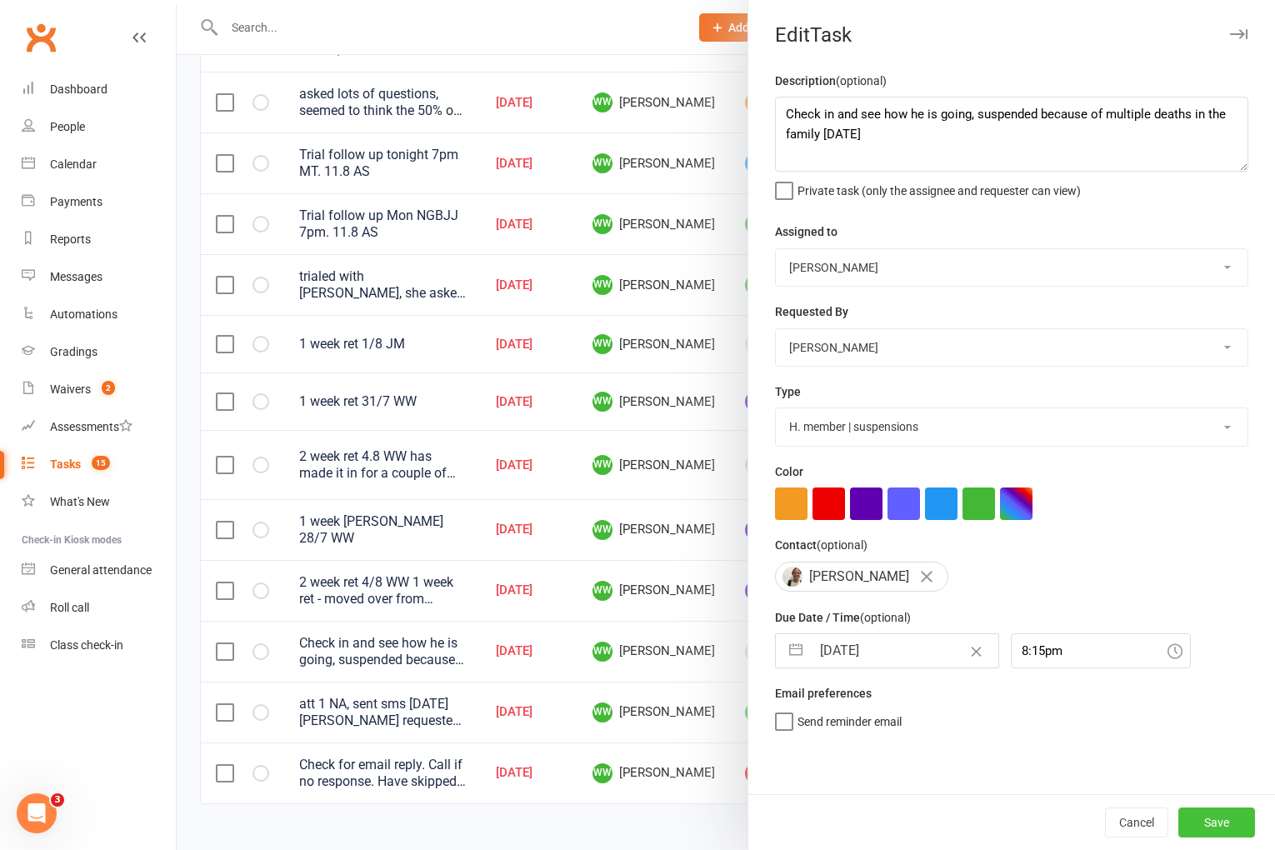
click at [1229, 834] on button "Save" at bounding box center [1217, 823] width 77 height 30
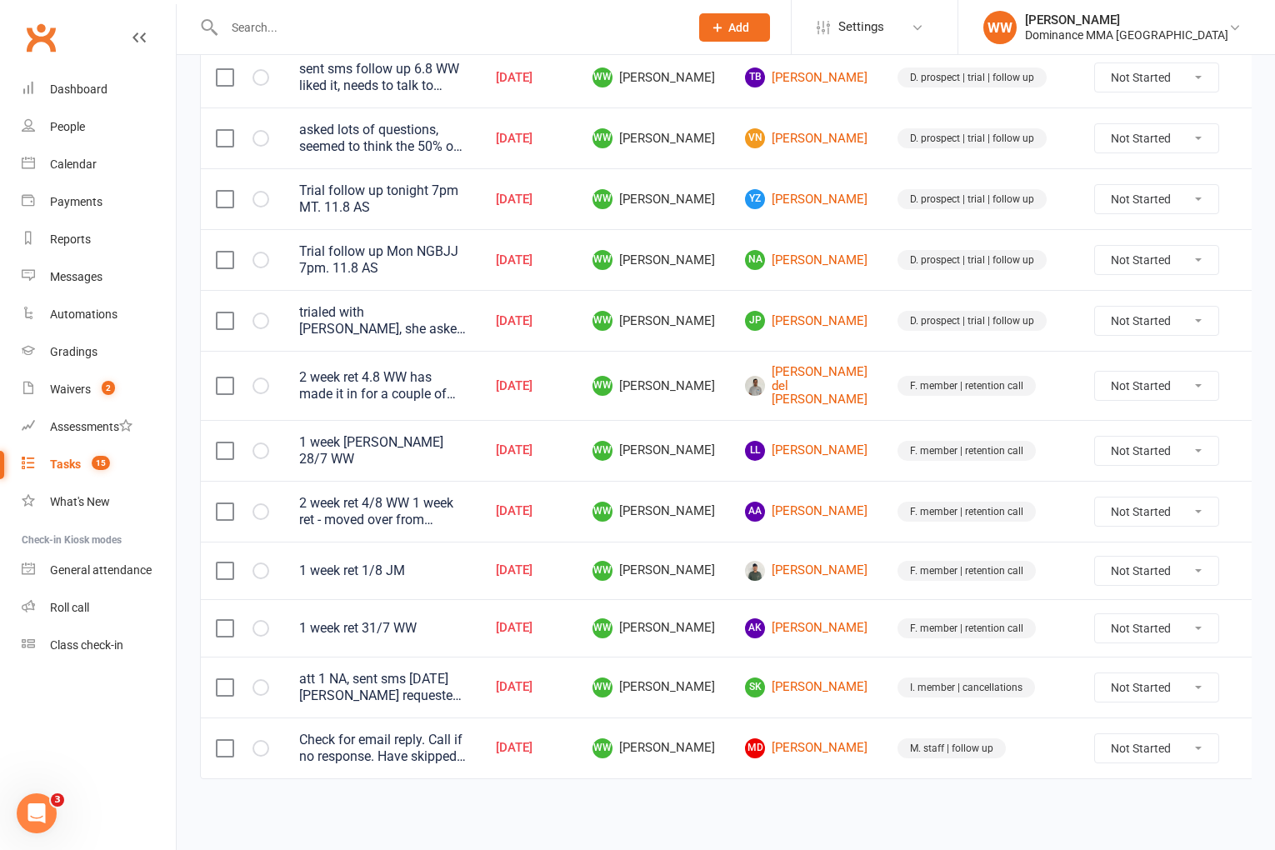
scroll to position [384, 0]
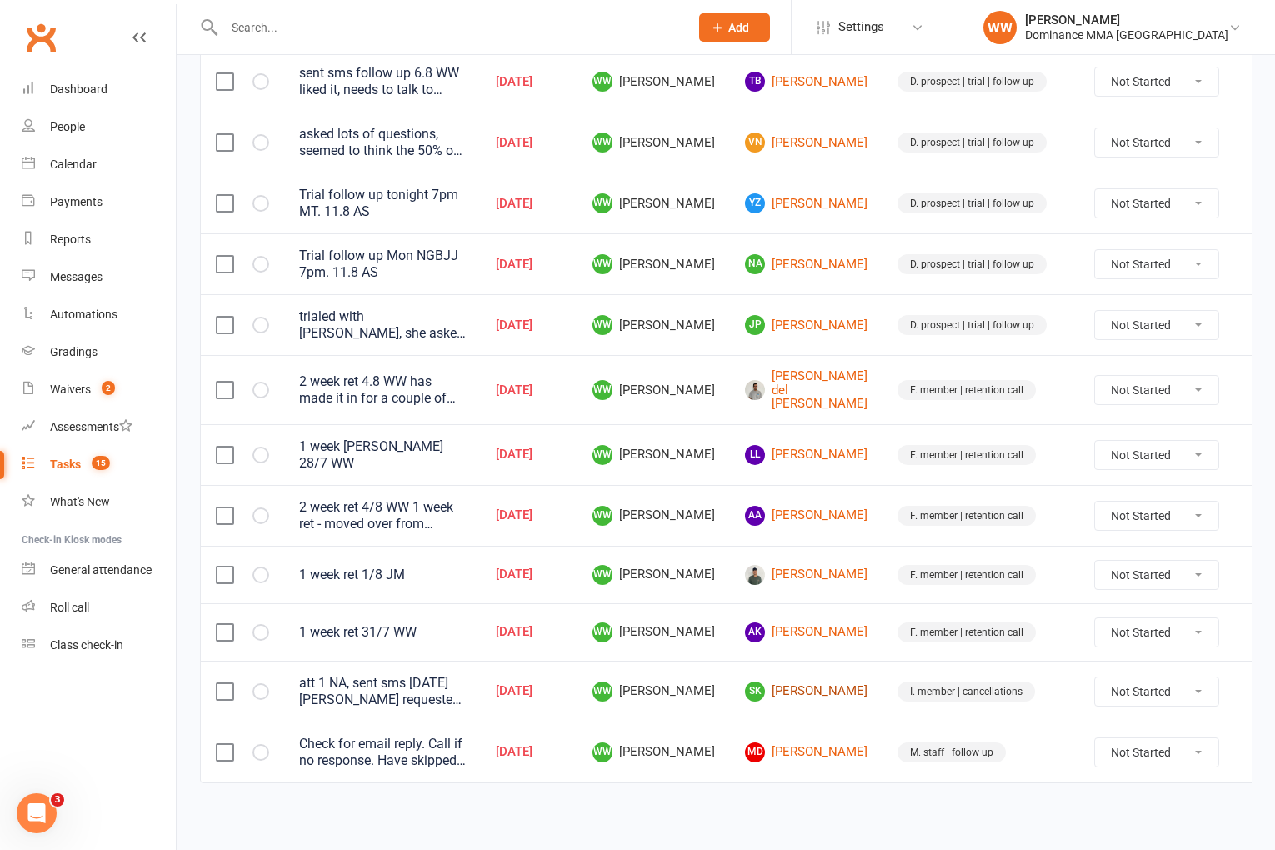
click at [809, 688] on link "SK Sam Kinsman" at bounding box center [806, 692] width 123 height 20
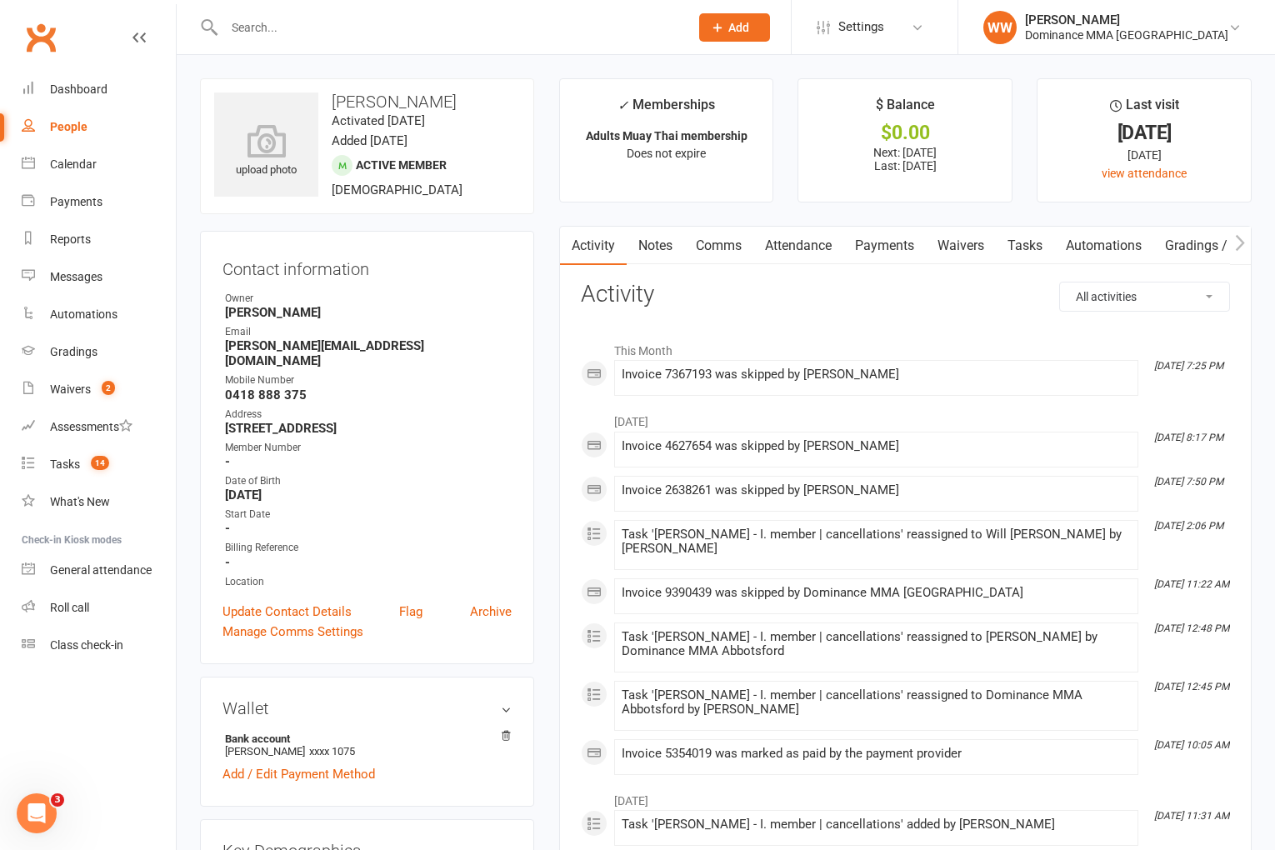
click at [873, 245] on link "Payments" at bounding box center [885, 246] width 83 height 38
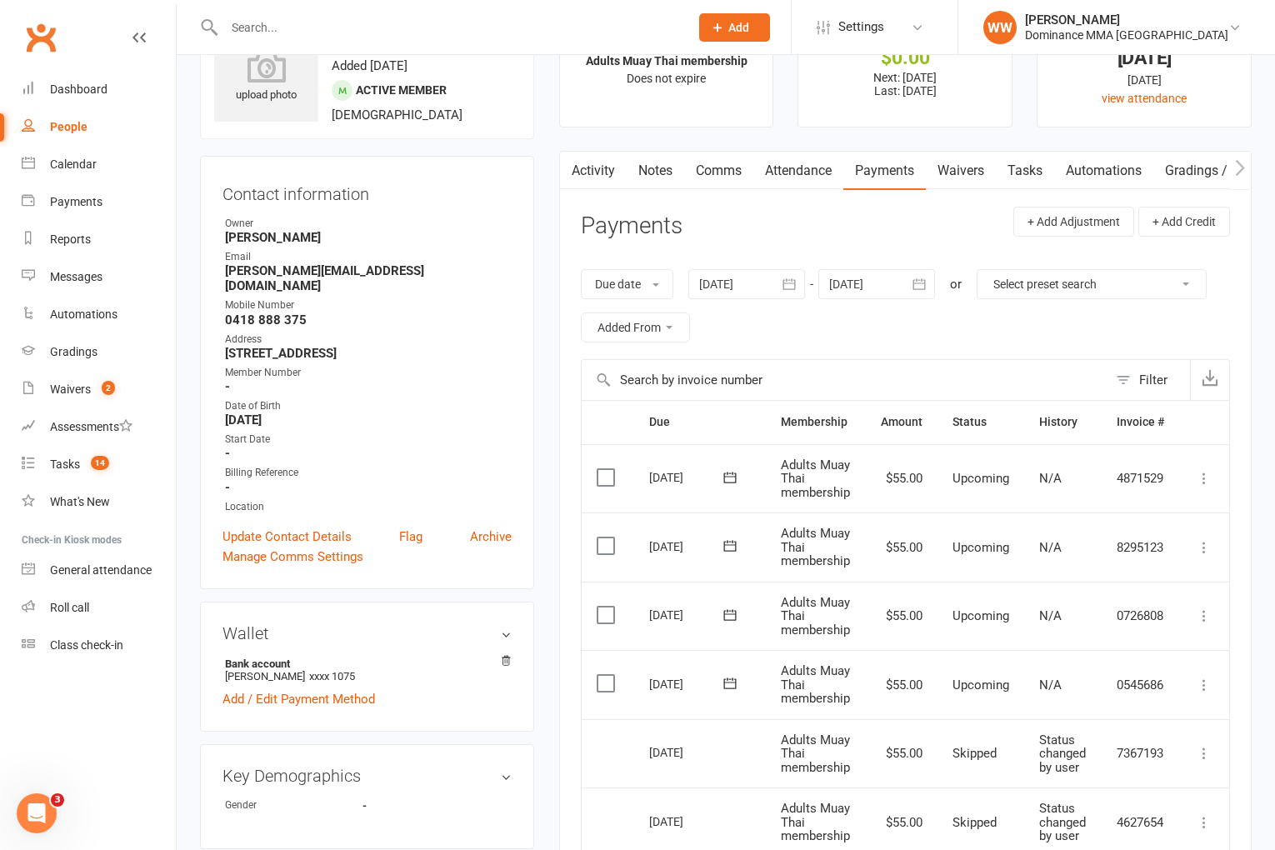
scroll to position [77, 0]
click at [1039, 178] on link "Tasks" at bounding box center [1025, 169] width 58 height 38
select select "incomplete"
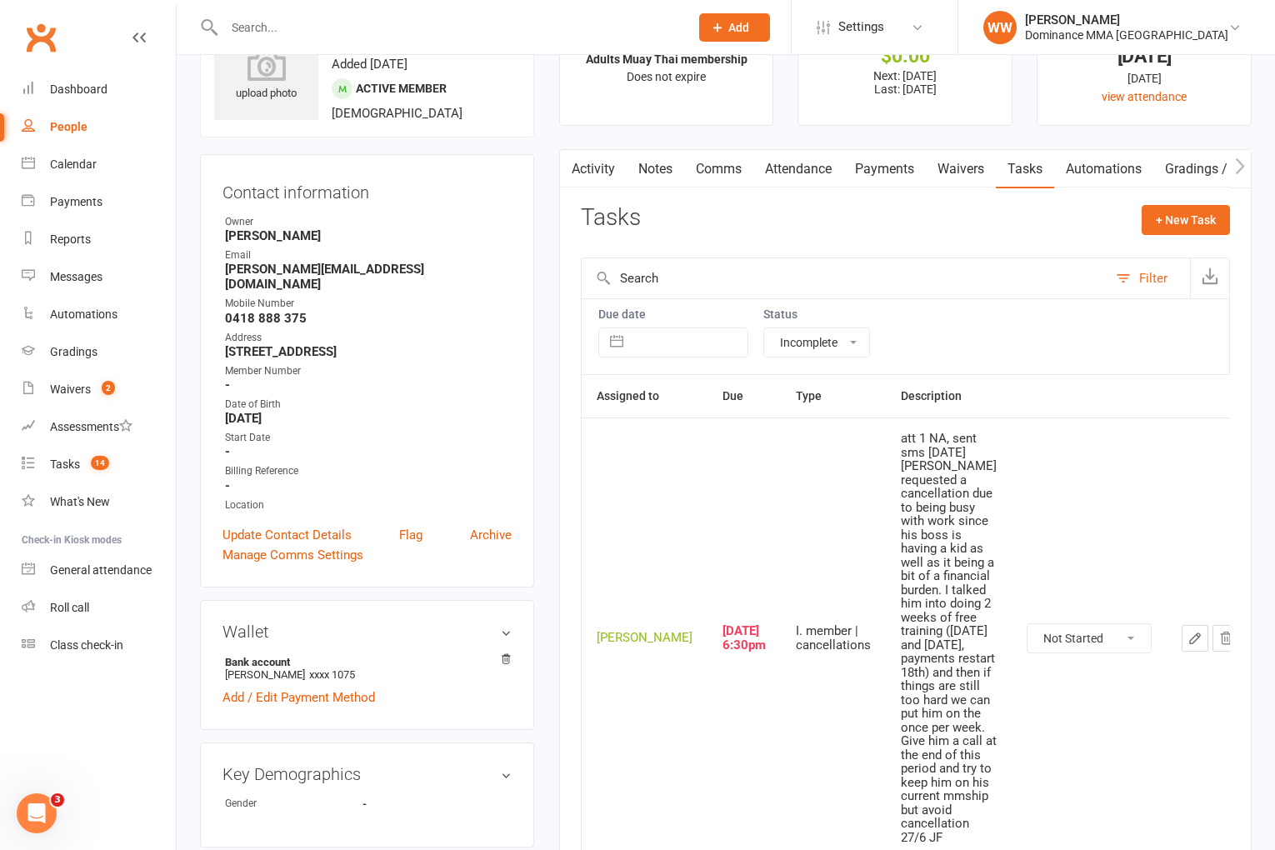
click at [1188, 631] on icon "button" at bounding box center [1195, 638] width 15 height 15
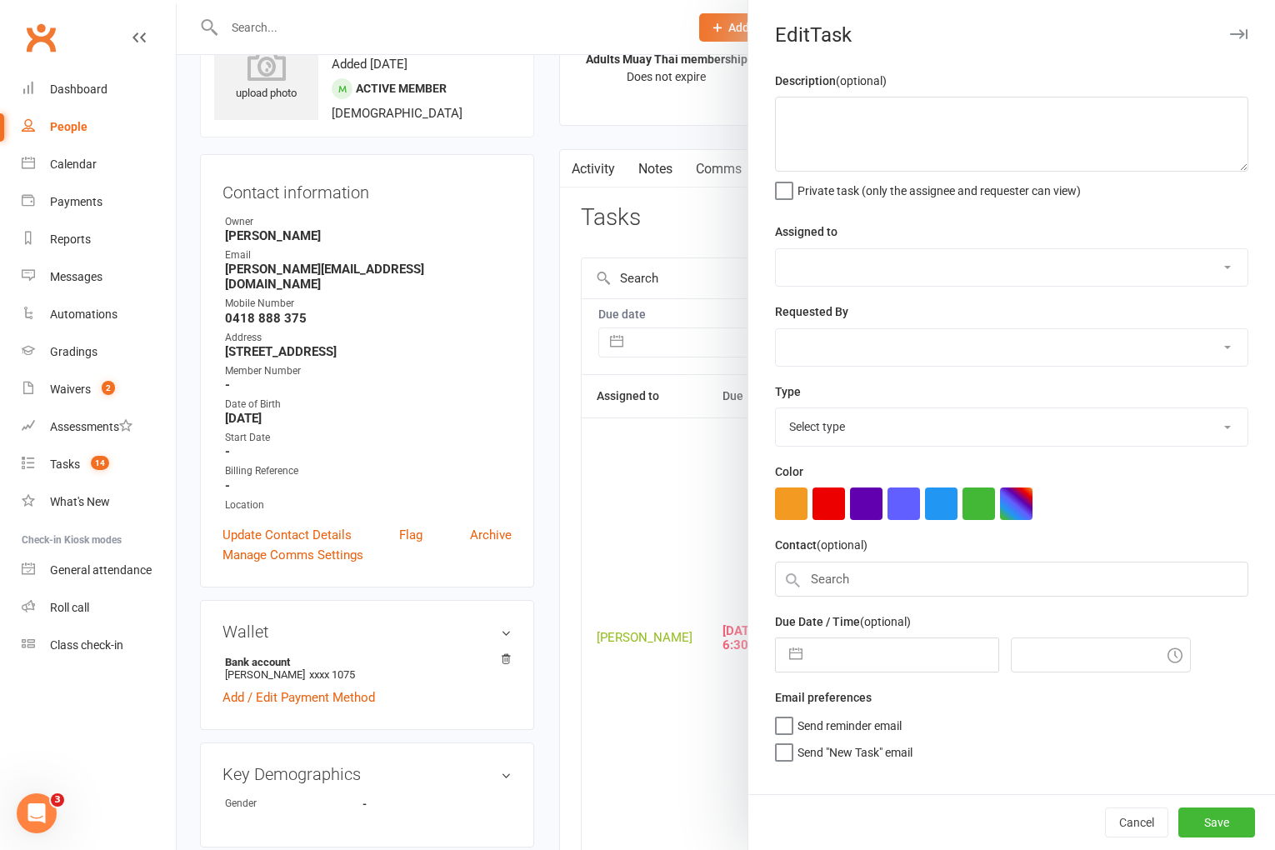
type textarea "att 1 NA, sent sms 17/7 SA Sam requested a cancellation due to being busy with …"
select select "49757"
select select "12631"
type input "11 Aug 2025"
type input "6:30pm"
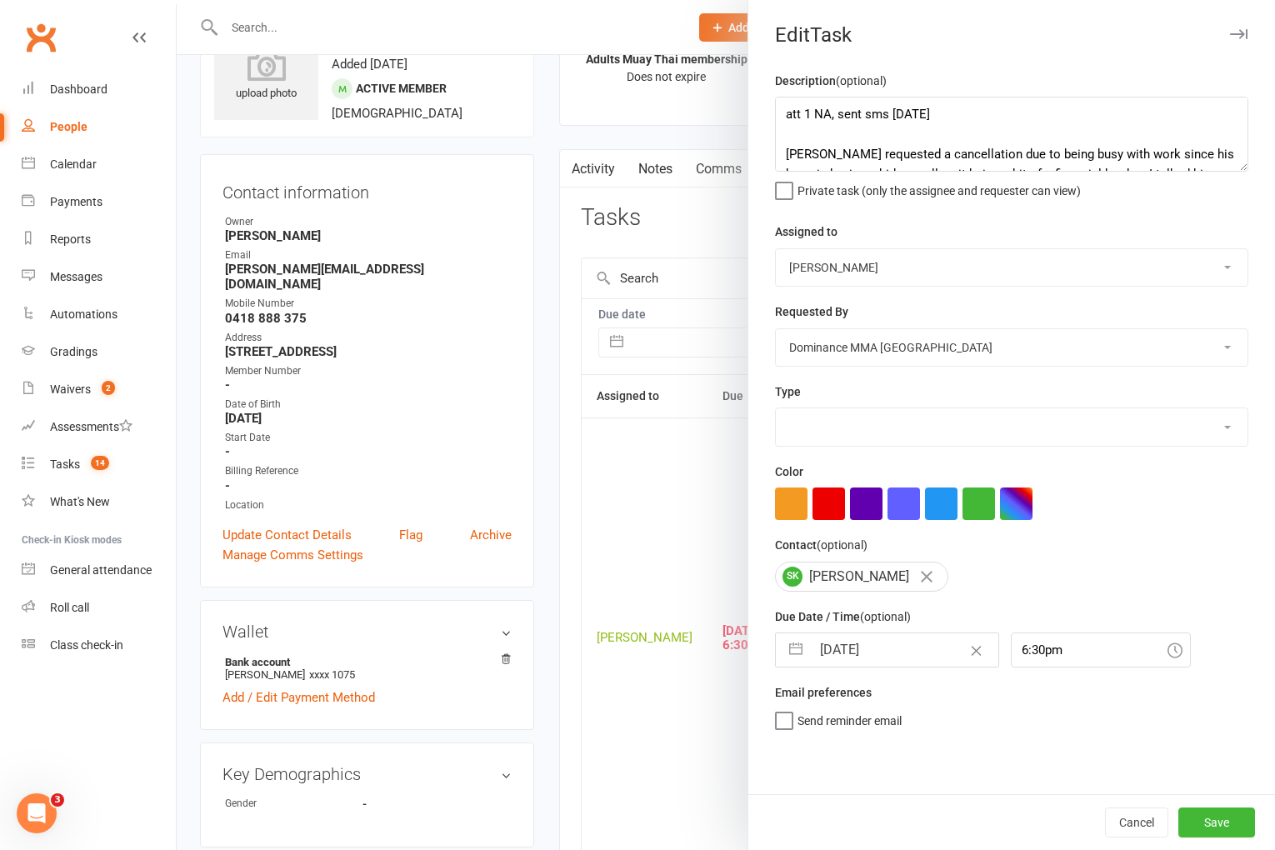
select select "3868"
click at [902, 649] on input "11 Aug 2025" at bounding box center [905, 649] width 188 height 33
select select "6"
select select "2025"
select select "7"
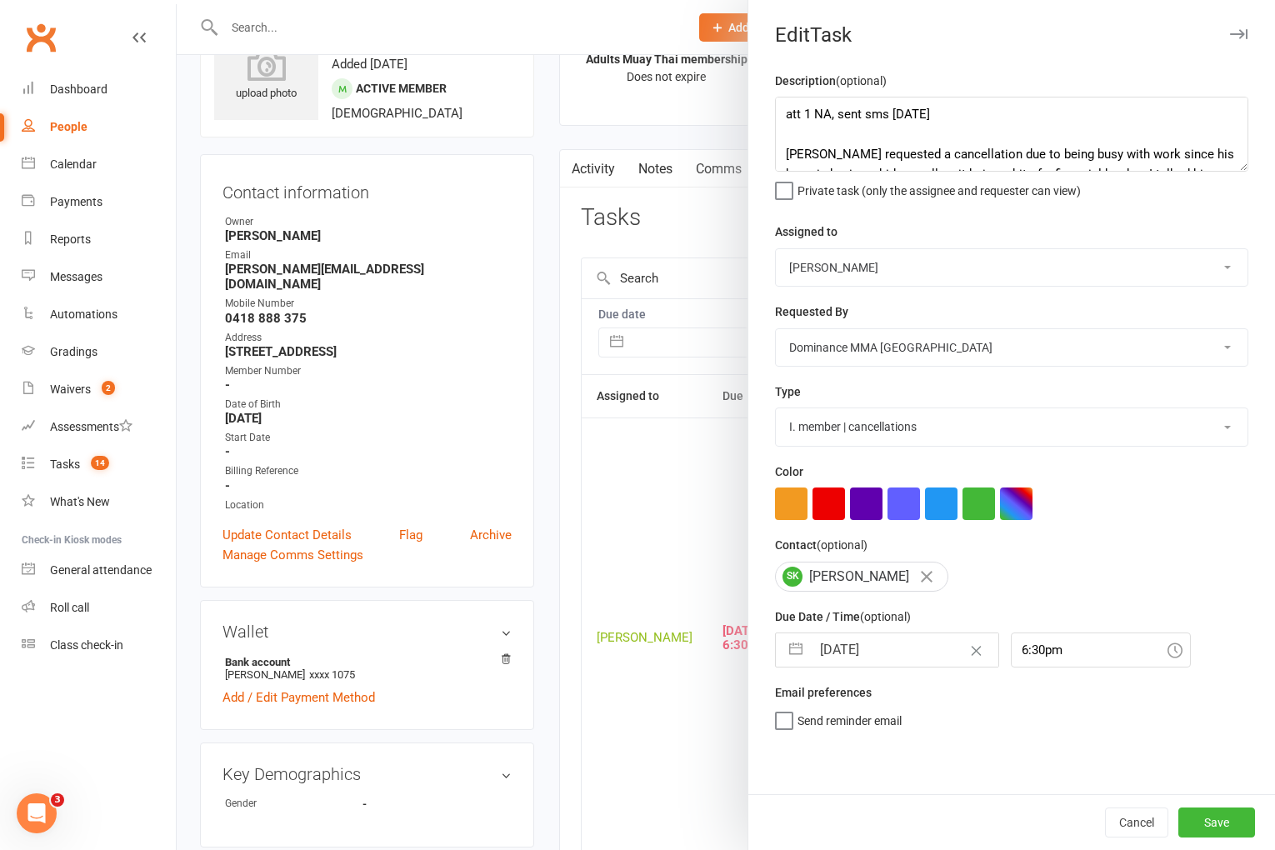
select select "2025"
select select "8"
select select "2025"
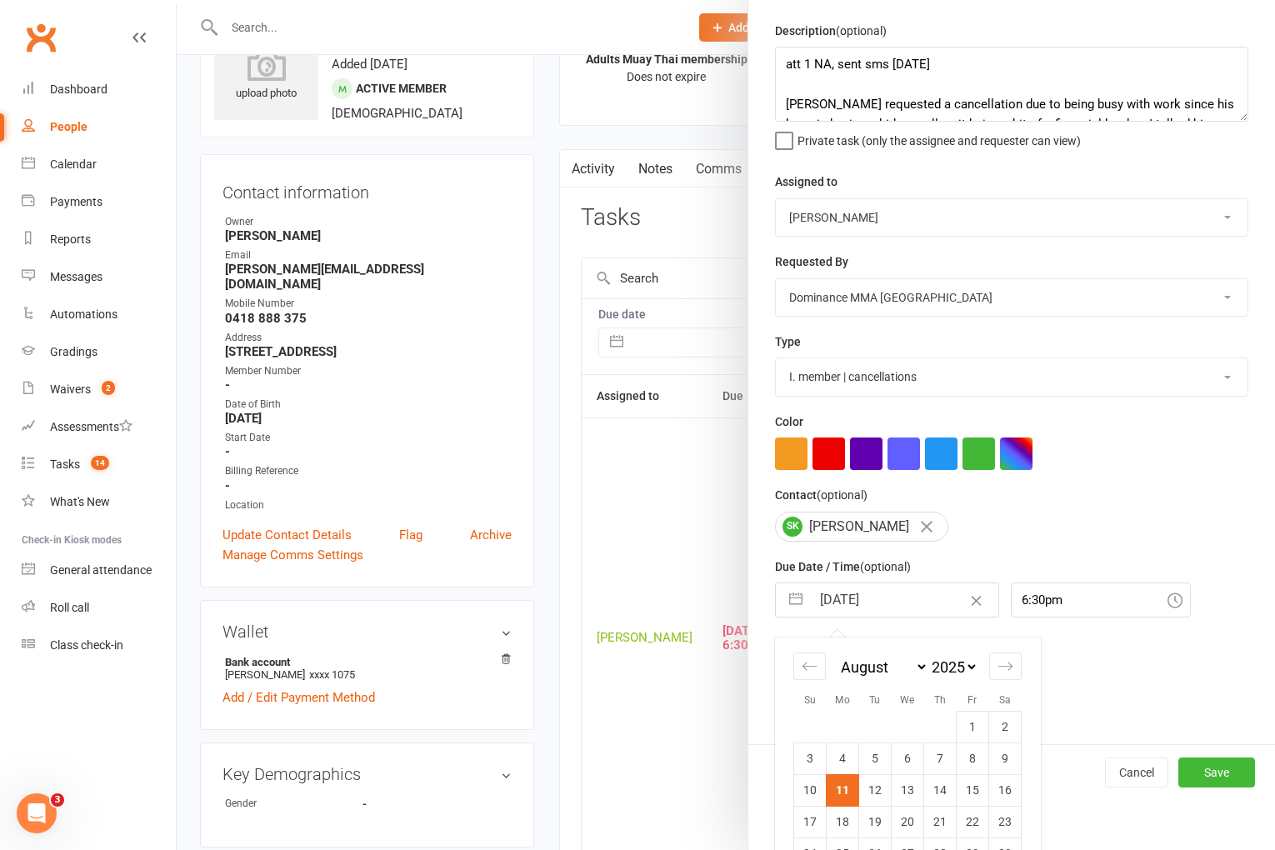
scroll to position [123, 0]
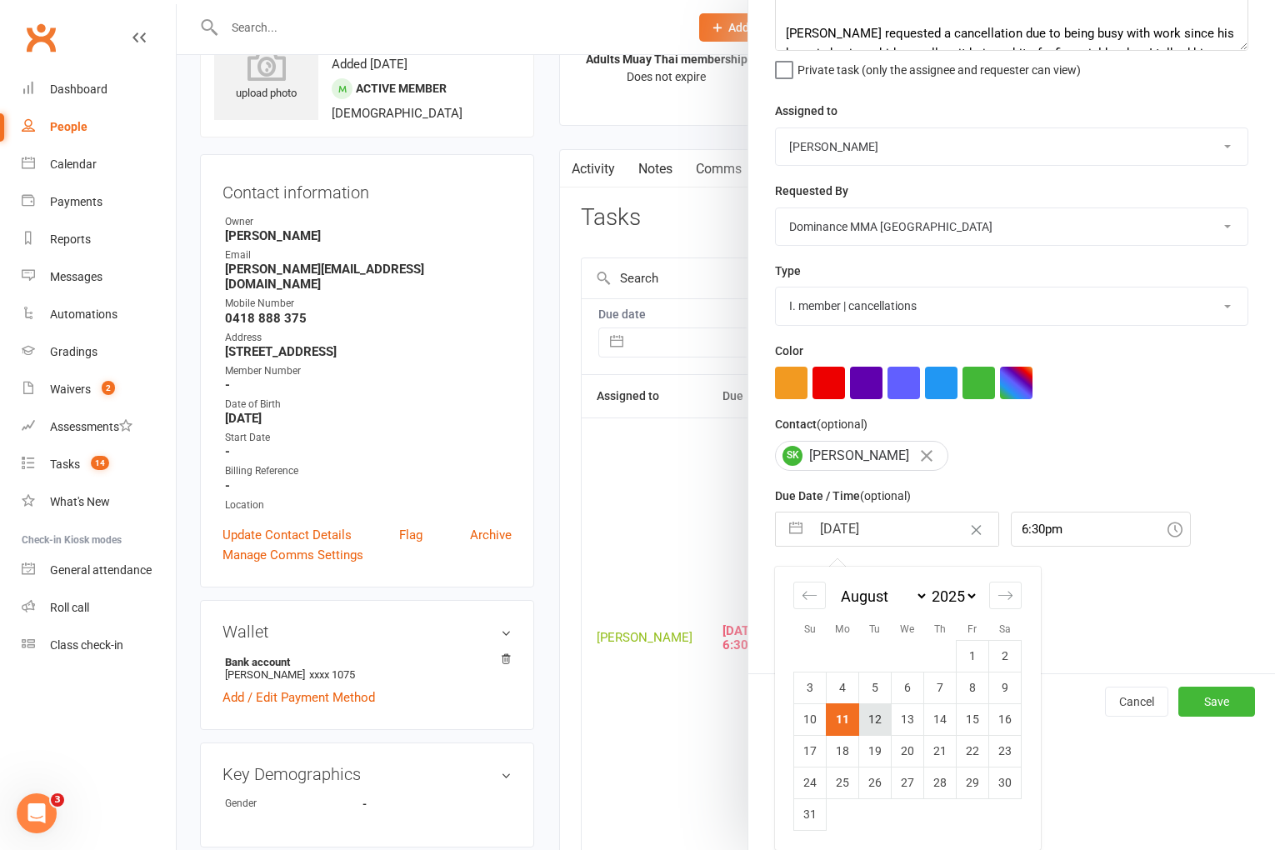
click at [873, 719] on td "12" at bounding box center [875, 720] width 33 height 32
type input "12 Aug 2025"
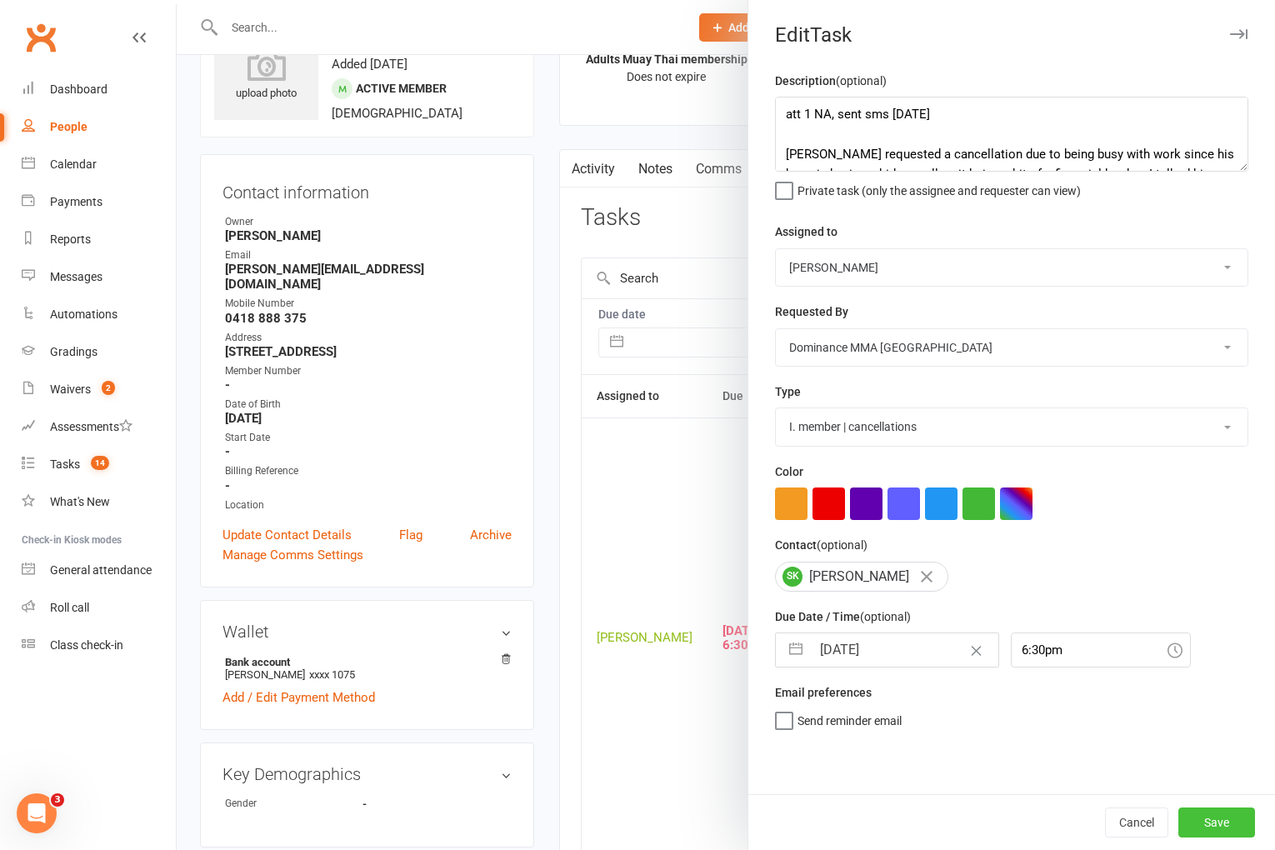
click at [1231, 824] on button "Save" at bounding box center [1217, 823] width 77 height 30
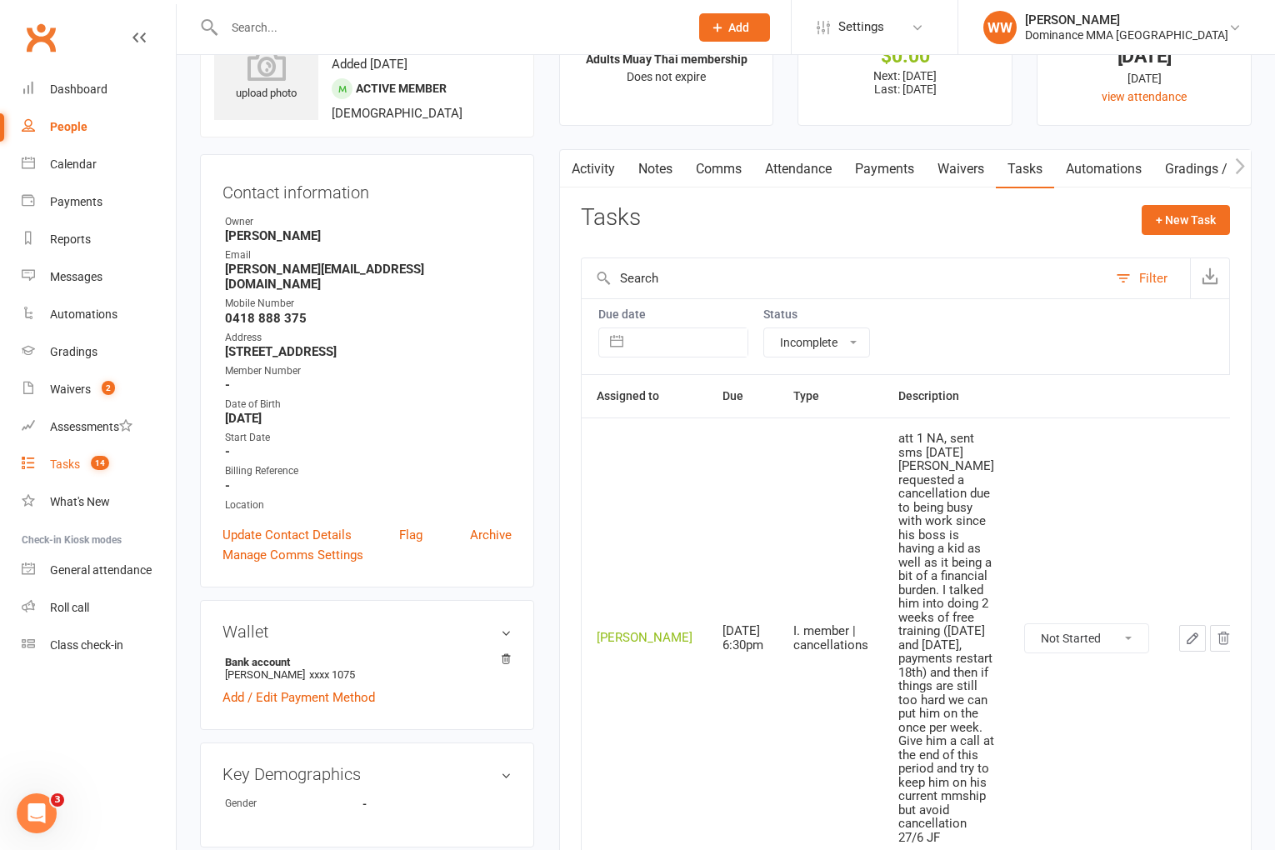
click at [70, 469] on div "Tasks" at bounding box center [65, 464] width 30 height 13
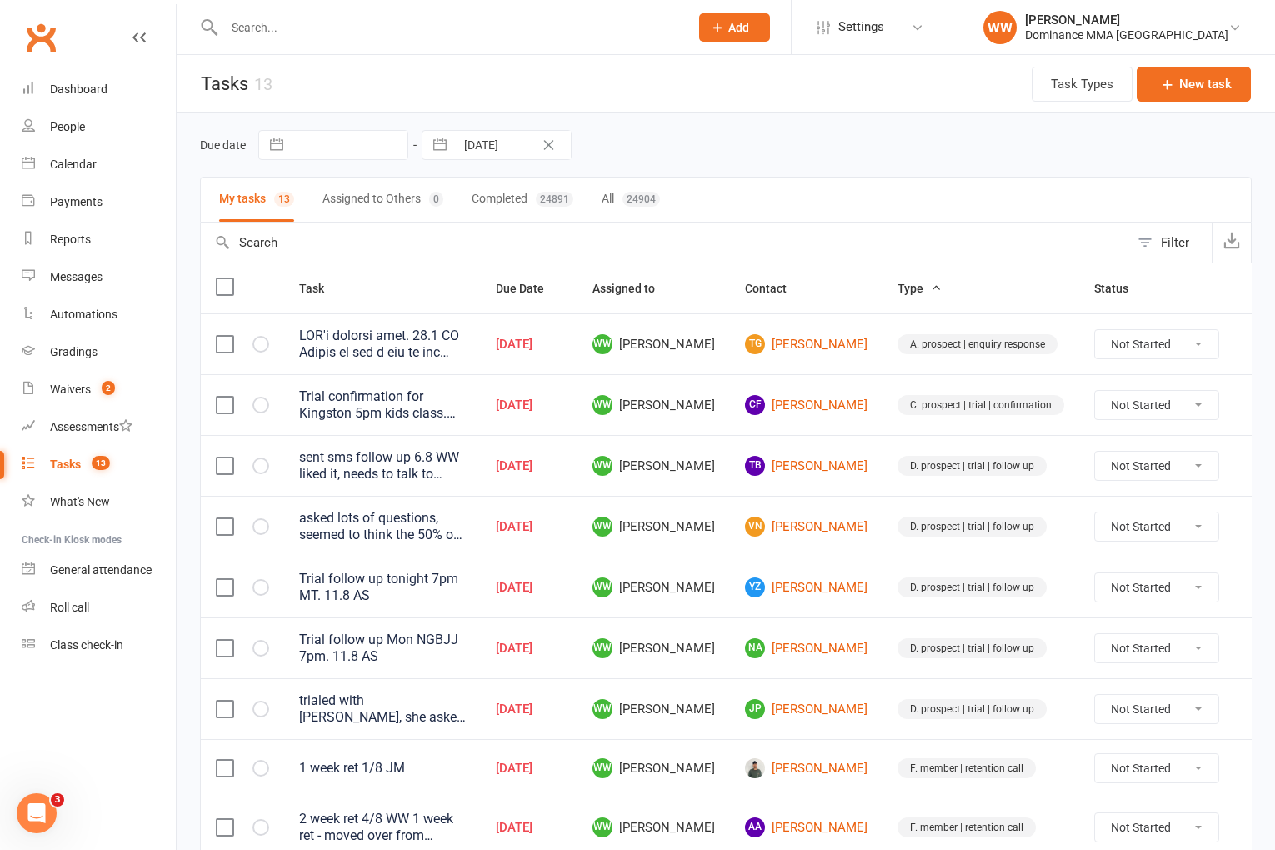
drag, startPoint x: 849, startPoint y: 568, endPoint x: 858, endPoint y: 610, distance: 42.7
click at [849, 568] on td "YZ YiMing Zhu" at bounding box center [806, 587] width 153 height 61
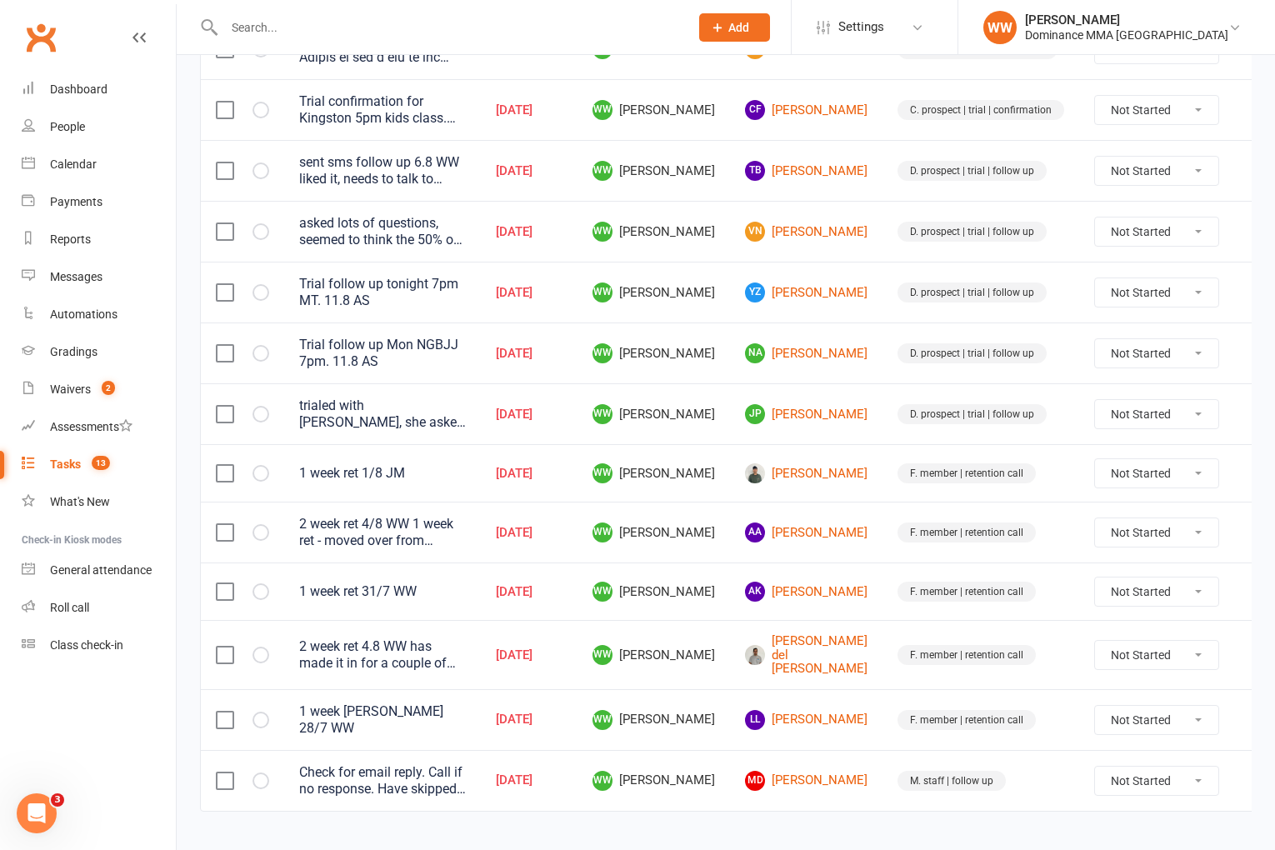
scroll to position [323, 0]
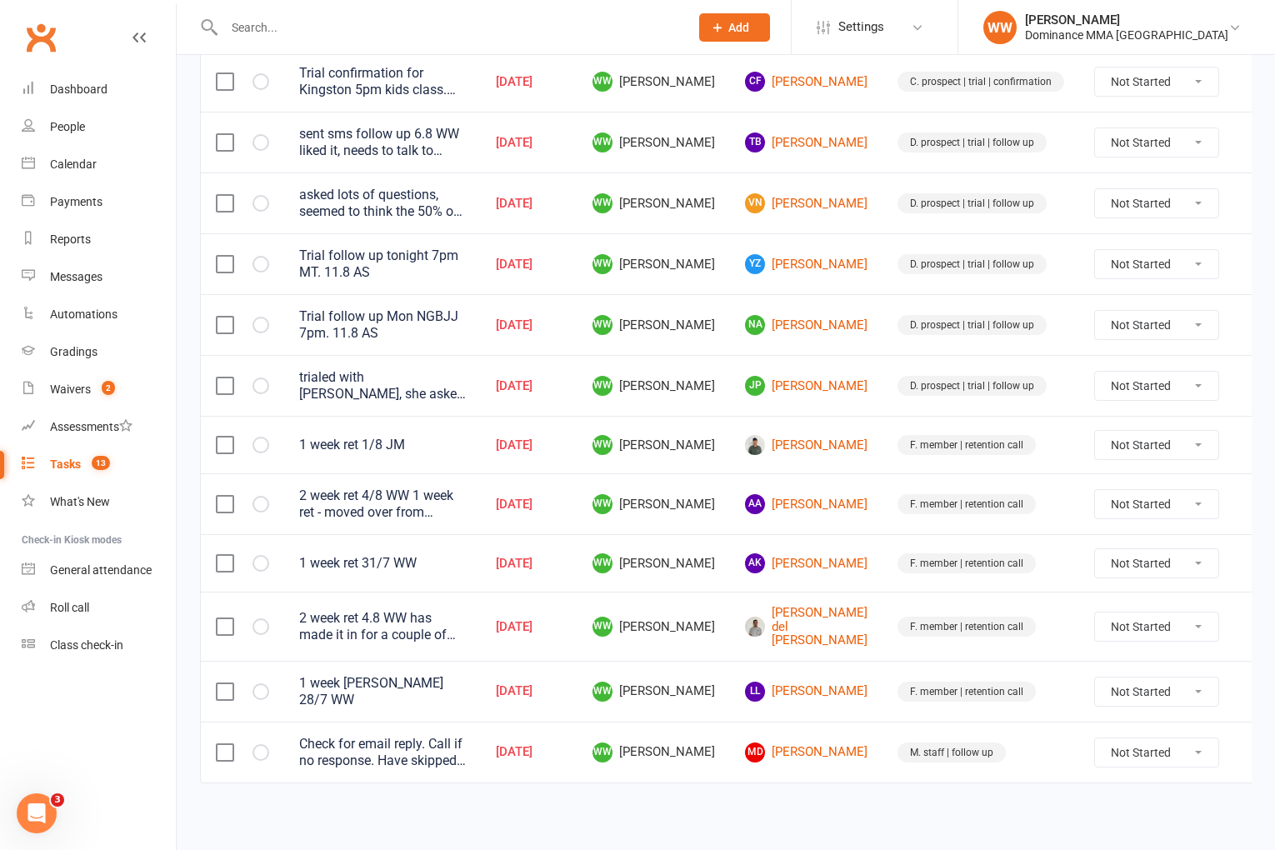
click at [1251, 631] on icon at bounding box center [1259, 626] width 17 height 17
click at [1116, 691] on link "Edit" at bounding box center [1152, 692] width 165 height 33
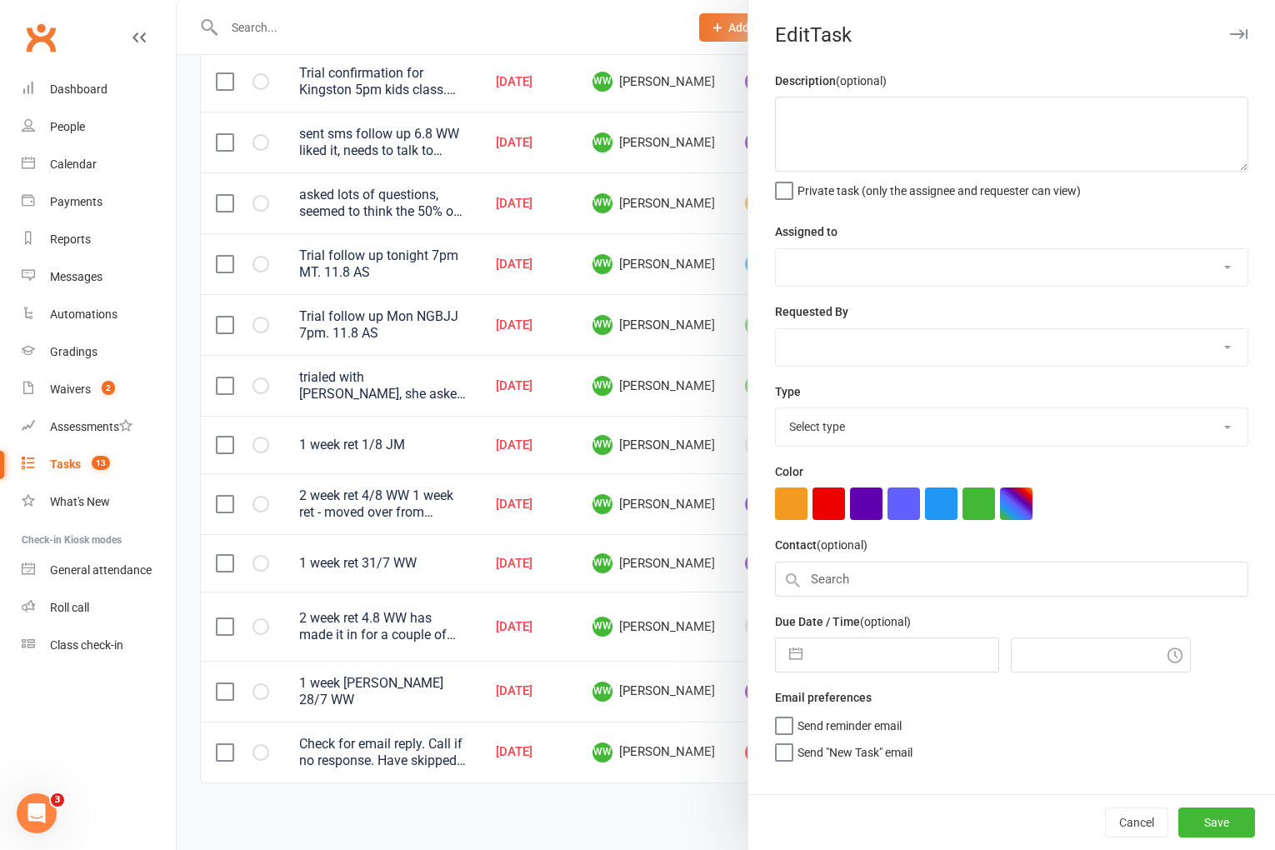
type textarea "2 week ret 4.8 WW has made it in for a couple of classes 4/8 WW 1 week ret 28/7…"
select select "49757"
type input "11 Aug 2025"
type input "8:45pm"
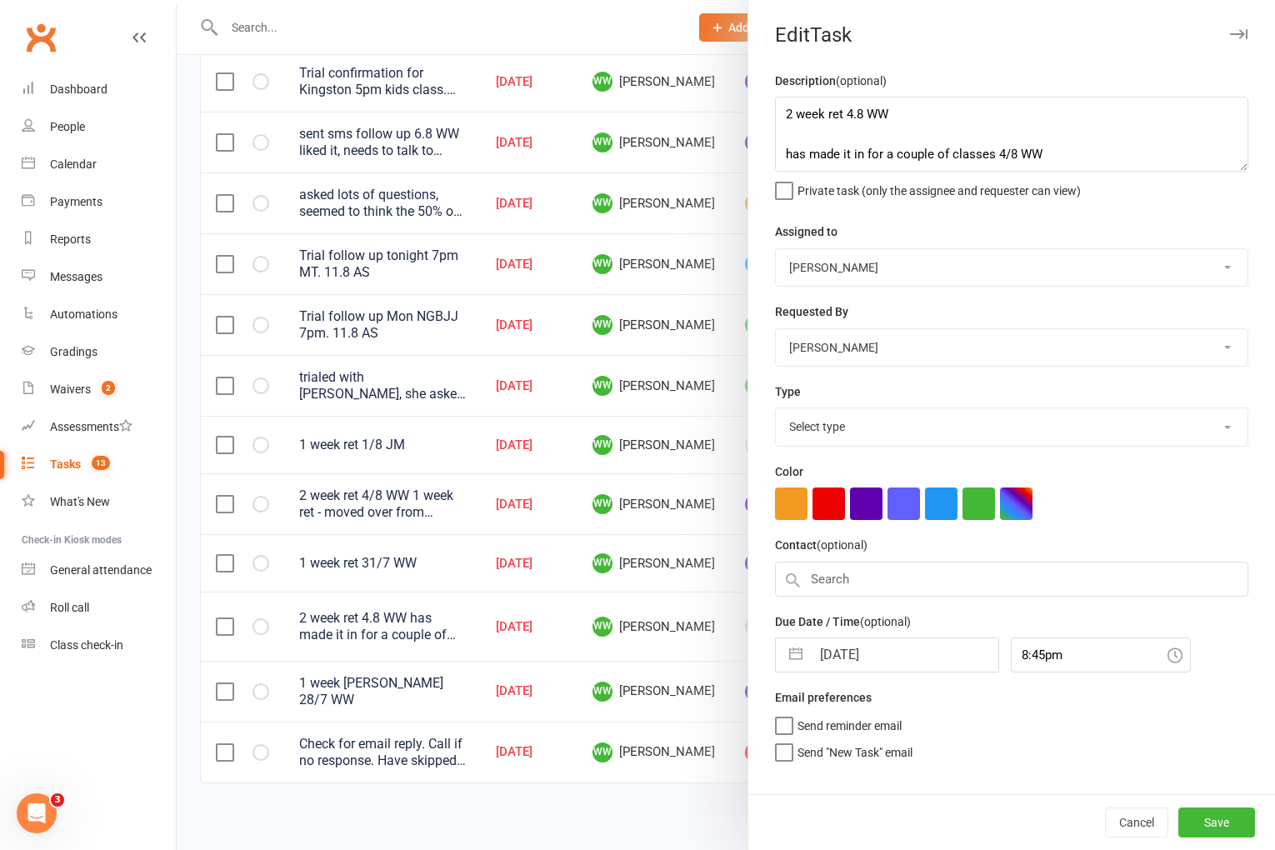
select select "3865"
click at [782, 113] on textarea "2 week ret 4.8 WW has made it in for a couple of classes 4/8 WW 1 week ret 28/7…" at bounding box center [1011, 134] width 473 height 75
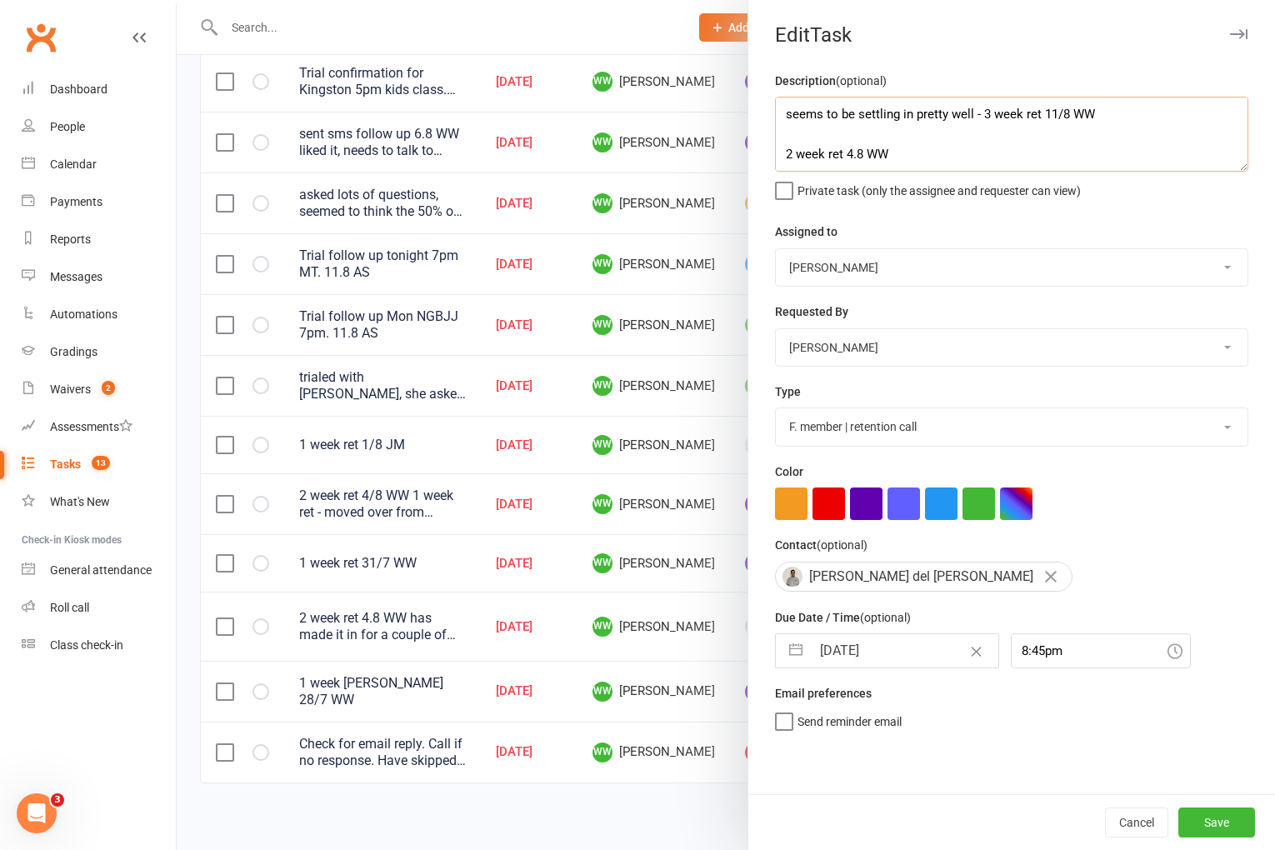
type textarea "seems to be settling in pretty well - 3 week ret 11/8 WW 2 week ret 4.8 WW has …"
click at [894, 664] on input "11 Aug 2025" at bounding box center [905, 650] width 188 height 33
select select "6"
select select "2025"
select select "7"
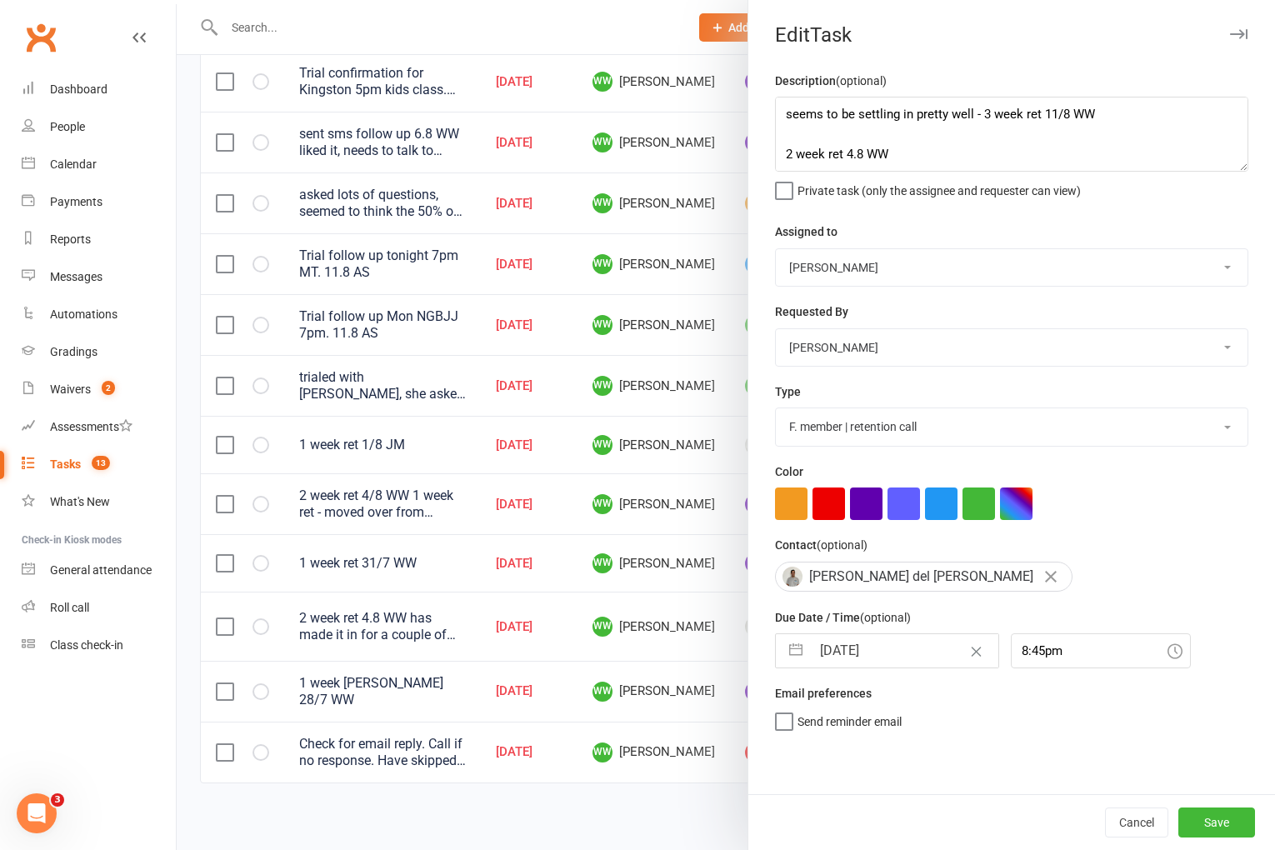
select select "2025"
select select "8"
select select "2025"
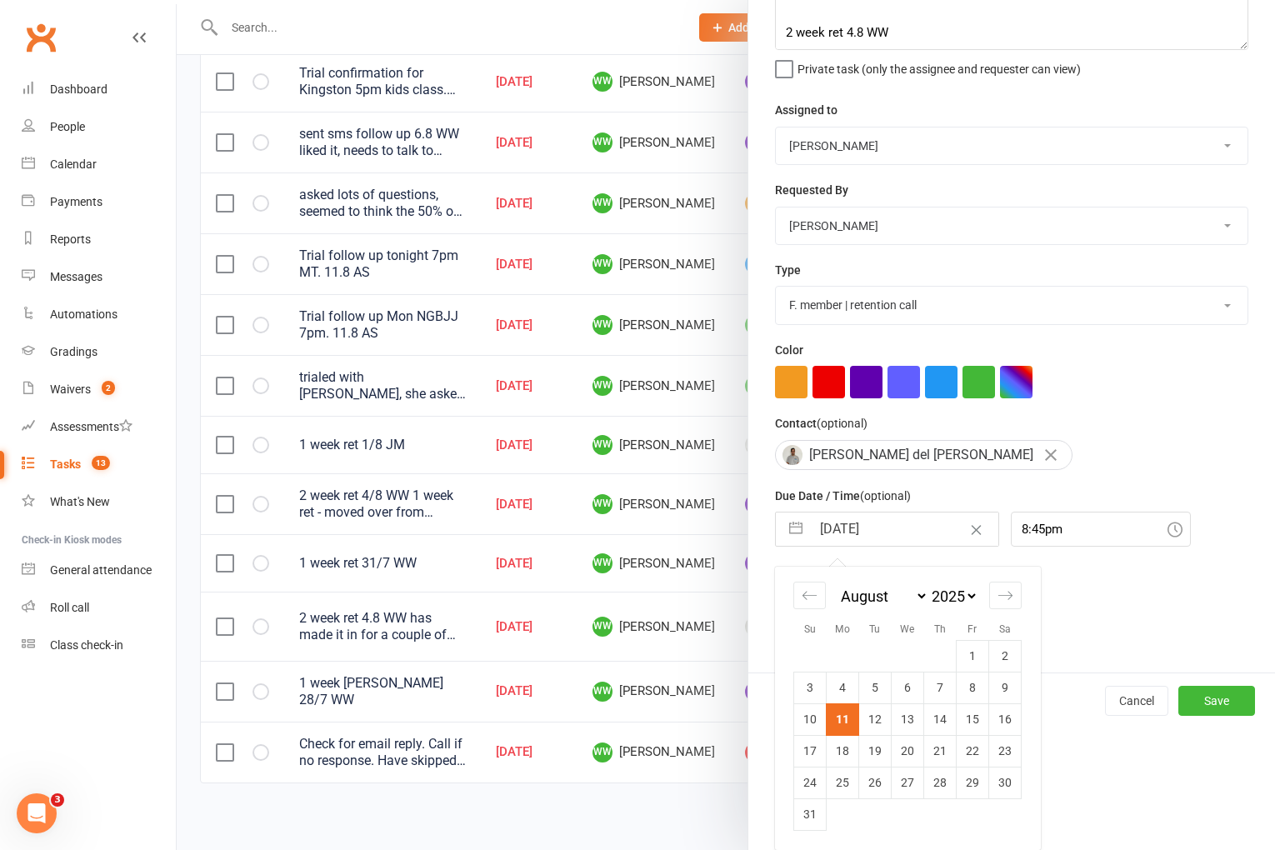
click at [847, 754] on td "18" at bounding box center [843, 751] width 33 height 32
type input "18 Aug 2025"
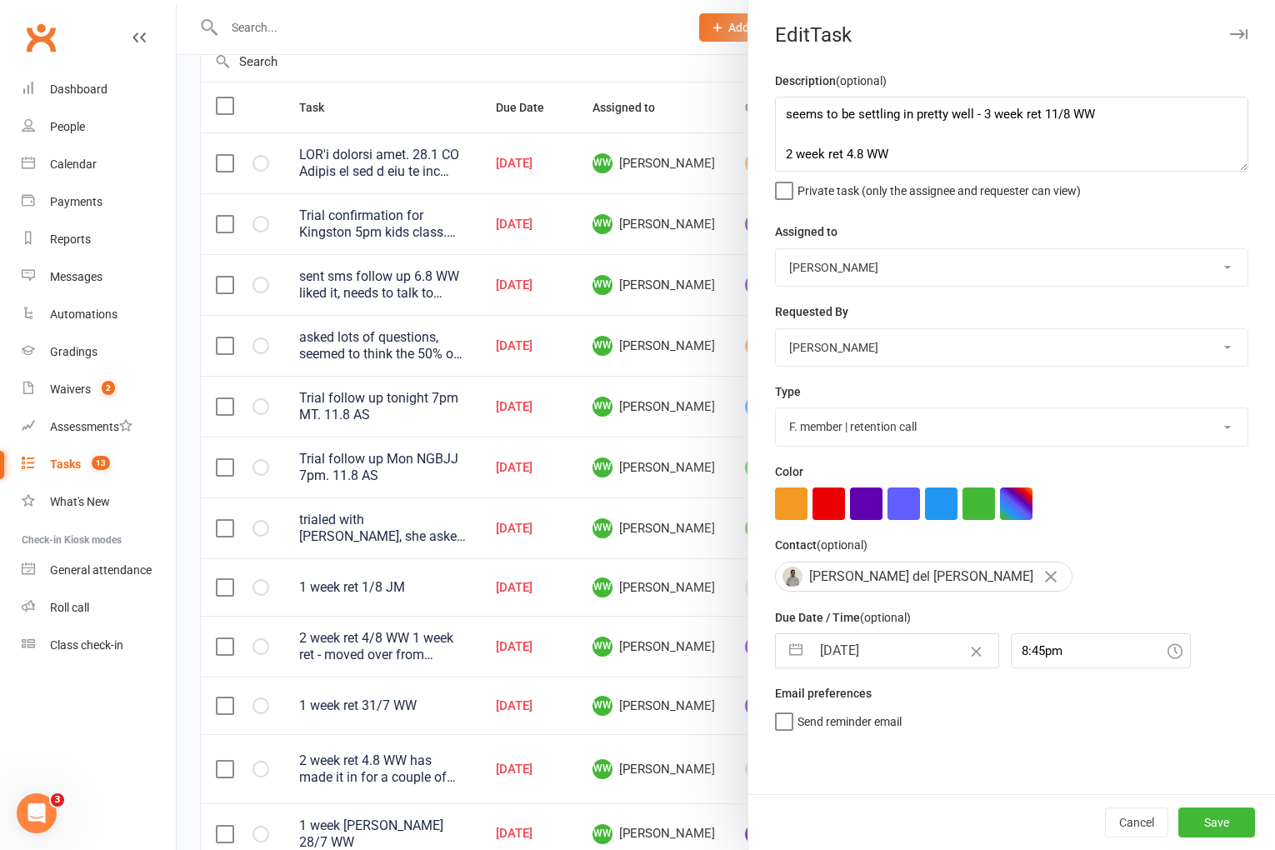
scroll to position [0, 0]
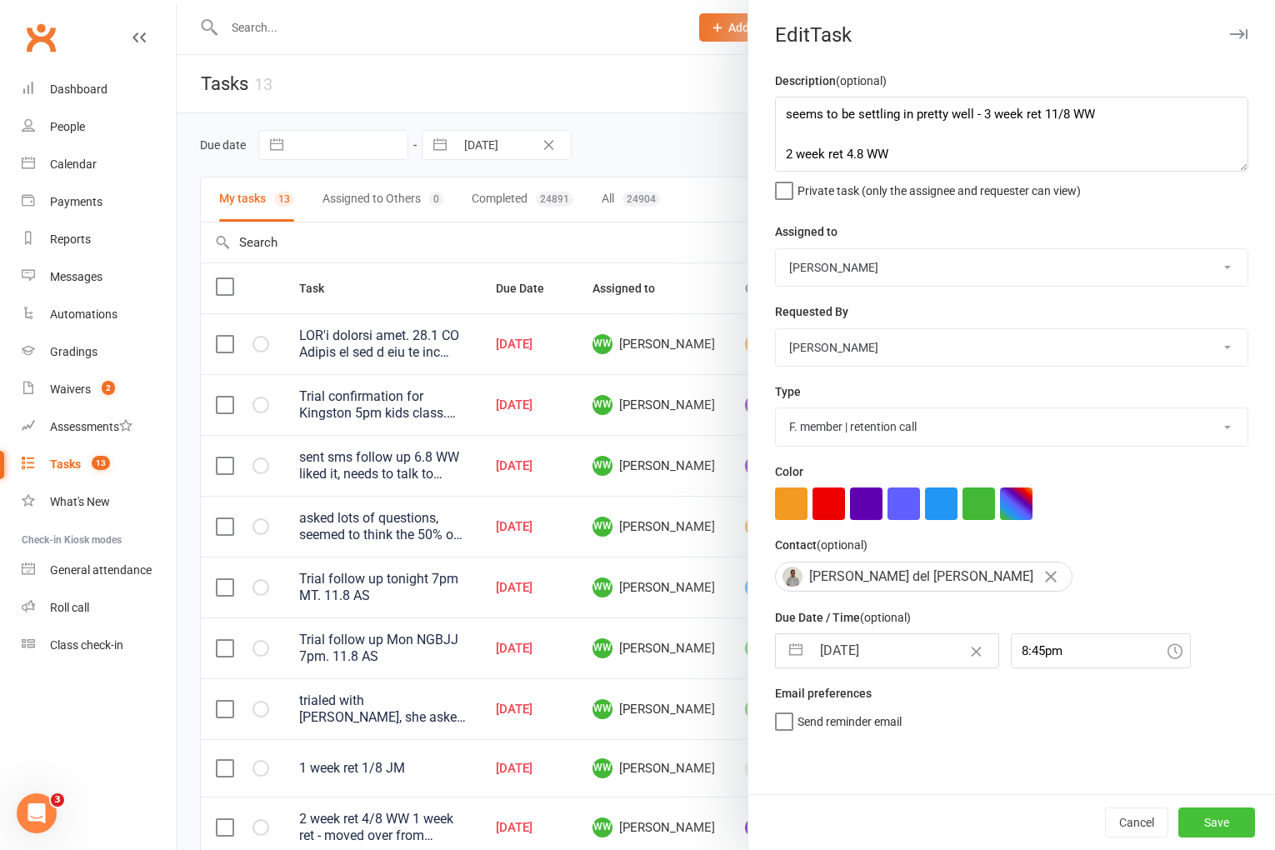
click at [1198, 819] on button "Save" at bounding box center [1217, 823] width 77 height 30
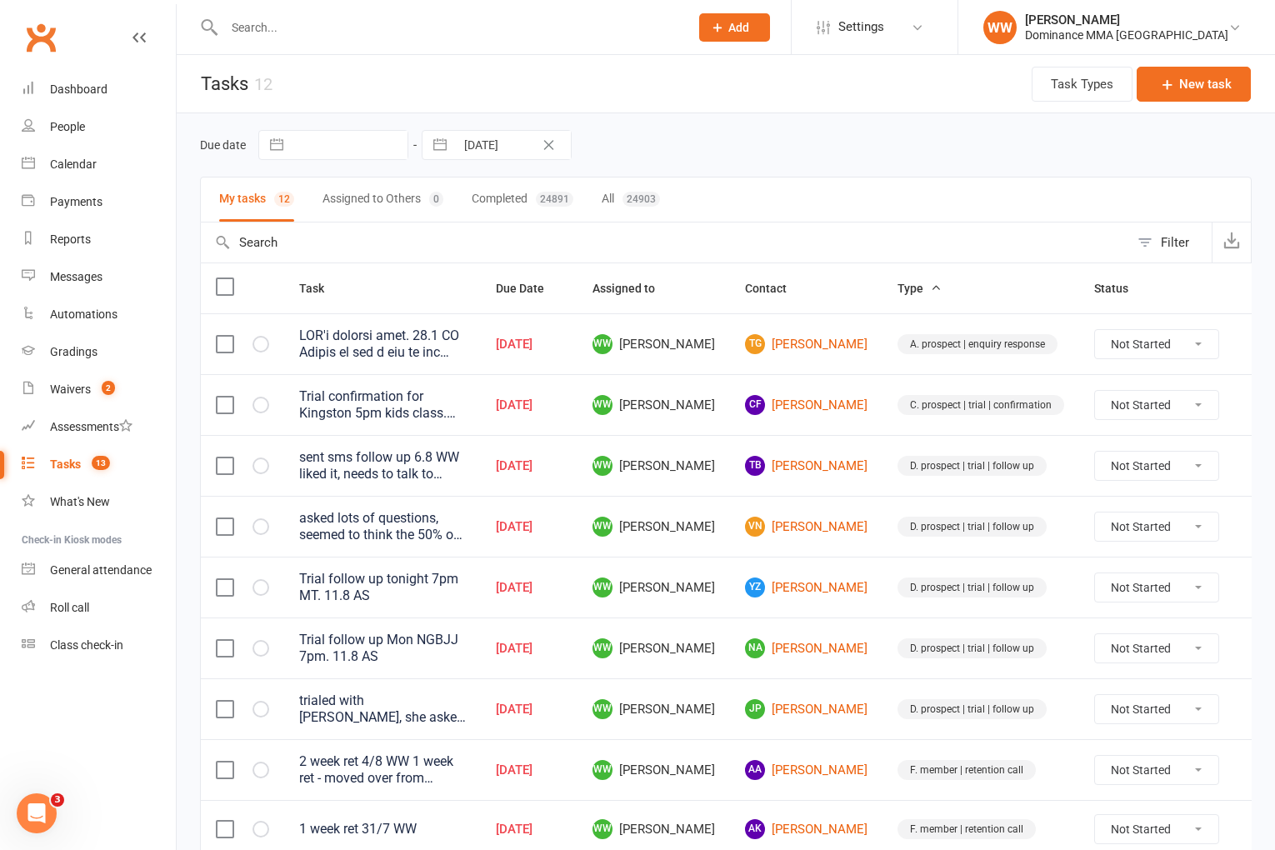
click at [739, 521] on td "VN Vicki Nguyen" at bounding box center [806, 526] width 153 height 61
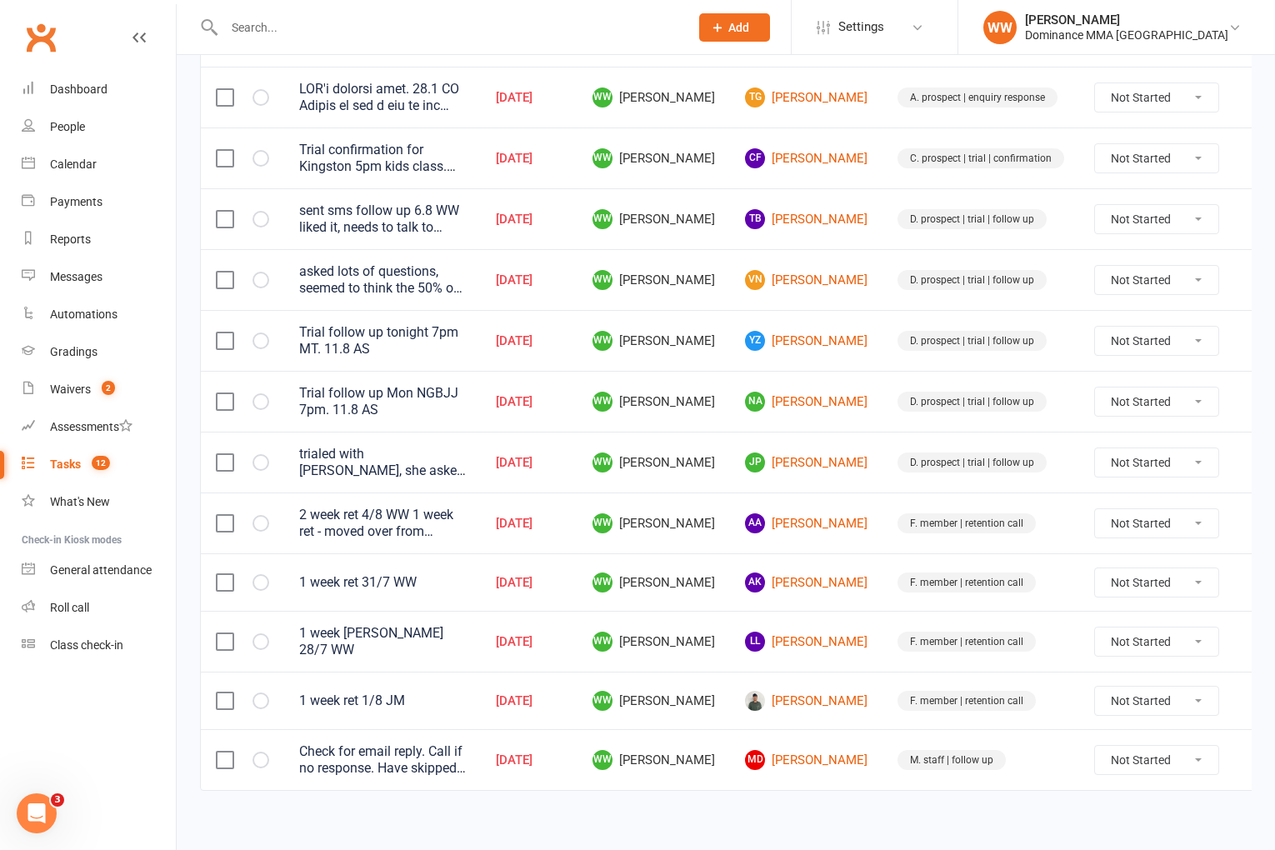
scroll to position [244, 0]
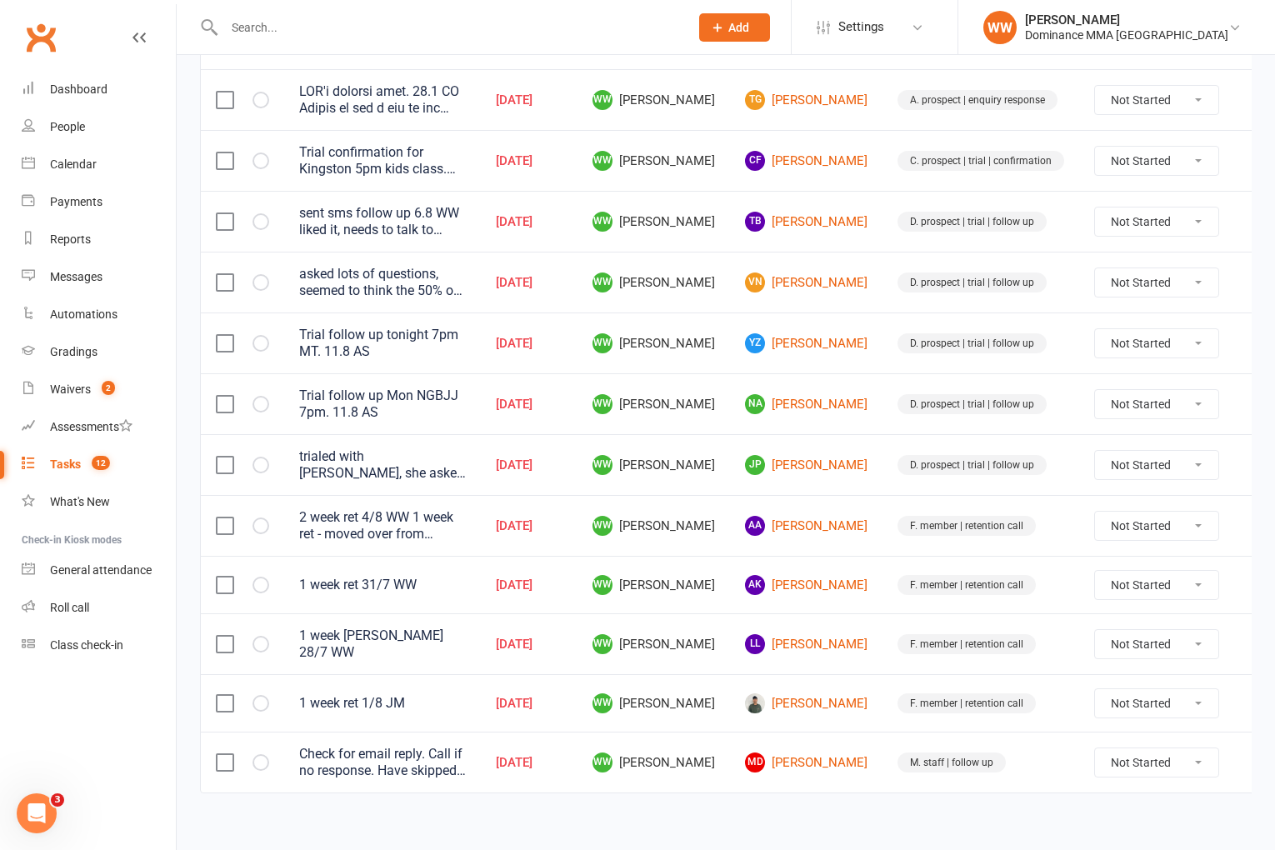
click at [1251, 698] on icon at bounding box center [1259, 703] width 17 height 17
click at [729, 621] on td "WW Will Wesley" at bounding box center [654, 643] width 153 height 61
click at [1251, 592] on icon at bounding box center [1259, 585] width 17 height 17
click at [1090, 658] on link "Edit" at bounding box center [1152, 650] width 165 height 33
type textarea "1 week ret 31/7 WW"
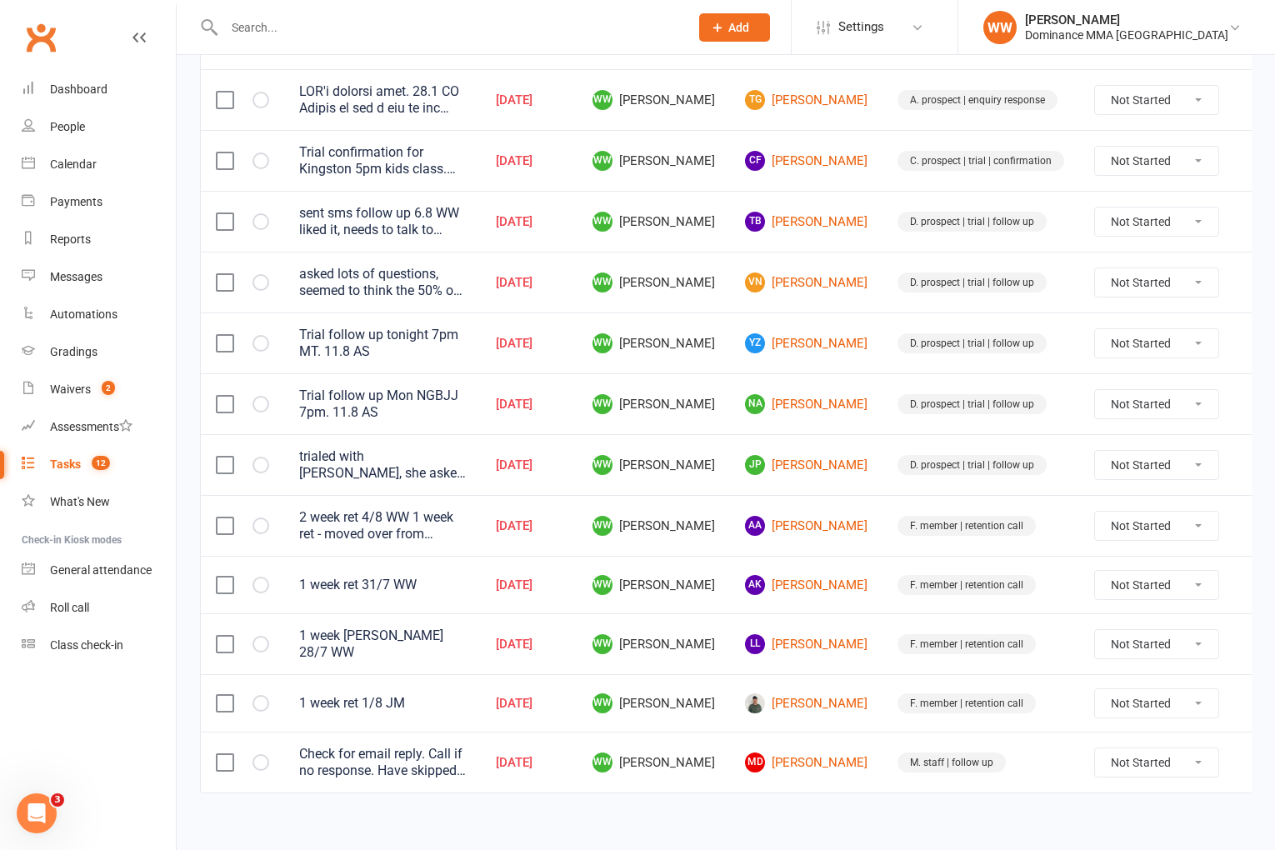
select select "49757"
type input "11 Aug 2025"
type input "7:00pm"
select select "3865"
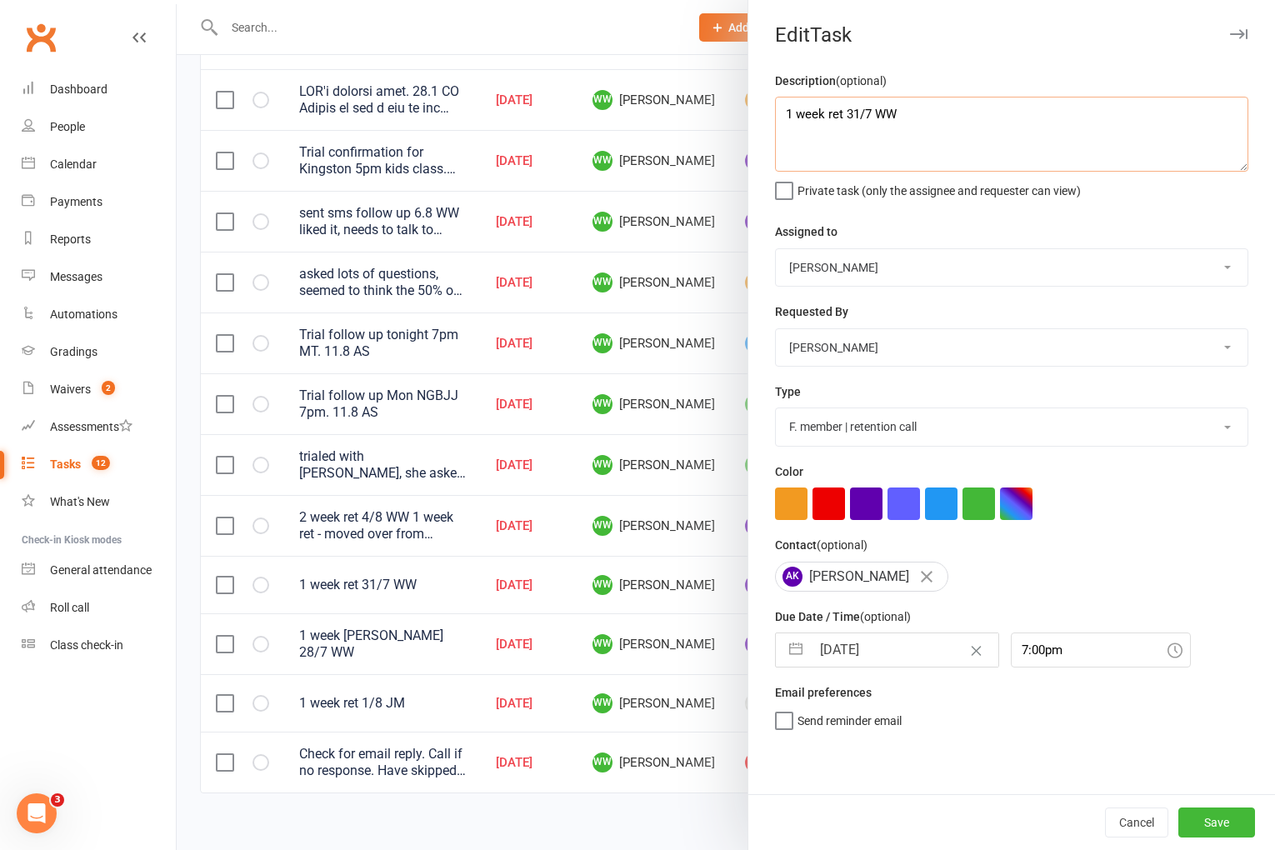
click at [779, 120] on textarea "1 week ret 31/7 WW" at bounding box center [1011, 134] width 473 height 75
type textarea "2 week ret 11/8 WW 1 week ret 31/7 WW"
drag, startPoint x: 863, startPoint y: 626, endPoint x: 864, endPoint y: 637, distance: 11.0
click at [864, 633] on div "Due Date / Time (optional) 11 Aug 2025 Navigate forward to interact with the ca…" at bounding box center [1011, 637] width 473 height 61
select select "6"
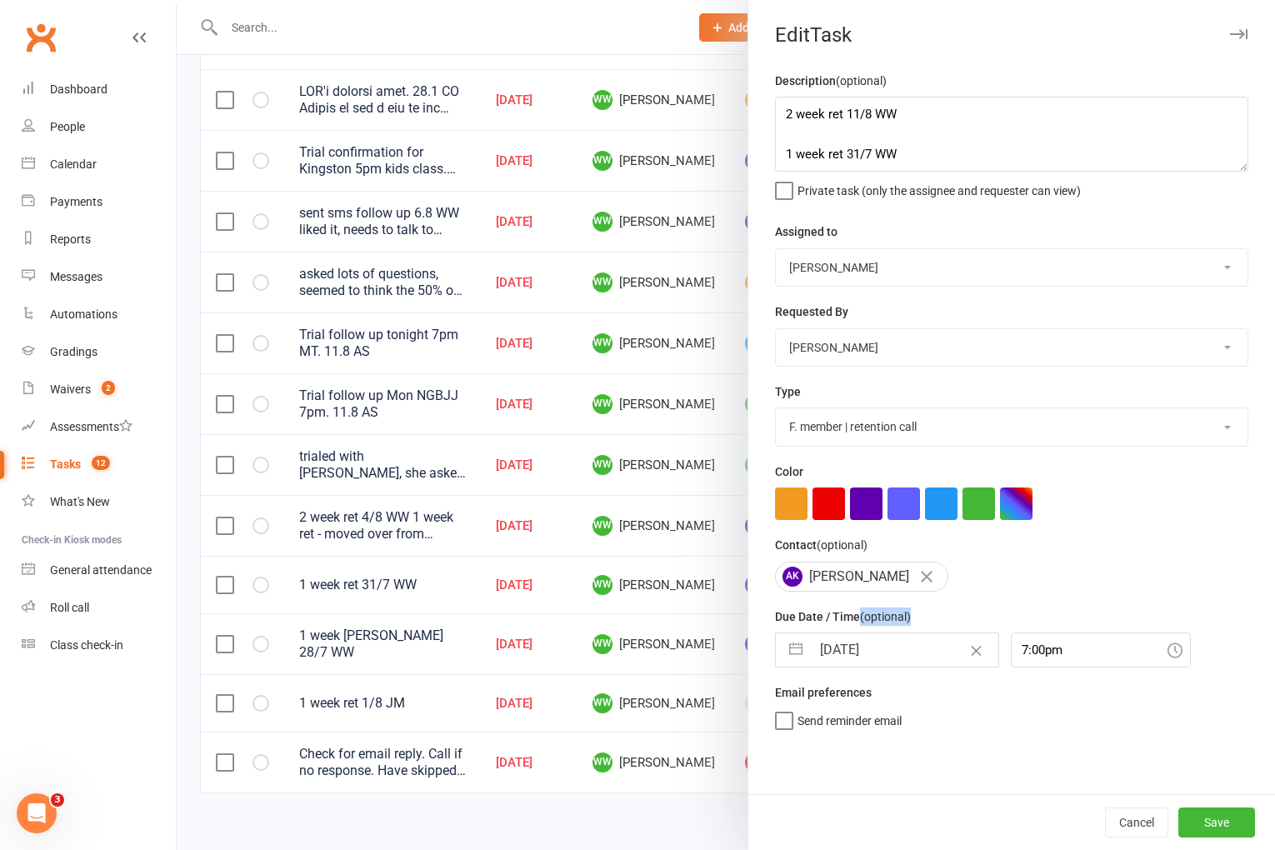
select select "2025"
select select "7"
select select "2025"
select select "8"
select select "2025"
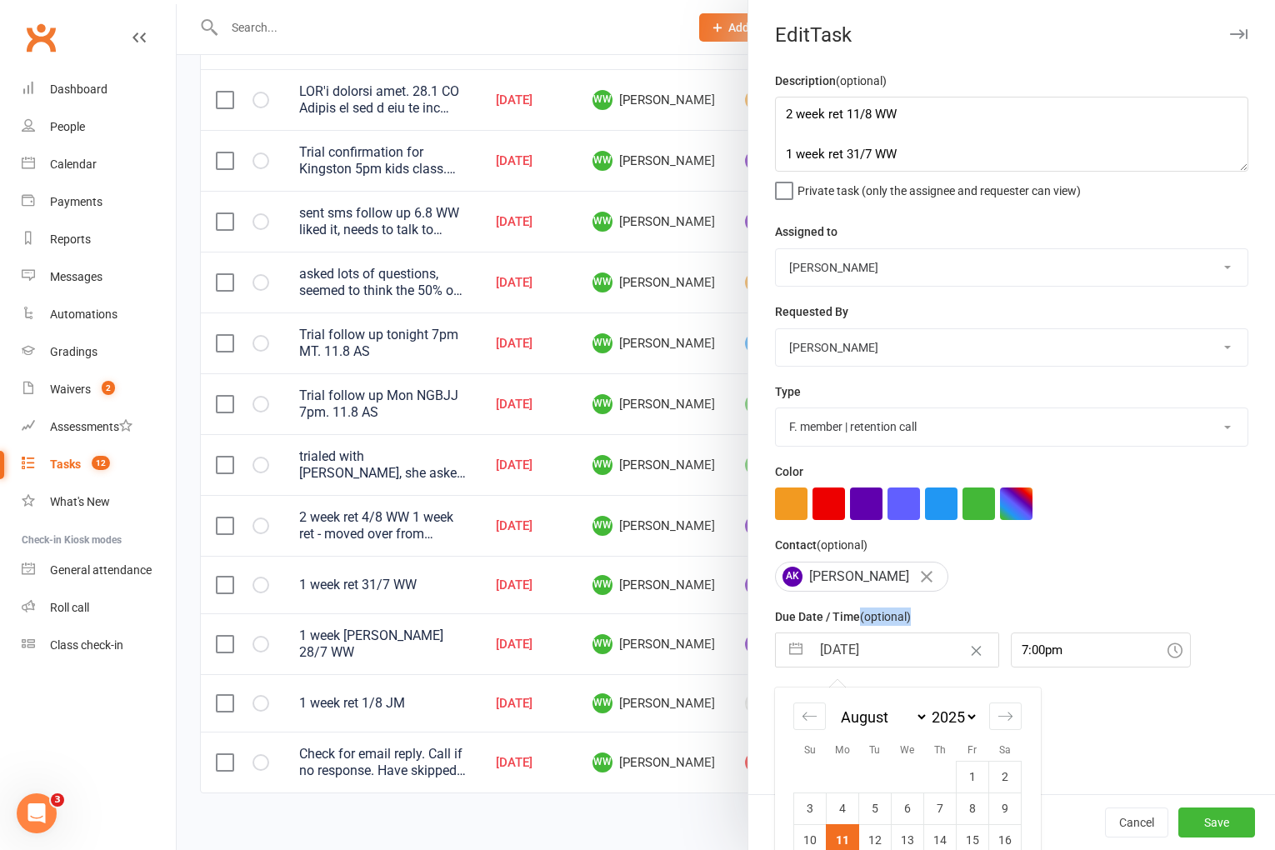
click at [864, 638] on input "11 Aug 2025" at bounding box center [905, 649] width 188 height 33
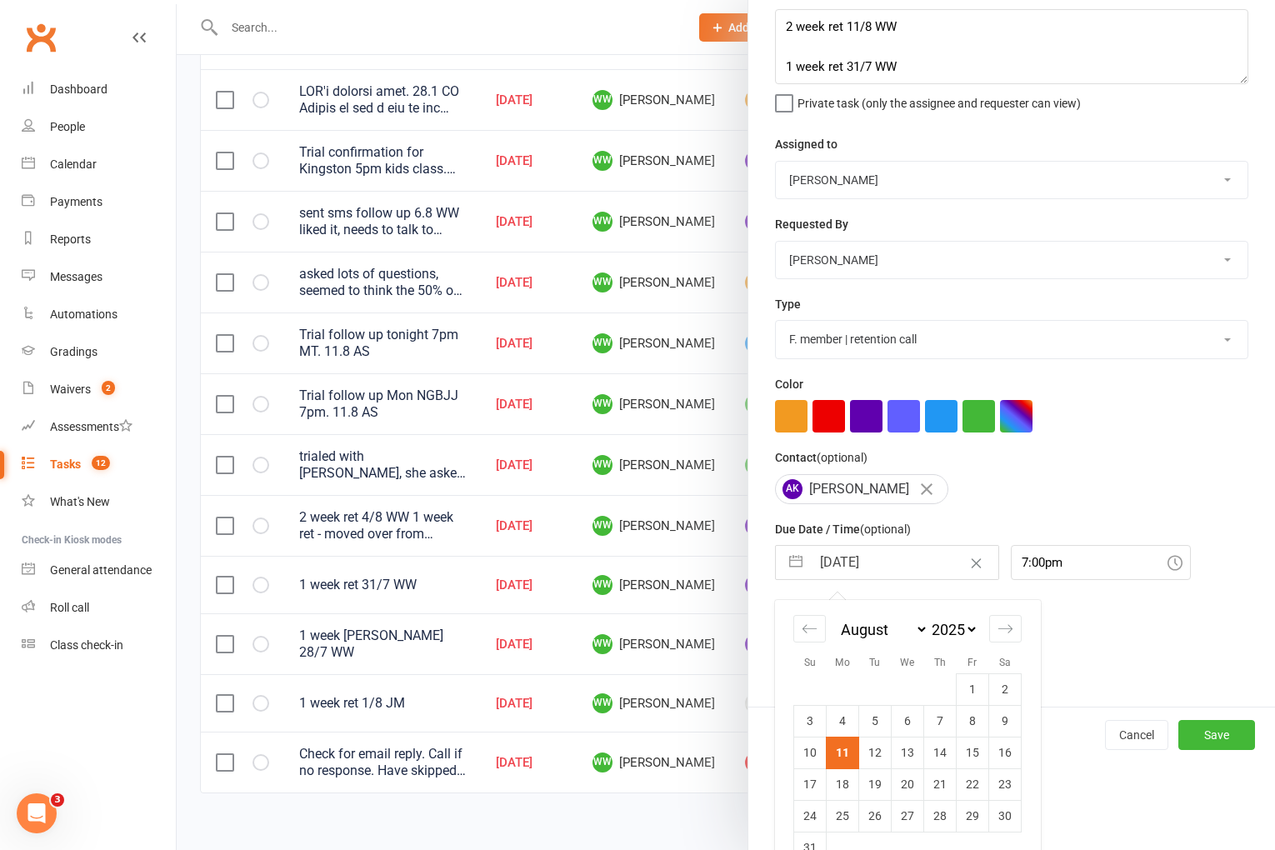
scroll to position [123, 0]
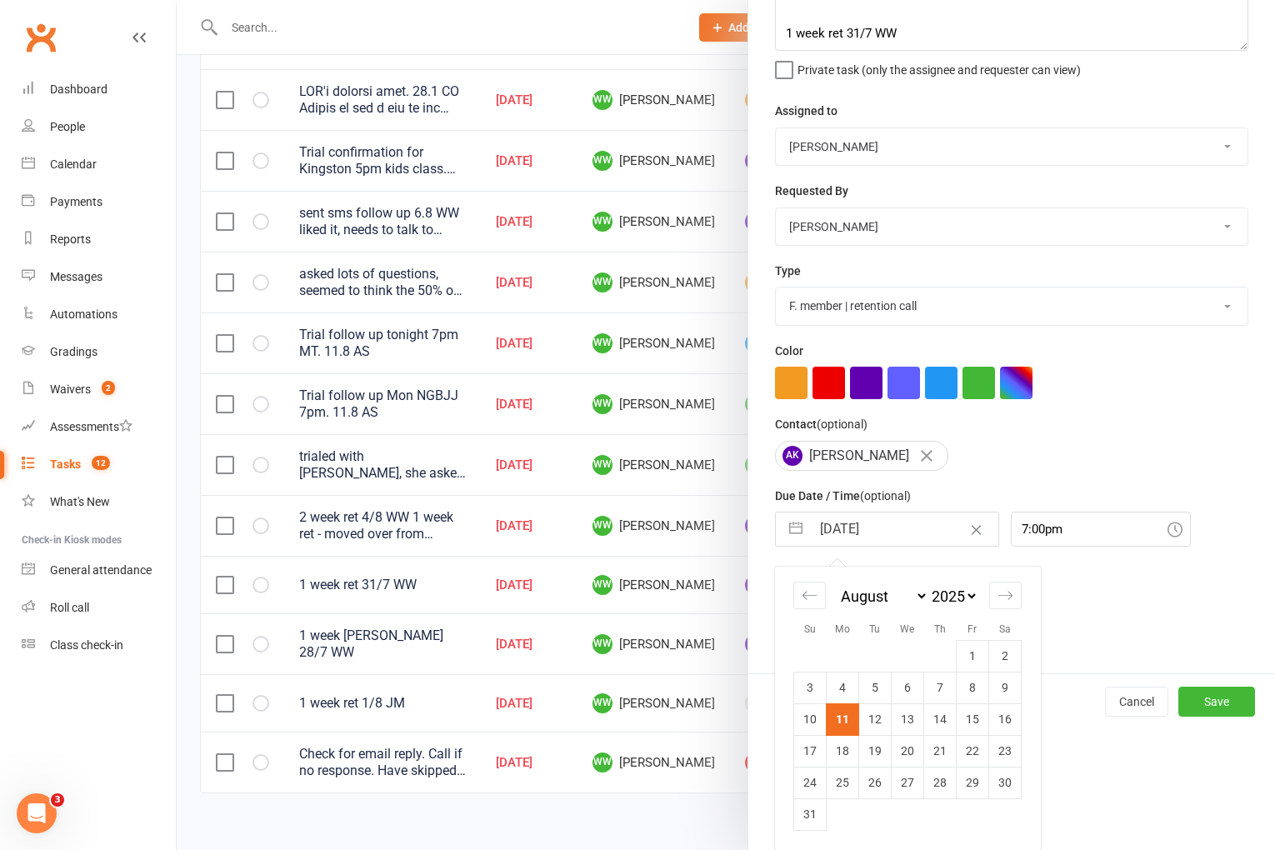
drag, startPoint x: 839, startPoint y: 752, endPoint x: 851, endPoint y: 753, distance: 11.7
click at [842, 752] on td "18" at bounding box center [843, 751] width 33 height 32
type input "18 Aug 2025"
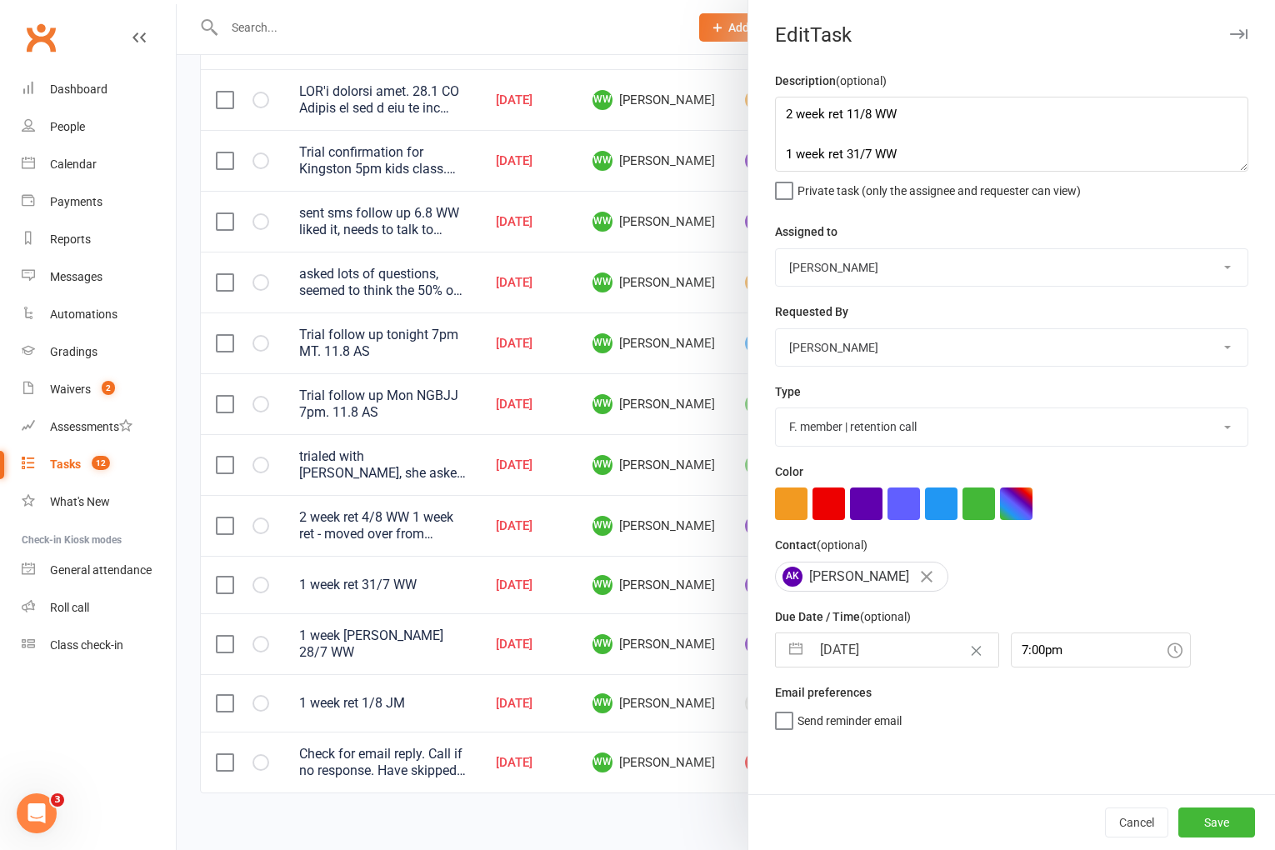
scroll to position [0, 0]
click at [1210, 824] on button "Save" at bounding box center [1217, 823] width 77 height 30
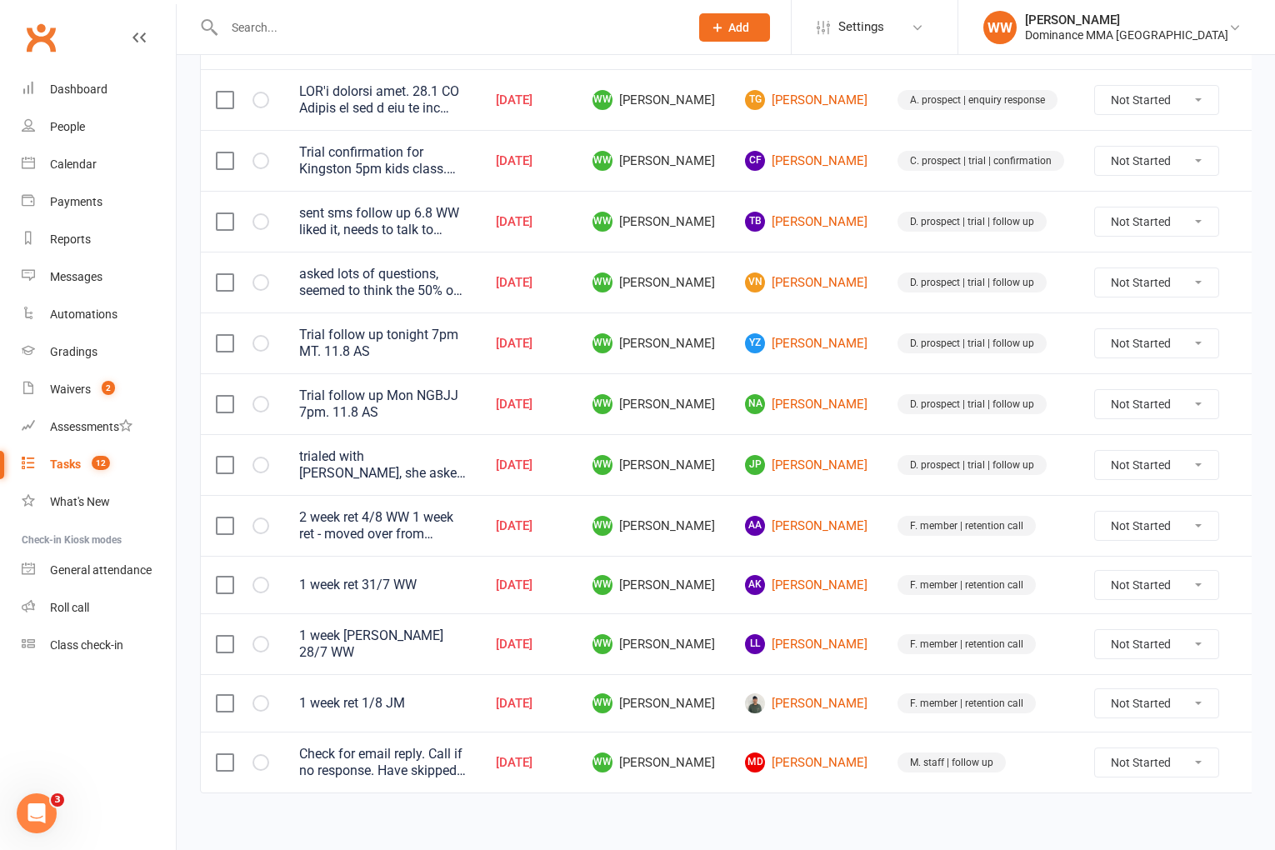
scroll to position [198, 0]
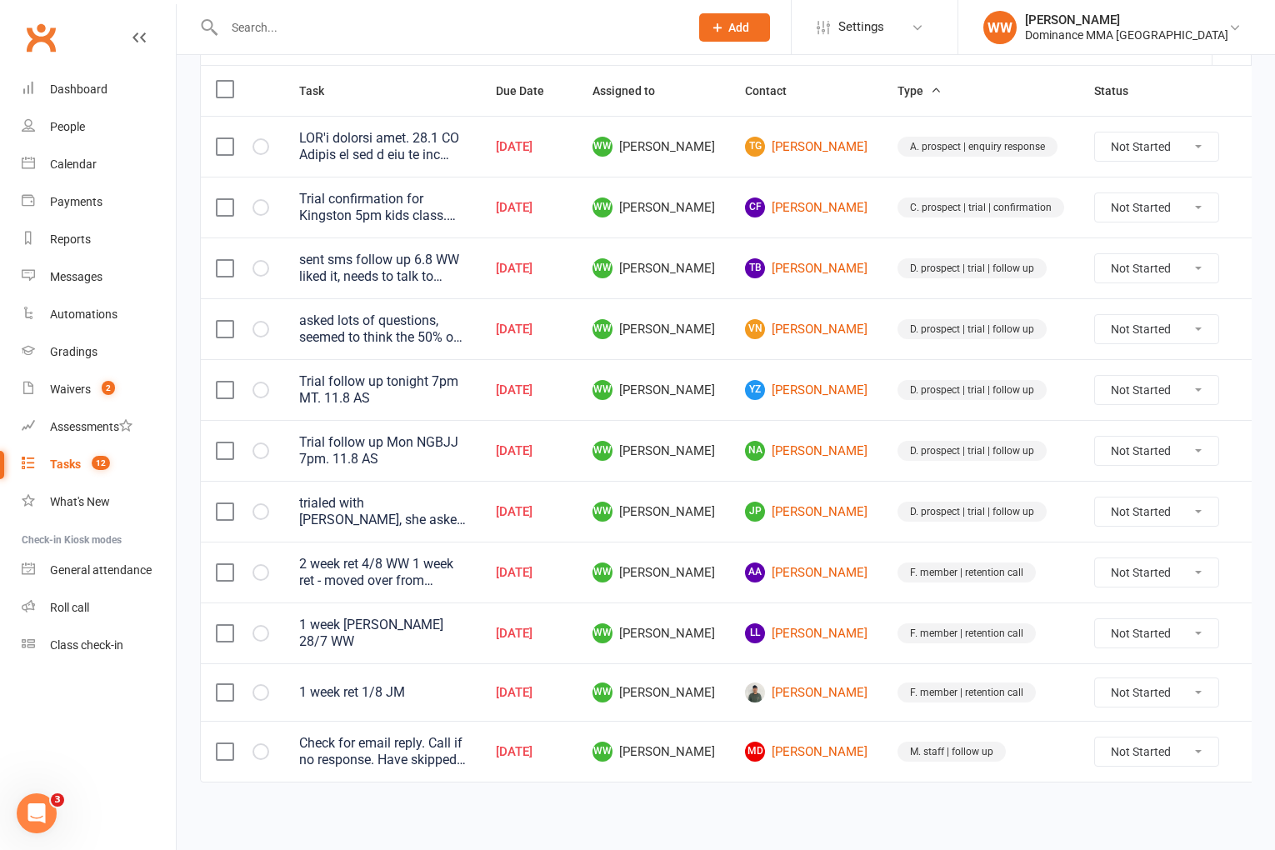
click at [848, 663] on td "Samuel Wang" at bounding box center [806, 692] width 153 height 58
click at [883, 598] on td "F. member | retention call" at bounding box center [981, 572] width 197 height 61
click at [88, 390] on div "Waivers" at bounding box center [70, 389] width 41 height 13
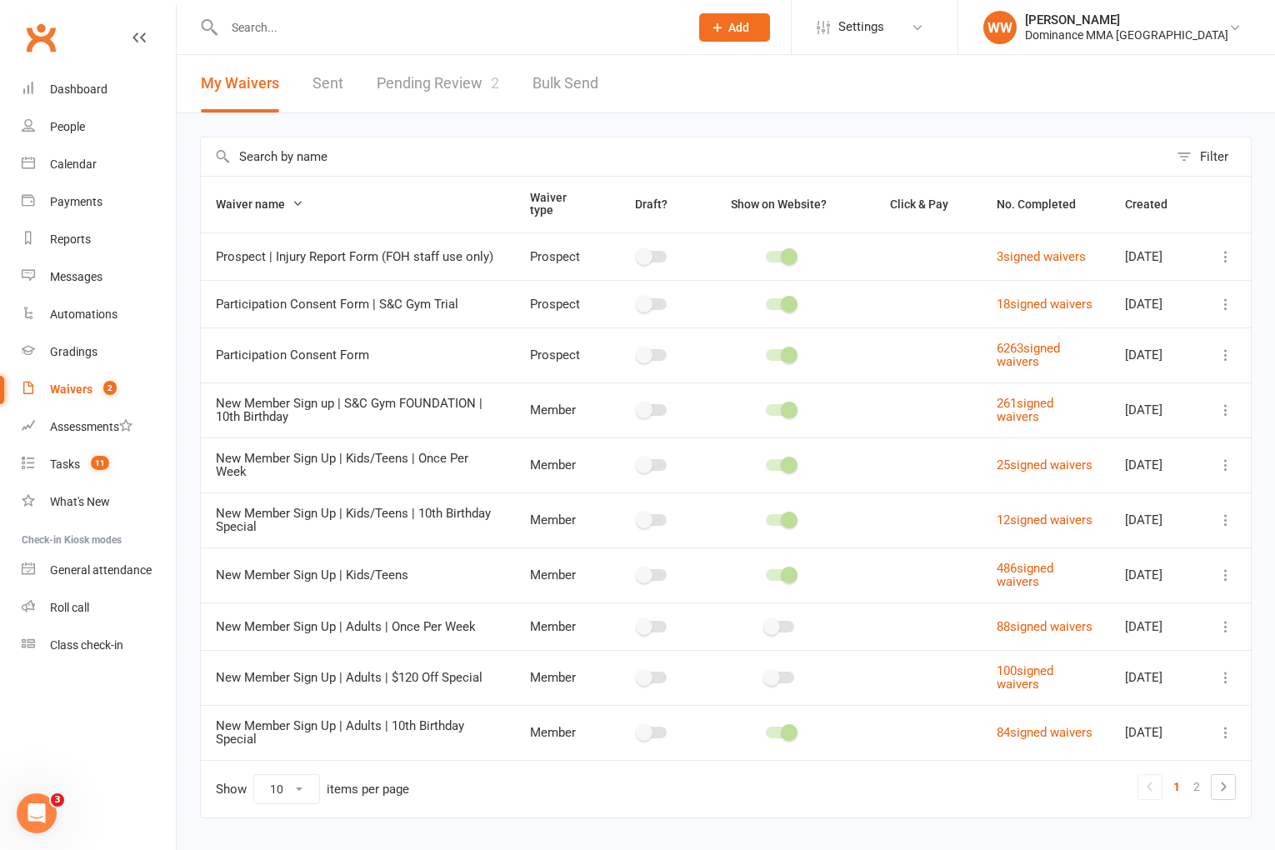
click at [438, 98] on link "Pending Review 2" at bounding box center [438, 84] width 123 height 58
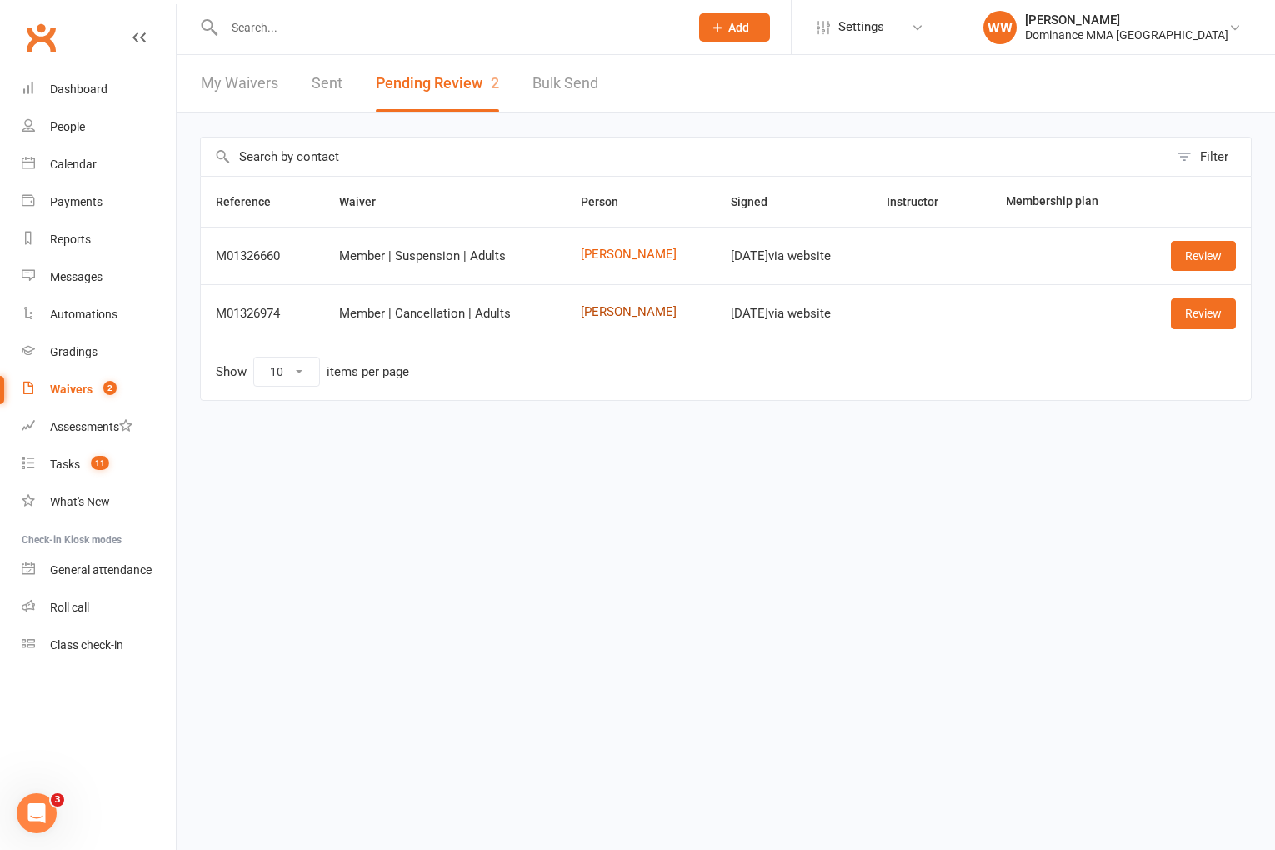
click at [594, 314] on link "Daniel Eun" at bounding box center [641, 312] width 121 height 14
click at [1180, 318] on link "Review" at bounding box center [1203, 313] width 65 height 30
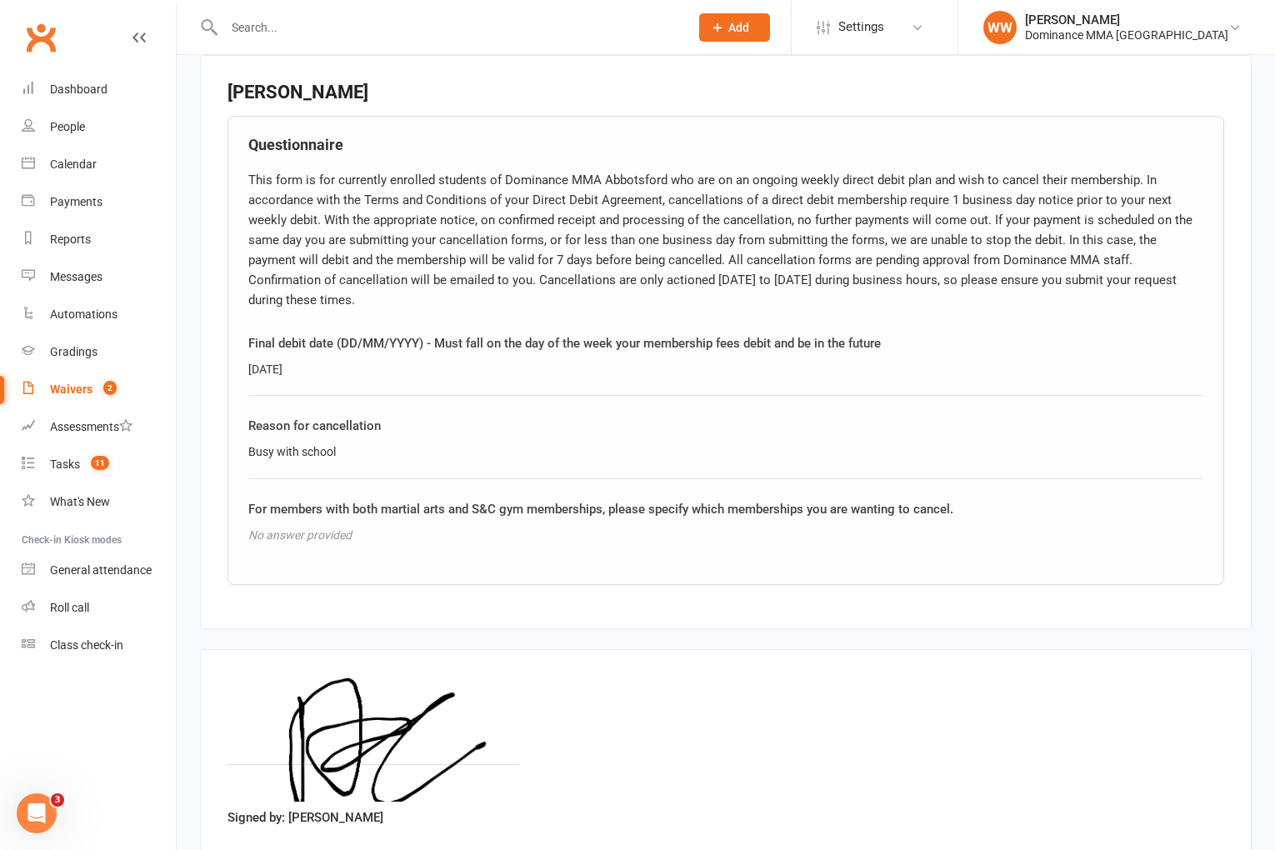
scroll to position [857, 0]
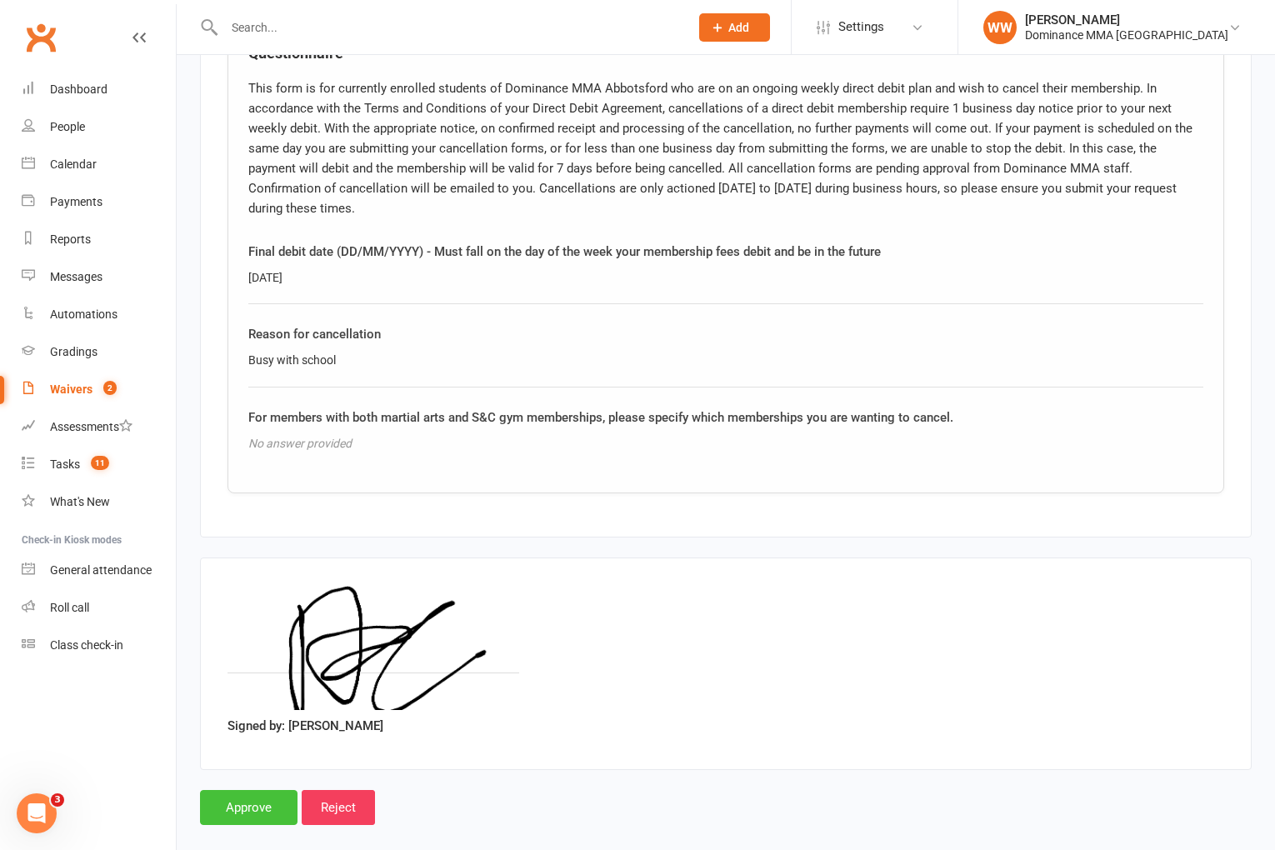
click at [266, 790] on input "Approve" at bounding box center [249, 807] width 98 height 35
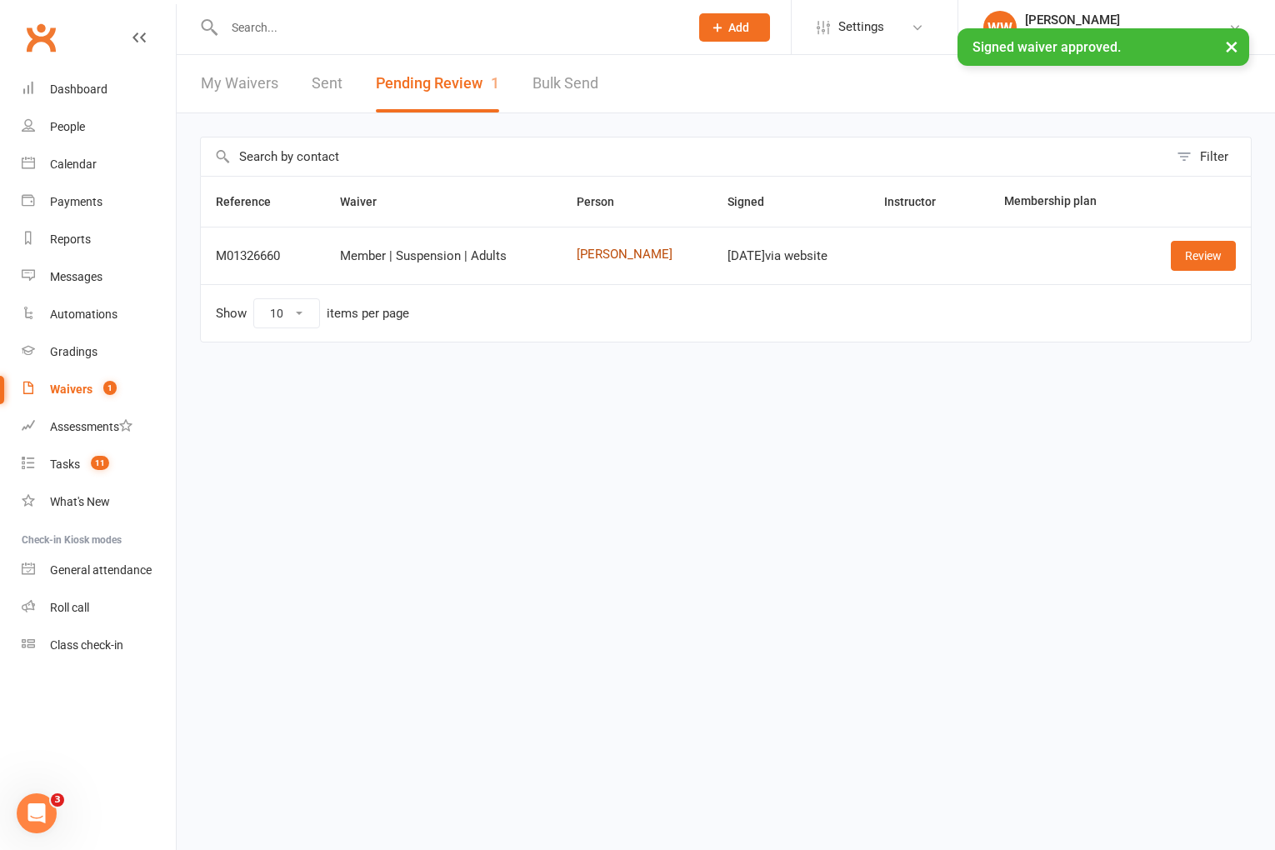
click at [611, 256] on link "[PERSON_NAME]" at bounding box center [638, 255] width 122 height 14
click at [1202, 257] on link "Review" at bounding box center [1203, 256] width 65 height 30
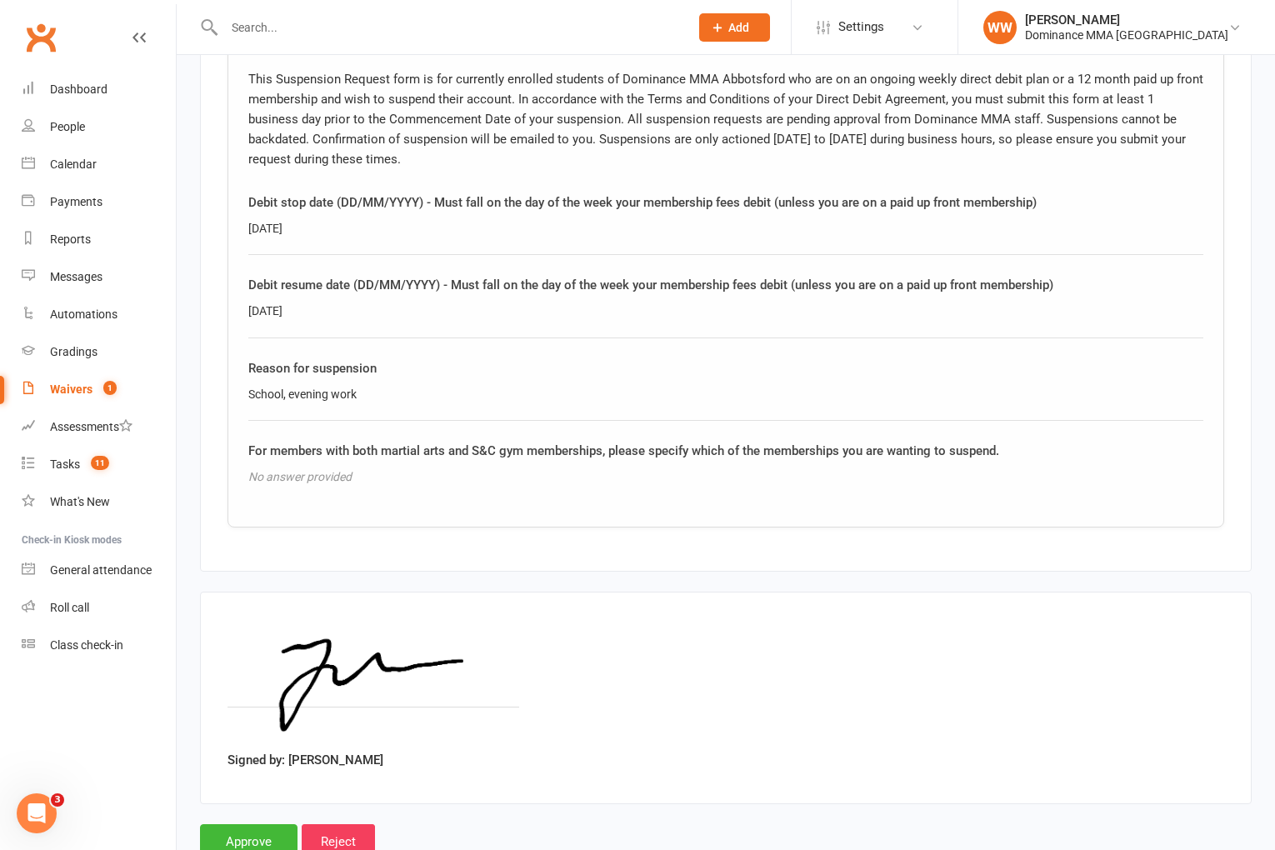
scroll to position [920, 0]
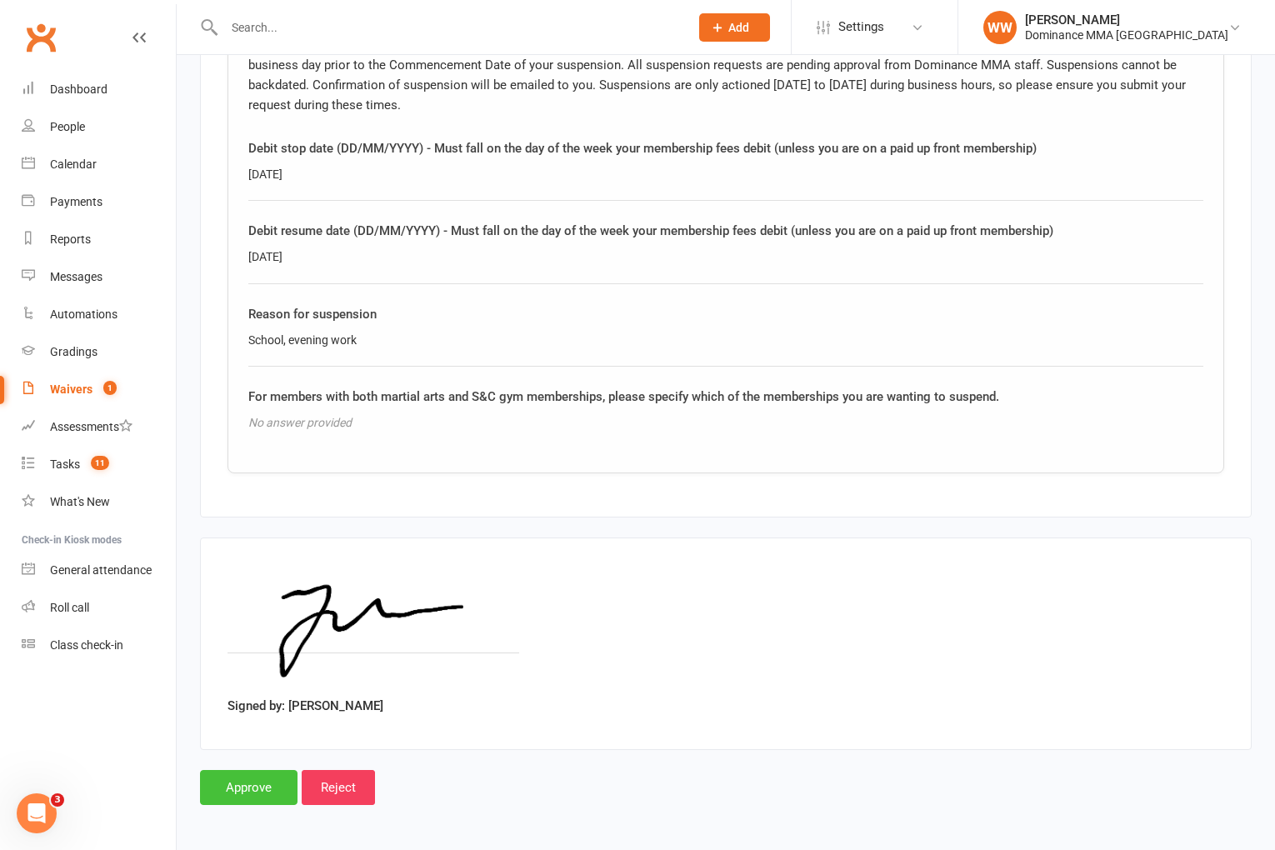
click at [249, 791] on input "Approve" at bounding box center [249, 787] width 98 height 35
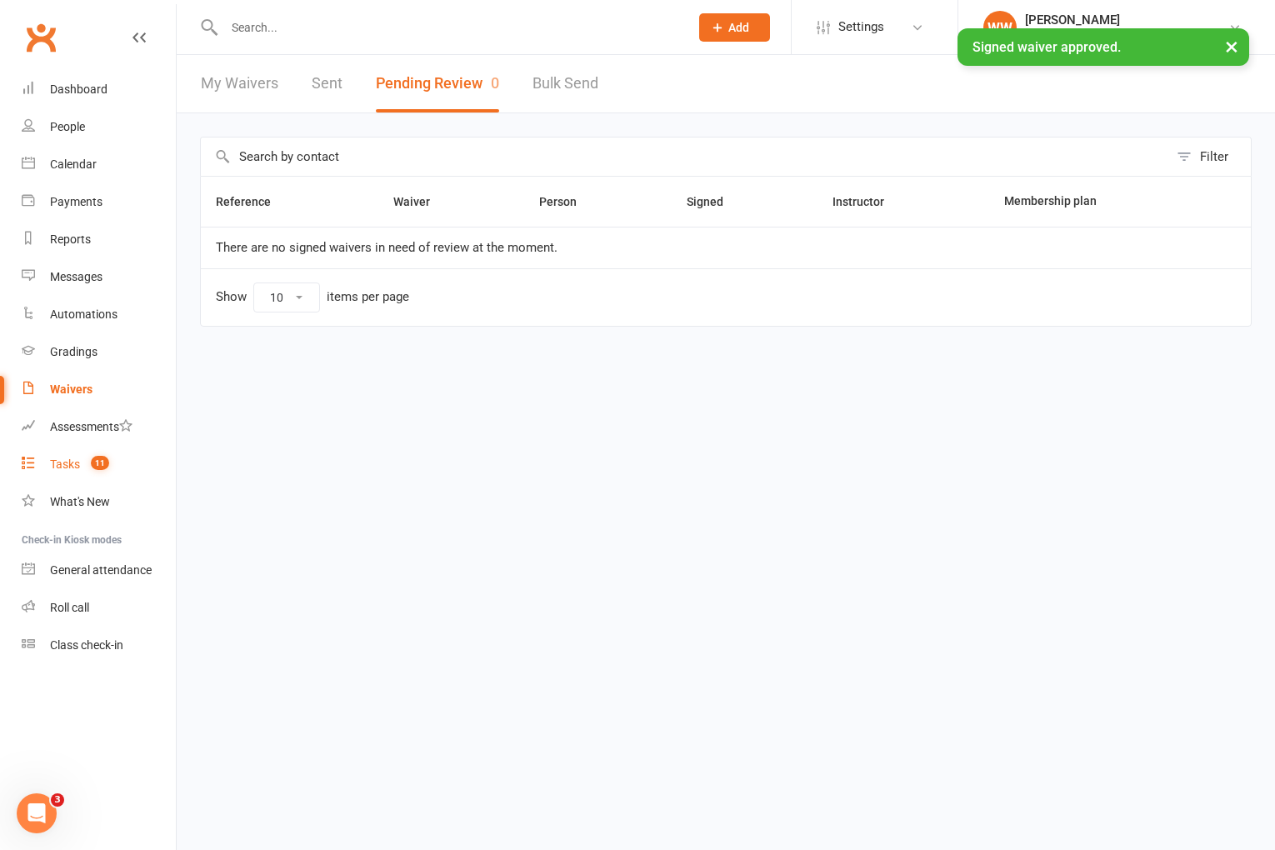
click at [69, 460] on div "Tasks" at bounding box center [65, 464] width 30 height 13
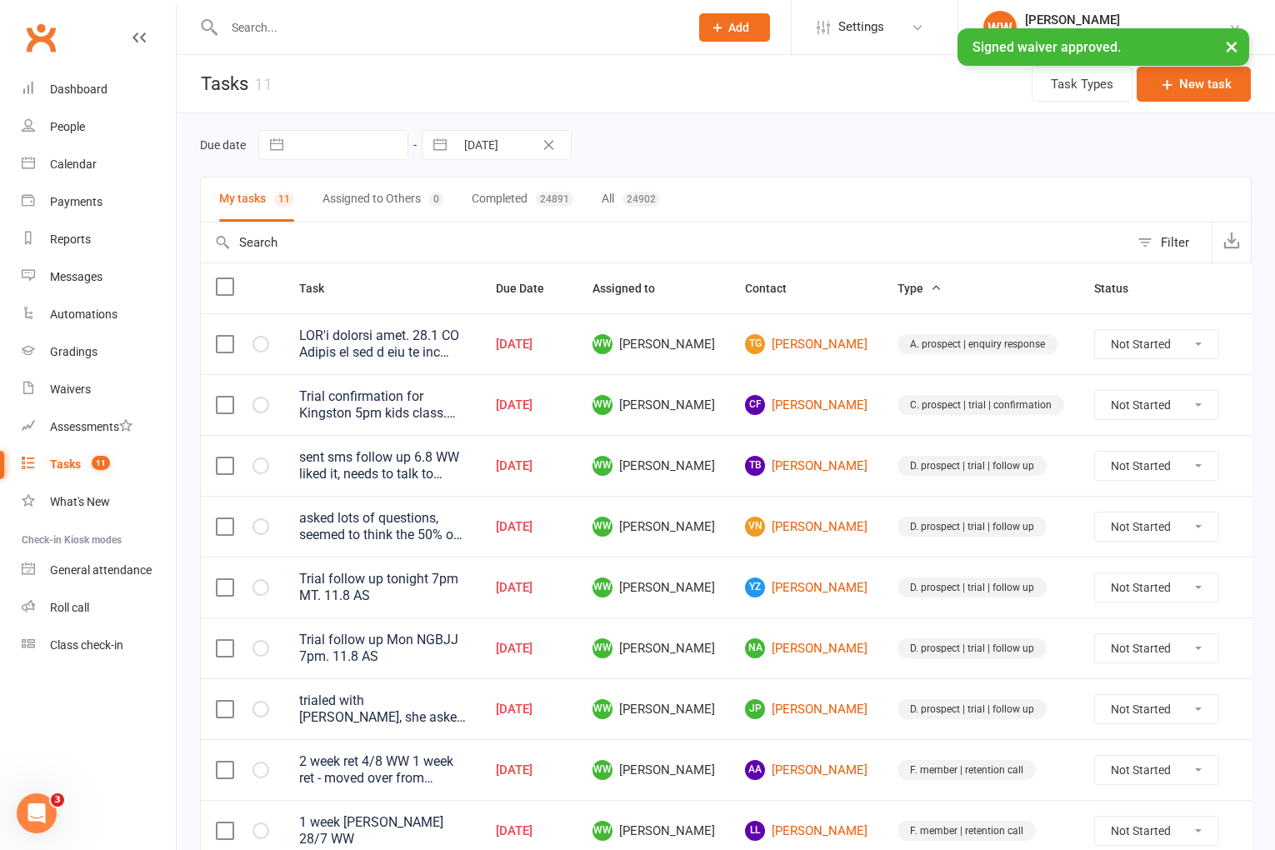
click at [730, 563] on td "WW Will Wesley" at bounding box center [654, 587] width 153 height 61
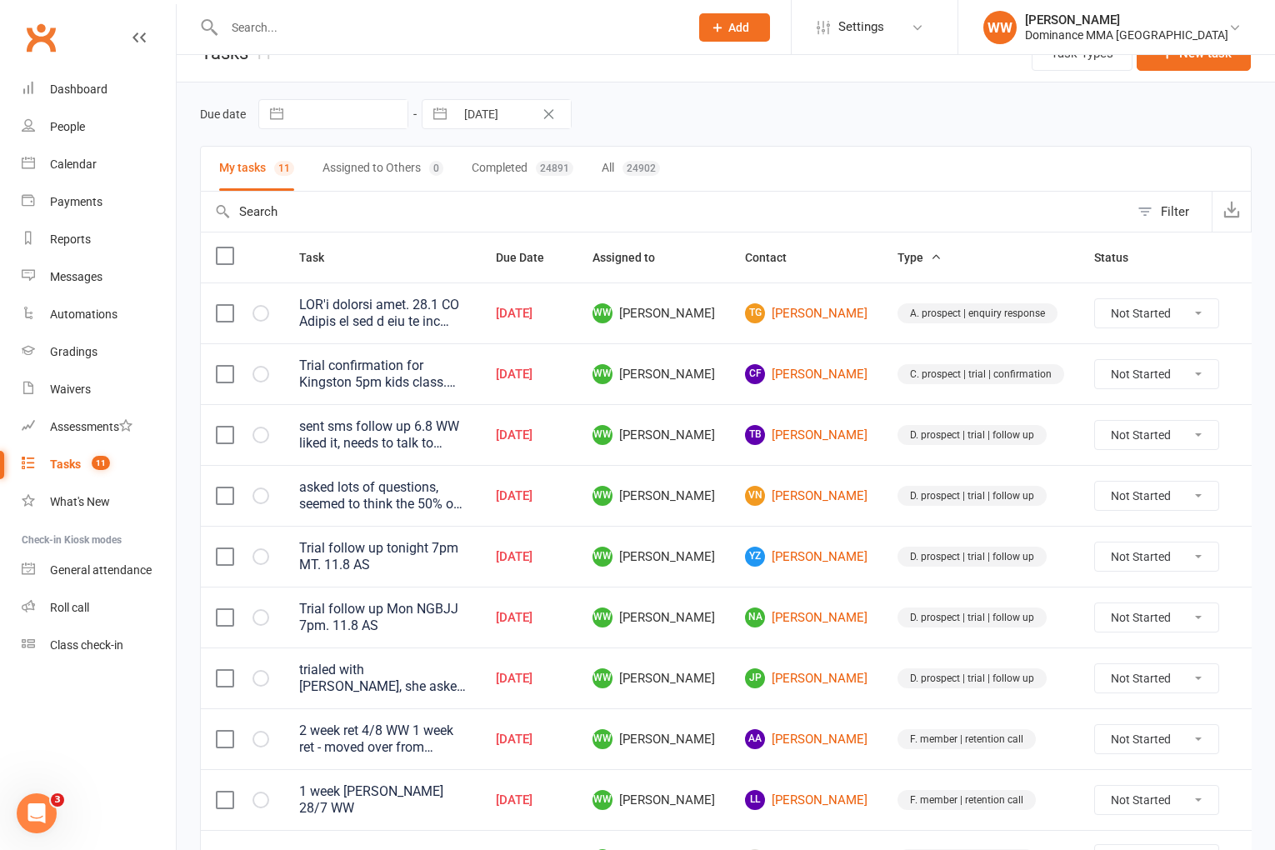
scroll to position [22, 0]
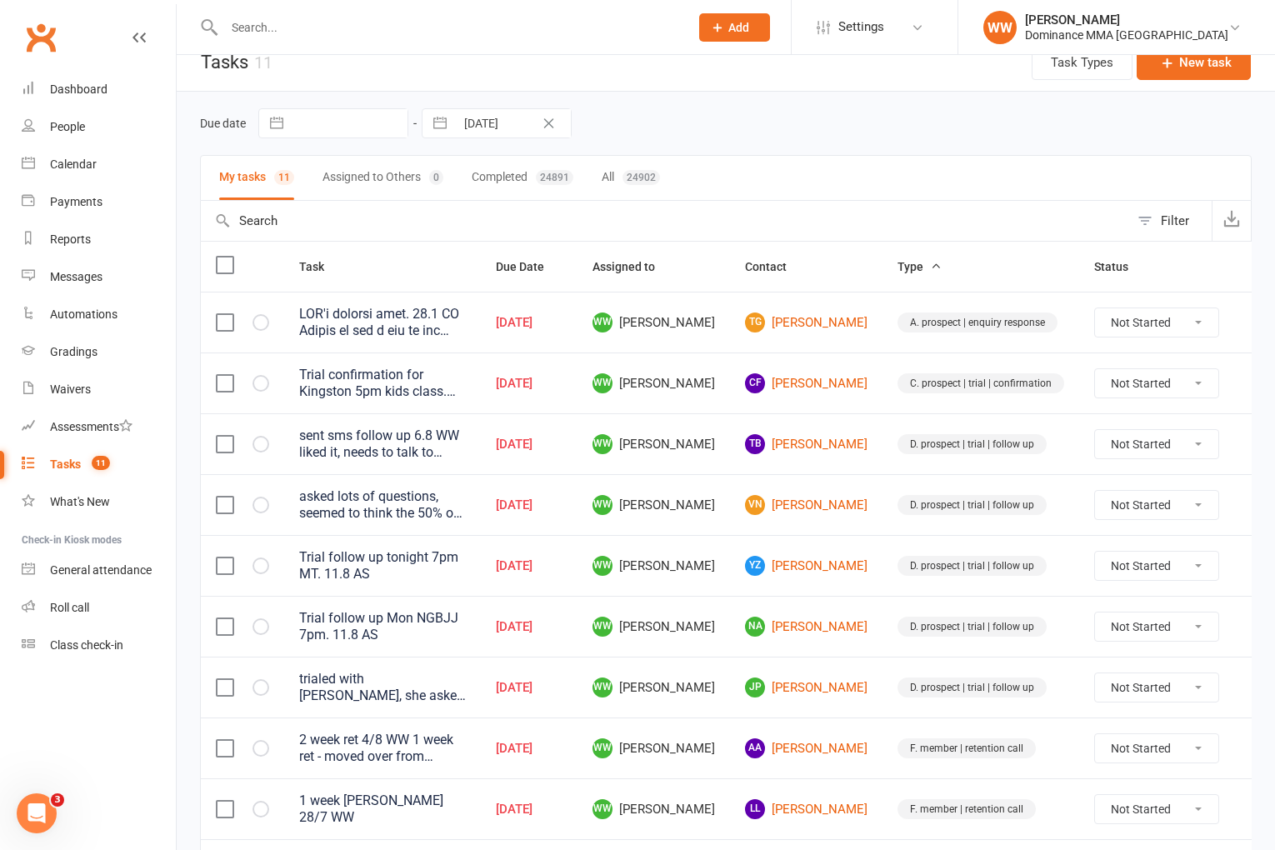
click at [1251, 319] on icon at bounding box center [1259, 322] width 17 height 17
click at [1144, 380] on link "Edit" at bounding box center [1152, 388] width 165 height 33
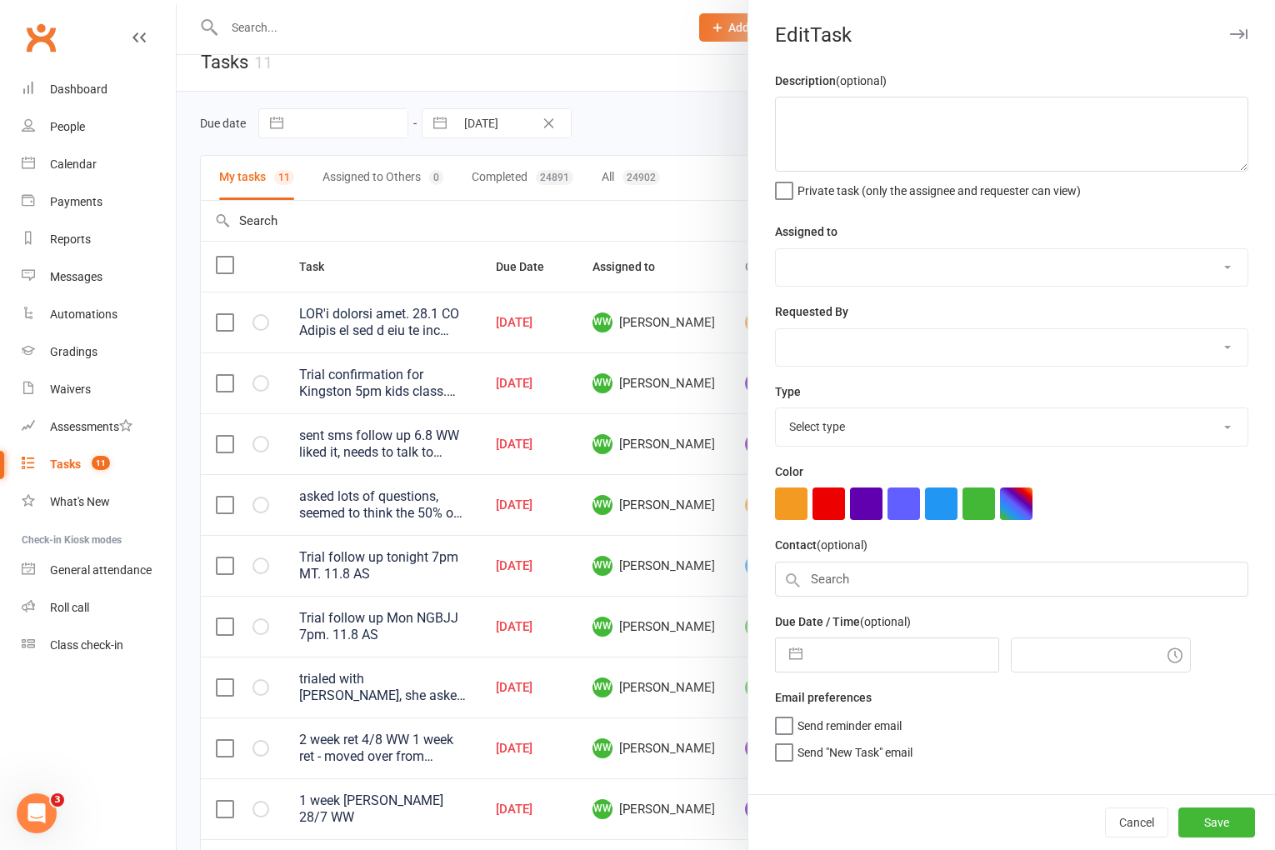
type textarea "SMS'd booking link. 30.7 AS Trying to buy a car at the moment, can't trial unti…"
select select "49757"
select select "12631"
type input "11 Aug 2025"
type input "5:00pm"
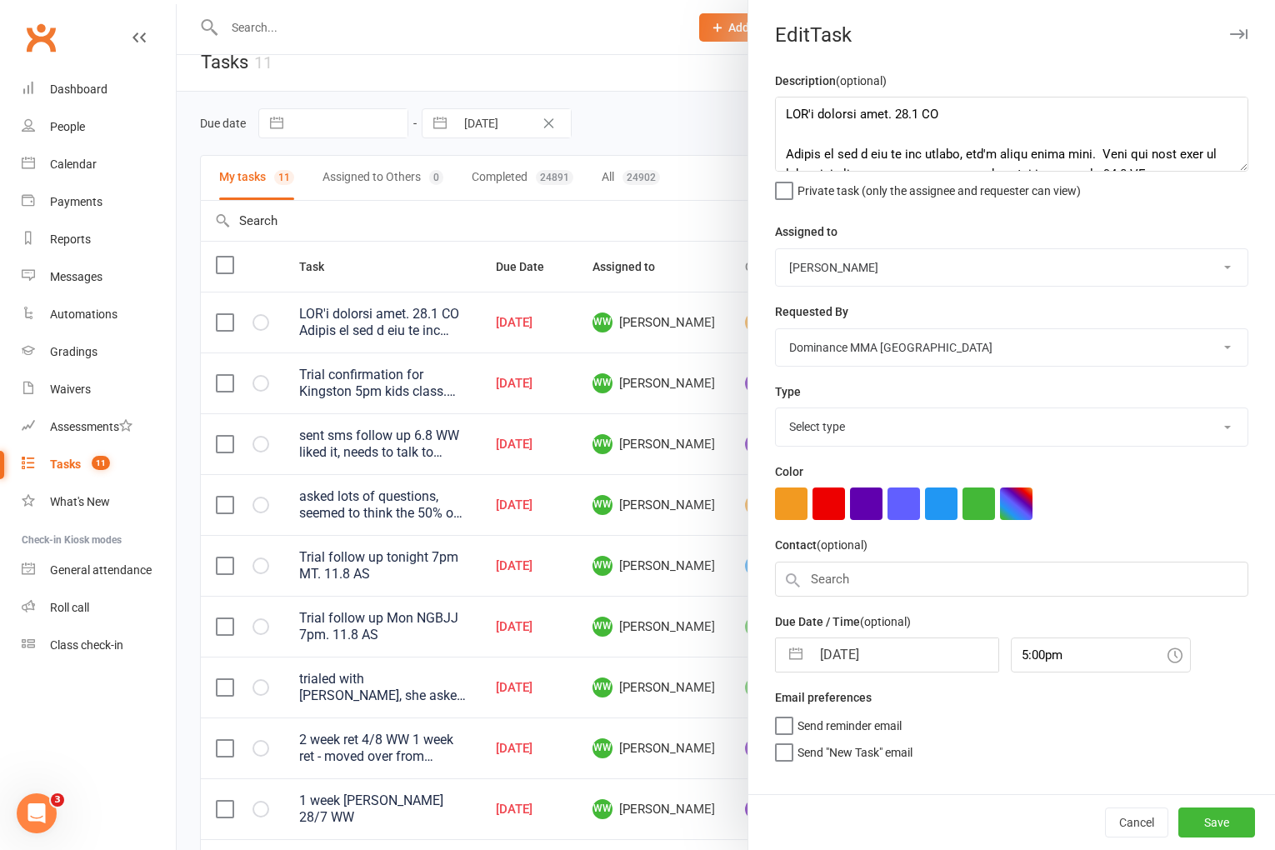
select select "3860"
select select "6"
select select "2025"
select select "7"
select select "2025"
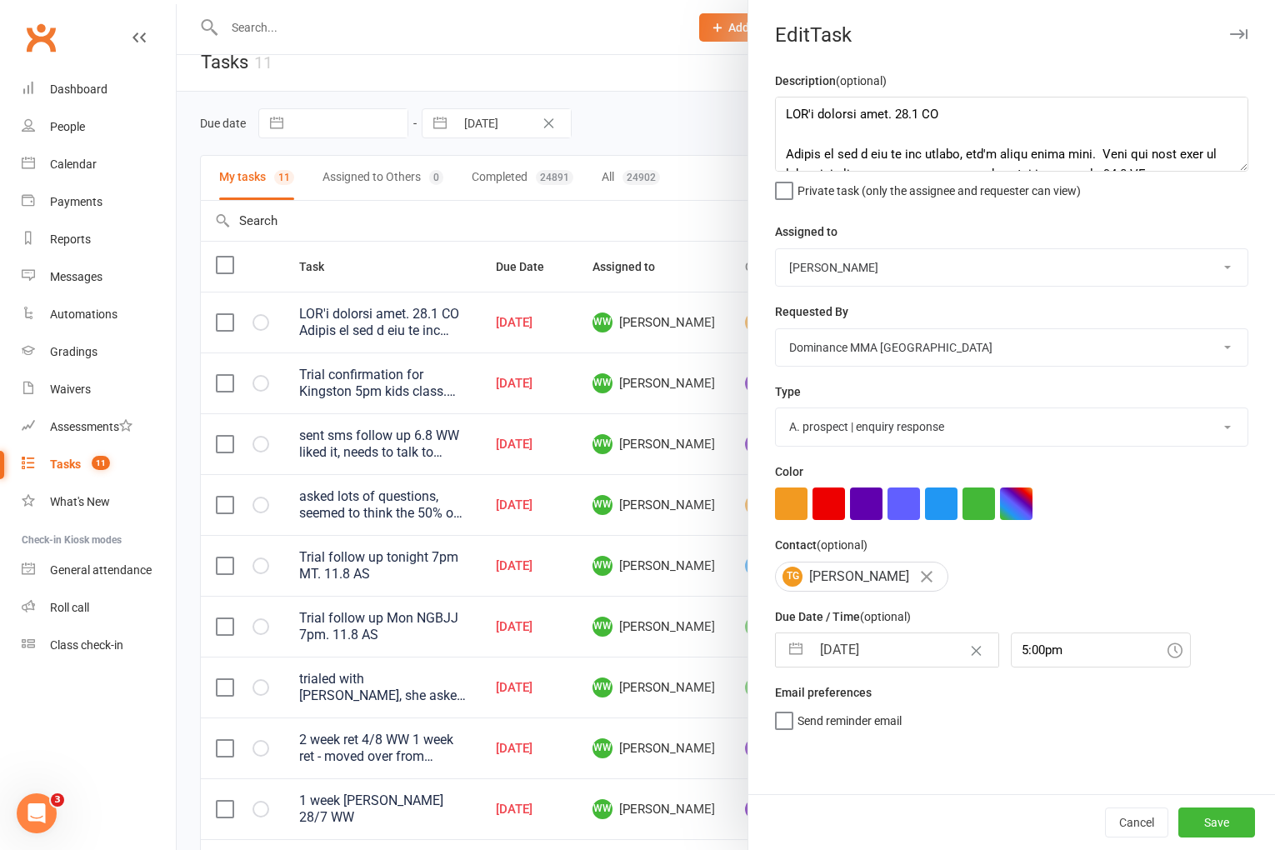
select select "8"
select select "2025"
click at [890, 653] on input "11 Aug 2025" at bounding box center [905, 649] width 188 height 33
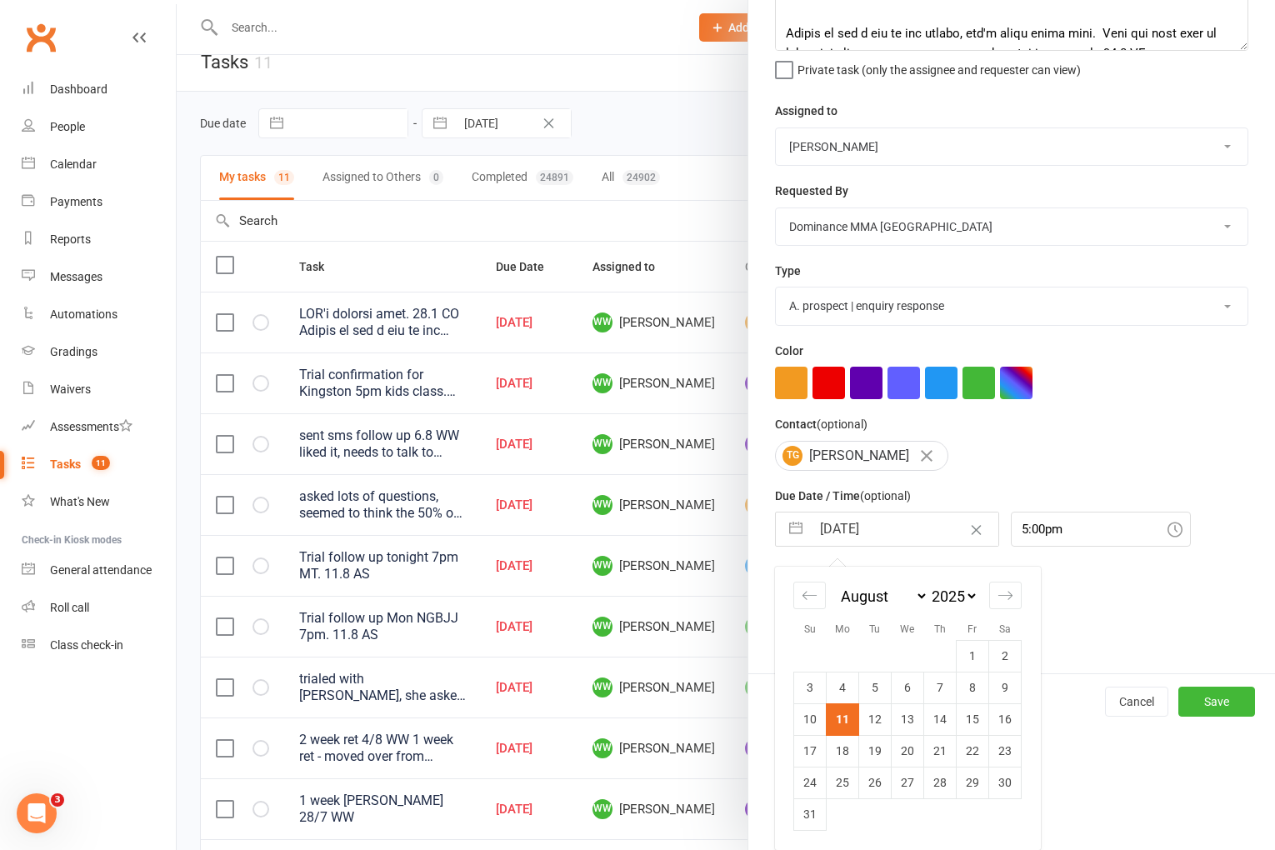
drag, startPoint x: 877, startPoint y: 708, endPoint x: 889, endPoint y: 713, distance: 13.5
click at [878, 708] on td "12" at bounding box center [875, 720] width 33 height 32
type input "12 Aug 2025"
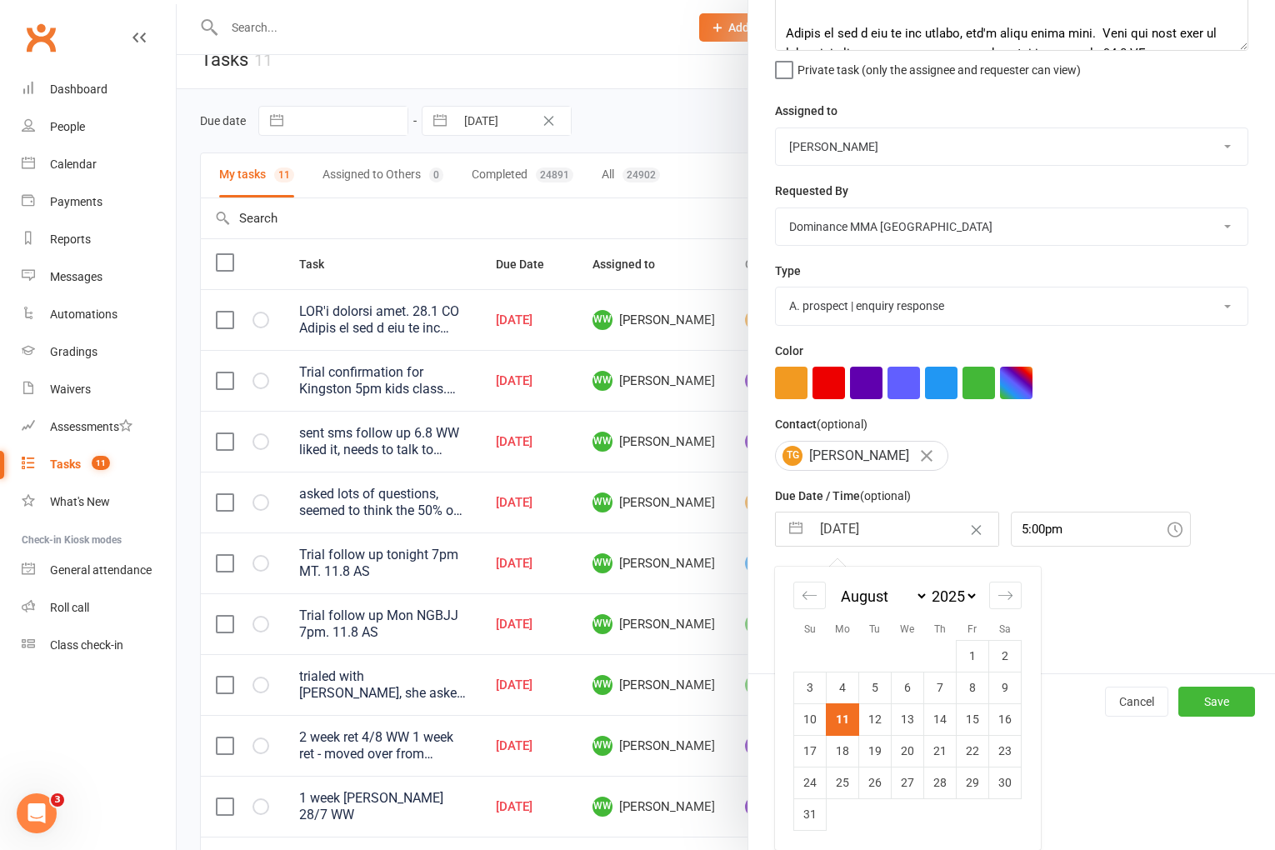
scroll to position [0, 0]
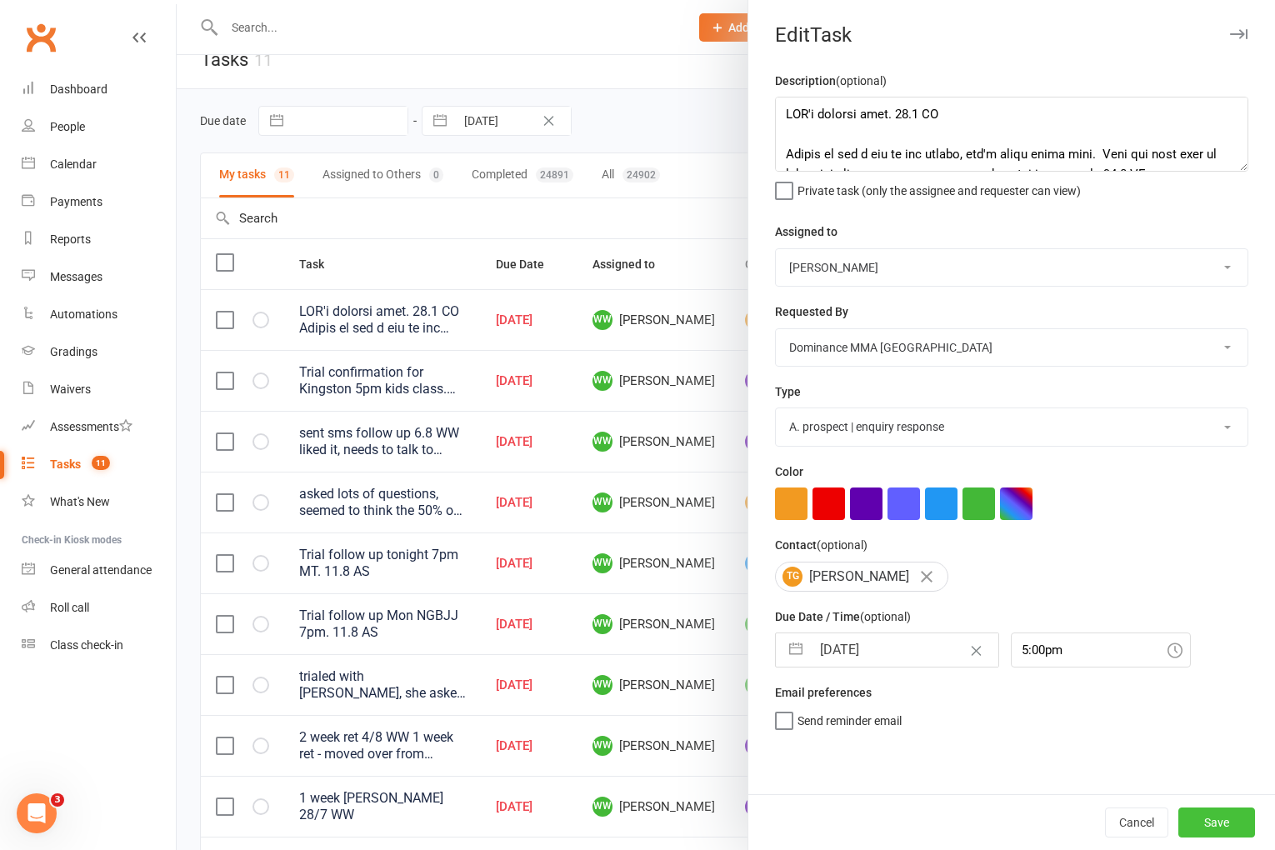
click at [1194, 817] on button "Save" at bounding box center [1217, 823] width 77 height 30
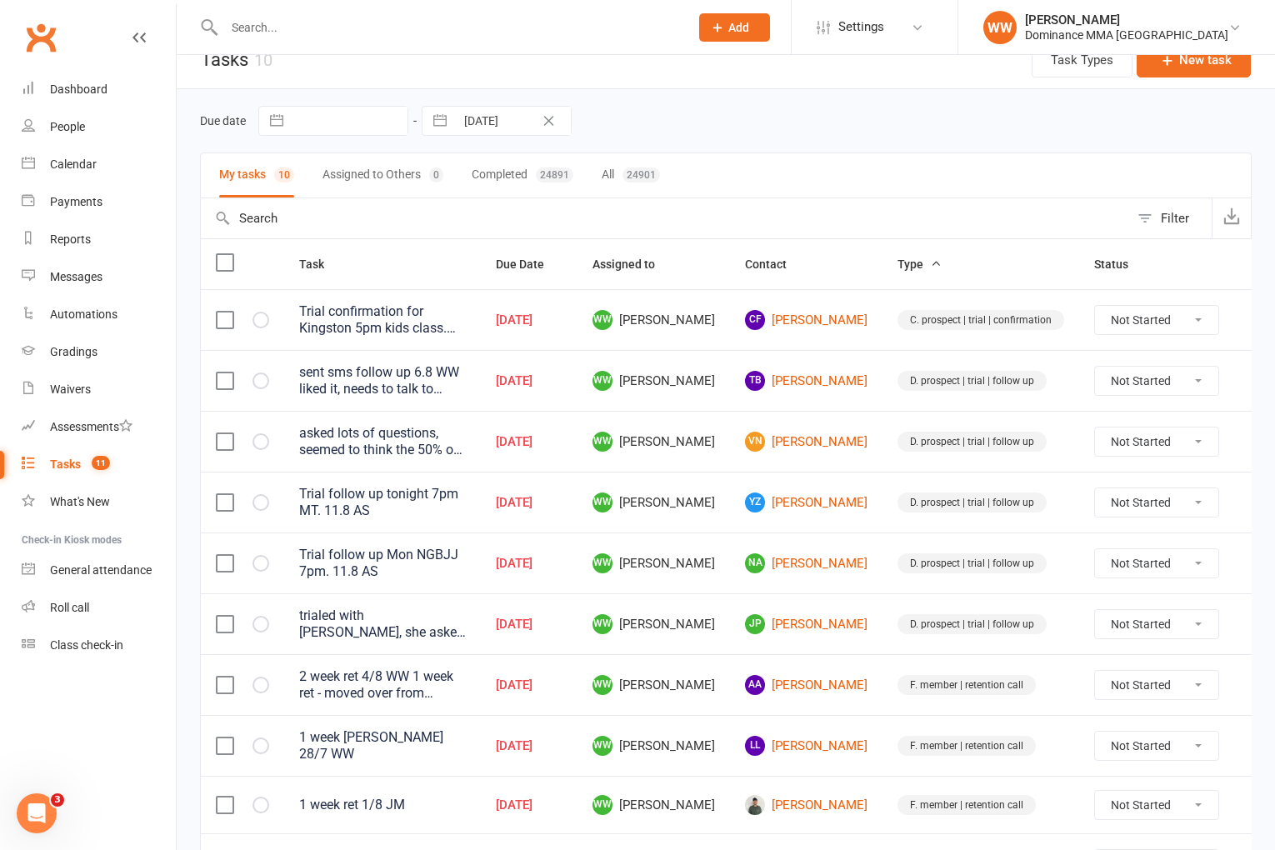
click at [1103, 329] on select "Not Started In Progress Waiting Complete" at bounding box center [1156, 320] width 123 height 28
select select "unstarted"
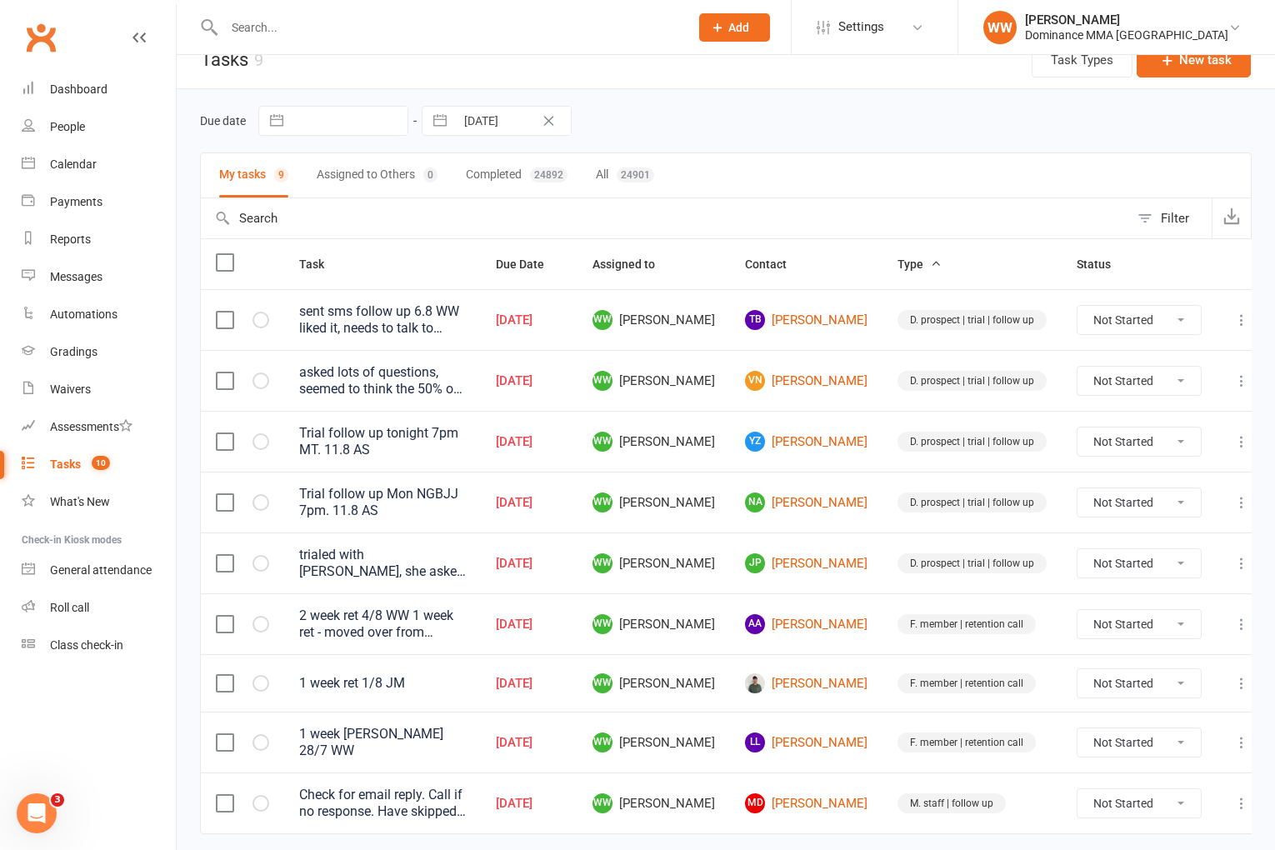
drag, startPoint x: 1225, startPoint y: 317, endPoint x: 1214, endPoint y: 326, distance: 14.8
click at [1234, 317] on icon at bounding box center [1242, 320] width 17 height 17
click at [1154, 381] on link "Edit" at bounding box center [1152, 385] width 165 height 33
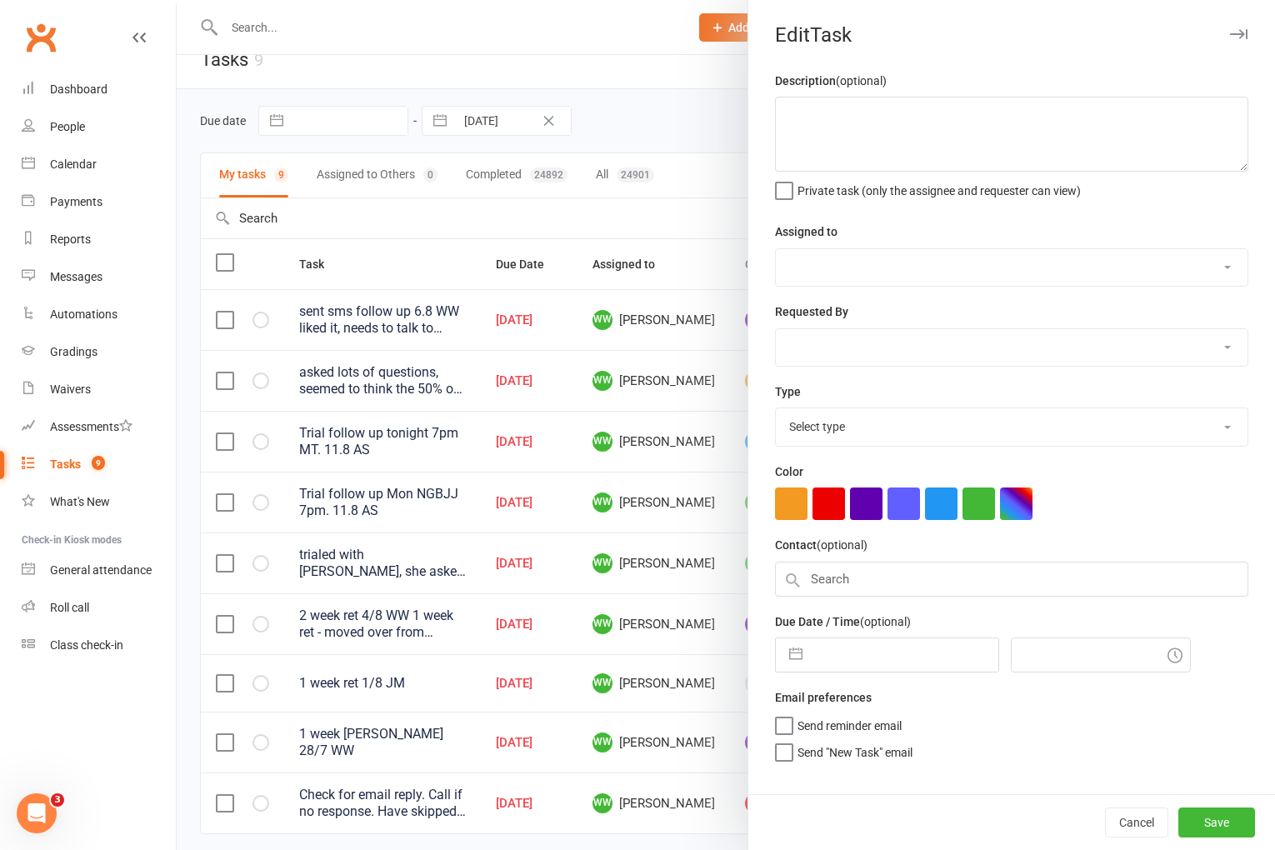
type textarea "sent sms follow up 6.8 WW liked it, needs to talk to partner to see if training…"
select select "49757"
type input "11 Aug 2025"
type input "7:30pm"
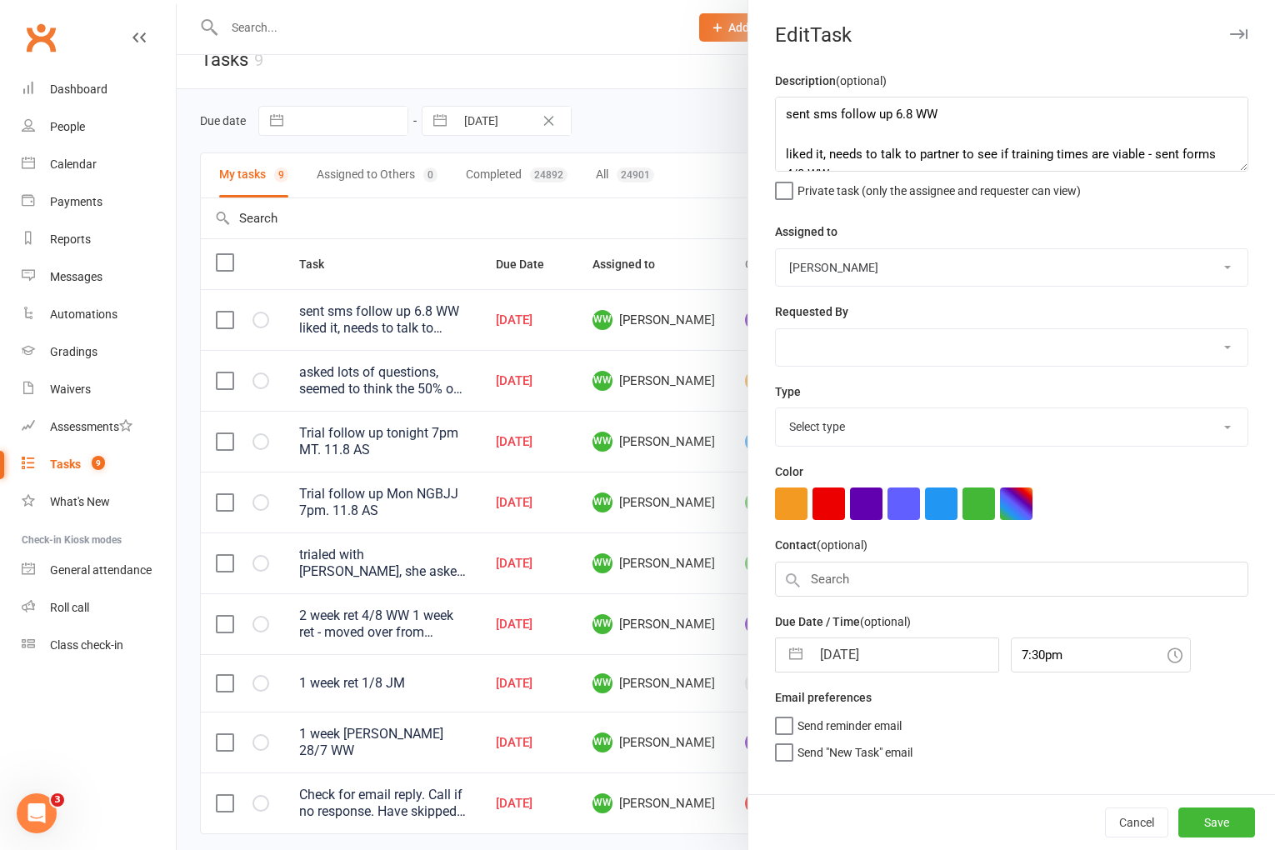
select select "3863"
click at [854, 657] on input "11 Aug 2025" at bounding box center [905, 649] width 188 height 33
select select "6"
select select "2025"
select select "7"
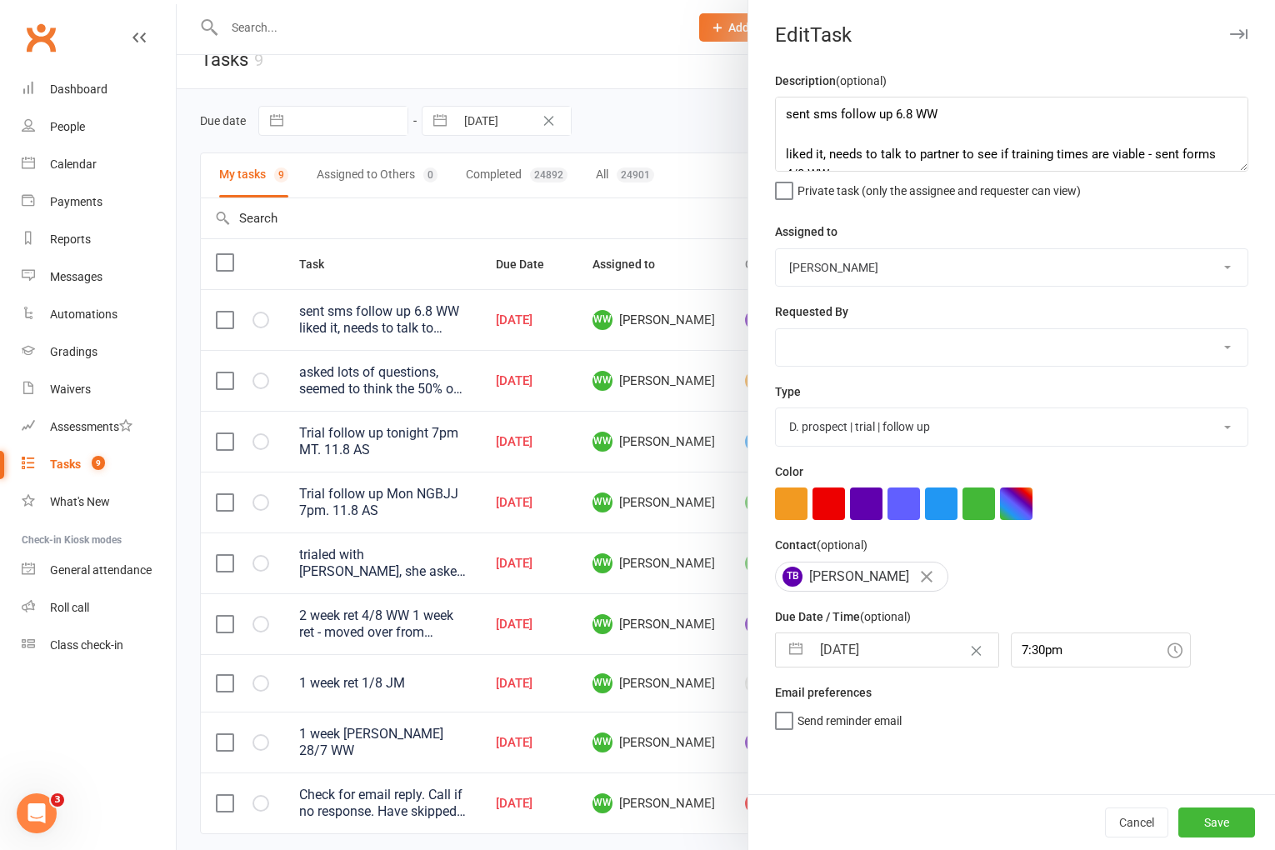
select select "2025"
select select "8"
select select "2025"
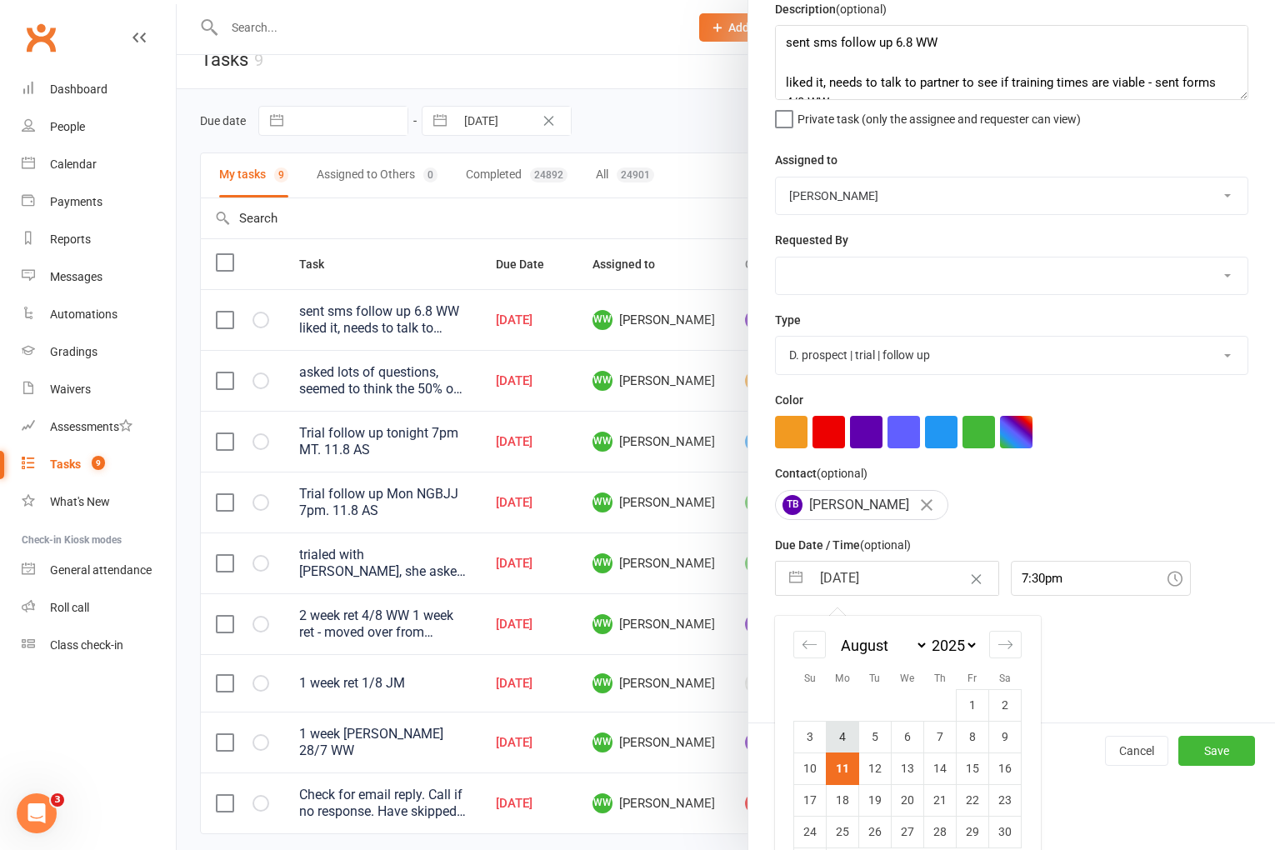
scroll to position [123, 0]
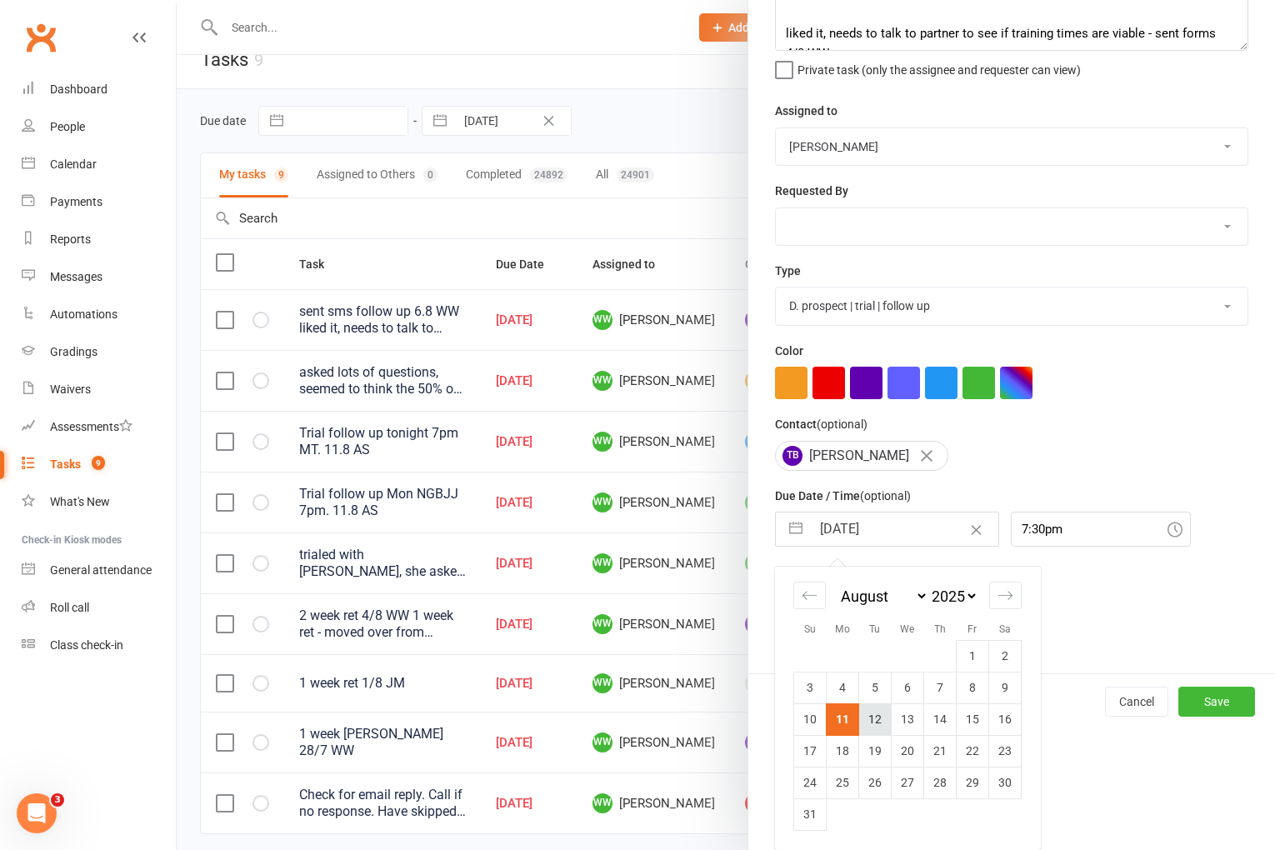
click at [865, 717] on td "12" at bounding box center [875, 720] width 33 height 32
type input "12 Aug 2025"
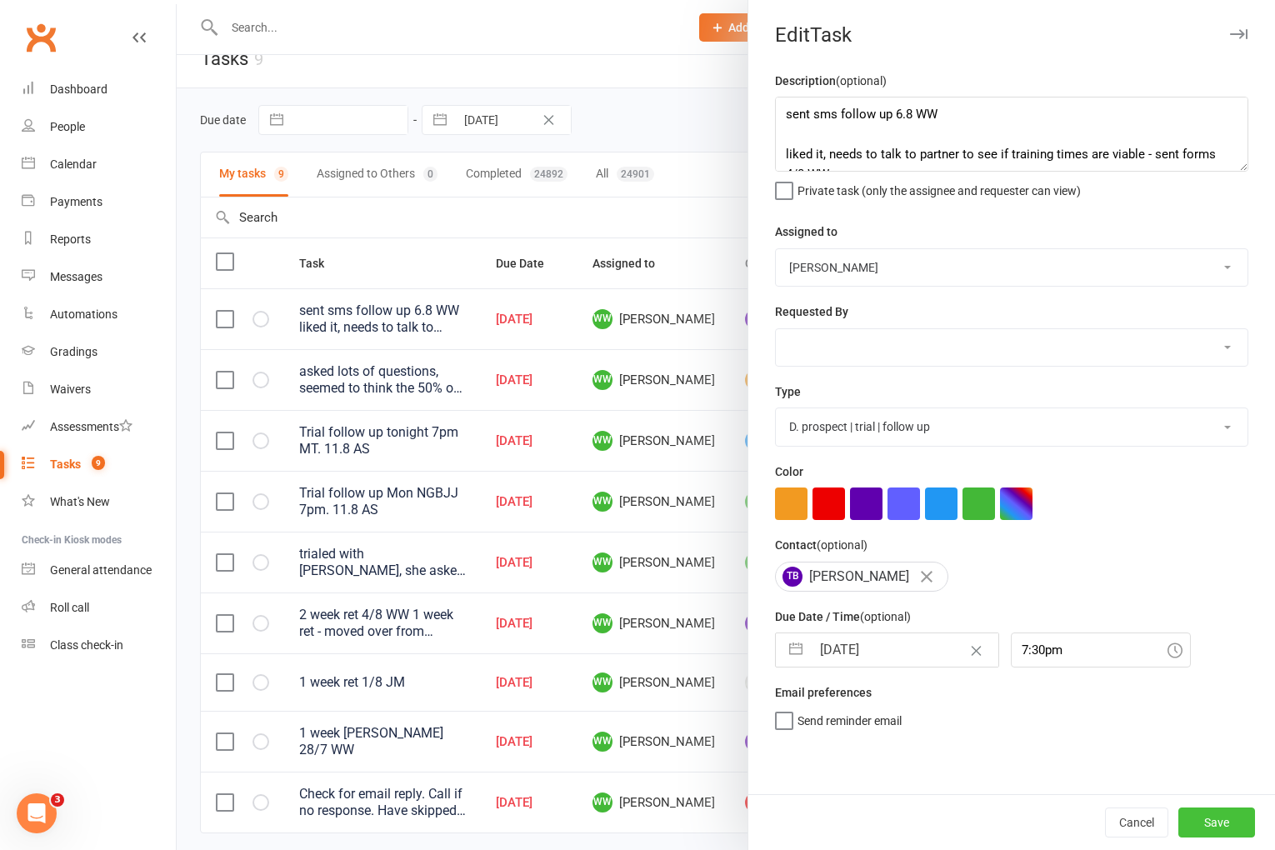
click at [1238, 819] on button "Save" at bounding box center [1217, 823] width 77 height 30
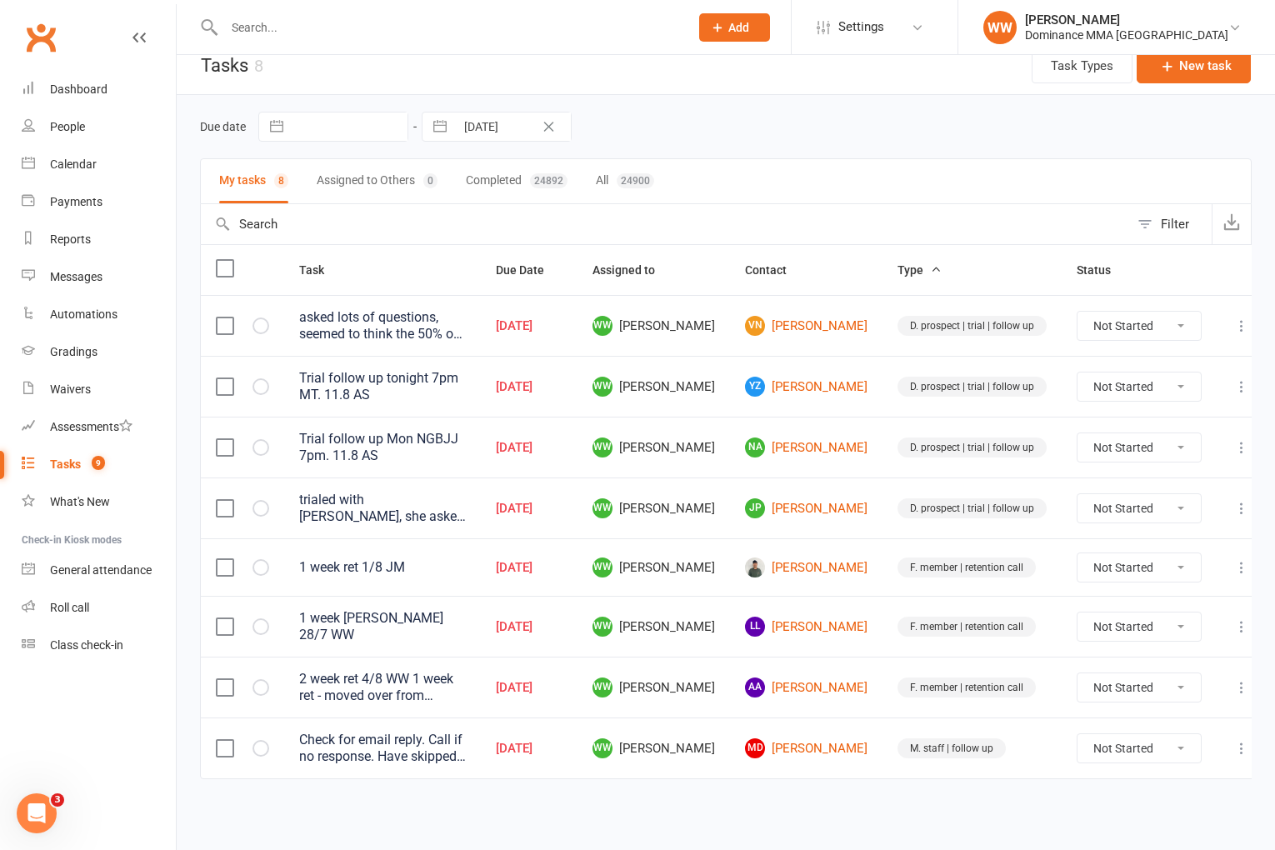
scroll to position [8, 0]
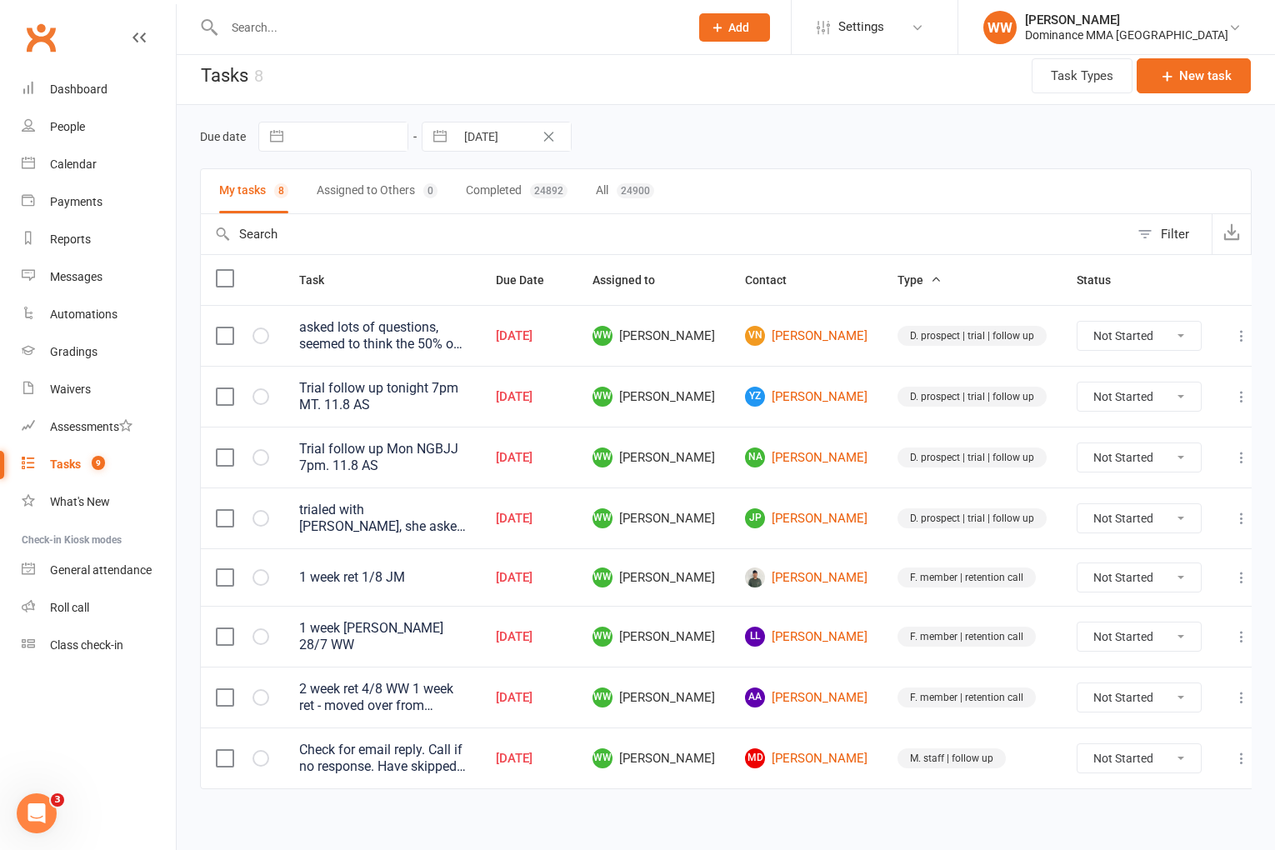
click at [1234, 335] on icon at bounding box center [1242, 336] width 17 height 17
click at [1134, 408] on link "Edit" at bounding box center [1152, 401] width 165 height 33
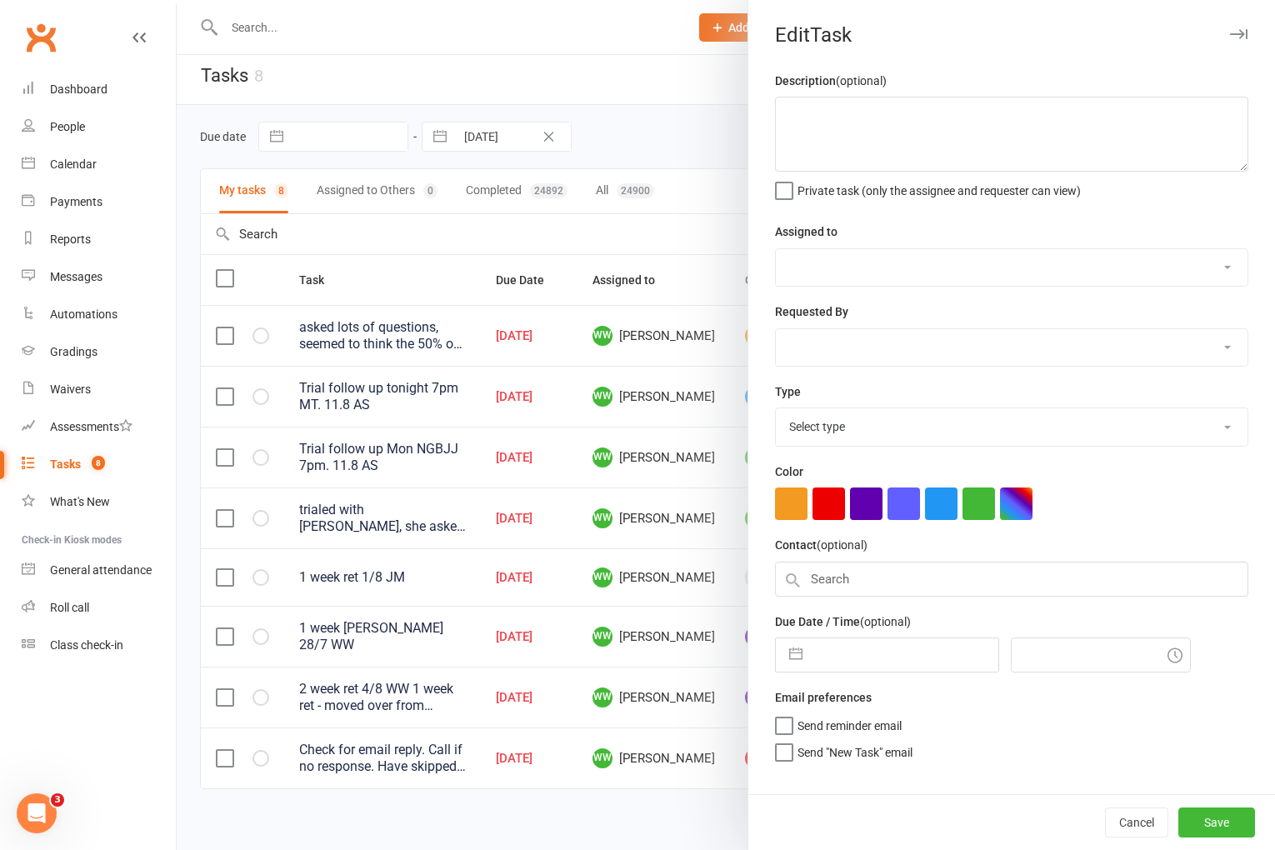
type textarea "asked lots of questions, seemed to think the 50% off was permanent, not 5 weeks…"
select select "49757"
type input "11 Aug 2025"
type input "5:30pm"
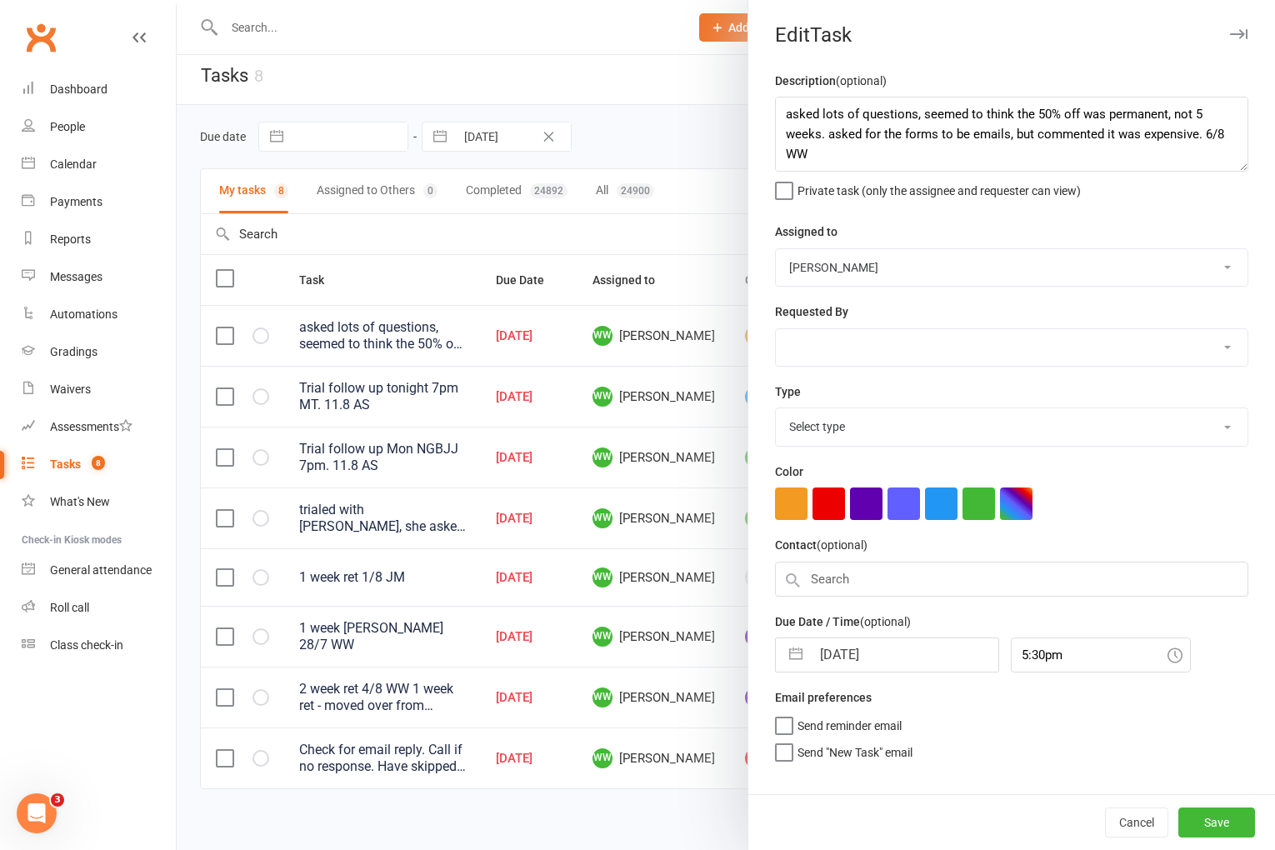
select select "3863"
select select "6"
select select "2025"
select select "7"
select select "2025"
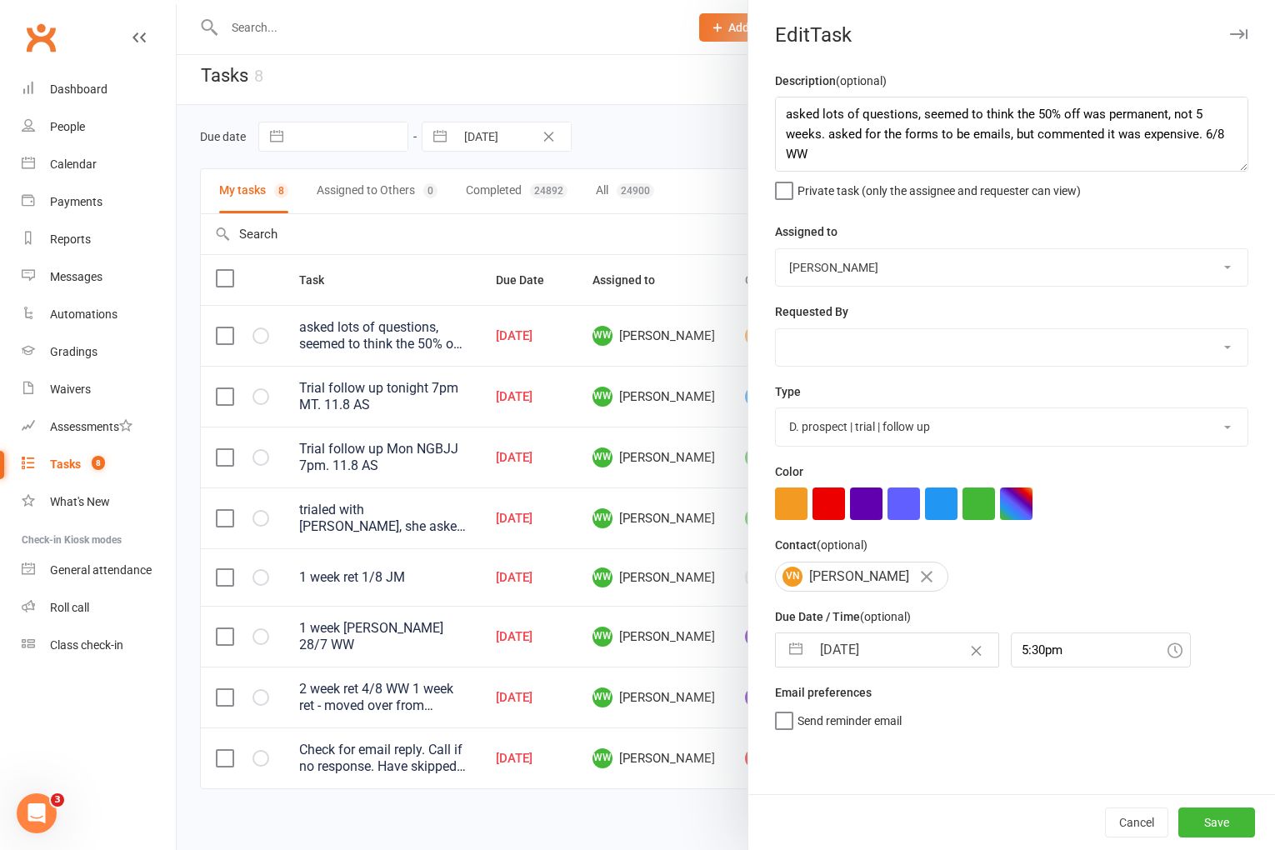
select select "8"
select select "2025"
click at [875, 649] on input "11 Aug 2025" at bounding box center [905, 649] width 188 height 33
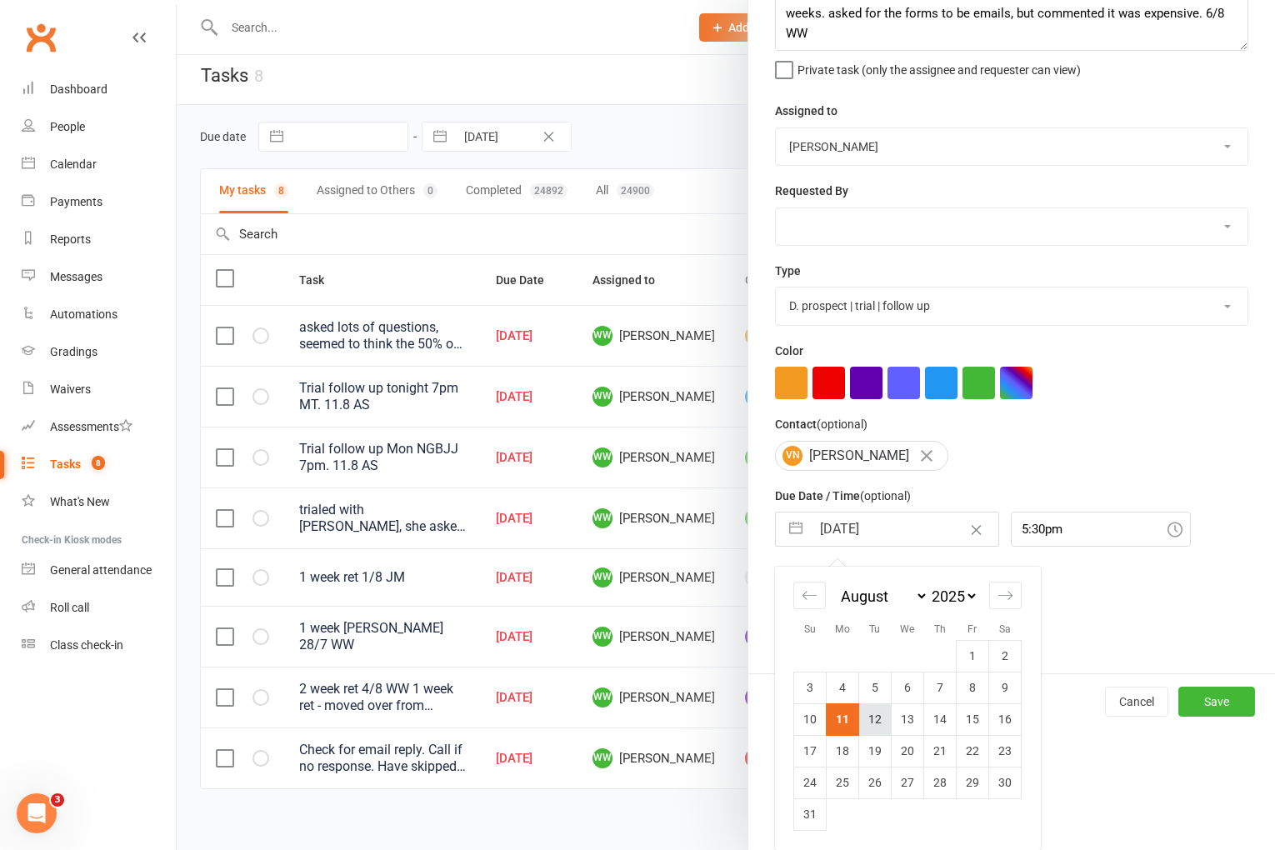
click at [881, 728] on td "12" at bounding box center [875, 720] width 33 height 32
type input "12 Aug 2025"
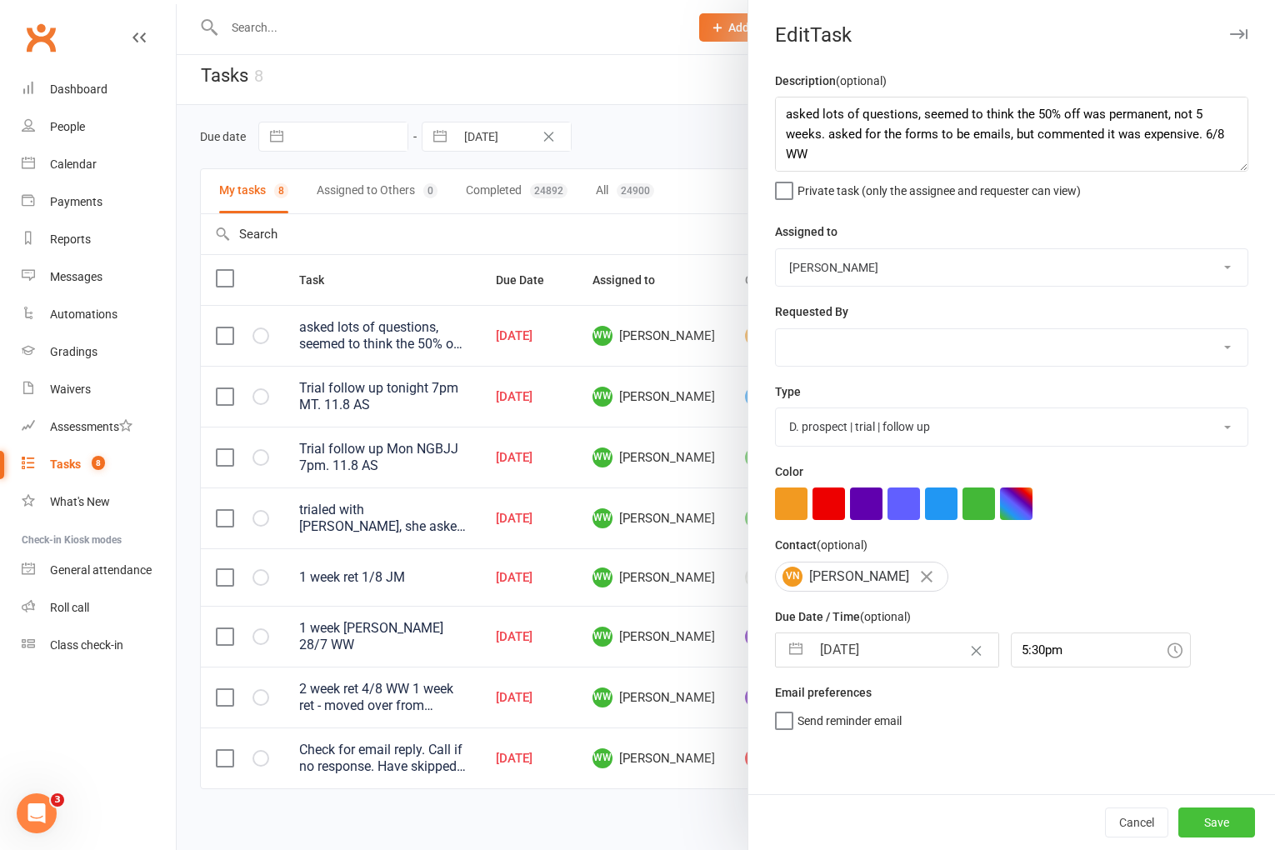
click at [1244, 814] on button "Save" at bounding box center [1217, 823] width 77 height 30
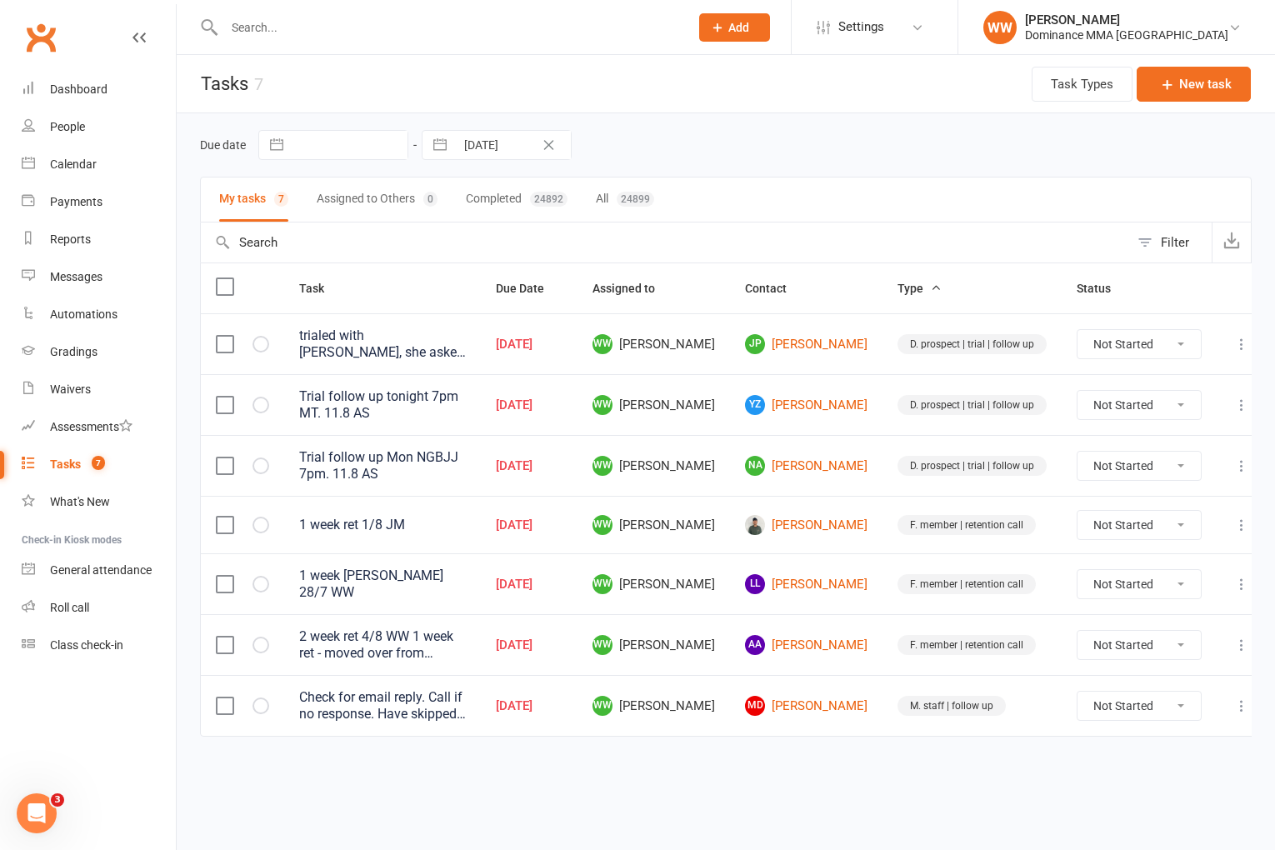
click at [1234, 343] on icon at bounding box center [1242, 344] width 17 height 17
click at [1118, 405] on link "Edit" at bounding box center [1152, 409] width 165 height 33
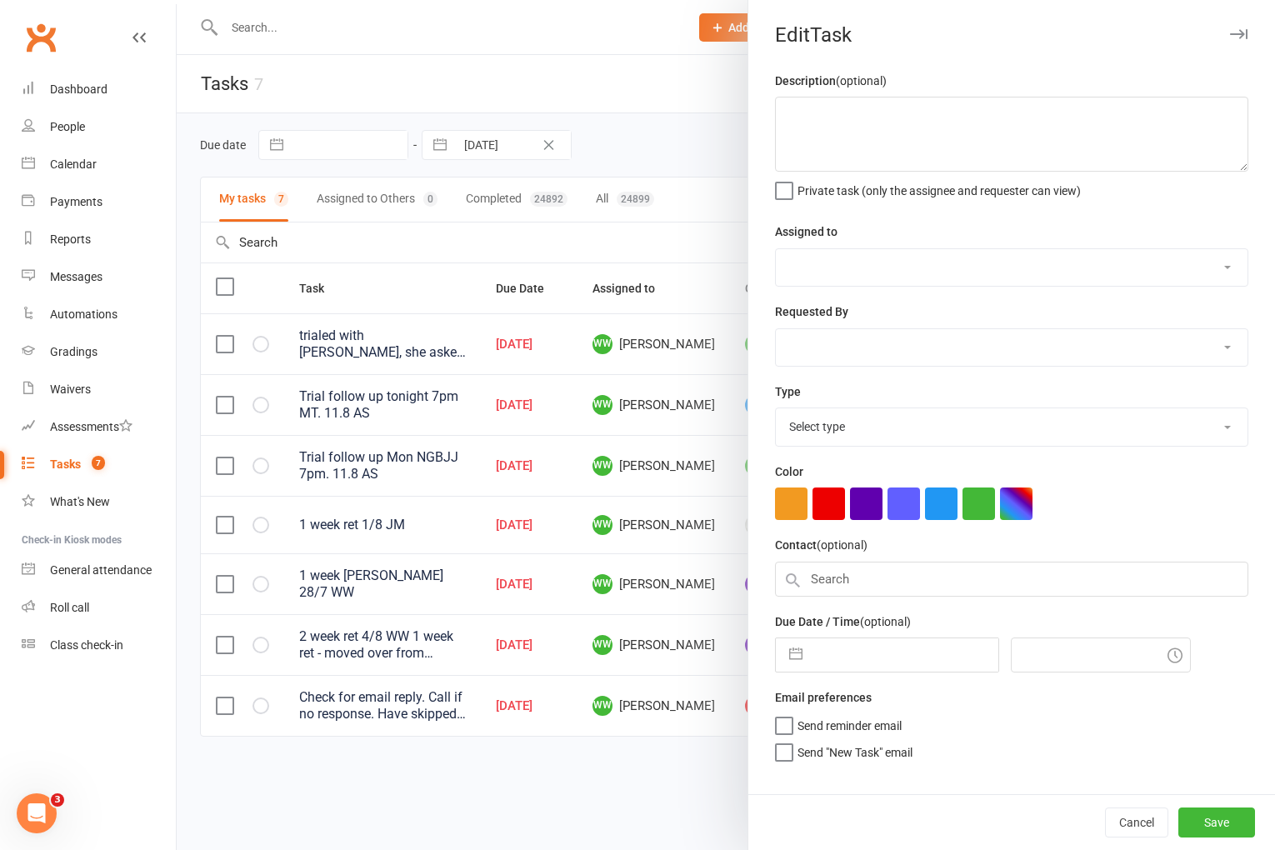
type textarea "trialed with vicki, she asked lots of questions, seemed to think the 50% off wa…"
select select "49757"
type input "11 Aug 2025"
type input "5:45pm"
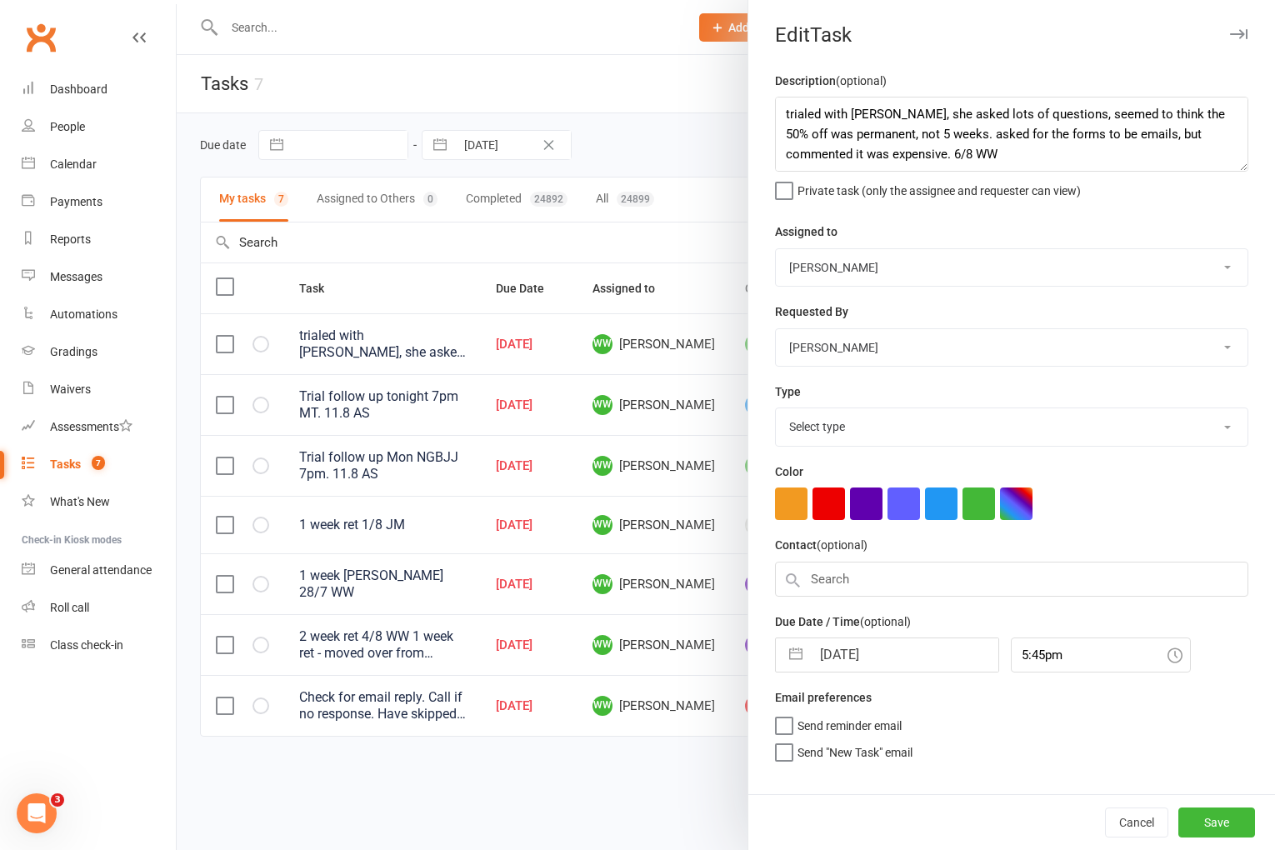
select select "3863"
click at [859, 656] on input "11 Aug 2025" at bounding box center [905, 649] width 188 height 33
select select "6"
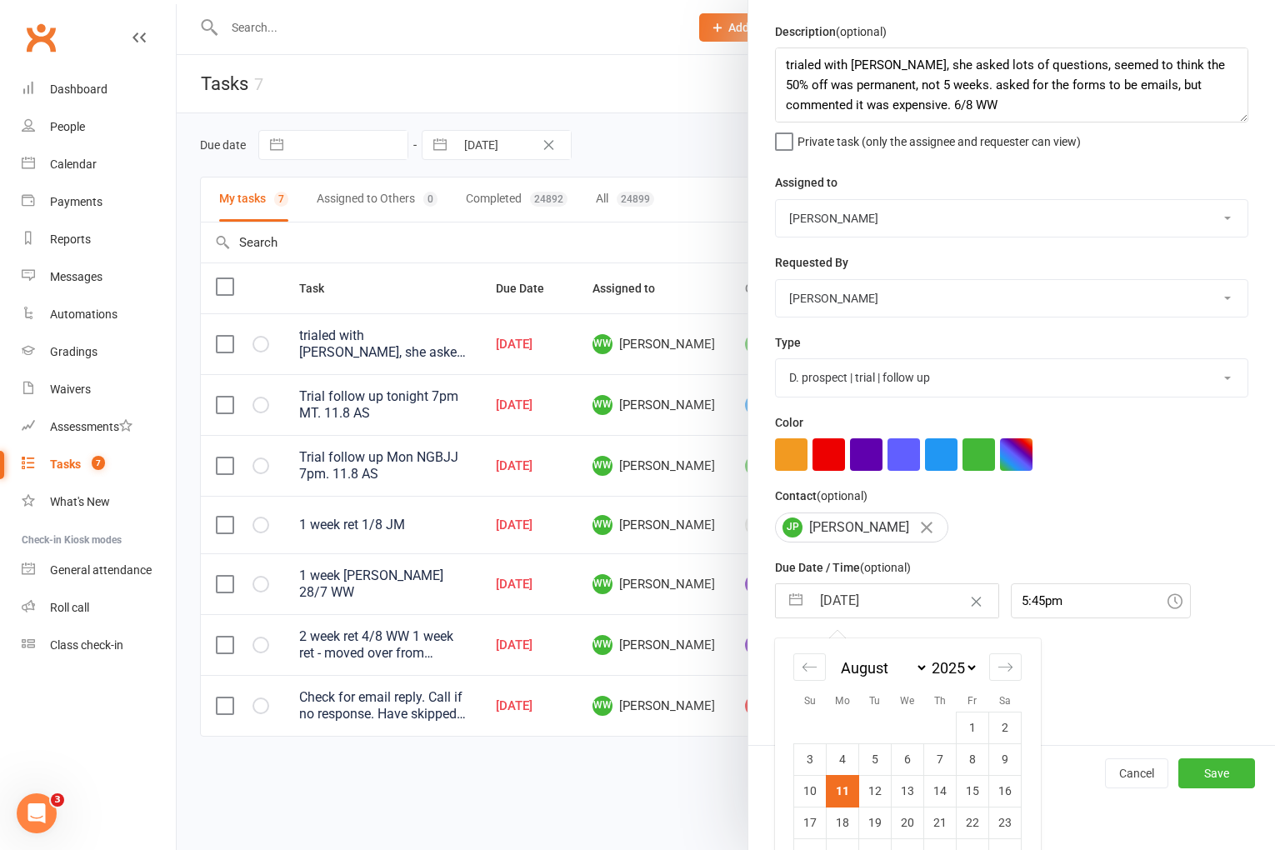
scroll to position [113, 0]
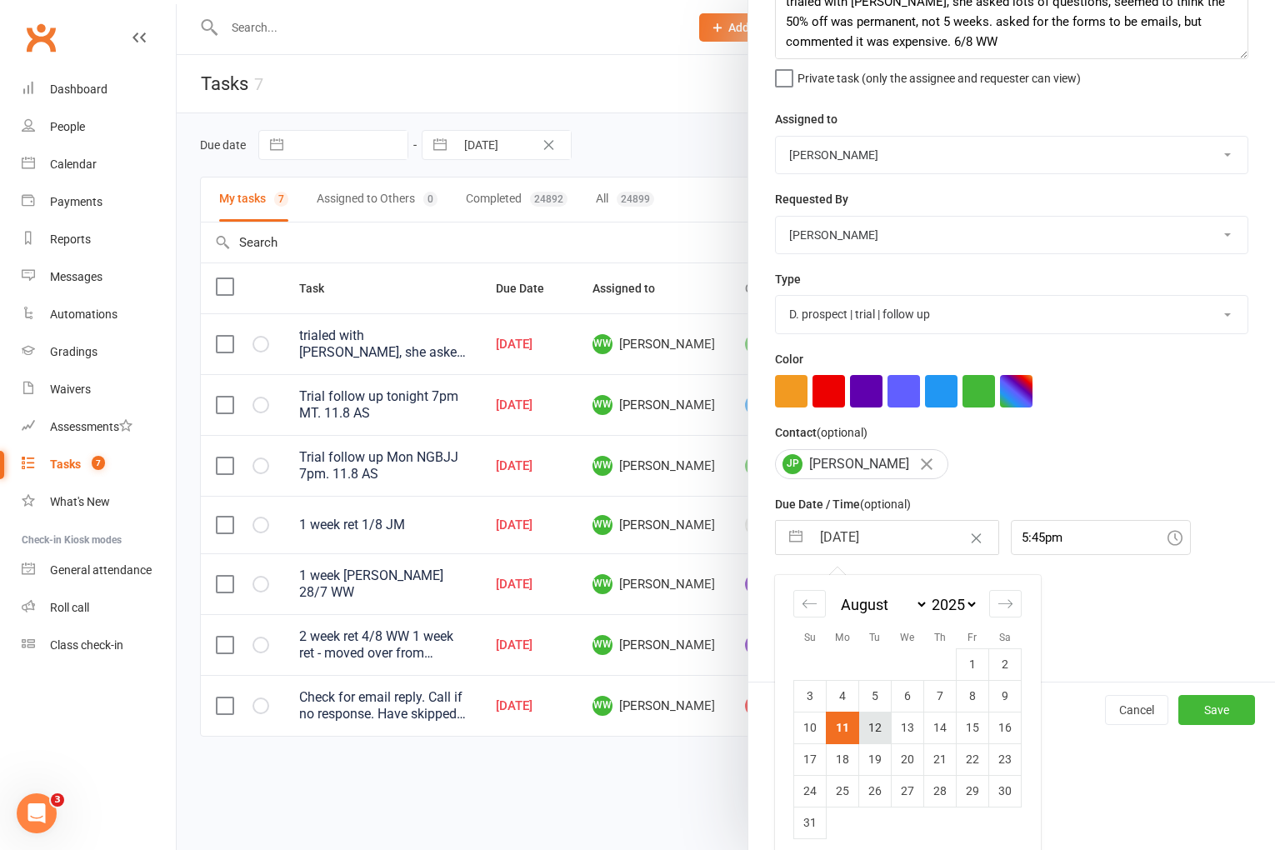
click at [865, 737] on td "12" at bounding box center [875, 728] width 33 height 32
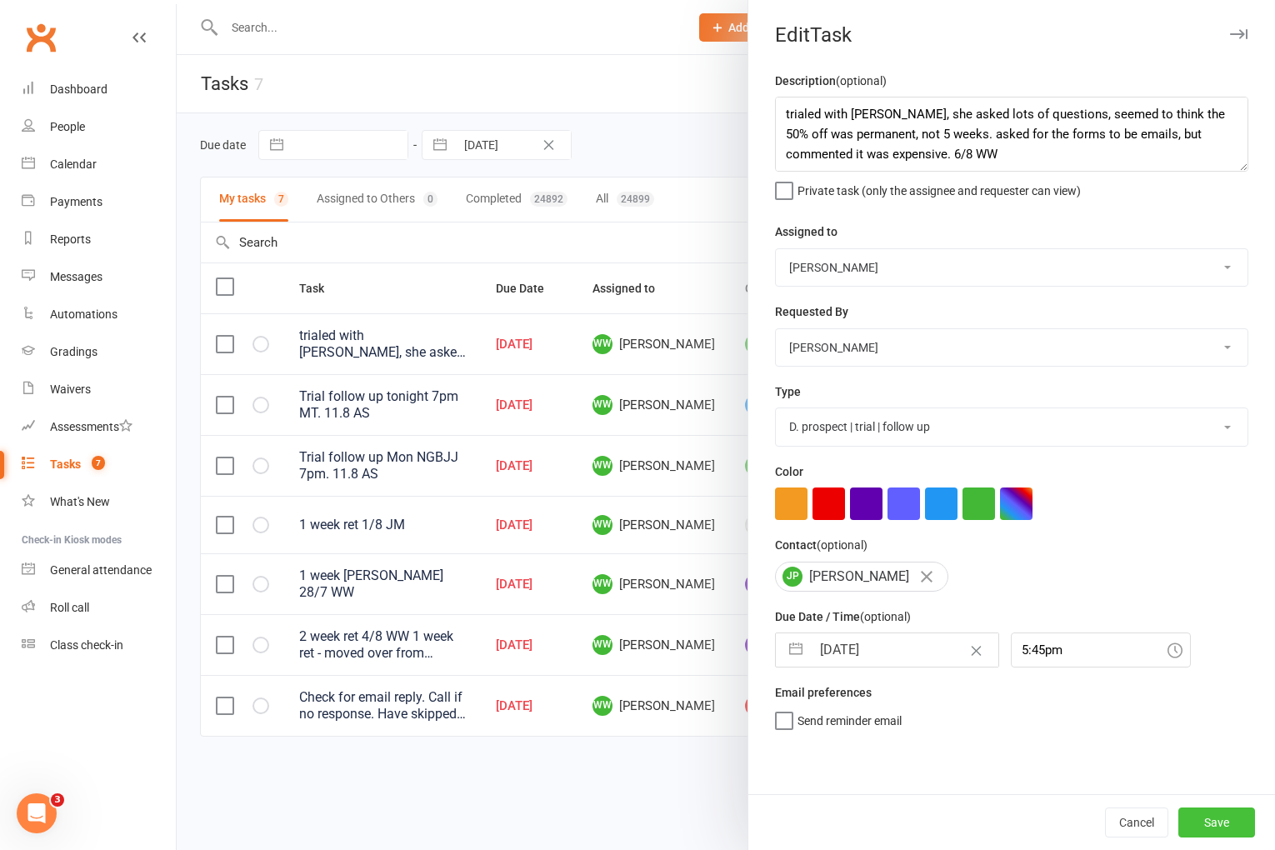
click at [1195, 825] on button "Save" at bounding box center [1217, 823] width 77 height 30
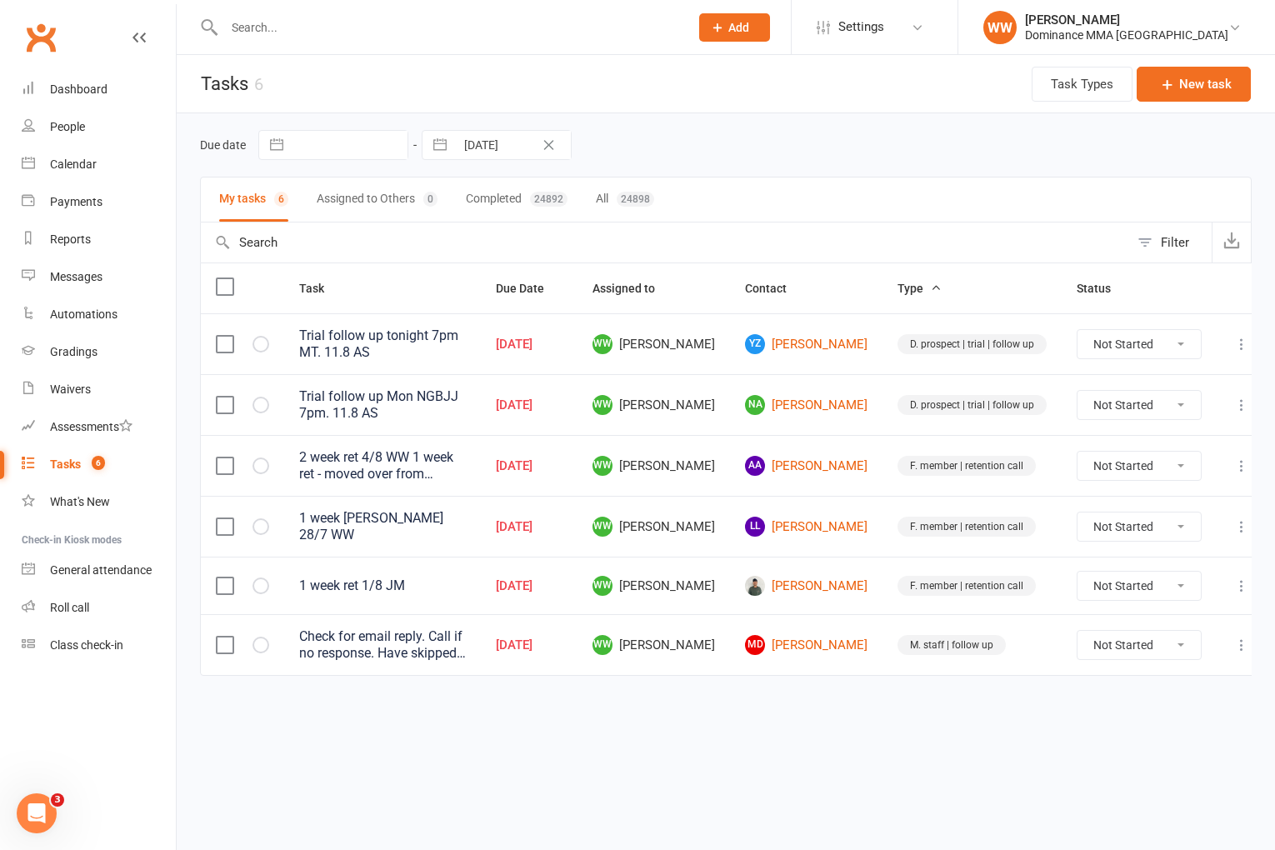
click at [1234, 578] on icon at bounding box center [1242, 586] width 17 height 17
click at [1146, 648] on link "Edit" at bounding box center [1152, 641] width 165 height 33
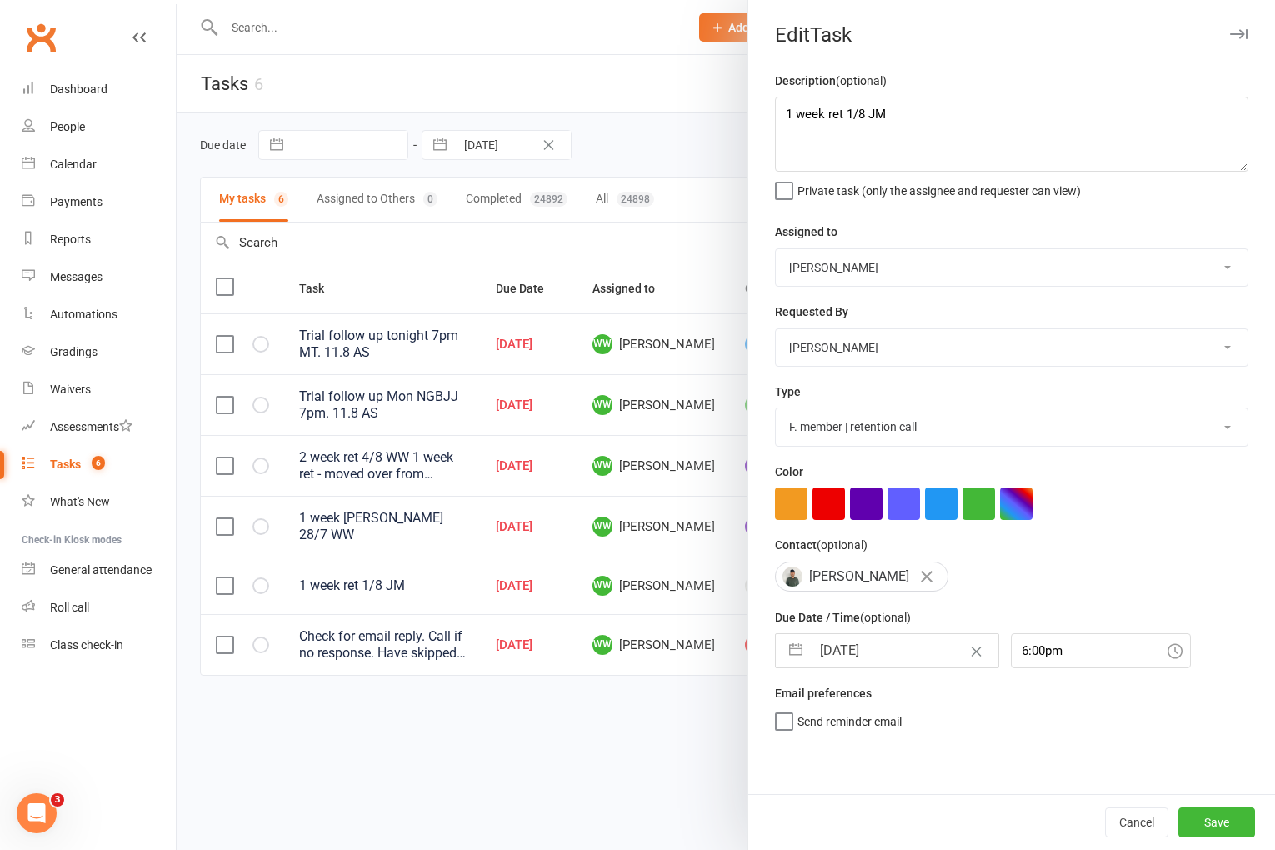
click at [863, 644] on input "11 Aug 2025" at bounding box center [905, 650] width 188 height 33
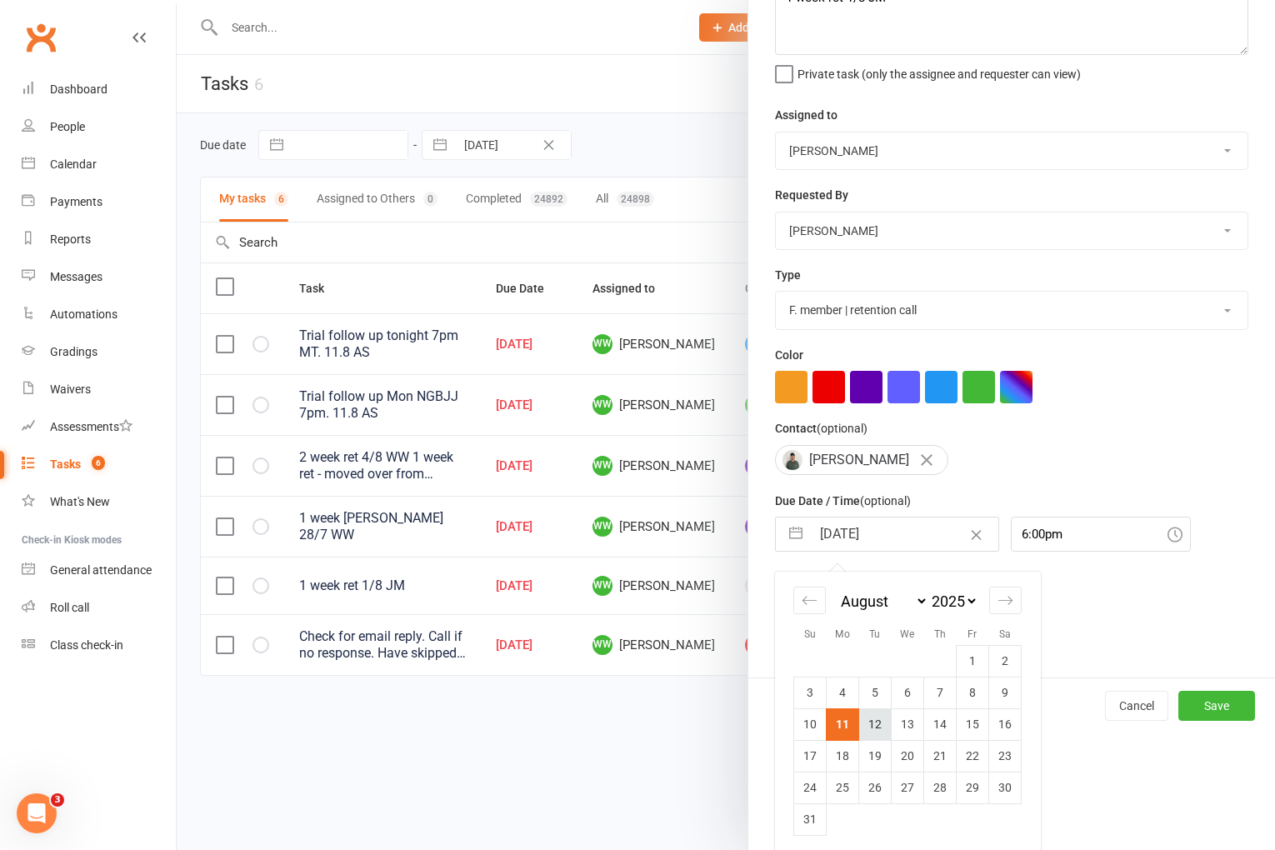
scroll to position [124, 0]
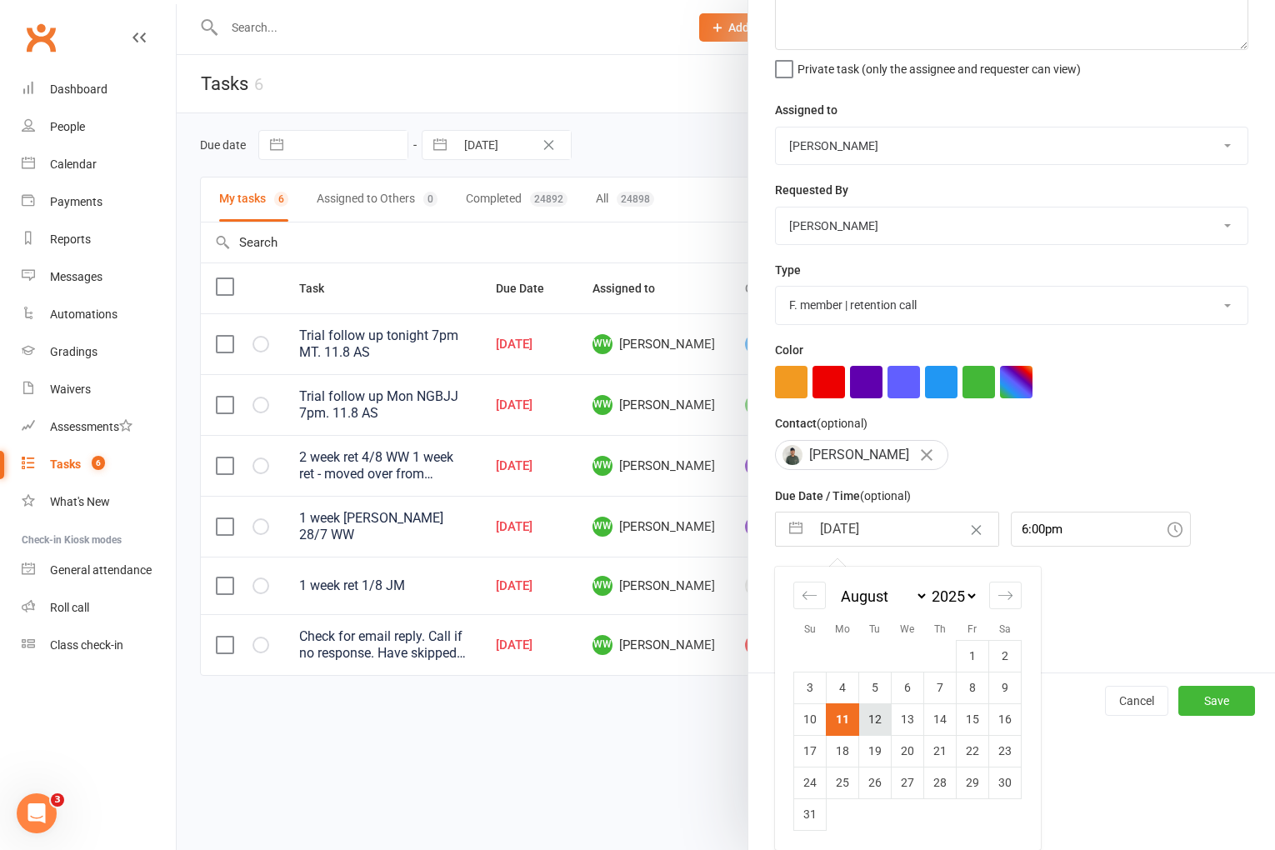
click at [870, 727] on td "12" at bounding box center [875, 720] width 33 height 32
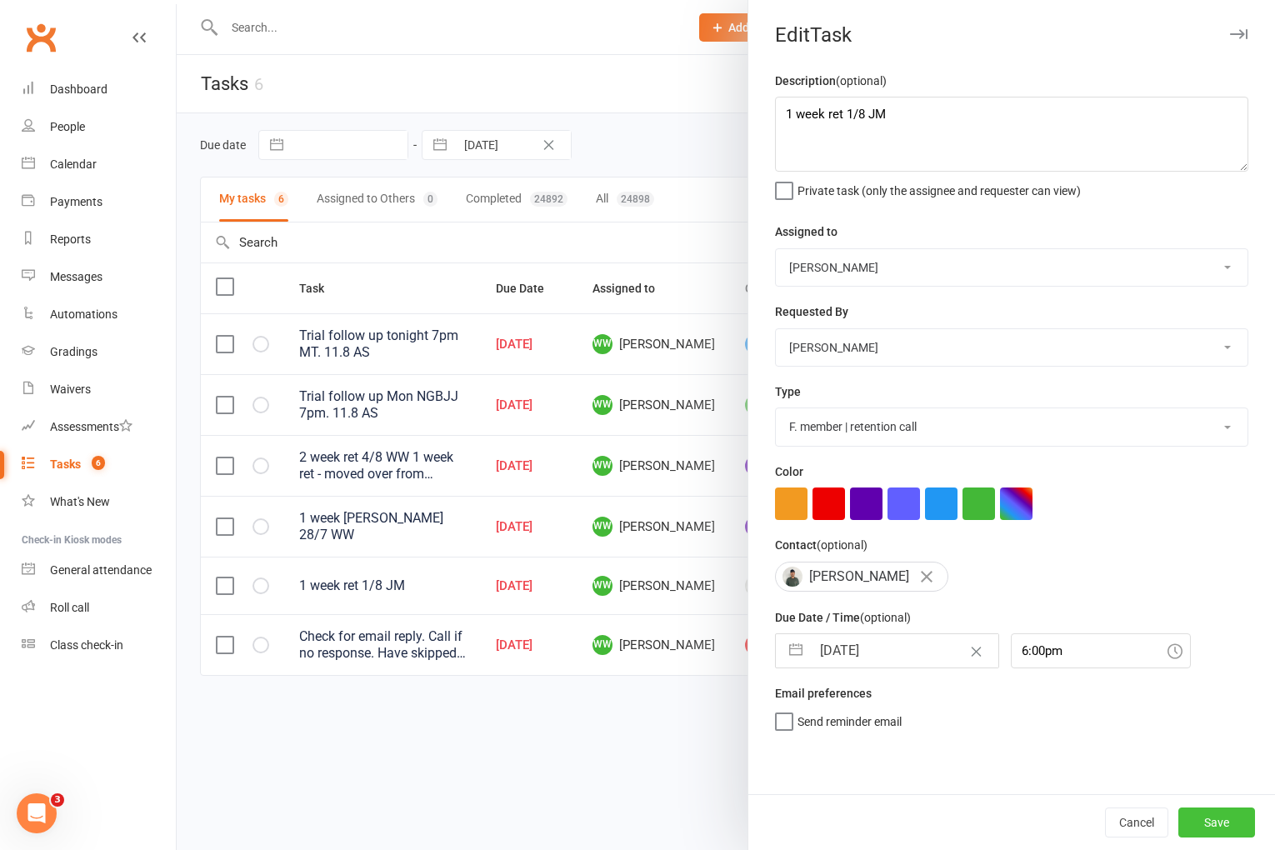
click at [1210, 824] on button "Save" at bounding box center [1217, 823] width 77 height 30
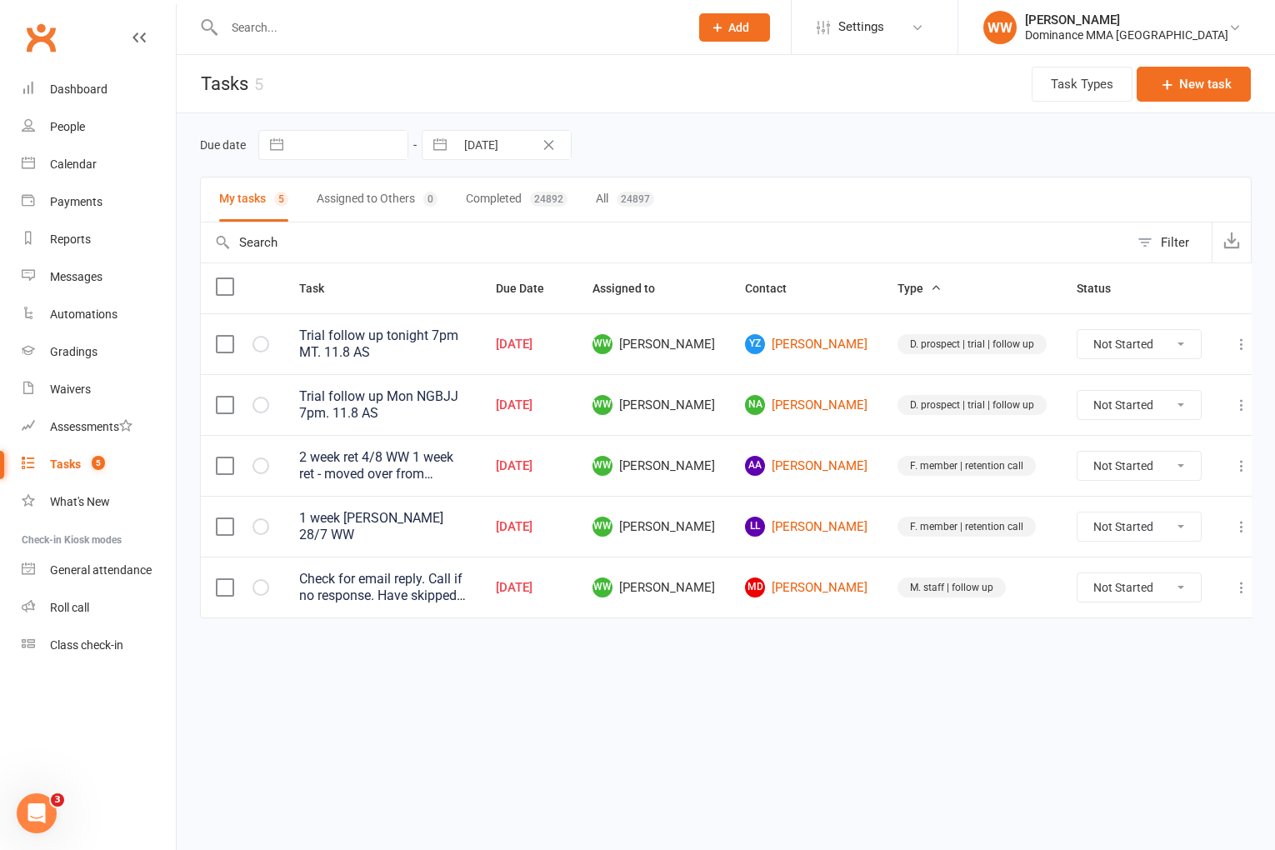
drag, startPoint x: 1229, startPoint y: 578, endPoint x: 1220, endPoint y: 588, distance: 13.6
click at [1234, 579] on icon at bounding box center [1242, 587] width 17 height 17
click at [1138, 645] on link "Edit" at bounding box center [1152, 643] width 165 height 33
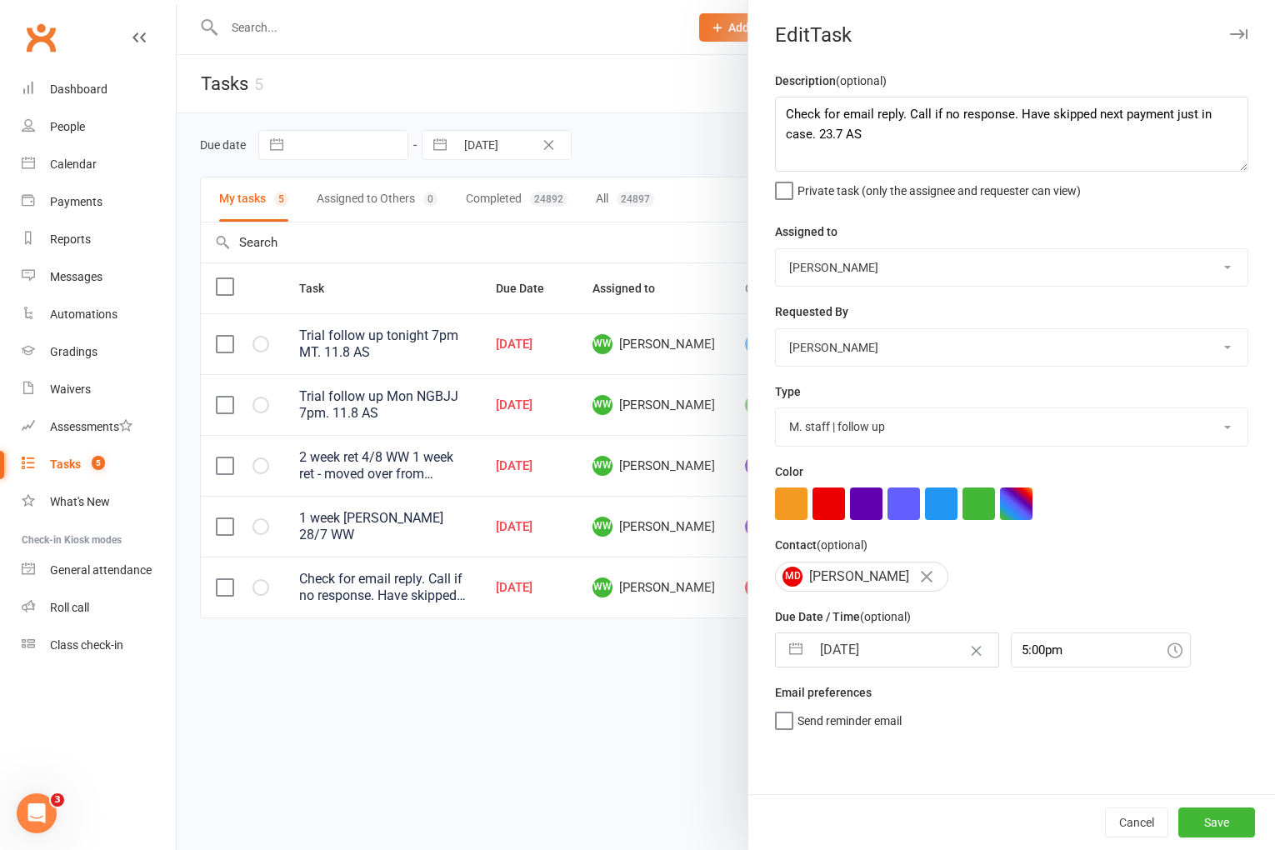
click at [877, 658] on input "11 Aug 2025" at bounding box center [905, 649] width 188 height 33
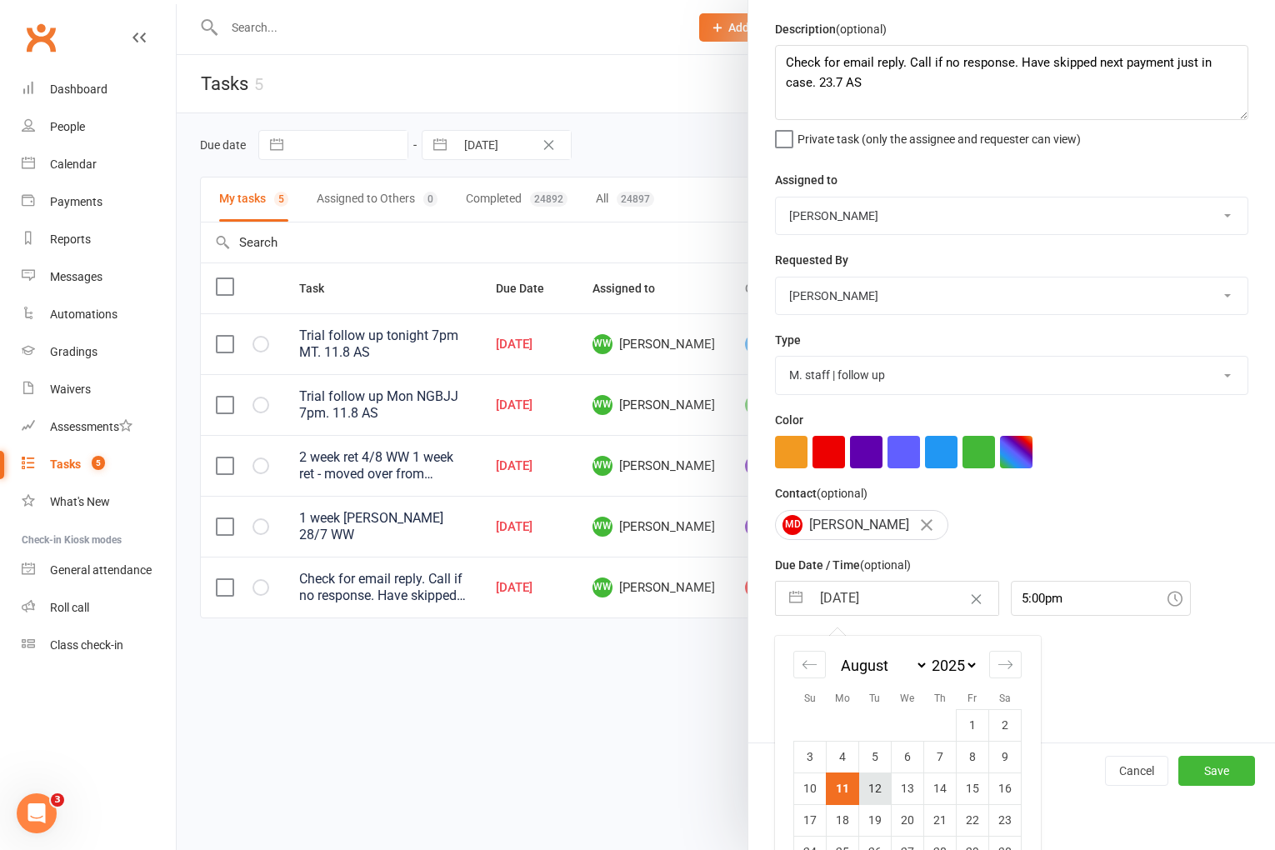
click at [878, 786] on td "12" at bounding box center [875, 789] width 33 height 32
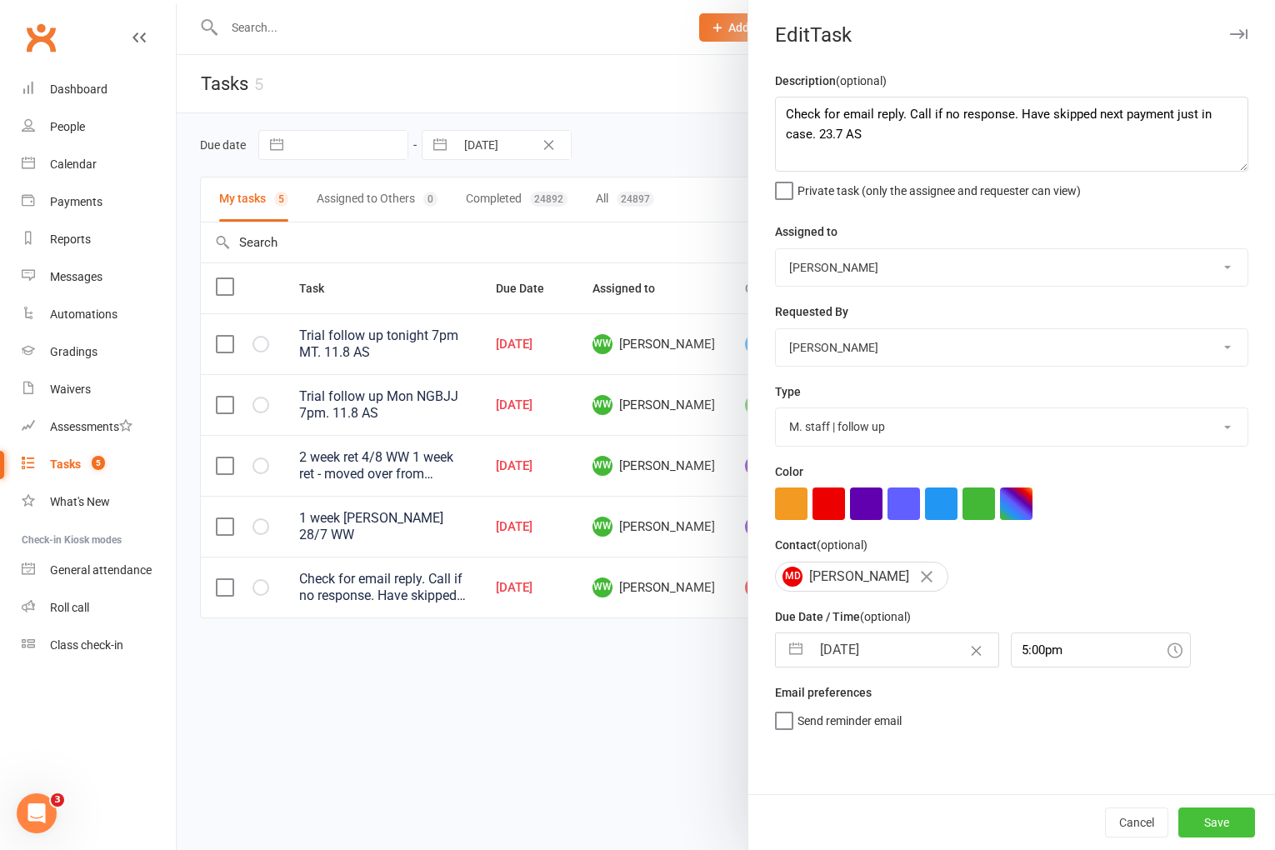
click at [1230, 819] on button "Save" at bounding box center [1217, 823] width 77 height 30
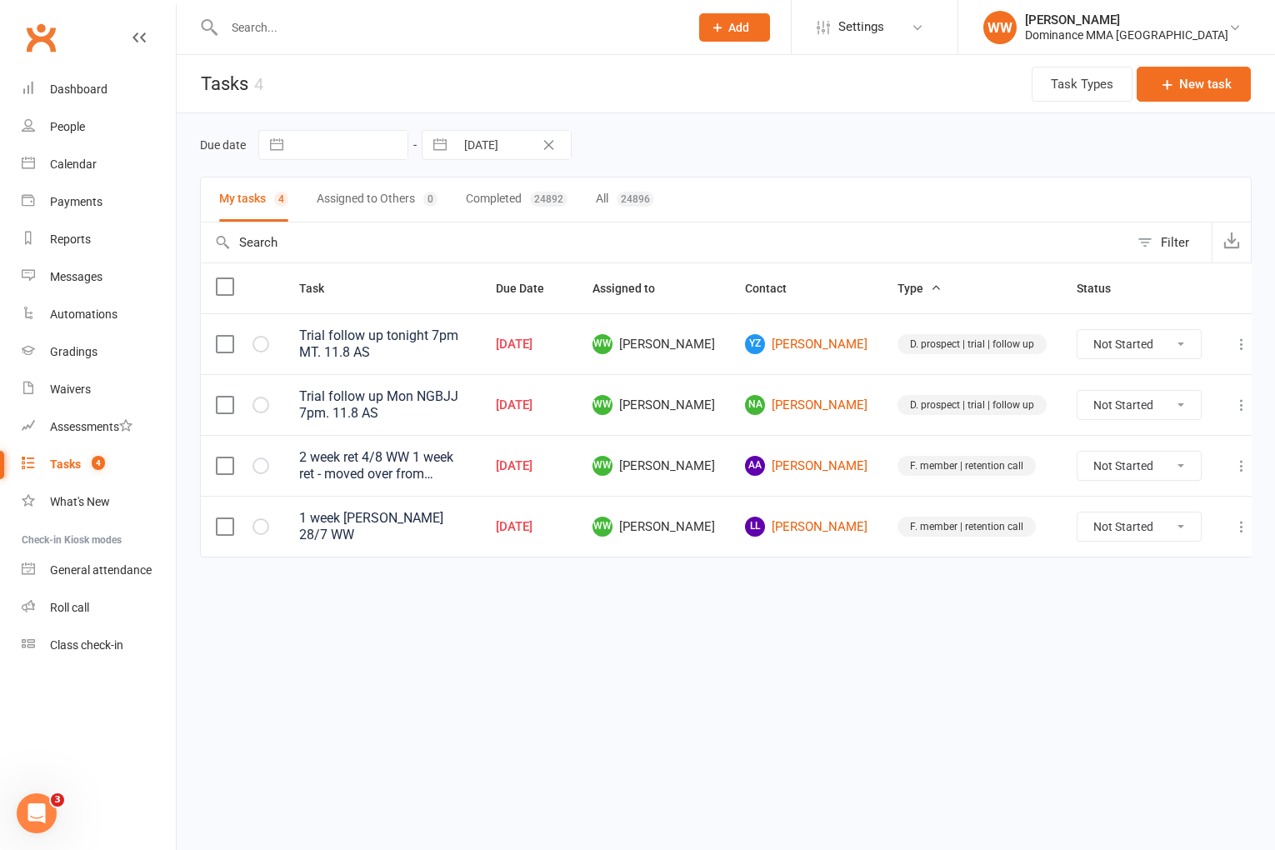
click at [1234, 465] on icon at bounding box center [1242, 466] width 17 height 17
click at [1128, 527] on link "Edit" at bounding box center [1152, 524] width 165 height 33
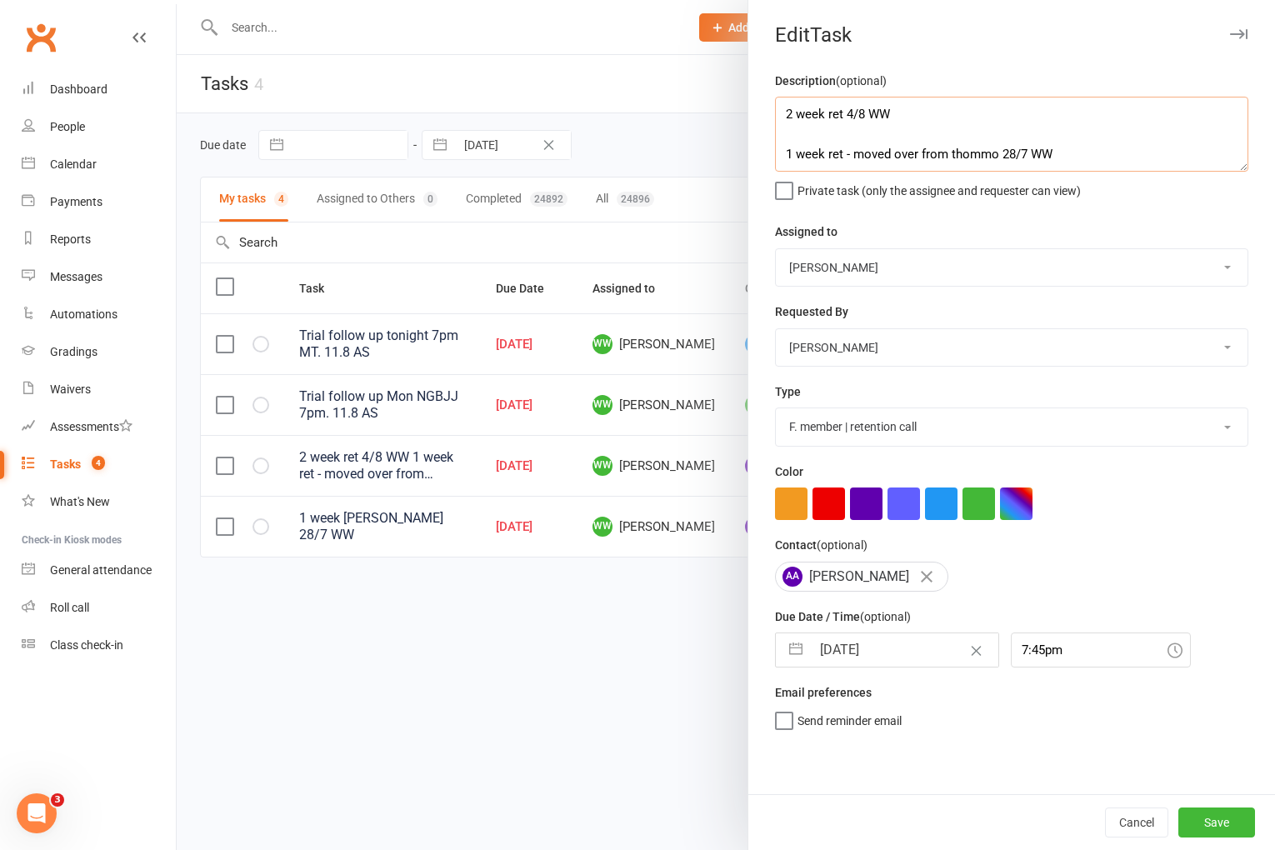
click at [783, 118] on textarea "2 week ret 4/8 WW 1 week ret - moved over from thommo 28/7 WW" at bounding box center [1011, 134] width 473 height 75
click at [869, 654] on input "11 Aug 2025" at bounding box center [905, 649] width 188 height 33
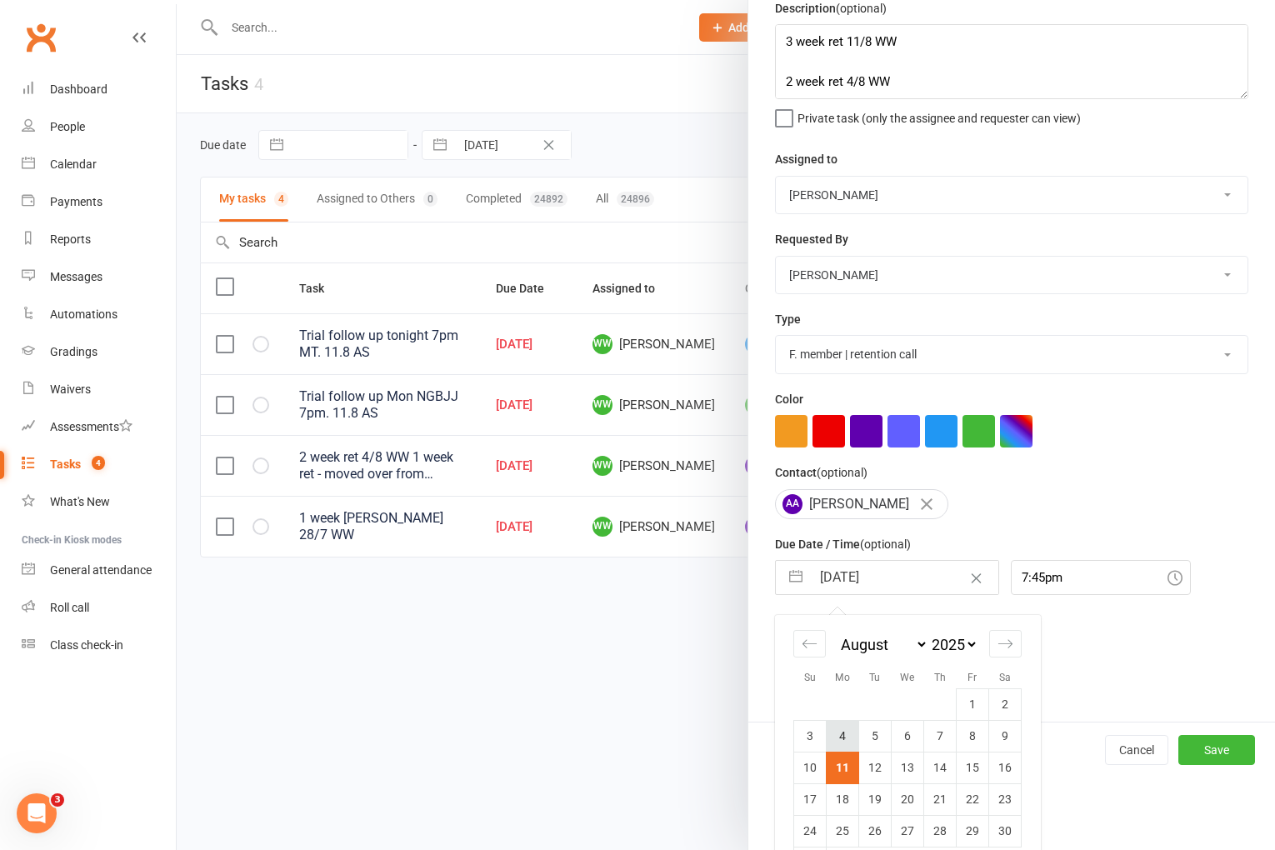
scroll to position [123, 0]
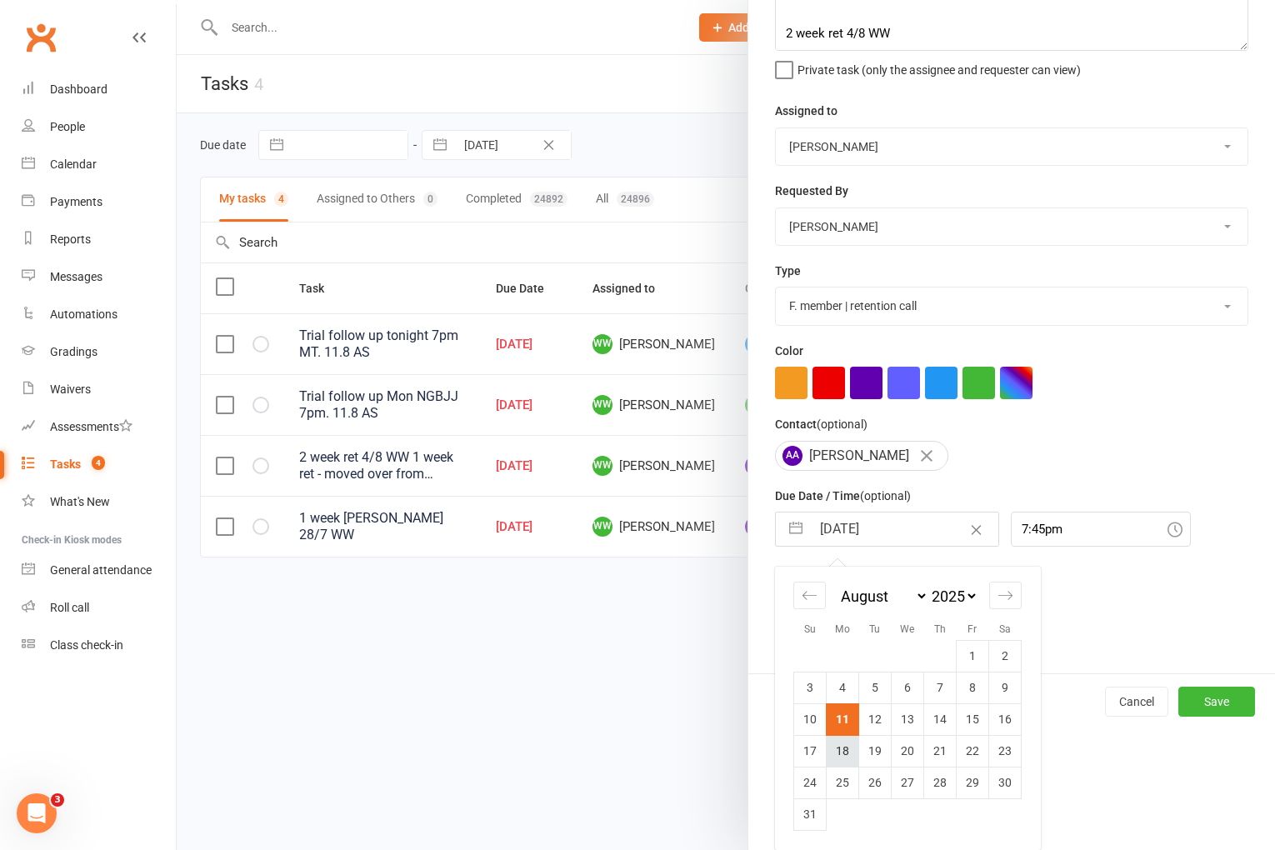
click at [839, 759] on td "18" at bounding box center [843, 751] width 33 height 32
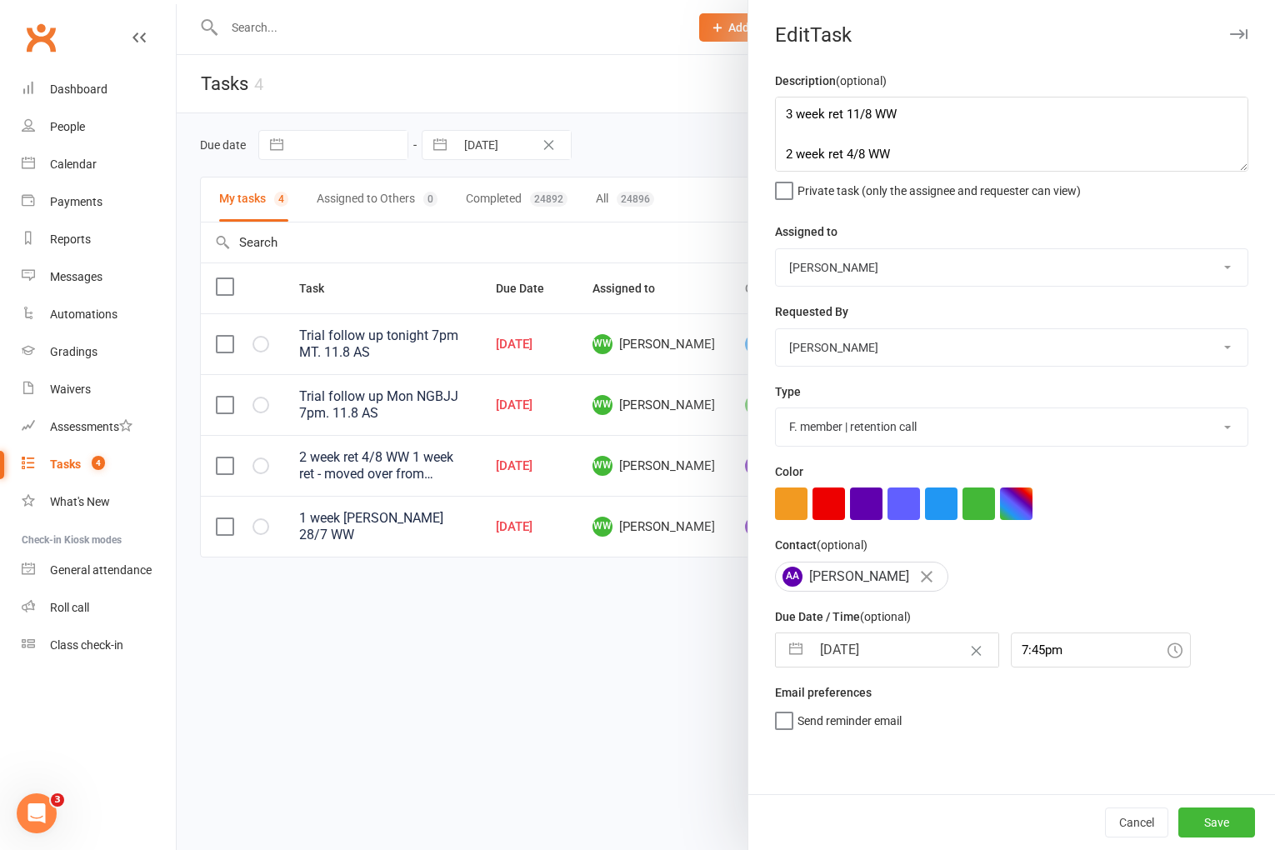
scroll to position [0, 0]
click at [1210, 827] on button "Save" at bounding box center [1217, 823] width 77 height 30
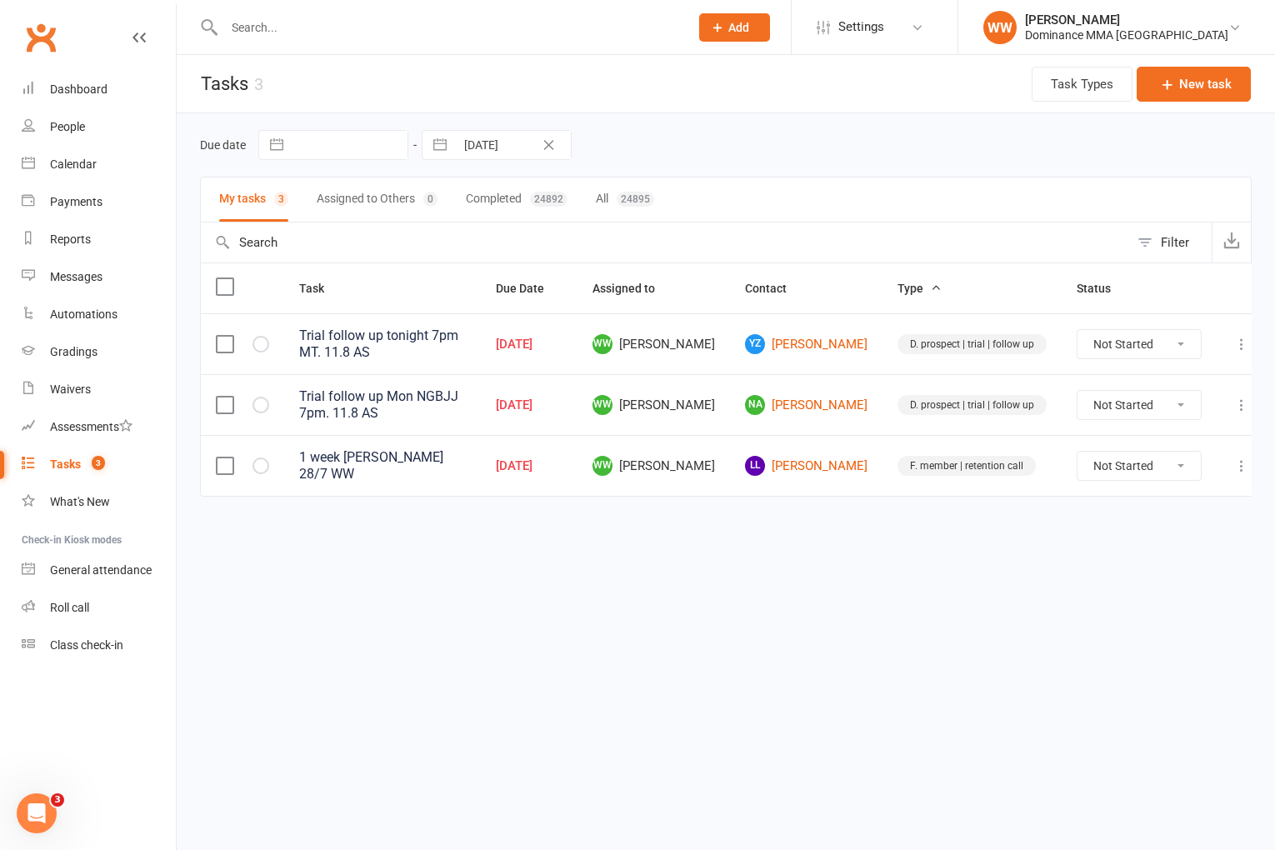
click at [1234, 460] on icon at bounding box center [1242, 466] width 17 height 17
click at [1154, 516] on link "Edit" at bounding box center [1152, 523] width 165 height 33
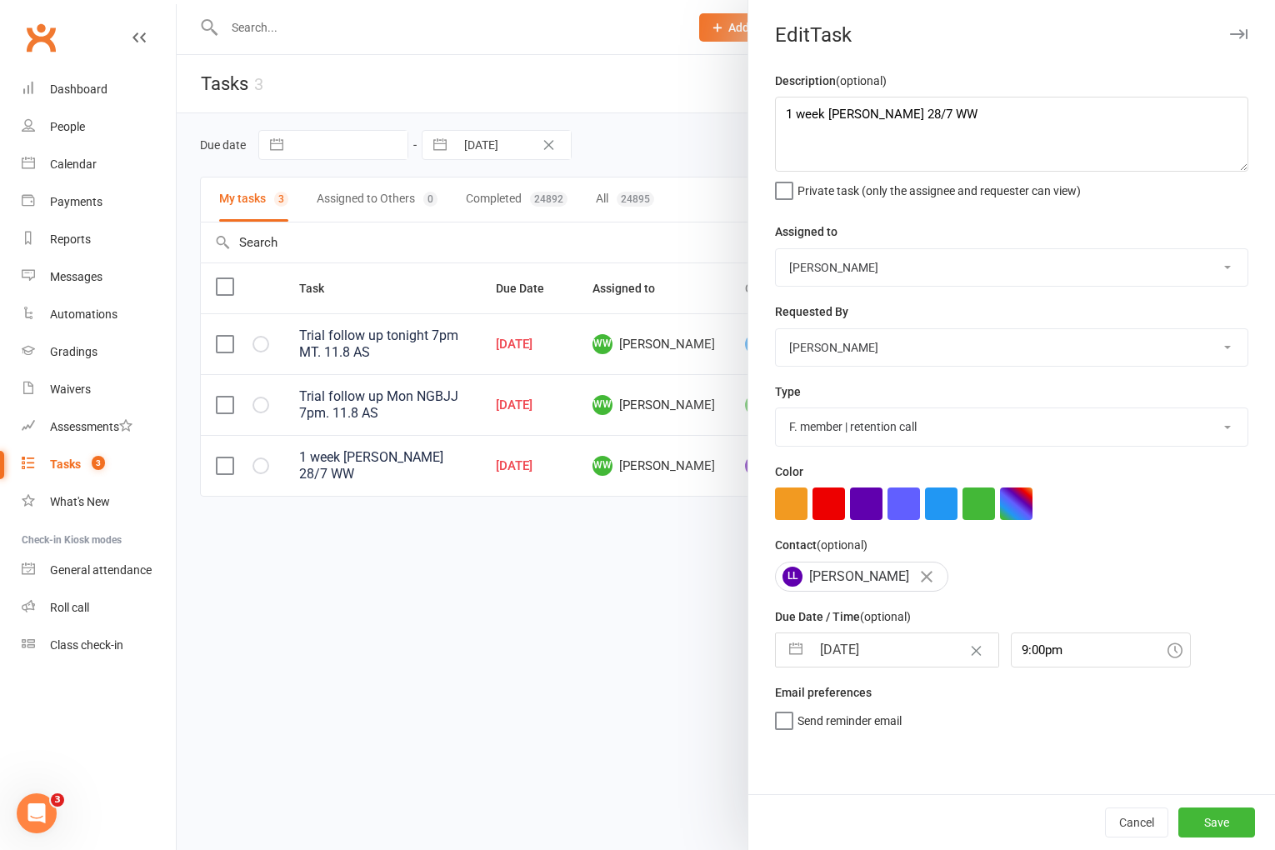
click at [887, 665] on input "11 Aug 2025" at bounding box center [905, 649] width 188 height 33
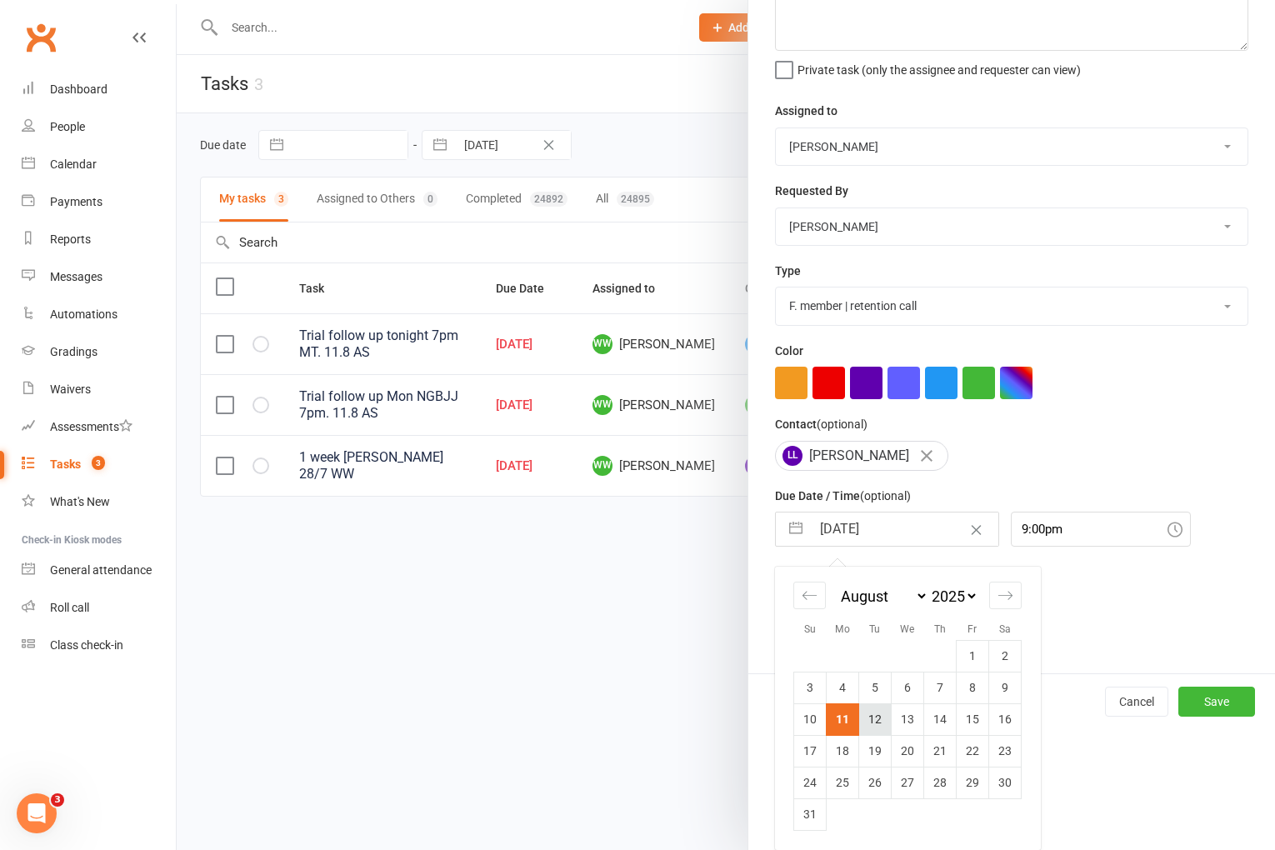
scroll to position [123, 0]
click at [872, 716] on td "12" at bounding box center [875, 720] width 33 height 32
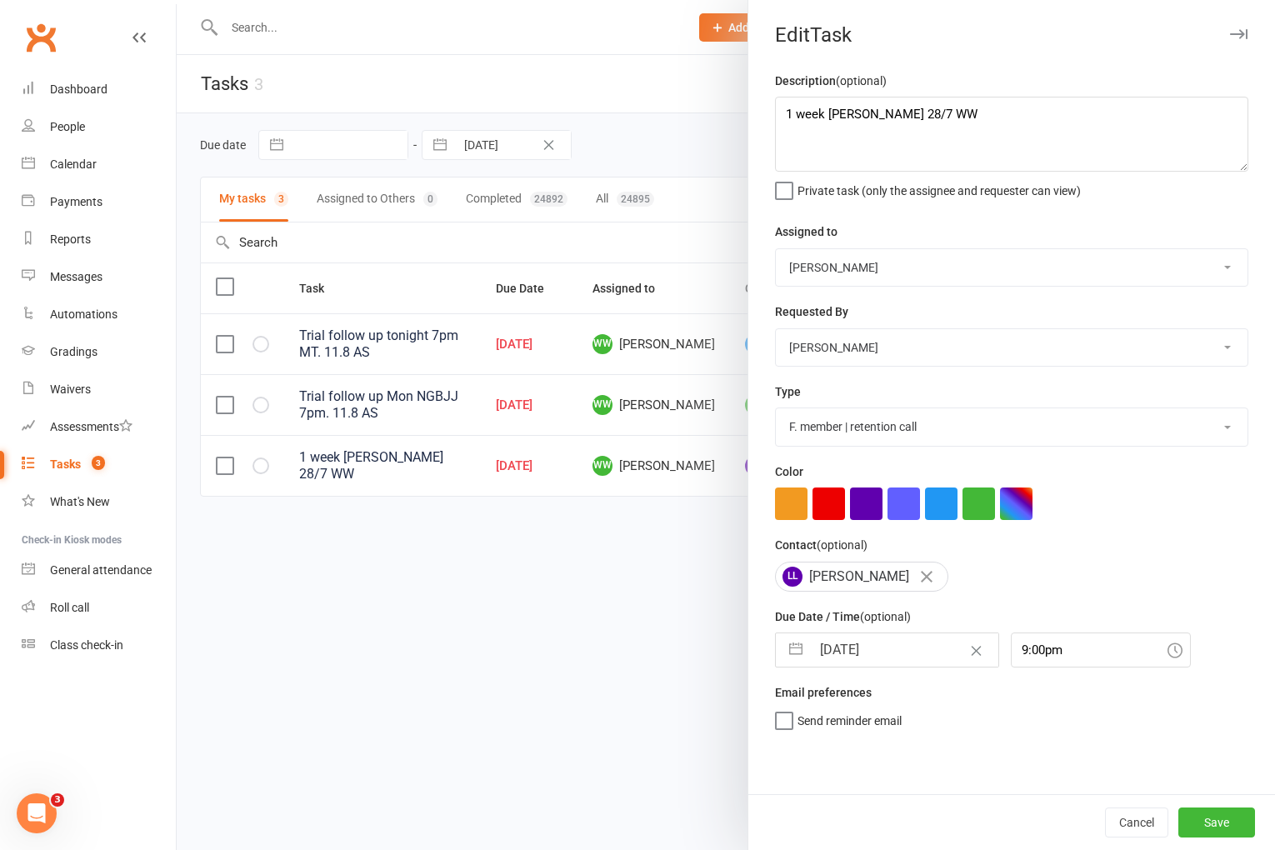
scroll to position [0, 0]
click at [1230, 816] on button "Save" at bounding box center [1217, 823] width 77 height 30
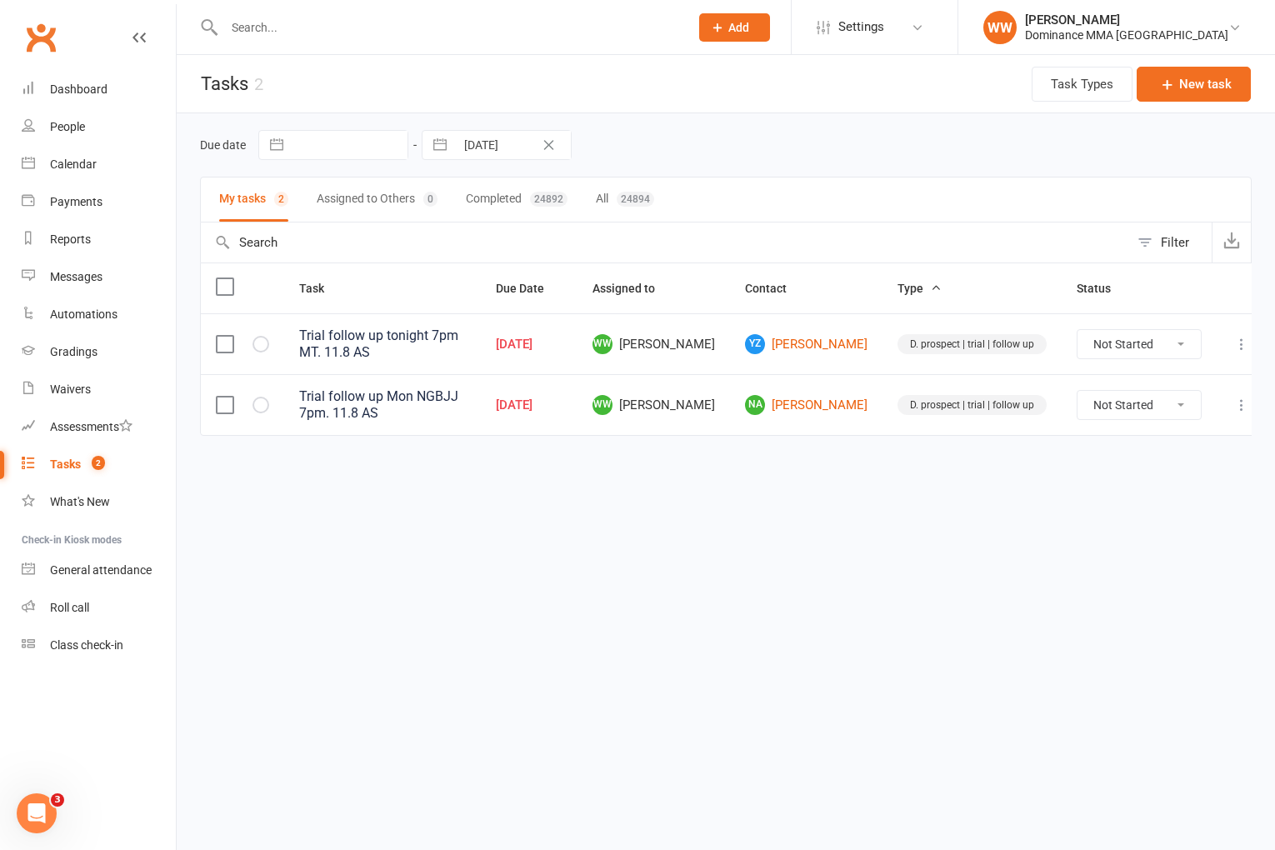
click at [1234, 402] on icon at bounding box center [1242, 405] width 17 height 17
click at [1144, 466] on link "Edit" at bounding box center [1152, 465] width 165 height 33
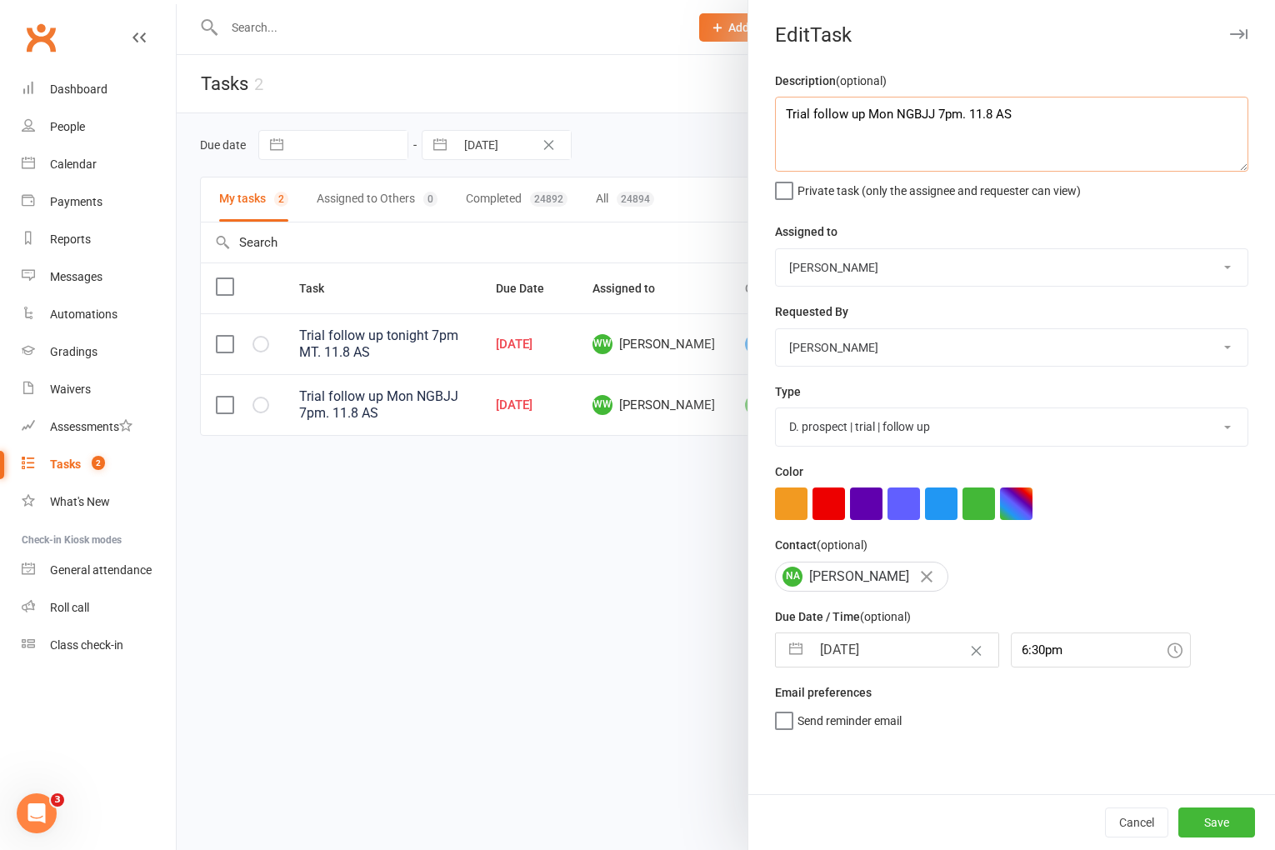
click at [783, 112] on textarea "Trial follow up Mon NGBJJ 7pm. 11.8 AS" at bounding box center [1011, 134] width 473 height 75
click at [881, 662] on input "11 Aug 2025" at bounding box center [905, 649] width 188 height 33
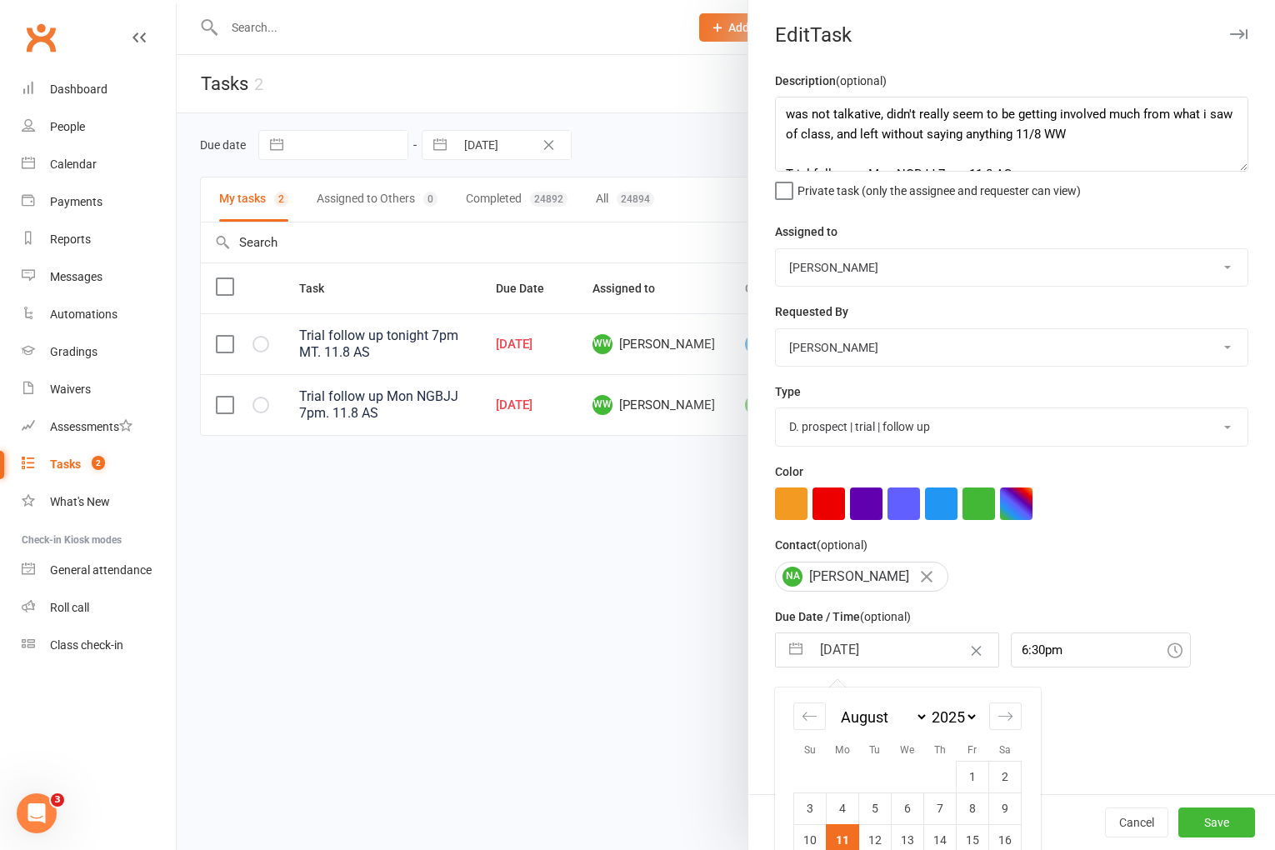
click at [1045, 588] on div "NA Nick Abarno" at bounding box center [1011, 577] width 473 height 30
click at [1188, 825] on button "Save" at bounding box center [1217, 823] width 77 height 30
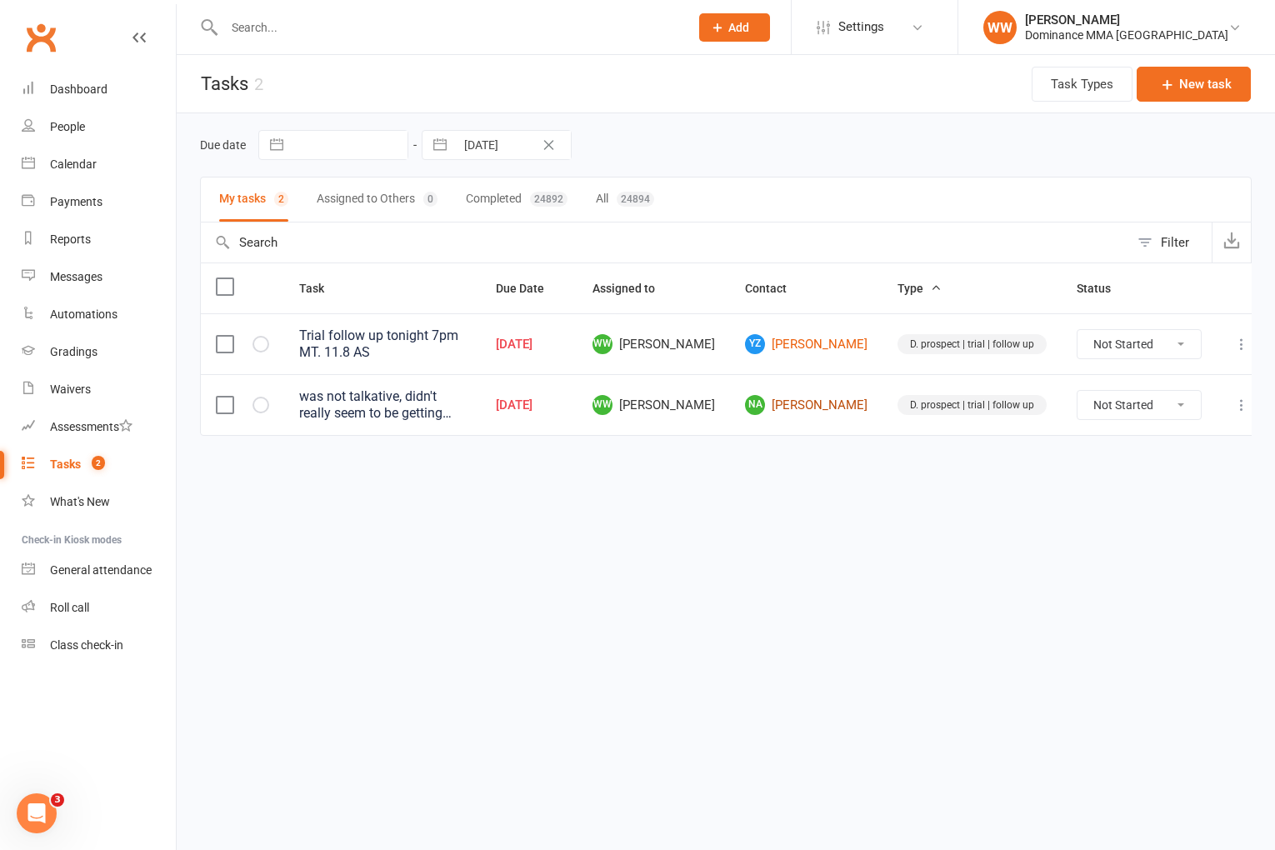
click at [824, 413] on link "NA Nick Abarno" at bounding box center [806, 405] width 123 height 20
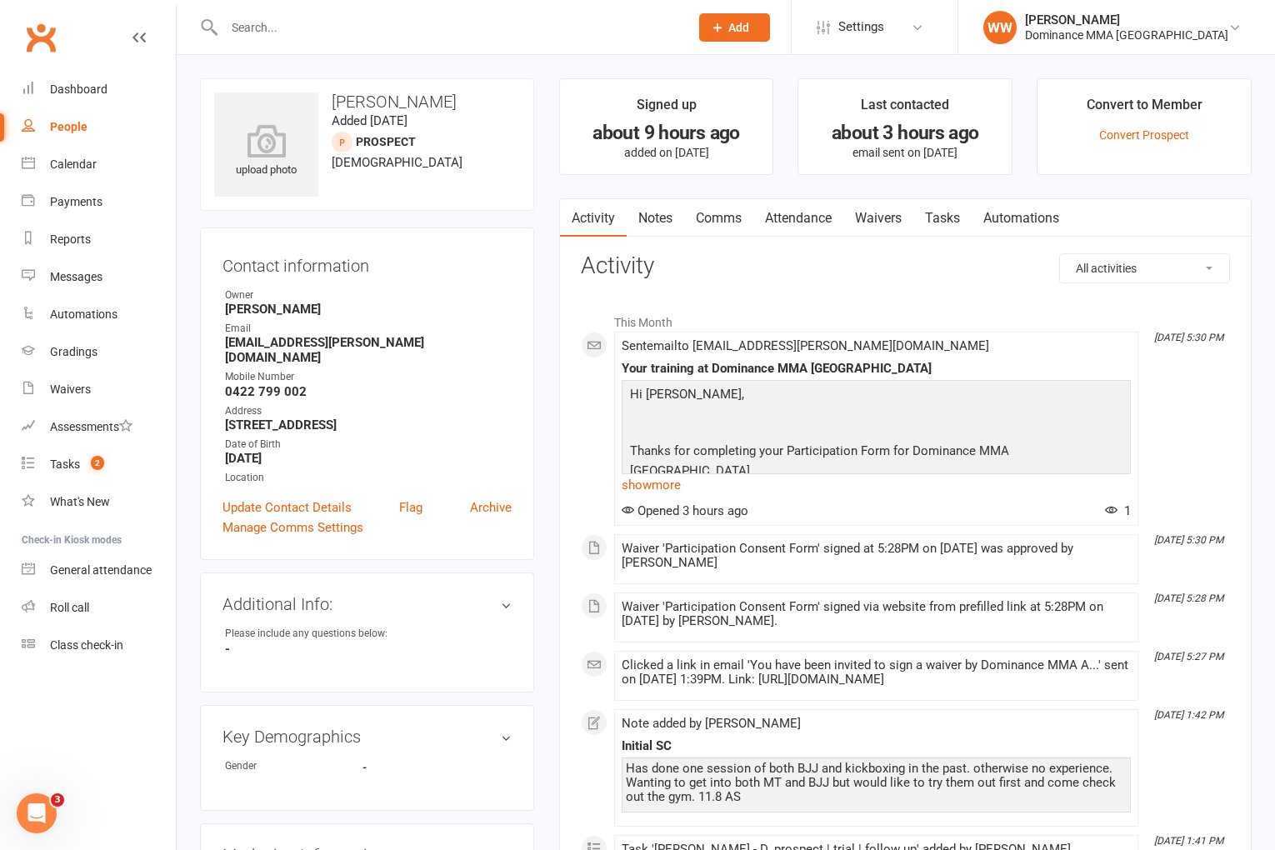
click at [648, 228] on link "Notes" at bounding box center [656, 218] width 58 height 38
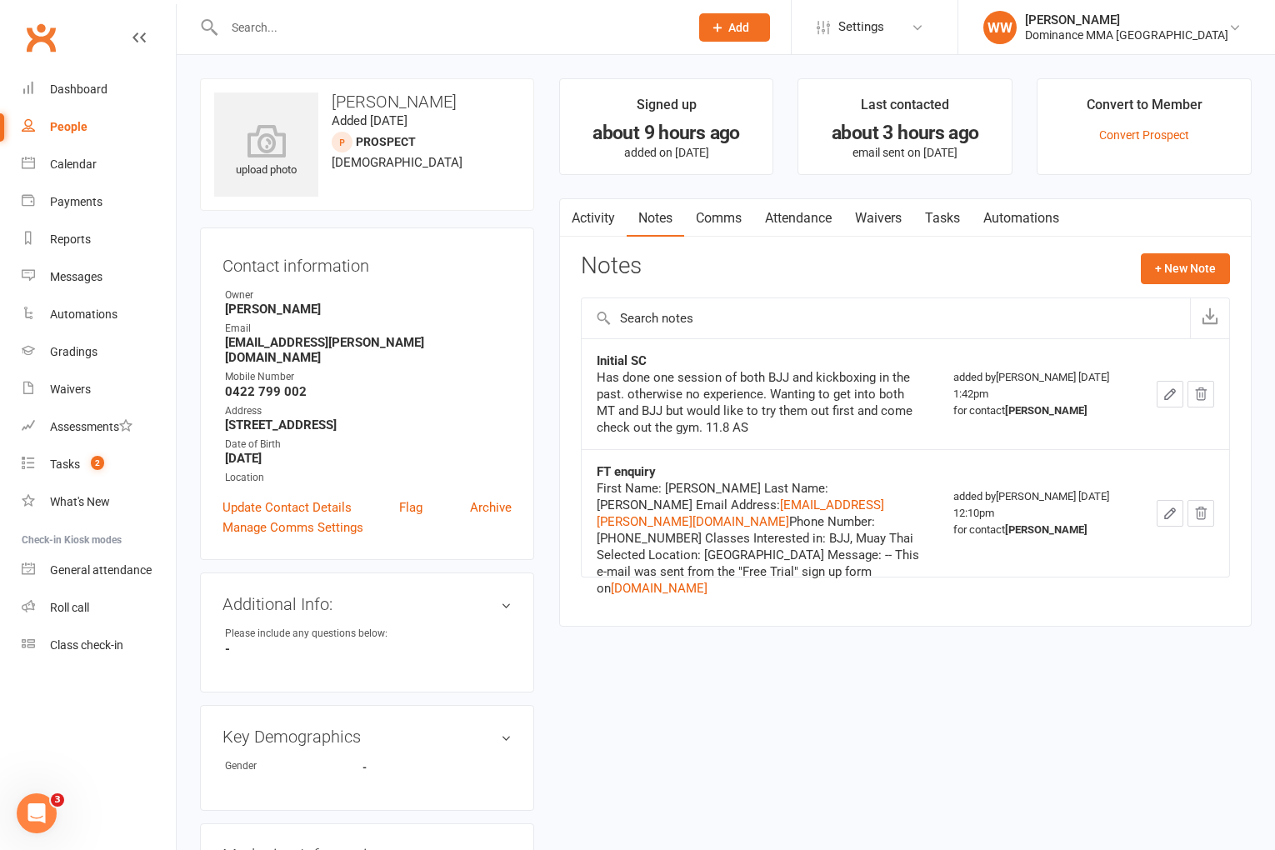
click at [935, 224] on link "Tasks" at bounding box center [943, 218] width 58 height 38
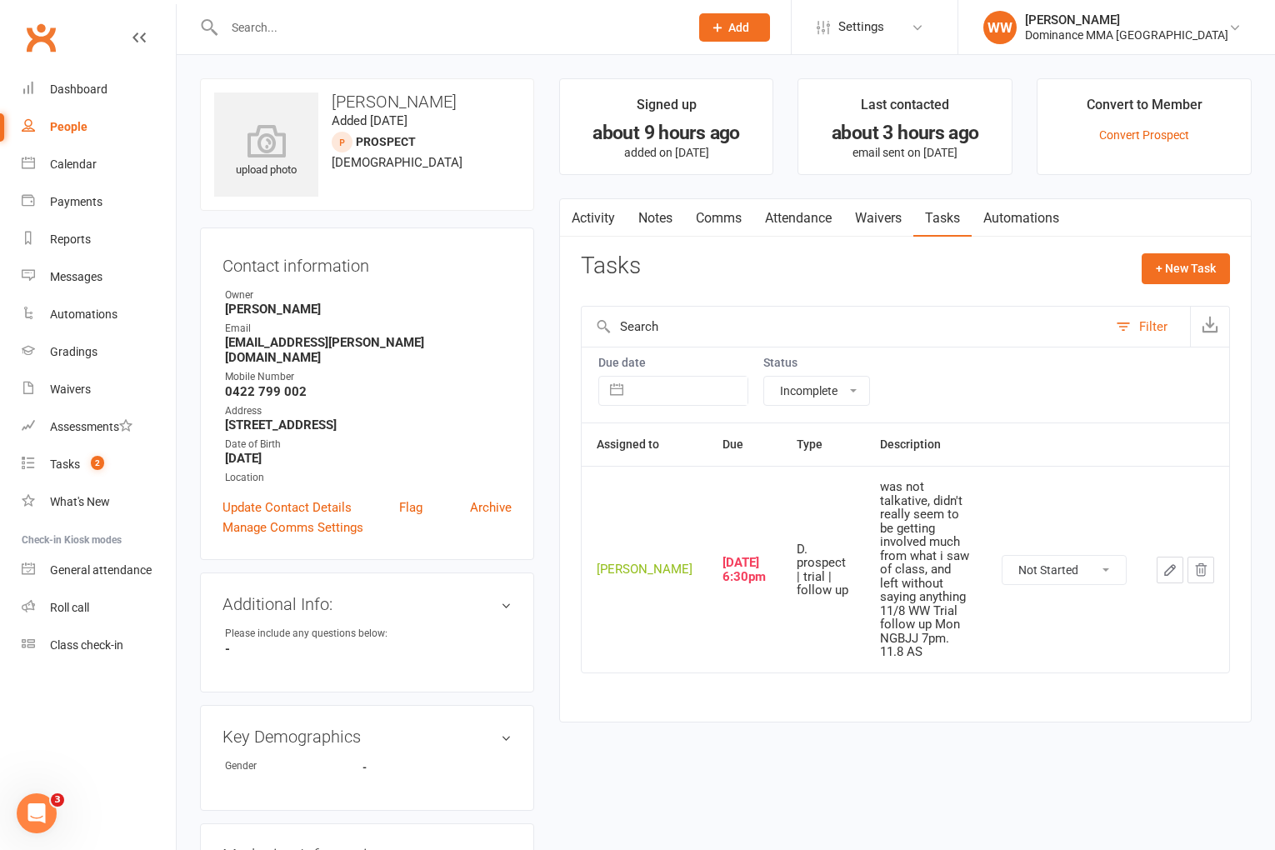
click at [1170, 563] on icon "button" at bounding box center [1170, 570] width 15 height 15
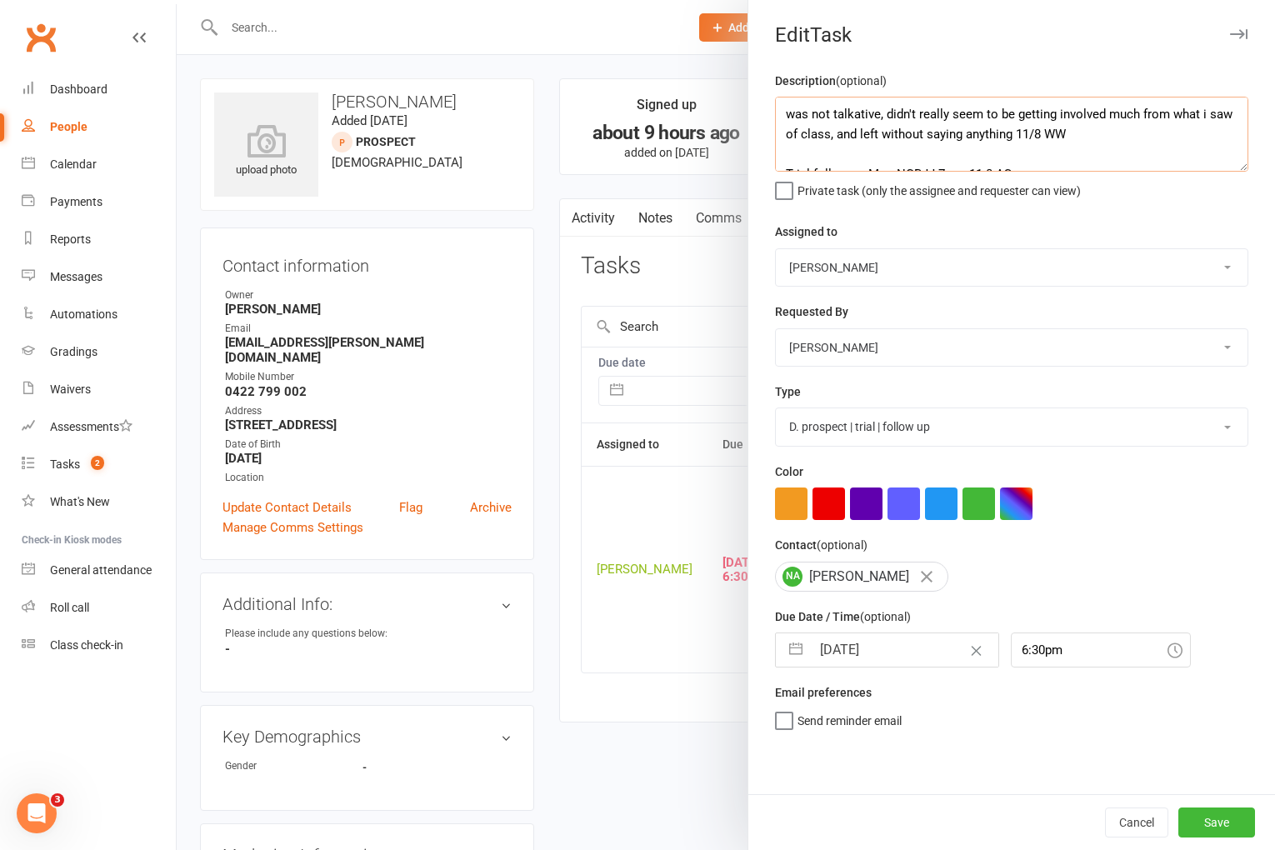
click at [1012, 135] on textarea "was not talkative, didn't really seem to be getting involved much from what i s…" at bounding box center [1011, 134] width 473 height 75
click at [881, 659] on input "11 Aug 2025" at bounding box center [905, 649] width 188 height 33
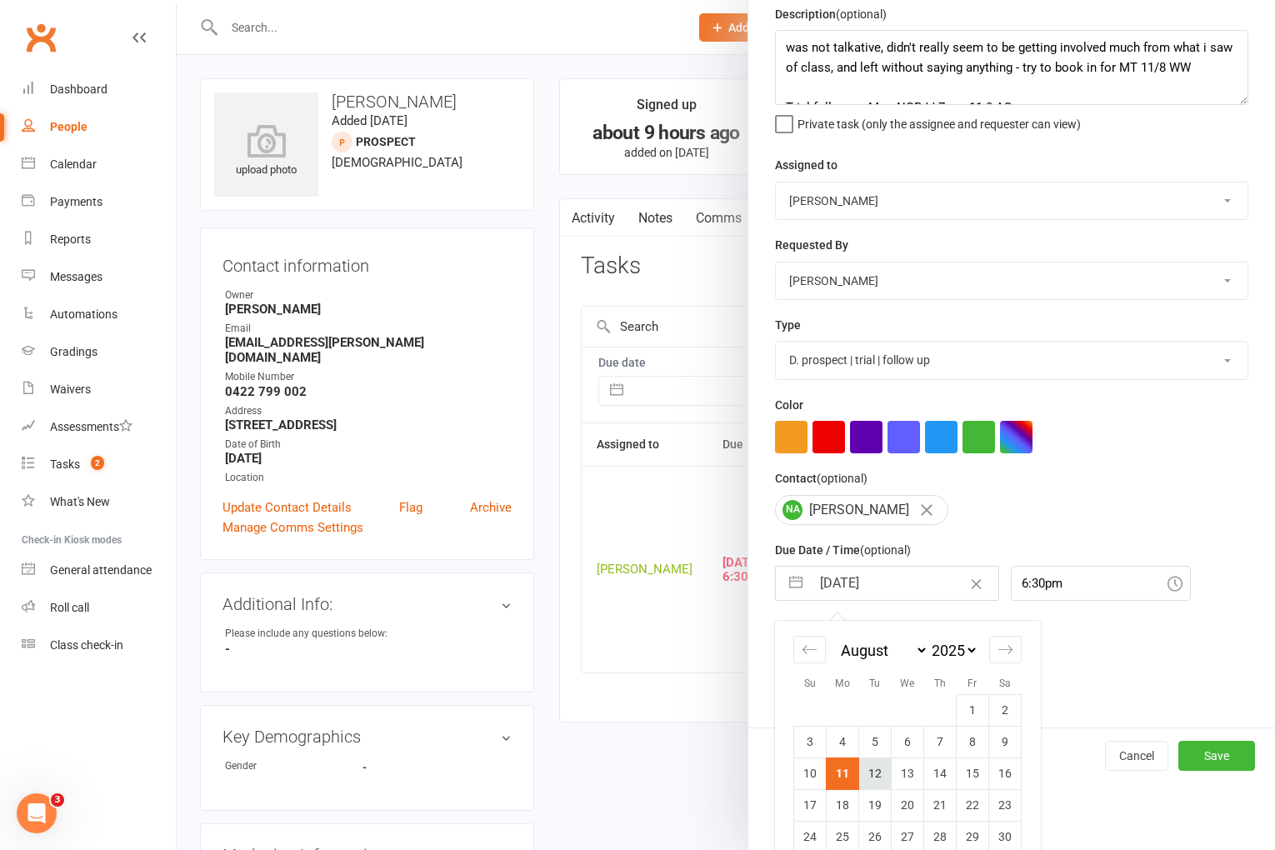
scroll to position [123, 0]
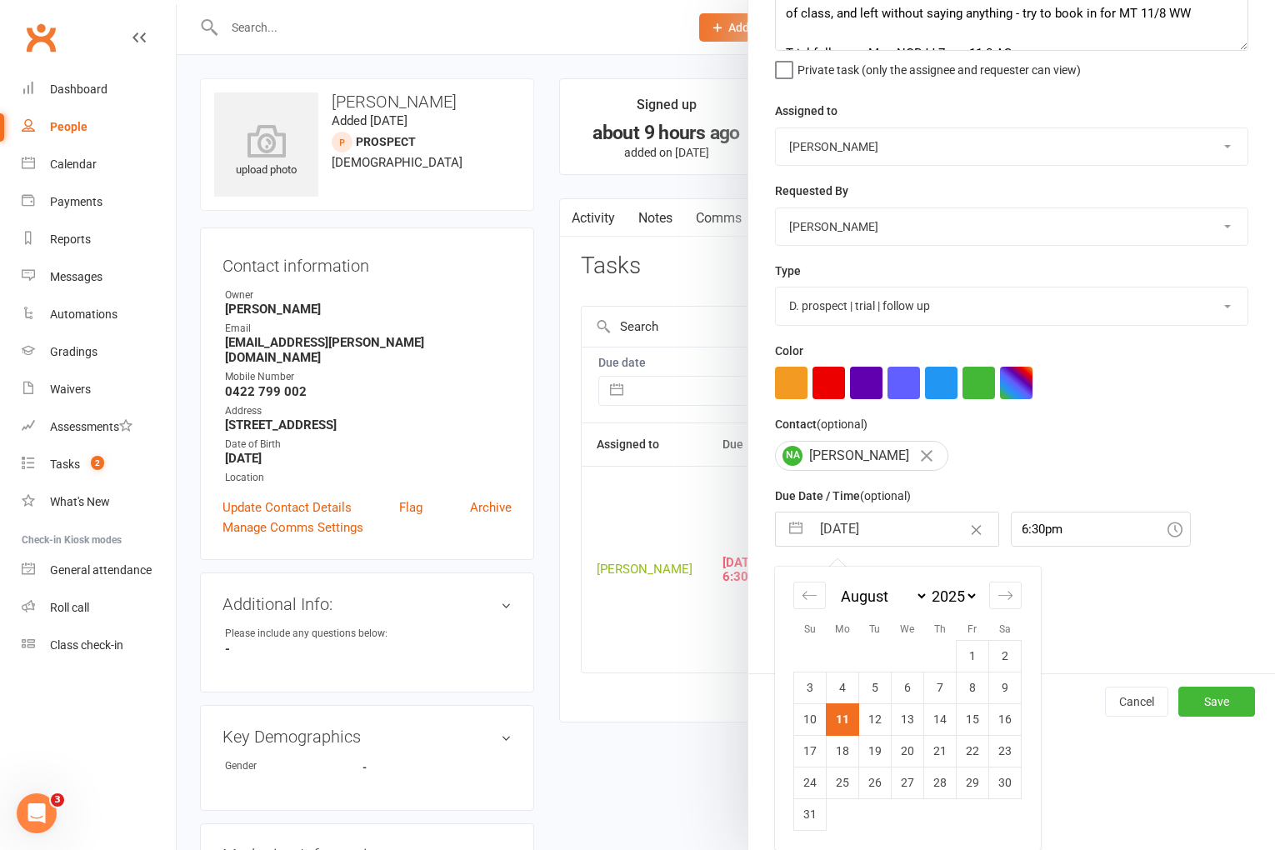
drag, startPoint x: 878, startPoint y: 727, endPoint x: 1065, endPoint y: 798, distance: 200.5
click at [878, 727] on td "12" at bounding box center [875, 720] width 33 height 32
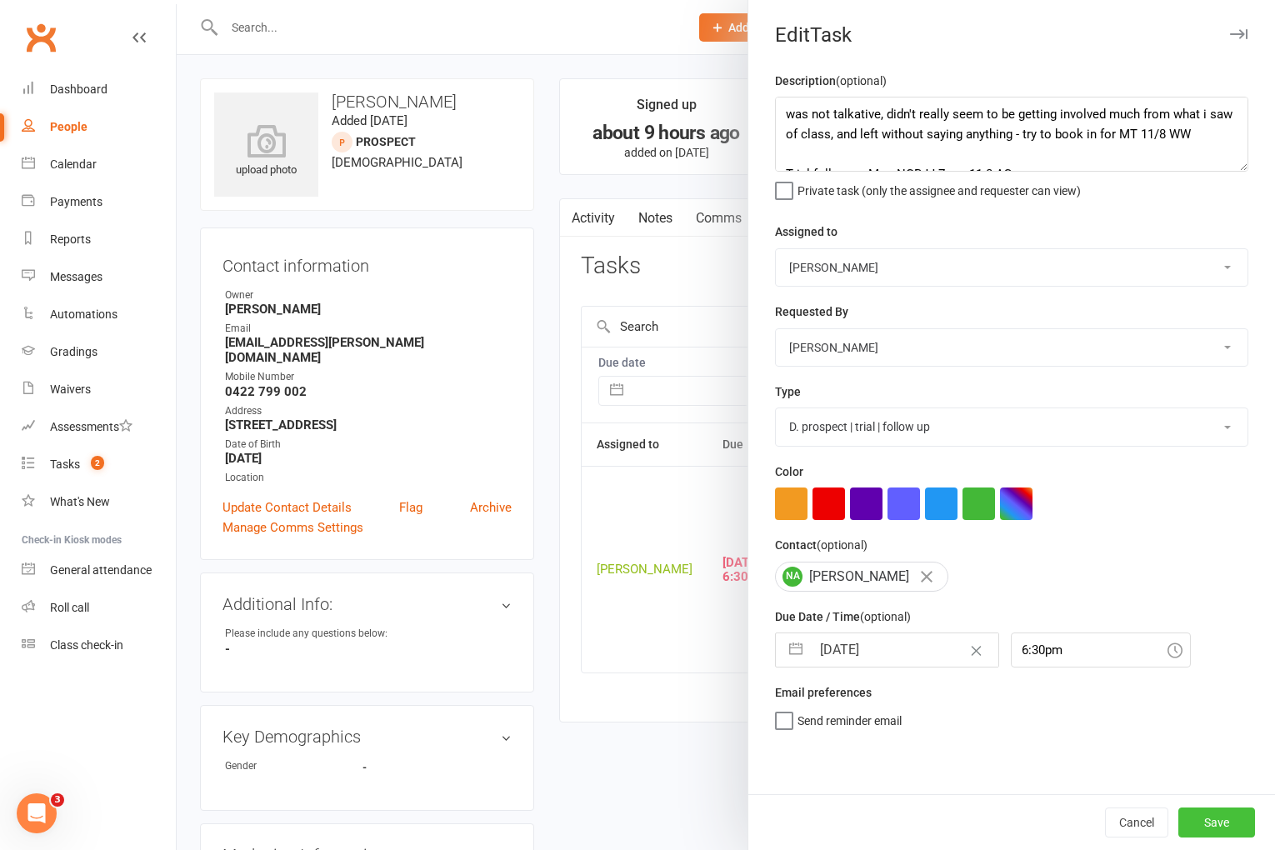
click at [1204, 823] on button "Save" at bounding box center [1217, 823] width 77 height 30
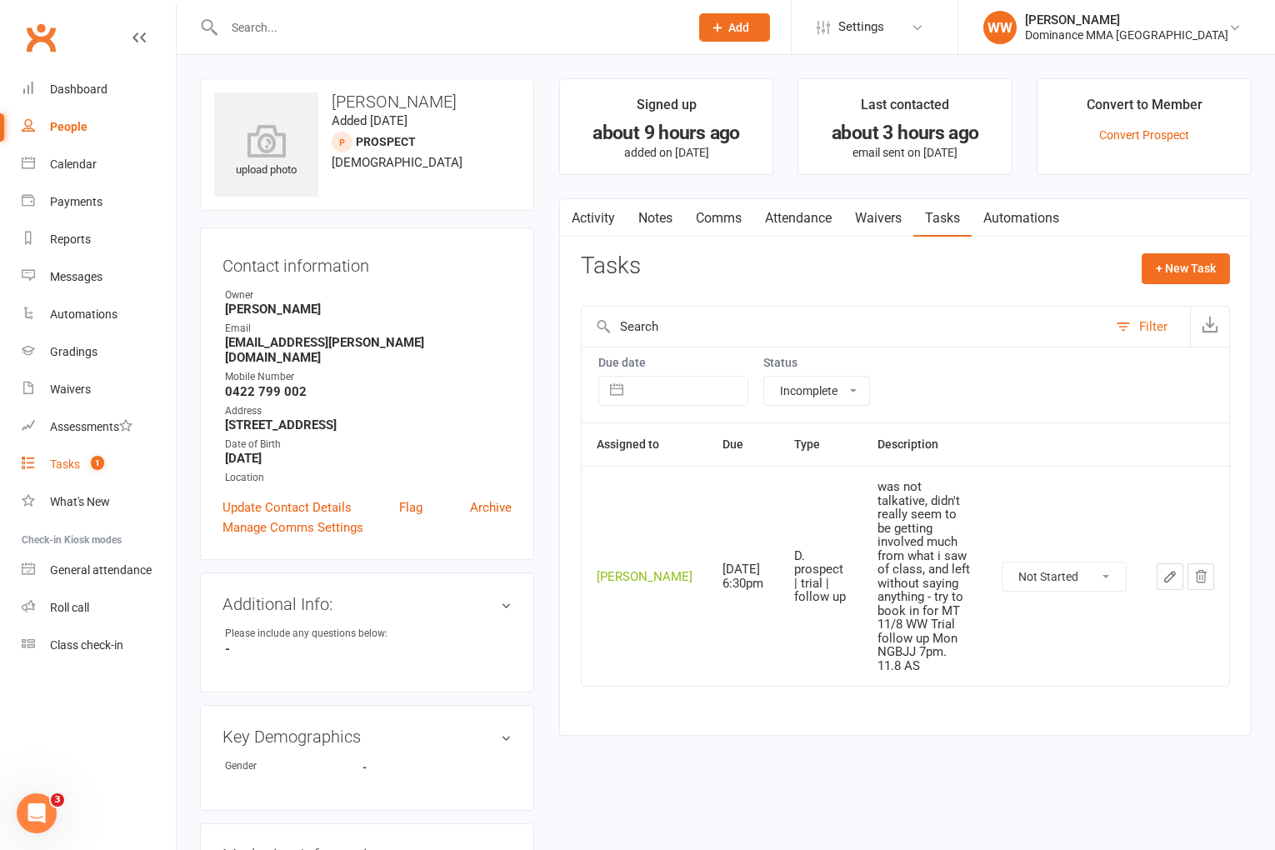
click at [47, 462] on link "Tasks 1" at bounding box center [99, 465] width 154 height 38
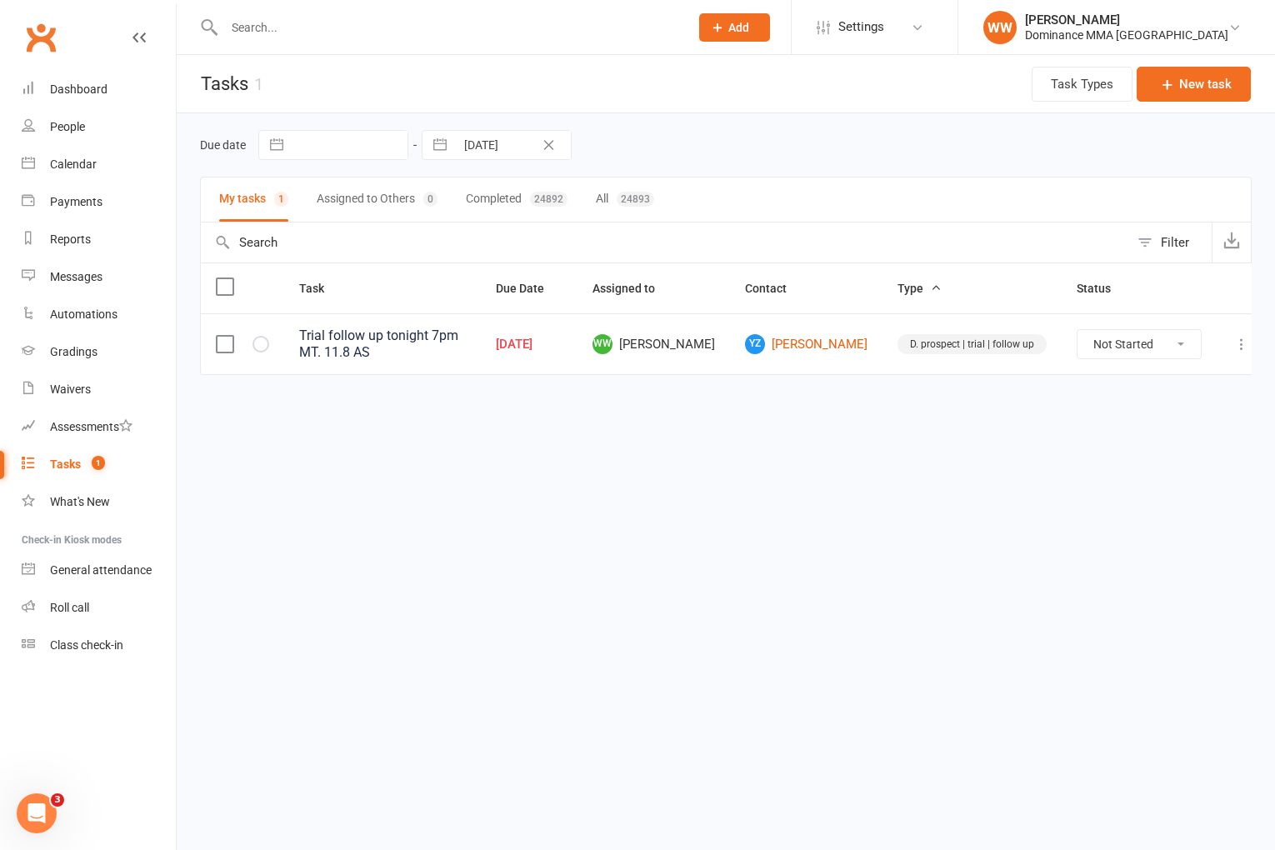
click at [892, 445] on html "Prospect Member Non-attending contact Task Bulk message Add Settings Membership…" at bounding box center [637, 222] width 1275 height 445
click at [903, 445] on html "Prospect Member Non-attending contact Task Bulk message Add Settings Membership…" at bounding box center [637, 222] width 1275 height 445
click at [269, 33] on input "text" at bounding box center [448, 27] width 458 height 23
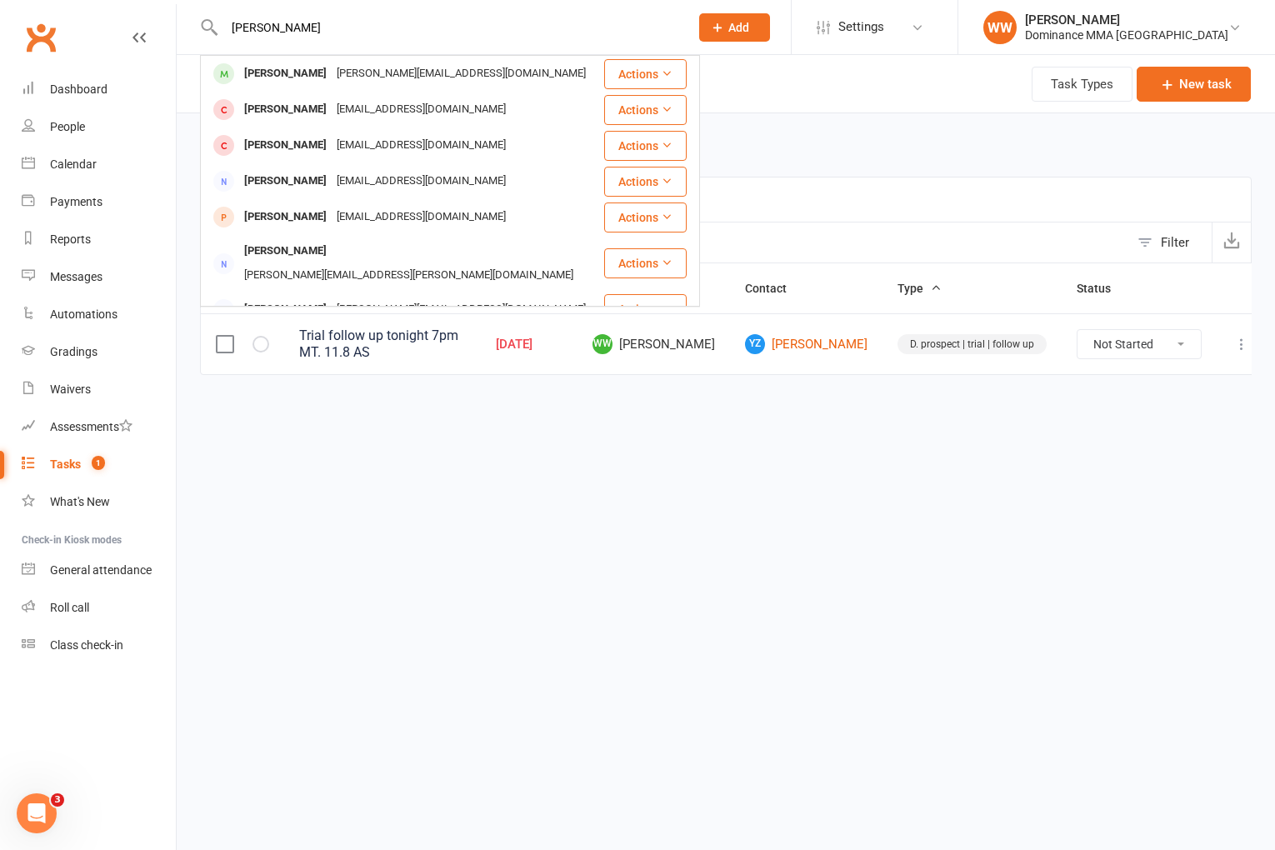
click at [349, 63] on div "Peter Liu peter.liu26@outlook.com" at bounding box center [402, 74] width 401 height 34
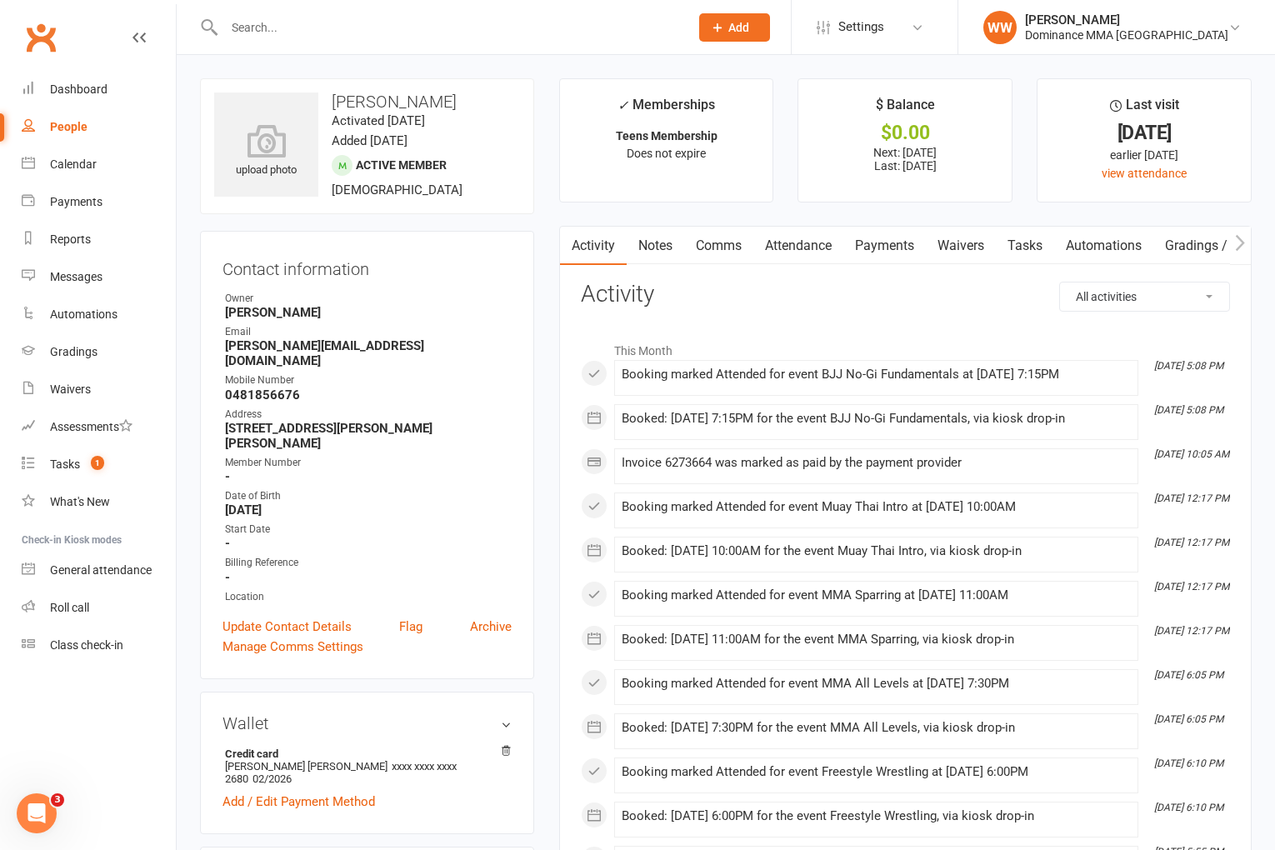
click at [804, 255] on link "Attendance" at bounding box center [799, 246] width 90 height 38
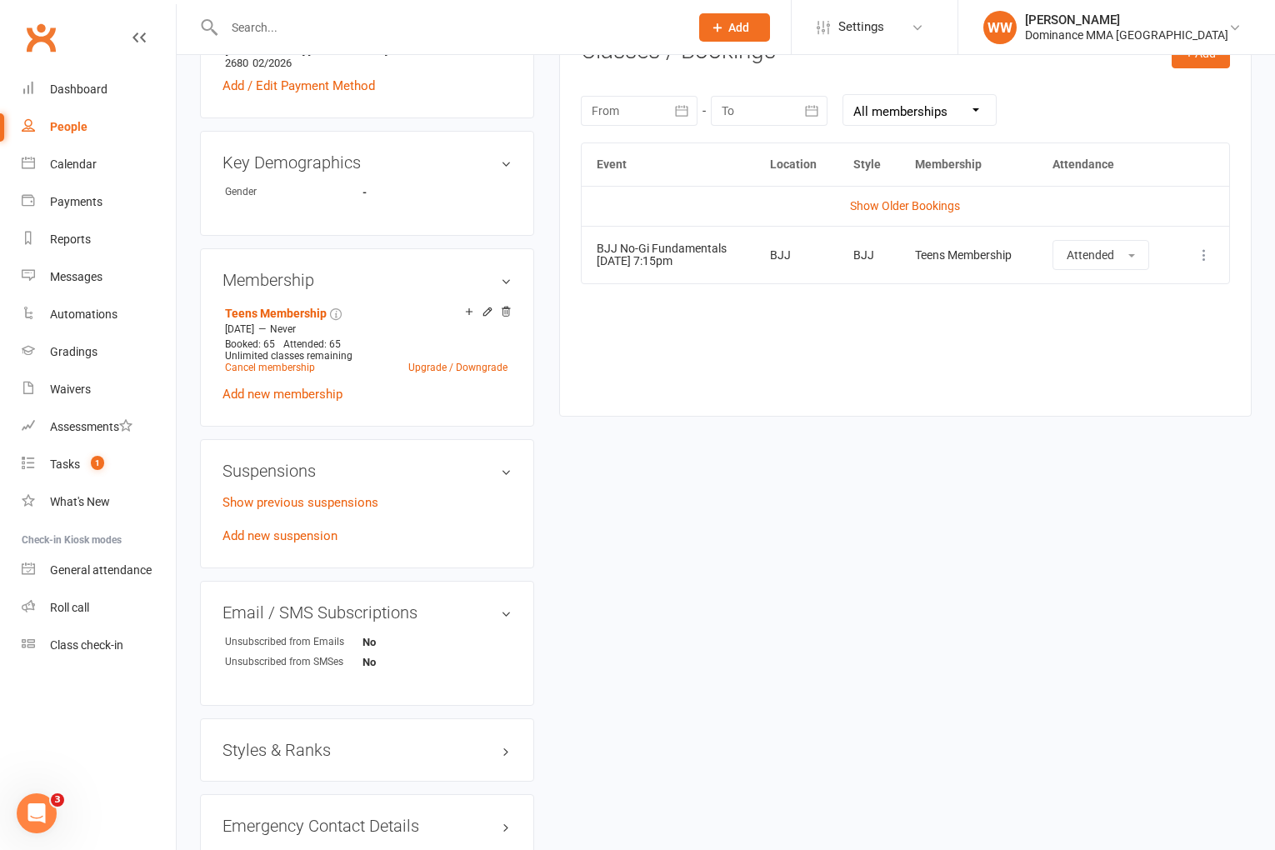
scroll to position [715, 0]
click at [914, 204] on link "Show Older Bookings" at bounding box center [905, 206] width 110 height 13
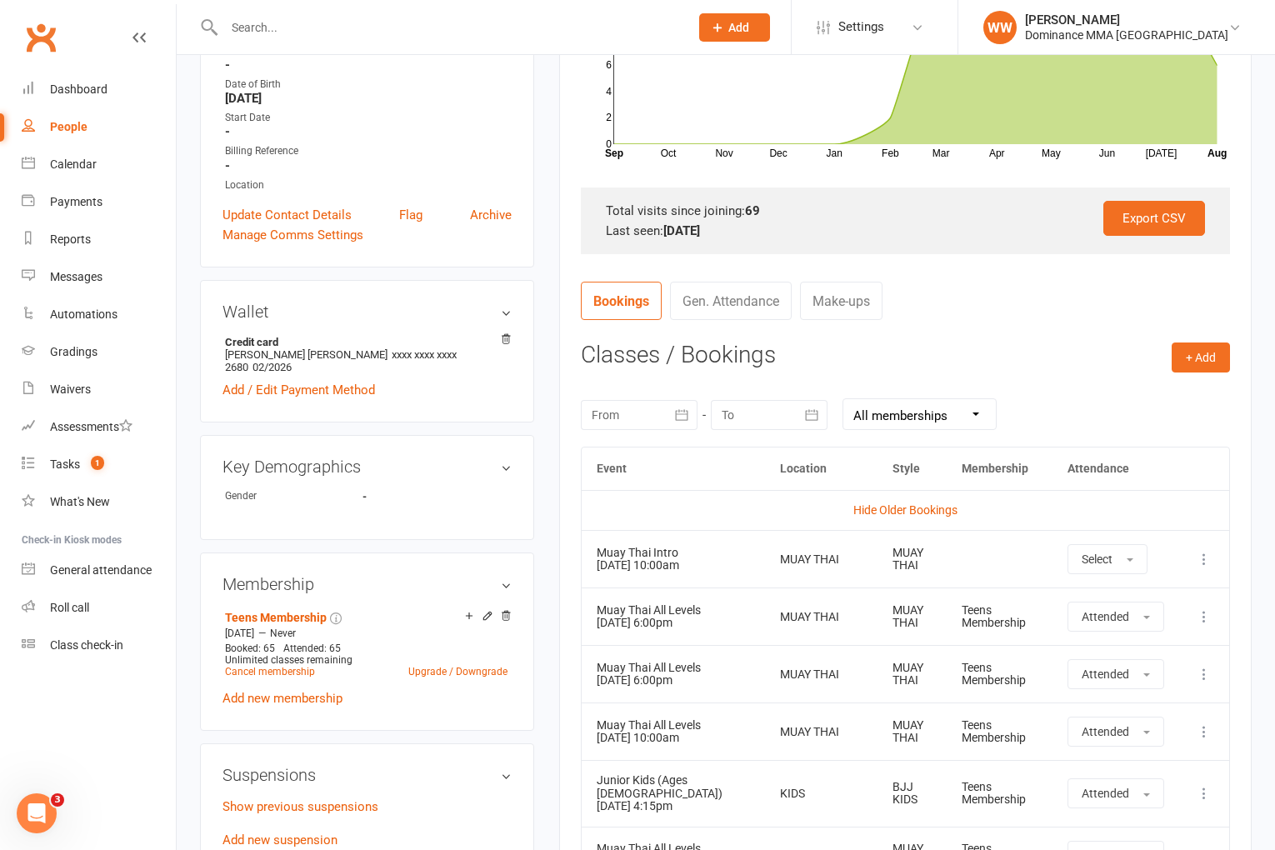
scroll to position [0, 0]
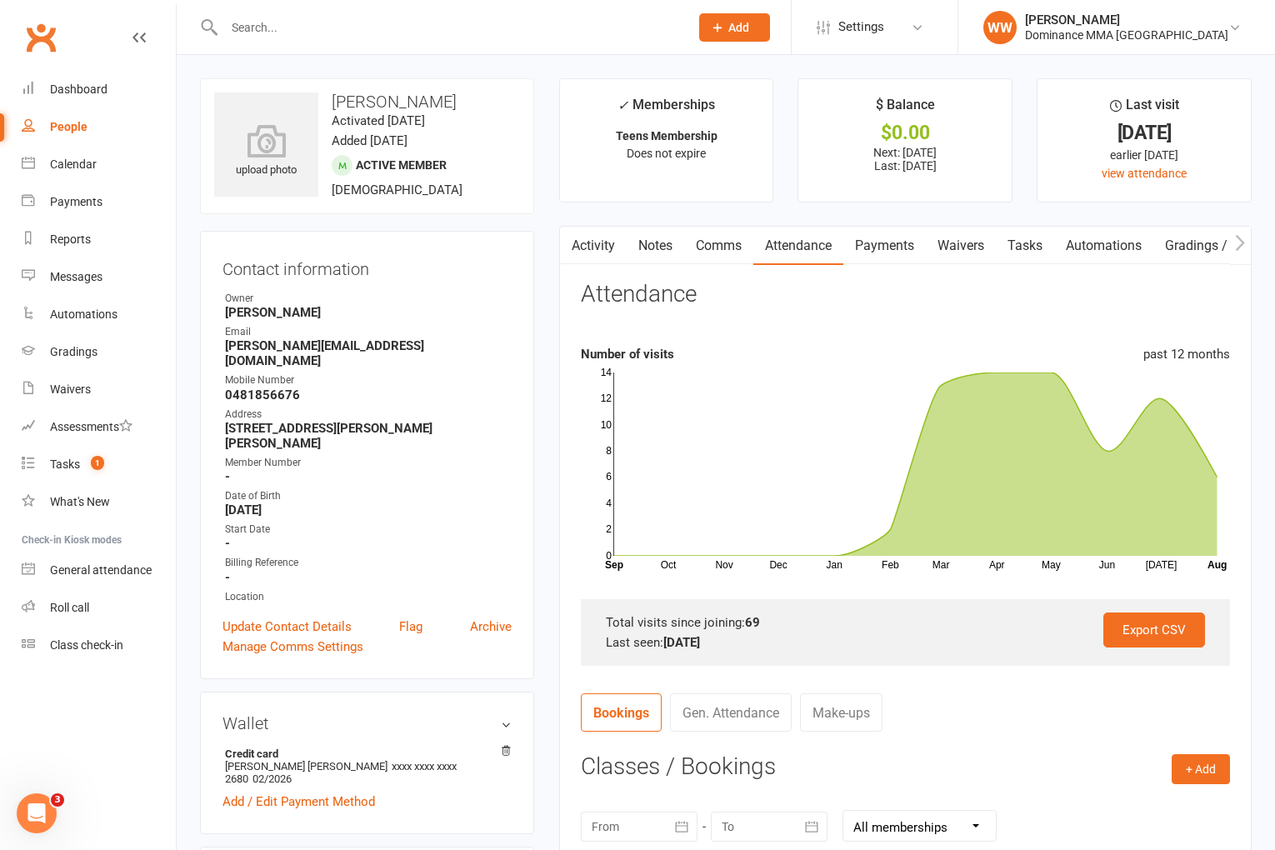
click at [653, 244] on link "Notes" at bounding box center [656, 246] width 58 height 38
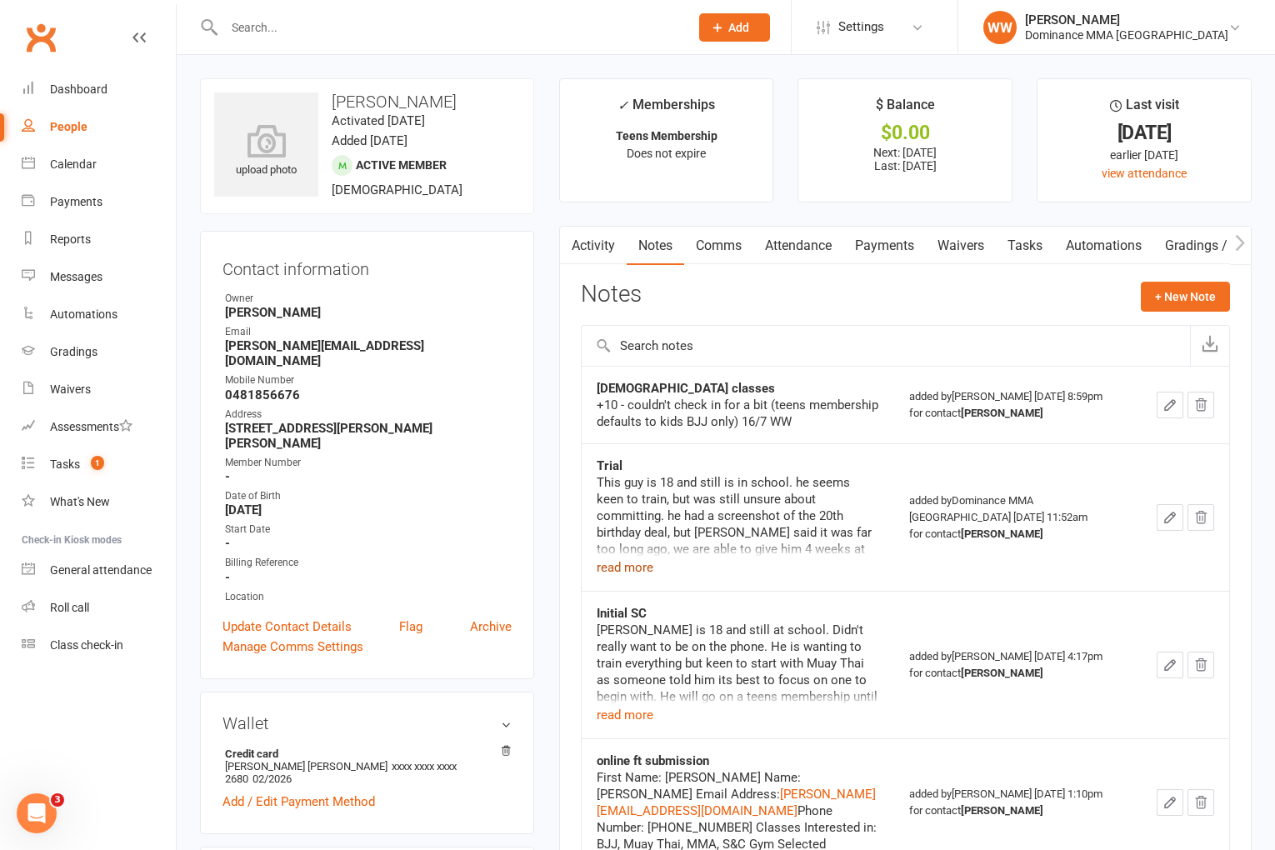
click at [640, 570] on button "read more" at bounding box center [625, 568] width 57 height 20
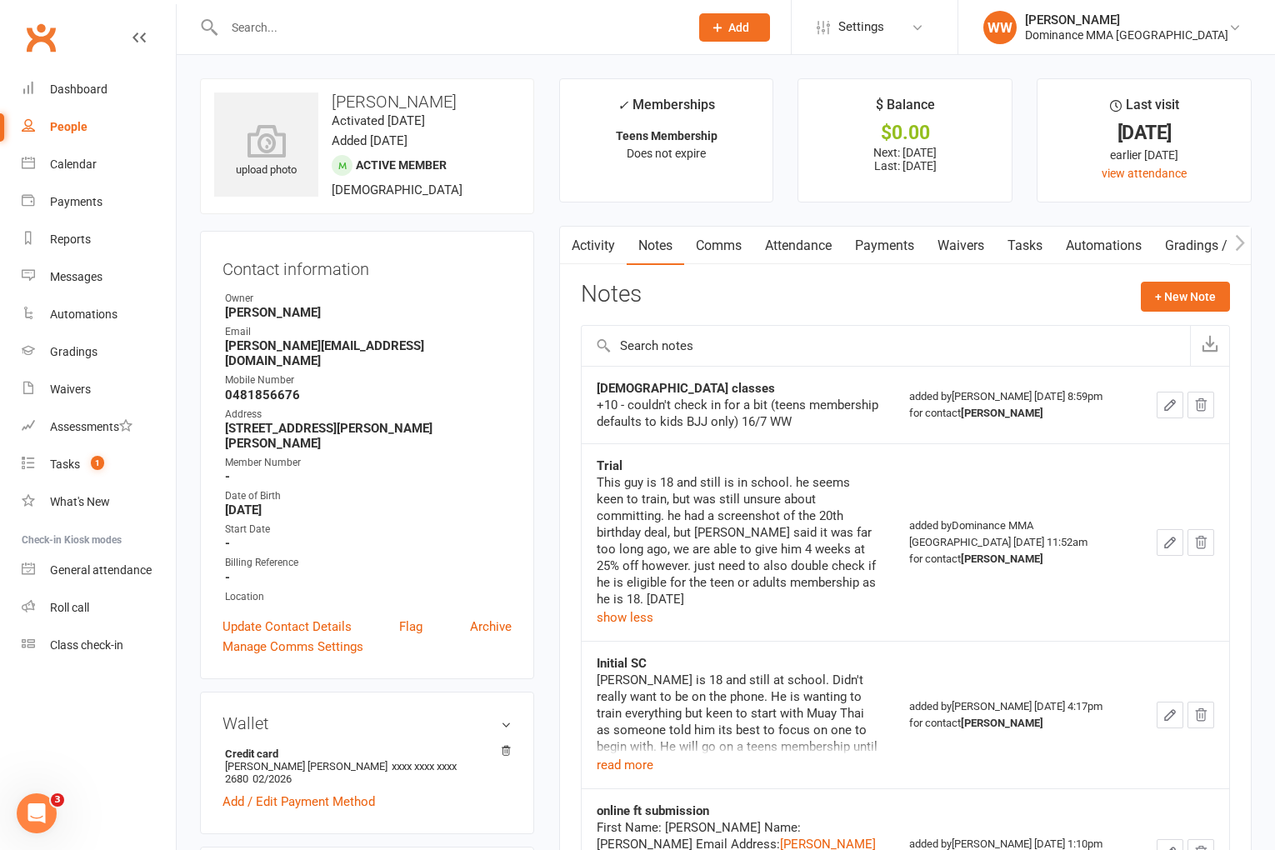
scroll to position [4, 0]
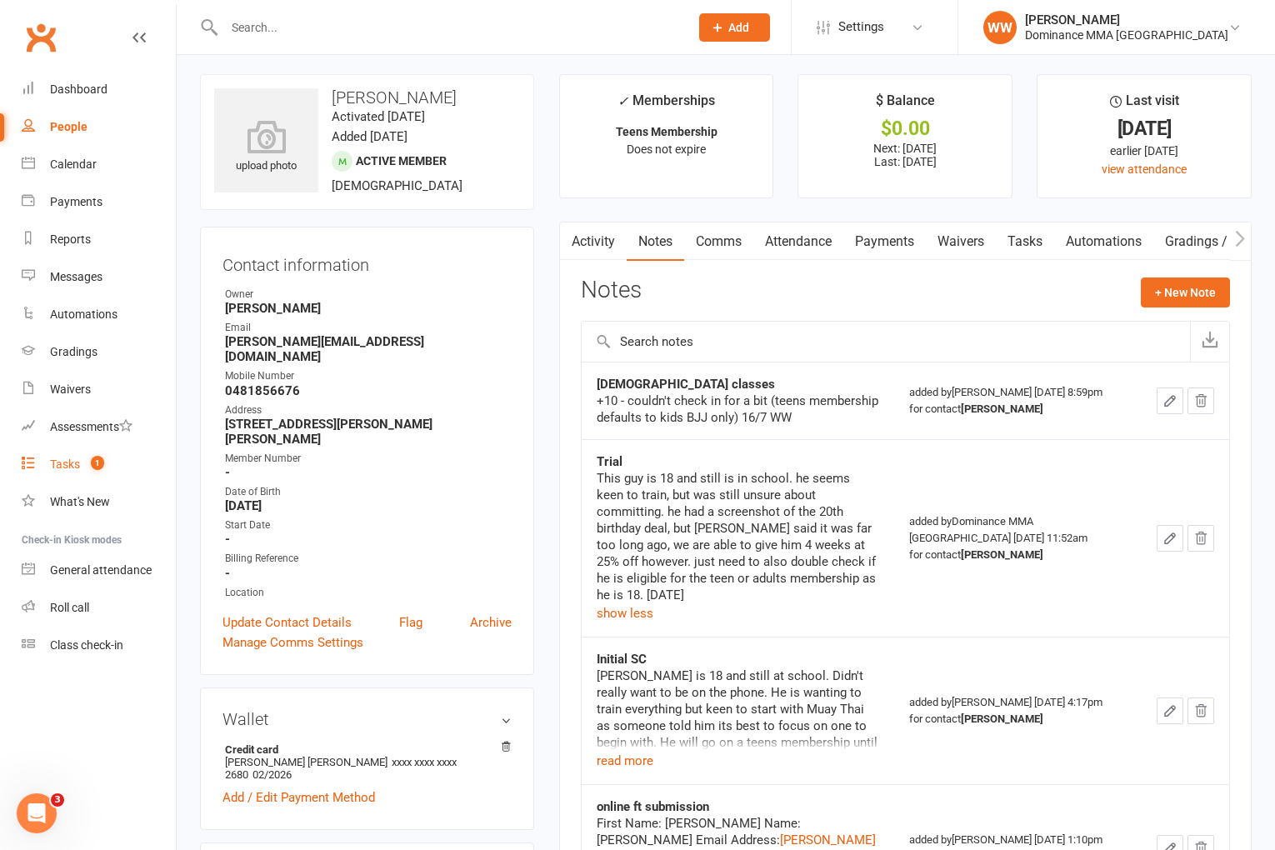
click at [79, 463] on div "Tasks" at bounding box center [65, 464] width 30 height 13
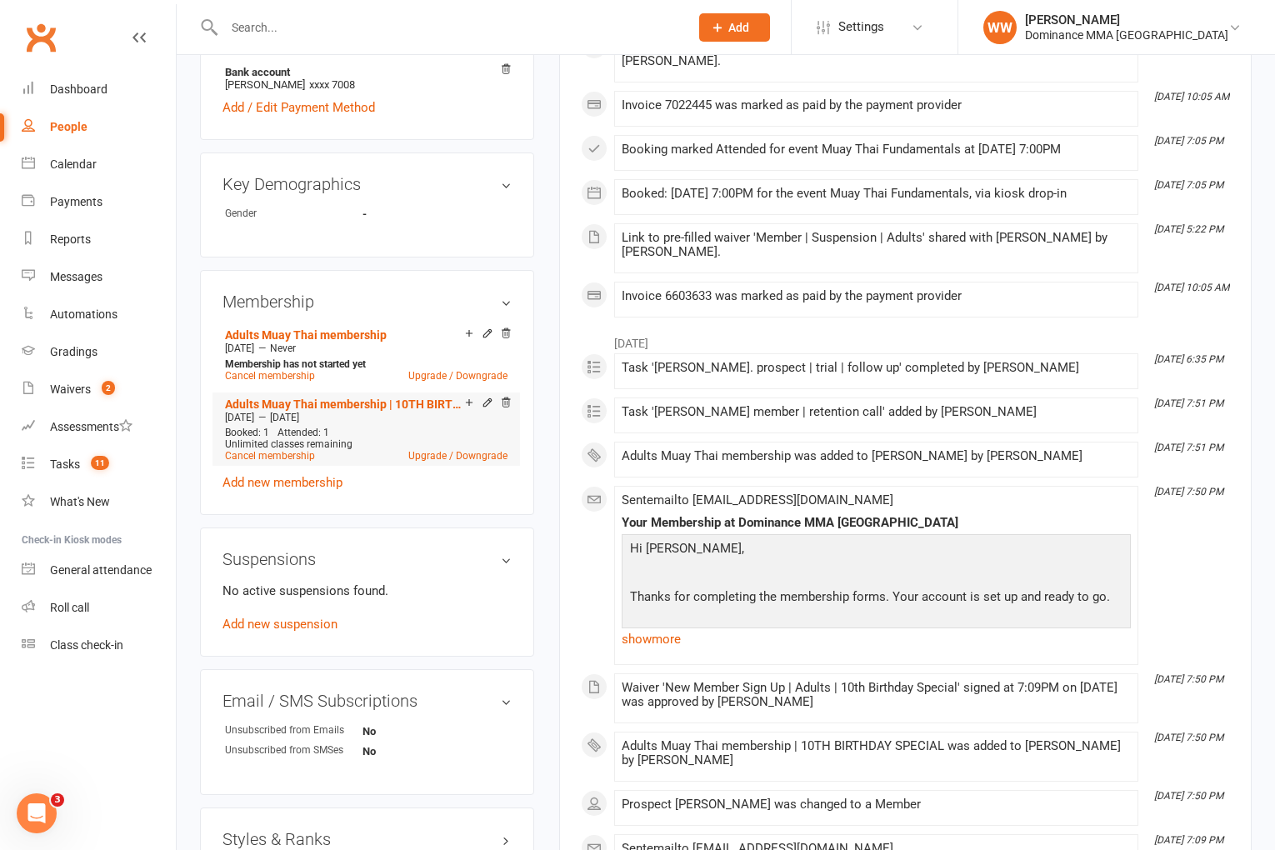
scroll to position [653, 0]
click at [275, 454] on link "Cancel membership" at bounding box center [270, 455] width 90 height 12
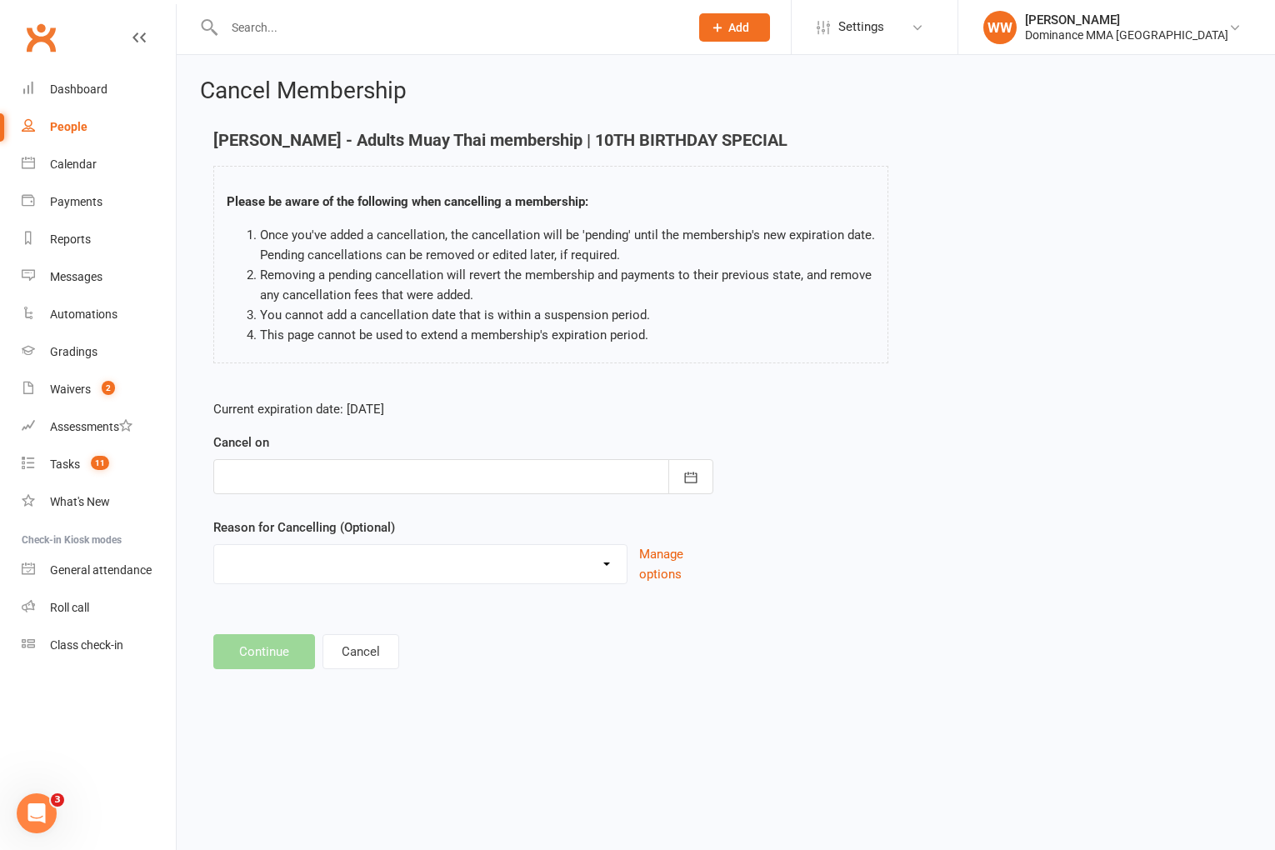
click at [368, 463] on div at bounding box center [463, 476] width 500 height 35
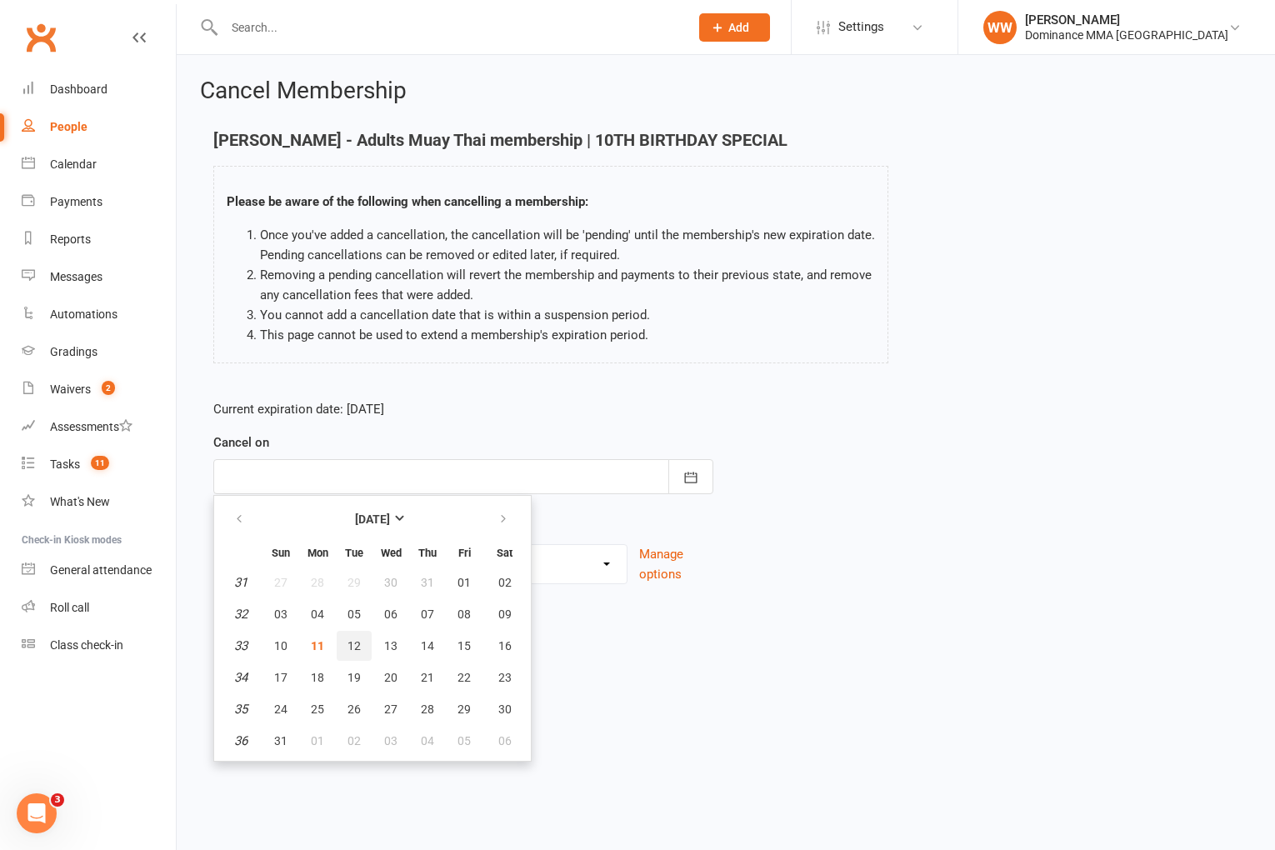
click at [352, 646] on span "12" at bounding box center [354, 645] width 13 height 13
type input "[DATE]"
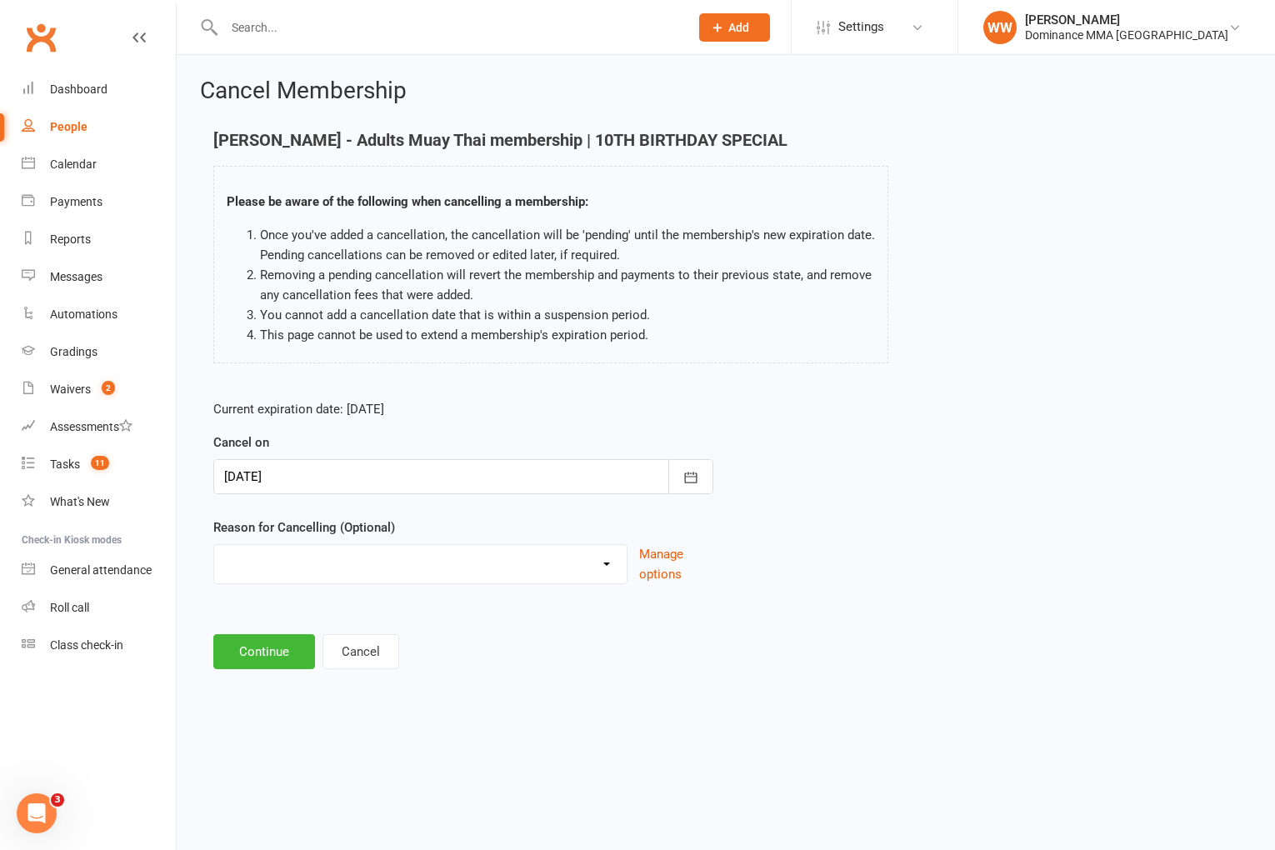
click at [304, 568] on select "force cancel Holiday Injury Moved away upgrade/downgrade Other reason" at bounding box center [420, 561] width 413 height 33
click at [298, 565] on select "force cancel Holiday Injury Moved away upgrade/downgrade Other reason" at bounding box center [420, 561] width 413 height 33
select select "5"
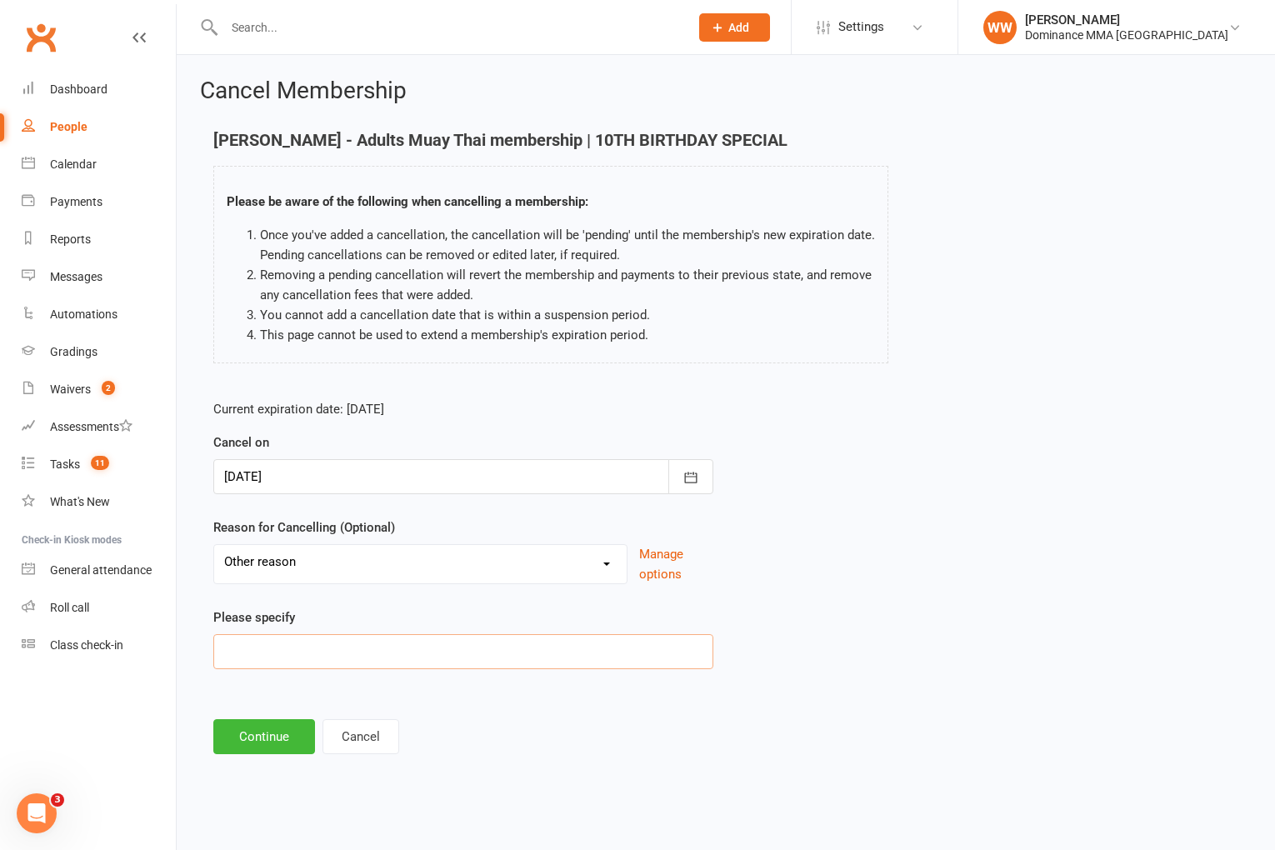
click at [260, 652] on input at bounding box center [463, 651] width 500 height 35
type input "school work"
click at [251, 727] on button "Continue" at bounding box center [264, 736] width 102 height 35
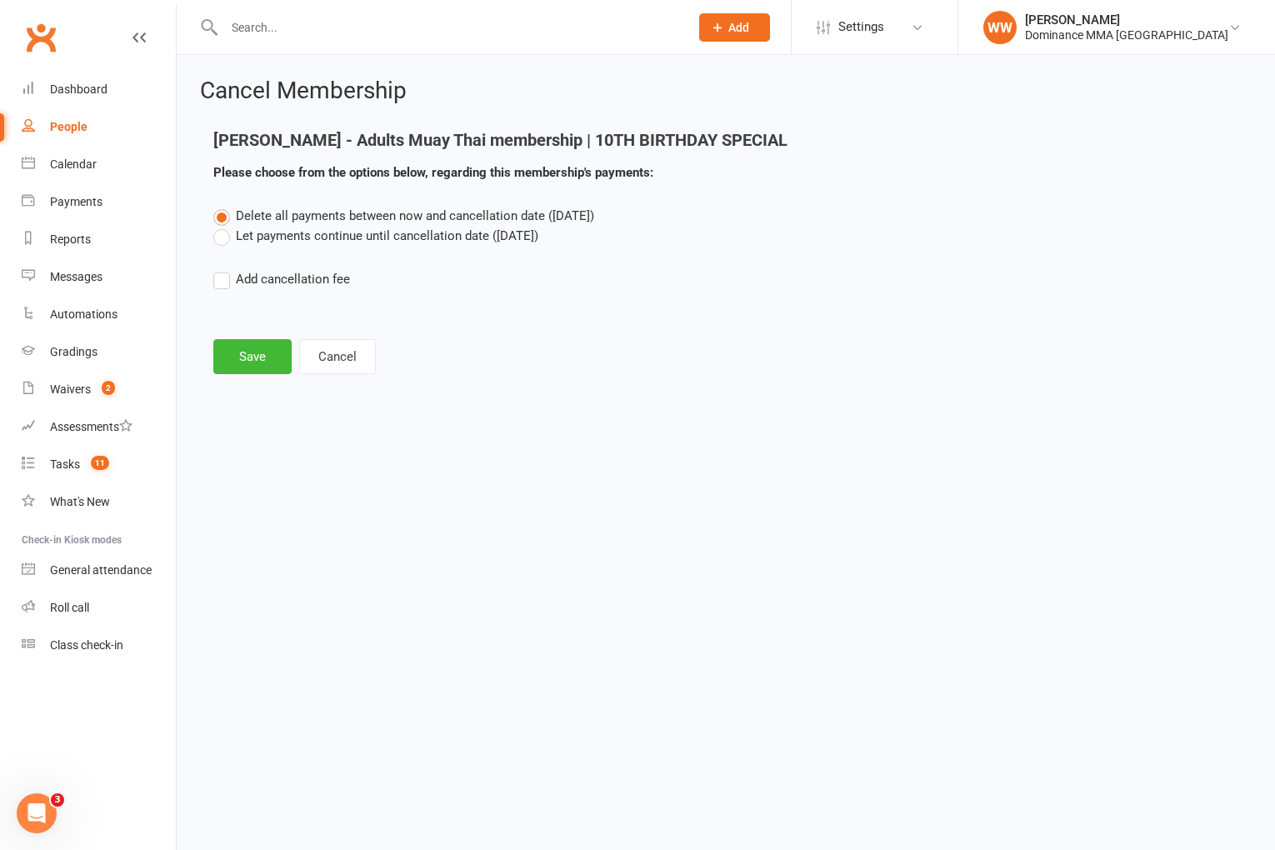
click at [288, 231] on label "Let payments continue until cancellation date (Aug 12, 2025)" at bounding box center [375, 236] width 325 height 20
click at [224, 226] on input "Let payments continue until cancellation date (Aug 12, 2025)" at bounding box center [218, 226] width 11 height 0
click at [246, 363] on button "Save" at bounding box center [252, 356] width 78 height 35
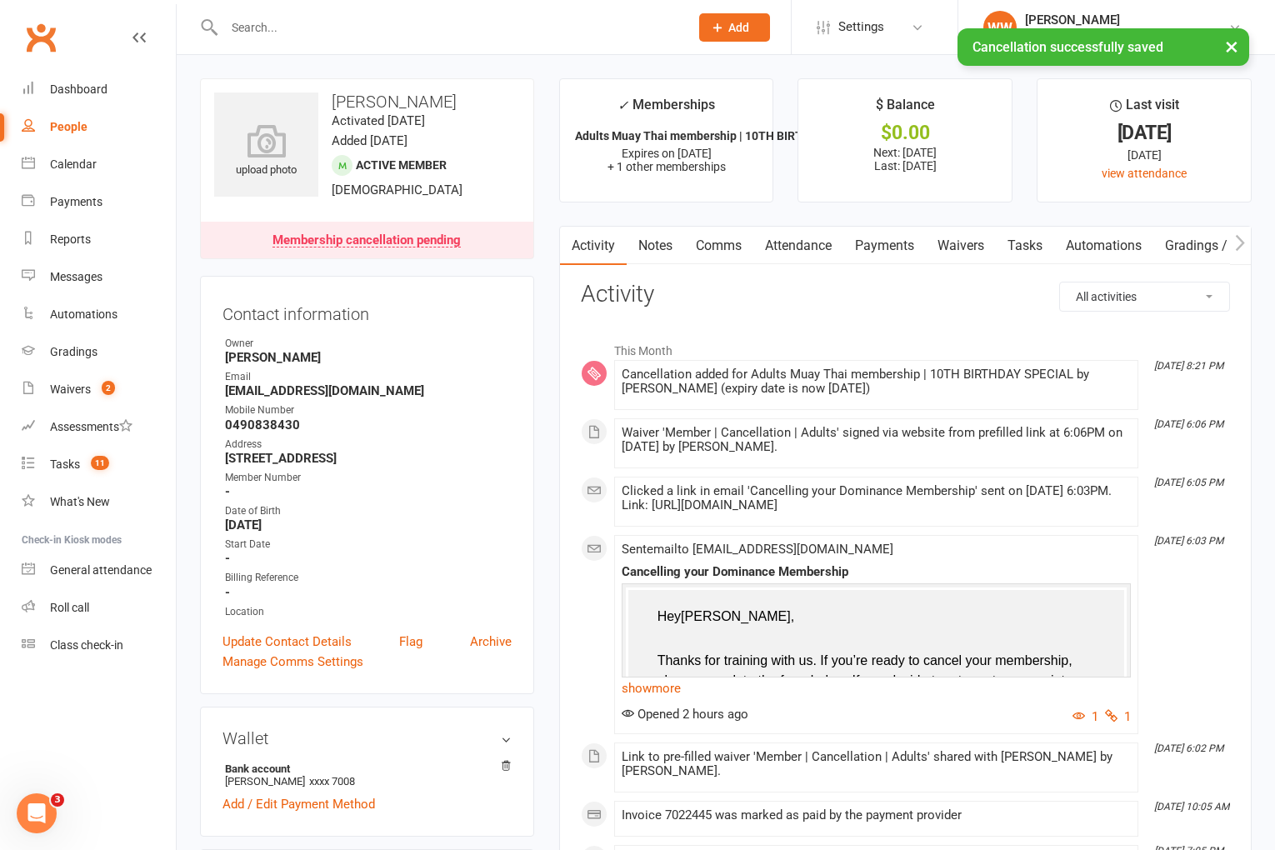
click at [885, 245] on link "Payments" at bounding box center [885, 246] width 83 height 38
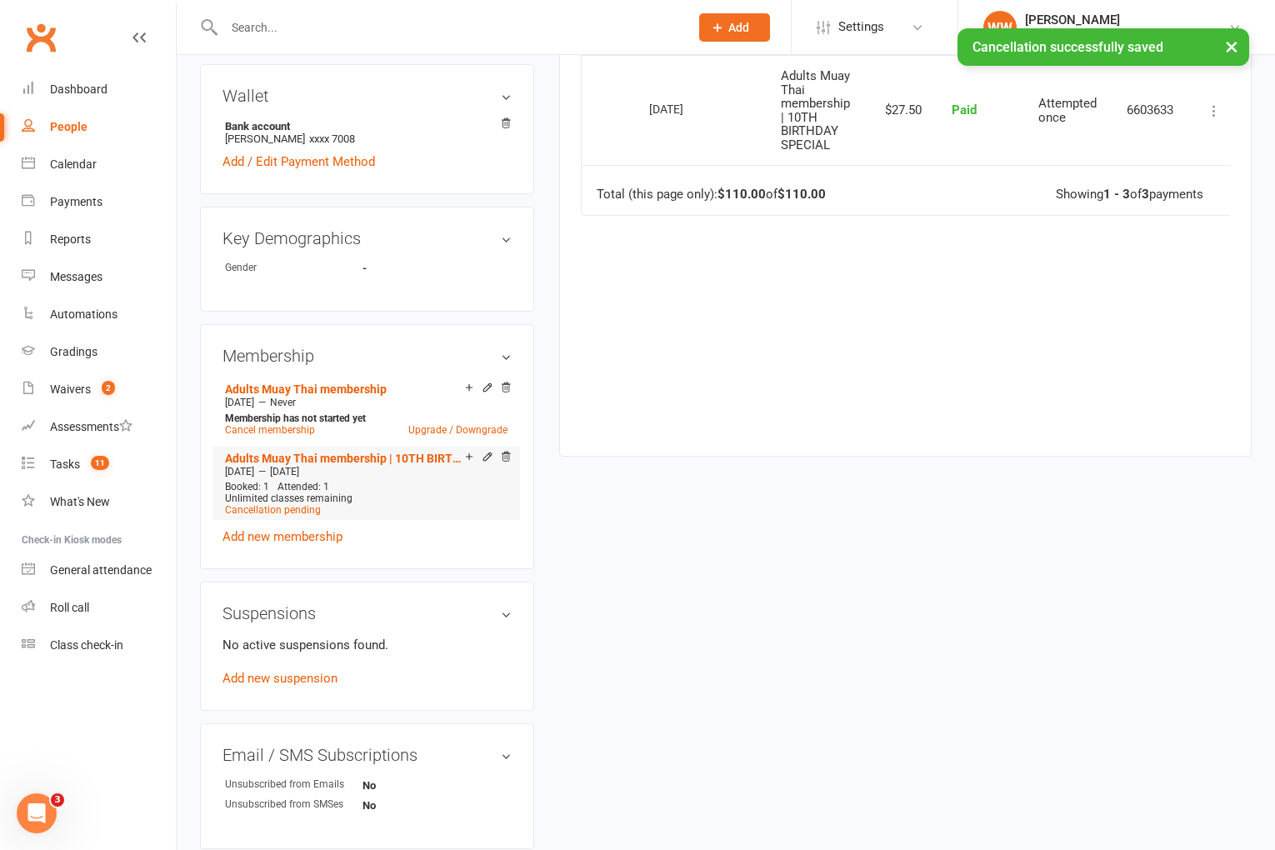
scroll to position [648, 0]
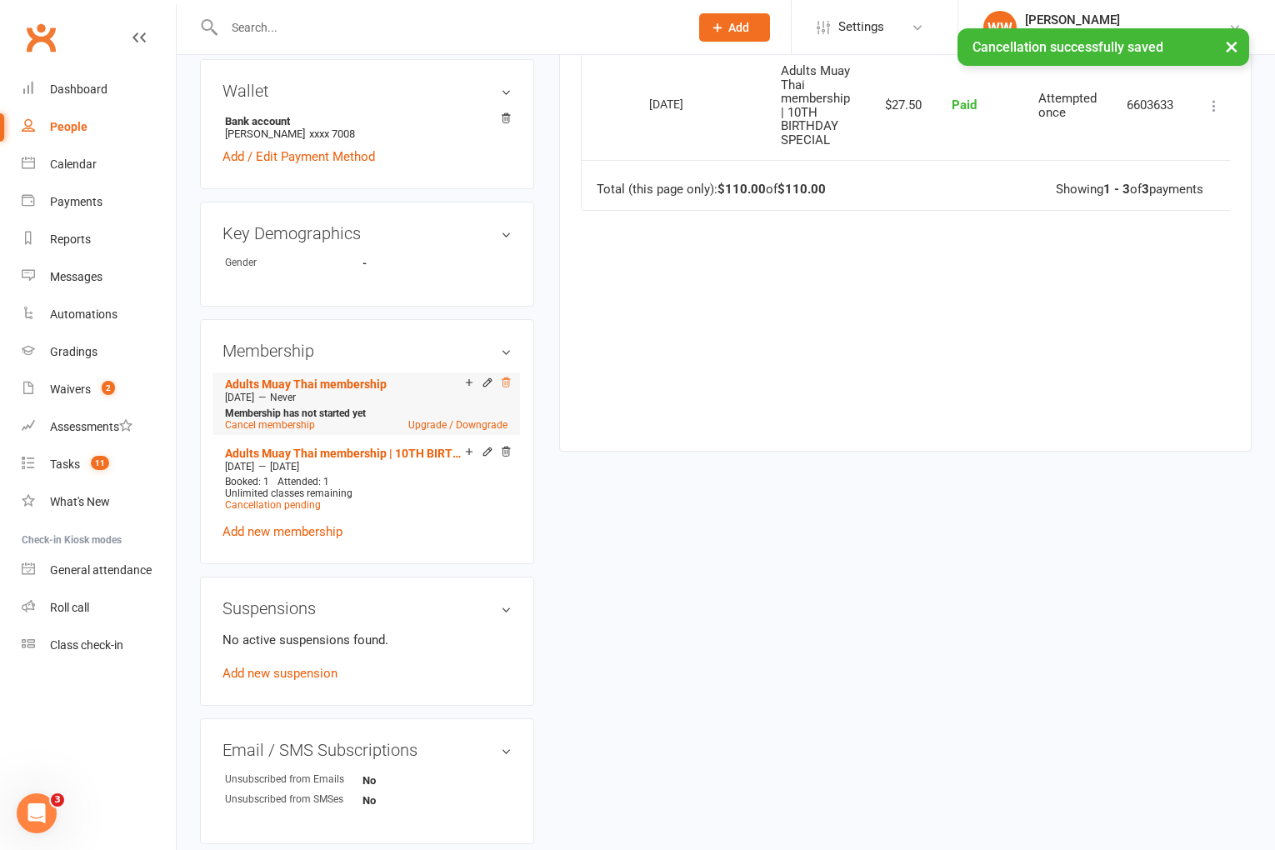
click at [508, 378] on icon at bounding box center [506, 382] width 8 height 9
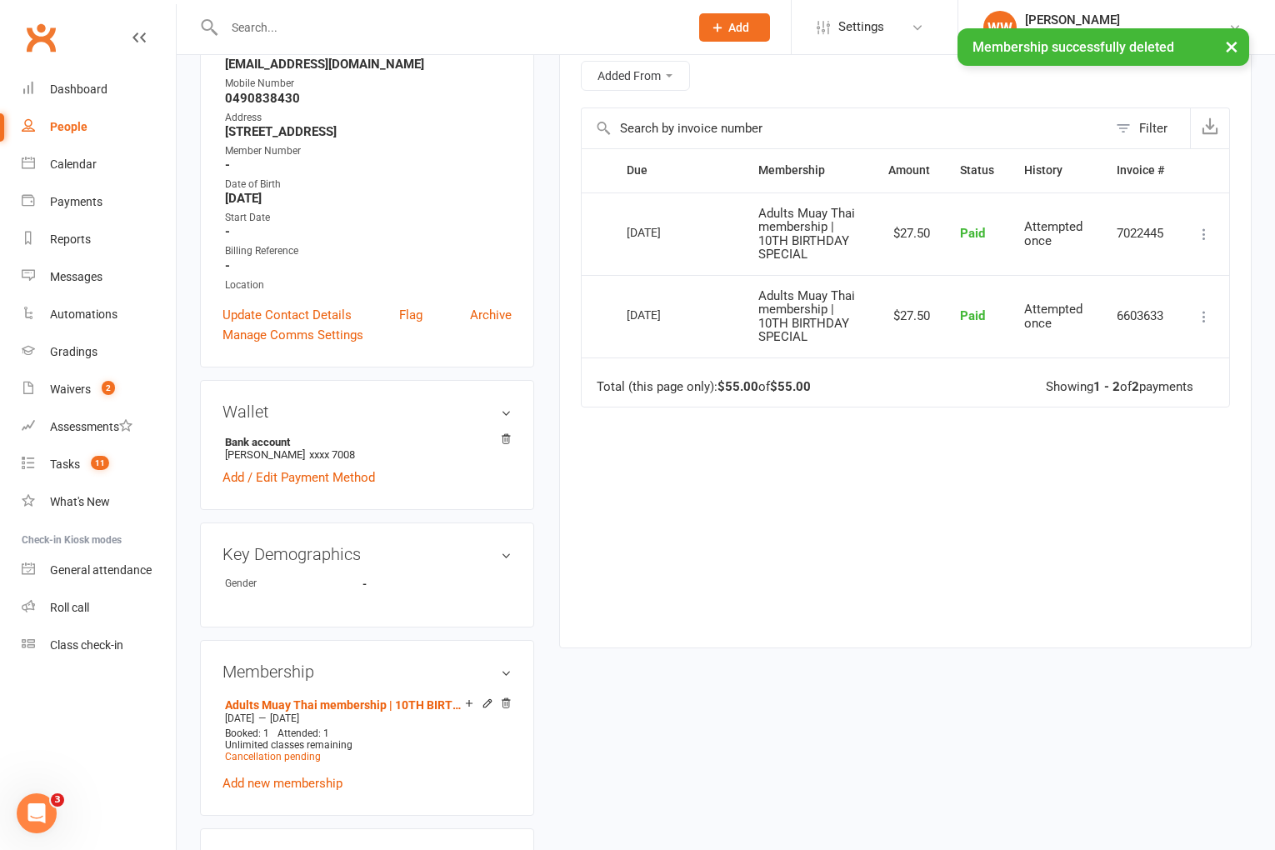
scroll to position [0, 0]
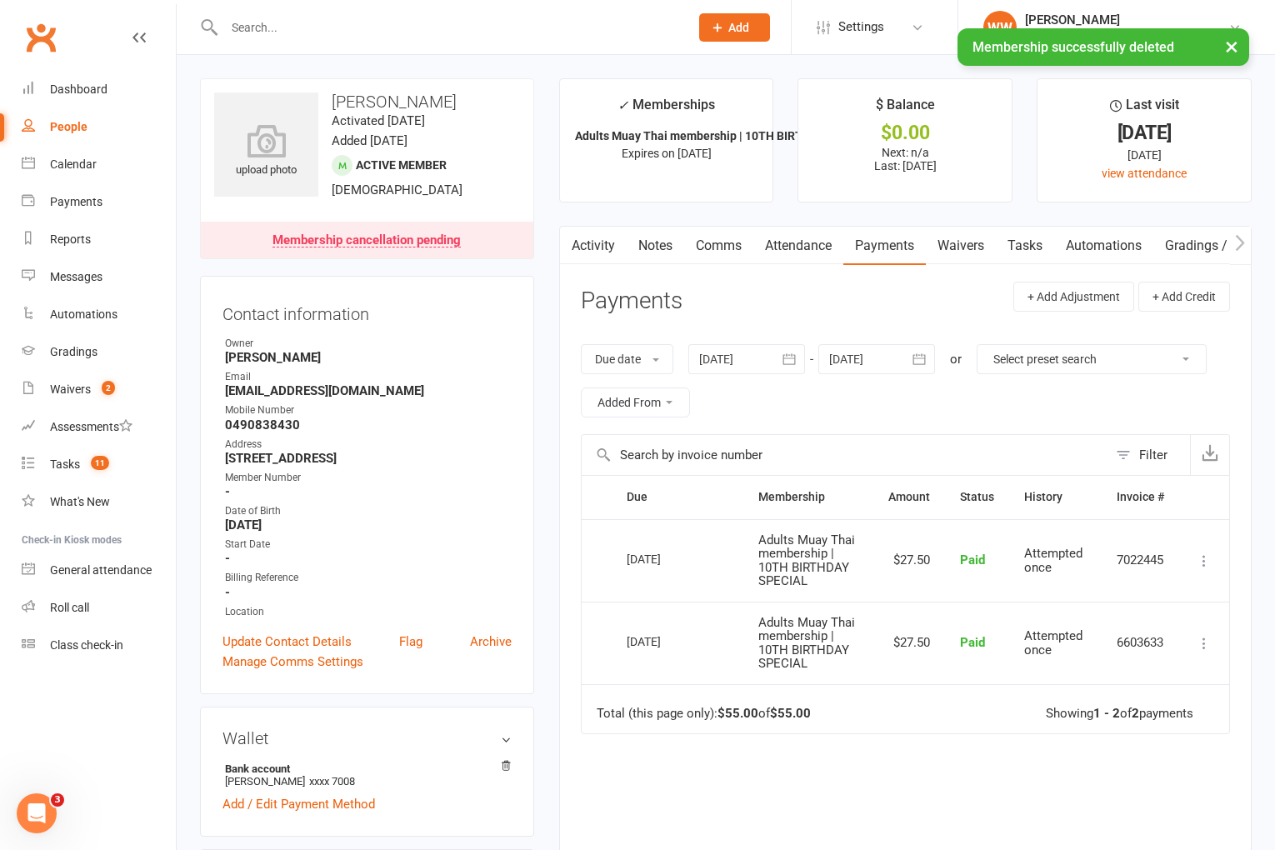
click at [623, 239] on link "Activity" at bounding box center [593, 246] width 67 height 38
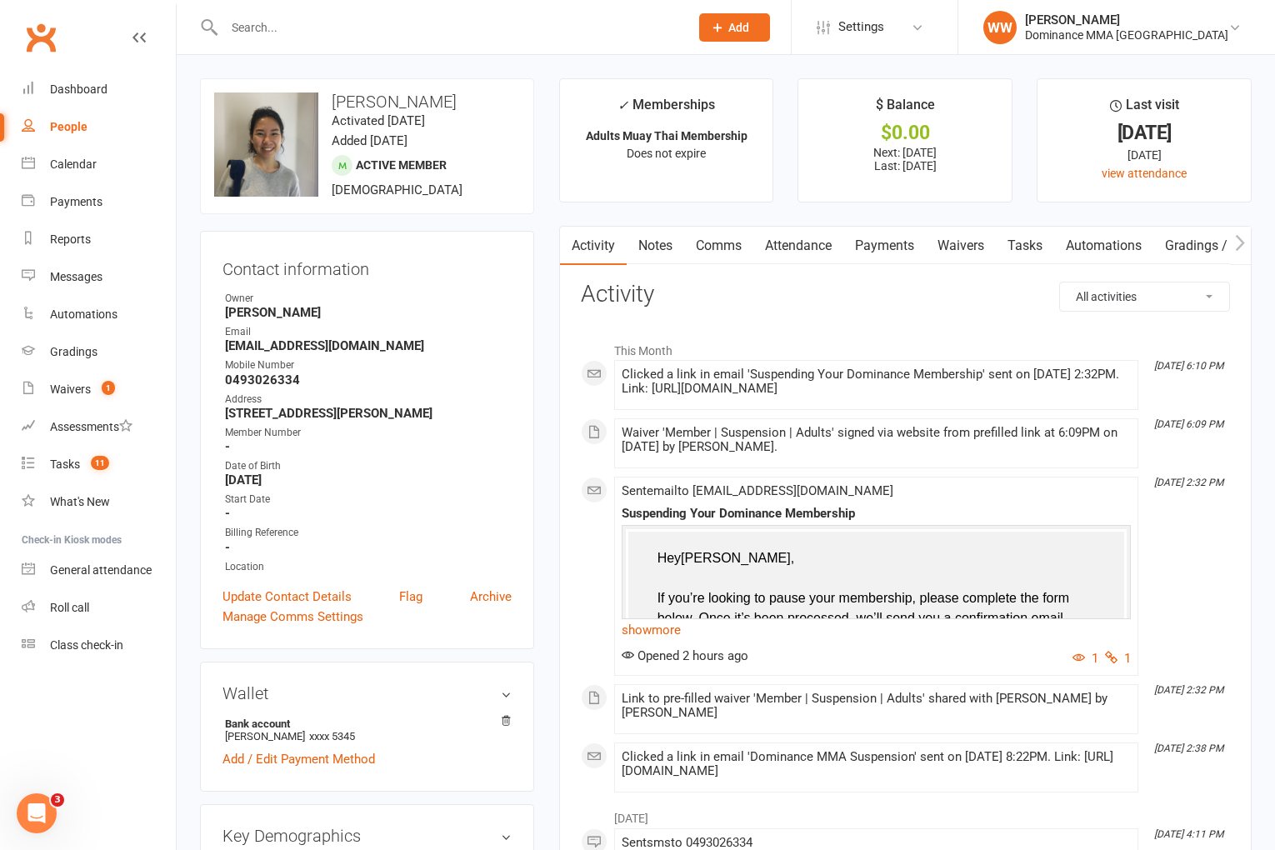
click at [899, 242] on link "Payments" at bounding box center [885, 246] width 83 height 38
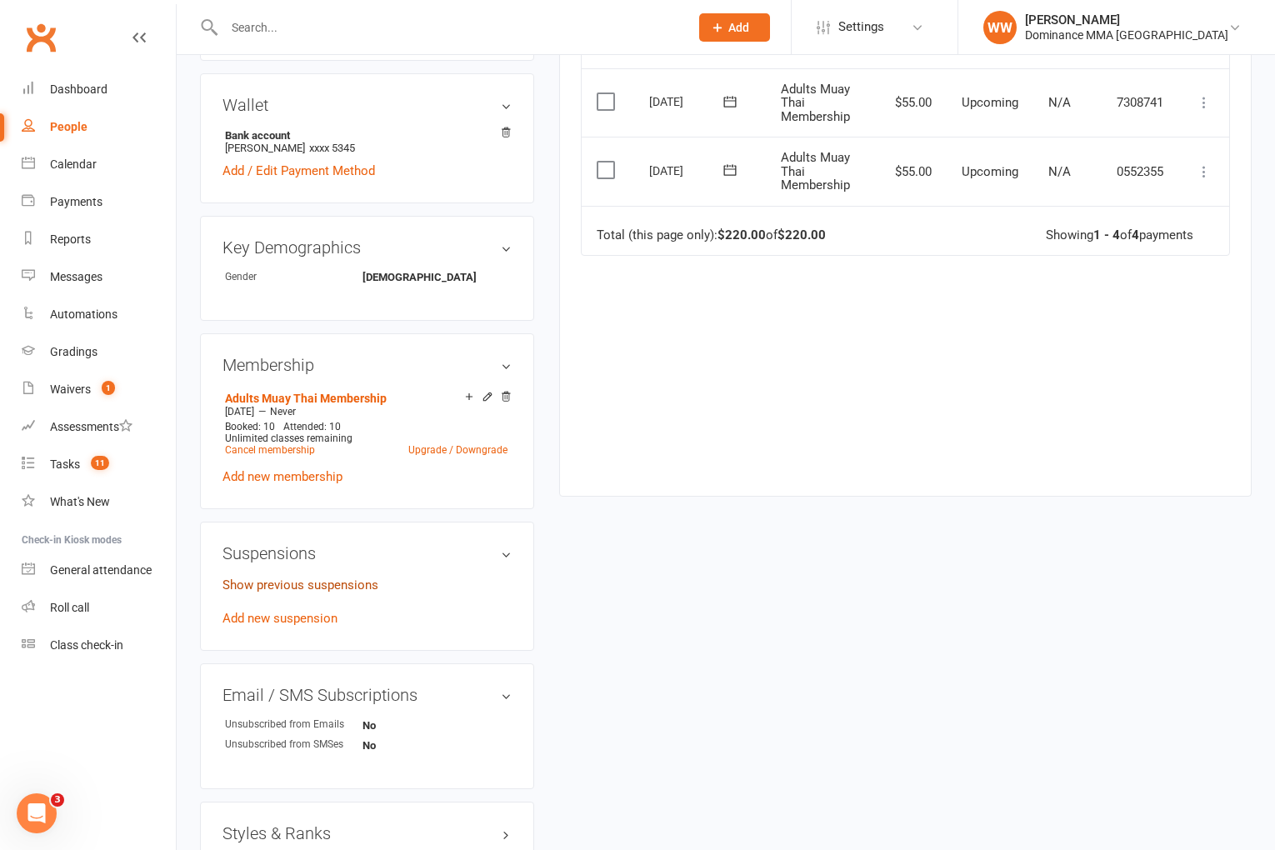
scroll to position [589, 0]
click at [288, 615] on link "Add new suspension" at bounding box center [280, 617] width 115 height 15
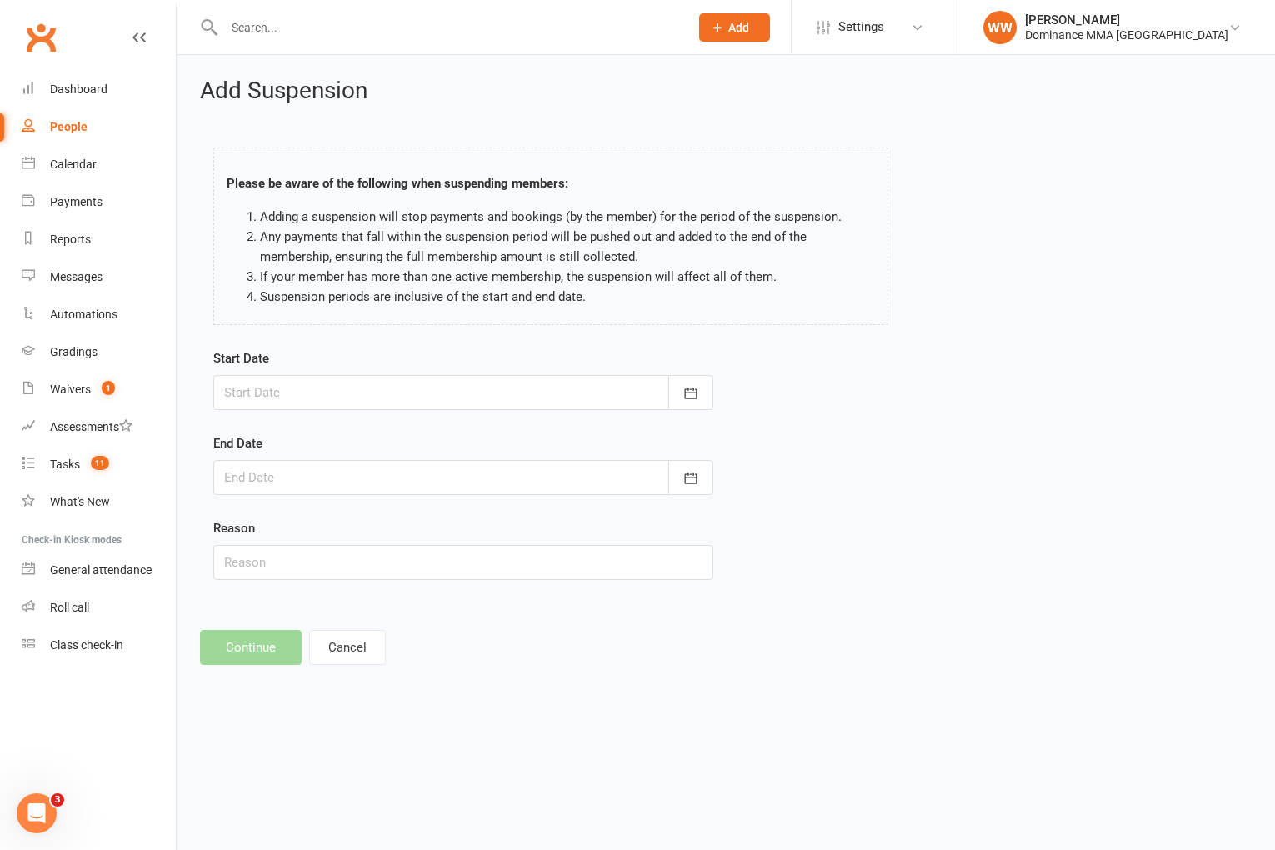
click at [369, 406] on div at bounding box center [463, 392] width 500 height 35
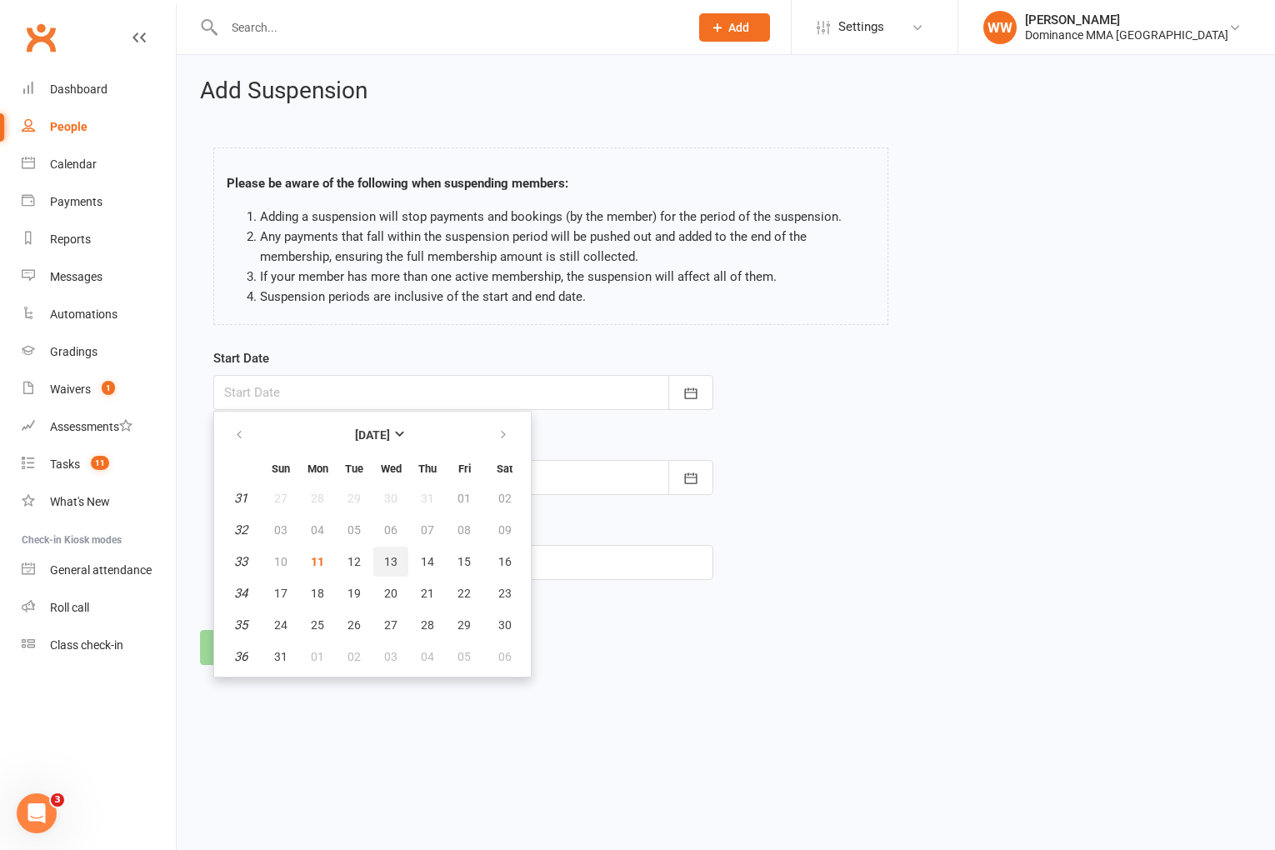
click at [384, 565] on span "13" at bounding box center [390, 561] width 13 height 13
type input "[DATE]"
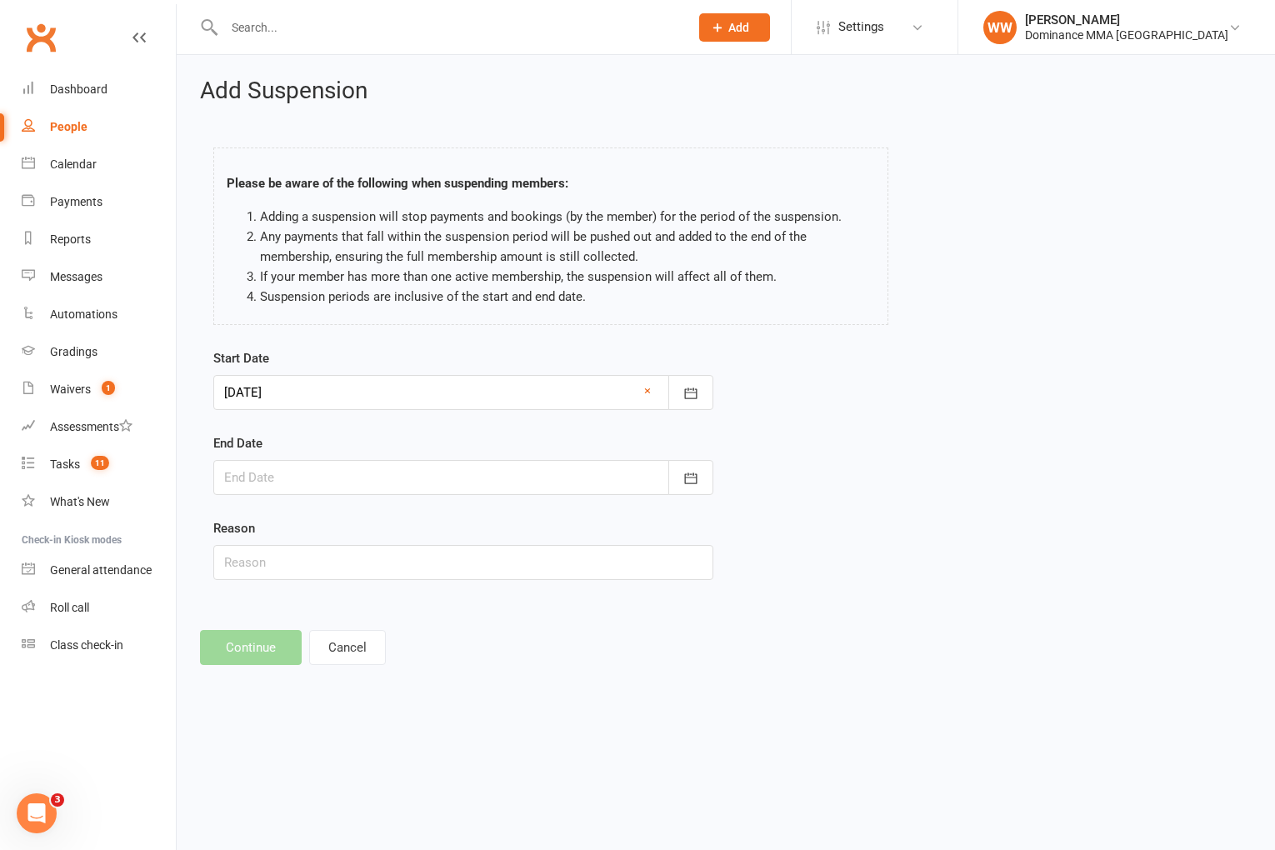
click at [385, 483] on div at bounding box center [463, 477] width 500 height 35
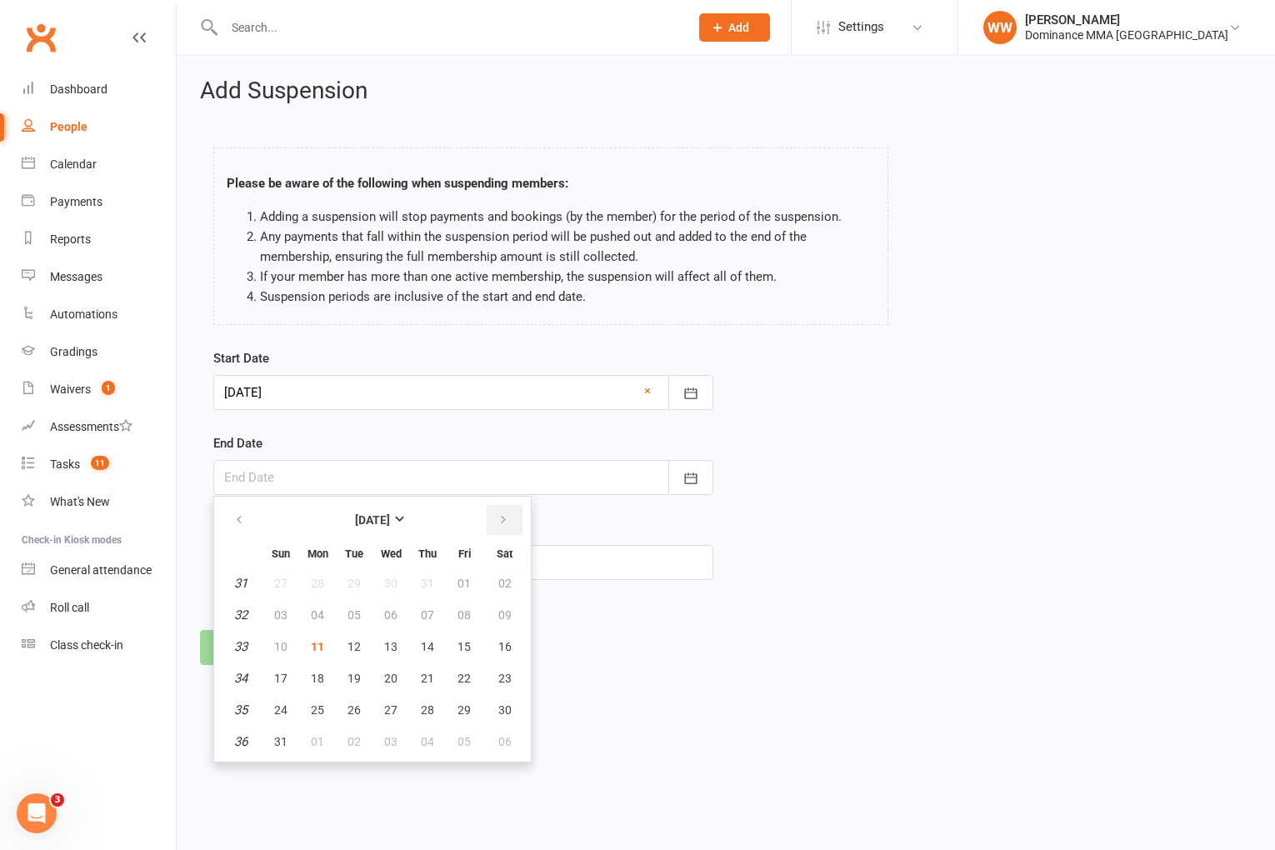
click at [508, 518] on icon "button" at bounding box center [504, 519] width 12 height 13
click at [508, 518] on button "button" at bounding box center [505, 520] width 36 height 30
click at [271, 613] on button "02" at bounding box center [280, 615] width 35 height 30
type input "[DATE]"
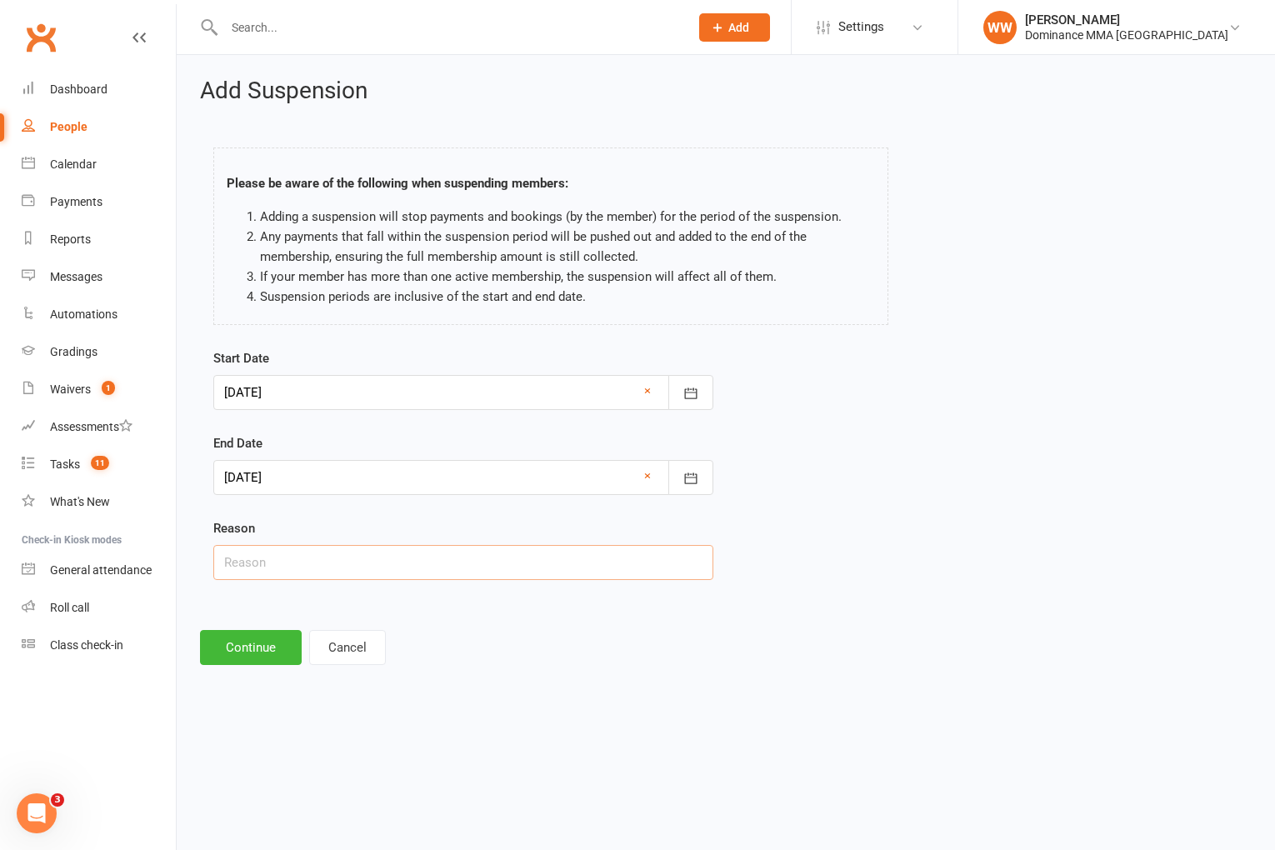
click at [282, 562] on input "text" at bounding box center [463, 562] width 500 height 35
type input "School + Work"
click at [255, 643] on button "Continue" at bounding box center [251, 647] width 102 height 35
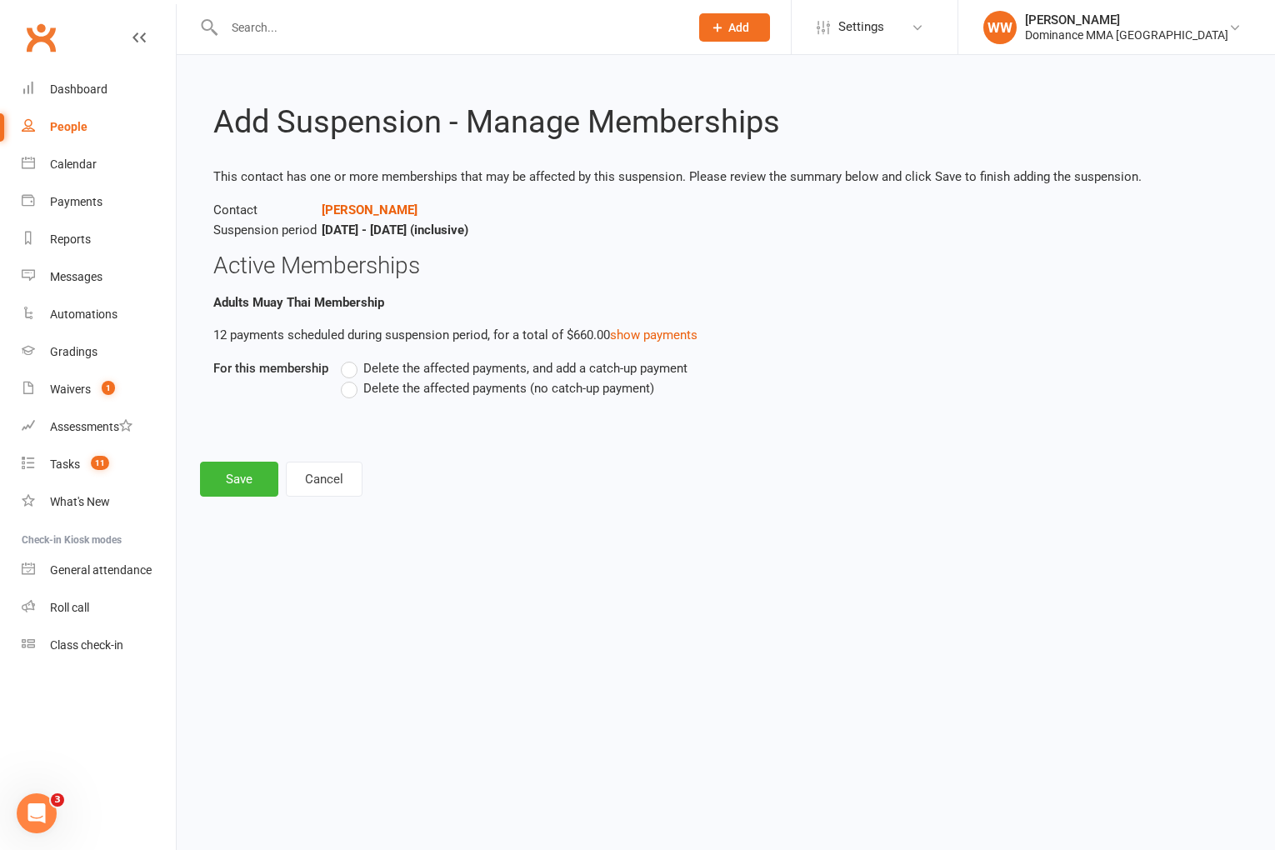
click at [398, 388] on span "Delete the affected payments (no catch-up payment)" at bounding box center [508, 387] width 291 height 18
click at [352, 378] on input "Delete the affected payments (no catch-up payment)" at bounding box center [346, 378] width 11 height 0
click at [273, 475] on button "Save" at bounding box center [239, 479] width 78 height 35
